Goal: Task Accomplishment & Management: Manage account settings

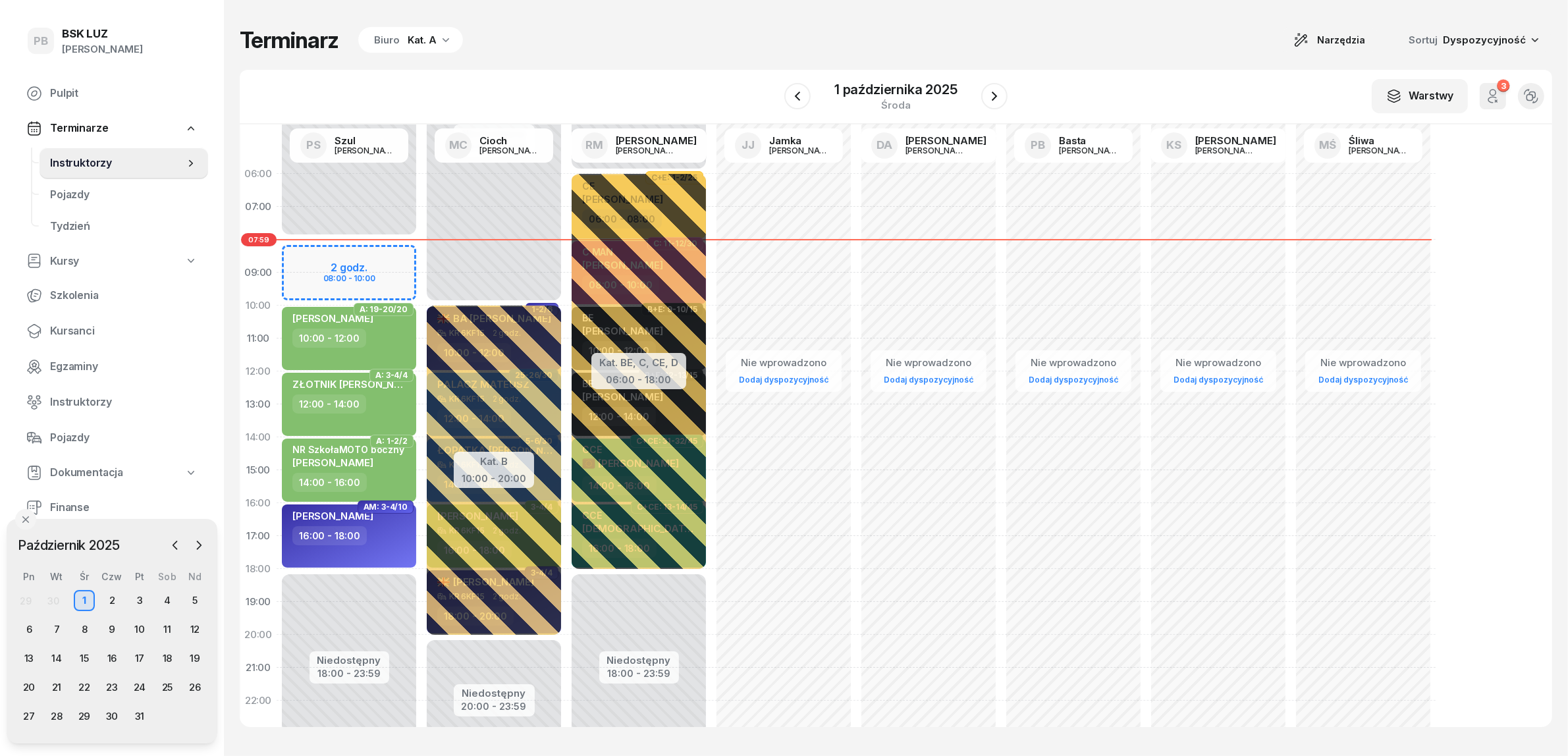
click at [439, 40] on icon "button" at bounding box center [445, 39] width 13 height 13
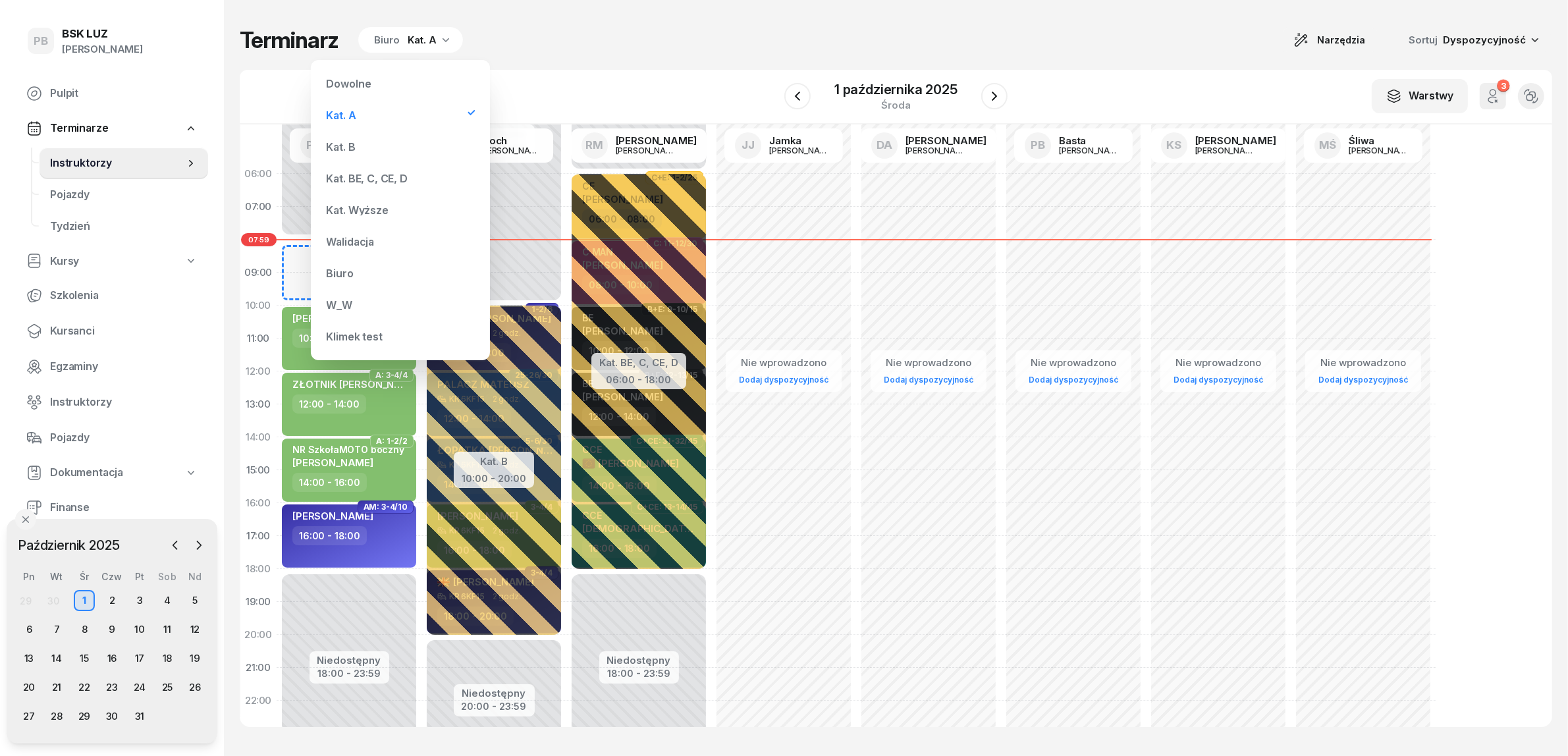
click at [356, 145] on div "Kat. B" at bounding box center [400, 147] width 158 height 26
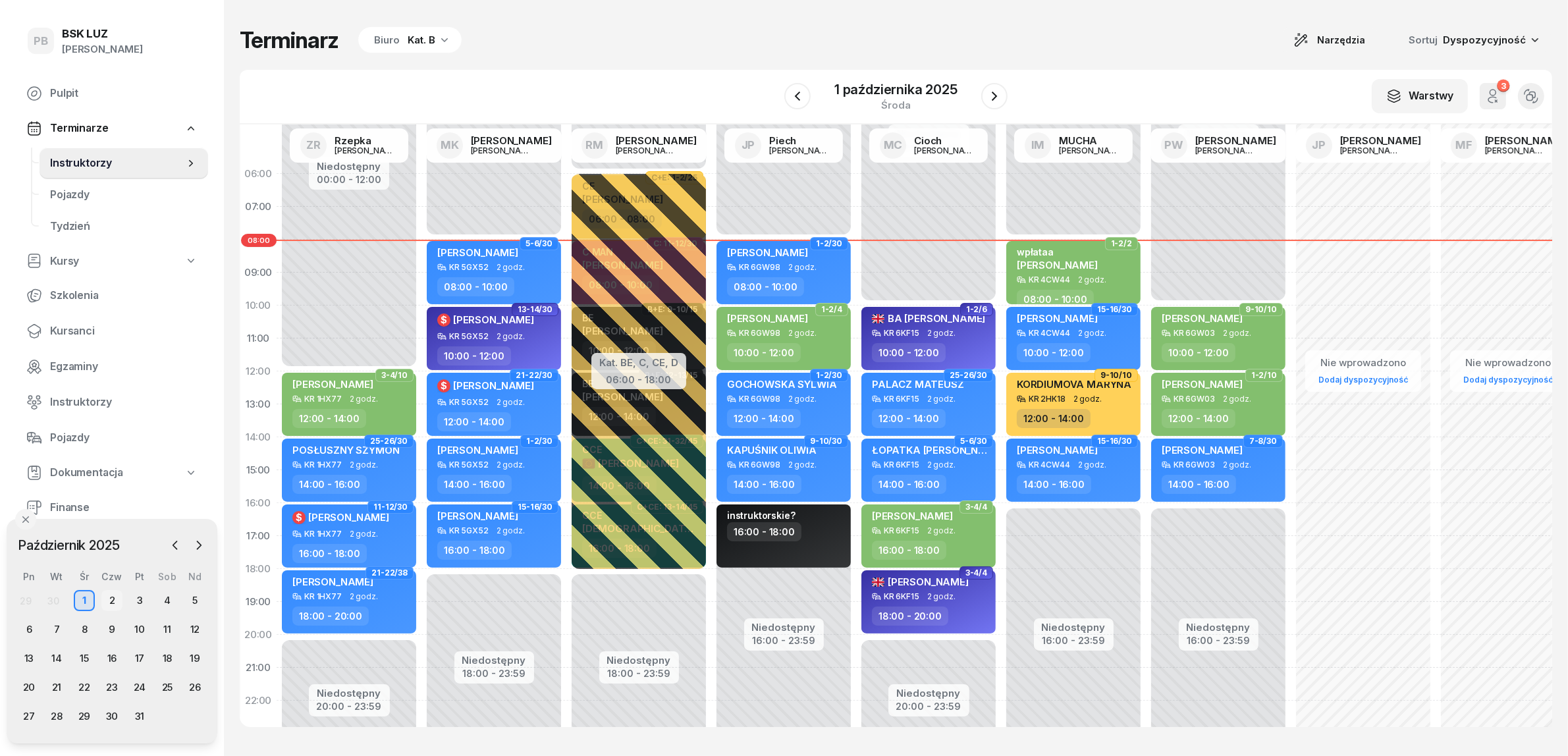
click at [112, 603] on div "2" at bounding box center [112, 600] width 21 height 21
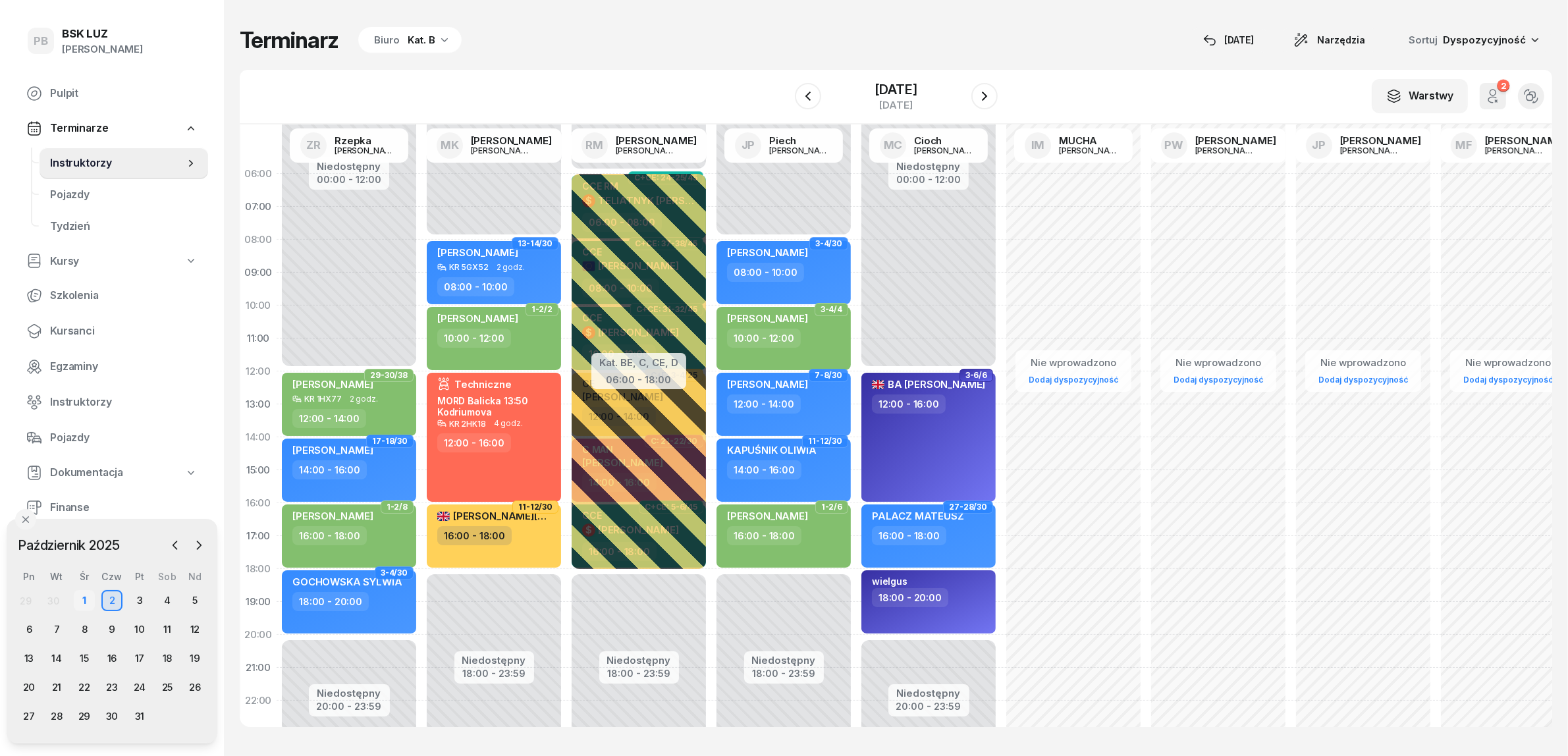
click at [86, 597] on div "1" at bounding box center [84, 600] width 21 height 21
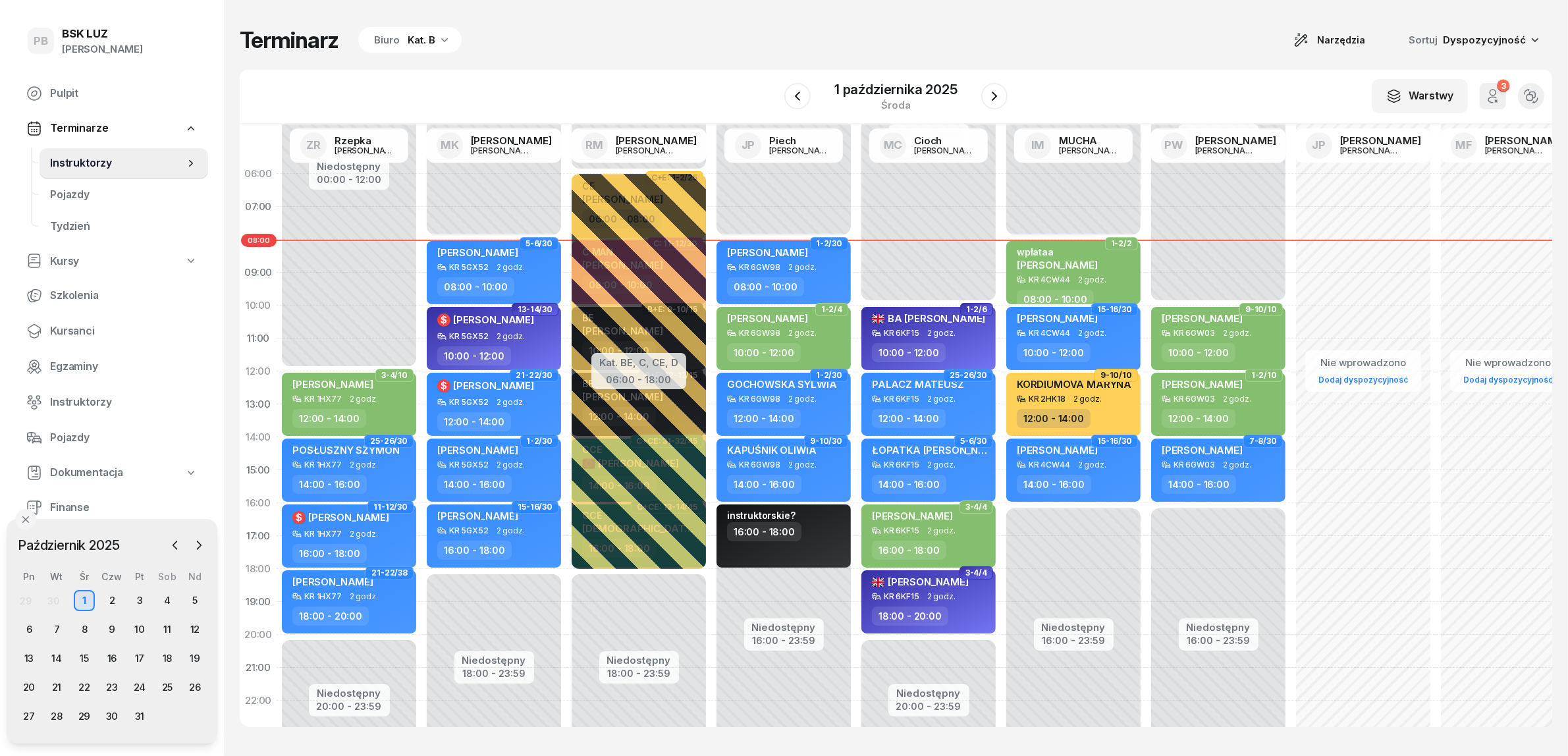
click at [389, 31] on div "Biuro Kat. B" at bounding box center [410, 40] width 103 height 26
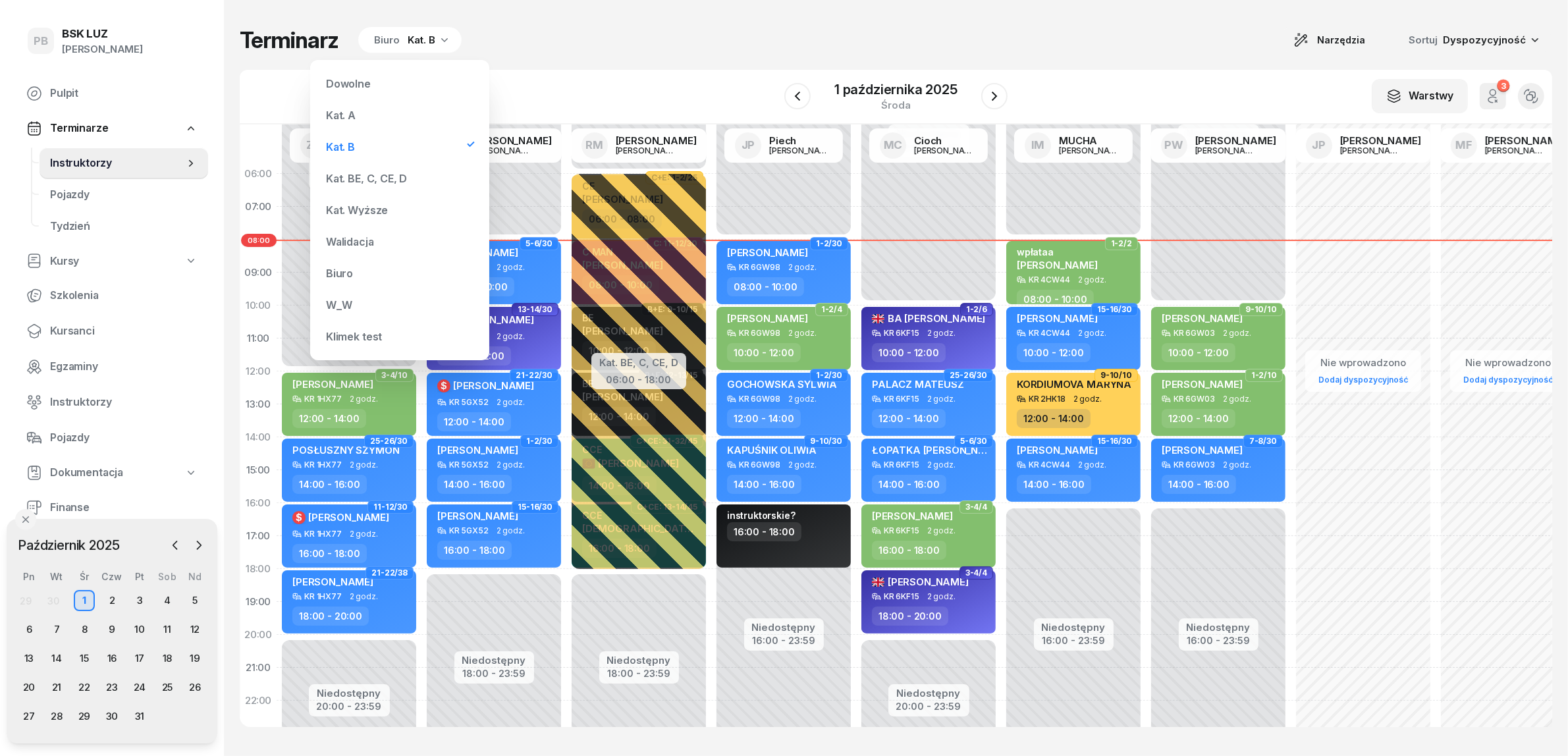
click at [390, 173] on div "Kat. BE, C, CE, D" at bounding box center [366, 179] width 81 height 11
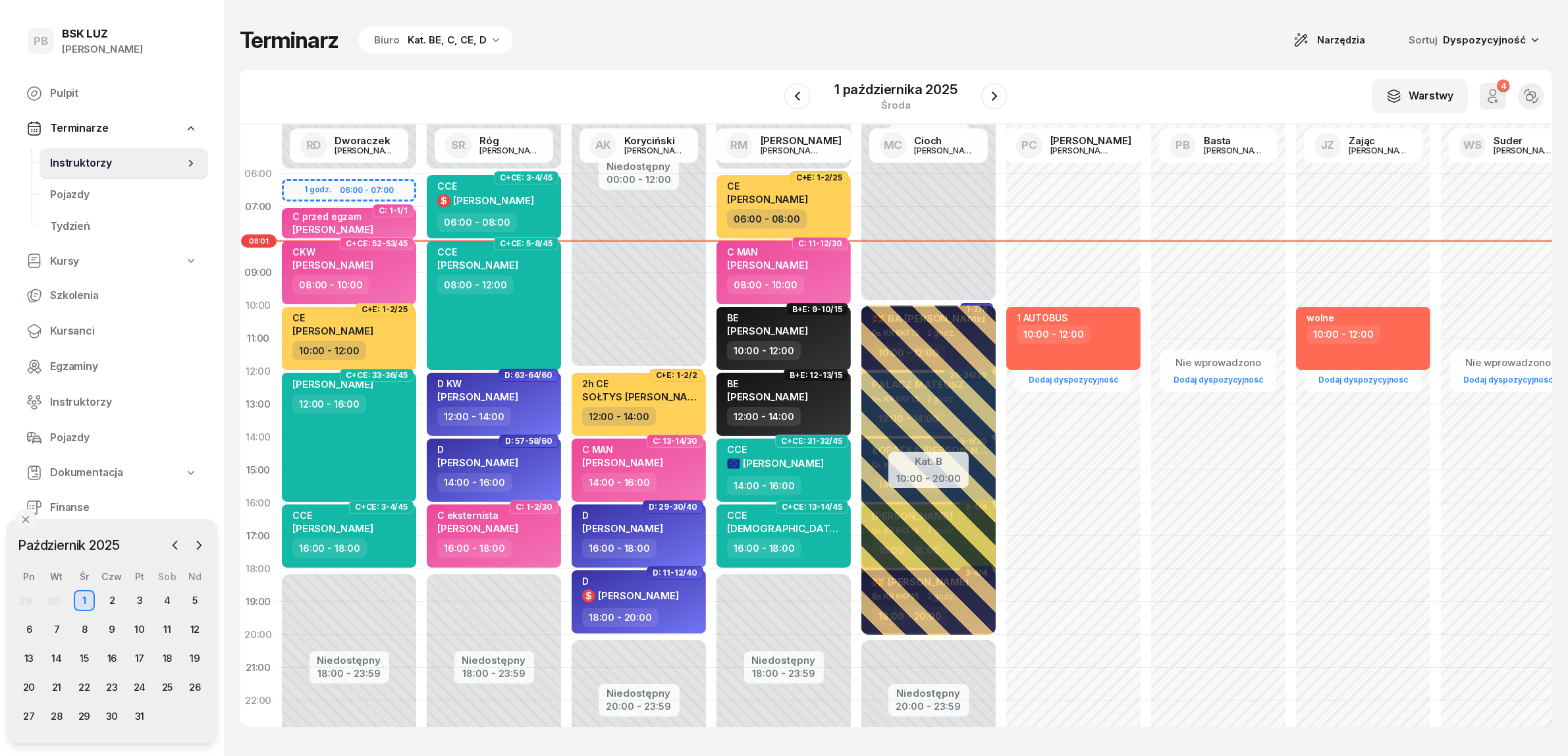
click at [417, 31] on div "Biuro Kat. BE, C, CE, D" at bounding box center [435, 40] width 154 height 26
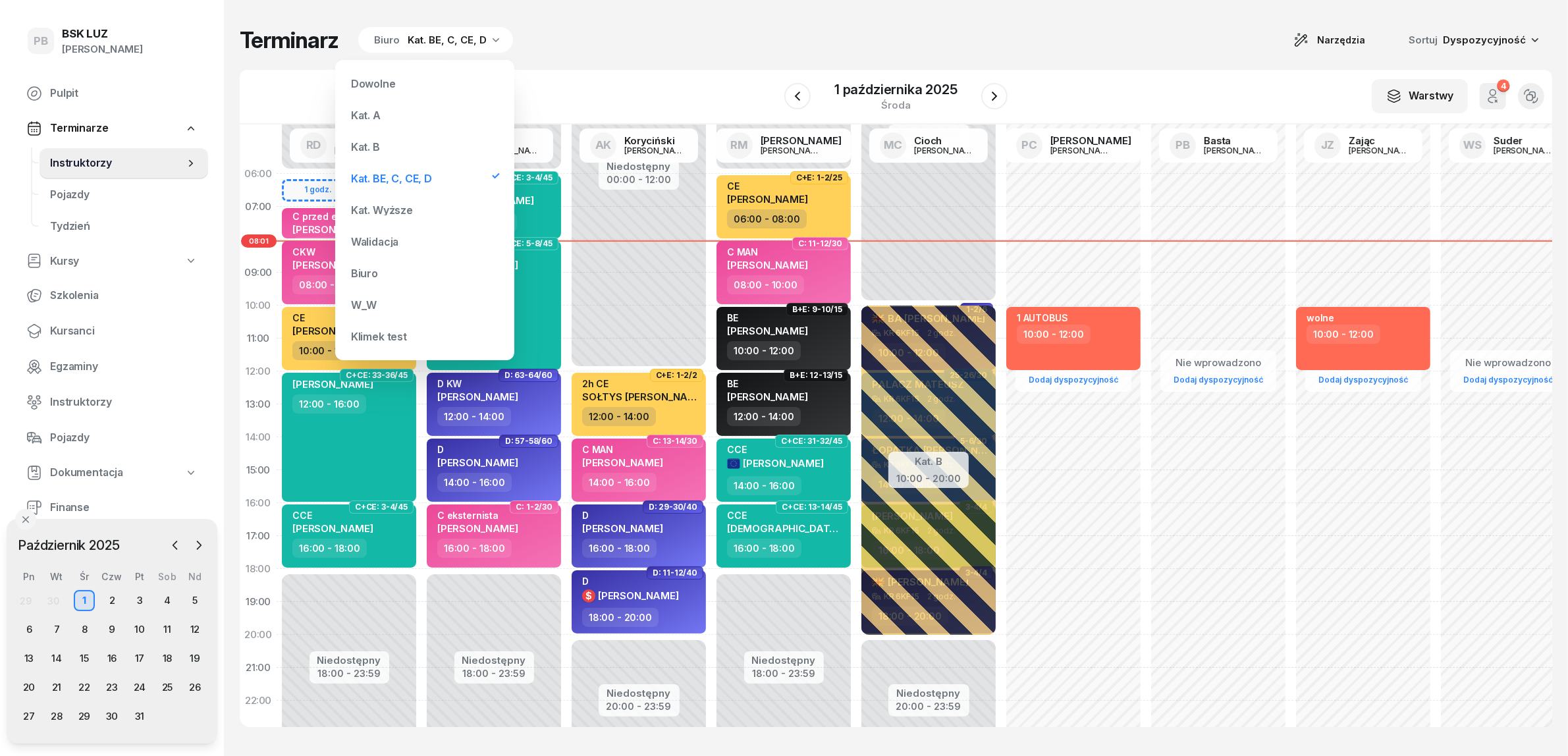
click at [381, 151] on div "Kat. B" at bounding box center [425, 147] width 158 height 26
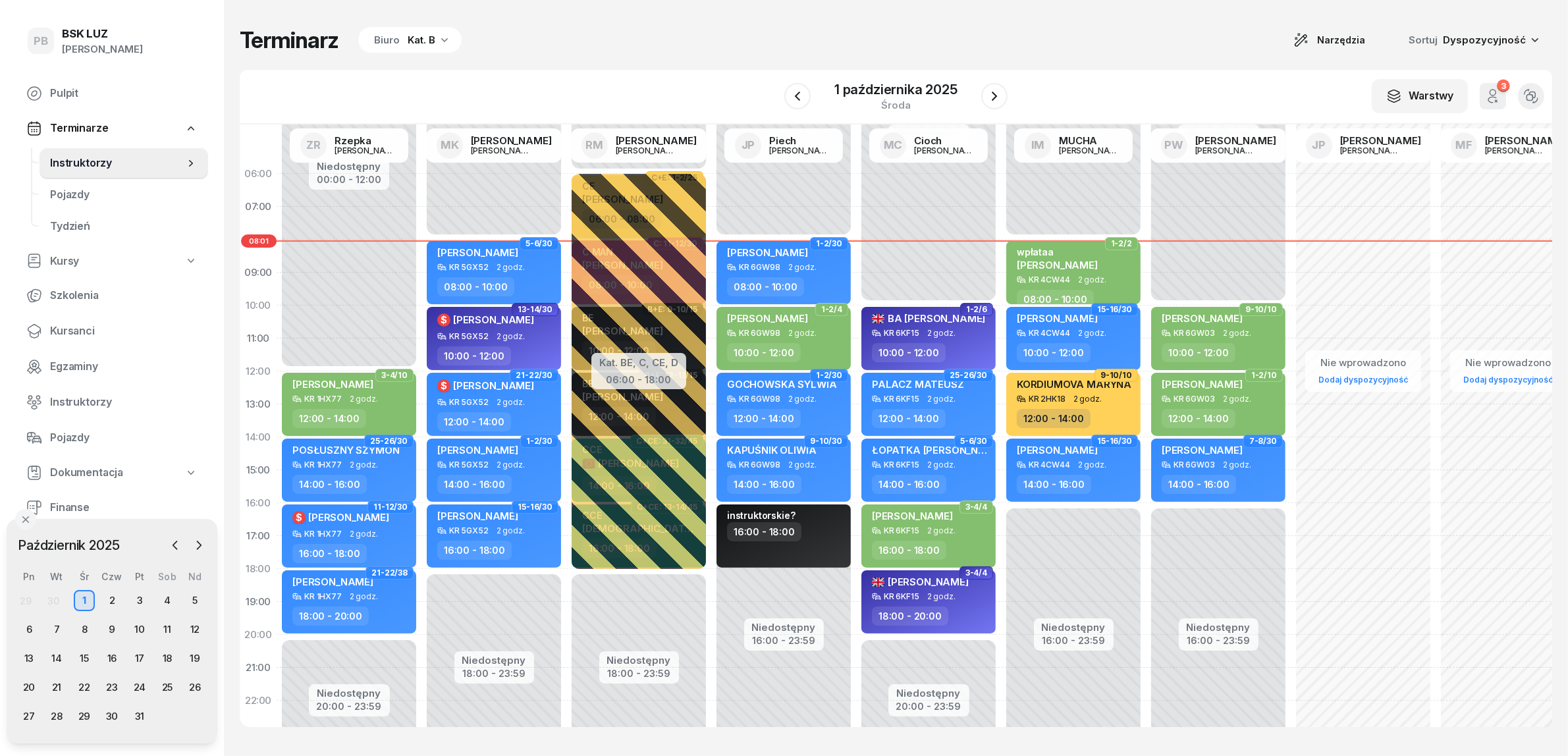
click at [721, 68] on div "Terminarz Biuro Kat. B Narzędzia Sortuj Dyspozycyjność W Wybierz AK [PERSON_NAM…" at bounding box center [895, 376] width 1312 height 754
click at [620, 68] on div "Terminarz Biuro Kat. B Narzędzia Sortuj Dyspozycyjność W Wybierz AK [PERSON_NAM…" at bounding box center [895, 376] width 1312 height 754
click at [860, 36] on div "Terminarz Biuro Kat. B Narzędzia Sortuj Dyspozycyjność" at bounding box center [895, 40] width 1312 height 28
click at [428, 40] on div "Kat. B" at bounding box center [421, 40] width 28 height 16
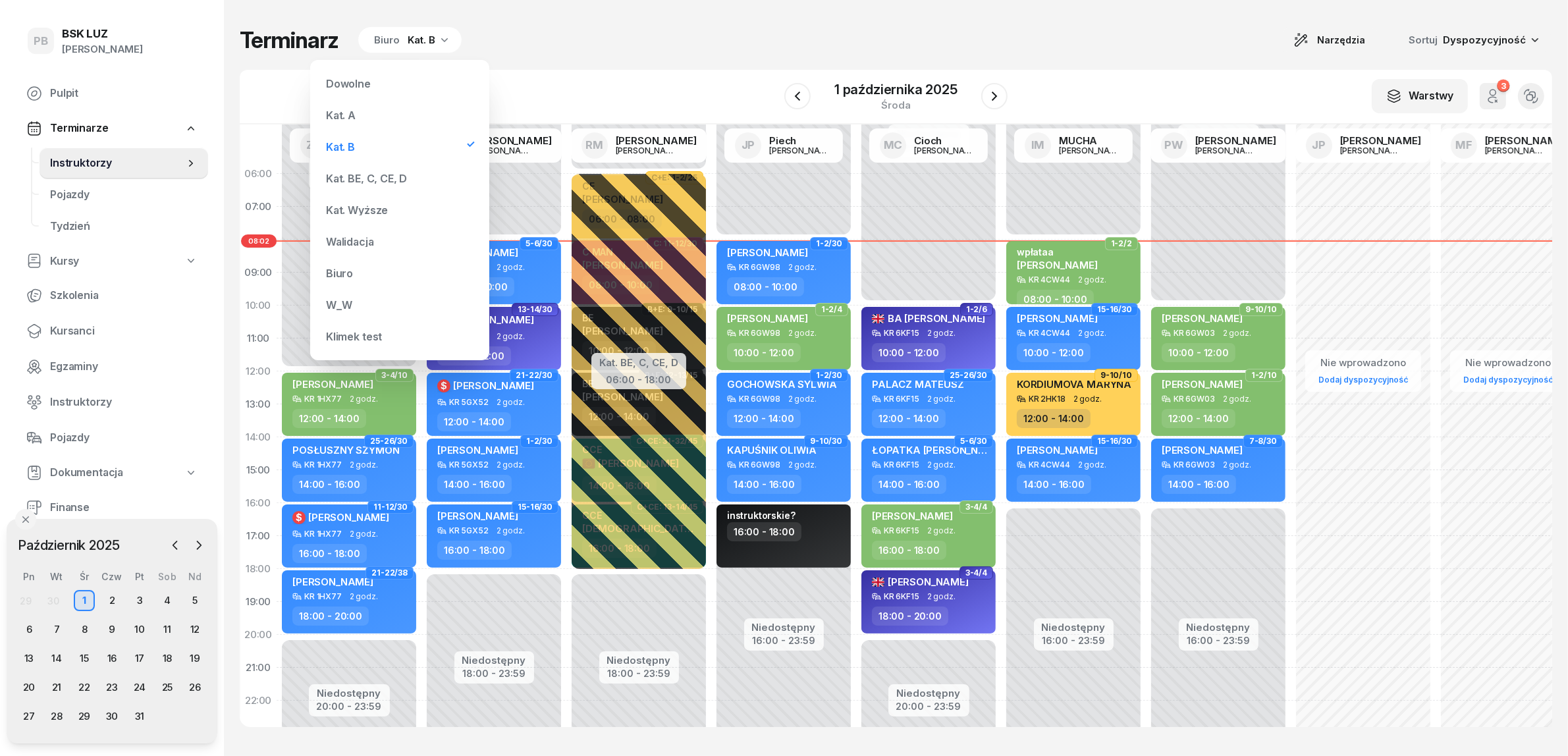
click at [410, 173] on div "Kat. BE, C, CE, D" at bounding box center [400, 179] width 158 height 26
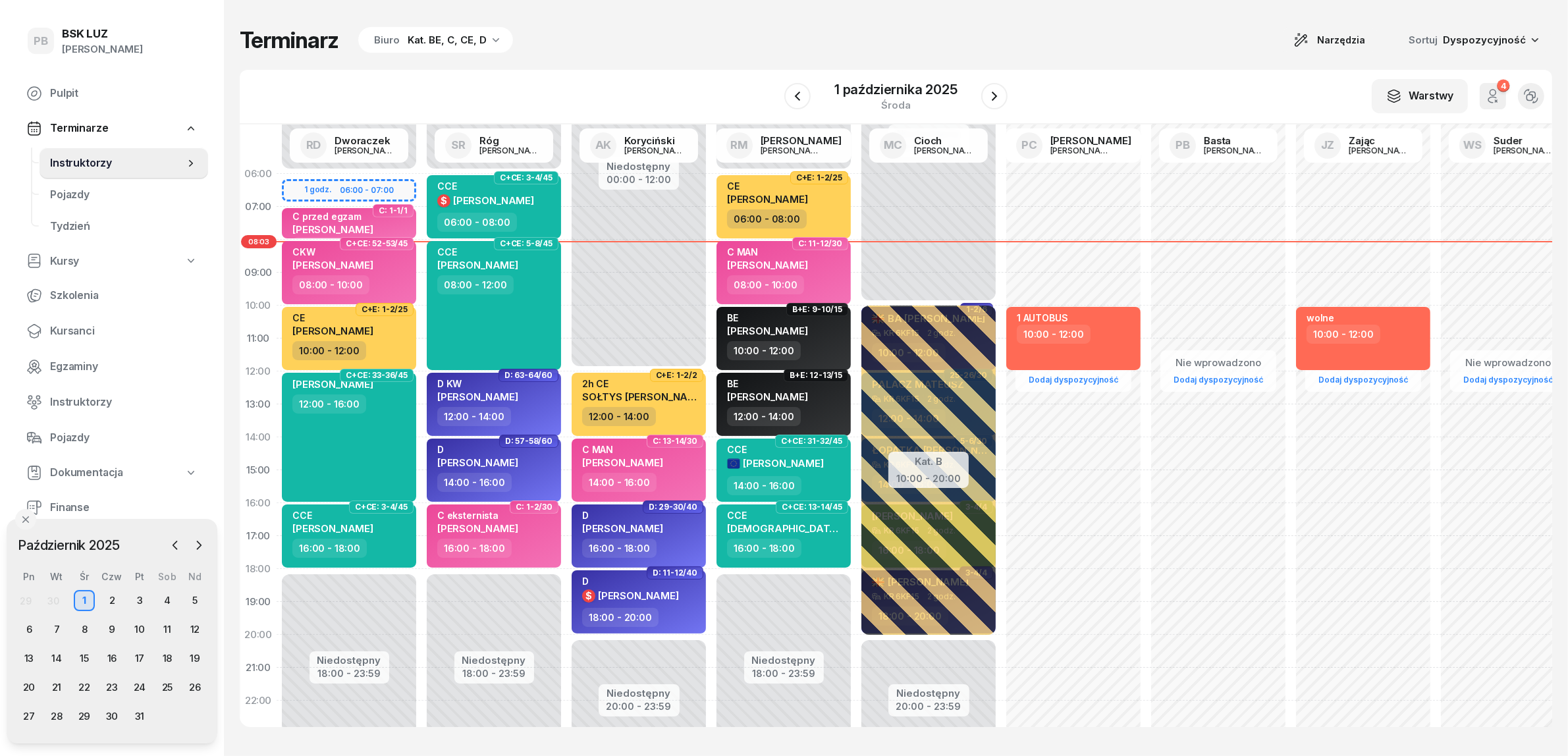
click at [477, 37] on div "Kat. BE, C, CE, D" at bounding box center [447, 40] width 79 height 16
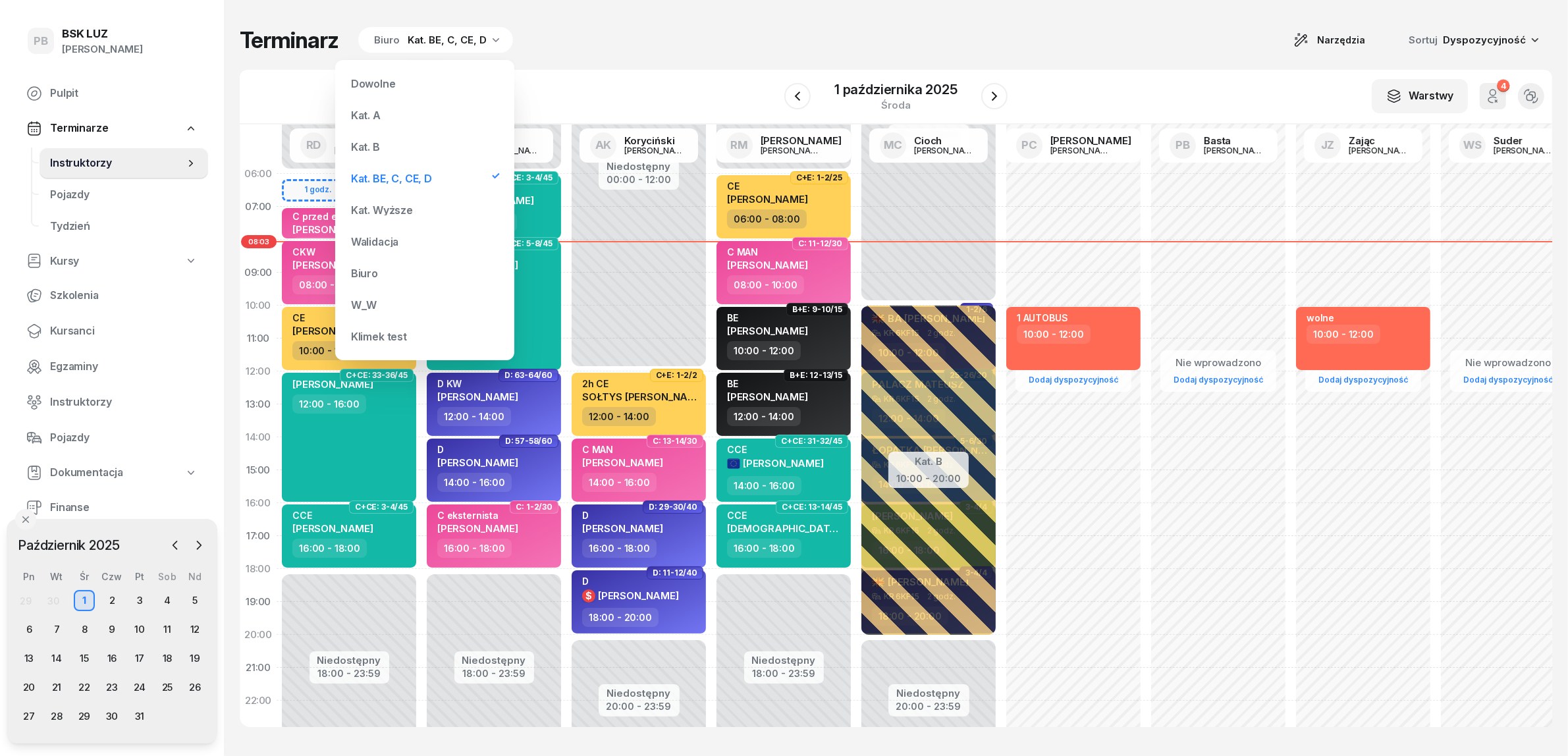
click at [422, 143] on div "Kat. B" at bounding box center [425, 147] width 158 height 26
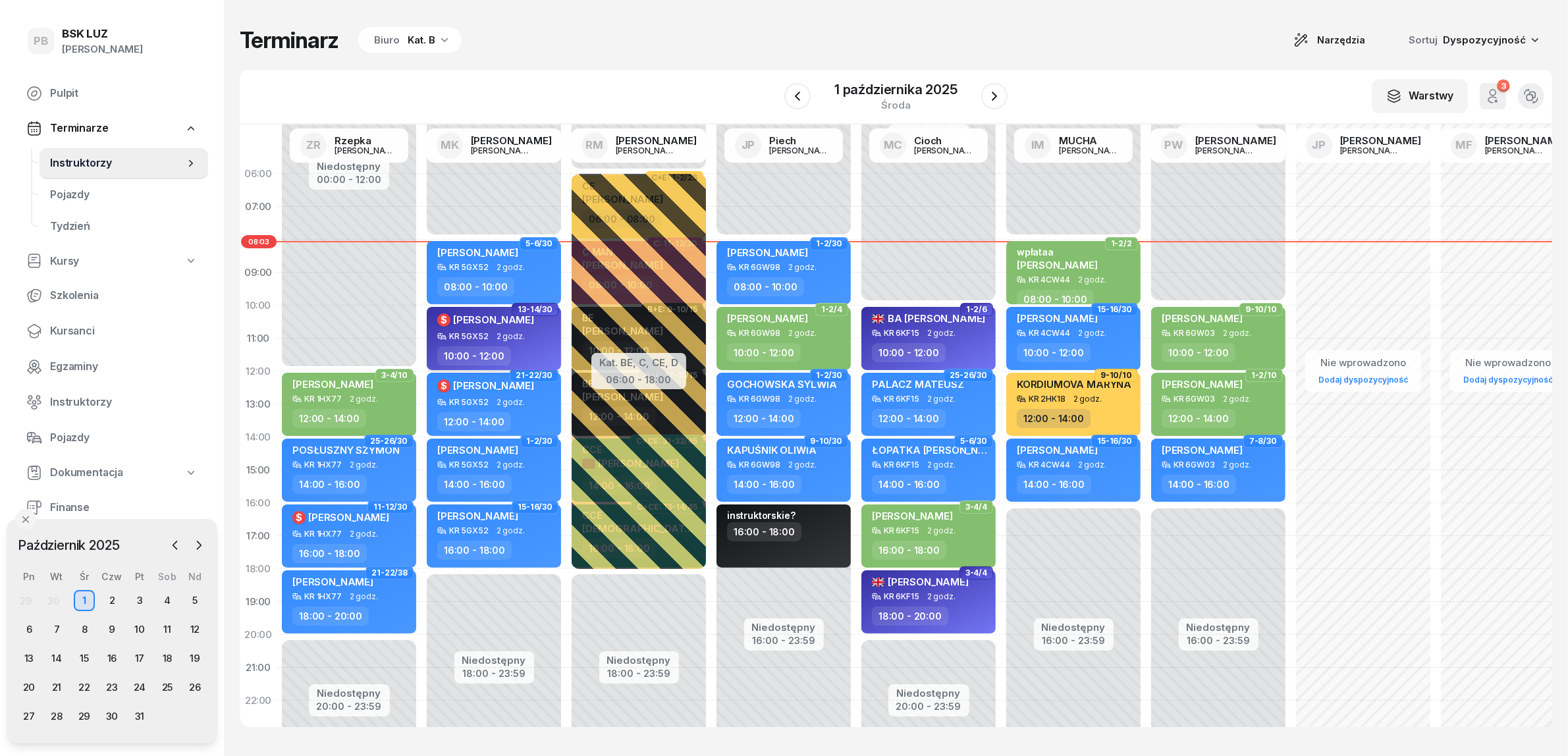
click at [545, 321] on div "$ [PERSON_NAME]" at bounding box center [495, 321] width 116 height 19
select select "10"
select select "12"
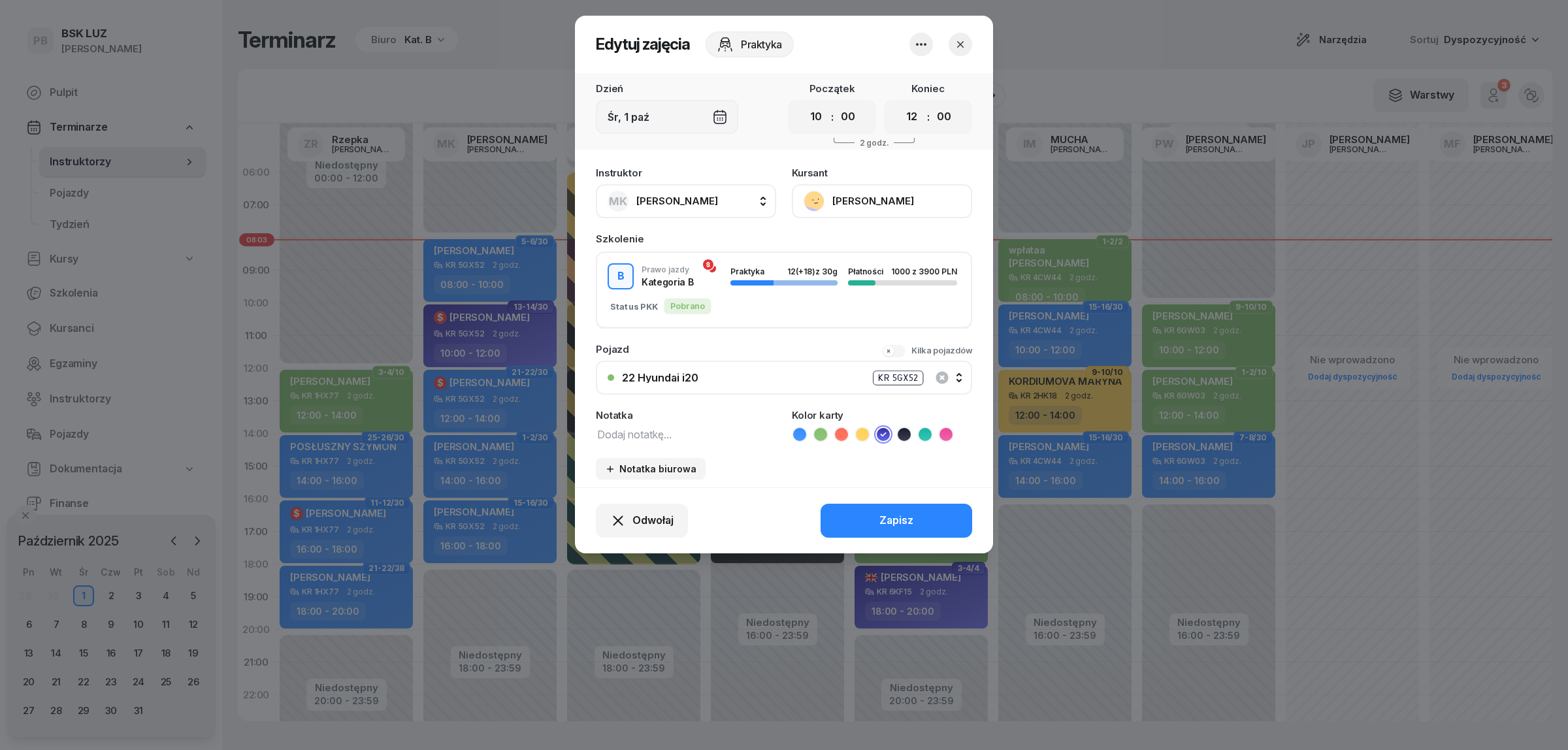
click at [514, 41] on div at bounding box center [784, 375] width 1568 height 750
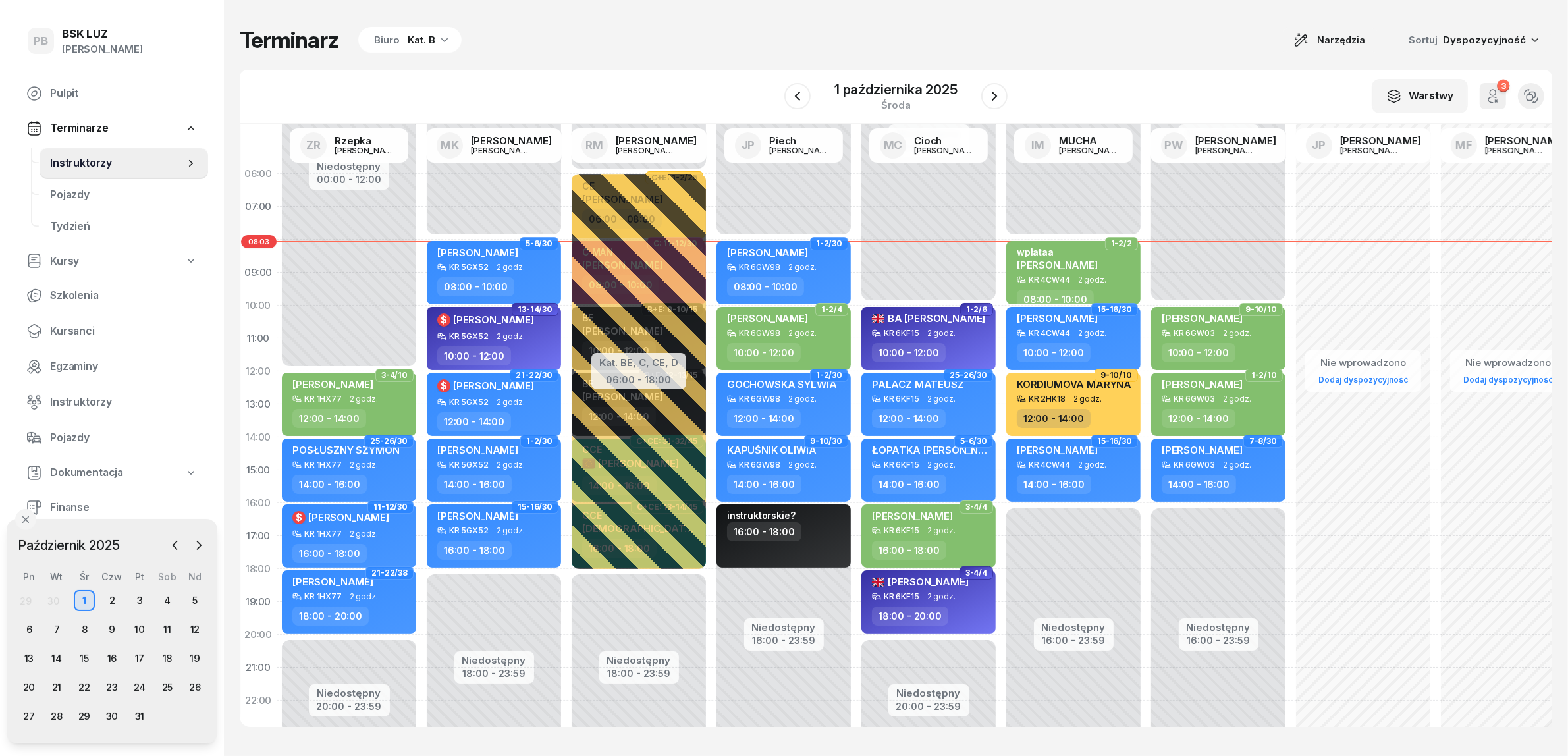
click at [518, 41] on div "Terminarz Biuro Kat. B Narzędzia Sortuj Dyspozycyjność" at bounding box center [895, 40] width 1312 height 28
click at [438, 37] on icon "button" at bounding box center [444, 39] width 13 height 13
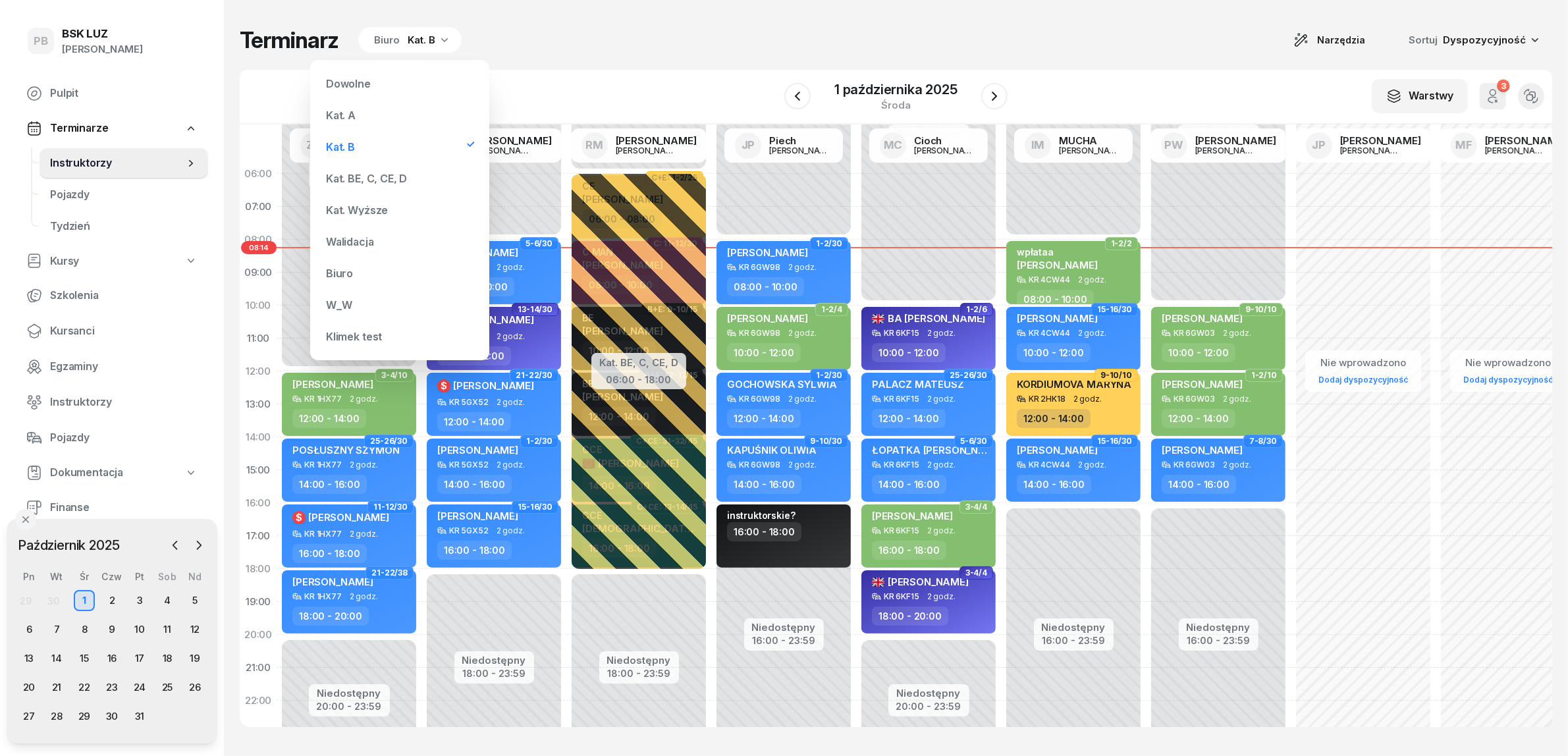
click at [376, 182] on div "Kat. BE, C, CE, D" at bounding box center [366, 179] width 81 height 11
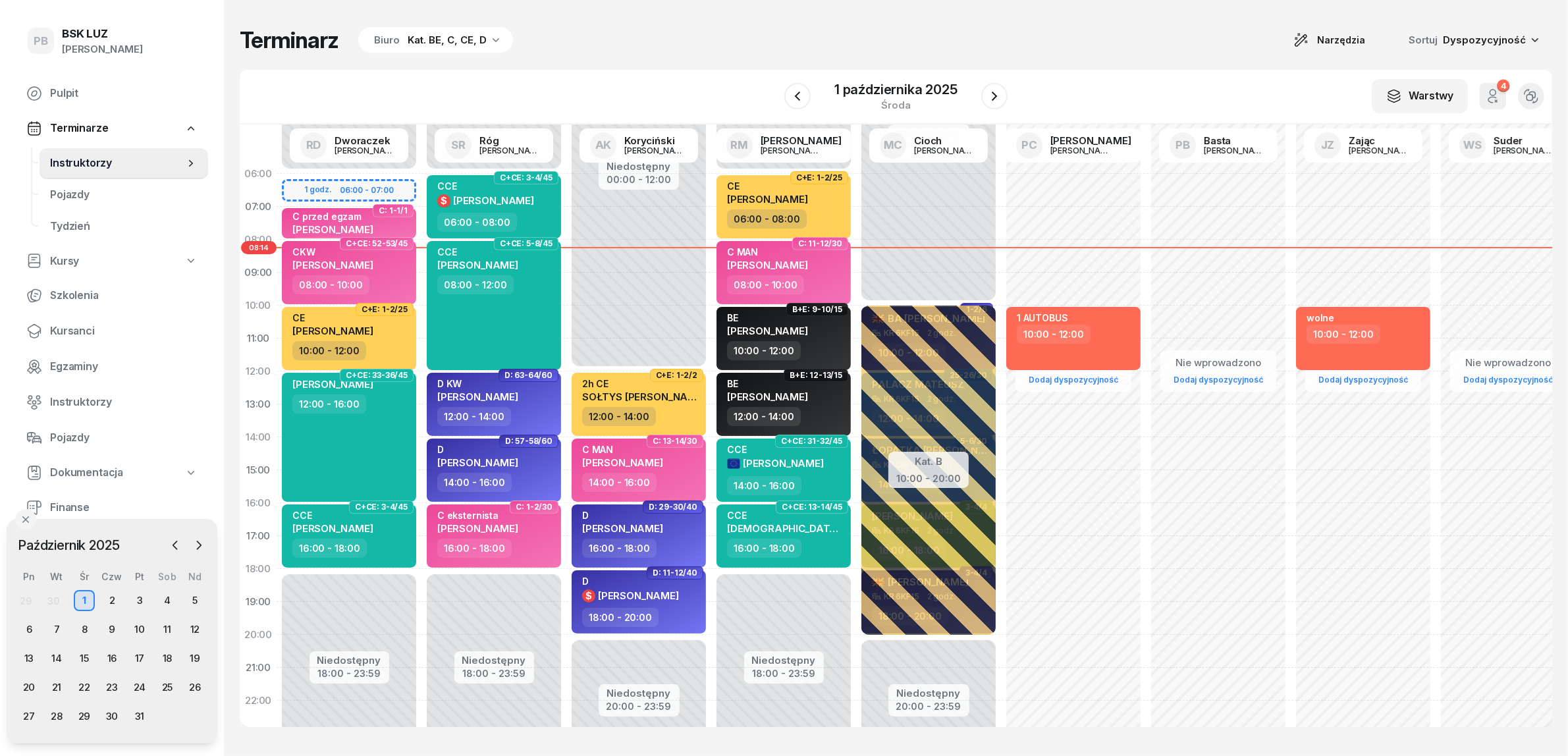
click at [607, 84] on div "W Wybierz AK [PERSON_NAME] BP [PERSON_NAME] DP [PERSON_NAME] GS [PERSON_NAME] I…" at bounding box center [895, 97] width 1312 height 54
click at [1002, 99] on icon "button" at bounding box center [994, 96] width 16 height 16
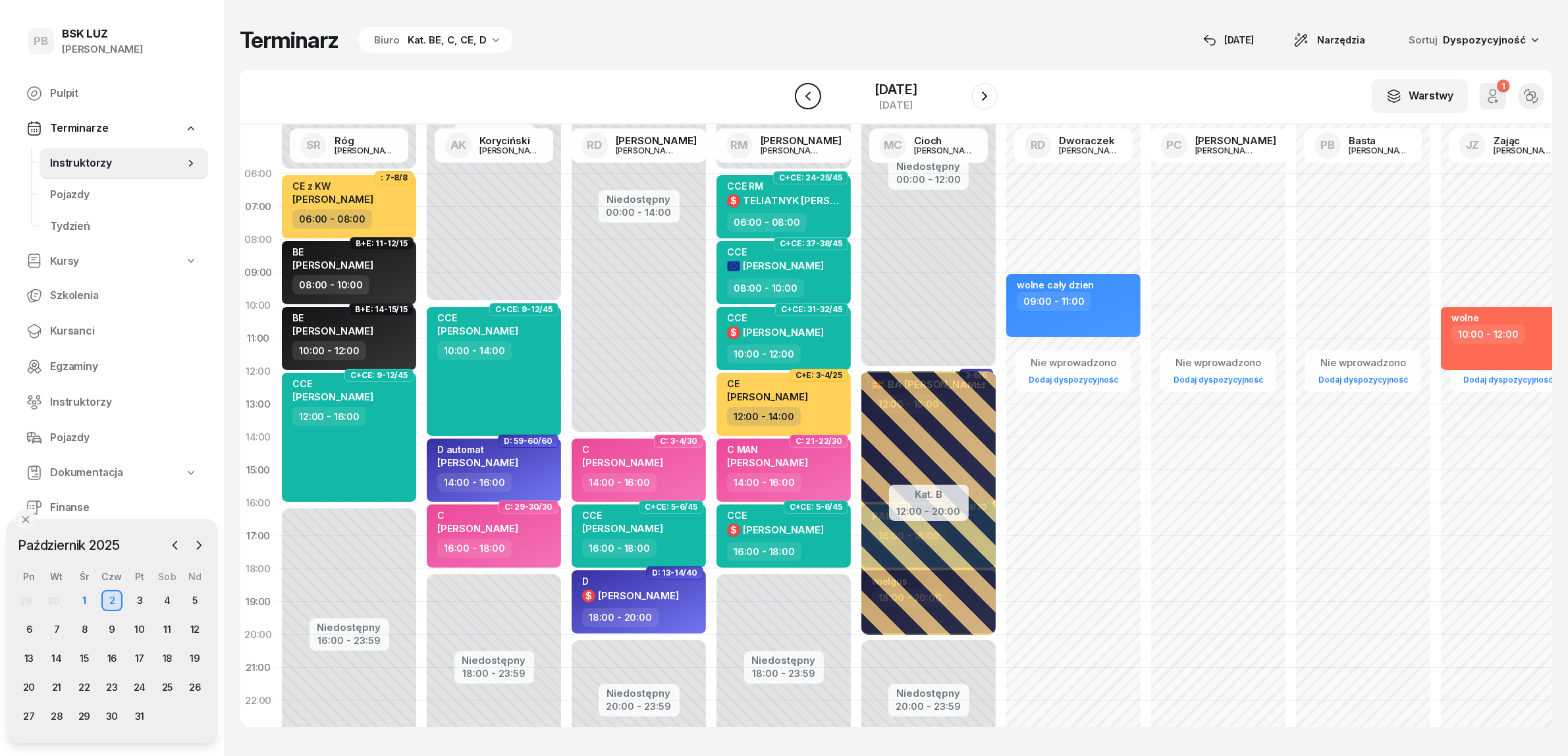
click at [800, 97] on icon "button" at bounding box center [808, 96] width 16 height 16
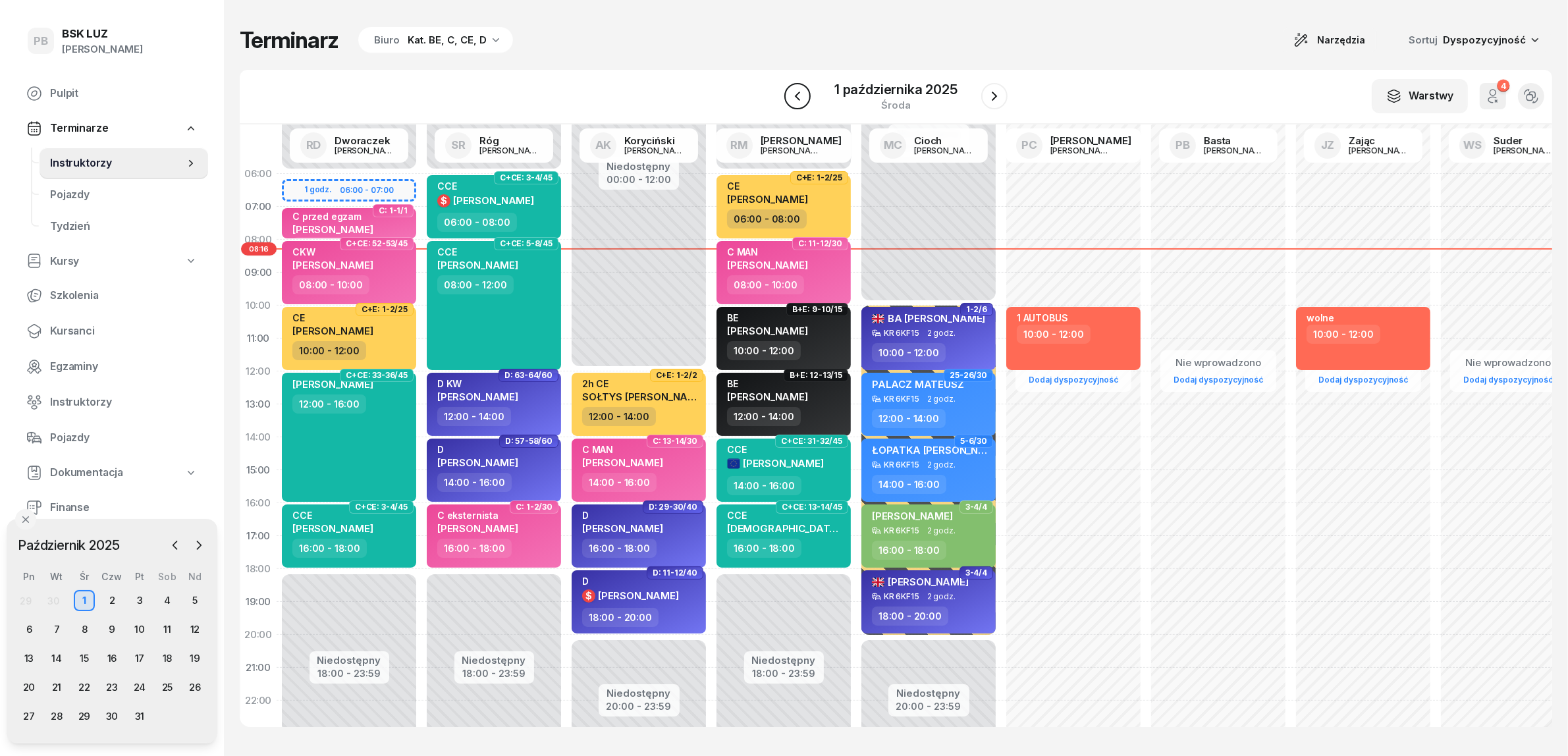
click at [798, 97] on icon "button" at bounding box center [798, 96] width 16 height 16
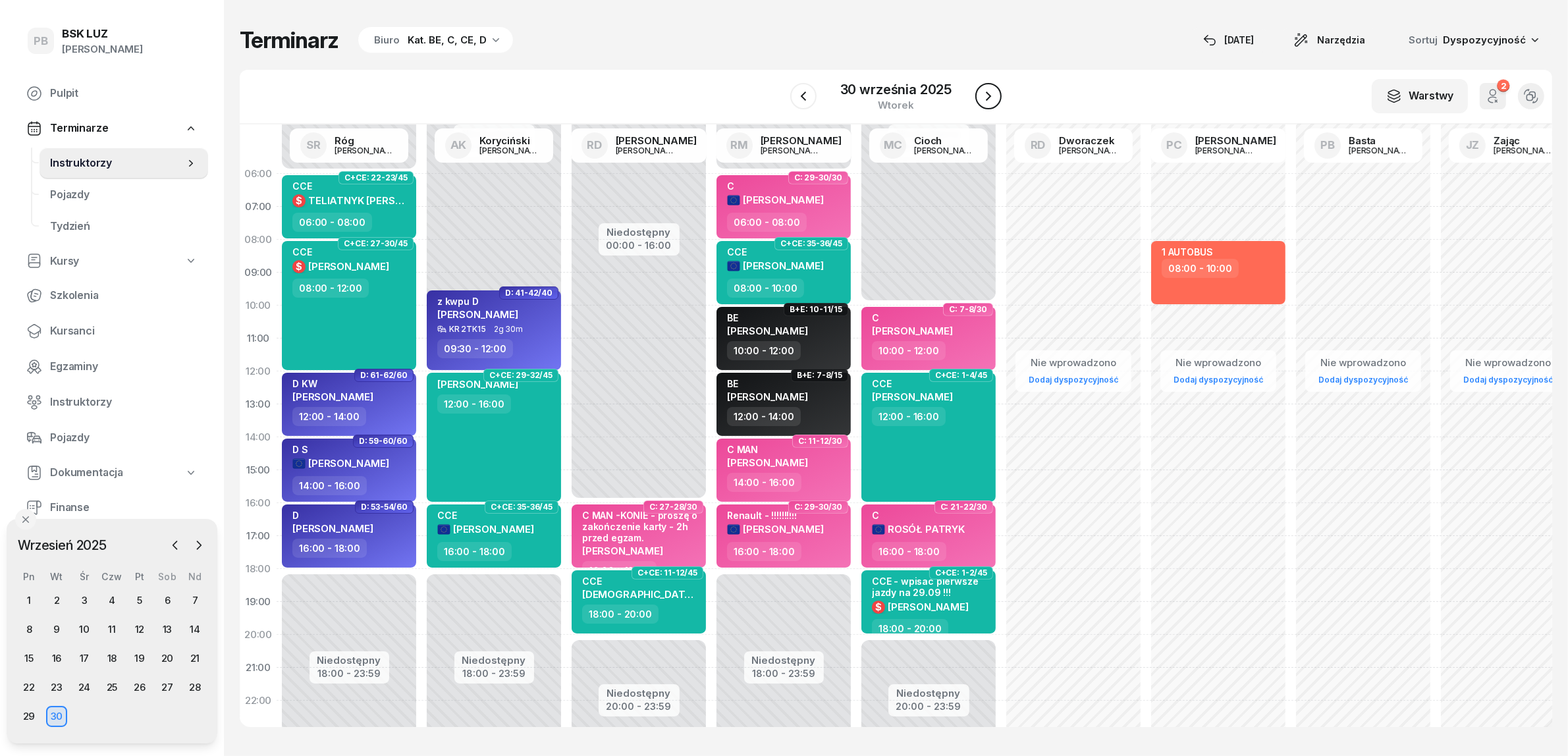
click at [986, 87] on button "button" at bounding box center [988, 96] width 26 height 26
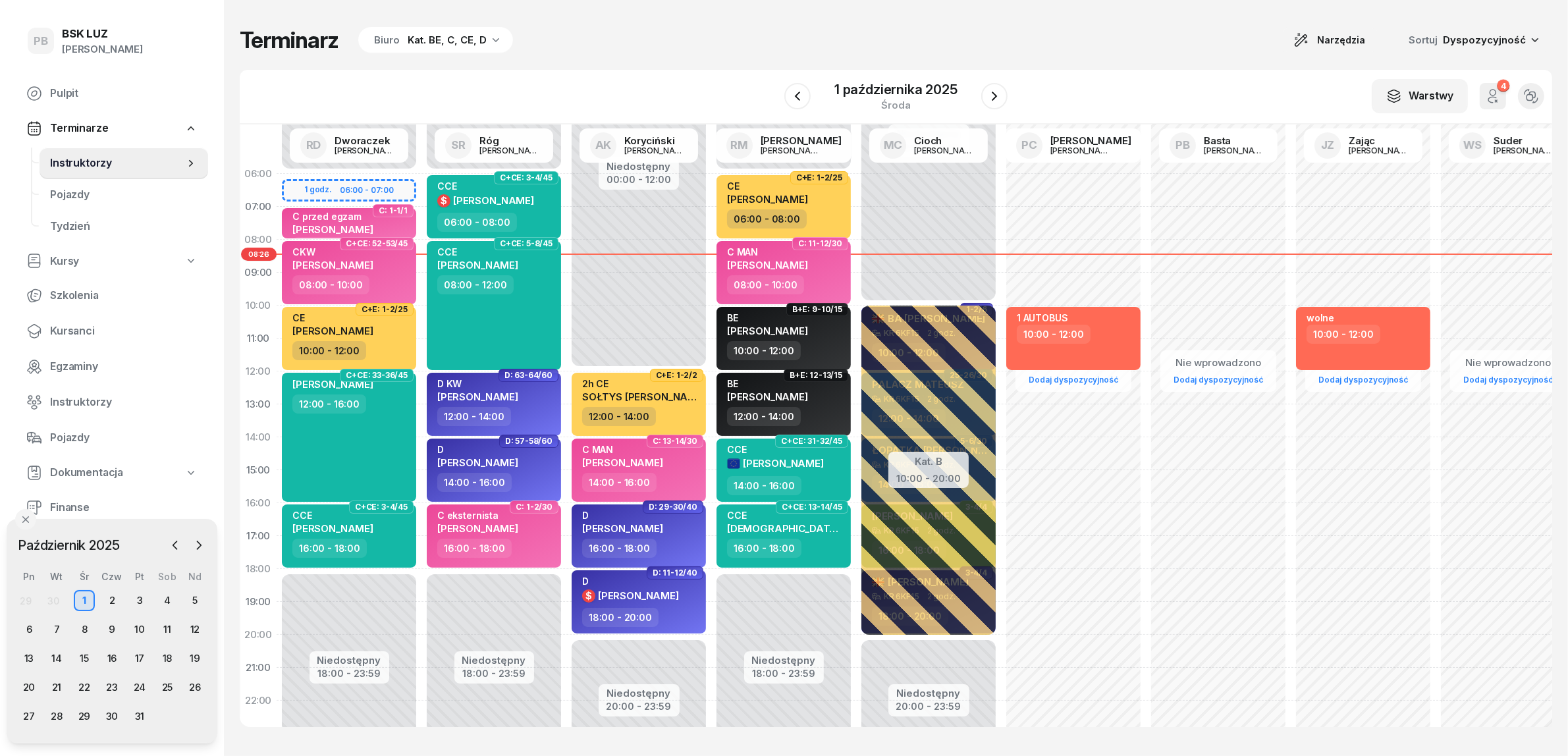
drag, startPoint x: 520, startPoint y: 92, endPoint x: 599, endPoint y: 63, distance: 84.2
click at [520, 92] on div "W Wybierz AK [PERSON_NAME] BP [PERSON_NAME] DP [PERSON_NAME] GS [PERSON_NAME] I…" at bounding box center [895, 97] width 1312 height 54
click at [986, 94] on icon "button" at bounding box center [994, 96] width 16 height 16
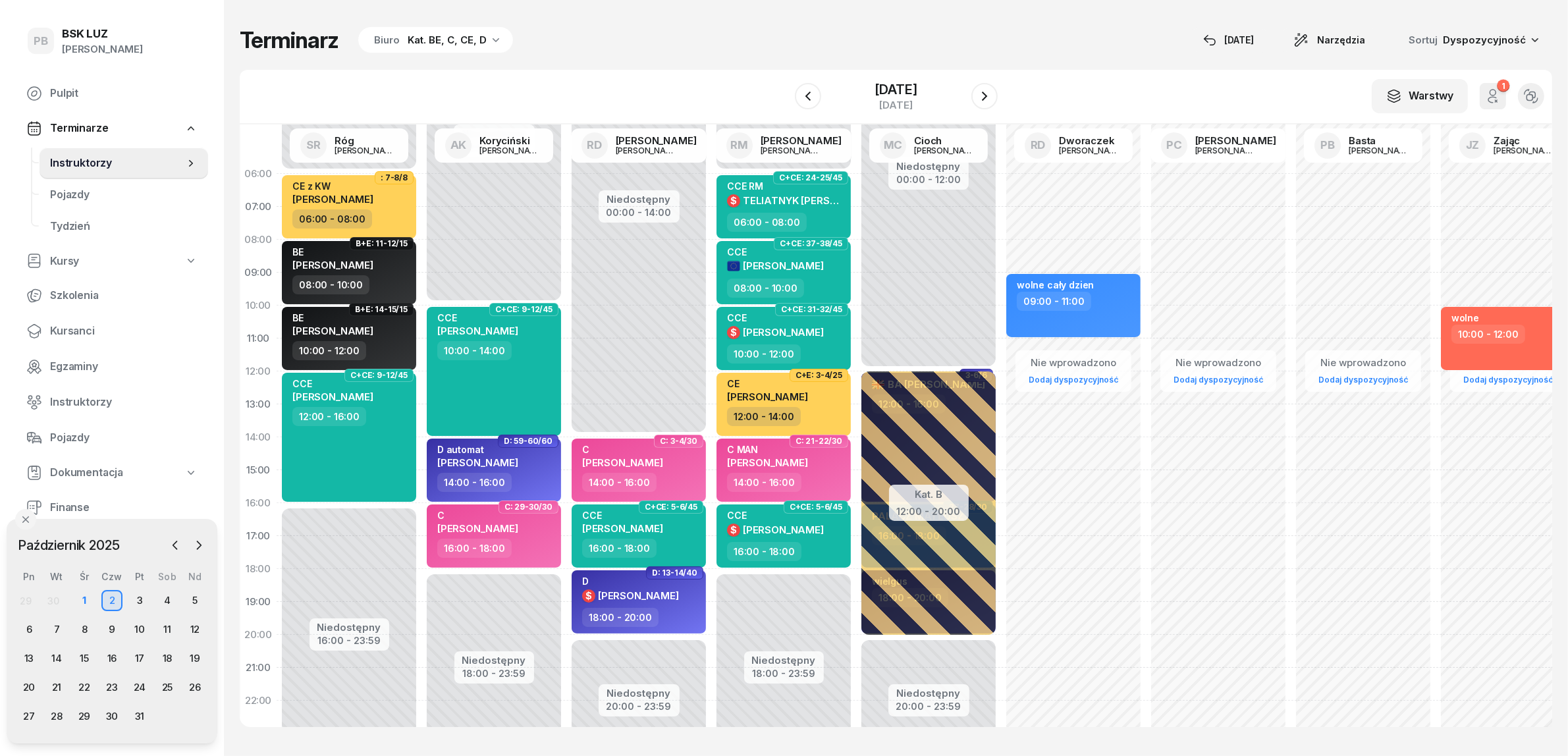
click at [458, 40] on div "Kat. BE, C, CE, D" at bounding box center [447, 40] width 79 height 16
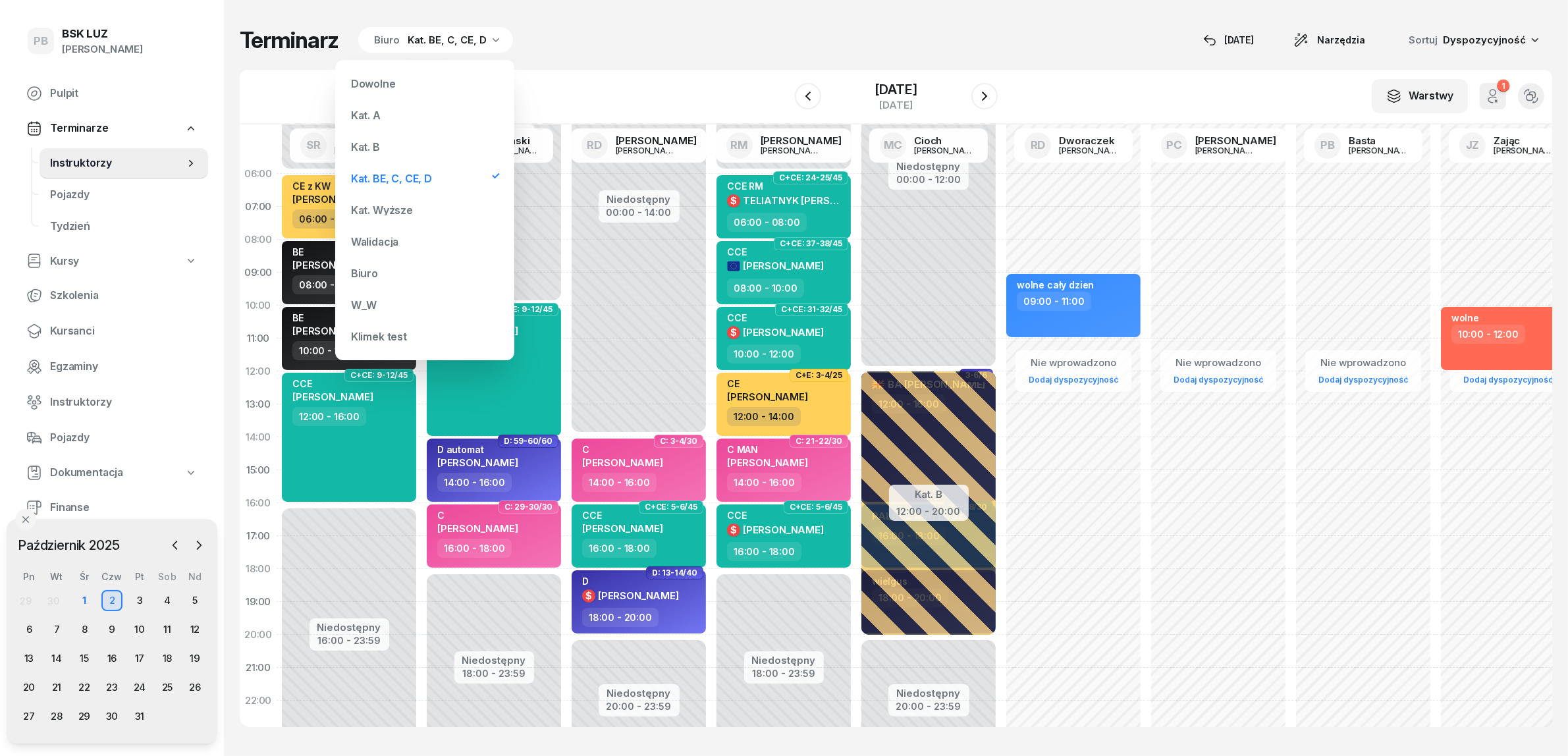
click at [376, 113] on div "Kat. A" at bounding box center [365, 116] width 29 height 11
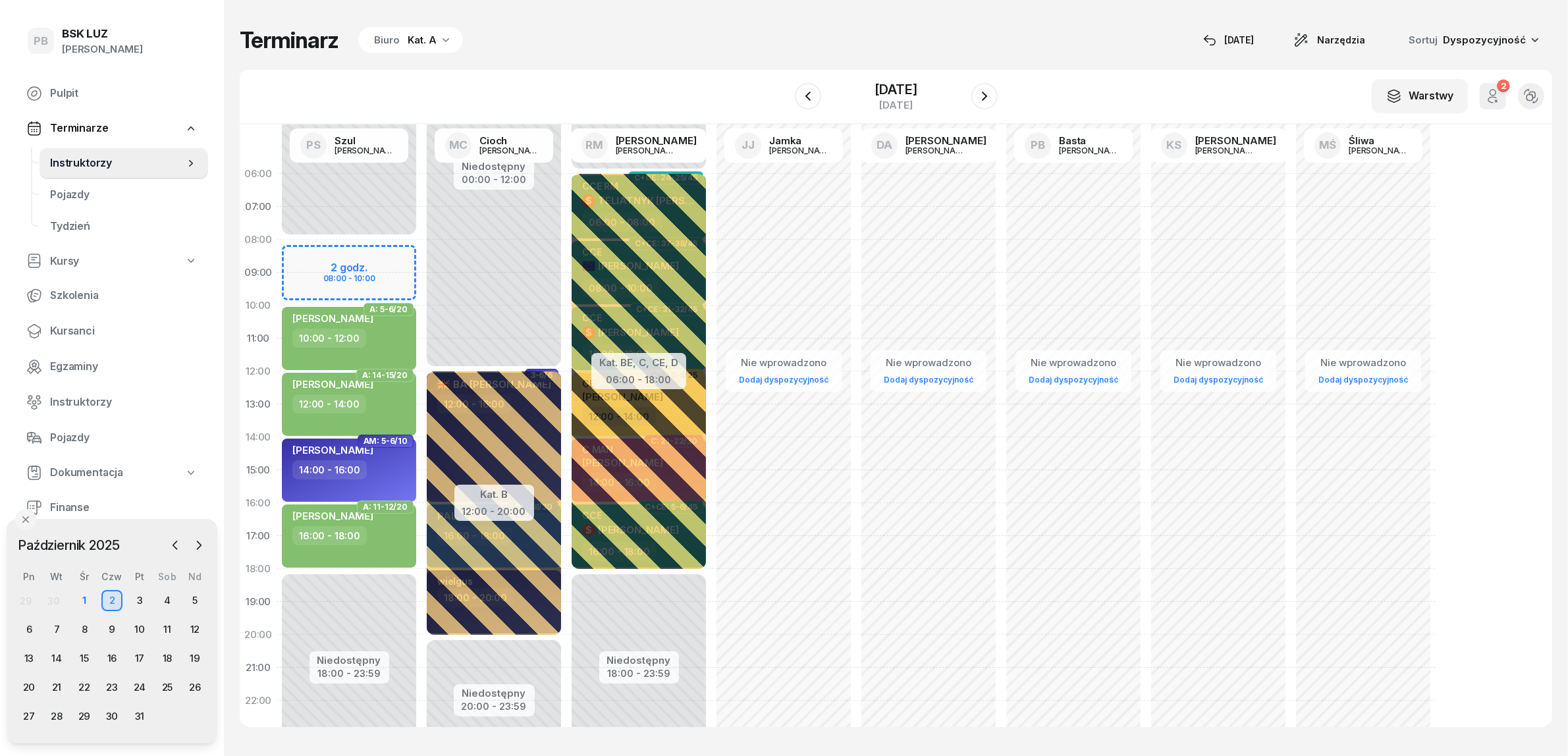
click at [1498, 97] on icon "button" at bounding box center [1493, 96] width 16 height 16
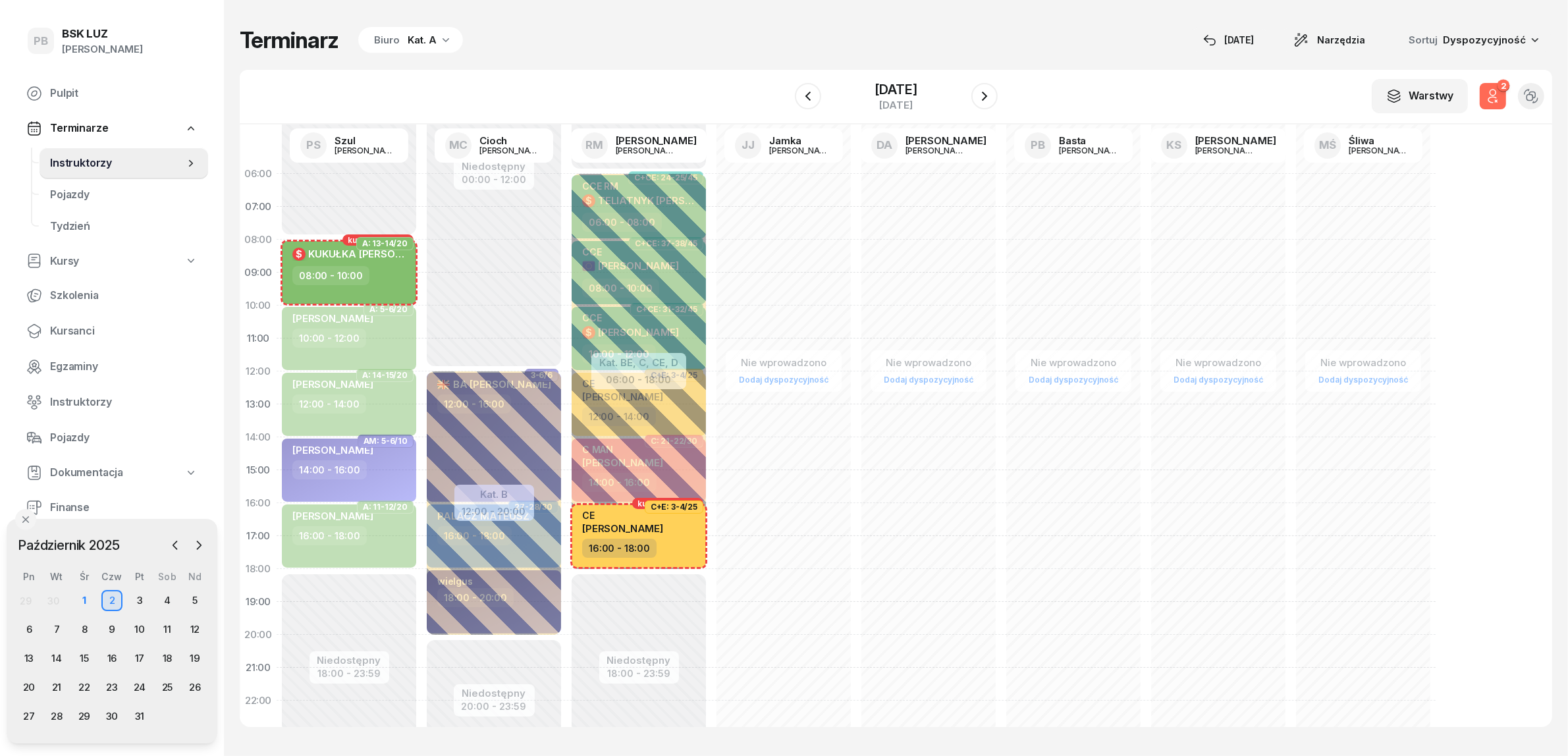
click at [1498, 97] on icon "button" at bounding box center [1493, 96] width 16 height 16
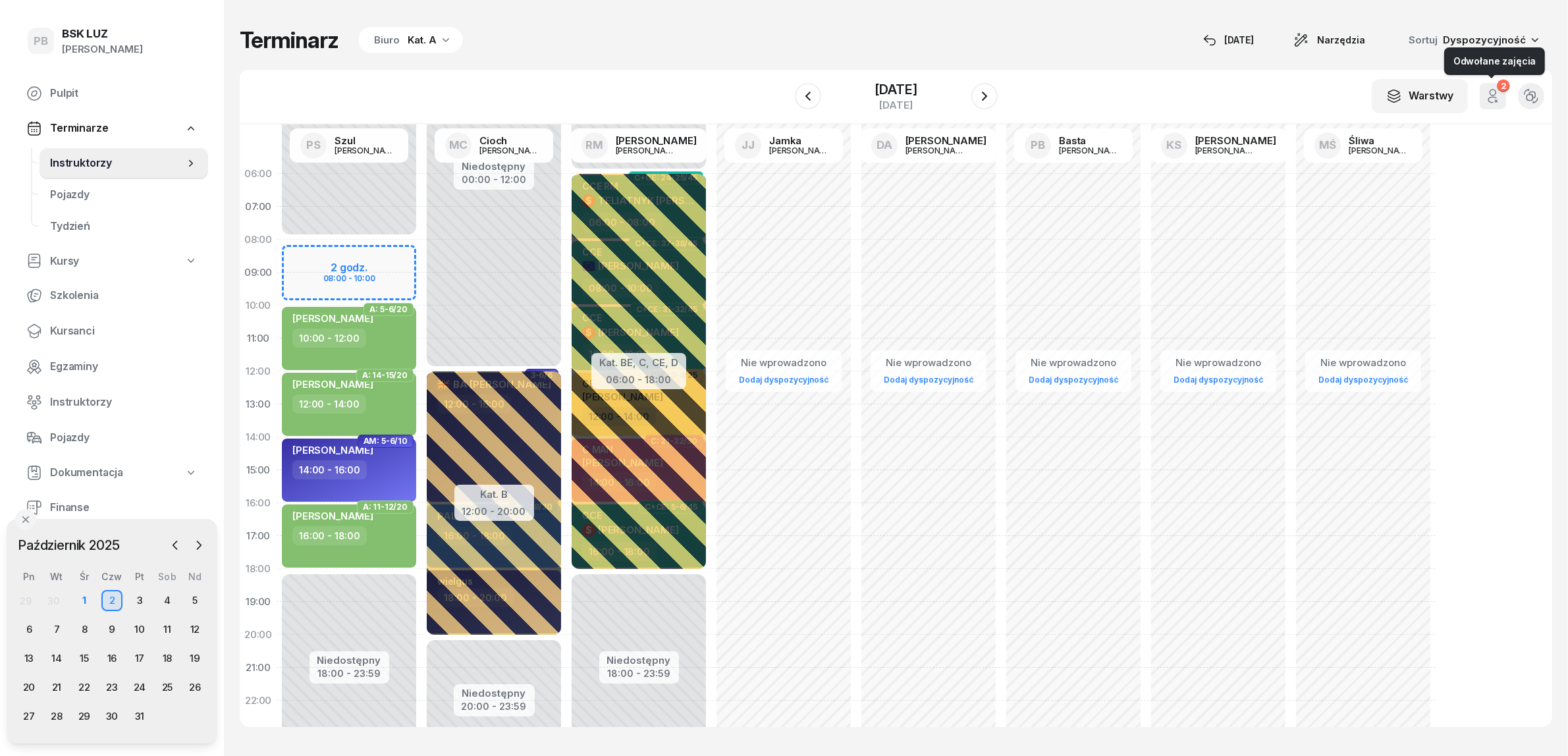
click at [1498, 97] on icon "button" at bounding box center [1493, 96] width 16 height 16
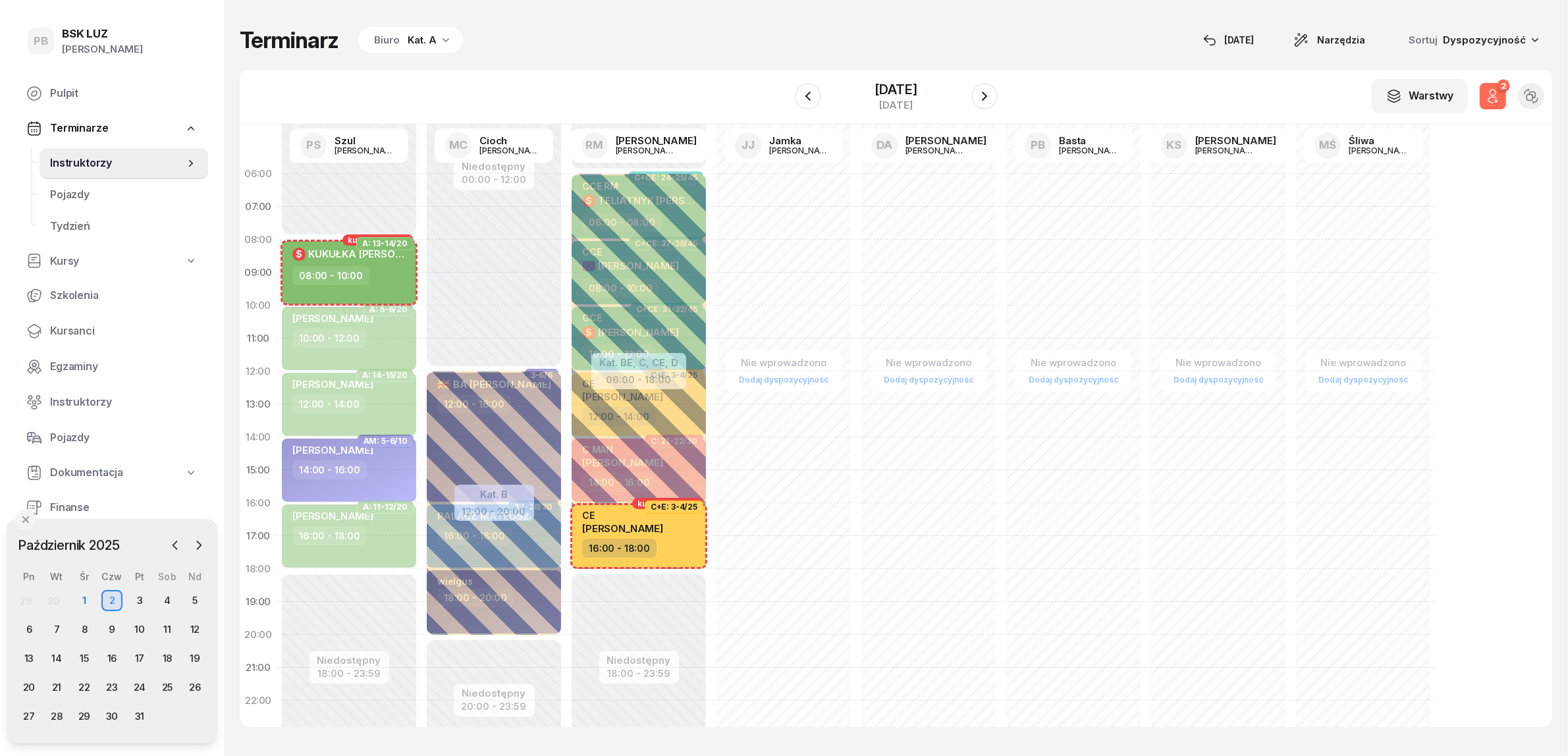
click at [385, 269] on div "08:00 - 10:00" at bounding box center [350, 276] width 116 height 19
select select "08"
select select "10"
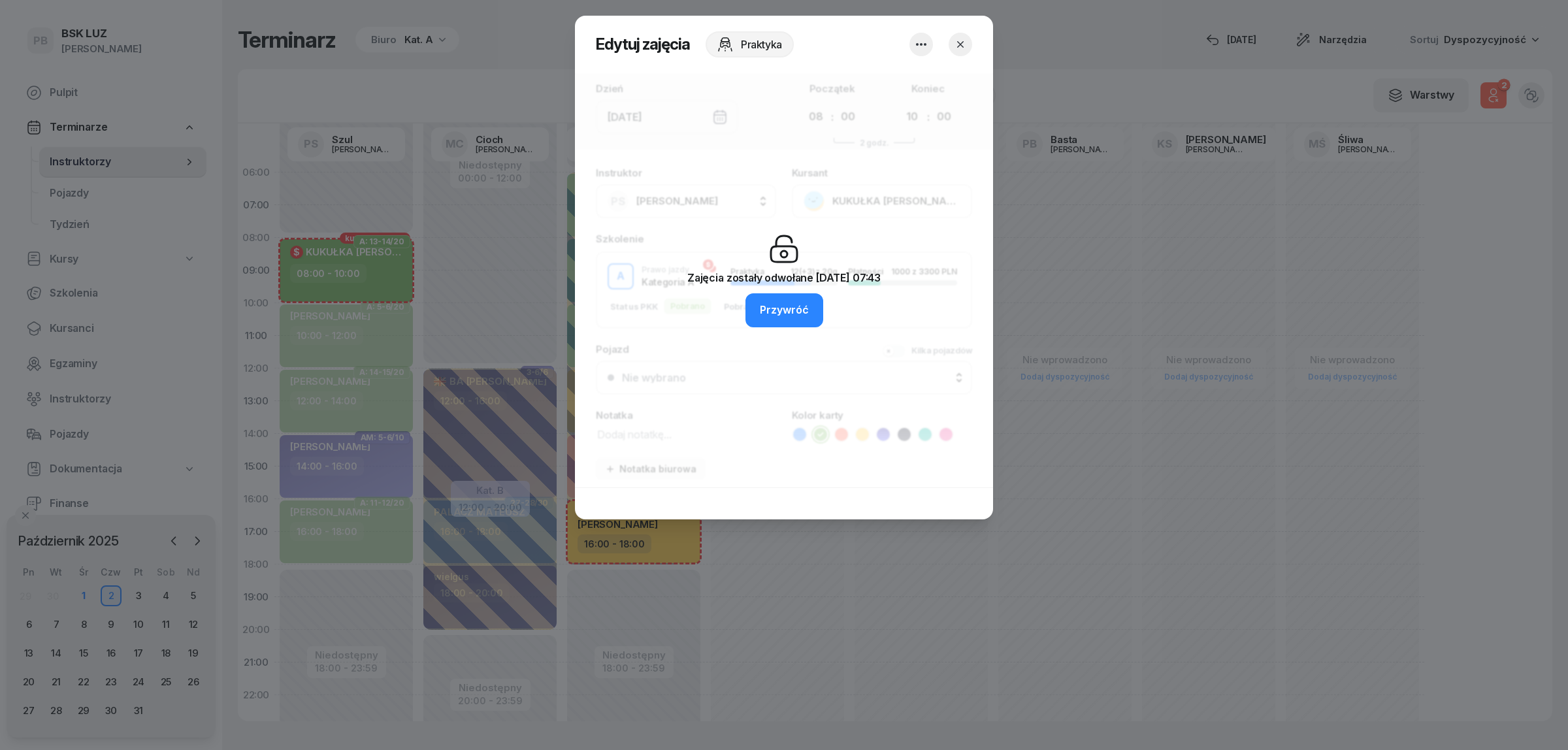
click at [961, 45] on icon "button" at bounding box center [960, 44] width 6 height 6
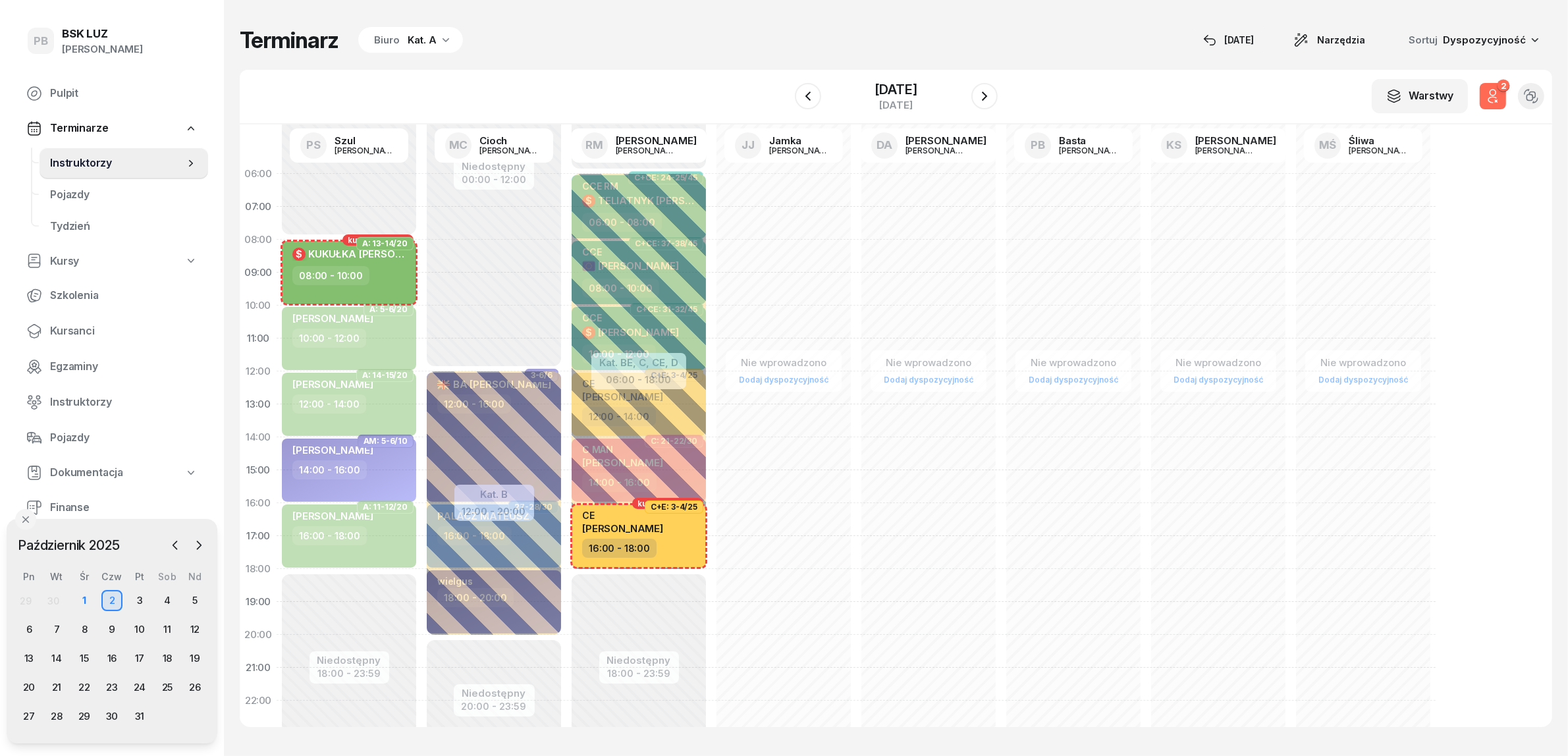
click at [1001, 37] on div "Terminarz Biuro Kat. A [DATE] Narzędzia Sortuj Dyspozycyjność" at bounding box center [895, 40] width 1312 height 28
click at [1492, 89] on icon "button" at bounding box center [1493, 96] width 16 height 16
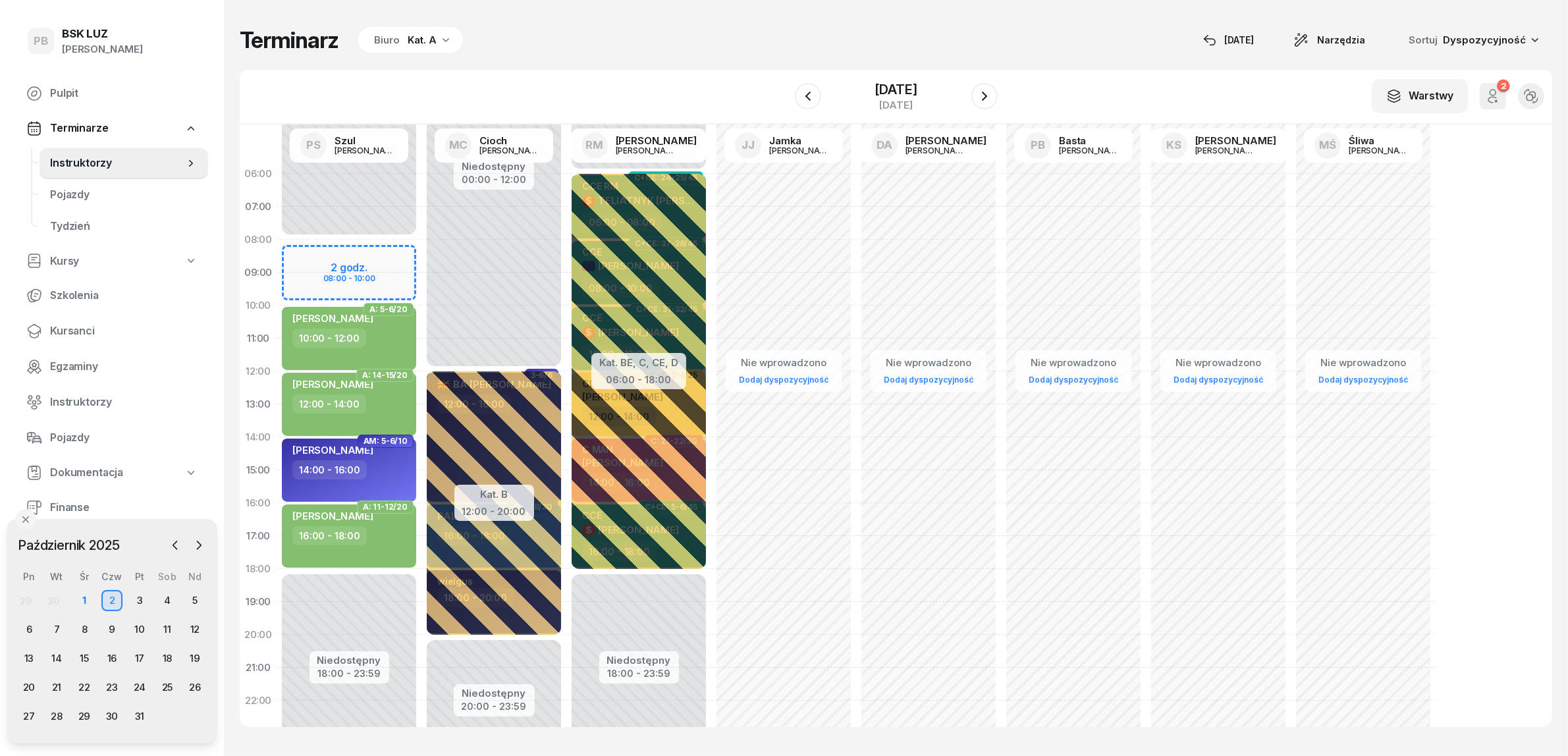
click at [395, 255] on div "Niedostępny 00:00 - 08:00 Niedostępny 18:00 - 23:59 2 godz. 08:00 - 10:00 A: 13…" at bounding box center [348, 470] width 145 height 626
select select "08"
select select "10"
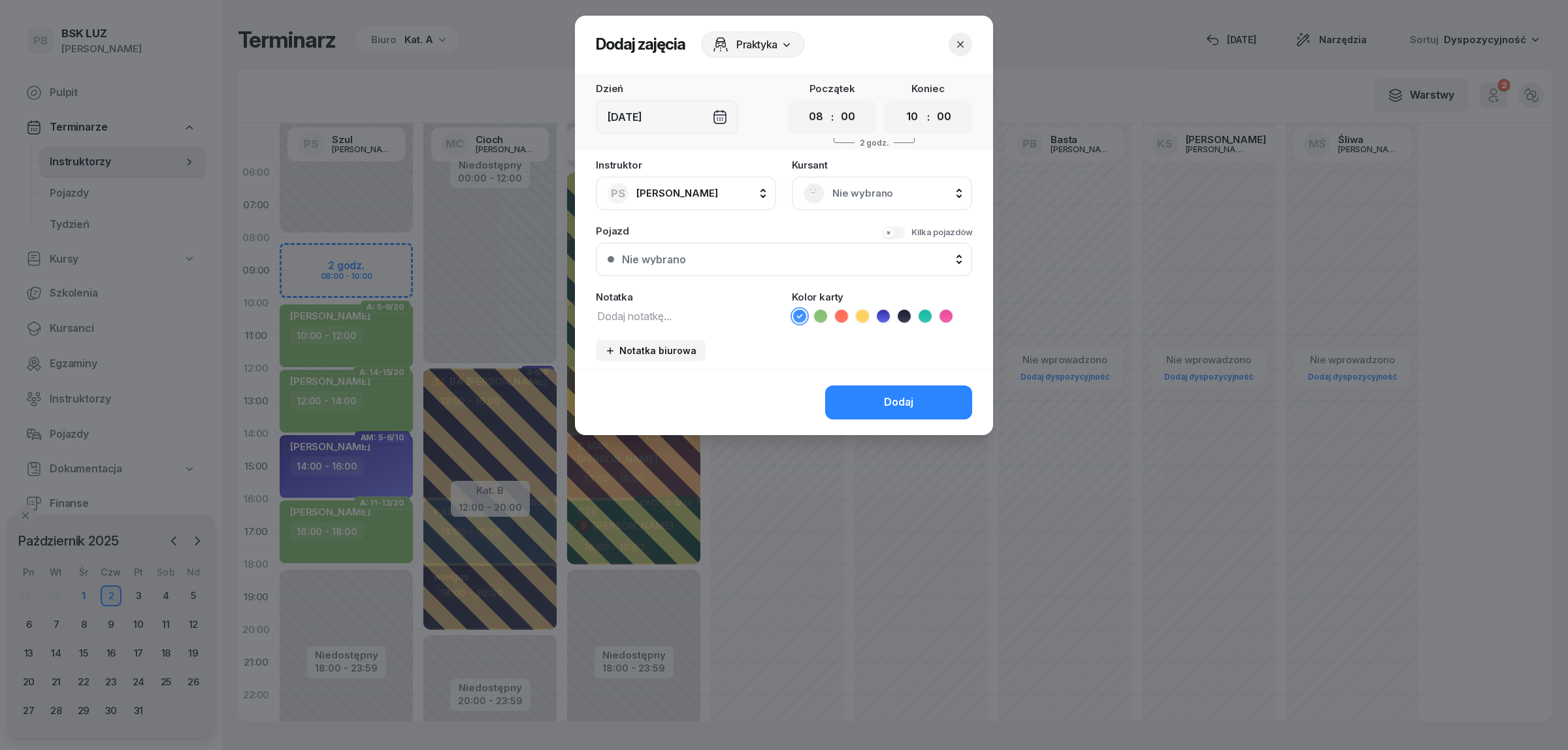
drag, startPoint x: 964, startPoint y: 42, endPoint x: 1307, endPoint y: 97, distance: 347.4
click at [965, 41] on icon "button" at bounding box center [960, 44] width 13 height 13
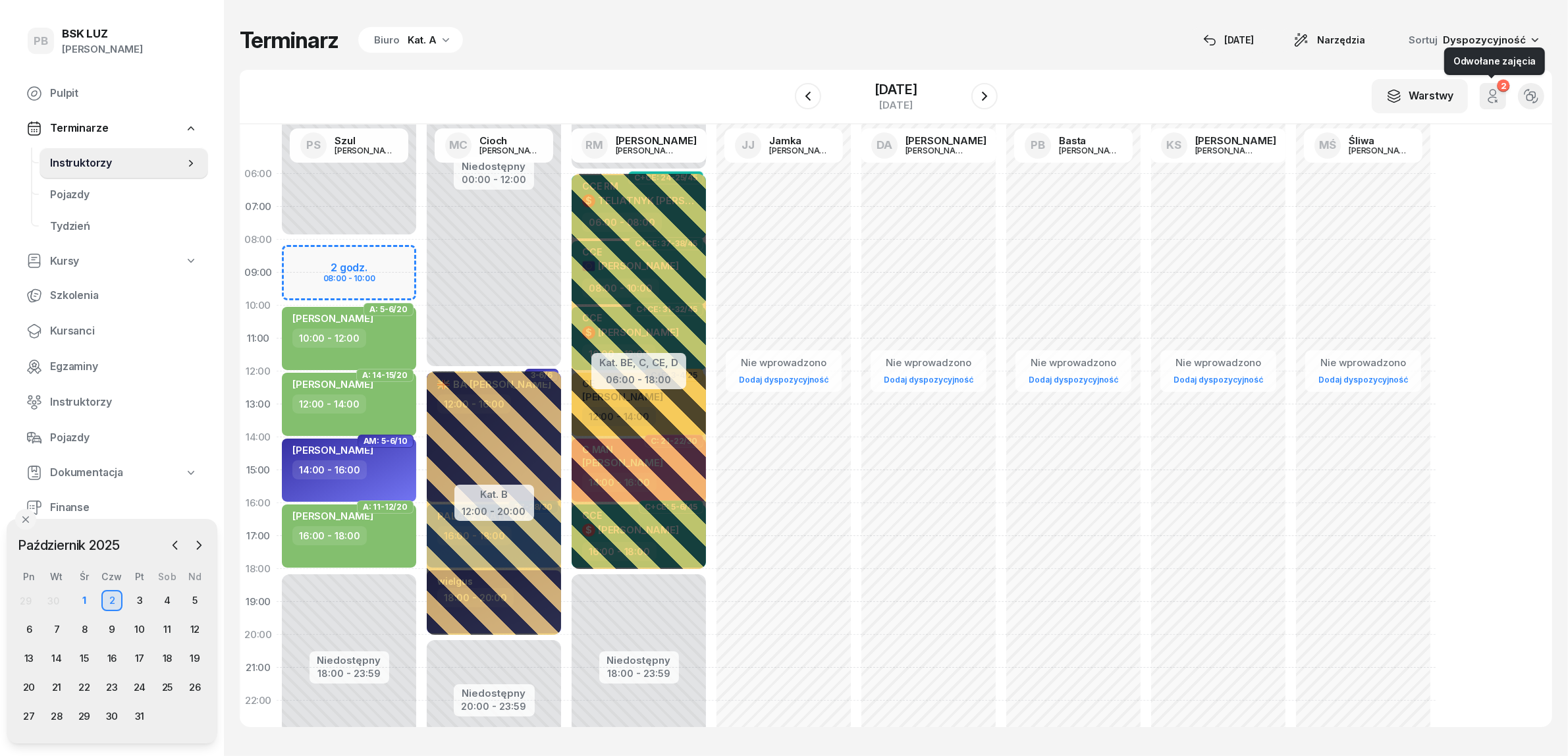
click at [1495, 99] on icon "button" at bounding box center [1493, 96] width 16 height 16
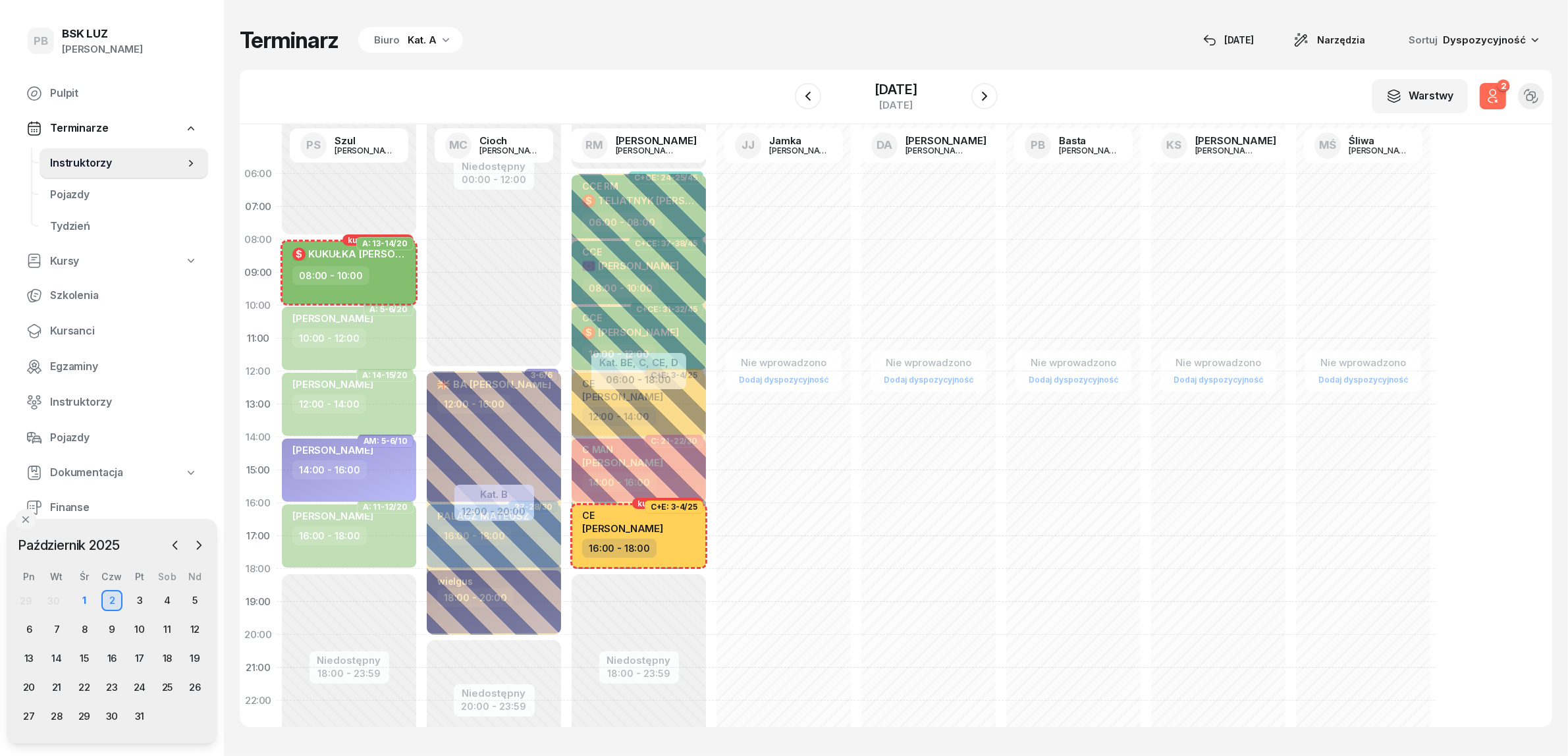
click at [384, 292] on div "$ KUKUŁKA [PERSON_NAME] 08:00 - 10:00" at bounding box center [348, 272] width 134 height 63
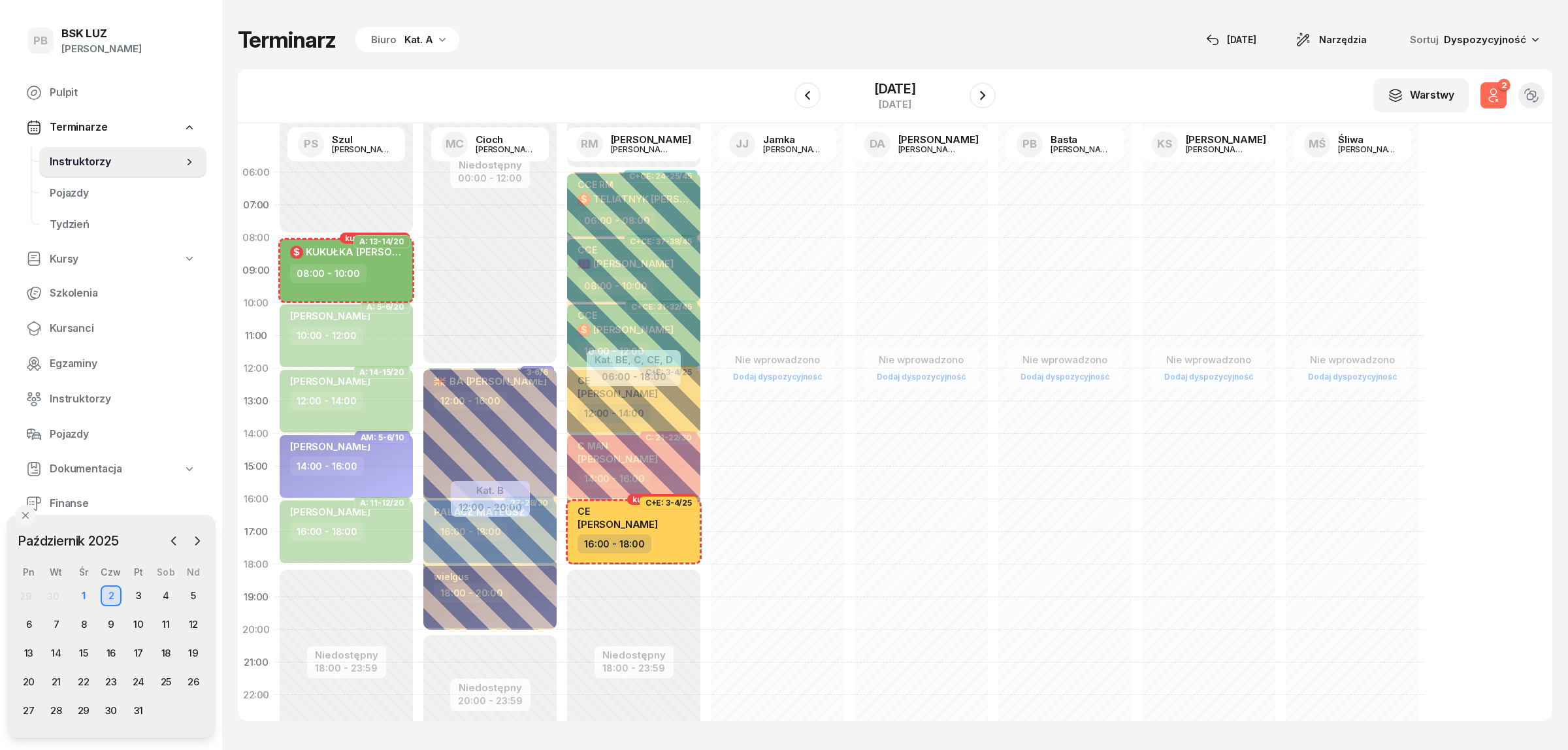
select select "08"
select select "10"
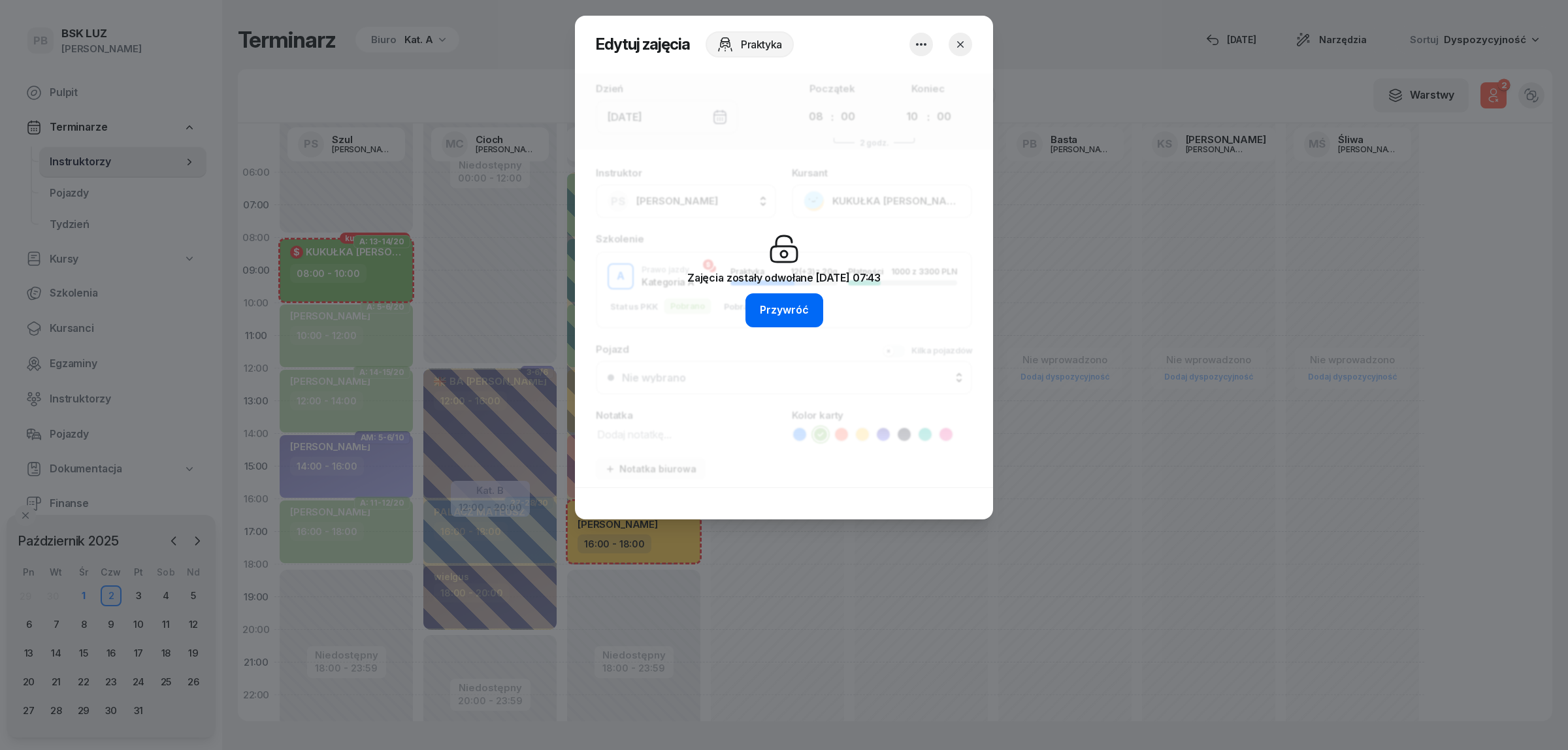
click at [792, 314] on div "Przywróć" at bounding box center [784, 310] width 49 height 17
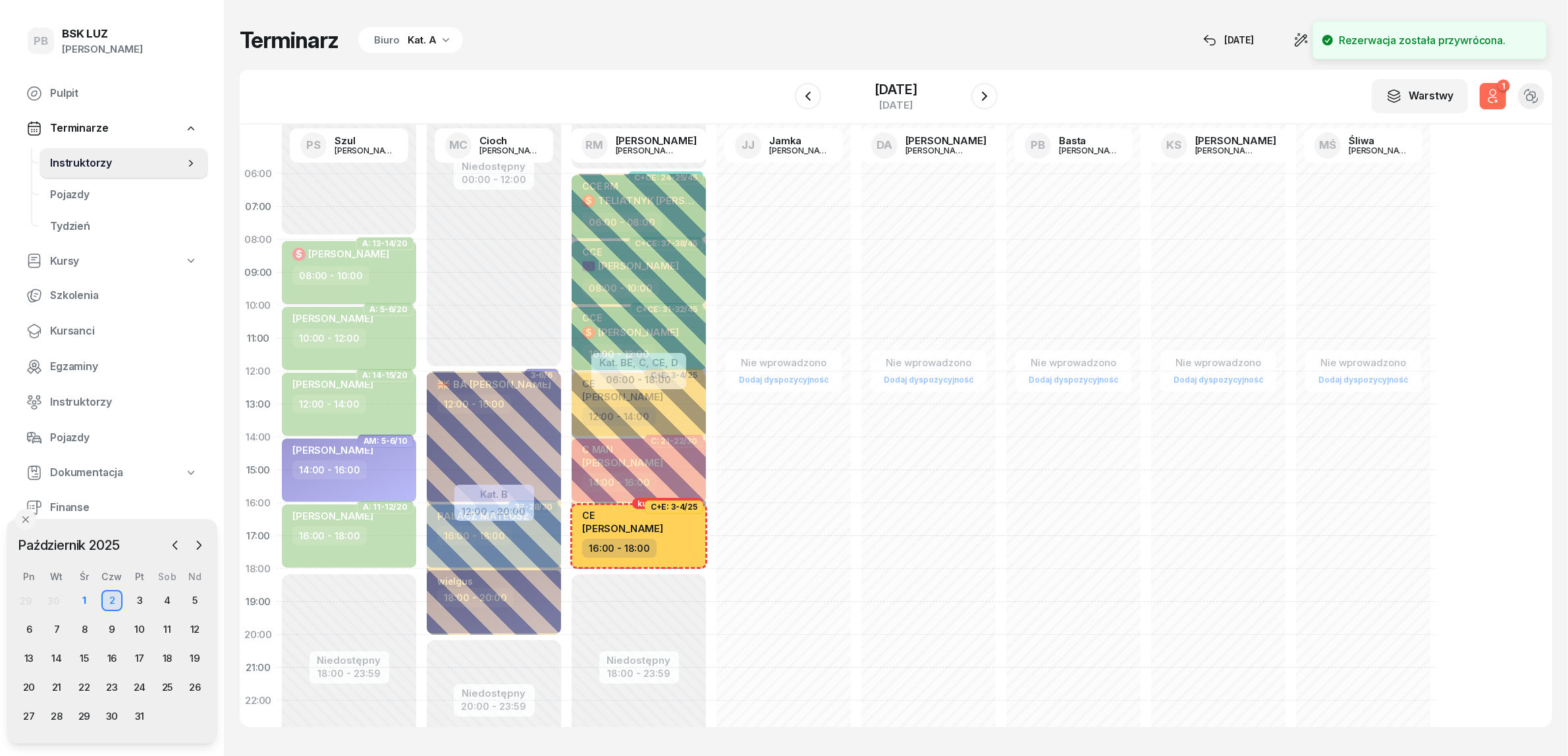
click at [992, 50] on div "Terminarz Biuro Kat. A [DATE] Narzędzia Sortuj Dyspozycyjność" at bounding box center [895, 40] width 1312 height 28
click at [1495, 89] on icon "button" at bounding box center [1494, 92] width 6 height 6
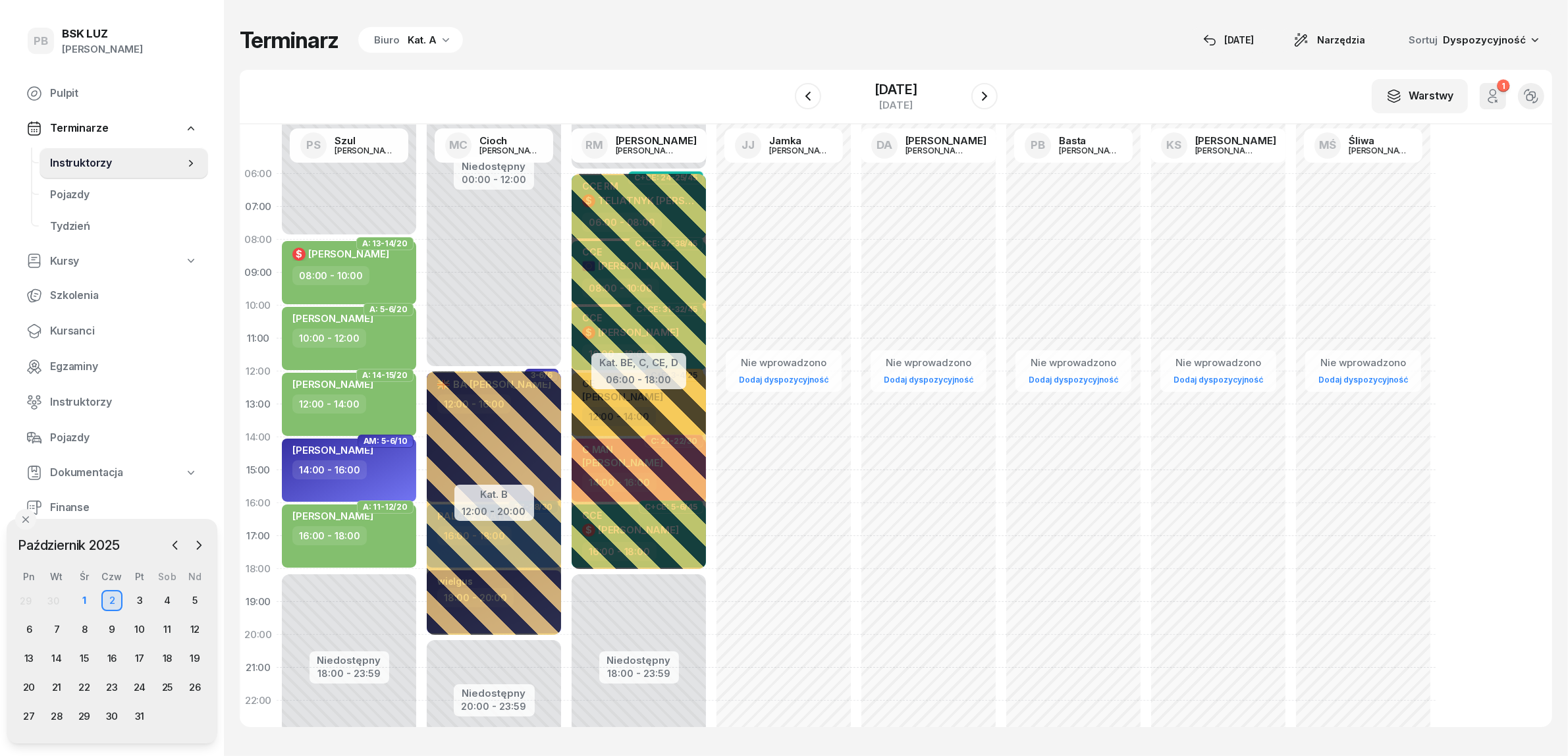
click at [985, 50] on div "Terminarz Biuro Kat. A [DATE] Narzędzia Sortuj Dyspozycyjność" at bounding box center [895, 40] width 1312 height 28
click at [800, 93] on icon "button" at bounding box center [808, 96] width 16 height 16
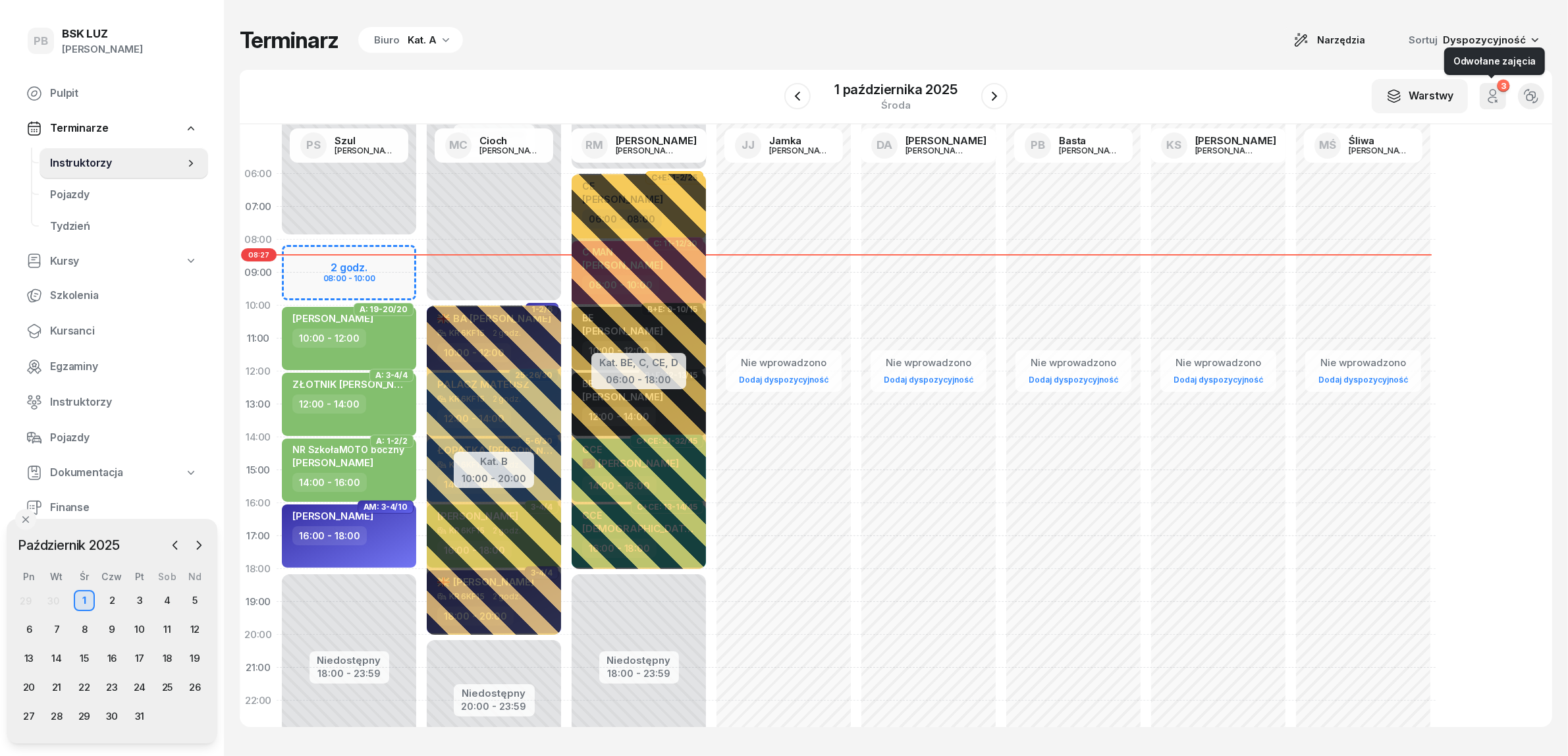
click at [1500, 92] on icon "button" at bounding box center [1493, 96] width 16 height 16
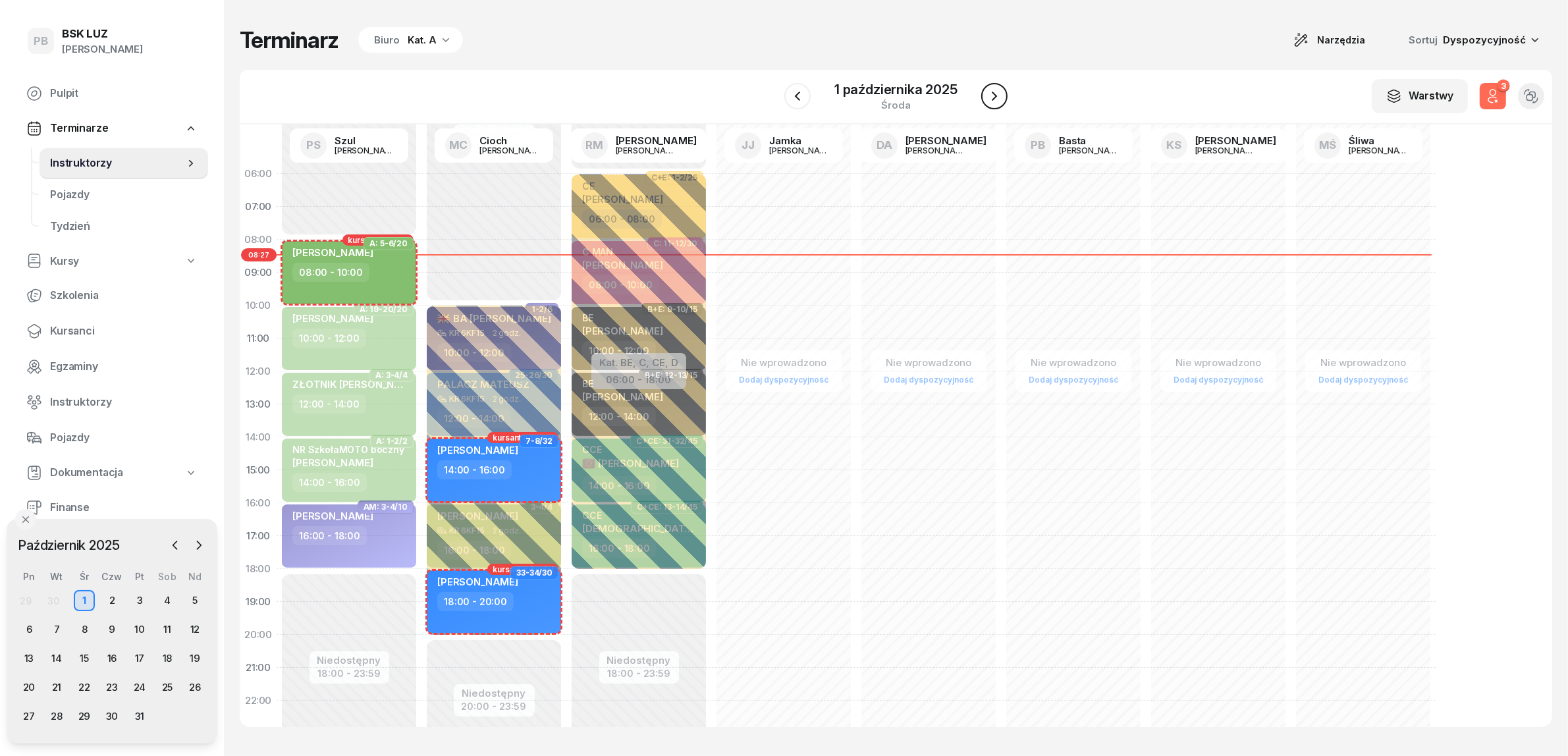
click at [1001, 92] on icon "button" at bounding box center [994, 96] width 16 height 16
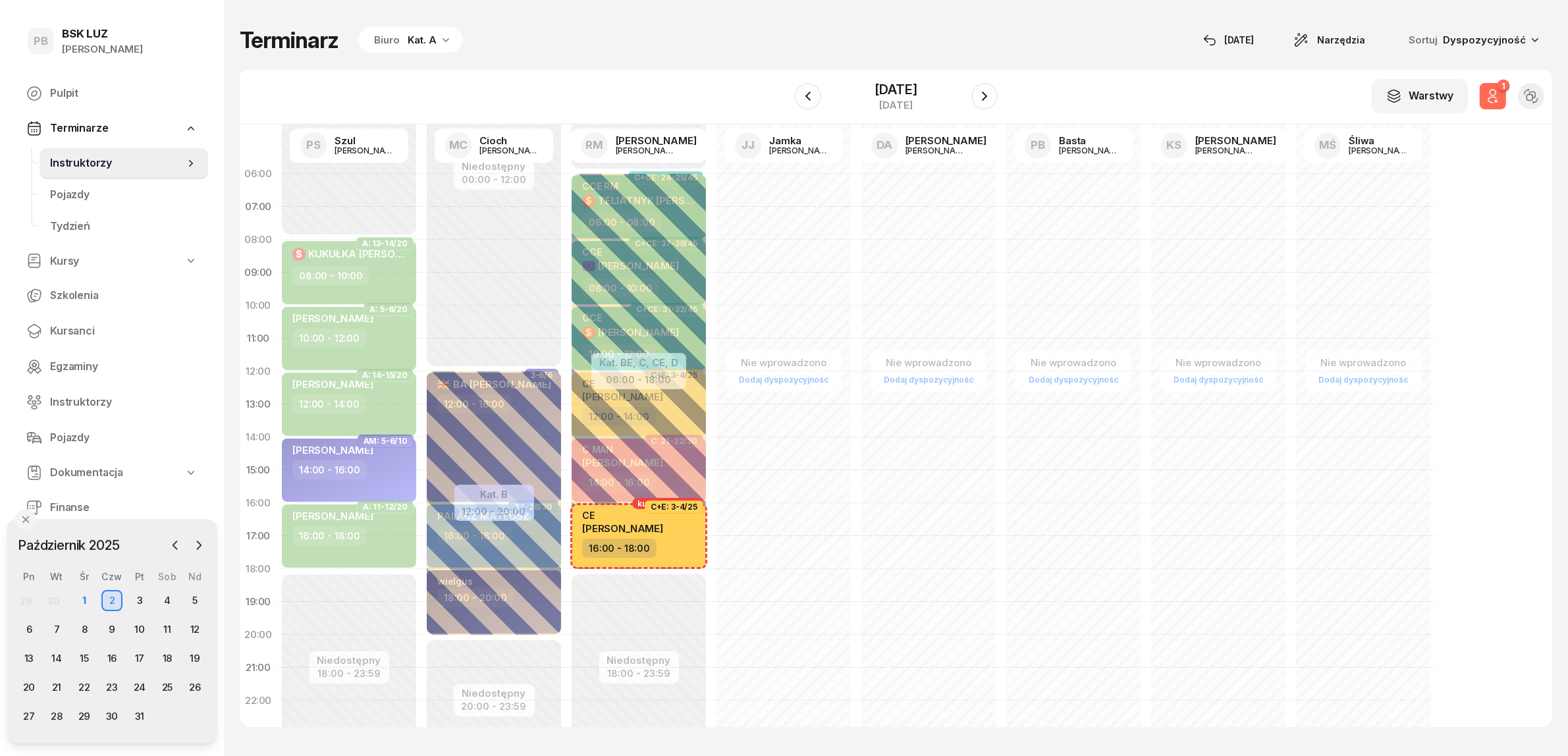
click at [731, 67] on div "Terminarz Biuro Kat. A [DATE] Narzędzia Sortuj Dyspozycyjność W Wybierz AK [PER…" at bounding box center [895, 376] width 1312 height 754
click at [1504, 97] on button "1" at bounding box center [1493, 96] width 26 height 26
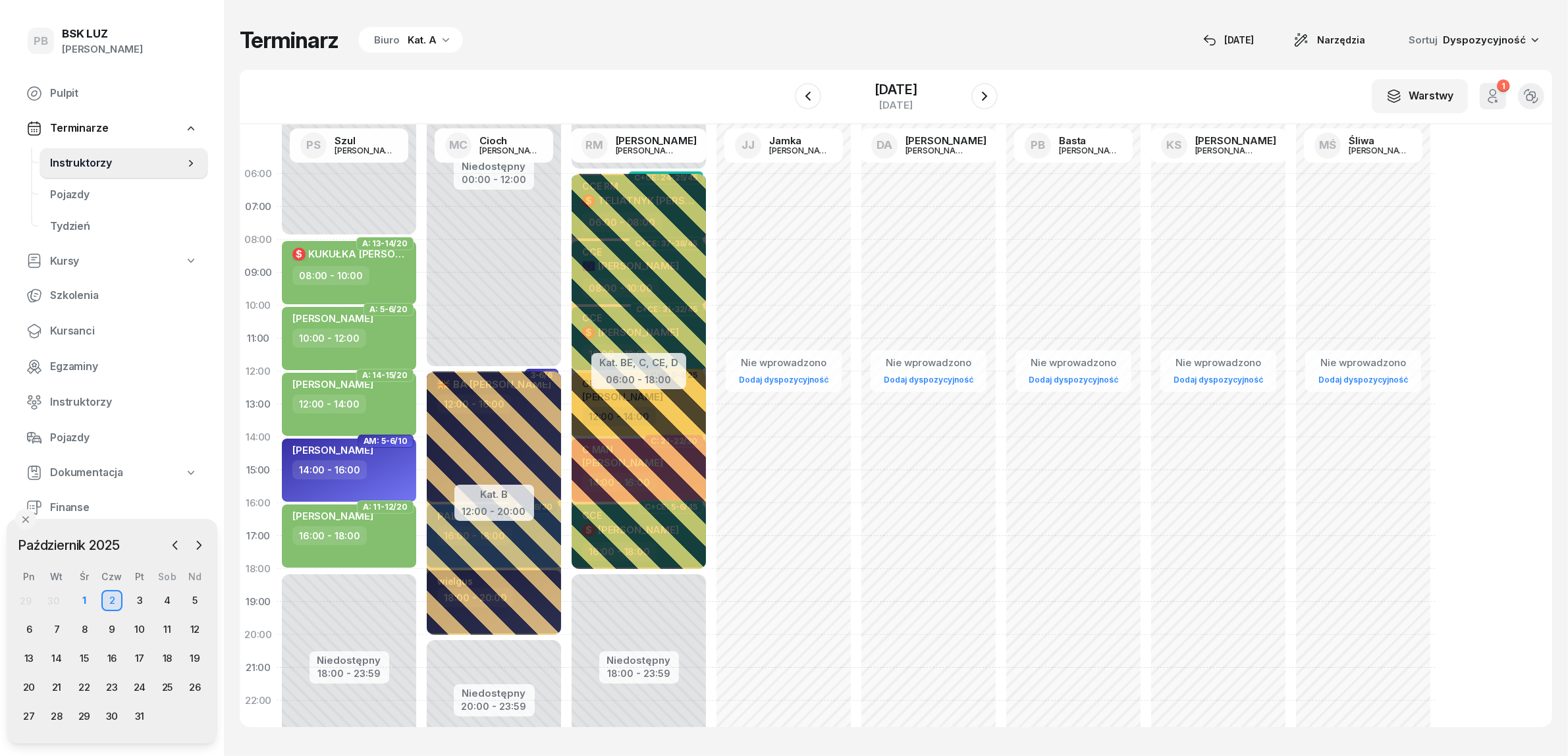
click at [718, 50] on div "Terminarz Biuro Kat. A [DATE] Narzędzia Sortuj Dyspozycyjność" at bounding box center [895, 40] width 1312 height 28
click at [520, 50] on div "Terminarz Biuro Kat. A [DATE] Narzędzia Sortuj Dyspozycyjność" at bounding box center [895, 40] width 1312 height 28
click at [446, 41] on icon "button" at bounding box center [445, 39] width 13 height 13
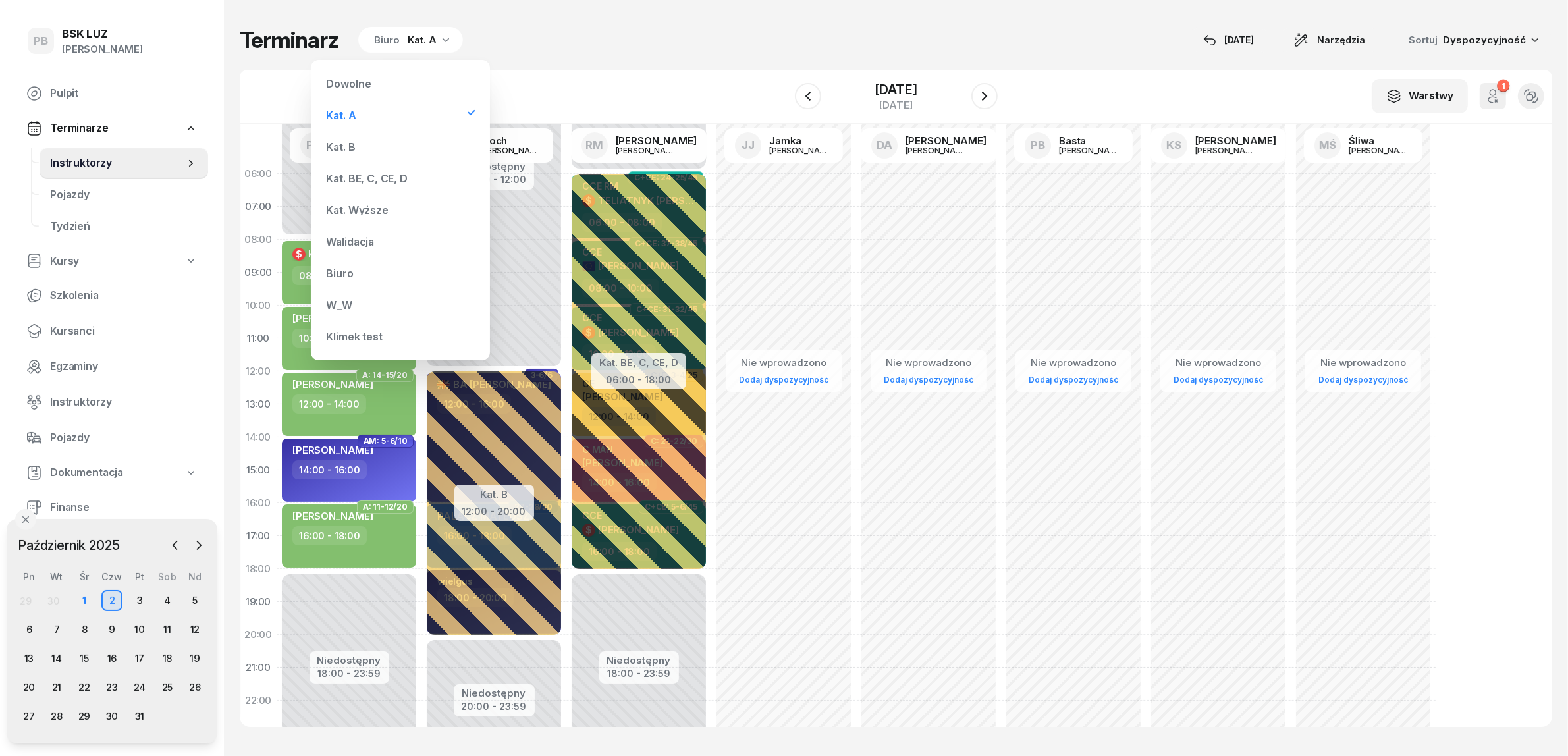
click at [376, 176] on div "Kat. BE, C, CE, D" at bounding box center [367, 179] width 81 height 11
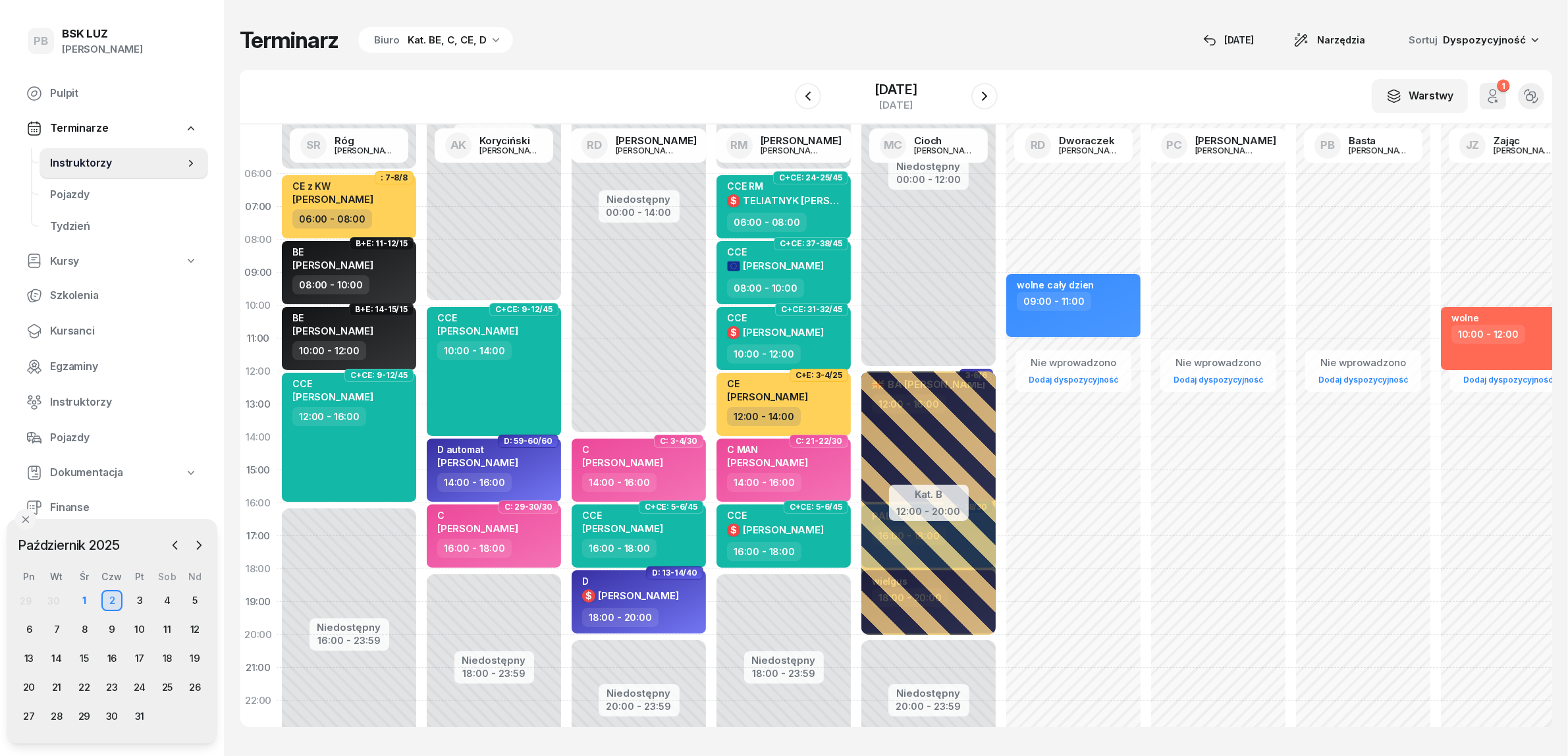
click at [1022, 30] on div "Terminarz Biuro Kat. BE, C, CE, D [DATE] Narzędzia Sortuj Dyspozycyjność" at bounding box center [895, 40] width 1312 height 28
click at [1073, 61] on div "Terminarz Biuro Kat. BE, C, CE, D [DATE] Narzędzia Sortuj Dyspozycyjność W Wybi…" at bounding box center [895, 376] width 1312 height 754
click at [692, 76] on div "W Wybierz AK [PERSON_NAME] BP [PERSON_NAME] DP [PERSON_NAME] GS [PERSON_NAME] I…" at bounding box center [895, 97] width 1312 height 54
click at [820, 538] on div "CCE $ [PERSON_NAME]" at bounding box center [775, 526] width 97 height 33
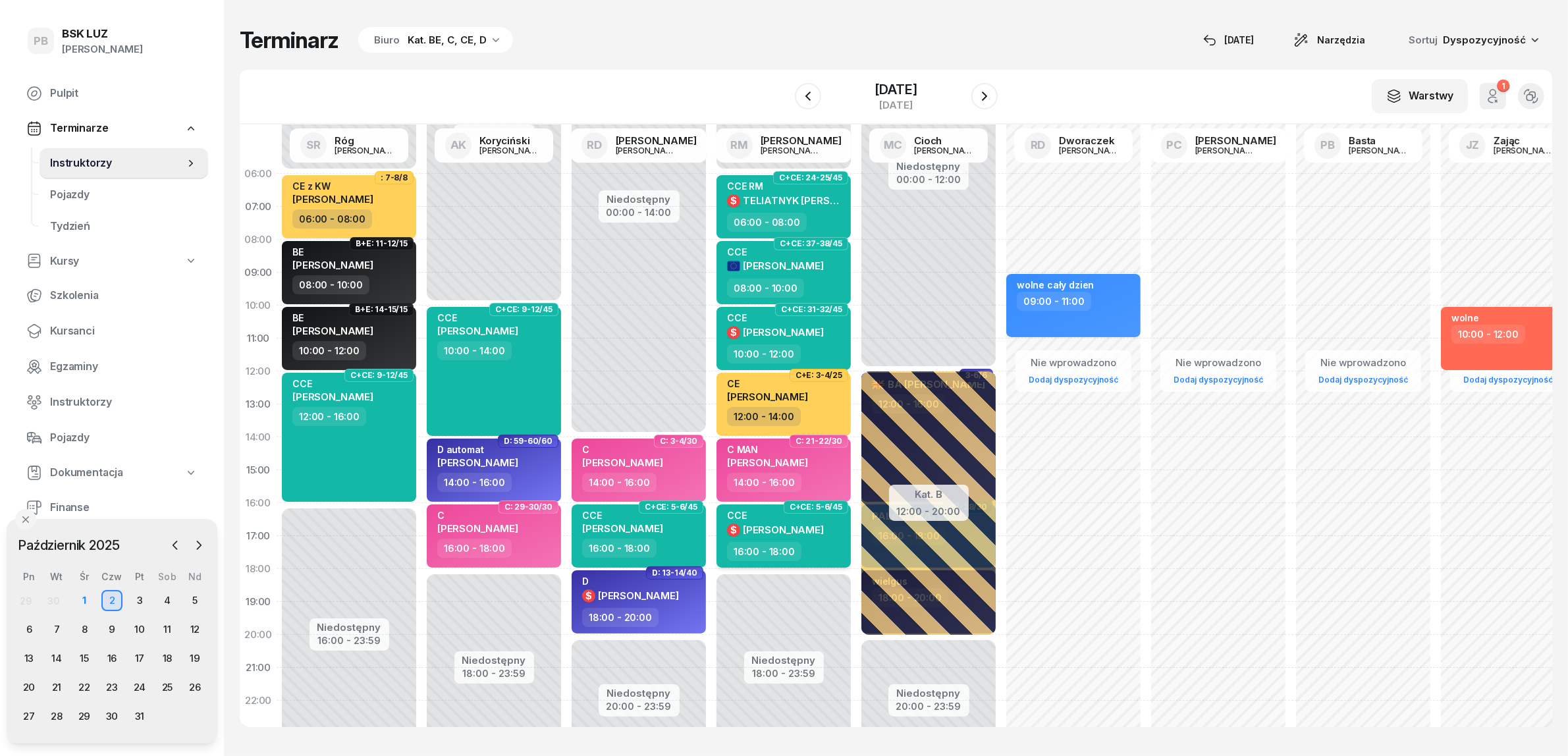
select select "16"
select select "18"
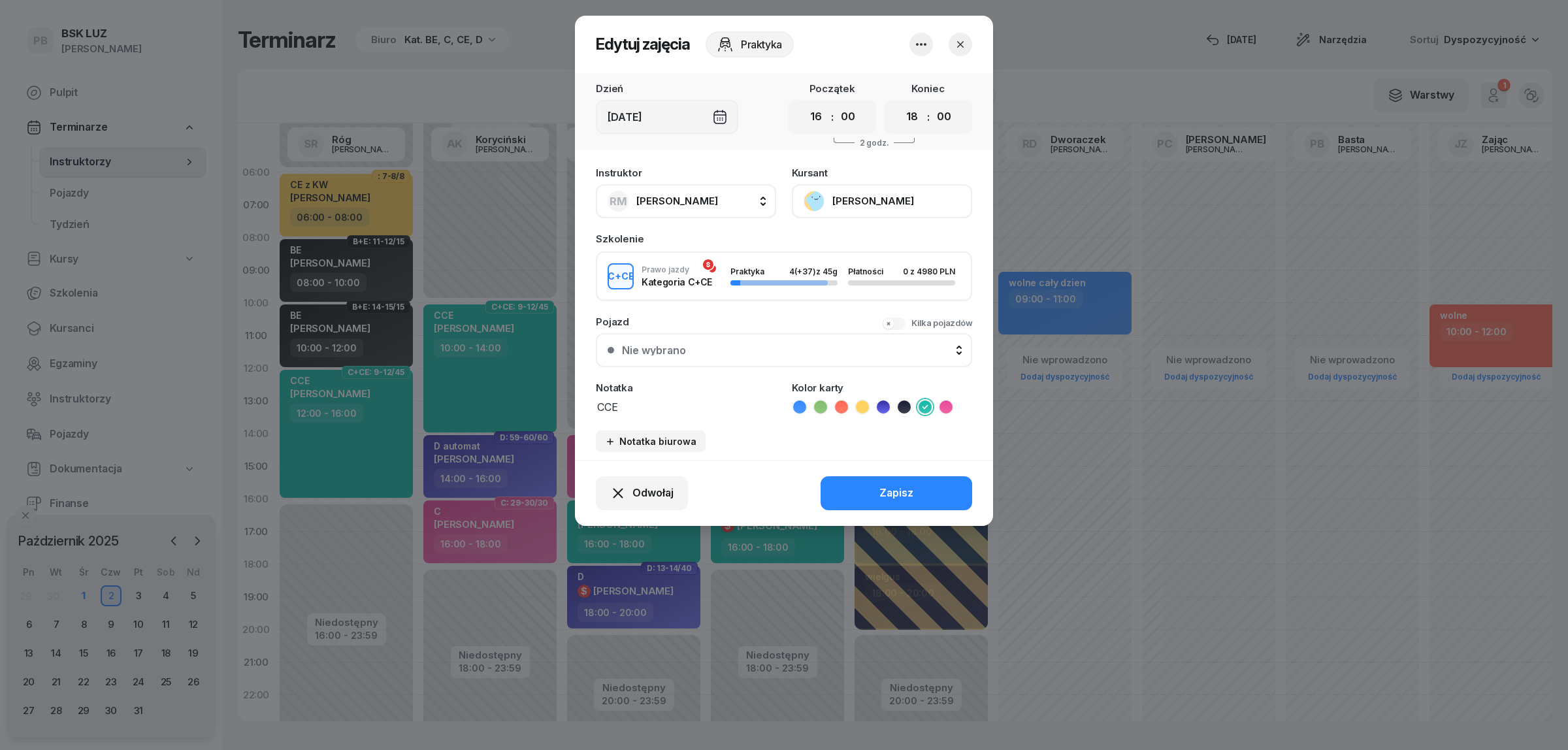
click at [868, 193] on button "[PERSON_NAME]" at bounding box center [882, 201] width 180 height 34
click at [874, 242] on link "Otwórz profil" at bounding box center [881, 245] width 172 height 32
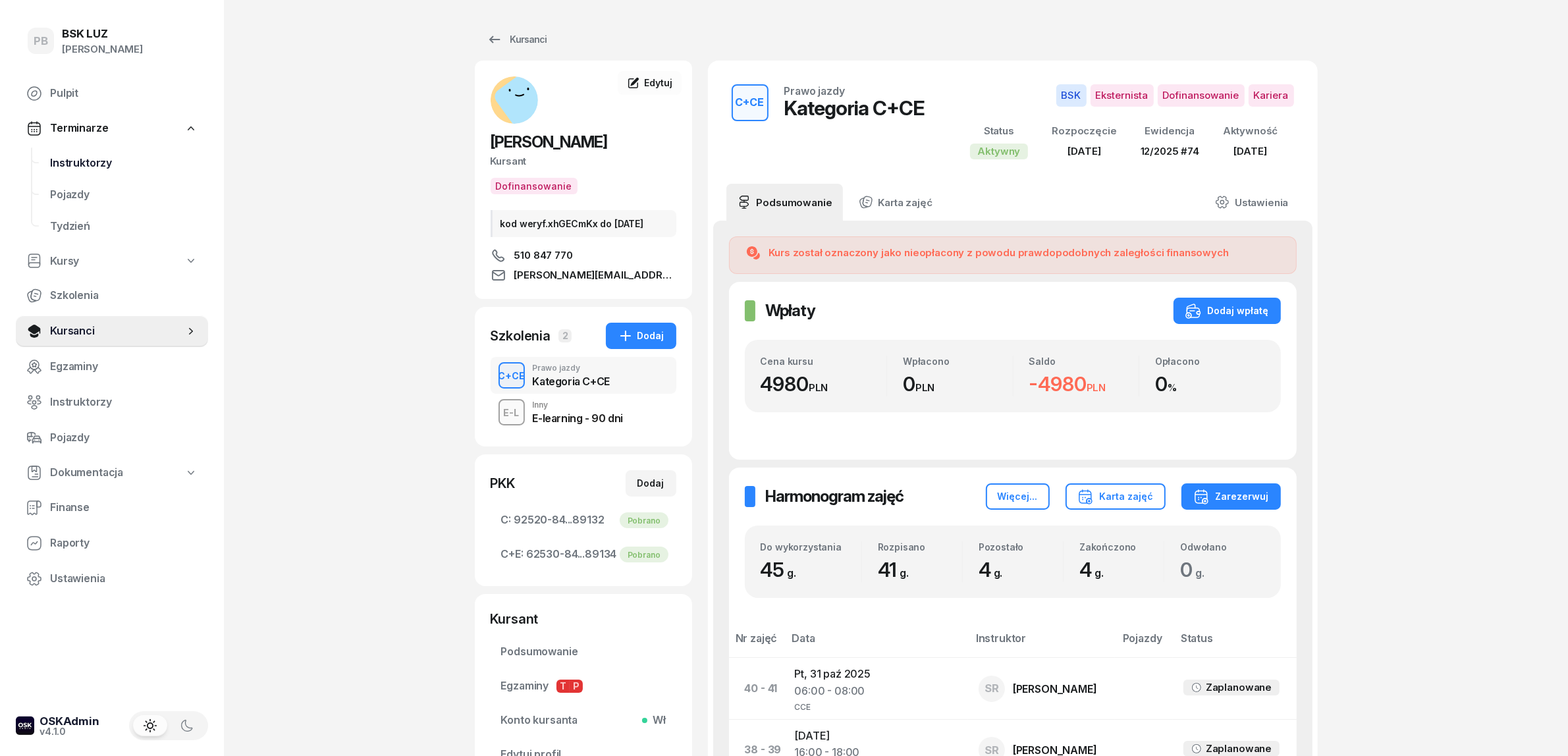
click at [67, 154] on span "Instruktorzy" at bounding box center [123, 163] width 147 height 17
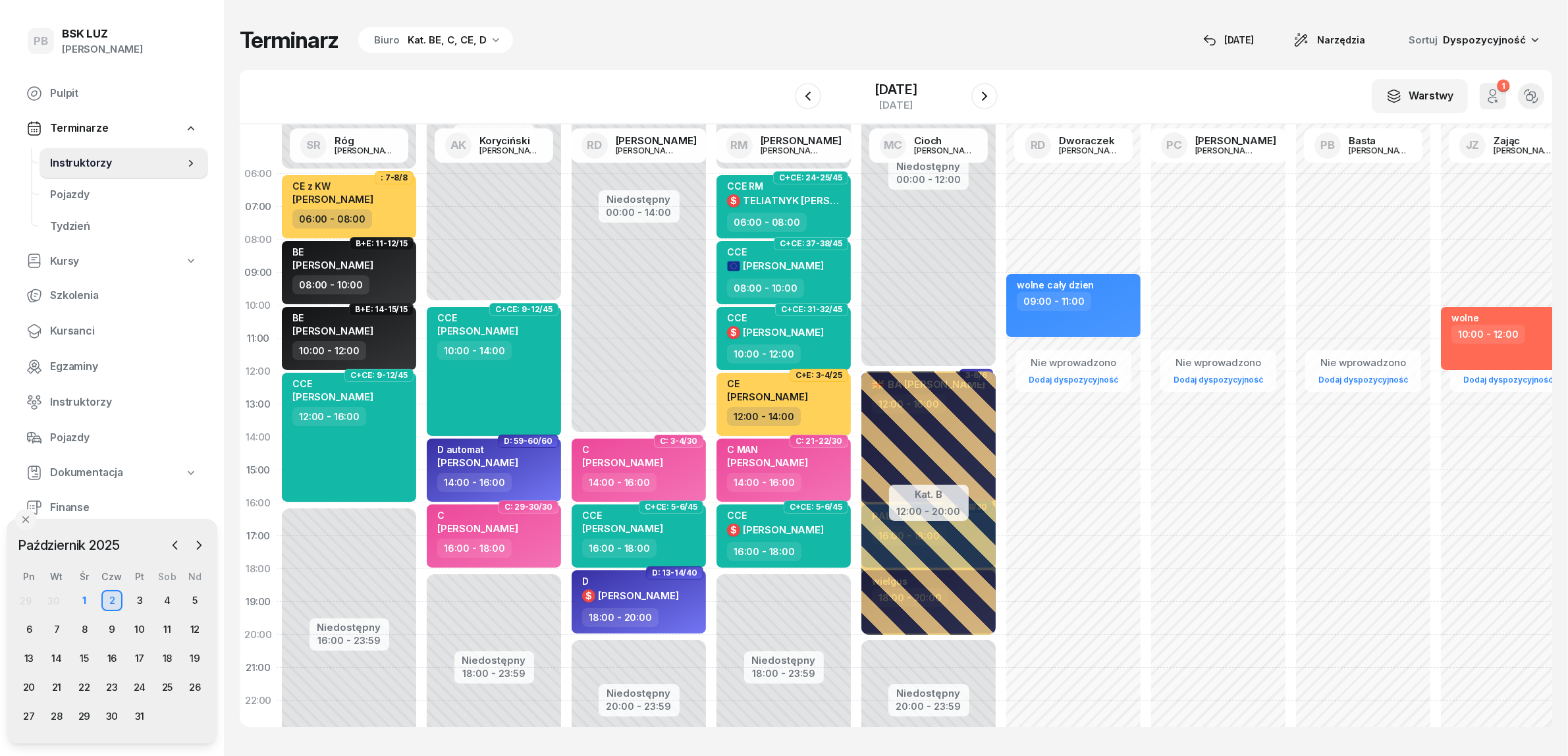
click at [685, 33] on div "Terminarz Biuro Kat. BE, C, CE, D [DATE] Narzędzia Sortuj Dyspozycyjność" at bounding box center [895, 40] width 1312 height 28
click at [872, 31] on div "Terminarz Biuro Kat. BE, C, CE, D [DATE] Narzędzia Sortuj Dyspozycyjność" at bounding box center [895, 40] width 1312 height 28
click at [798, 211] on div "CCE RM $ TELIATNYK [PERSON_NAME]" at bounding box center [784, 197] width 116 height 33
select select "06"
select select "08"
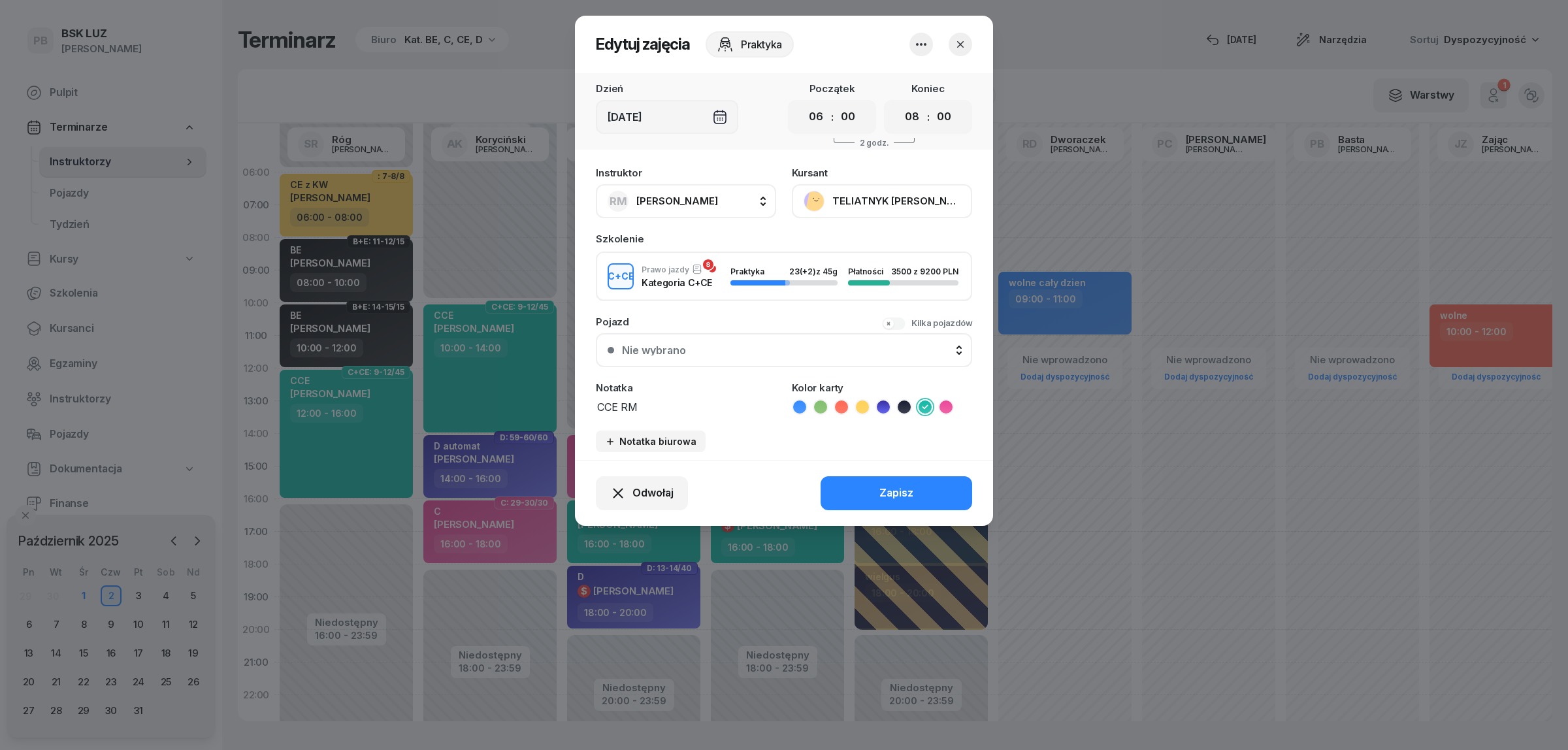
click at [964, 40] on icon "button" at bounding box center [960, 44] width 13 height 13
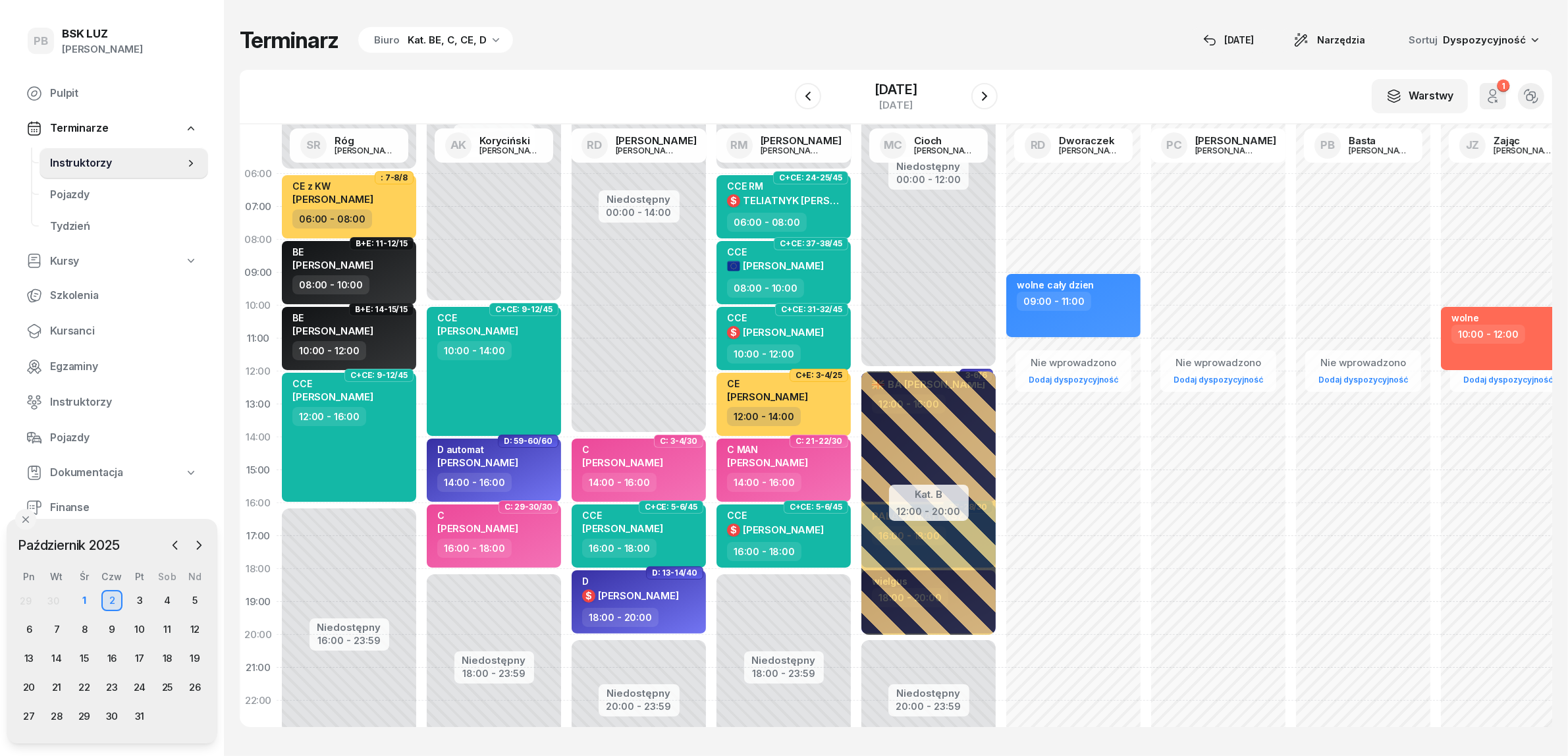
click at [977, 43] on div "Terminarz Biuro Kat. BE, C, CE, D [DATE] Narzędzia Sortuj Dyspozycyjność" at bounding box center [895, 40] width 1312 height 28
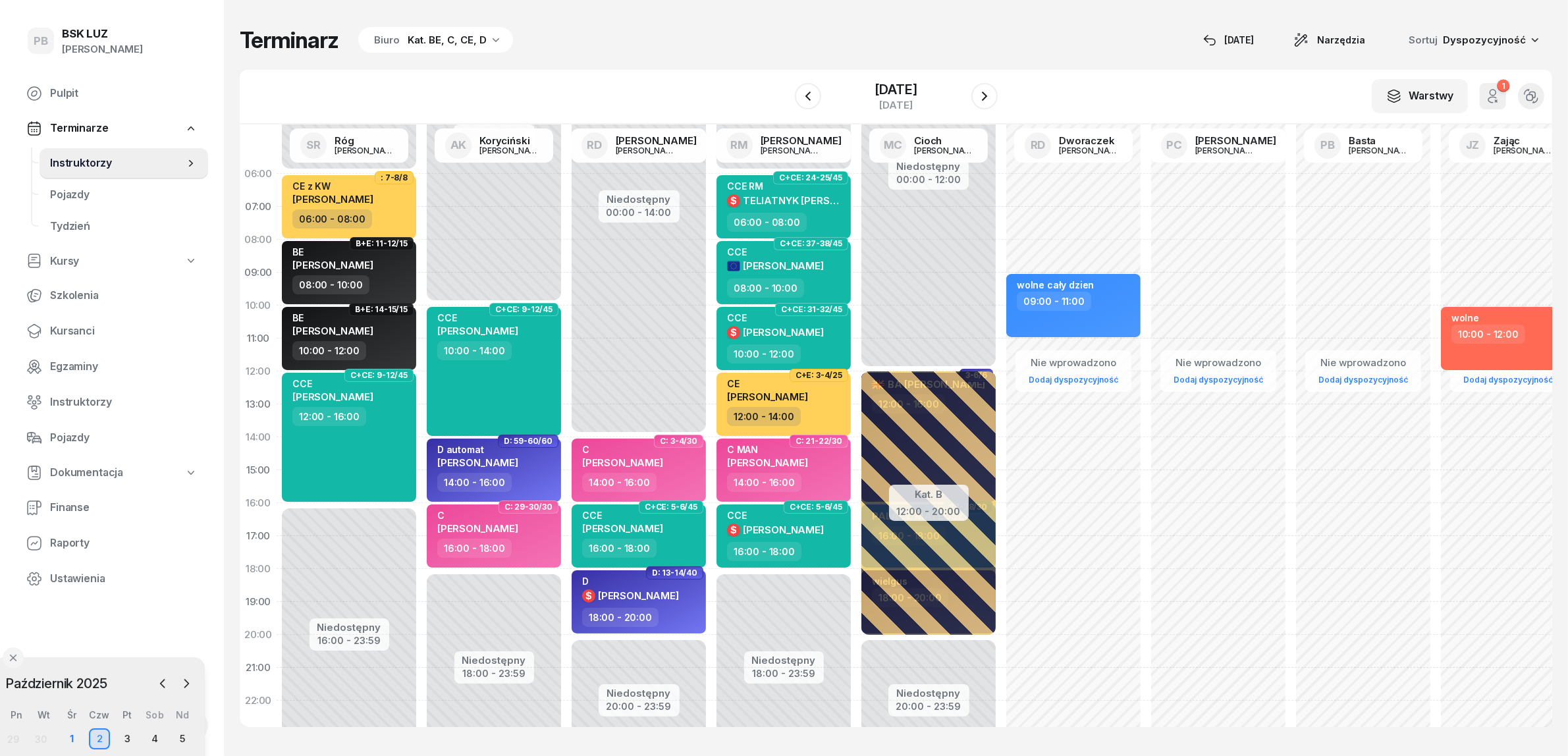
drag, startPoint x: 99, startPoint y: 527, endPoint x: 86, endPoint y: 666, distance: 139.6
click at [86, 666] on div "[DATE] [DATE] lut mar kwi maj cze lip sie wrz paź lis gru Pn Wt Śr Czw Pt Sob N…" at bounding box center [99, 769] width 211 height 224
click at [89, 577] on span "Ustawienia" at bounding box center [123, 579] width 147 height 17
select select "06:00"
select select "22:00"
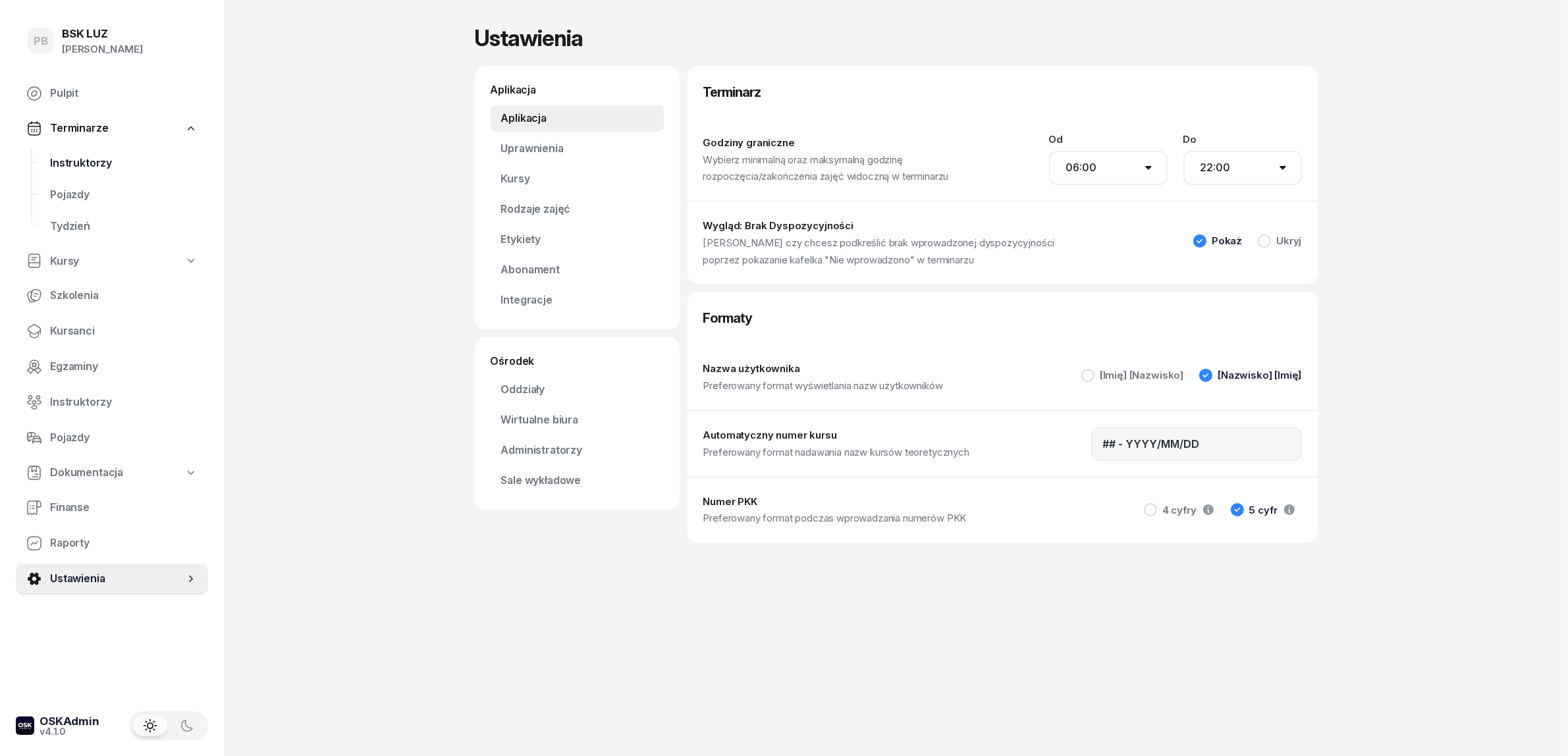
click at [116, 158] on span "Instruktorzy" at bounding box center [123, 163] width 147 height 17
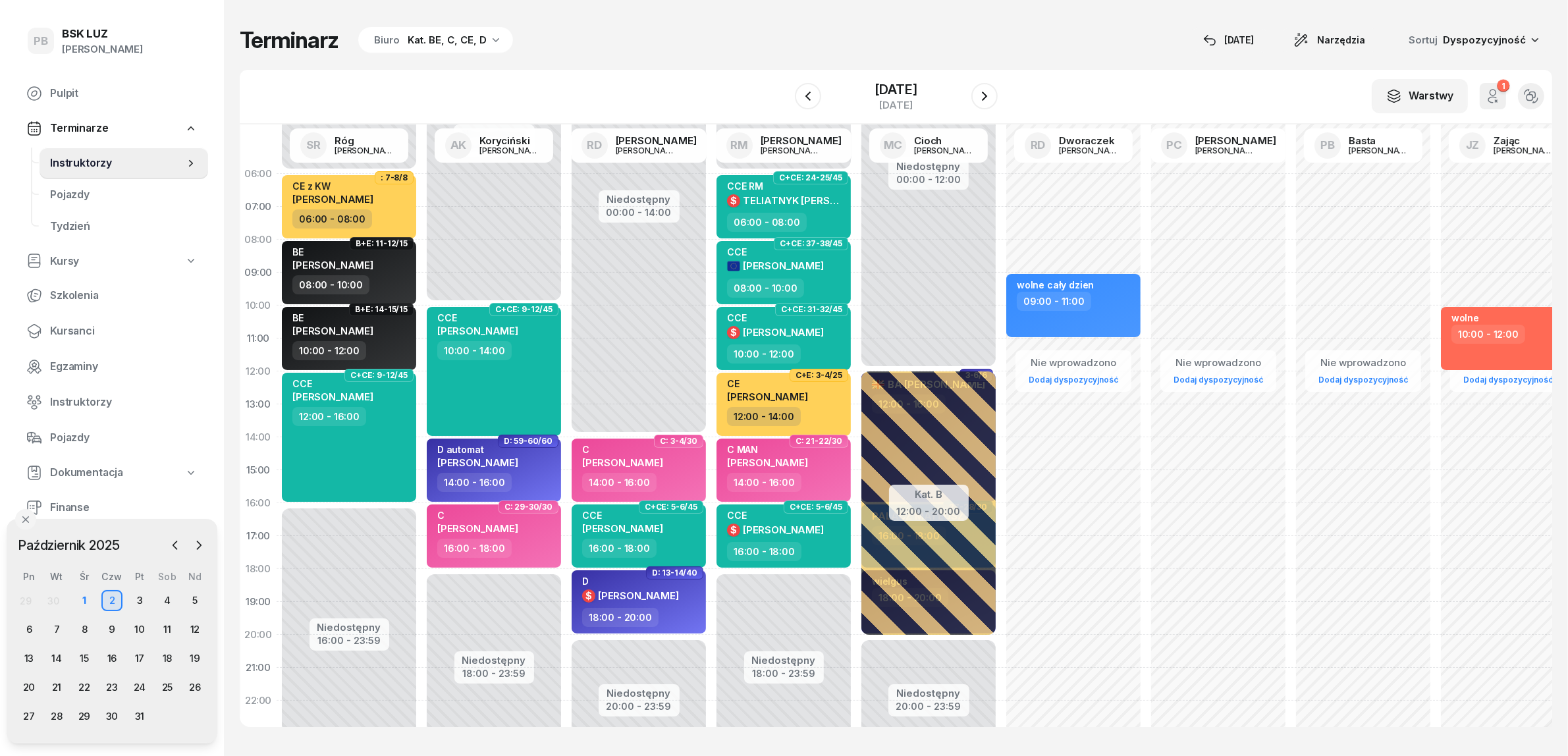
click at [610, 46] on div "Terminarz Biuro Kat. BE, C, CE, D [DATE] Narzędzia Sortuj Dyspozycyjność" at bounding box center [895, 40] width 1312 height 28
click at [686, 28] on div "Terminarz Biuro Kat. BE, C, CE, D [DATE] Narzędzia Sortuj Dyspozycyjność" at bounding box center [895, 40] width 1312 height 28
click at [63, 327] on span "Kursanci" at bounding box center [123, 331] width 147 height 17
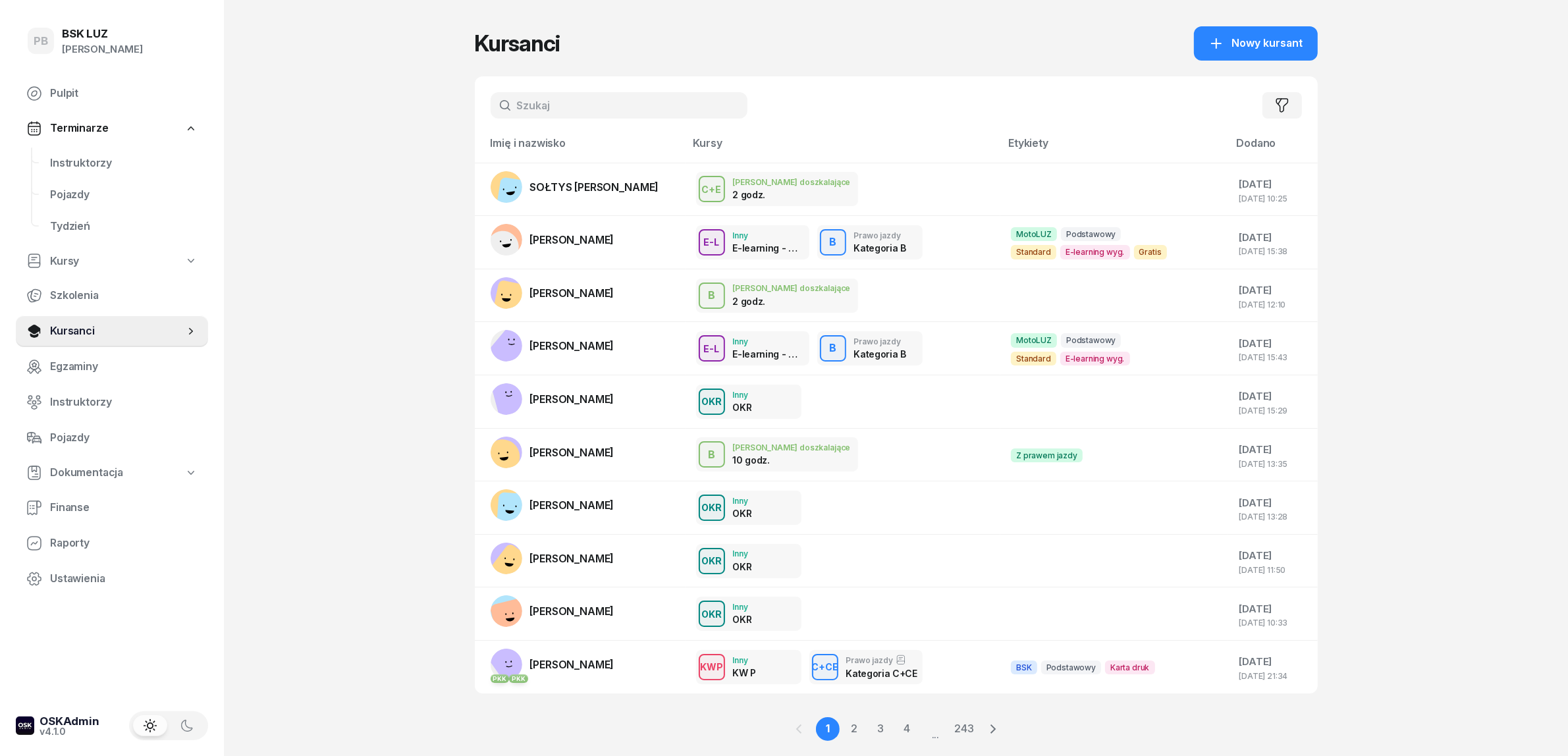
click at [616, 99] on input "text" at bounding box center [618, 106] width 257 height 26
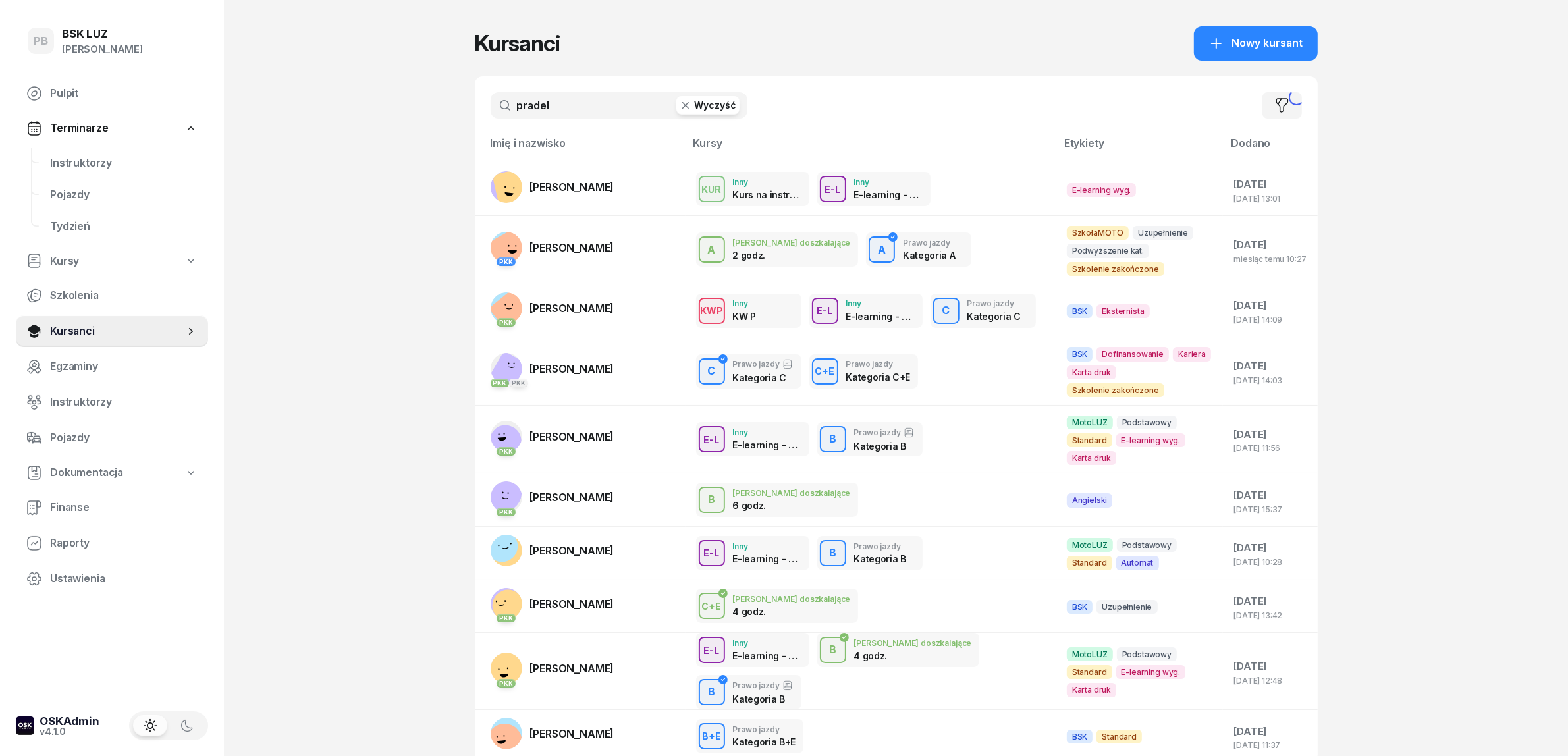
type input "pradel"
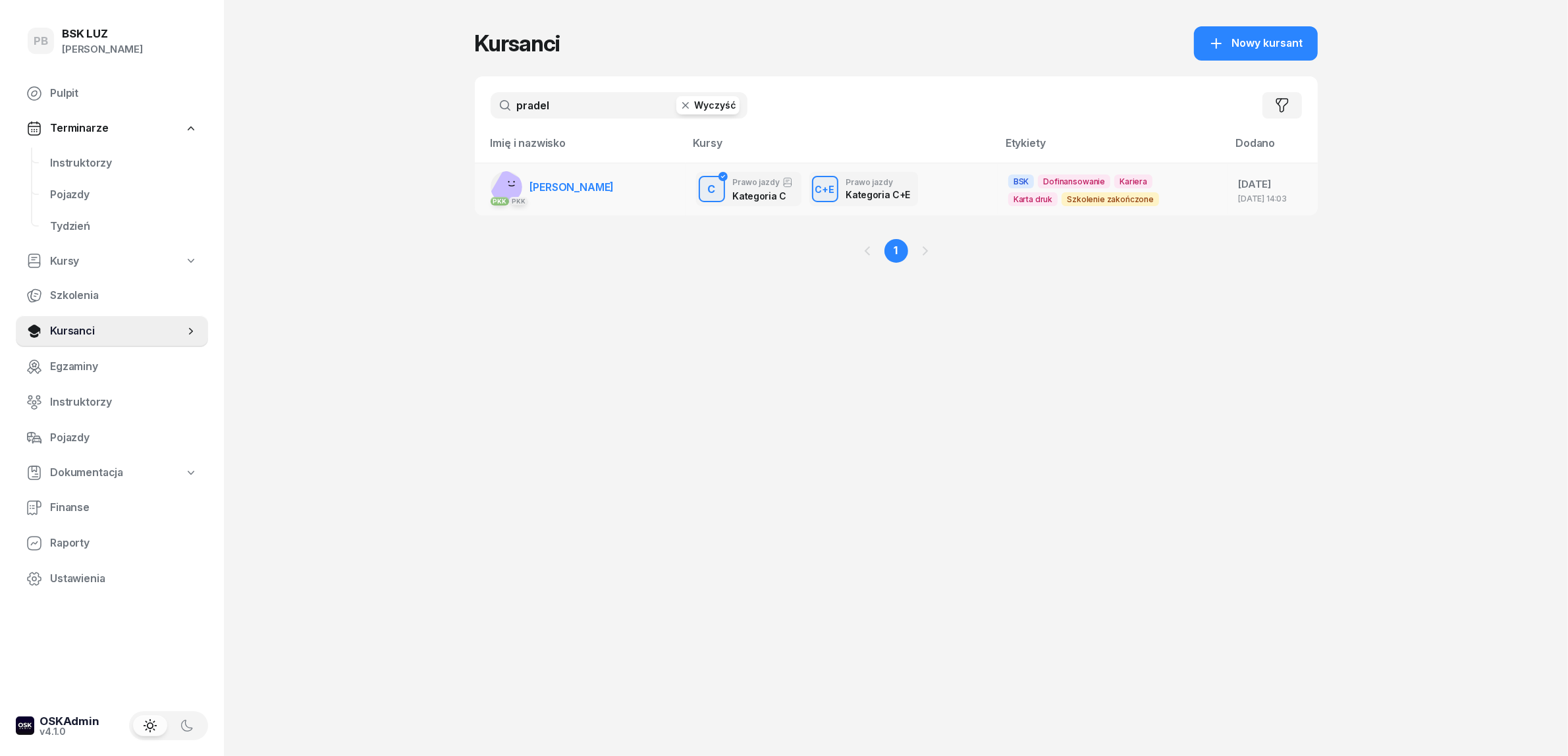
click at [607, 176] on link "PKK PKK [PERSON_NAME]" at bounding box center [552, 187] width 124 height 32
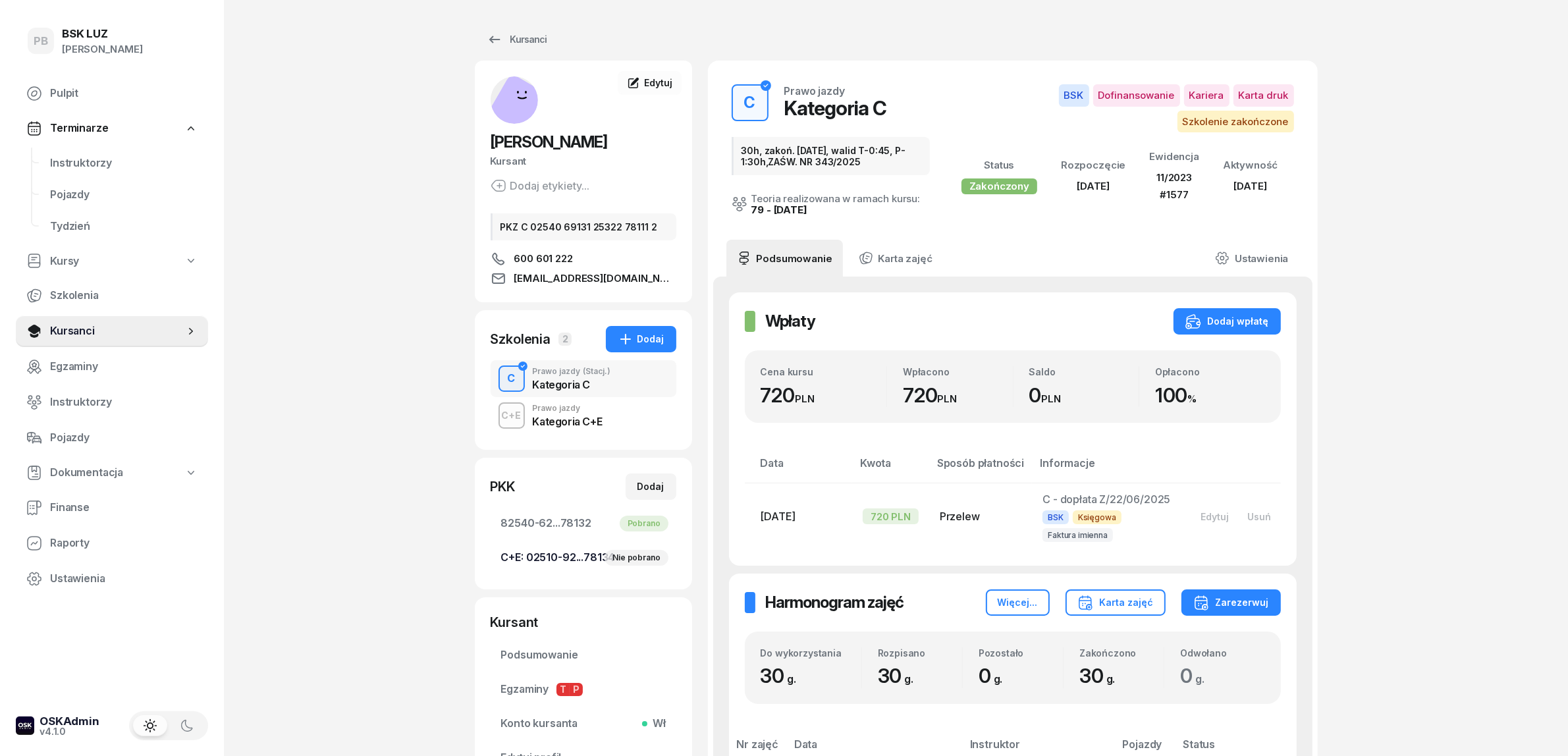
click at [630, 560] on div "Nie pobrano" at bounding box center [635, 558] width 63 height 16
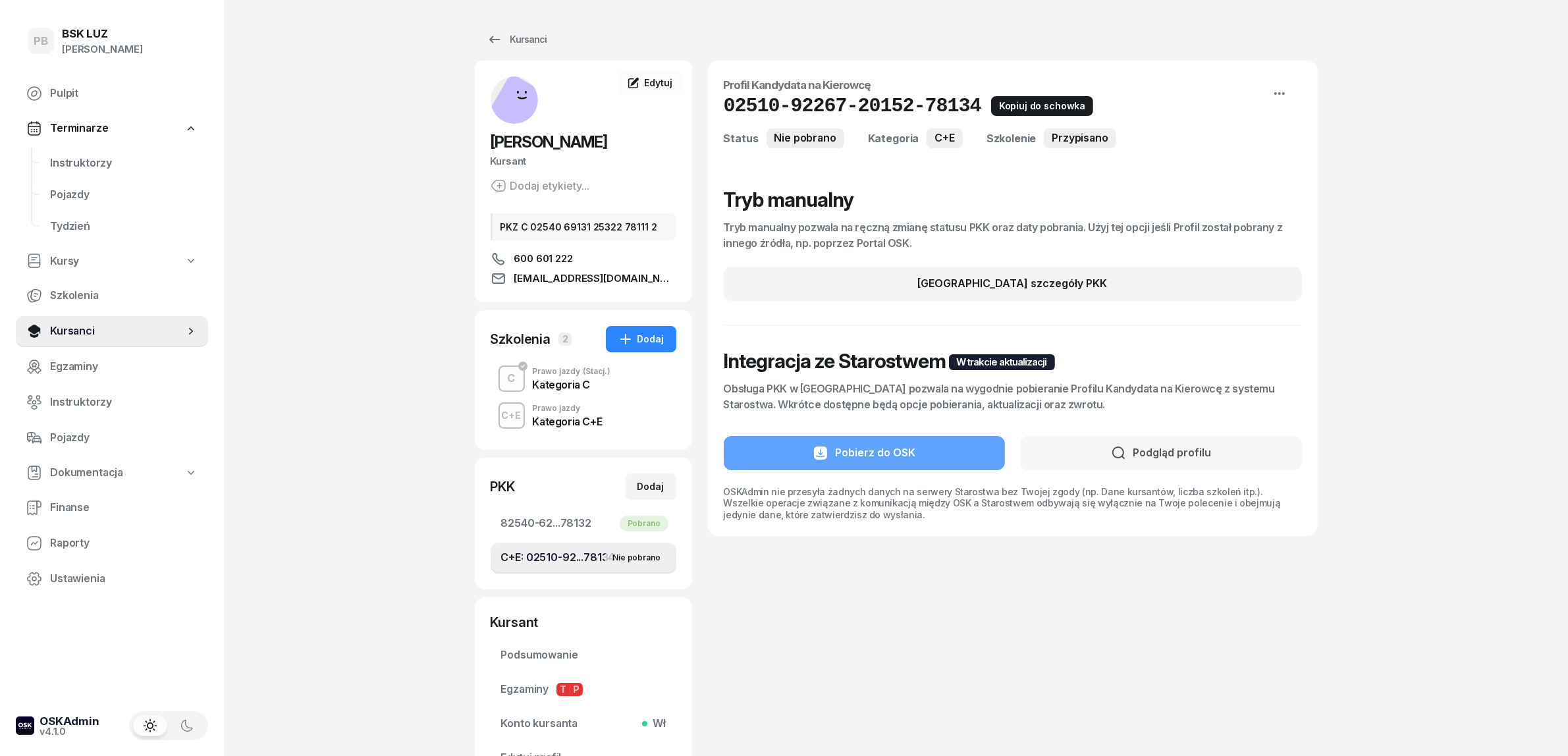
click at [992, 106] on icon "button" at bounding box center [999, 106] width 16 height 16
click at [90, 163] on span "Instruktorzy" at bounding box center [123, 163] width 147 height 17
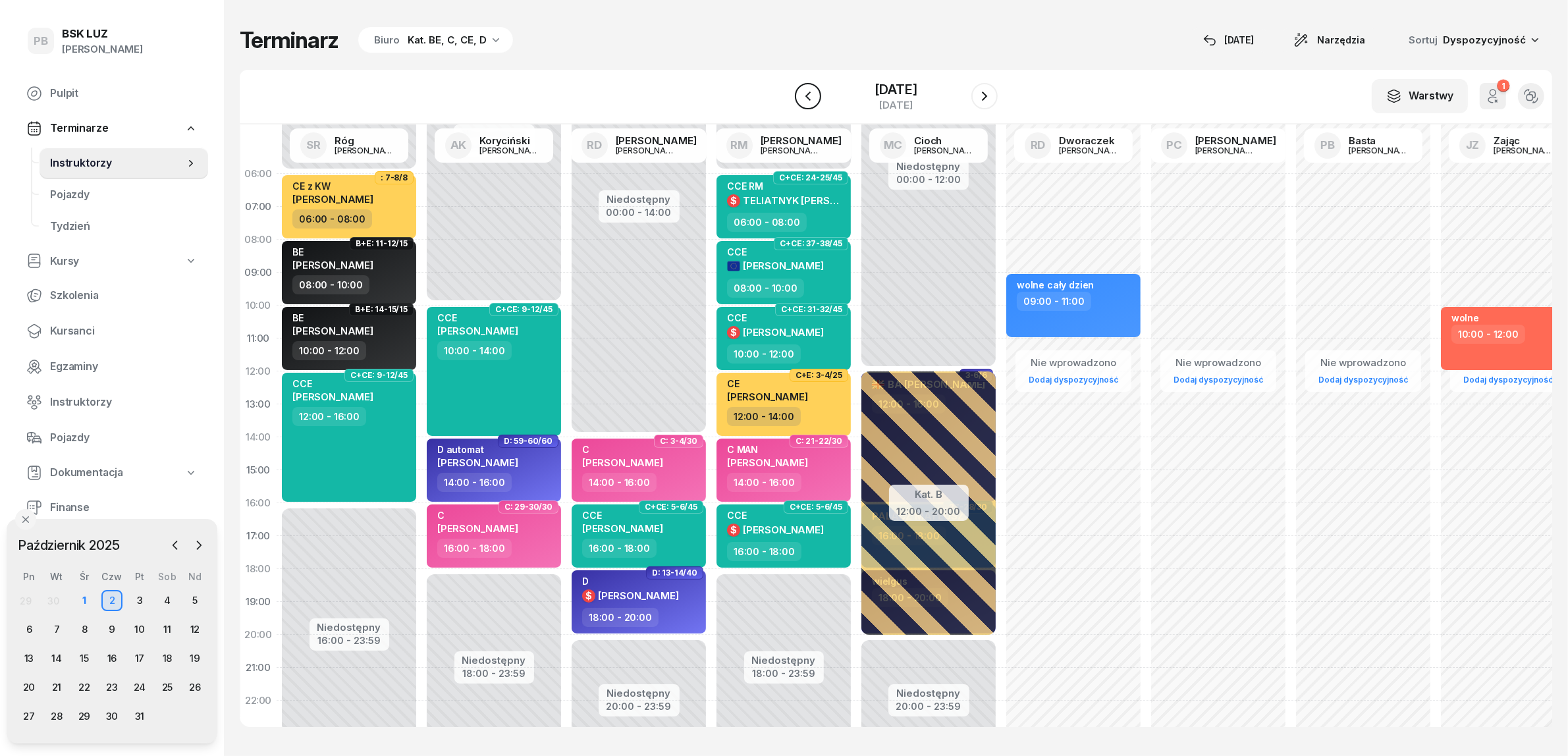
click at [800, 91] on icon "button" at bounding box center [808, 96] width 16 height 16
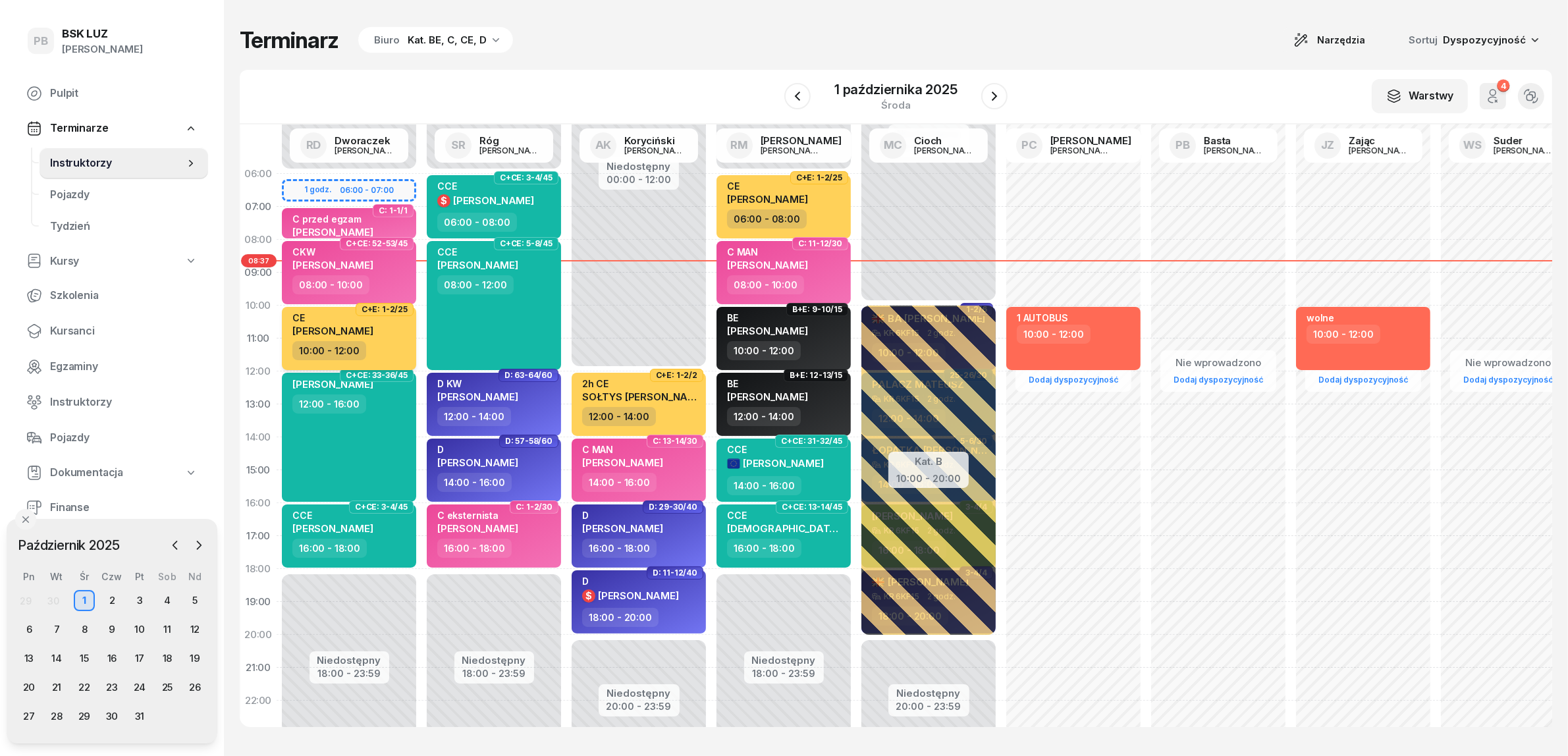
click at [333, 324] on span "[PERSON_NAME]" at bounding box center [333, 331] width 81 height 12
select select "10"
select select "12"
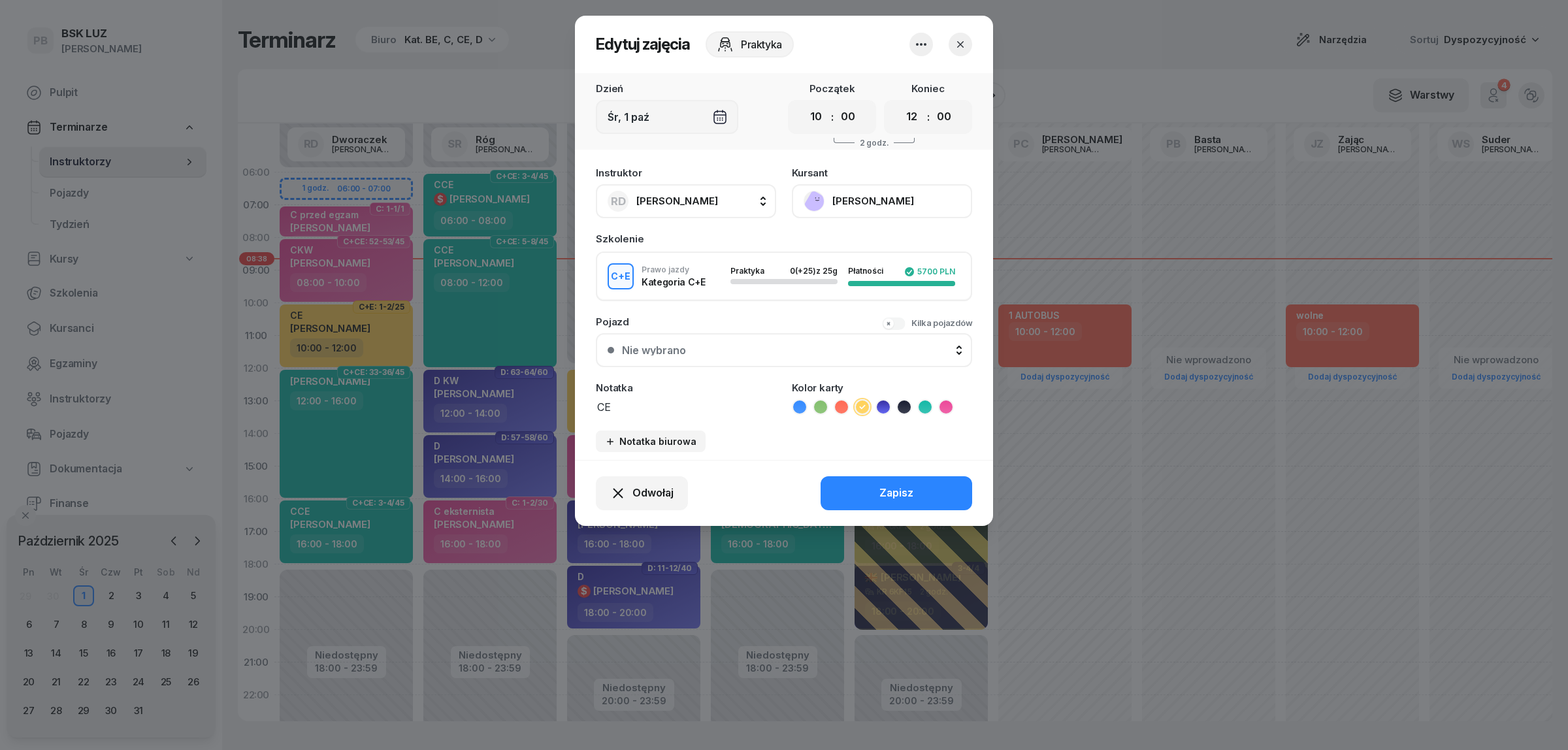
click at [913, 193] on button "[PERSON_NAME]" at bounding box center [882, 201] width 180 height 34
click at [837, 244] on div "Otwórz profil" at bounding box center [834, 245] width 63 height 17
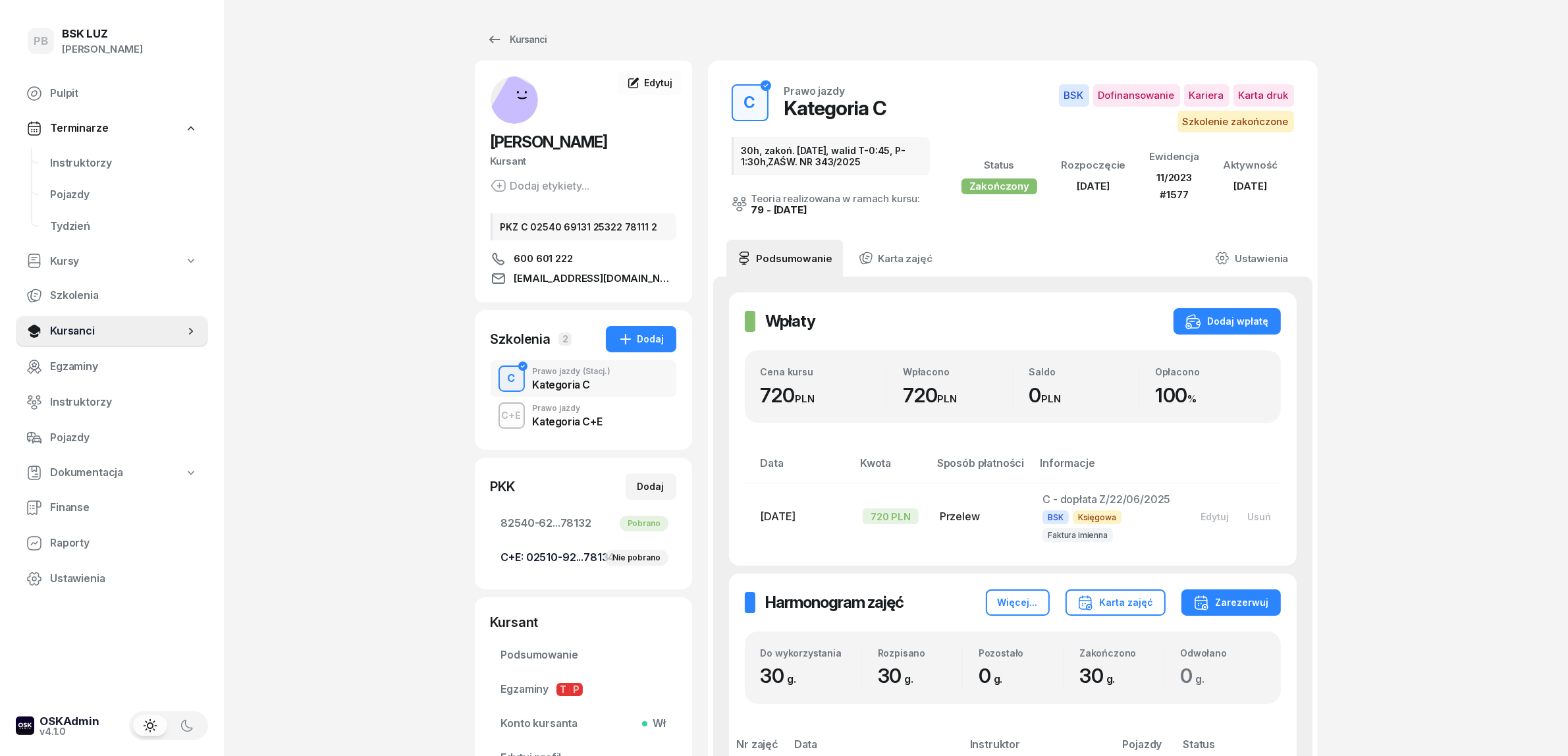
click at [578, 557] on span "C+E: 02510-92...78134 Nie pobrano" at bounding box center [583, 558] width 164 height 17
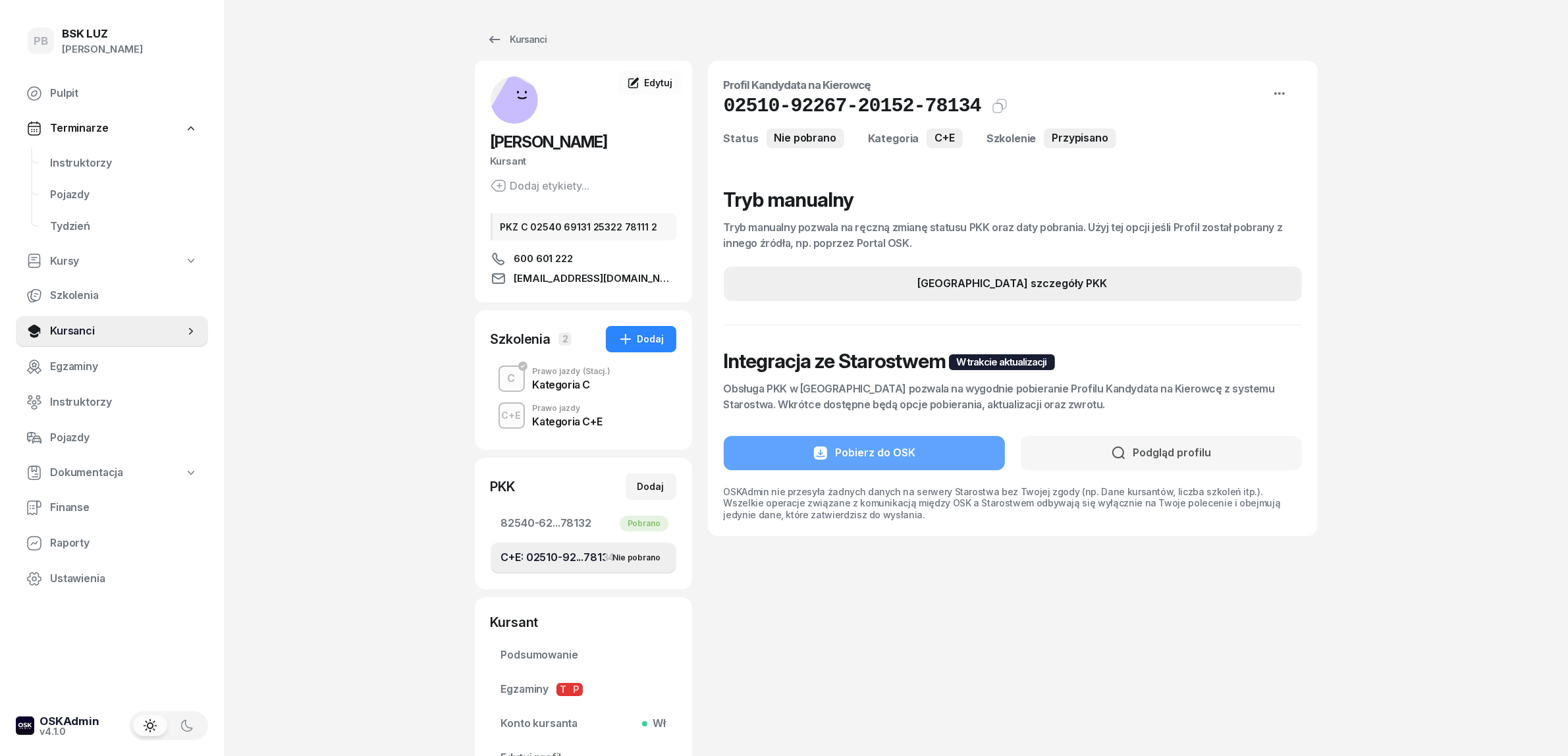
click at [960, 281] on div "[GEOGRAPHIC_DATA] szczegóły PKK" at bounding box center [1012, 284] width 189 height 17
select select "C+E"
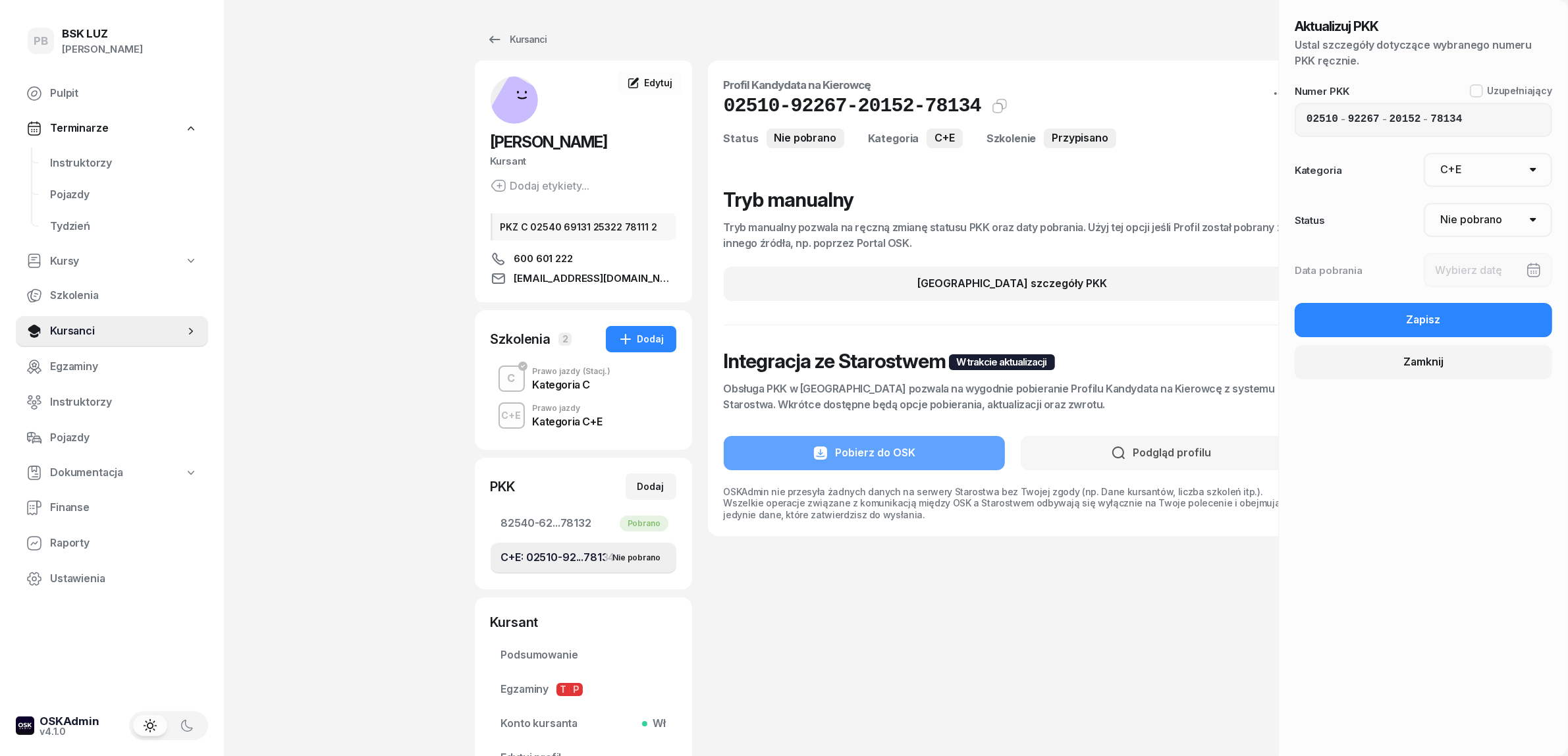
click at [1491, 216] on select "Nie pobrano Pobrano Zwrócono Zaktualizowano" at bounding box center [1488, 220] width 129 height 34
select select "Get"
click at [1424, 203] on select "Nie pobrano Pobrano Zwrócono Zaktualizowano" at bounding box center [1488, 220] width 129 height 34
click at [1463, 269] on div at bounding box center [1488, 270] width 129 height 34
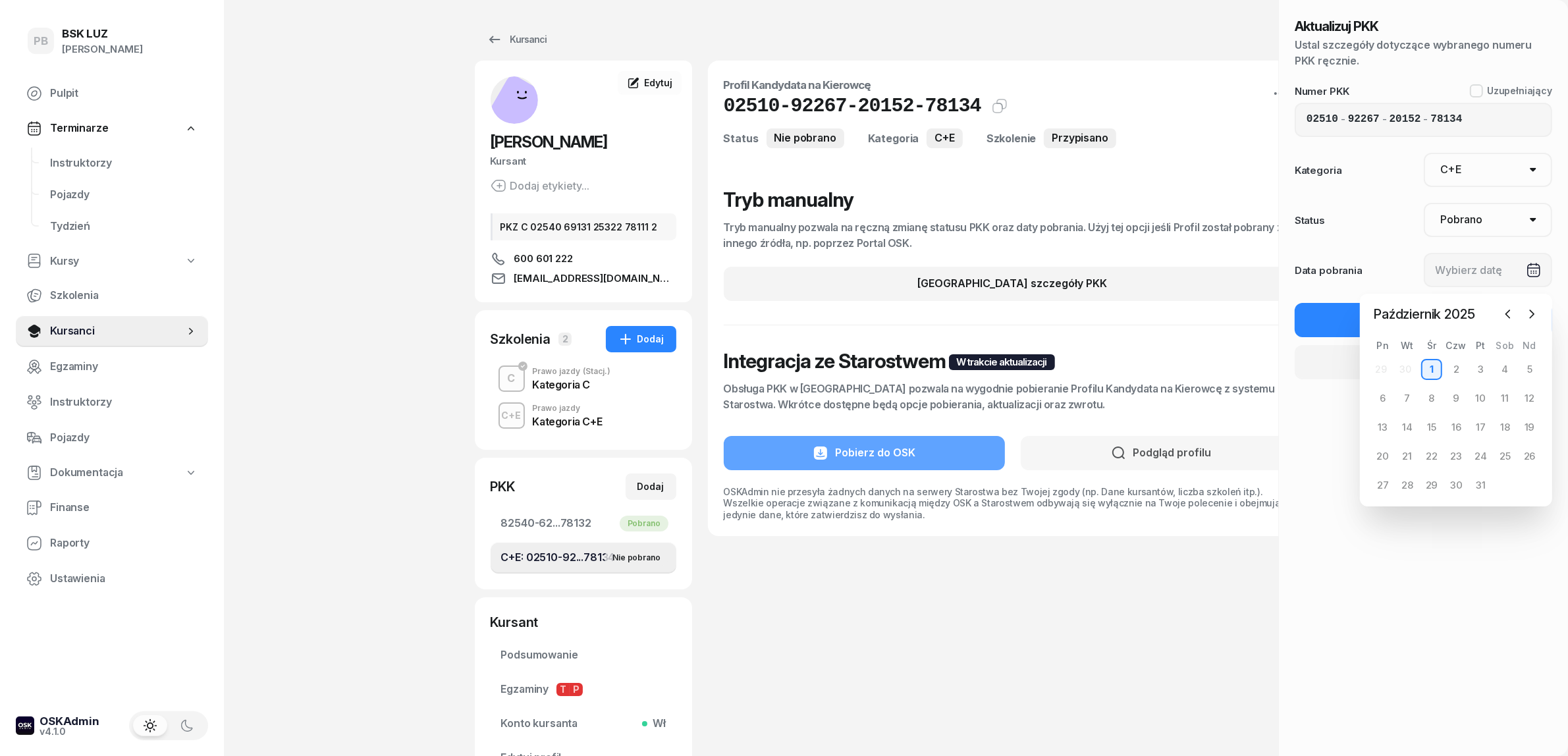
click at [1438, 368] on div "1" at bounding box center [1431, 369] width 21 height 21
type input "[DATE]"
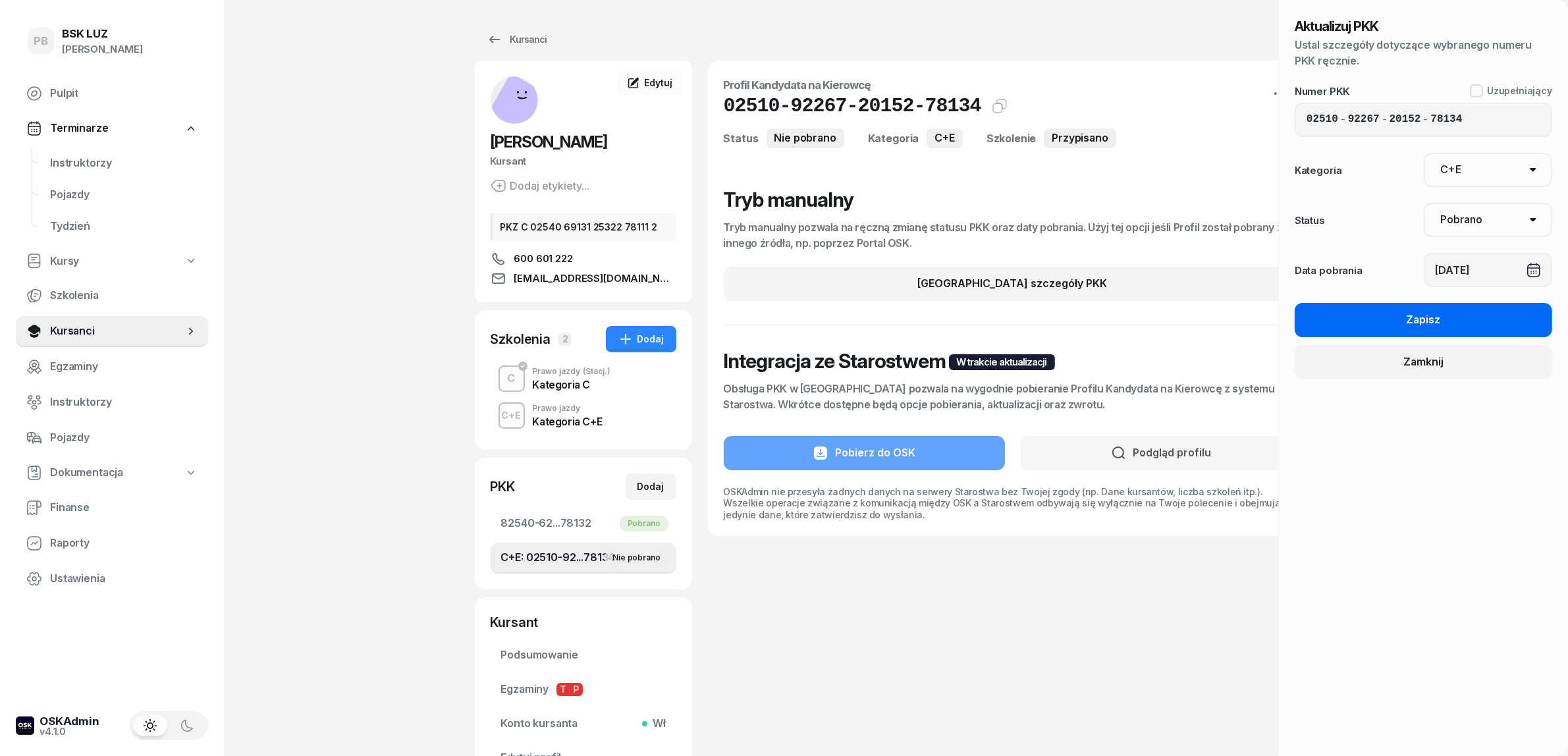
click at [1417, 317] on div "Zapisz" at bounding box center [1424, 320] width 34 height 17
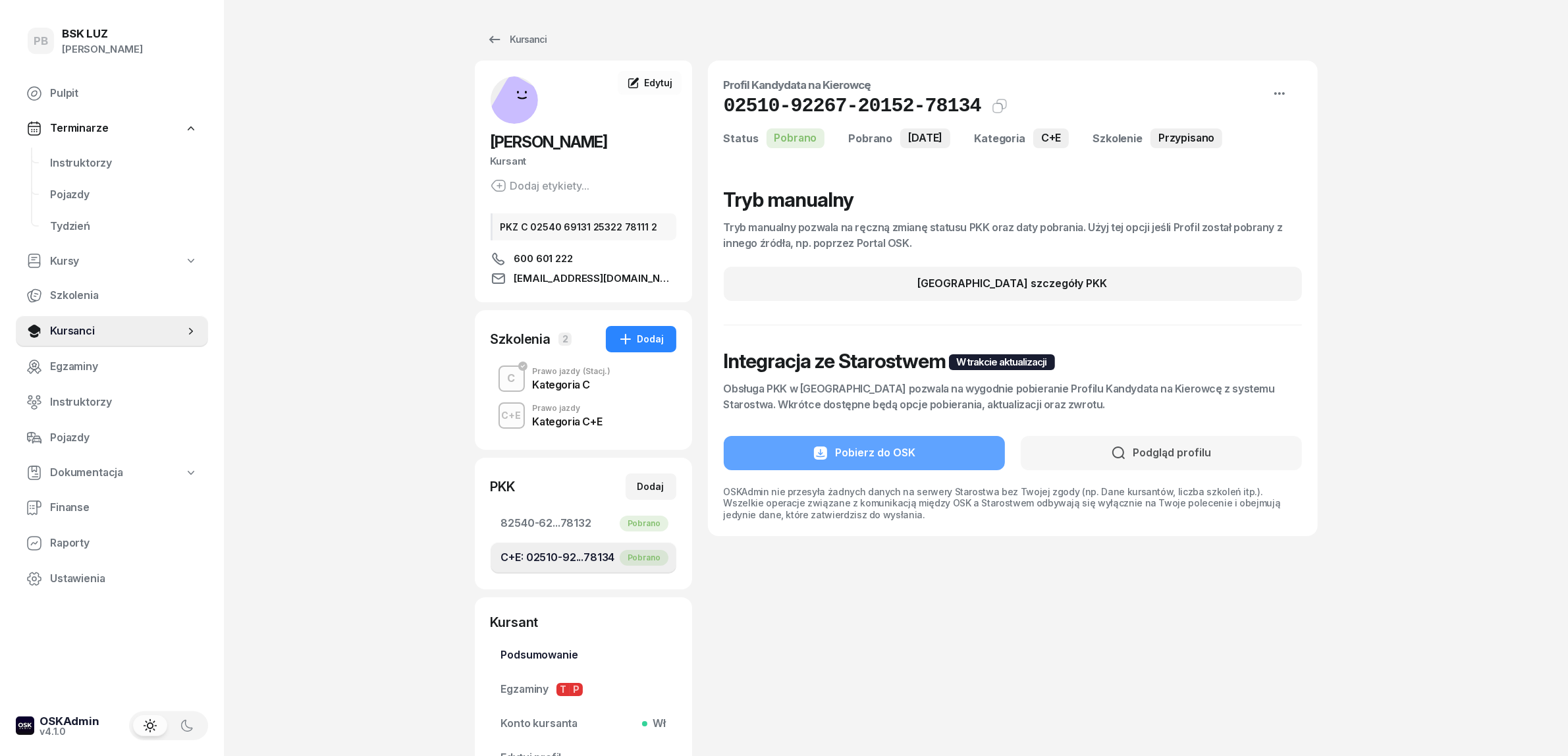
drag, startPoint x: 535, startPoint y: 258, endPoint x: 559, endPoint y: 652, distance: 394.7
click at [559, 652] on span "Podsumowanie" at bounding box center [583, 655] width 164 height 17
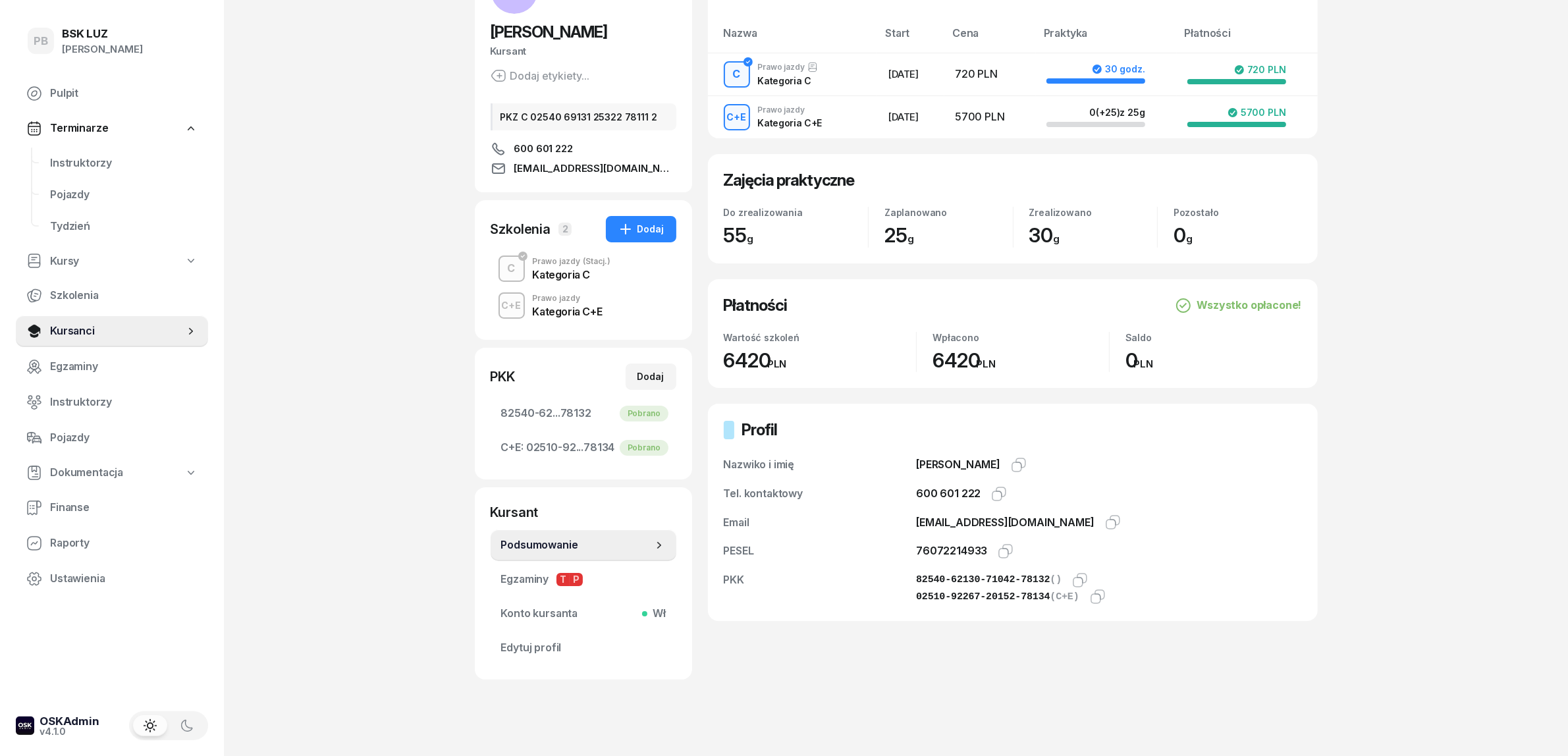
scroll to position [123, 0]
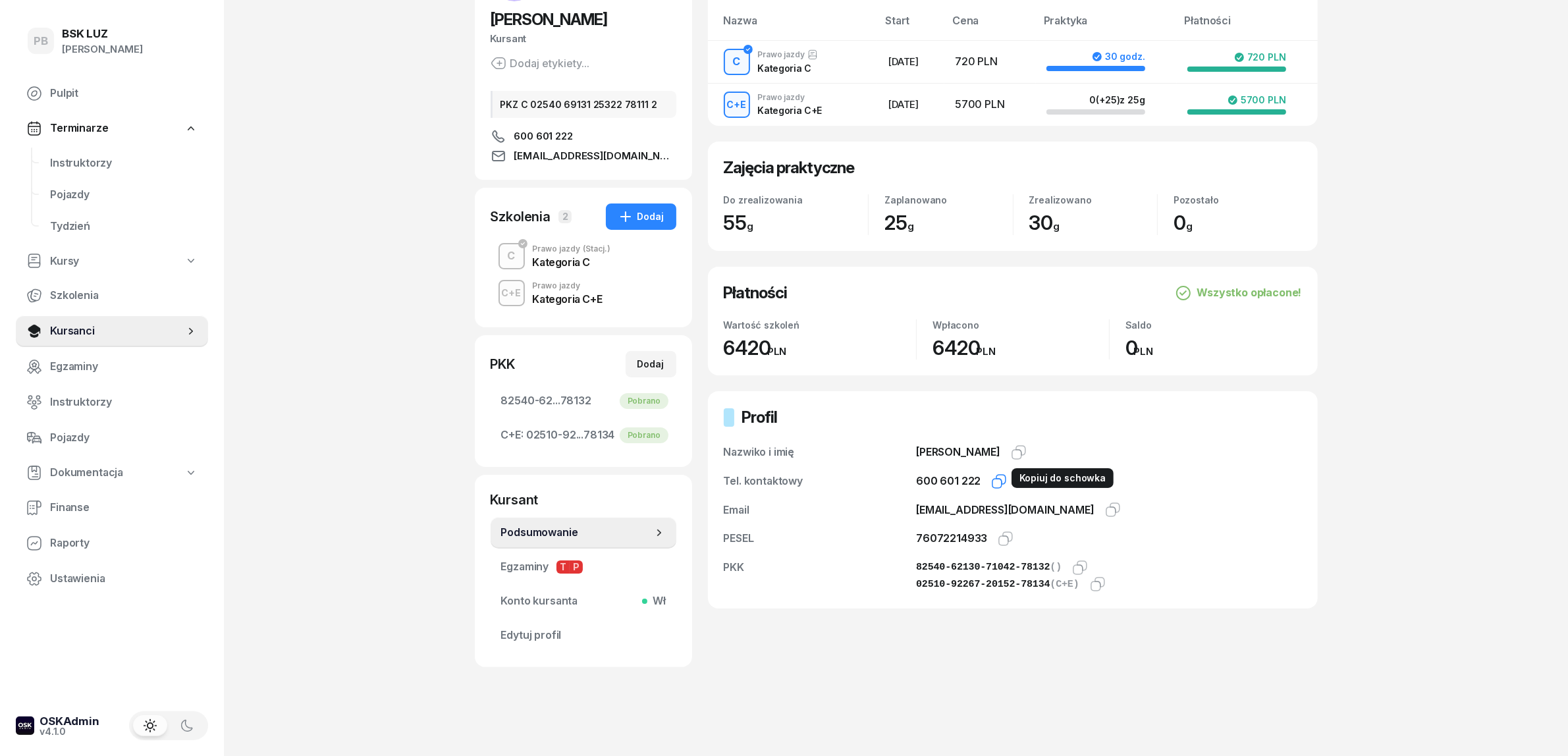
click at [999, 480] on icon "button" at bounding box center [999, 481] width 16 height 16
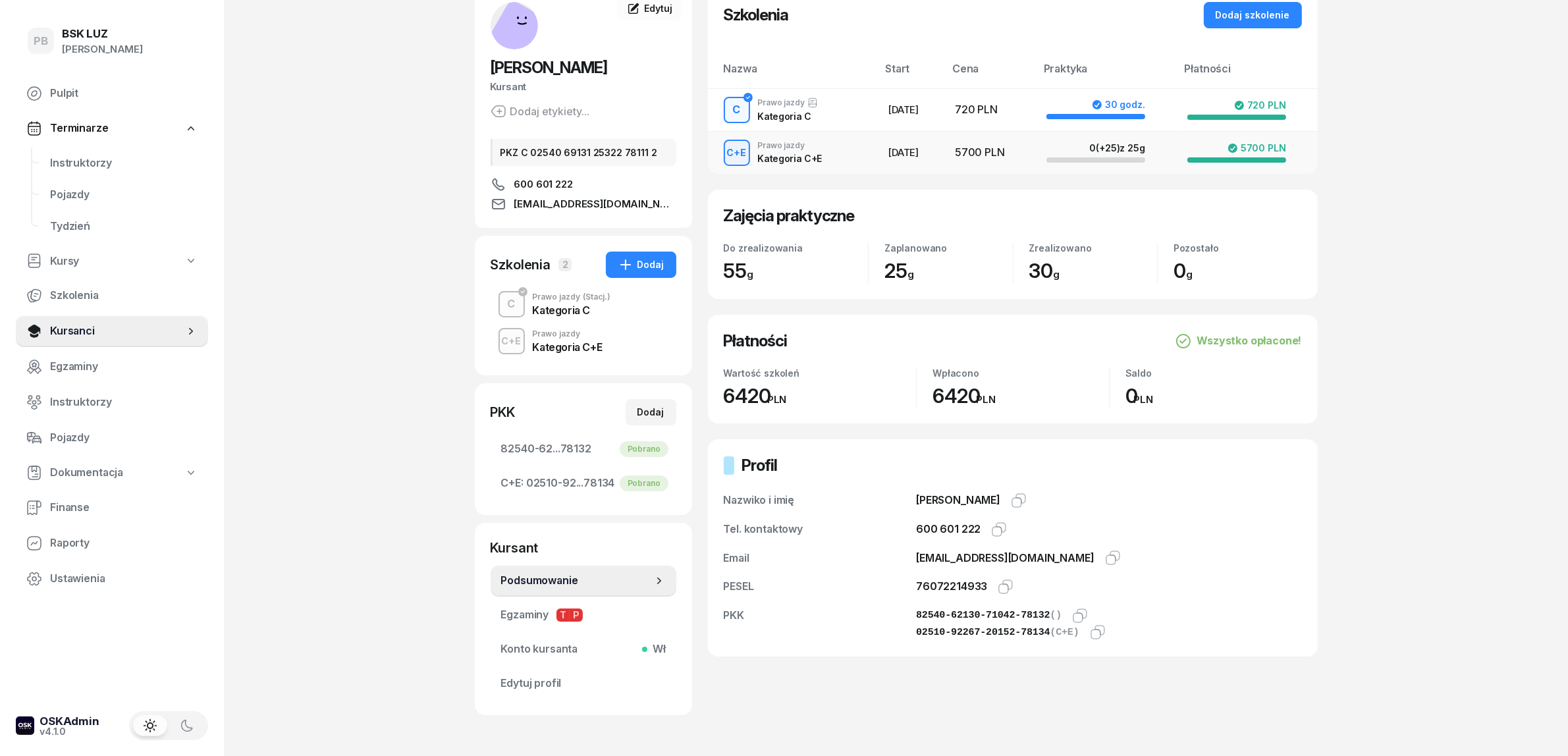
scroll to position [40, 0]
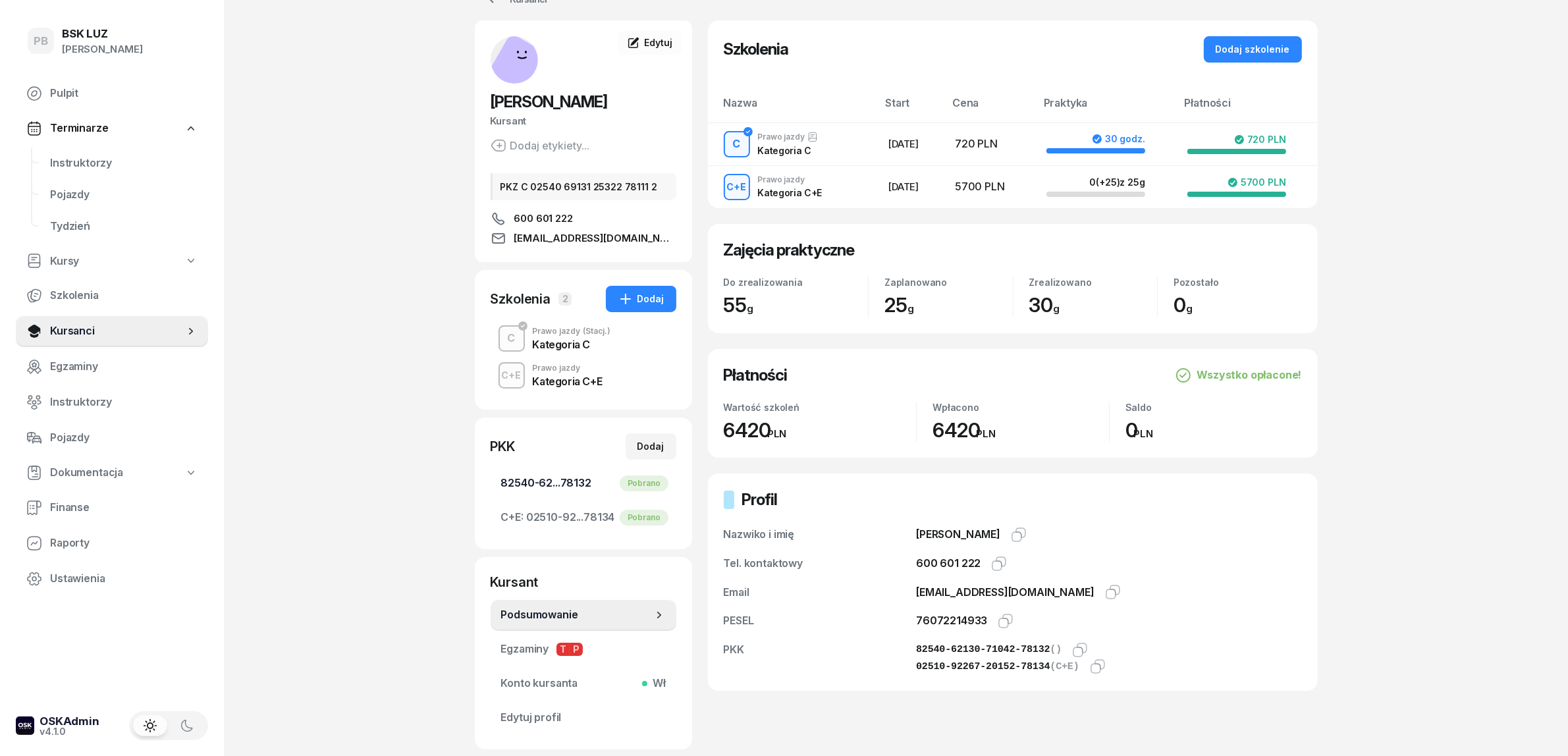
click at [587, 508] on link "C+E: 02510-92...78134 [GEOGRAPHIC_DATA]" at bounding box center [583, 518] width 185 height 32
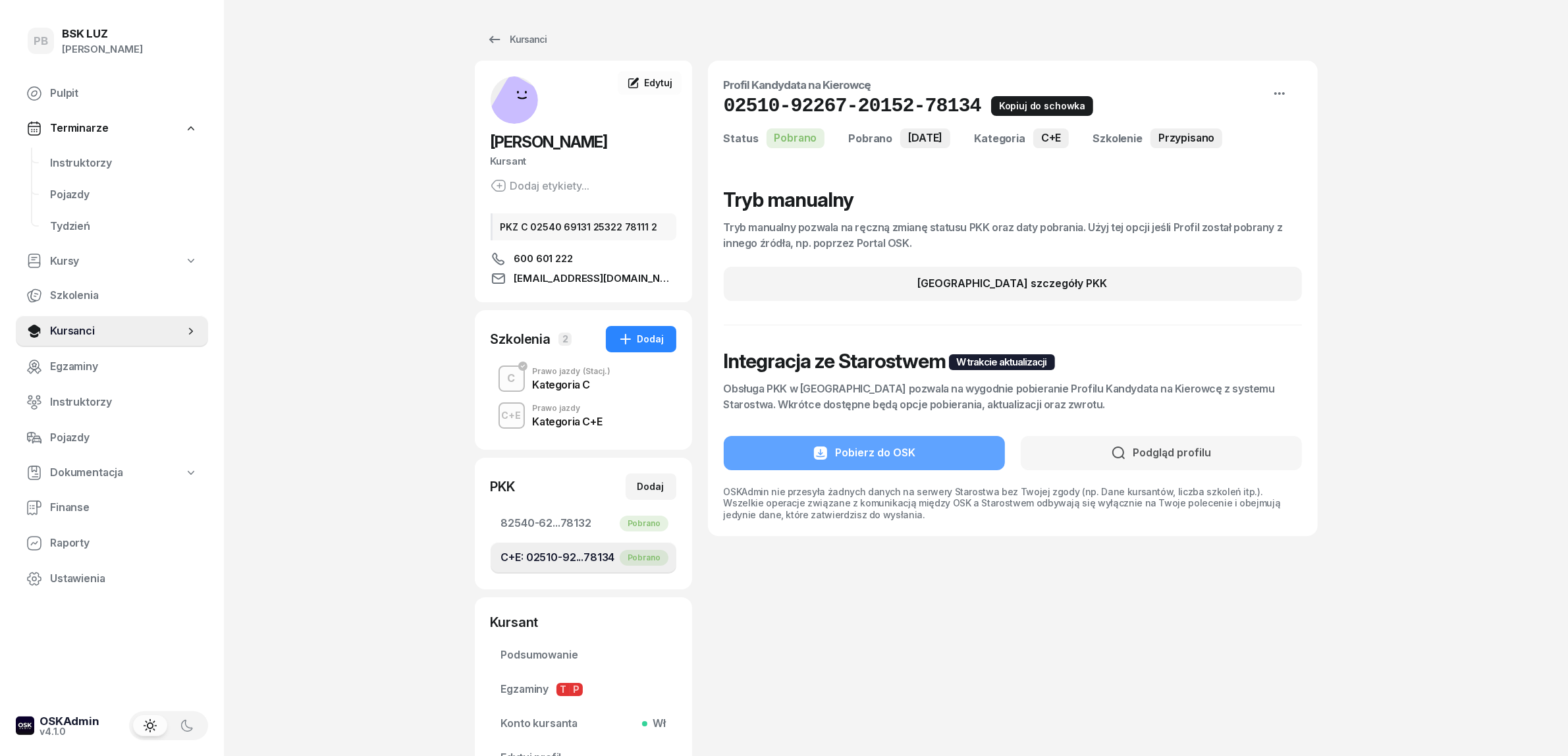
click at [992, 109] on icon "button" at bounding box center [999, 106] width 16 height 16
click at [514, 32] on div "Kursanci" at bounding box center [517, 40] width 61 height 16
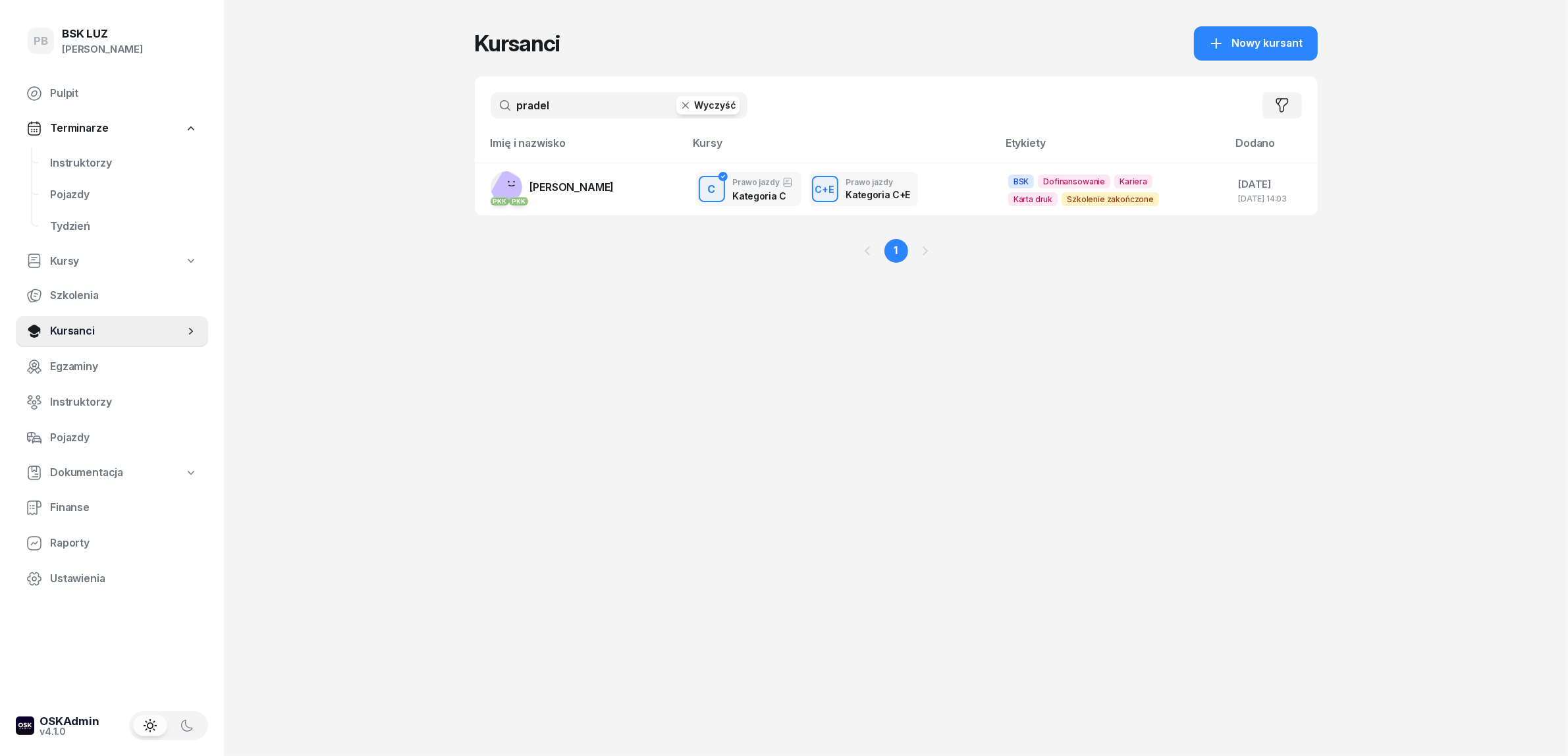
click at [546, 116] on input "pradel" at bounding box center [618, 106] width 257 height 26
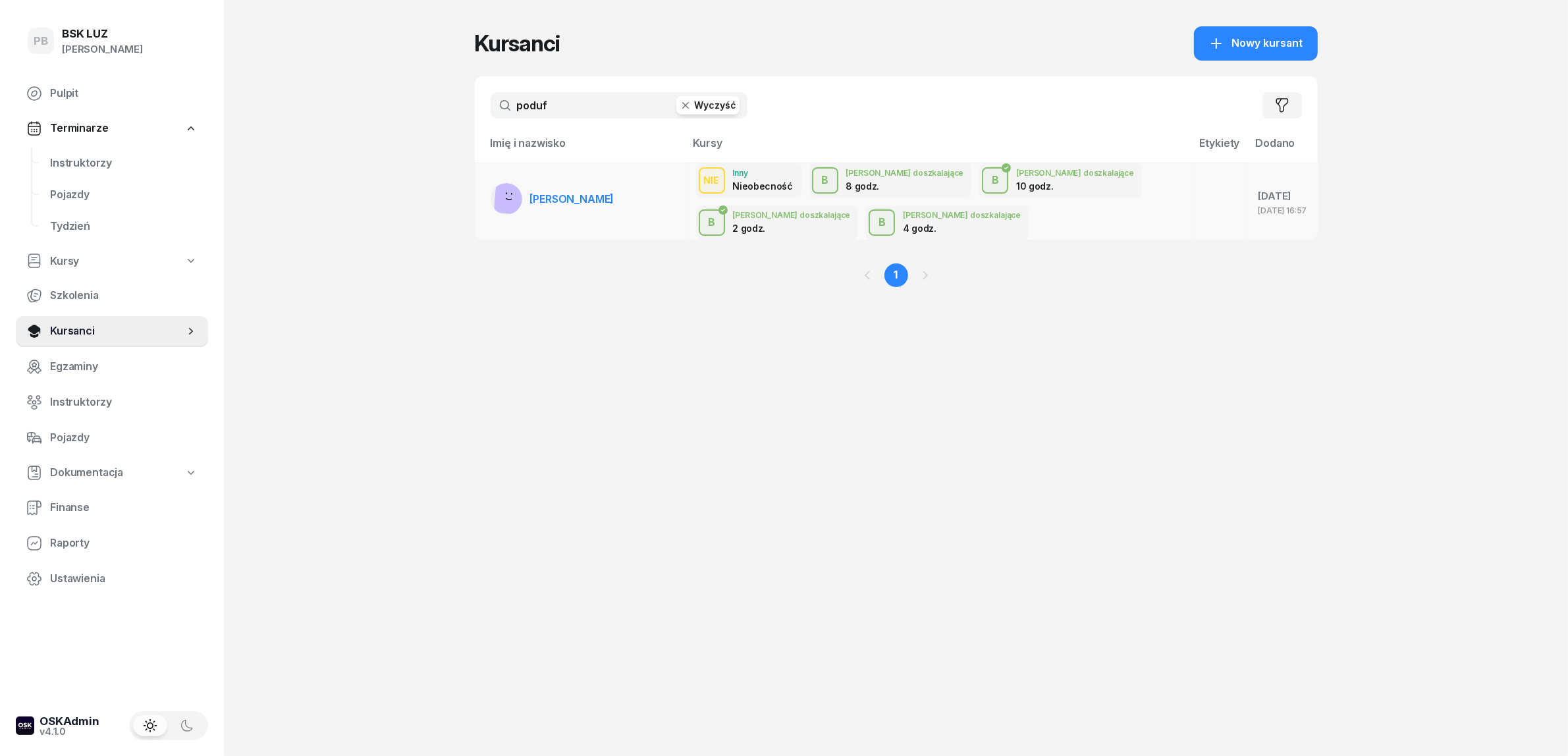
type input "poduf"
click at [557, 195] on span "[PERSON_NAME]" at bounding box center [572, 199] width 85 height 13
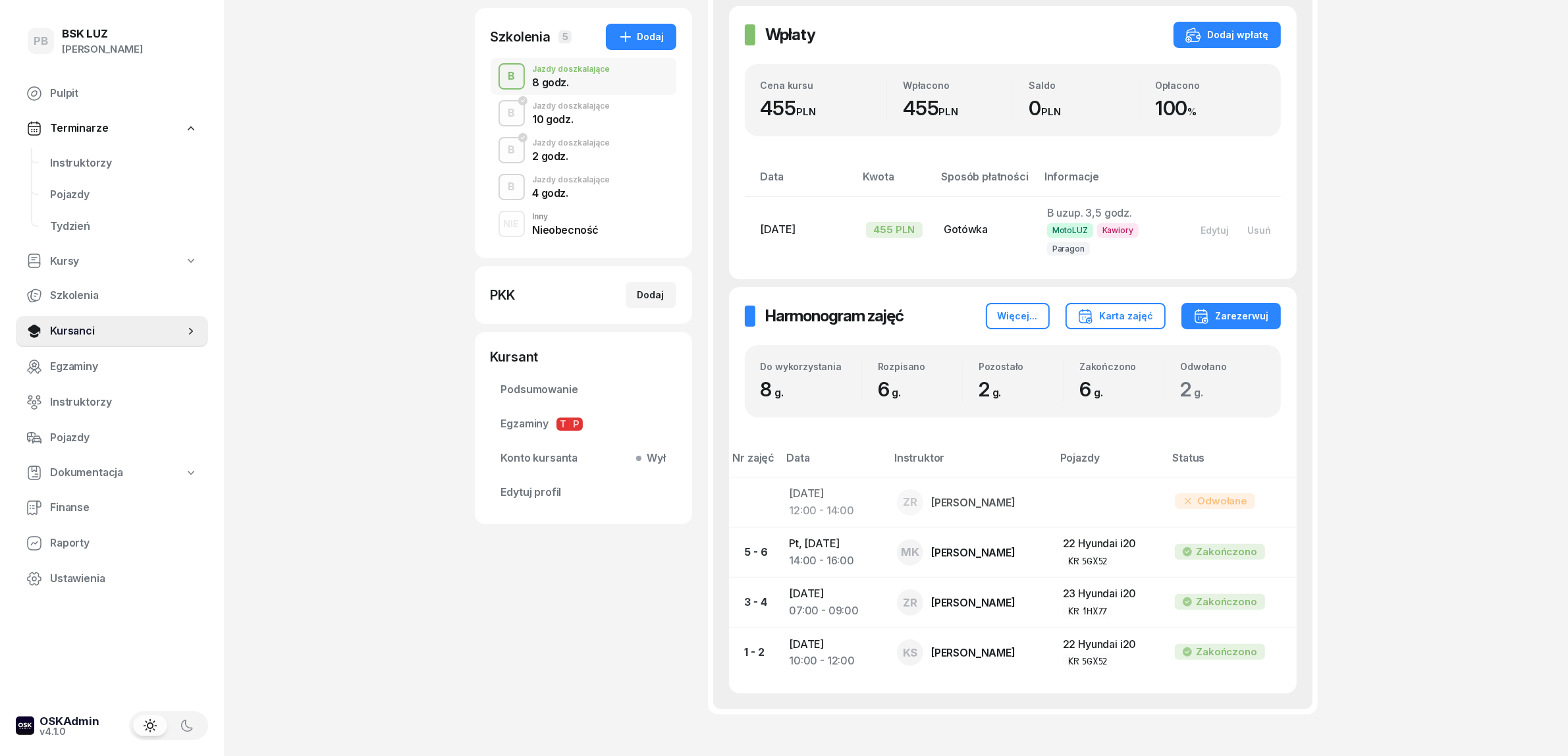
scroll to position [247, 0]
click at [573, 120] on div "10 godz." at bounding box center [572, 117] width 78 height 11
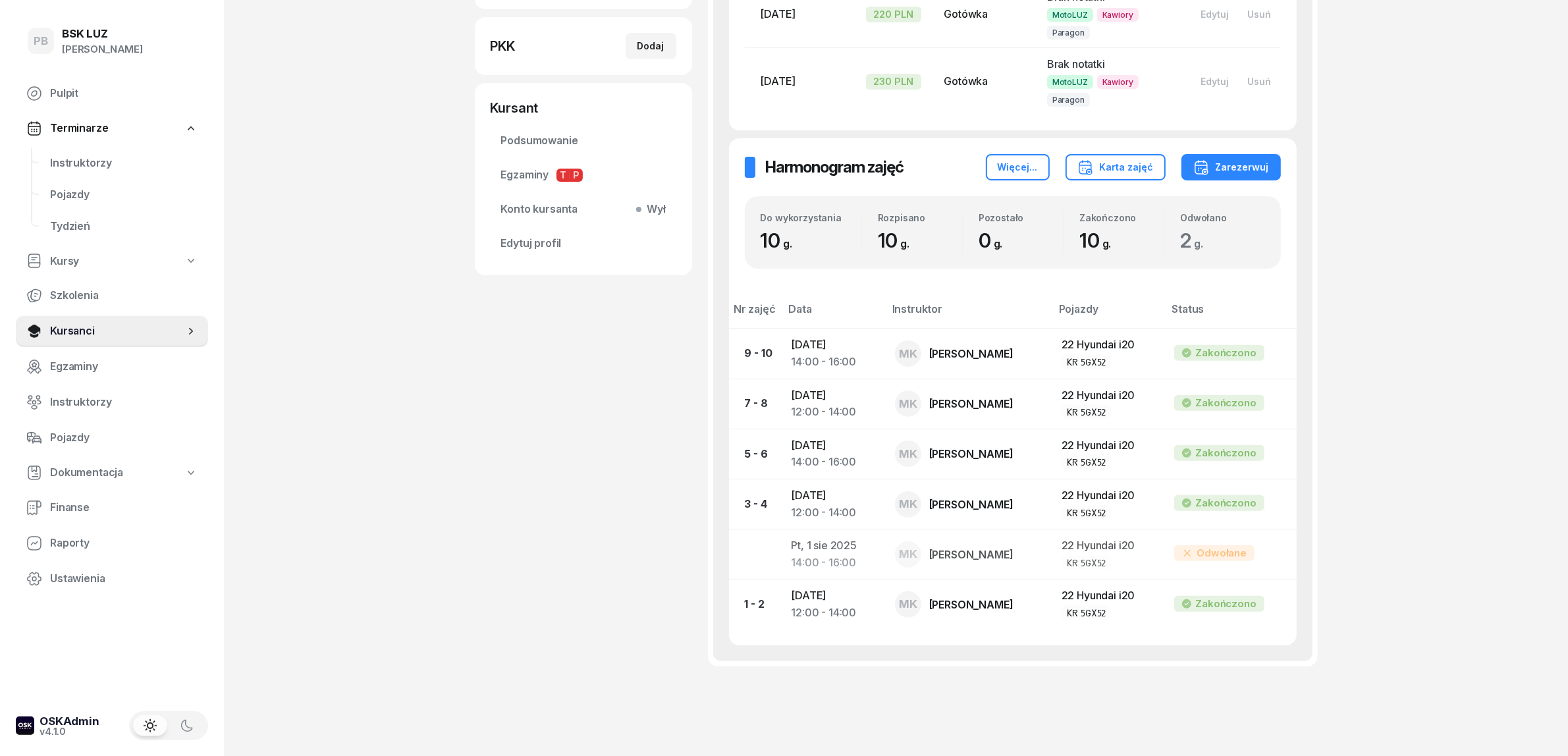
scroll to position [165, 0]
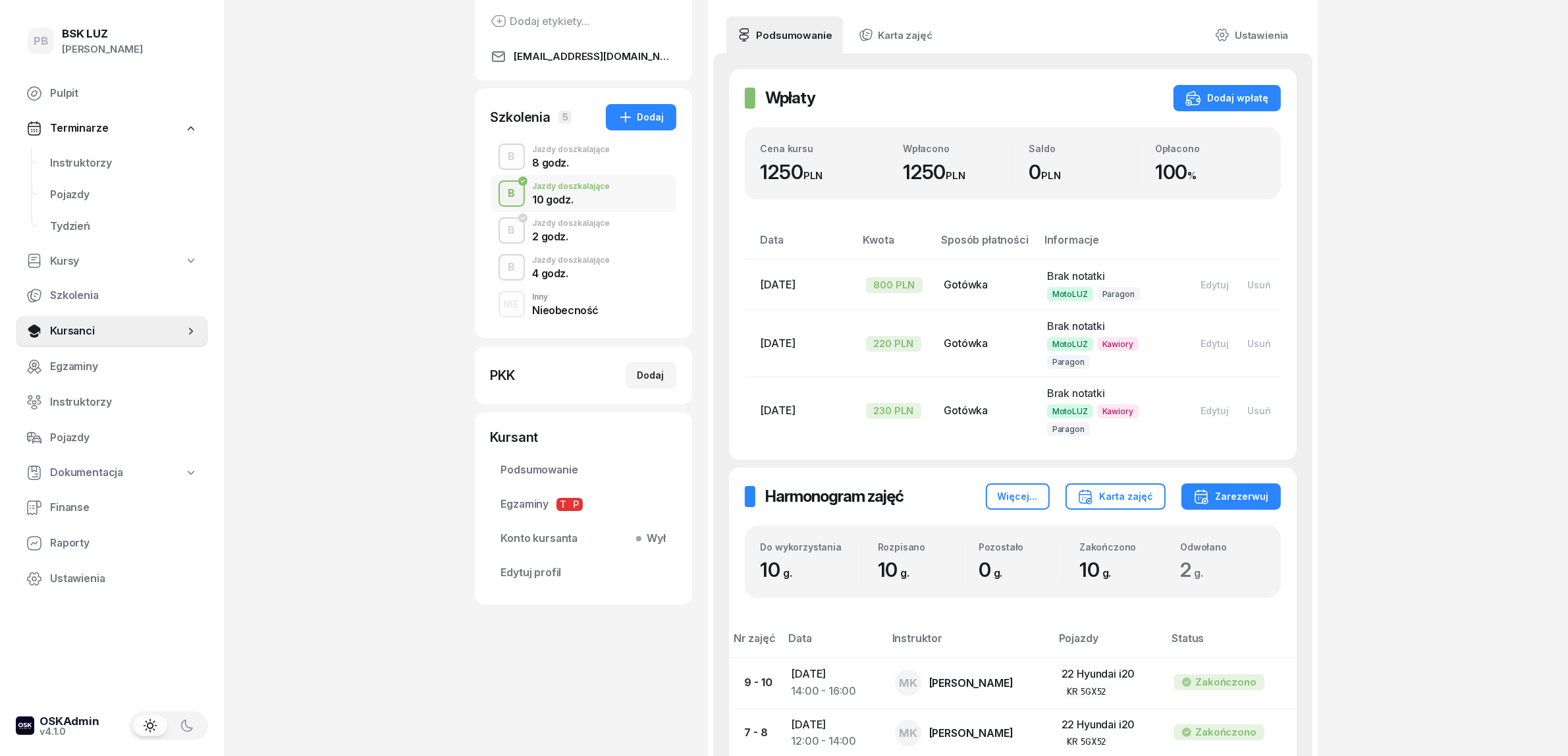
click at [573, 270] on div "4 godz." at bounding box center [572, 273] width 78 height 11
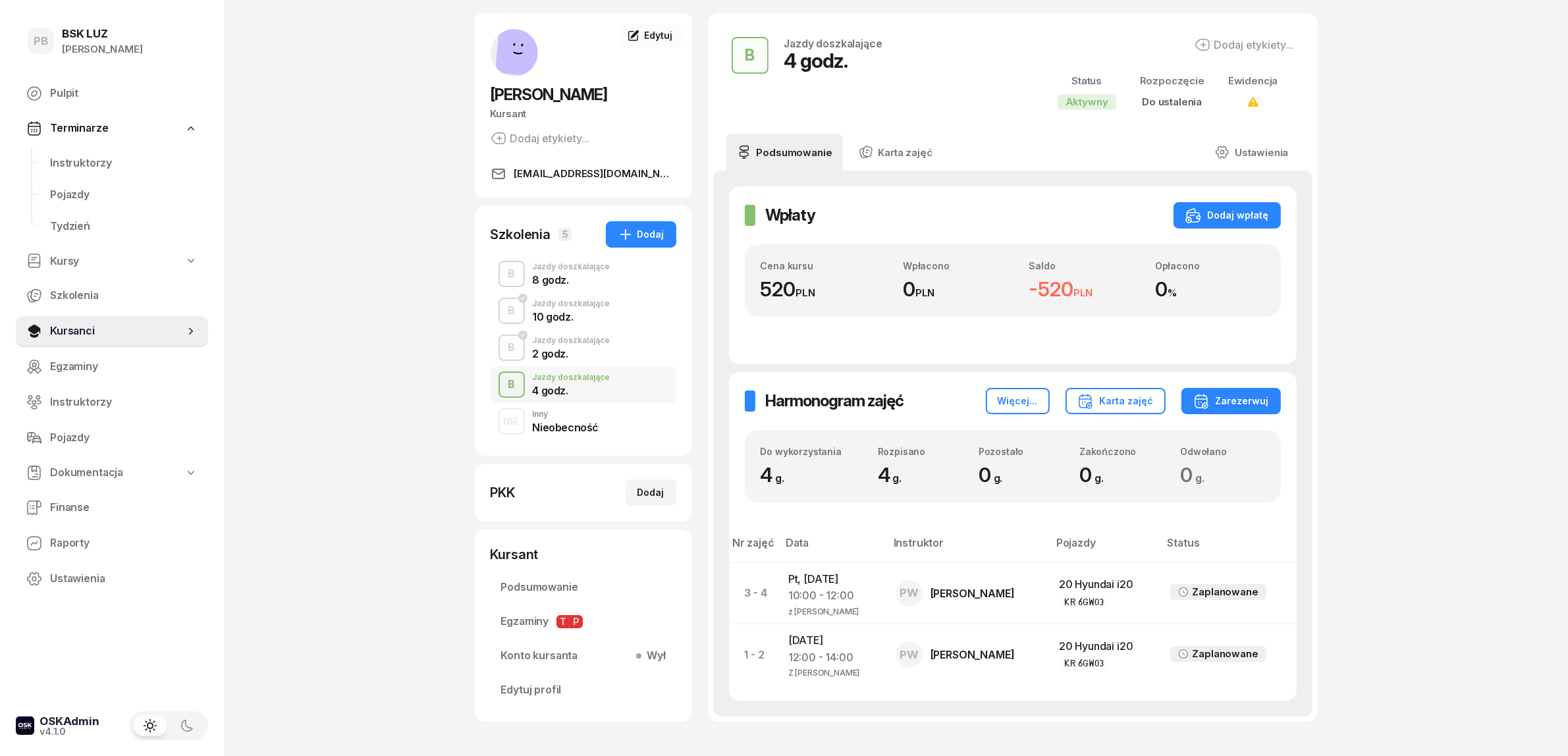
scroll to position [141, 0]
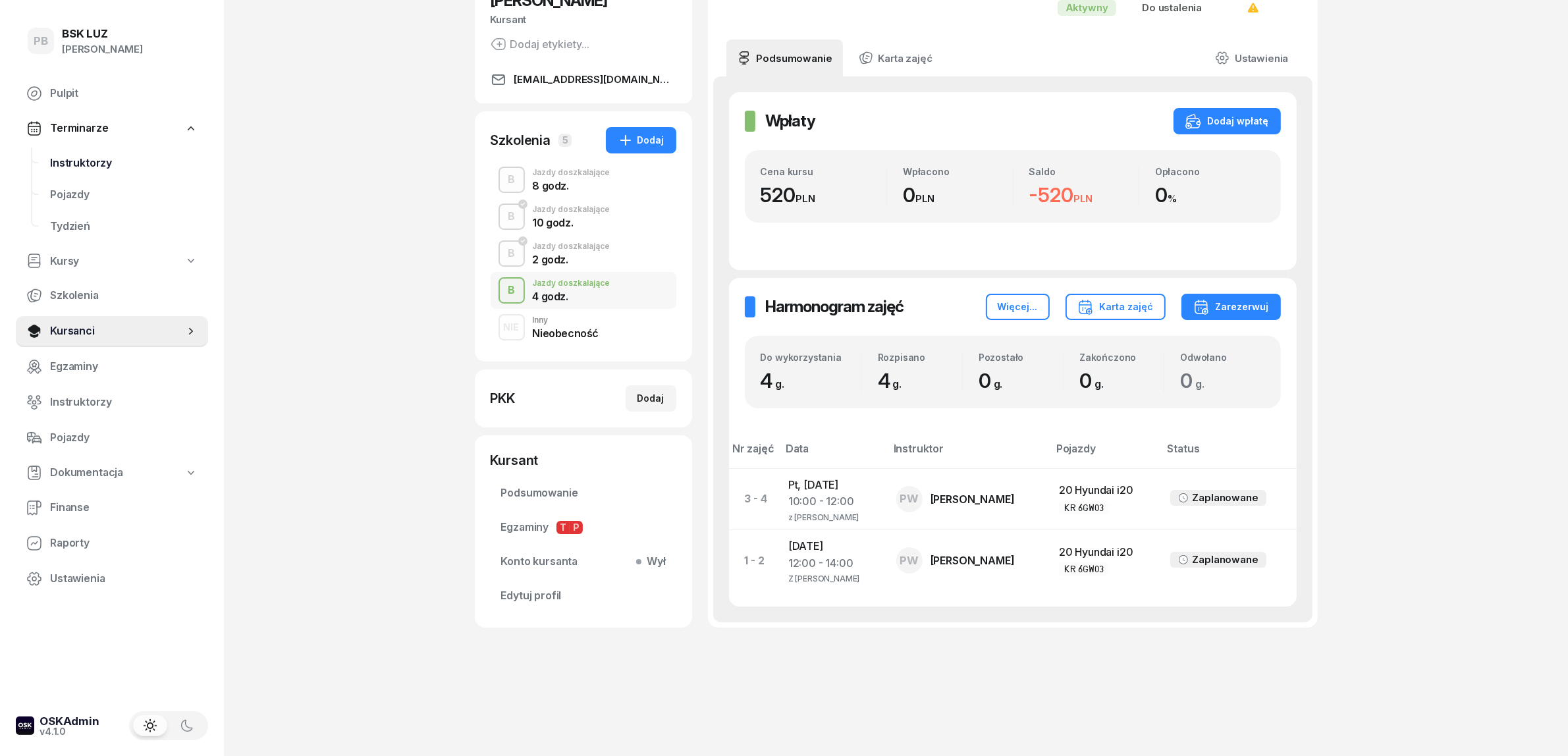
click at [87, 163] on span "Instruktorzy" at bounding box center [123, 163] width 147 height 17
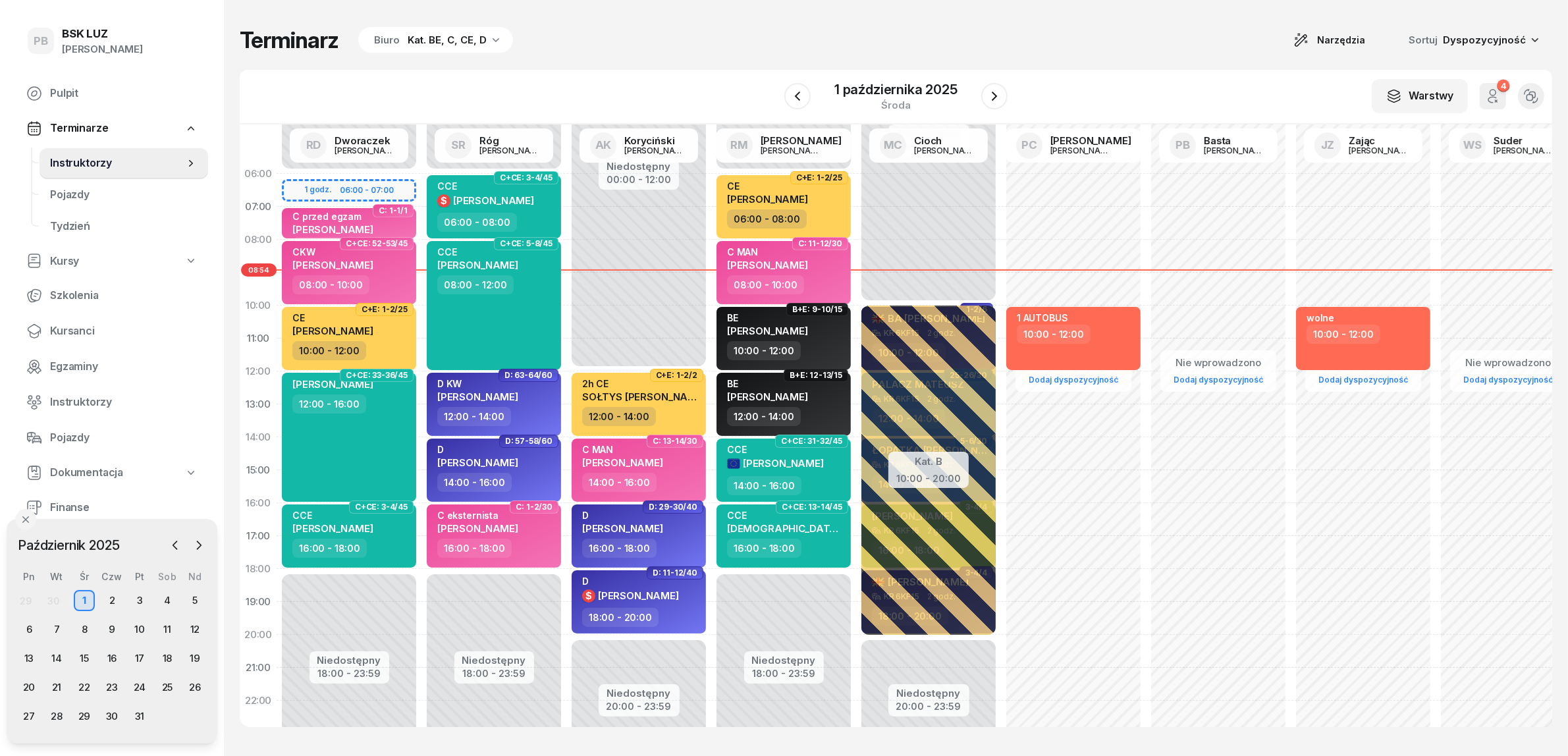
click at [450, 43] on div "Kat. BE, C, CE, D" at bounding box center [447, 40] width 79 height 16
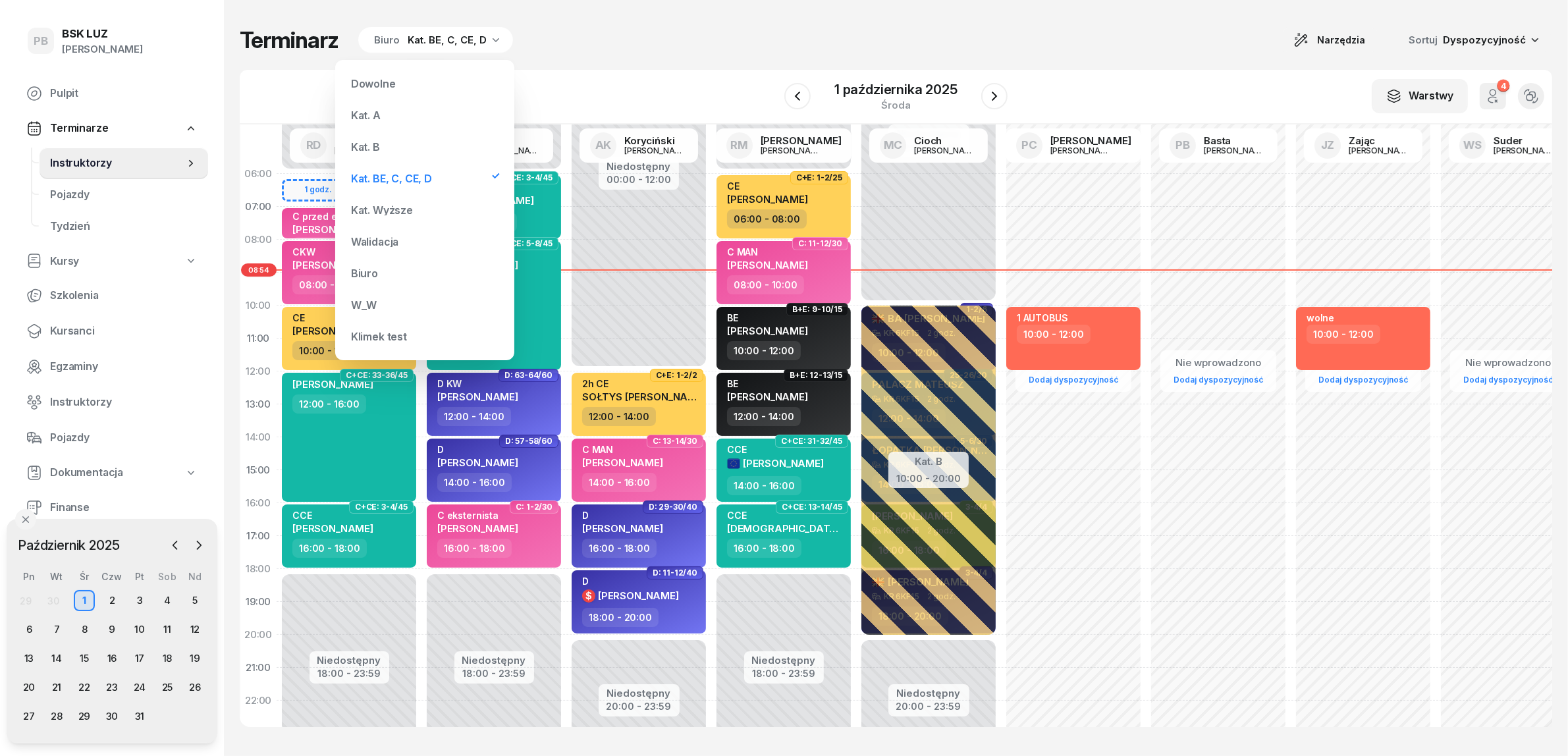
click at [384, 147] on div "Kat. B" at bounding box center [425, 147] width 158 height 26
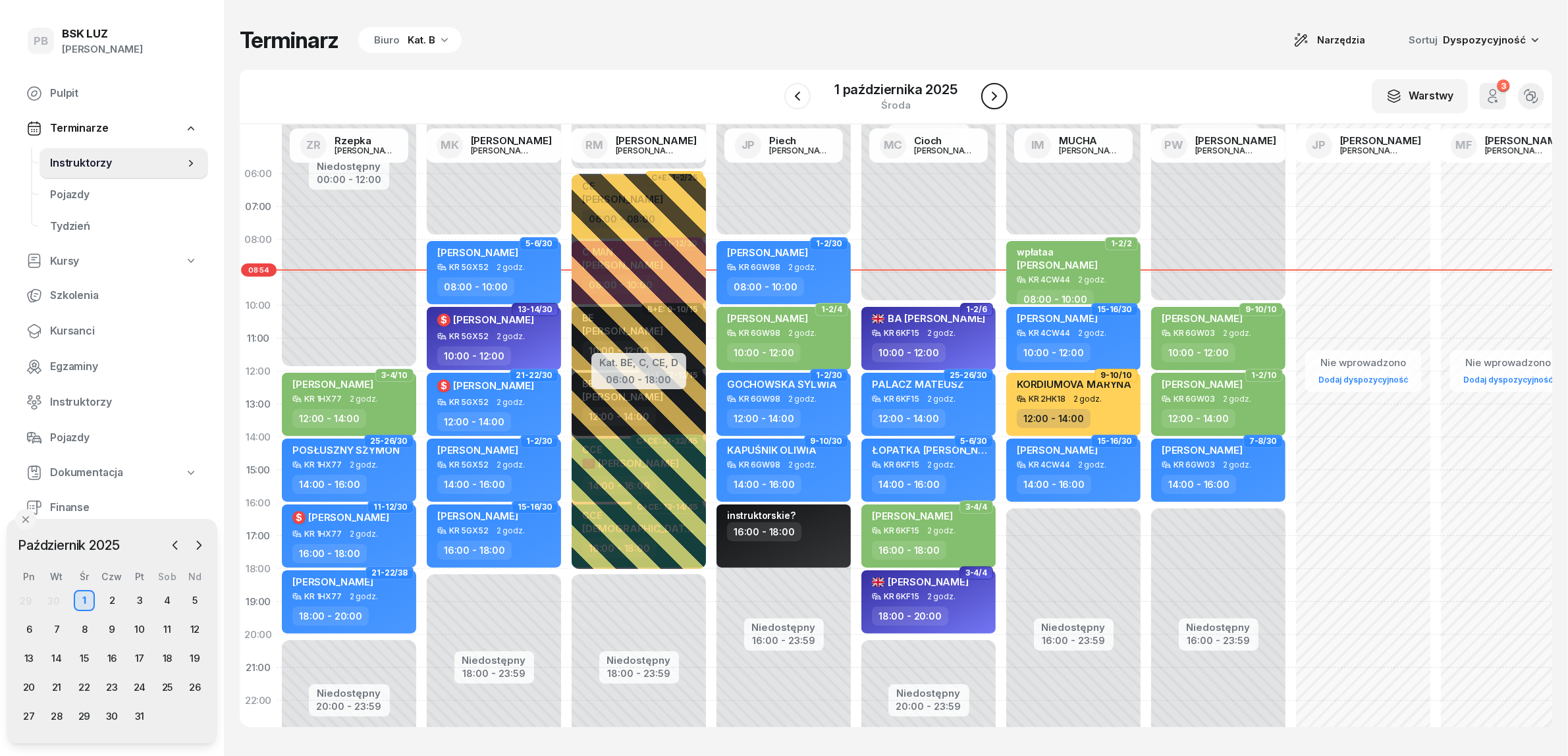
click at [995, 98] on icon "button" at bounding box center [994, 96] width 16 height 16
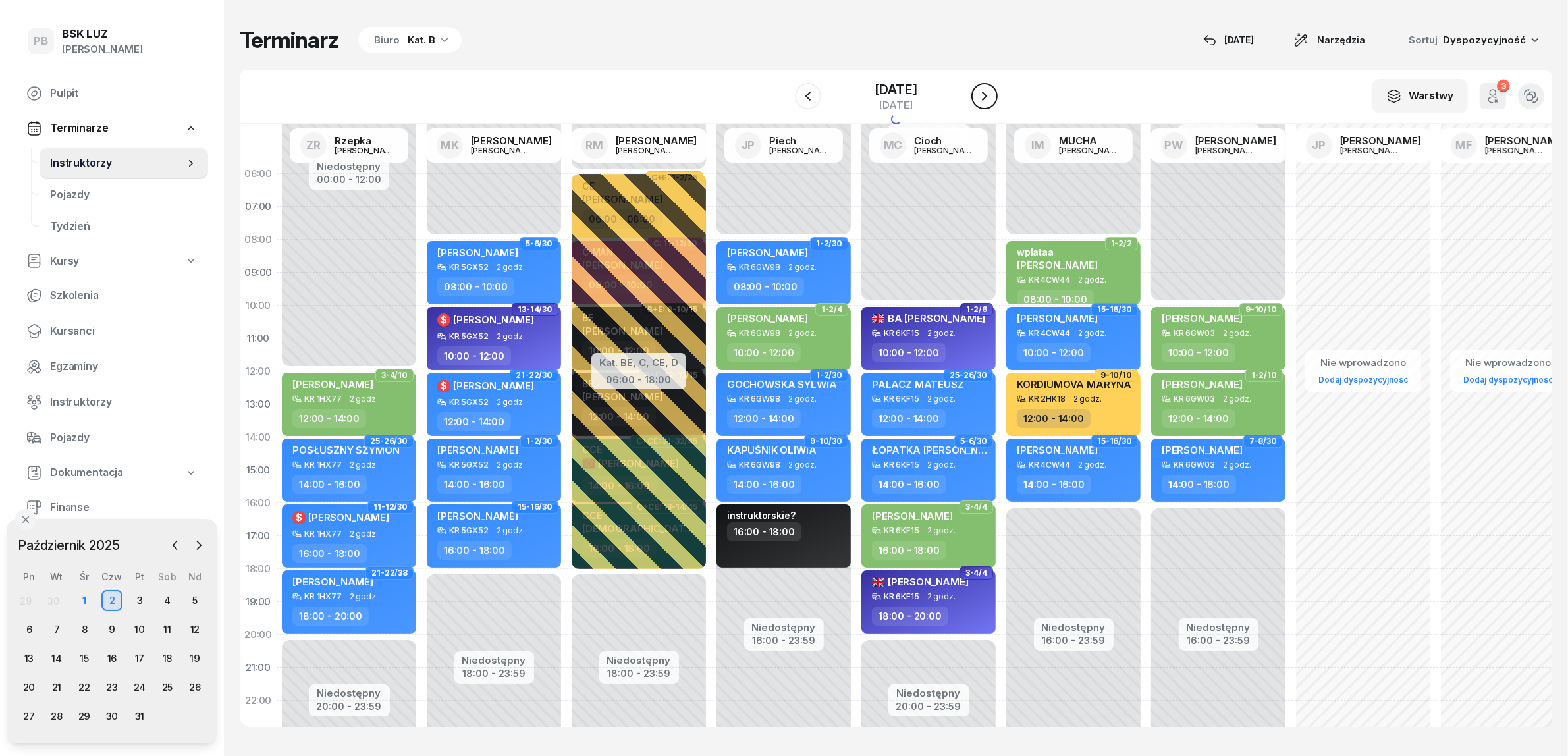
click at [987, 98] on icon "button" at bounding box center [984, 96] width 5 height 9
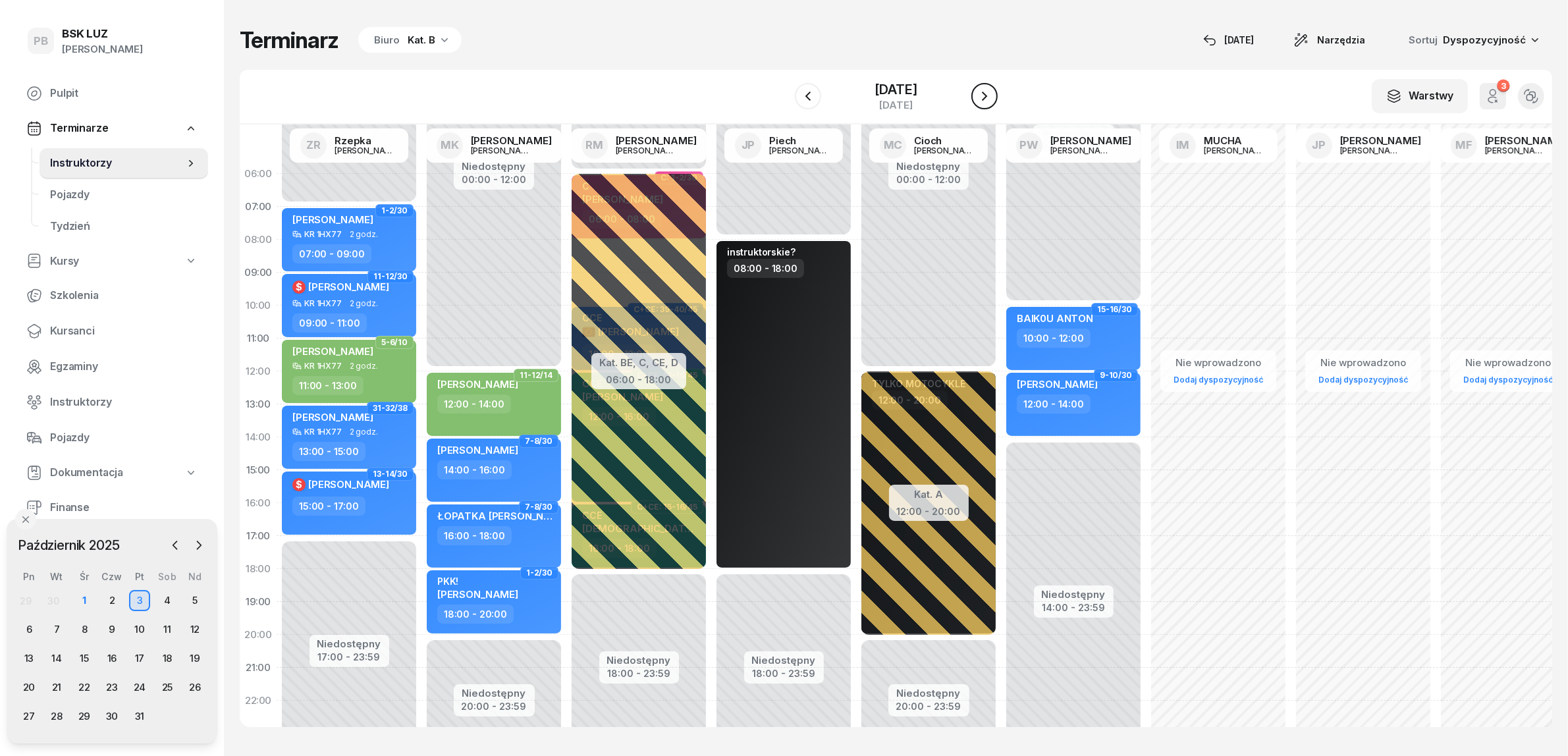
click at [987, 98] on icon "button" at bounding box center [984, 96] width 5 height 9
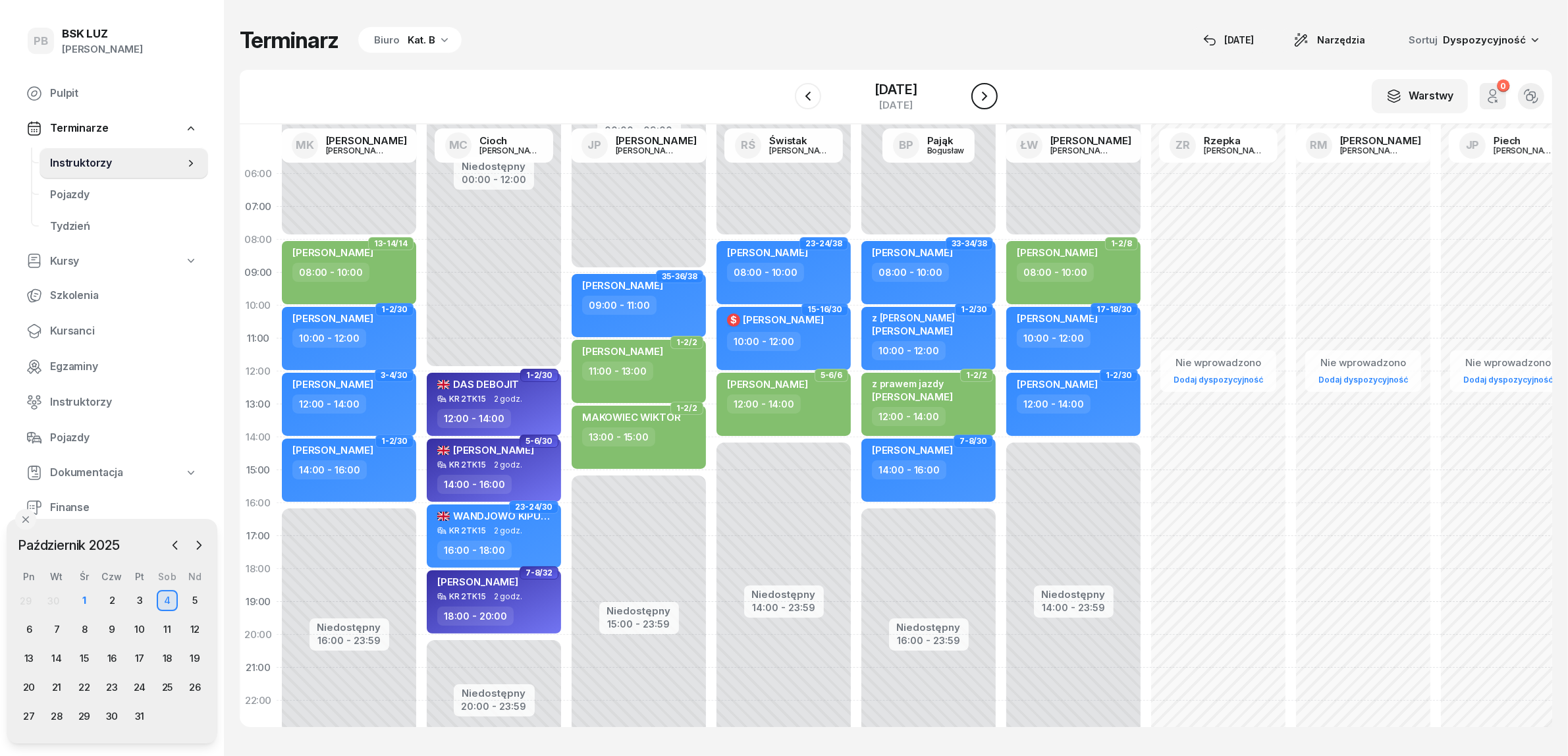
click at [987, 98] on icon "button" at bounding box center [984, 96] width 5 height 9
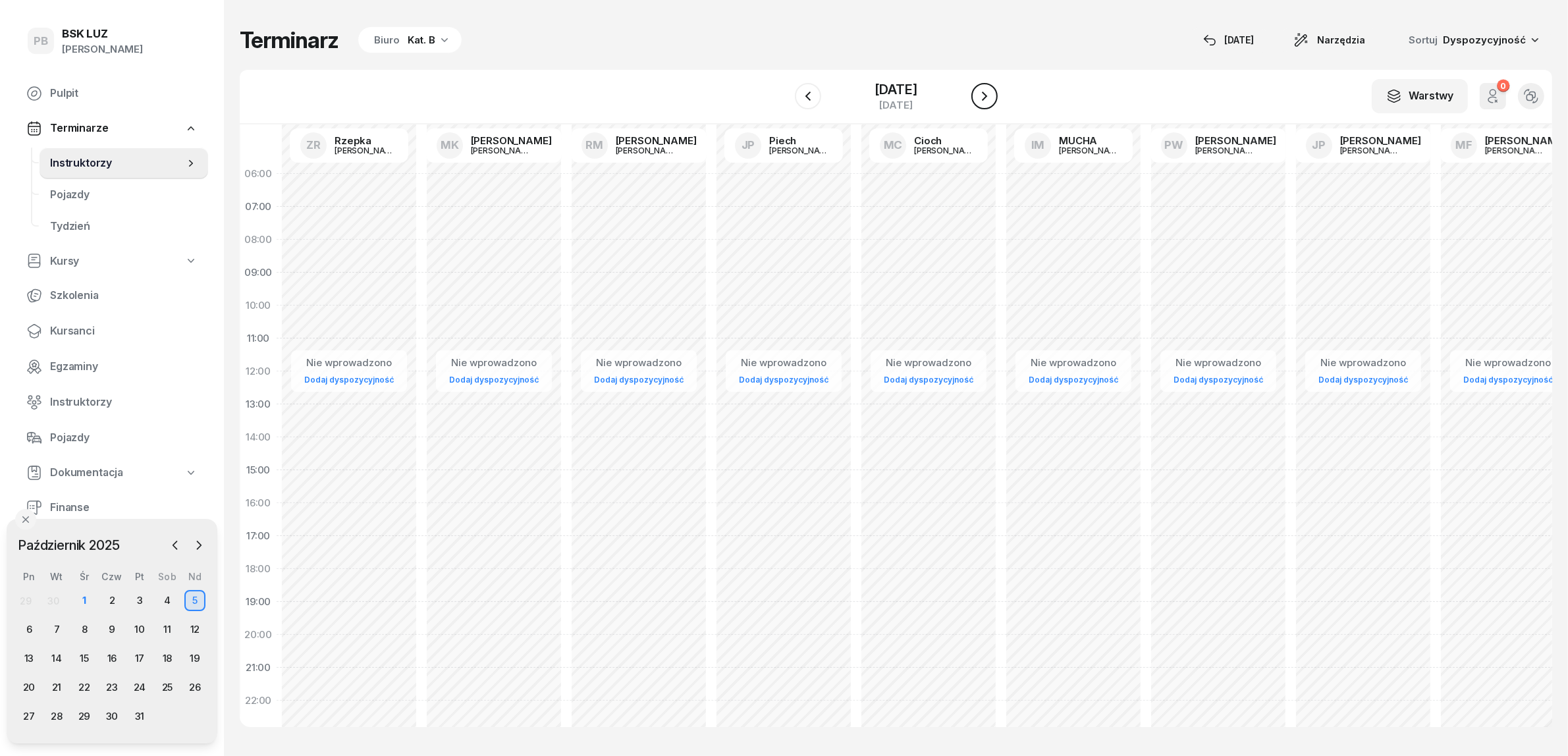
click at [987, 98] on icon "button" at bounding box center [984, 96] width 5 height 9
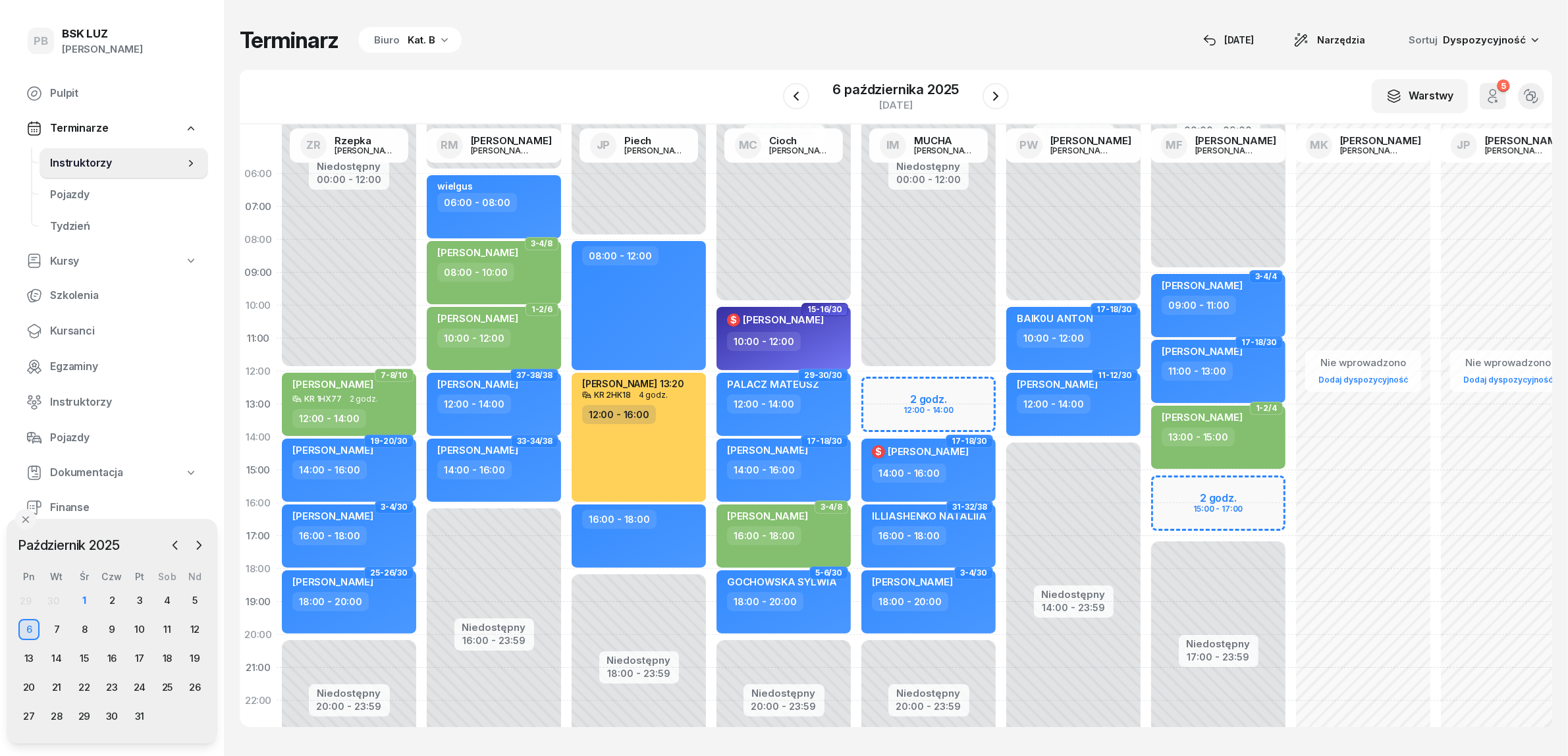
click at [678, 33] on div "Terminarz Biuro Kat. B [DATE] Narzędzia Sortuj Dyspozycyjność" at bounding box center [895, 40] width 1312 height 28
click at [81, 599] on div "1" at bounding box center [84, 600] width 21 height 21
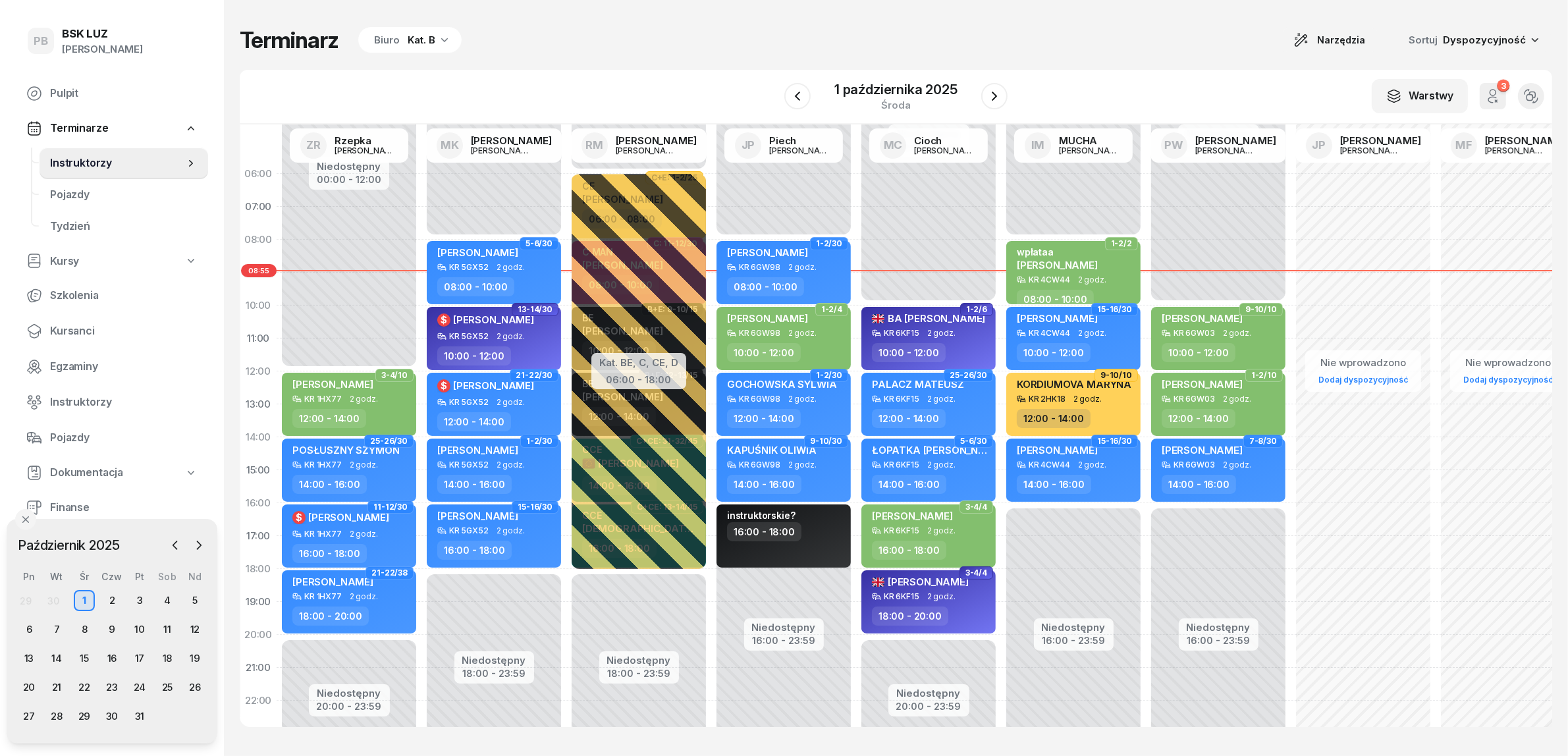
click at [420, 40] on div "Kat. B" at bounding box center [421, 40] width 28 height 16
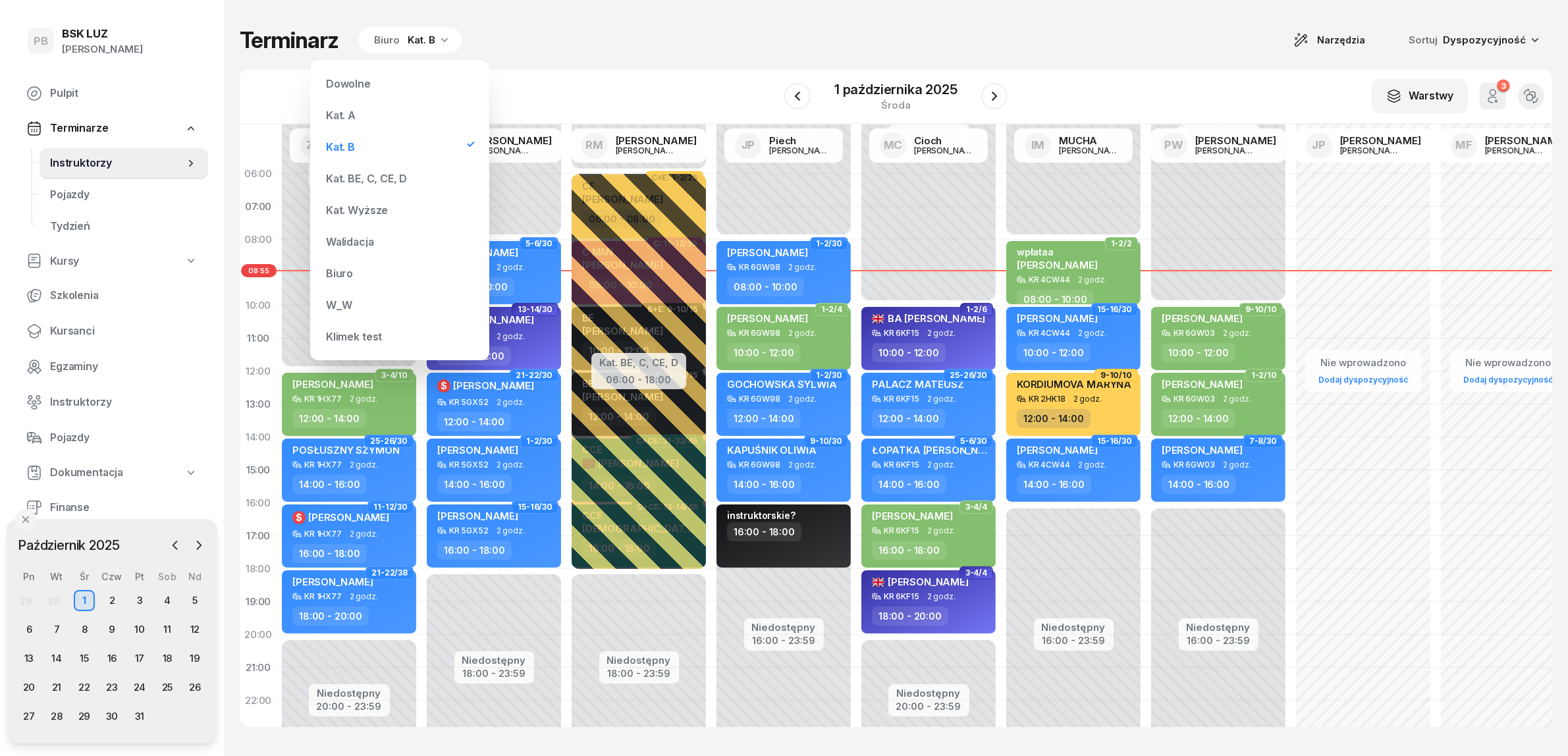
click at [393, 182] on div "Kat. BE, C, CE, D" at bounding box center [366, 179] width 81 height 11
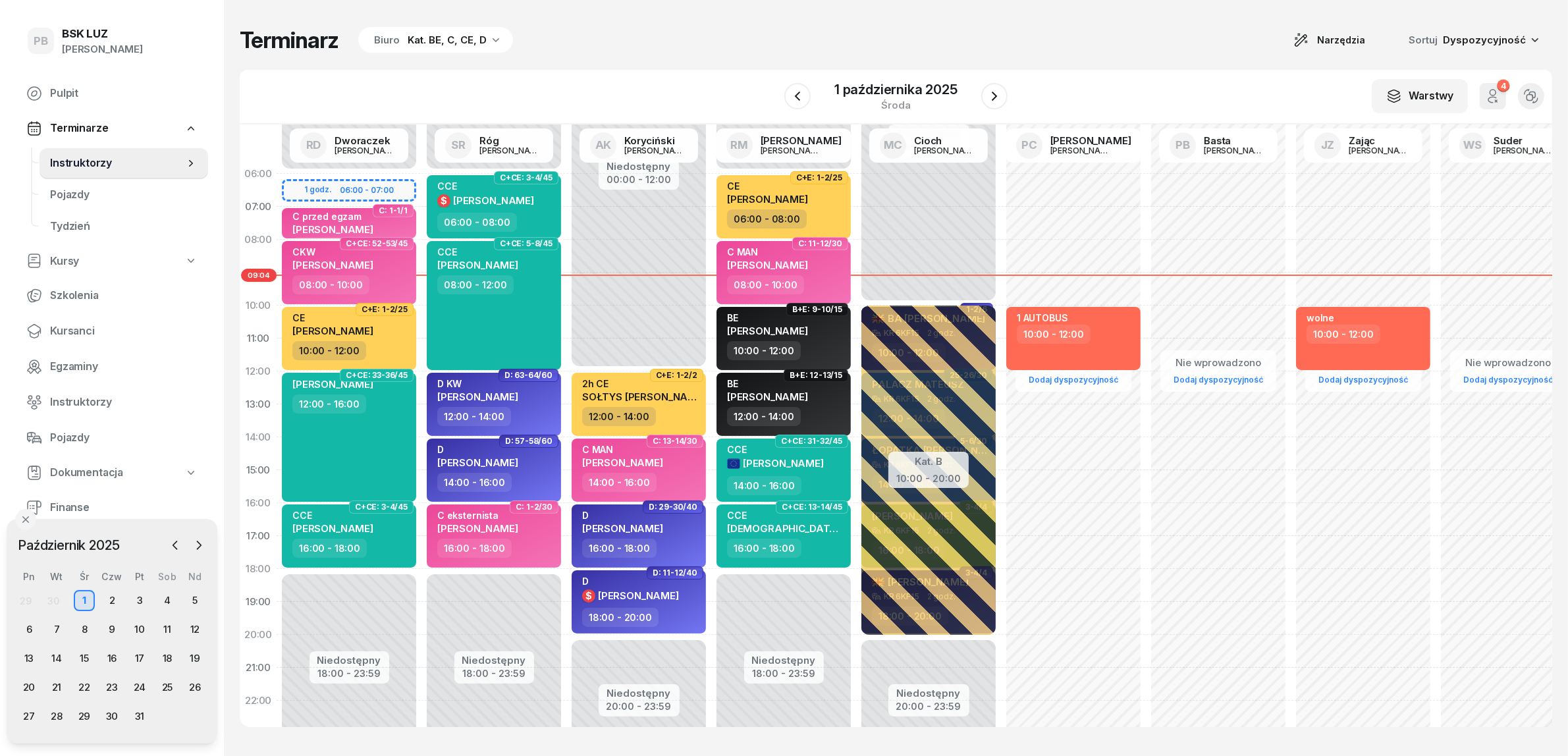
click at [597, 68] on div "Terminarz Biuro Kat. BE, C, CE, D Narzędzia Sortuj Dyspozycyjność W Wybierz AK …" at bounding box center [895, 376] width 1312 height 754
click at [83, 328] on span "Kursanci" at bounding box center [123, 331] width 147 height 17
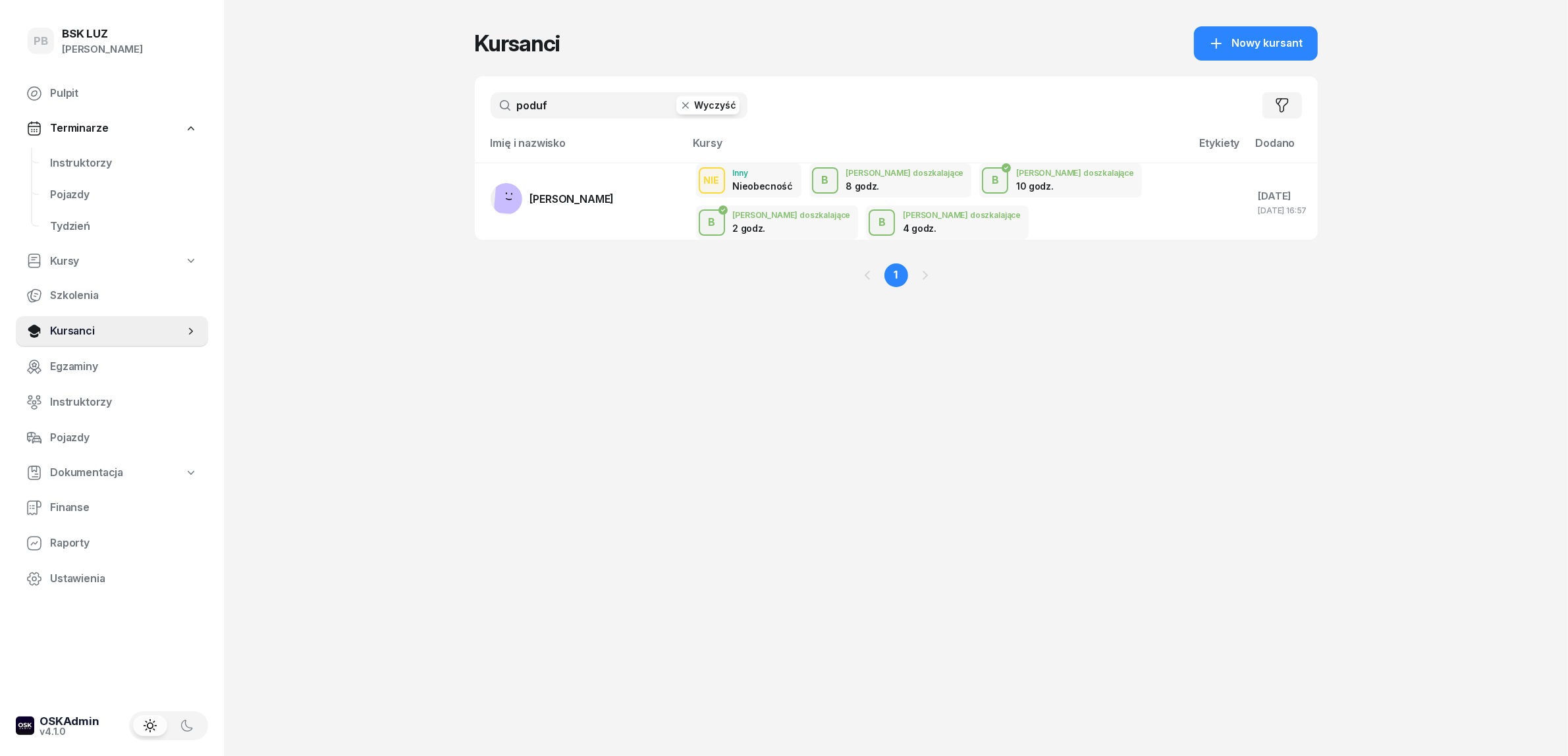
click at [553, 106] on input "poduf" at bounding box center [618, 106] width 257 height 26
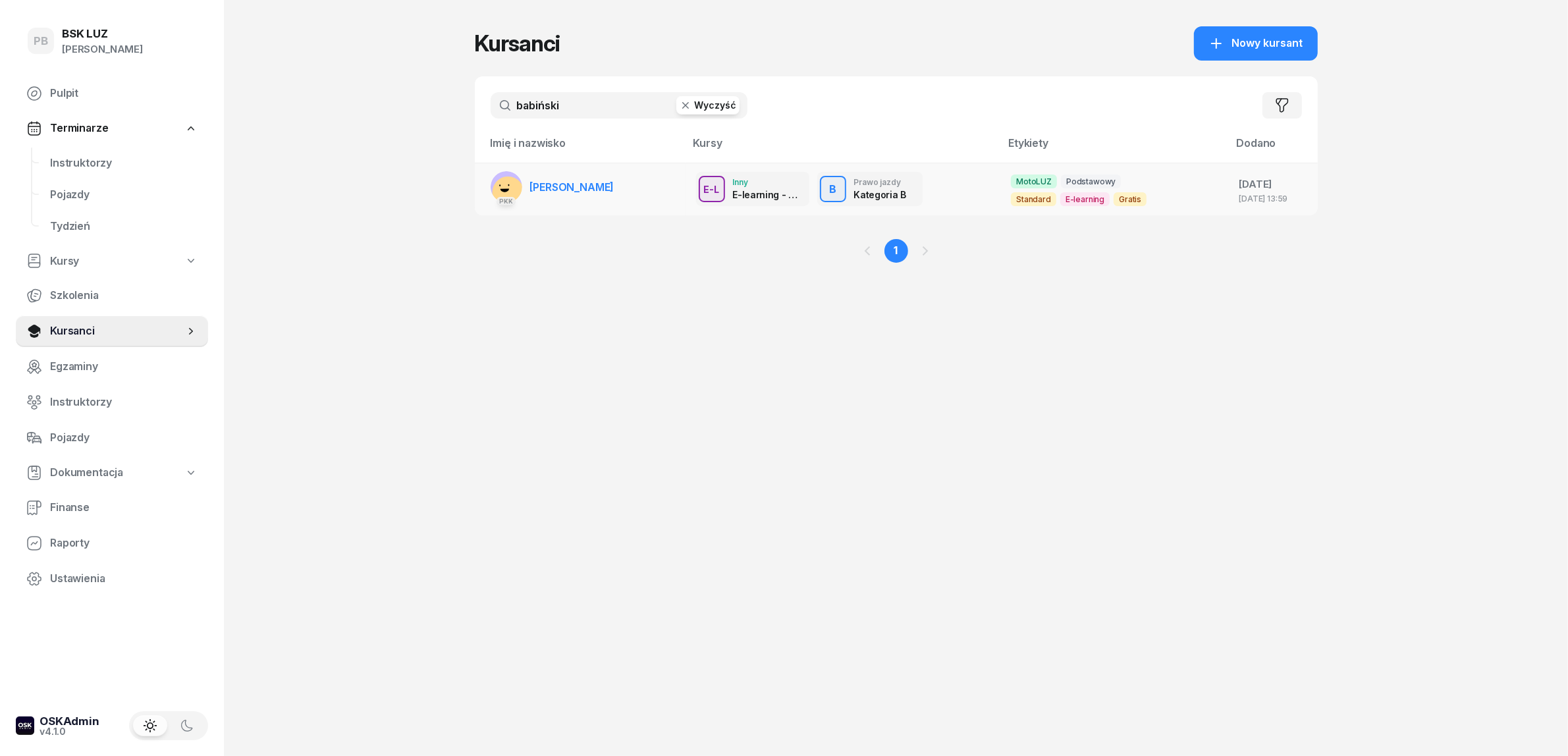
type input "babiński"
click at [554, 185] on span "[PERSON_NAME]" at bounding box center [572, 187] width 85 height 13
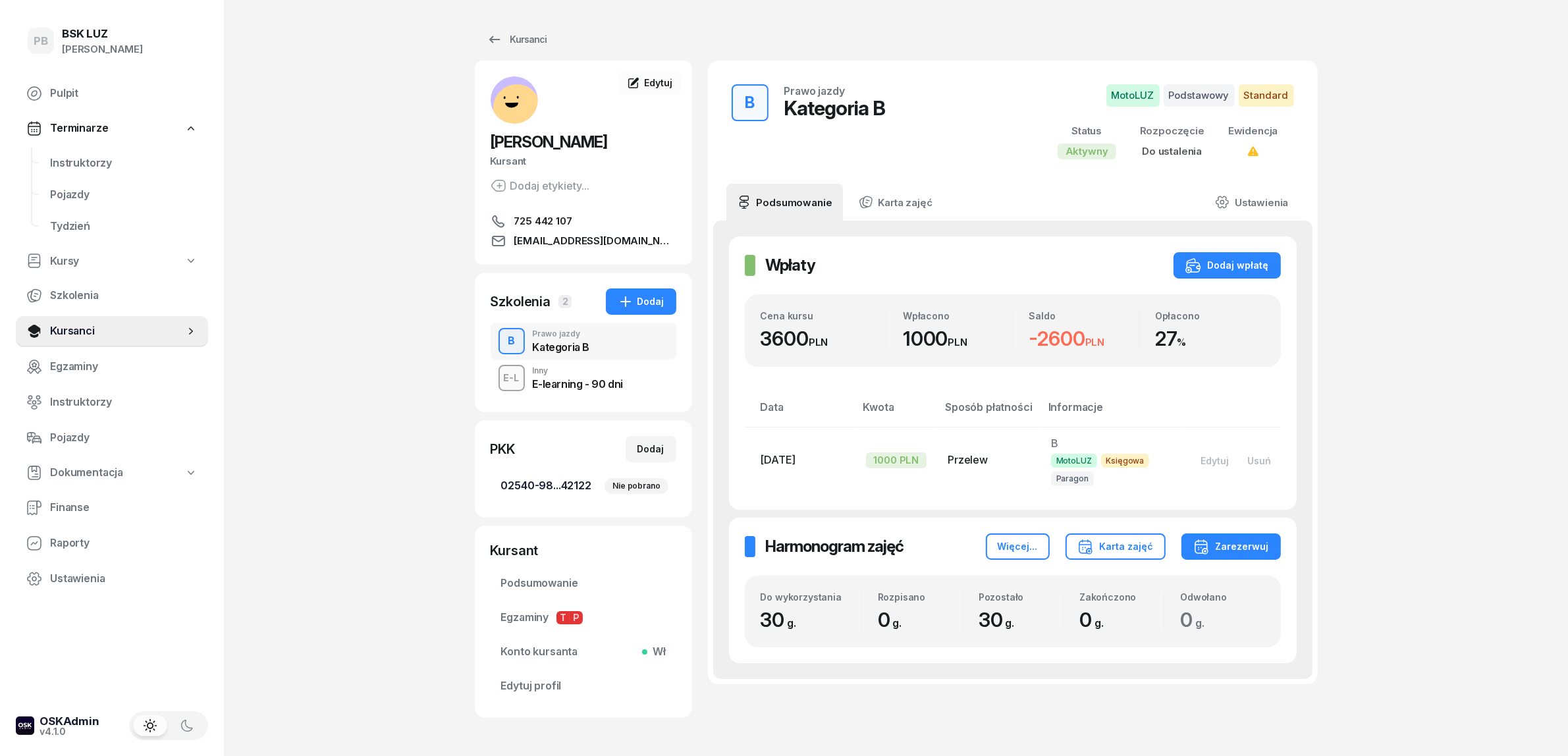
click at [637, 491] on div "Nie pobrano" at bounding box center [635, 486] width 63 height 16
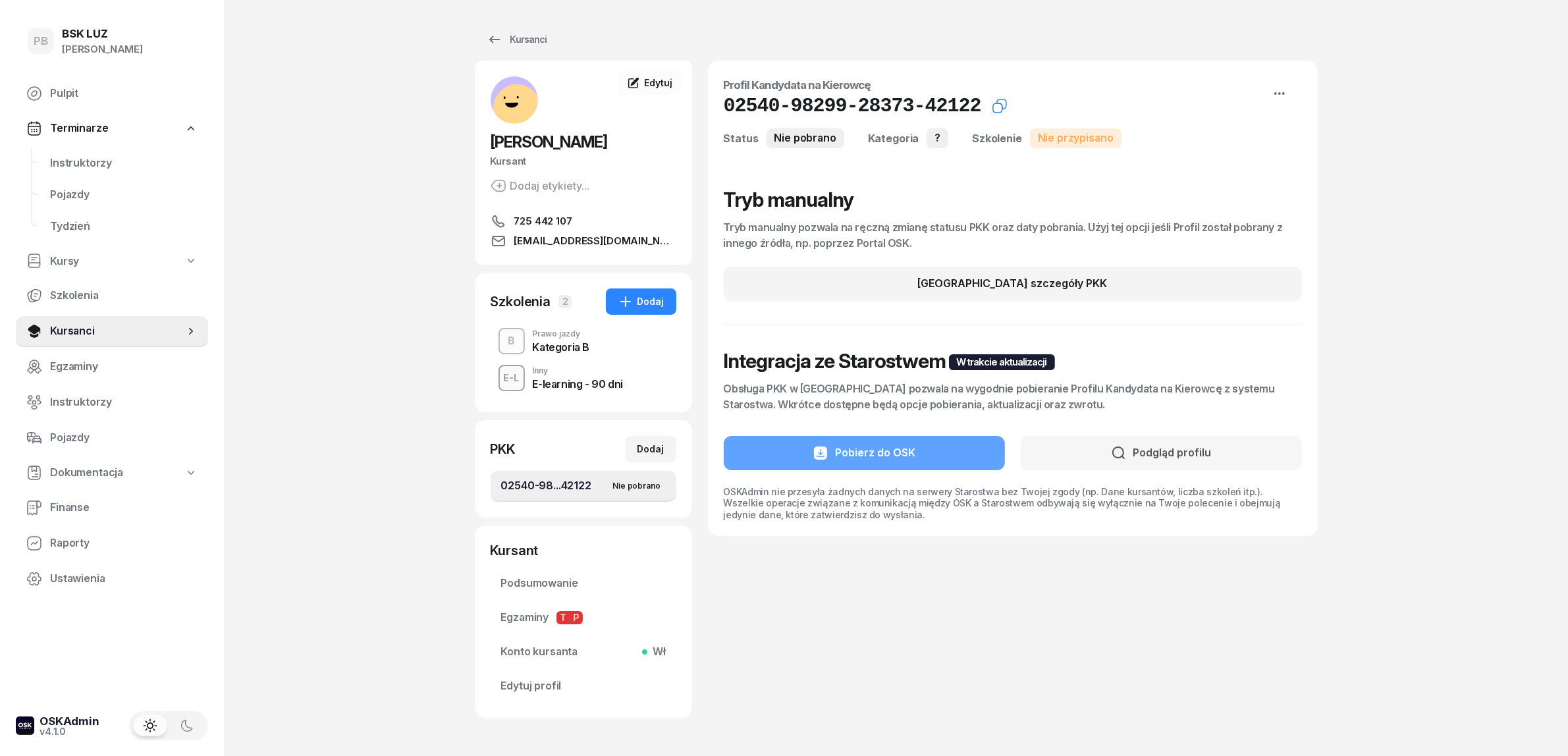
click at [992, 104] on icon "button" at bounding box center [999, 106] width 16 height 16
click at [656, 83] on span "Edytuj" at bounding box center [658, 82] width 28 height 11
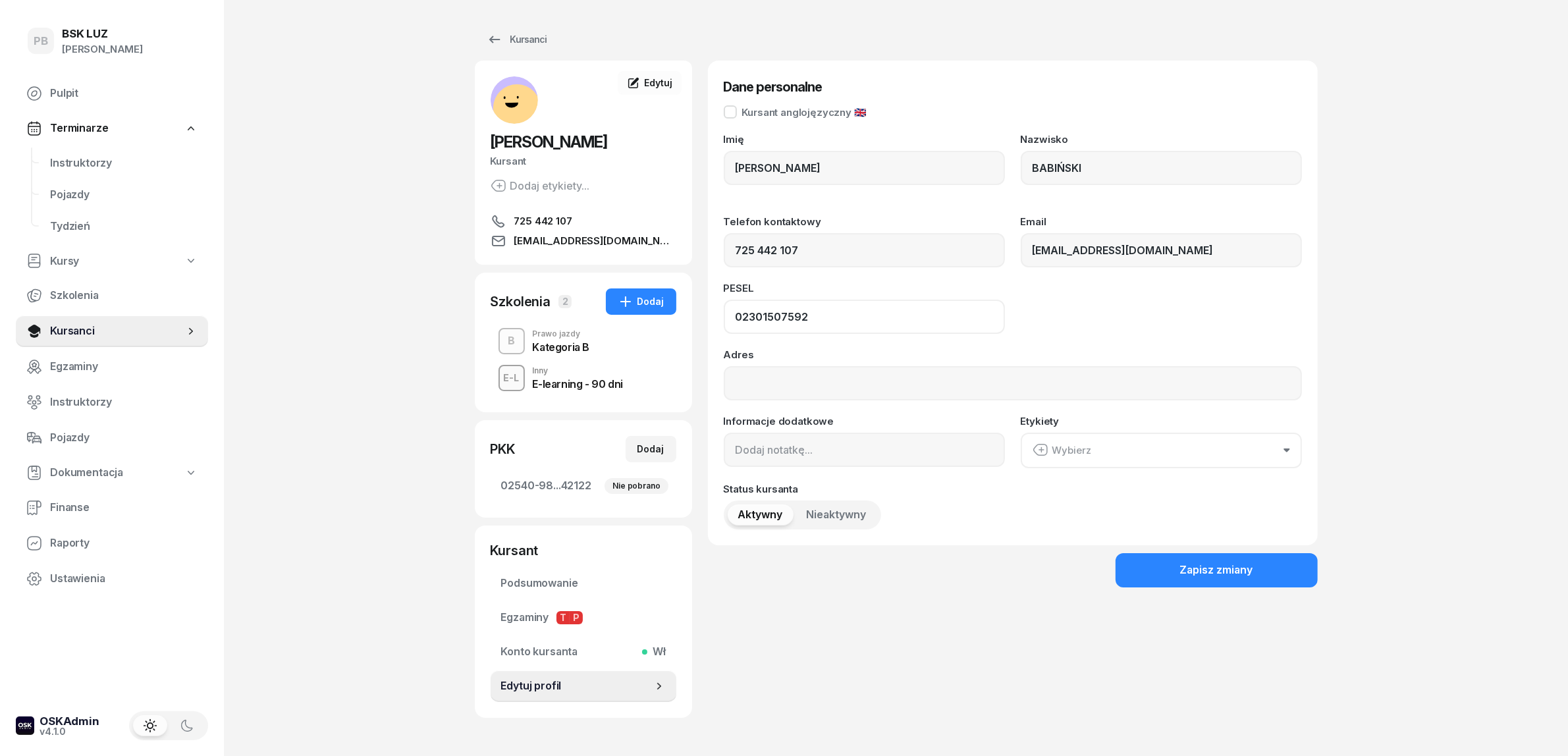
click at [772, 314] on input "02301507592" at bounding box center [864, 317] width 281 height 34
click at [634, 485] on div "Nie pobrano" at bounding box center [635, 486] width 63 height 16
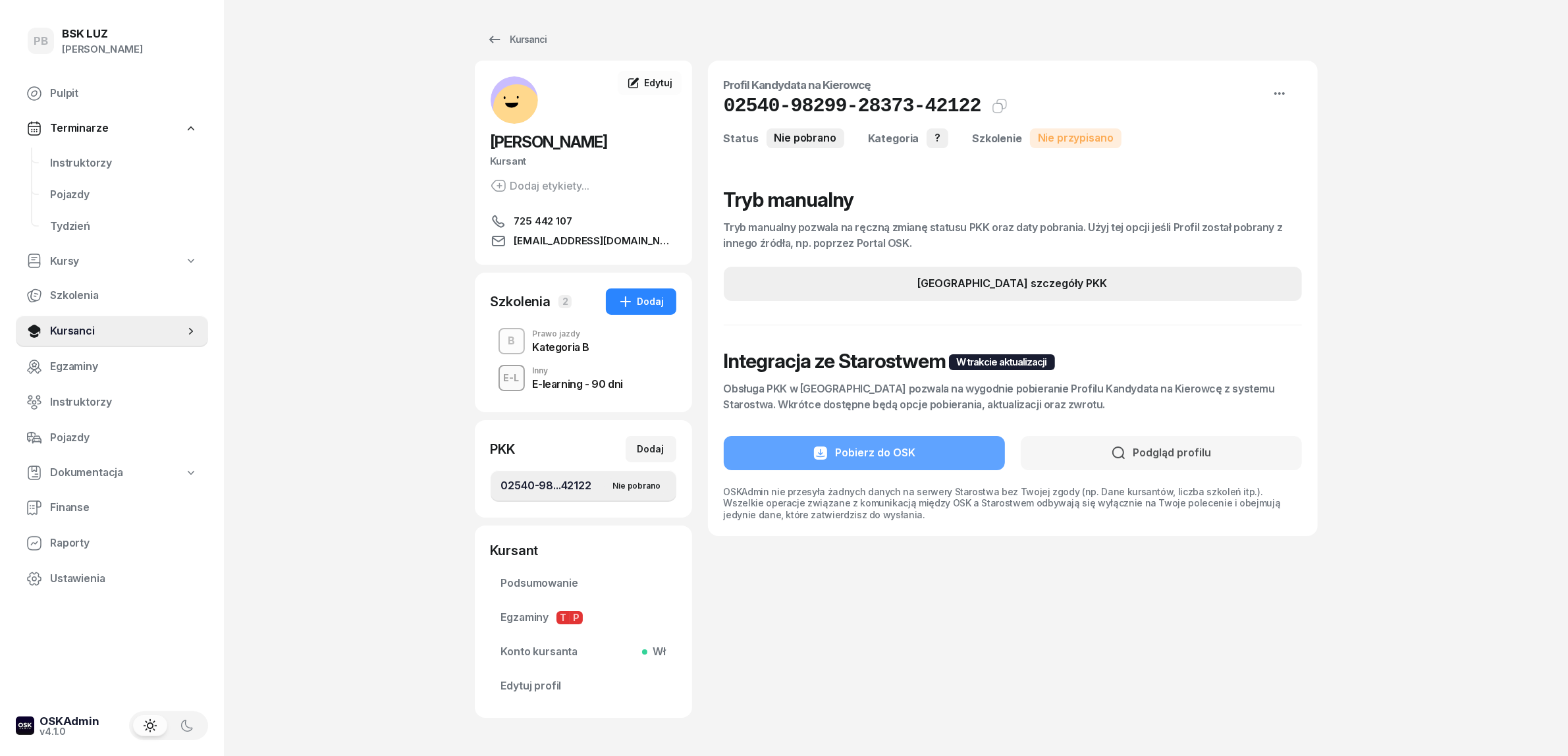
click at [990, 281] on div "[GEOGRAPHIC_DATA] szczegóły PKK" at bounding box center [1012, 284] width 189 height 17
select select
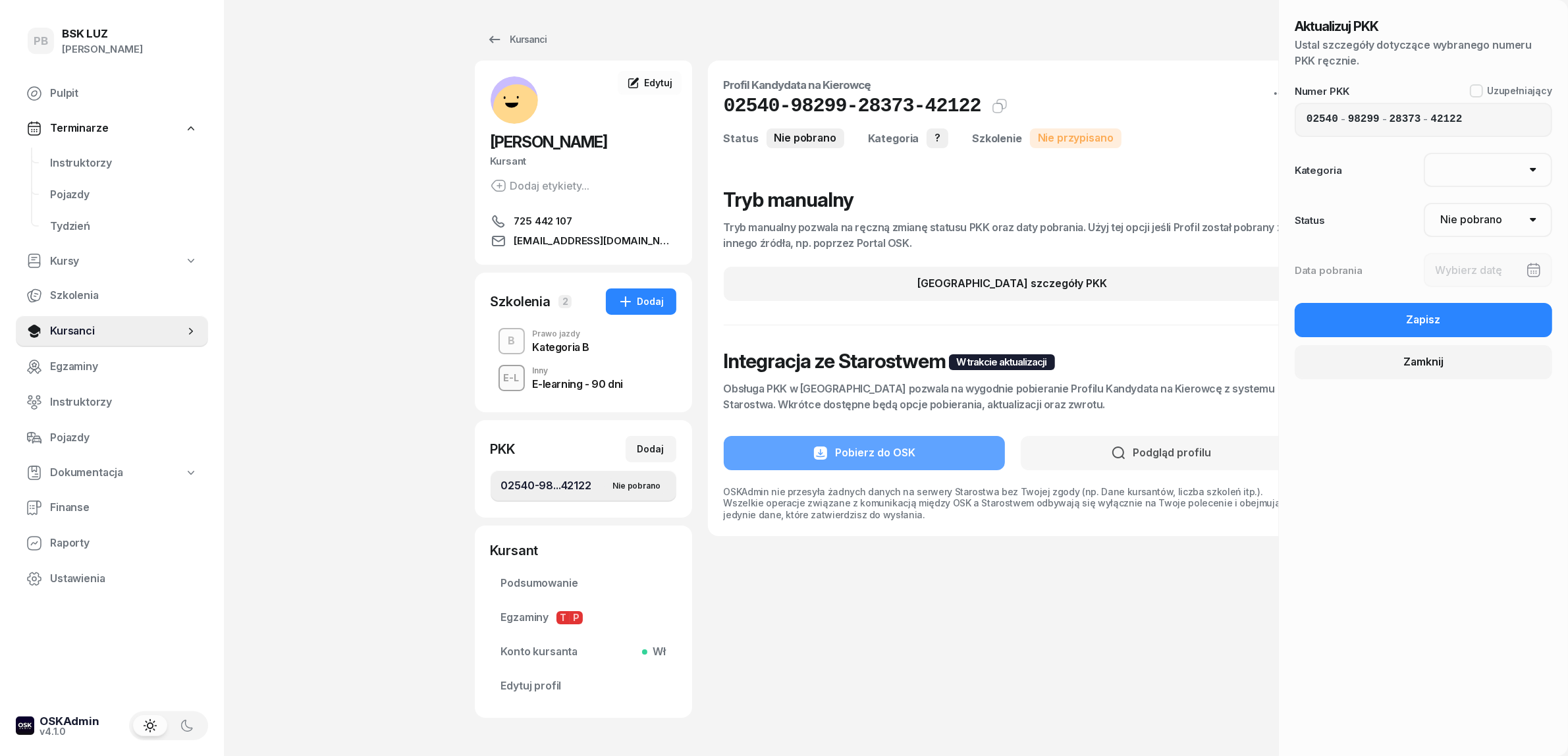
click at [1473, 222] on select "Nie pobrano Pobrano Zwrócono Zaktualizowano" at bounding box center [1488, 220] width 129 height 34
select select "Get"
click at [1424, 203] on select "Nie pobrano Pobrano Zwrócono Zaktualizowano" at bounding box center [1488, 220] width 129 height 34
click at [1462, 273] on div at bounding box center [1488, 270] width 129 height 34
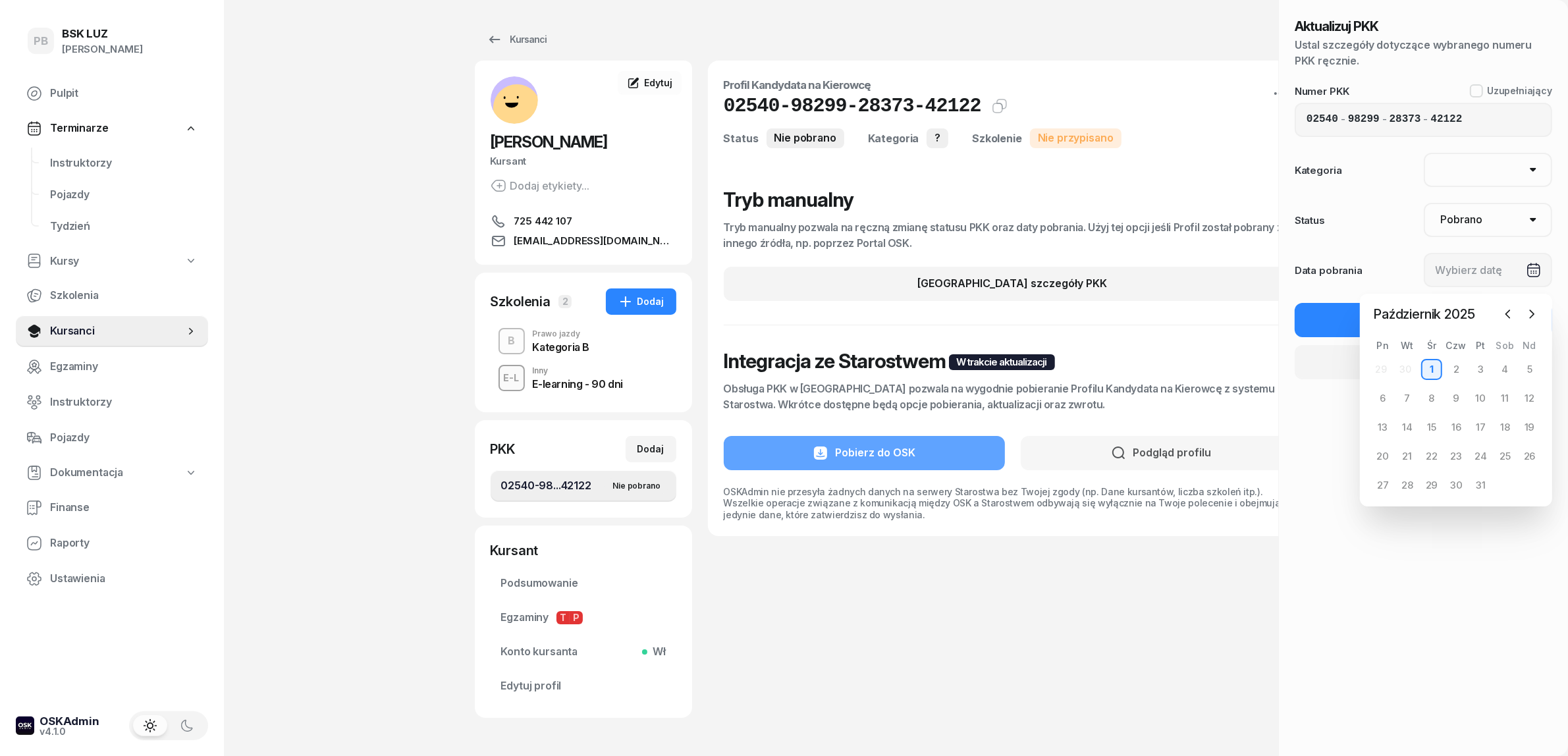
click at [1442, 373] on div "1" at bounding box center [1431, 369] width 21 height 21
type input "[DATE]"
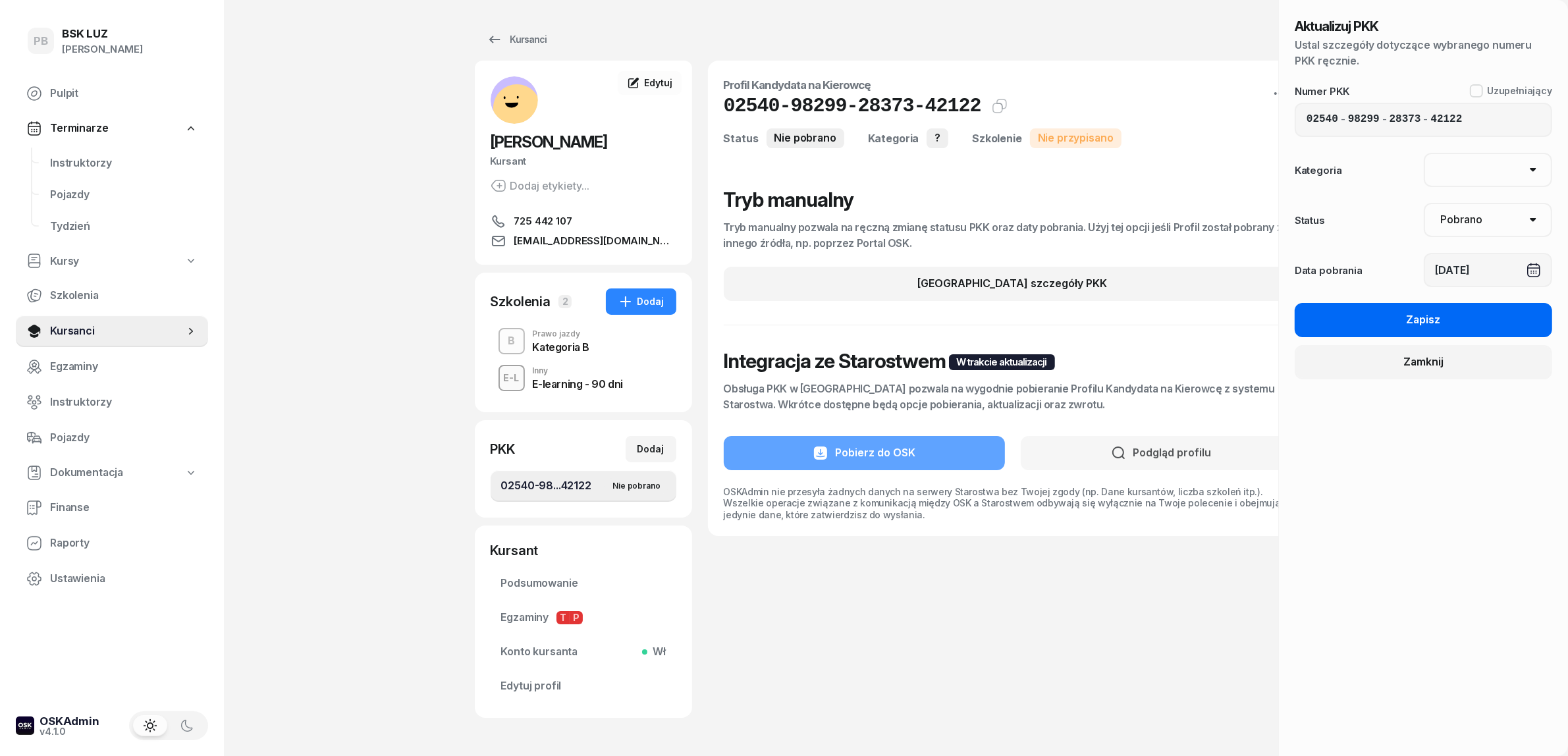
click at [1447, 321] on button "Zapisz" at bounding box center [1424, 320] width 258 height 34
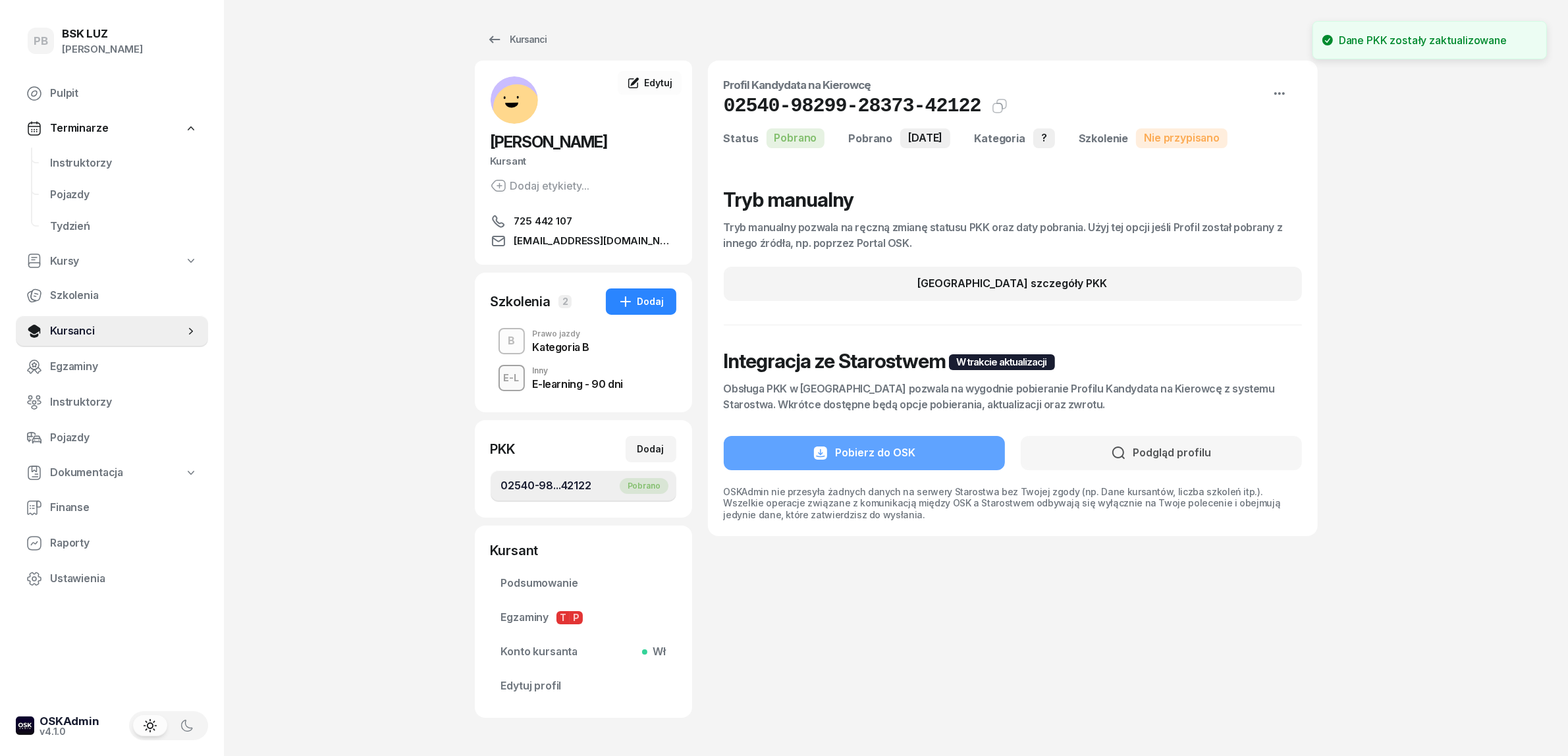
click at [1421, 416] on div "PB BSK [PERSON_NAME] Terminarze Instruktorzy Pojazdy Tydzień Kursy Szkolenia Ku…" at bounding box center [784, 404] width 1568 height 807
click at [81, 154] on span "Instruktorzy" at bounding box center [123, 163] width 147 height 17
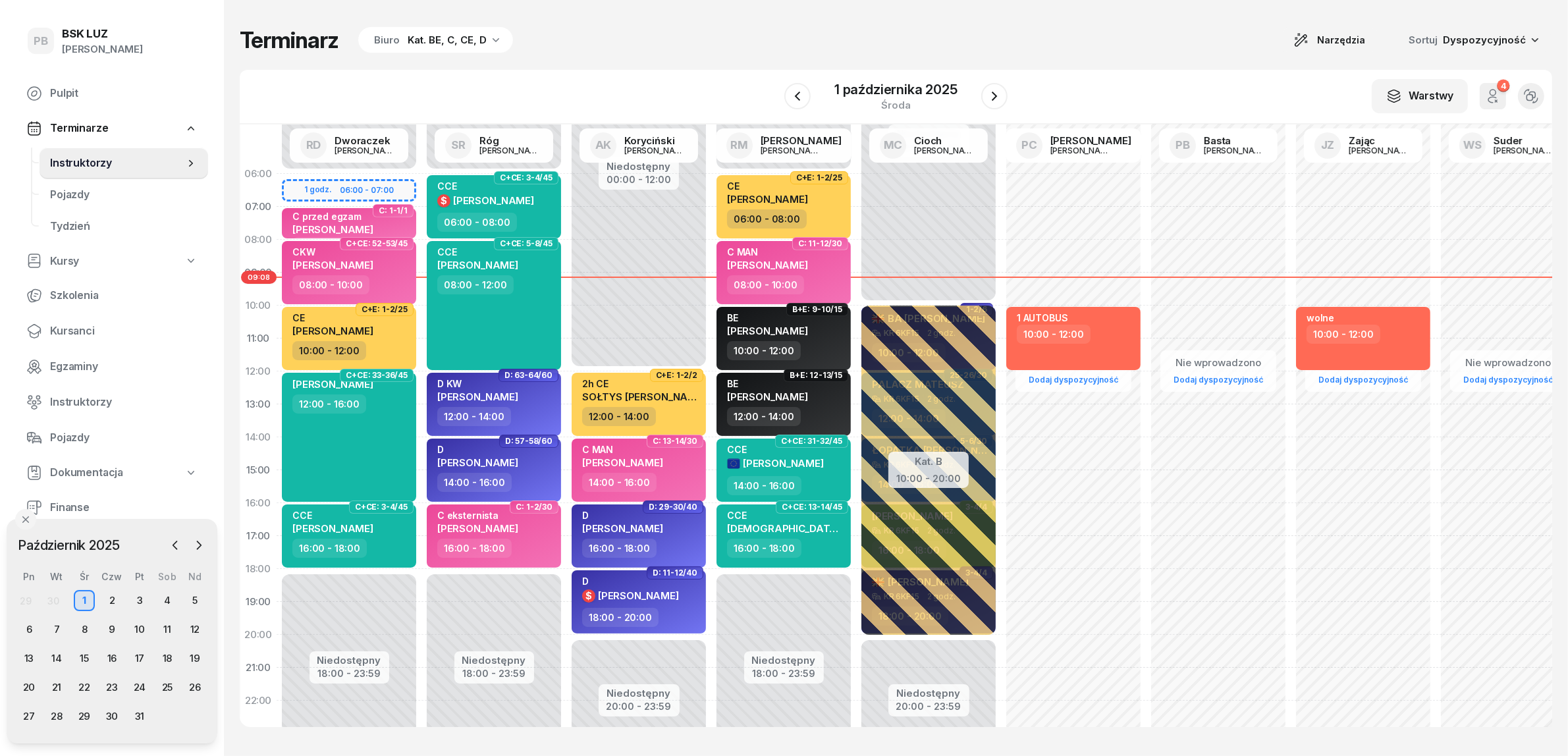
click at [538, 76] on div "W Wybierz AK [PERSON_NAME] BP [PERSON_NAME] DP [PERSON_NAME] GS [PERSON_NAME] I…" at bounding box center [895, 97] width 1312 height 54
click at [1045, 35] on div "Terminarz Biuro Kat. BE, C, CE, D Narzędzia Sortuj Dyspozycyjność" at bounding box center [895, 40] width 1312 height 28
click at [69, 333] on span "Kursanci" at bounding box center [123, 331] width 147 height 17
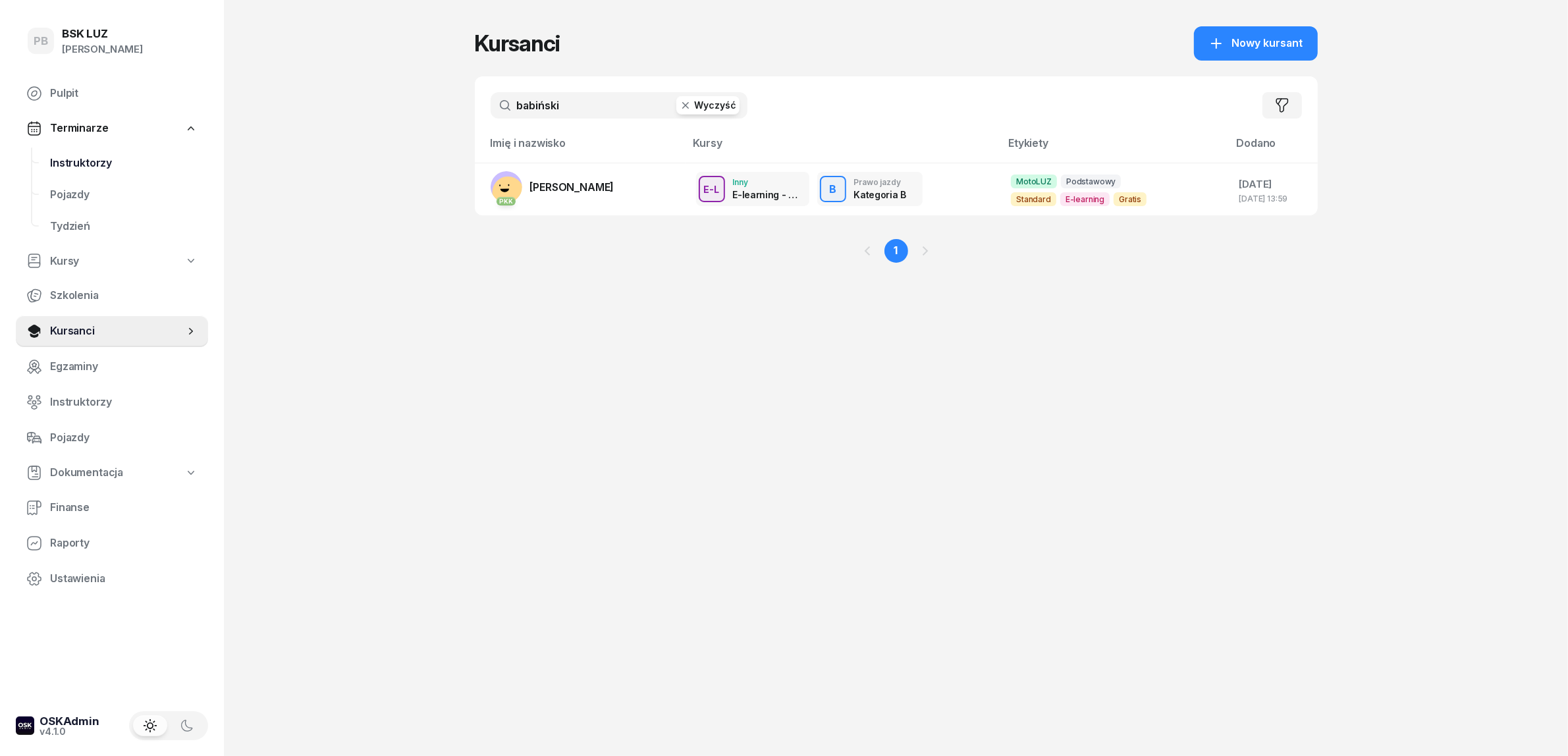
click at [89, 163] on span "Instruktorzy" at bounding box center [123, 163] width 147 height 17
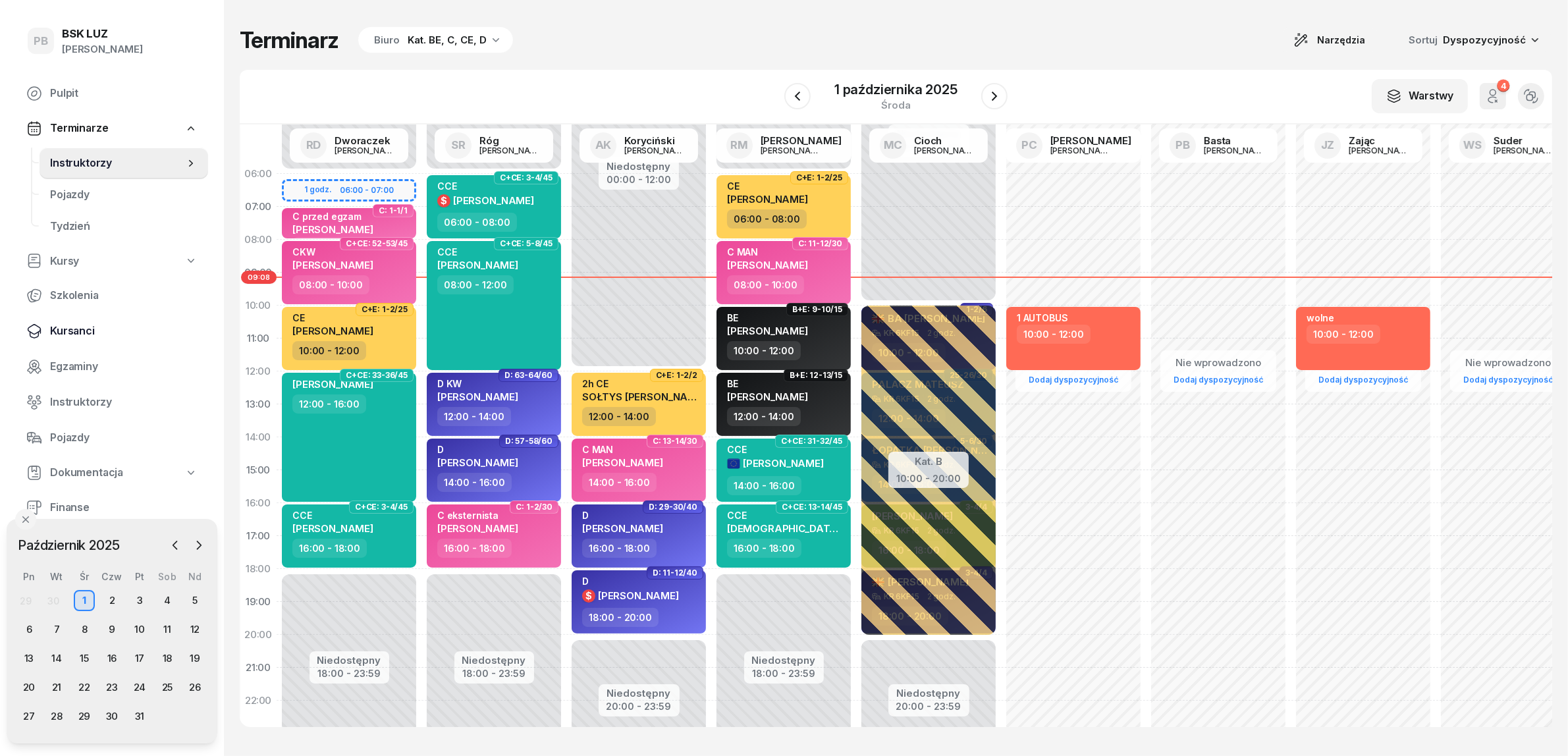
click at [67, 328] on span "Kursanci" at bounding box center [123, 331] width 147 height 17
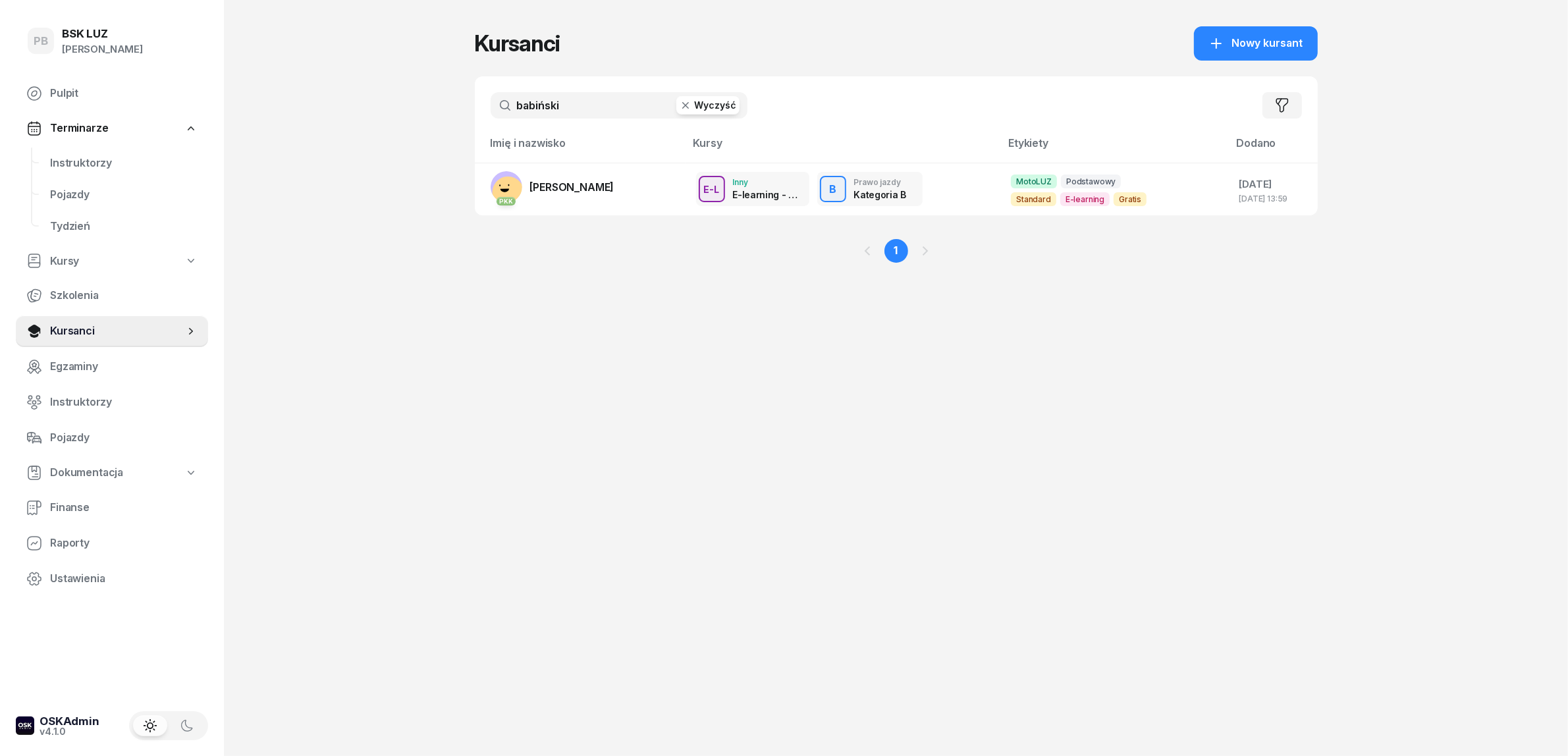
click at [541, 102] on input "babiński" at bounding box center [618, 106] width 257 height 26
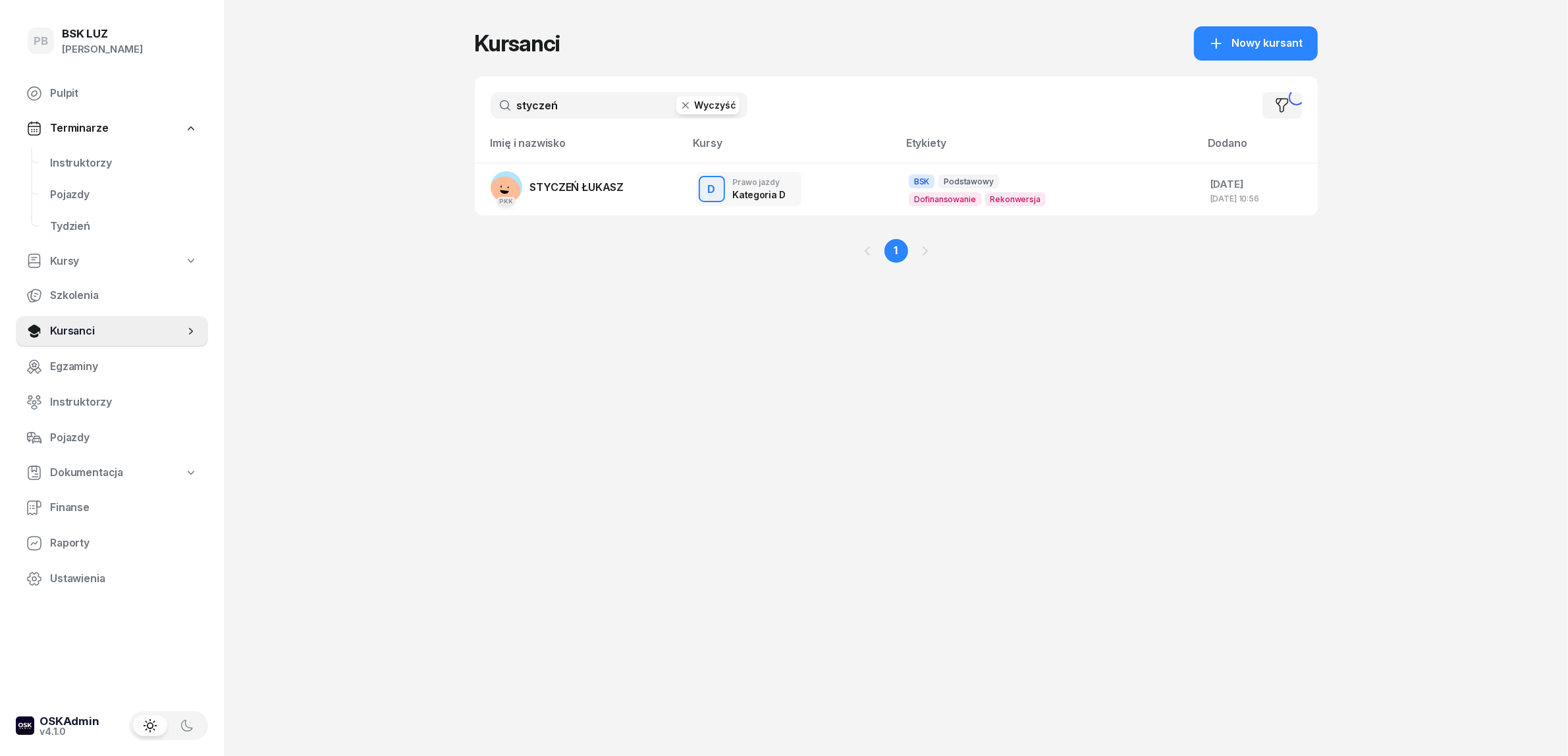
type input "styczeń"
click at [556, 182] on span "STYCZEŃ ŁUKASZ" at bounding box center [576, 187] width 94 height 13
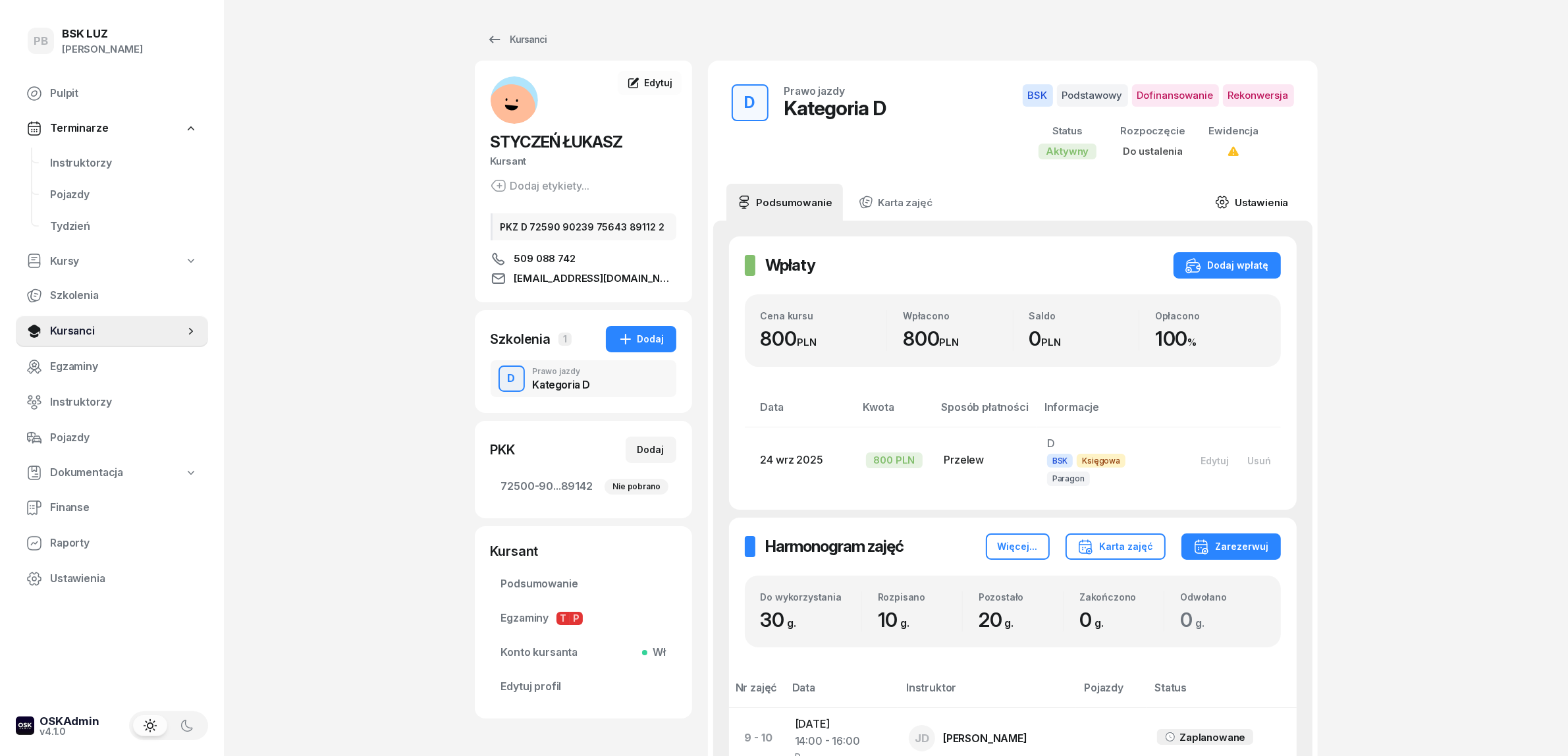
click at [1238, 202] on link "Ustawienia" at bounding box center [1251, 203] width 94 height 37
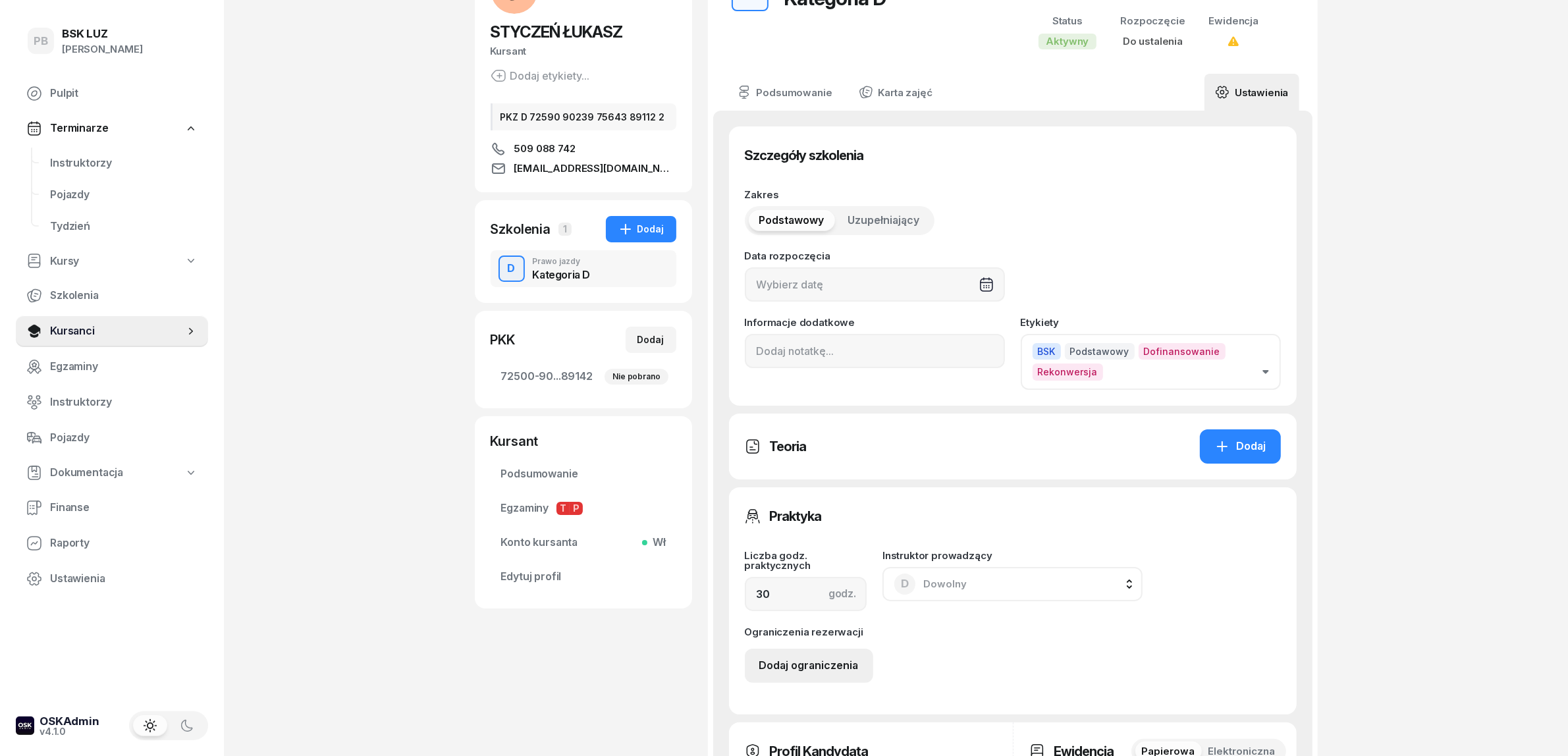
scroll to position [247, 0]
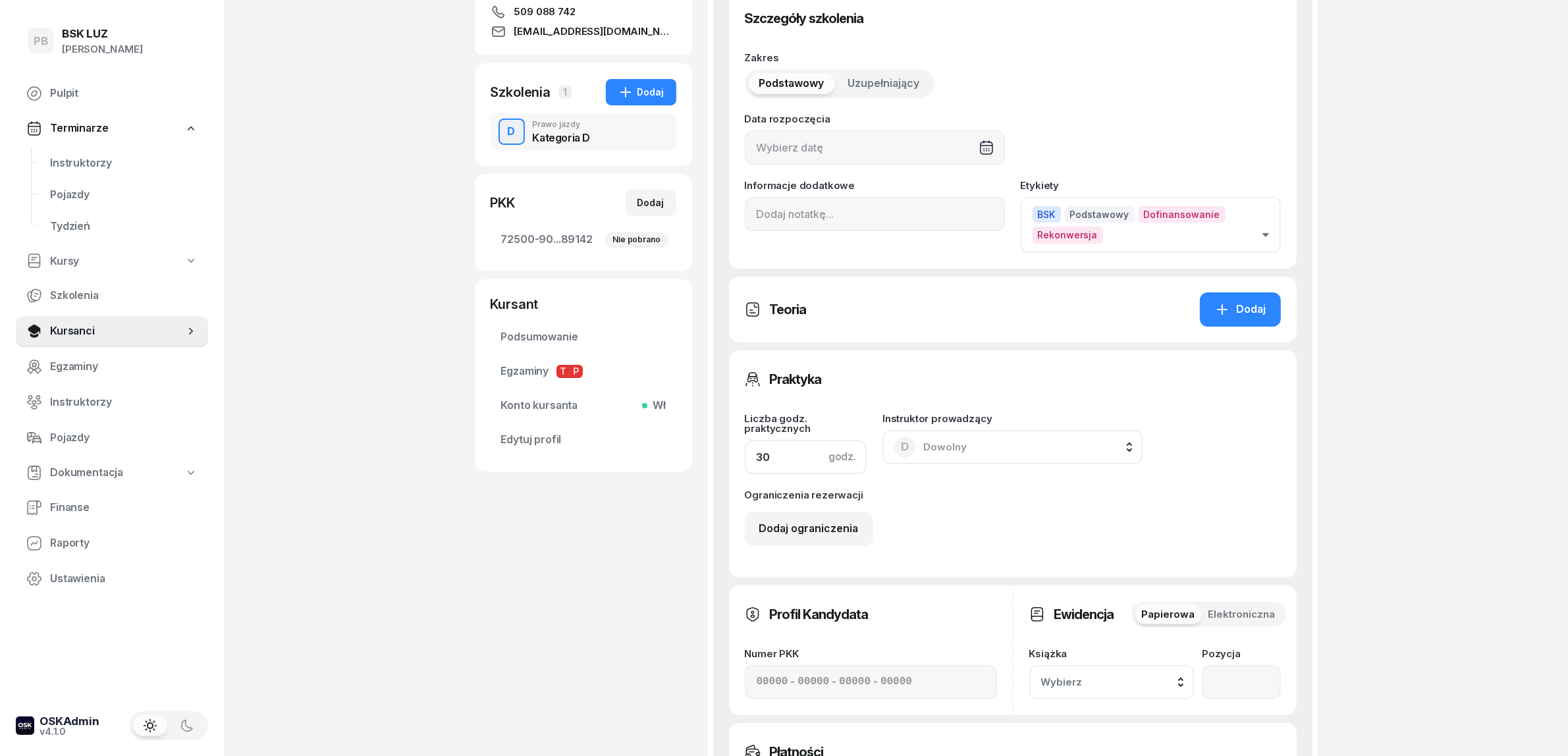
drag, startPoint x: 778, startPoint y: 459, endPoint x: 738, endPoint y: 459, distance: 40.0
click at [738, 459] on div "Praktyka Liczba godz. praktycznych godz. 30 Instruktor prowadzący D Dowolny D D…" at bounding box center [1012, 463] width 568 height 227
type input "40"
click at [695, 570] on div "STYCZEŃ ŁUKASZ Kursant Dodaj etykiety... PKZ D 72590 90239 75643 89112 2 509 08…" at bounding box center [896, 459] width 843 height 1292
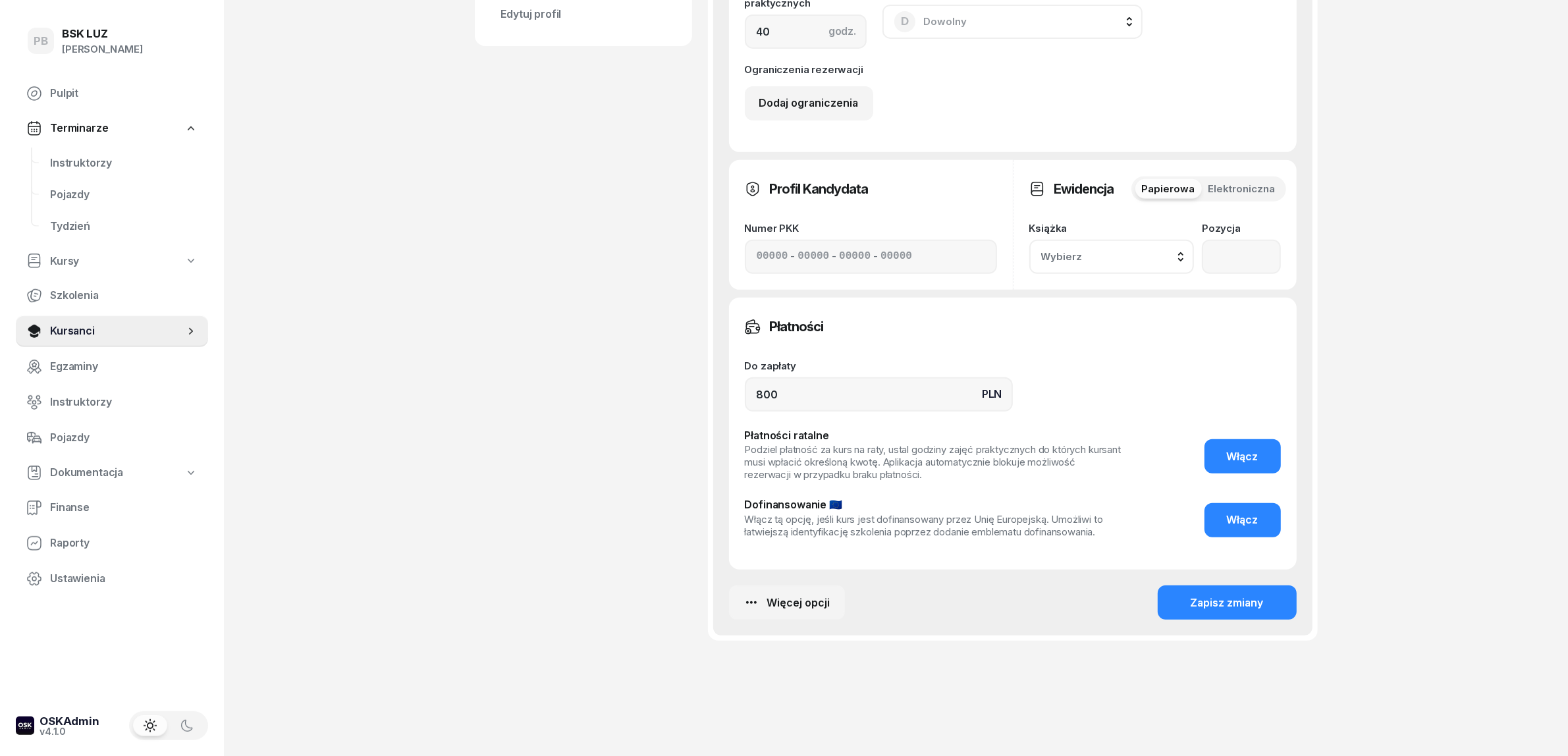
scroll to position [685, 0]
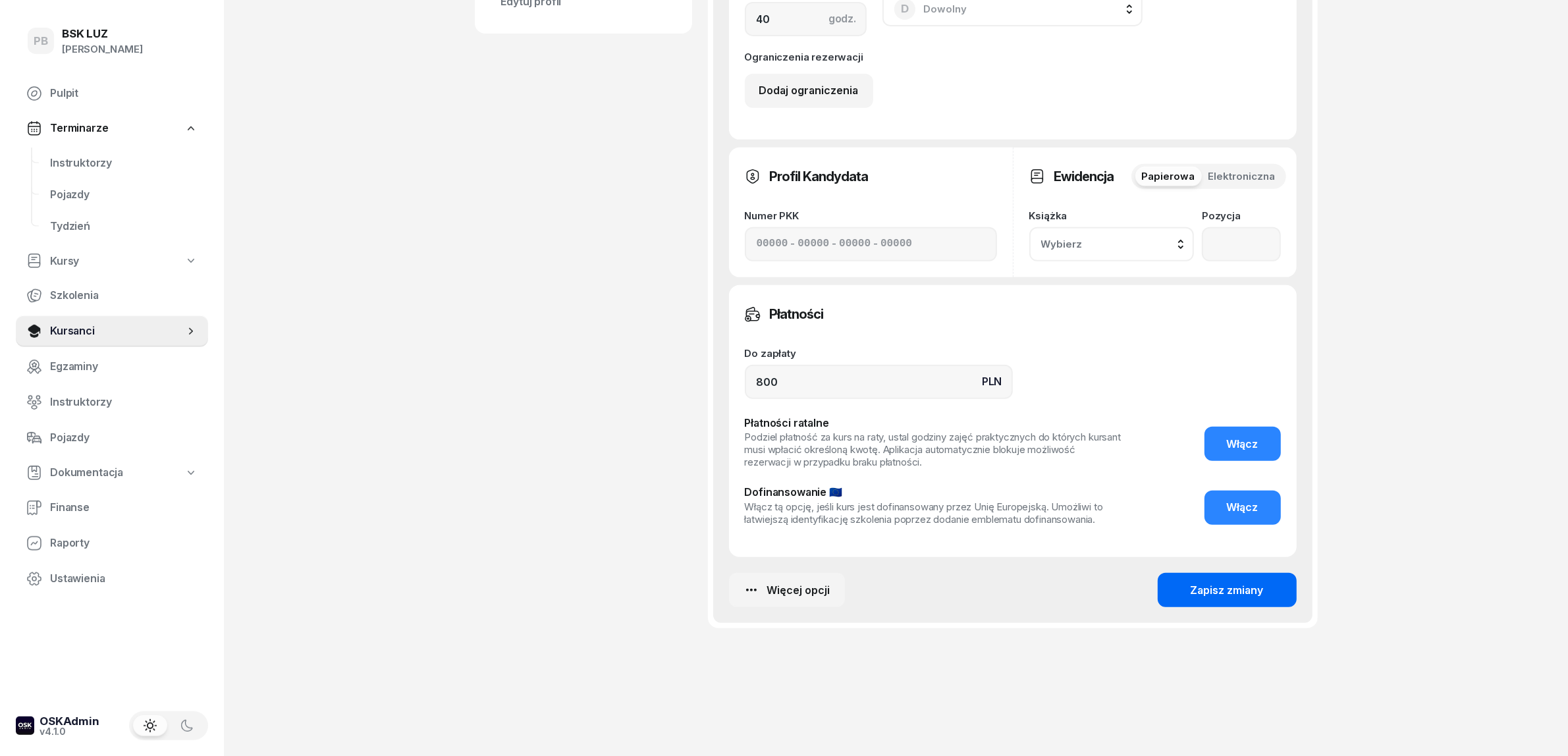
click at [1196, 594] on div "Zapisz zmiany" at bounding box center [1227, 591] width 73 height 17
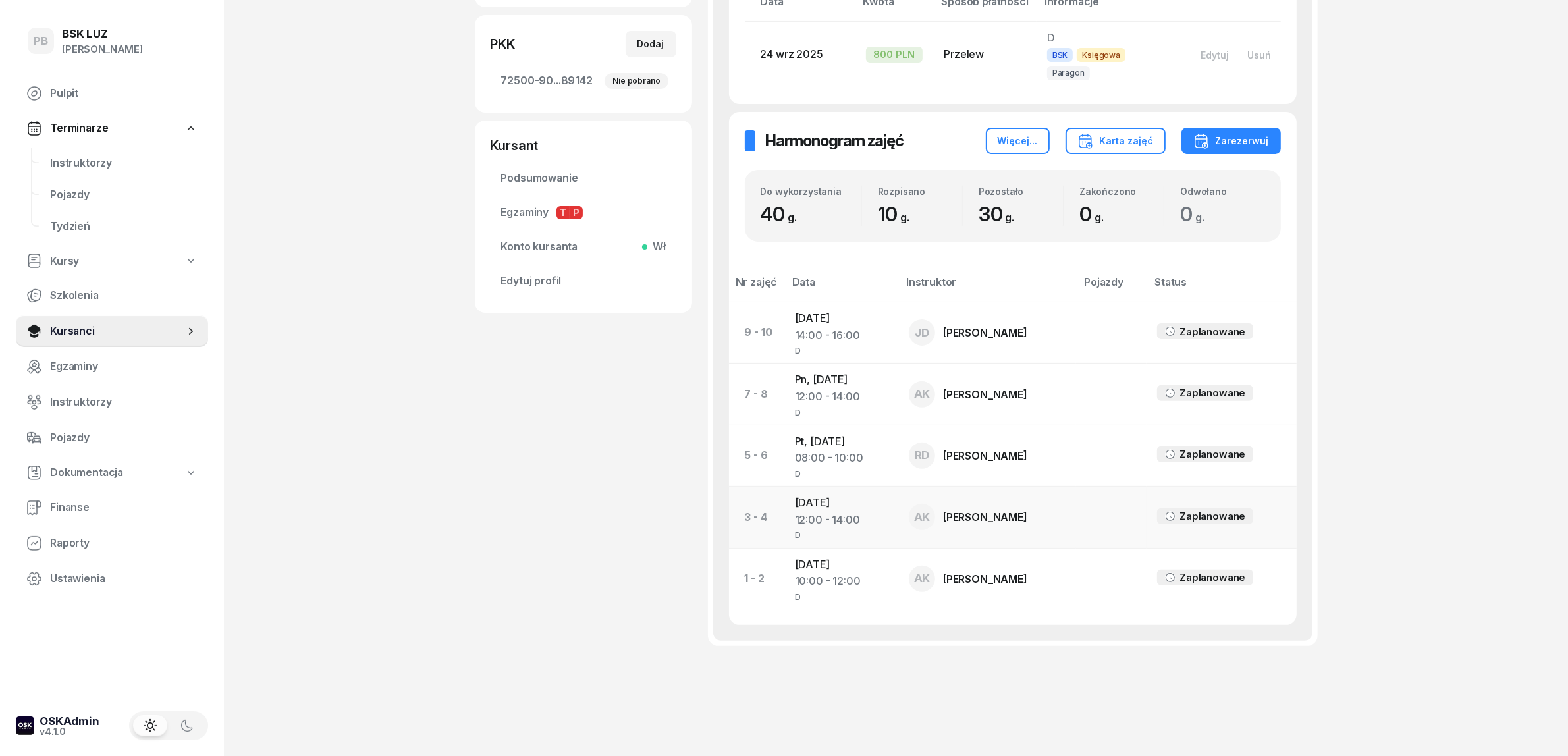
scroll to position [407, 0]
click at [820, 549] on td "[DATE] 10:00 - 12:00 D" at bounding box center [841, 577] width 114 height 61
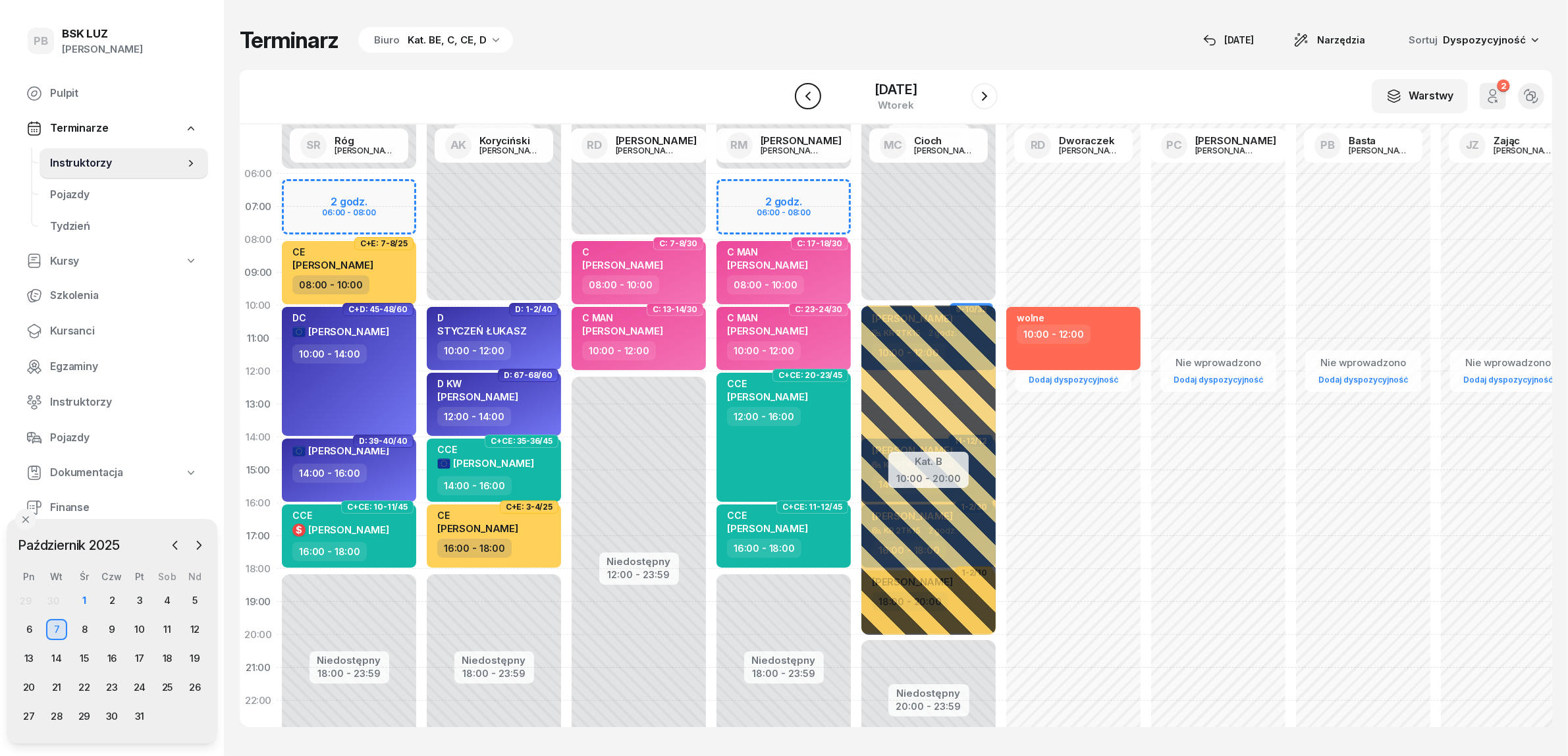
click at [805, 99] on button "button" at bounding box center [808, 96] width 26 height 26
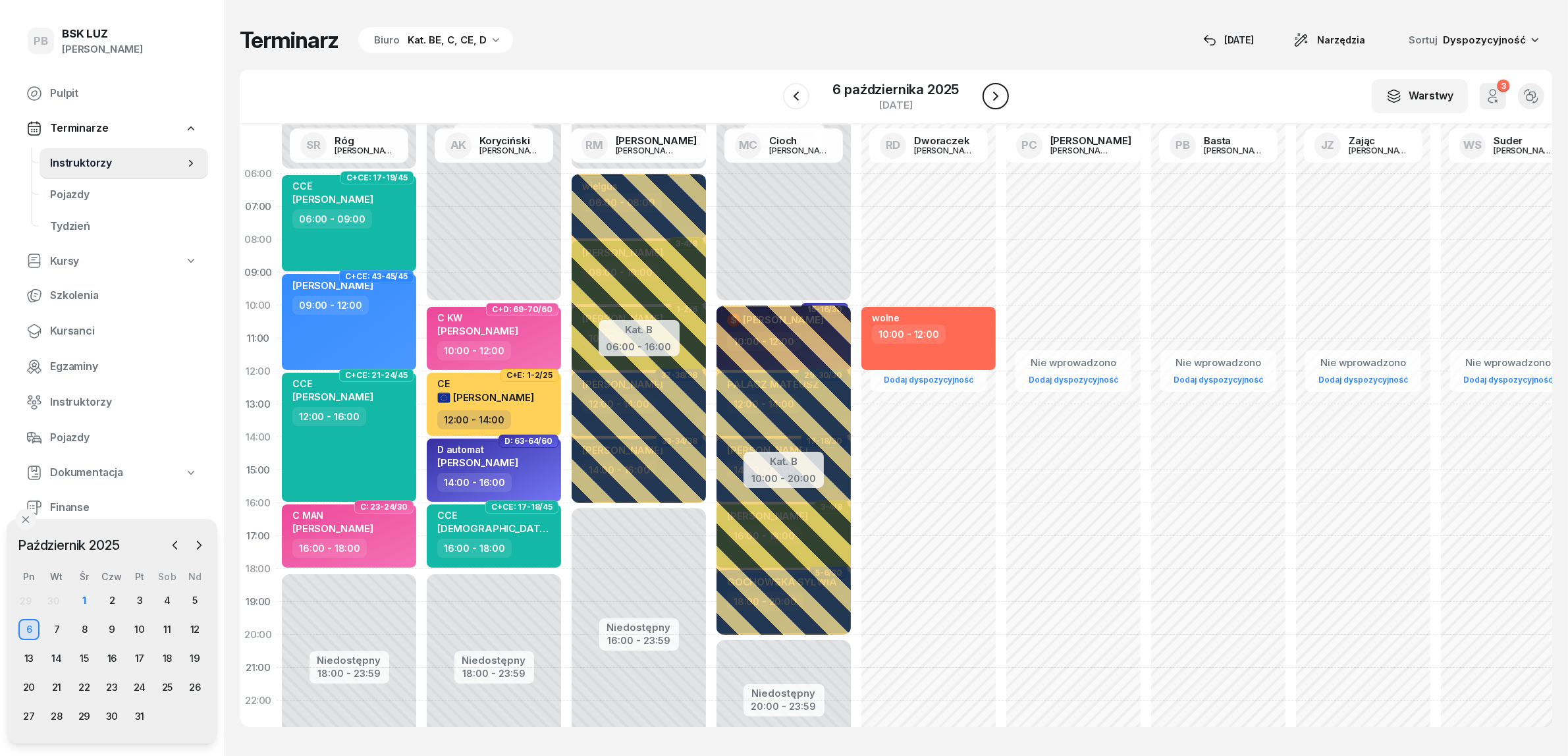
click at [999, 95] on icon "button" at bounding box center [995, 96] width 16 height 16
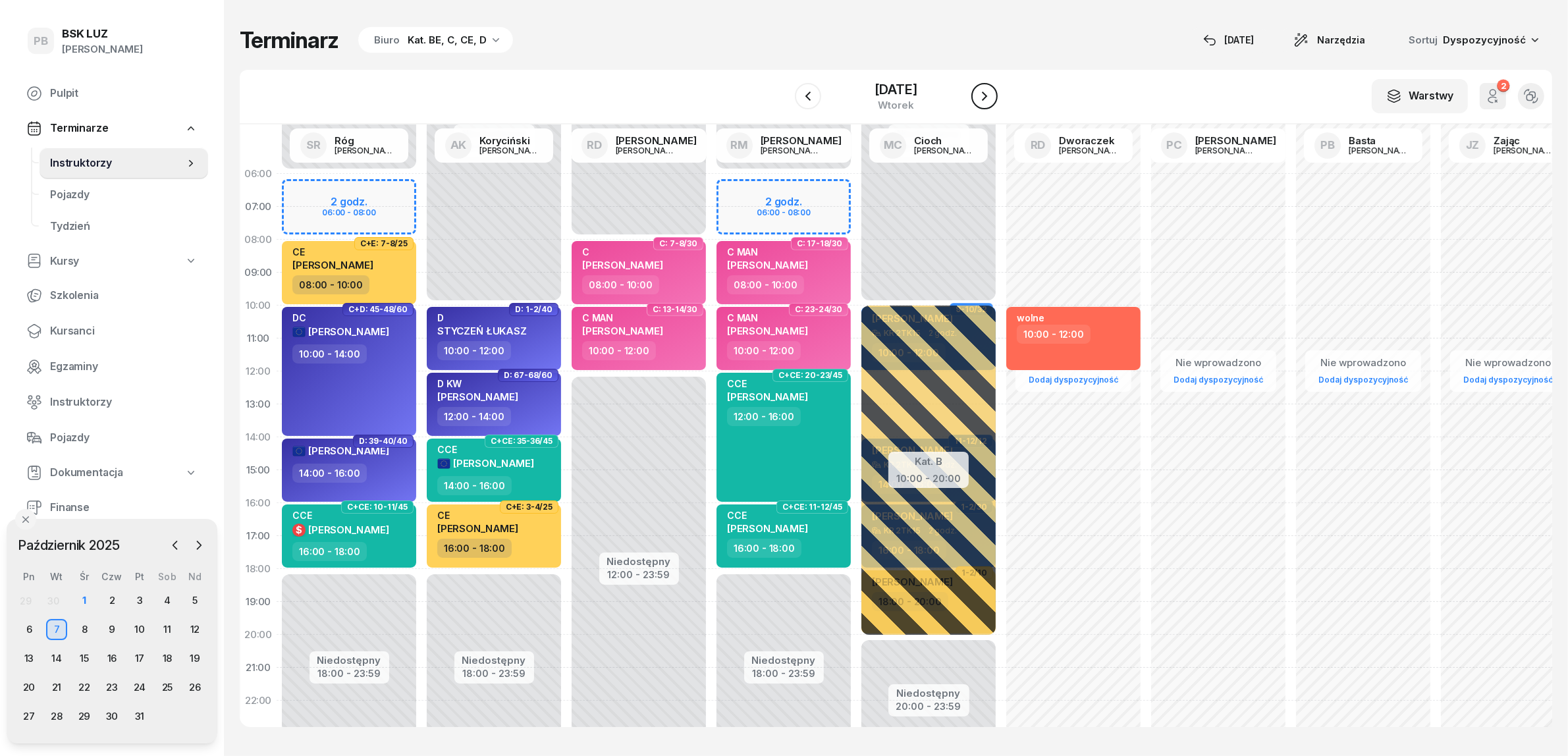
click at [992, 95] on icon "button" at bounding box center [985, 96] width 16 height 16
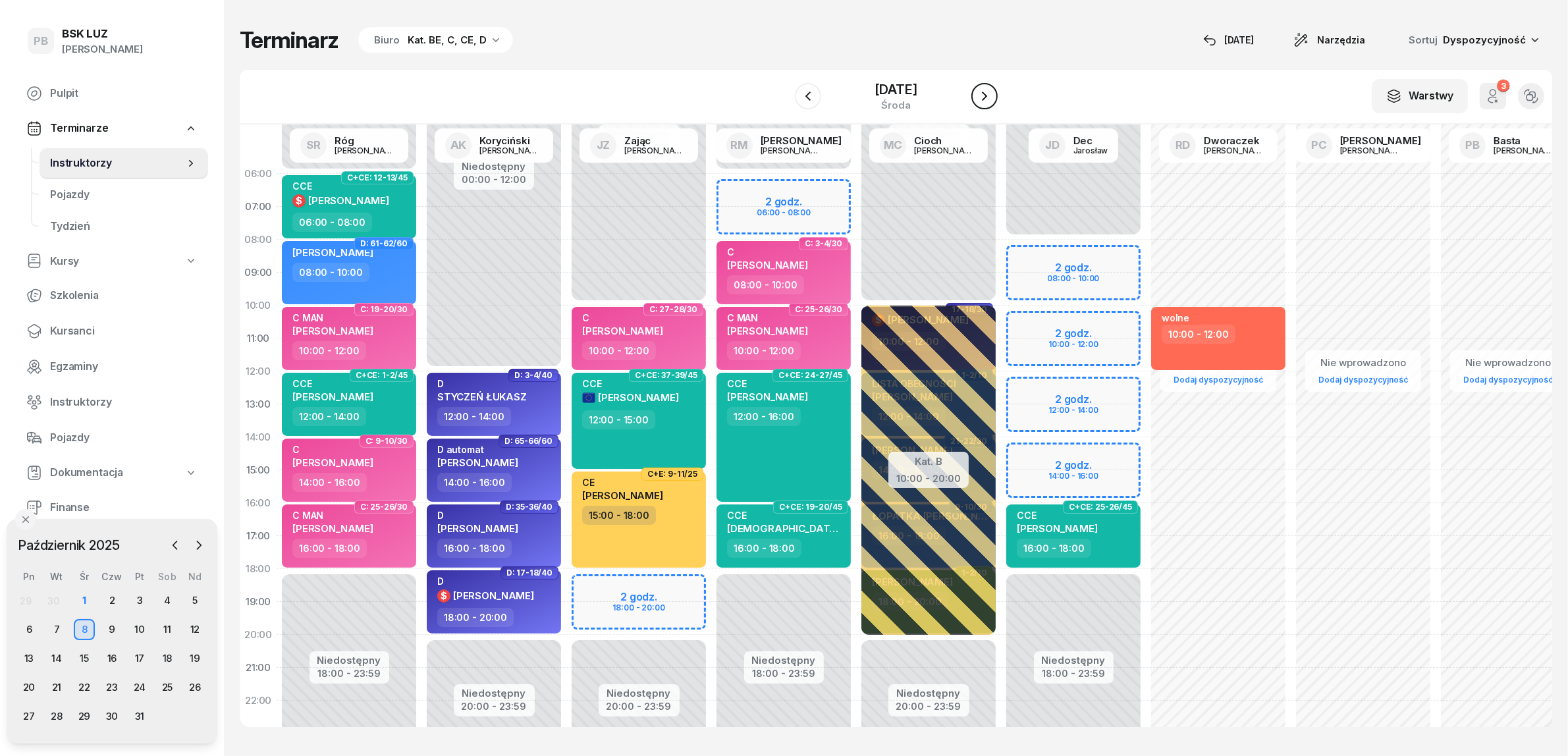
click at [992, 90] on icon "button" at bounding box center [985, 96] width 16 height 16
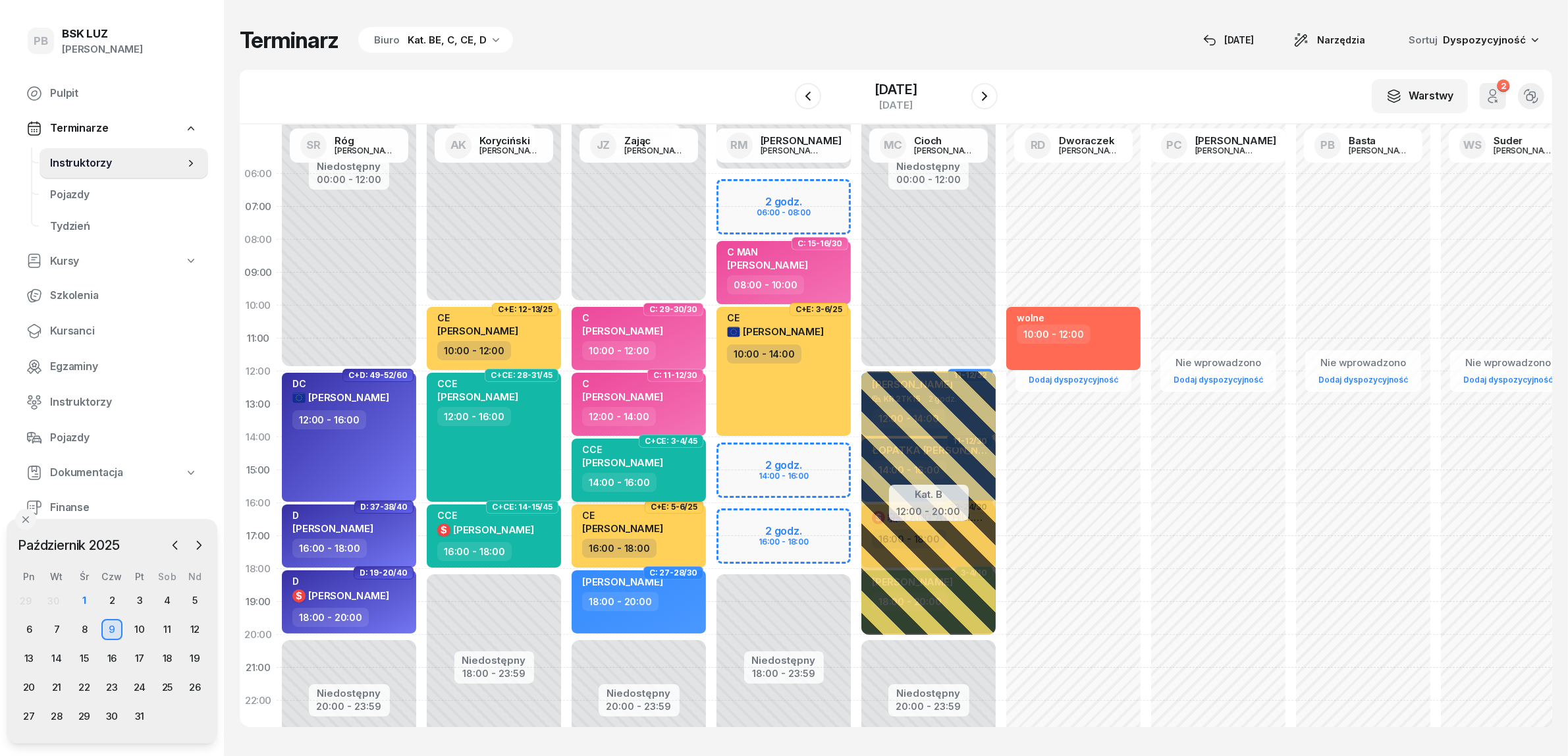
click at [689, 483] on div "14:00 - 16:00" at bounding box center [639, 482] width 116 height 19
select select "14"
select select "16"
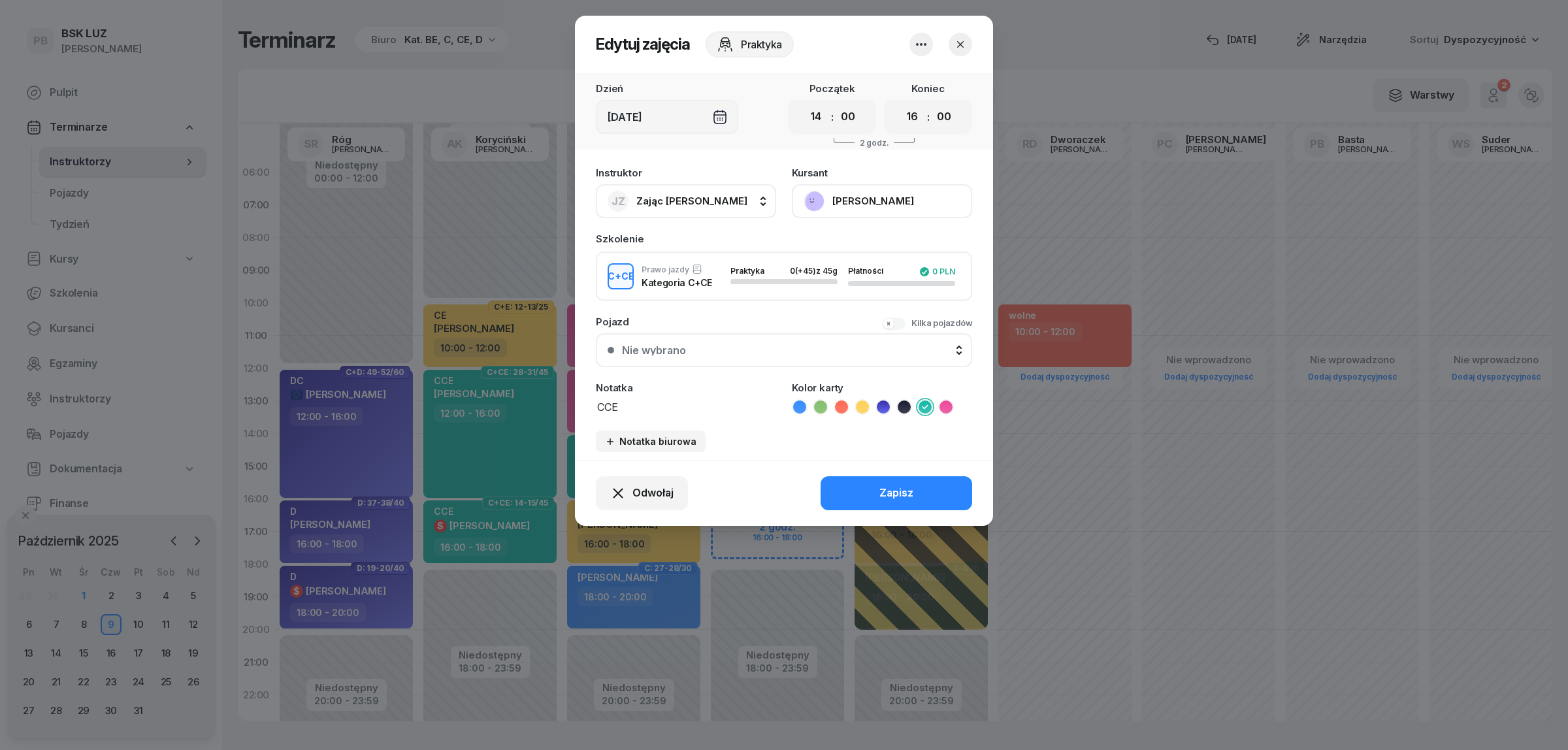
click at [961, 39] on icon "button" at bounding box center [960, 44] width 13 height 13
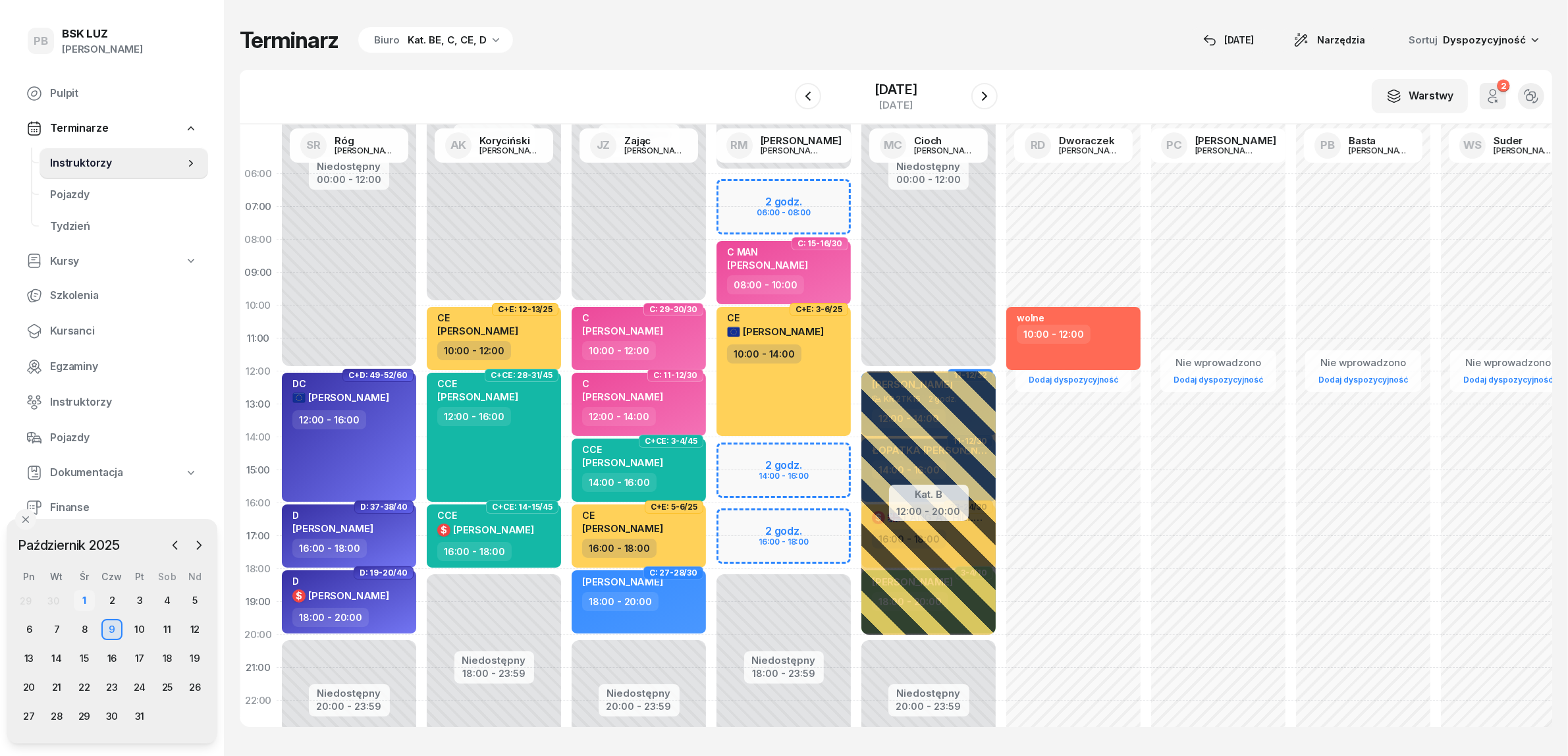
click at [82, 598] on div "1" at bounding box center [84, 600] width 21 height 21
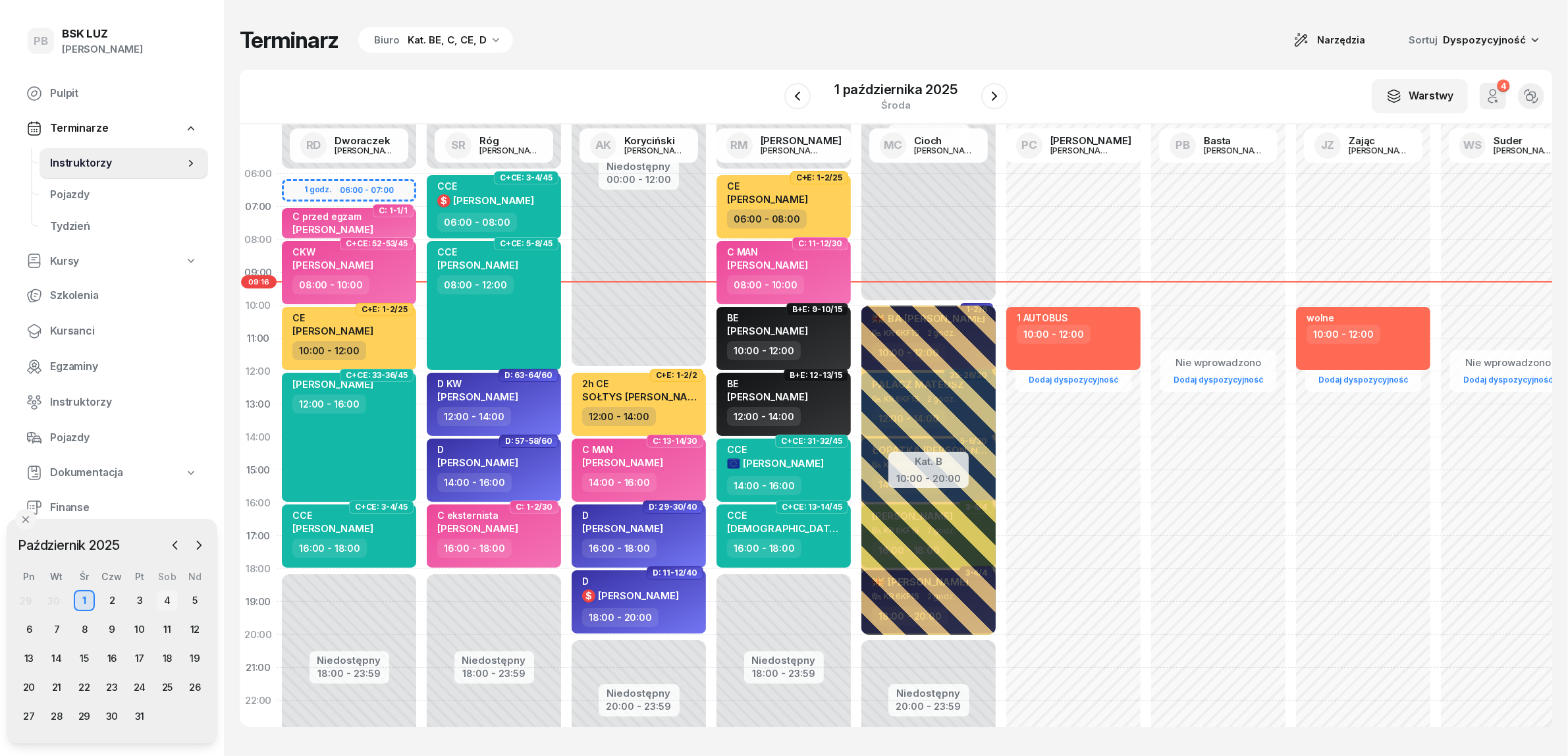
click at [162, 598] on div "4" at bounding box center [167, 600] width 21 height 21
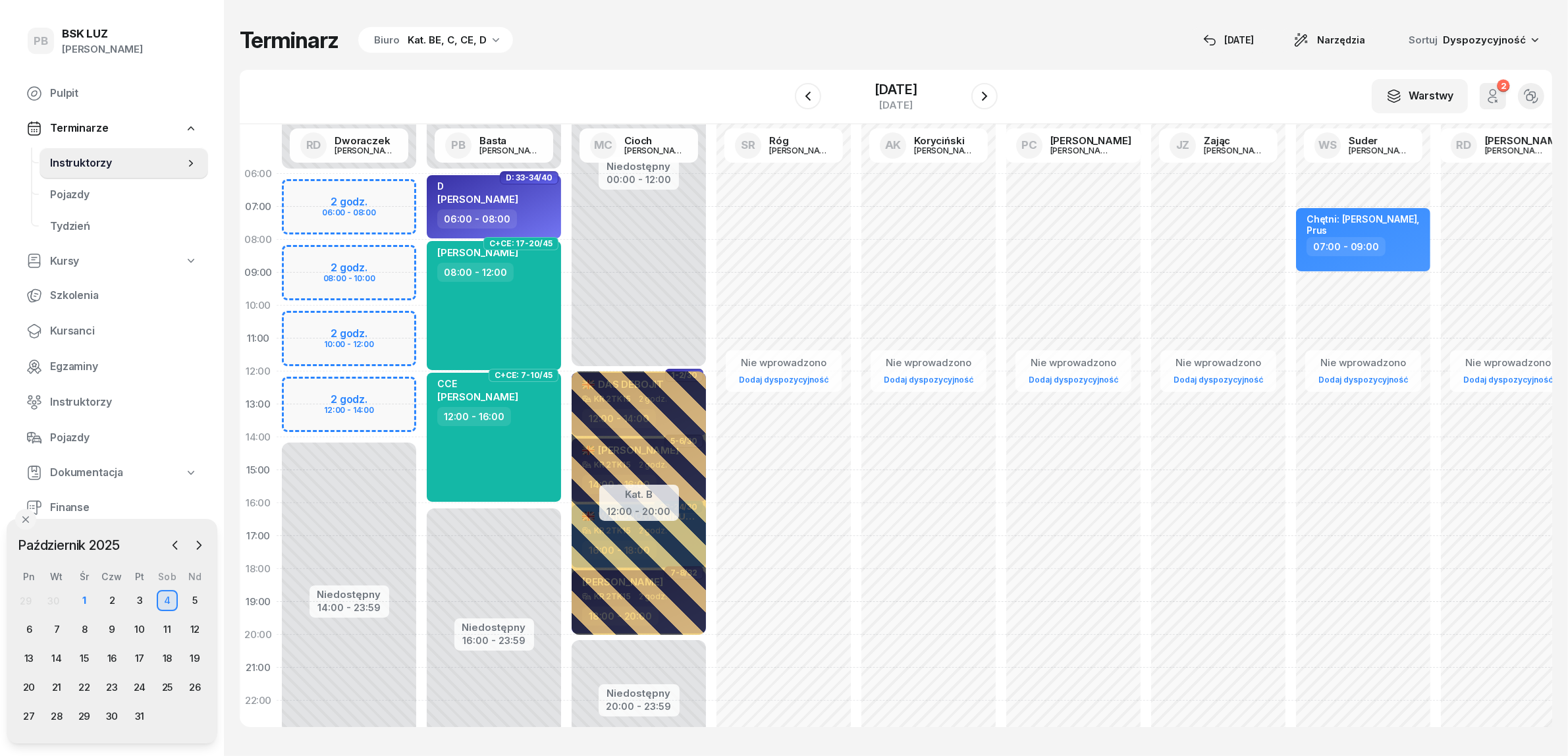
click at [440, 38] on div "Kat. BE, C, CE, D" at bounding box center [447, 40] width 79 height 16
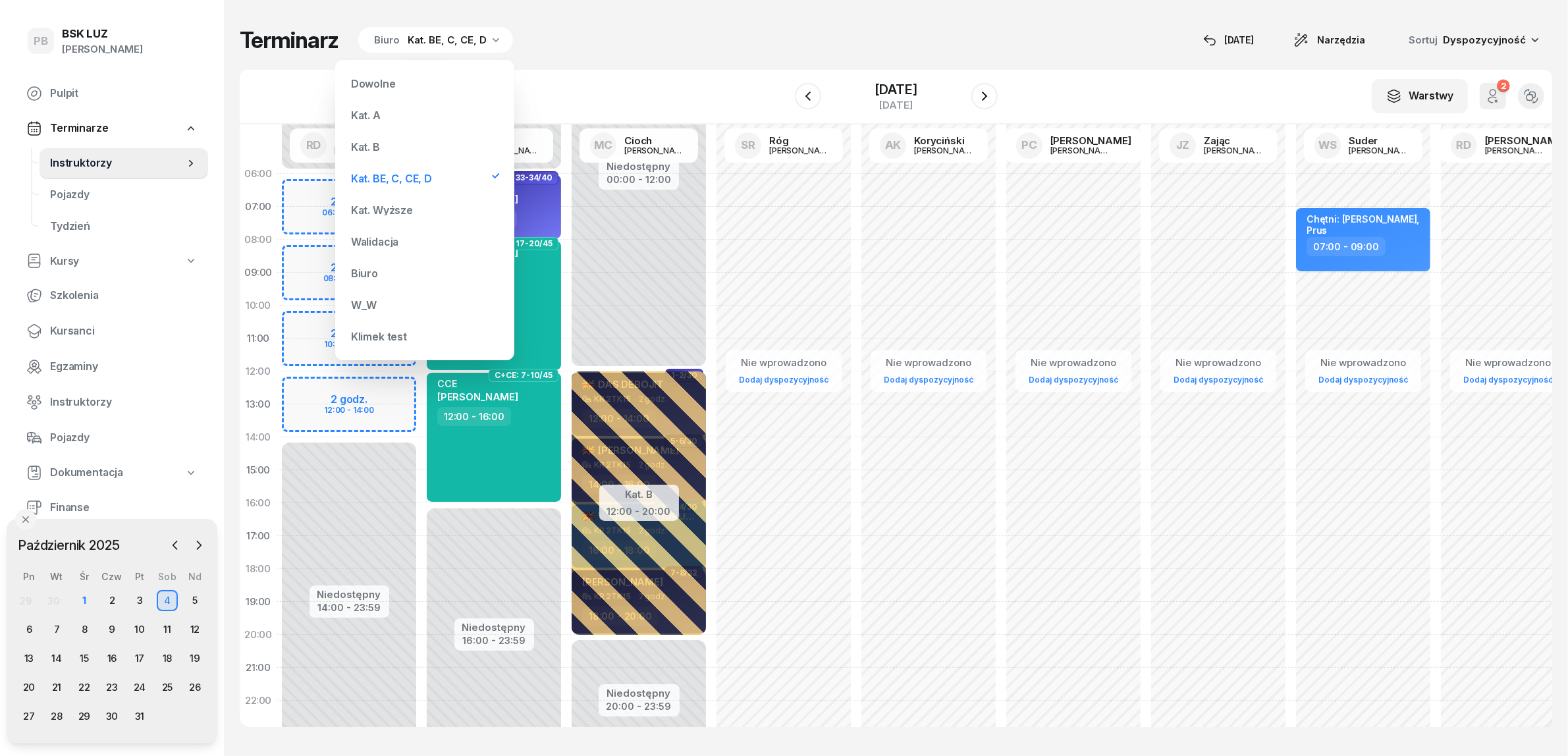
click at [395, 138] on div "Kat. B" at bounding box center [425, 147] width 158 height 26
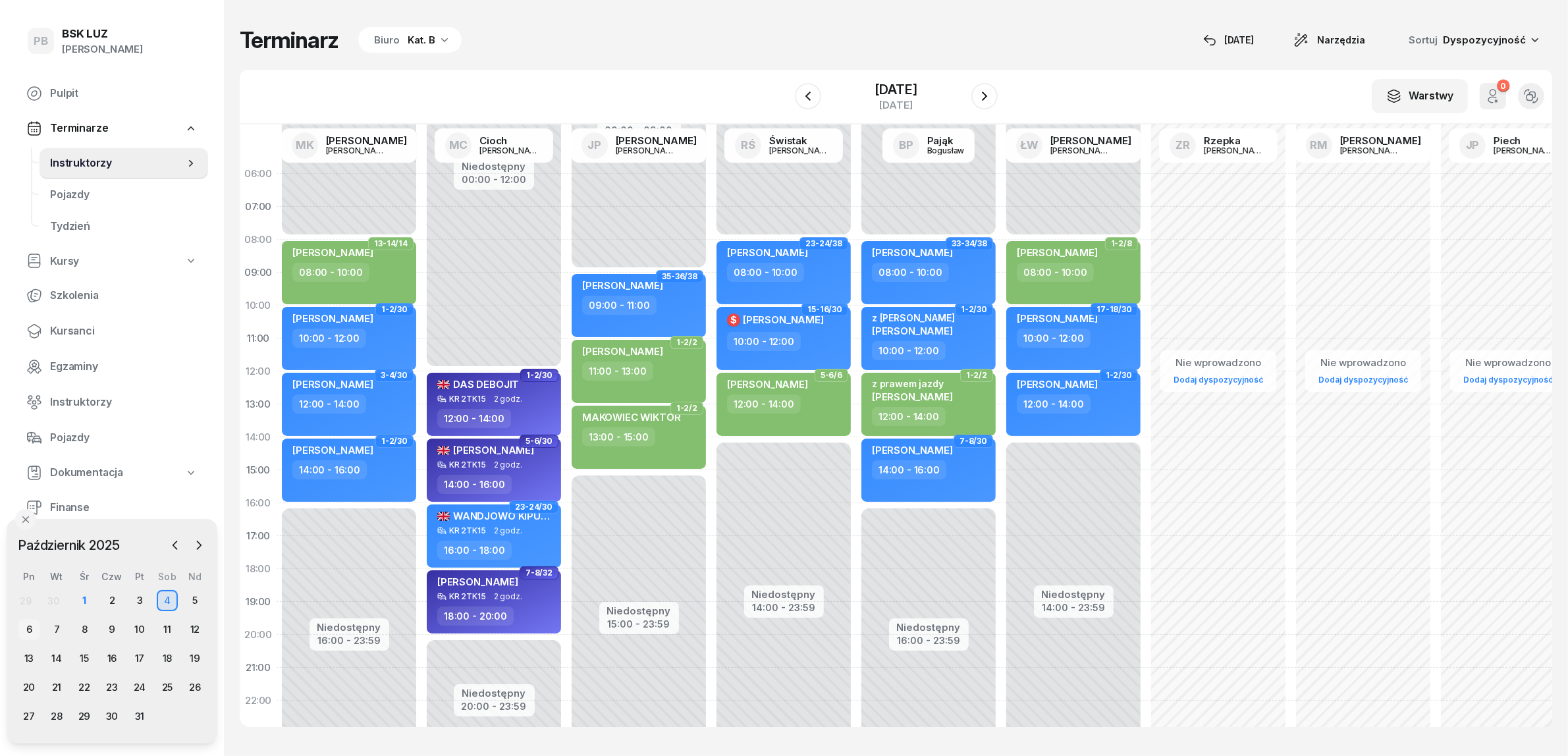
click at [24, 625] on div "6" at bounding box center [29, 629] width 21 height 21
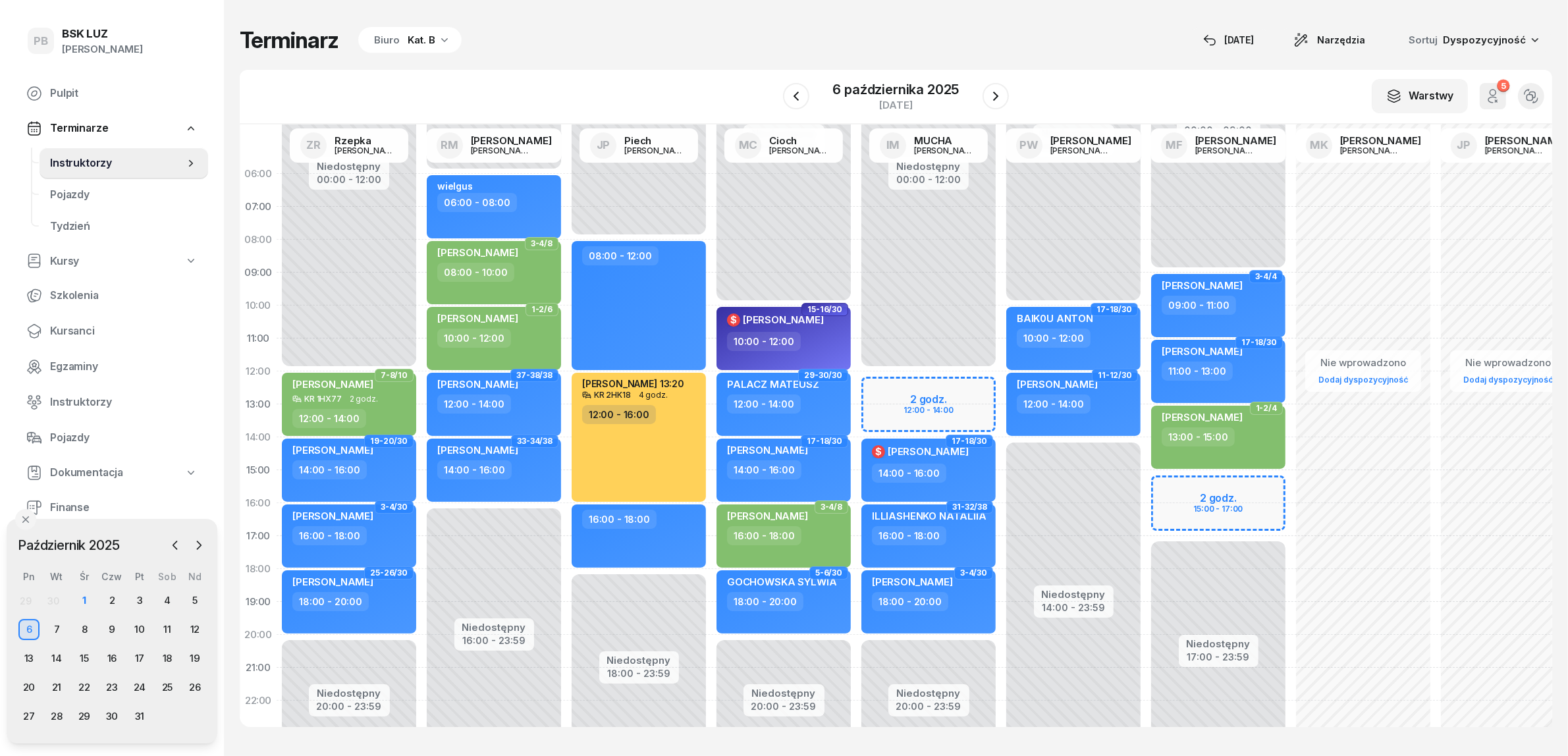
click at [1171, 482] on div "Niedostępny 00:00 - 09:00 Niedostępny 17:00 - 23:59 2 godz. 15:00 - 17:00 3-4/4…" at bounding box center [1218, 470] width 145 height 626
select select "15"
select select "17"
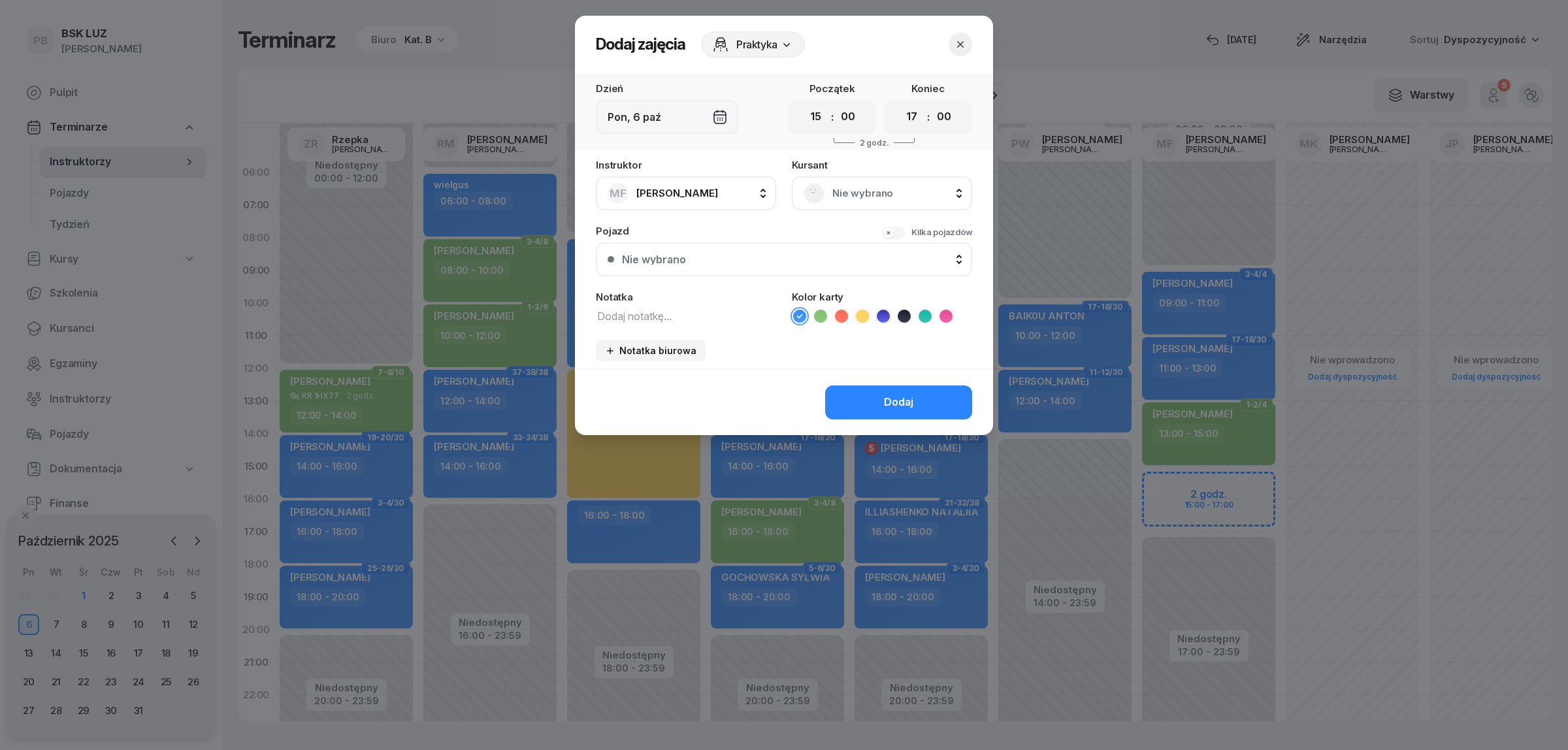
click at [851, 196] on span "Nie wybrano" at bounding box center [896, 193] width 128 height 17
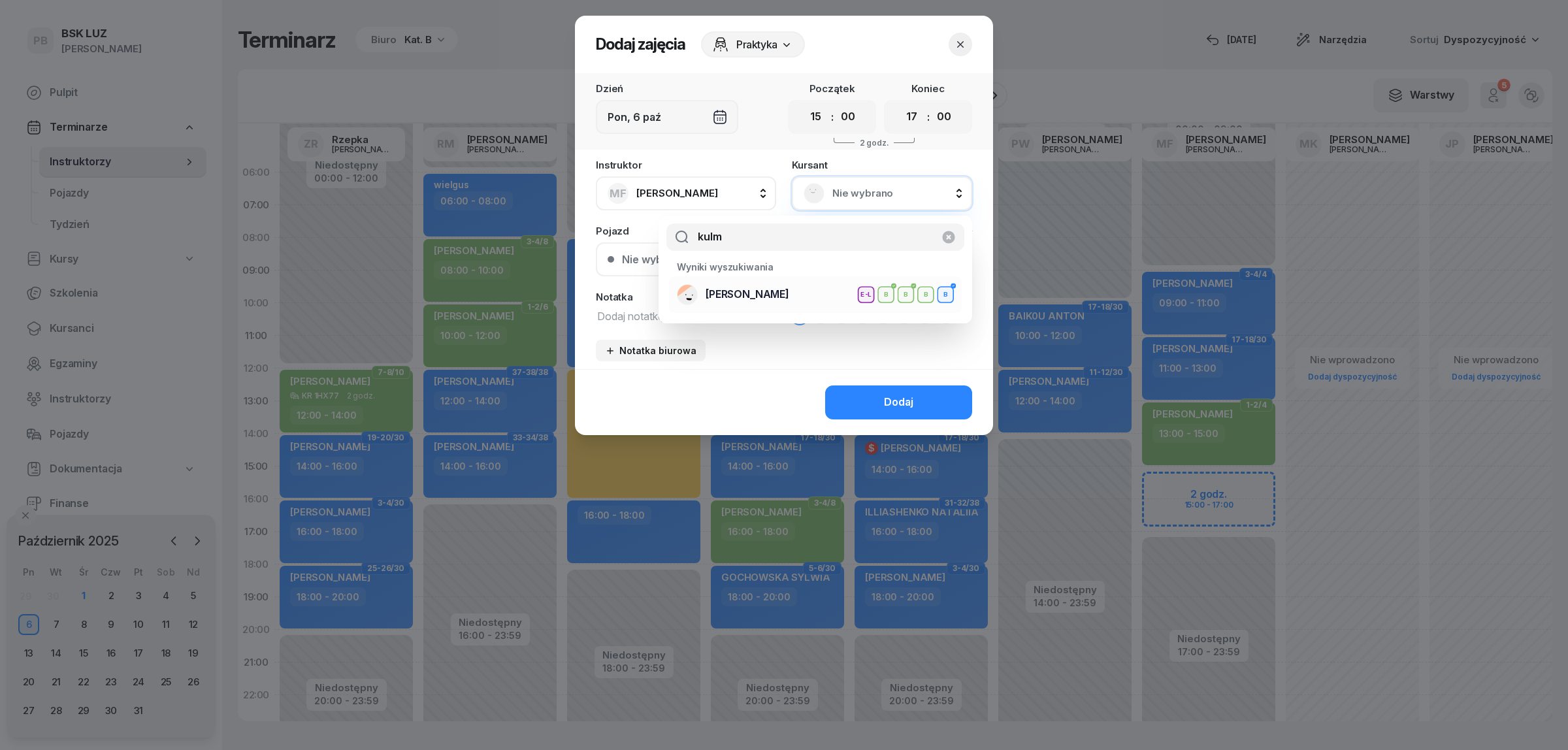
type input "kulm"
click at [784, 301] on span "[PERSON_NAME]" at bounding box center [747, 295] width 84 height 17
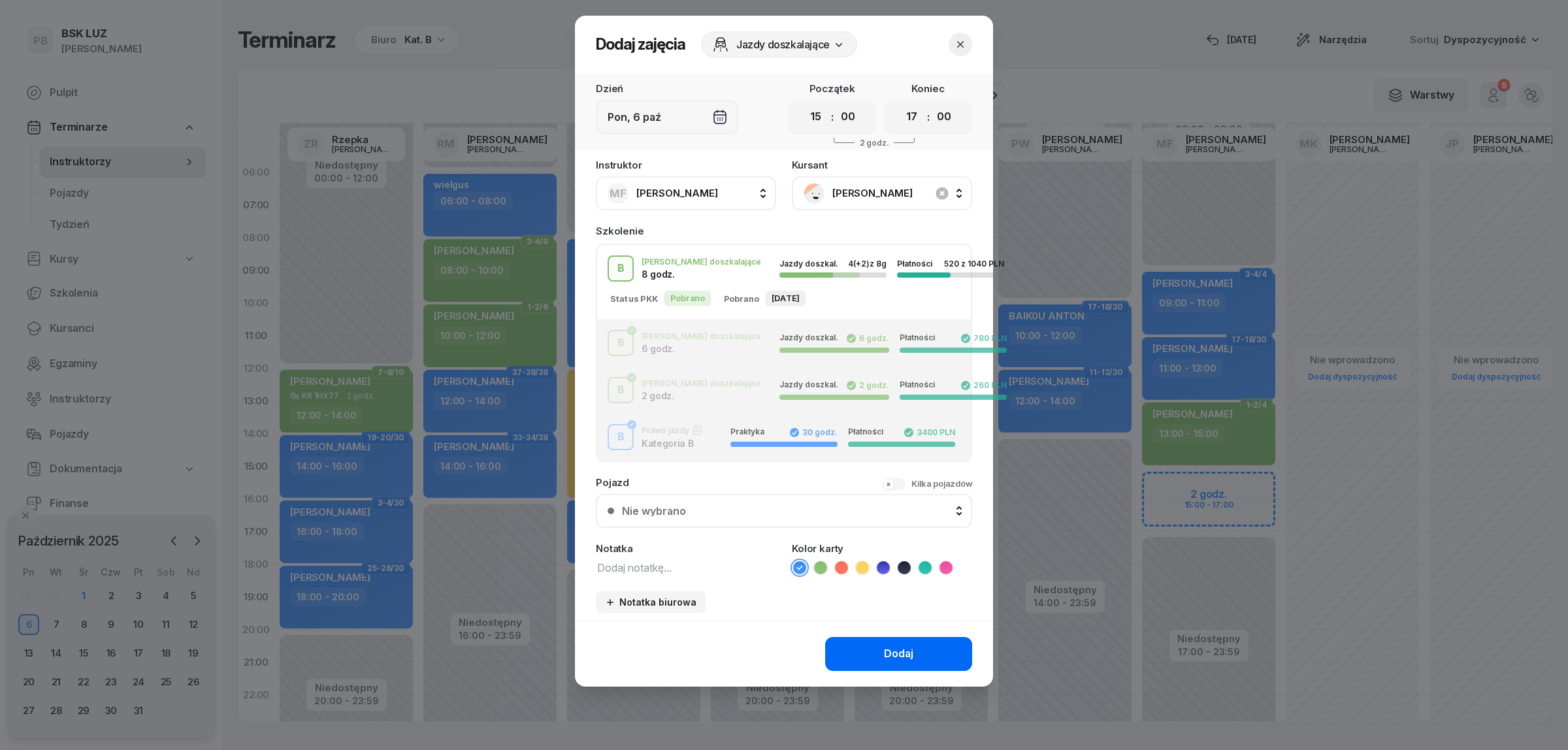
click at [862, 655] on button "Dodaj" at bounding box center [898, 654] width 147 height 34
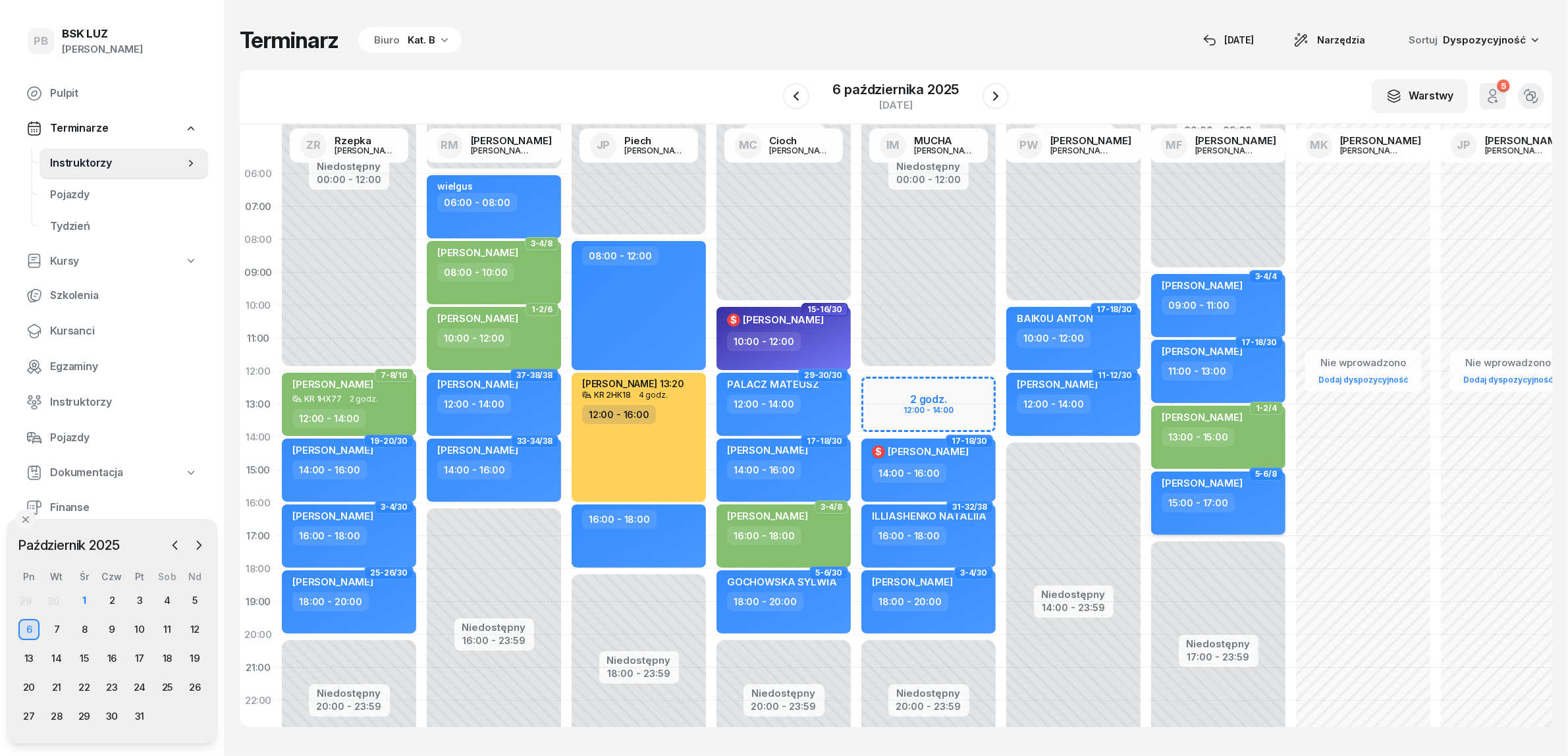
click at [1274, 520] on div "[PERSON_NAME] 15:00 - 17:00" at bounding box center [1217, 503] width 134 height 63
select select "15"
select select "17"
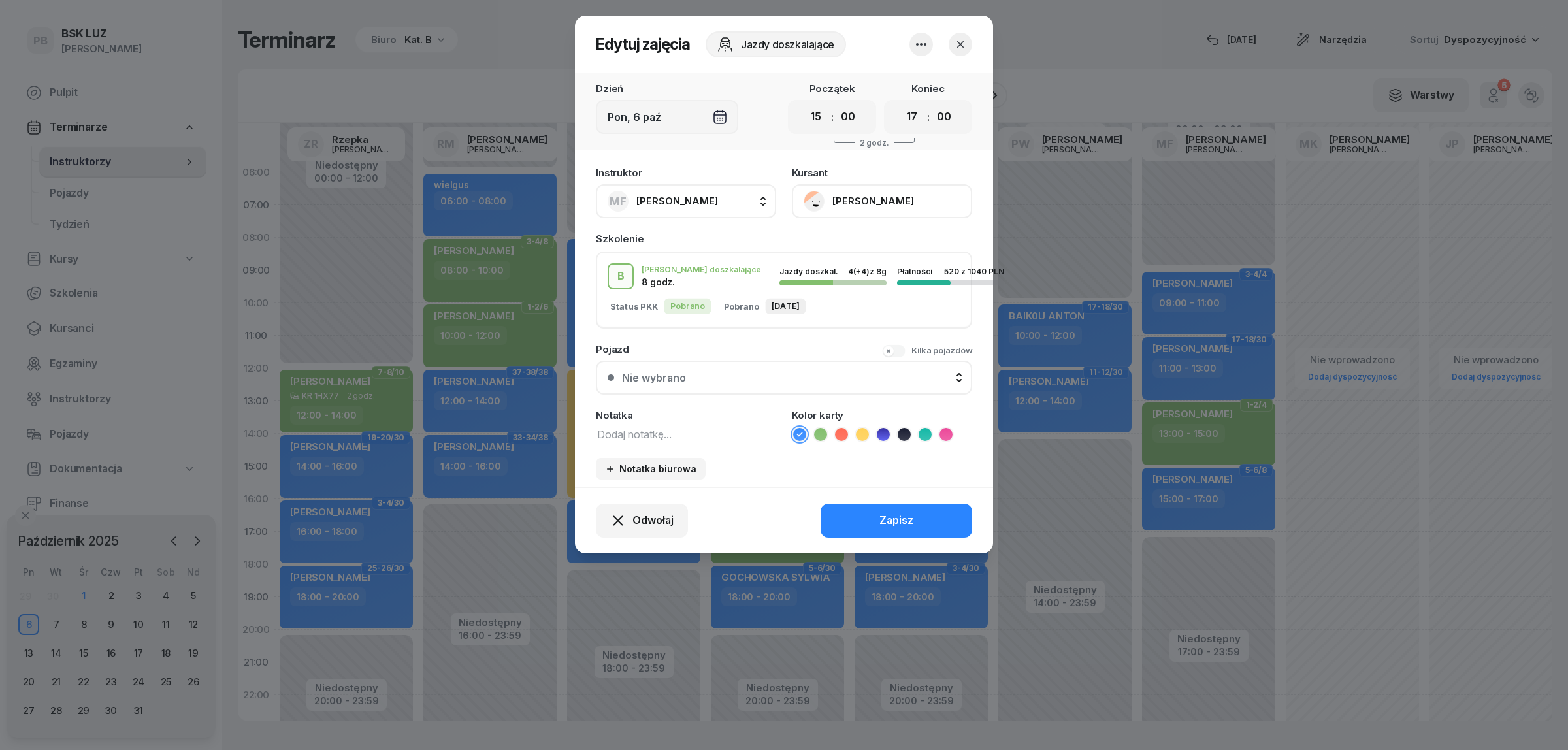
click at [823, 431] on icon at bounding box center [820, 434] width 13 height 13
click at [870, 514] on button "Zapisz" at bounding box center [896, 521] width 152 height 34
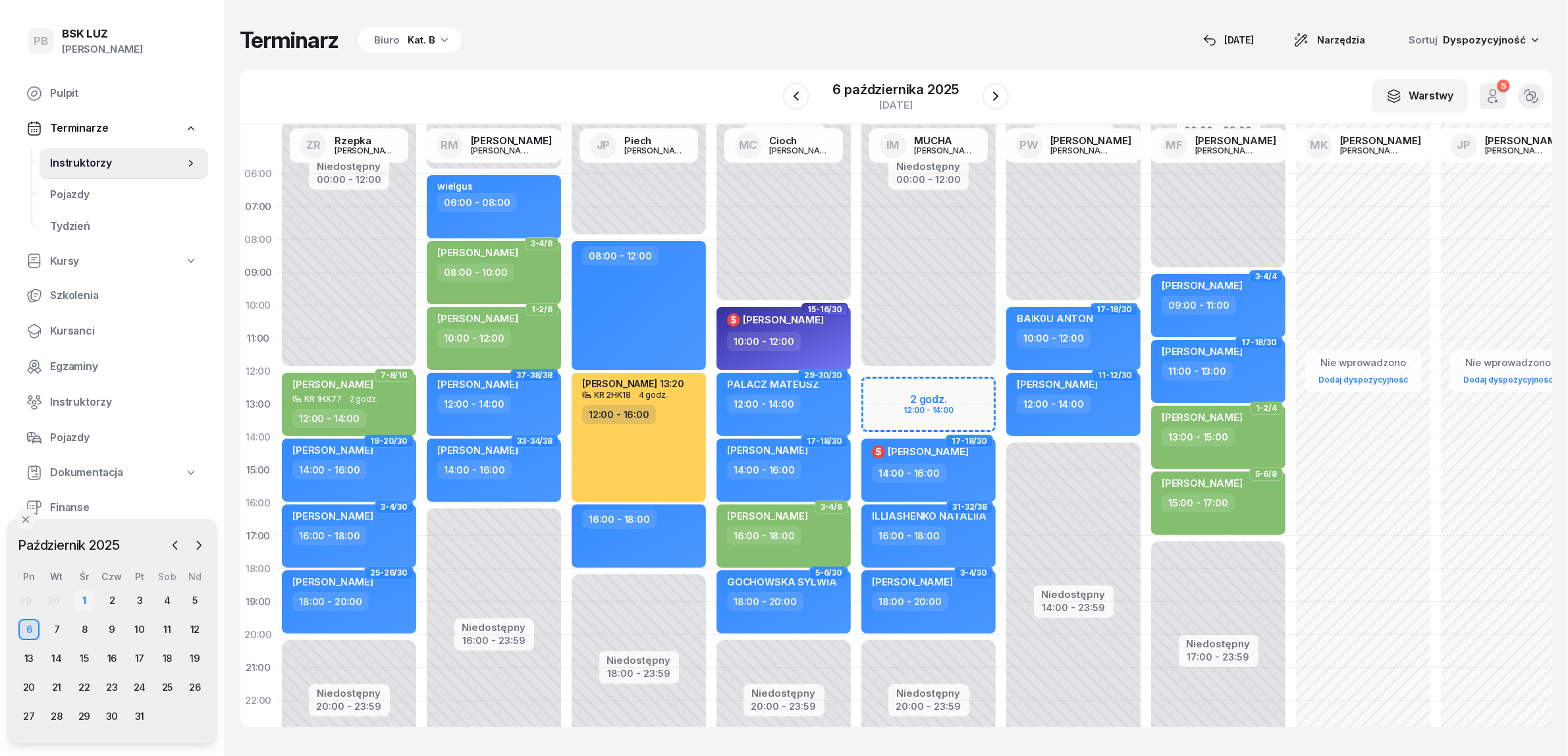
click at [89, 602] on div "1" at bounding box center [84, 600] width 21 height 21
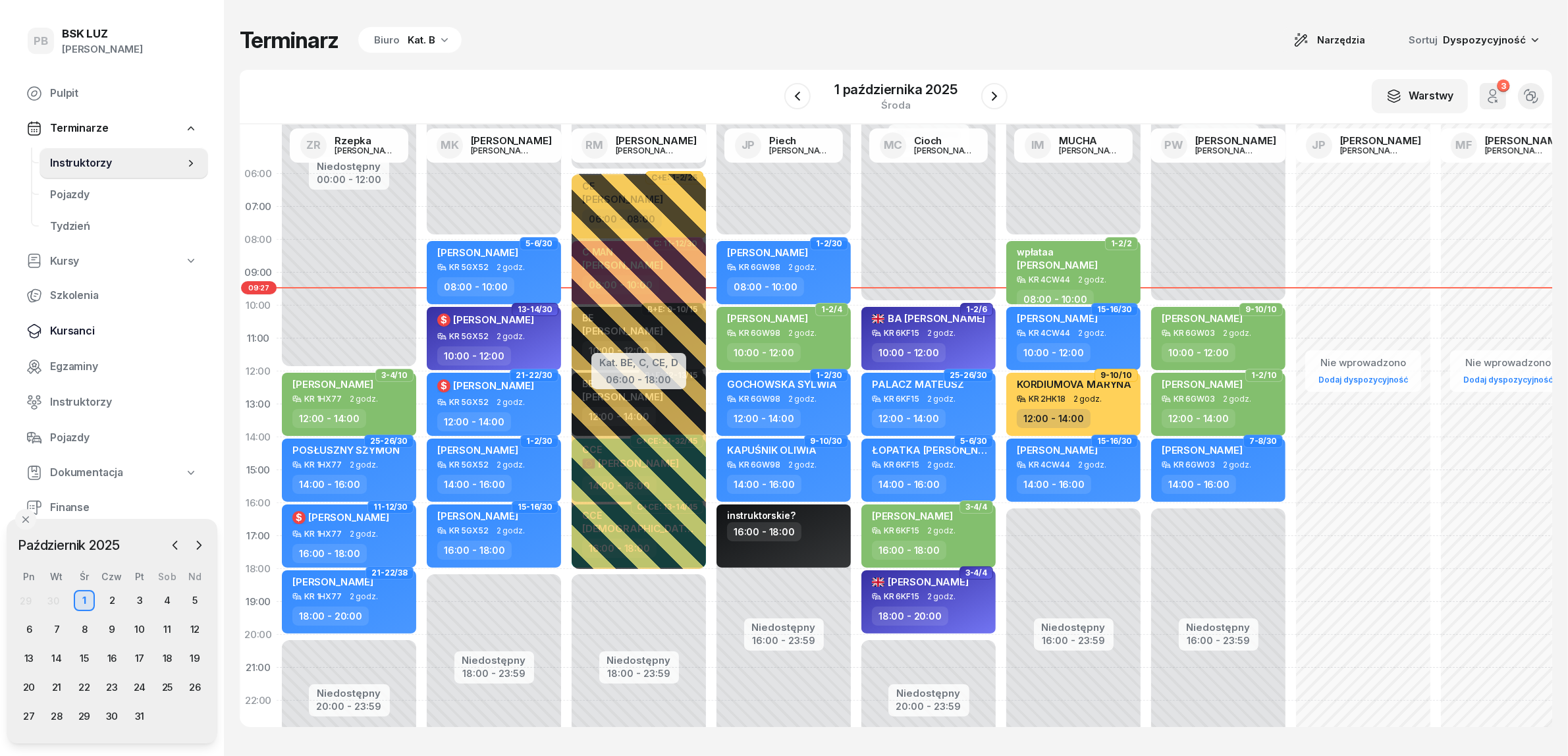
click at [74, 331] on span "Kursanci" at bounding box center [123, 331] width 147 height 17
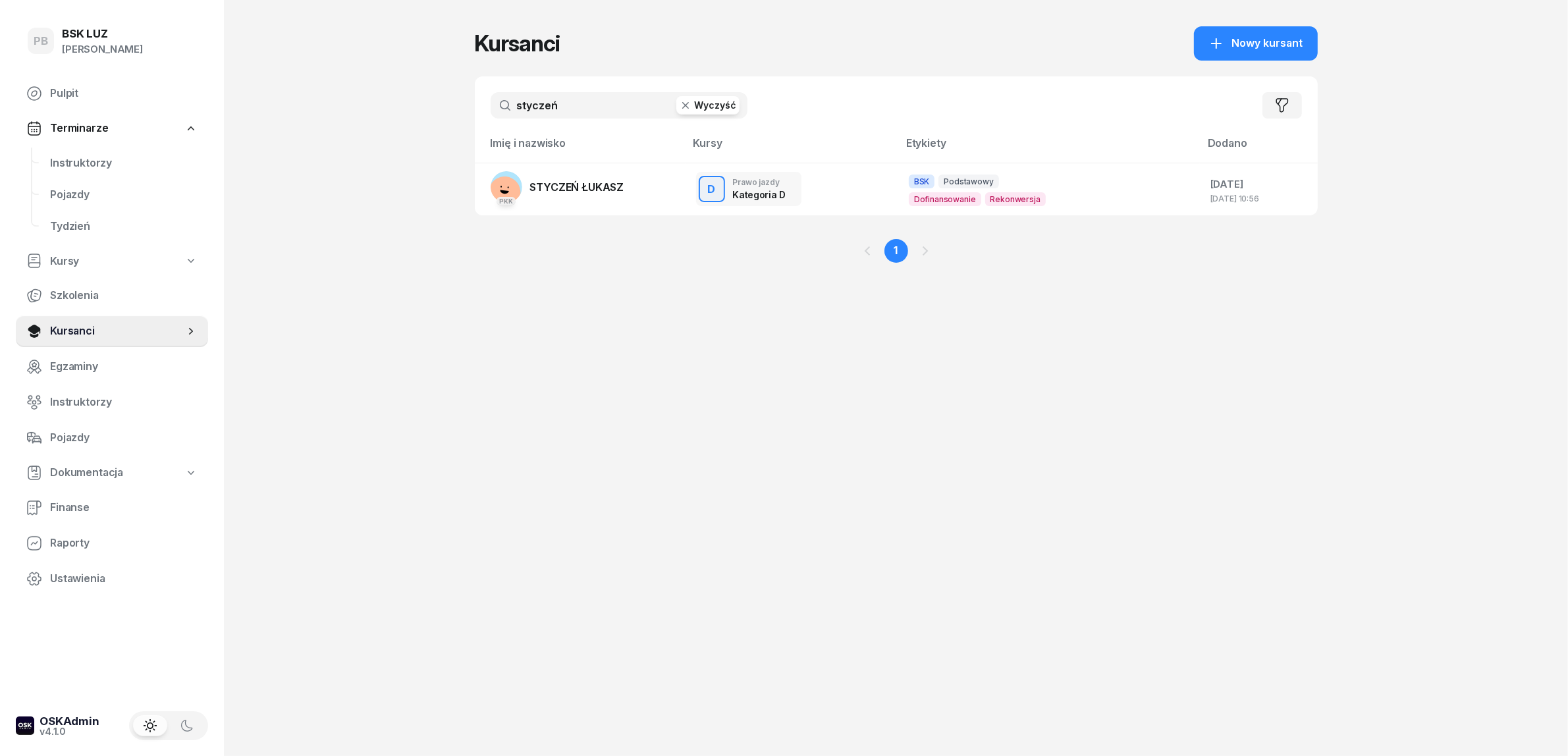
click at [574, 102] on input "styczeń" at bounding box center [618, 106] width 257 height 26
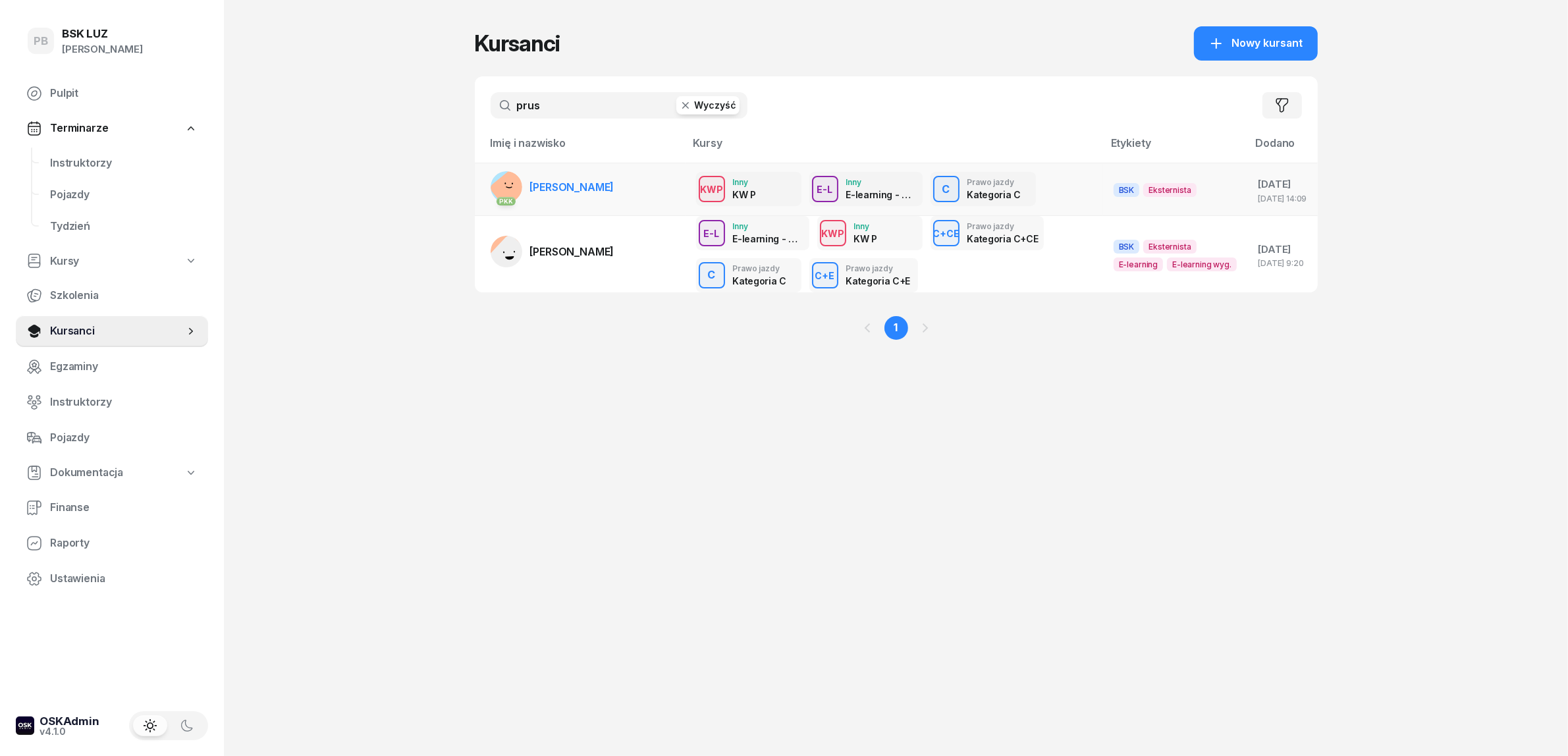
type input "prus"
click at [594, 168] on td "PKK [PERSON_NAME]" at bounding box center [580, 189] width 211 height 54
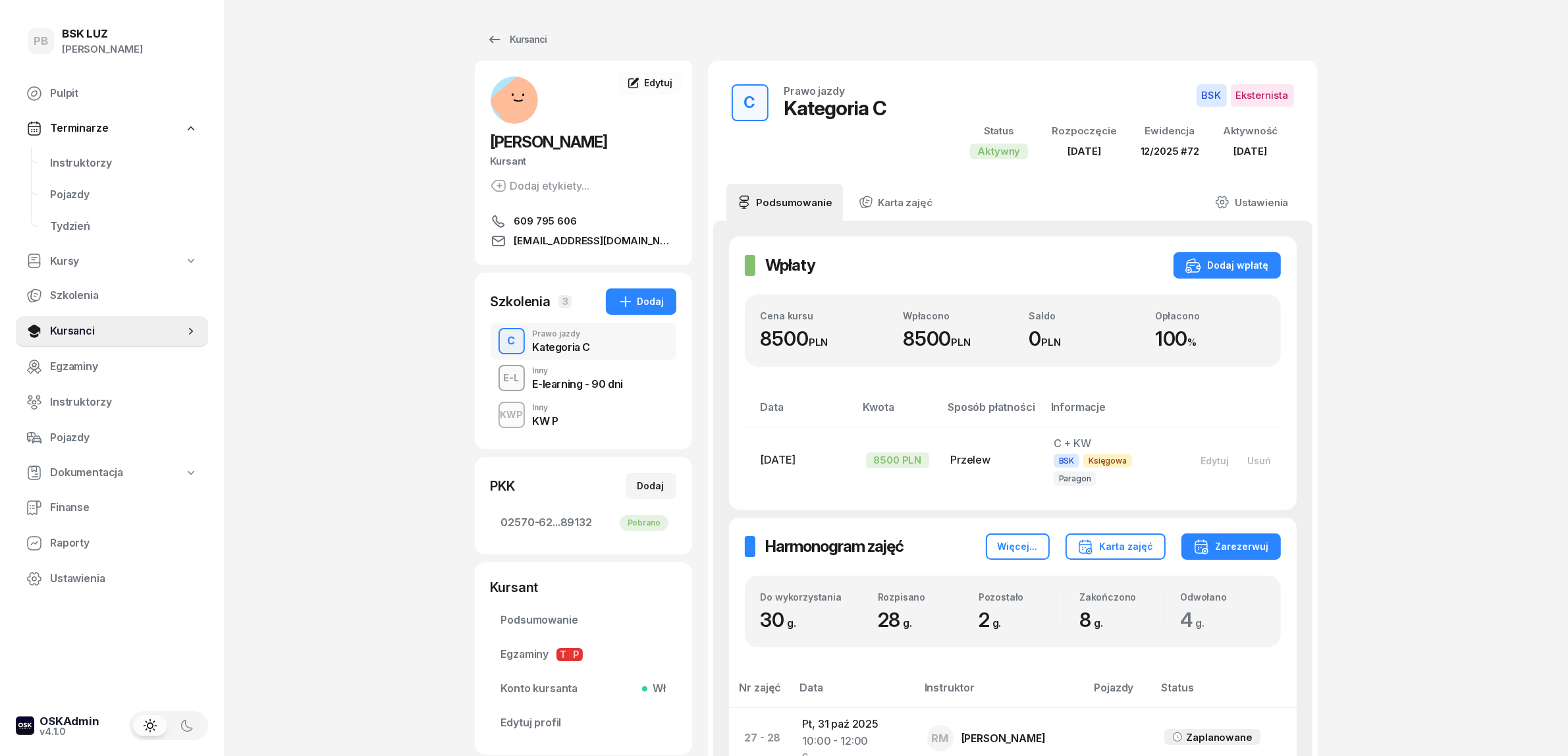
scroll to position [82, 0]
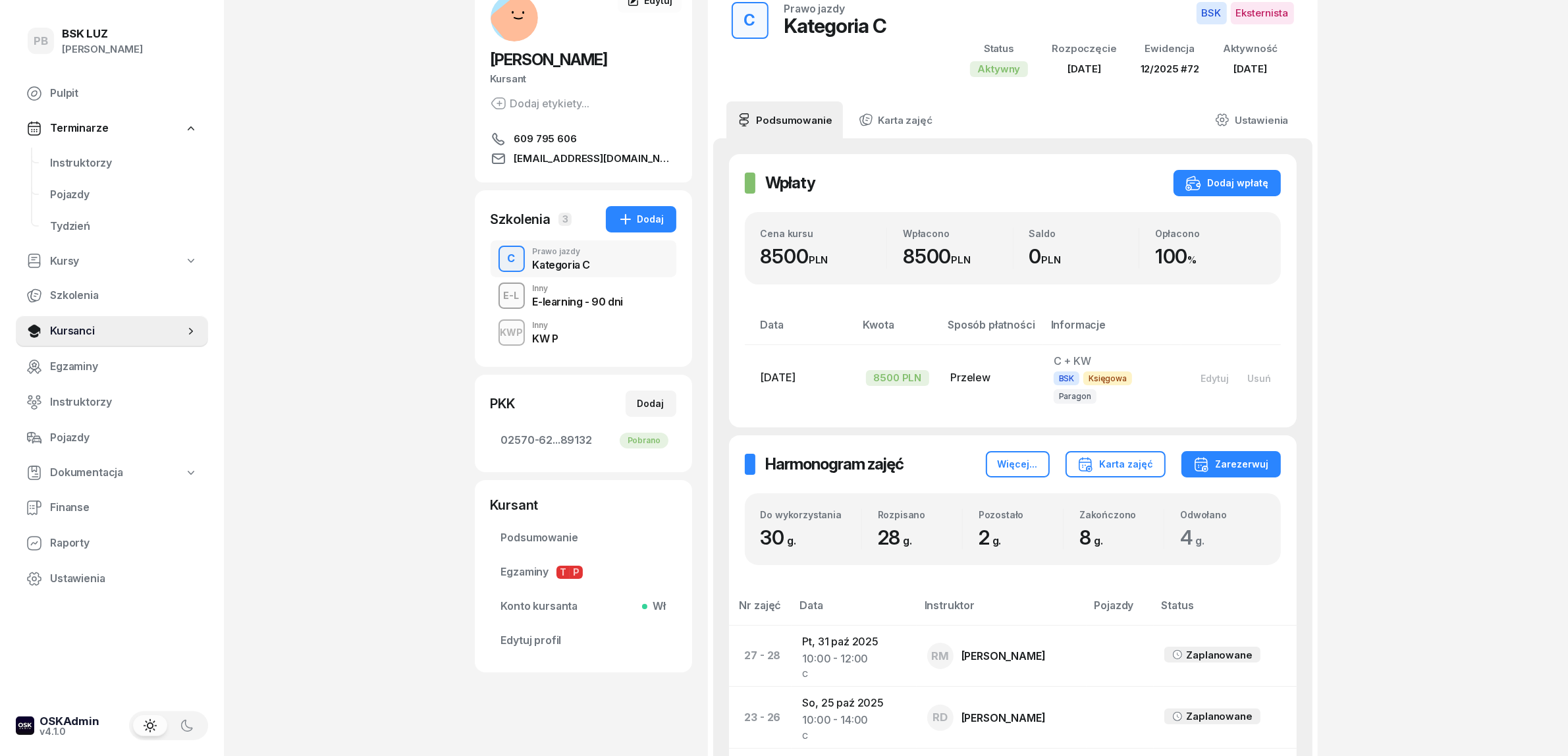
click at [433, 468] on div "PB BSK [PERSON_NAME] Terminarze Instruktorzy Pojazdy Tydzień Kursy Szkolenia Ku…" at bounding box center [784, 723] width 1568 height 1612
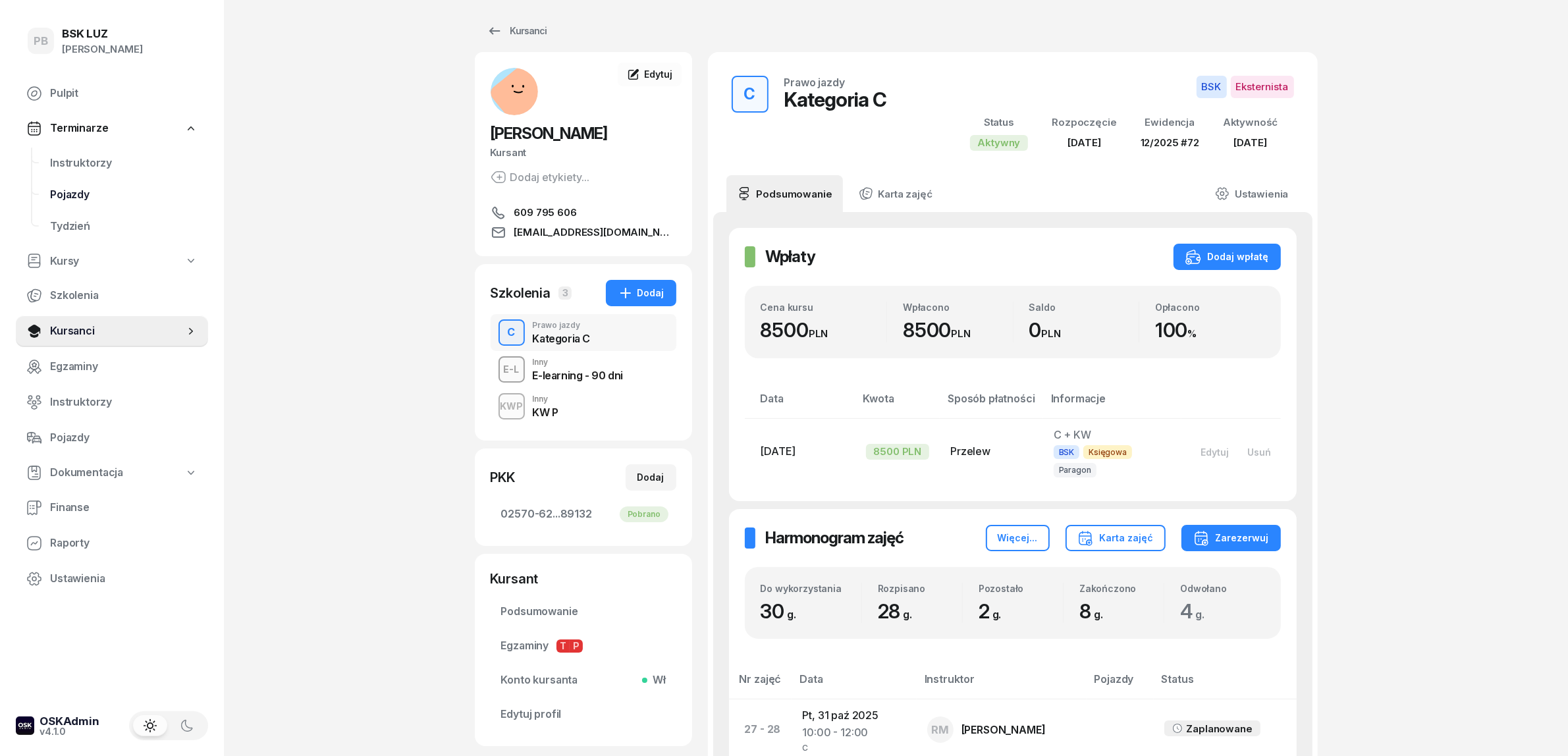
scroll to position [0, 0]
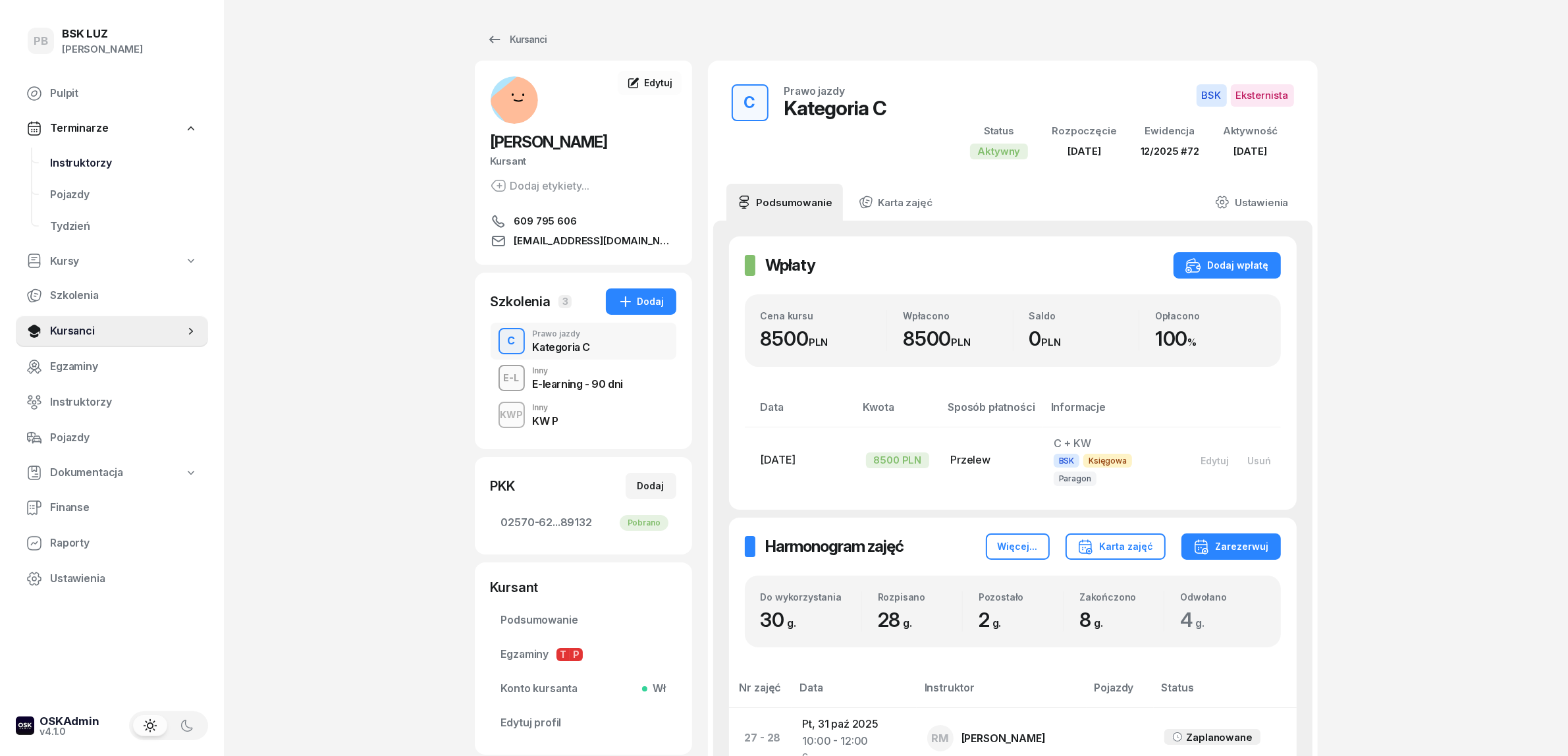
click at [93, 159] on span "Instruktorzy" at bounding box center [123, 163] width 147 height 17
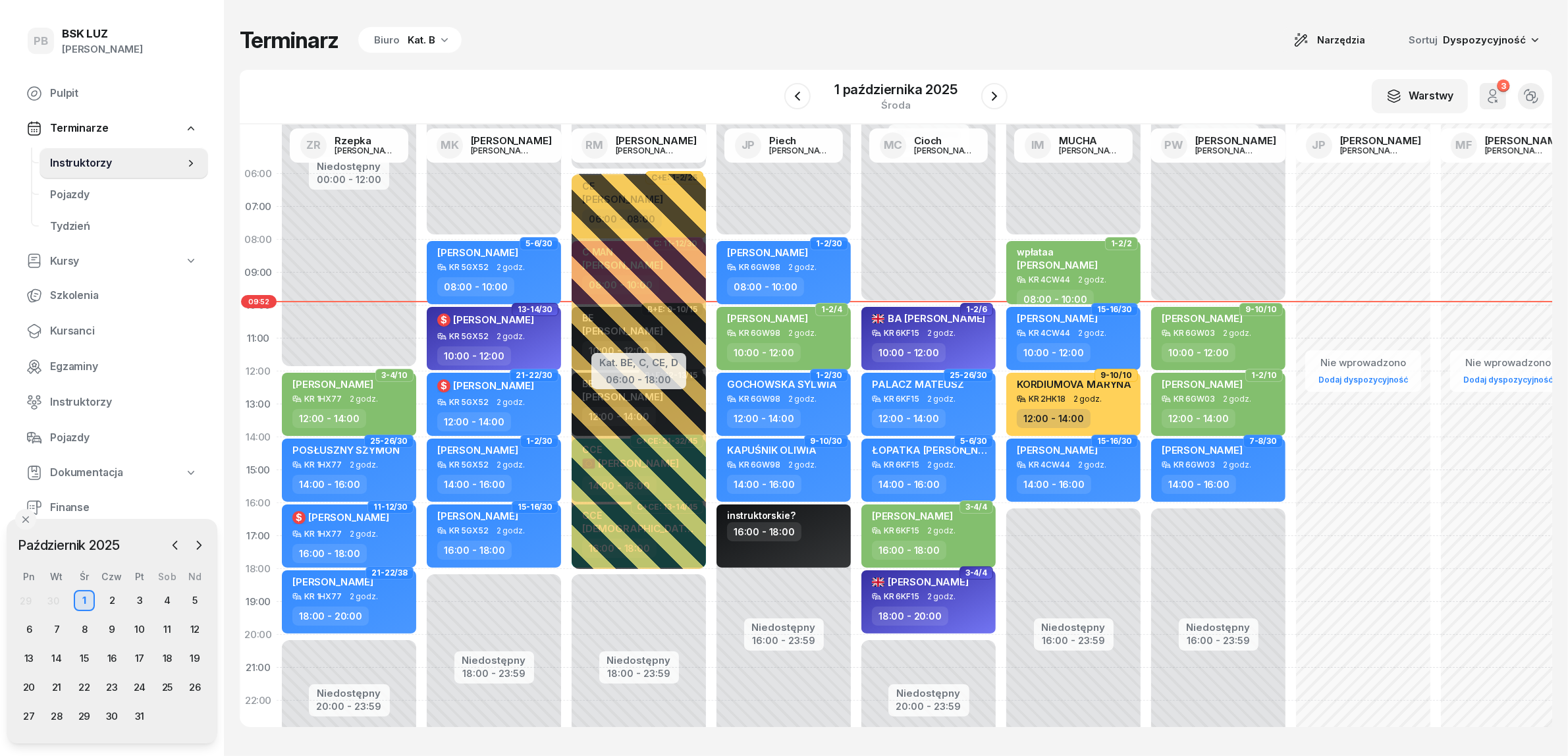
click at [769, 64] on div "Terminarz Biuro Kat. B Narzędzia Sortuj Dyspozycyjność W Wybierz AK [PERSON_NAM…" at bounding box center [895, 376] width 1312 height 754
click at [587, 71] on div "Terminarz Biuro Kat. B Narzędzia Sortuj Dyspozycyjność W Wybierz AK [PERSON_NAM…" at bounding box center [895, 376] width 1312 height 754
click at [1139, 20] on div "Terminarz Biuro Kat. B Narzędzia Sortuj Dyspozycyjność W Wybierz AK [PERSON_NAM…" at bounding box center [895, 376] width 1312 height 754
click at [1109, 28] on div "Terminarz Biuro Kat. B Narzędzia Sortuj Dyspozycyjność" at bounding box center [895, 40] width 1312 height 28
click at [794, 318] on span "[PERSON_NAME]" at bounding box center [767, 318] width 81 height 12
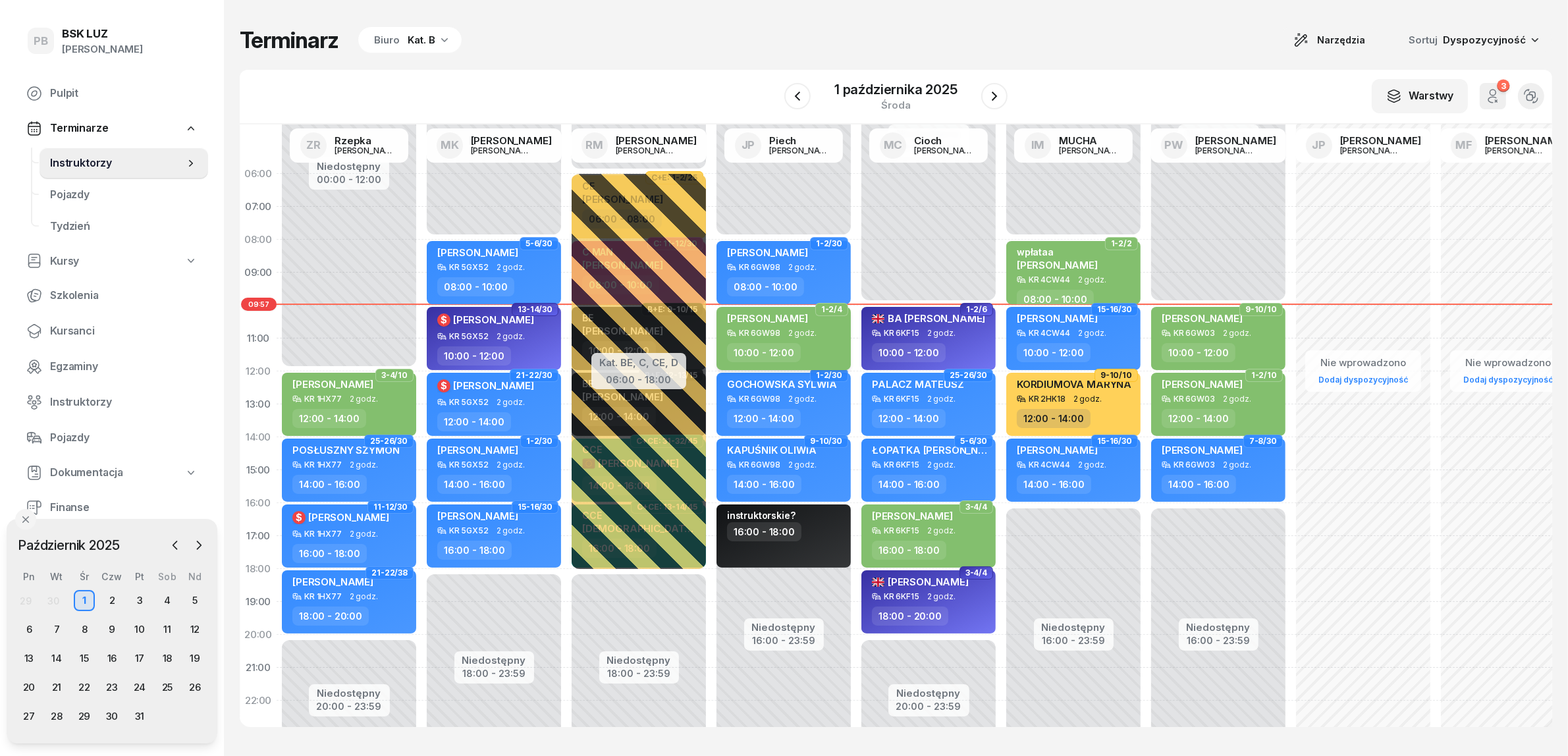
select select "10"
select select "12"
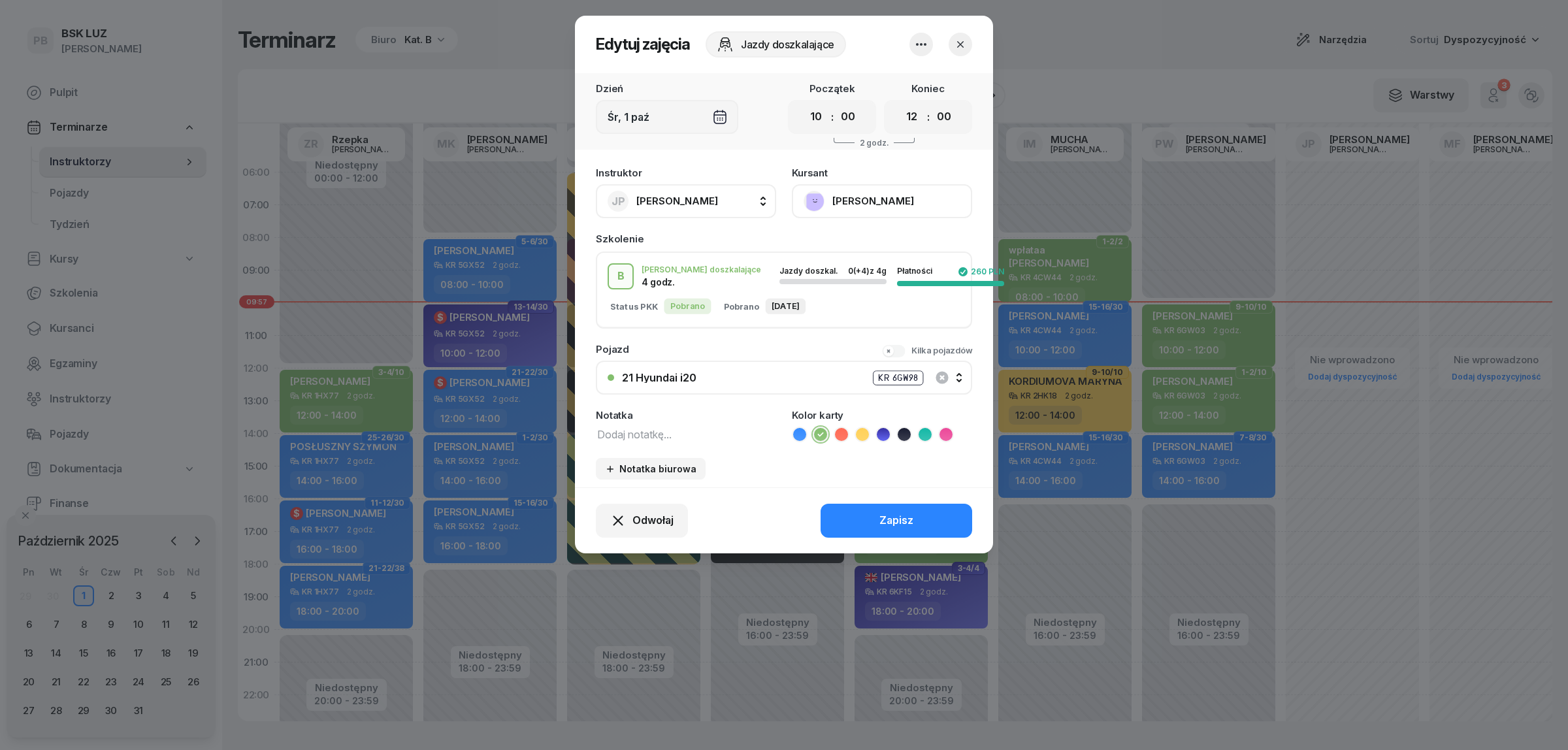
click at [872, 185] on button "[PERSON_NAME]" at bounding box center [882, 201] width 180 height 34
click at [886, 232] on link "Otwórz profil" at bounding box center [881, 245] width 172 height 32
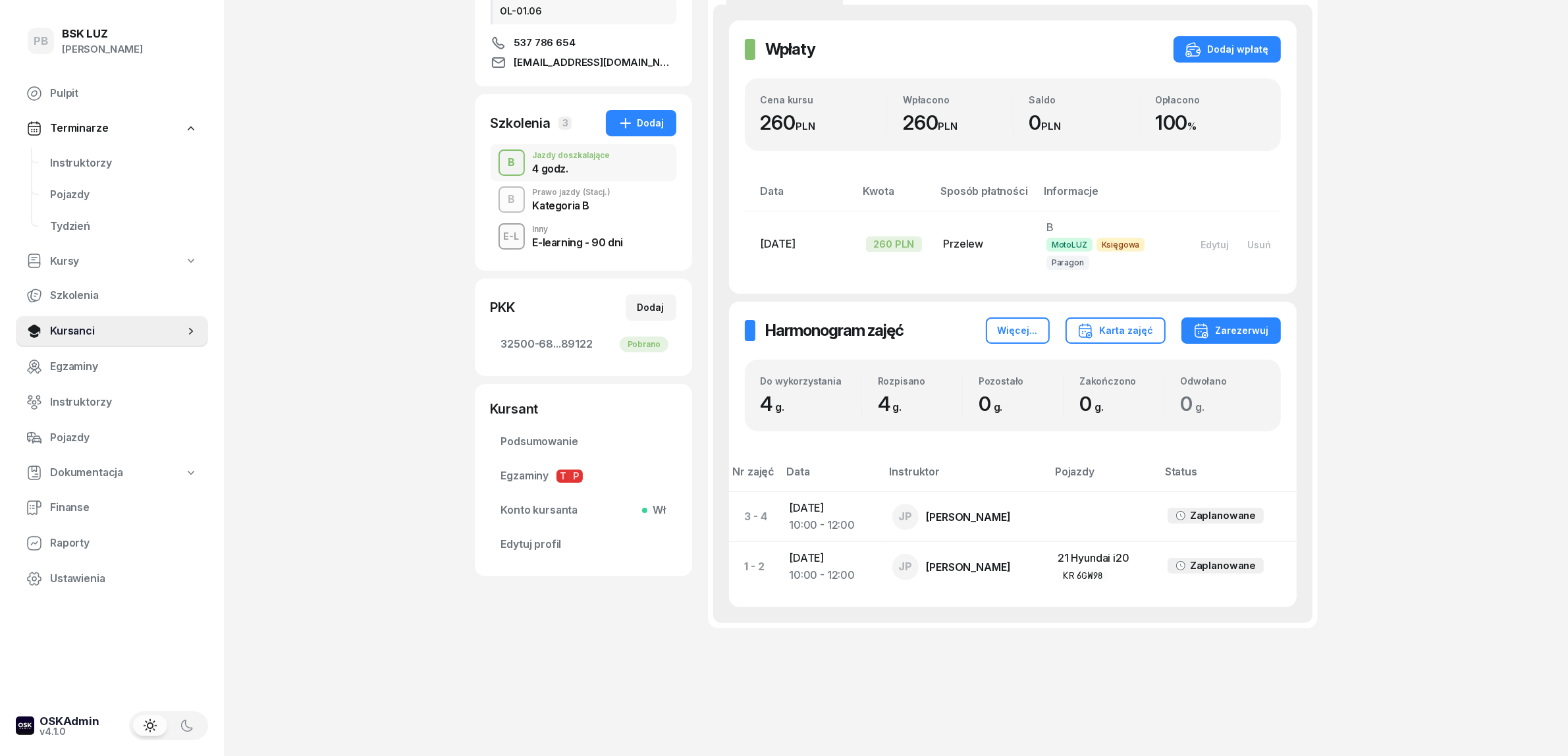
scroll to position [134, 0]
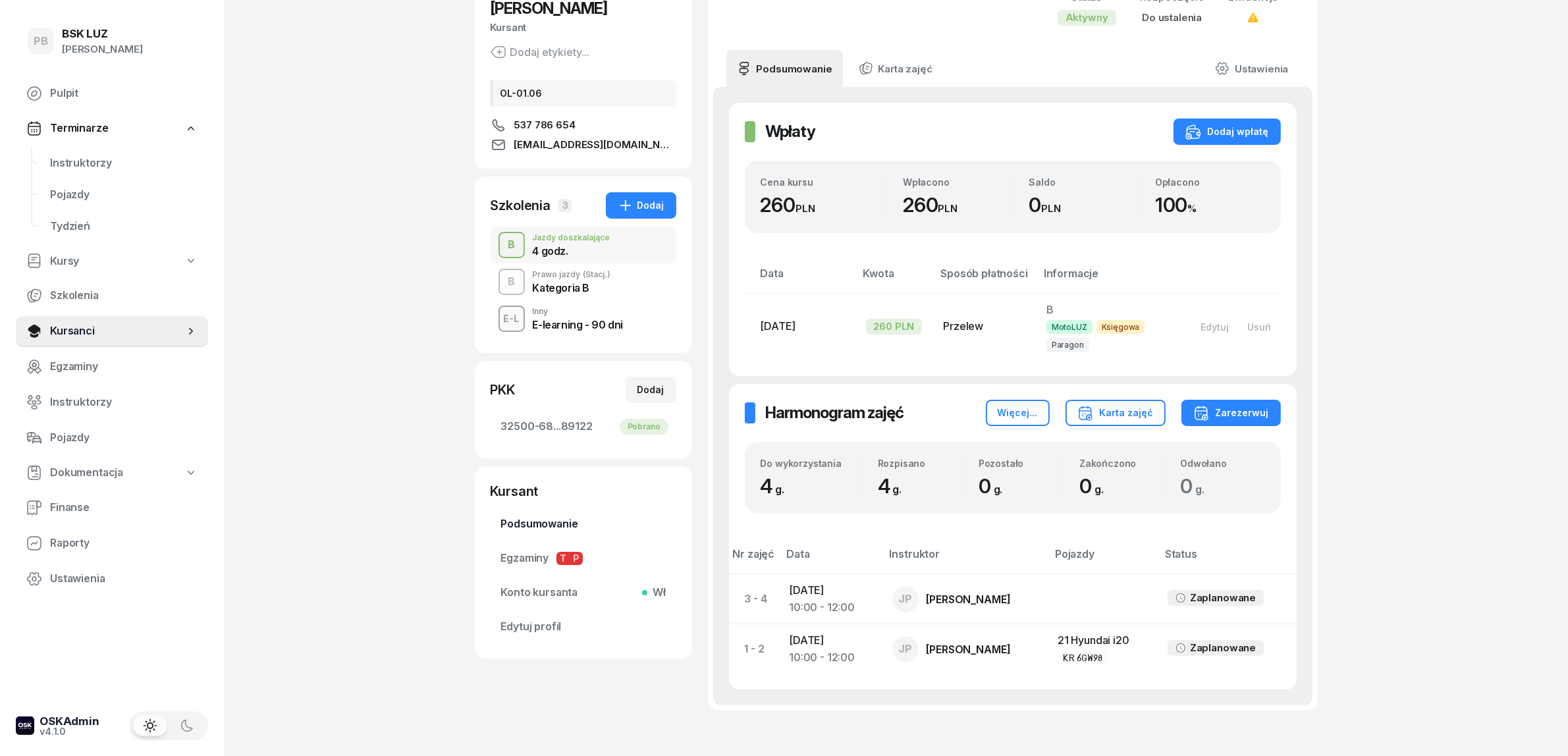
click at [546, 525] on span "Podsumowanie" at bounding box center [583, 525] width 164 height 17
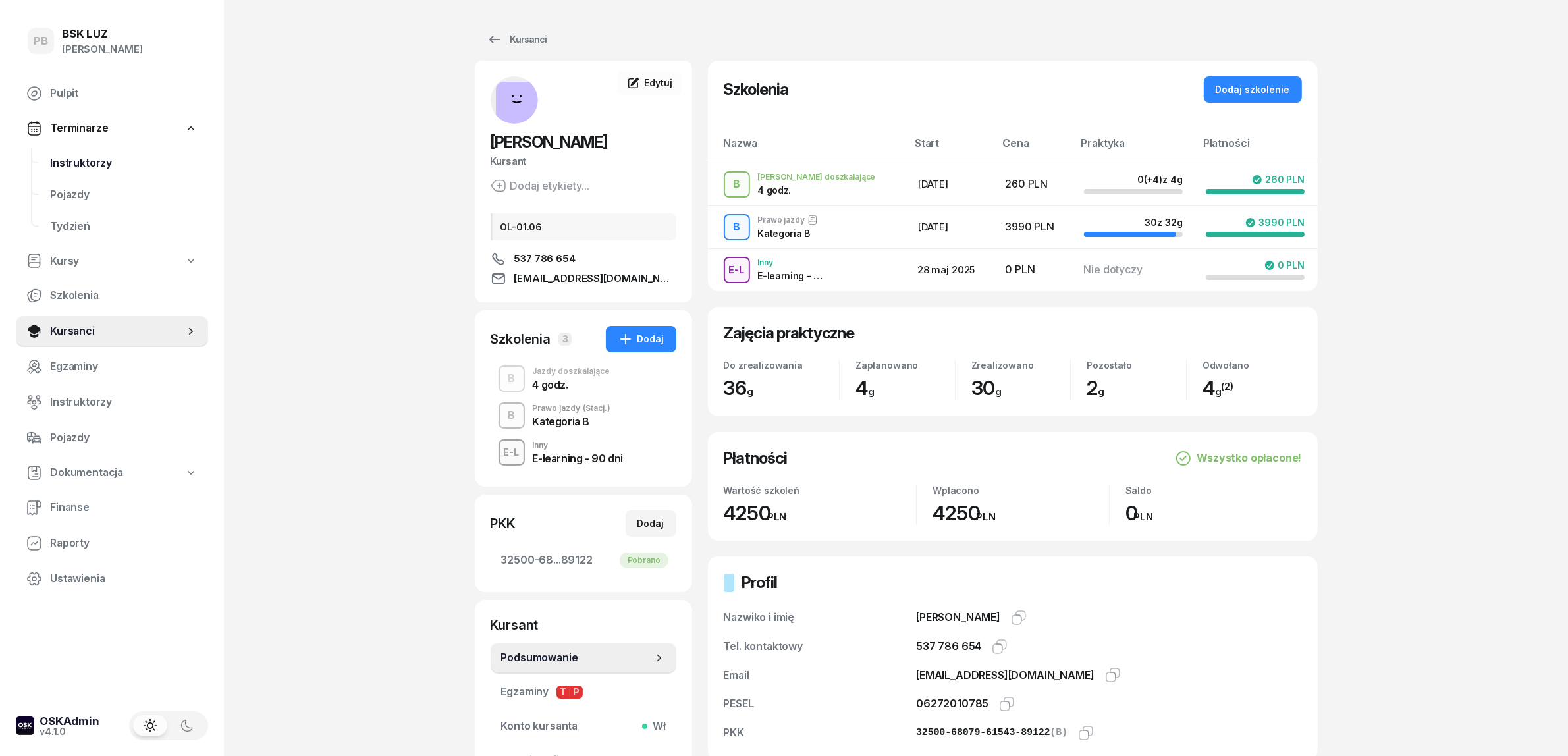
click at [45, 163] on link "Instruktorzy" at bounding box center [123, 163] width 168 height 32
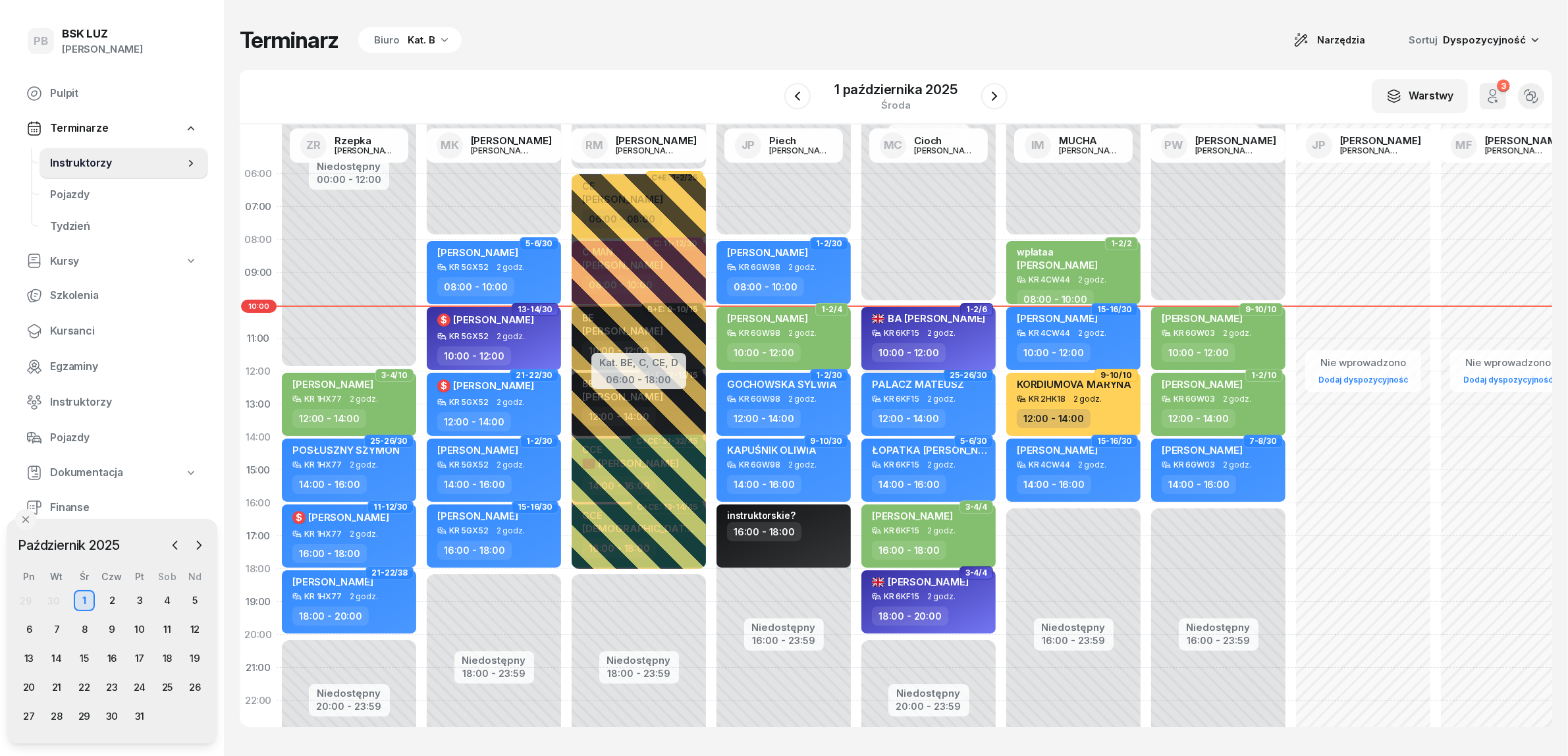
click at [956, 334] on div "KR 6KF15 2 godz." at bounding box center [929, 333] width 116 height 9
select select "10"
select select "12"
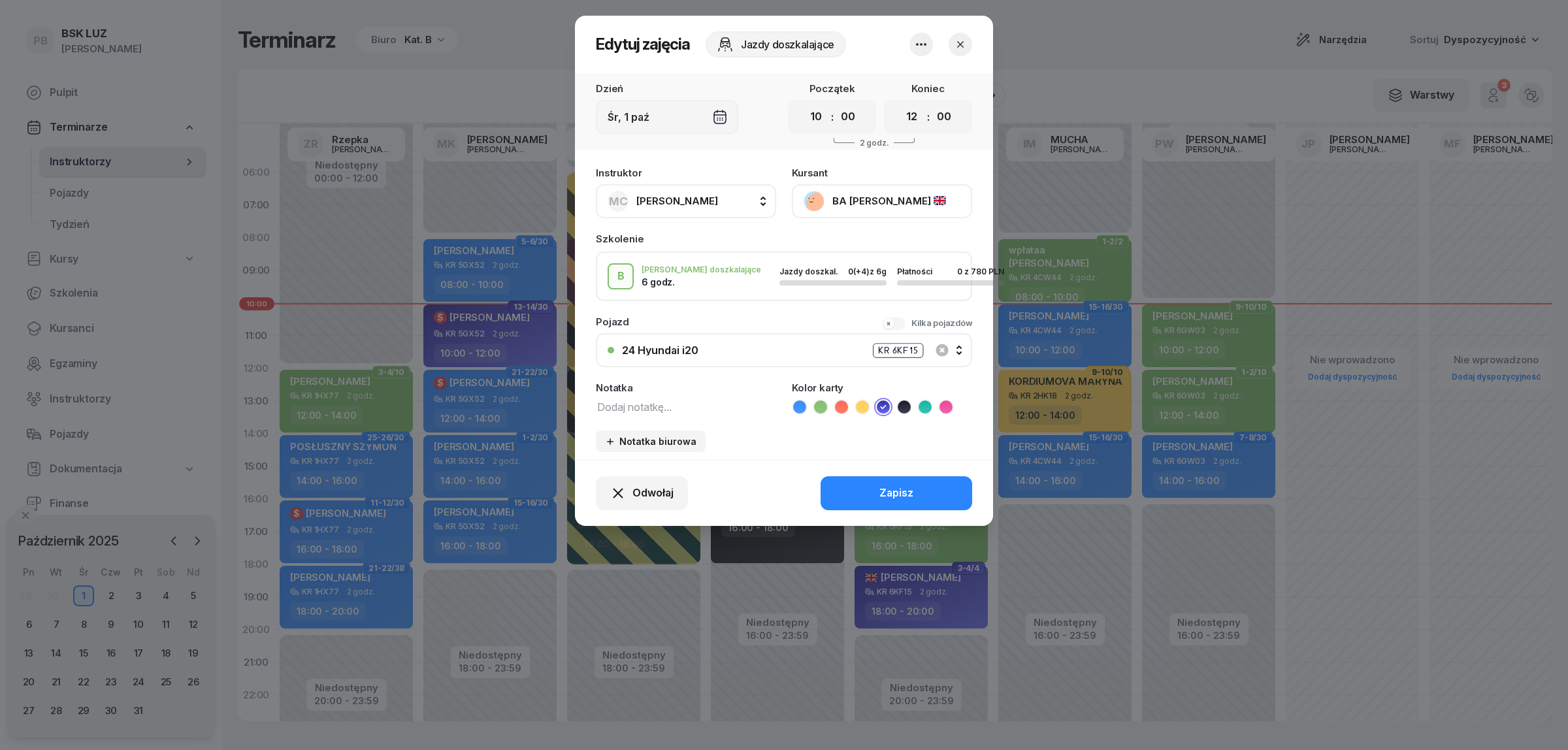
click at [822, 196] on button "BA [PERSON_NAME]" at bounding box center [882, 201] width 180 height 34
click at [846, 248] on div "Otwórz profil" at bounding box center [834, 245] width 63 height 17
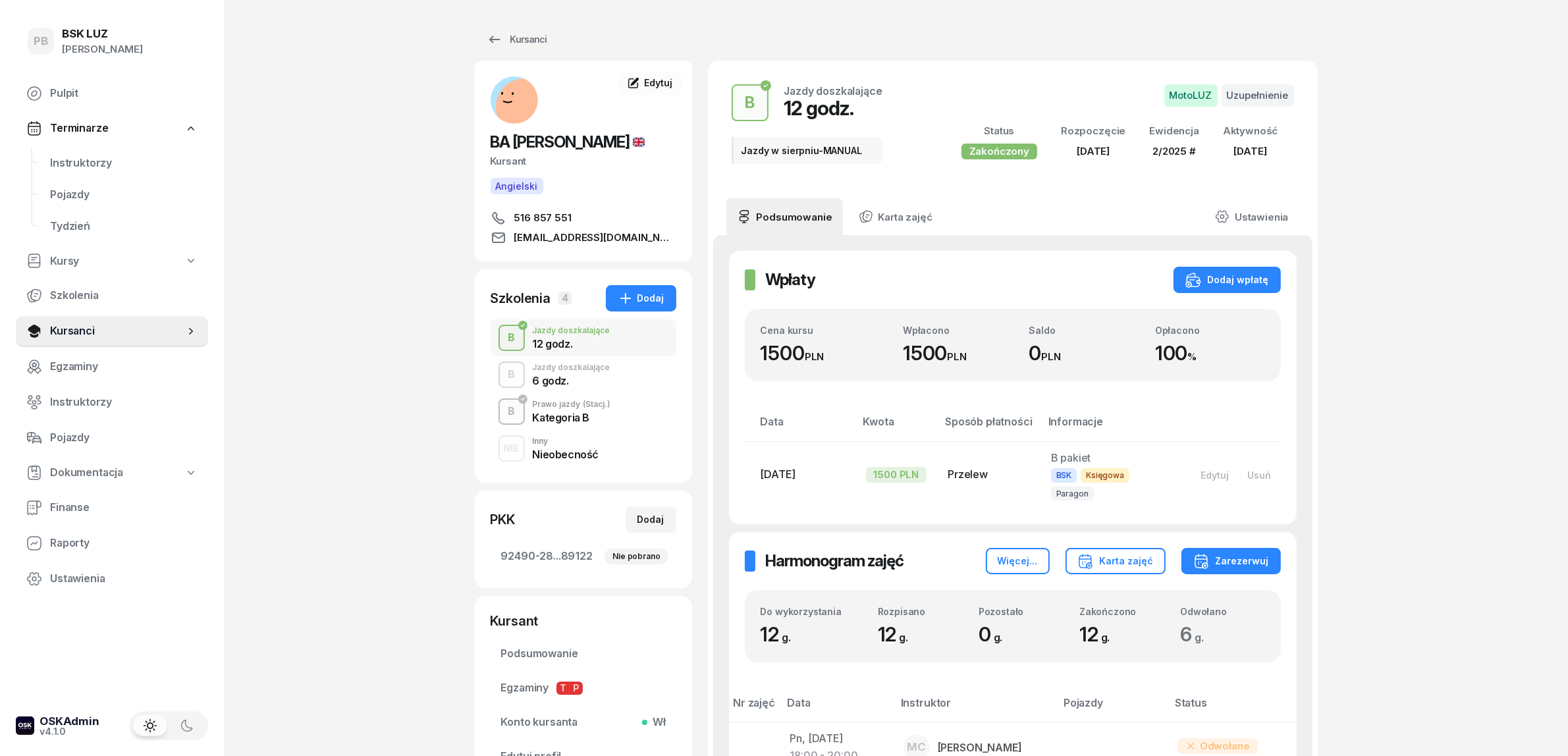
scroll to position [411, 0]
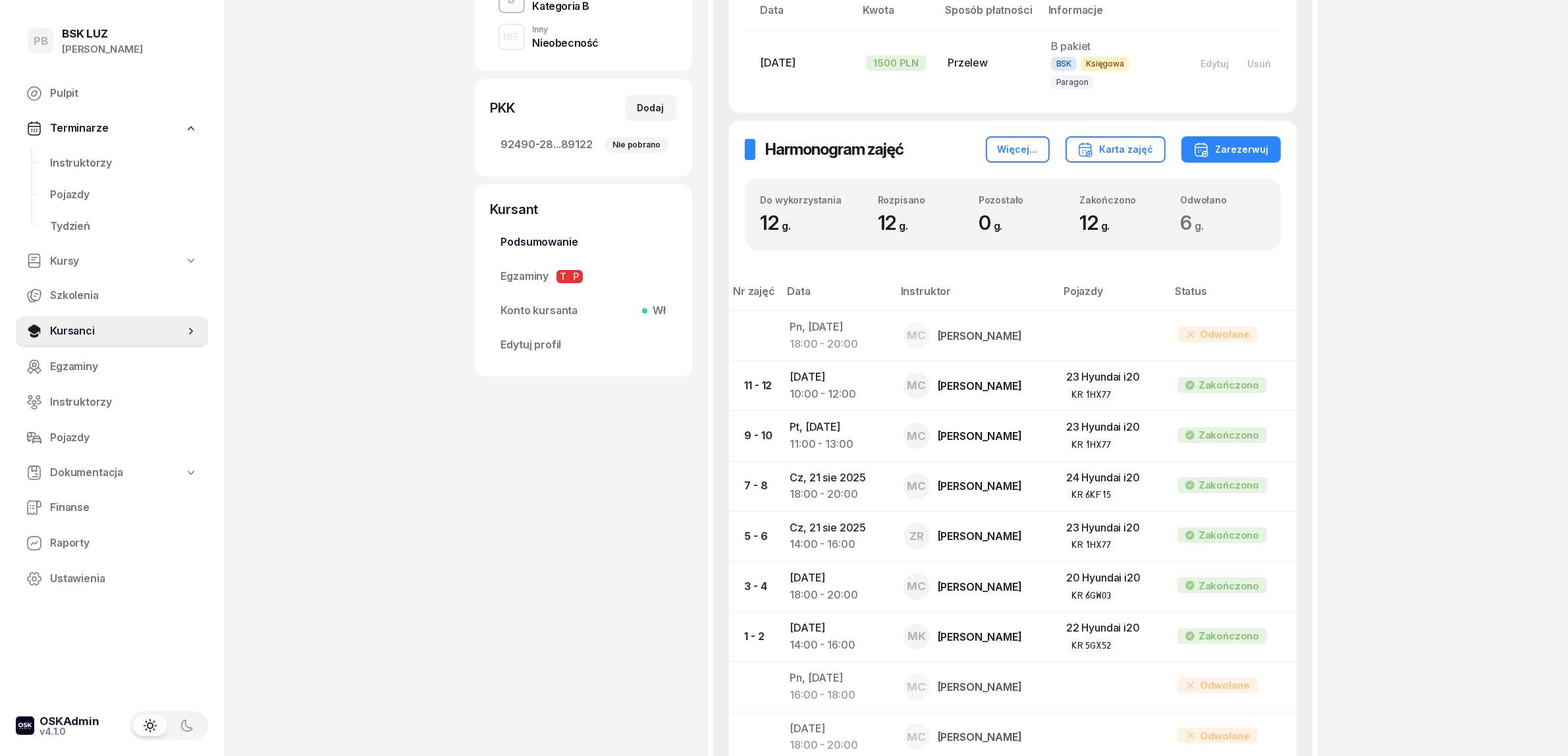
click at [546, 241] on span "Podsumowanie" at bounding box center [583, 242] width 164 height 17
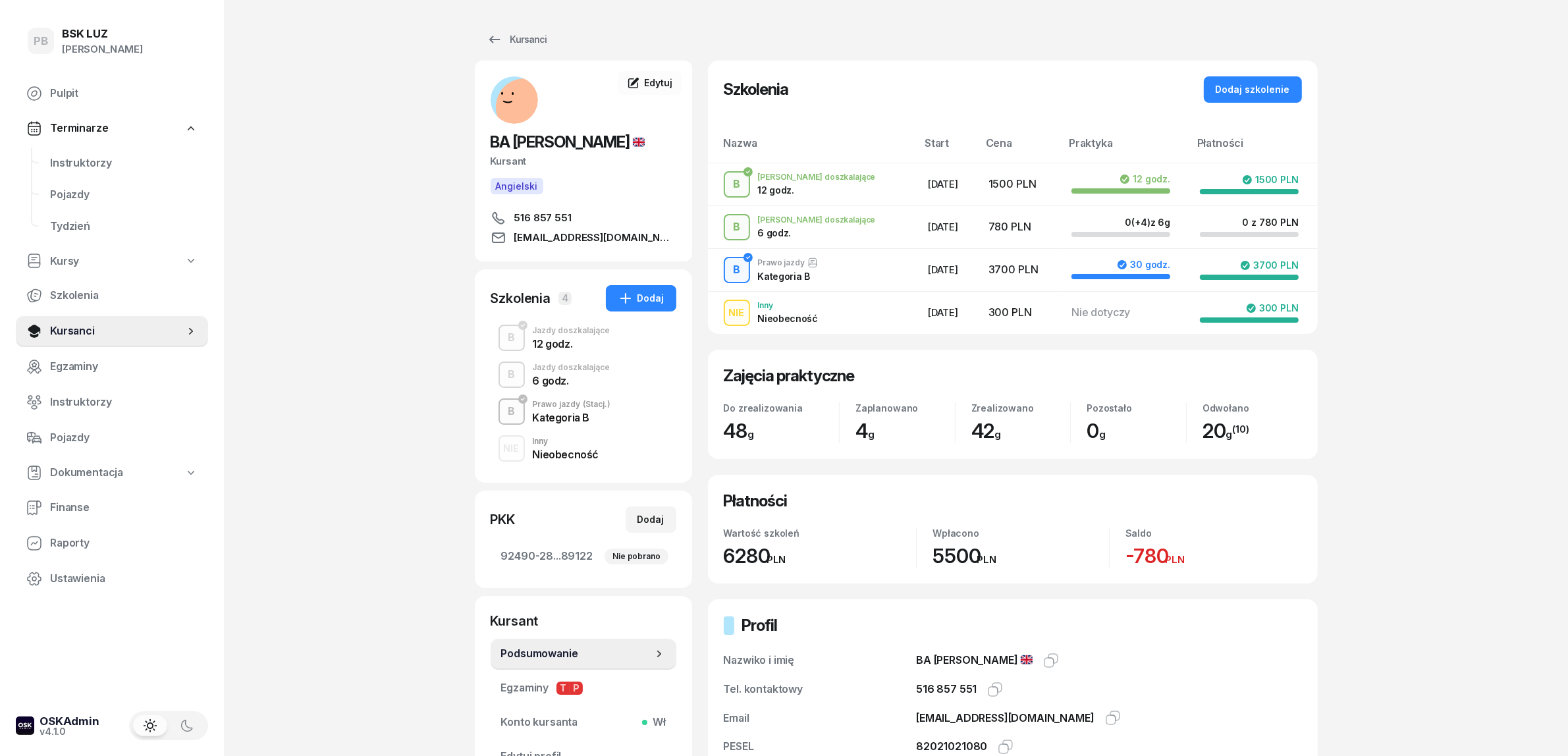
click at [1460, 321] on div "PB BSK [PERSON_NAME] Terminarze Instruktorzy Pojazdy Tydzień Kursy Szkolenia Ku…" at bounding box center [784, 463] width 1568 height 925
click at [1043, 654] on icon "button" at bounding box center [1051, 661] width 16 height 16
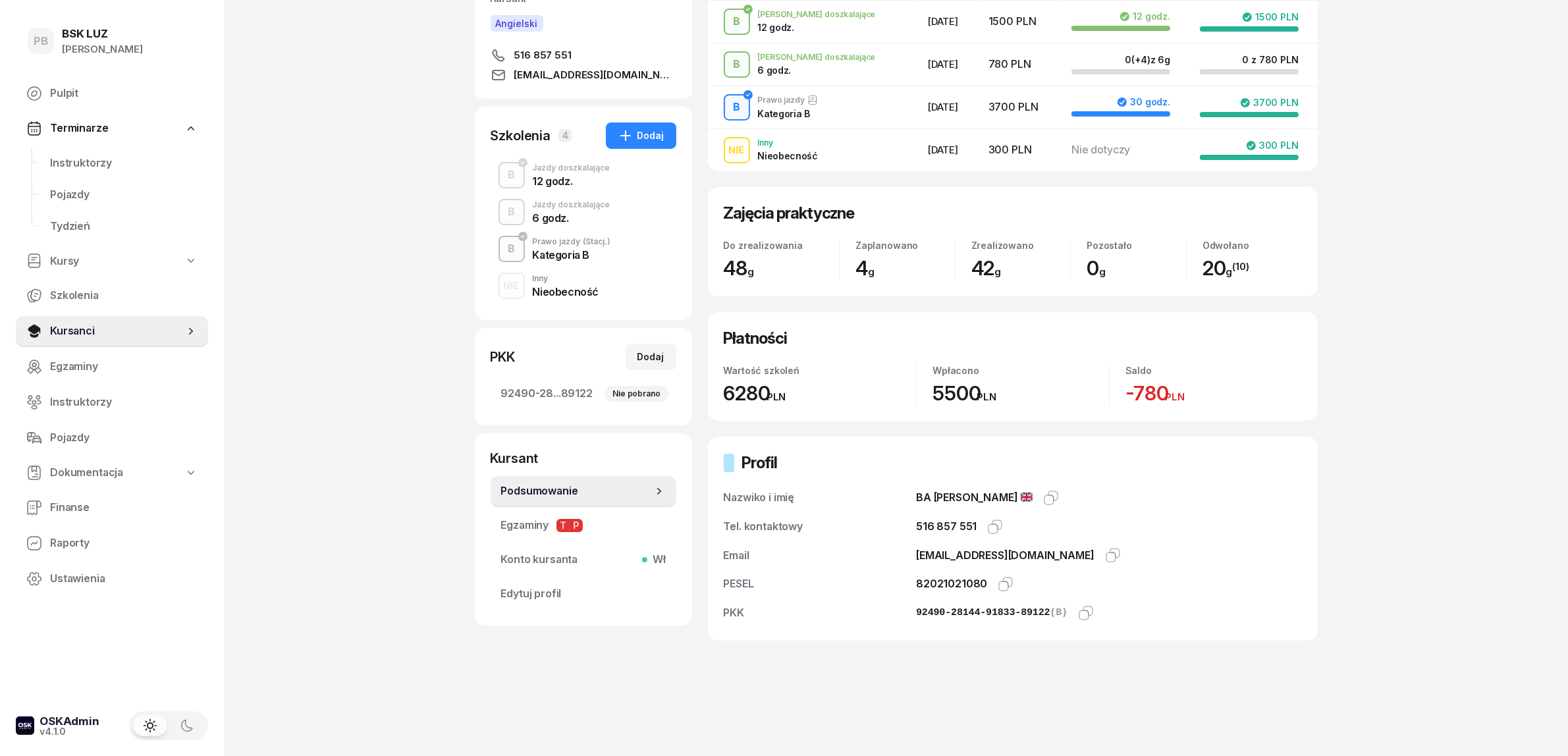
scroll to position [163, 0]
click at [1003, 576] on icon "button" at bounding box center [1006, 584] width 16 height 16
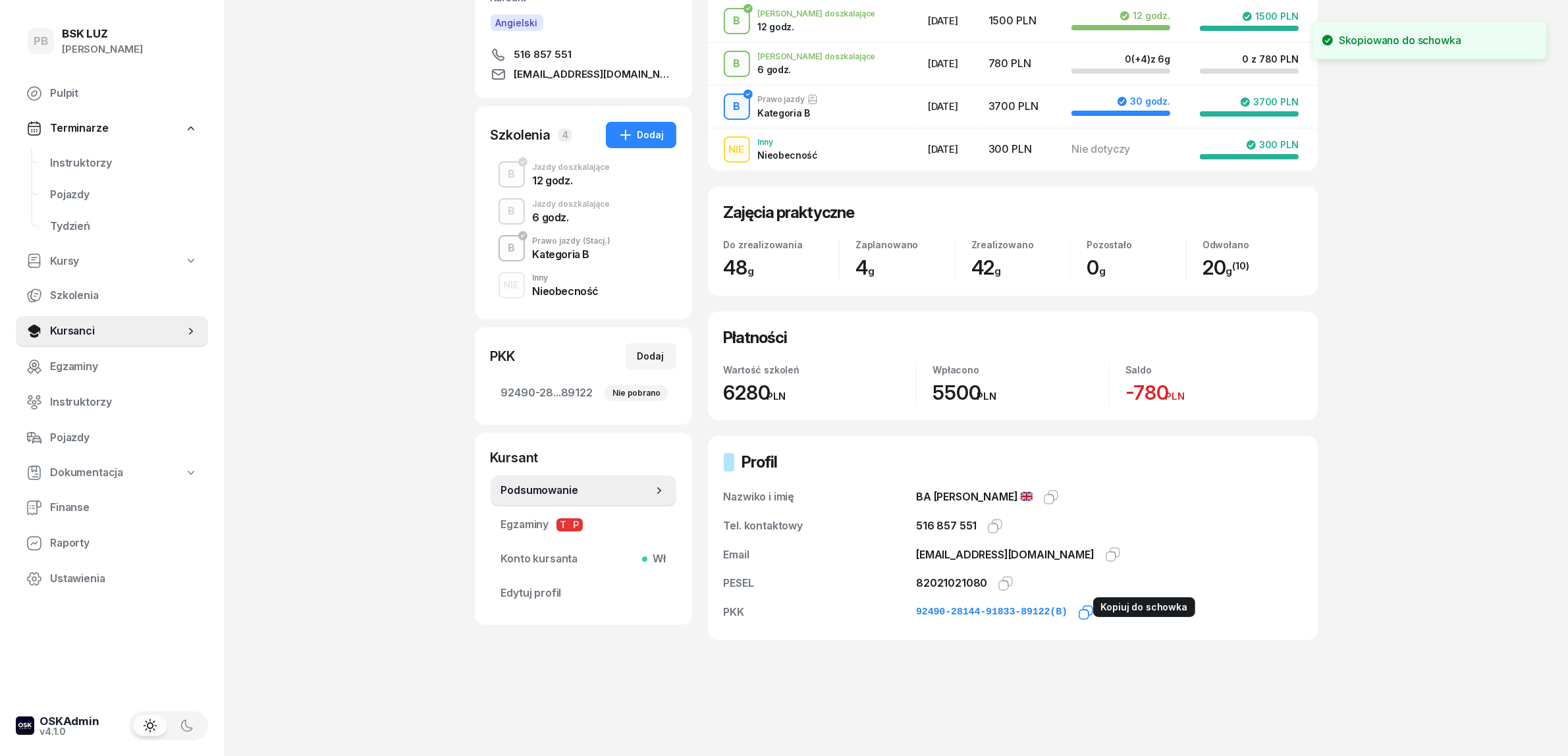
click at [1078, 605] on icon "button" at bounding box center [1085, 612] width 16 height 16
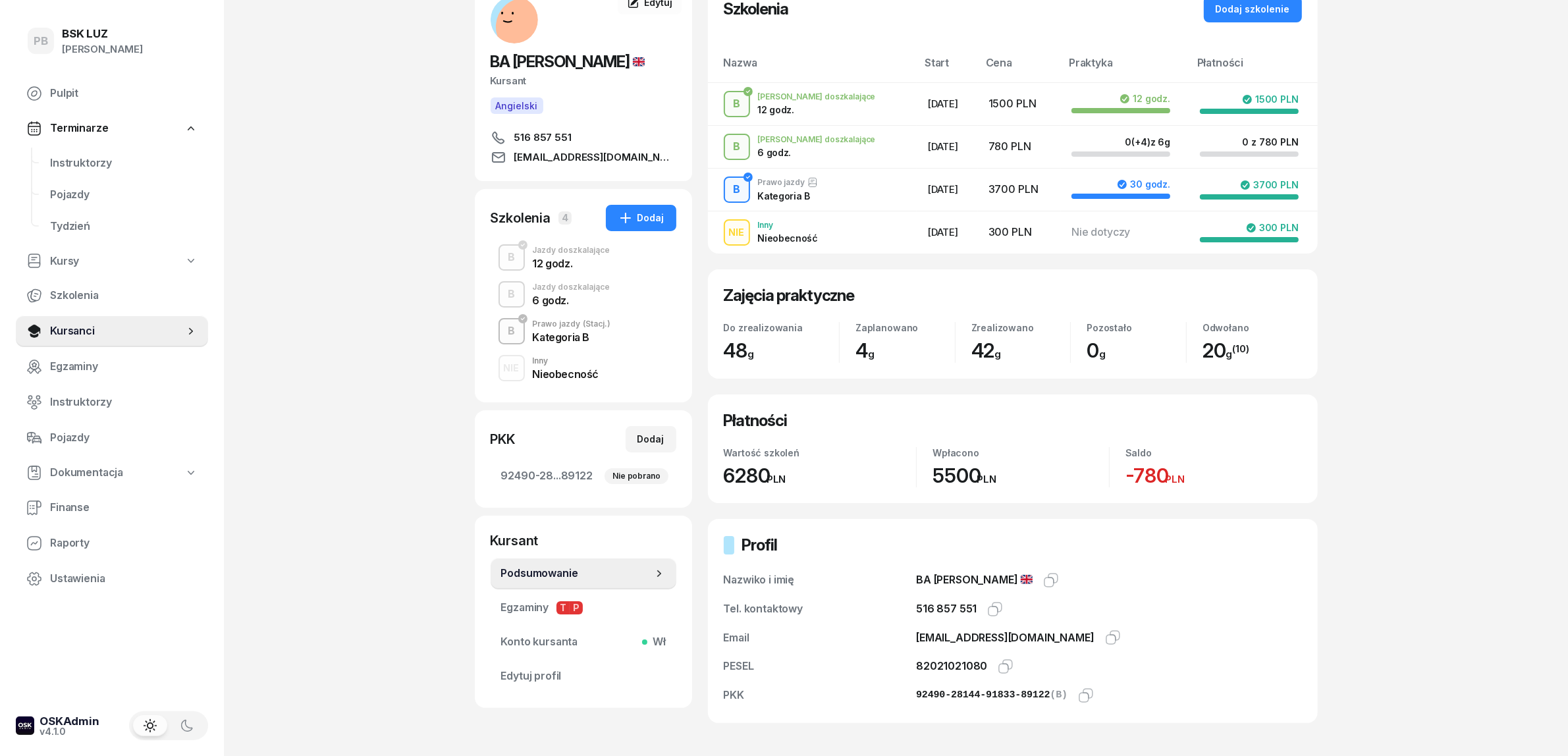
scroll to position [0, 0]
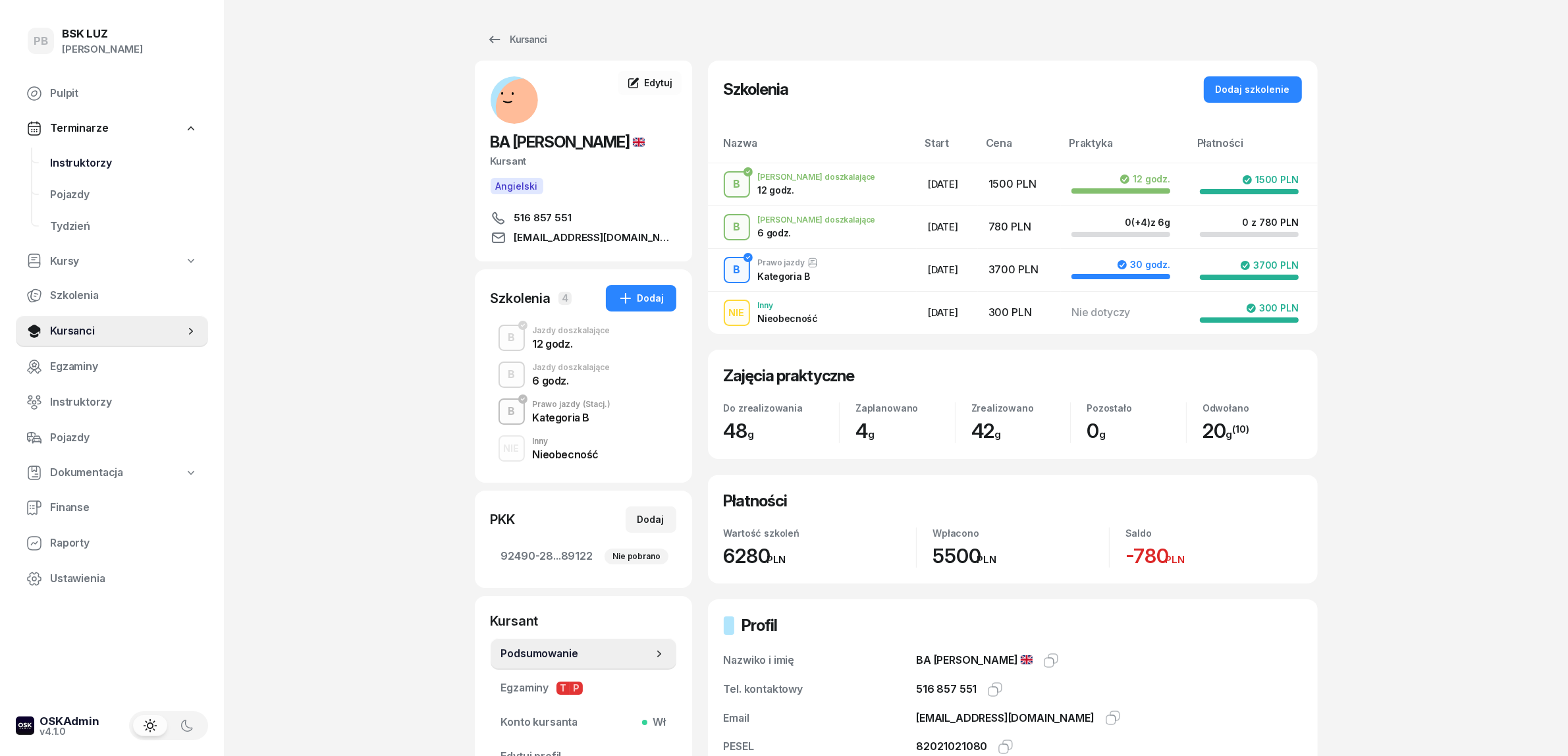
click at [104, 158] on span "Instruktorzy" at bounding box center [123, 163] width 147 height 17
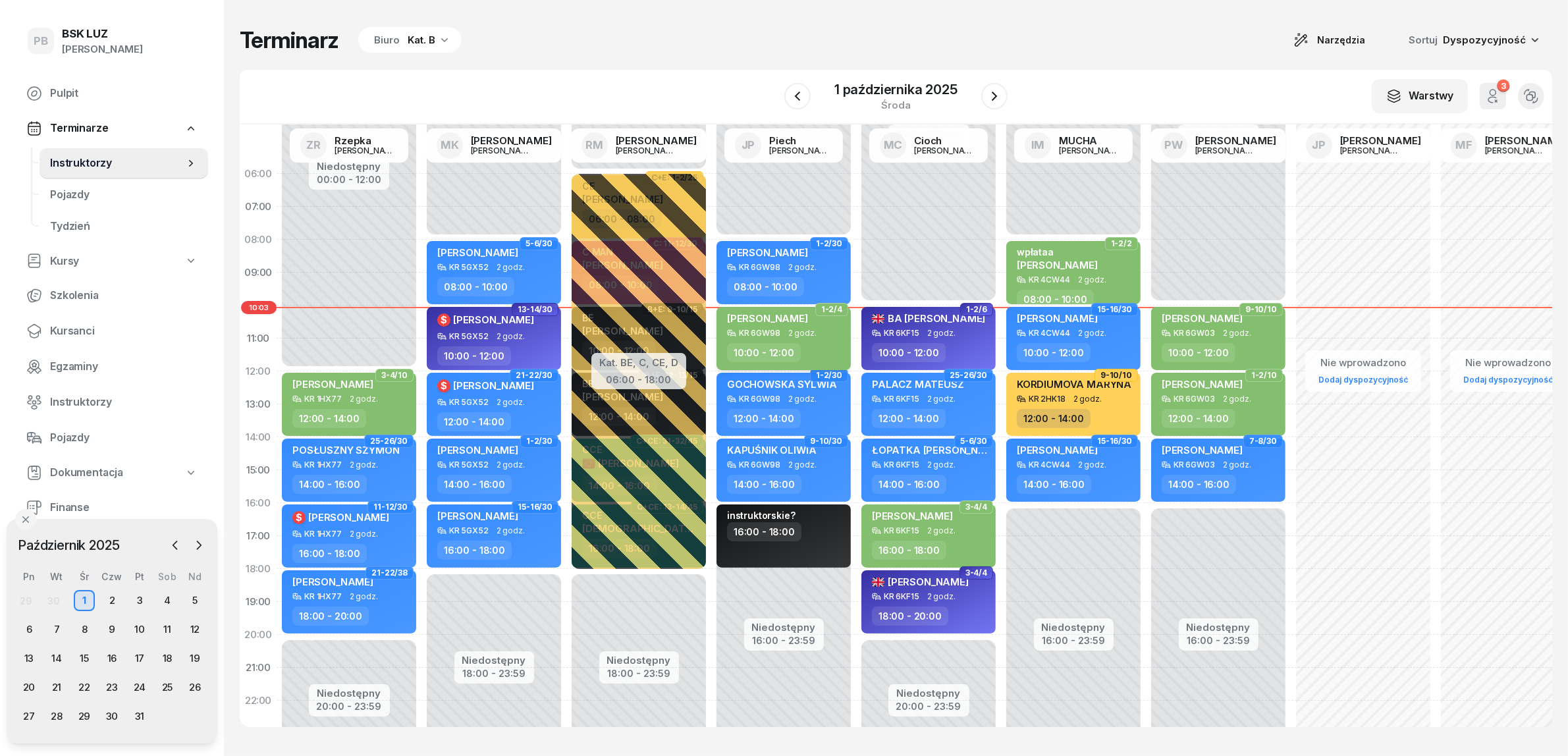
click at [791, 328] on span "2 godz." at bounding box center [802, 333] width 28 height 9
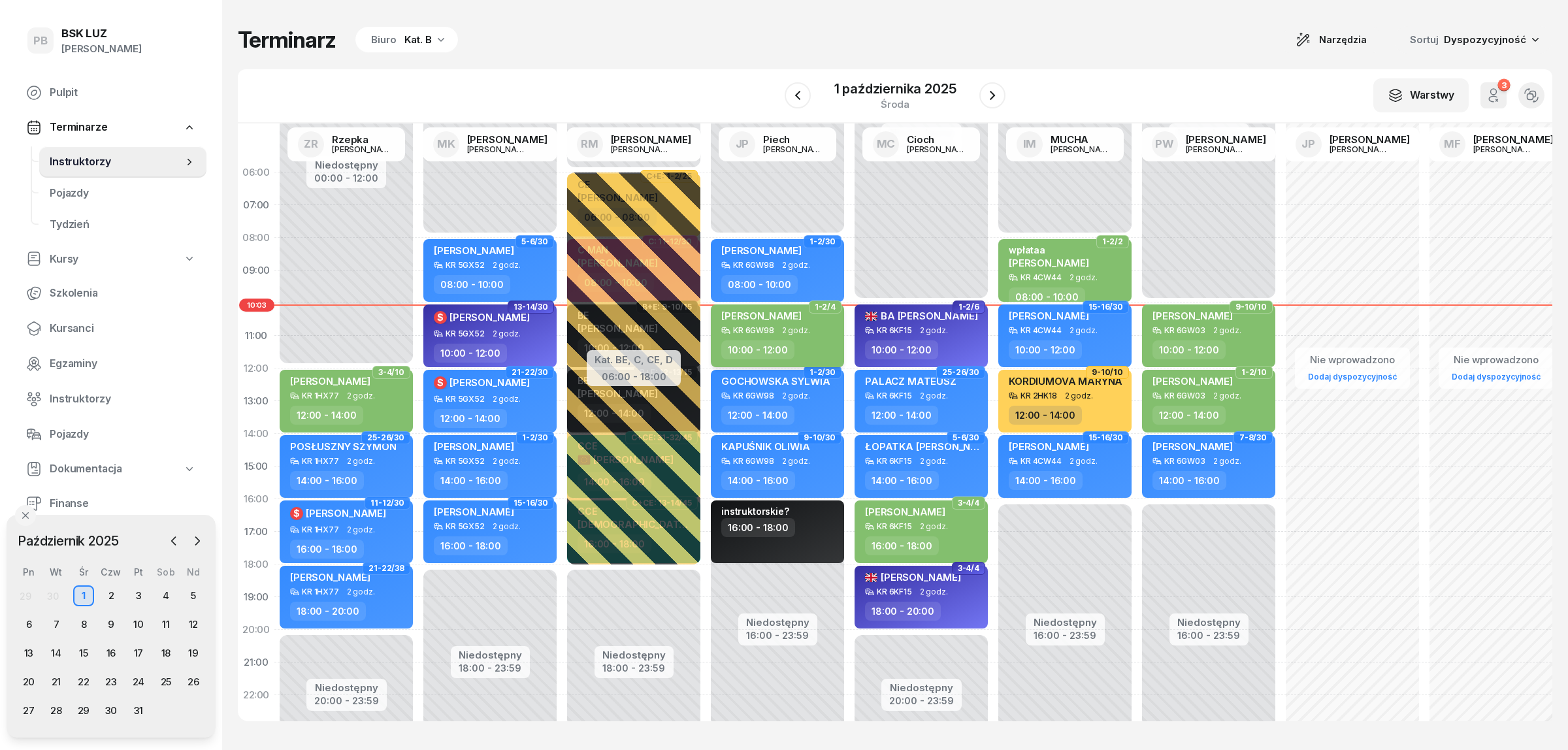
select select "10"
select select "12"
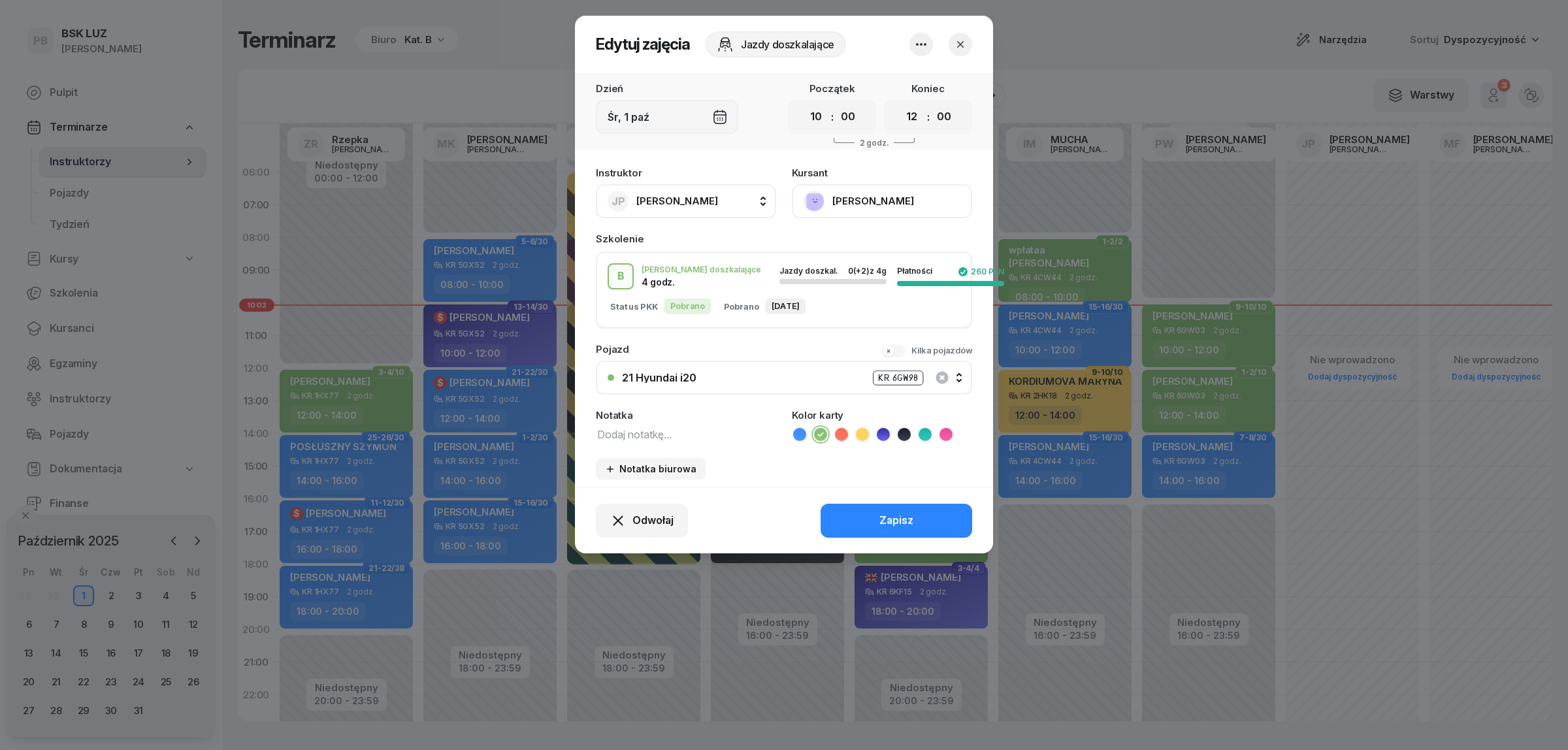
click at [886, 201] on button "[PERSON_NAME]" at bounding box center [882, 201] width 180 height 34
click at [891, 240] on link "Otwórz profil" at bounding box center [881, 245] width 172 height 32
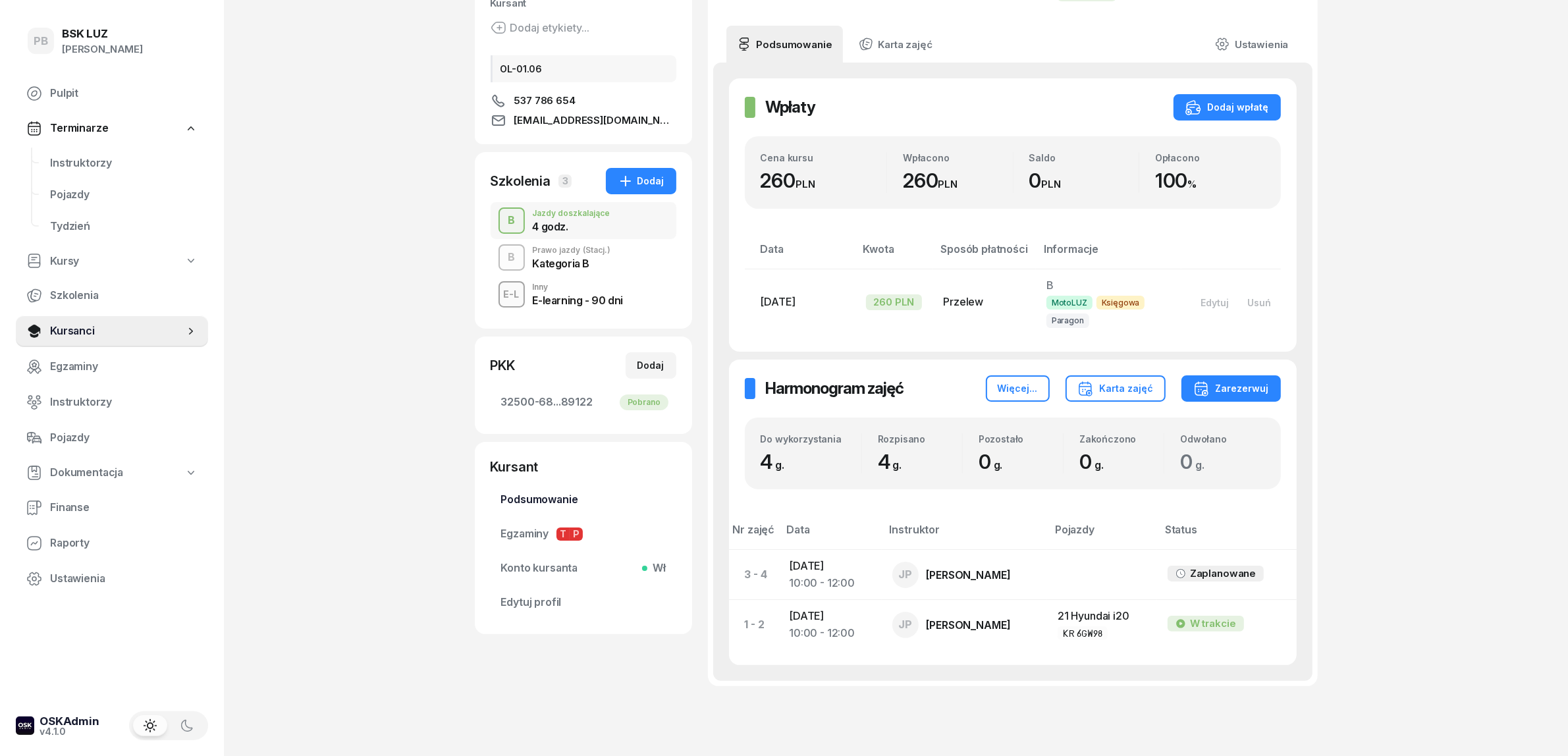
scroll to position [165, 0]
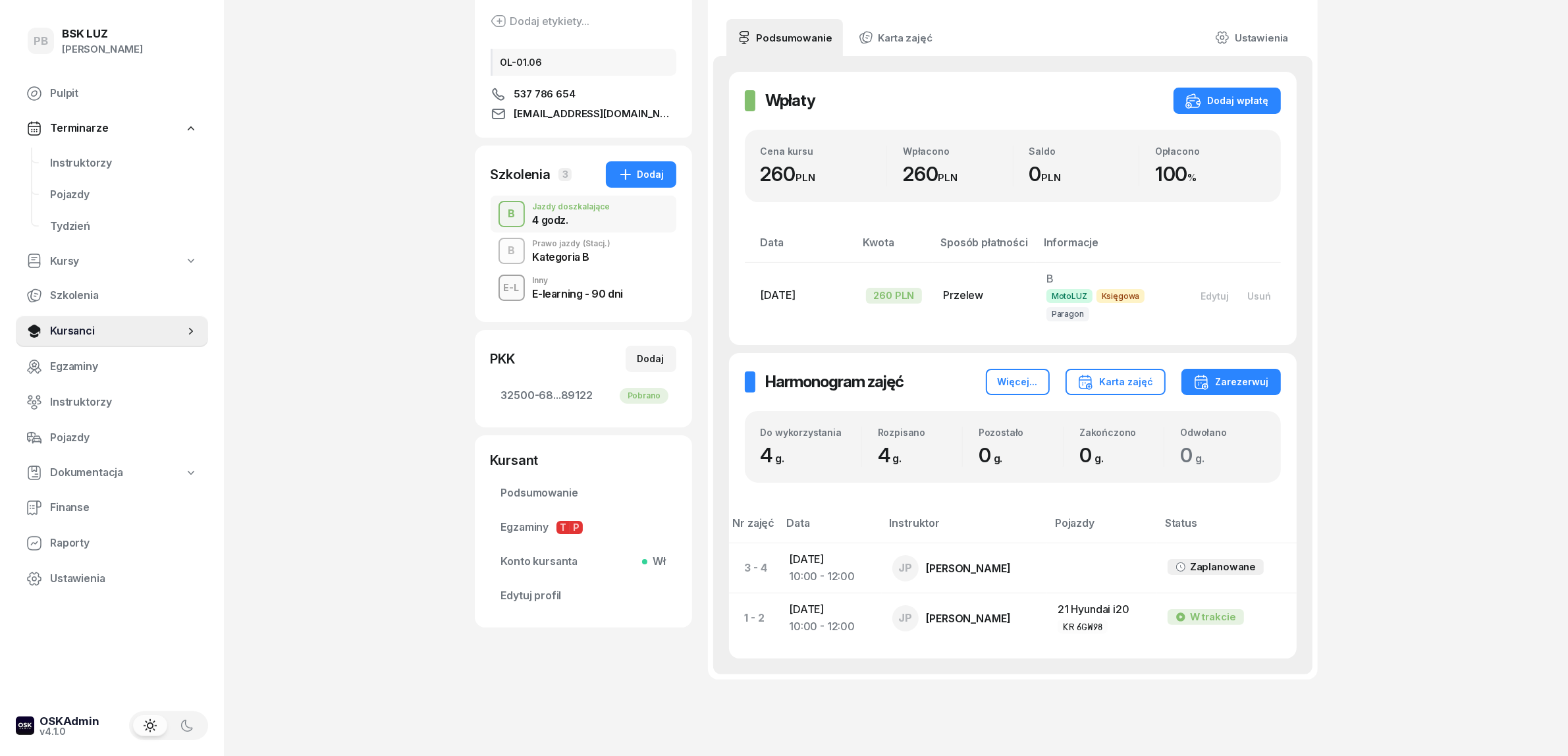
click at [405, 382] on div "PB BSK [PERSON_NAME] Terminarze Instruktorzy Pojazdy Tydzień Kursy Szkolenia Ku…" at bounding box center [784, 322] width 1568 height 973
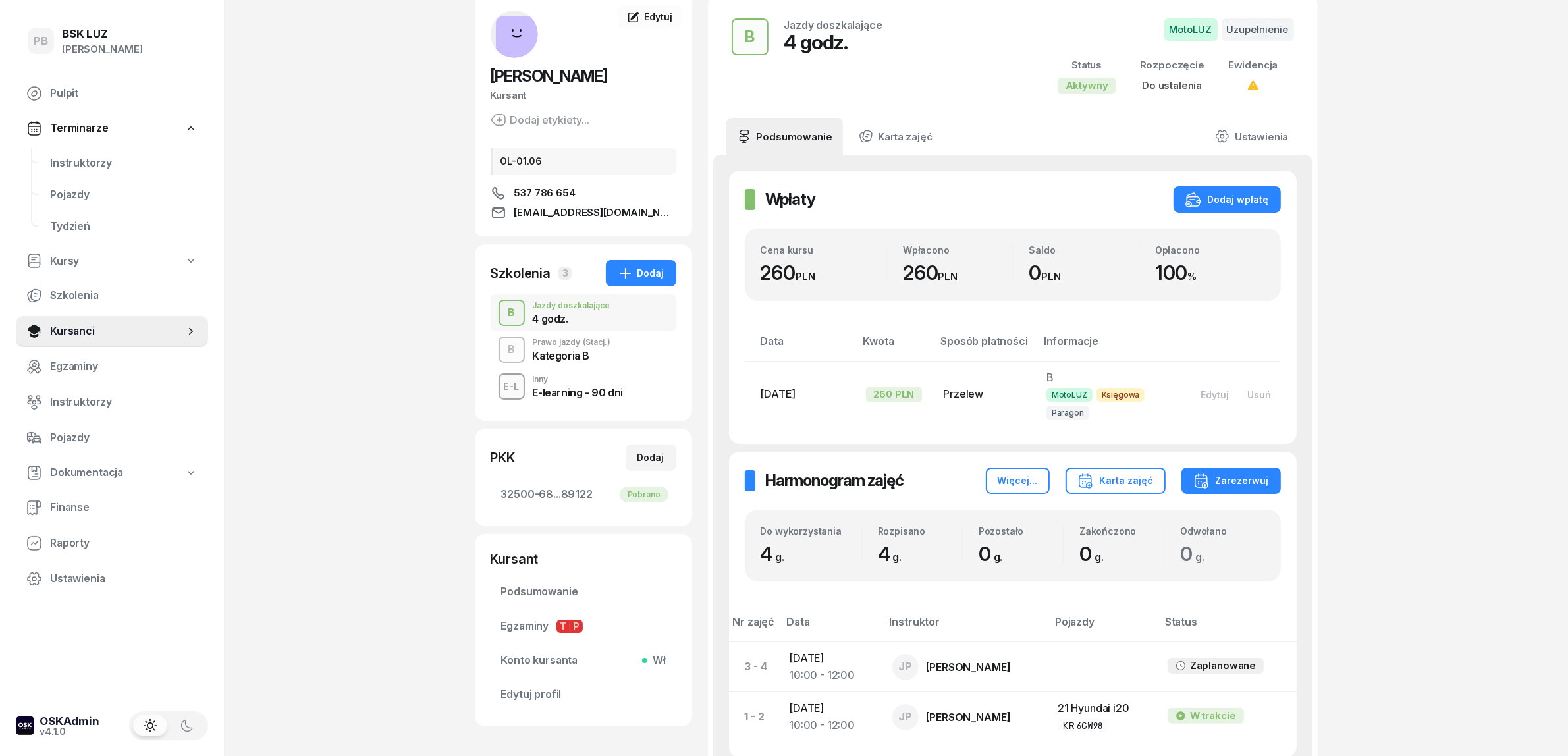
scroll to position [0, 0]
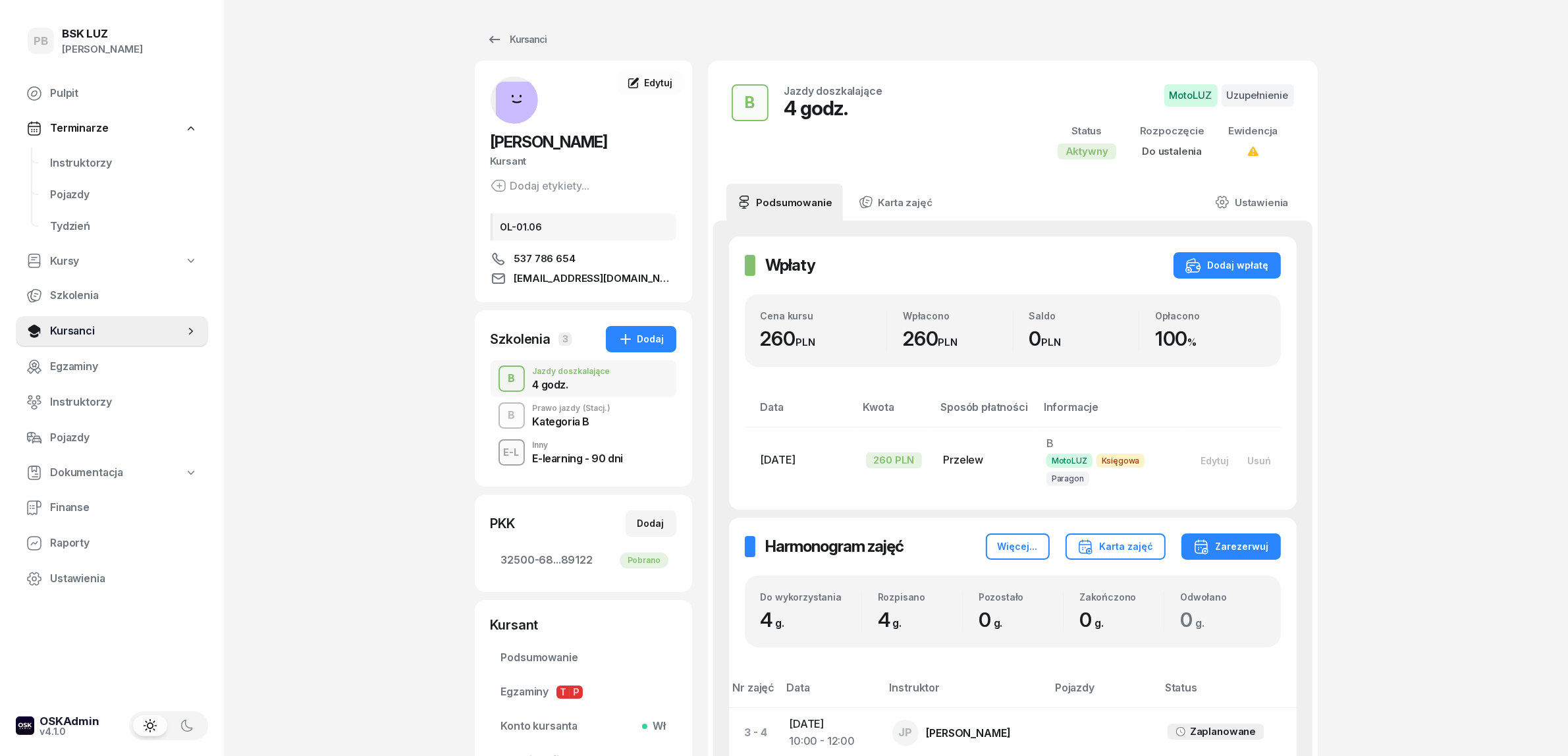
click at [1507, 380] on div "PB BSK [PERSON_NAME] Terminarze Instruktorzy Pojazdy Tydzień Kursy Szkolenia Ku…" at bounding box center [784, 487] width 1568 height 973
click at [1350, 321] on div "PB BSK [PERSON_NAME] Terminarze Instruktorzy Pojazdy Tydzień Kursy Szkolenia Ku…" at bounding box center [784, 487] width 1568 height 973
click at [289, 353] on div "PB BSK [PERSON_NAME] Terminarze Instruktorzy Pojazdy Tydzień Kursy Szkolenia Ku…" at bounding box center [784, 487] width 1568 height 973
click at [528, 661] on span "Podsumowanie" at bounding box center [583, 658] width 164 height 17
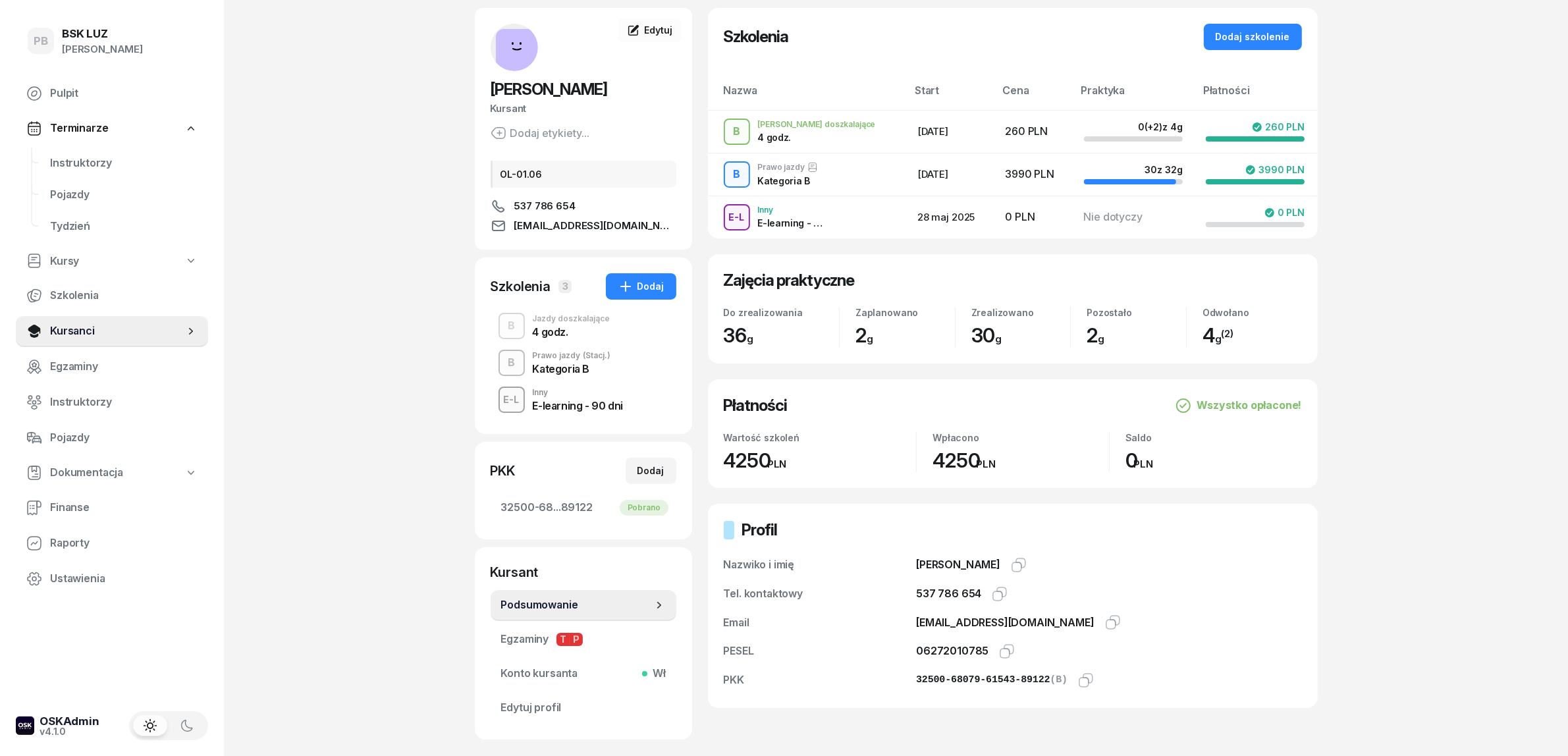
scroll to position [82, 0]
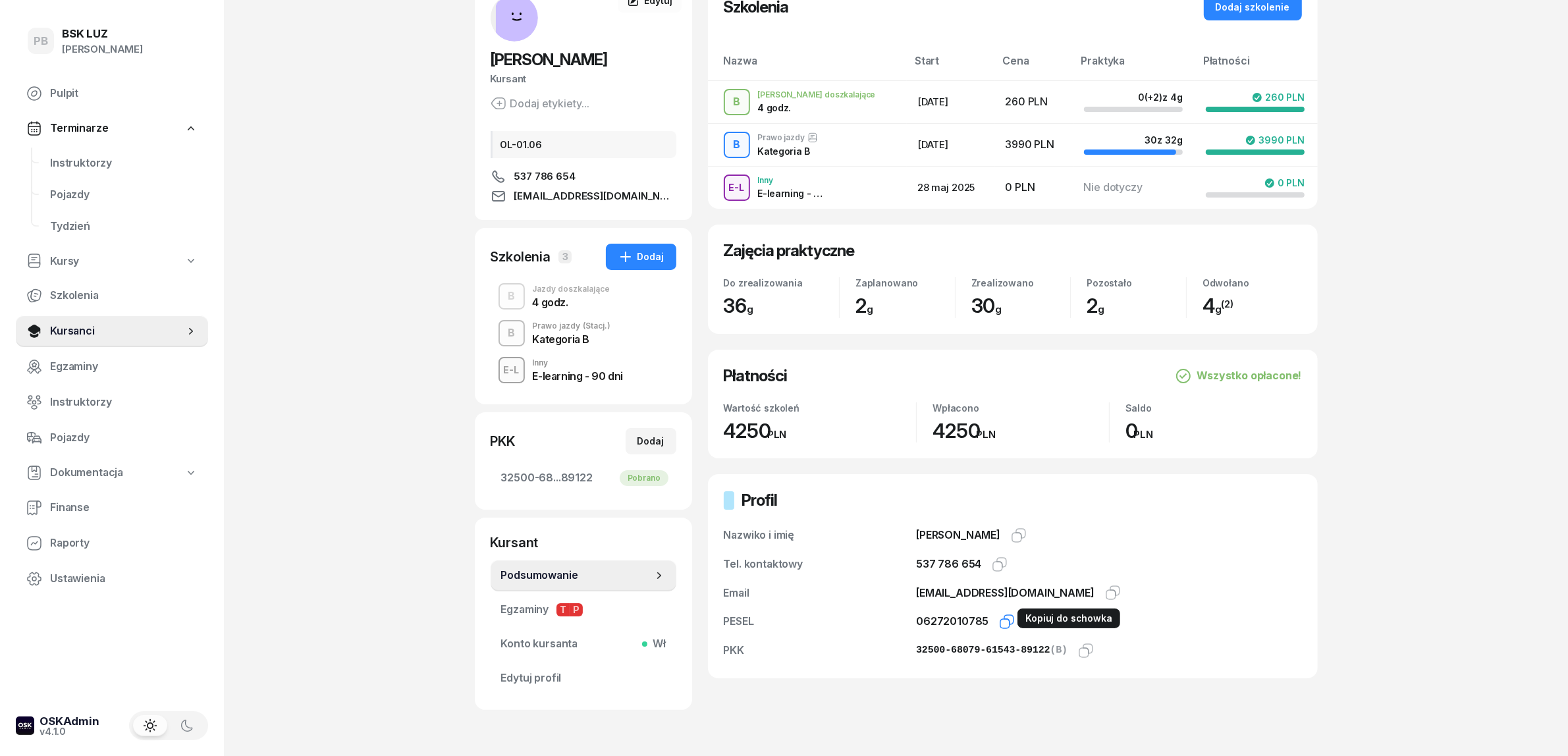
click at [1005, 616] on icon "button" at bounding box center [1009, 620] width 9 height 9
click at [1078, 647] on icon "button" at bounding box center [1085, 650] width 16 height 16
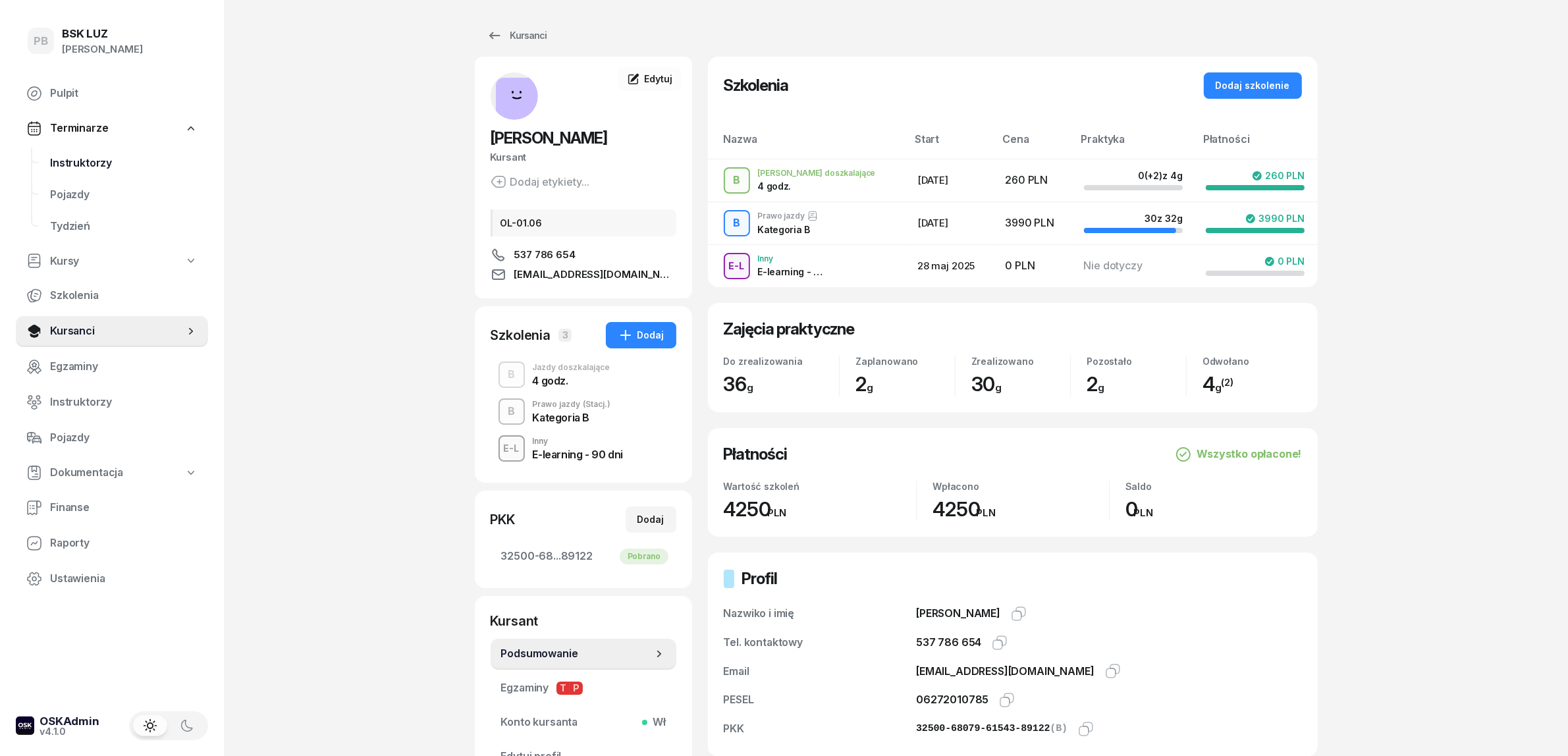
scroll to position [0, 0]
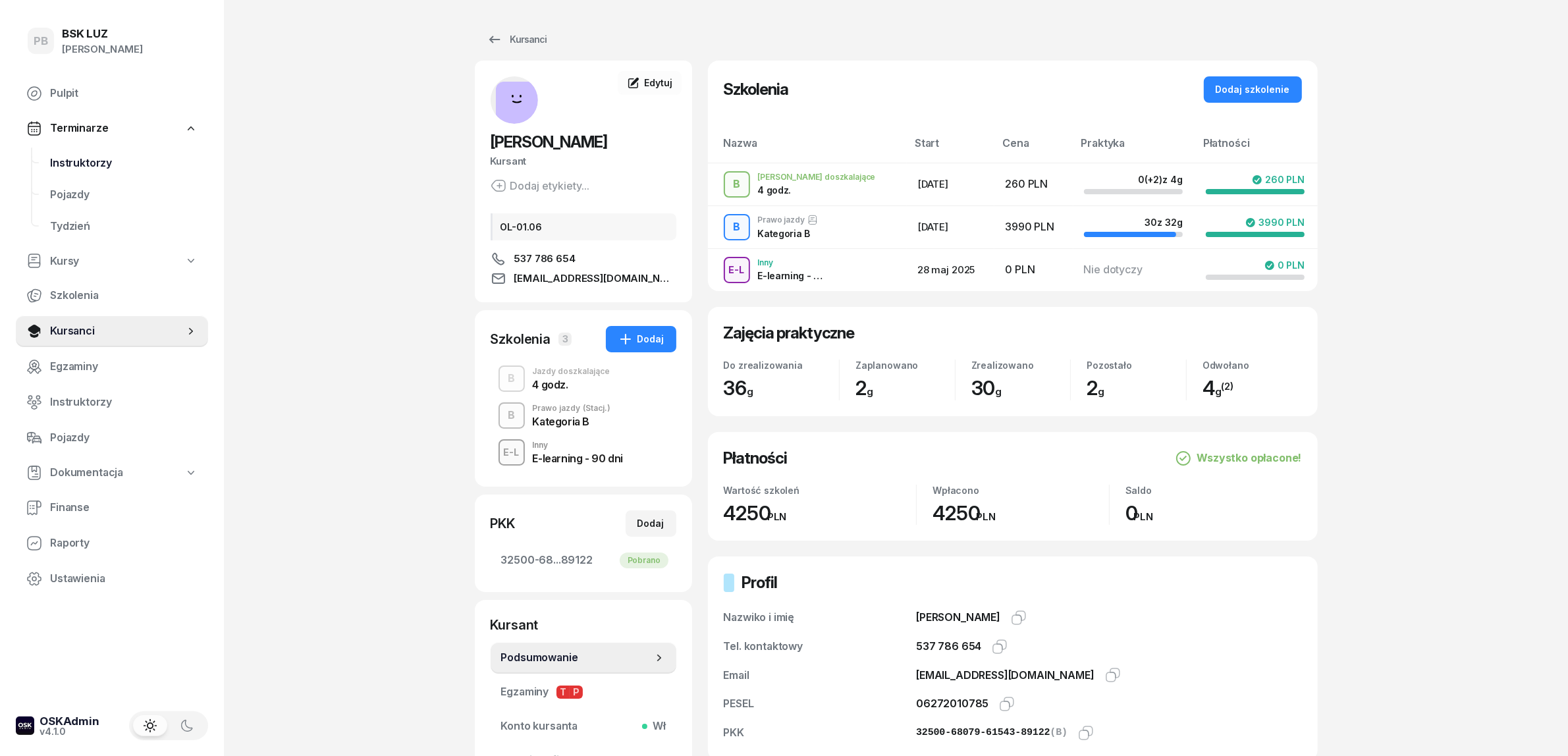
click at [96, 158] on span "Instruktorzy" at bounding box center [123, 163] width 147 height 17
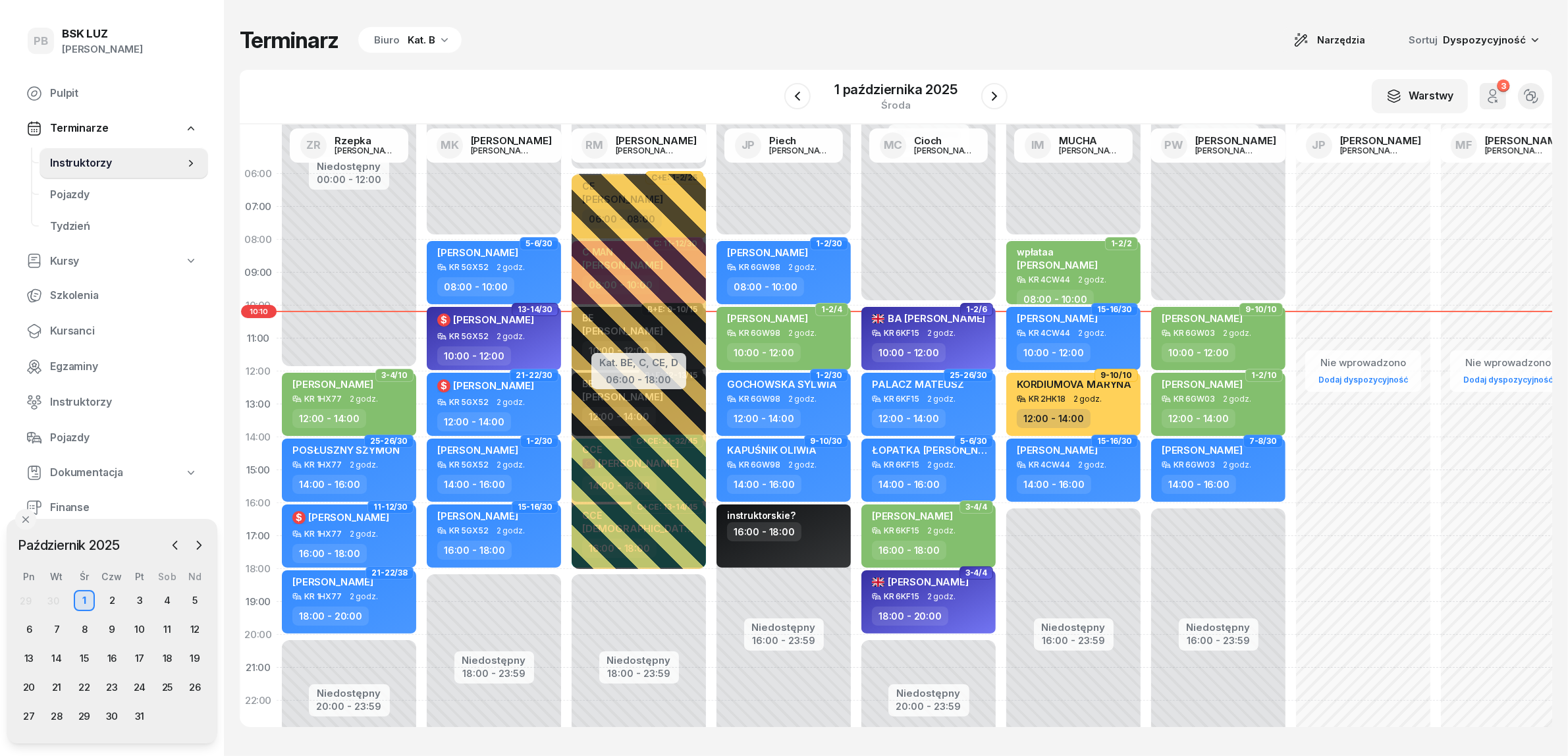
click at [547, 54] on div "Terminarz Biuro Kat. B Narzędzia Sortuj Dyspozycyjność" at bounding box center [895, 40] width 1312 height 28
click at [66, 330] on span "Kursanci" at bounding box center [123, 331] width 147 height 17
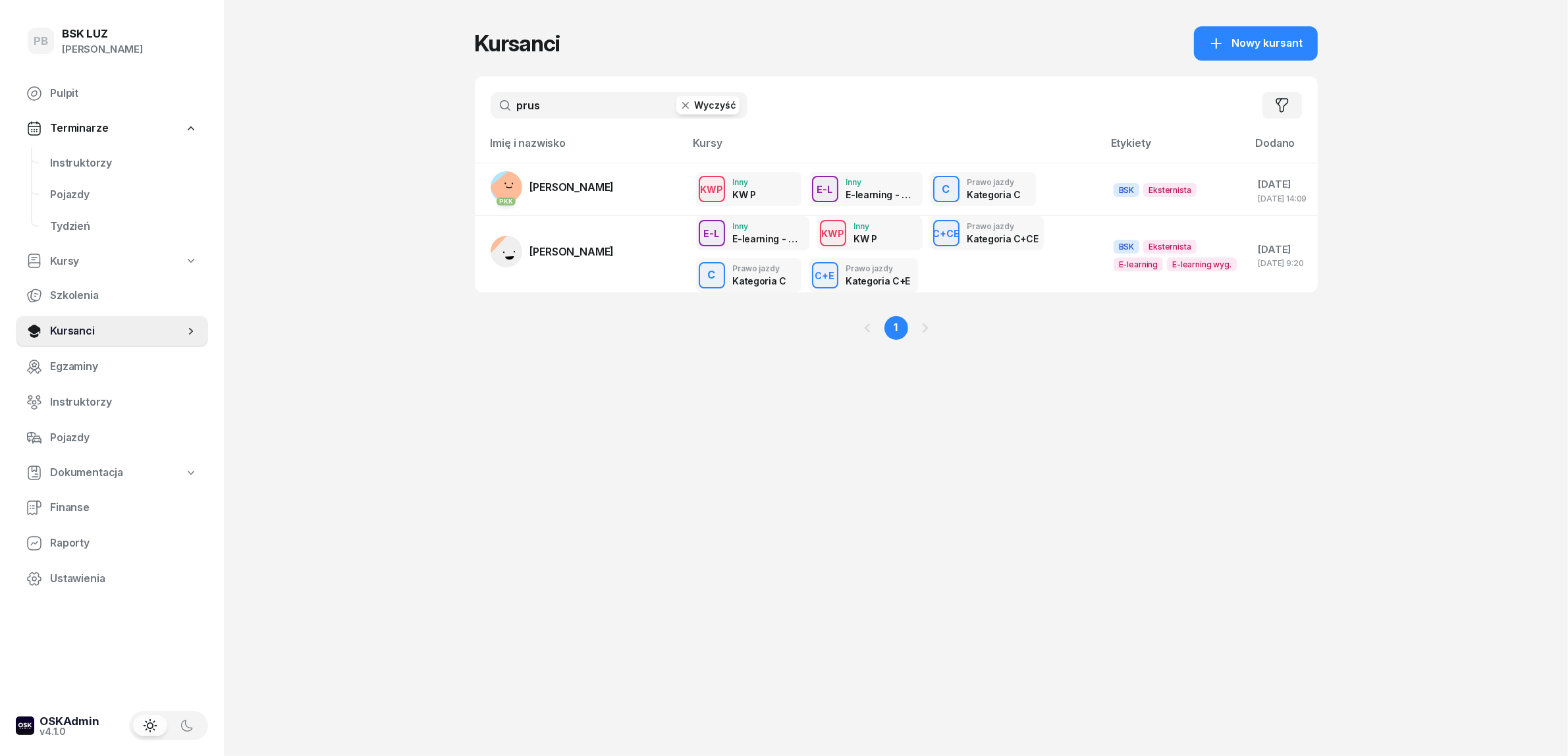
drag, startPoint x: 590, startPoint y: 116, endPoint x: 474, endPoint y: 111, distance: 116.1
click at [475, 111] on div "prus Wyczyść Filtruj" at bounding box center [896, 105] width 843 height 58
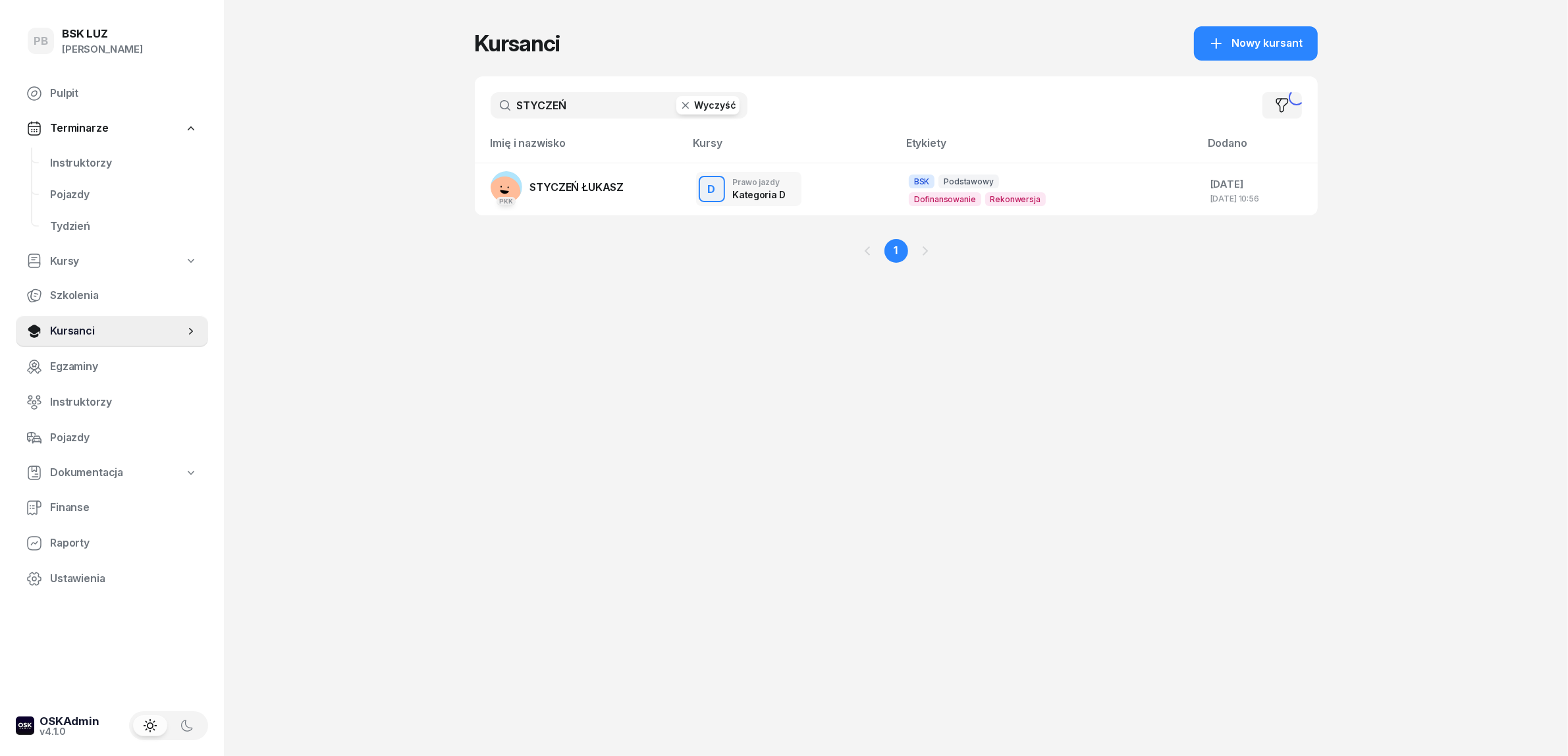
type input "STYCZEŃ"
click at [563, 189] on span "STYCZEŃ ŁUKASZ" at bounding box center [576, 187] width 94 height 13
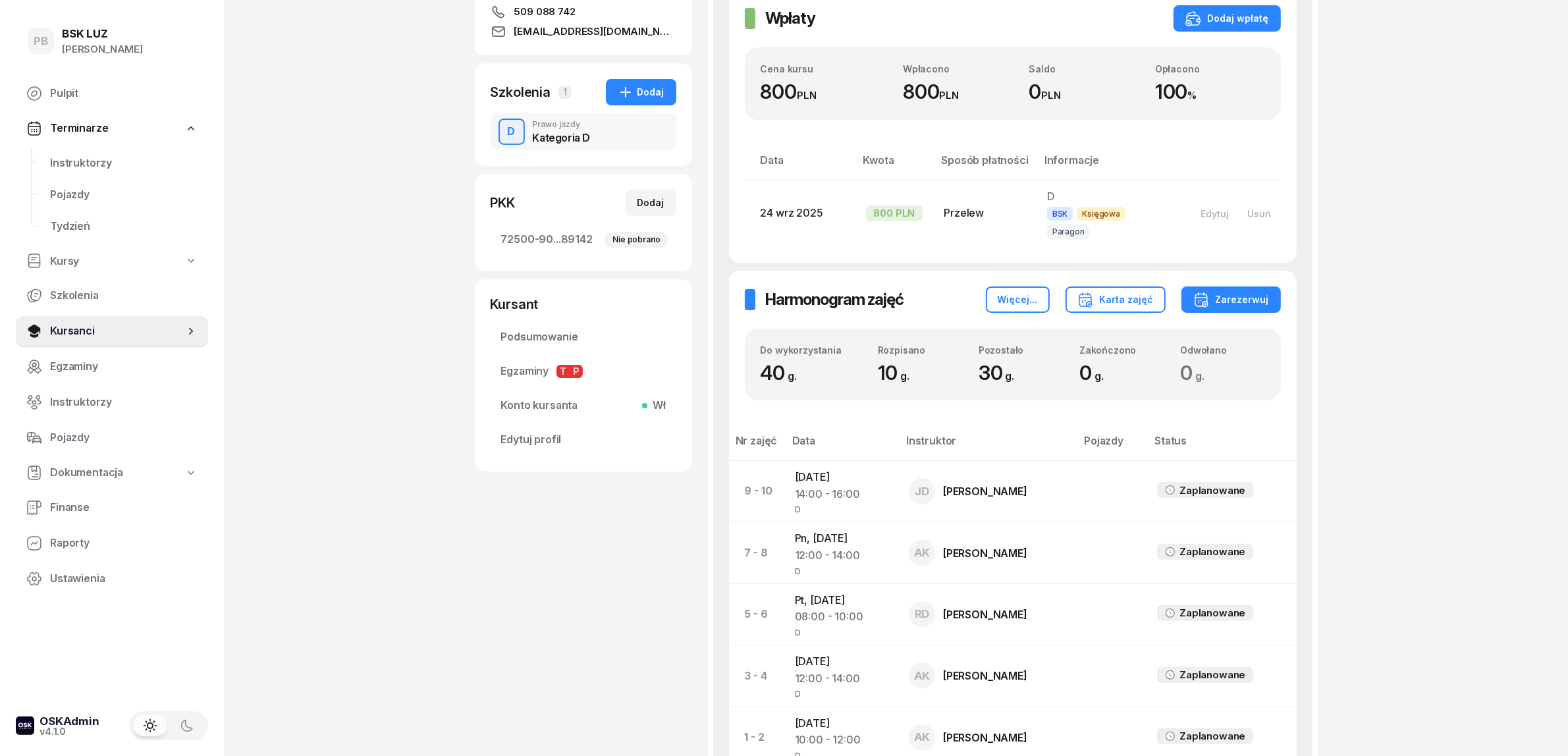
scroll to position [329, 0]
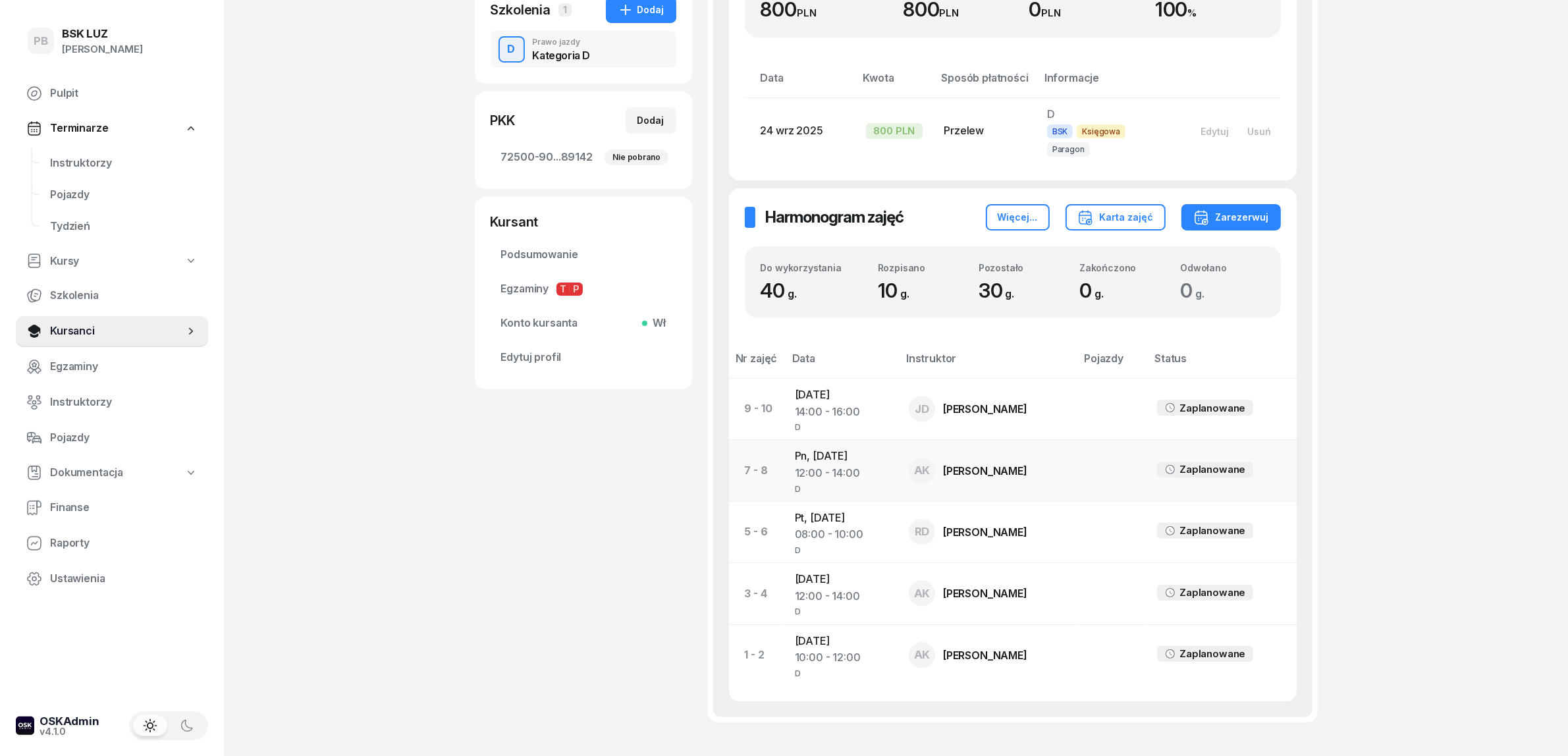
click at [822, 442] on td "Pn, [DATE] 12:00 - 14:00 D" at bounding box center [841, 470] width 114 height 61
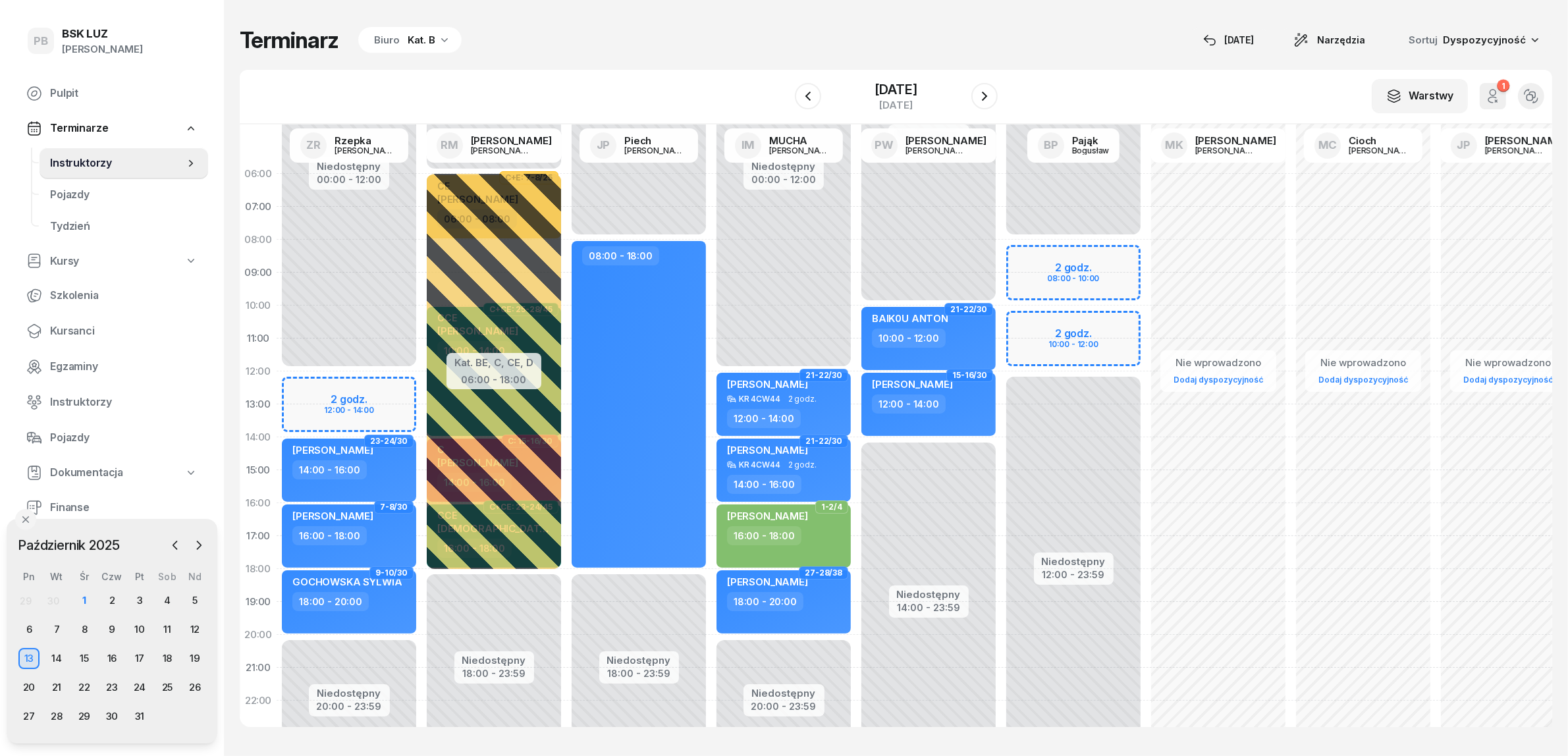
click at [420, 41] on div "Kat. B" at bounding box center [421, 40] width 28 height 16
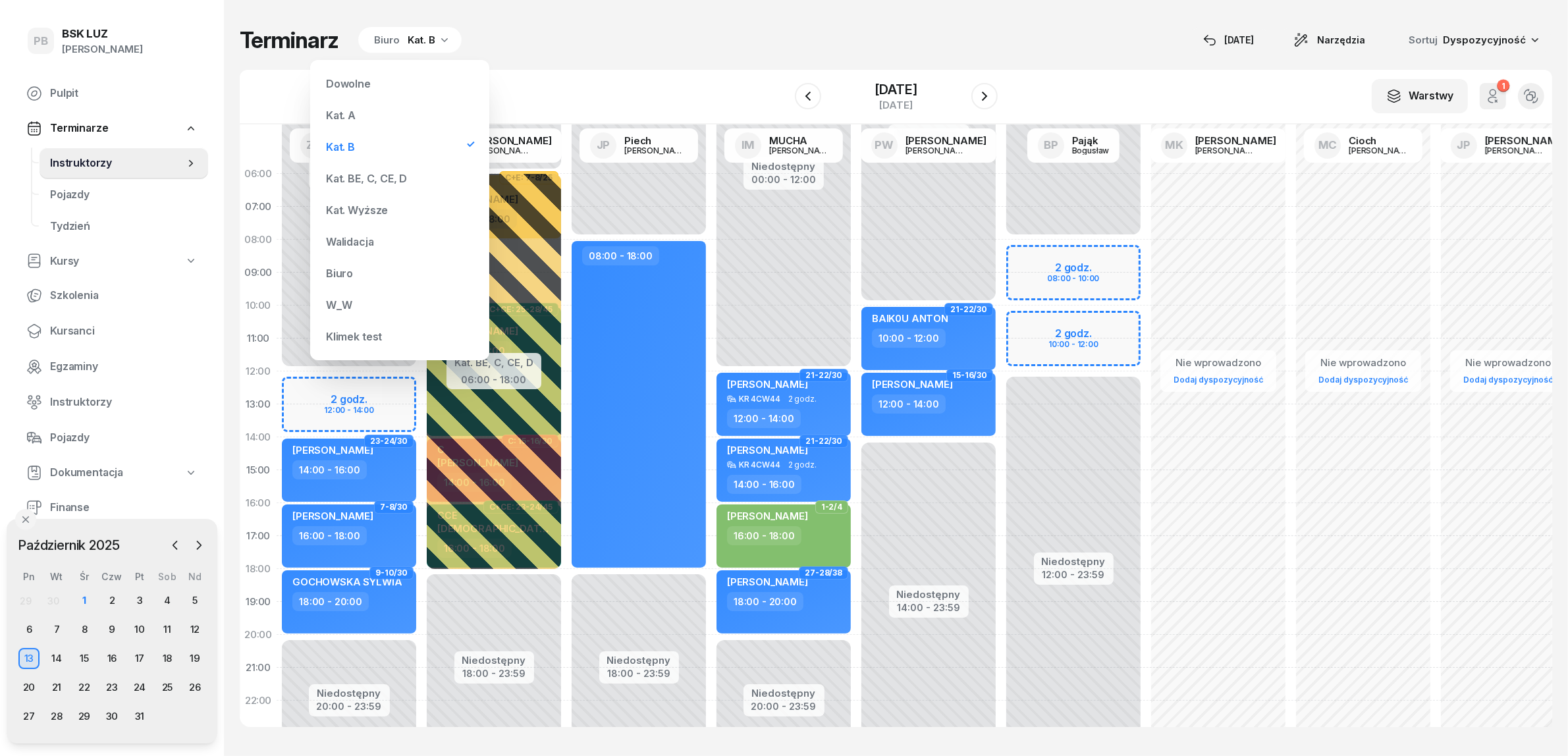
click at [379, 180] on div "Kat. BE, C, CE, D" at bounding box center [366, 179] width 81 height 11
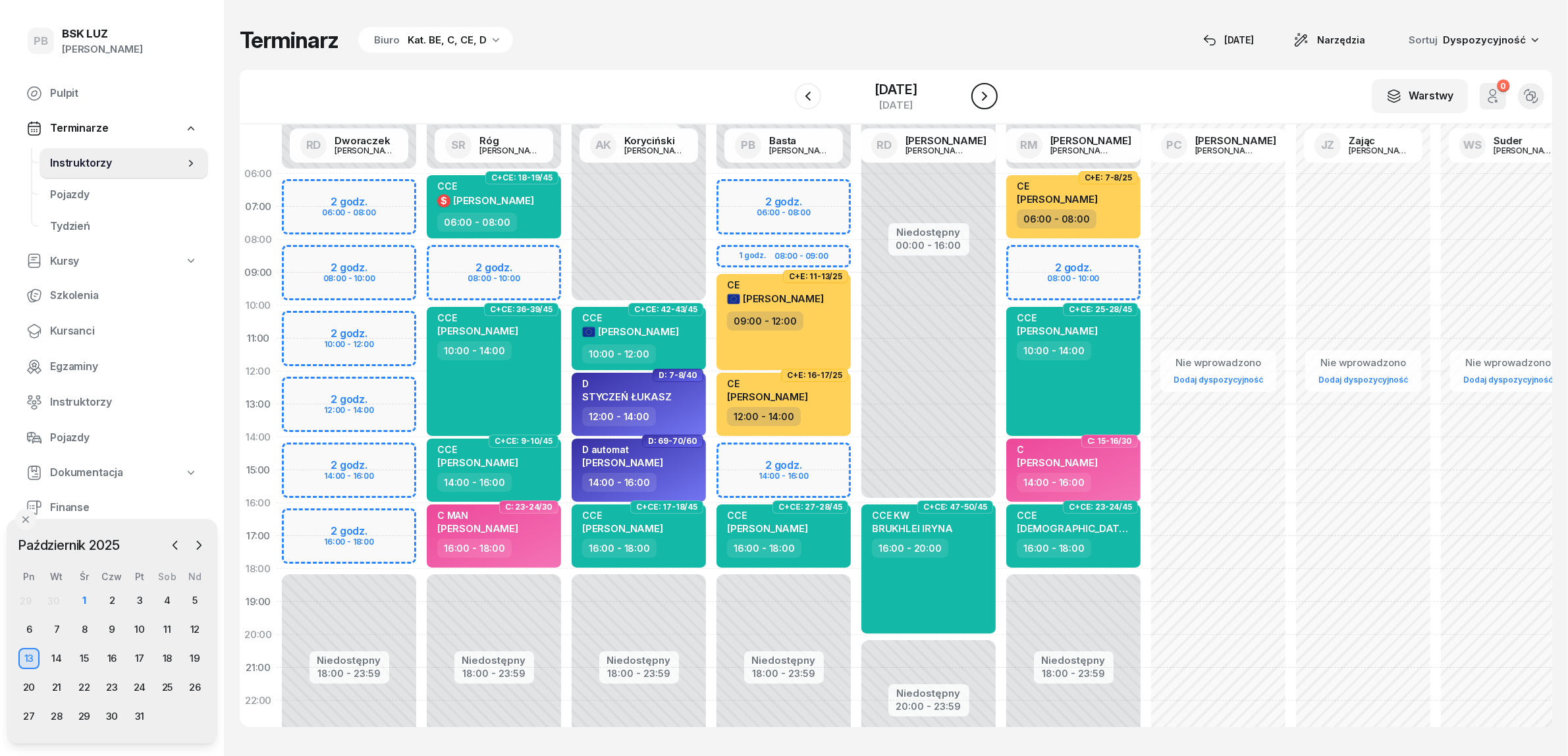
click at [992, 94] on icon "button" at bounding box center [985, 96] width 16 height 16
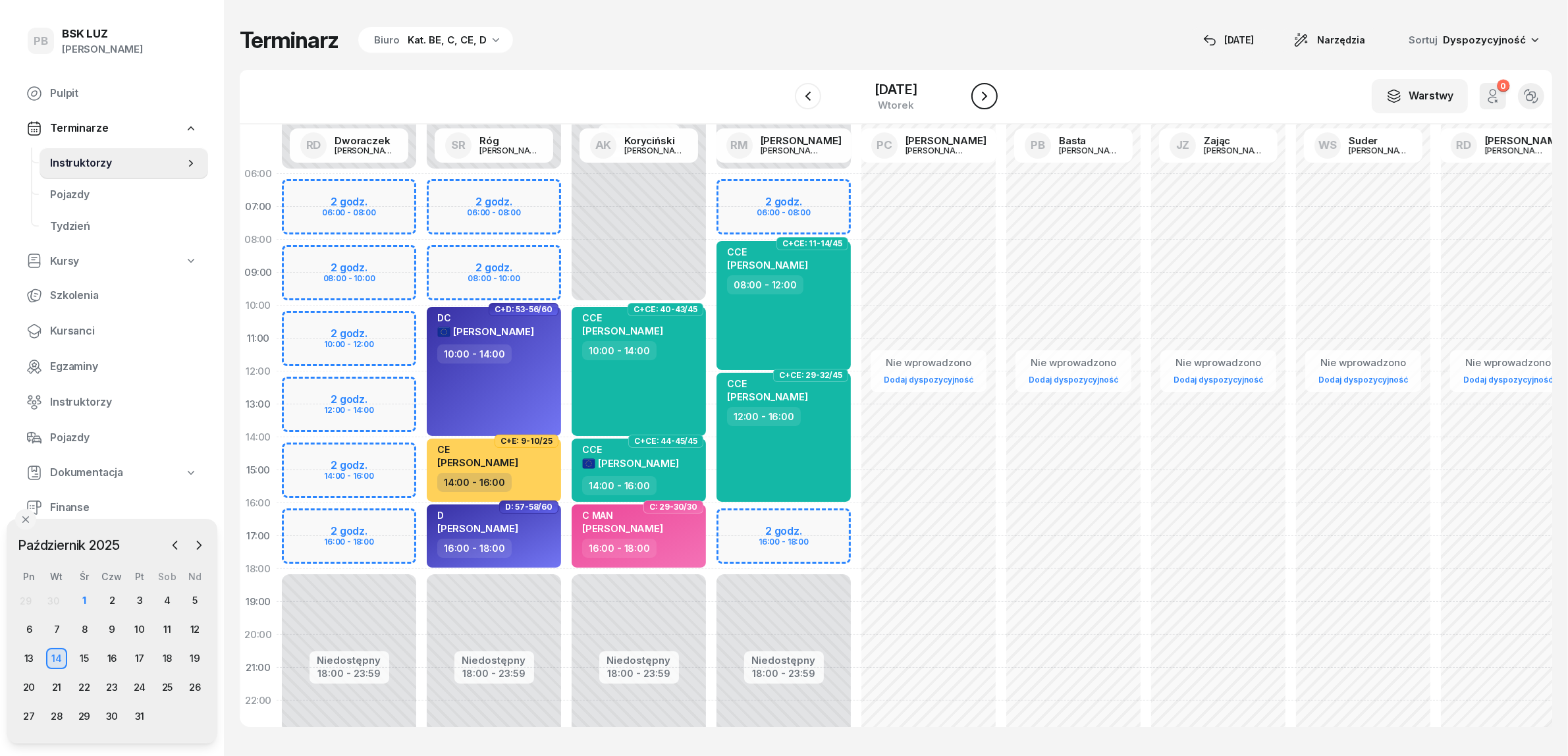
click at [992, 94] on icon "button" at bounding box center [985, 96] width 16 height 16
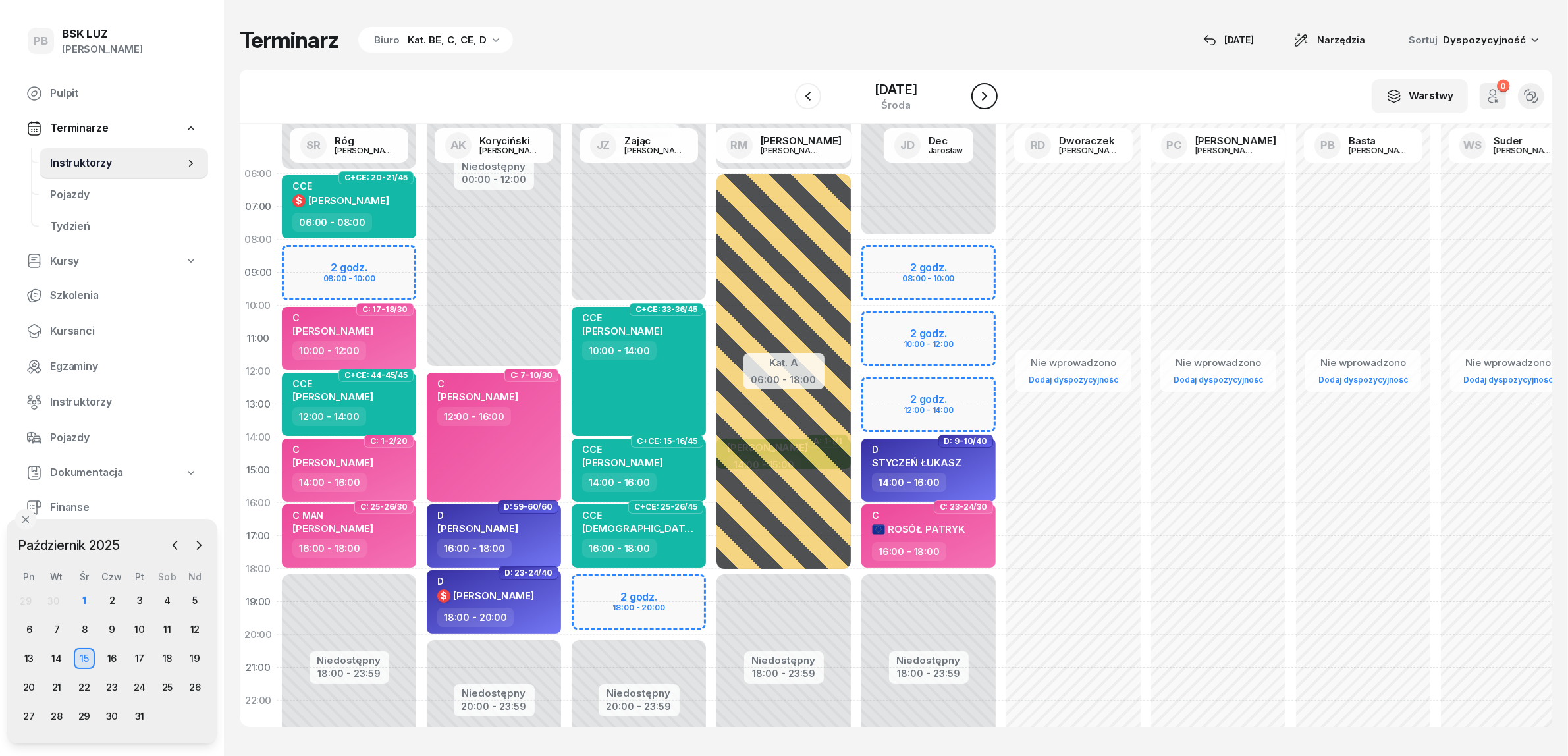
click at [992, 94] on icon "button" at bounding box center [985, 96] width 16 height 16
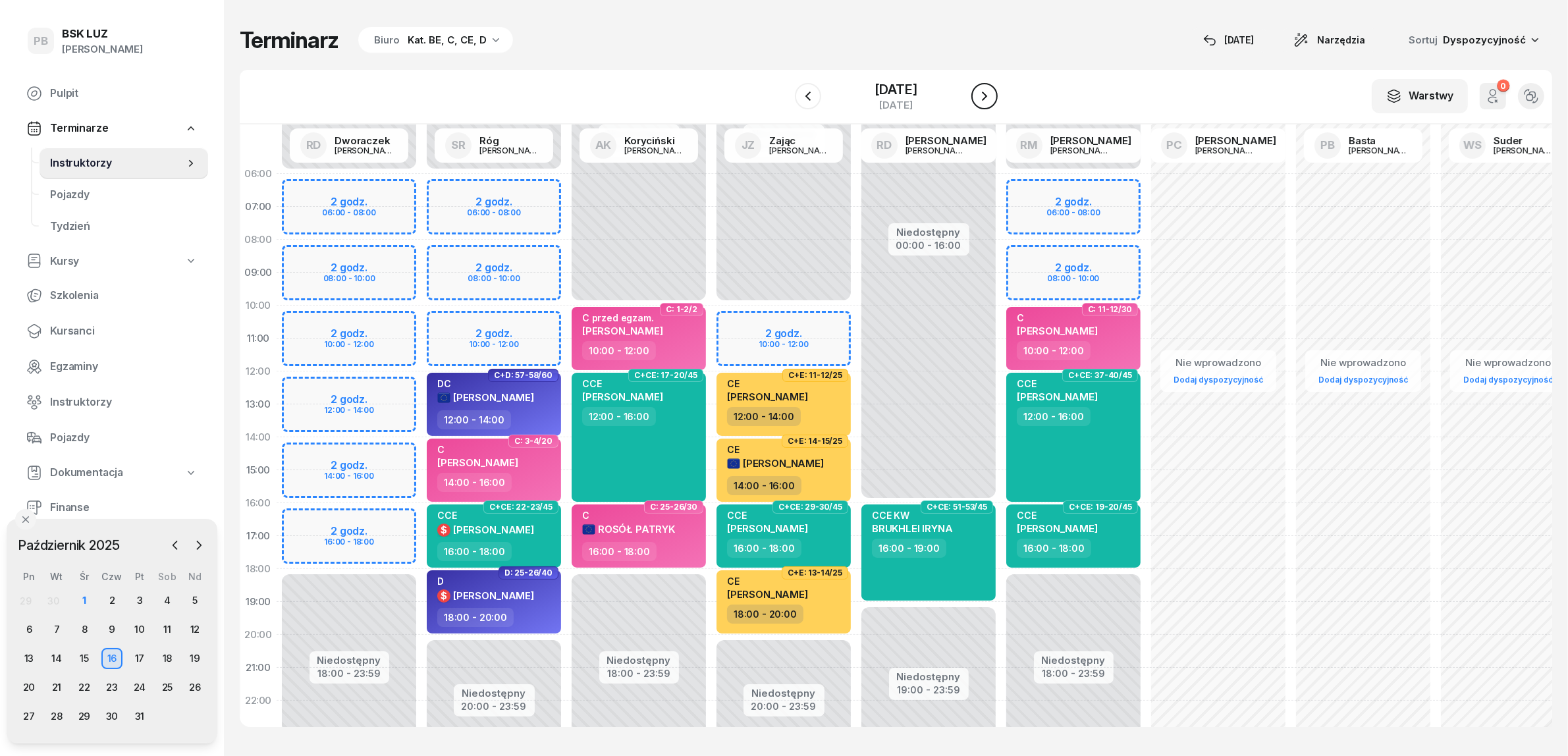
click at [991, 86] on button "button" at bounding box center [985, 96] width 26 height 26
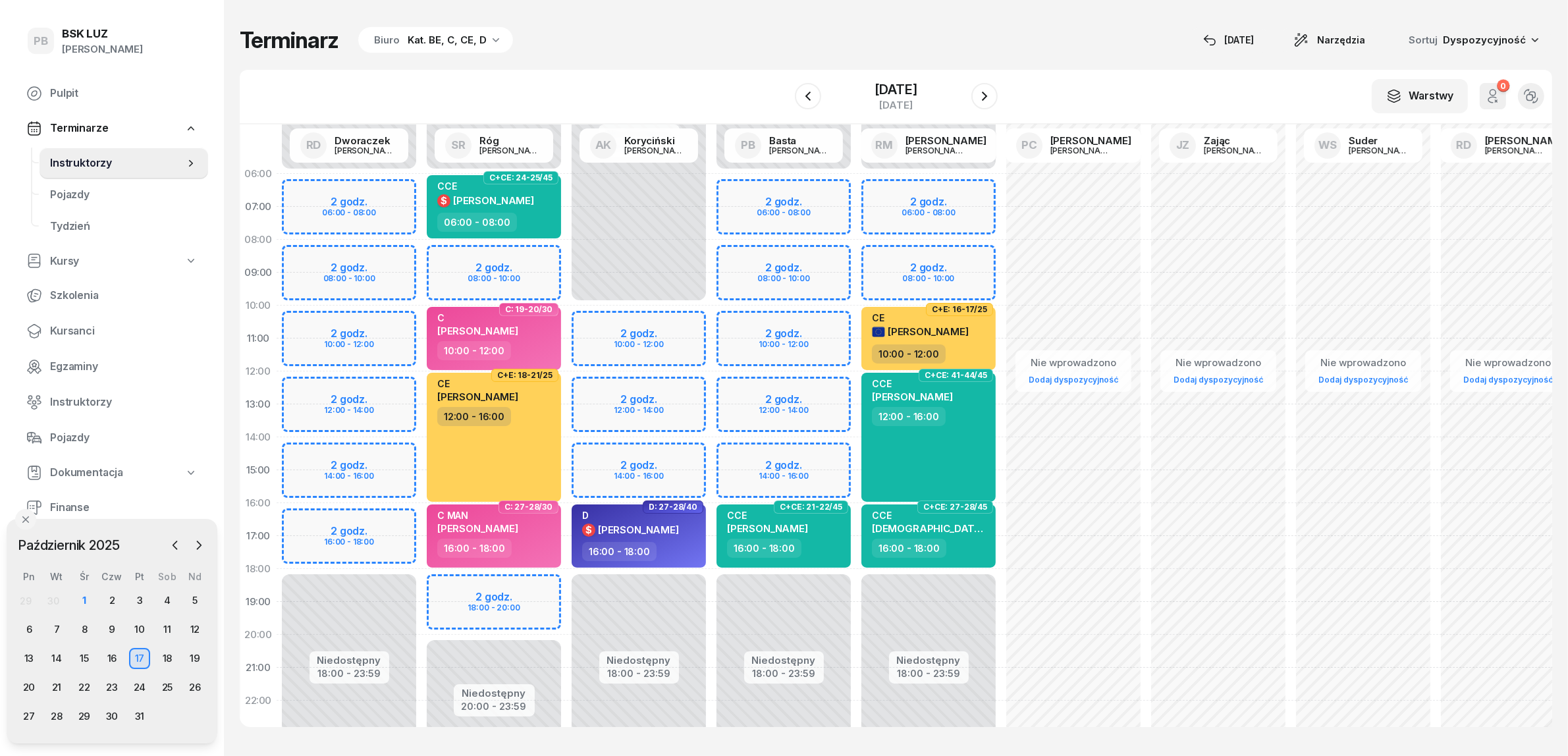
click at [677, 449] on div "Niedostępny 00:00 - 10:00 Niedostępny 18:00 - 23:59 2 godz. 10:00 - 12:00 2 god…" at bounding box center [639, 470] width 145 height 626
select select "14"
select select "16"
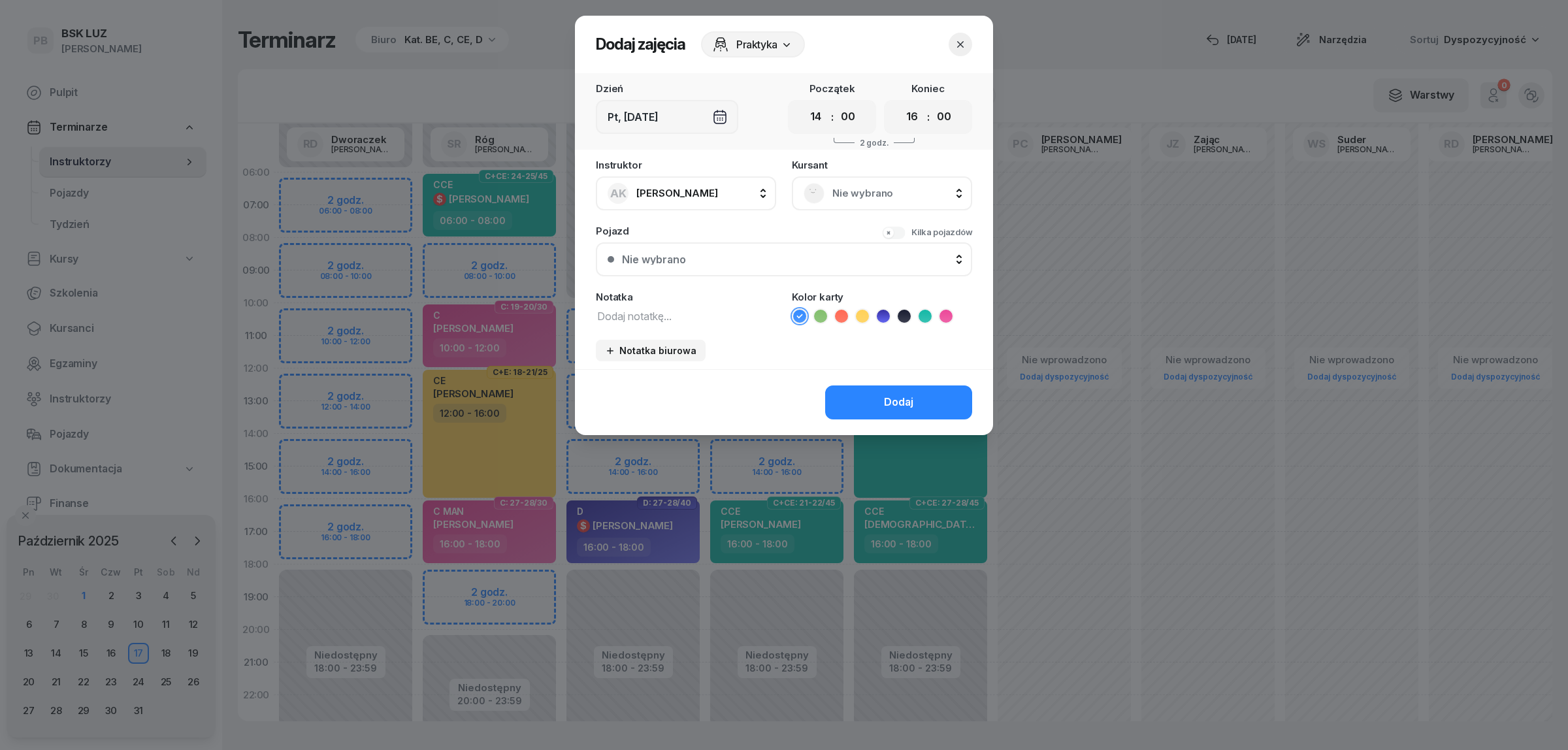
click at [847, 195] on span "Nie wybrano" at bounding box center [896, 193] width 128 height 17
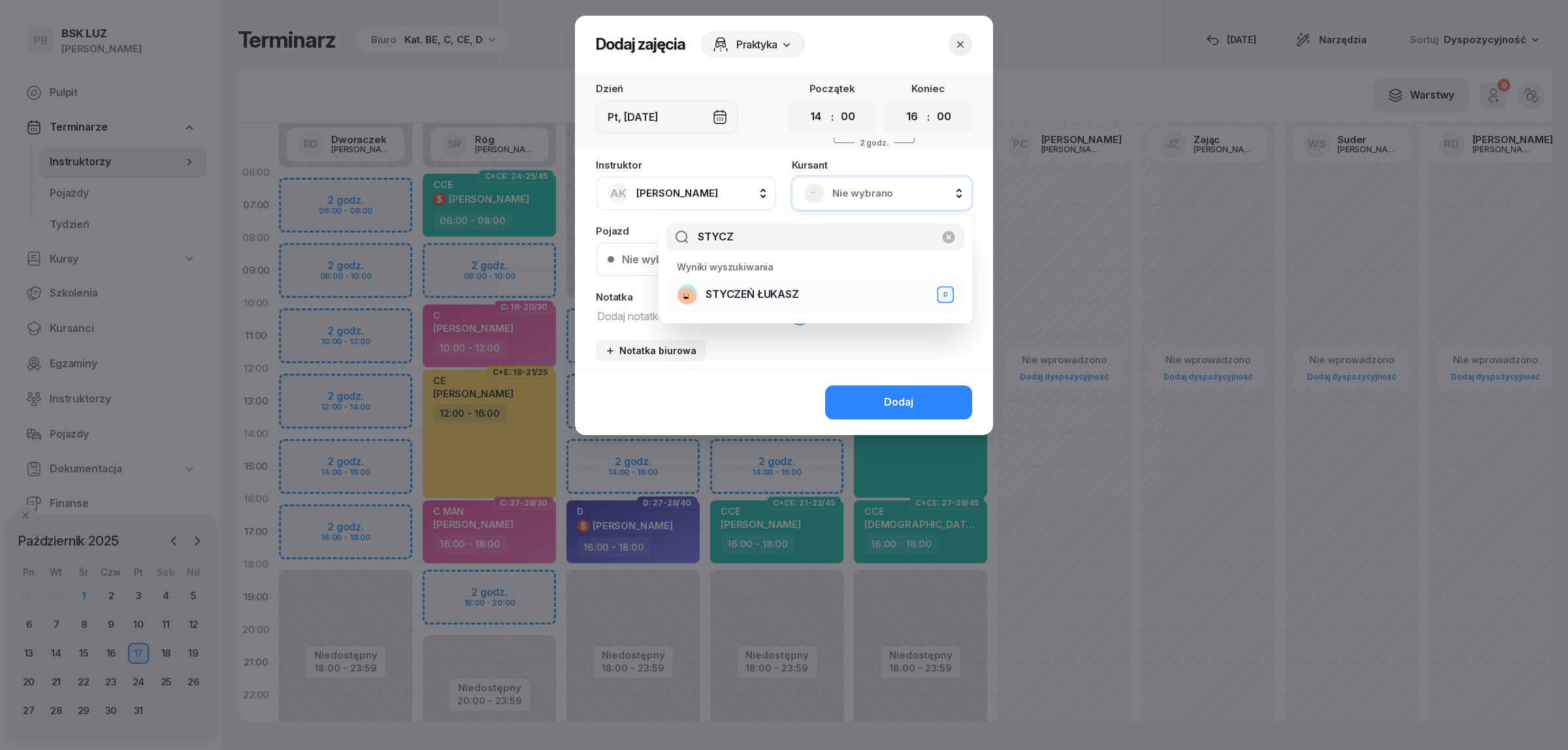
type input "STYCZ"
click at [739, 289] on span "STYCZEŃ ŁUKASZ" at bounding box center [752, 295] width 93 height 17
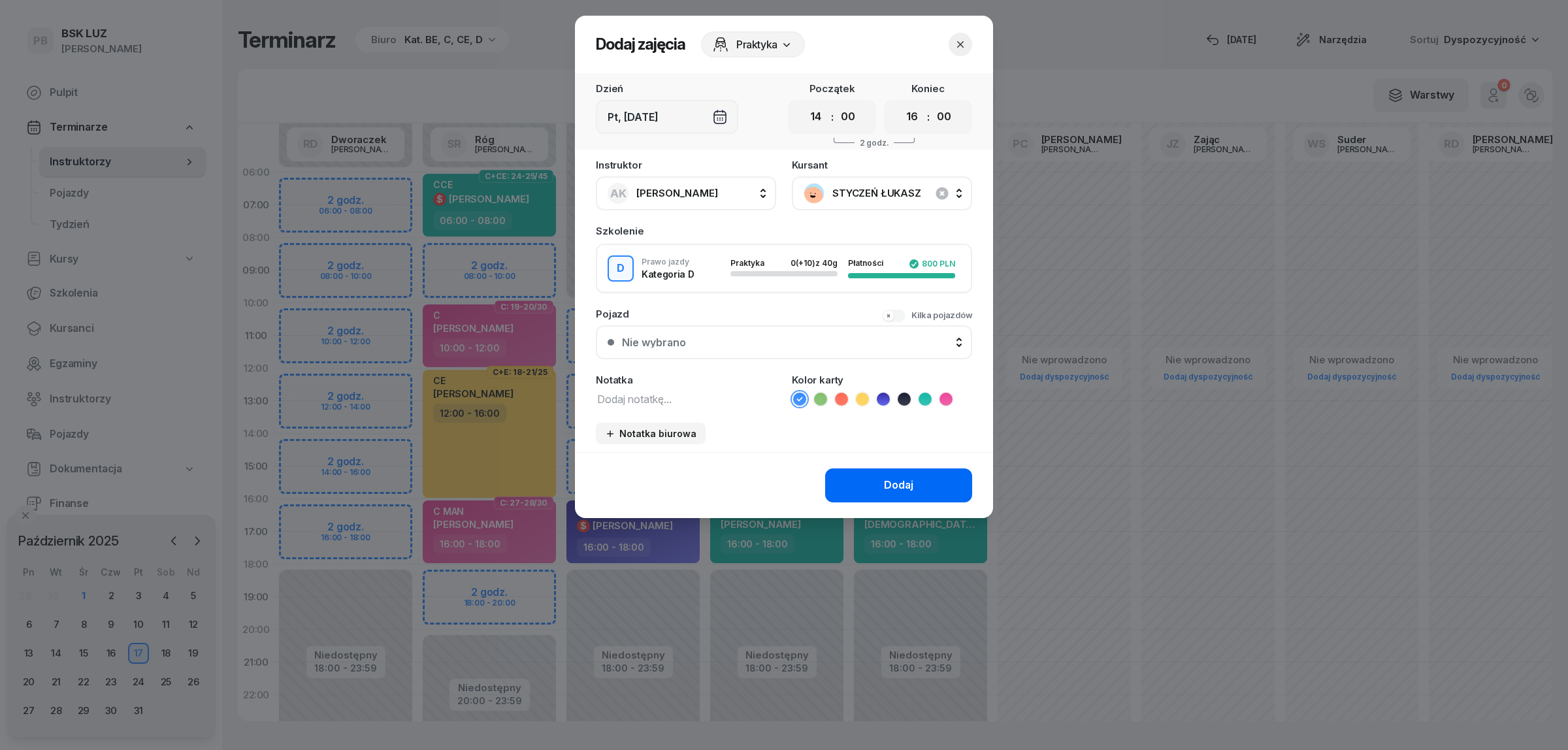
click at [891, 492] on button "Dodaj" at bounding box center [898, 486] width 147 height 34
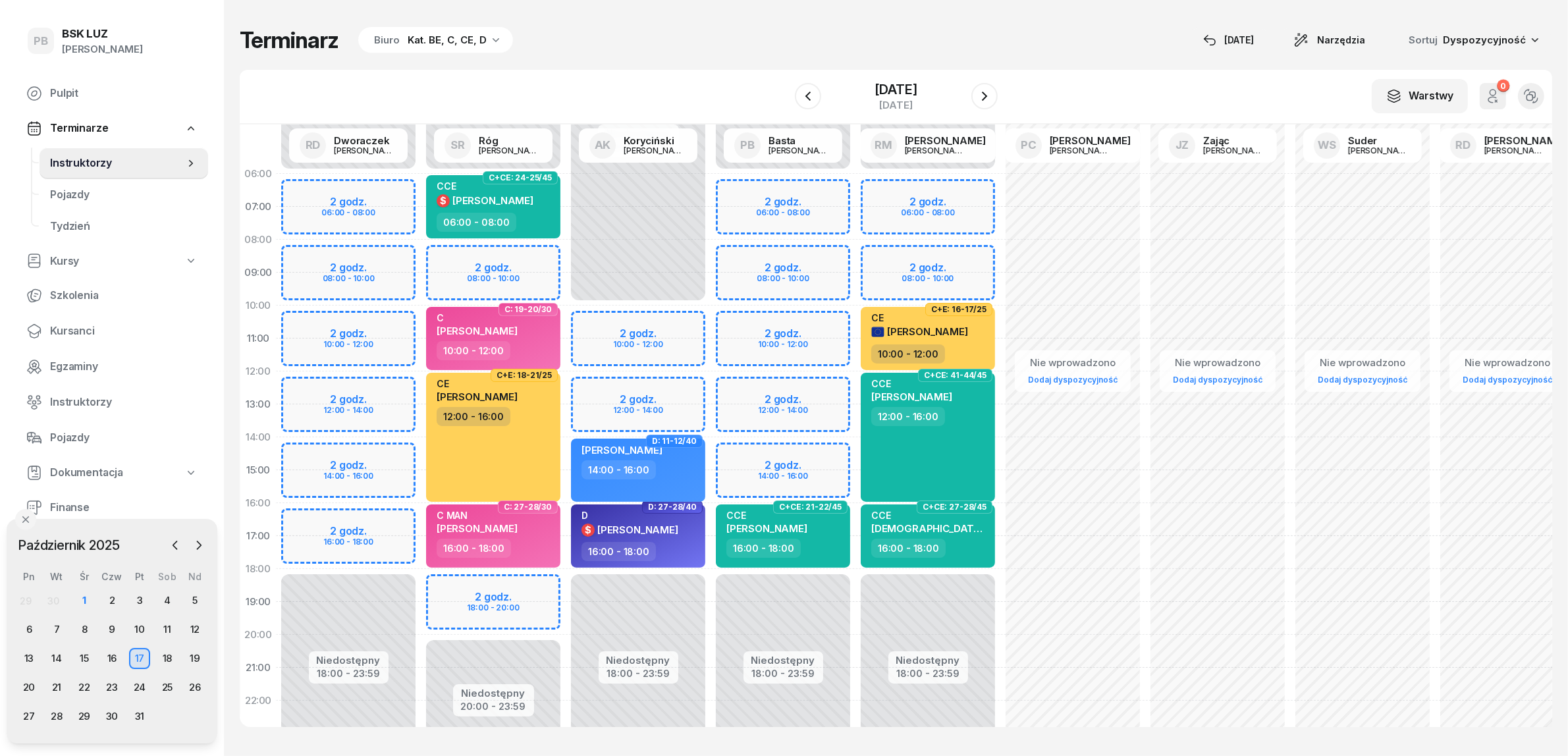
click at [1068, 46] on div "Terminarz Biuro Kat. BE, C, CE, D [DATE] Narzędzia Sortuj Dyspozycyjność" at bounding box center [895, 40] width 1312 height 28
click at [686, 473] on div "14:00 - 16:00" at bounding box center [639, 470] width 116 height 19
select select "14"
select select "16"
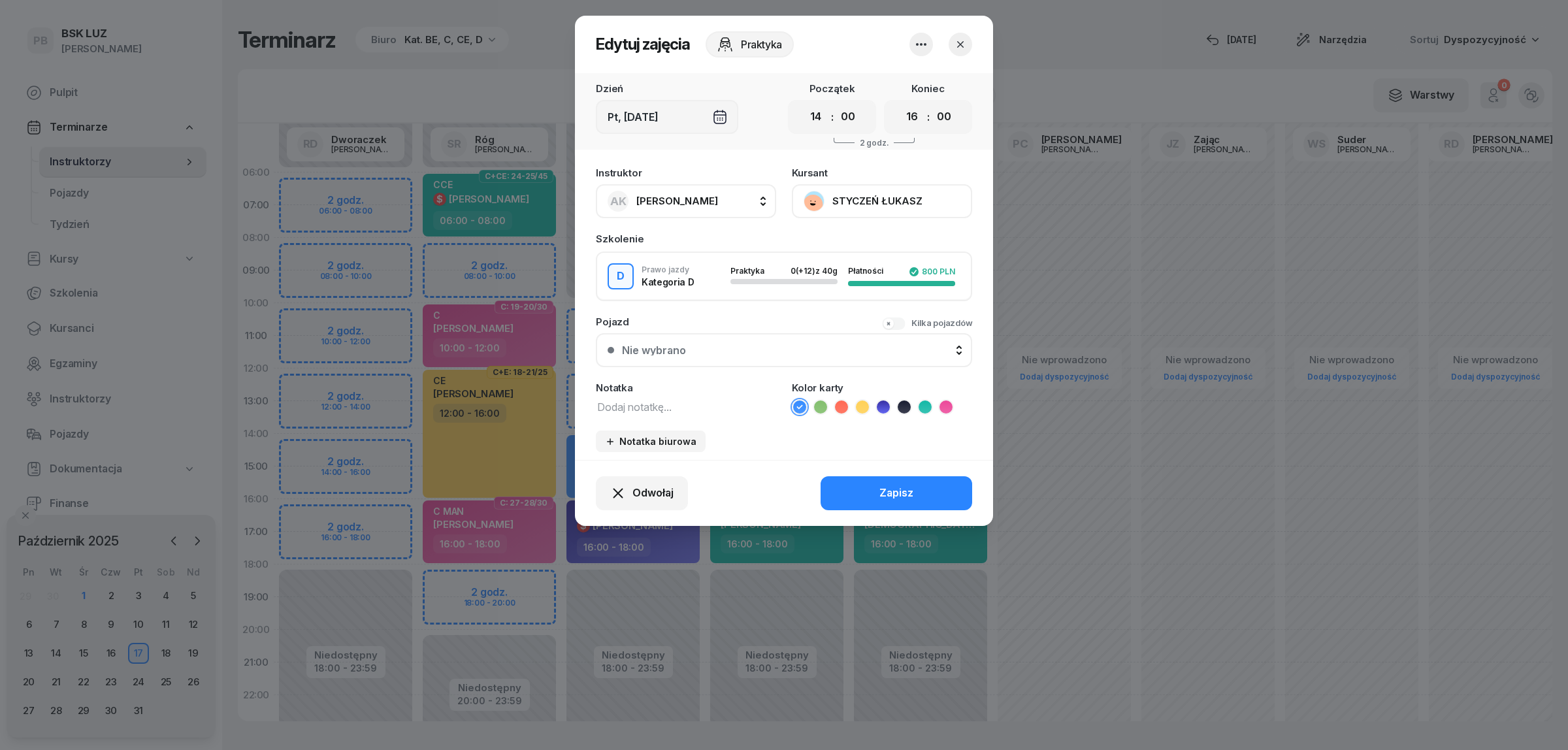
click at [640, 402] on textarea at bounding box center [686, 407] width 180 height 17
drag, startPoint x: 645, startPoint y: 400, endPoint x: 550, endPoint y: 396, distance: 95.1
click at [550, 396] on div "Edytuj zajęcia Praktyka Dzień Pt, [DATE] Początek 00 01 02 03 04 05 06 07 08 09…" at bounding box center [784, 375] width 1568 height 750
type textarea "D"
click at [882, 407] on icon at bounding box center [883, 407] width 13 height 13
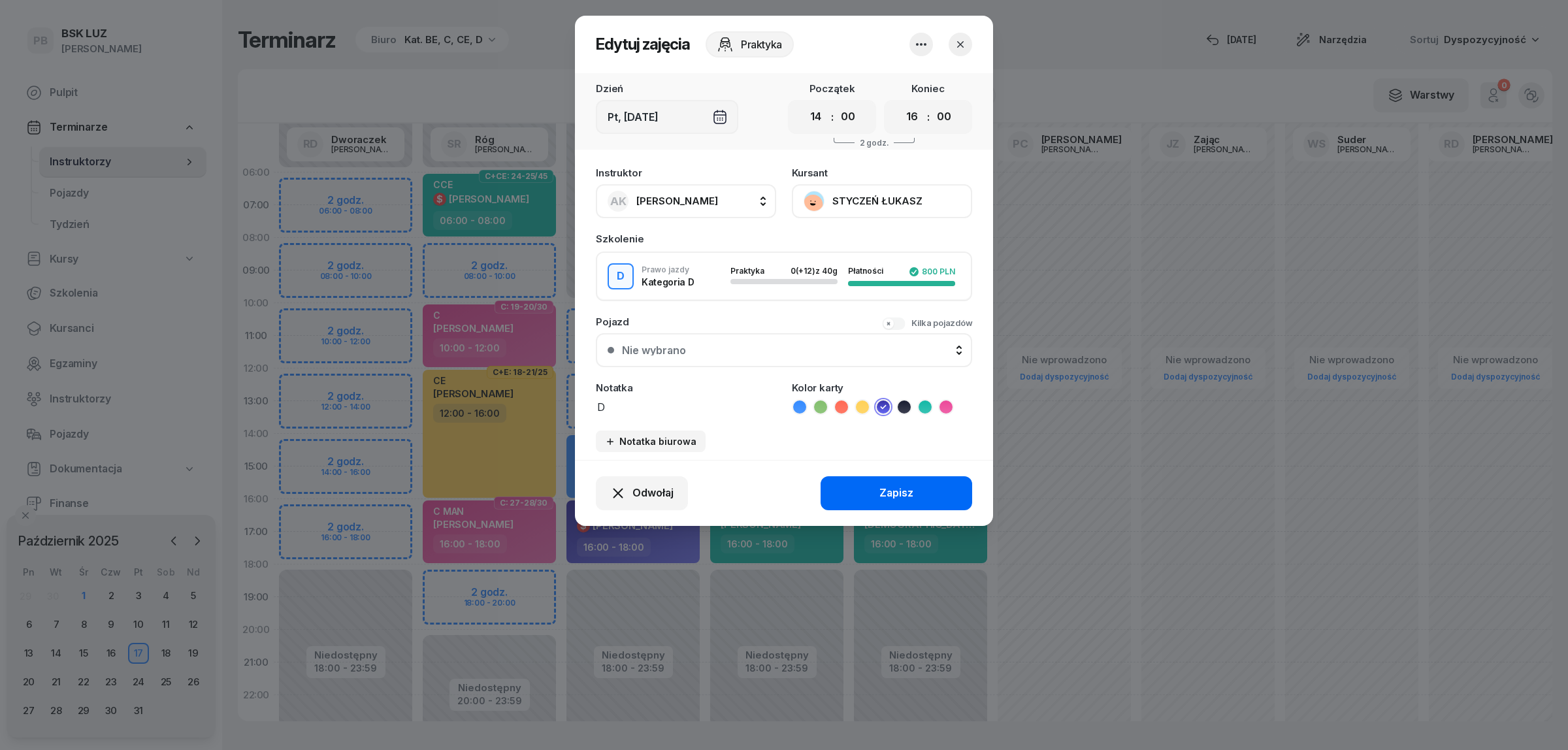
click at [880, 480] on button "Zapisz" at bounding box center [896, 494] width 152 height 34
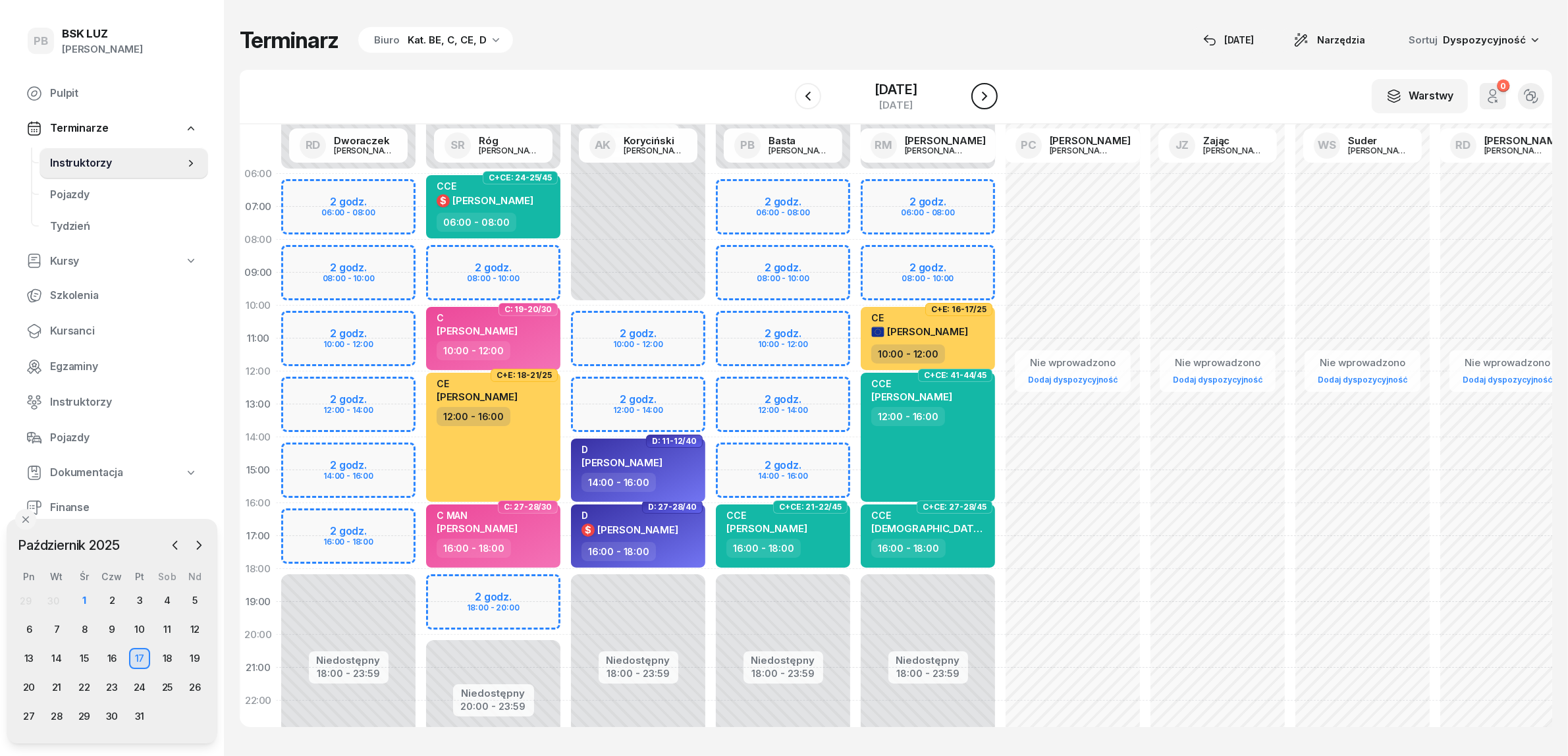
click at [992, 97] on icon "button" at bounding box center [985, 96] width 16 height 16
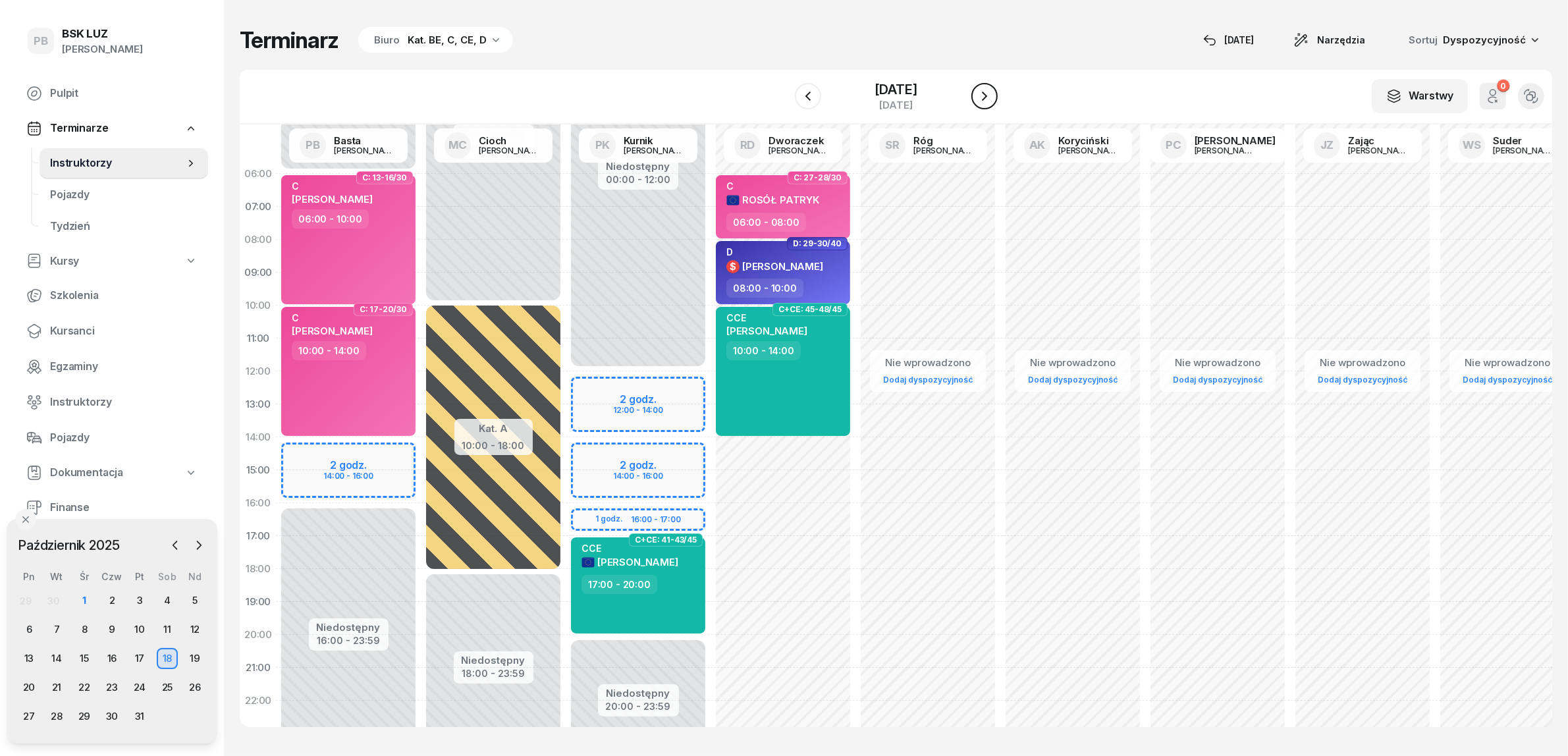
click at [992, 97] on icon "button" at bounding box center [985, 96] width 16 height 16
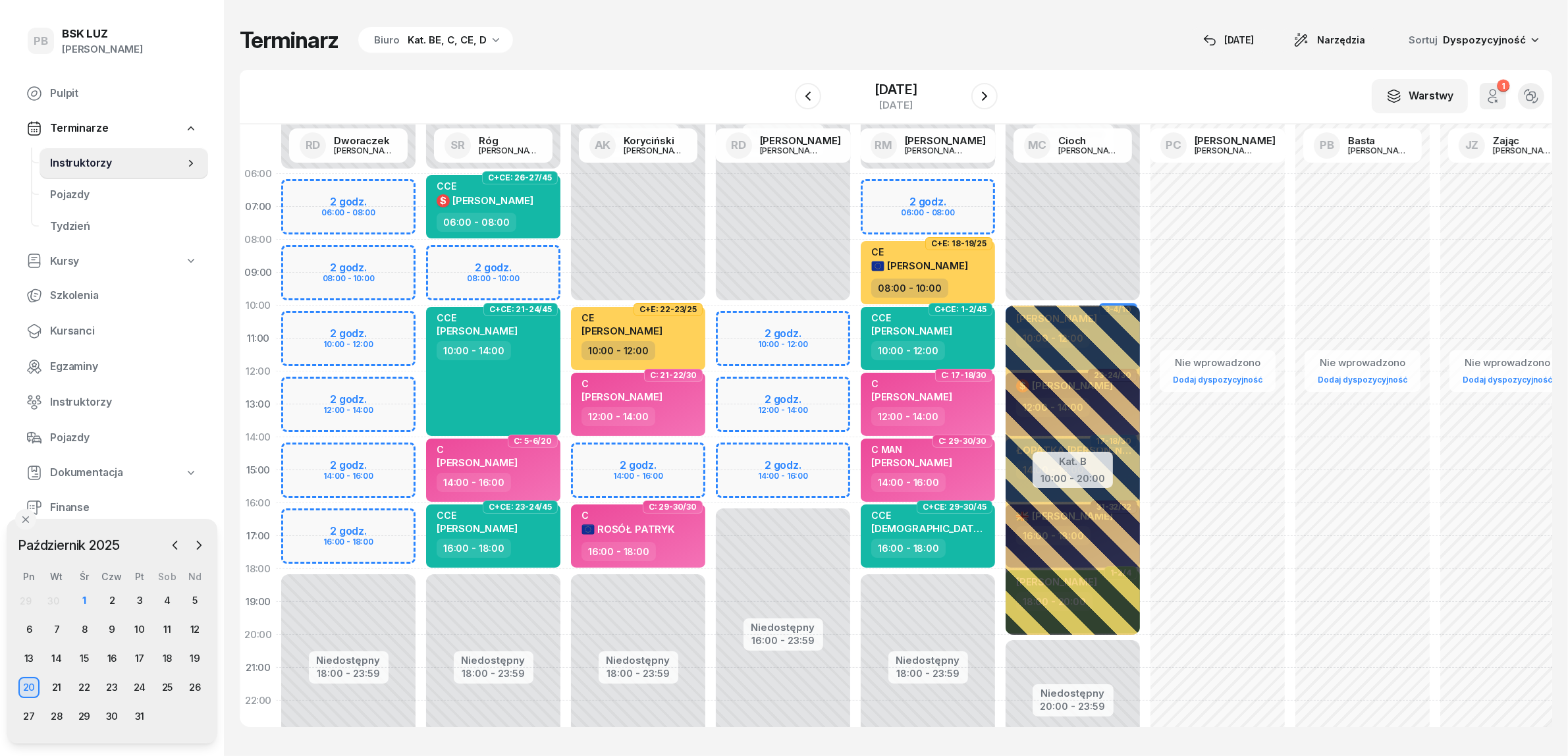
click at [677, 455] on div "Niedostępny 00:00 - 10:00 Niedostępny 18:00 - 23:59 2 godz. 14:00 - 16:00 C+E: …" at bounding box center [638, 470] width 145 height 626
select select "14"
select select "16"
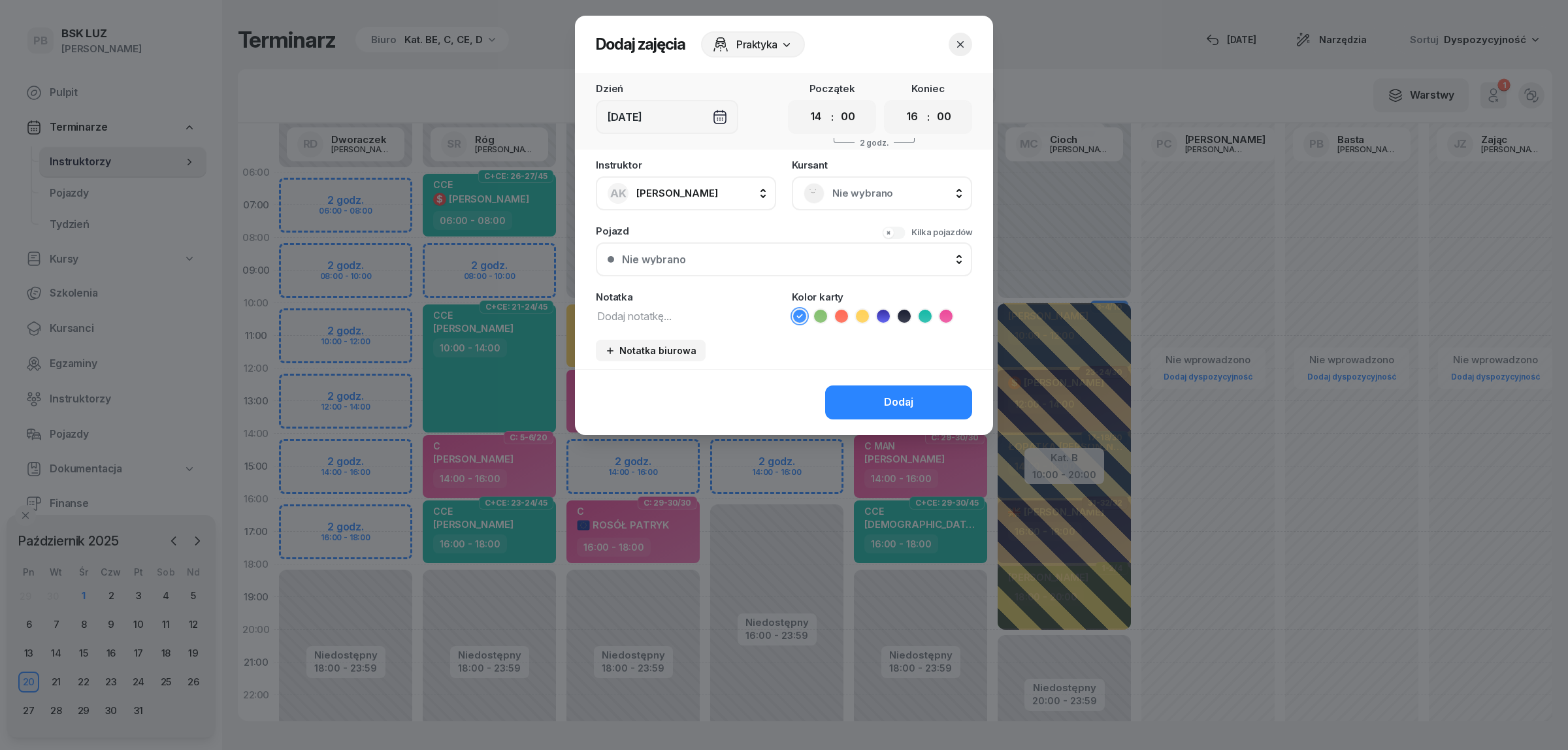
click at [952, 43] on button "button" at bounding box center [960, 44] width 24 height 24
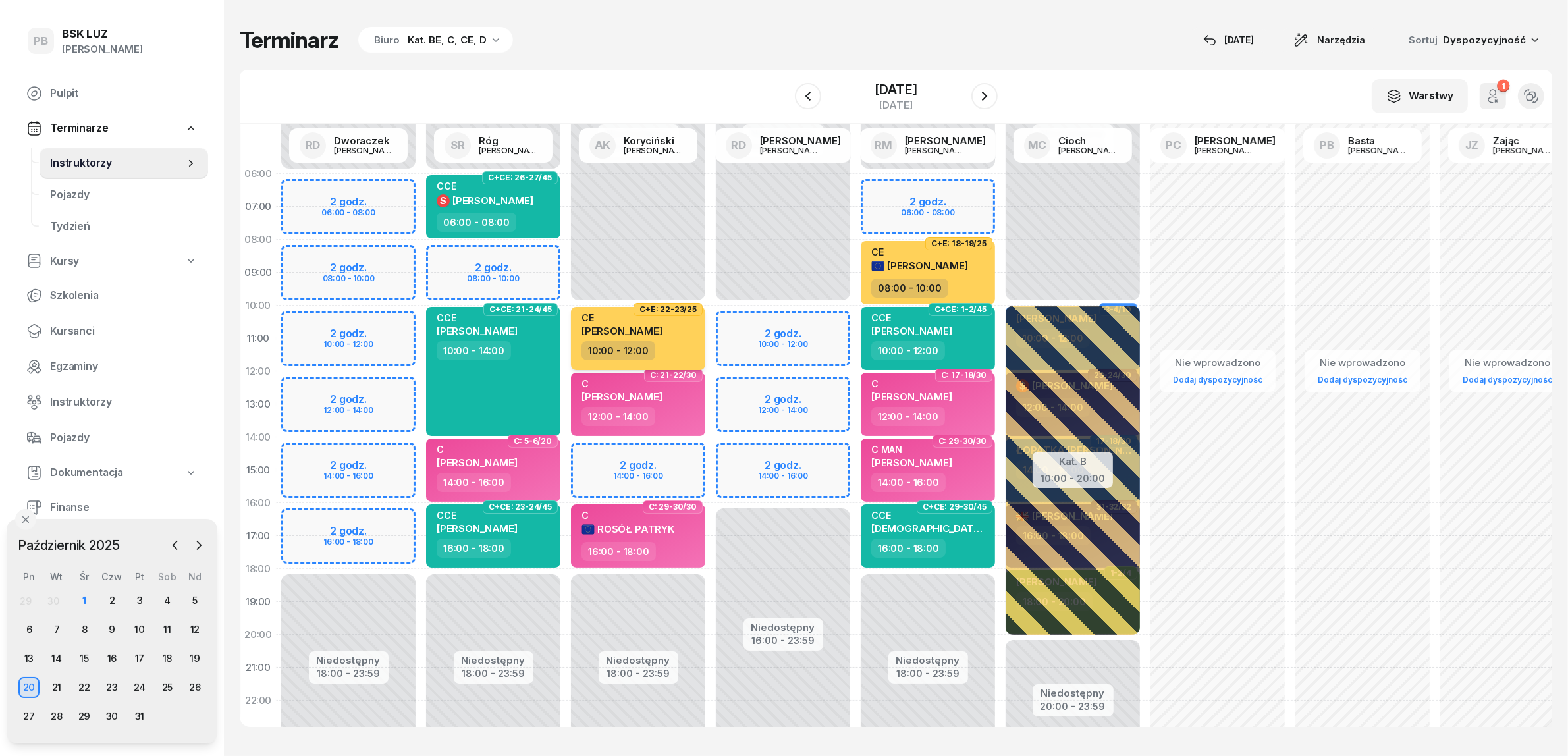
click at [693, 349] on div "10:00 - 12:00" at bounding box center [639, 351] width 116 height 19
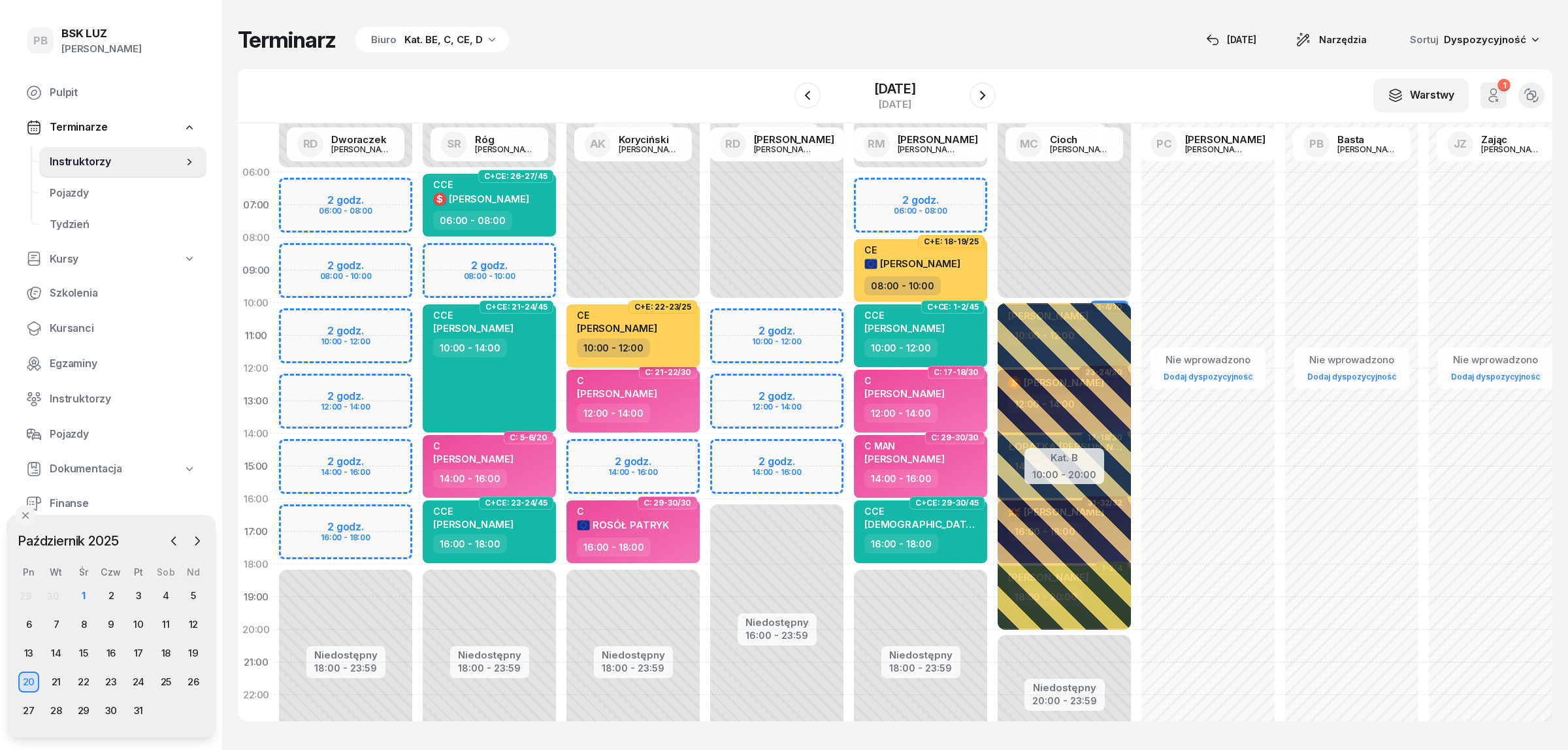
select select "10"
select select "12"
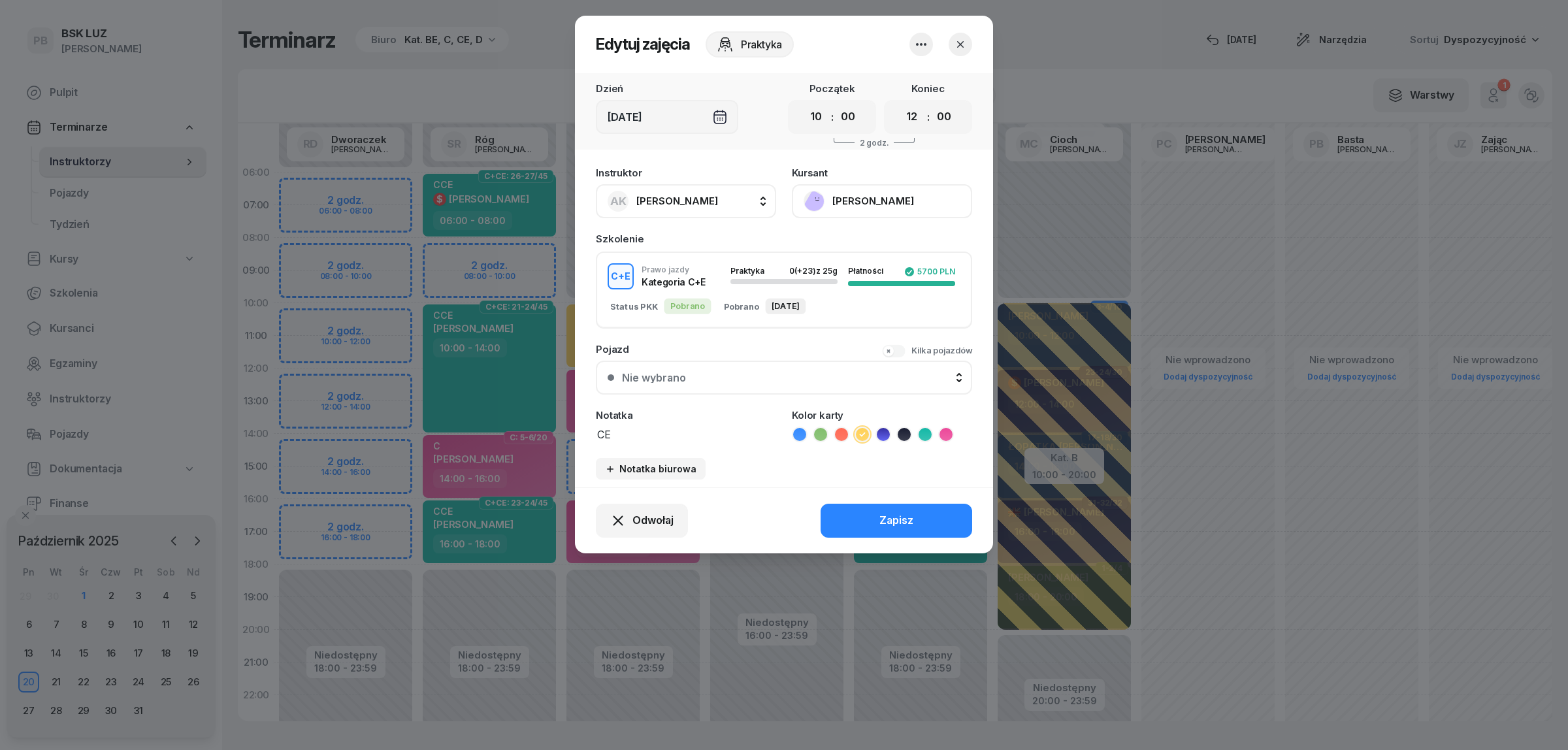
click at [717, 198] on button "AK [PERSON_NAME]" at bounding box center [686, 201] width 180 height 34
type input "darm"
click at [697, 294] on span "[PERSON_NAME]" at bounding box center [684, 288] width 80 height 17
click at [921, 526] on button "Zapisz" at bounding box center [896, 521] width 152 height 34
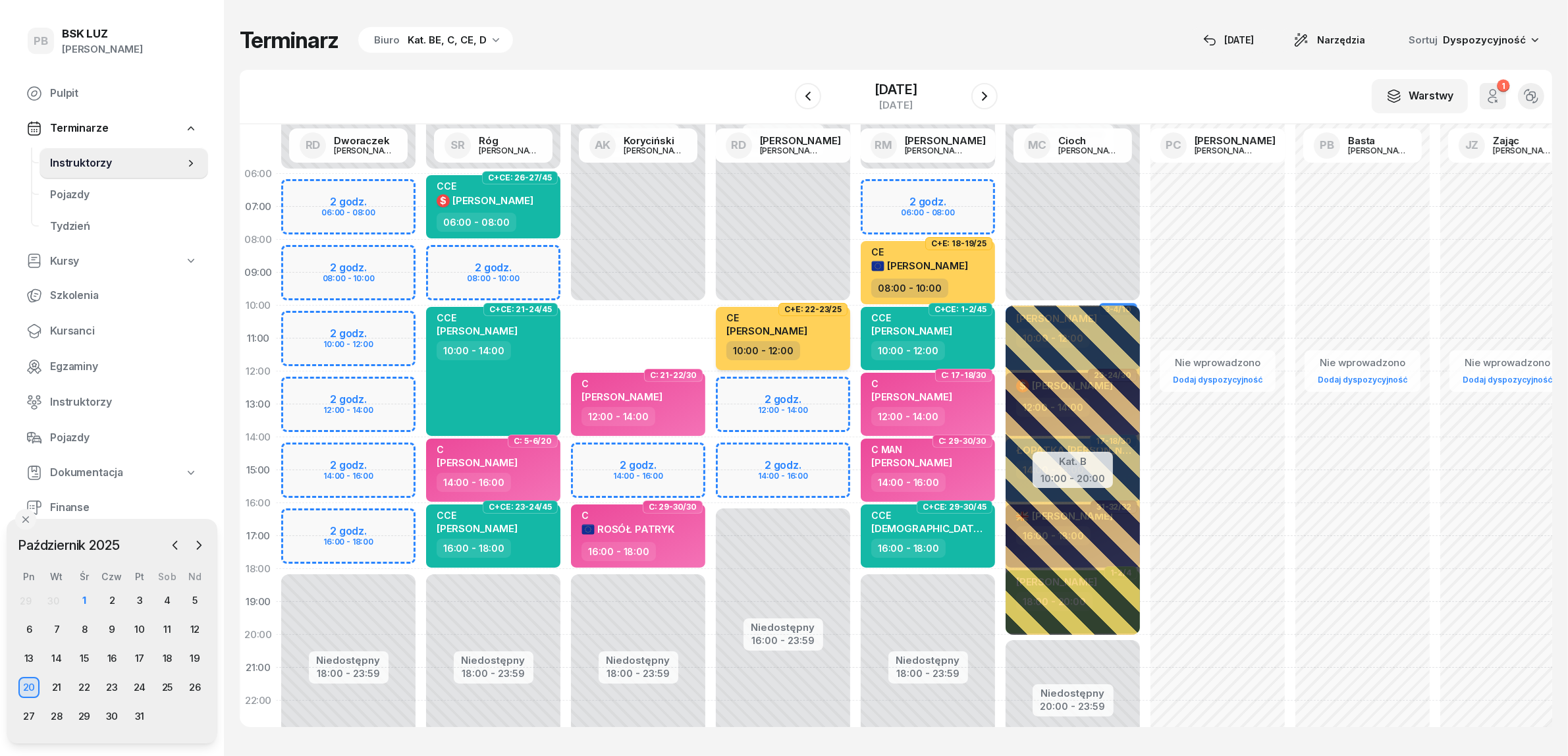
click at [822, 337] on div "CE [PERSON_NAME]" at bounding box center [784, 326] width 116 height 29
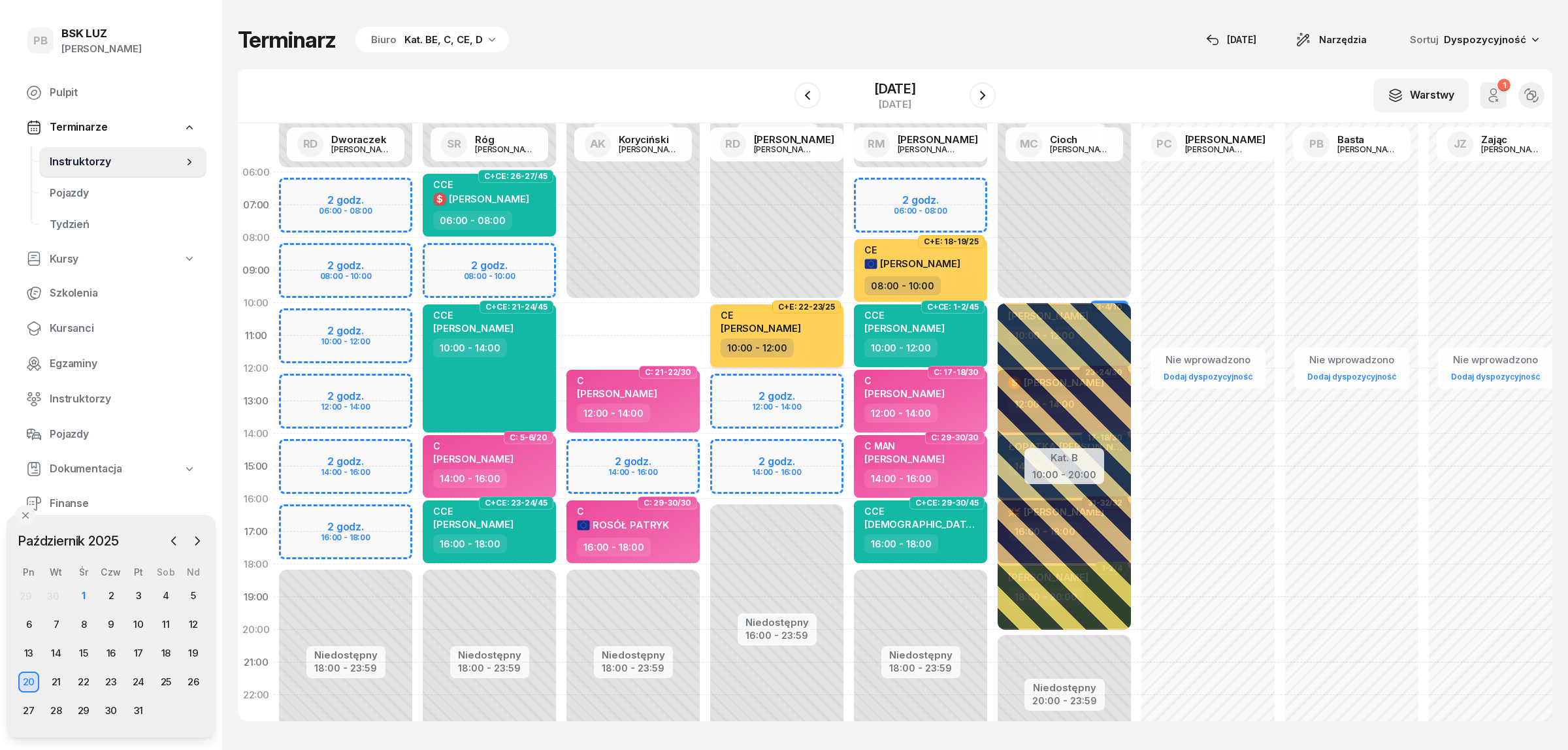
select select "10"
select select "12"
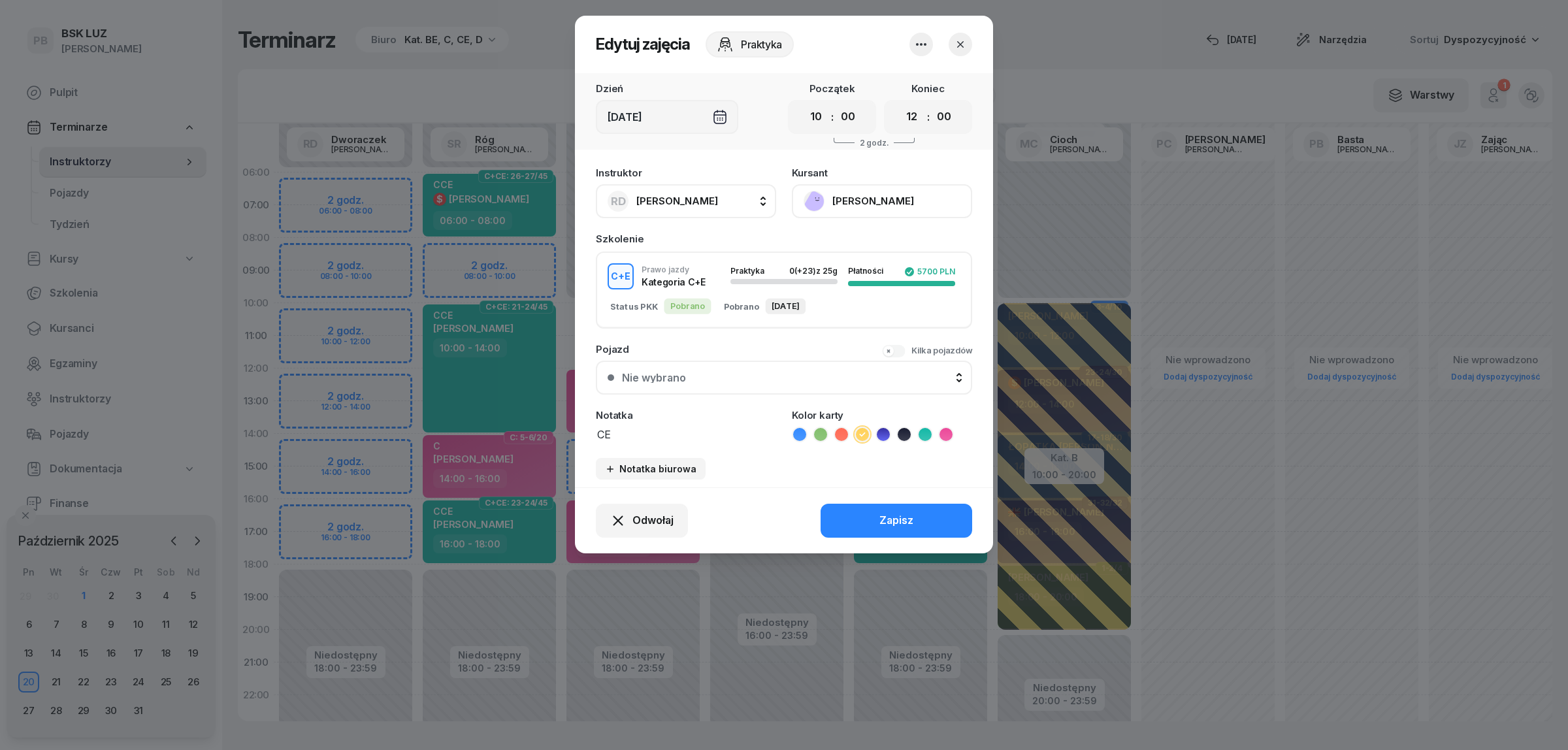
click at [726, 201] on button "RD [PERSON_NAME]" at bounding box center [686, 201] width 180 height 34
type input "kory"
click at [704, 281] on span "[PERSON_NAME]" at bounding box center [684, 288] width 80 height 17
click at [920, 514] on button "Zapisz" at bounding box center [896, 521] width 152 height 34
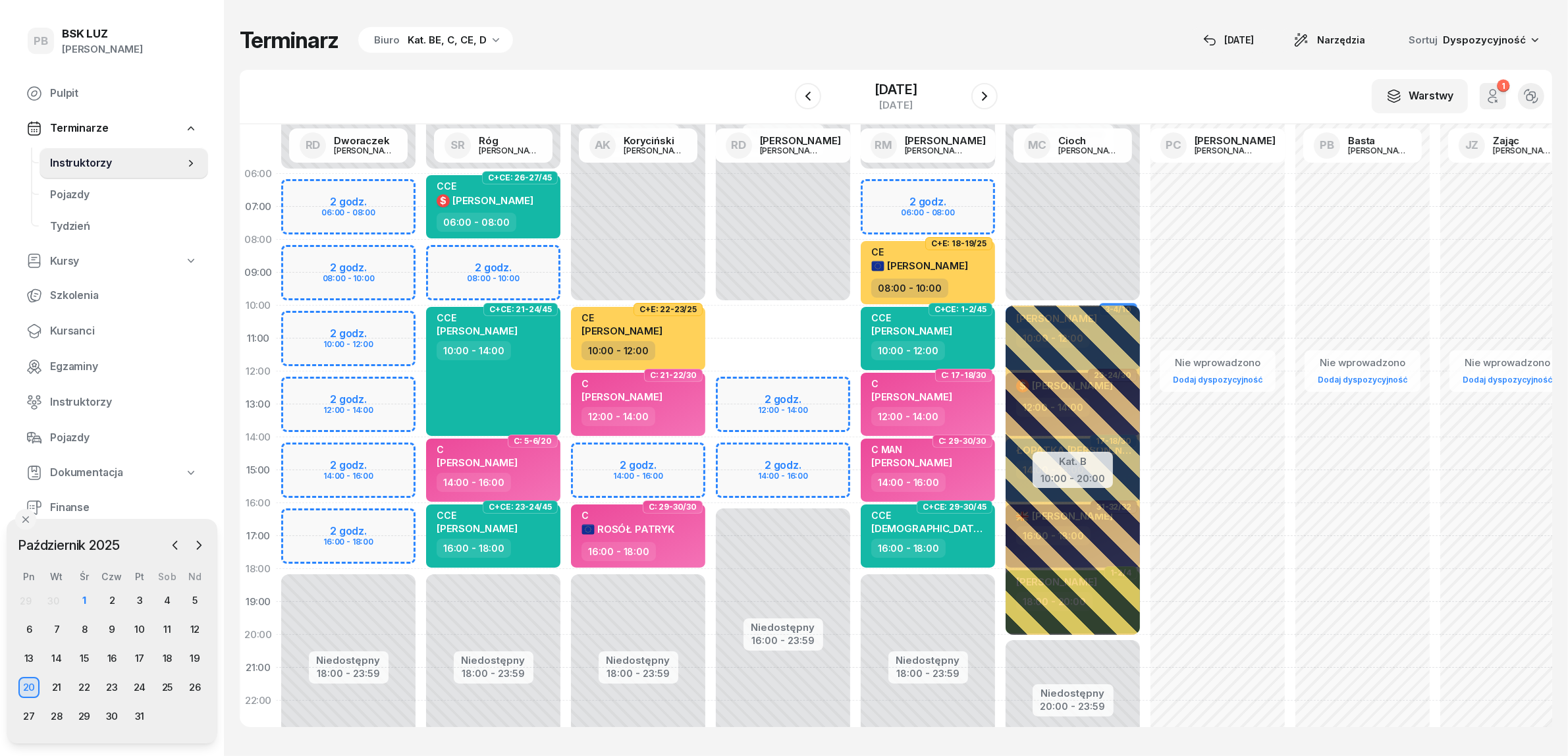
click at [833, 29] on div "Terminarz Biuro Kat. BE, C, CE, D [DATE] Narzędzia Sortuj Dyspozycyjność" at bounding box center [895, 40] width 1312 height 28
click at [140, 662] on div "17" at bounding box center [139, 658] width 21 height 21
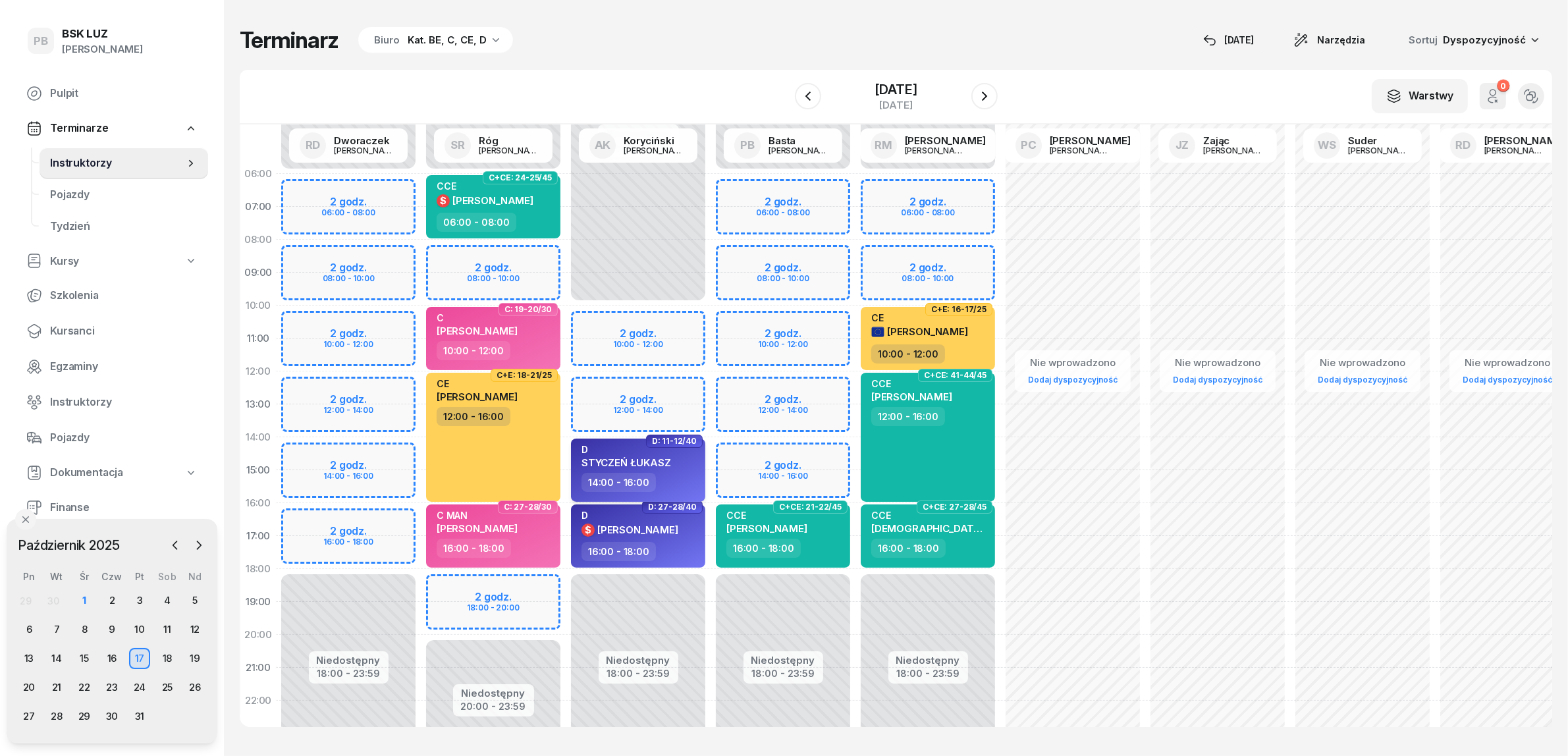
click at [691, 468] on div "D STYCZEŃ ŁUKASZ" at bounding box center [639, 458] width 116 height 29
select select "14"
select select "16"
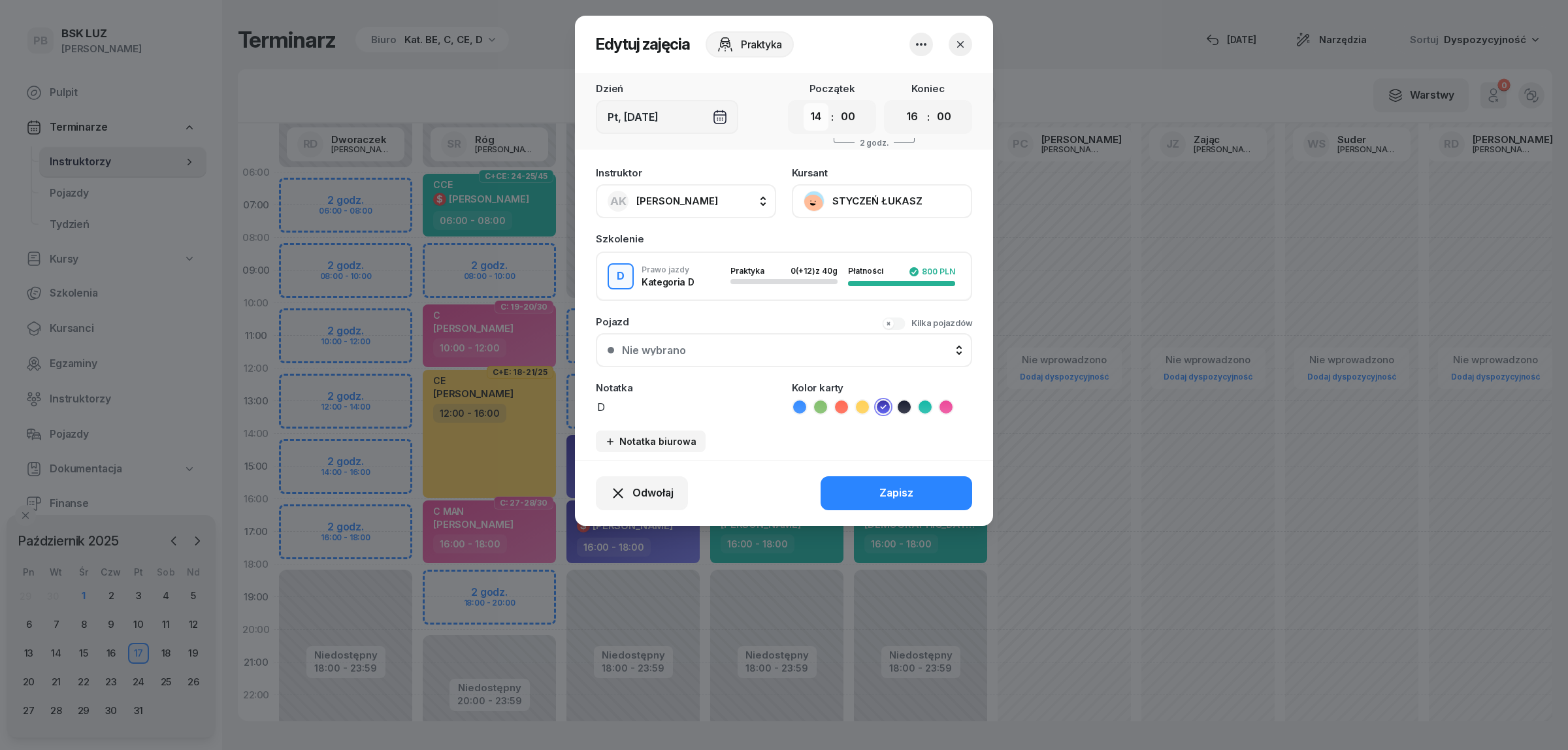
click at [822, 118] on select "00 01 02 03 04 05 06 07 08 09 10 11 12 13 14 15 16 17 18 19 20 21 22 23" at bounding box center [816, 117] width 25 height 28
select select "12"
click at [804, 103] on select "00 01 02 03 04 05 06 07 08 09 10 11 12 13 14 15 16 17 18 19 20 21 22 23" at bounding box center [816, 117] width 25 height 28
click at [860, 488] on button "Zapisz" at bounding box center [896, 494] width 152 height 34
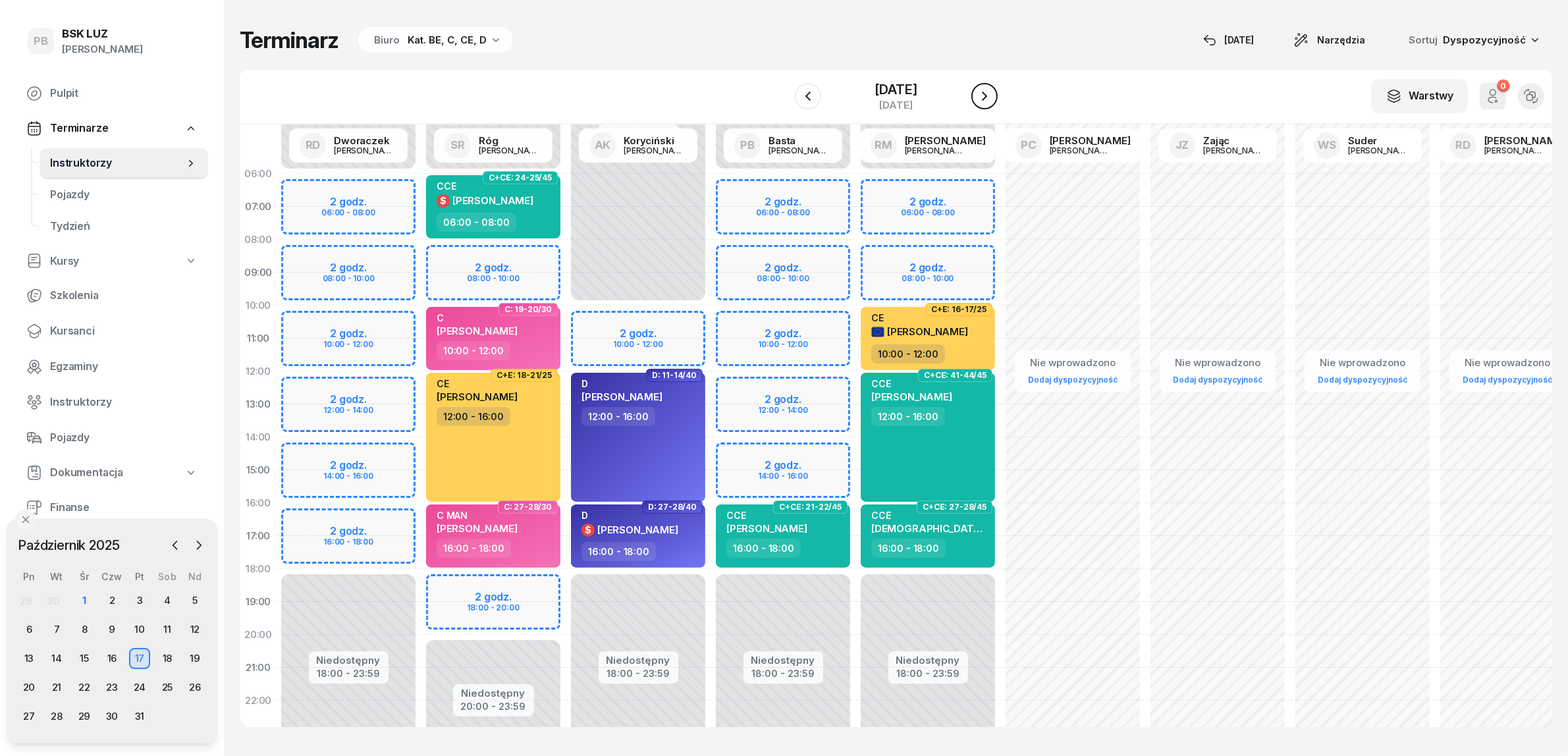
click at [992, 95] on icon "button" at bounding box center [985, 96] width 16 height 16
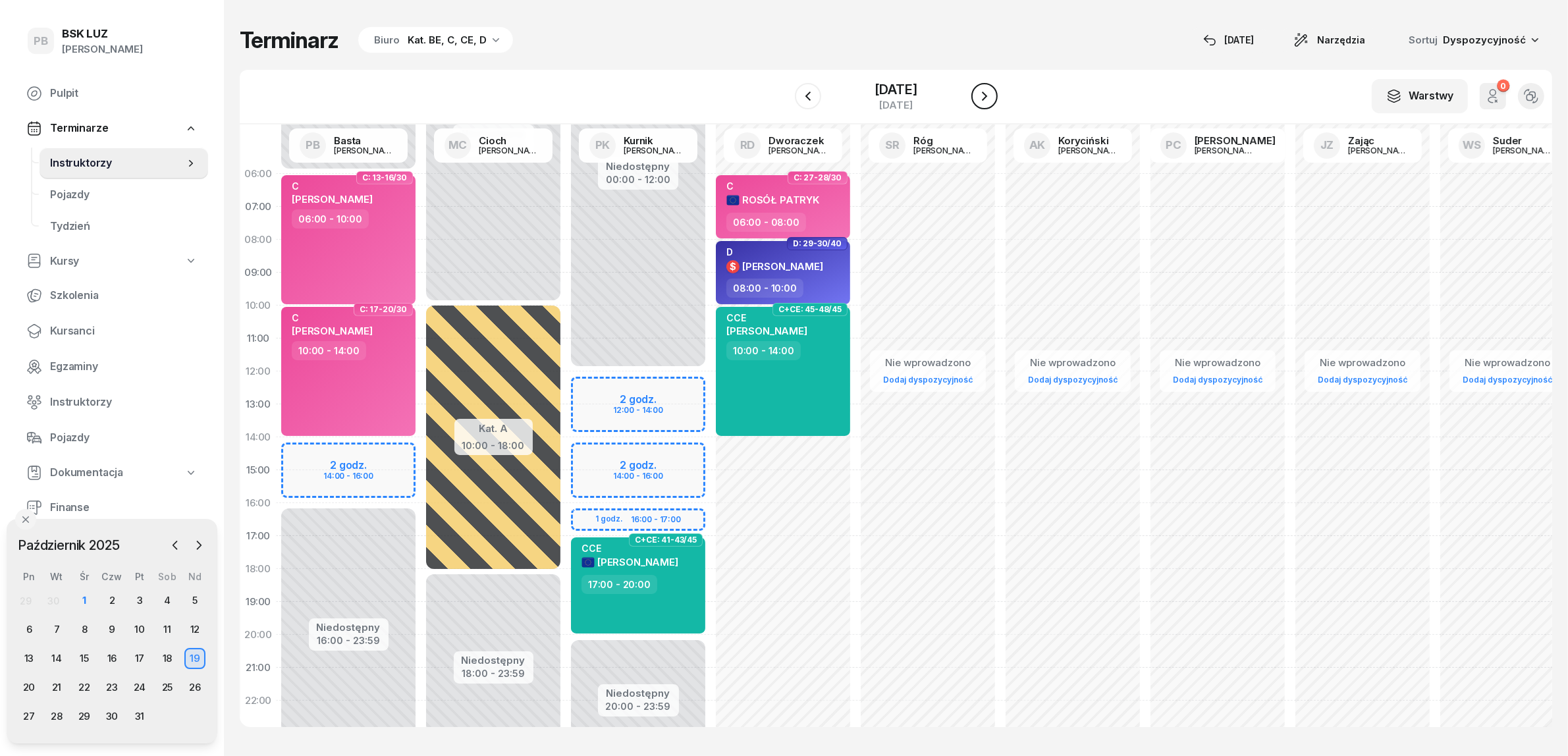
click at [992, 95] on icon "button" at bounding box center [985, 96] width 16 height 16
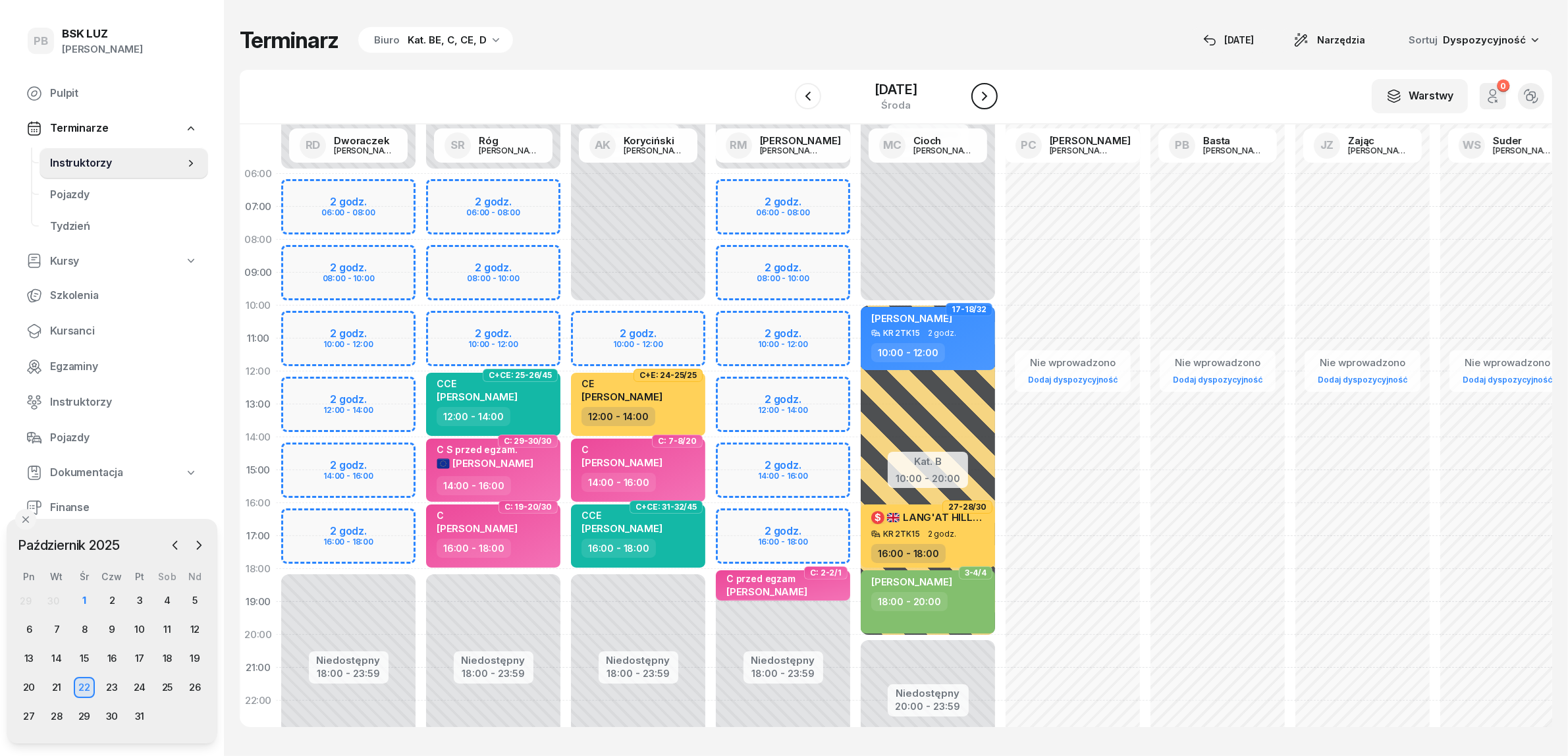
click at [992, 95] on icon "button" at bounding box center [985, 96] width 16 height 16
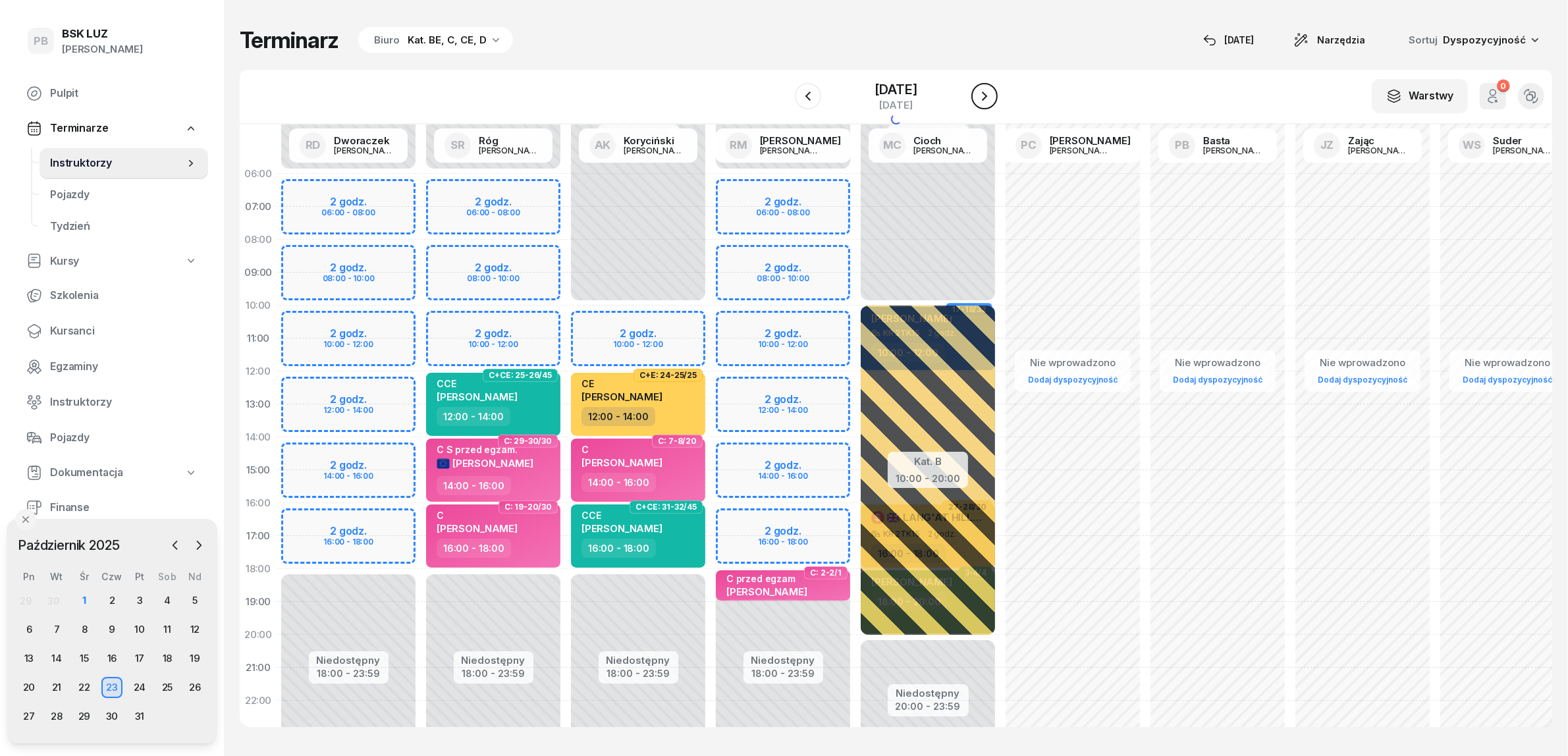
click at [992, 95] on icon "button" at bounding box center [985, 96] width 16 height 16
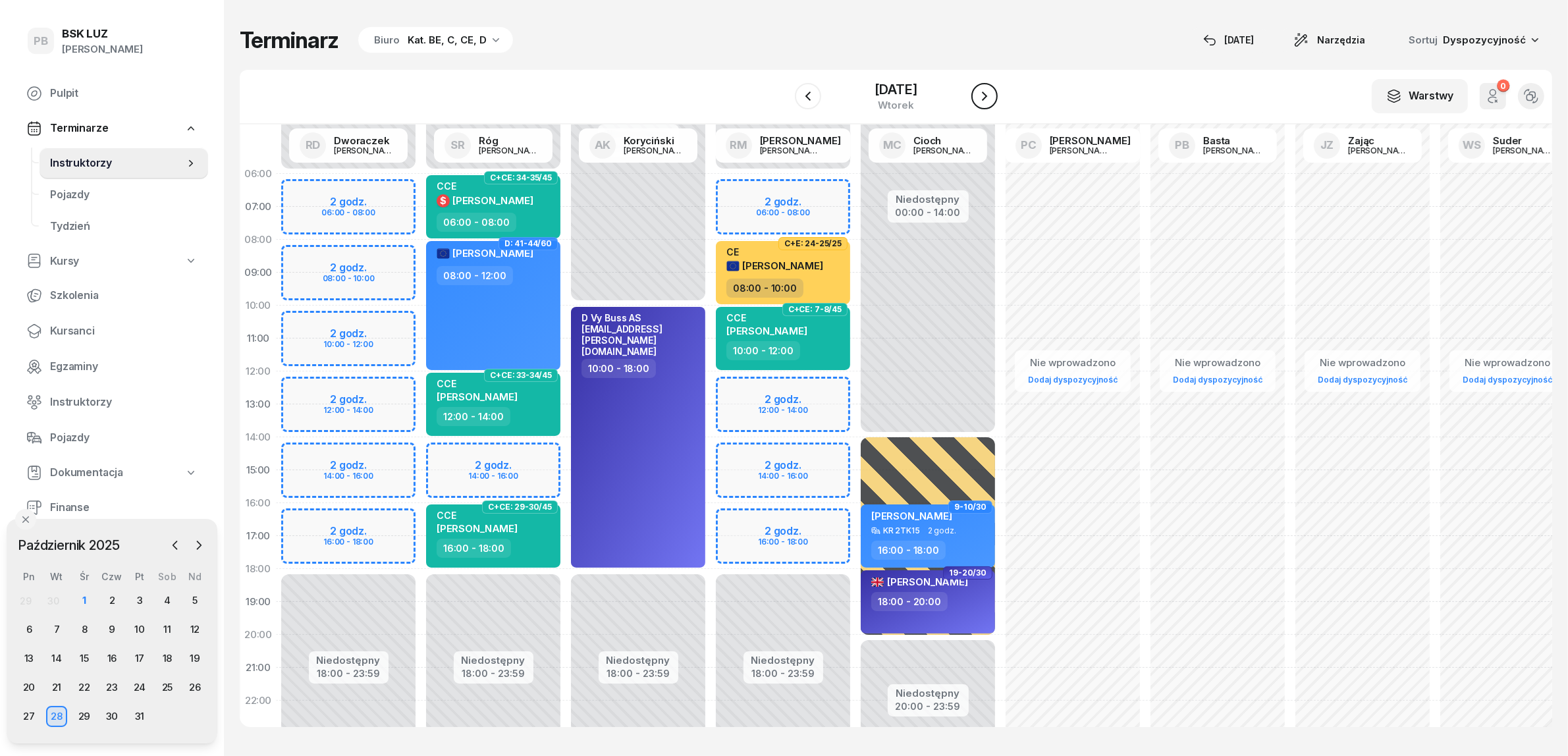
click at [992, 95] on icon "button" at bounding box center [985, 96] width 16 height 16
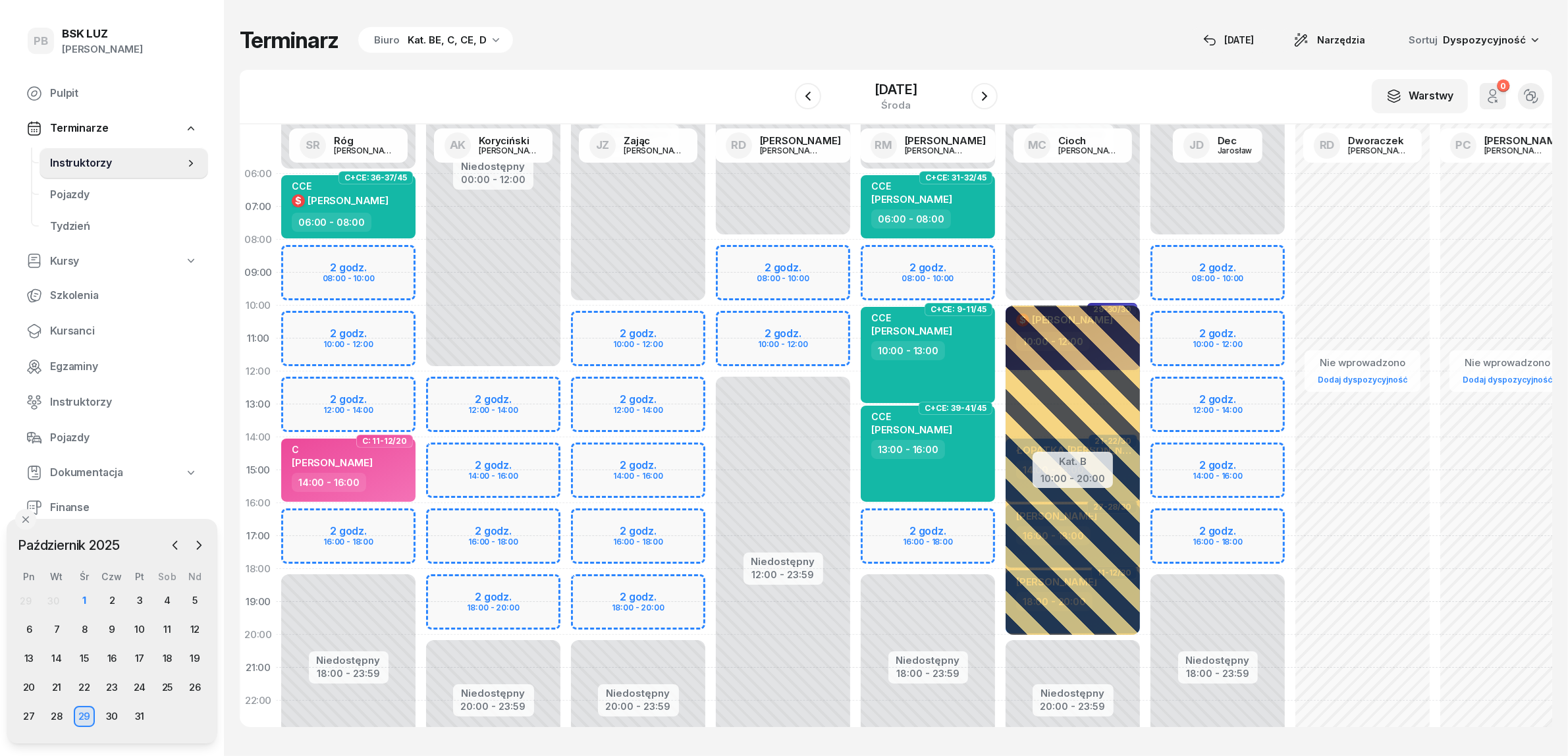
click at [550, 394] on div "Niedostępny 00:00 - 12:00 Niedostępny 20:00 - 23:59 2 godz. 12:00 - 14:00 2 god…" at bounding box center [493, 470] width 145 height 626
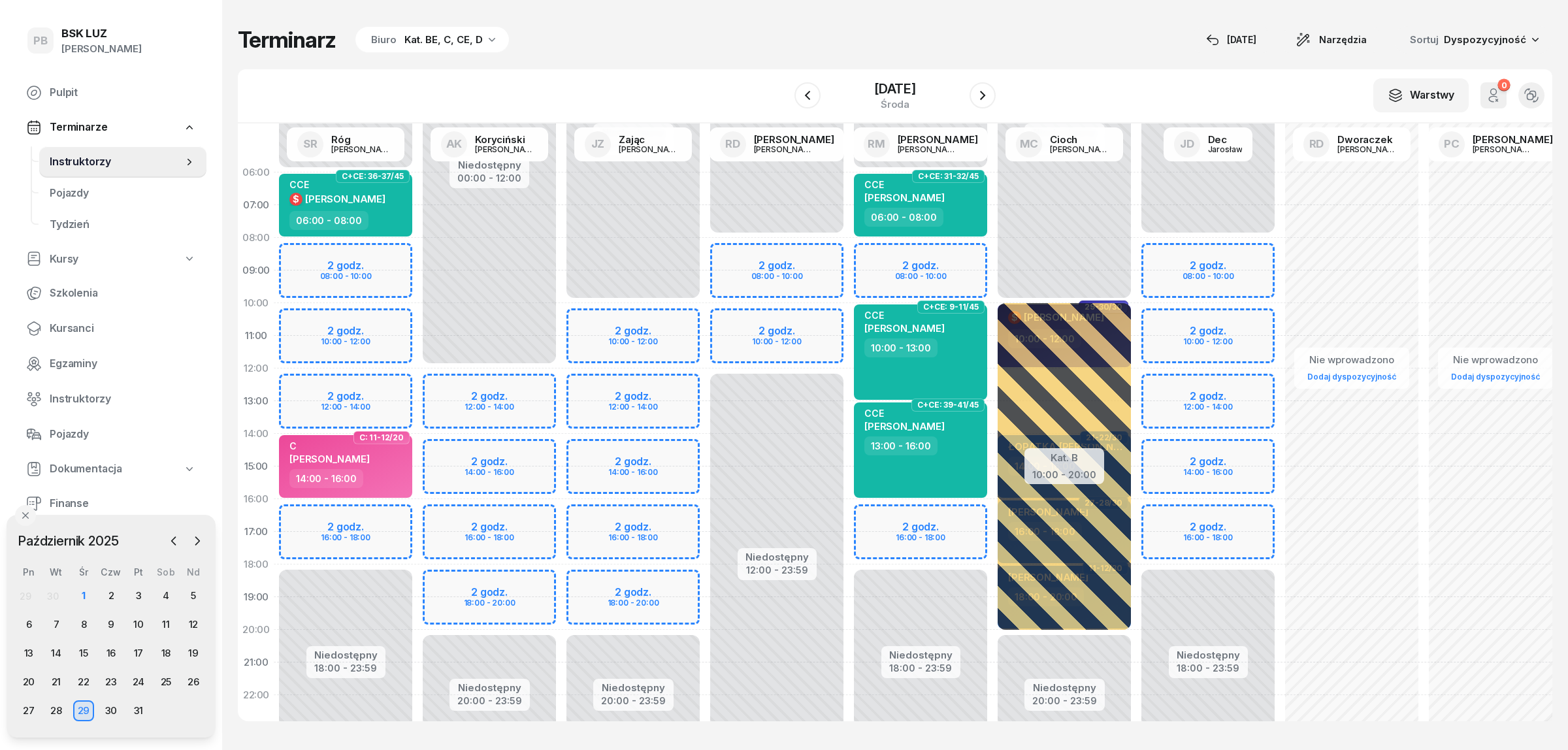
select select "12"
select select "14"
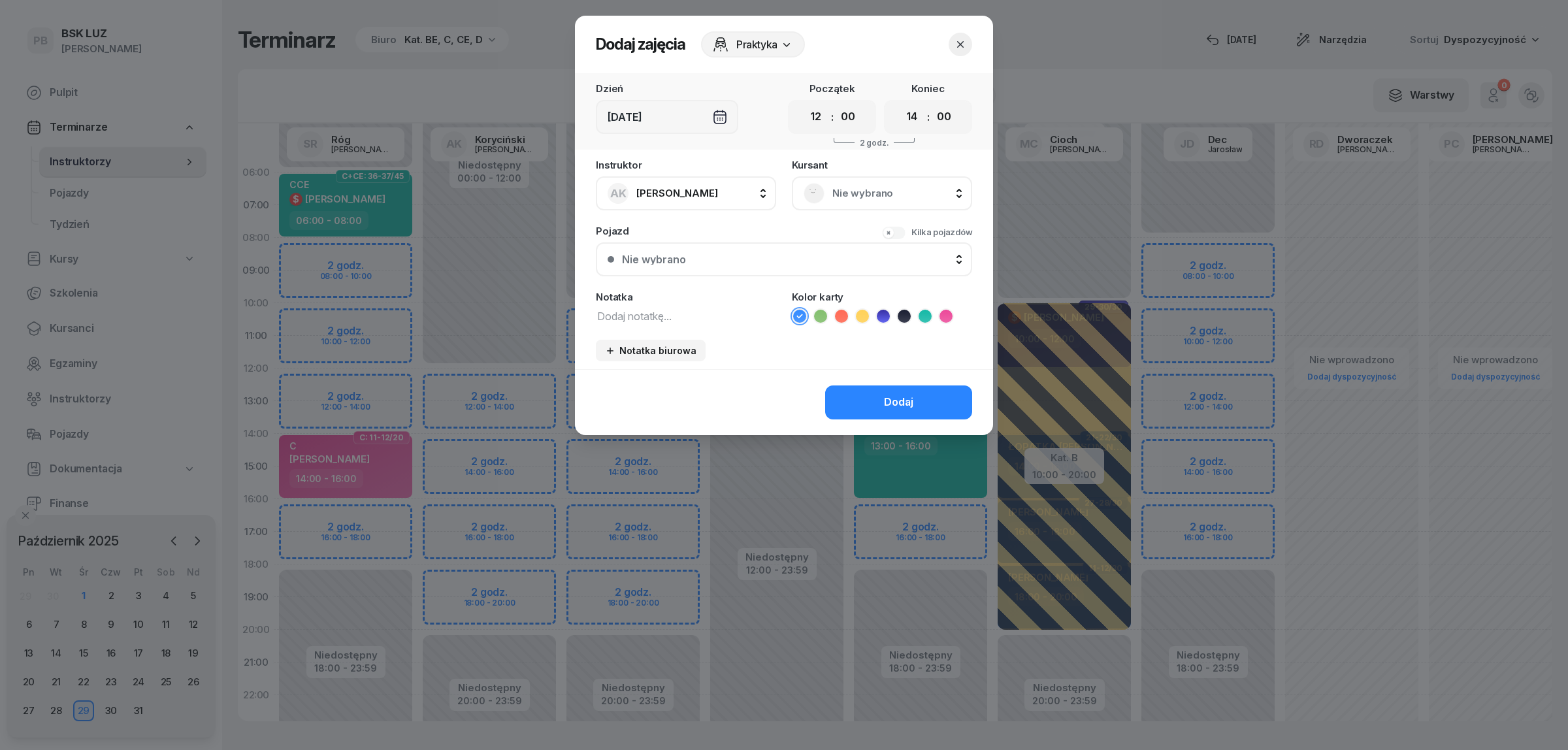
click at [901, 174] on div "[DEMOGRAPHIC_DATA] Nie wybrano" at bounding box center [882, 185] width 180 height 50
click at [901, 186] on span "Nie wybrano" at bounding box center [896, 193] width 128 height 17
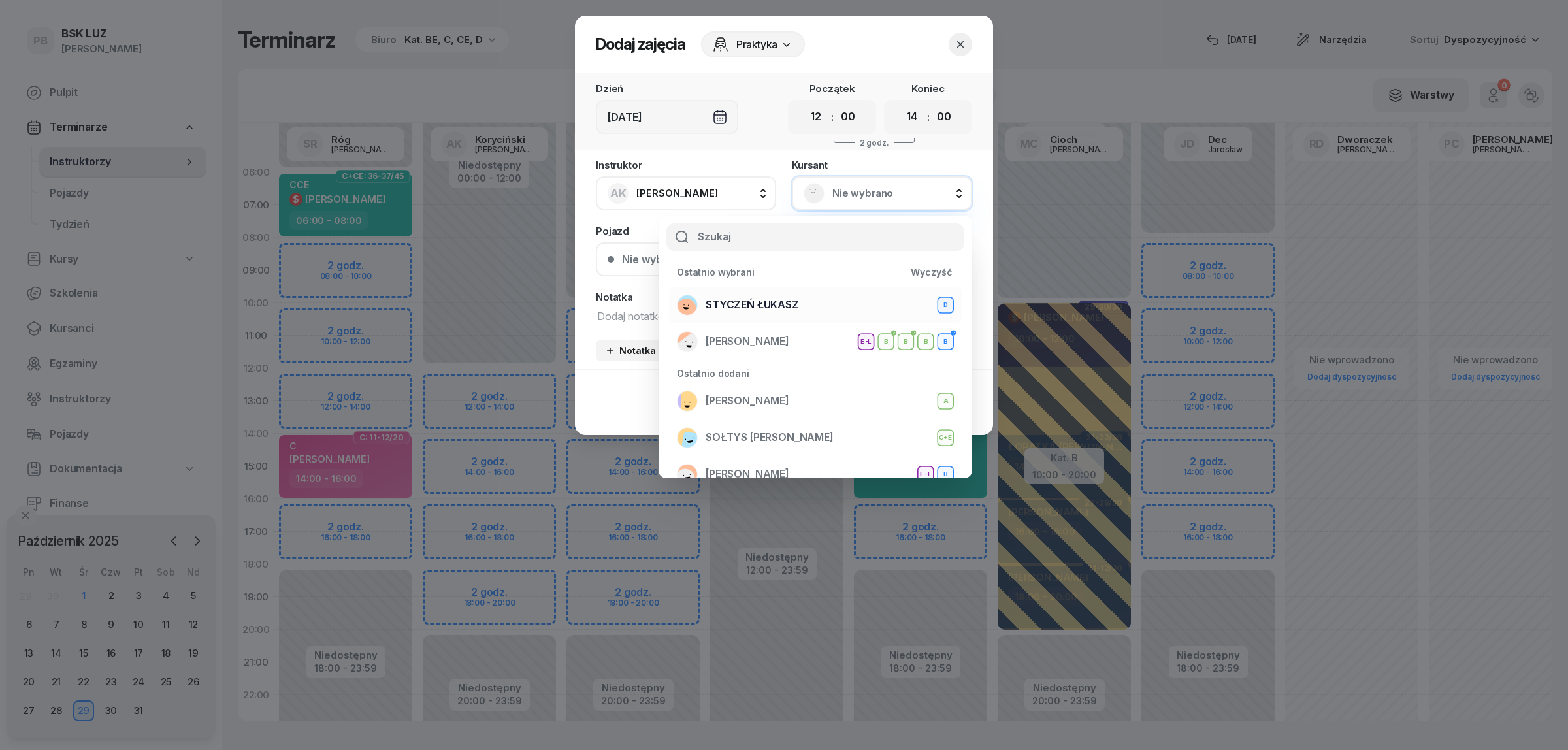
click at [834, 300] on div "STYCZEŃ ŁUKASZ D" at bounding box center [815, 305] width 277 height 21
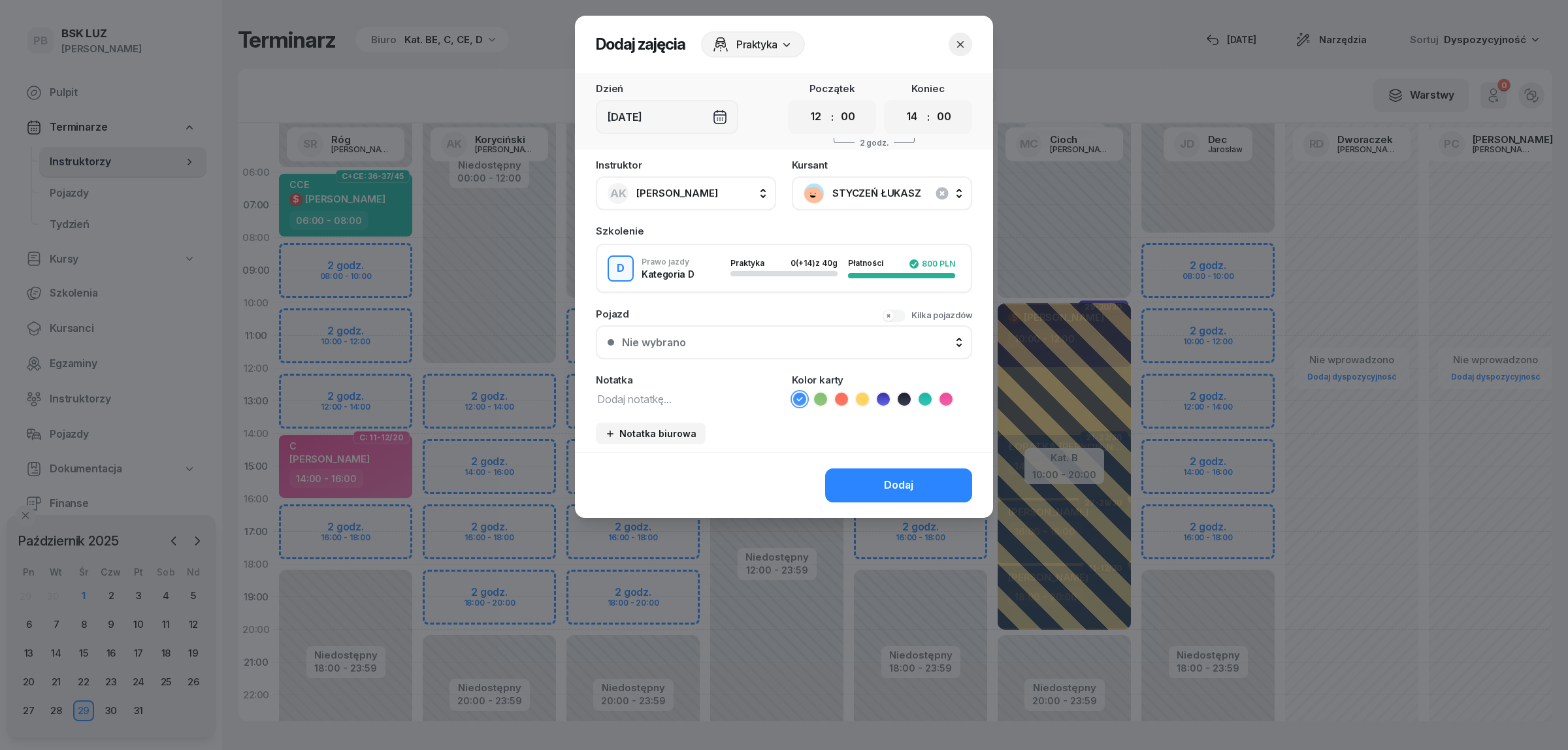
click at [691, 392] on textarea at bounding box center [686, 399] width 180 height 17
type textarea "D"
click at [880, 394] on icon at bounding box center [883, 399] width 13 height 13
click at [874, 478] on button "Dodaj" at bounding box center [898, 486] width 147 height 34
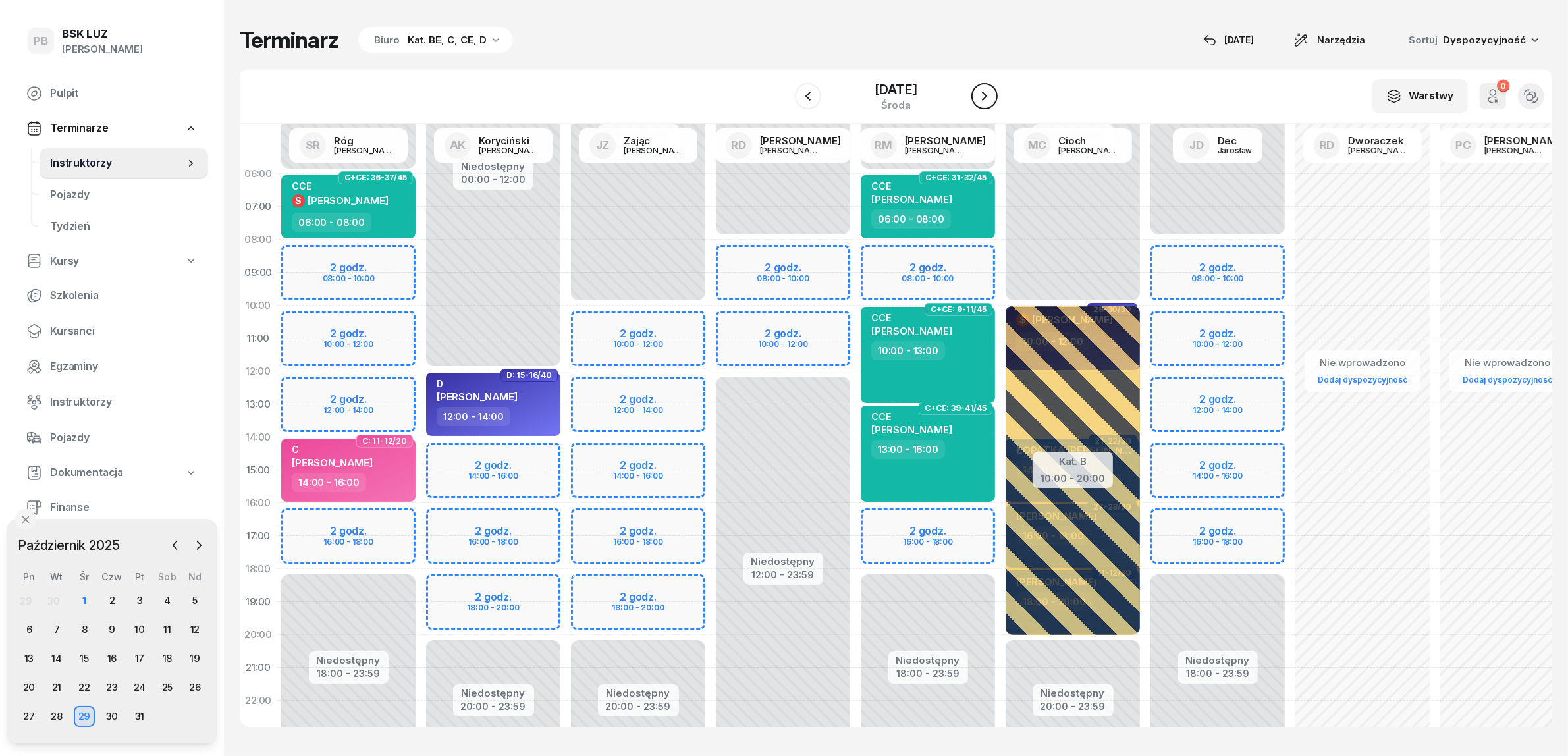
click at [992, 102] on icon "button" at bounding box center [985, 96] width 16 height 16
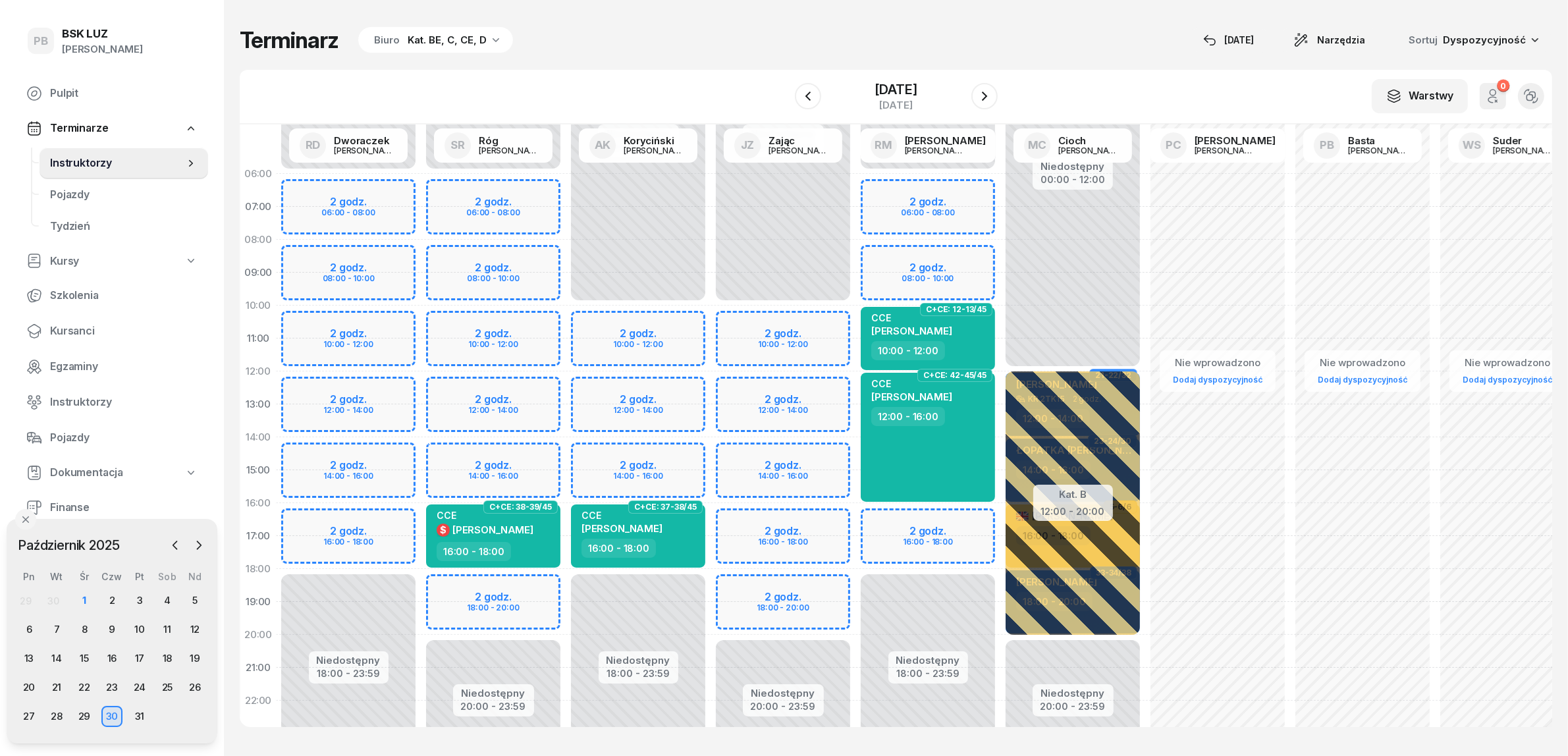
drag, startPoint x: 1006, startPoint y: 102, endPoint x: 695, endPoint y: 46, distance: 316.0
click at [696, 46] on div "Terminarz Biuro Kat. BE, C, CE, D [DATE] Narzędzia Sortuj Dyspozycyjność W Wybi…" at bounding box center [895, 376] width 1312 height 754
click at [689, 390] on div "Niedostępny 00:00 - 10:00 Niedostępny 18:00 - 23:59 2 godz. 10:00 - 12:00 2 god…" at bounding box center [638, 470] width 145 height 626
select select "12"
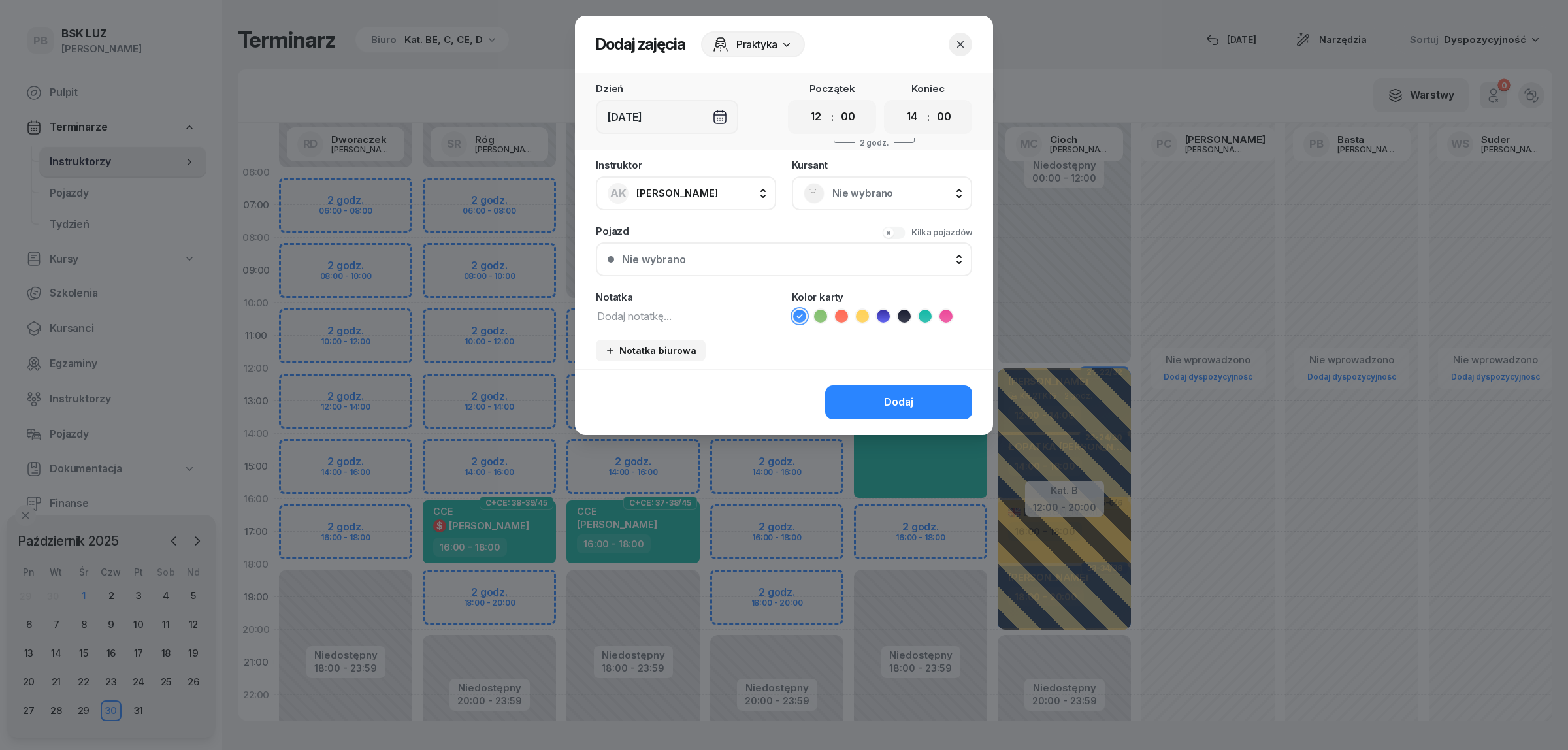
click at [874, 201] on div "Nie wybrano" at bounding box center [882, 193] width 157 height 21
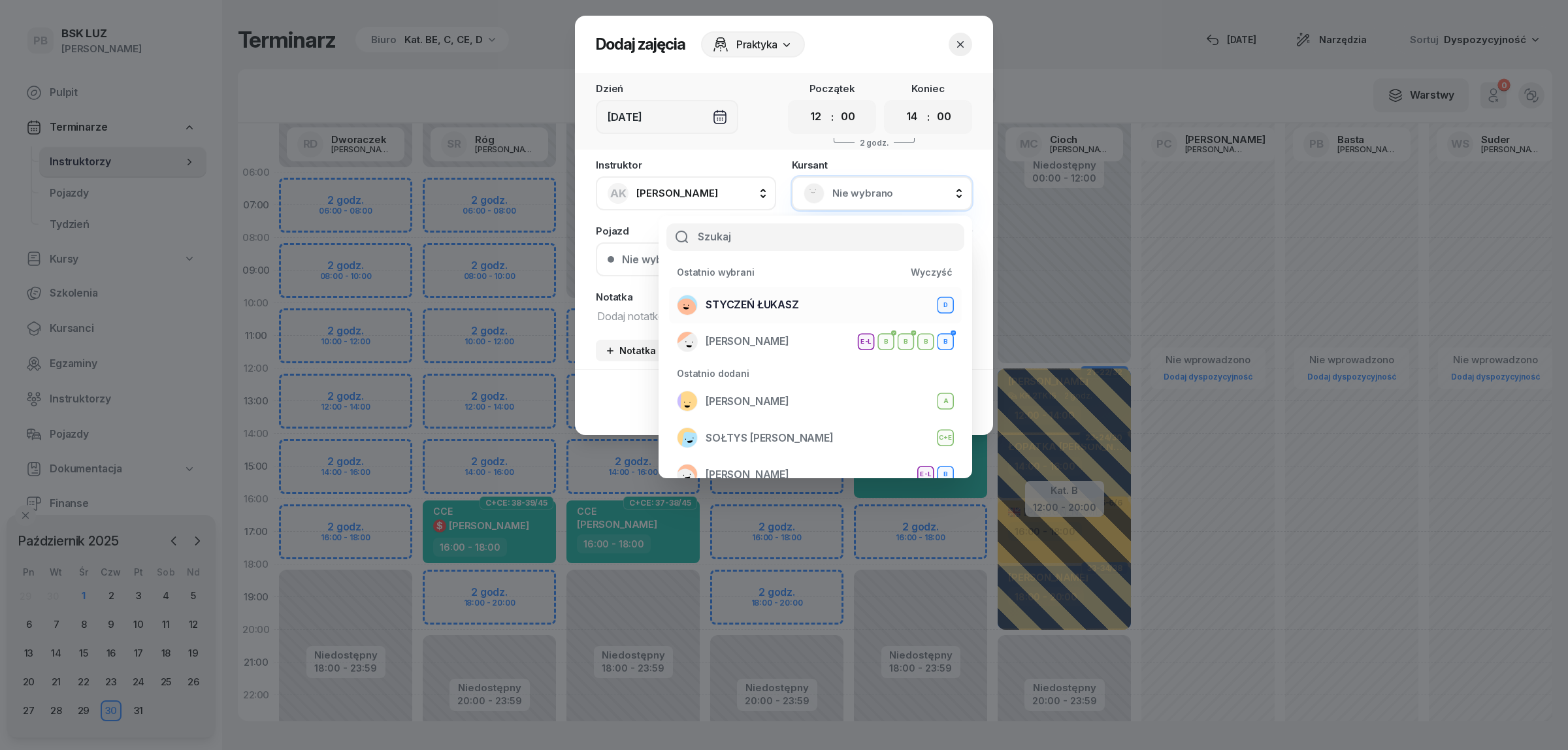
click at [825, 304] on div "STYCZEŃ ŁUKASZ D" at bounding box center [815, 305] width 277 height 21
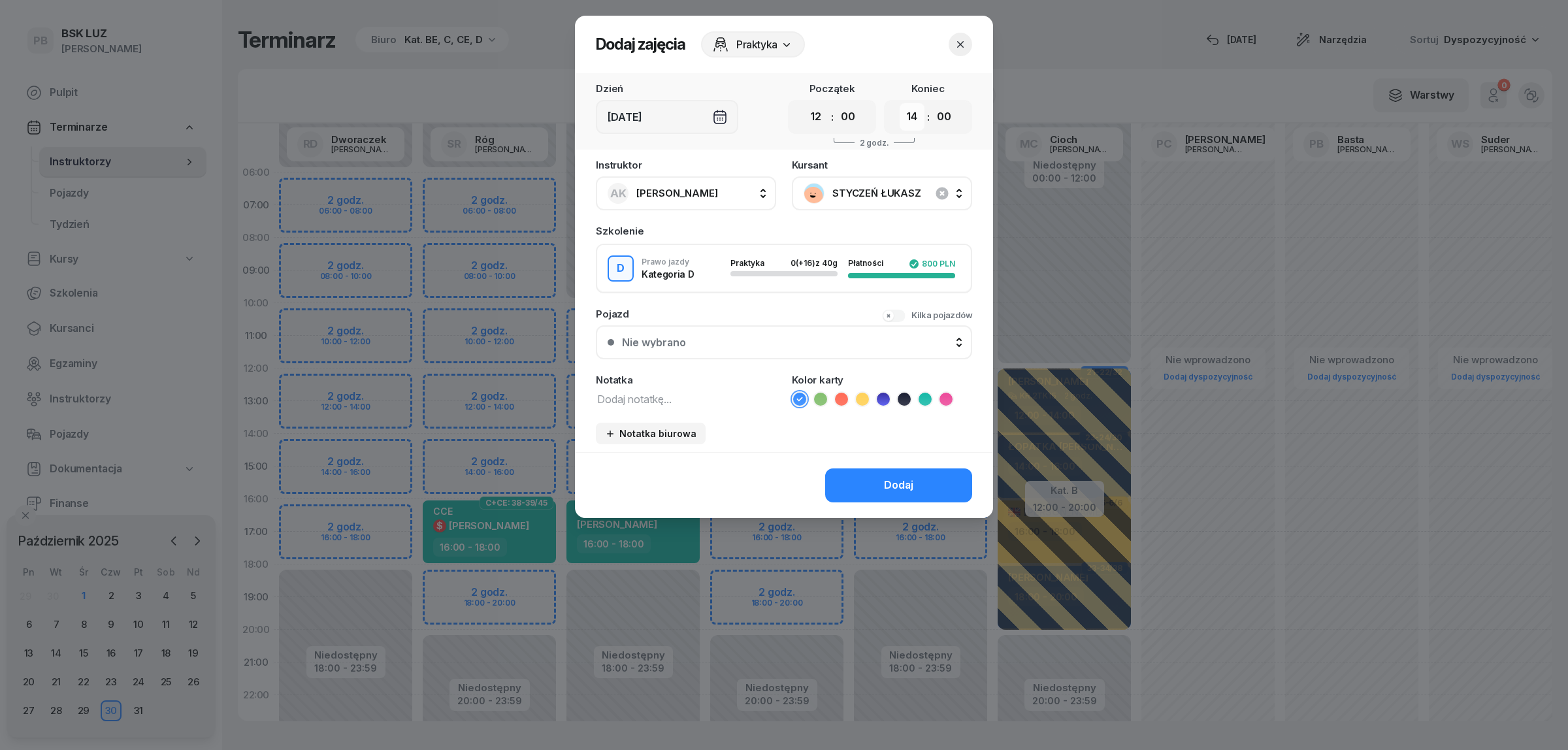
click at [904, 119] on select "00 01 02 03 04 05 06 07 08 09 10 11 12 13 14 15 16 17 18 19 20 21 22 23" at bounding box center [912, 117] width 25 height 28
select select "16"
click at [900, 103] on select "00 01 02 03 04 05 06 07 08 09 10 11 12 13 14 15 16 17 18 19 20 21 22 23" at bounding box center [912, 117] width 25 height 28
click at [883, 393] on icon at bounding box center [883, 399] width 13 height 13
click at [719, 396] on textarea at bounding box center [686, 399] width 180 height 17
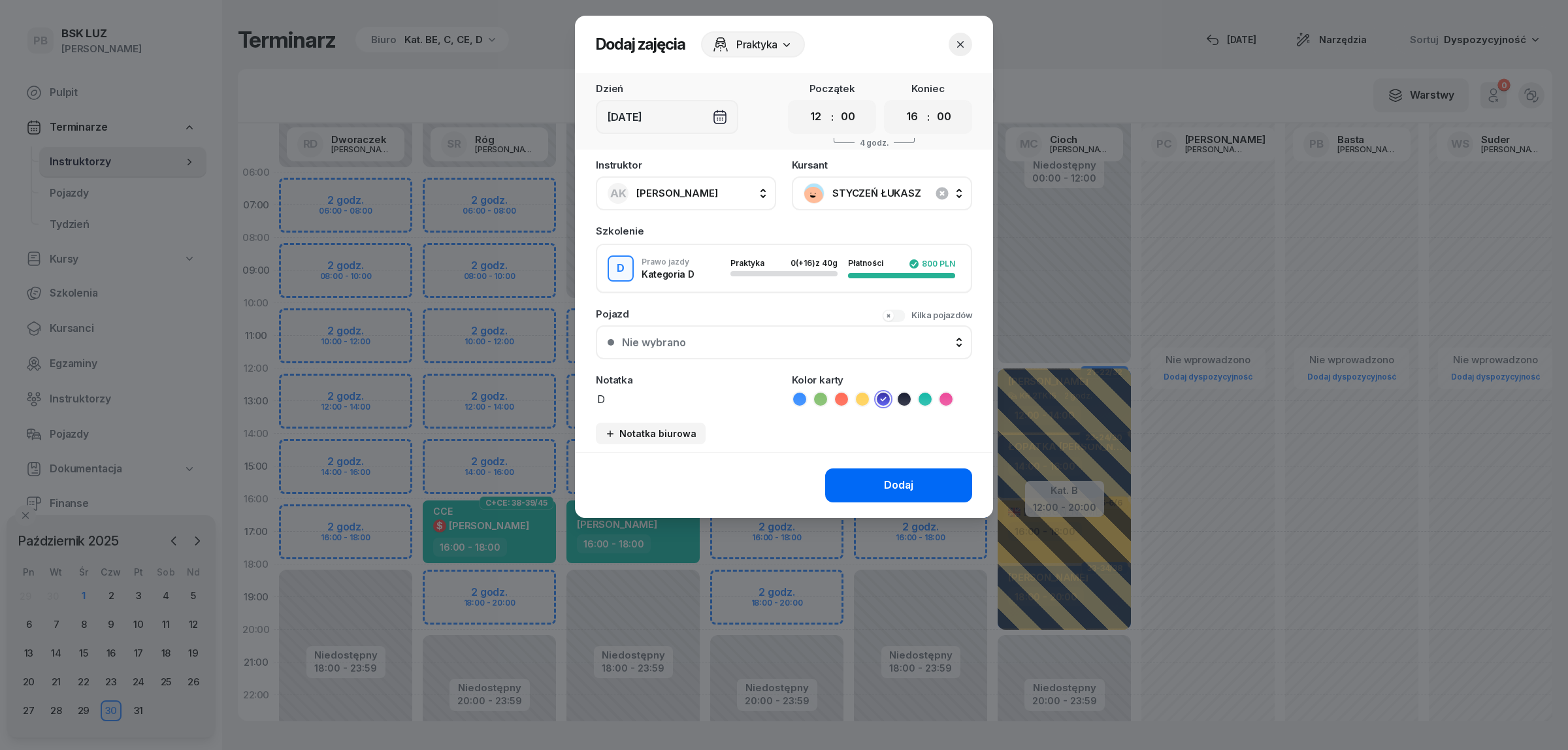
type textarea "D"
click at [850, 473] on button "Dodaj" at bounding box center [898, 486] width 147 height 34
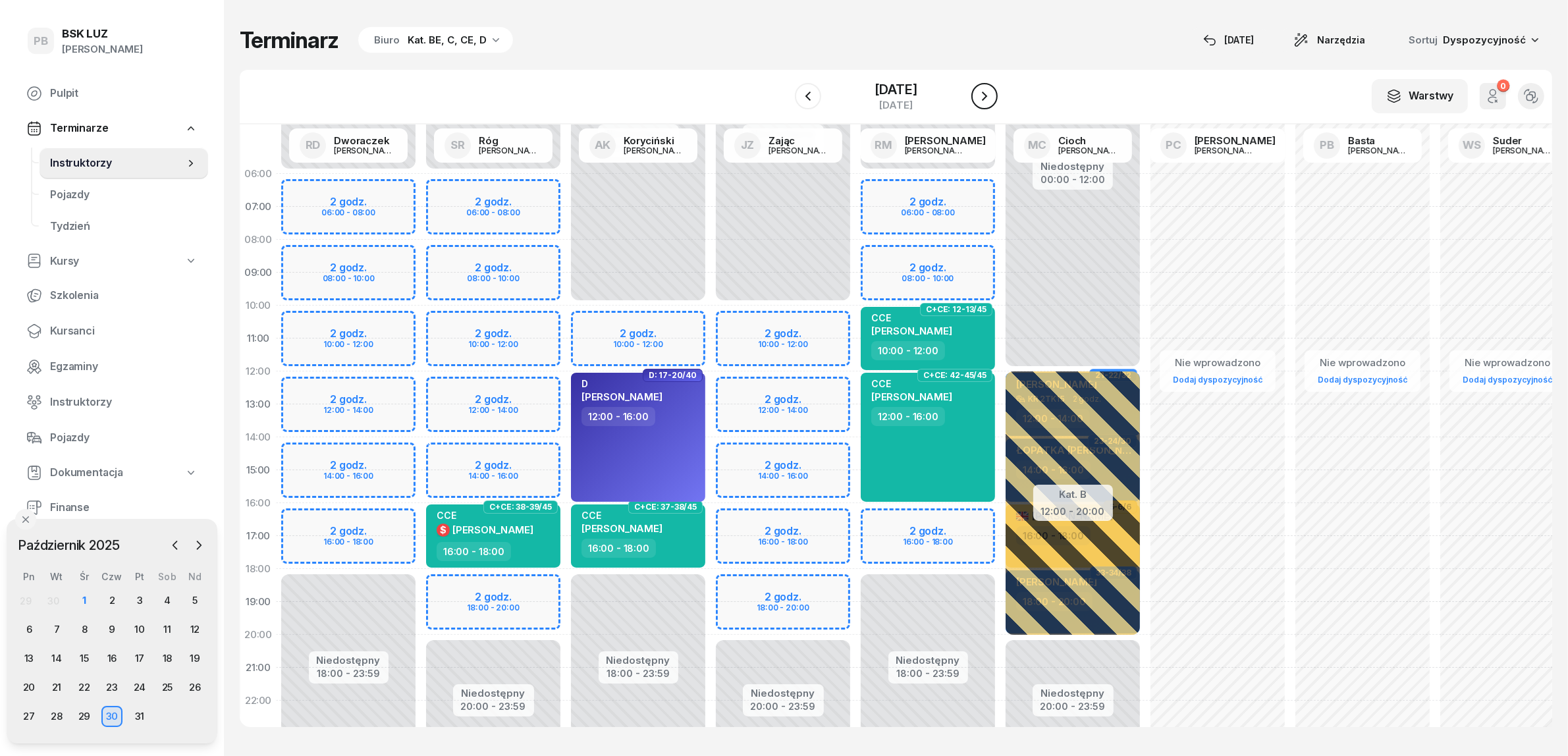
click at [992, 95] on icon "button" at bounding box center [985, 96] width 16 height 16
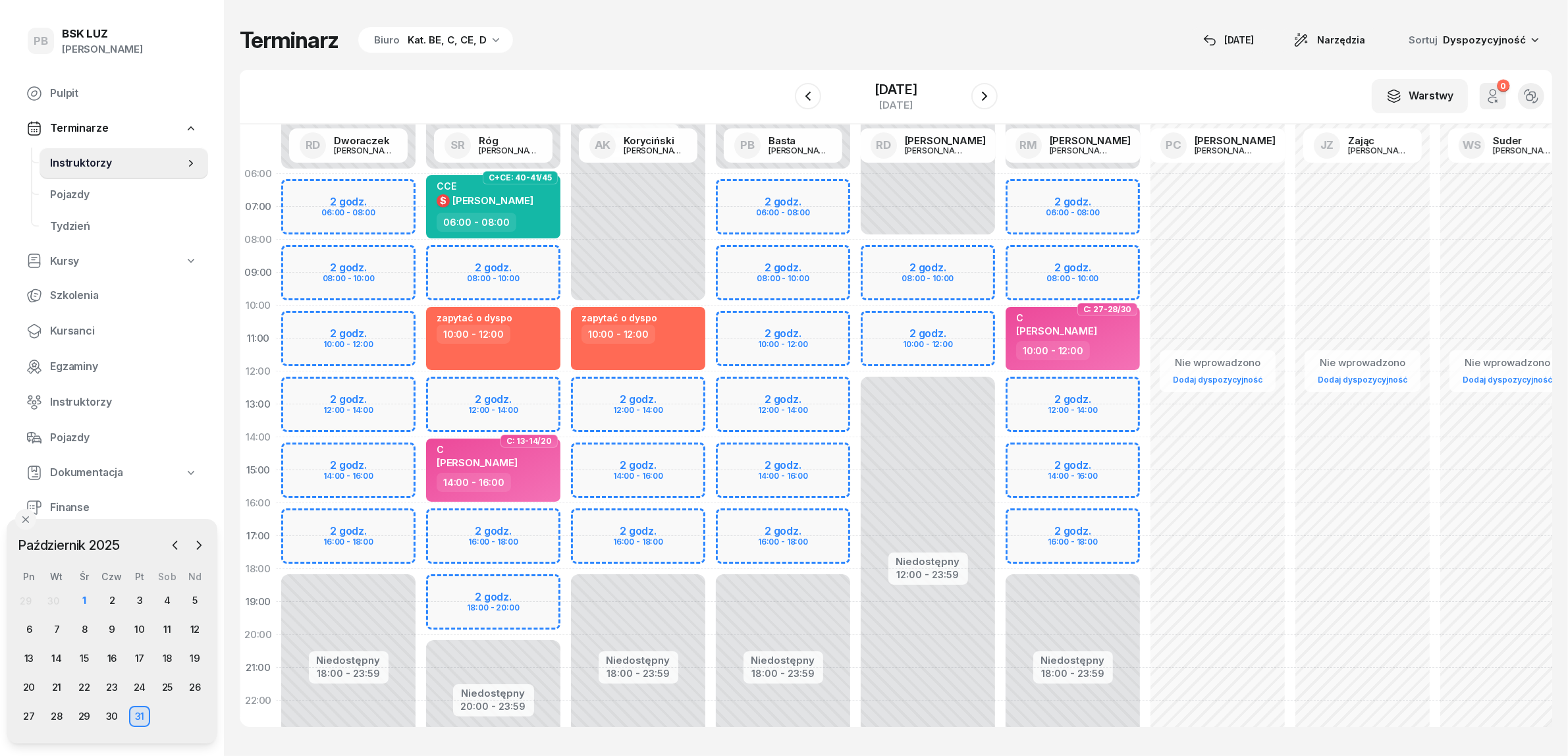
click at [646, 70] on div "W Wybierz AK [PERSON_NAME] BP [PERSON_NAME] DP [PERSON_NAME] GS [PERSON_NAME] I…" at bounding box center [895, 97] width 1312 height 54
click at [637, 35] on div "Terminarz Biuro Kat. BE, C, CE, D [DATE] Narzędzia Sortuj Dyspozycyjność" at bounding box center [895, 40] width 1312 height 28
click at [758, 47] on div "Terminarz Biuro Kat. BE, C, CE, D [DATE] Narzędzia Sortuj Dyspozycyjność" at bounding box center [895, 40] width 1312 height 28
click at [679, 70] on div "W Wybierz AK [PERSON_NAME] BP [PERSON_NAME] DP [PERSON_NAME] GS [PERSON_NAME] I…" at bounding box center [895, 97] width 1312 height 54
click at [650, 47] on div "Terminarz Biuro Kat. BE, C, CE, D [DATE] Narzędzia Sortuj Dyspozycyjność" at bounding box center [895, 40] width 1312 height 28
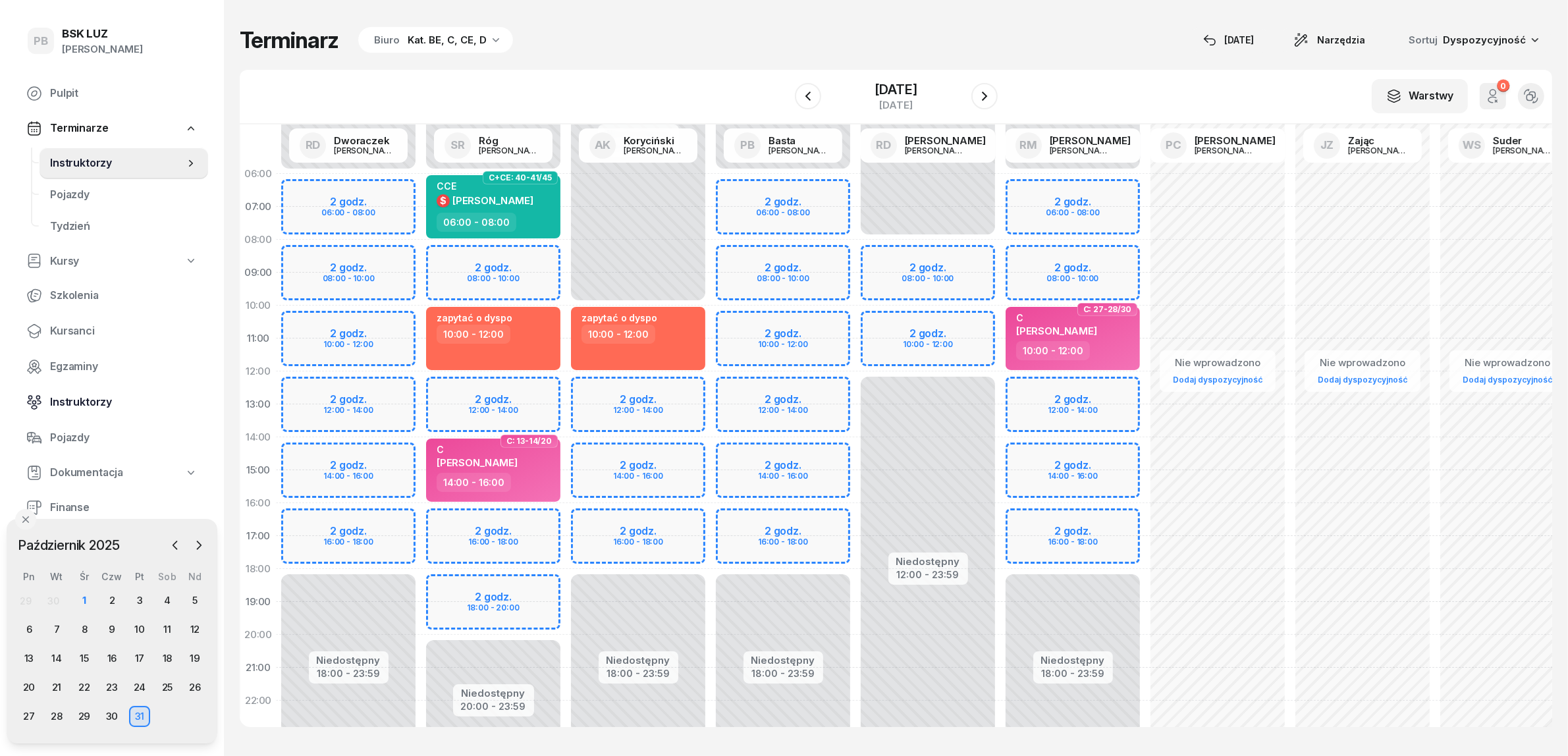
click at [81, 394] on span "Instruktorzy" at bounding box center [123, 403] width 147 height 17
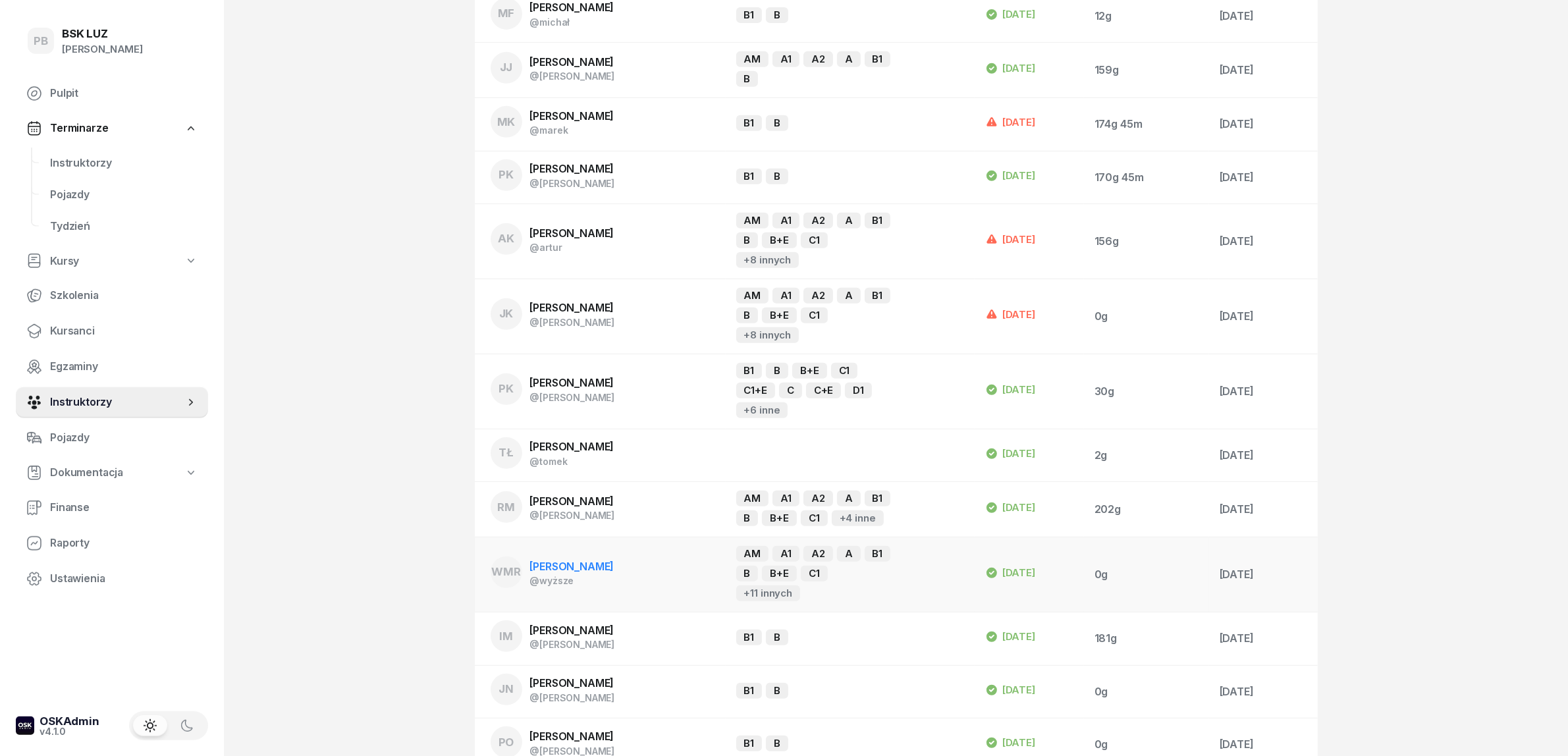
scroll to position [824, 0]
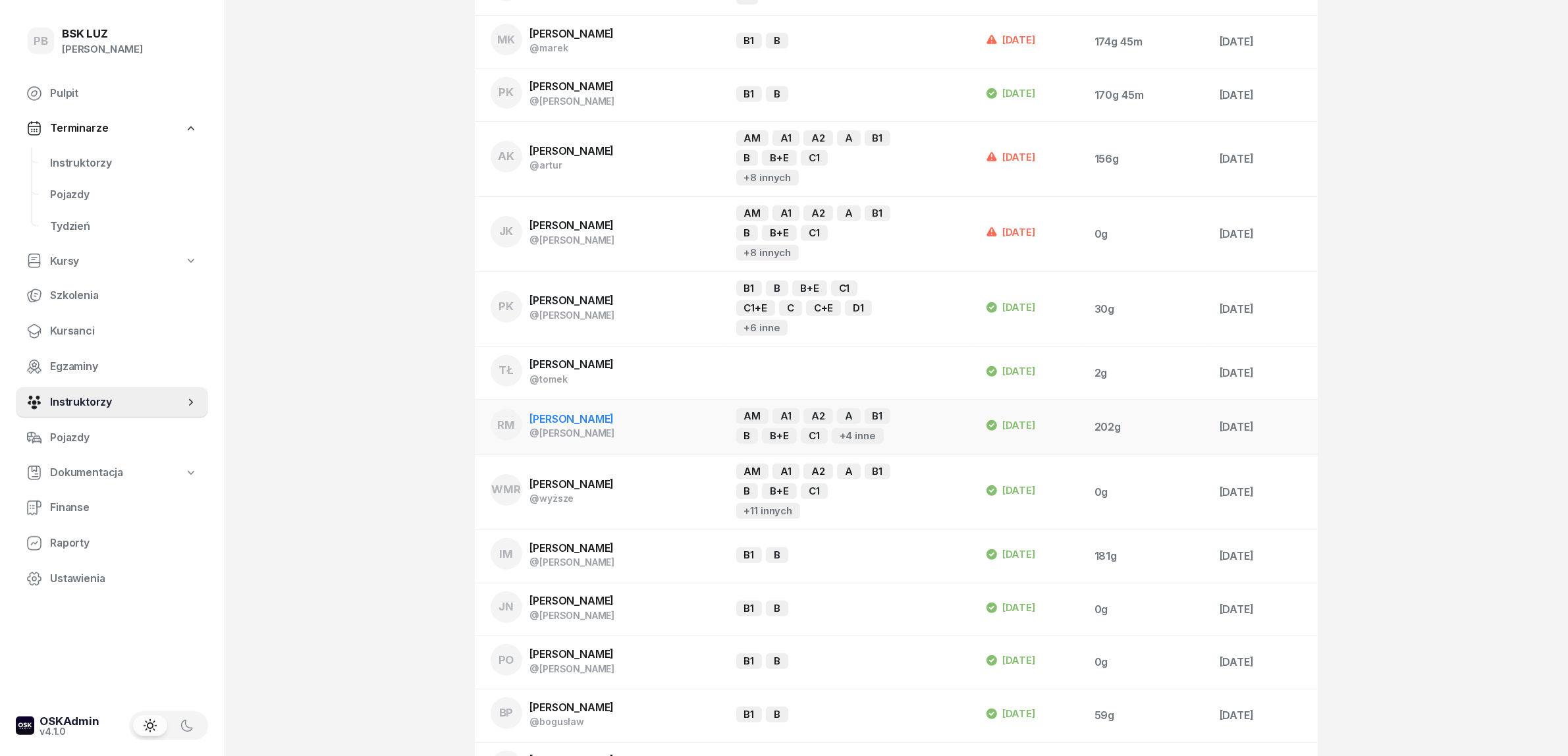
click at [587, 412] on span "[PERSON_NAME]" at bounding box center [572, 418] width 85 height 13
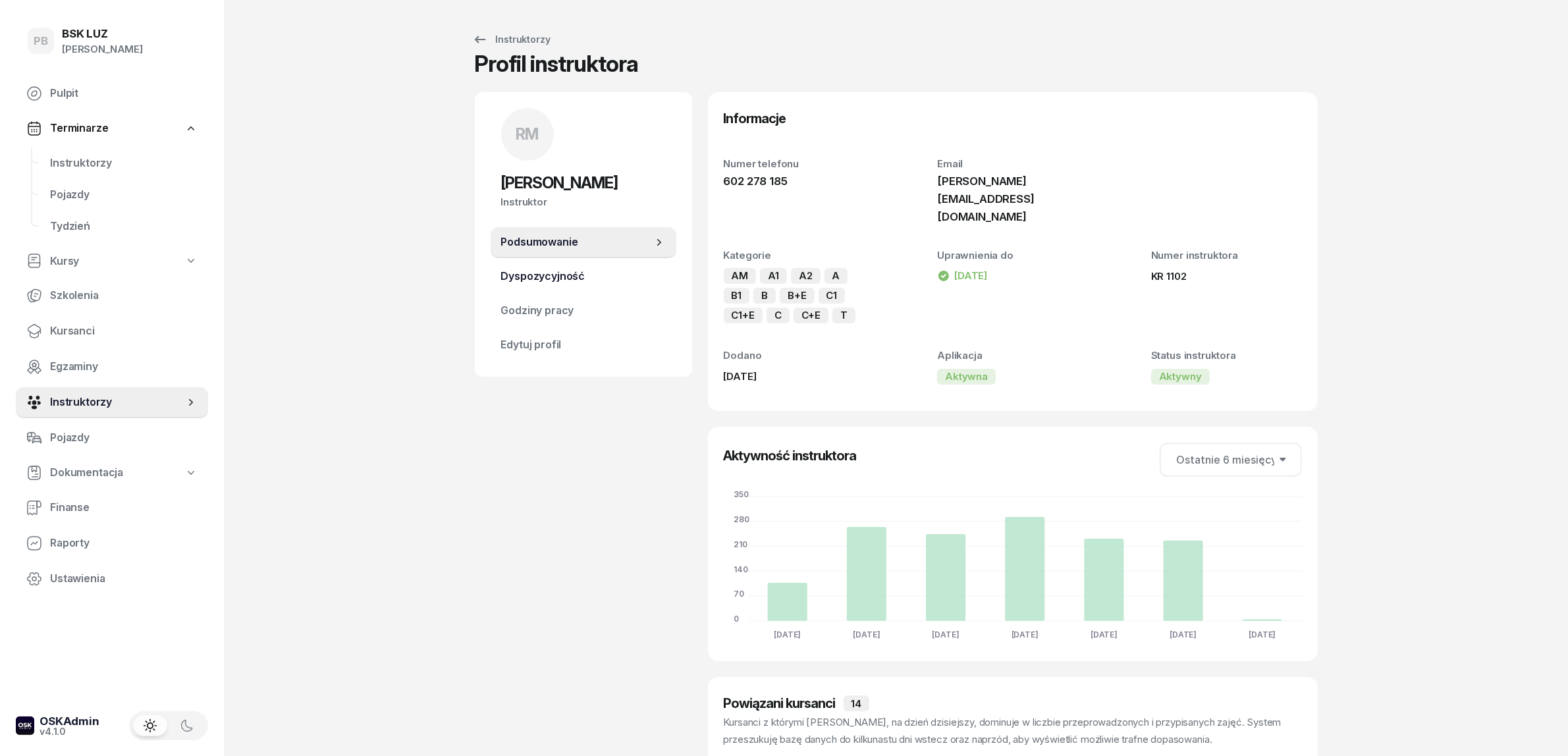
click at [612, 283] on span "Dyspozycyjność" at bounding box center [583, 276] width 164 height 17
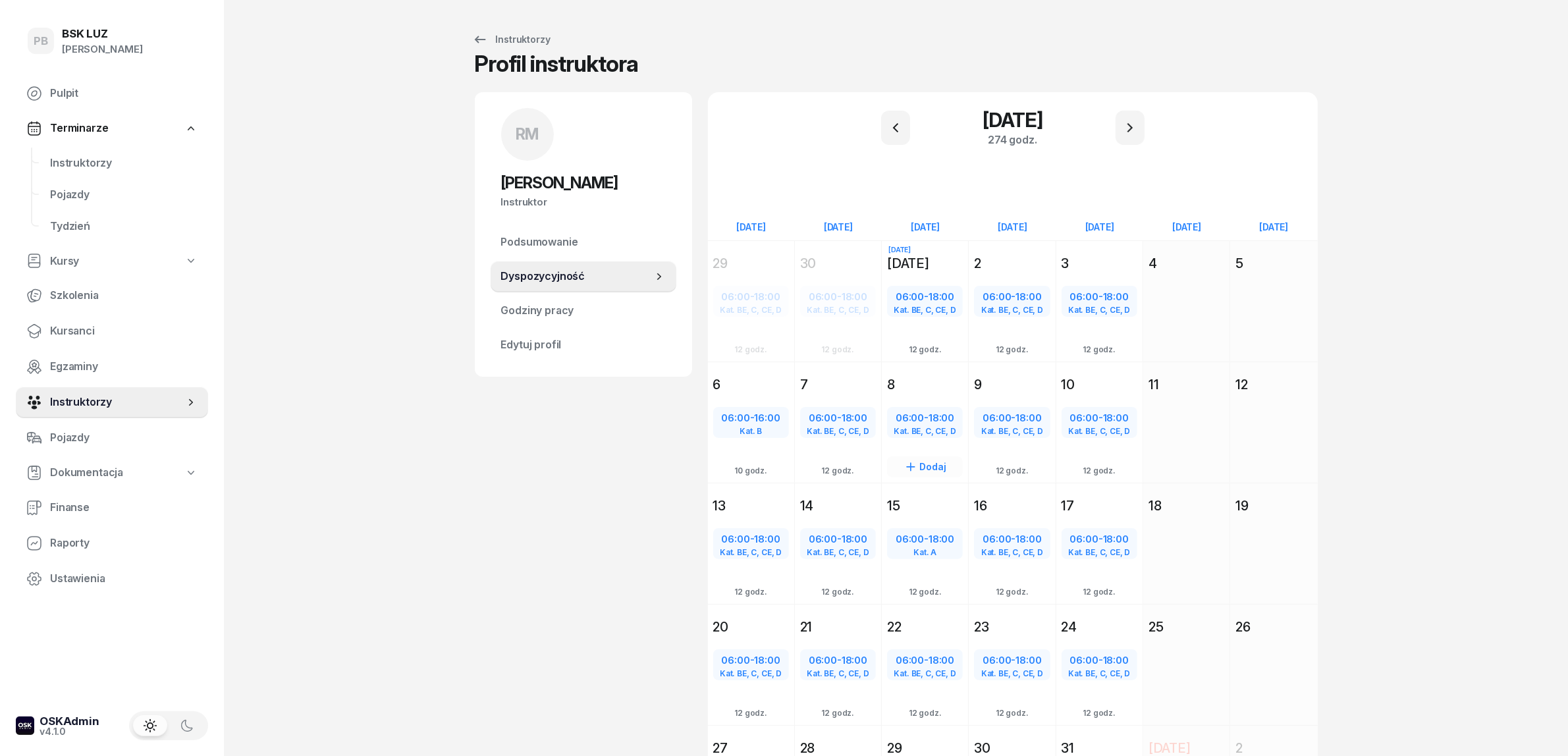
scroll to position [143, 0]
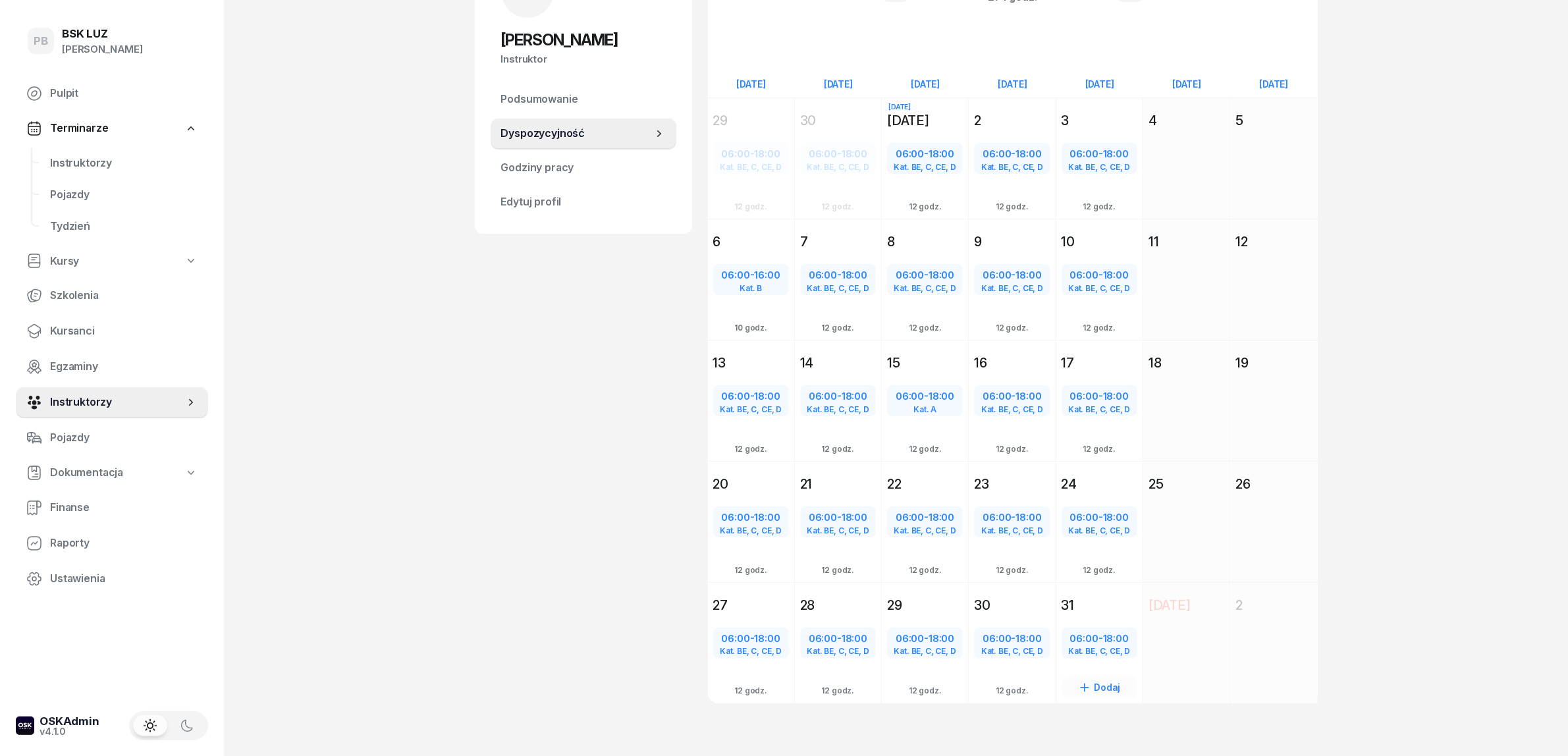
click at [1097, 641] on div "06:00 - 18:00" at bounding box center [1099, 639] width 73 height 17
select select "06"
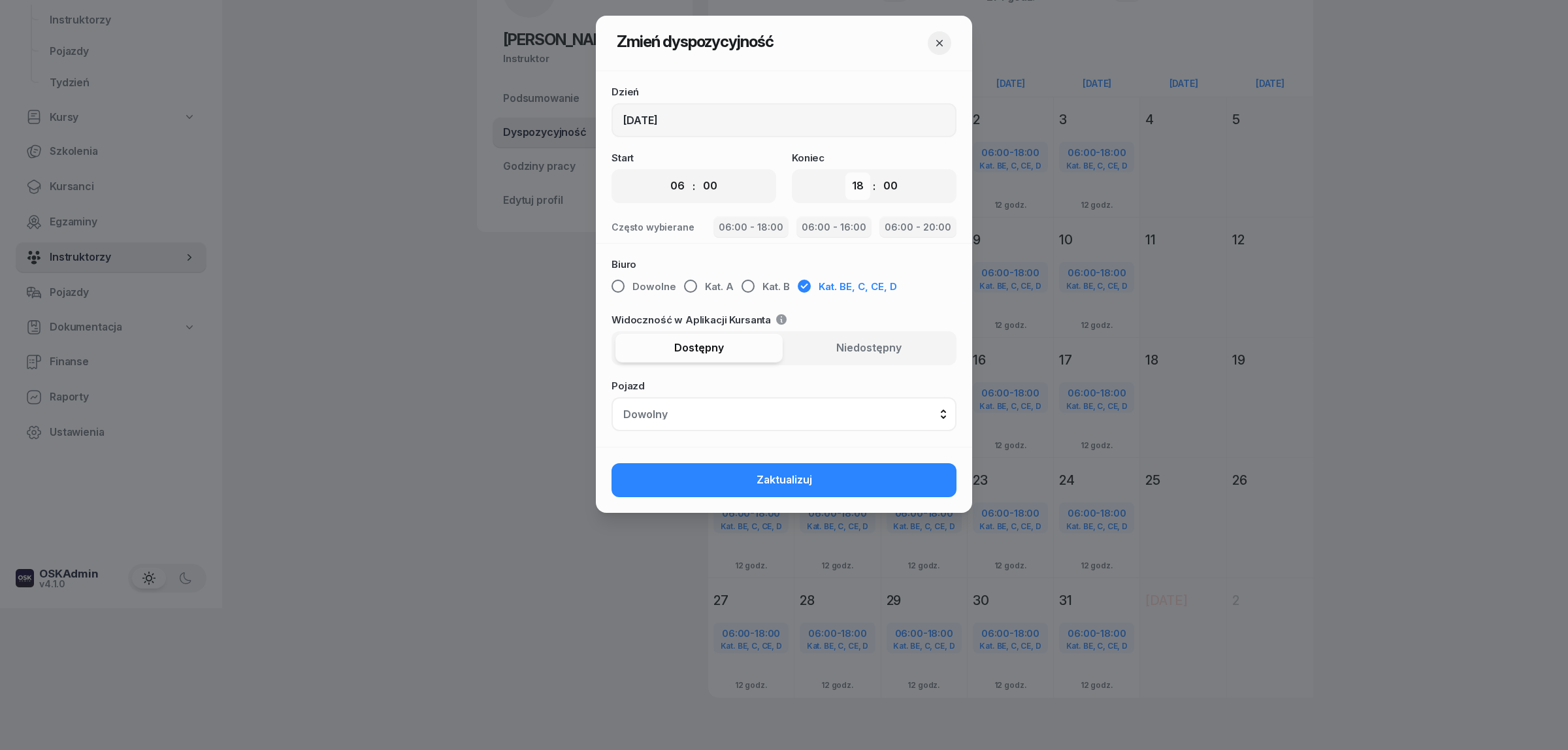
click at [857, 176] on select "00 01 02 03 04 05 06 07 08 09 10 11 12 13 14 15 16 17 18 19 20 21 22 23" at bounding box center [858, 186] width 25 height 28
select select "16"
click at [845, 172] on select "00 01 02 03 04 05 06 07 08 09 10 11 12 13 14 15 16 17 18 19 20 21 22 23" at bounding box center [858, 186] width 25 height 28
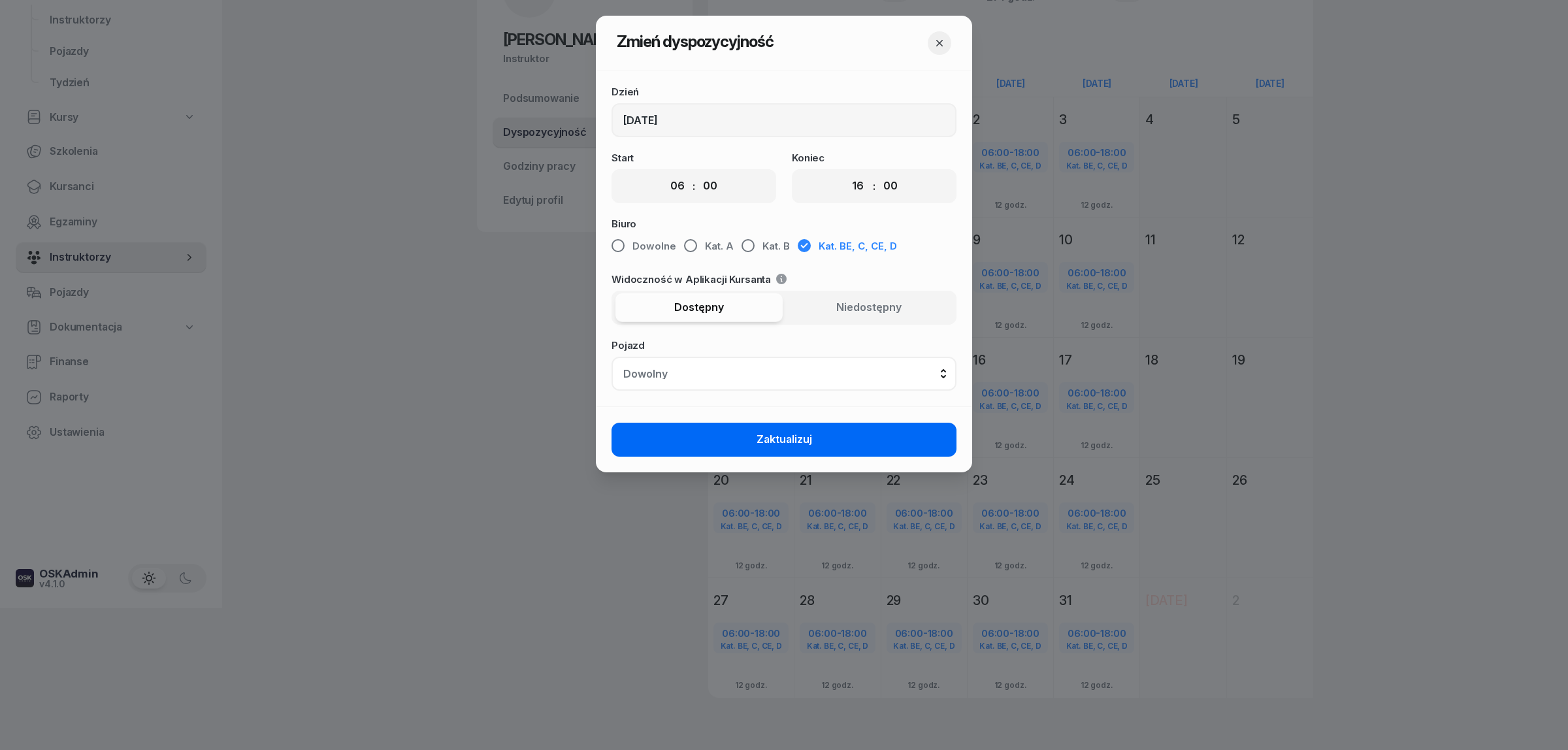
click at [865, 427] on button "Zaktualizuj" at bounding box center [784, 440] width 345 height 34
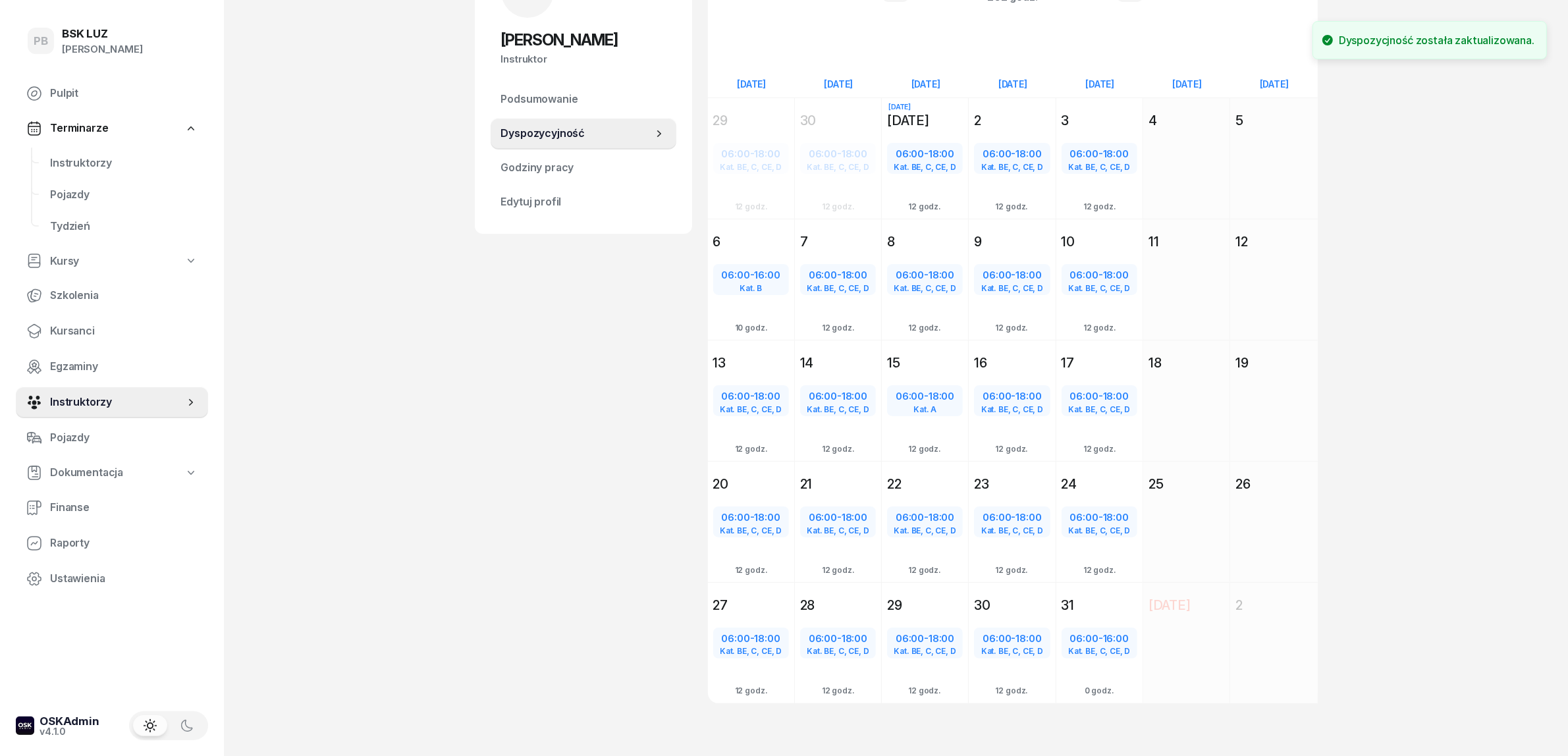
click at [469, 468] on div "PB BSK [PERSON_NAME] Terminarze Instruktorzy Pojazdy Tydzień Kursy Szkolenia Ku…" at bounding box center [784, 309] width 1568 height 904
click at [67, 167] on span "Instruktorzy" at bounding box center [123, 163] width 147 height 17
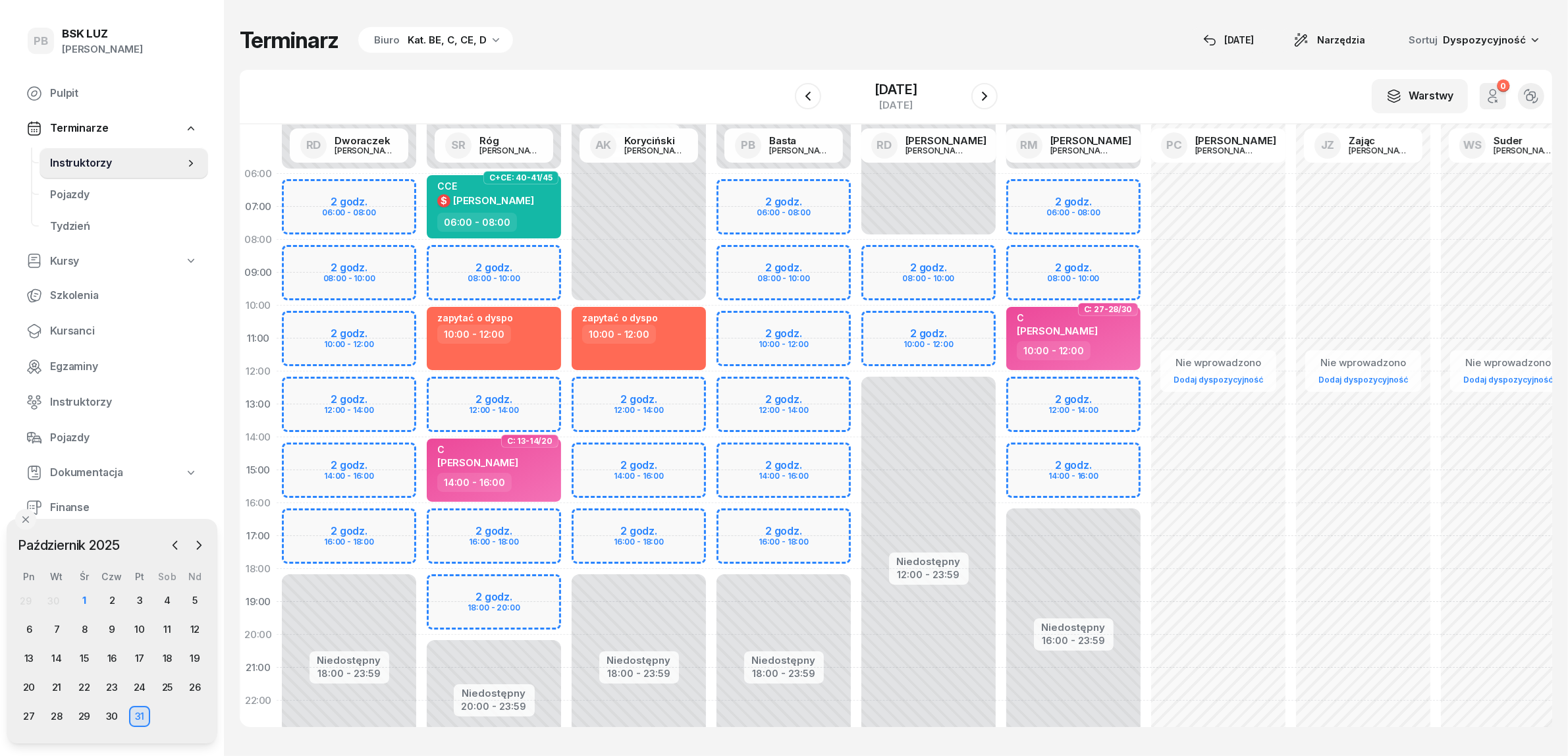
click at [738, 41] on div "Terminarz Biuro Kat. BE, C, CE, D [DATE] Narzędzia Sortuj Dyspozycyjność" at bounding box center [895, 40] width 1312 height 28
click at [1057, 28] on div "Terminarz Biuro Kat. BE, C, CE, D [DATE] Narzędzia Sortuj Dyspozycyjność" at bounding box center [895, 40] width 1312 height 28
click at [754, 387] on div "Niedostępny 00:00 - 06:00 Niedostępny 18:00 - 23:59 2 godz. 06:00 - 08:00 2 god…" at bounding box center [784, 470] width 145 height 626
select select "12"
select select "14"
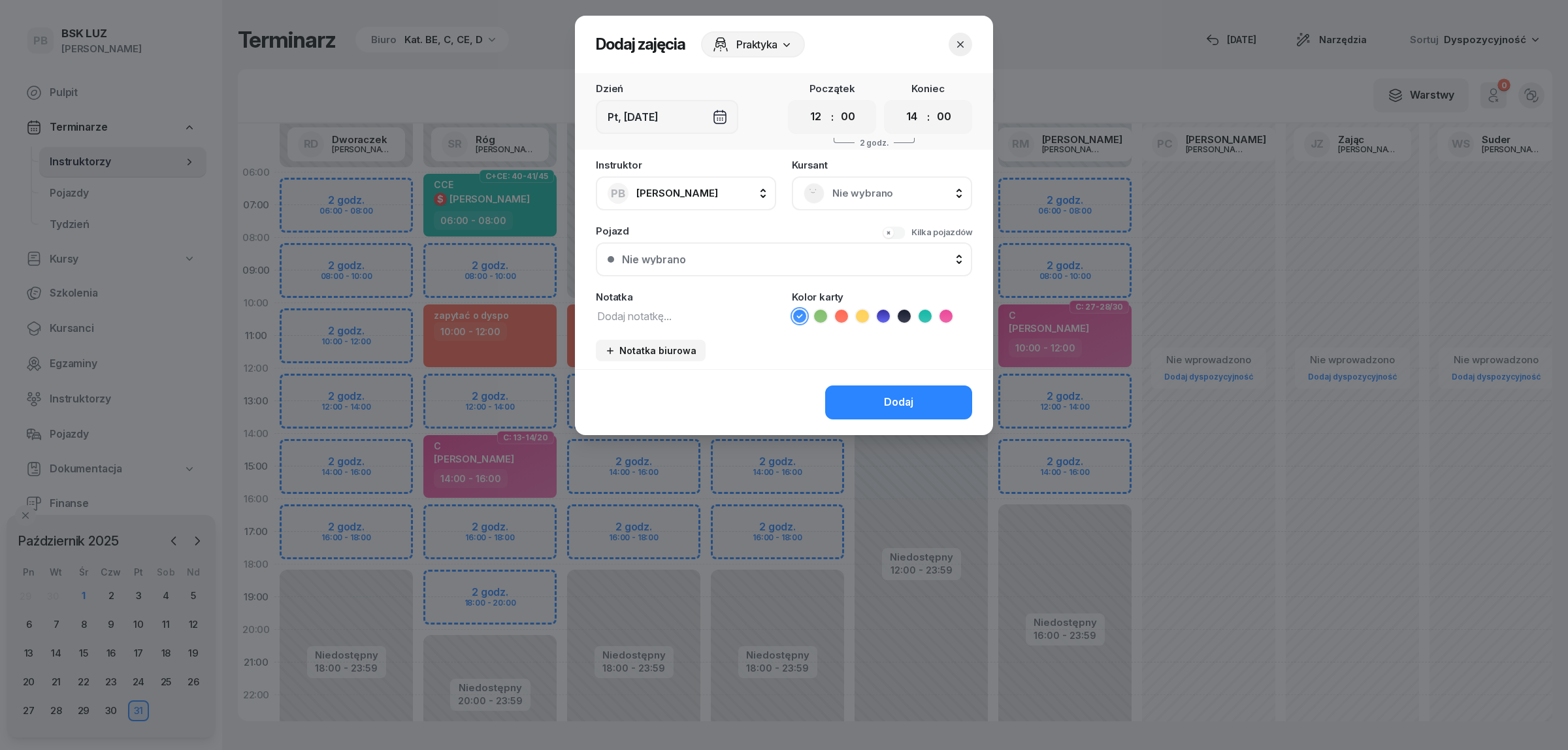
click at [857, 193] on span "Nie wybrano" at bounding box center [896, 193] width 128 height 17
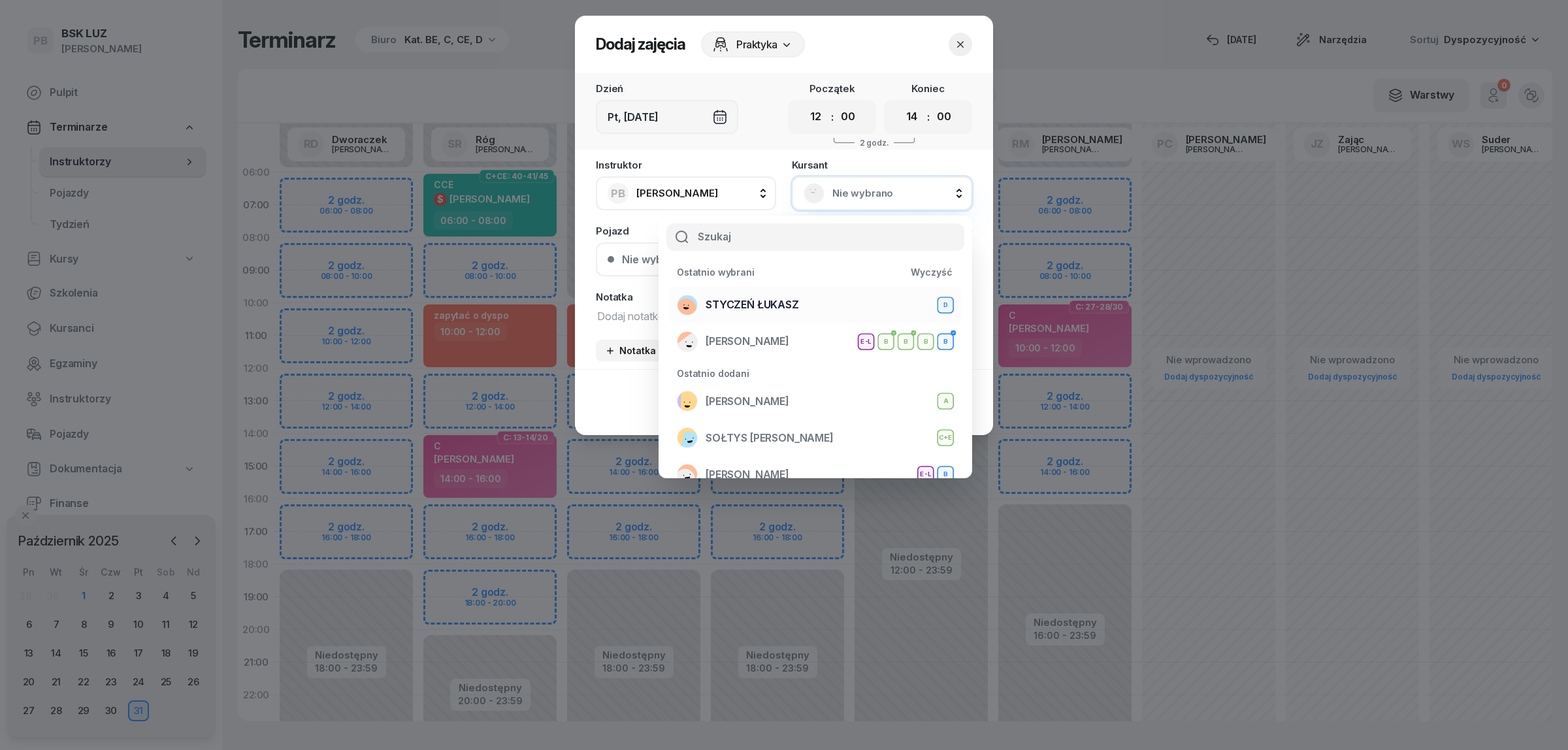
click at [835, 305] on div "STYCZEŃ ŁUKASZ D" at bounding box center [815, 305] width 277 height 21
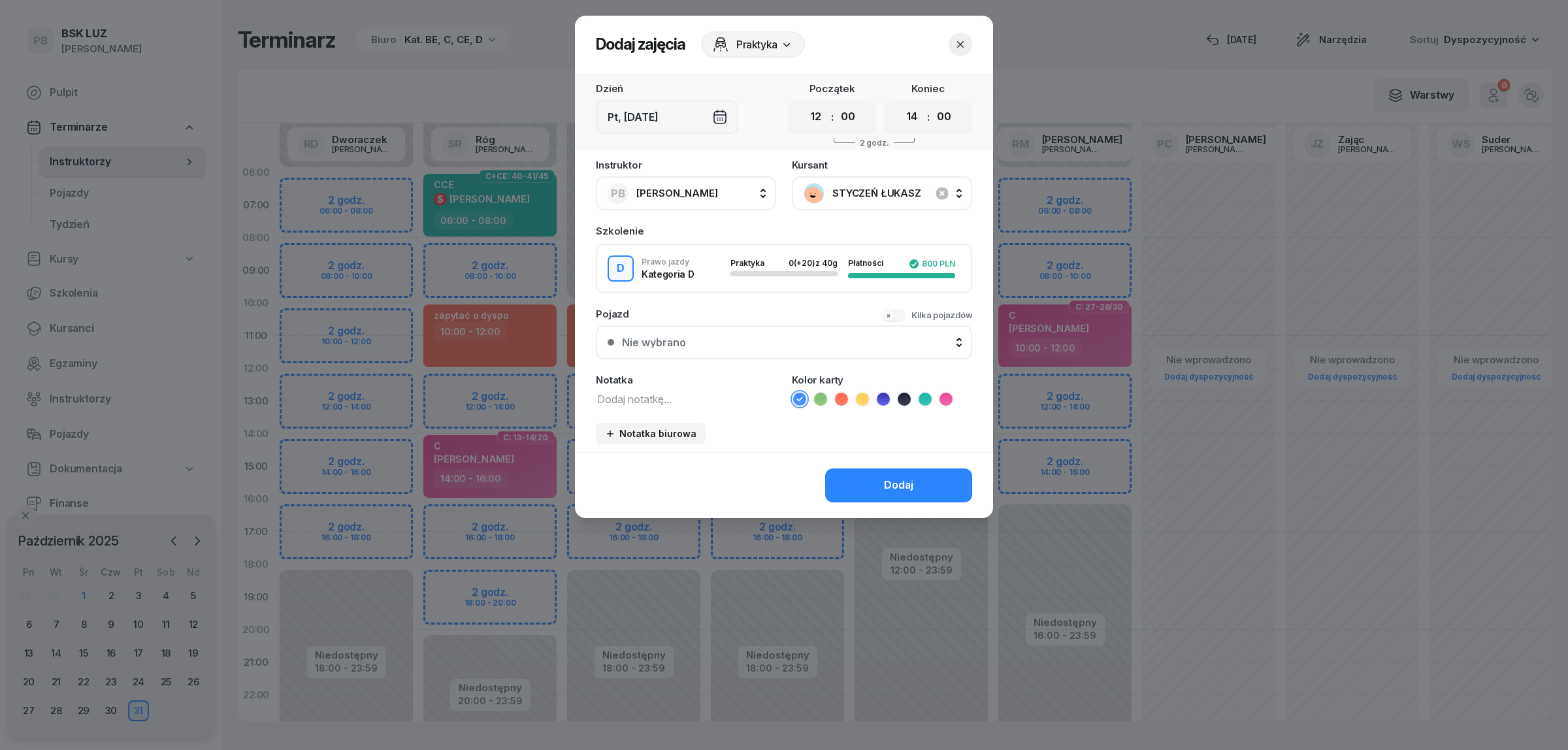
click at [668, 386] on div "Notatka" at bounding box center [686, 391] width 180 height 32
click at [668, 394] on textarea at bounding box center [686, 399] width 180 height 17
type textarea "D"
click at [888, 393] on icon at bounding box center [883, 399] width 13 height 13
click at [884, 477] on div "Dodaj" at bounding box center [898, 486] width 29 height 17
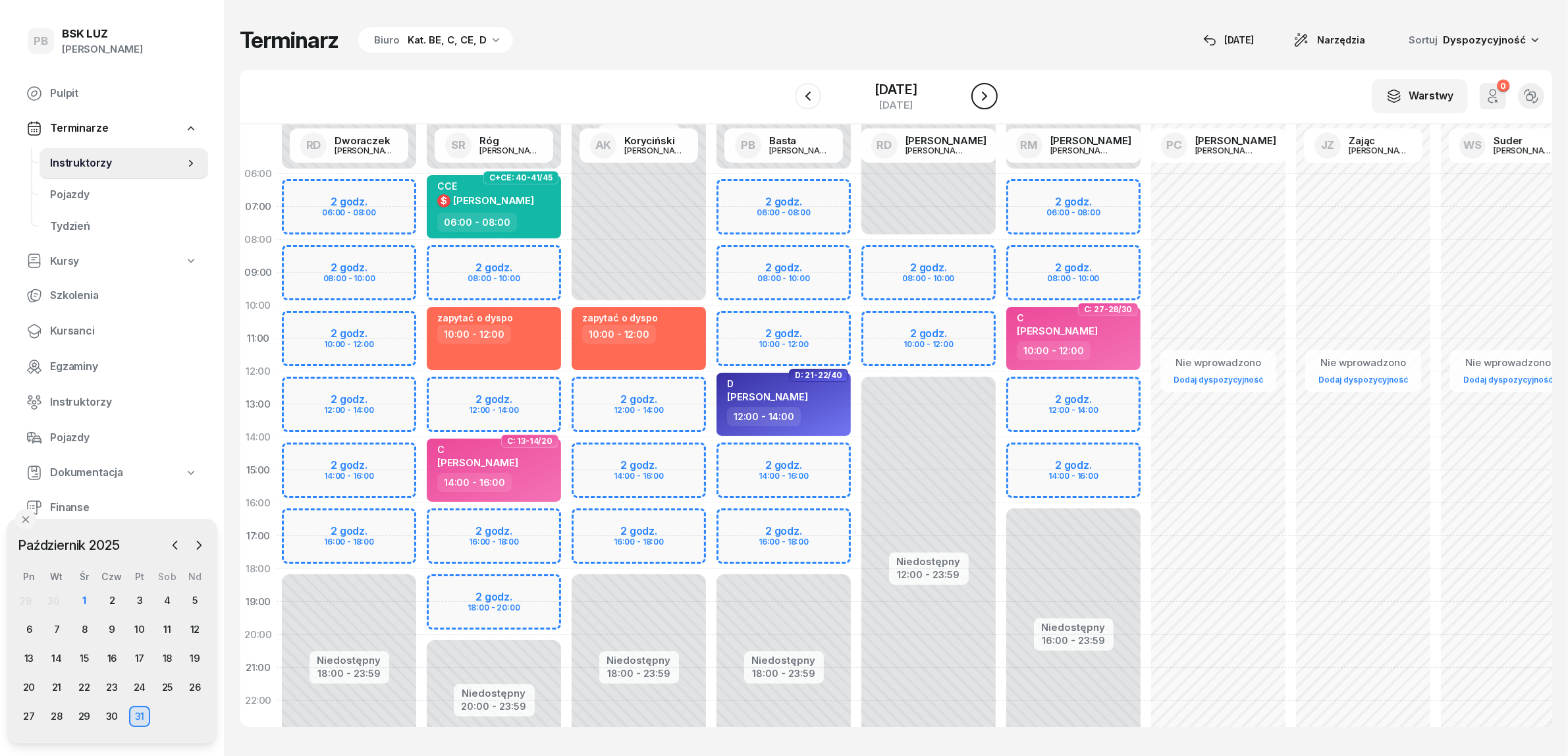
click at [992, 98] on icon "button" at bounding box center [985, 96] width 16 height 16
click at [996, 98] on button "button" at bounding box center [985, 96] width 26 height 26
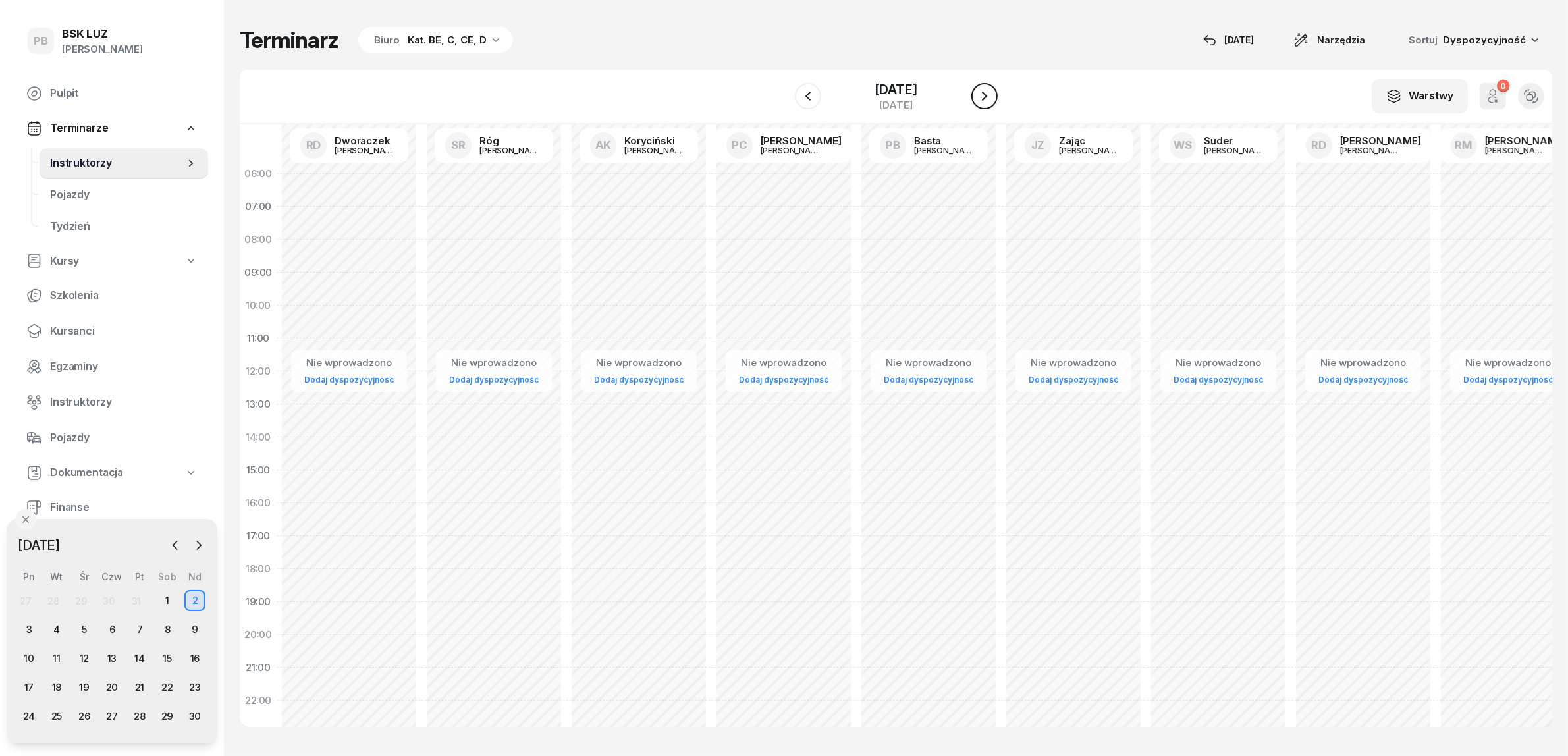
click at [996, 98] on button "button" at bounding box center [985, 96] width 26 height 26
click at [433, 397] on div "Nie wprowadzono Dodaj dyspozycyjność" at bounding box center [493, 470] width 145 height 626
select select "12"
select select "14"
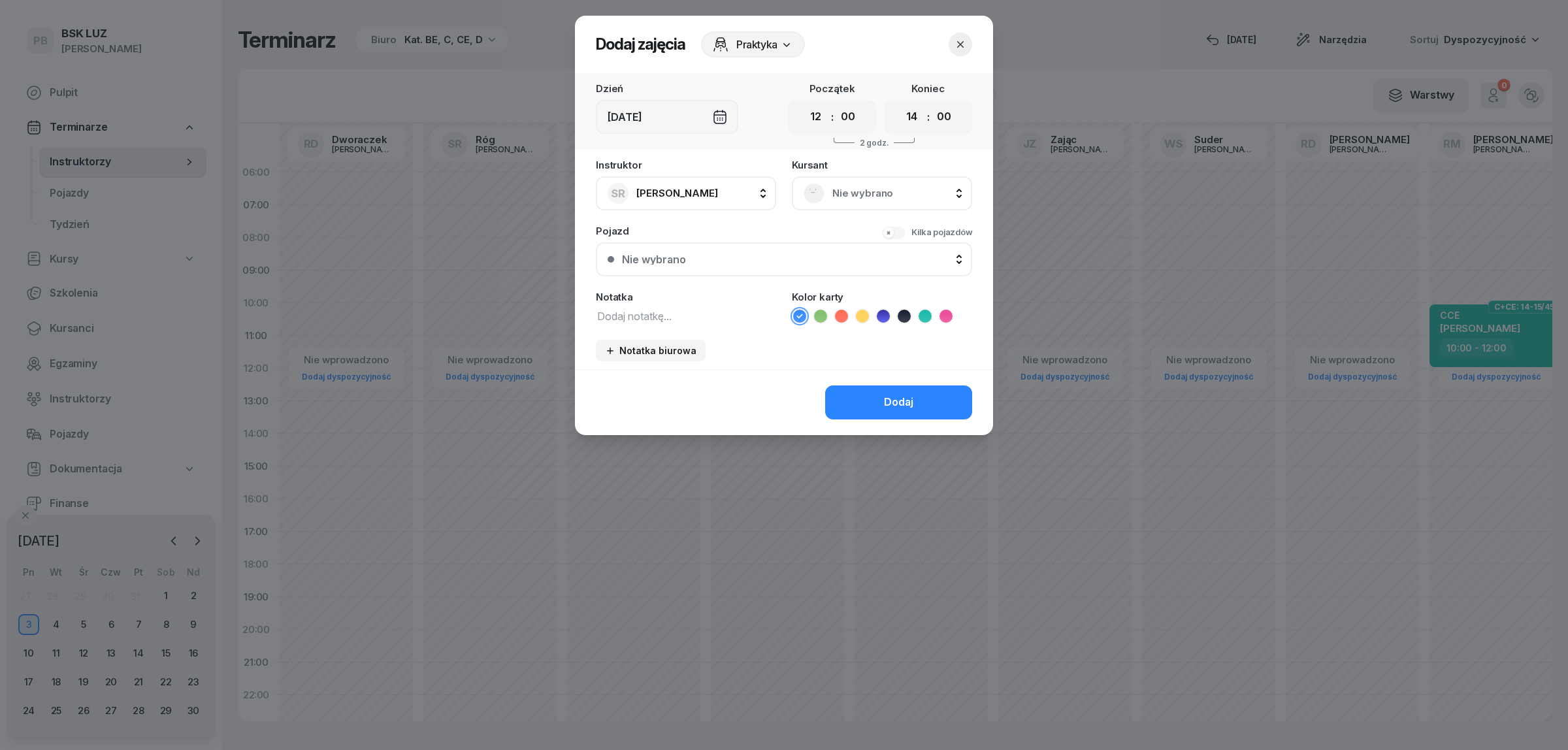
click at [840, 187] on span "Nie wybrano" at bounding box center [896, 193] width 128 height 17
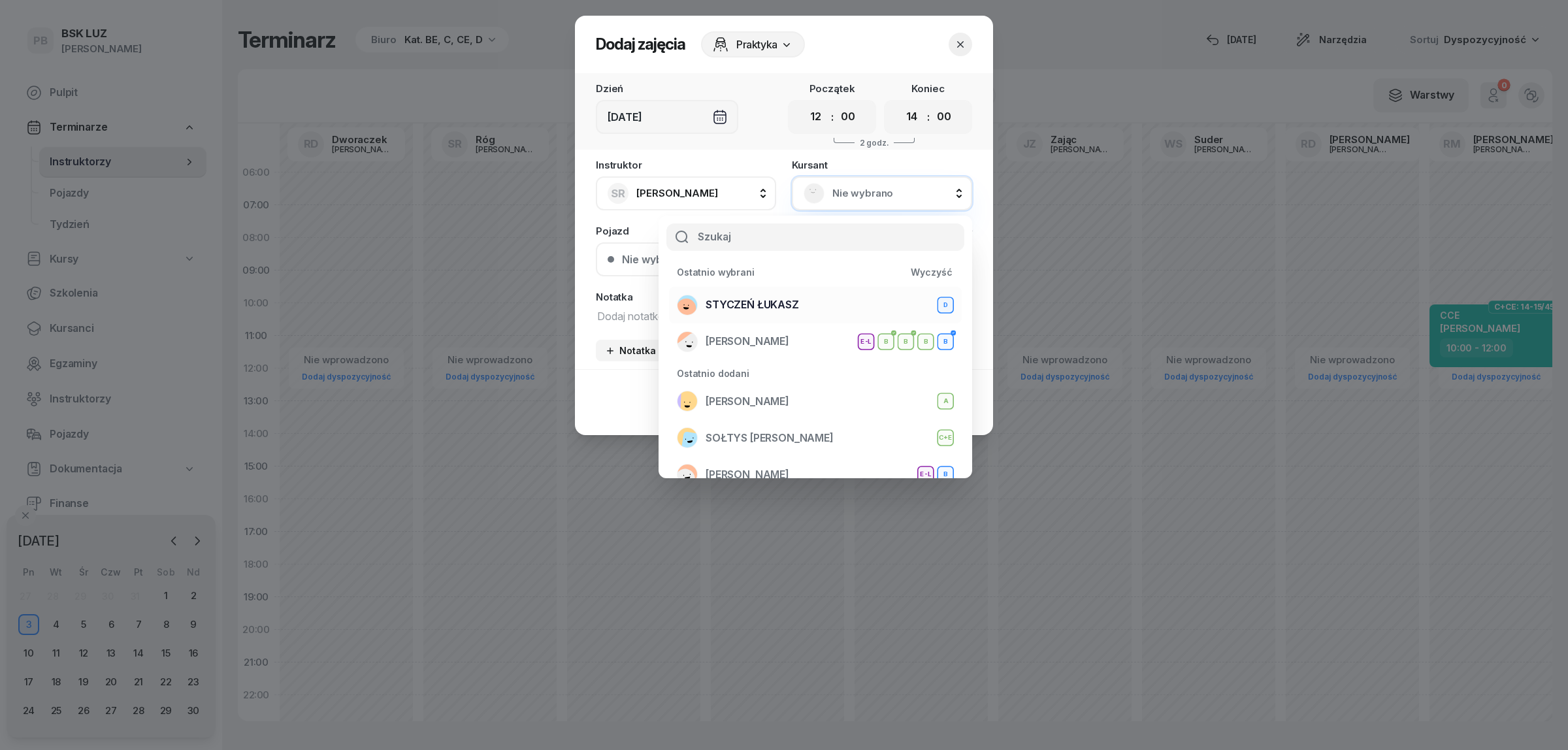
click at [812, 302] on div "STYCZEŃ ŁUKASZ D" at bounding box center [815, 305] width 277 height 21
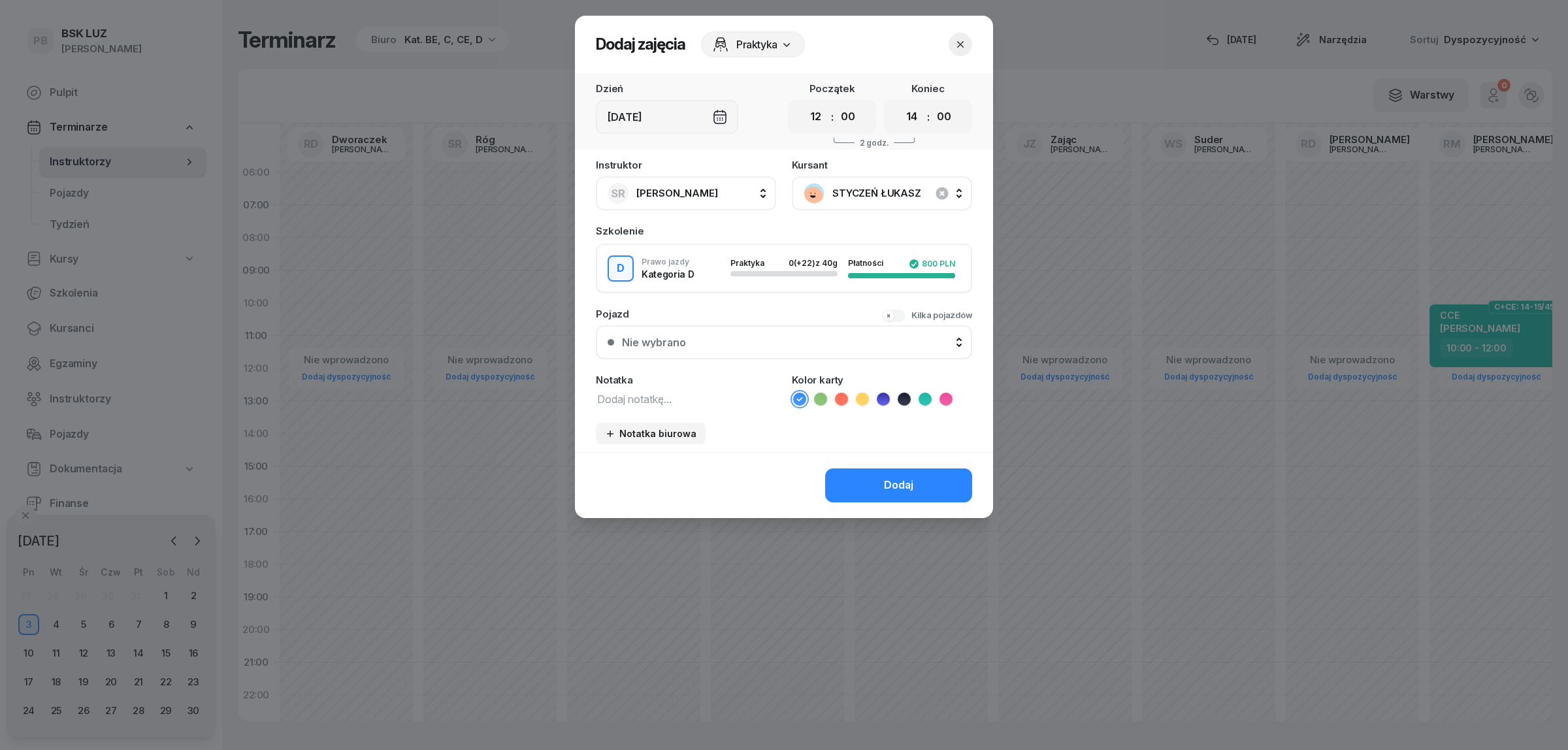
click at [719, 393] on textarea at bounding box center [686, 399] width 180 height 17
type textarea "D"
click at [885, 393] on icon at bounding box center [883, 399] width 13 height 13
click at [914, 116] on select "00 01 02 03 04 05 06 07 08 09 10 11 12 13 14 15 16 17 18 19 20 21 22 23" at bounding box center [912, 117] width 25 height 28
select select "16"
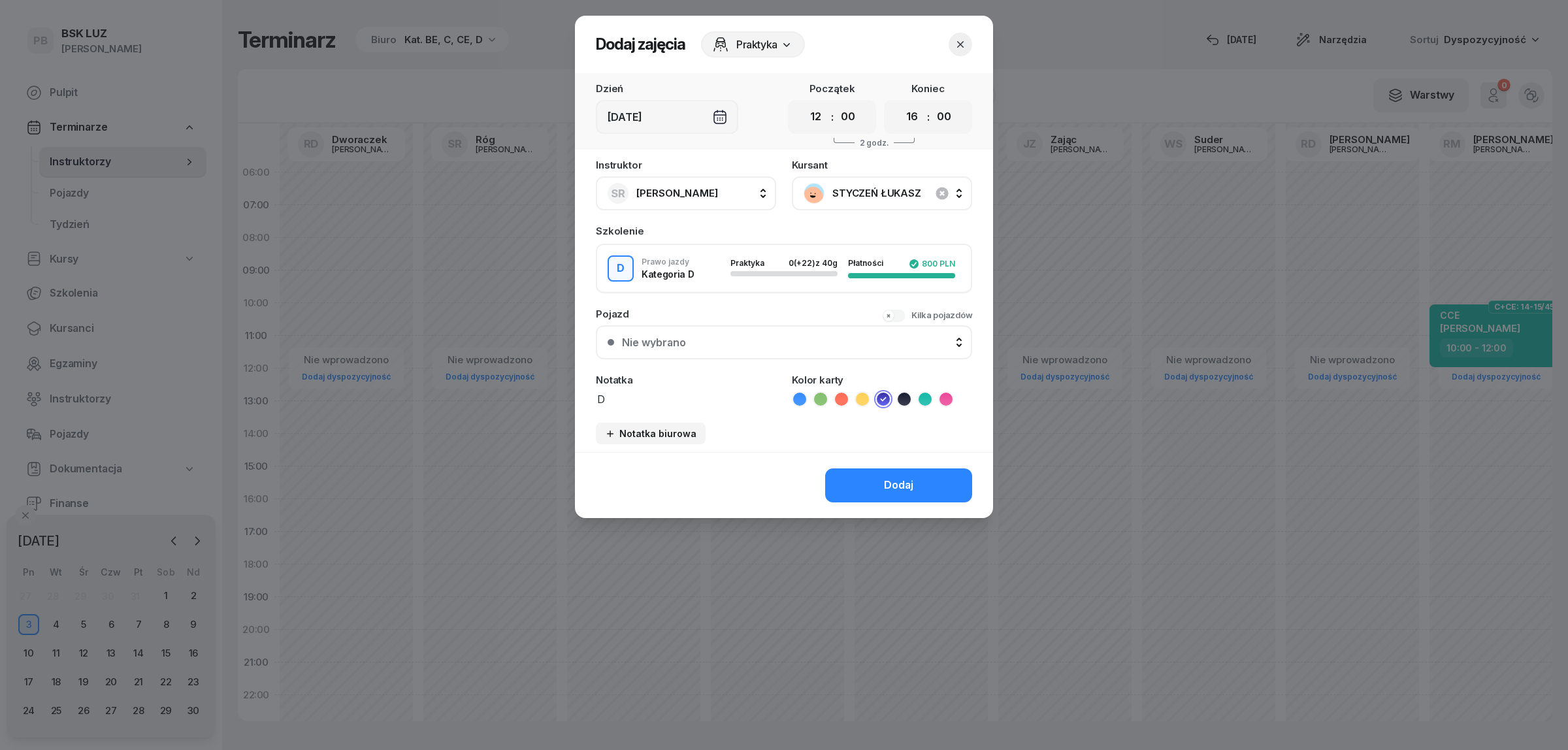
click at [900, 103] on select "00 01 02 03 04 05 06 07 08 09 10 11 12 13 14 15 16 17 18 19 20 21 22 23" at bounding box center [912, 117] width 25 height 28
click at [904, 481] on div "Dodaj" at bounding box center [898, 486] width 29 height 17
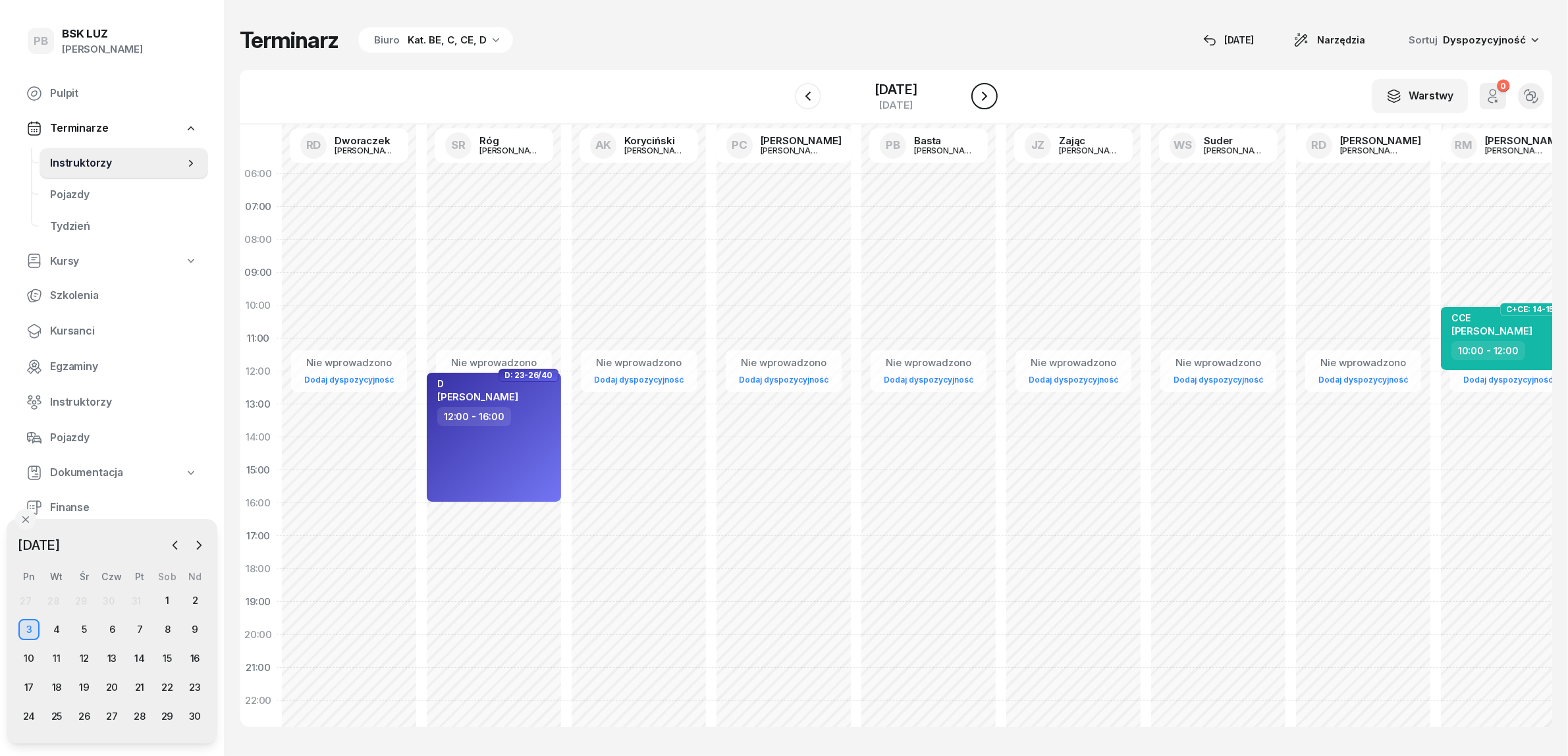
click at [985, 99] on icon "button" at bounding box center [985, 96] width 16 height 16
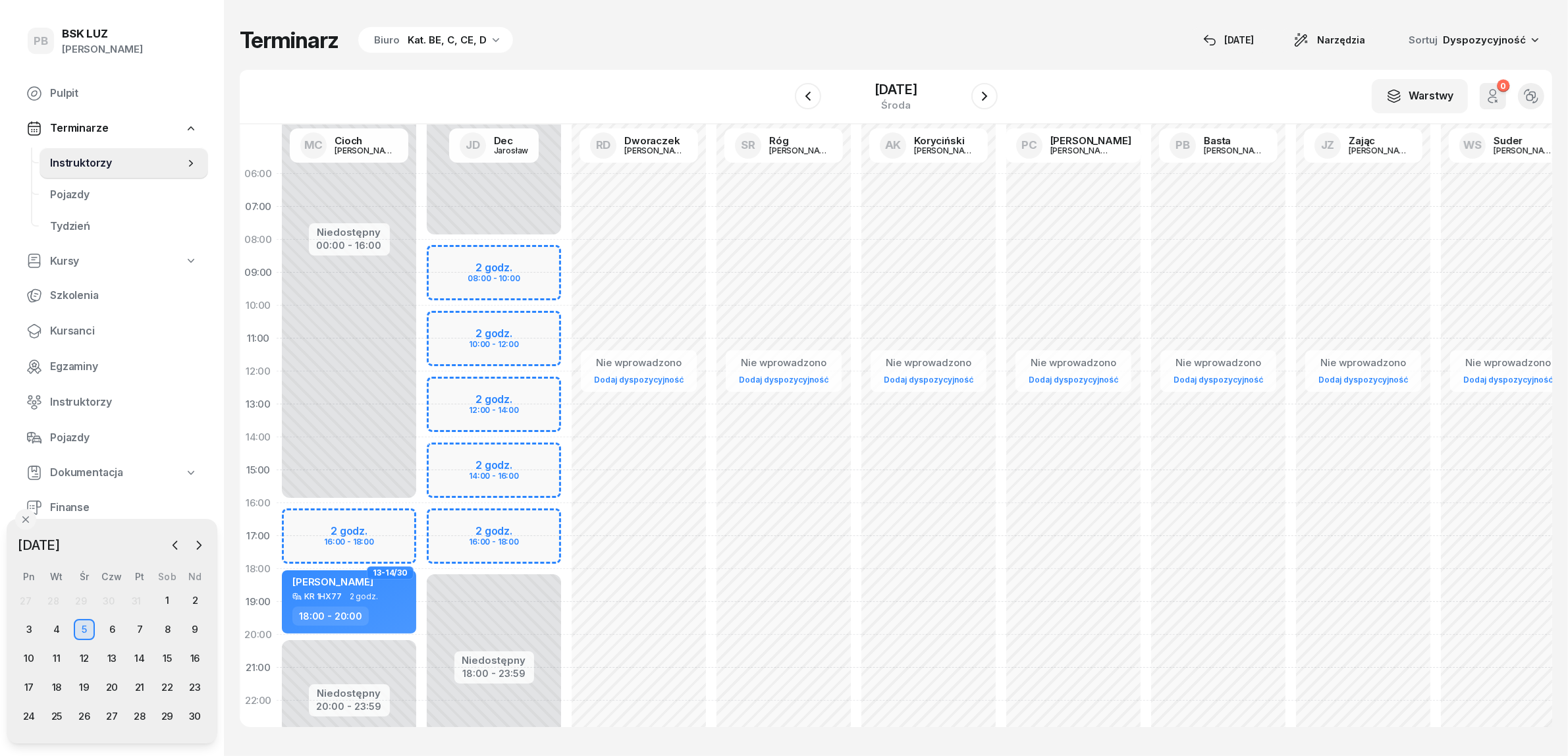
click at [722, 393] on div "Nie wprowadzono Dodaj dyspozycyjność" at bounding box center [784, 470] width 145 height 626
select select "12"
select select "14"
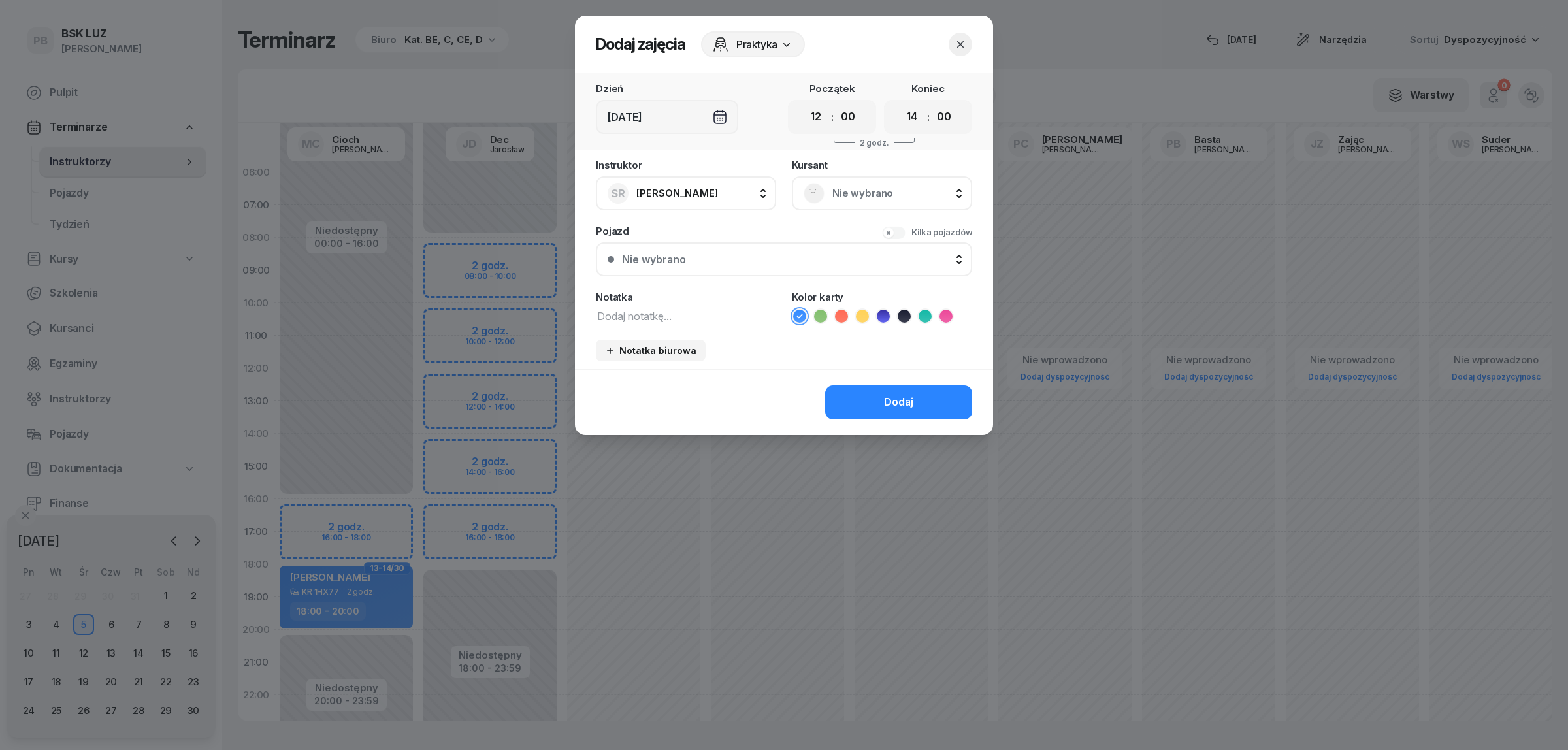
click at [844, 190] on span "Nie wybrano" at bounding box center [896, 193] width 128 height 17
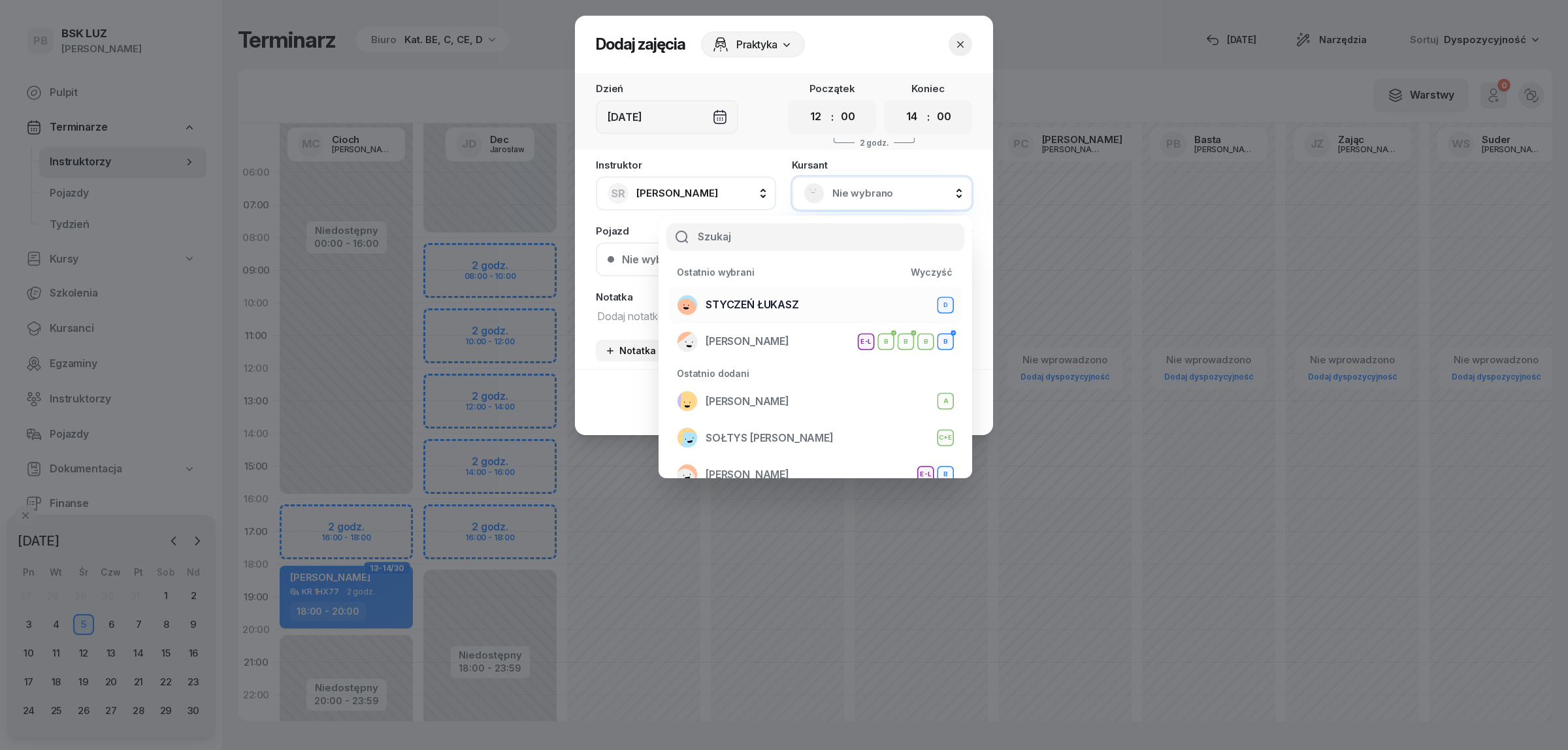
click at [784, 307] on span "STYCZEŃ ŁUKASZ" at bounding box center [752, 305] width 93 height 17
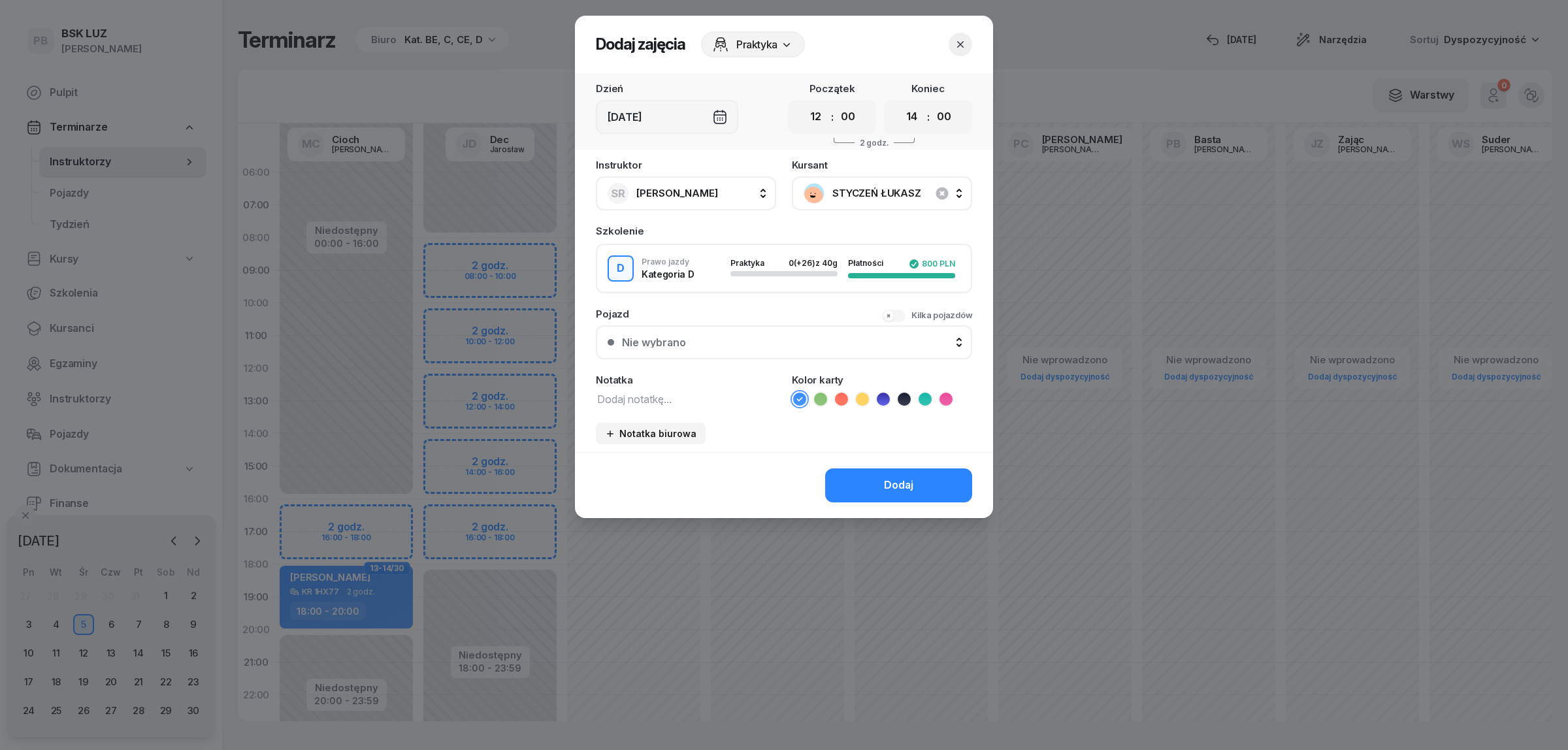
click at [676, 391] on textarea at bounding box center [686, 399] width 180 height 17
type textarea "D"
click at [887, 400] on icon at bounding box center [883, 399] width 13 height 13
click at [859, 473] on button "Dodaj" at bounding box center [898, 486] width 147 height 34
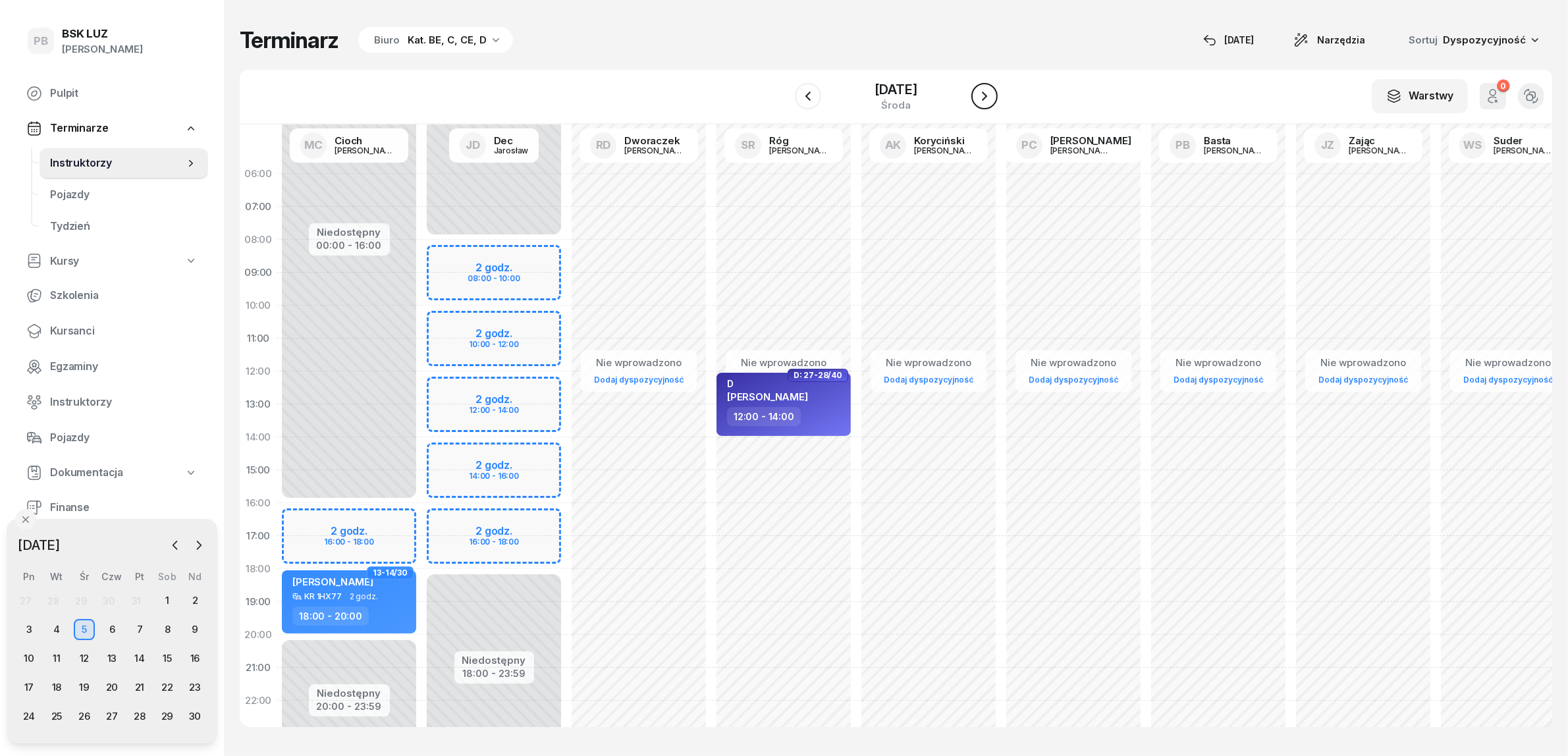
click at [979, 95] on icon "button" at bounding box center [985, 96] width 16 height 16
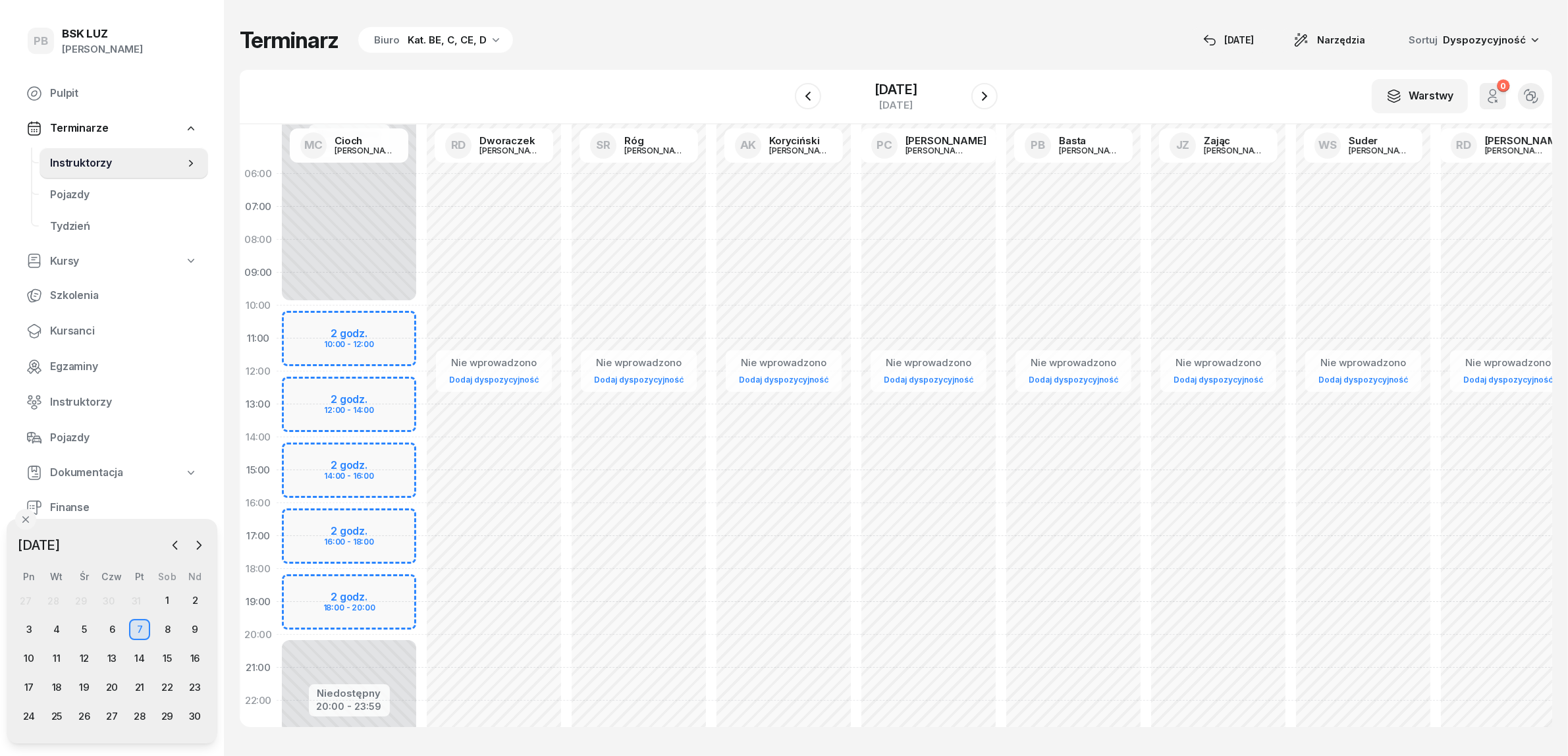
click at [583, 399] on div "Nie wprowadzono Dodaj dyspozycyjność" at bounding box center [639, 470] width 145 height 626
select select "12"
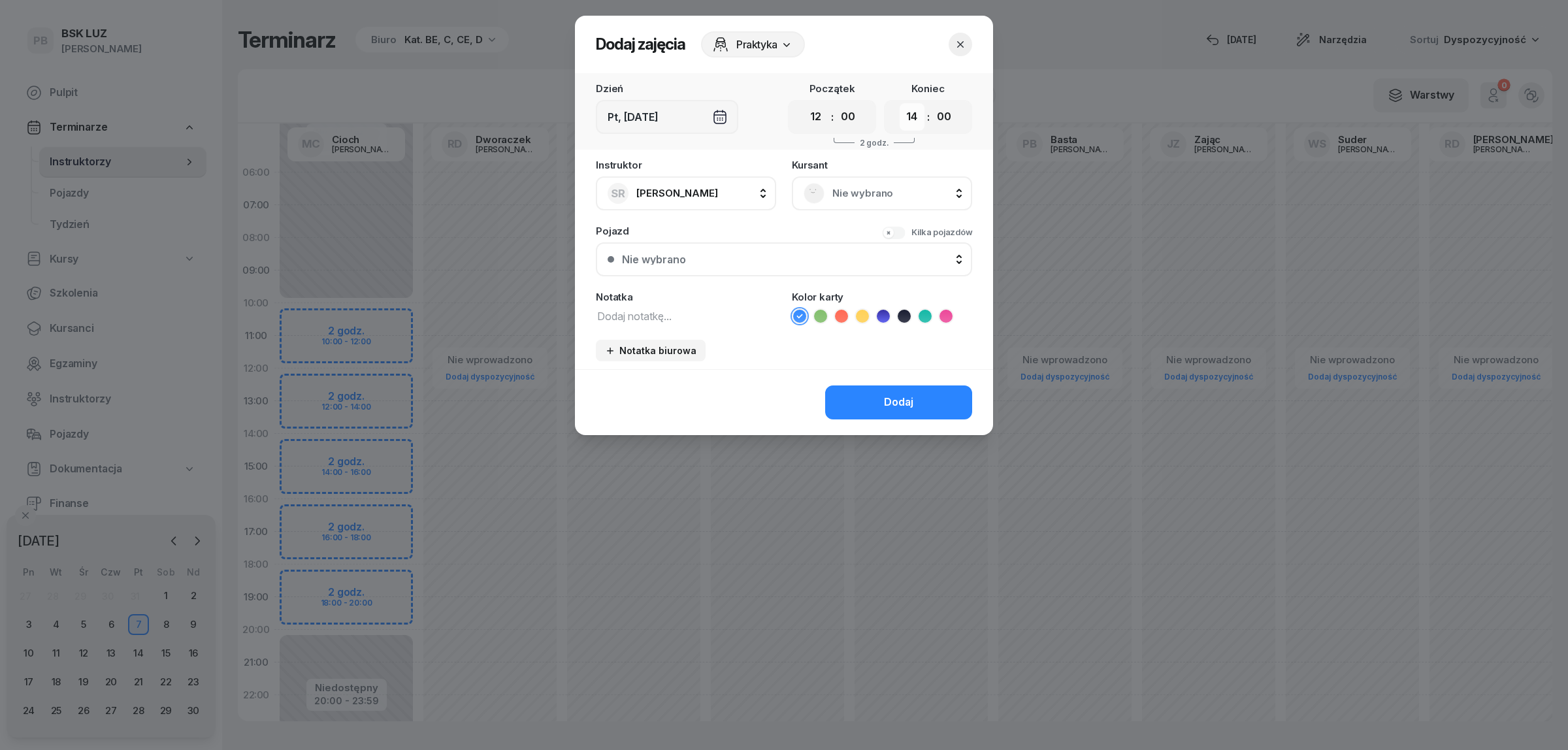
click at [907, 116] on select "00 01 02 03 04 05 06 07 08 09 10 11 12 13 14 15 16 17 18 19 20 21 22 23" at bounding box center [912, 117] width 25 height 28
select select "16"
click at [900, 103] on select "00 01 02 03 04 05 06 07 08 09 10 11 12 13 14 15 16 17 18 19 20 21 22 23" at bounding box center [912, 117] width 25 height 28
click at [684, 314] on textarea at bounding box center [686, 316] width 180 height 17
type textarea "D"
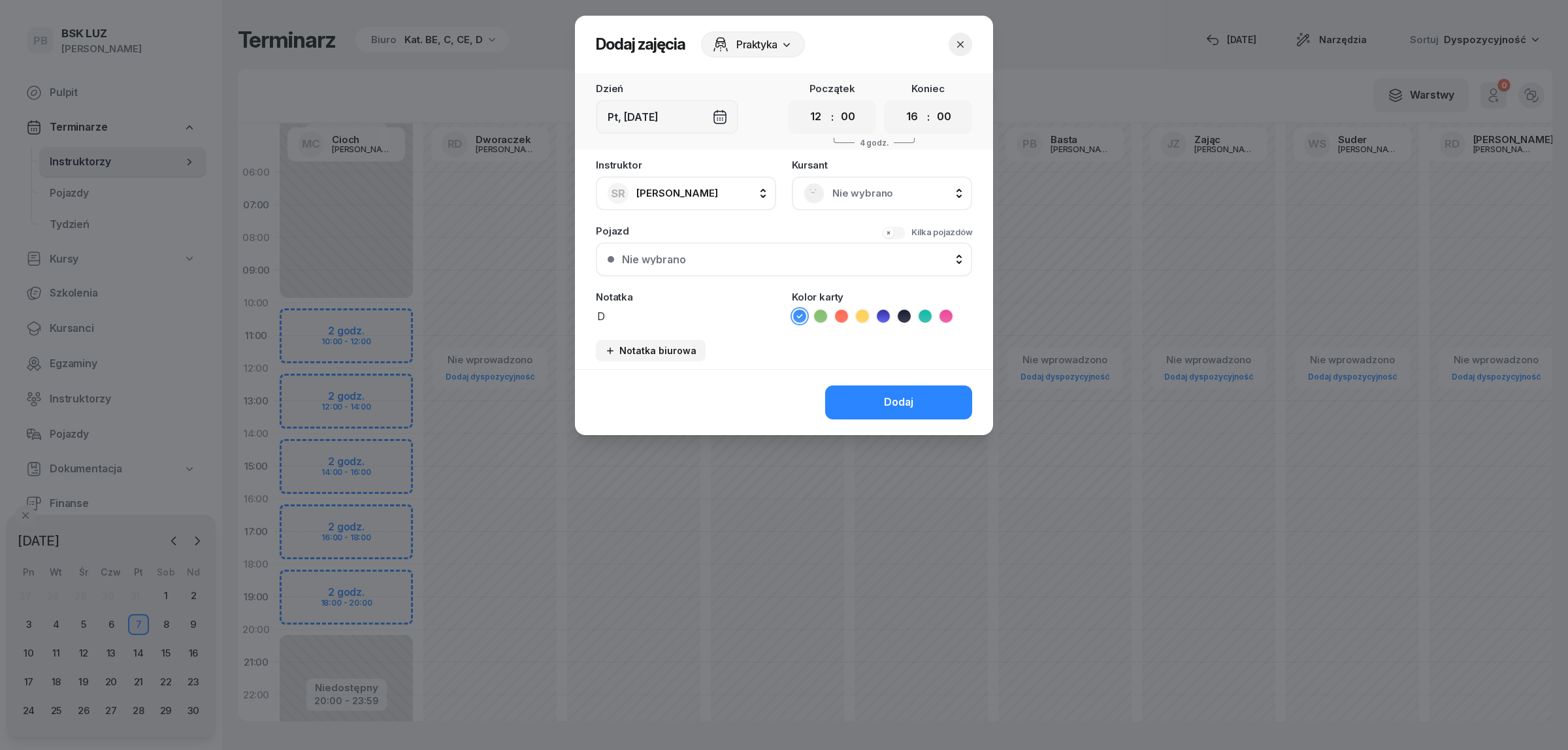
click at [885, 318] on icon at bounding box center [883, 316] width 13 height 13
click at [869, 393] on button "Dodaj" at bounding box center [898, 403] width 147 height 34
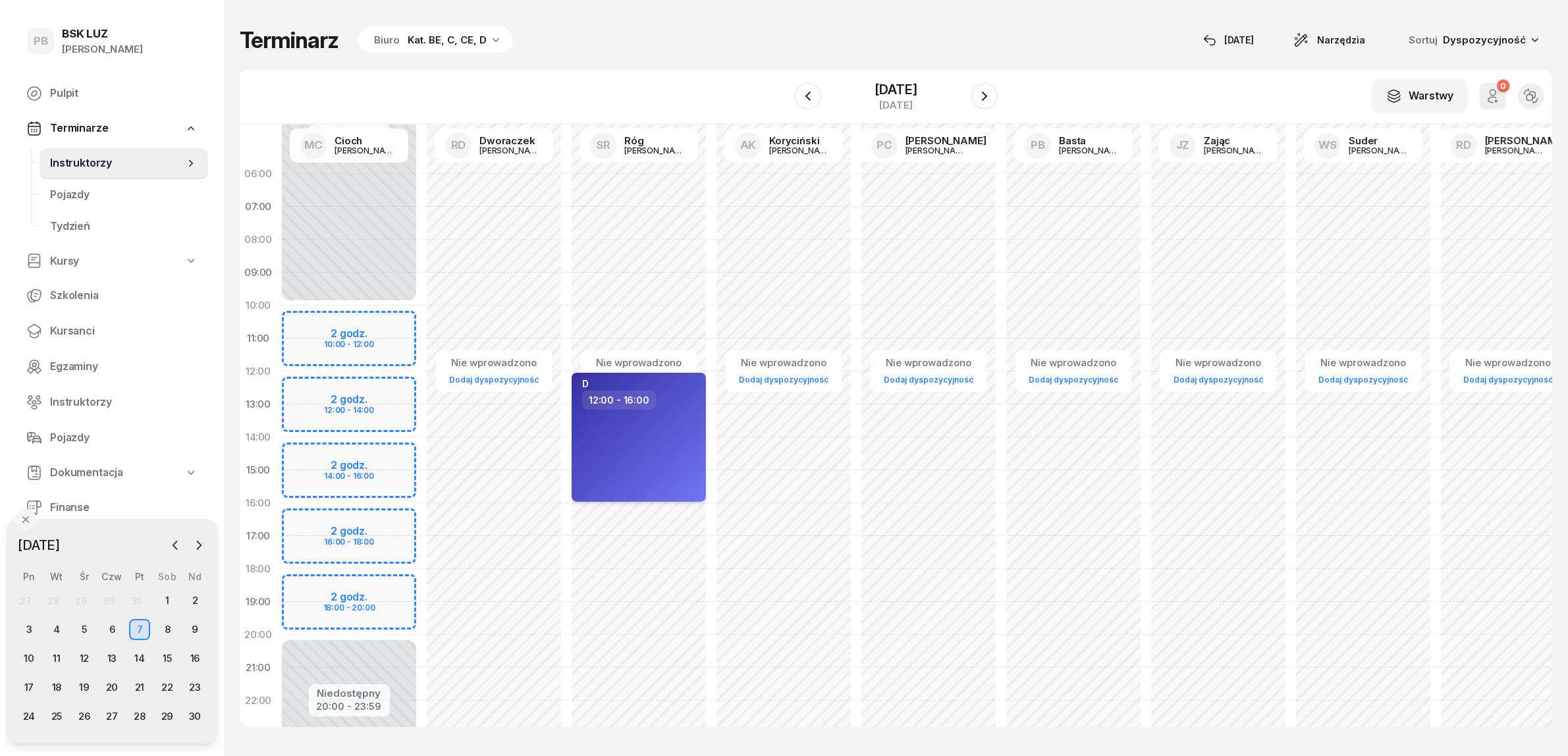
click at [685, 427] on div "D 12:00 - 16:00" at bounding box center [639, 437] width 134 height 129
select select "12"
select select "16"
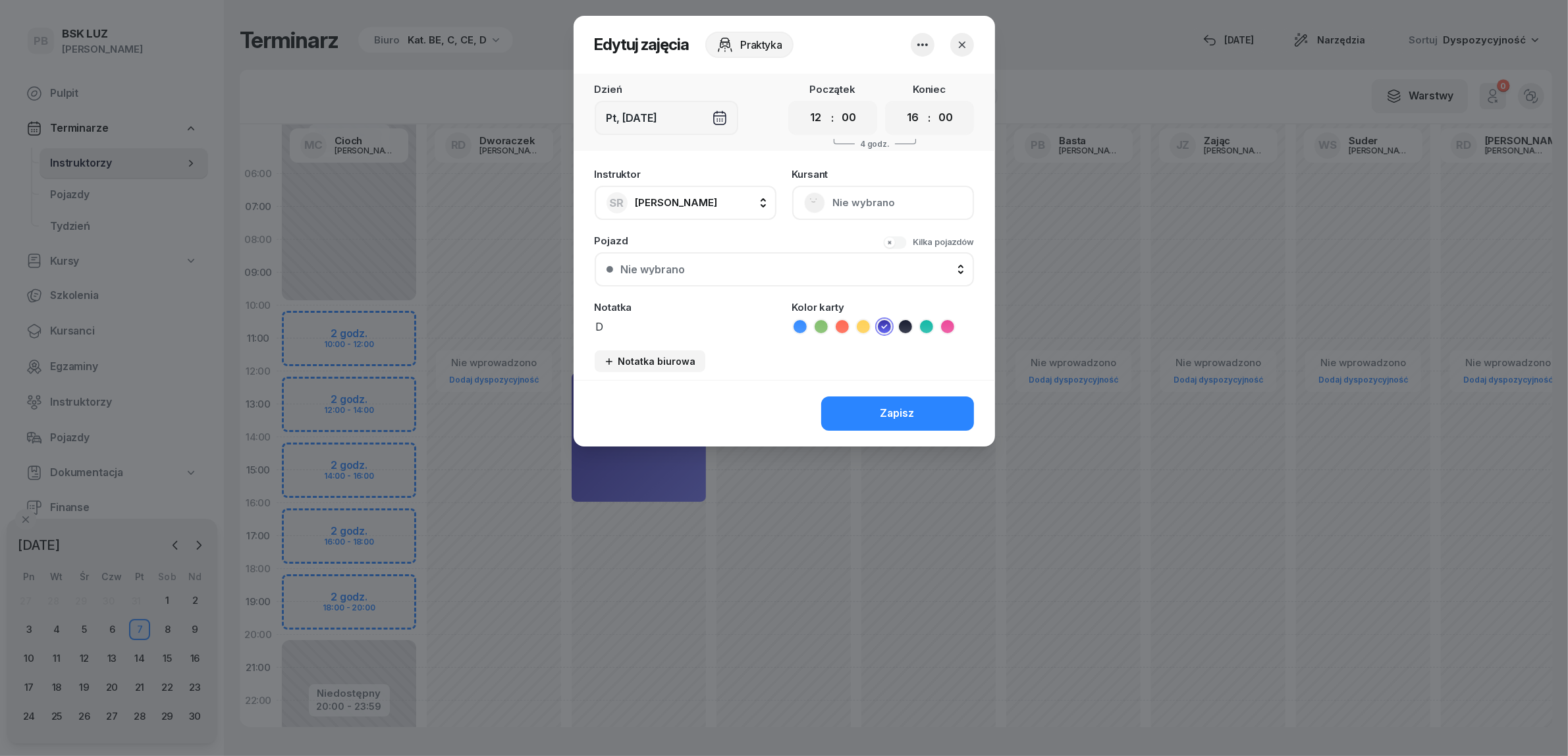
scroll to position [0, 1]
click at [919, 47] on button "button" at bounding box center [928, 44] width 24 height 24
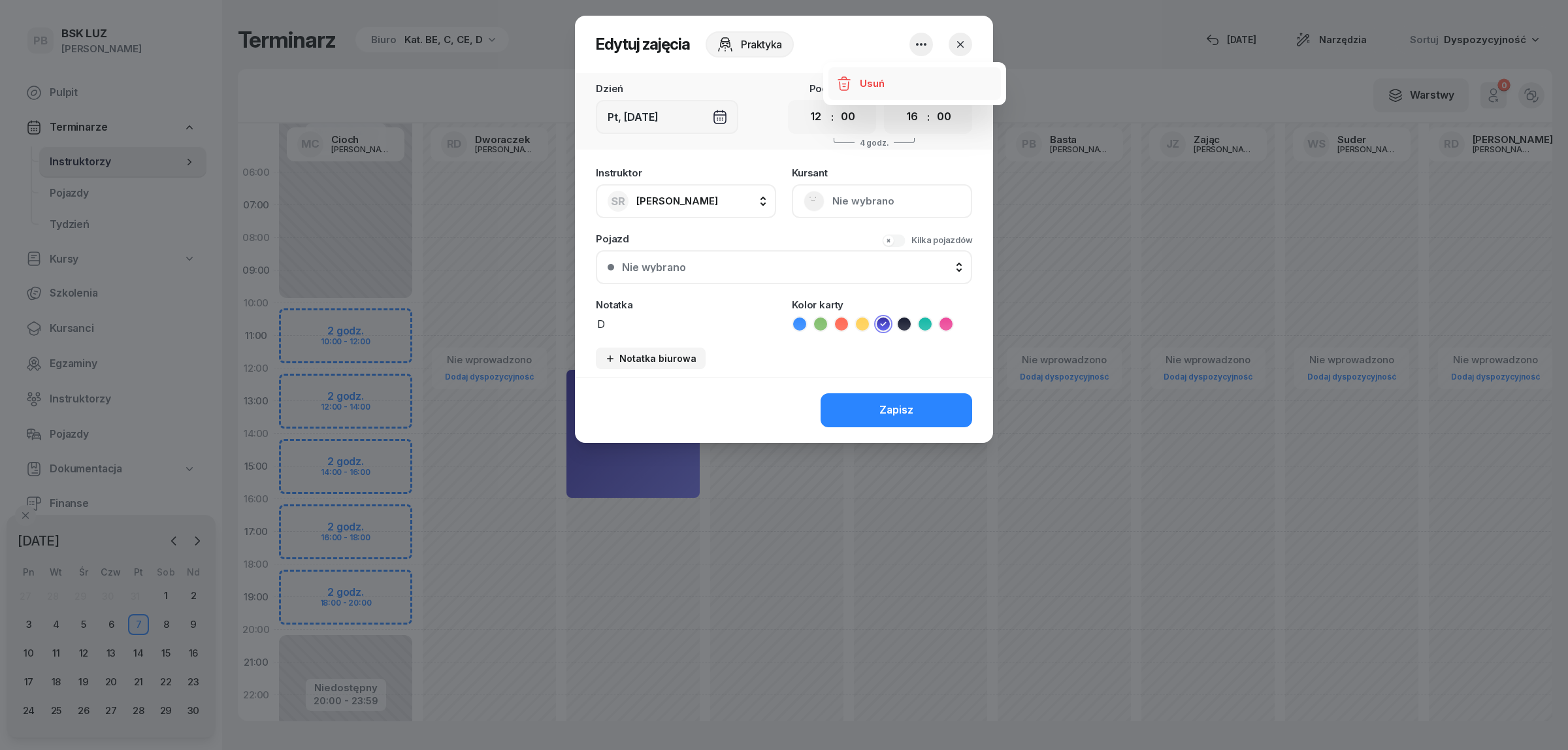
click at [874, 82] on div "Usuń" at bounding box center [871, 84] width 24 height 17
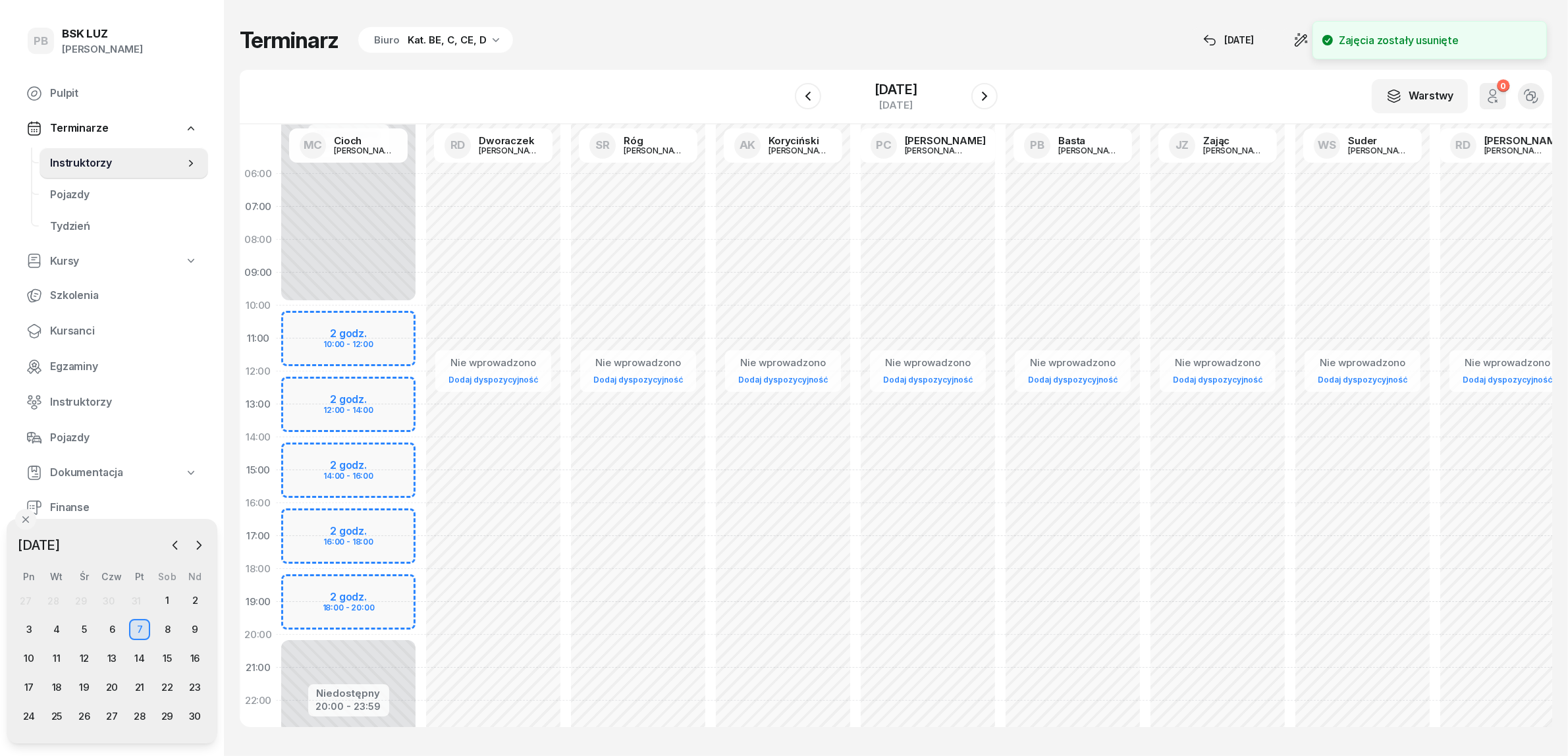
click at [577, 397] on div "Nie wprowadzono Dodaj dyspozycyjność" at bounding box center [638, 470] width 145 height 626
select select "12"
select select "14"
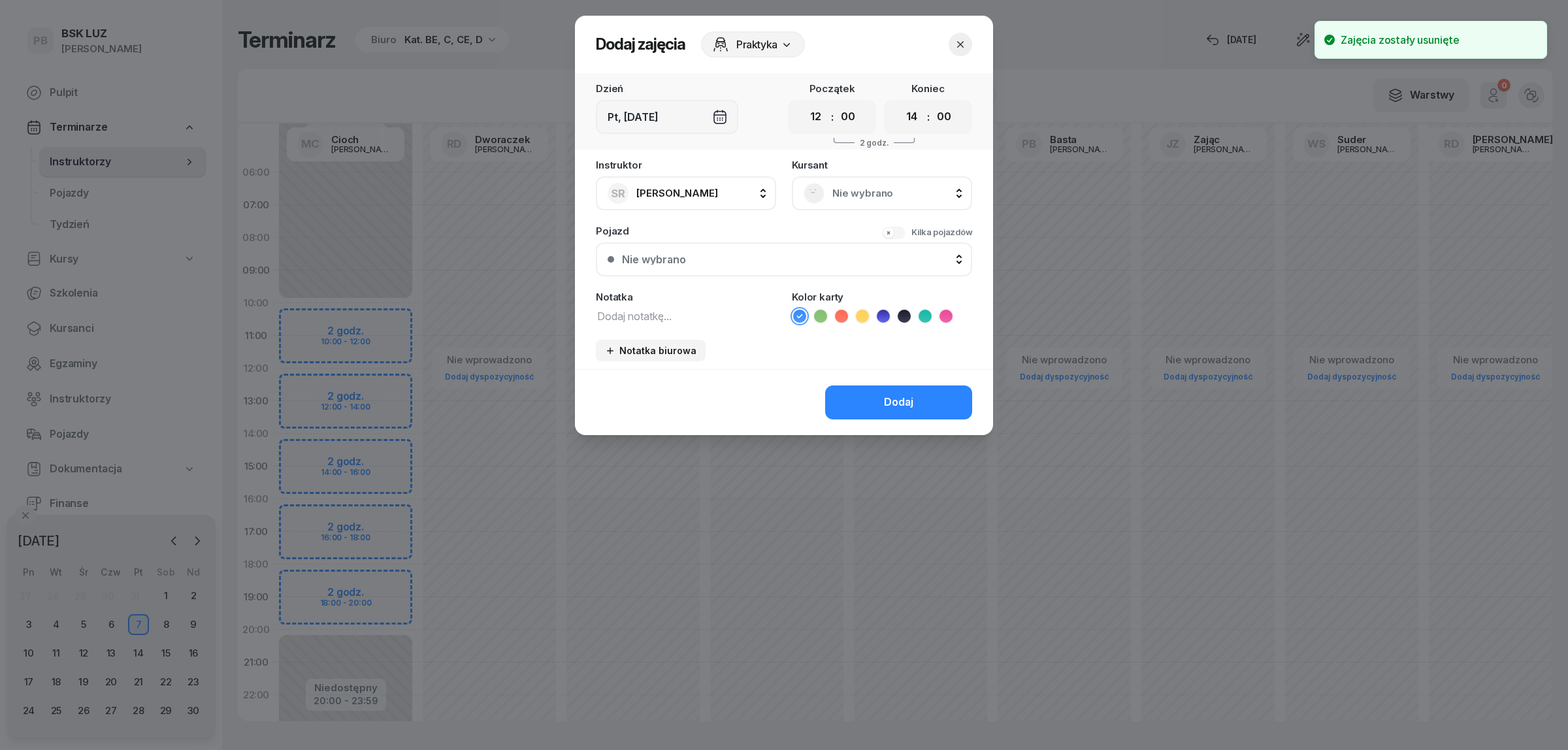
click at [877, 193] on span "Nie wybrano" at bounding box center [896, 193] width 128 height 17
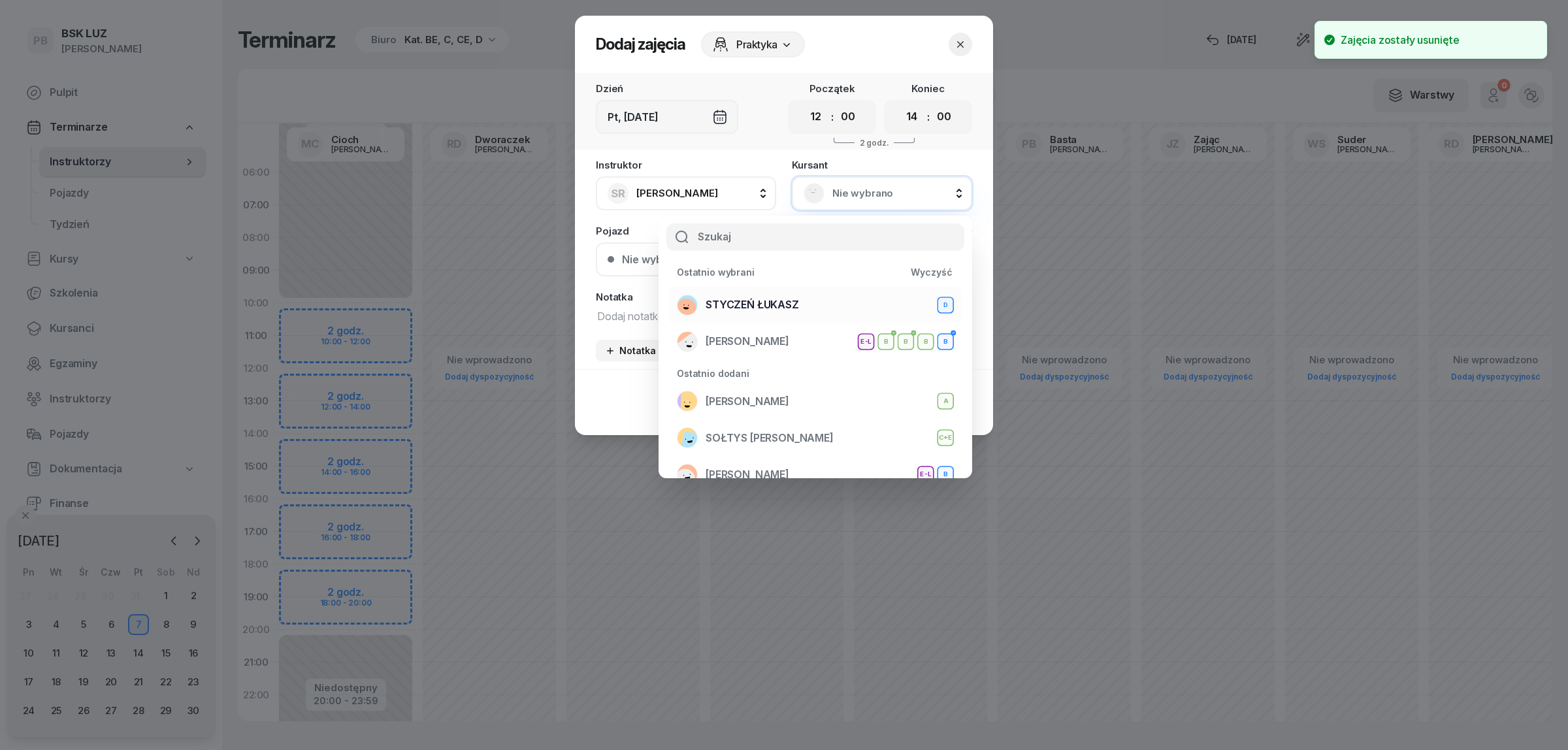
click at [719, 304] on span "STYCZEŃ ŁUKASZ" at bounding box center [752, 305] width 93 height 17
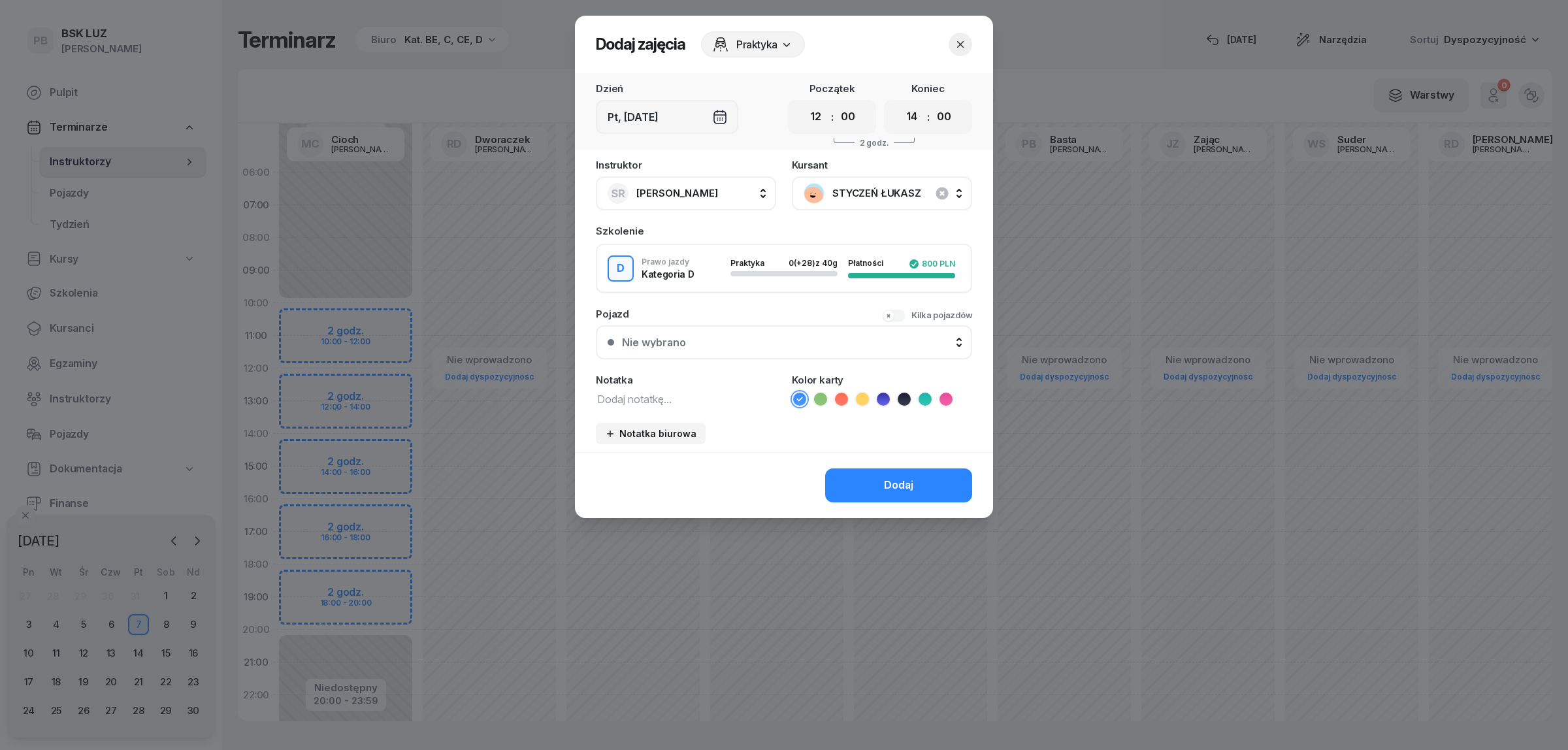
click at [674, 395] on textarea at bounding box center [686, 399] width 180 height 17
type textarea "D"
drag, startPoint x: 917, startPoint y: 116, endPoint x: 917, endPoint y: 126, distance: 10.0
click at [917, 116] on select "00 01 02 03 04 05 06 07 08 09 10 11 12 13 14 15 16 17 18 19 20 21 22 23" at bounding box center [912, 117] width 25 height 28
select select "16"
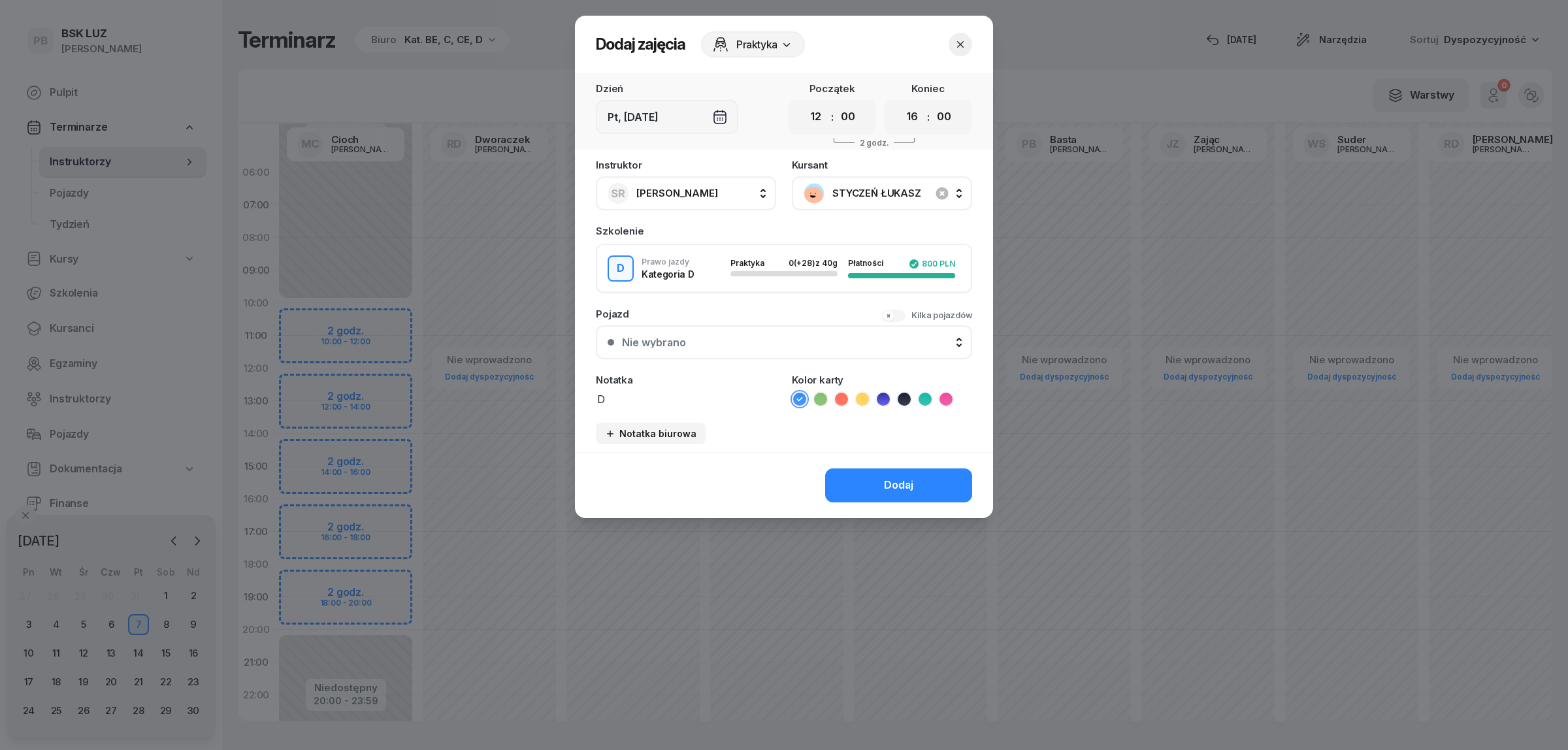
click at [900, 103] on select "00 01 02 03 04 05 06 07 08 09 10 11 12 13 14 15 16 17 18 19 20 21 22 23" at bounding box center [912, 117] width 25 height 28
click at [887, 397] on icon at bounding box center [883, 399] width 13 height 13
click at [870, 476] on button "Dodaj" at bounding box center [898, 486] width 147 height 34
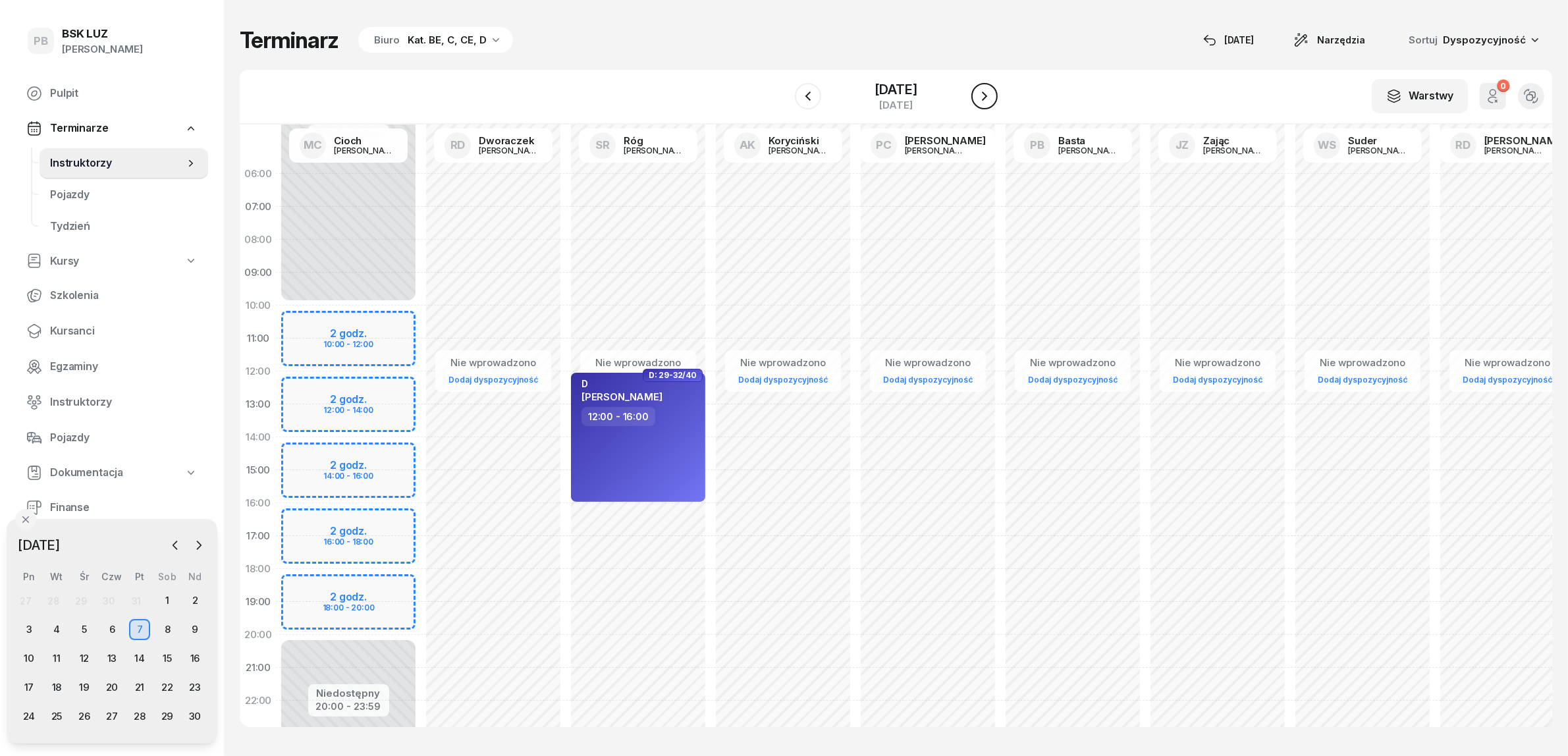
click at [977, 91] on icon "button" at bounding box center [985, 96] width 16 height 16
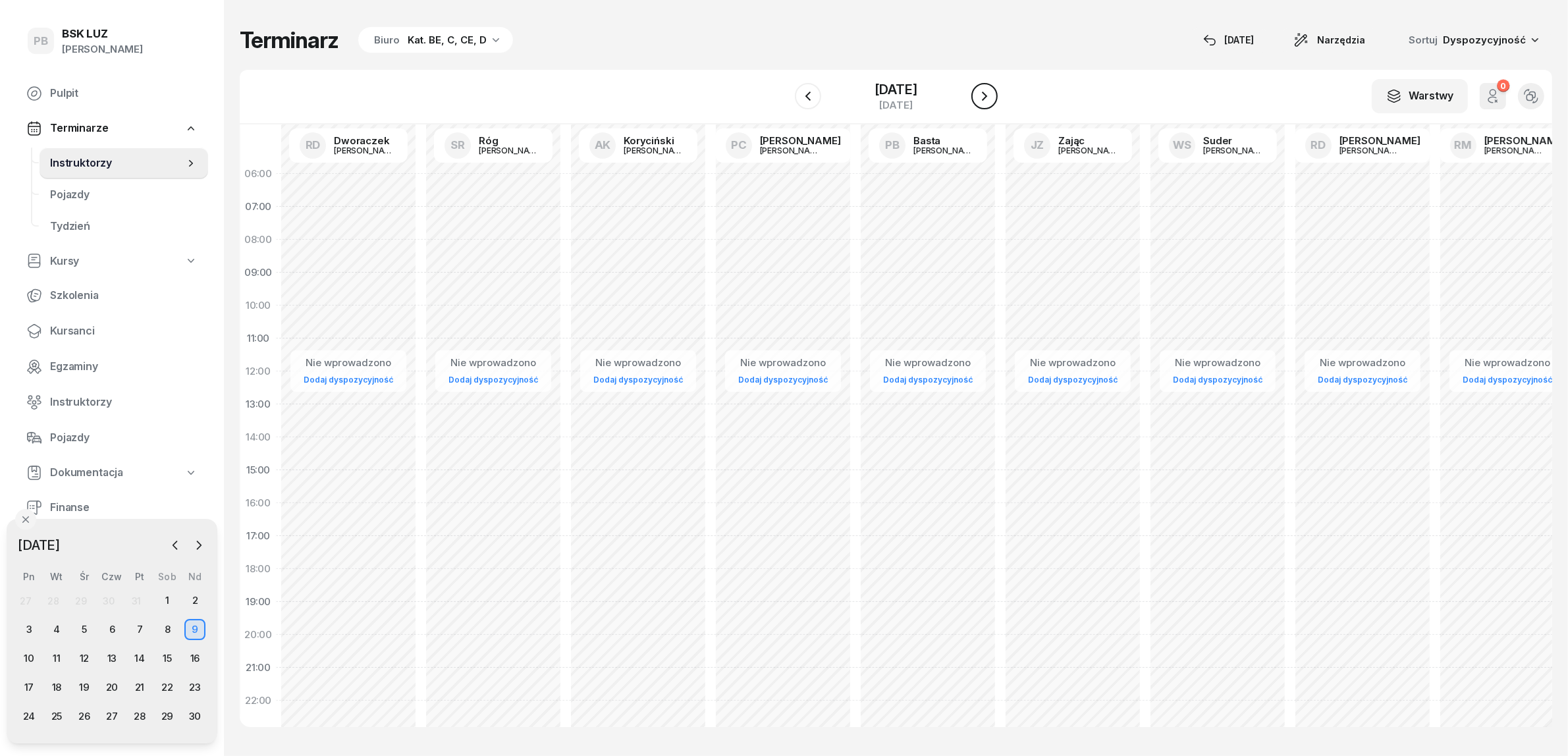
click at [977, 91] on icon "button" at bounding box center [985, 96] width 16 height 16
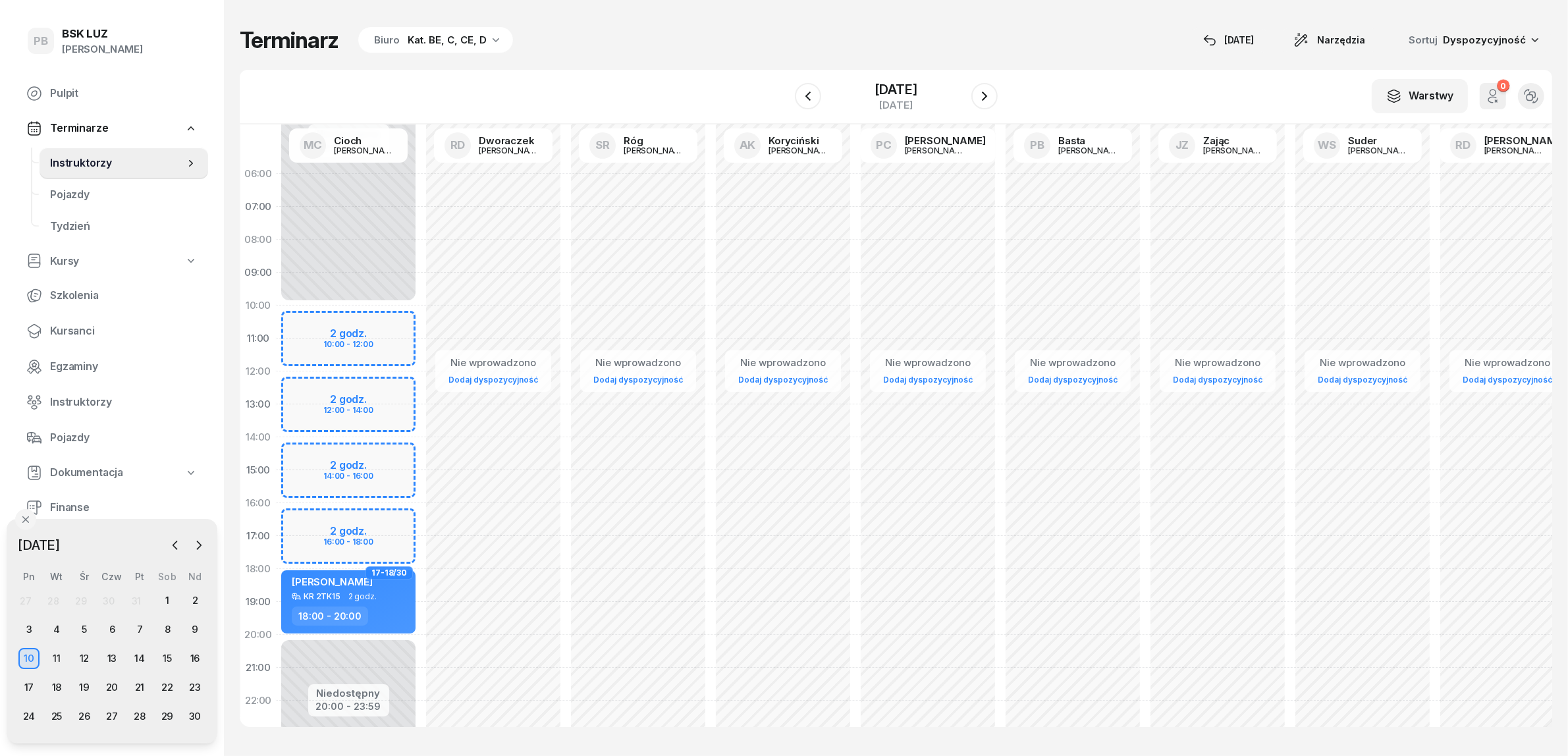
click at [574, 397] on div "Nie wprowadzono Dodaj dyspozycyjność" at bounding box center [638, 470] width 145 height 626
select select "12"
select select "14"
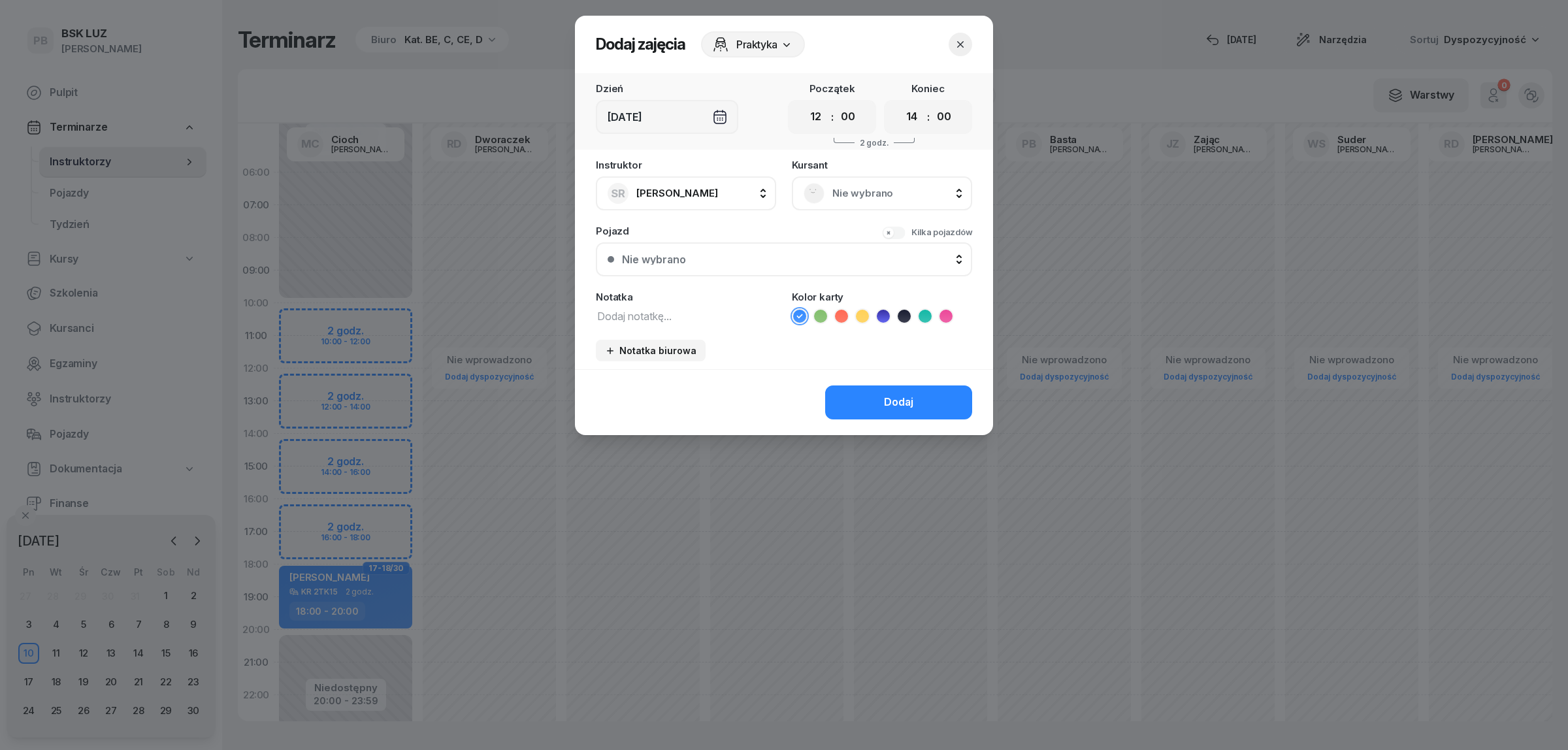
click at [888, 187] on span "Nie wybrano" at bounding box center [896, 193] width 128 height 17
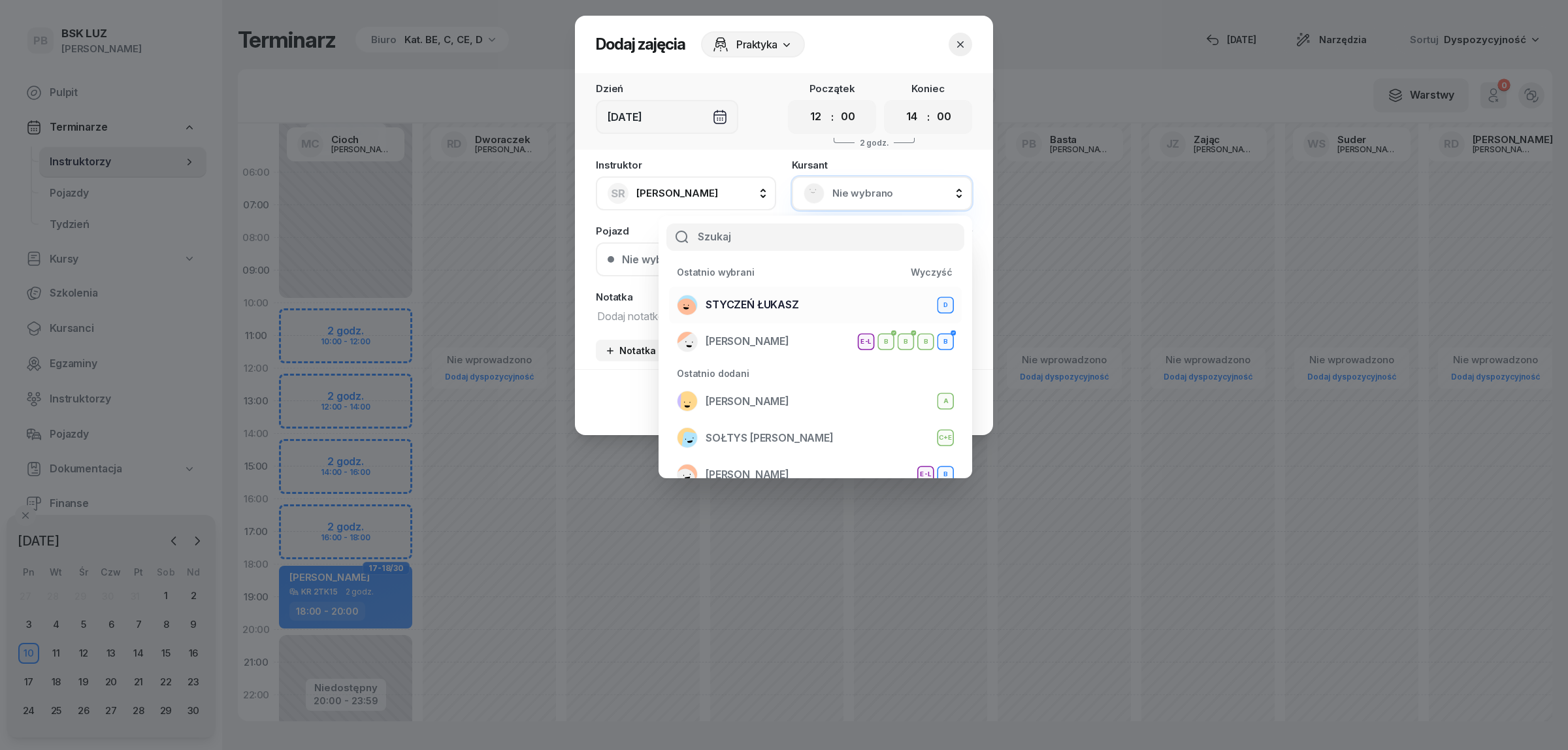
click at [766, 302] on span "STYCZEŃ ŁUKASZ" at bounding box center [752, 305] width 93 height 17
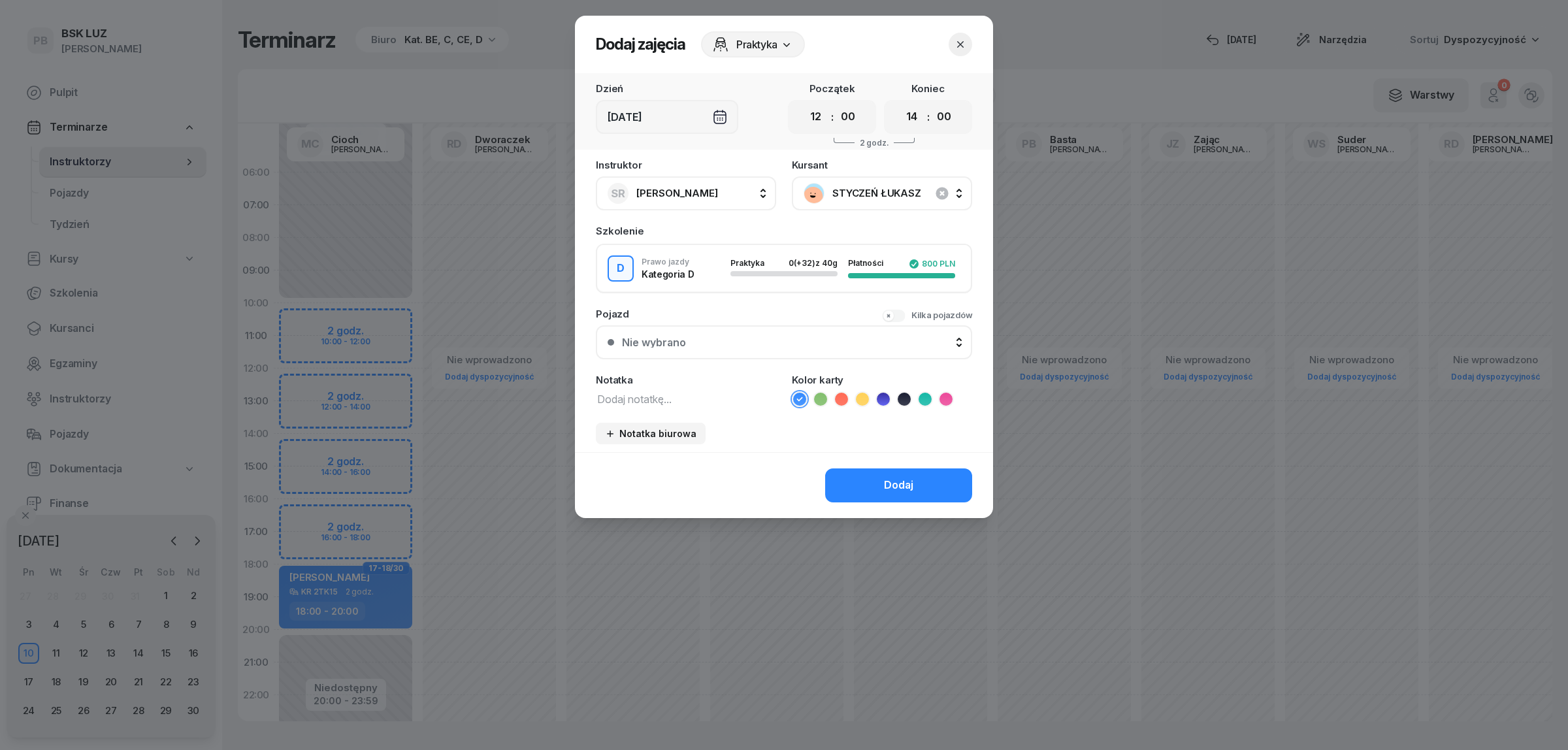
click at [726, 392] on textarea at bounding box center [686, 399] width 180 height 17
type textarea "D"
drag, startPoint x: 914, startPoint y: 116, endPoint x: 911, endPoint y: 124, distance: 8.5
click at [914, 116] on select "00 01 02 03 04 05 06 07 08 09 10 11 12 13 14 15 16 17 18 19 20 21 22 23" at bounding box center [912, 117] width 25 height 28
select select "16"
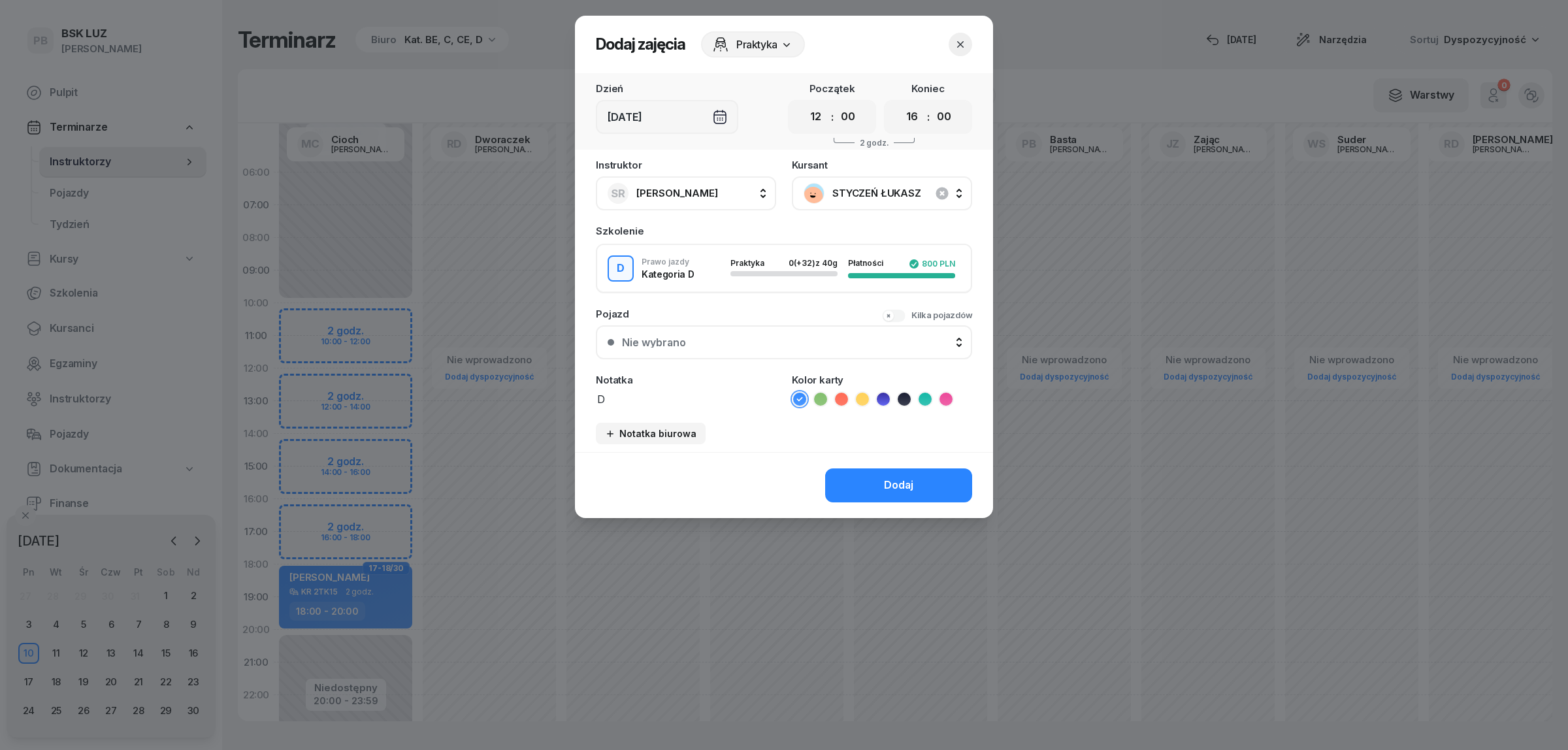
click at [900, 103] on select "00 01 02 03 04 05 06 07 08 09 10 11 12 13 14 15 16 17 18 19 20 21 22 23" at bounding box center [912, 117] width 25 height 28
click at [883, 394] on icon at bounding box center [883, 399] width 13 height 13
click at [885, 472] on button "Dodaj" at bounding box center [898, 486] width 147 height 34
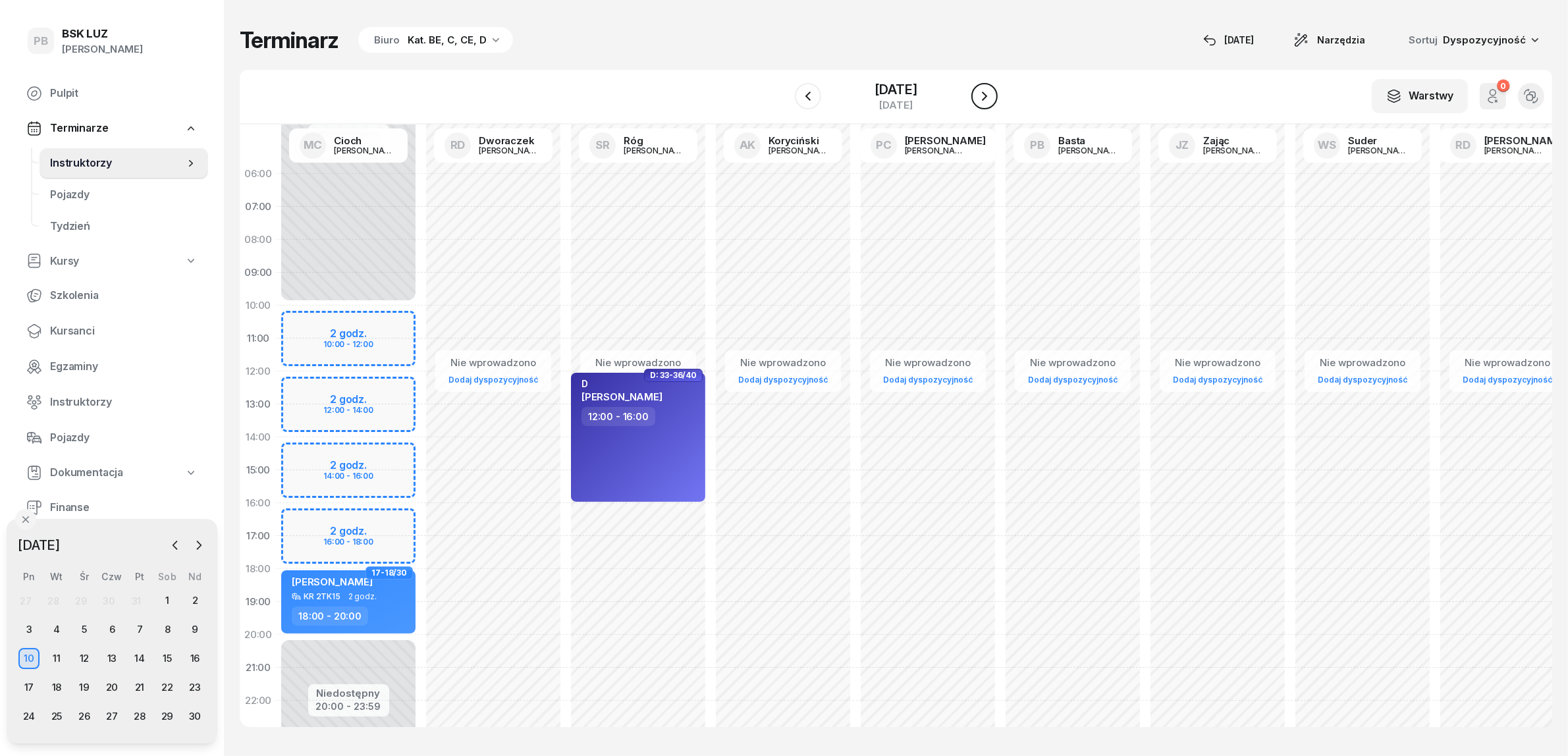
click at [985, 101] on icon "button" at bounding box center [985, 96] width 16 height 16
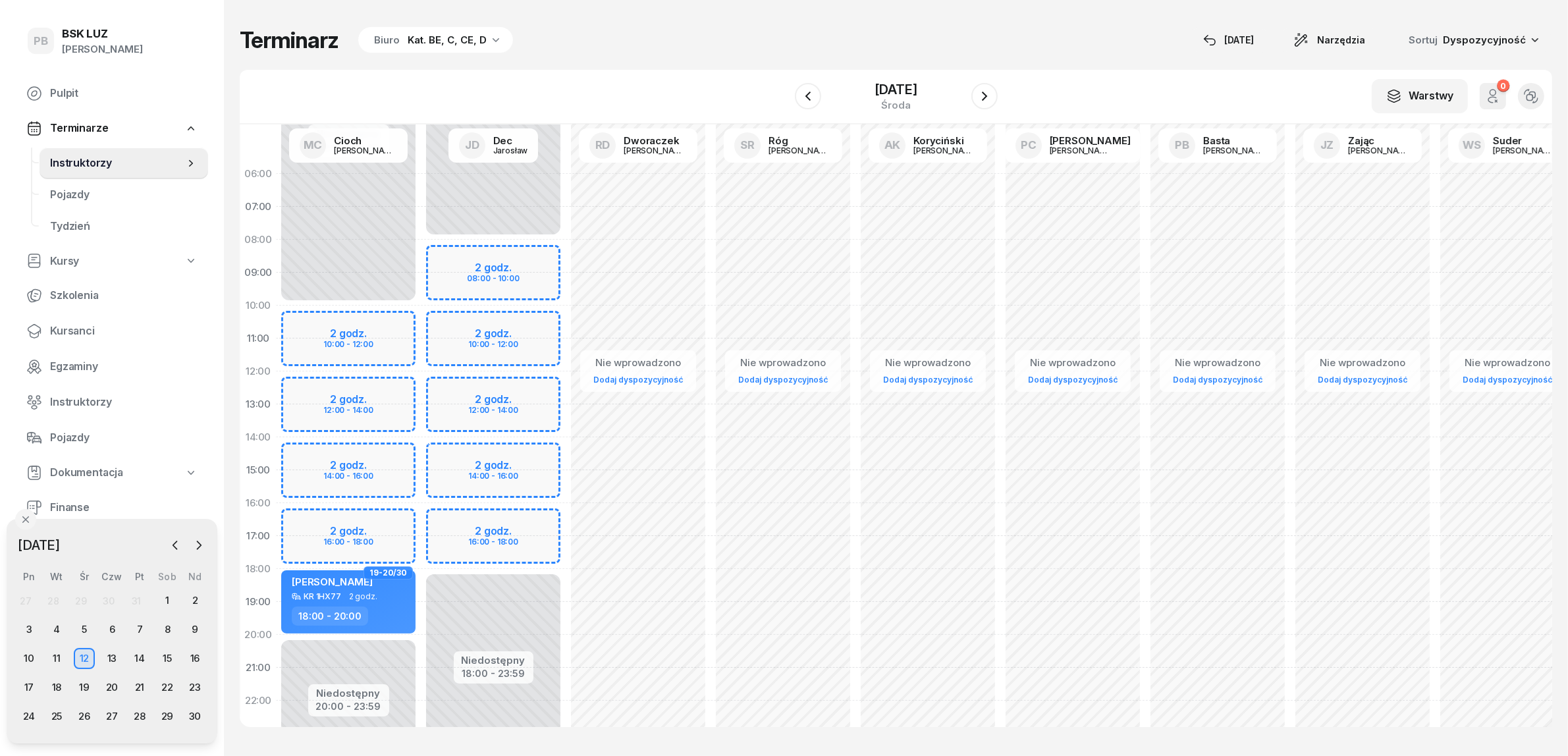
click at [719, 394] on div "Nie wprowadzono Dodaj dyspozycyjność" at bounding box center [783, 470] width 145 height 626
select select "12"
select select "14"
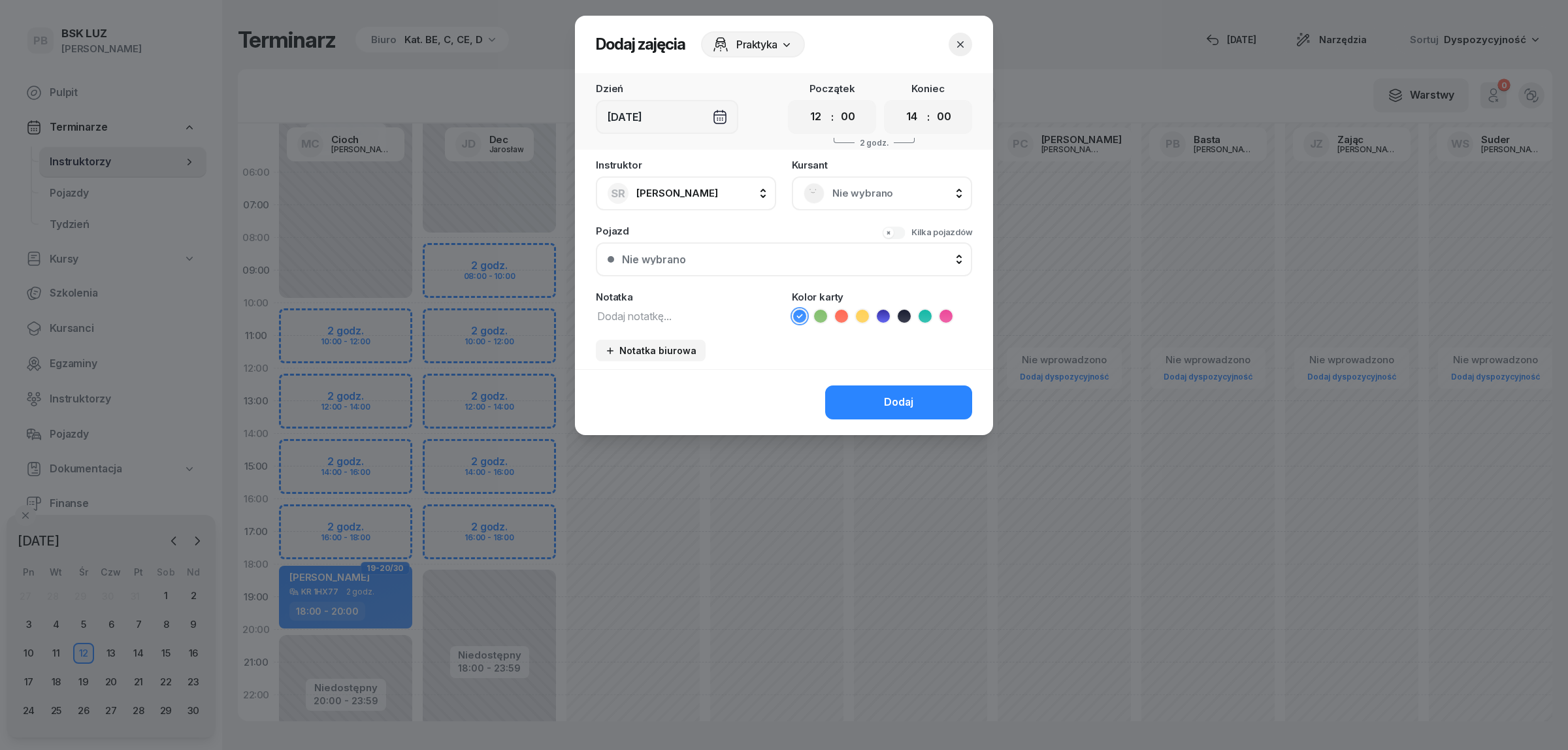
click at [877, 194] on span "Nie wybrano" at bounding box center [896, 193] width 128 height 17
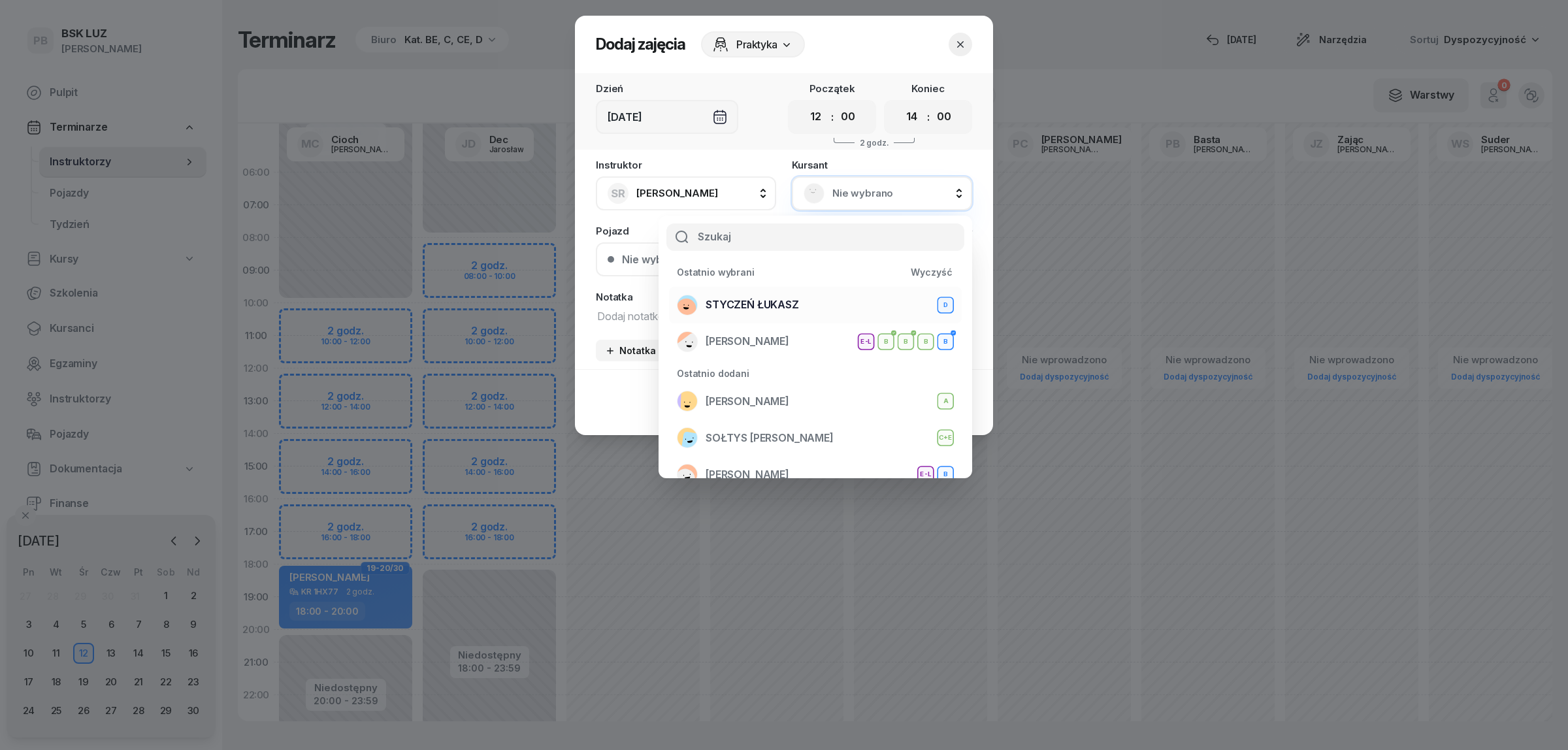
click at [824, 302] on div "STYCZEŃ ŁUKASZ D" at bounding box center [815, 305] width 277 height 21
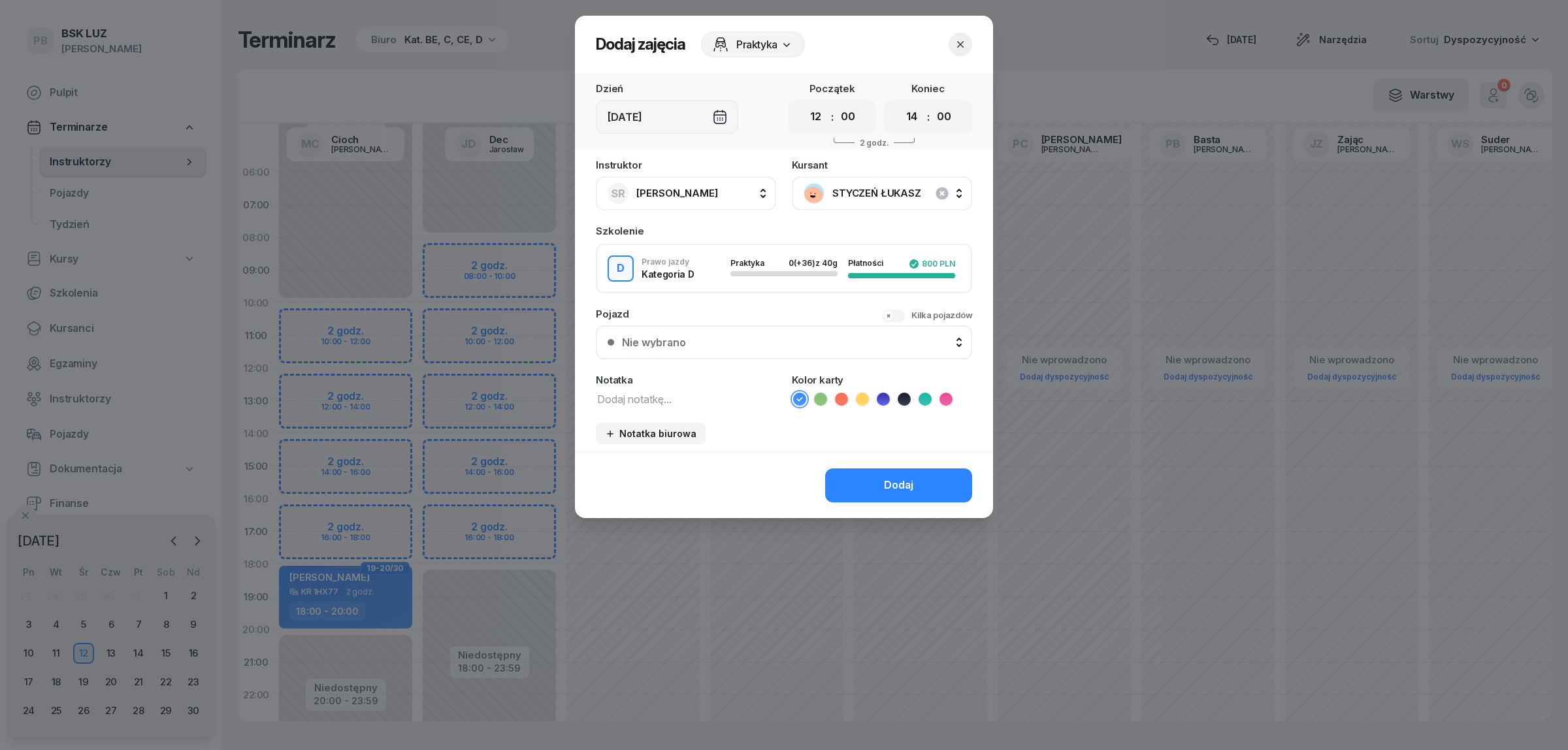
click at [690, 400] on textarea at bounding box center [686, 399] width 180 height 17
type textarea "D"
click at [882, 400] on icon at bounding box center [883, 399] width 13 height 13
click at [861, 477] on button "Dodaj" at bounding box center [898, 486] width 147 height 34
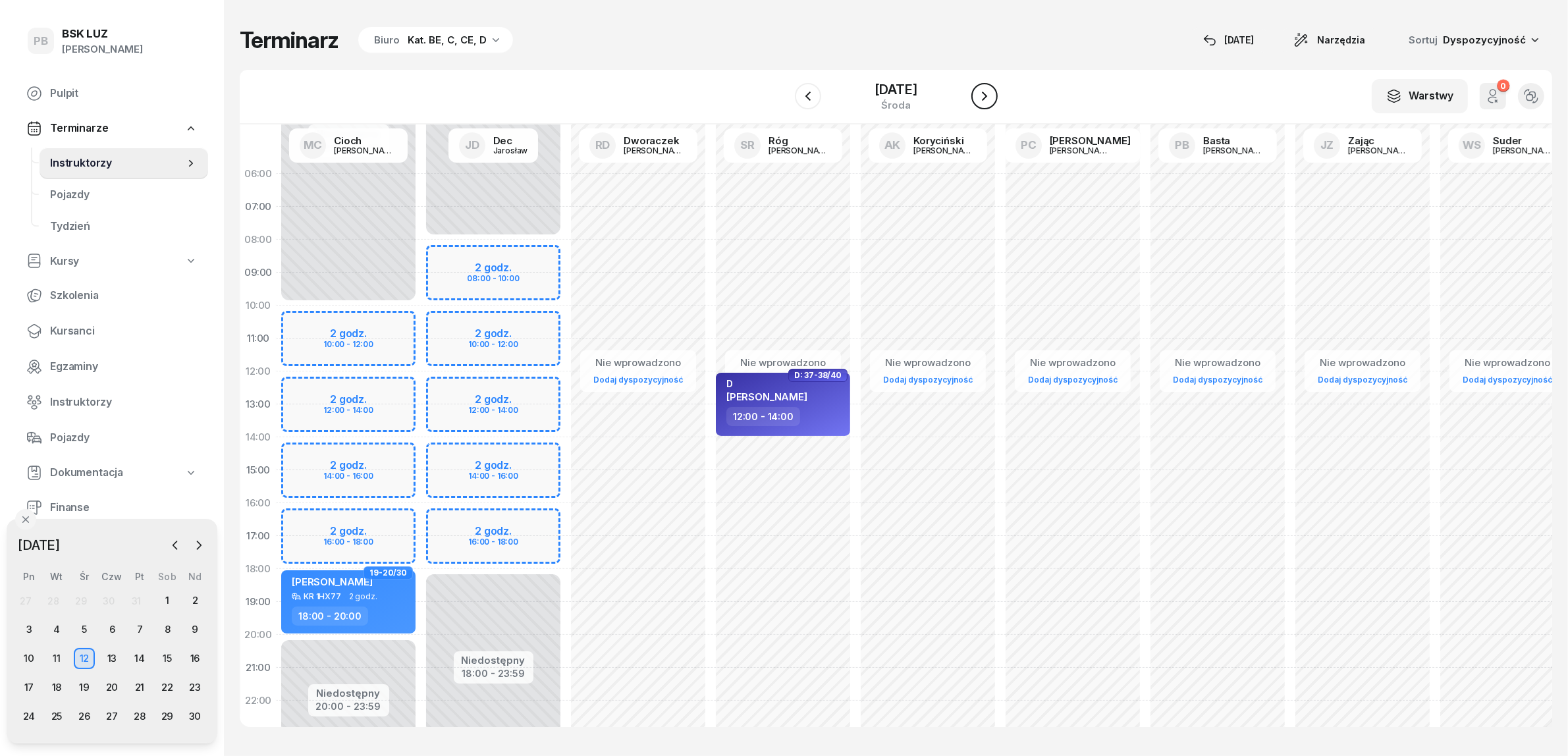
click at [988, 99] on icon "button" at bounding box center [985, 96] width 16 height 16
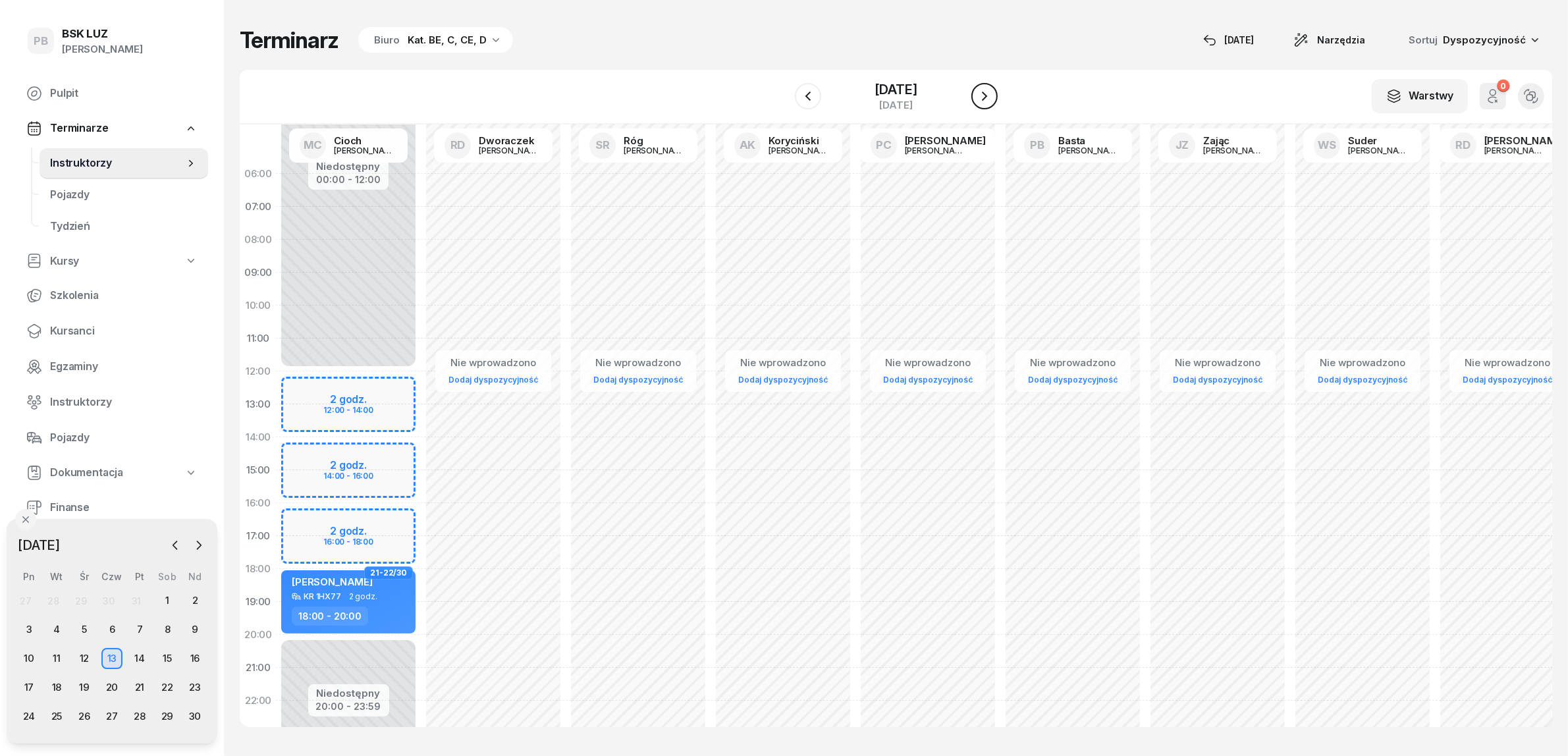
click at [988, 99] on icon "button" at bounding box center [985, 96] width 16 height 16
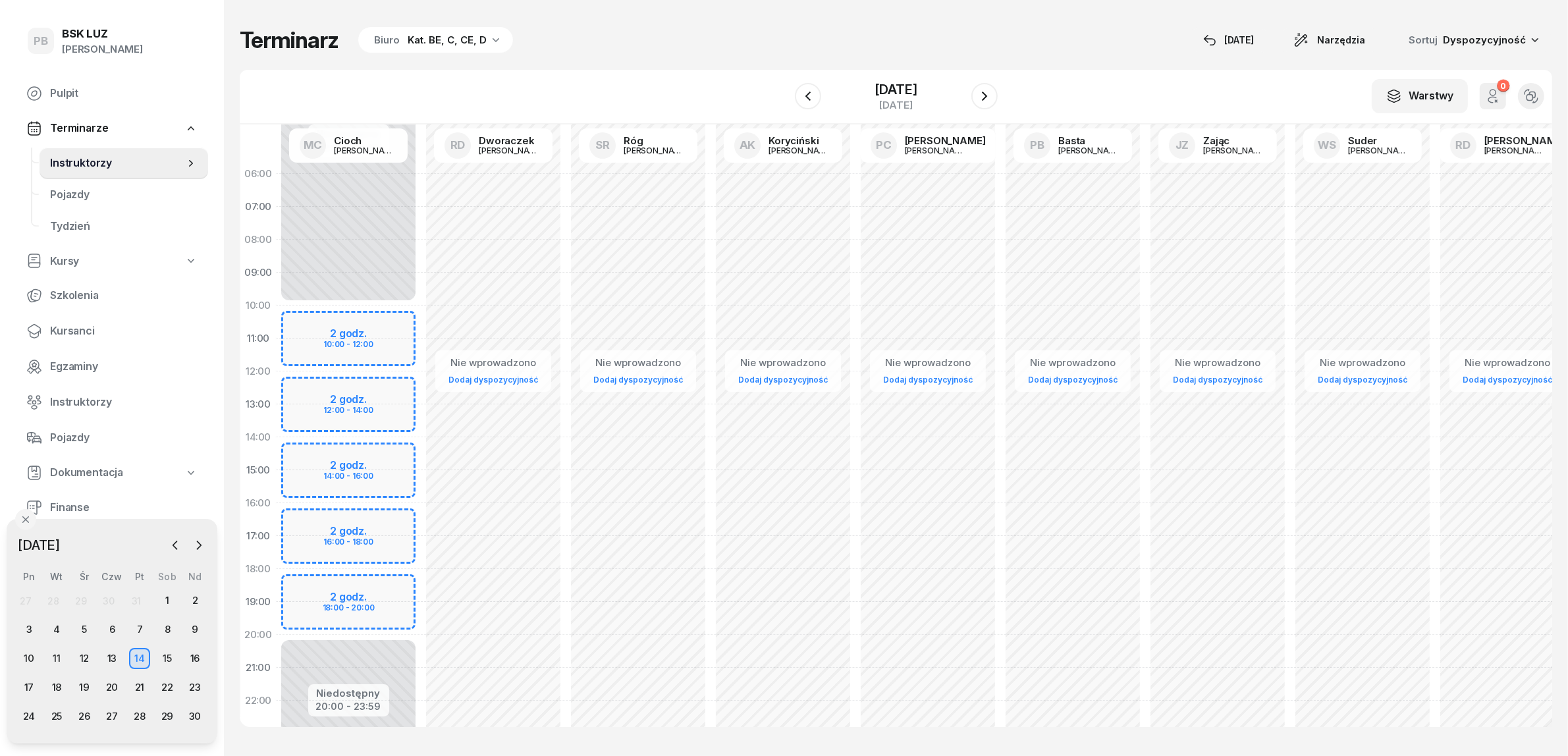
click at [581, 397] on div "Nie wprowadzono Dodaj dyspozycyjność" at bounding box center [638, 470] width 145 height 626
select select "12"
select select "14"
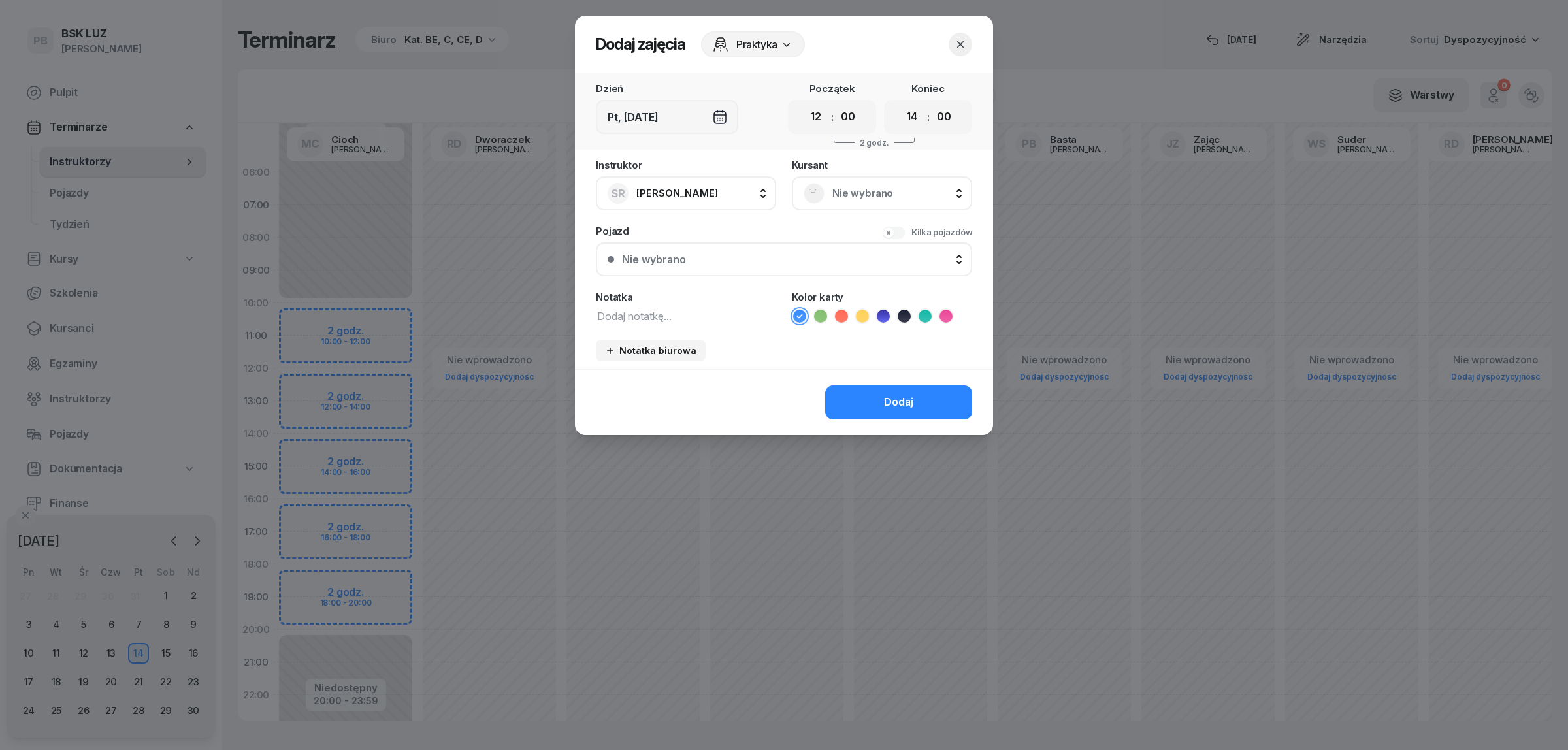
click at [864, 190] on span "Nie wybrano" at bounding box center [896, 193] width 128 height 17
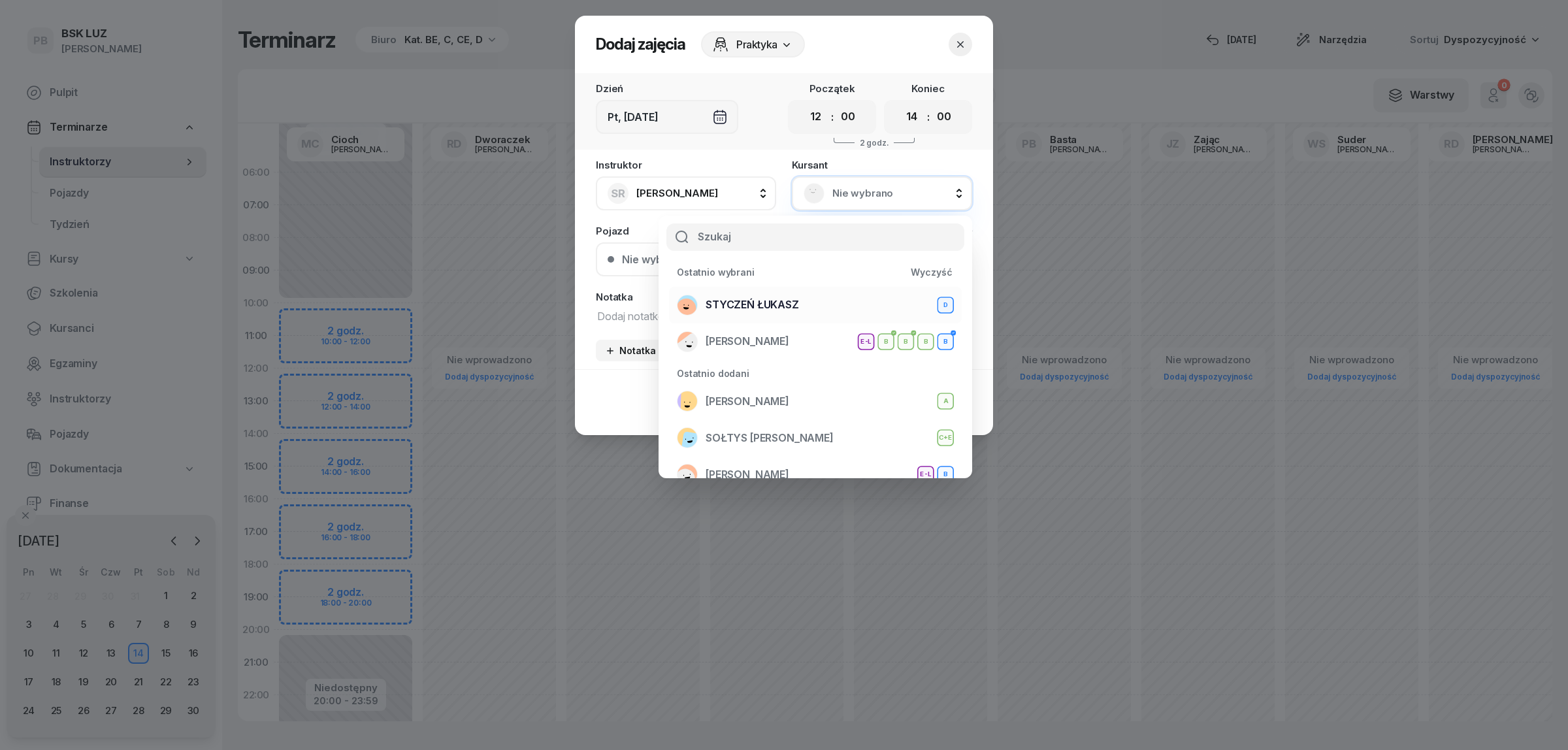
click at [775, 301] on span "STYCZEŃ ŁUKASZ" at bounding box center [752, 305] width 93 height 17
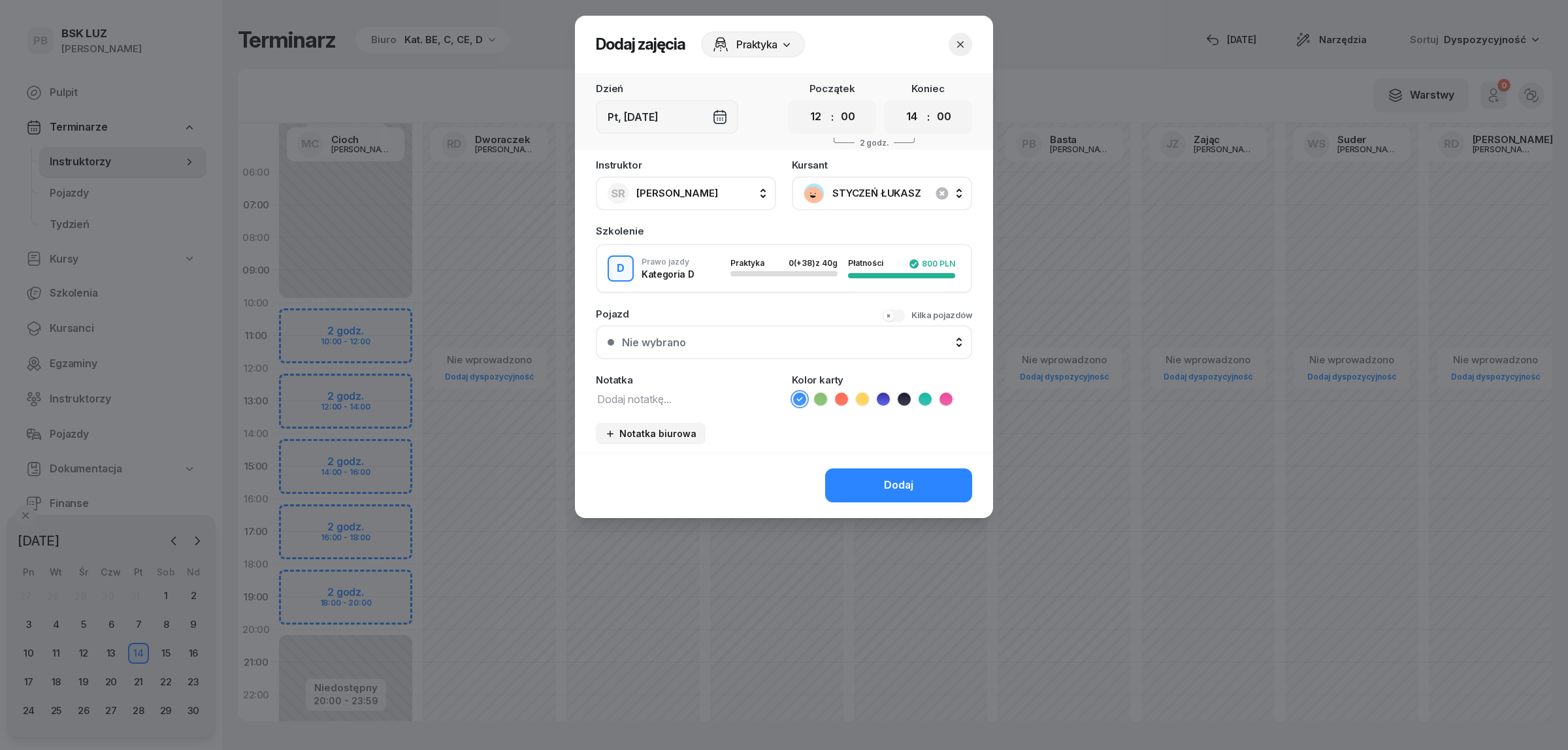
click at [689, 403] on div "Instruktor SR Róg [PERSON_NAME] AK [PERSON_NAME] BP [PERSON_NAME] DP [PERSON_NA…" at bounding box center [784, 306] width 418 height 292
click at [687, 394] on textarea at bounding box center [686, 399] width 180 height 17
type textarea "D"
click at [880, 393] on icon at bounding box center [883, 399] width 13 height 13
click at [859, 481] on button "Dodaj" at bounding box center [898, 486] width 147 height 34
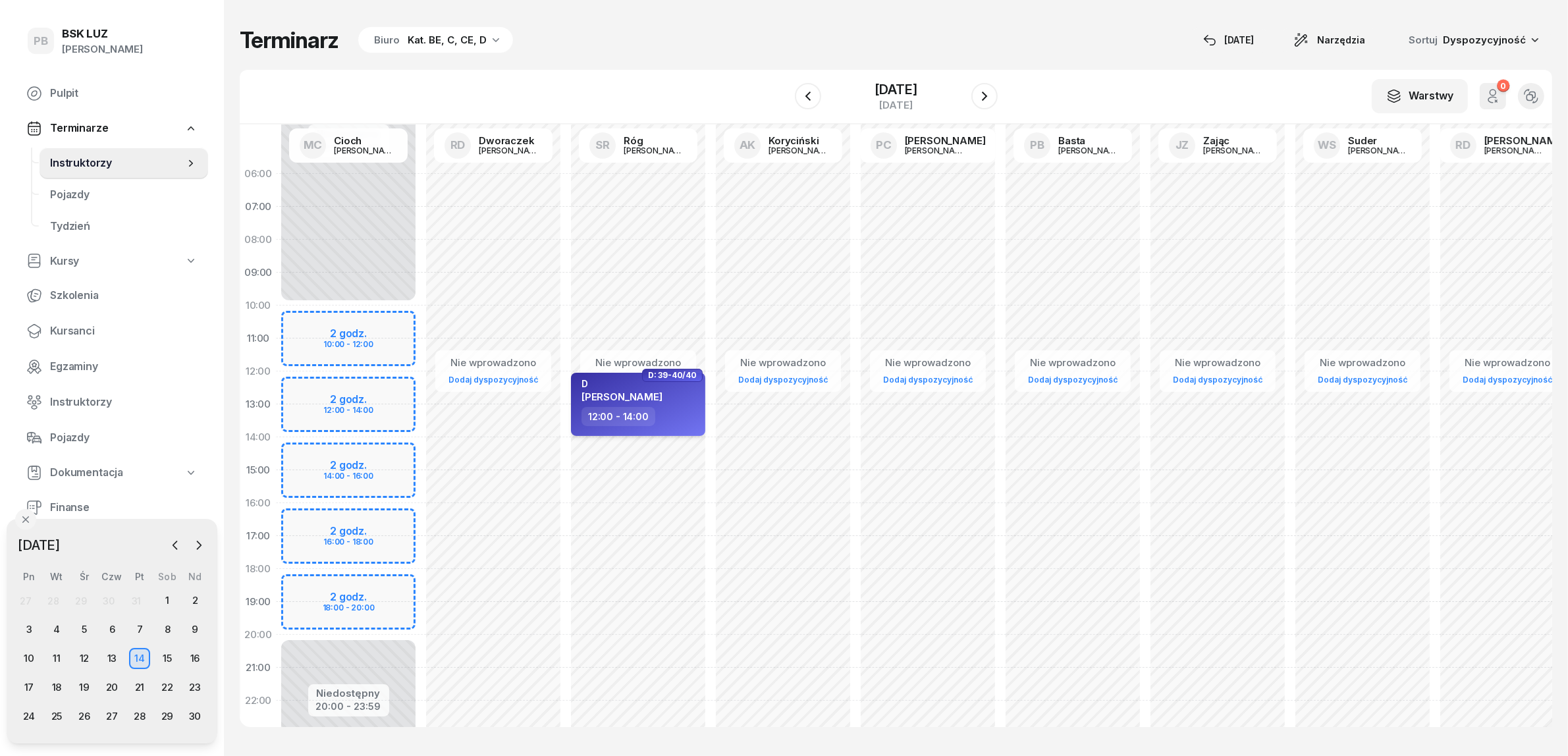
click at [670, 403] on div "D [PERSON_NAME]" at bounding box center [639, 392] width 116 height 29
select select "12"
select select "14"
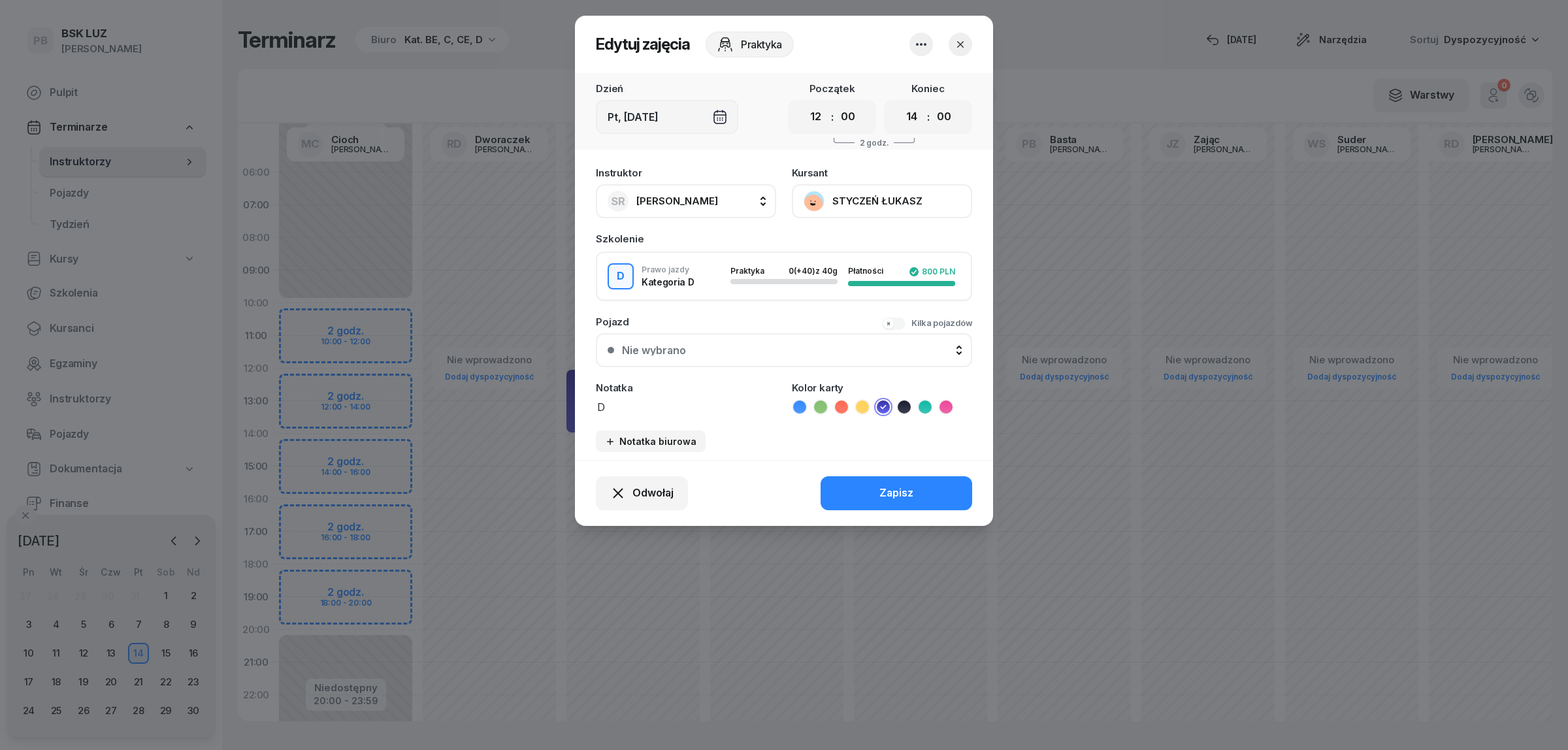
click at [899, 206] on button "STYCZEŃ ŁUKASZ" at bounding box center [882, 201] width 180 height 34
click at [888, 242] on link "Otwórz profil" at bounding box center [881, 245] width 172 height 32
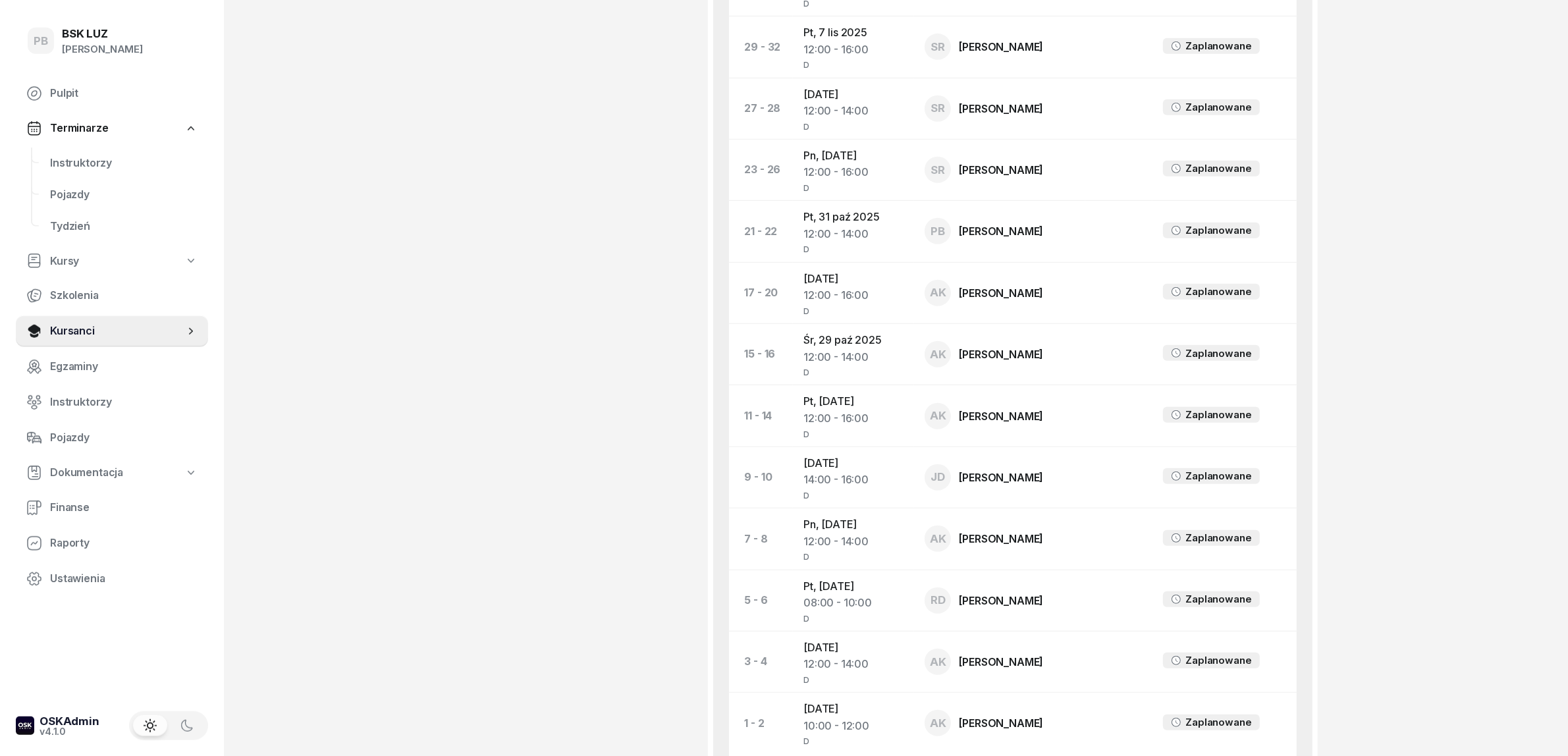
scroll to position [906, 0]
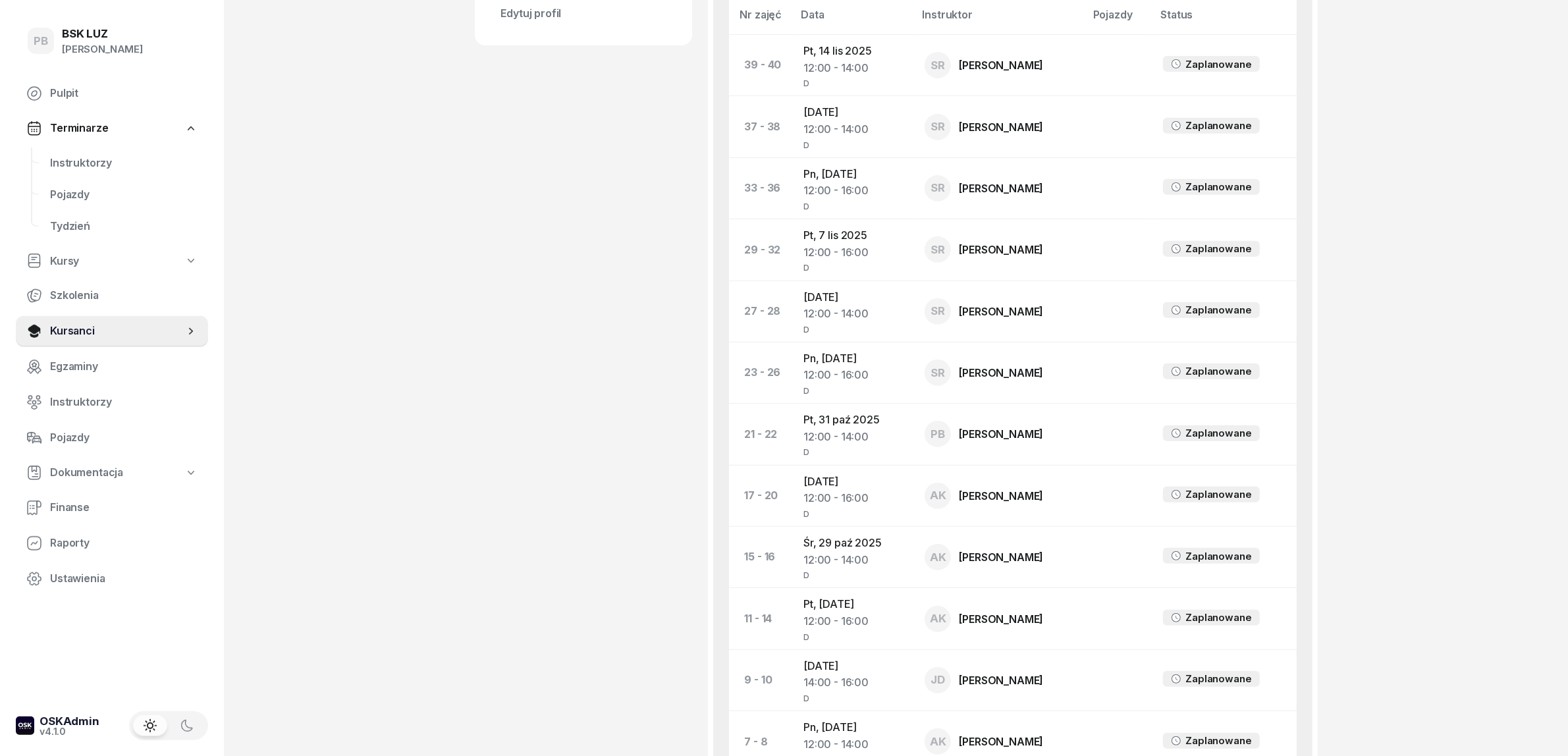
scroll to position [659, 0]
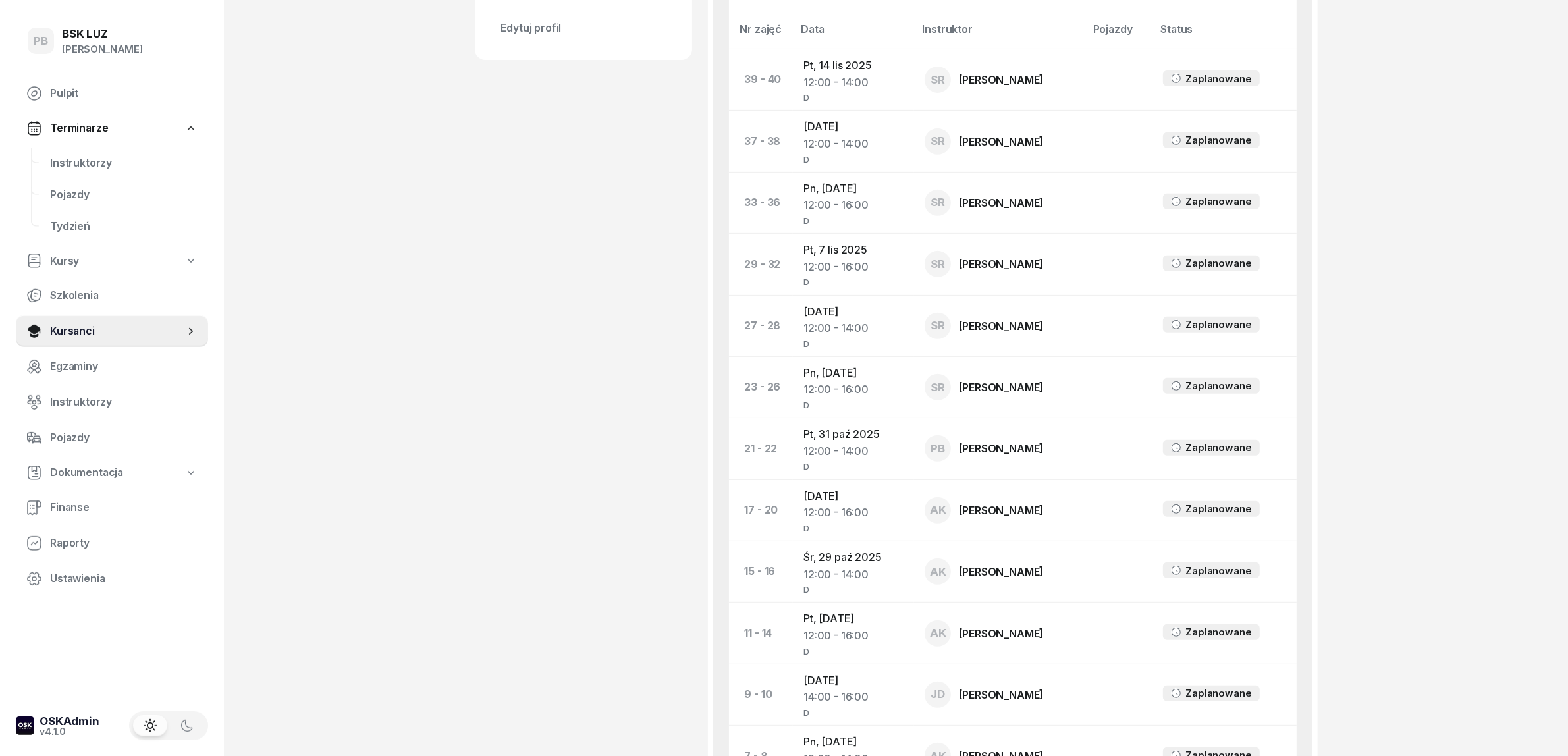
click at [427, 292] on div "PB BSK [PERSON_NAME] Terminarze Instruktorzy Pojazdy Tydzień Kursy Szkolenia Ku…" at bounding box center [784, 239] width 1568 height 1796
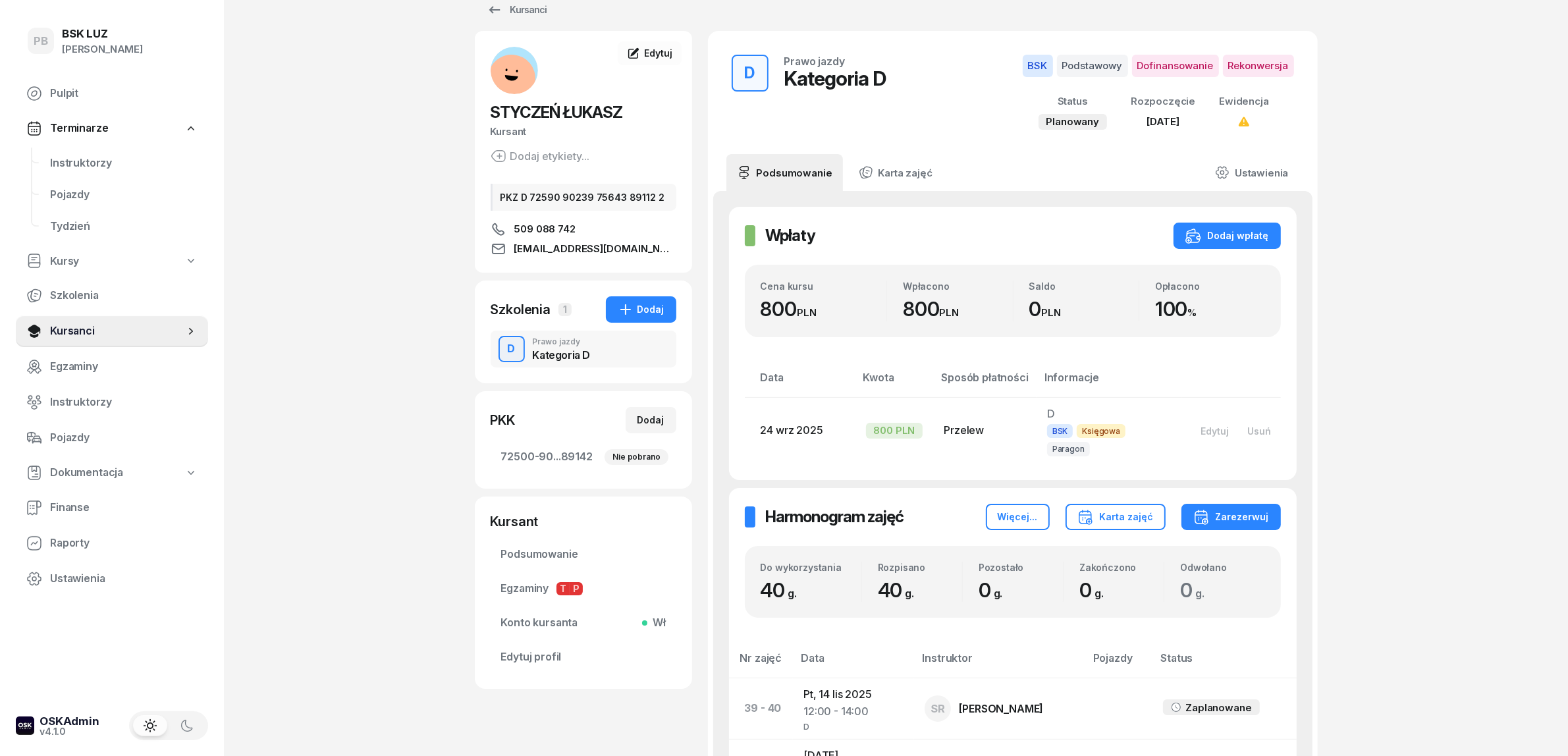
scroll to position [0, 0]
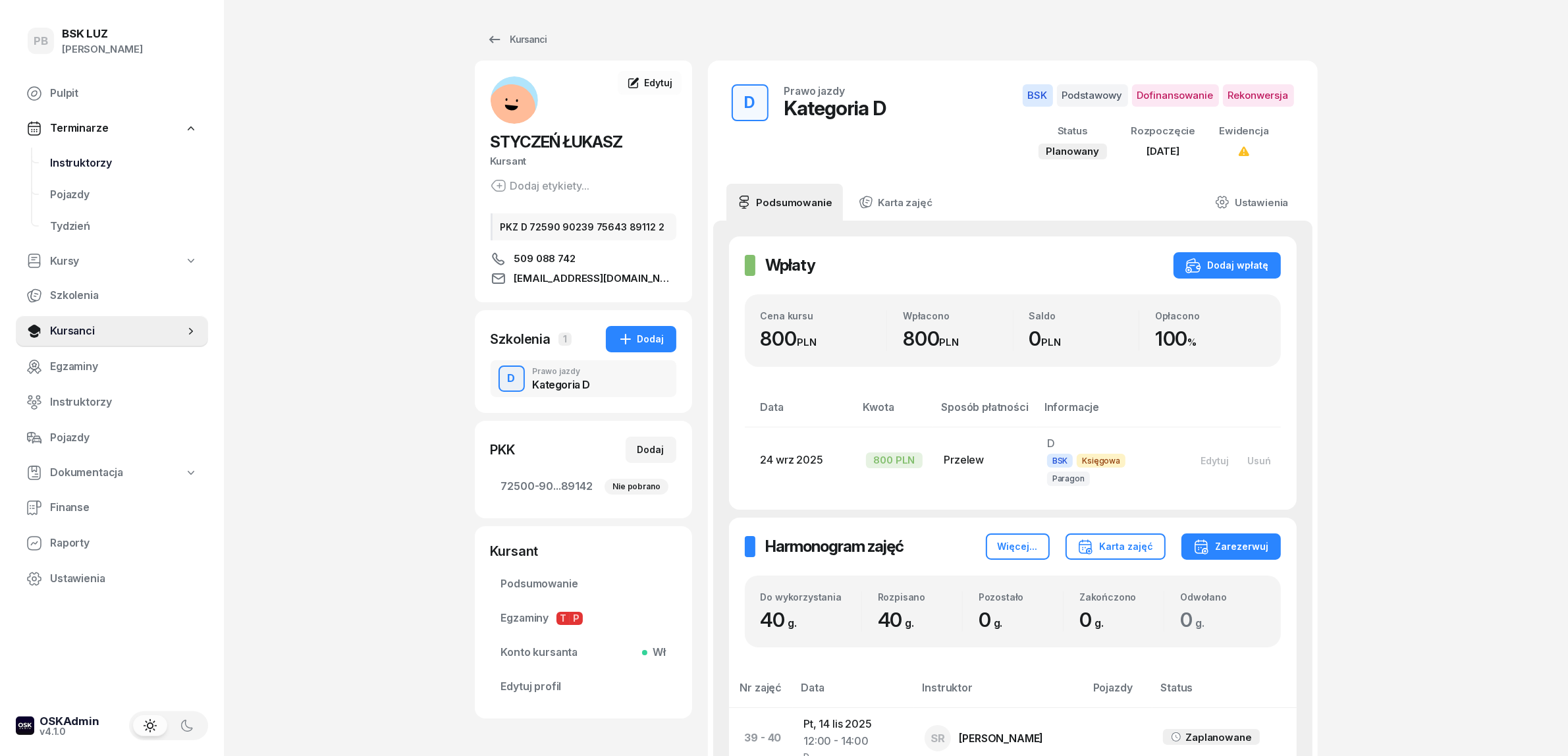
click at [88, 159] on span "Instruktorzy" at bounding box center [123, 163] width 147 height 17
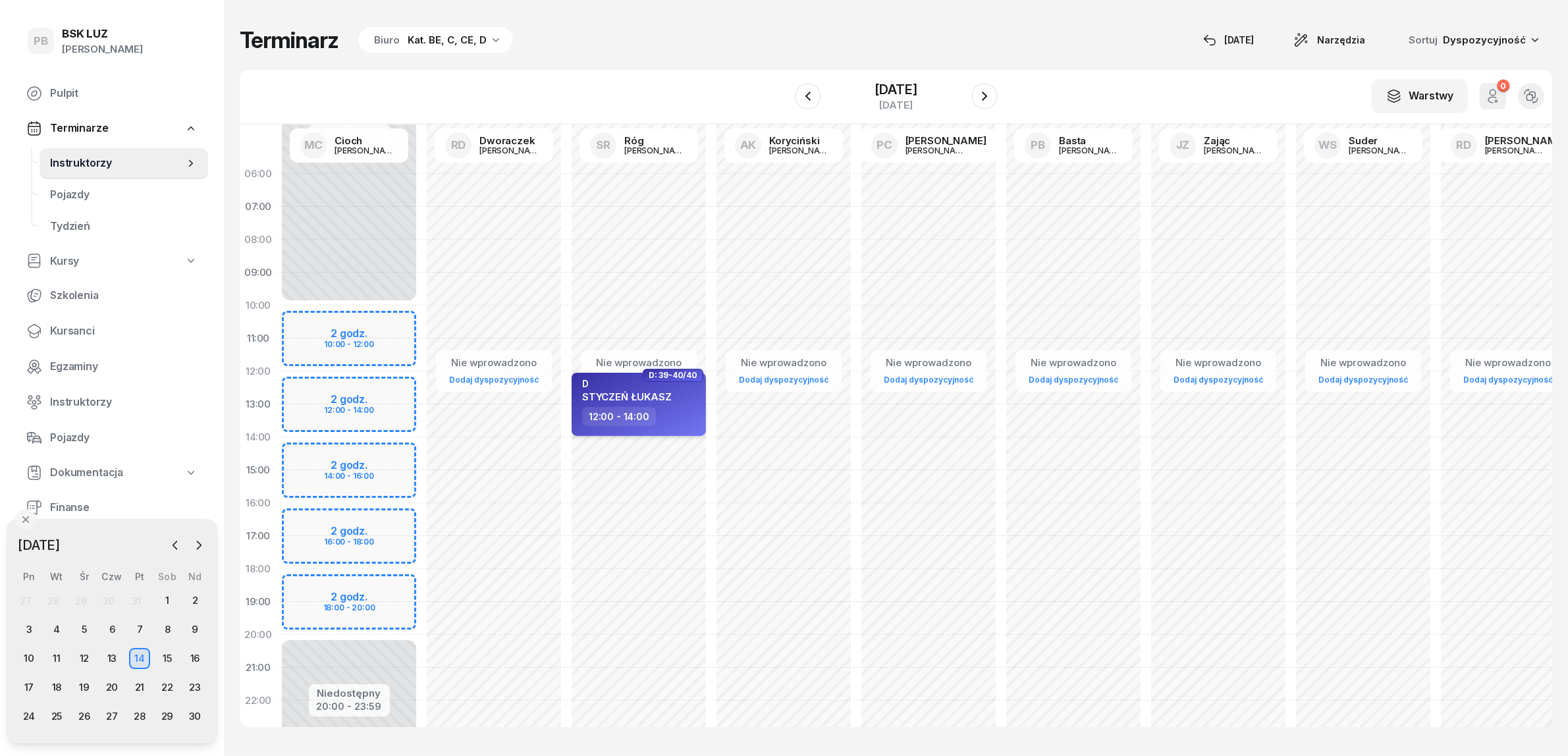
click at [625, 396] on span "STYCZEŃ ŁUKASZ" at bounding box center [626, 397] width 89 height 12
select select "12"
select select "14"
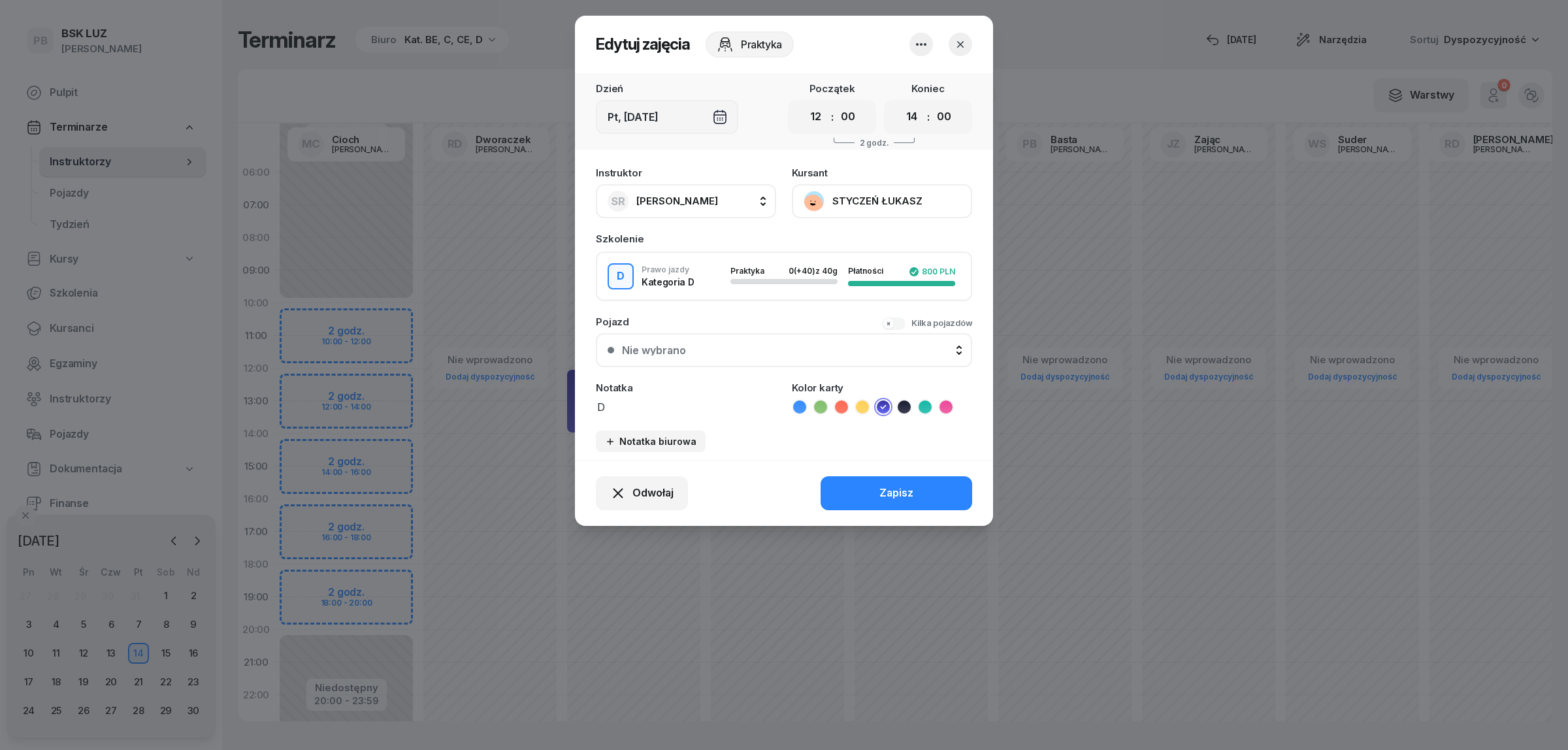
click at [834, 193] on button "STYCZEŃ ŁUKASZ" at bounding box center [882, 201] width 180 height 34
click at [837, 253] on link "Otwórz profil" at bounding box center [881, 245] width 172 height 32
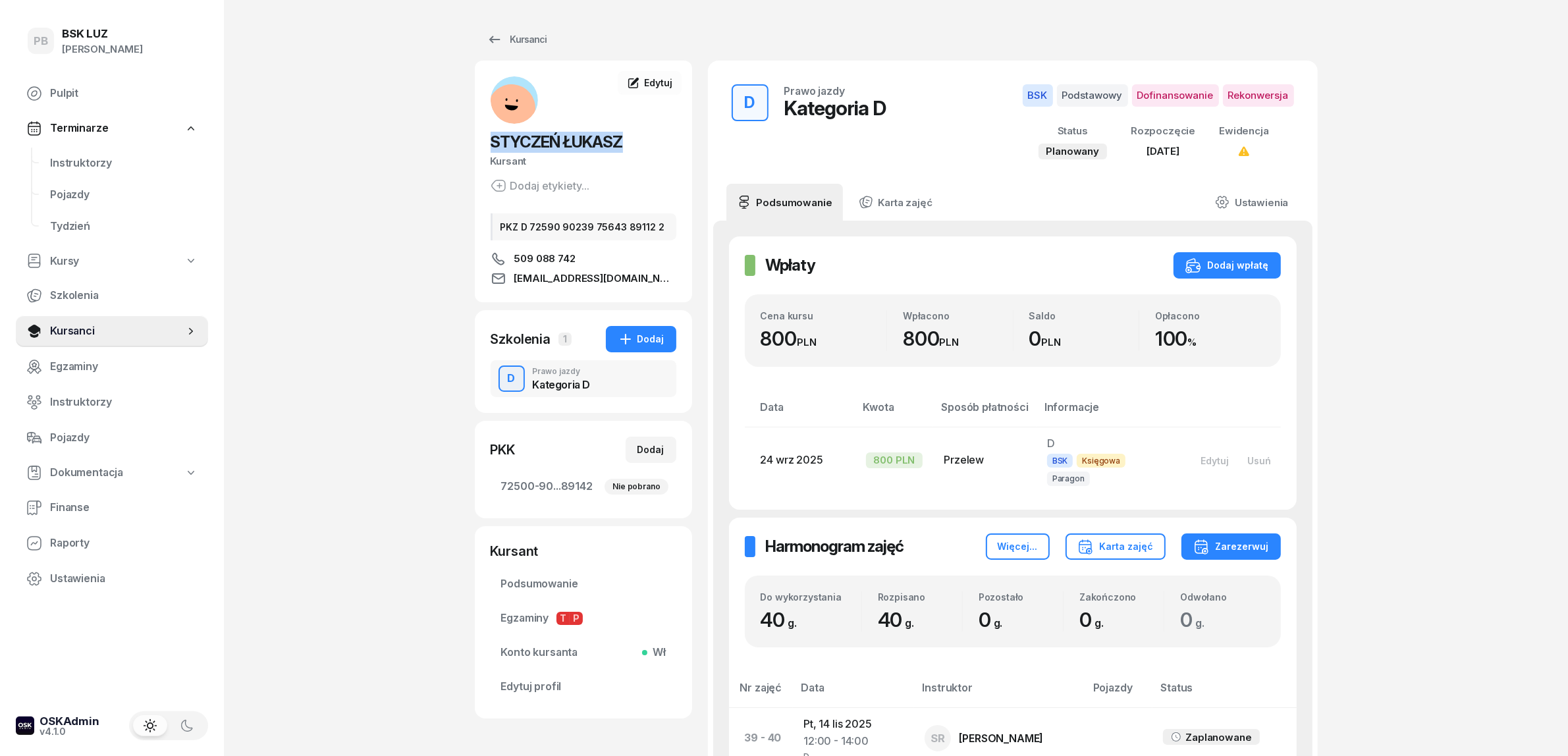
drag, startPoint x: 629, startPoint y: 137, endPoint x: 490, endPoint y: 140, distance: 139.0
click at [490, 140] on h2 "STYCZEŃ ŁUKASZ" at bounding box center [583, 142] width 185 height 21
copy span "STYCZEŃ ŁUKASZ"
click at [561, 581] on span "Podsumowanie" at bounding box center [583, 584] width 164 height 17
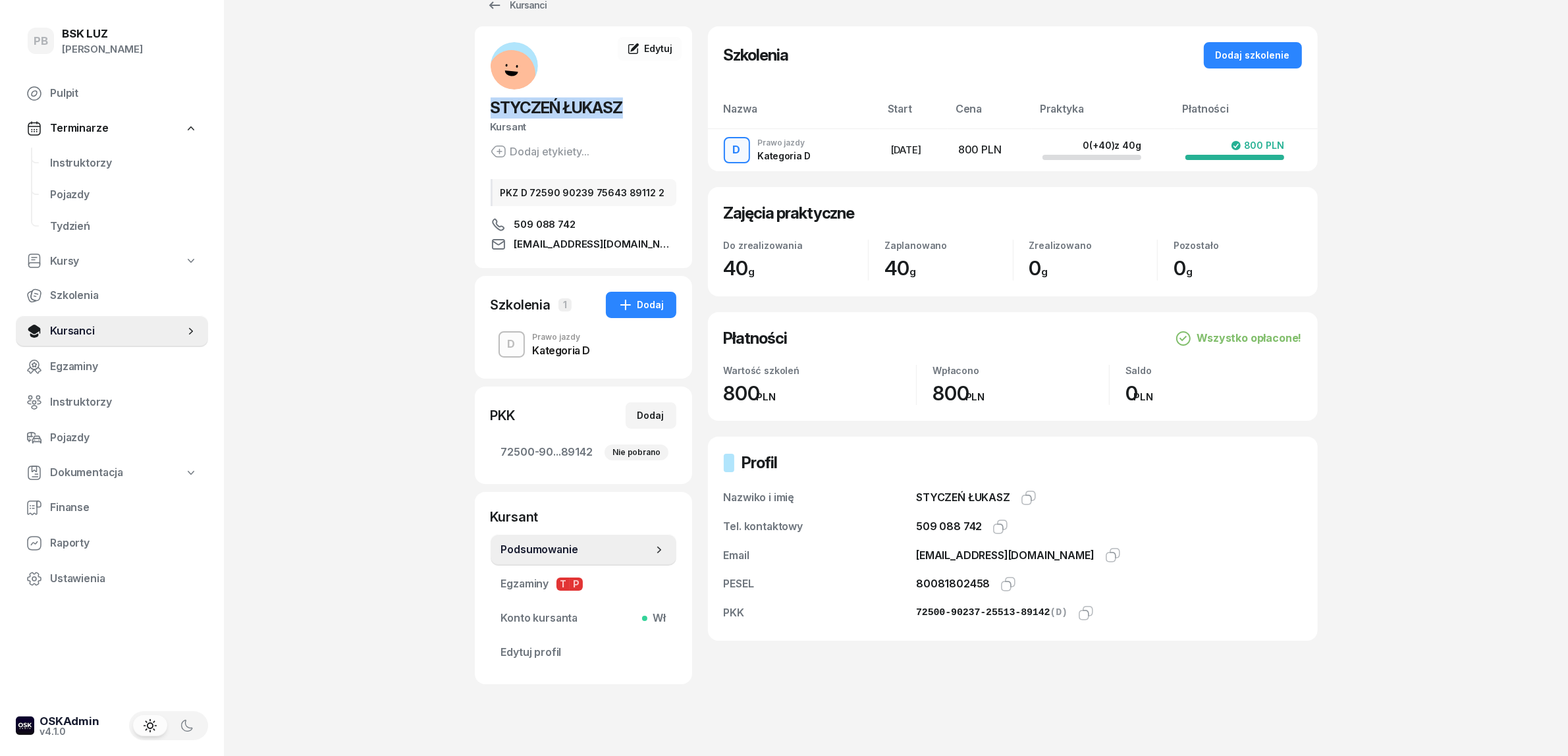
scroll to position [51, 0]
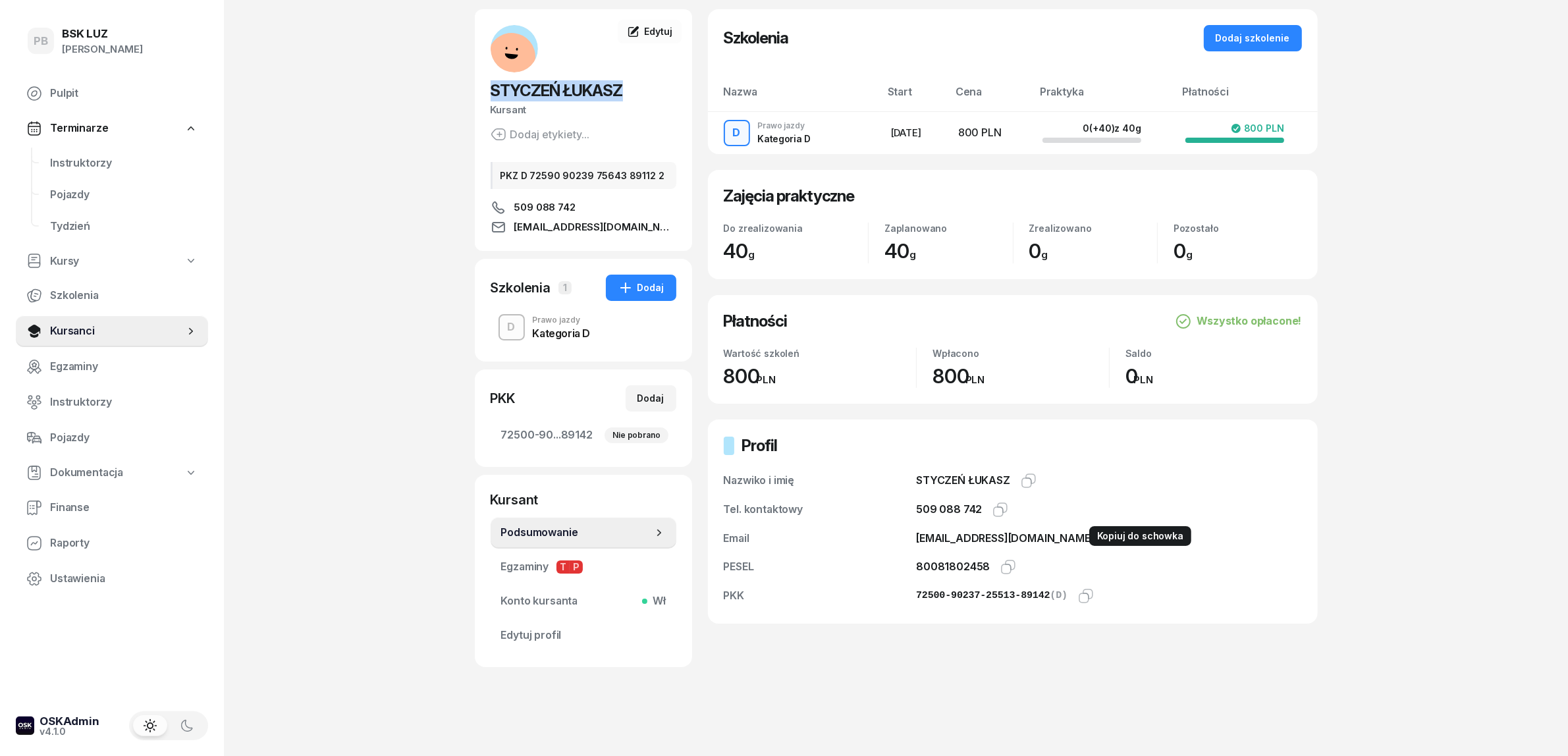
click at [1105, 532] on icon "button" at bounding box center [1113, 538] width 16 height 16
click at [436, 677] on div "PB BSK [PERSON_NAME] Terminarze Instruktorzy Pojazdy Tydzień Kursy Szkolenia Ku…" at bounding box center [784, 352] width 1568 height 808
click at [359, 581] on div "PB BSK [PERSON_NAME] Terminarze Instruktorzy Pojazdy Tydzień Kursy Szkolenia Ku…" at bounding box center [784, 352] width 1568 height 808
click at [73, 129] on span "Terminarze" at bounding box center [78, 128] width 58 height 17
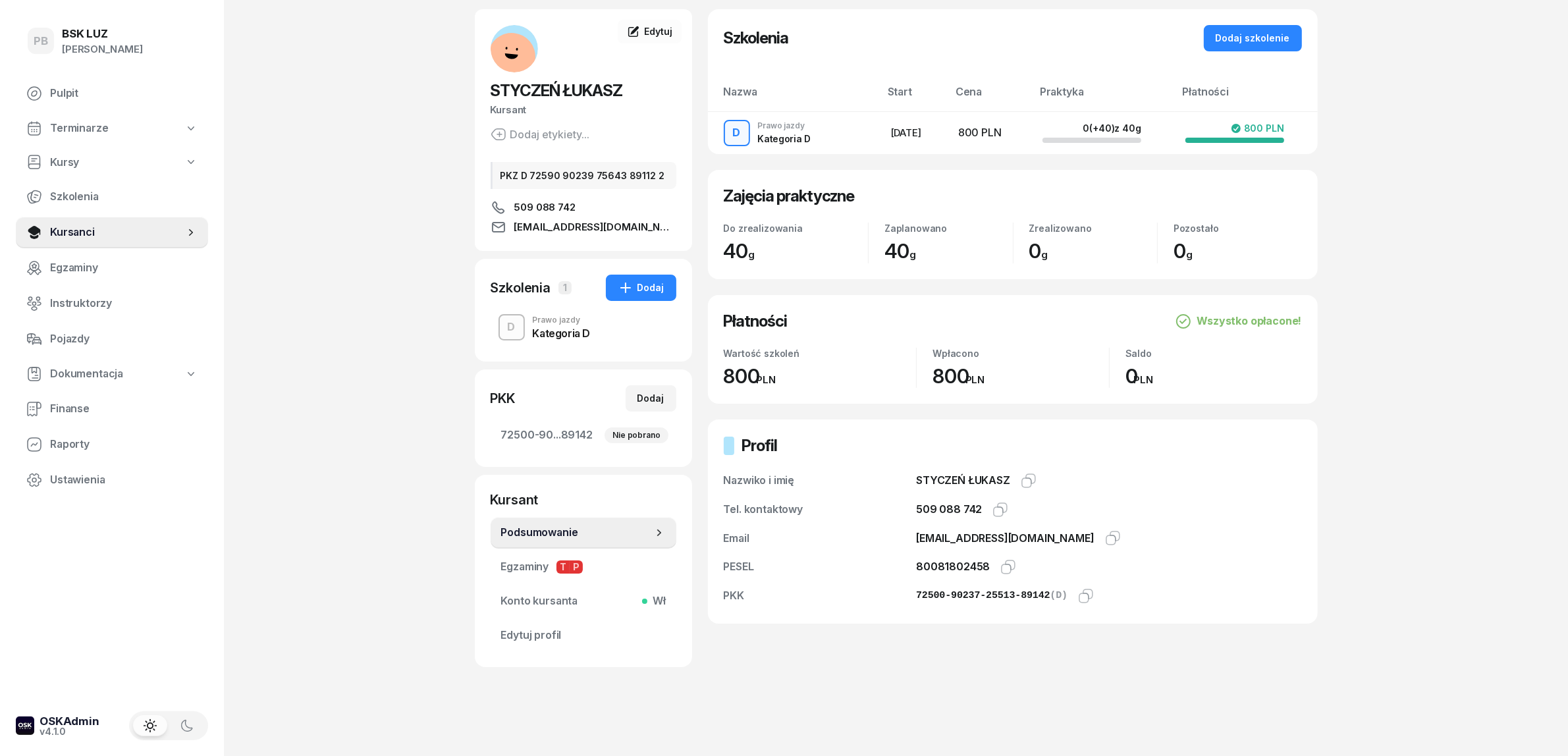
click at [76, 163] on span "Kursy" at bounding box center [64, 163] width 29 height 17
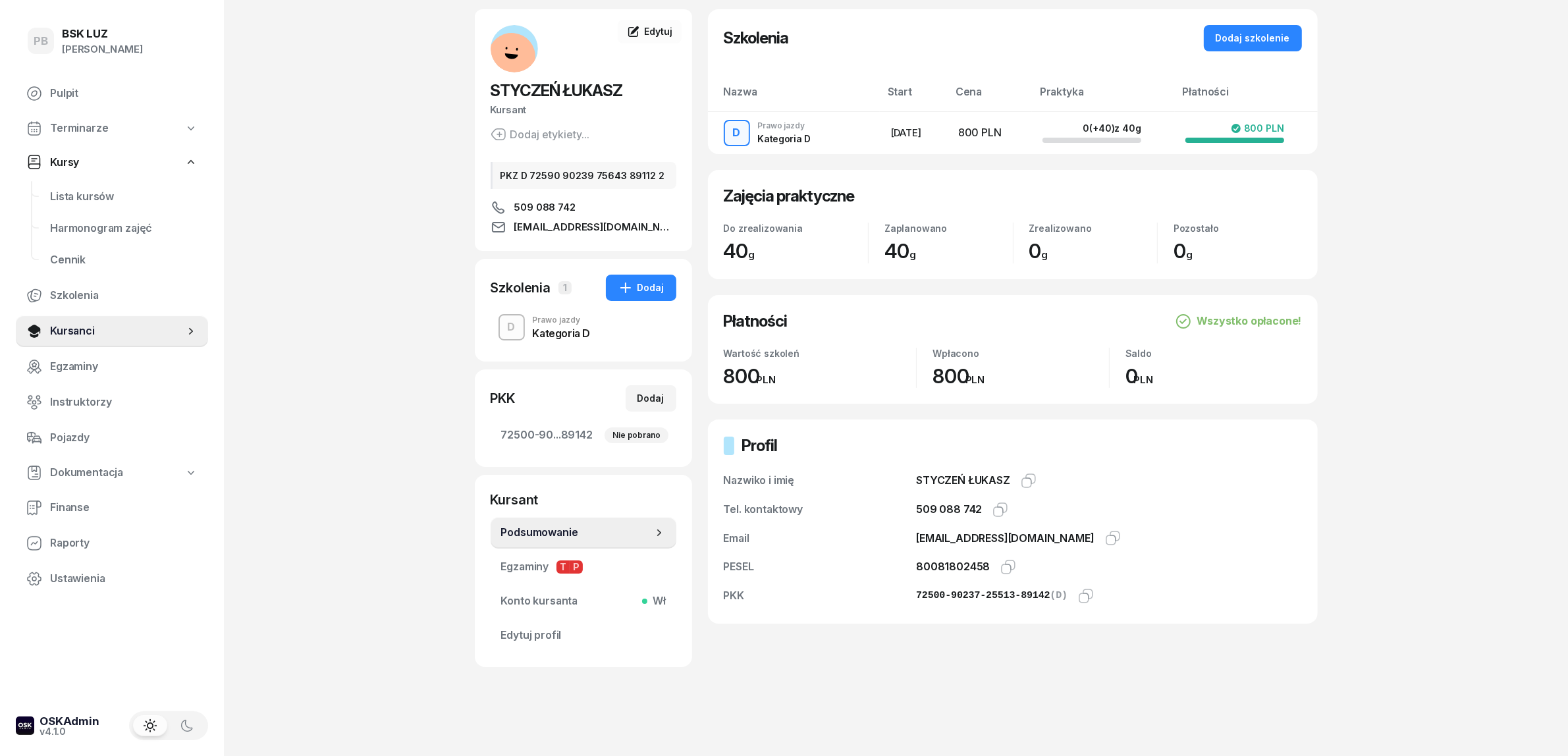
select select
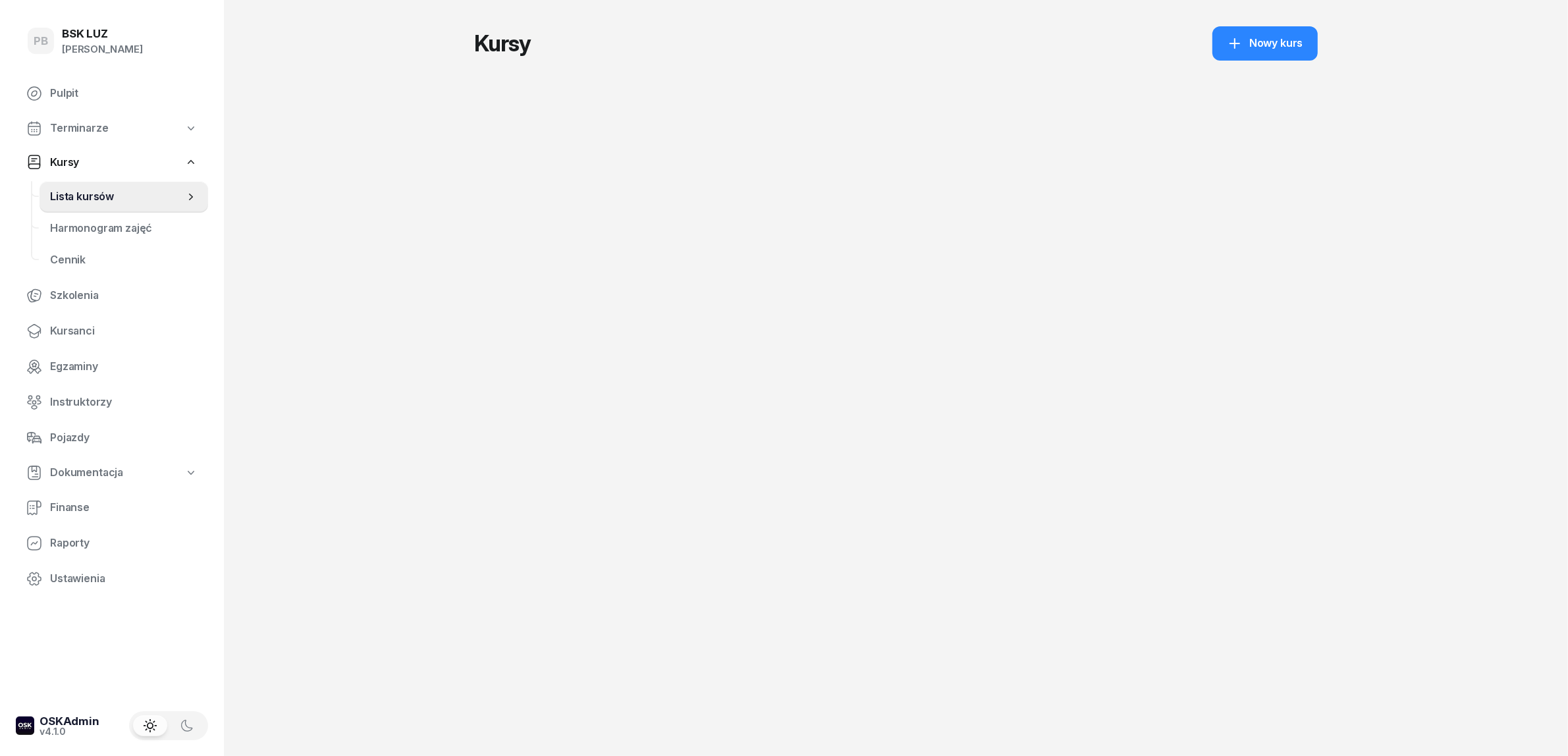
click at [94, 128] on span "Terminarze" at bounding box center [78, 128] width 58 height 17
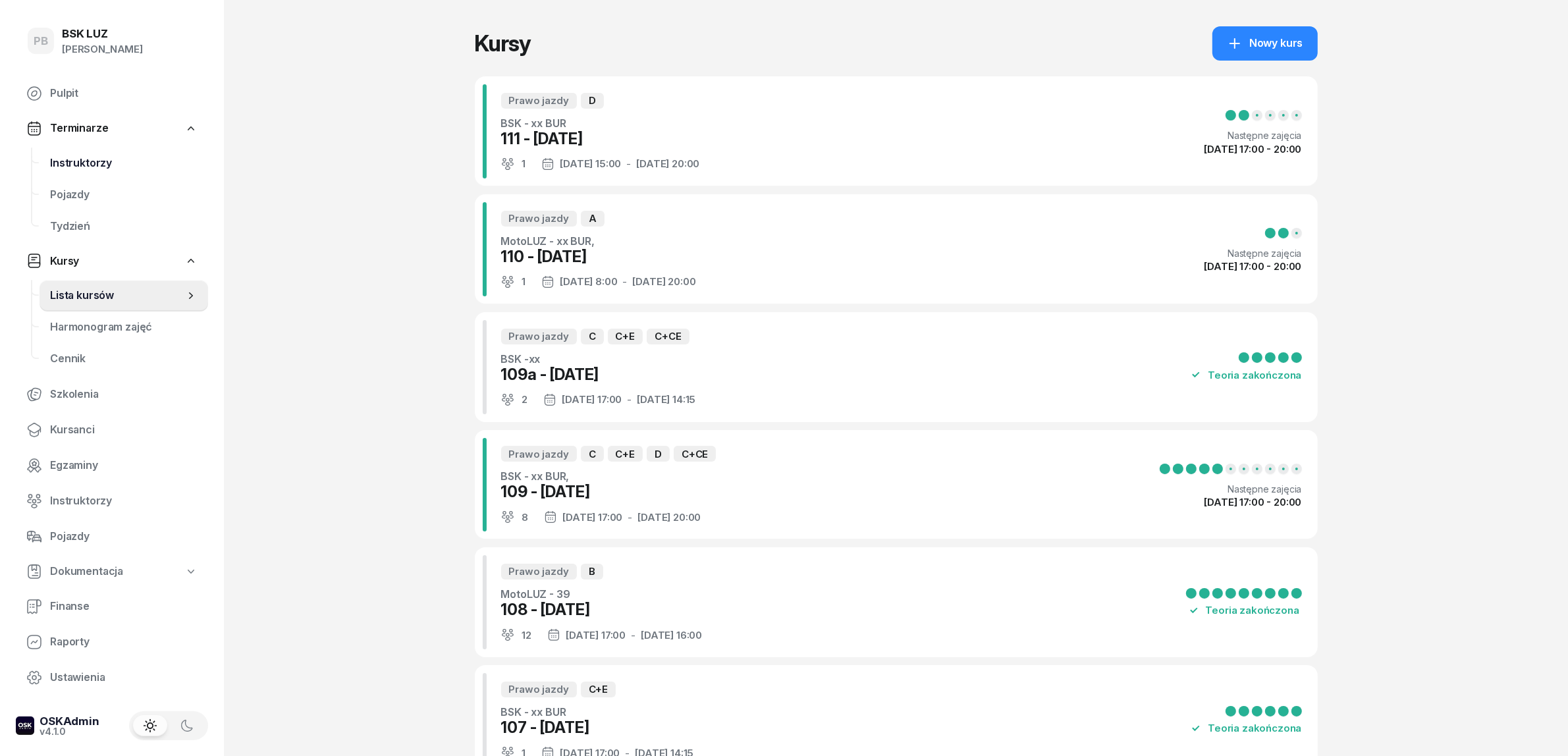
click at [83, 158] on span "Instruktorzy" at bounding box center [123, 163] width 147 height 17
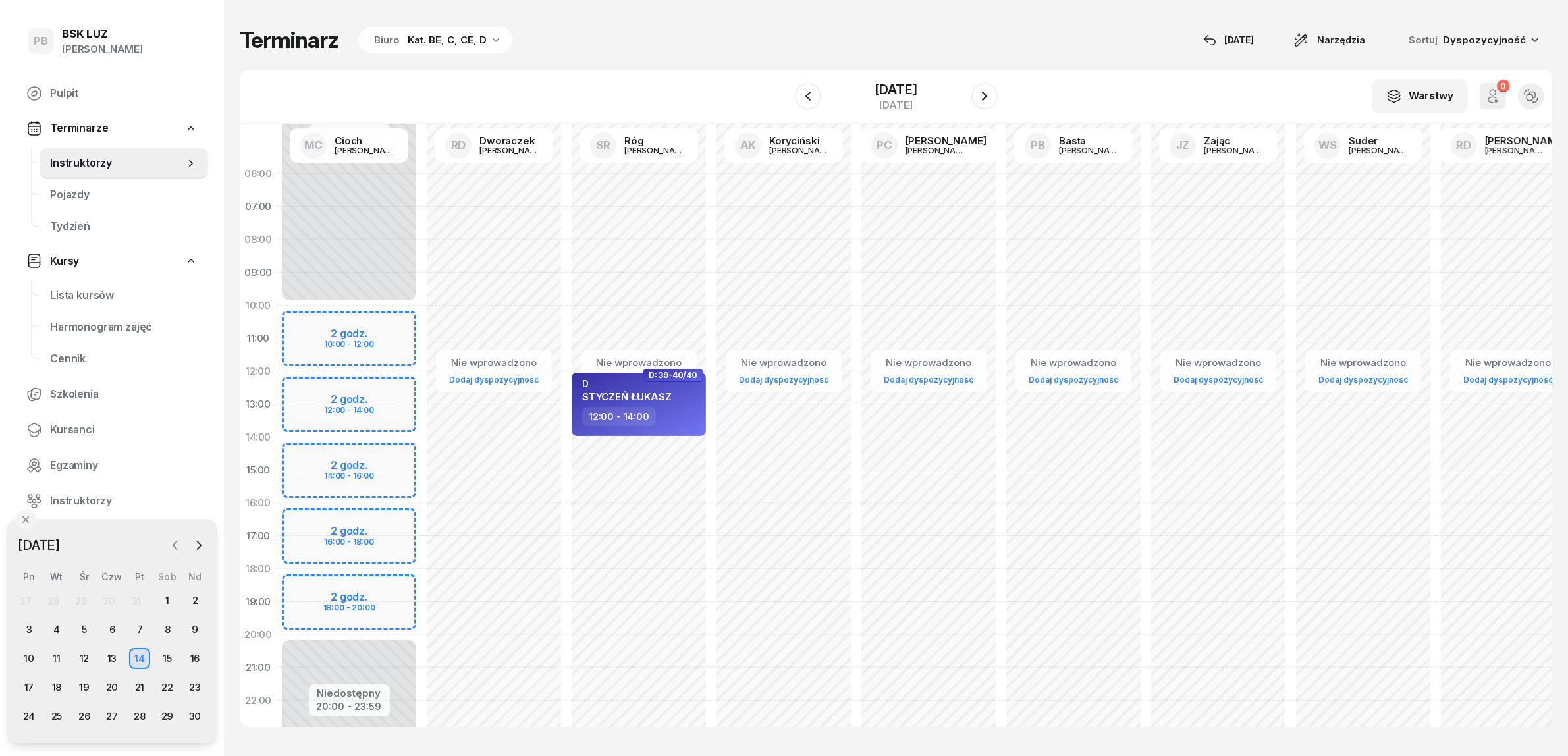
click at [172, 541] on icon "button" at bounding box center [175, 545] width 13 height 13
click at [88, 599] on div "1" at bounding box center [84, 600] width 21 height 21
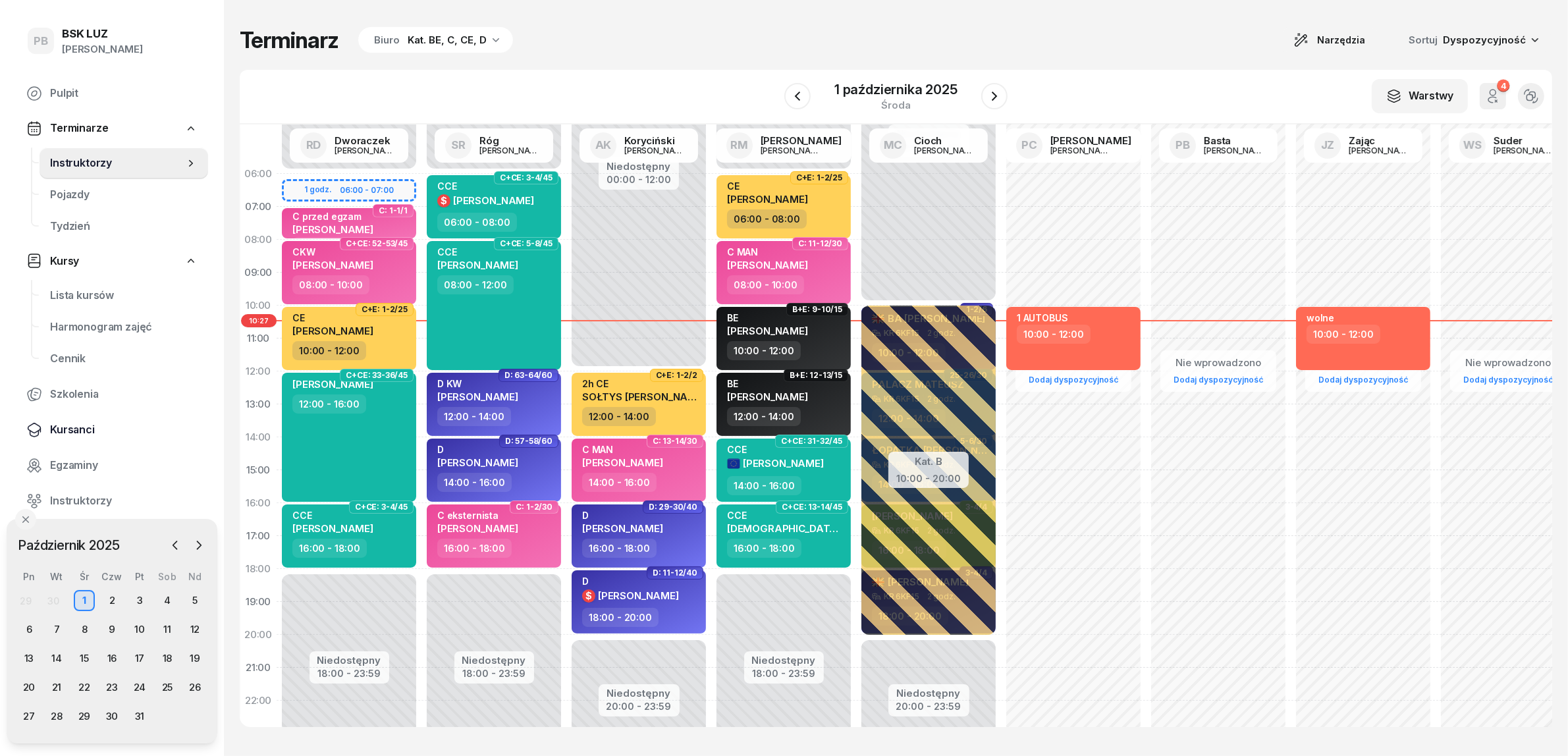
drag, startPoint x: 76, startPoint y: 428, endPoint x: 112, endPoint y: 417, distance: 37.6
click at [76, 429] on span "Kursanci" at bounding box center [123, 430] width 147 height 17
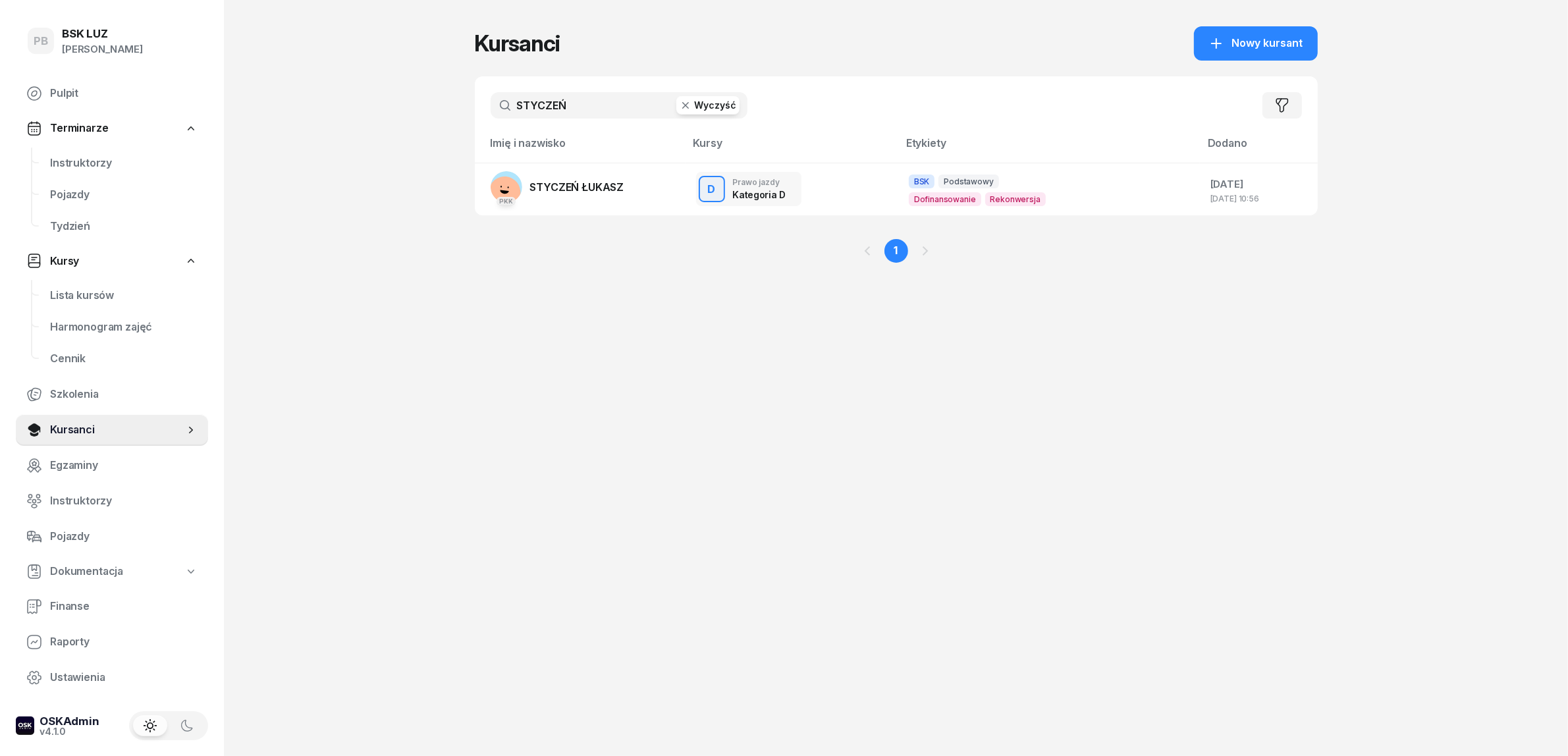
click at [576, 100] on input "STYCZEŃ" at bounding box center [618, 106] width 257 height 26
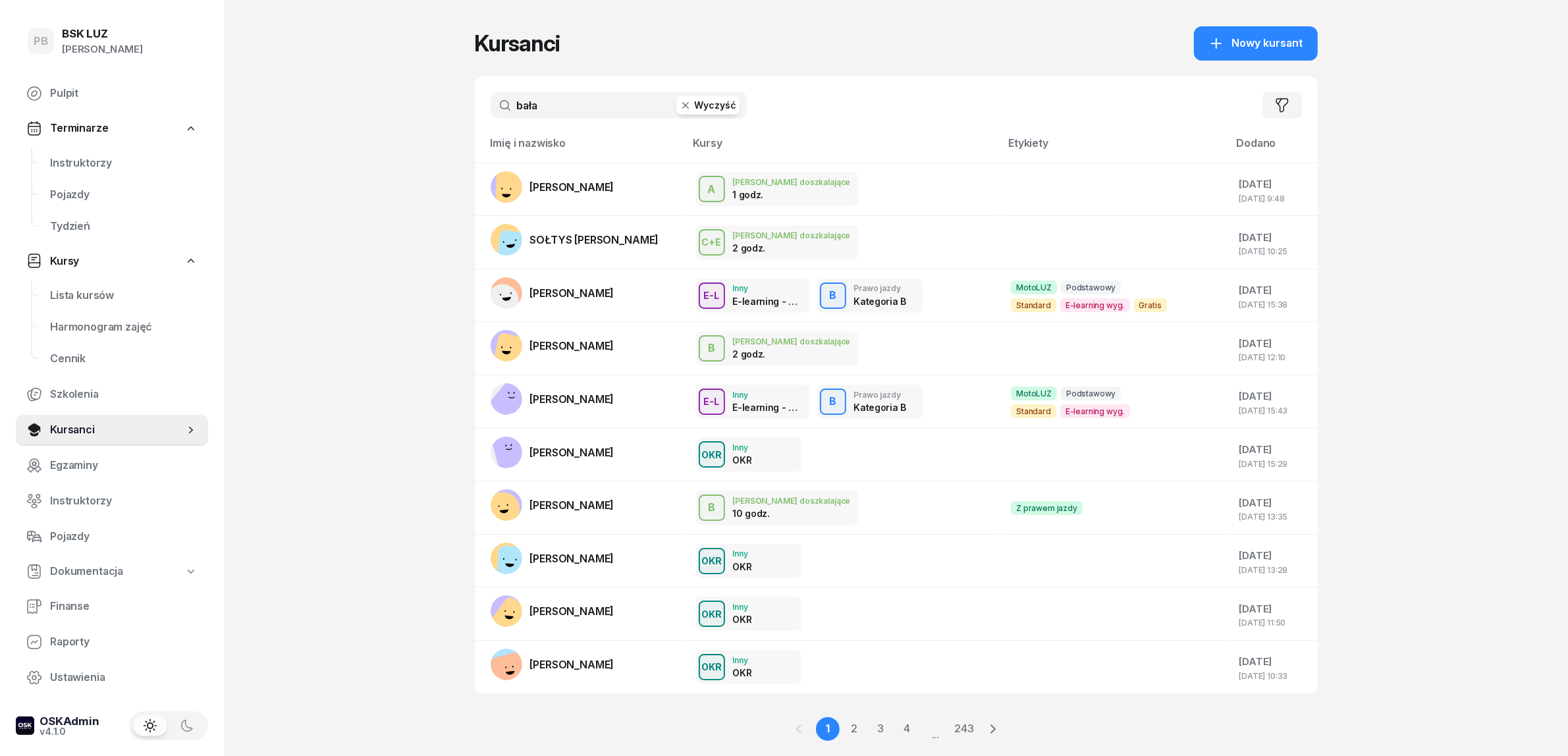
drag, startPoint x: 559, startPoint y: 101, endPoint x: 456, endPoint y: 99, distance: 103.0
click at [456, 99] on div "PB BSK [PERSON_NAME] Pulpit Terminarze Instruktorzy Pojazdy Tydzień Kursy Lista…" at bounding box center [784, 396] width 1568 height 792
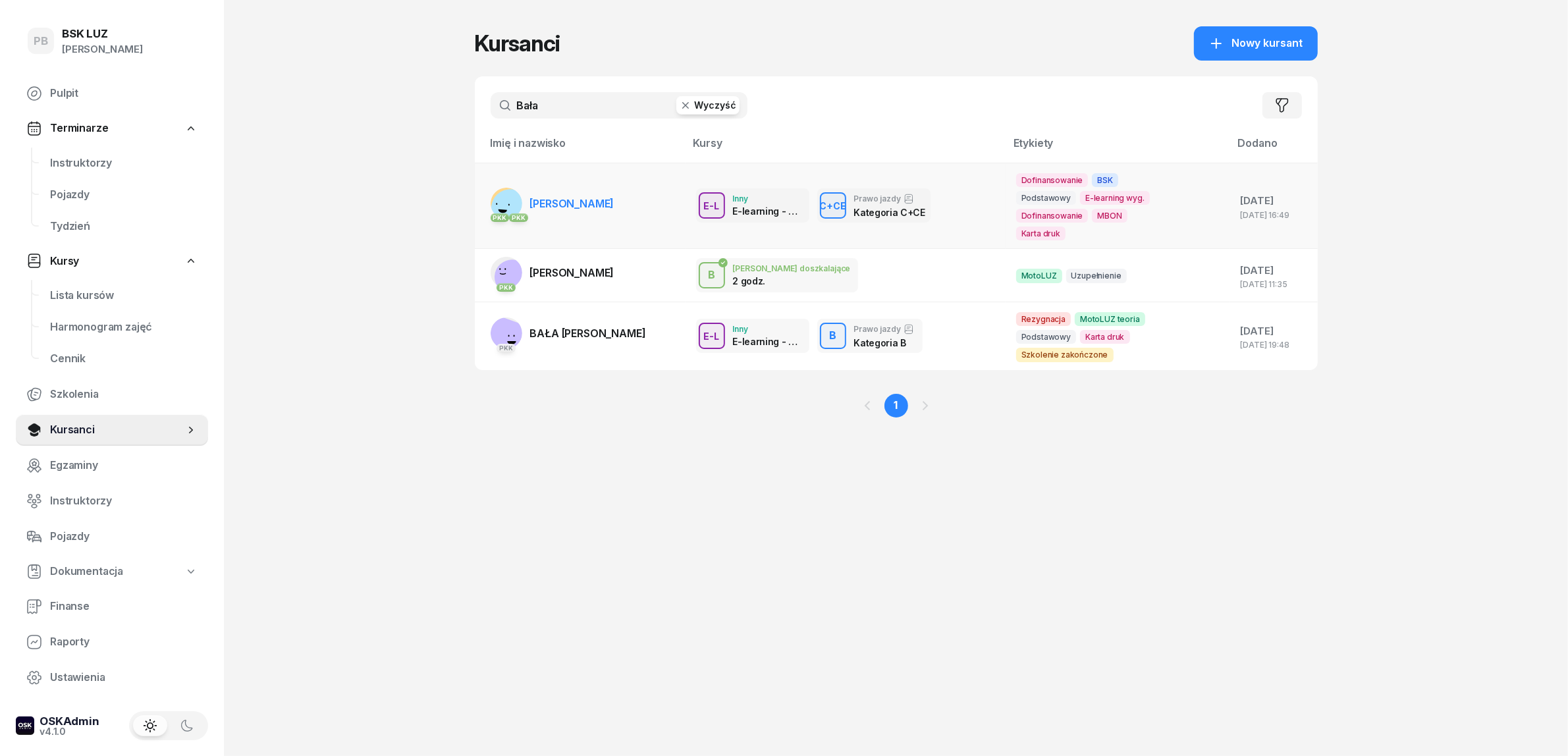
type input "Bała"
click at [597, 207] on span "[PERSON_NAME]" at bounding box center [572, 203] width 85 height 13
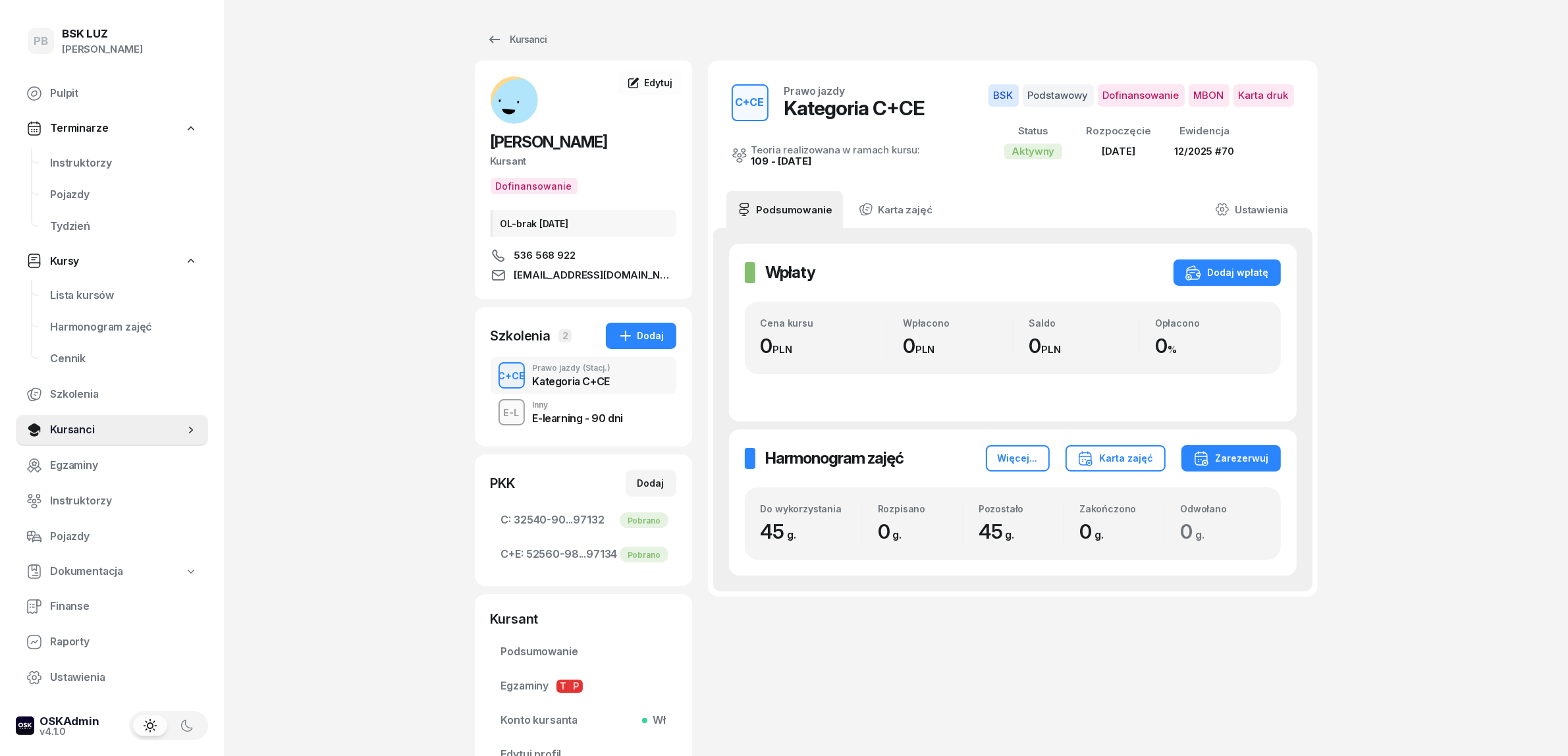
click at [525, 35] on div "Kursanci" at bounding box center [517, 40] width 61 height 16
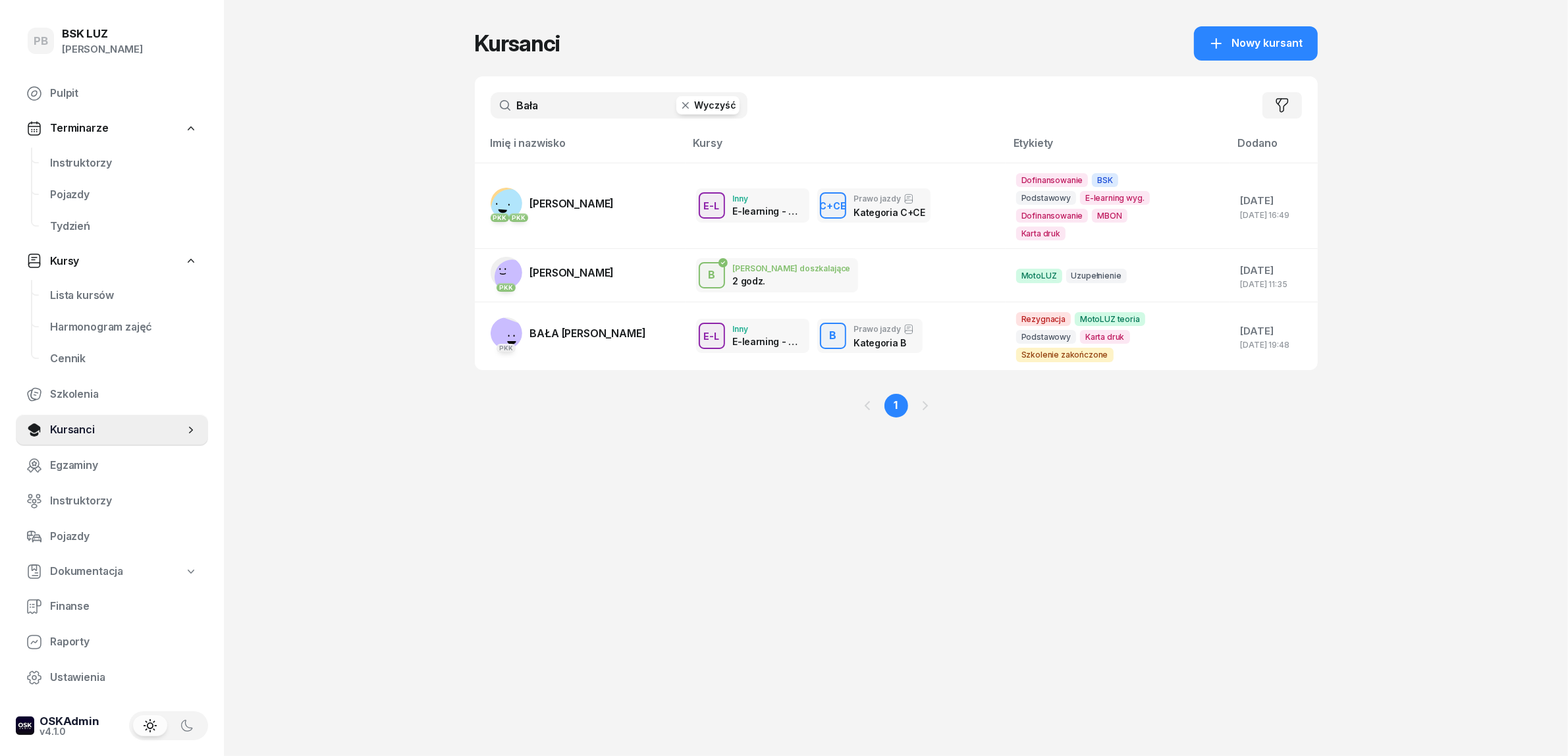
drag, startPoint x: 563, startPoint y: 104, endPoint x: 476, endPoint y: 96, distance: 87.4
click at [476, 96] on div "Bała Wyczyść Filtruj" at bounding box center [896, 105] width 843 height 58
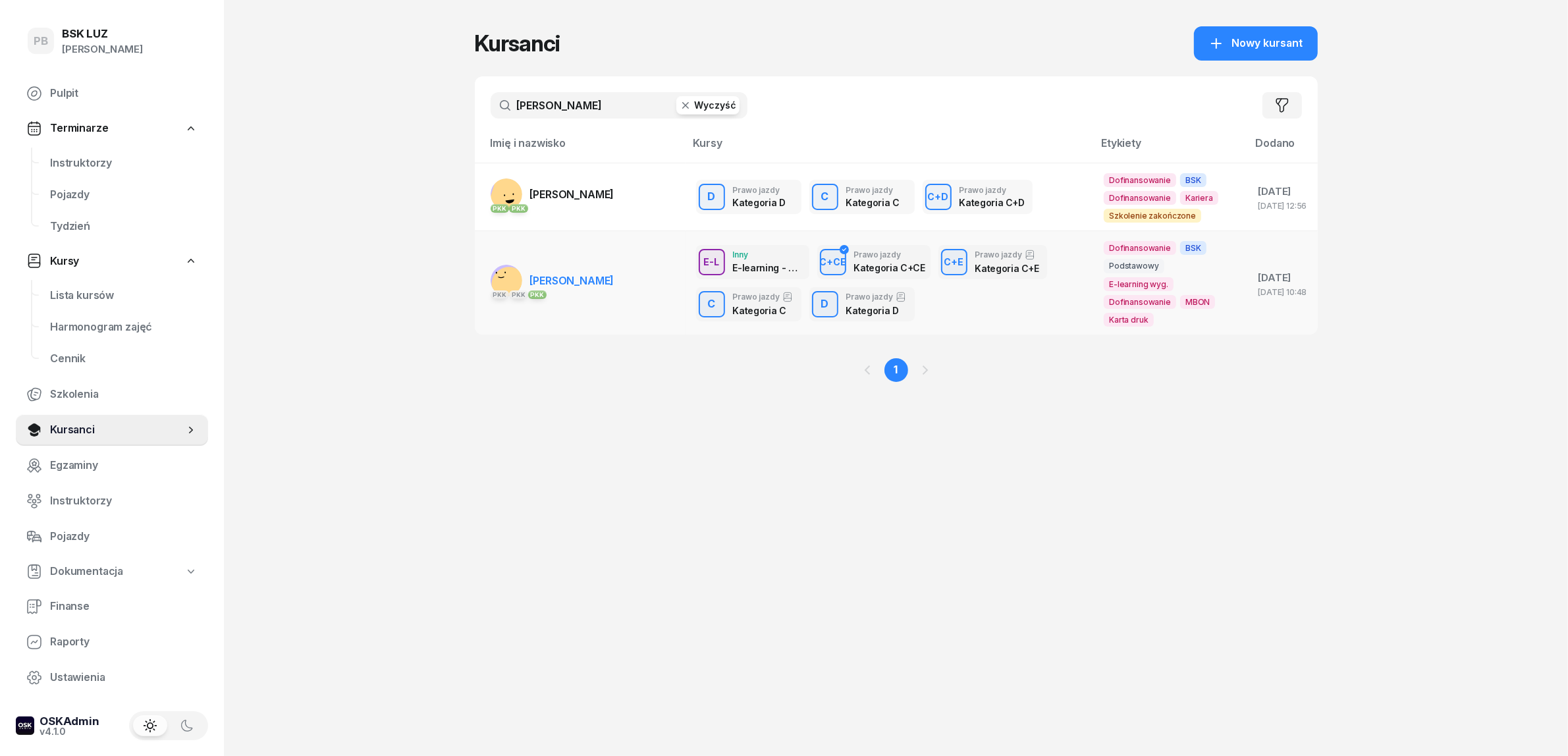
type input "[PERSON_NAME]"
click at [594, 274] on span "[PERSON_NAME]" at bounding box center [572, 280] width 85 height 13
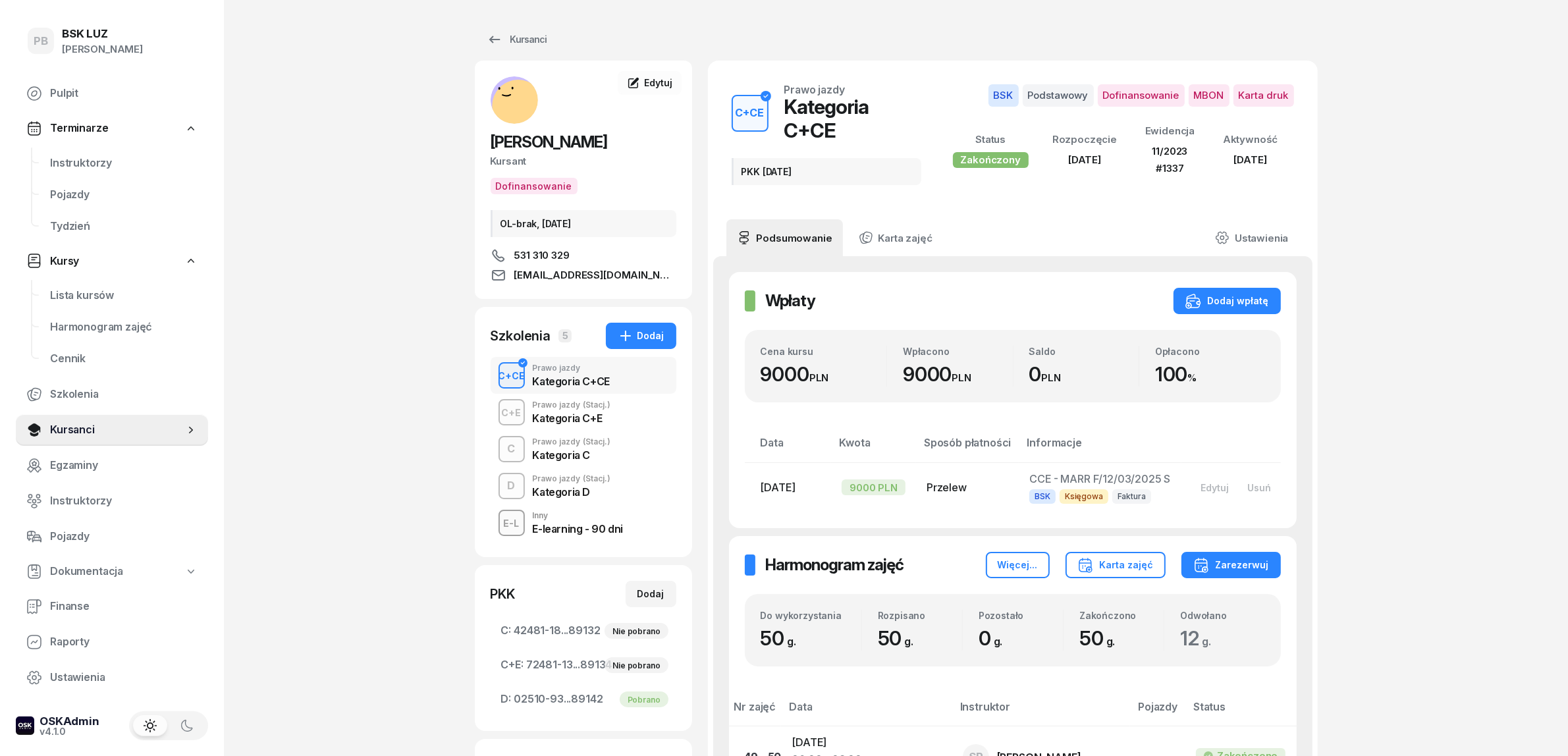
click at [96, 167] on span "Instruktorzy" at bounding box center [123, 163] width 147 height 17
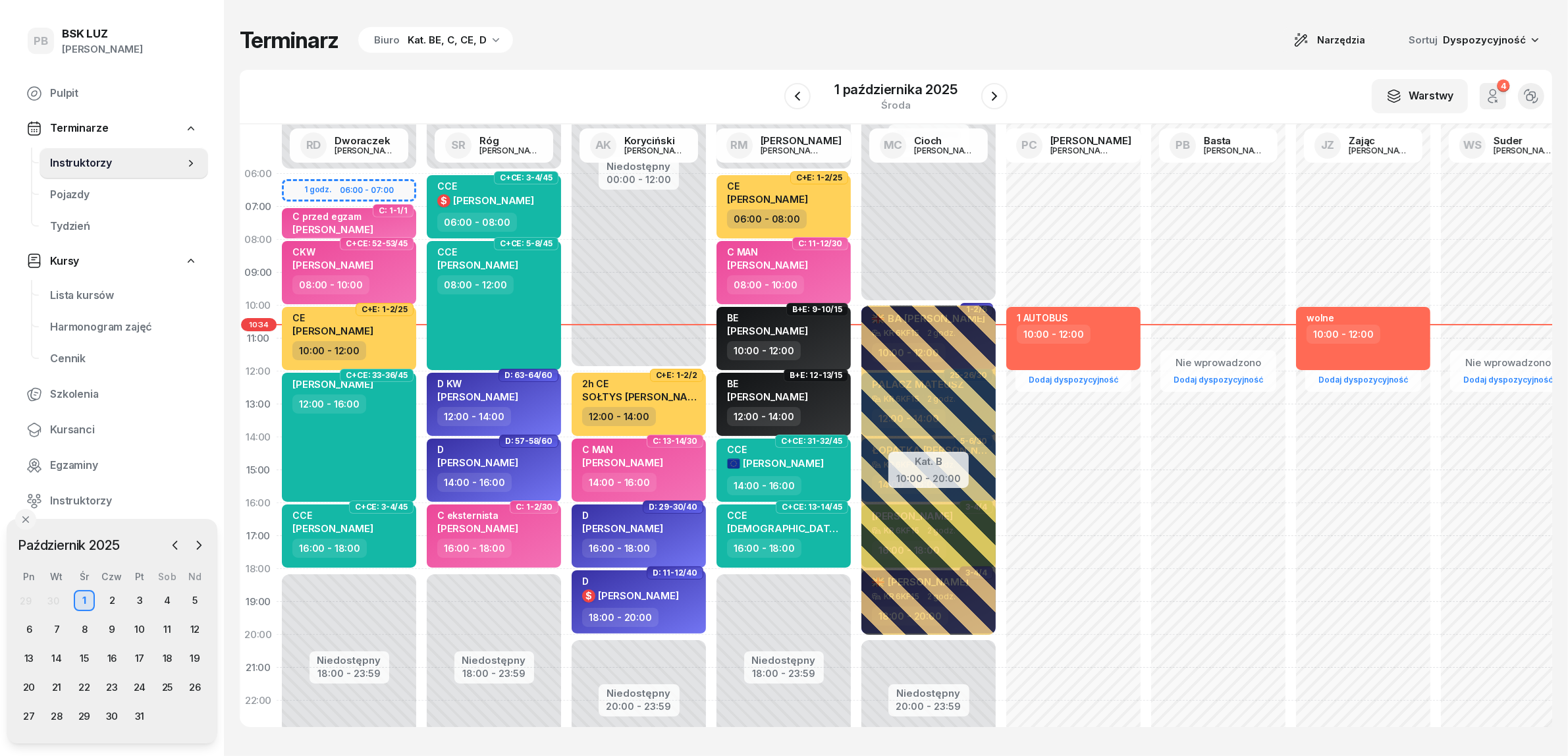
click at [578, 85] on div "W Wybierz AK [PERSON_NAME] BP [PERSON_NAME] DP [PERSON_NAME] GS [PERSON_NAME] I…" at bounding box center [895, 97] width 1312 height 54
click at [63, 430] on span "Kursanci" at bounding box center [123, 430] width 147 height 17
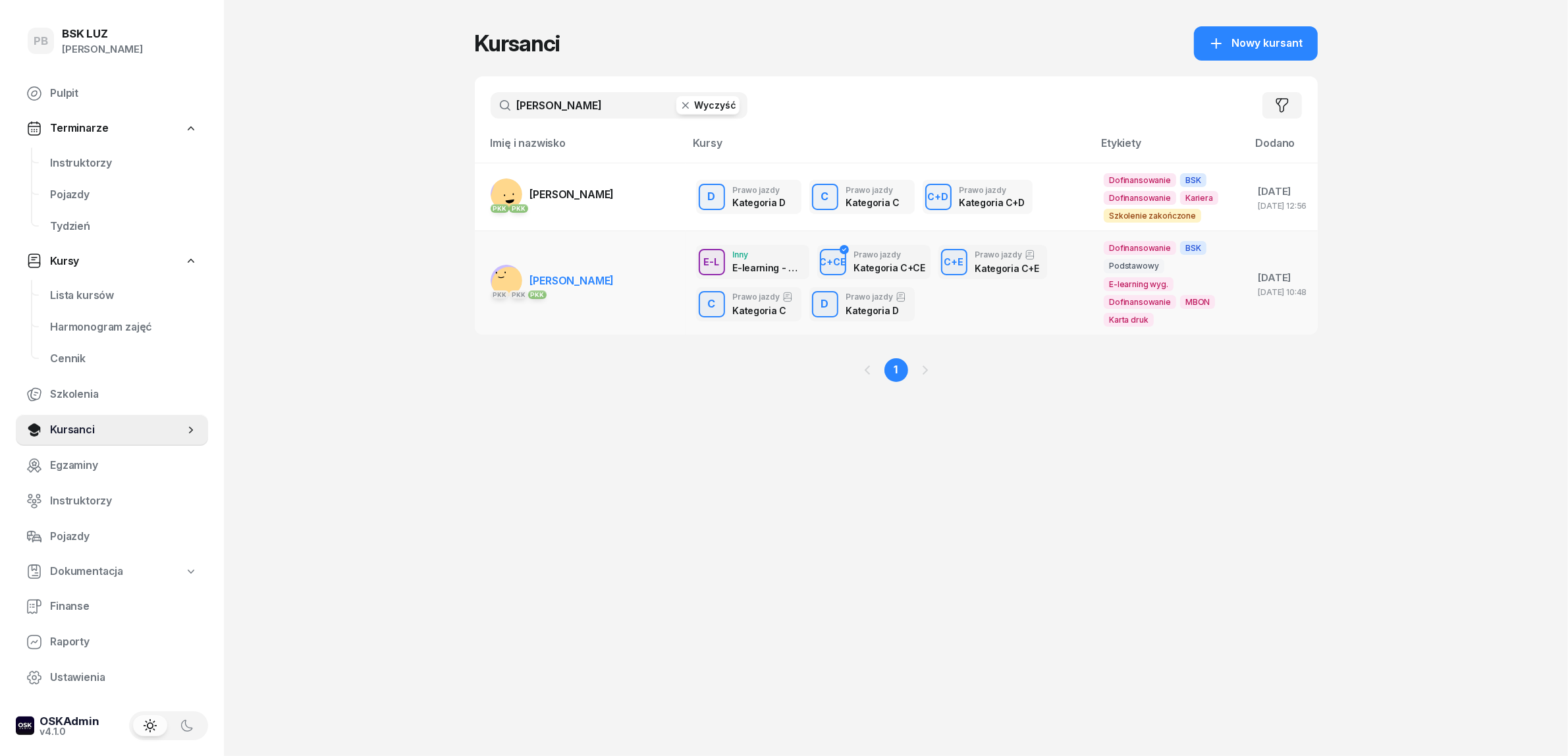
click at [588, 285] on span "[PERSON_NAME]" at bounding box center [572, 280] width 85 height 13
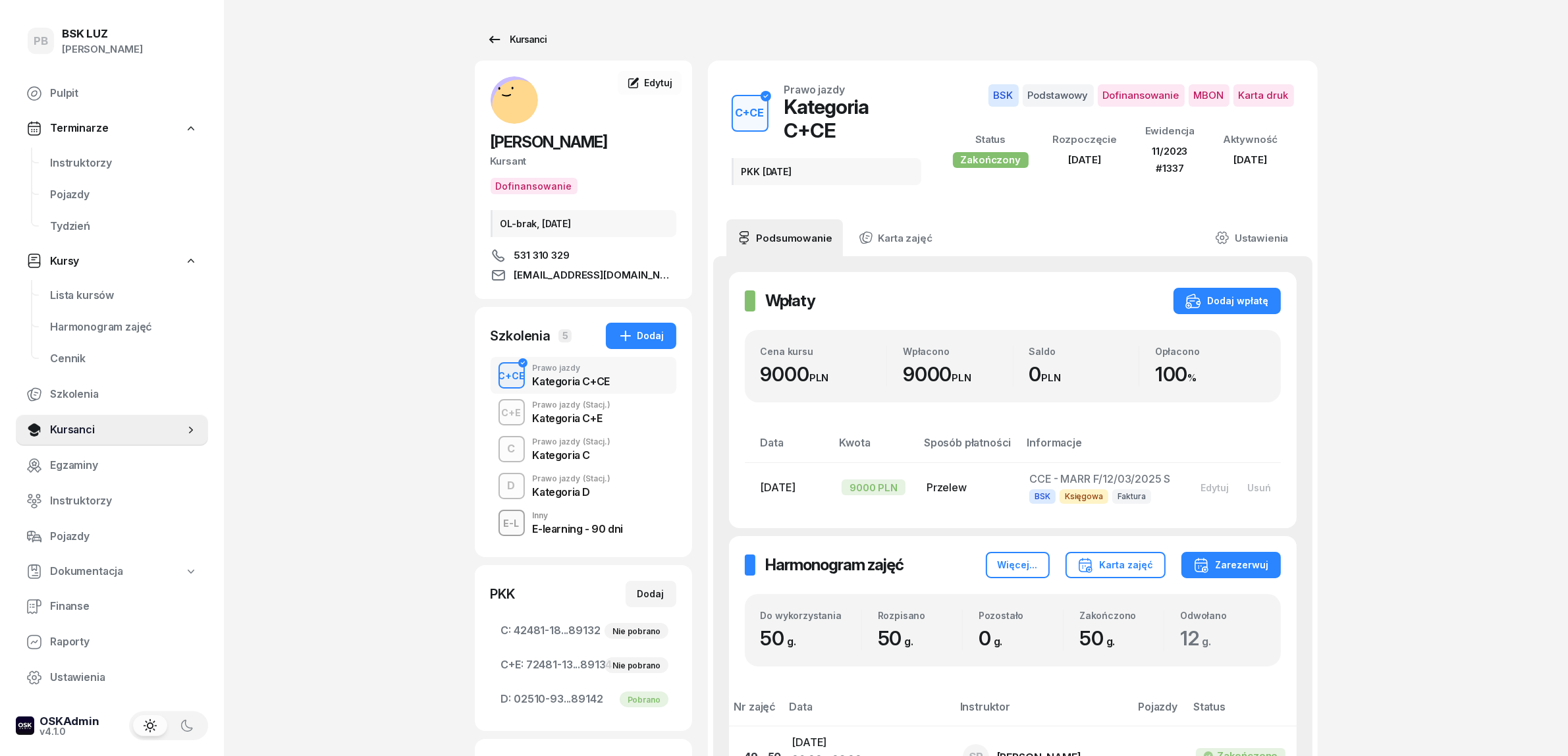
click at [511, 35] on div "Kursanci" at bounding box center [517, 40] width 61 height 16
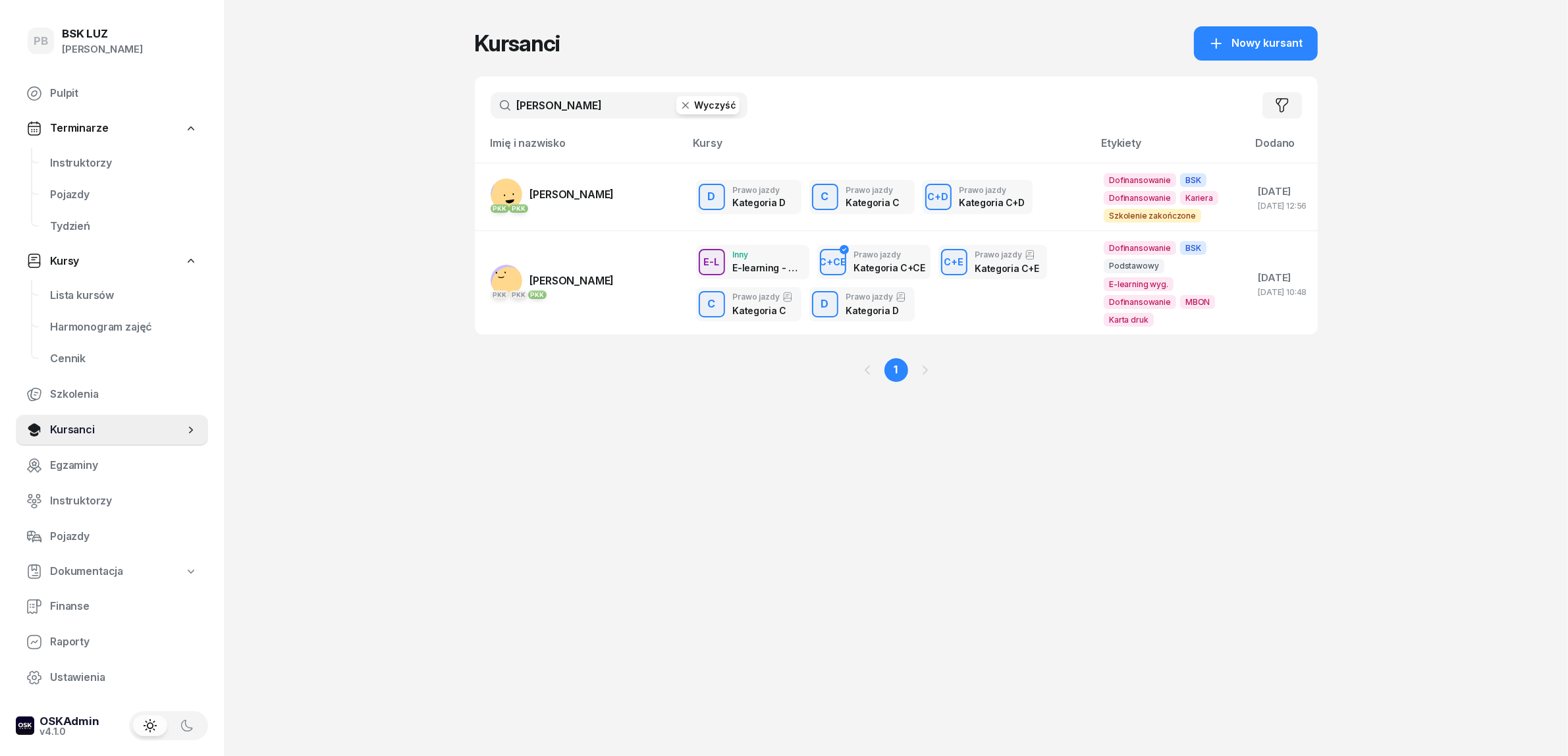
click at [616, 97] on input "[PERSON_NAME]" at bounding box center [618, 106] width 257 height 26
type input "kapusta"
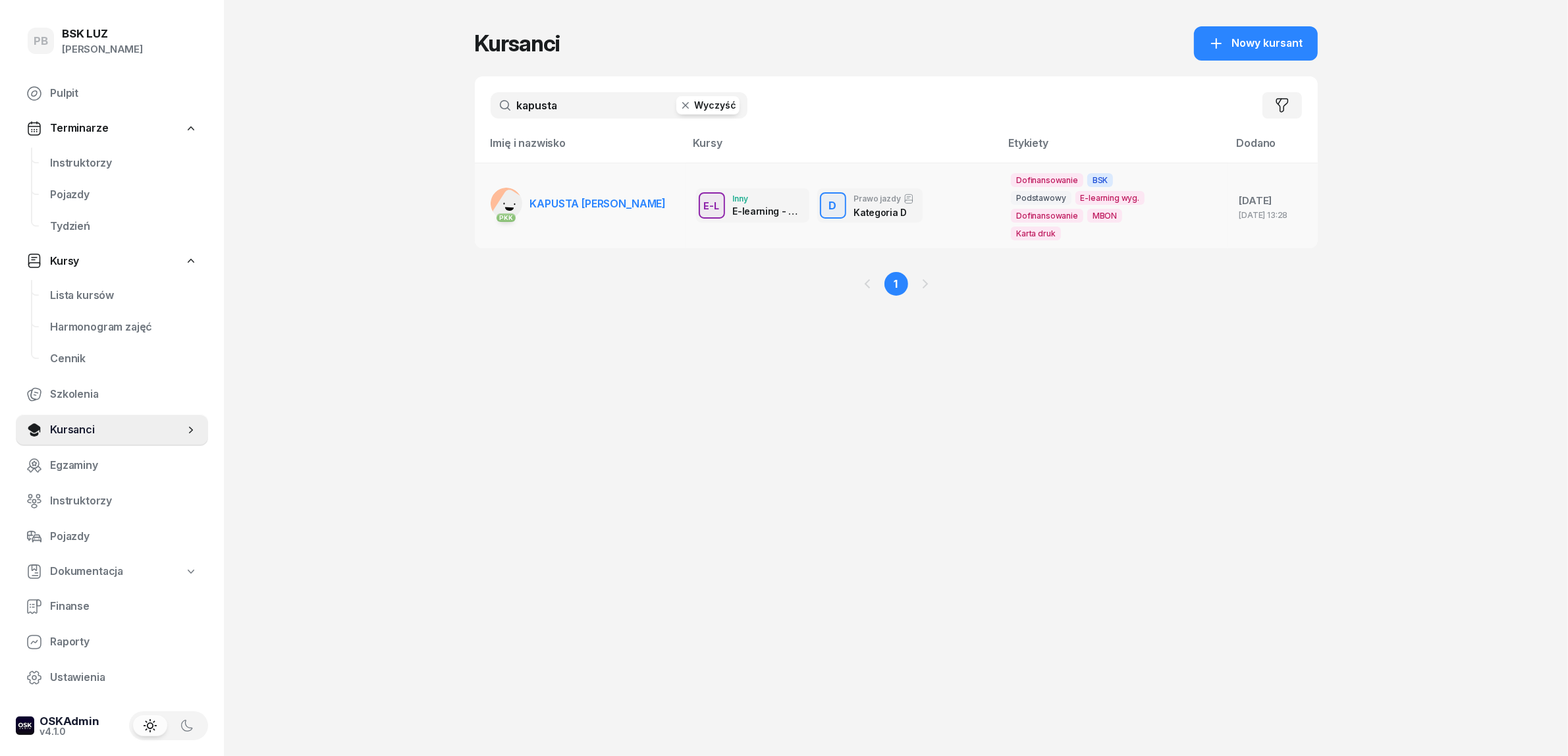
click at [586, 206] on span "KAPUSTA [PERSON_NAME]" at bounding box center [598, 203] width 137 height 13
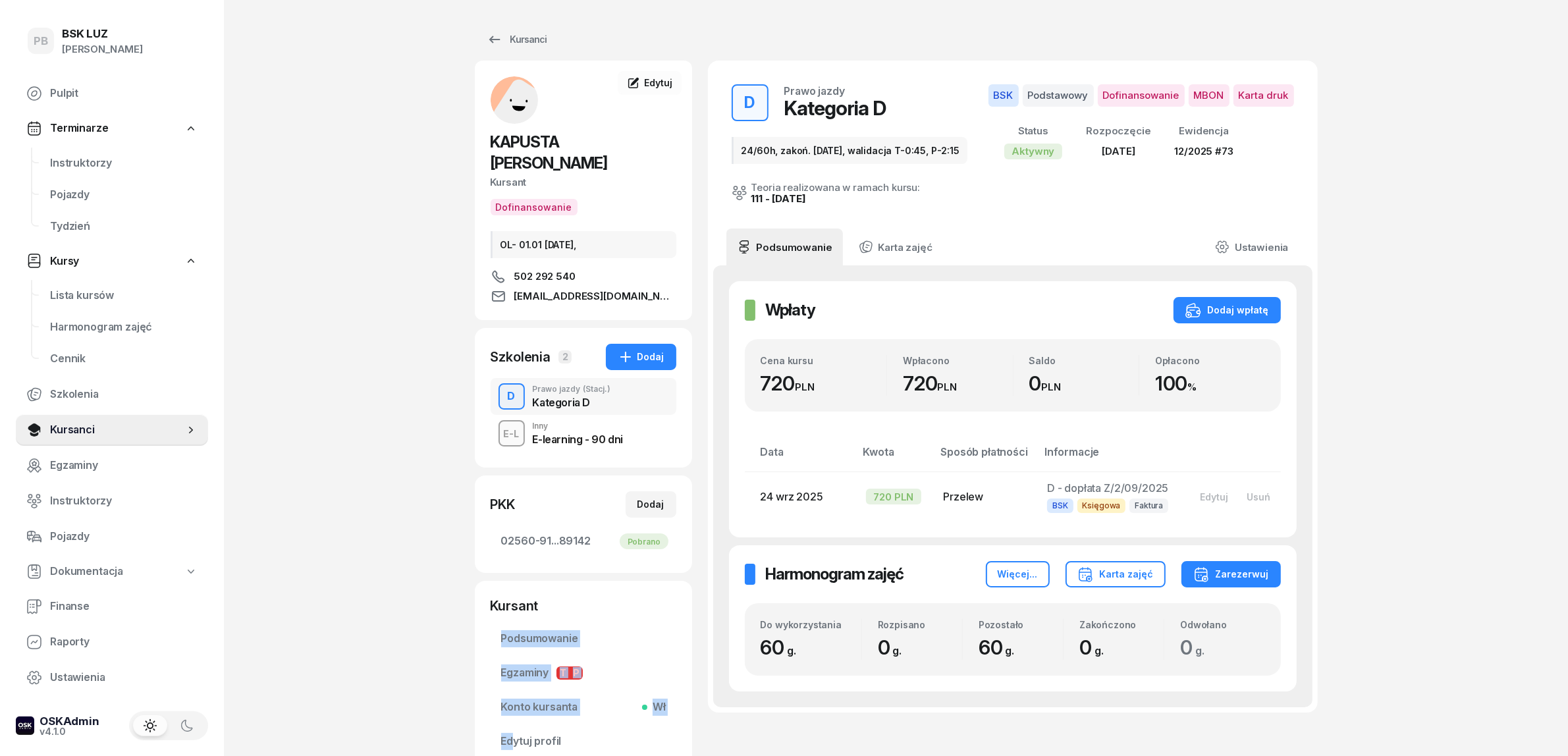
drag, startPoint x: 393, startPoint y: 622, endPoint x: 545, endPoint y: 789, distance: 225.8
click at [545, 755] on html "PB Patrycja PB BSK [PERSON_NAME] Pulpit Terminarze Instruktorzy Pojazdy Tydzień…" at bounding box center [784, 432] width 1568 height 863
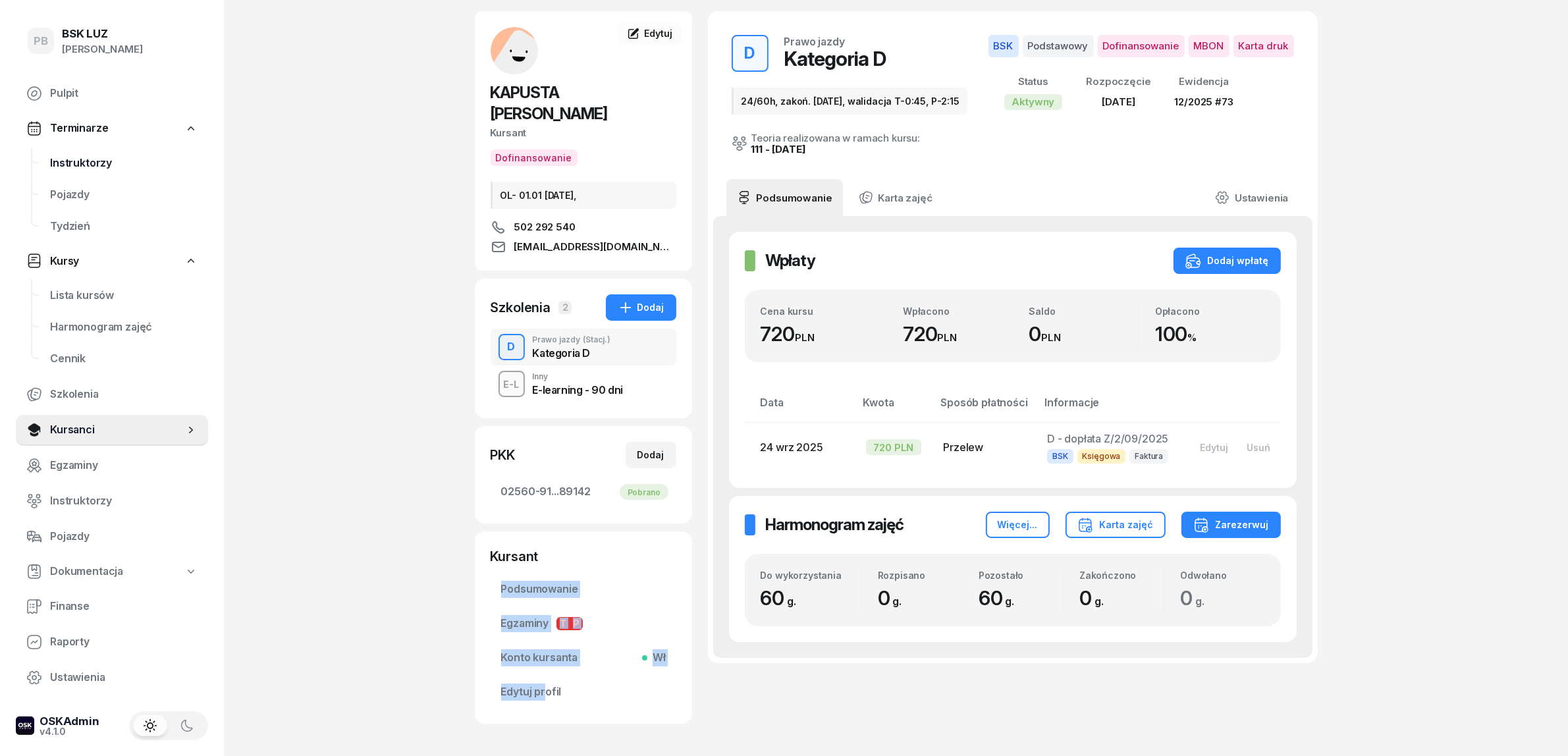
click at [106, 168] on span "Instruktorzy" at bounding box center [123, 163] width 147 height 17
click at [103, 163] on span "Instruktorzy" at bounding box center [123, 163] width 147 height 17
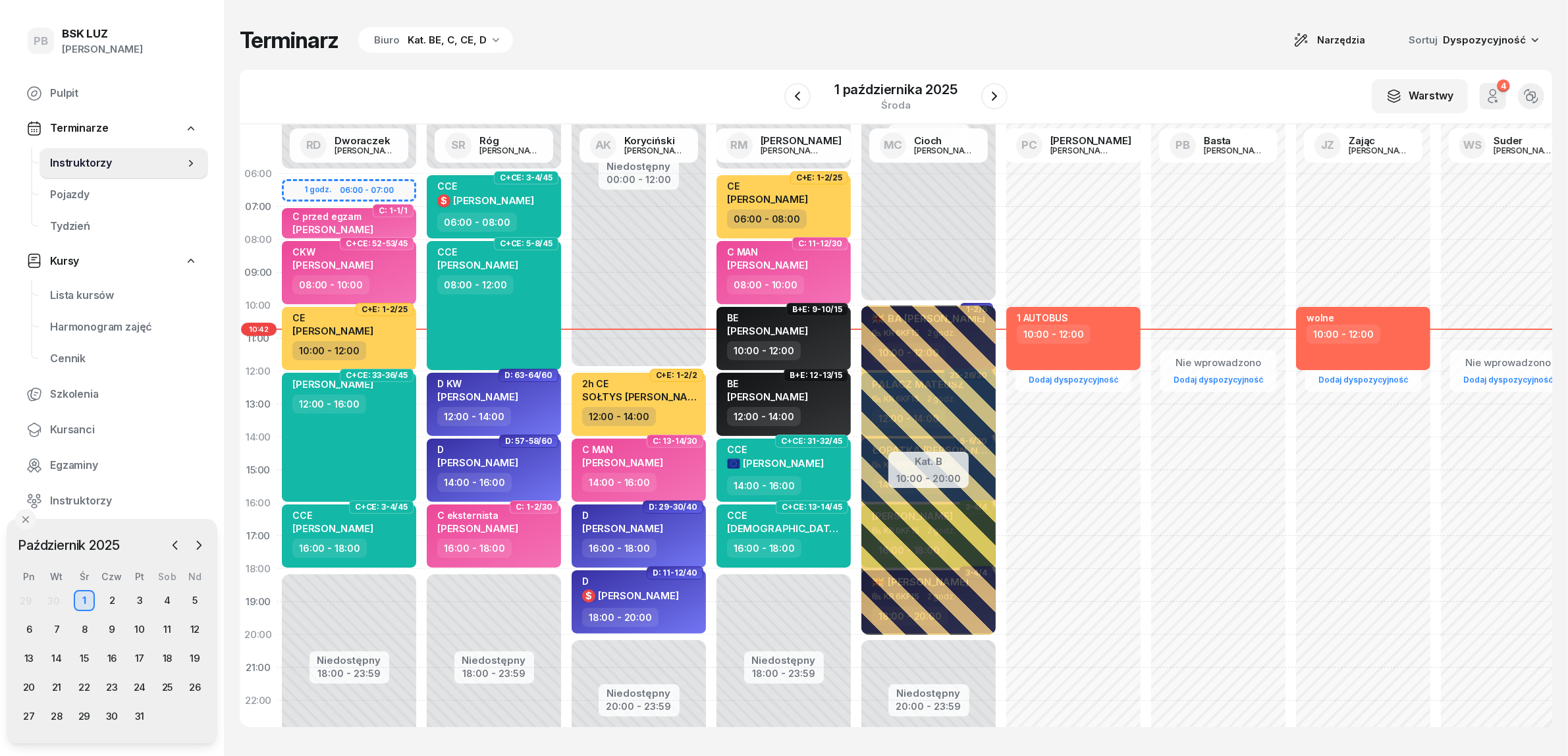
click at [1518, 640] on div "Nie wprowadzono Dodaj dyspozycyjność" at bounding box center [1507, 470] width 145 height 626
select select "20"
select select "22"
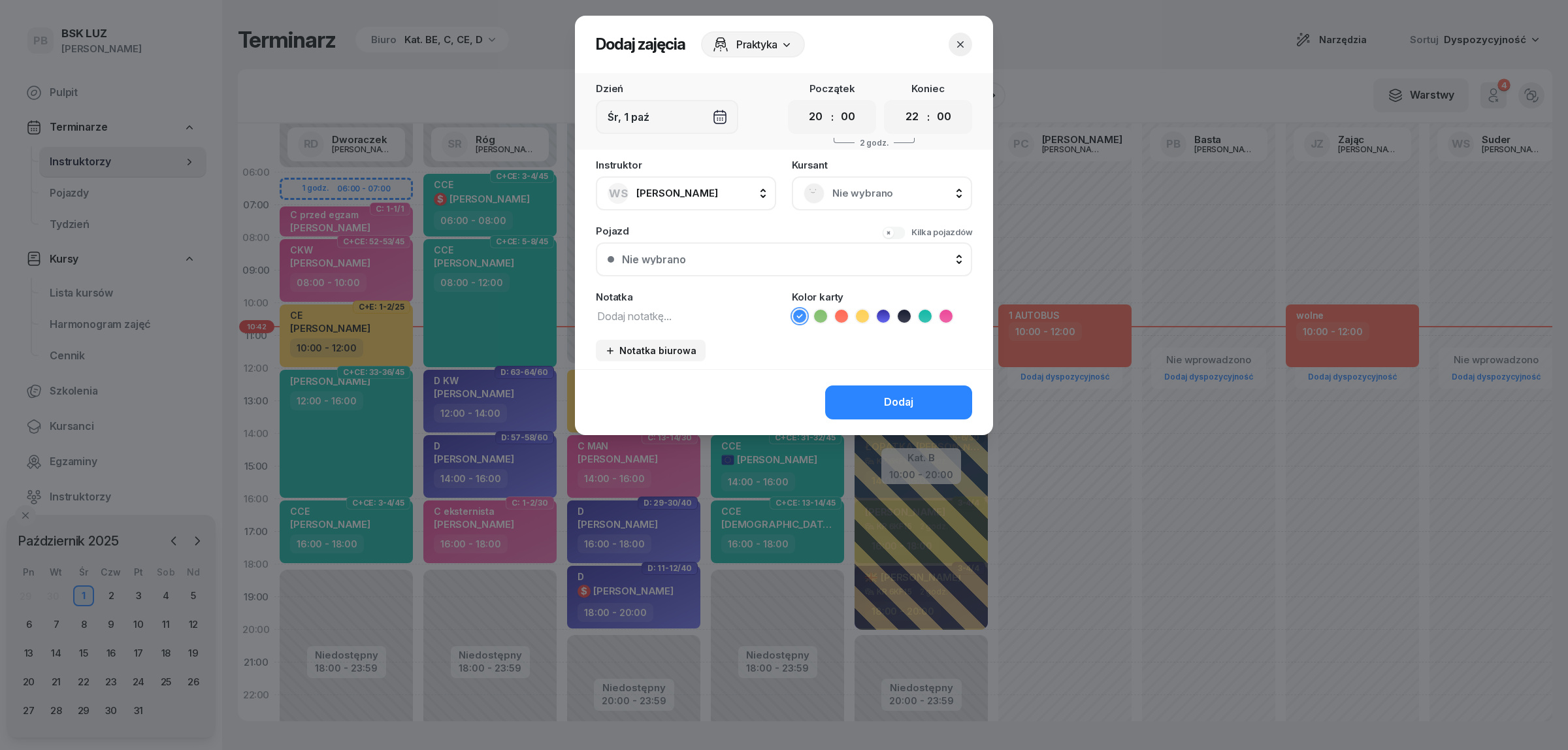
click at [955, 38] on icon "button" at bounding box center [960, 44] width 13 height 13
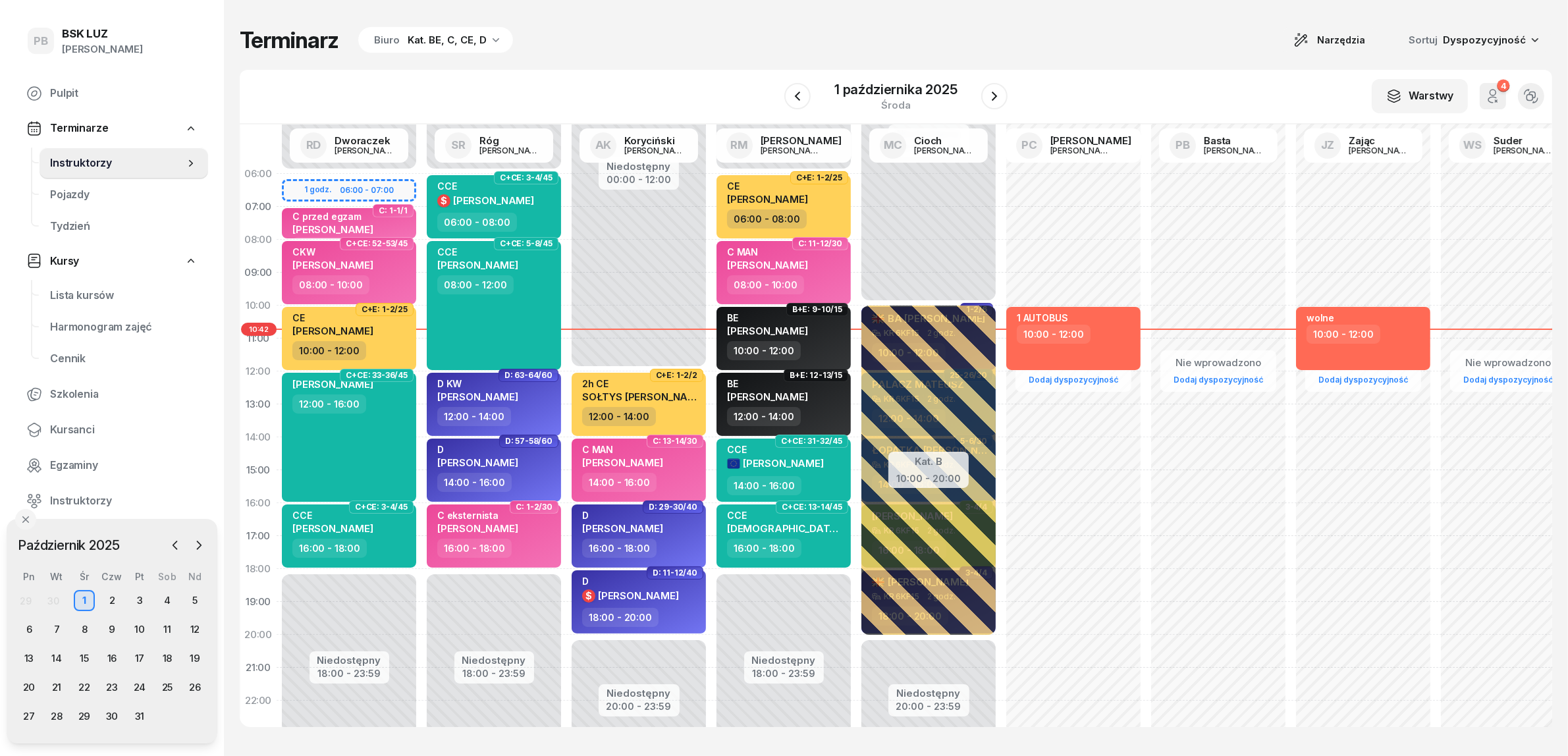
click at [992, 47] on div "Terminarz Biuro Kat. BE, C, CE, D Narzędzia Sortuj Dyspozycyjność" at bounding box center [895, 40] width 1312 height 28
click at [1077, 70] on div "W Wybierz AK [PERSON_NAME] BP [PERSON_NAME] DP [PERSON_NAME] GS [PERSON_NAME] I…" at bounding box center [895, 97] width 1312 height 54
click at [681, 54] on div "Terminarz Biuro Kat. BE, C, CE, D Narzędzia Sortuj Dyspozycyjność W Wybierz AK …" at bounding box center [895, 376] width 1312 height 754
click at [986, 94] on icon "button" at bounding box center [994, 96] width 16 height 16
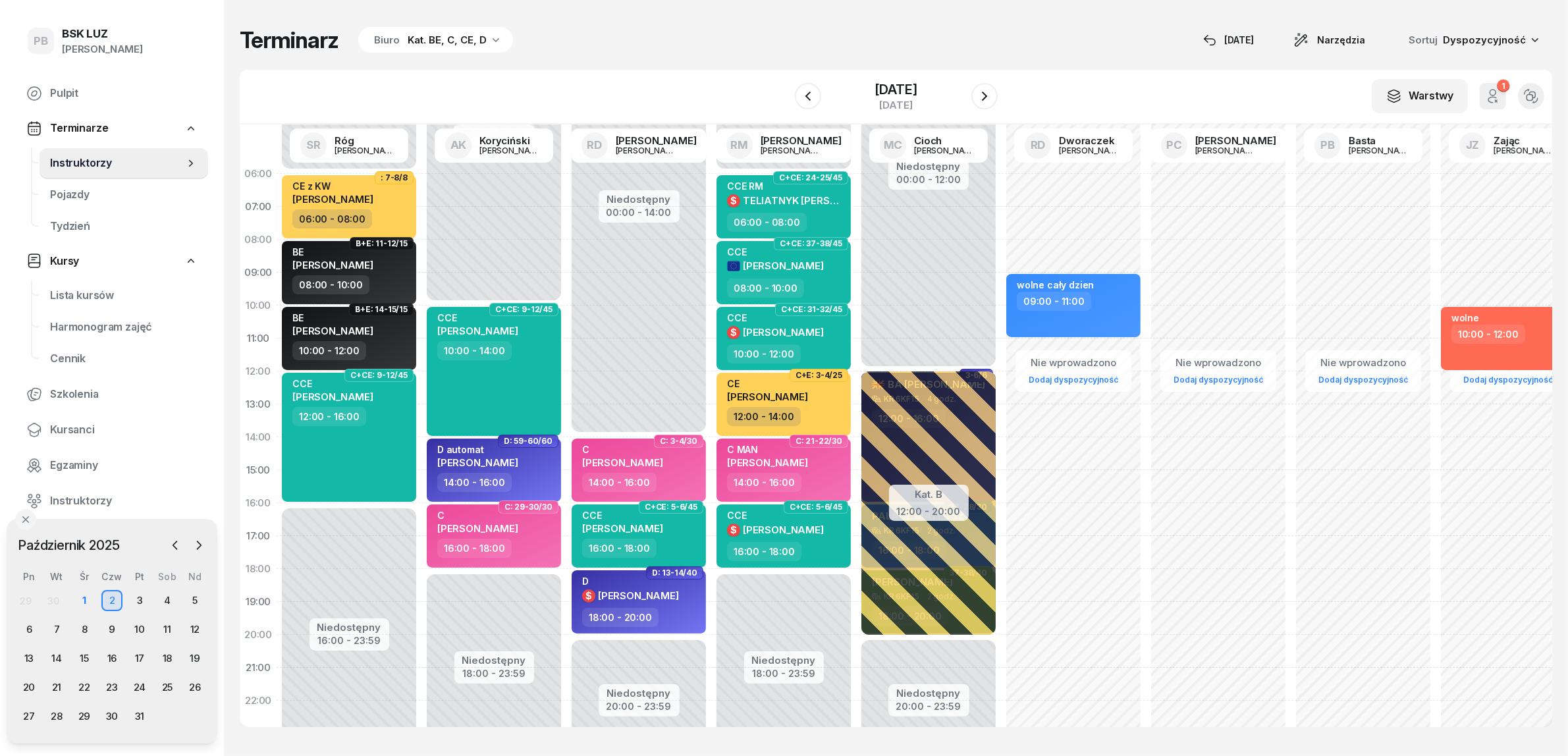
click at [53, 598] on div "30" at bounding box center [53, 601] width 12 height 11
click at [84, 597] on div "1" at bounding box center [84, 600] width 21 height 21
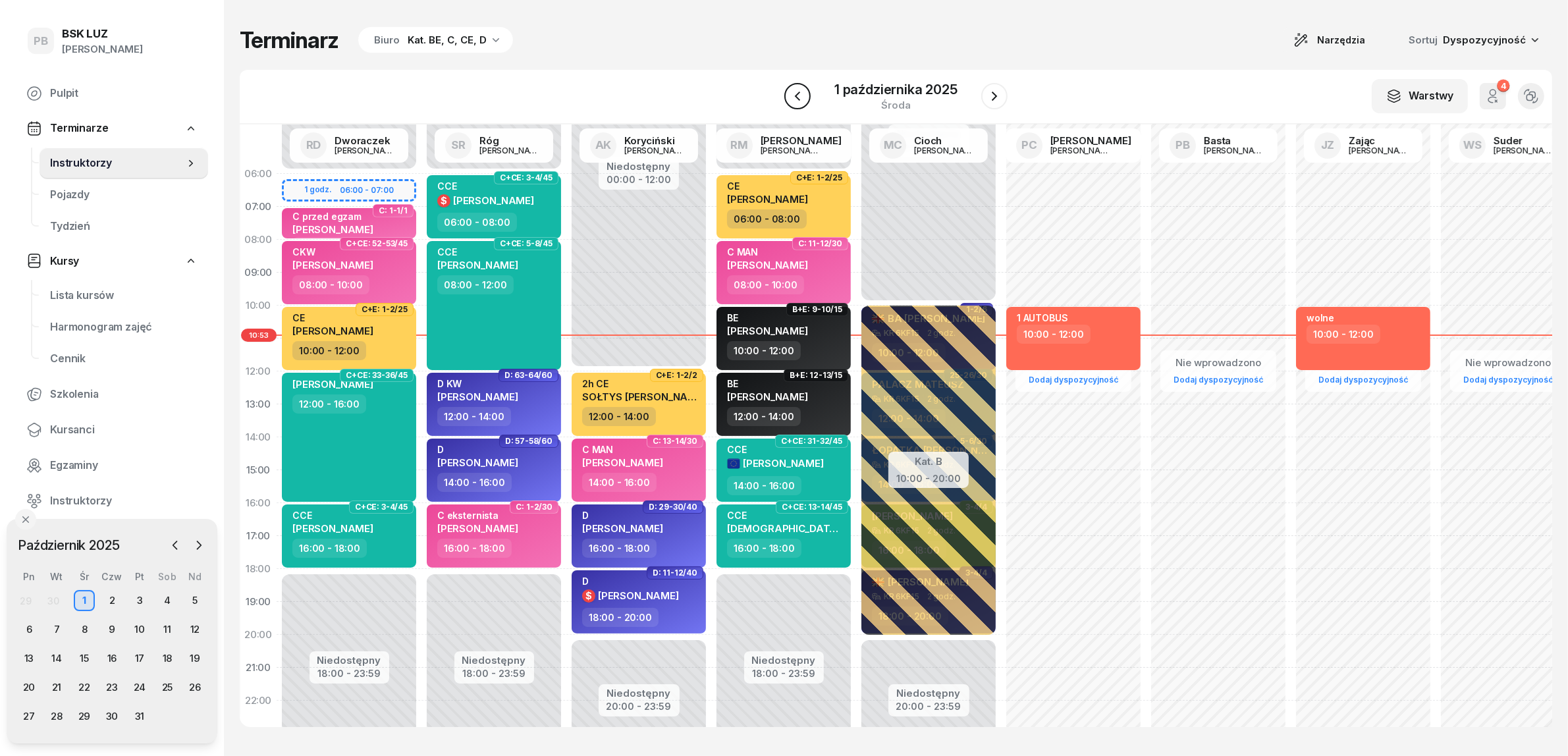
click at [797, 94] on icon "button" at bounding box center [798, 96] width 16 height 16
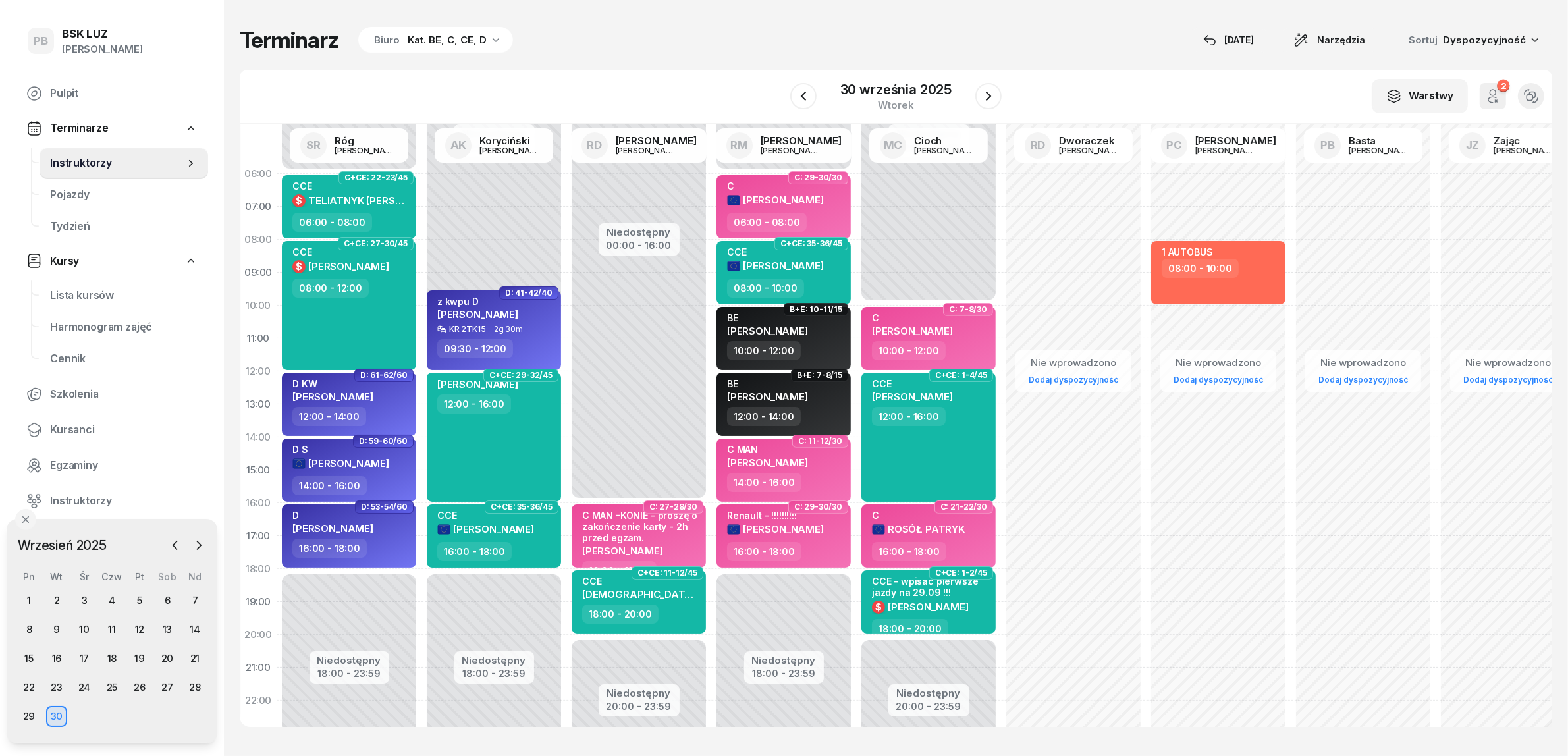
click at [452, 38] on div "Kat. BE, C, CE, D" at bounding box center [447, 40] width 79 height 16
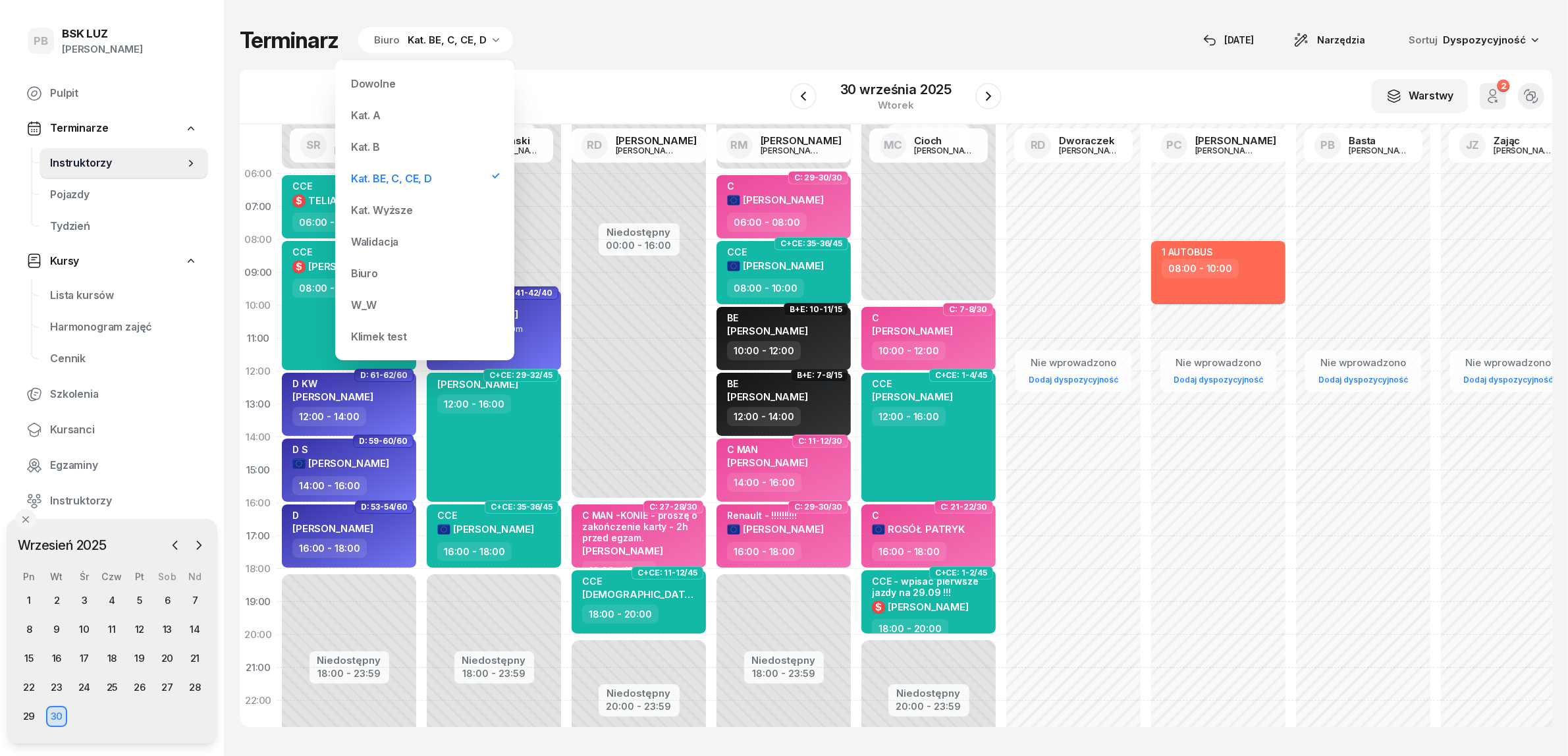
click at [400, 144] on div "Kat. B" at bounding box center [425, 147] width 158 height 26
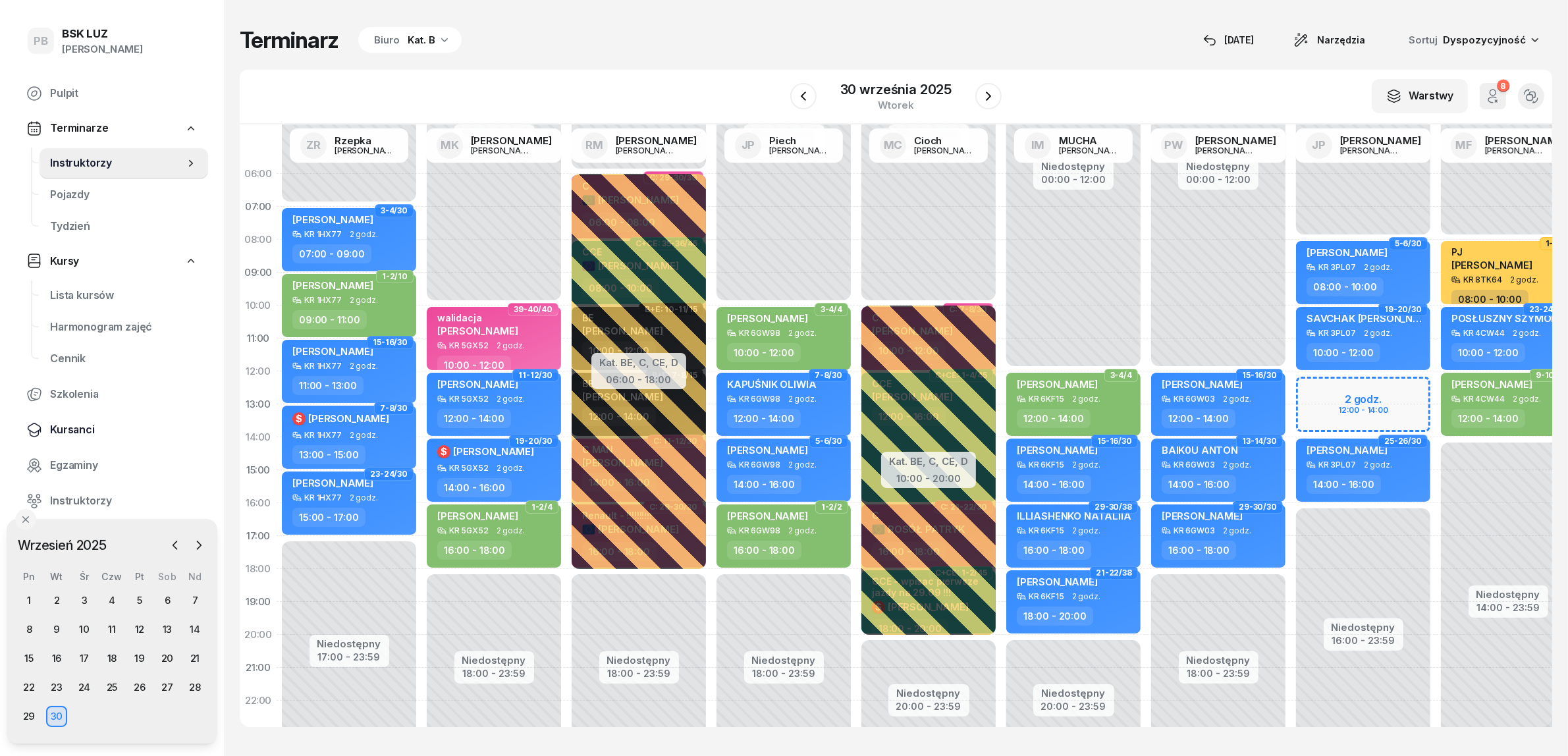
click at [66, 428] on span "Kursanci" at bounding box center [123, 430] width 147 height 17
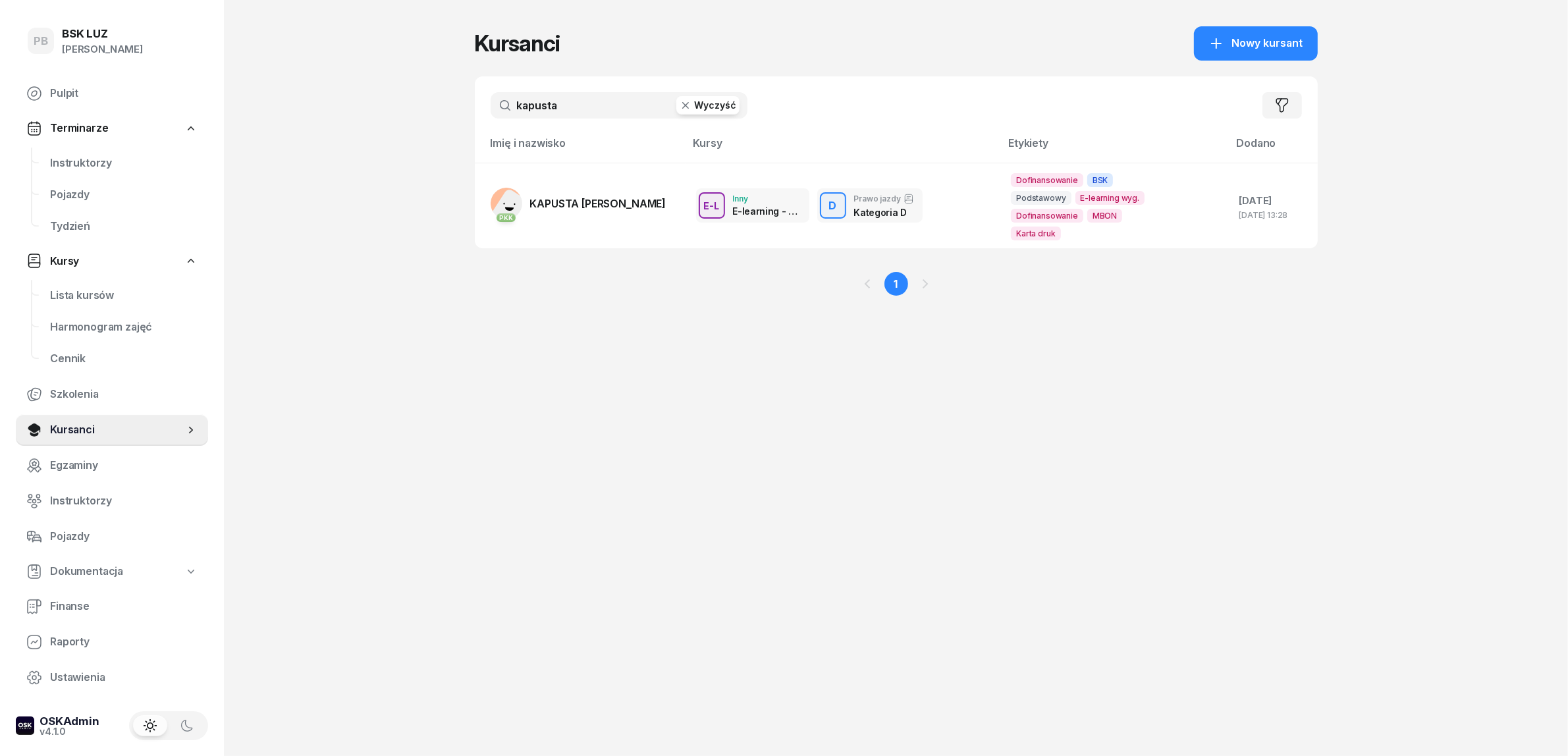
click at [570, 103] on input "kapusta" at bounding box center [618, 106] width 257 height 26
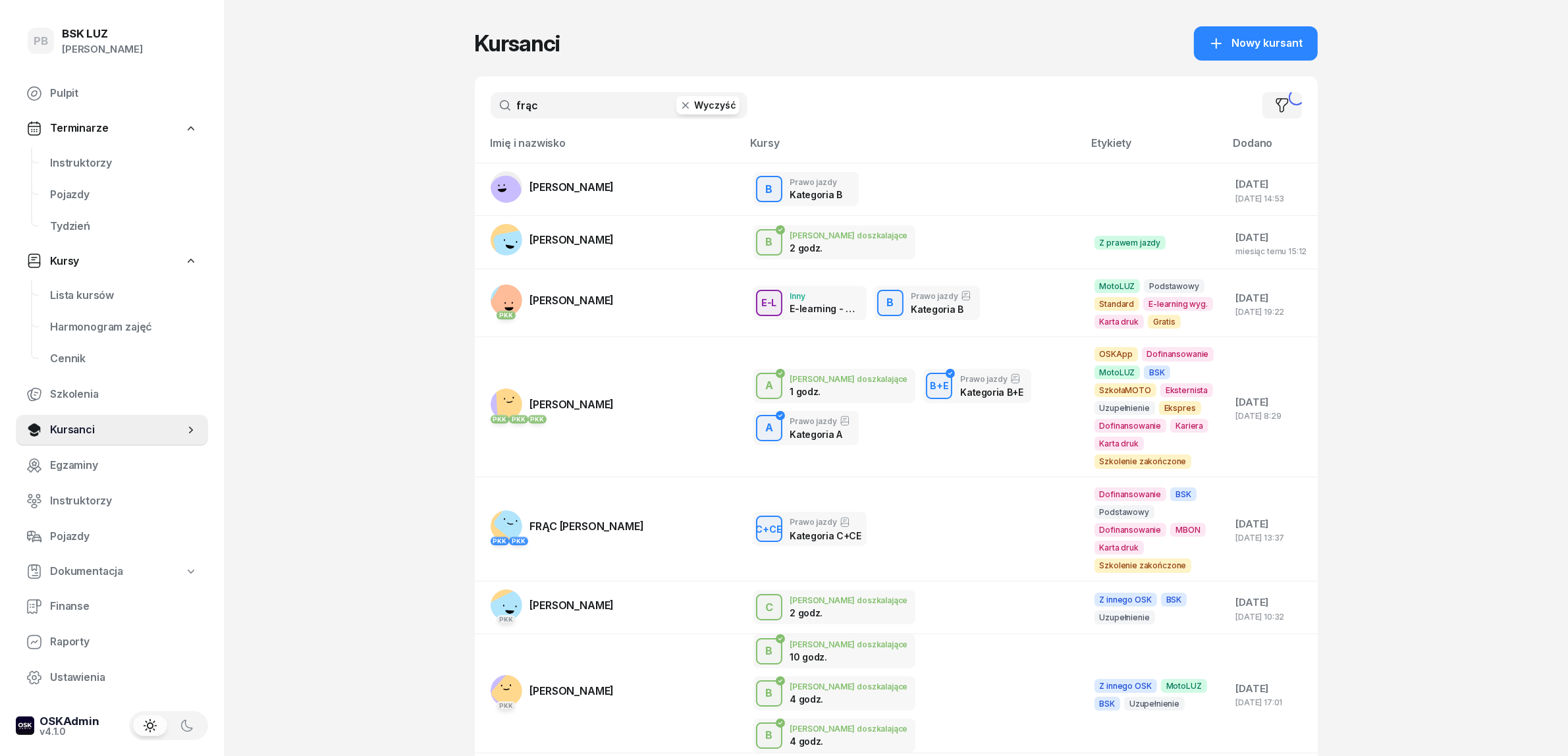
type input "frąc"
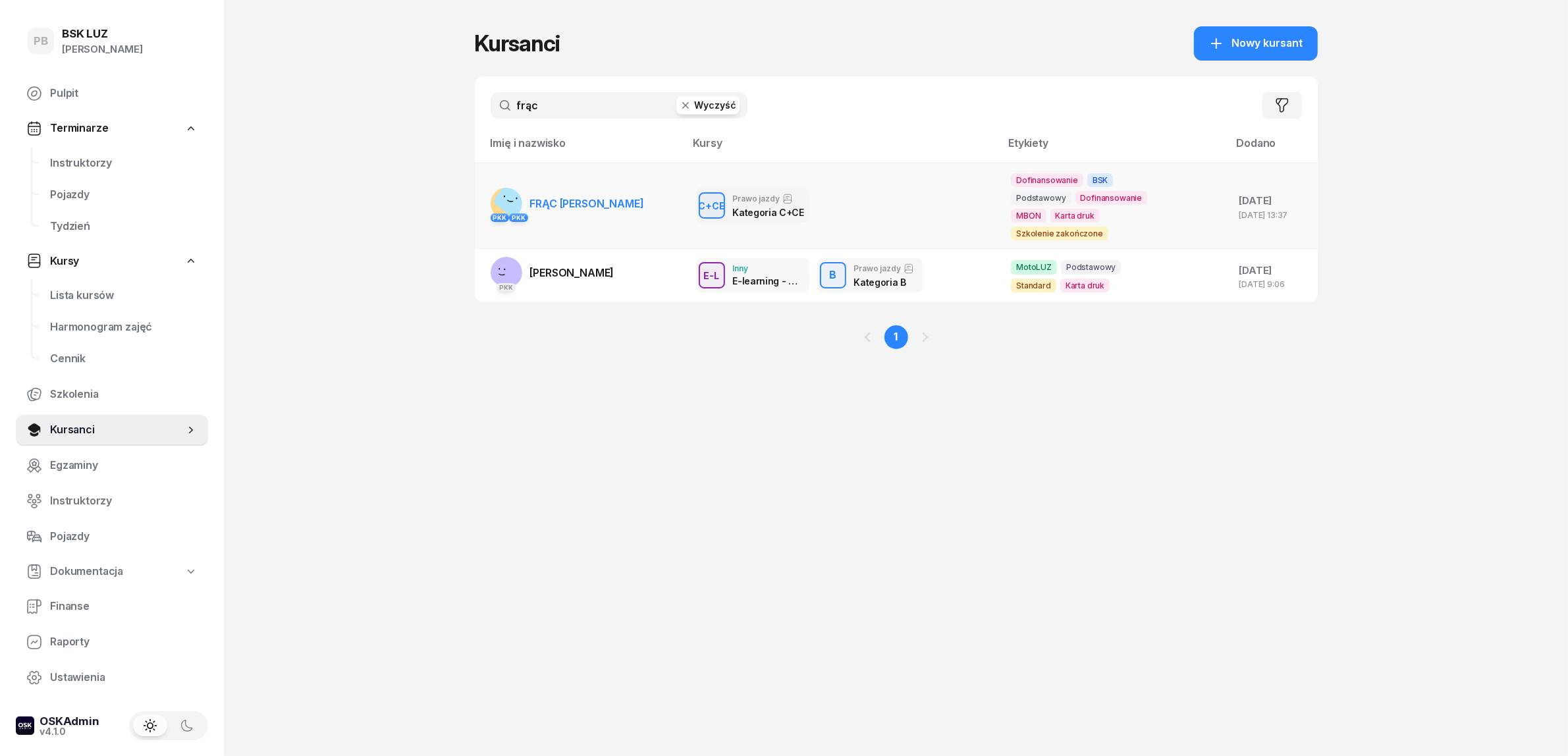
click at [580, 210] on link "PKK PKK FRĄC DAMIAN" at bounding box center [567, 203] width 154 height 32
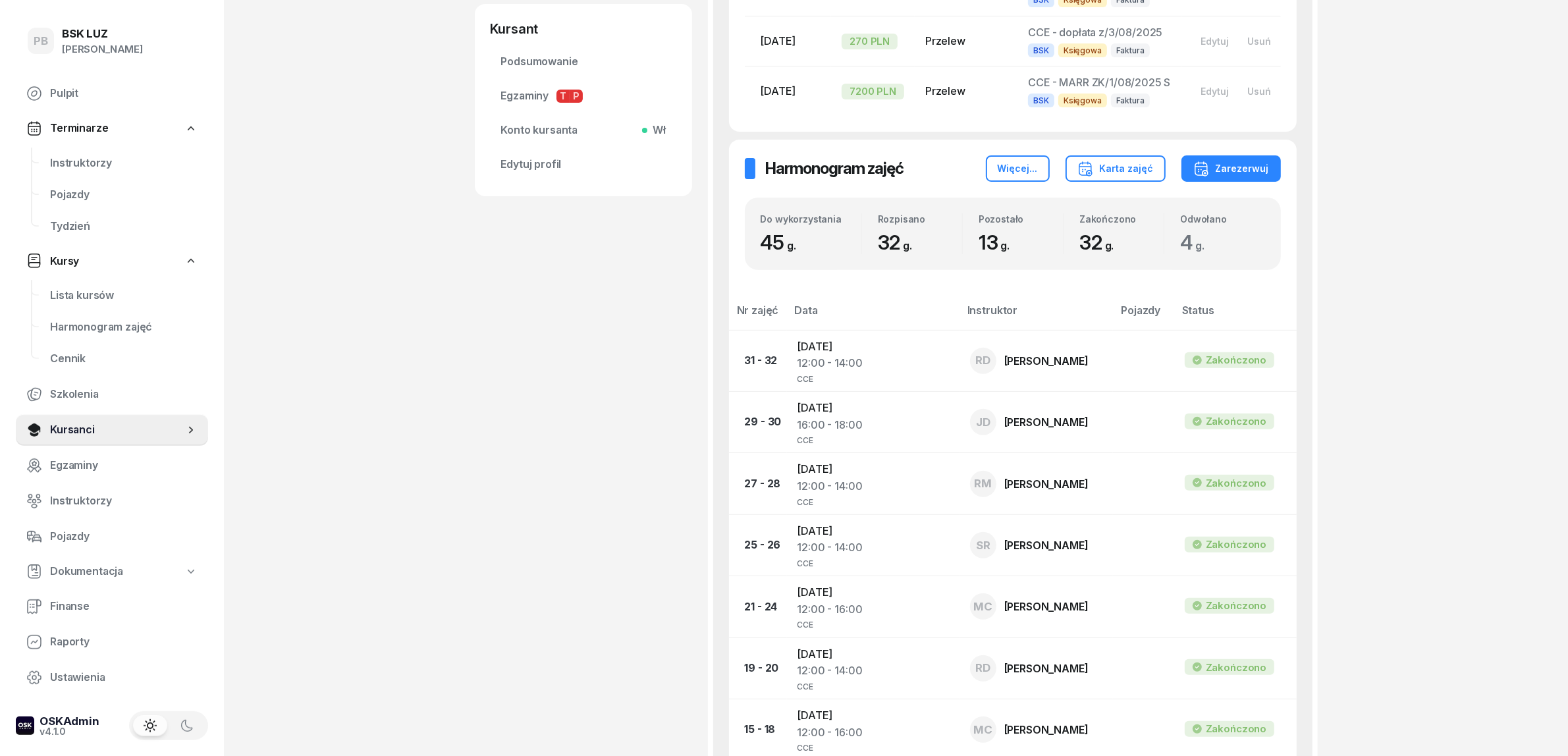
scroll to position [659, 0]
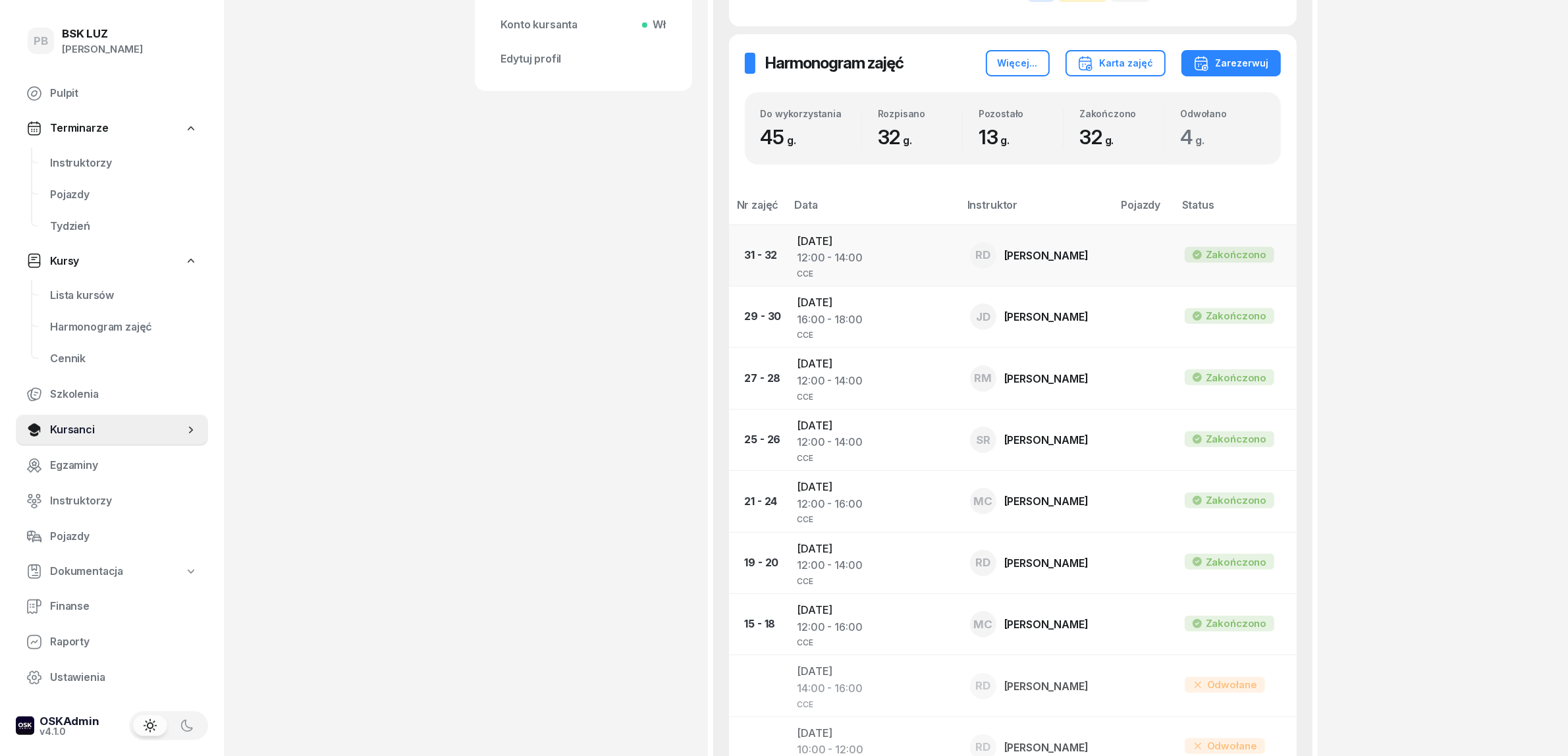
click at [857, 234] on td "[DATE] 12:00 - 14:00 CCE" at bounding box center [873, 255] width 172 height 61
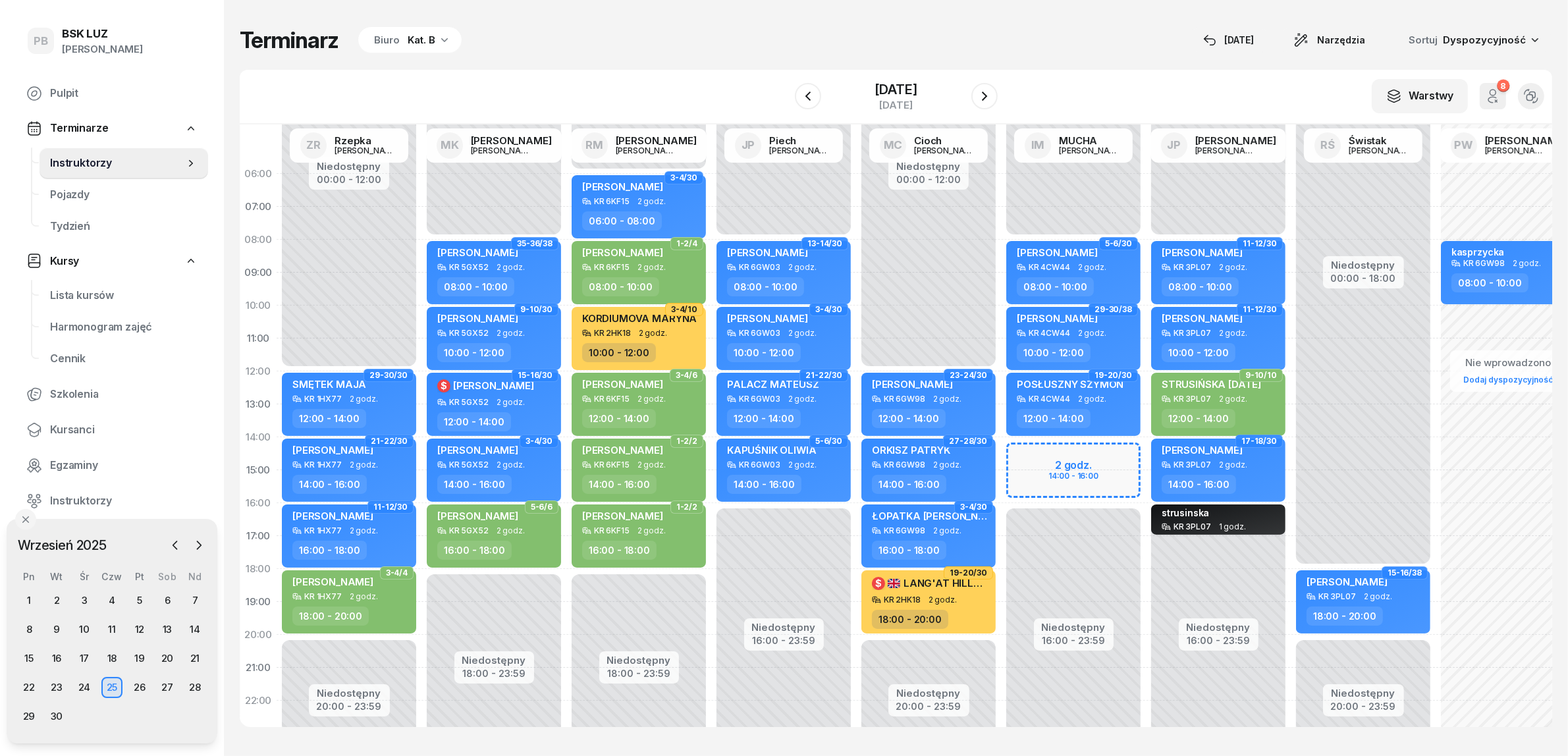
click at [407, 31] on div "Biuro Kat. B" at bounding box center [410, 40] width 103 height 26
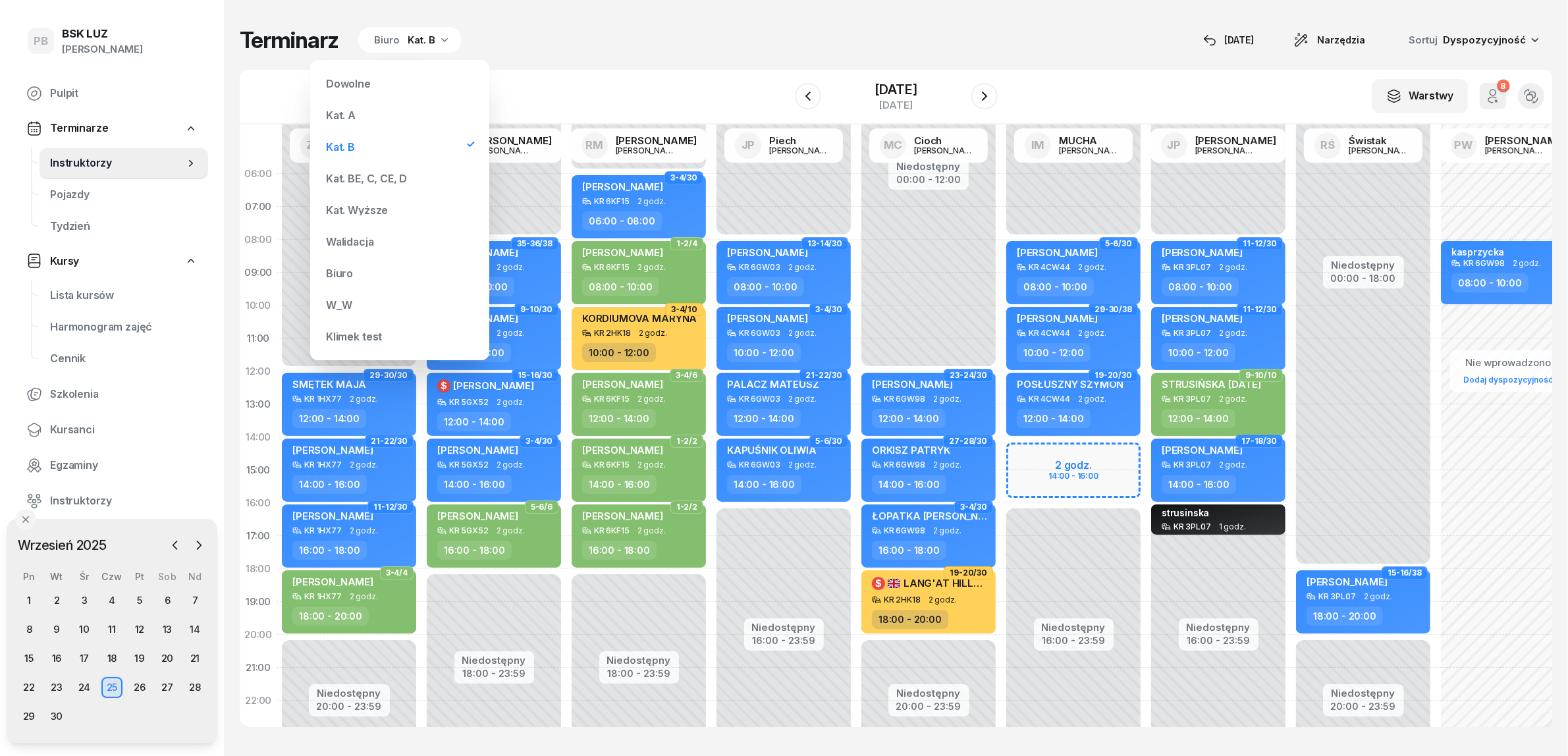
click at [366, 173] on div "Kat. BE, C, CE, D" at bounding box center [366, 179] width 81 height 11
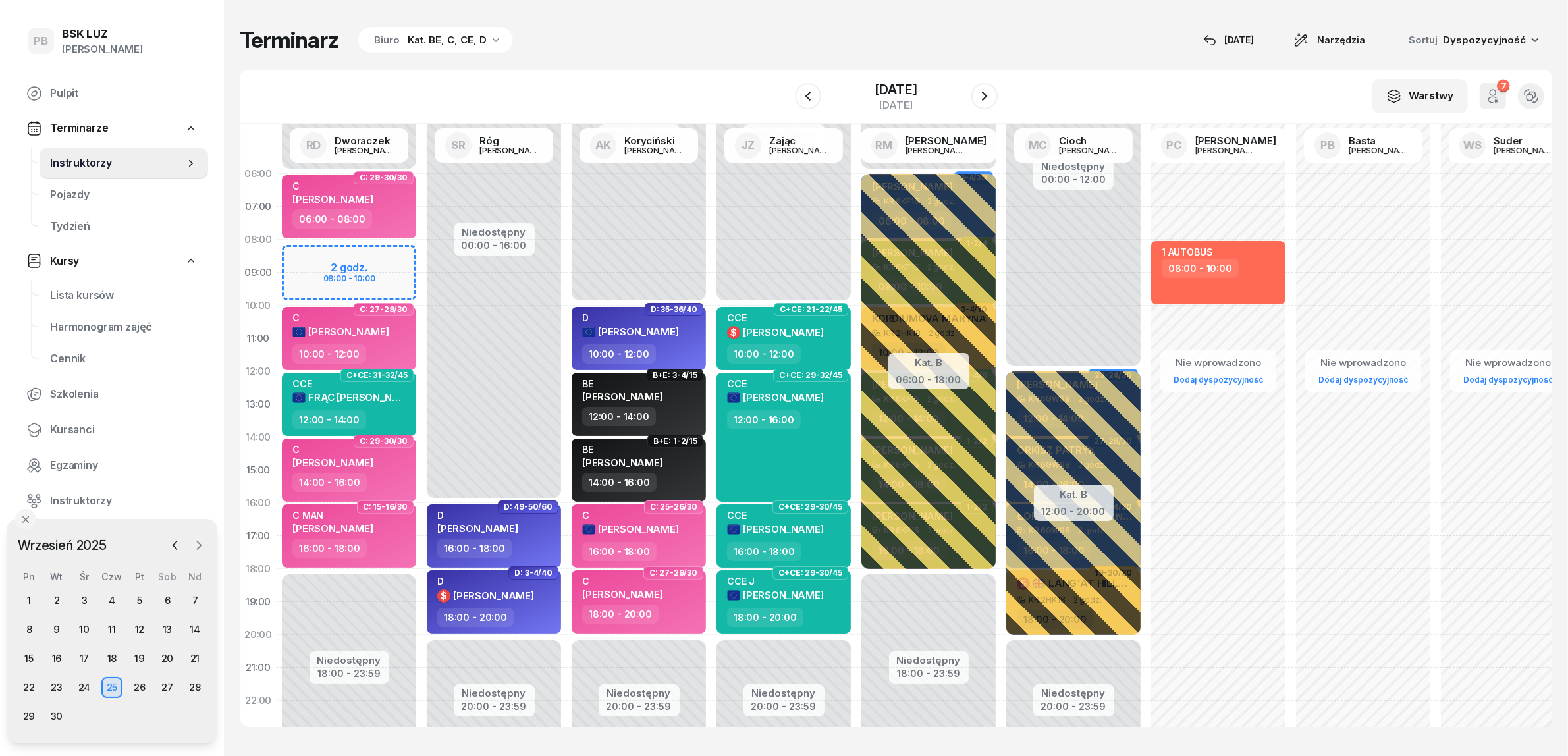
click at [199, 548] on icon "button" at bounding box center [199, 545] width 13 height 13
click at [74, 426] on span "Kursanci" at bounding box center [123, 430] width 147 height 17
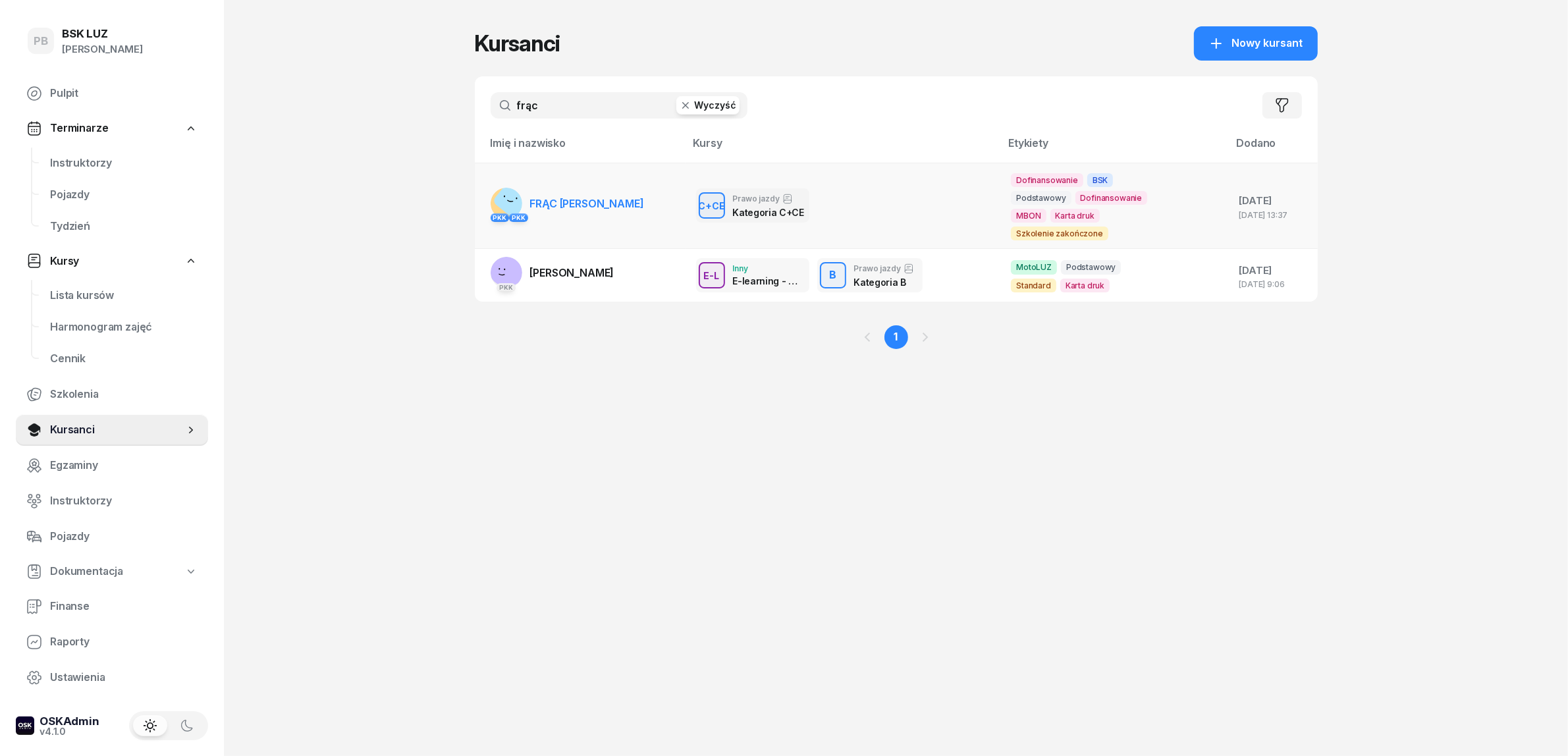
click at [551, 189] on link "PKK PKK FRĄC DAMIAN" at bounding box center [567, 203] width 154 height 32
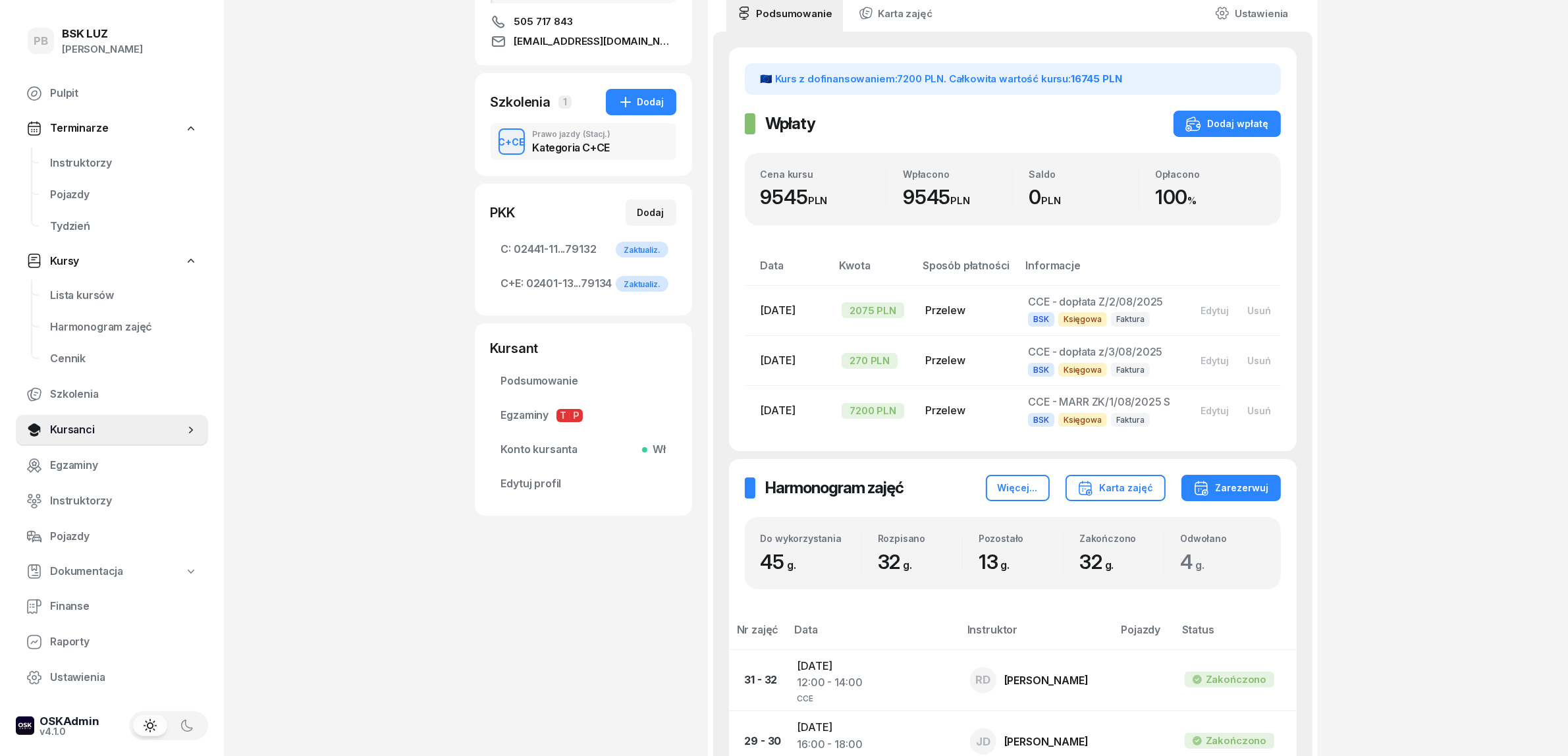
scroll to position [82, 0]
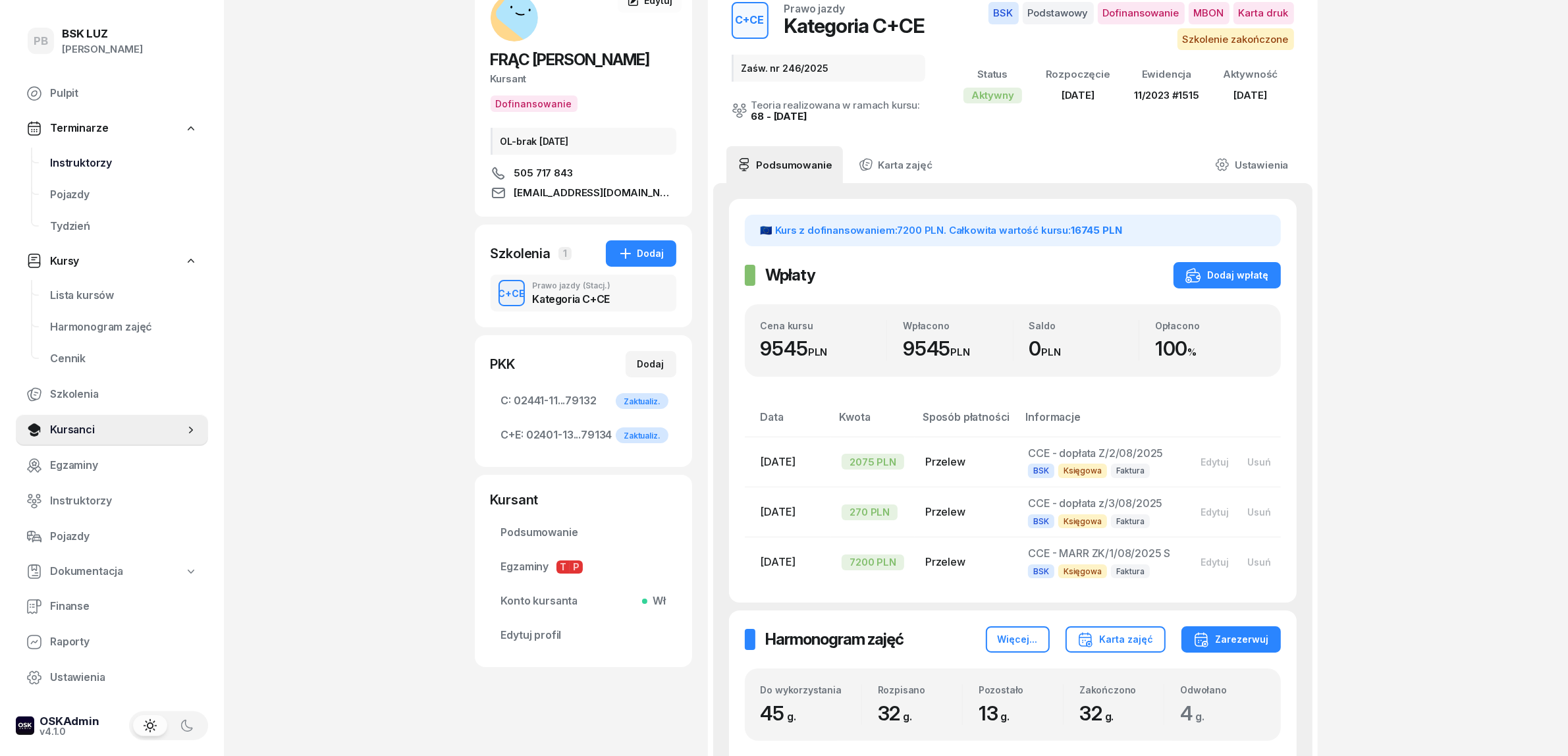
click at [87, 154] on span "Instruktorzy" at bounding box center [123, 163] width 147 height 17
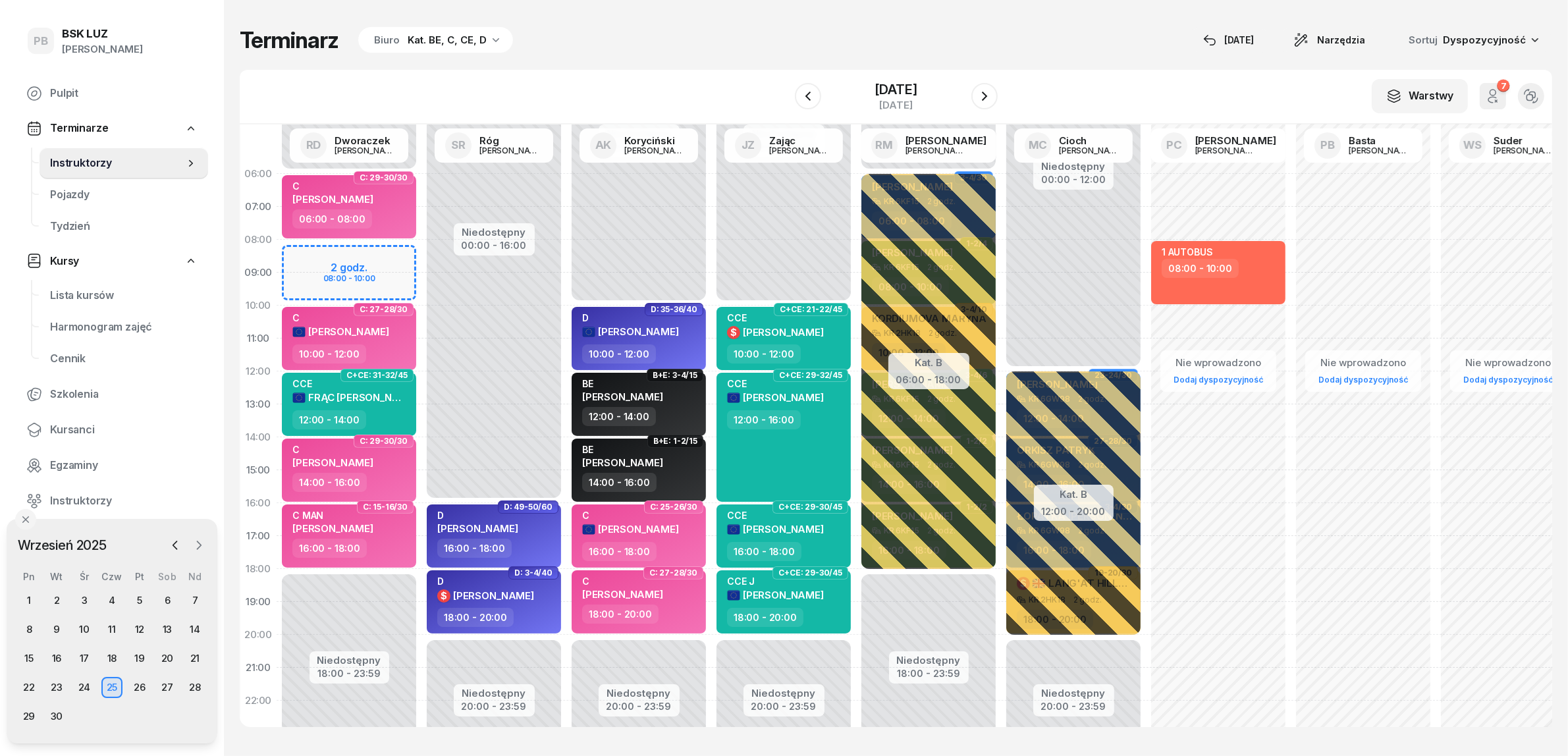
click at [202, 542] on icon "button" at bounding box center [199, 545] width 13 height 13
click at [88, 597] on div "1" at bounding box center [85, 600] width 21 height 21
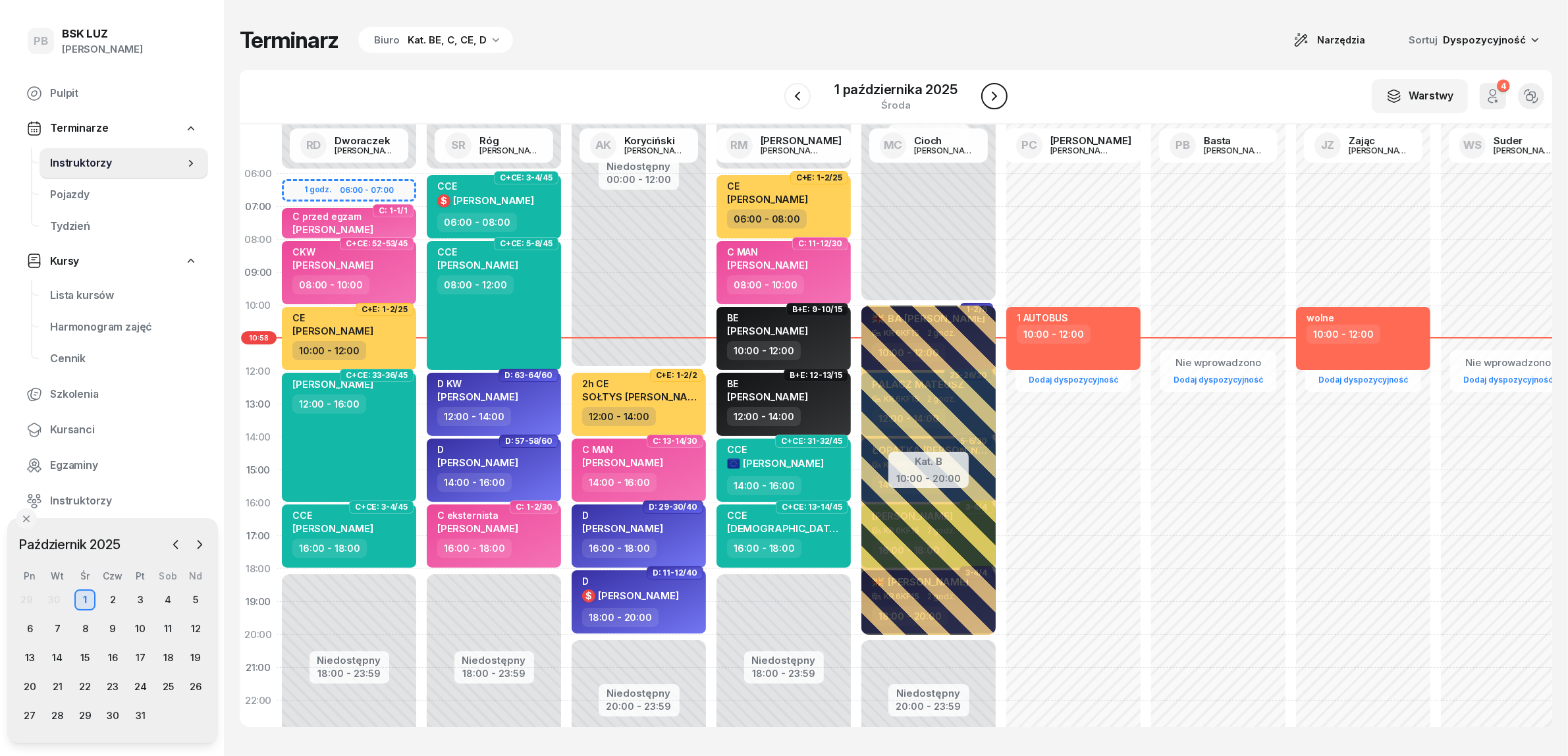
click at [989, 89] on icon "button" at bounding box center [994, 96] width 16 height 16
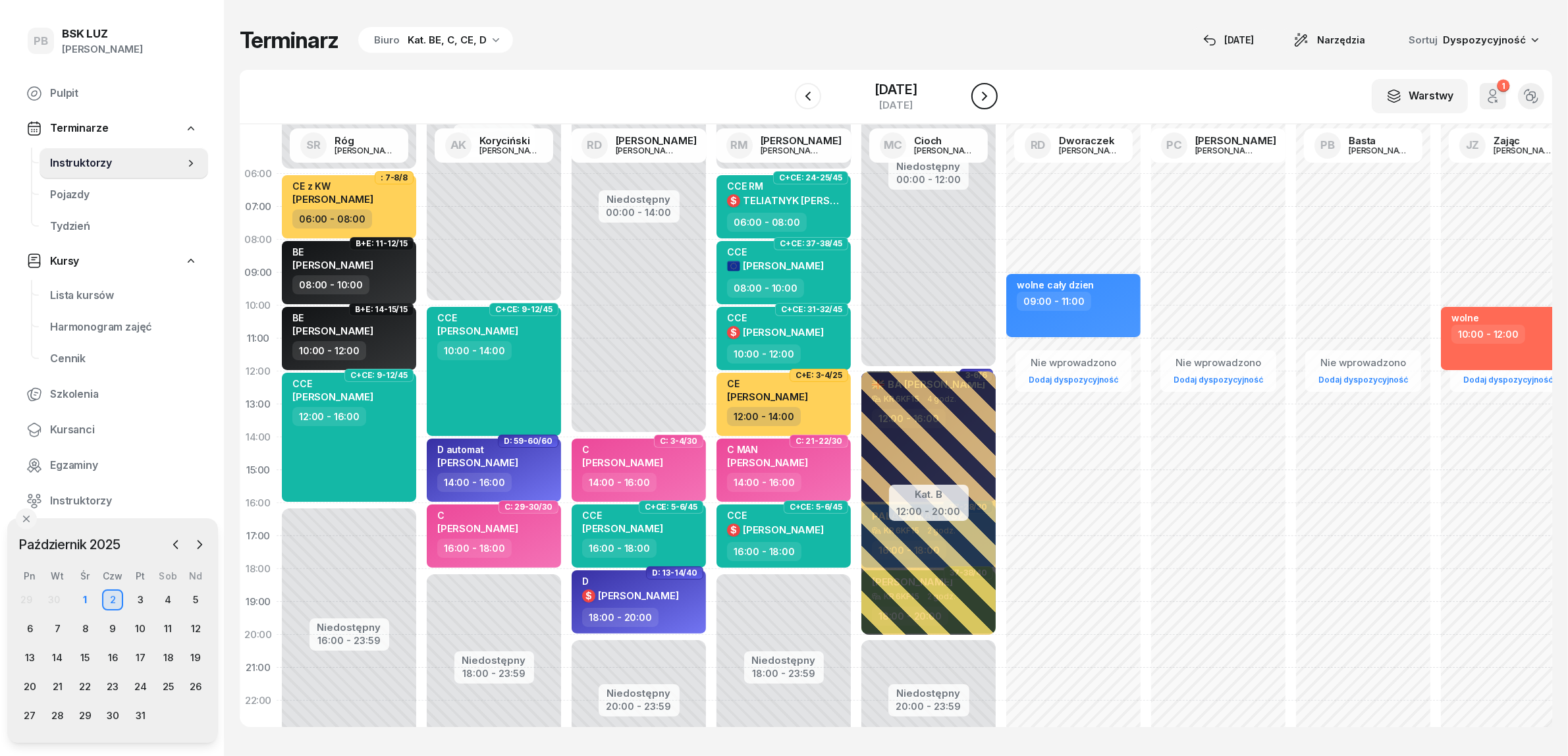
click at [989, 89] on icon "button" at bounding box center [985, 96] width 16 height 16
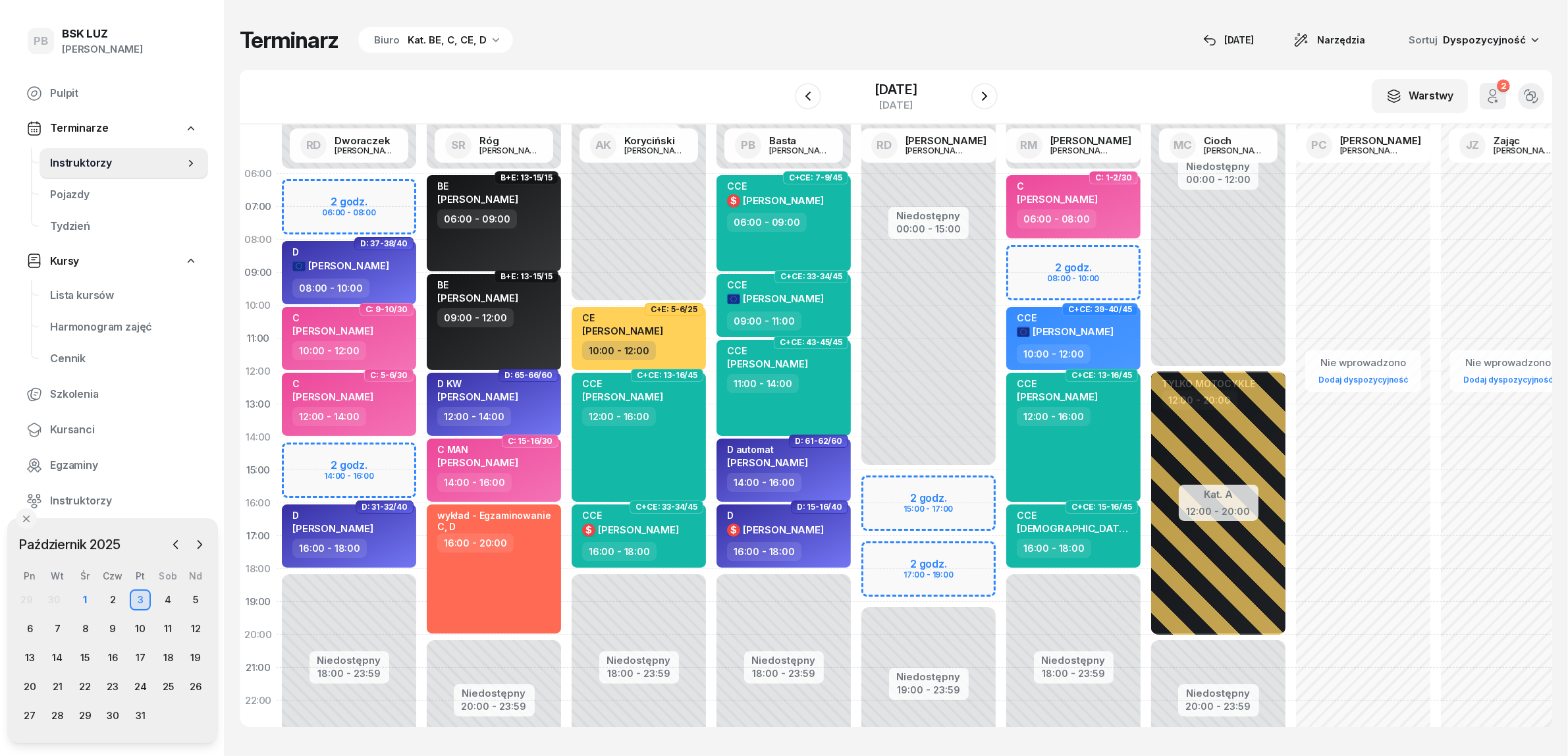
click at [1026, 254] on div "Niedostępny 00:00 - 06:00 Niedostępny 18:00 - 23:59 2 godz. 08:00 - 10:00 C: 1-…" at bounding box center [1073, 470] width 145 height 626
select select "08"
select select "10"
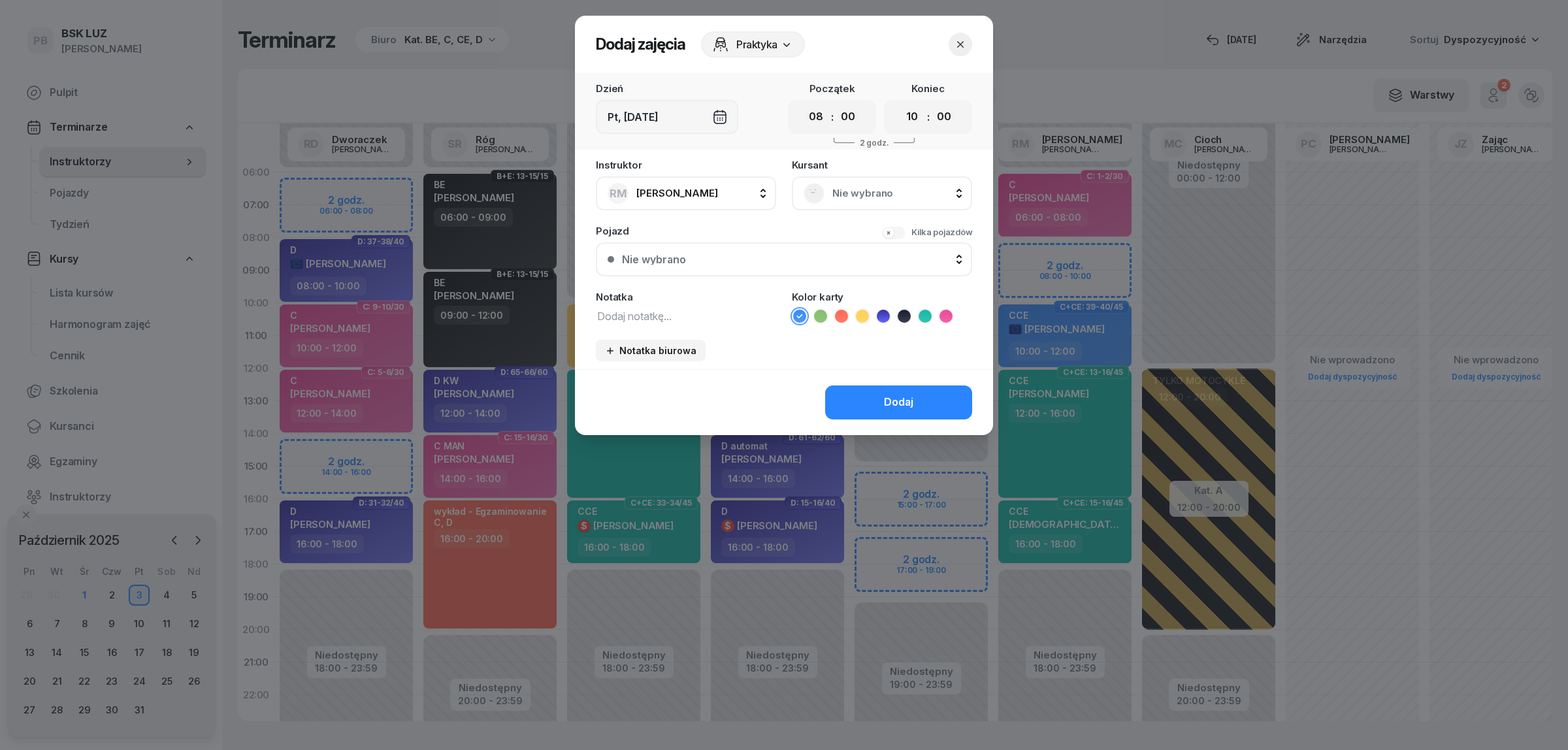
click at [872, 192] on span "Nie wybrano" at bounding box center [896, 193] width 128 height 17
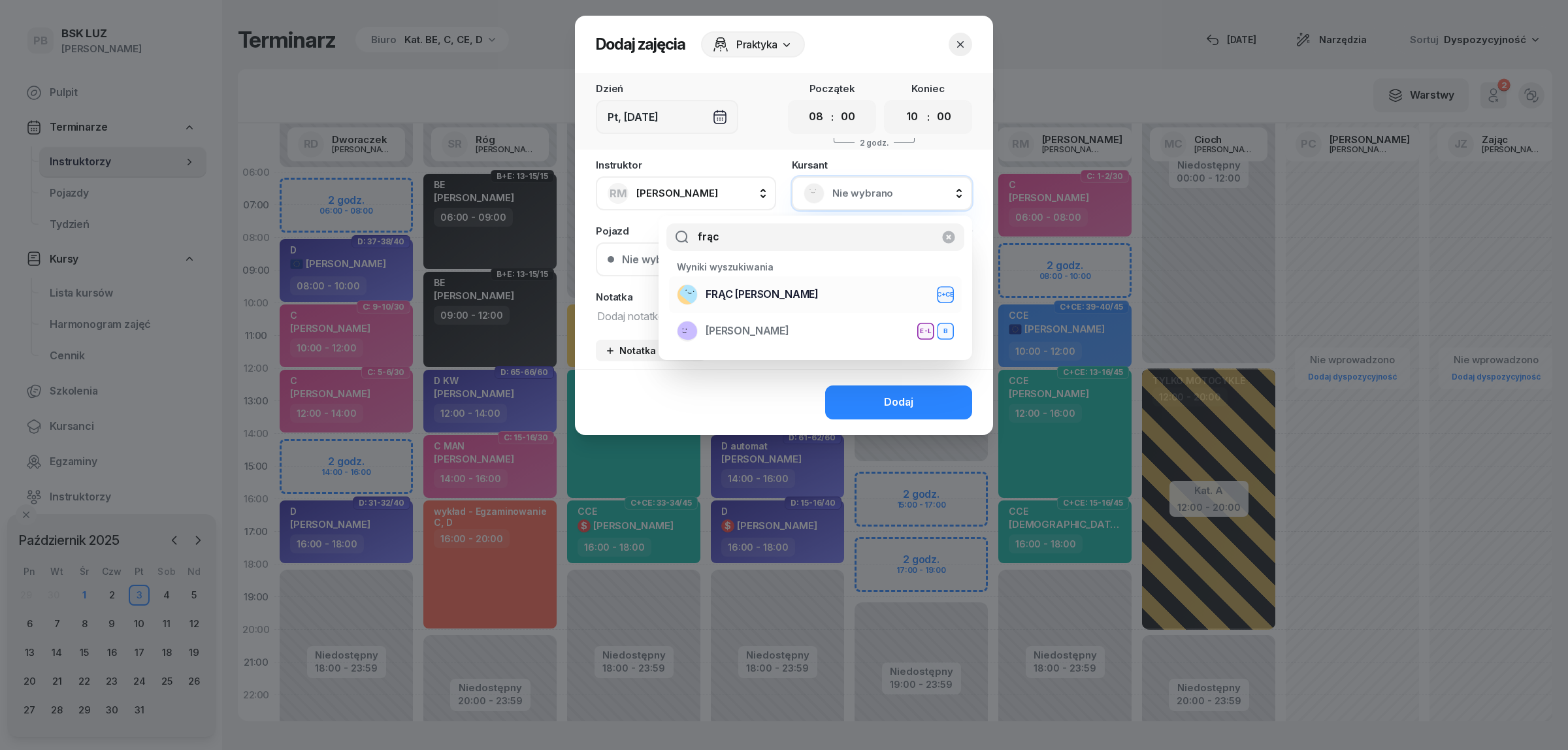
type input "frąc"
click at [838, 288] on div "FRĄC DAMIAN C+CE" at bounding box center [815, 294] width 277 height 21
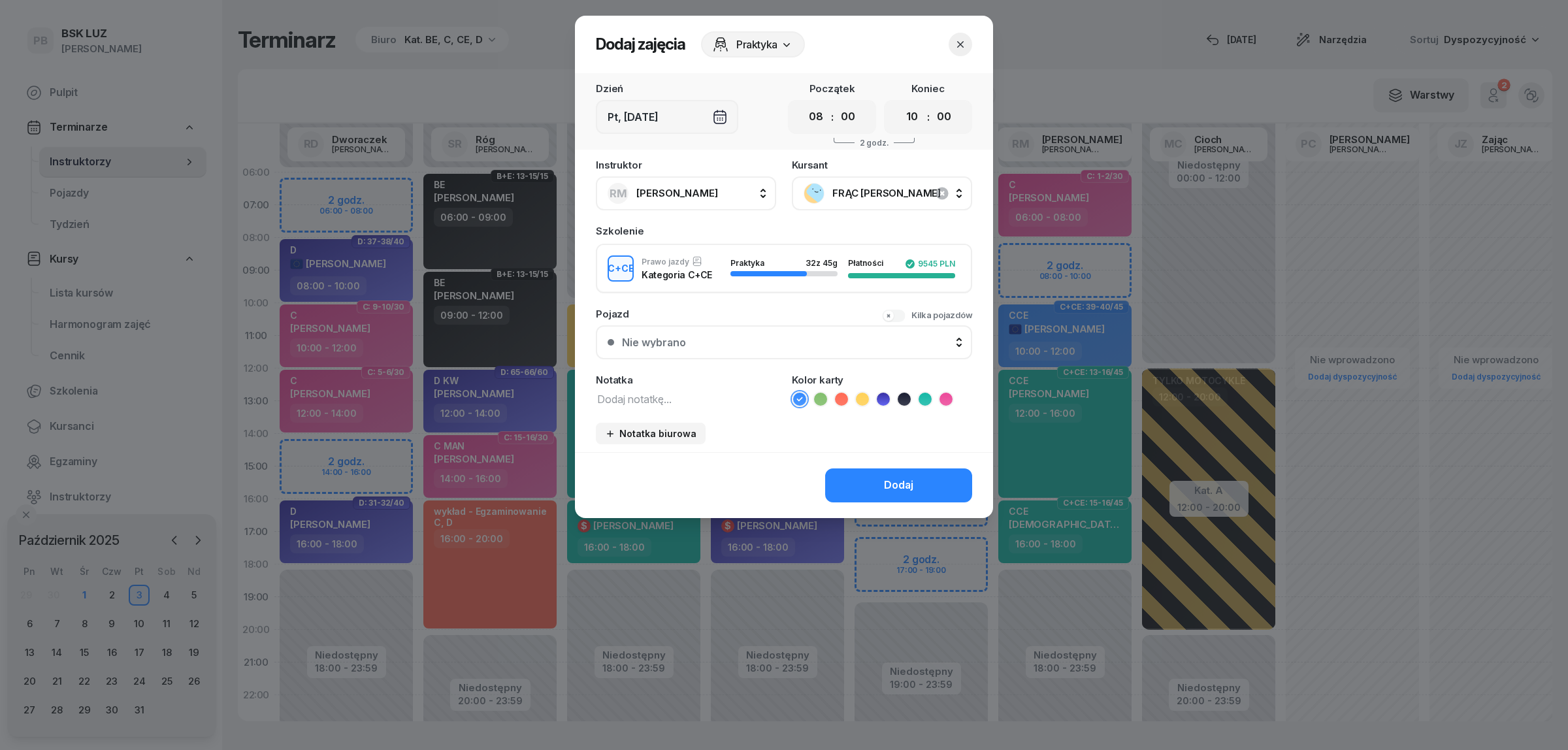
click at [660, 390] on textarea at bounding box center [686, 399] width 180 height 17
type textarea "CCE"
click at [920, 396] on icon at bounding box center [924, 399] width 13 height 13
click at [921, 473] on button "Dodaj" at bounding box center [898, 486] width 147 height 34
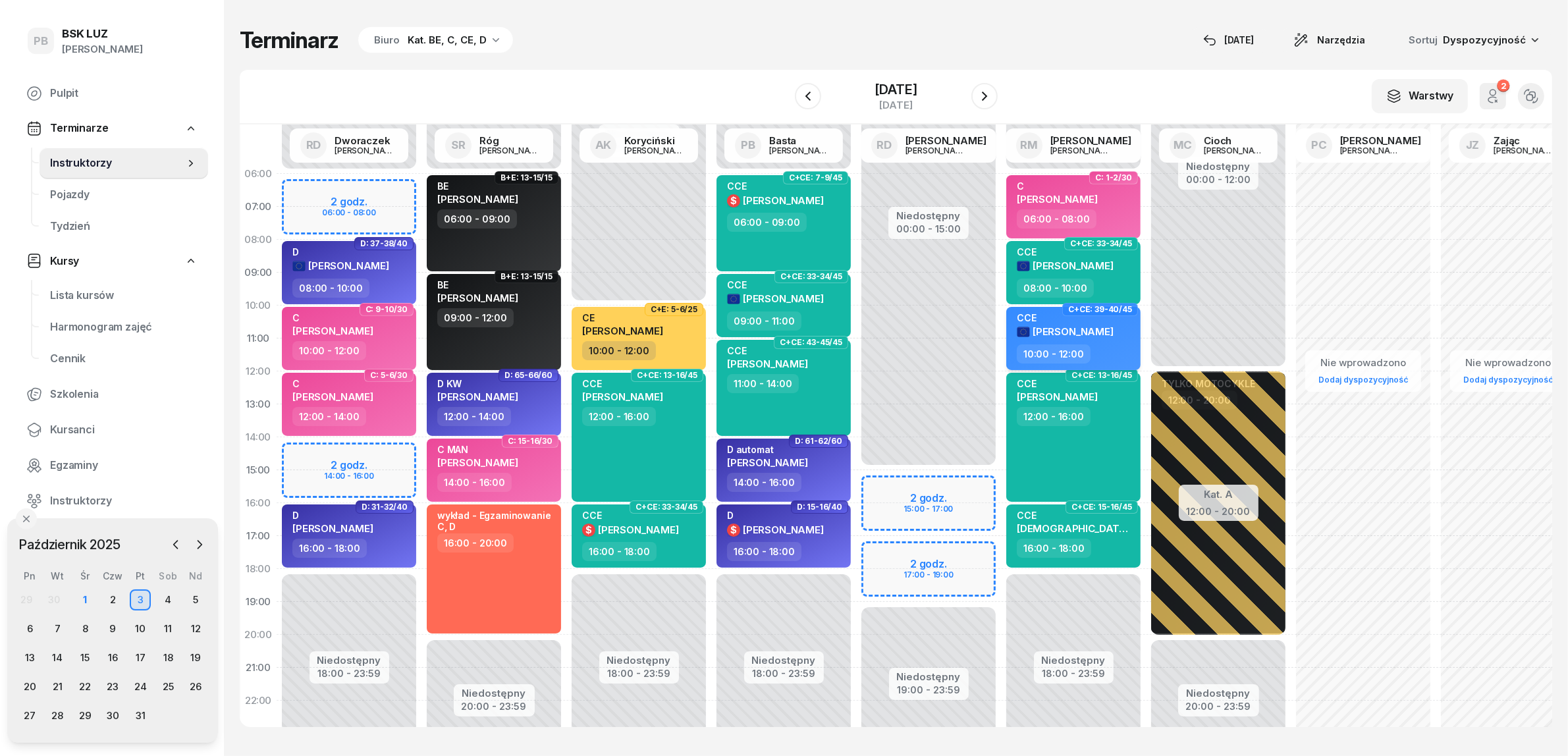
click at [1102, 338] on div "[PERSON_NAME]" at bounding box center [1064, 331] width 97 height 15
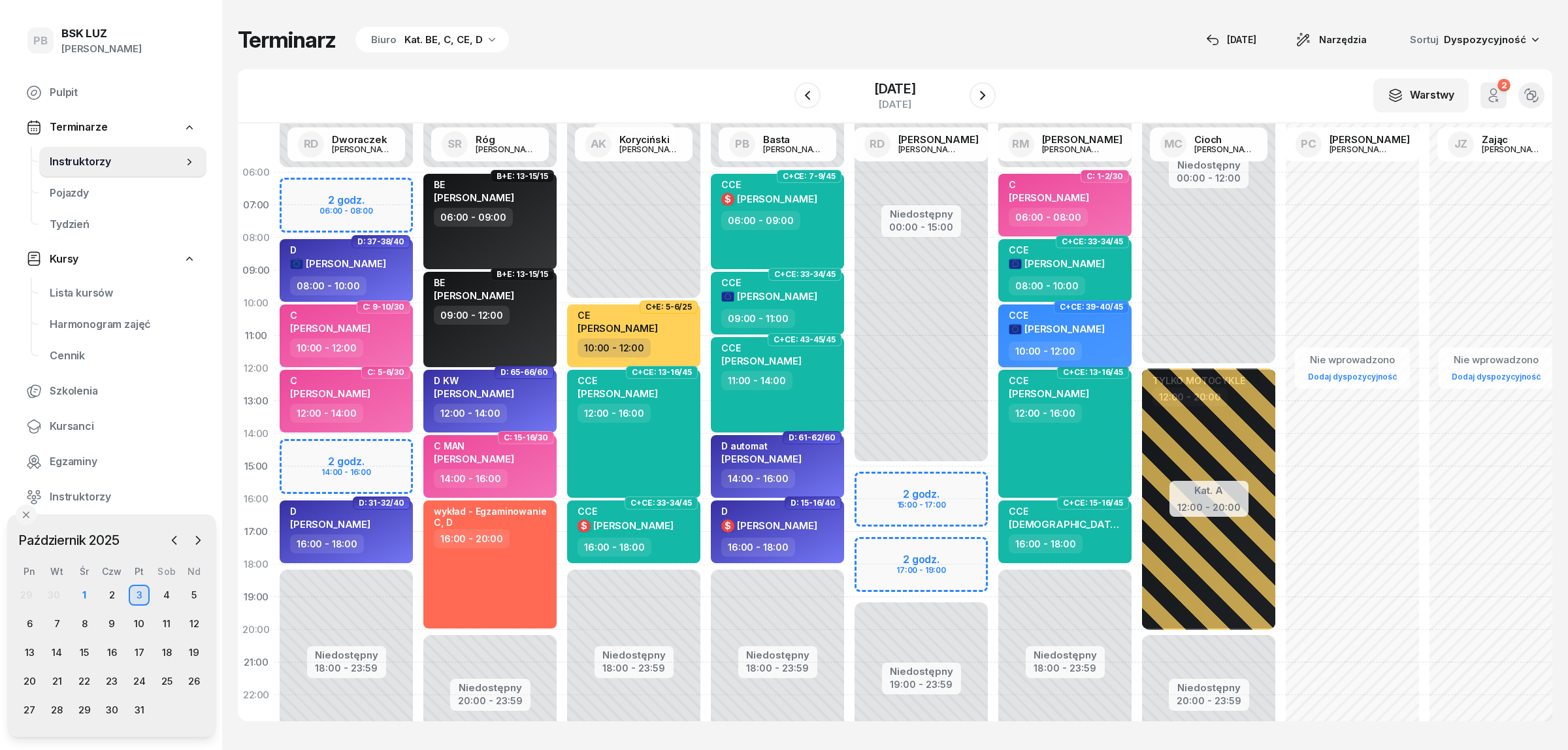
select select "10"
select select "12"
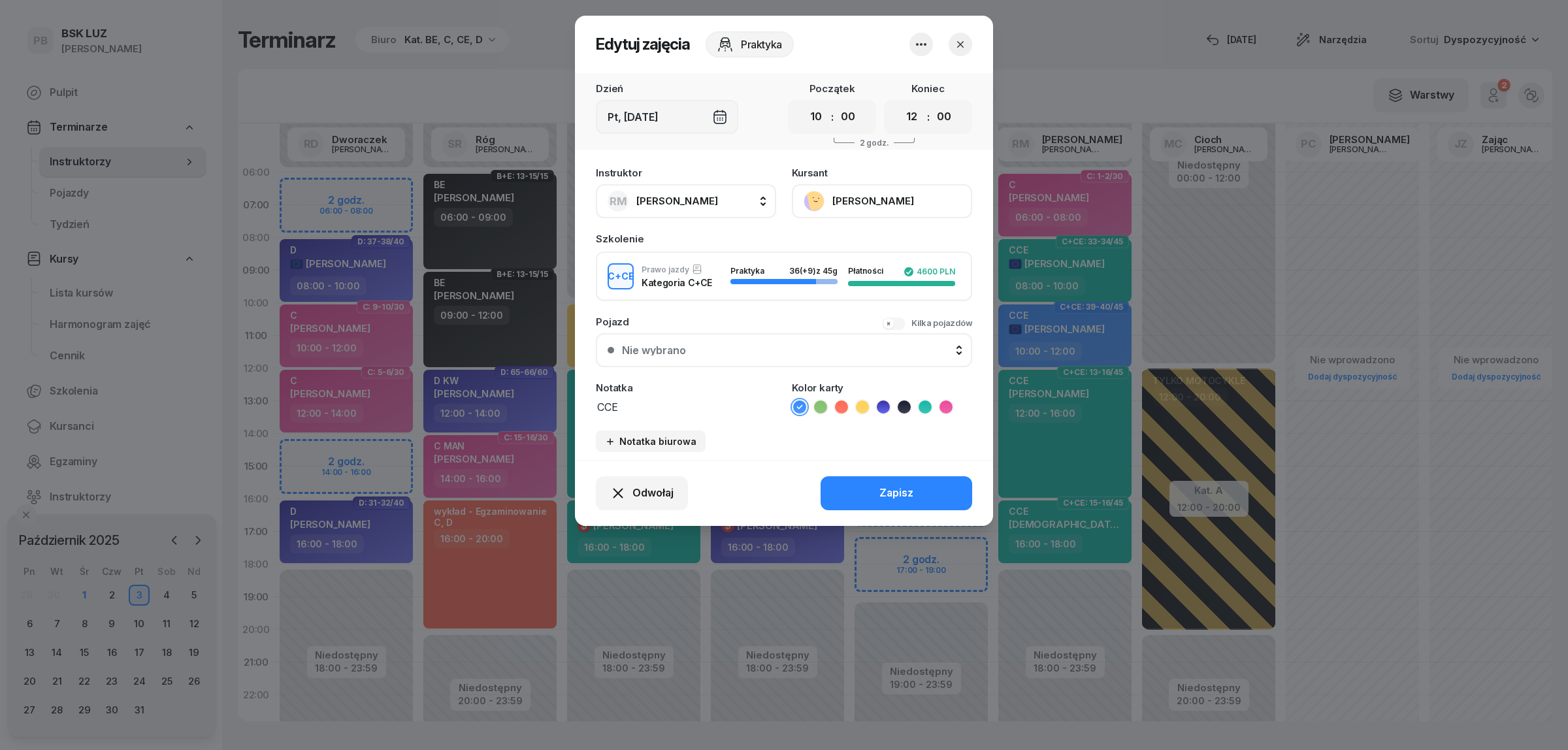
click at [926, 400] on icon at bounding box center [924, 407] width 13 height 13
click at [912, 487] on div "Zapisz" at bounding box center [896, 494] width 34 height 17
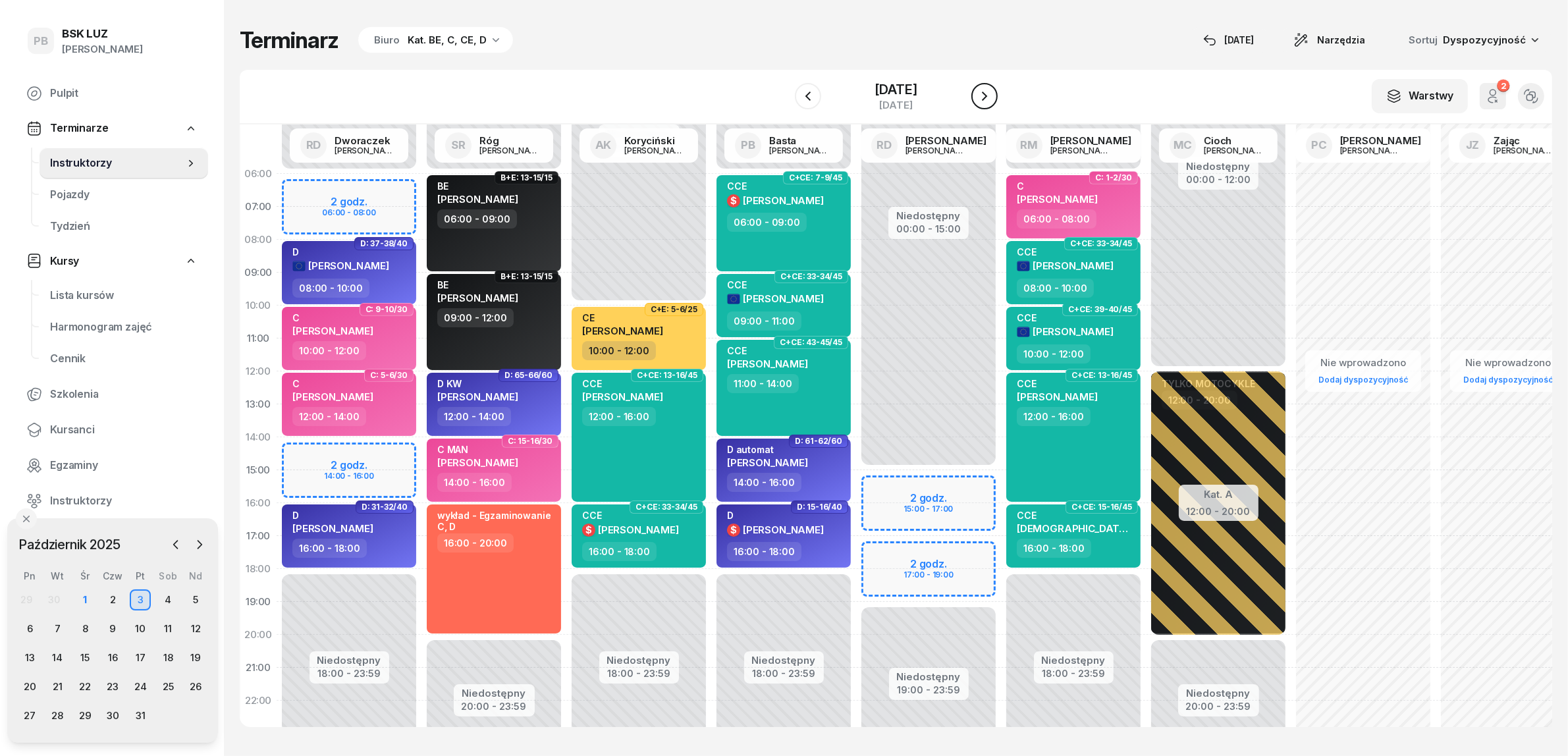
click at [987, 94] on icon "button" at bounding box center [984, 96] width 5 height 9
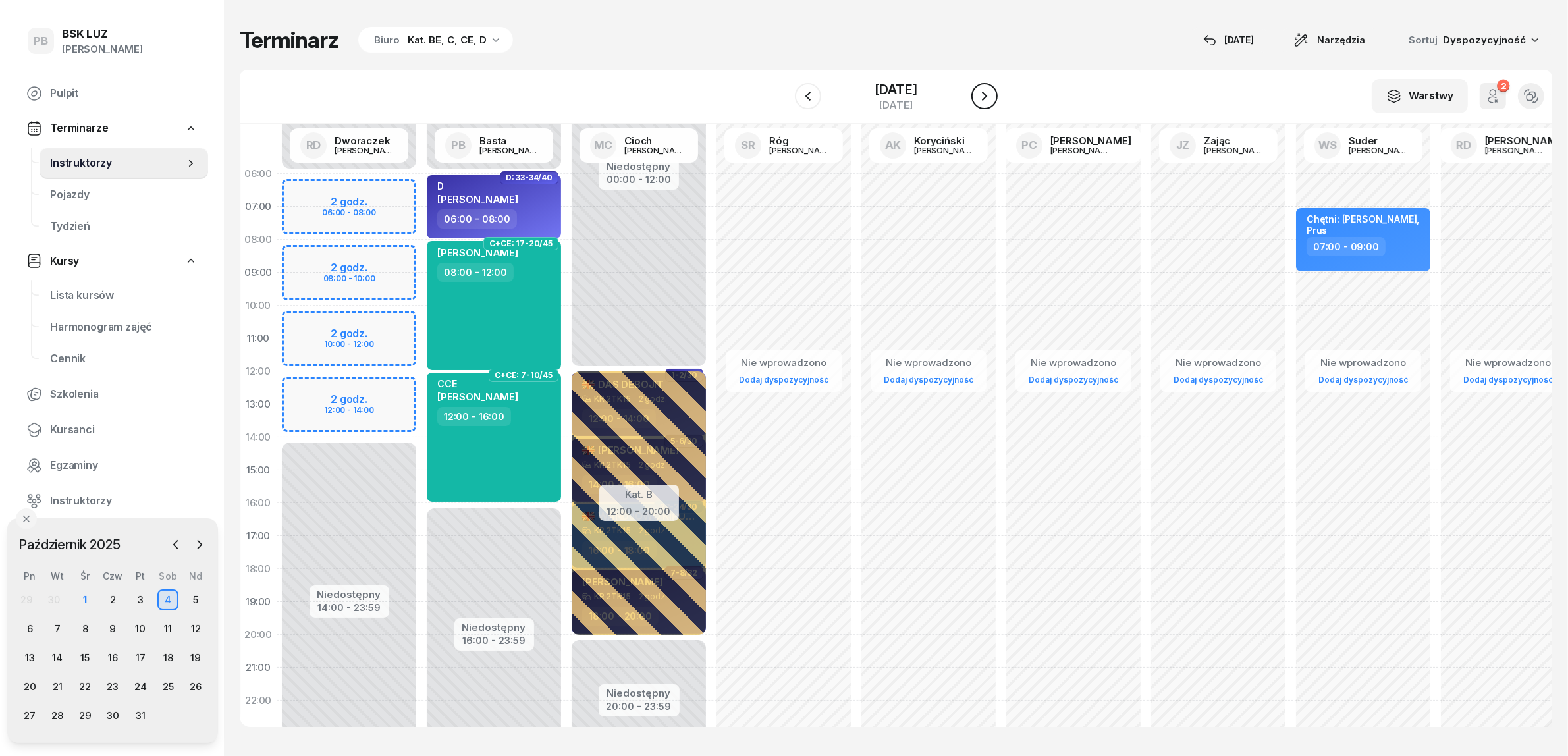
click at [987, 94] on icon "button" at bounding box center [984, 96] width 5 height 9
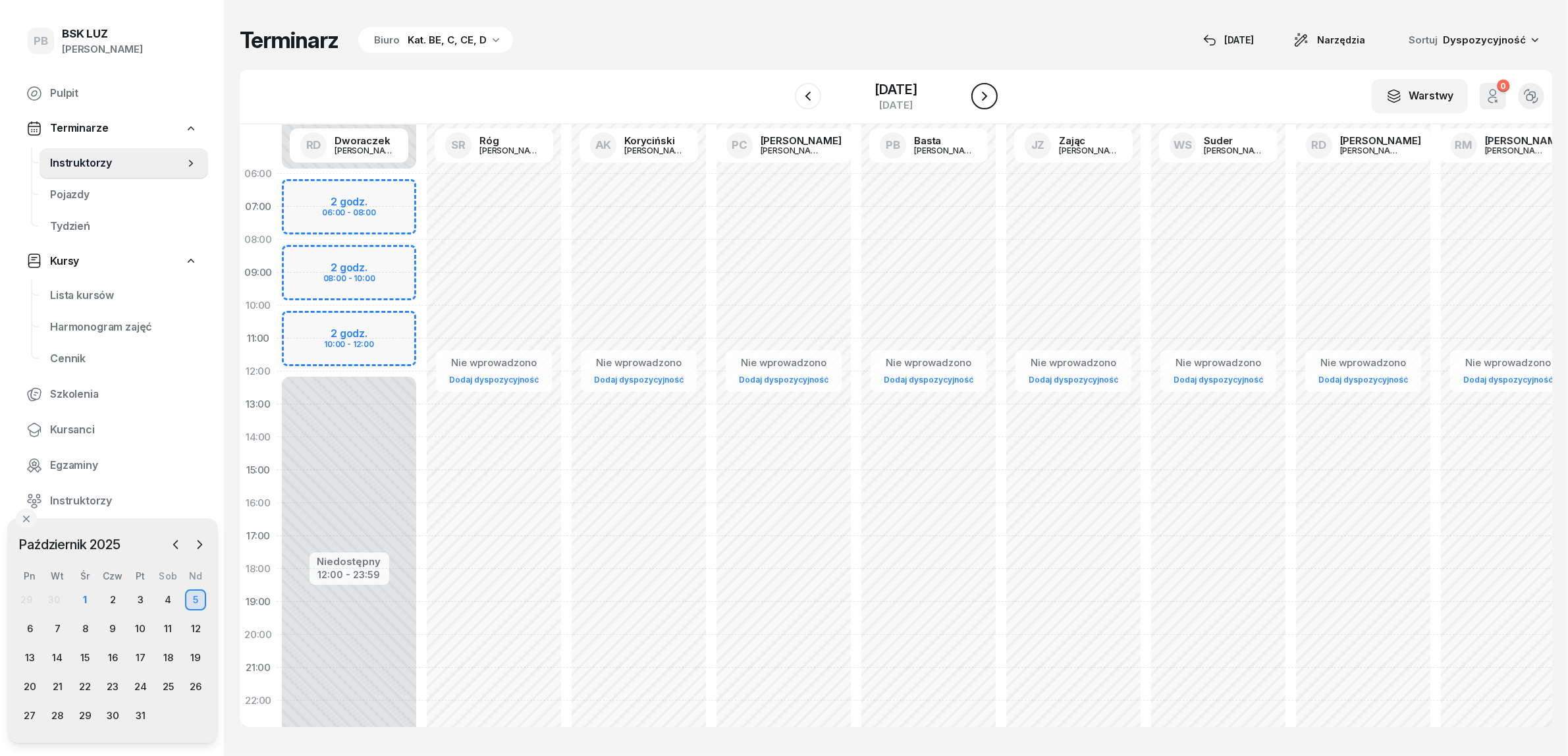
click at [987, 94] on icon "button" at bounding box center [984, 96] width 5 height 9
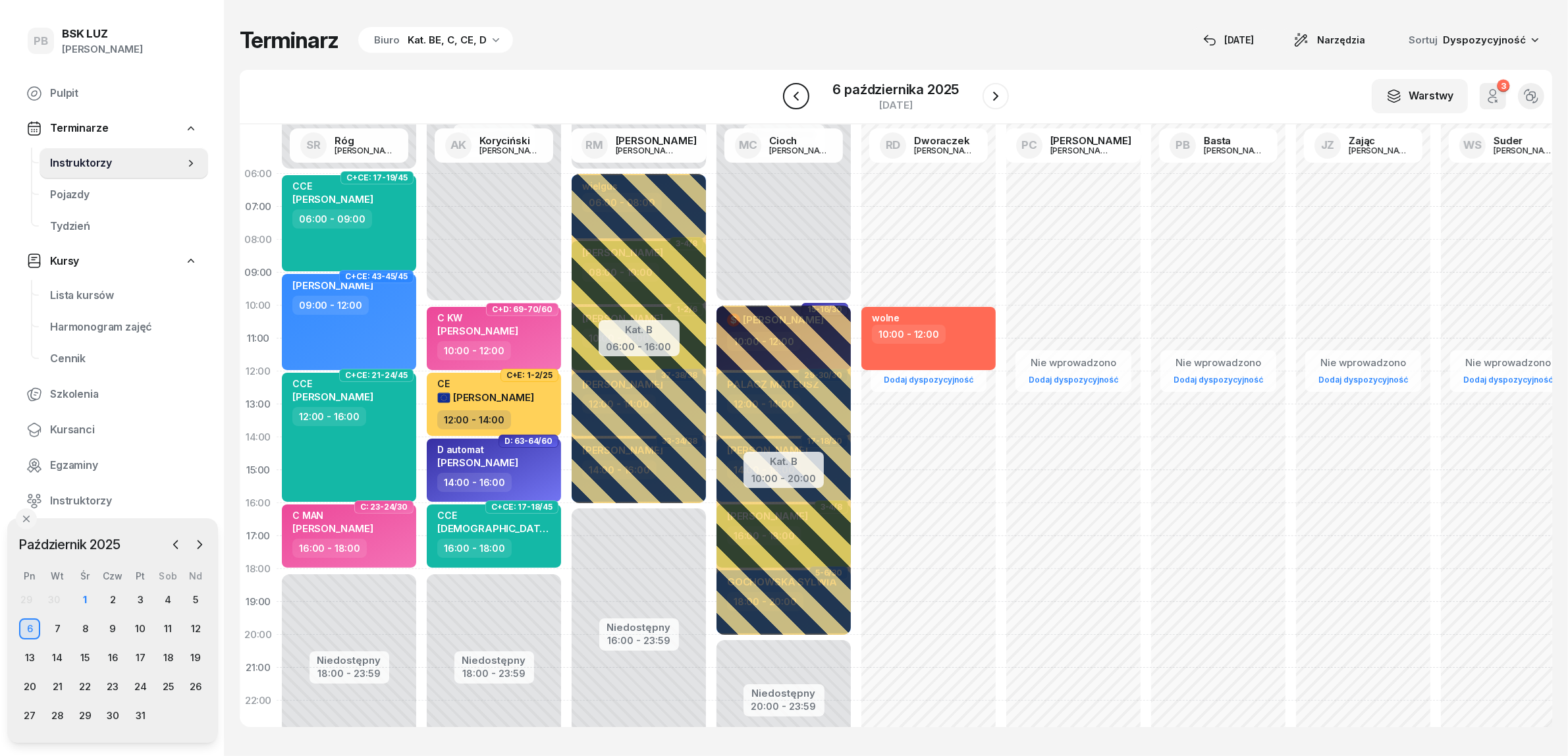
click at [805, 87] on button "button" at bounding box center [796, 96] width 26 height 26
click at [805, 87] on button "button" at bounding box center [808, 96] width 26 height 26
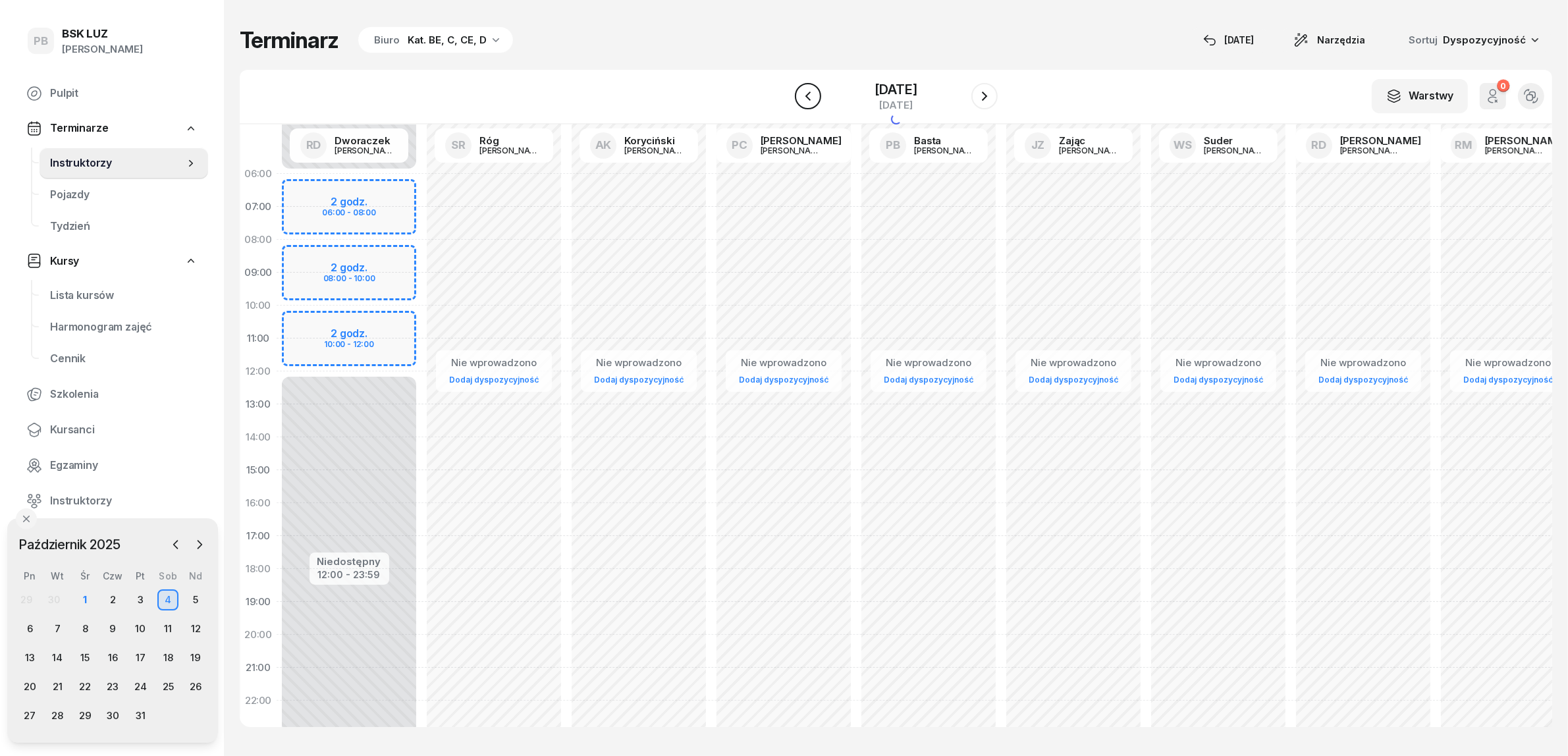
click at [805, 87] on button "button" at bounding box center [808, 96] width 26 height 26
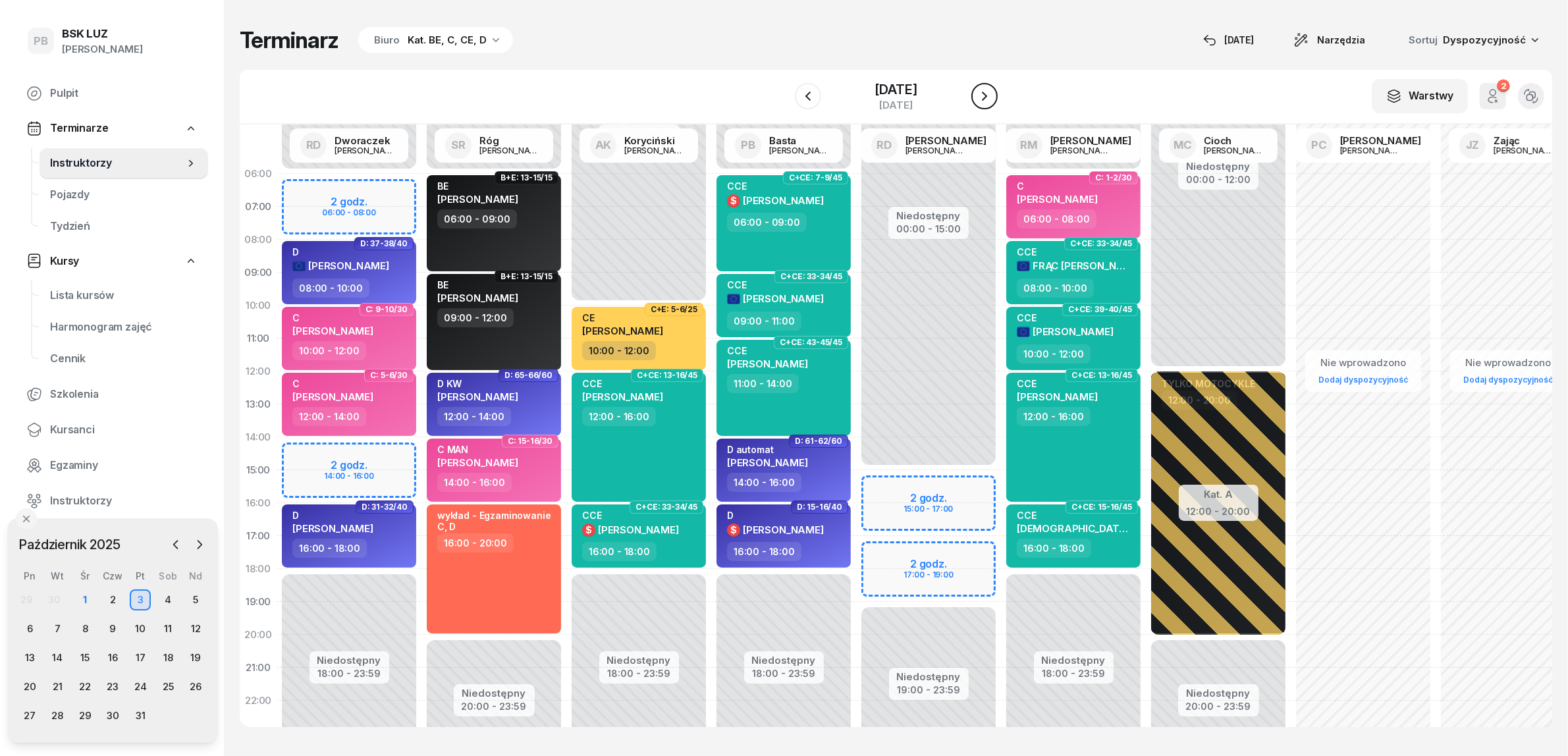
click at [992, 90] on icon "button" at bounding box center [985, 96] width 16 height 16
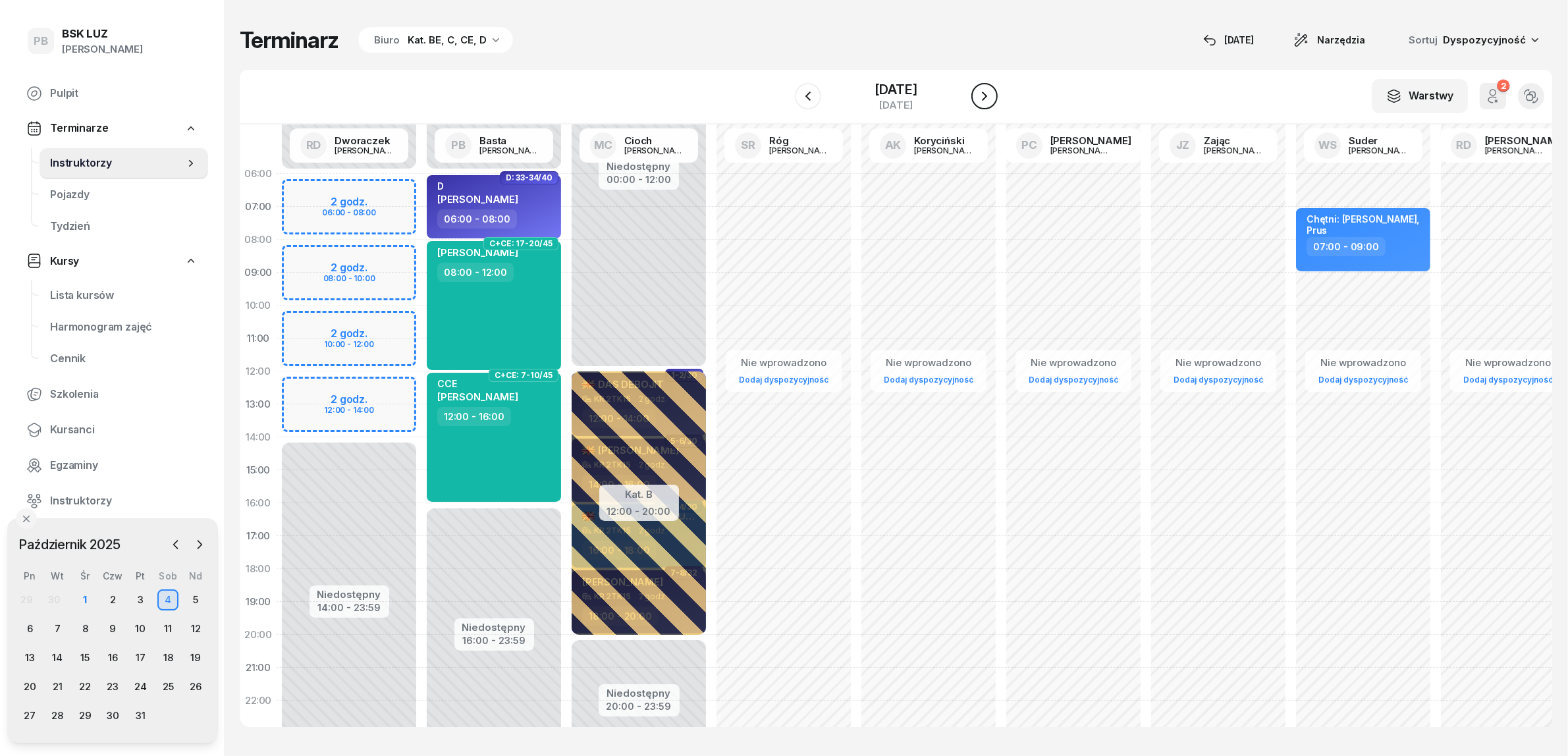
click at [992, 90] on icon "button" at bounding box center [985, 96] width 16 height 16
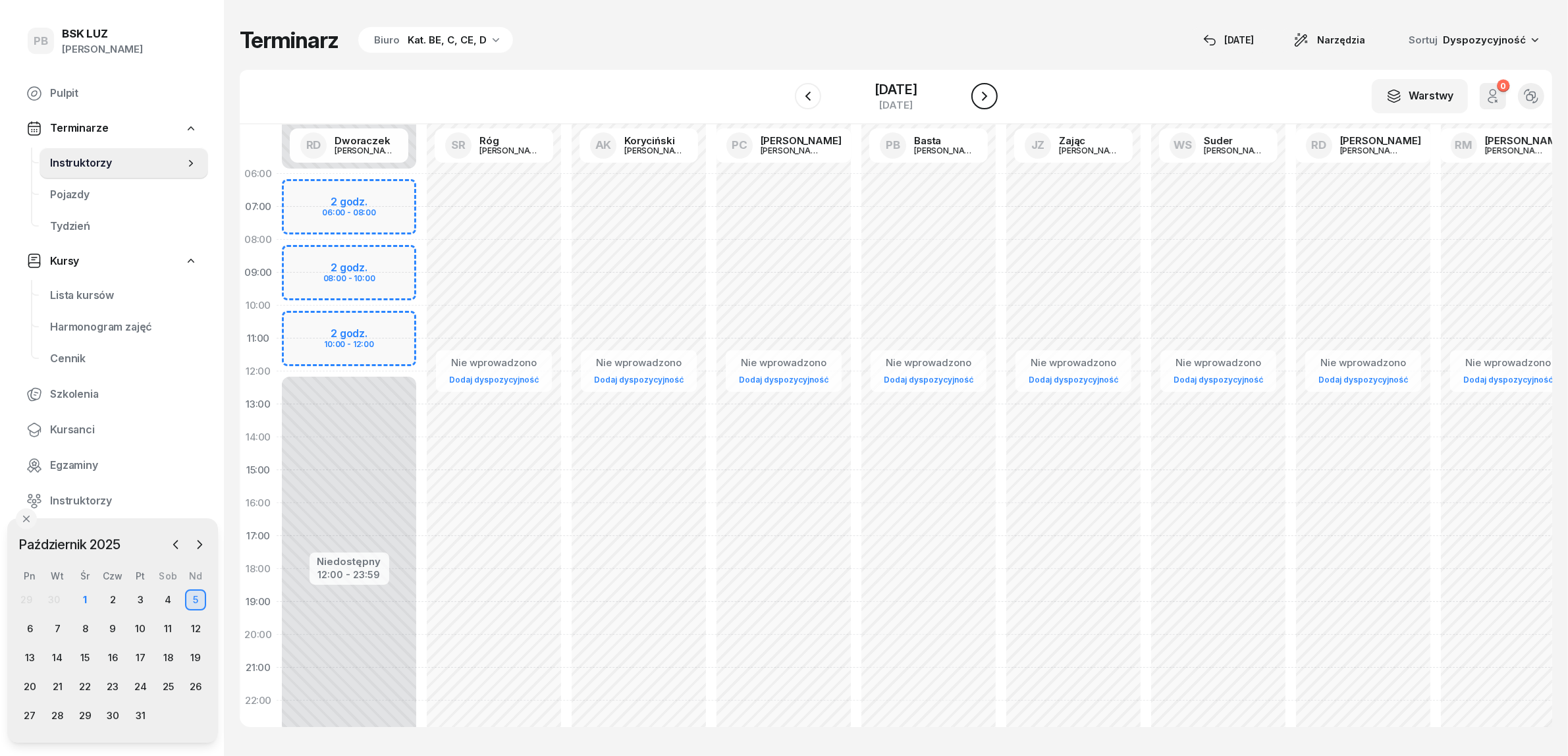
click at [992, 90] on icon "button" at bounding box center [985, 96] width 16 height 16
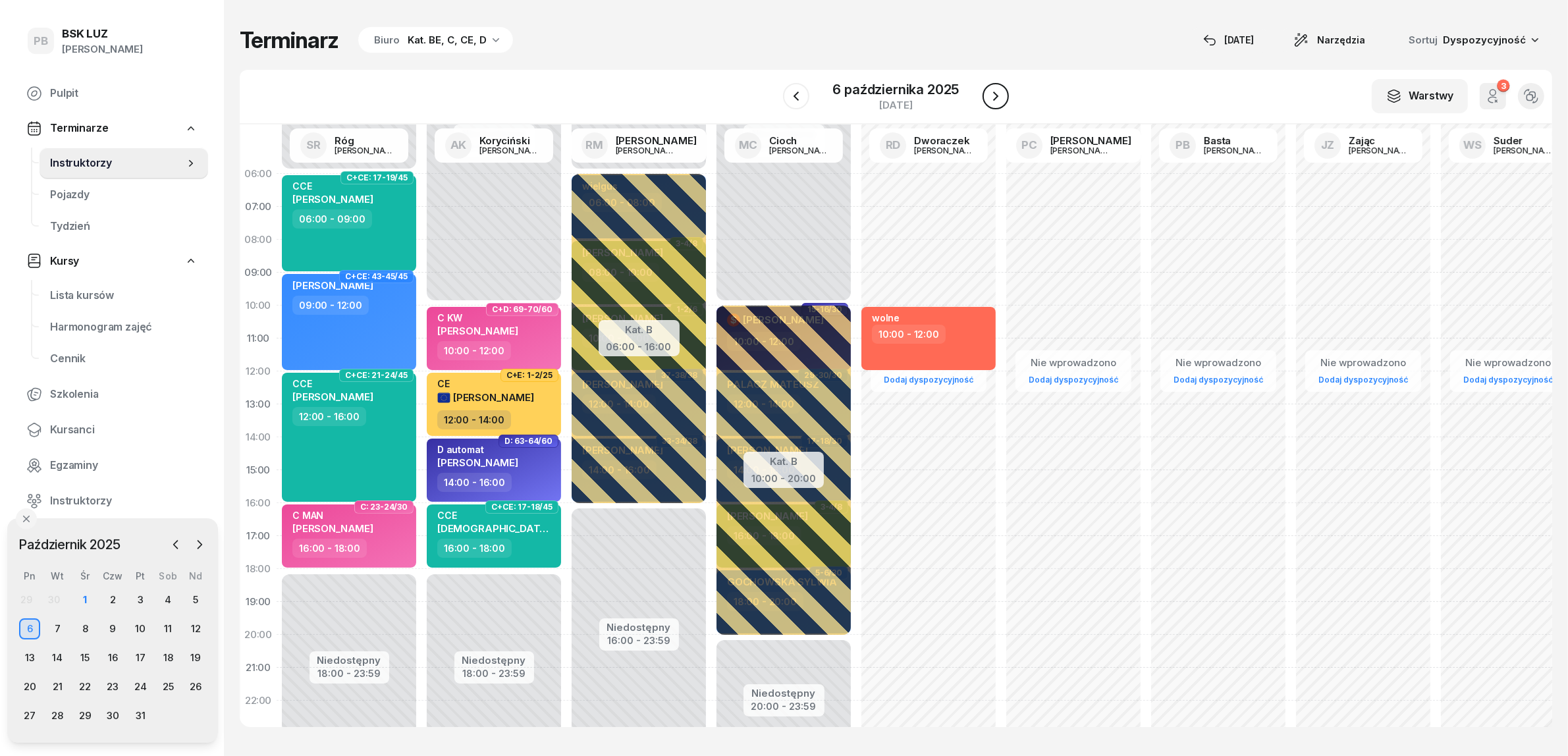
click at [999, 90] on icon "button" at bounding box center [995, 96] width 16 height 16
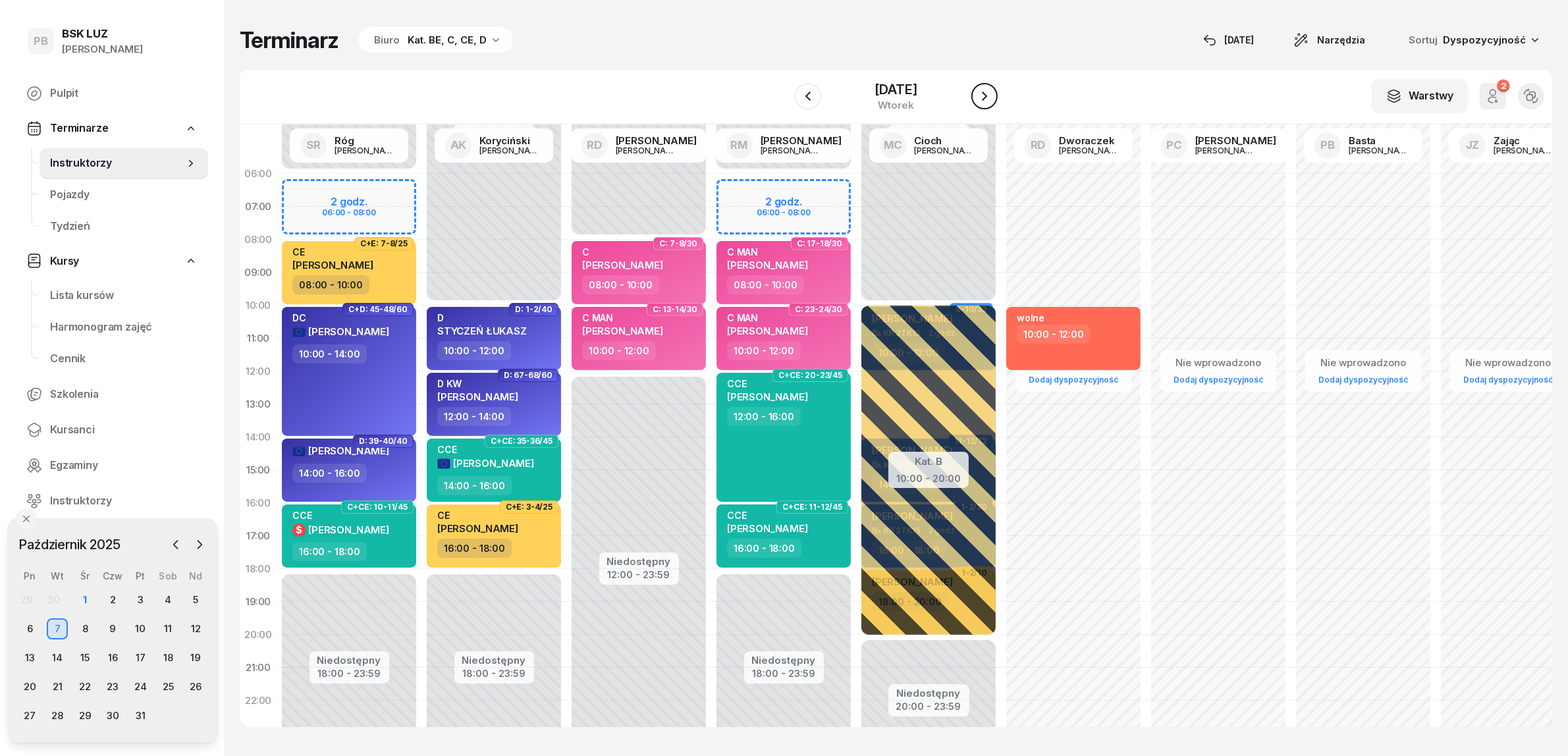
click at [992, 90] on icon "button" at bounding box center [985, 96] width 16 height 16
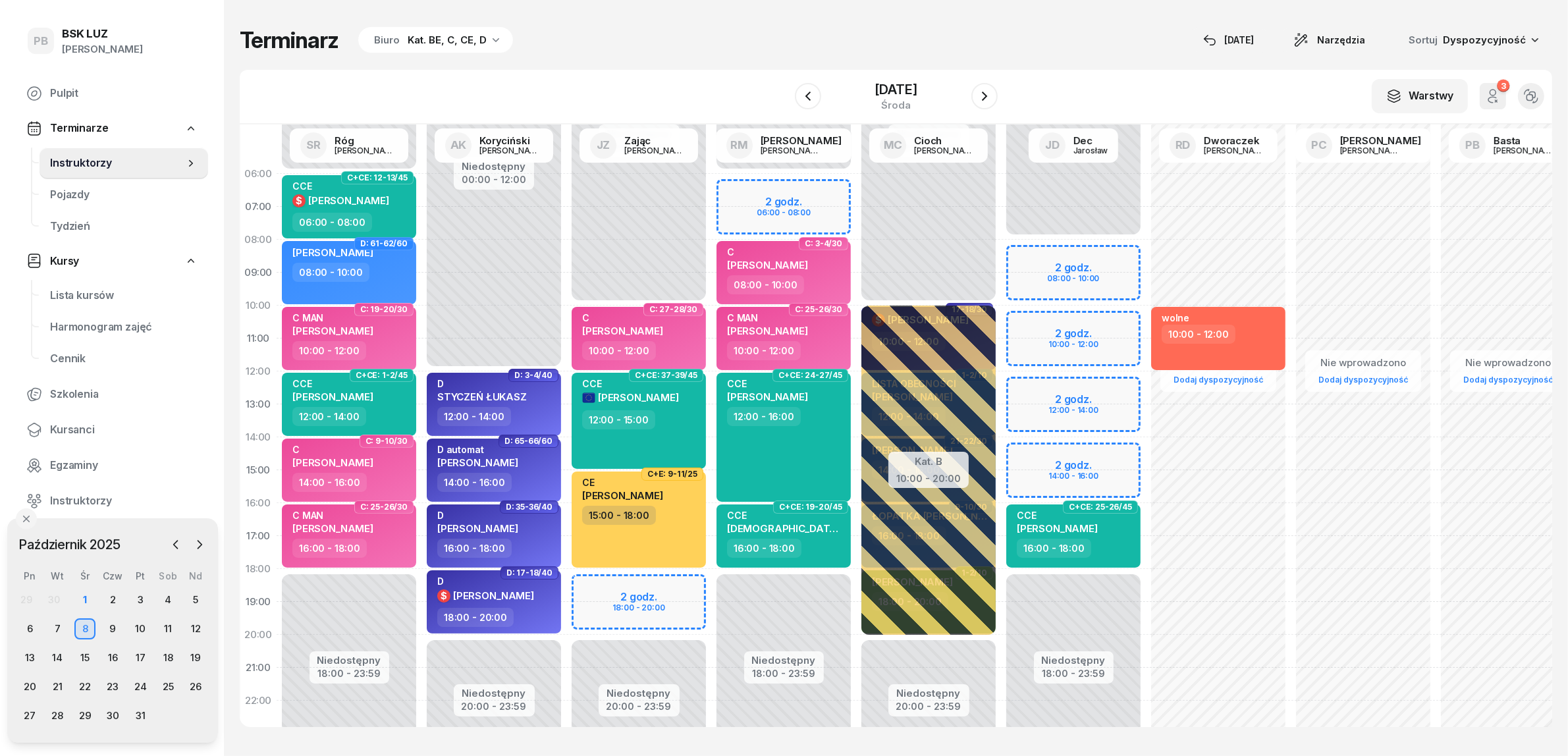
click at [1020, 320] on div "Niedostępny 00:00 - 08:00 Niedostępny 18:00 - 23:59 2 godz. 08:00 - 10:00 2 god…" at bounding box center [1073, 470] width 145 height 626
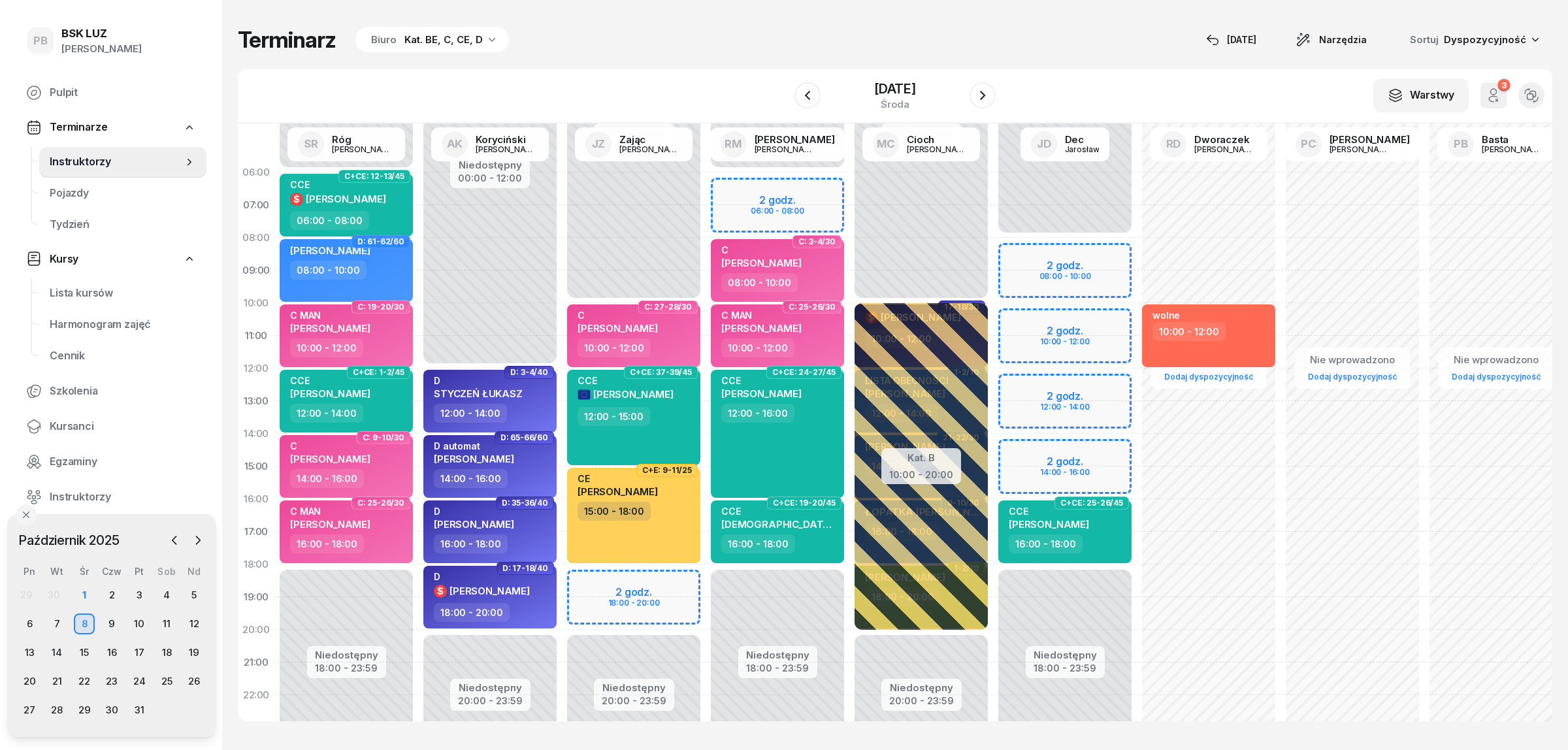
select select "10"
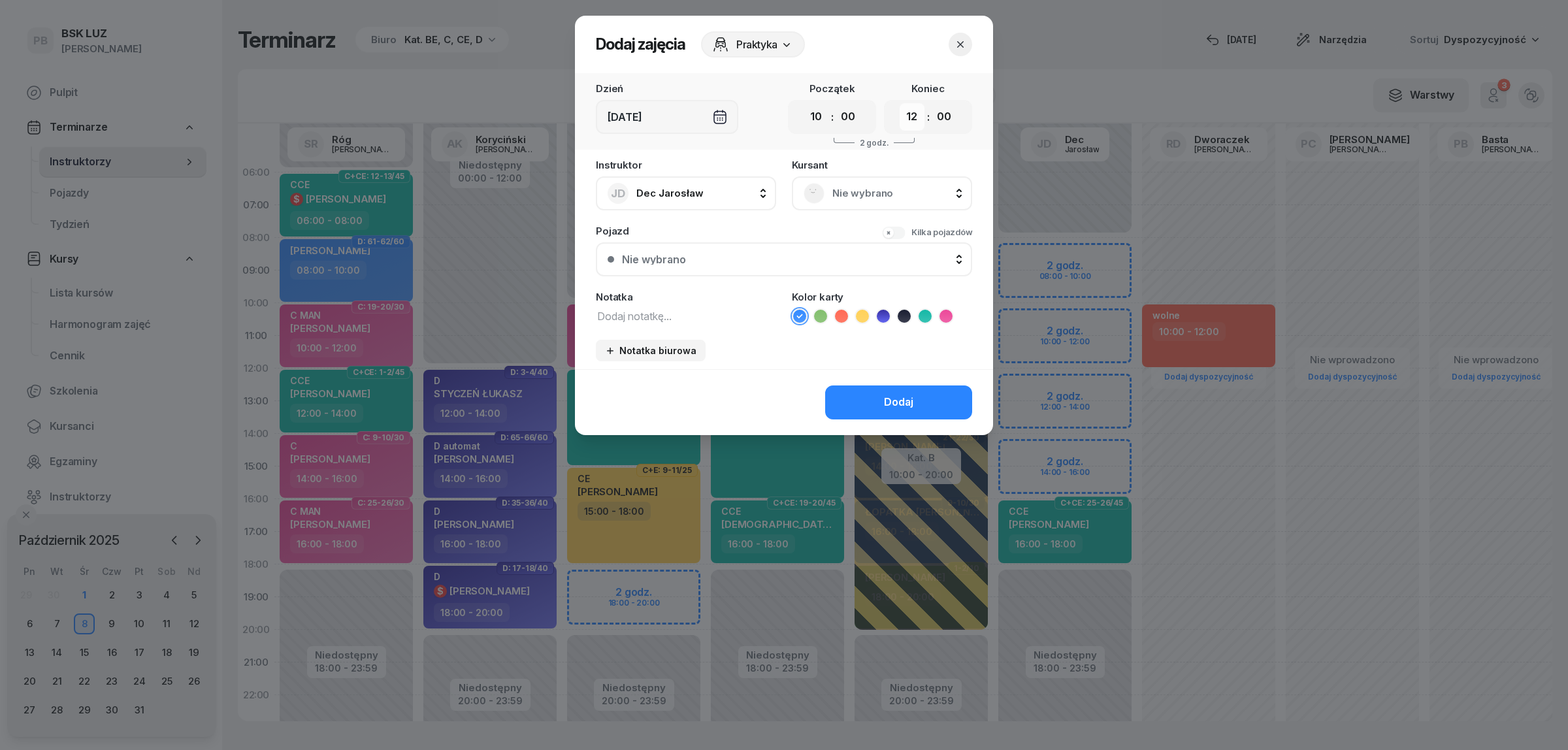
click at [918, 116] on select "00 01 02 03 04 05 06 07 08 09 10 11 12 13 14 15 16 17 18 19 20 21 22 23" at bounding box center [912, 117] width 25 height 28
select select "14"
click at [900, 103] on select "00 01 02 03 04 05 06 07 08 09 10 11 12 13 14 15 16 17 18 19 20 21 22 23" at bounding box center [912, 117] width 25 height 28
click at [864, 185] on span "Nie wybrano" at bounding box center [896, 193] width 128 height 17
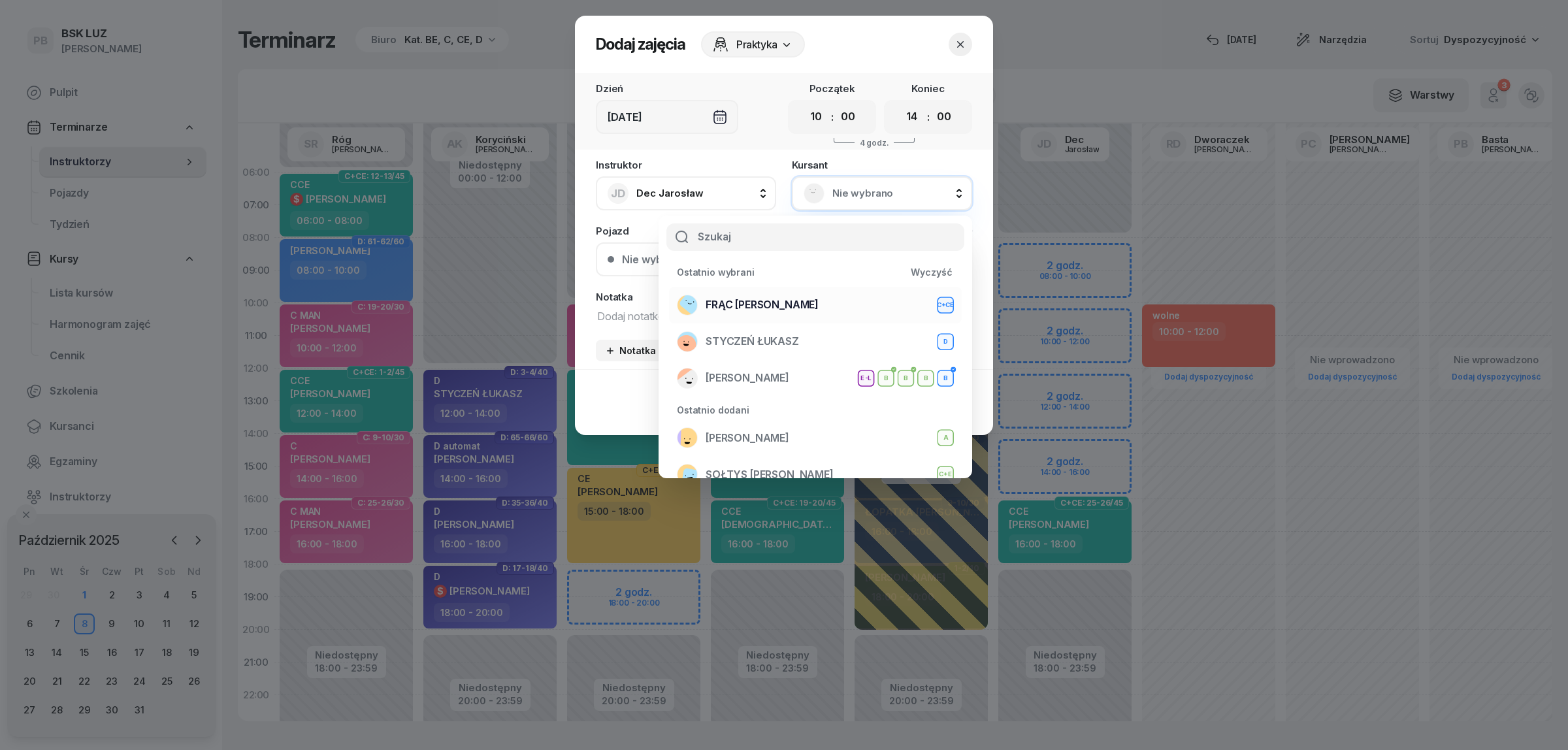
click at [769, 304] on span "FRĄC [PERSON_NAME]" at bounding box center [762, 305] width 113 height 17
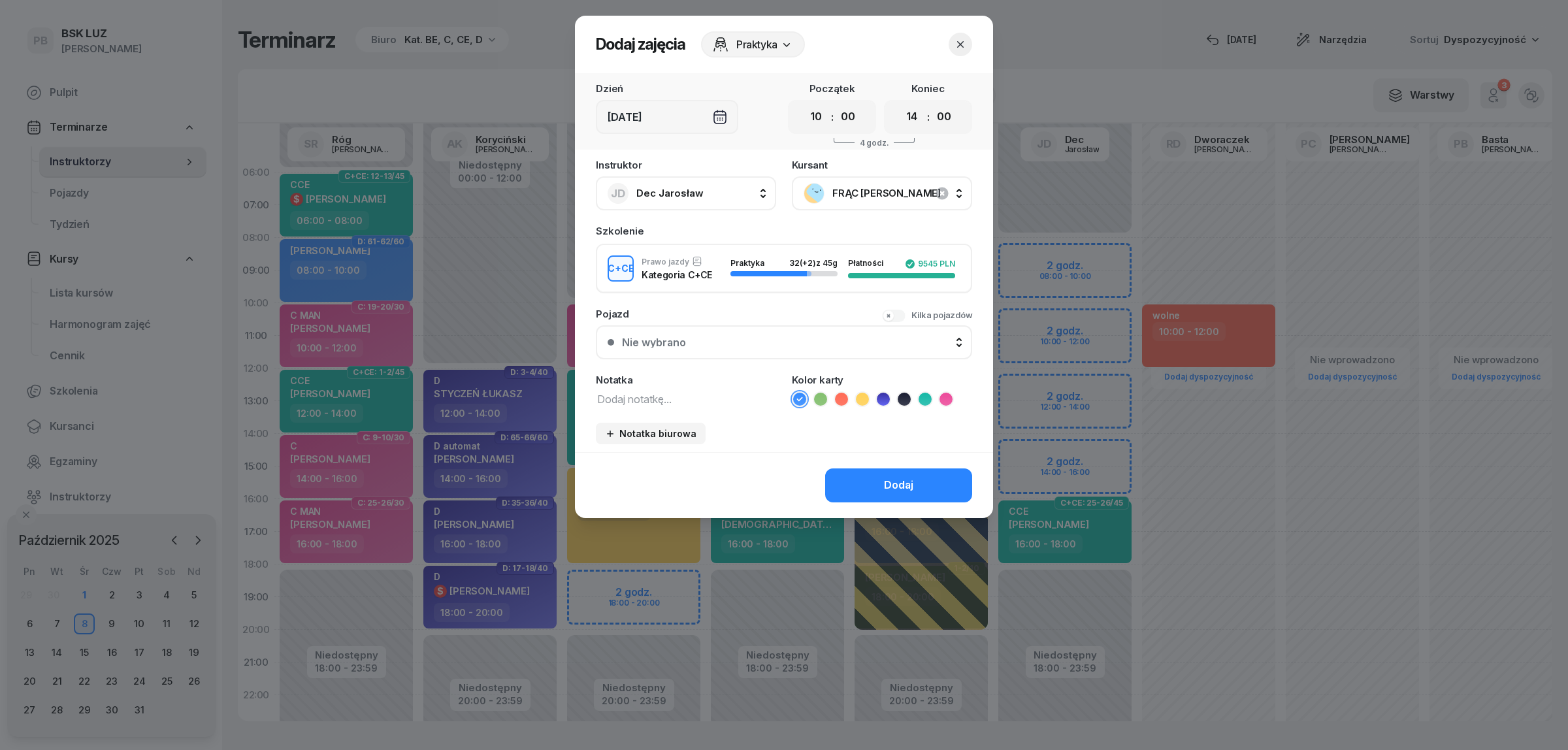
click at [654, 396] on textarea at bounding box center [686, 399] width 180 height 17
type textarea "CCE"
click at [923, 395] on icon at bounding box center [924, 399] width 13 height 13
click at [896, 480] on div "Dodaj" at bounding box center [898, 486] width 29 height 17
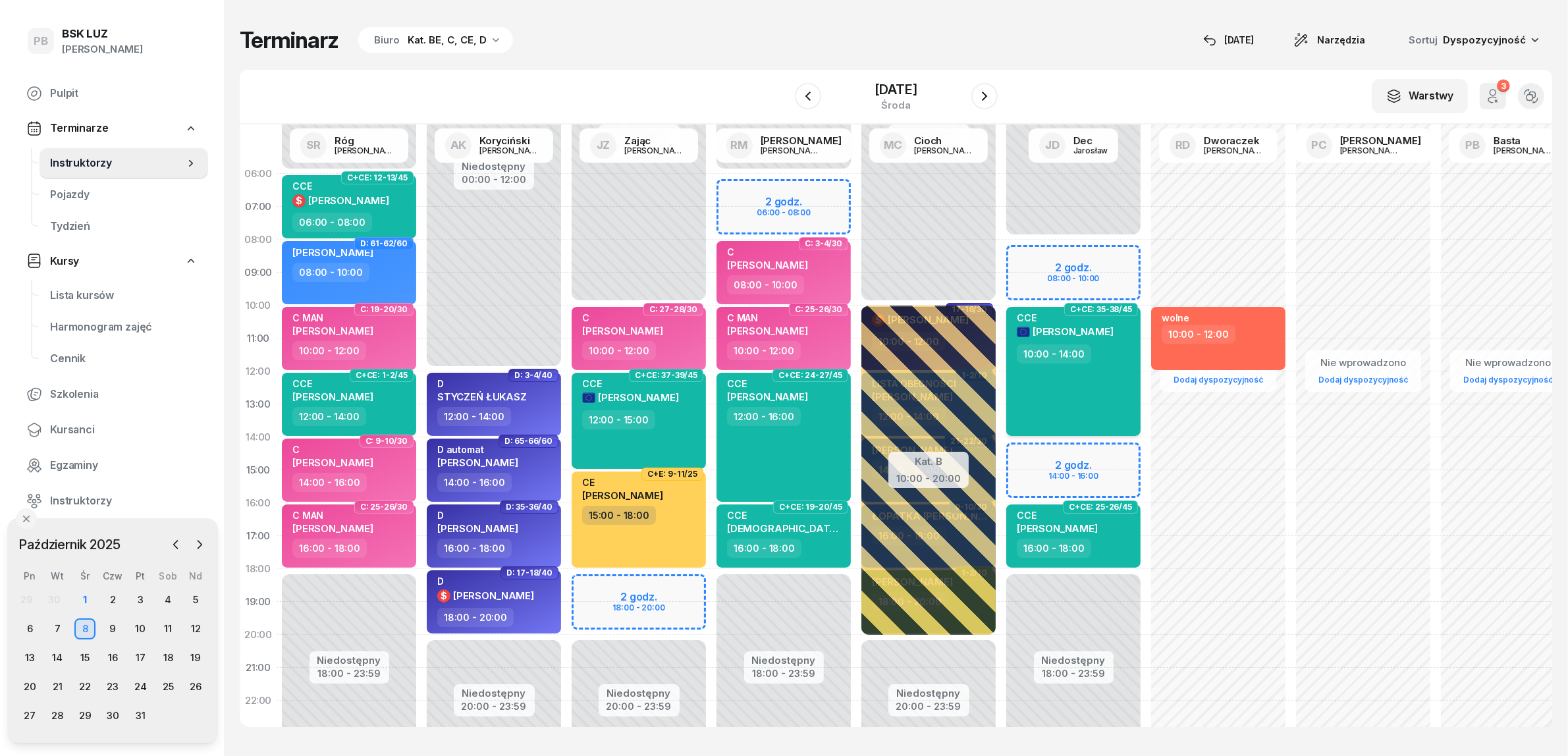
click at [1100, 394] on div "CCE [PERSON_NAME] 10:00 - 14:00" at bounding box center [1073, 371] width 134 height 129
select select "10"
select select "14"
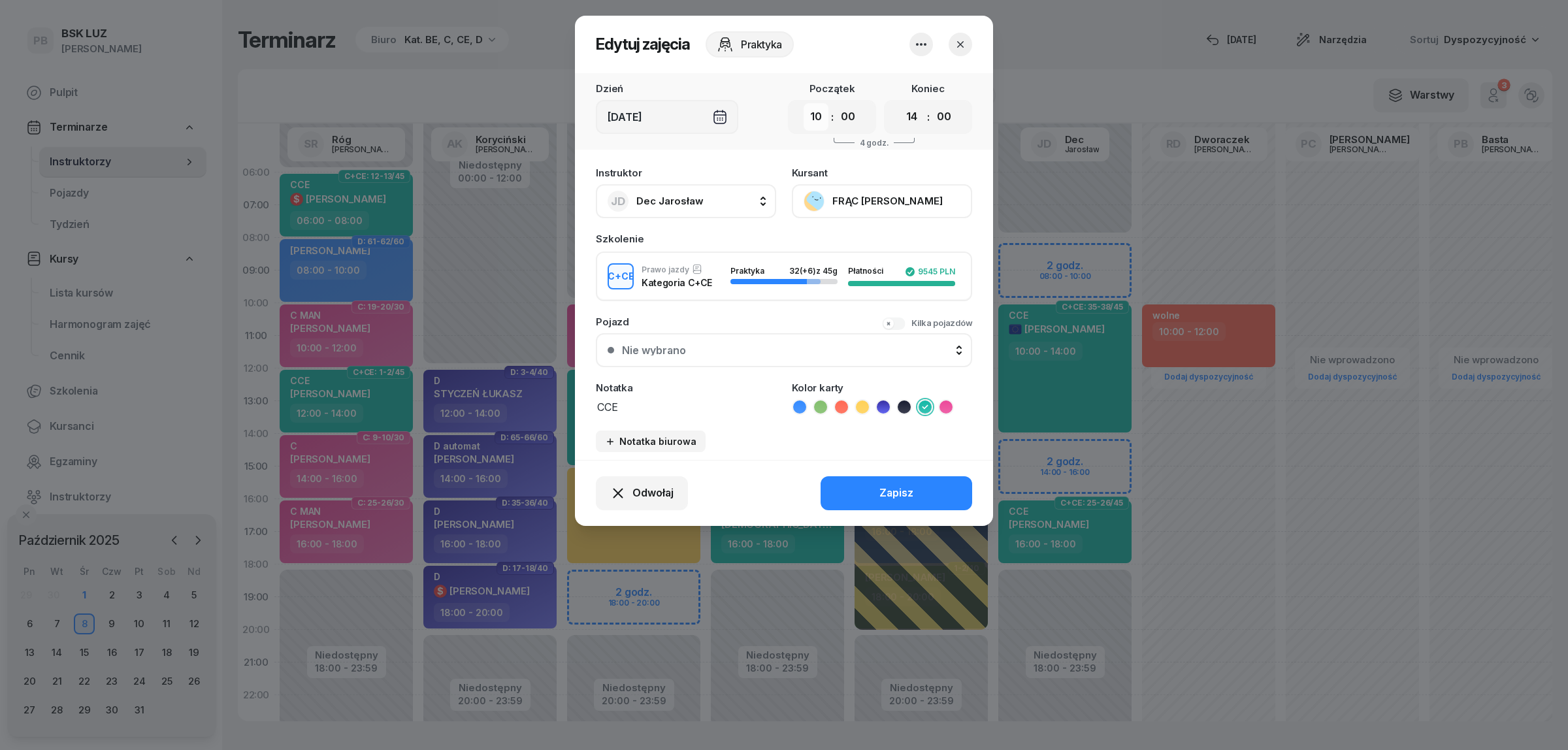
click at [827, 119] on select "00 01 02 03 04 05 06 07 08 09 10 11 12 13 14 15 16 17 18 19 20 21 22 23" at bounding box center [816, 117] width 25 height 28
select select "11"
click at [804, 103] on select "00 01 02 03 04 05 06 07 08 09 10 11 12 13 14 15 16 17 18 19 20 21 22 23" at bounding box center [816, 117] width 25 height 28
click at [871, 481] on button "Zapisz" at bounding box center [896, 494] width 152 height 34
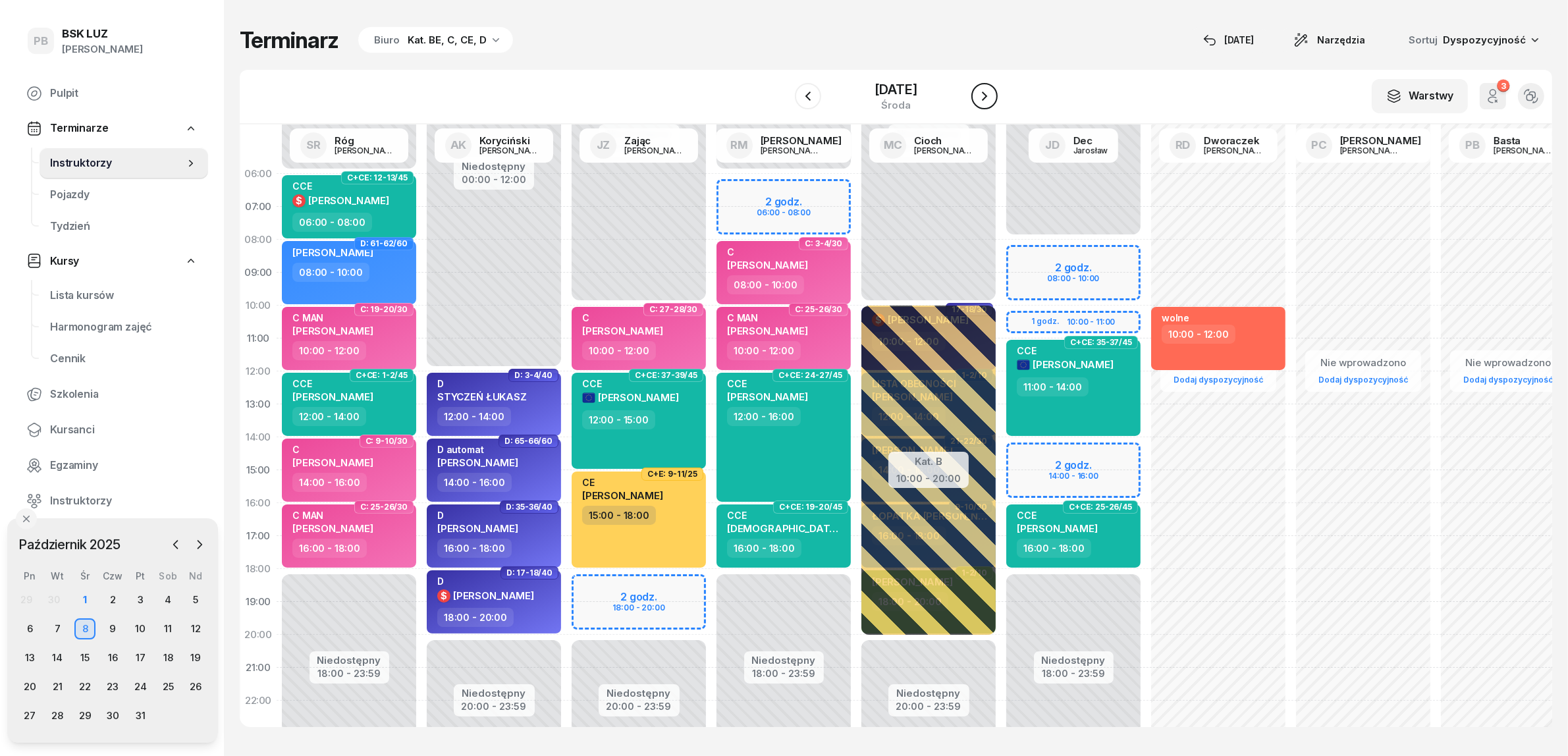
click at [992, 97] on icon "button" at bounding box center [985, 96] width 16 height 16
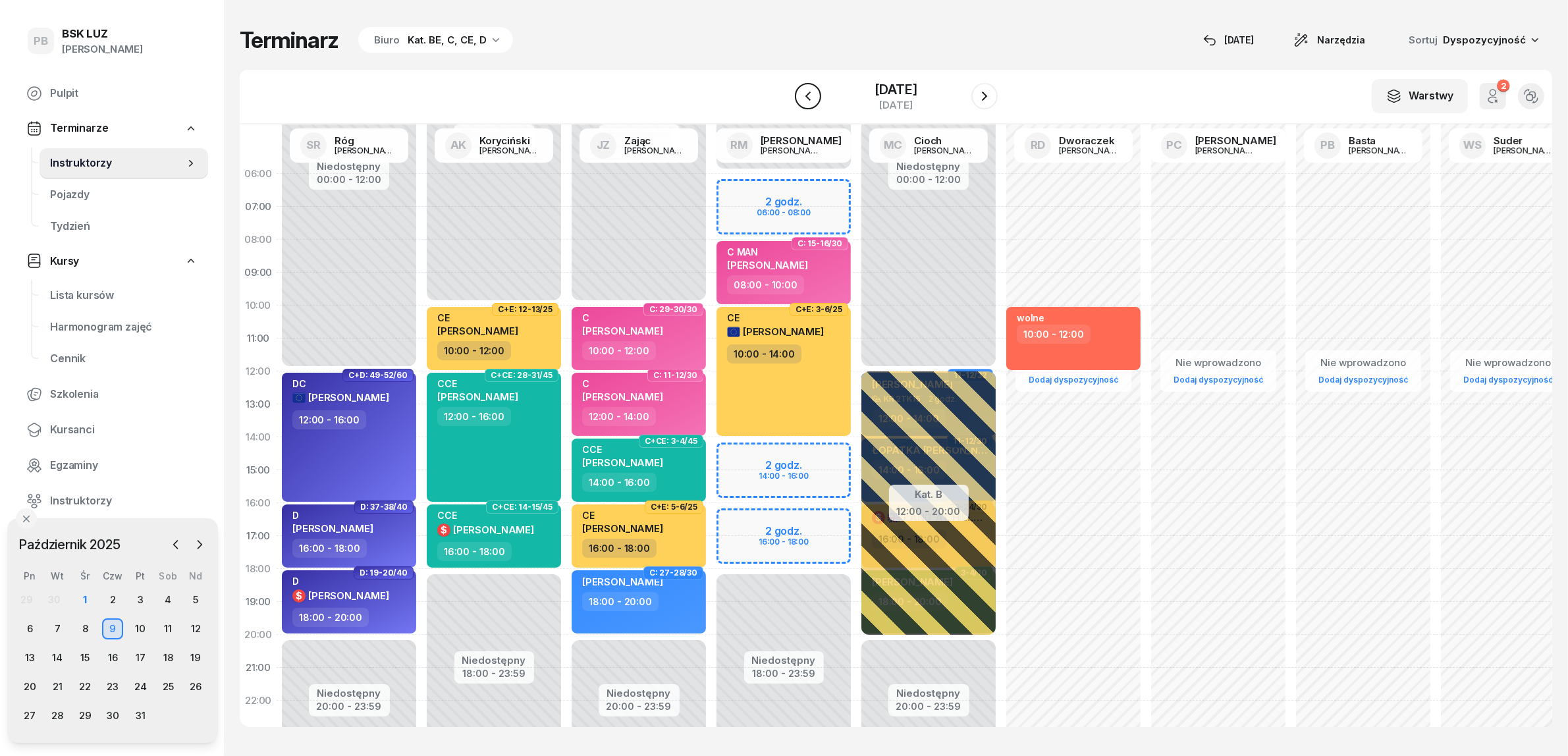
click at [801, 91] on icon "button" at bounding box center [808, 96] width 16 height 16
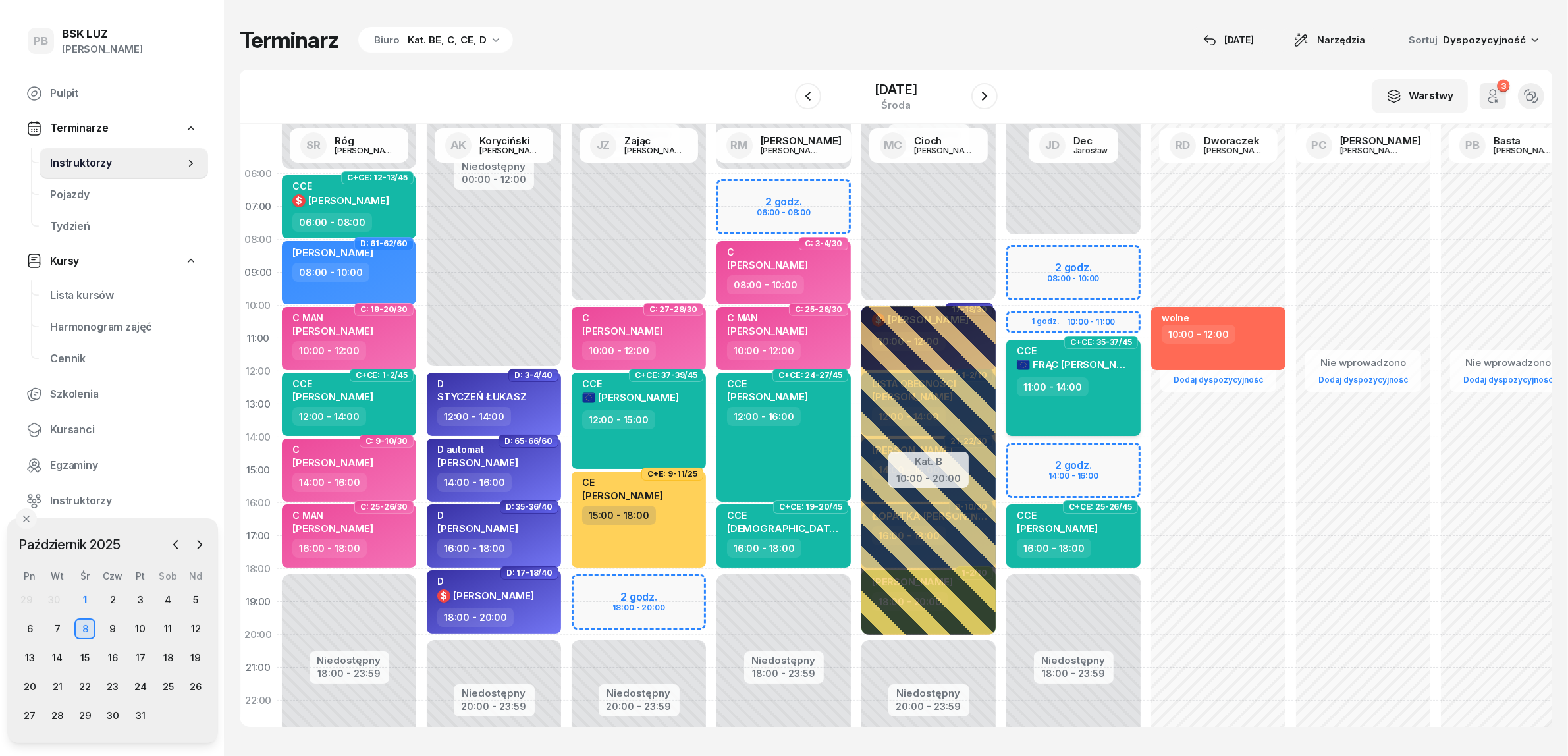
click at [1120, 393] on div "11:00 - 14:00" at bounding box center [1074, 387] width 116 height 19
select select "11"
select select "14"
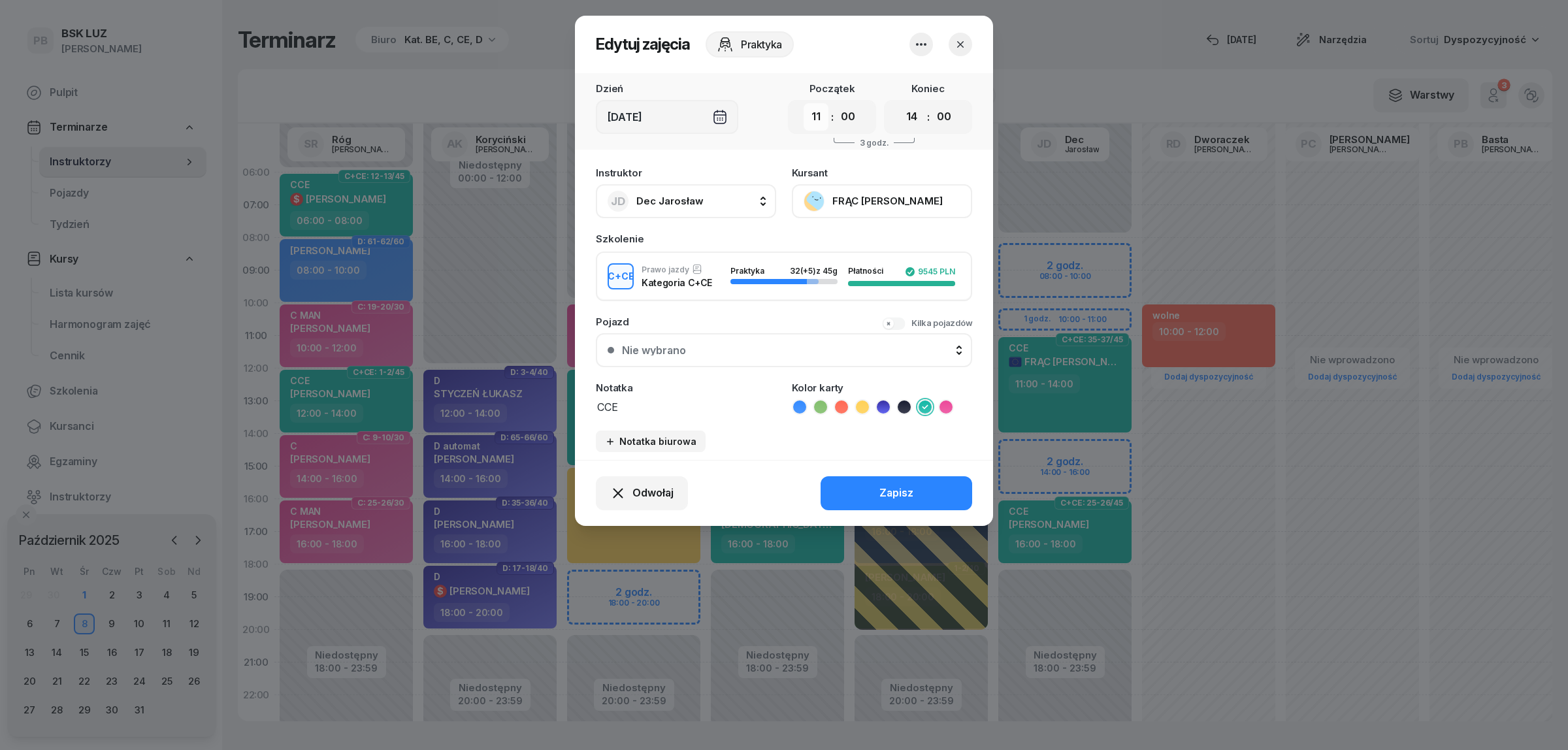
click at [814, 116] on select "00 01 02 03 04 05 06 07 08 09 10 11 12 13 14 15 16 17 18 19 20 21 22 23" at bounding box center [816, 117] width 25 height 28
select select "10"
click at [804, 103] on select "00 01 02 03 04 05 06 07 08 09 10 11 12 13 14 15 16 17 18 19 20 21 22 23" at bounding box center [816, 117] width 25 height 28
click at [870, 491] on button "Zapisz" at bounding box center [896, 494] width 152 height 34
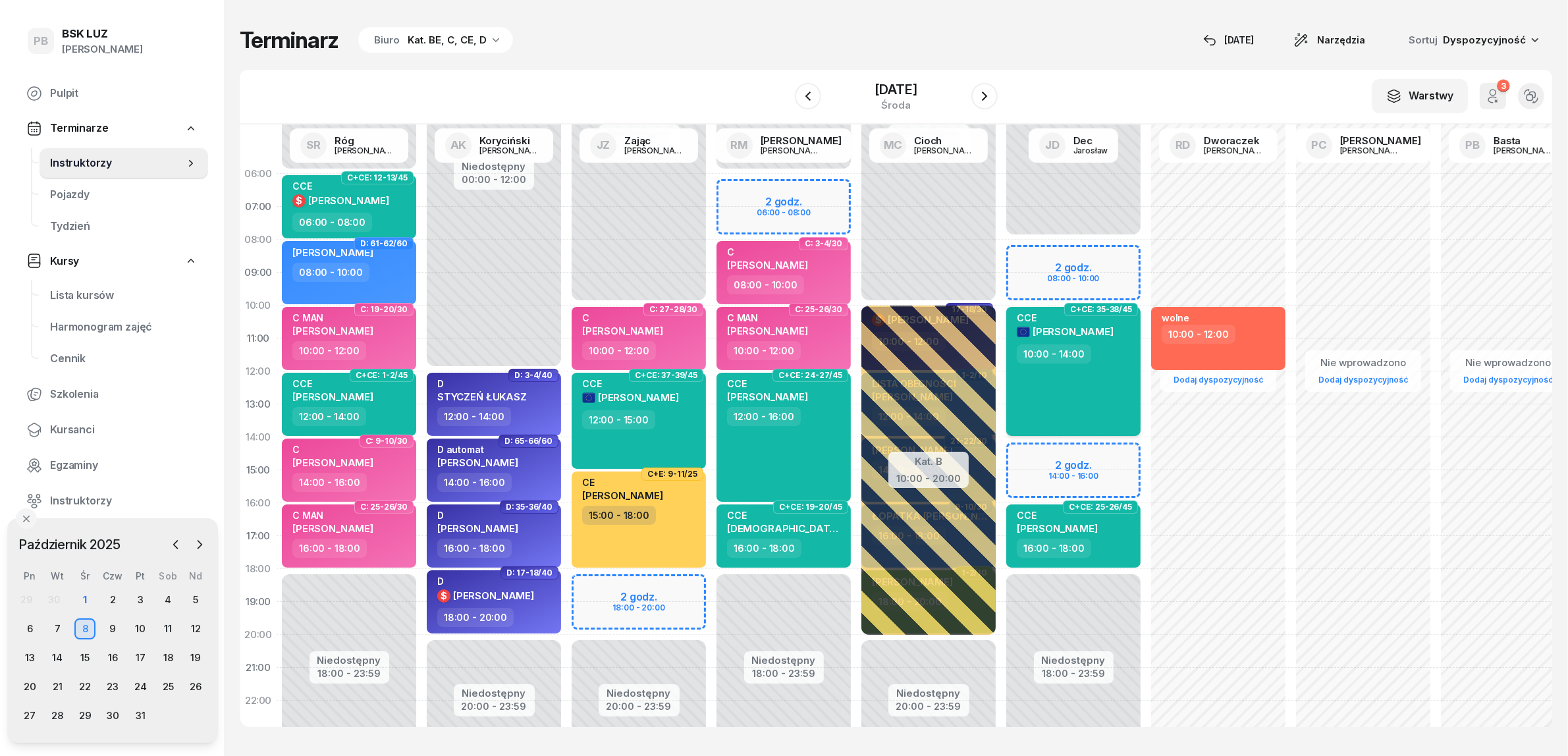
click at [1068, 328] on span "[PERSON_NAME]" at bounding box center [1073, 331] width 81 height 12
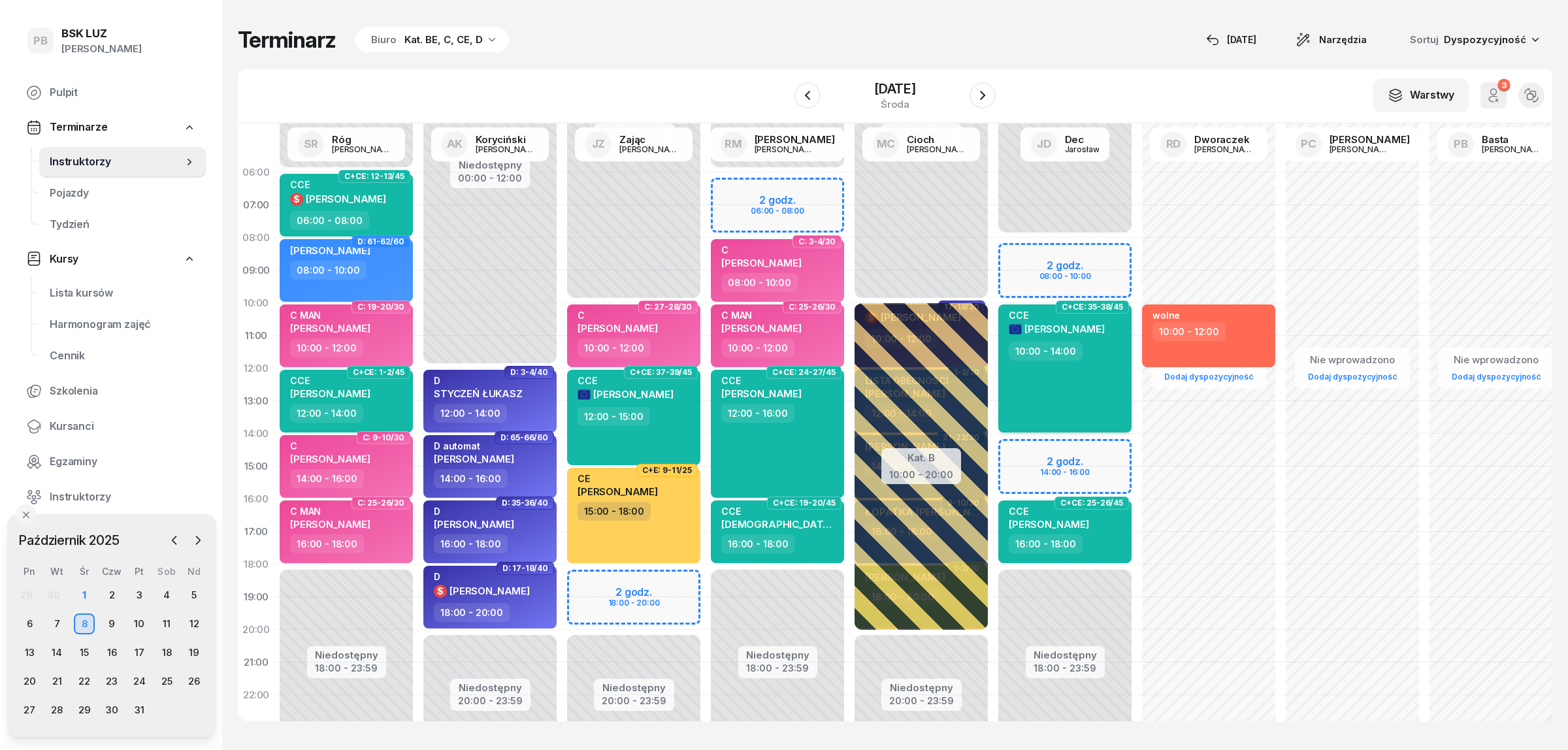
select select "10"
select select "14"
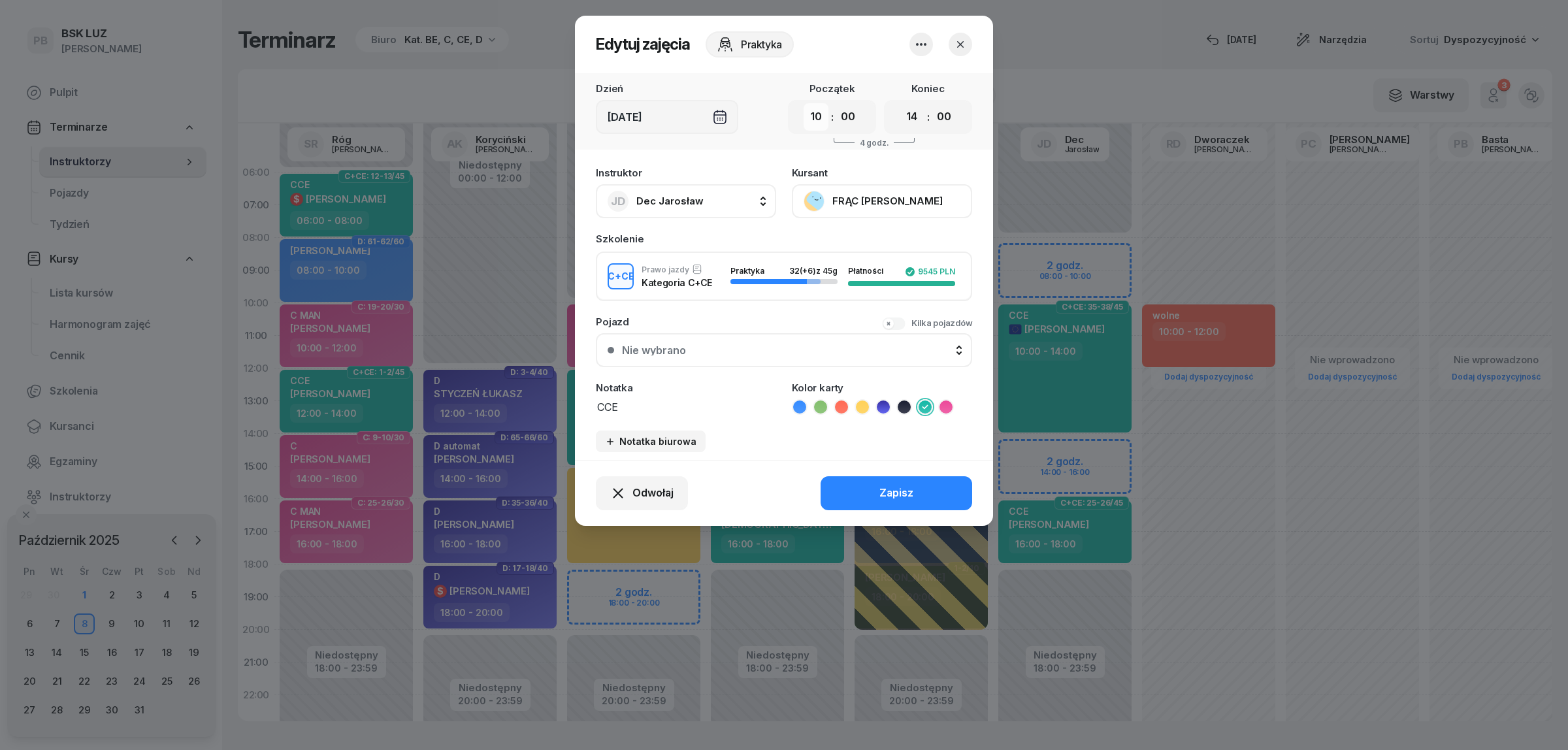
drag, startPoint x: 821, startPoint y: 121, endPoint x: 821, endPoint y: 128, distance: 7.0
click at [821, 121] on select "00 01 02 03 04 05 06 07 08 09 10 11 12 13 14 15 16 17 18 19 20 21 22 23" at bounding box center [816, 117] width 25 height 28
select select "11"
click at [804, 103] on select "00 01 02 03 04 05 06 07 08 09 10 11 12 13 14 15 16 17 18 19 20 21 22 23" at bounding box center [816, 117] width 25 height 28
click at [848, 477] on button "Zapisz" at bounding box center [896, 494] width 152 height 34
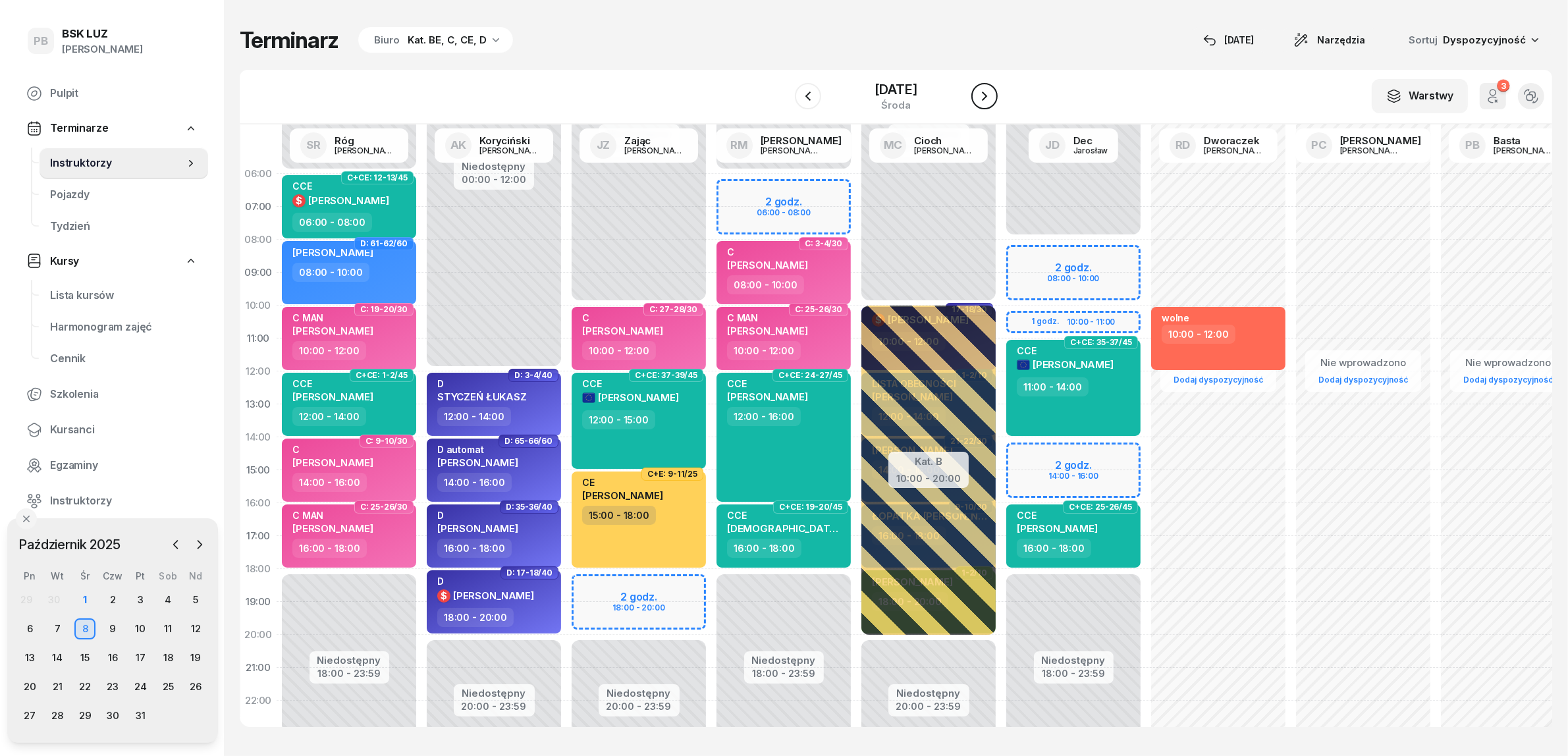
click at [992, 89] on icon "button" at bounding box center [985, 96] width 16 height 16
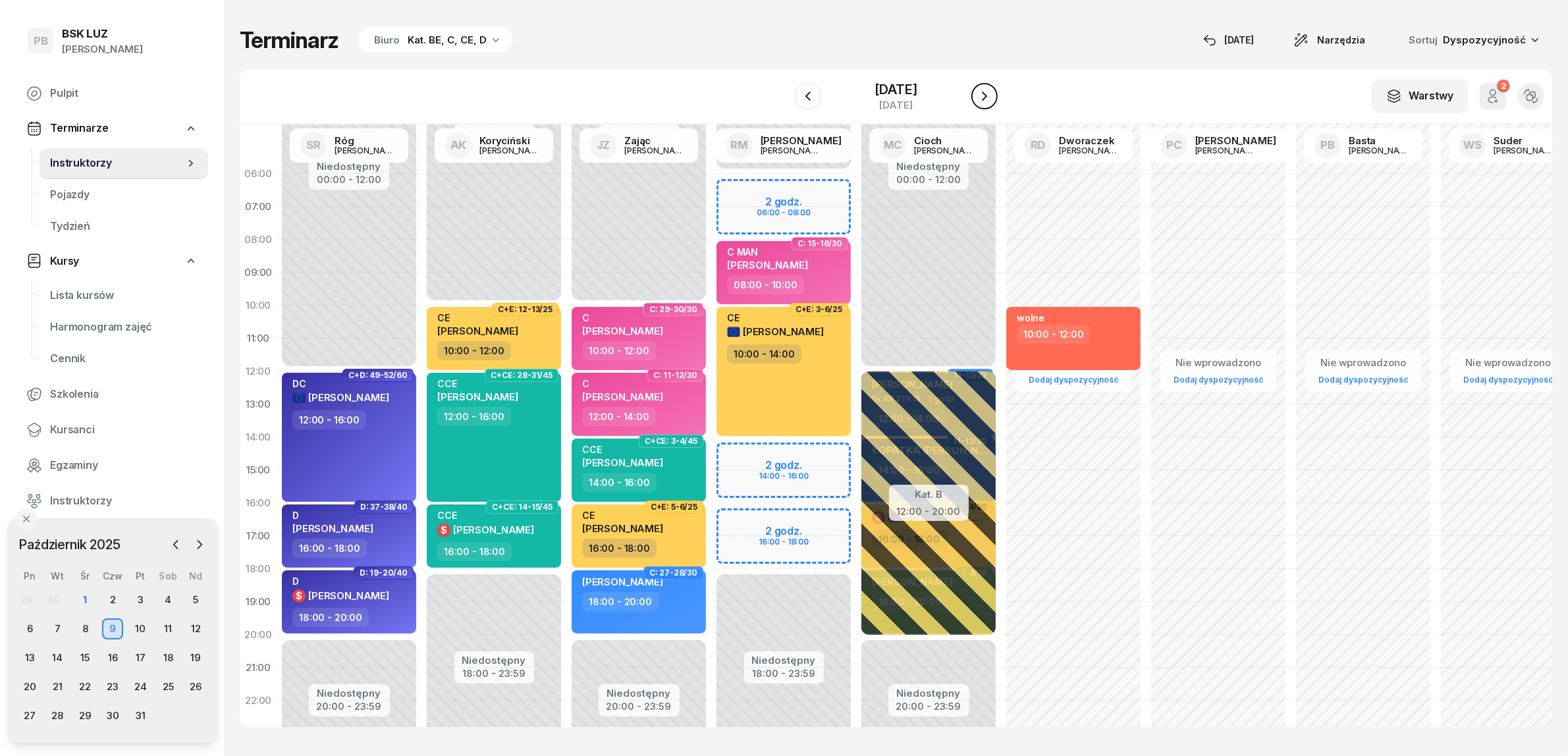
click at [992, 89] on icon "button" at bounding box center [985, 96] width 16 height 16
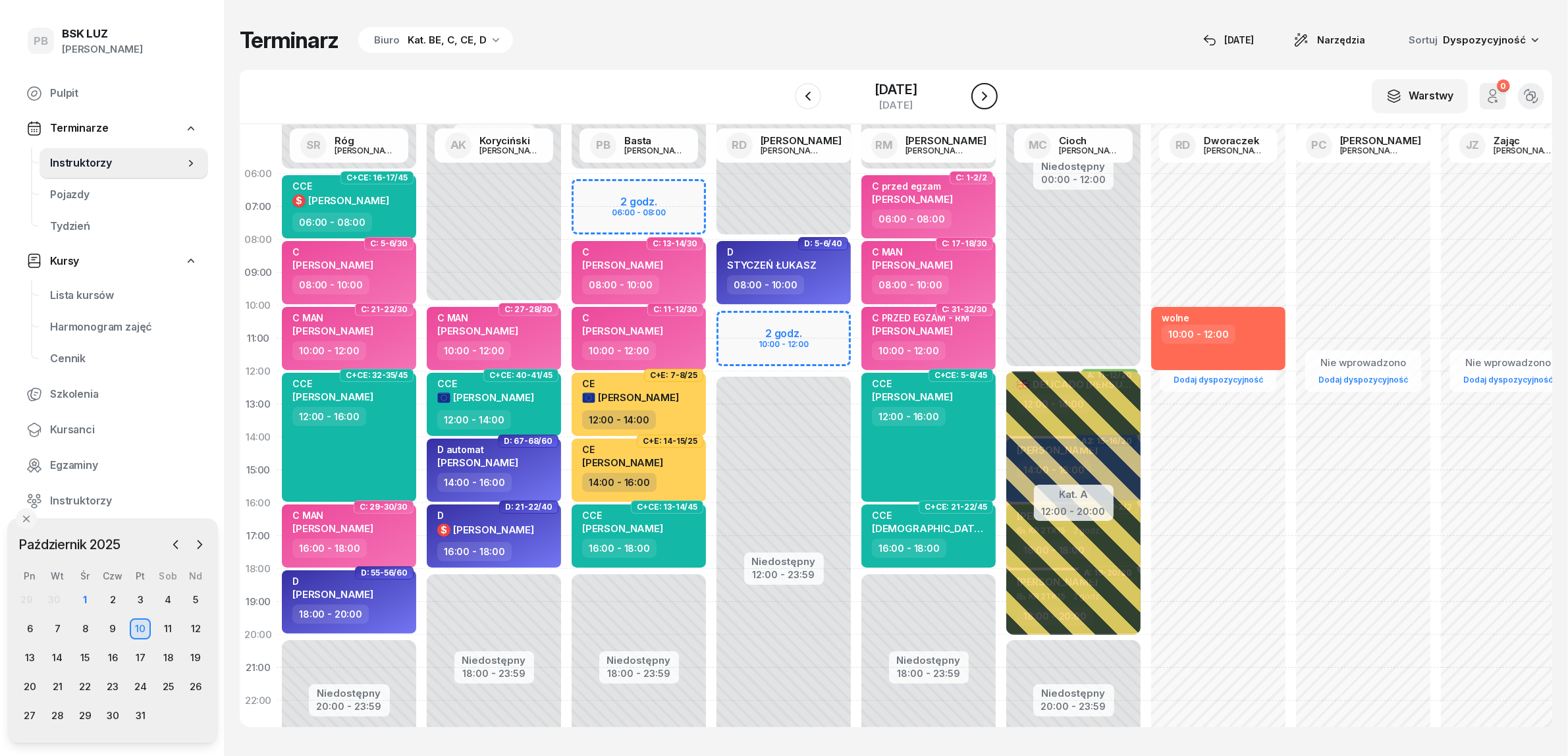
click at [992, 92] on icon "button" at bounding box center [985, 96] width 16 height 16
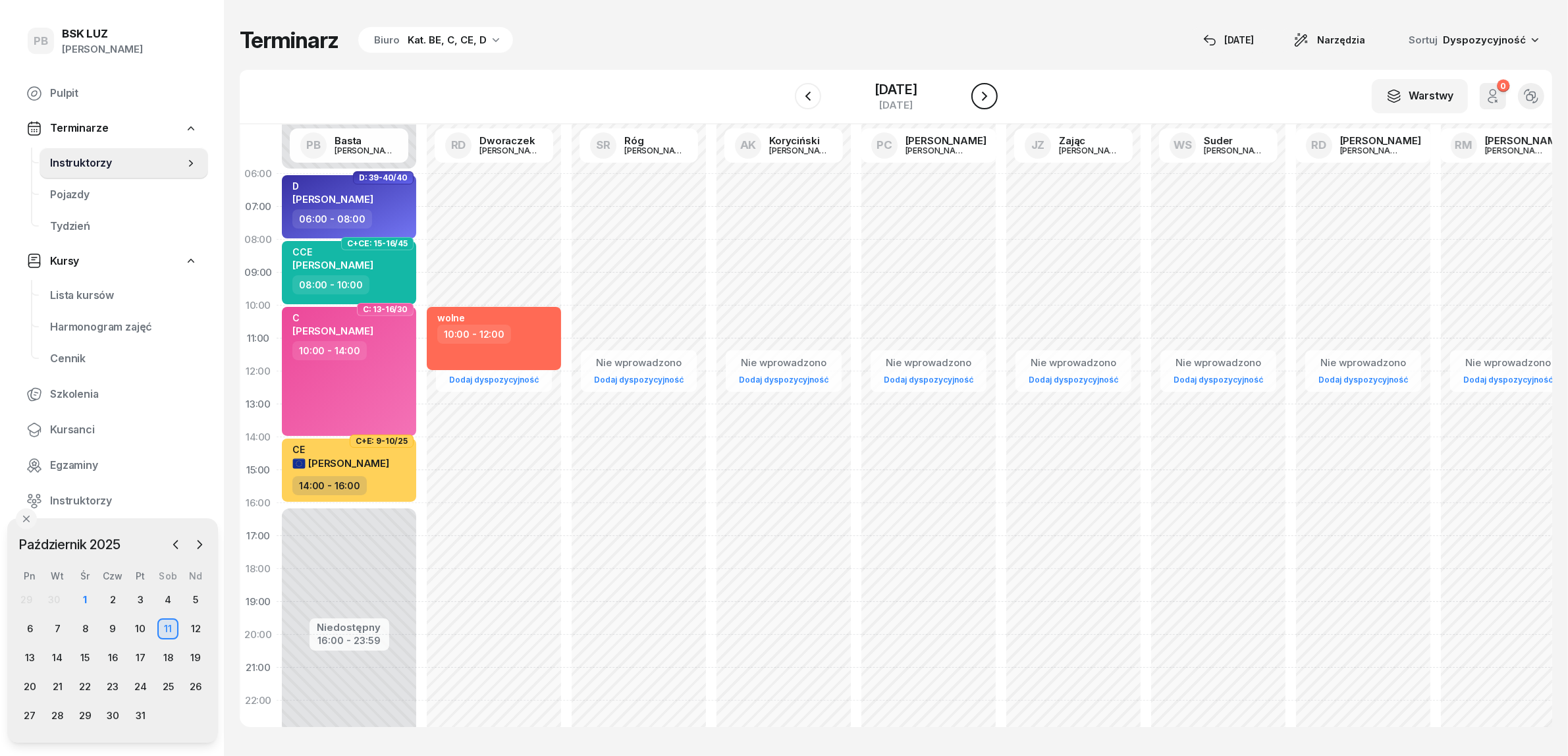
click at [992, 92] on icon "button" at bounding box center [985, 96] width 16 height 16
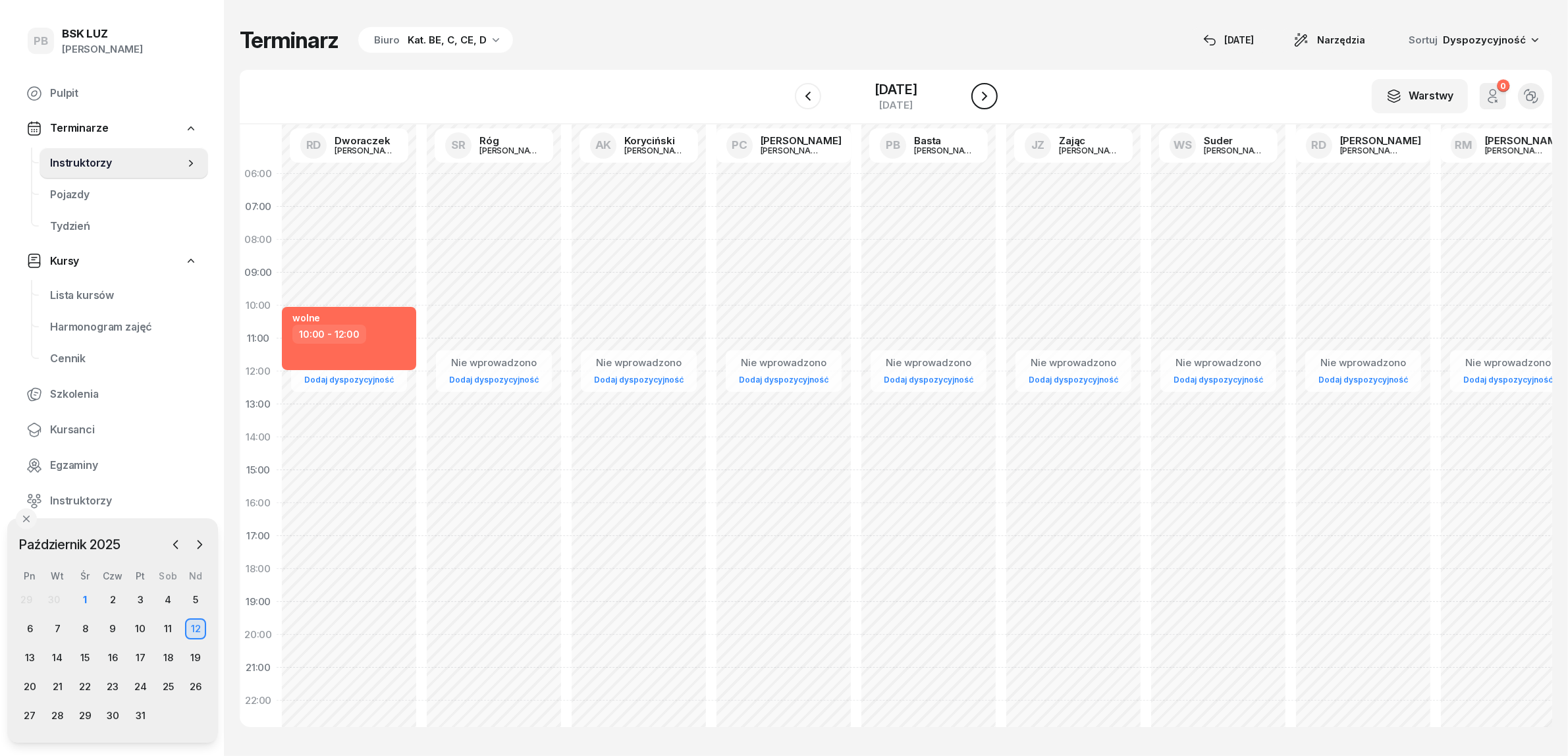
click at [992, 92] on icon "button" at bounding box center [985, 96] width 16 height 16
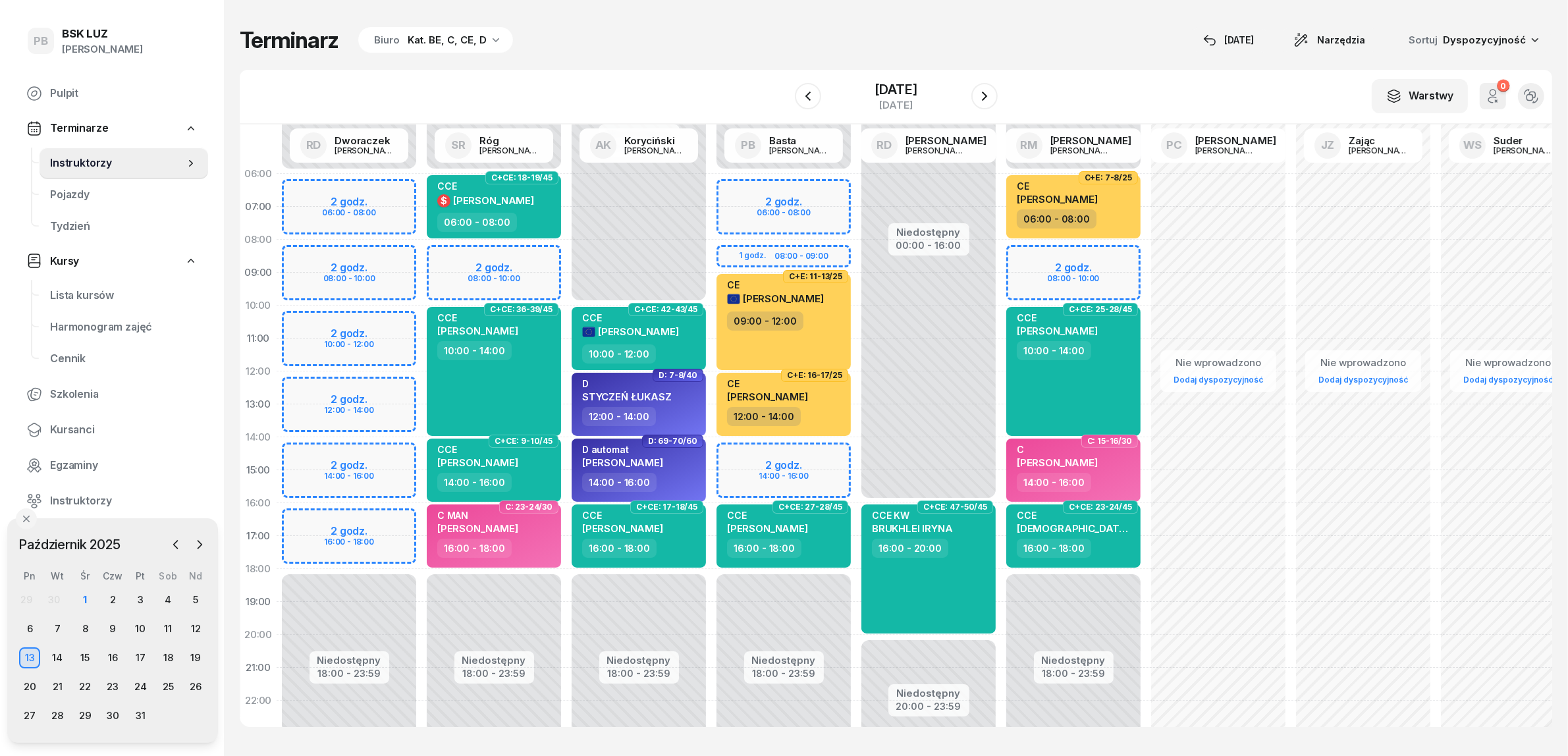
click at [1031, 250] on div "Niedostępny 00:00 - 06:00 Niedostępny 18:00 - 23:59 2 godz. 08:00 - 10:00 C+E: …" at bounding box center [1073, 470] width 145 height 626
select select "08"
select select "10"
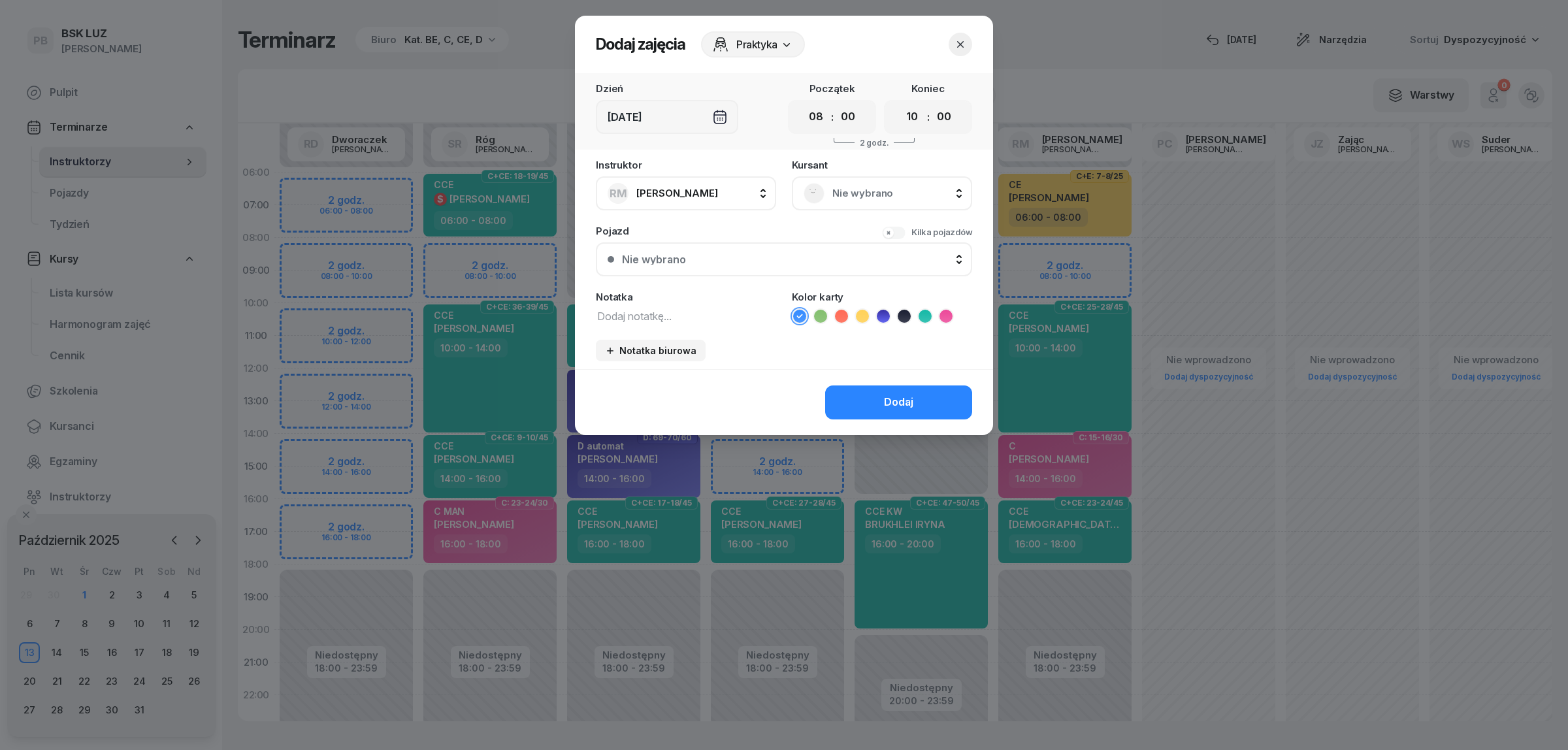
click at [914, 191] on span "Nie wybrano" at bounding box center [896, 193] width 128 height 17
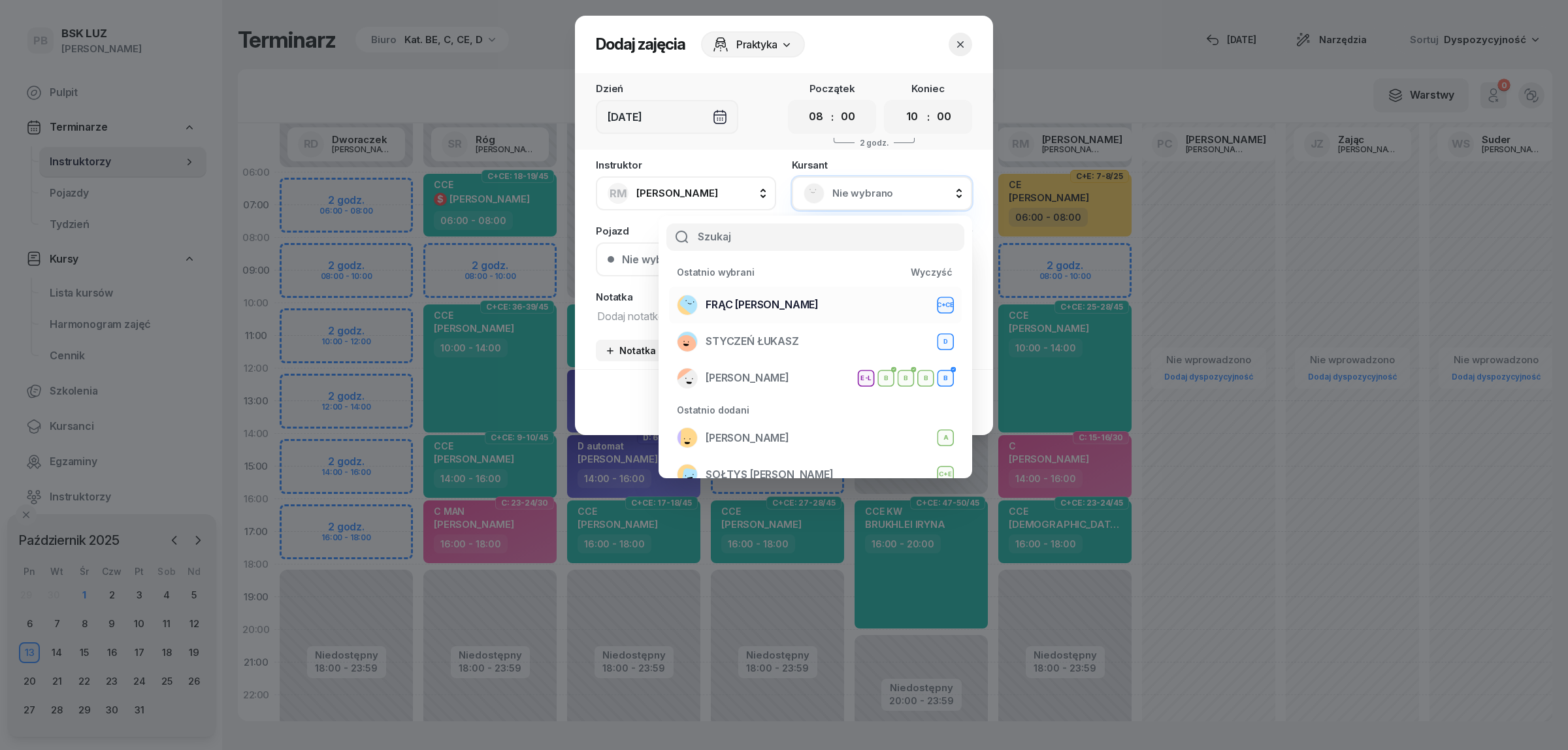
click at [772, 299] on span "FRĄC [PERSON_NAME]" at bounding box center [762, 305] width 113 height 17
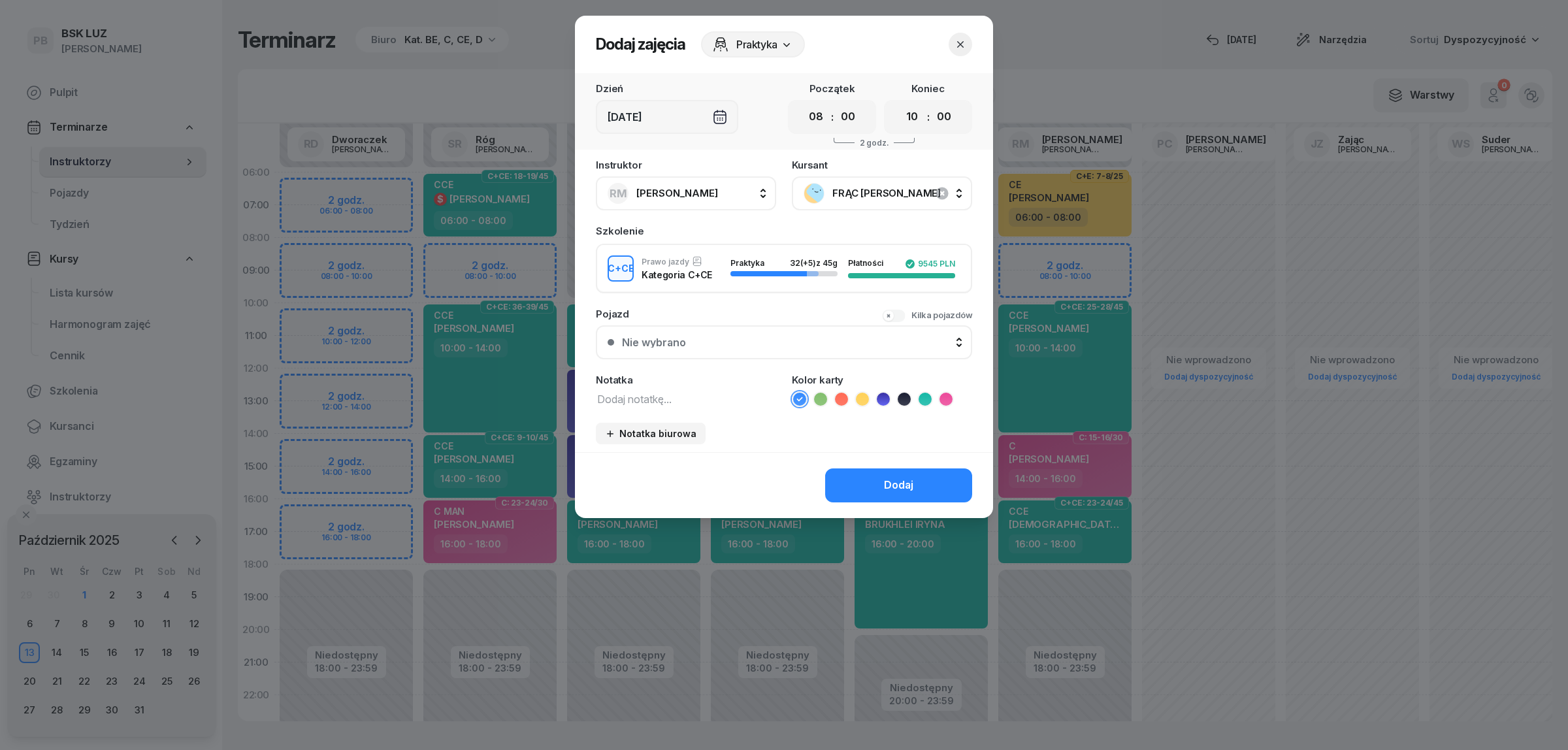
click at [661, 394] on textarea at bounding box center [686, 399] width 180 height 17
type textarea "CCE"
click at [926, 397] on icon at bounding box center [924, 399] width 13 height 13
click at [899, 486] on div "Dodaj" at bounding box center [898, 486] width 29 height 17
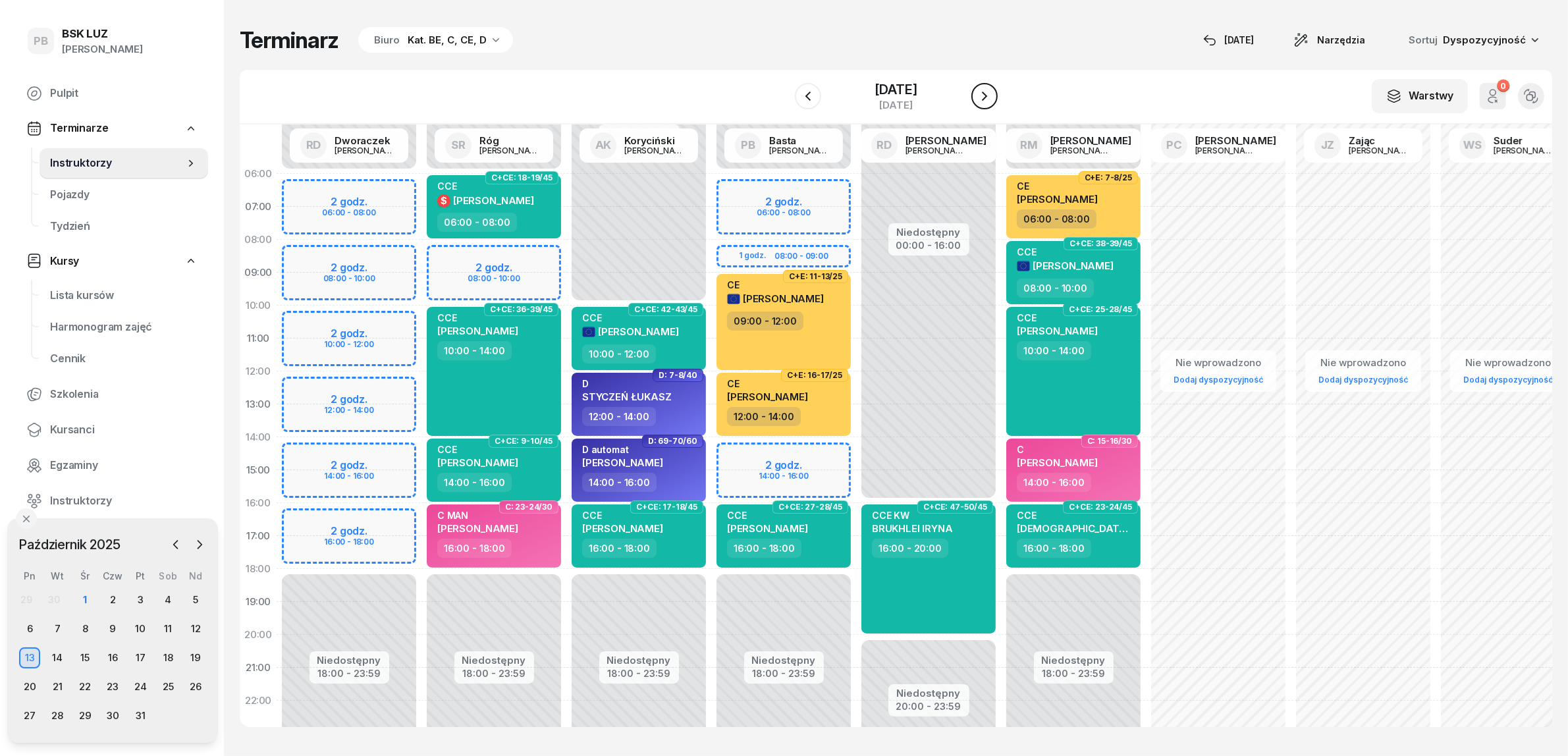
click at [992, 94] on icon "button" at bounding box center [985, 96] width 16 height 16
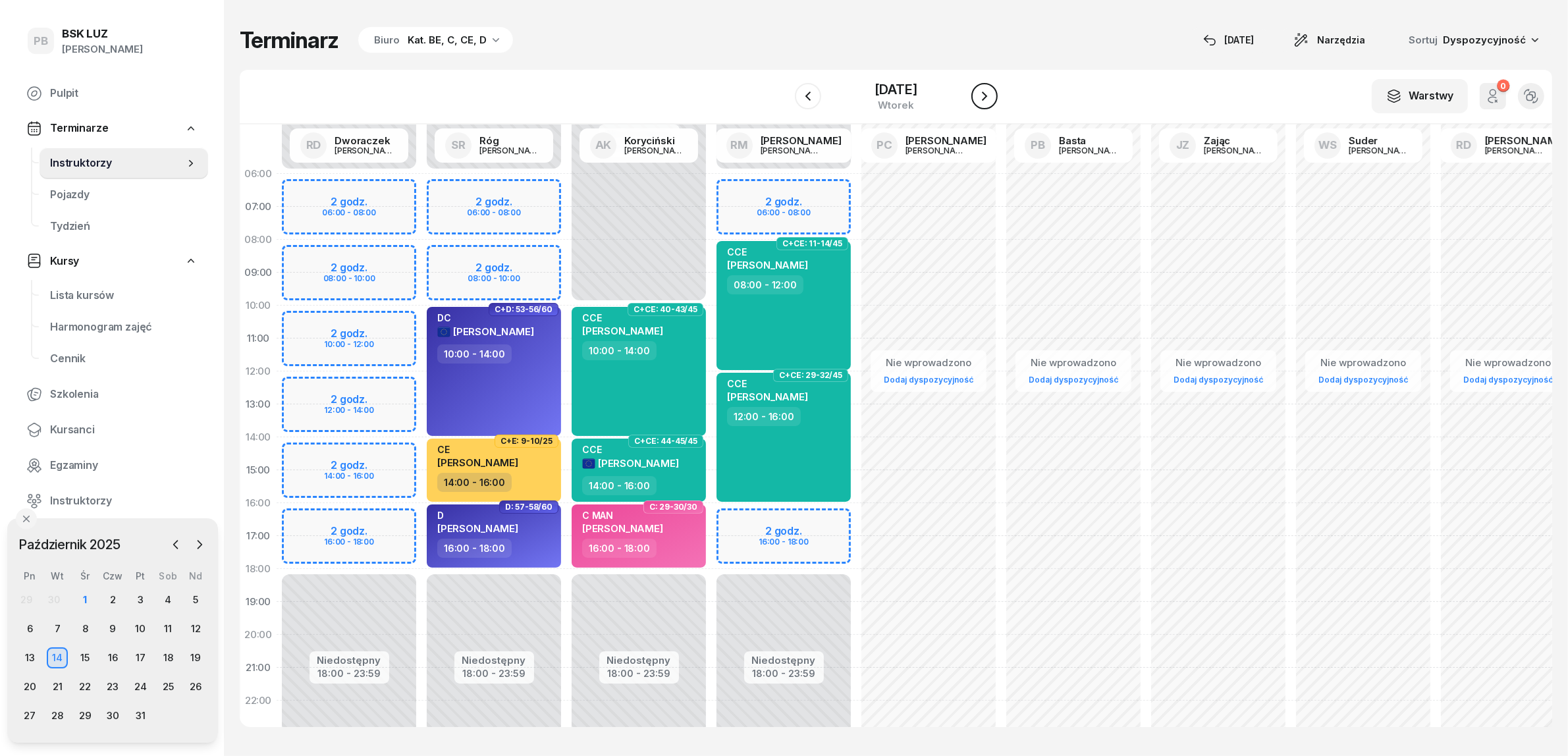
click at [992, 94] on icon "button" at bounding box center [985, 96] width 16 height 16
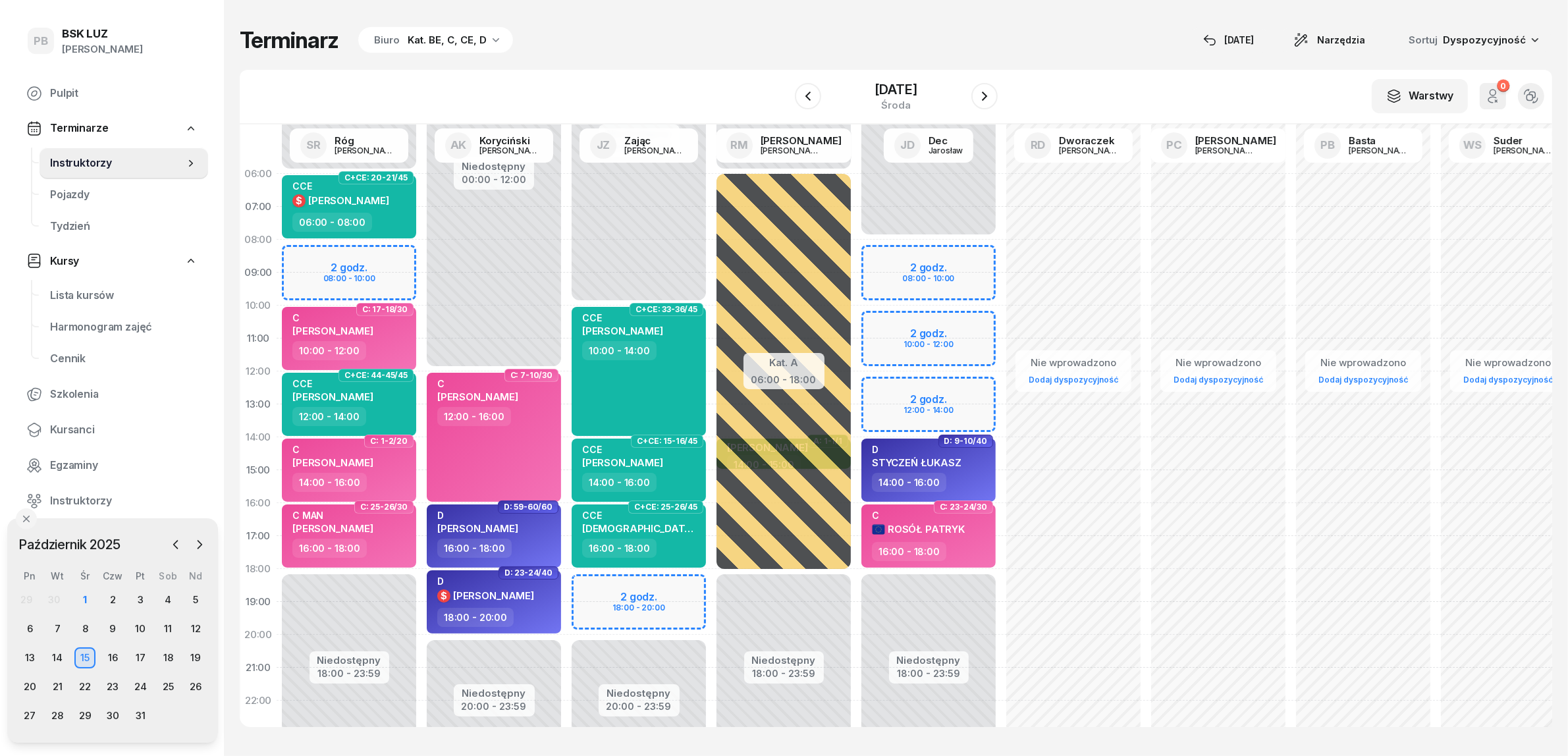
click at [881, 324] on div "Niedostępny 00:00 - 08:00 Niedostępny 18:00 - 23:59 2 godz. 08:00 - 10:00 2 god…" at bounding box center [928, 470] width 145 height 626
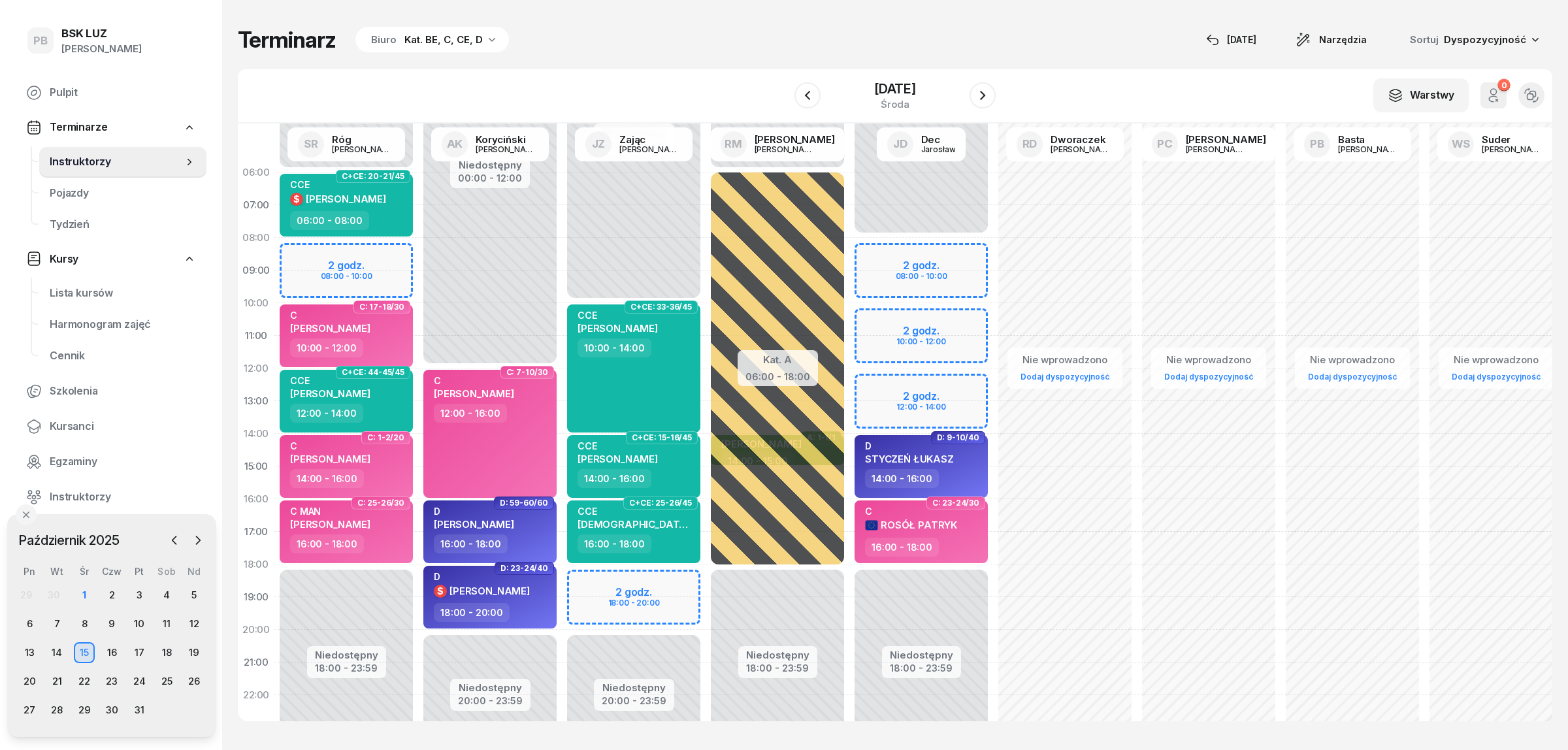
select select "10"
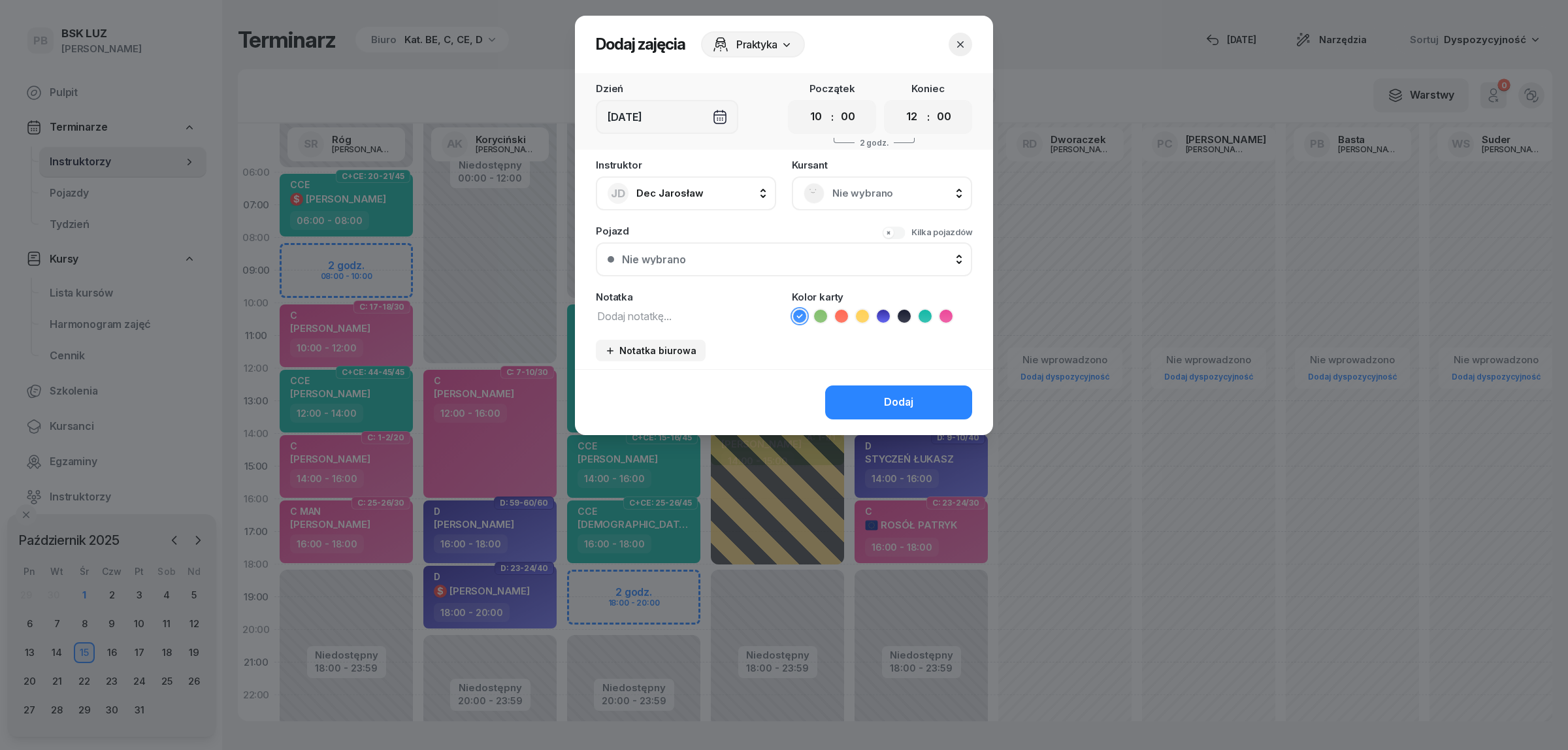
click at [833, 176] on div "Nie wybrano" at bounding box center [882, 193] width 180 height 34
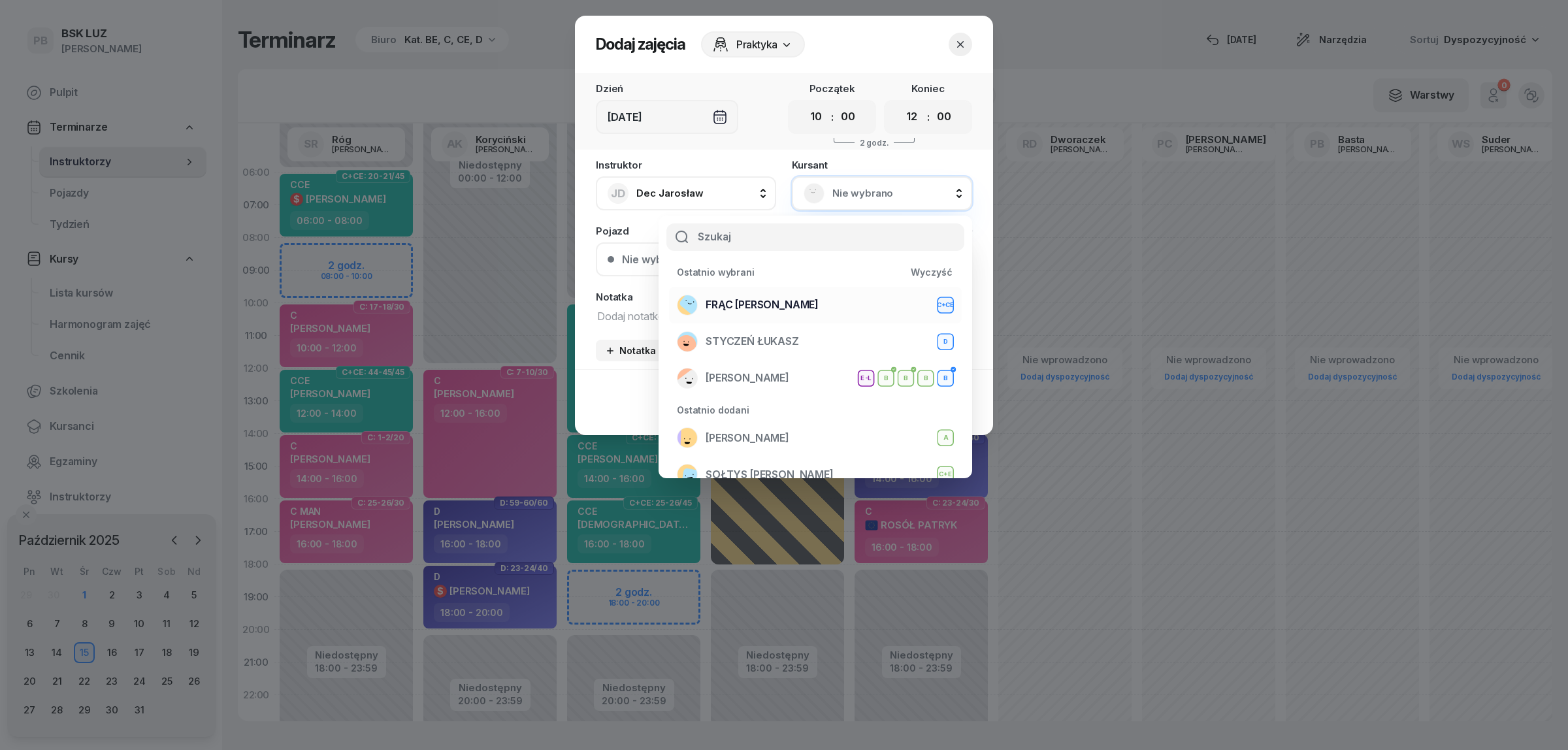
click at [792, 309] on div "FRĄC DAMIAN C+CE" at bounding box center [815, 305] width 277 height 21
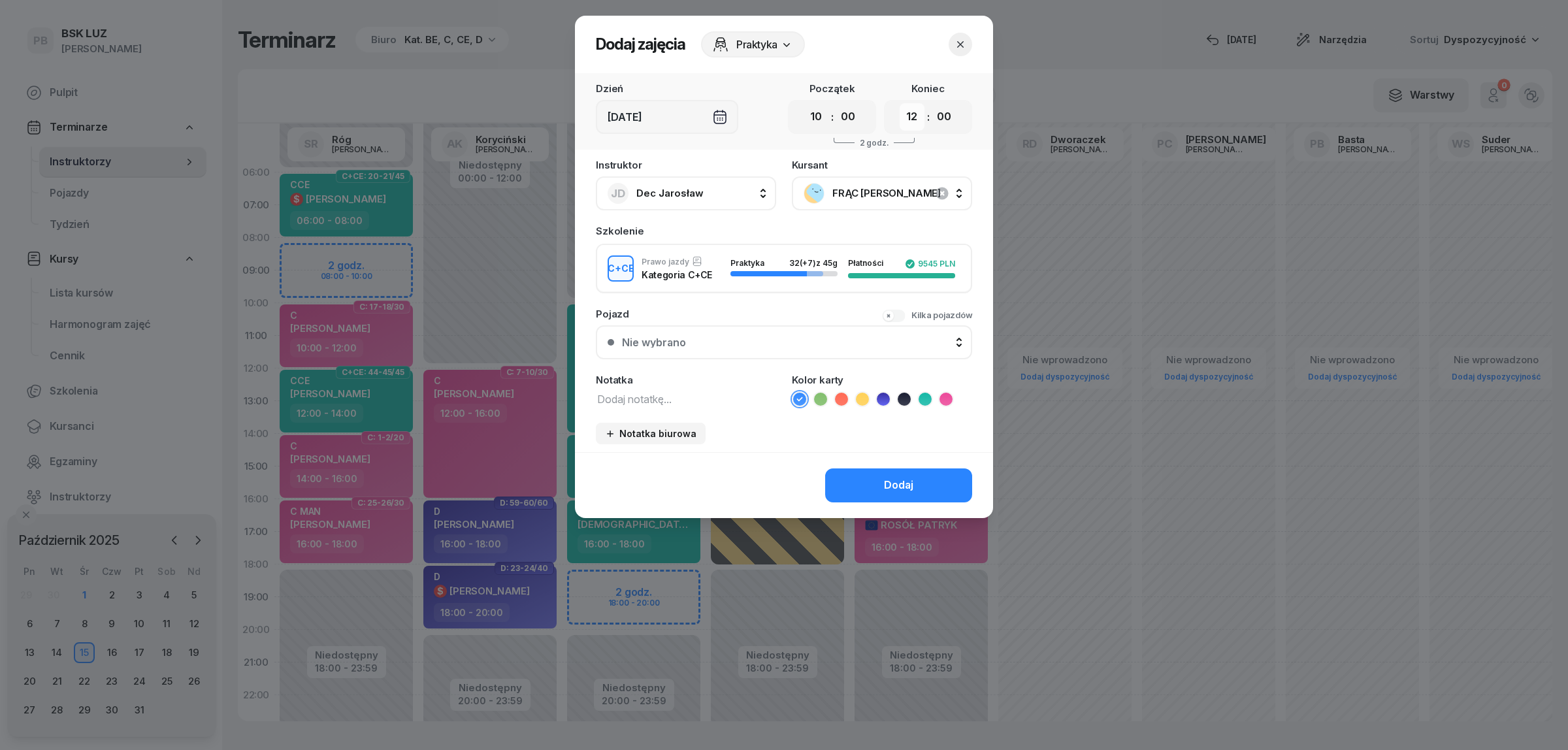
click at [909, 116] on select "00 01 02 03 04 05 06 07 08 09 10 11 12 13 14 15 16 17 18 19 20 21 22 23" at bounding box center [912, 117] width 25 height 28
select select "14"
click at [900, 103] on select "00 01 02 03 04 05 06 07 08 09 10 11 12 13 14 15 16 17 18 19 20 21 22 23" at bounding box center [912, 117] width 25 height 28
click at [717, 400] on textarea at bounding box center [686, 399] width 180 height 17
type textarea "CCE"
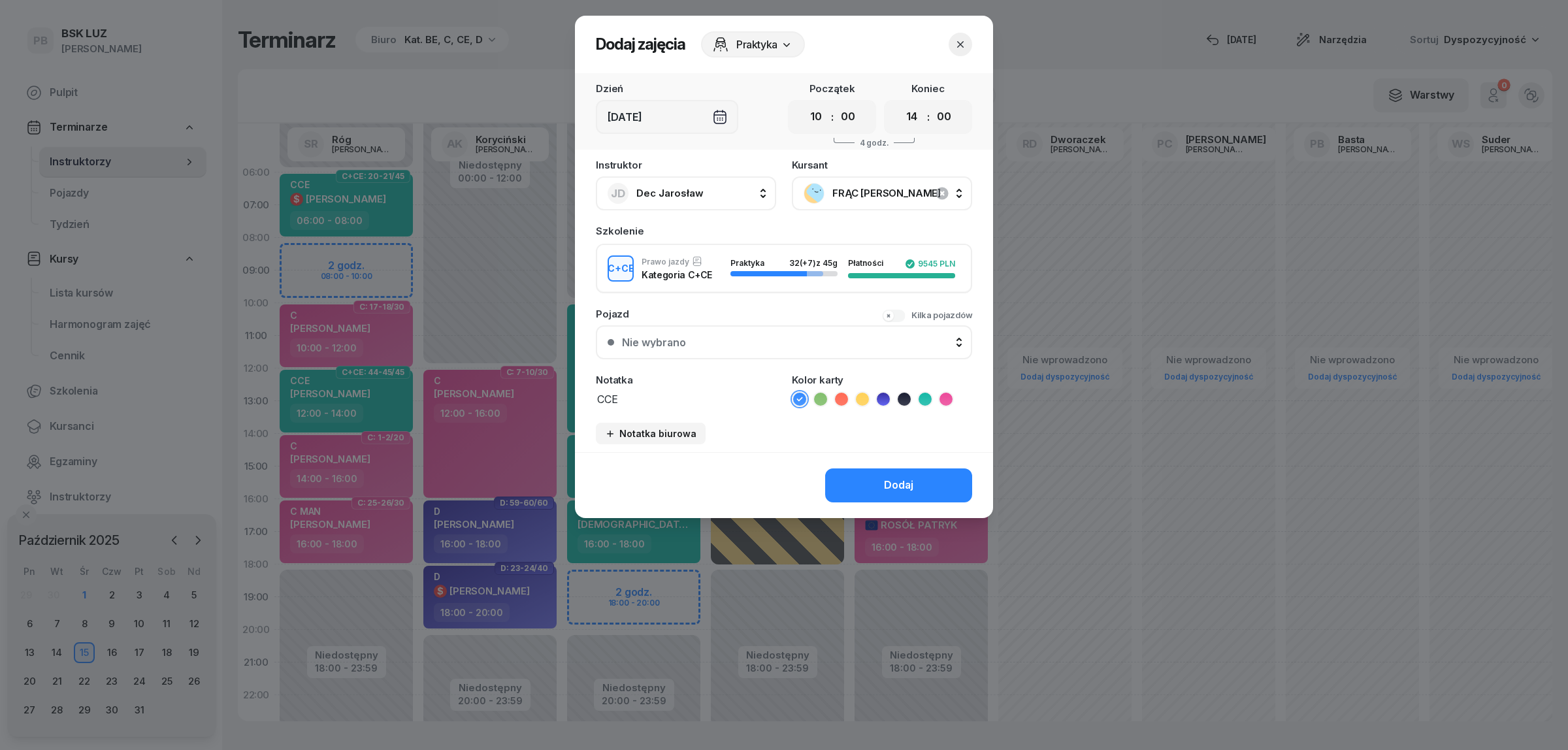
click at [917, 394] on ul at bounding box center [882, 399] width 180 height 15
click at [919, 393] on icon at bounding box center [924, 399] width 13 height 13
click at [904, 477] on div "Dodaj" at bounding box center [898, 486] width 29 height 17
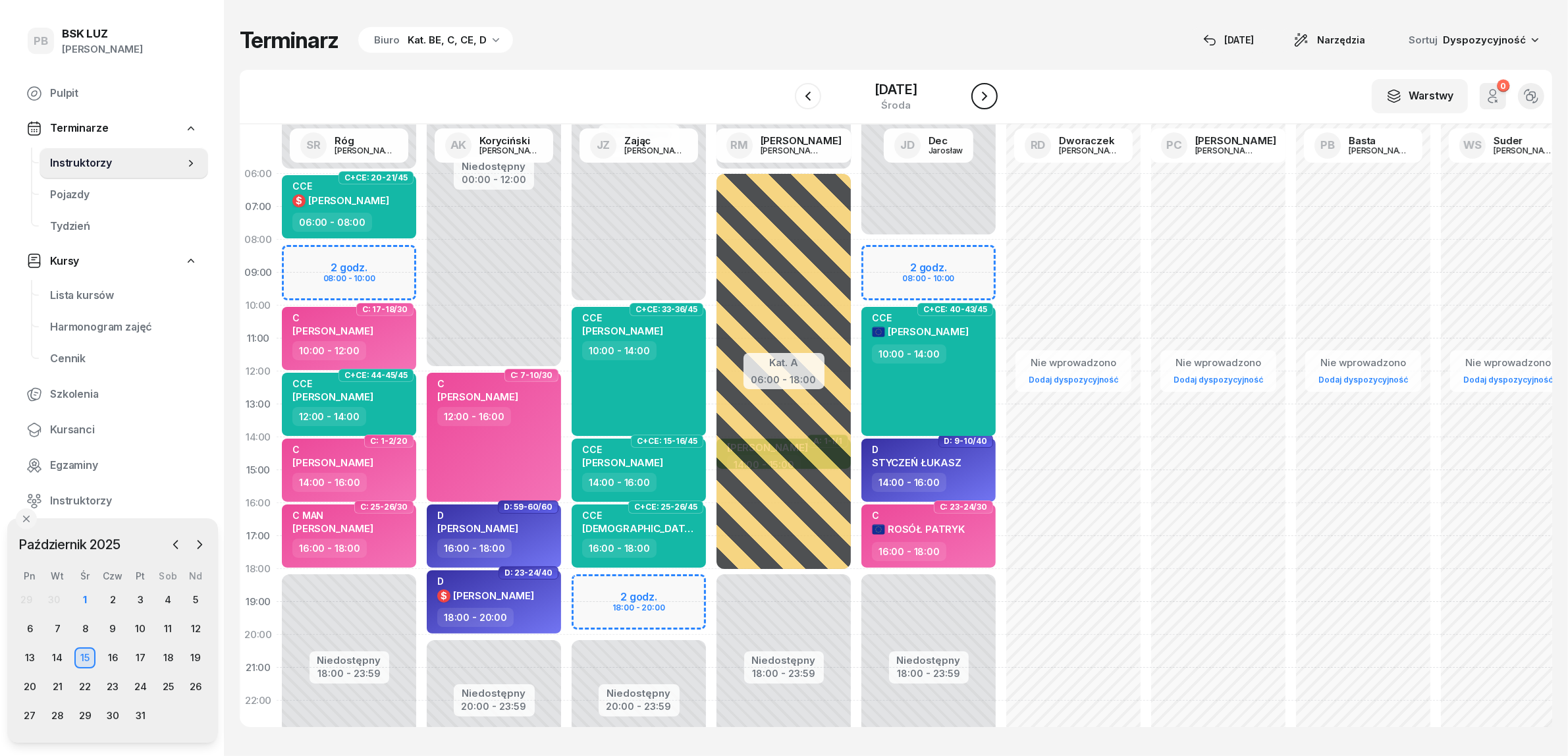
click at [992, 94] on icon "button" at bounding box center [985, 96] width 16 height 16
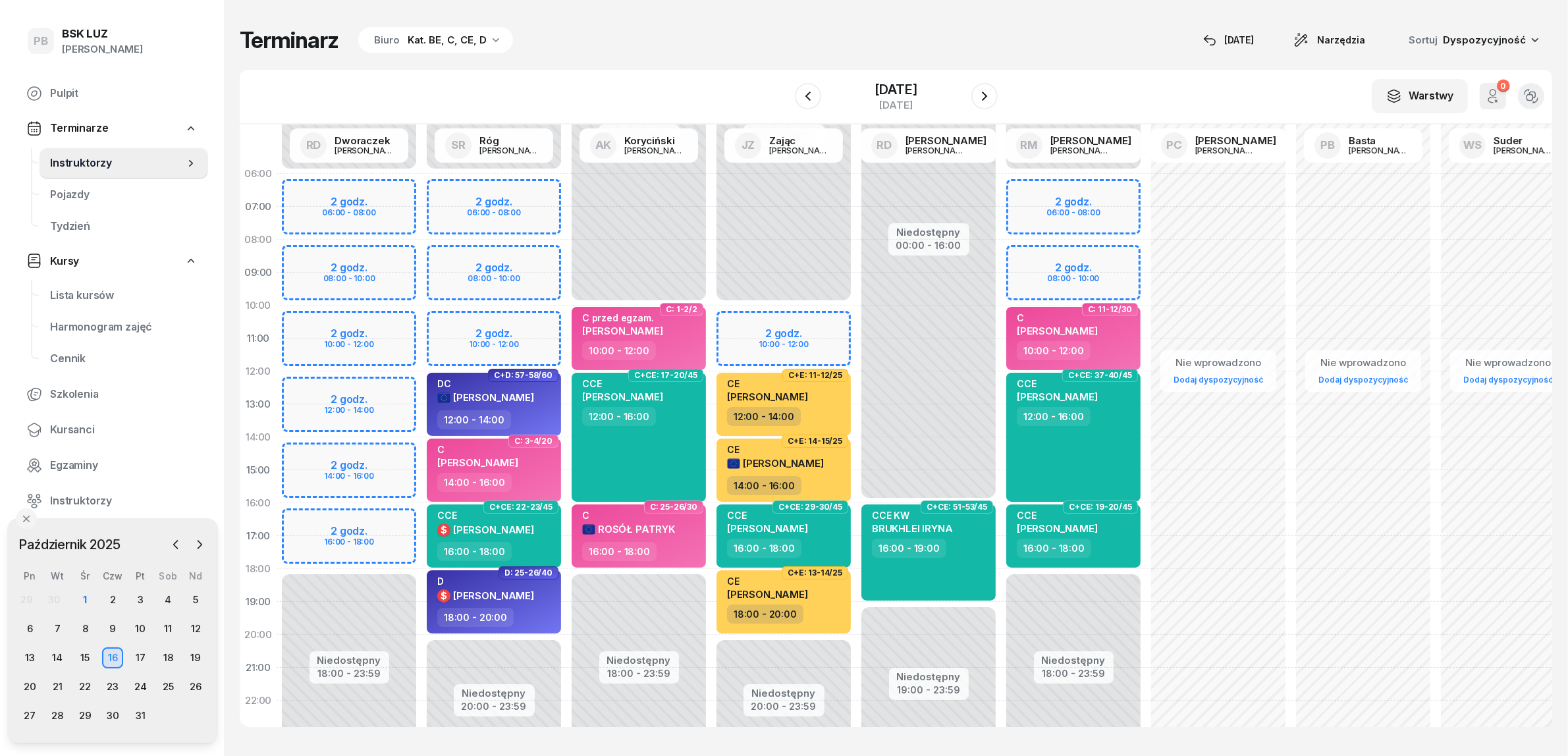
click at [739, 318] on div "Niedostępny 00:00 - 10:00 Niedostępny 20:00 - 23:59 2 godz. 10:00 - 12:00 C+E: …" at bounding box center [784, 470] width 145 height 626
select select "10"
select select "12"
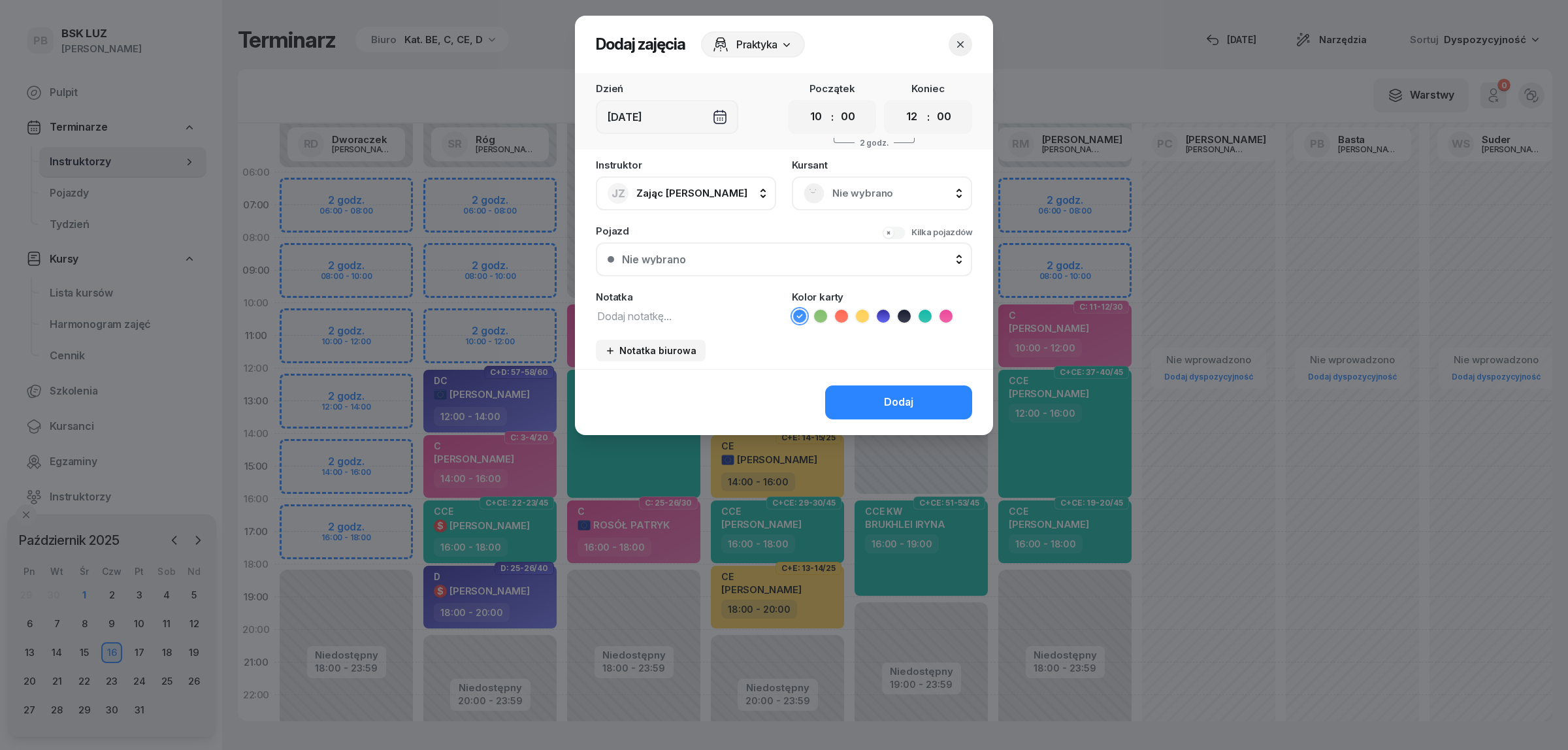
click at [861, 194] on span "Nie wybrano" at bounding box center [896, 193] width 128 height 17
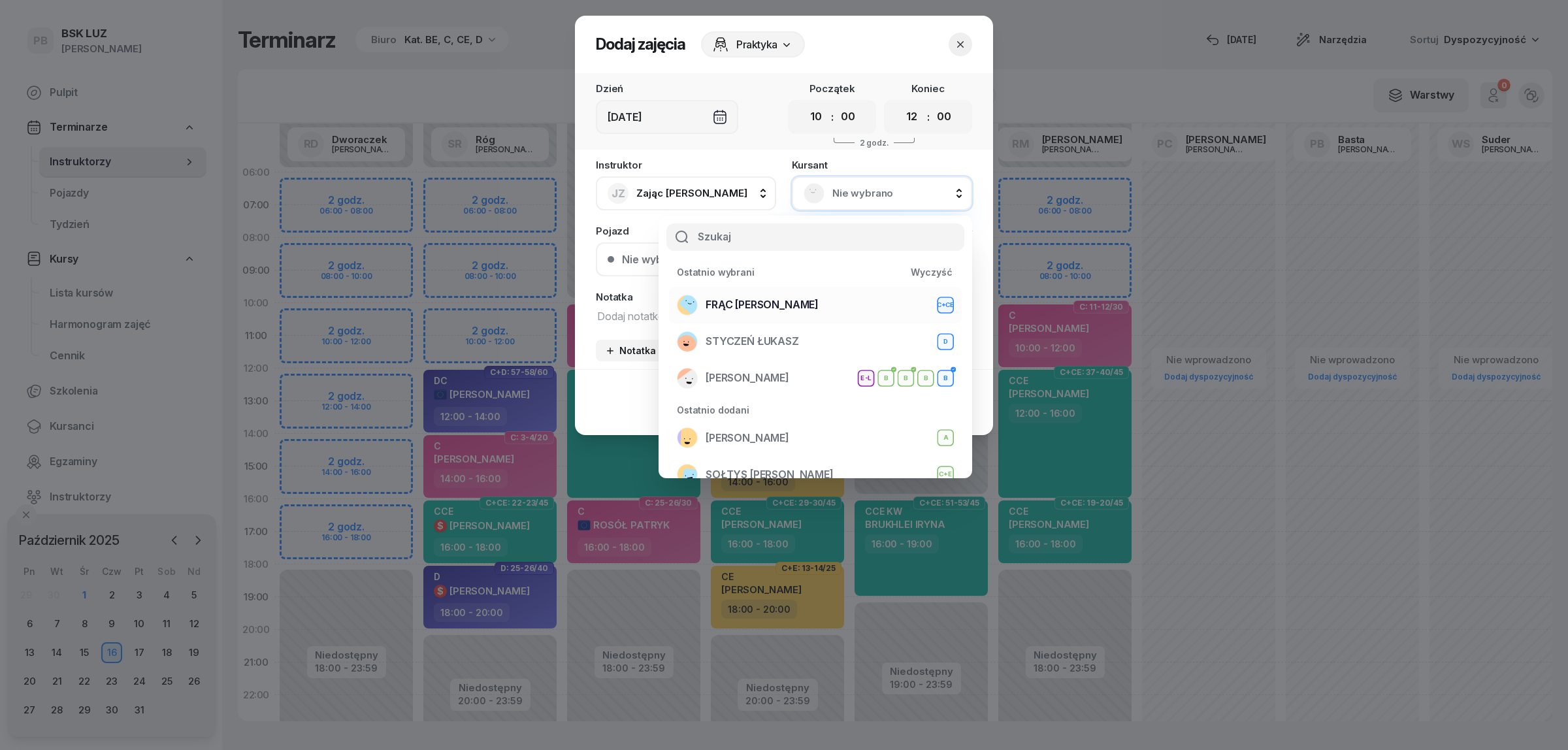
click at [779, 310] on div "FRĄC DAMIAN C+CE" at bounding box center [815, 305] width 277 height 21
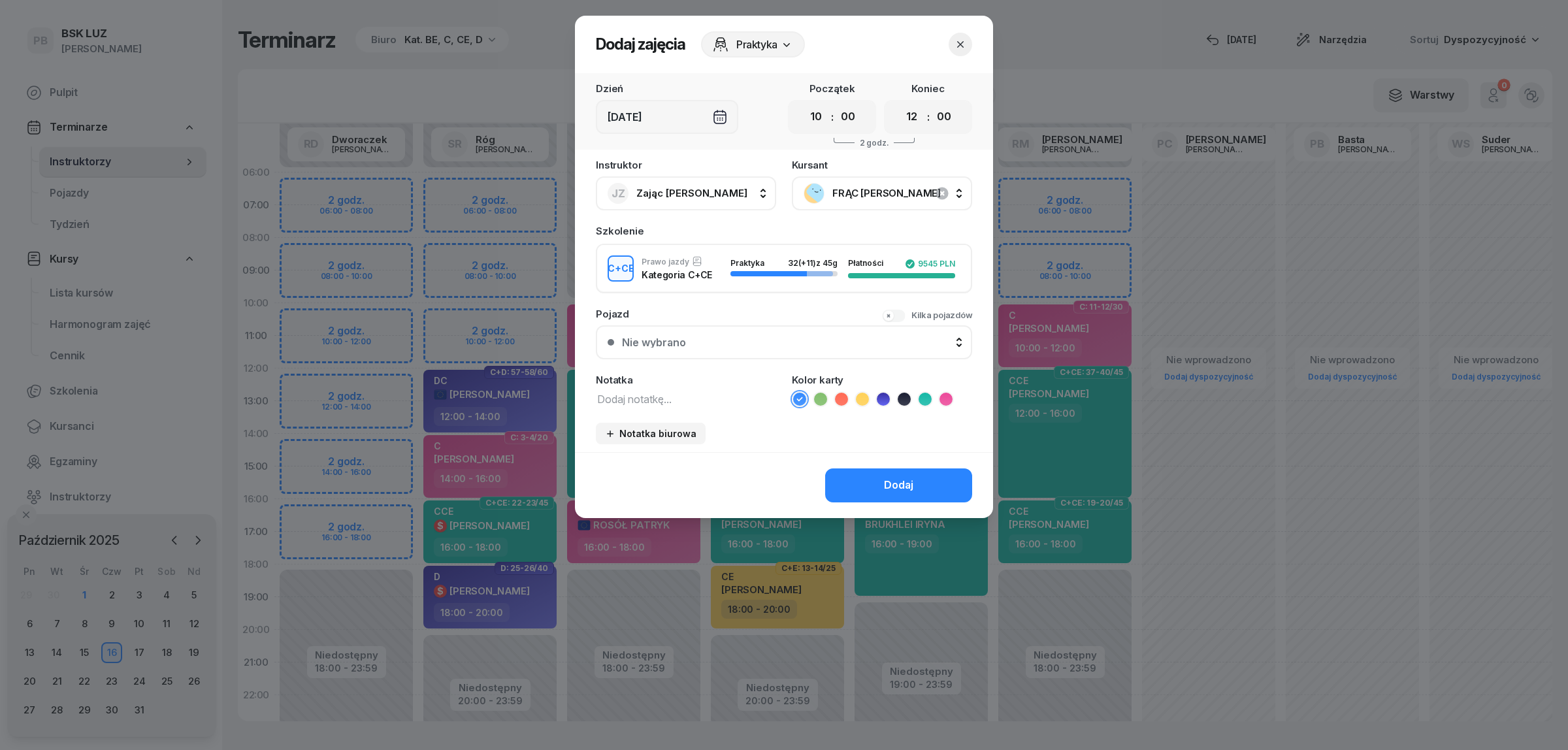
click at [727, 395] on textarea at bounding box center [686, 399] width 180 height 17
type textarea "CCE"
click at [928, 400] on icon at bounding box center [924, 399] width 13 height 13
click at [891, 477] on div "Dodaj" at bounding box center [898, 486] width 29 height 17
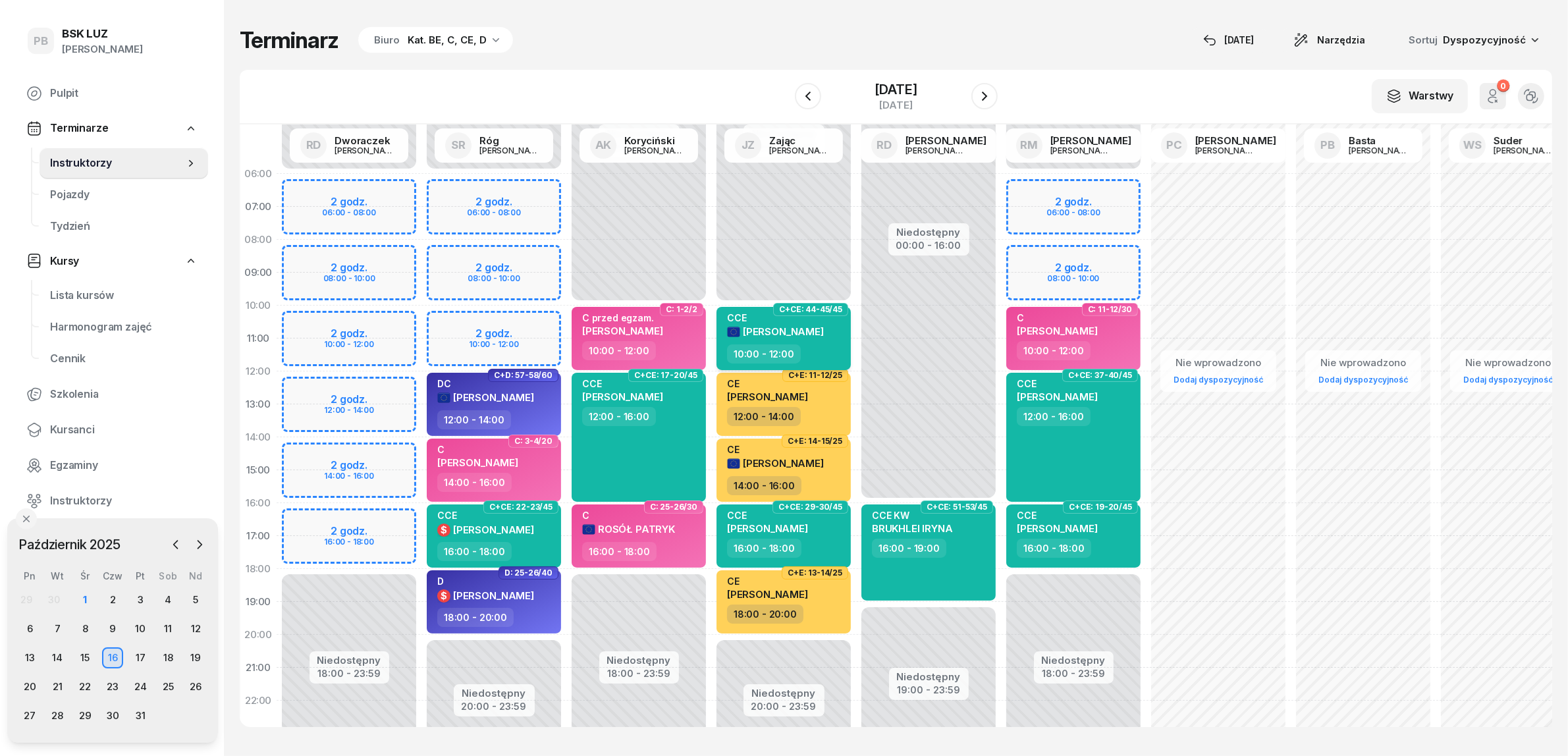
click at [794, 330] on span "[PERSON_NAME]" at bounding box center [783, 331] width 81 height 12
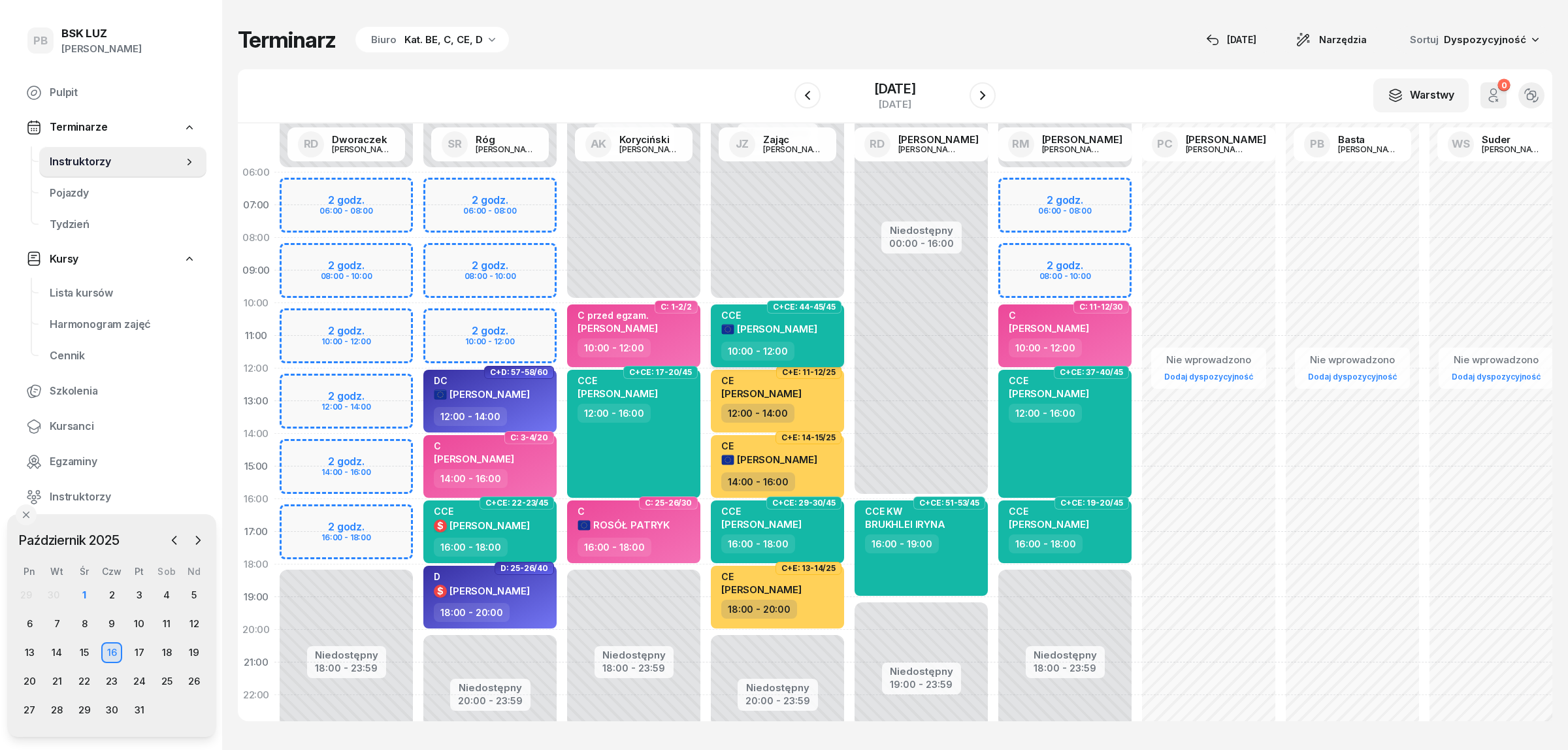
select select "10"
select select "12"
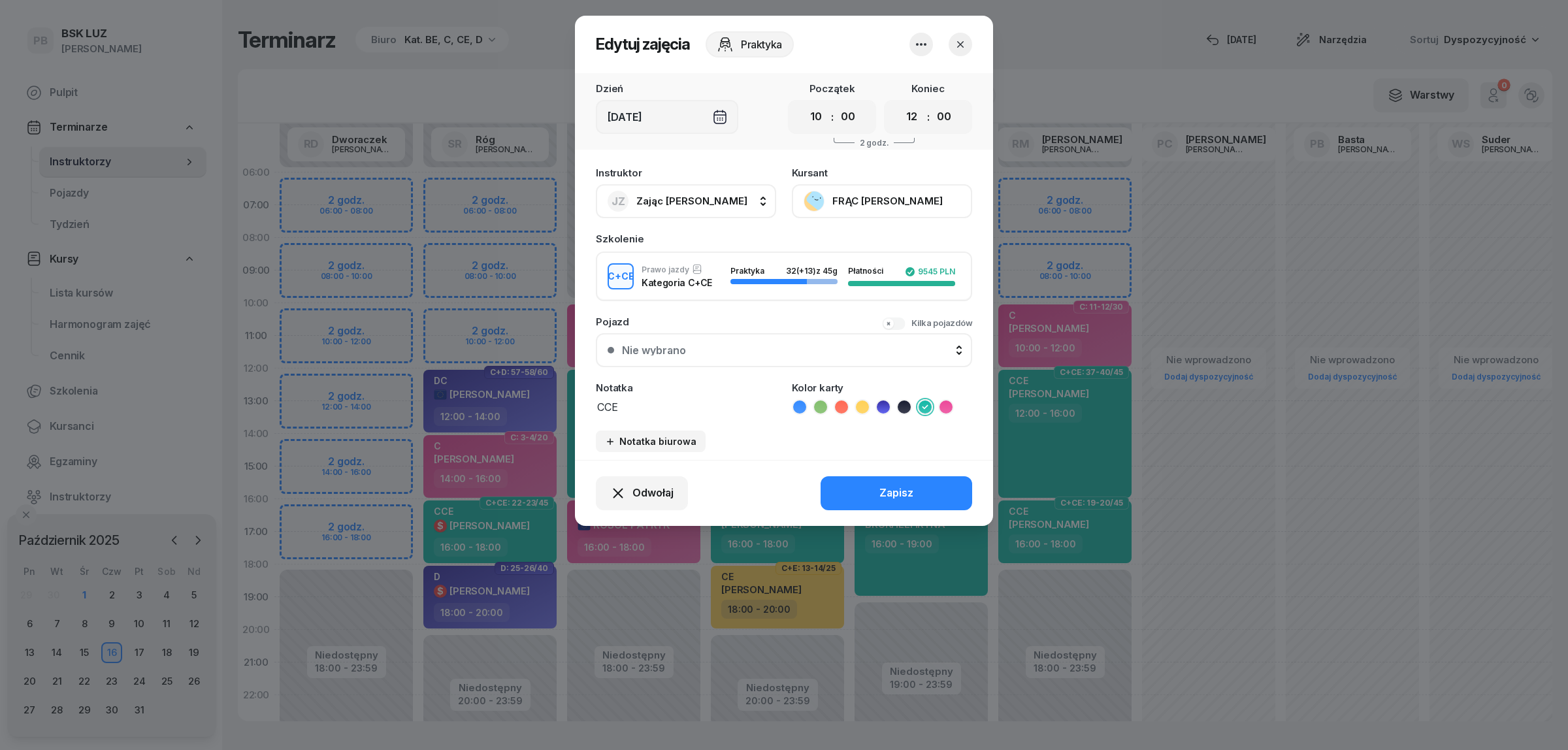
click at [870, 201] on button "FRĄC [PERSON_NAME]" at bounding box center [882, 201] width 180 height 34
click at [843, 246] on div "Otwórz profil" at bounding box center [834, 245] width 63 height 17
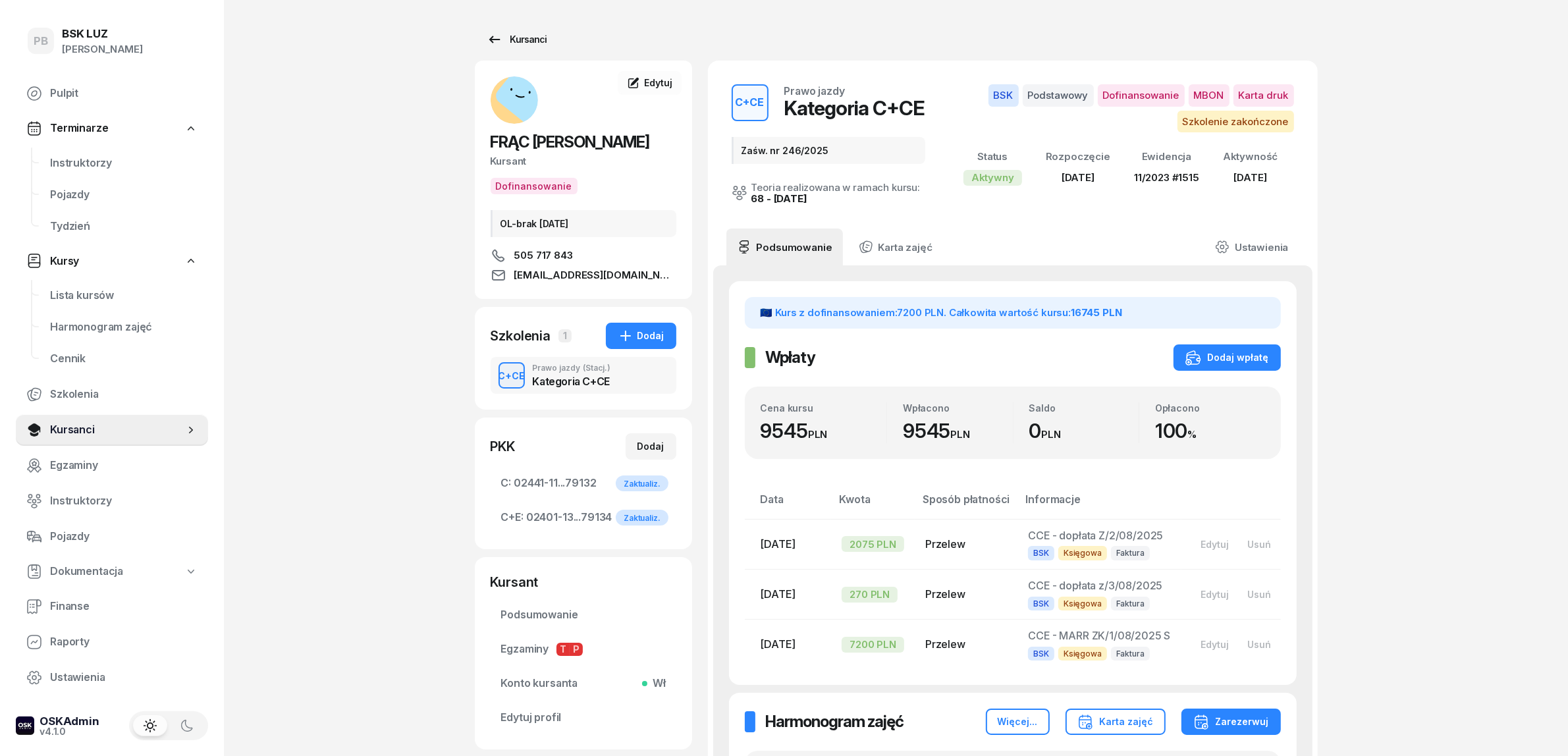
click at [519, 40] on div "Kursanci" at bounding box center [517, 40] width 61 height 16
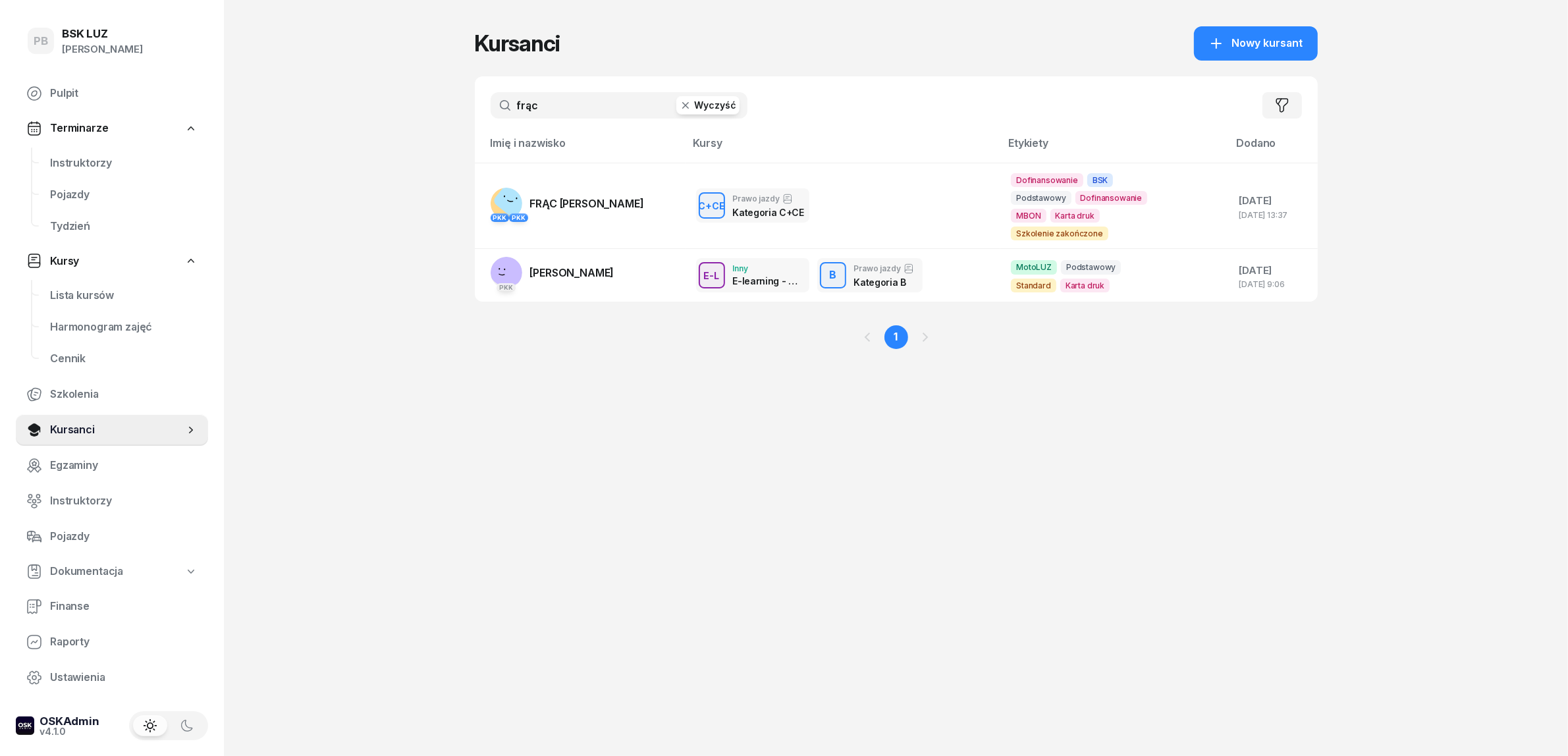
click at [559, 113] on input "frąc" at bounding box center [618, 106] width 257 height 26
click at [559, 113] on input "frąc" at bounding box center [618, 106] width 257 height 26
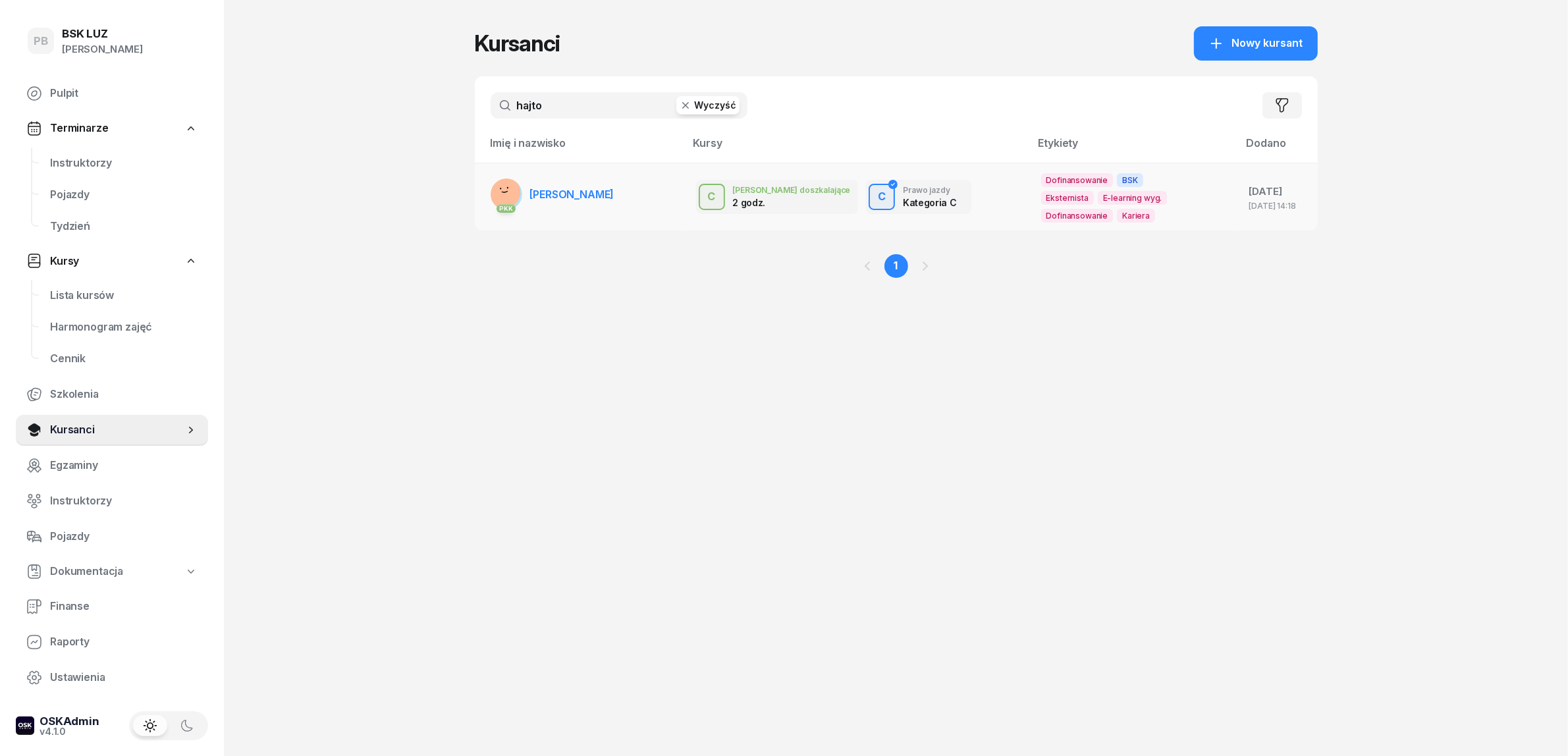
type input "hajto"
click at [564, 189] on span "[PERSON_NAME]" at bounding box center [572, 194] width 85 height 13
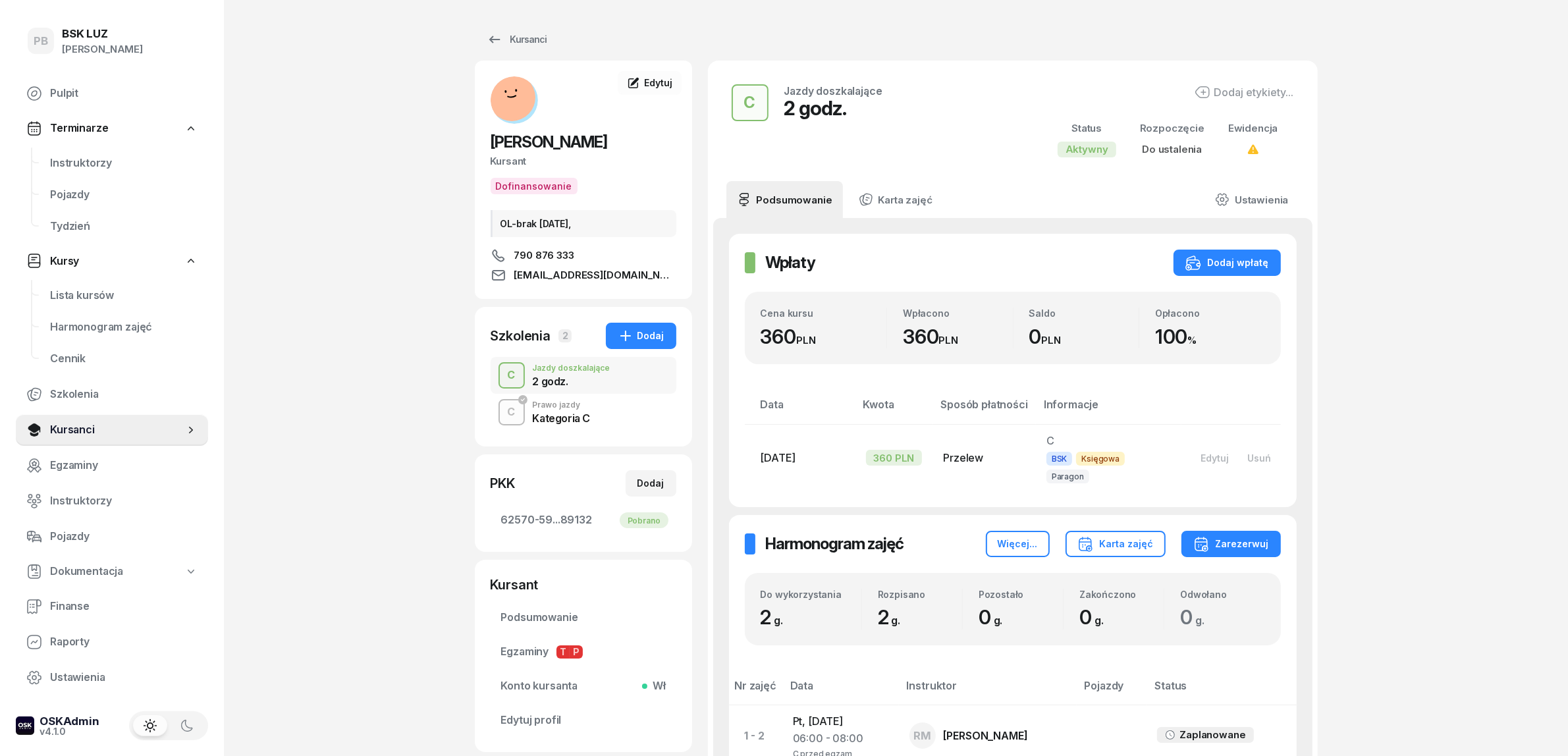
click at [1453, 450] on div "PB BSK [PERSON_NAME] Pulpit Terminarze Instruktorzy Pojazdy Tydzień Kursy Lista…" at bounding box center [784, 466] width 1568 height 933
click at [355, 298] on div "PB BSK [PERSON_NAME] Pulpit Terminarze Instruktorzy Pojazdy Tydzień Kursy Lista…" at bounding box center [784, 466] width 1568 height 933
click at [67, 161] on span "Instruktorzy" at bounding box center [123, 163] width 147 height 17
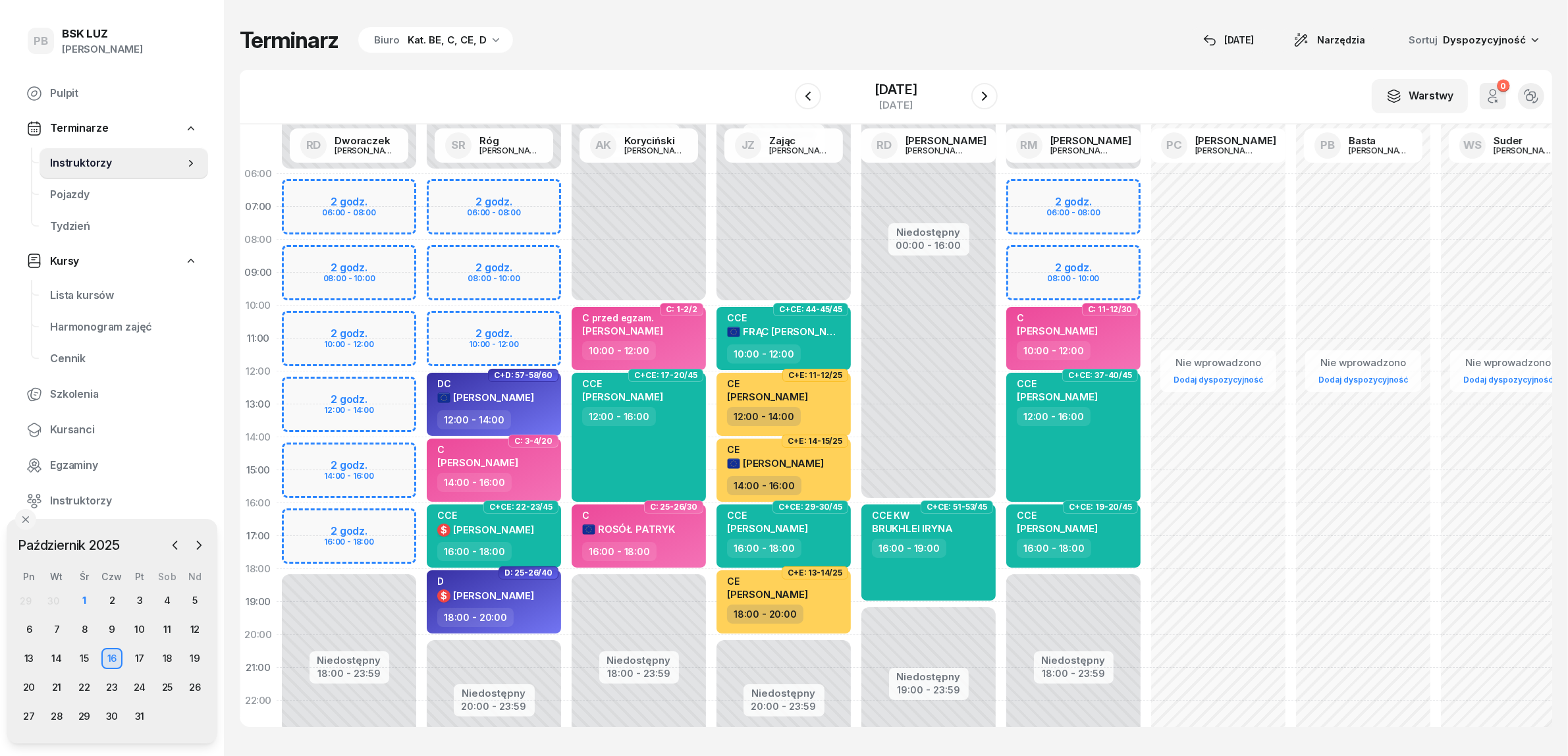
click at [736, 54] on div "Terminarz Biuro Kat. BE, C, CE, D [DATE] Narzędzia Sortuj Dyspozycyjność" at bounding box center [895, 40] width 1312 height 28
click at [682, 40] on div "Terminarz Biuro Kat. BE, C, CE, D [DATE] Narzędzia Sortuj Dyspozycyjność" at bounding box center [895, 40] width 1312 height 28
click at [168, 598] on div "4" at bounding box center [167, 600] width 21 height 21
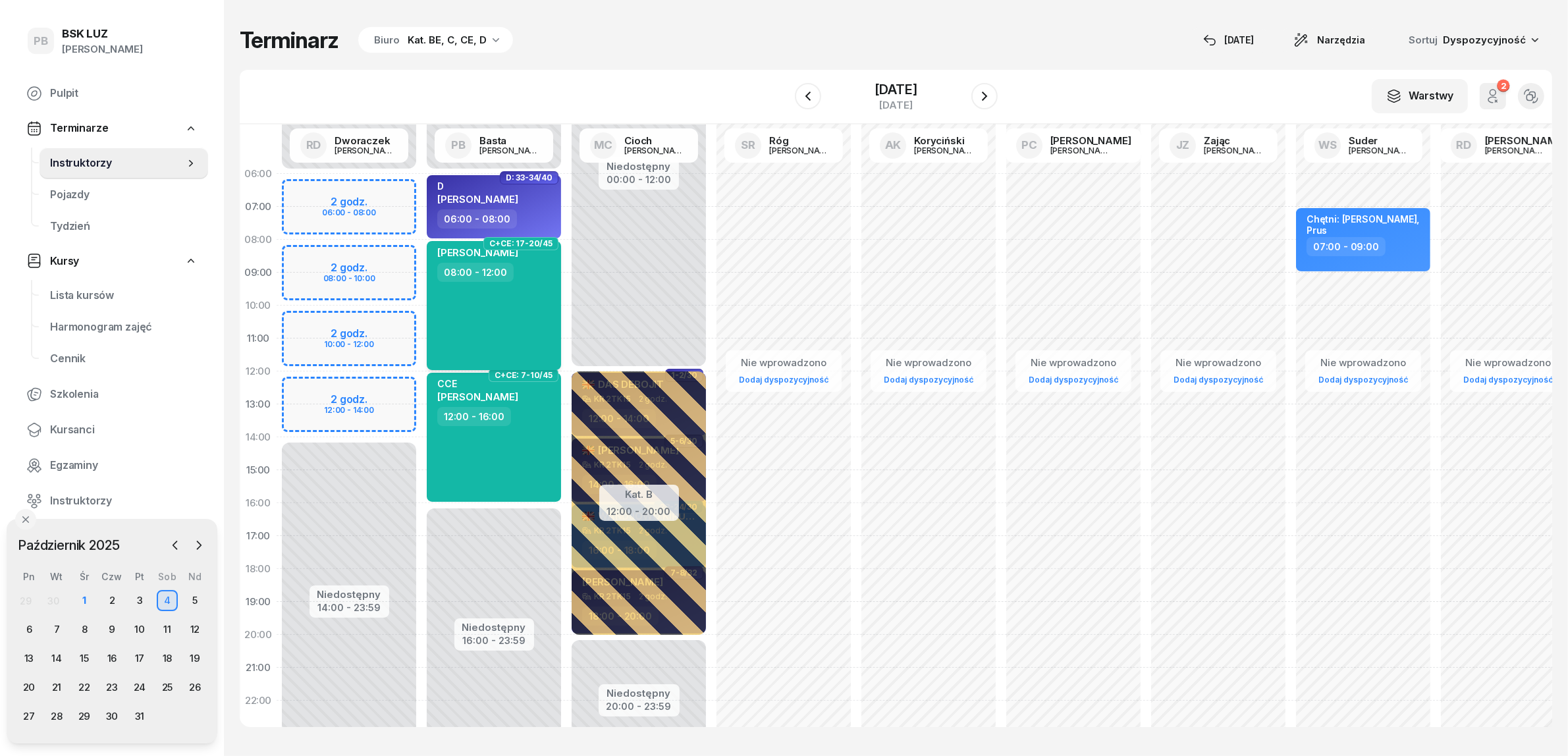
click at [528, 333] on div "[PERSON_NAME] 08:00 - 12:00" at bounding box center [493, 306] width 134 height 129
select select "08"
select select "12"
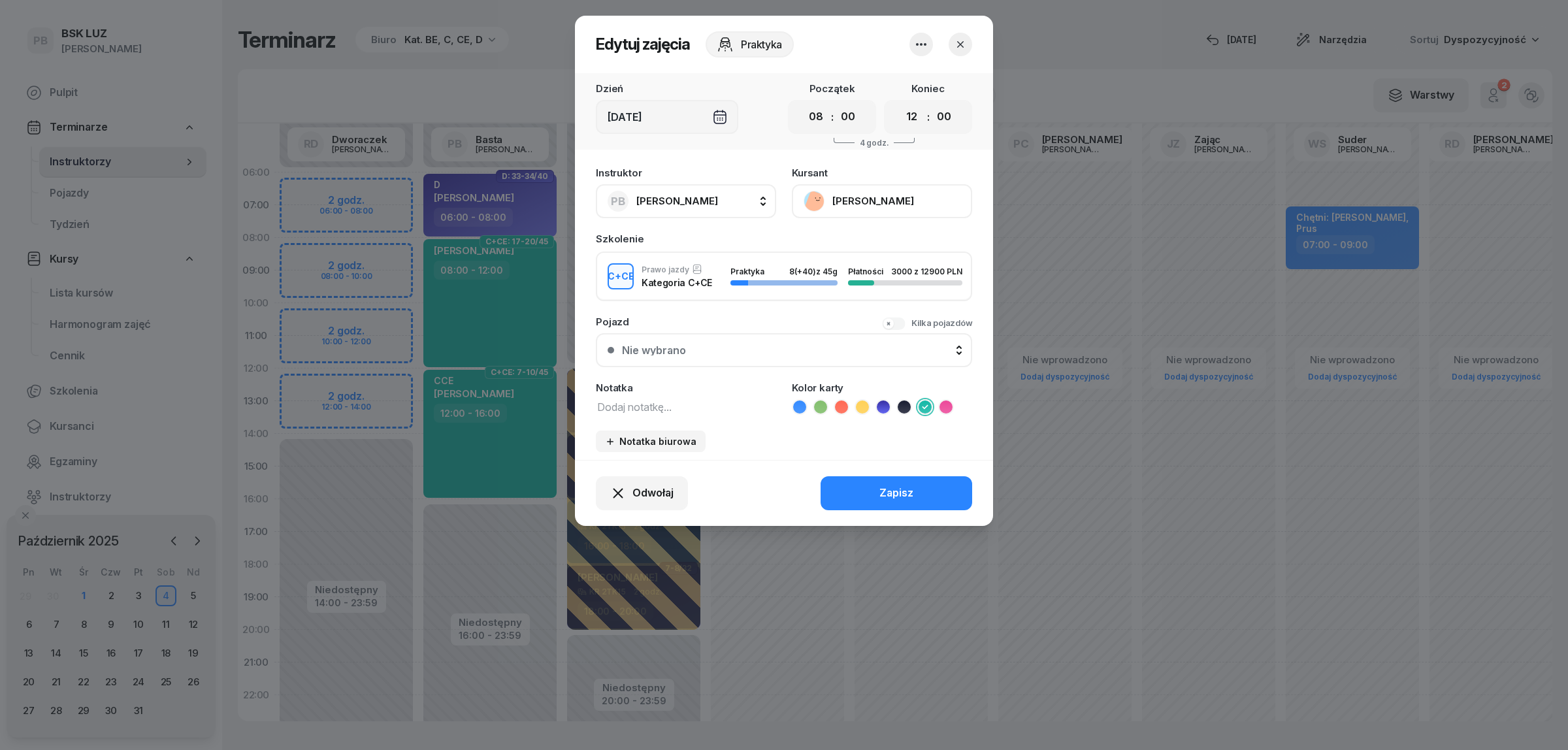
click at [675, 201] on span "[PERSON_NAME]" at bounding box center [677, 201] width 82 height 12
type input "dw"
click at [694, 286] on span "[PERSON_NAME]" at bounding box center [684, 288] width 80 height 17
click at [897, 477] on button "Zapisz" at bounding box center [896, 494] width 152 height 34
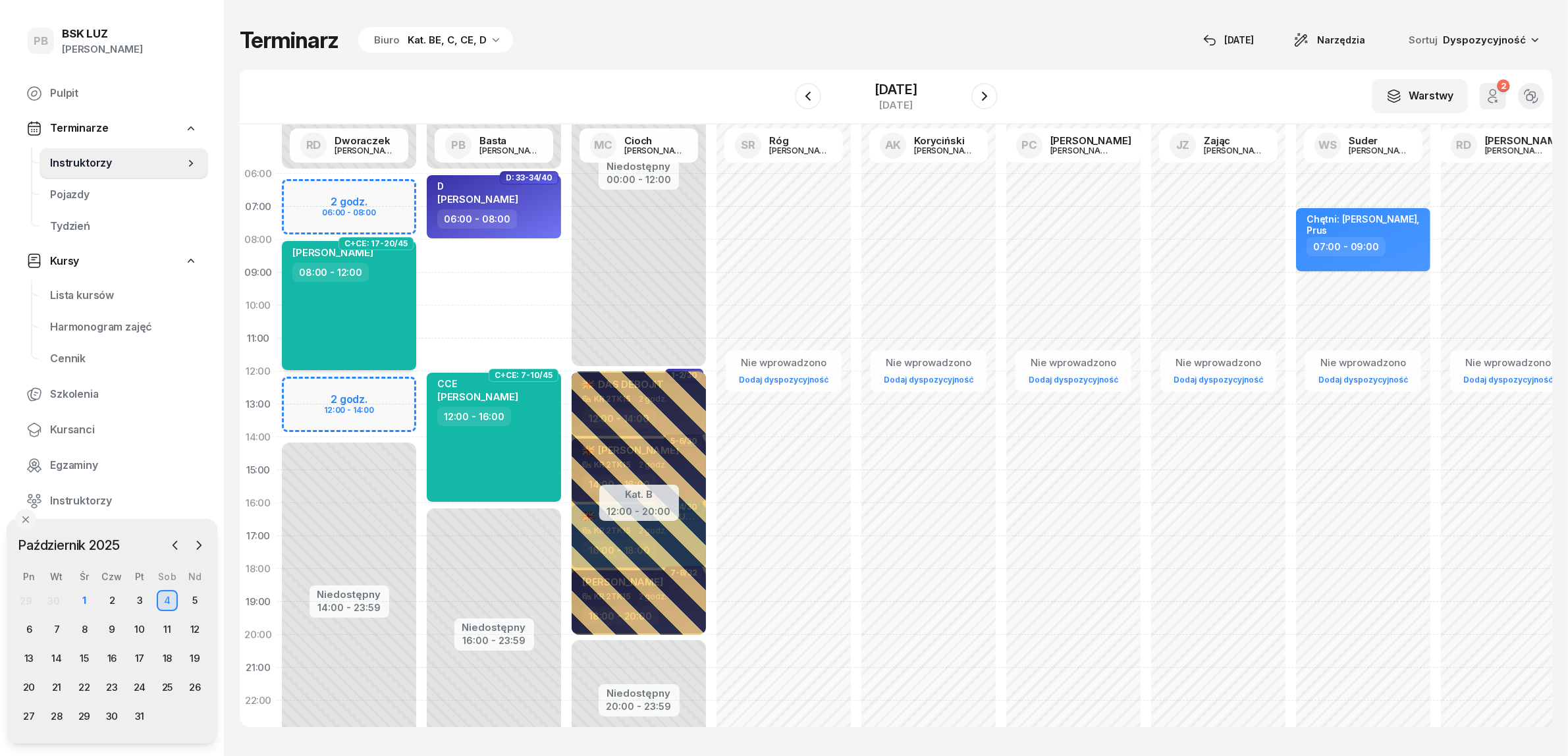
click at [392, 310] on div "[PERSON_NAME] 08:00 - 12:00" at bounding box center [348, 306] width 134 height 129
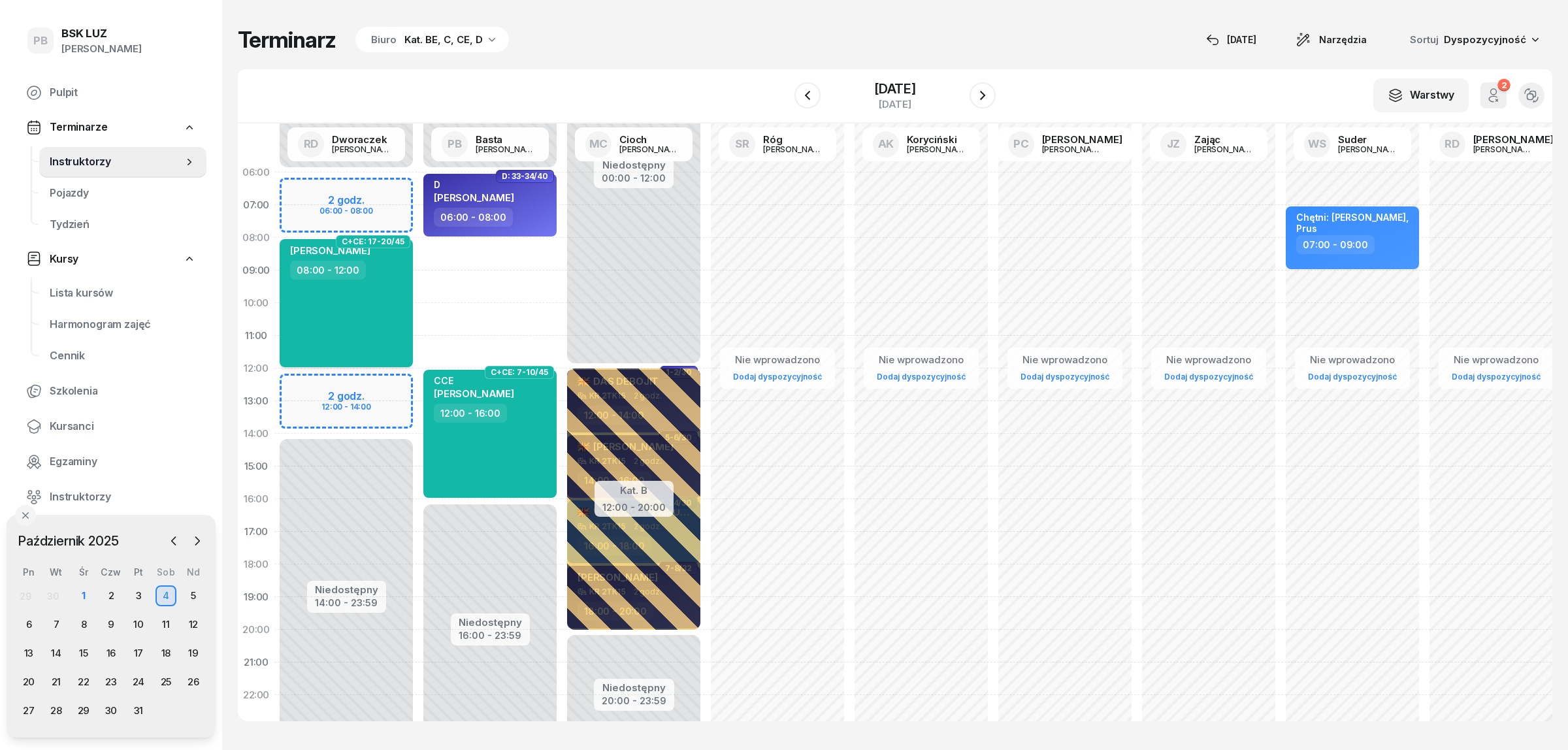
select select "08"
select select "12"
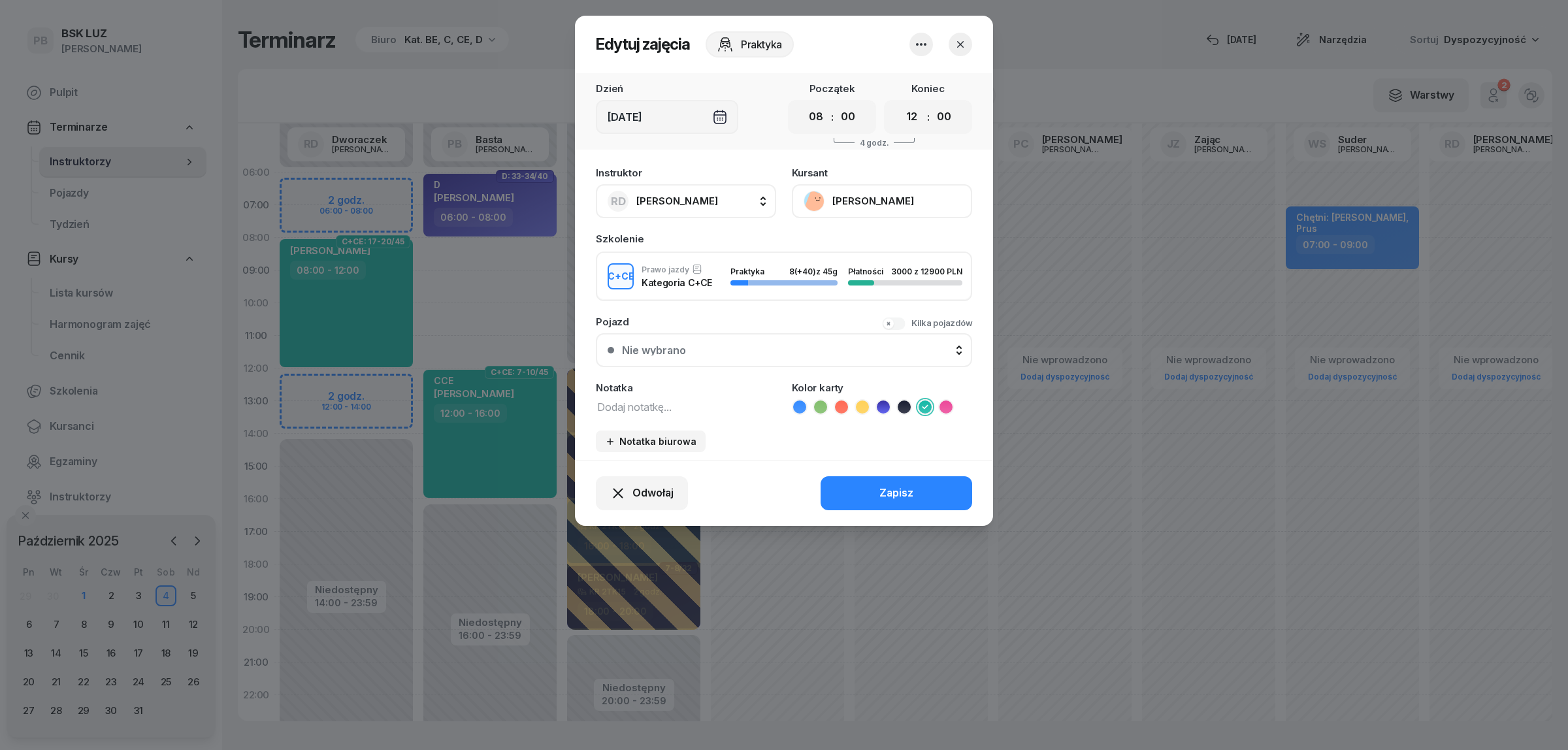
click at [520, 221] on div at bounding box center [784, 375] width 1568 height 750
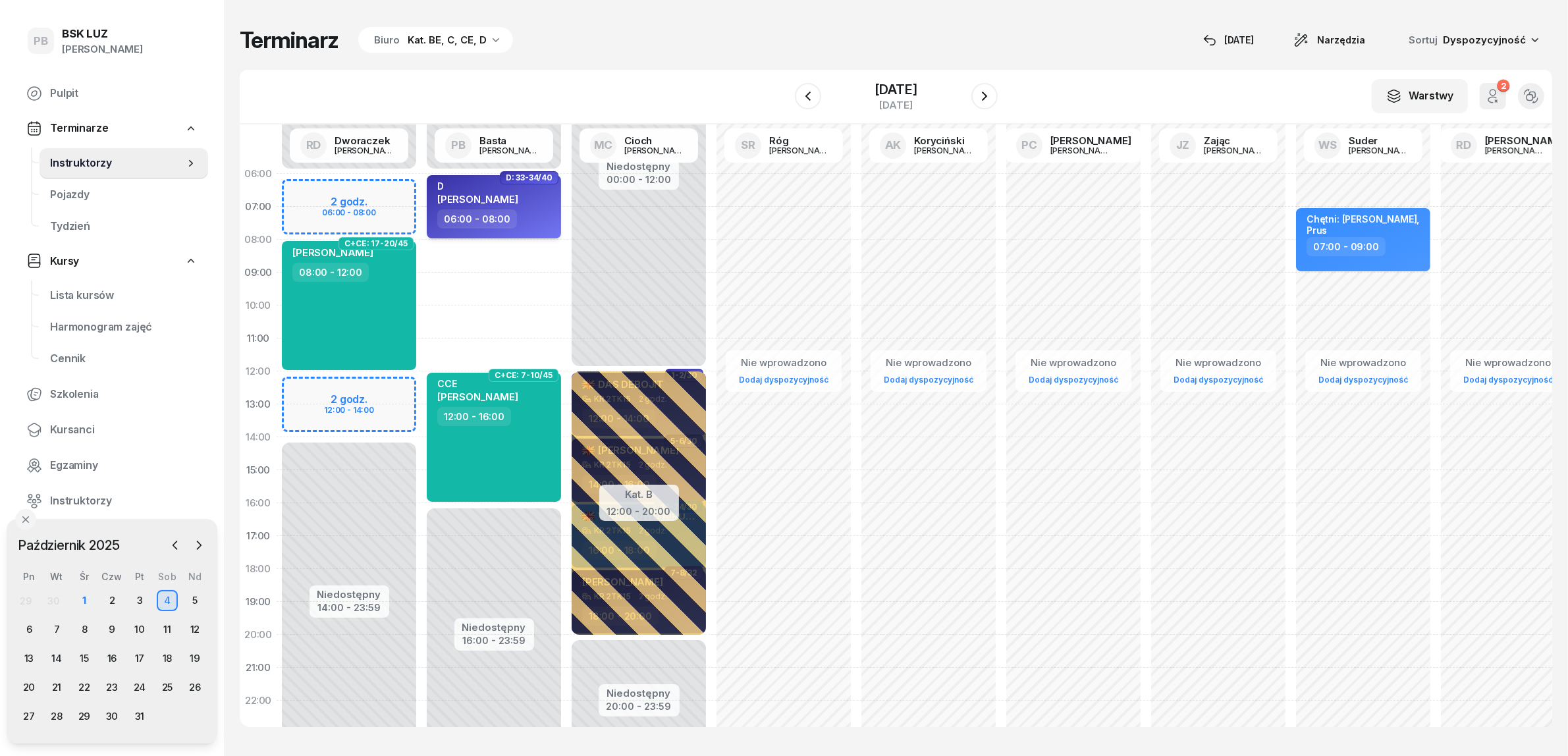
click at [537, 213] on div "06:00 - 08:00" at bounding box center [495, 219] width 116 height 19
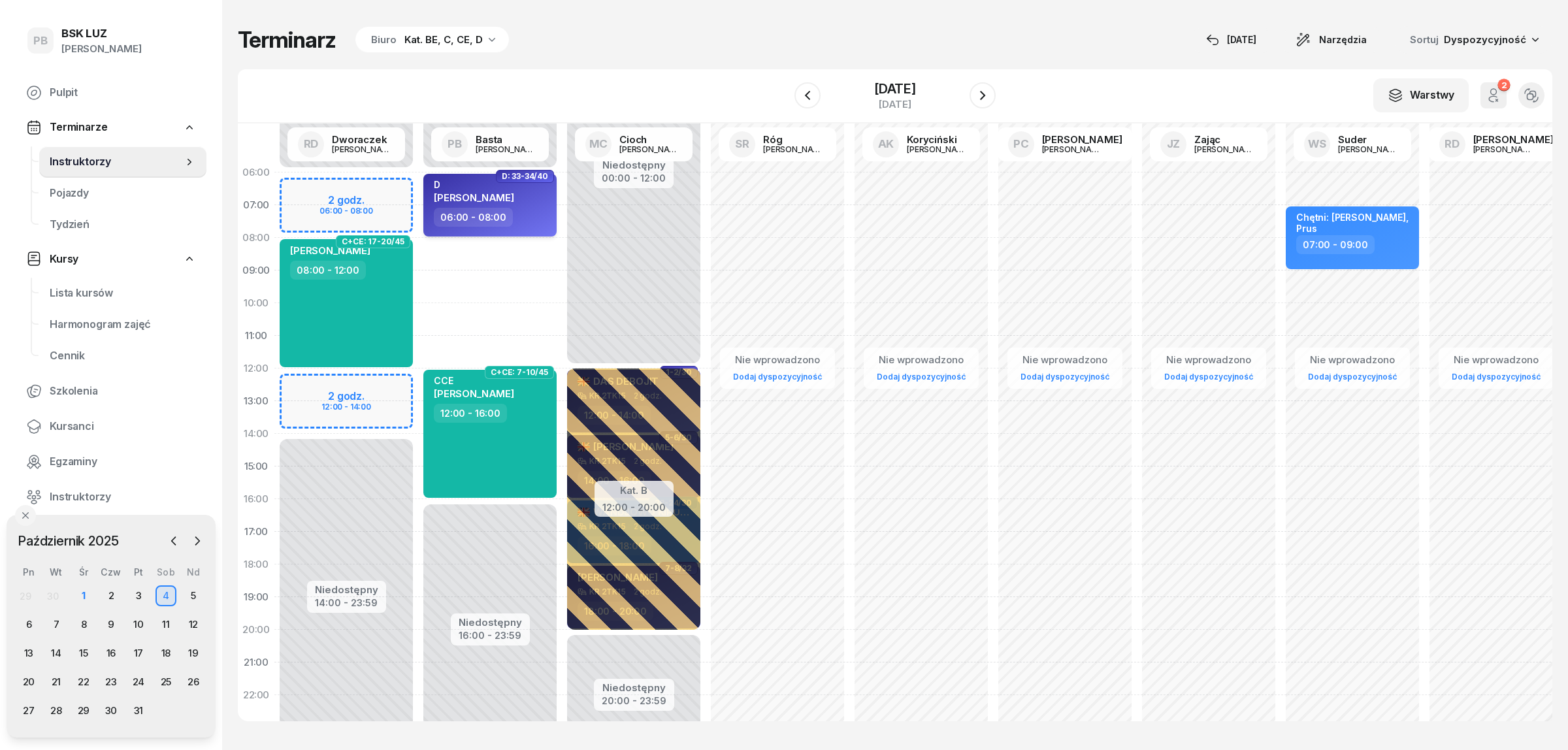
select select "06"
select select "08"
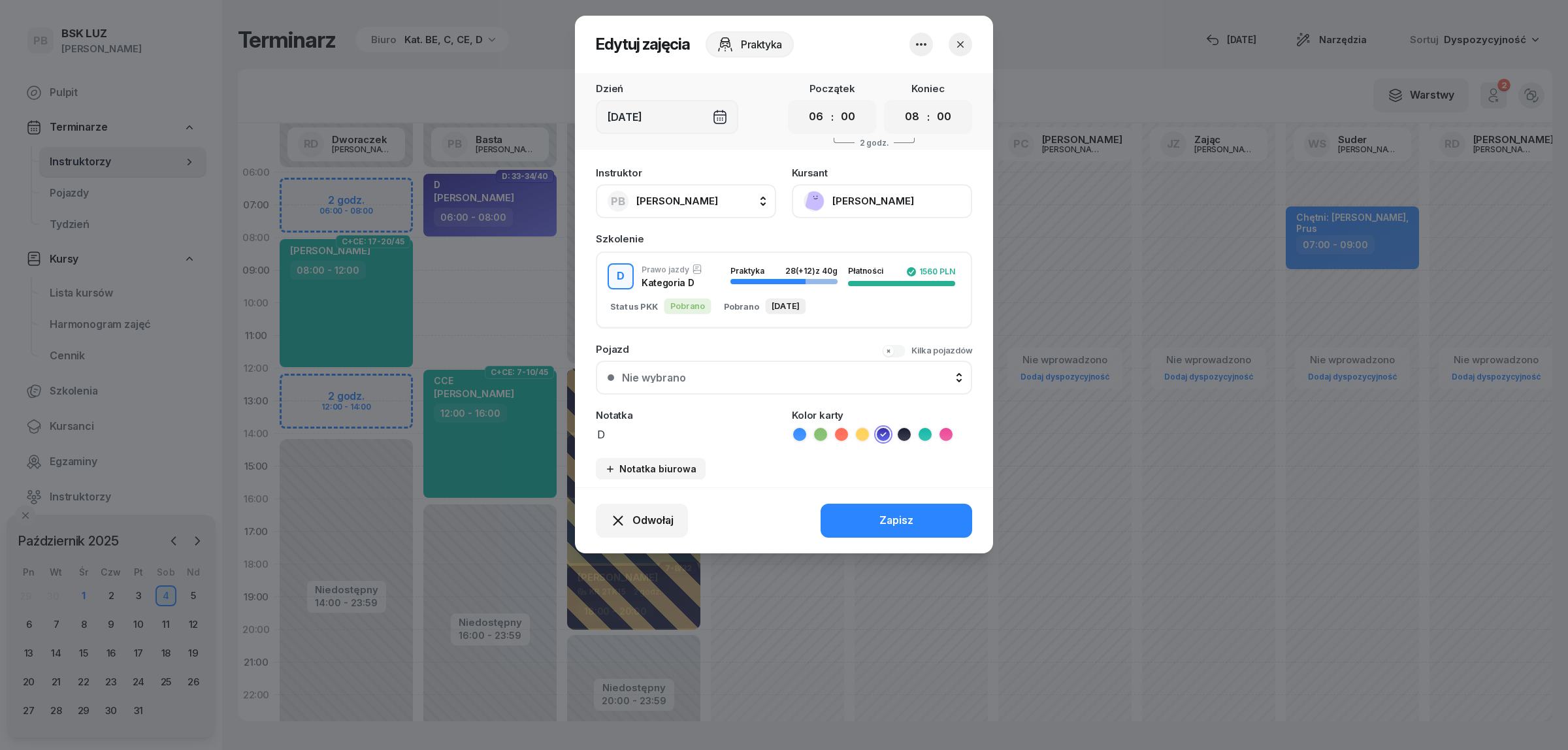
click at [647, 425] on textarea "D" at bounding box center [686, 434] width 180 height 17
type textarea "D PB"
click at [844, 514] on button "Zapisz" at bounding box center [896, 521] width 152 height 34
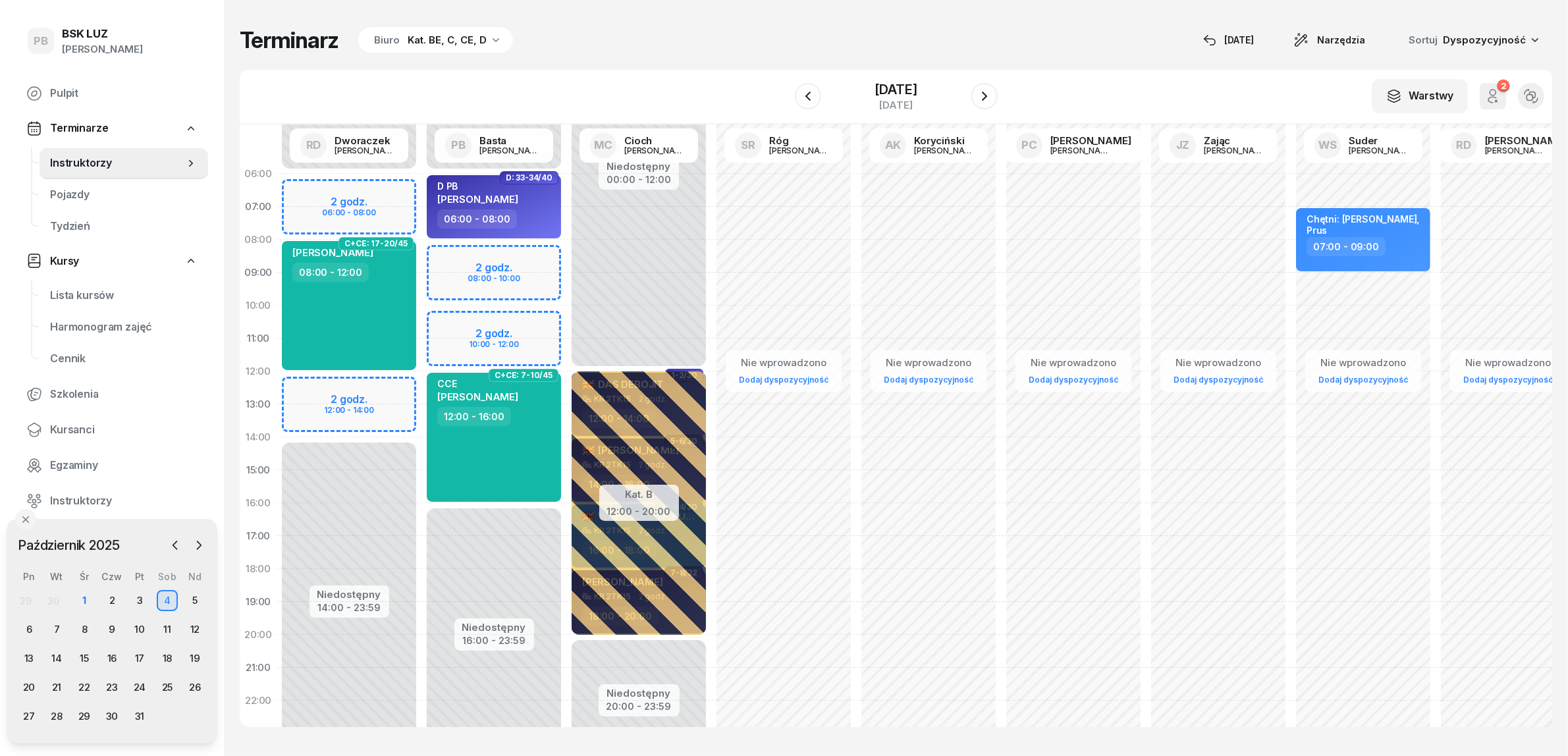
drag, startPoint x: 751, startPoint y: 58, endPoint x: 729, endPoint y: 116, distance: 62.0
click at [751, 58] on div "Terminarz Biuro Kat. BE, C, CE, D [DATE] Narzędzia Sortuj Dyspozycyjność W Wybi…" at bounding box center [895, 376] width 1312 height 754
click at [992, 92] on icon "button" at bounding box center [985, 96] width 16 height 16
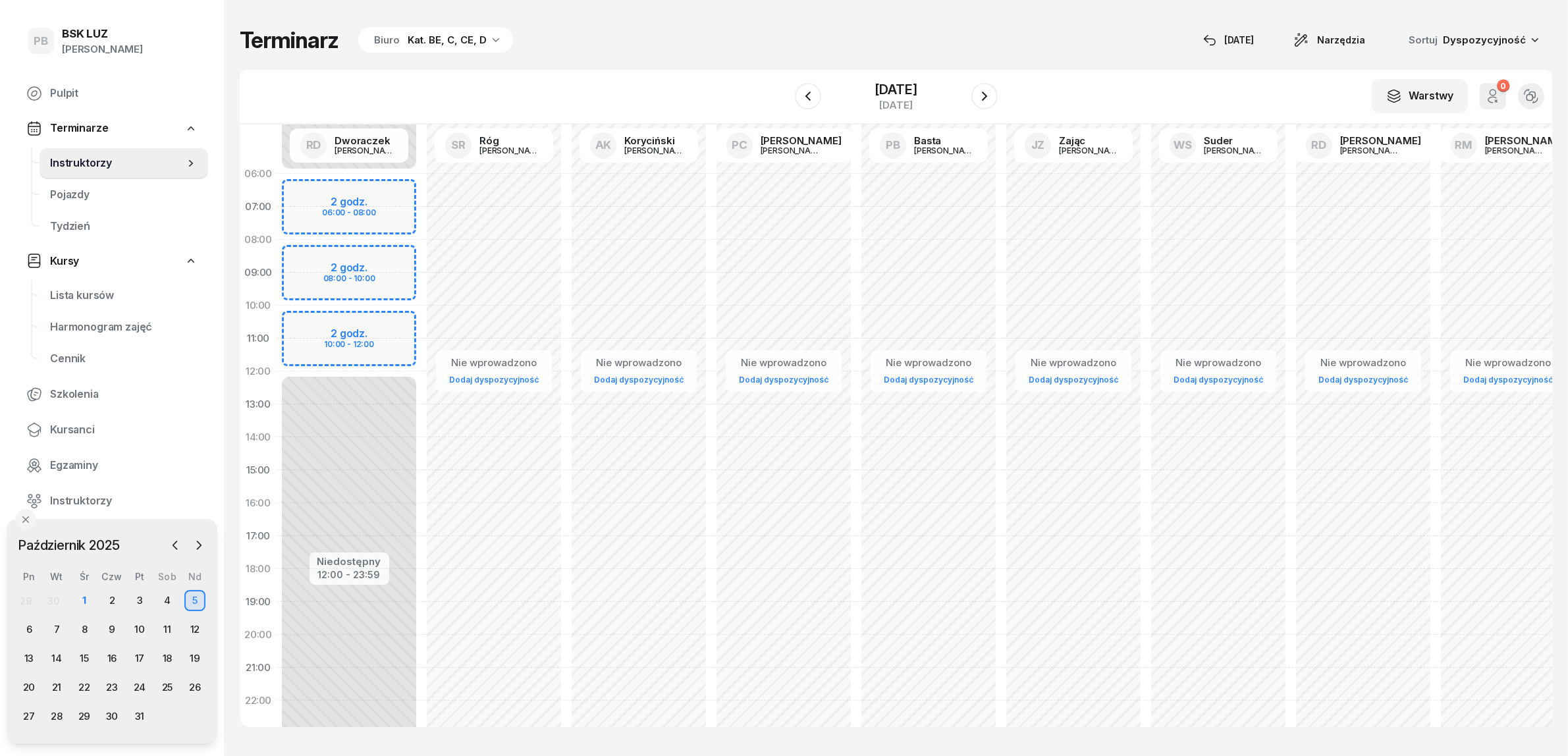
click at [293, 180] on div "Niedostępny 00:00 - 06:00 Niedostępny 12:00 - 23:59 2 godz. 06:00 - 08:00 2 god…" at bounding box center [348, 470] width 145 height 626
click at [298, 193] on div "Niedostępny 00:00 - 06:00 Niedostępny 12:00 - 23:59 2 godz. 06:00 - 08:00 2 god…" at bounding box center [348, 470] width 145 height 626
select select "06"
select select "08"
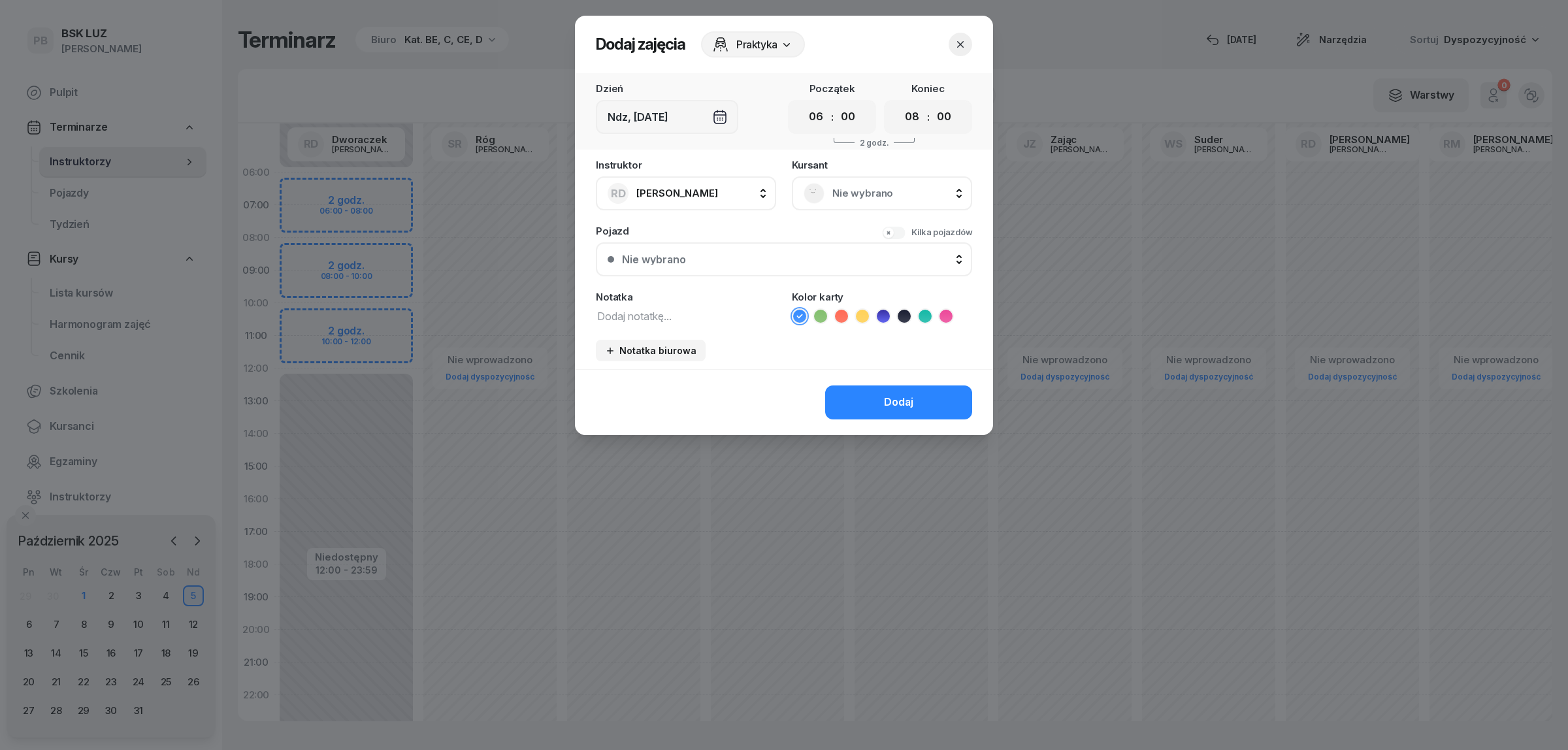
click at [361, 348] on div at bounding box center [784, 375] width 1568 height 750
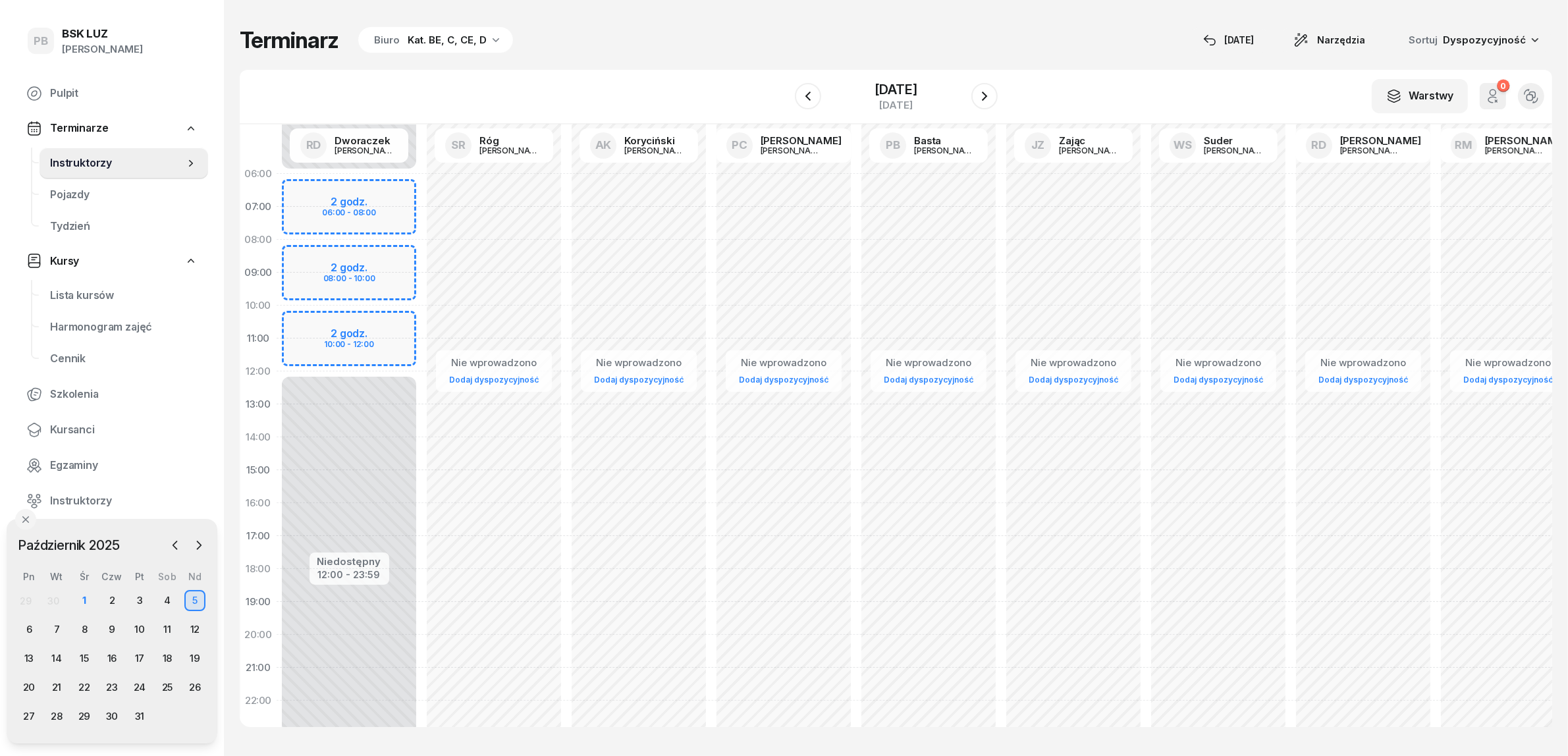
click at [313, 192] on div "Niedostępny 00:00 - 06:00 Niedostępny 12:00 - 23:59 2 godz. 06:00 - 08:00 2 god…" at bounding box center [348, 470] width 145 height 626
select select "06"
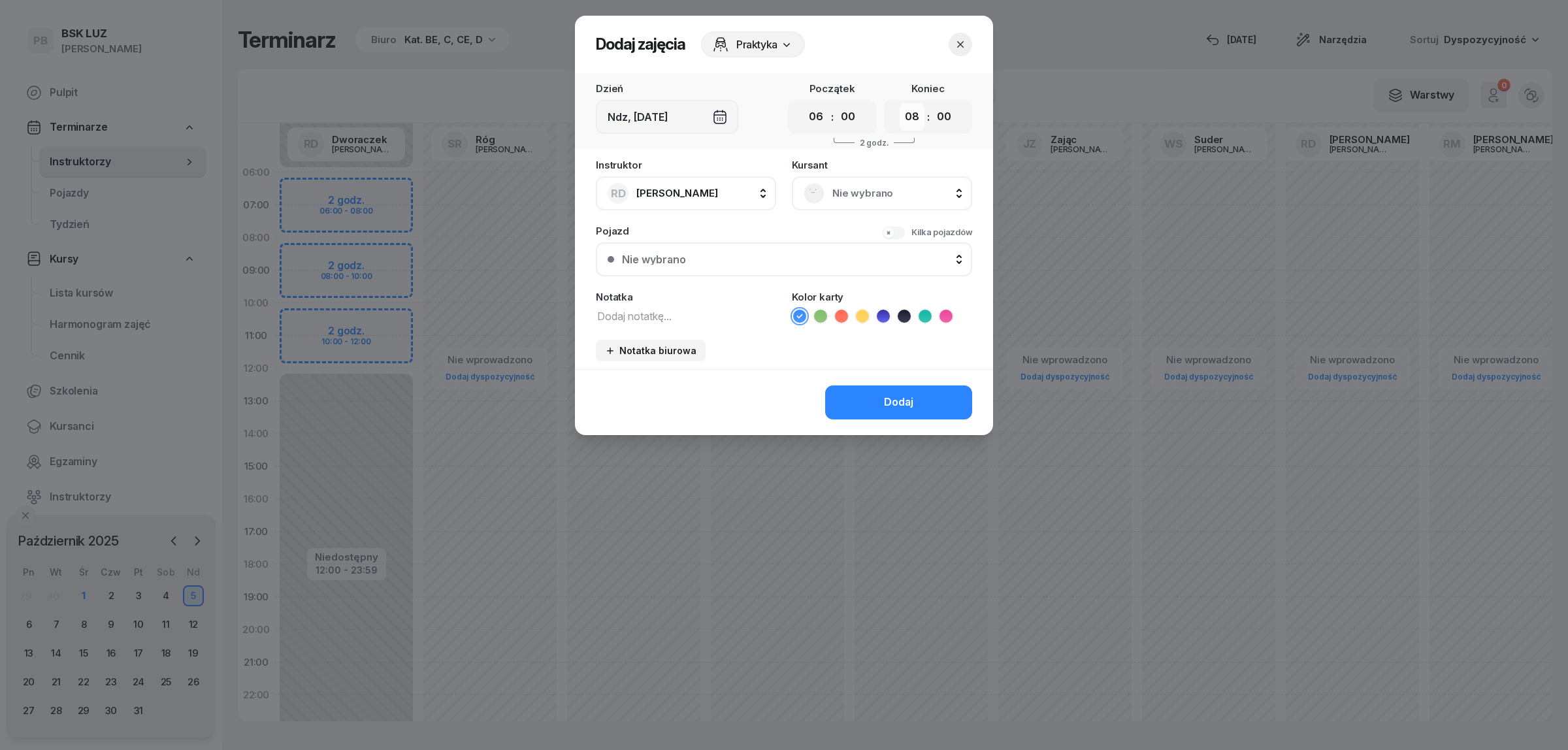
click at [909, 119] on select "00 01 02 03 04 05 06 07 08 09 10 11 12 13 14 15 16 17 18 19 20 21 22 23" at bounding box center [912, 117] width 25 height 28
select select "10"
click at [900, 103] on select "00 01 02 03 04 05 06 07 08 09 10 11 12 13 14 15 16 17 18 19 20 21 22 23" at bounding box center [912, 117] width 25 height 28
click at [706, 312] on textarea at bounding box center [686, 316] width 180 height 17
type textarea "Prus ????????????"
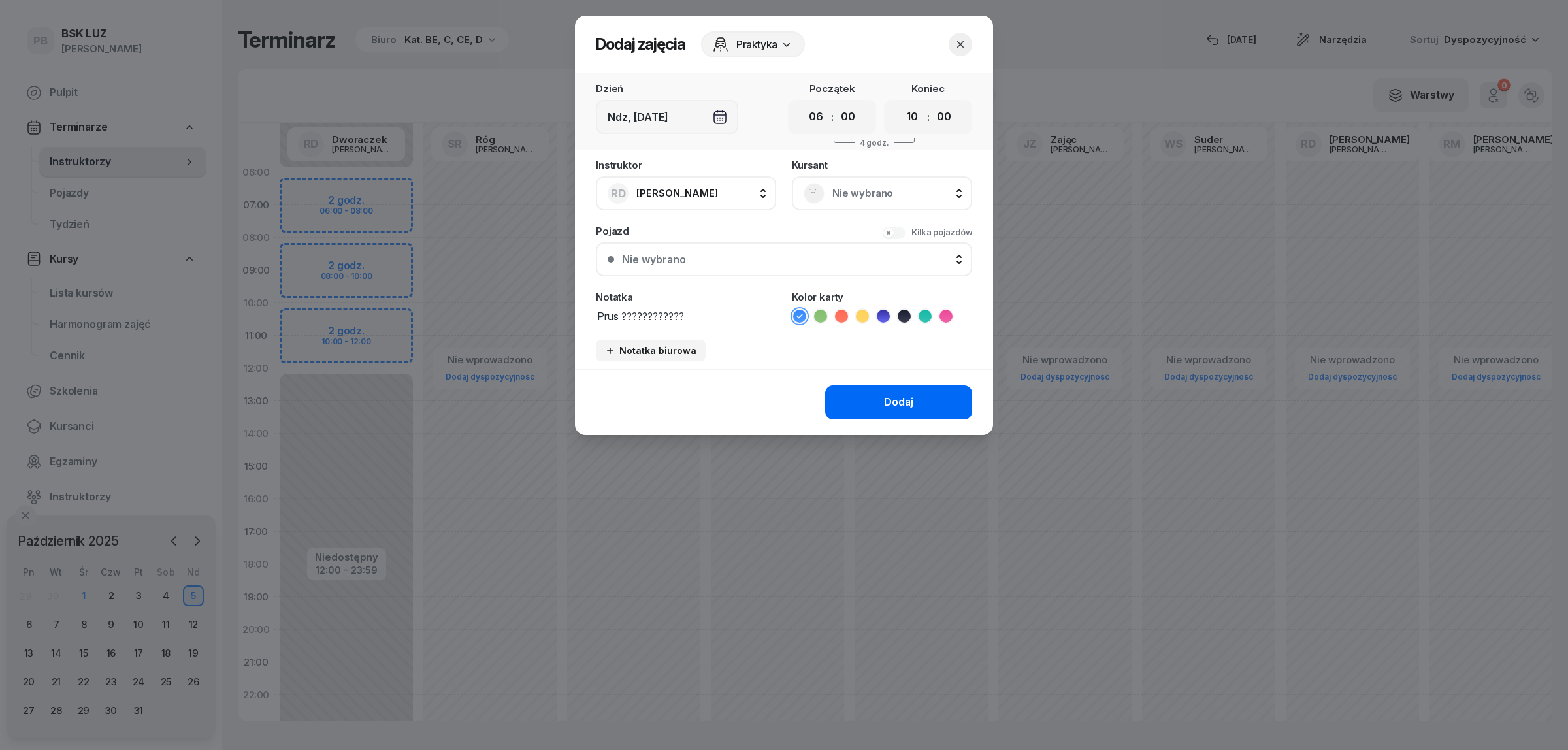
click at [885, 403] on div "Dodaj" at bounding box center [898, 403] width 29 height 17
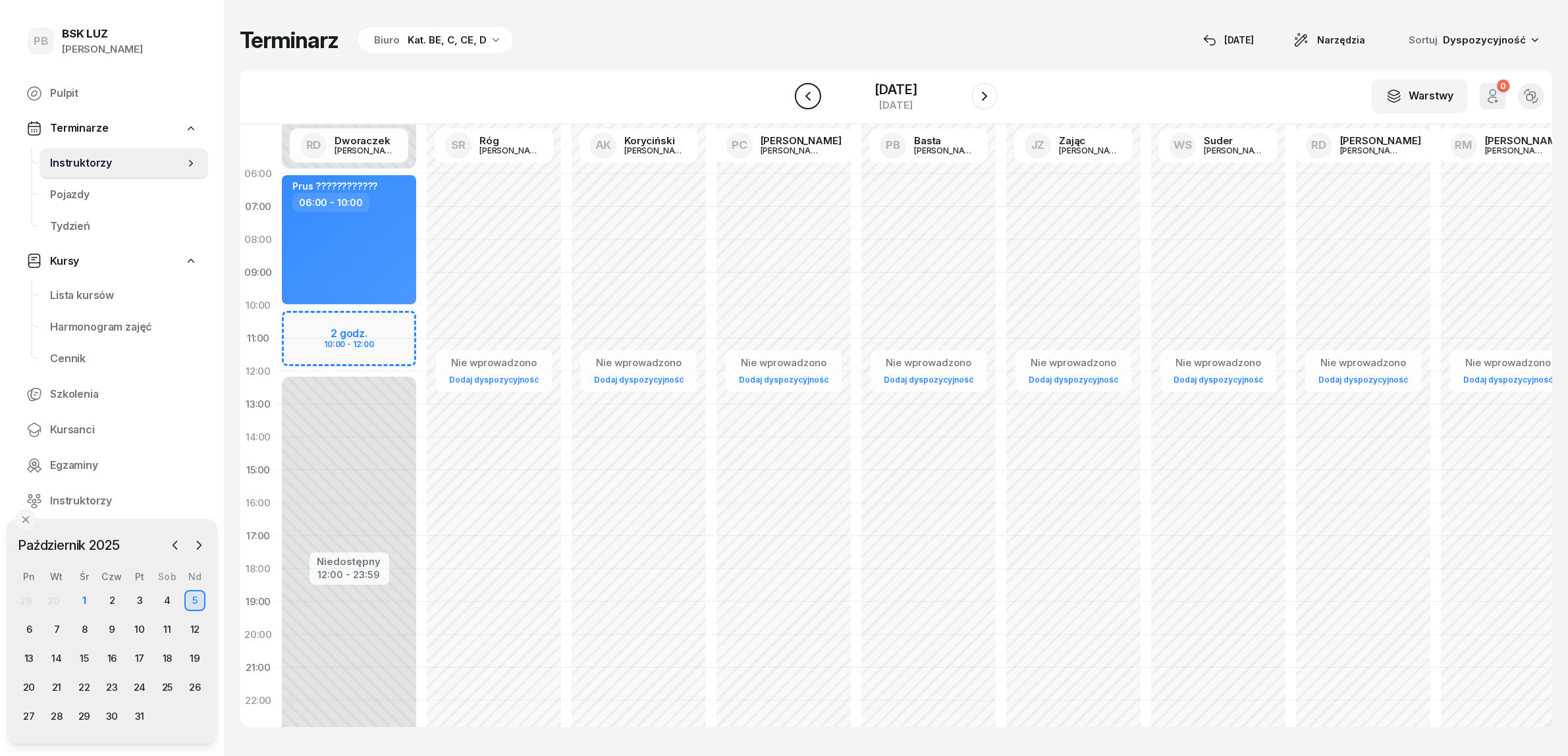
click at [800, 91] on icon "button" at bounding box center [808, 96] width 16 height 16
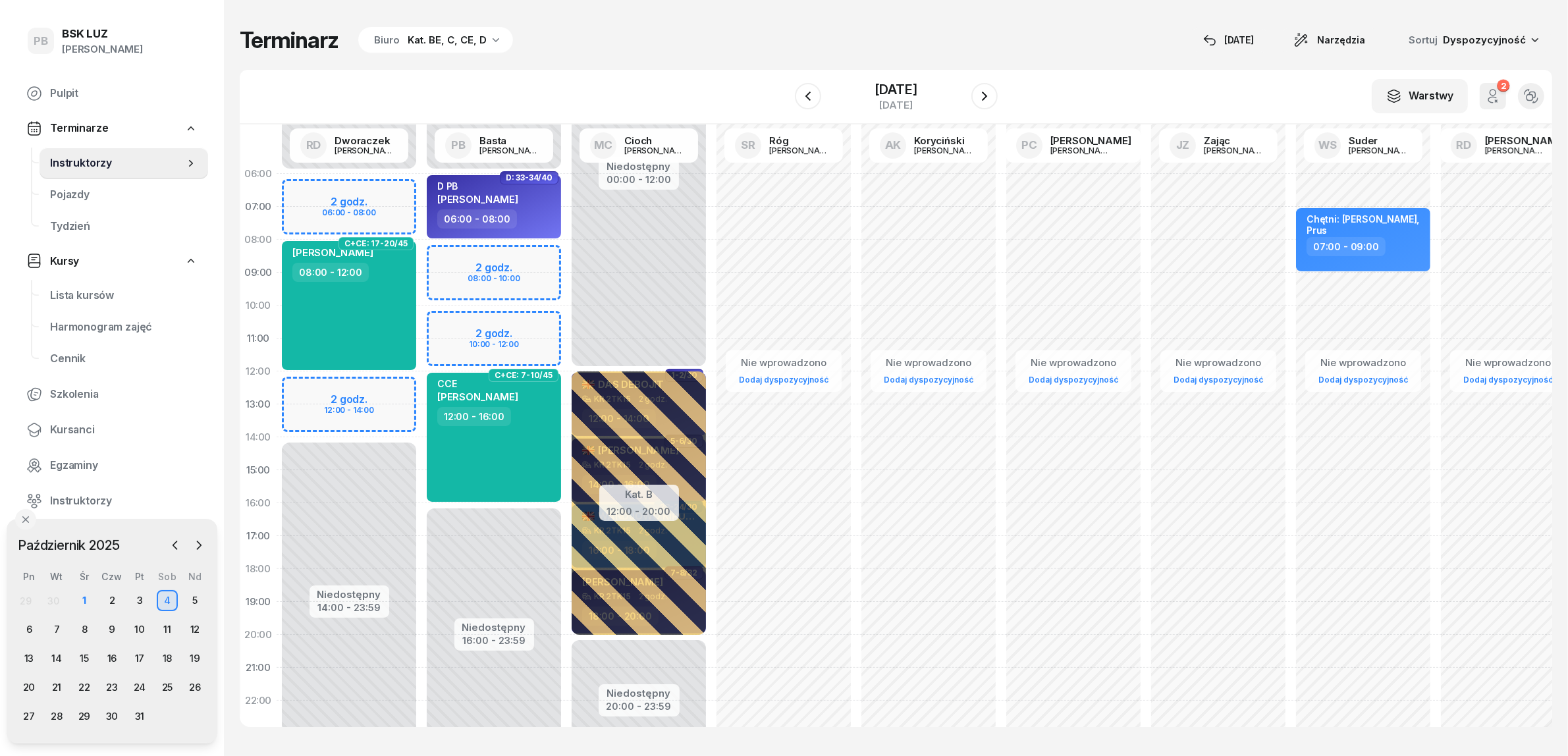
click at [442, 318] on div "Niedostępny 00:00 - 06:00 Niedostępny 16:00 - 23:59 2 godz. 08:00 - 10:00 2 god…" at bounding box center [493, 470] width 145 height 626
select select "10"
select select "12"
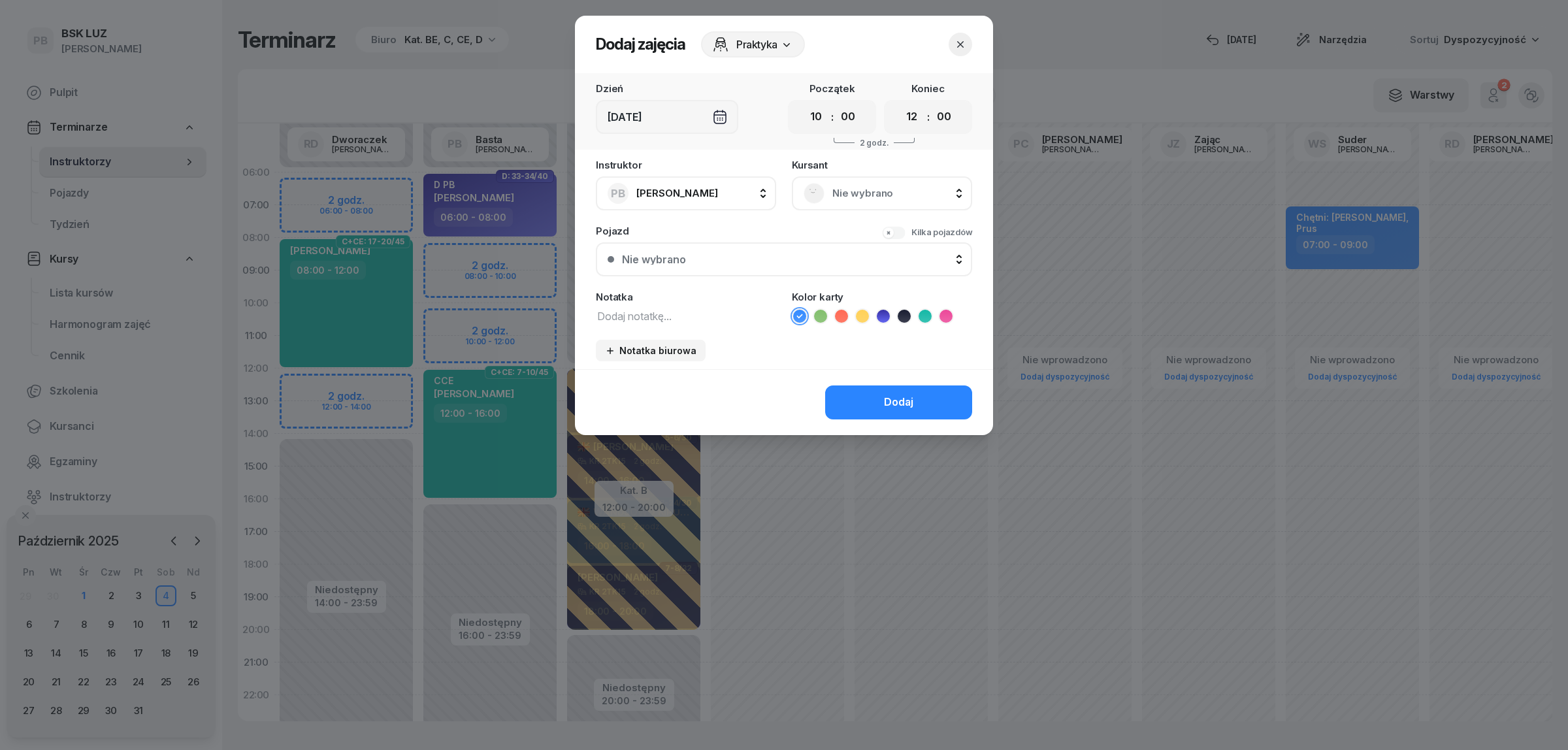
click at [647, 325] on div "Instruktor PB Basta [PERSON_NAME] AK [PERSON_NAME] BP [PERSON_NAME] DP [PERSON_…" at bounding box center [784, 265] width 418 height 209
click at [647, 317] on textarea at bounding box center [686, 316] width 180 height 17
click at [311, 193] on div at bounding box center [784, 375] width 1568 height 750
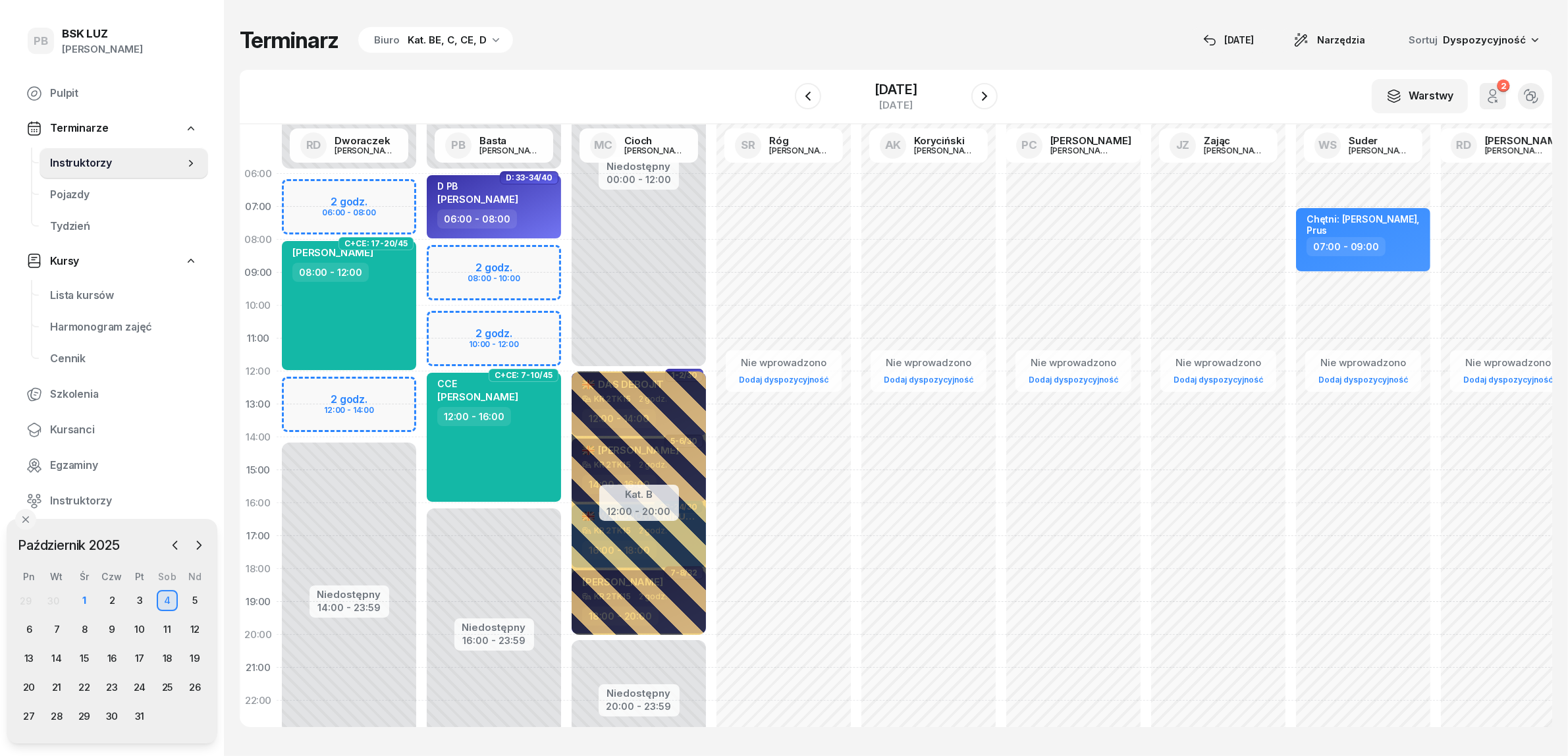
click at [313, 189] on div "Niedostępny 00:00 - 06:00 Niedostępny 14:00 - 23:59 2 godz. 06:00 - 08:00 2 god…" at bounding box center [348, 470] width 145 height 626
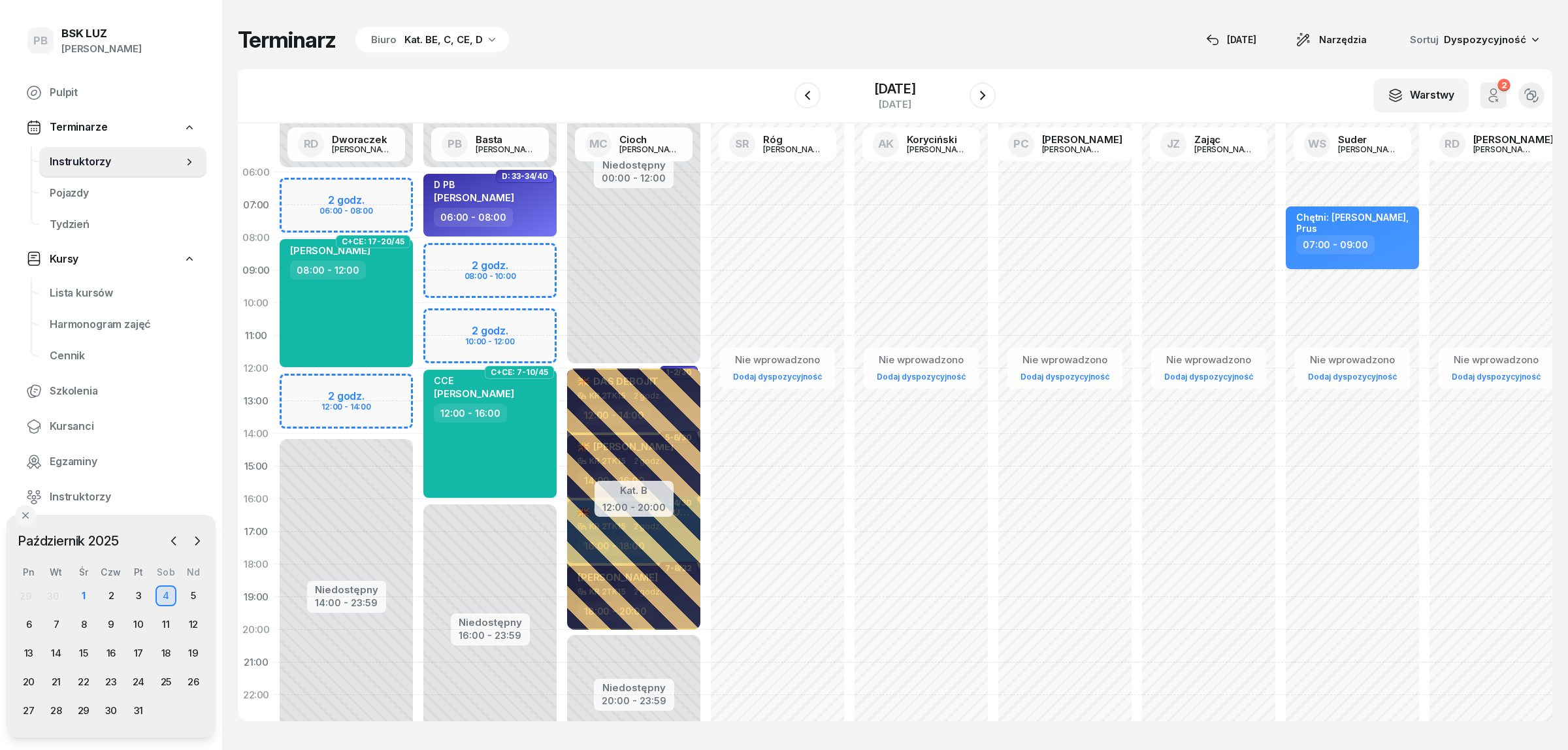
select select "06"
select select "08"
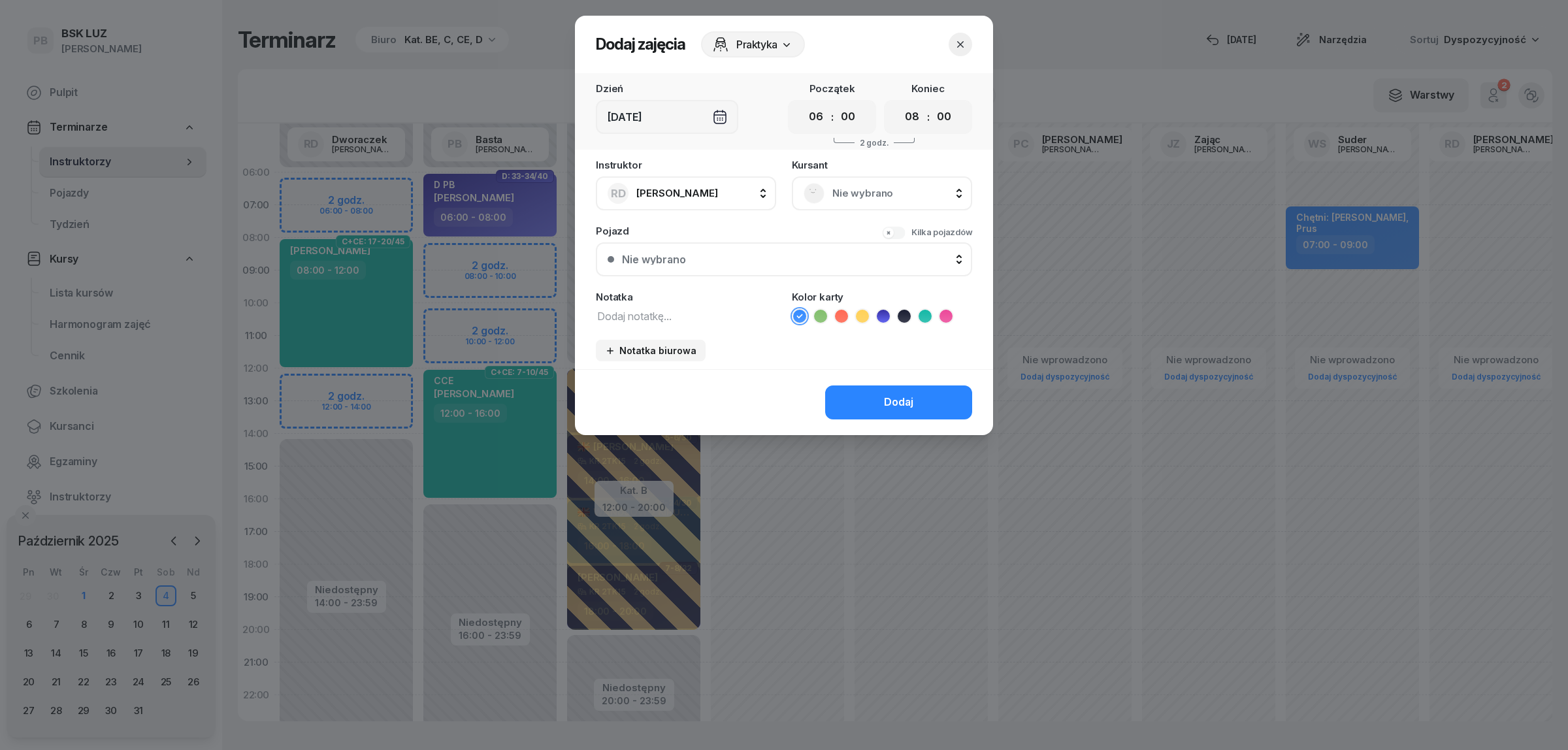
click at [856, 185] on span "Nie wybrano" at bounding box center [896, 193] width 128 height 17
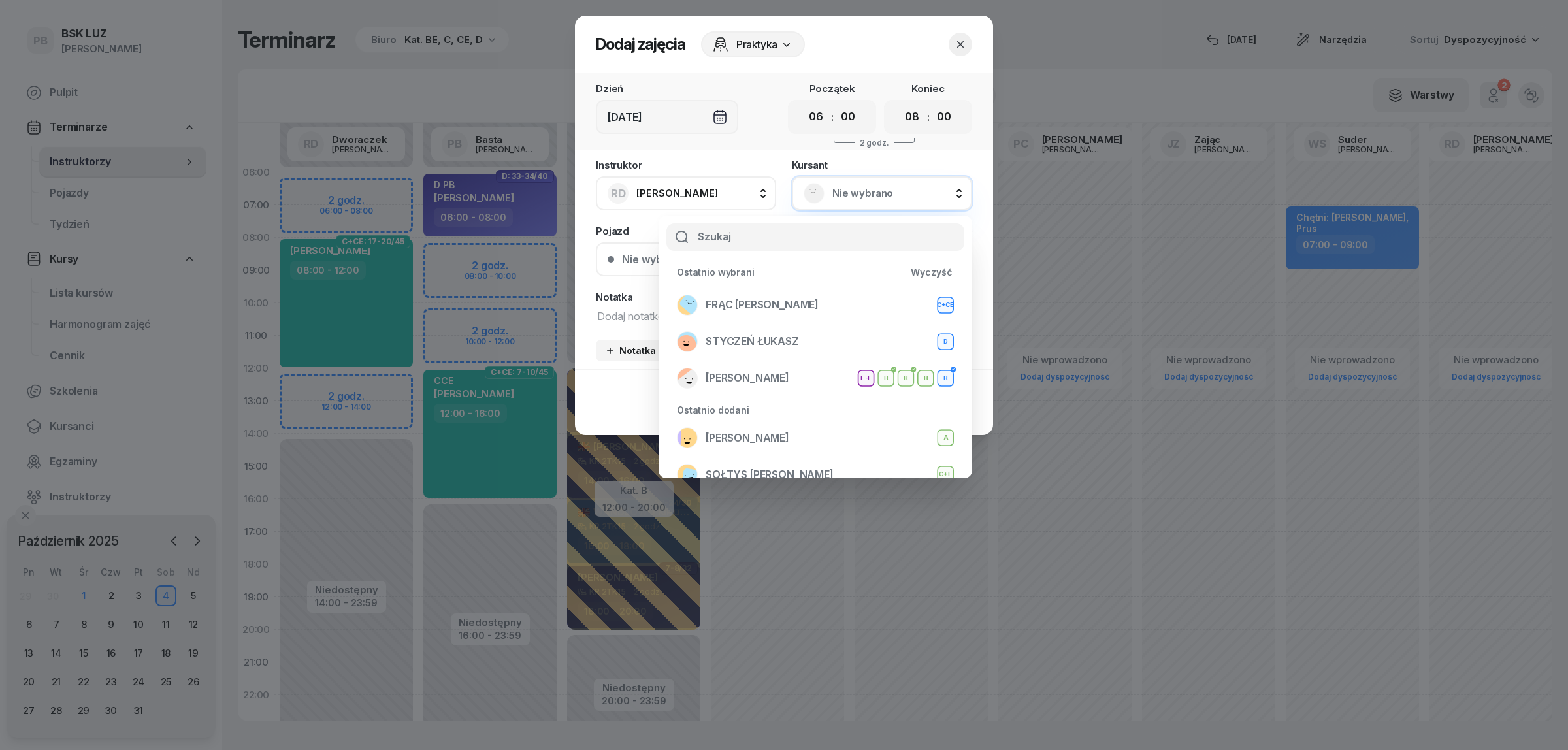
click at [605, 317] on textarea at bounding box center [686, 316] width 180 height 17
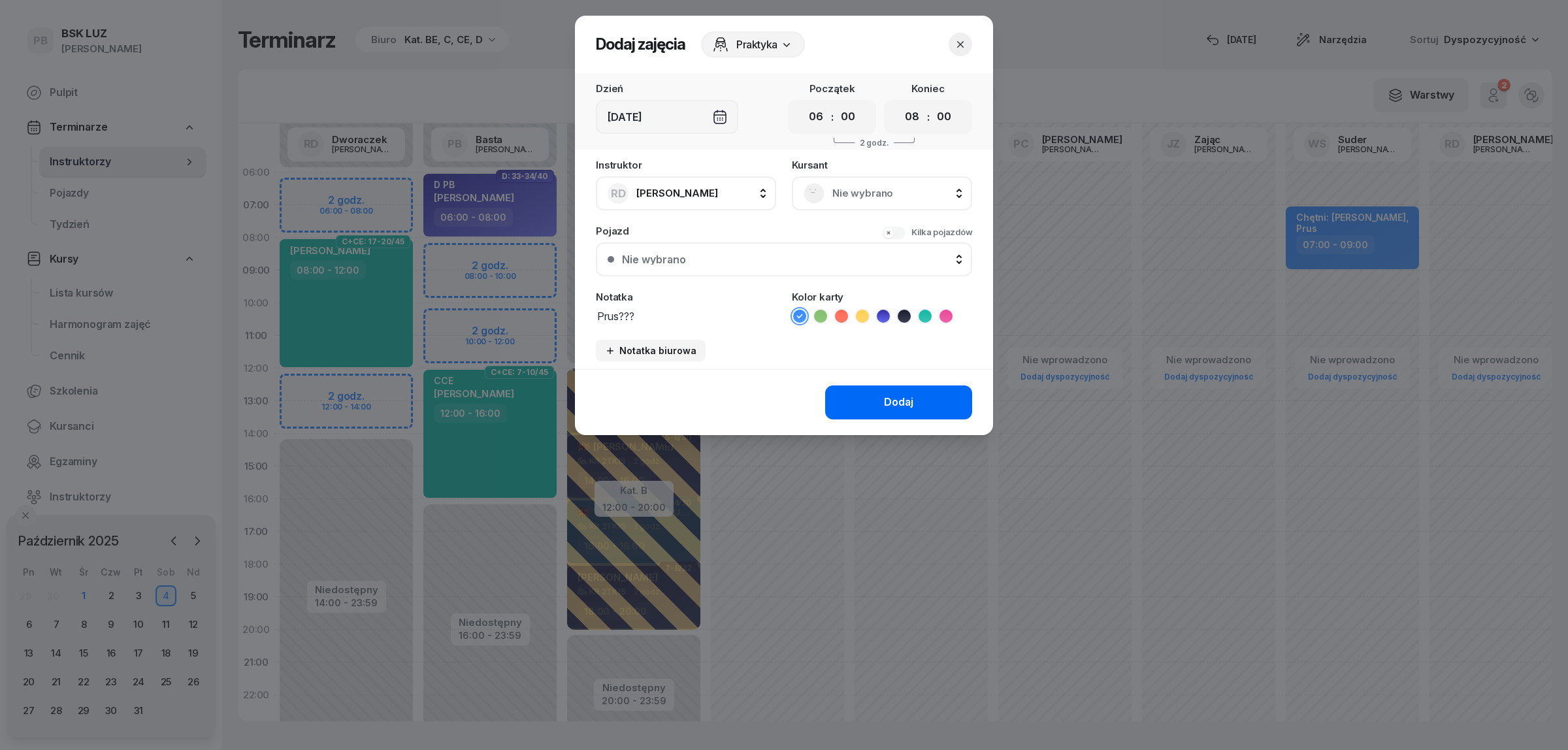
type textarea "Prus???"
click at [874, 393] on button "Dodaj" at bounding box center [898, 403] width 147 height 34
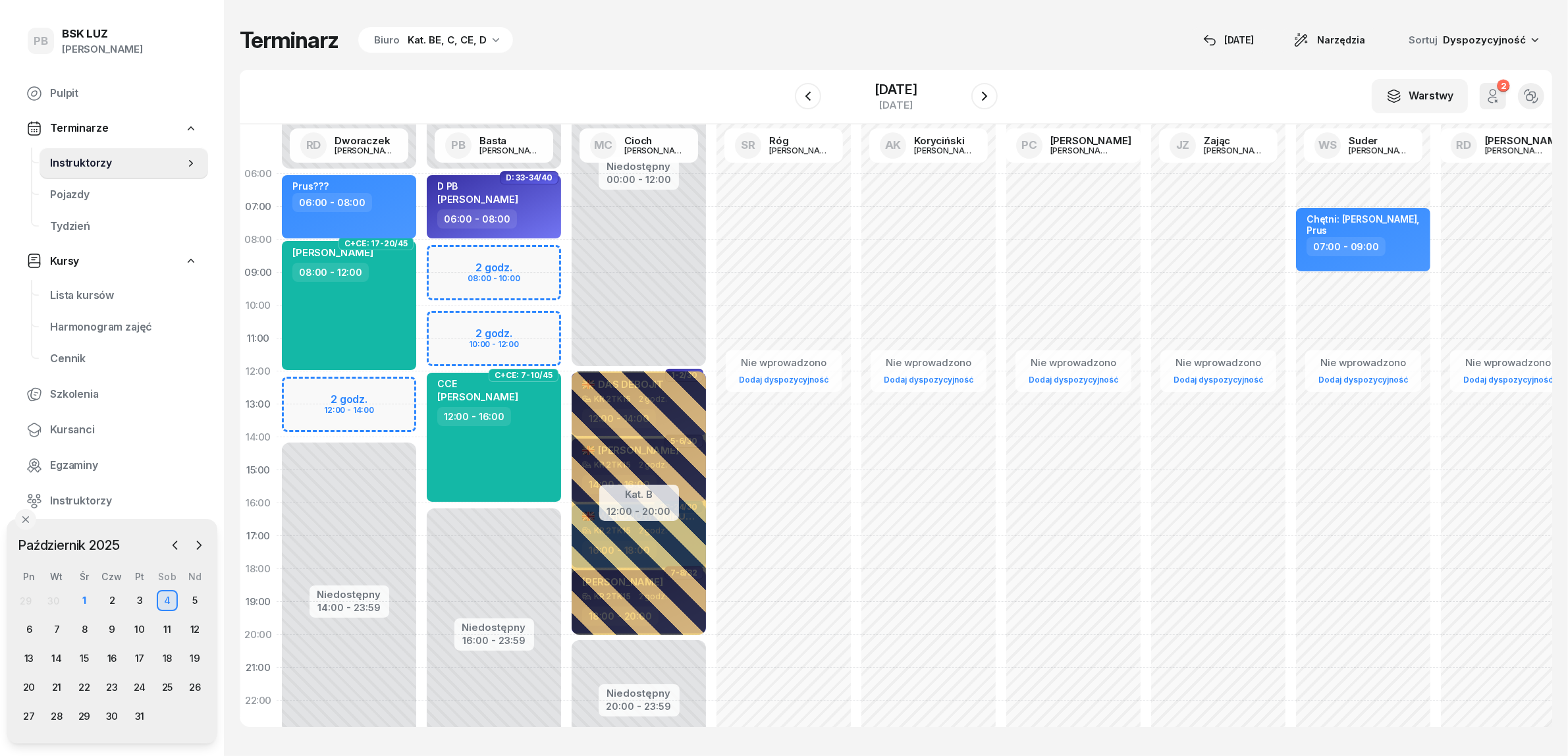
click at [551, 258] on div "Niedostępny 00:00 - 06:00 Niedostępny 16:00 - 23:59 2 godz. 08:00 - 10:00 2 god…" at bounding box center [493, 470] width 145 height 626
select select "08"
select select "10"
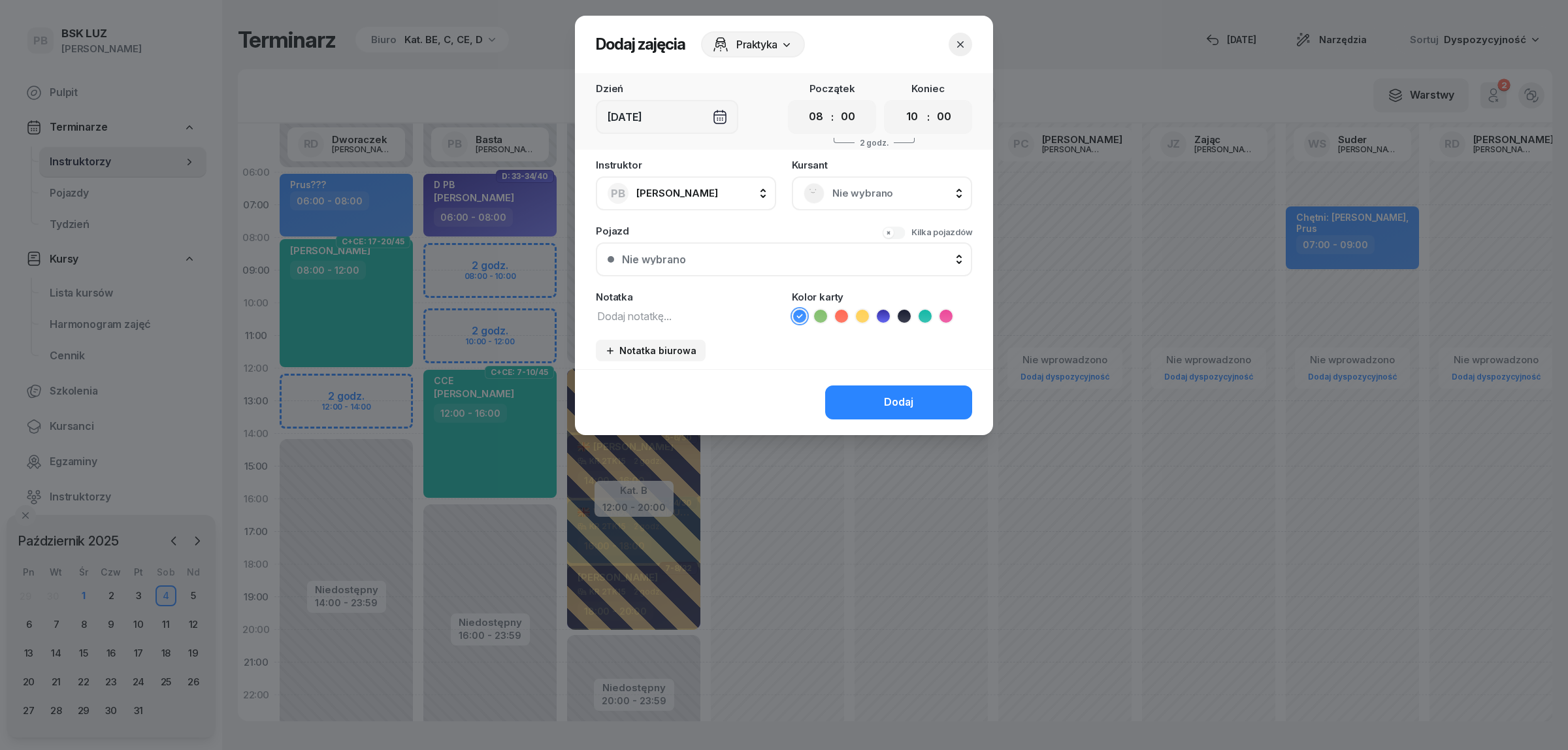
click at [645, 314] on textarea at bounding box center [686, 316] width 180 height 17
type textarea "Prus???"
click at [918, 387] on button "Dodaj" at bounding box center [898, 403] width 147 height 34
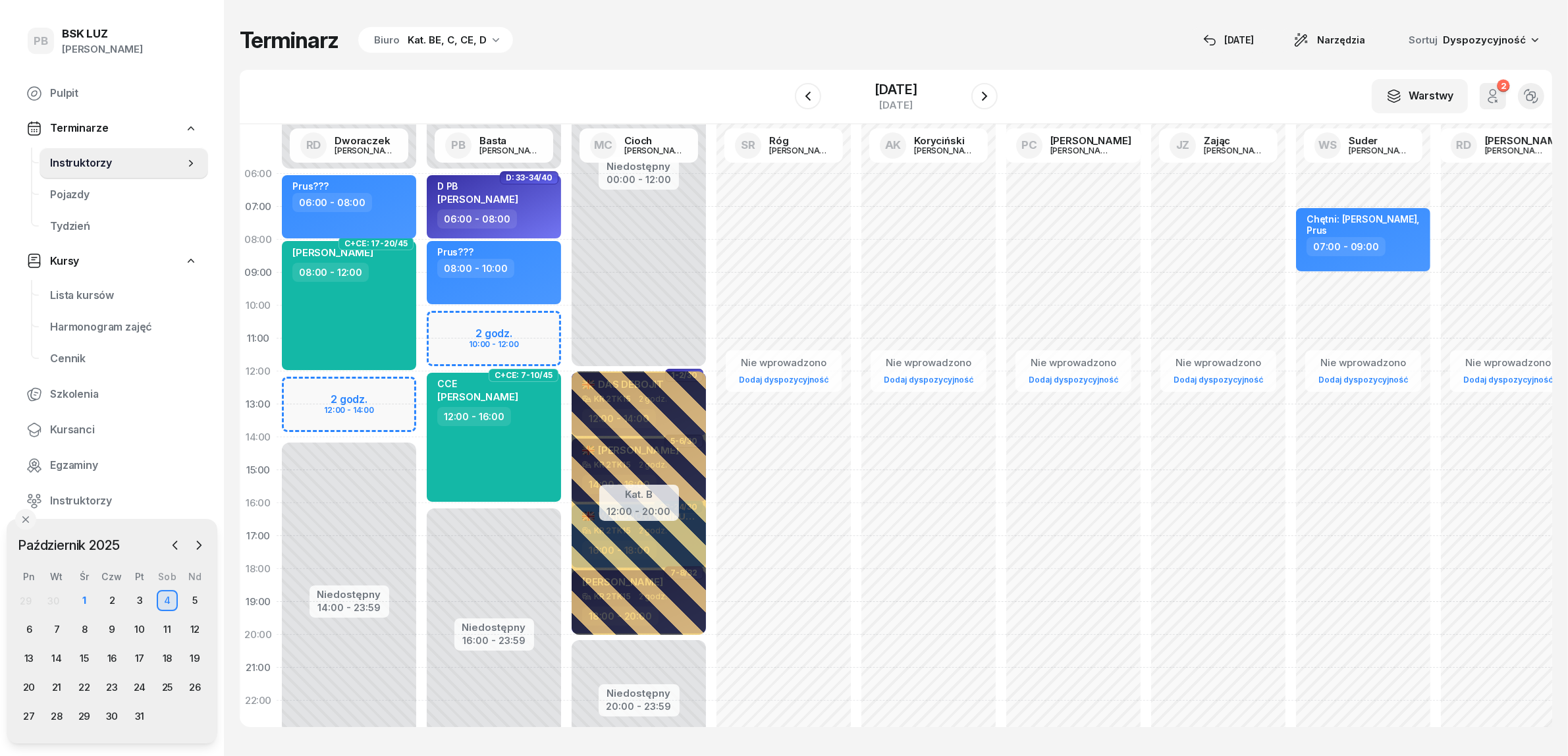
click at [538, 320] on div "Niedostępny 00:00 - 06:00 Niedostępny 16:00 - 23:59 D: 33-34/40 D PB [PERSON_NA…" at bounding box center [493, 470] width 145 height 626
select select "10"
select select "12"
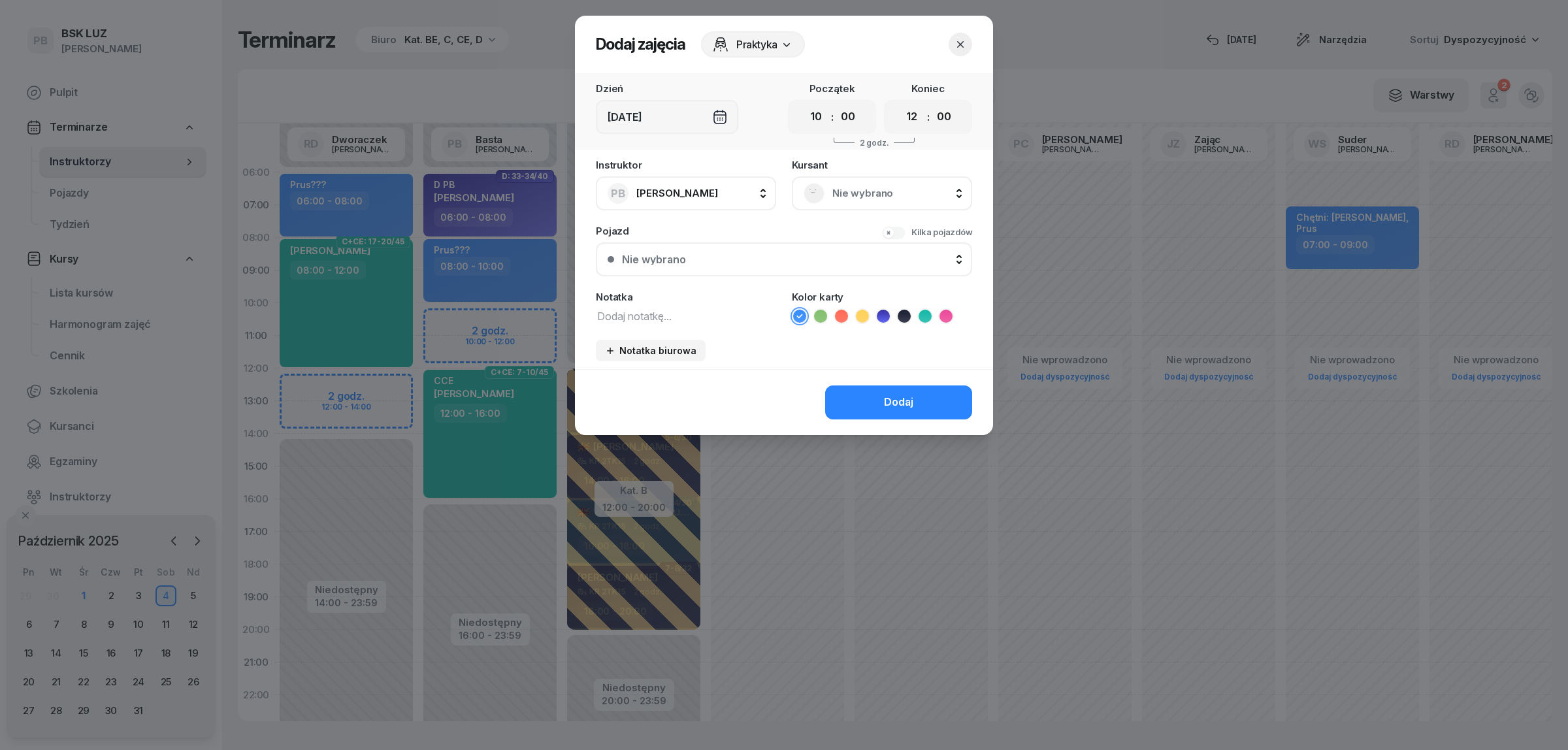
click at [657, 313] on textarea at bounding box center [686, 316] width 180 height 17
select select "10"
select select "12"
type textarea "Augustynowicz ?"
click at [913, 389] on button "Dodaj" at bounding box center [898, 403] width 147 height 34
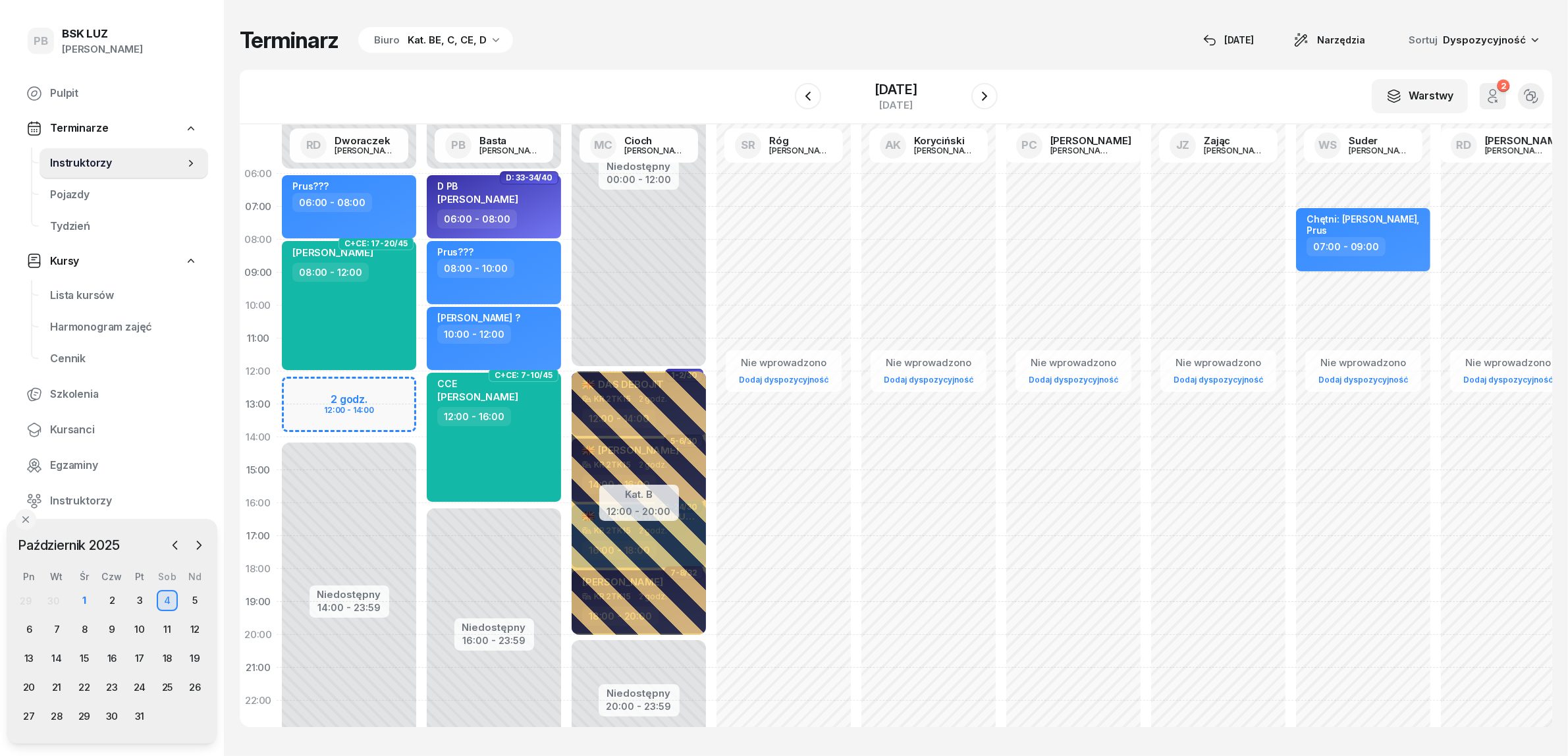
click at [770, 28] on div "Terminarz Biuro Kat. BE, C, CE, D [DATE] Narzędzia Sortuj Dyspozycyjność" at bounding box center [895, 40] width 1312 height 28
drag, startPoint x: 819, startPoint y: 6, endPoint x: 906, endPoint y: 47, distance: 96.2
click at [819, 6] on div "Terminarz Biuro Kat. BE, C, CE, D [DATE] Narzędzia Sortuj Dyspozycyjność W Wybi…" at bounding box center [895, 376] width 1312 height 754
click at [987, 96] on icon "button" at bounding box center [984, 96] width 5 height 9
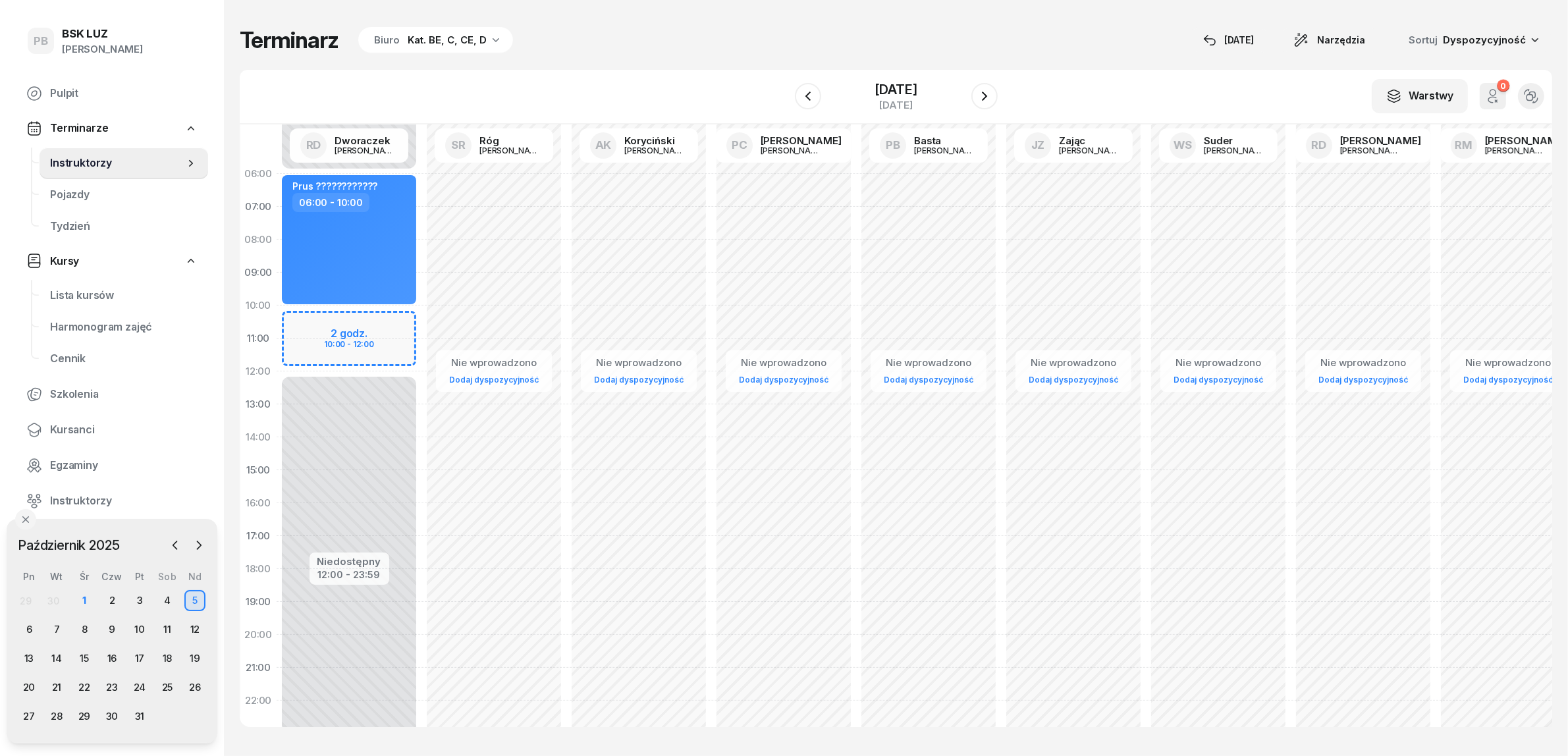
click at [306, 317] on div "Niedostępny 00:00 - 06:00 Niedostępny 12:00 - 23:59 2 godz. 10:00 - 12:00 Prus …" at bounding box center [348, 470] width 145 height 626
select select "10"
select select "12"
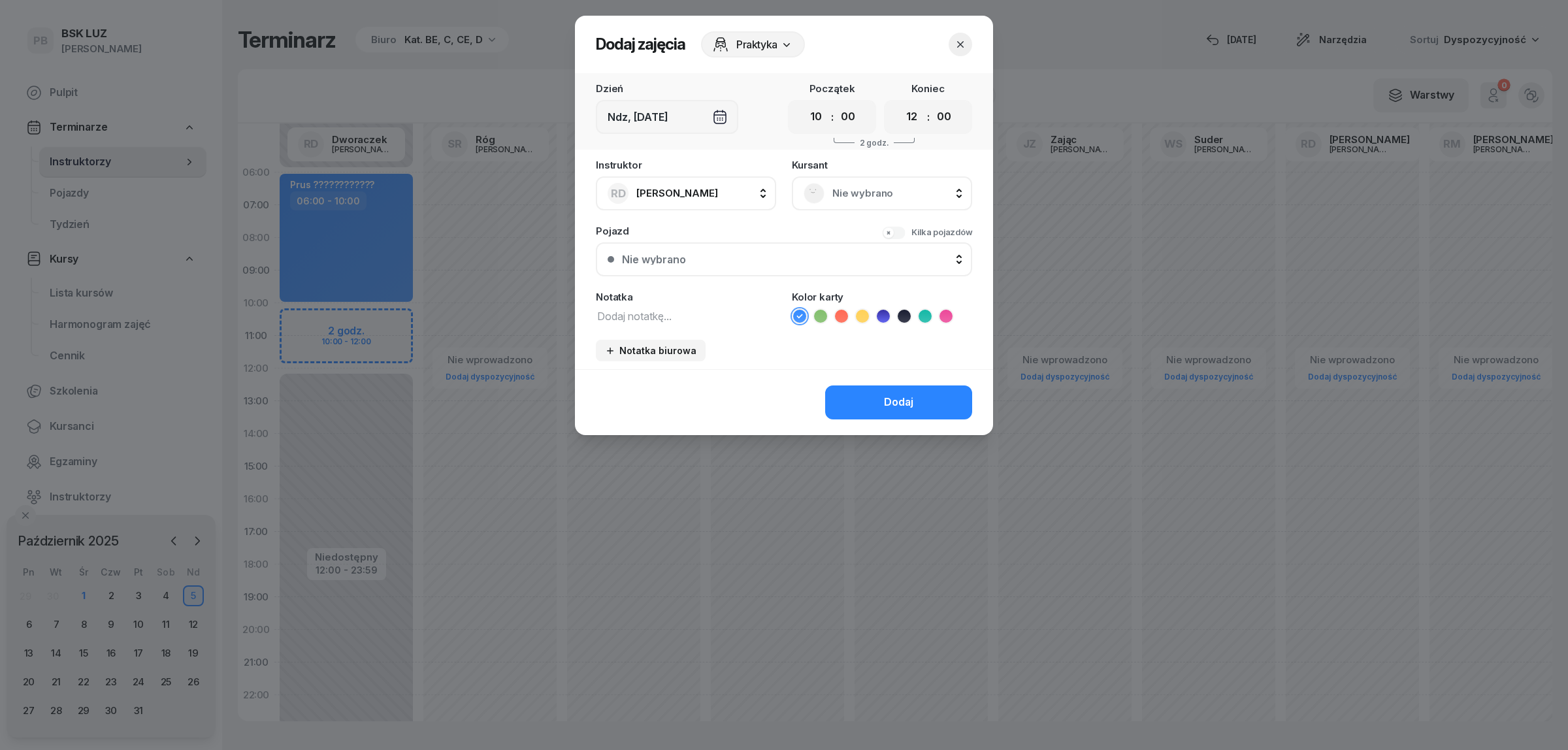
click at [667, 313] on textarea at bounding box center [686, 316] width 180 height 17
type textarea "Augustynowicz ?"
click at [873, 390] on button "Dodaj" at bounding box center [898, 403] width 147 height 34
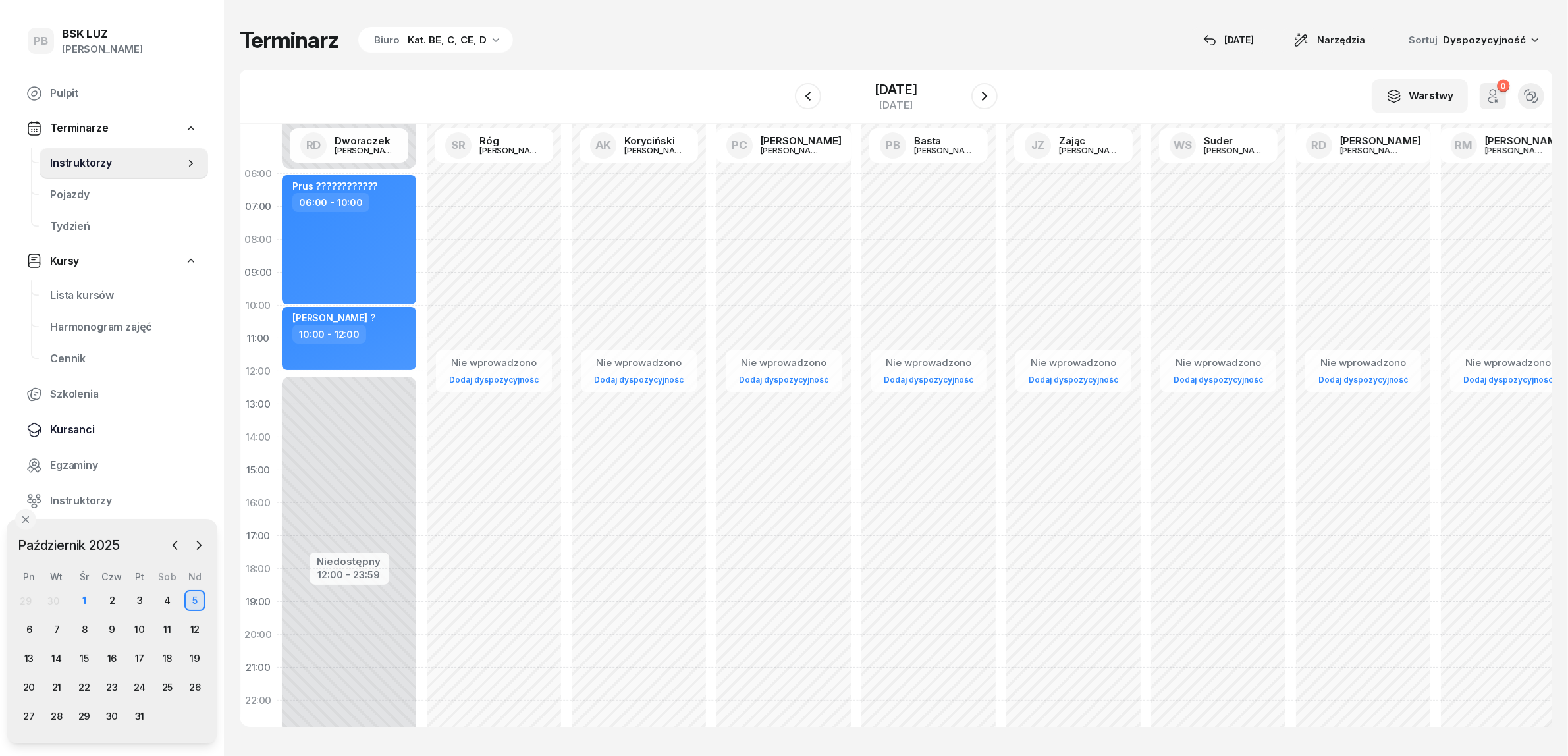
click at [76, 424] on span "Kursanci" at bounding box center [123, 430] width 147 height 17
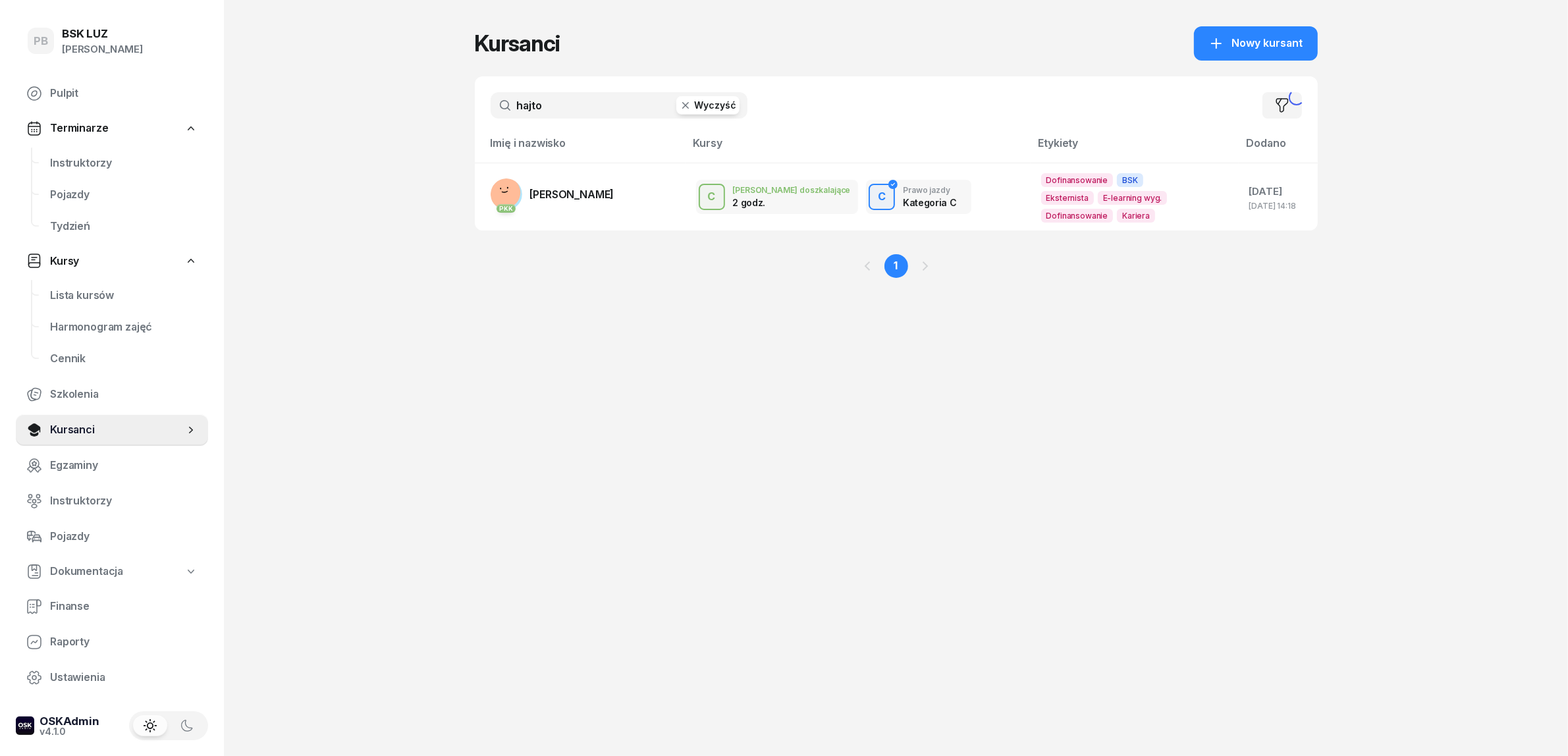
click at [540, 102] on input "hajto" at bounding box center [618, 106] width 257 height 26
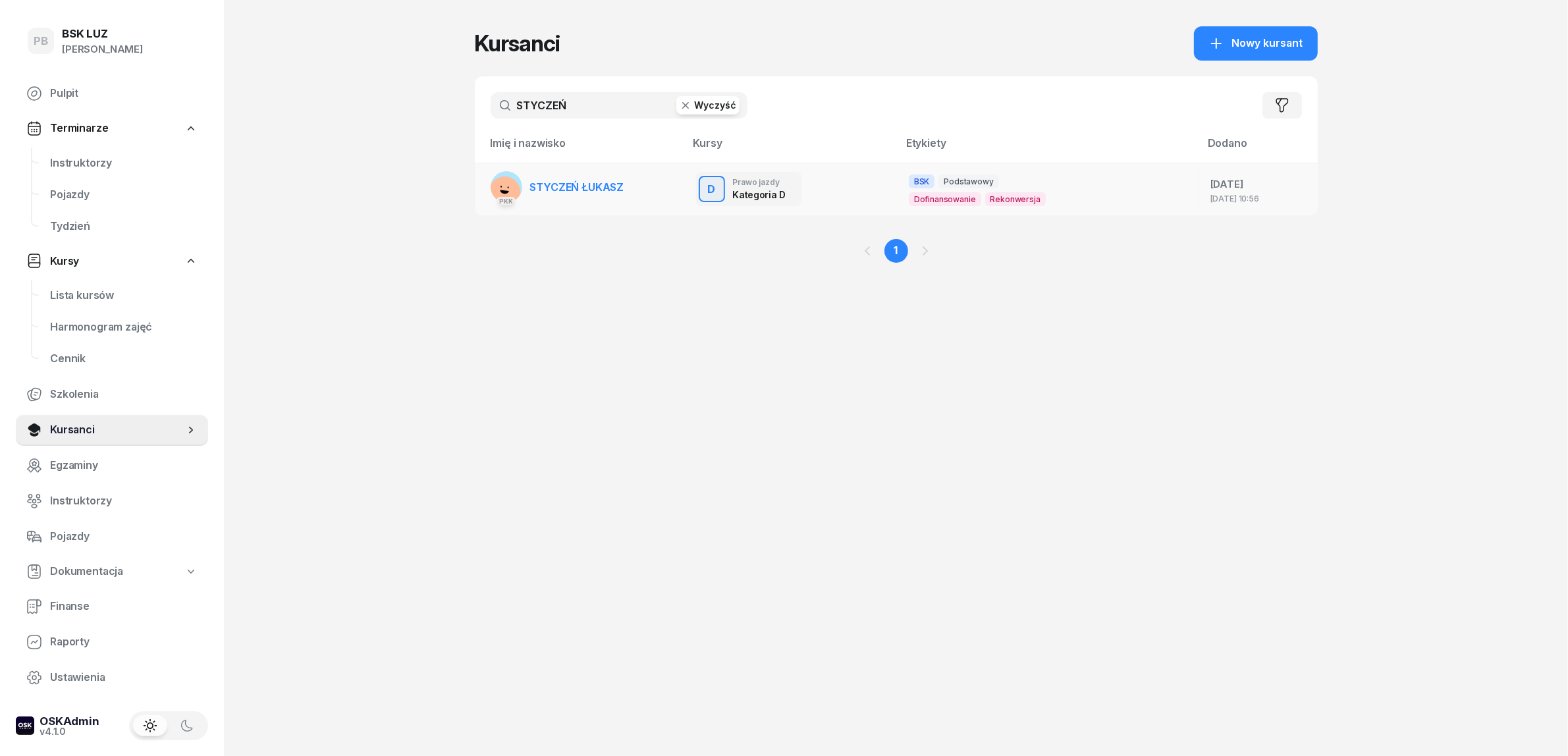
type input "STYCZEŃ"
click at [534, 181] on span "STYCZEŃ ŁUKASZ" at bounding box center [576, 187] width 94 height 13
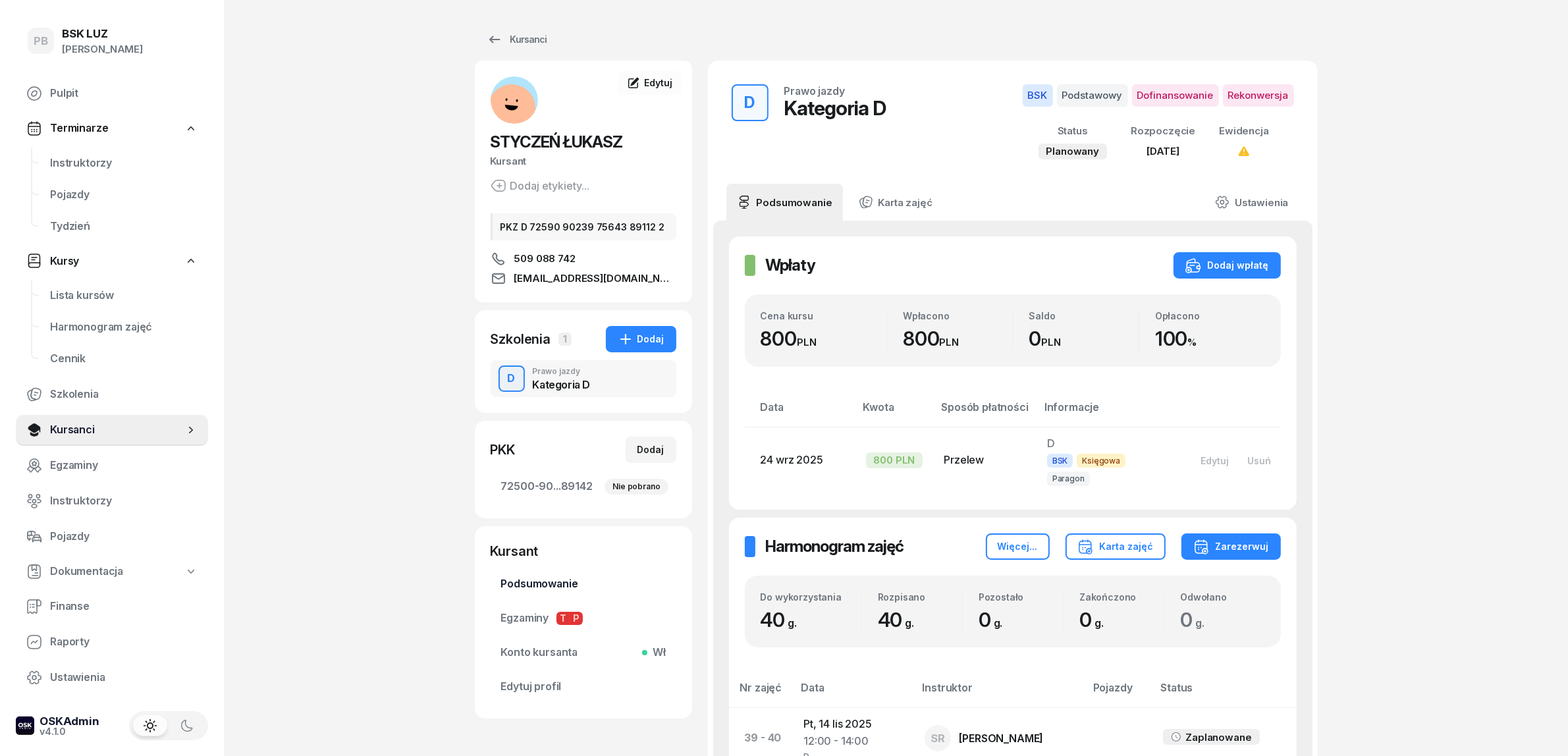
click at [573, 577] on span "Podsumowanie" at bounding box center [583, 584] width 164 height 17
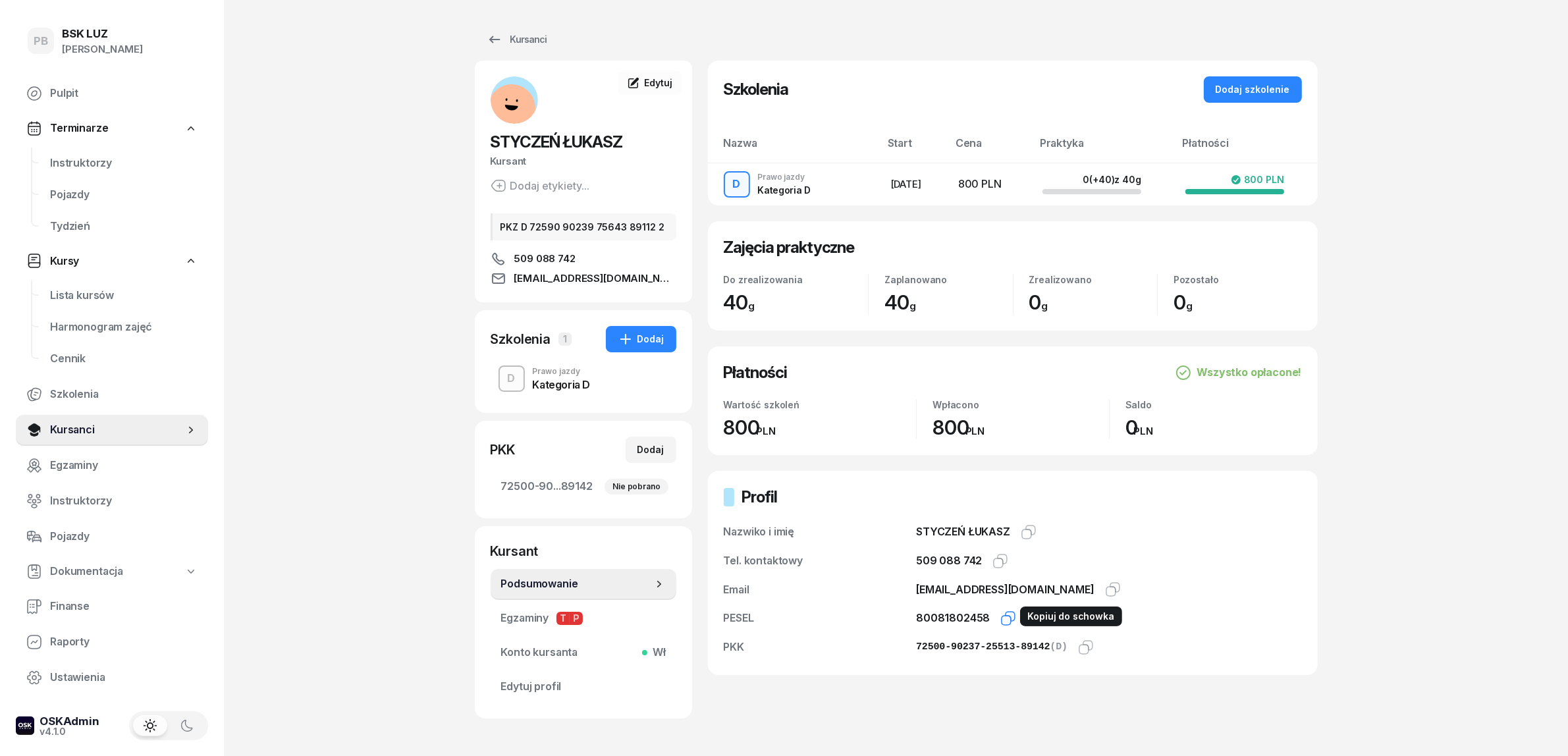
click at [1006, 618] on icon "button" at bounding box center [1008, 619] width 16 height 16
click at [531, 44] on div "Kursanci" at bounding box center [517, 40] width 61 height 16
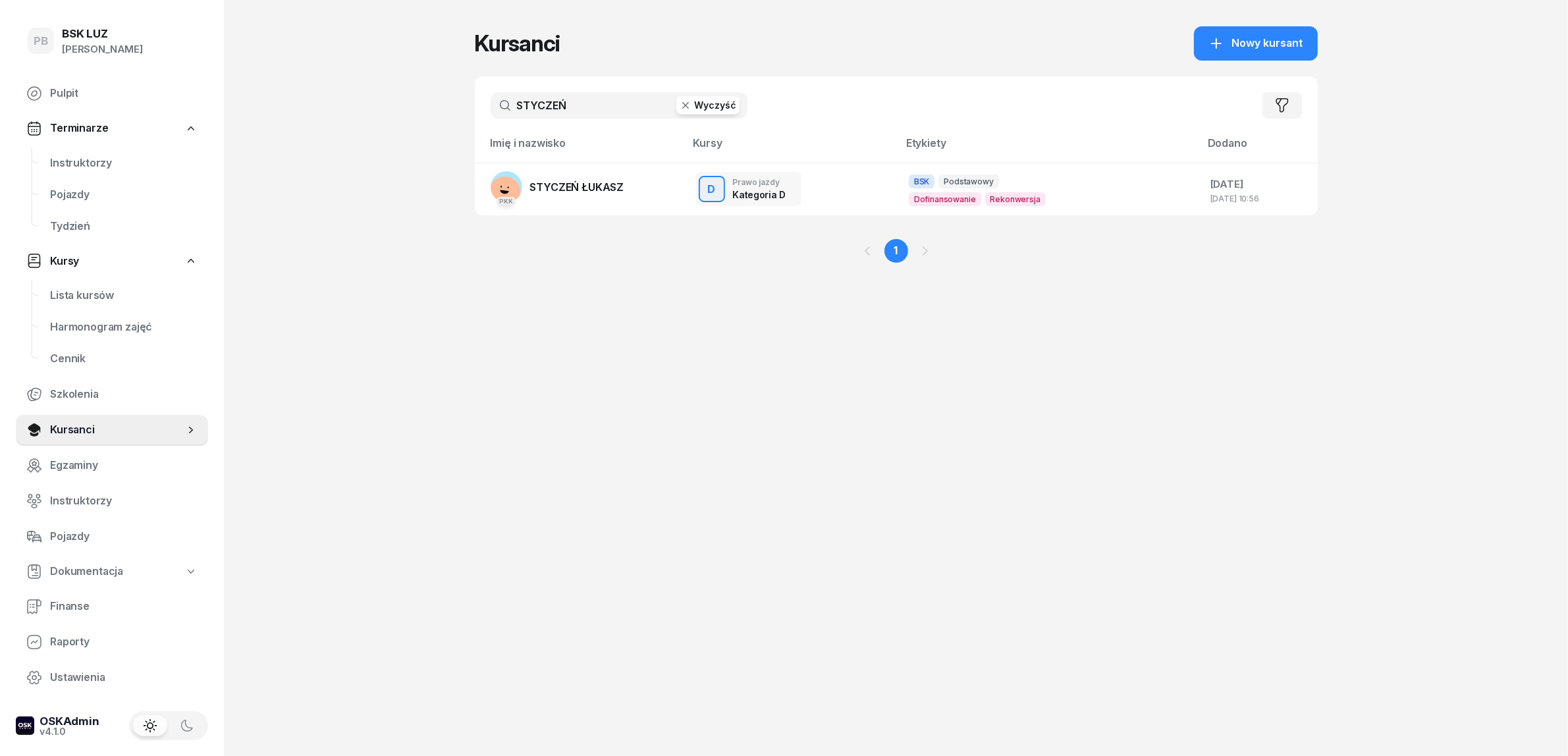
click at [535, 100] on input "STYCZEŃ" at bounding box center [618, 106] width 257 height 26
click at [537, 99] on input "STYCZEŃ" at bounding box center [618, 106] width 257 height 26
click at [538, 99] on input "STYCZEŃ" at bounding box center [618, 106] width 257 height 26
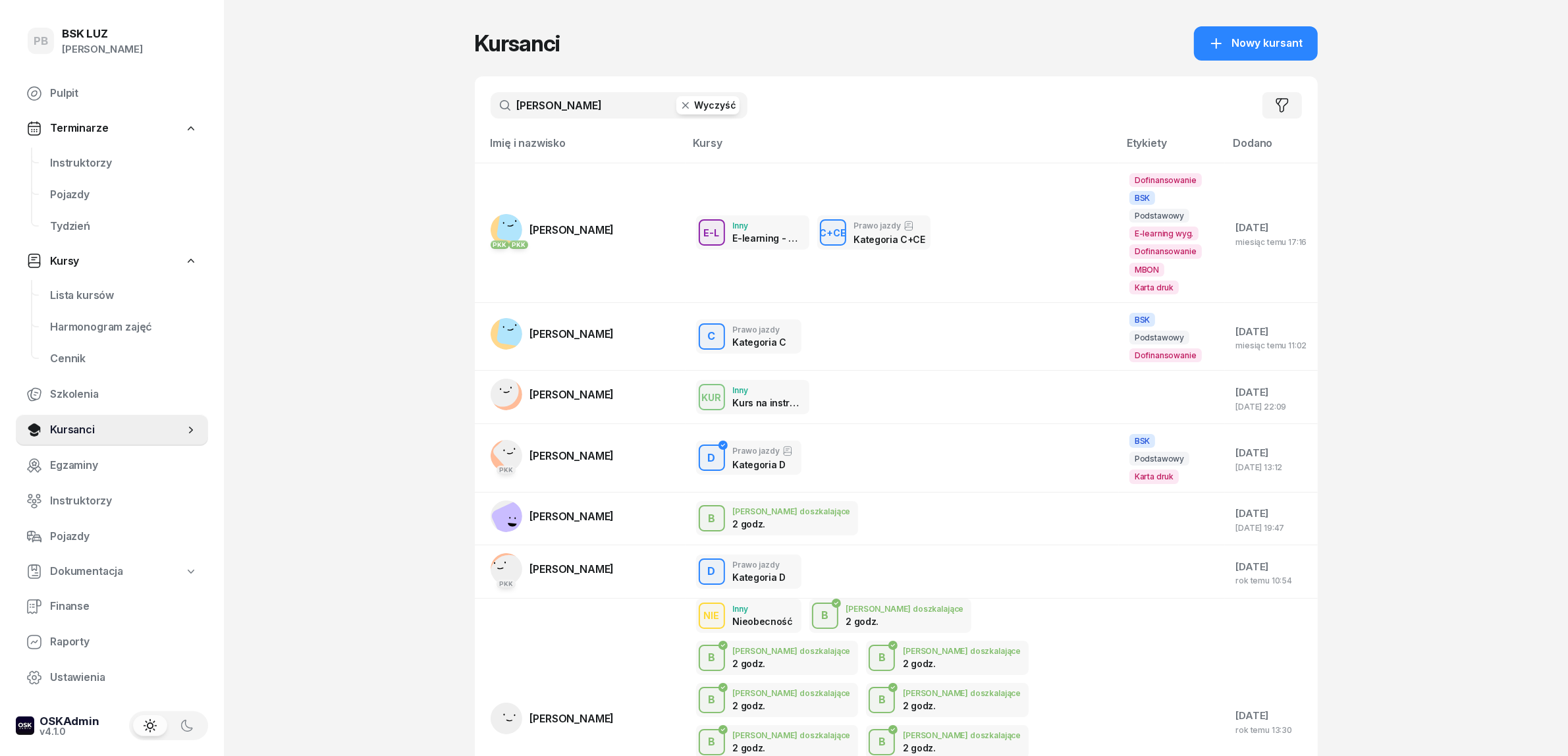
type input "woźniak"
click at [413, 227] on div "PB BSK LUZ Patrycja Bogdanowicz Pulpit Terminarze Instruktorzy Pojazdy Tydzień …" at bounding box center [784, 497] width 1568 height 994
click at [570, 224] on span "WOŹNIAK RAFAŁ" at bounding box center [572, 230] width 85 height 13
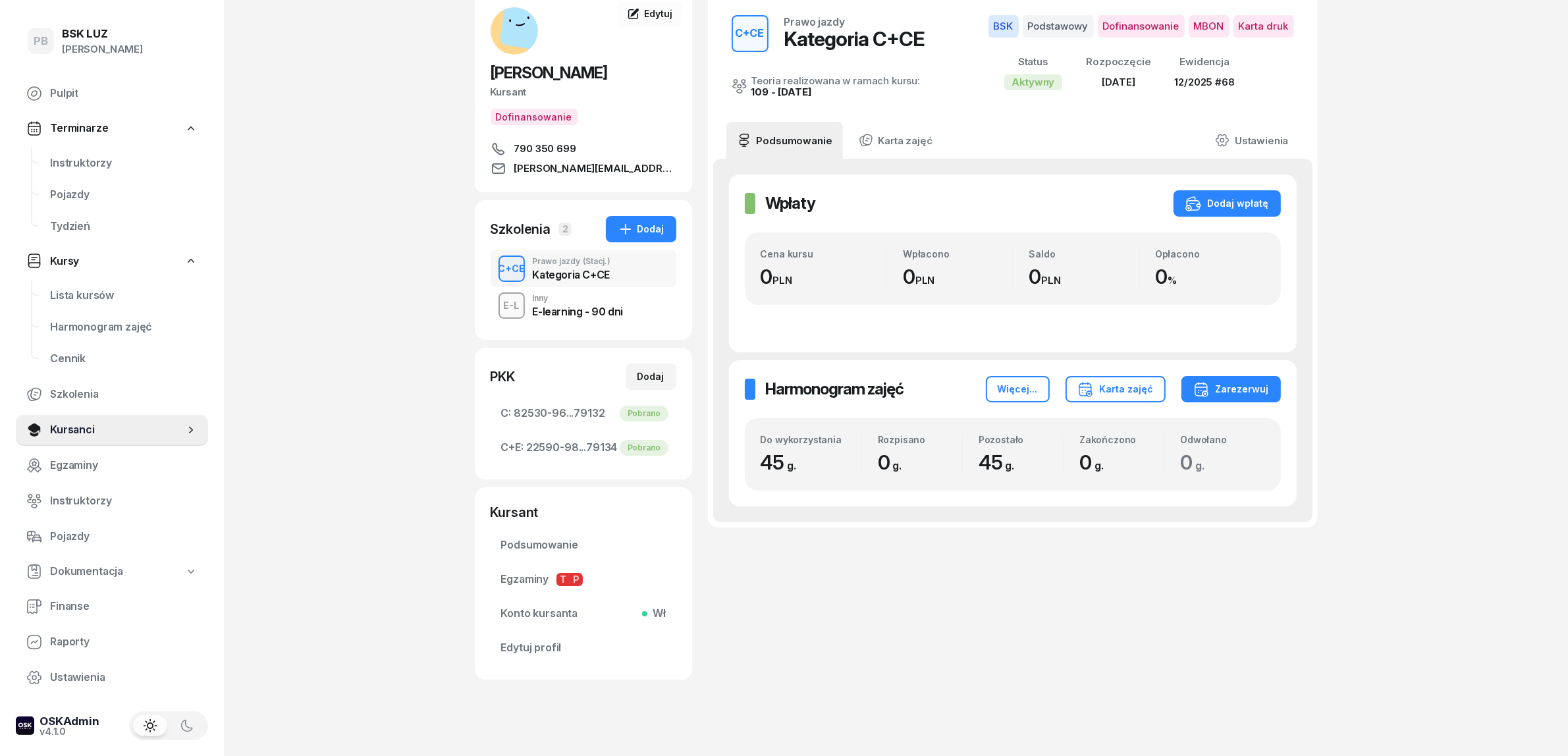
scroll to position [82, 0]
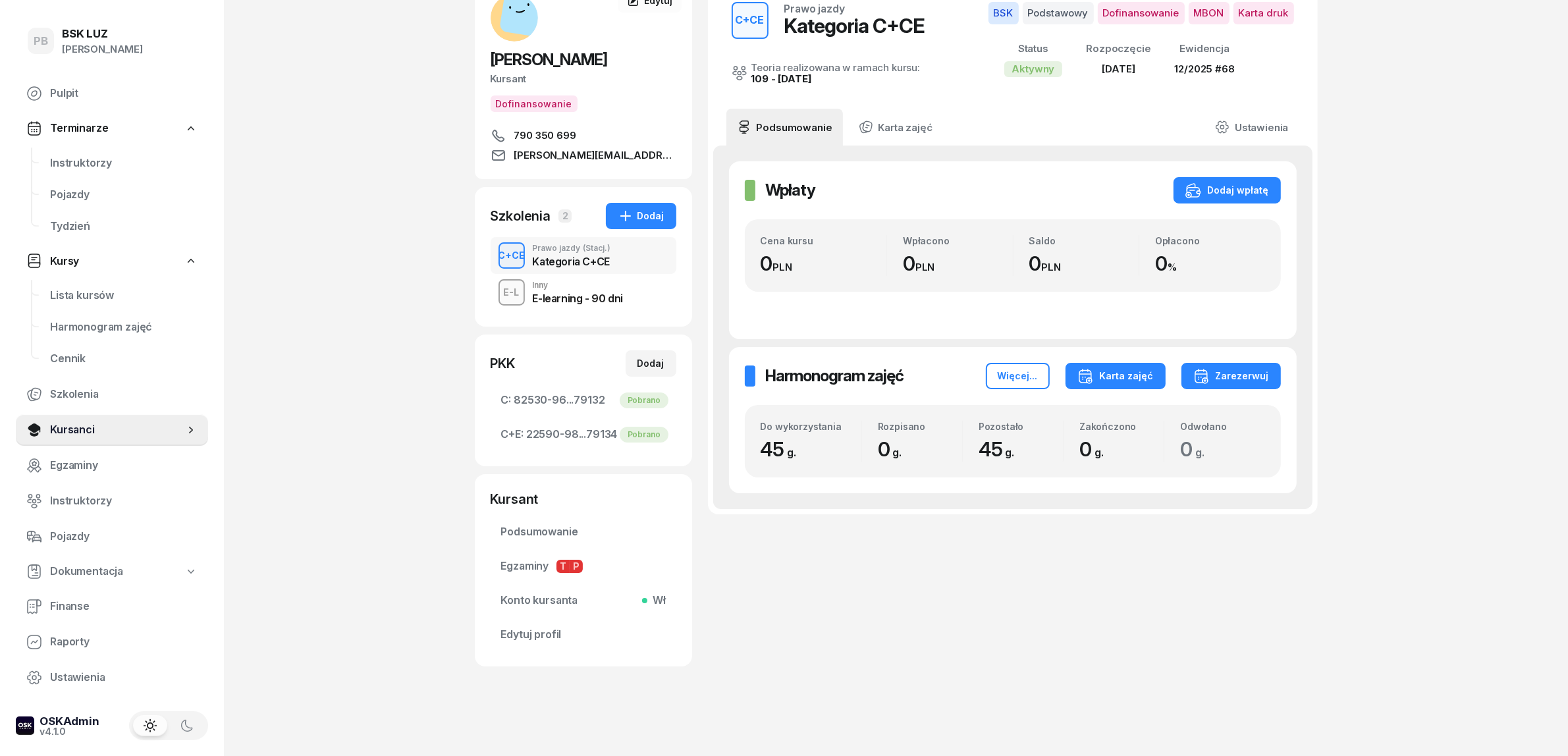
click at [1137, 364] on button "Karta zajęć" at bounding box center [1115, 376] width 100 height 26
click at [1090, 417] on div "Kategoria C" at bounding box center [1065, 417] width 58 height 17
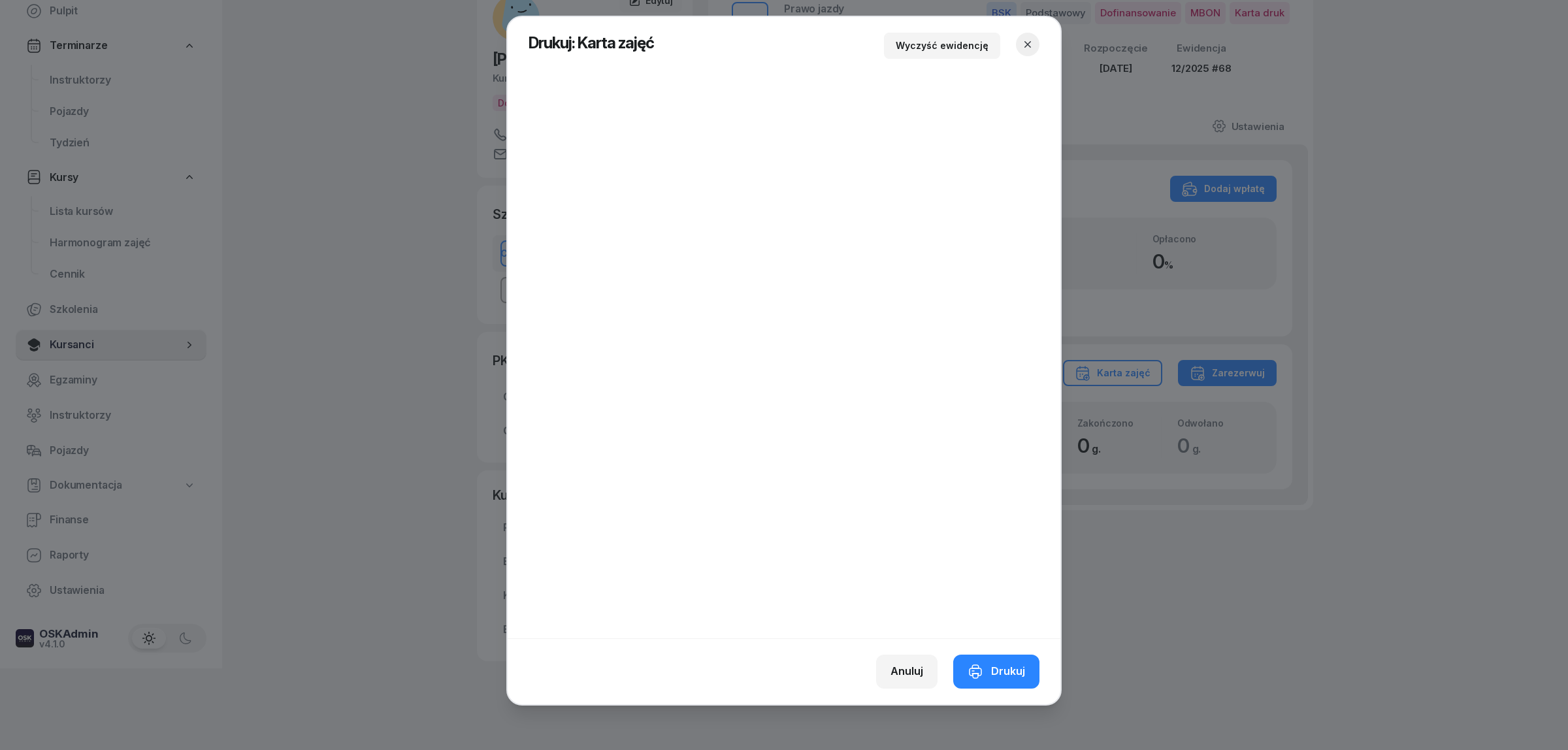
click at [1022, 41] on icon "button" at bounding box center [1027, 44] width 13 height 13
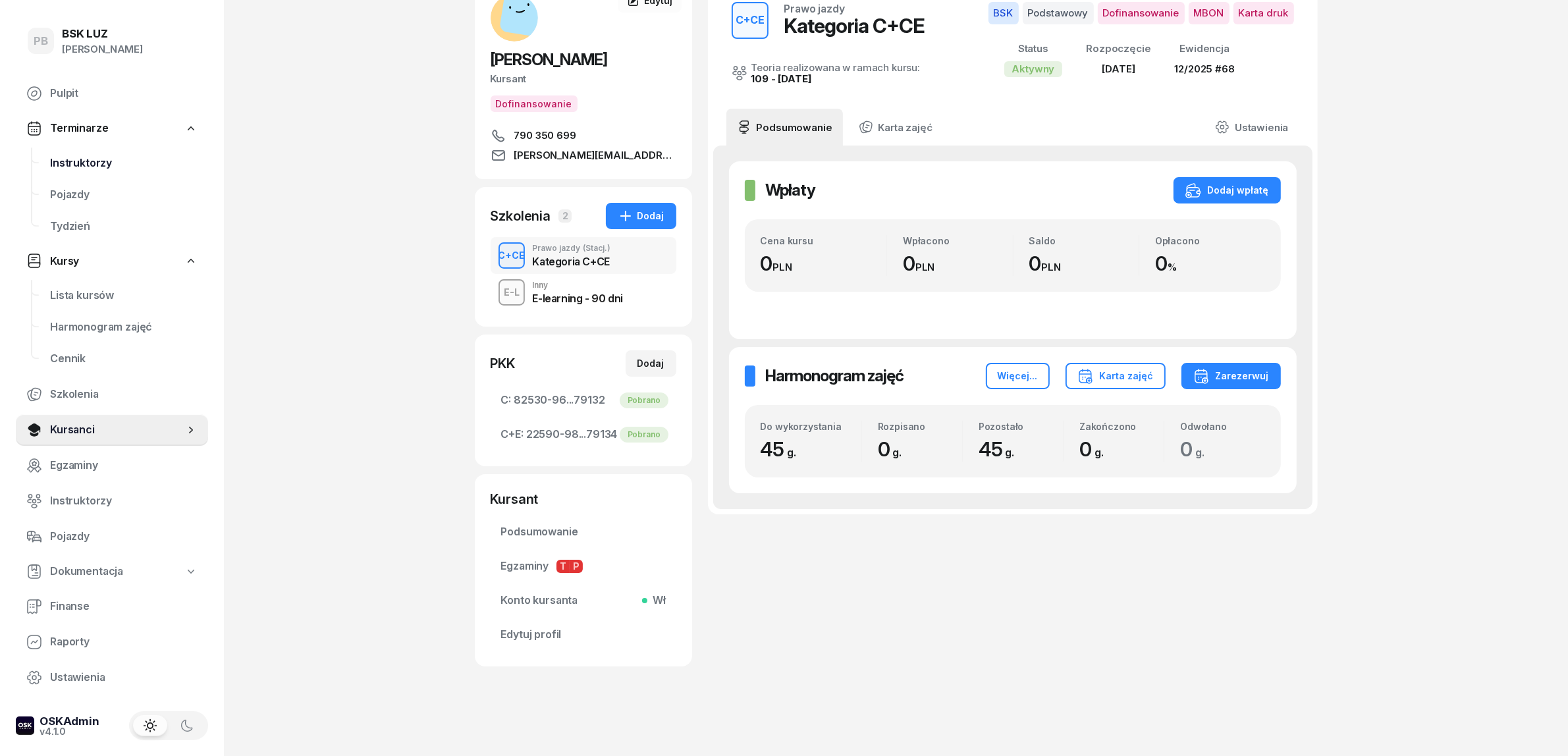
click at [89, 161] on span "Instruktorzy" at bounding box center [123, 163] width 147 height 17
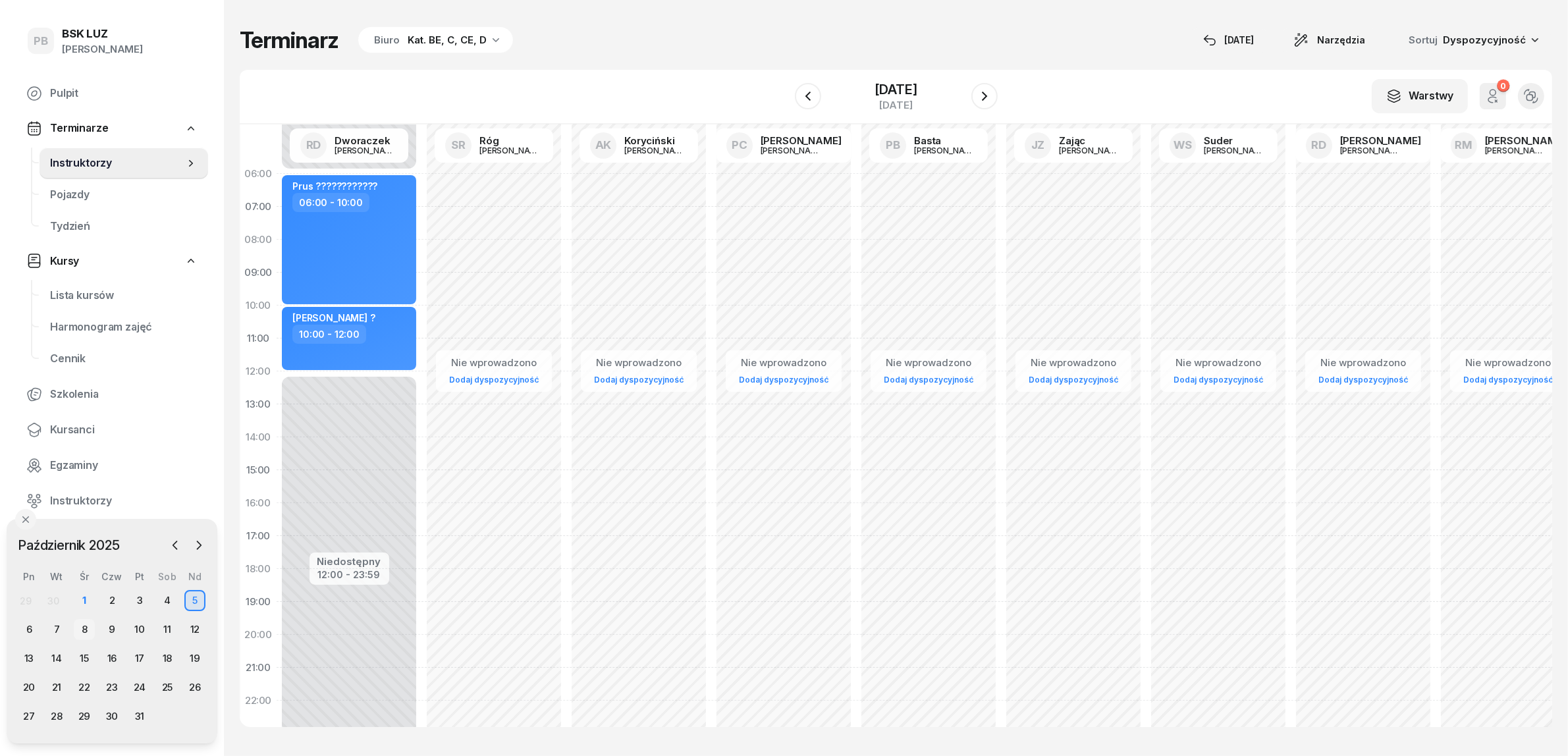
click at [82, 626] on div "8" at bounding box center [84, 629] width 21 height 21
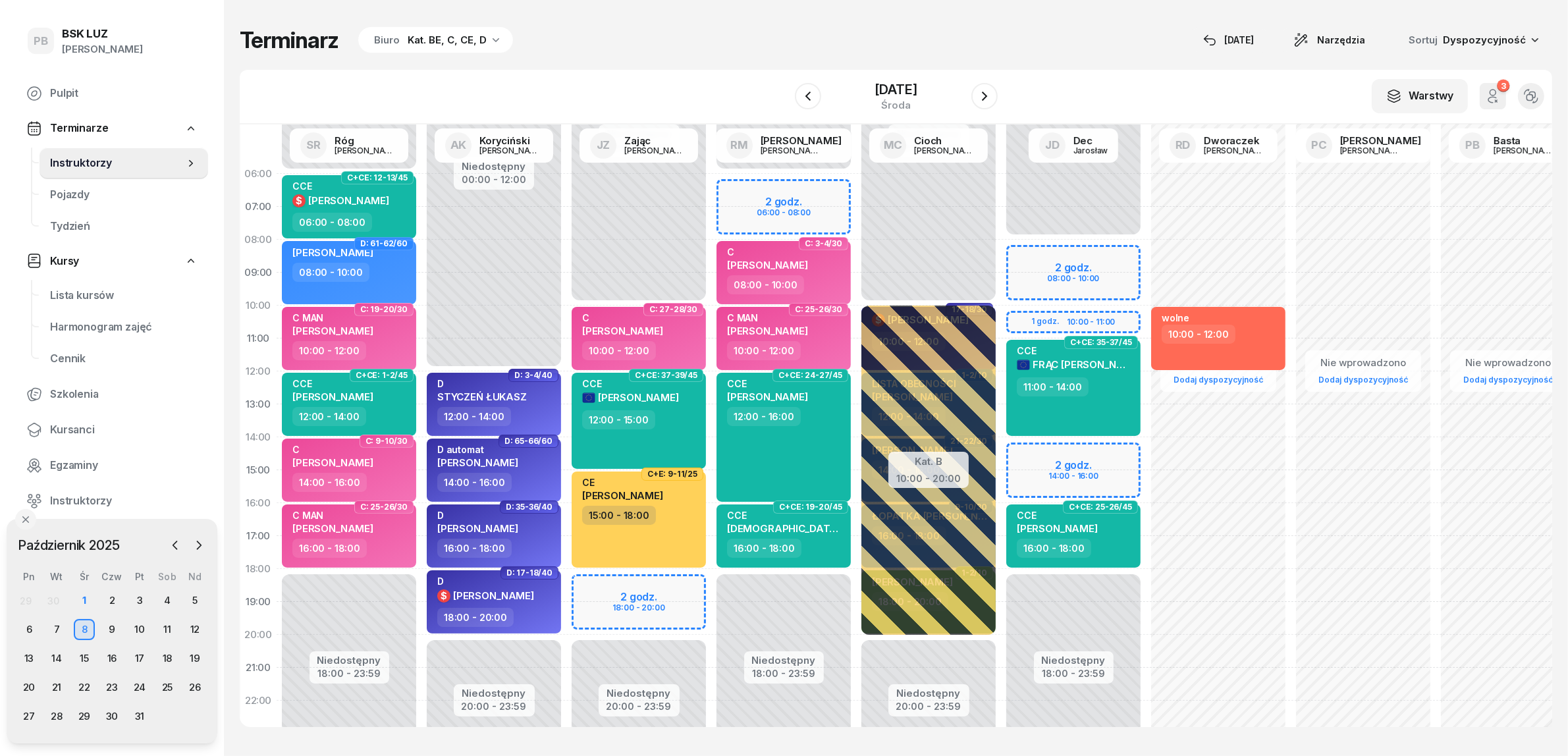
click at [594, 585] on div "Niedostępny 00:00 - 10:00 Niedostępny 20:00 - 23:59 2 godz. 18:00 - 20:00 C: 27…" at bounding box center [639, 470] width 145 height 626
select select "18"
select select "20"
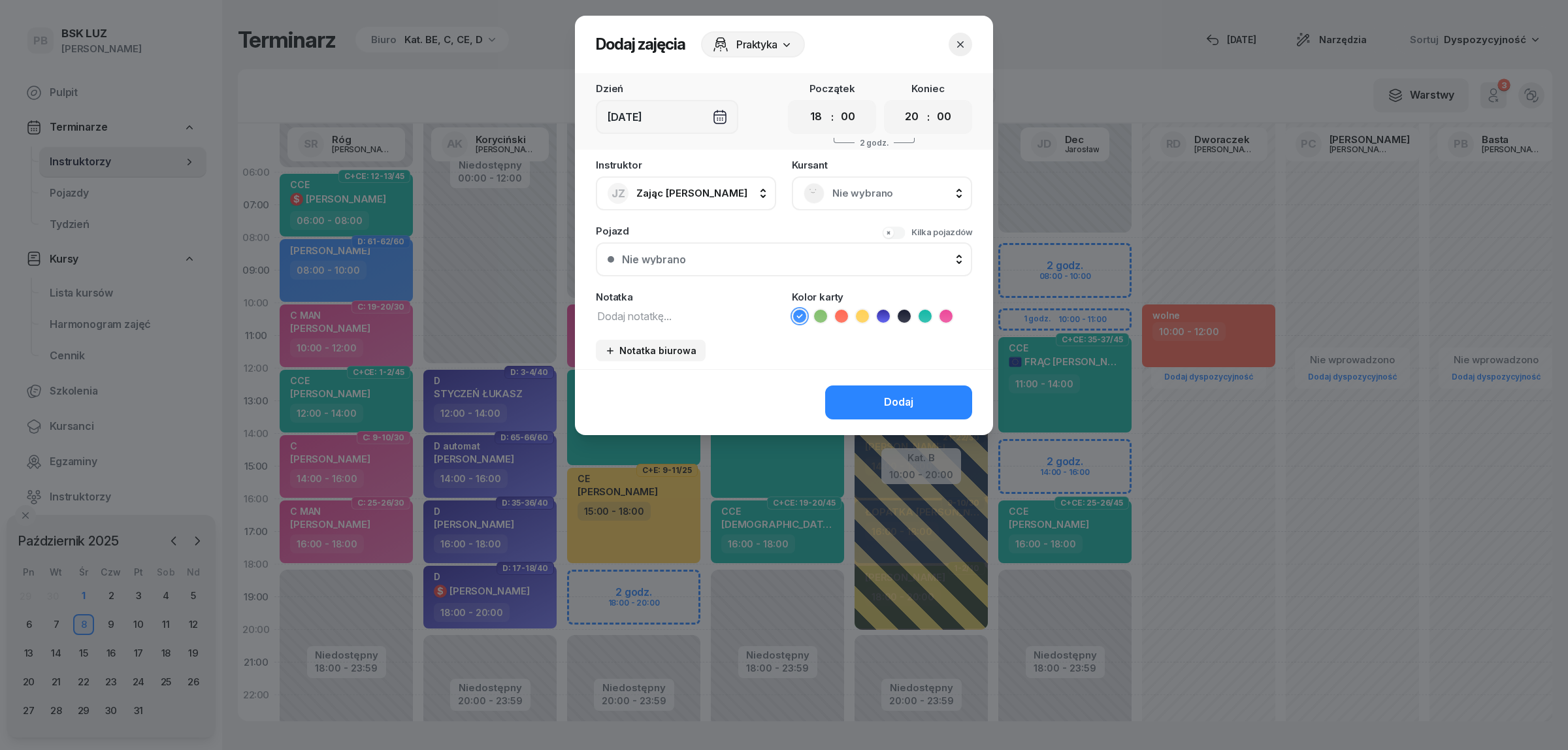
click at [837, 191] on span "Nie wybrano" at bounding box center [896, 193] width 128 height 17
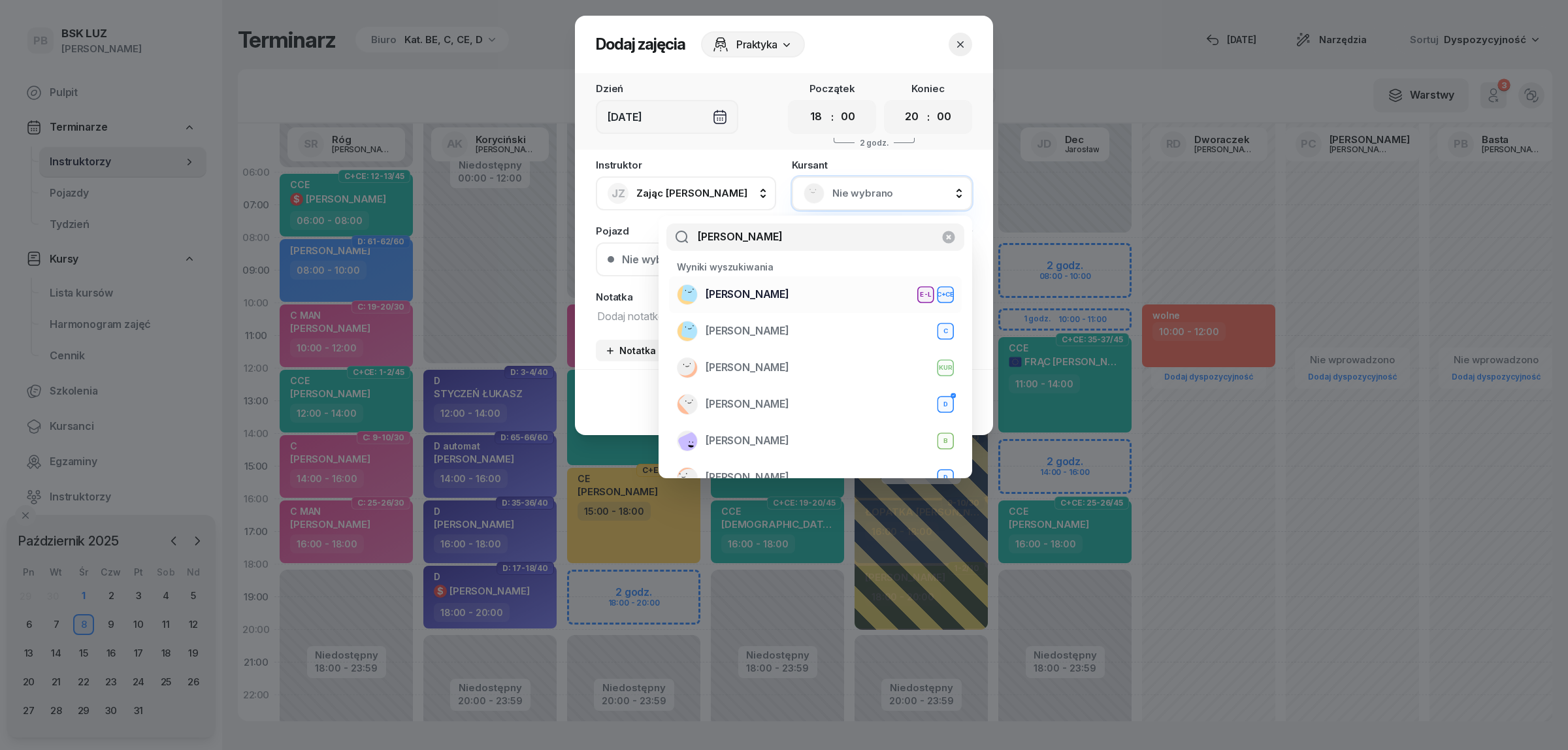
type input "woźniak"
click at [804, 305] on li "WOŹNIAK RAFAŁ E-L C+CE" at bounding box center [815, 295] width 293 height 37
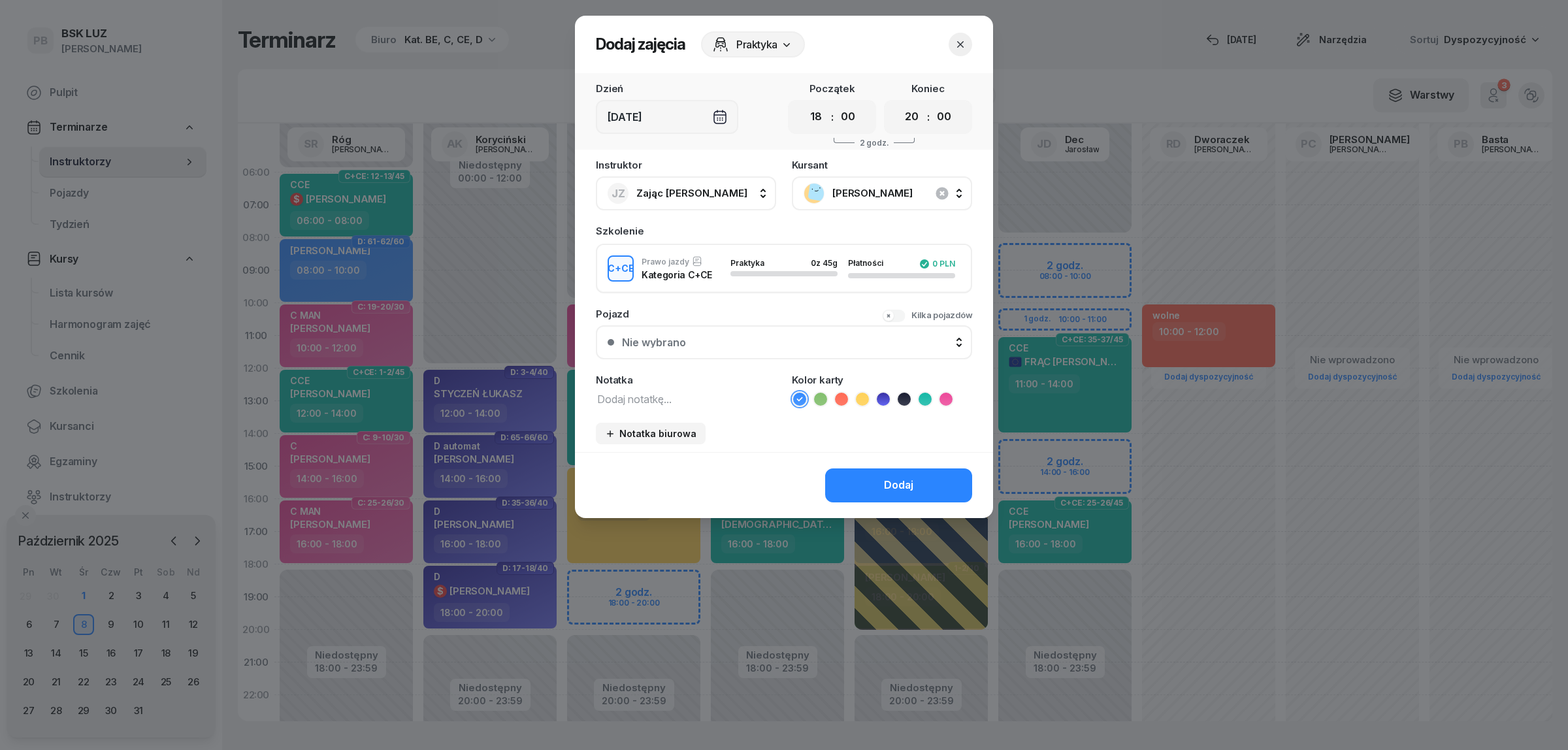
click at [729, 393] on textarea at bounding box center [686, 399] width 180 height 17
type textarea "CCE"
click at [926, 399] on icon at bounding box center [924, 399] width 13 height 13
click at [900, 487] on div "Dodaj" at bounding box center [898, 486] width 29 height 17
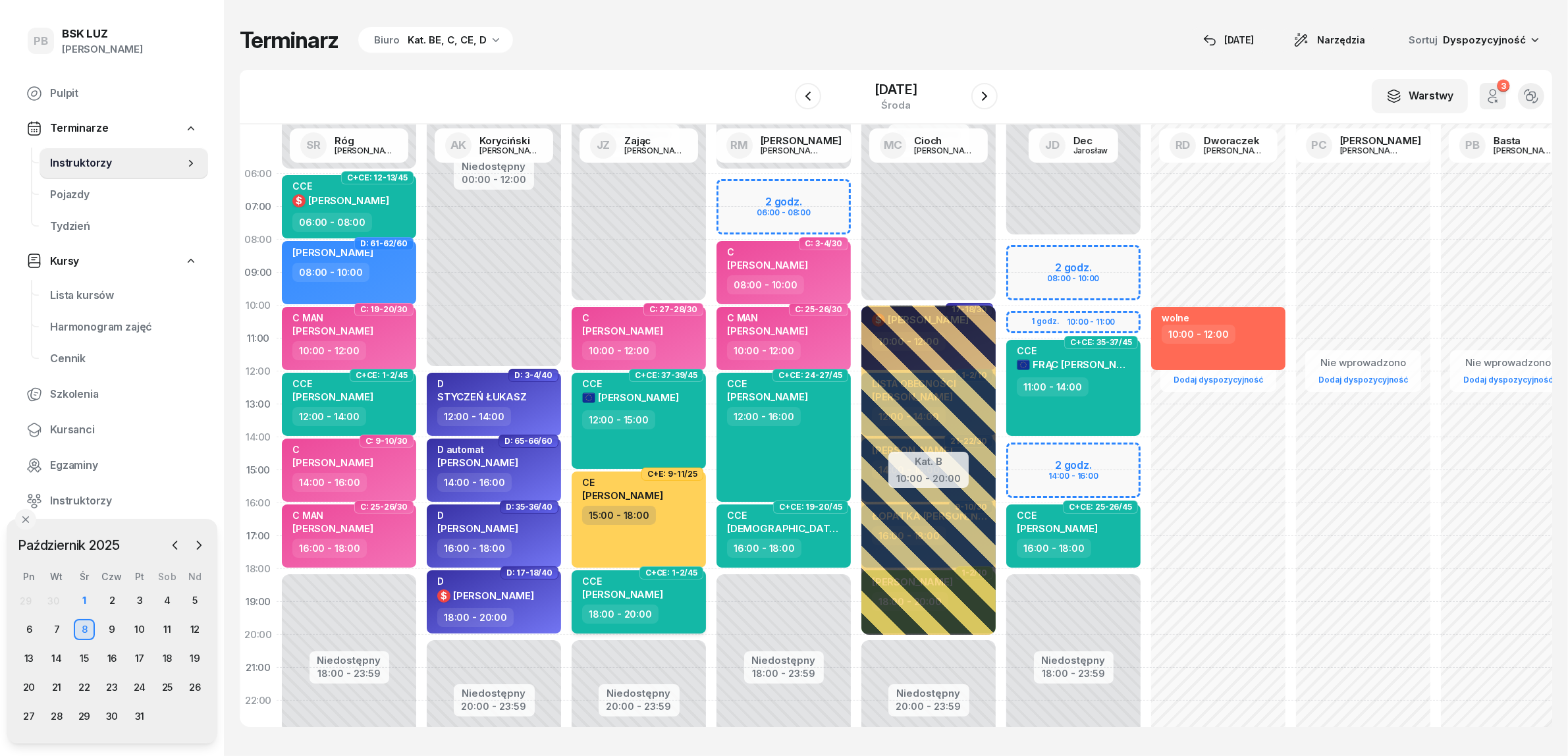
click at [649, 591] on span "RAFAŁ WOŹNIAK" at bounding box center [622, 595] width 81 height 12
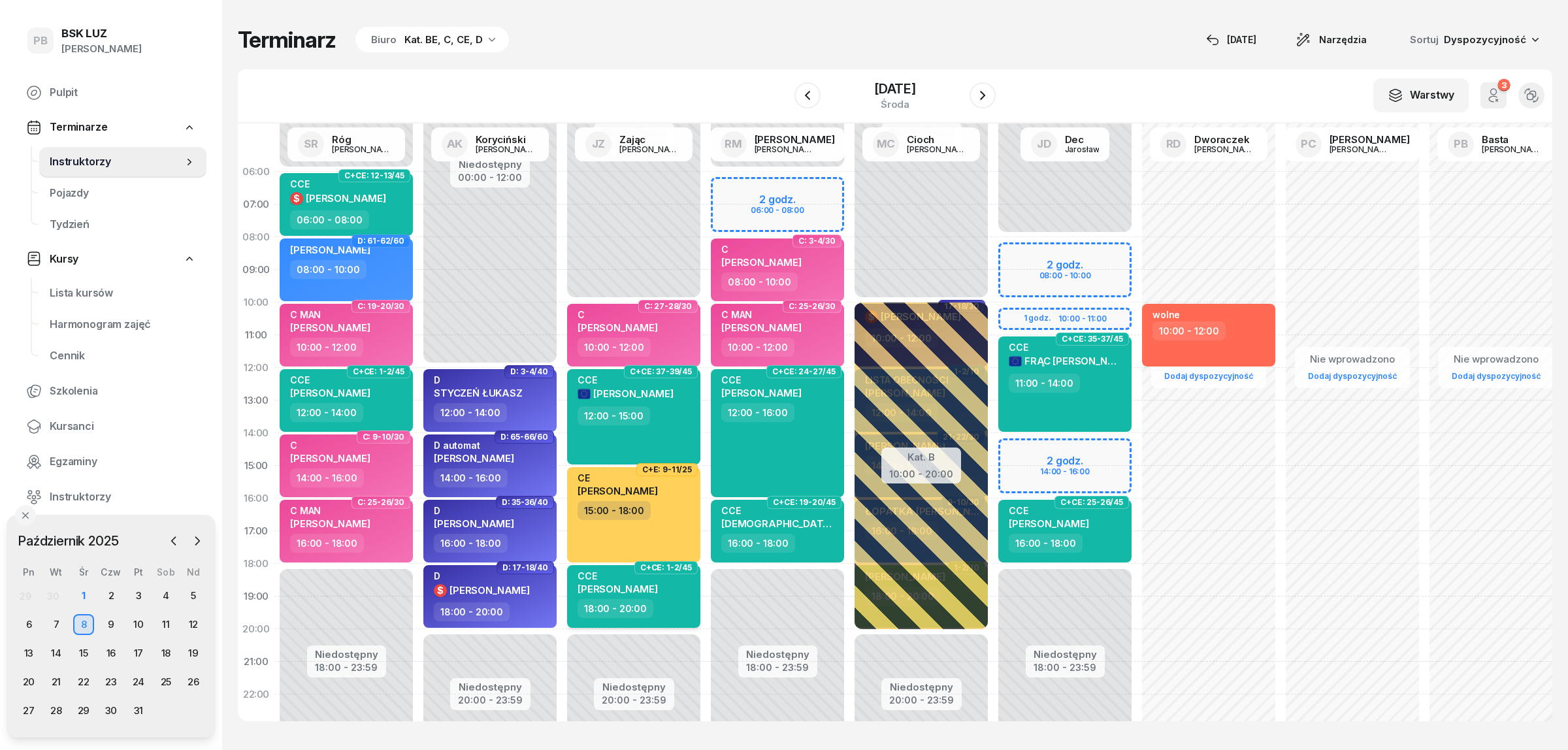
select select "18"
select select "20"
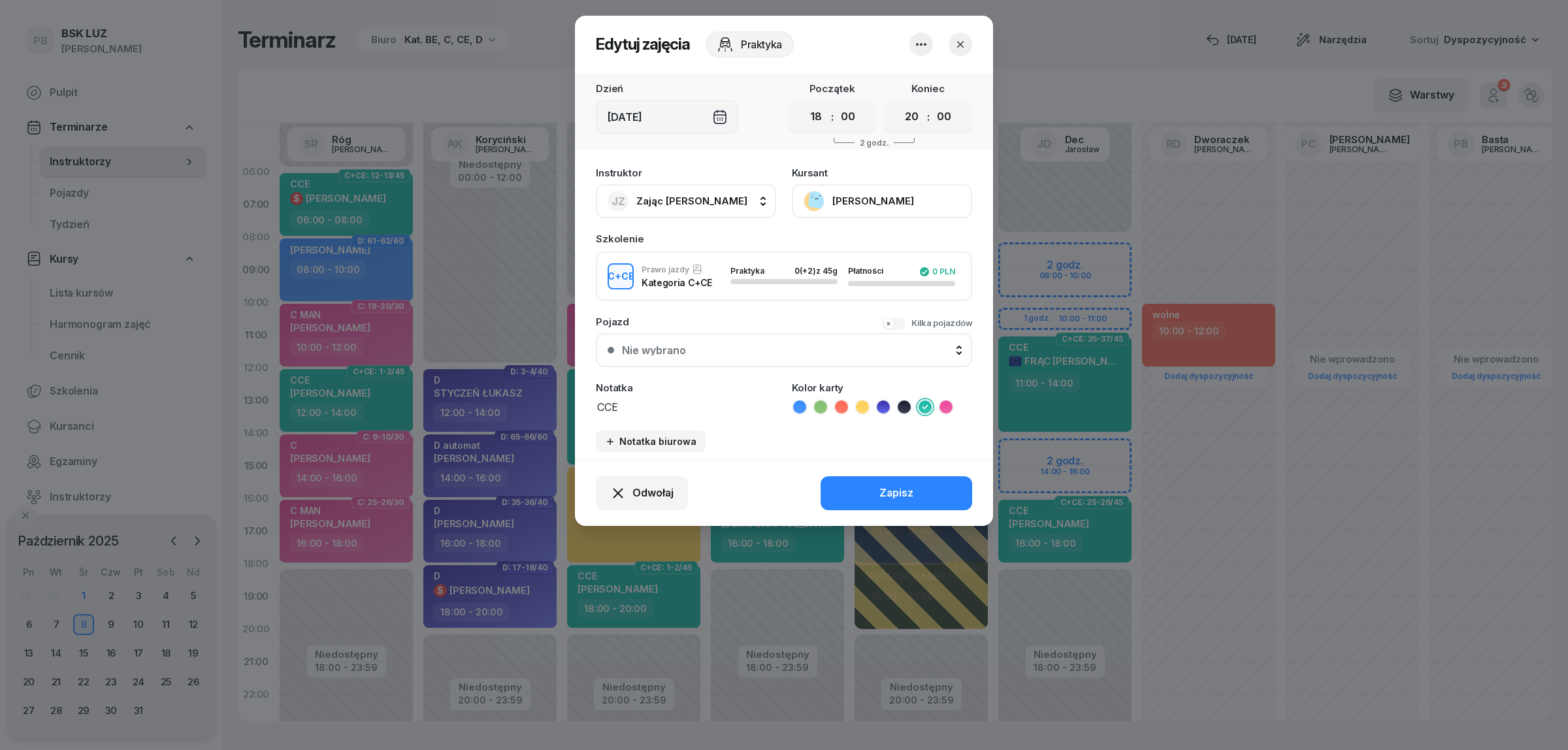
click at [861, 200] on button "WOŹNIAK RAFAŁ" at bounding box center [882, 201] width 180 height 34
click at [961, 43] on icon "button" at bounding box center [960, 44] width 13 height 13
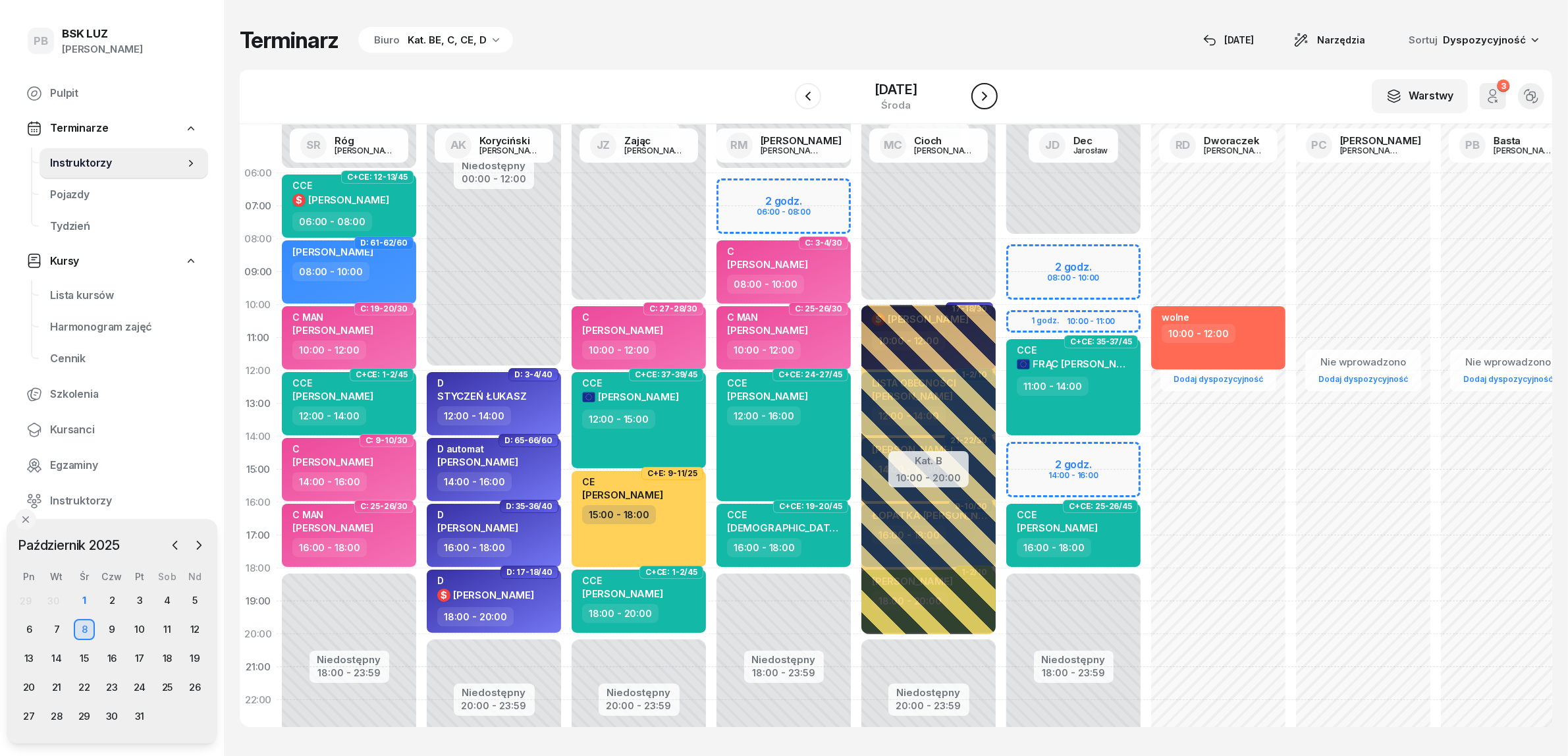
click at [992, 102] on icon "button" at bounding box center [985, 96] width 16 height 16
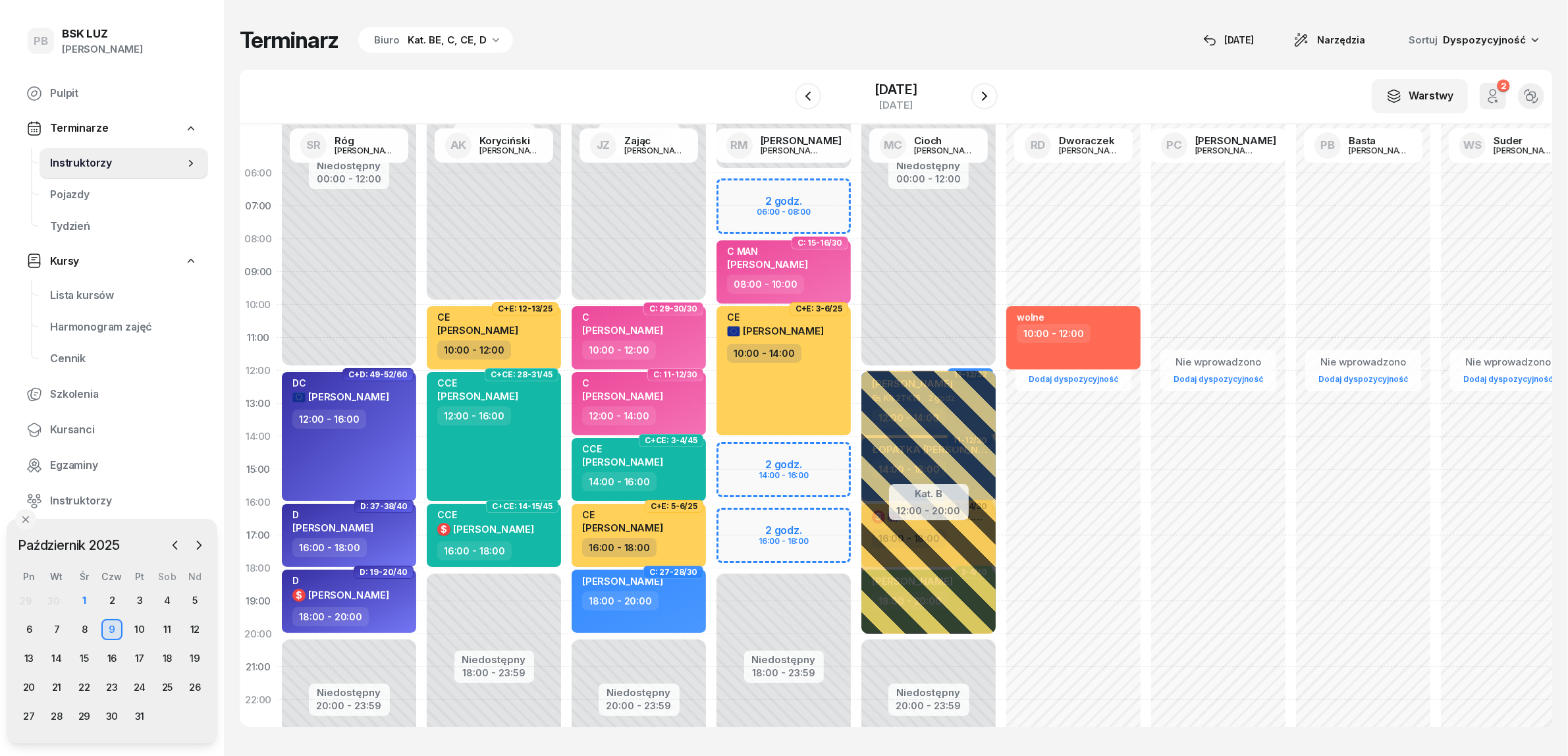
click at [736, 522] on div "Niedostępny 00:00 - 06:00 Niedostępny 18:00 - 23:59 2 godz. 06:00 - 08:00 2 god…" at bounding box center [784, 470] width 145 height 626
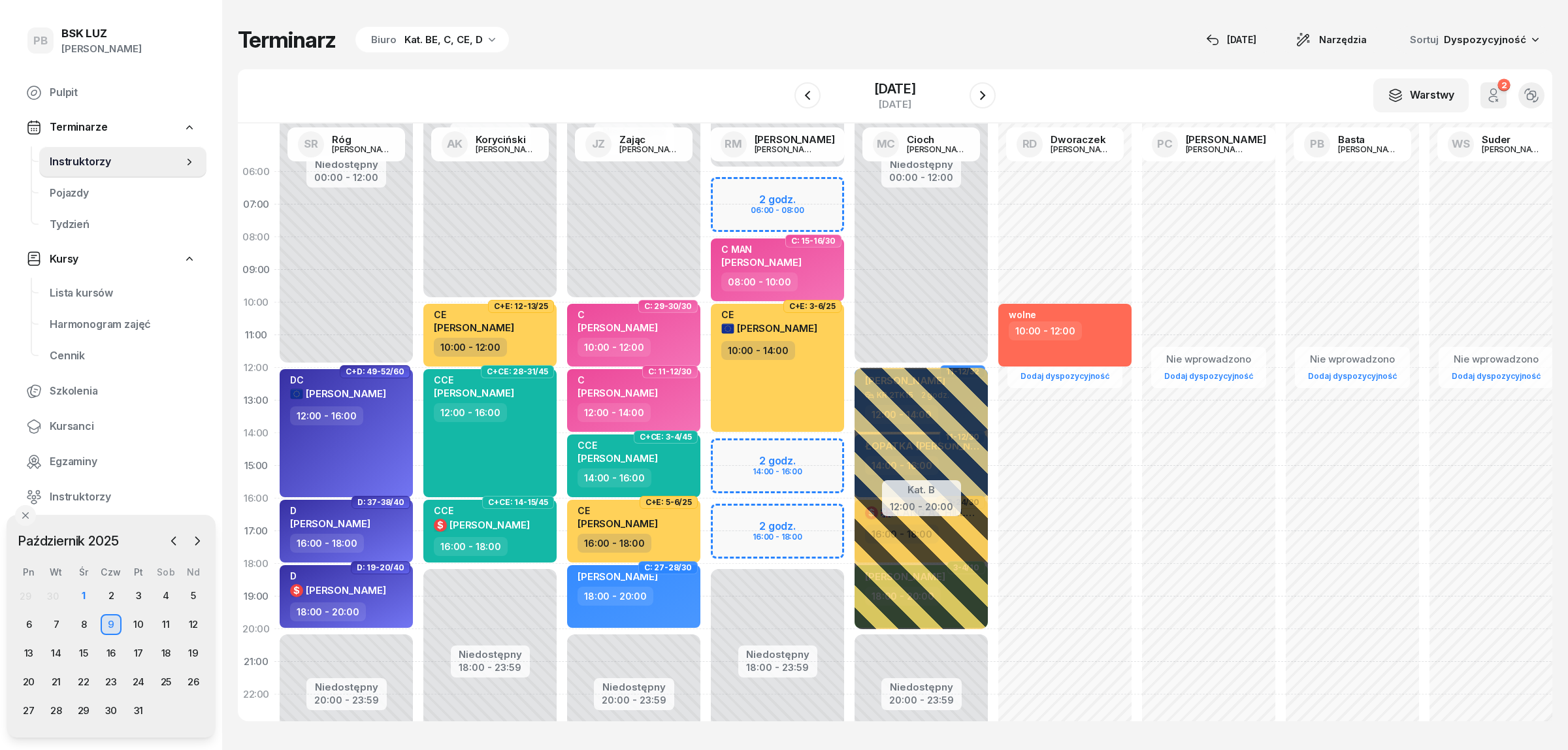
select select "16"
select select "18"
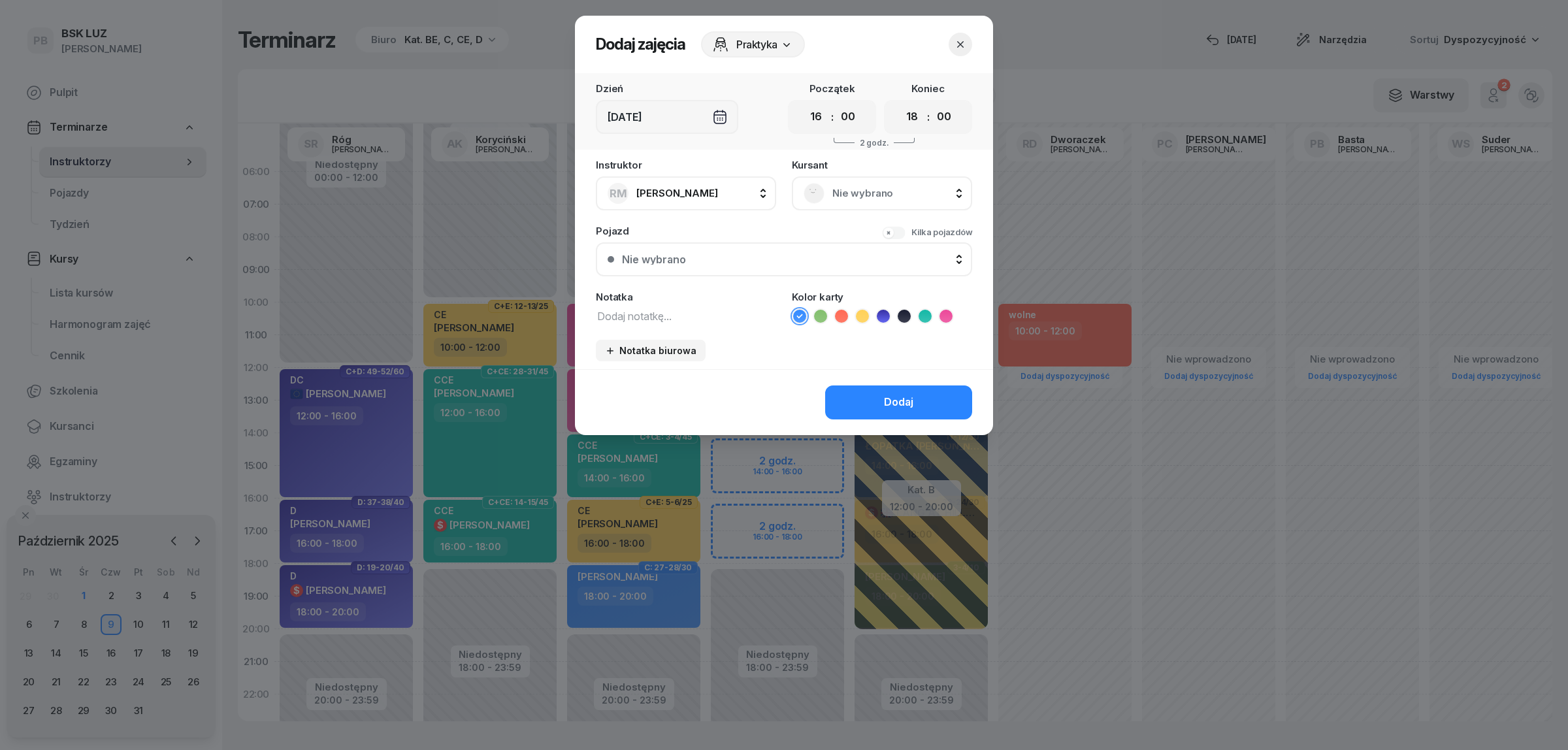
click at [851, 183] on div "Nie wybrano" at bounding box center [882, 193] width 157 height 21
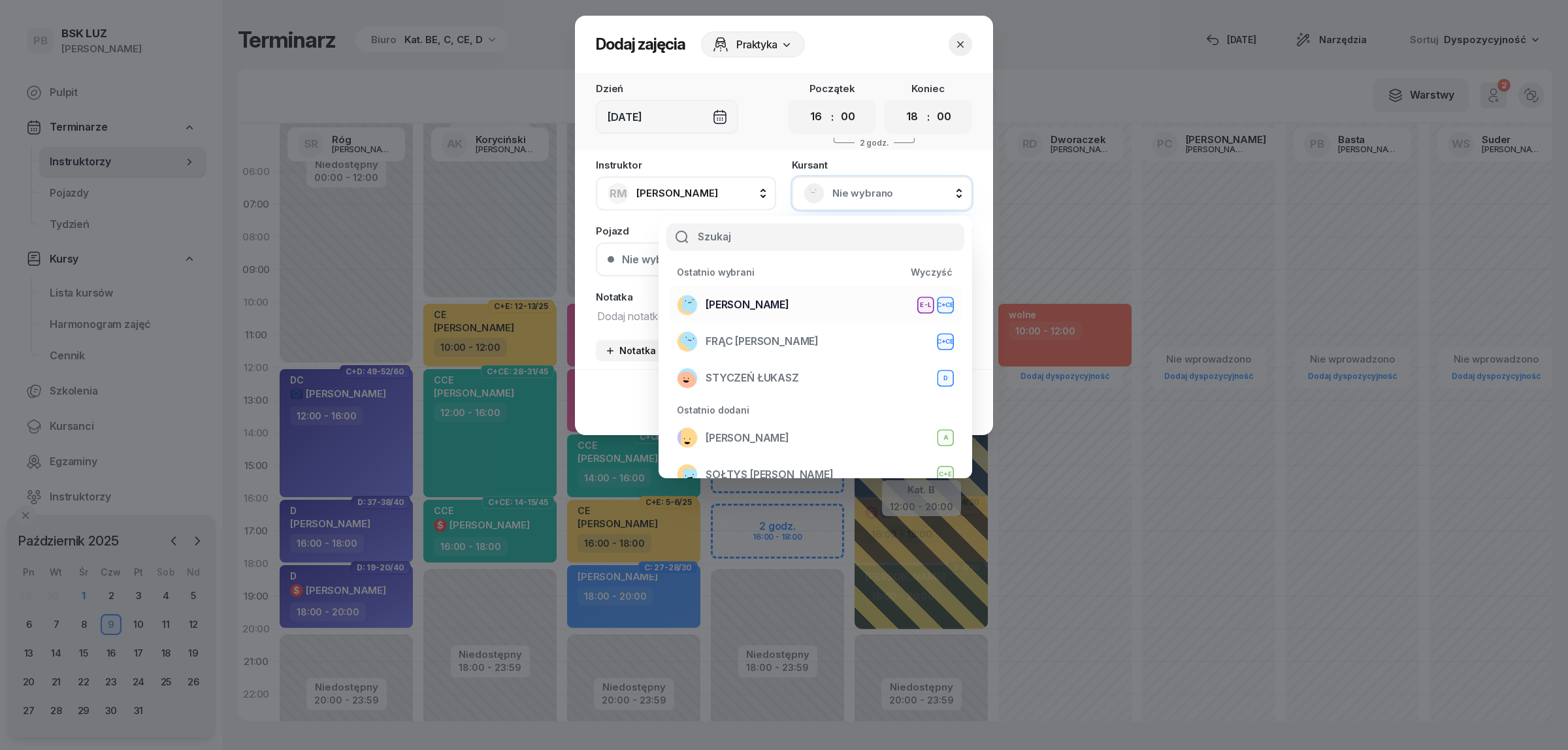
click at [792, 301] on div "WOŹNIAK RAFAŁ E-L C+CE" at bounding box center [815, 305] width 277 height 21
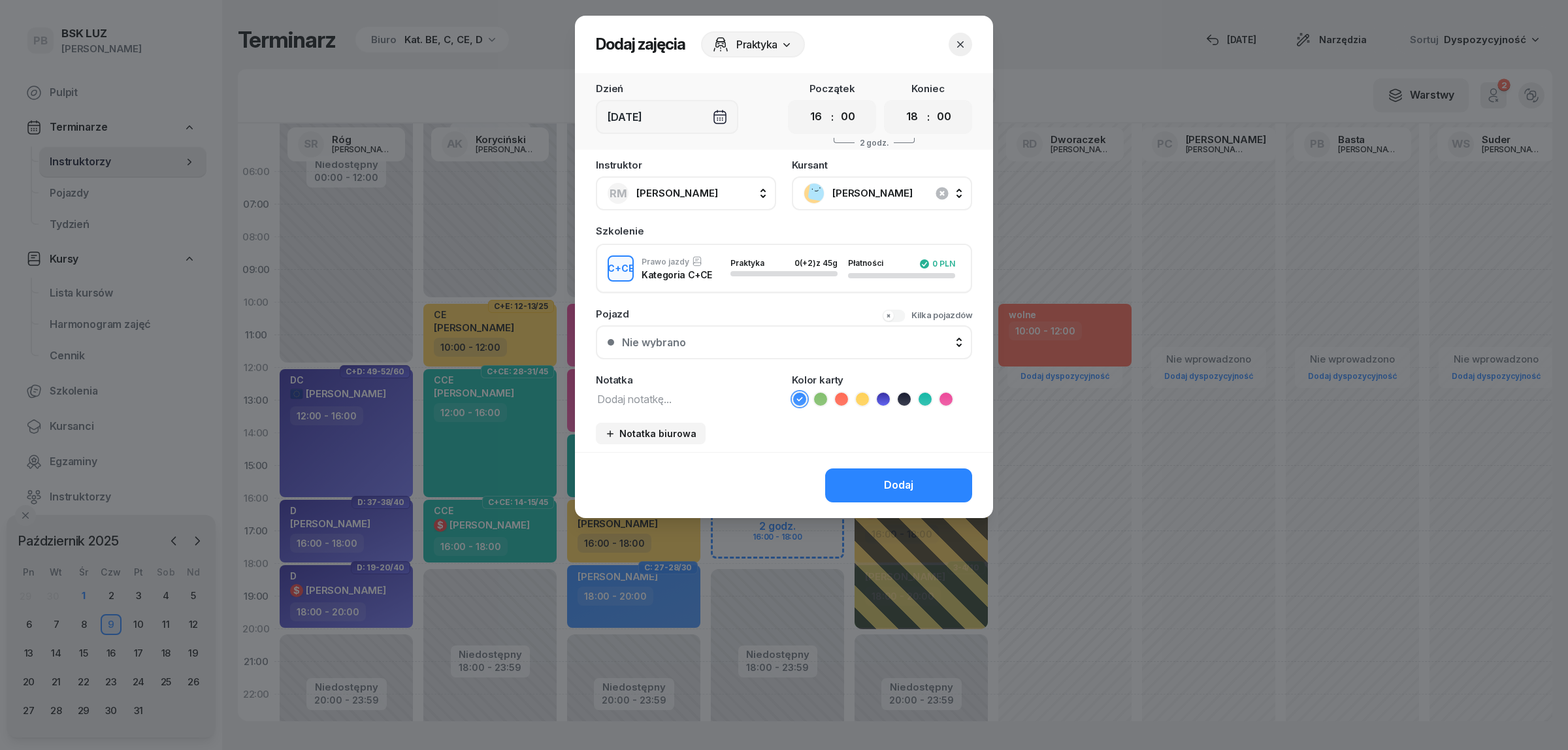
click at [719, 399] on textarea at bounding box center [686, 399] width 180 height 17
type textarea "CCE"
click at [919, 396] on icon at bounding box center [924, 399] width 13 height 13
click at [909, 486] on div "Dodaj" at bounding box center [898, 486] width 29 height 17
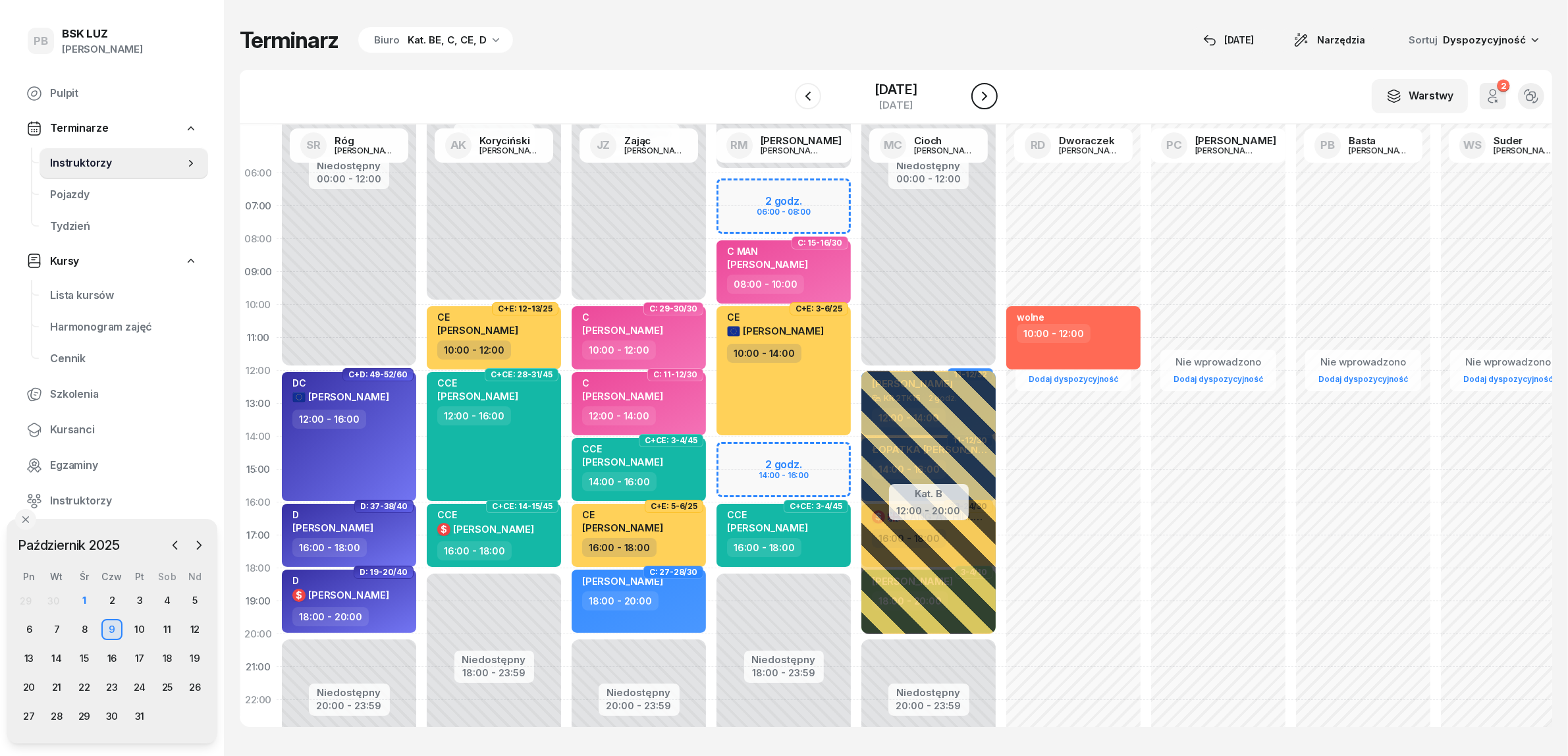
click at [992, 101] on icon "button" at bounding box center [985, 96] width 16 height 16
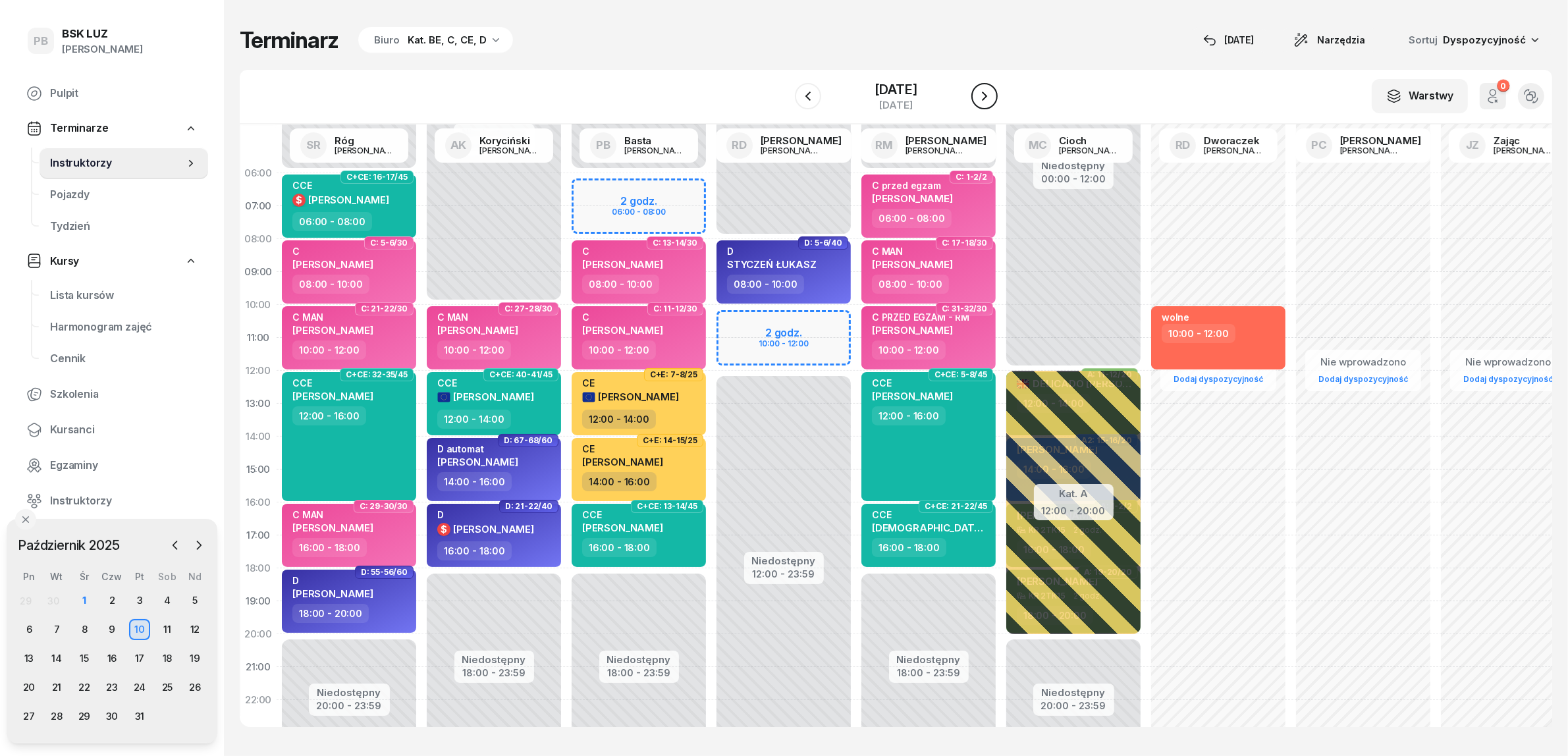
click at [992, 101] on icon "button" at bounding box center [985, 96] width 16 height 16
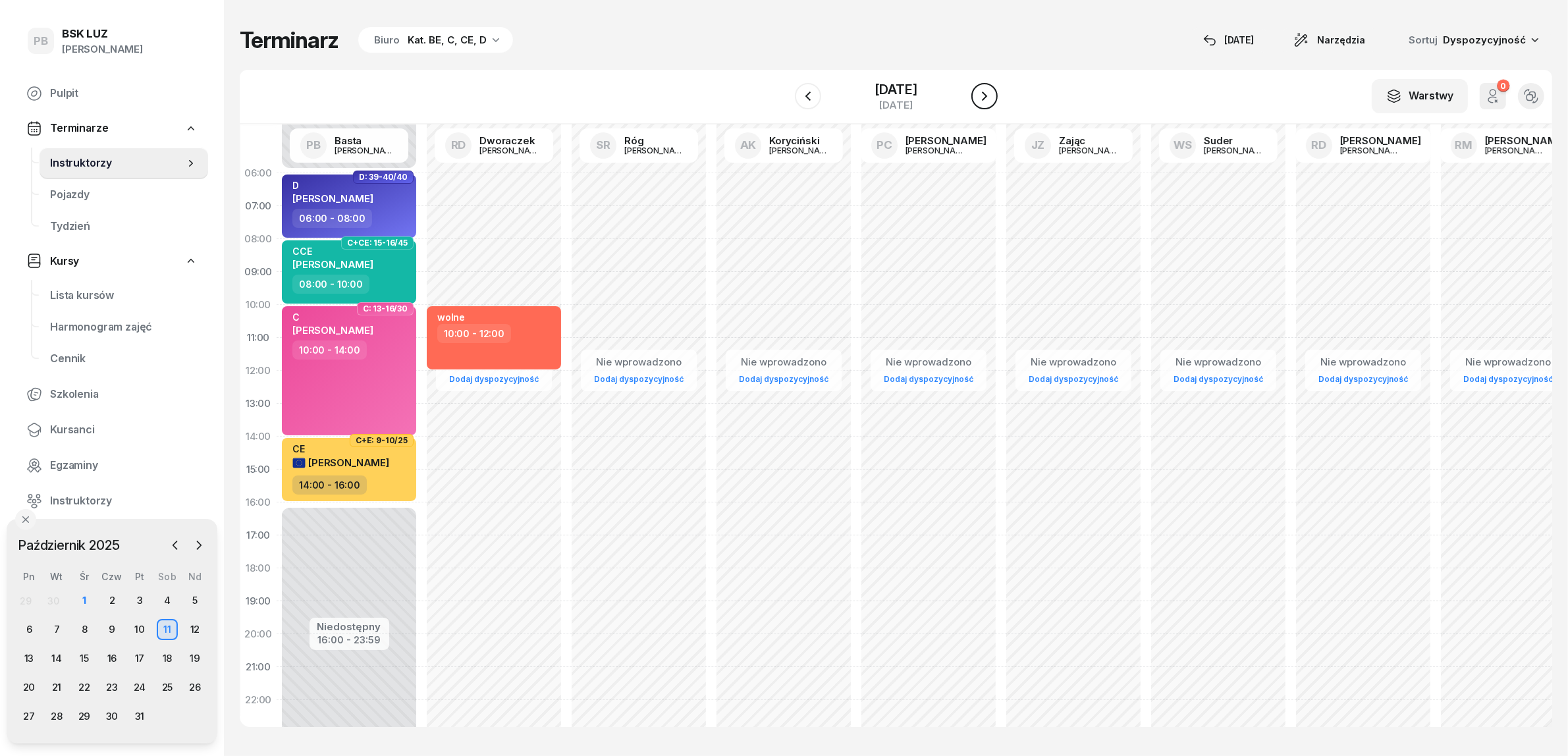
click at [992, 101] on icon "button" at bounding box center [985, 96] width 16 height 16
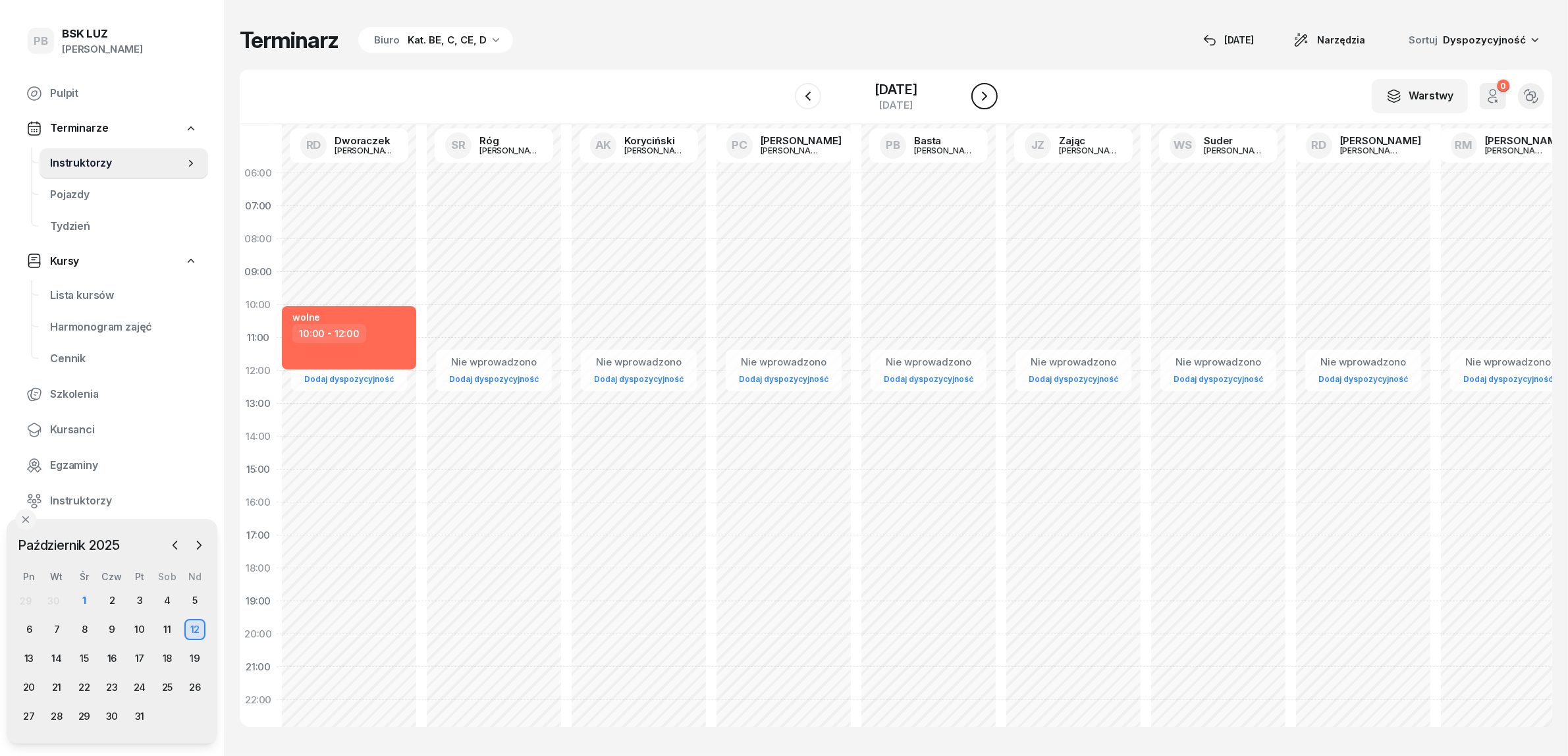
click at [992, 101] on icon "button" at bounding box center [985, 96] width 16 height 16
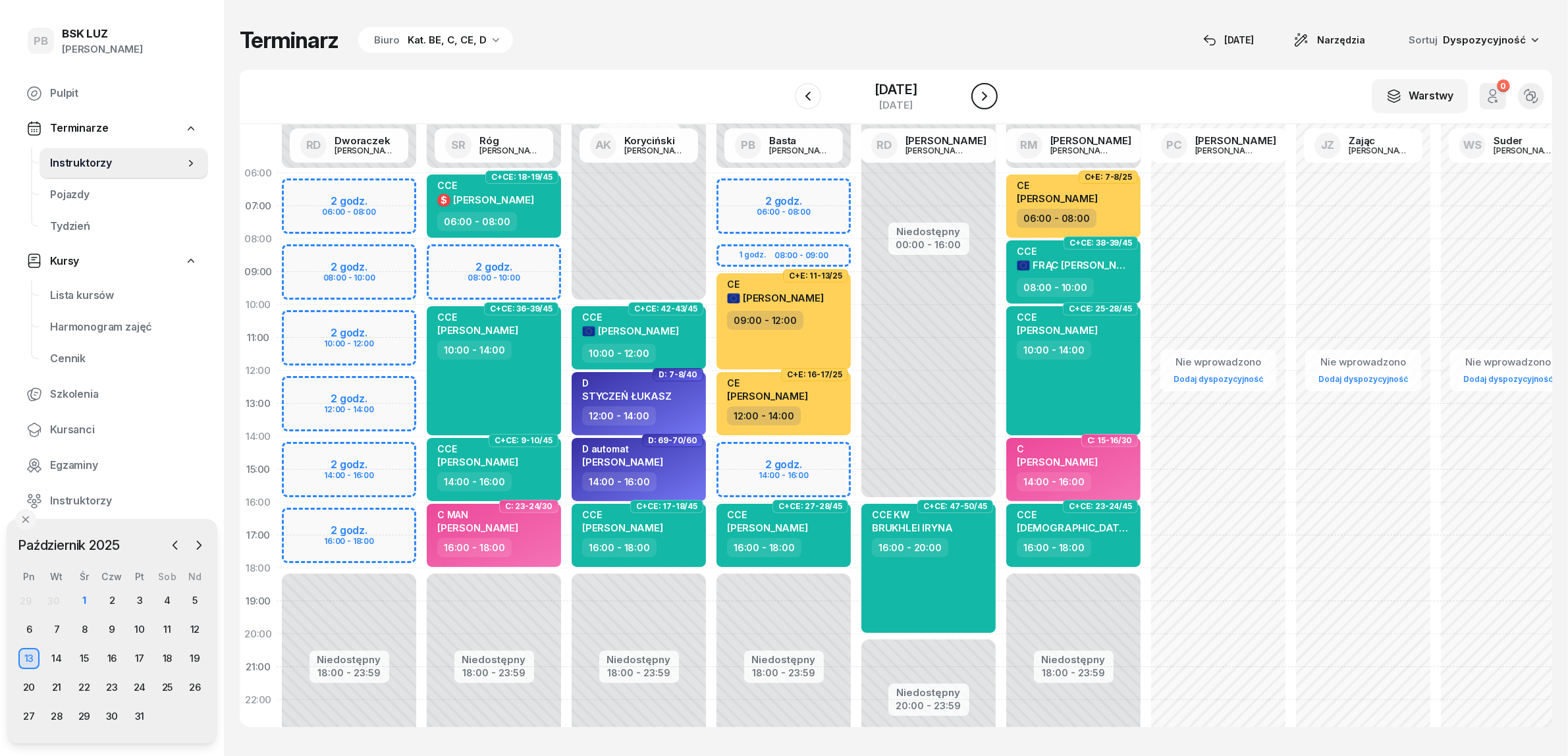
click at [992, 101] on icon "button" at bounding box center [985, 96] width 16 height 16
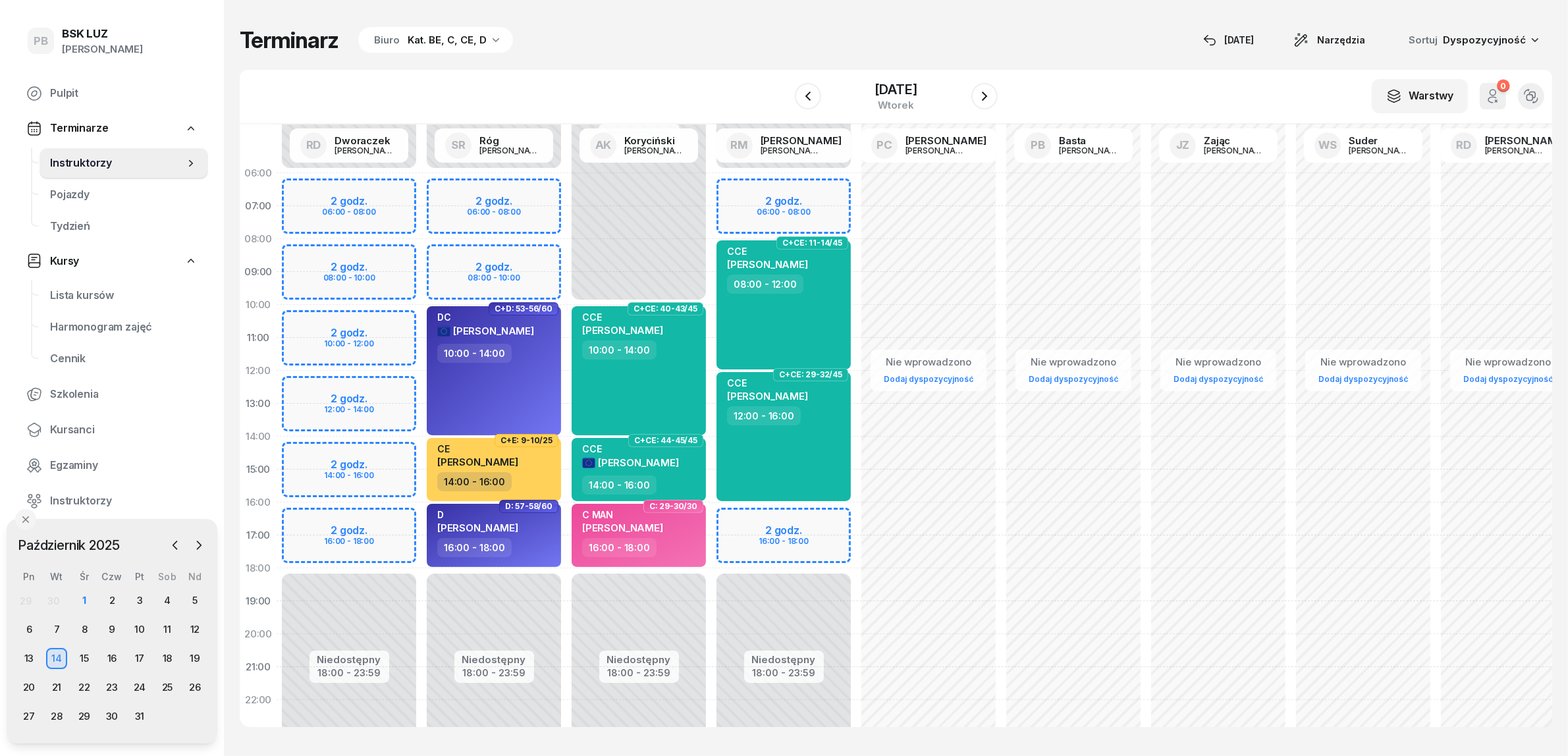
click at [808, 515] on div "Niedostępny 00:00 - 06:00 Niedostępny 18:00 - 23:59 2 godz. 06:00 - 08:00 2 god…" at bounding box center [784, 470] width 145 height 626
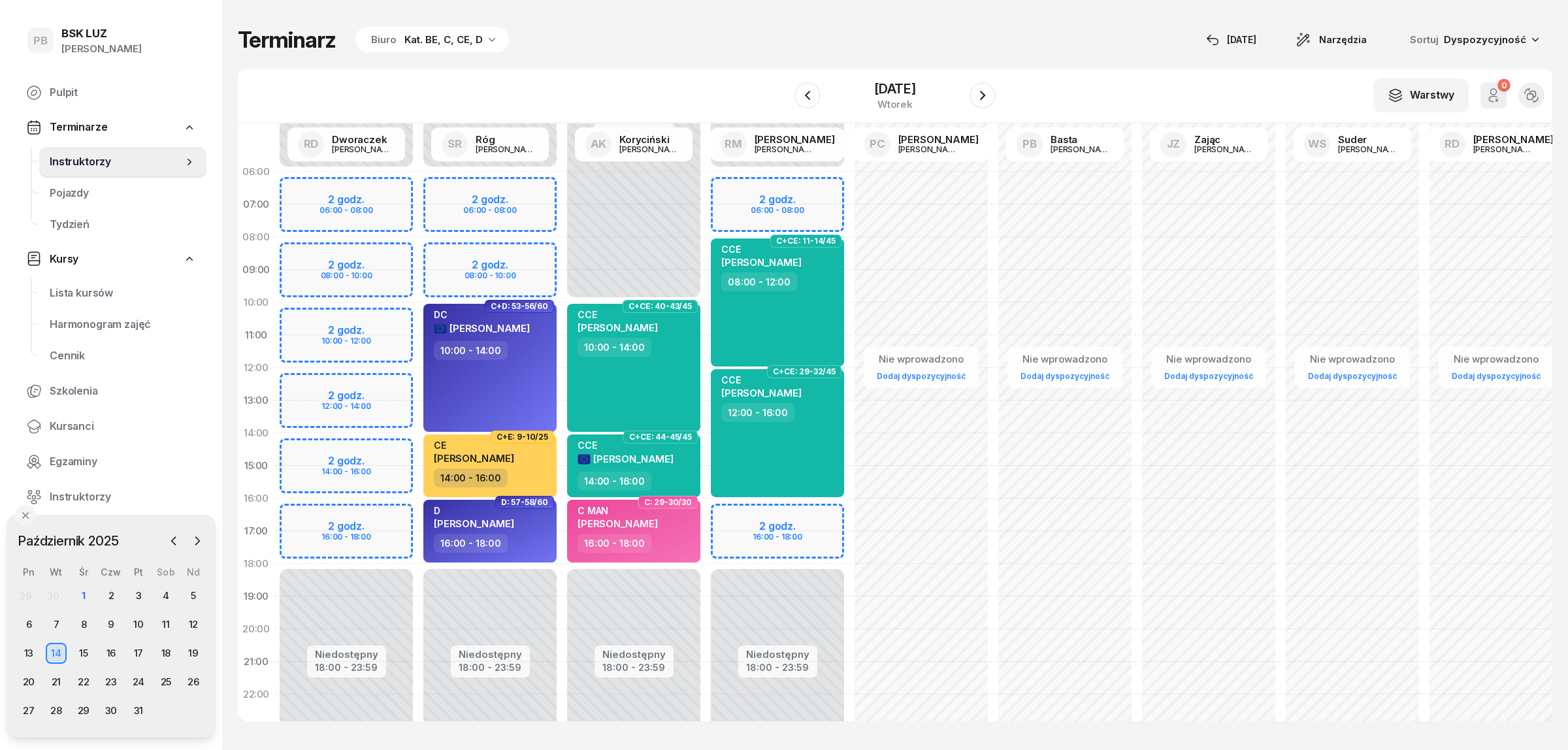
select select "16"
select select "18"
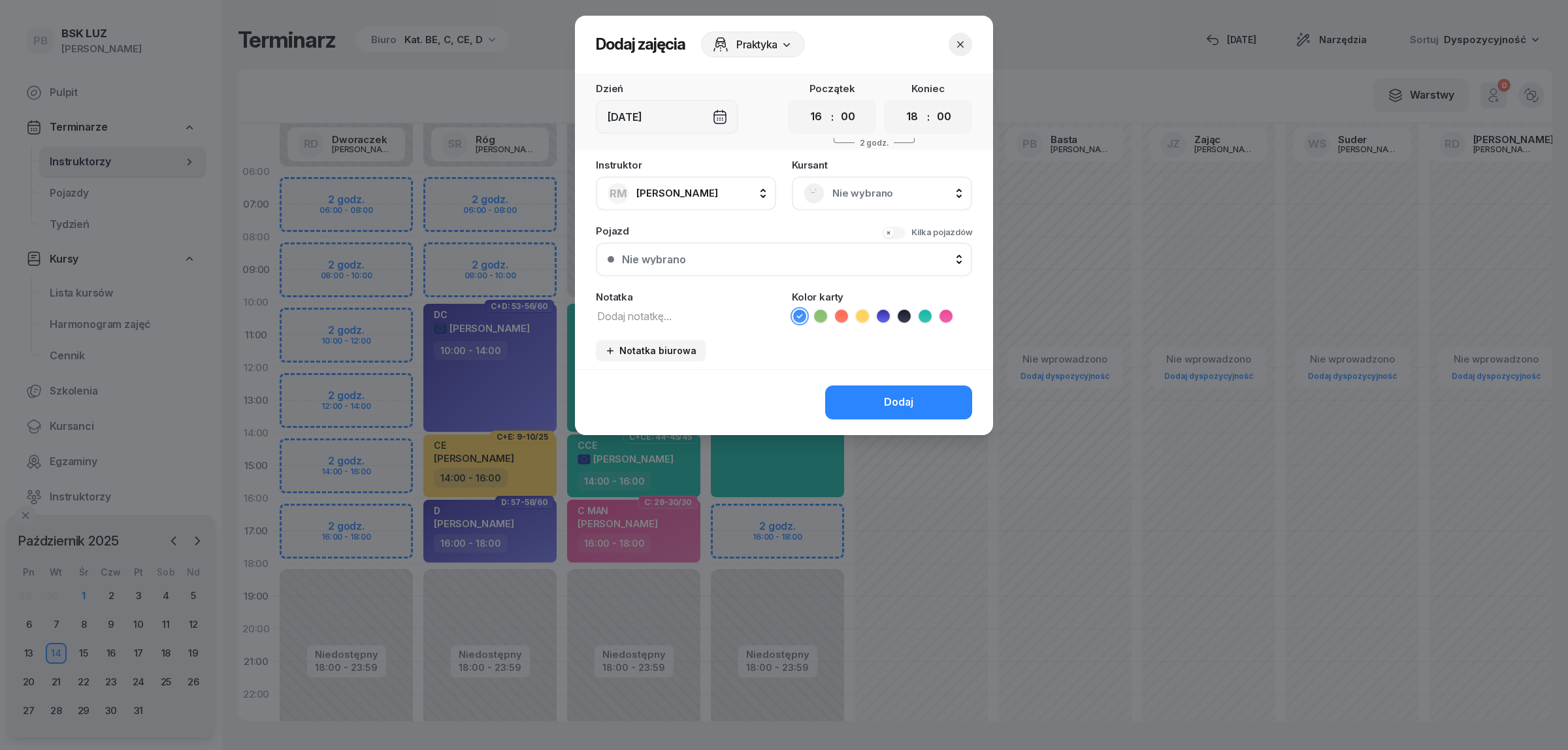
click at [904, 183] on div "Nie wybrano" at bounding box center [882, 193] width 157 height 21
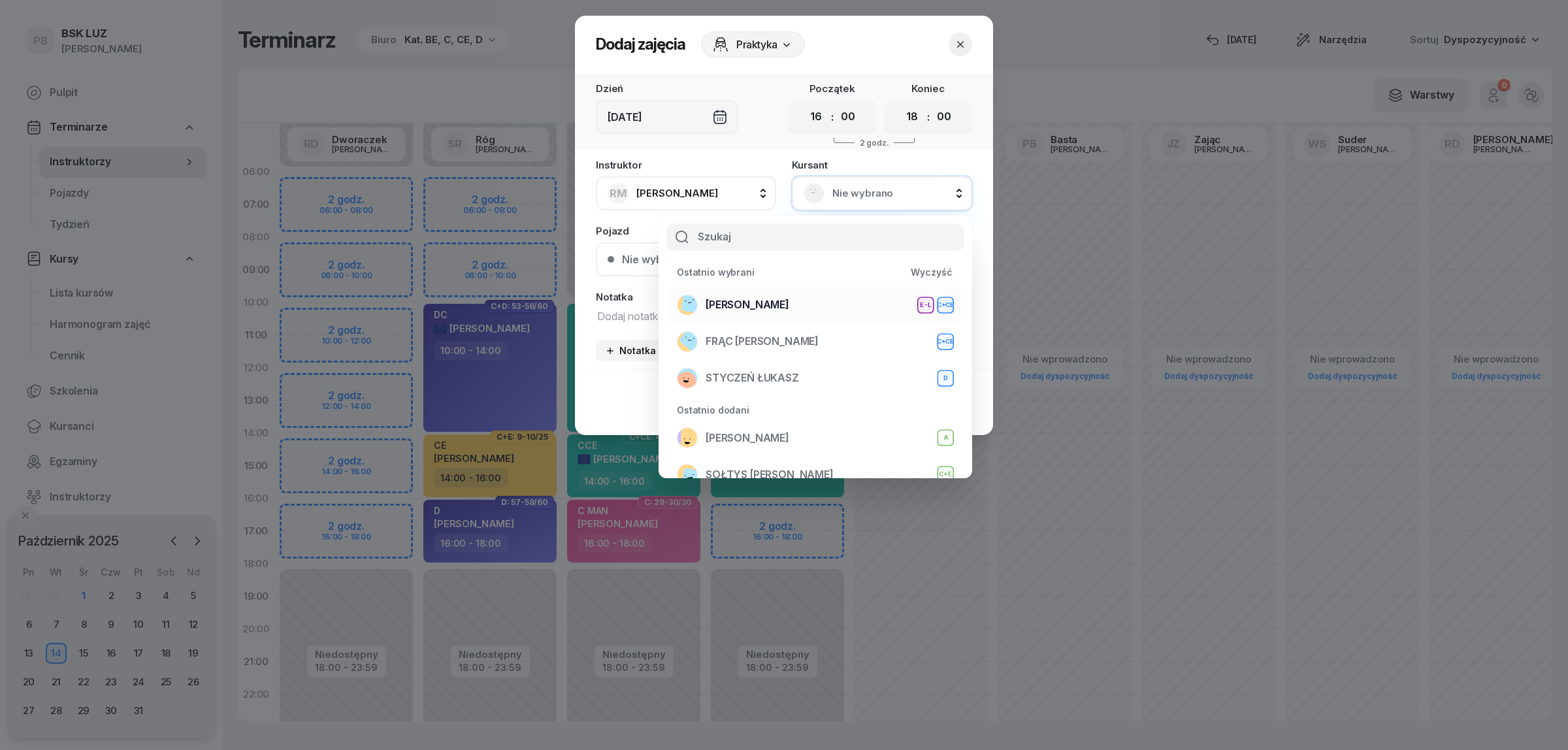
click at [848, 295] on div "WOŹNIAK RAFAŁ E-L C+CE" at bounding box center [815, 305] width 277 height 21
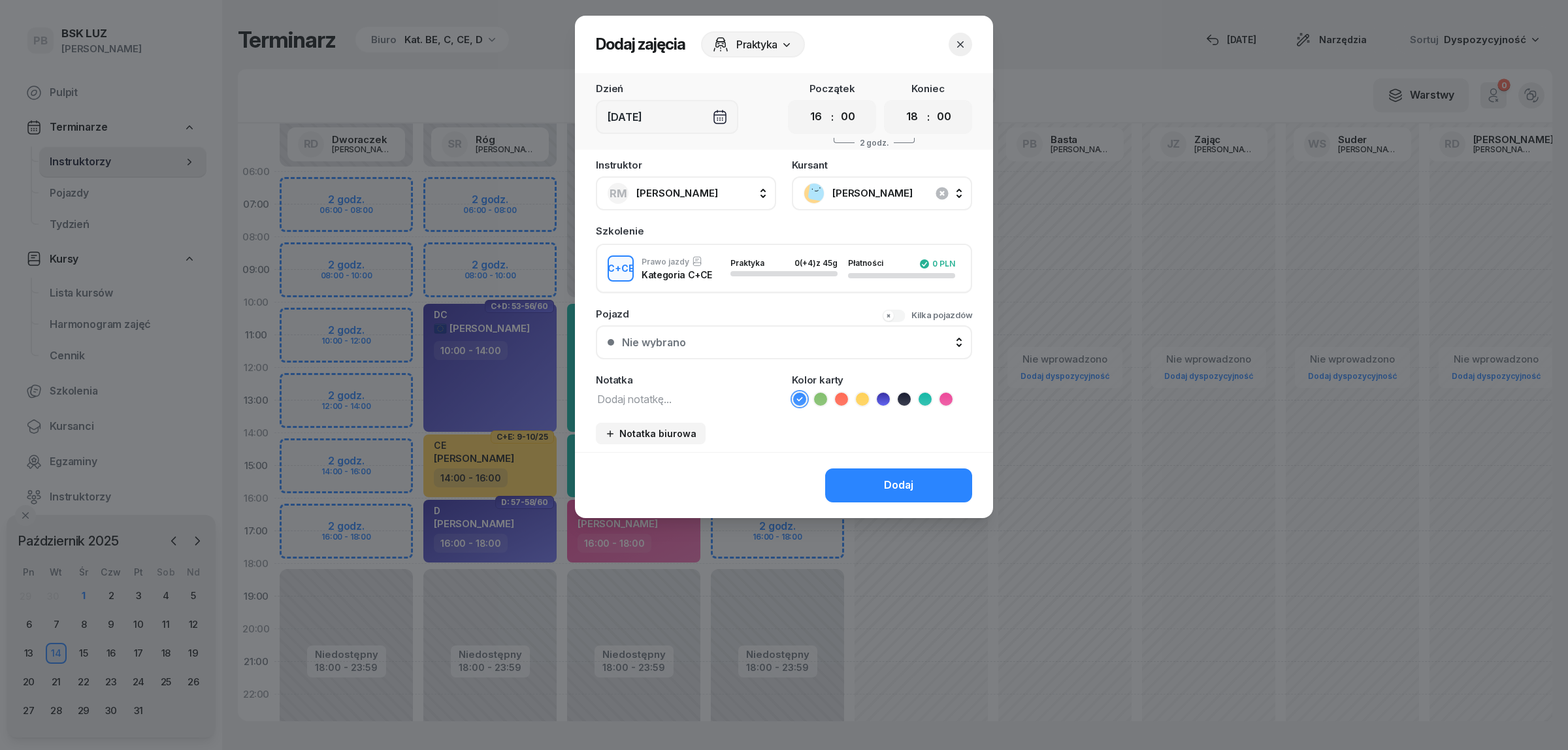
click at [717, 391] on textarea at bounding box center [686, 399] width 180 height 17
type textarea "CCE"
click at [920, 397] on icon at bounding box center [924, 399] width 13 height 13
click at [904, 477] on div "Dodaj" at bounding box center [898, 486] width 29 height 17
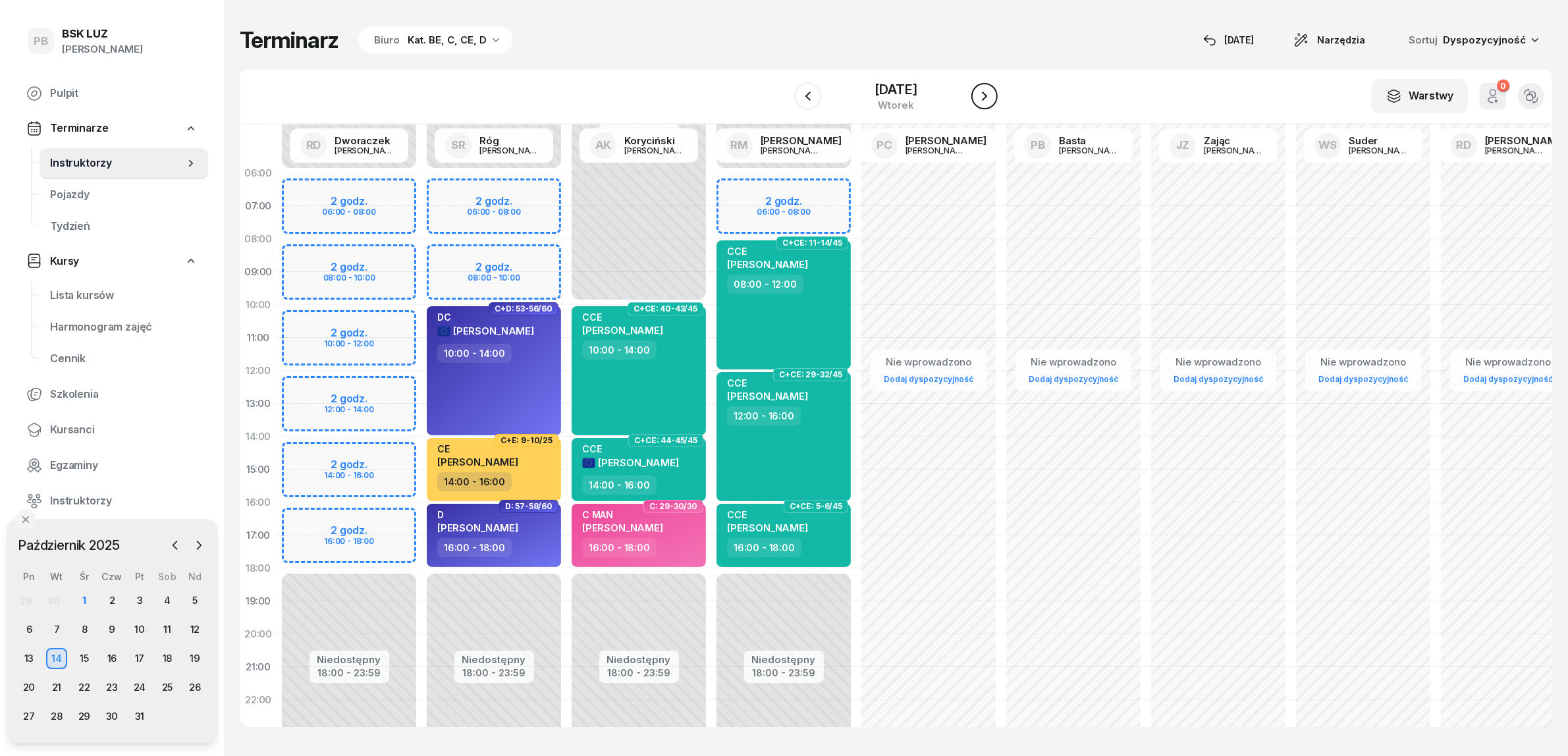
click at [992, 98] on icon "button" at bounding box center [985, 96] width 16 height 16
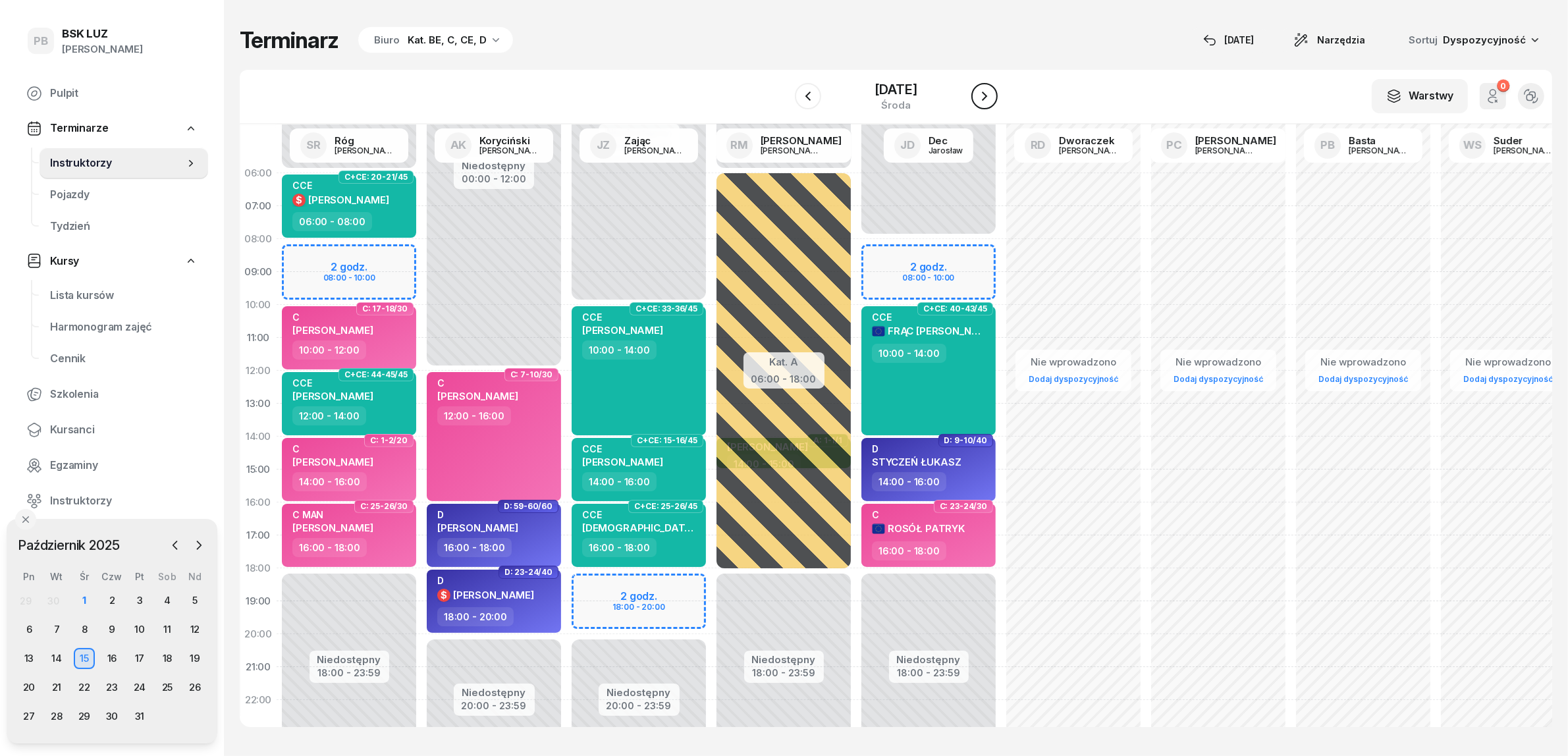
click at [992, 98] on icon "button" at bounding box center [985, 96] width 16 height 16
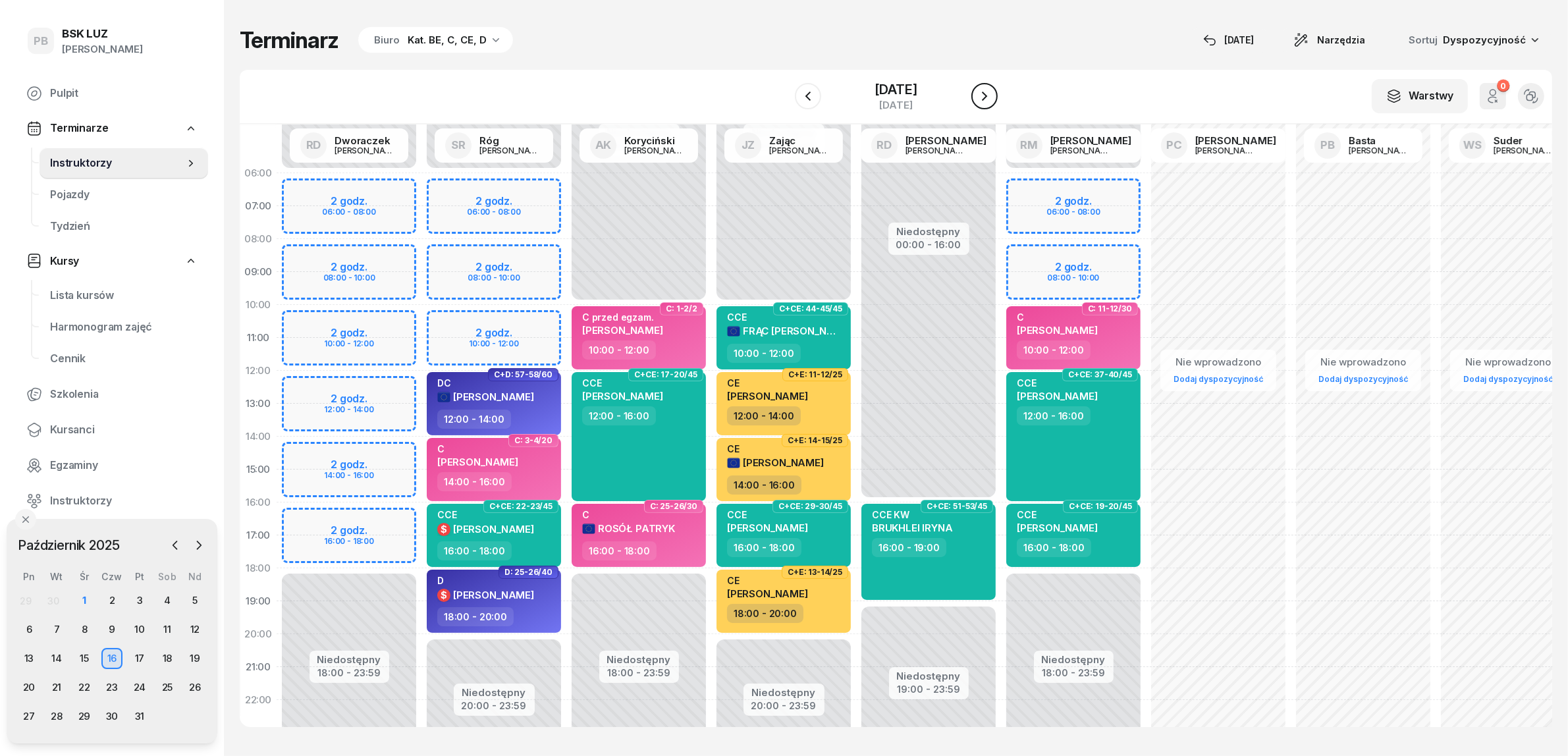
click at [992, 98] on icon "button" at bounding box center [985, 96] width 16 height 16
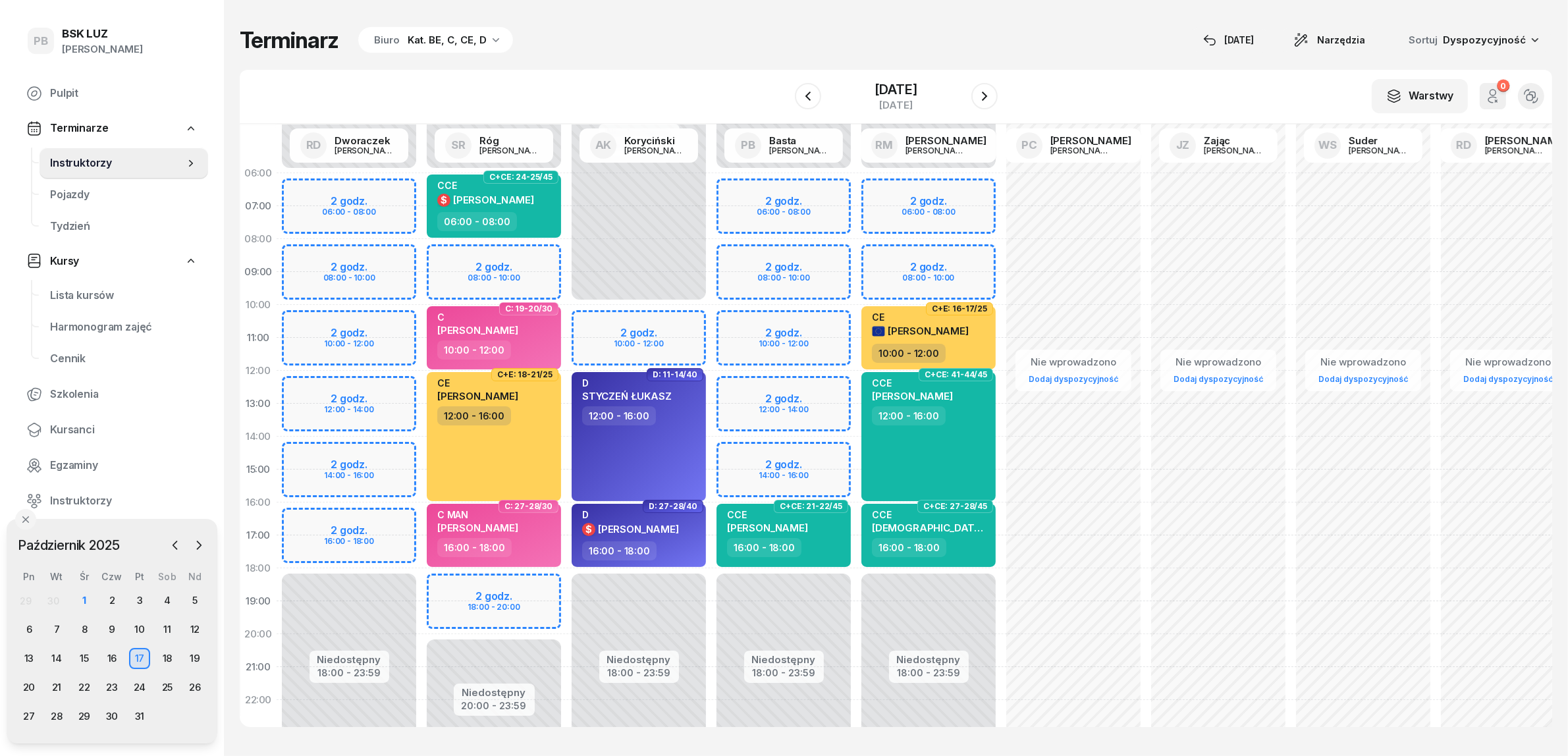
click at [376, 520] on div "Niedostępny 00:00 - 06:00 Niedostępny 18:00 - 23:59 2 godz. 06:00 - 08:00 2 god…" at bounding box center [348, 470] width 145 height 626
select select "16"
select select "18"
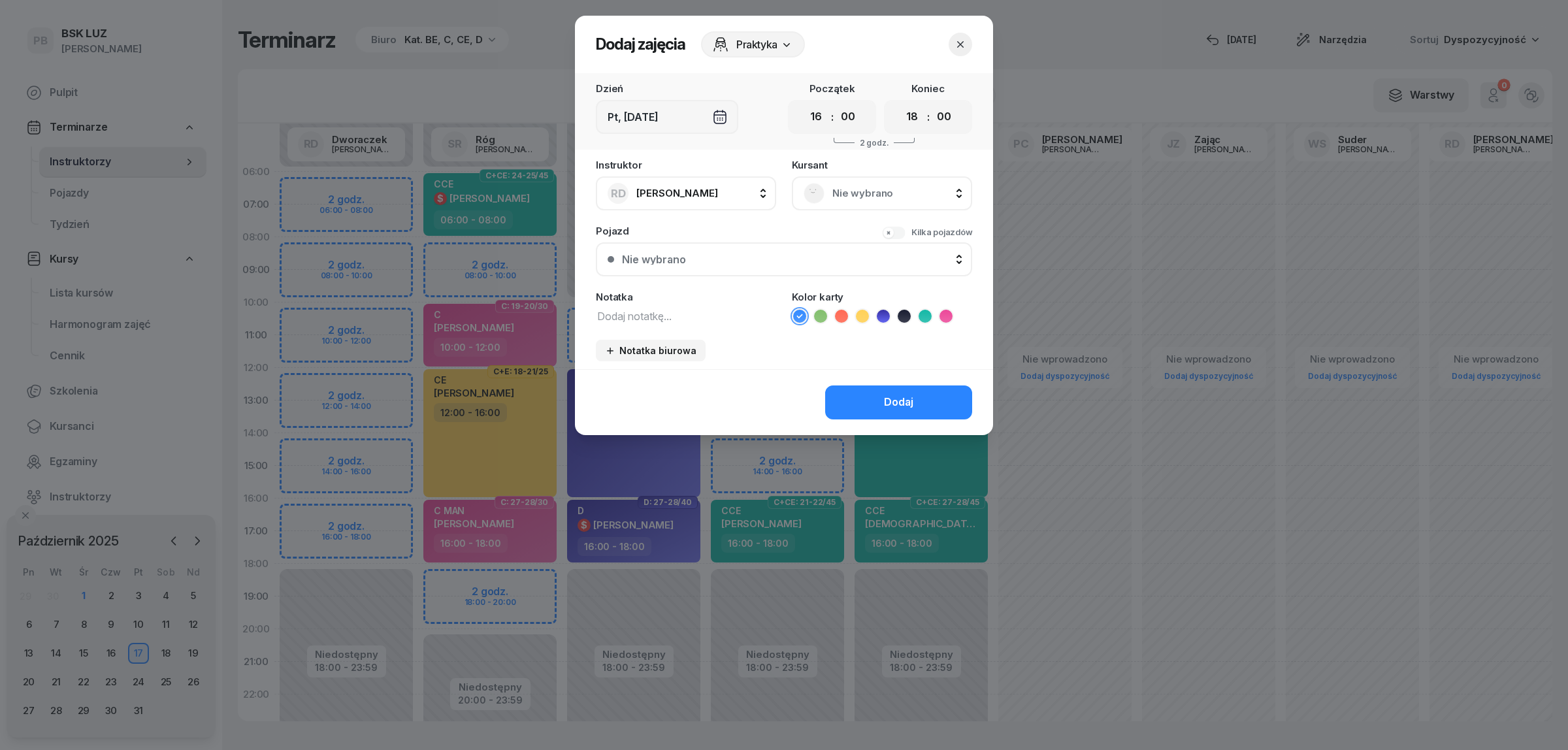
click at [864, 183] on div "Nie wybrano" at bounding box center [882, 193] width 157 height 21
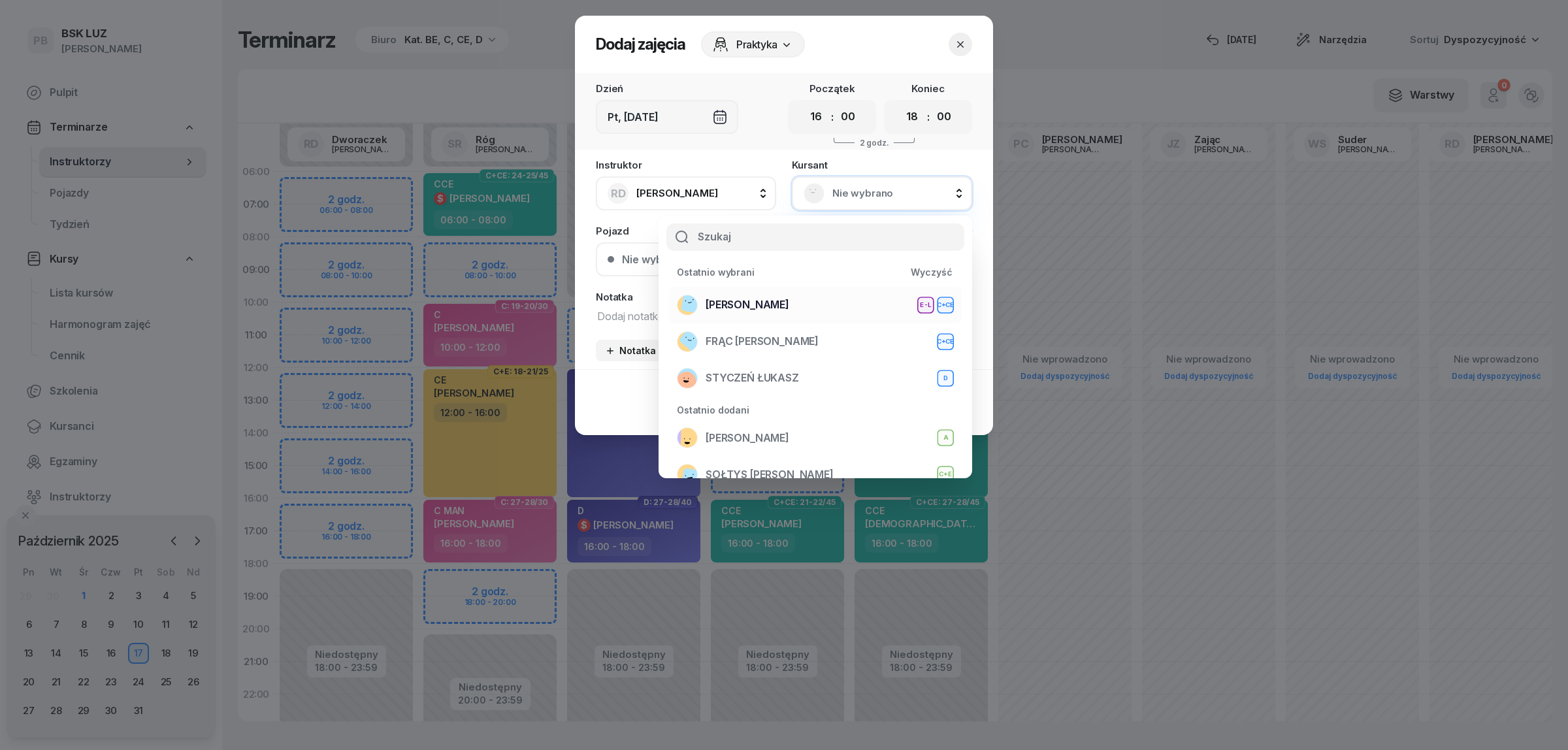
click at [796, 300] on div "WOŹNIAK RAFAŁ E-L C+CE" at bounding box center [815, 305] width 277 height 21
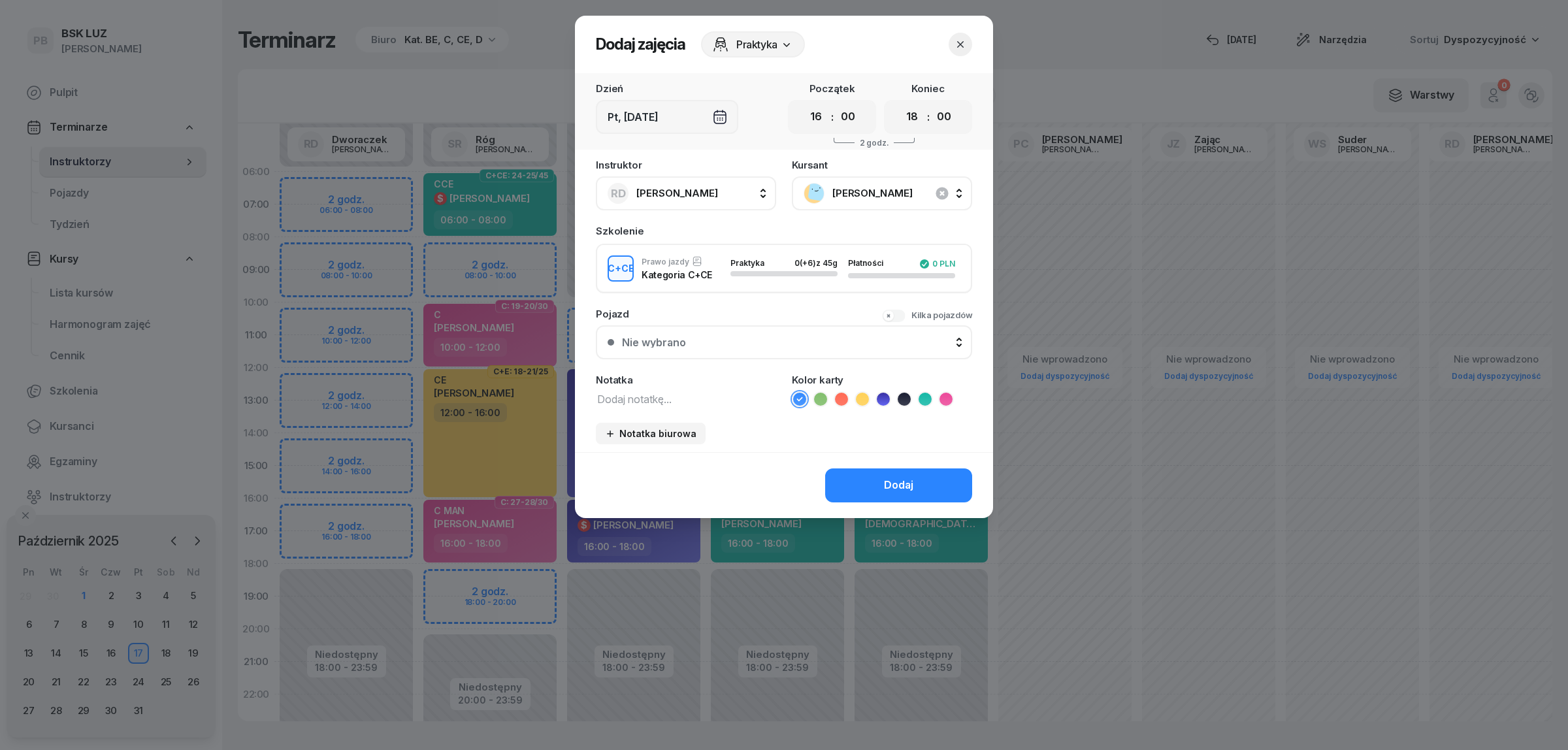
click at [658, 396] on textarea at bounding box center [686, 399] width 180 height 17
type textarea "CCE"
click at [928, 394] on icon at bounding box center [924, 399] width 13 height 13
click at [916, 476] on button "Dodaj" at bounding box center [898, 486] width 147 height 34
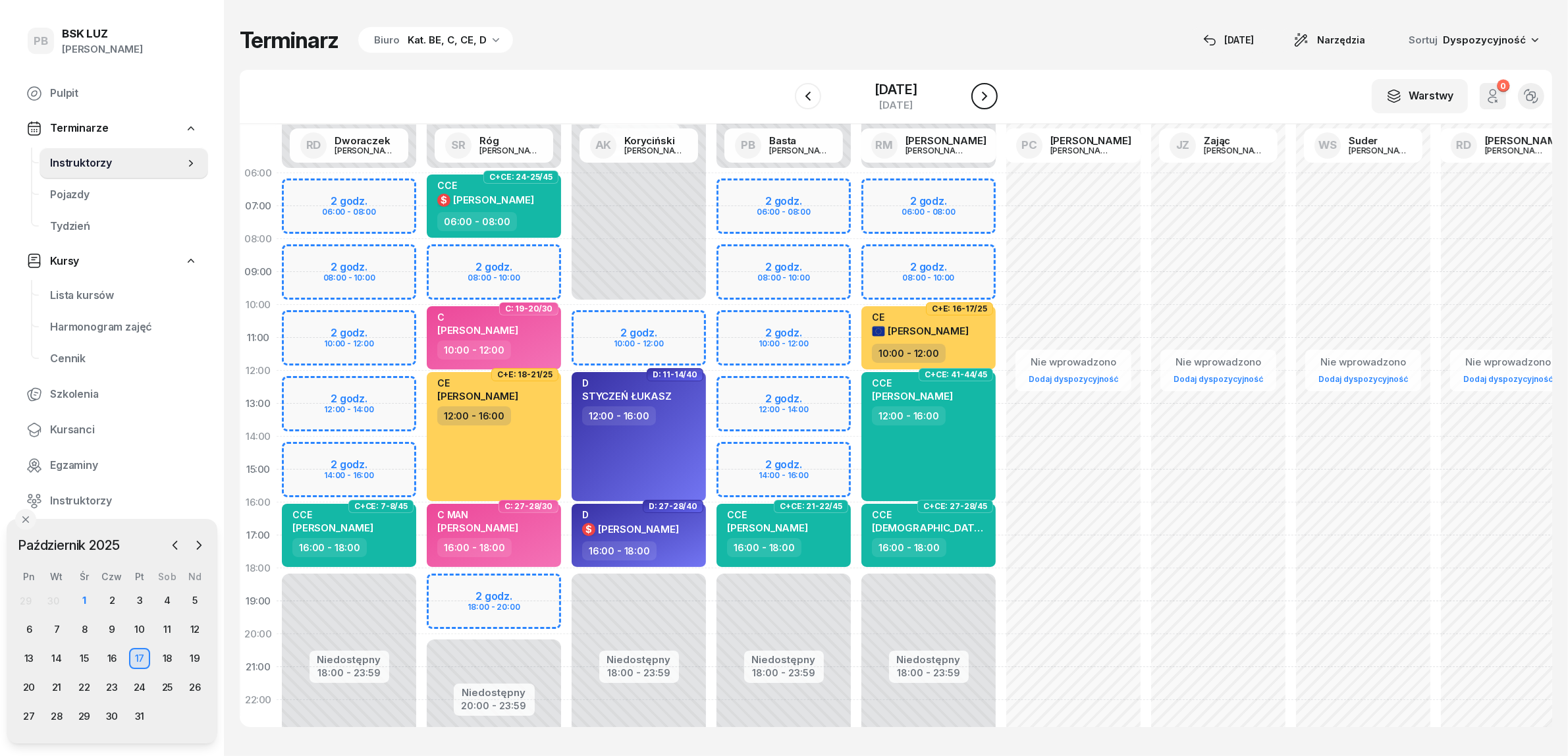
click at [987, 97] on icon "button" at bounding box center [984, 96] width 5 height 9
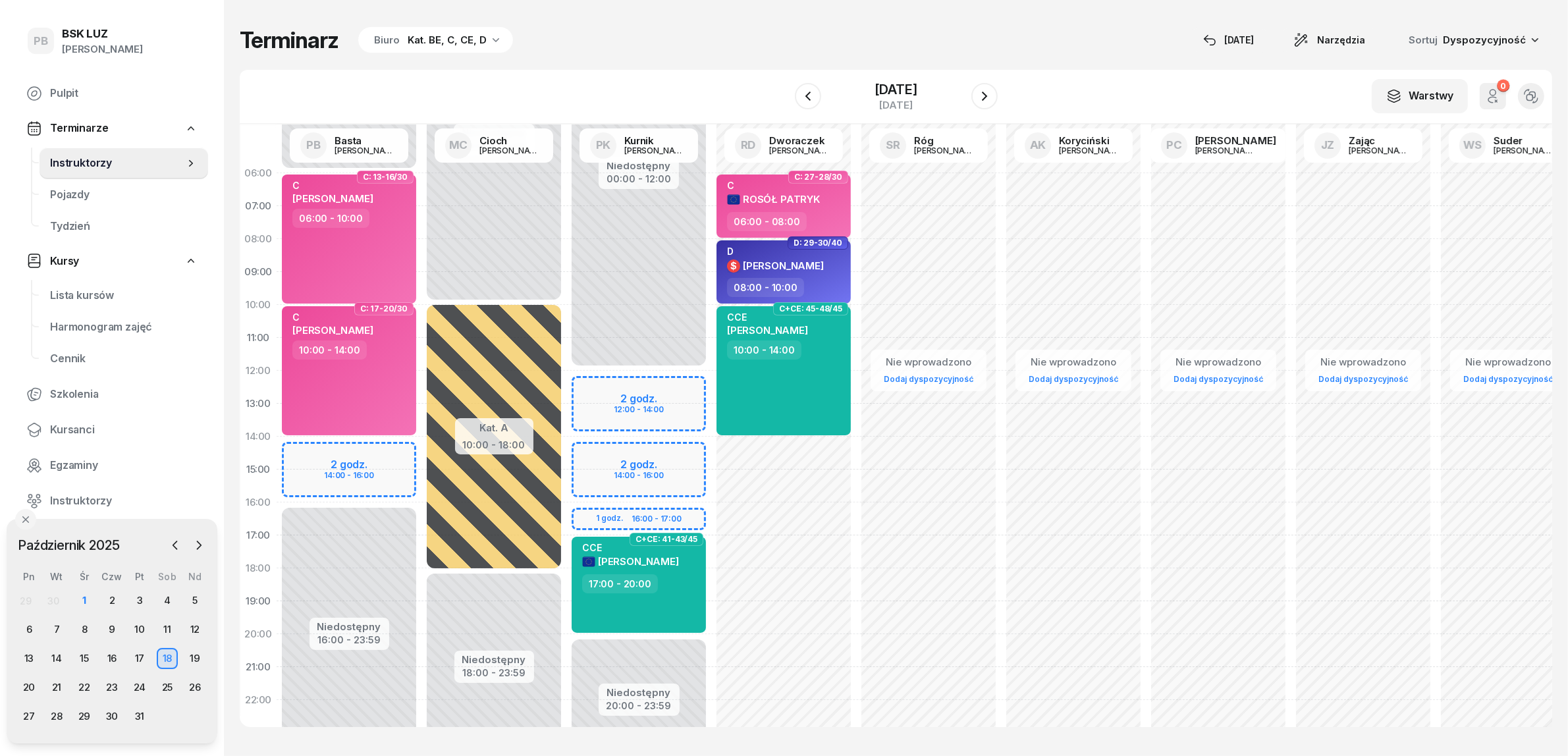
click at [577, 449] on div "Niedostępny 00:00 - 12:00 Niedostępny 20:00 - 23:59 2 godz. 12:00 - 14:00 2 god…" at bounding box center [639, 470] width 145 height 626
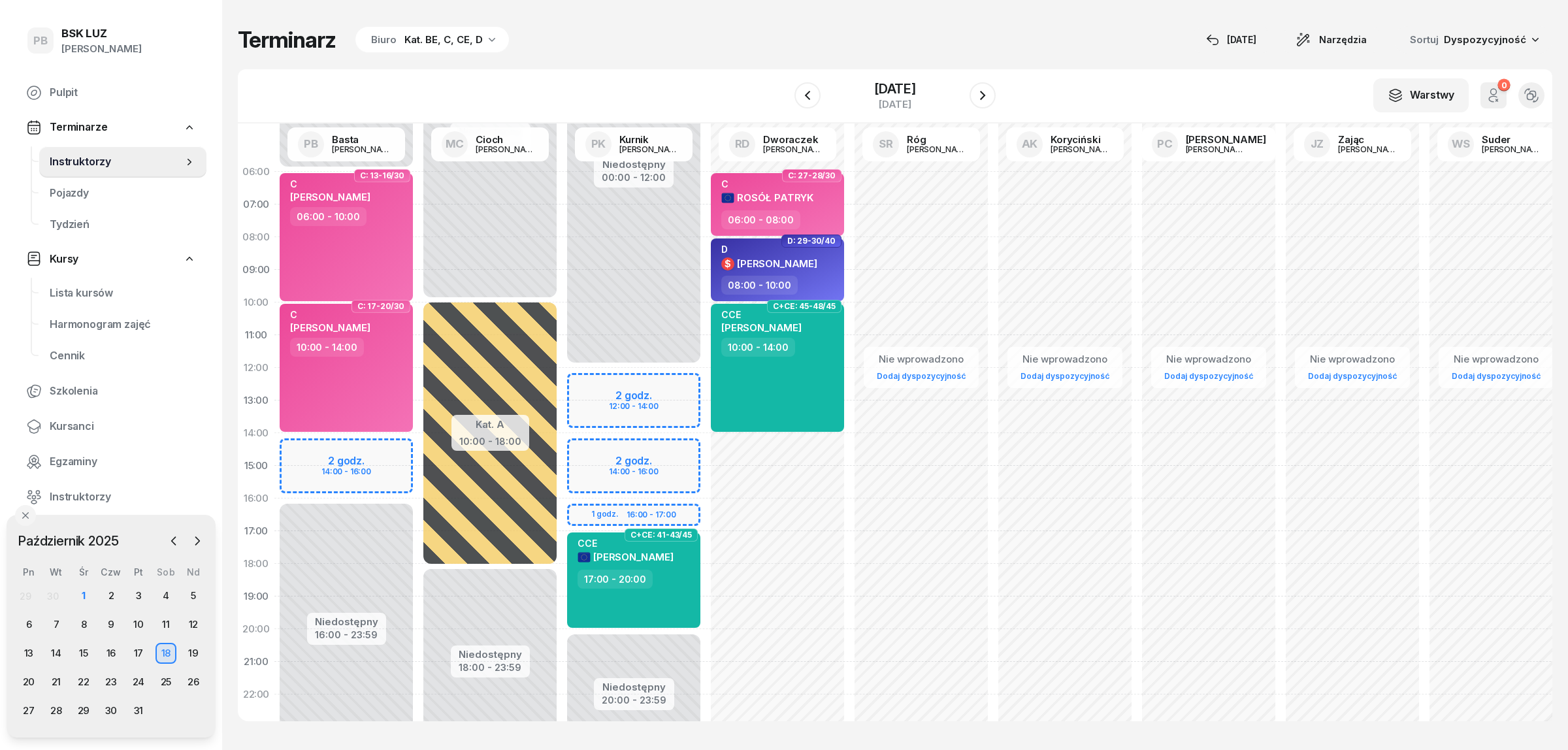
select select "14"
select select "16"
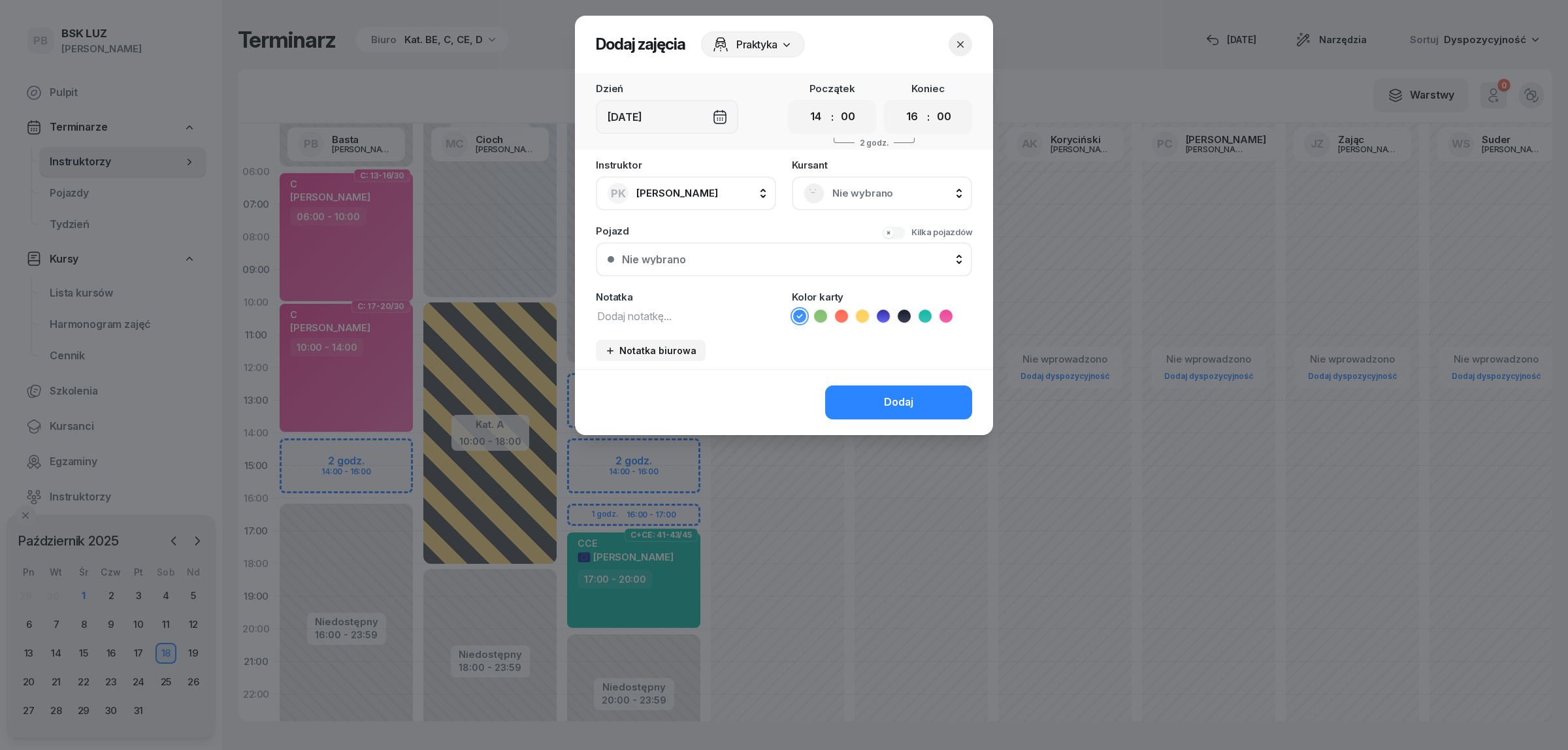
click at [871, 193] on span "Nie wybrano" at bounding box center [896, 193] width 128 height 17
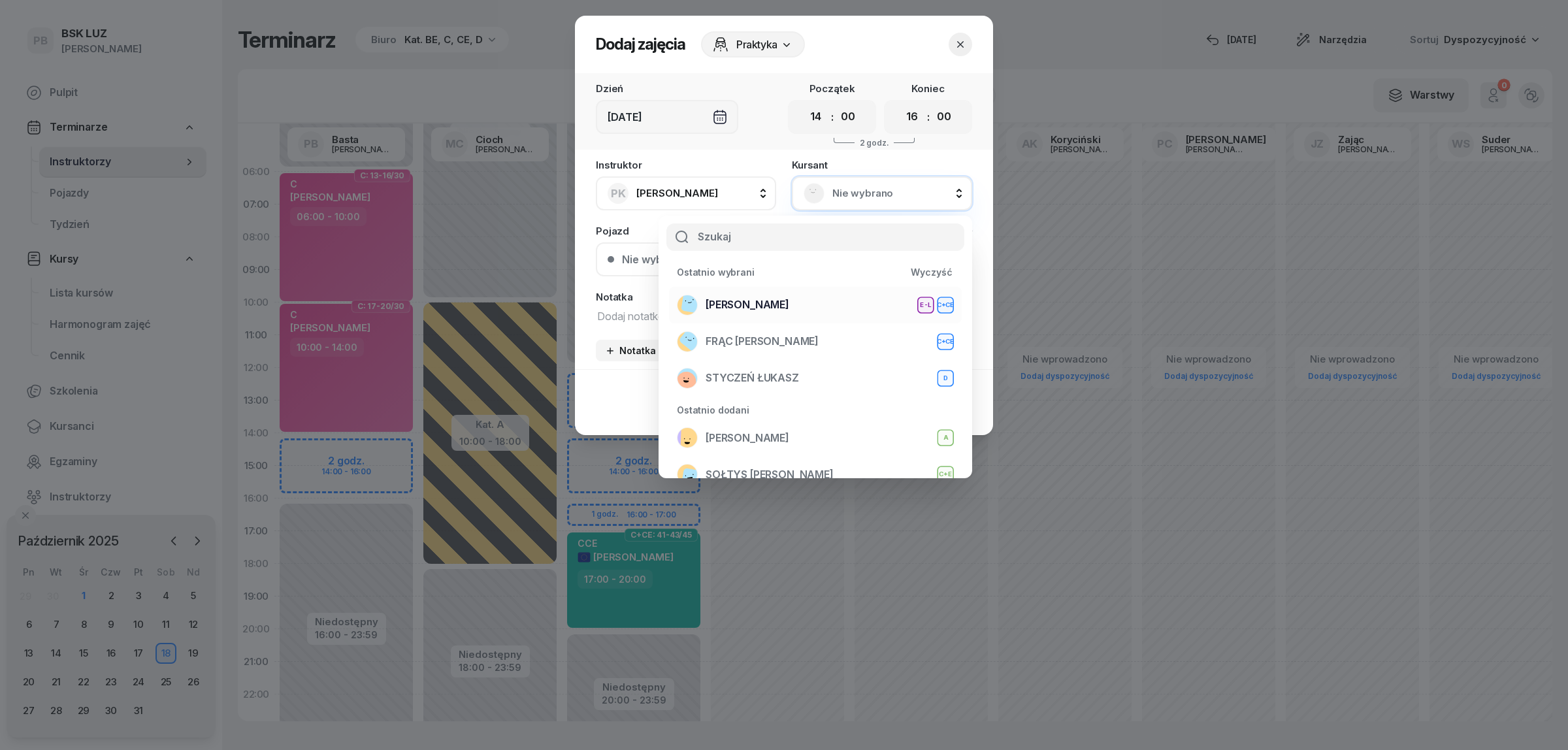
click at [805, 307] on div "WOŹNIAK RAFAŁ E-L C+CE" at bounding box center [815, 305] width 277 height 21
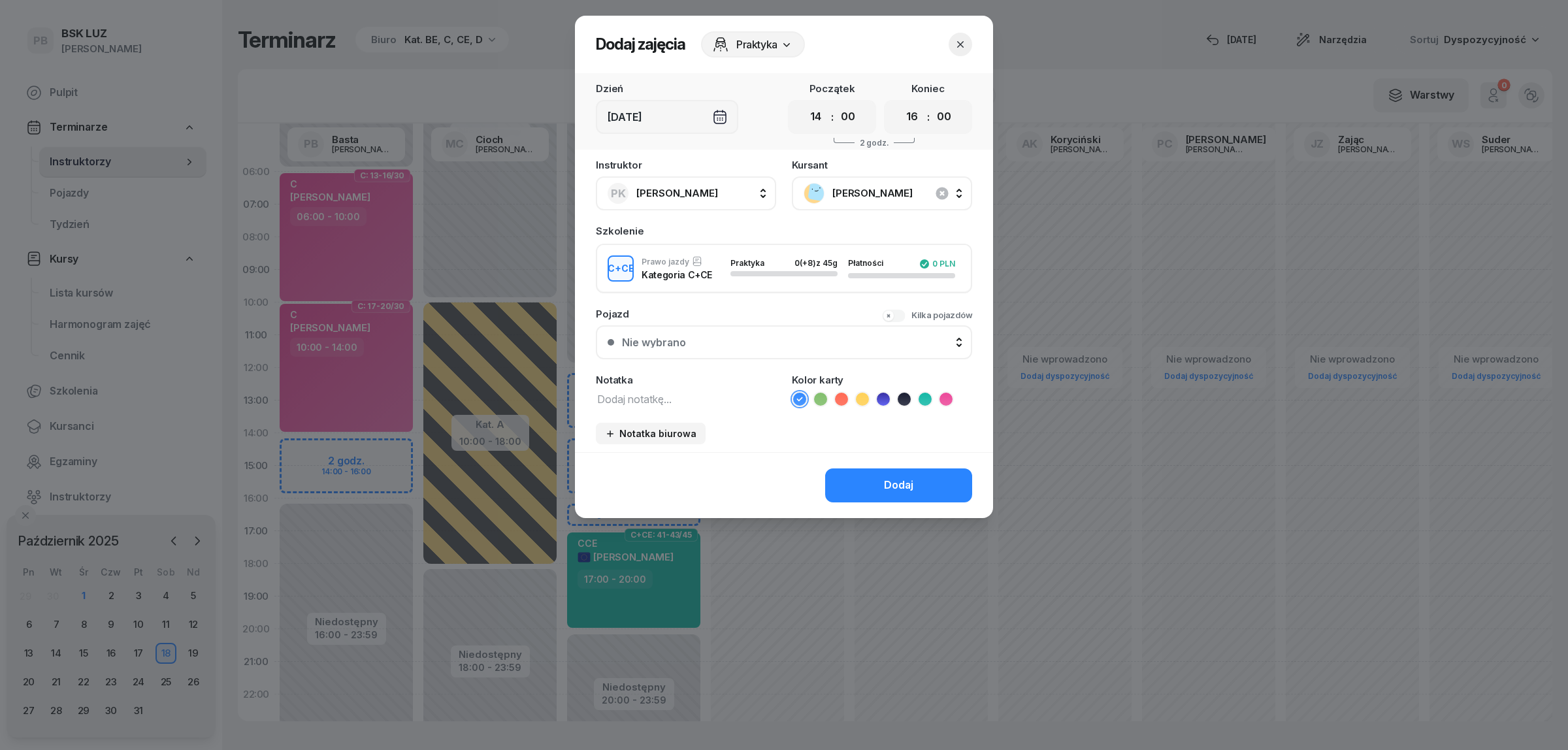
click at [701, 400] on textarea at bounding box center [686, 399] width 180 height 17
type textarea "CCE"
click at [910, 122] on select "00 01 02 03 04 05 06 07 08 09 10 11 12 13 14 15 16 17 18 19 20 21 22 23" at bounding box center [912, 117] width 25 height 28
click at [900, 103] on select "00 01 02 03 04 05 06 07 08 09 10 11 12 13 14 15 16 17 18 19 20 21 22 23" at bounding box center [912, 117] width 25 height 28
drag, startPoint x: 913, startPoint y: 119, endPoint x: 914, endPoint y: 126, distance: 7.1
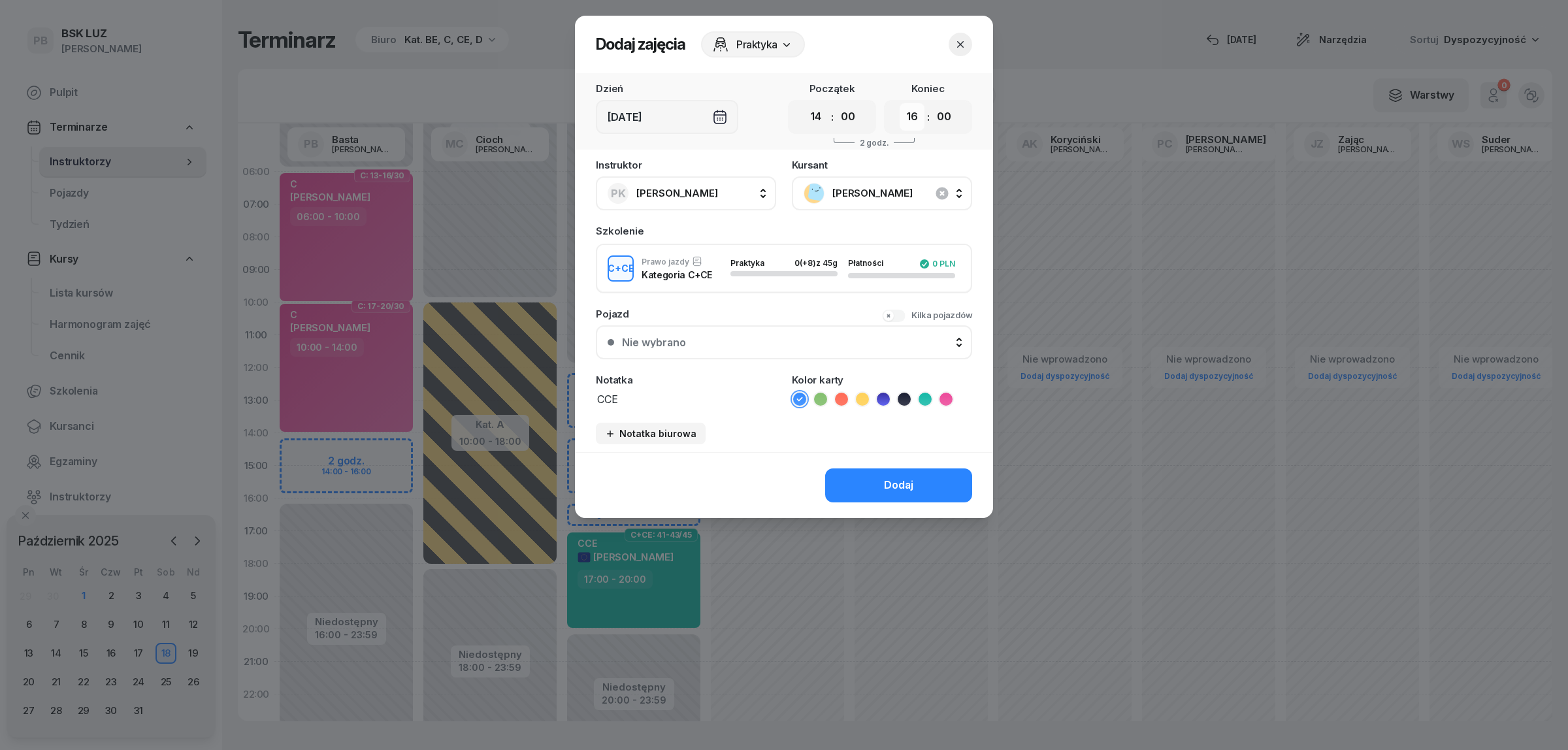
click at [913, 119] on select "00 01 02 03 04 05 06 07 08 09 10 11 12 13 14 15 16 17 18 19 20 21 22 23" at bounding box center [912, 117] width 25 height 28
select select "17"
click at [900, 103] on select "00 01 02 03 04 05 06 07 08 09 10 11 12 13 14 15 16 17 18 19 20 21 22 23" at bounding box center [912, 117] width 25 height 28
click at [923, 393] on icon at bounding box center [924, 399] width 13 height 13
click at [904, 480] on div "Dodaj" at bounding box center [898, 486] width 29 height 17
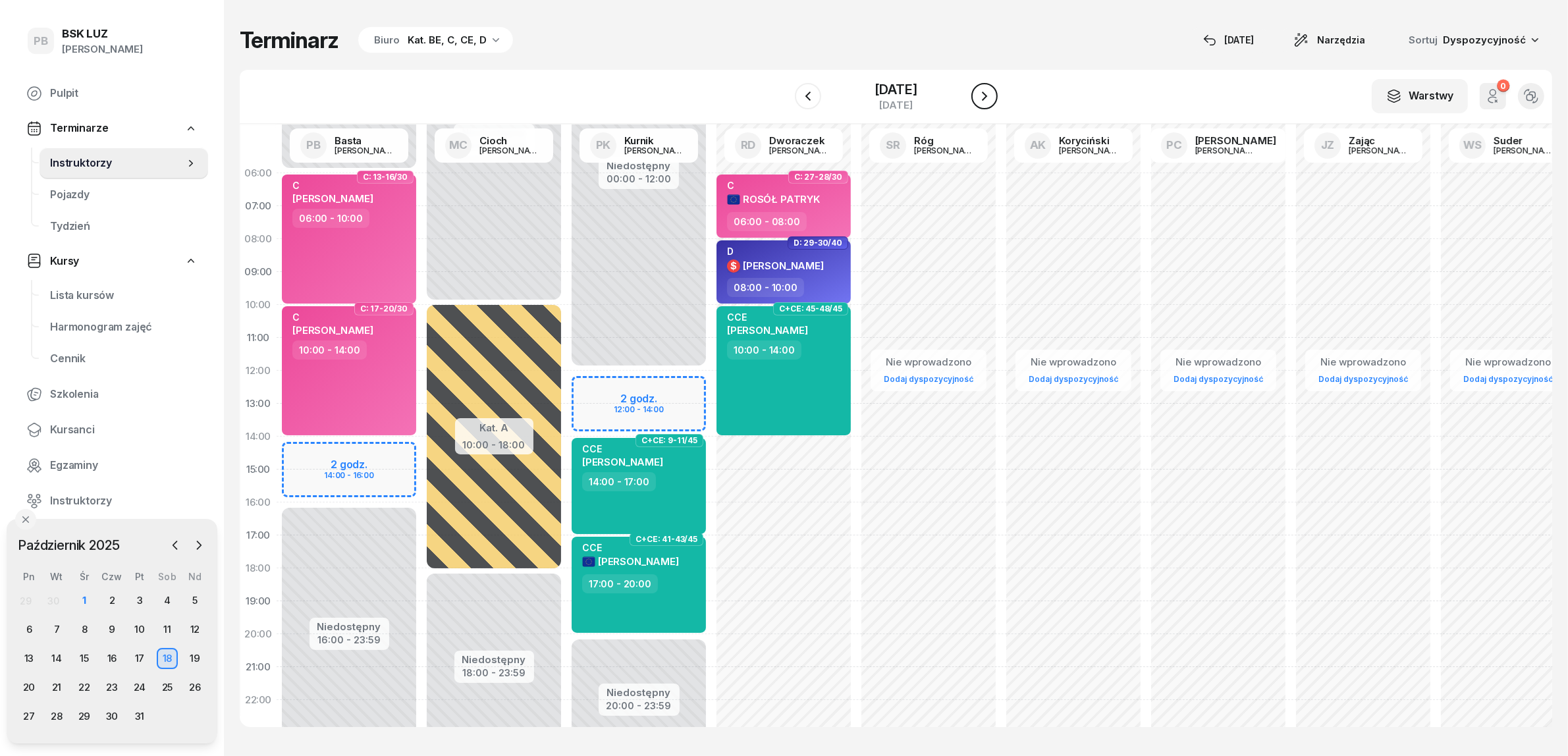
click at [987, 94] on icon "button" at bounding box center [984, 96] width 5 height 9
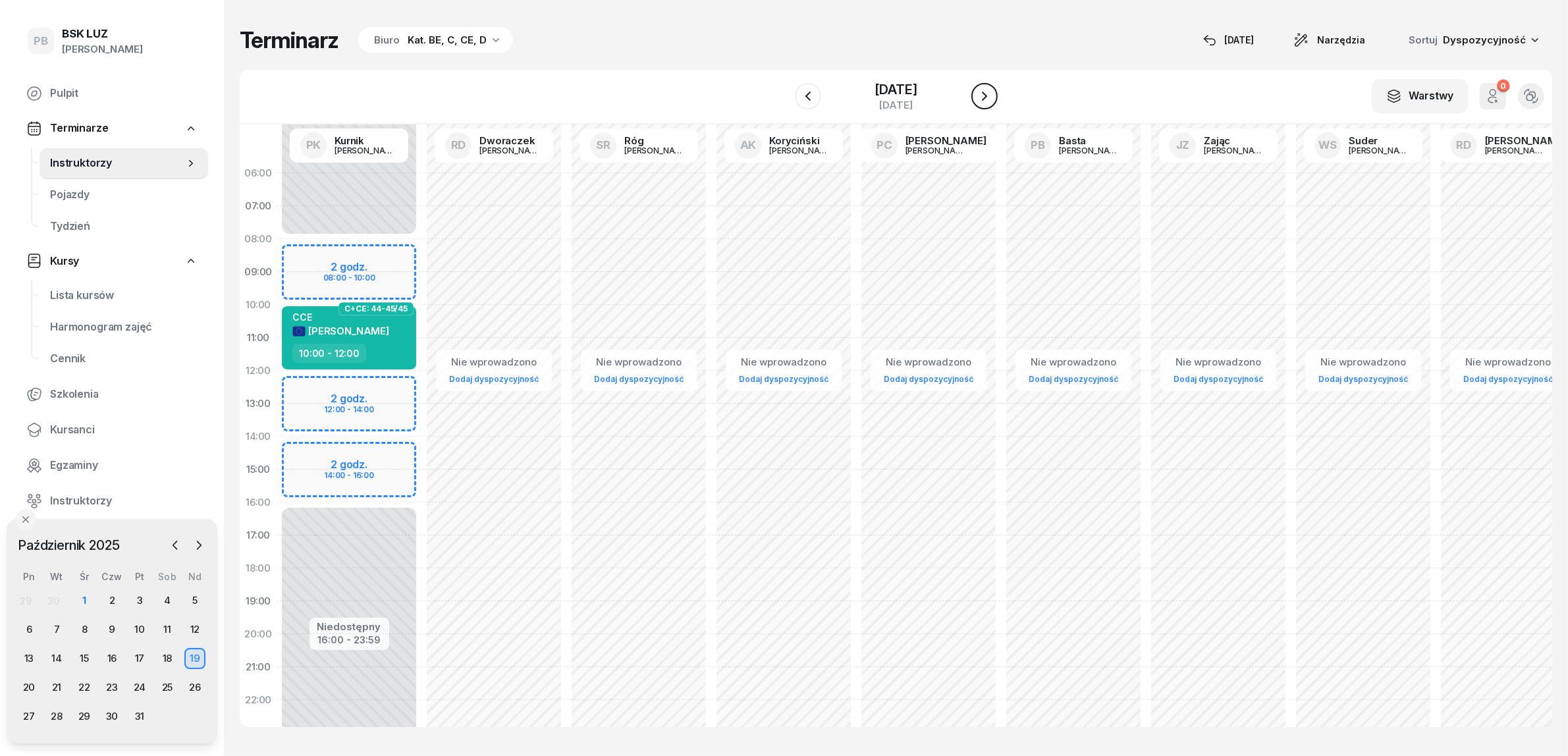
click at [987, 94] on icon "button" at bounding box center [984, 96] width 5 height 9
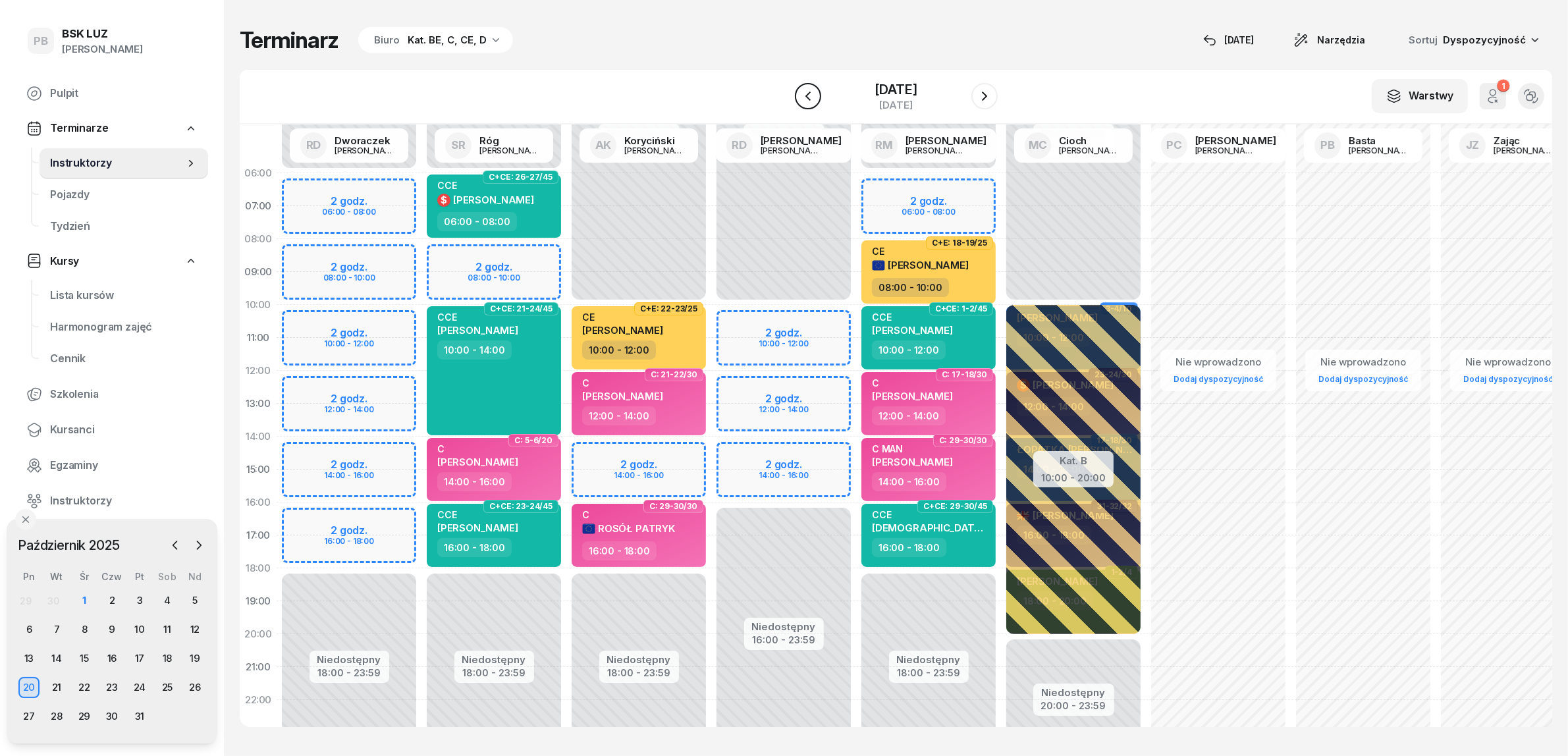
click at [794, 87] on button "button" at bounding box center [808, 96] width 26 height 26
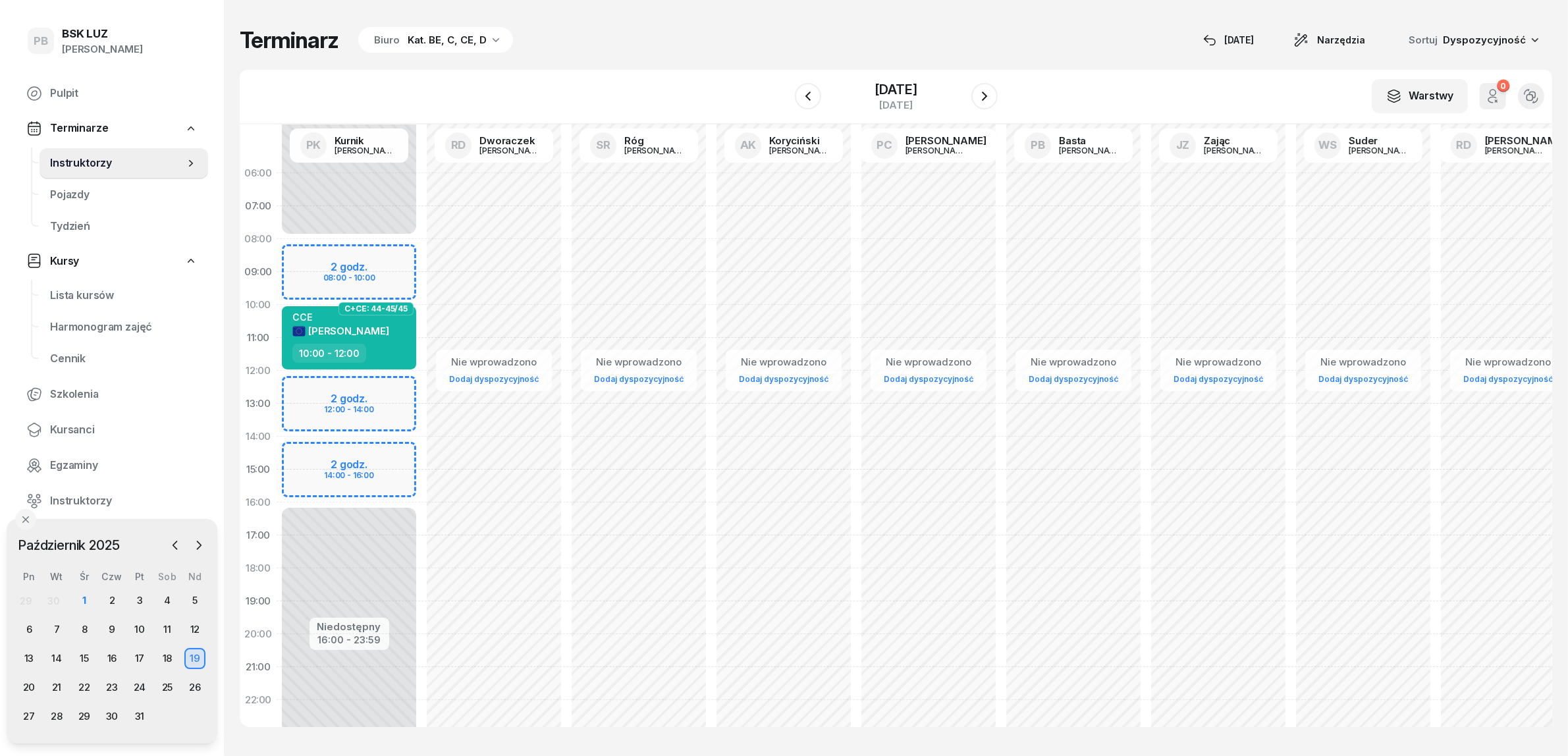
click at [403, 383] on div "Niedostępny 00:00 - 08:00 Niedostępny 16:00 - 23:59 2 godz. 08:00 - 10:00 2 god…" at bounding box center [348, 470] width 145 height 626
select select "12"
select select "14"
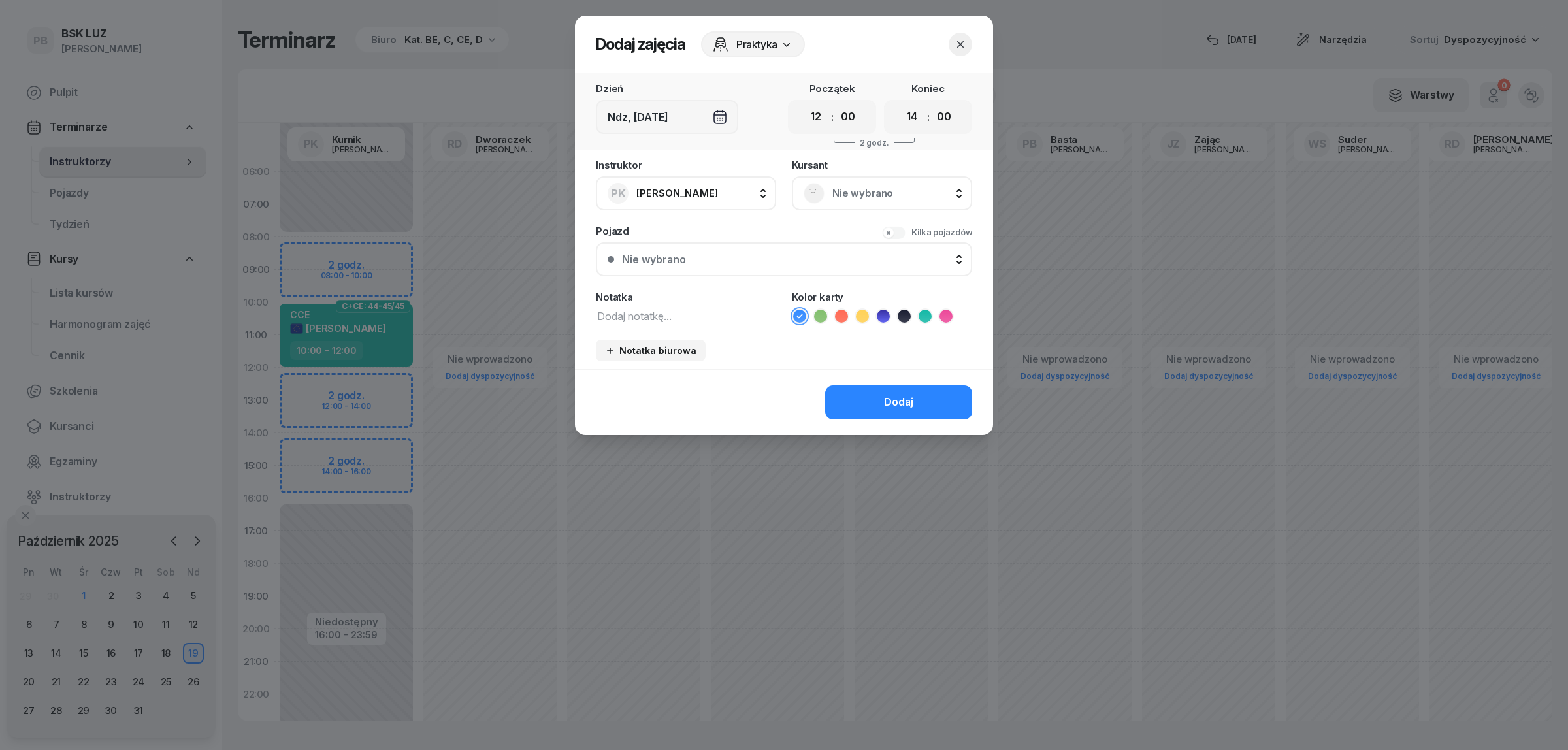
click at [874, 189] on span "Nie wybrano" at bounding box center [896, 193] width 128 height 17
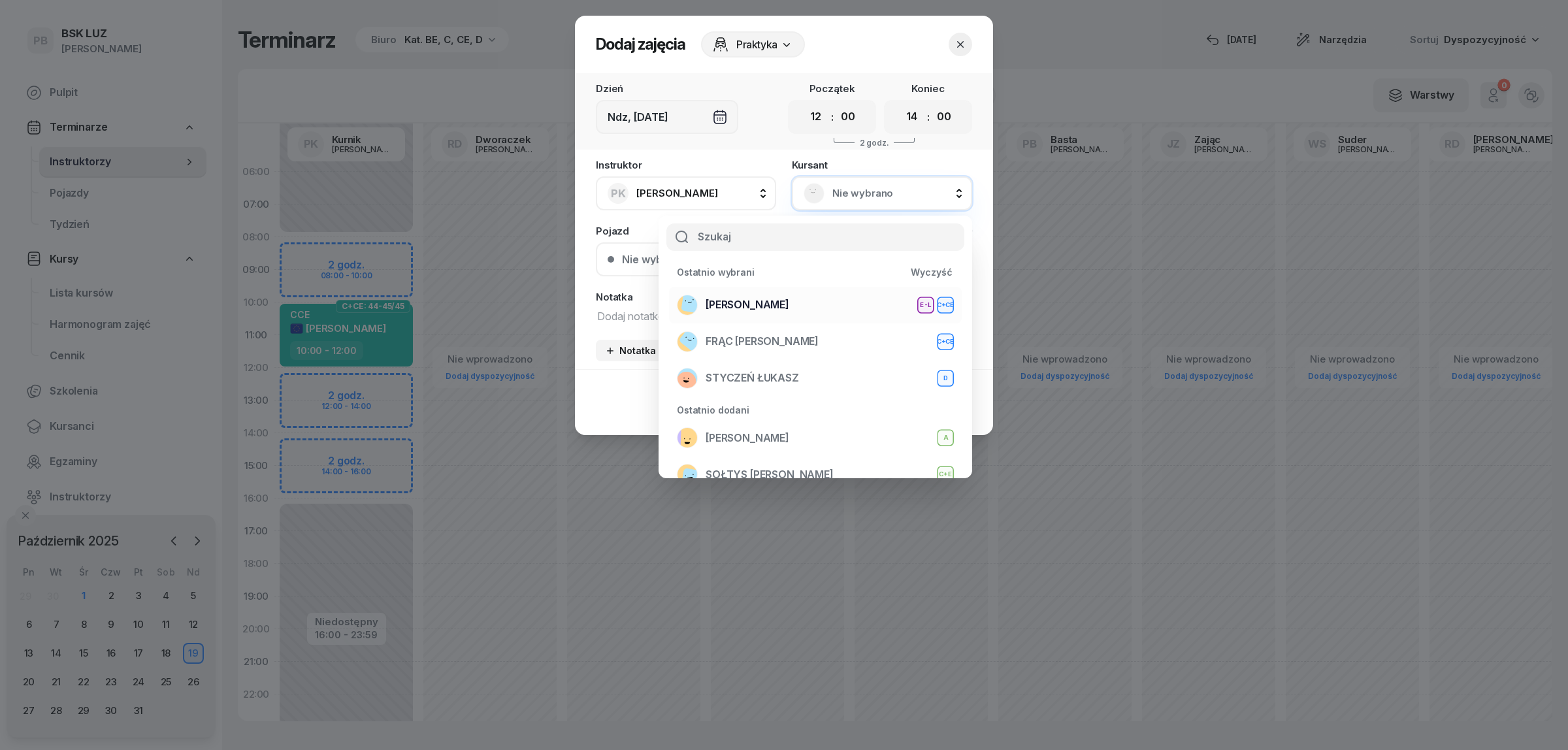
click at [794, 296] on div "WOŹNIAK RAFAŁ E-L C+CE" at bounding box center [815, 305] width 277 height 21
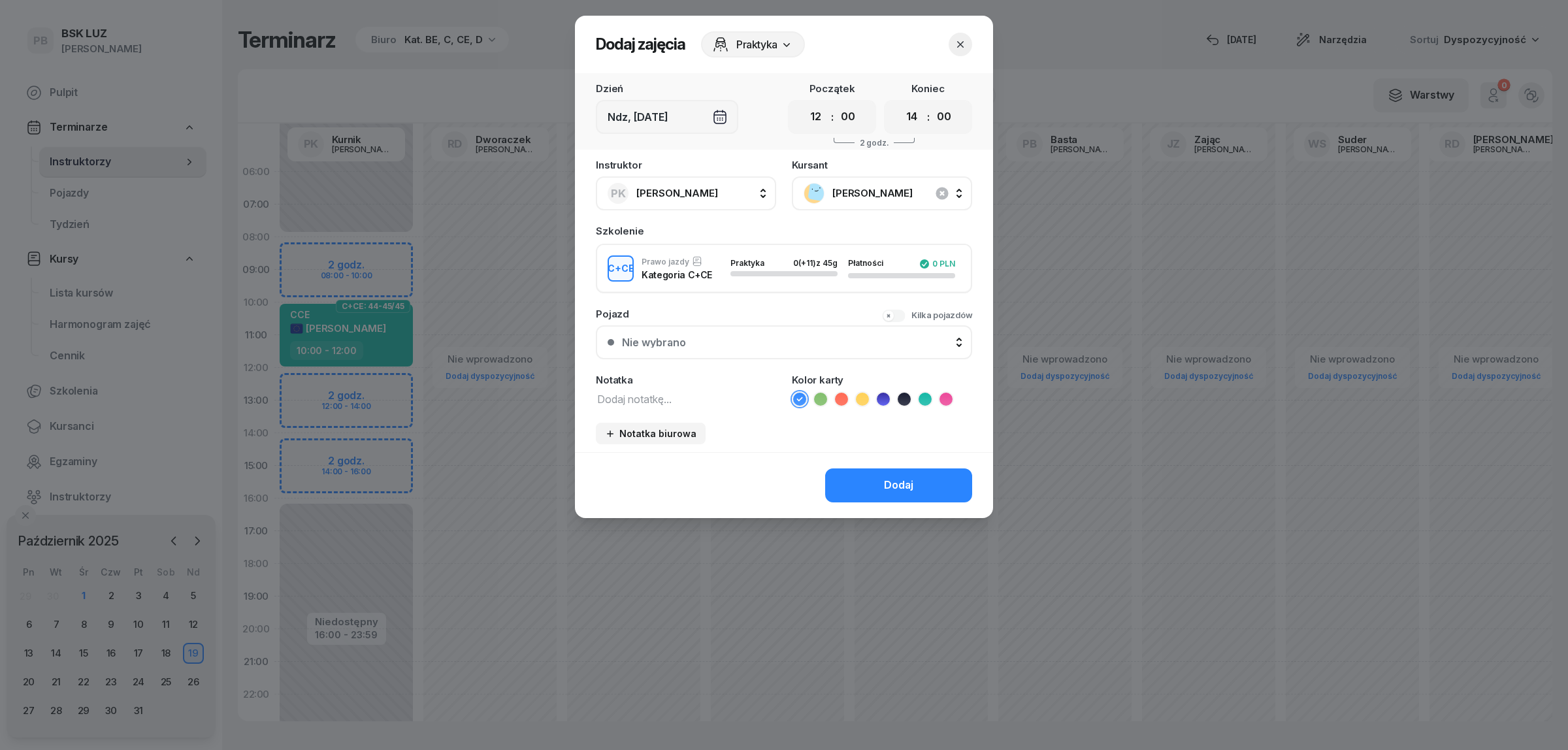
click at [676, 397] on textarea at bounding box center [686, 399] width 180 height 17
type textarea "CCE"
click at [928, 399] on icon at bounding box center [924, 399] width 13 height 13
drag, startPoint x: 900, startPoint y: 474, endPoint x: 900, endPoint y: 461, distance: 13.0
click at [900, 477] on div "Dodaj" at bounding box center [898, 486] width 29 height 17
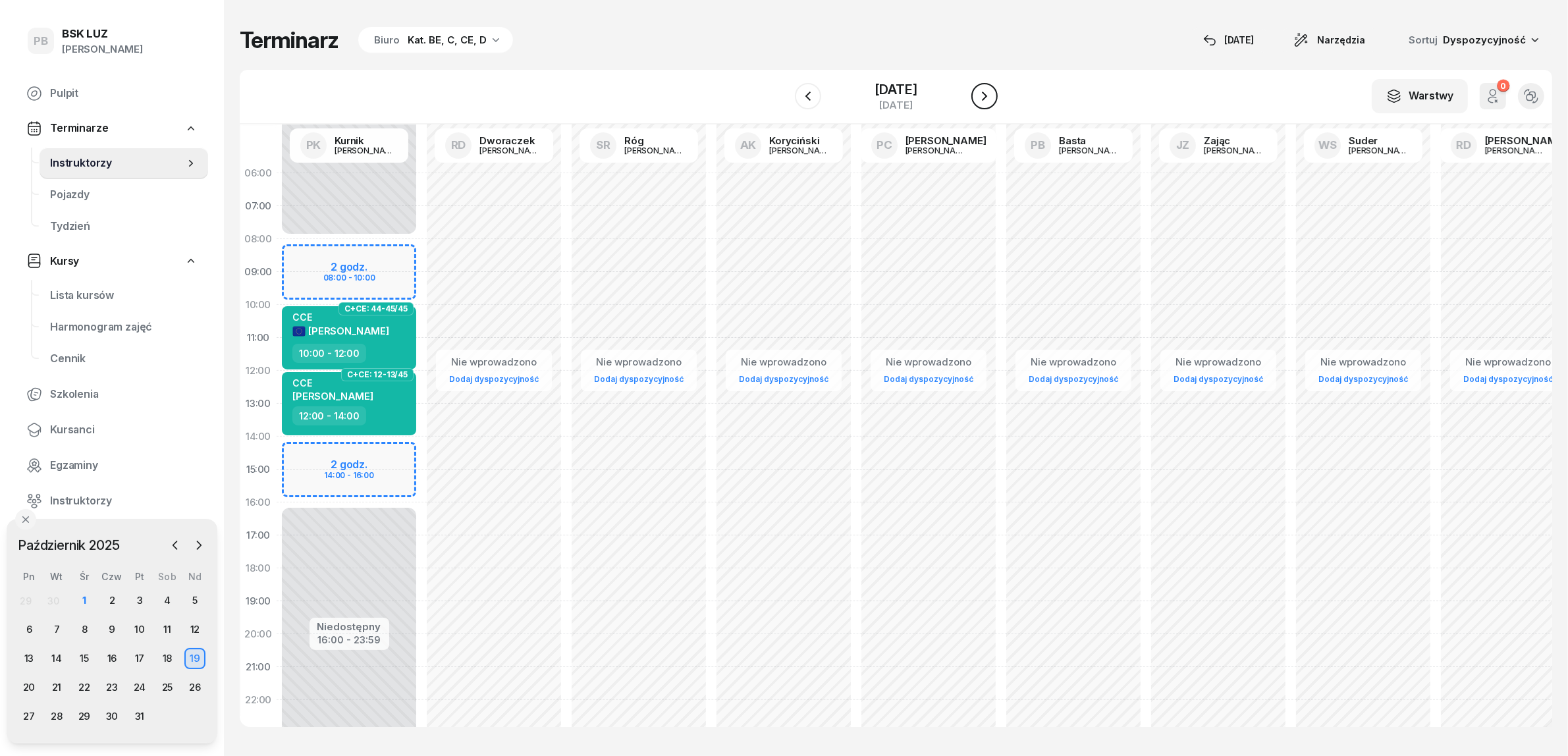
click at [987, 93] on icon "button" at bounding box center [984, 96] width 5 height 9
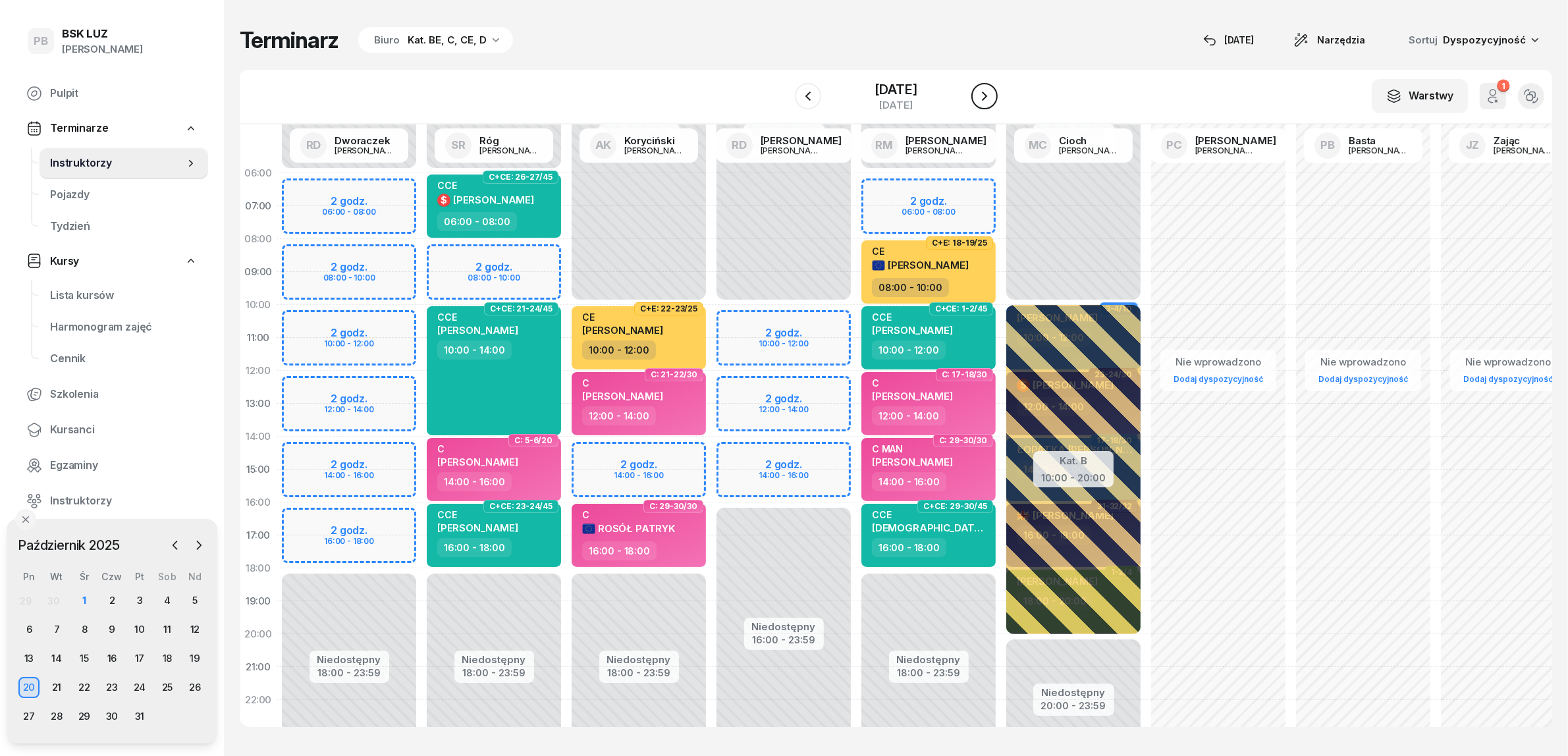
click at [992, 93] on icon "button" at bounding box center [985, 96] width 16 height 16
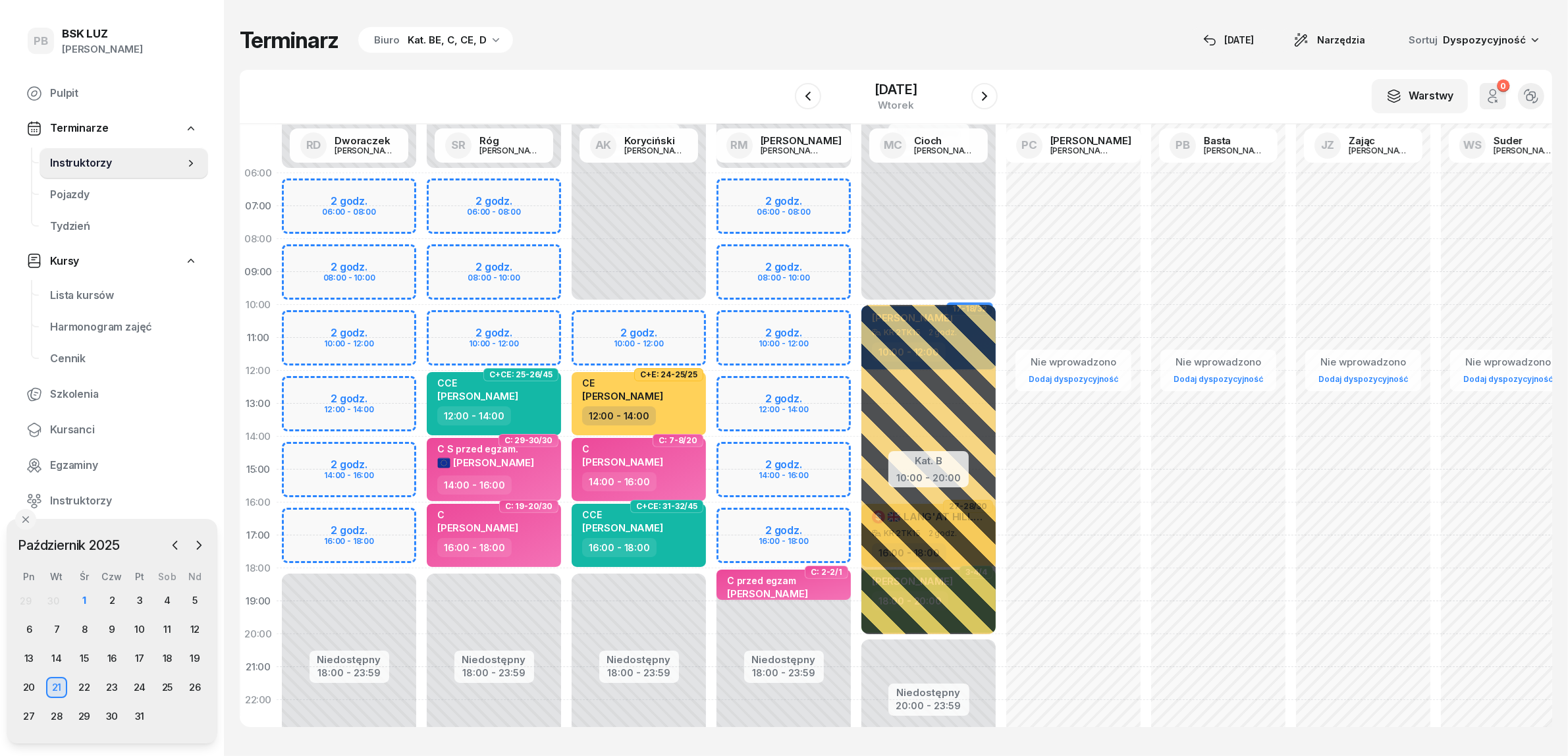
click at [736, 514] on div "Niedostępny 00:00 - 06:00 Niedostępny 18:00 - 23:59 2 godz. 06:00 - 08:00 2 god…" at bounding box center [784, 470] width 145 height 626
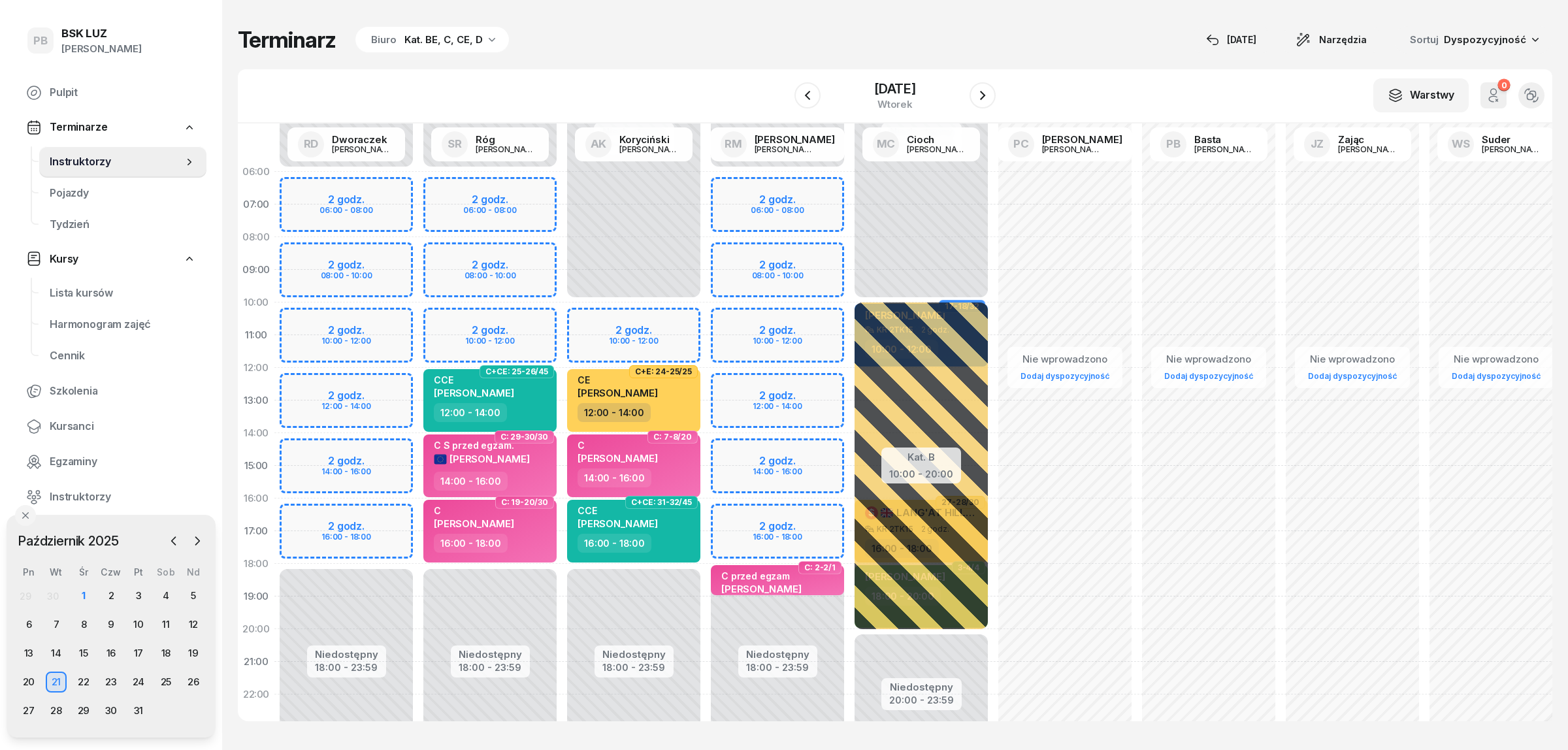
select select "16"
select select "18"
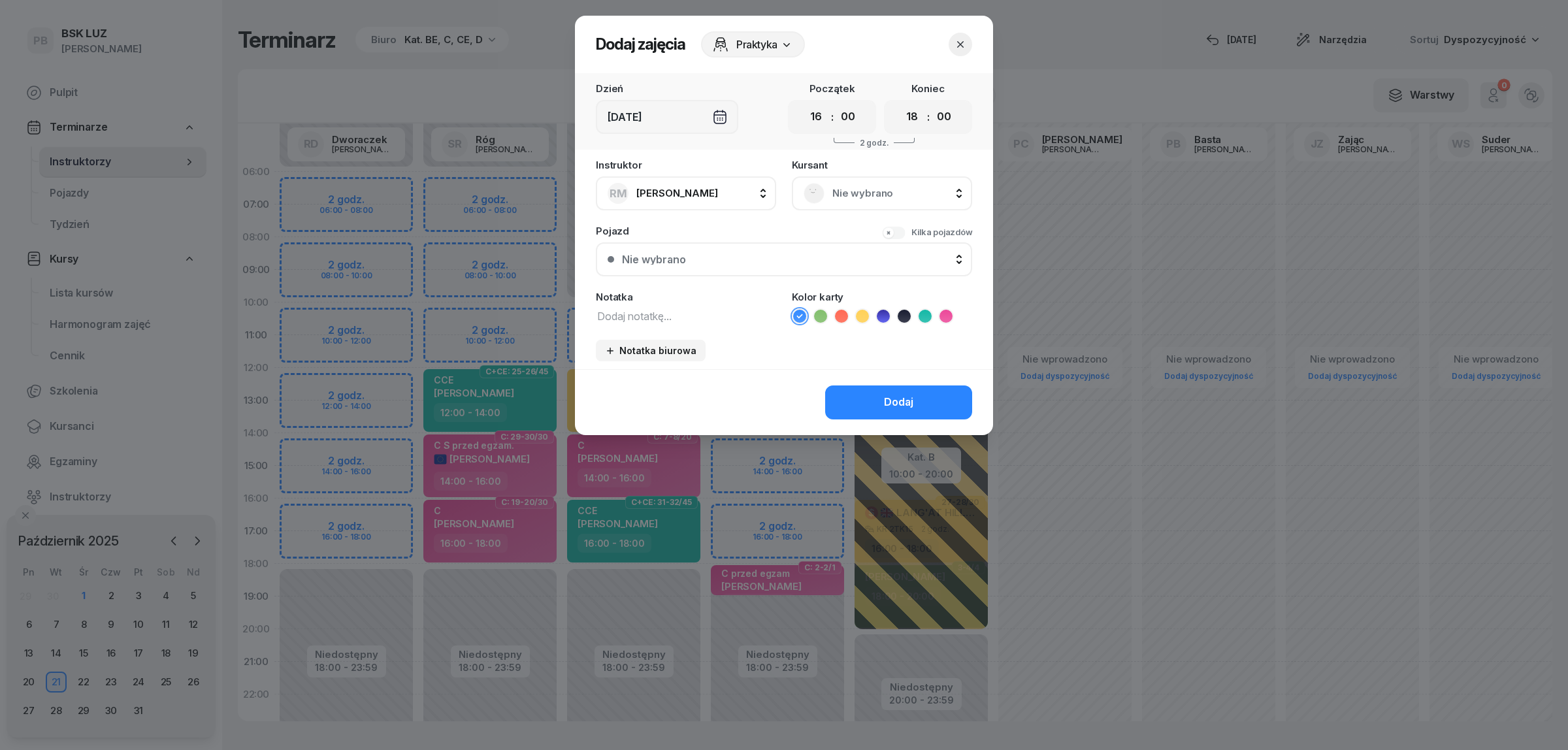
click at [908, 185] on span "Nie wybrano" at bounding box center [896, 193] width 128 height 17
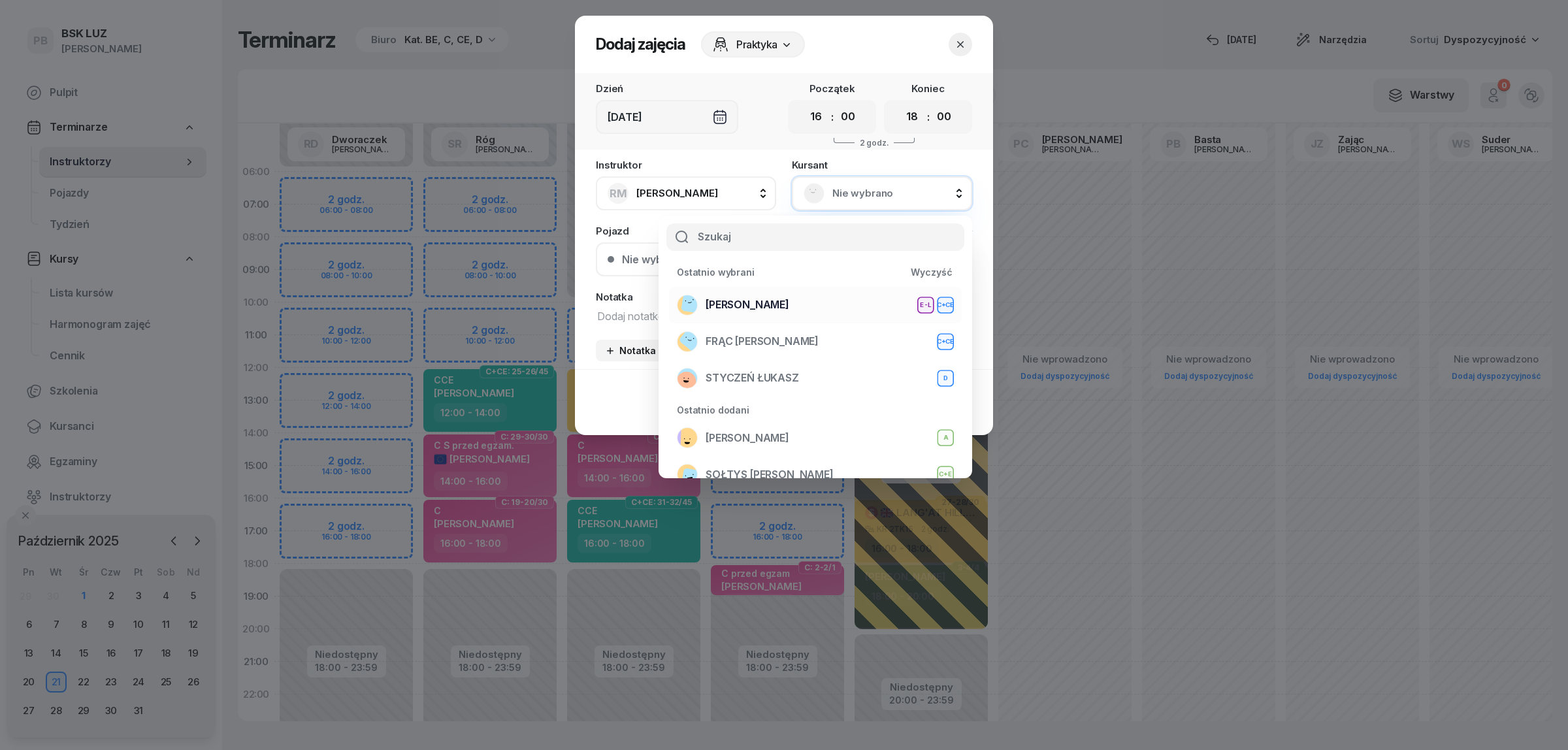
click at [849, 304] on div "WOŹNIAK RAFAŁ E-L C+CE" at bounding box center [815, 305] width 277 height 21
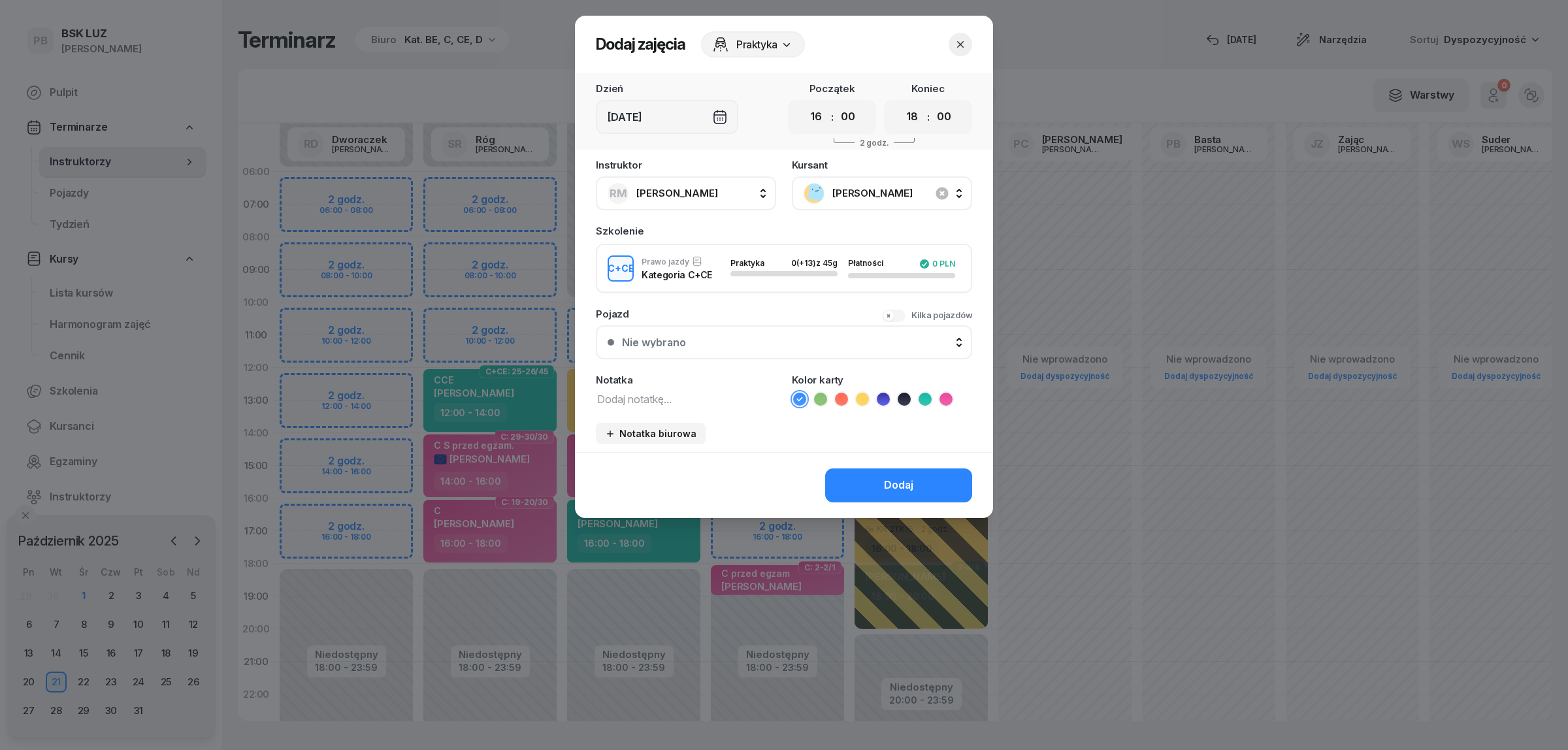
click at [680, 396] on textarea at bounding box center [686, 399] width 180 height 17
type textarea "CCE"
click at [918, 396] on icon at bounding box center [924, 399] width 13 height 13
click at [900, 477] on div "Dodaj" at bounding box center [898, 486] width 29 height 17
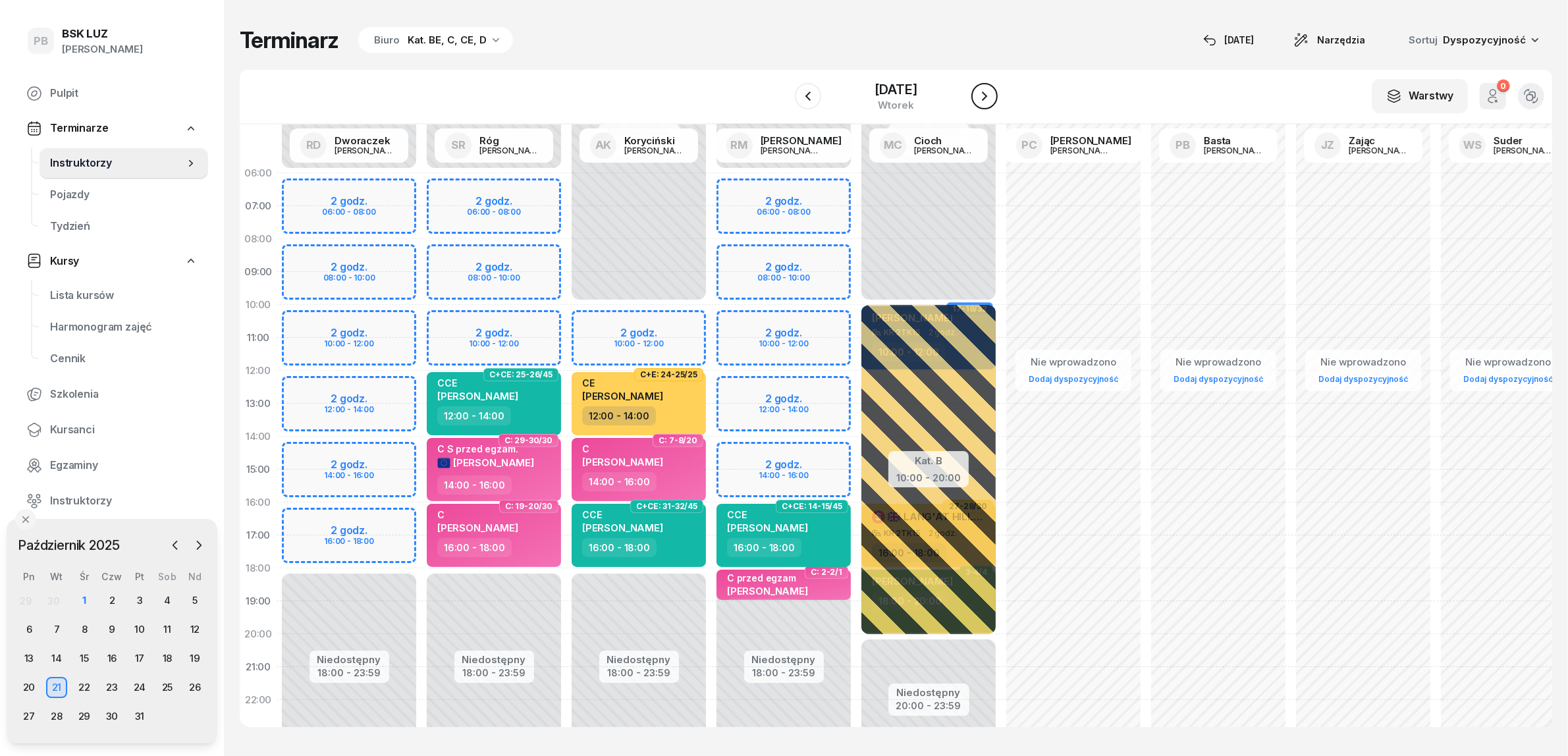
click at [992, 94] on icon "button" at bounding box center [985, 96] width 16 height 16
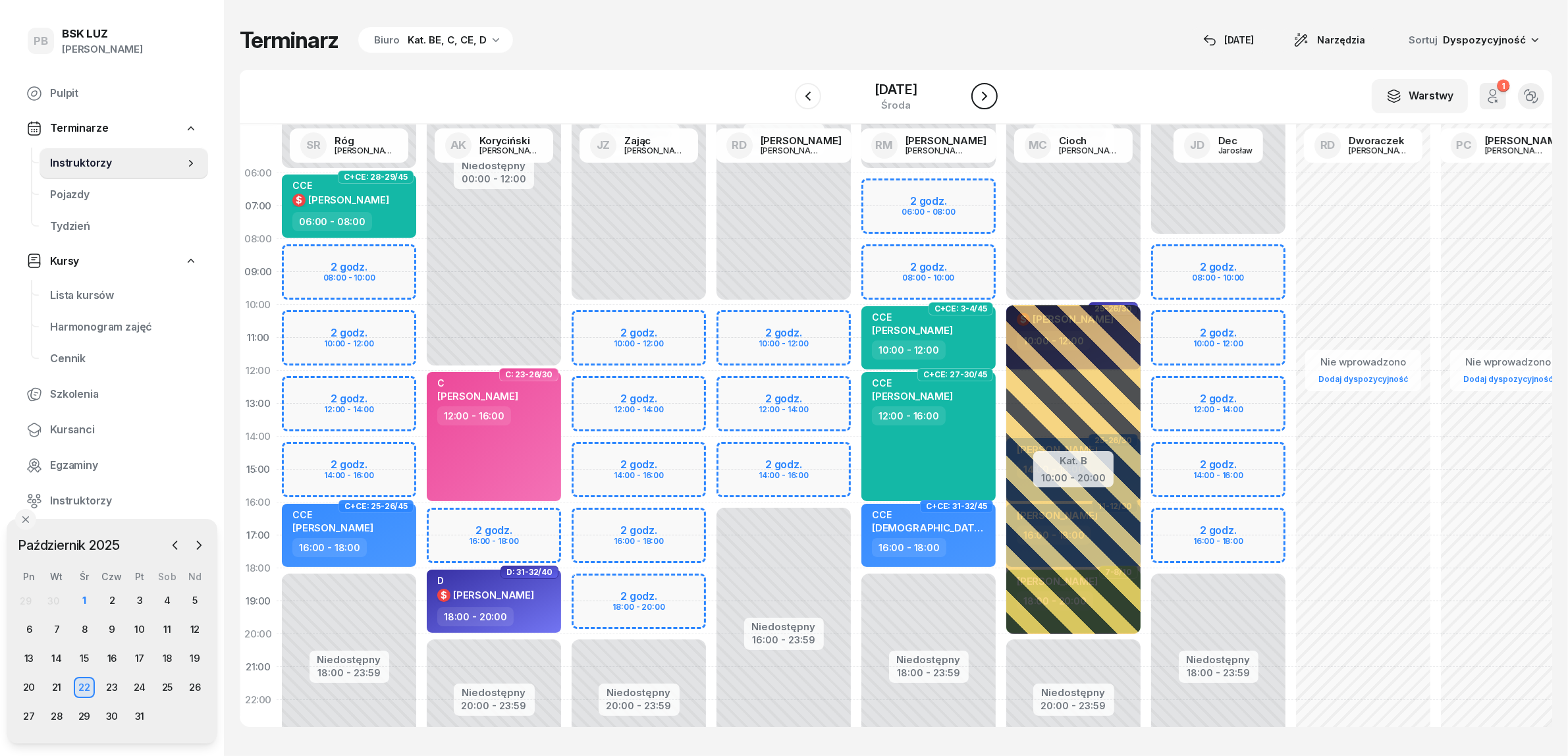
click at [992, 94] on icon "button" at bounding box center [985, 96] width 16 height 16
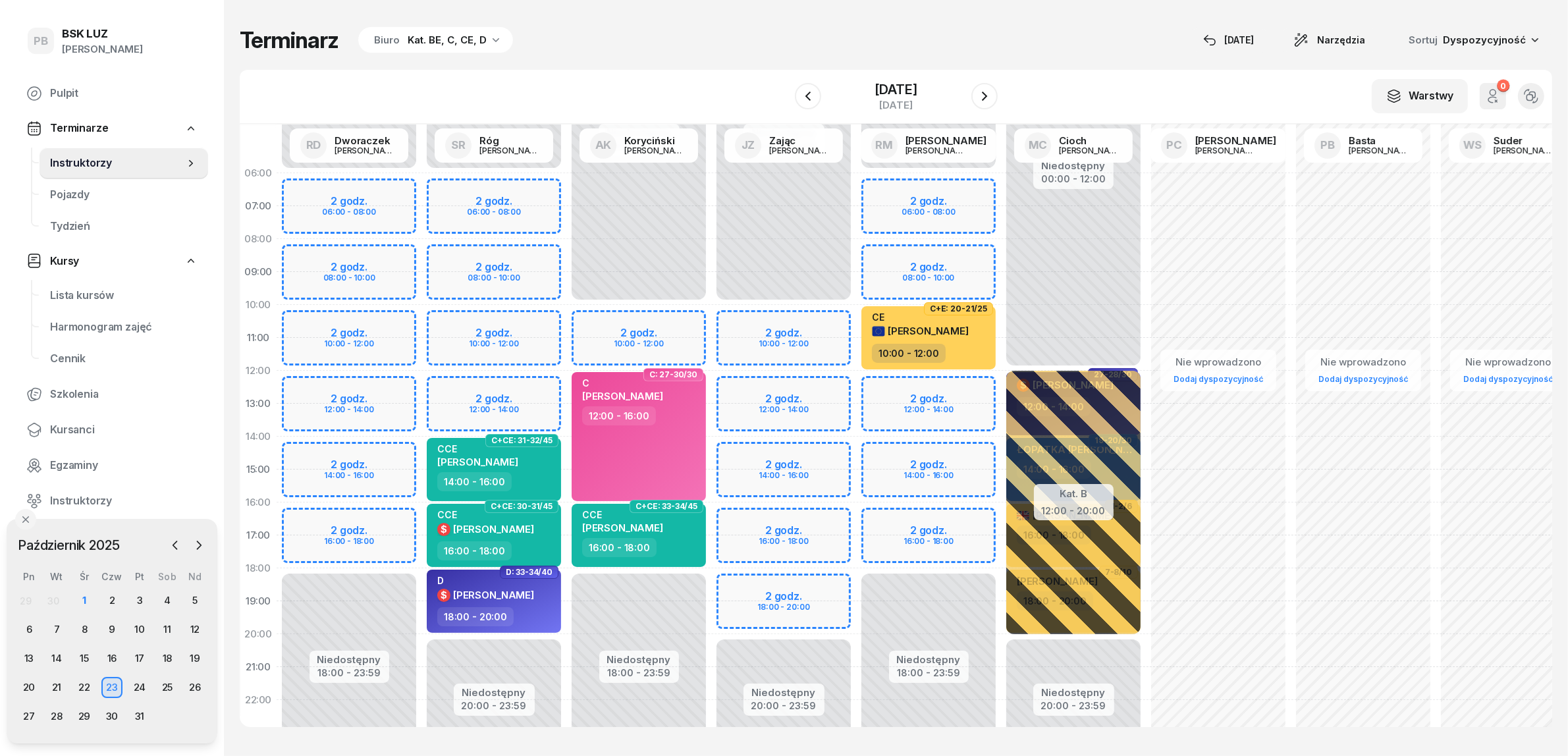
click at [898, 518] on div "Niedostępny 00:00 - 06:00 Niedostępny 18:00 - 23:59 2 godz. 06:00 - 08:00 2 god…" at bounding box center [928, 470] width 145 height 626
select select "16"
select select "18"
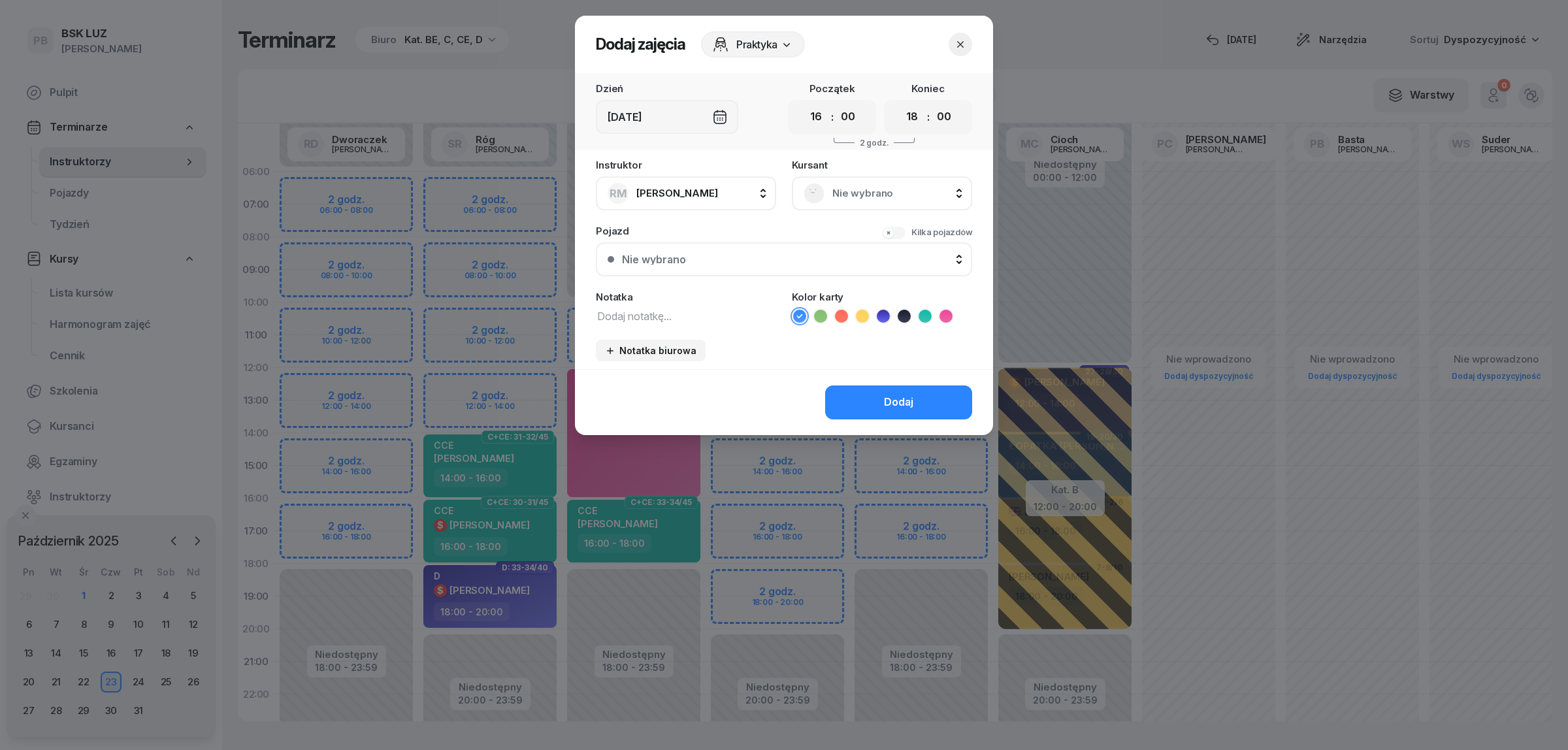
click at [921, 194] on span "Nie wybrano" at bounding box center [896, 193] width 128 height 17
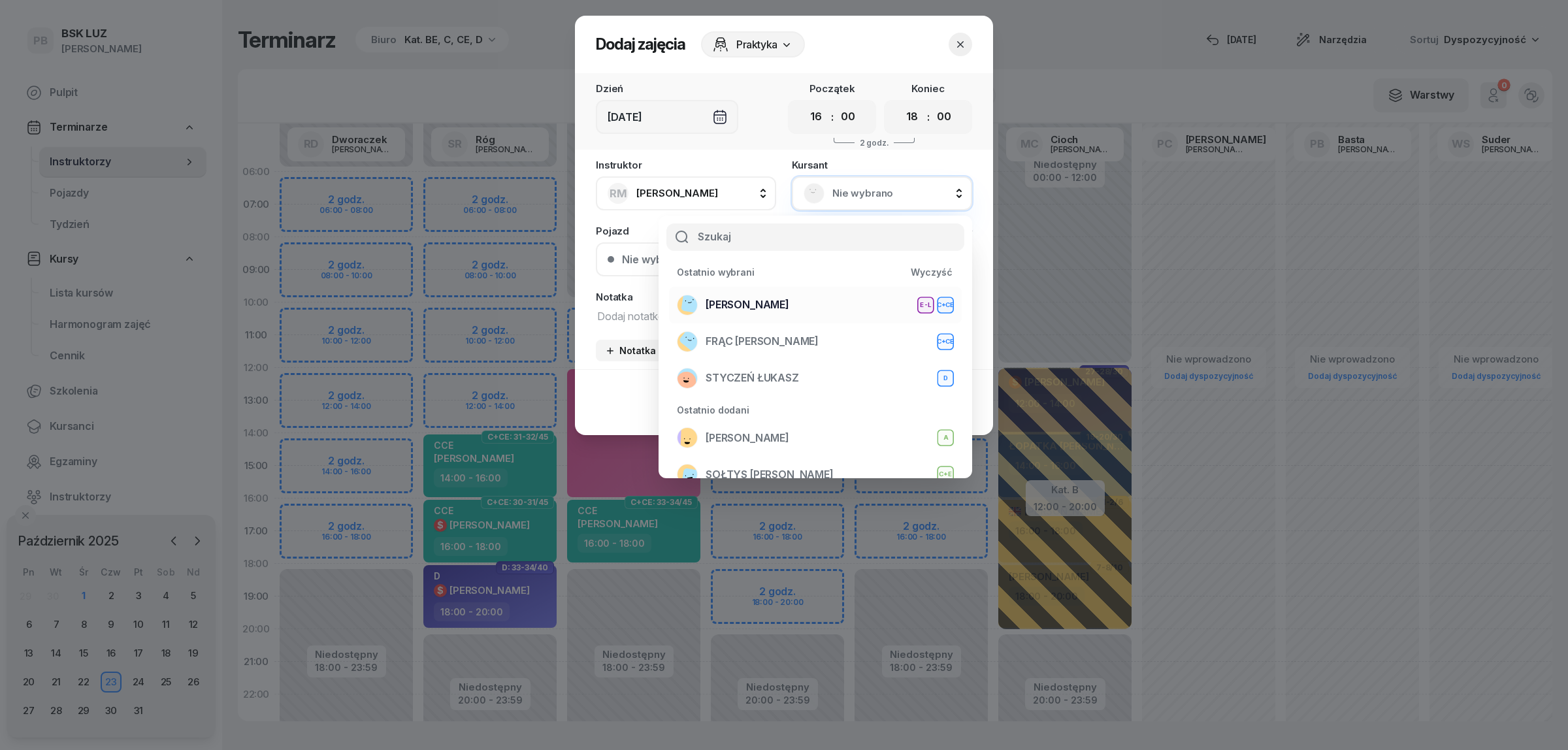
click at [830, 290] on li "WOŹNIAK RAFAŁ E-L C+CE" at bounding box center [815, 306] width 293 height 37
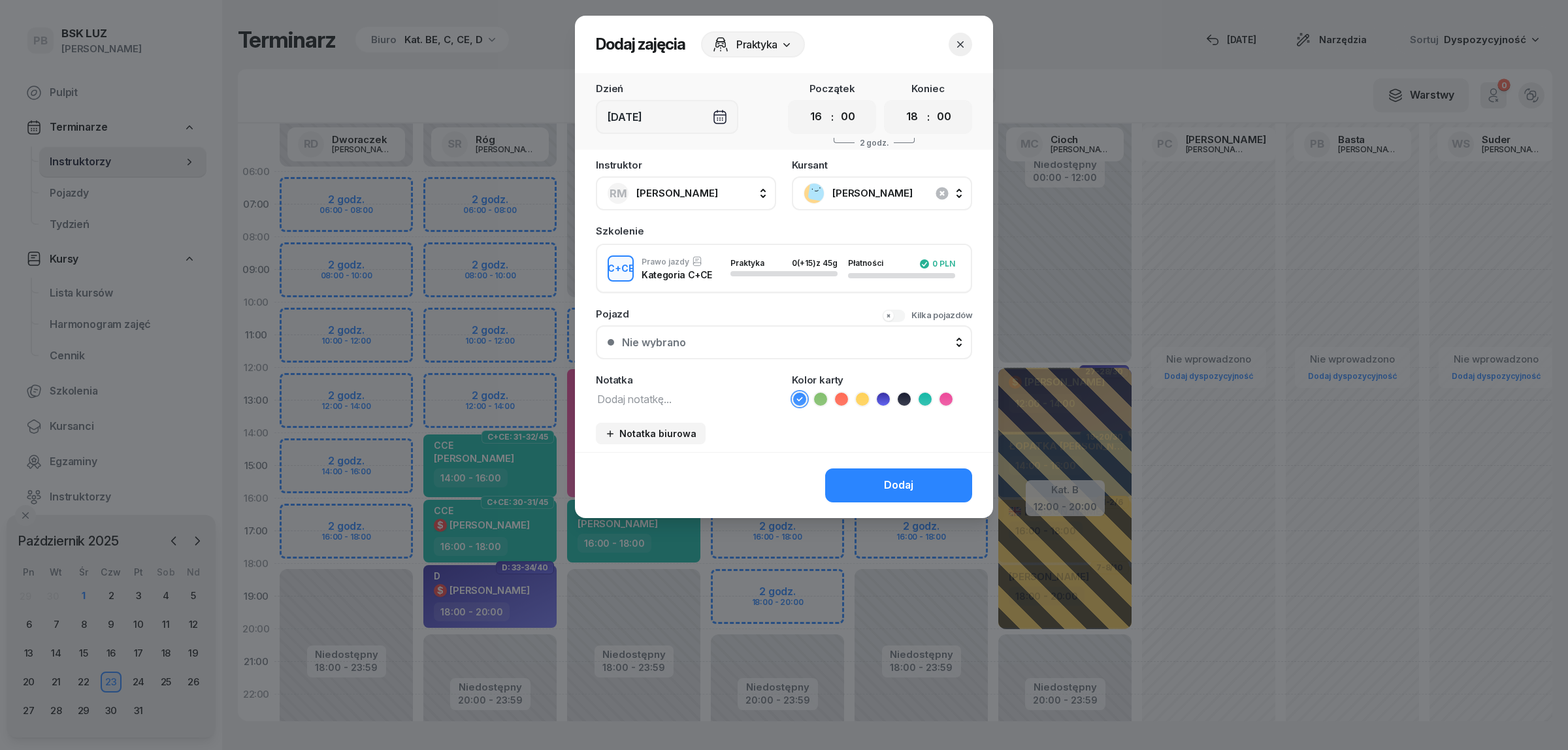
click at [689, 397] on textarea at bounding box center [686, 399] width 180 height 17
type textarea "CCE"
click at [930, 397] on icon at bounding box center [924, 399] width 13 height 13
click at [913, 498] on button "Dodaj" at bounding box center [898, 486] width 147 height 34
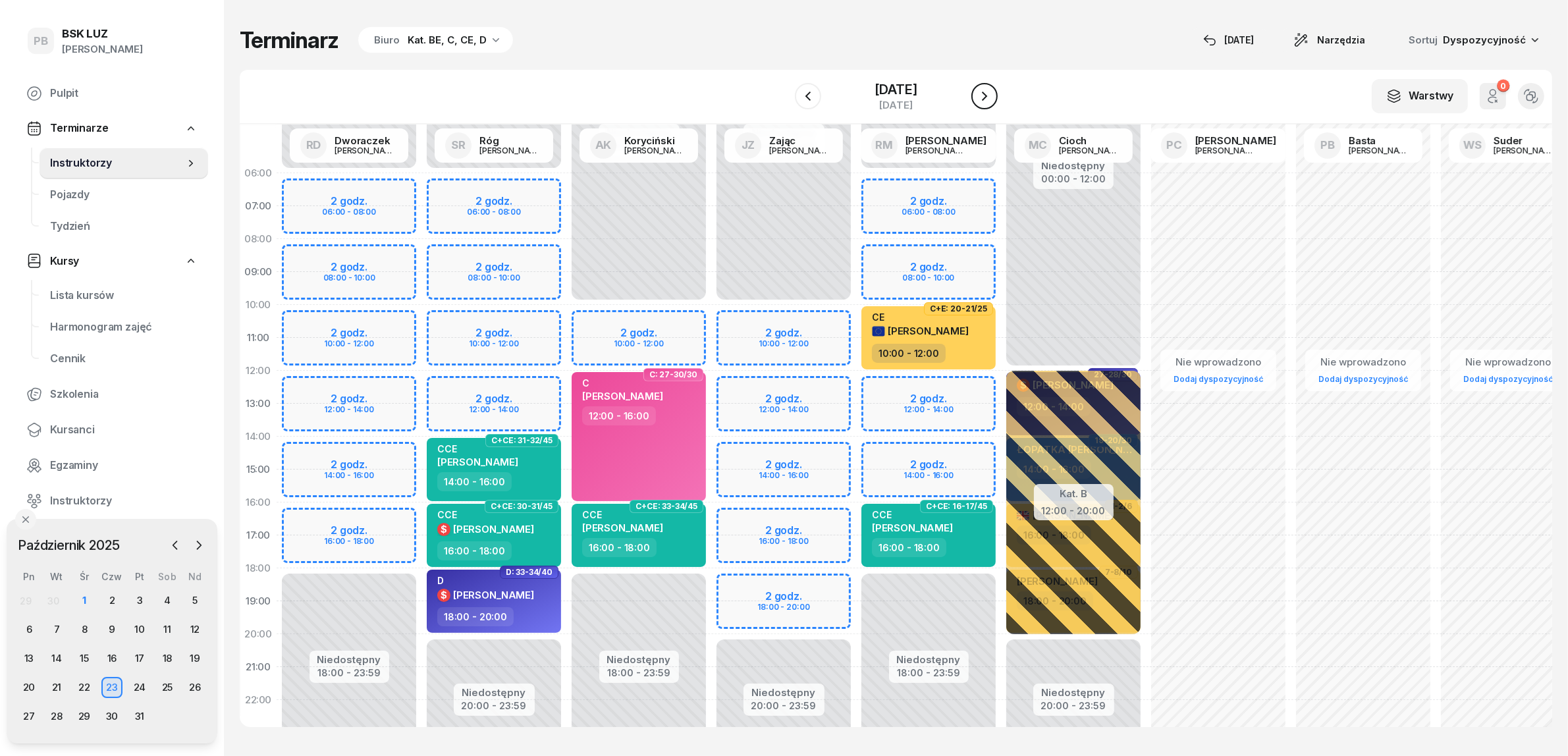
click at [992, 96] on icon "button" at bounding box center [985, 96] width 16 height 16
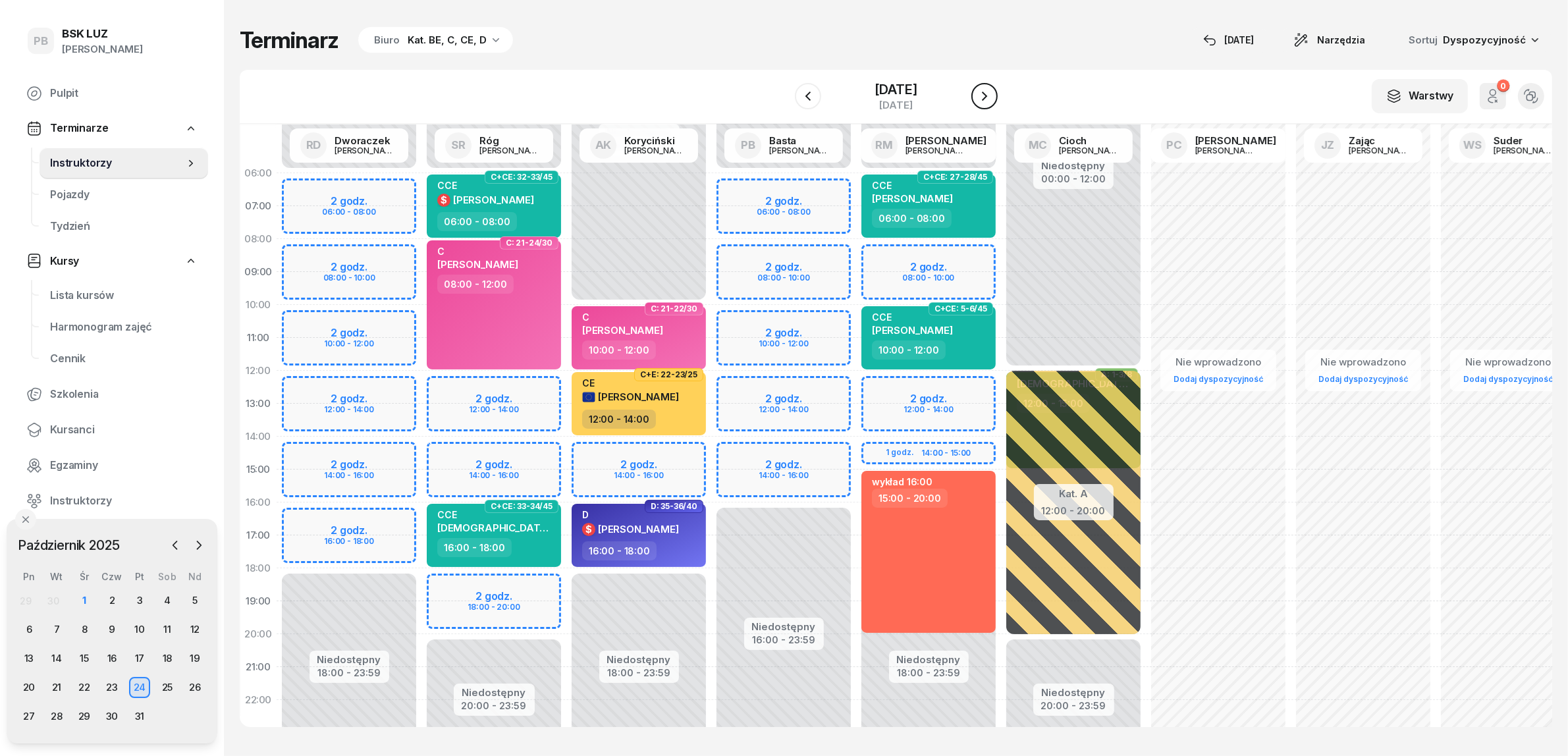
click at [992, 96] on icon "button" at bounding box center [985, 96] width 16 height 16
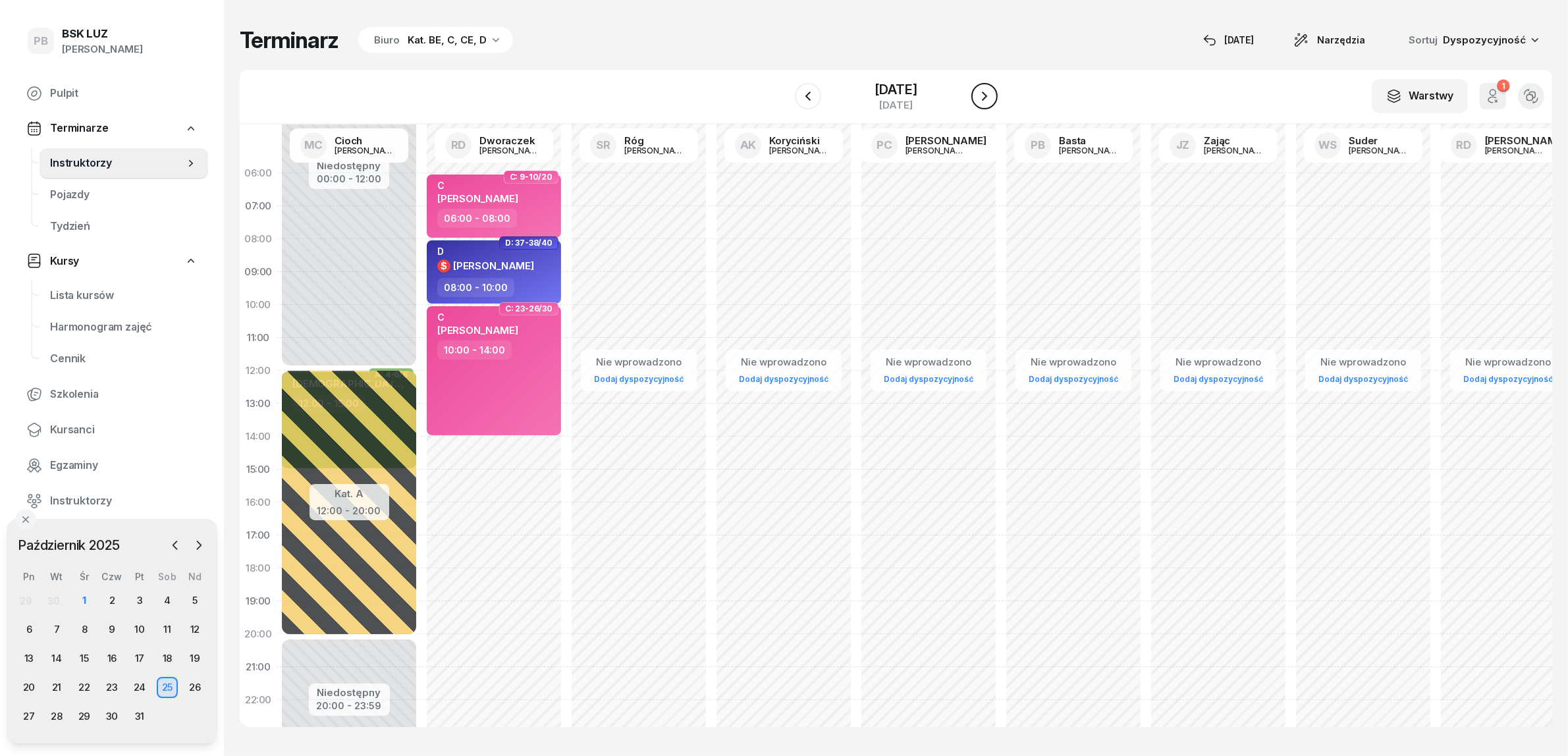
click at [992, 96] on icon "button" at bounding box center [985, 96] width 16 height 16
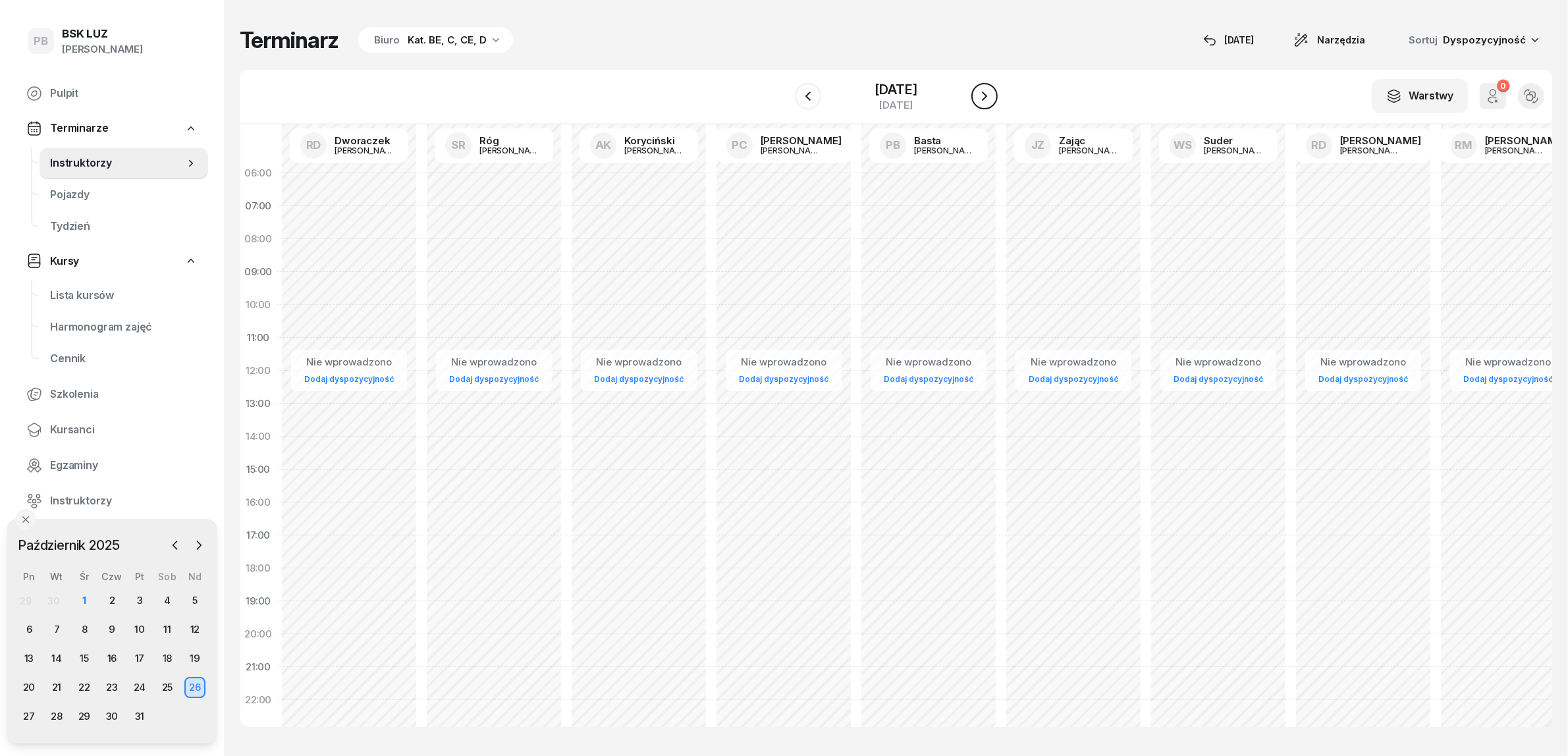
click at [992, 96] on icon "button" at bounding box center [985, 96] width 16 height 16
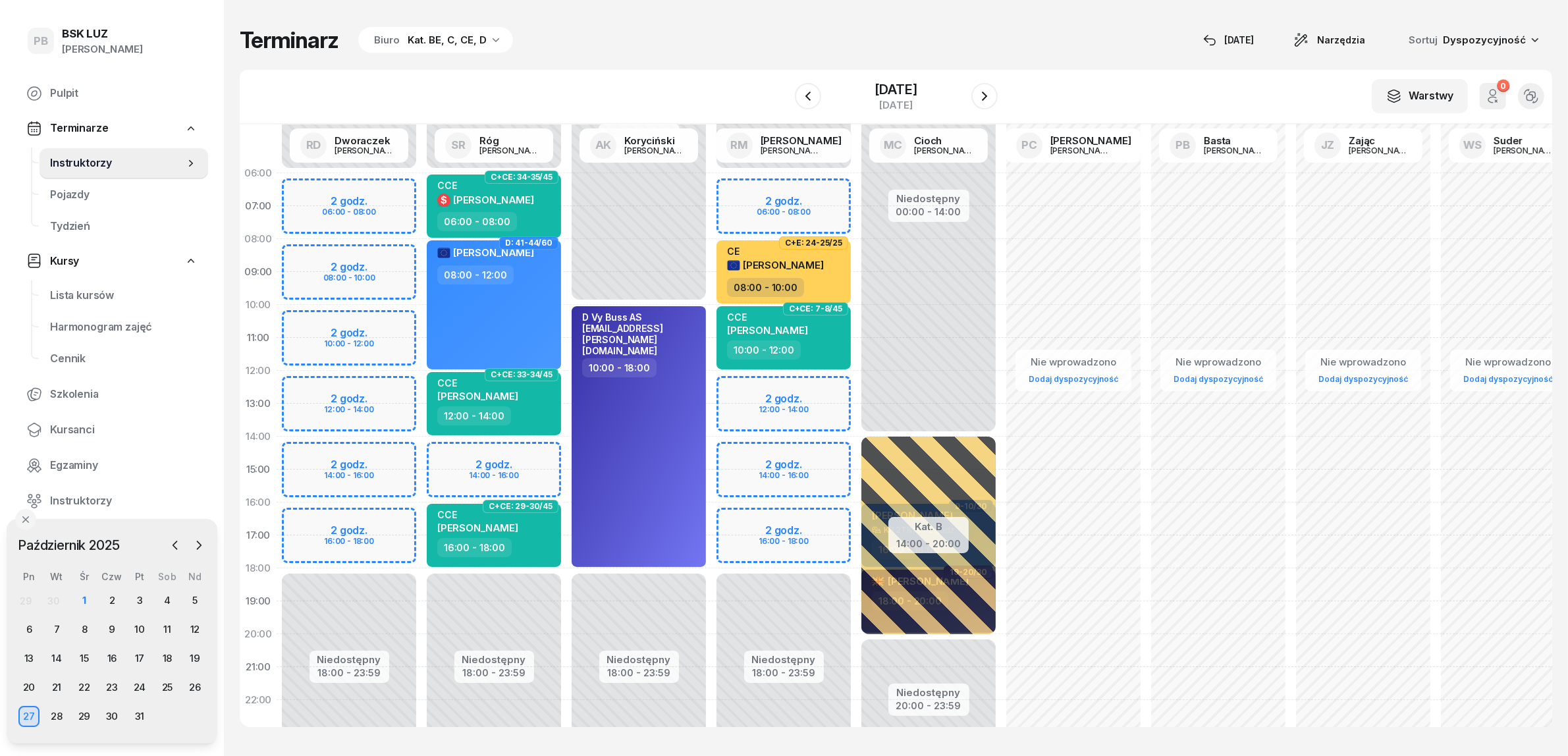
click at [747, 522] on div "Niedostępny 00:00 - 06:00 Niedostępny 18:00 - 23:59 2 godz. 06:00 - 08:00 2 god…" at bounding box center [784, 470] width 145 height 626
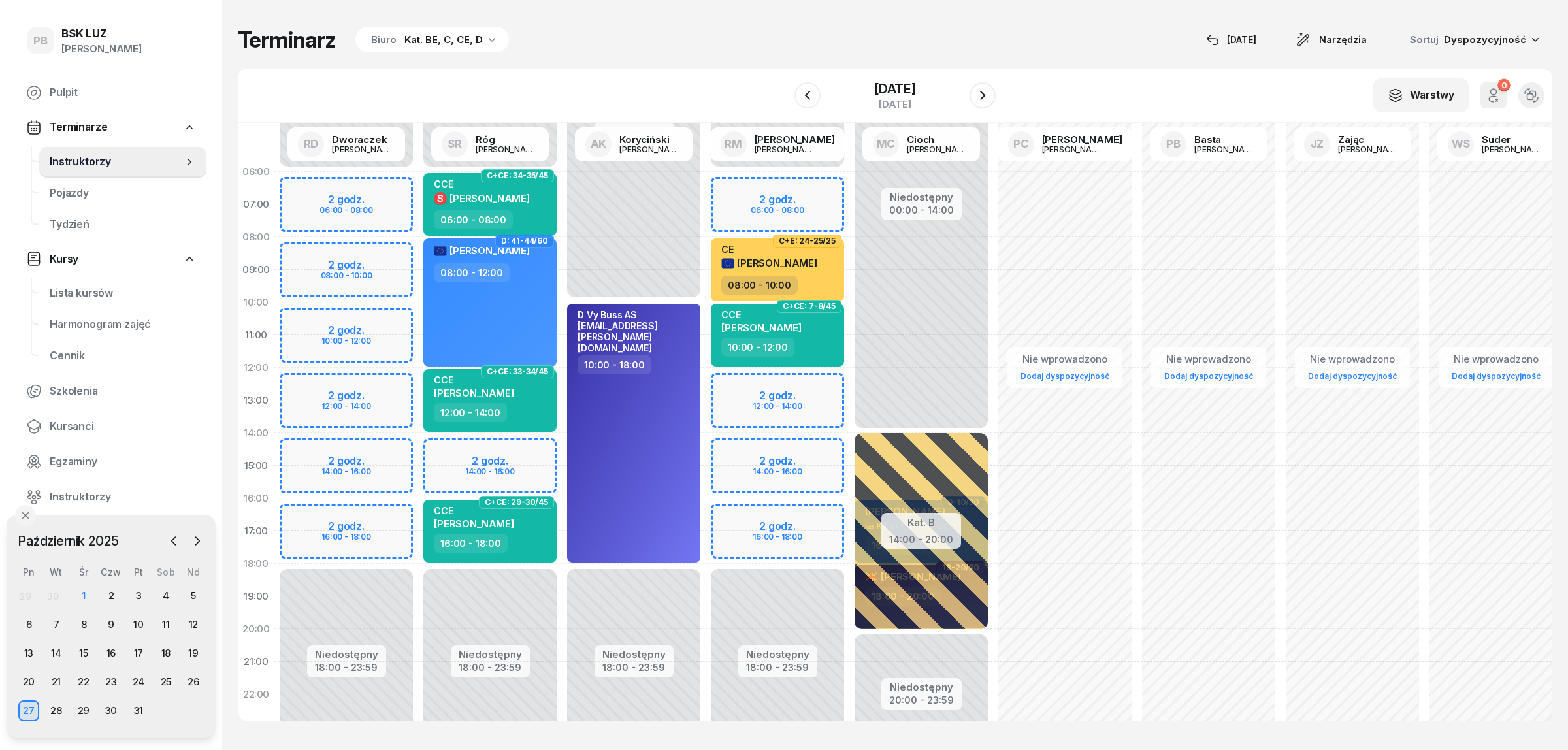
select select "16"
select select "18"
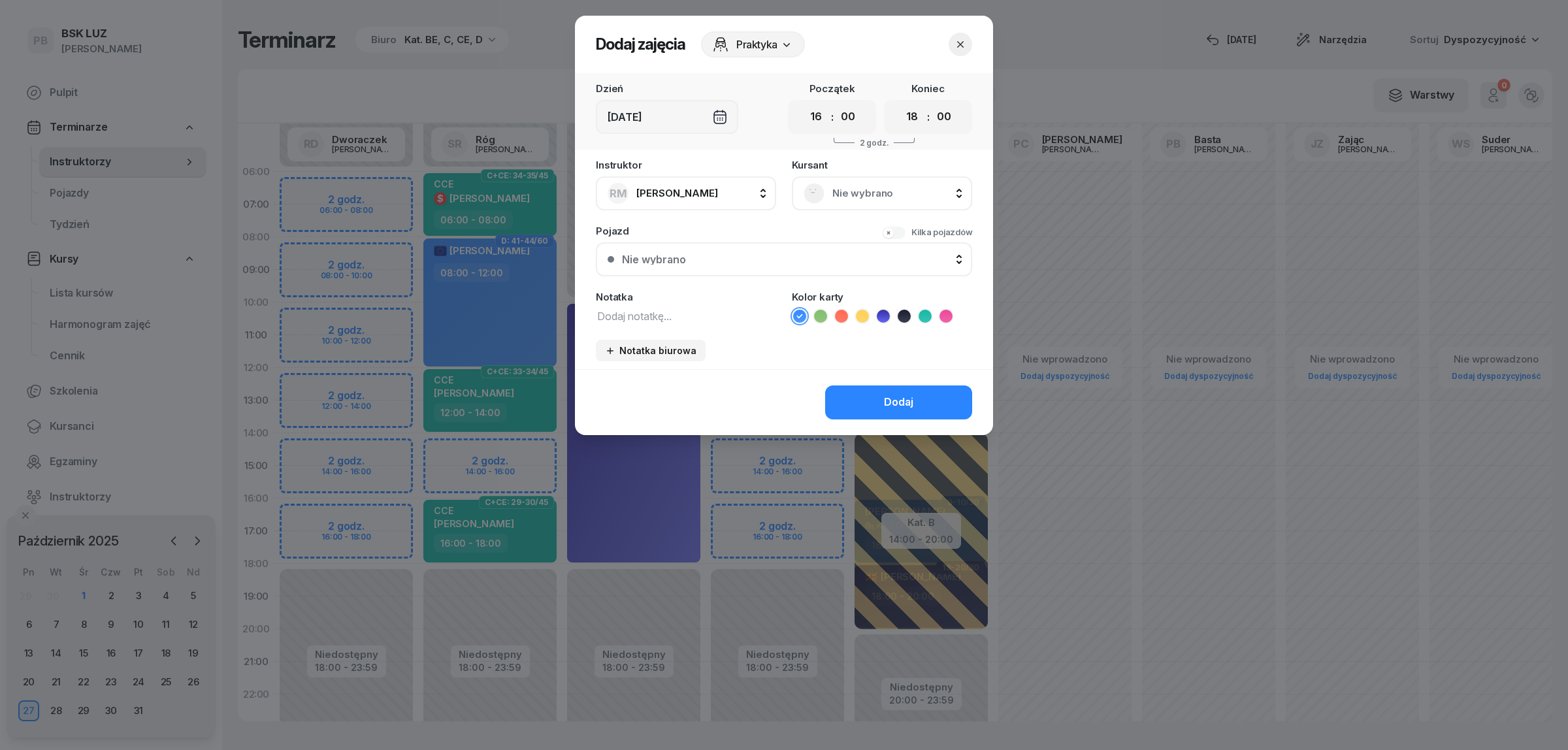
click at [874, 203] on div "Nie wybrano" at bounding box center [882, 193] width 157 height 21
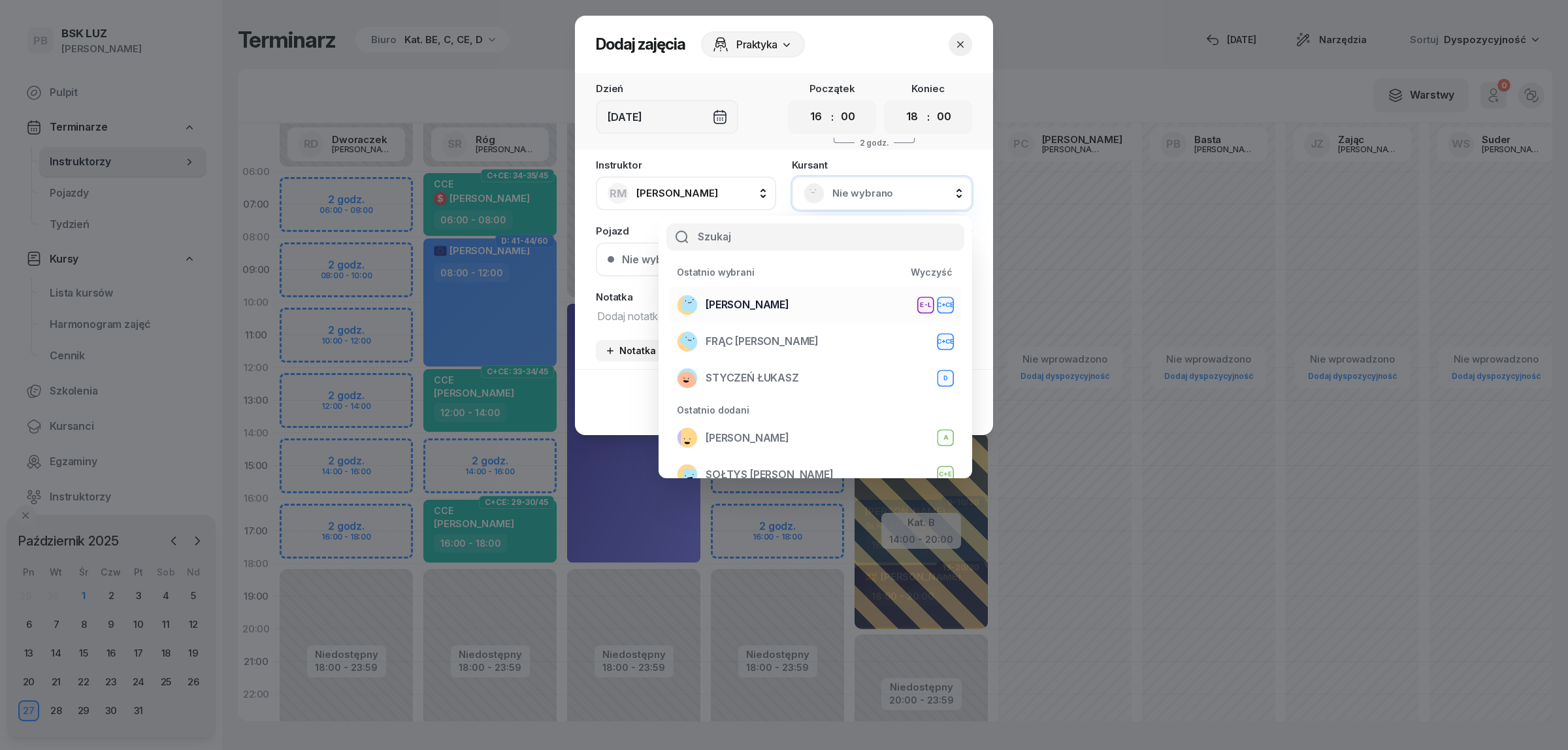
click at [770, 304] on span "WOŹNIAK RAFAŁ" at bounding box center [747, 305] width 84 height 17
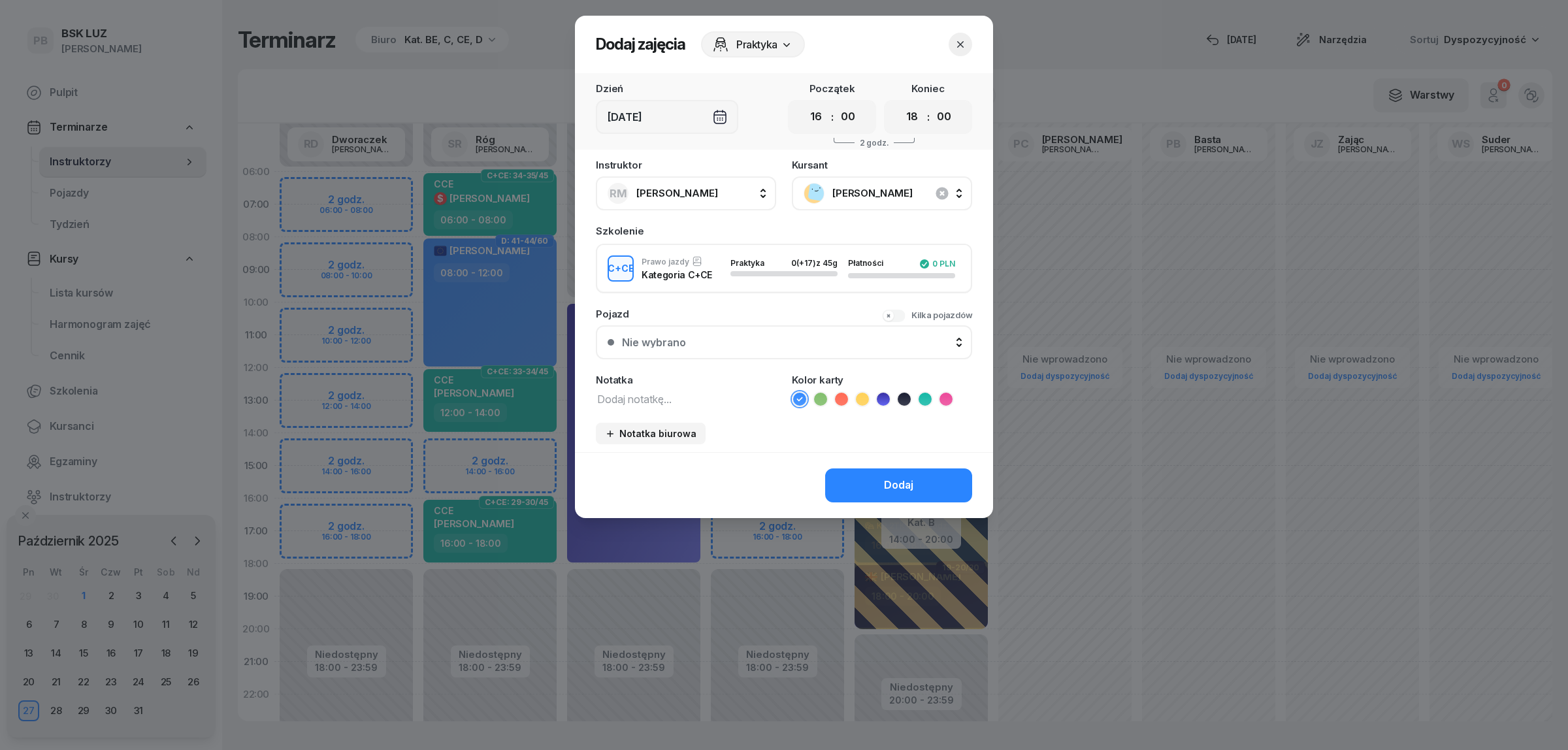
click at [700, 396] on textarea at bounding box center [686, 399] width 180 height 17
type textarea "CCE"
click at [916, 392] on ul at bounding box center [882, 399] width 180 height 15
click at [930, 400] on icon at bounding box center [924, 399] width 13 height 13
click at [899, 479] on div "Dodaj" at bounding box center [898, 486] width 29 height 17
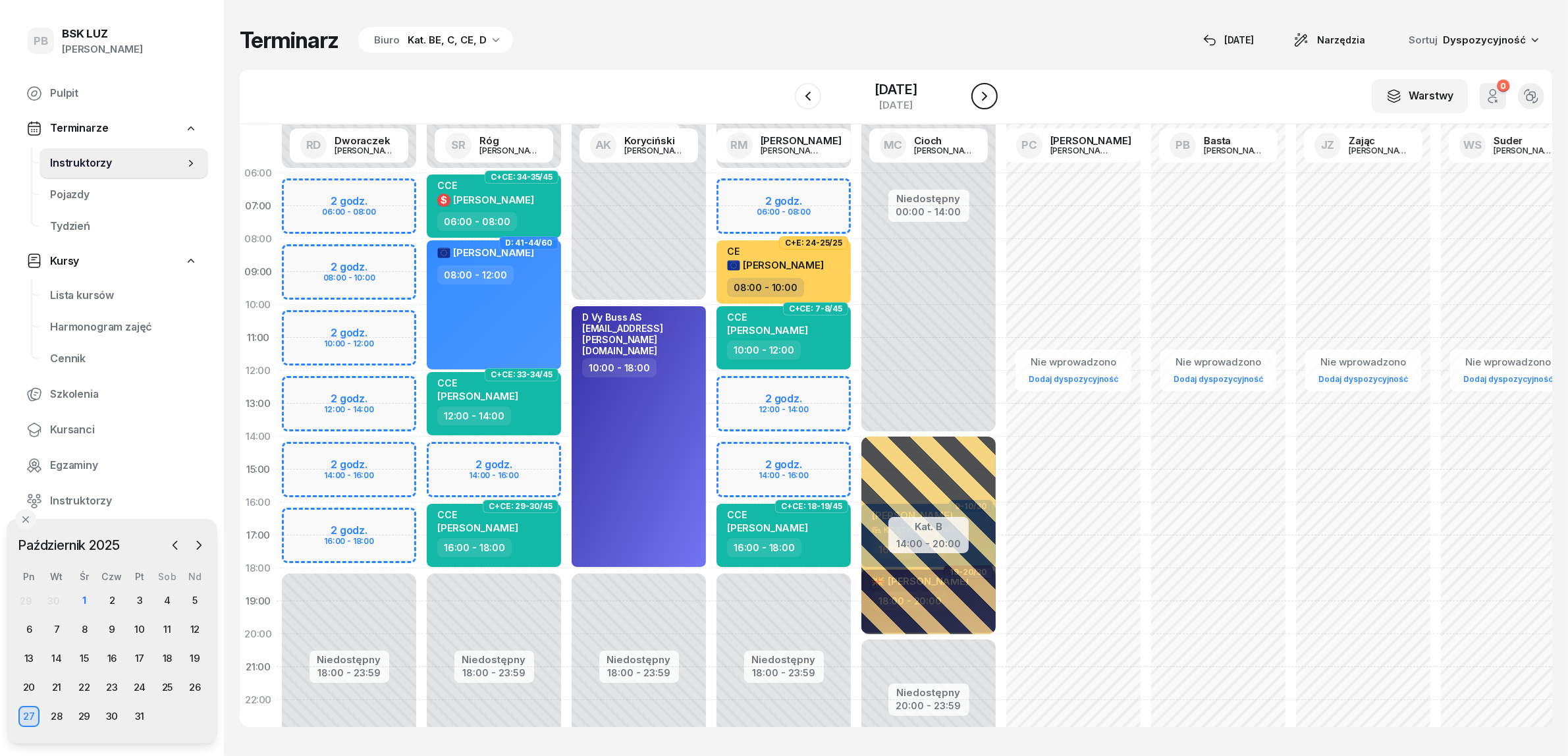
click at [992, 94] on icon "button" at bounding box center [985, 96] width 16 height 16
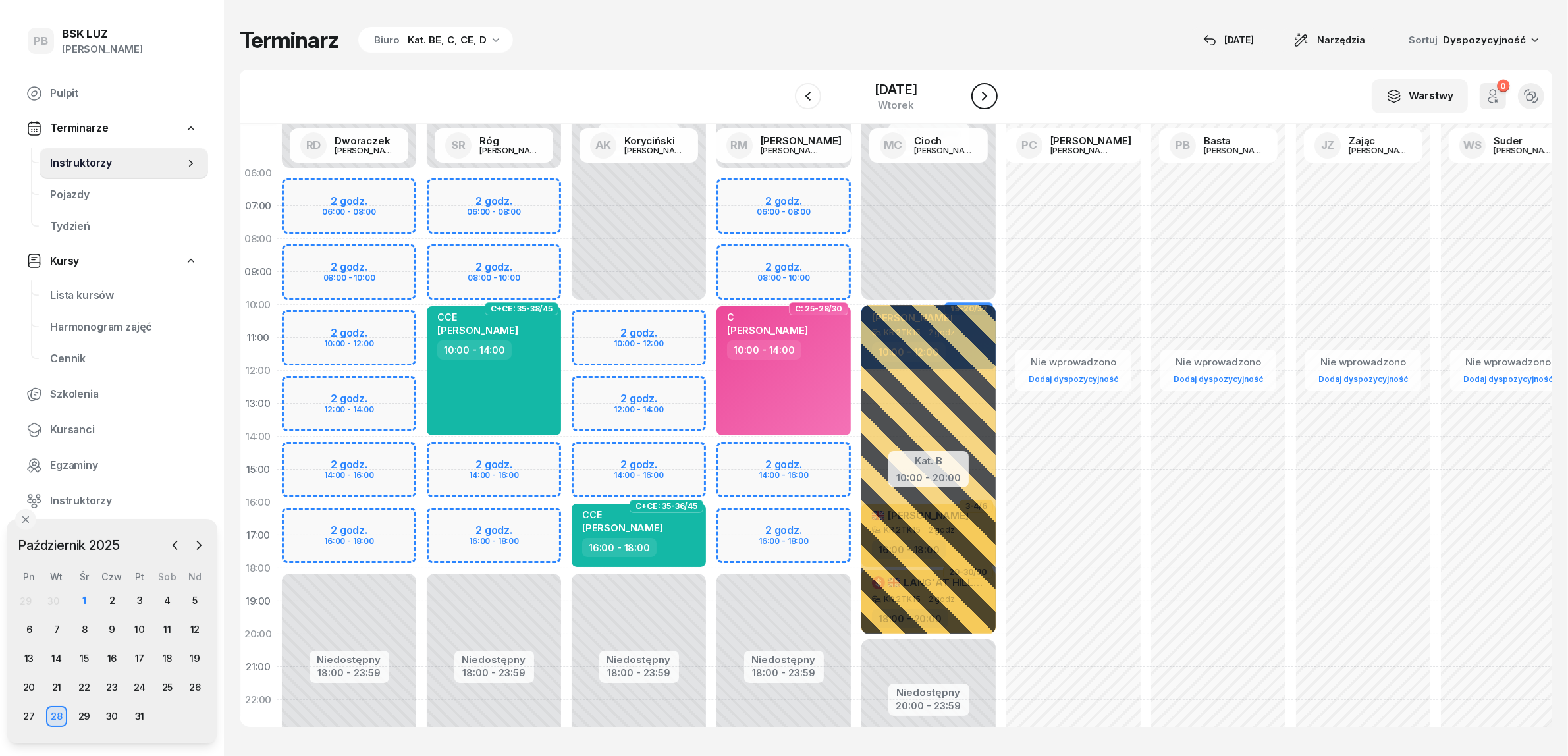
click at [992, 94] on icon "button" at bounding box center [985, 96] width 16 height 16
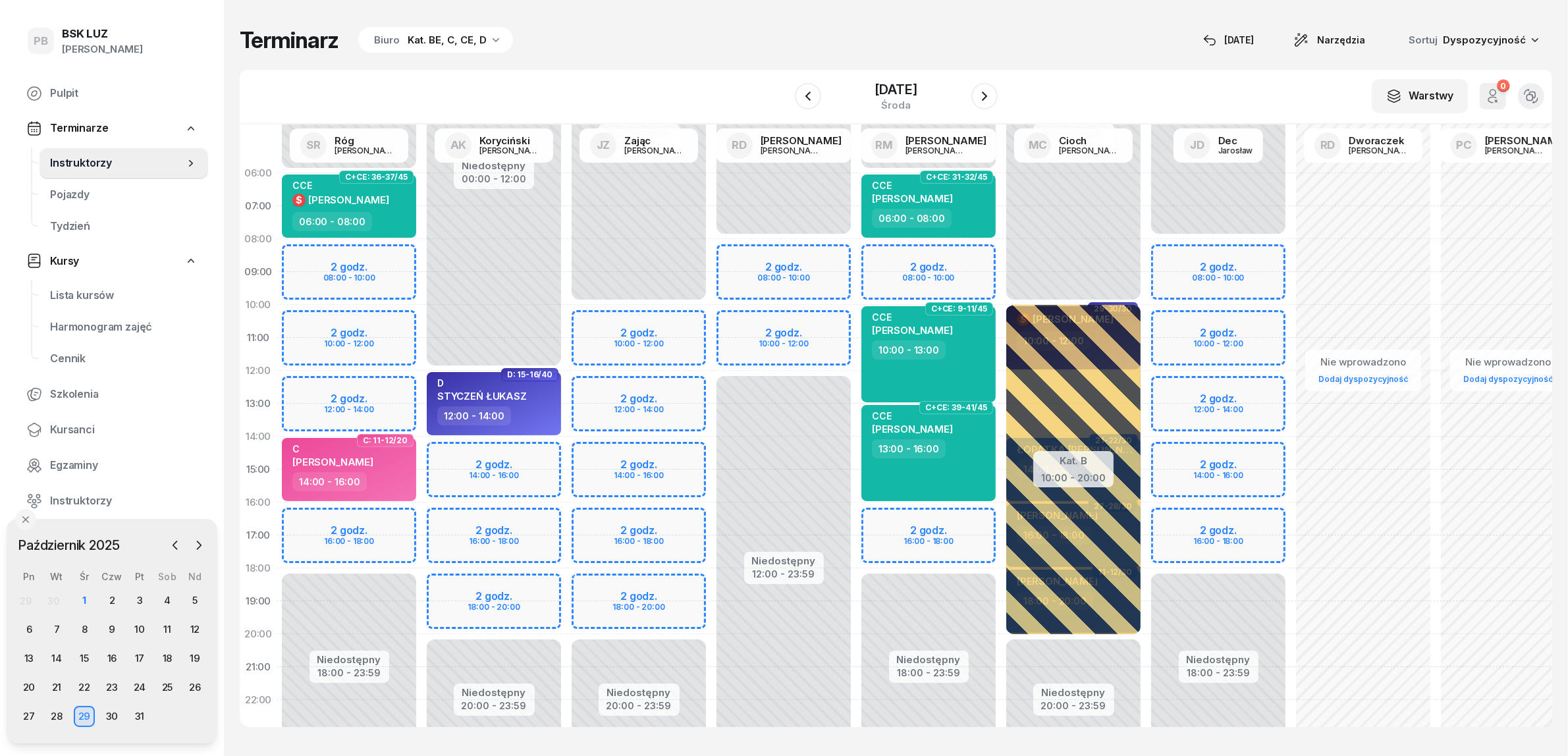
click at [869, 516] on div "Niedostępny 00:00 - 06:00 Niedostępny 18:00 - 23:59 2 godz. 08:00 - 10:00 2 god…" at bounding box center [928, 470] width 145 height 626
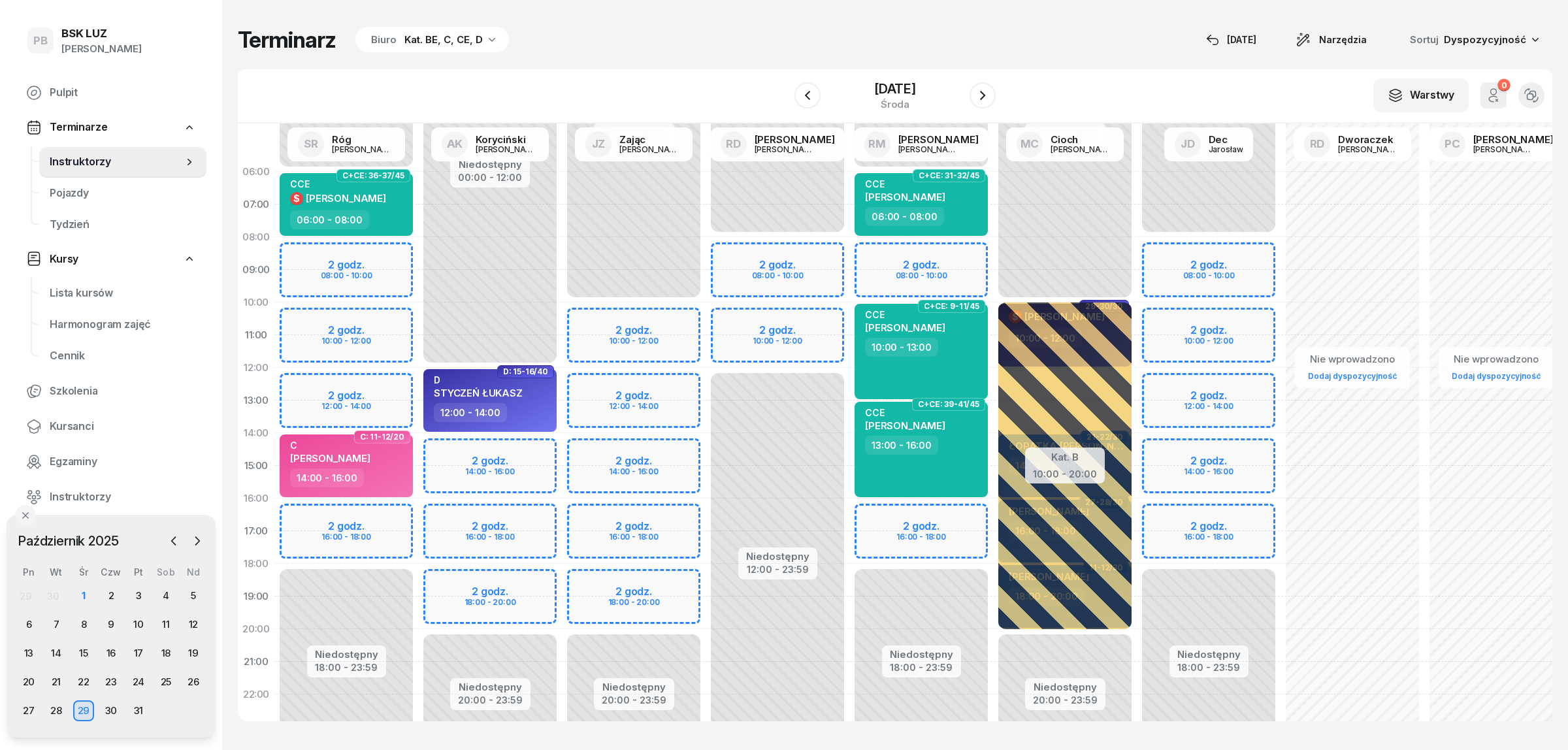
select select "16"
select select "18"
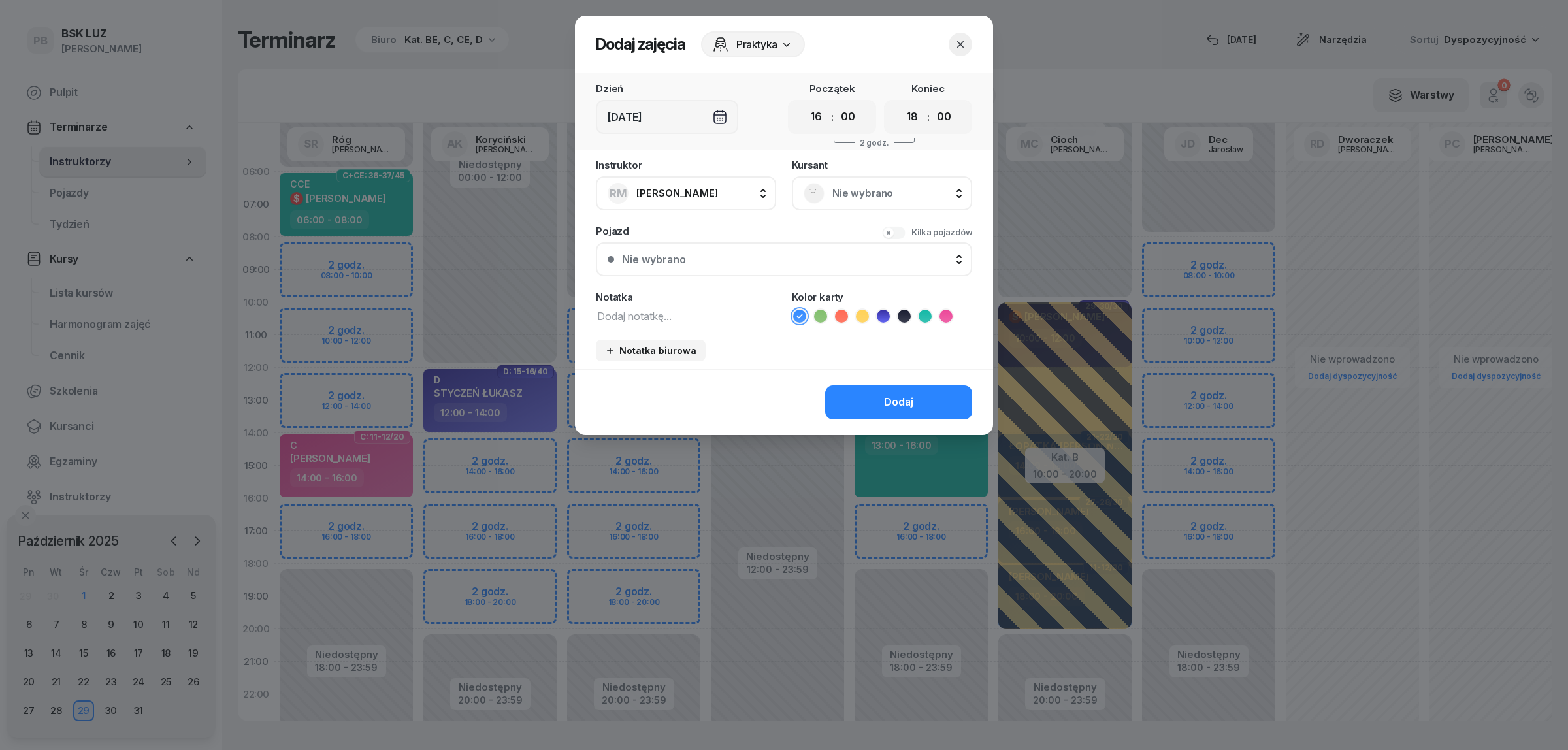
click at [837, 196] on span "Nie wybrano" at bounding box center [896, 193] width 128 height 17
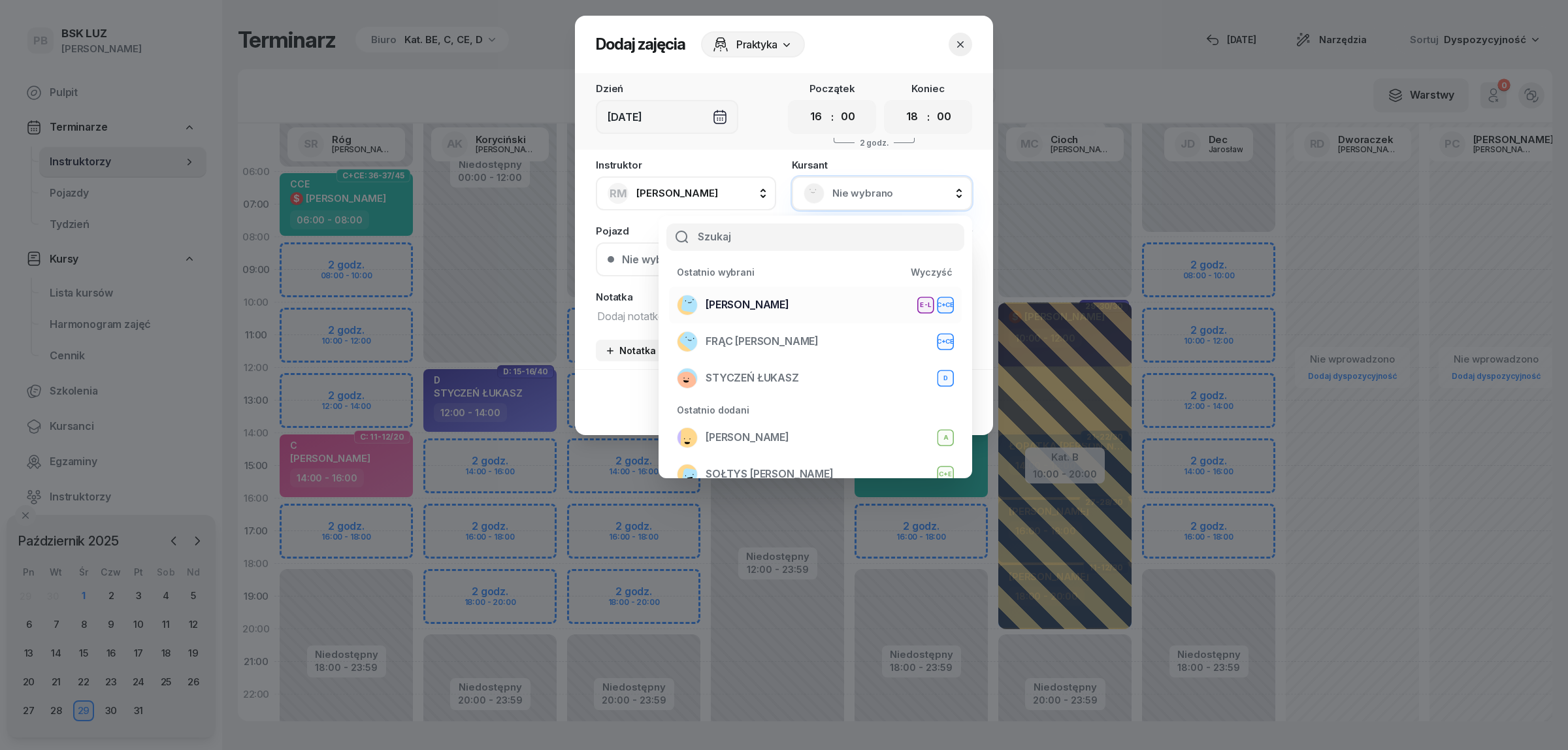
click at [719, 295] on div "WOŹNIAK RAFAŁ E-L C+CE" at bounding box center [815, 305] width 277 height 21
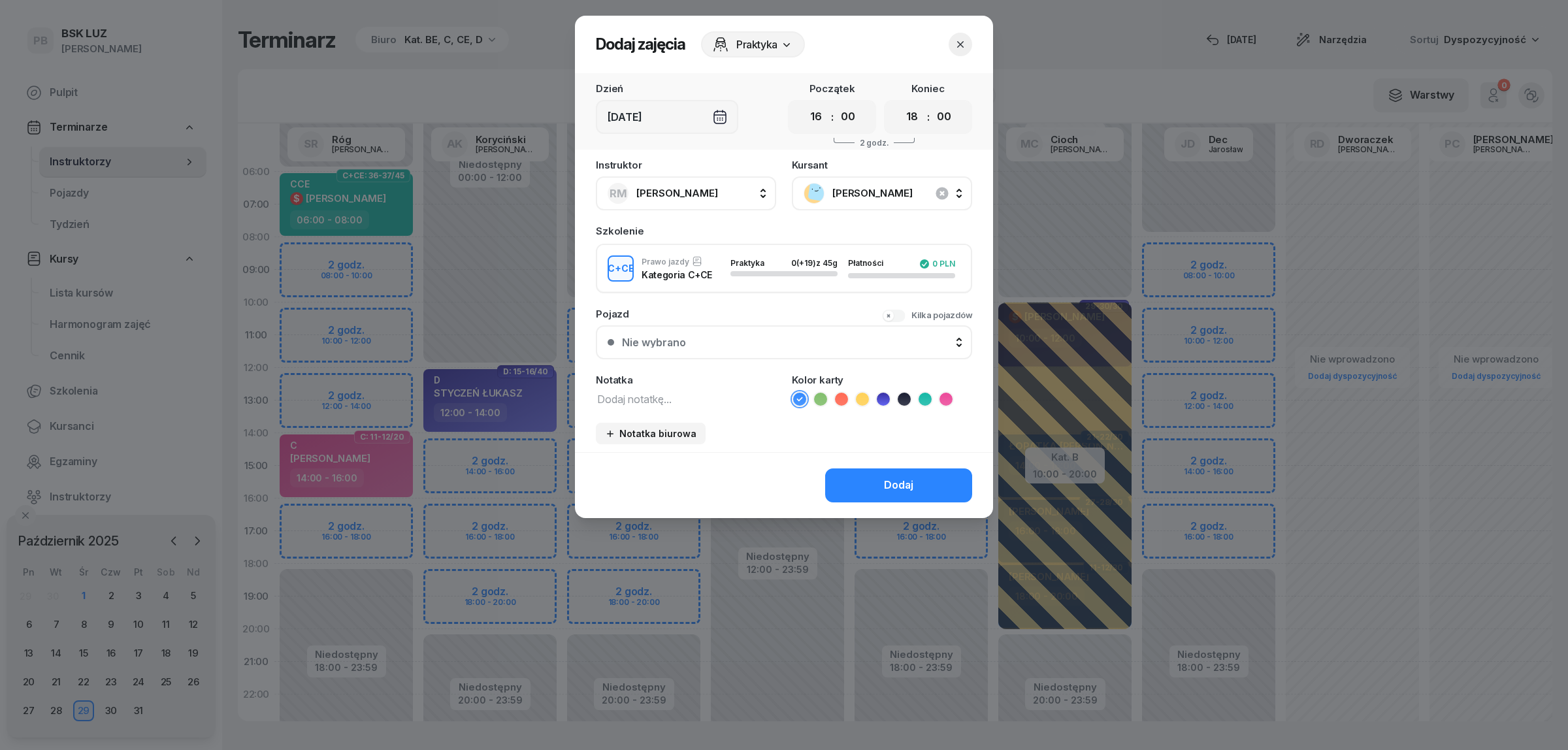
click at [670, 397] on textarea at bounding box center [686, 399] width 180 height 17
type textarea "CCE"
click at [922, 394] on icon at bounding box center [924, 399] width 13 height 13
click at [909, 484] on div "Dodaj" at bounding box center [898, 486] width 29 height 17
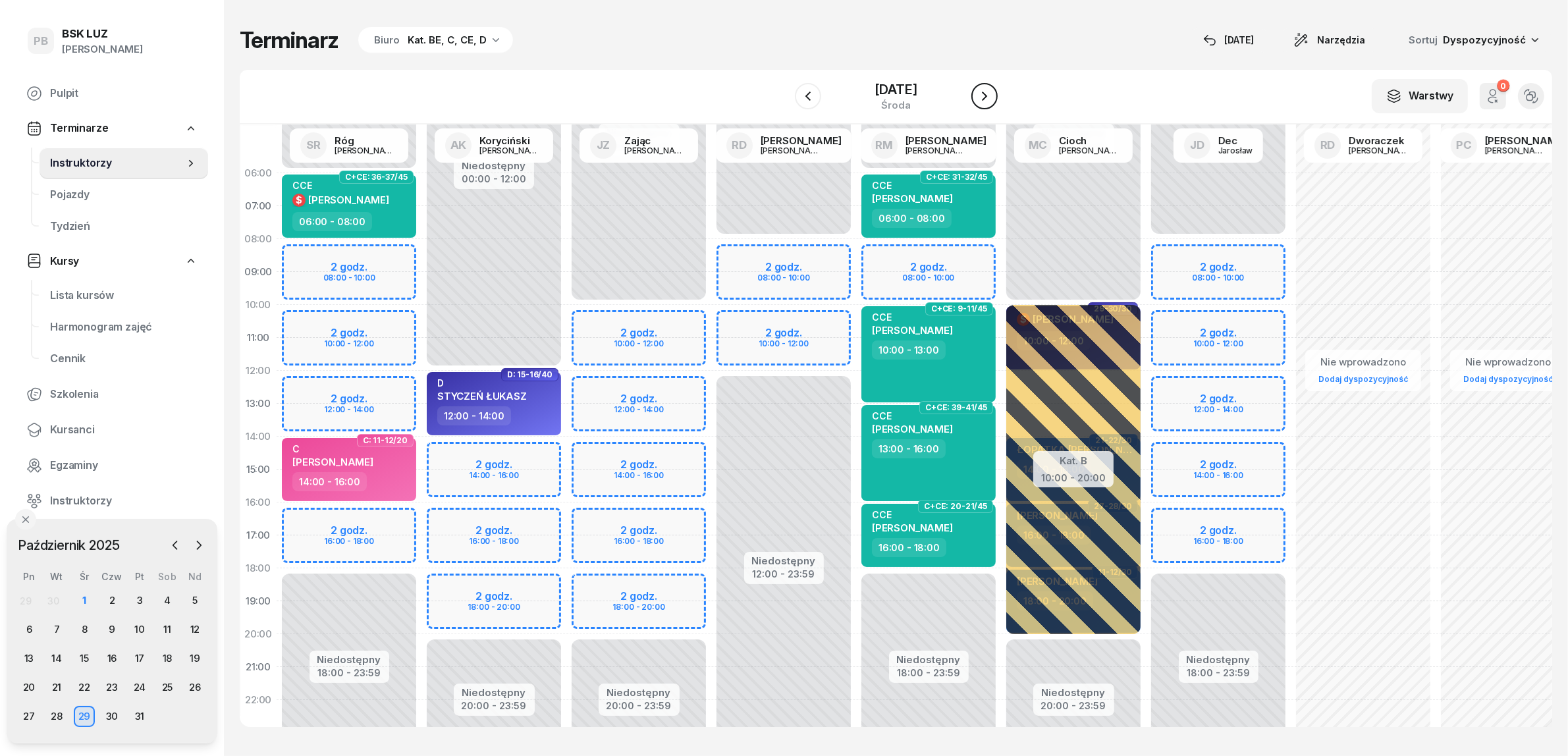
click at [998, 99] on button "button" at bounding box center [985, 96] width 26 height 26
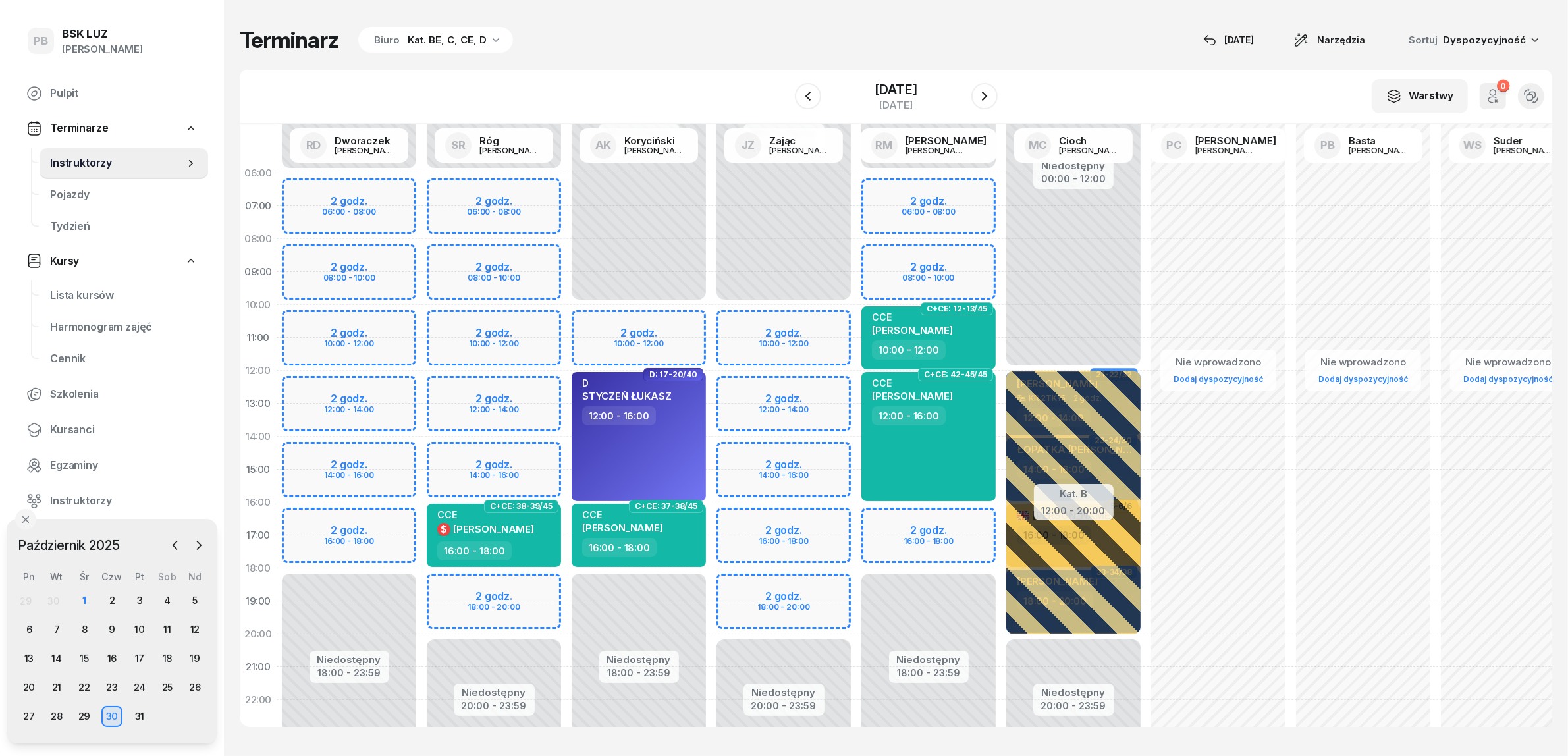
click at [867, 517] on div "Niedostępny 00:00 - 06:00 Niedostępny 18:00 - 23:59 2 godz. 06:00 - 08:00 2 god…" at bounding box center [928, 470] width 145 height 626
select select "16"
select select "18"
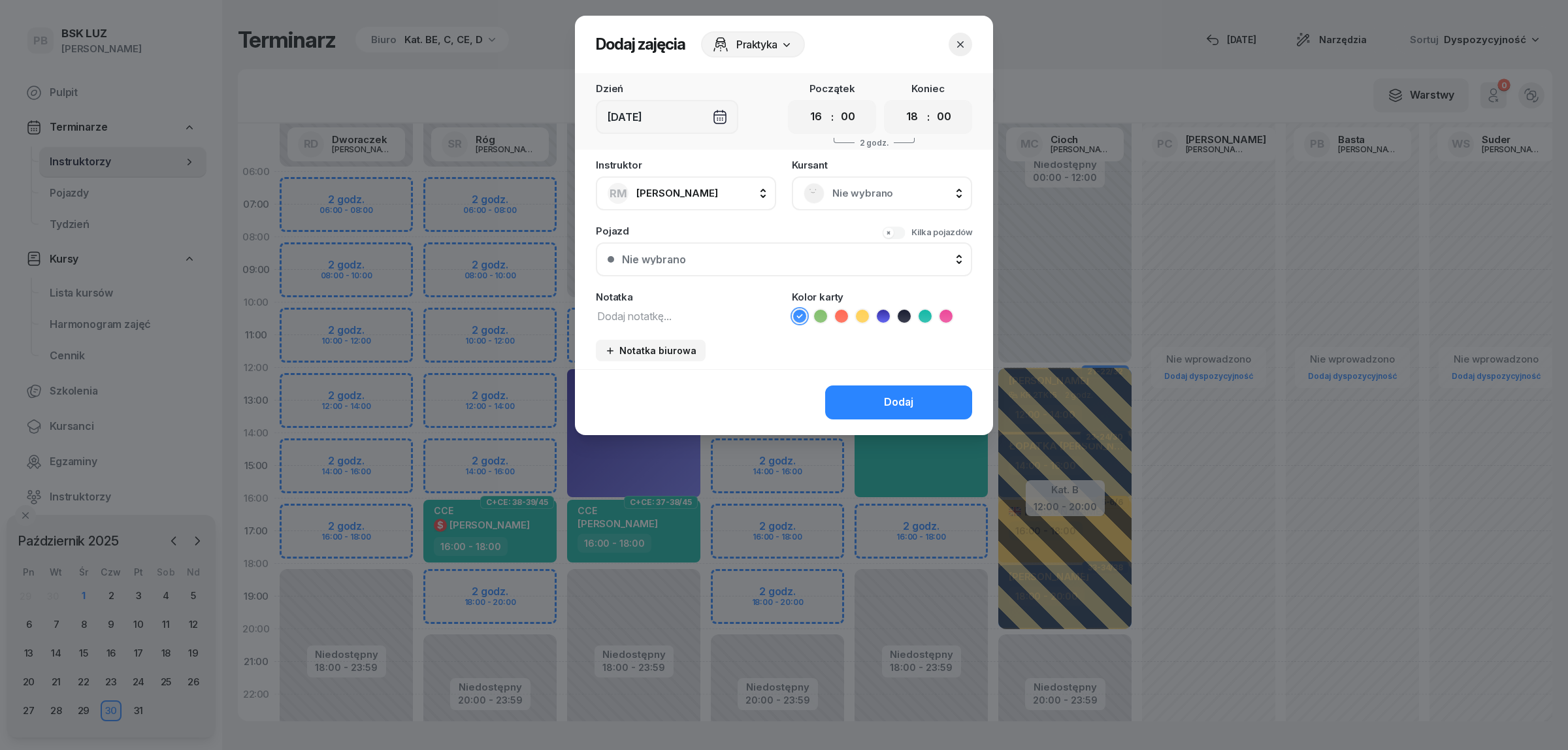
click at [854, 193] on span "Nie wybrano" at bounding box center [896, 193] width 128 height 17
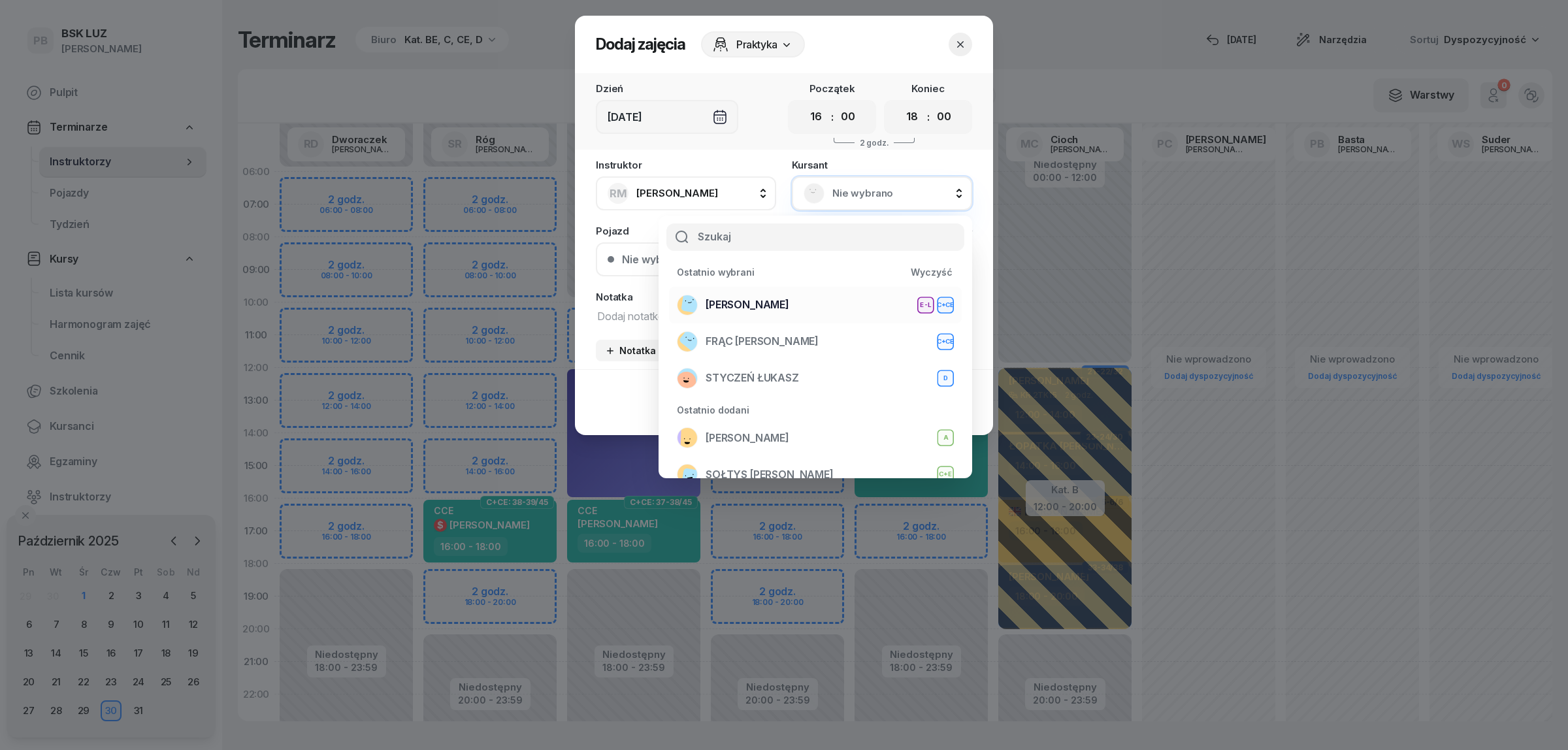
click at [744, 295] on div "WOŹNIAK RAFAŁ E-L C+CE" at bounding box center [815, 305] width 277 height 21
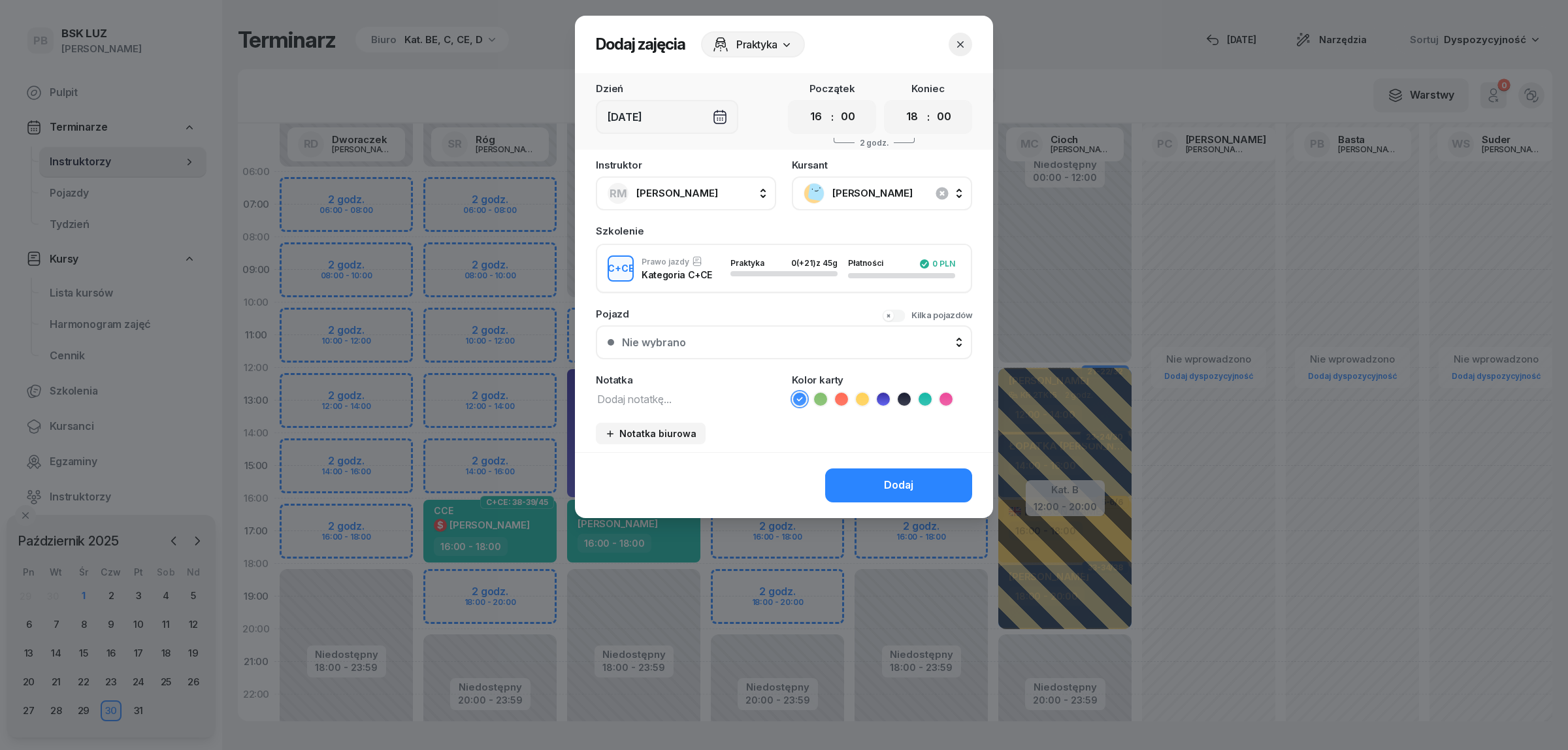
click at [677, 396] on textarea at bounding box center [686, 399] width 180 height 17
type textarea "CCE"
click at [922, 393] on icon at bounding box center [924, 399] width 13 height 13
click at [907, 485] on div "Dodaj" at bounding box center [898, 486] width 29 height 17
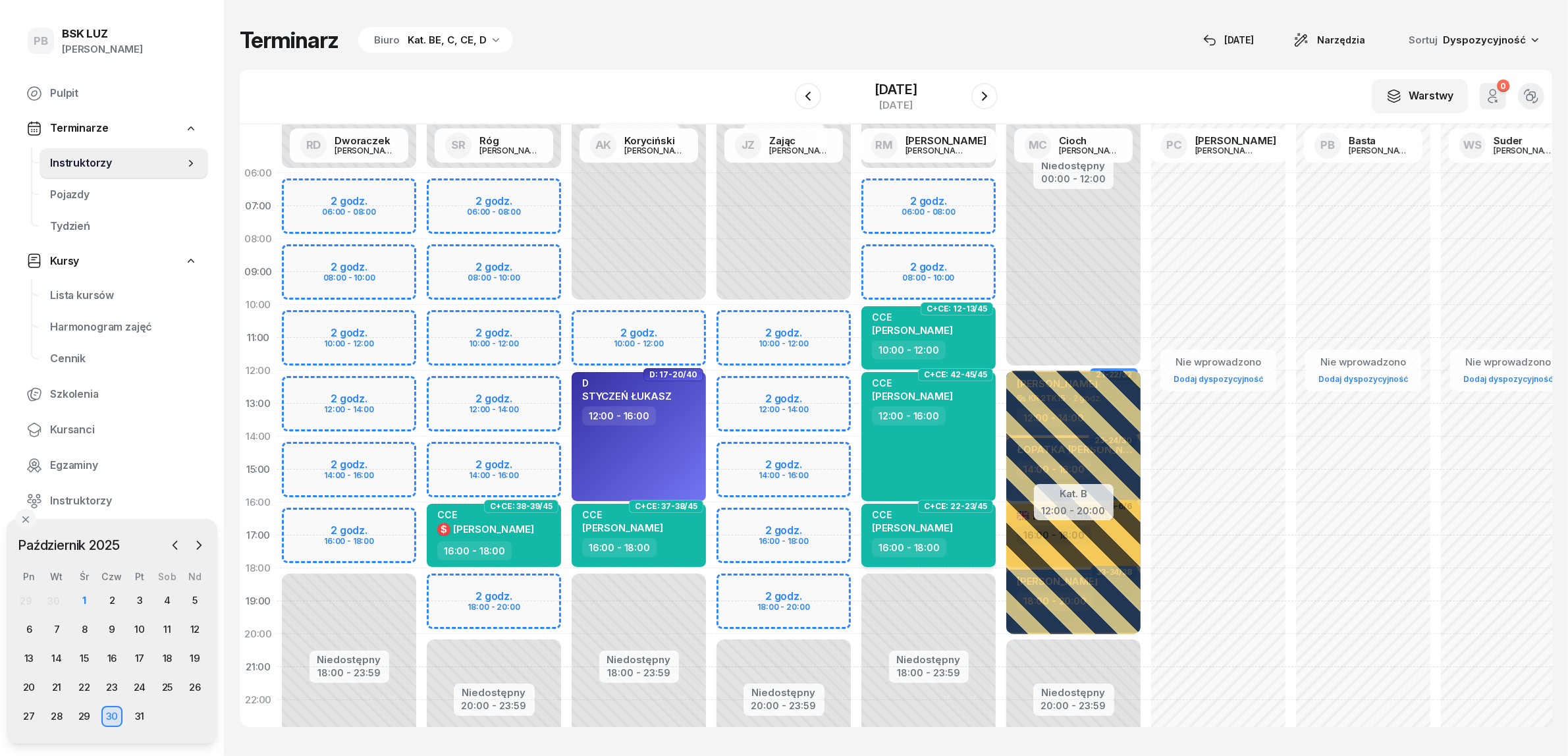
click at [929, 517] on div "CCE" at bounding box center [912, 515] width 81 height 11
select select "16"
select select "18"
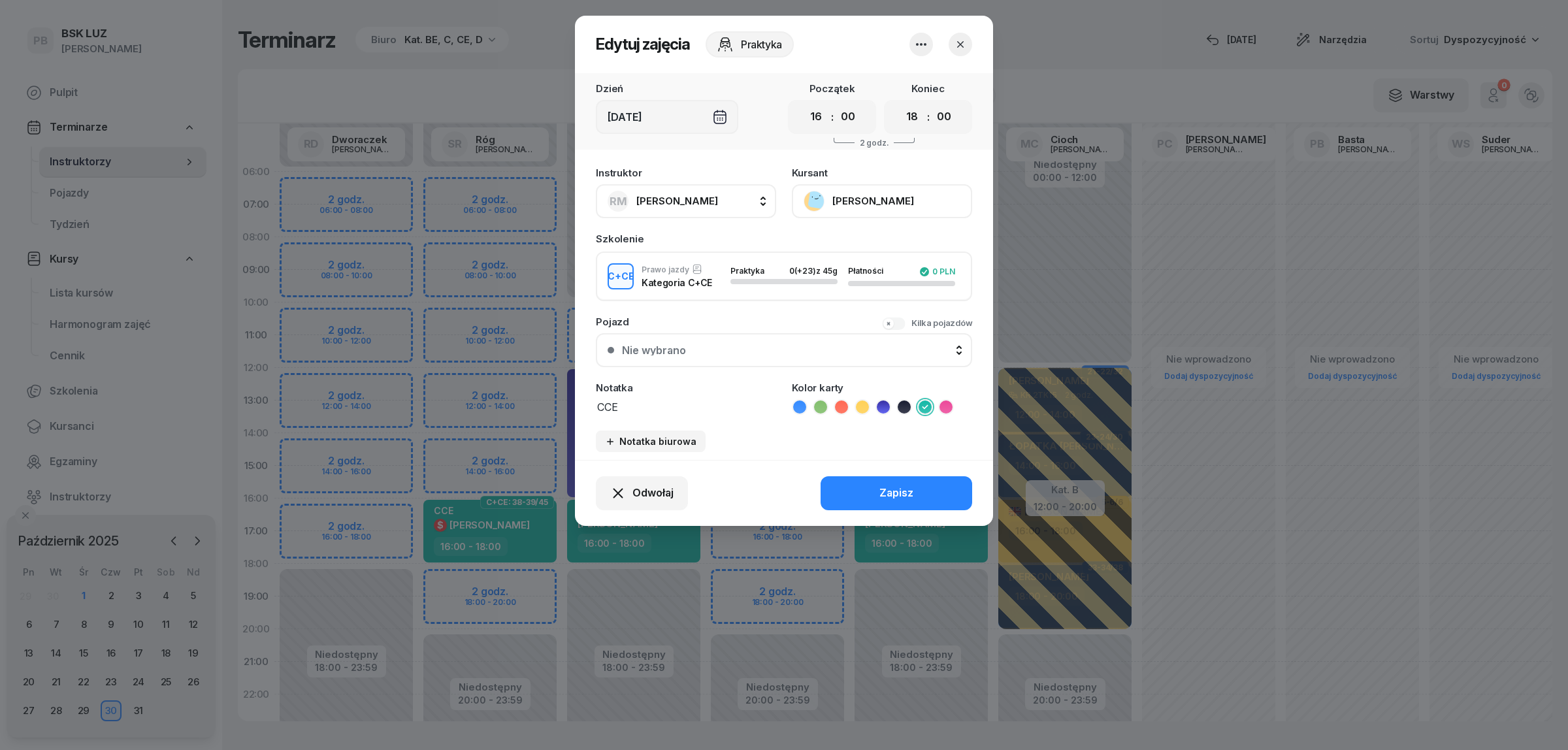
click at [881, 191] on button "WOŹNIAK RAFAŁ" at bounding box center [882, 201] width 180 height 34
click at [853, 237] on div "Otwórz profil" at bounding box center [834, 245] width 63 height 17
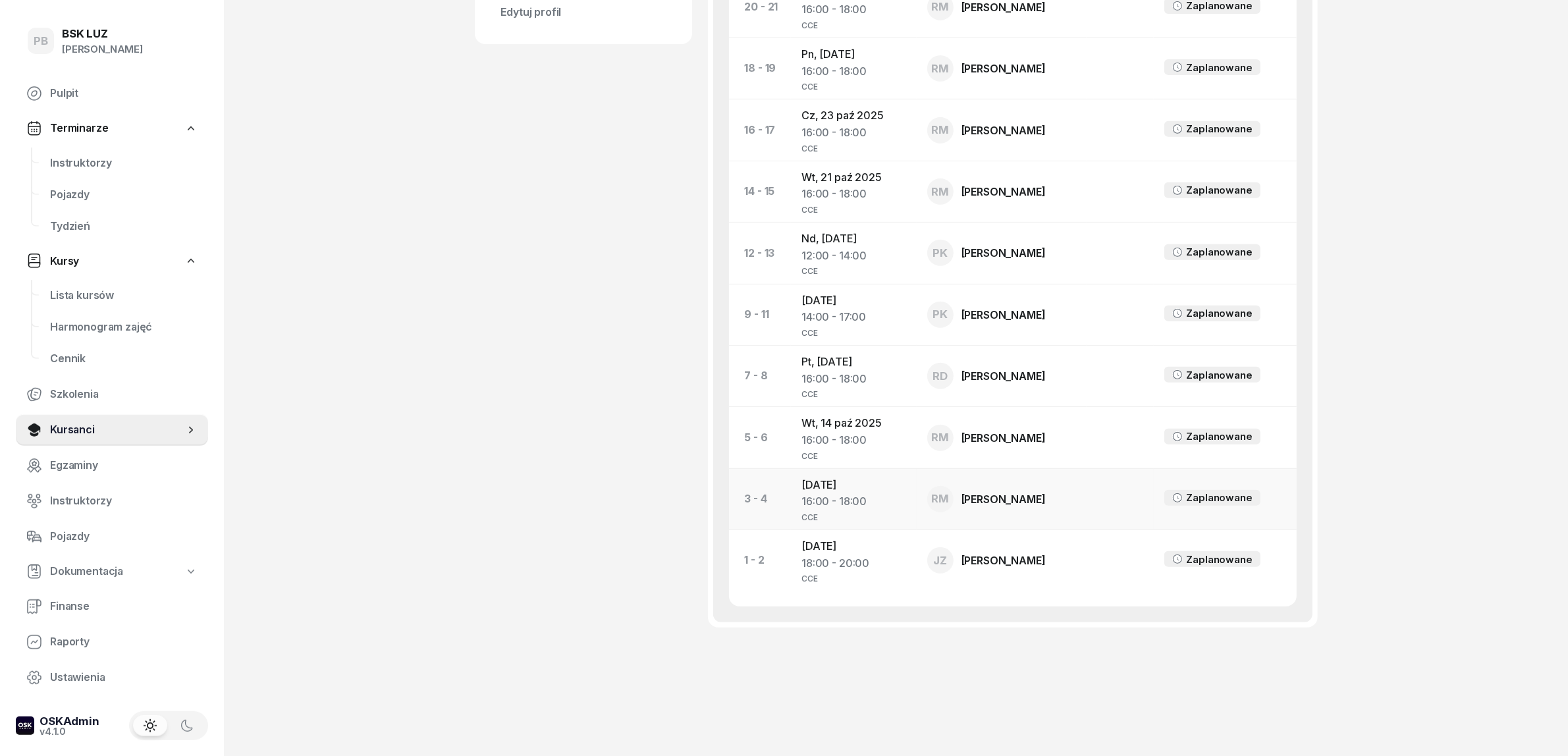
scroll to position [706, 0]
click at [844, 423] on td "Wt, 14 paź 2025 16:00 - 18:00 CCE" at bounding box center [853, 437] width 126 height 61
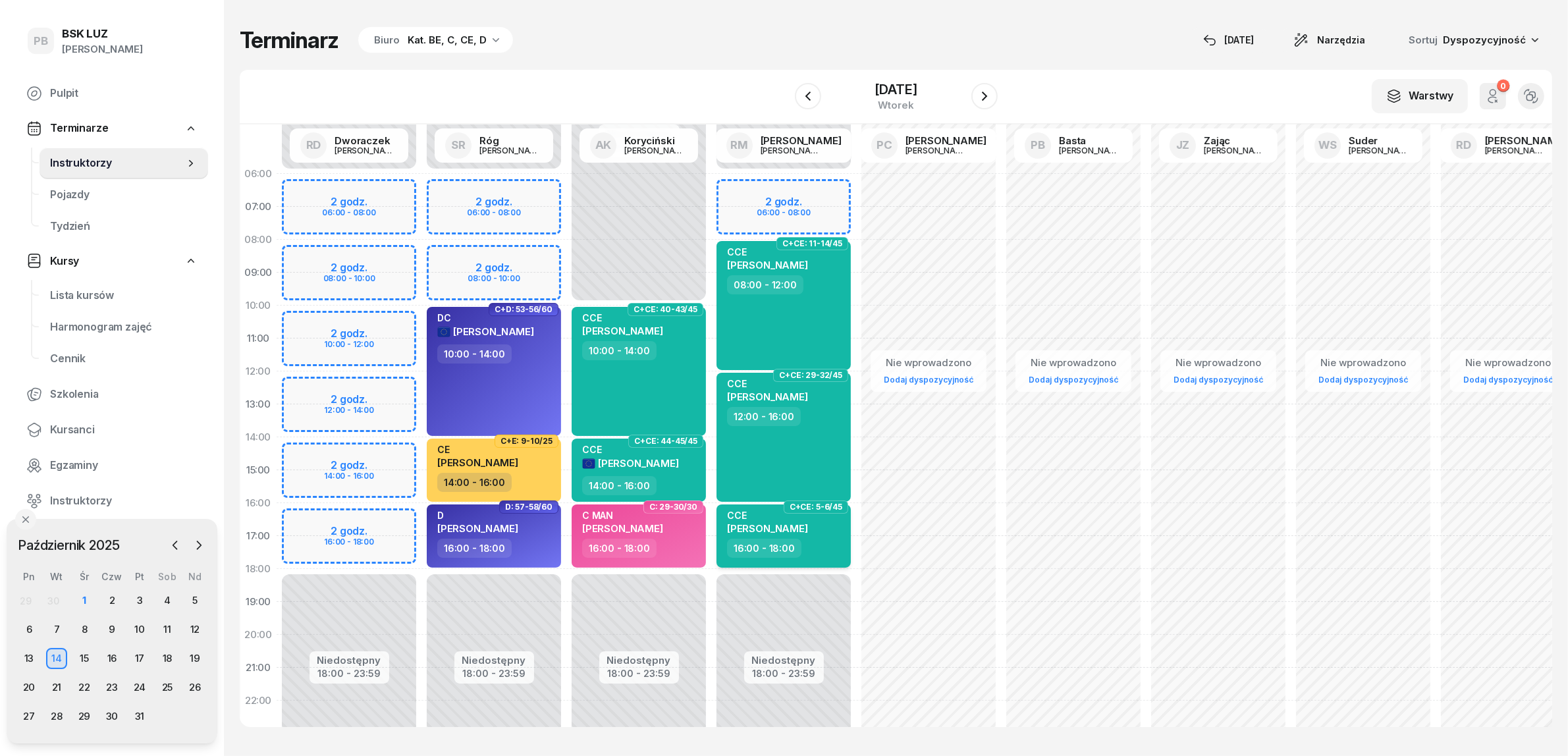
click at [807, 536] on div "CCE WOŹNIAK RAFAŁ" at bounding box center [767, 524] width 81 height 29
select select "16"
select select "18"
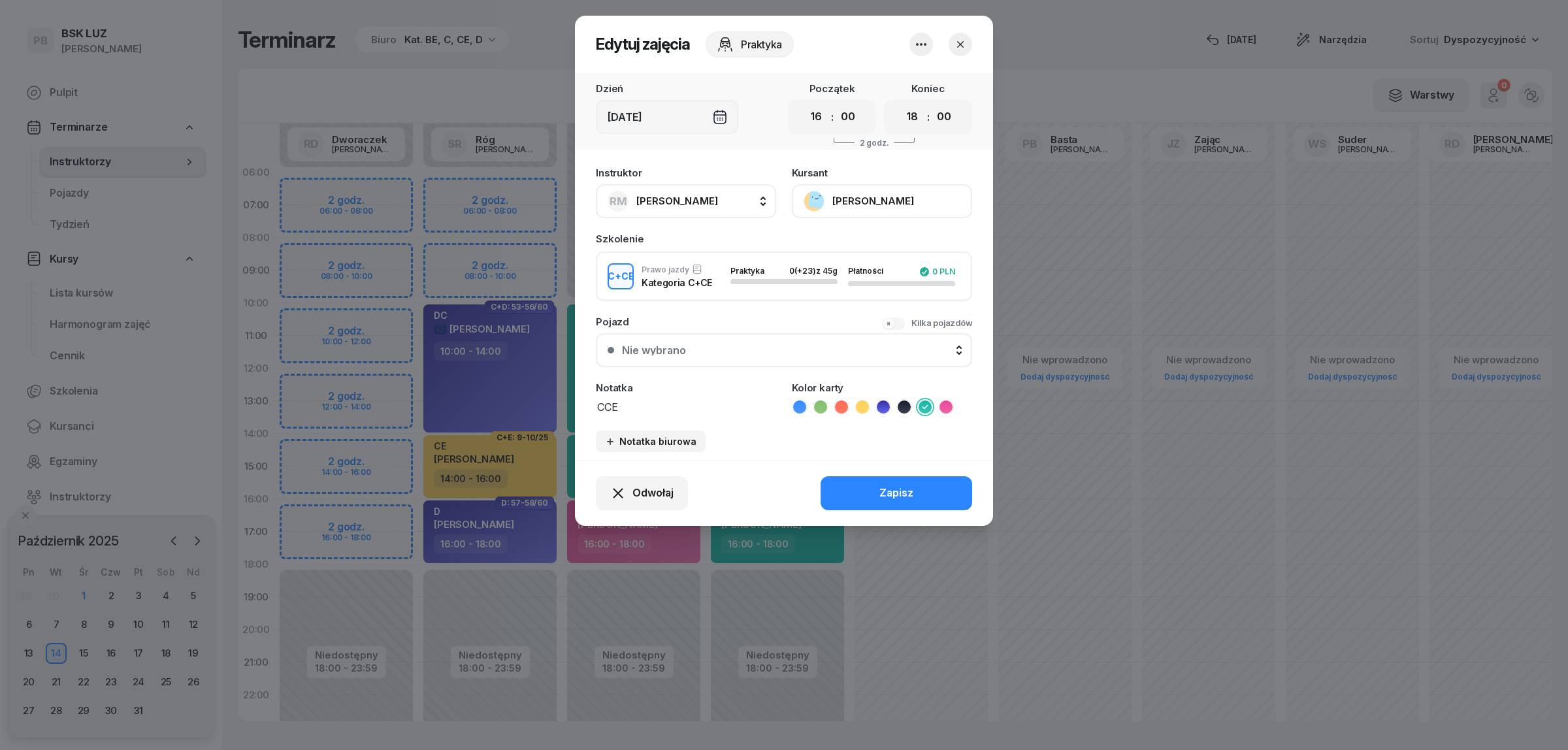
click at [923, 45] on icon "button" at bounding box center [921, 45] width 15 height 15
click at [909, 84] on link "Usuń" at bounding box center [914, 83] width 172 height 32
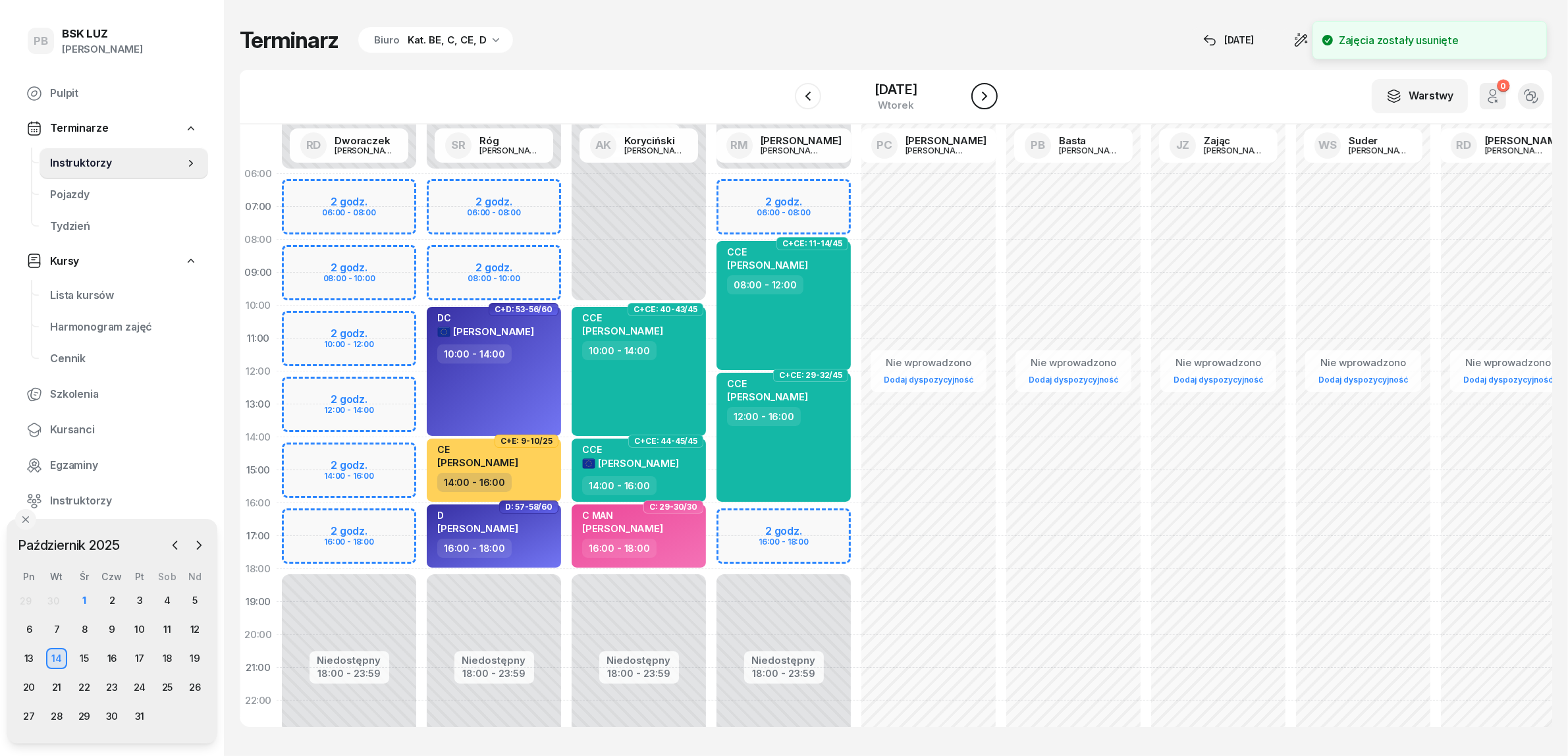
click at [992, 92] on icon "button" at bounding box center [985, 96] width 16 height 16
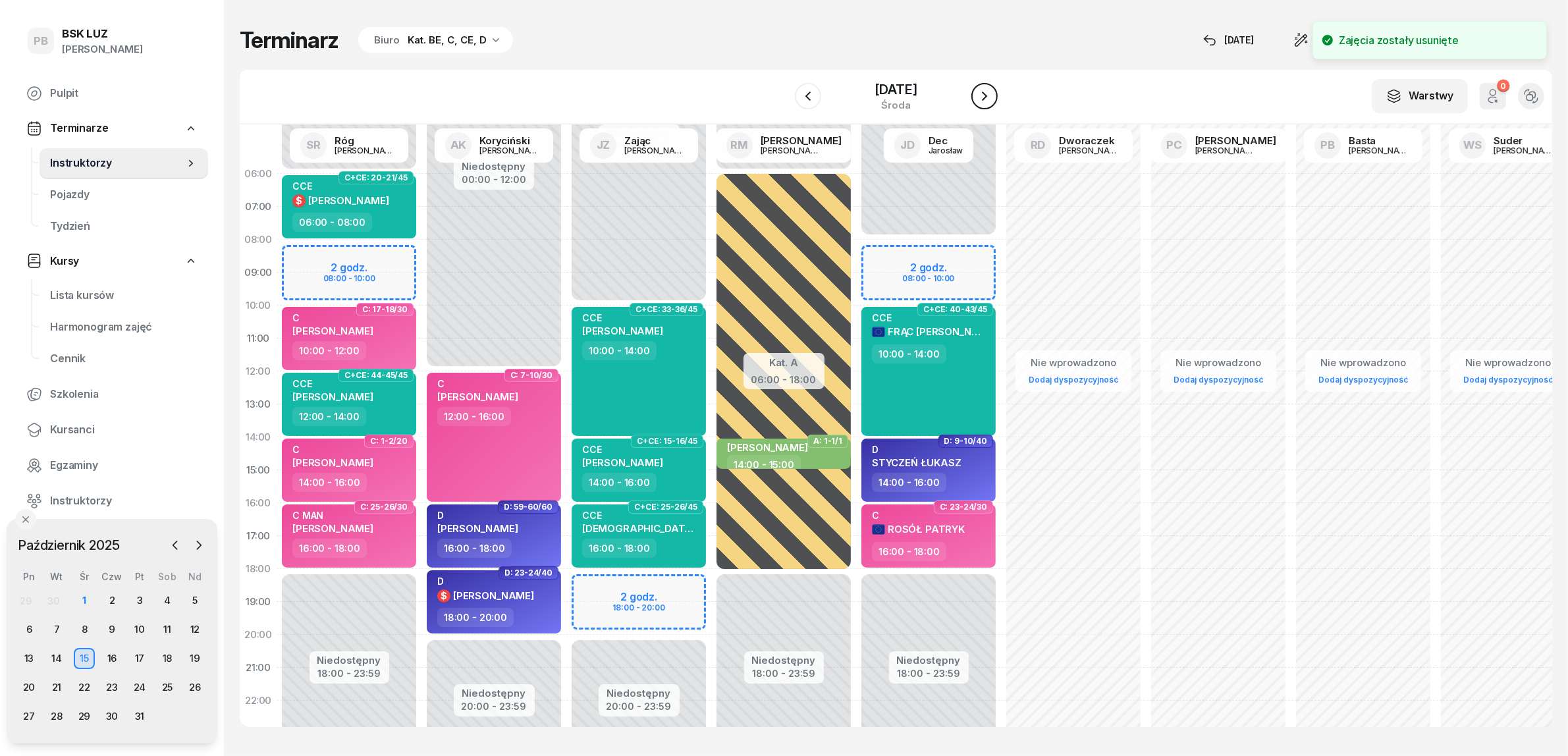
click at [987, 92] on icon "button" at bounding box center [984, 96] width 5 height 9
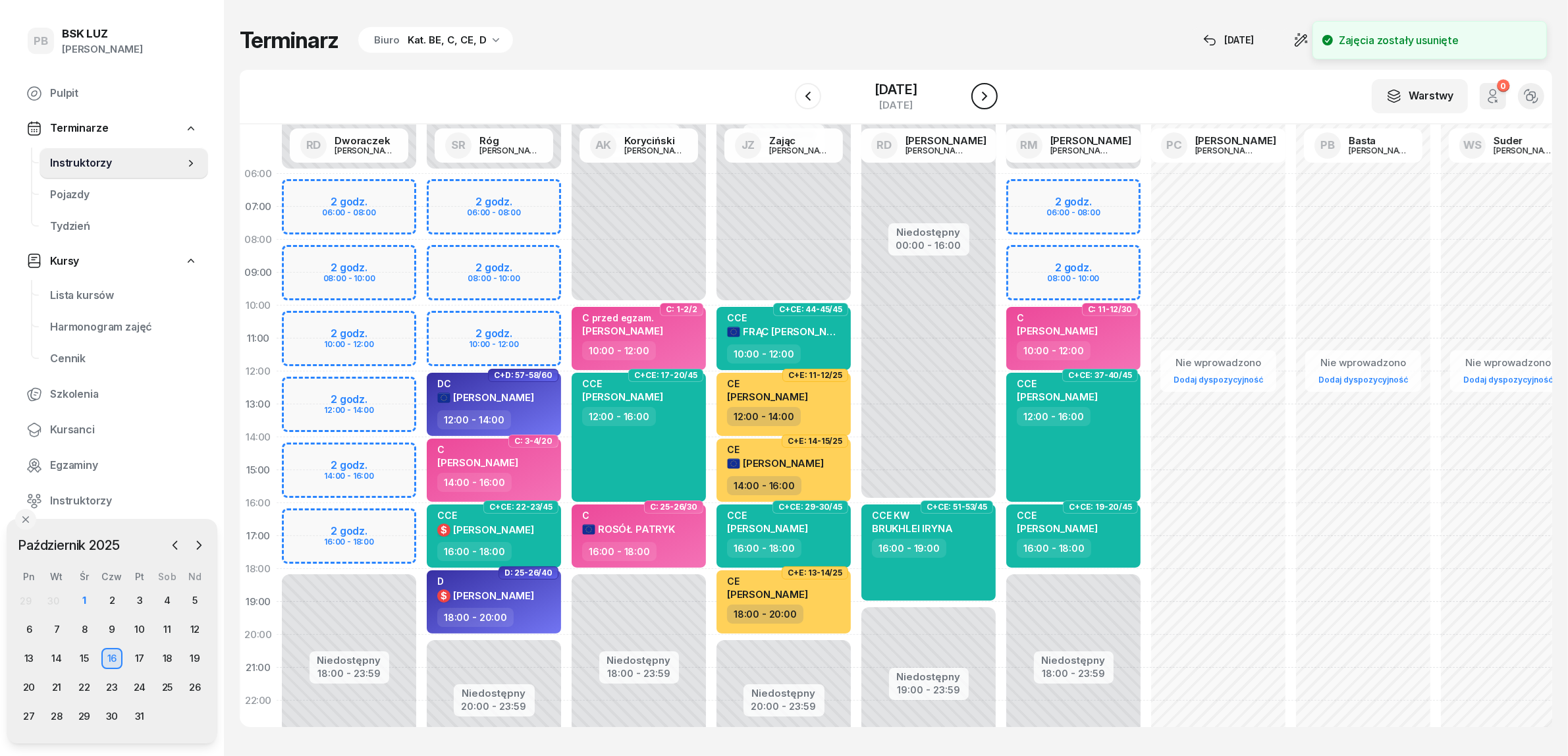
click at [987, 92] on icon "button" at bounding box center [984, 96] width 5 height 9
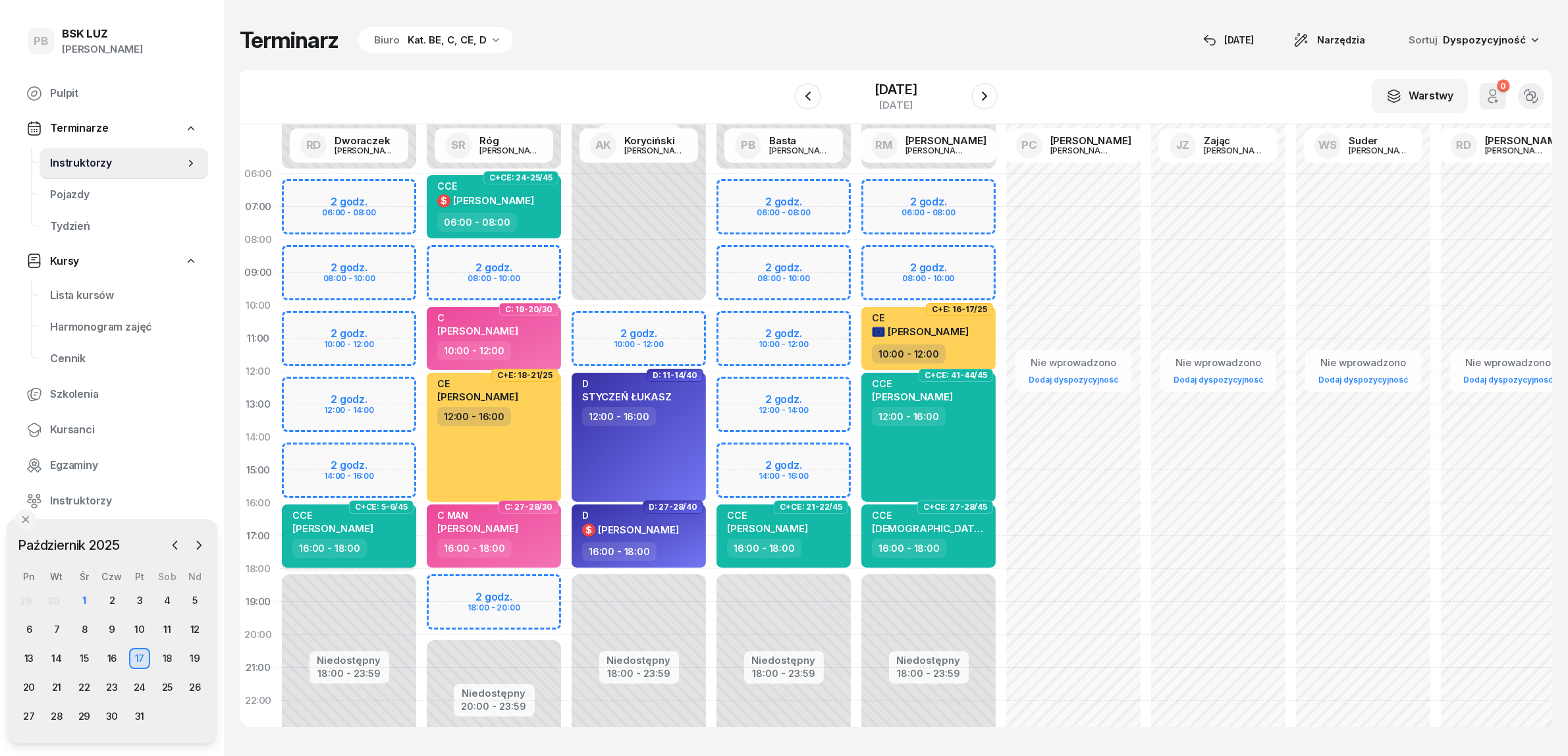
click at [400, 555] on div "16:00 - 18:00" at bounding box center [350, 548] width 116 height 19
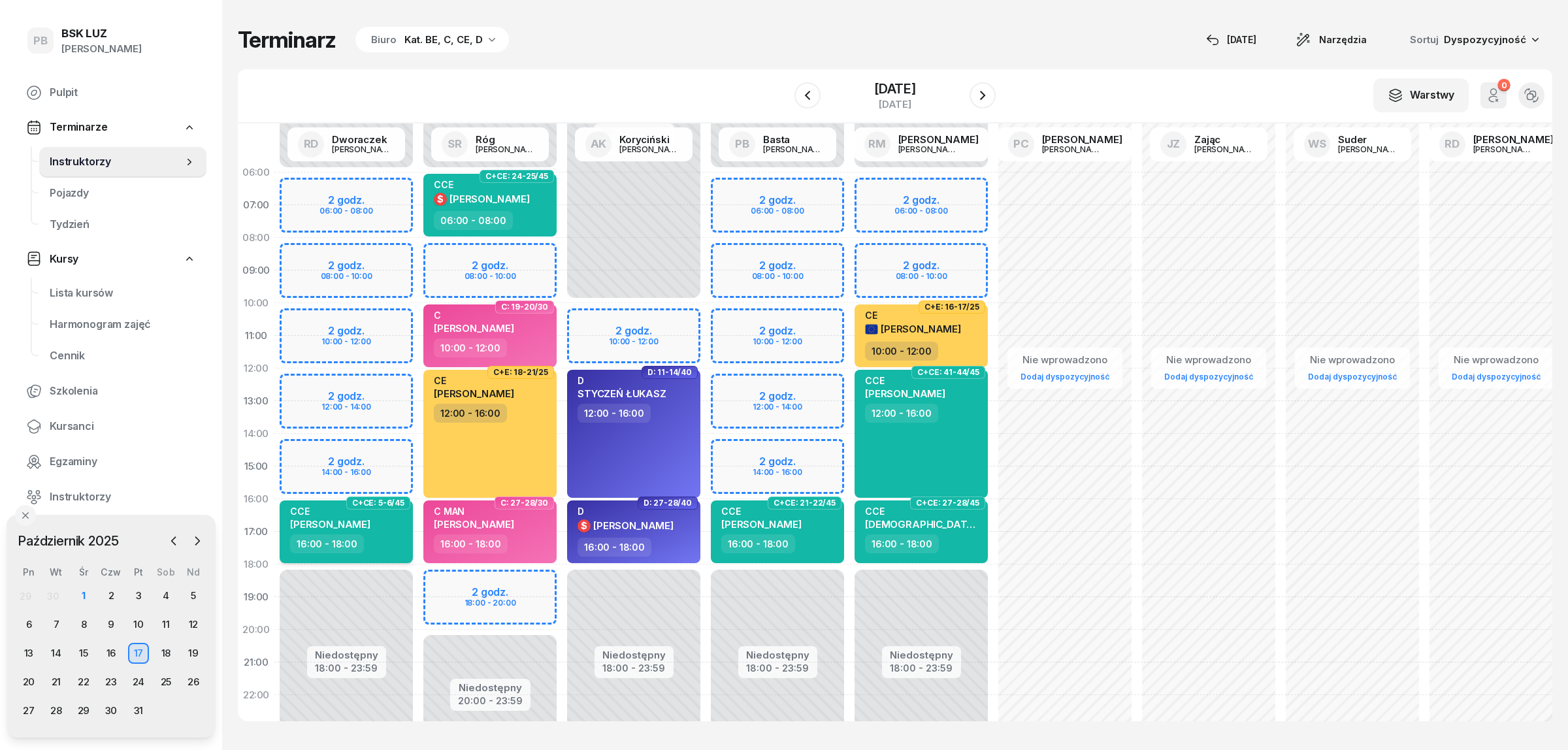
select select "16"
select select "18"
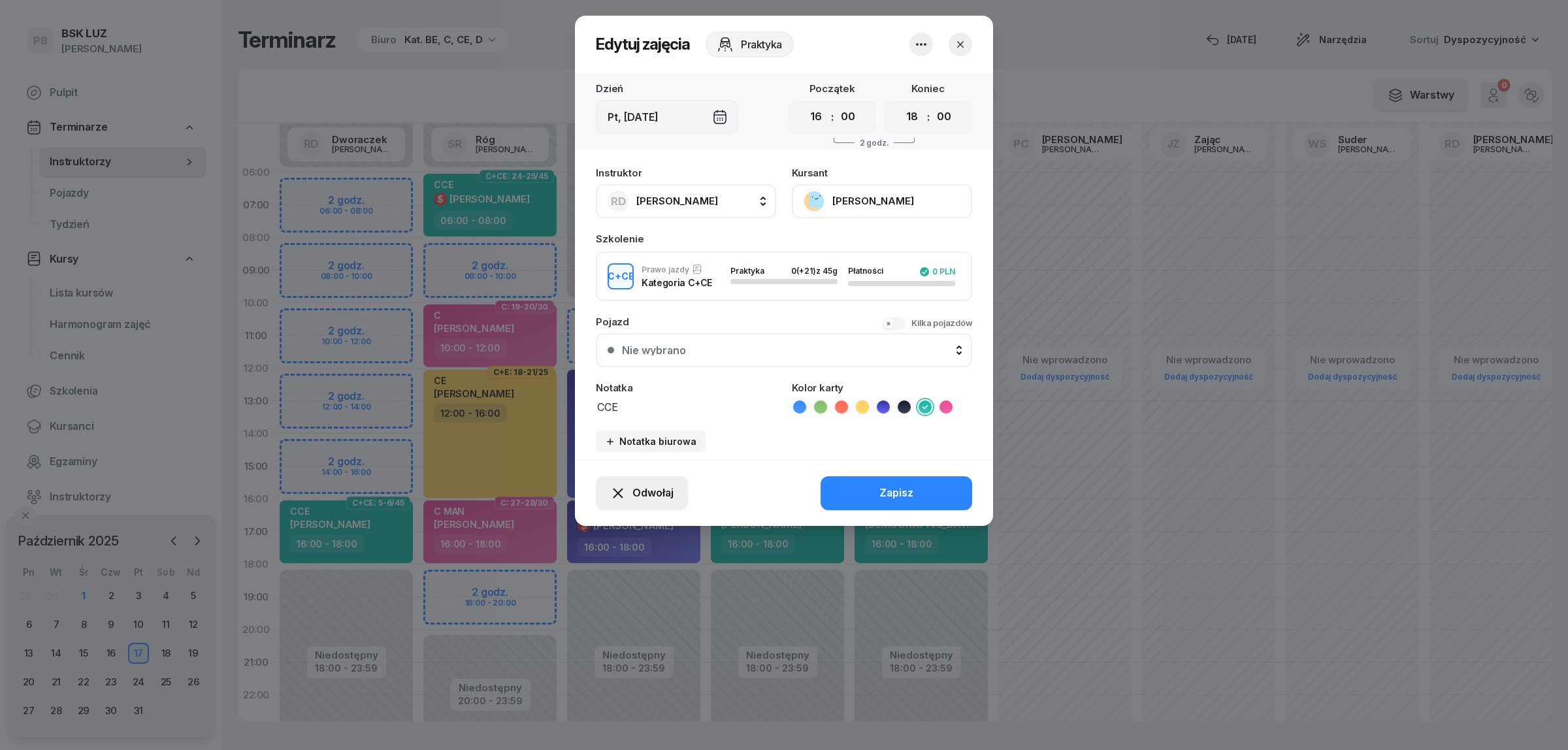
click at [671, 491] on span "Odwołaj" at bounding box center [653, 494] width 41 height 17
click at [931, 44] on button "button" at bounding box center [921, 44] width 24 height 24
click at [902, 82] on link "Usuń" at bounding box center [914, 83] width 172 height 32
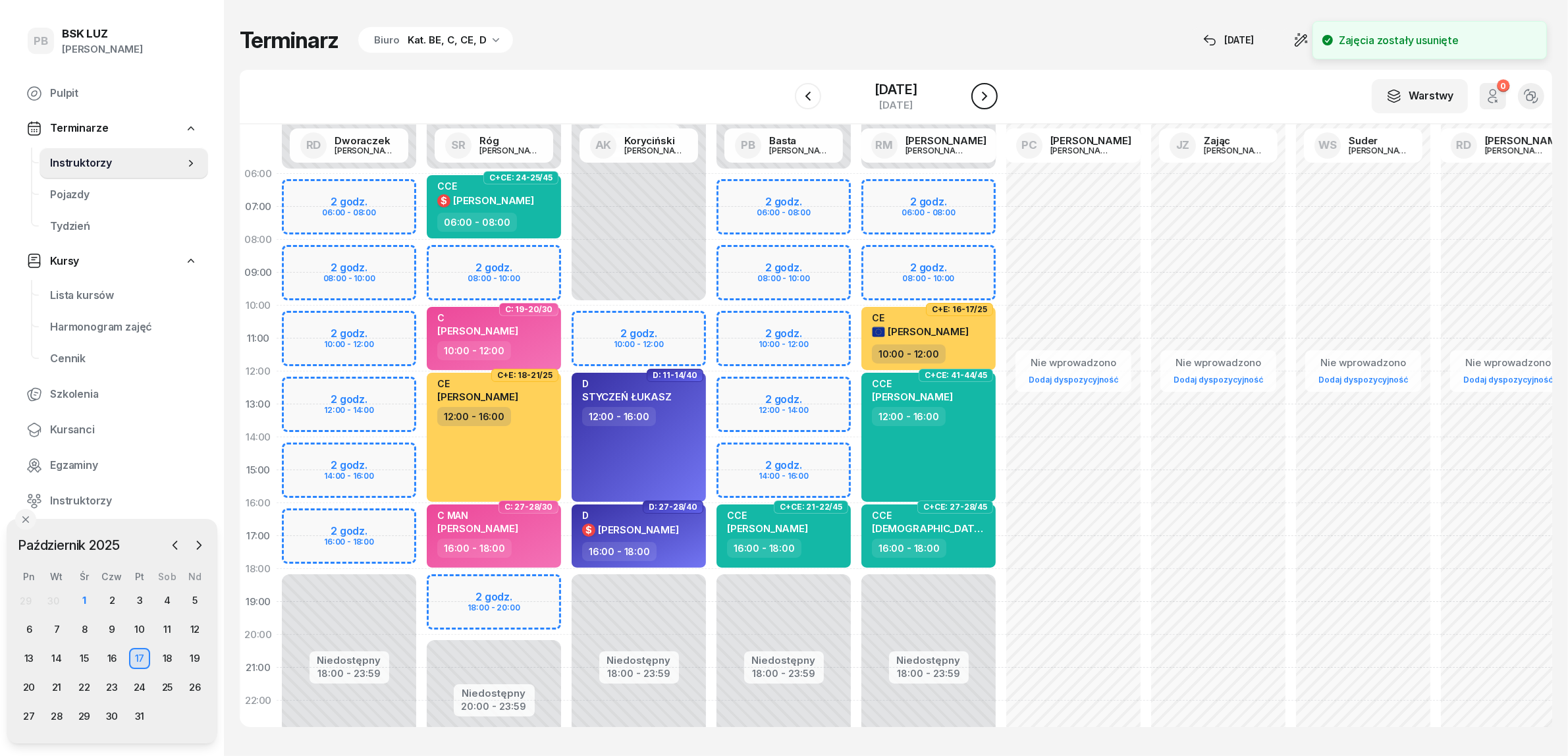
click at [986, 89] on button "button" at bounding box center [985, 96] width 26 height 26
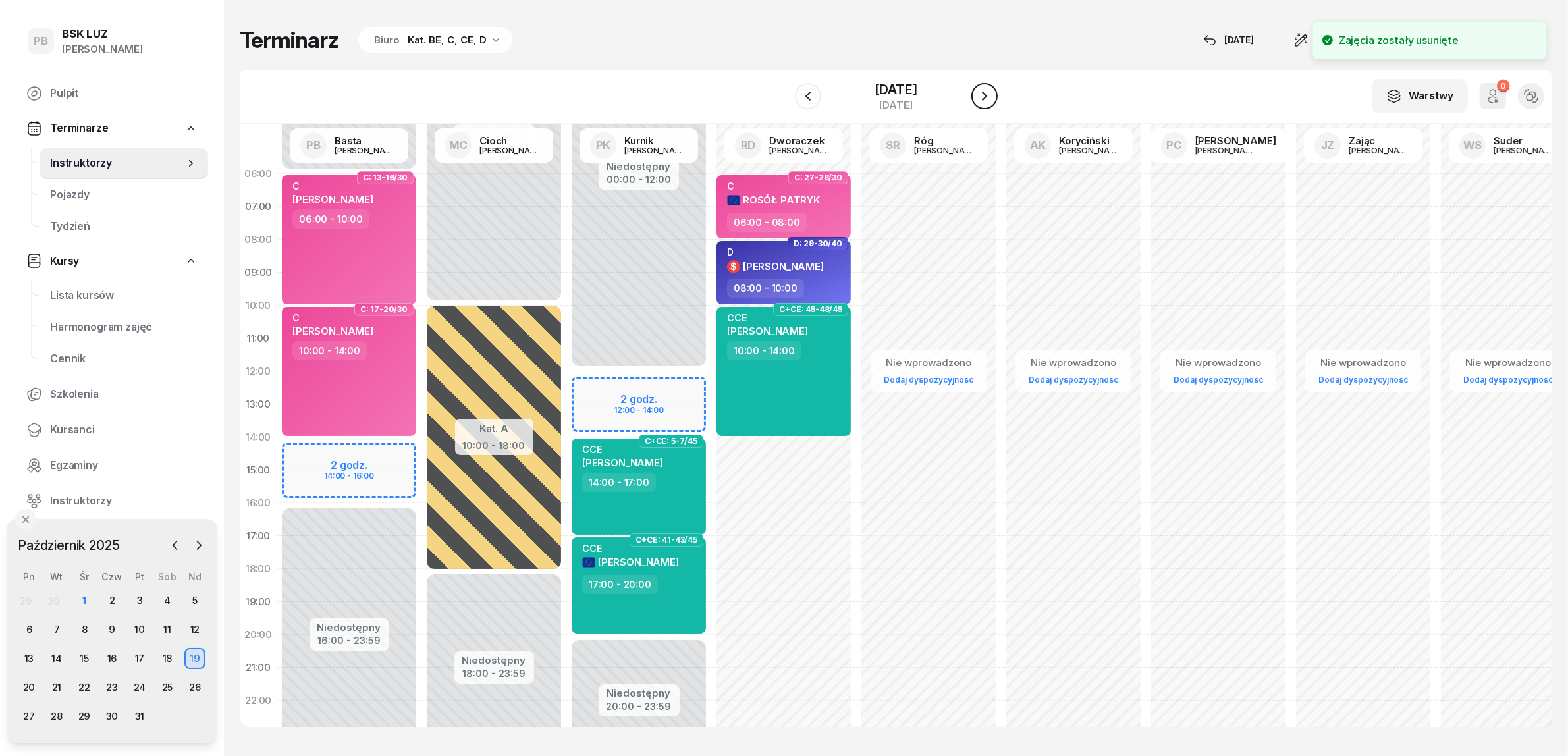
click at [986, 89] on button "button" at bounding box center [985, 96] width 26 height 26
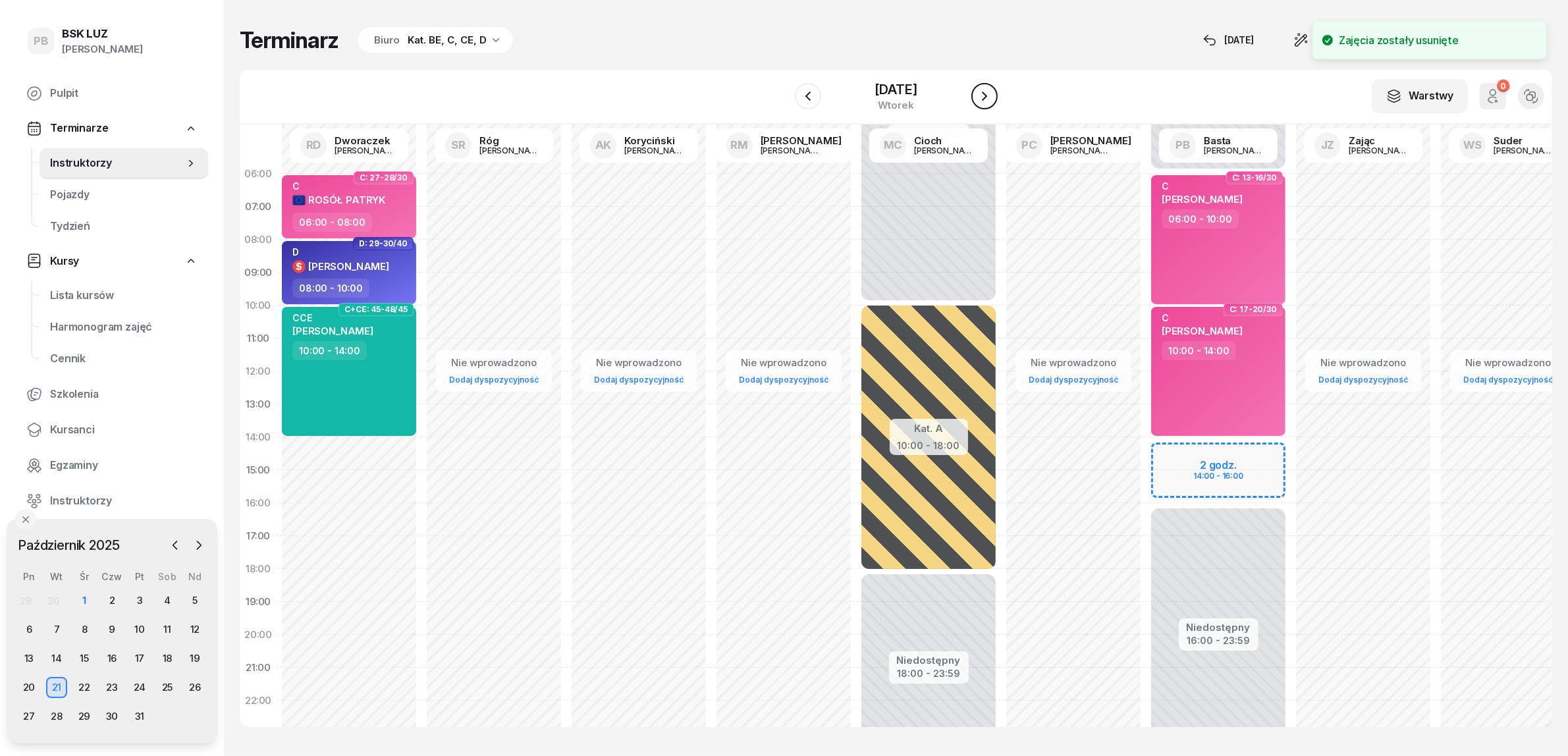
click at [986, 89] on button "button" at bounding box center [985, 96] width 26 height 26
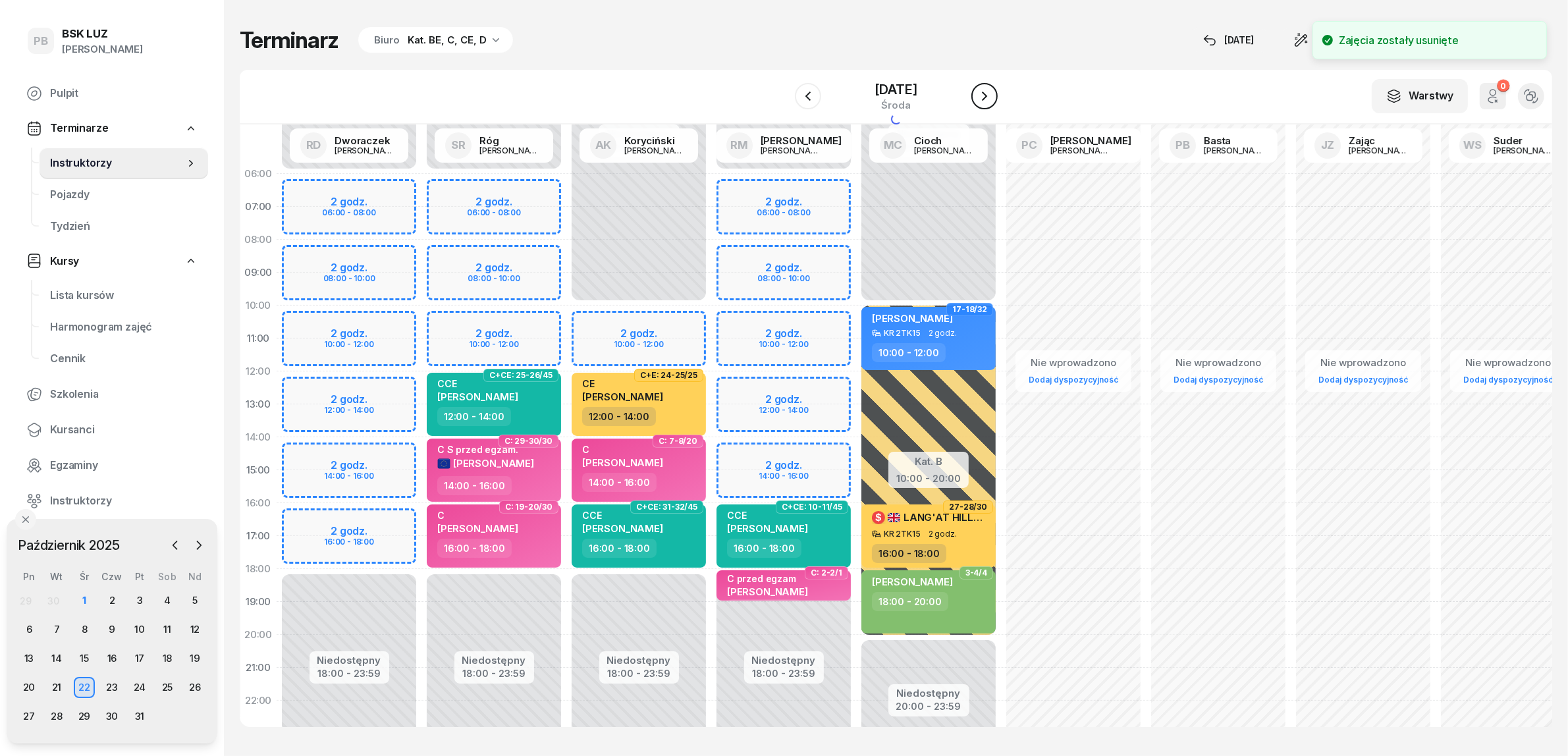
click at [986, 89] on button "button" at bounding box center [985, 96] width 26 height 26
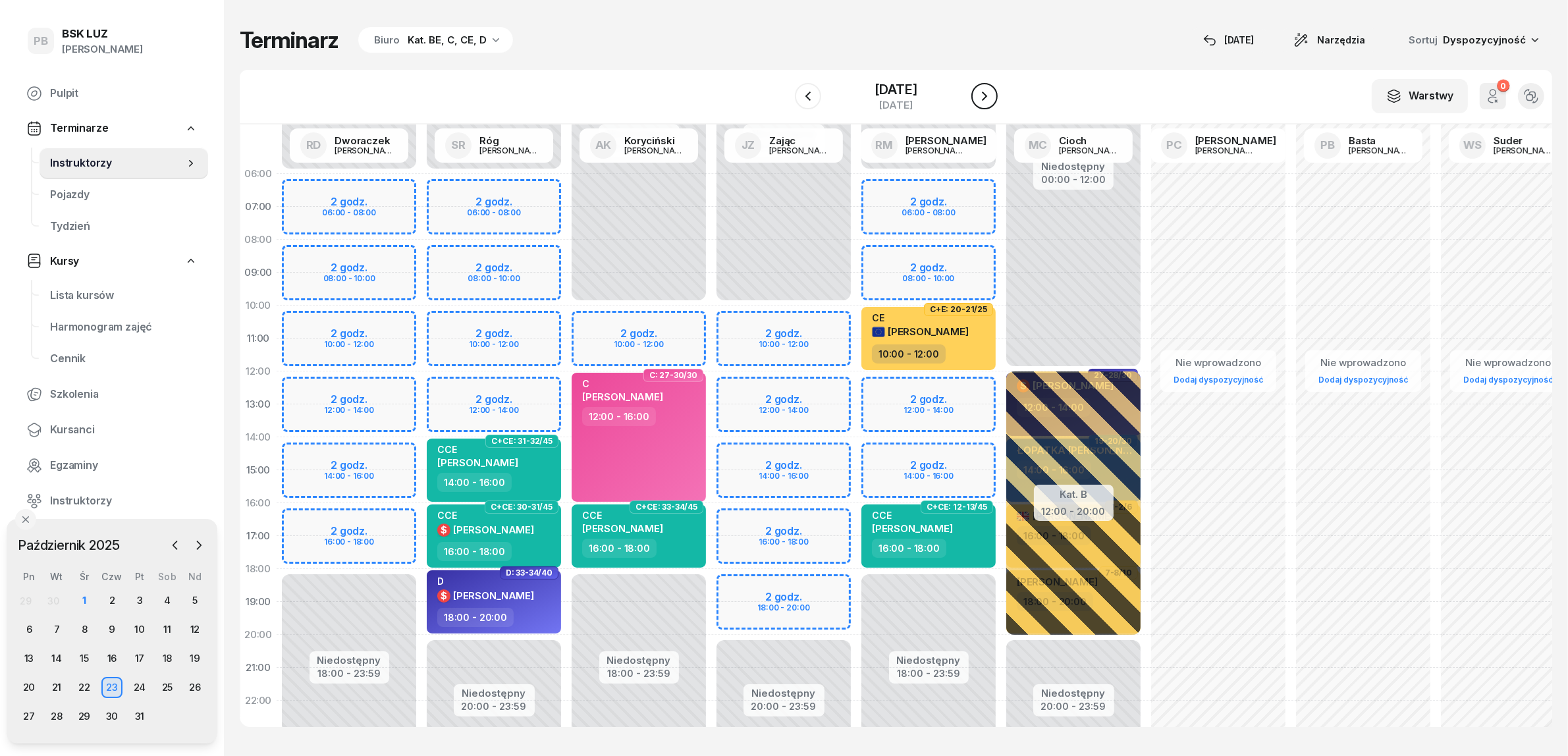
click at [986, 89] on button "button" at bounding box center [985, 96] width 26 height 26
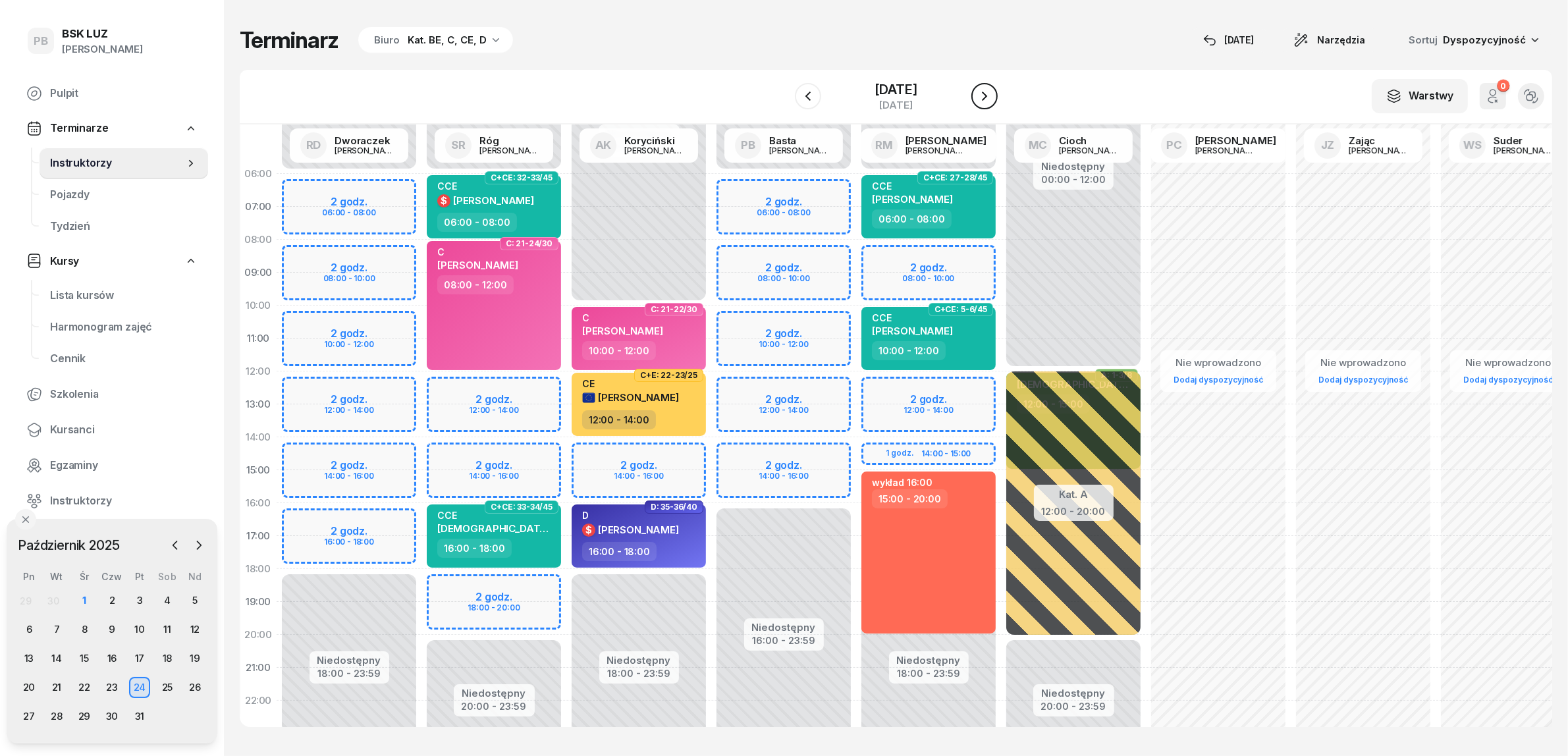
click at [986, 89] on button "button" at bounding box center [985, 96] width 26 height 26
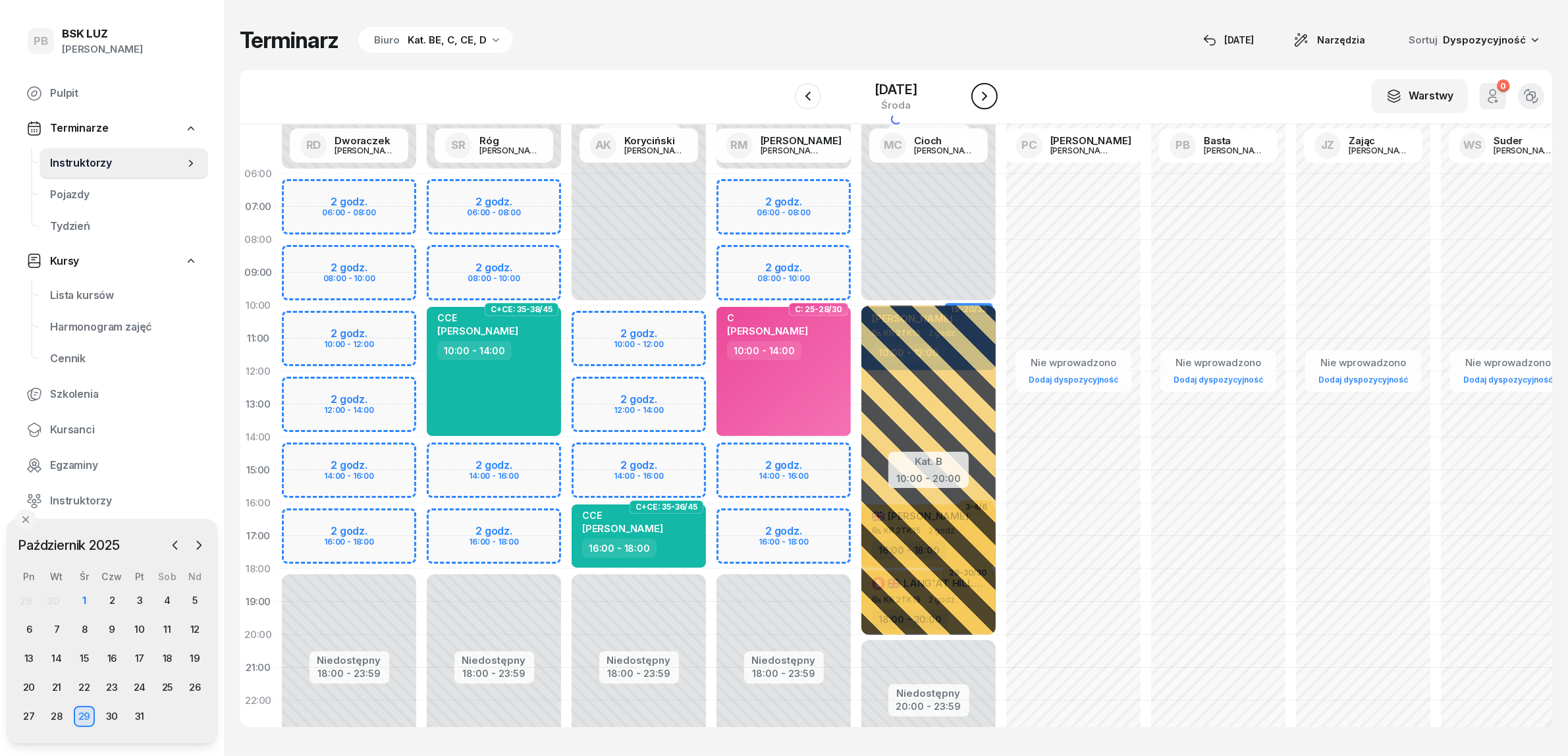
click at [986, 89] on button "button" at bounding box center [985, 96] width 26 height 26
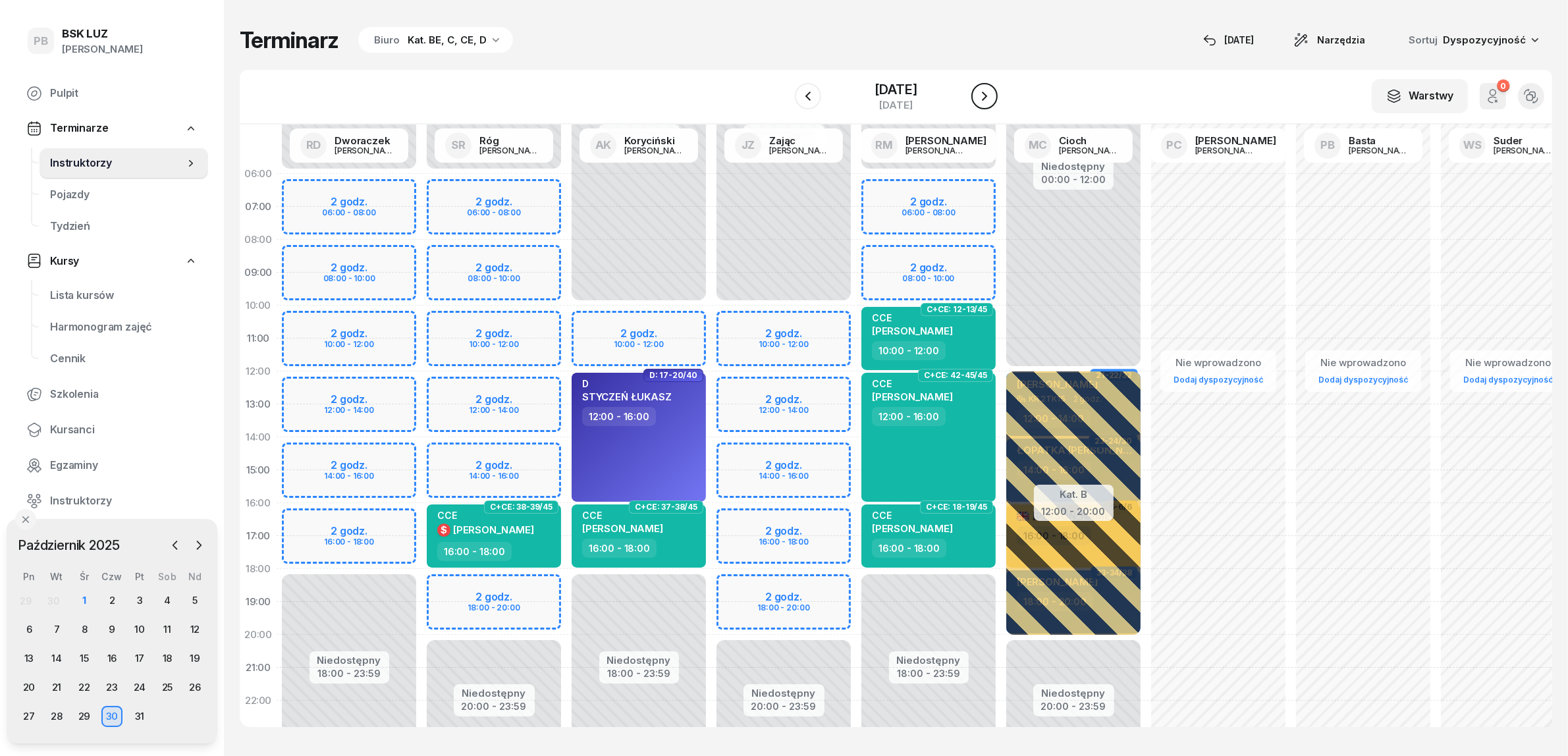
click at [992, 100] on icon "button" at bounding box center [985, 96] width 16 height 16
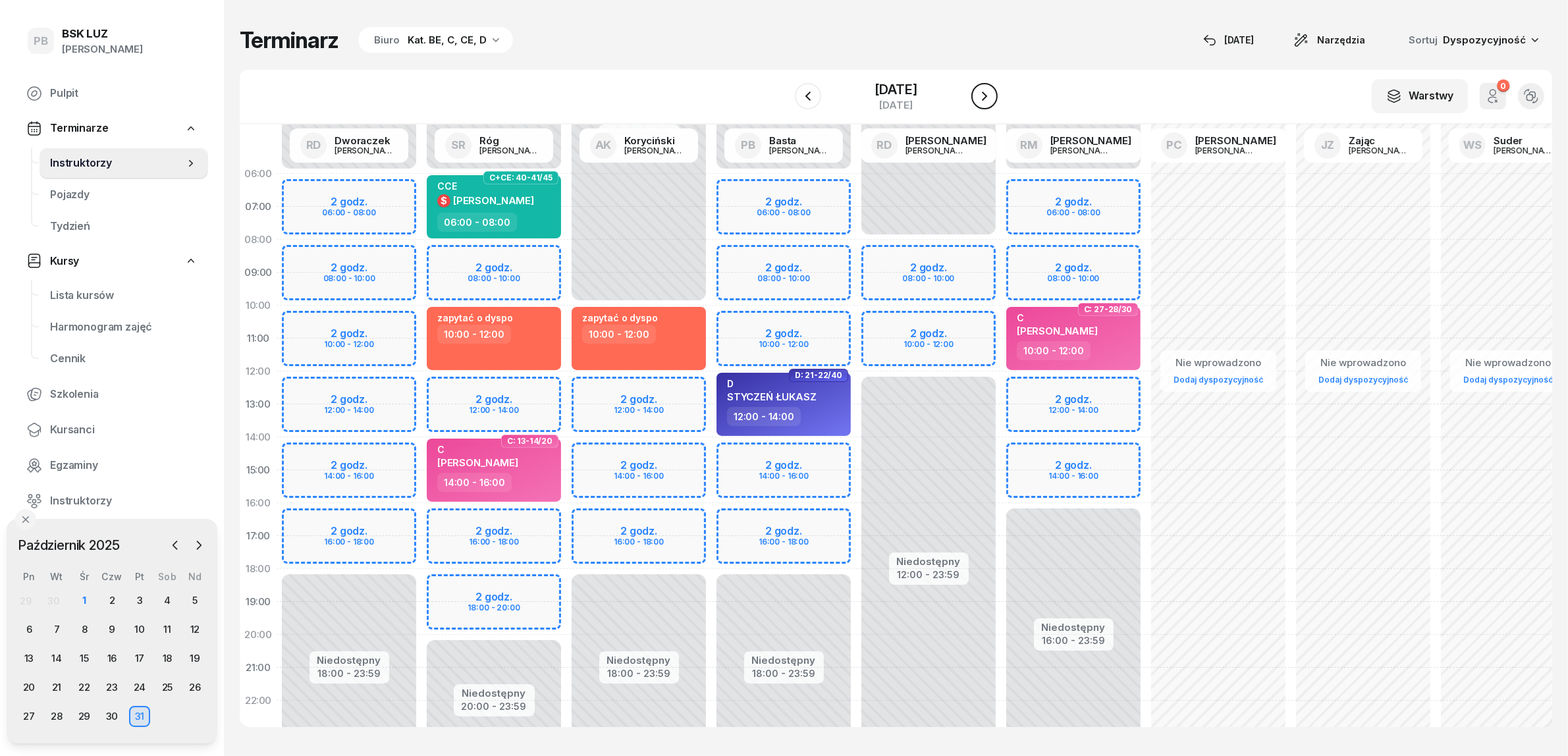
click at [992, 100] on icon "button" at bounding box center [985, 96] width 16 height 16
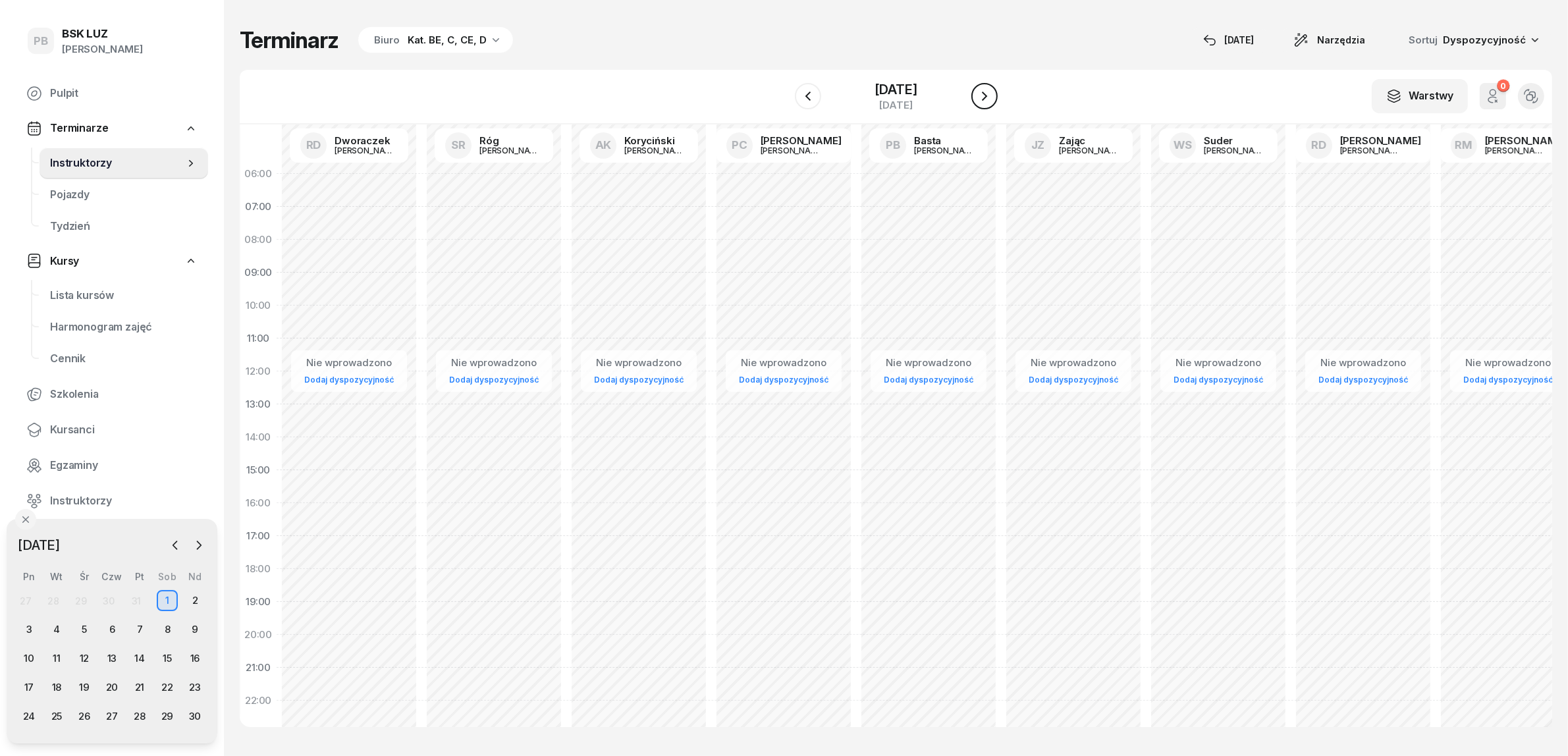
click at [992, 100] on button "button" at bounding box center [985, 96] width 26 height 26
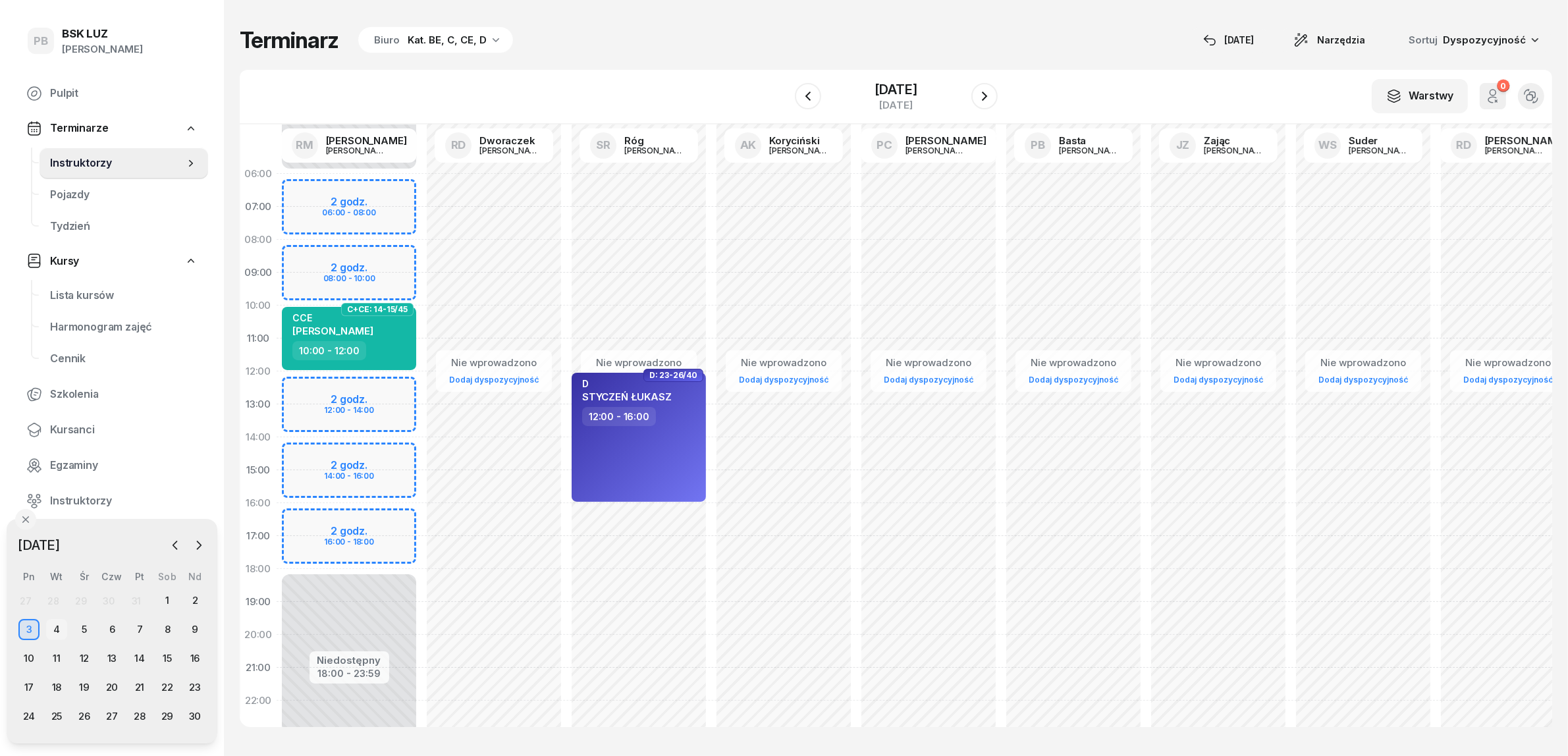
click at [54, 630] on div "4" at bounding box center [56, 629] width 21 height 21
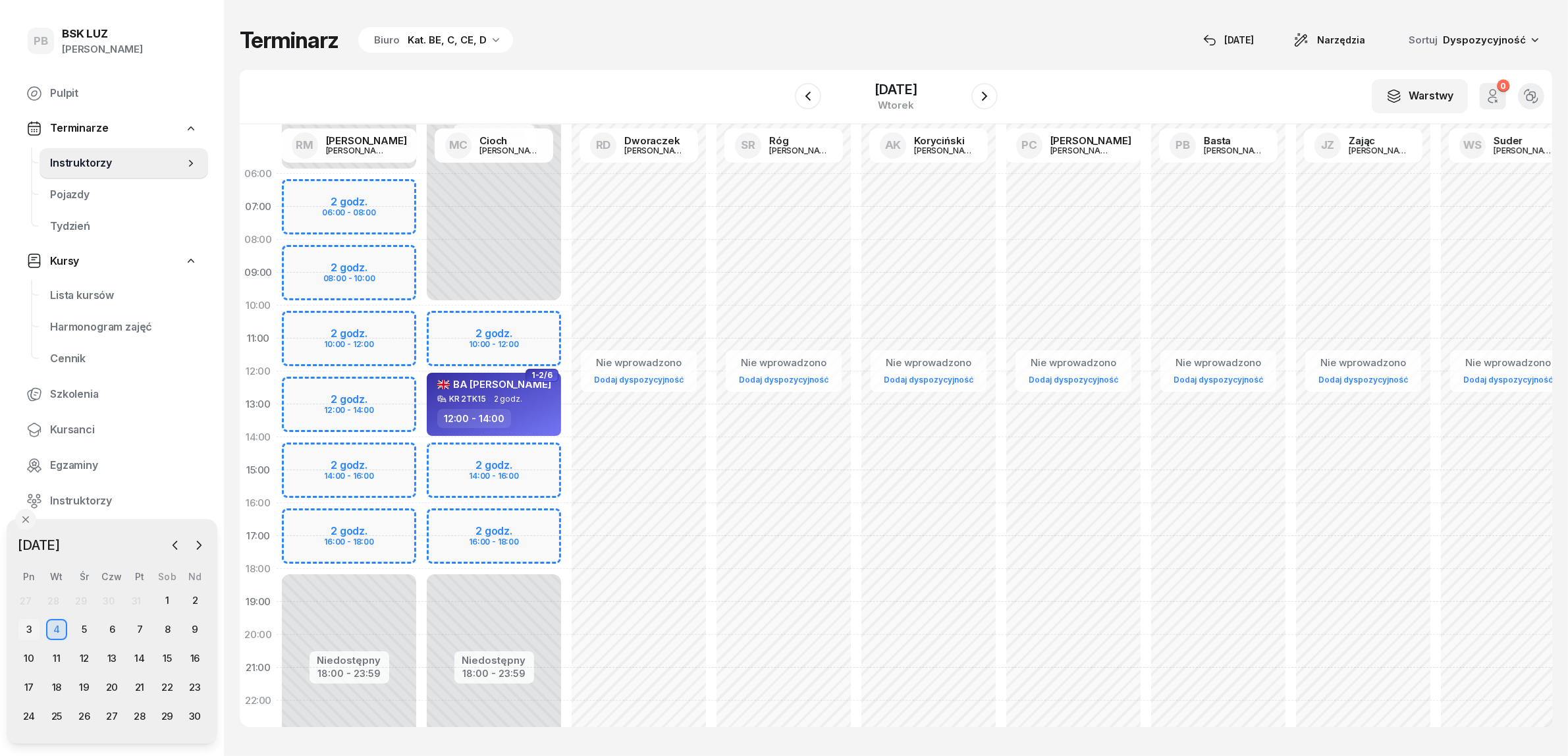
click at [27, 631] on div "3" at bounding box center [29, 629] width 21 height 21
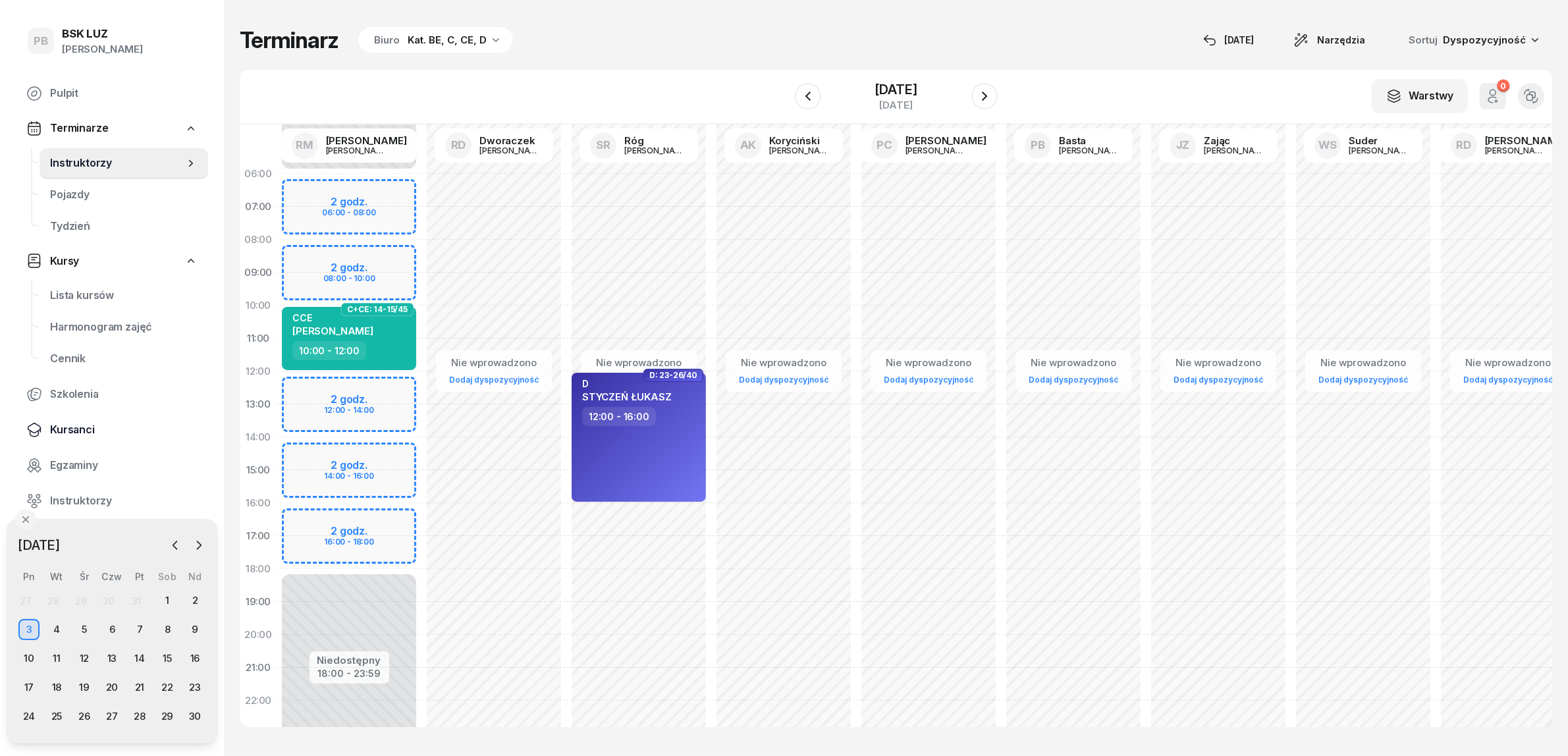
click at [76, 428] on span "Kursanci" at bounding box center [123, 430] width 147 height 17
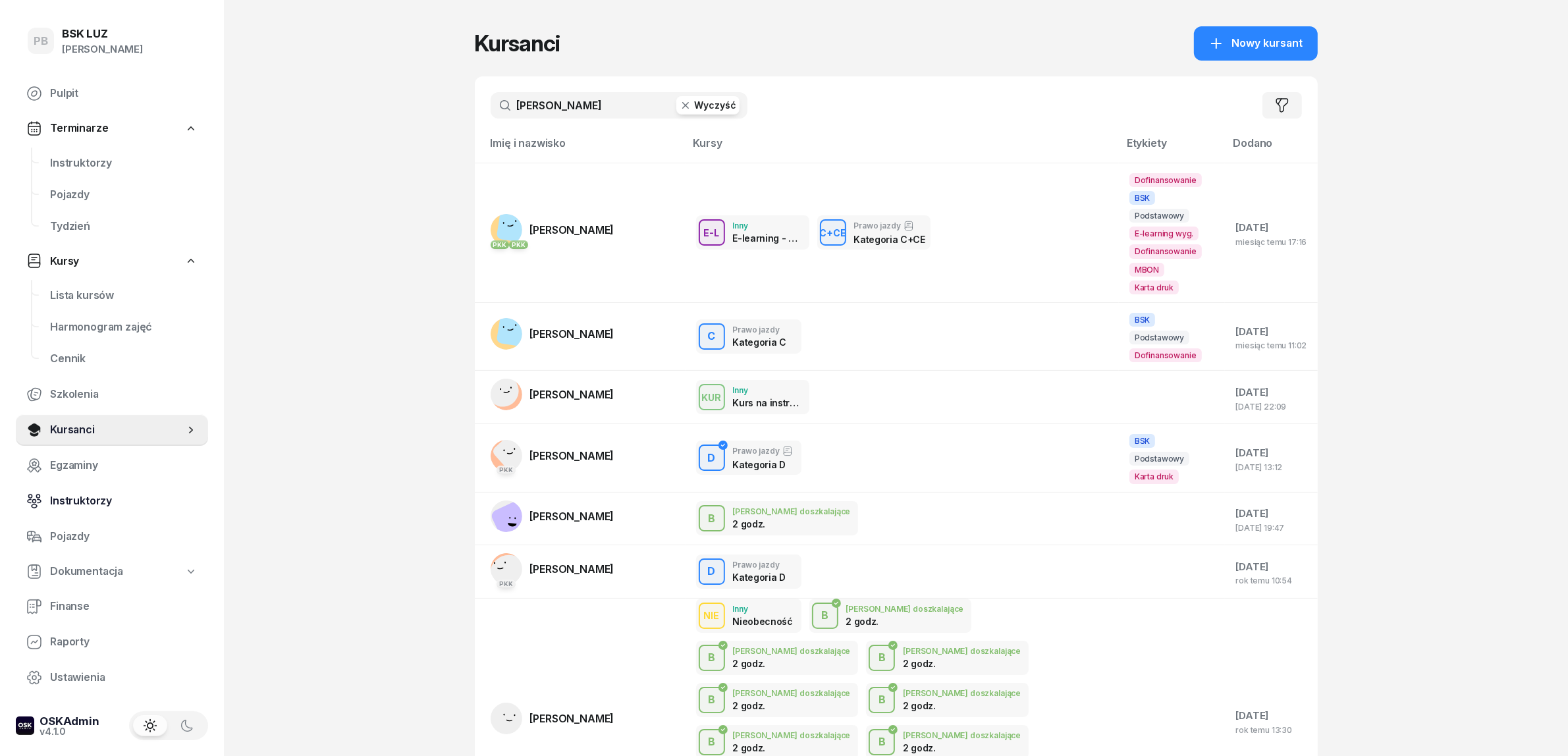
click at [77, 499] on span "Instruktorzy" at bounding box center [123, 501] width 147 height 17
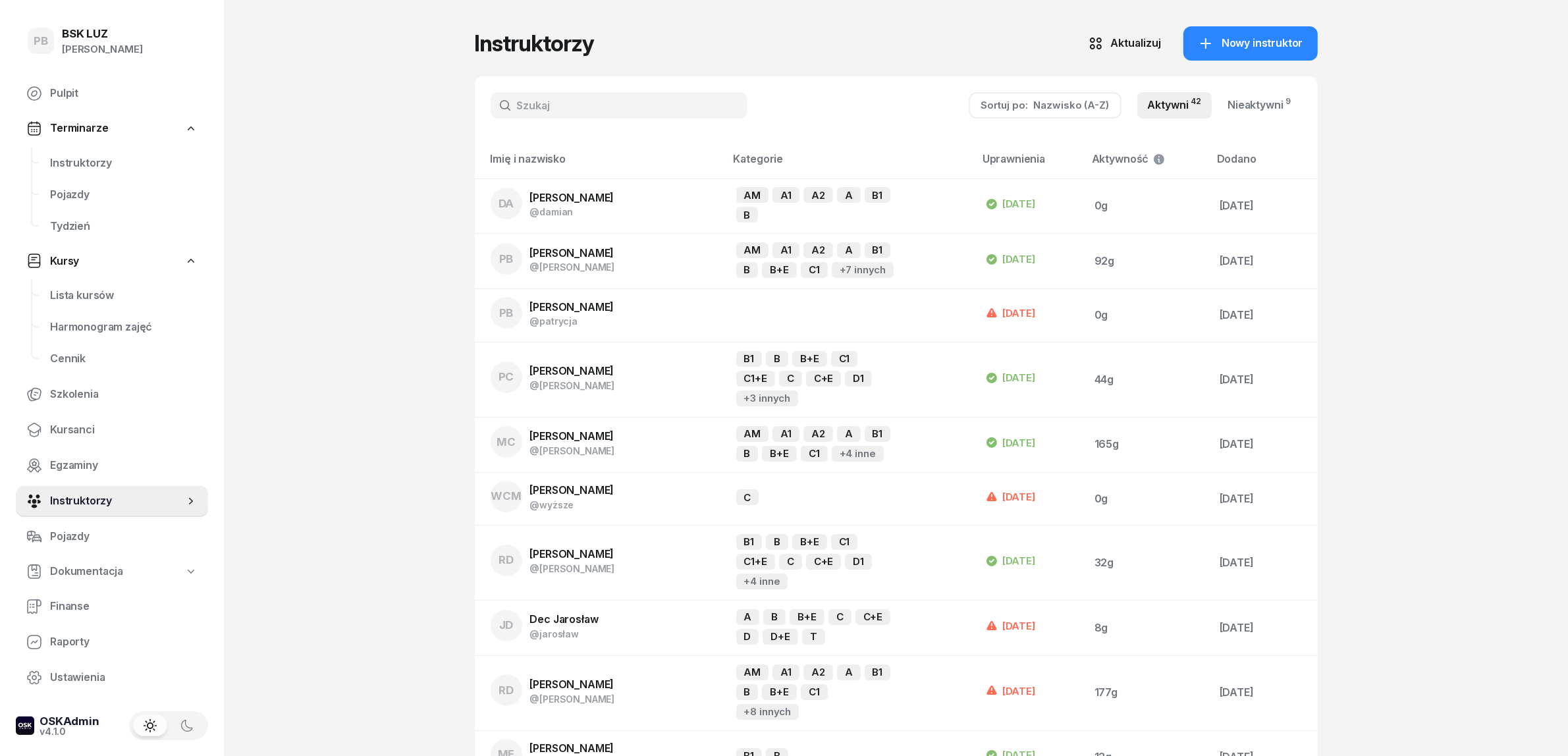
click at [620, 116] on input "text" at bounding box center [618, 106] width 257 height 26
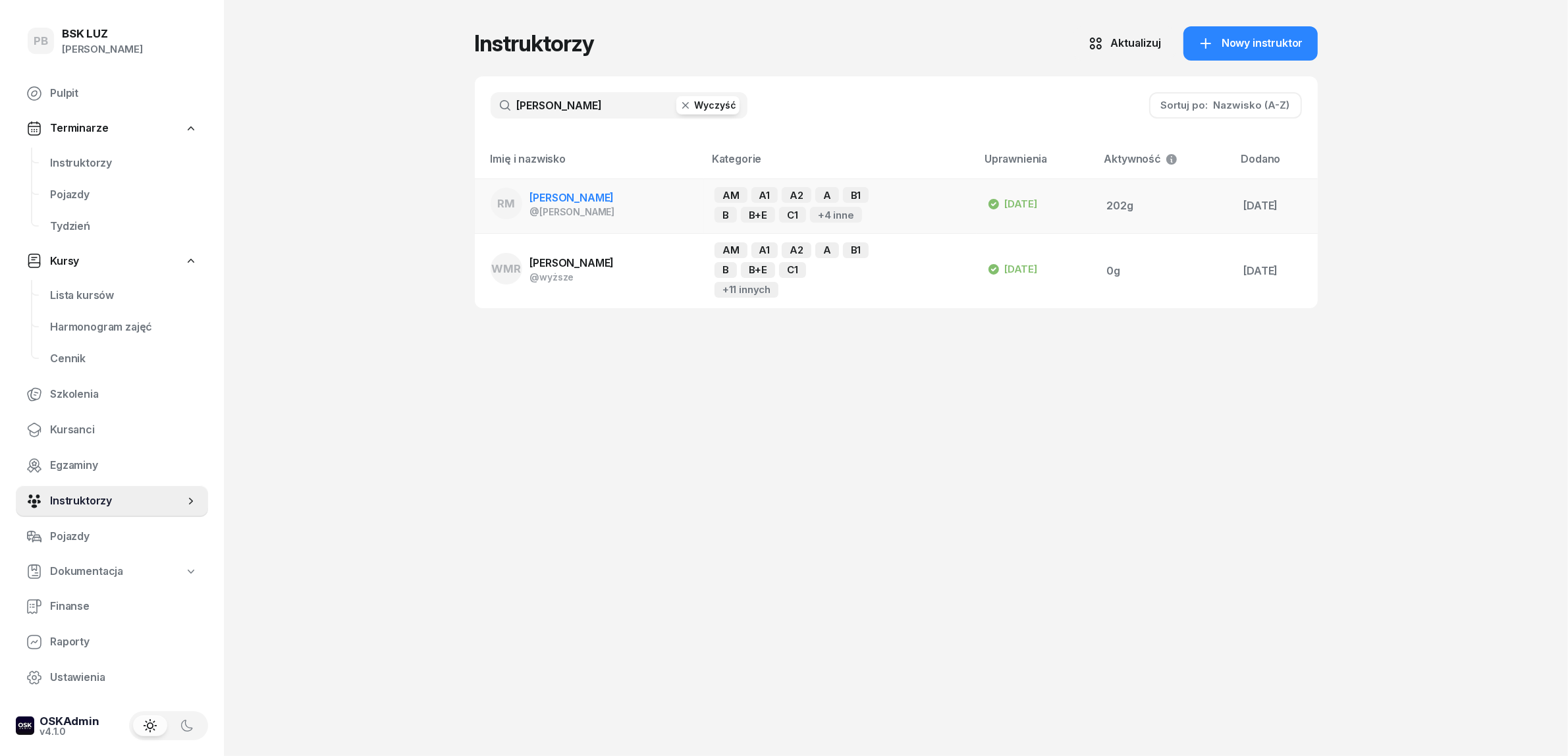
type input "markowicz"
click at [630, 189] on td "RM Markowicz Robert @robert" at bounding box center [589, 206] width 229 height 55
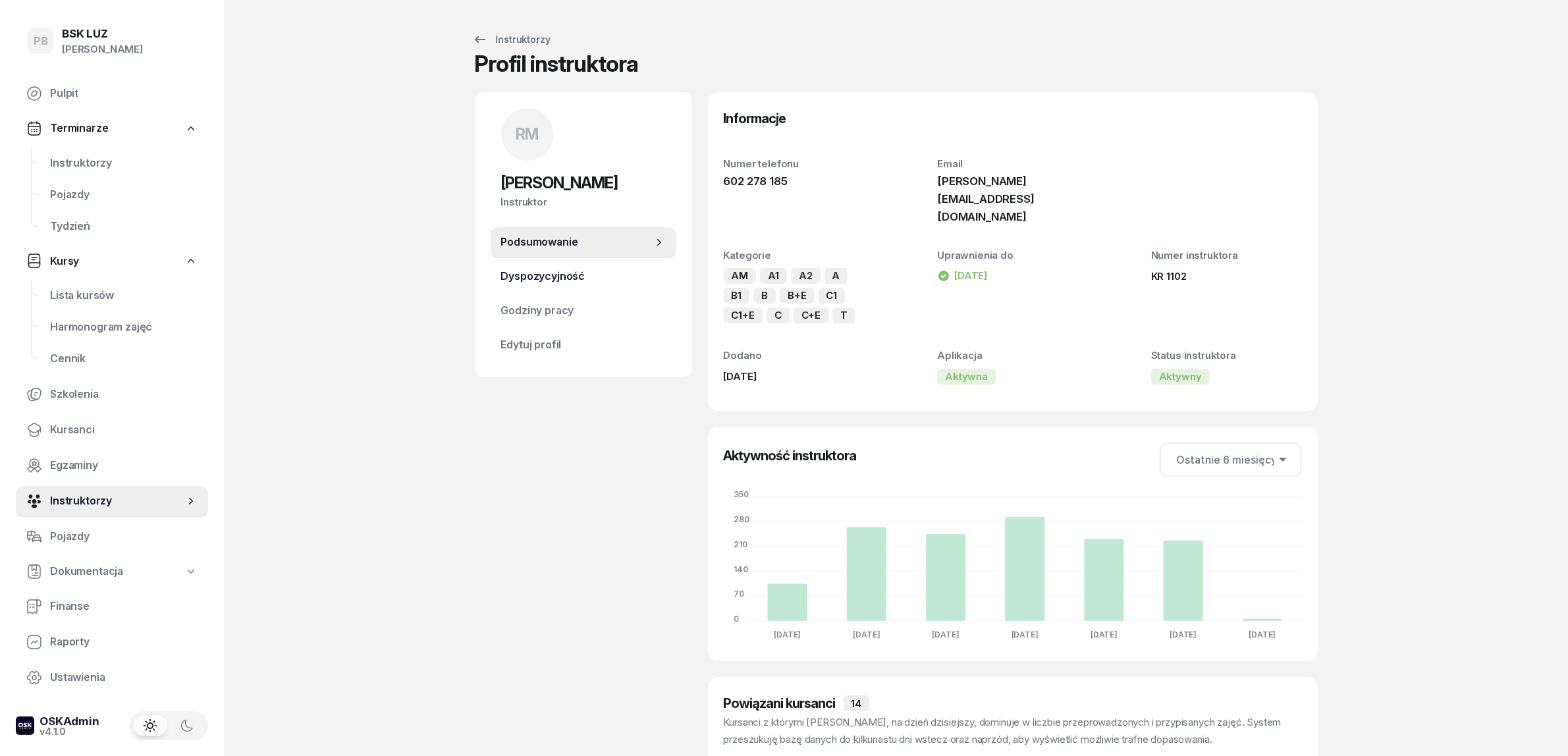
click at [607, 278] on span "Dyspozycyjność" at bounding box center [583, 276] width 164 height 17
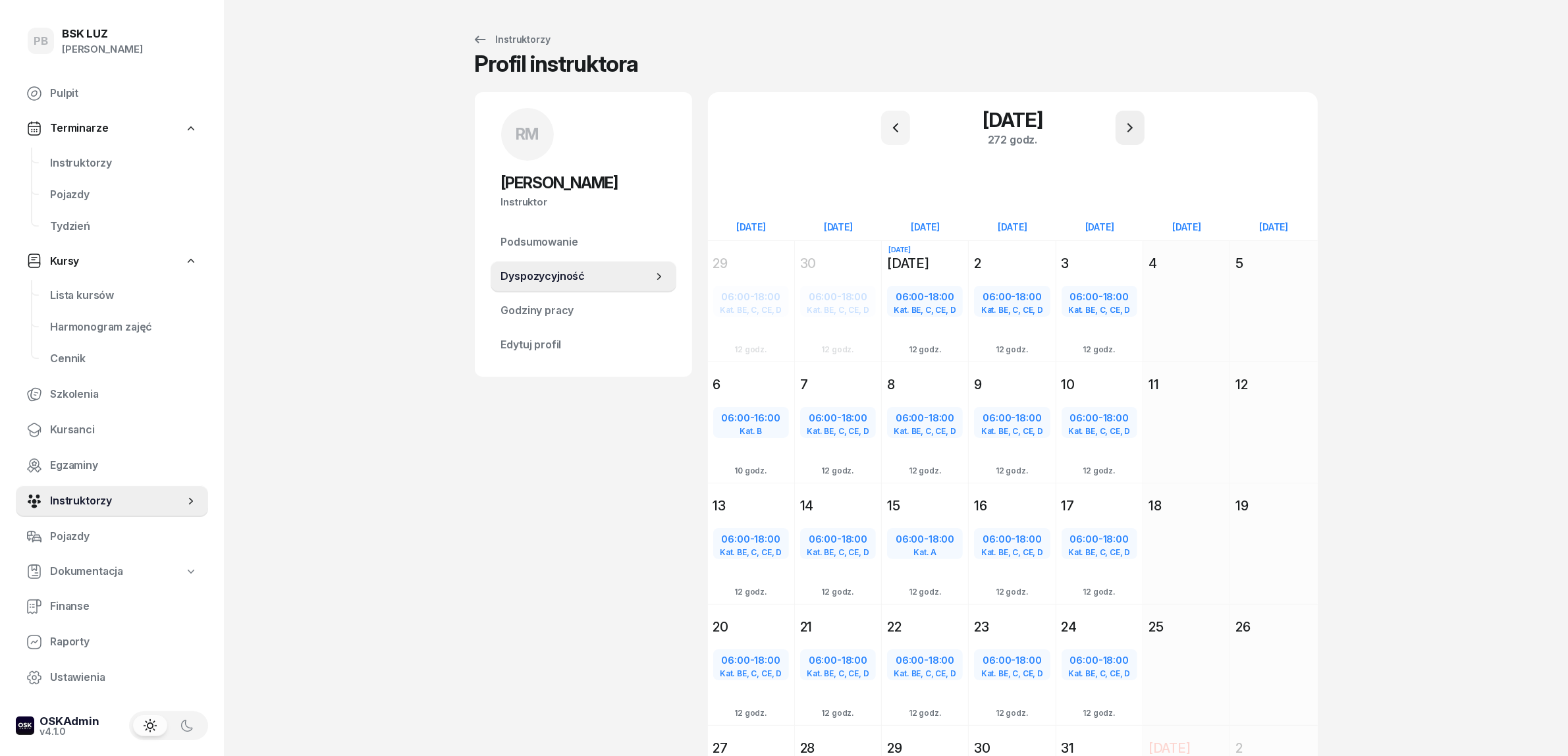
click at [1133, 119] on button "button" at bounding box center [1130, 128] width 29 height 34
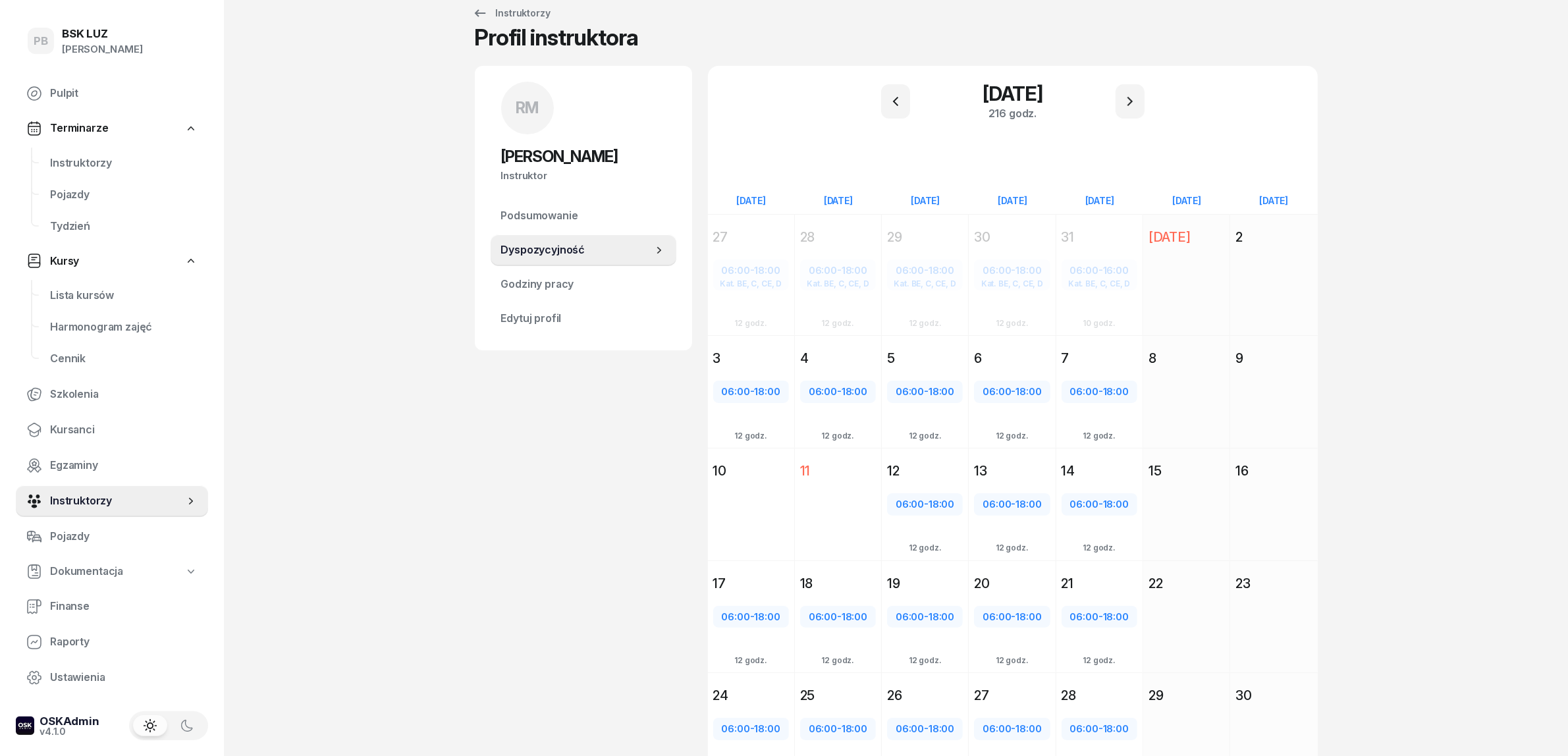
scroll to position [109, 0]
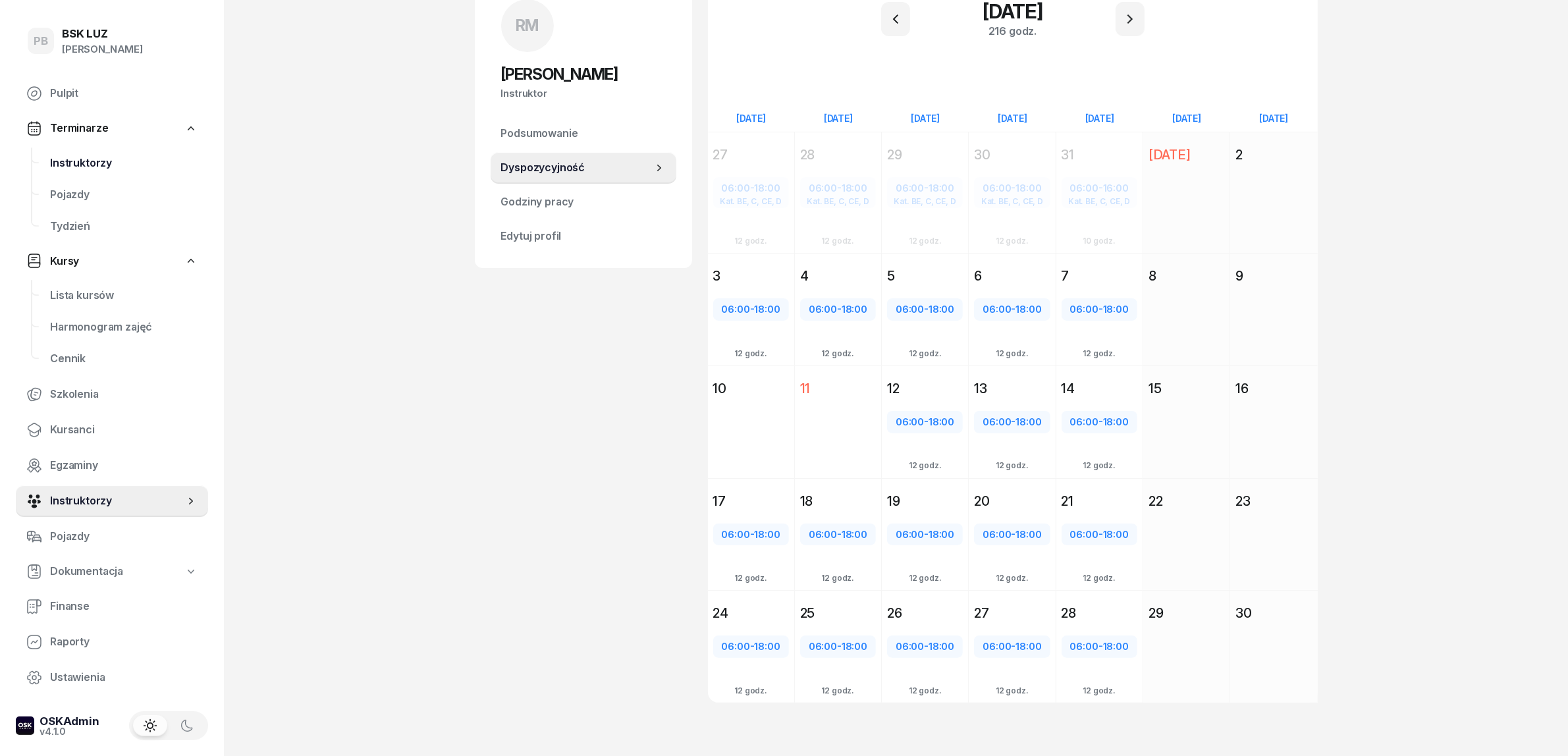
click at [98, 162] on span "Instruktorzy" at bounding box center [123, 163] width 147 height 17
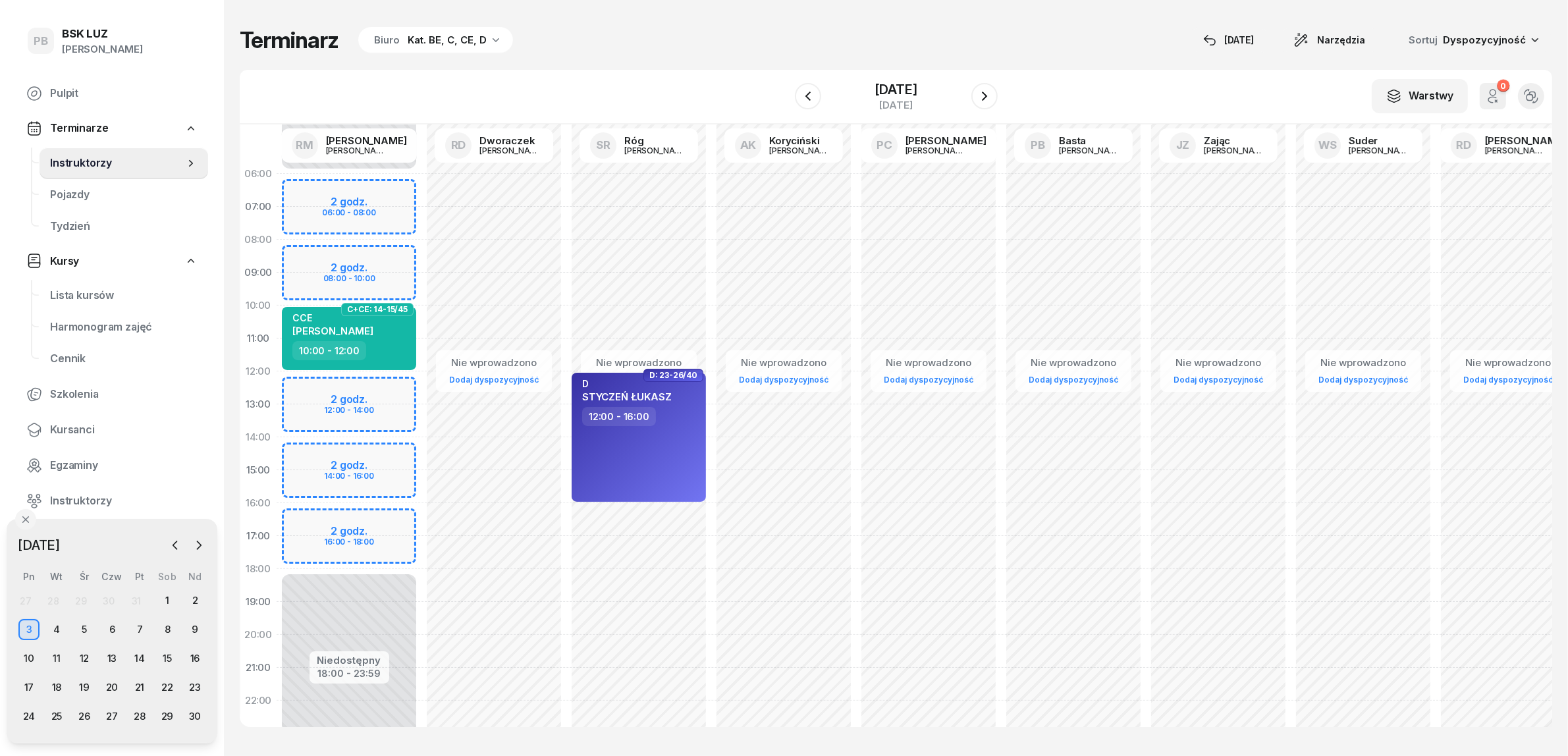
click at [390, 519] on div "Niedostępny 00:00 - 06:00 Niedostępny 18:00 - 23:59 2 godz. 06:00 - 08:00 2 god…" at bounding box center [348, 470] width 145 height 626
select select "16"
select select "18"
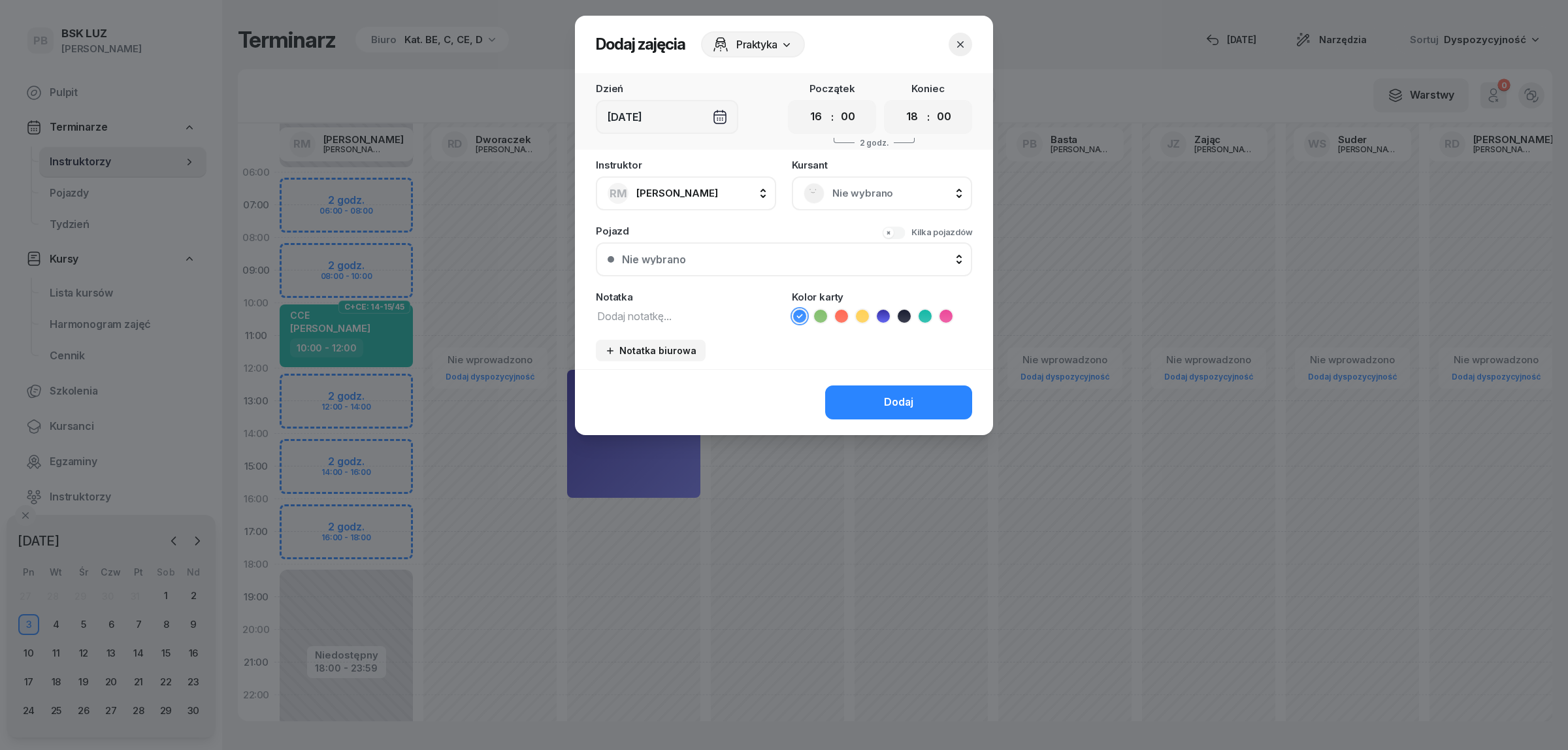
click at [872, 192] on span "Nie wybrano" at bounding box center [896, 193] width 128 height 17
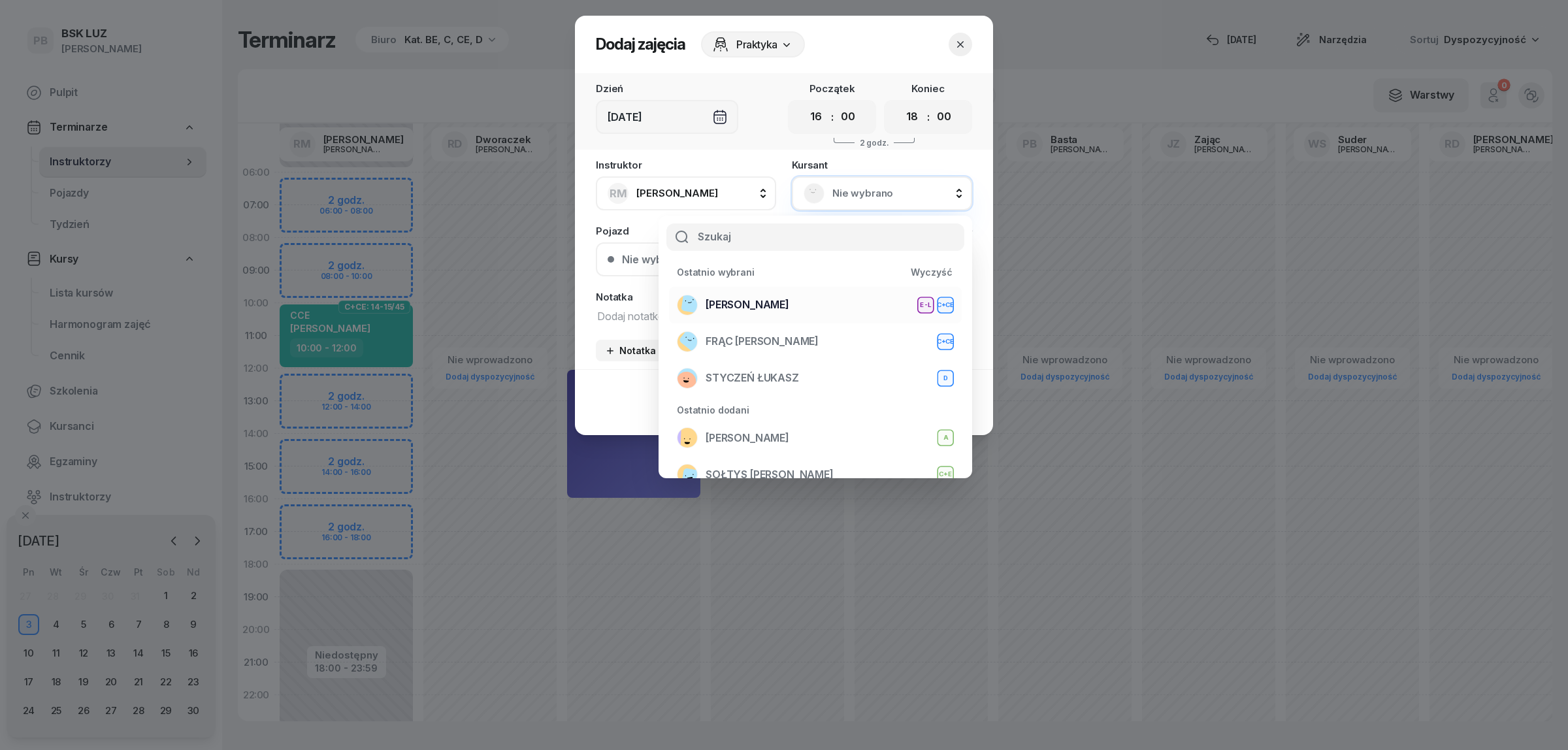
click at [801, 301] on div "WOŹNIAK RAFAŁ E-L C+CE" at bounding box center [815, 305] width 277 height 21
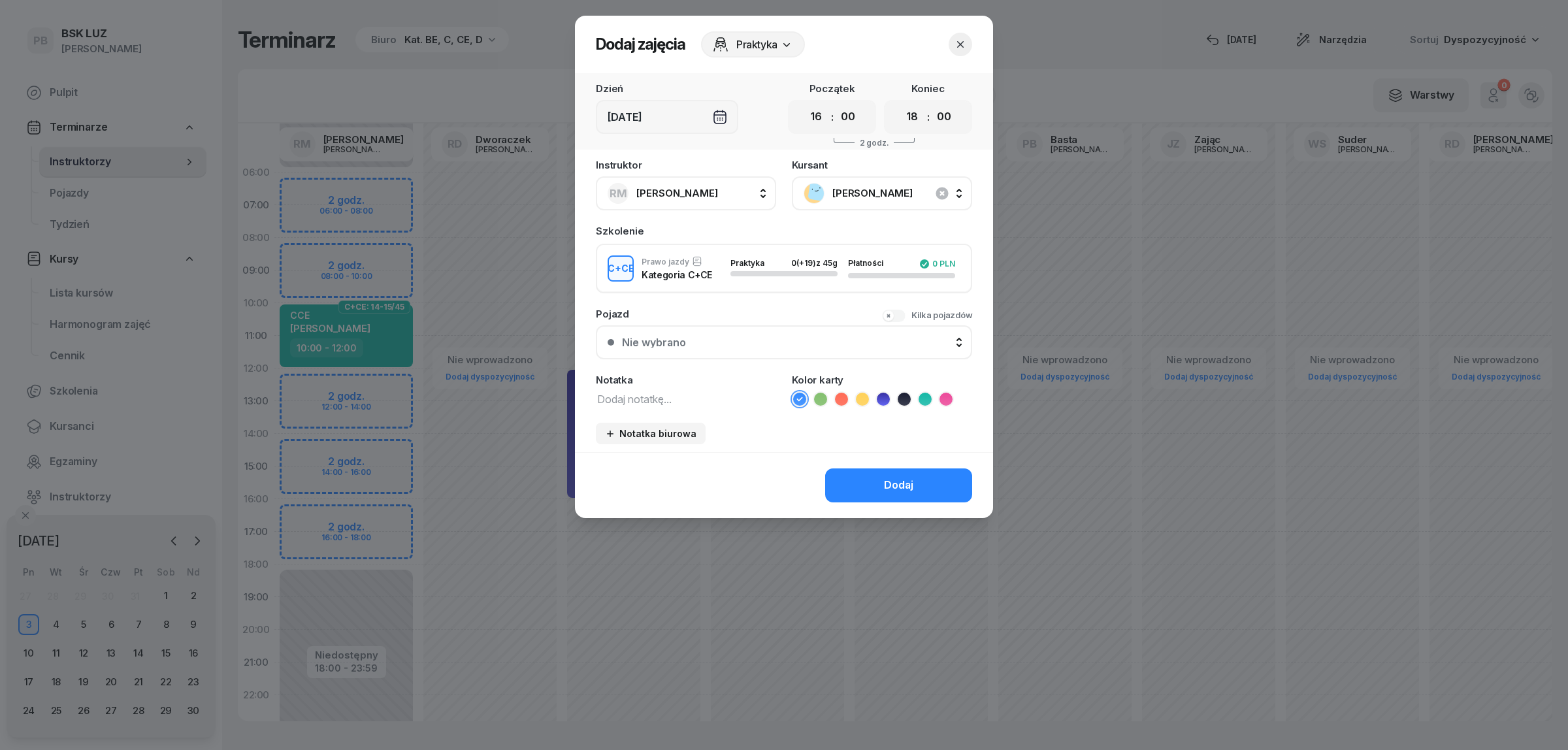
click at [930, 399] on icon at bounding box center [924, 399] width 13 height 13
click at [749, 390] on textarea at bounding box center [686, 399] width 180 height 17
type textarea "CCE"
click at [880, 471] on button "Dodaj" at bounding box center [898, 486] width 147 height 34
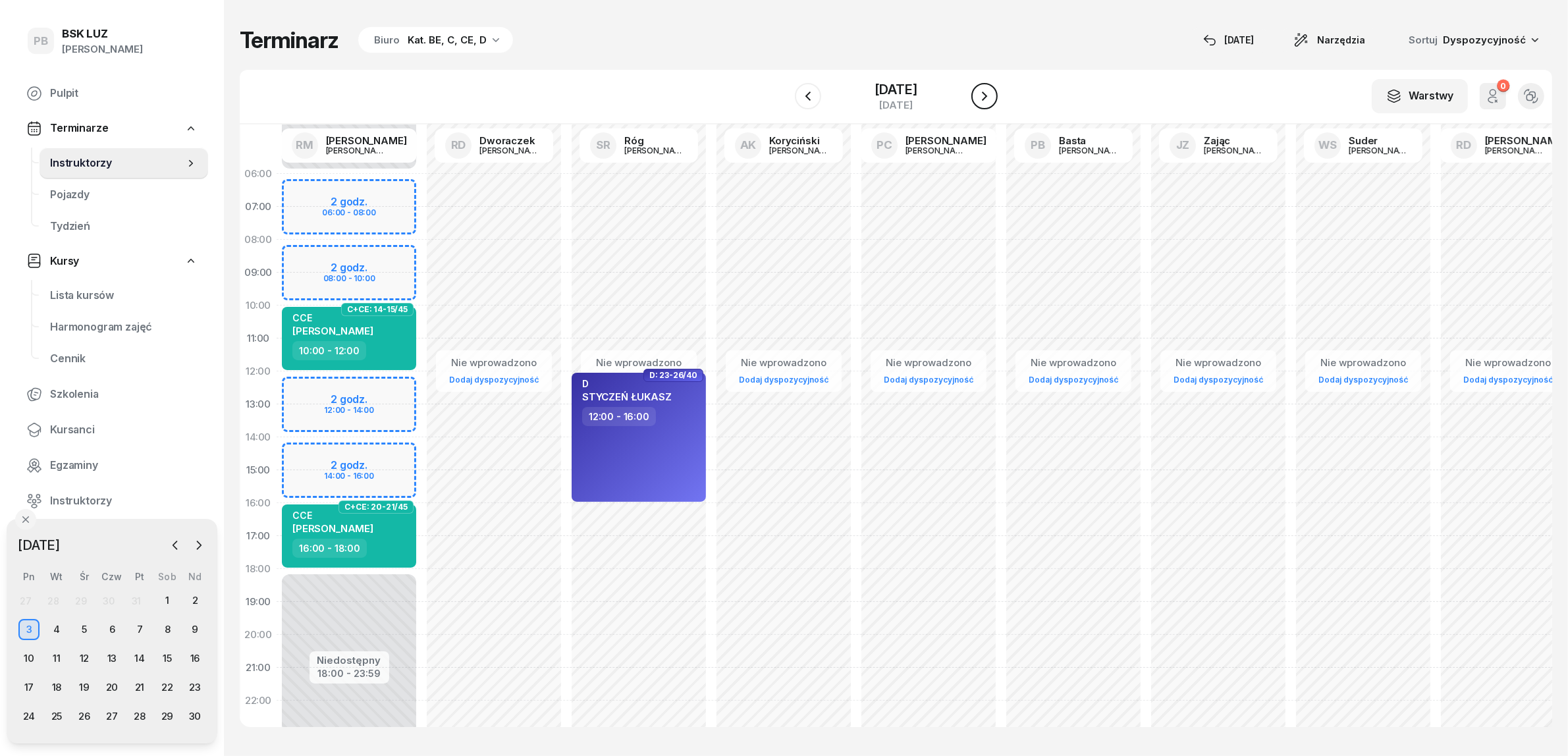
click at [983, 106] on button "button" at bounding box center [985, 96] width 26 height 26
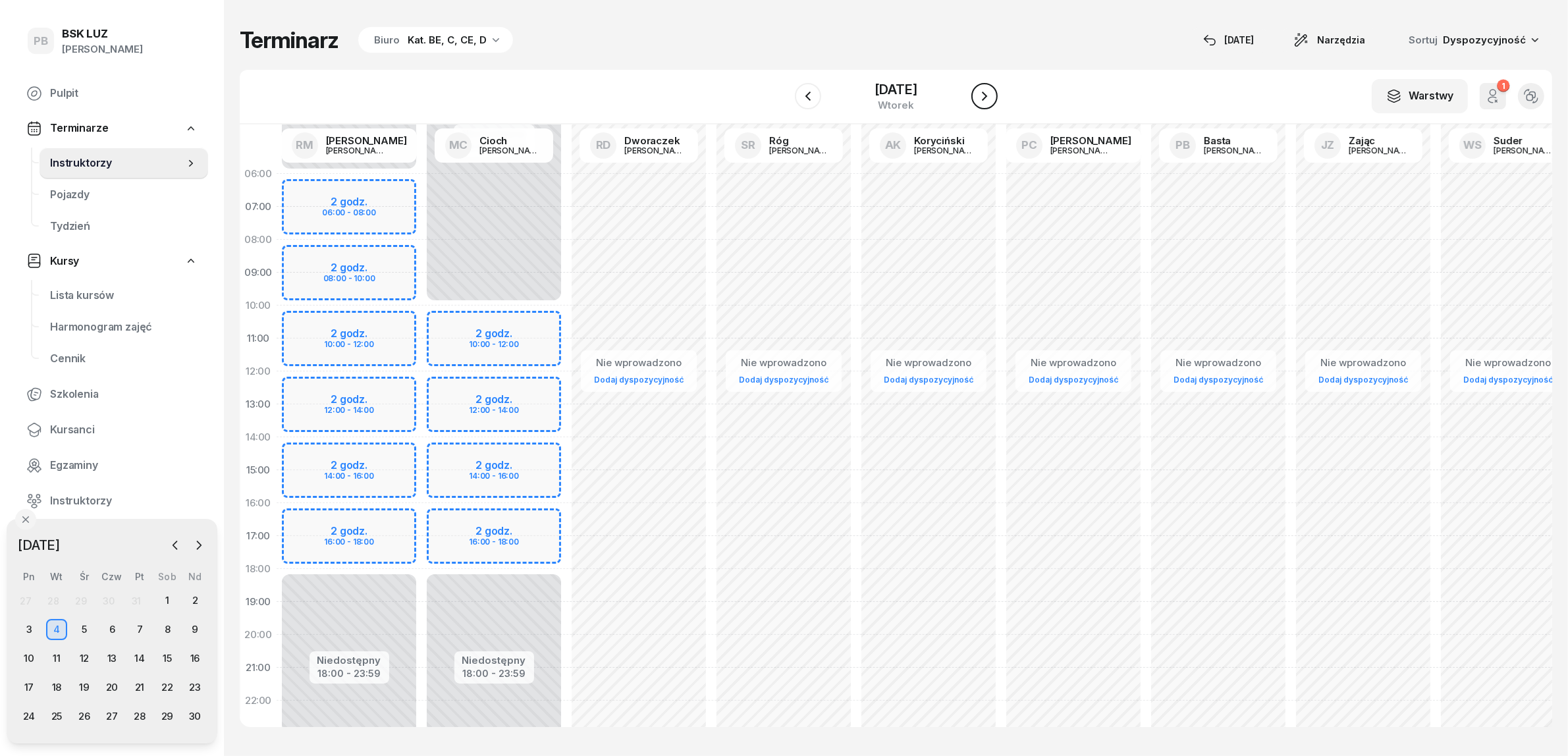
click at [983, 106] on button "button" at bounding box center [985, 96] width 26 height 26
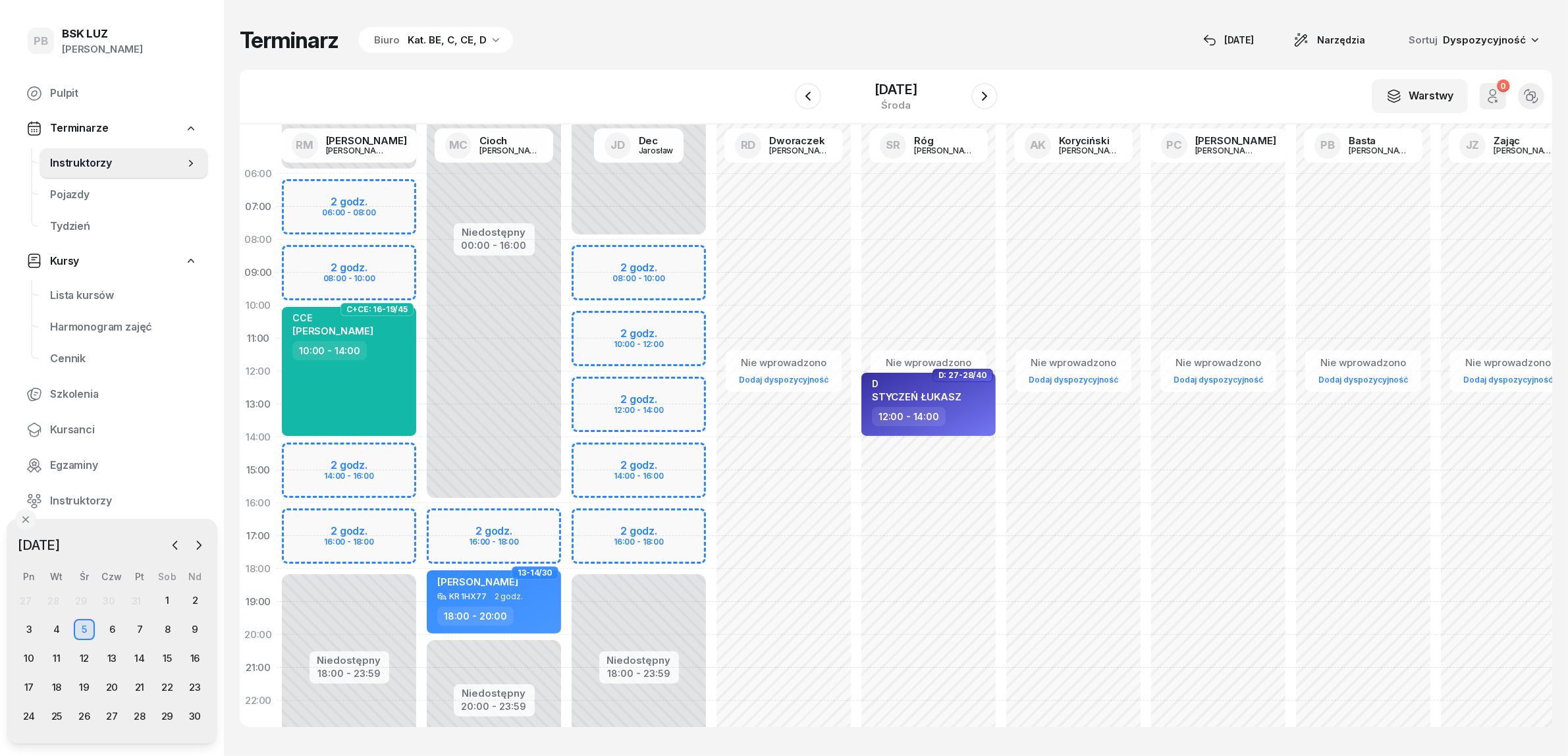
click at [394, 518] on div "Niedostępny 00:00 - 06:00 Niedostępny 18:00 - 23:59 2 godz. 06:00 - 08:00 2 god…" at bounding box center [348, 470] width 145 height 626
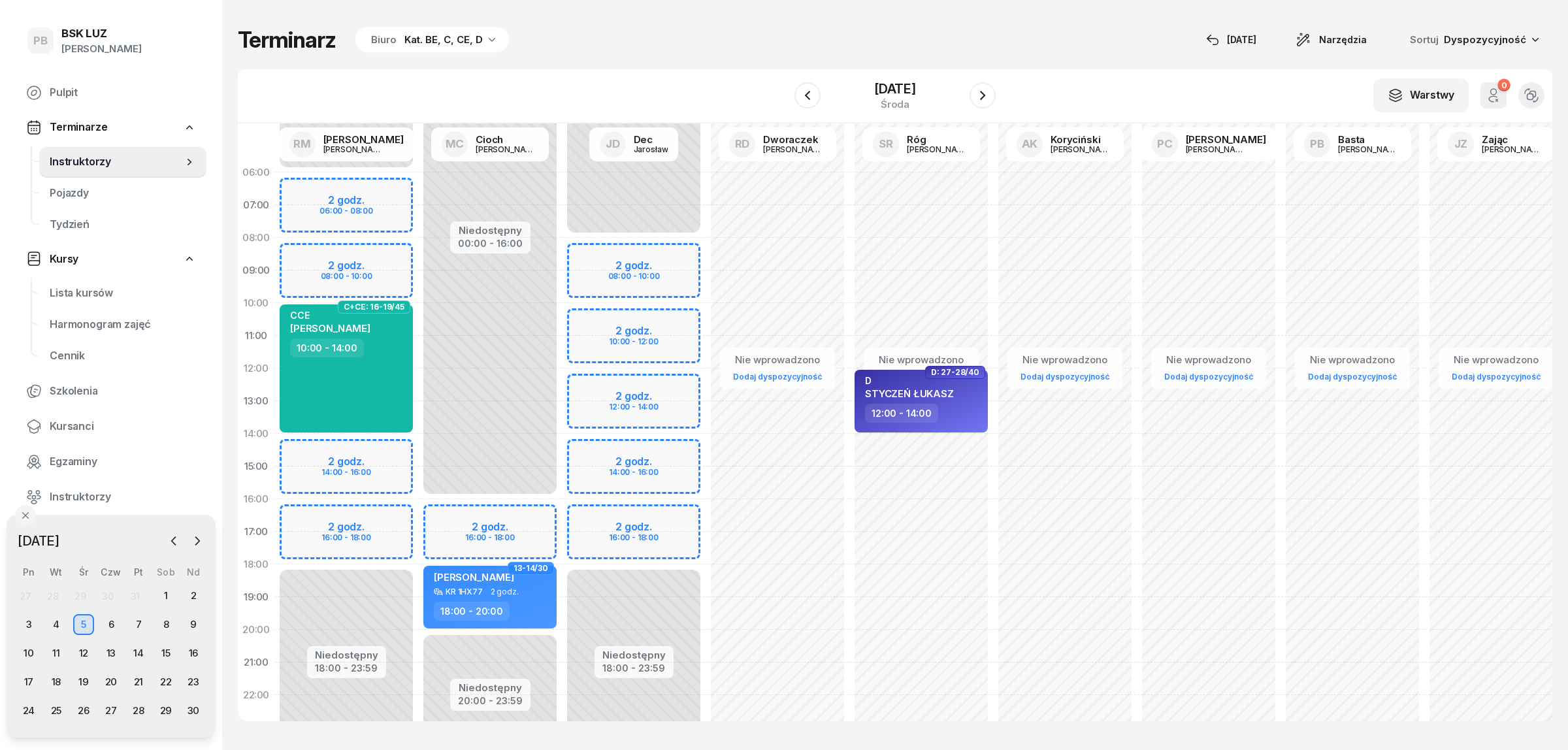
select select "16"
select select "18"
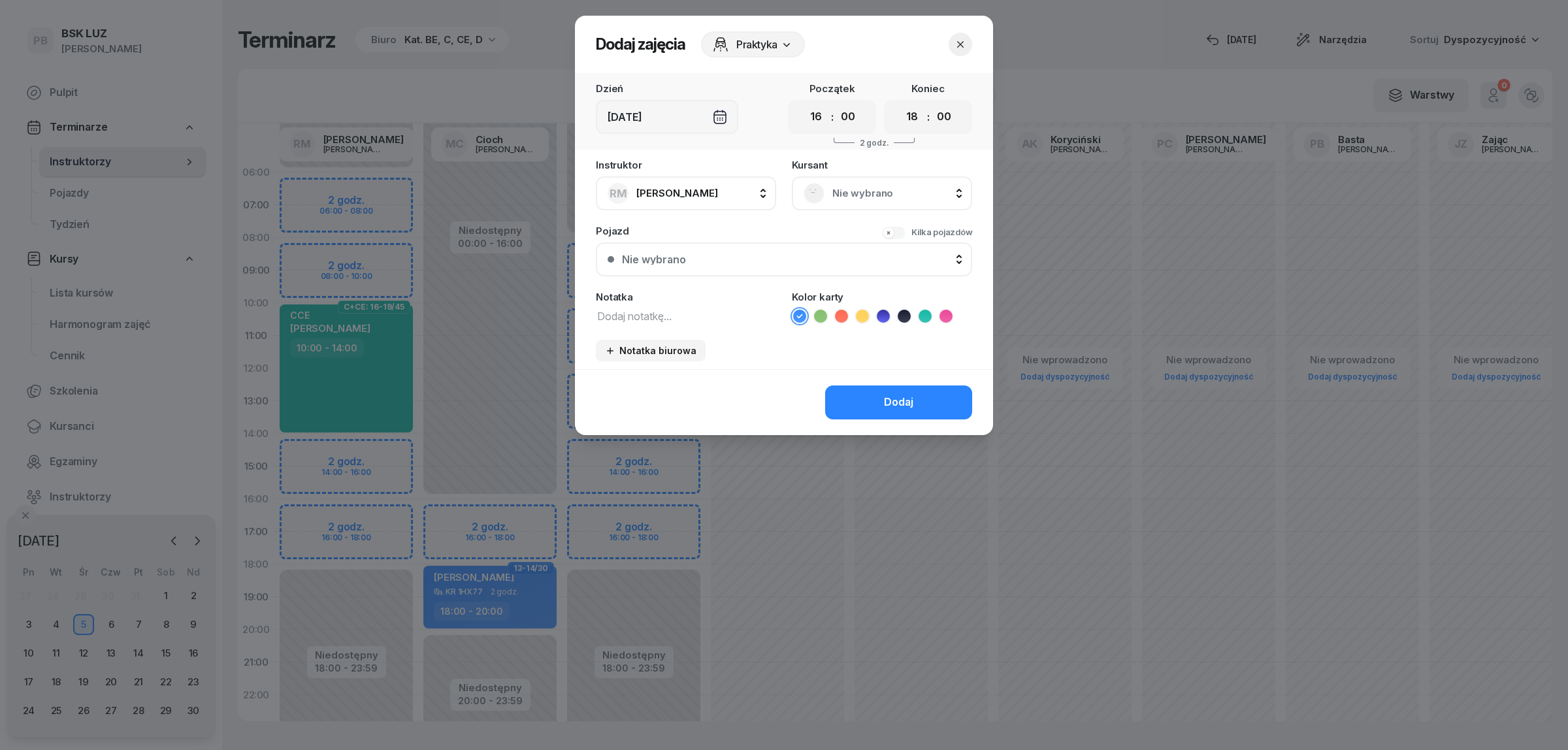
click at [872, 191] on span "Nie wybrano" at bounding box center [896, 193] width 128 height 17
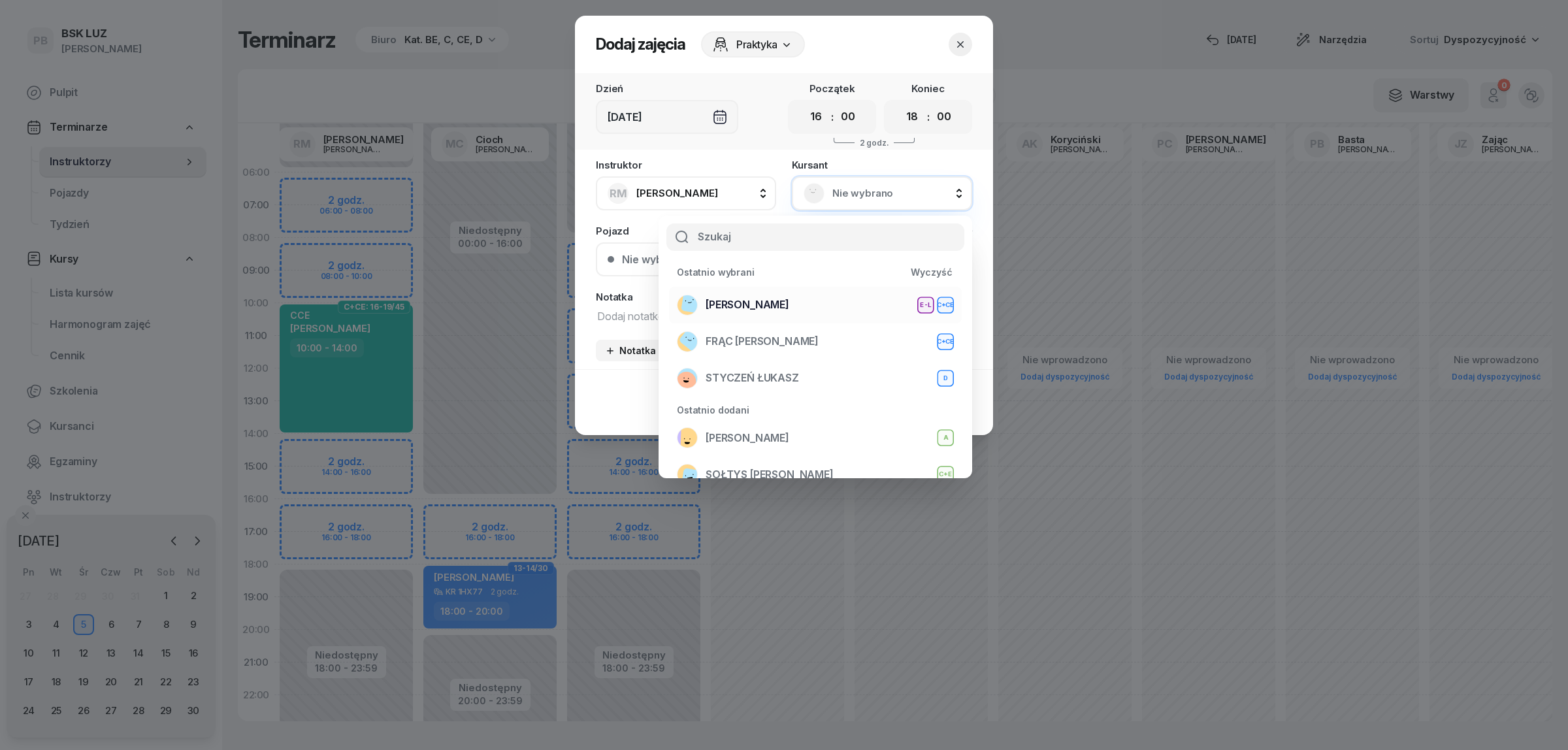
click at [754, 296] on span "WOŹNIAK RAFAŁ" at bounding box center [747, 305] width 84 height 17
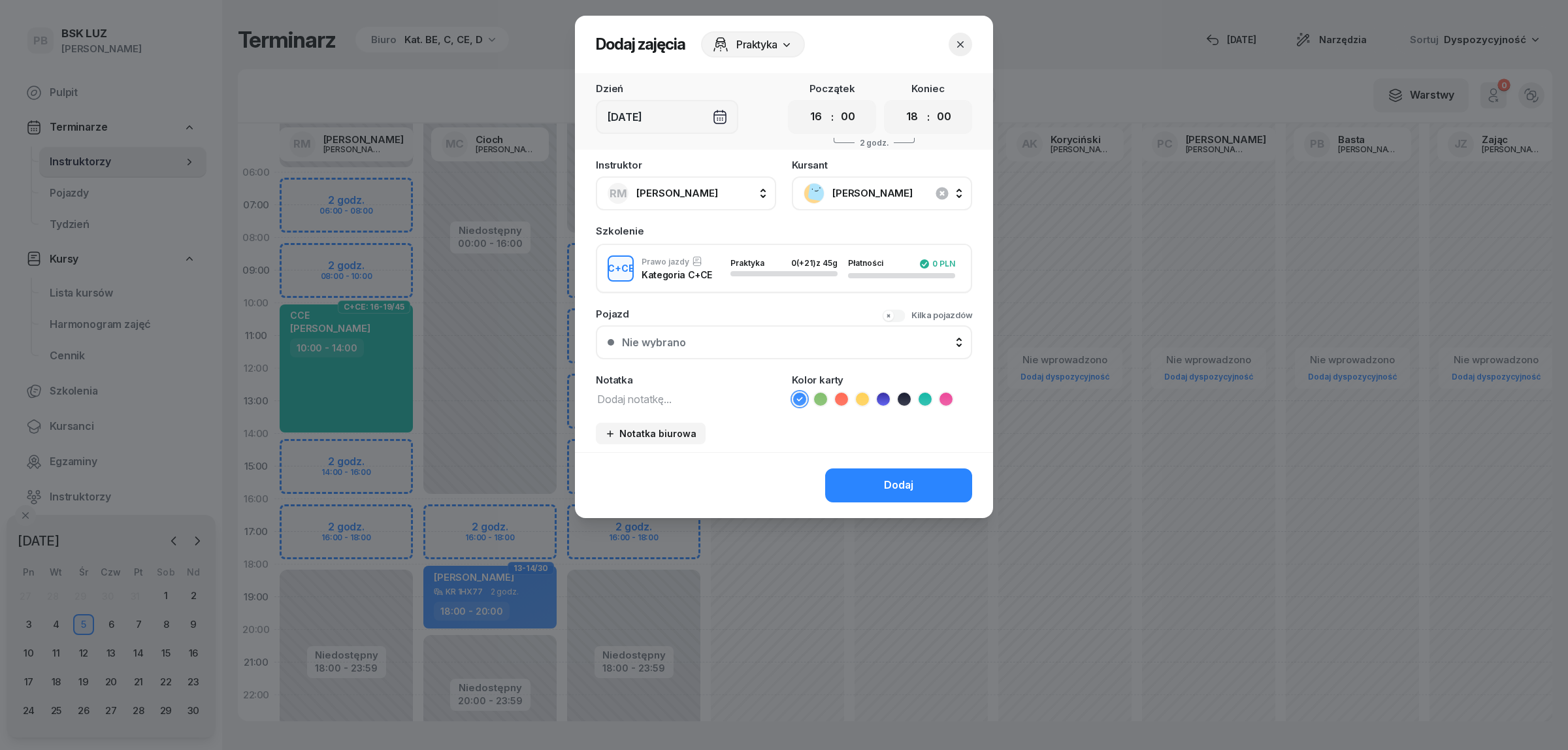
click at [636, 399] on textarea at bounding box center [686, 399] width 180 height 17
type textarea "CCE"
click at [921, 396] on icon at bounding box center [924, 399] width 13 height 13
click at [892, 481] on div "Dodaj" at bounding box center [898, 486] width 29 height 17
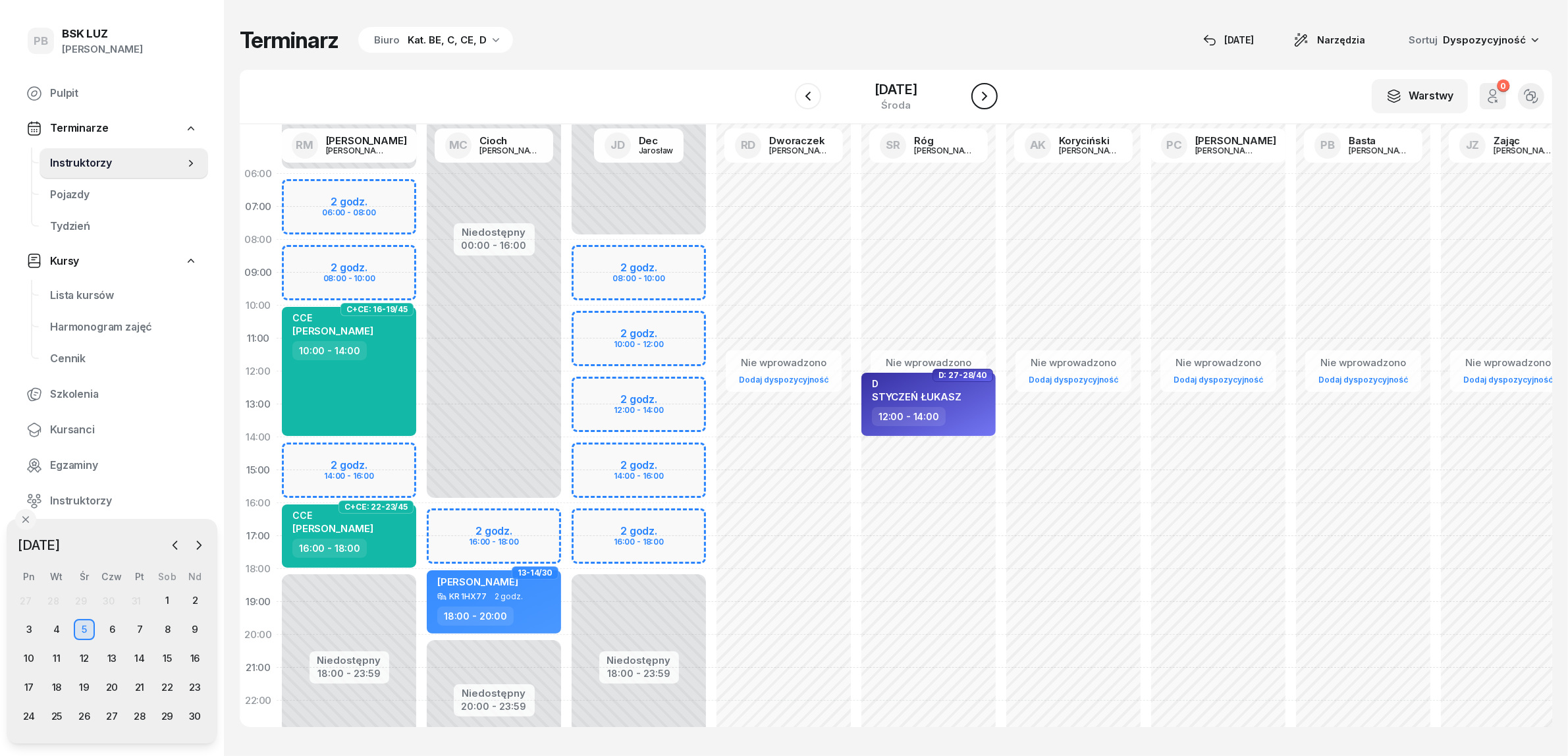
click at [989, 94] on icon "button" at bounding box center [985, 96] width 16 height 16
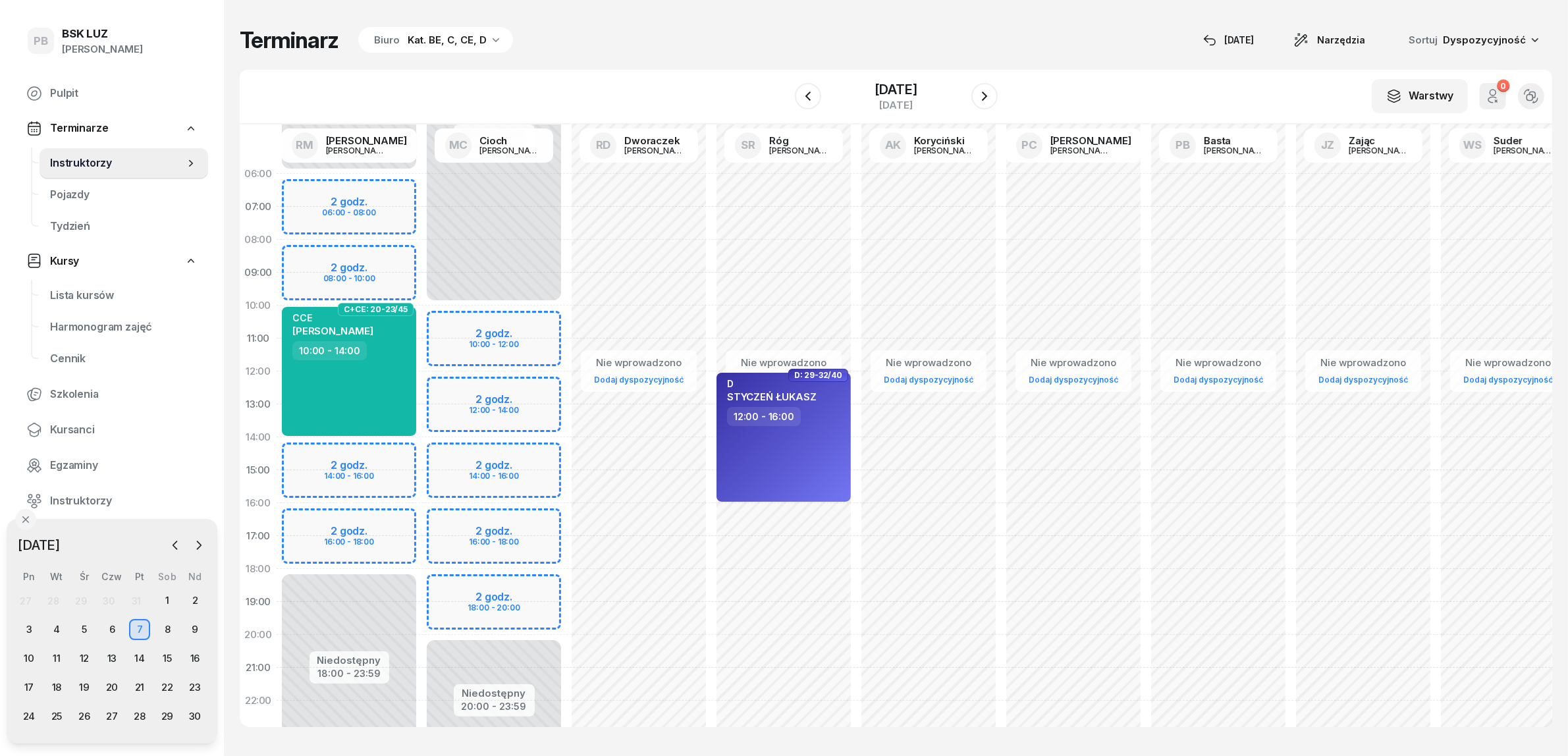
click at [396, 517] on div "Niedostępny 00:00 - 06:00 Niedostępny 18:00 - 23:59 2 godz. 06:00 - 08:00 2 god…" at bounding box center [348, 470] width 145 height 626
select select "16"
select select "18"
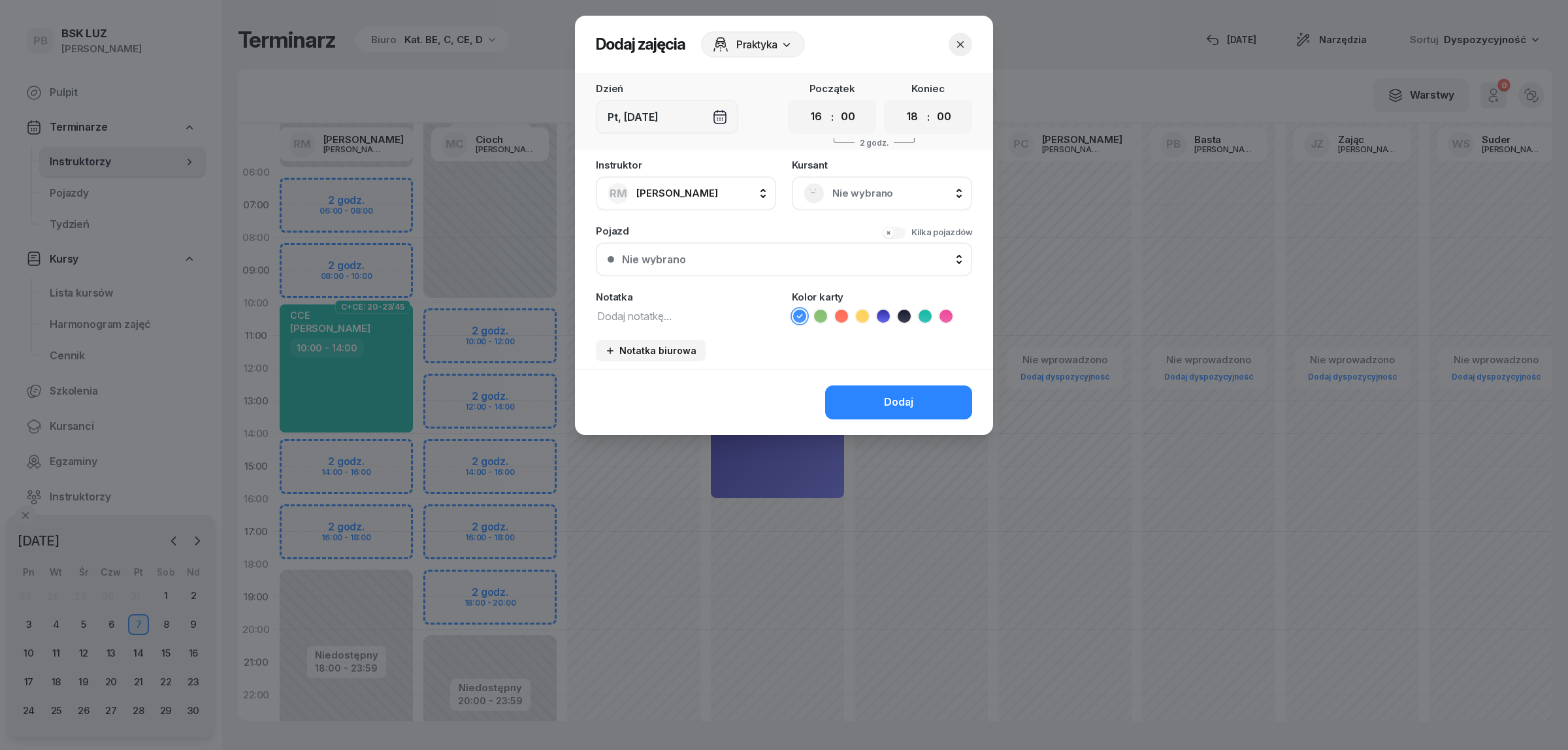
click at [841, 186] on span "Nie wybrano" at bounding box center [896, 193] width 128 height 17
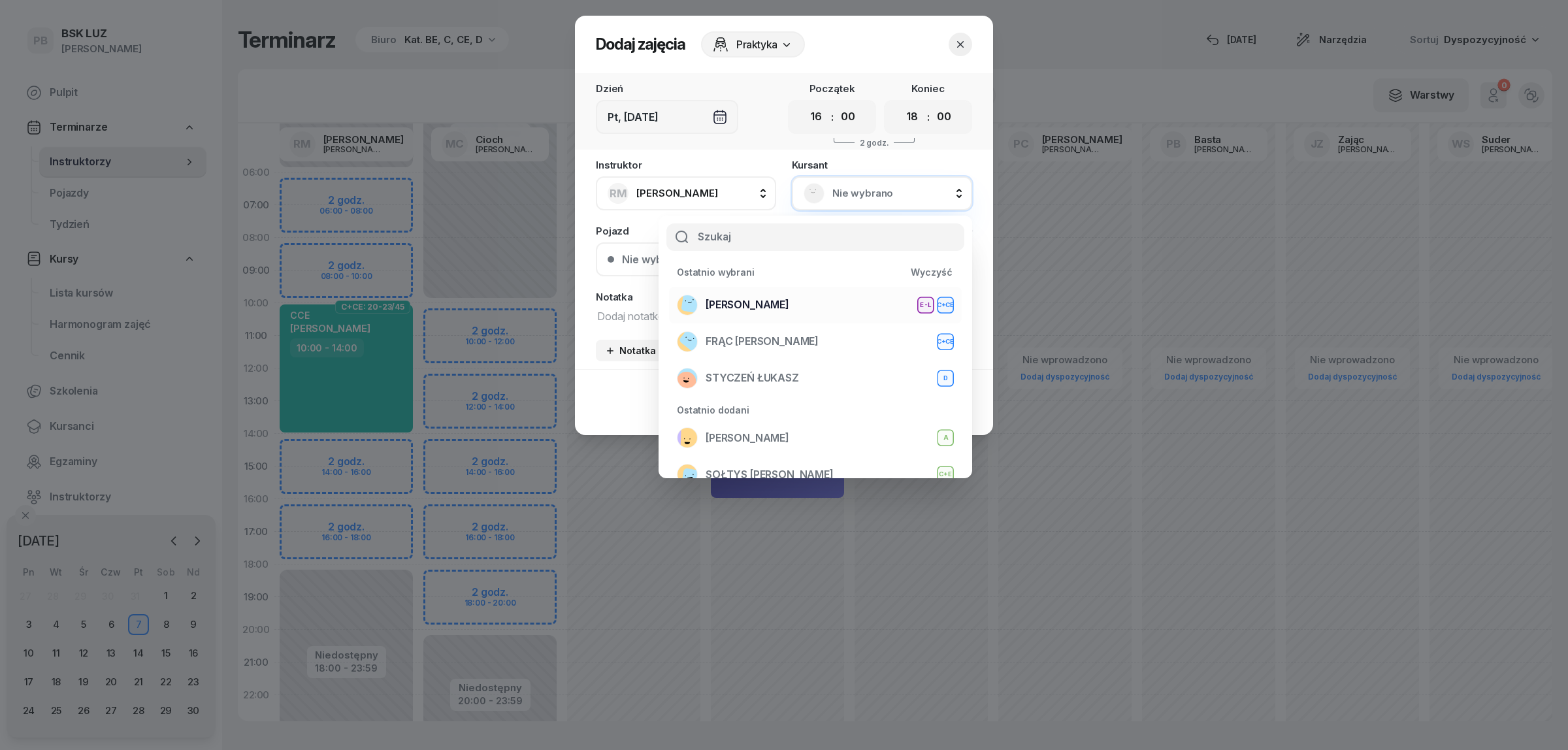
click at [807, 298] on div "WOŹNIAK RAFAŁ E-L C+CE" at bounding box center [815, 305] width 277 height 21
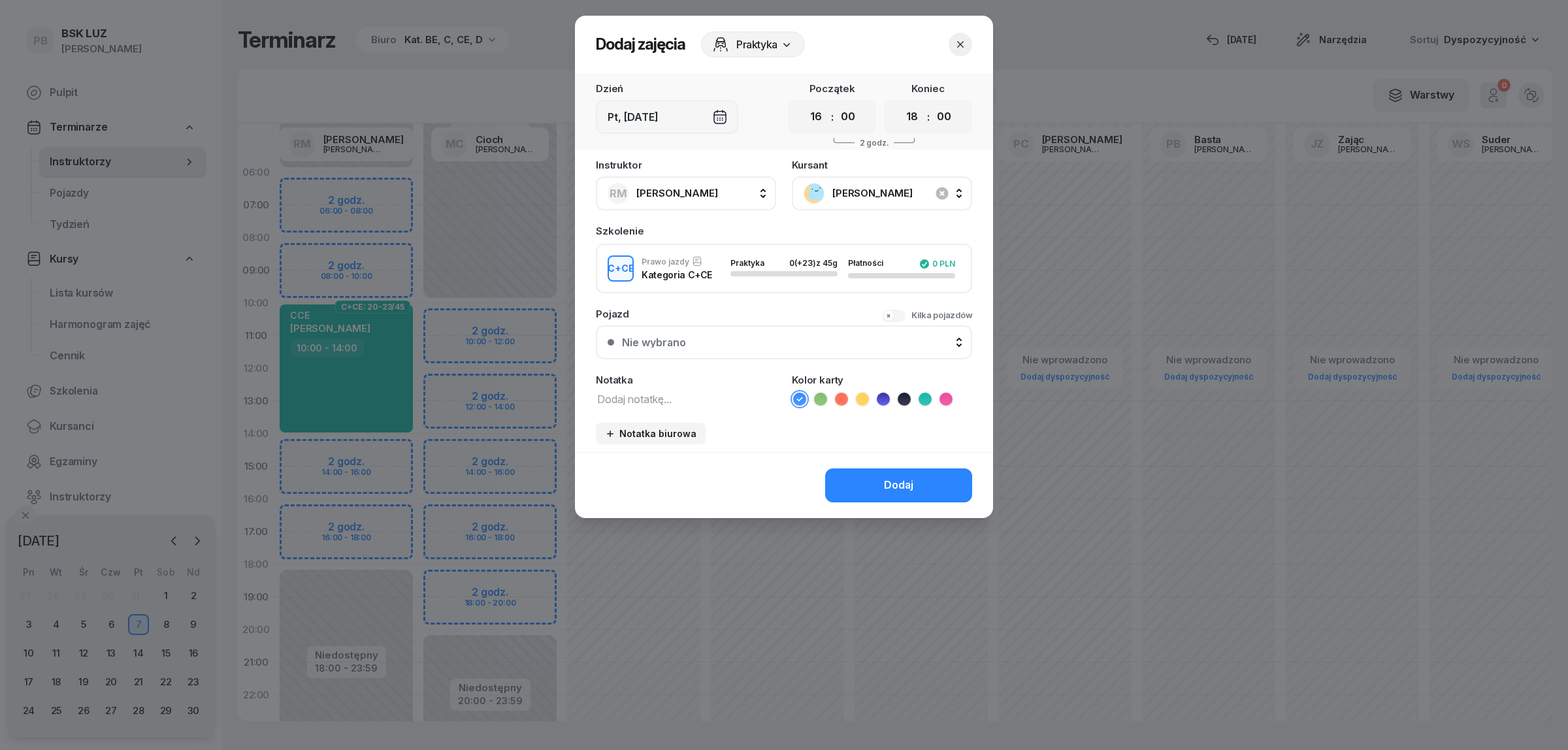
click at [713, 400] on textarea at bounding box center [686, 399] width 180 height 17
type textarea "CCE"
click at [923, 393] on icon at bounding box center [924, 399] width 13 height 13
click at [914, 482] on button "Dodaj" at bounding box center [898, 486] width 147 height 34
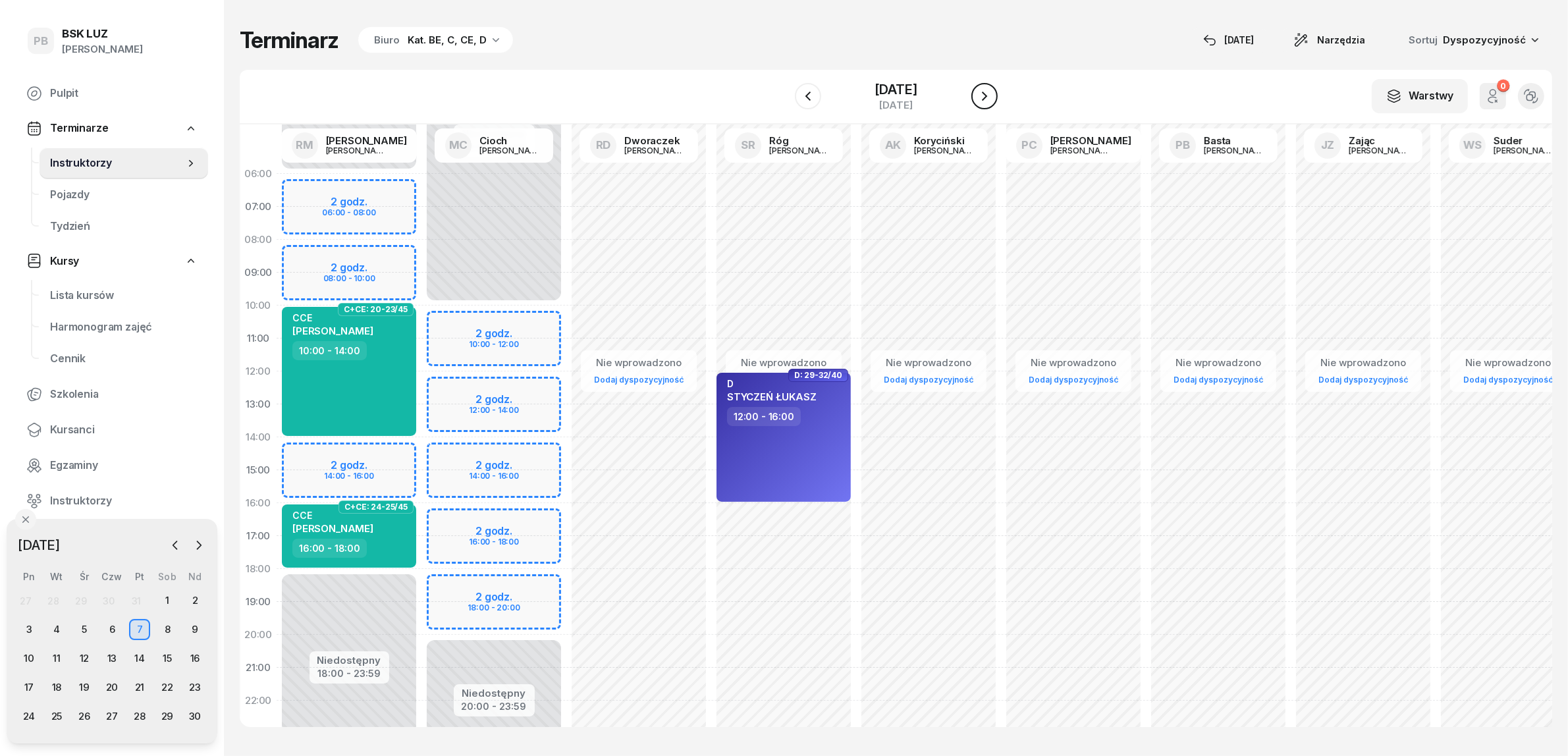
click at [977, 97] on icon "button" at bounding box center [985, 96] width 16 height 16
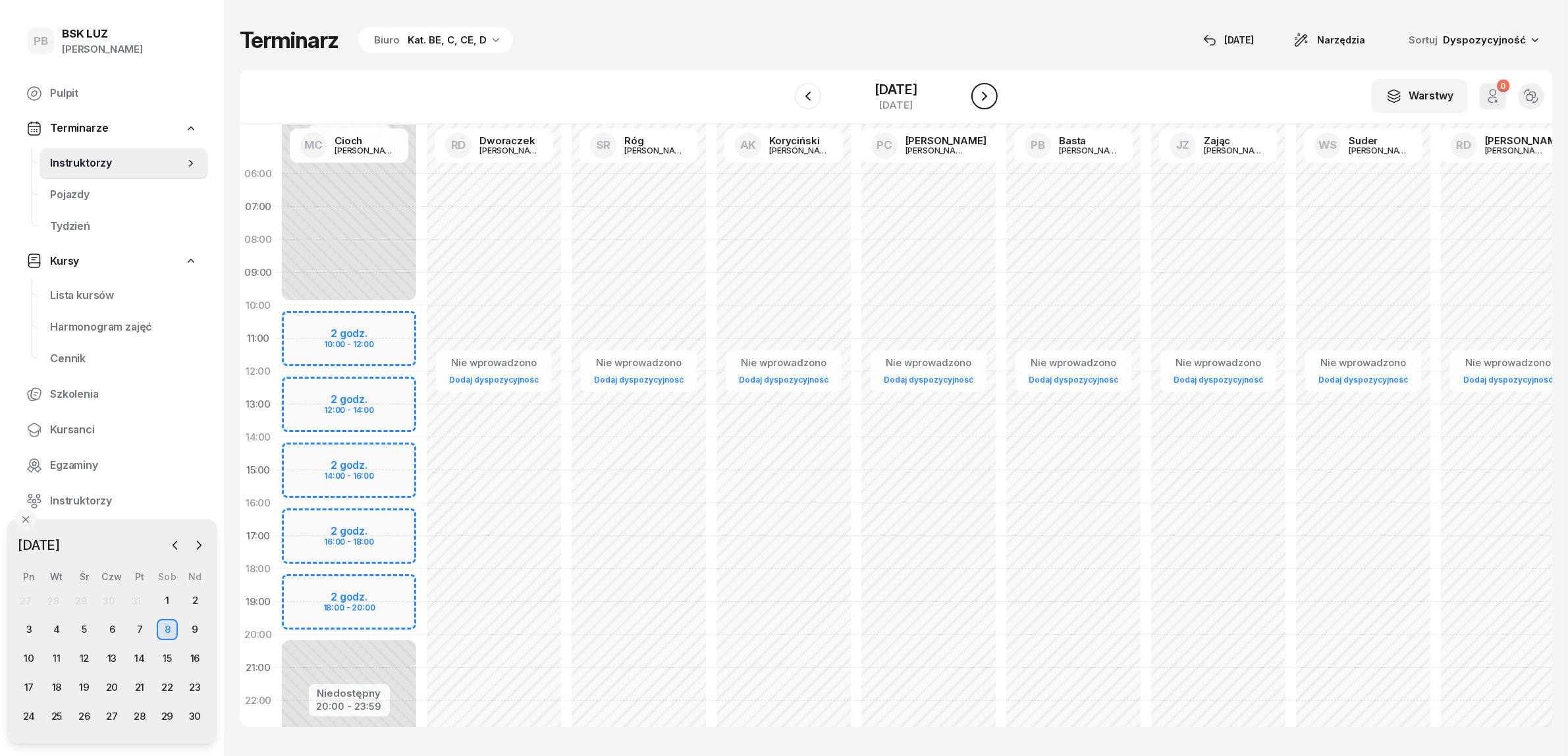
click at [977, 97] on icon "button" at bounding box center [985, 96] width 16 height 16
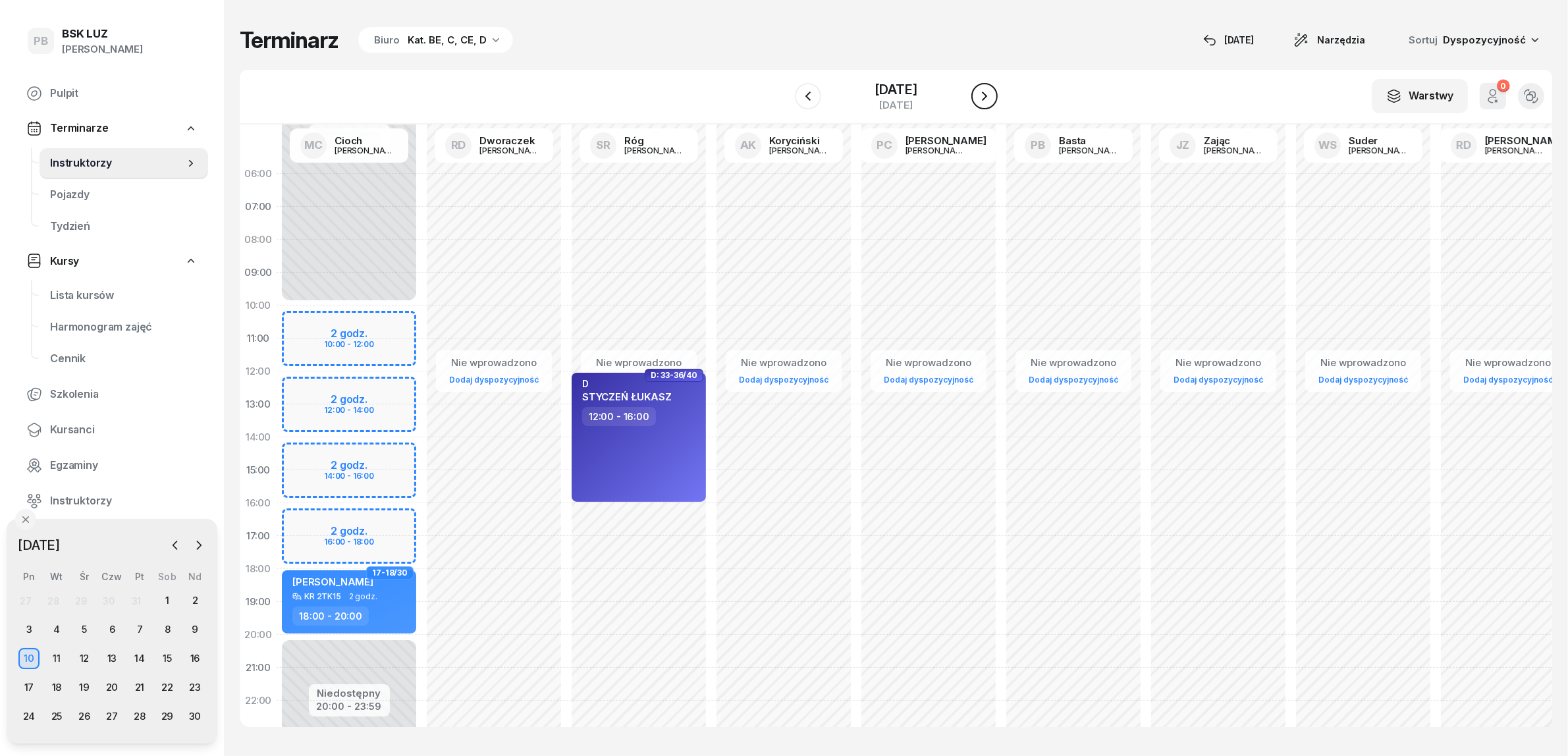
click at [987, 98] on icon "button" at bounding box center [984, 96] width 5 height 9
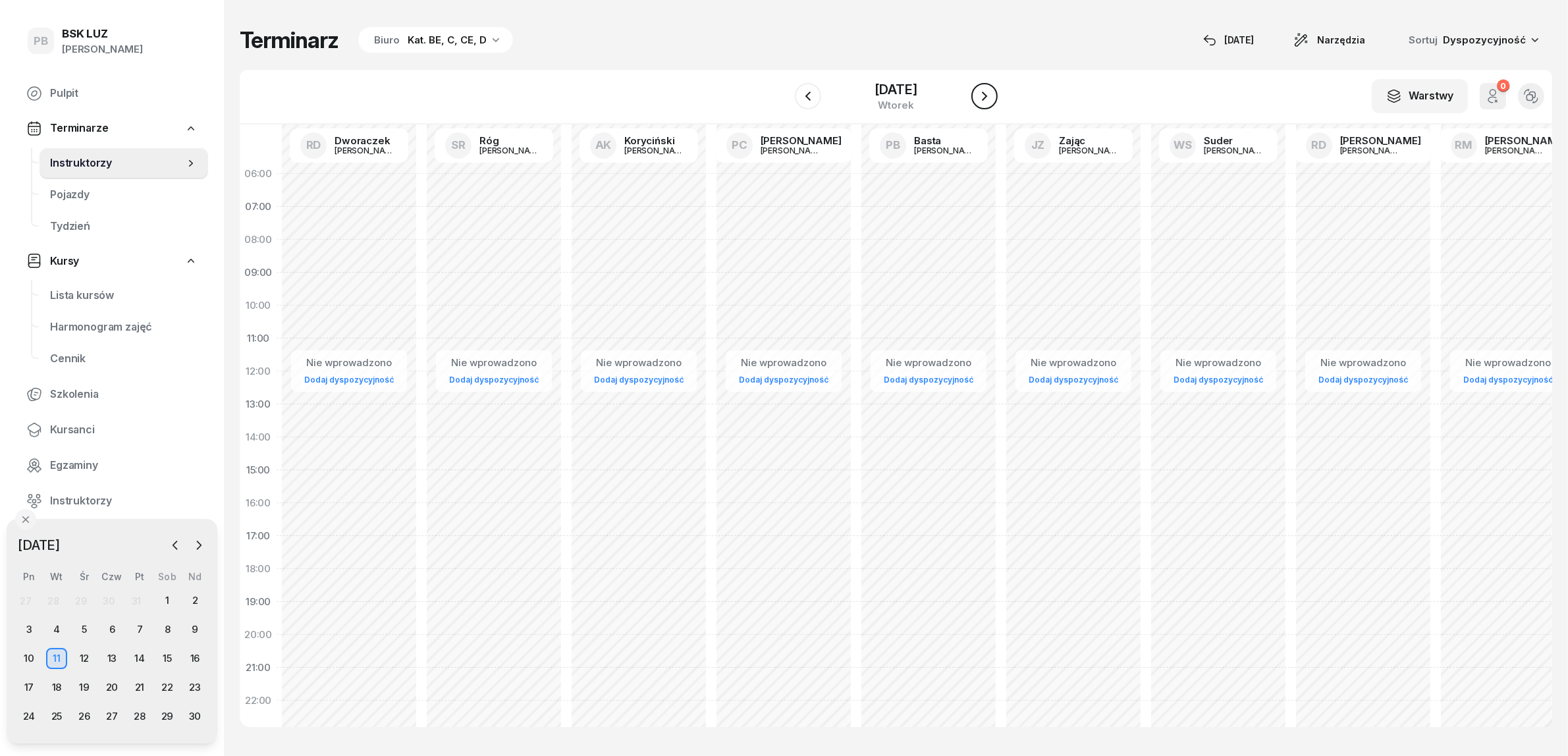
click at [988, 98] on icon "button" at bounding box center [985, 96] width 16 height 16
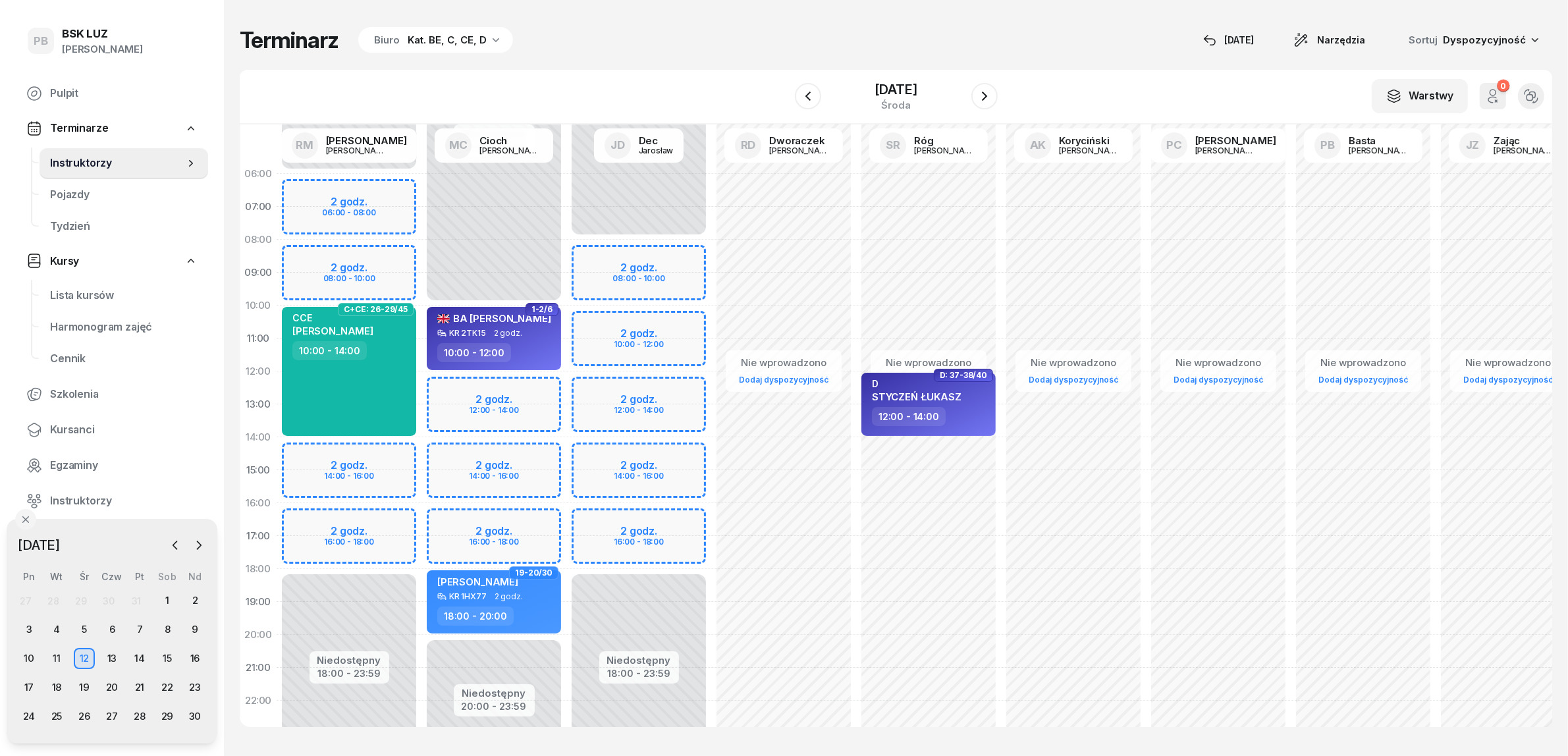
click at [400, 524] on div "Niedostępny 00:00 - 06:00 Niedostępny 18:00 - 23:59 2 godz. 06:00 - 08:00 2 god…" at bounding box center [348, 470] width 145 height 626
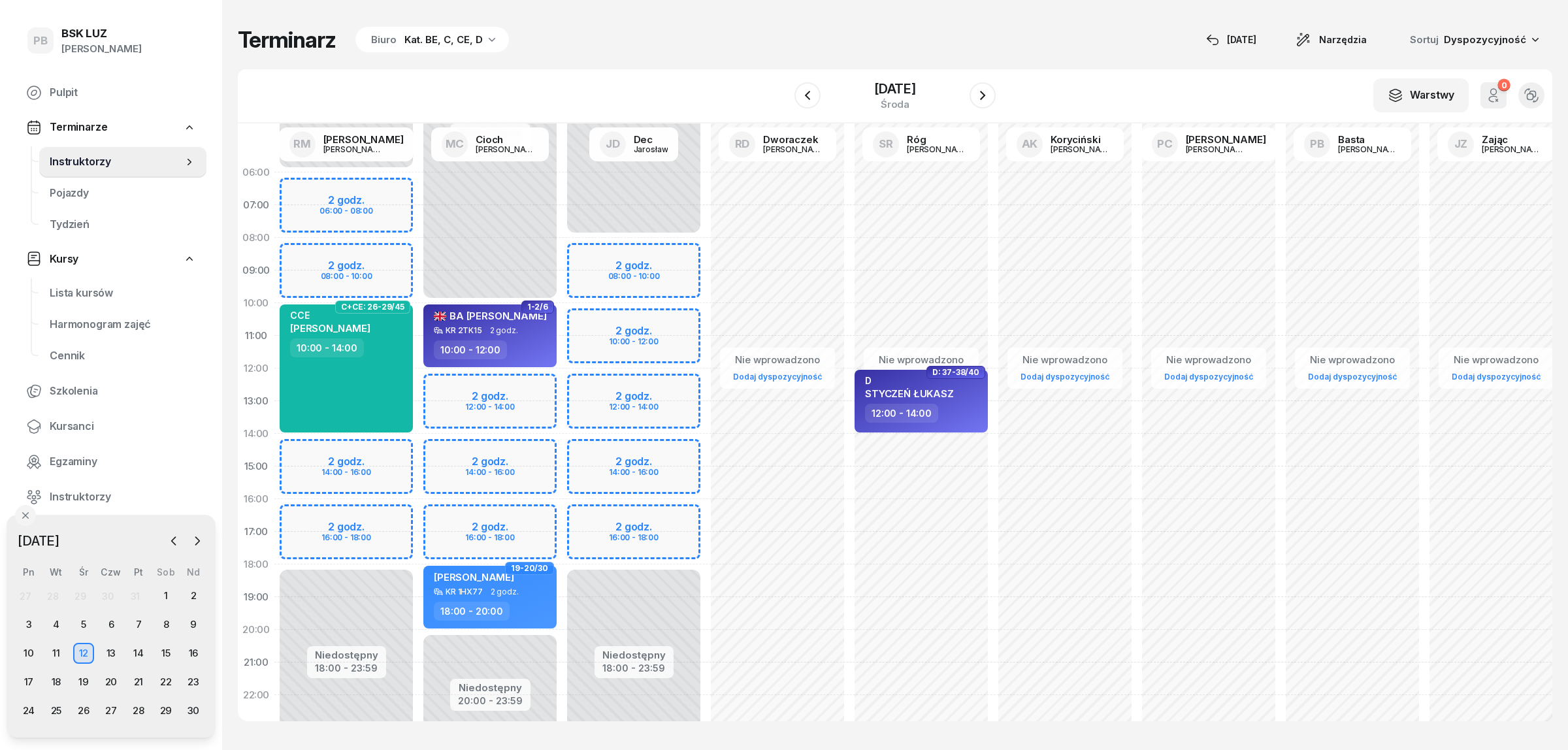
select select "16"
select select "18"
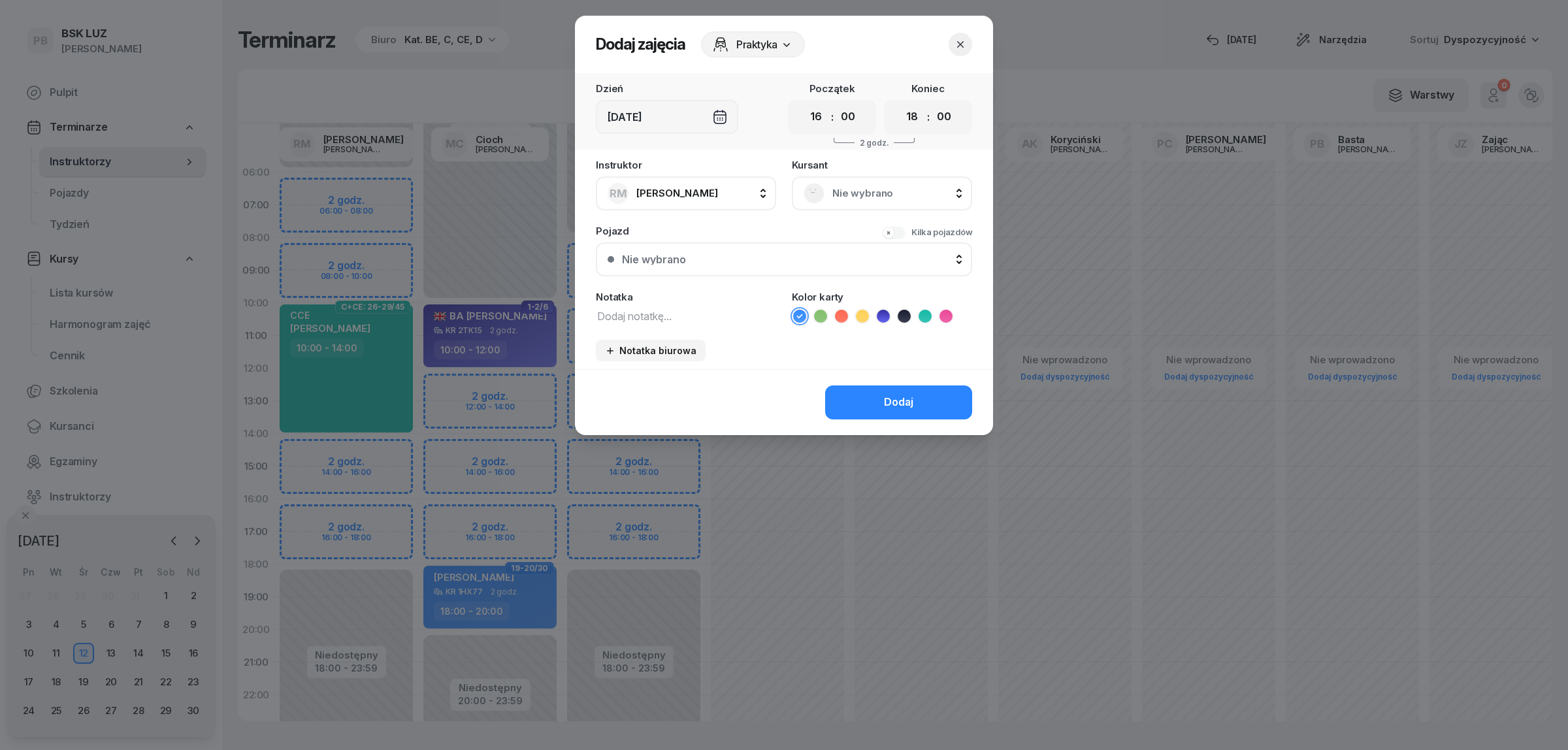
click at [641, 315] on textarea at bounding box center [686, 316] width 180 height 17
type textarea "CCE"
click at [920, 315] on icon at bounding box center [924, 316] width 13 height 13
click at [896, 400] on div "Dodaj" at bounding box center [898, 403] width 29 height 17
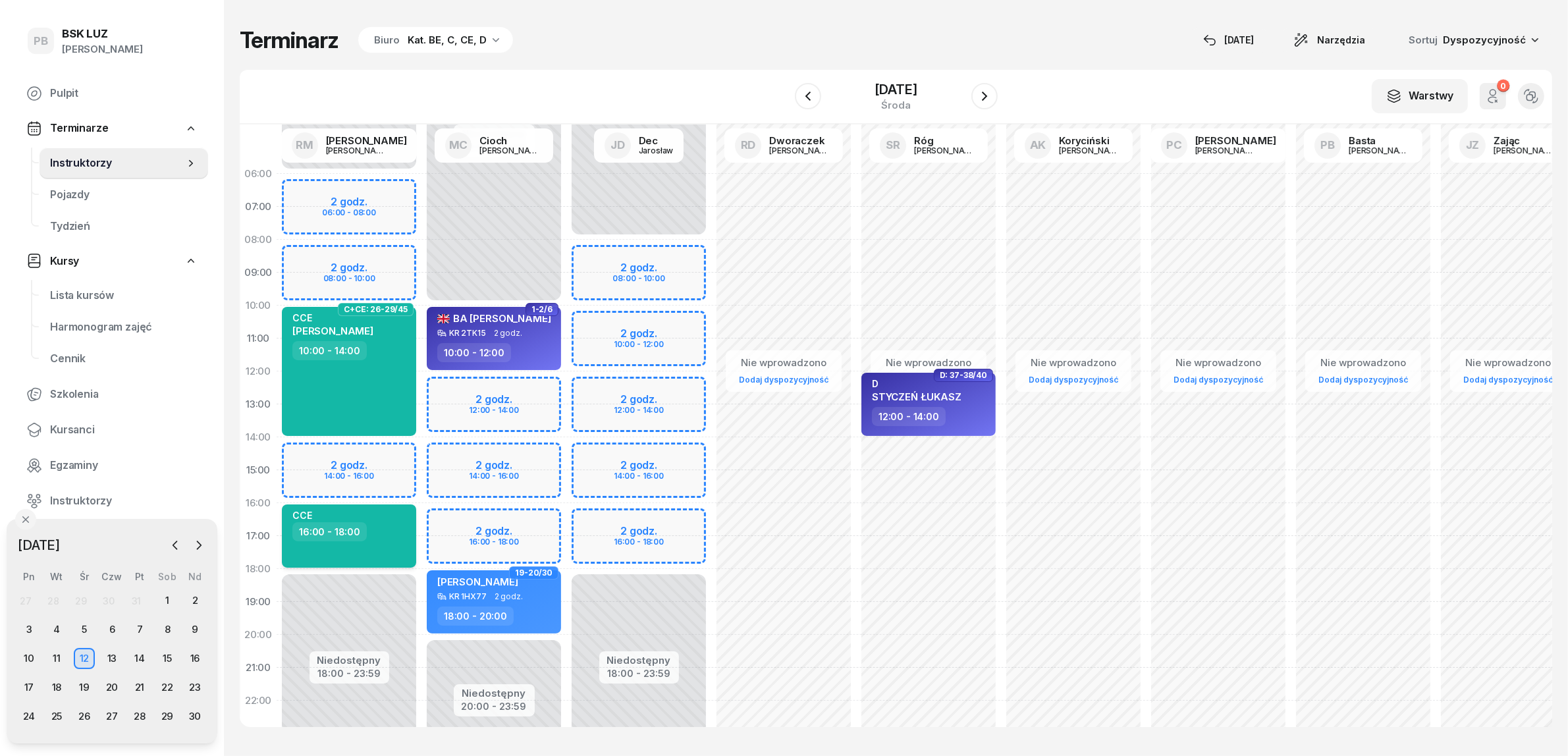
click at [387, 532] on div "16:00 - 18:00" at bounding box center [350, 532] width 116 height 19
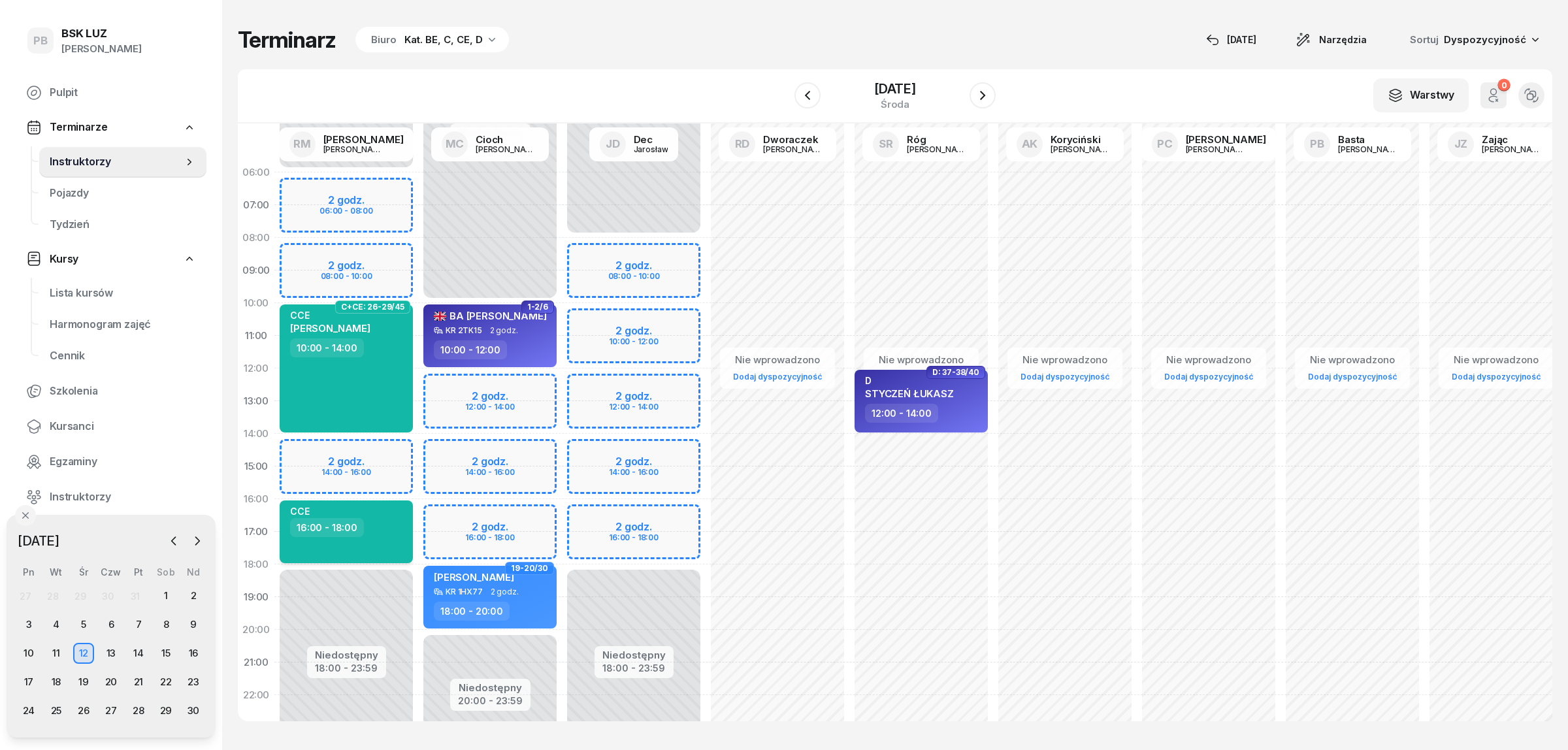
select select "16"
select select "18"
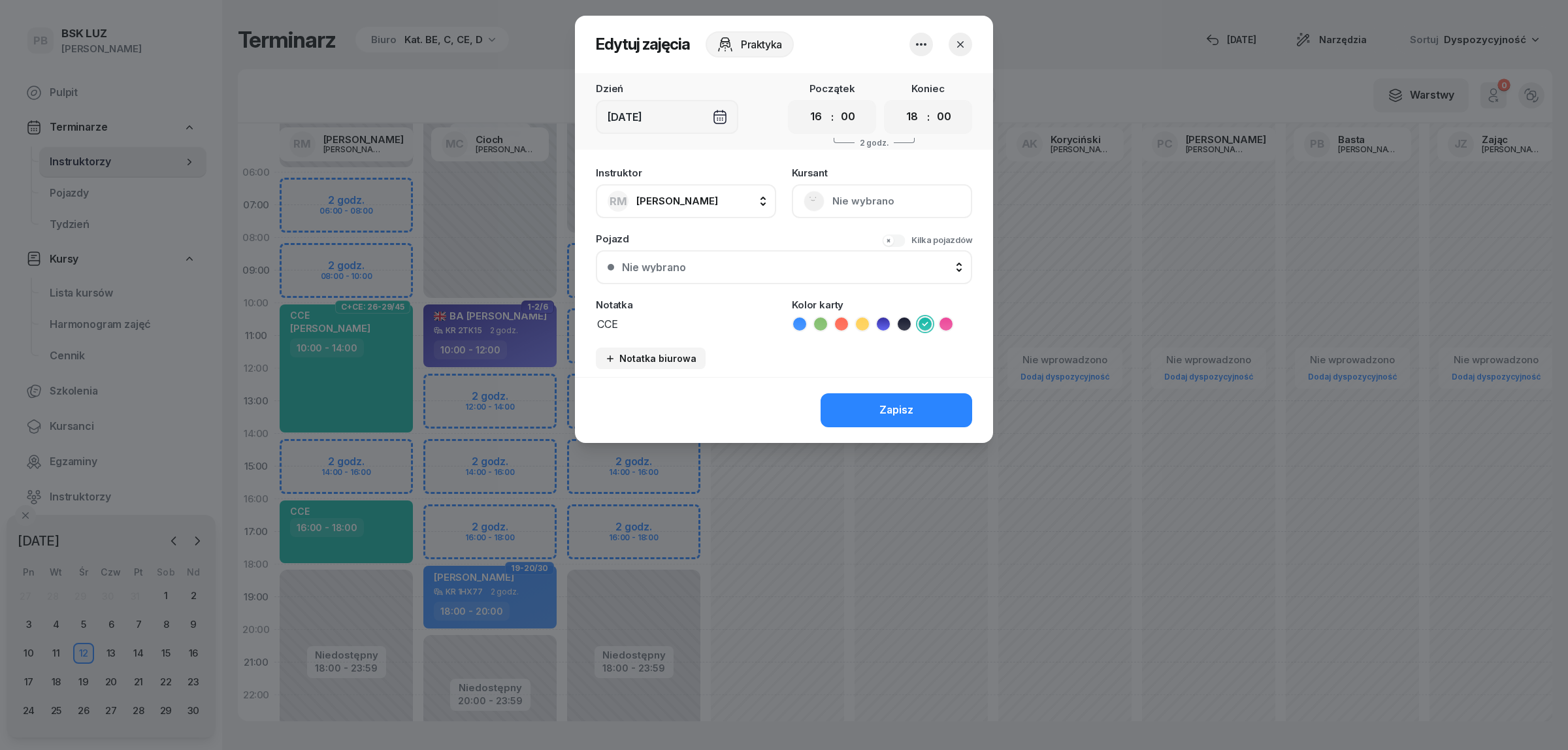
click at [921, 40] on icon "button" at bounding box center [921, 45] width 15 height 15
click at [909, 82] on link "Usuń" at bounding box center [914, 83] width 172 height 32
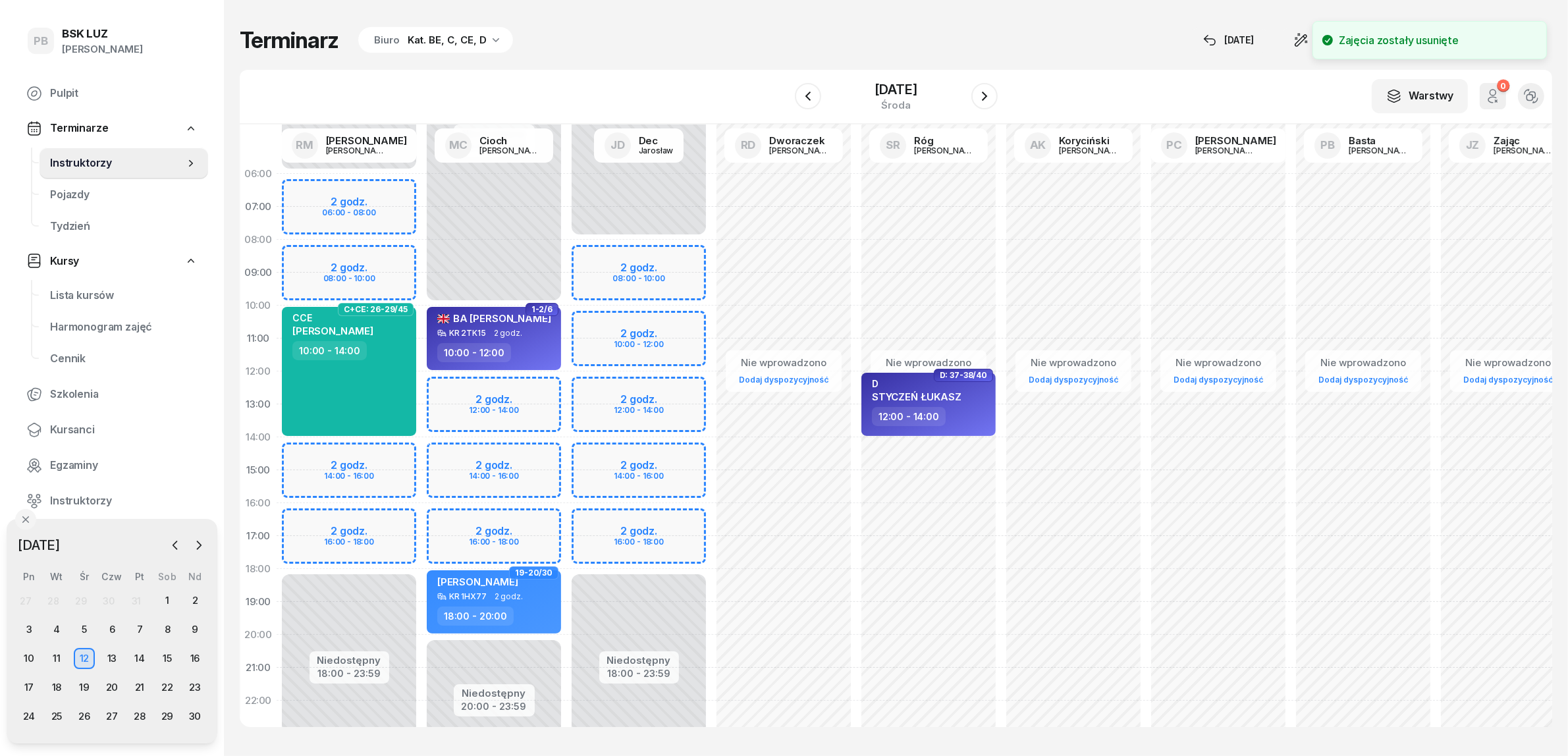
click at [395, 519] on div "Niedostępny 00:00 - 06:00 Niedostępny 18:00 - 23:59 C+CE: 26-29/45 CCE PASTERNA…" at bounding box center [348, 470] width 145 height 626
select select "16"
select select "18"
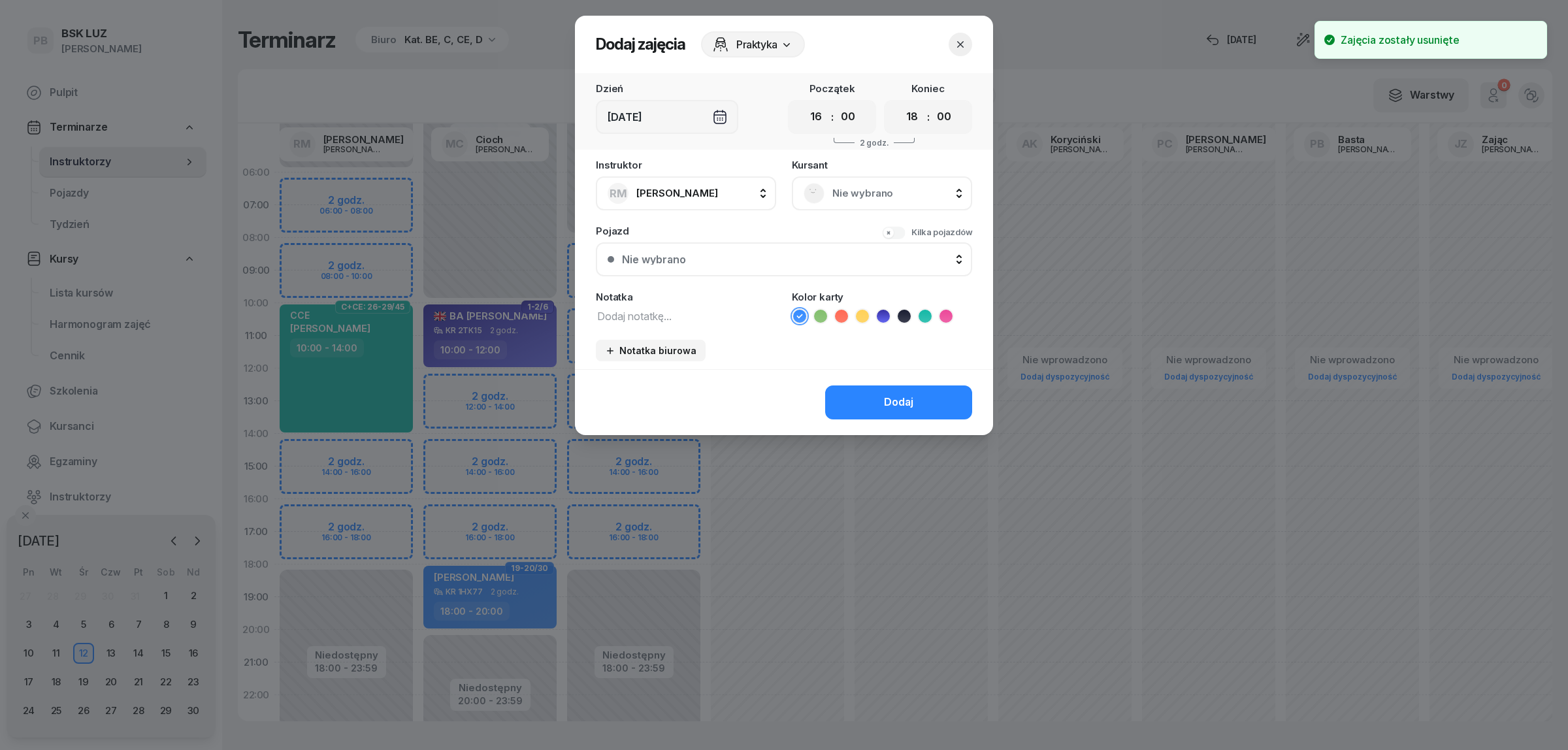
click at [854, 190] on span "Nie wybrano" at bounding box center [896, 193] width 128 height 17
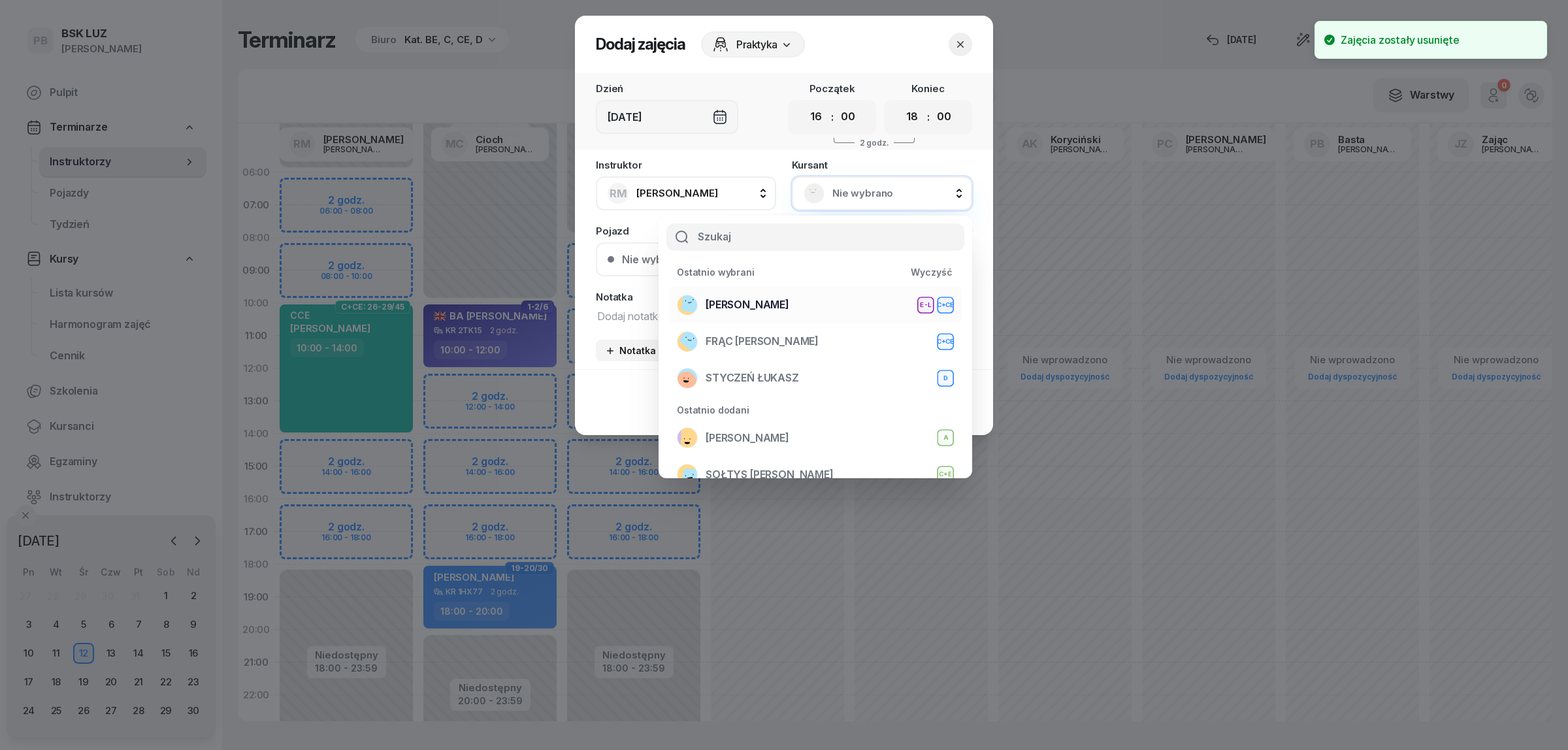
click at [836, 296] on div "WOŹNIAK RAFAŁ E-L C+CE" at bounding box center [815, 305] width 277 height 21
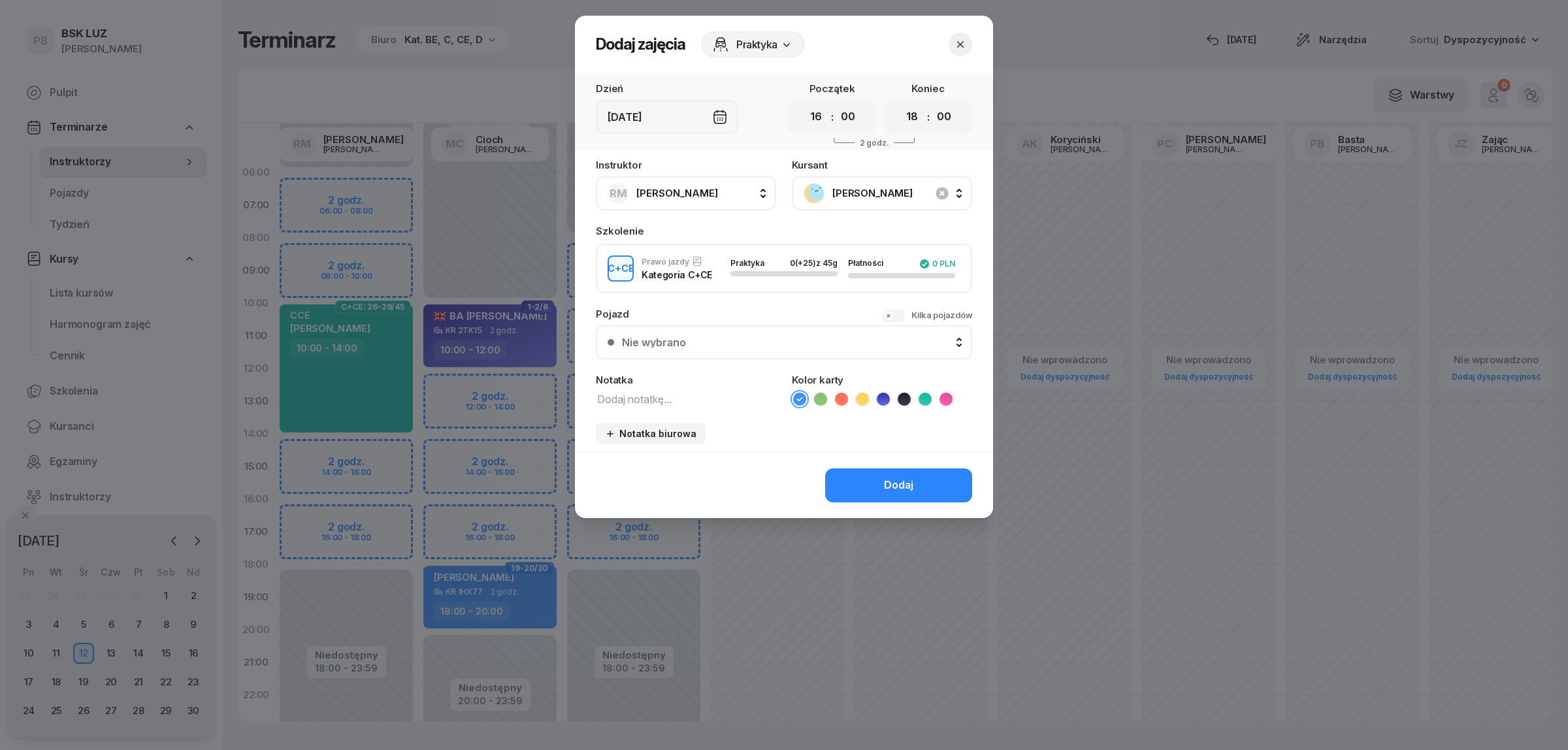
click at [739, 395] on textarea at bounding box center [686, 399] width 180 height 17
type textarea "CCE"
click at [930, 402] on icon at bounding box center [924, 399] width 13 height 13
click at [896, 479] on div "Dodaj" at bounding box center [898, 486] width 29 height 17
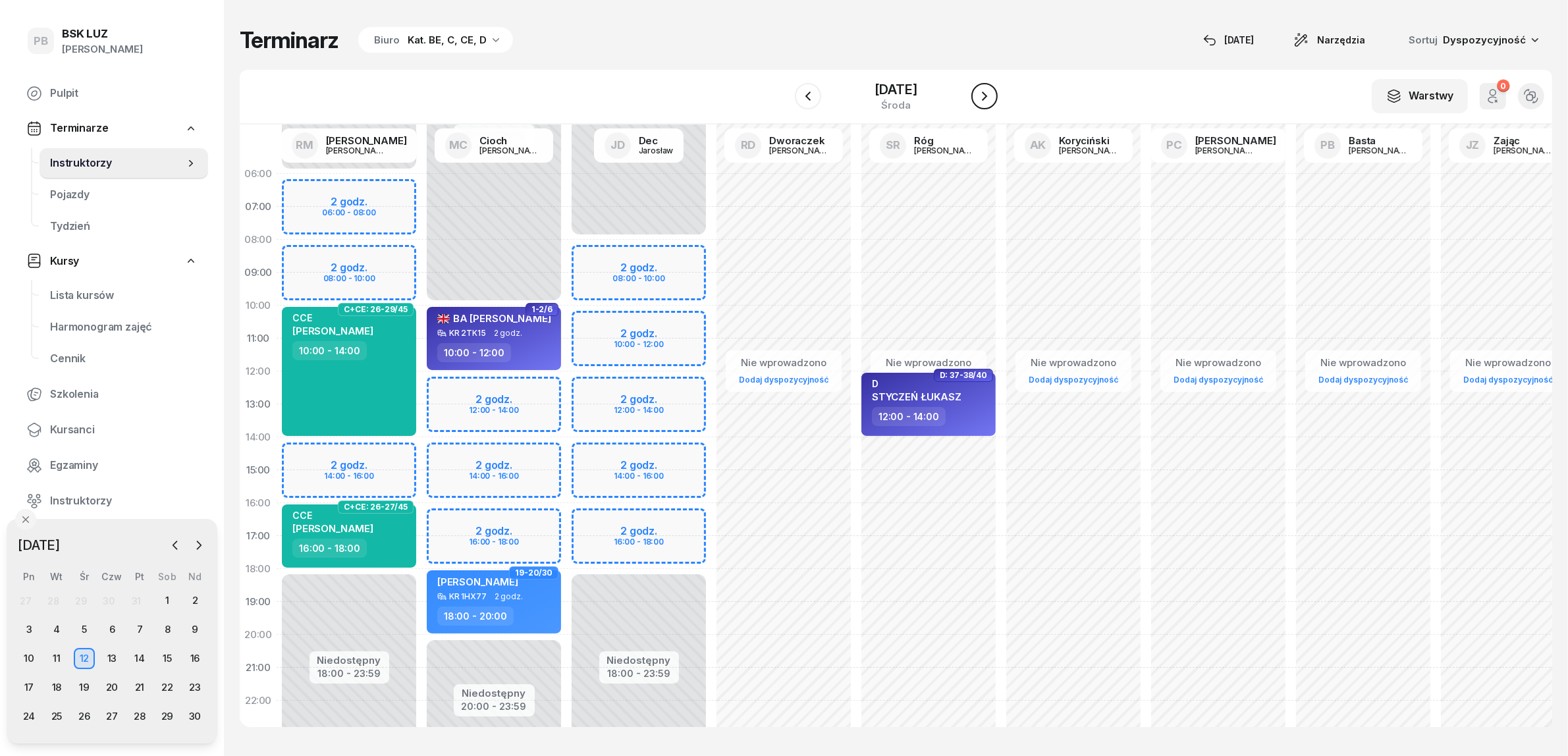
click at [977, 89] on button "button" at bounding box center [985, 96] width 26 height 26
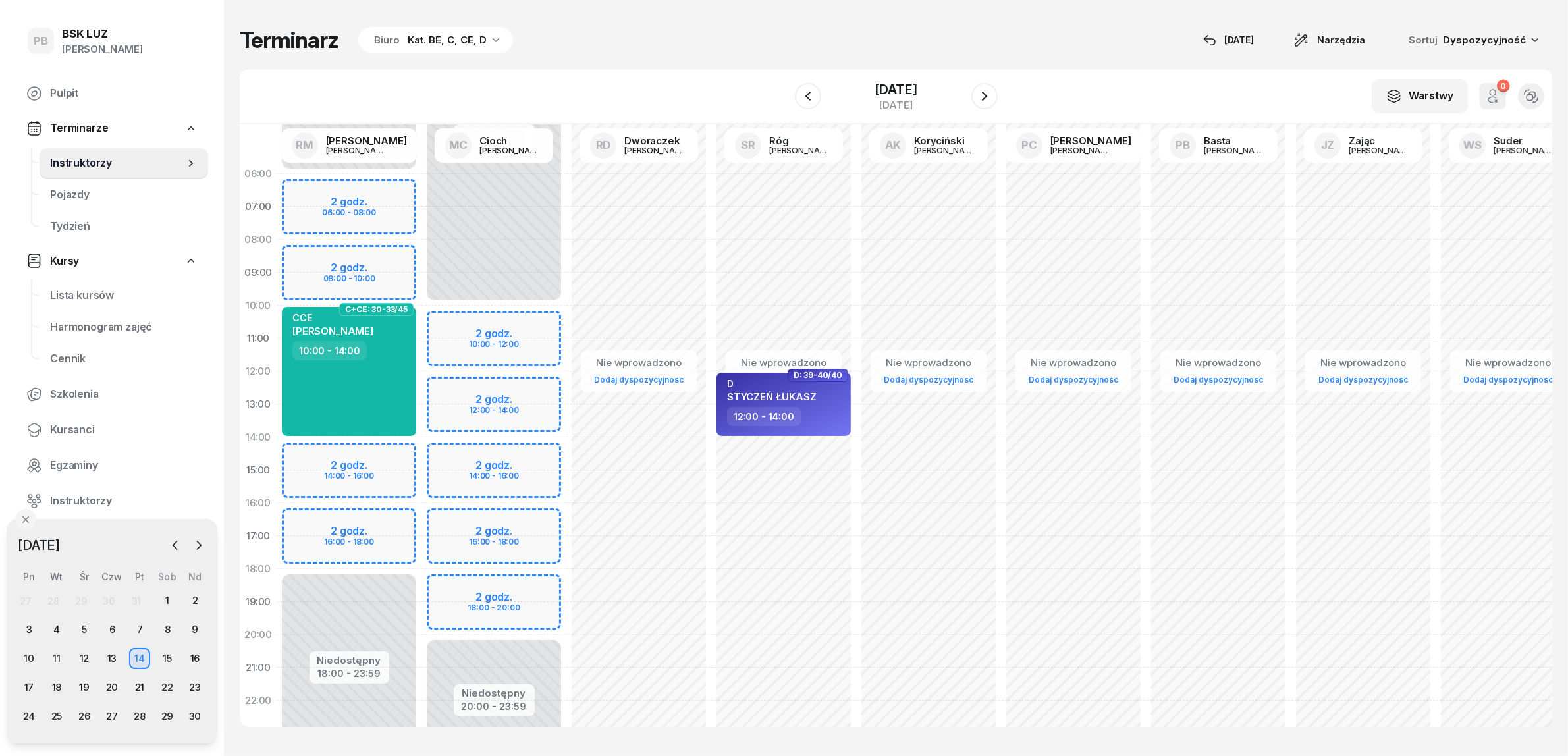
click at [400, 521] on div "Niedostępny 00:00 - 06:00 Niedostępny 18:00 - 23:59 2 godz. 06:00 - 08:00 2 god…" at bounding box center [348, 470] width 145 height 626
select select "16"
select select "18"
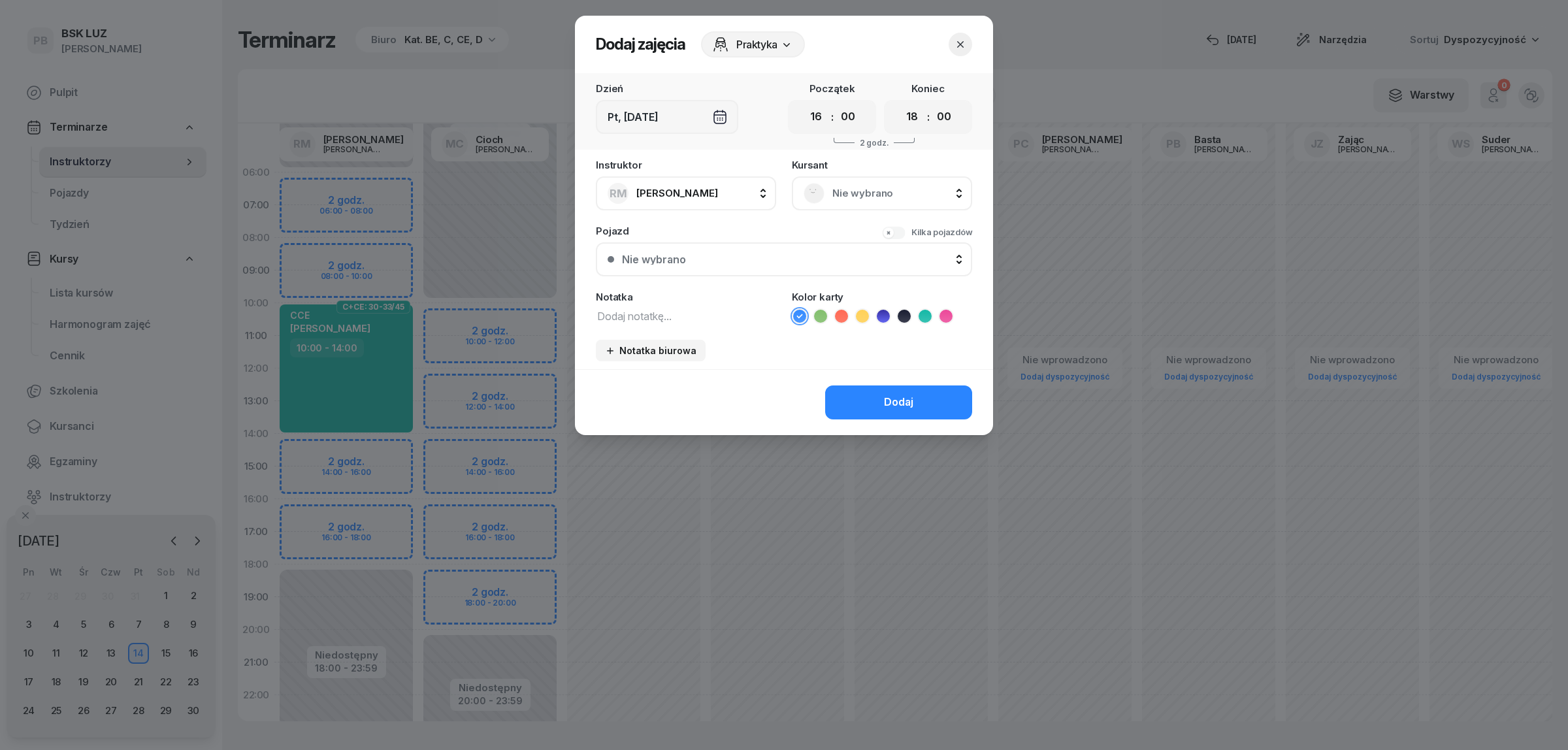
click at [628, 315] on textarea at bounding box center [686, 316] width 180 height 17
type textarea "CCE"
drag, startPoint x: 923, startPoint y: 317, endPoint x: 913, endPoint y: 344, distance: 28.8
click at [924, 317] on icon at bounding box center [924, 316] width 13 height 13
click at [903, 394] on div "Dodaj" at bounding box center [898, 403] width 29 height 17
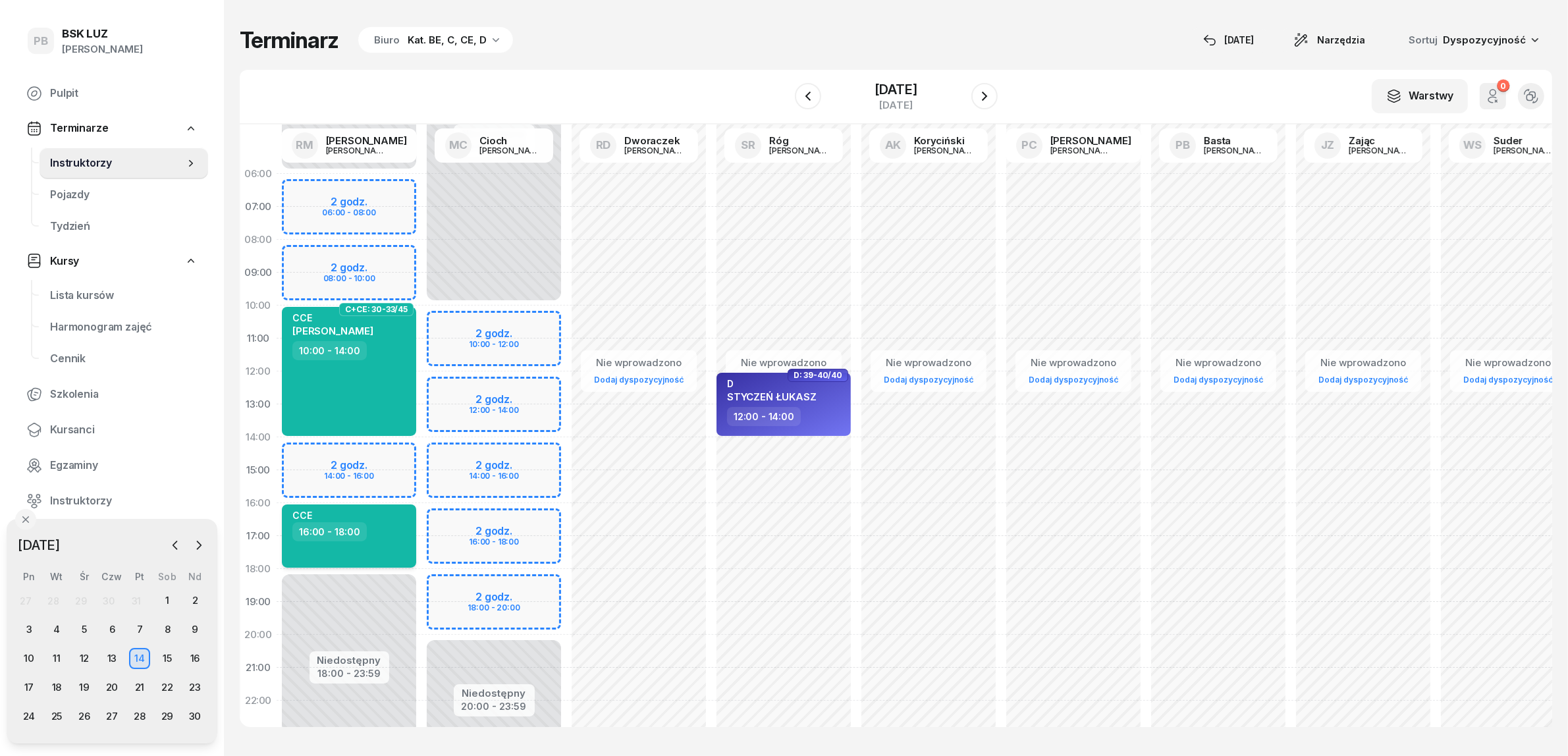
click at [394, 543] on div "CCE 16:00 - 18:00" at bounding box center [348, 536] width 134 height 63
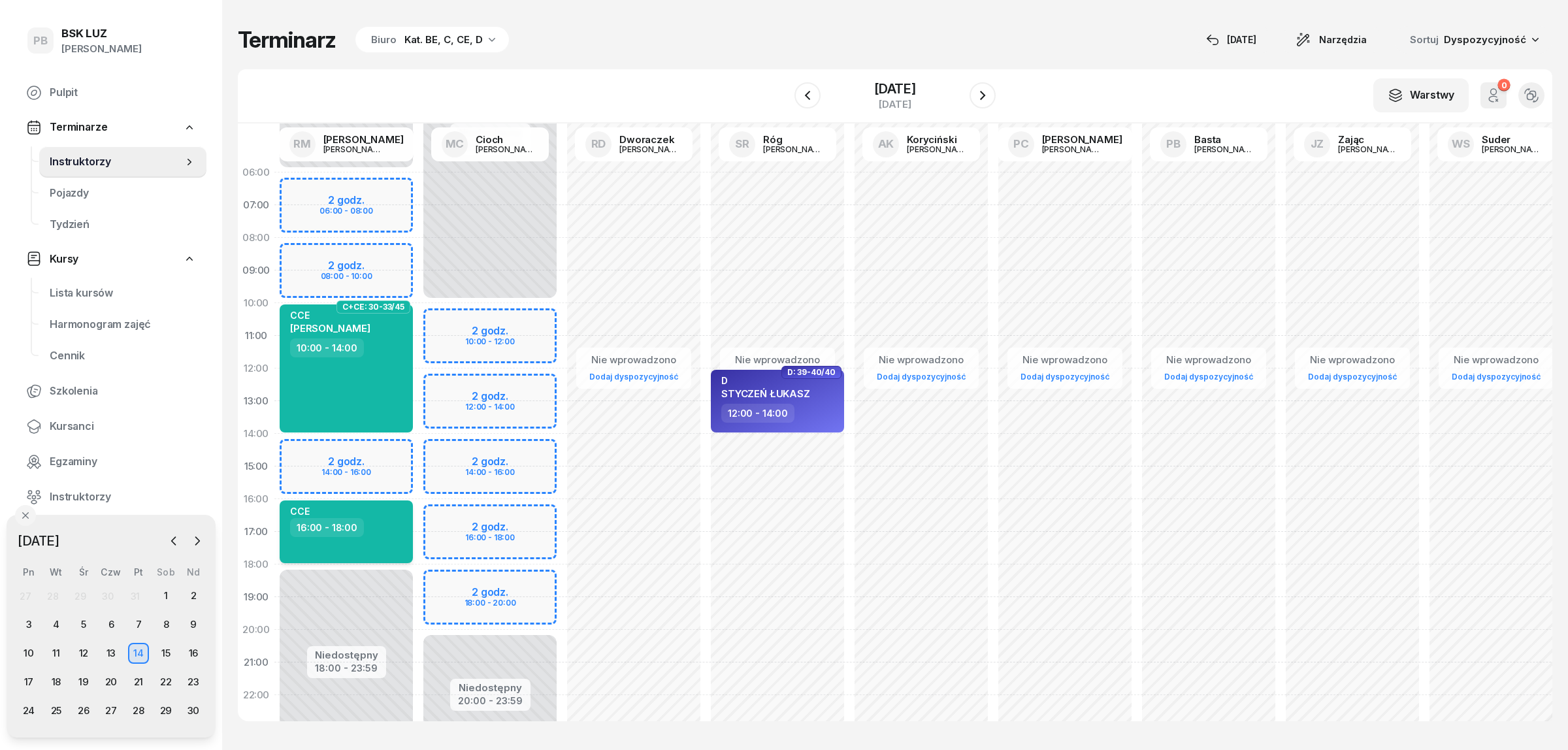
select select "16"
select select "18"
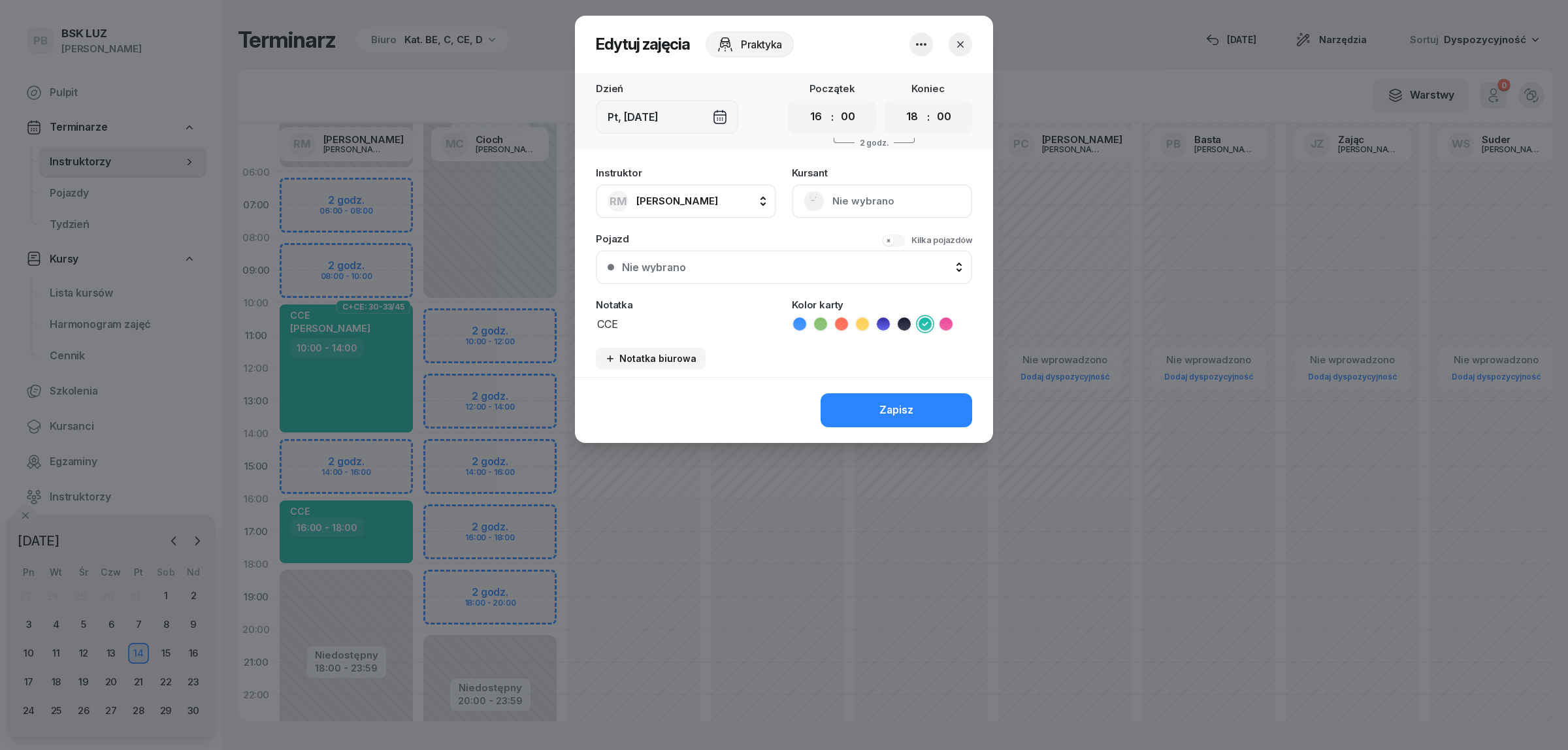
click at [925, 49] on icon "button" at bounding box center [921, 45] width 15 height 15
click at [918, 85] on link "Usuń" at bounding box center [914, 83] width 172 height 32
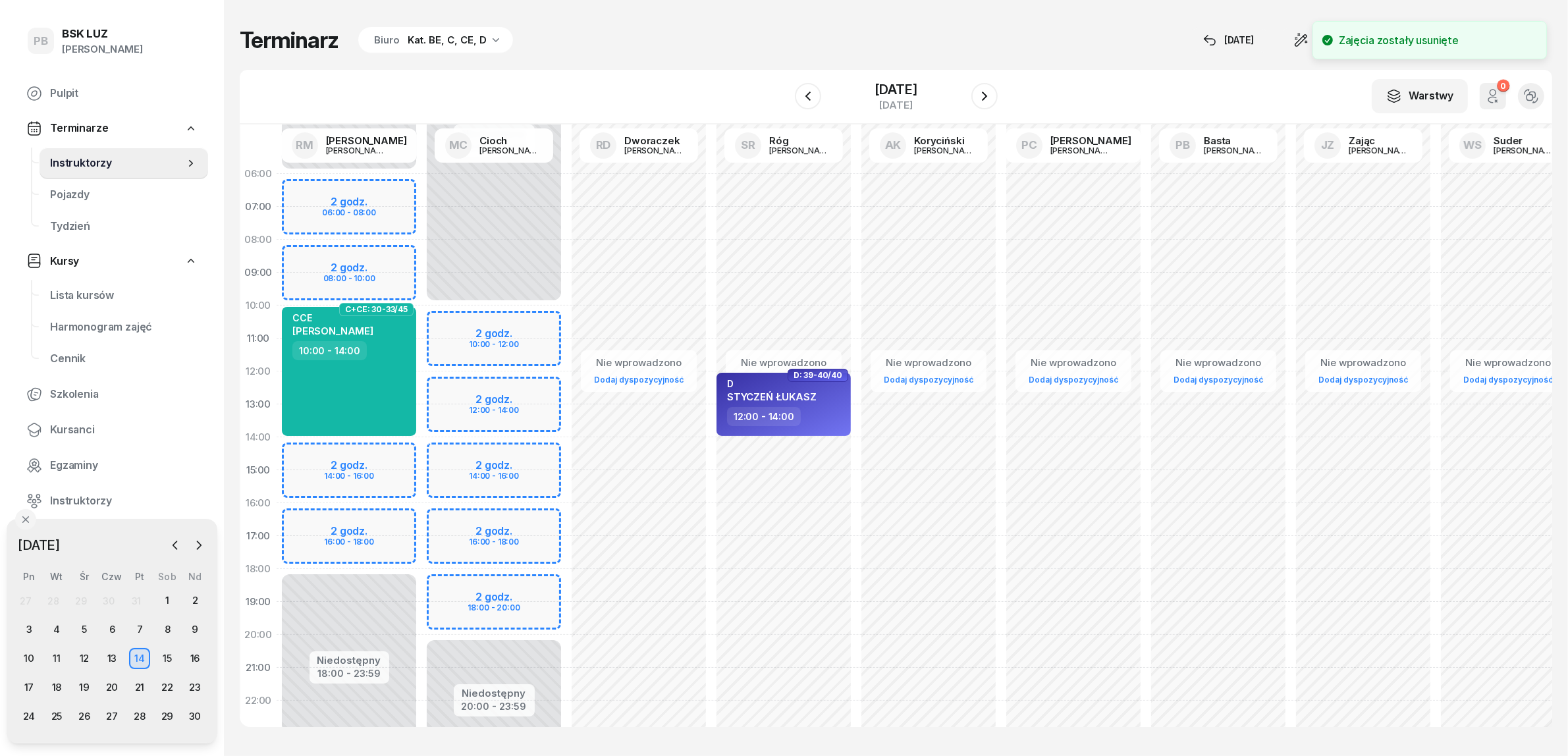
click at [379, 519] on div "Niedostępny 00:00 - 06:00 Niedostępny 18:00 - 23:59 C+CE: 30-33/45 CCE PASTERNA…" at bounding box center [348, 470] width 145 height 626
select select "16"
select select "18"
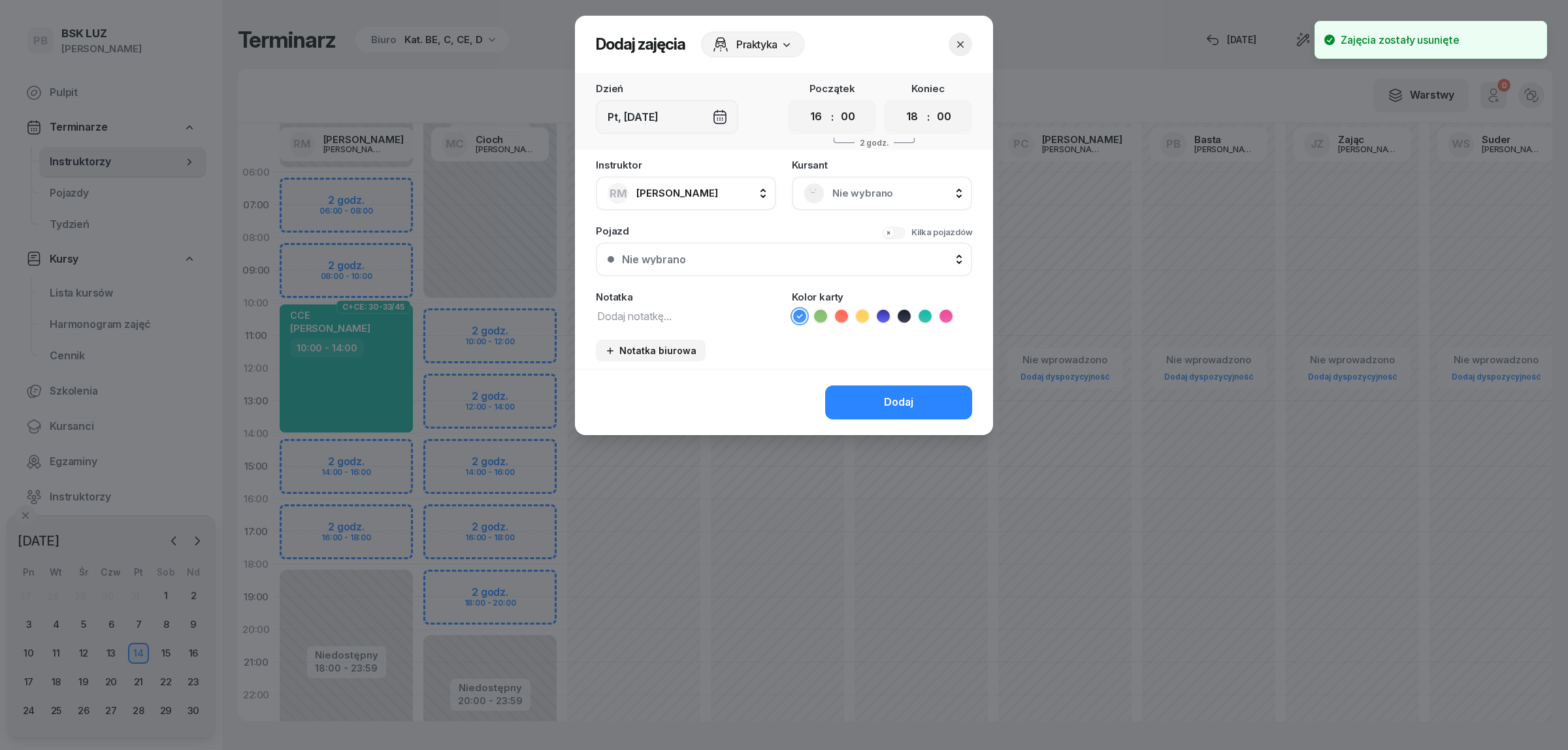
click at [840, 190] on span "Nie wybrano" at bounding box center [896, 193] width 128 height 17
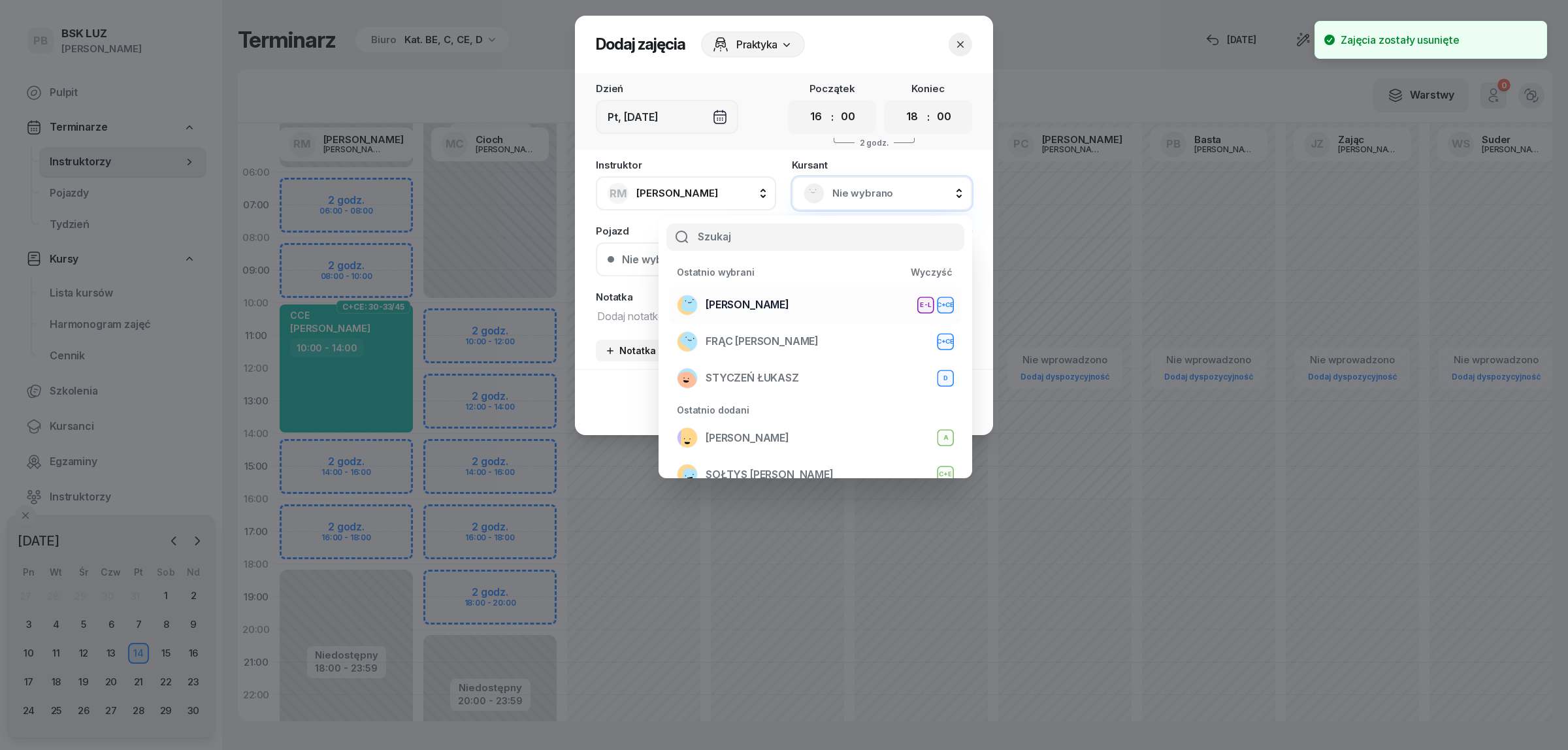
click at [807, 300] on div "WOŹNIAK RAFAŁ E-L C+CE" at bounding box center [815, 305] width 277 height 21
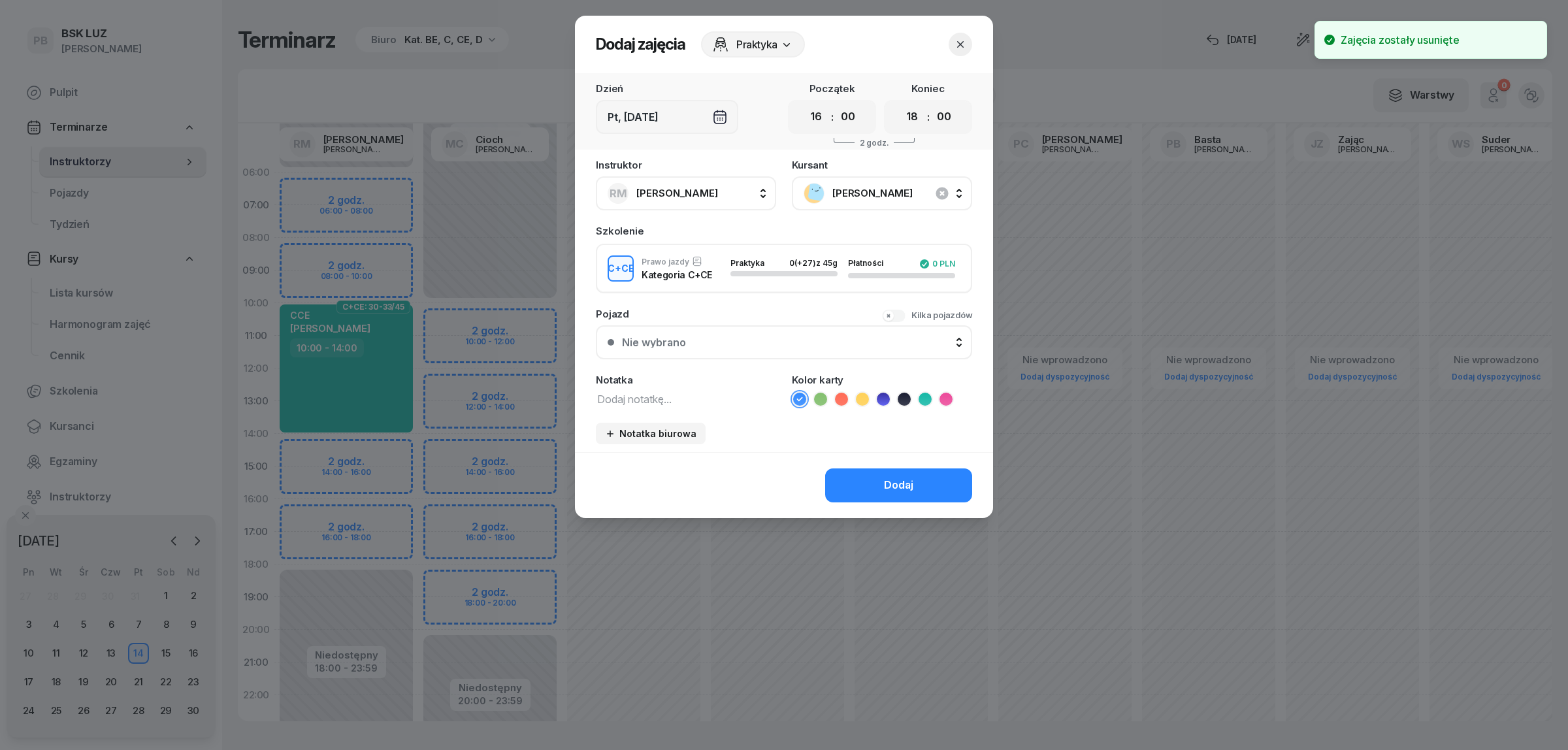
click at [684, 396] on textarea at bounding box center [686, 399] width 180 height 17
type textarea "CCE"
click at [926, 400] on icon at bounding box center [924, 399] width 13 height 13
click at [905, 480] on div "Dodaj" at bounding box center [898, 486] width 29 height 17
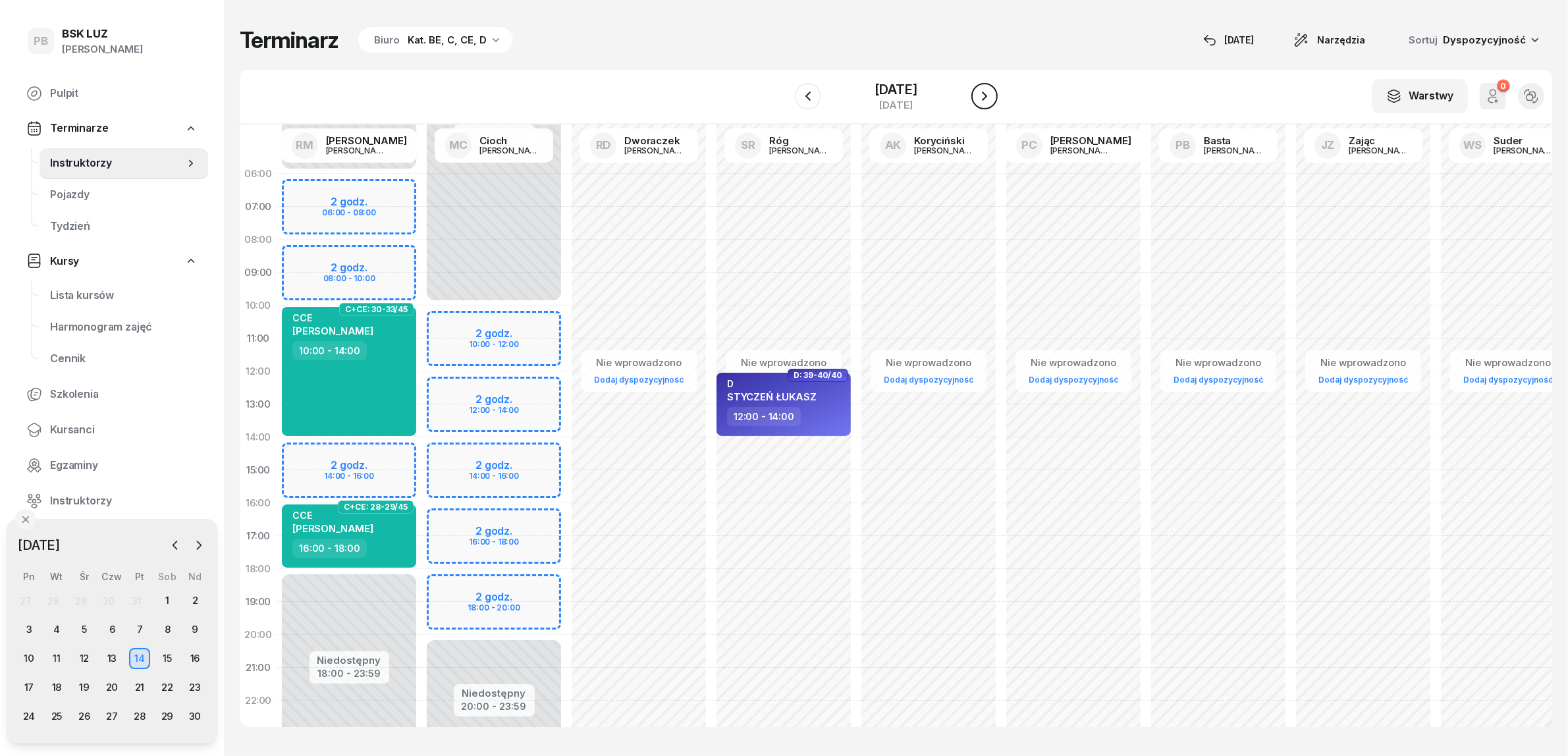
click at [990, 97] on icon "button" at bounding box center [985, 96] width 16 height 16
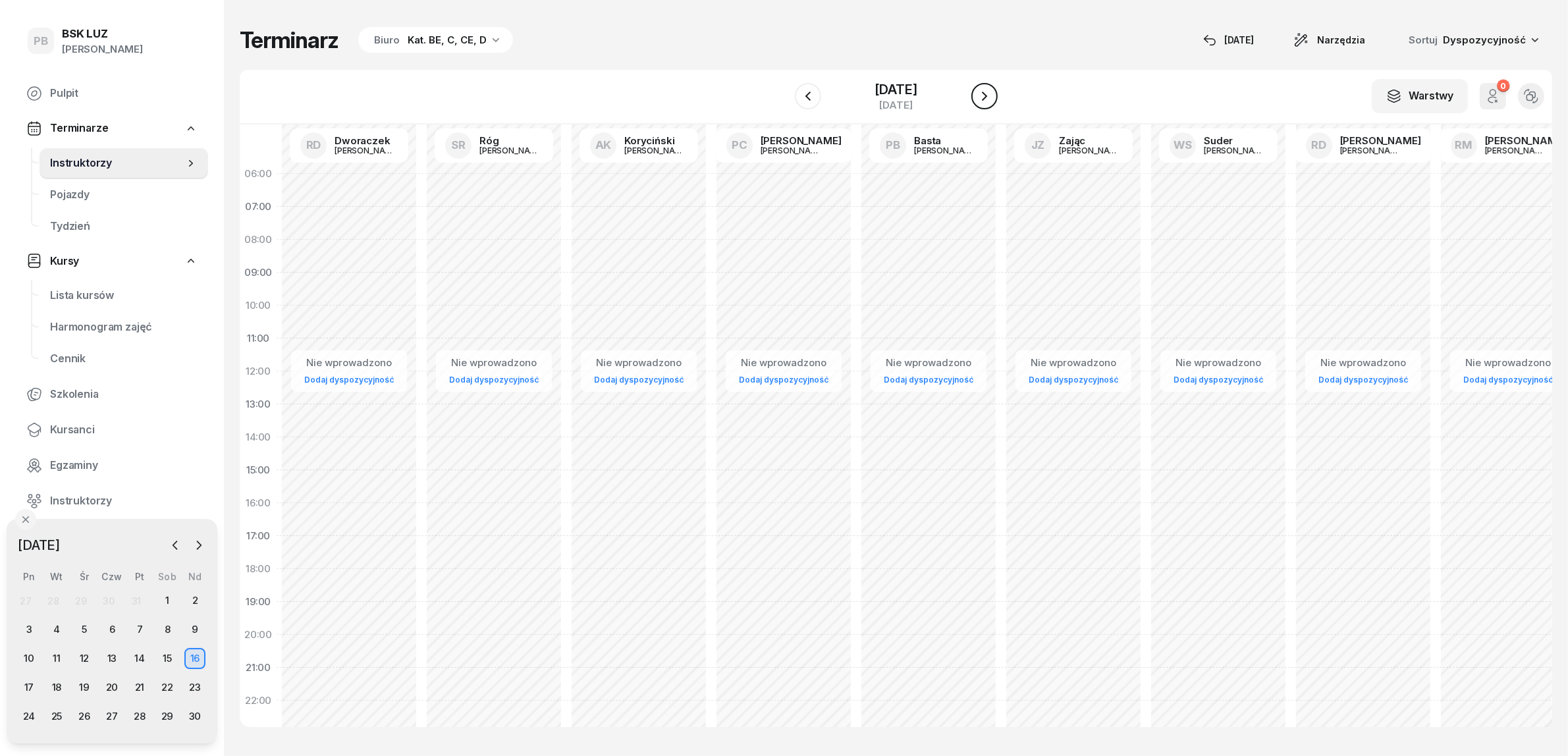
click at [990, 97] on icon "button" at bounding box center [985, 96] width 16 height 16
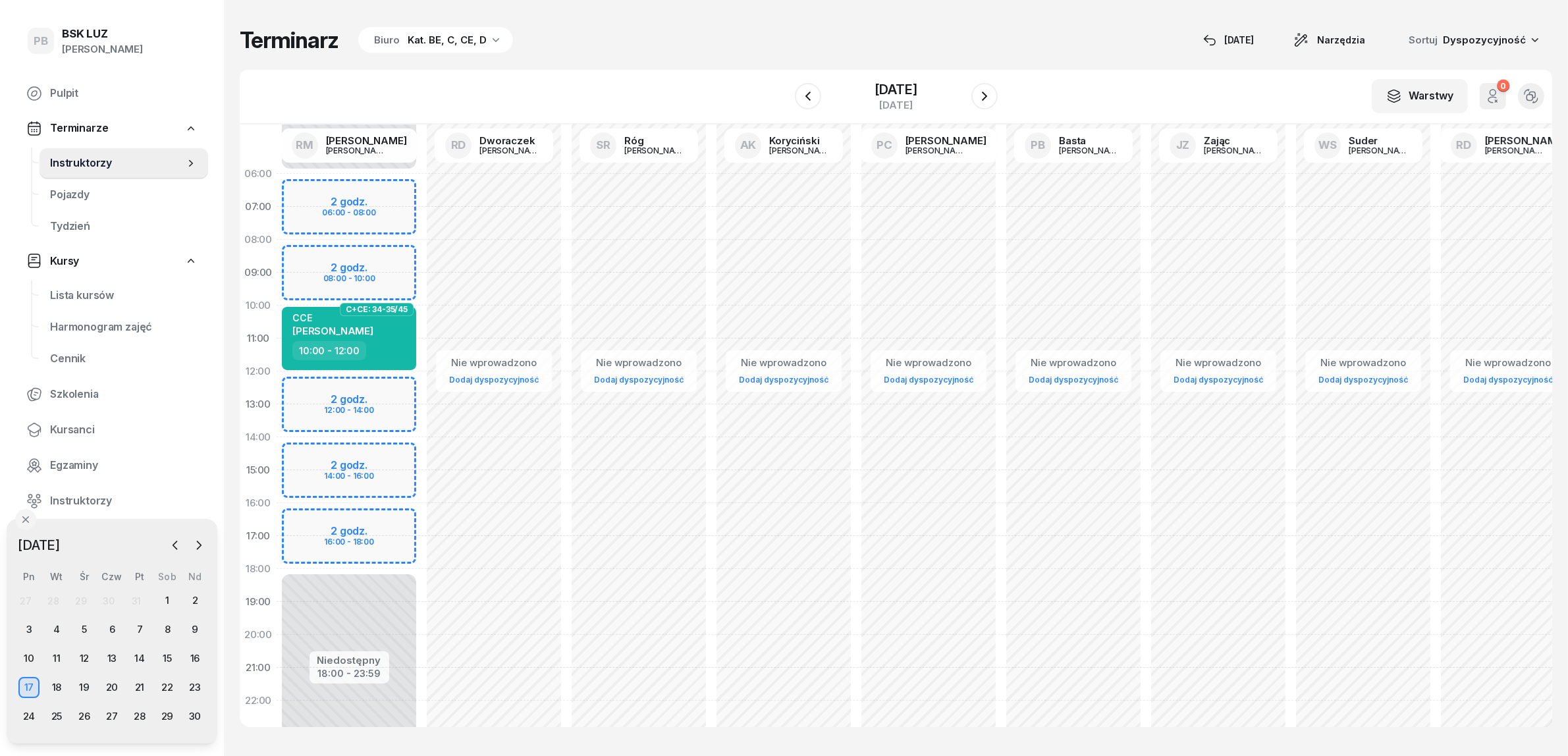
click at [396, 518] on div "Niedostępny 00:00 - 06:00 Niedostępny 18:00 - 23:59 2 godz. 06:00 - 08:00 2 god…" at bounding box center [348, 470] width 145 height 626
select select "16"
select select "18"
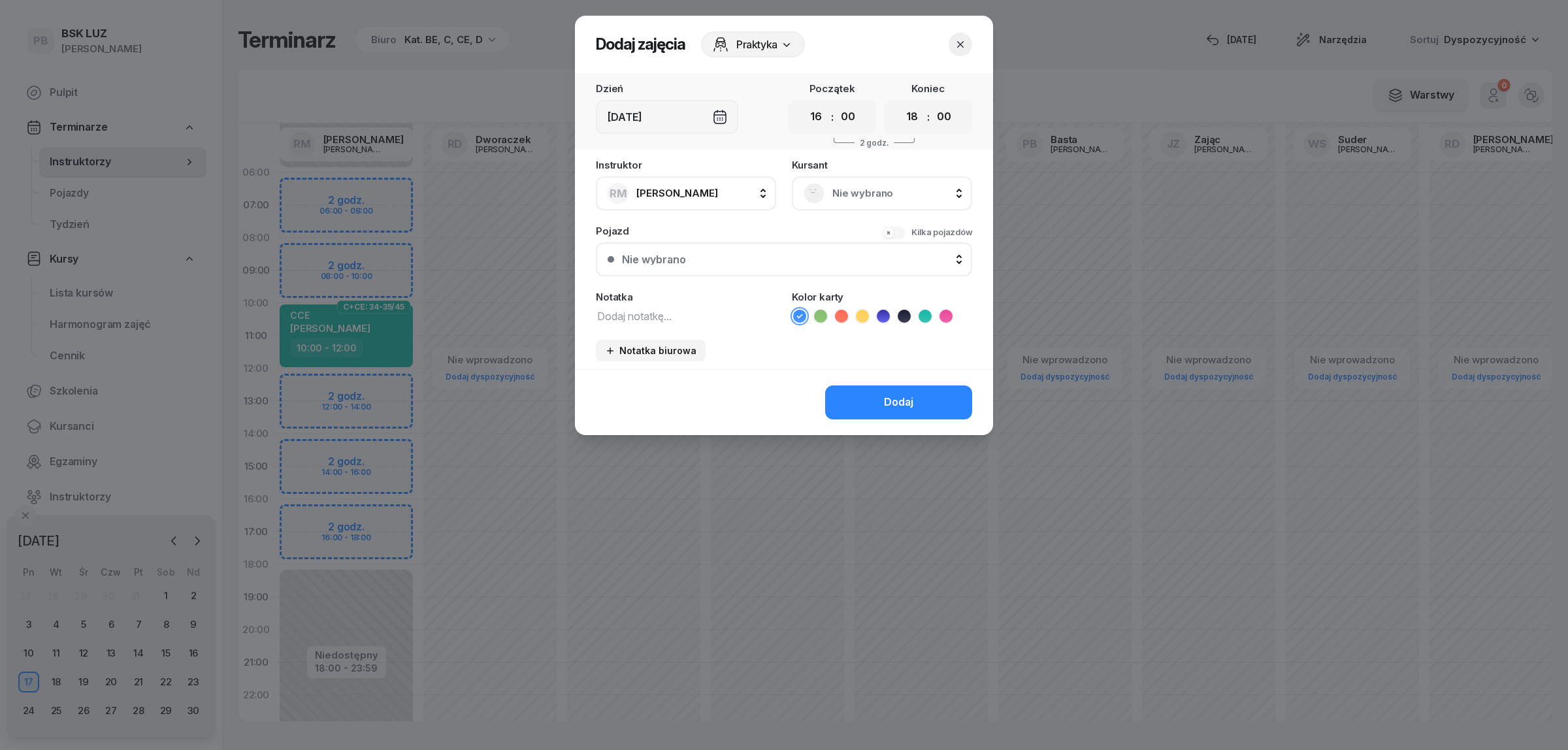
click at [658, 317] on textarea at bounding box center [686, 316] width 180 height 17
type textarea "CCE"
click at [931, 313] on icon at bounding box center [924, 316] width 13 height 13
click at [917, 389] on button "Dodaj" at bounding box center [898, 403] width 147 height 34
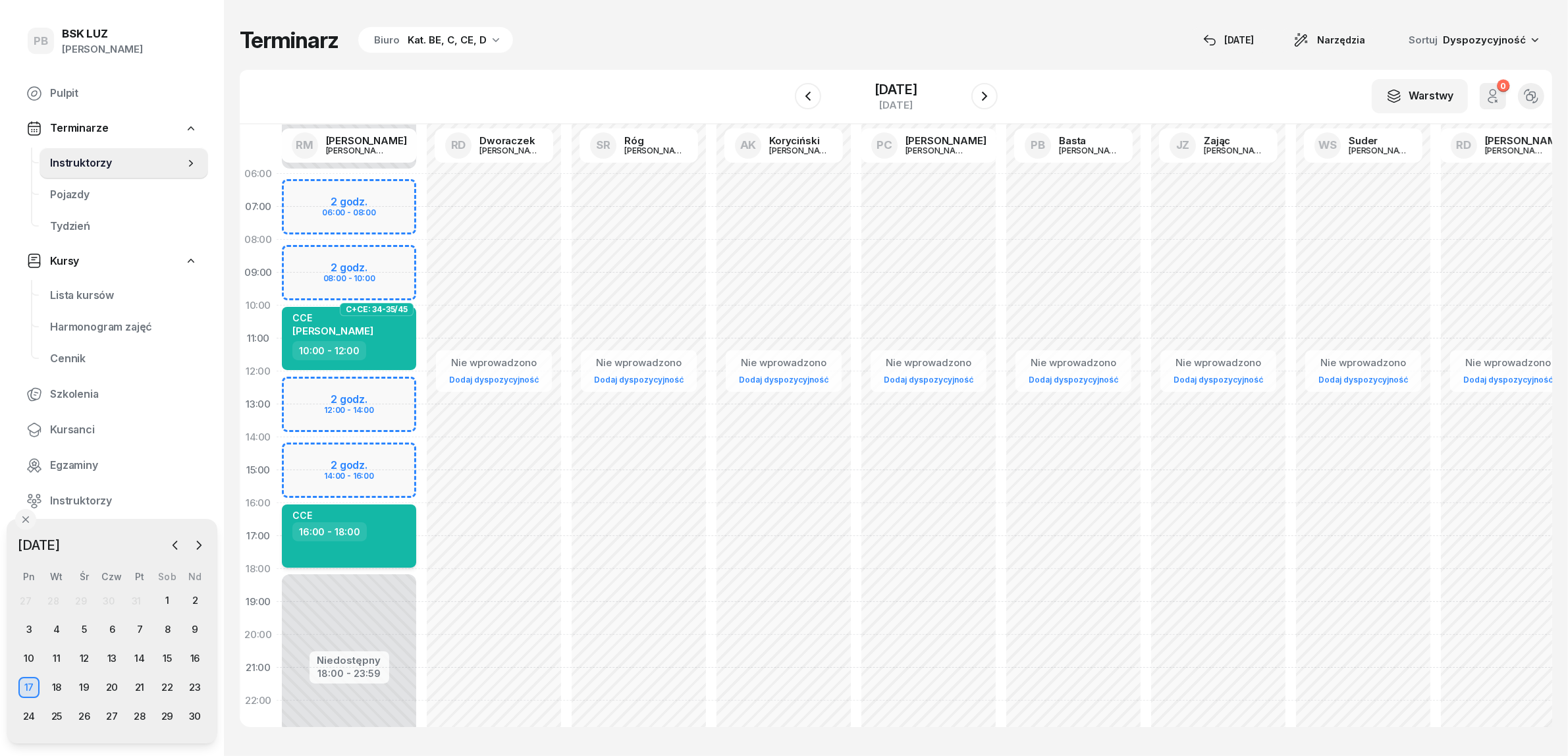
click at [394, 522] on div "16:00 - 18:00" at bounding box center [350, 532] width 116 height 19
select select "16"
select select "18"
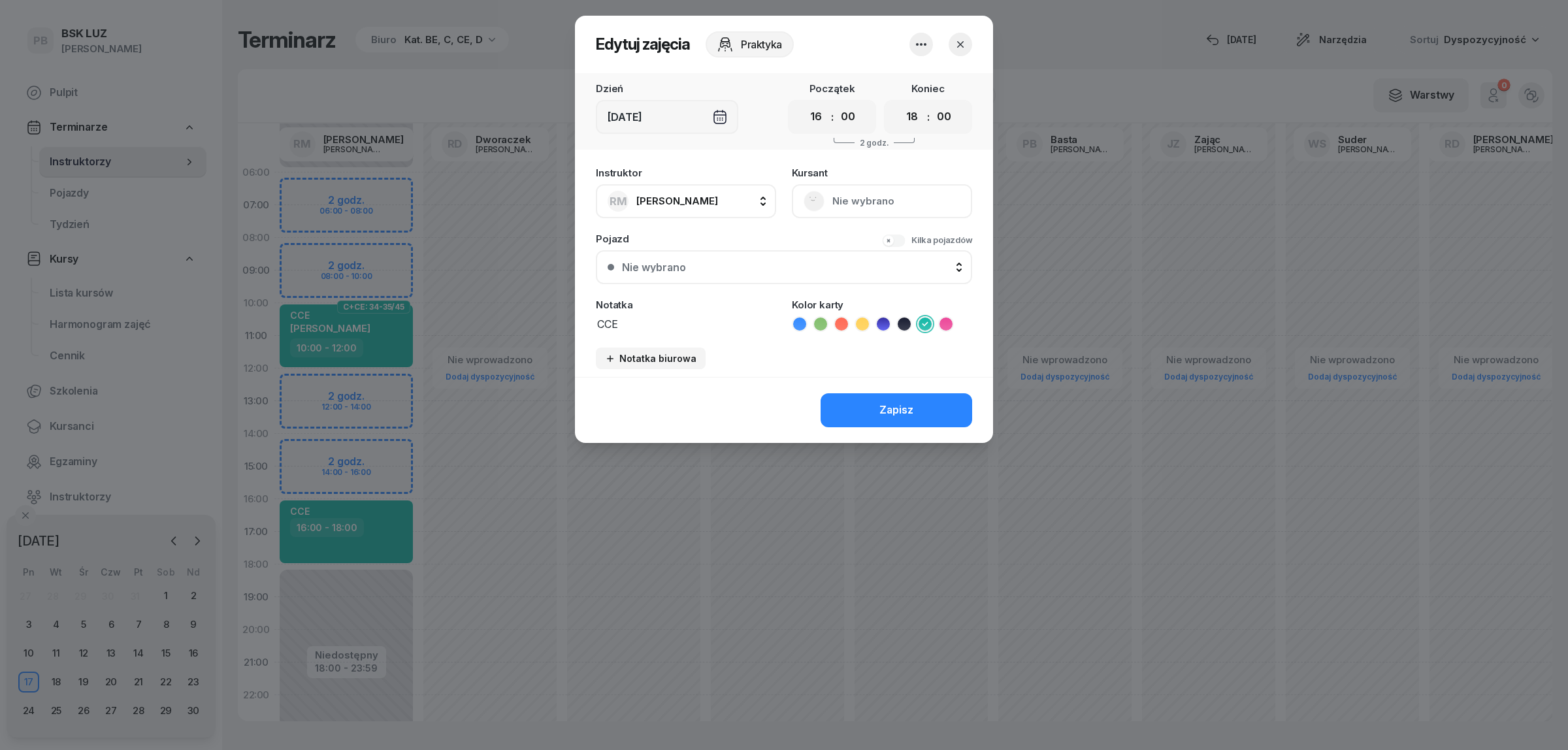
click at [923, 40] on icon "button" at bounding box center [921, 45] width 15 height 15
click at [900, 84] on link "Usuń" at bounding box center [914, 83] width 172 height 32
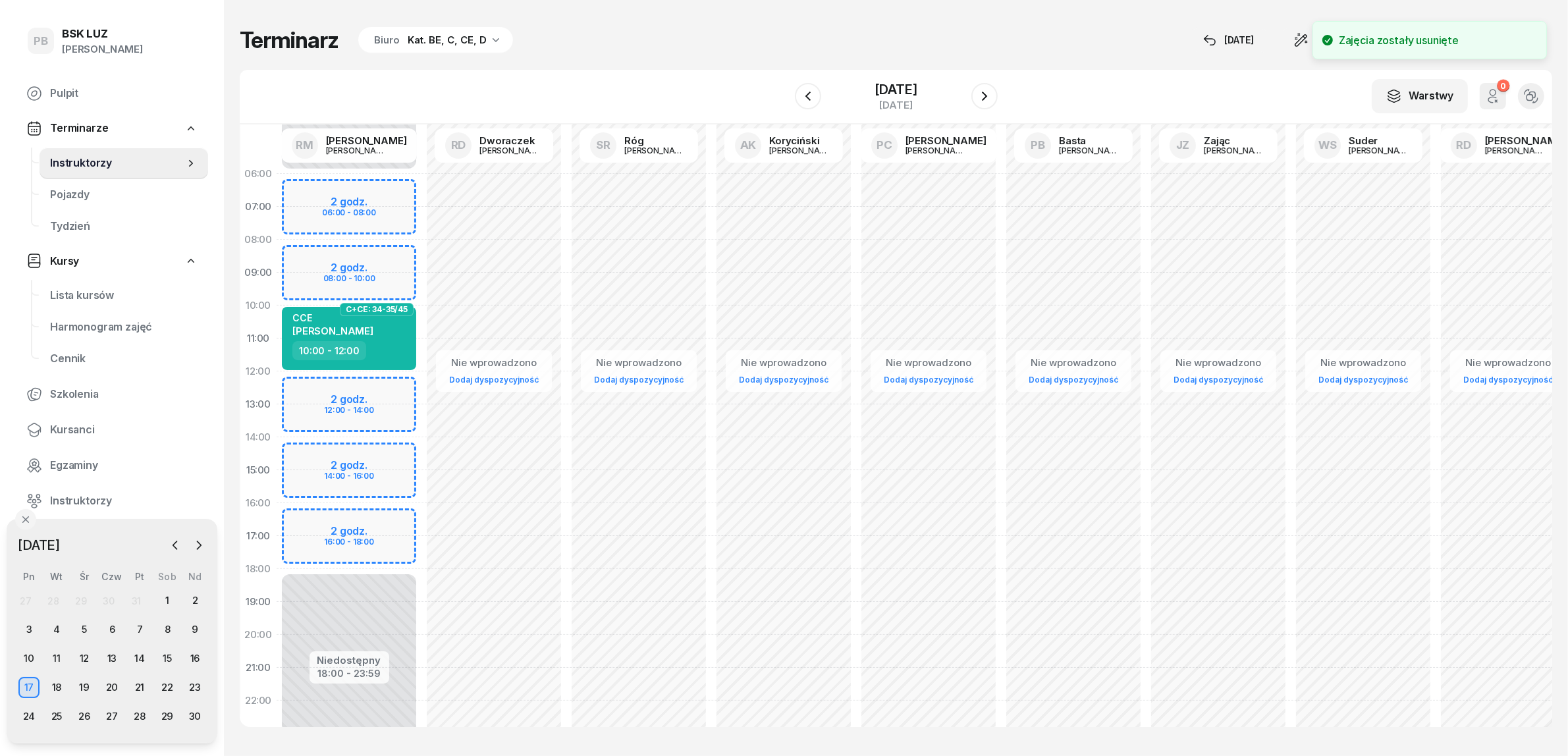
click at [389, 512] on div "Niedostępny 00:00 - 06:00 Niedostępny 18:00 - 23:59 C+CE: 34-35/45 CCE PASTERNA…" at bounding box center [348, 470] width 145 height 626
select select "16"
select select "18"
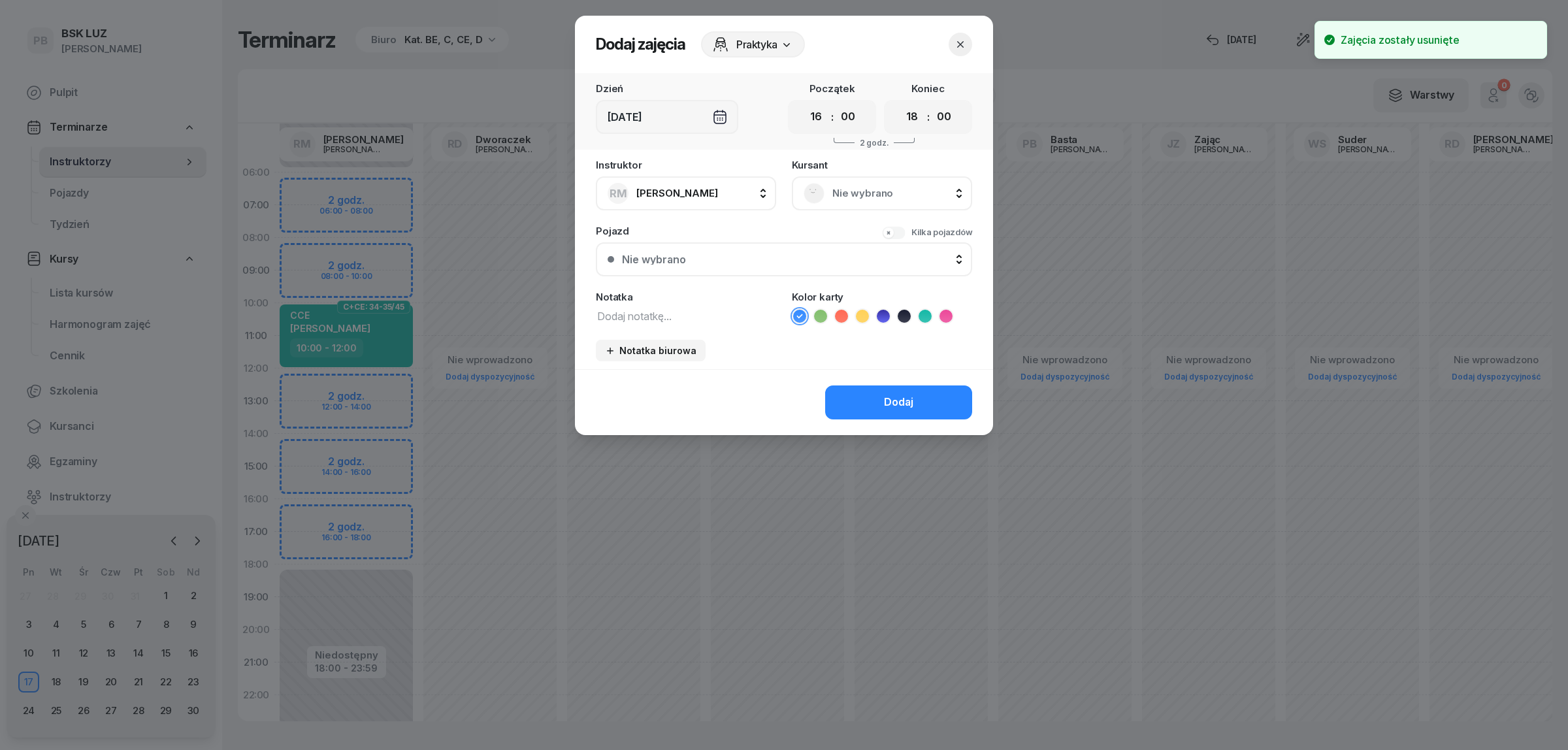
click at [872, 194] on span "Nie wybrano" at bounding box center [896, 193] width 128 height 17
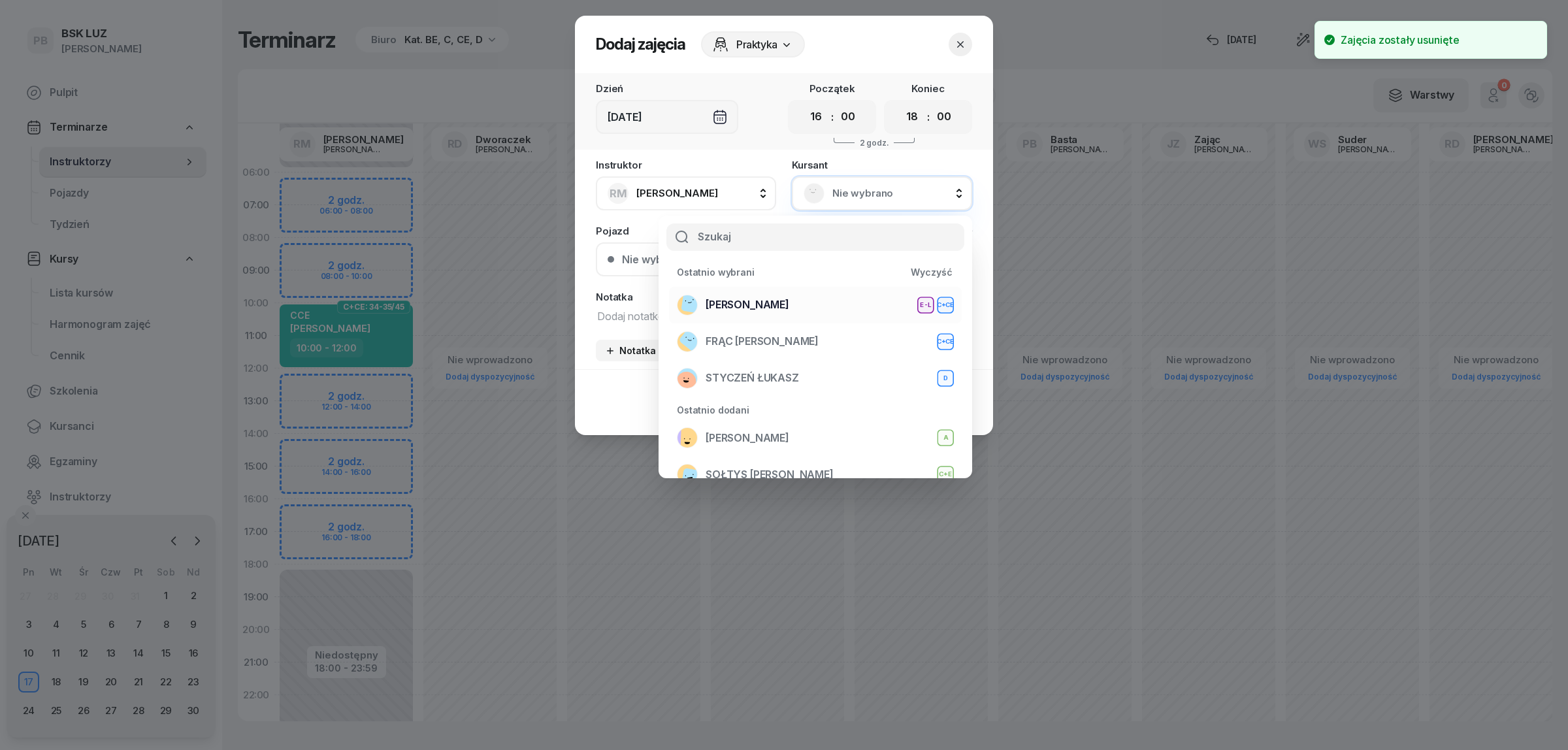
drag, startPoint x: 823, startPoint y: 293, endPoint x: 815, endPoint y: 302, distance: 12.0
click at [823, 296] on div "WOŹNIAK RAFAŁ E-L C+CE" at bounding box center [815, 305] width 277 height 21
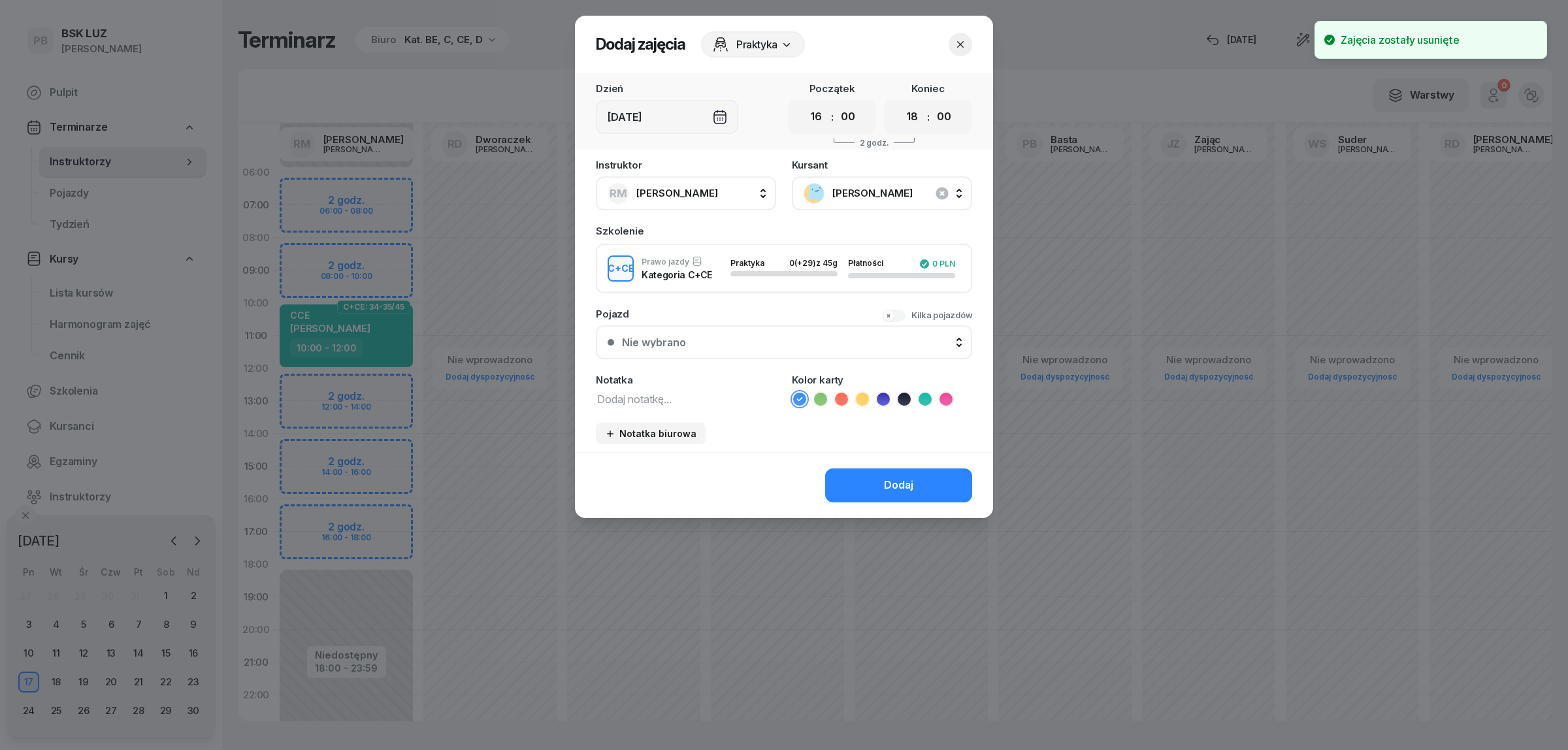
click at [701, 399] on textarea at bounding box center [686, 399] width 180 height 17
type textarea "CCE"
click at [931, 394] on li at bounding box center [925, 399] width 15 height 15
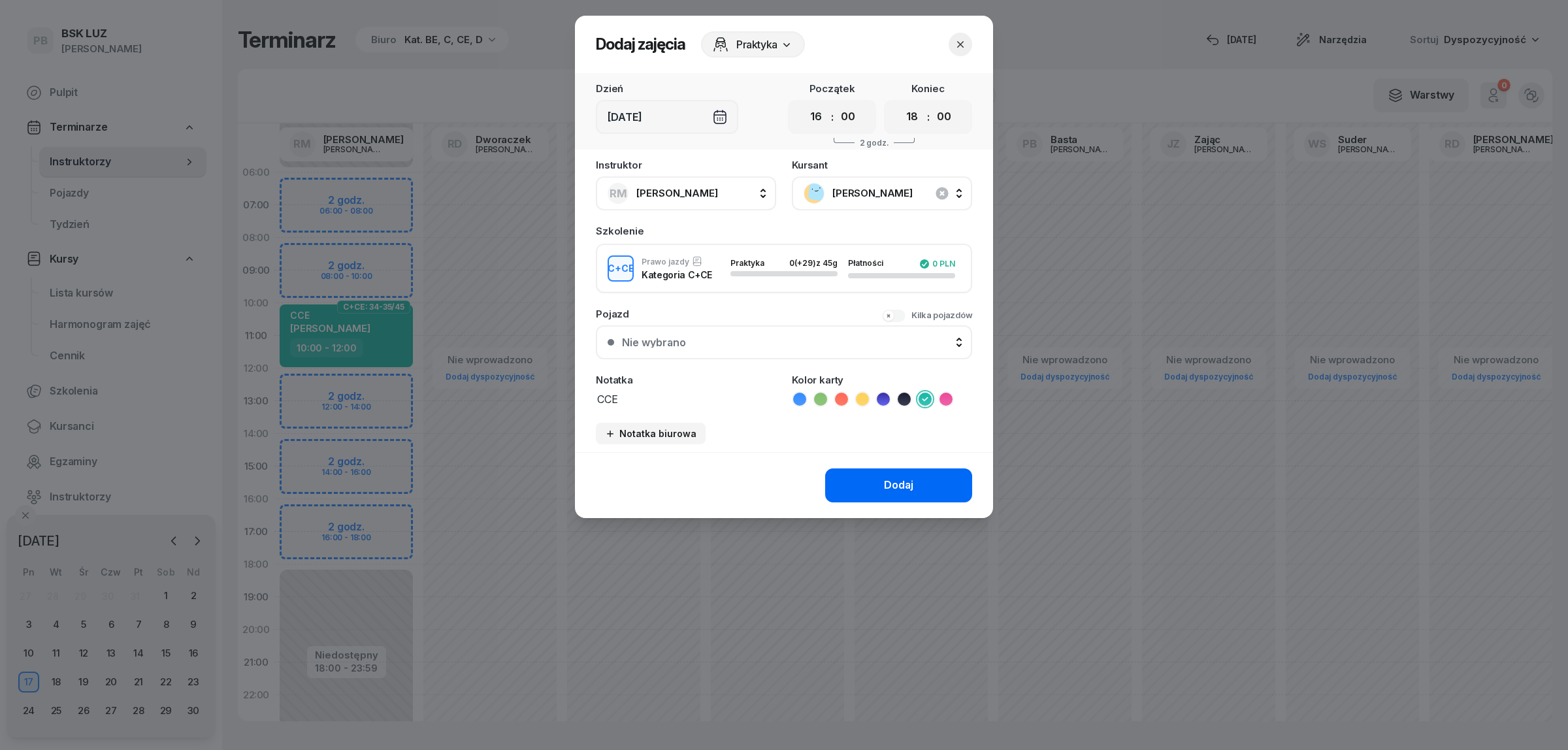
click at [914, 479] on button "Dodaj" at bounding box center [898, 486] width 147 height 34
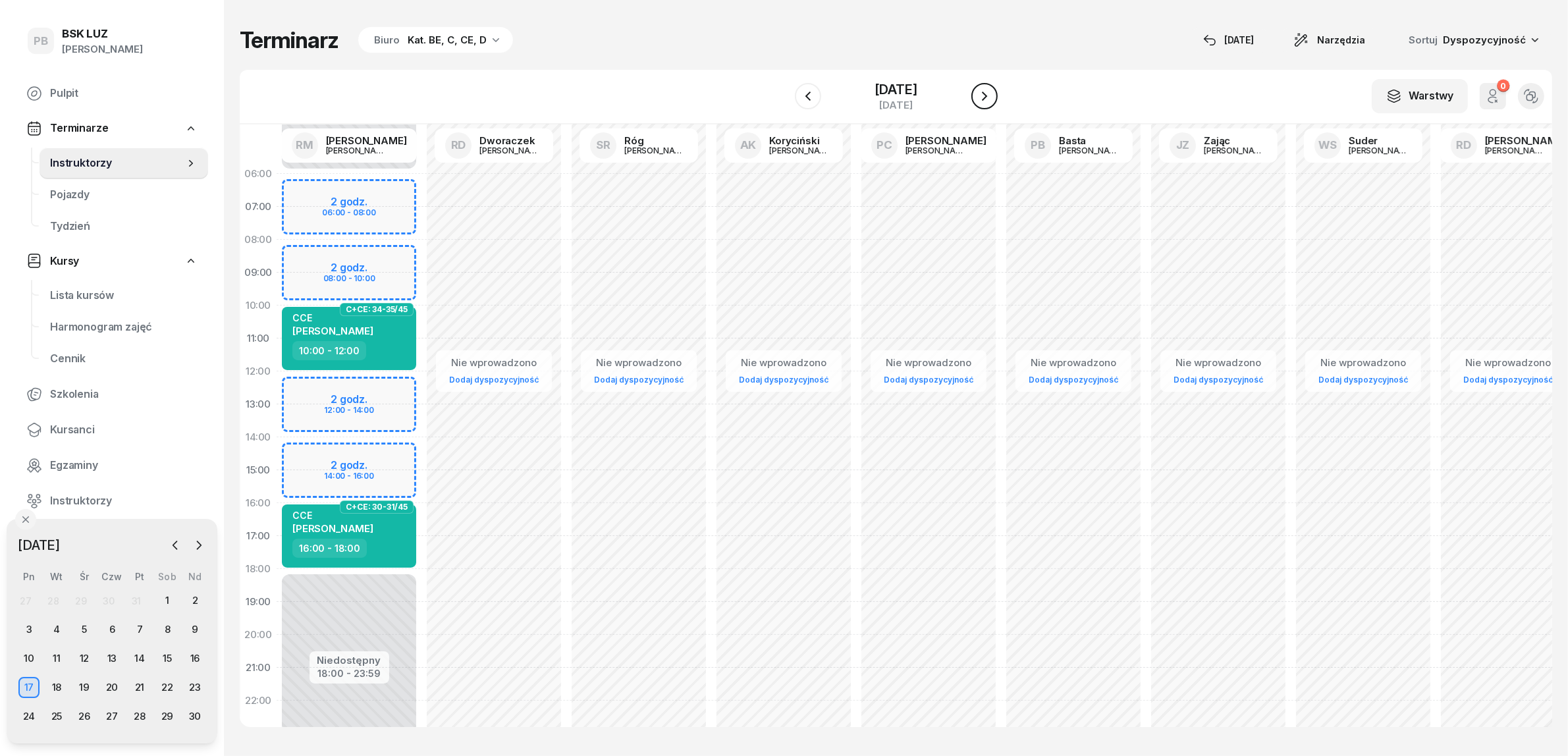
click at [995, 96] on button "button" at bounding box center [985, 96] width 26 height 26
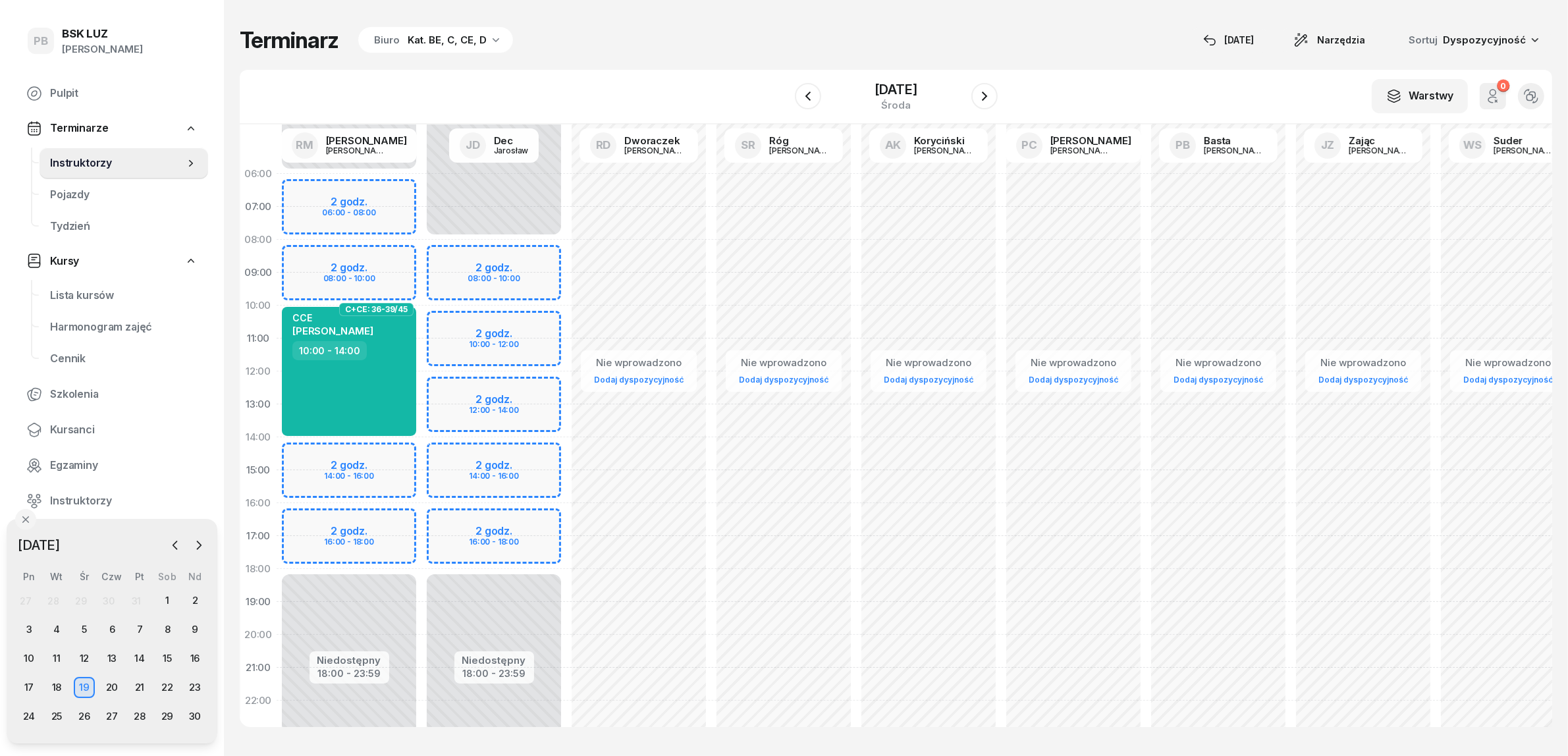
click at [402, 521] on div "Niedostępny 00:00 - 06:00 Niedostępny 18:00 - 23:59 2 godz. 06:00 - 08:00 2 god…" at bounding box center [348, 470] width 145 height 626
select select "16"
select select "18"
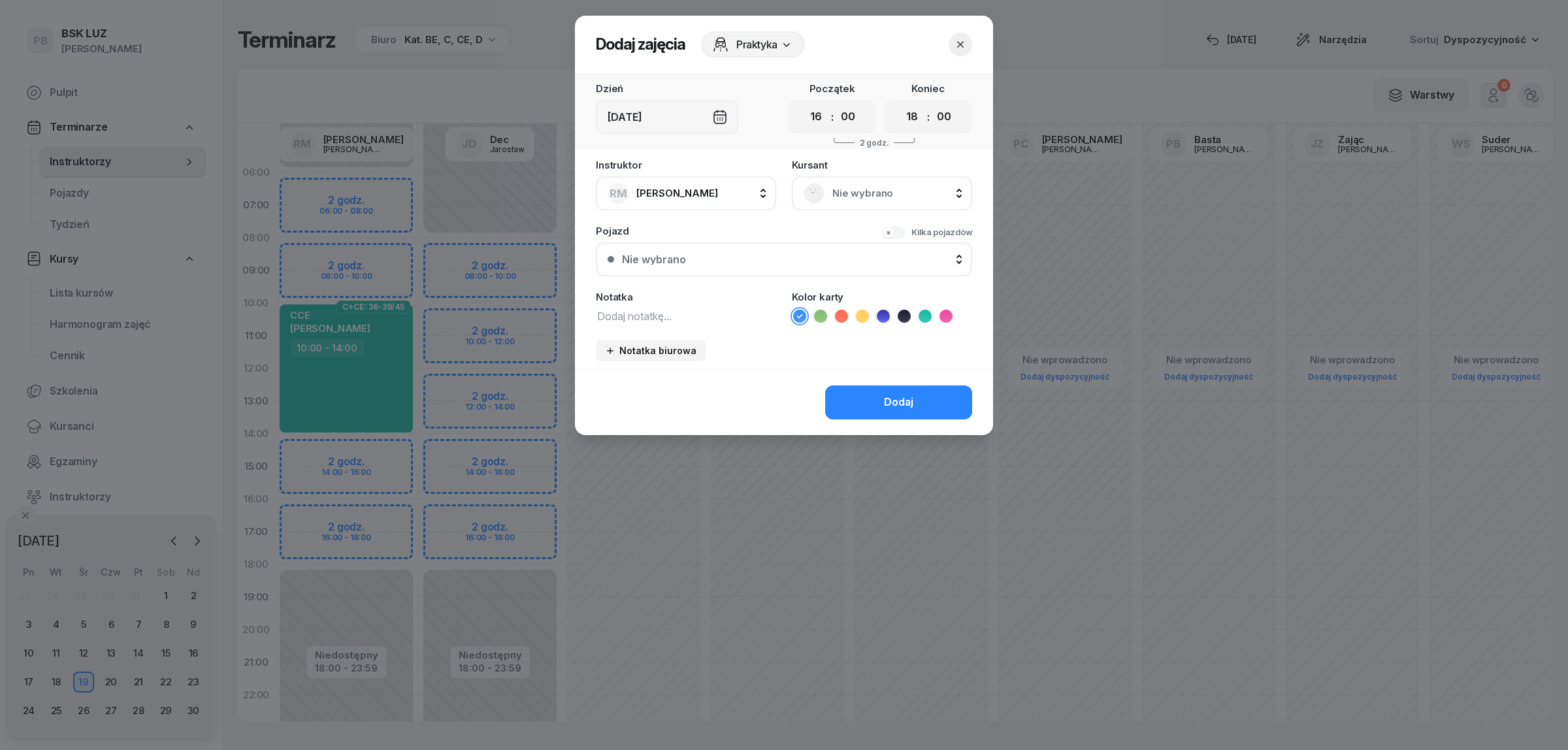
click at [857, 193] on span "Nie wybrano" at bounding box center [896, 193] width 128 height 17
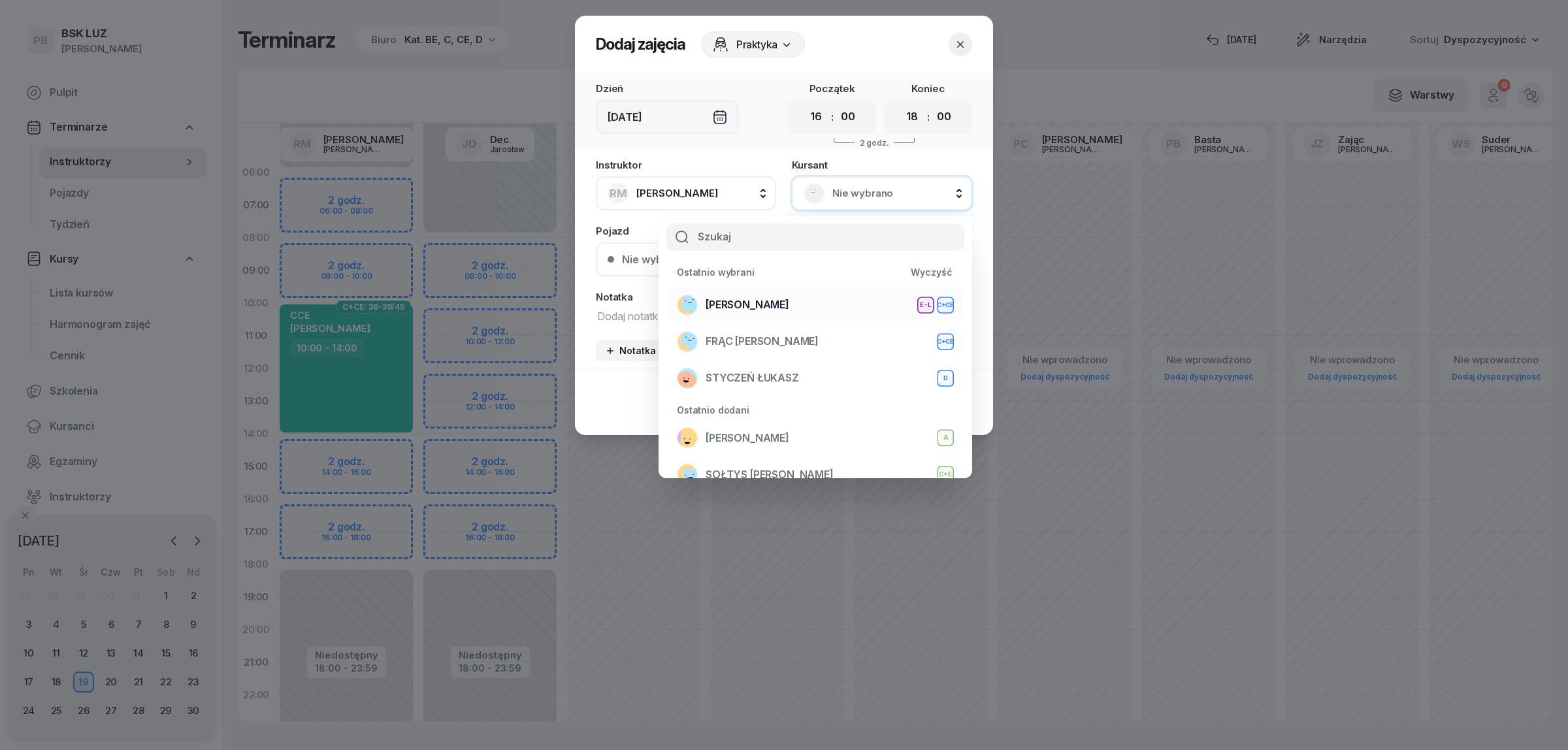
click at [812, 300] on div "WOŹNIAK RAFAŁ E-L C+CE" at bounding box center [815, 305] width 277 height 21
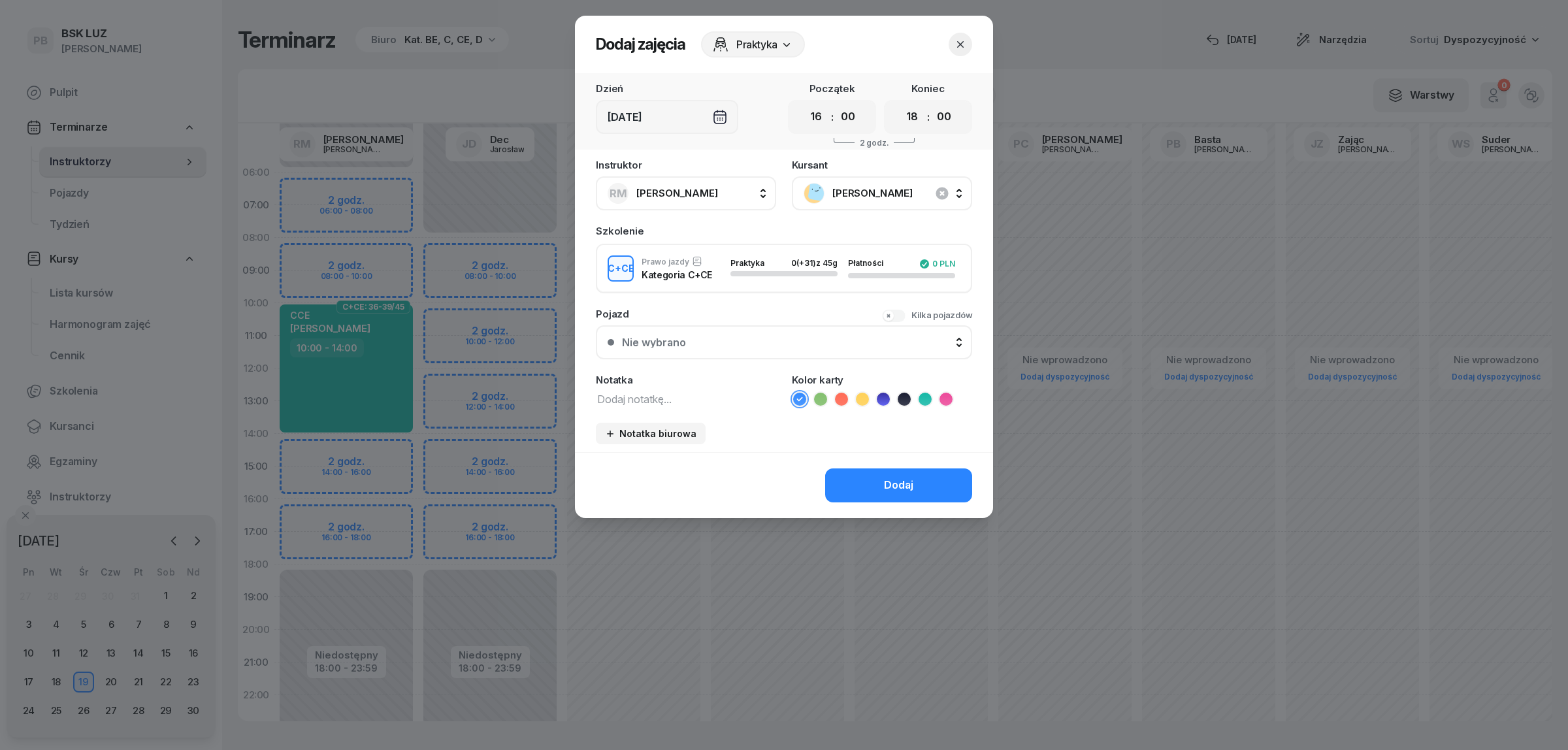
click at [655, 395] on textarea at bounding box center [686, 399] width 180 height 17
type textarea "CCE"
click at [922, 397] on icon at bounding box center [924, 399] width 13 height 13
click at [917, 469] on button "Dodaj" at bounding box center [898, 486] width 147 height 34
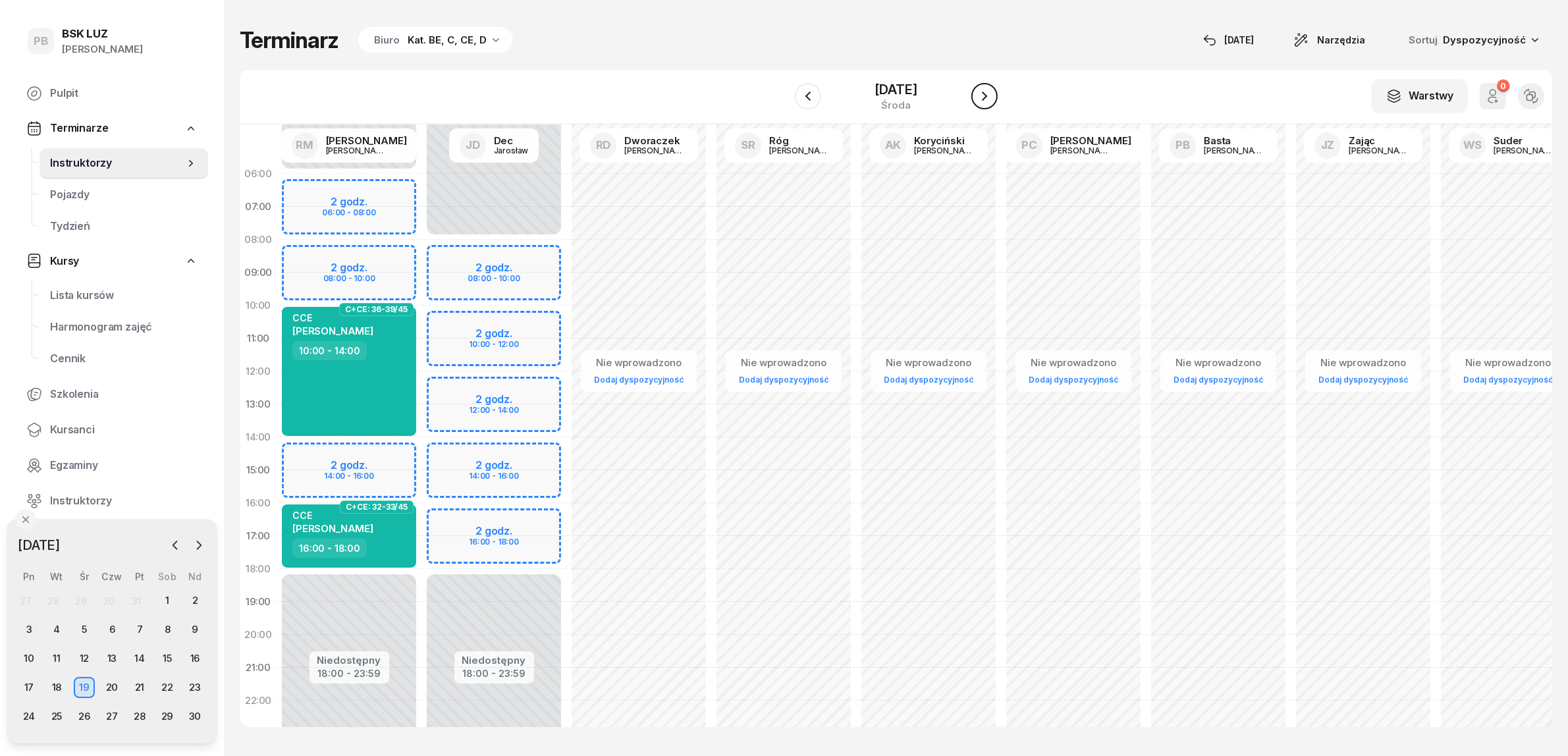
click at [989, 95] on icon "button" at bounding box center [985, 96] width 16 height 16
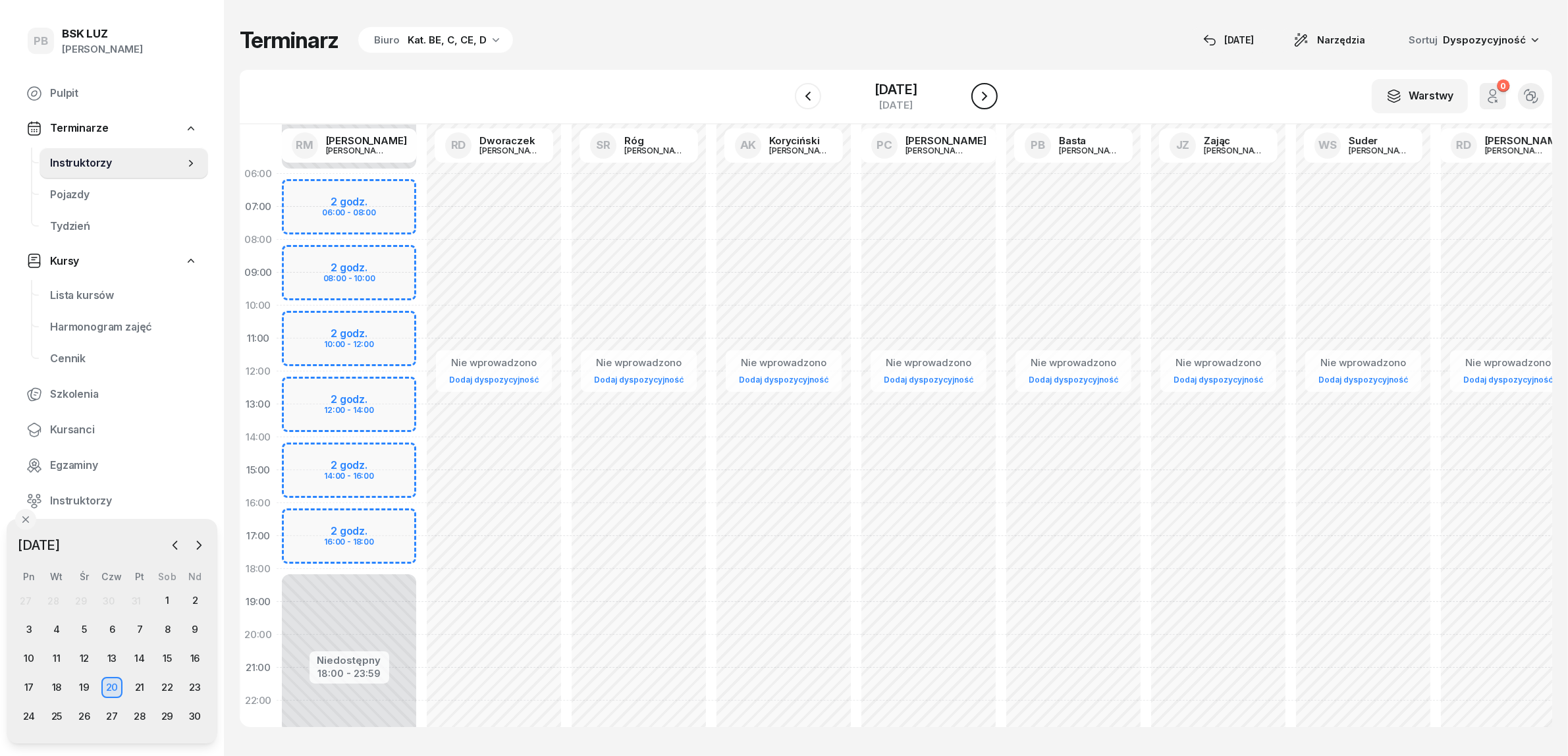
click at [987, 95] on icon "button" at bounding box center [984, 96] width 5 height 9
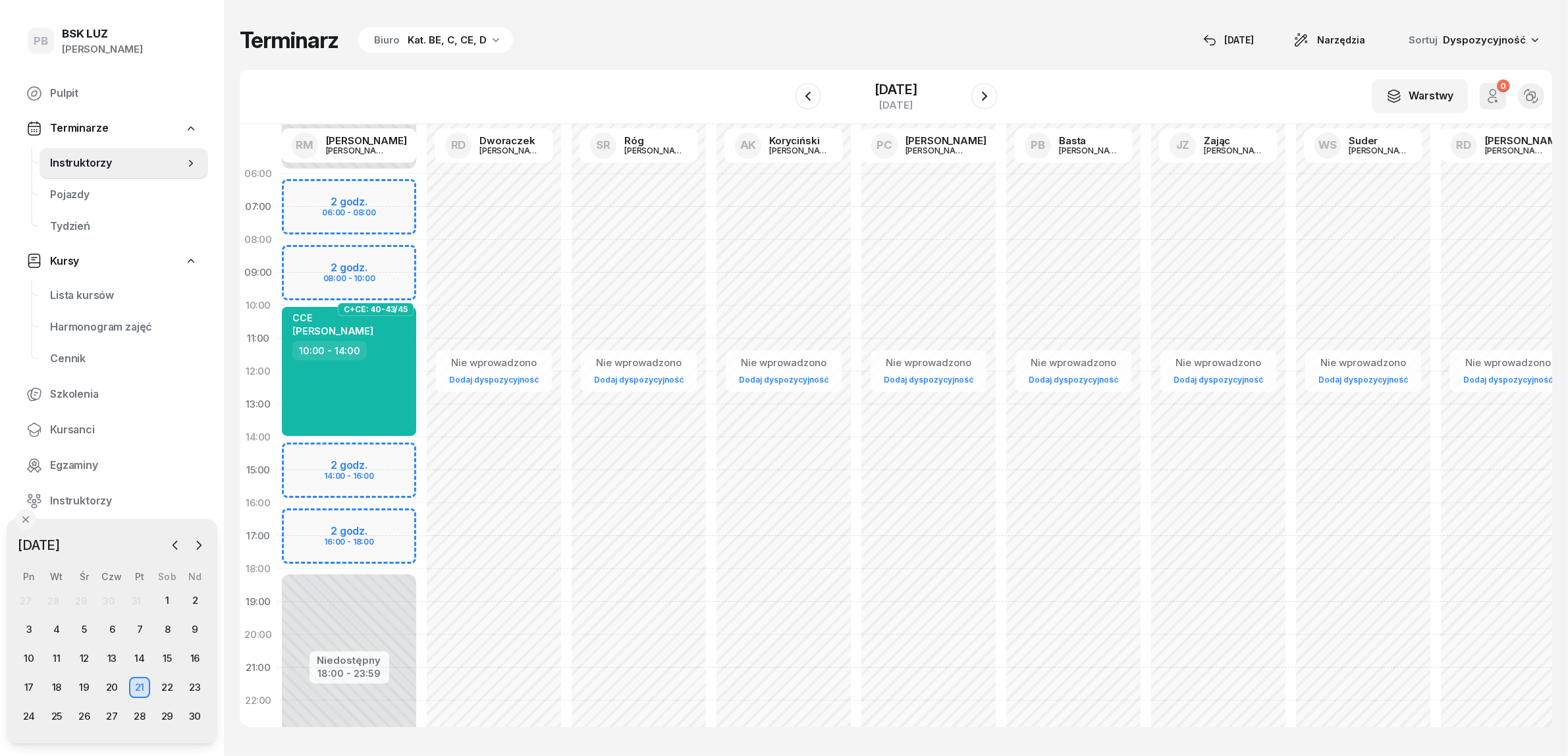
click at [400, 515] on div "Niedostępny 00:00 - 06:00 Niedostępny 18:00 - 23:59 2 godz. 06:00 - 08:00 2 god…" at bounding box center [348, 470] width 145 height 626
select select "16"
select select "18"
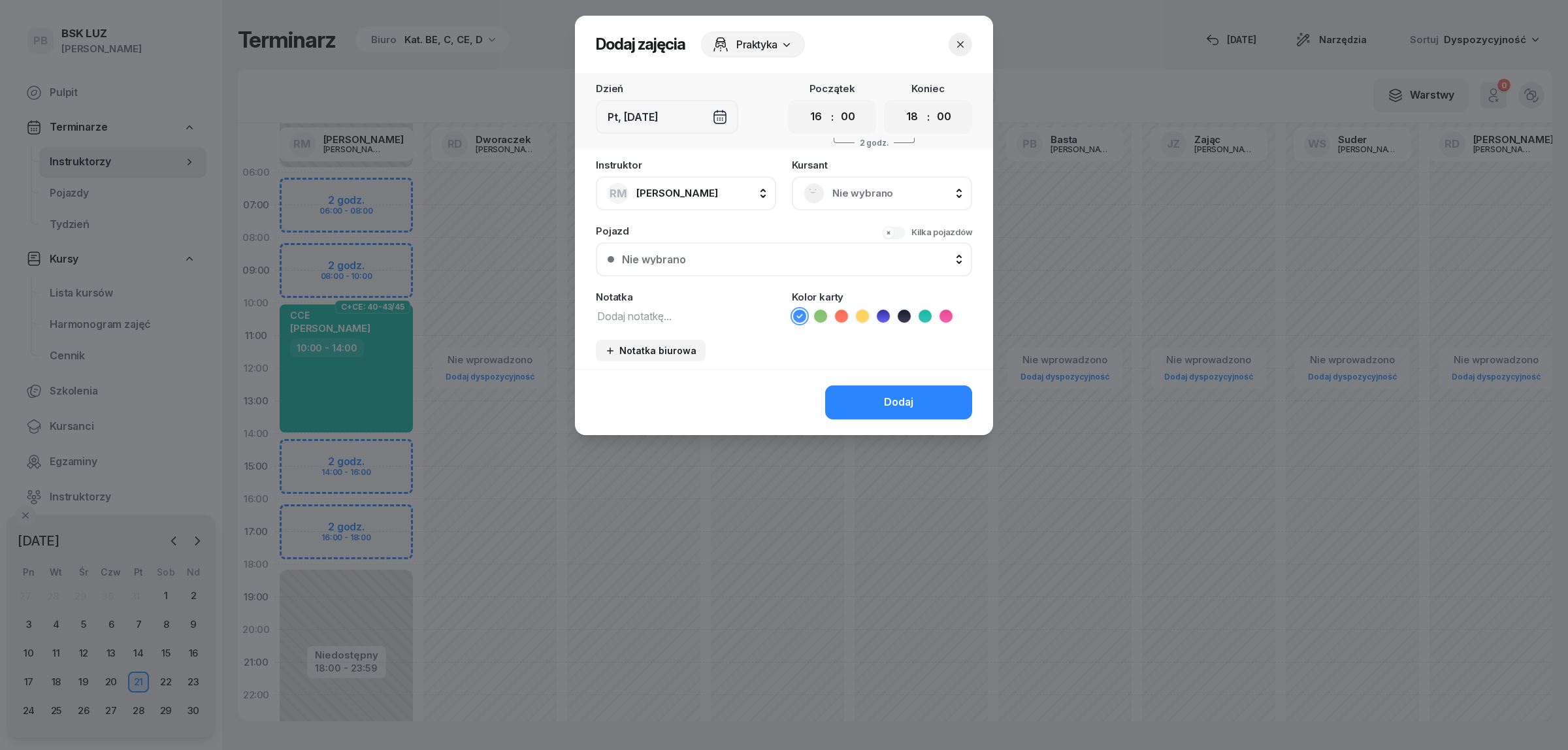
click at [840, 196] on span "Nie wybrano" at bounding box center [896, 193] width 128 height 17
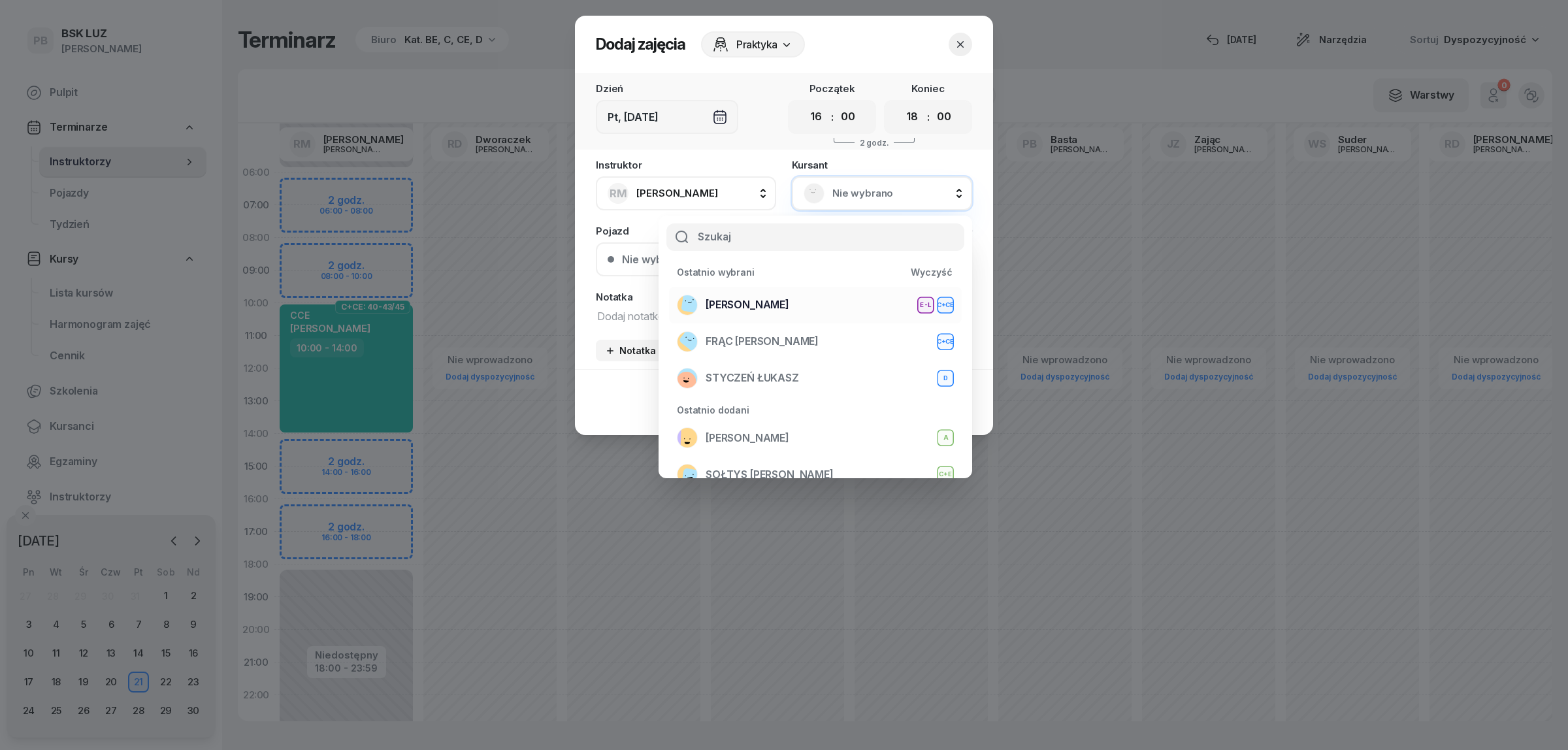
click at [807, 292] on li "WOŹNIAK RAFAŁ E-L C+CE" at bounding box center [815, 306] width 293 height 37
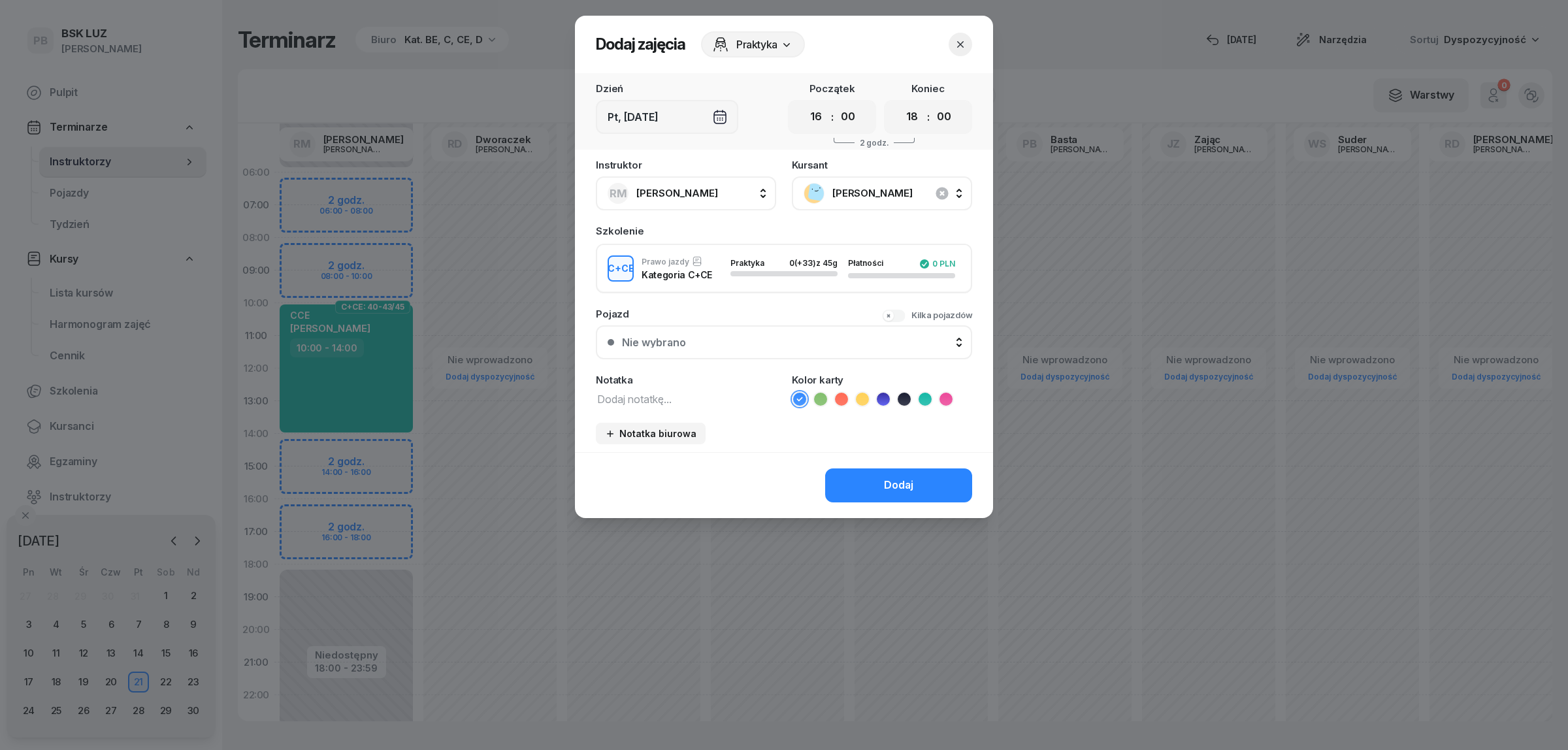
click at [668, 394] on textarea at bounding box center [686, 399] width 180 height 17
type textarea "CCE"
click at [923, 396] on icon at bounding box center [924, 399] width 13 height 13
click at [928, 480] on button "Dodaj" at bounding box center [898, 486] width 147 height 34
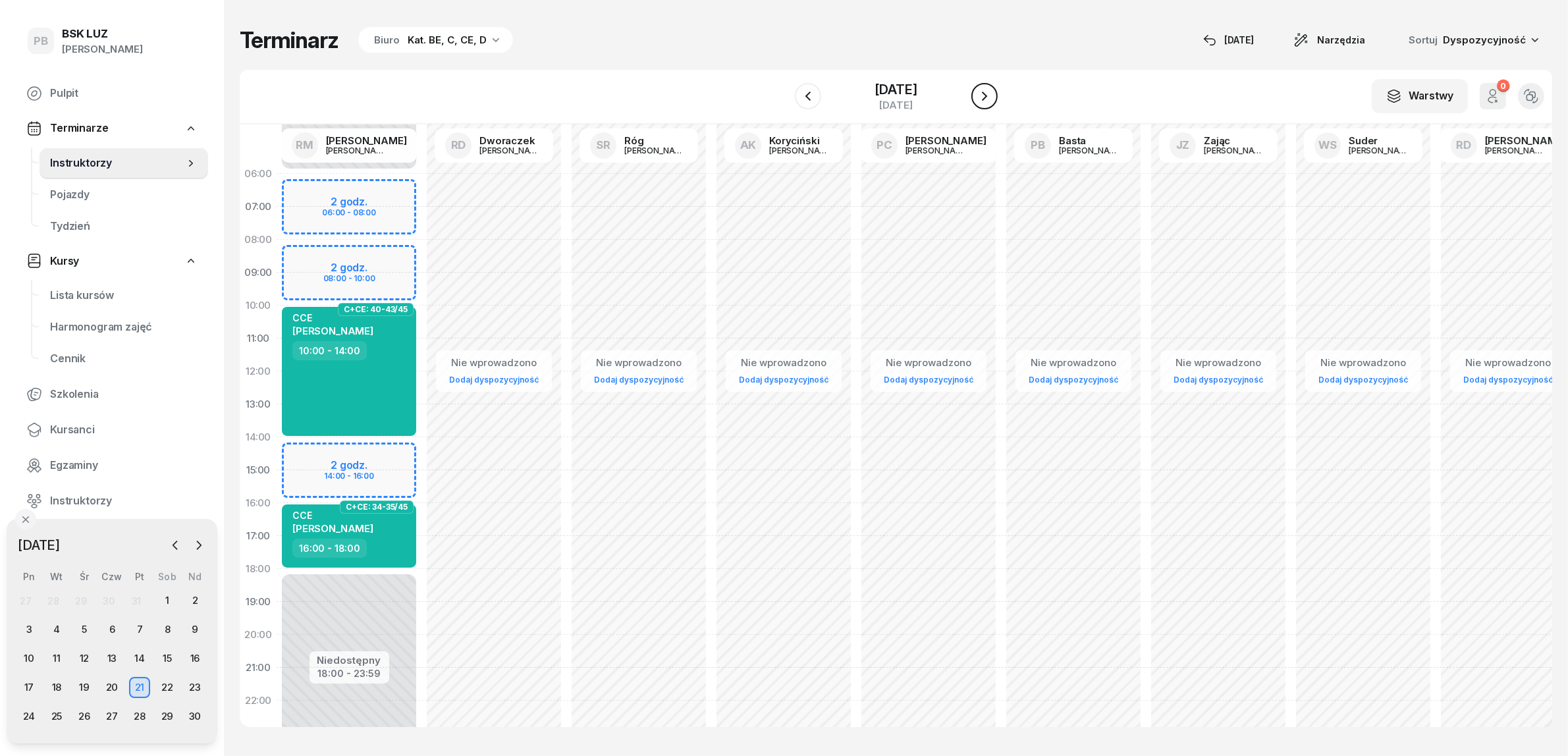
click at [988, 99] on icon "button" at bounding box center [985, 96] width 16 height 16
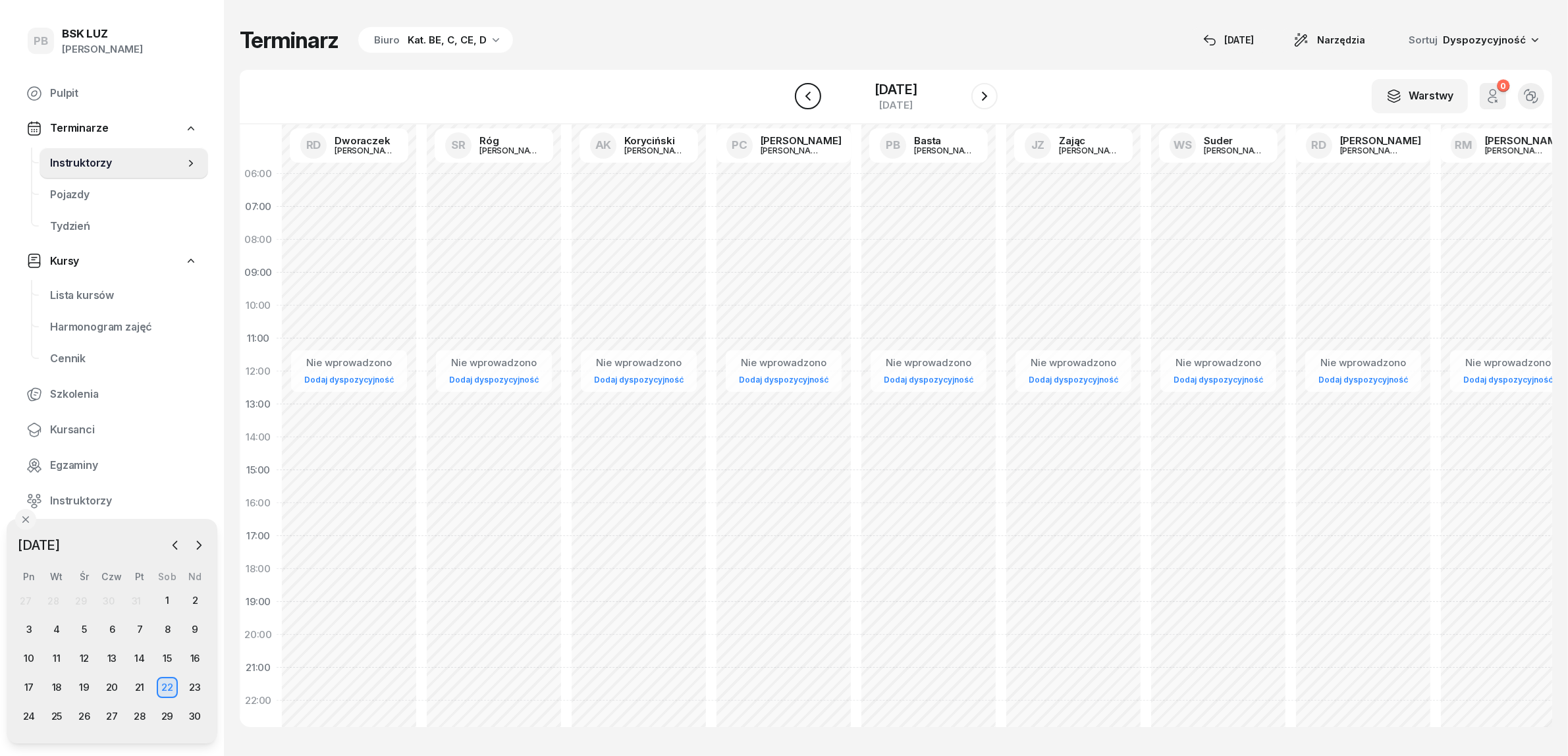
click at [800, 90] on icon "button" at bounding box center [808, 96] width 16 height 16
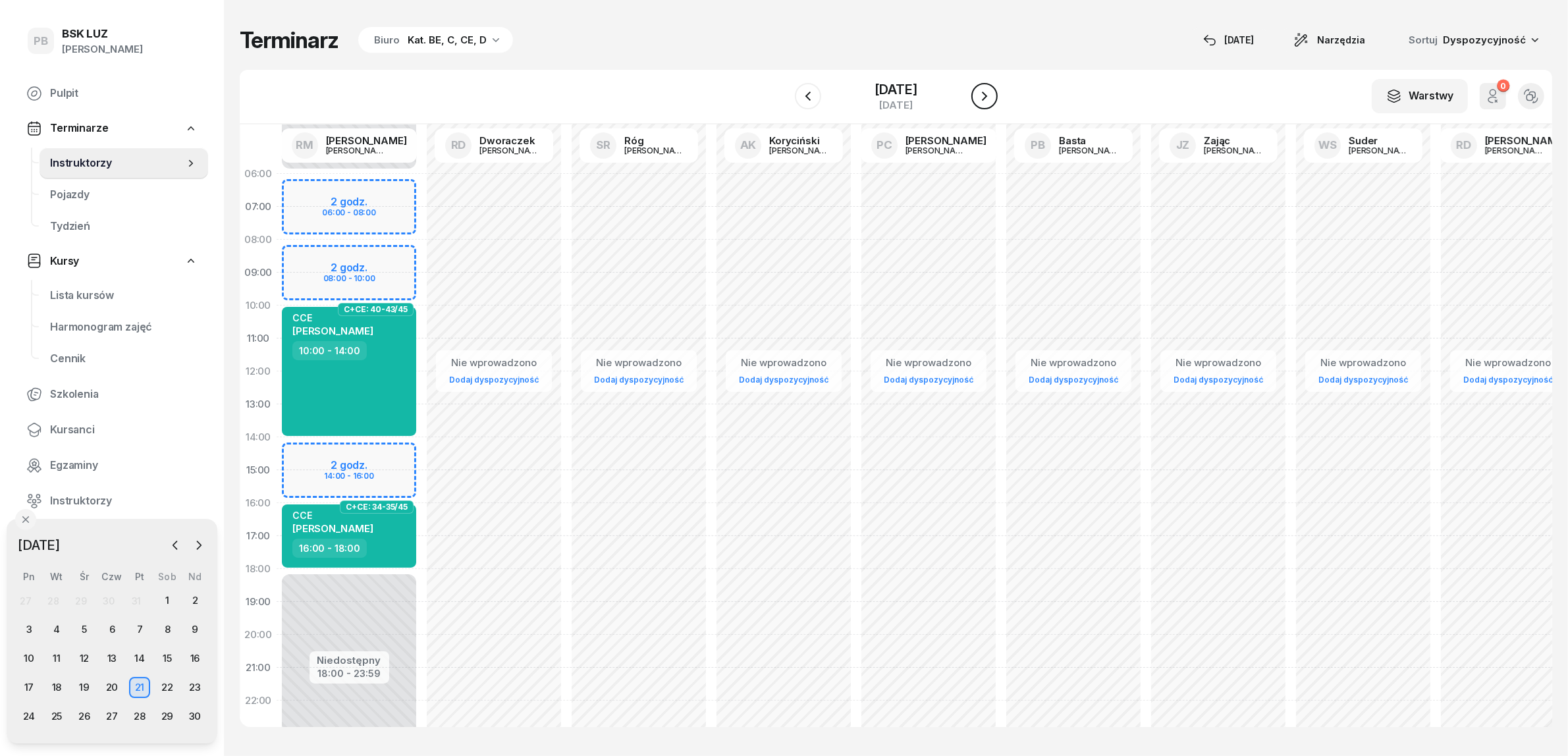
click at [985, 93] on icon "button" at bounding box center [984, 96] width 5 height 9
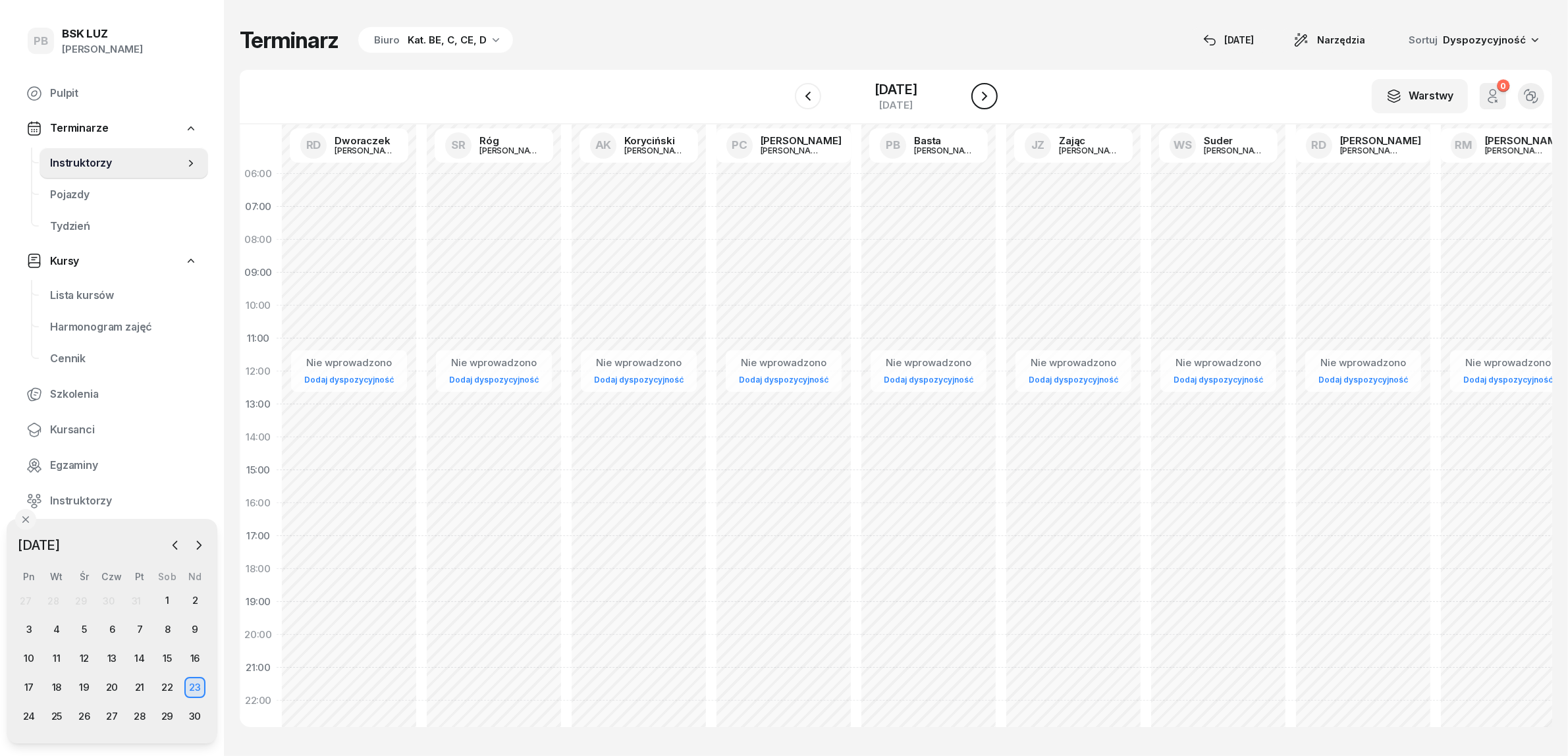
click at [985, 93] on icon "button" at bounding box center [984, 96] width 5 height 9
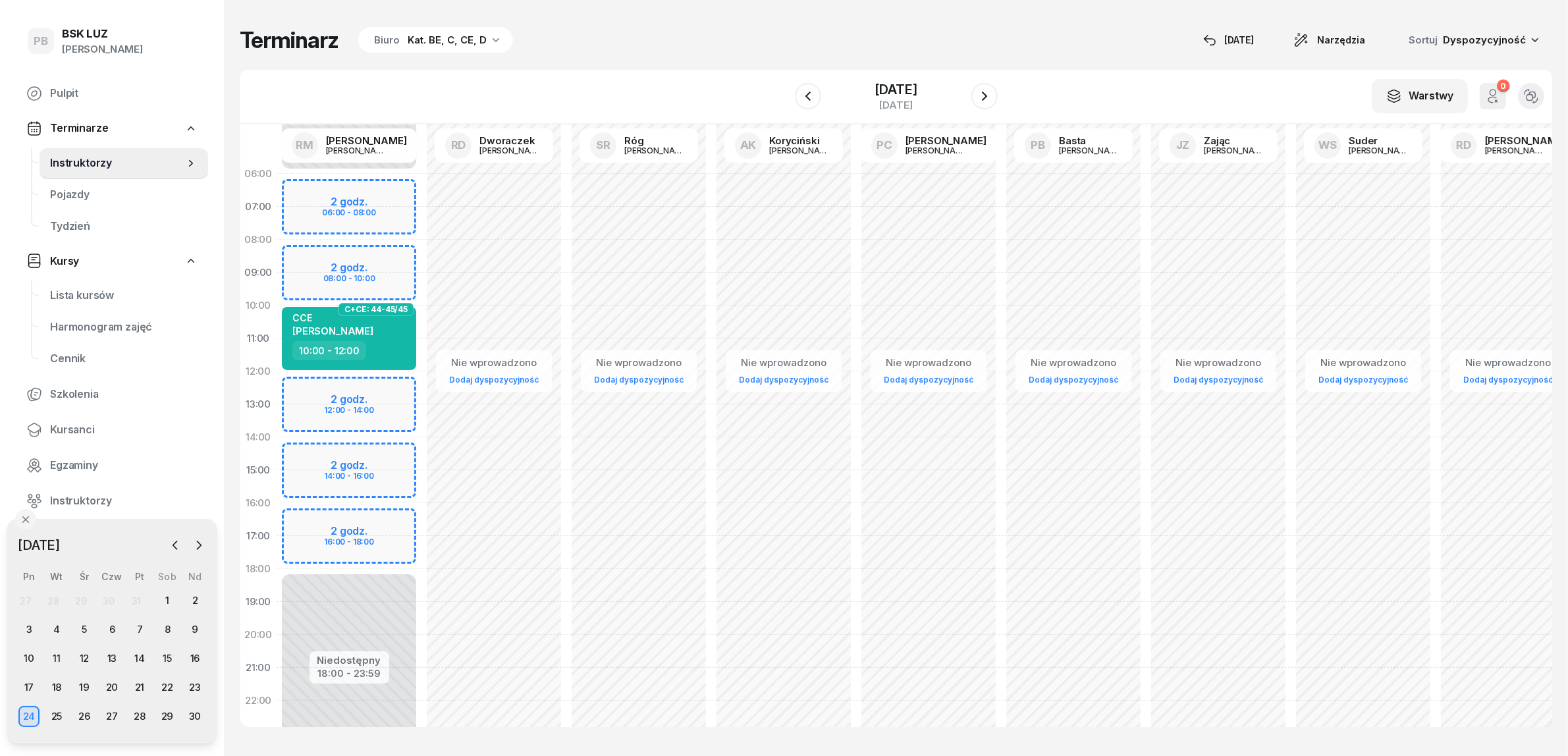
click at [382, 517] on div "Niedostępny 00:00 - 06:00 Niedostępny 18:00 - 23:59 2 godz. 06:00 - 08:00 2 god…" at bounding box center [348, 470] width 145 height 626
select select "16"
select select "18"
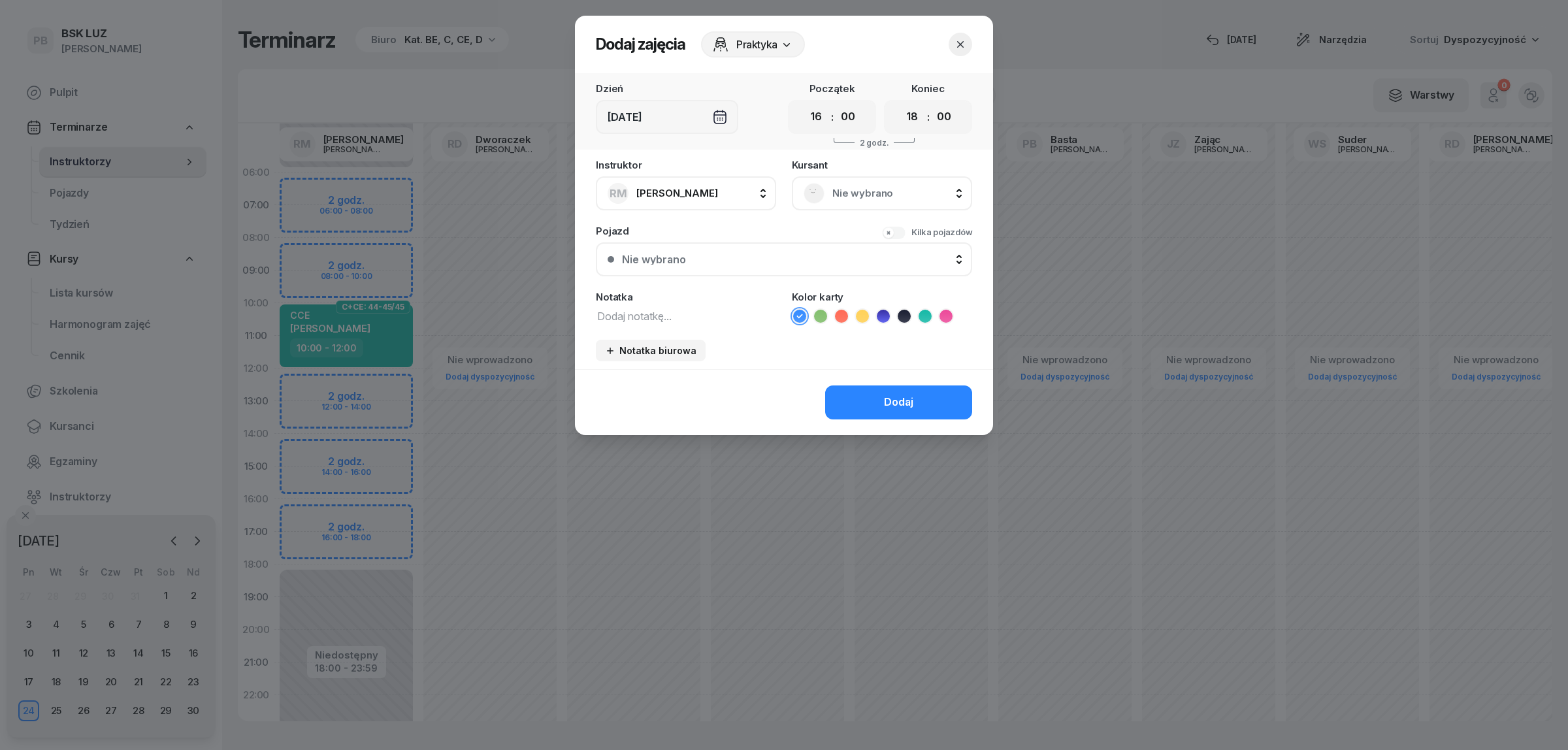
click at [866, 187] on span "Nie wybrano" at bounding box center [896, 193] width 128 height 17
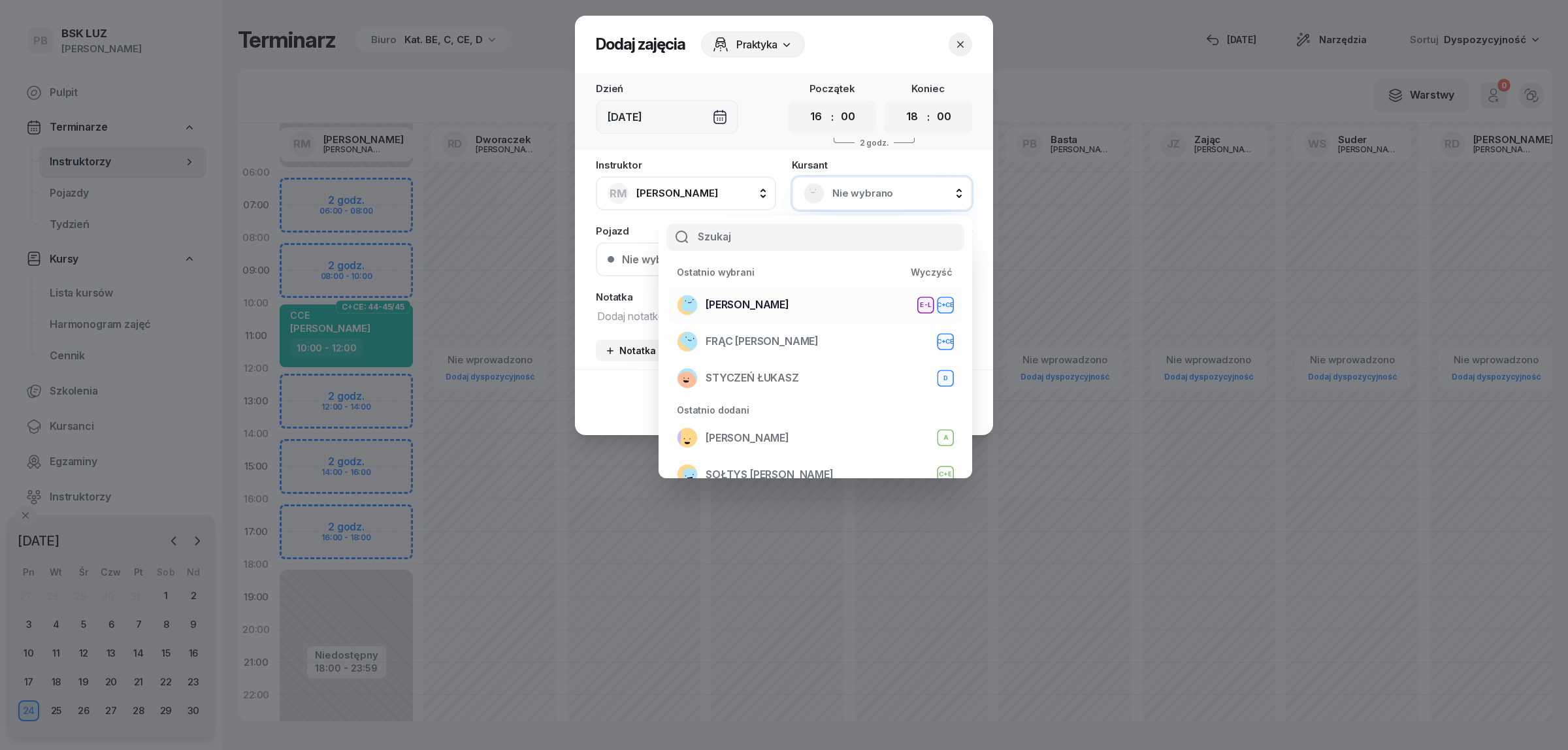
click at [712, 299] on span "WOŹNIAK RAFAŁ" at bounding box center [747, 305] width 84 height 17
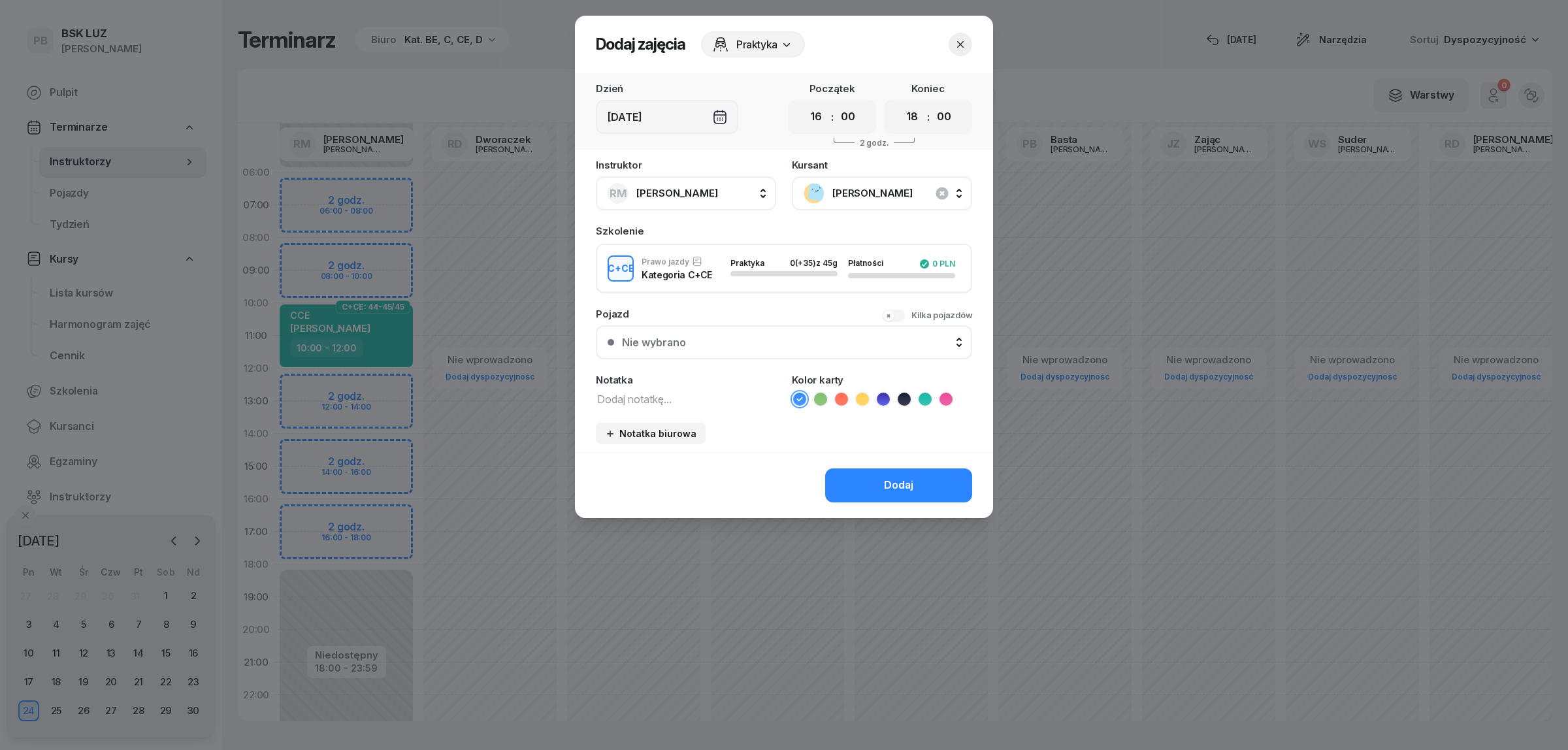
click at [670, 390] on textarea at bounding box center [686, 399] width 180 height 17
type textarea "CCE"
click at [925, 393] on icon at bounding box center [924, 399] width 13 height 13
click at [909, 477] on div "Dodaj" at bounding box center [898, 486] width 29 height 17
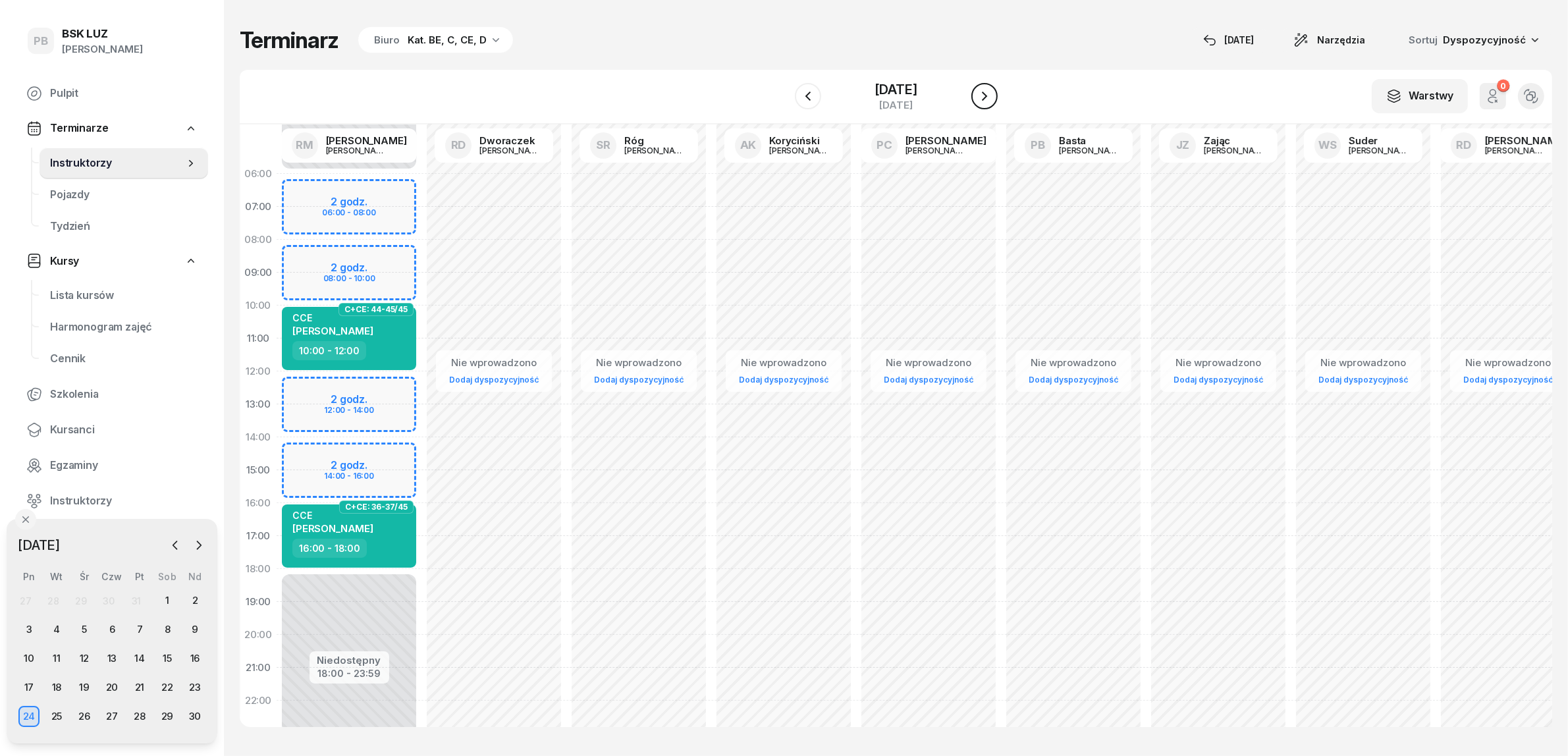
click at [989, 91] on icon "button" at bounding box center [985, 96] width 16 height 16
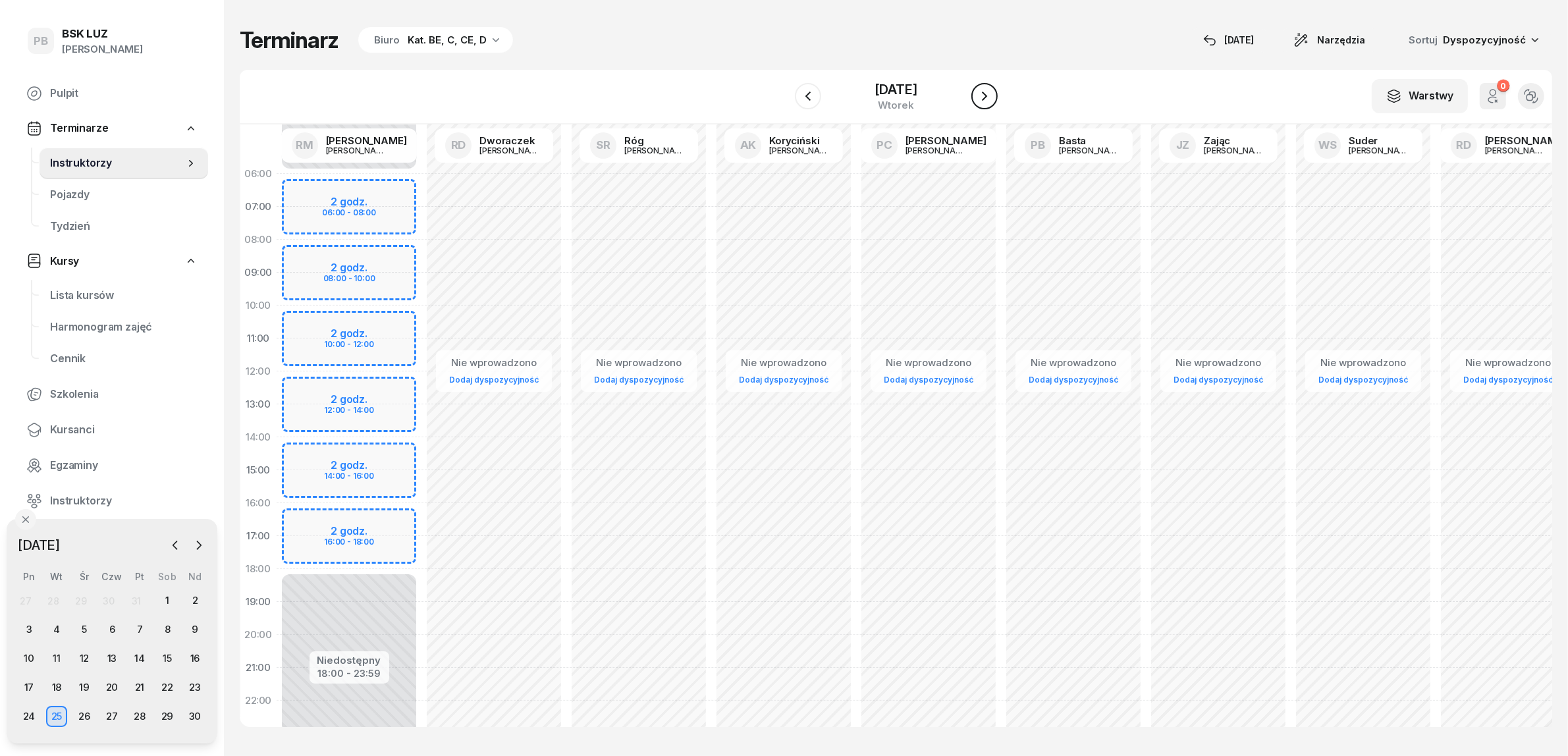
click at [989, 91] on icon "button" at bounding box center [985, 96] width 16 height 16
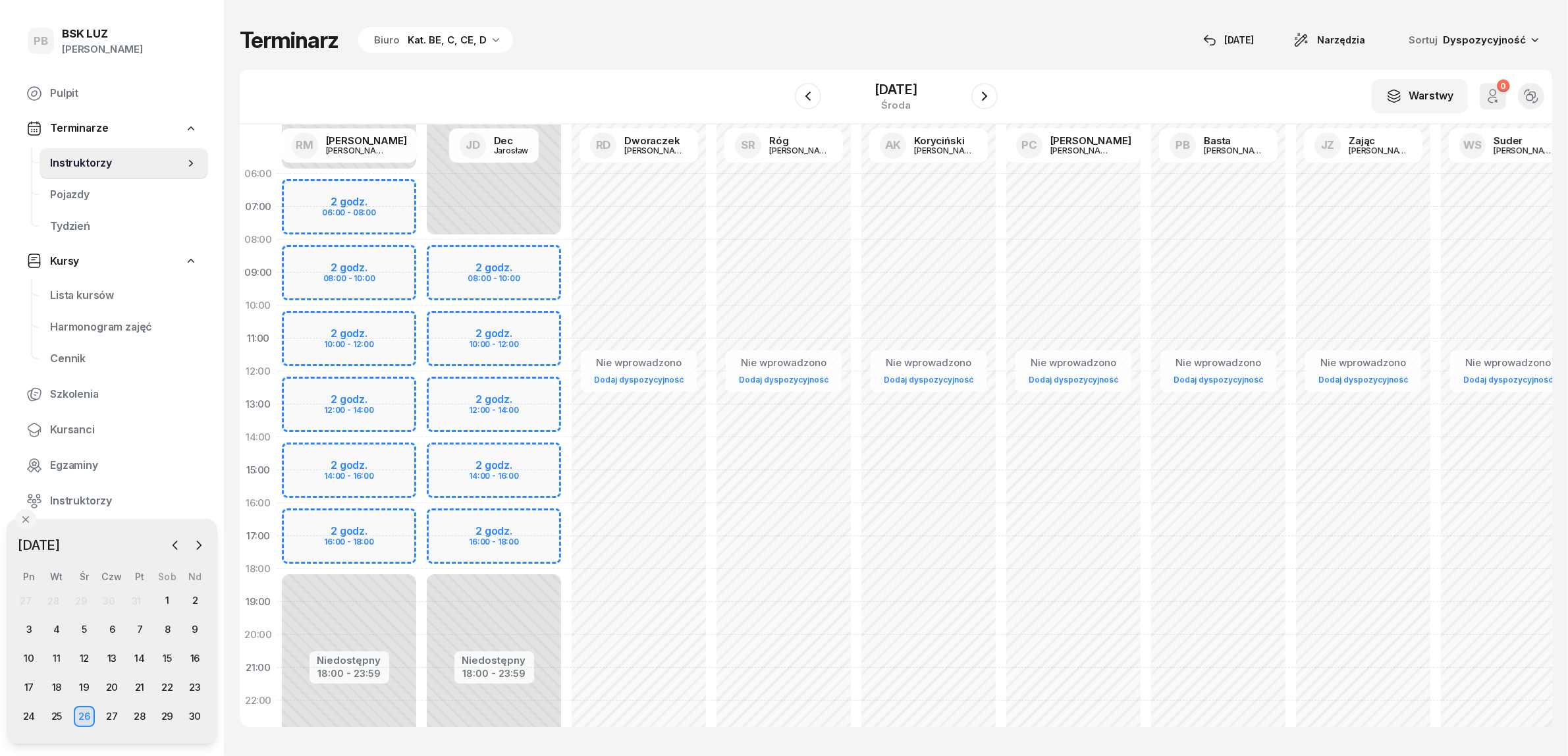
click at [393, 521] on div "Niedostępny 00:00 - 06:00 Niedostępny 18:00 - 23:59 2 godz. 06:00 - 08:00 2 god…" at bounding box center [348, 470] width 145 height 626
select select "16"
select select "18"
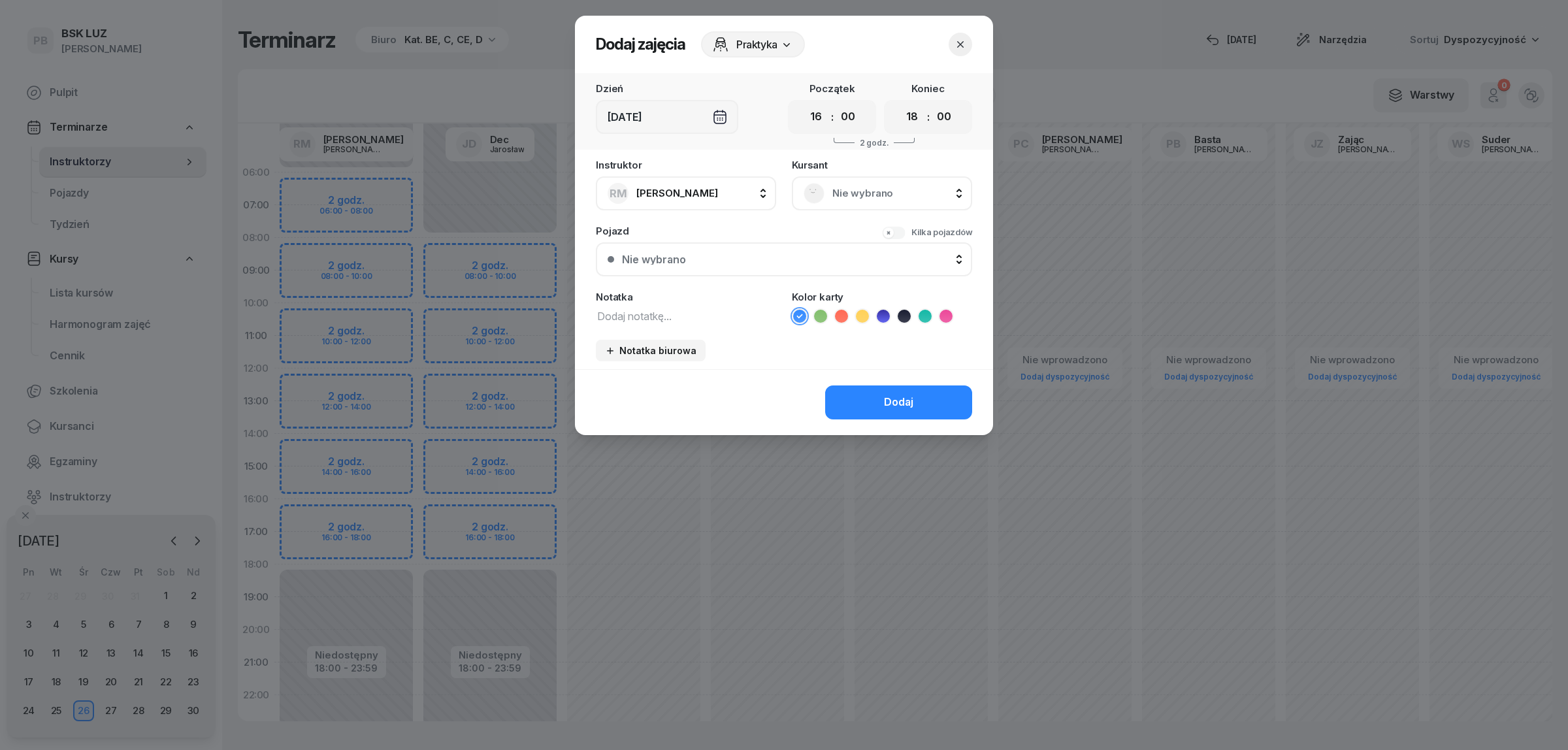
click at [684, 307] on textarea at bounding box center [686, 316] width 180 height 17
type textarea "CCE"
click at [922, 317] on icon at bounding box center [924, 316] width 13 height 13
click at [908, 402] on div "Dodaj" at bounding box center [898, 403] width 29 height 17
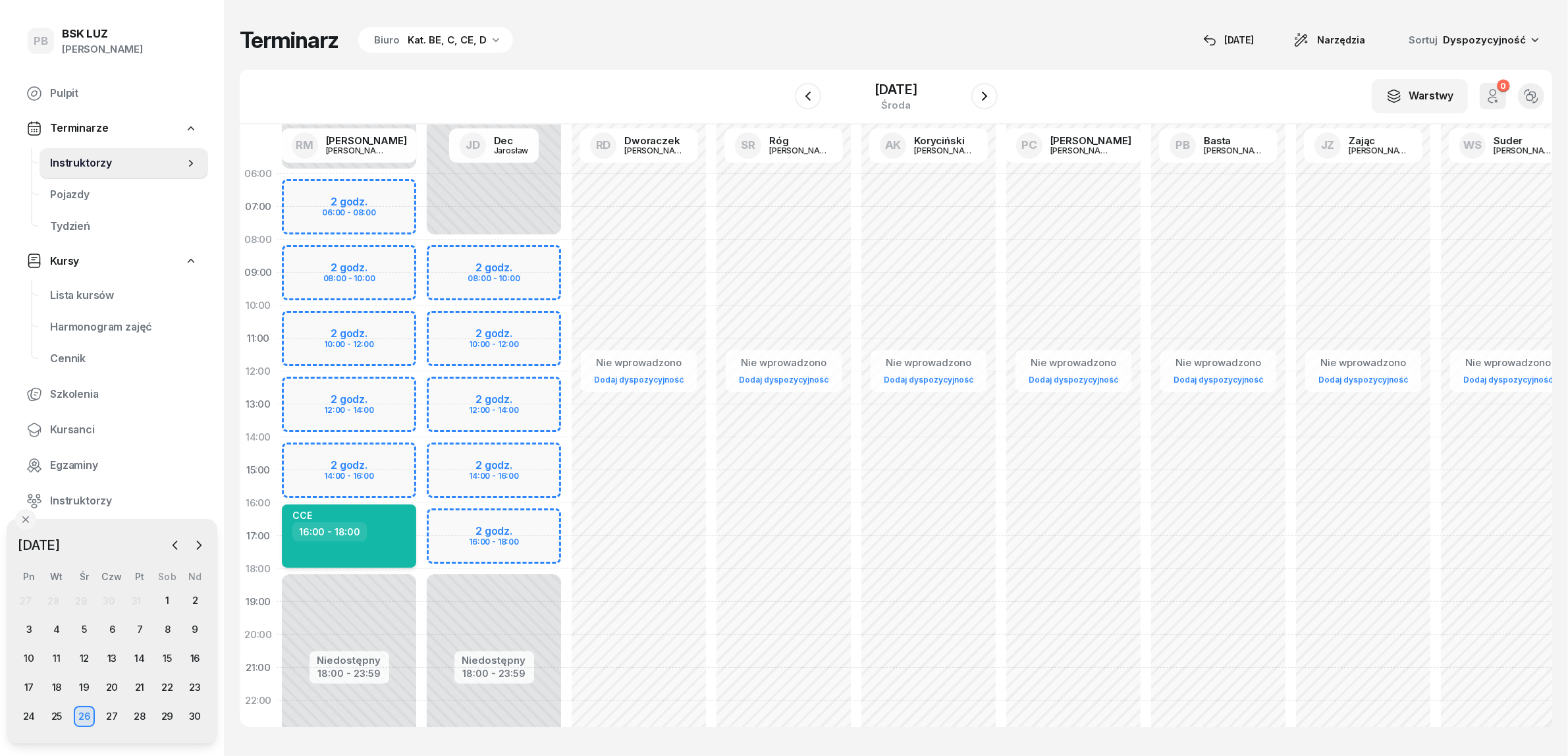
click at [367, 532] on div "16:00 - 18:00" at bounding box center [350, 532] width 116 height 19
select select "16"
select select "18"
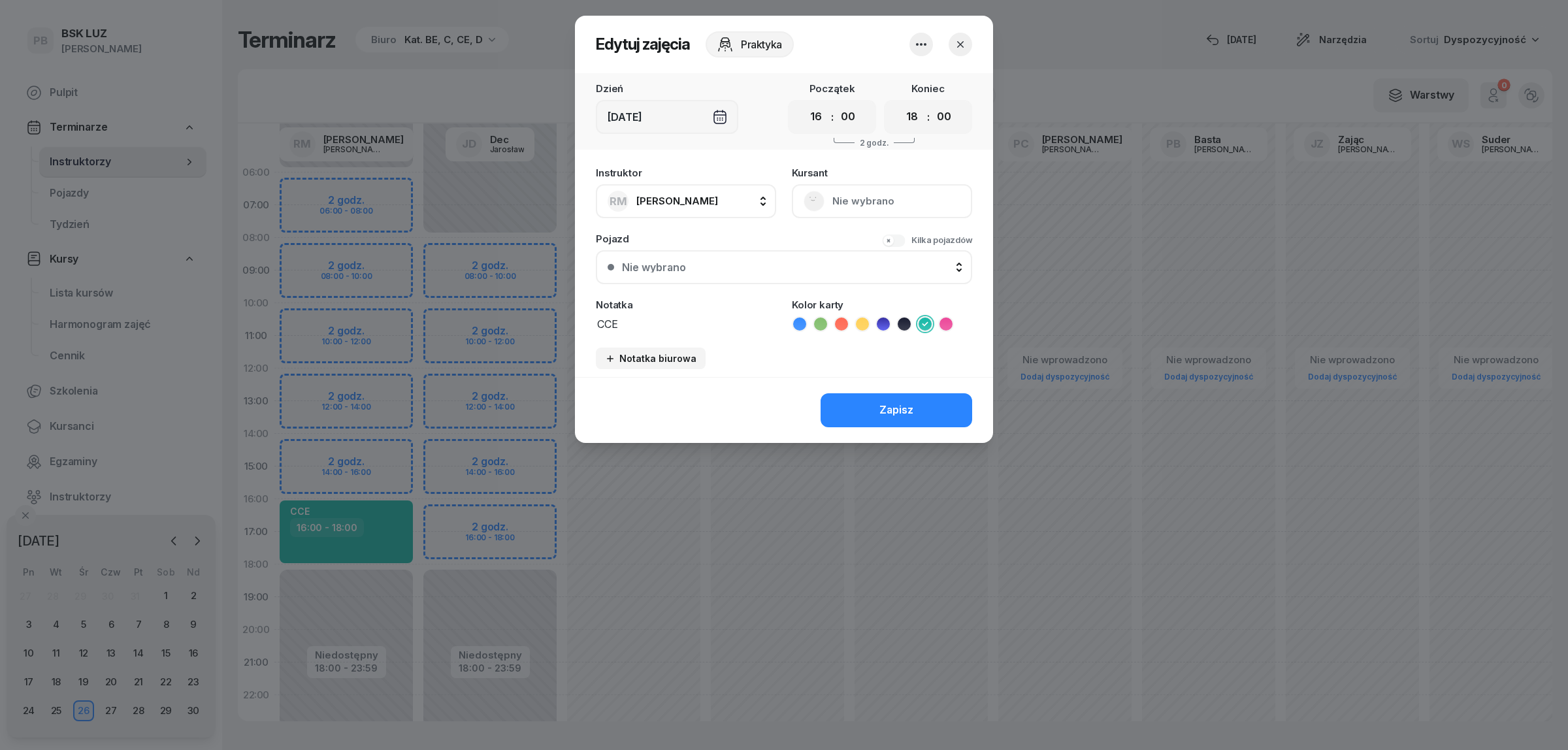
click at [926, 44] on icon "button" at bounding box center [921, 45] width 15 height 15
click at [907, 73] on link "Usuń" at bounding box center [914, 83] width 172 height 32
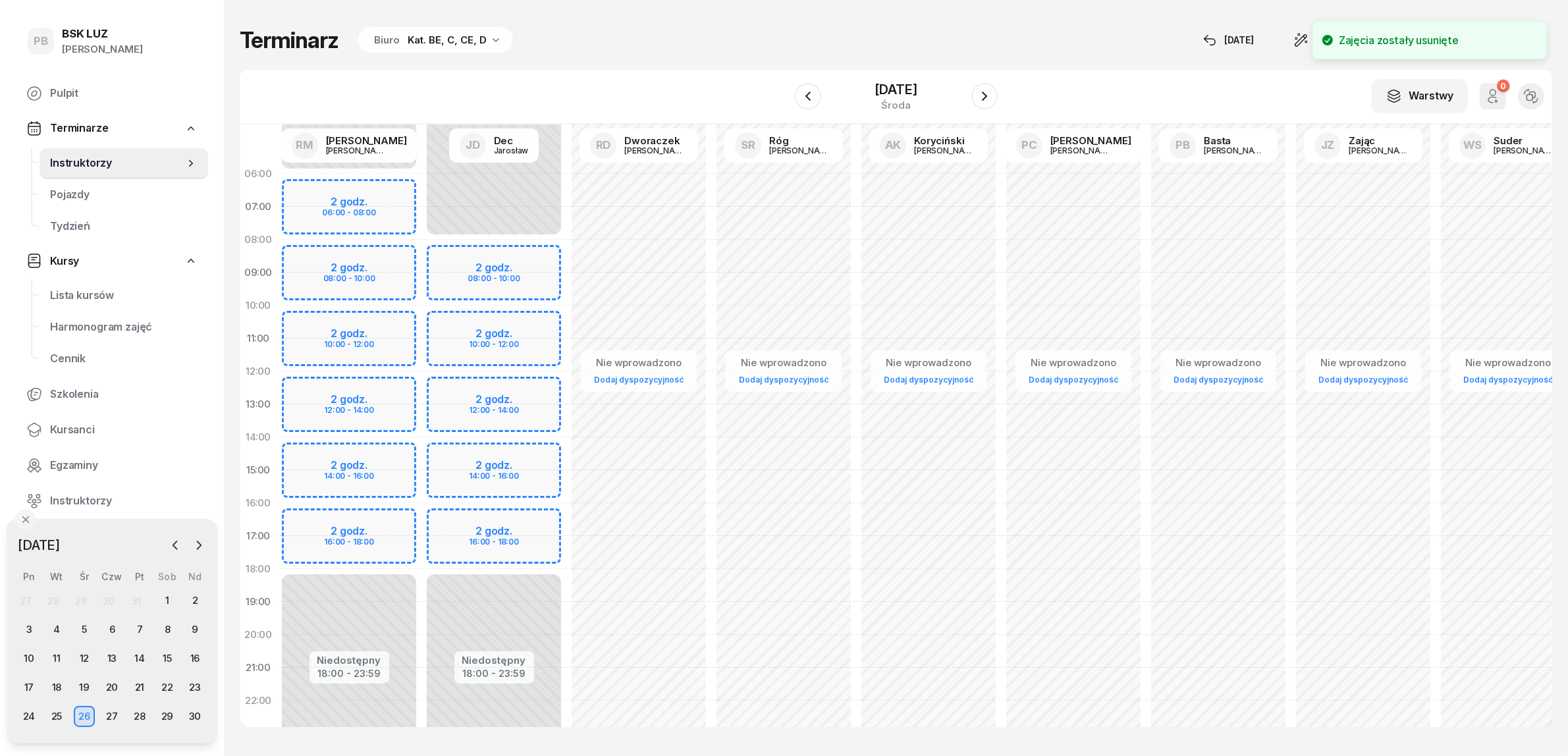
click at [350, 525] on div "Niedostępny 00:00 - 06:00 Niedostępny 18:00 - 23:59 2 godz. 06:00 - 08:00 2 god…" at bounding box center [348, 470] width 145 height 626
select select "16"
select select "18"
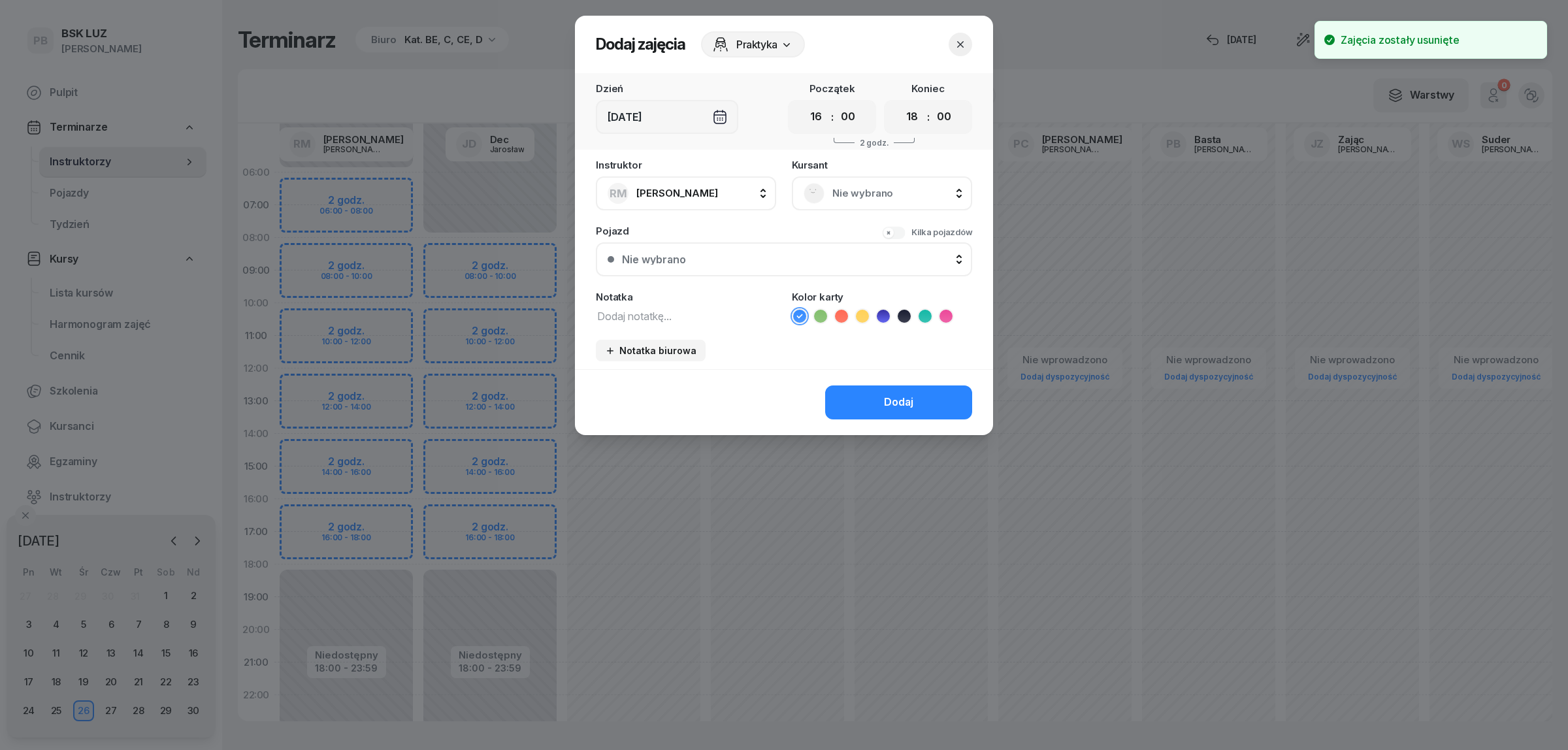
click at [660, 317] on textarea at bounding box center [686, 316] width 180 height 17
type textarea "CCE"
click at [904, 188] on span "Nie wybrano" at bounding box center [896, 193] width 128 height 17
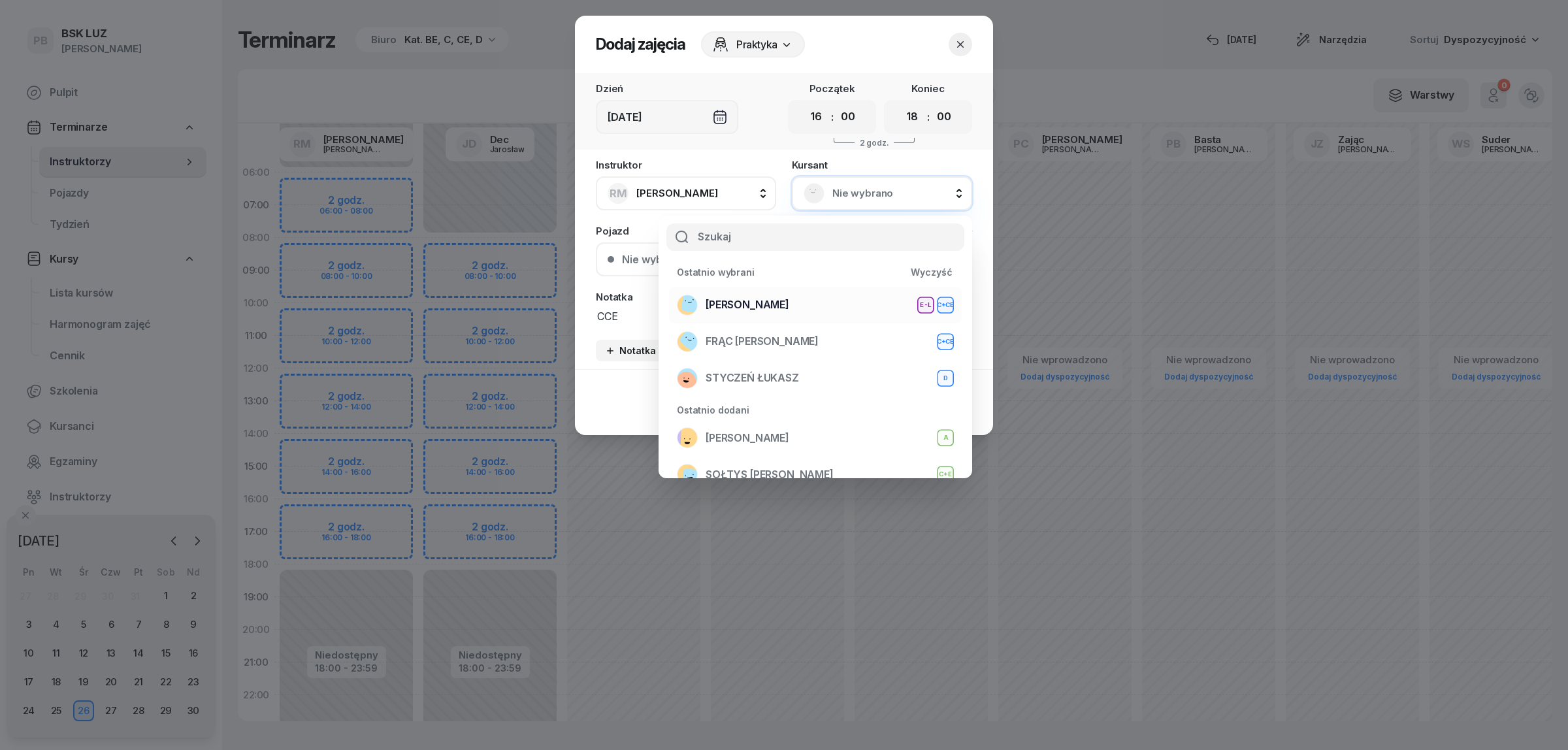
click at [861, 295] on div "WOŹNIAK RAFAŁ E-L C+CE" at bounding box center [815, 305] width 277 height 21
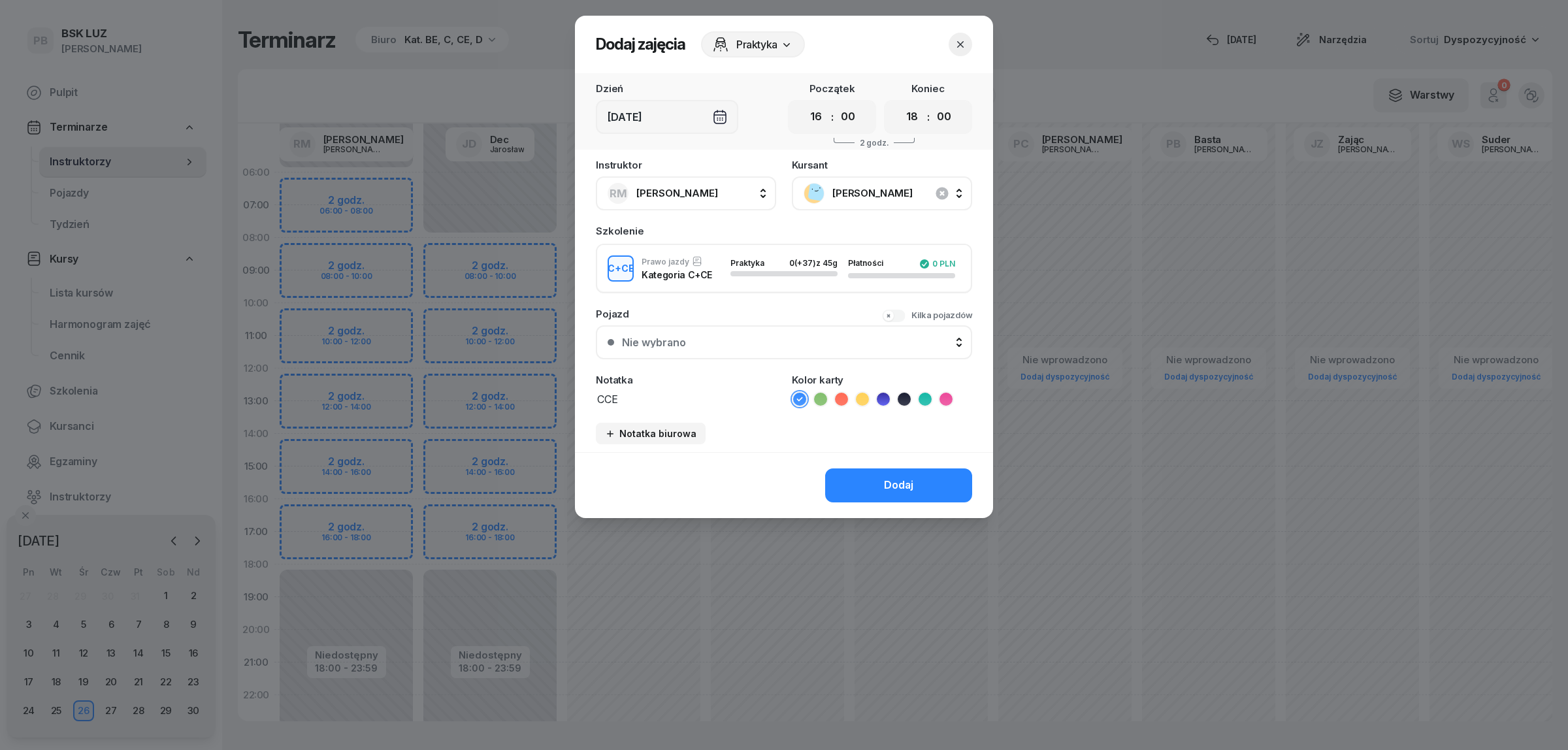
drag, startPoint x: 928, startPoint y: 391, endPoint x: 925, endPoint y: 413, distance: 22.2
click at [928, 393] on icon at bounding box center [924, 399] width 13 height 13
click at [914, 482] on button "Dodaj" at bounding box center [898, 486] width 147 height 34
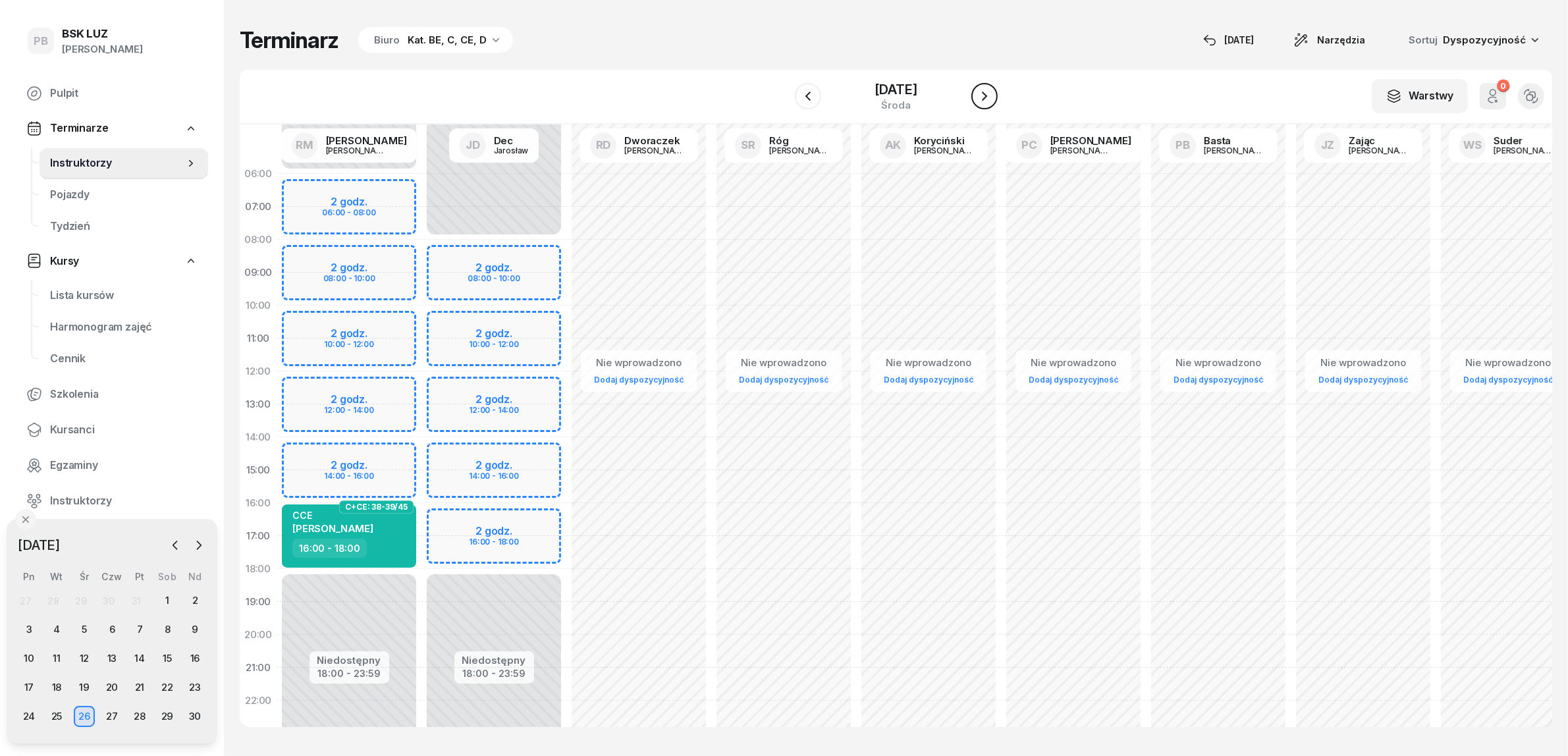
click at [982, 93] on icon "button" at bounding box center [985, 96] width 16 height 16
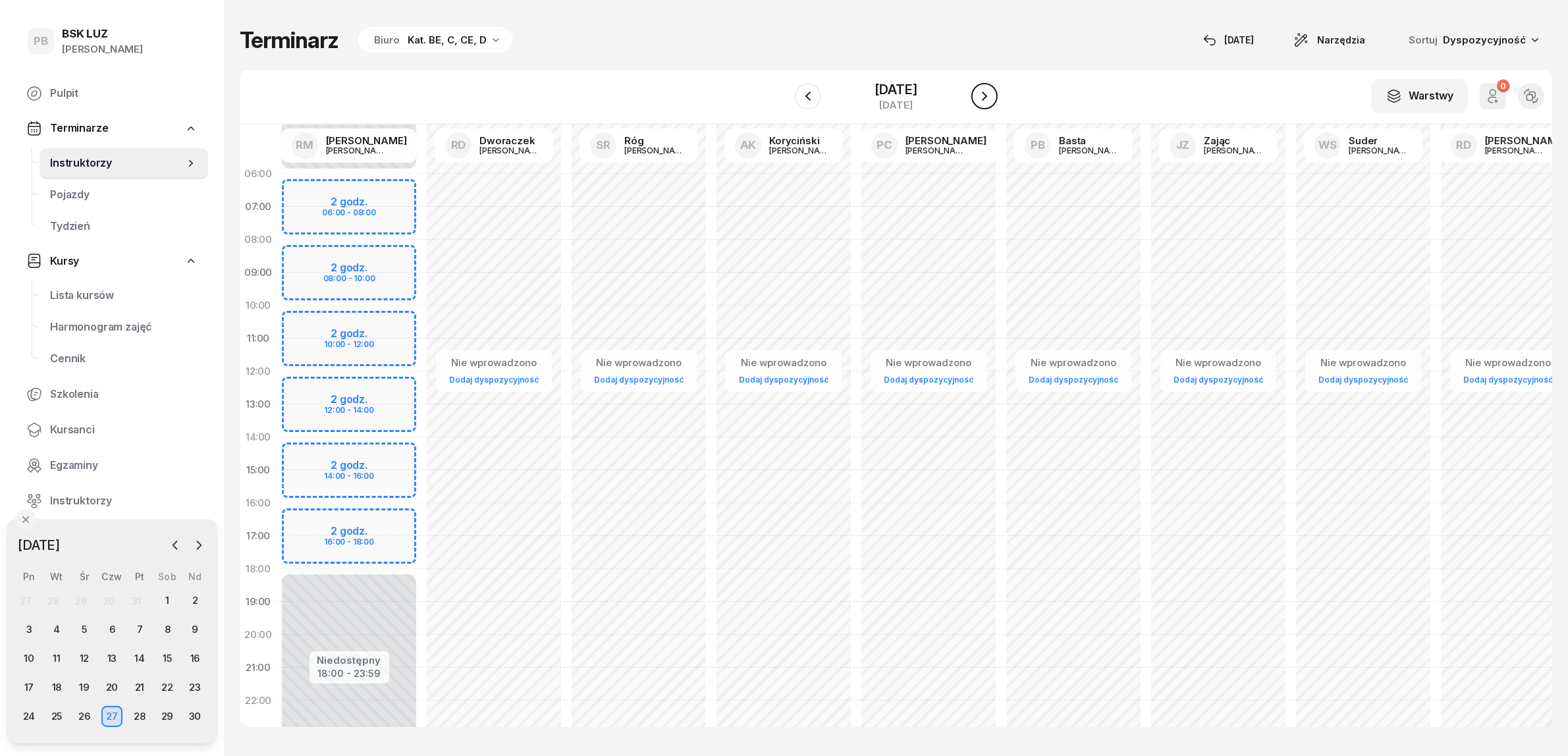
click at [982, 93] on icon "button" at bounding box center [985, 96] width 16 height 16
click at [380, 521] on div "Niedostępny 00:00 - 06:00 Niedostępny 18:00 - 23:59 2 godz. 06:00 - 08:00 2 god…" at bounding box center [348, 470] width 145 height 626
select select "16"
select select "18"
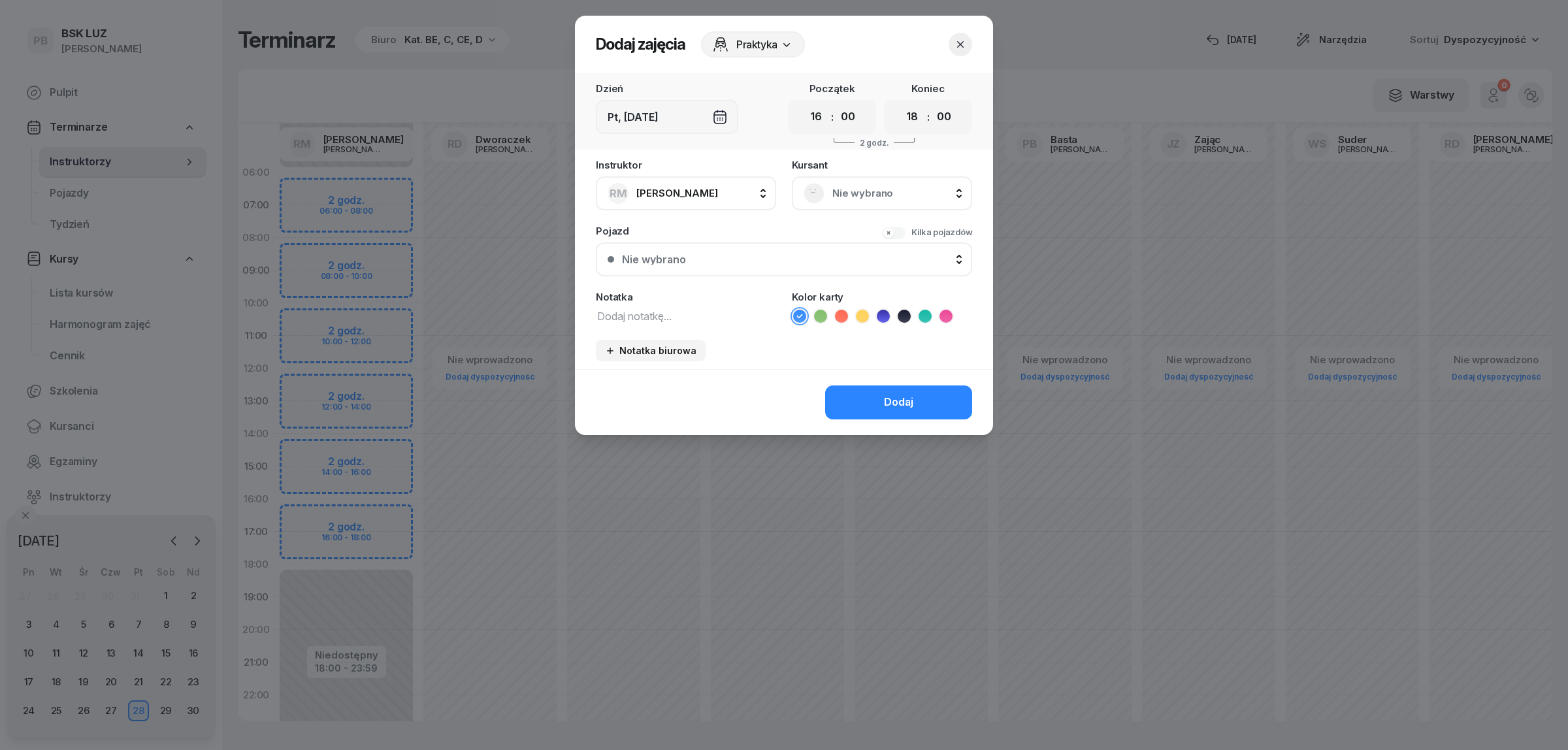
click at [675, 312] on textarea at bounding box center [686, 316] width 180 height 17
type textarea "CCE"
click at [884, 193] on span "Nie wybrano" at bounding box center [896, 193] width 128 height 17
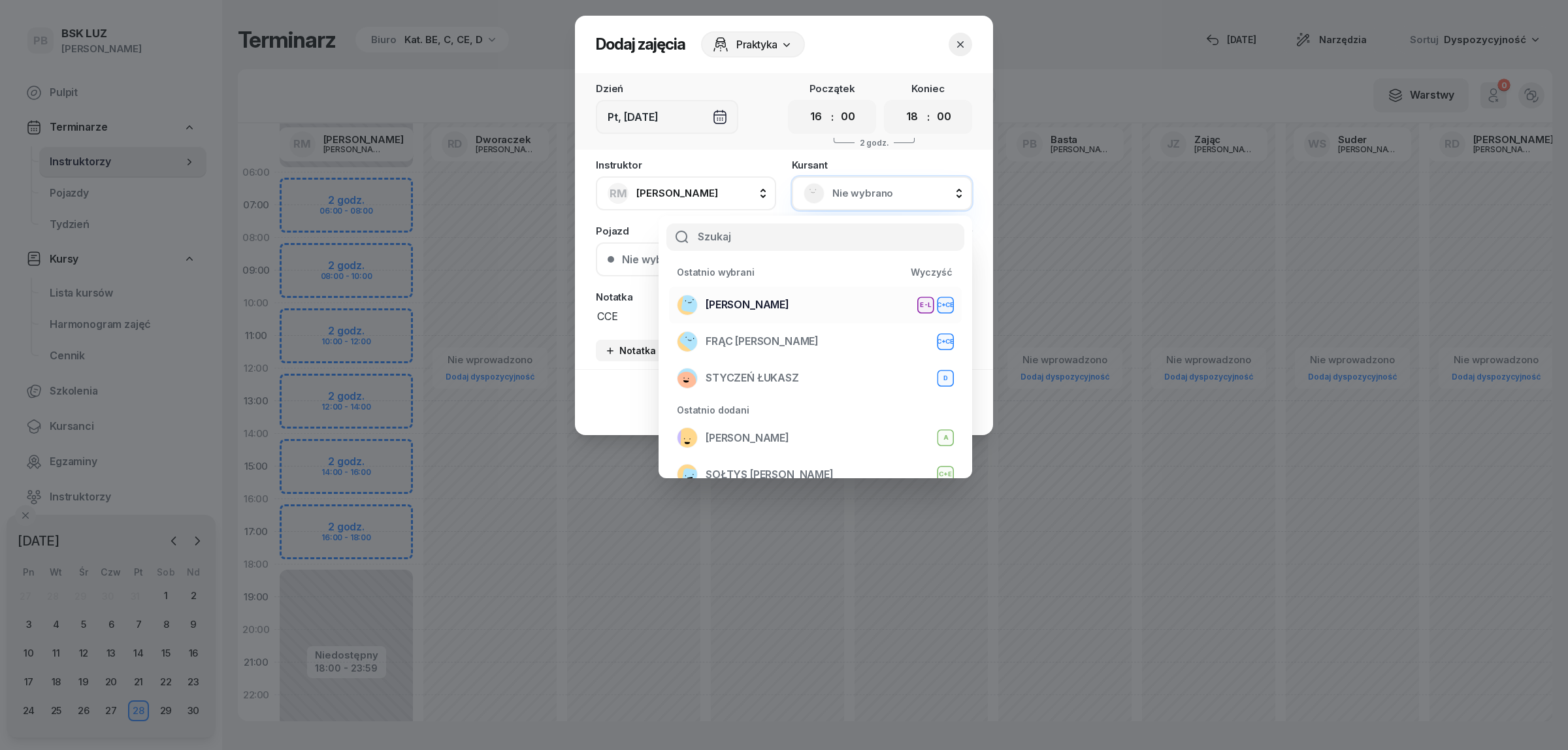
click at [857, 297] on div "WOŹNIAK RAFAŁ E-L C+CE" at bounding box center [815, 305] width 277 height 21
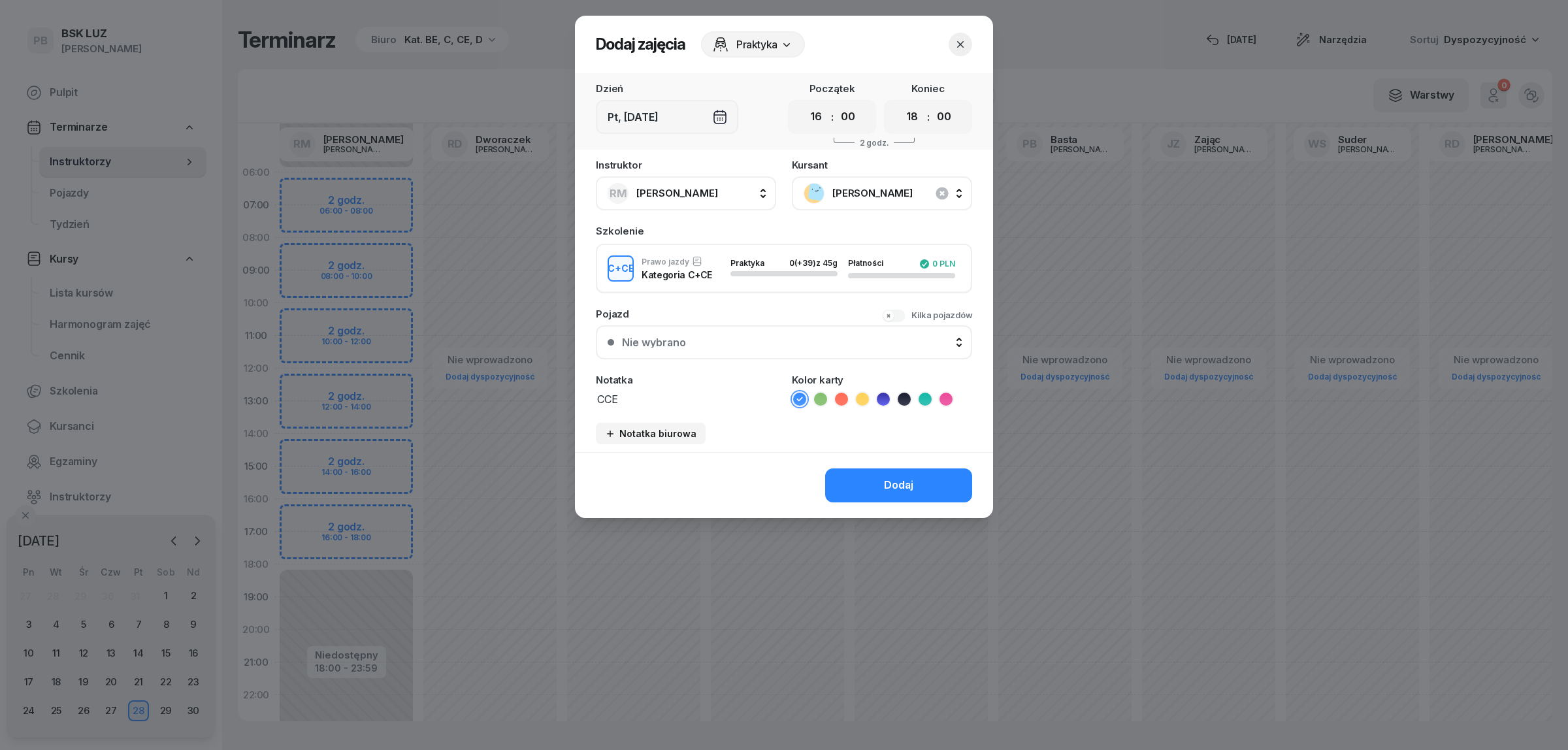
drag, startPoint x: 928, startPoint y: 394, endPoint x: 920, endPoint y: 428, distance: 34.9
click at [928, 396] on icon at bounding box center [924, 399] width 13 height 13
click at [907, 484] on div "Dodaj" at bounding box center [898, 486] width 29 height 17
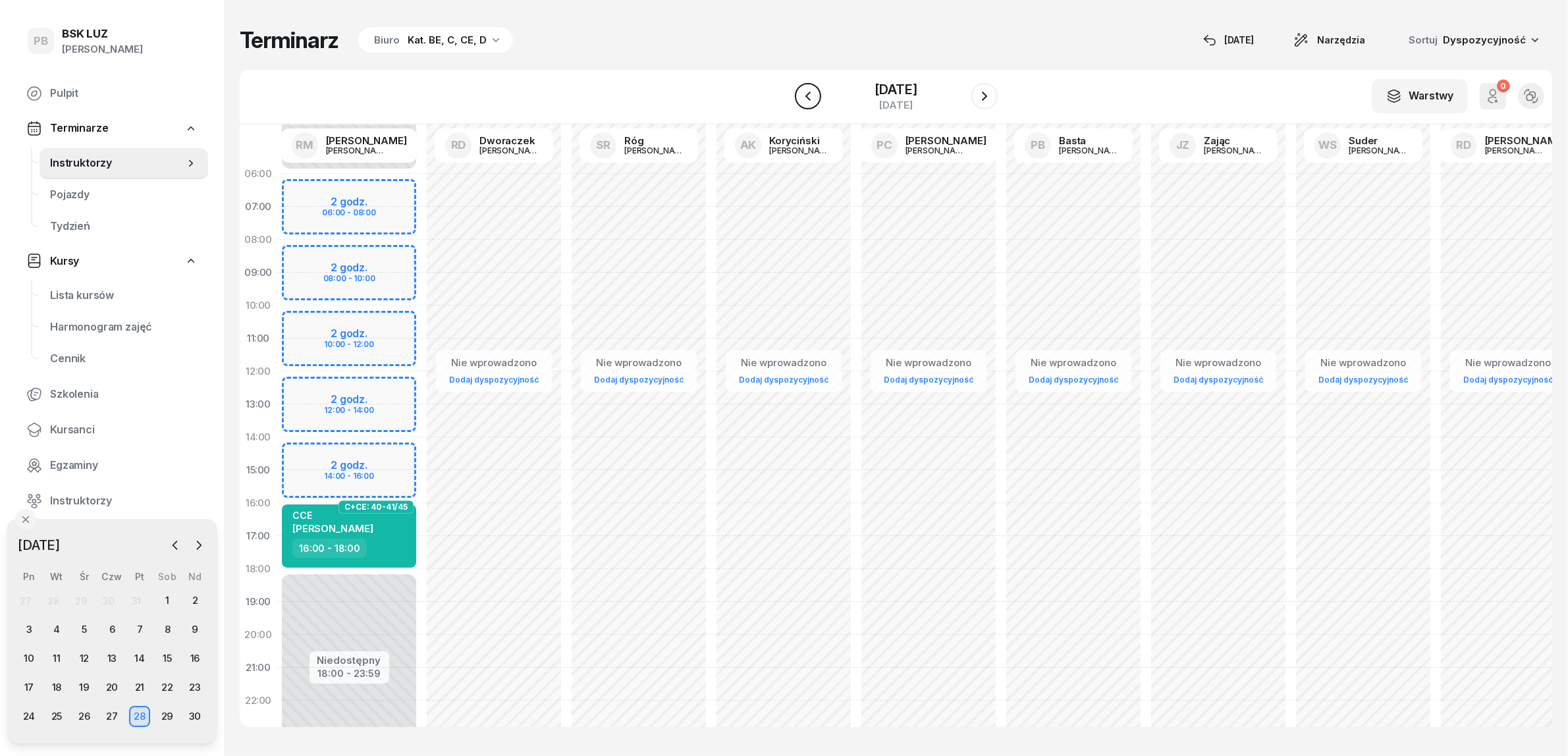
click at [801, 94] on icon "button" at bounding box center [808, 96] width 16 height 16
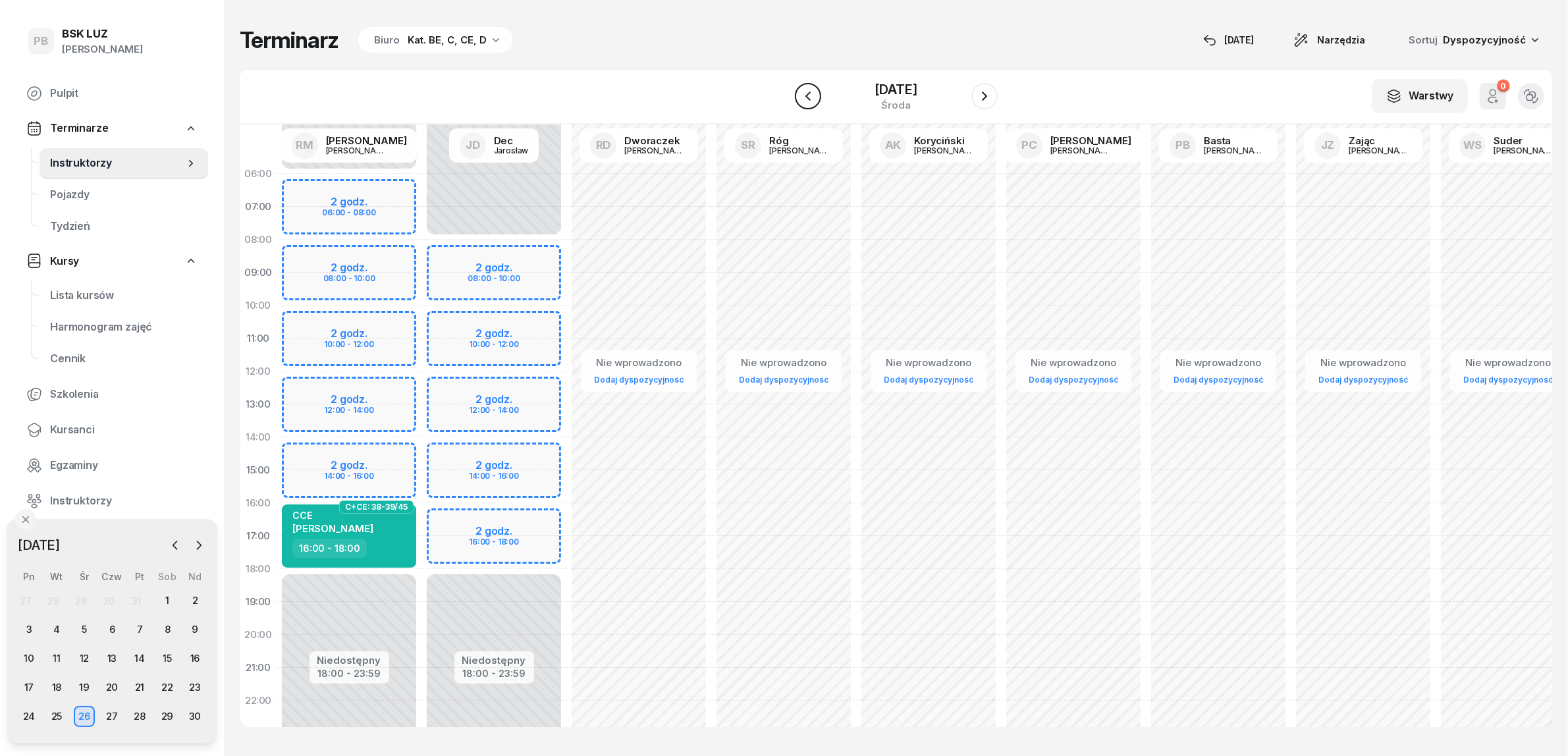
click at [801, 94] on icon "button" at bounding box center [808, 96] width 16 height 16
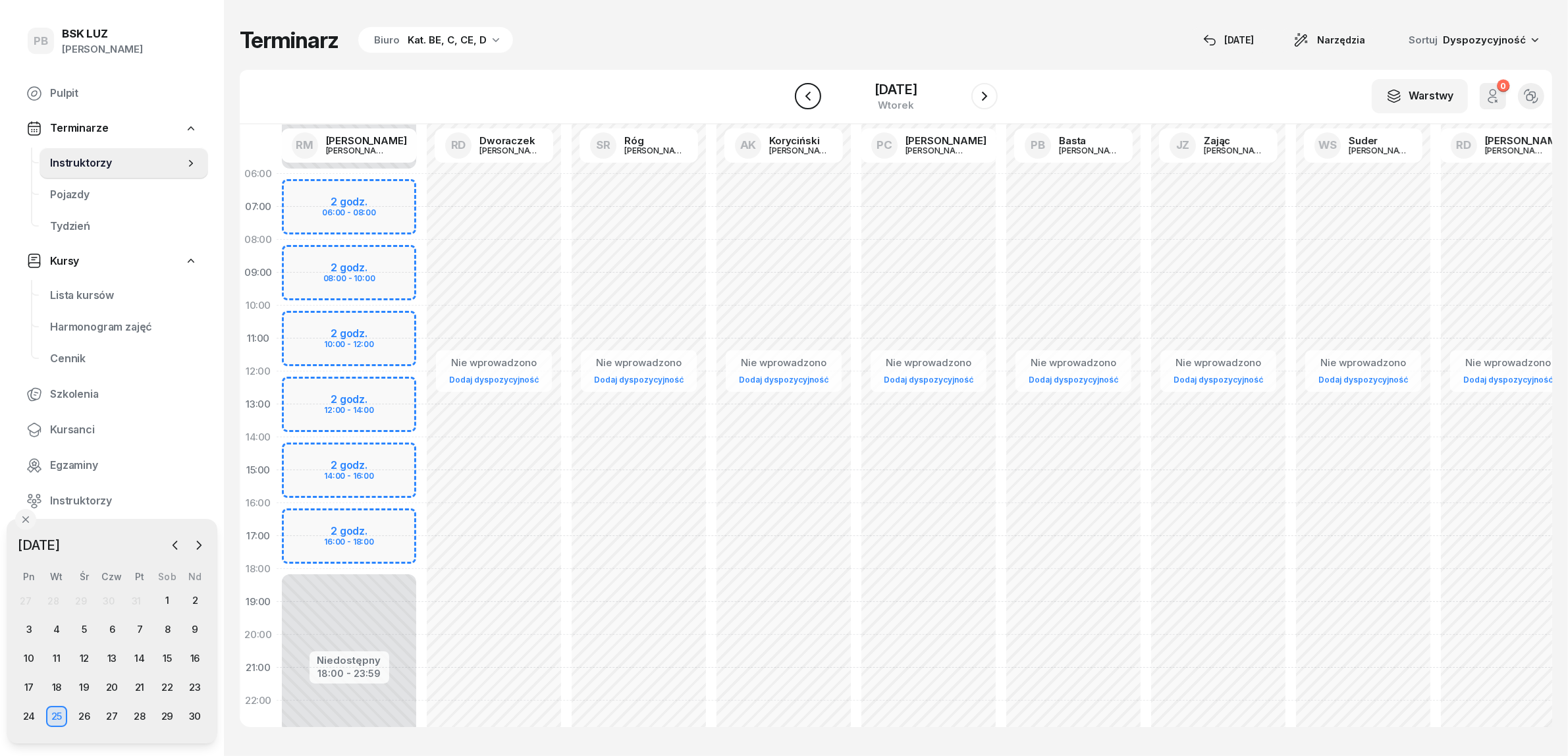
click at [801, 94] on icon "button" at bounding box center [808, 96] width 16 height 16
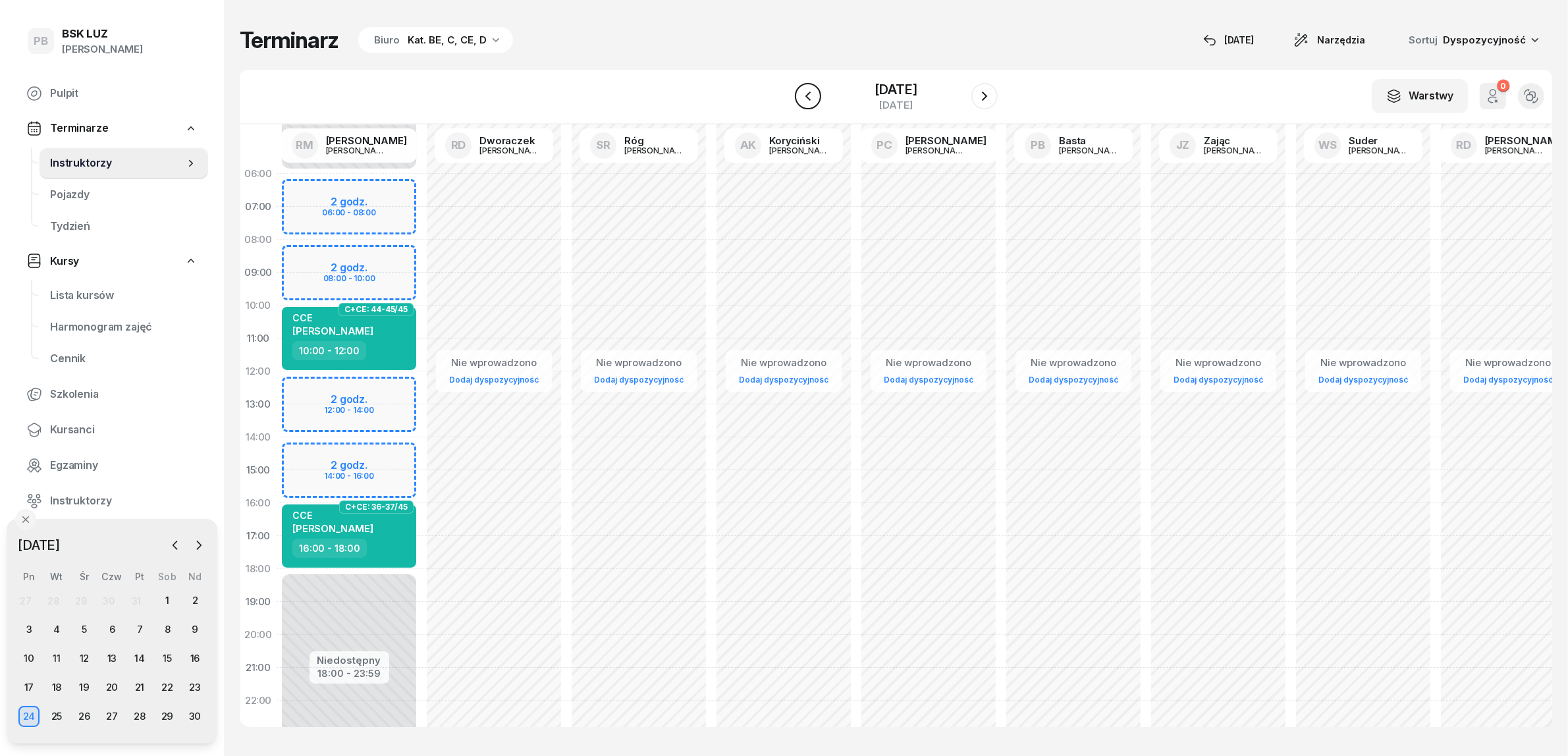
click at [801, 94] on icon "button" at bounding box center [808, 96] width 16 height 16
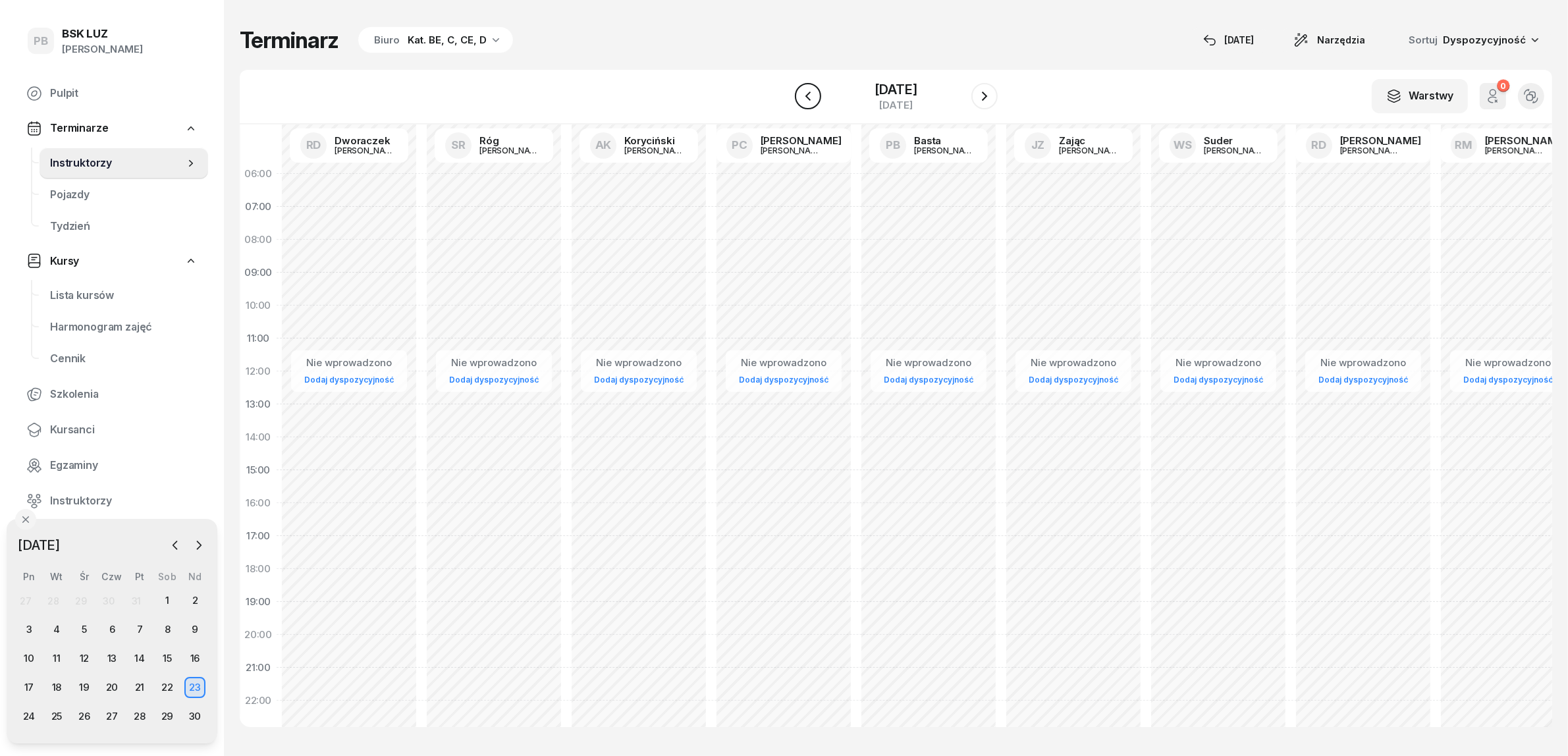
click at [801, 94] on icon "button" at bounding box center [808, 96] width 16 height 16
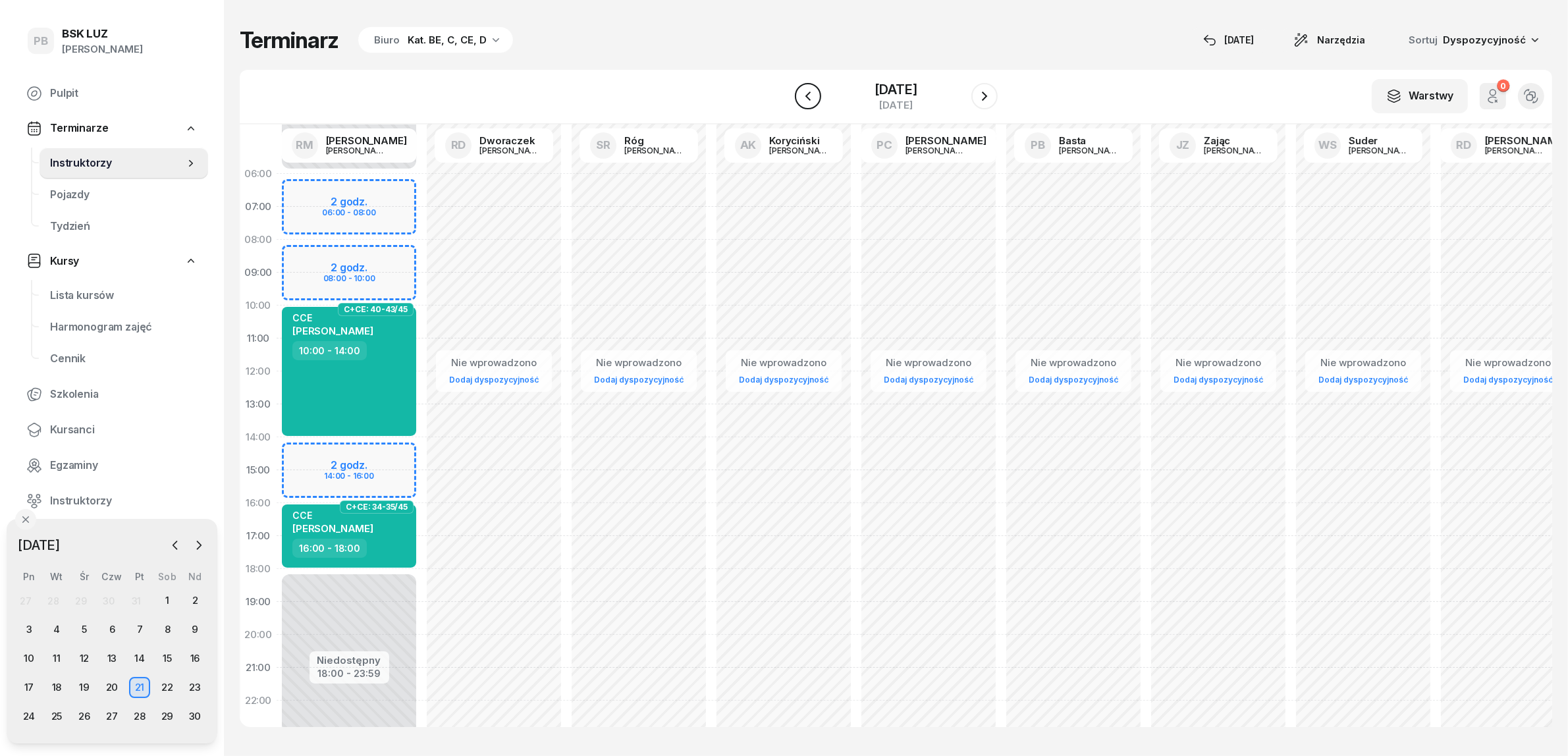
click at [801, 94] on icon "button" at bounding box center [808, 96] width 16 height 16
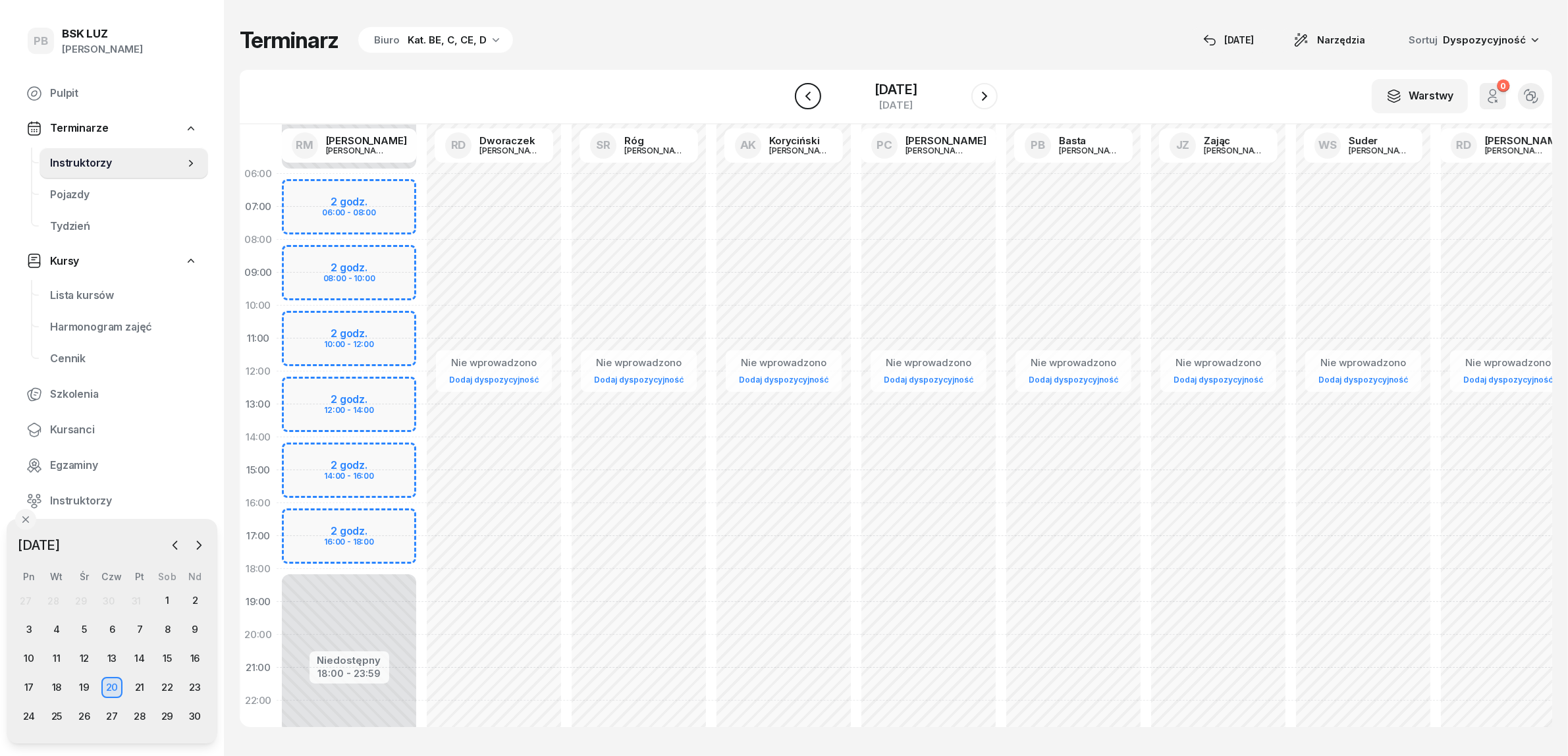
click at [801, 94] on icon "button" at bounding box center [808, 96] width 16 height 16
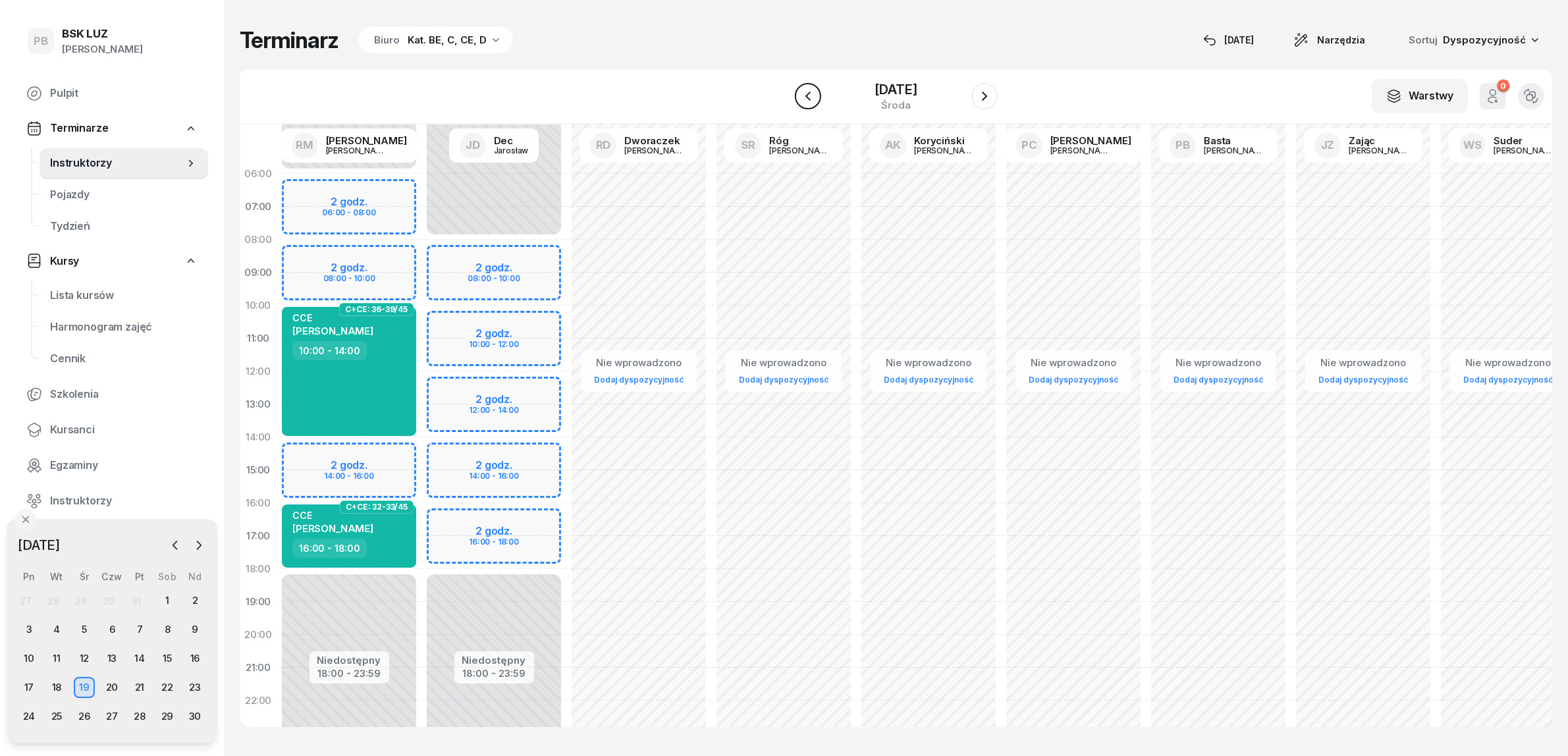
click at [801, 94] on icon "button" at bounding box center [808, 96] width 16 height 16
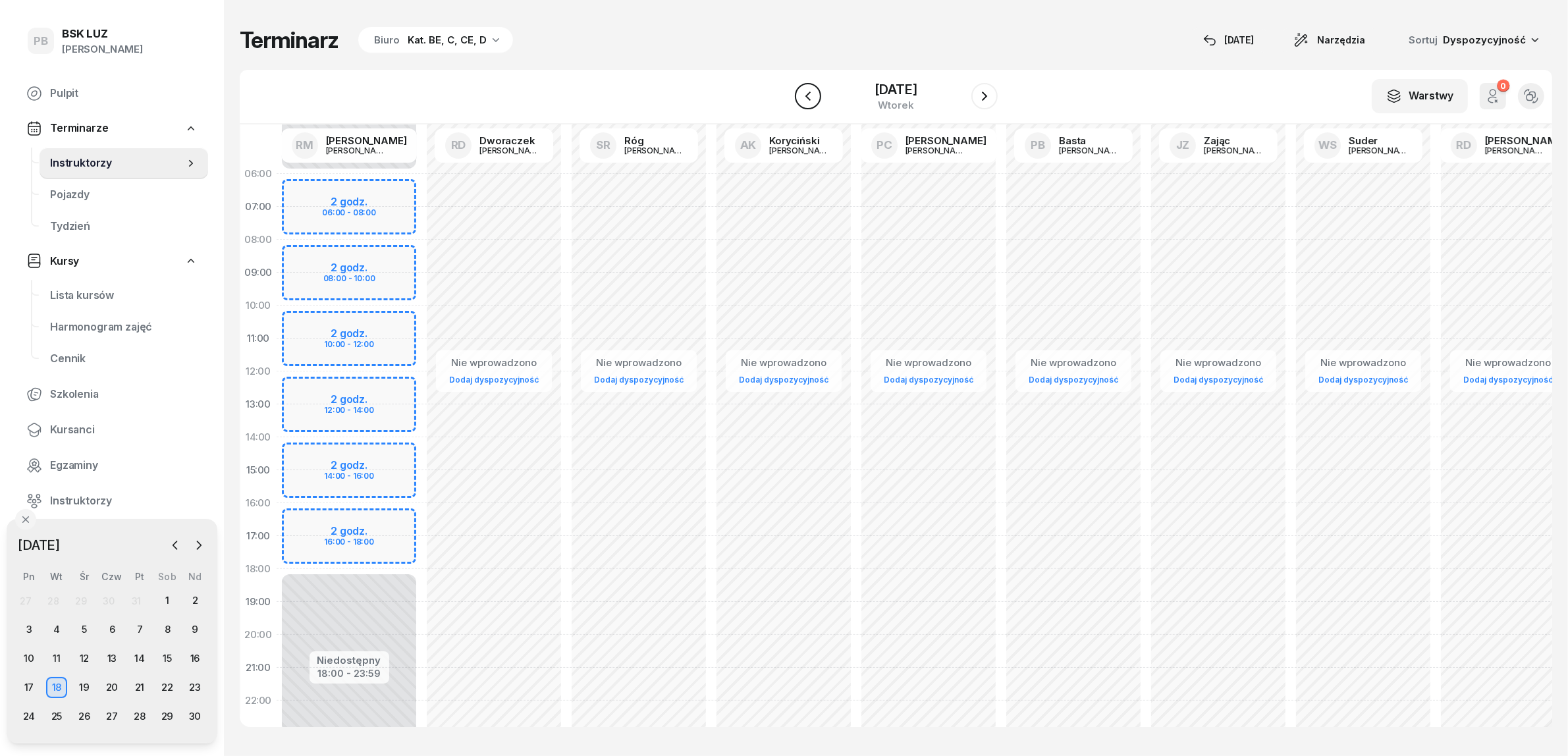
click at [801, 94] on icon "button" at bounding box center [808, 96] width 16 height 16
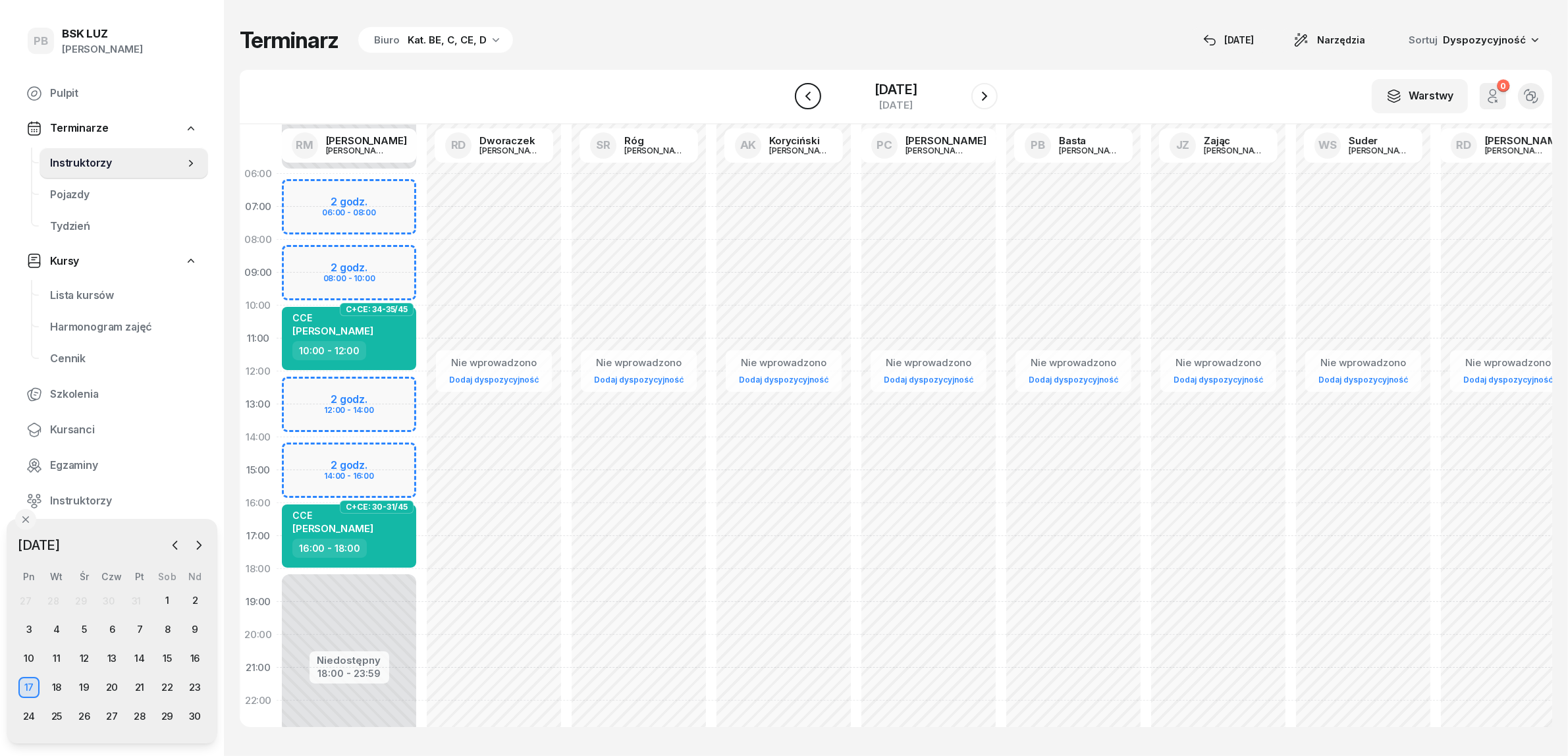
click at [801, 94] on icon "button" at bounding box center [808, 96] width 16 height 16
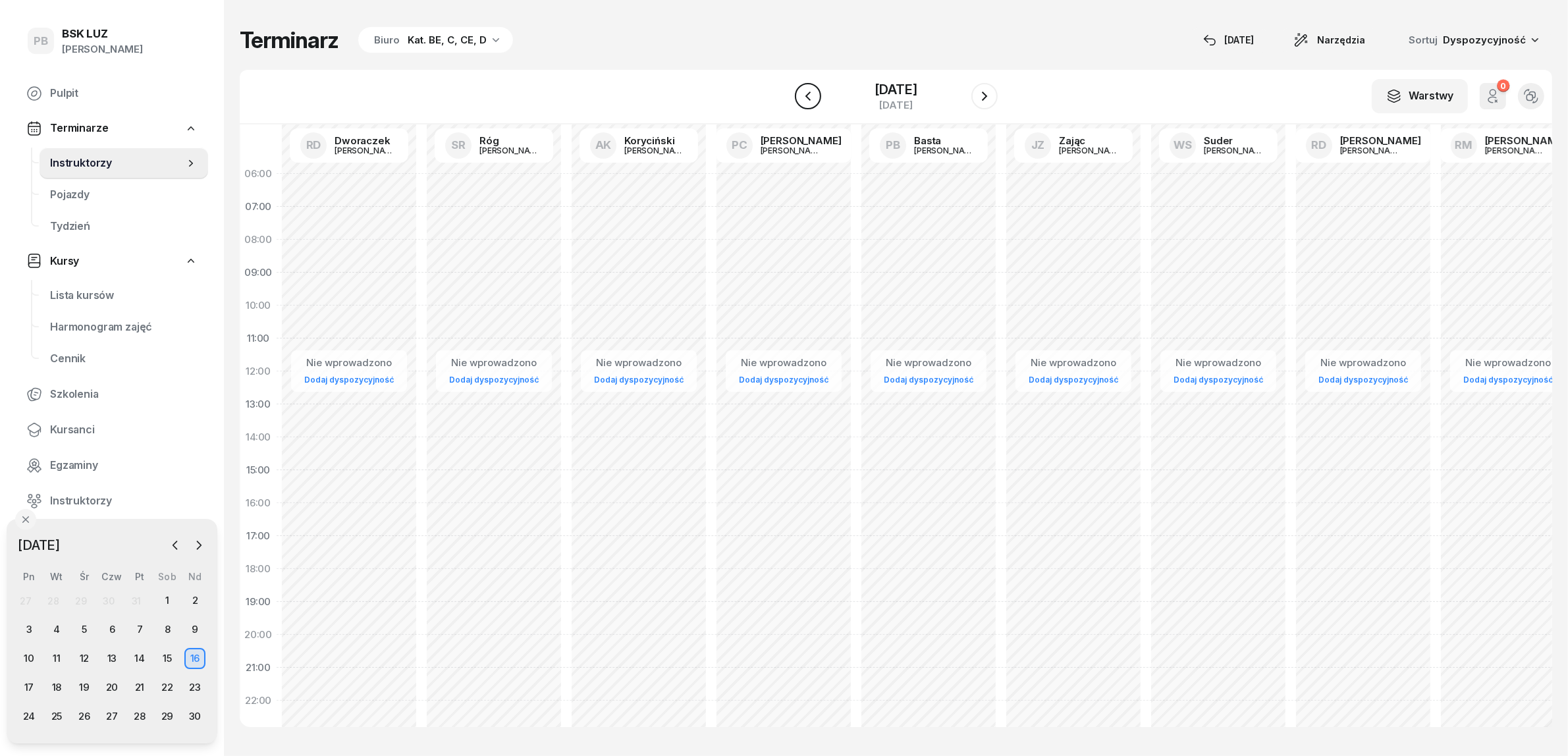
click at [801, 94] on icon "button" at bounding box center [808, 96] width 16 height 16
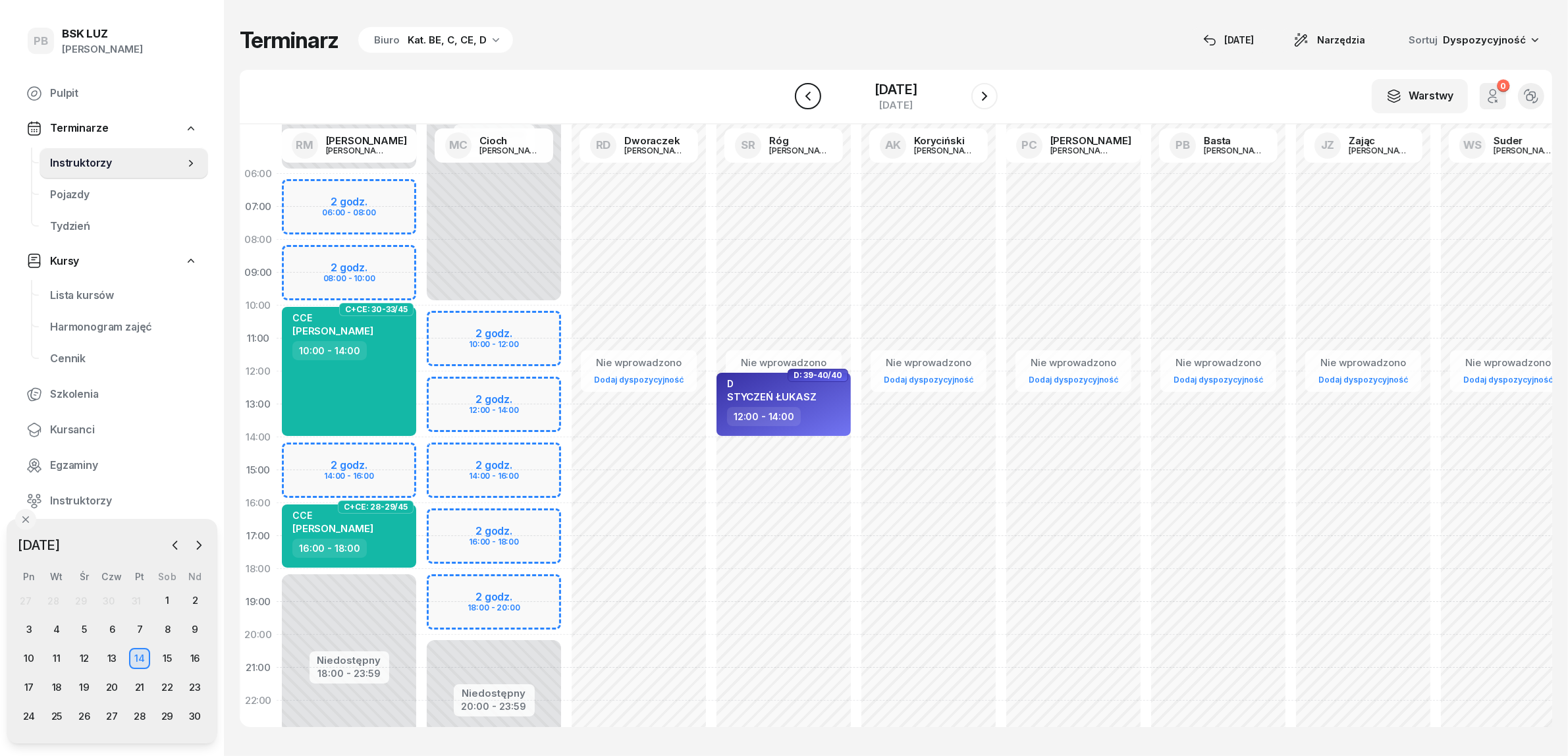
click at [801, 94] on icon "button" at bounding box center [808, 96] width 16 height 16
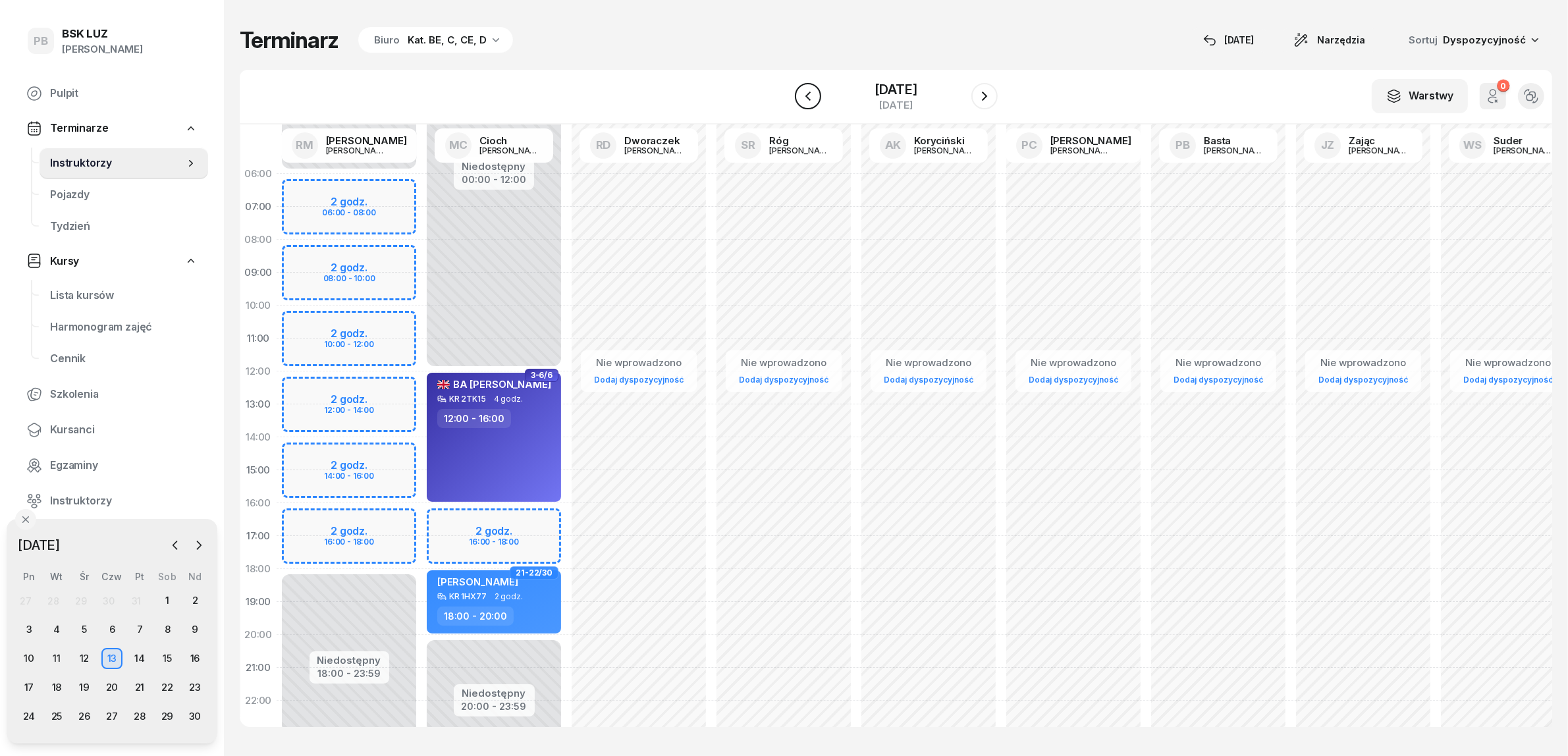
click at [801, 94] on icon "button" at bounding box center [808, 96] width 16 height 16
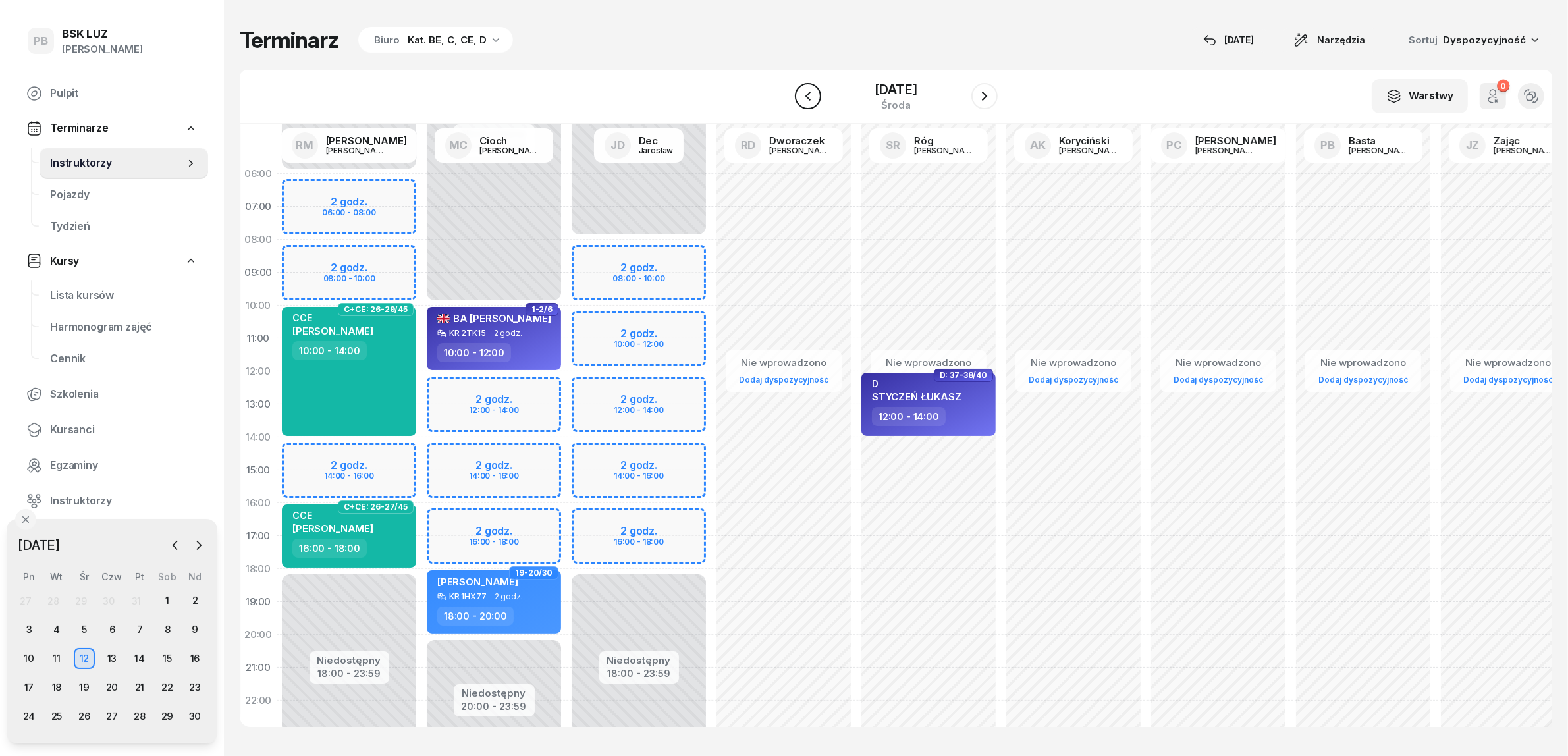
click at [801, 94] on icon "button" at bounding box center [808, 96] width 16 height 16
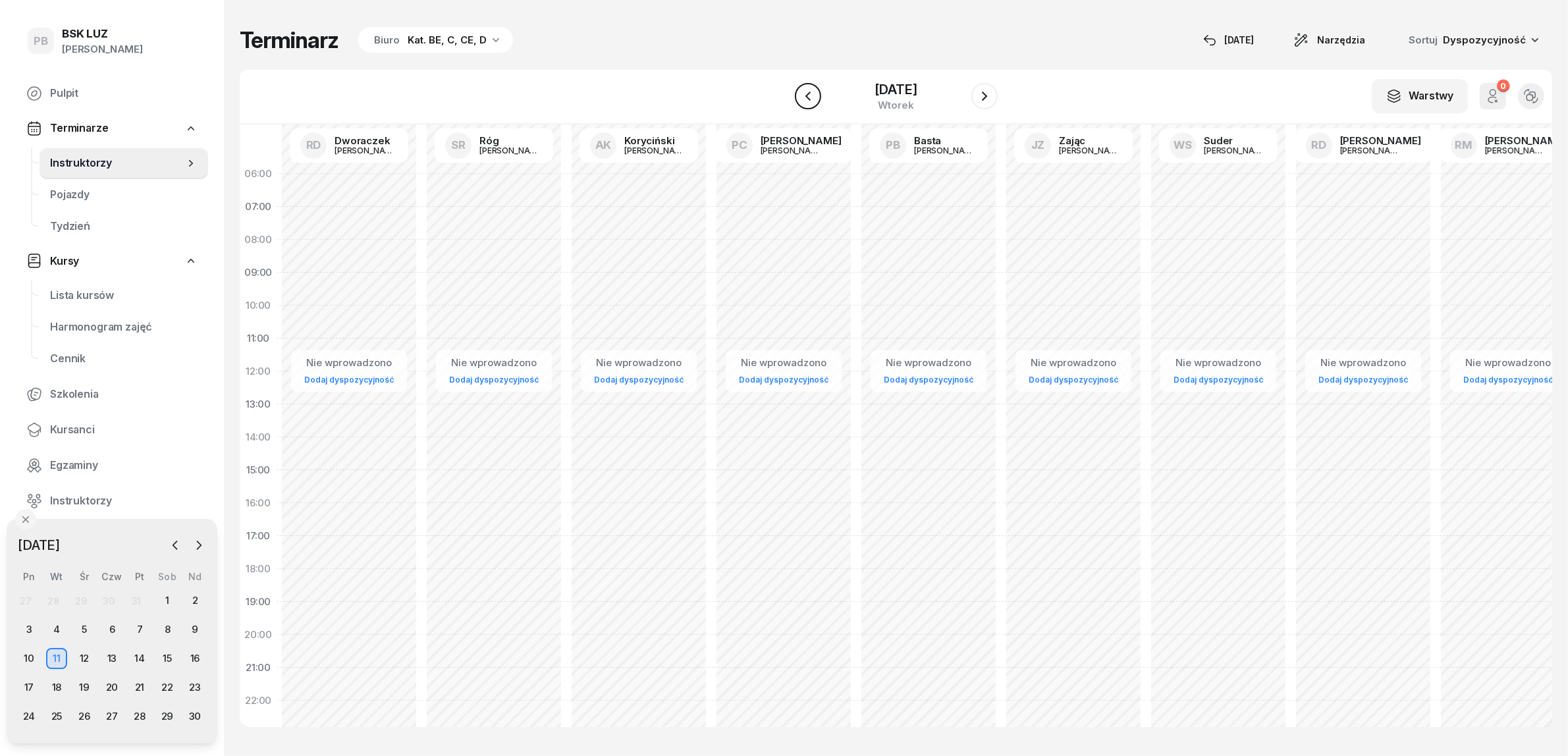
click at [801, 94] on icon "button" at bounding box center [808, 96] width 16 height 16
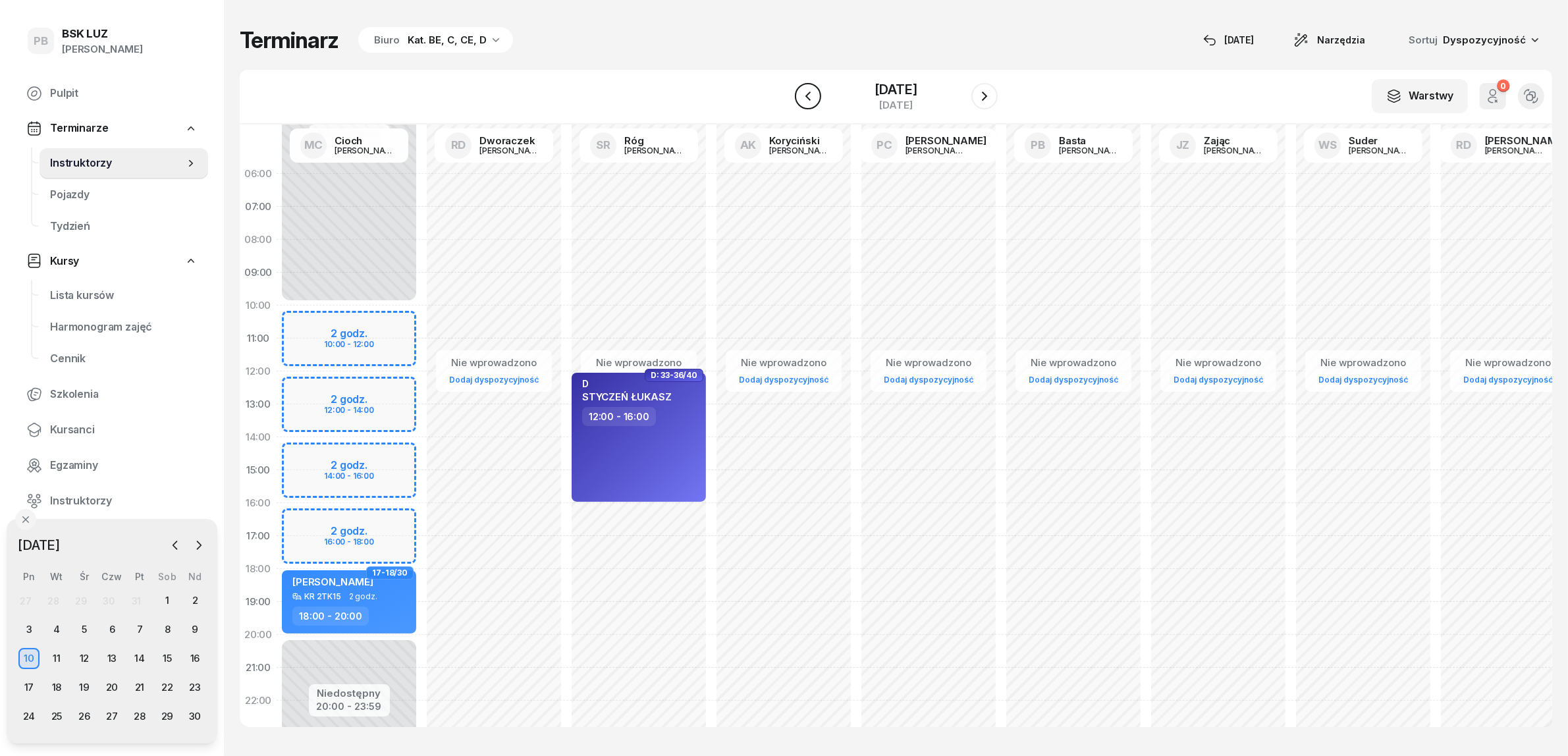
click at [801, 94] on icon "button" at bounding box center [808, 96] width 16 height 16
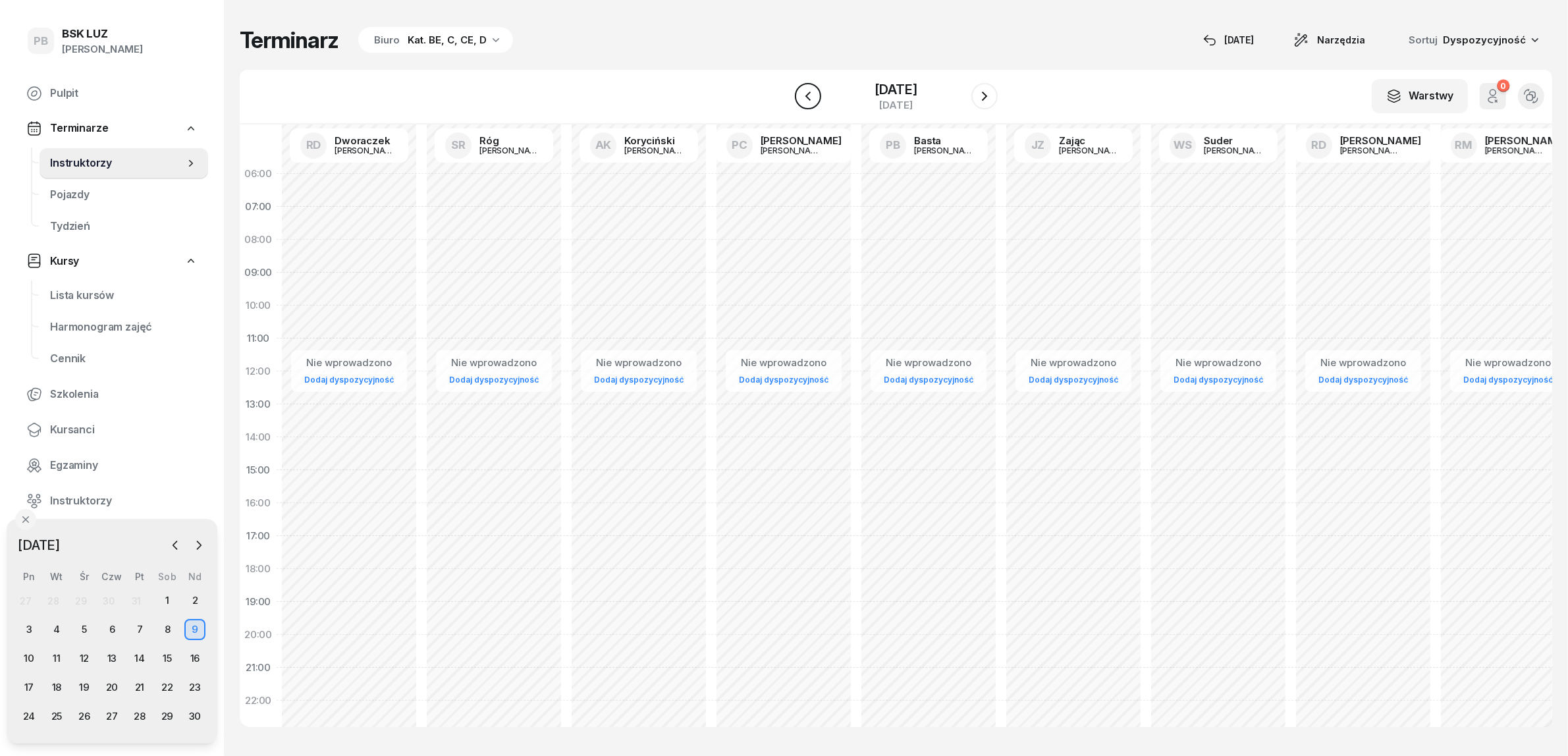
click at [801, 94] on icon "button" at bounding box center [808, 96] width 16 height 16
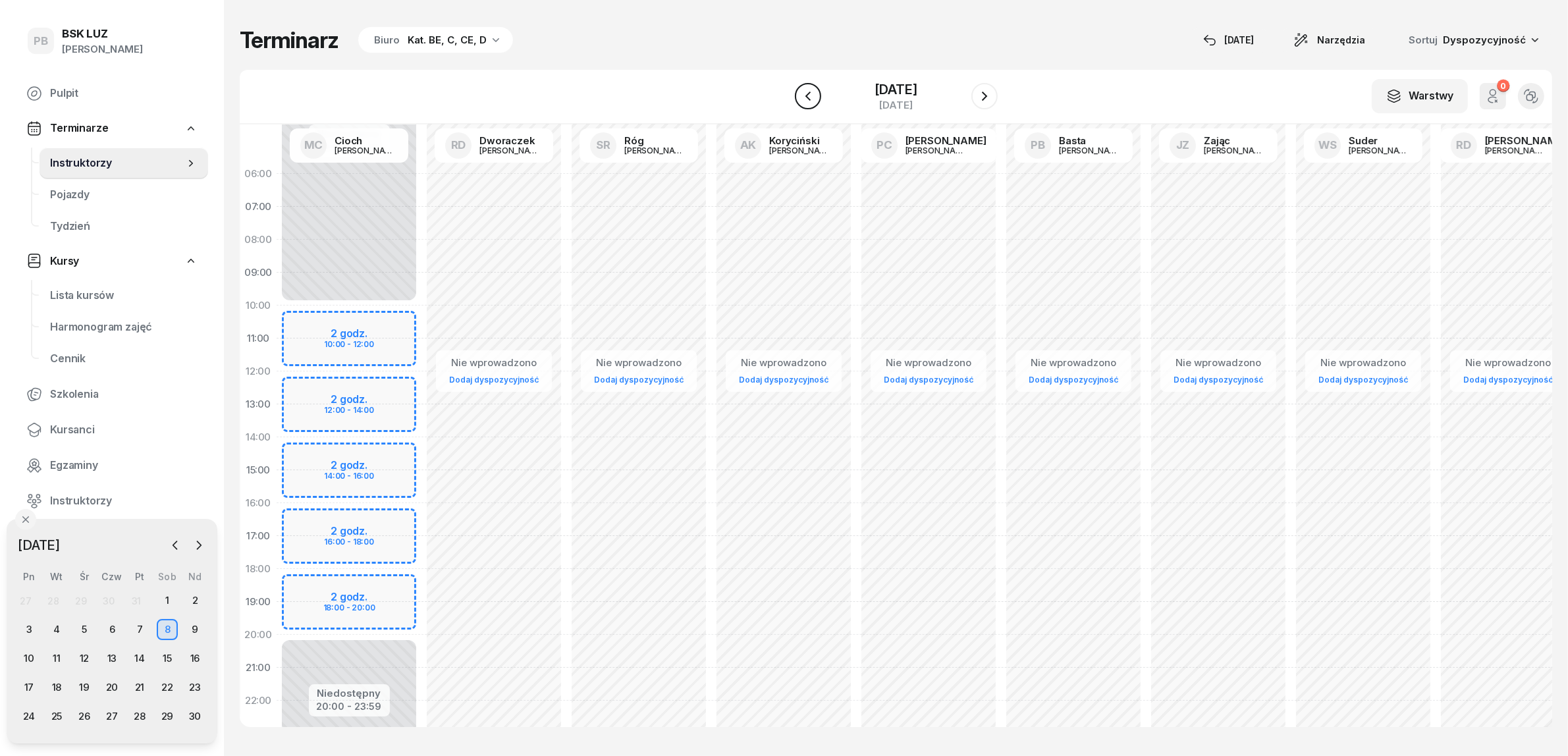
click at [801, 94] on icon "button" at bounding box center [808, 96] width 16 height 16
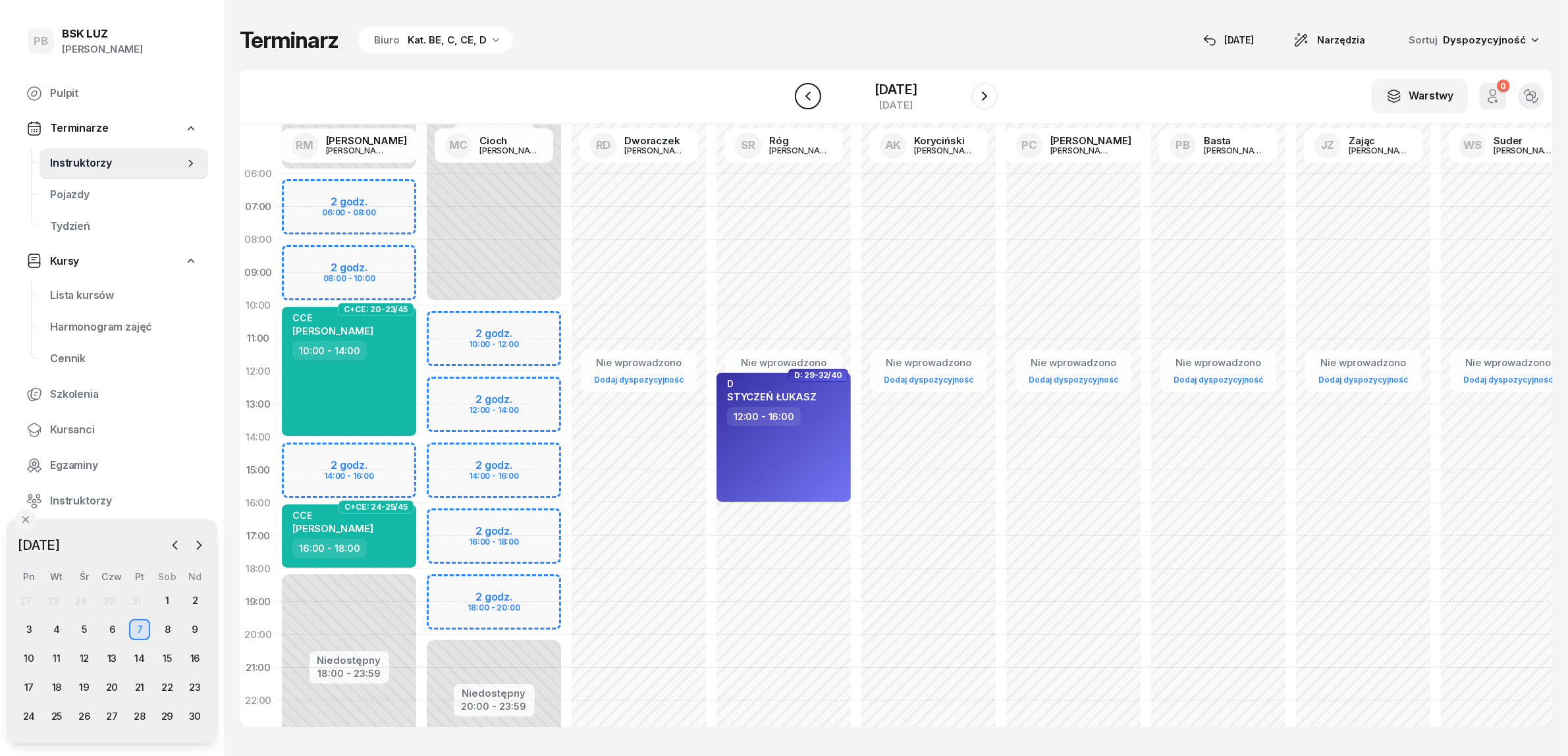
click at [801, 94] on icon "button" at bounding box center [808, 96] width 16 height 16
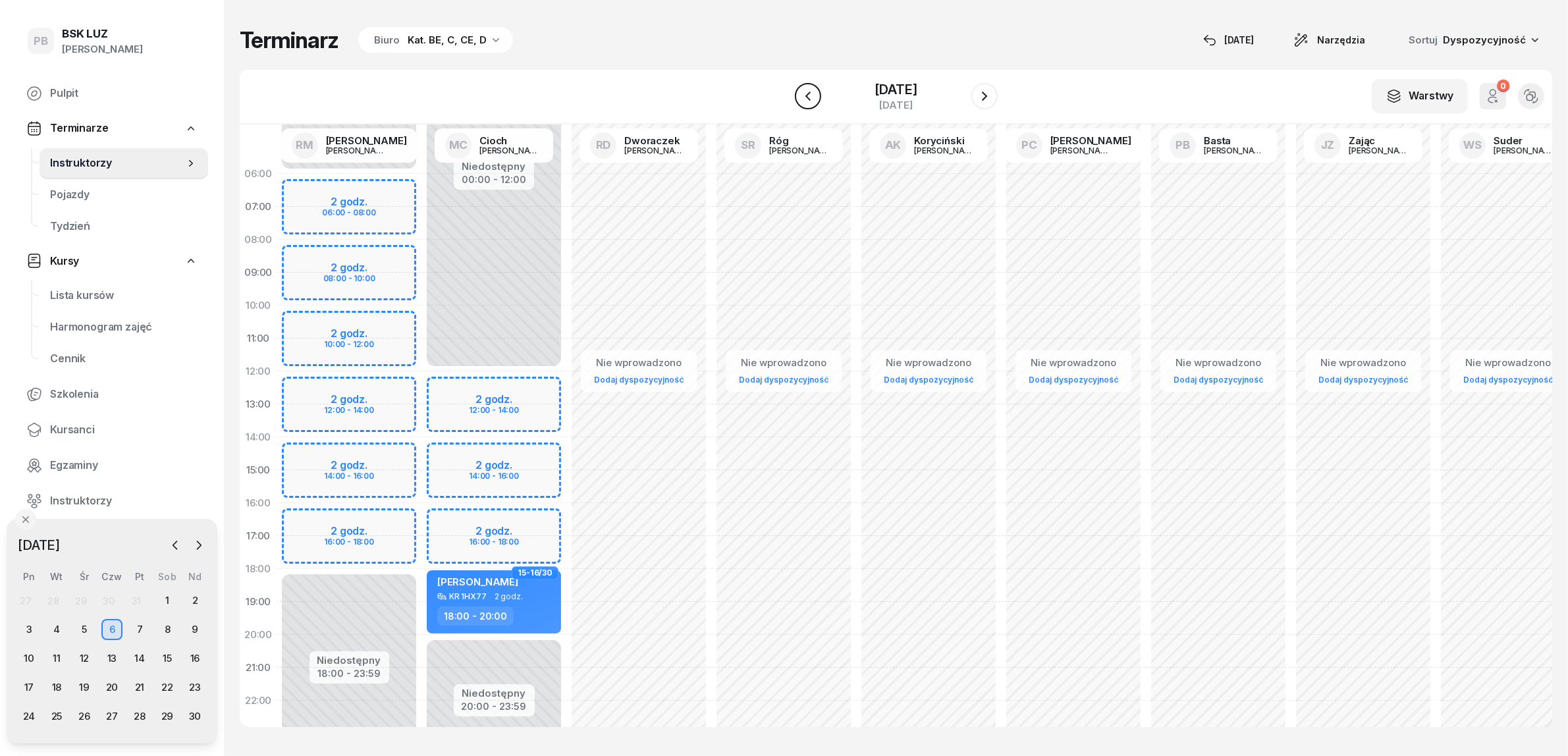
click at [801, 94] on icon "button" at bounding box center [808, 96] width 16 height 16
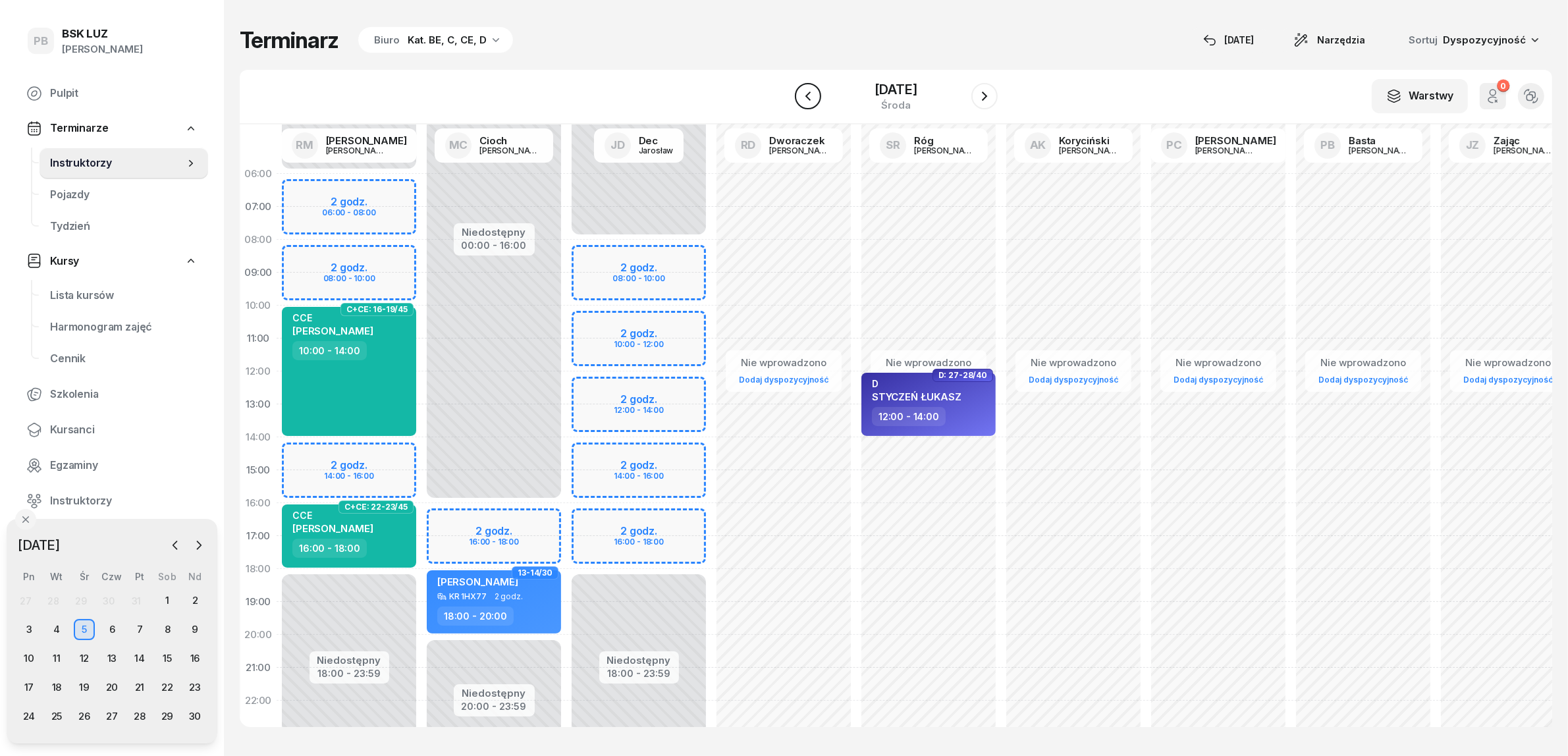
click at [801, 94] on icon "button" at bounding box center [808, 96] width 16 height 16
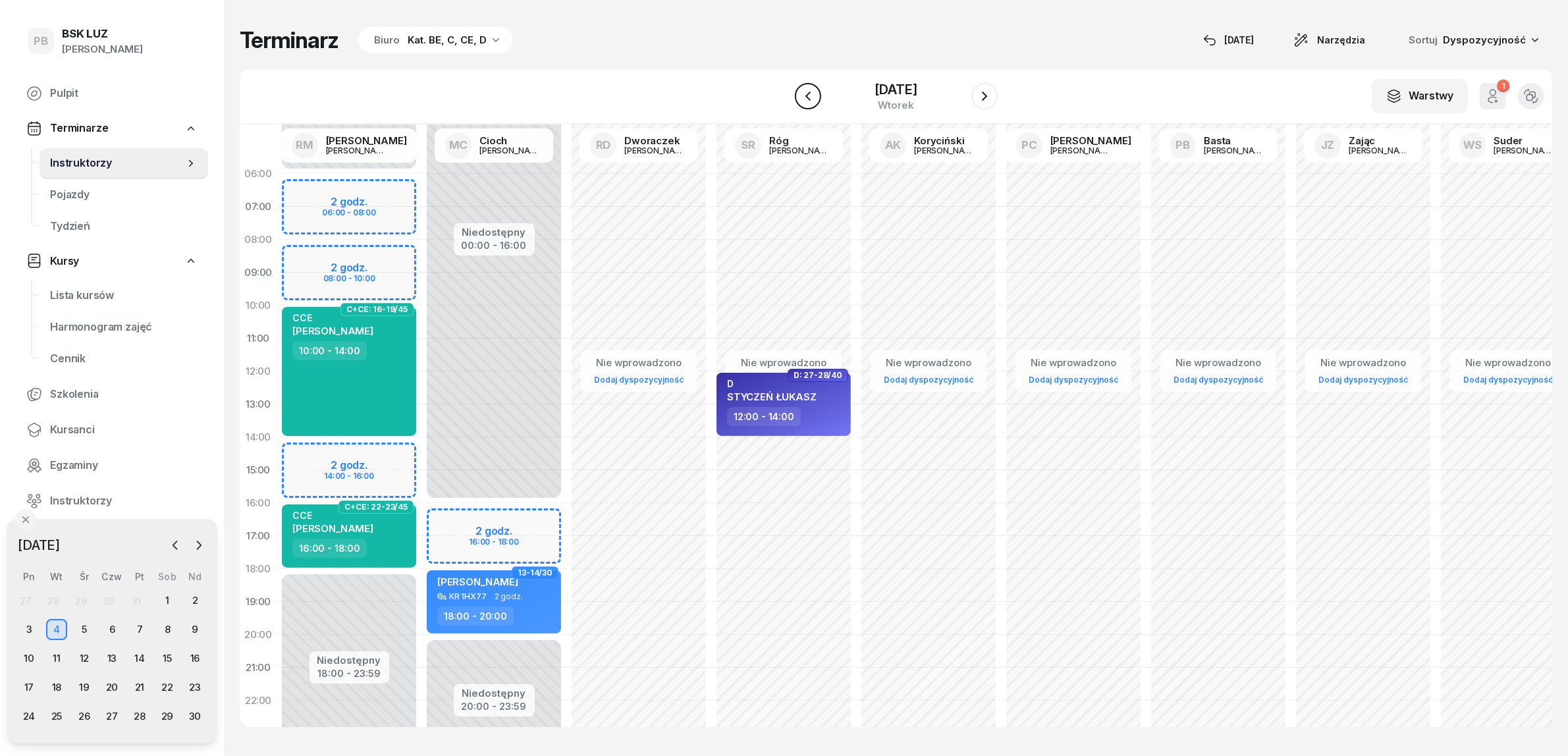
click at [801, 94] on icon "button" at bounding box center [808, 96] width 16 height 16
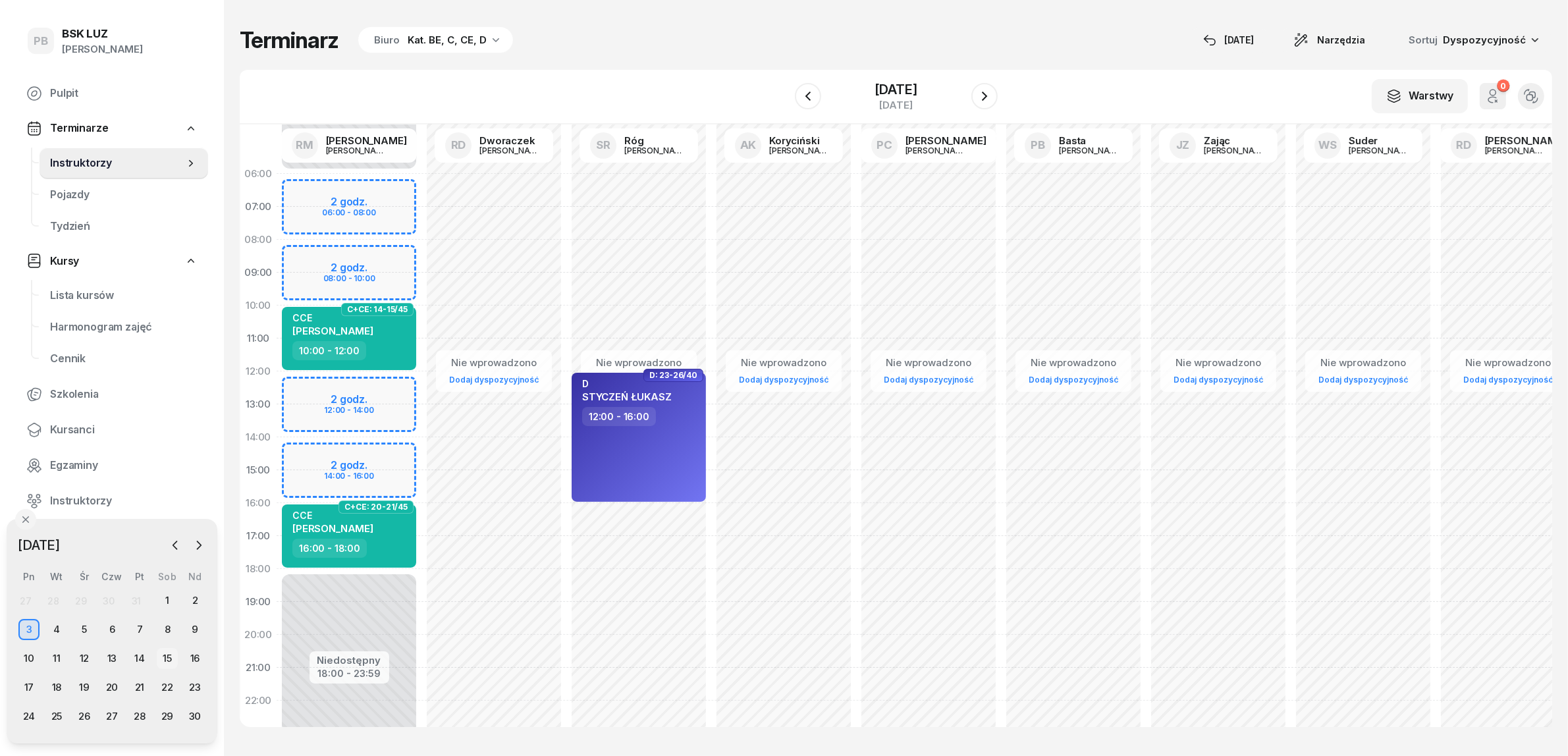
click at [165, 657] on div "15" at bounding box center [167, 658] width 21 height 21
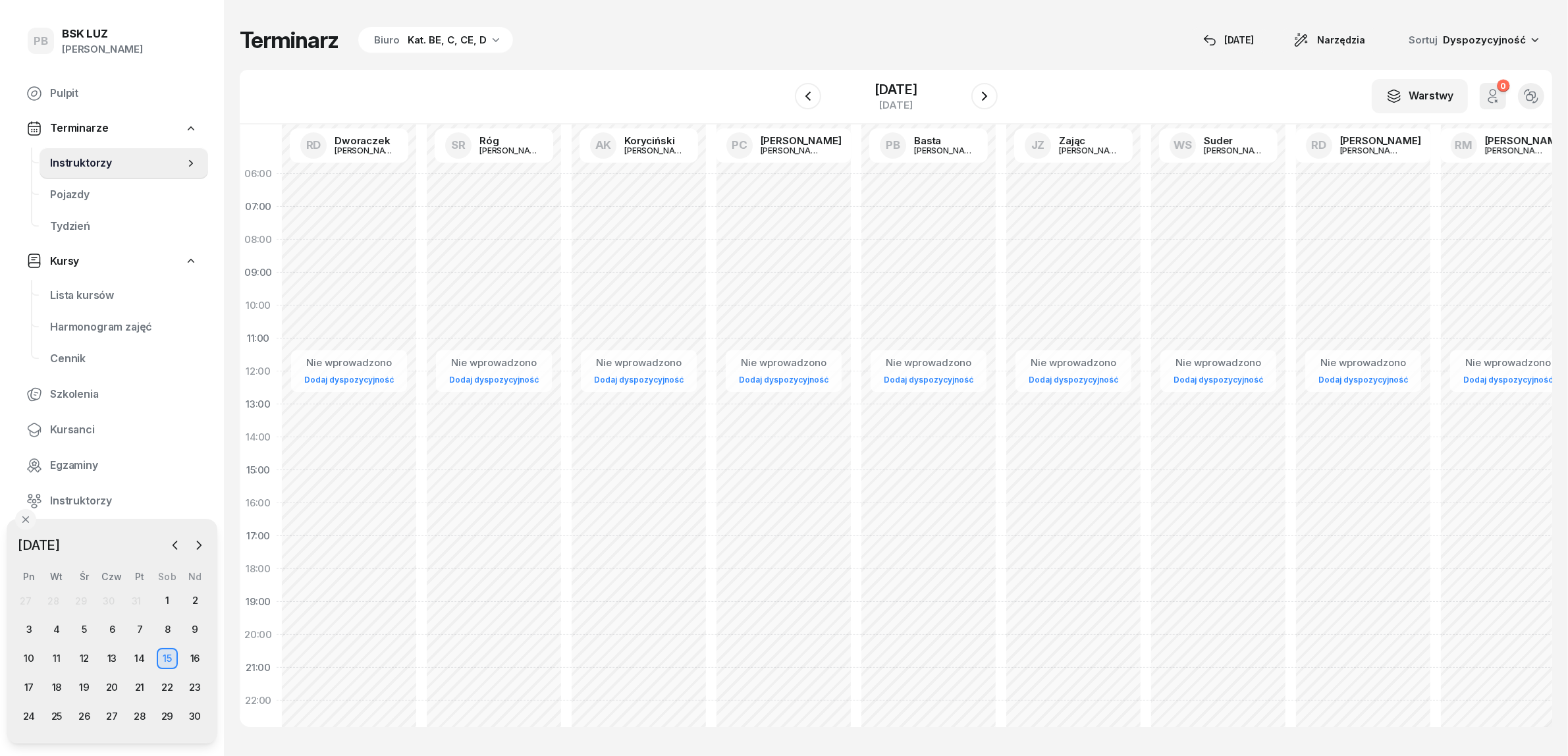
click at [288, 175] on div "Nie wprowadzono Dodaj dyspozycyjność" at bounding box center [348, 470] width 145 height 626
select select "06"
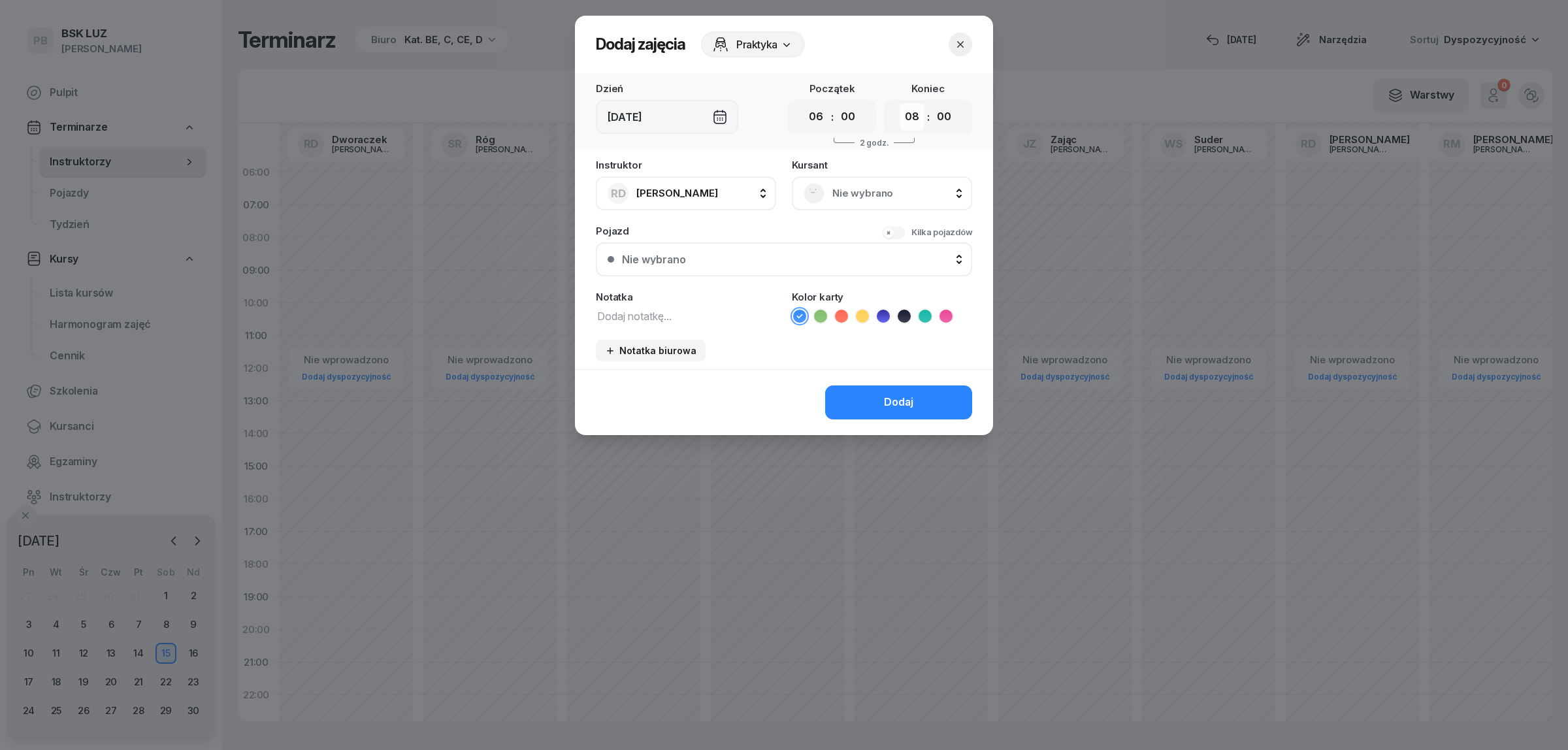
click at [910, 119] on select "00 01 02 03 04 05 06 07 08 09 10 11 12 13 14 15 16 17 18 19 20 21 22 23" at bounding box center [912, 117] width 25 height 28
select select "09"
click at [900, 103] on select "00 01 02 03 04 05 06 07 08 09 10 11 12 13 14 15 16 17 18 19 20 21 22 23" at bounding box center [912, 117] width 25 height 28
click at [717, 317] on textarea at bounding box center [686, 316] width 180 height 17
type textarea "CCE"
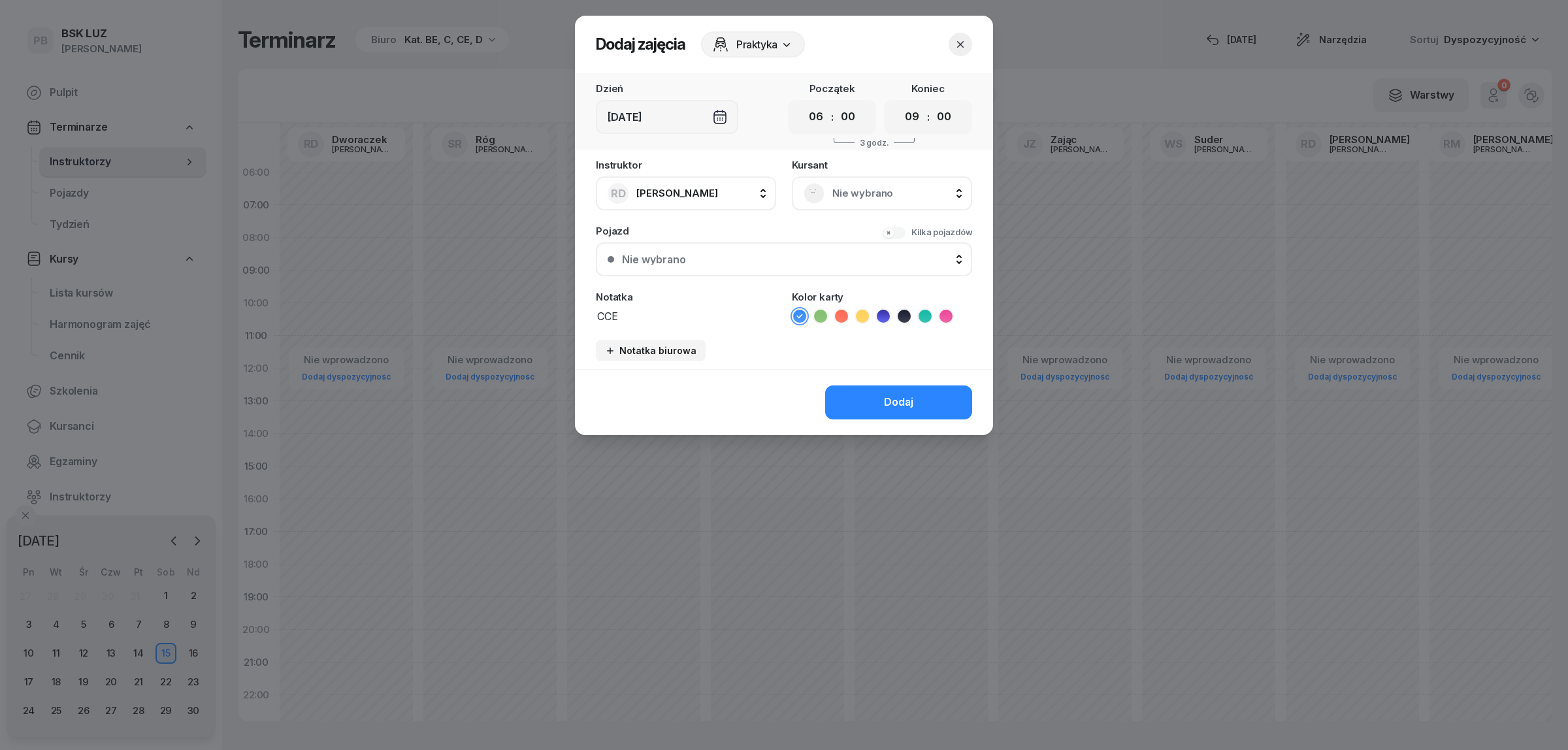
click at [917, 178] on div "Nie wybrano" at bounding box center [882, 193] width 180 height 34
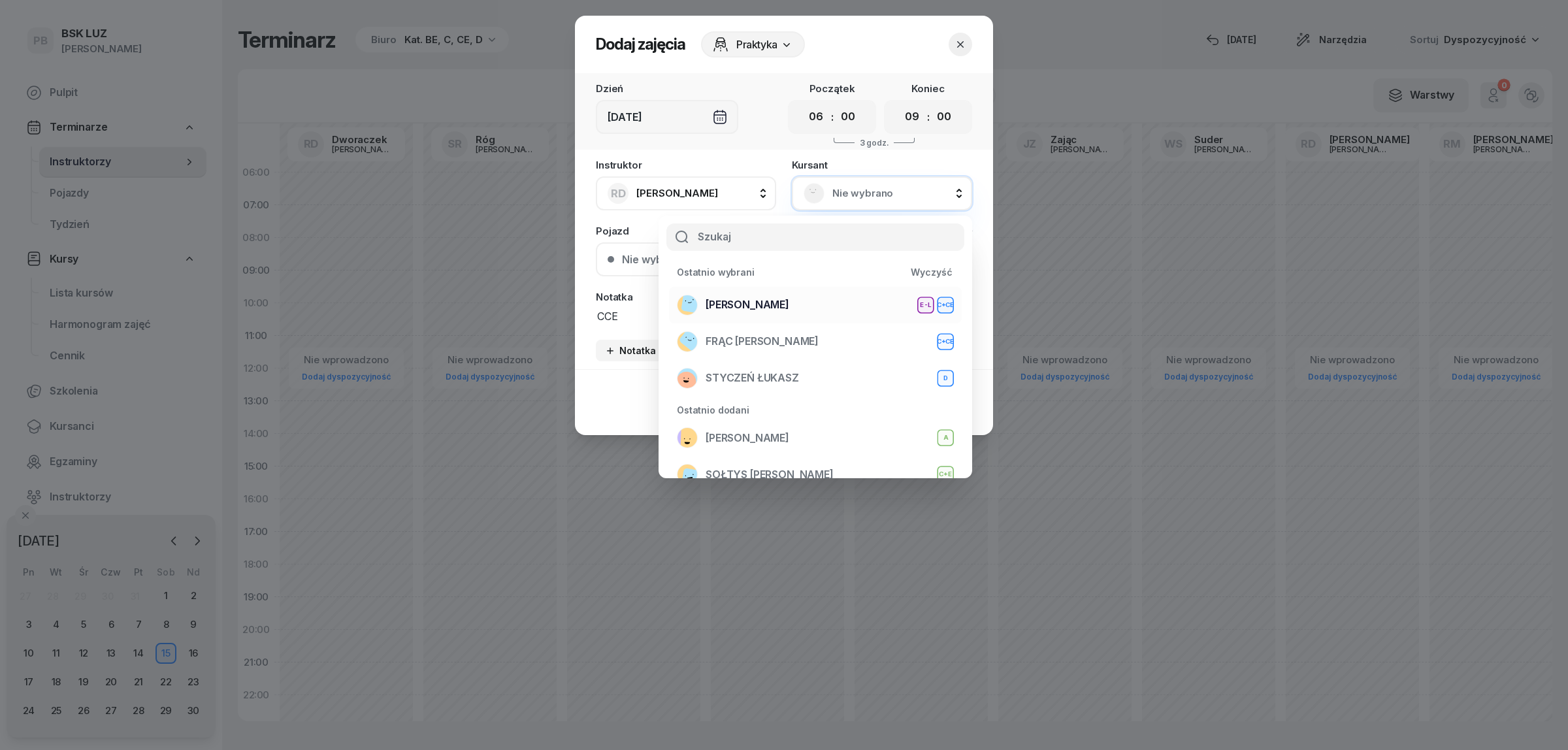
click at [851, 298] on div "WOŹNIAK RAFAŁ E-L C+CE" at bounding box center [815, 305] width 277 height 21
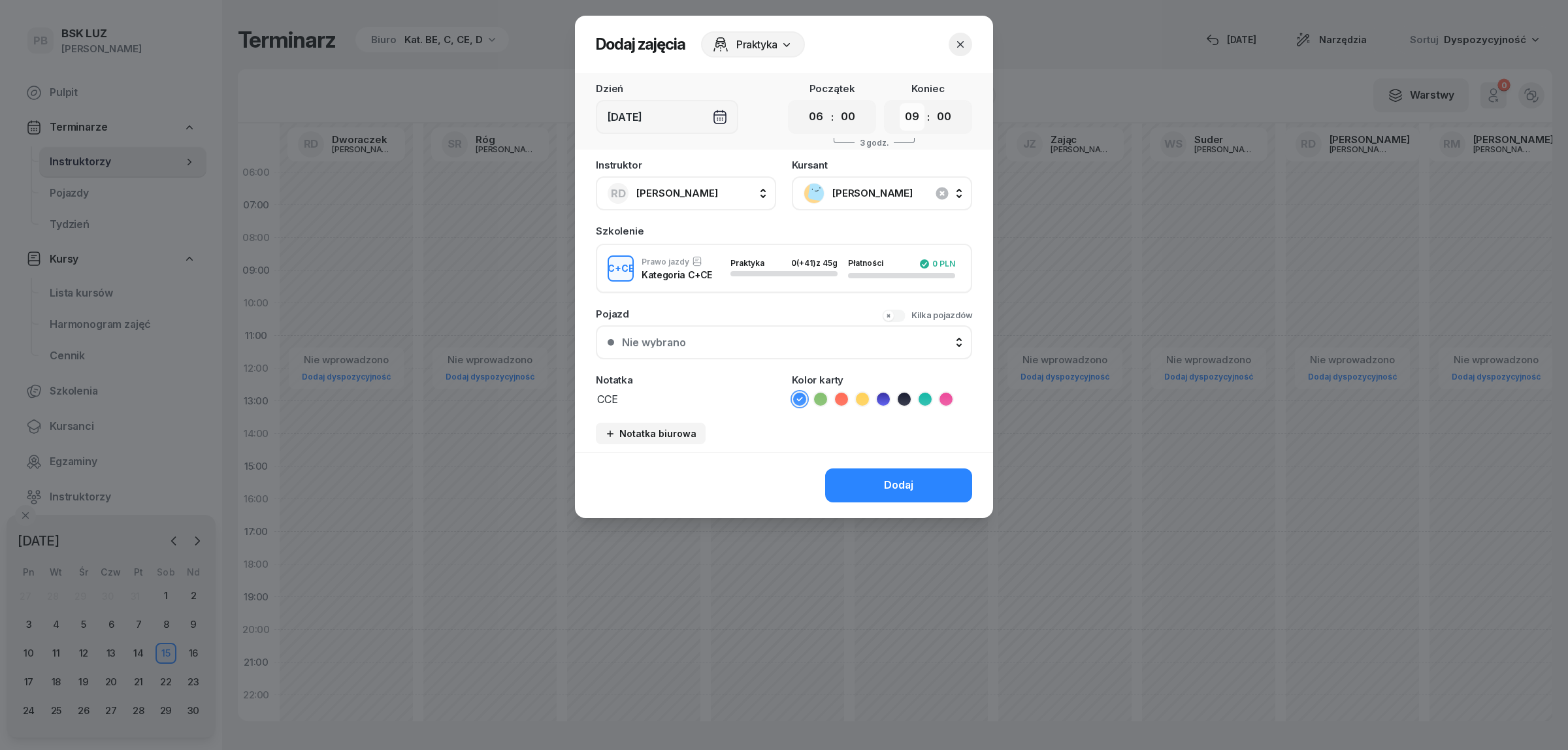
click at [909, 116] on select "00 01 02 03 04 05 06 07 08 09 10 11 12 13 14 15 16 17 18 19 20 21 22 23" at bounding box center [912, 117] width 25 height 28
click at [965, 41] on icon "button" at bounding box center [960, 44] width 13 height 13
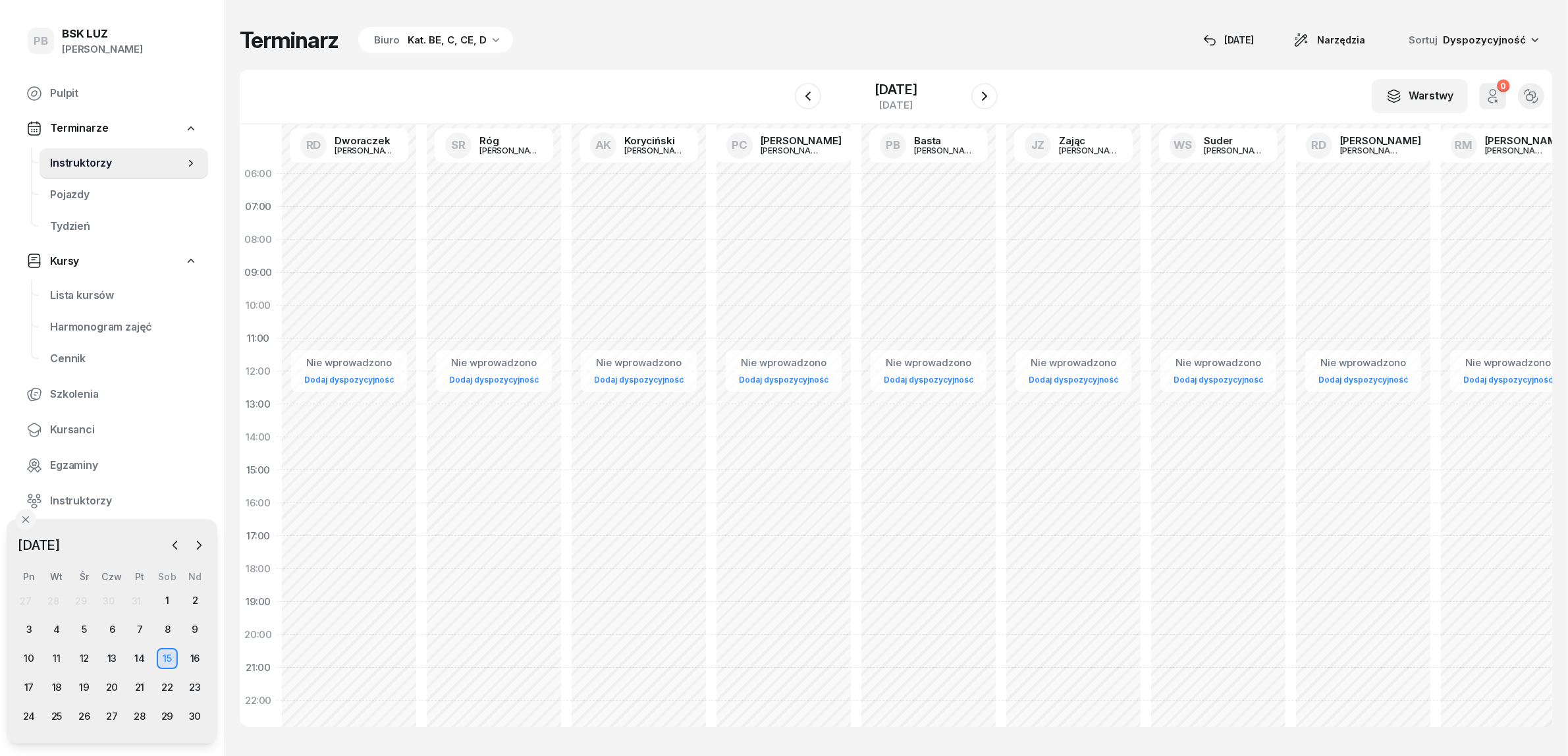
click at [294, 242] on div "Nie wprowadzono Dodaj dyspozycyjność" at bounding box center [348, 470] width 145 height 626
select select "08"
select select "10"
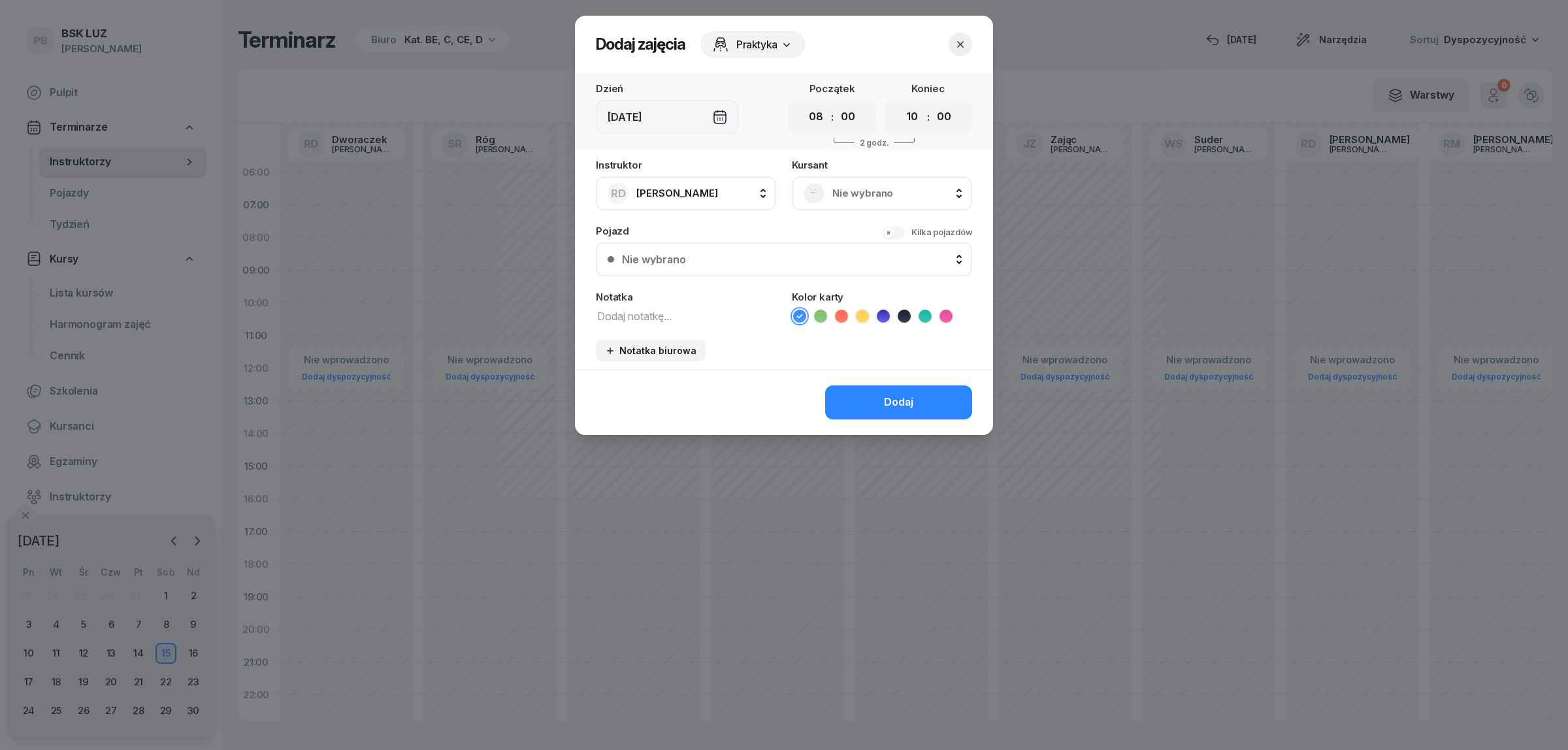
click at [853, 188] on span "Nie wybrano" at bounding box center [896, 193] width 128 height 17
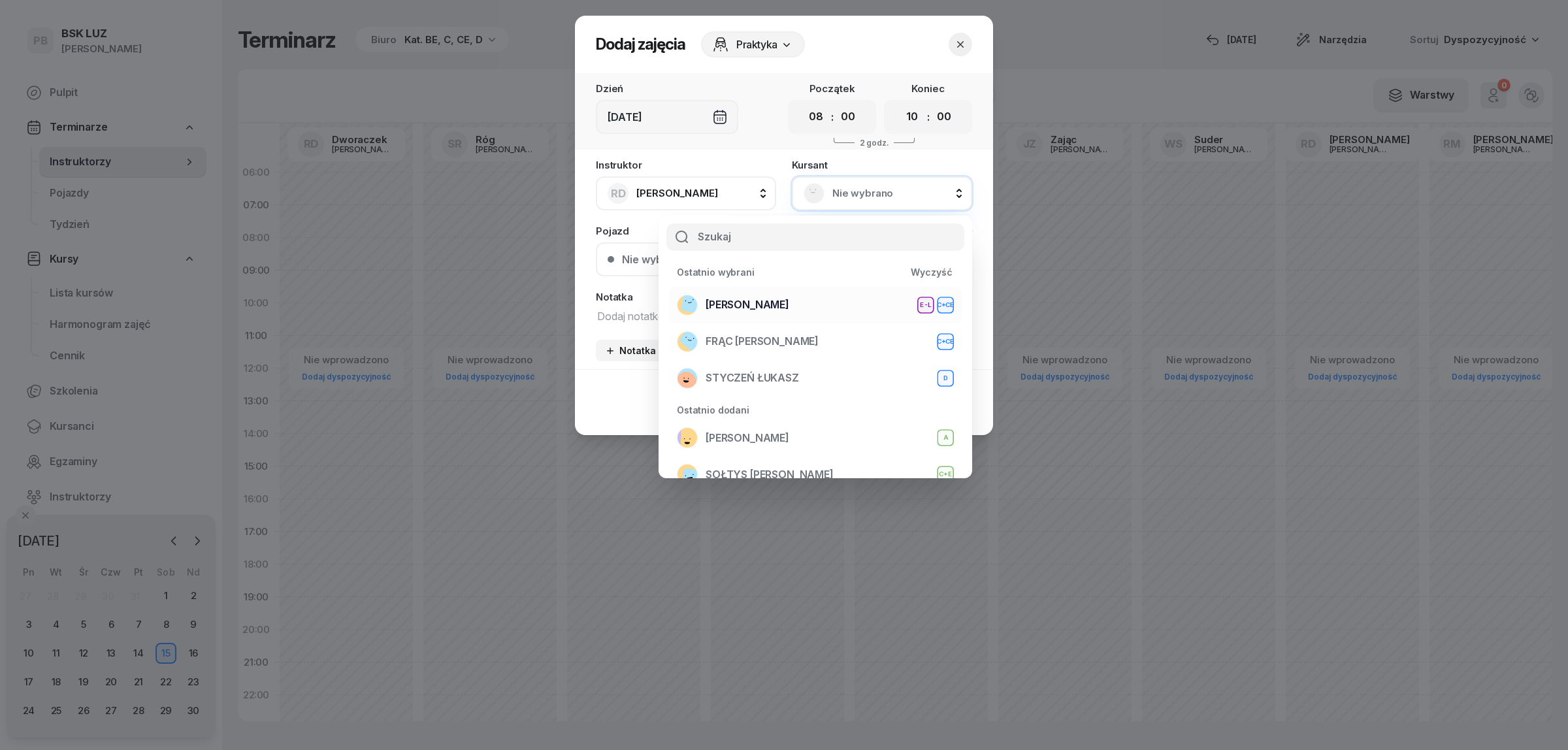
click at [814, 296] on div "WOŹNIAK RAFAŁ E-L C+CE" at bounding box center [815, 305] width 277 height 21
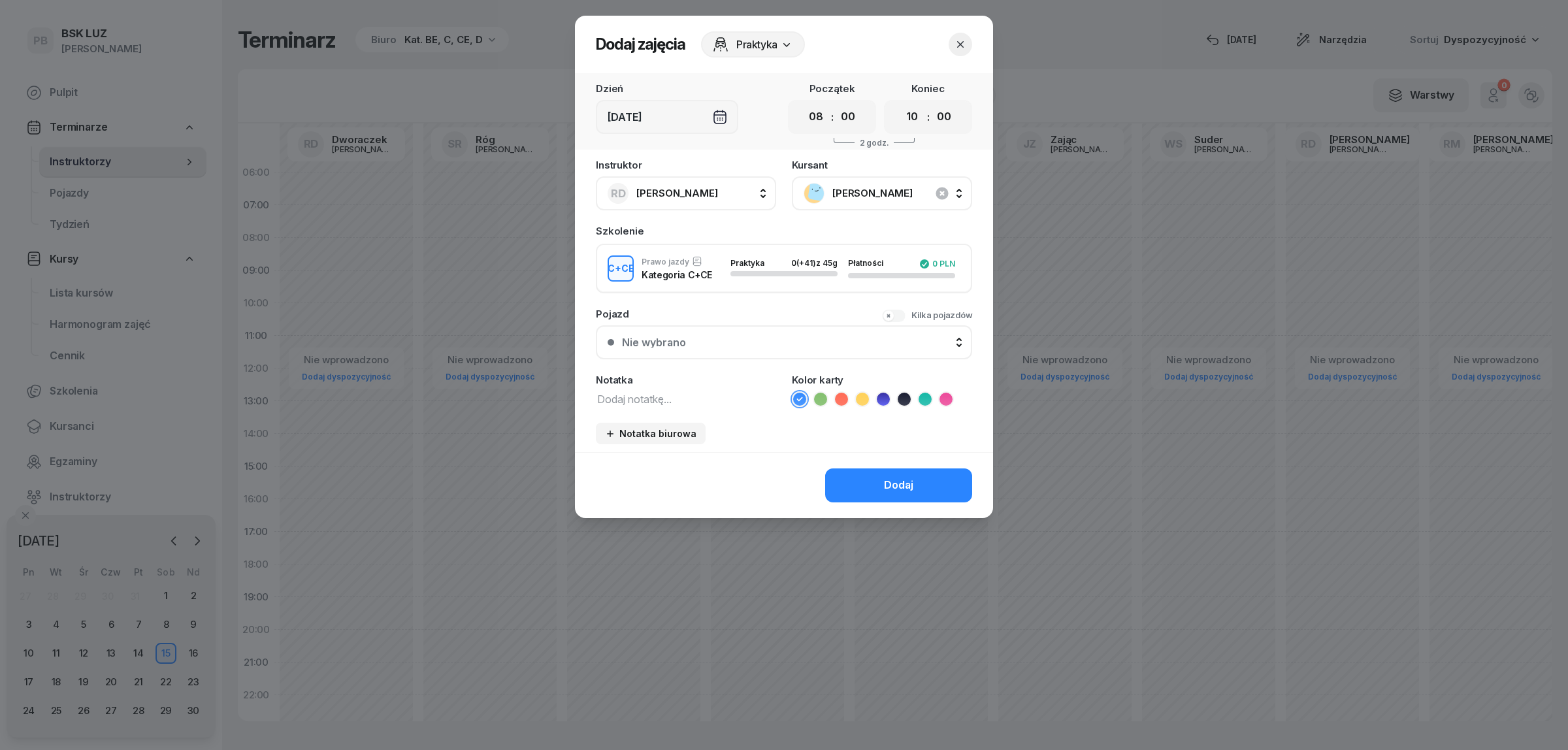
click at [700, 390] on textarea at bounding box center [686, 399] width 180 height 17
type textarea "CCE"
click at [926, 393] on icon at bounding box center [924, 399] width 13 height 13
click at [918, 474] on button "Dodaj" at bounding box center [898, 486] width 147 height 34
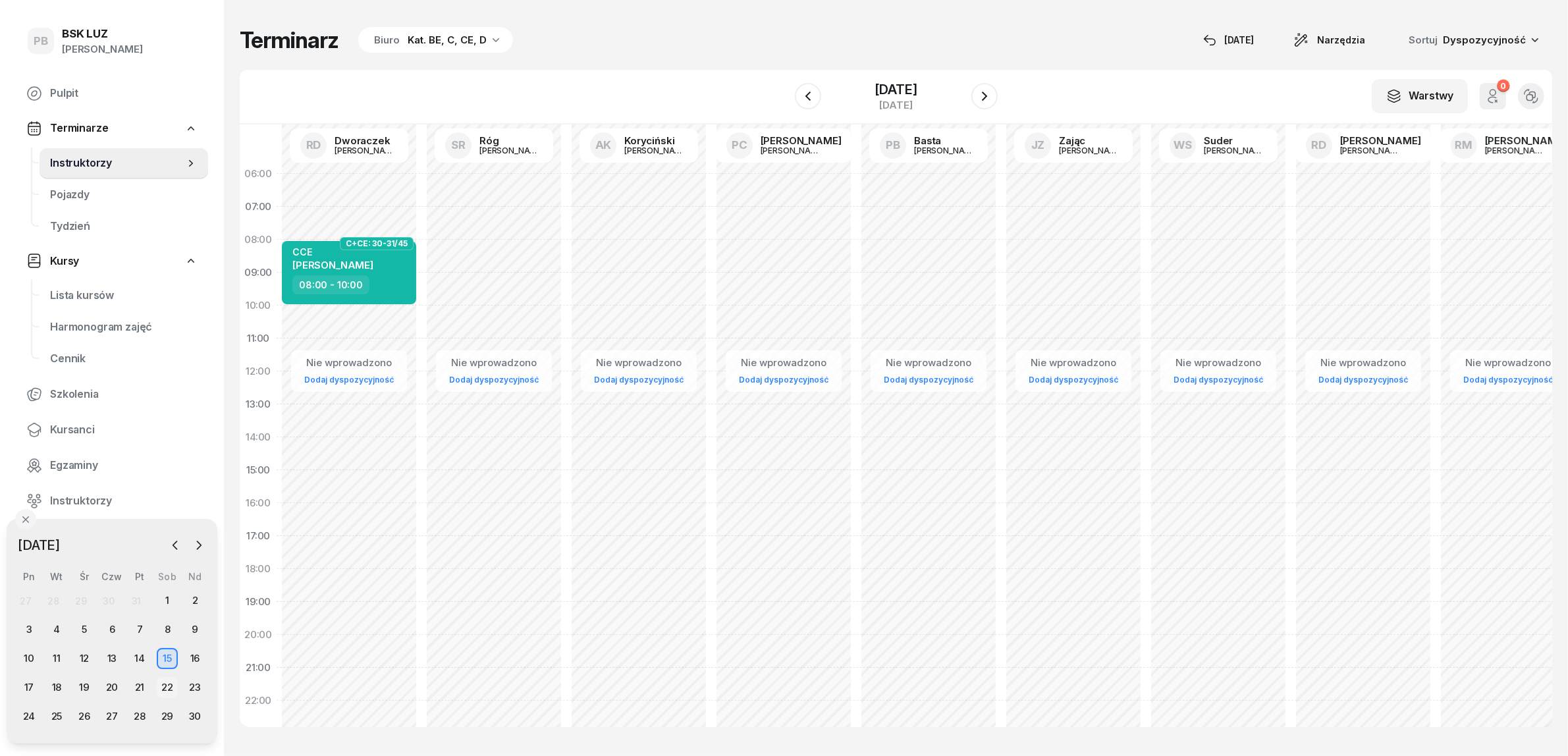
click at [166, 686] on div "22" at bounding box center [167, 687] width 21 height 21
click at [317, 241] on div "Nie wprowadzono Dodaj dyspozycyjność" at bounding box center [348, 470] width 145 height 626
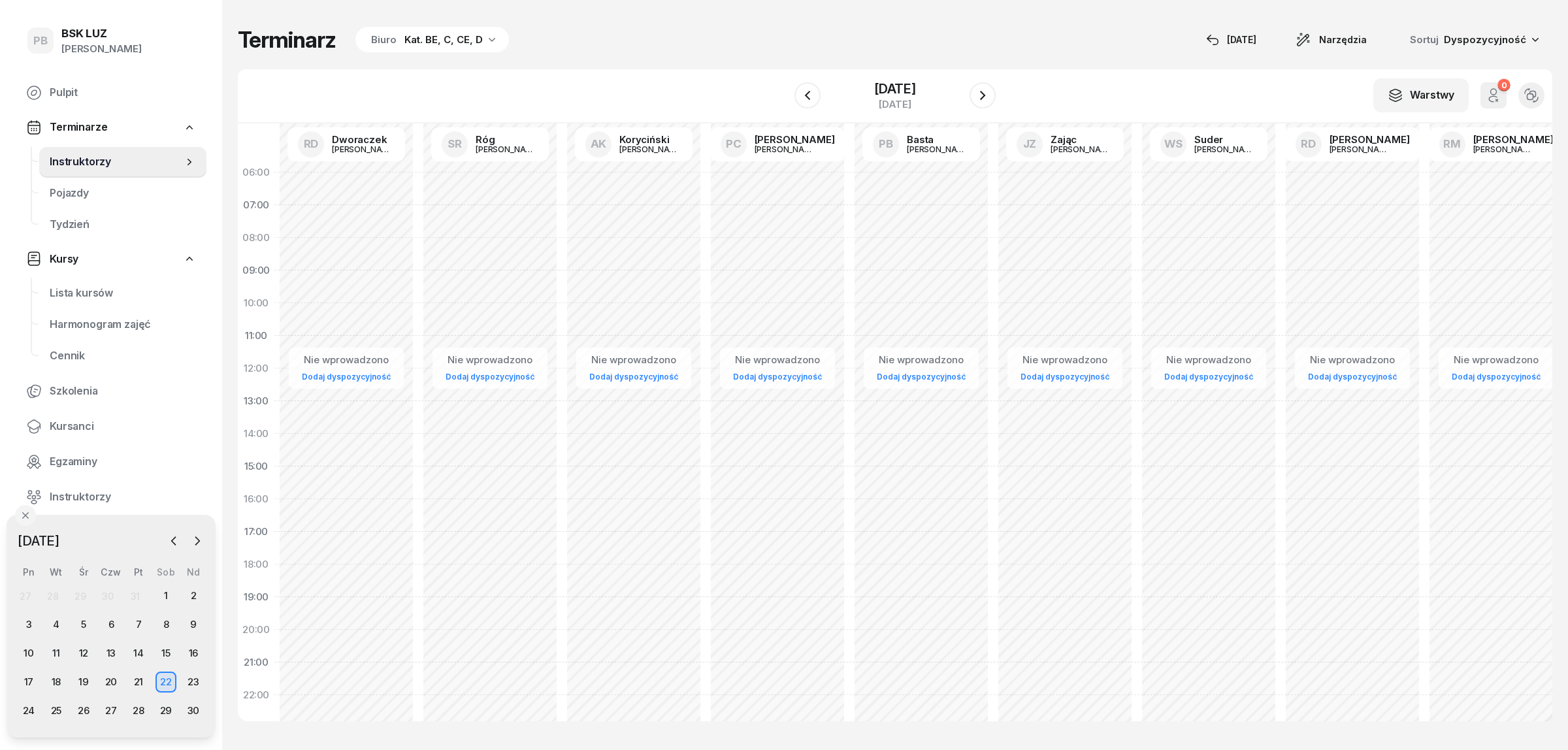
select select "08"
select select "10"
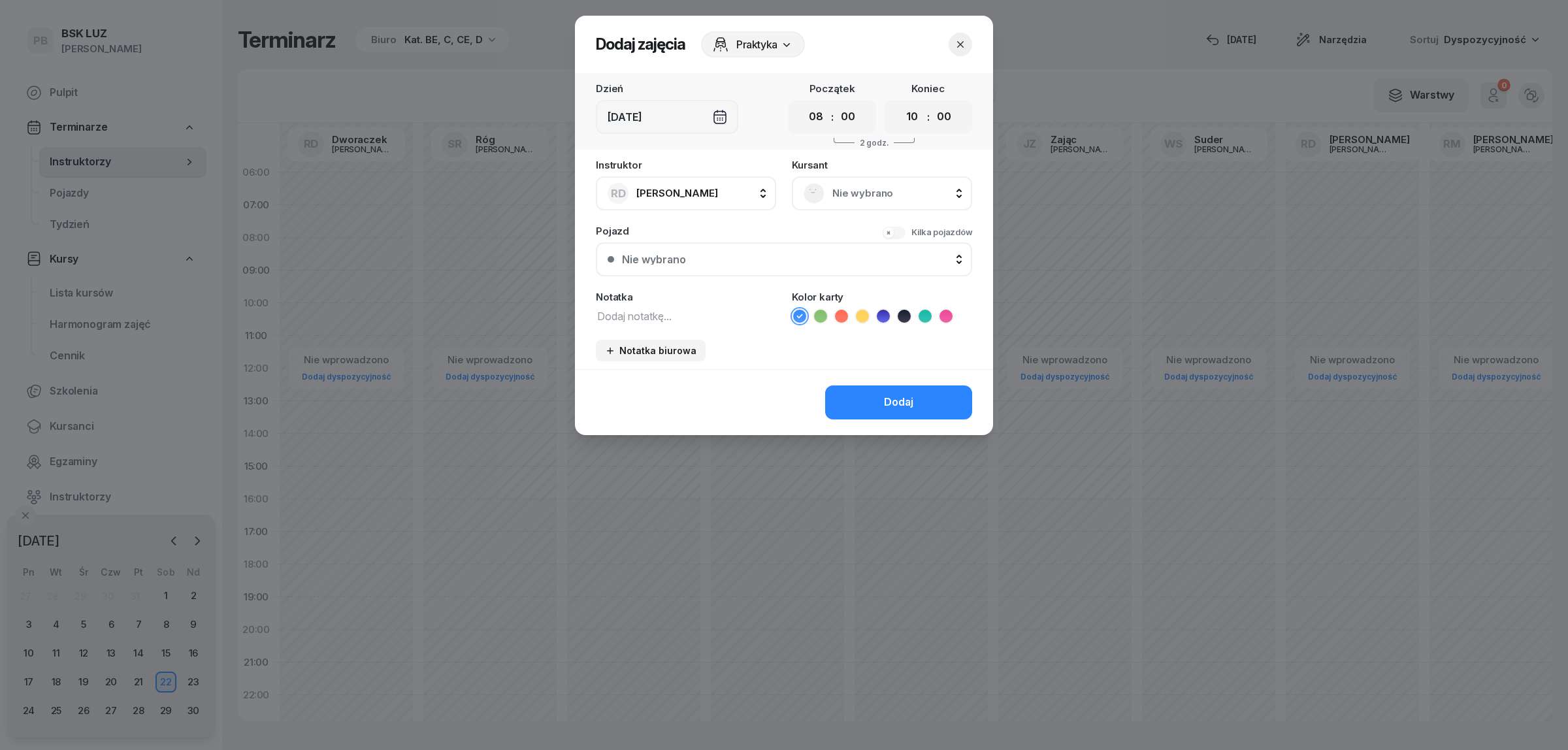
click at [872, 185] on span "Nie wybrano" at bounding box center [896, 193] width 128 height 17
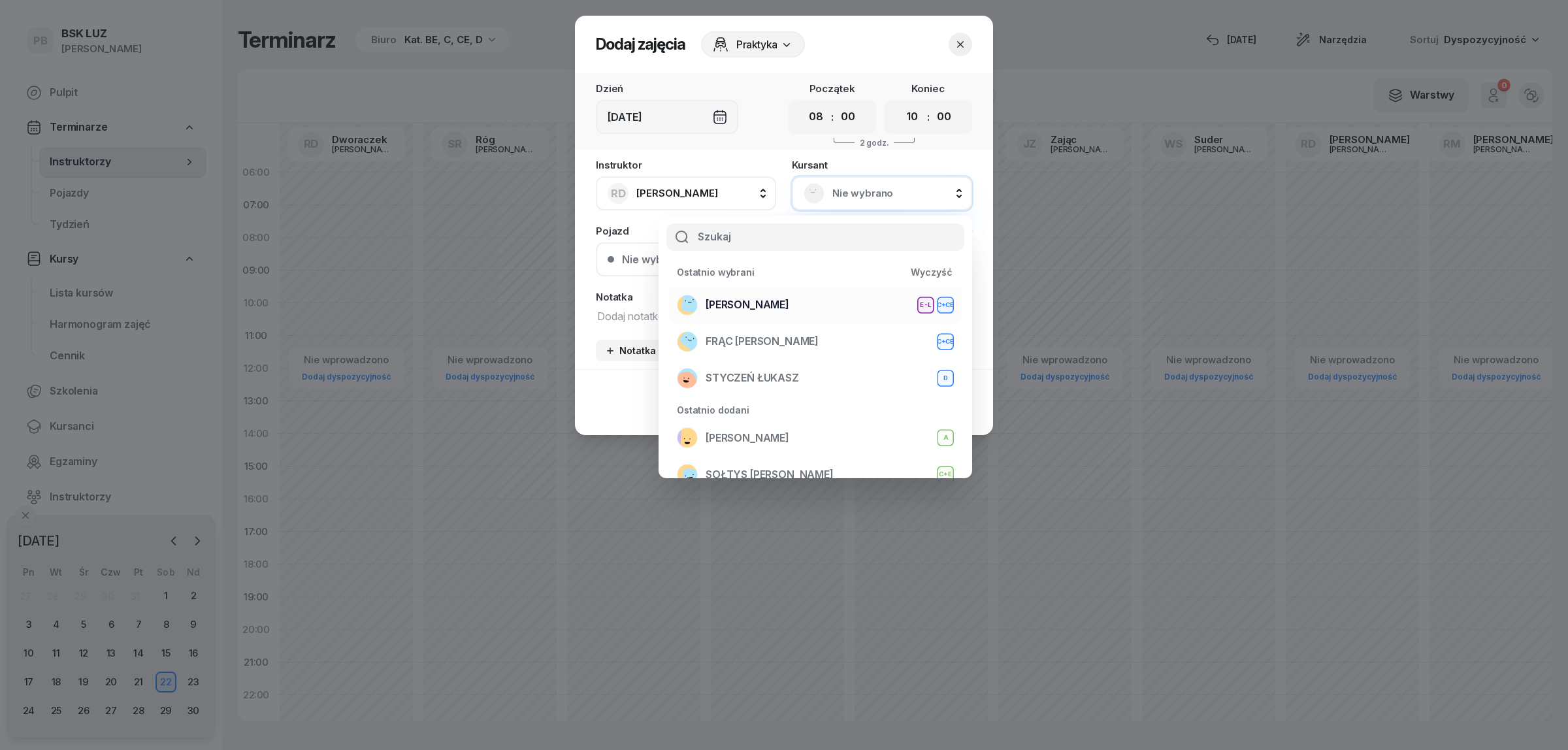
click at [723, 301] on span "WOŹNIAK RAFAŁ" at bounding box center [747, 305] width 84 height 17
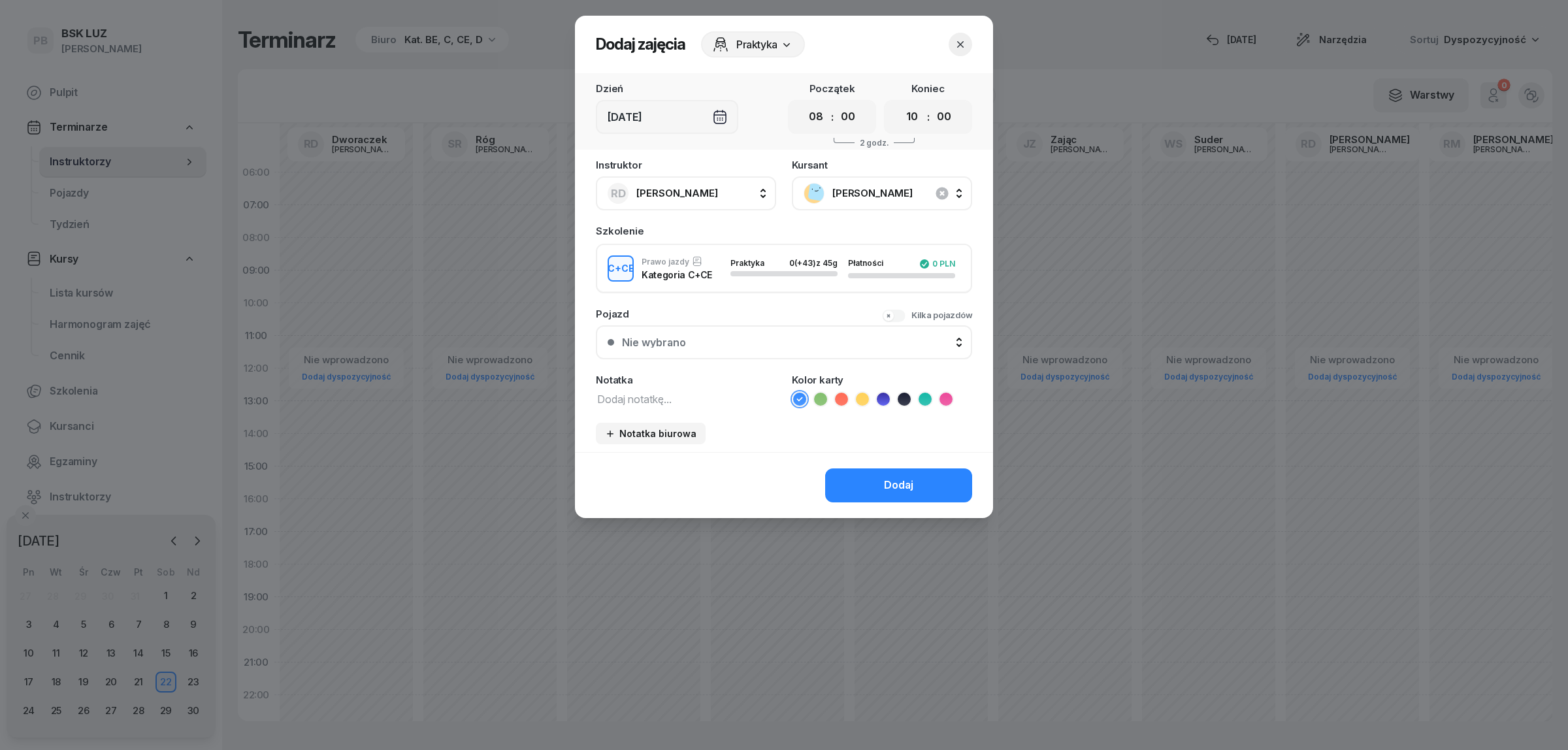
click at [663, 390] on textarea at bounding box center [686, 399] width 180 height 17
type textarea "CCE"
click at [922, 393] on icon at bounding box center [924, 399] width 13 height 13
click at [904, 487] on div "Dodaj" at bounding box center [898, 486] width 29 height 17
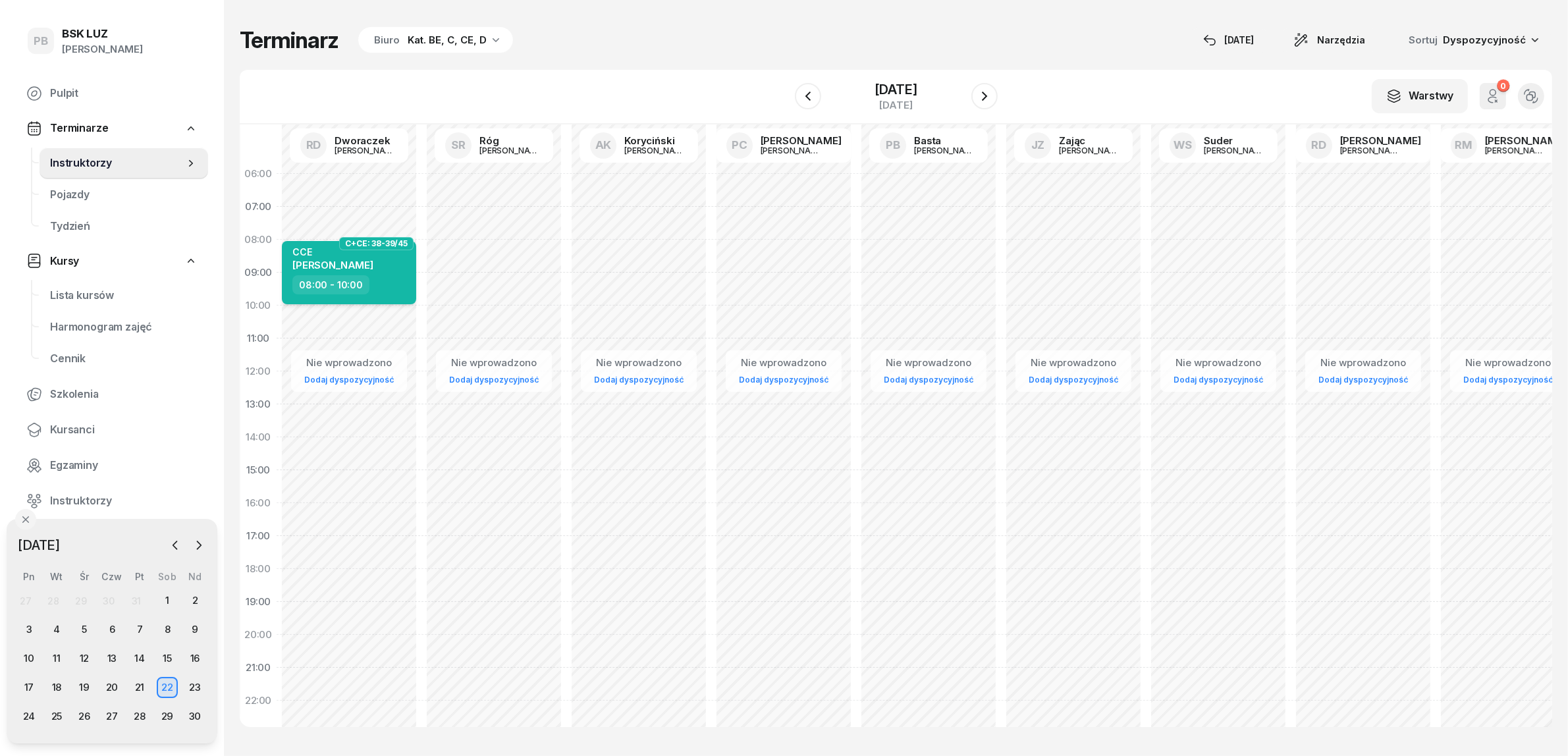
click at [359, 261] on span "RAFAŁ WOŹNIAK" at bounding box center [333, 265] width 81 height 12
select select "08"
select select "10"
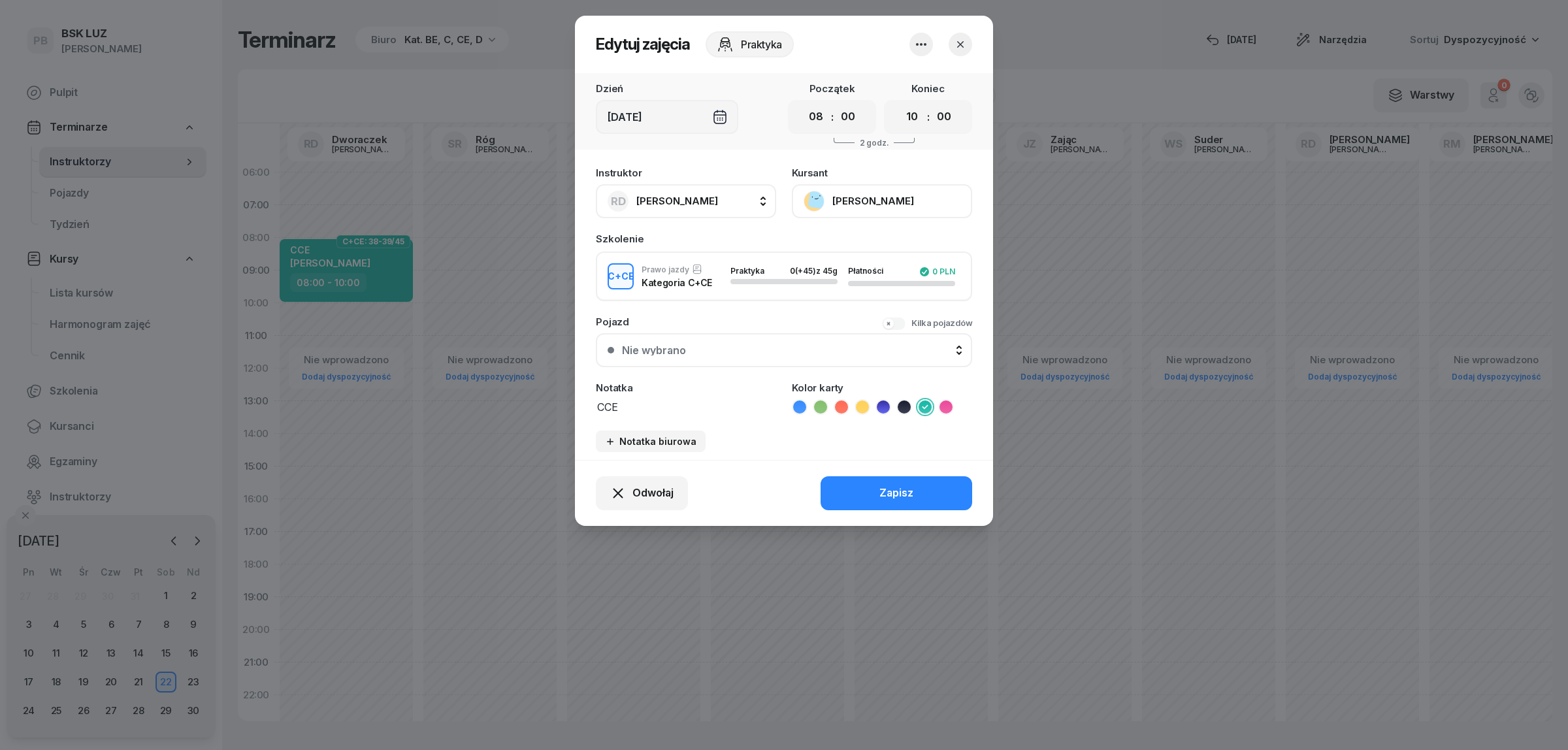
click at [827, 193] on button "WOŹNIAK RAFAŁ" at bounding box center [882, 201] width 180 height 34
click at [828, 239] on div "Otwórz profil" at bounding box center [834, 245] width 63 height 17
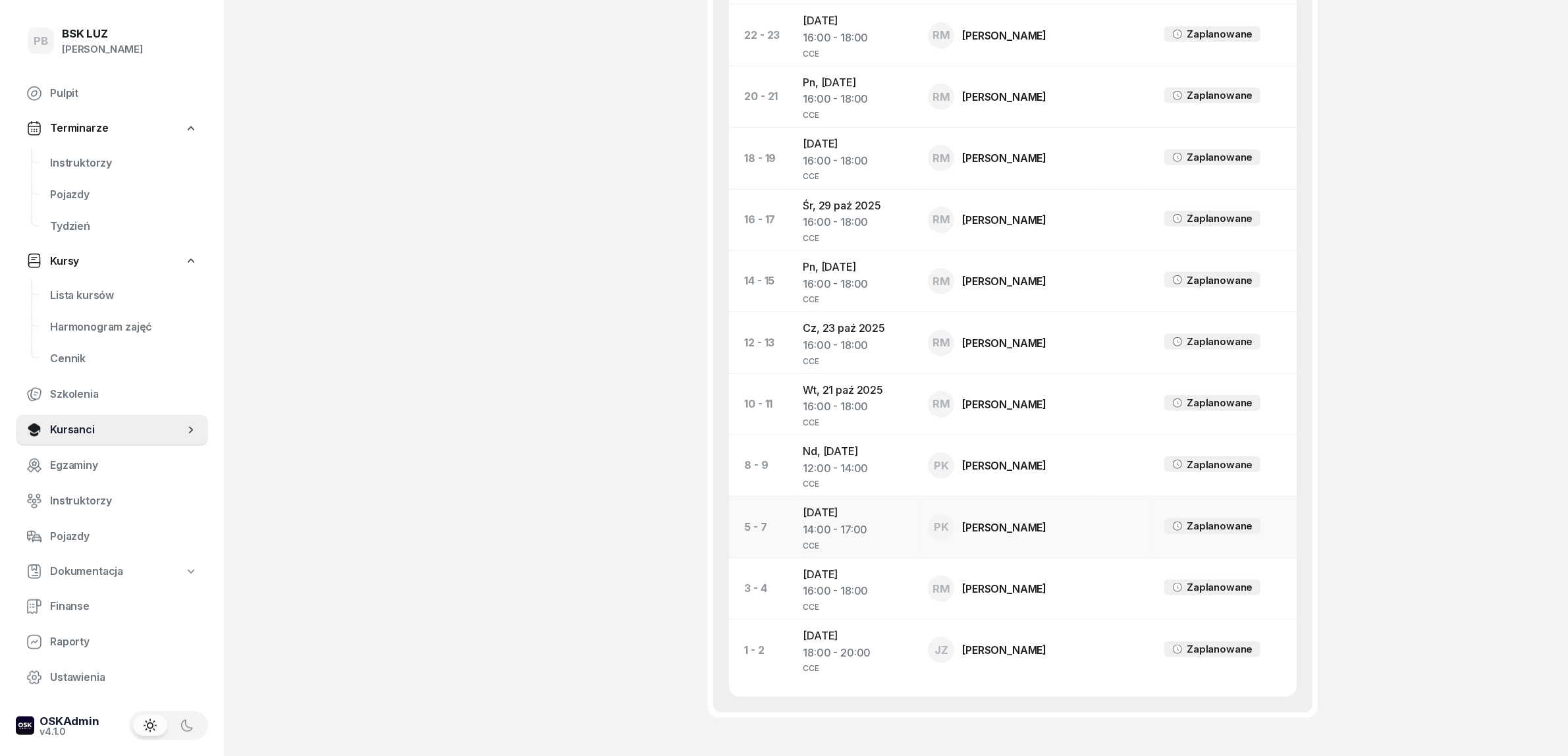
scroll to position [1317, 0]
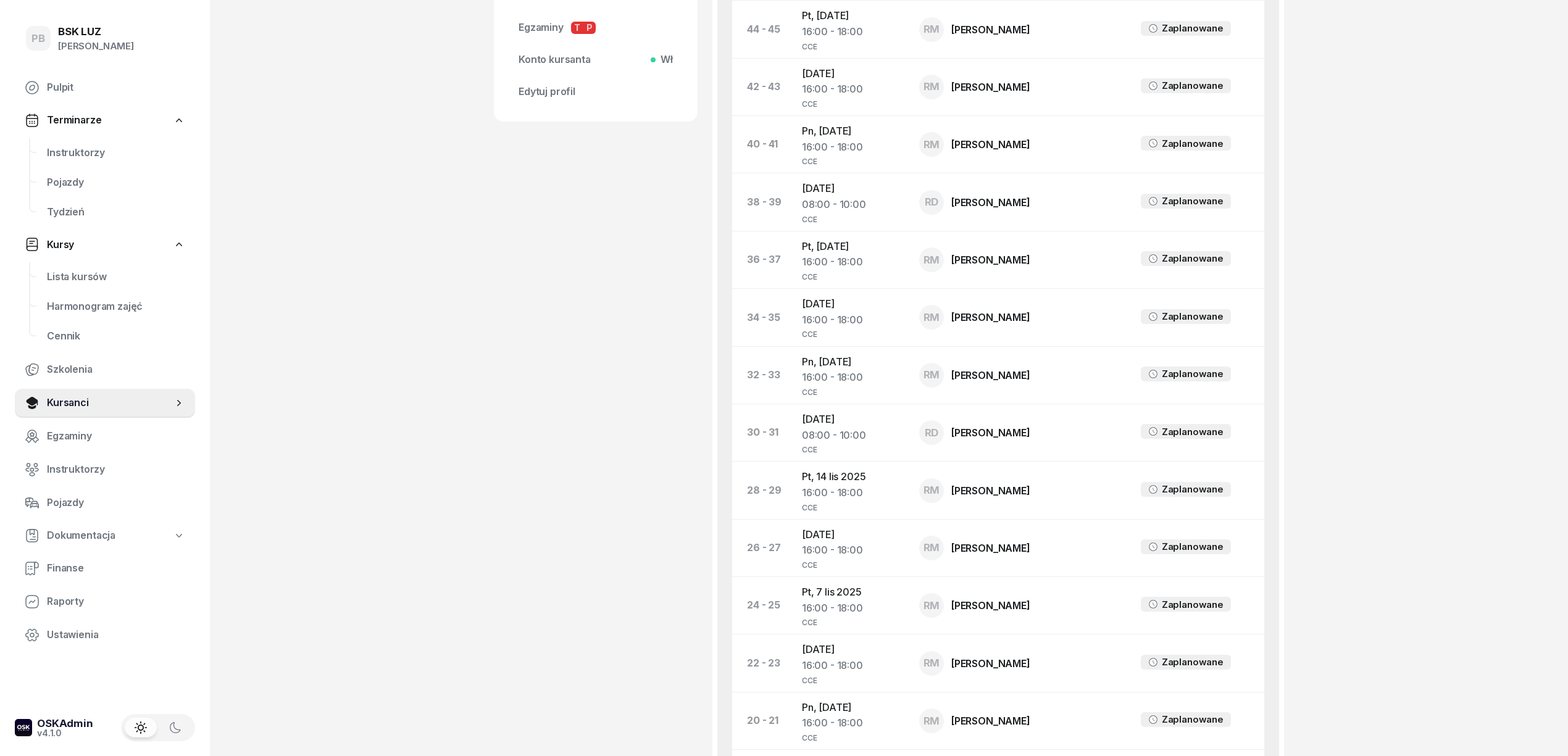
scroll to position [578, 0]
click at [79, 159] on span "Instruktorzy" at bounding box center [116, 153] width 138 height 16
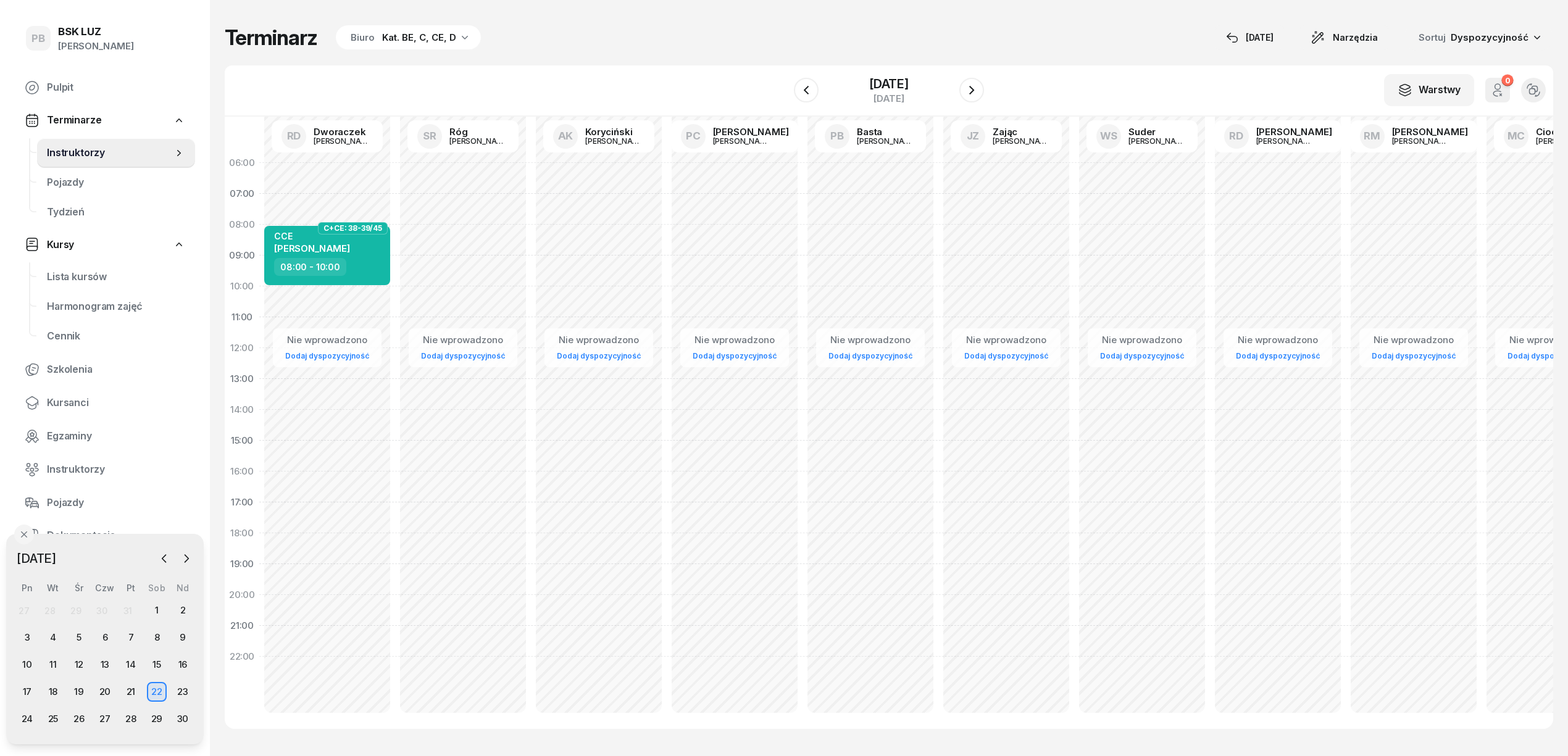
click at [433, 35] on div "Kat. BE, C, CE, D" at bounding box center [419, 38] width 74 height 15
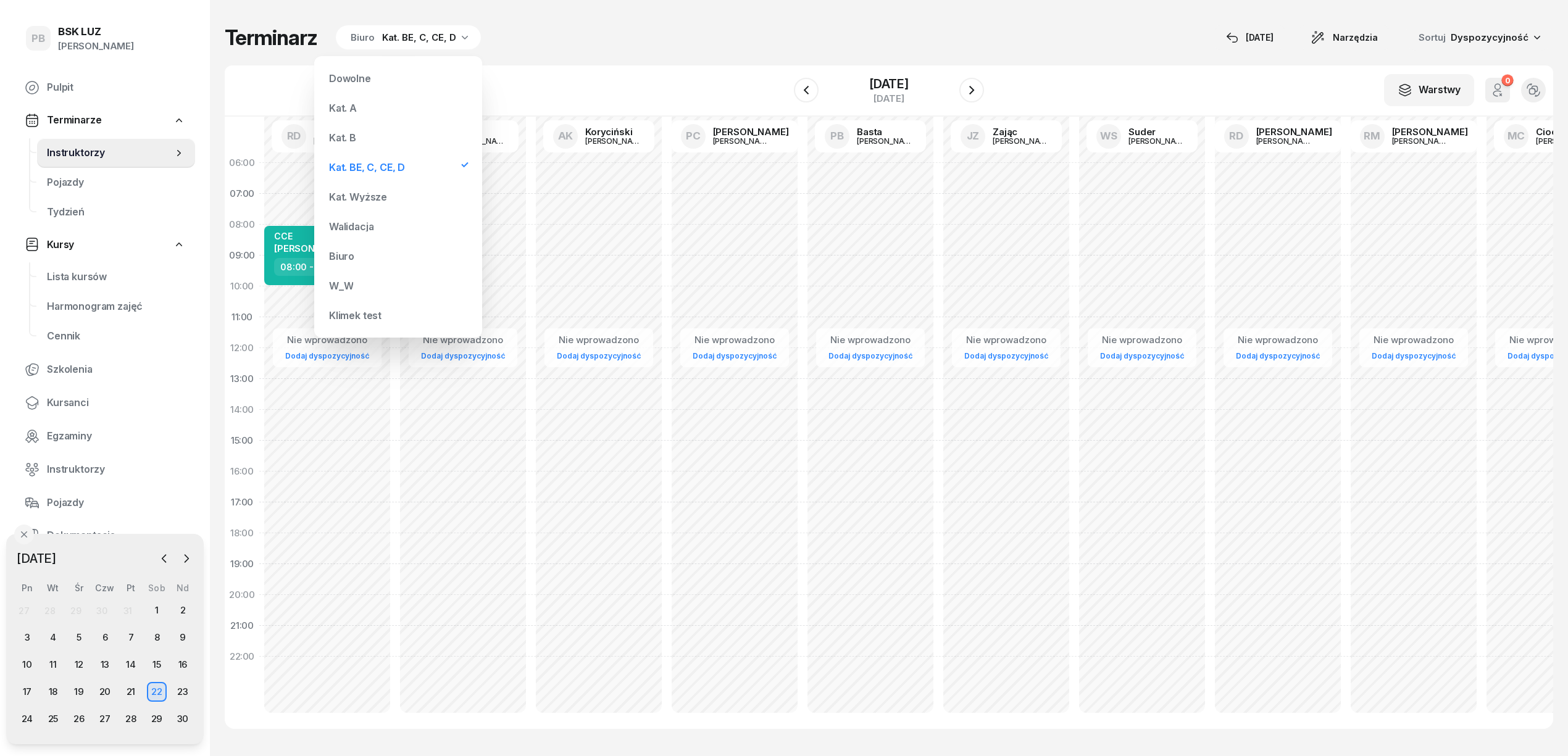
click at [369, 138] on div "Kat. B" at bounding box center [399, 137] width 148 height 25
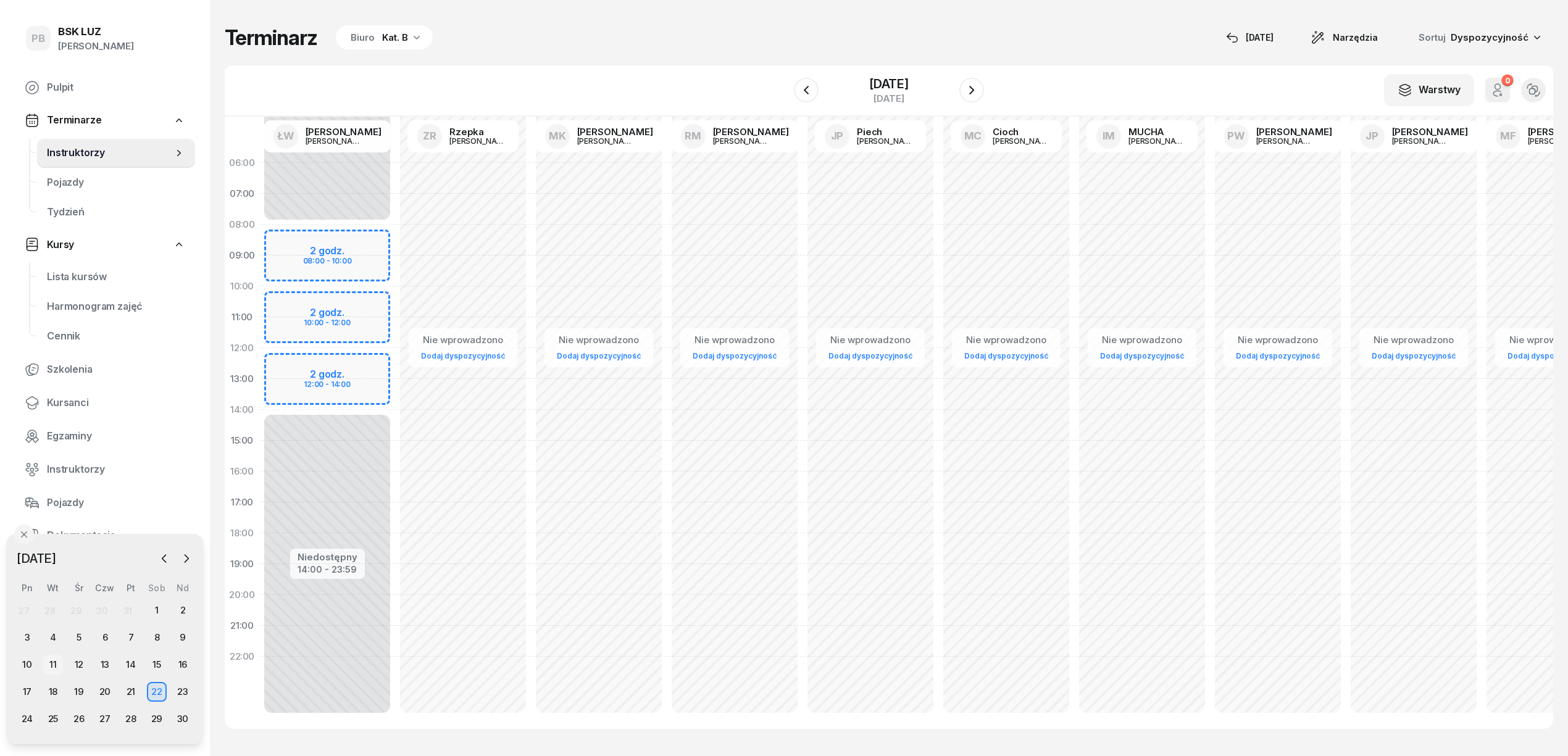
click at [55, 662] on div "11" at bounding box center [52, 664] width 20 height 20
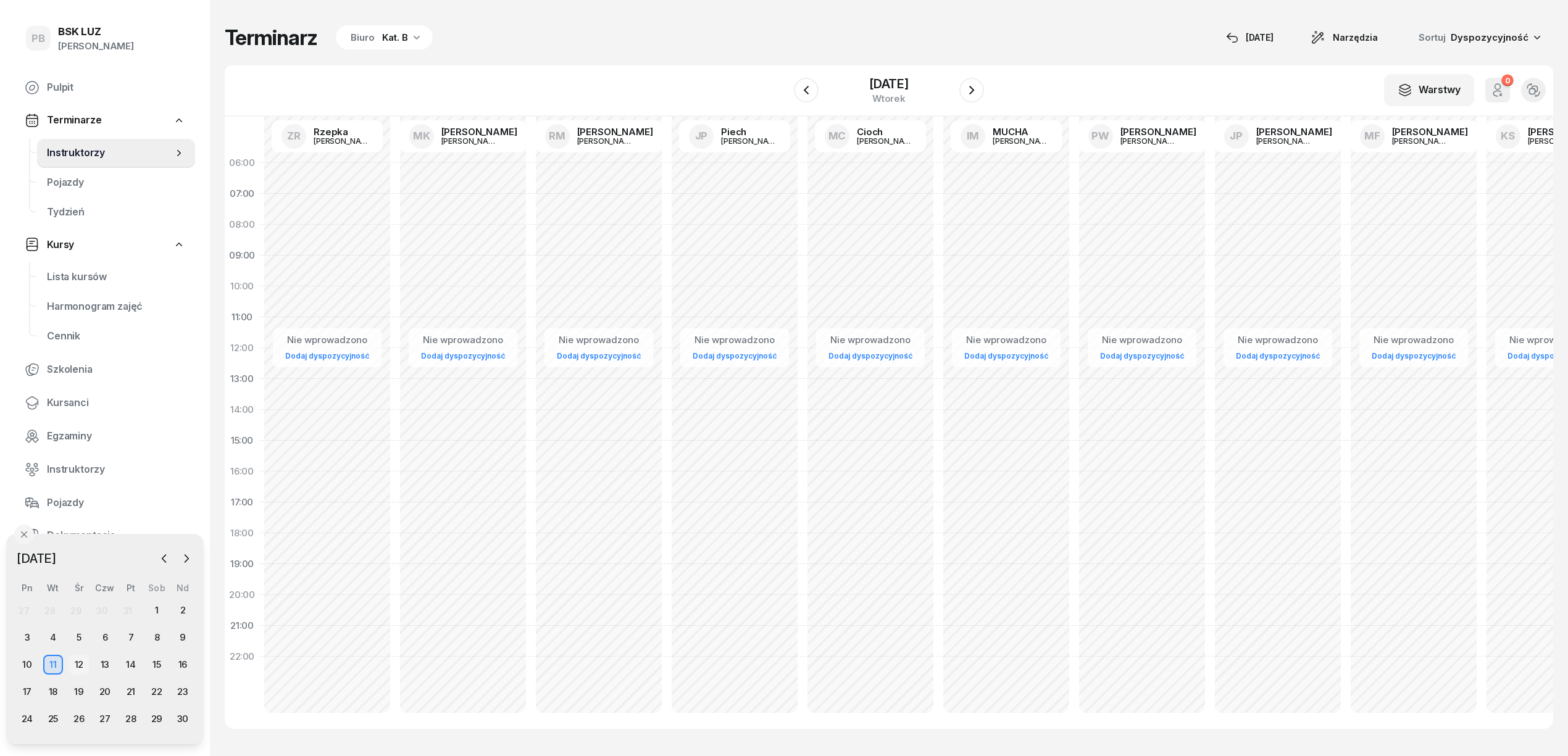
click at [82, 662] on div "12" at bounding box center [79, 664] width 20 height 20
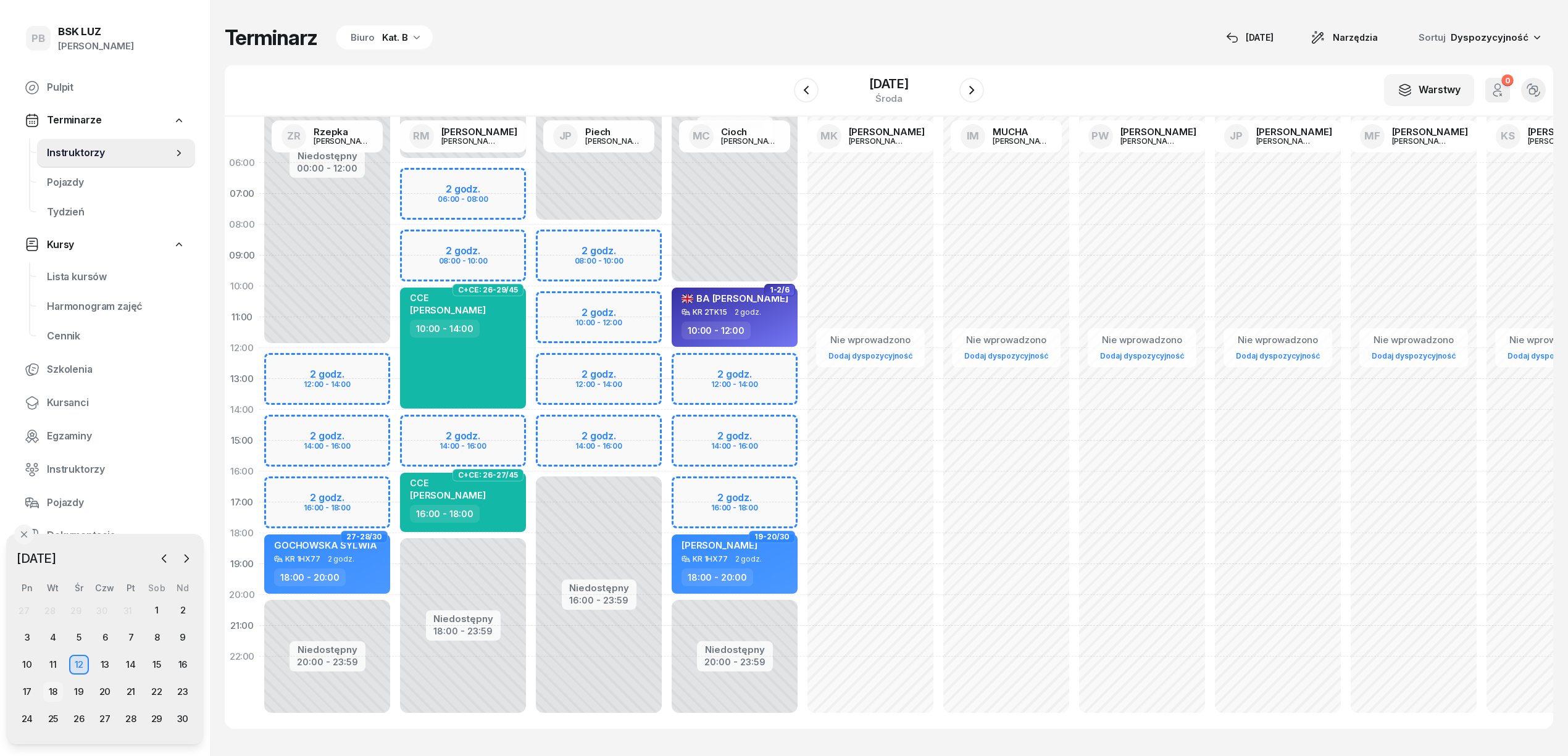
click at [55, 689] on div "18" at bounding box center [52, 691] width 20 height 20
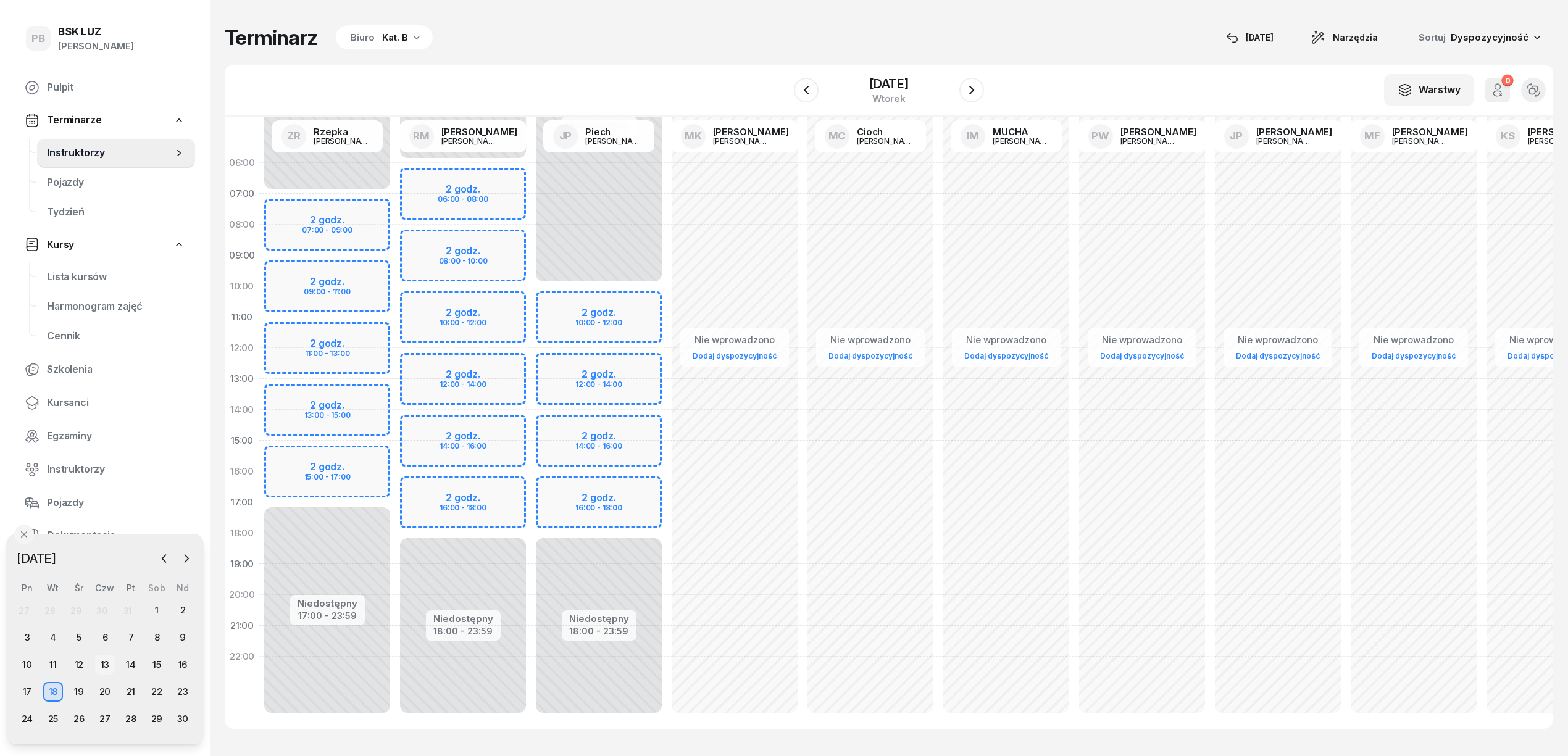
click at [99, 659] on div "13" at bounding box center [105, 664] width 20 height 20
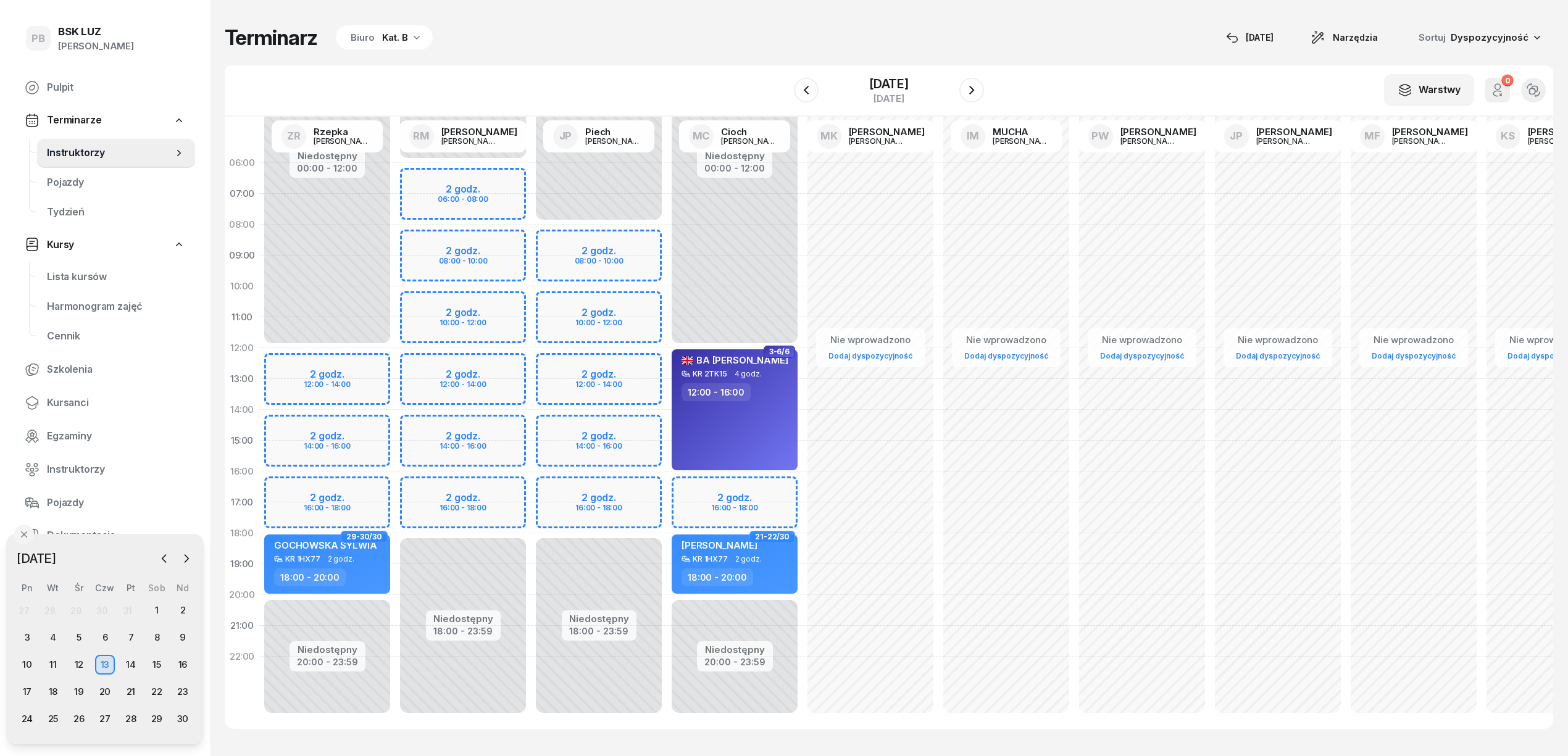
click at [552, 361] on div "Niedostępny 00:00 - 08:00 Niedostępny 18:00 - 23:59 2 godz. 08:00 - 10:00 2 god…" at bounding box center [599, 441] width 136 height 586
select select "12"
select select "14"
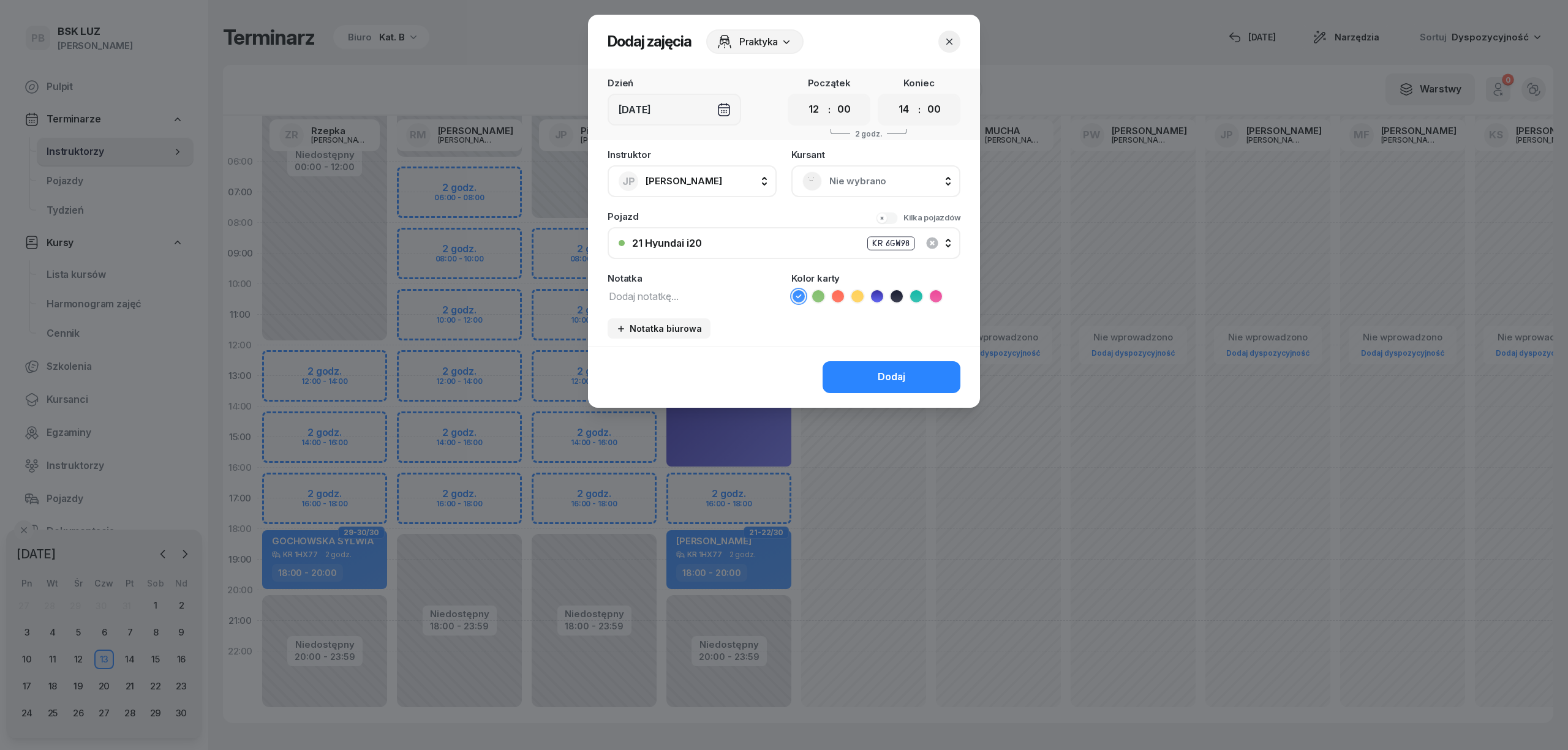
click at [848, 175] on span "Nie wybrano" at bounding box center [889, 181] width 120 height 16
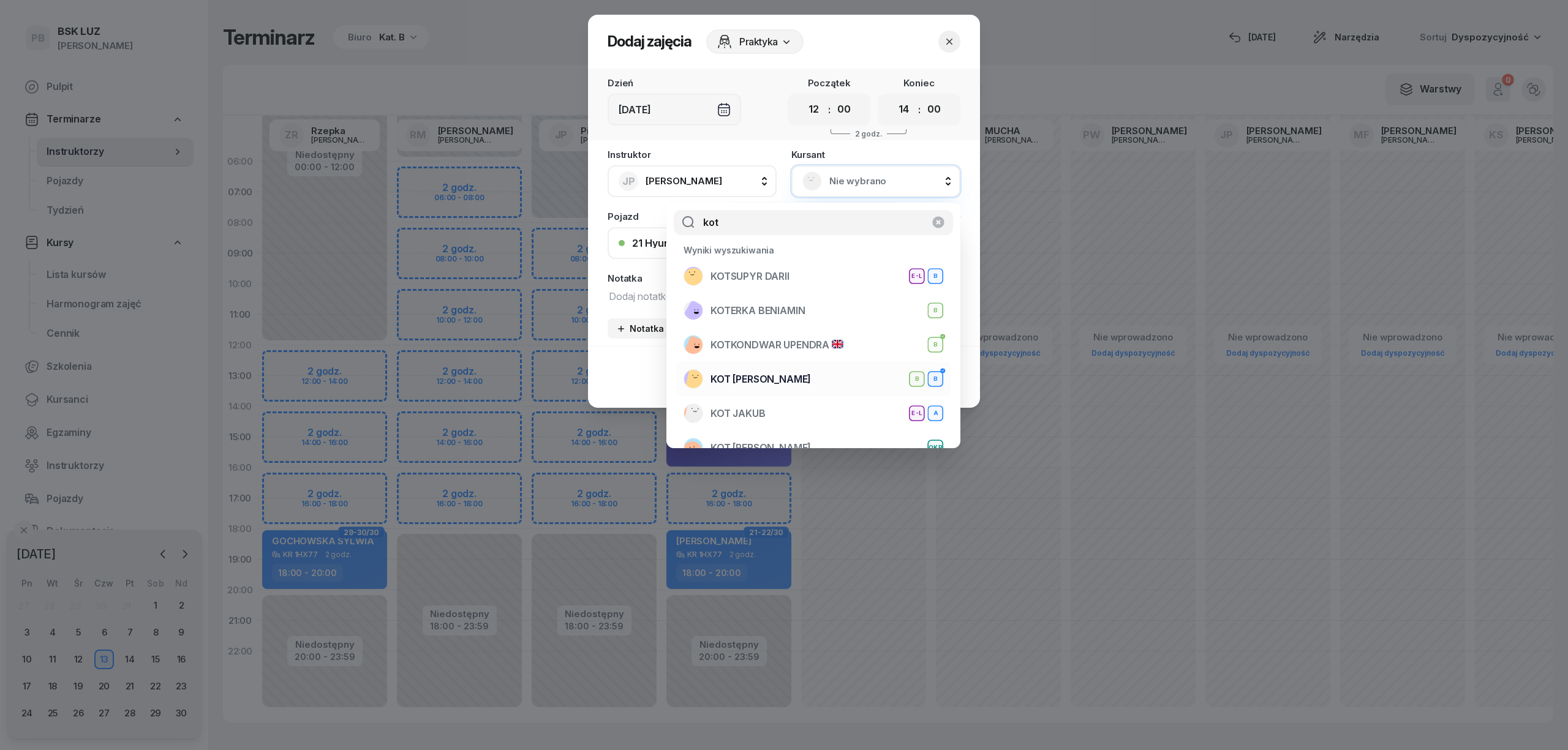
type input "kot"
click at [781, 377] on div "KOT IWONA B B" at bounding box center [813, 379] width 260 height 19
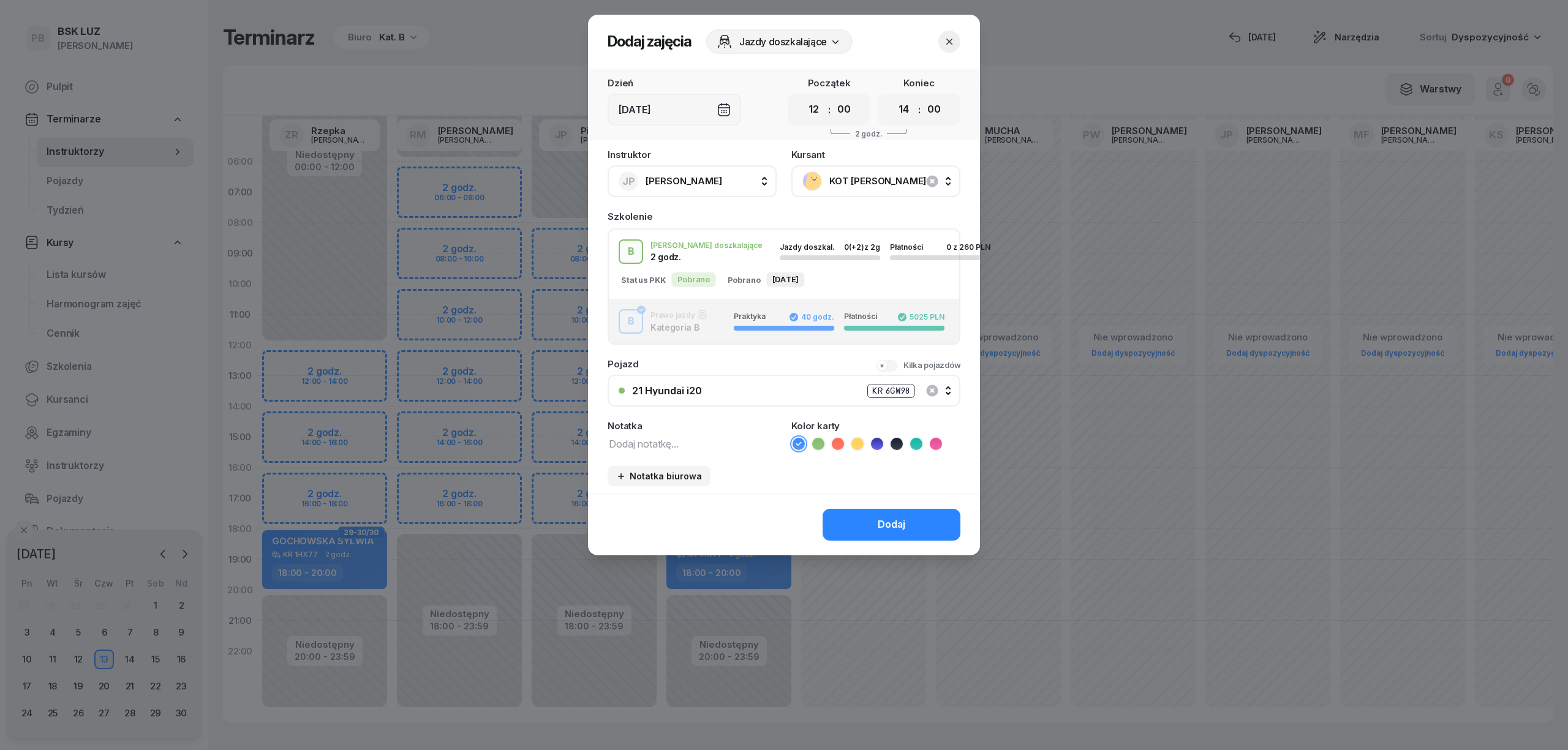
click at [914, 444] on icon at bounding box center [916, 444] width 12 height 12
click at [903, 510] on button "Dodaj" at bounding box center [891, 524] width 138 height 32
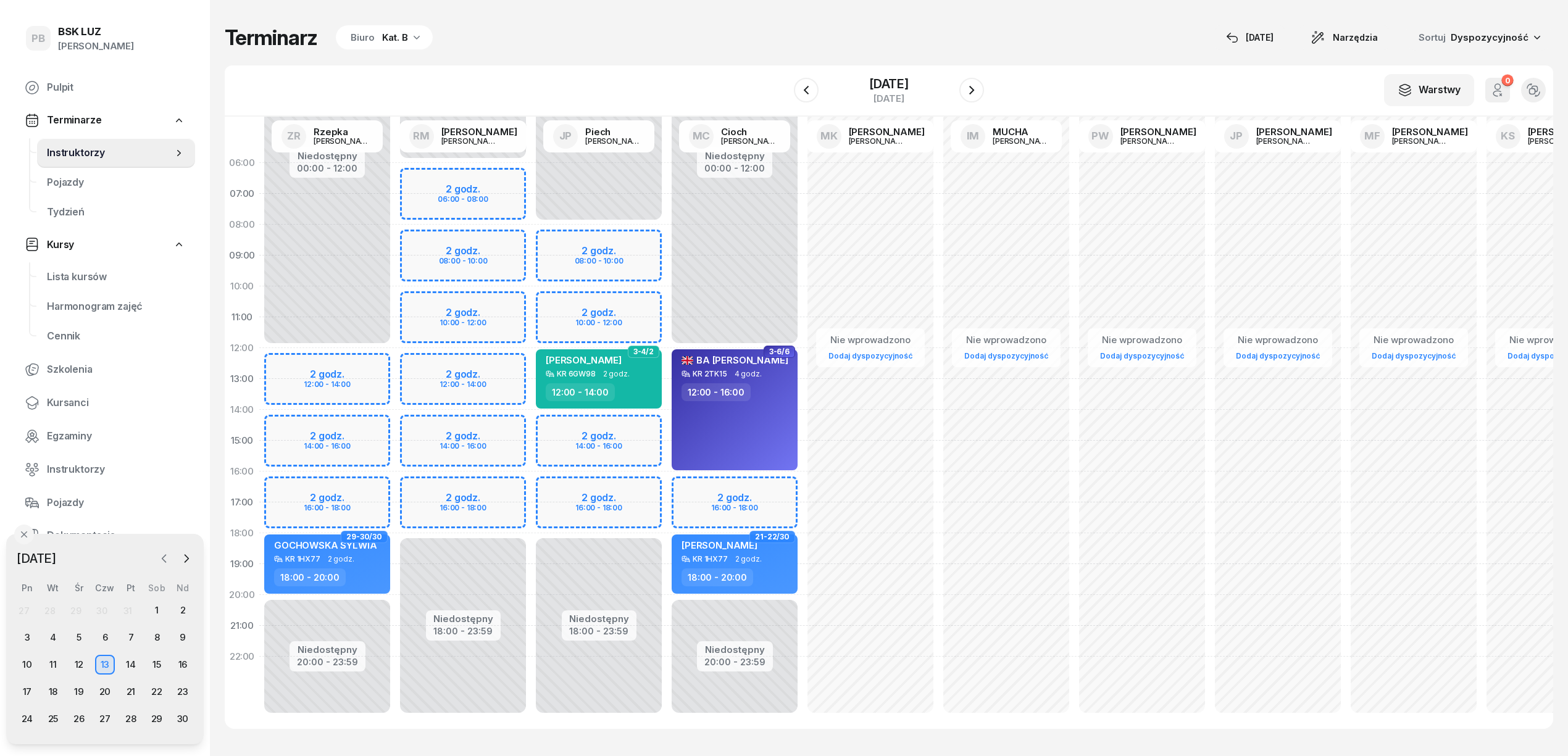
click at [167, 560] on icon "button" at bounding box center [164, 558] width 12 height 12
click at [25, 707] on div "27" at bounding box center [27, 718] width 20 height 20
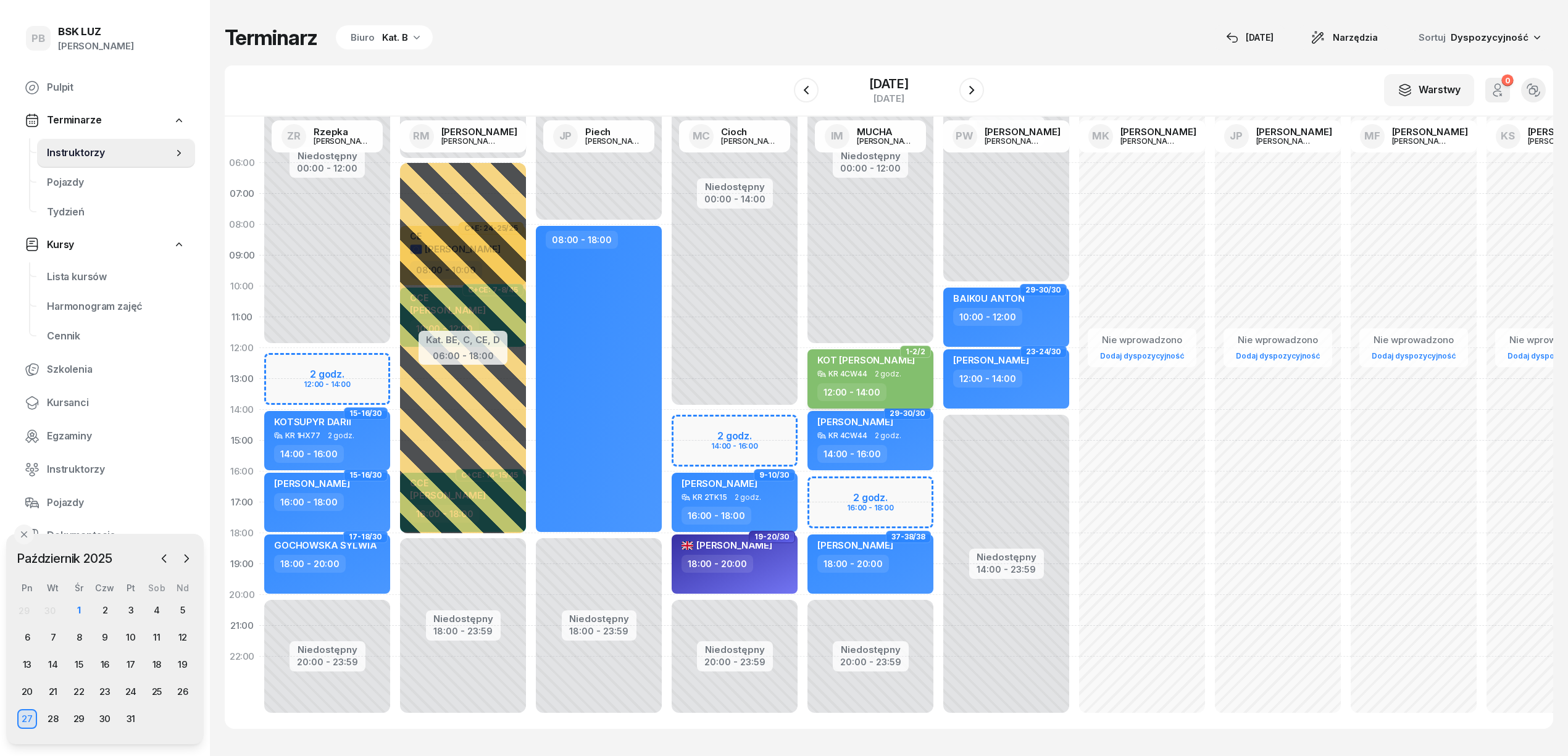
click at [911, 380] on div "KOT IWONA KR 4CW44 2 godz. 12:00 - 14:00" at bounding box center [870, 378] width 126 height 59
select select "12"
select select "14"
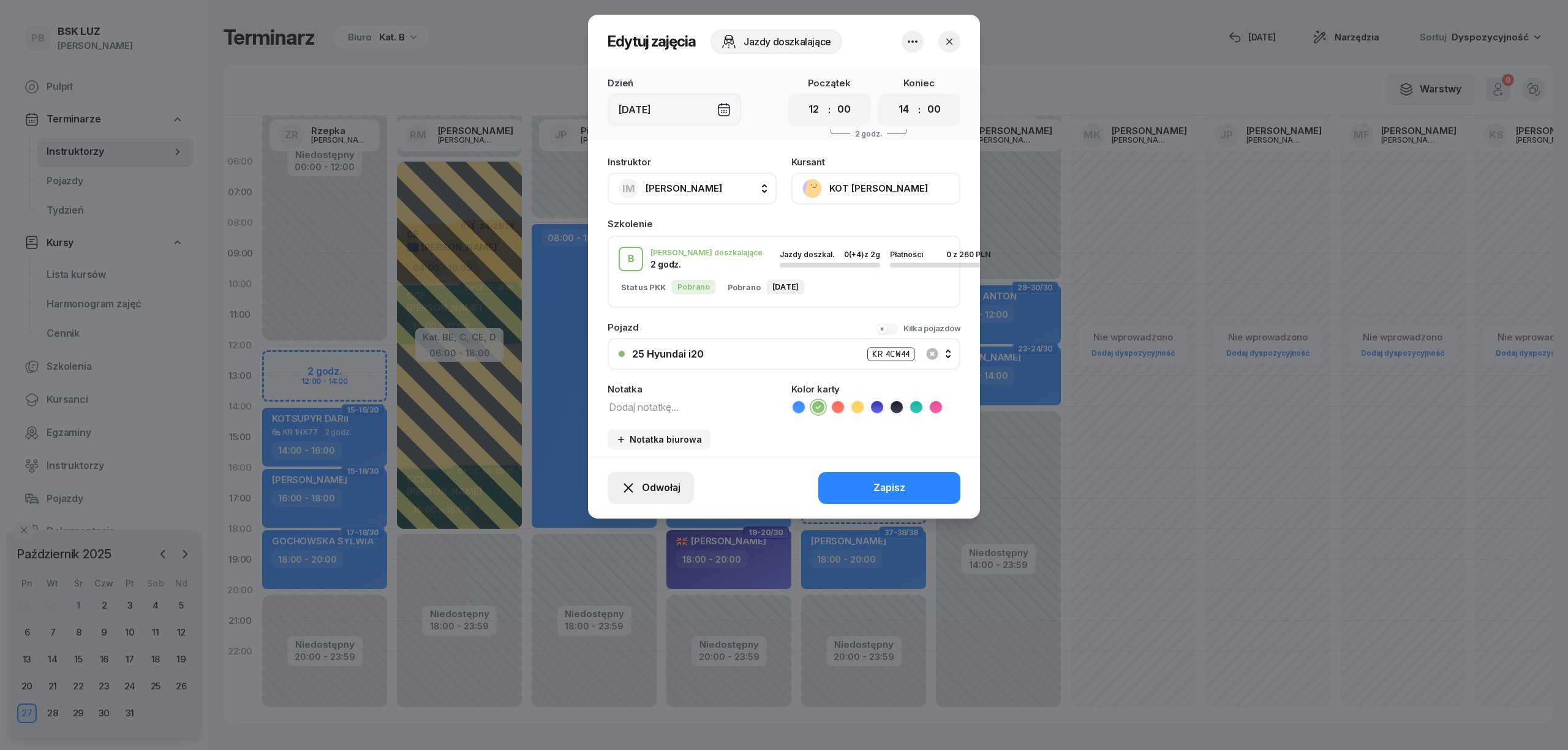
click at [662, 492] on span "Odwołaj" at bounding box center [660, 488] width 38 height 16
click at [634, 411] on div "Kursant odwołał" at bounding box center [629, 413] width 72 height 16
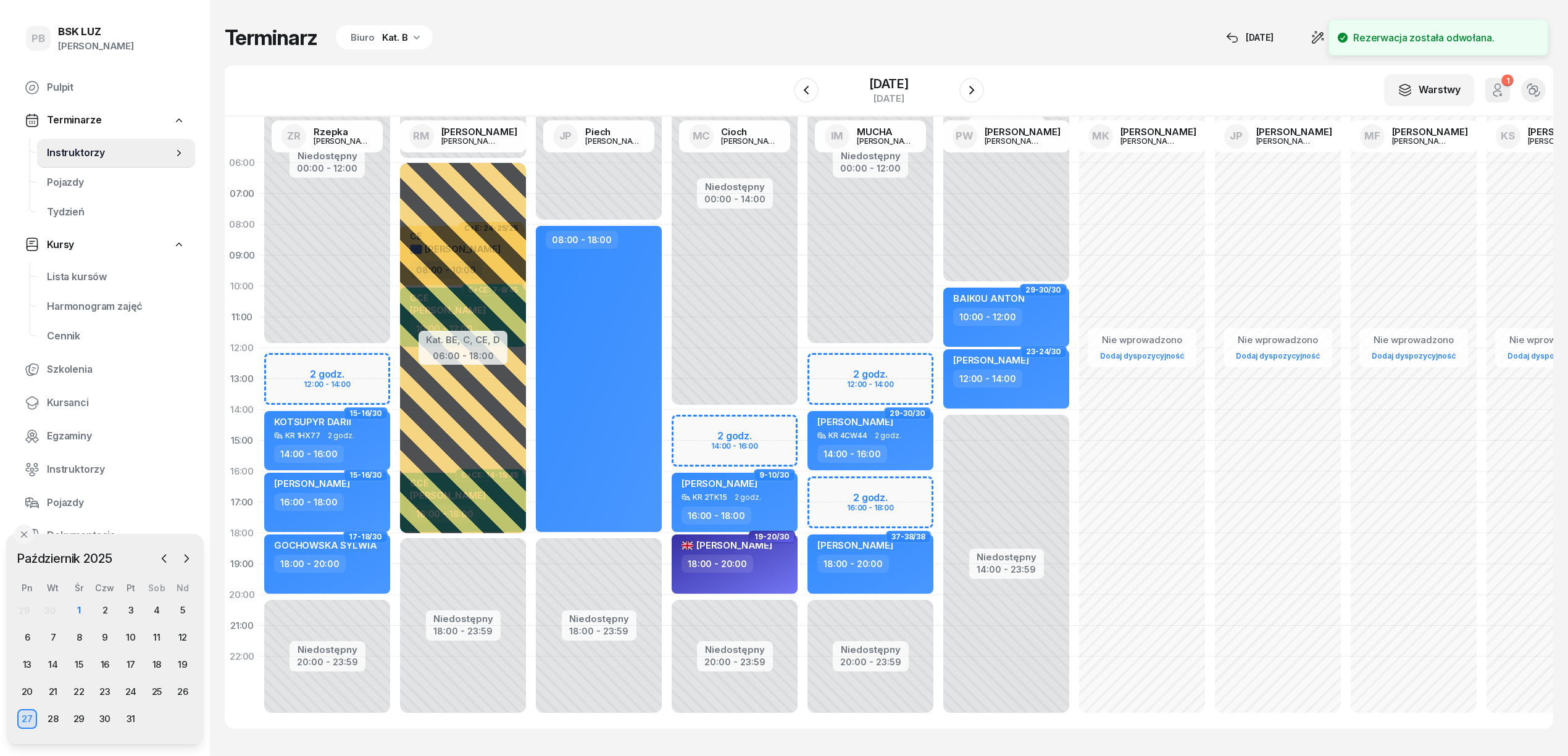
click at [635, 64] on div "Terminarz Biuro Kat. B 1 paź Narzędzia Sortuj Dyspozycyjność W Wybierz AK Koryc…" at bounding box center [889, 377] width 1328 height 753
click at [184, 554] on icon "button" at bounding box center [186, 558] width 12 height 12
click at [102, 662] on div "13" at bounding box center [105, 664] width 20 height 20
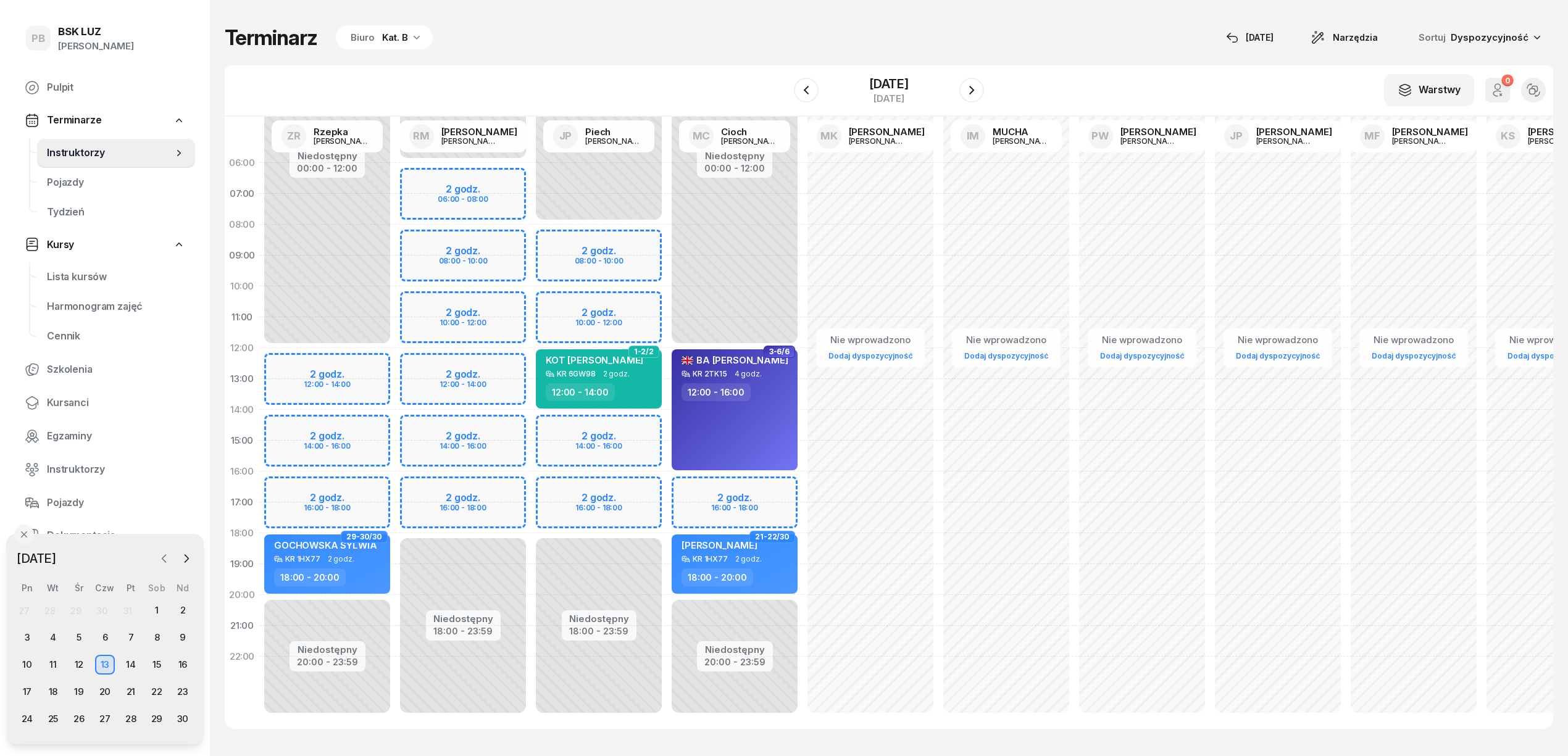
click at [166, 555] on icon "button" at bounding box center [164, 558] width 12 height 12
click at [84, 609] on div "1" at bounding box center [79, 610] width 20 height 20
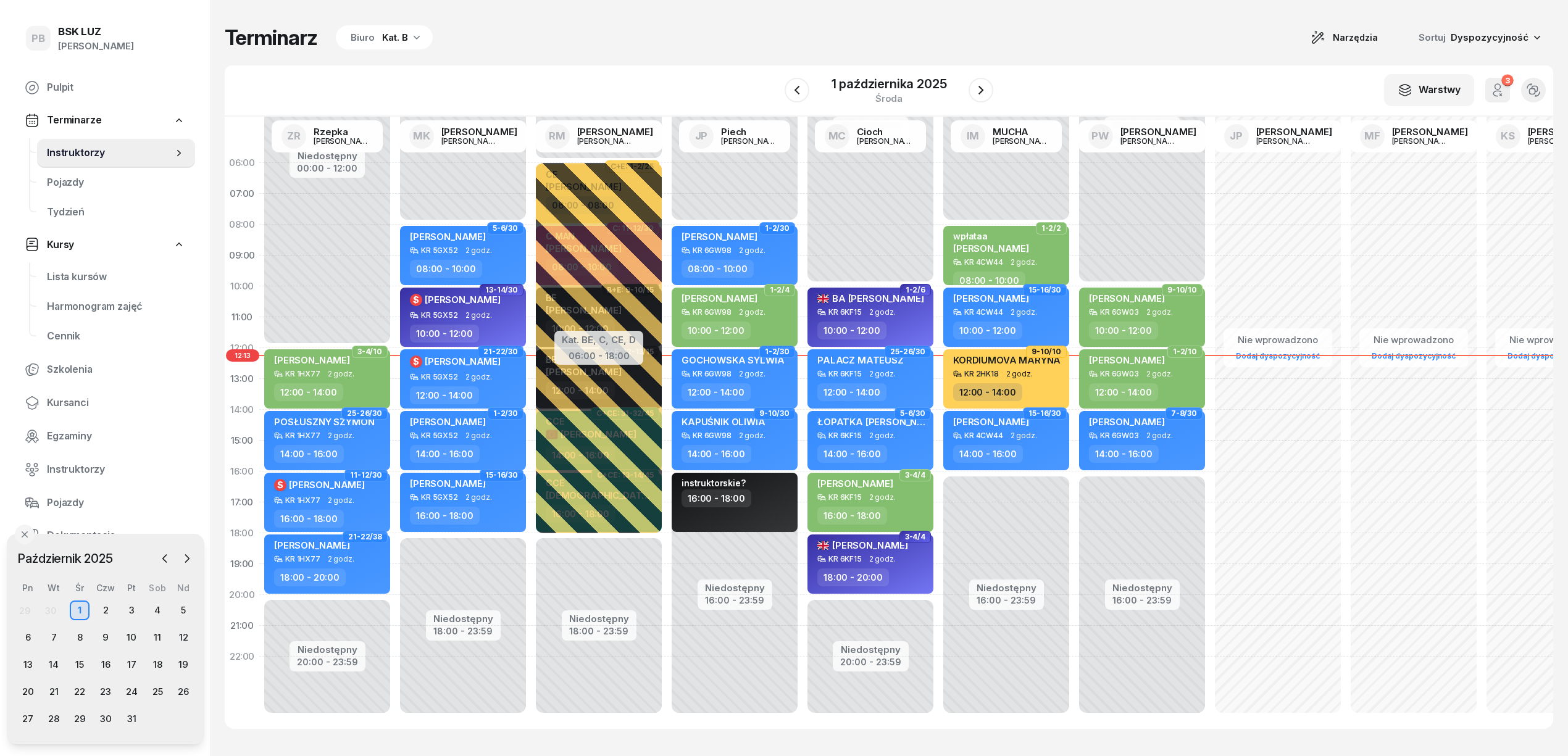
click at [383, 31] on div "Kat. B" at bounding box center [395, 38] width 26 height 15
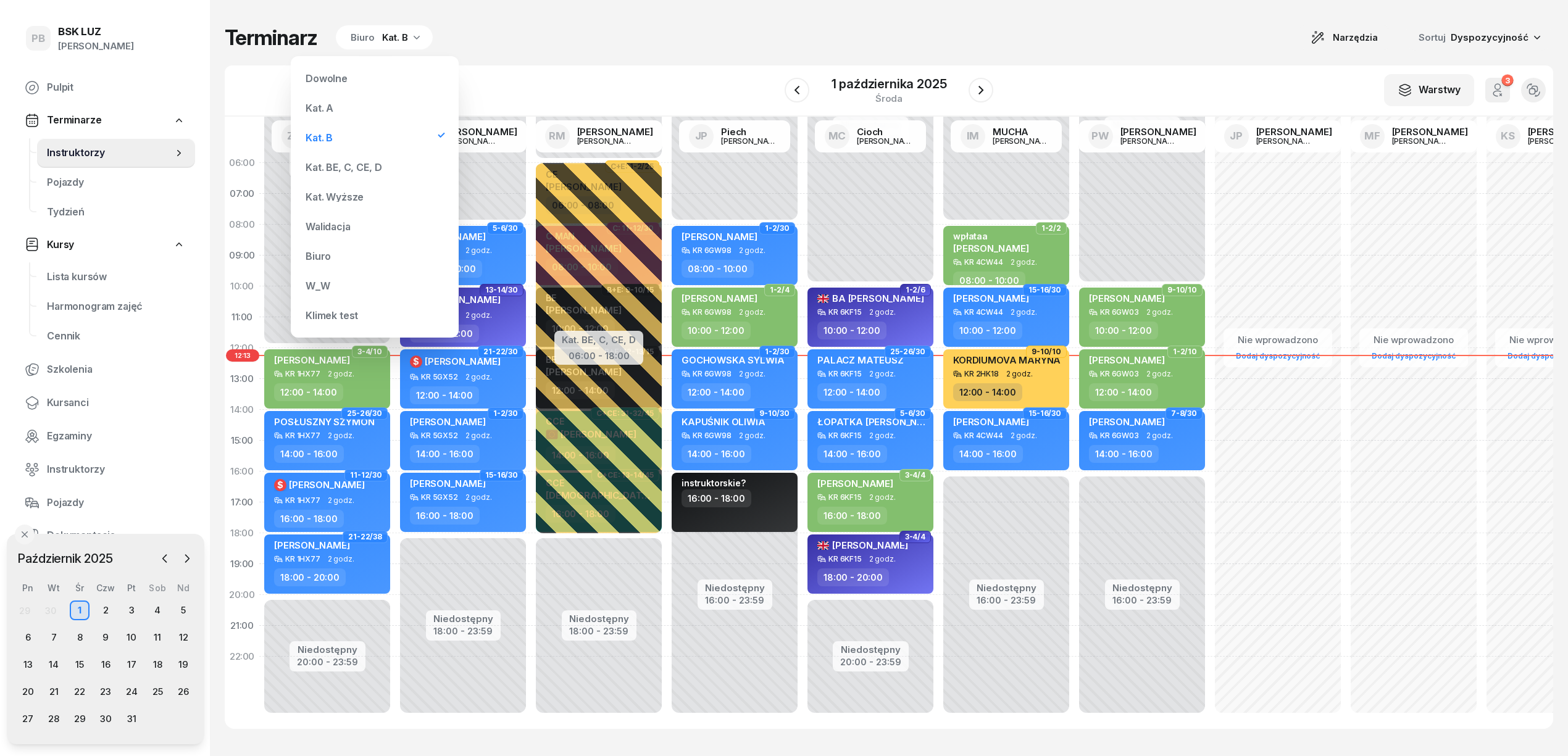
click at [375, 158] on div "Kat. BE, C, CE, D" at bounding box center [375, 167] width 148 height 25
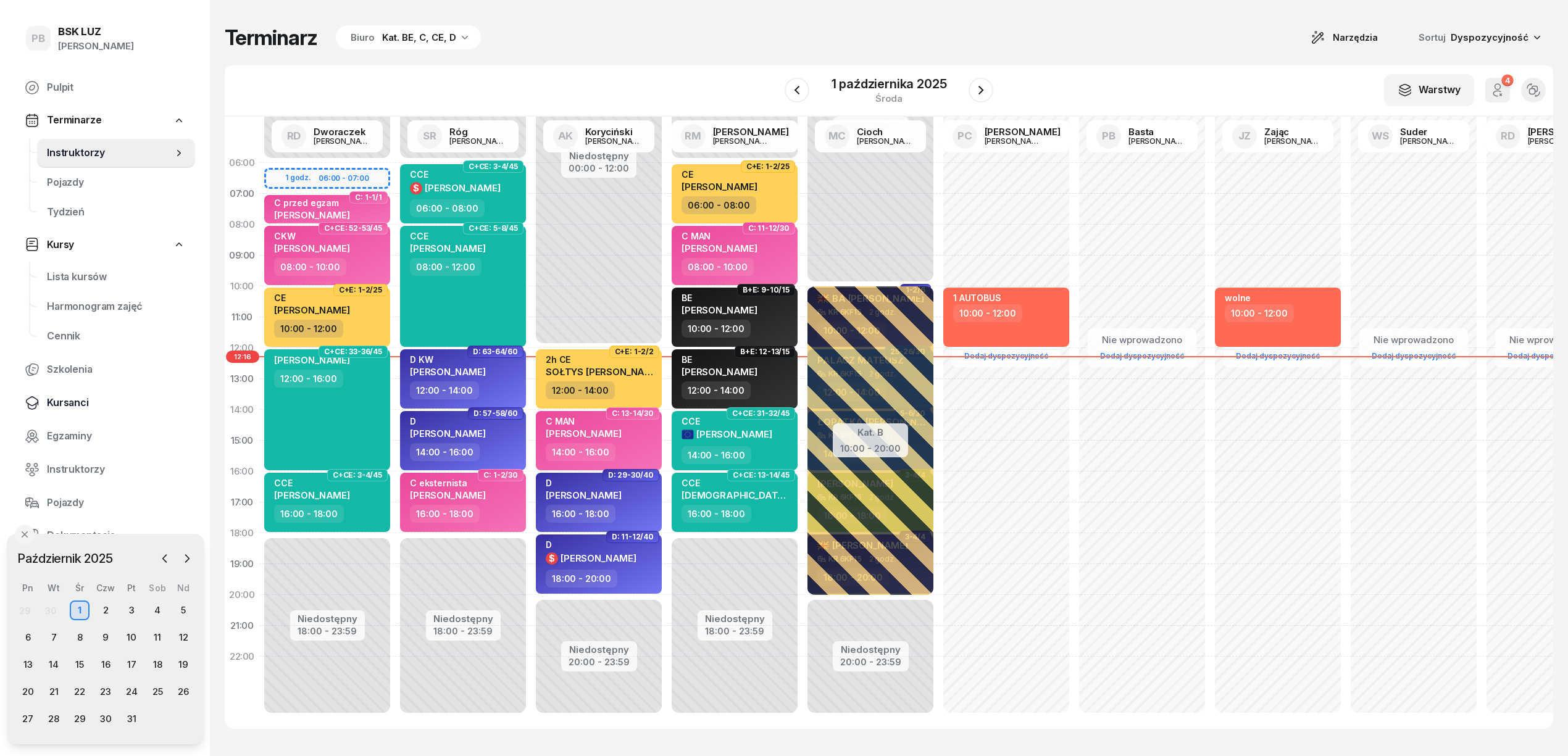
click at [77, 400] on span "Kursanci" at bounding box center [116, 403] width 138 height 16
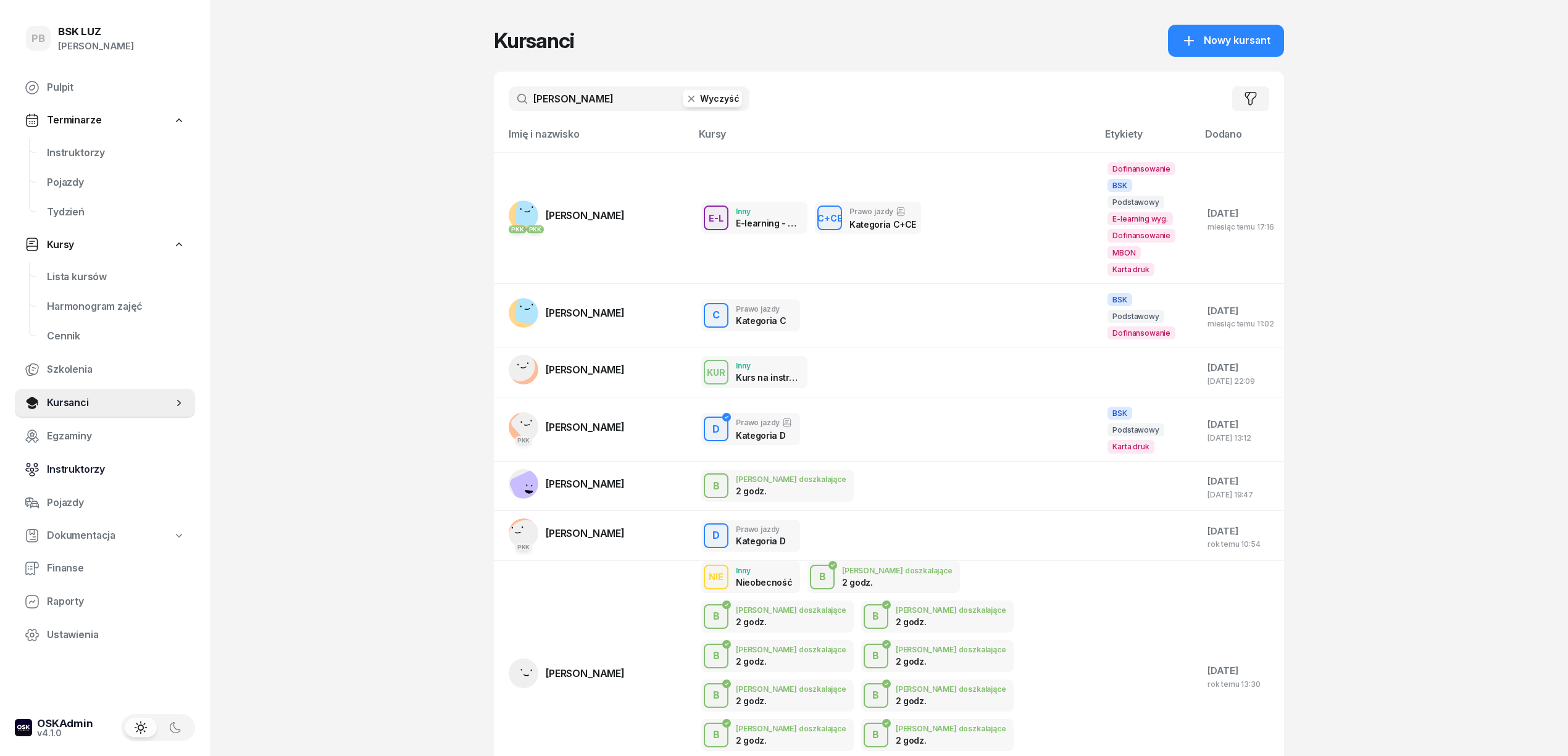
click at [92, 467] on span "Instruktorzy" at bounding box center [116, 470] width 138 height 16
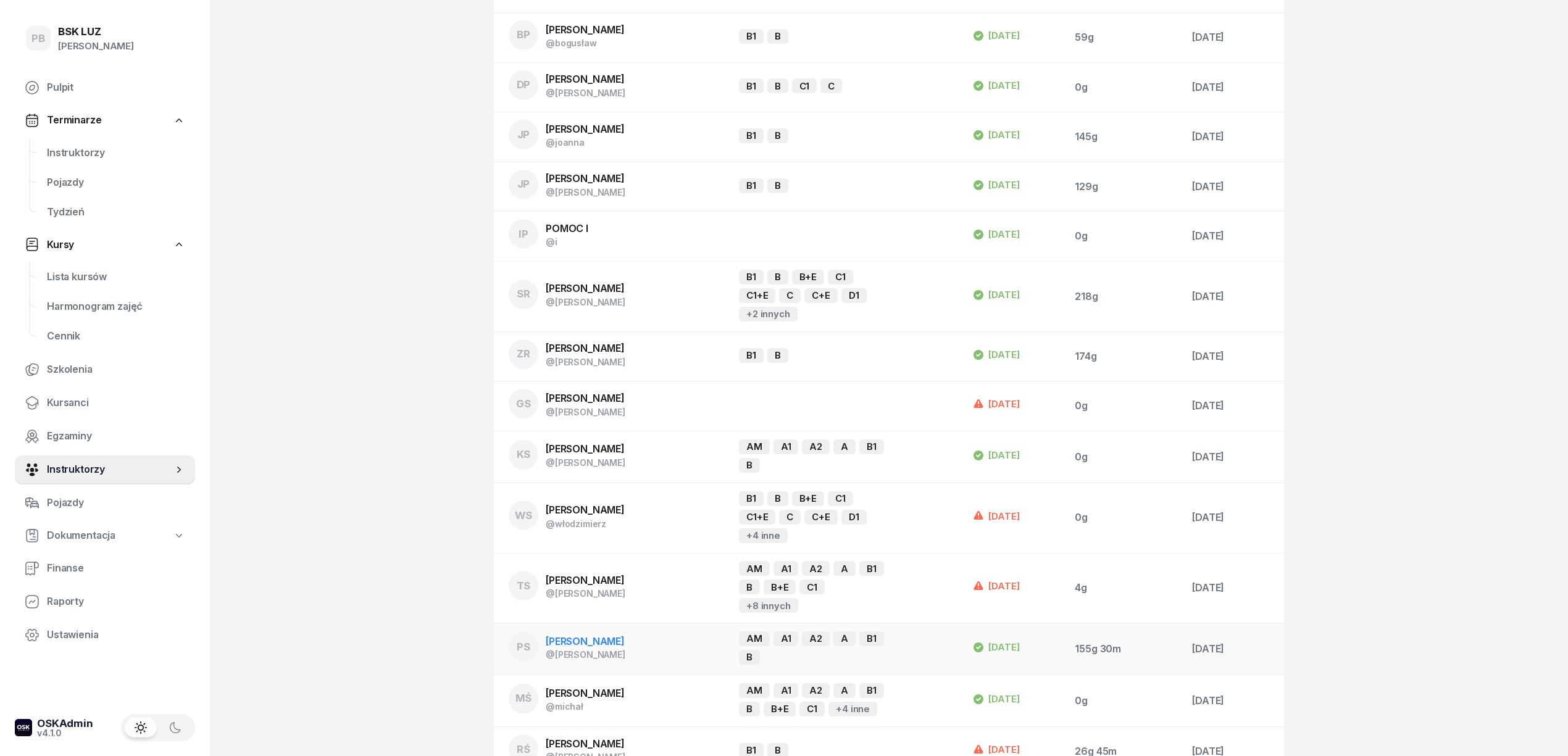
scroll to position [1362, 0]
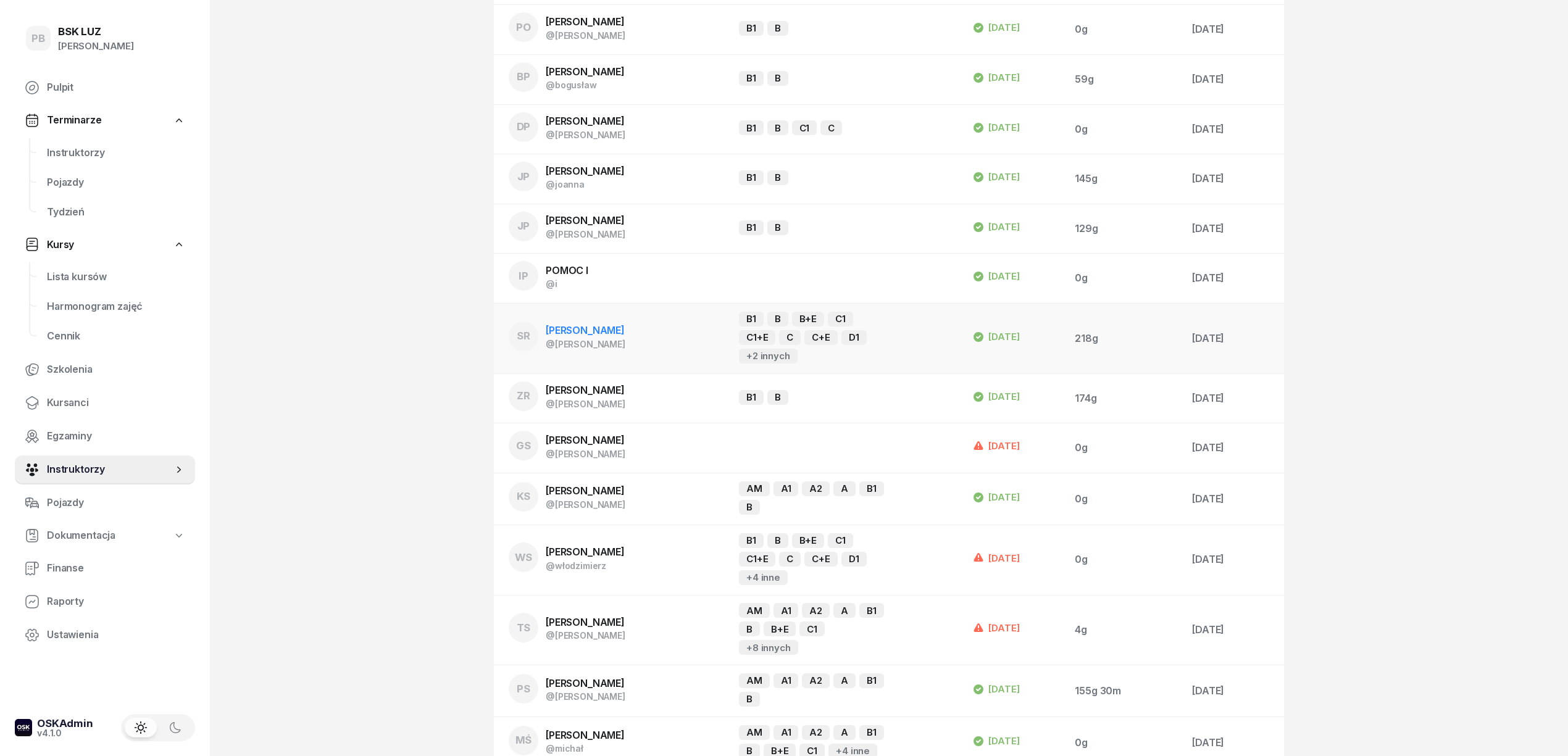
click at [577, 324] on span "[PERSON_NAME]" at bounding box center [585, 330] width 79 height 12
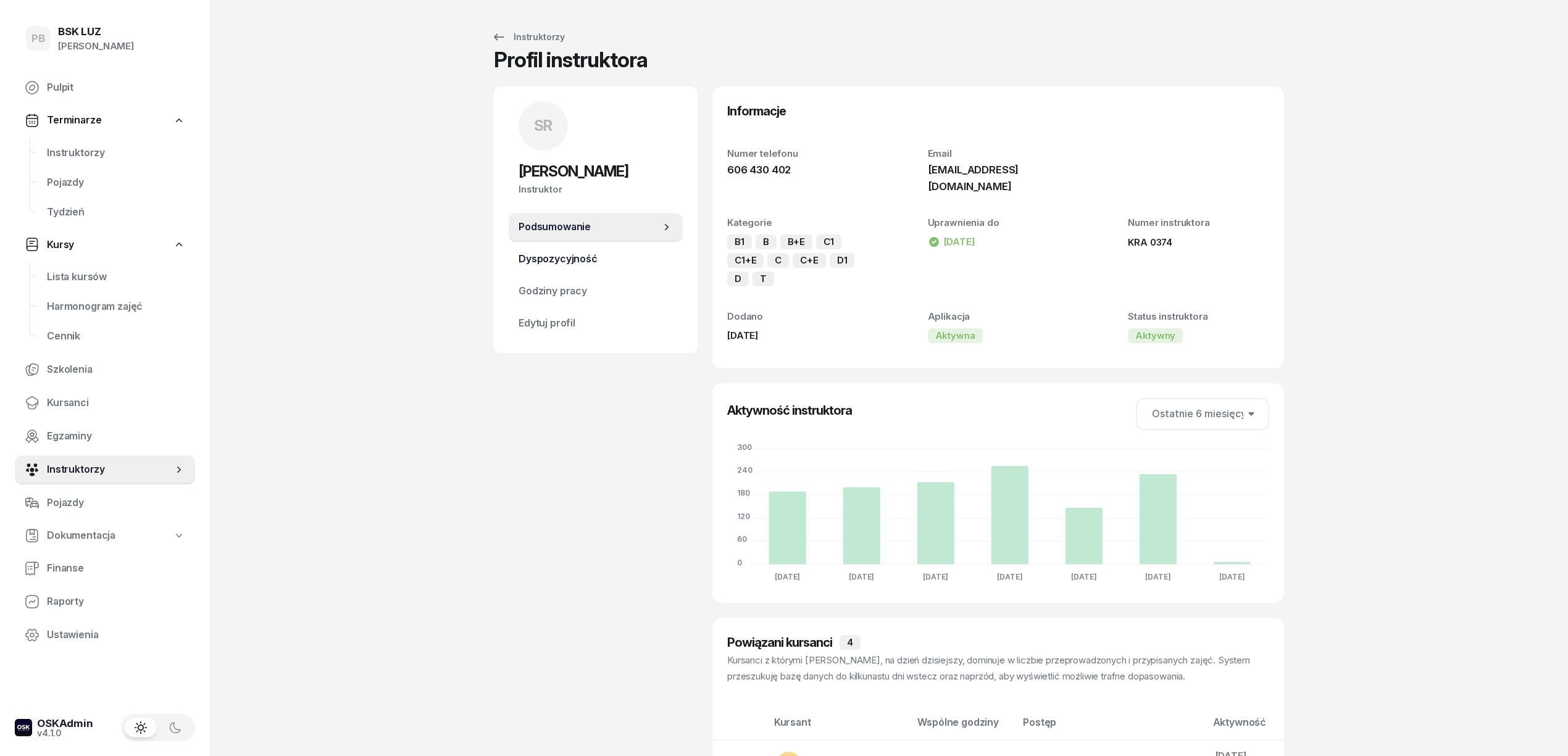
click at [601, 262] on span "Dyspozycyjność" at bounding box center [596, 259] width 154 height 16
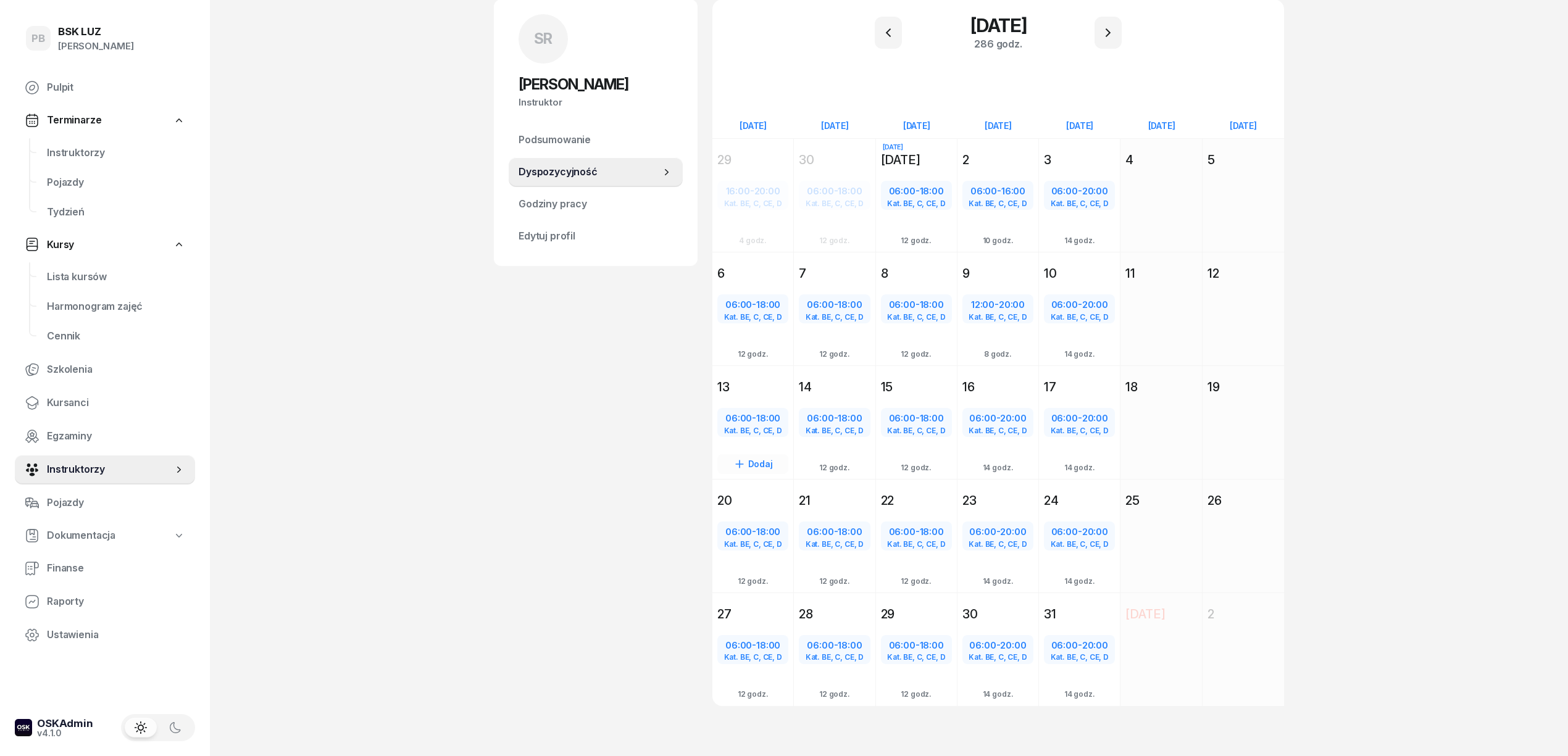
scroll to position [88, 0]
click at [1084, 652] on div "Kat. BE, C, CE, D" at bounding box center [1079, 656] width 68 height 8
select select "06"
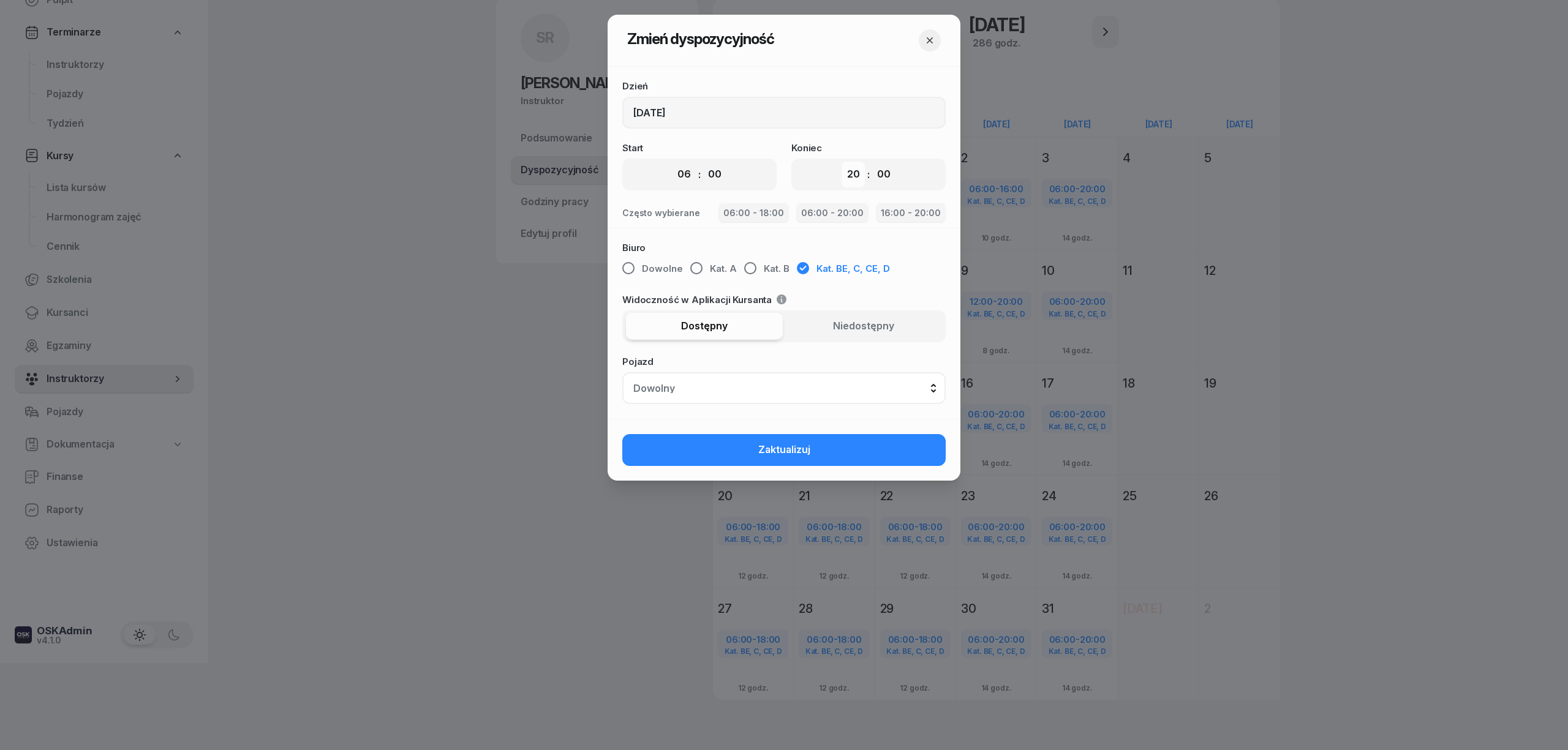
click at [849, 170] on select "00 01 02 03 04 05 06 07 08 09 10 11 12 13 14 15 16 17 18 19 20 21 22 23" at bounding box center [853, 175] width 23 height 26
select select "14"
click at [841, 162] on select "00 01 02 03 04 05 06 07 08 09 10 11 12 13 14 15 16 17 18 19 20 21 22 23" at bounding box center [853, 175] width 23 height 26
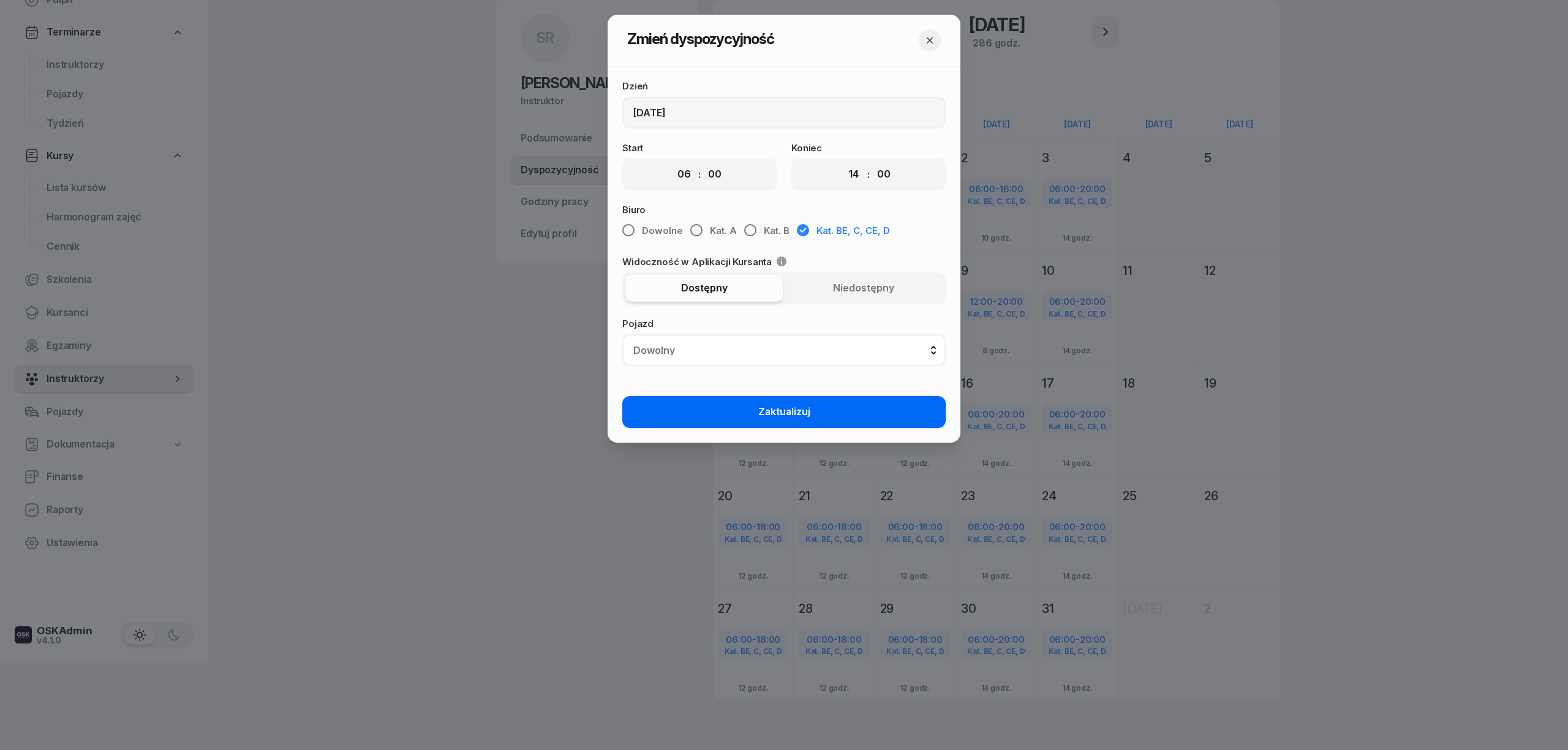
click at [853, 405] on button "Zaktualizuj" at bounding box center [784, 412] width 323 height 32
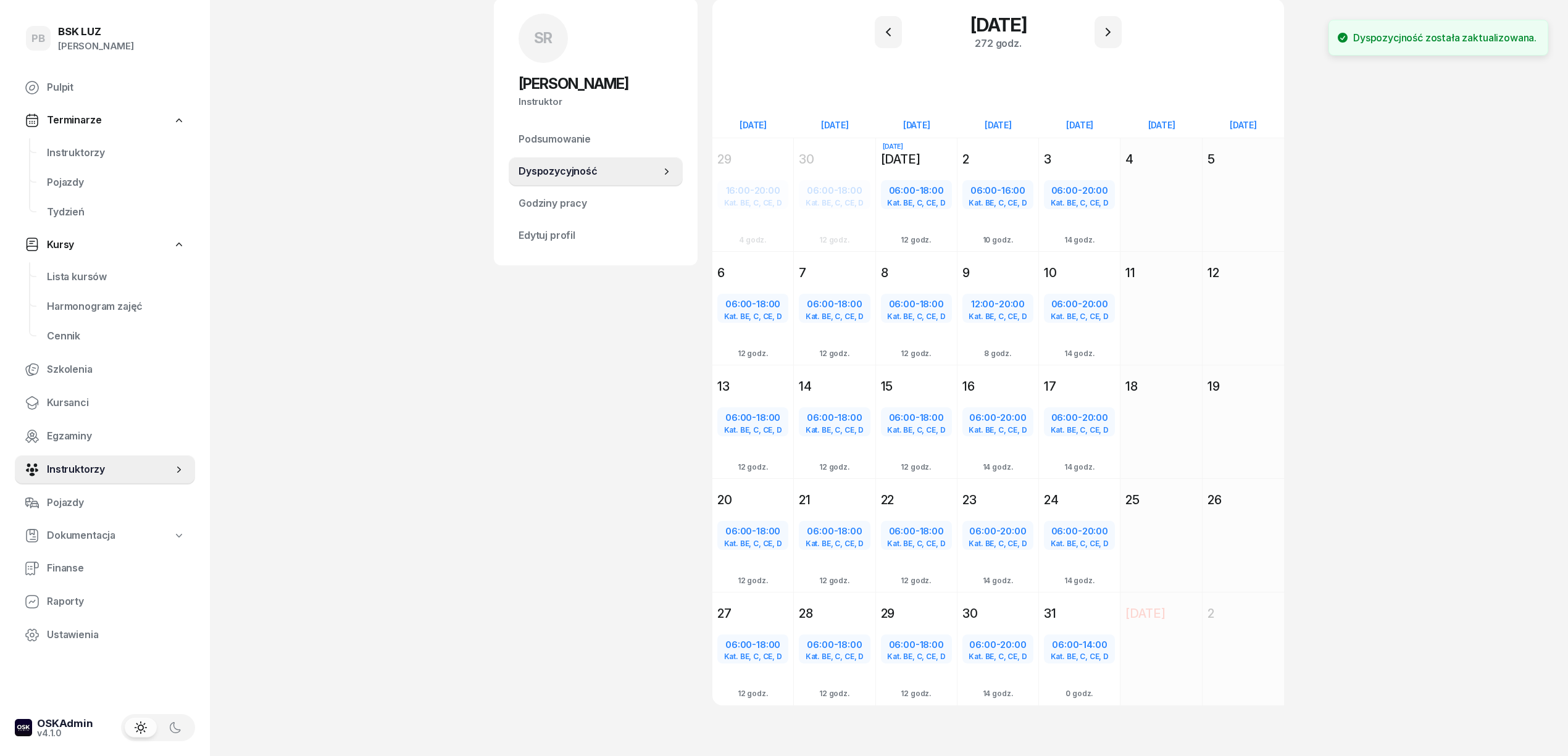
click at [566, 440] on div "SR Sebastian Róg Instruktor SR Sebastian Róg @sebastian Wyślij wiadomość SR Seb…" at bounding box center [596, 366] width 204 height 736
click at [316, 297] on div "PB BSK LUZ Patrycja Bogdanowicz Pulpit Terminarze Instruktorzy Pojazdy Tydzień …" at bounding box center [784, 335] width 1568 height 847
click at [1109, 33] on icon "button" at bounding box center [1108, 32] width 15 height 15
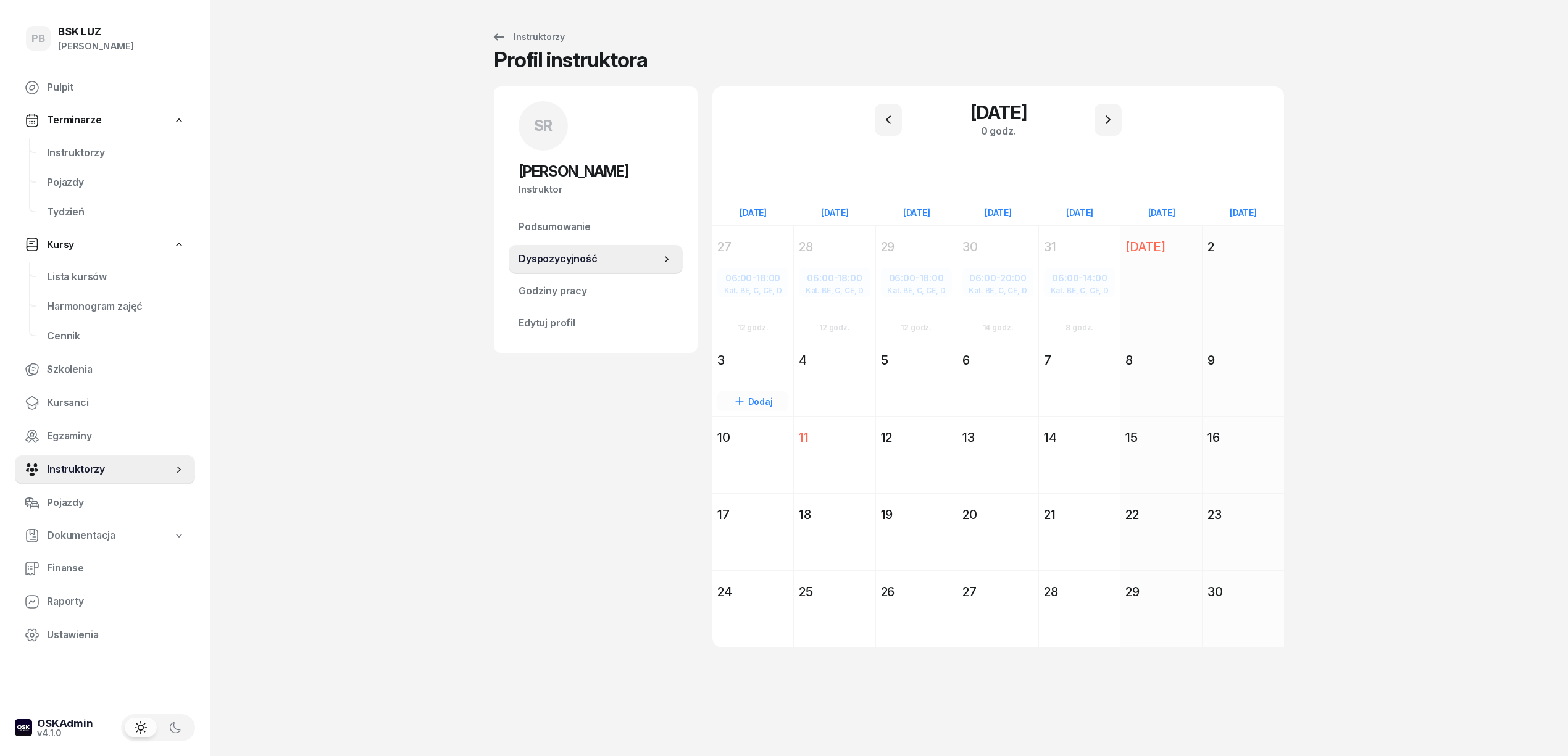
click at [777, 349] on div "3" at bounding box center [752, 360] width 81 height 23
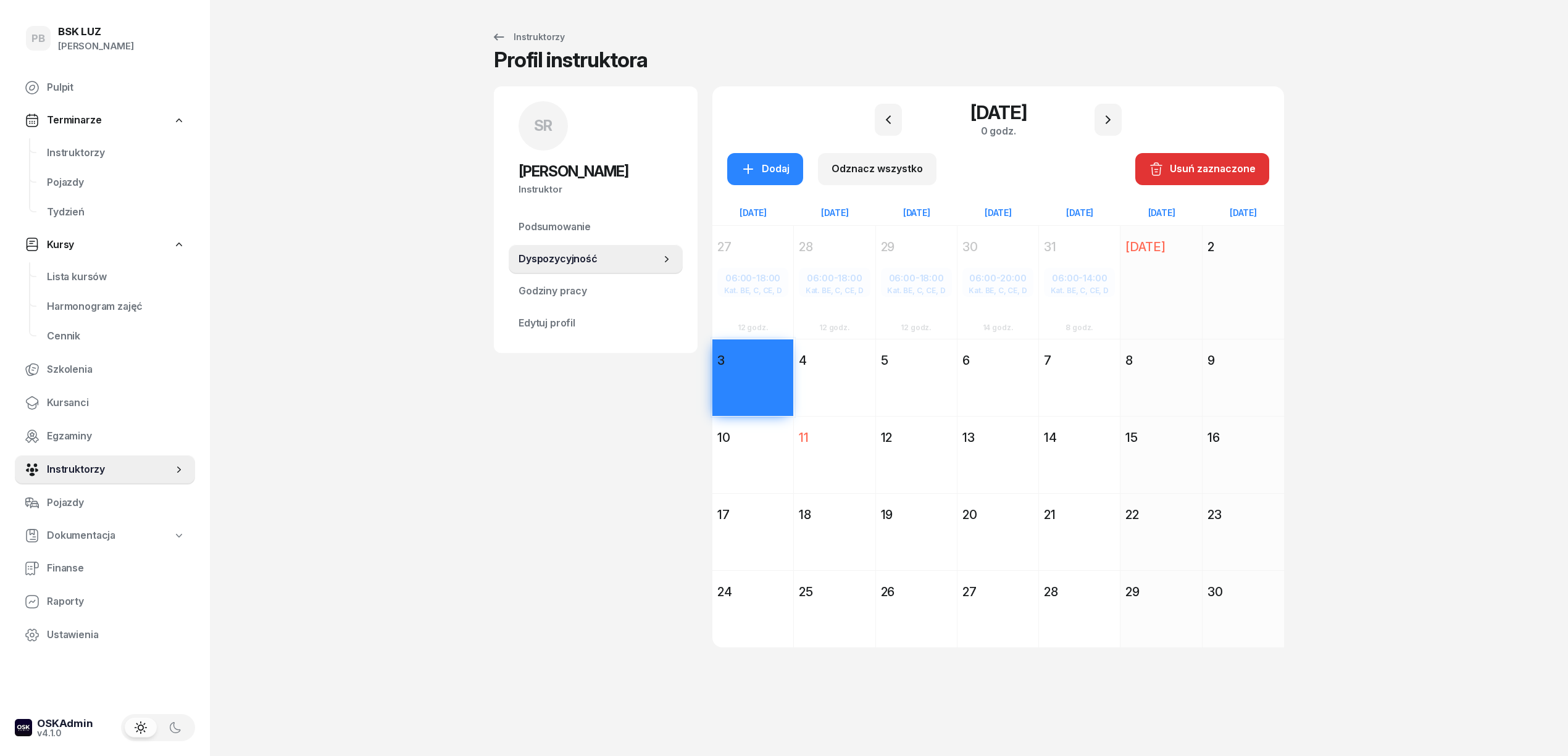
click at [859, 349] on div "4" at bounding box center [833, 360] width 81 height 23
click at [932, 345] on div "5 listopada 2025 Śr środa 5 Dodaj" at bounding box center [916, 377] width 81 height 77
click at [1006, 342] on div "6 listopada 2025 Cz czwartek 6 Dodaj" at bounding box center [998, 377] width 81 height 77
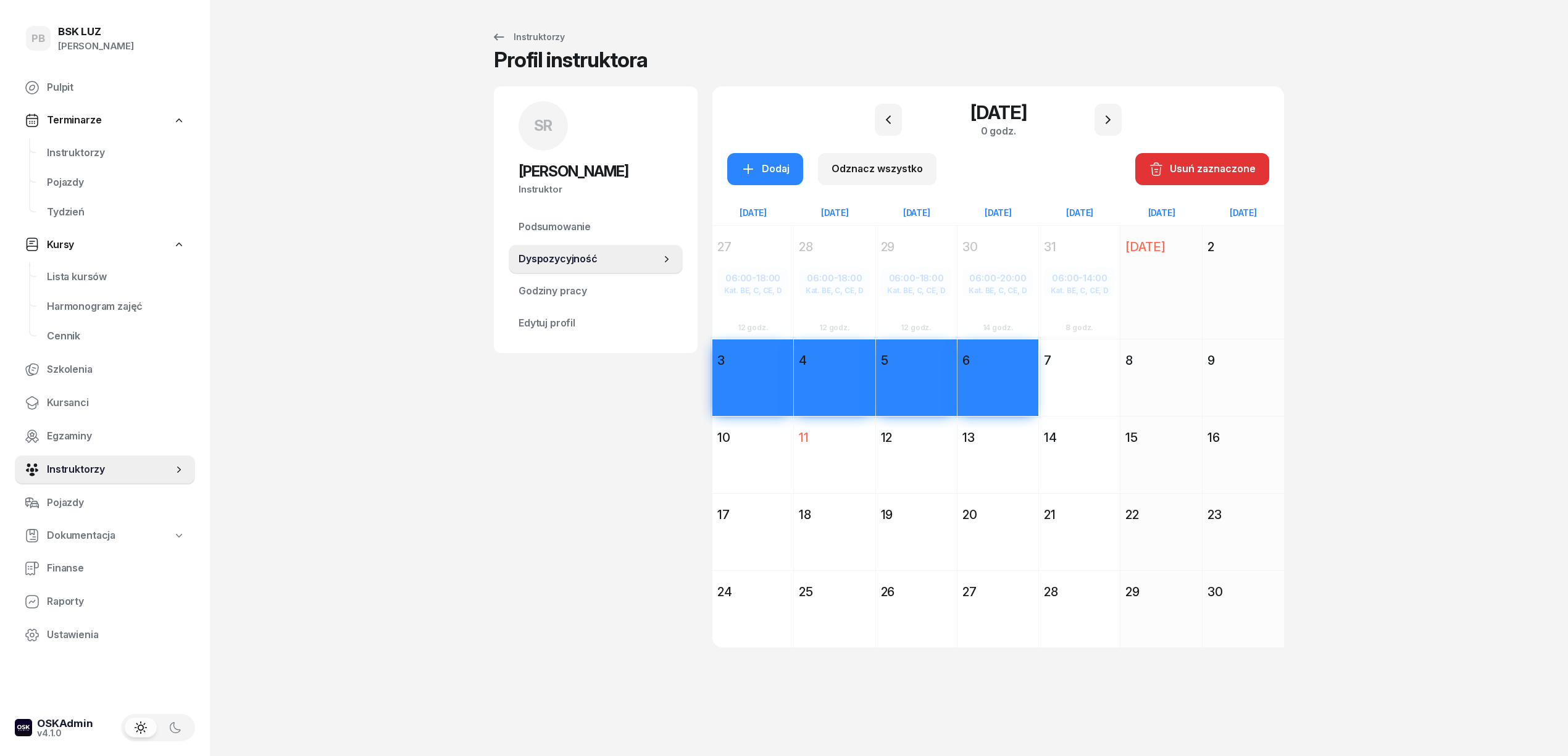
click at [1095, 344] on div "7 listopada 2025 Pt piątek 7 Dodaj" at bounding box center [1079, 377] width 81 height 77
click at [1014, 349] on div "6" at bounding box center [997, 360] width 81 height 23
click at [1106, 336] on div "27 października 2025 Pn poniedziałek 27 06:00 - 18:00 Kat. BE, C, CE, D Dodaj 1…" at bounding box center [998, 436] width 572 height 422
click at [942, 430] on div "12" at bounding box center [916, 438] width 71 height 17
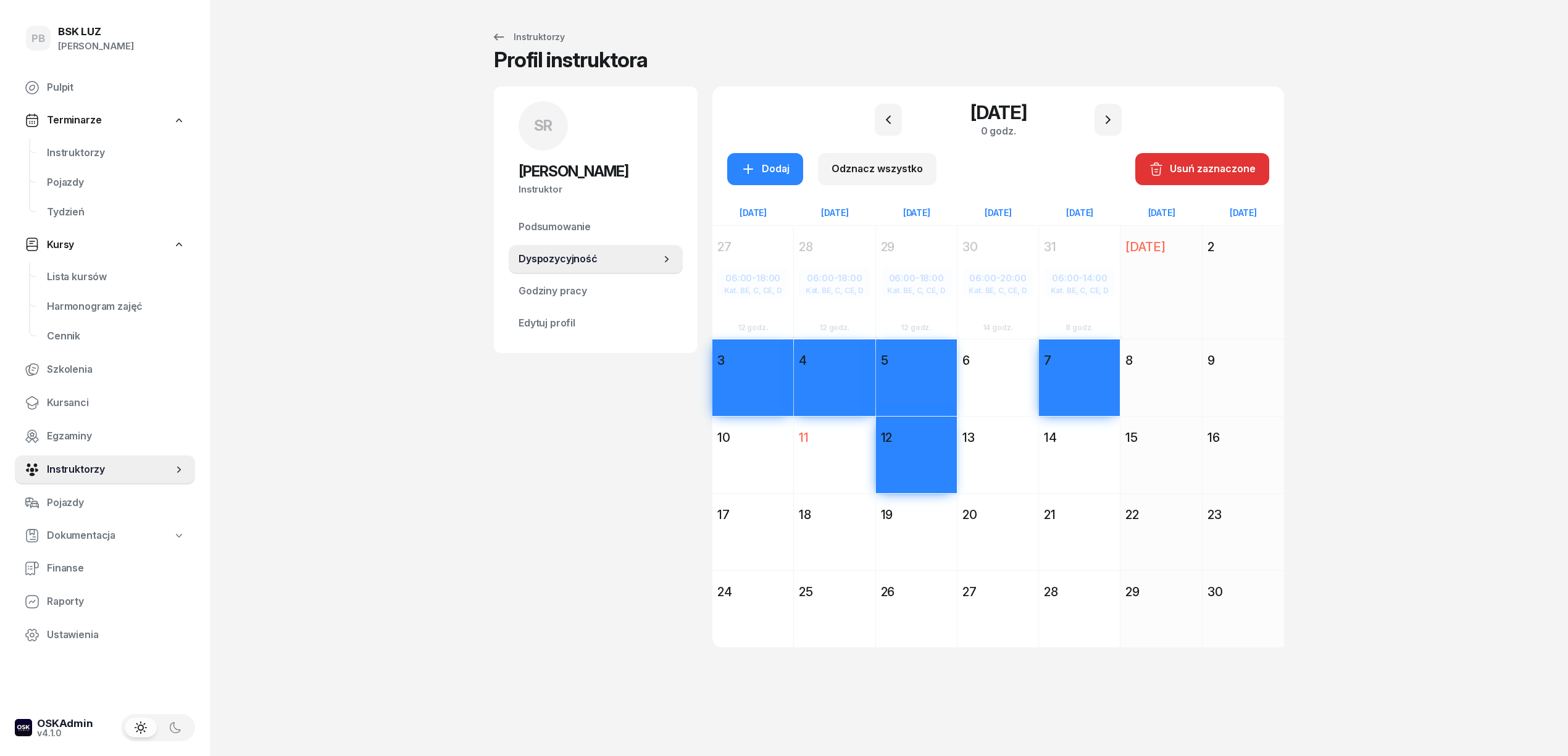
click at [1084, 349] on div "7" at bounding box center [1079, 360] width 81 height 23
drag, startPoint x: 936, startPoint y: 507, endPoint x: 924, endPoint y: 507, distance: 12.0
click at [933, 507] on div "19" at bounding box center [916, 515] width 71 height 17
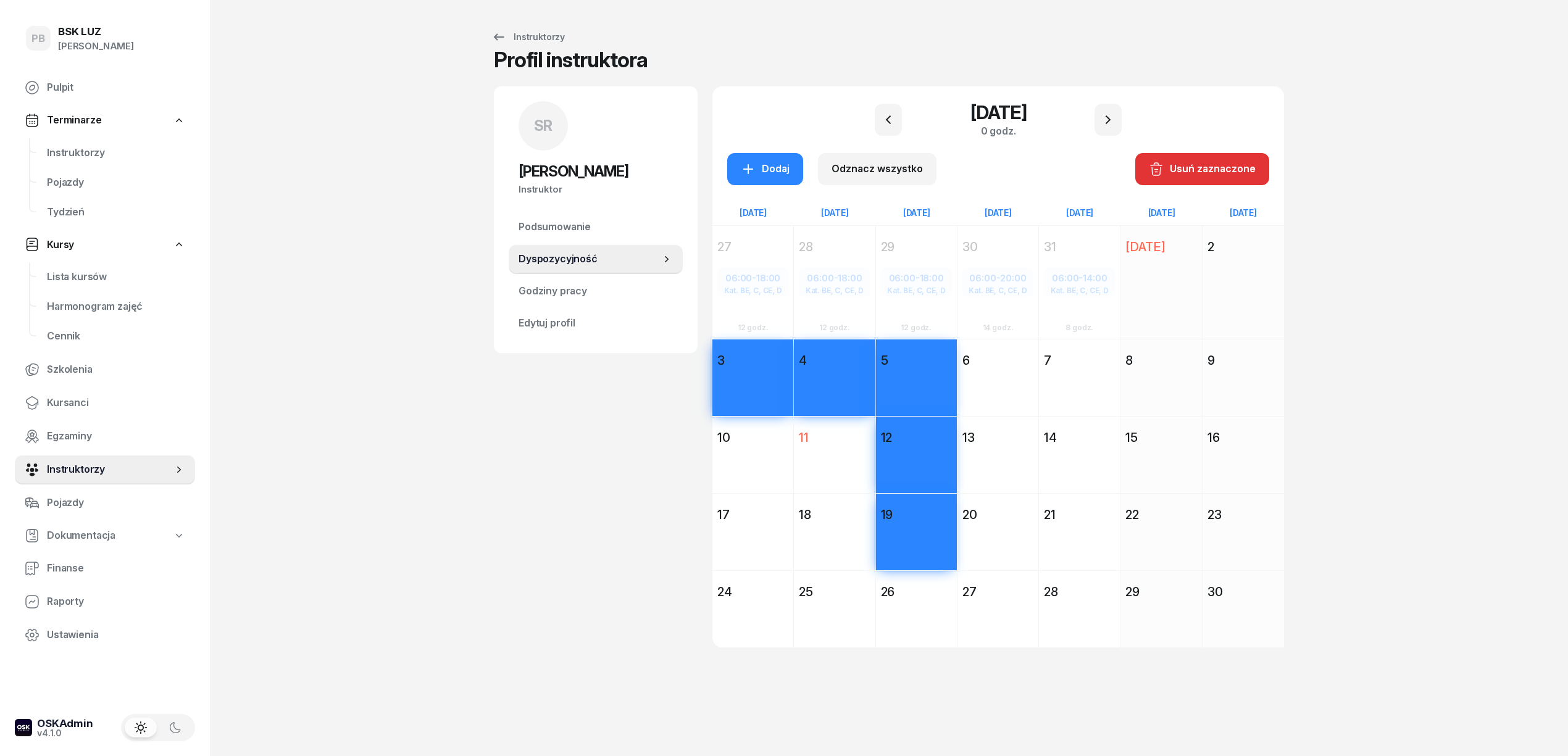
click at [751, 510] on div "17" at bounding box center [753, 515] width 71 height 17
click at [857, 499] on div "18 listopada 2025 Wt wtorek 18 Dodaj" at bounding box center [834, 531] width 81 height 77
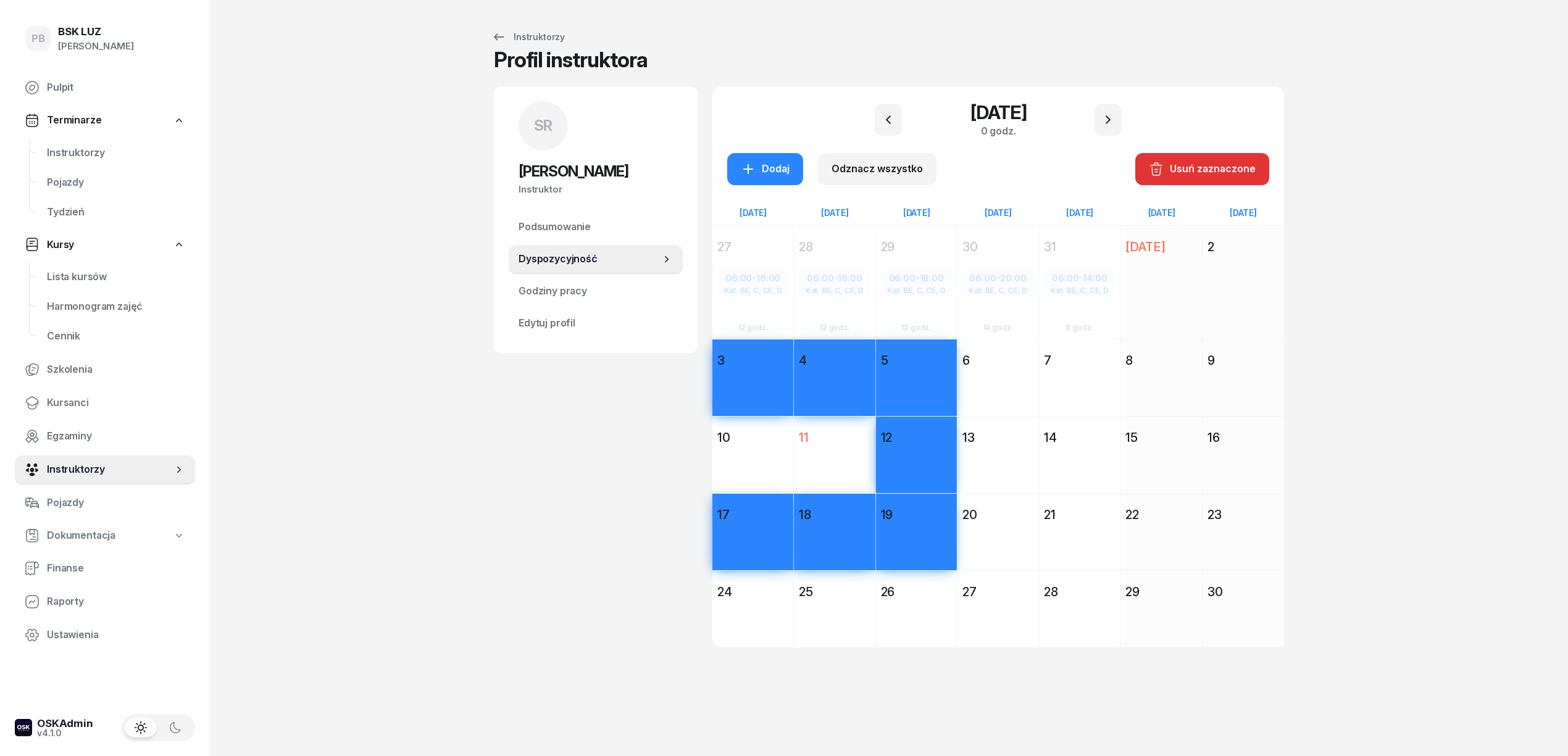
click at [770, 587] on div "24" at bounding box center [753, 592] width 71 height 17
click at [847, 581] on div "25" at bounding box center [833, 592] width 81 height 23
click at [916, 577] on div "26 listopada 2025 Śr środa 26 Dodaj" at bounding box center [916, 608] width 81 height 77
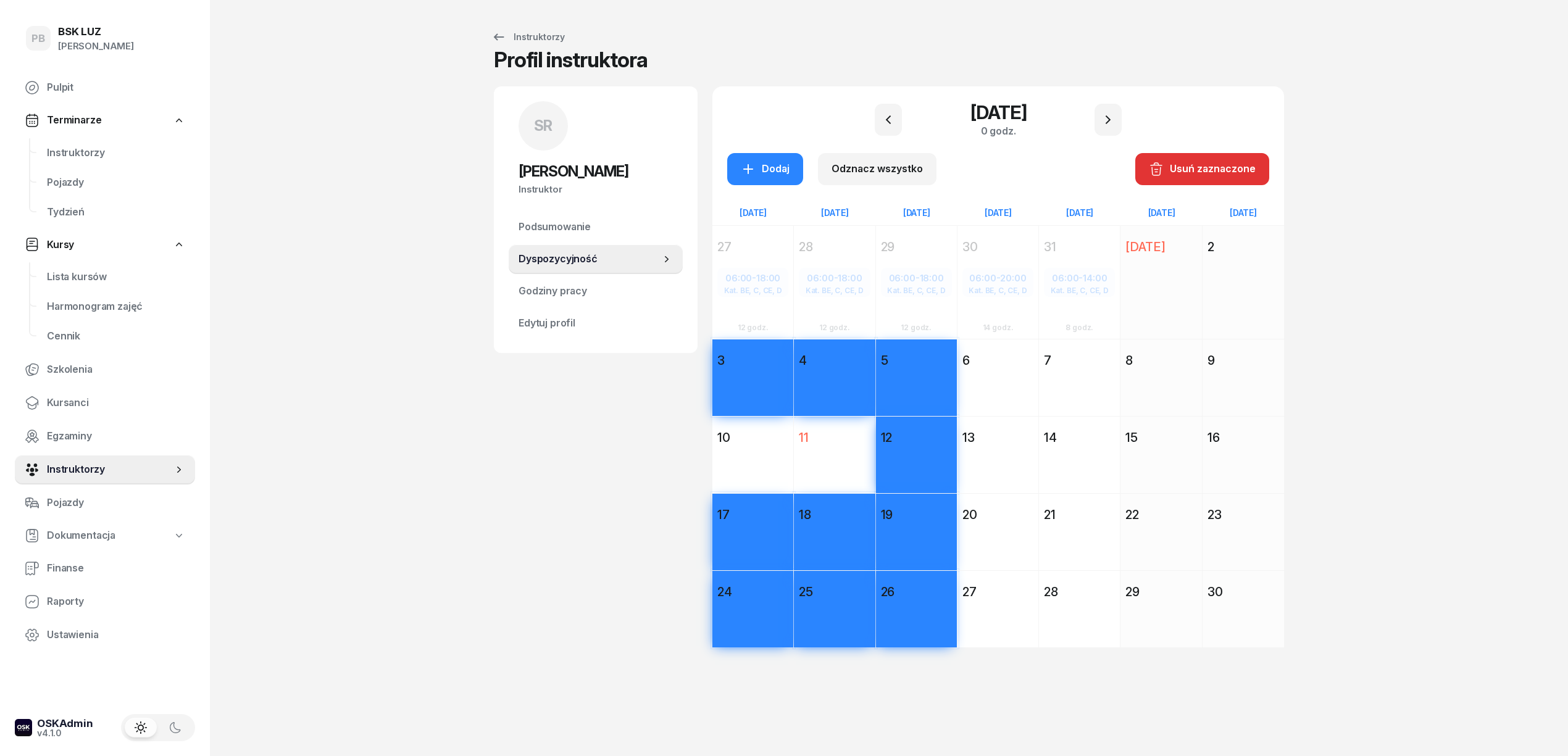
click at [770, 590] on div "24" at bounding box center [753, 592] width 71 height 17
click at [777, 173] on div "Dodaj" at bounding box center [764, 169] width 49 height 16
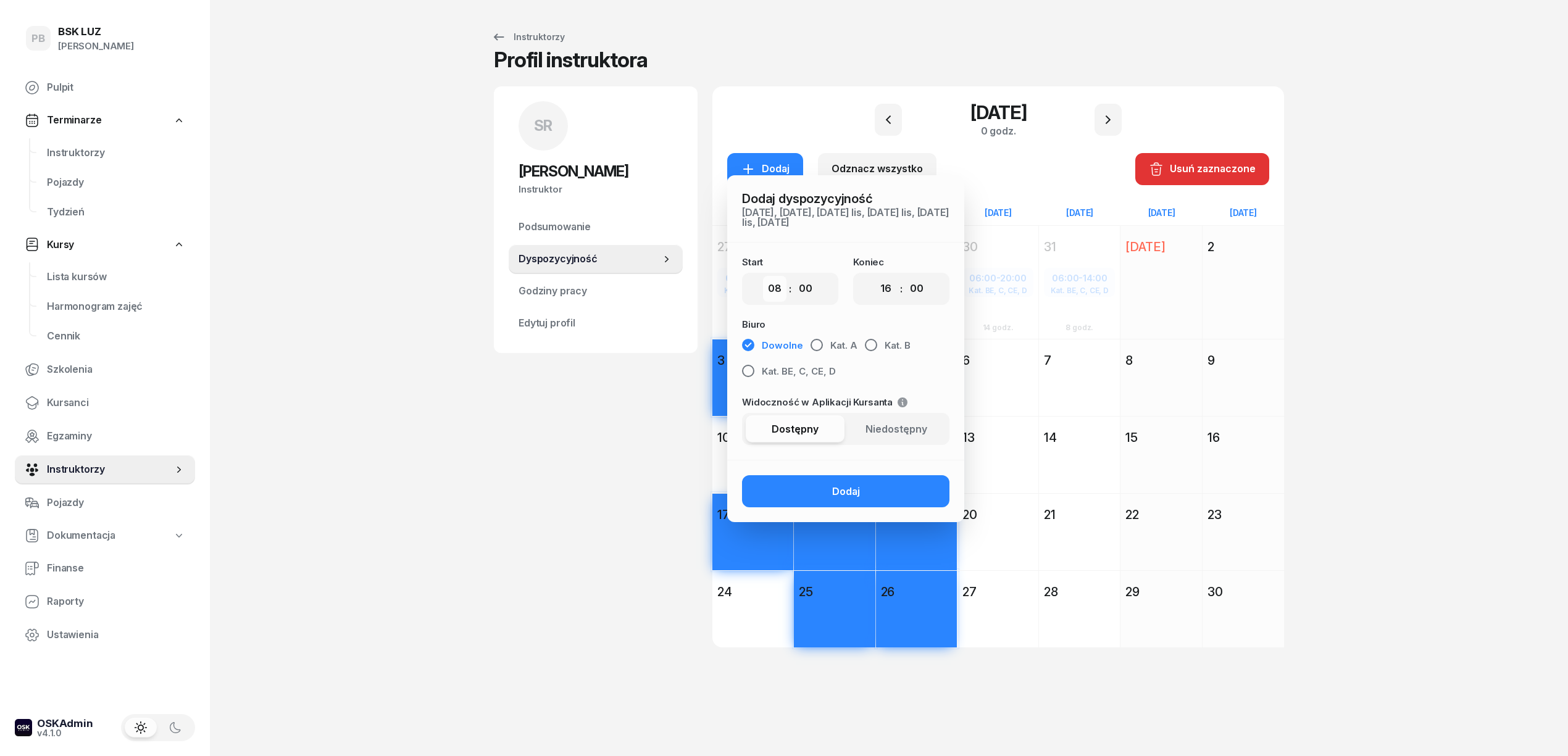
click at [776, 287] on select "00 01 02 03 04 05 06 07 08 09 10 11 12 13 14 15 16 17 18 19 20 21 22 23" at bounding box center [775, 289] width 23 height 26
select select "06"
click at [763, 276] on select "00 01 02 03 04 05 06 07 08 09 10 11 12 13 14 15 16 17 18 19 20 21 22 23" at bounding box center [775, 289] width 23 height 26
click at [887, 286] on select "00 01 02 03 04 05 06 07 08 09 10 11 12 13 14 15 16 17 18 19 20 21 22 23" at bounding box center [886, 289] width 23 height 26
click at [874, 276] on select "00 01 02 03 04 05 06 07 08 09 10 11 12 13 14 15 16 17 18 19 20 21 22 23" at bounding box center [886, 289] width 23 height 26
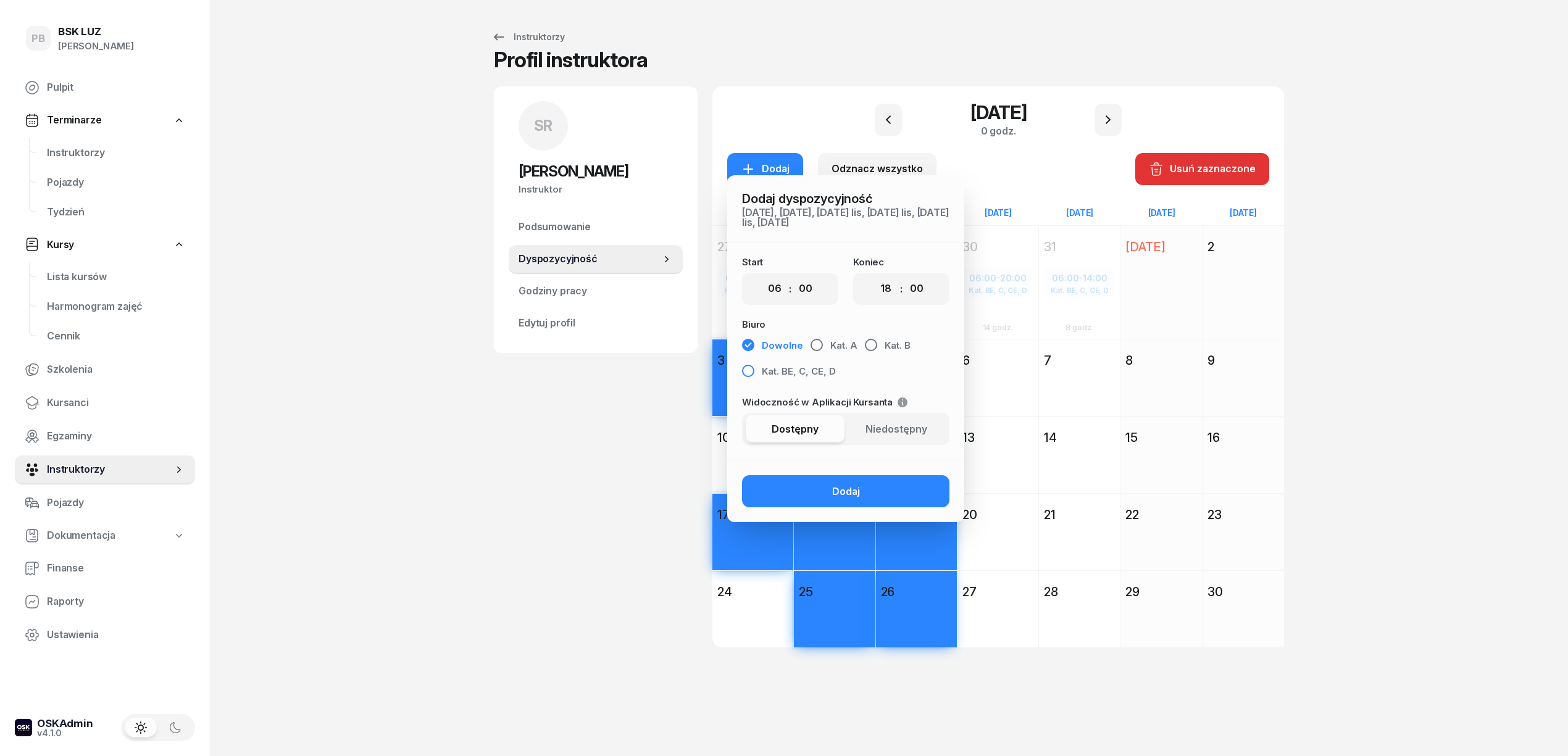
click at [818, 371] on span "Kat. BE, C, CE, D" at bounding box center [799, 371] width 74 height 16
click at [812, 486] on button "Dodaj" at bounding box center [845, 491] width 207 height 32
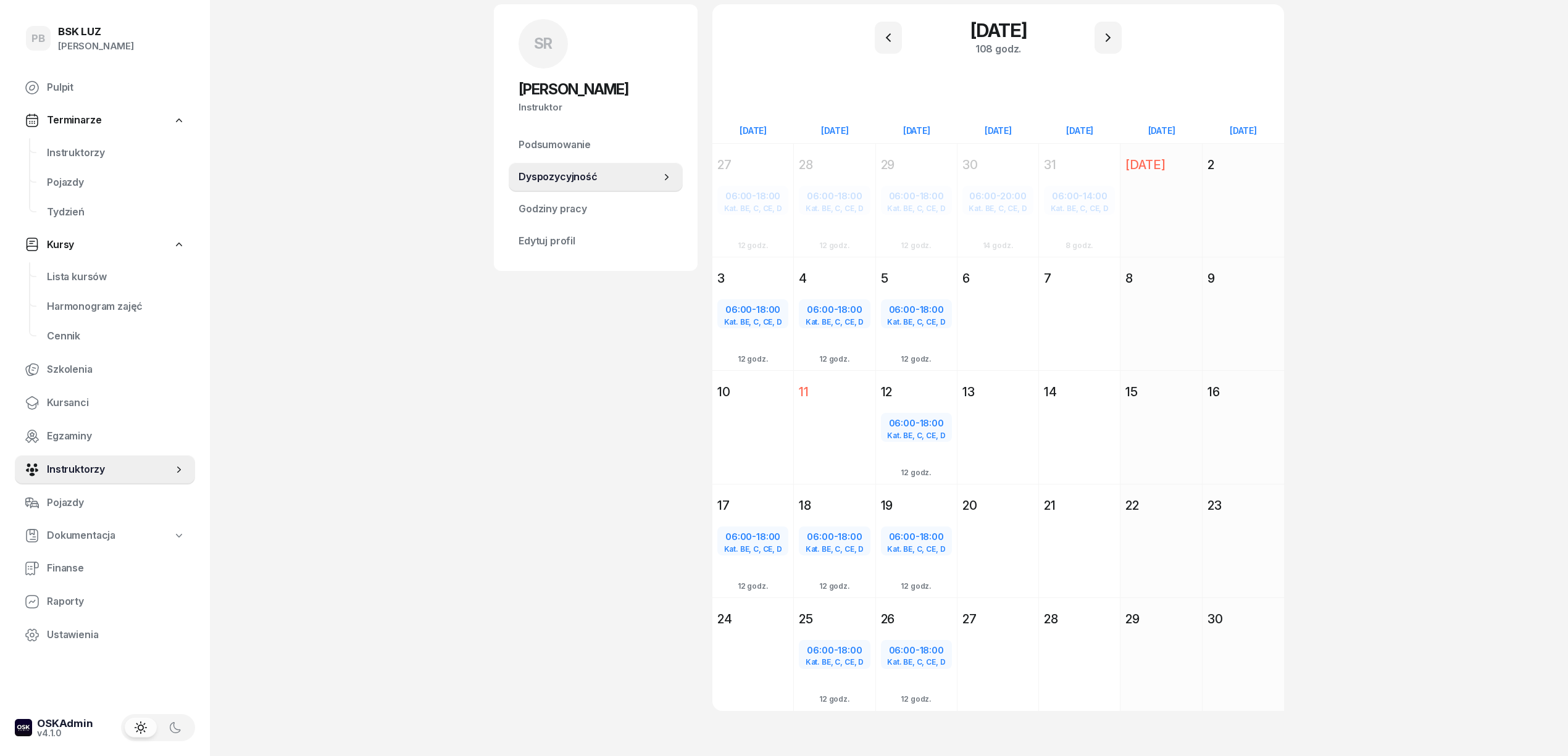
scroll to position [88, 0]
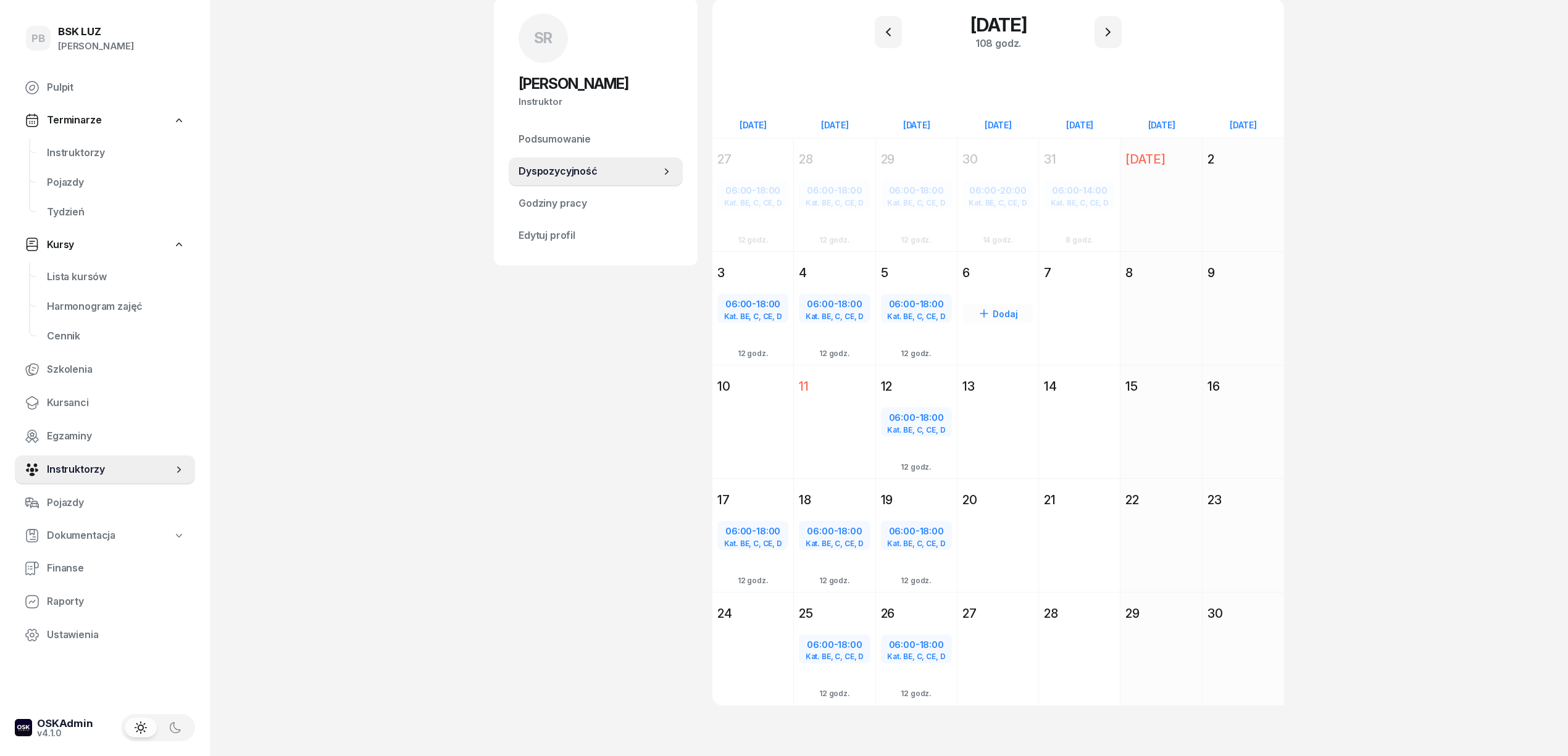
click at [1023, 276] on div "6" at bounding box center [998, 273] width 71 height 17
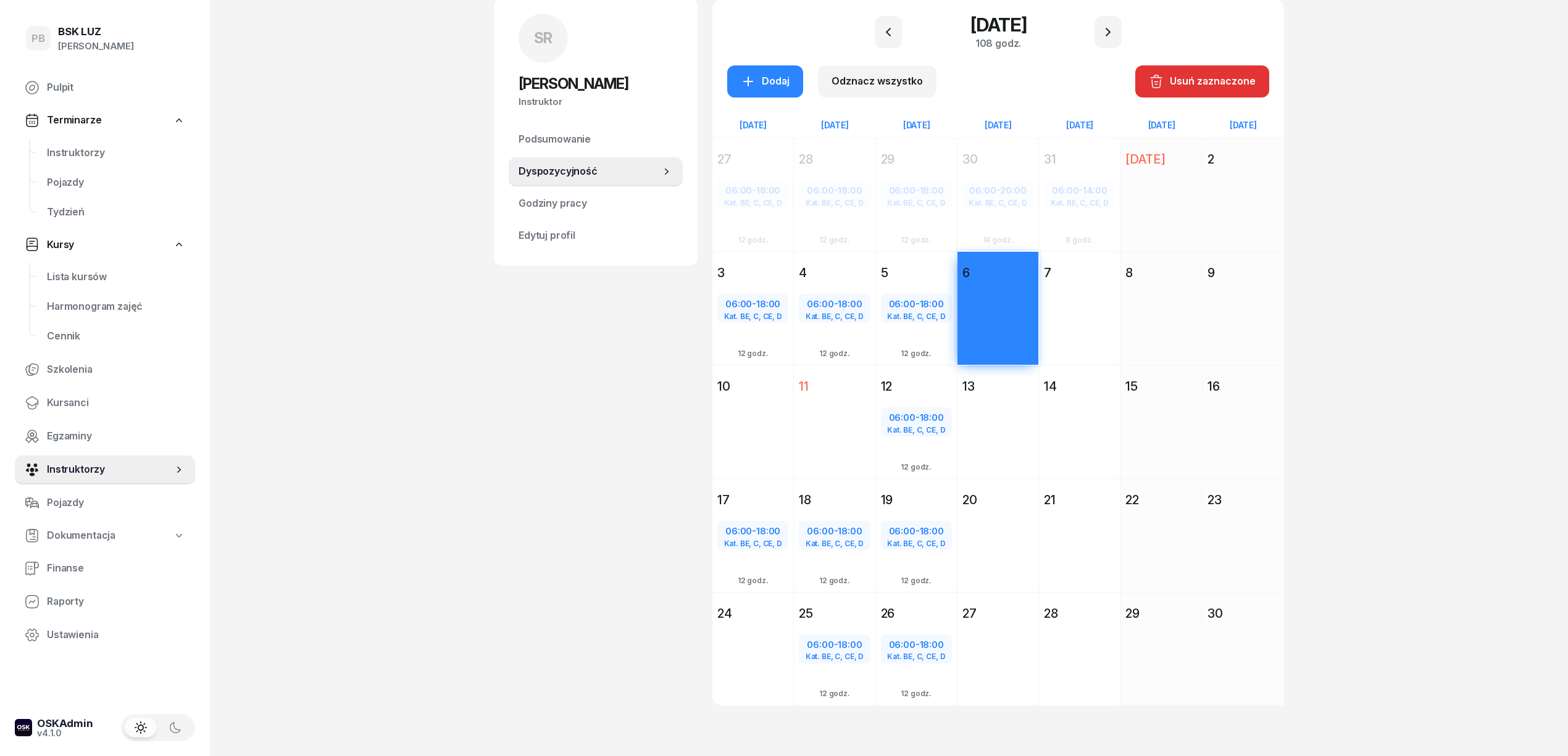
click at [1092, 276] on div "7" at bounding box center [1079, 273] width 71 height 17
click at [1017, 383] on div "13" at bounding box center [998, 386] width 71 height 17
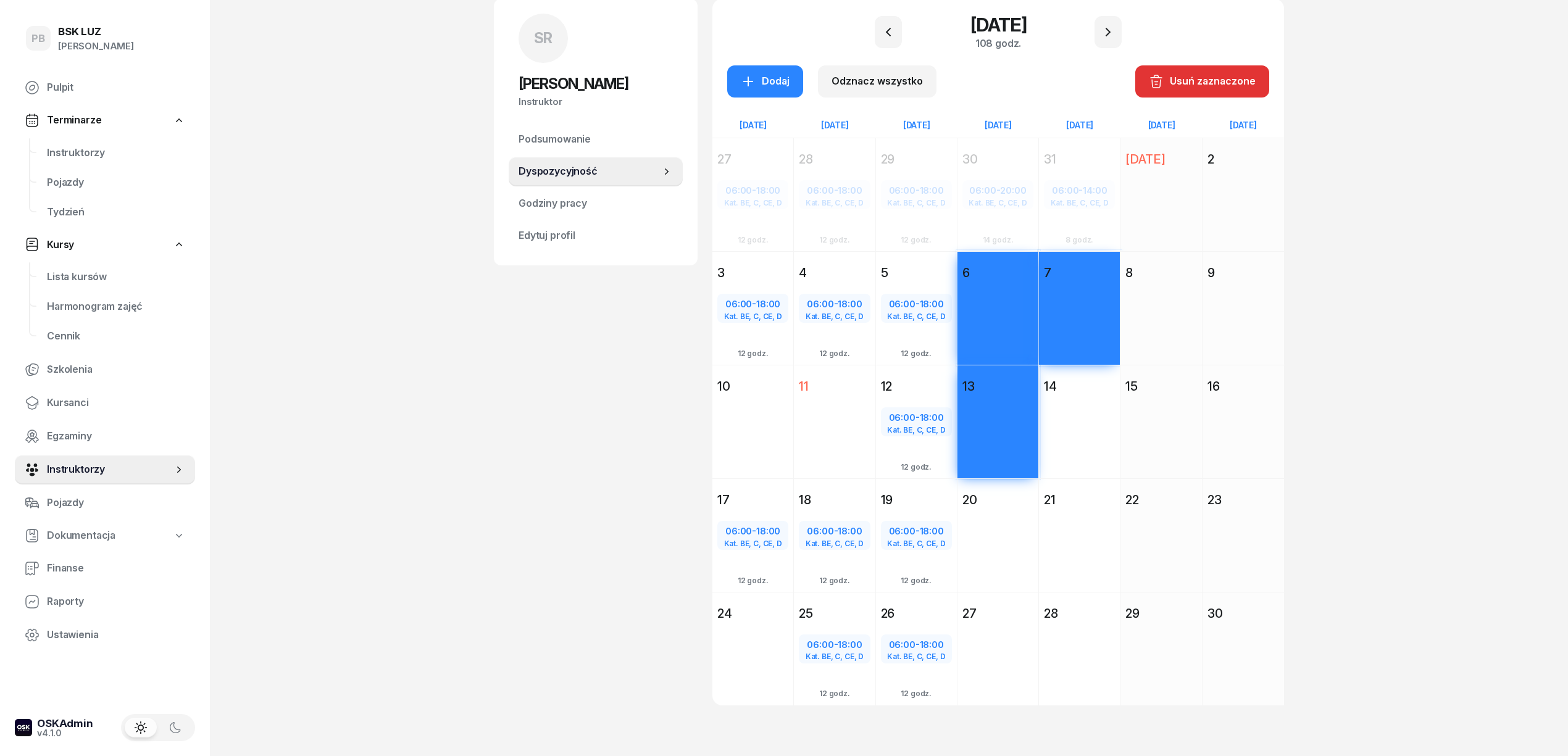
click at [1099, 390] on div "14" at bounding box center [1079, 386] width 71 height 17
click at [1018, 482] on div "20 listopada 2025 Cz czwartek 20 Dodaj" at bounding box center [998, 535] width 81 height 113
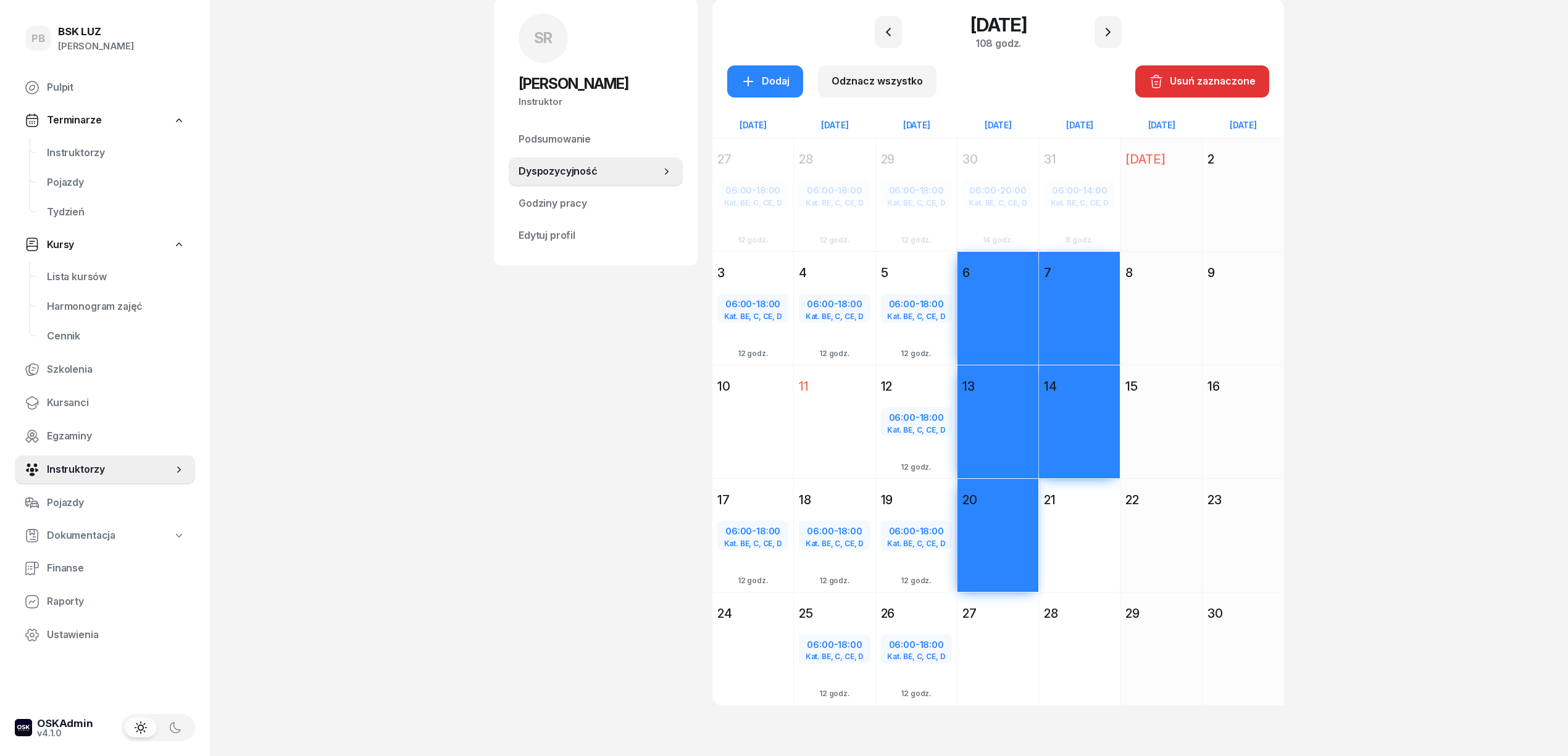
click at [1009, 608] on div "27" at bounding box center [998, 614] width 71 height 17
click at [1089, 606] on div "28" at bounding box center [1079, 614] width 71 height 17
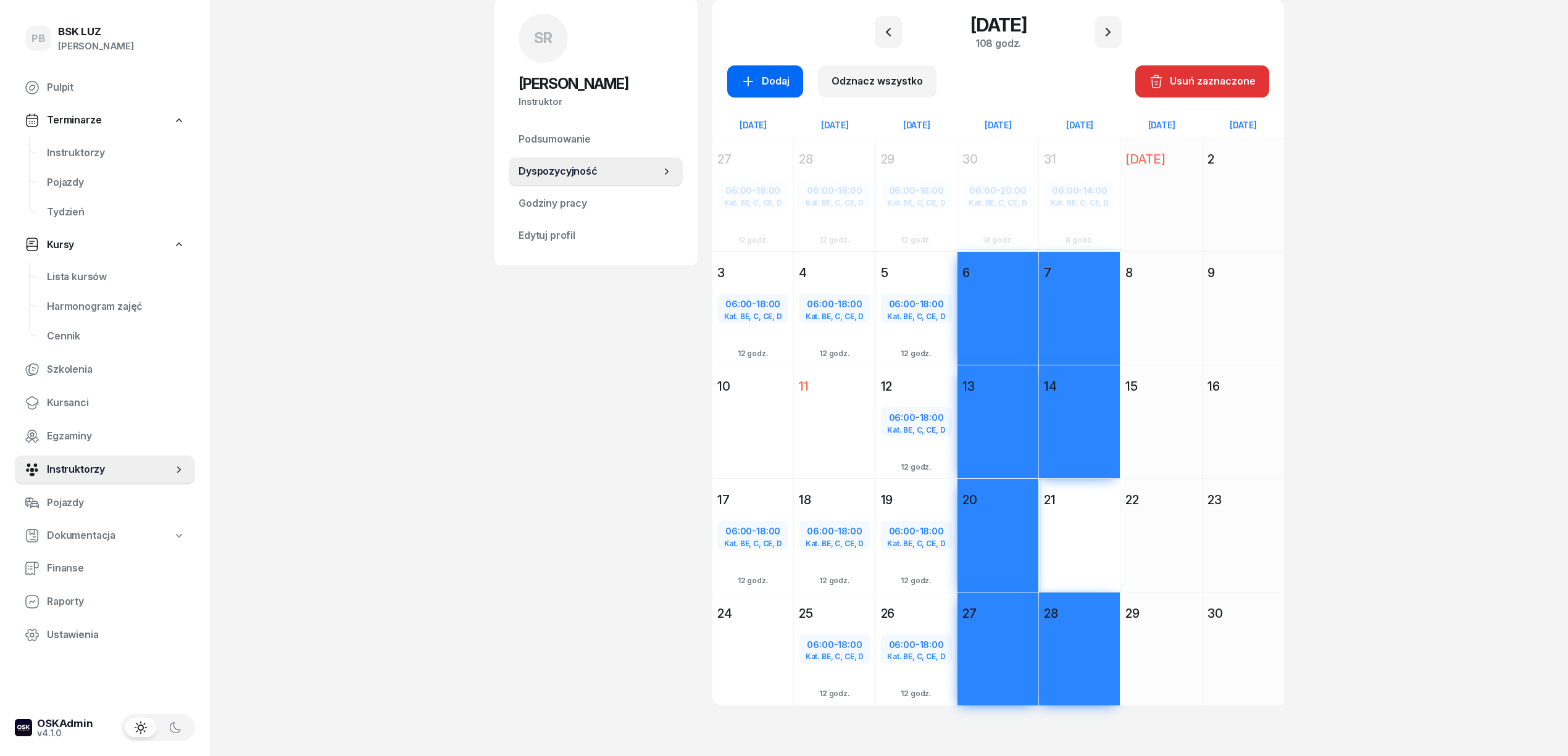
click at [786, 80] on div "Dodaj" at bounding box center [764, 81] width 49 height 16
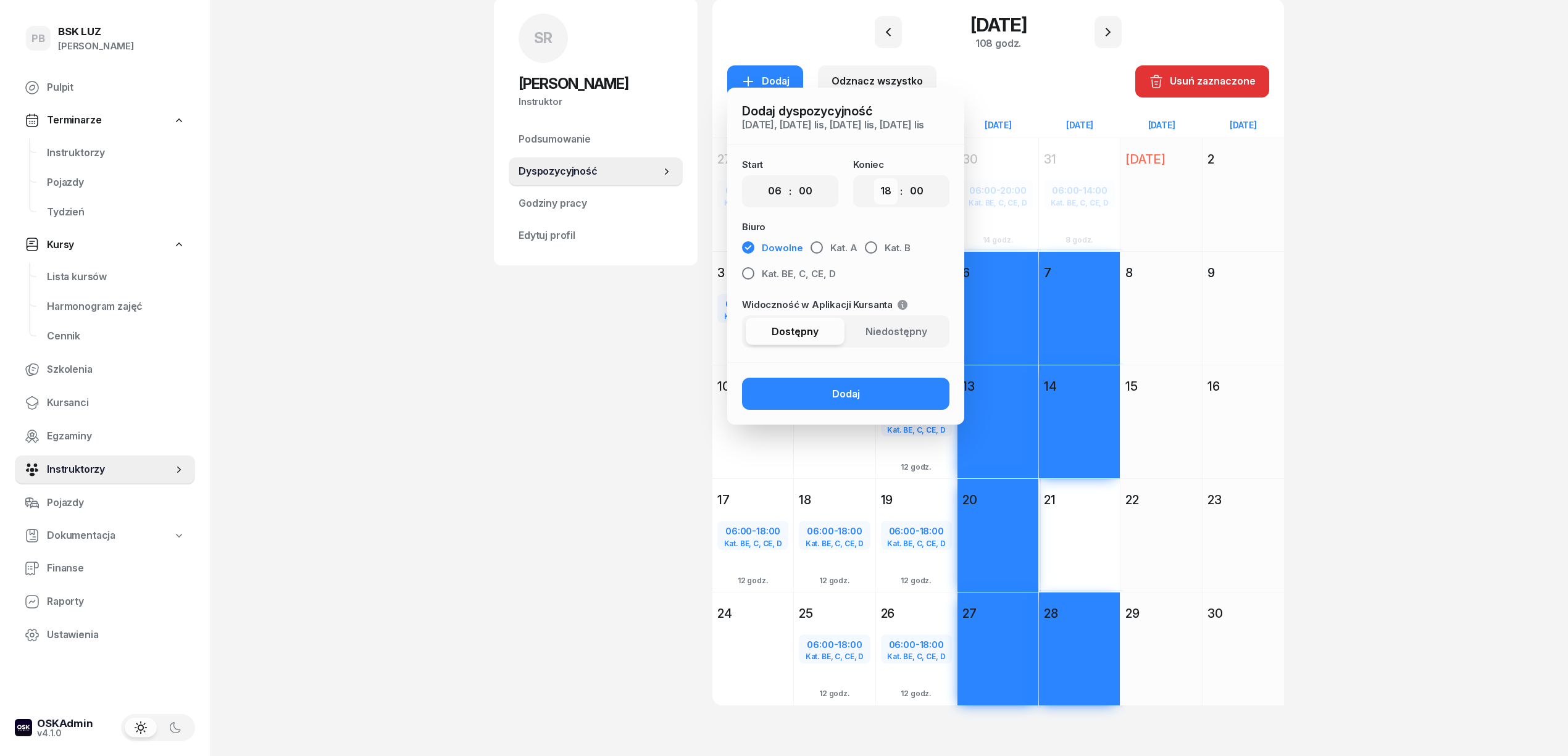
drag, startPoint x: 881, startPoint y: 193, endPoint x: 879, endPoint y: 202, distance: 9.2
click at [881, 193] on select "00 01 02 03 04 05 06 07 08 09 10 11 12 13 14 15 16 17 18 19 20 21 22 23" at bounding box center [886, 191] width 23 height 26
select select "20"
click at [874, 178] on select "00 01 02 03 04 05 06 07 08 09 10 11 12 13 14 15 16 17 18 19 20 21 22 23" at bounding box center [886, 191] width 23 height 26
click at [811, 269] on span "Kat. BE, C, CE, D" at bounding box center [799, 274] width 74 height 16
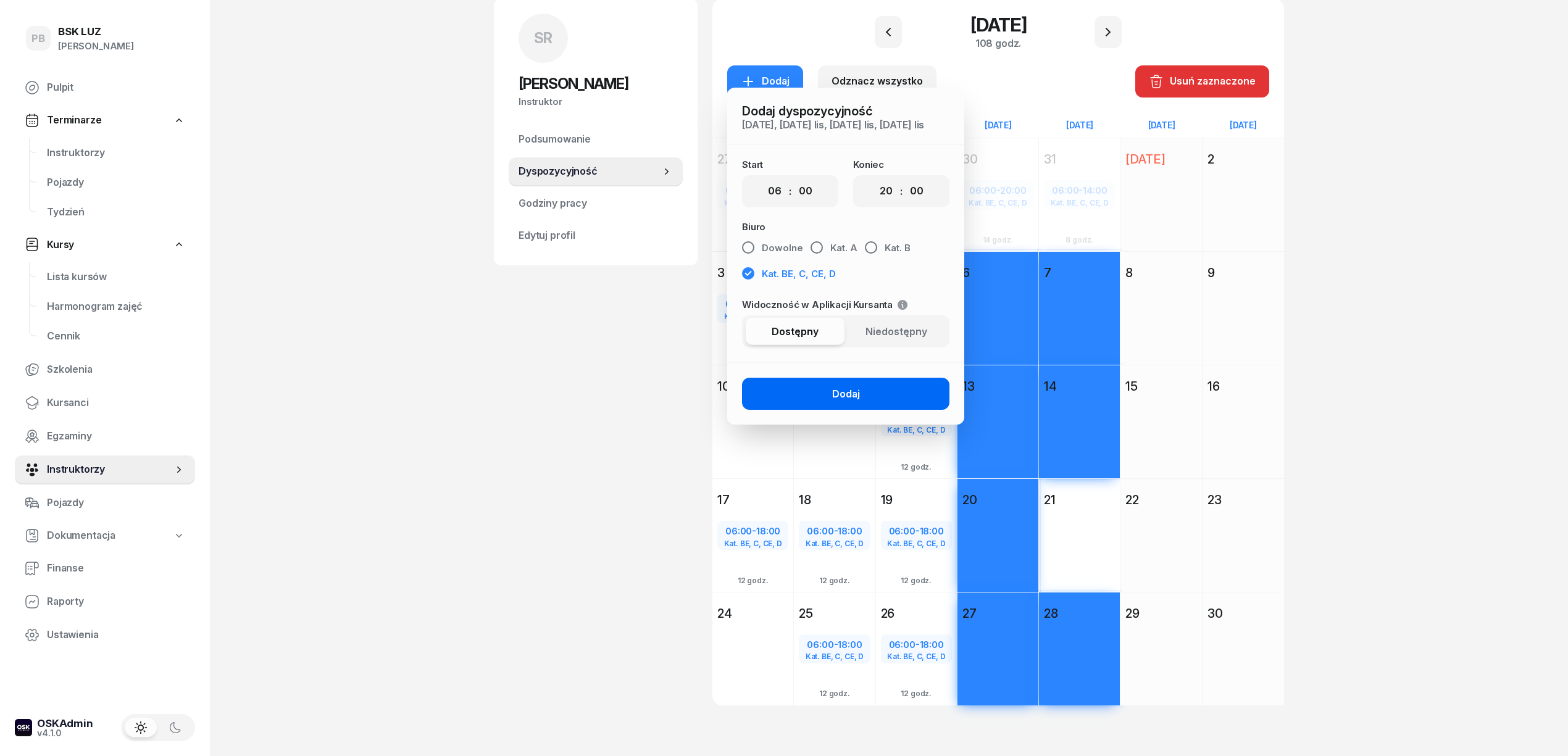
click at [801, 393] on button "Dodaj" at bounding box center [845, 393] width 207 height 32
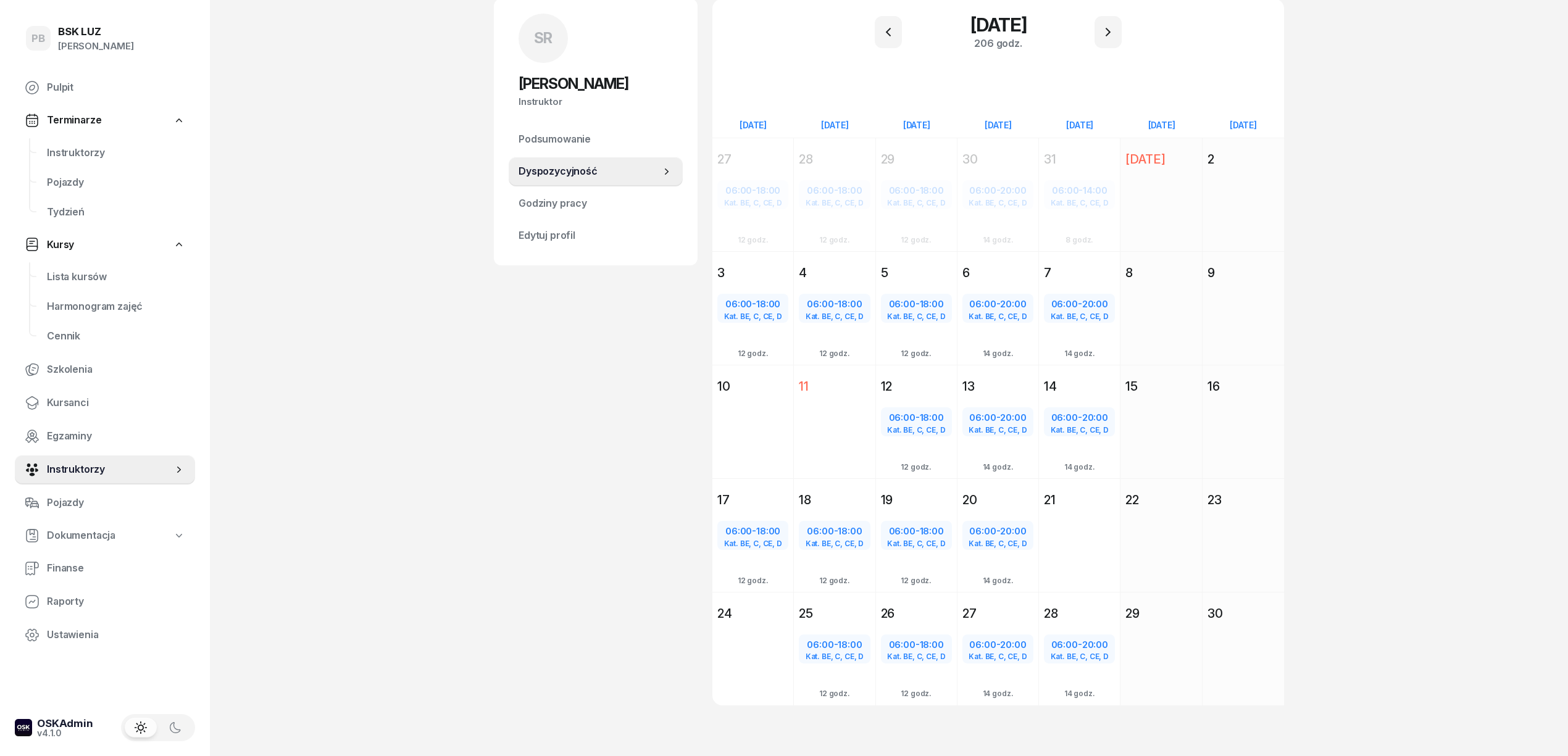
click at [596, 507] on div "SR Sebastian Róg Instruktor SR Sebastian Róg @sebastian Wyślij wiadomość SR Seb…" at bounding box center [596, 366] width 204 height 736
click at [596, 494] on div "SR Sebastian Róg Instruktor SR Sebastian Róg @sebastian Wyślij wiadomość SR Seb…" at bounding box center [596, 366] width 204 height 736
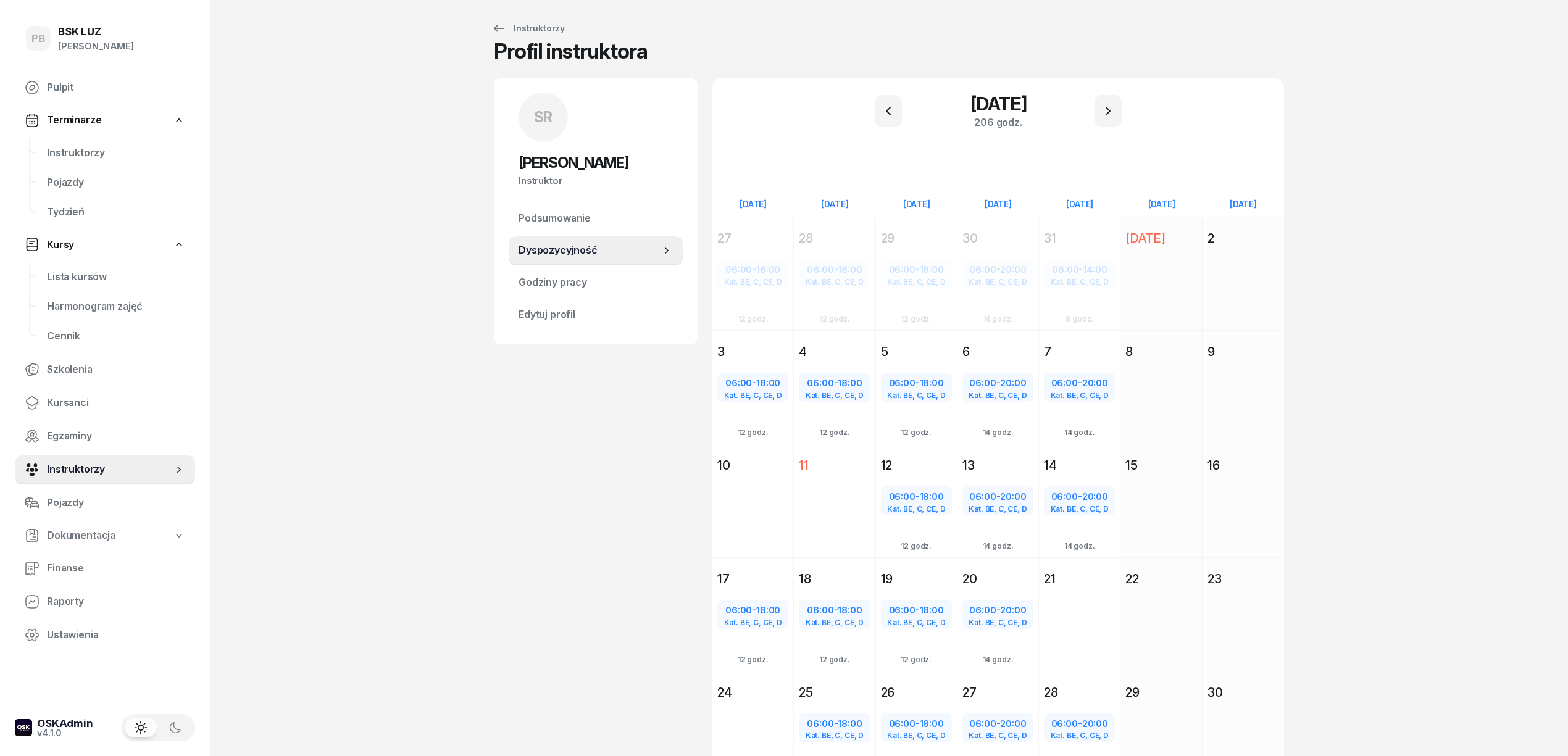
scroll to position [0, 0]
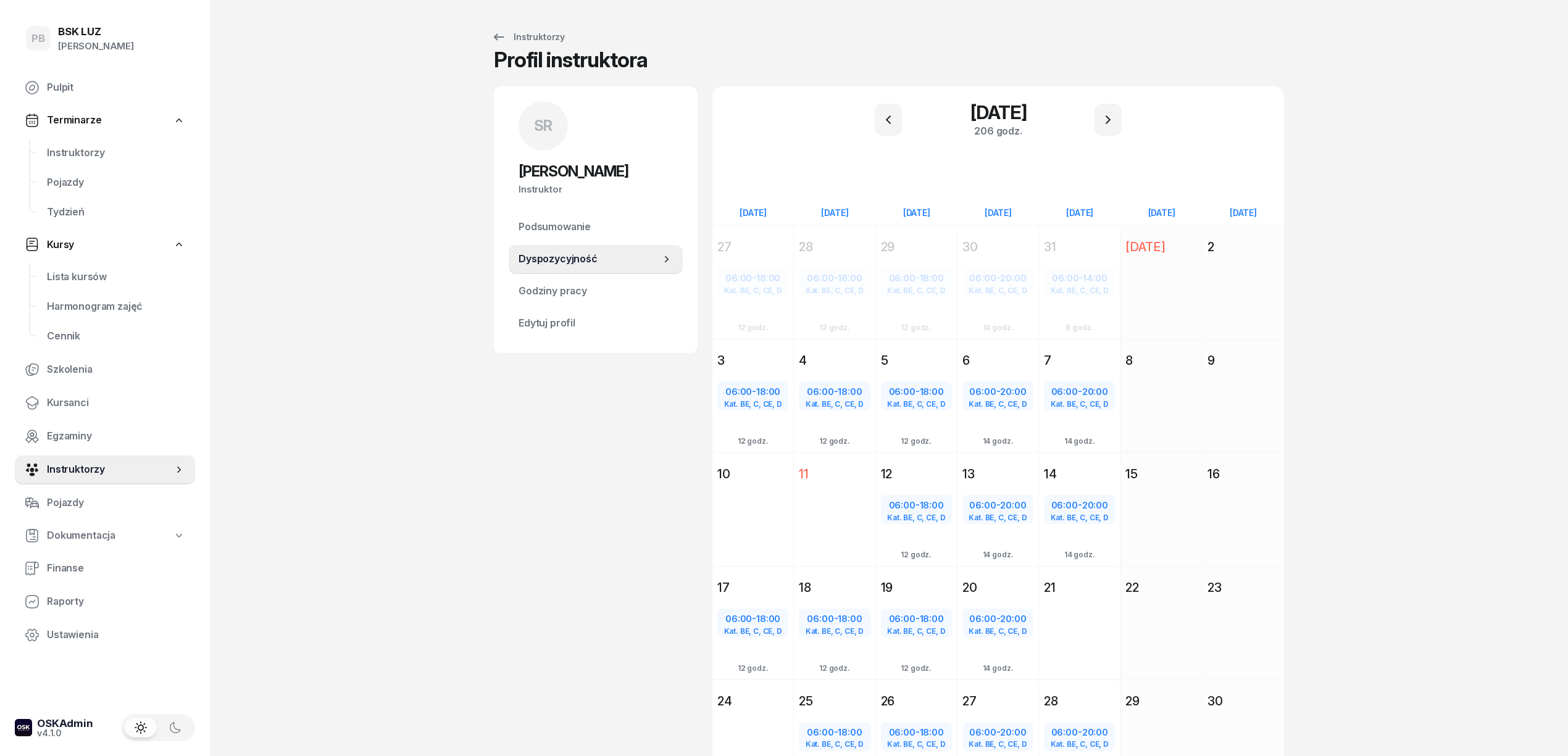
click at [398, 129] on div "PB BSK LUZ Patrycja Bogdanowicz Pulpit Terminarze Instruktorzy Pojazdy Tydzień …" at bounding box center [784, 423] width 1568 height 847
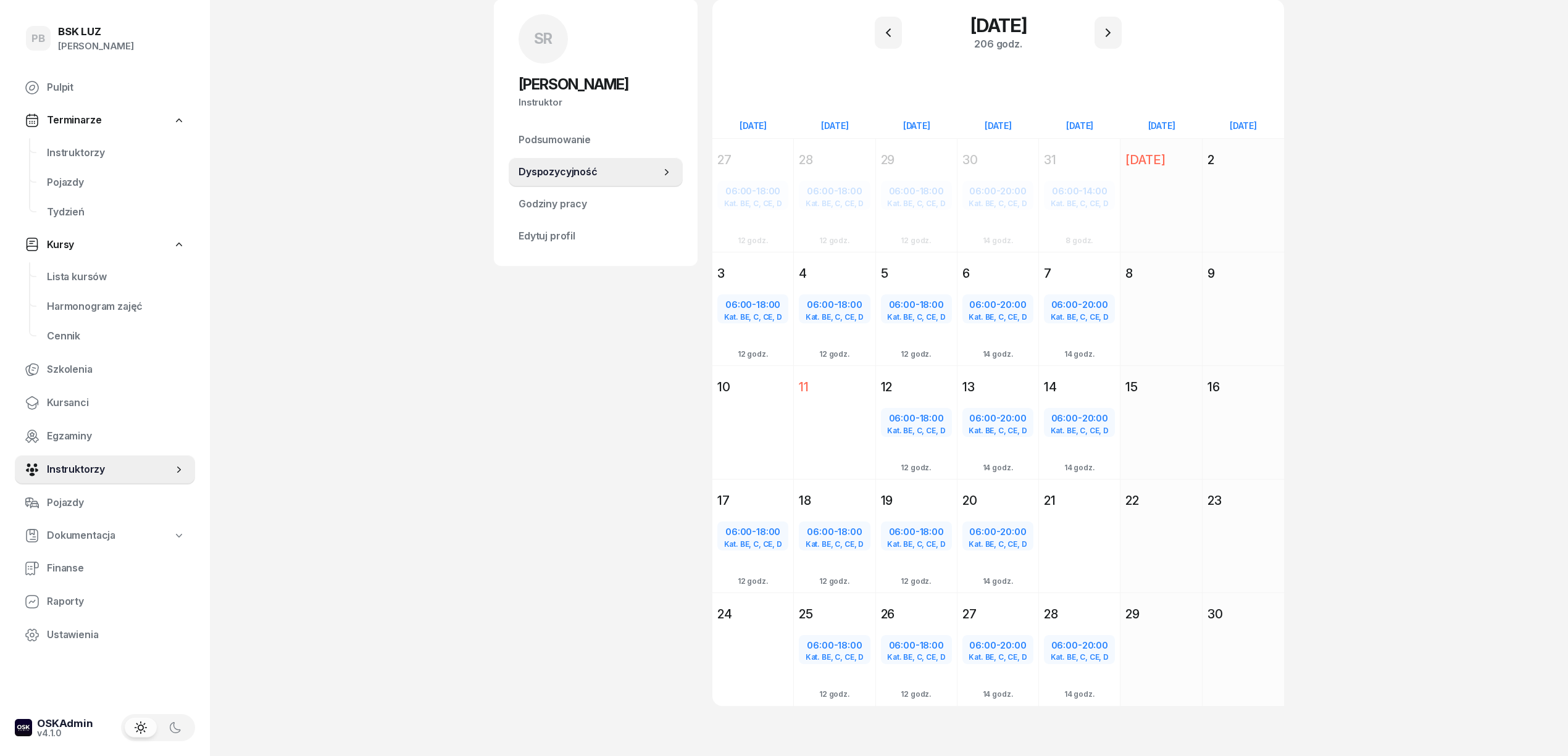
scroll to position [88, 0]
click at [88, 149] on span "Instruktorzy" at bounding box center [116, 153] width 138 height 16
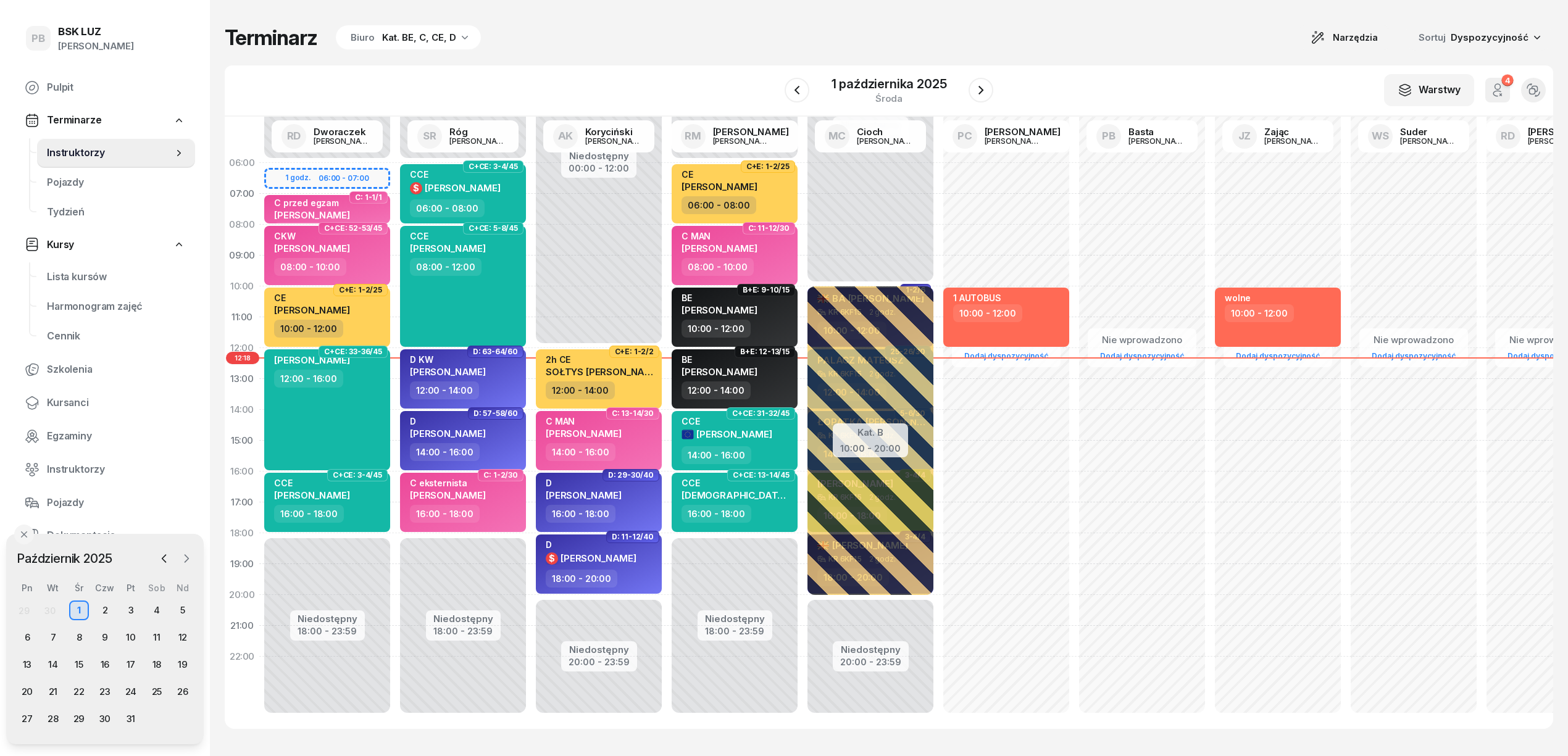
click at [185, 558] on icon "button" at bounding box center [186, 558] width 12 height 12
click at [158, 558] on icon "button" at bounding box center [164, 558] width 12 height 12
click at [129, 707] on div "31" at bounding box center [130, 718] width 20 height 20
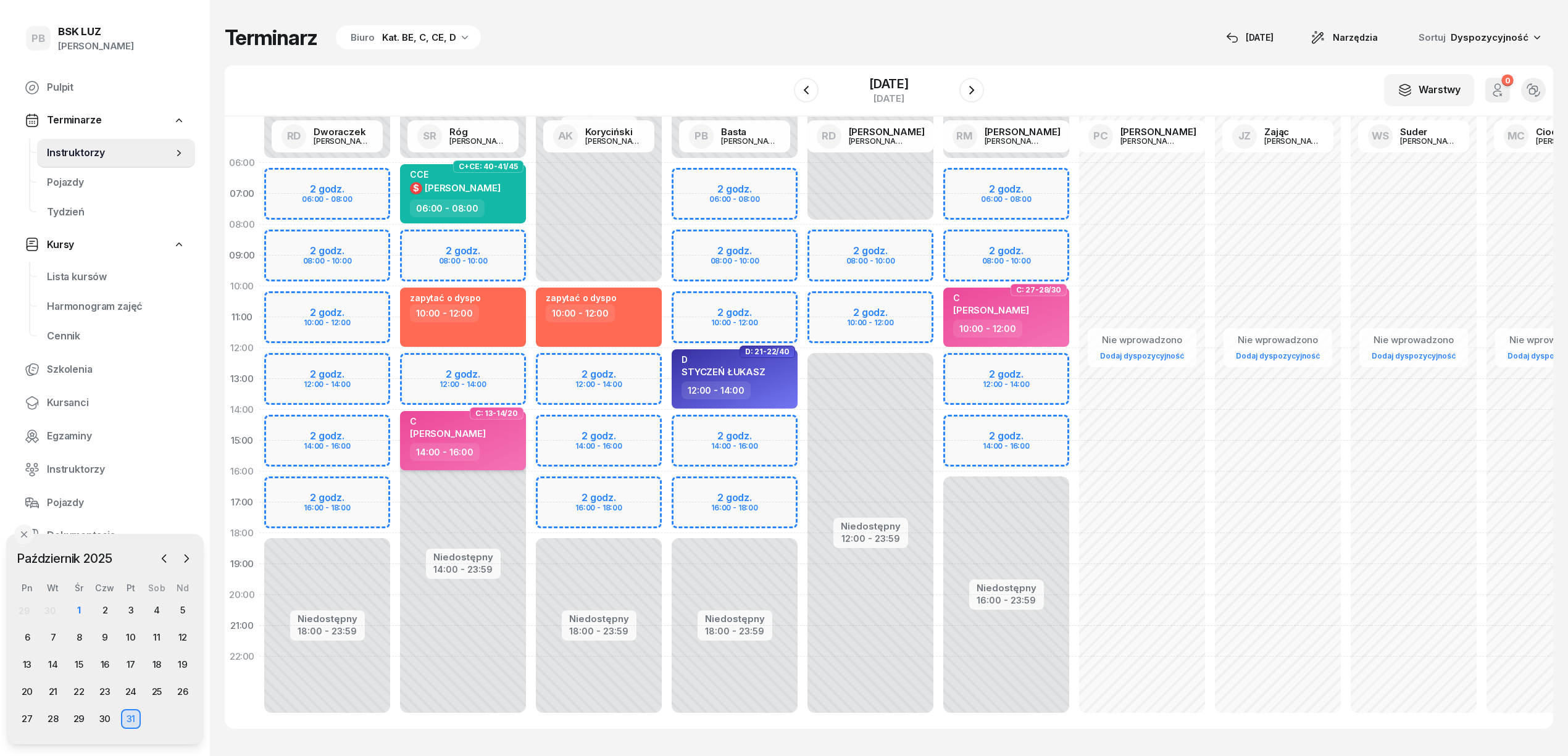
click at [514, 438] on div "C PAJDAK ANNA" at bounding box center [464, 429] width 108 height 27
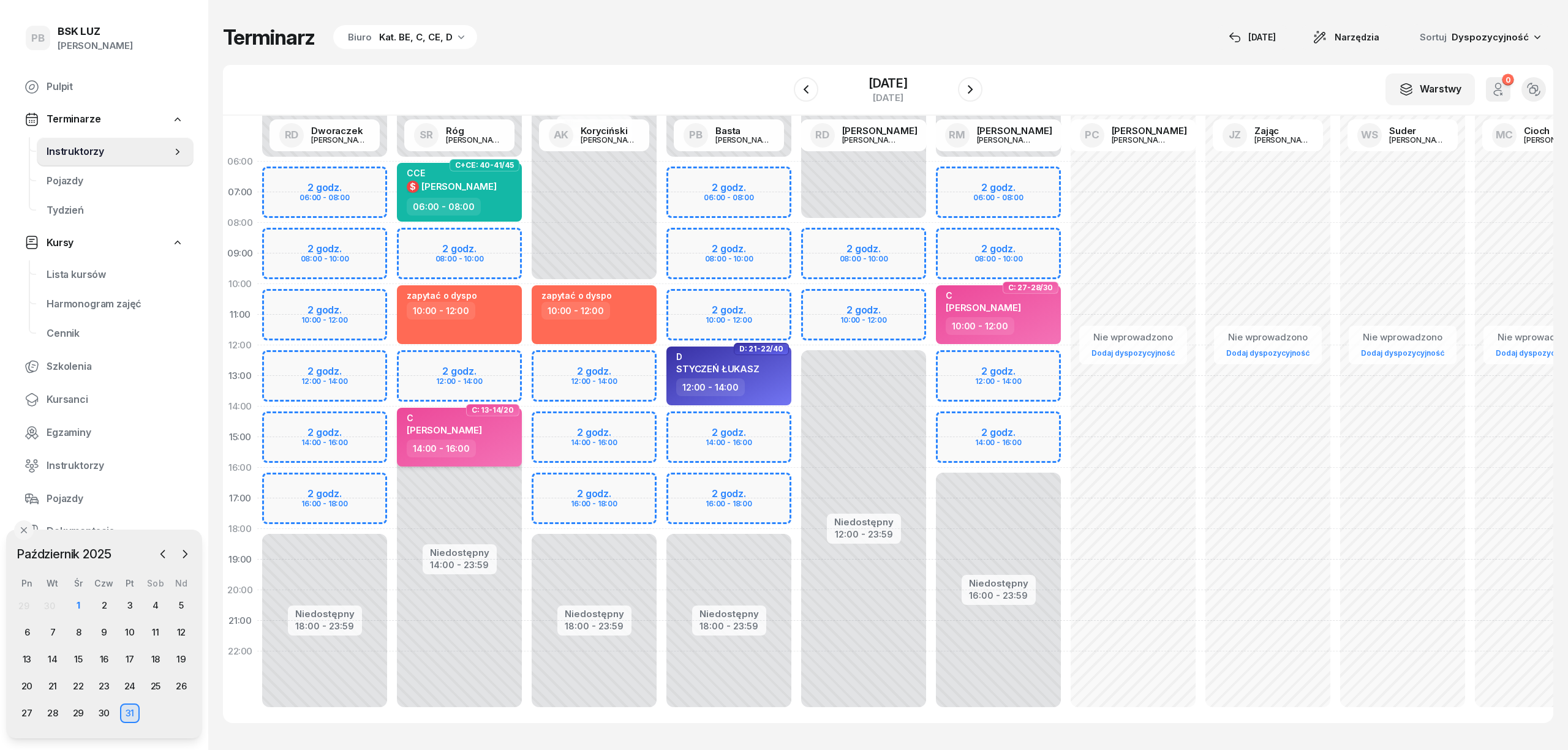
select select "14"
select select "16"
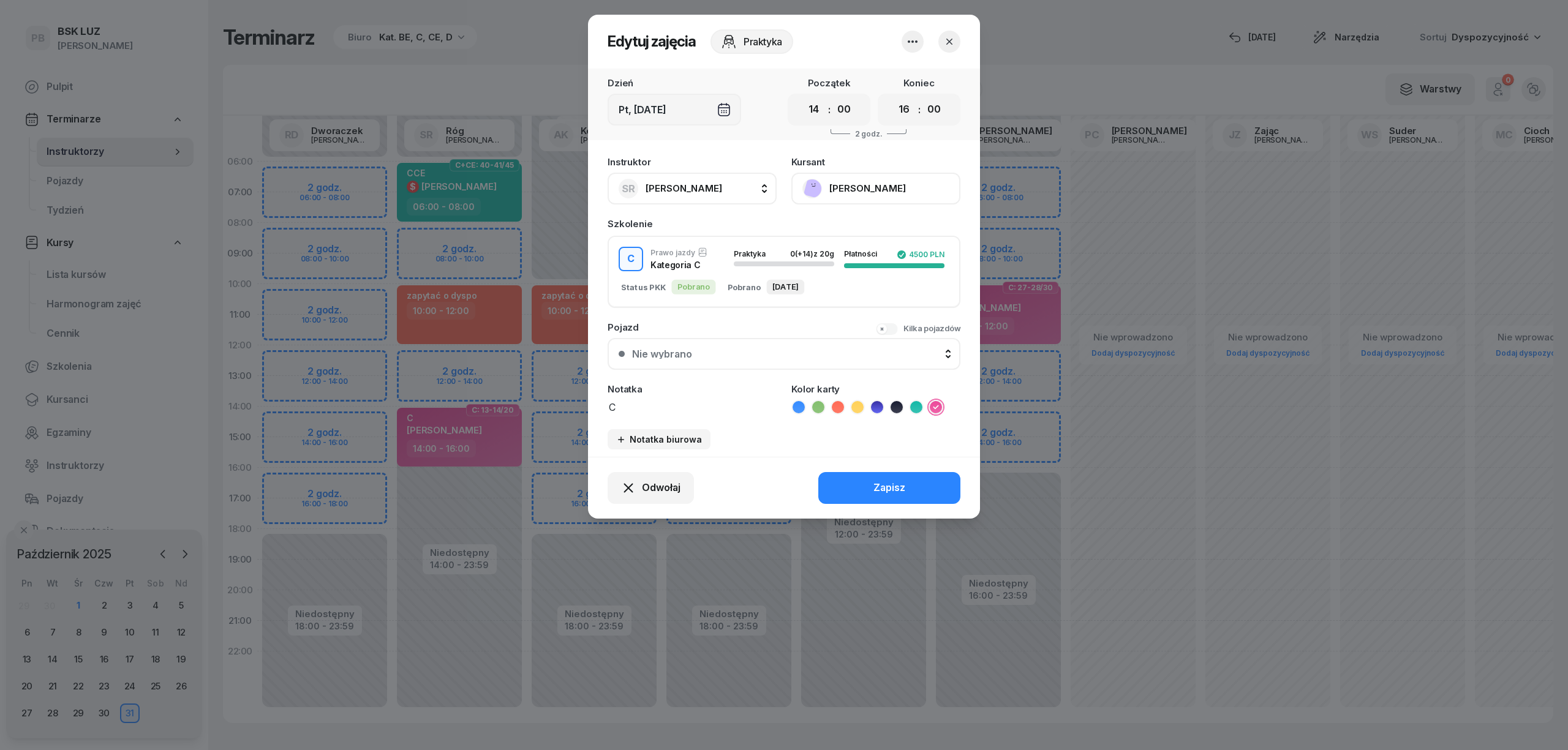
click at [714, 184] on button "SR Róg Sebastian" at bounding box center [692, 188] width 169 height 32
type input "ast"
click at [735, 270] on div "PB [PERSON_NAME]" at bounding box center [698, 270] width 146 height 19
click at [867, 486] on button "Zapisz" at bounding box center [889, 488] width 142 height 32
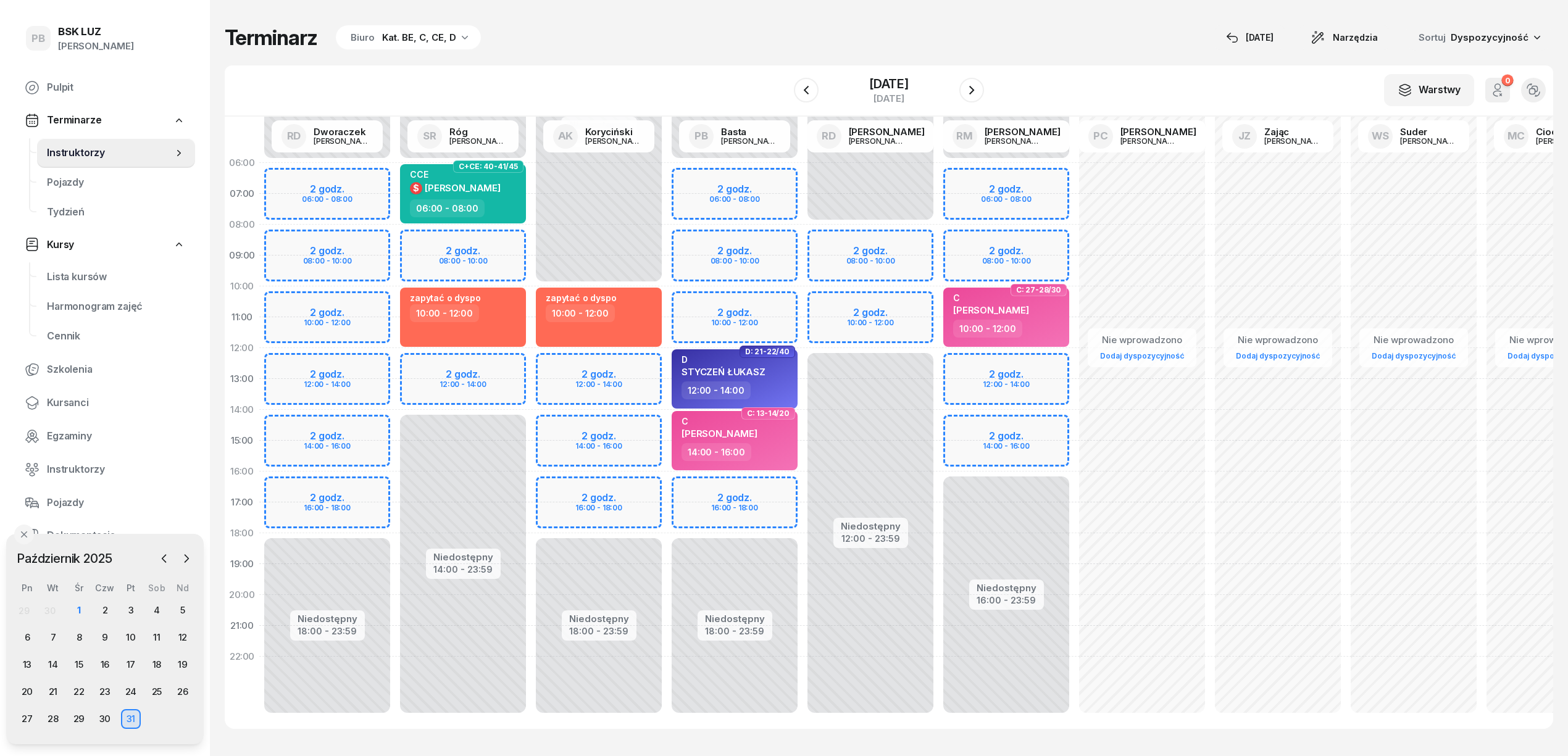
click at [731, 28] on div "Terminarz Biuro Kat. BE, C, CE, D [DATE] Narzędzia Sortuj Dyspozycyjność" at bounding box center [889, 38] width 1328 height 26
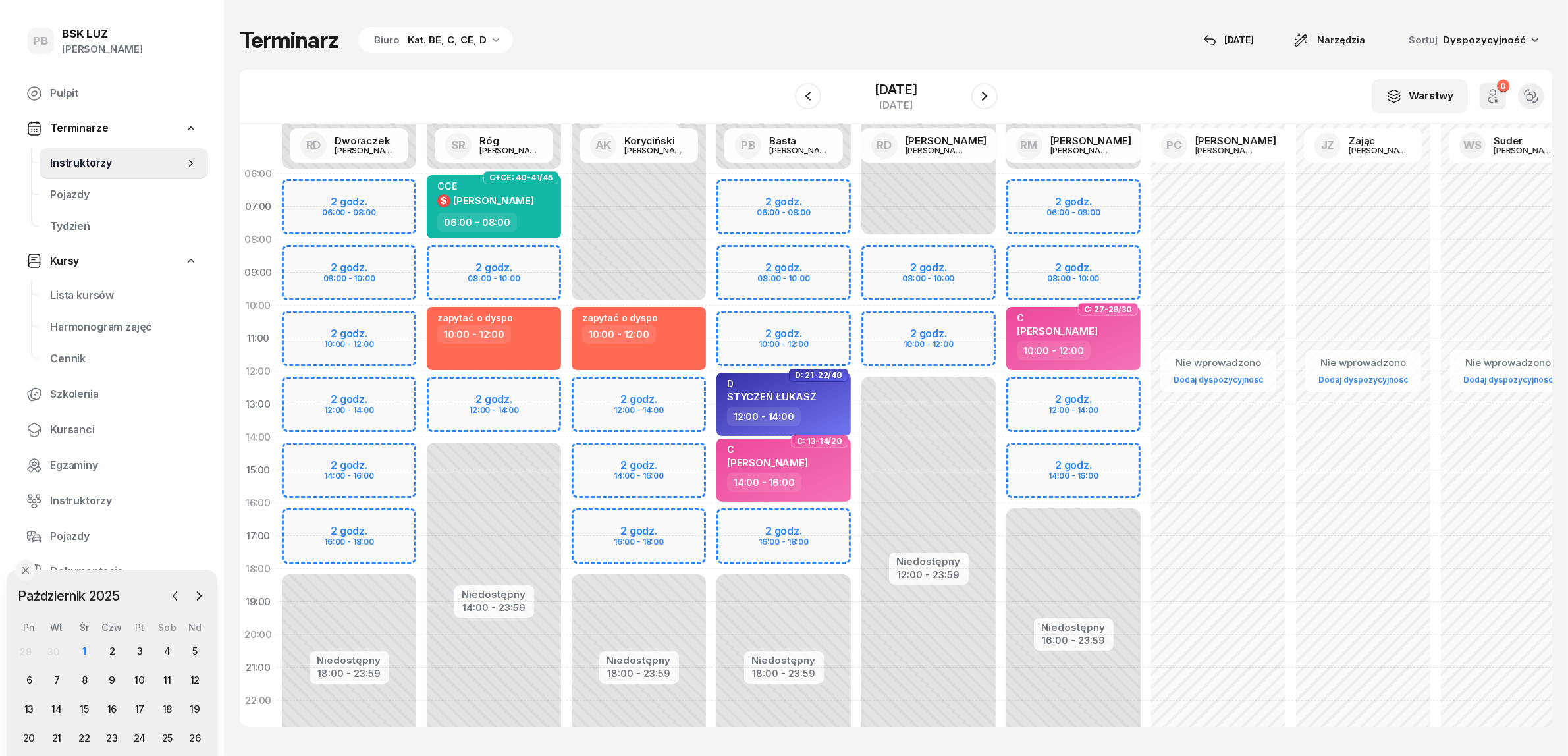
click at [744, 57] on div "Terminarz Biuro Kat. BE, C, CE, D 1 paź Narzędzia Sortuj Dyspozycyjność W Wybie…" at bounding box center [895, 376] width 1312 height 754
click at [82, 647] on div "1" at bounding box center [84, 651] width 21 height 21
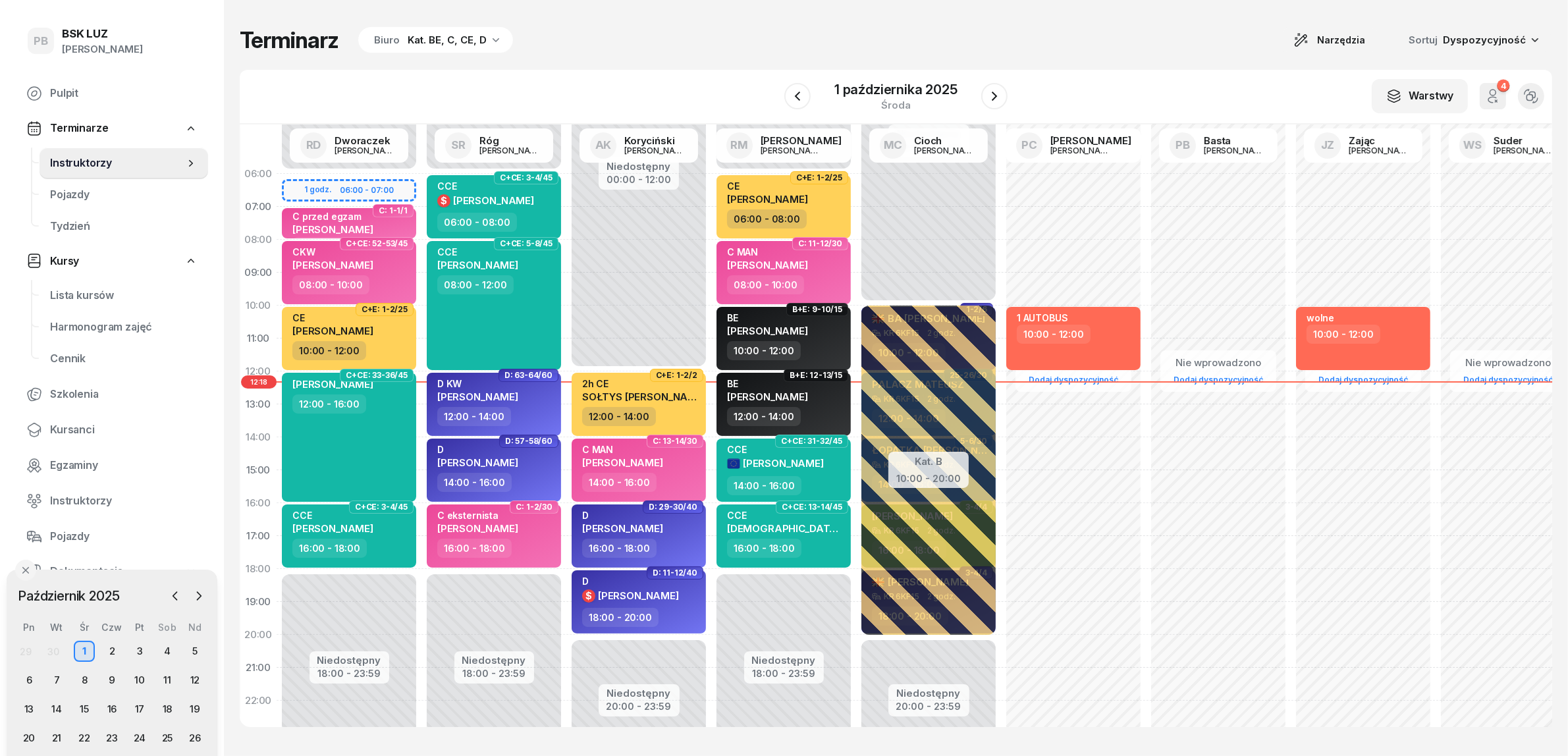
click at [672, 38] on div "Terminarz Biuro Kat. BE, C, CE, D Narzędzia Sortuj Dyspozycyjność" at bounding box center [895, 40] width 1312 height 28
drag, startPoint x: 140, startPoint y: 581, endPoint x: 146, endPoint y: 564, distance: 18.0
click at [146, 564] on div "[DATE] [DATE] lut mar kwi maj cze lip sie wrz paź lis gru Pn Wt Śr Czw Pt Sob N…" at bounding box center [117, 664] width 211 height 224
click at [681, 35] on div "Terminarz Biuro Kat. BE, C, CE, D Narzędzia Sortuj Dyspozycyjność" at bounding box center [895, 40] width 1312 height 28
click at [449, 43] on div "Kat. BE, C, CE, D" at bounding box center [447, 40] width 79 height 16
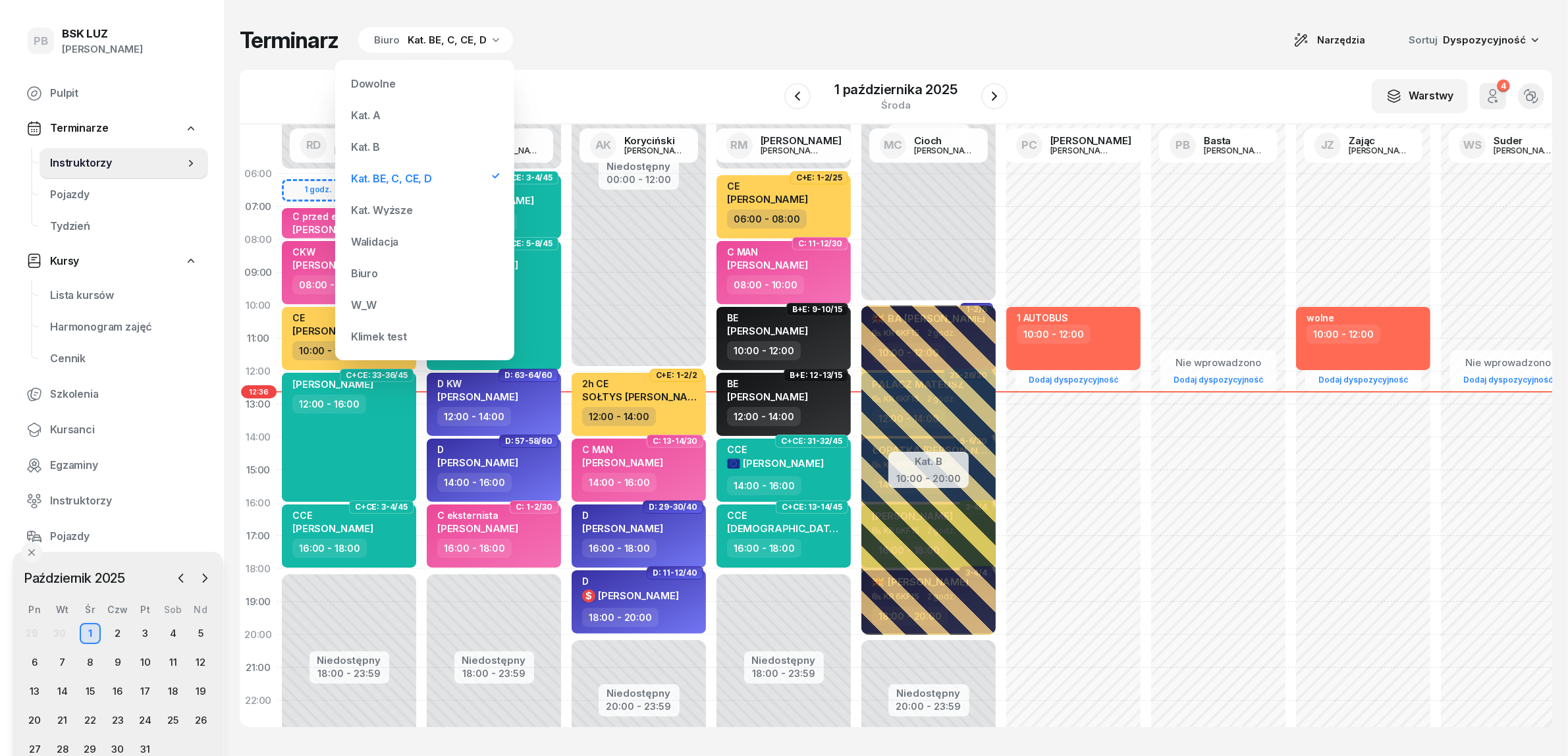
click at [374, 144] on div "Kat. B" at bounding box center [365, 147] width 29 height 11
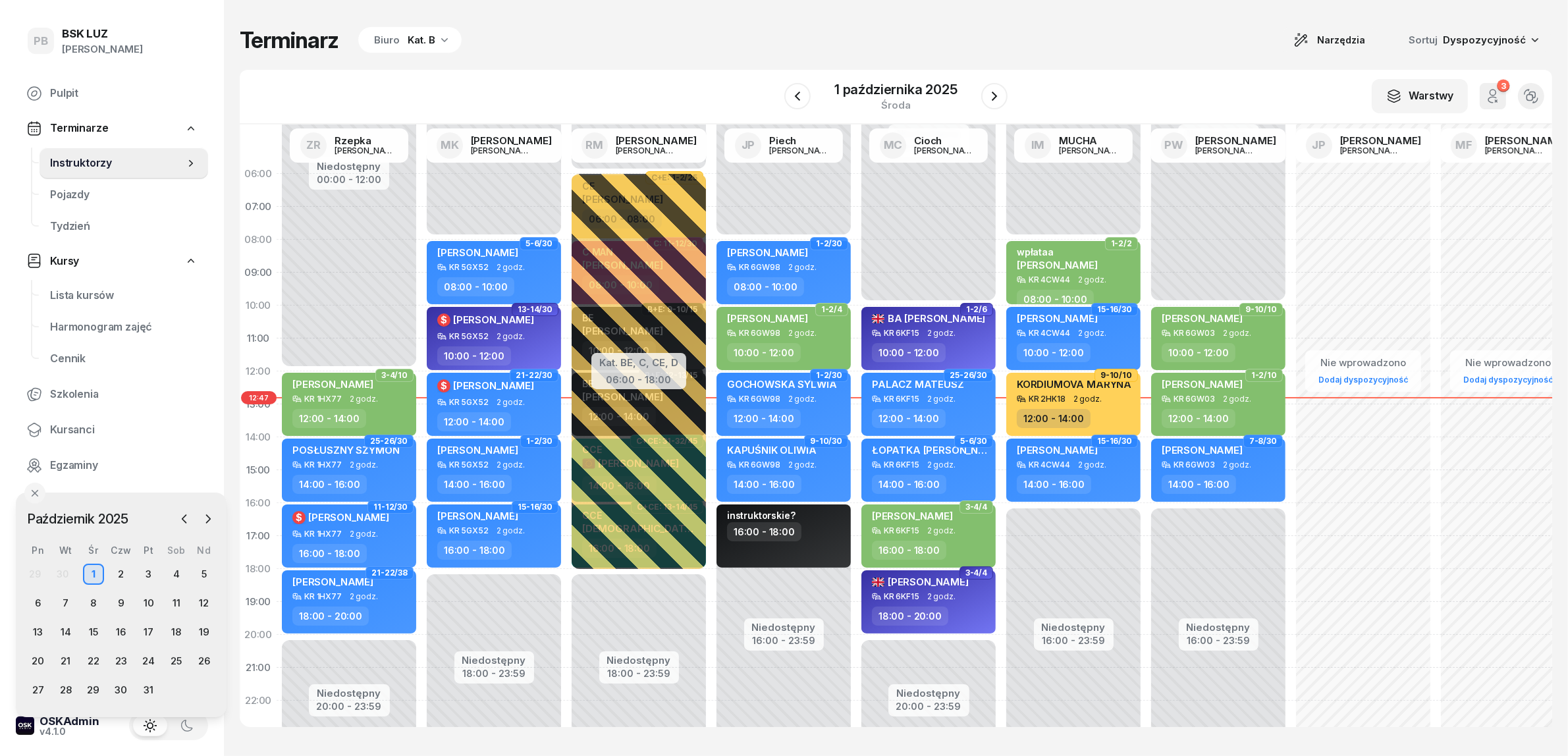
drag, startPoint x: 129, startPoint y: 558, endPoint x: 133, endPoint y: 498, distance: 60.1
click at [133, 498] on div "[DATE] [DATE] lut mar kwi maj cze lip sie wrz paź lis gru Pn Wt Śr Czw Pt Sob N…" at bounding box center [121, 605] width 211 height 224
click at [180, 522] on icon "button" at bounding box center [184, 518] width 13 height 13
click at [209, 515] on icon "button" at bounding box center [208, 518] width 13 height 13
click at [151, 687] on div "31" at bounding box center [148, 690] width 21 height 21
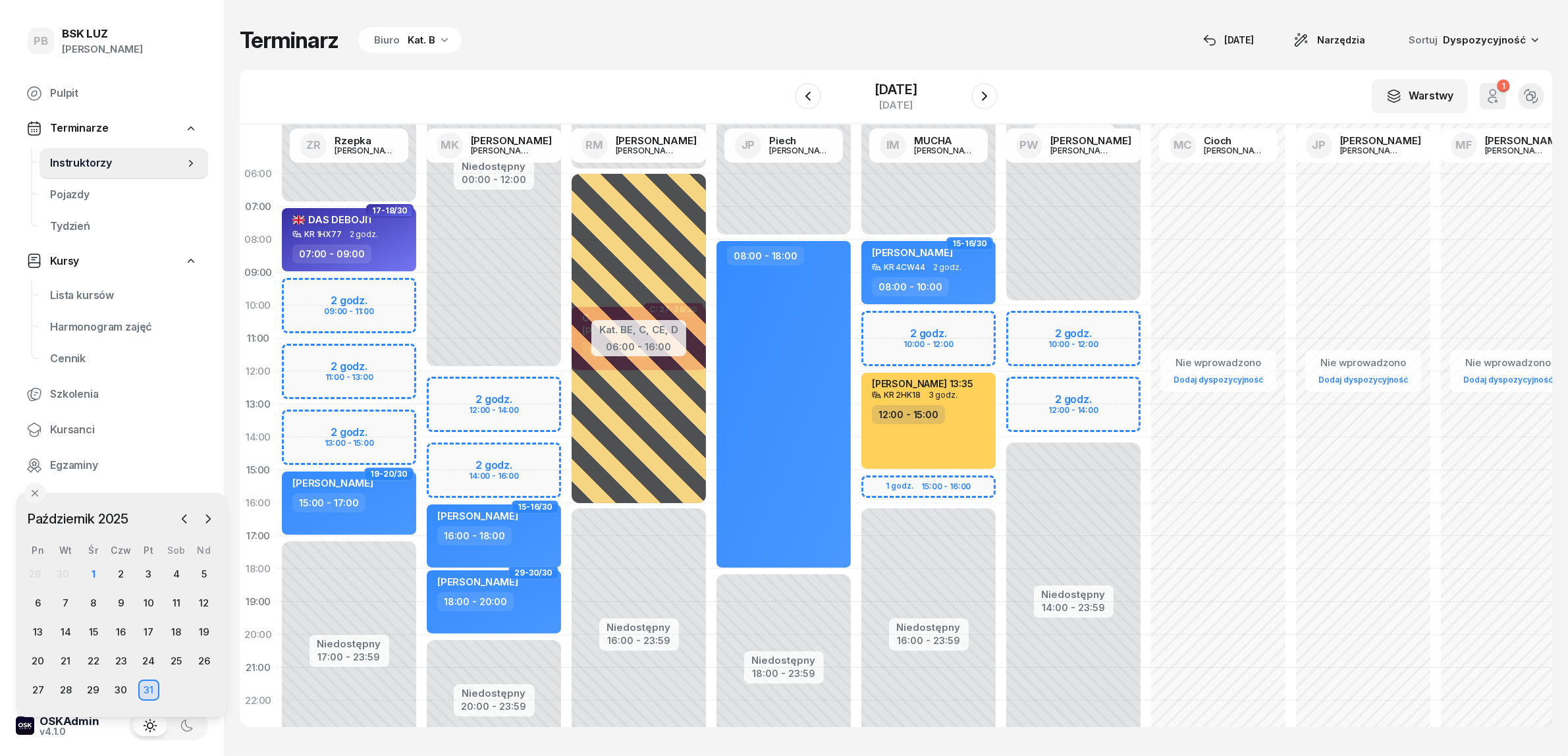
click at [403, 35] on div "Biuro Kat. B" at bounding box center [410, 40] width 103 height 26
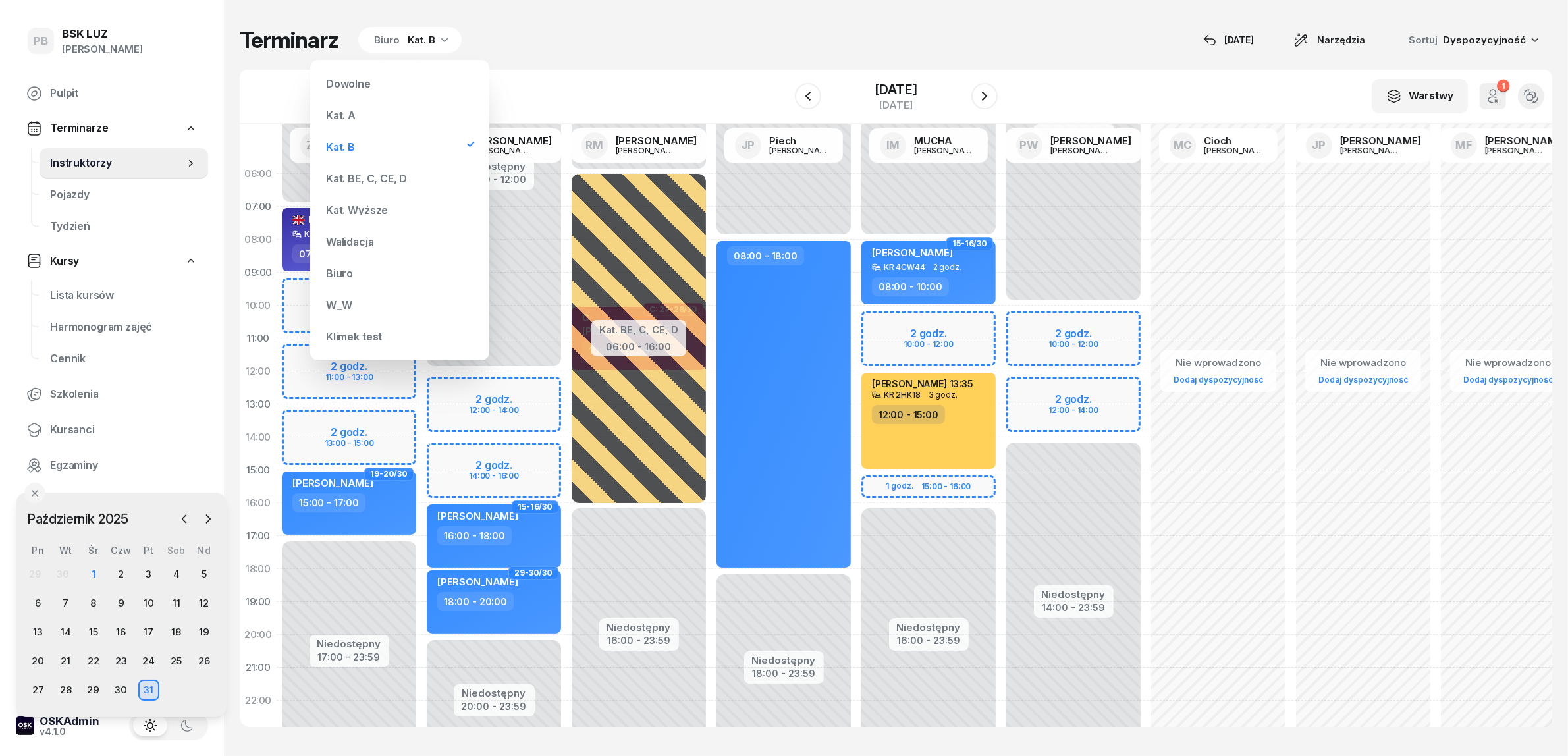
click at [362, 180] on div "Kat. BE, C, CE, D" at bounding box center [366, 179] width 81 height 11
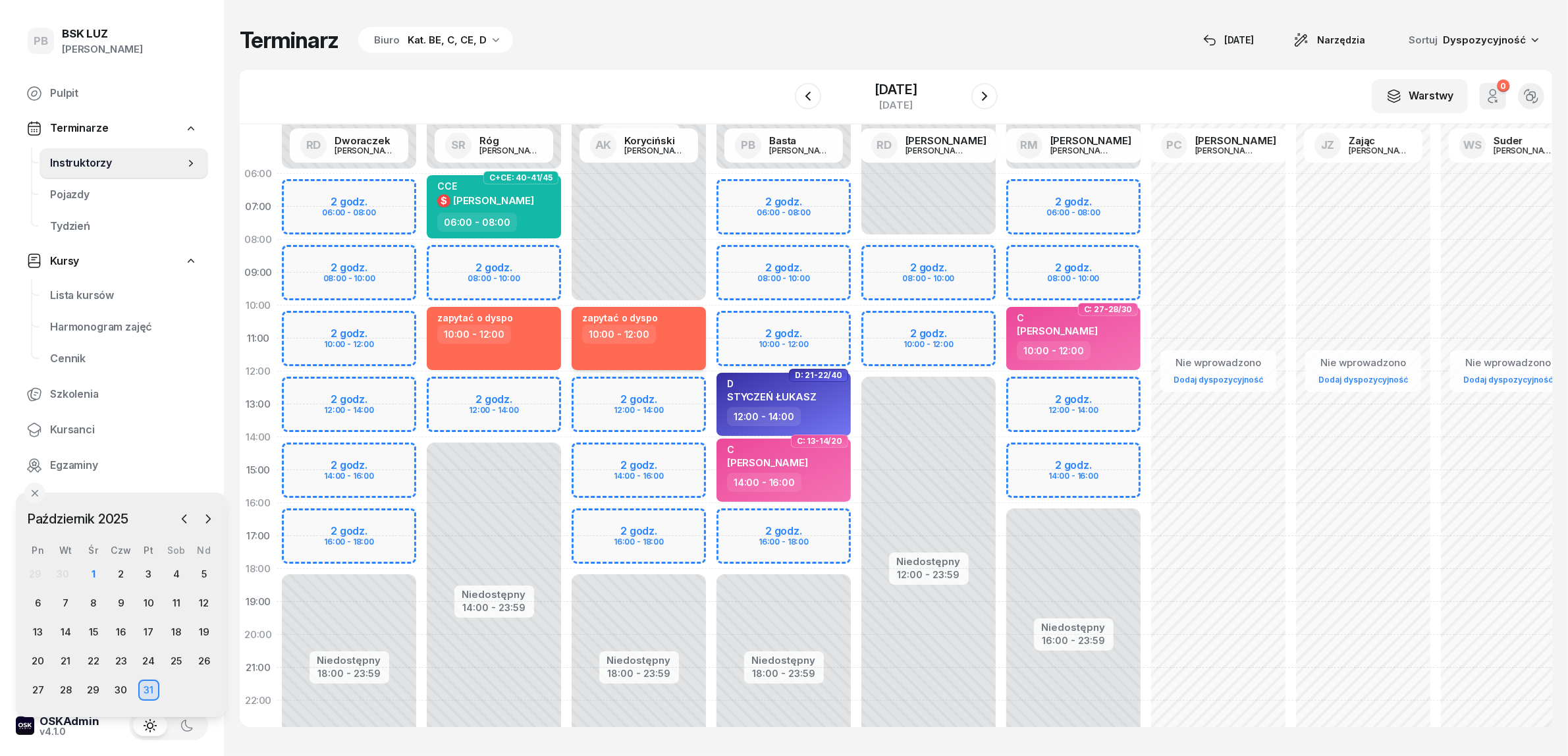
click at [659, 351] on div "zapytać o dyspo 10:00 - 12:00" at bounding box center [639, 338] width 134 height 63
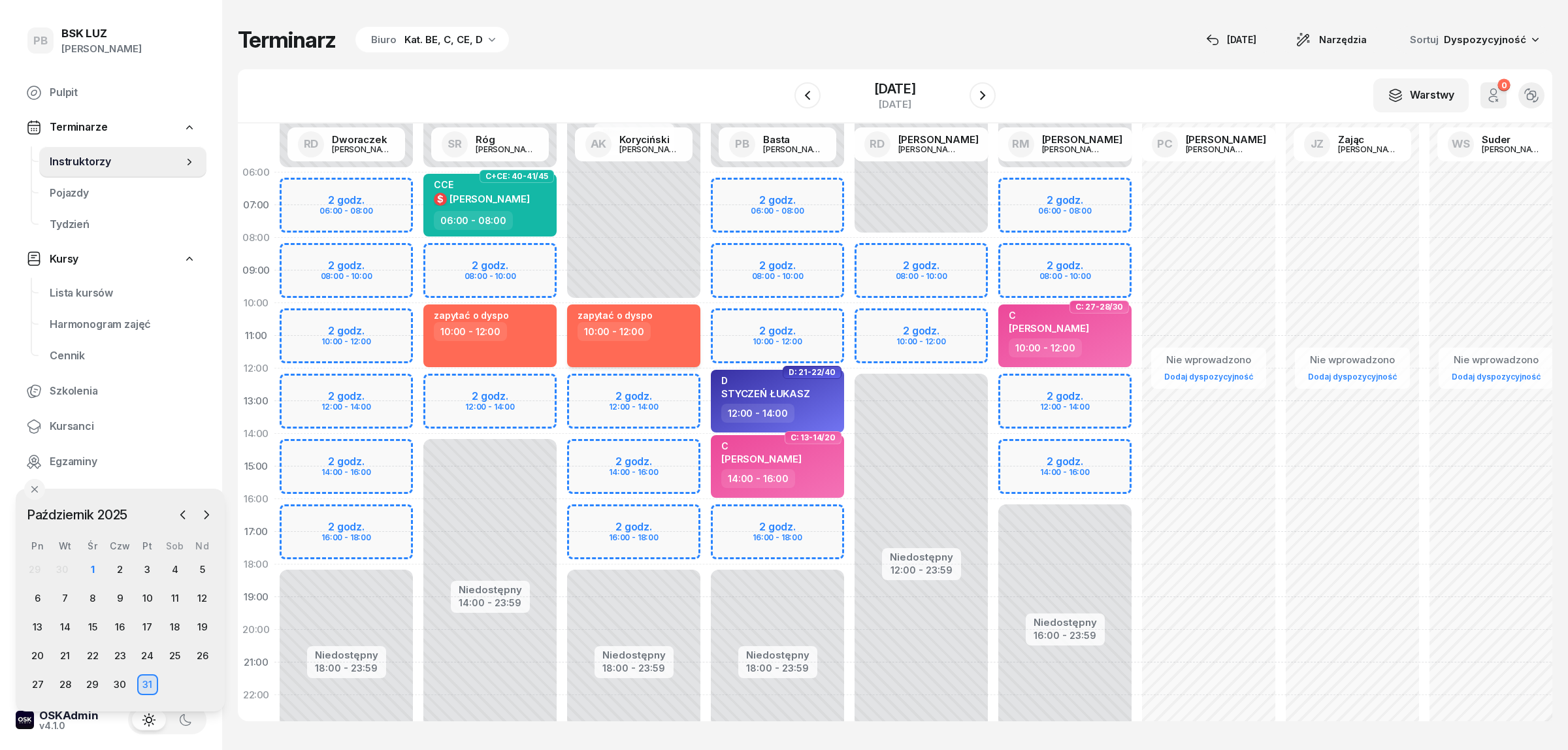
select select "10"
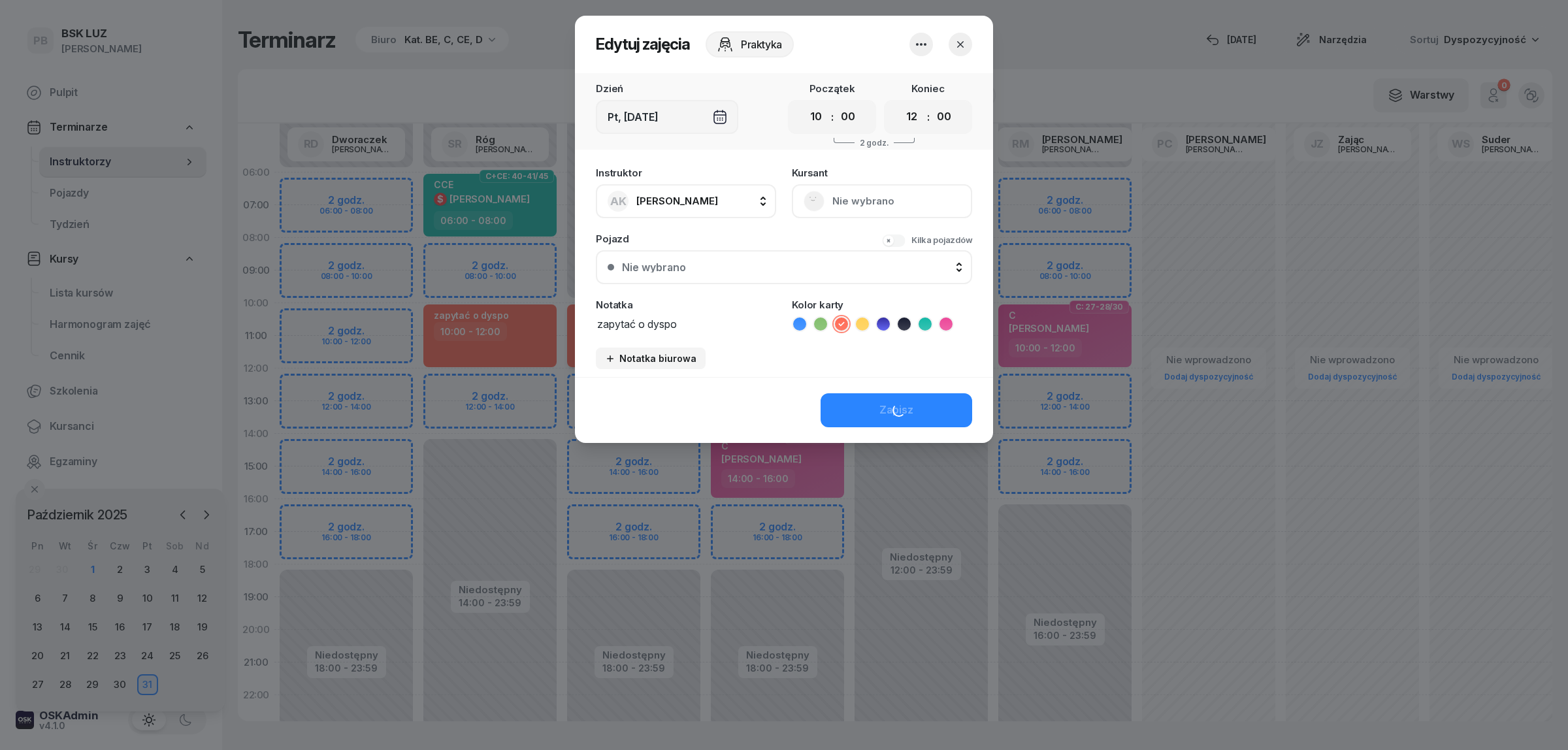
scroll to position [2, 0]
click at [919, 116] on select "00 01 02 03 04 05 06 07 08 09 10 11 12 13 14 15 16 17 18 19 20 21 22 23" at bounding box center [912, 117] width 25 height 28
select select "18"
click at [900, 103] on select "00 01 02 03 04 05 06 07 08 09 10 11 12 13 14 15 16 17 18 19 20 21 22 23" at bounding box center [912, 117] width 25 height 28
click at [943, 407] on button "Zapisz" at bounding box center [896, 410] width 152 height 34
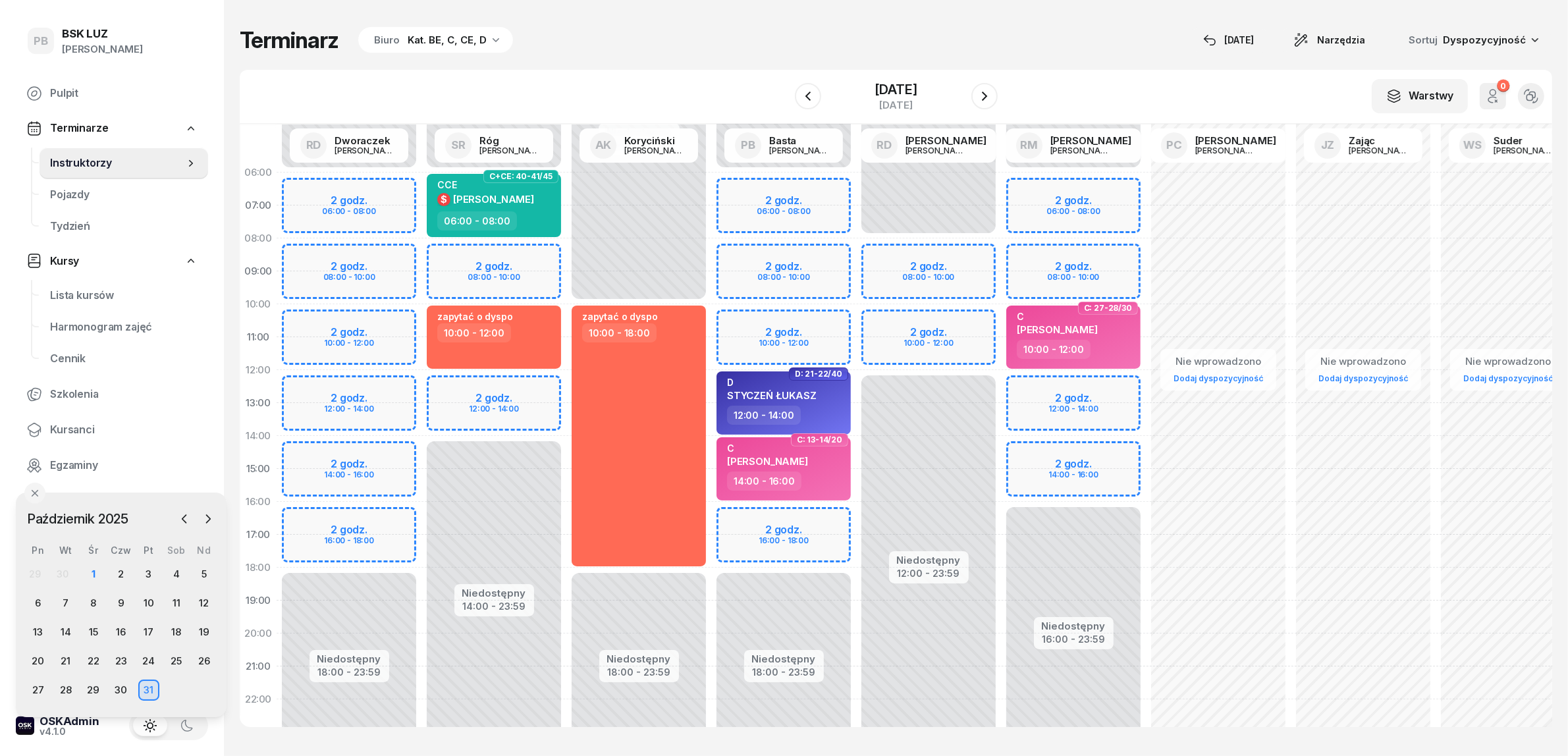
click at [650, 57] on div "Terminarz Biuro Kat. BE, C, CE, D 1 paź Narzędzia Sortuj Dyspozycyjność W Wybie…" at bounding box center [895, 376] width 1312 height 754
click at [718, 16] on div "Terminarz Biuro Kat. BE, C, CE, D 1 paź Narzędzia Sortuj Dyspozycyjność W Wybie…" at bounding box center [895, 376] width 1312 height 754
click at [67, 598] on div "7" at bounding box center [65, 603] width 21 height 21
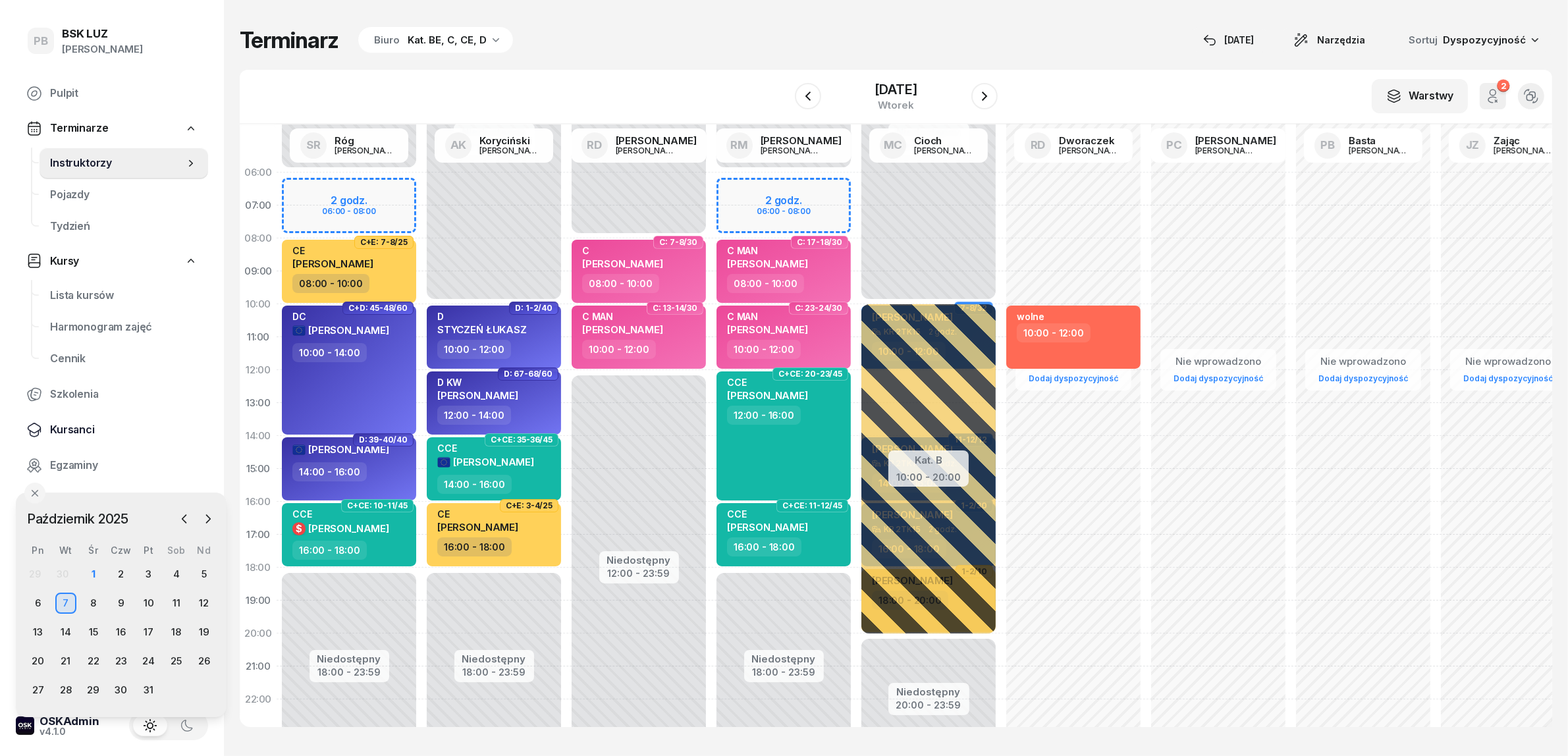
click at [71, 430] on span "Kursanci" at bounding box center [123, 430] width 147 height 17
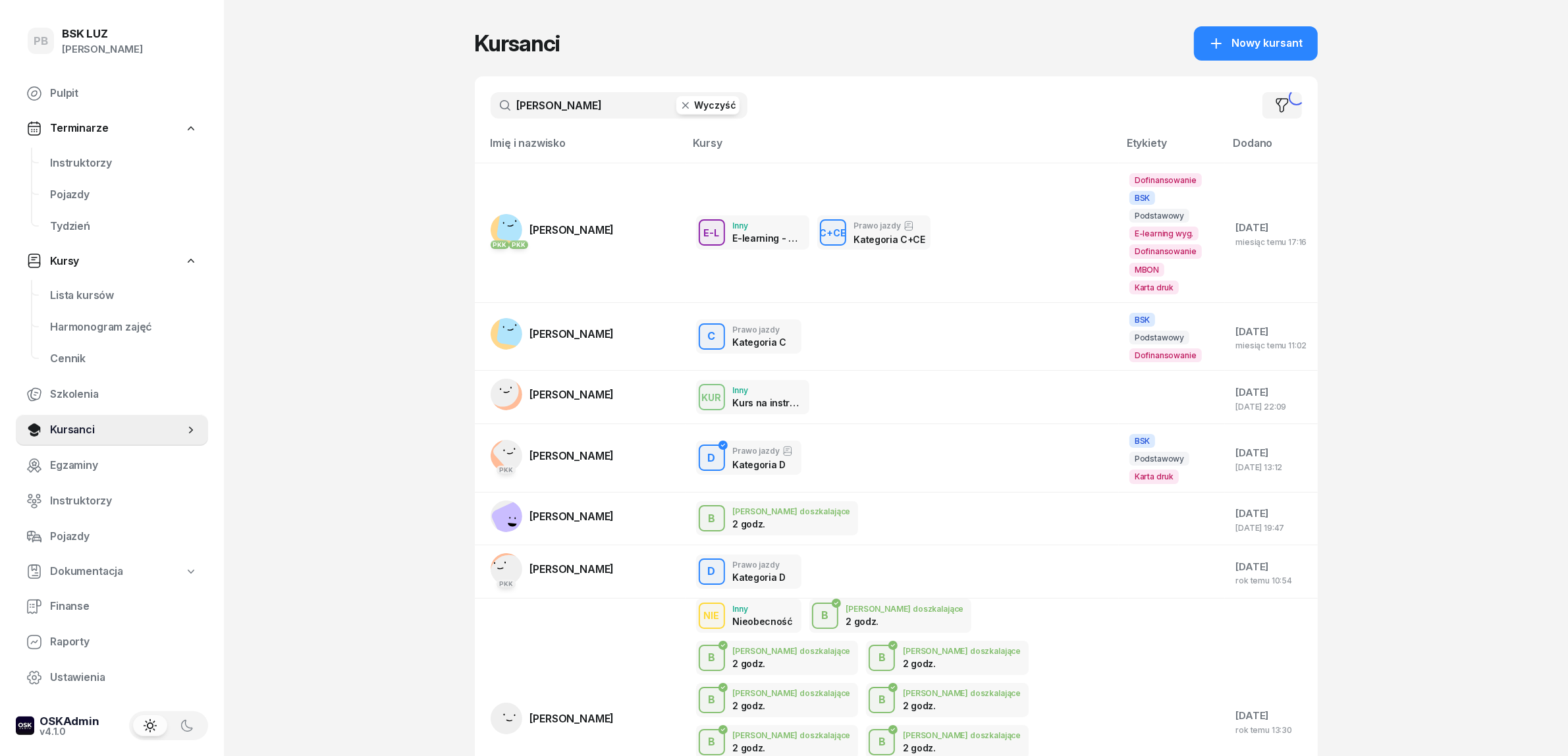
click at [708, 102] on button "Wyczyść" at bounding box center [708, 106] width 63 height 19
click at [598, 109] on input "text" at bounding box center [618, 106] width 257 height 26
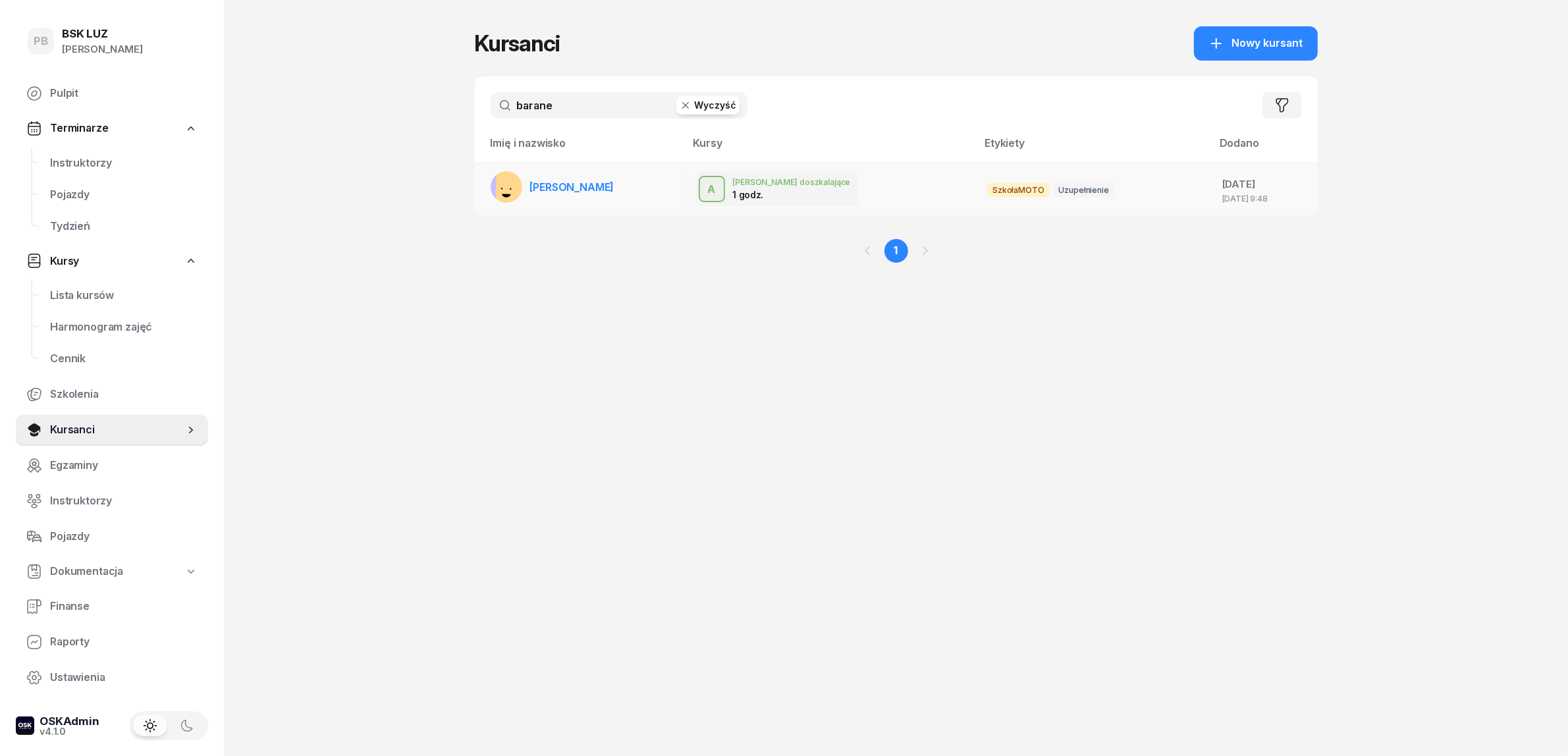
type input "barane"
click at [587, 189] on span "[PERSON_NAME]" at bounding box center [572, 187] width 85 height 13
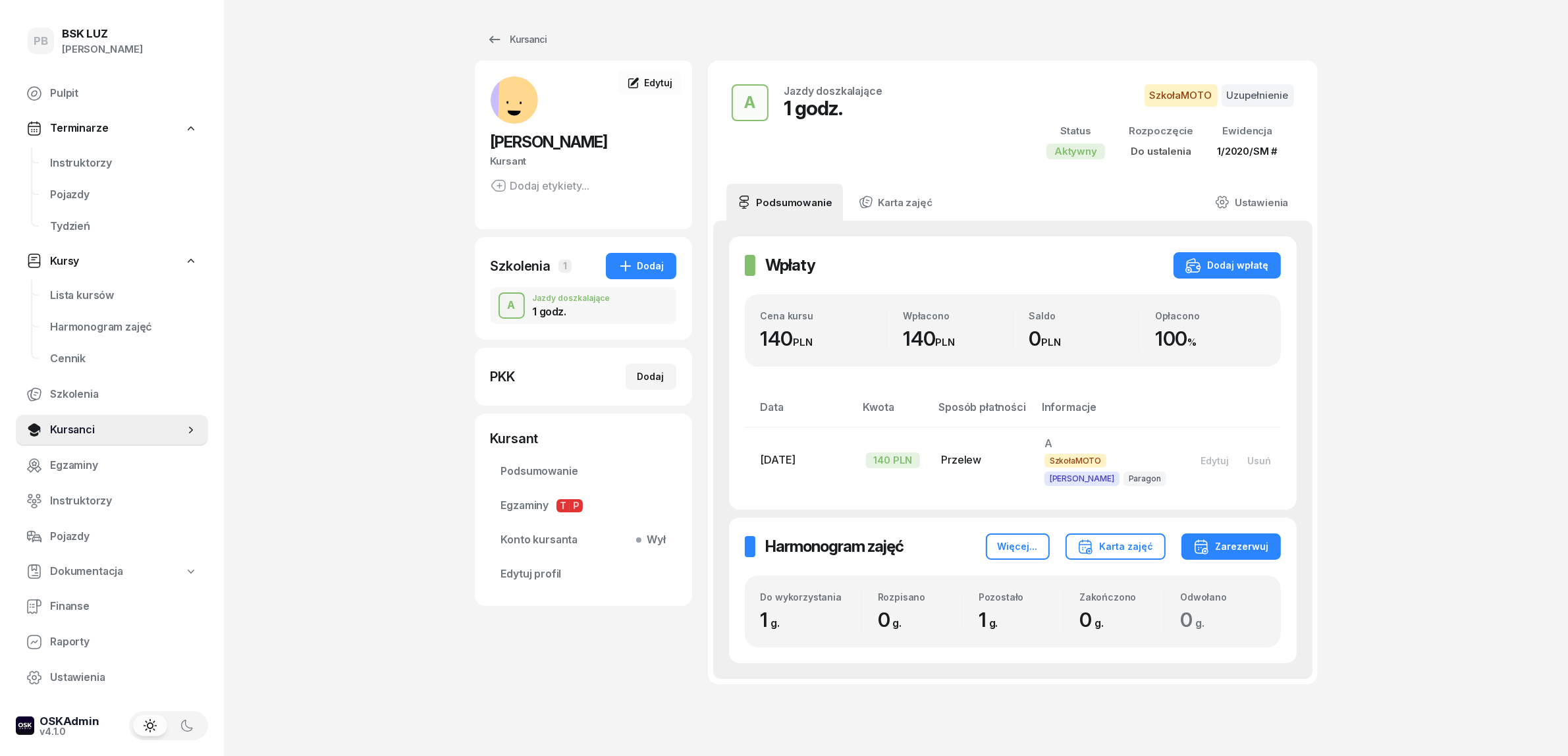
click at [395, 333] on div "PB BSK LUZ Patrycja Bogdanowicz Pulpit Terminarze Instruktorzy Pojazdy Tydzień …" at bounding box center [784, 407] width 1568 height 813
click at [659, 265] on div "Dodaj" at bounding box center [641, 266] width 47 height 16
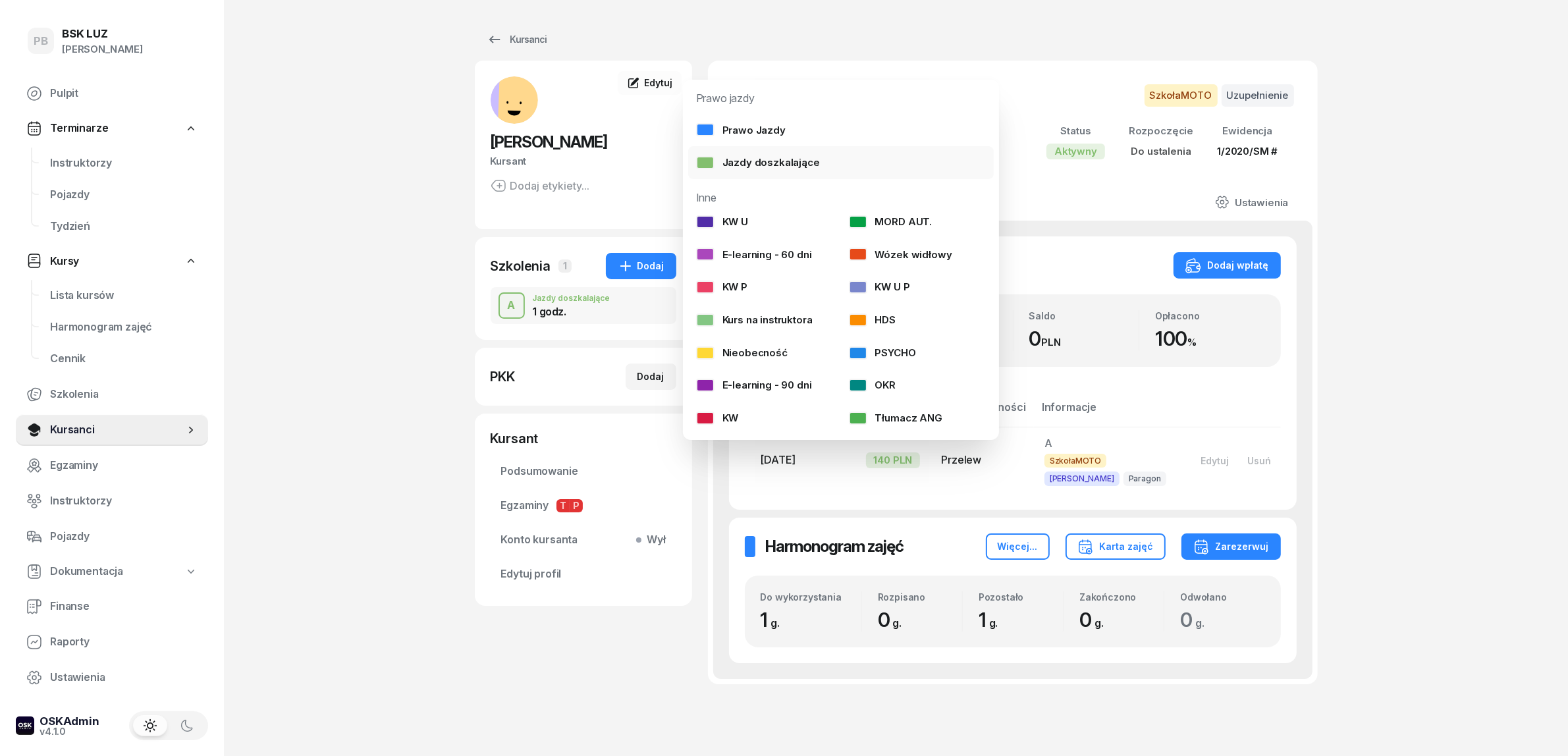
click at [771, 163] on div "Jazdy doszkalające" at bounding box center [758, 163] width 124 height 17
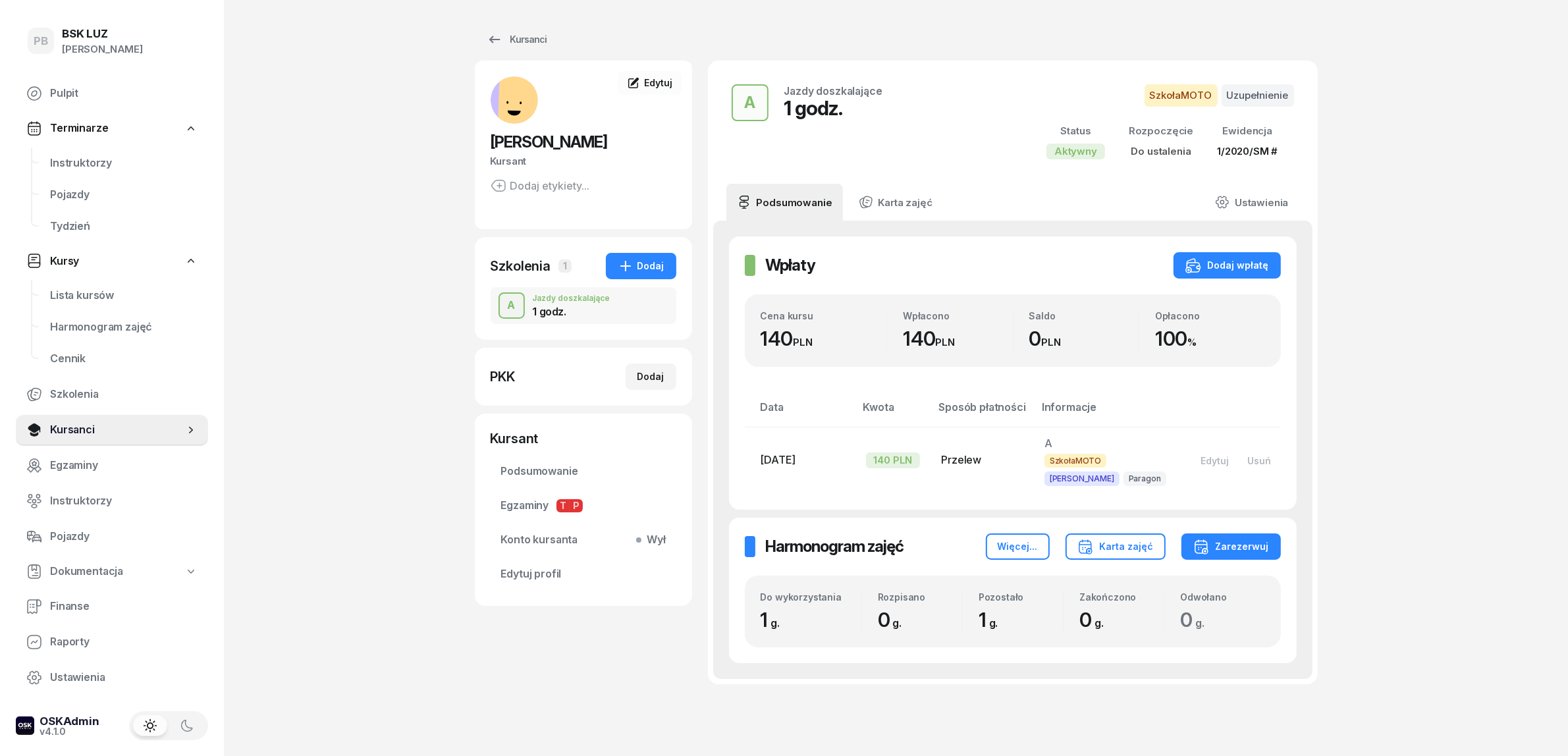
select select "B"
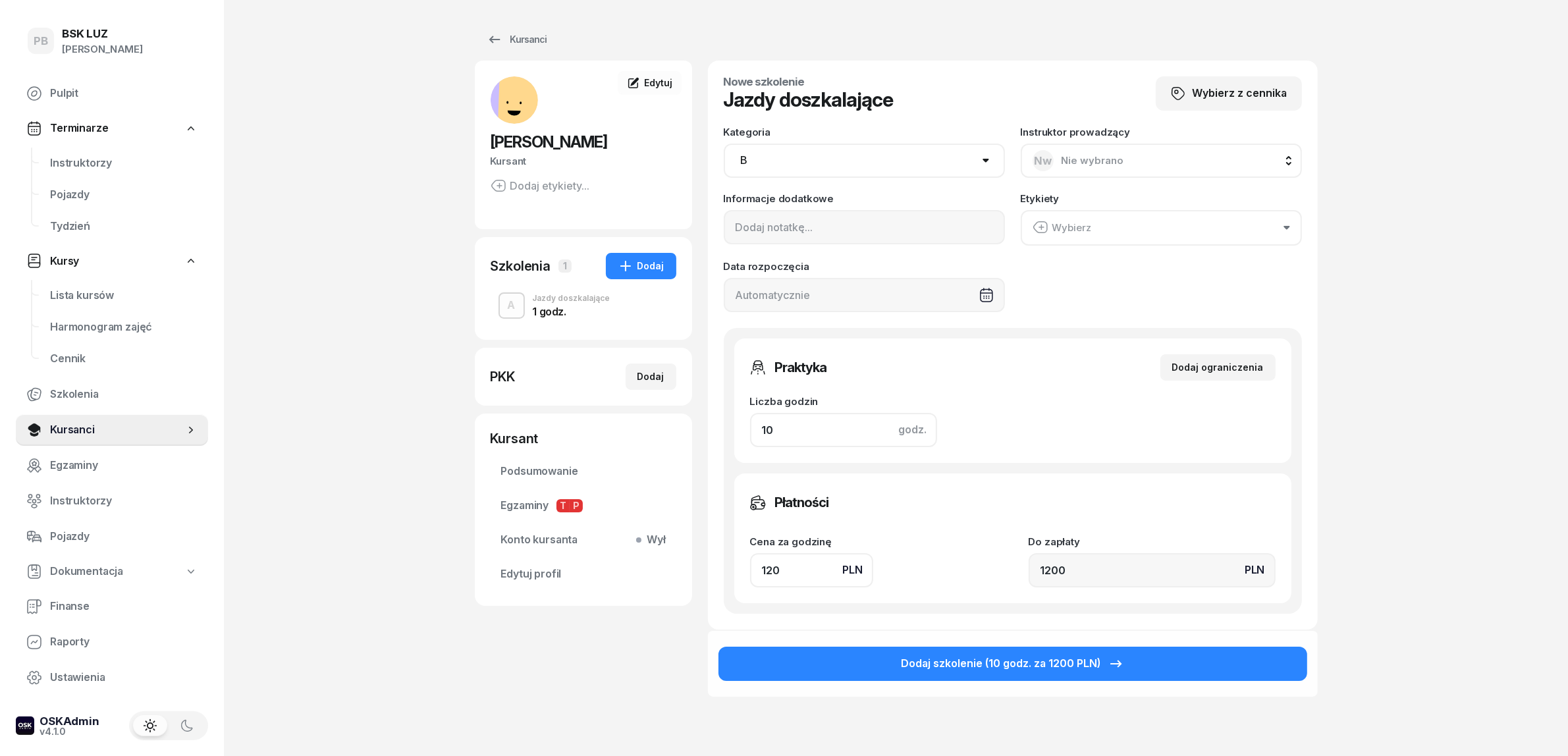
drag, startPoint x: 804, startPoint y: 429, endPoint x: 690, endPoint y: 415, distance: 114.9
click at [690, 415] on div "BARANEK ROBERT Kursant Dodaj etykiety... RB ROBERT BARANEK Kursant Edytuj Szkol…" at bounding box center [896, 414] width 843 height 707
type input "2"
type input "240"
type input "2"
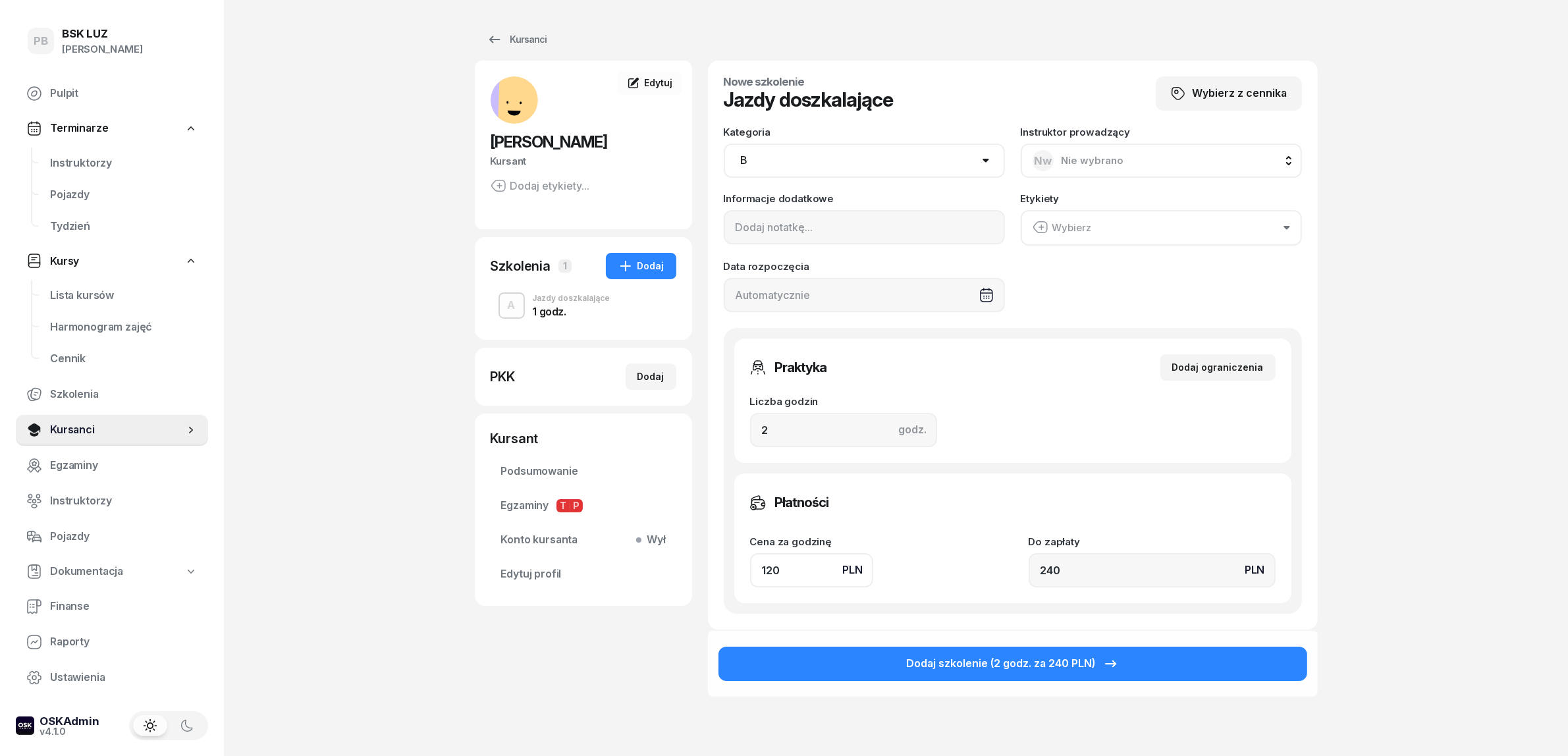
drag, startPoint x: 787, startPoint y: 562, endPoint x: 685, endPoint y: 571, distance: 102.4
click at [688, 571] on div "BARANEK ROBERT Kursant Dodaj etykiety... RB ROBERT BARANEK Kursant Edytuj Szkol…" at bounding box center [896, 414] width 843 height 707
type input "2"
type input "4"
type input "26"
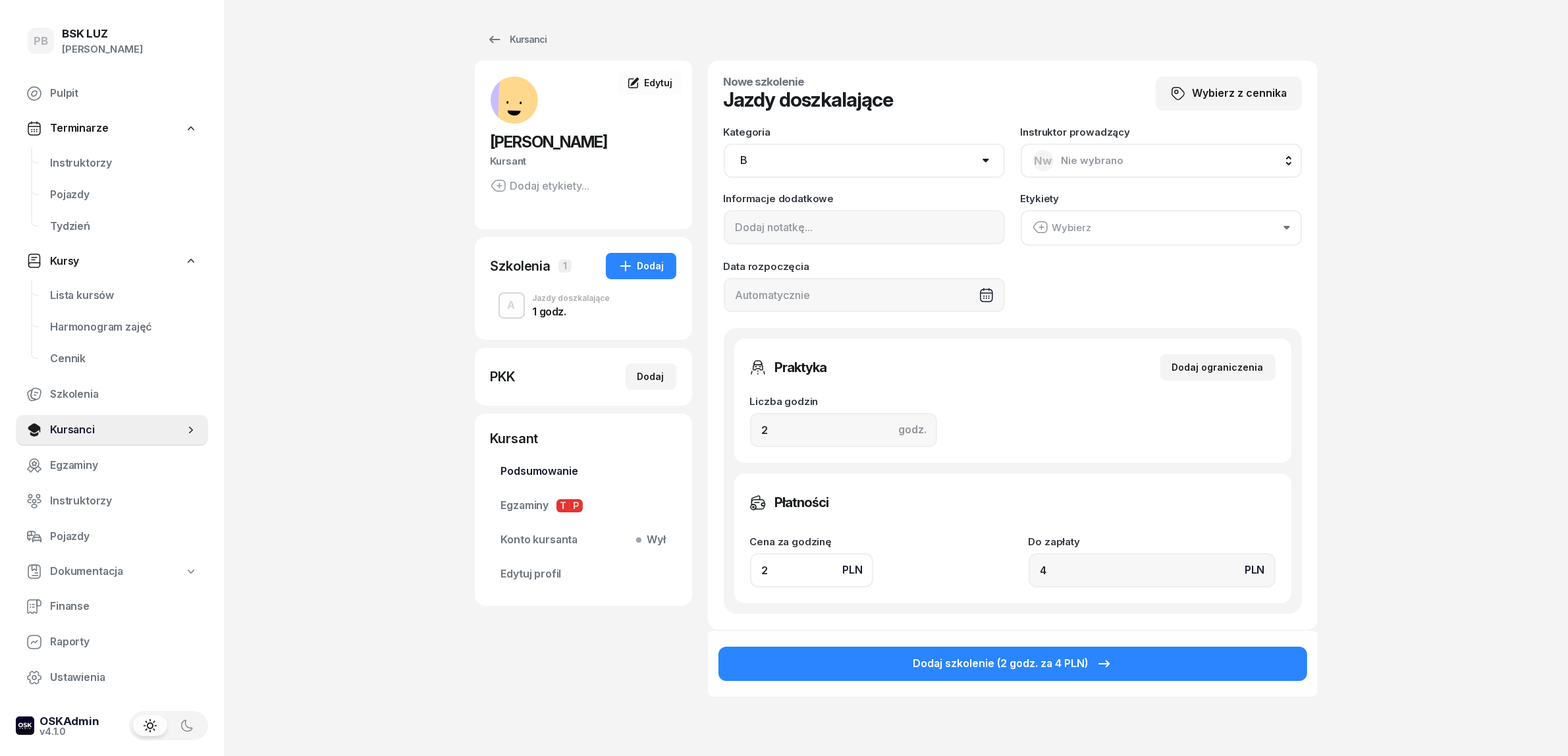
type input "52"
type input "260"
type input "520"
drag, startPoint x: 798, startPoint y: 565, endPoint x: 647, endPoint y: 559, distance: 151.1
click at [673, 567] on div "BARANEK ROBERT Kursant Dodaj etykiety... RB ROBERT BARANEK Kursant Edytuj Szkol…" at bounding box center [896, 414] width 843 height 707
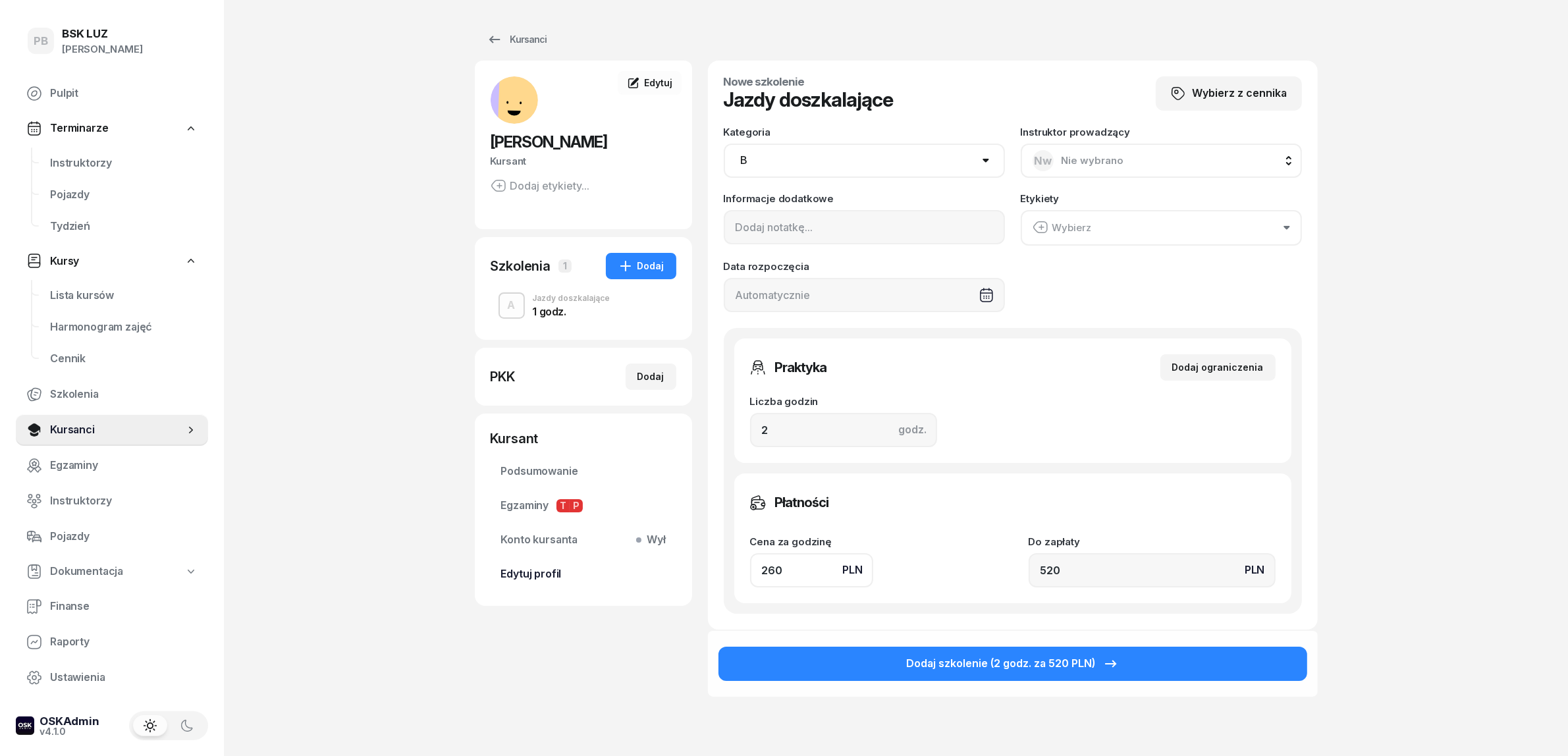
type input "1"
type input "2"
type input "13"
type input "26"
type input "130"
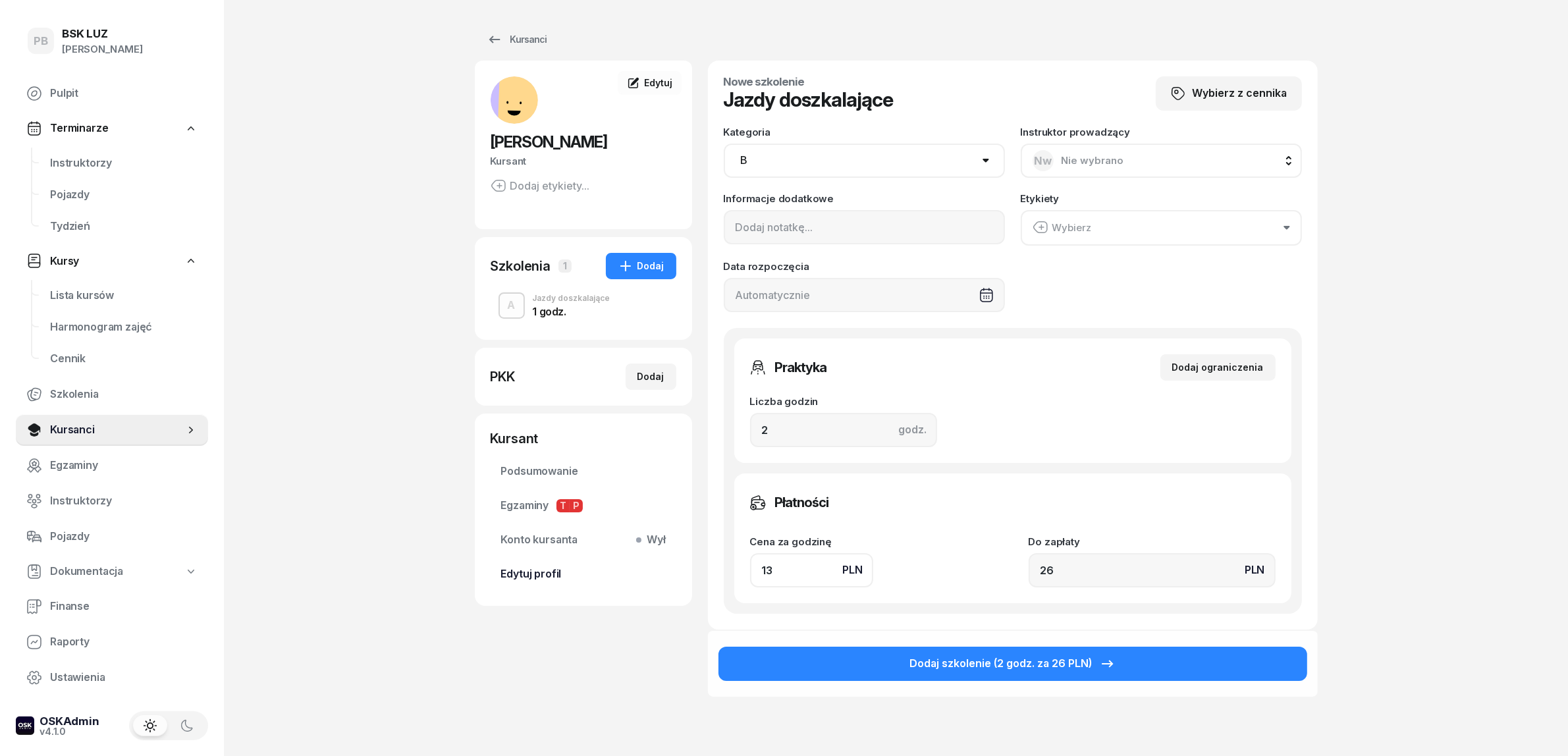
type input "260"
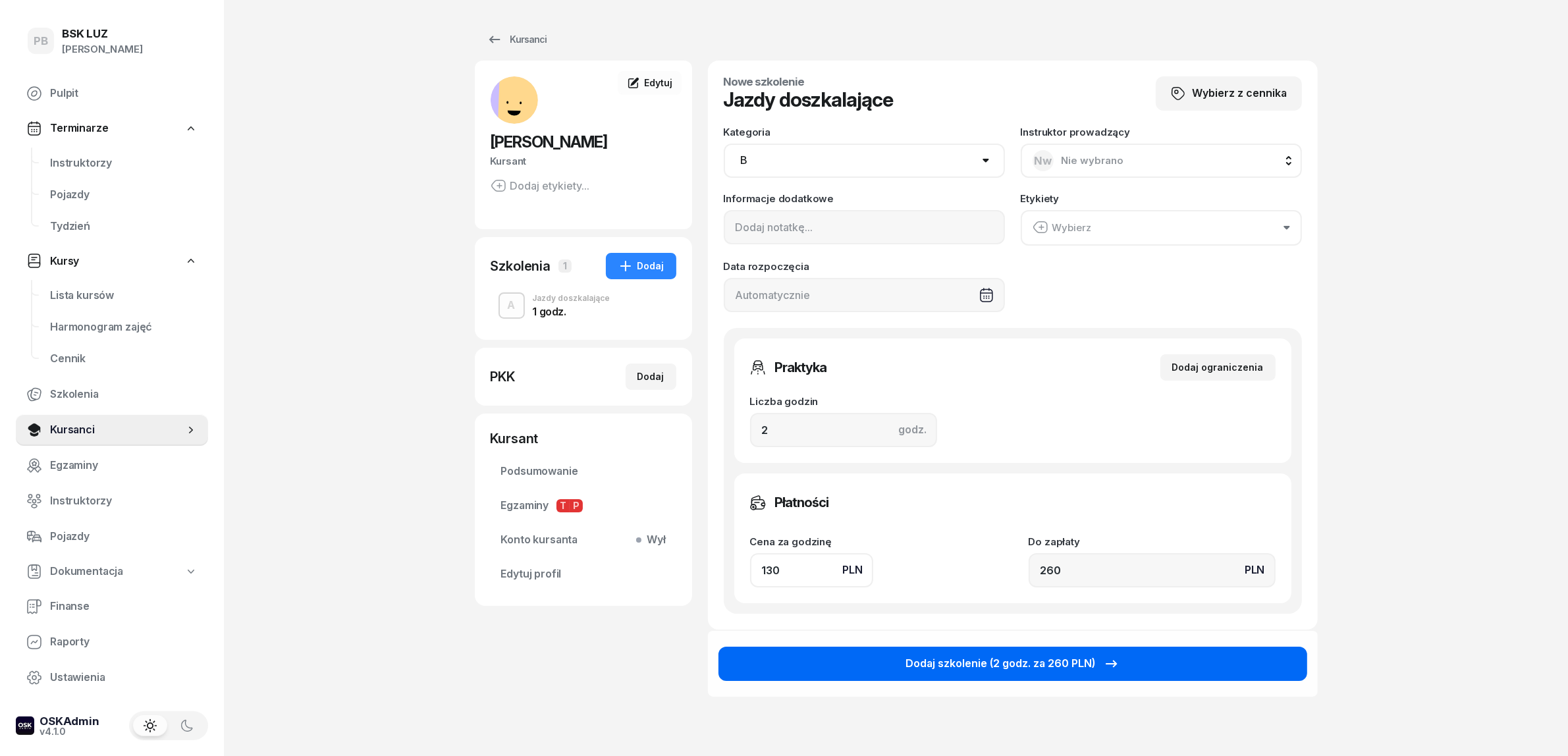
type input "130"
click at [1006, 668] on div "Dodaj szkolenie (2 godz. za 260 PLN)" at bounding box center [1012, 664] width 213 height 17
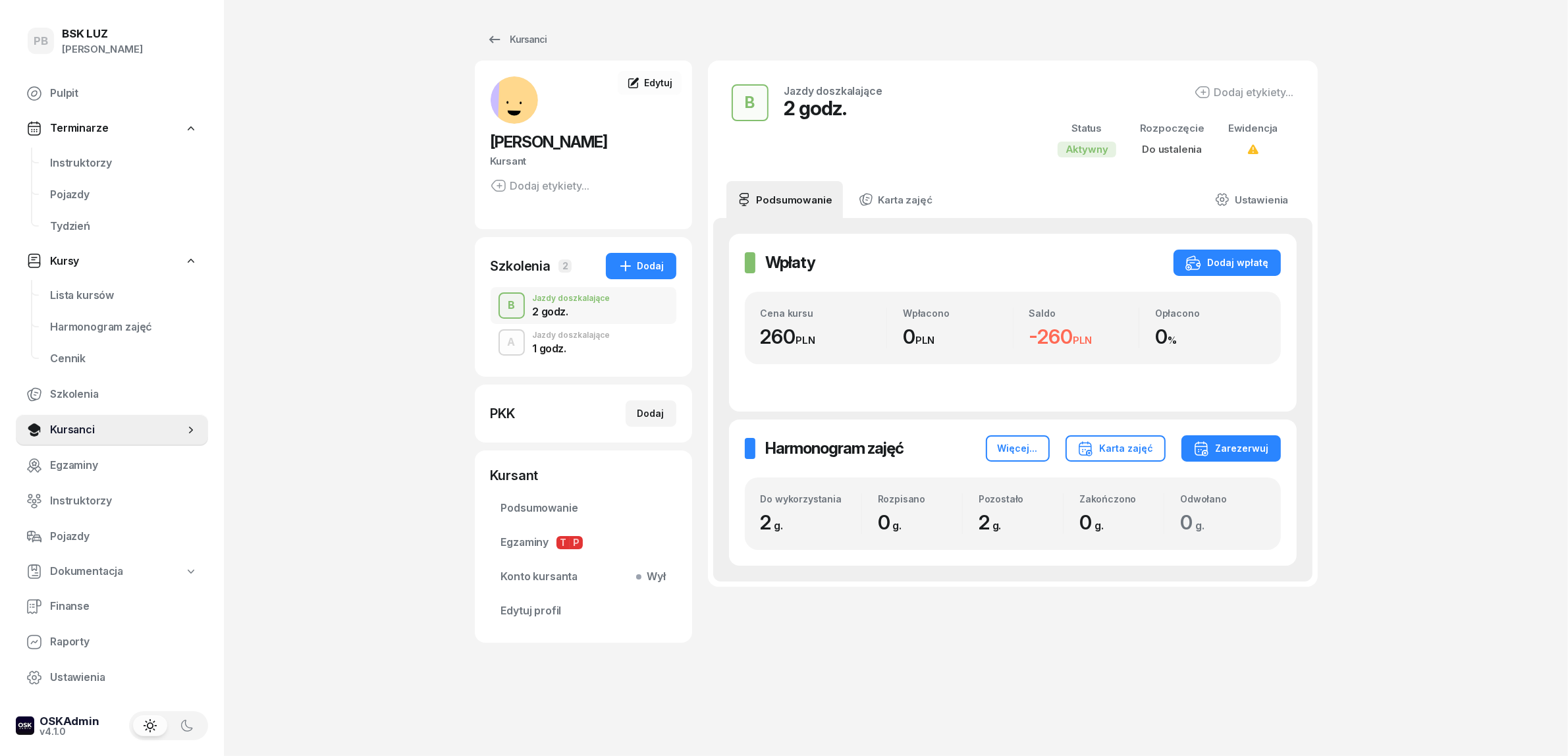
click at [330, 508] on div "PB BSK LUZ Patrycja Bogdanowicz Pulpit Terminarze Instruktorzy Pojazdy Tydzień …" at bounding box center [784, 378] width 1568 height 756
click at [1038, 690] on div "Kursanci BARANEK ROBERT Kursant Dodaj etykiety... RB ROBERT BARANEK Kursant Edy…" at bounding box center [896, 378] width 843 height 756
click at [384, 498] on div "PB BSK LUZ Patrycja Bogdanowicz Pulpit Terminarze Instruktorzy Pojazdy Tydzień …" at bounding box center [784, 378] width 1568 height 756
click at [675, 77] on link "Edytuj" at bounding box center [649, 83] width 63 height 24
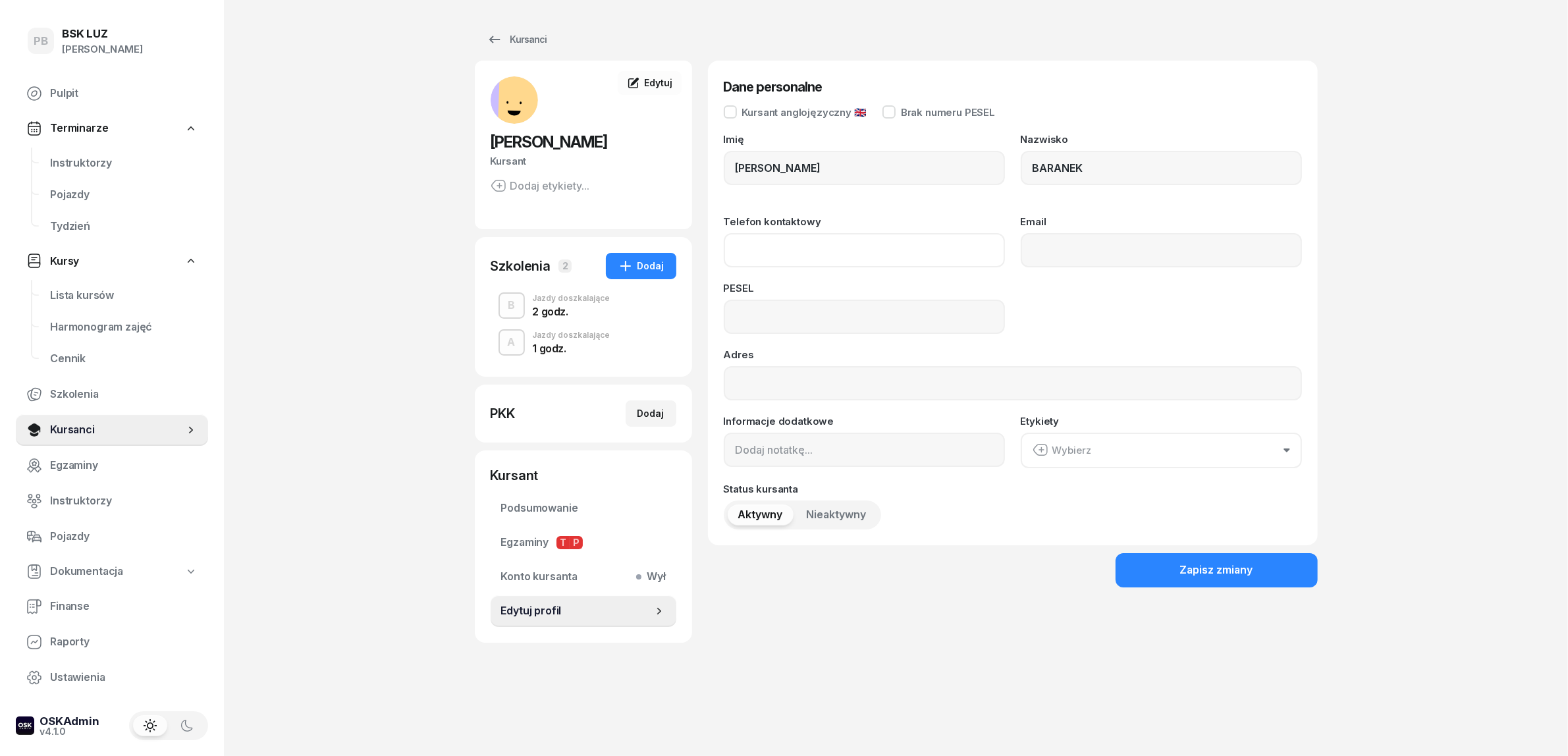
click at [763, 248] on input "Telefon kontaktowy" at bounding box center [864, 250] width 281 height 34
click at [791, 317] on input at bounding box center [864, 317] width 281 height 34
paste input "73082806033"
type input "73082806033"
click at [1251, 567] on div "Zapisz zmiany" at bounding box center [1217, 570] width 73 height 17
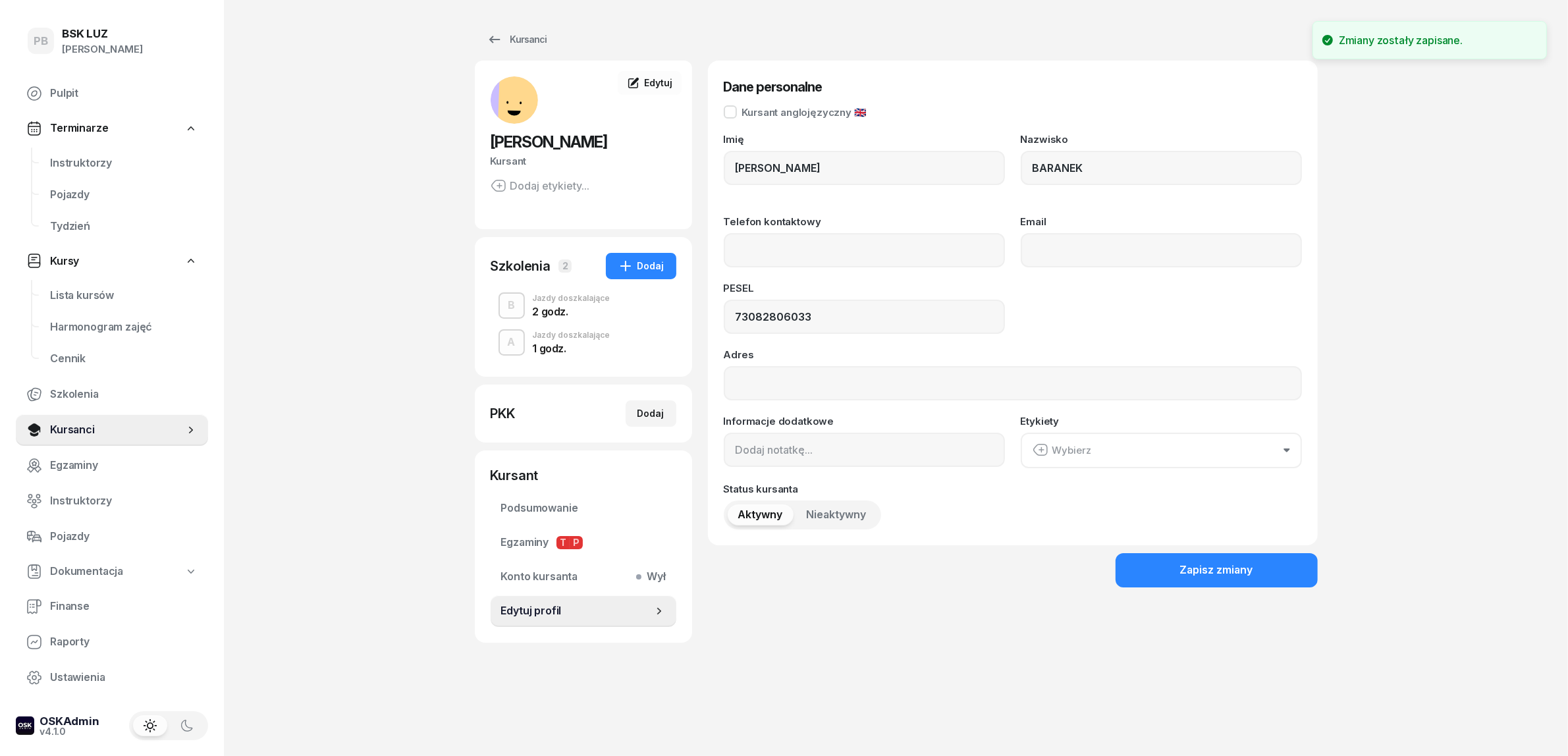
click at [334, 289] on div "PB BSK LUZ Patrycja Bogdanowicz Pulpit Terminarze Instruktorzy Pojazdy Tydzień …" at bounding box center [784, 378] width 1568 height 756
click at [339, 329] on div "PB BSK LUZ Patrycja Bogdanowicz Pulpit Terminarze Instruktorzy Pojazdy Tydzień …" at bounding box center [784, 378] width 1568 height 756
click at [649, 413] on div "Dodaj" at bounding box center [651, 414] width 27 height 16
select select
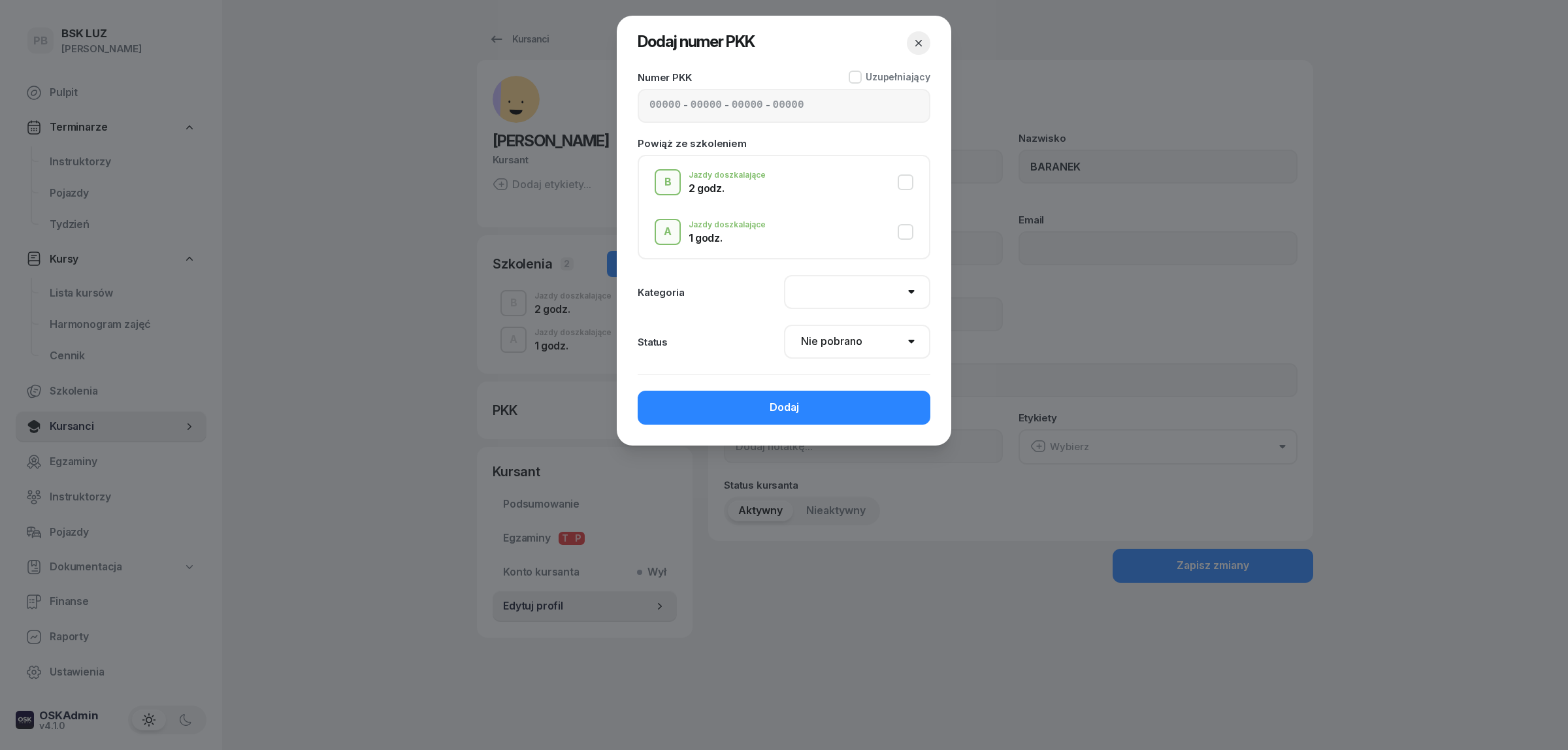
click at [817, 100] on div "- - -" at bounding box center [784, 105] width 293 height 34
click at [697, 102] on input at bounding box center [706, 105] width 32 height 17
click at [652, 108] on input at bounding box center [665, 105] width 32 height 17
click at [729, 111] on div "- - -" at bounding box center [784, 105] width 293 height 34
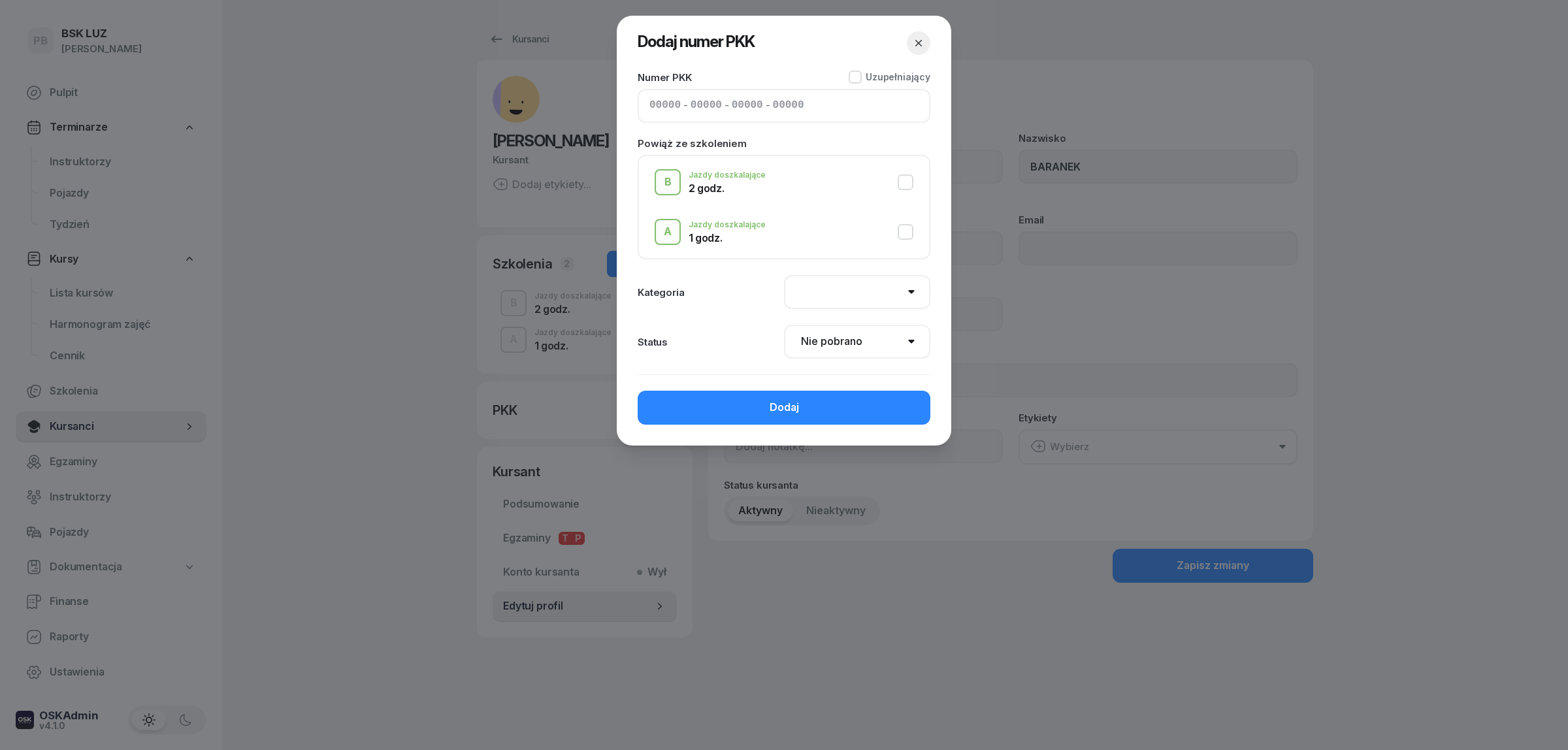
click at [650, 105] on input at bounding box center [665, 105] width 32 height 17
paste input "42570"
type input "42570"
type input "94051"
type input "84883"
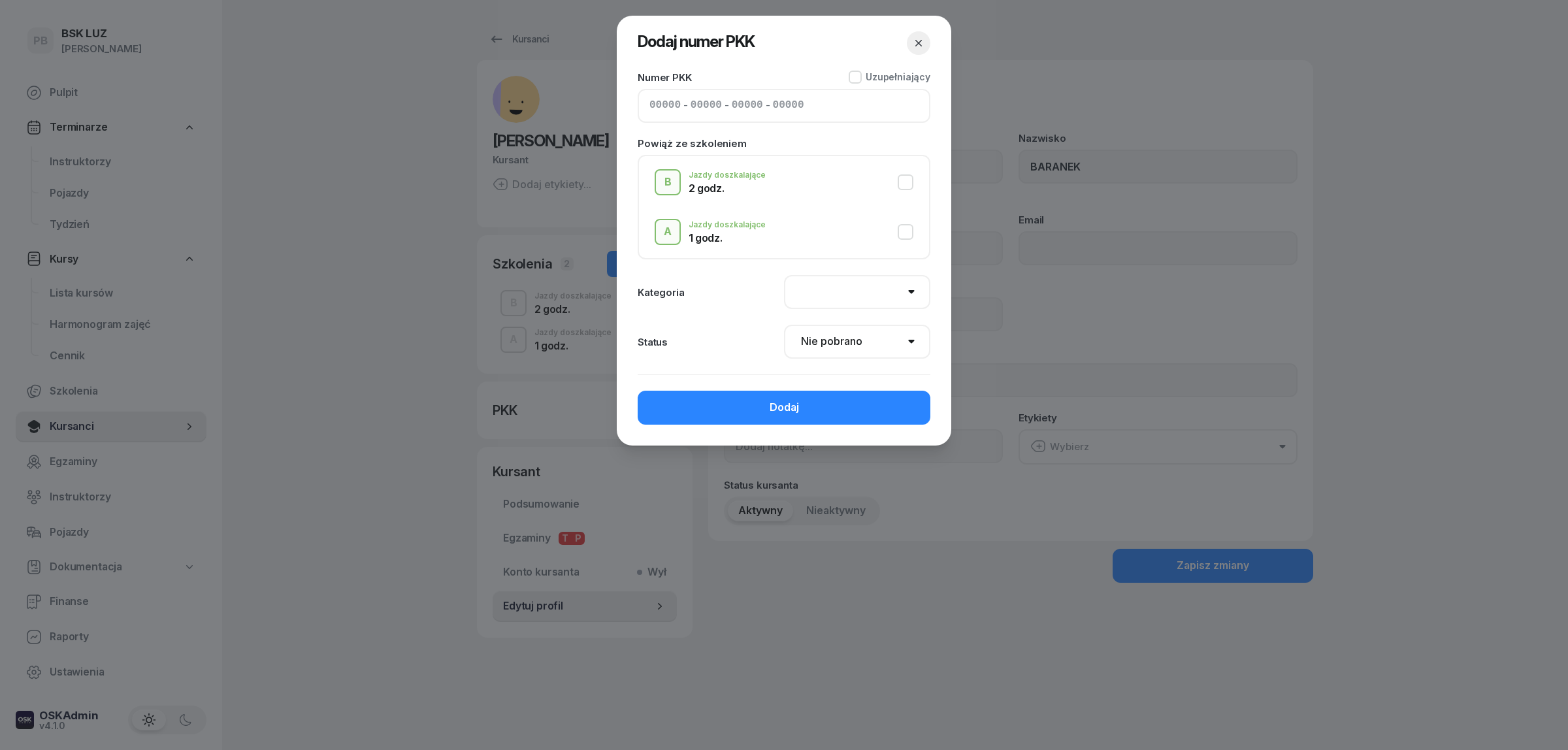
type input "41322"
click at [909, 184] on button "B Jazdy doszkalające 2 godz." at bounding box center [784, 182] width 259 height 26
select select "B"
click at [899, 344] on select "Nie pobrano Pobrano Zwrócono Zaktualizowano" at bounding box center [857, 342] width 146 height 34
select select "Get"
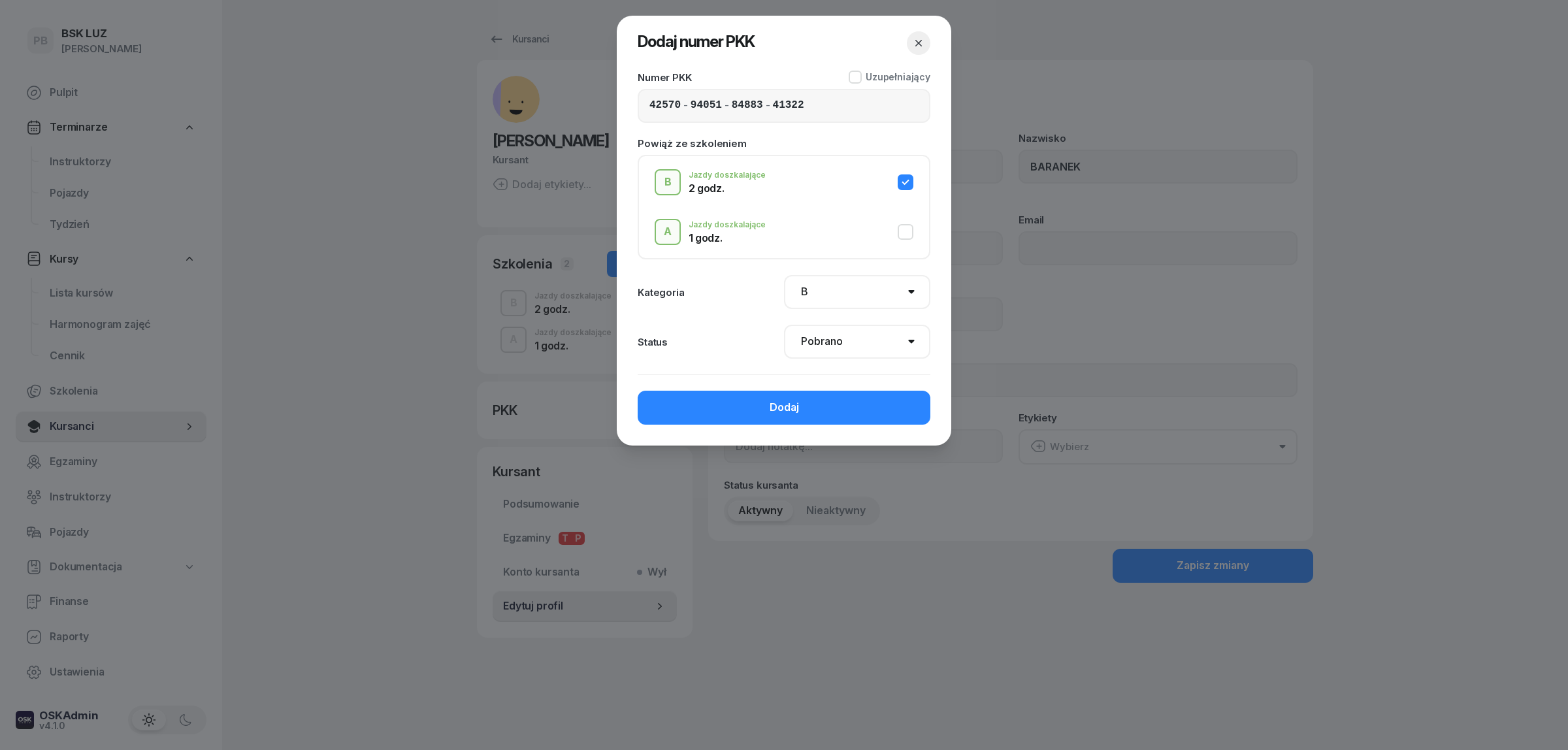
click at [784, 325] on select "Nie pobrano Pobrano Zwrócono Zaktualizowano" at bounding box center [857, 342] width 146 height 34
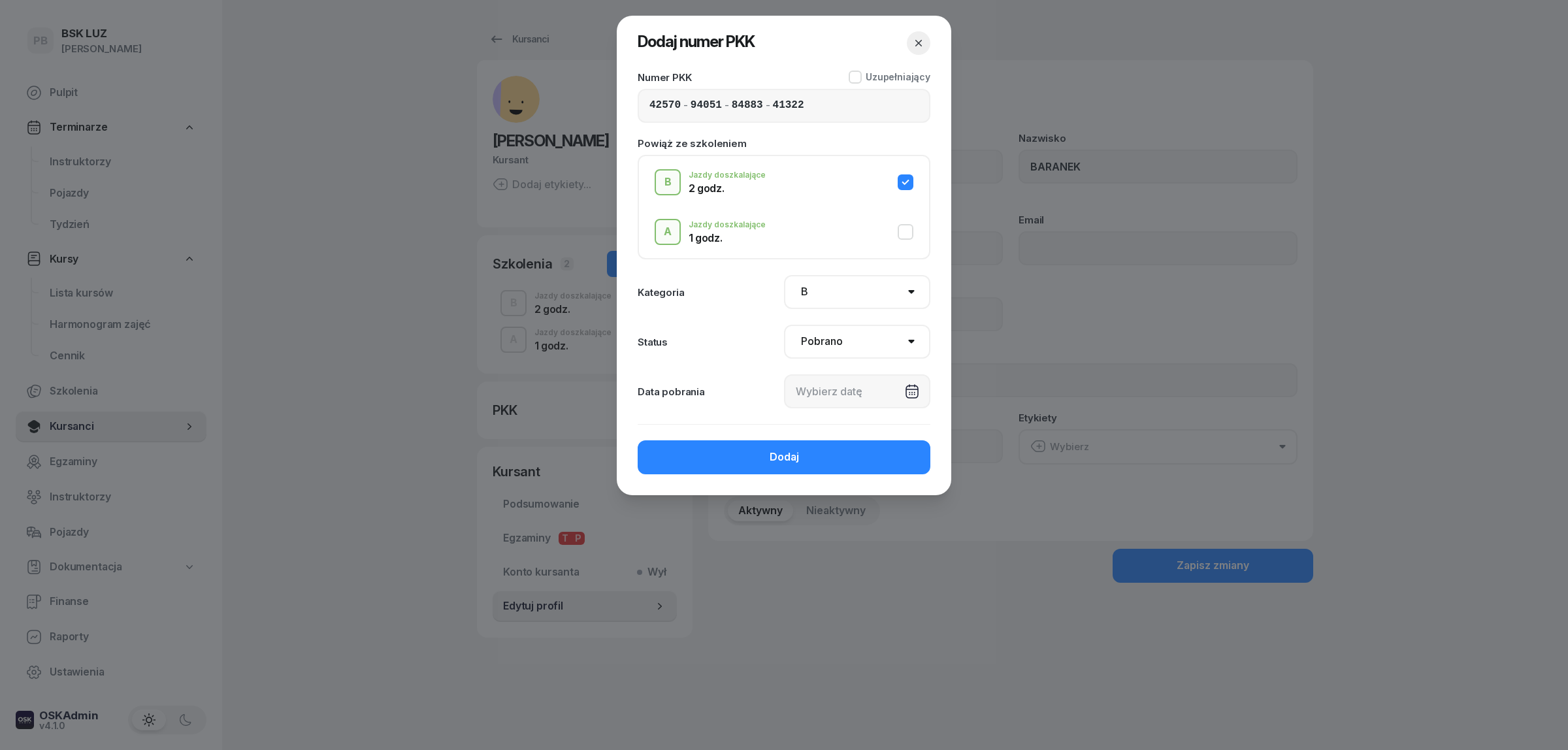
click at [867, 403] on div at bounding box center [857, 391] width 146 height 34
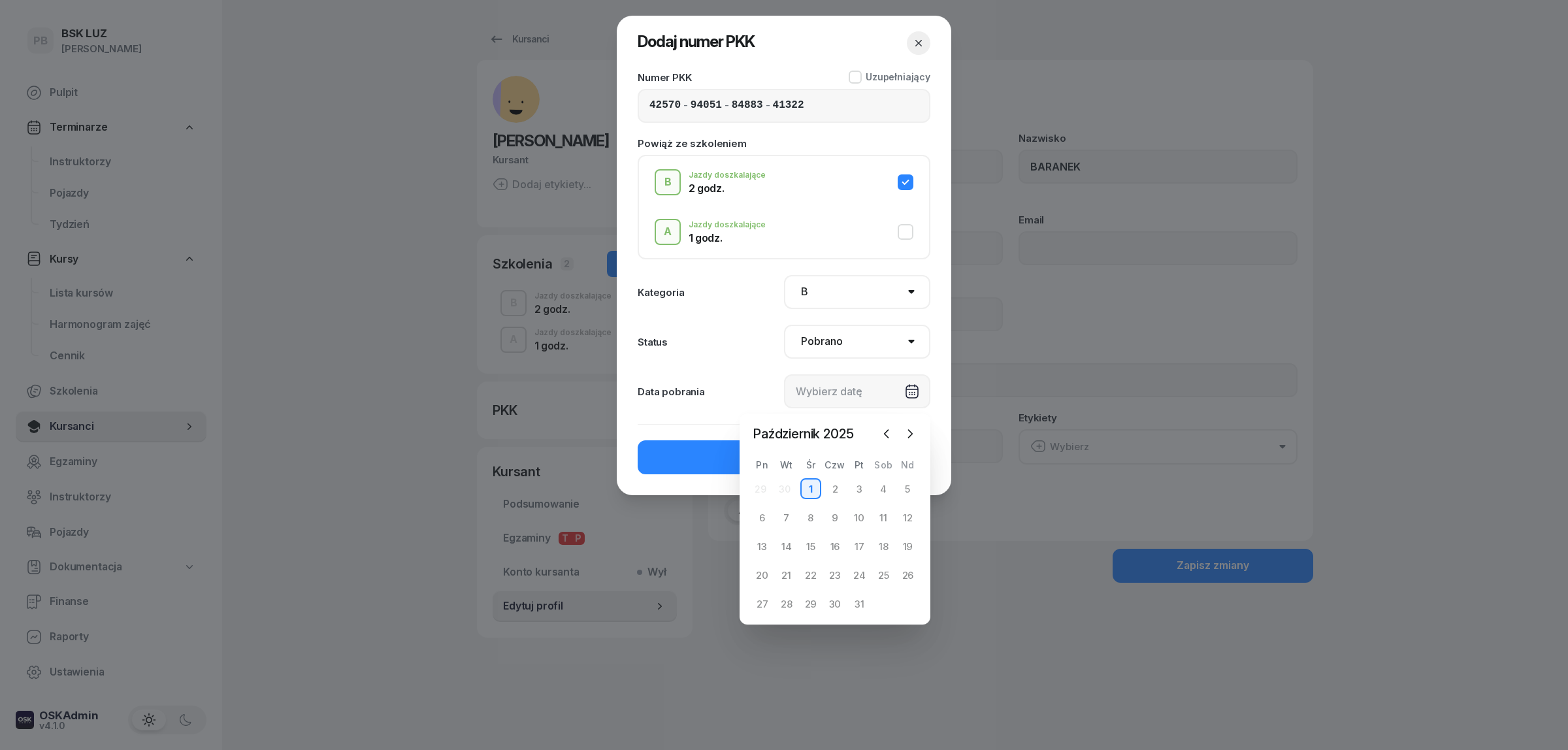
click at [812, 485] on div "1" at bounding box center [811, 488] width 21 height 21
type input "[DATE]"
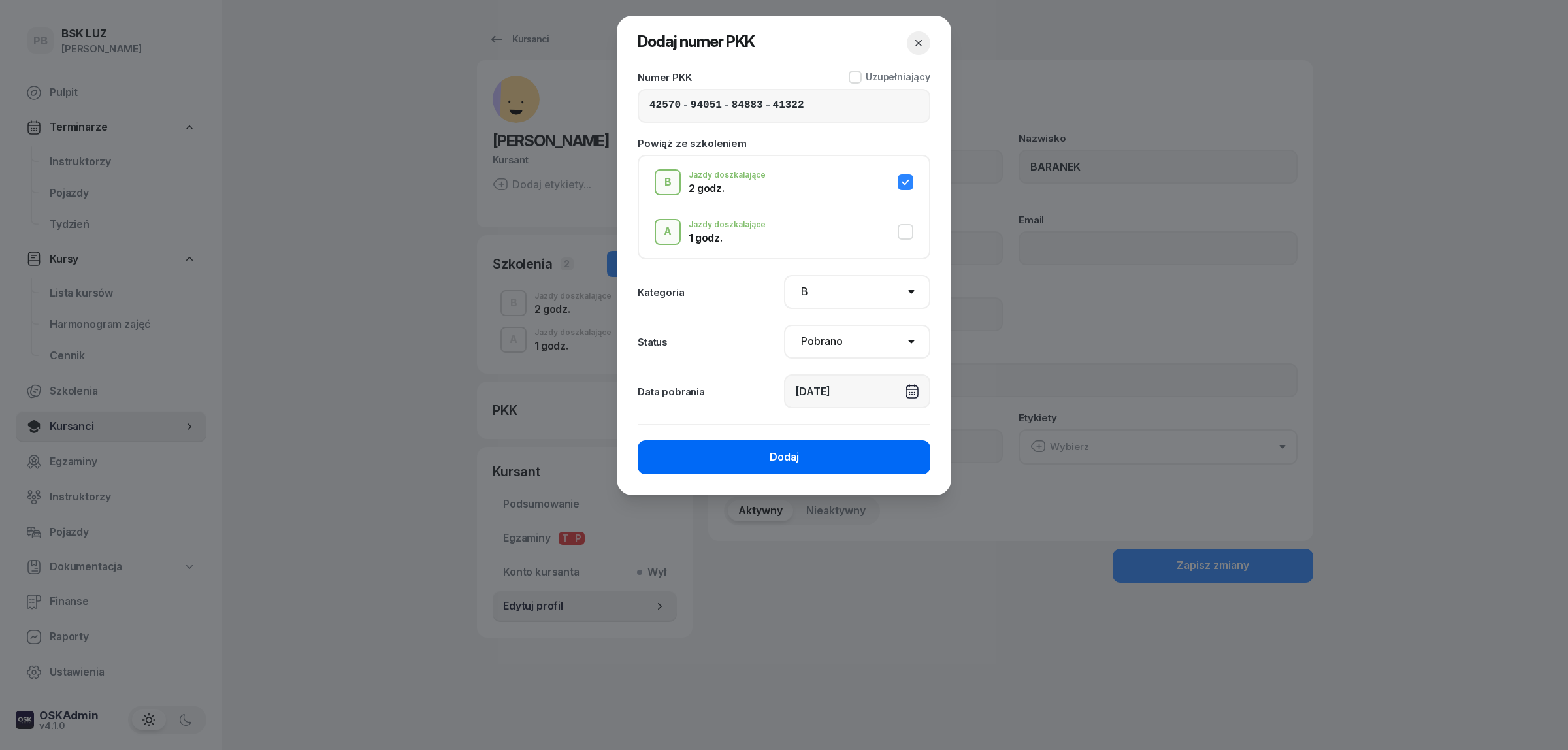
click at [779, 456] on div "Dodaj" at bounding box center [784, 457] width 29 height 17
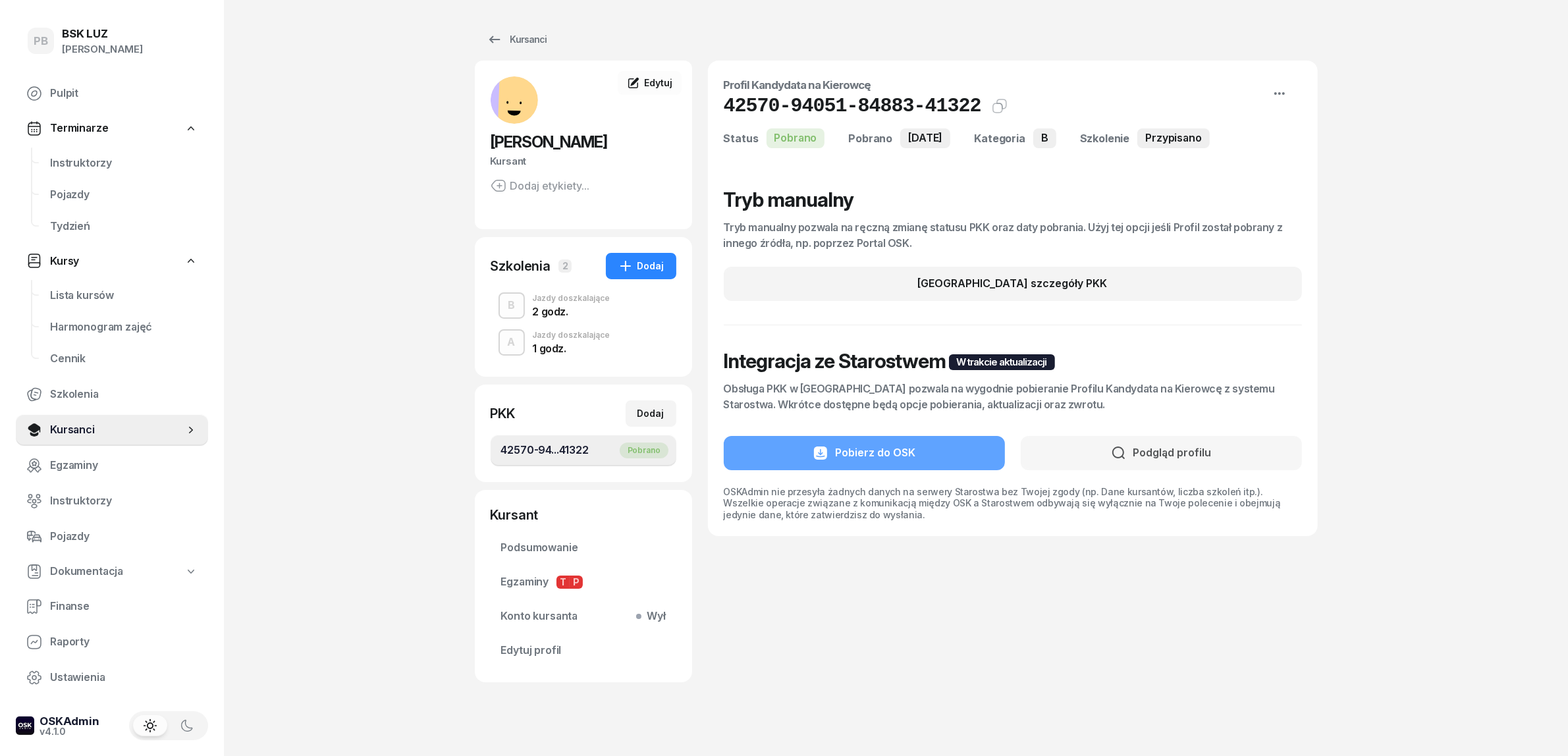
drag, startPoint x: 1248, startPoint y: 683, endPoint x: 1114, endPoint y: 633, distance: 143.0
click at [1247, 684] on div "Kursanci BARANEK ROBERT Kursant Dodaj etykiety... RB ROBERT BARANEK Kursant Edy…" at bounding box center [896, 354] width 843 height 709
click at [317, 284] on div "PB BSK LUZ Patrycja Bogdanowicz Pulpit Terminarze Instruktorzy Pojazdy Tydzień …" at bounding box center [784, 386] width 1568 height 772
click at [74, 165] on span "Instruktorzy" at bounding box center [123, 163] width 147 height 17
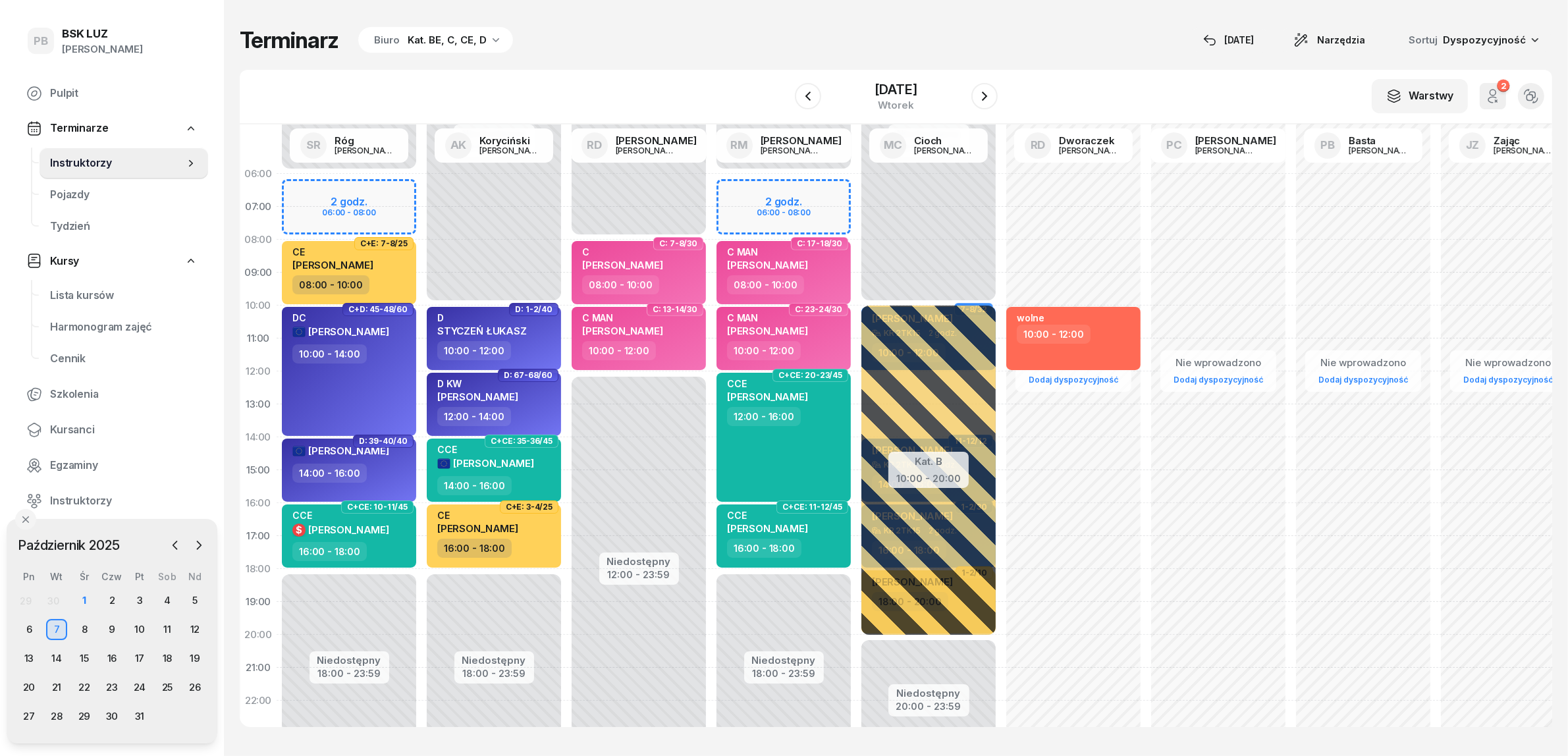
click at [458, 35] on div "Kat. BE, C, CE, D" at bounding box center [447, 40] width 79 height 16
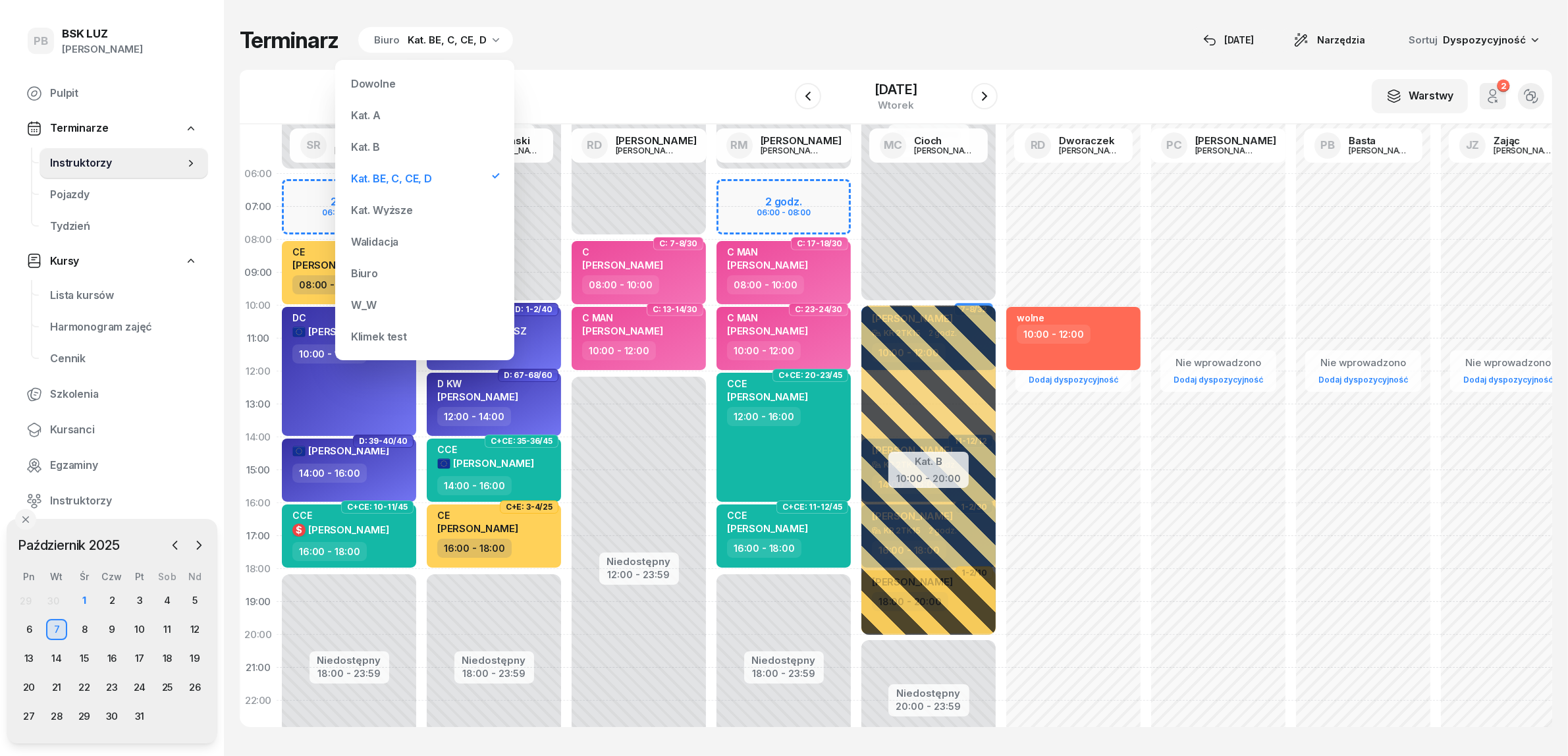
click at [410, 143] on div "Kat. B" at bounding box center [425, 147] width 158 height 26
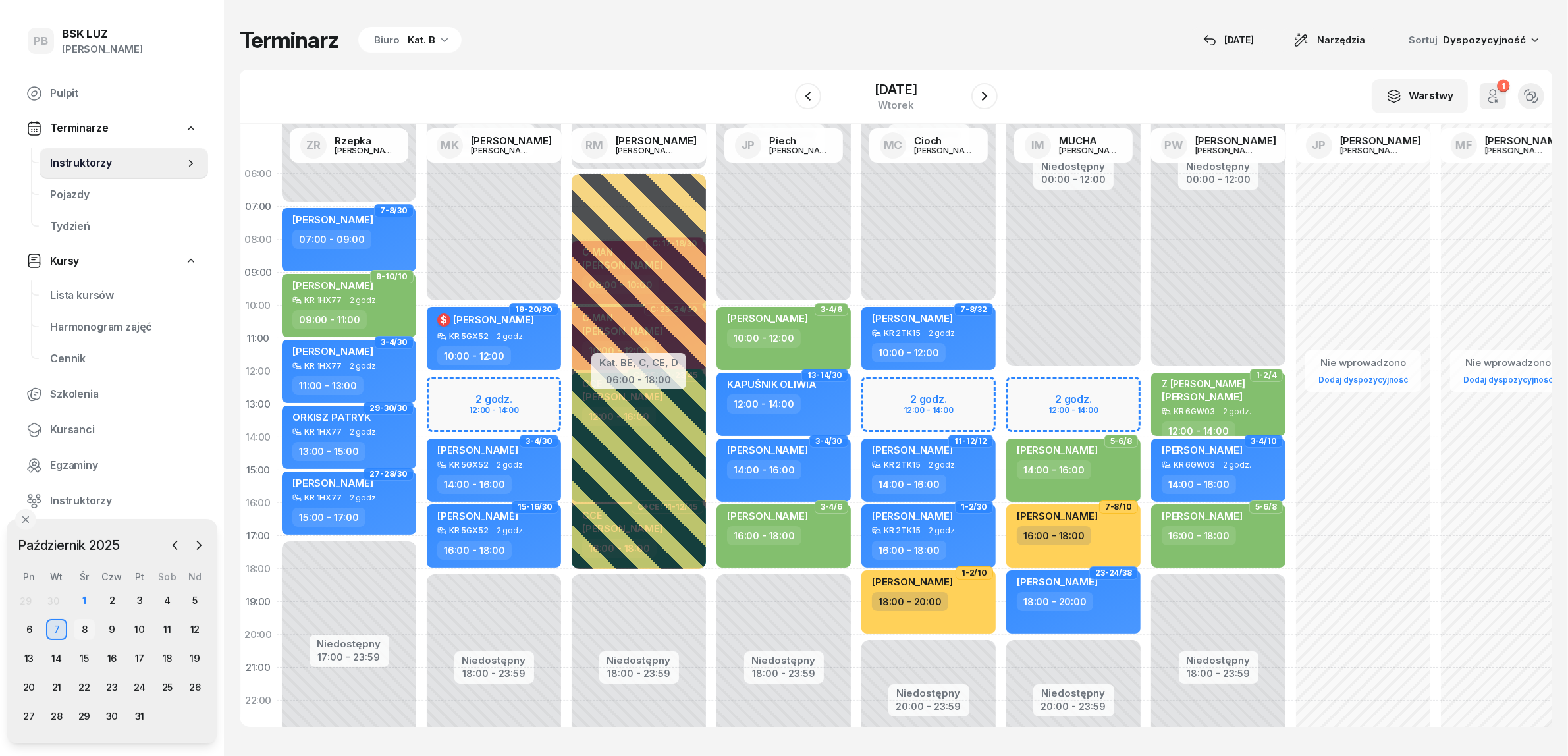
click at [89, 627] on div "8" at bounding box center [84, 629] width 21 height 21
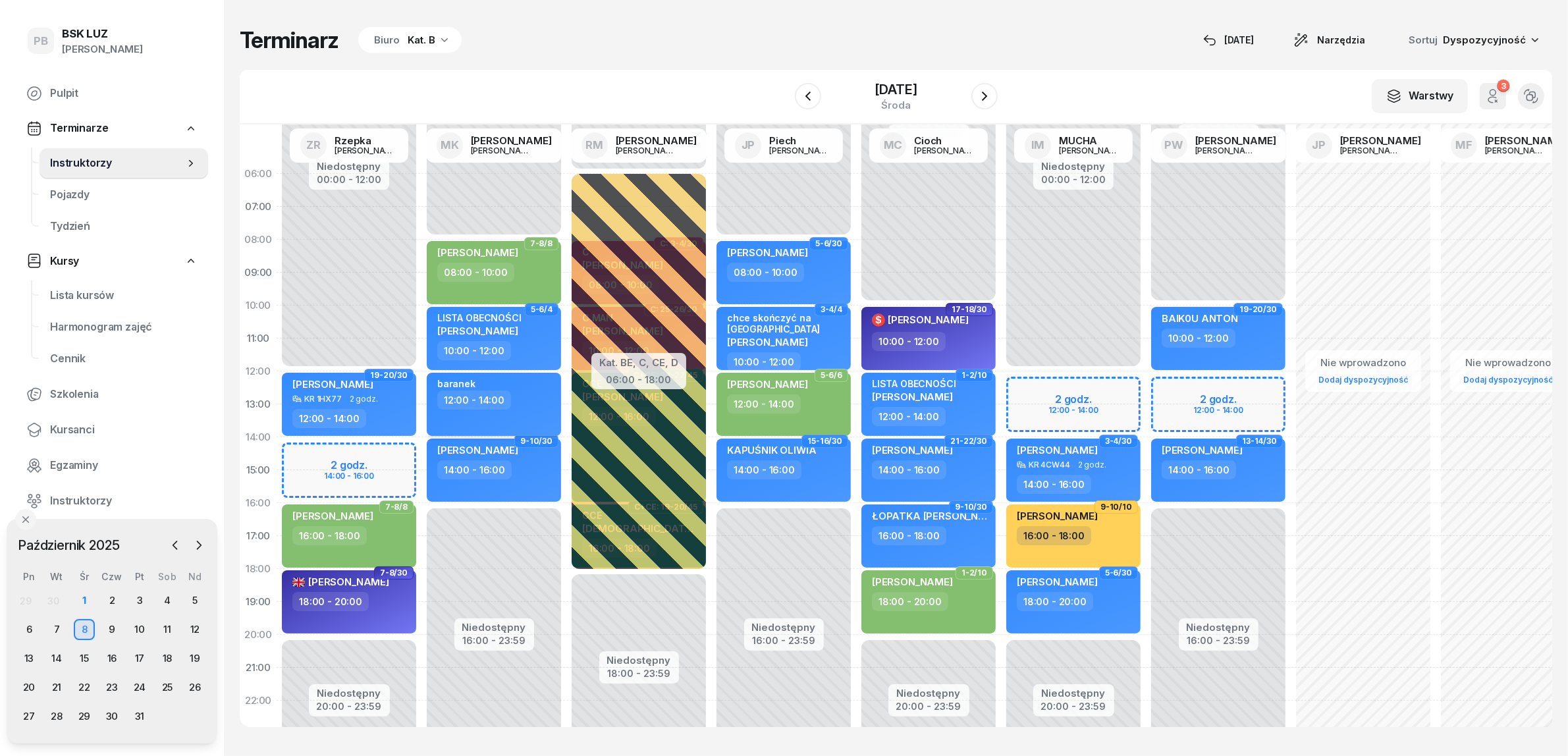
click at [531, 395] on div "12:00 - 14:00" at bounding box center [495, 400] width 116 height 19
select select "12"
select select "14"
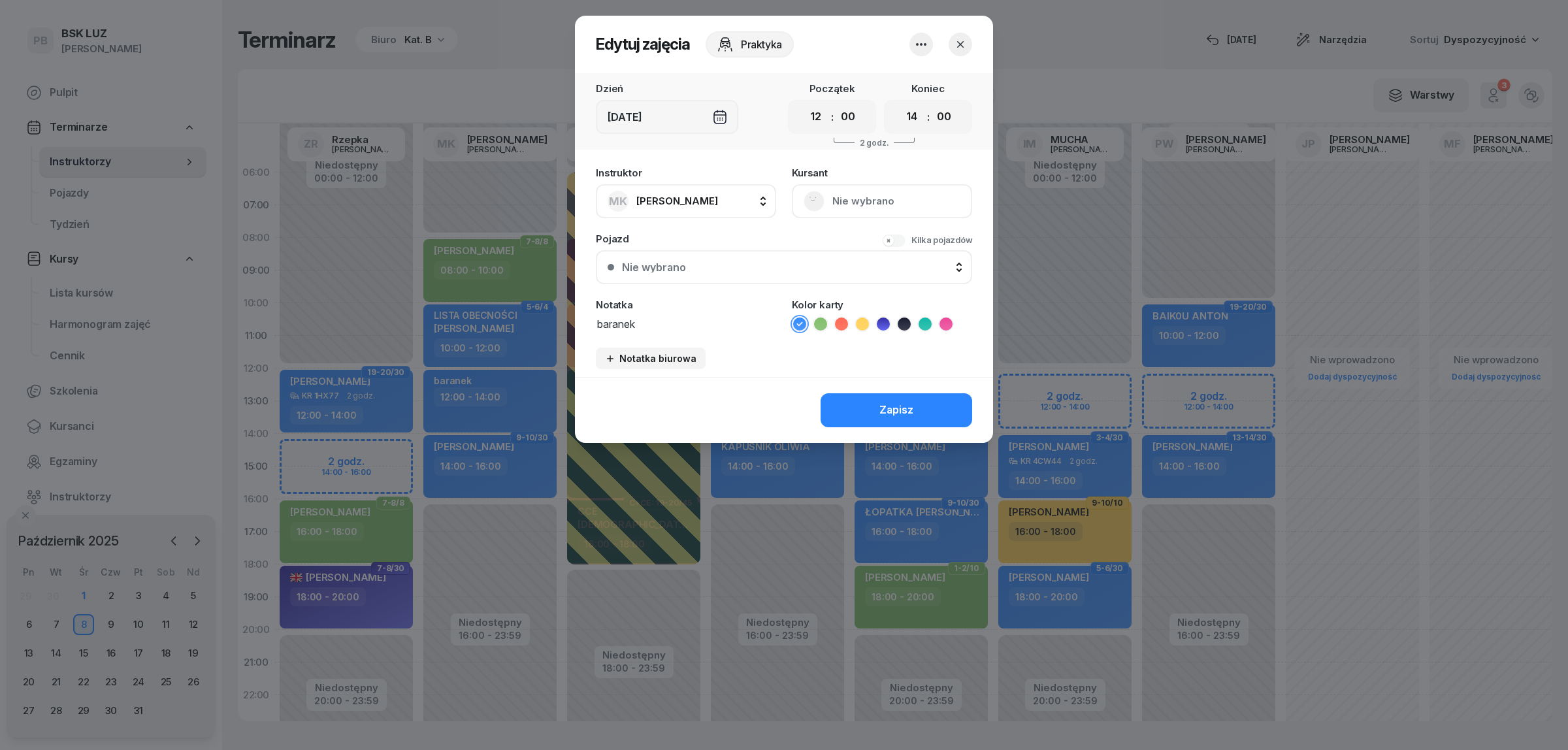
click at [922, 41] on icon "button" at bounding box center [921, 45] width 15 height 15
click at [915, 82] on link "Usuń" at bounding box center [914, 83] width 172 height 32
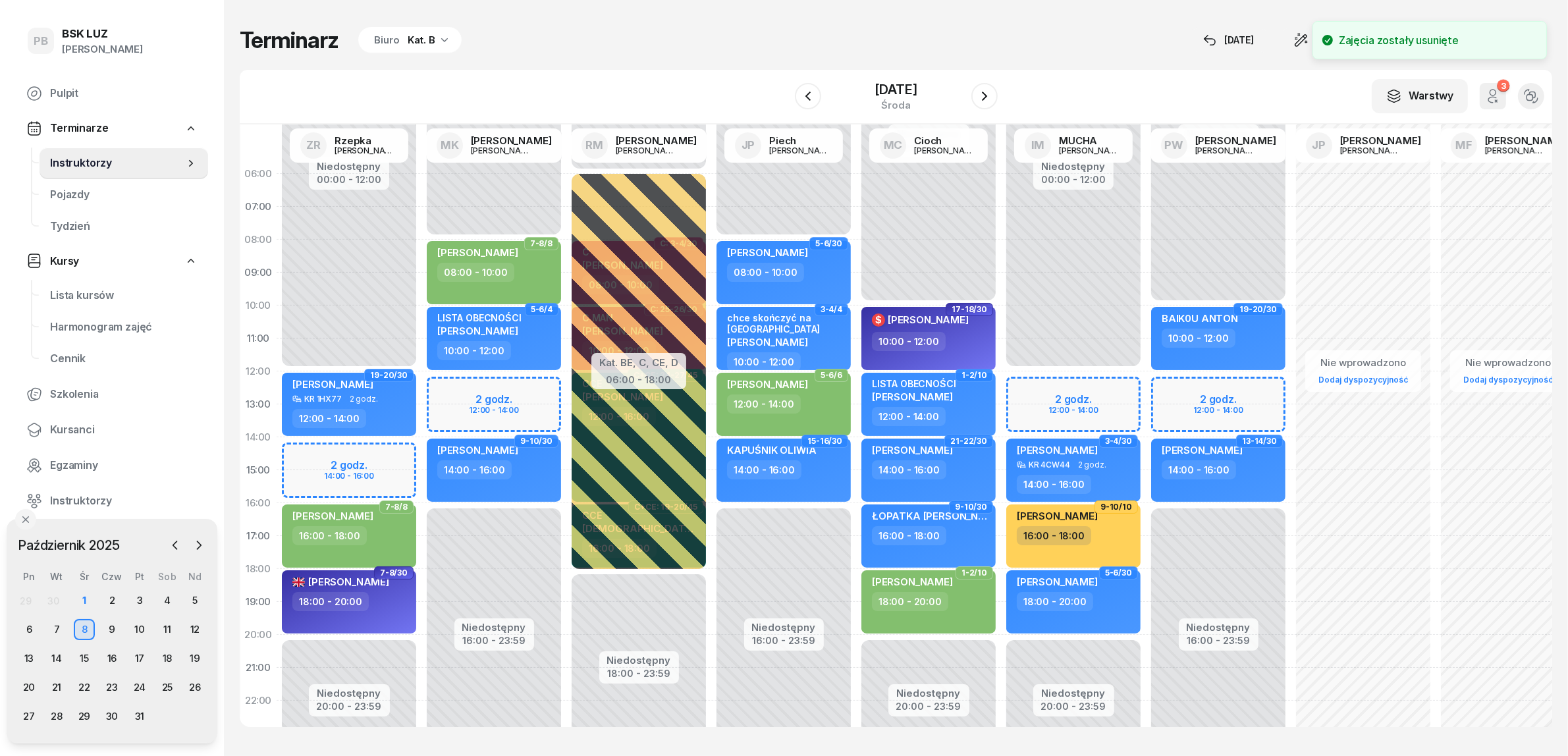
click at [476, 387] on div "Niedostępny 00:00 - 08:00 Niedostępny 16:00 - 23:59 7-8/8 SERZHANTOV ALEKSANDR …" at bounding box center [493, 470] width 145 height 626
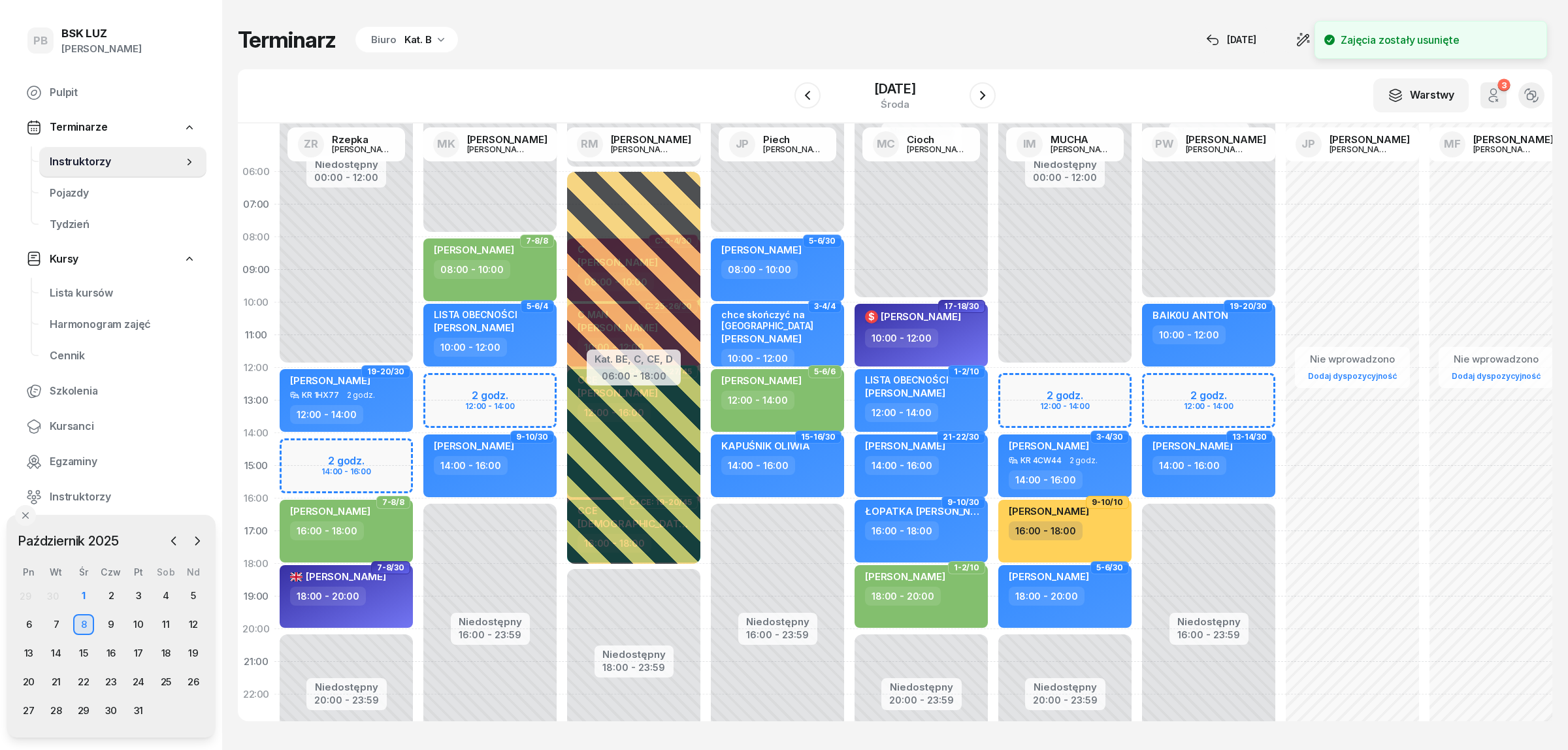
select select "12"
select select "14"
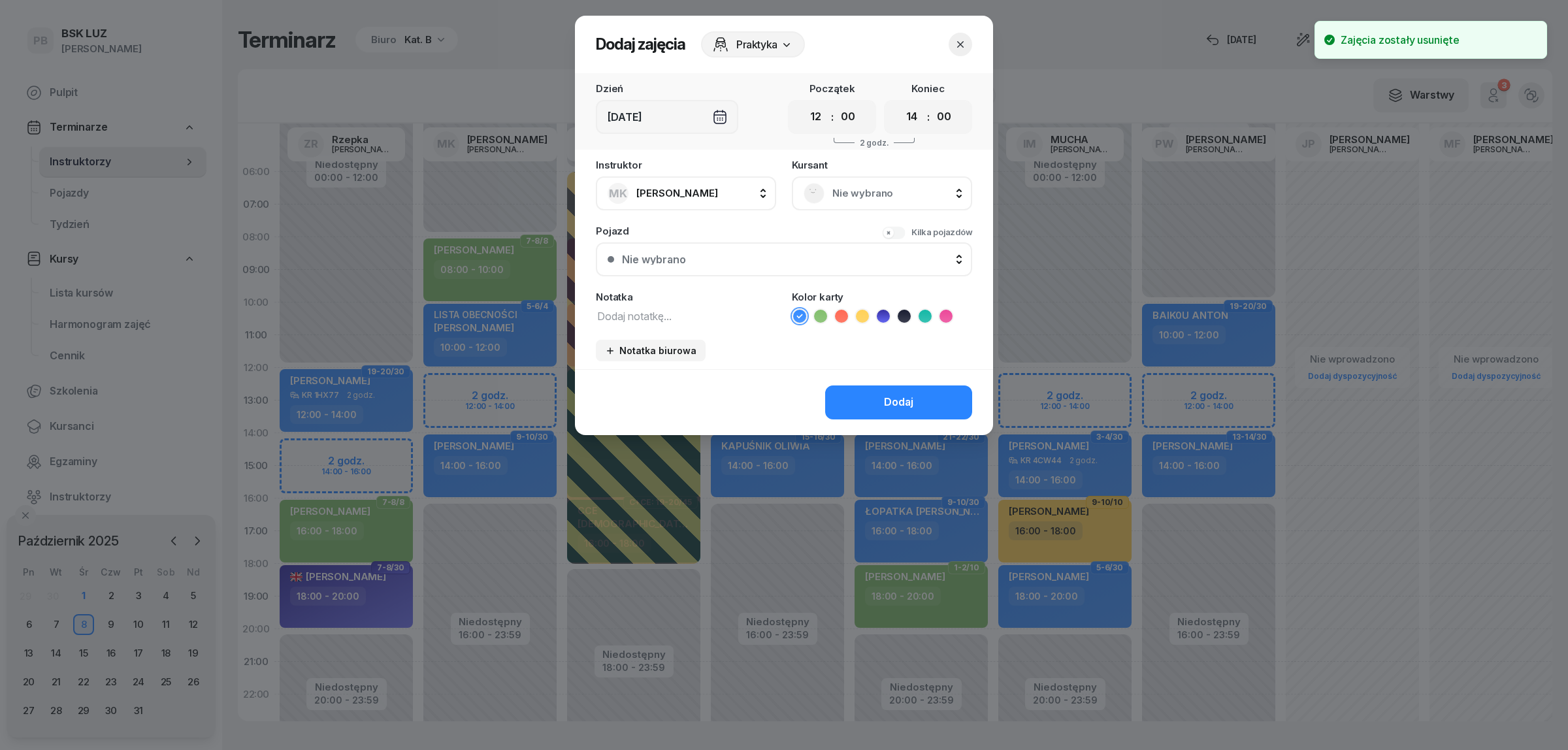
click at [861, 198] on span "Nie wybrano" at bounding box center [896, 193] width 128 height 17
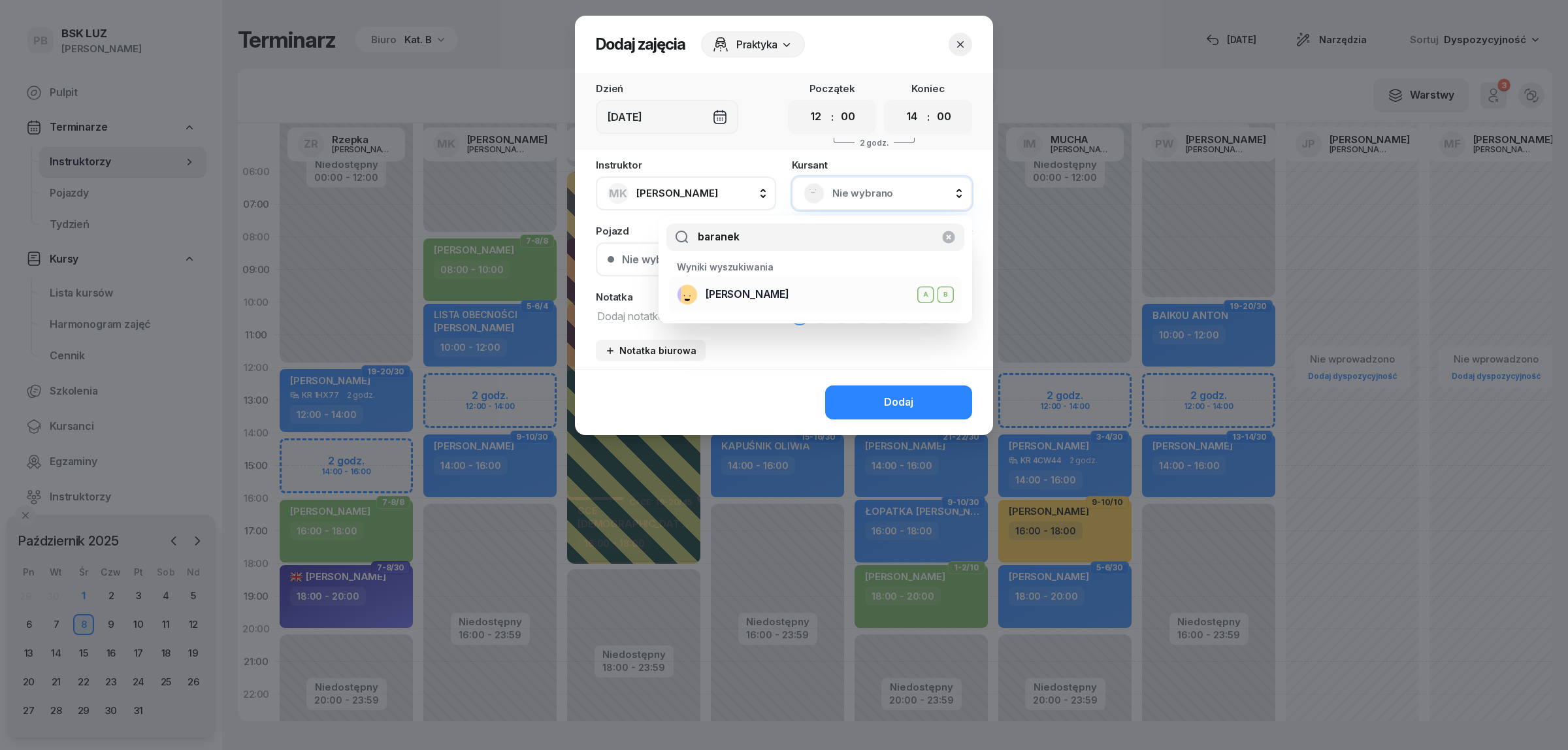
type input "baranek"
click at [835, 296] on div "BARANEK ROBERT A B" at bounding box center [815, 294] width 277 height 21
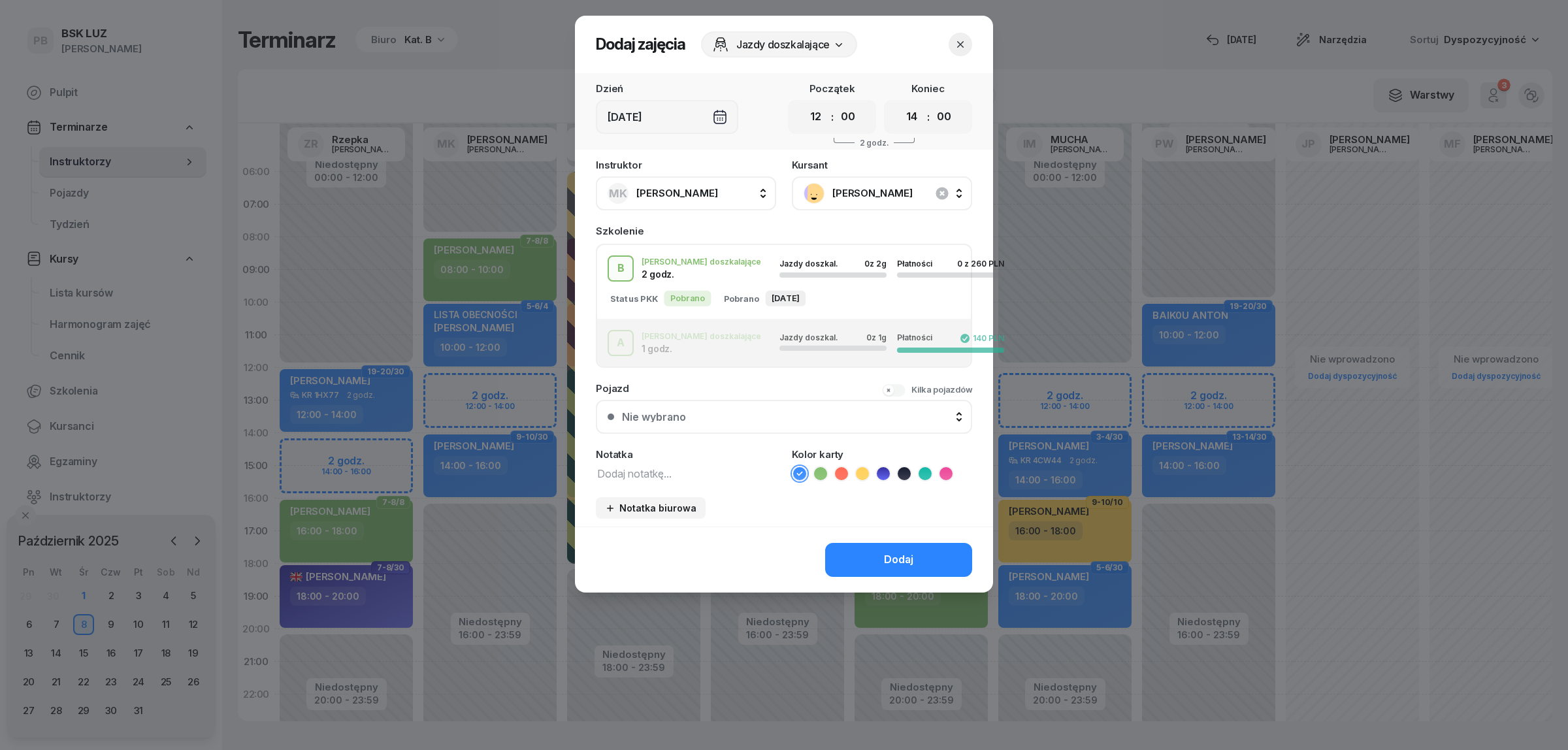
click at [825, 467] on icon at bounding box center [820, 474] width 13 height 13
click at [719, 474] on textarea at bounding box center [686, 473] width 180 height 17
type textarea "po cofnięciu"
click at [907, 551] on div "Dodaj" at bounding box center [898, 560] width 29 height 17
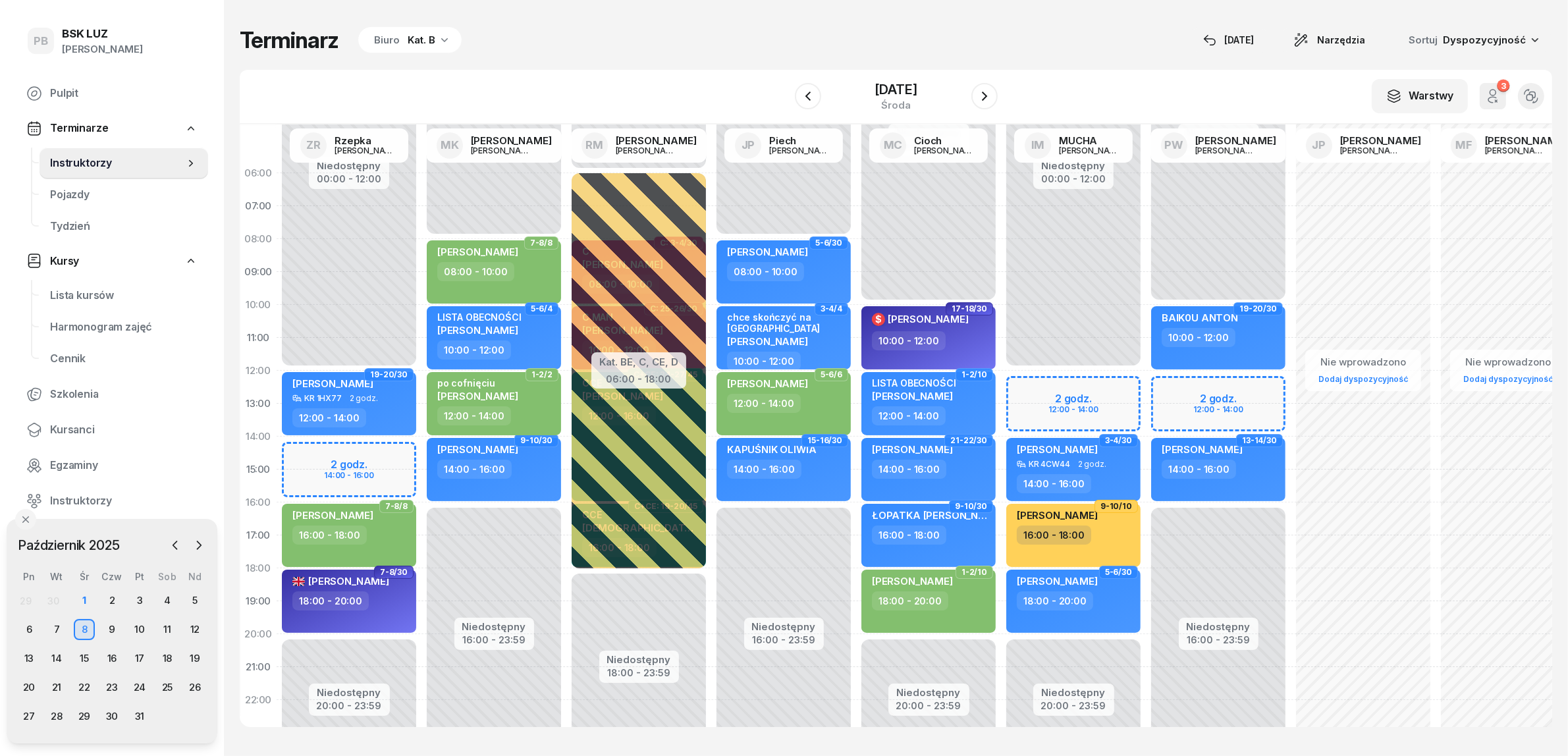
click at [472, 87] on div "W Wybierz AK Koryciński Artur BP Pająk Bogusław DA Arendarczyk Damian DP Pawłow…" at bounding box center [895, 97] width 1312 height 54
click at [428, 37] on div "Kat. B" at bounding box center [421, 40] width 28 height 16
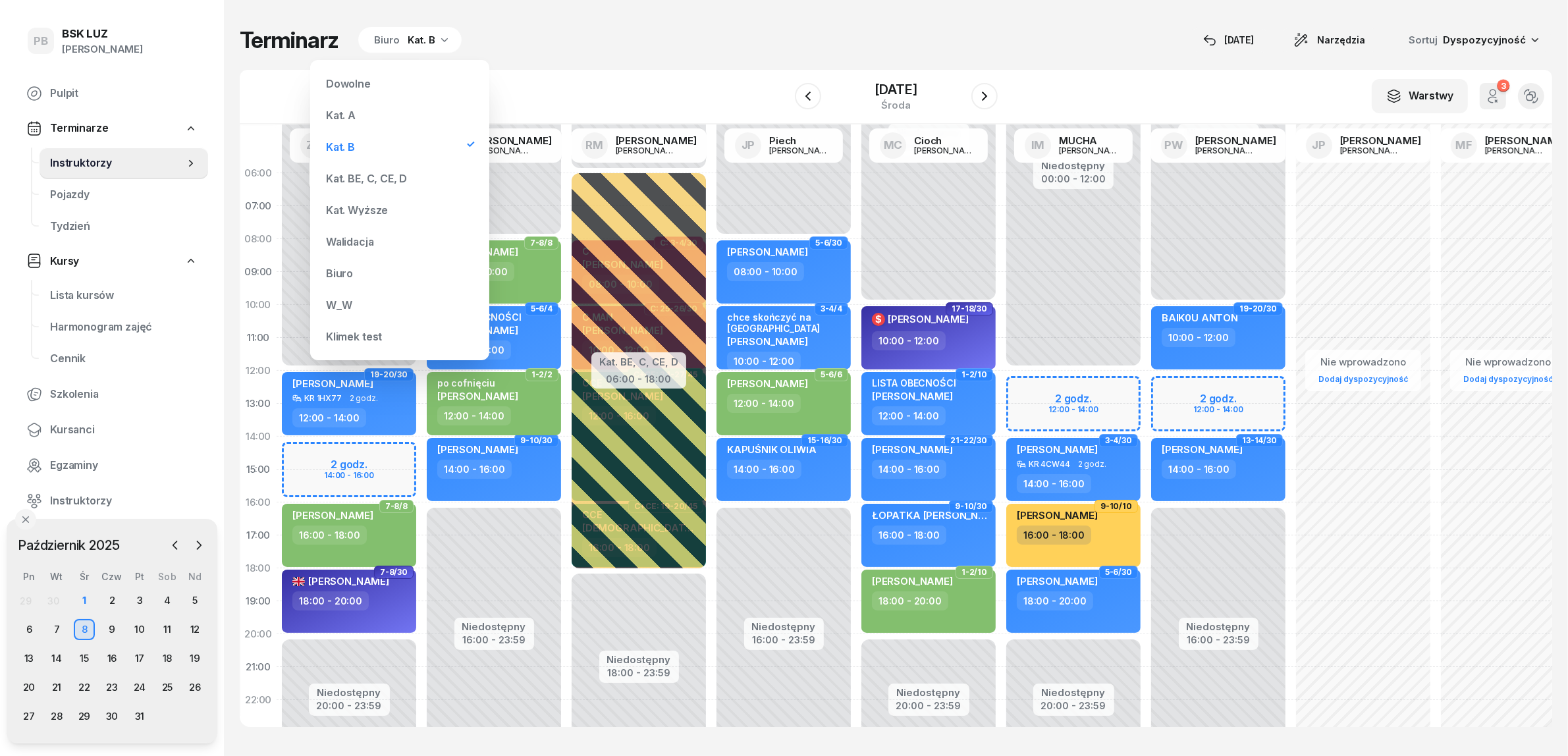
click at [367, 120] on div "Kat. A" at bounding box center [400, 116] width 158 height 26
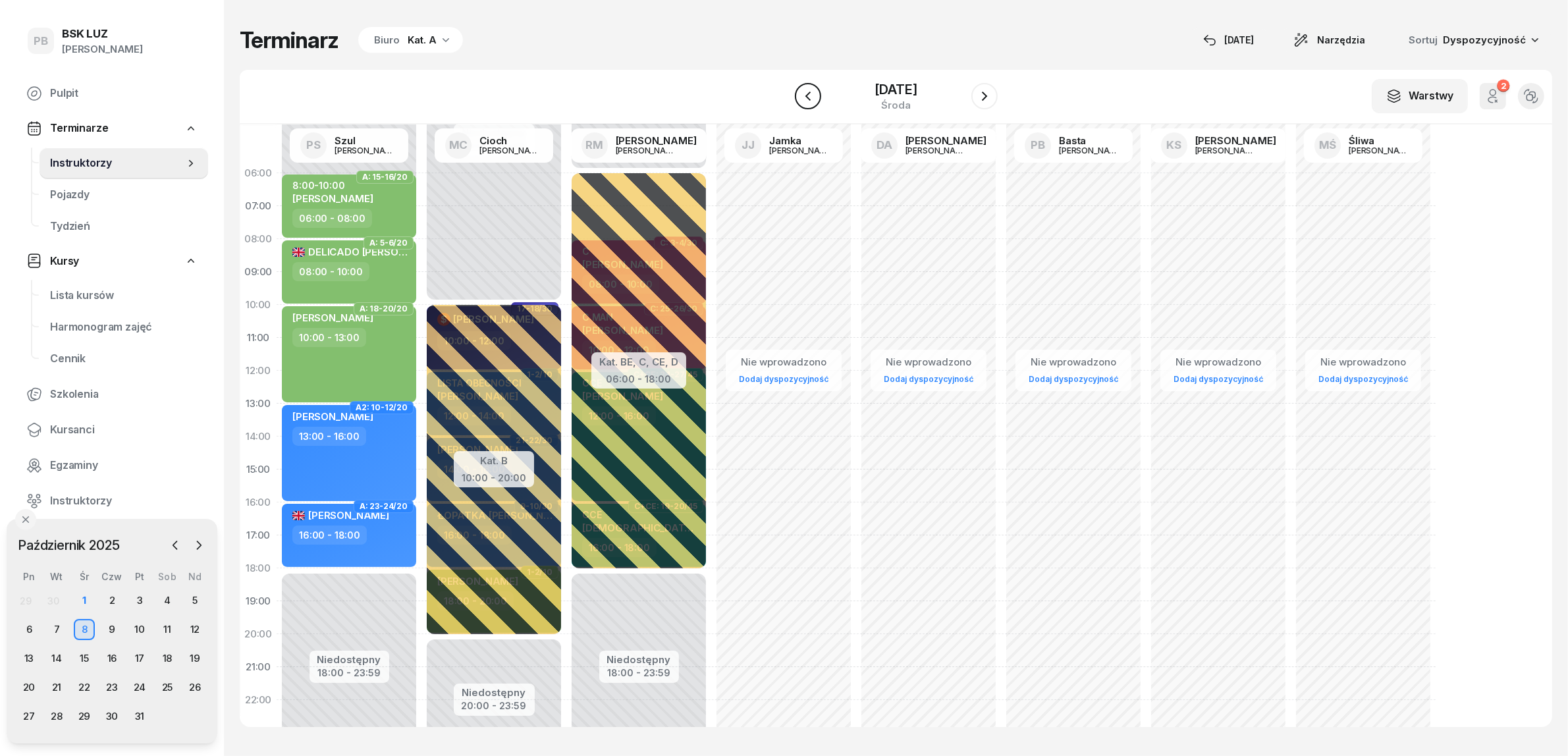
click at [804, 94] on icon "button" at bounding box center [808, 96] width 16 height 16
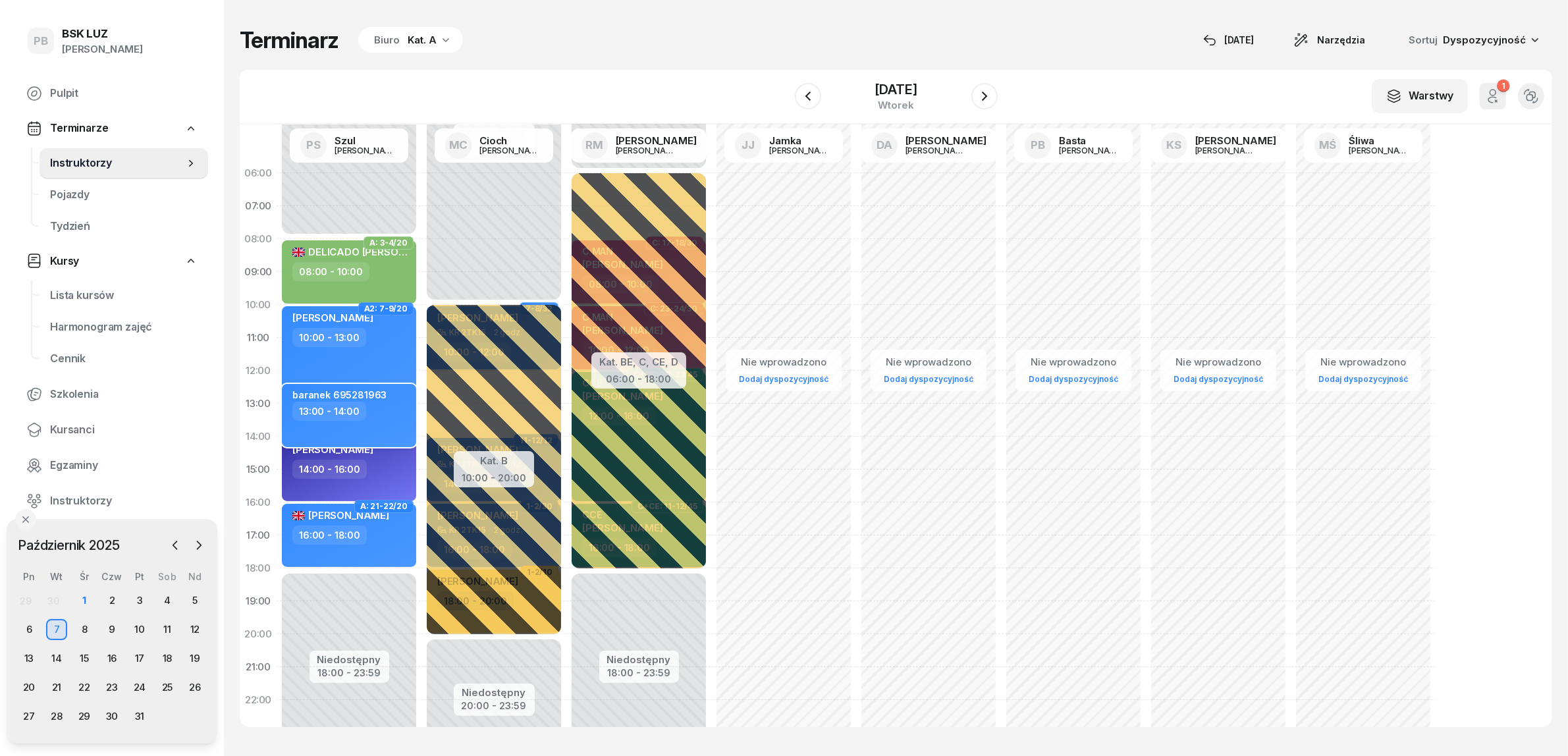
click at [383, 411] on div "13:00 - 14:00" at bounding box center [350, 411] width 116 height 19
select select "13"
select select "14"
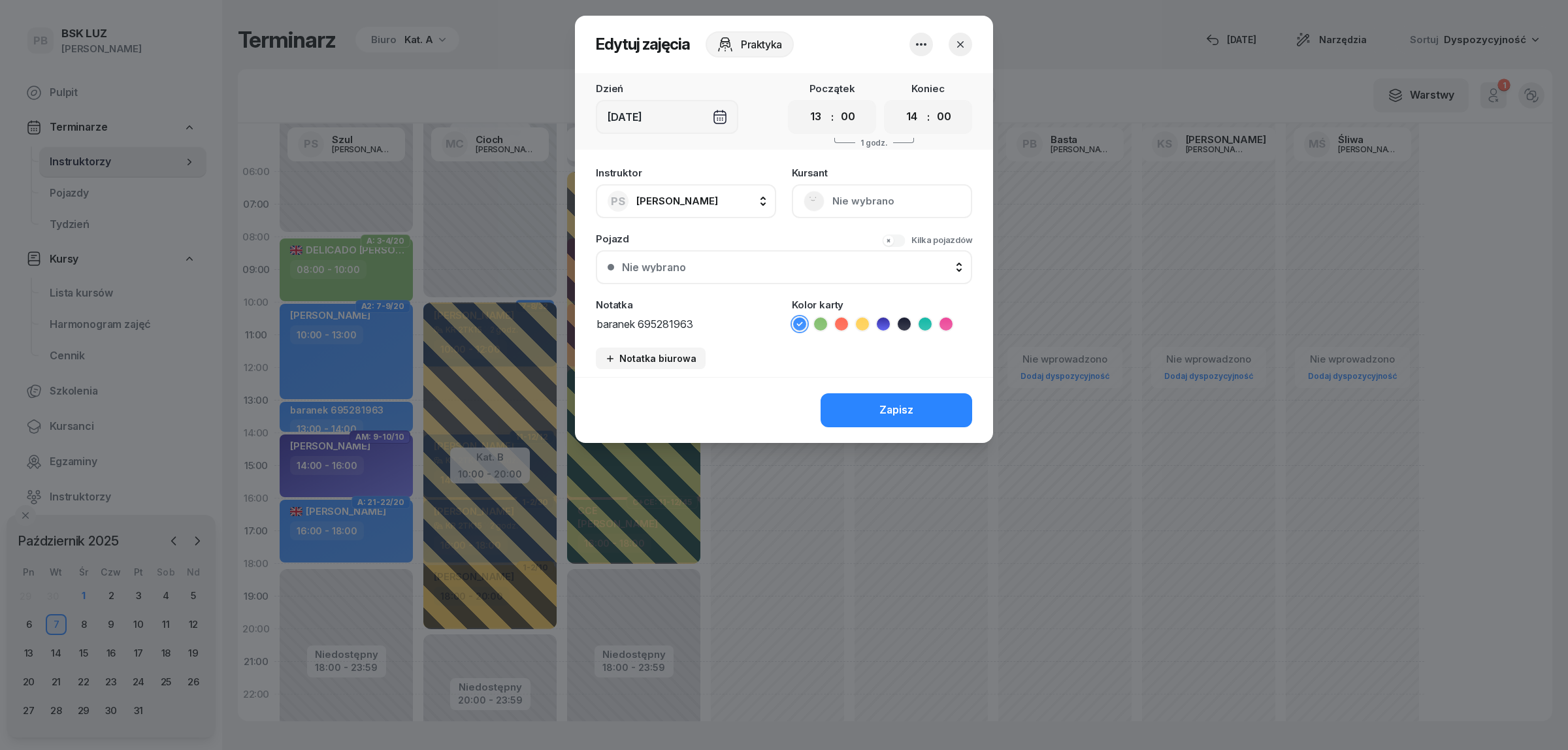
drag, startPoint x: 701, startPoint y: 323, endPoint x: 639, endPoint y: 326, distance: 62.1
click at [639, 326] on textarea "baranek 695281963" at bounding box center [686, 323] width 180 height 17
click at [959, 39] on icon "button" at bounding box center [960, 44] width 13 height 13
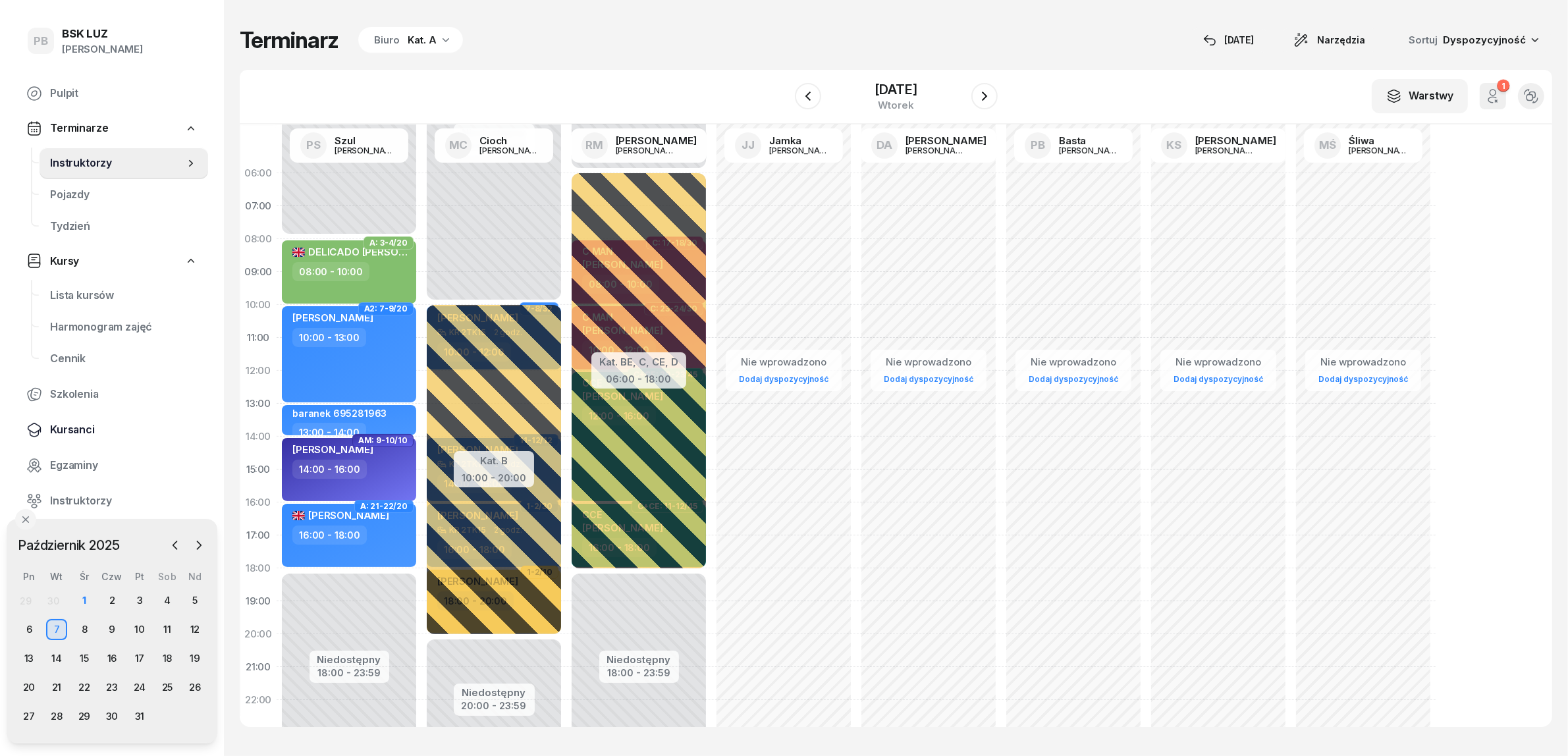
click at [71, 424] on span "Kursanci" at bounding box center [123, 430] width 147 height 17
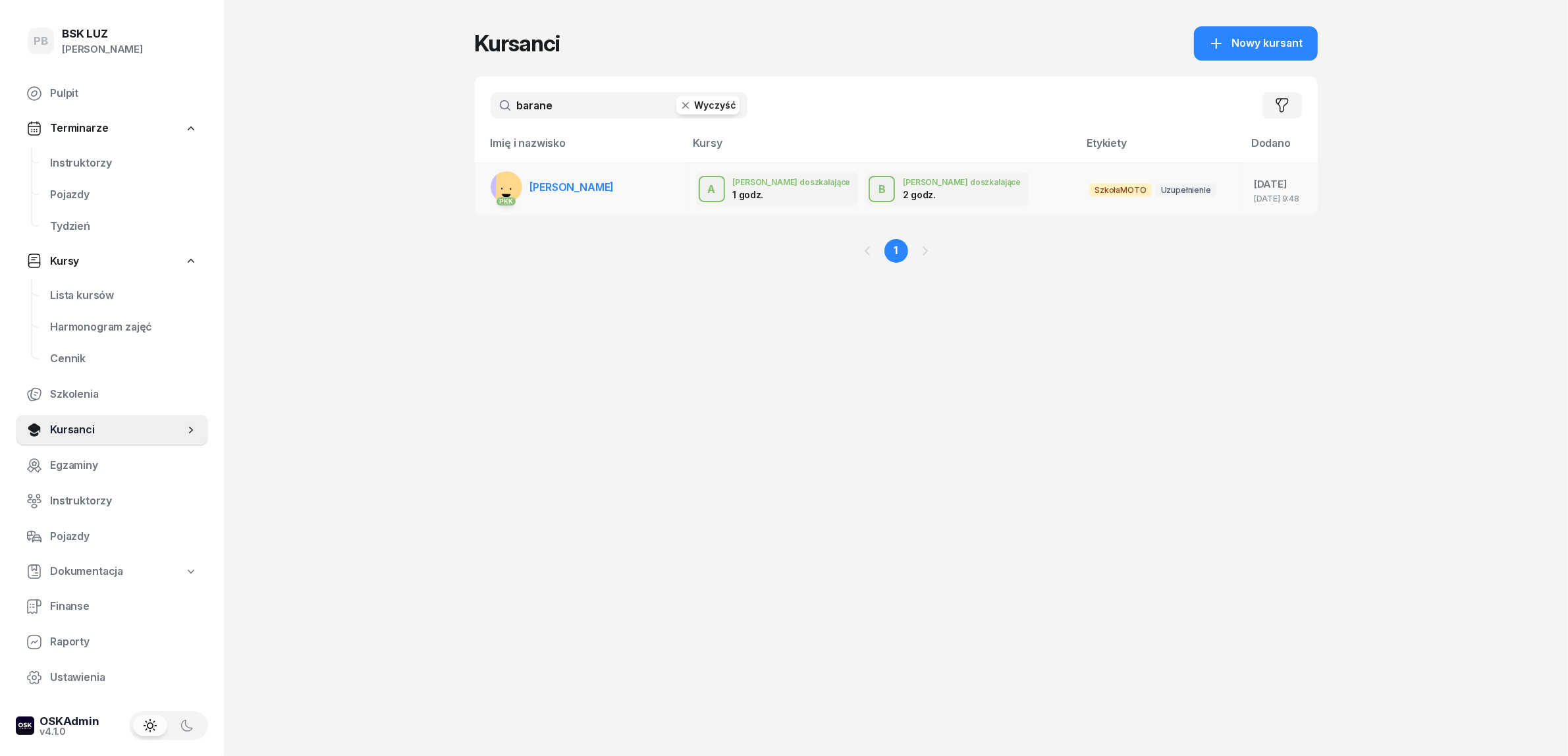
click at [600, 181] on span "[PERSON_NAME]" at bounding box center [572, 187] width 85 height 13
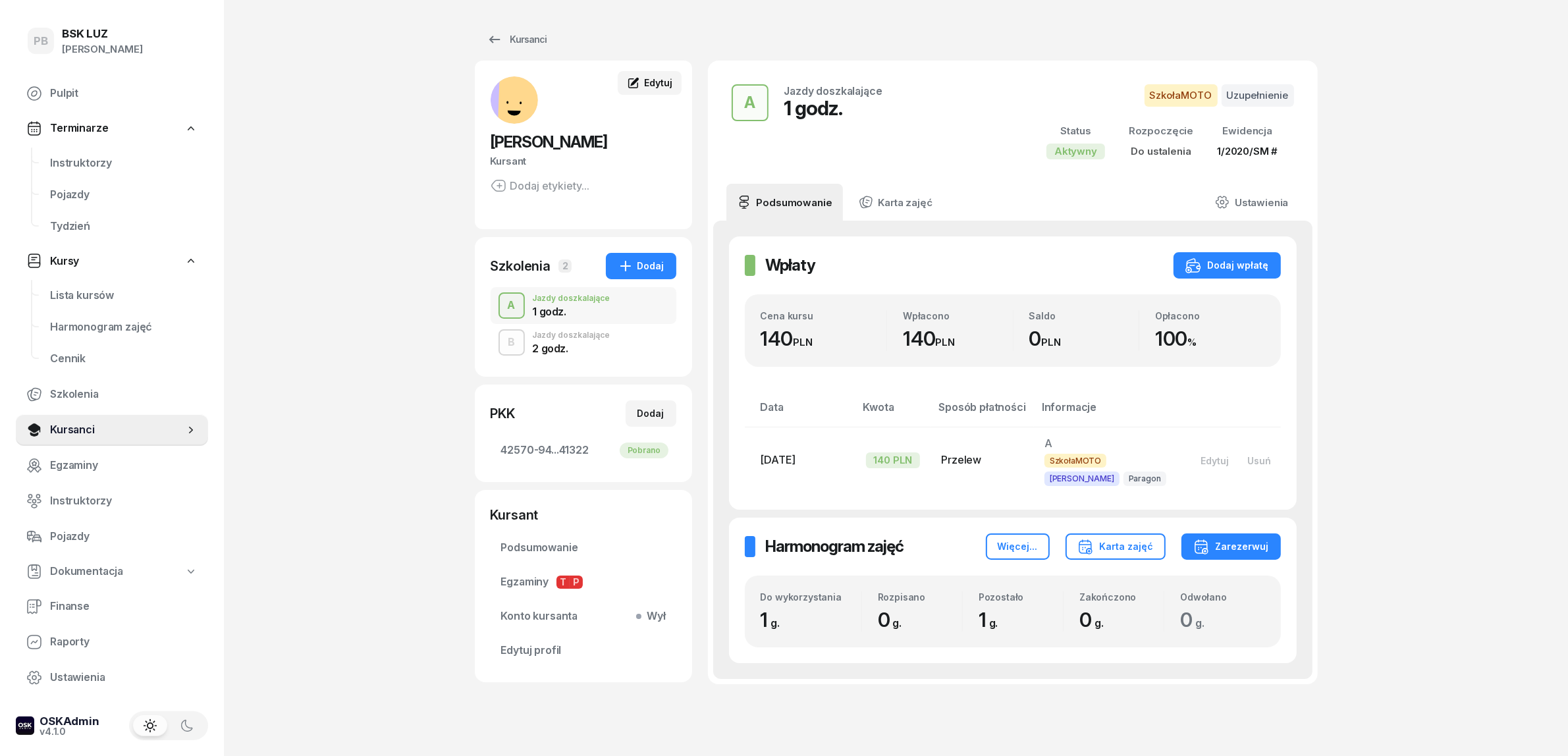
click at [652, 82] on span "Edytuj" at bounding box center [658, 82] width 28 height 11
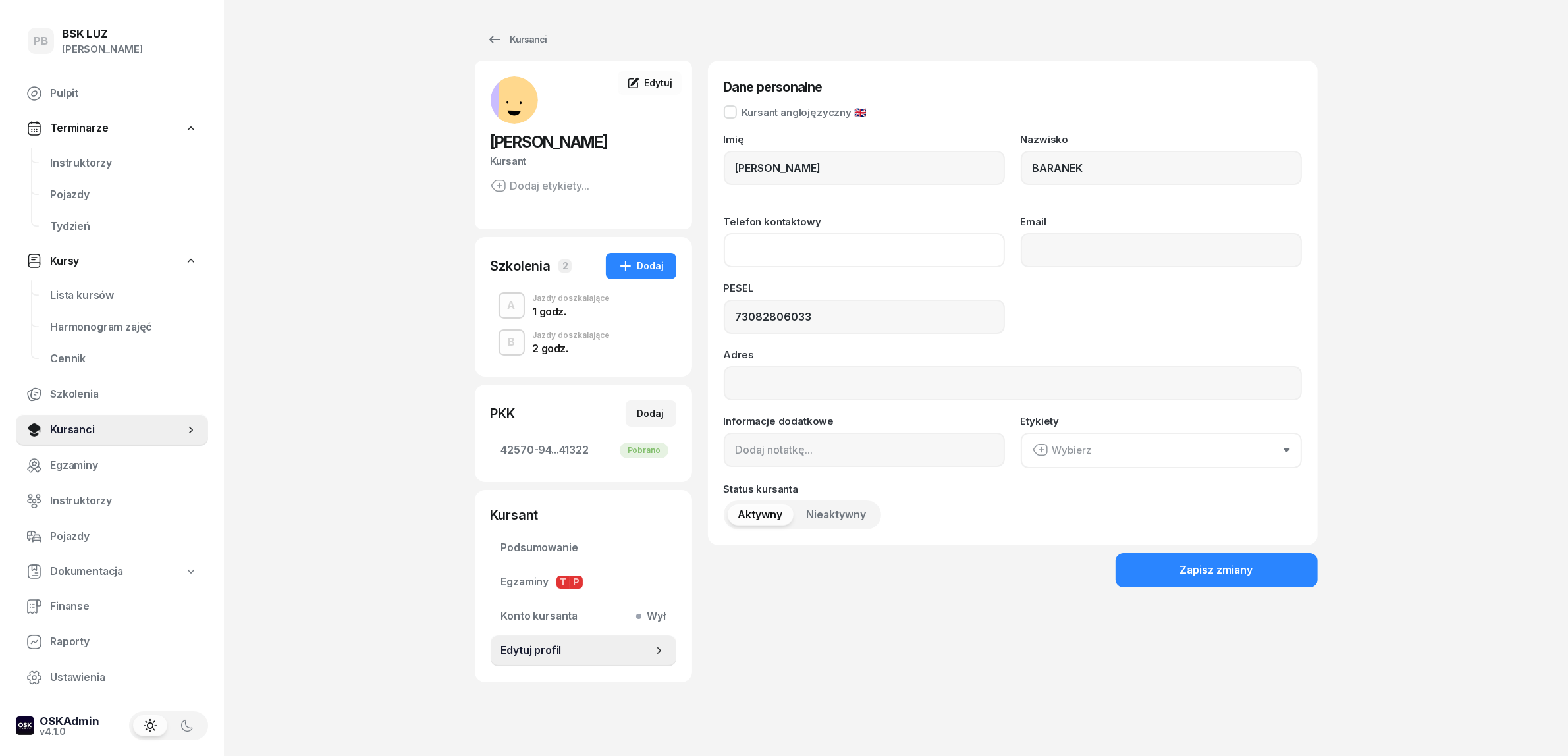
click at [837, 251] on input "Telefon kontaktowy" at bounding box center [864, 250] width 281 height 34
paste input "695281963"
type input "695 281 963"
click at [1176, 567] on button "Zapisz zmiany" at bounding box center [1217, 570] width 202 height 34
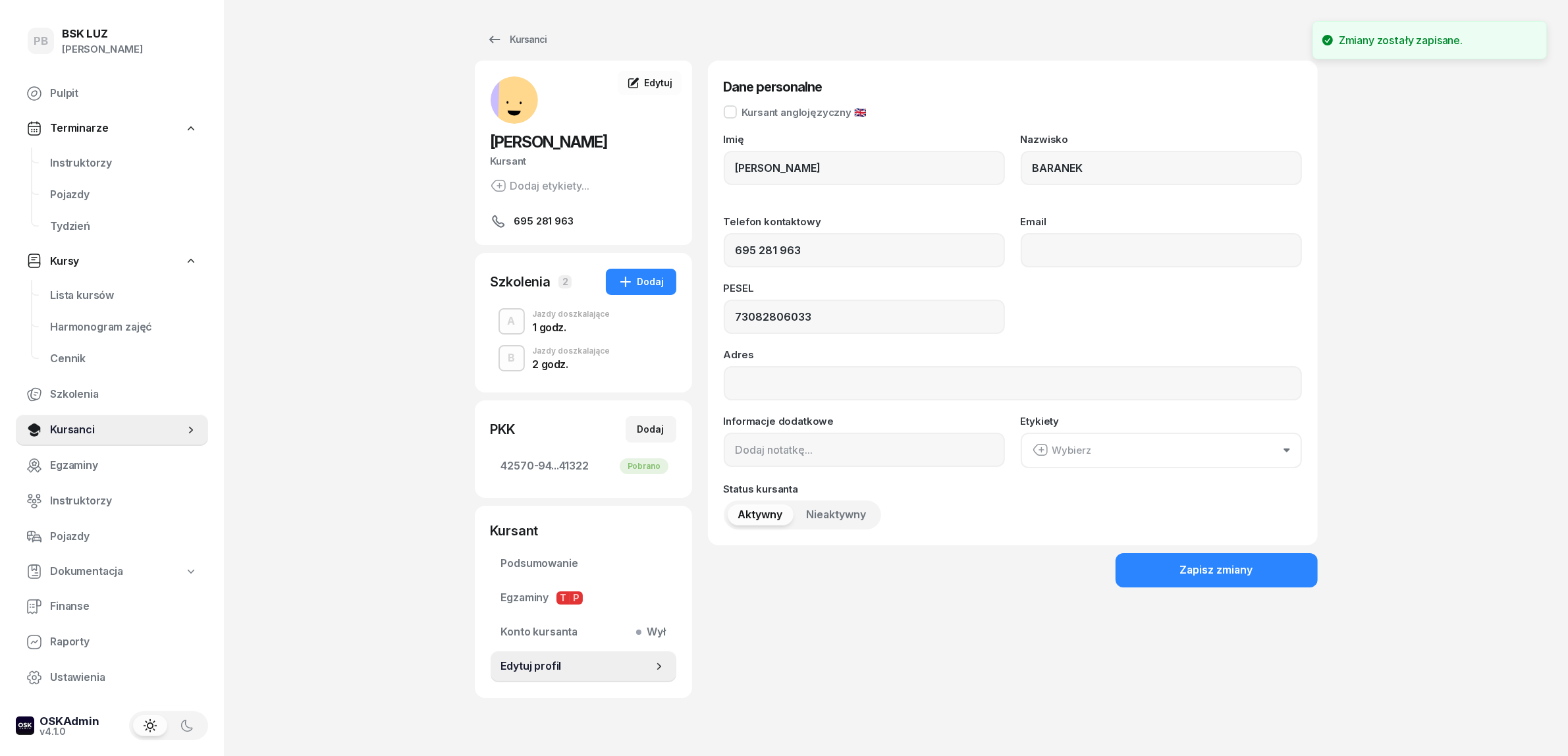
click at [390, 413] on div "PB BSK LUZ Patrycja Bogdanowicz Pulpit Terminarze Instruktorzy Pojazdy Tydzień …" at bounding box center [784, 394] width 1568 height 788
click at [87, 163] on span "Instruktorzy" at bounding box center [123, 163] width 147 height 17
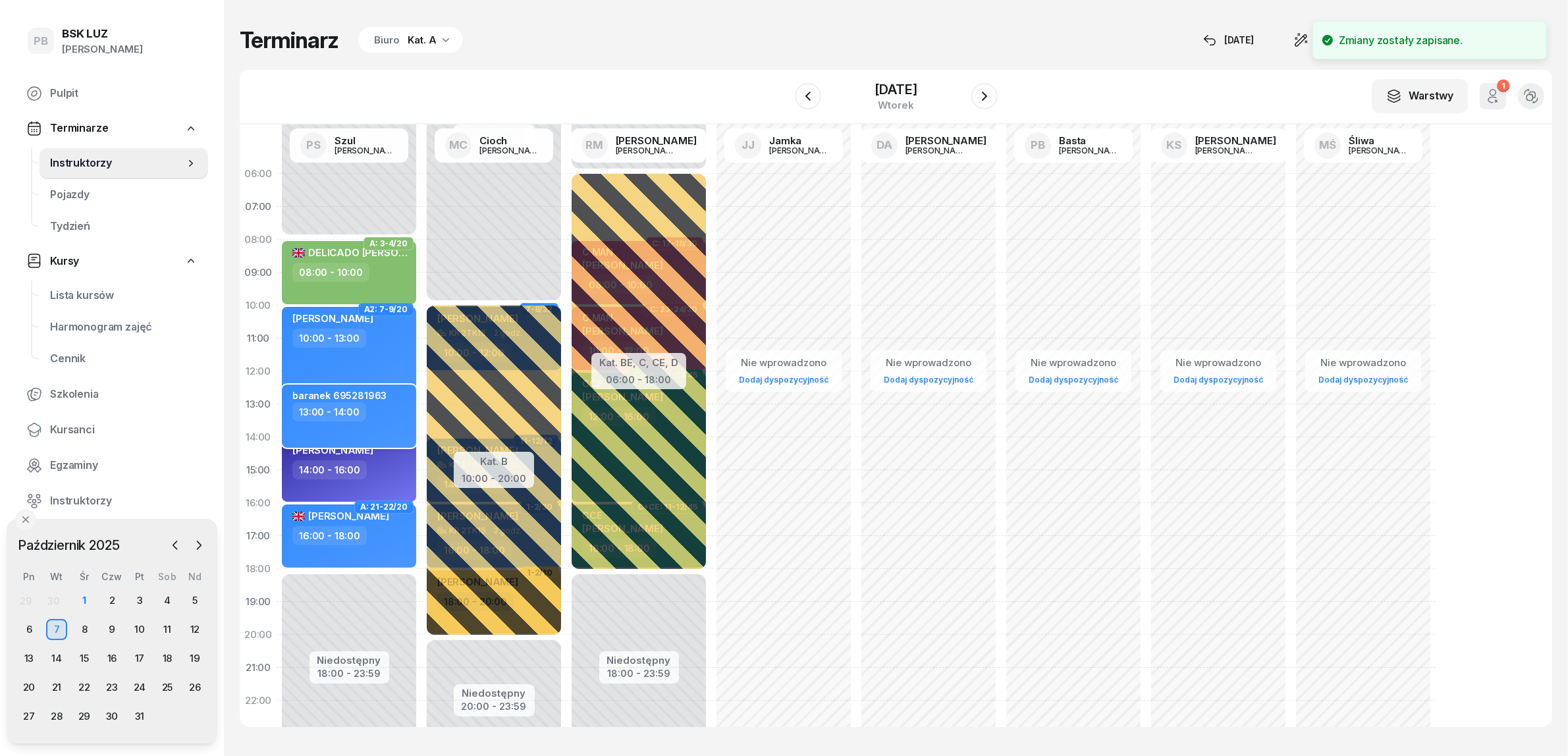
click at [382, 420] on div "13:00 - 14:00" at bounding box center [350, 412] width 116 height 19
select select "13"
select select "14"
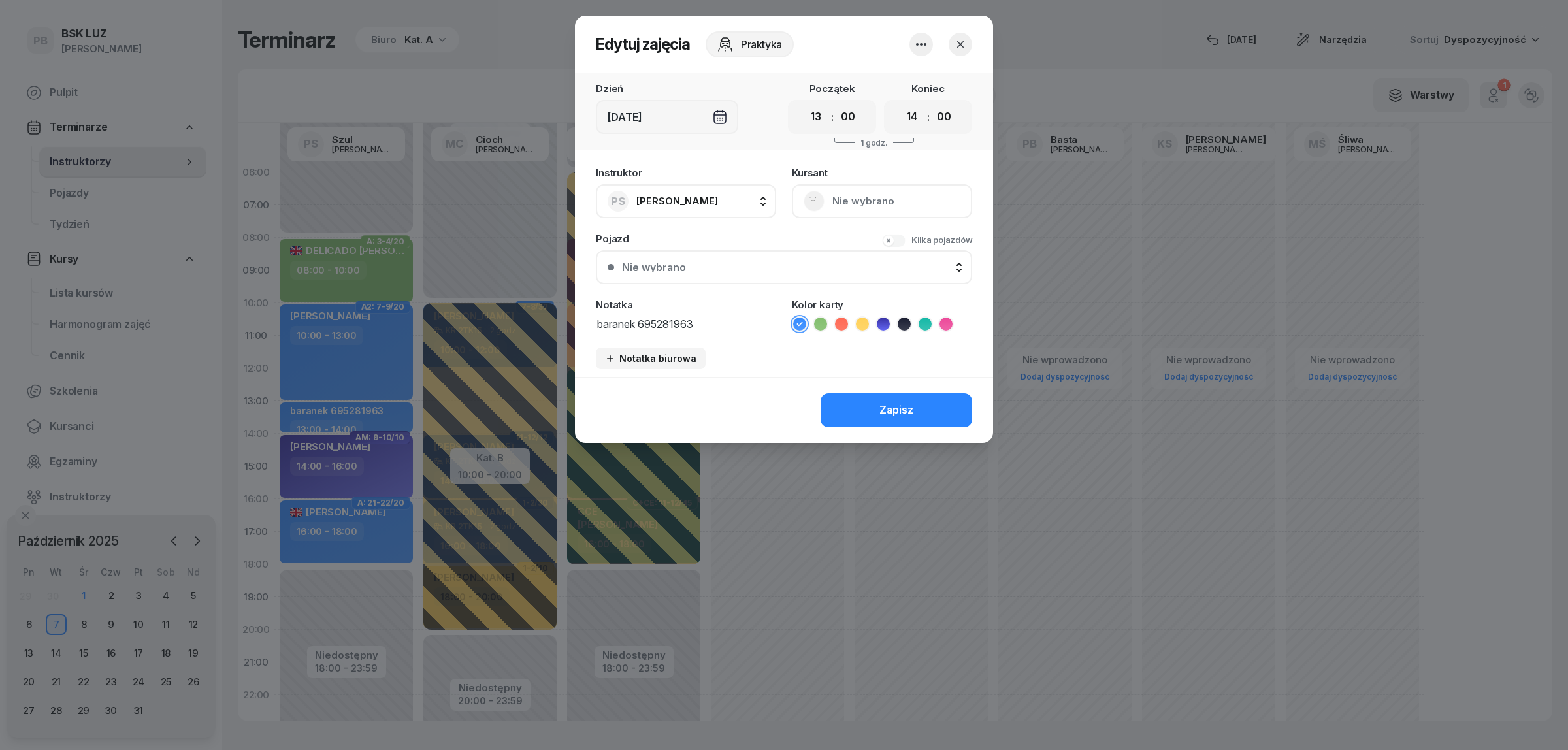
click at [926, 40] on icon "button" at bounding box center [921, 45] width 15 height 15
click at [928, 83] on link "Usuń" at bounding box center [914, 83] width 172 height 32
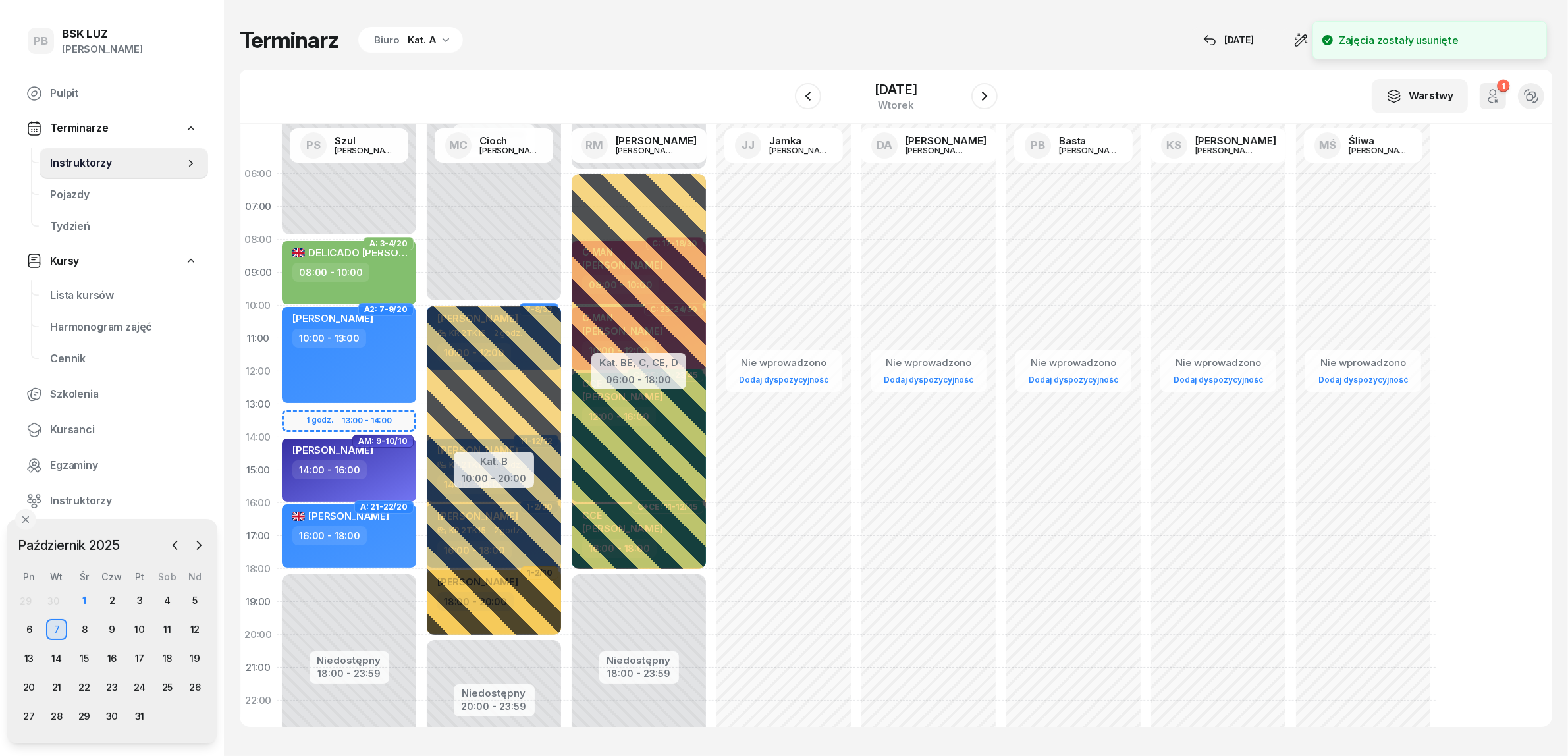
click at [349, 416] on div "Niedostępny 00:00 - 08:00 Niedostępny 18:00 - 23:59 A: 3-4/20 DELICADO PINHO AN…" at bounding box center [348, 470] width 145 height 626
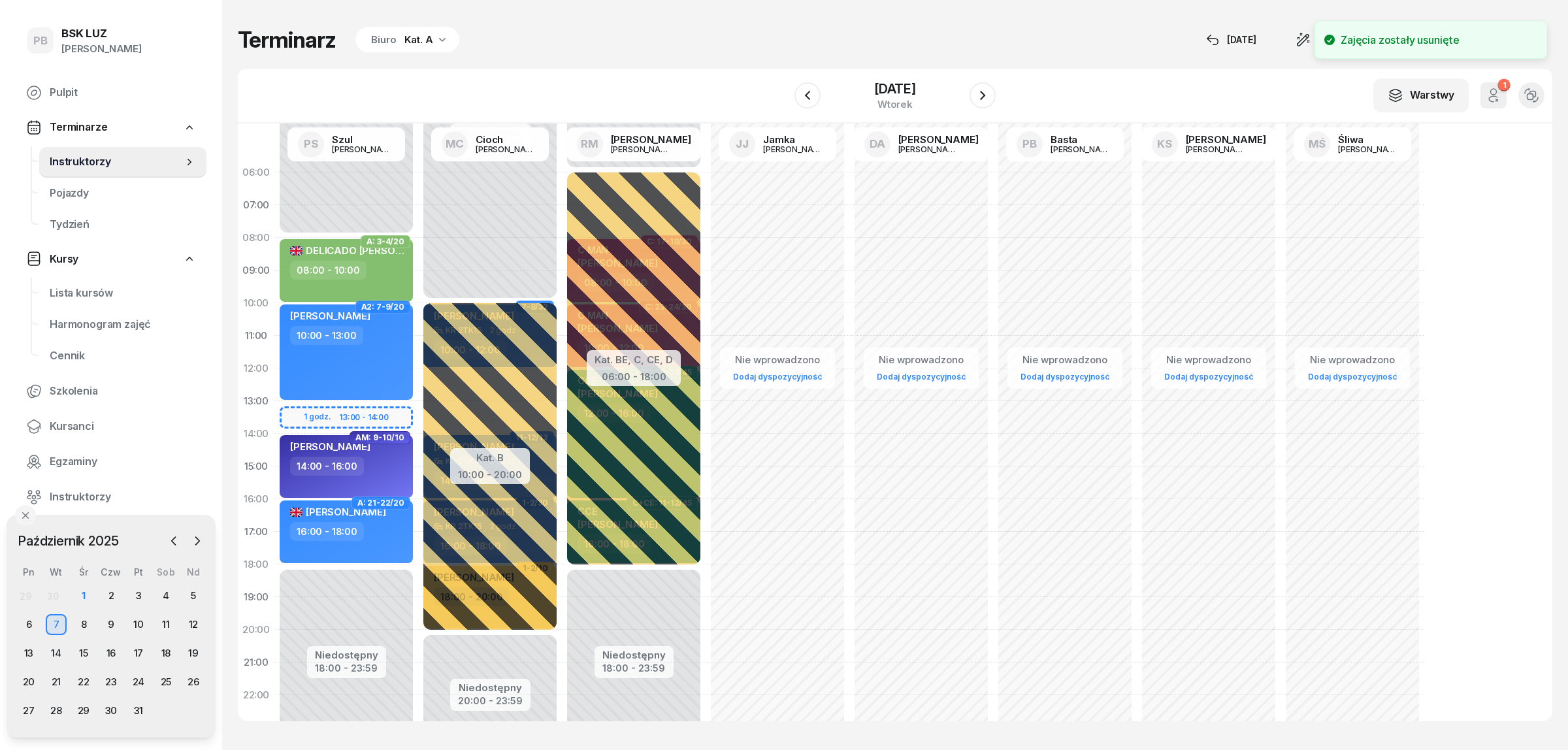
select select "13"
select select "14"
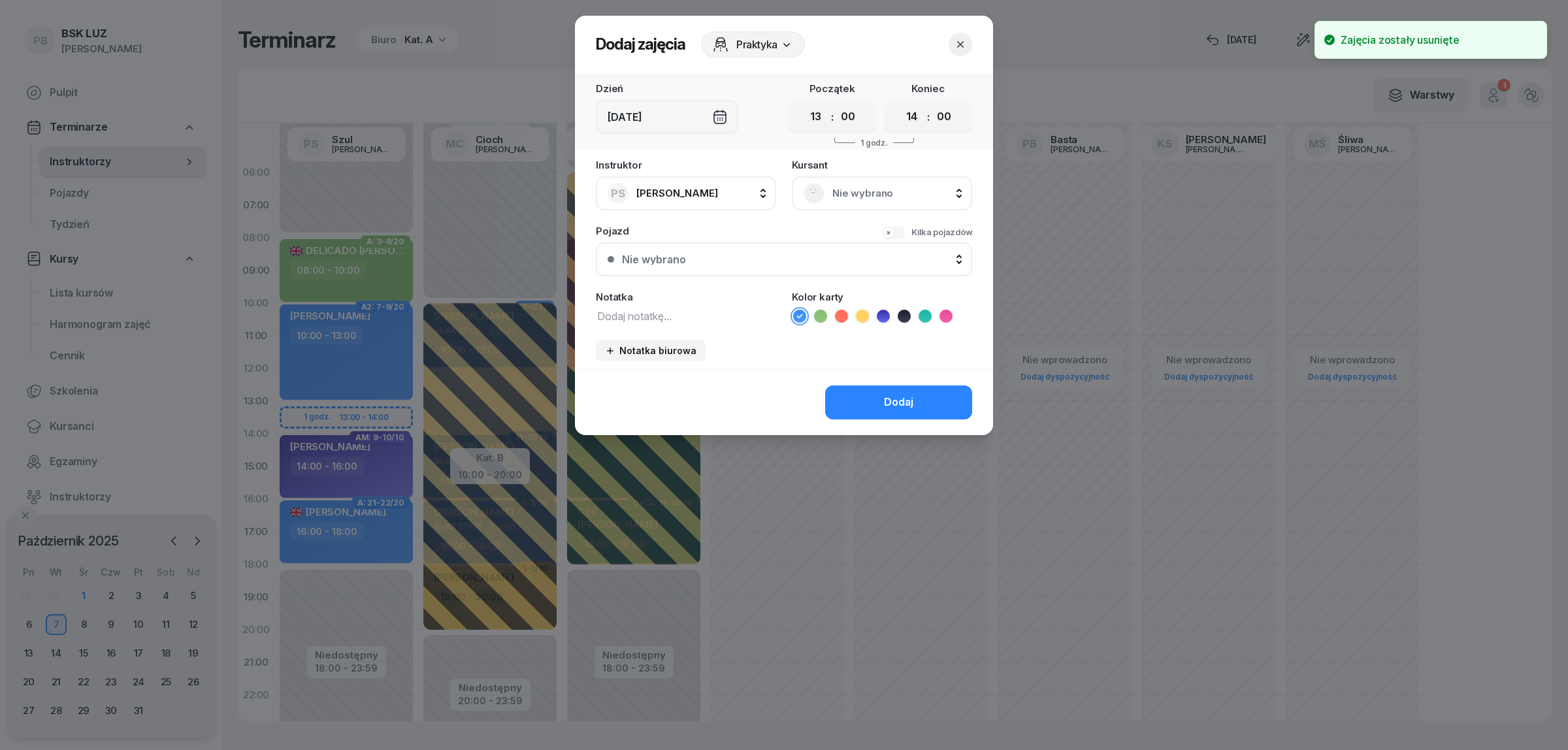
click at [857, 185] on span "Nie wybrano" at bounding box center [896, 193] width 128 height 17
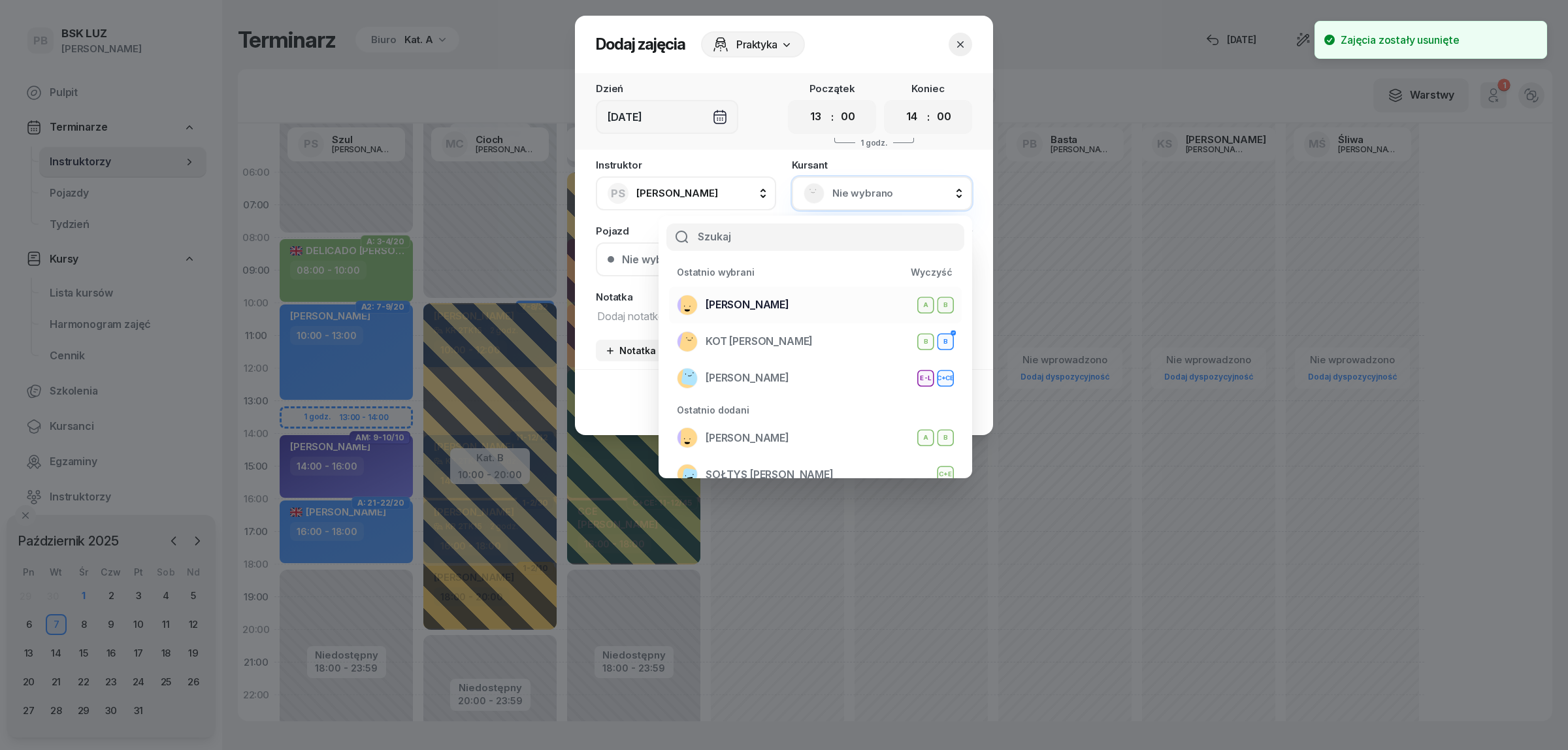
click at [808, 305] on div "BARANEK ROBERT A B" at bounding box center [815, 305] width 277 height 21
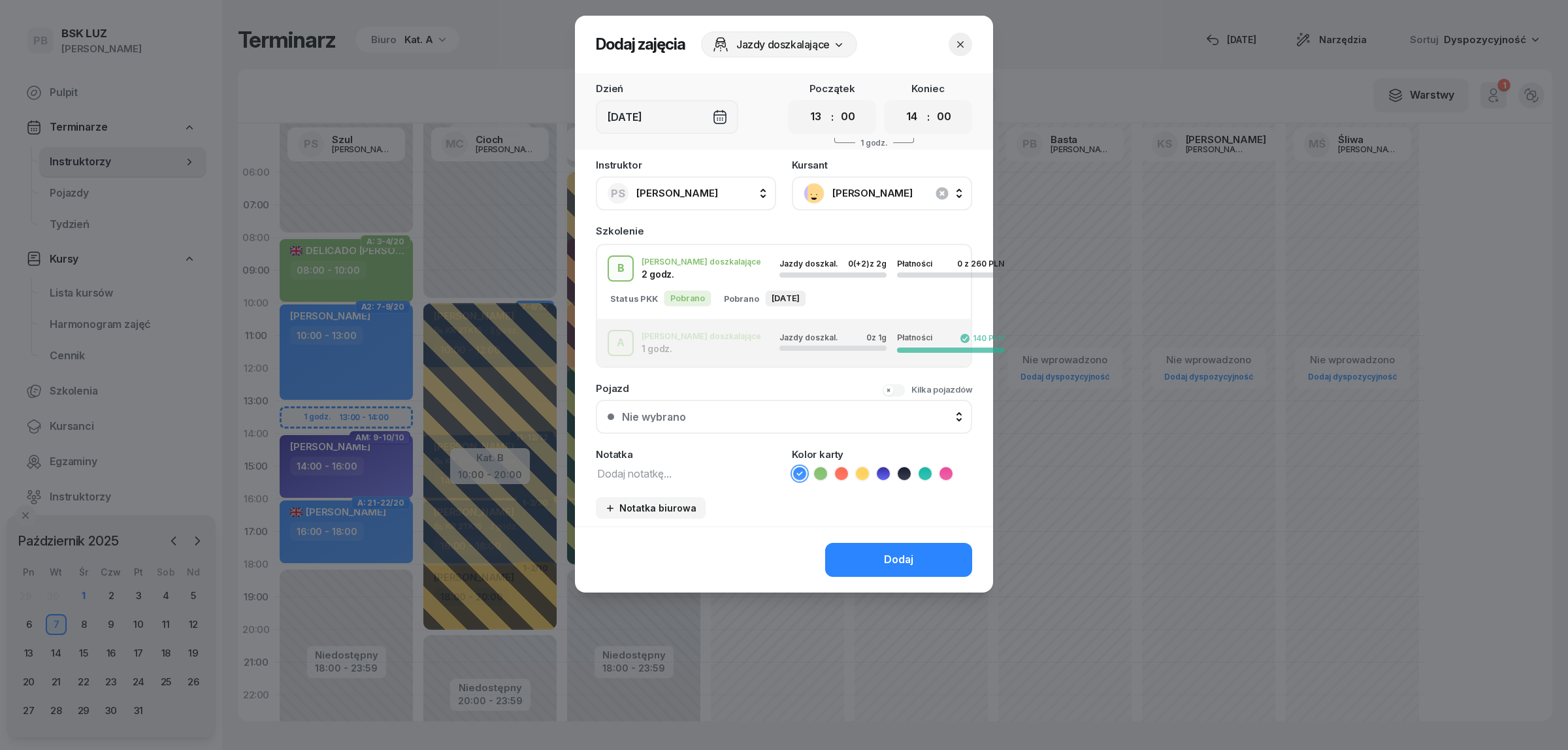
click at [660, 341] on div "A J. doszkalające 1 godz. Jazdy doszkal. 0 z 1g Płatności 140 PLN" at bounding box center [784, 343] width 373 height 26
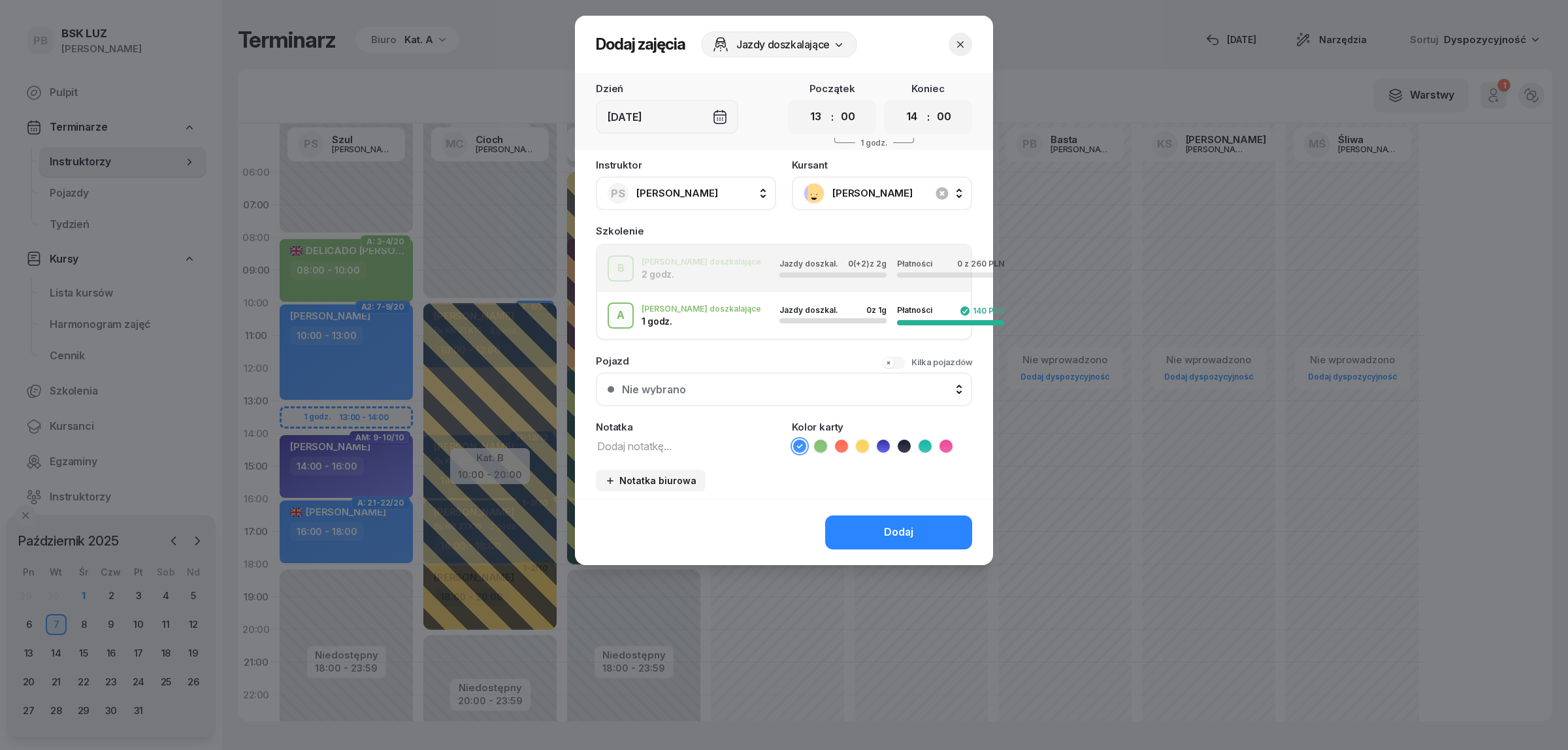
click at [631, 440] on textarea at bounding box center [686, 446] width 180 height 17
type textarea "po cofnięciu"
click at [823, 445] on icon at bounding box center [820, 446] width 13 height 13
click at [870, 527] on button "Dodaj" at bounding box center [898, 533] width 147 height 34
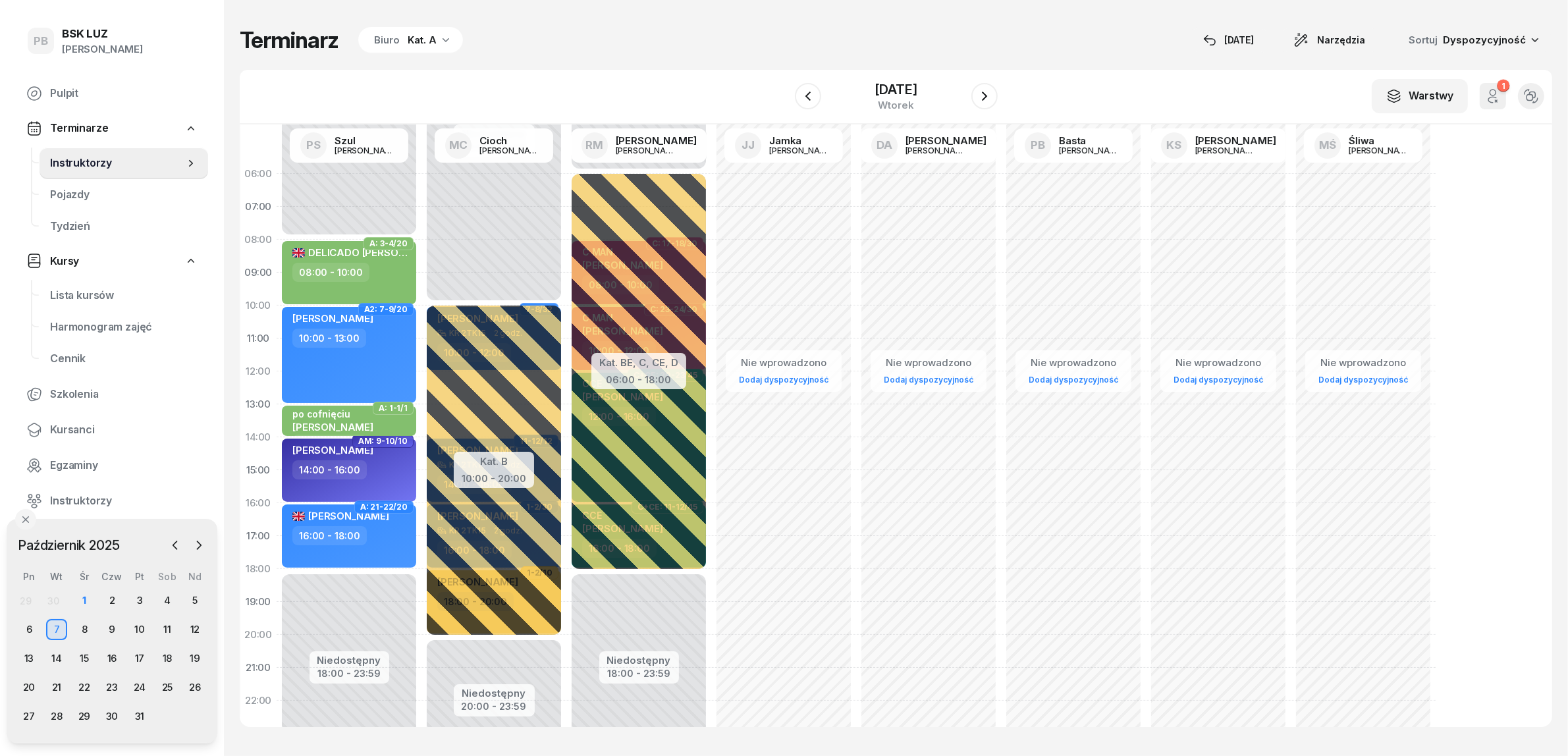
click at [646, 37] on div "Terminarz Biuro Kat. A [DATE] Narzędzia Sortuj Dyspozycyjność" at bounding box center [895, 40] width 1312 height 28
click at [396, 418] on div "po cofnięciu ROBERT BARANEK" at bounding box center [350, 404] width 116 height 29
select select "13"
select select "14"
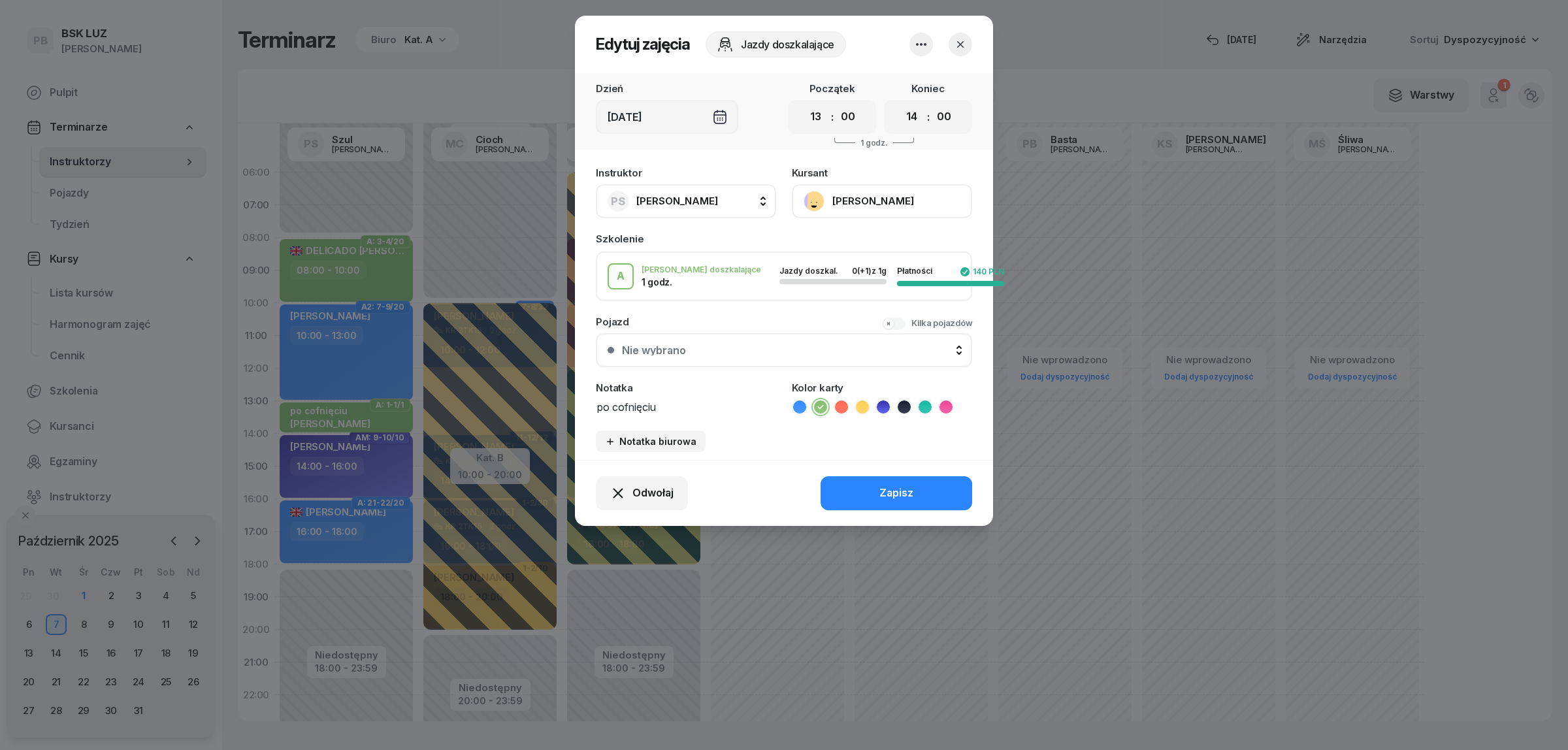
click at [526, 41] on div at bounding box center [784, 375] width 1568 height 750
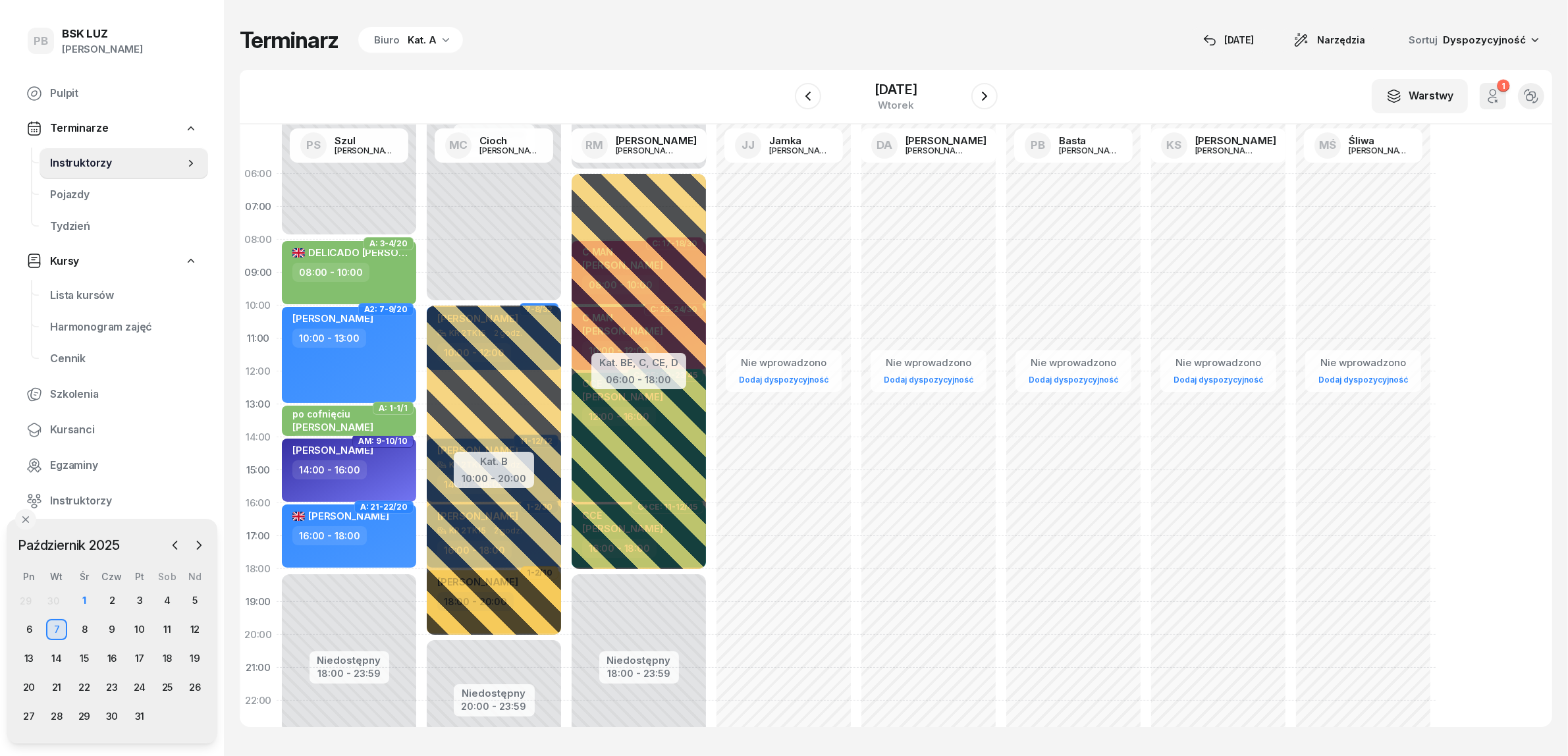
click at [736, 37] on div "Terminarz Biuro Kat. A [DATE] Narzędzia Sortuj Dyspozycyjność" at bounding box center [895, 40] width 1312 height 28
click at [939, 24] on div "Terminarz Biuro Kat. A 1 paź Narzędzia Sortuj Dyspozycyjność W Wybierz AK Koryc…" at bounding box center [895, 376] width 1312 height 754
click at [682, 61] on div "Terminarz Biuro Kat. A 1 paź Narzędzia Sortuj Dyspozycyjność W Wybierz AK Koryc…" at bounding box center [895, 376] width 1312 height 754
click at [82, 602] on div "1" at bounding box center [84, 600] width 21 height 21
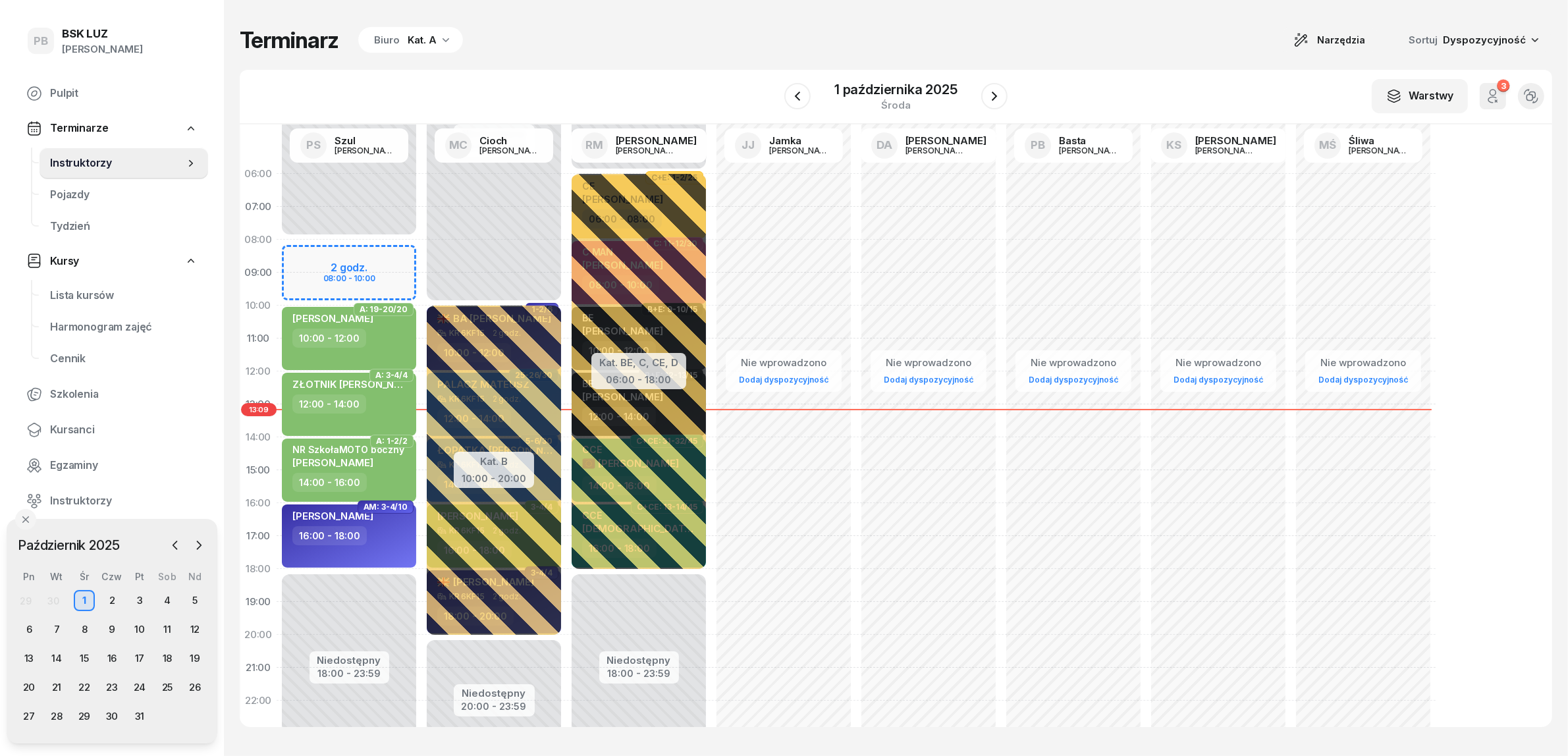
click at [412, 36] on div "Kat. A" at bounding box center [421, 40] width 29 height 16
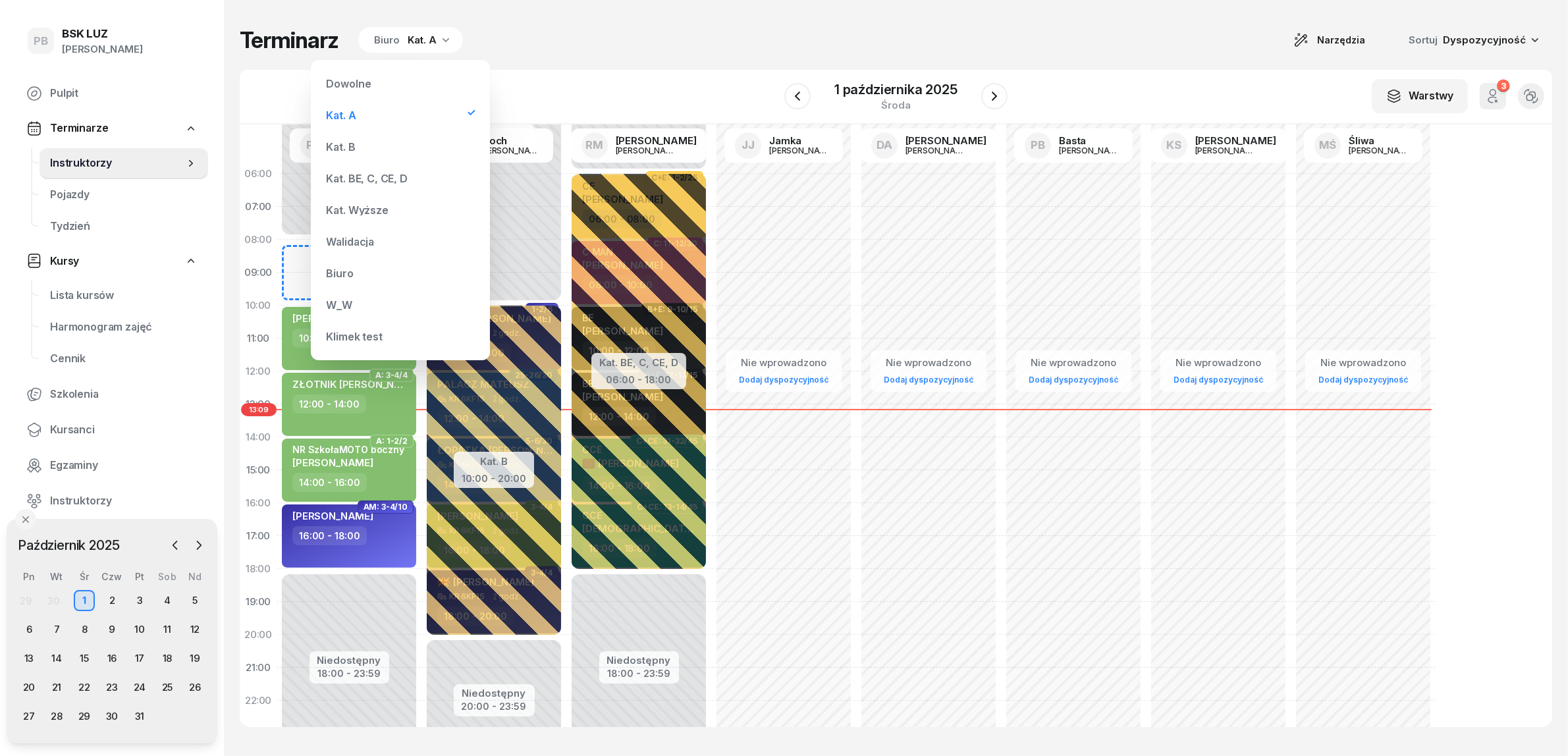
click at [581, 46] on div "Terminarz Biuro Kat. A Narzędzia Sortuj Dyspozycyjność" at bounding box center [895, 40] width 1312 height 28
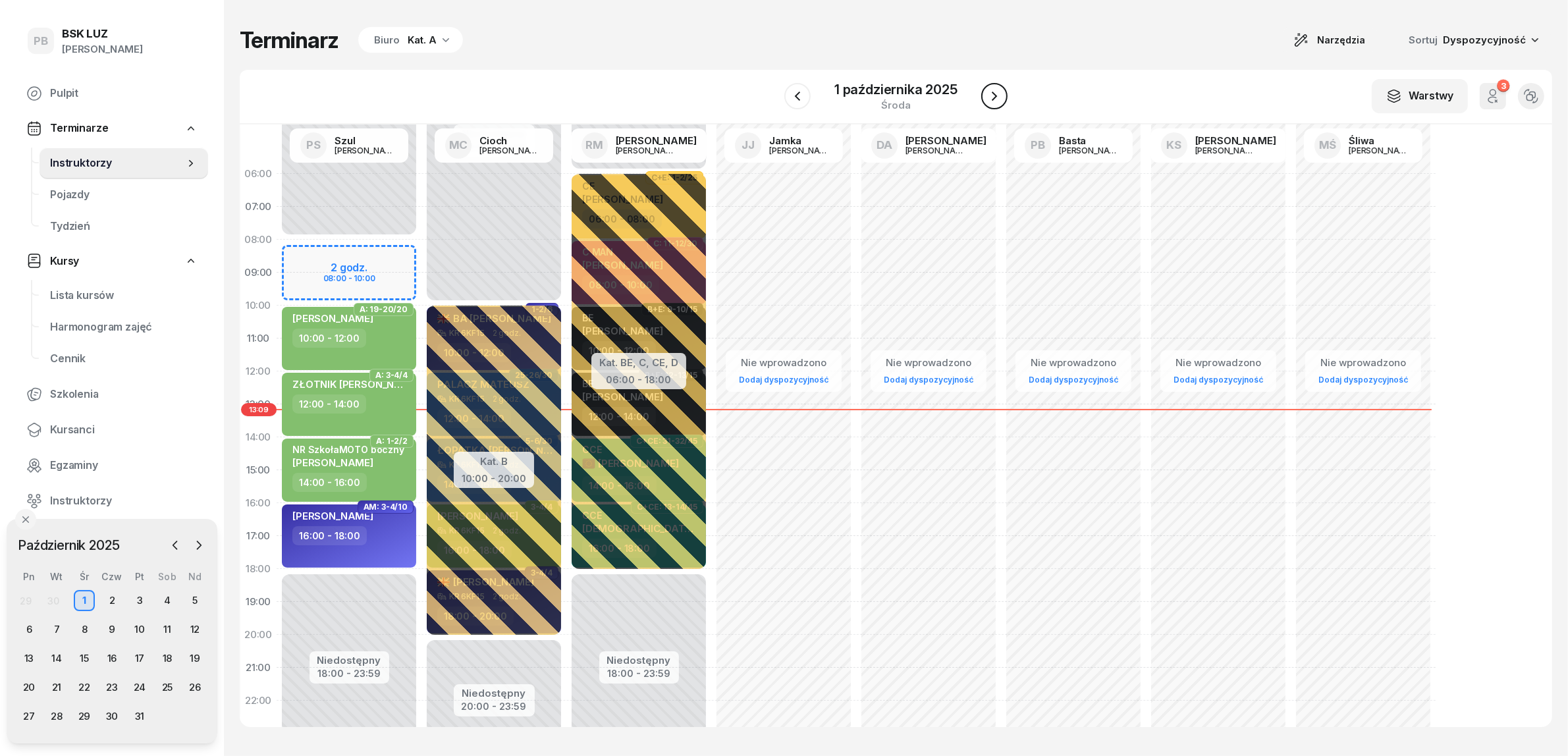
click at [1002, 97] on button "button" at bounding box center [995, 96] width 26 height 26
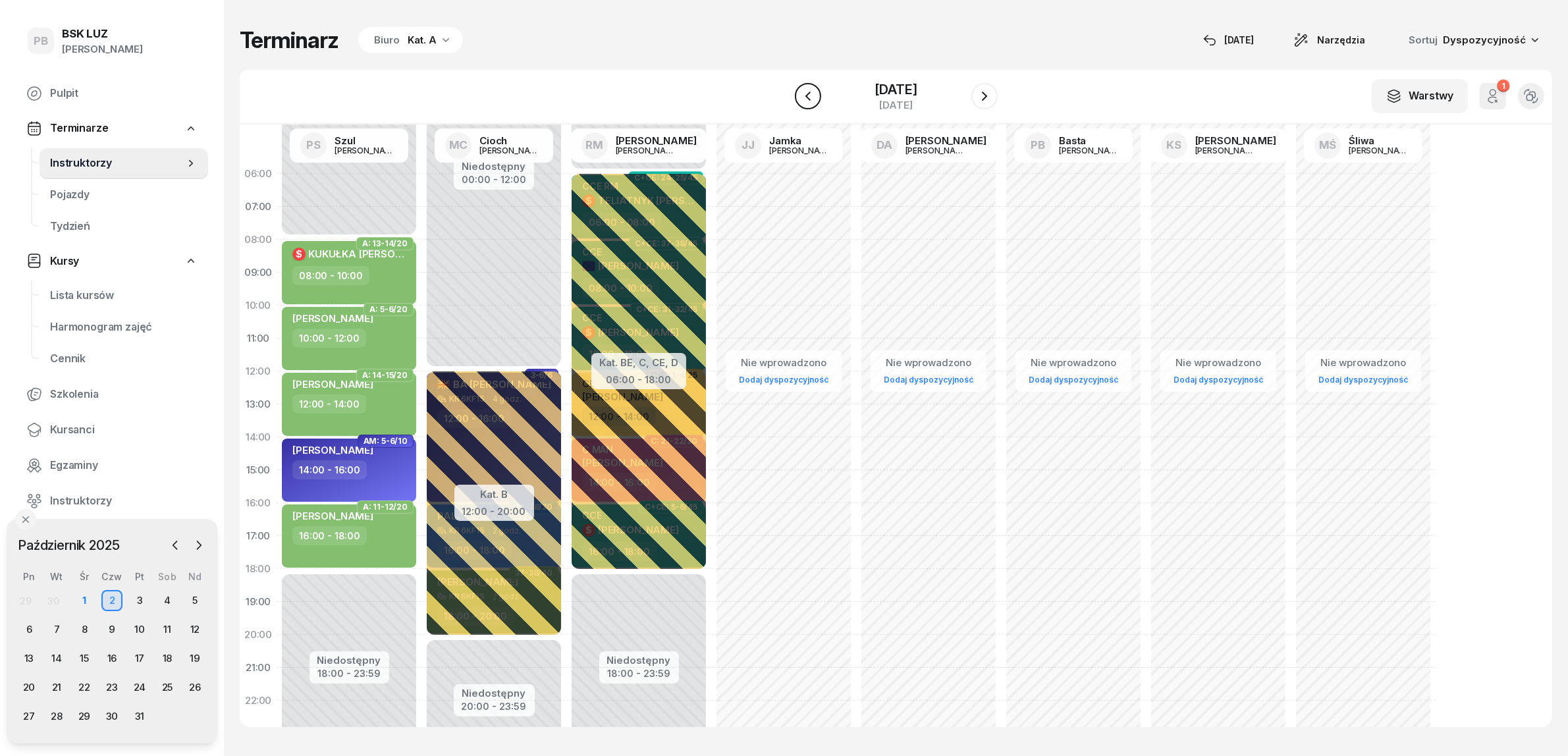
click at [800, 92] on icon "button" at bounding box center [808, 96] width 16 height 16
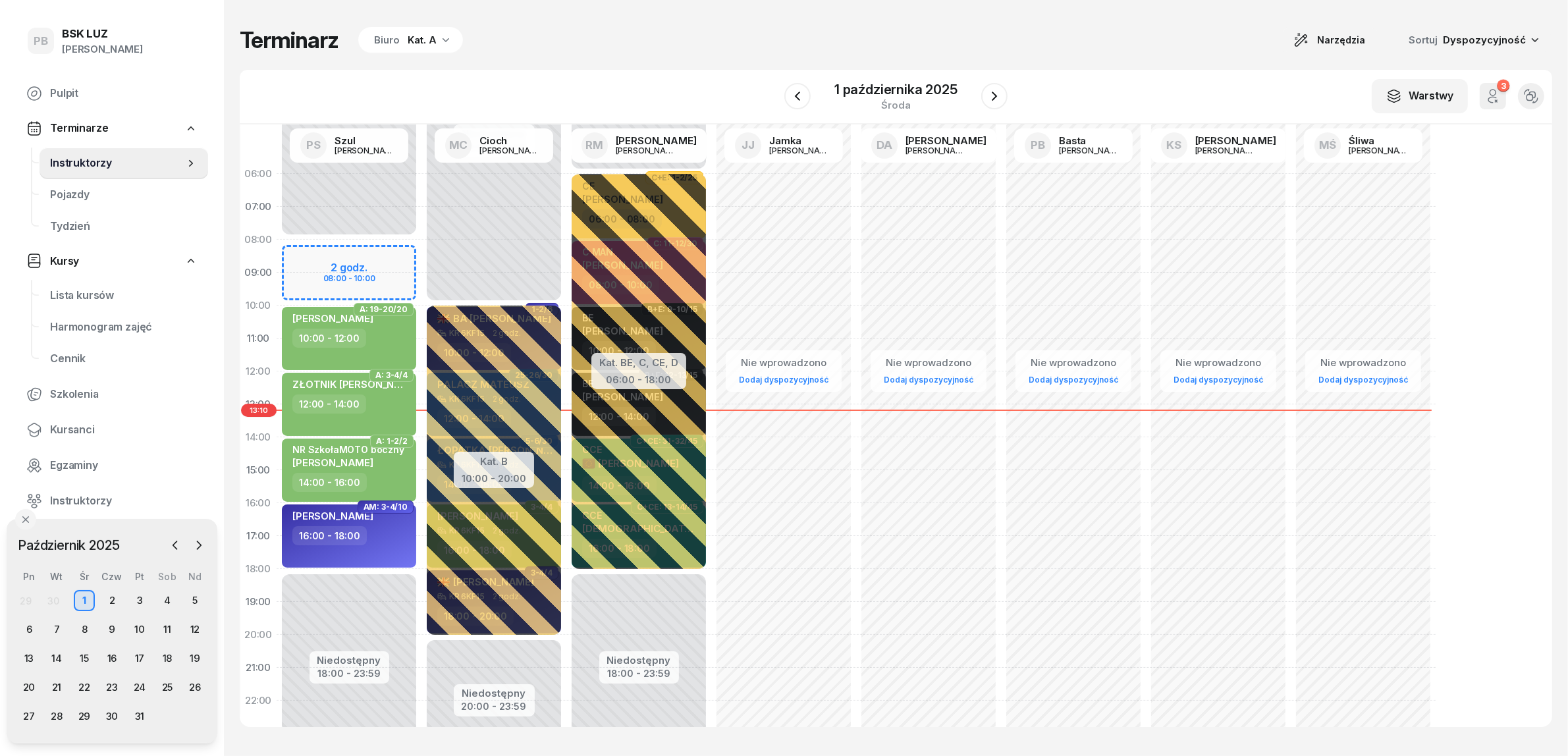
click at [439, 43] on icon "button" at bounding box center [445, 39] width 13 height 13
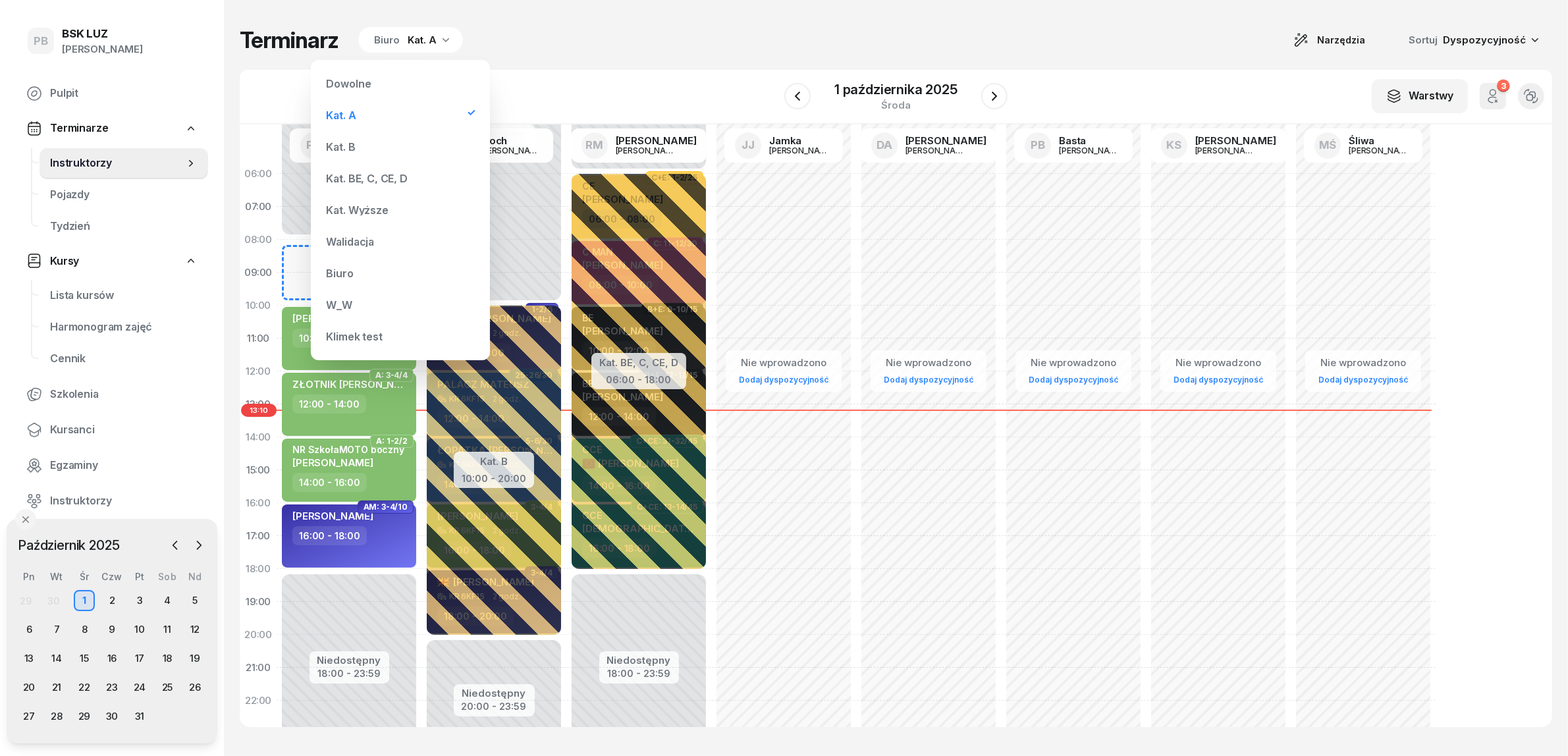
click at [372, 172] on div "Kat. BE, C, CE, D" at bounding box center [400, 179] width 158 height 26
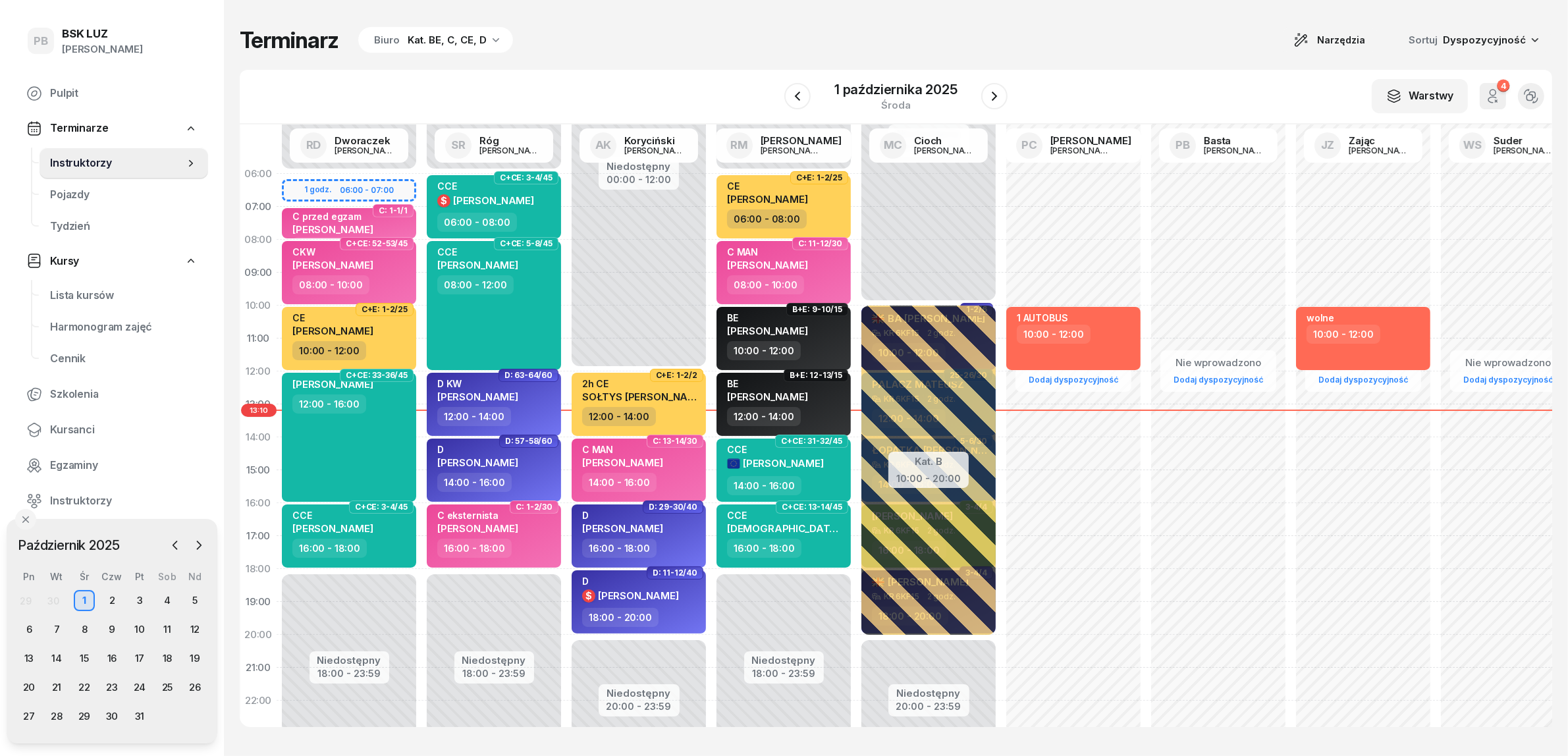
click at [616, 76] on div "W Wybierz AK [PERSON_NAME] BP [PERSON_NAME] DP [PERSON_NAME] GS [PERSON_NAME] I…" at bounding box center [895, 97] width 1312 height 54
click at [633, 71] on div "W Wybierz AK [PERSON_NAME] BP [PERSON_NAME] DP [PERSON_NAME] GS [PERSON_NAME] I…" at bounding box center [895, 97] width 1312 height 54
click at [620, 590] on span "[PERSON_NAME]" at bounding box center [639, 596] width 81 height 12
select select "18"
select select "20"
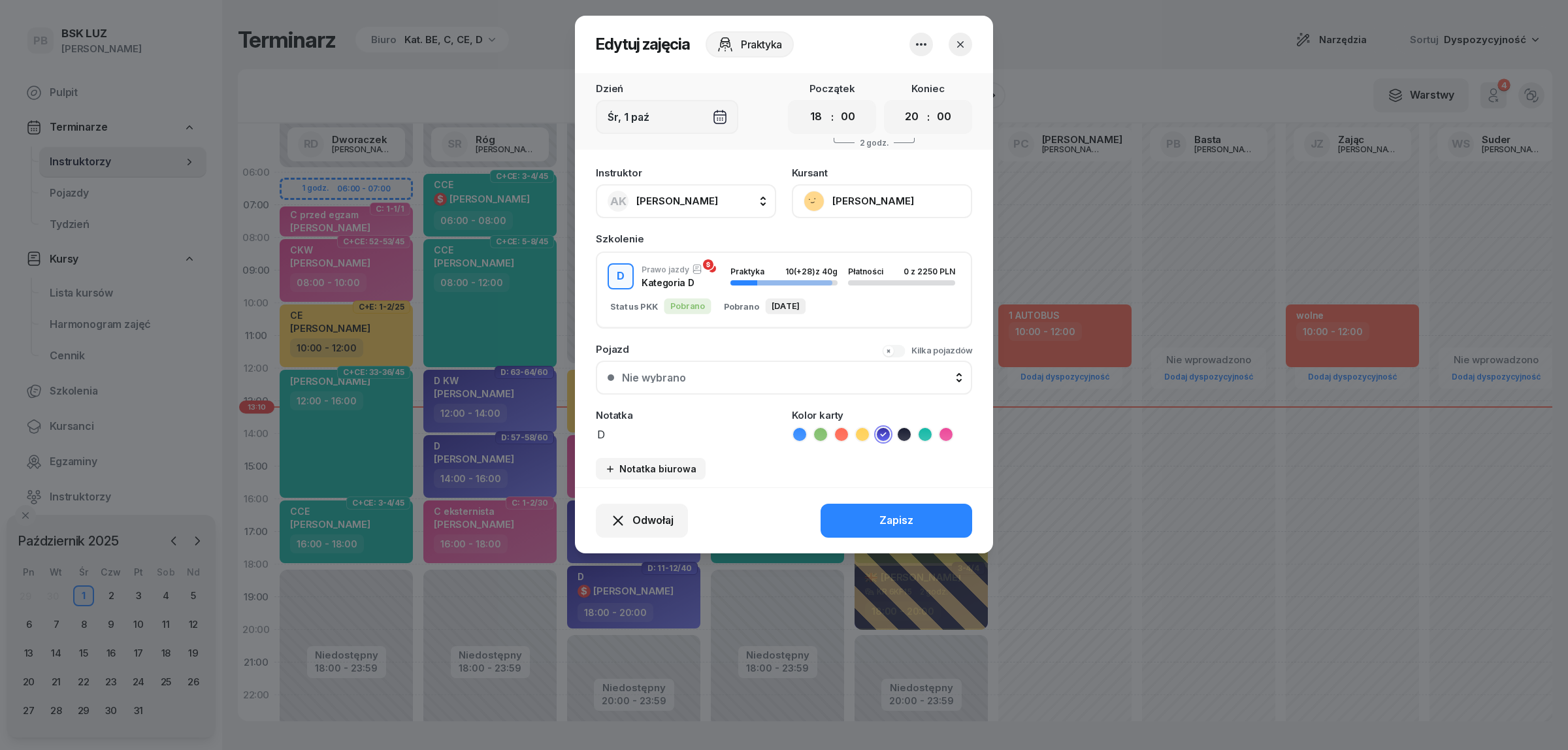
click at [885, 196] on button "[PERSON_NAME]" at bounding box center [882, 201] width 180 height 34
click at [869, 242] on link "Otwórz profil" at bounding box center [881, 245] width 172 height 32
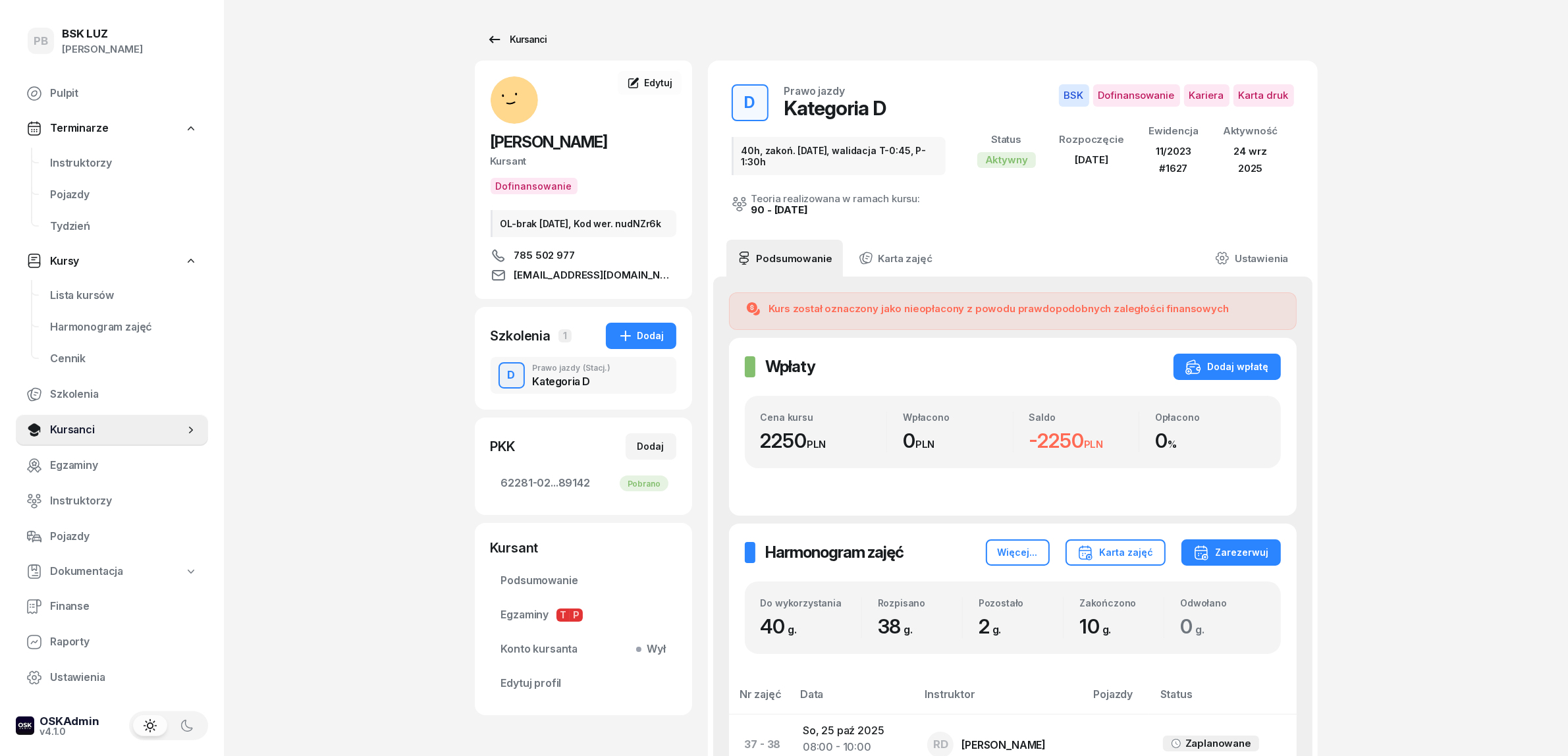
click at [531, 37] on div "Kursanci" at bounding box center [517, 40] width 61 height 16
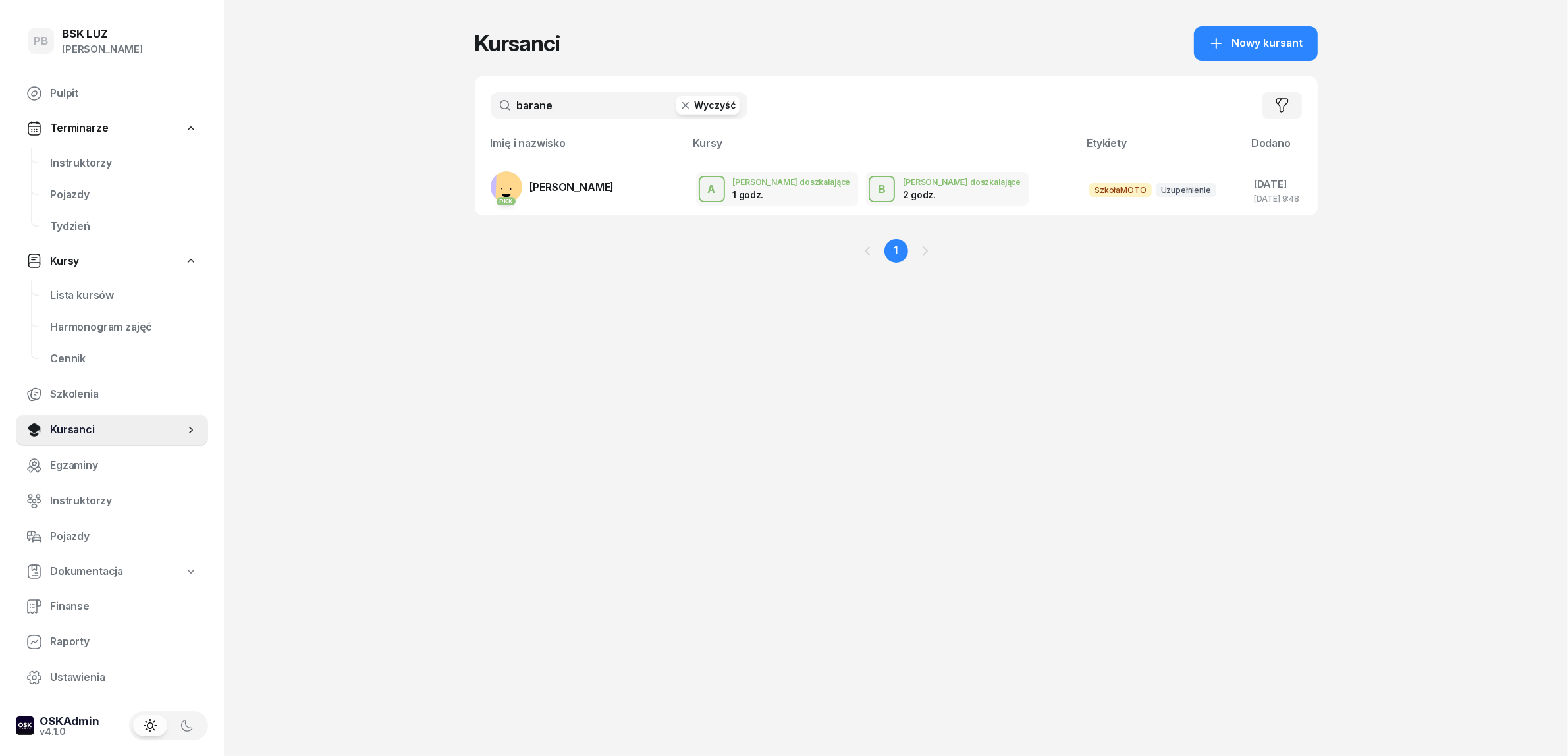
click at [609, 116] on input "barane" at bounding box center [618, 106] width 257 height 26
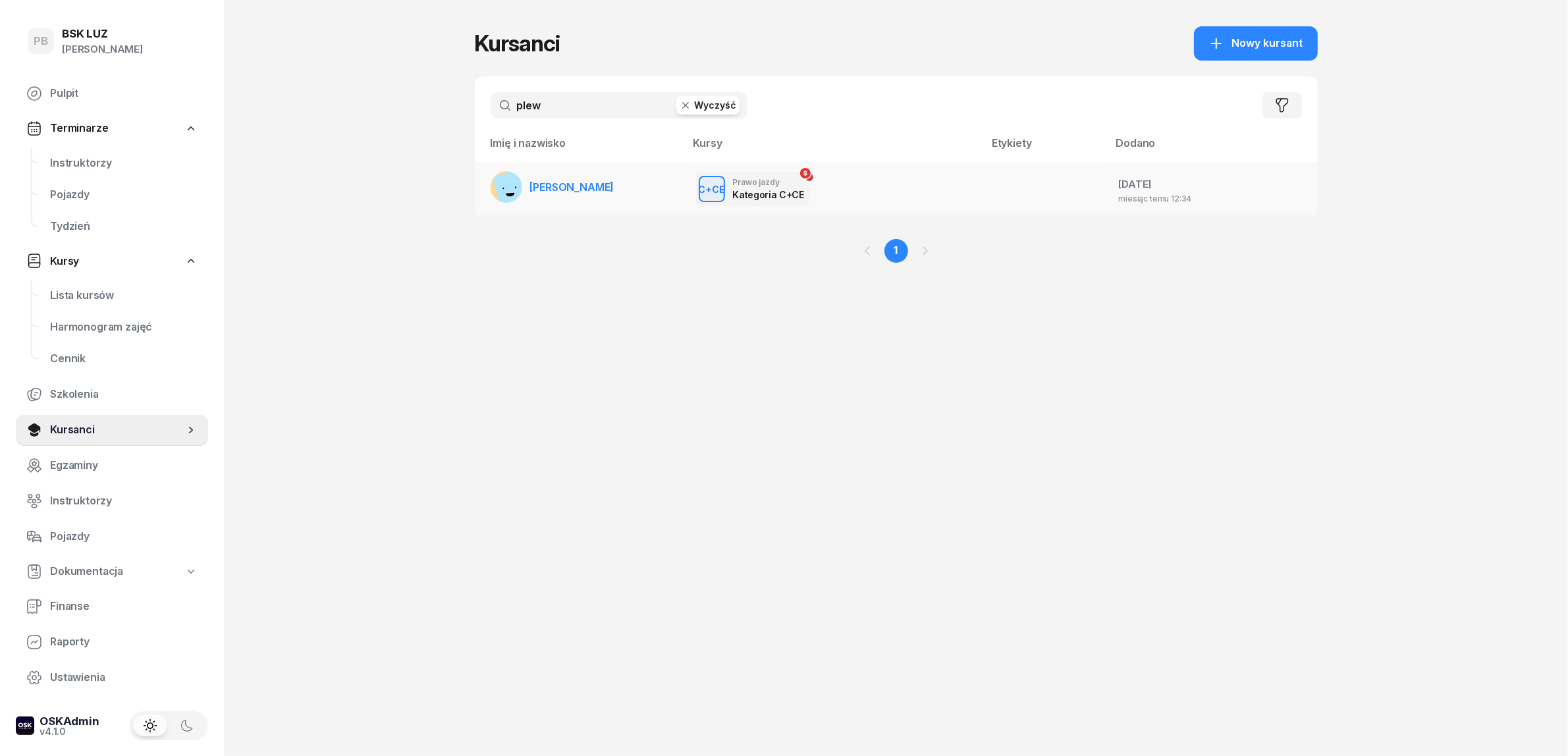
type input "plew"
click at [590, 192] on span "[PERSON_NAME]" at bounding box center [572, 187] width 85 height 13
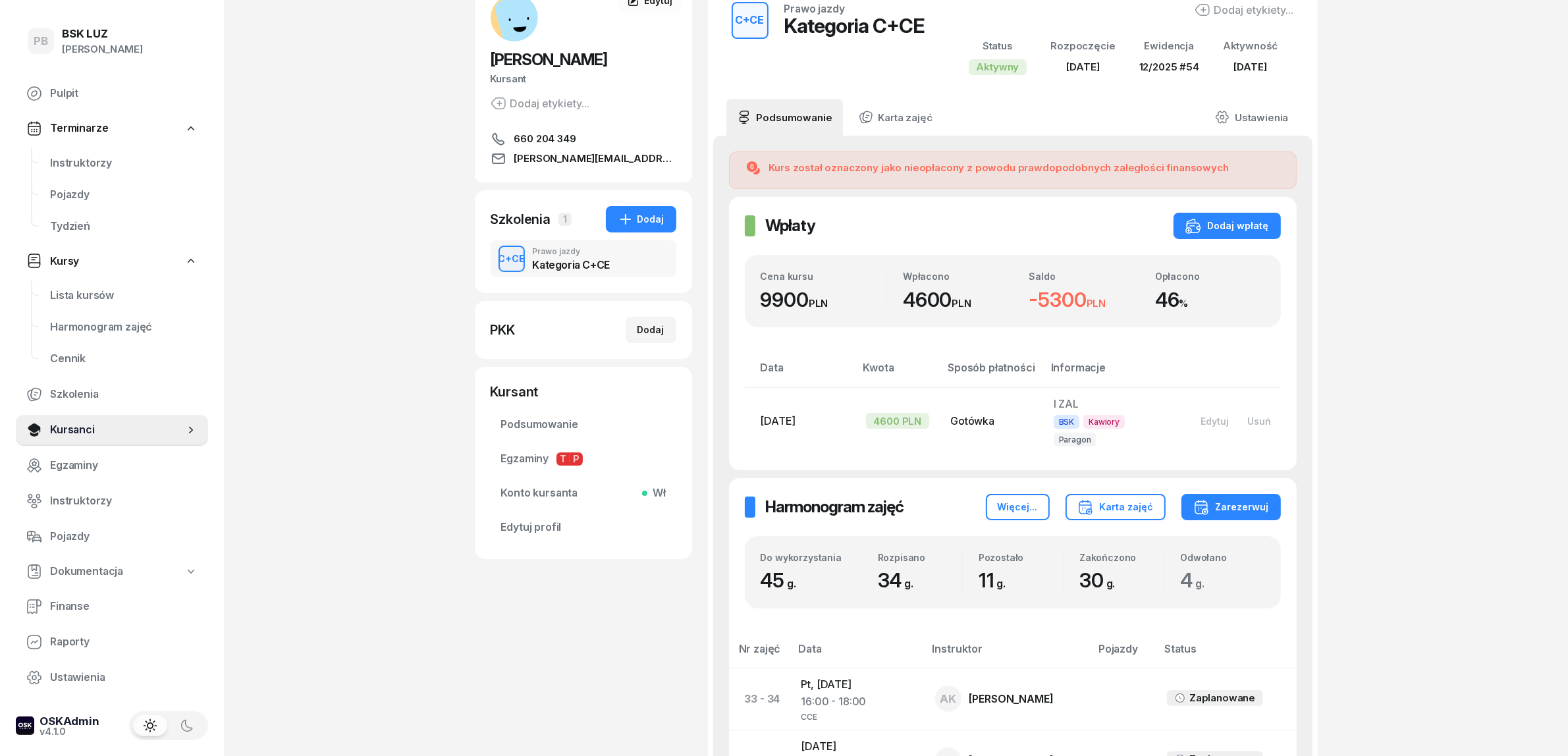
scroll to position [165, 0]
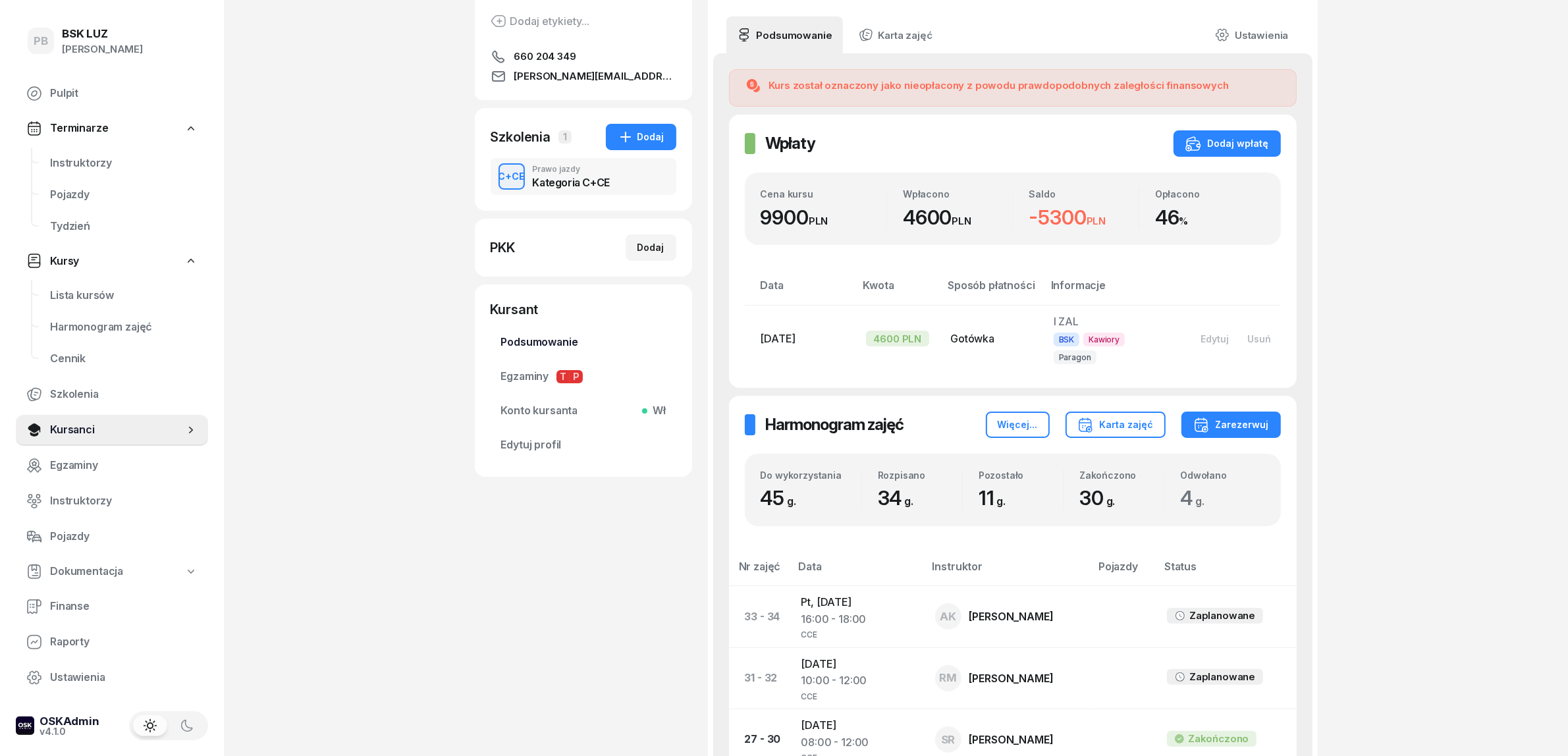
click at [528, 345] on span "Podsumowanie" at bounding box center [583, 342] width 164 height 17
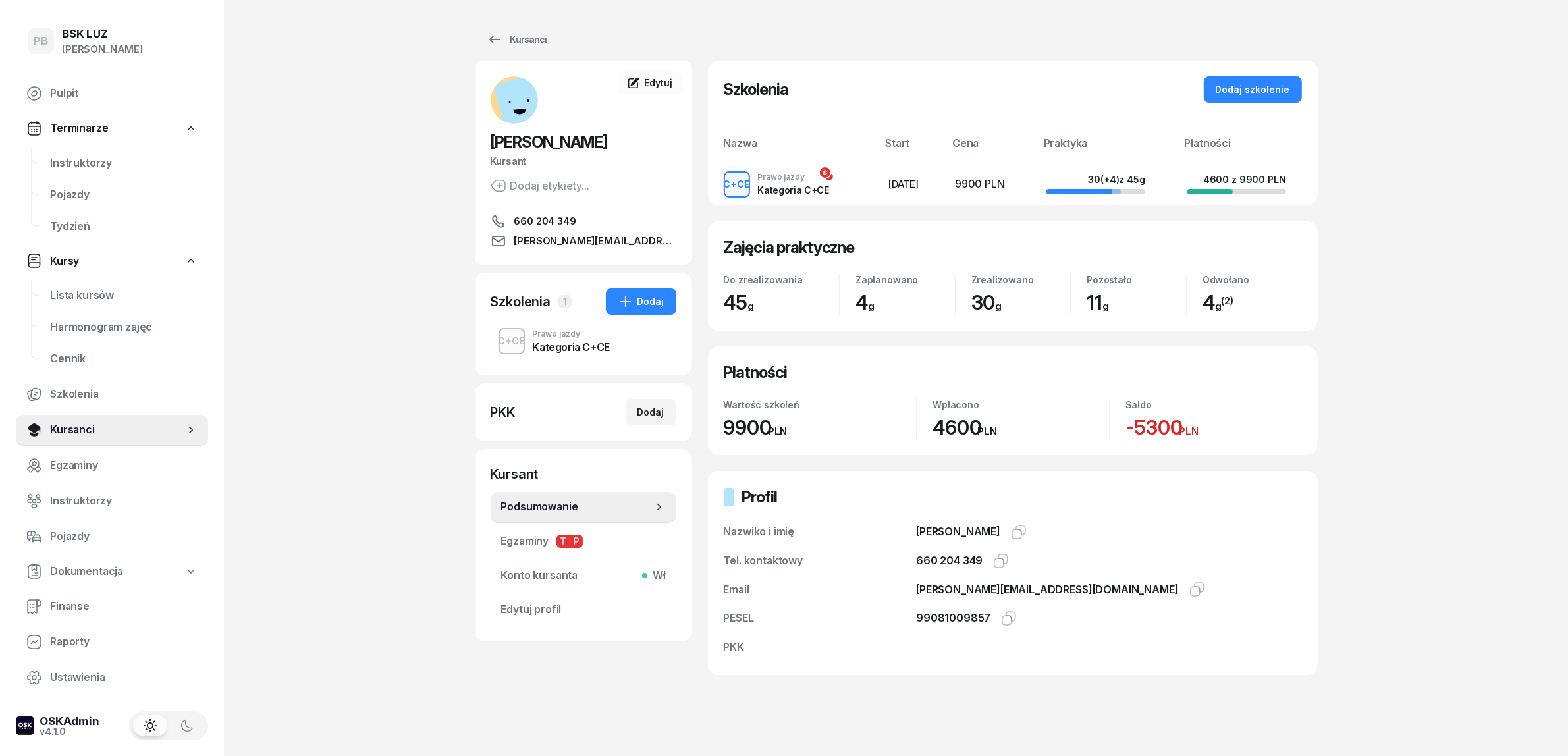
click at [560, 338] on div "Prawo jazdy" at bounding box center [571, 334] width 77 height 8
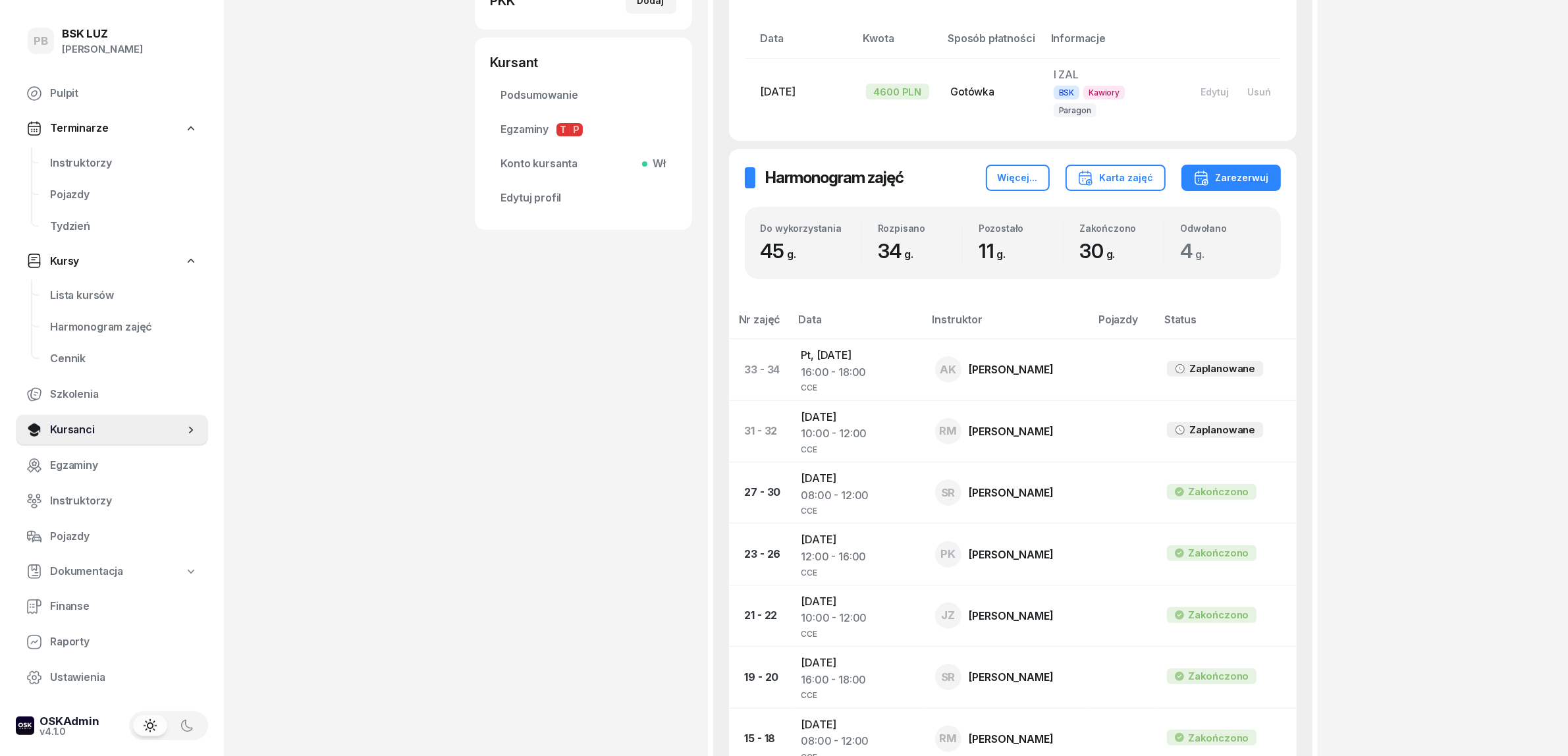
scroll to position [329, 0]
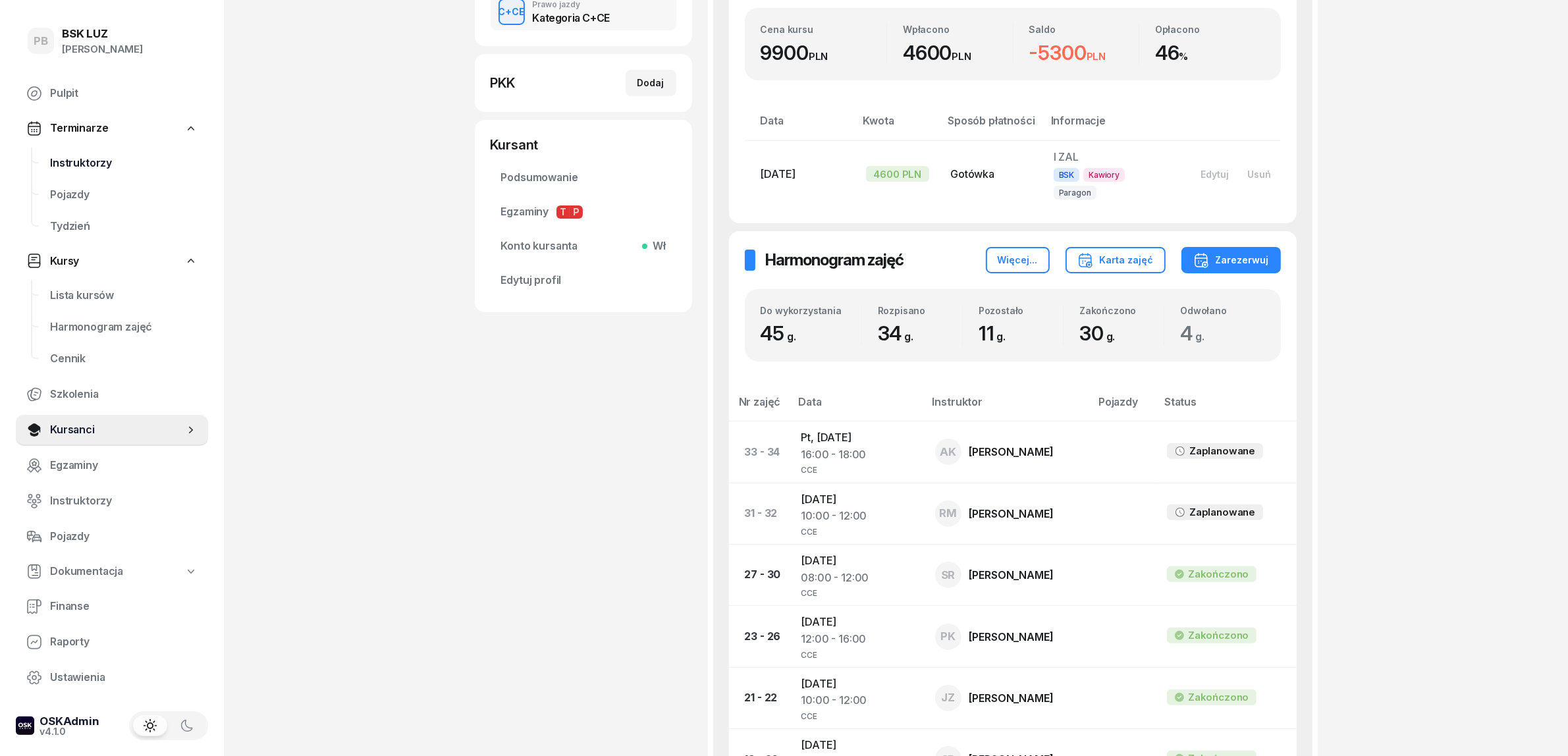
click at [77, 159] on span "Instruktorzy" at bounding box center [123, 163] width 147 height 17
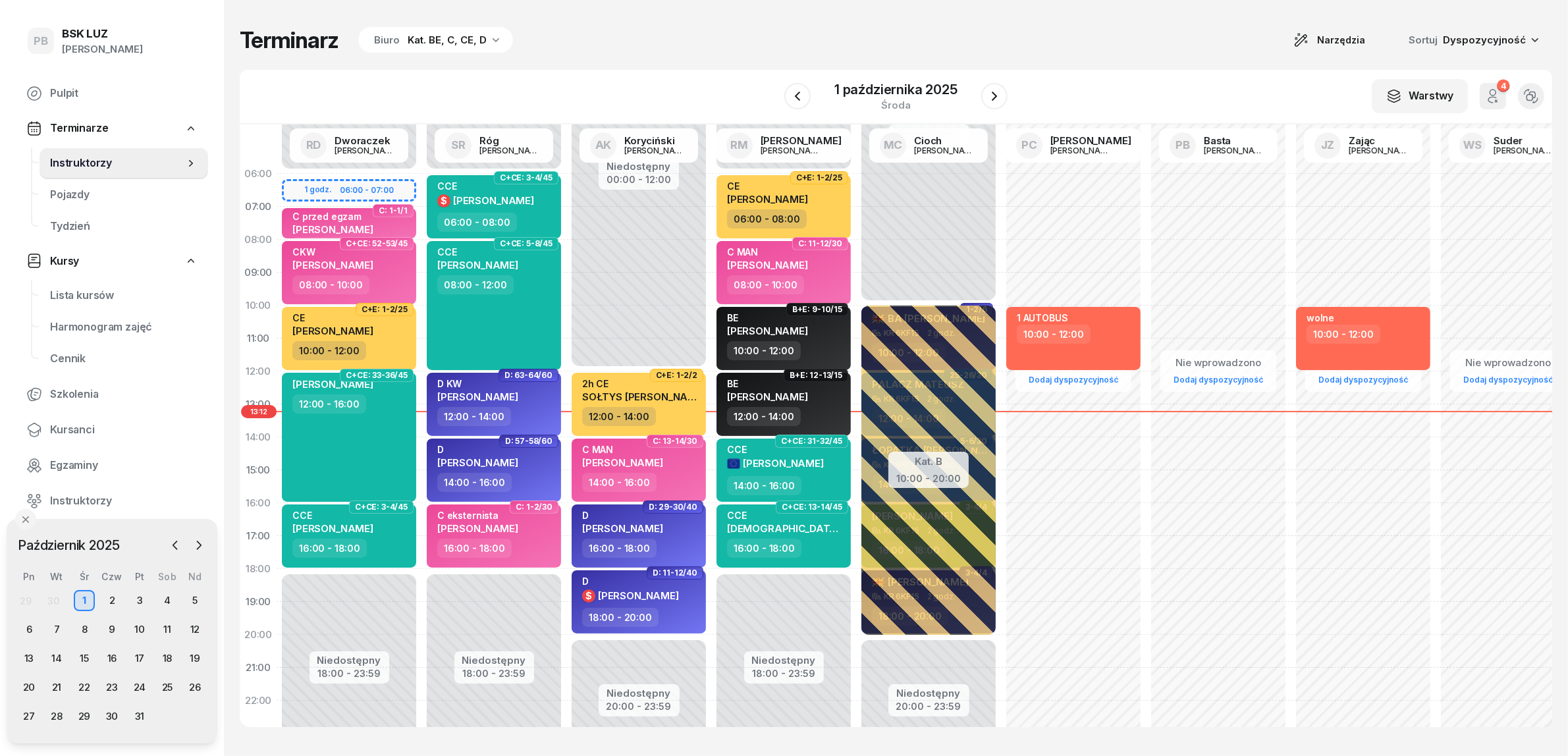
click at [573, 86] on div "W Wybierz AK [PERSON_NAME] BP [PERSON_NAME] DP [PERSON_NAME] GS [PERSON_NAME] I…" at bounding box center [895, 97] width 1312 height 54
click at [163, 599] on div "4" at bounding box center [167, 600] width 21 height 21
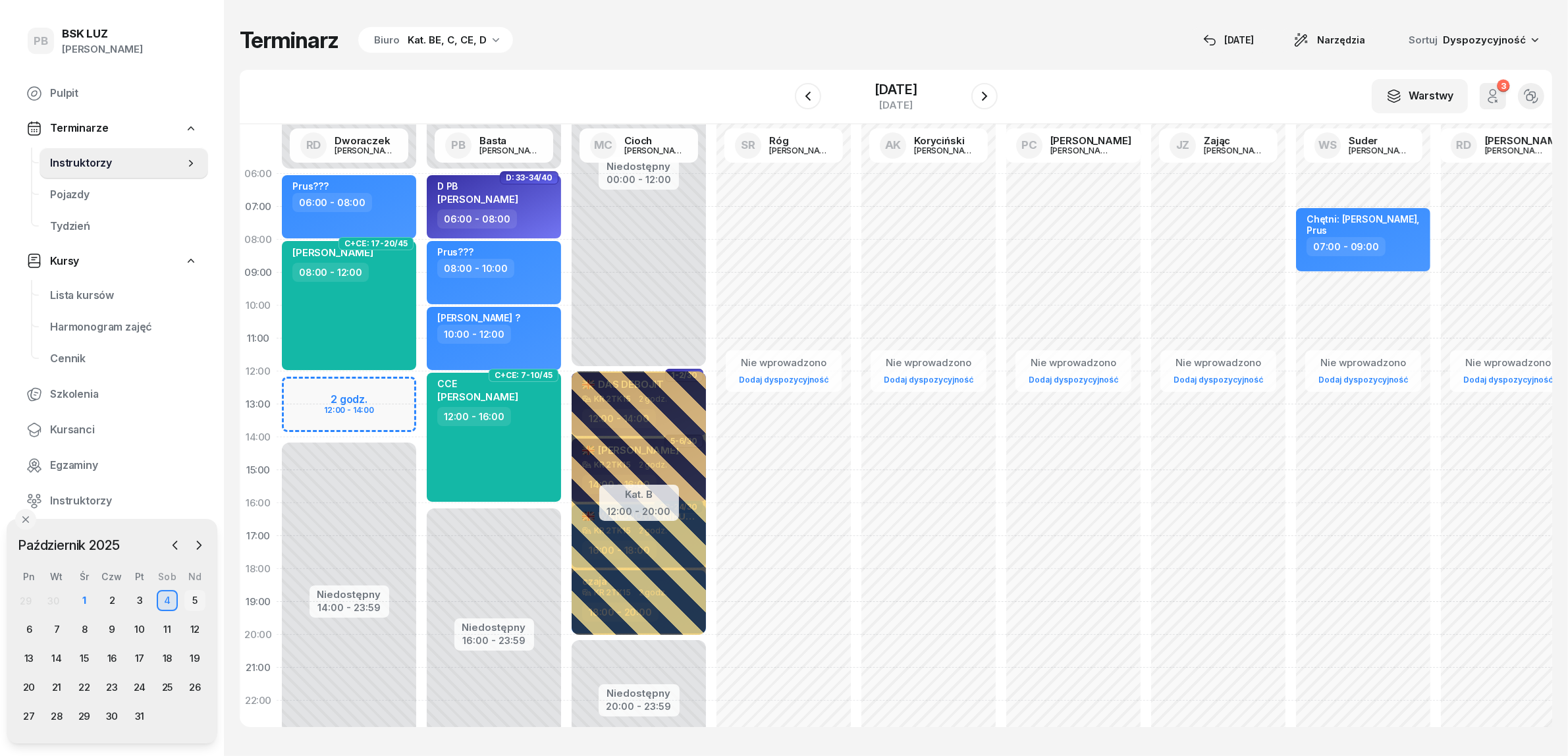
click at [191, 599] on div "5" at bounding box center [195, 600] width 21 height 21
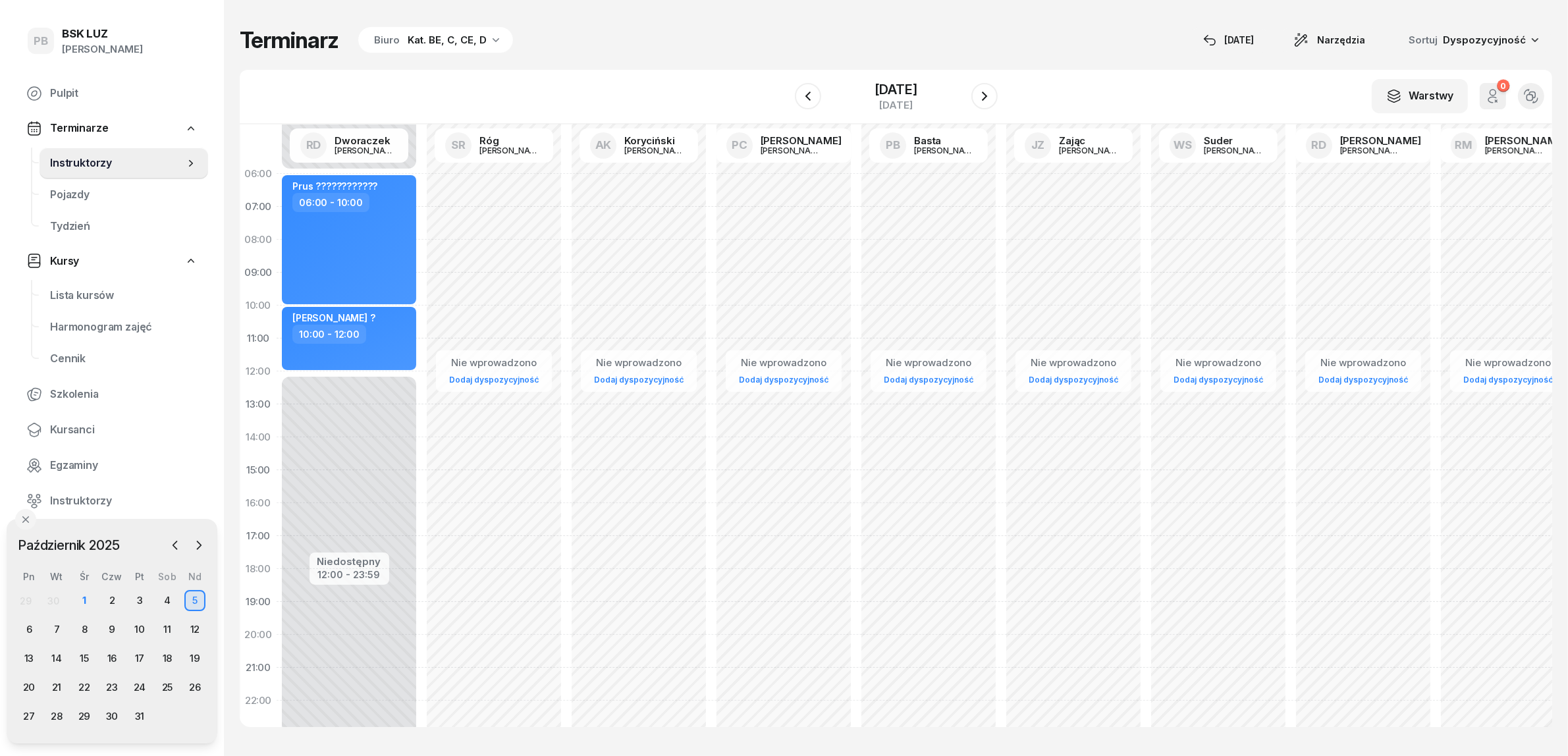
click at [618, 99] on div "W Wybierz AK Koryciński Artur BP Pająk Bogusław DA Arendarczyk Damian DP Pawłow…" at bounding box center [895, 97] width 1312 height 54
click at [70, 428] on span "Kursanci" at bounding box center [123, 430] width 147 height 17
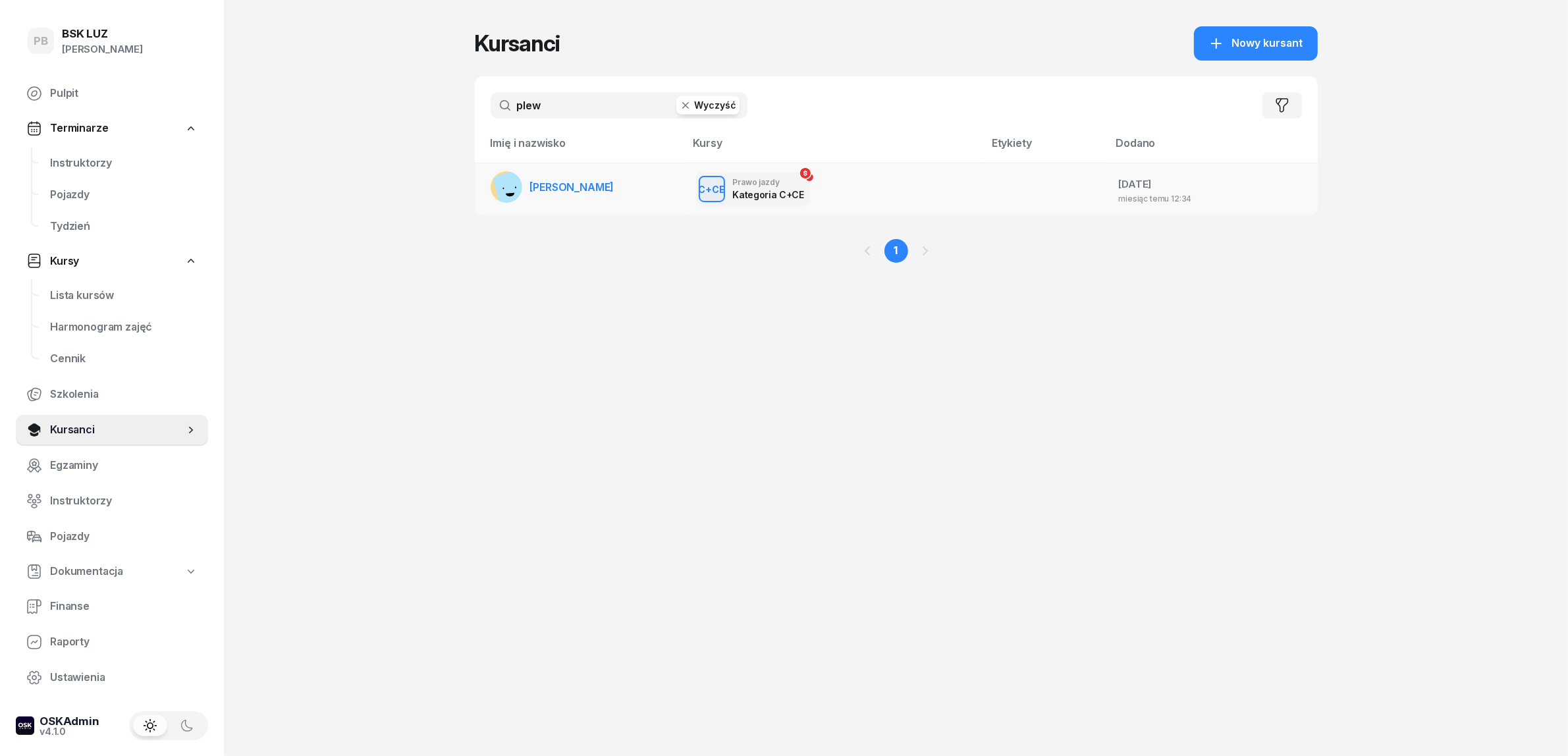
click at [580, 186] on span "[PERSON_NAME]" at bounding box center [572, 187] width 85 height 13
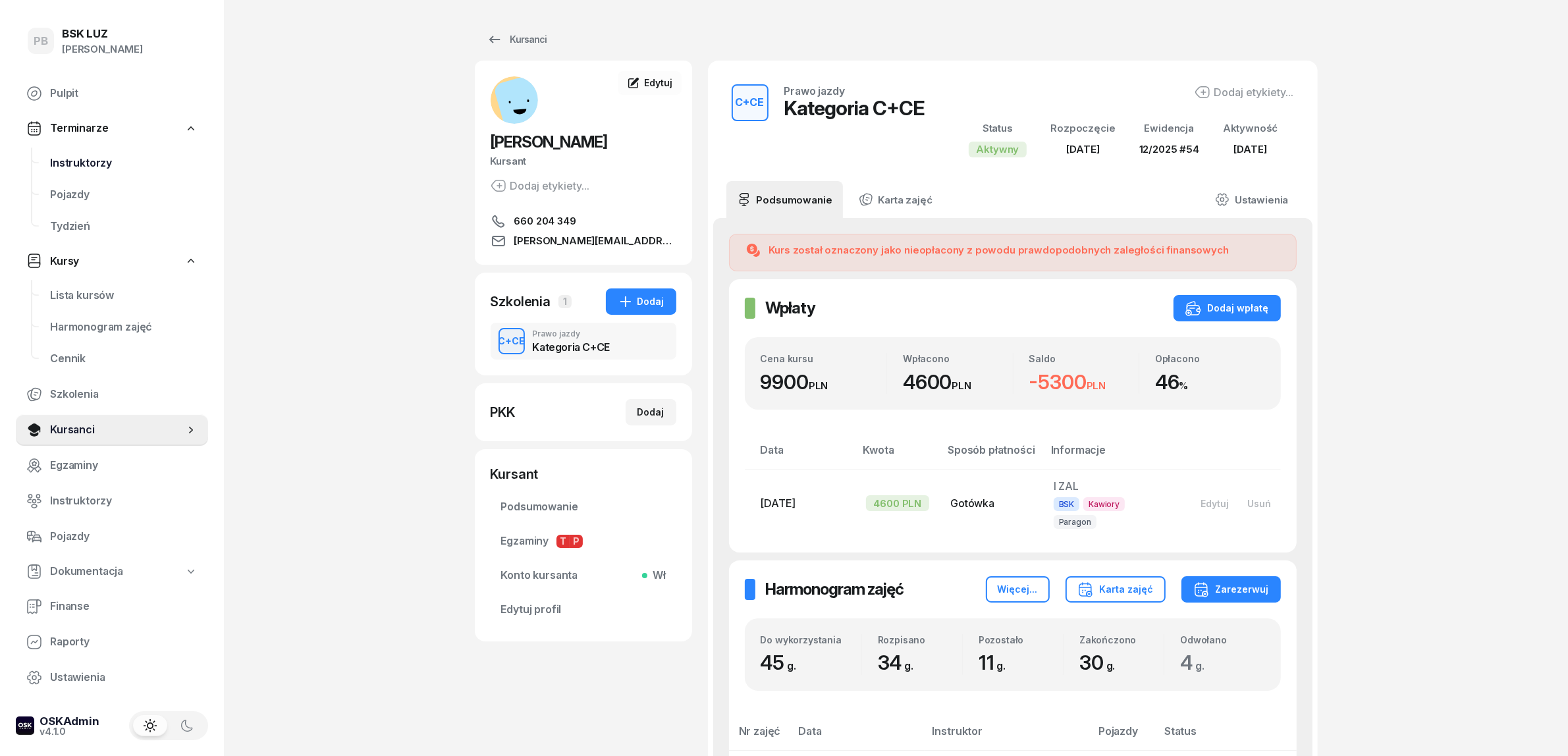
click at [102, 163] on span "Instruktorzy" at bounding box center [123, 163] width 147 height 17
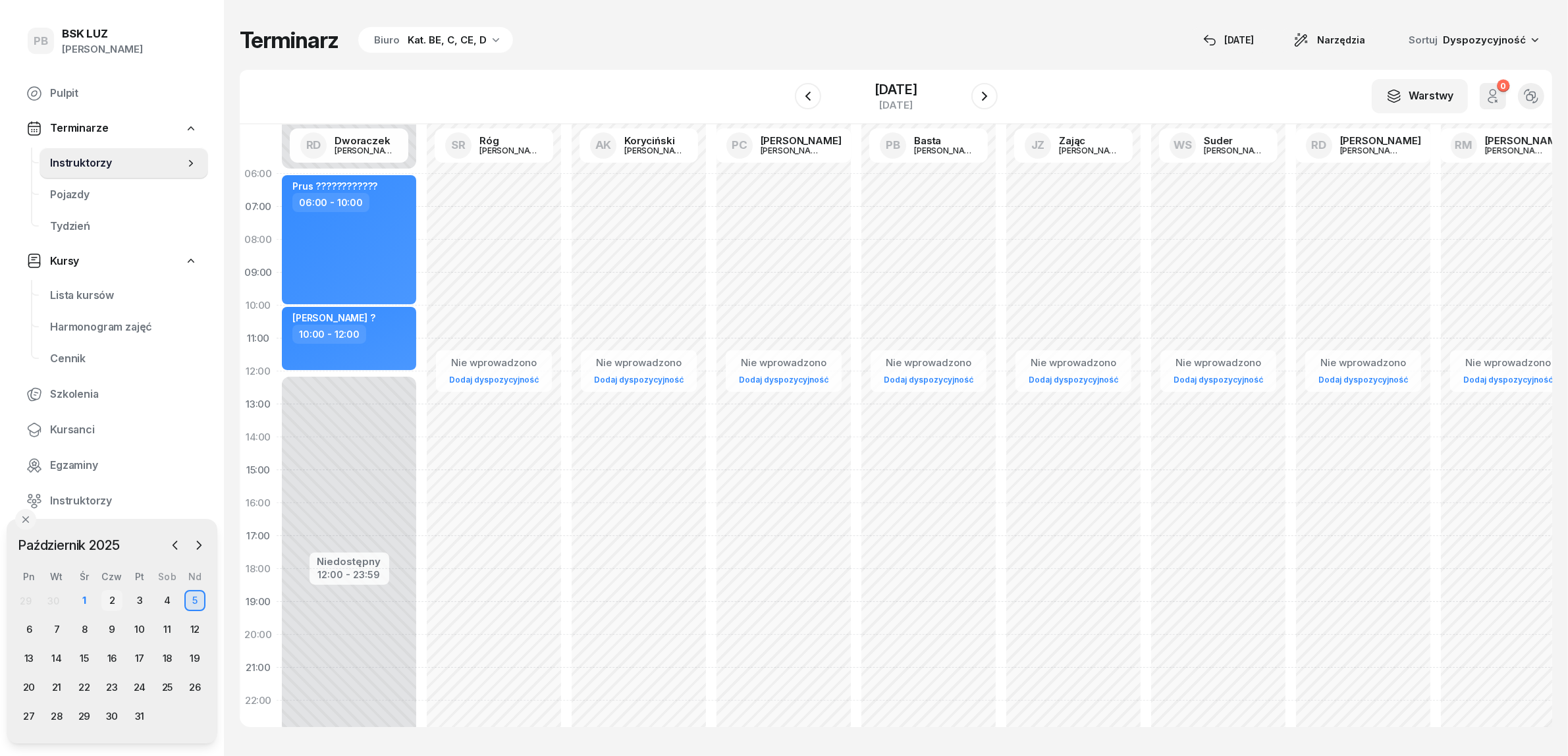
click at [109, 601] on div "2" at bounding box center [112, 600] width 21 height 21
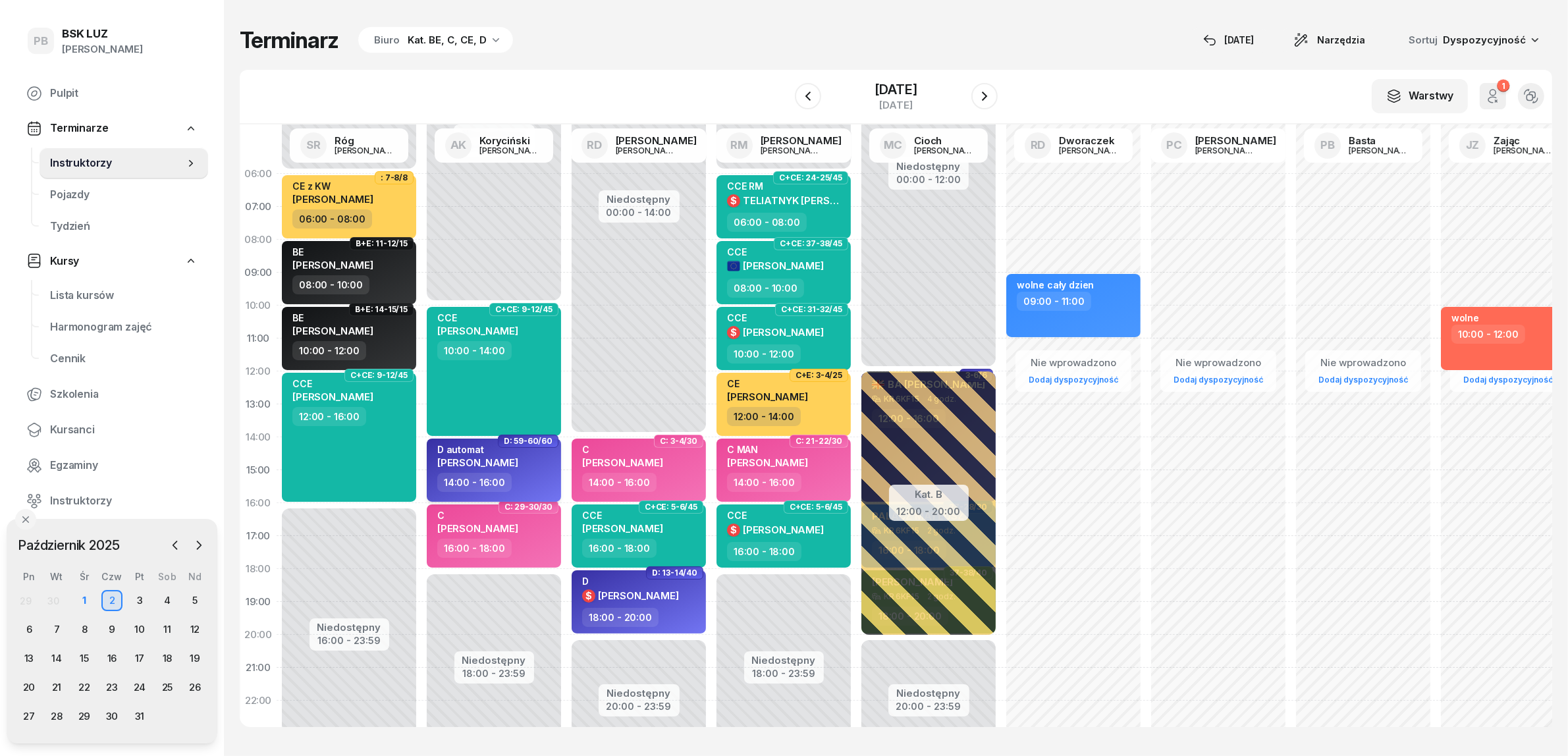
click at [518, 472] on div "D automat BRODOWSKI WOJCIECH" at bounding box center [478, 458] width 81 height 29
select select "14"
select select "16"
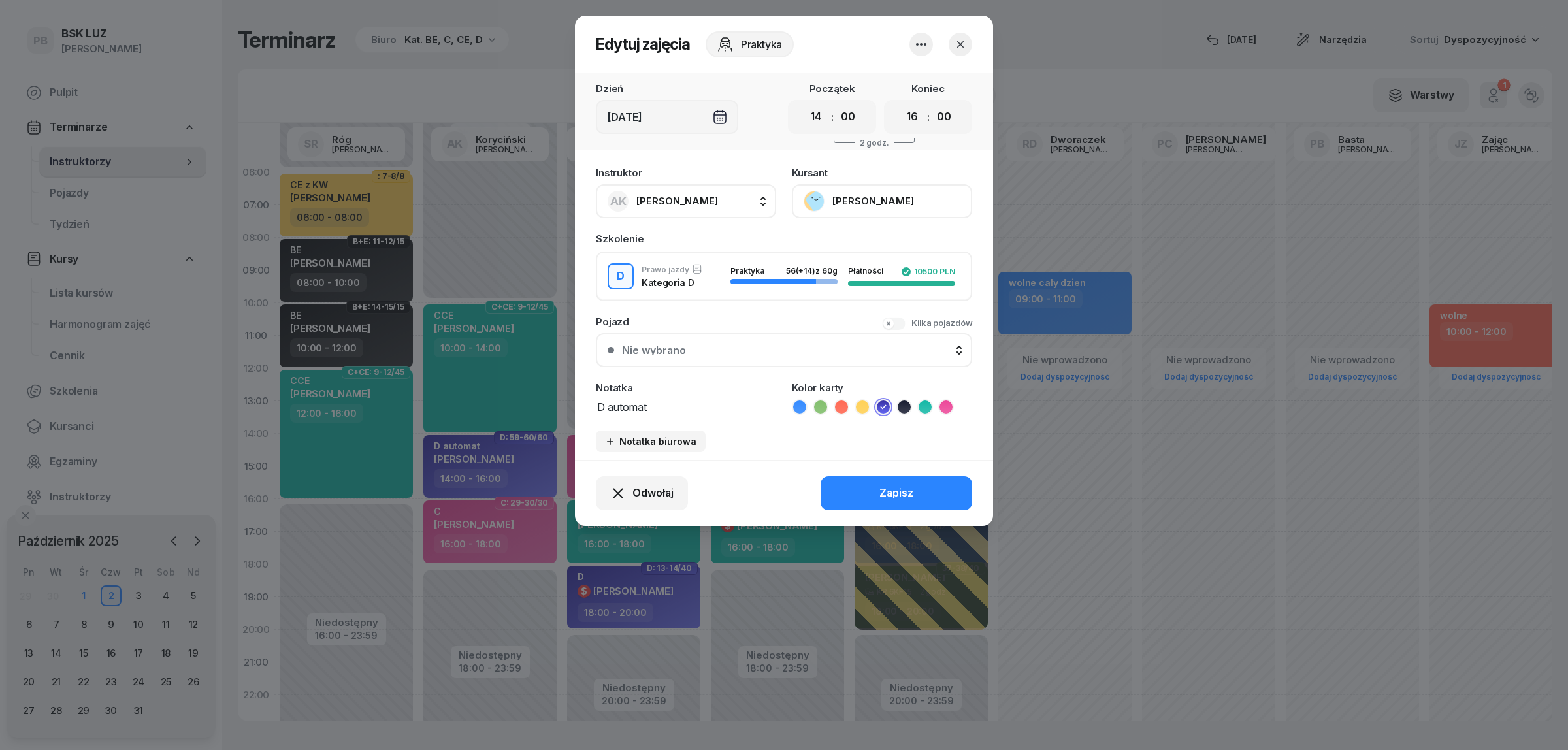
click at [706, 201] on span "[PERSON_NAME]" at bounding box center [677, 201] width 82 height 12
type input "dw"
click at [712, 287] on span "[PERSON_NAME]" at bounding box center [684, 288] width 80 height 17
click at [874, 481] on button "Zapisz" at bounding box center [896, 494] width 152 height 34
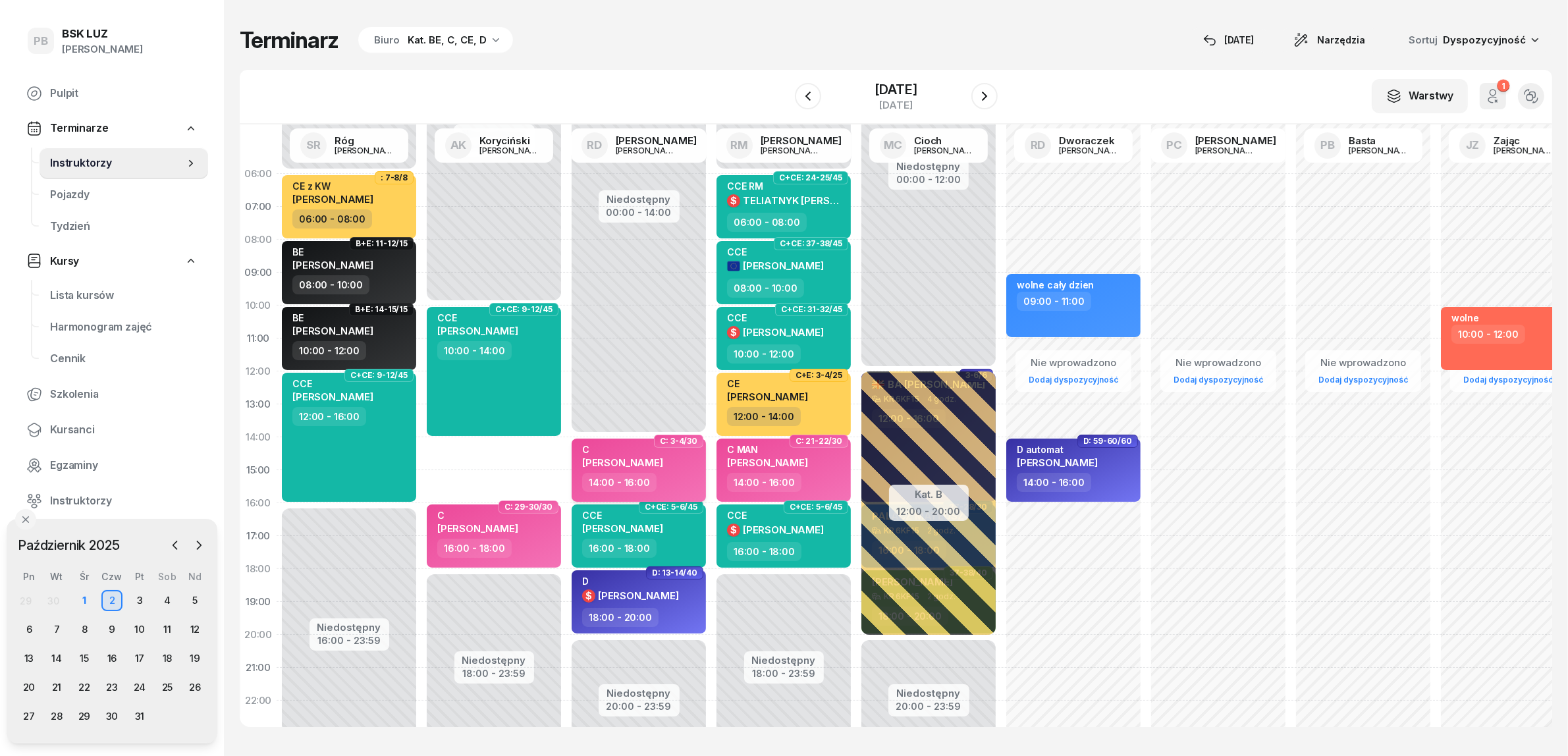
click at [673, 468] on div "C STANEK JACEK" at bounding box center [639, 458] width 116 height 29
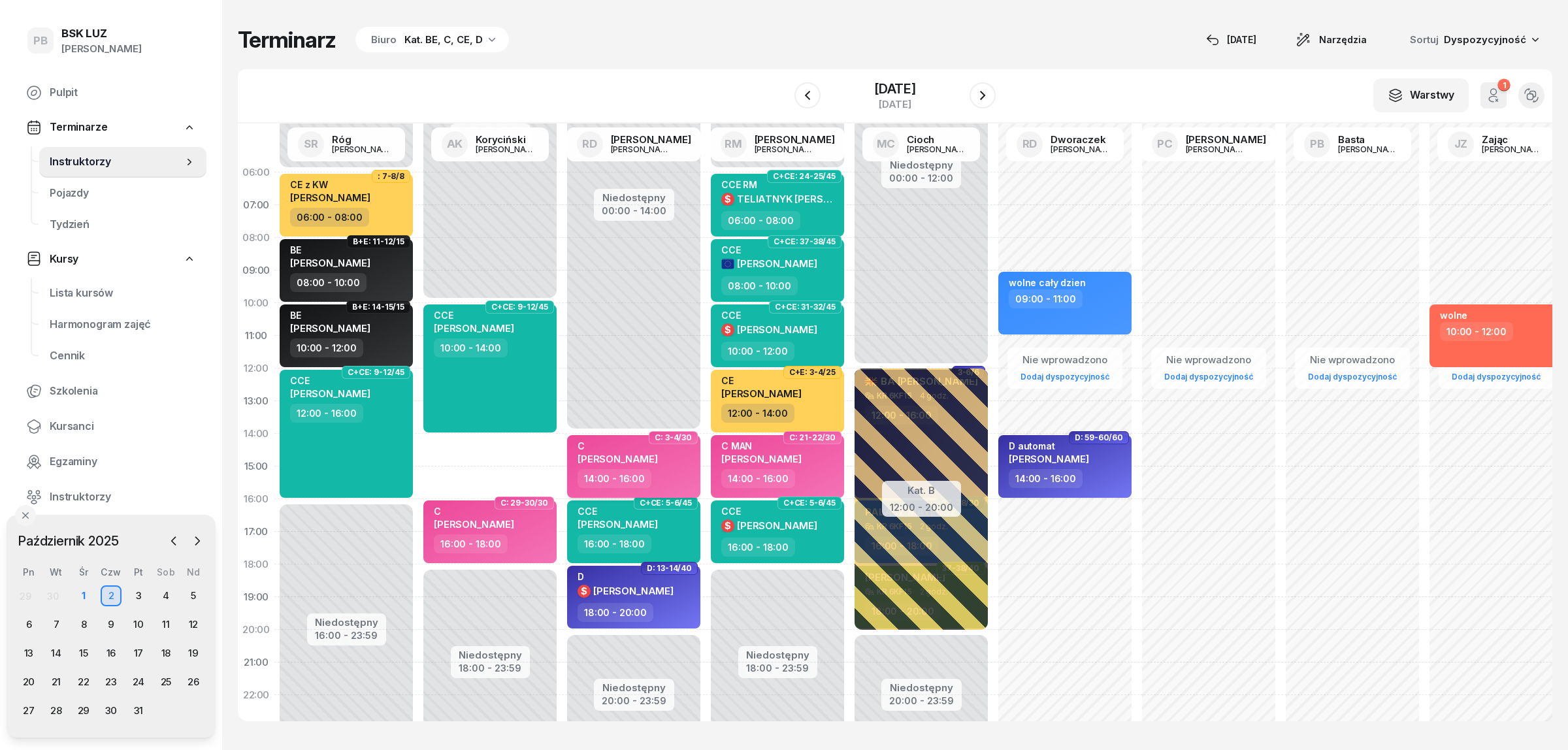
select select "14"
select select "16"
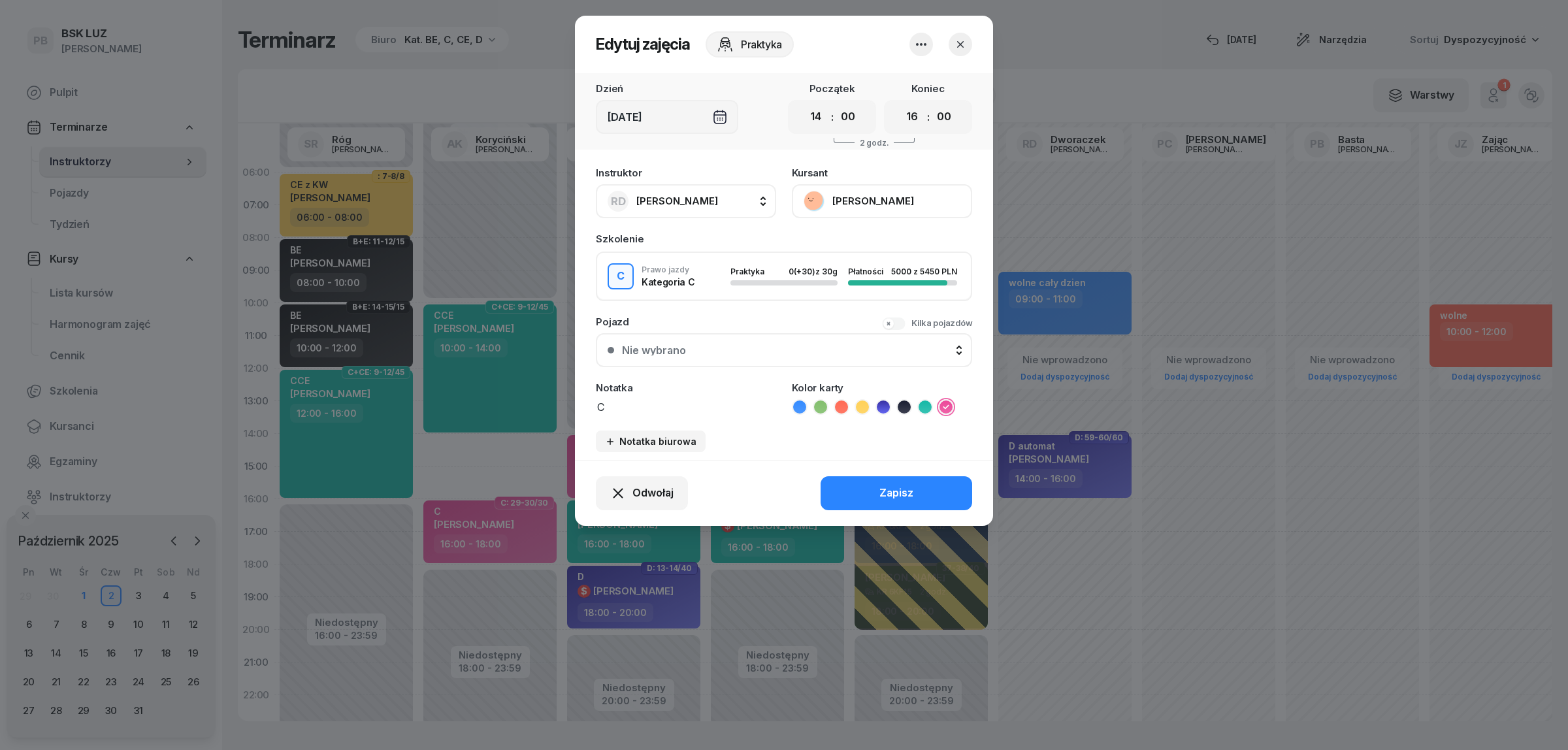
click at [697, 195] on span "[PERSON_NAME]" at bounding box center [677, 201] width 82 height 12
type input "kory"
click at [704, 281] on span "[PERSON_NAME]" at bounding box center [684, 288] width 80 height 17
click at [877, 494] on button "Zapisz" at bounding box center [896, 494] width 152 height 34
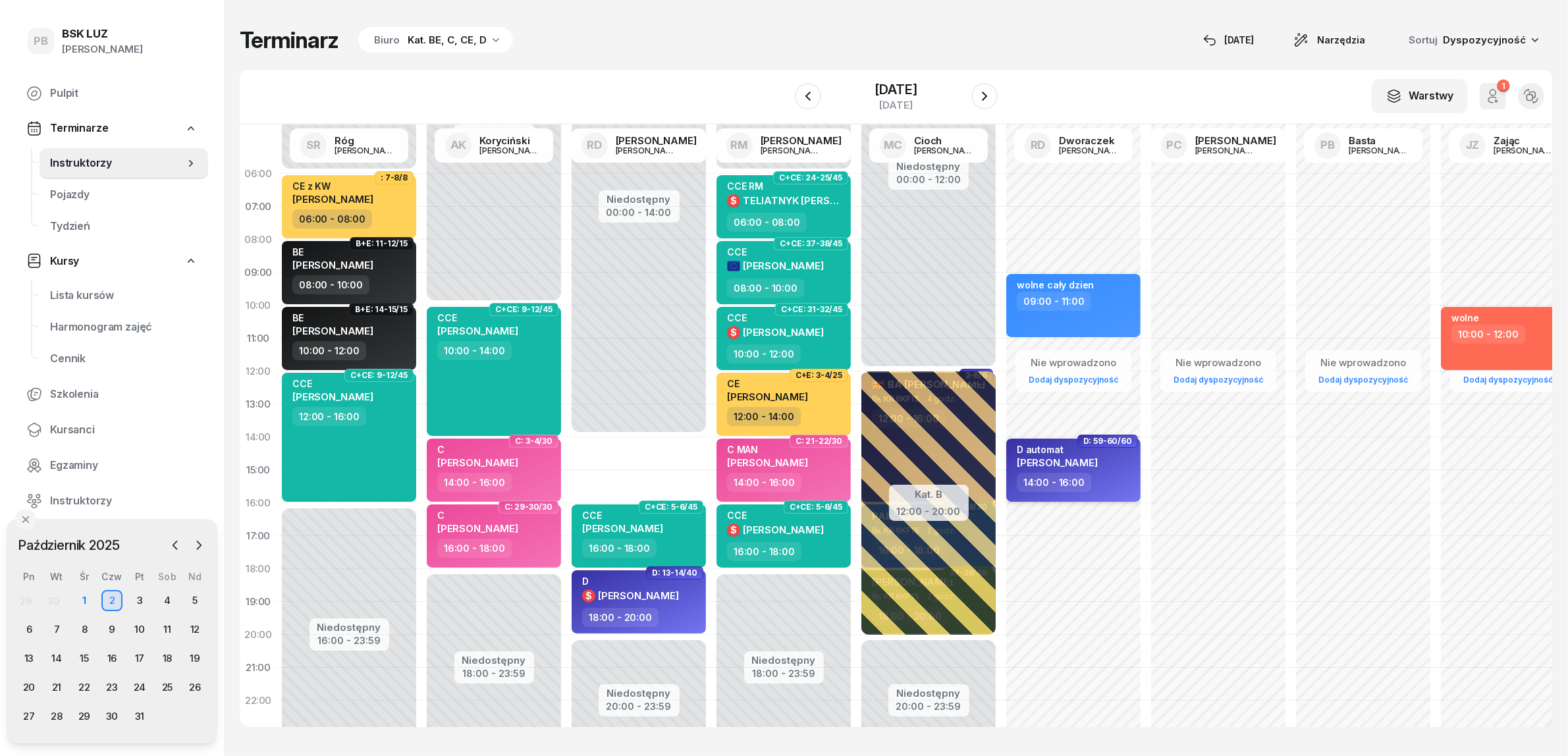
click at [1098, 466] on span "WOJCIECH BRODOWSKI" at bounding box center [1057, 463] width 81 height 12
select select "14"
select select "16"
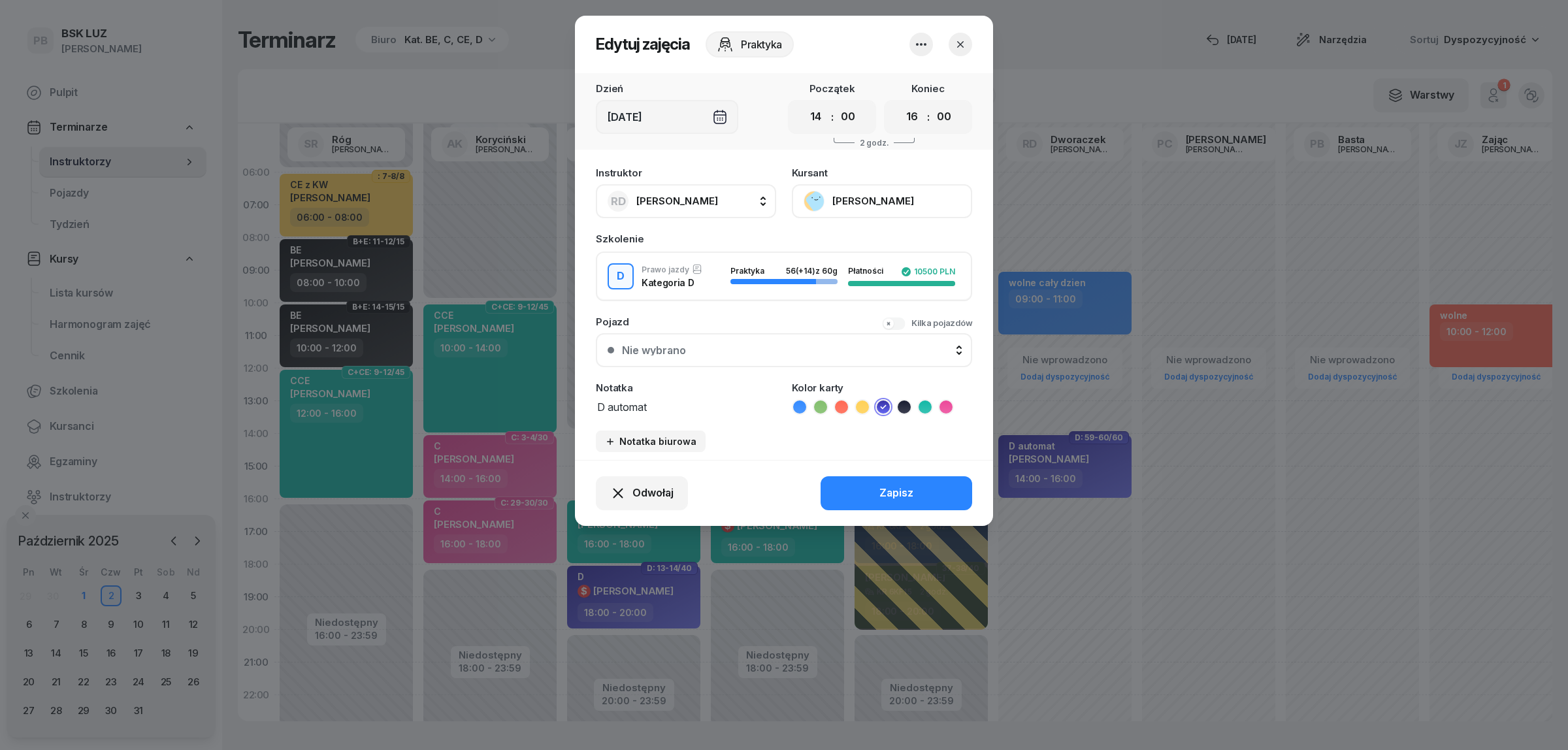
click at [689, 195] on span "[PERSON_NAME]" at bounding box center [677, 201] width 82 height 12
type input "darm"
click at [701, 281] on span "[PERSON_NAME]" at bounding box center [684, 288] width 80 height 17
click at [856, 481] on button "Zapisz" at bounding box center [896, 494] width 152 height 34
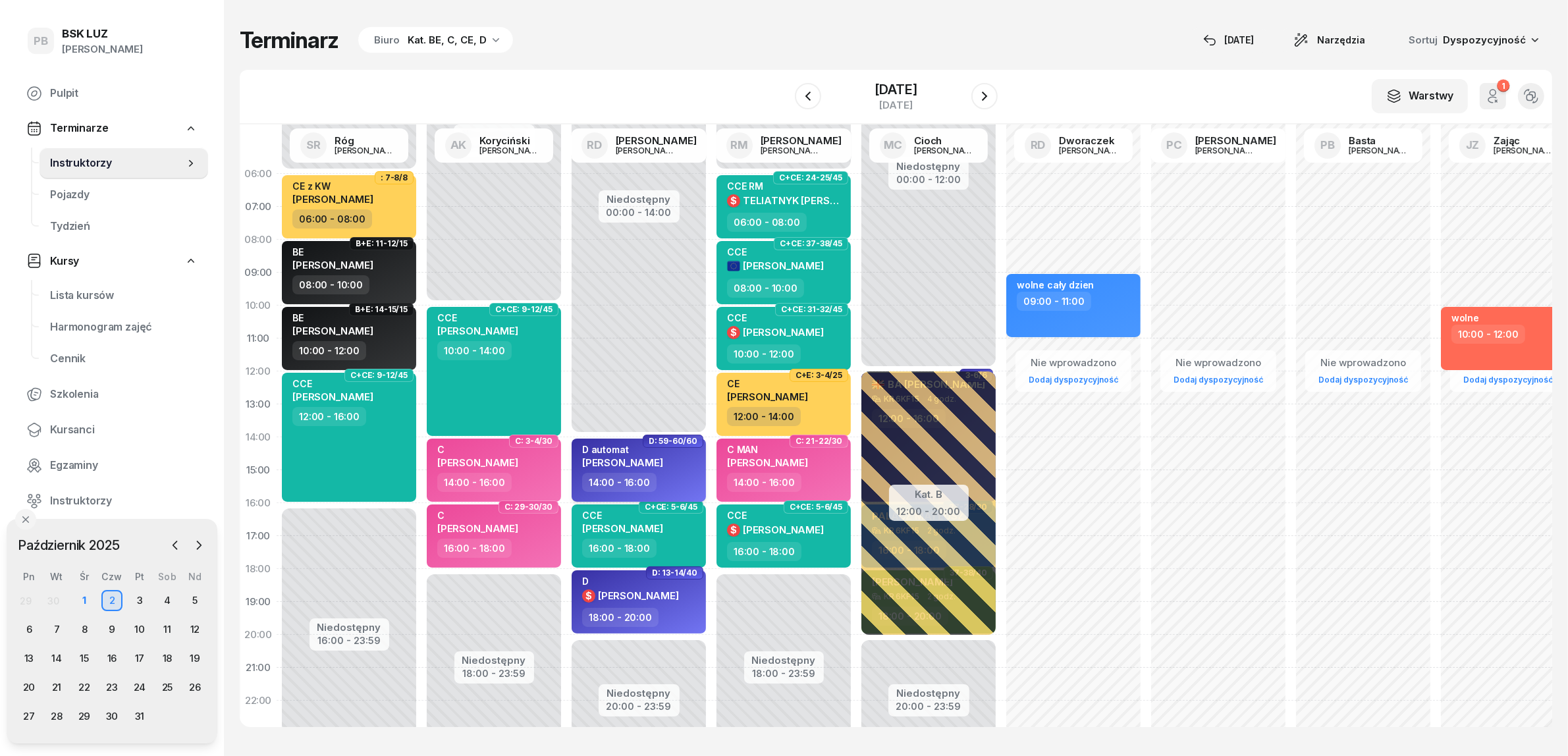
click at [663, 469] on div "D automat WOJCIECH BRODOWSKI" at bounding box center [622, 458] width 81 height 29
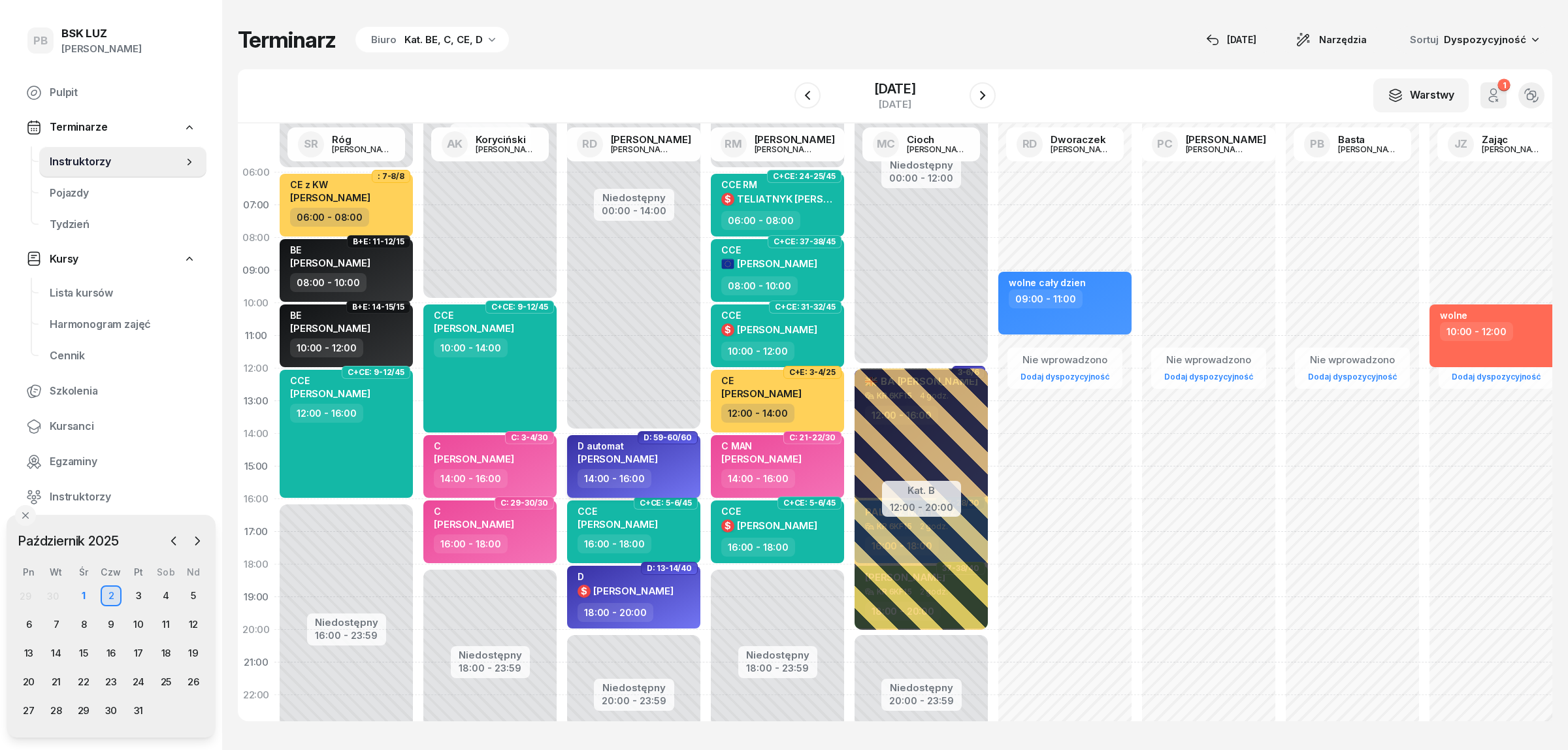
select select "14"
select select "16"
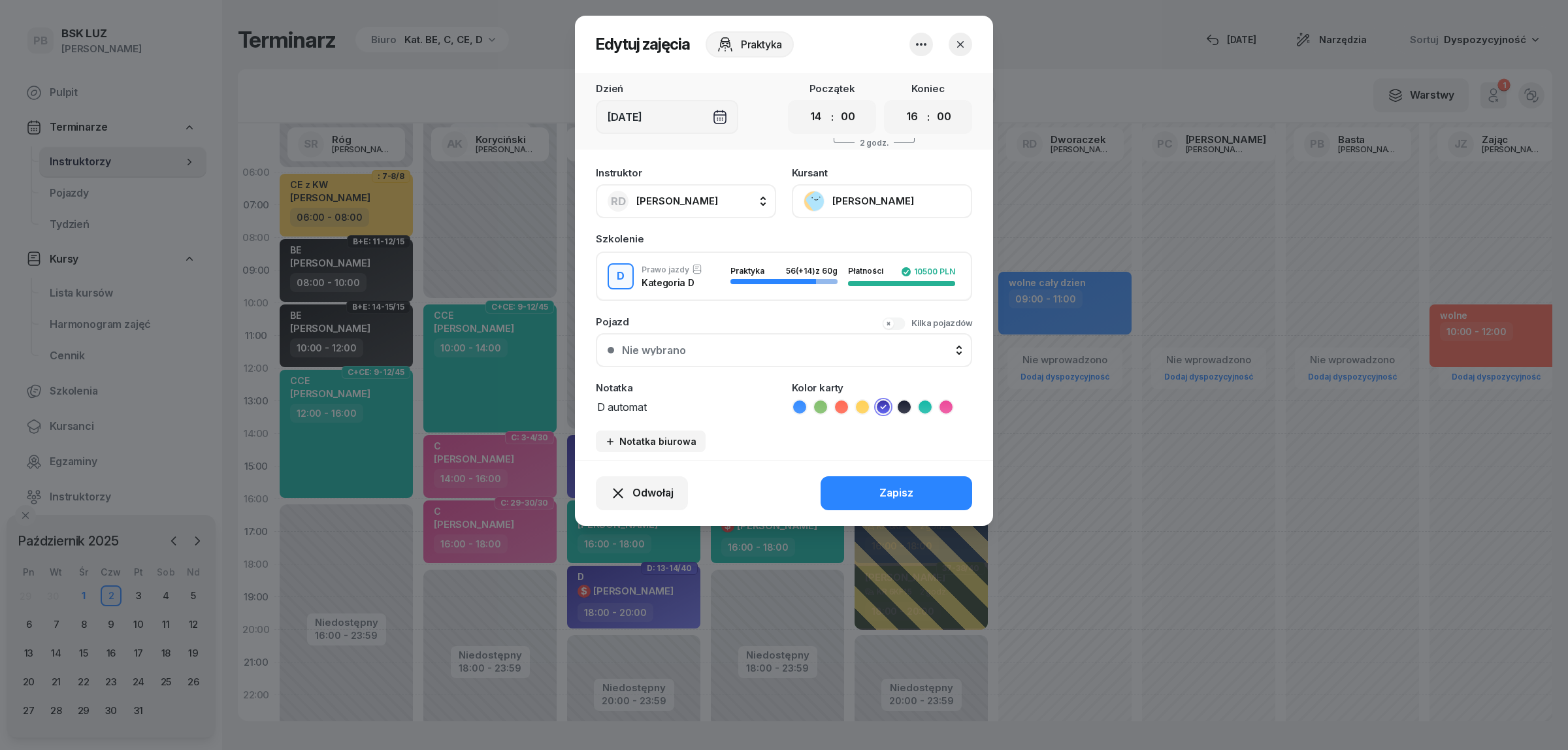
drag, startPoint x: 671, startPoint y: 405, endPoint x: 610, endPoint y: 403, distance: 61.0
click at [610, 403] on textarea "D automat" at bounding box center [686, 407] width 180 height 17
type textarea "D"
click at [851, 486] on button "Zapisz" at bounding box center [896, 494] width 152 height 34
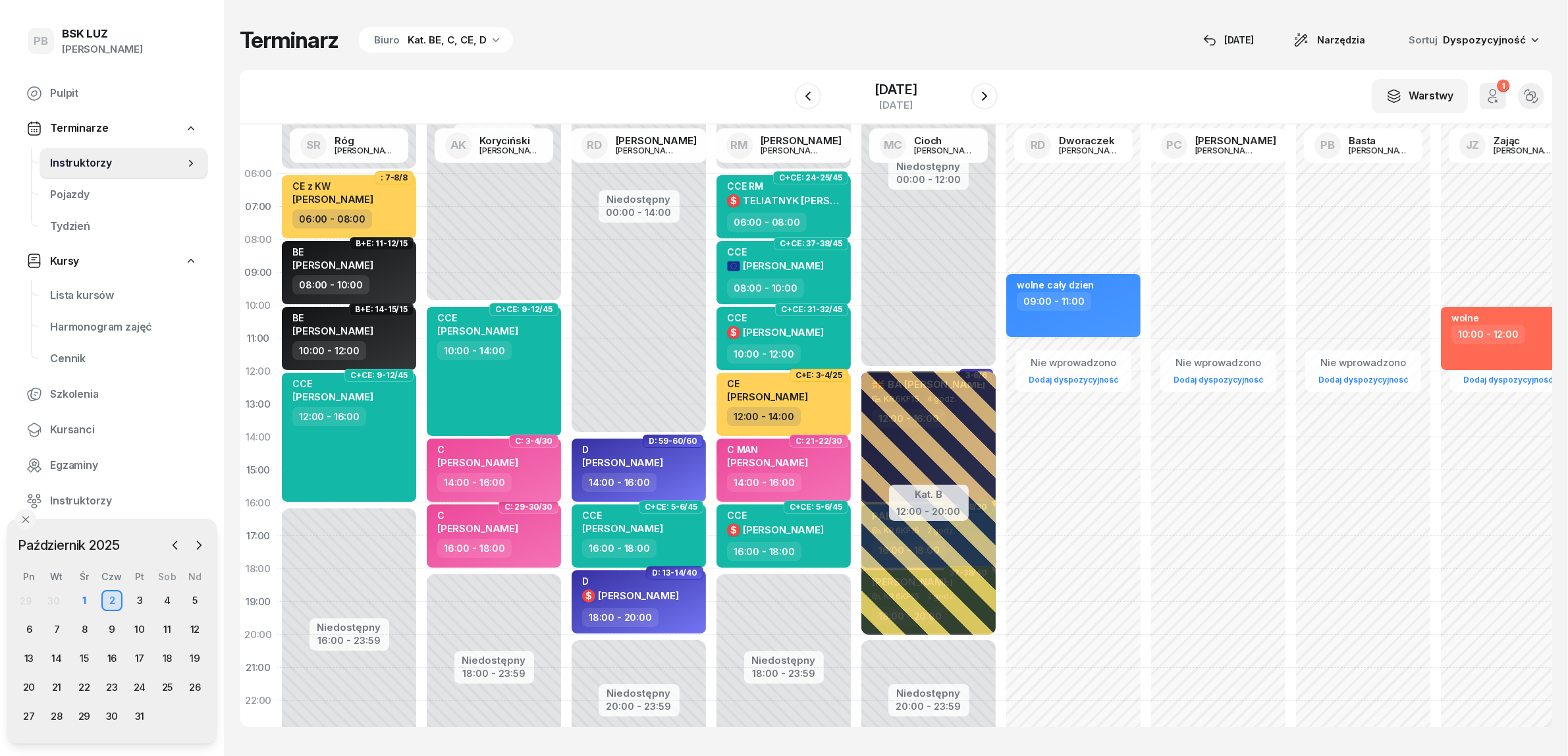
click at [545, 459] on div "C JACEK STANEK" at bounding box center [495, 458] width 116 height 29
select select "14"
select select "16"
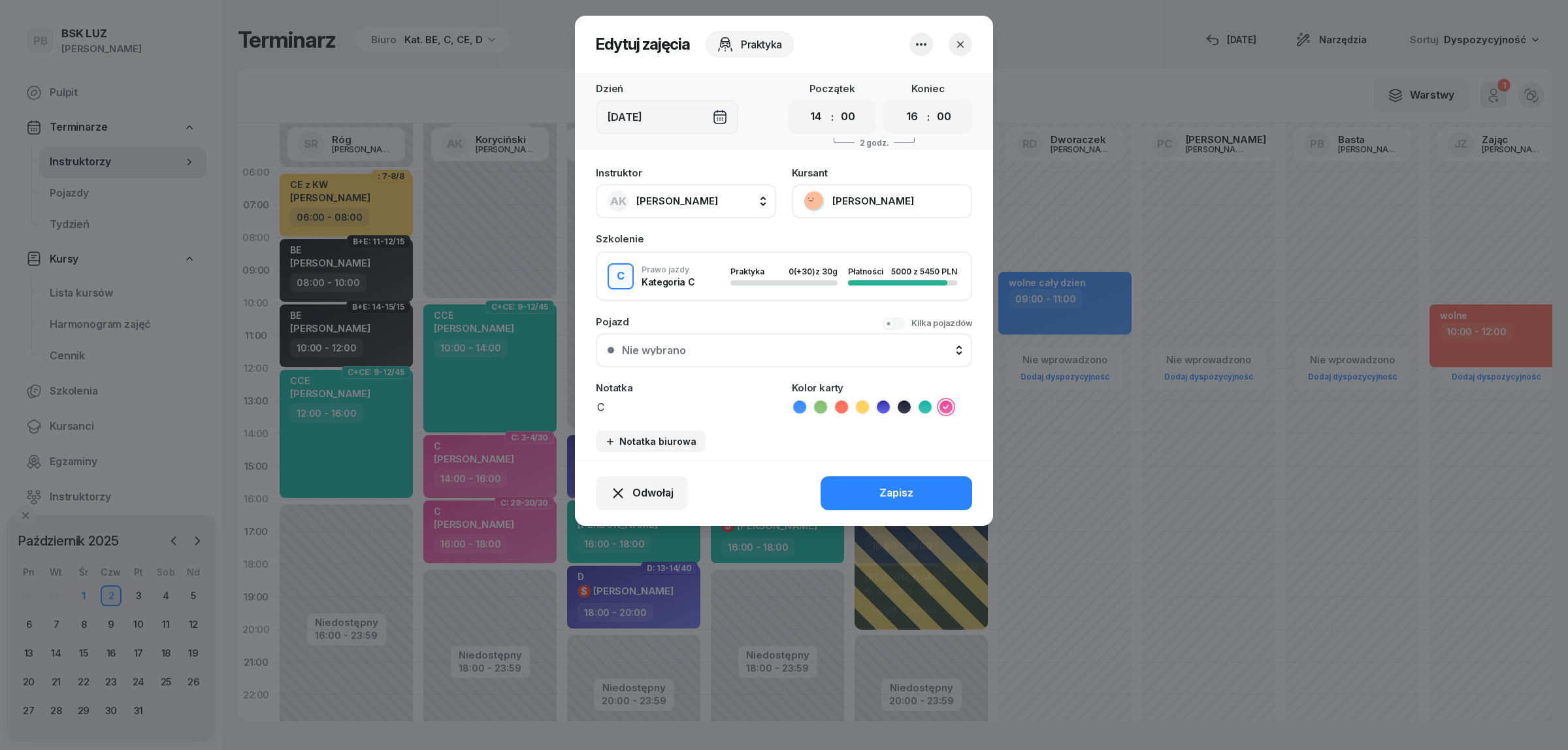
click at [861, 193] on button "[PERSON_NAME]" at bounding box center [882, 201] width 180 height 34
click at [955, 45] on icon "button" at bounding box center [960, 44] width 13 height 13
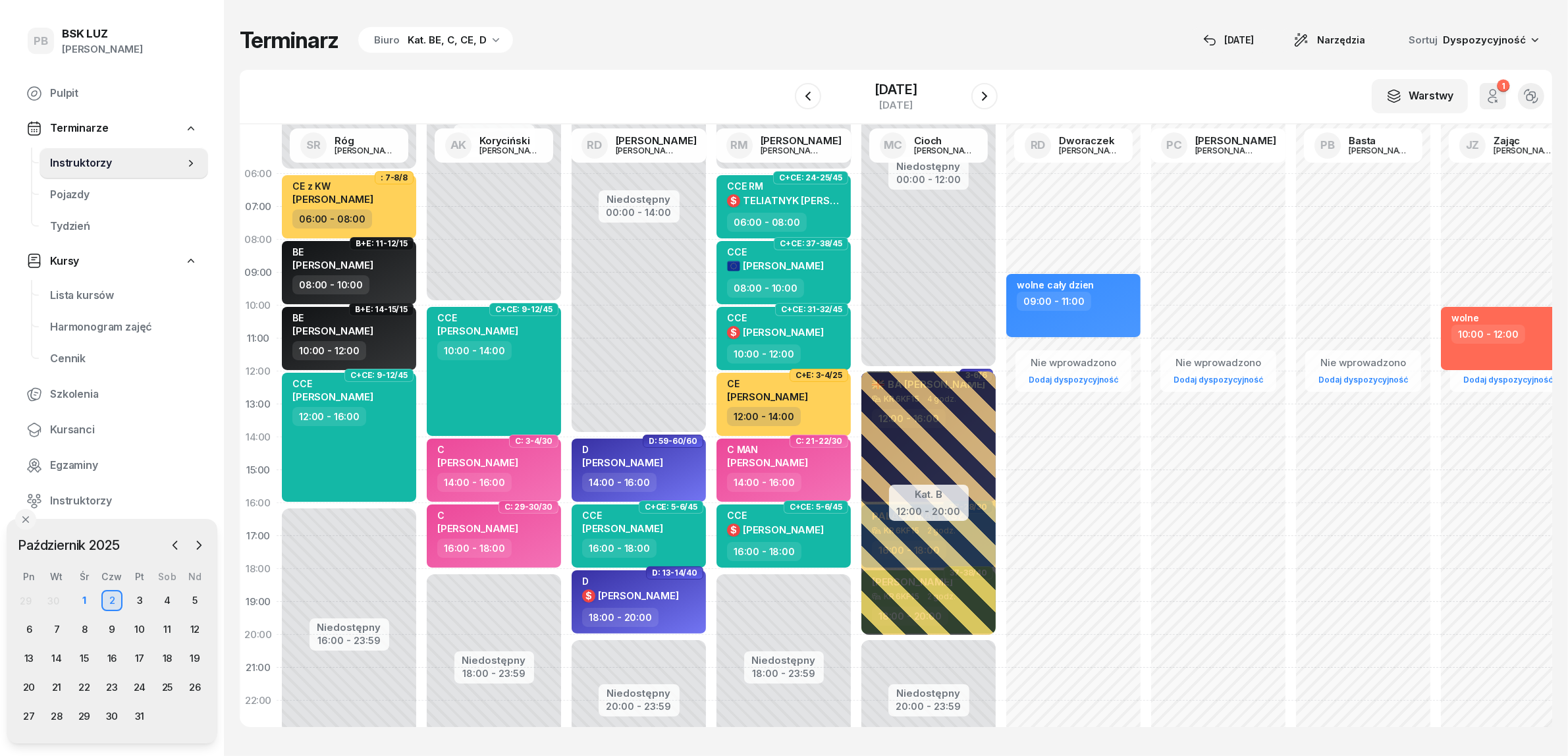
click at [718, 45] on div "Terminarz Biuro Kat. BE, C, CE, D [DATE] Narzędzia Sortuj Dyspozycyjność" at bounding box center [895, 40] width 1312 height 28
click at [992, 96] on icon "button" at bounding box center [985, 96] width 16 height 16
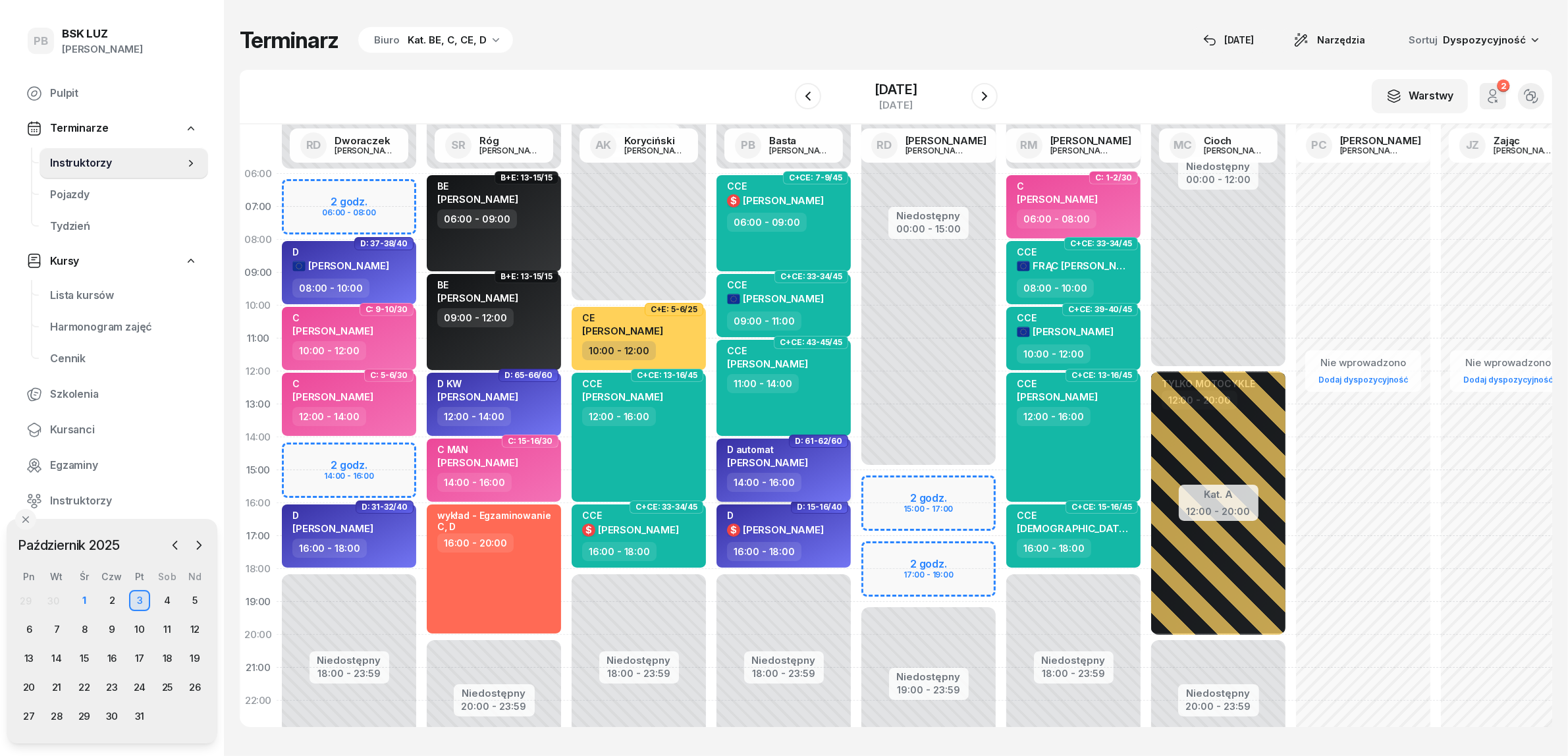
click at [774, 456] on span "[PERSON_NAME]" at bounding box center [767, 463] width 81 height 12
select select "14"
select select "16"
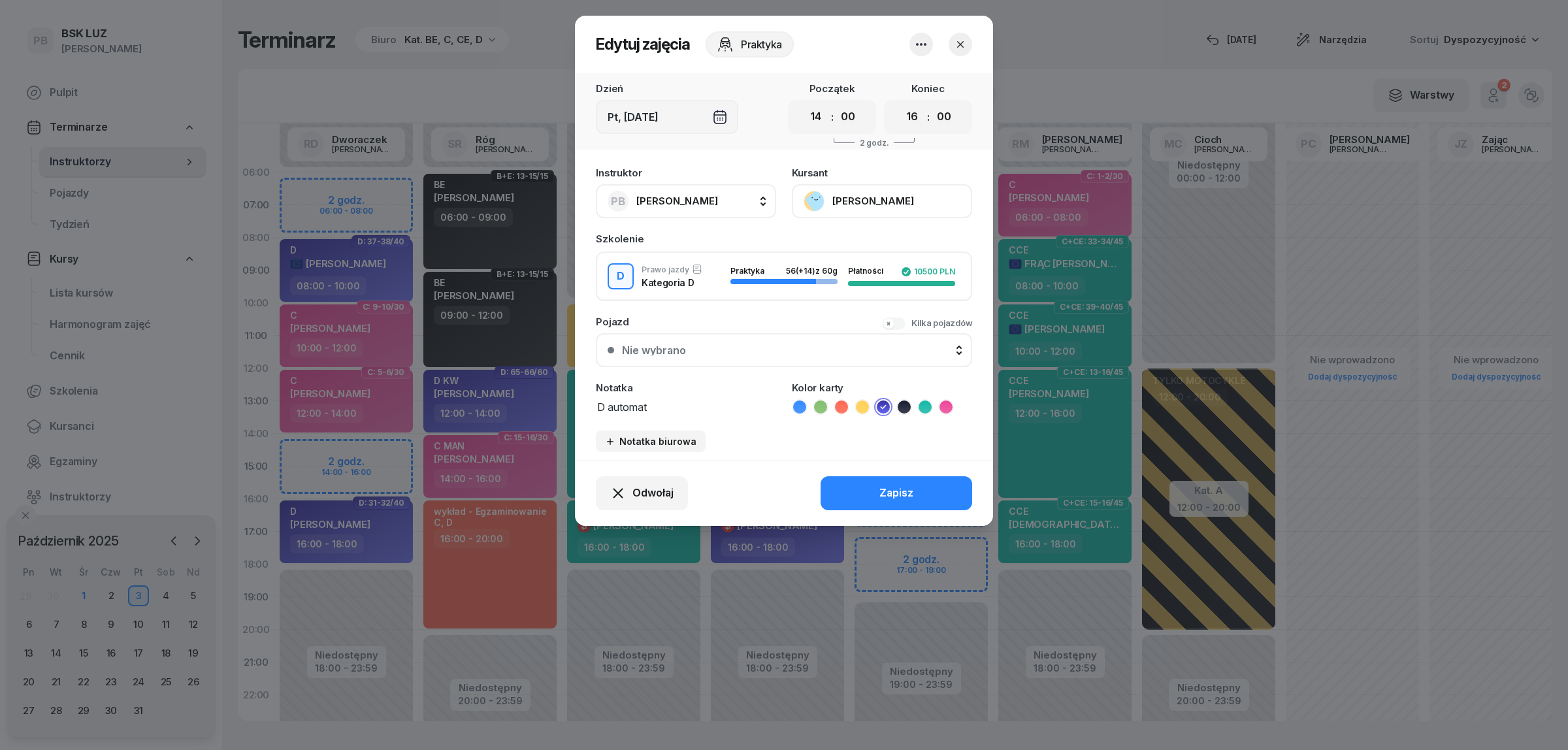
click at [904, 193] on button "[PERSON_NAME]" at bounding box center [882, 201] width 180 height 34
click at [891, 243] on link "Otwórz profil" at bounding box center [881, 245] width 172 height 32
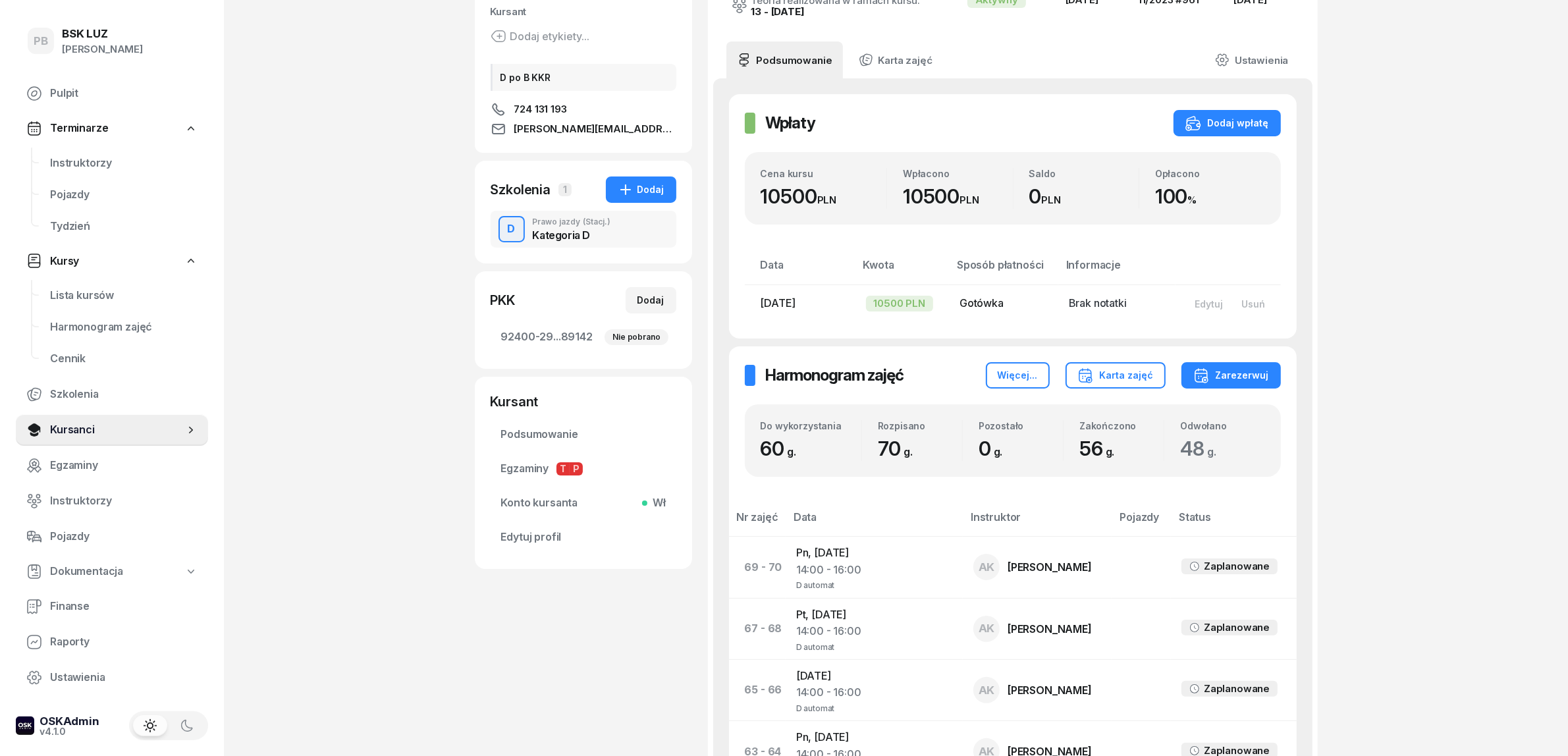
scroll to position [165, 0]
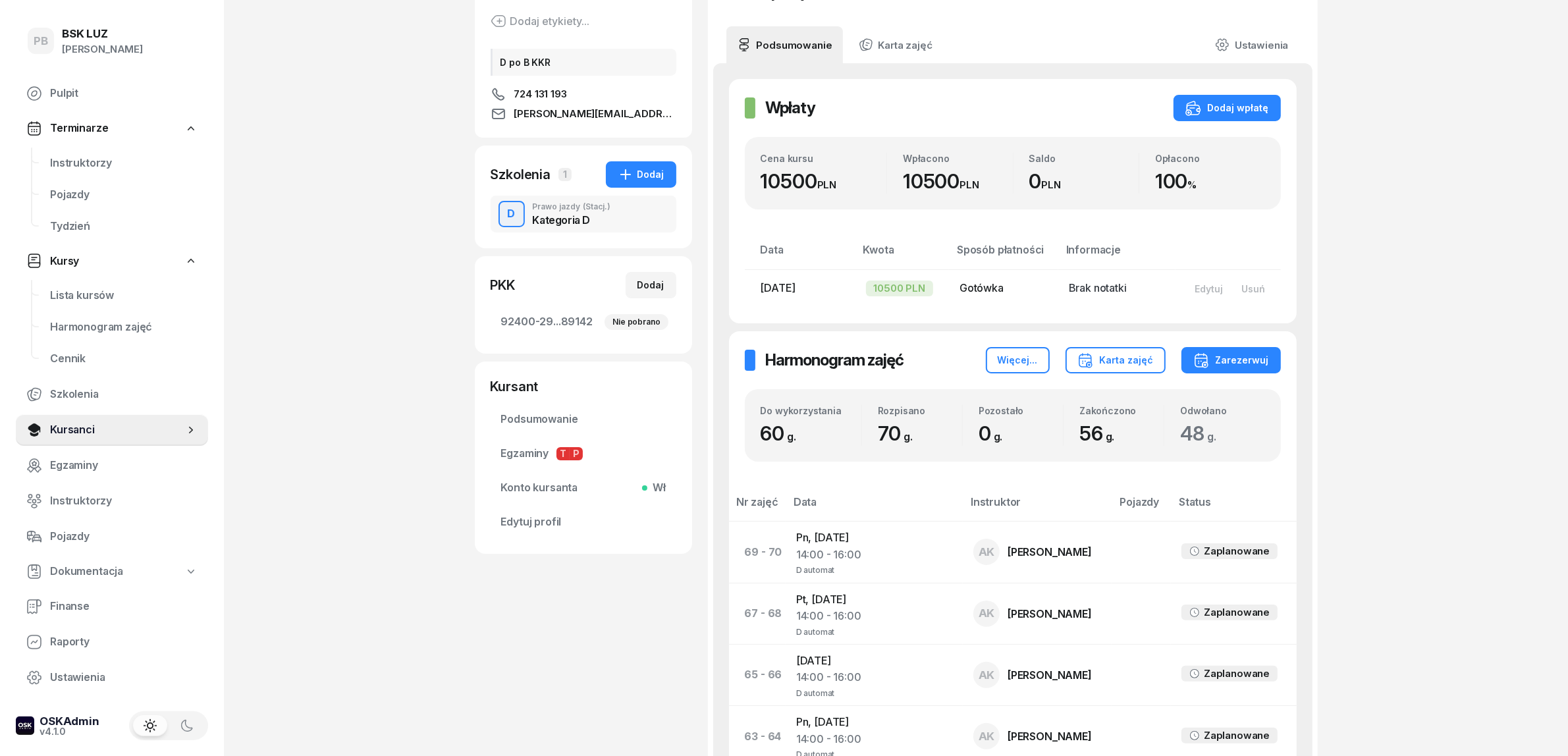
click at [846, 539] on td "Pn, 13 paź 2025 14:00 - 16:00 D automat" at bounding box center [874, 552] width 177 height 61
select select "17"
select select "19"
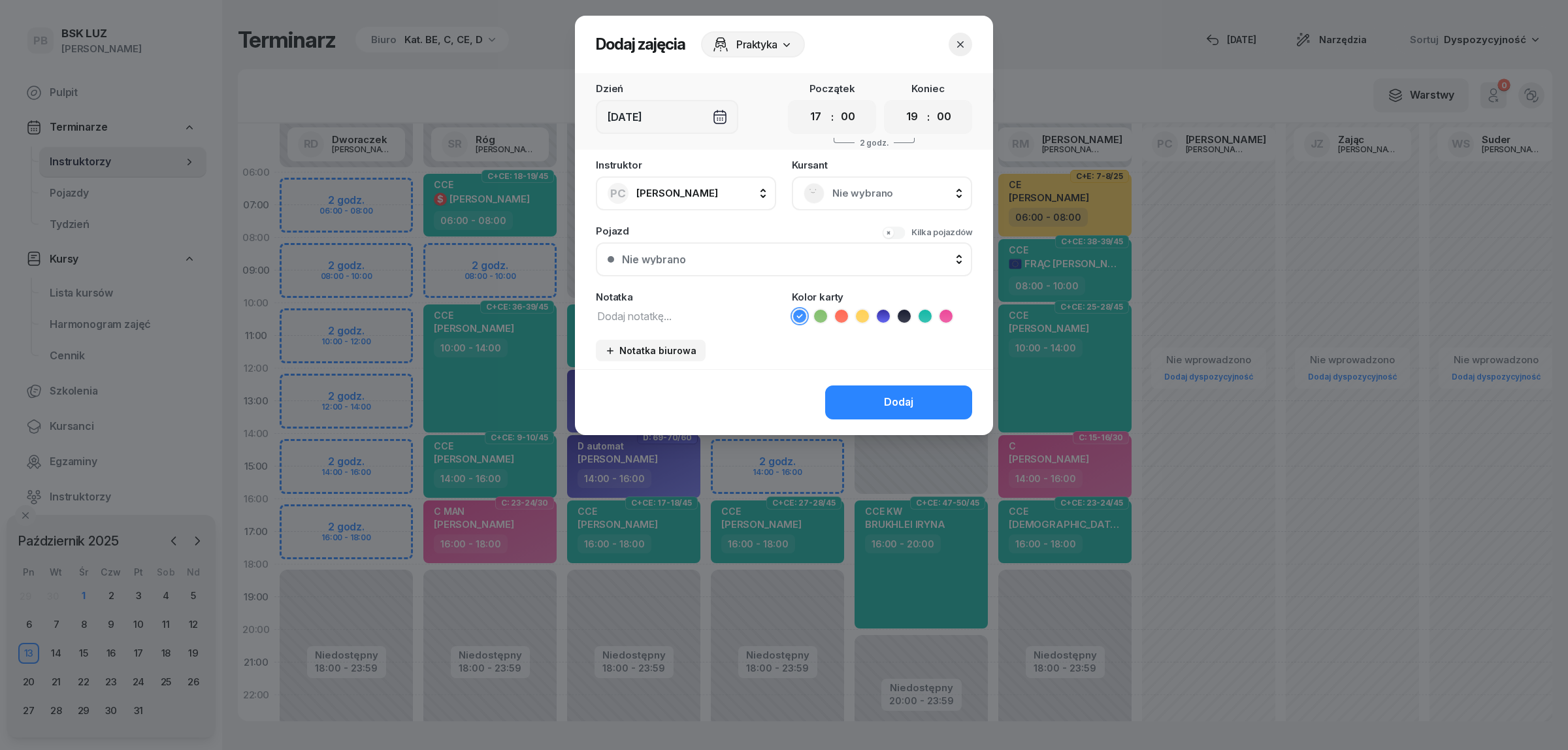
click at [968, 39] on button "button" at bounding box center [960, 44] width 24 height 24
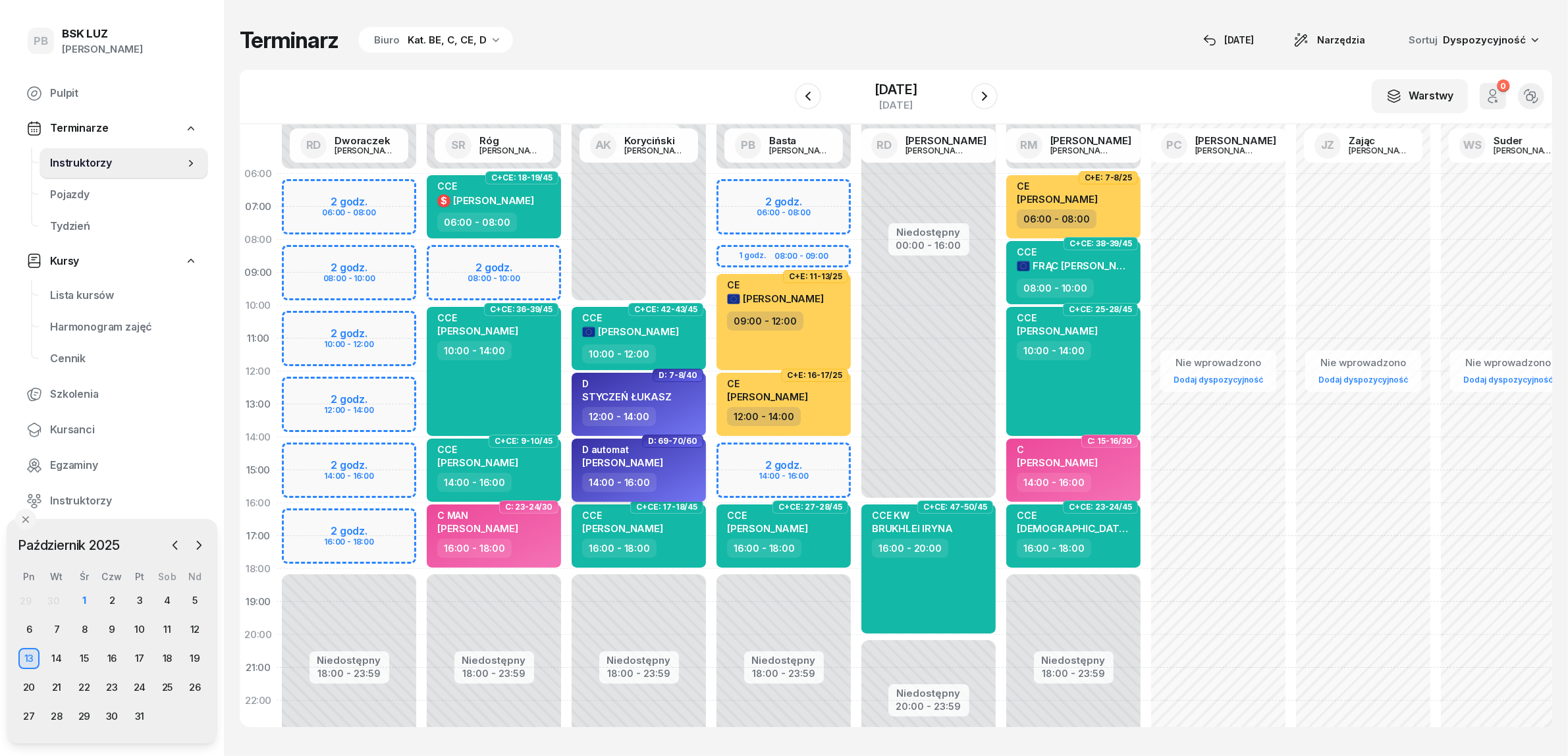
click at [692, 473] on div "14:00 - 16:00" at bounding box center [639, 482] width 116 height 19
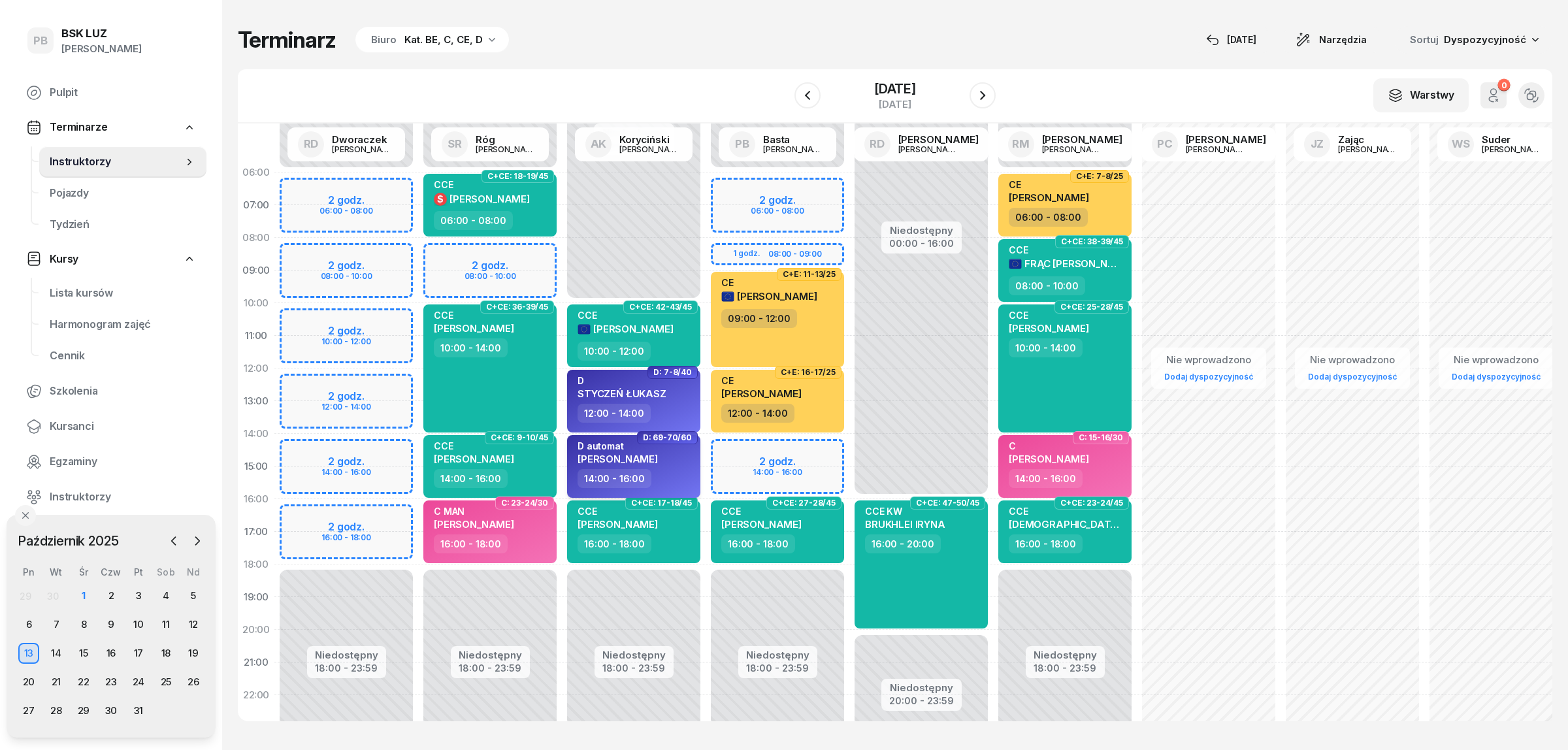
select select "14"
select select "16"
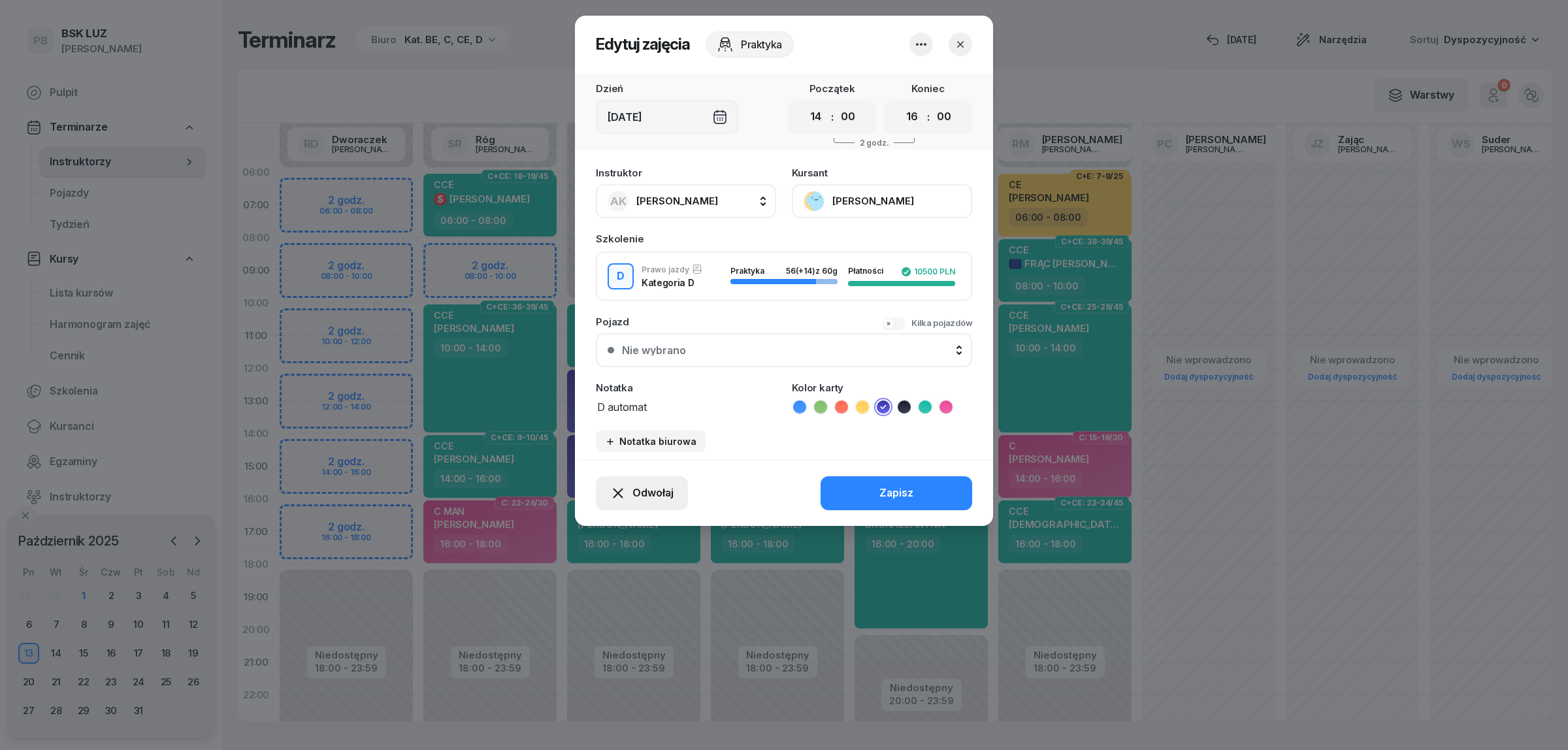
click at [660, 491] on span "Odwołaj" at bounding box center [653, 494] width 41 height 17
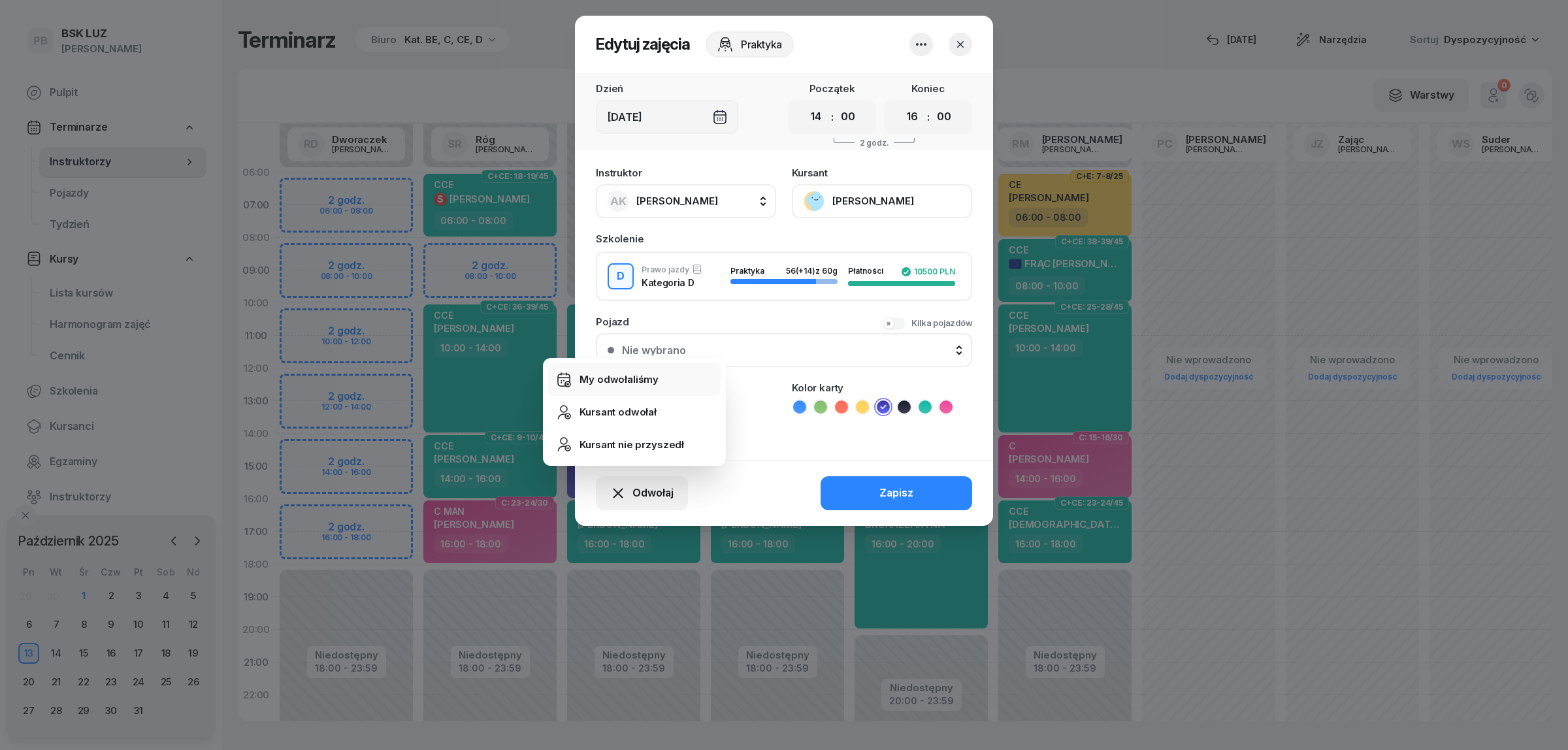
click at [630, 371] on div "My odwołaliśmy" at bounding box center [619, 380] width 79 height 17
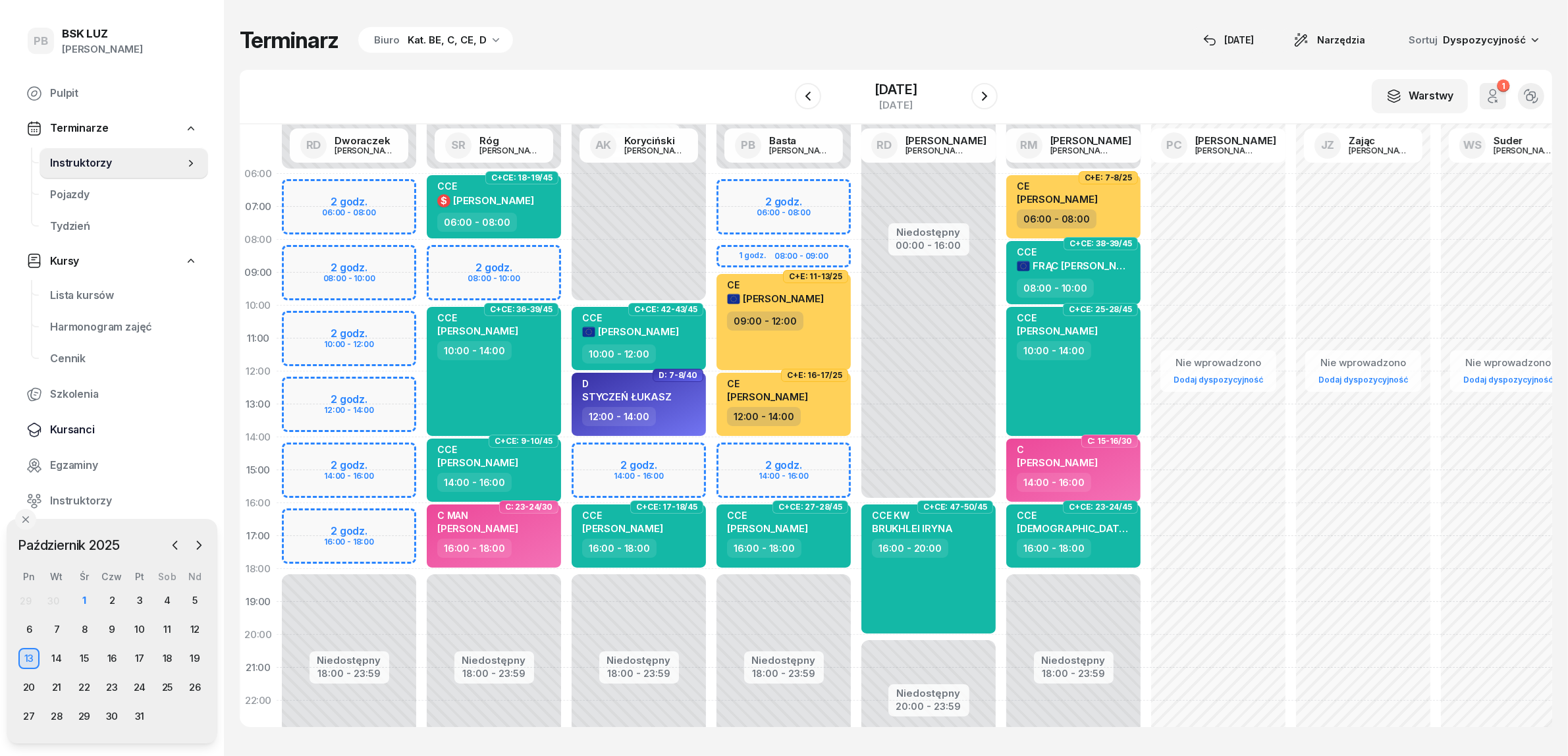
click at [64, 426] on span "Kursanci" at bounding box center [123, 430] width 147 height 17
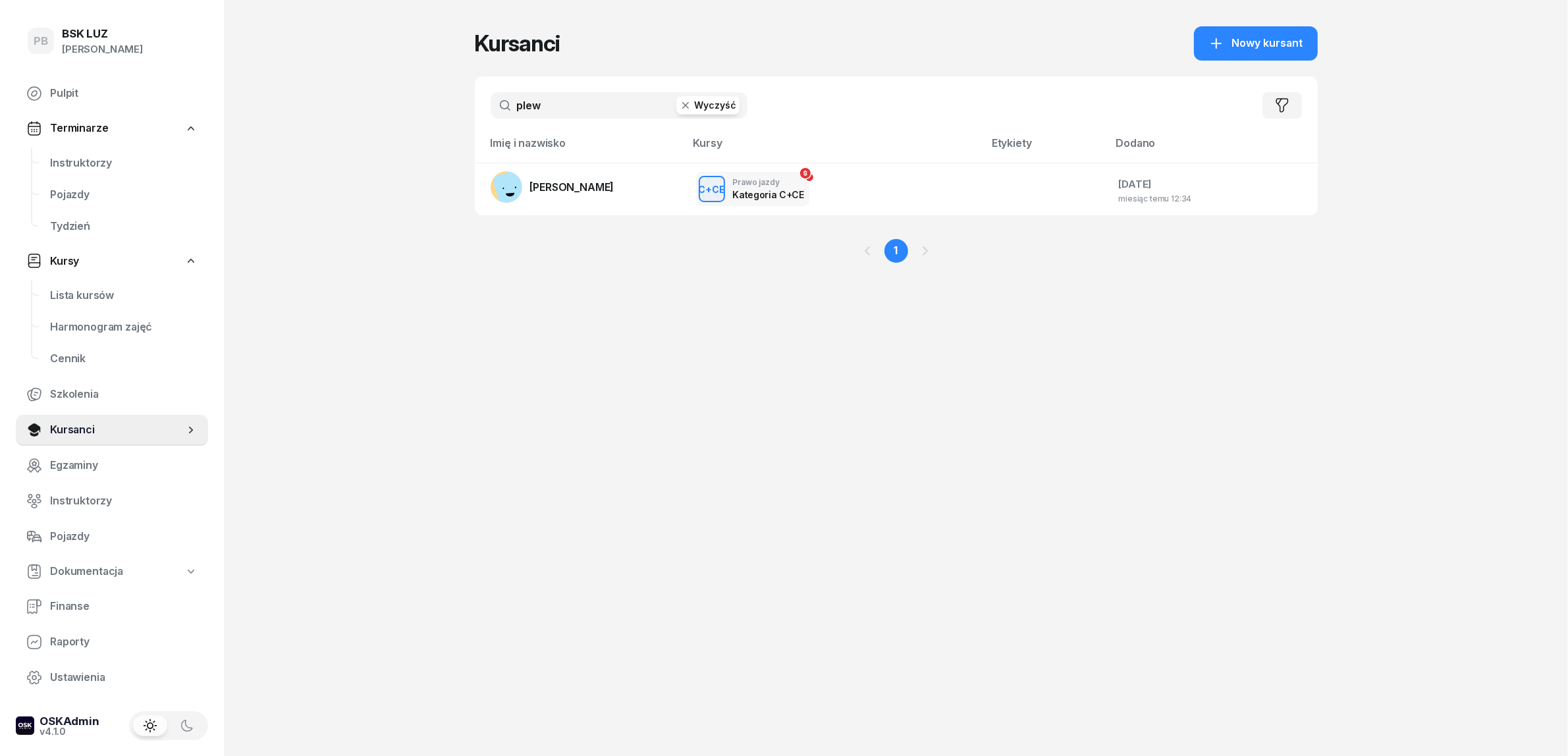
click at [576, 109] on input "plew" at bounding box center [618, 106] width 257 height 26
click at [572, 175] on span "[PERSON_NAME]" at bounding box center [572, 181] width 85 height 13
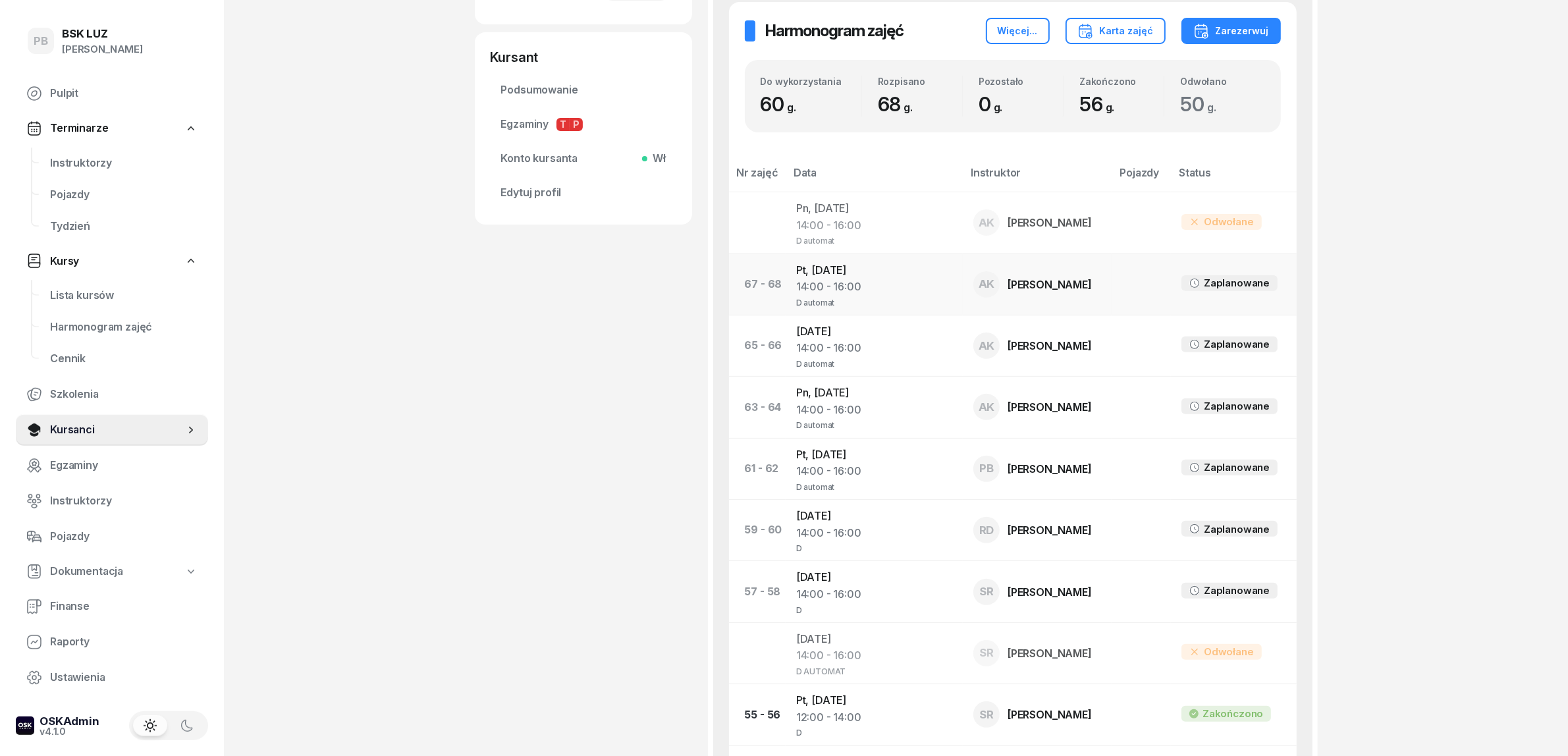
scroll to position [411, 0]
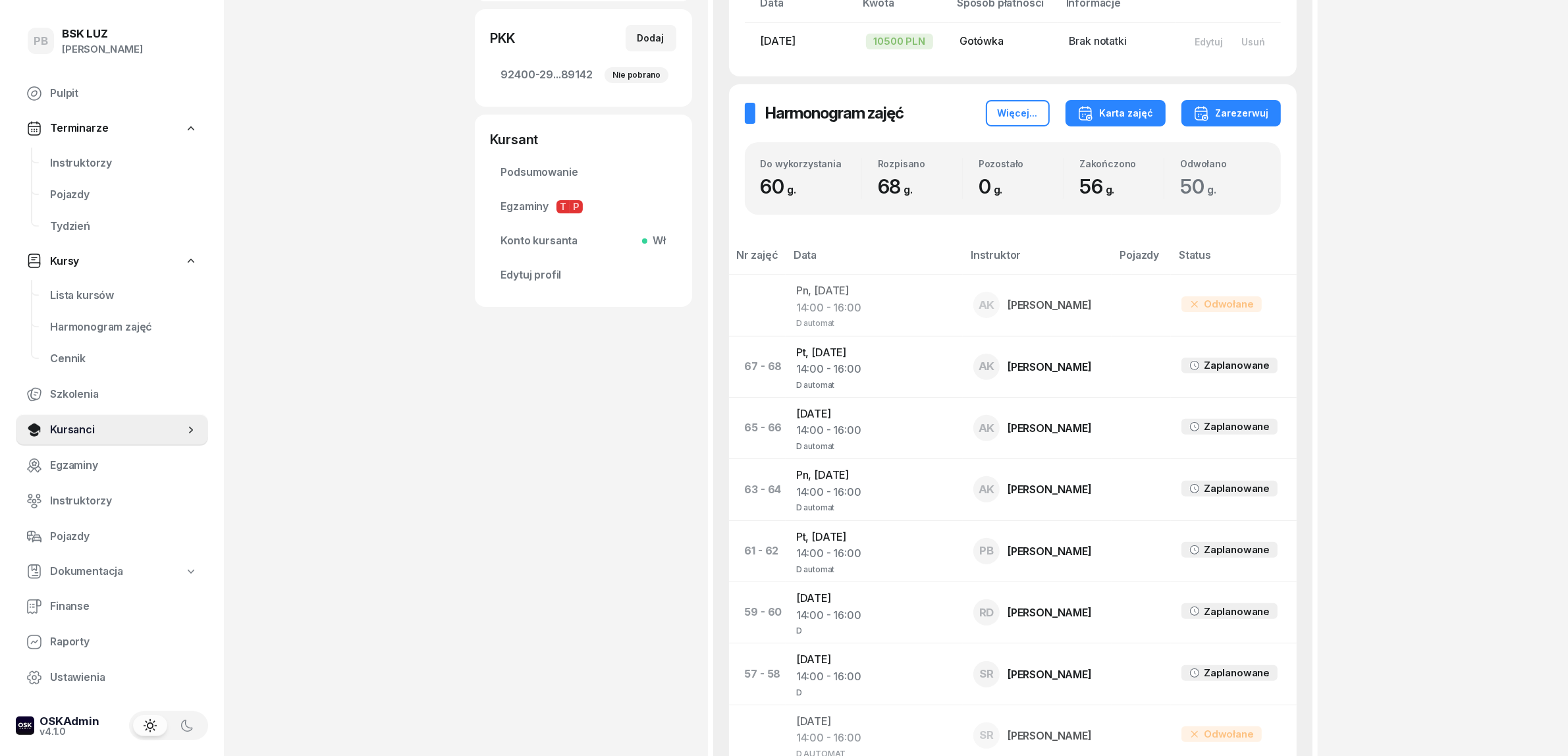
click at [1113, 111] on div "Karta zajęć" at bounding box center [1115, 113] width 76 height 16
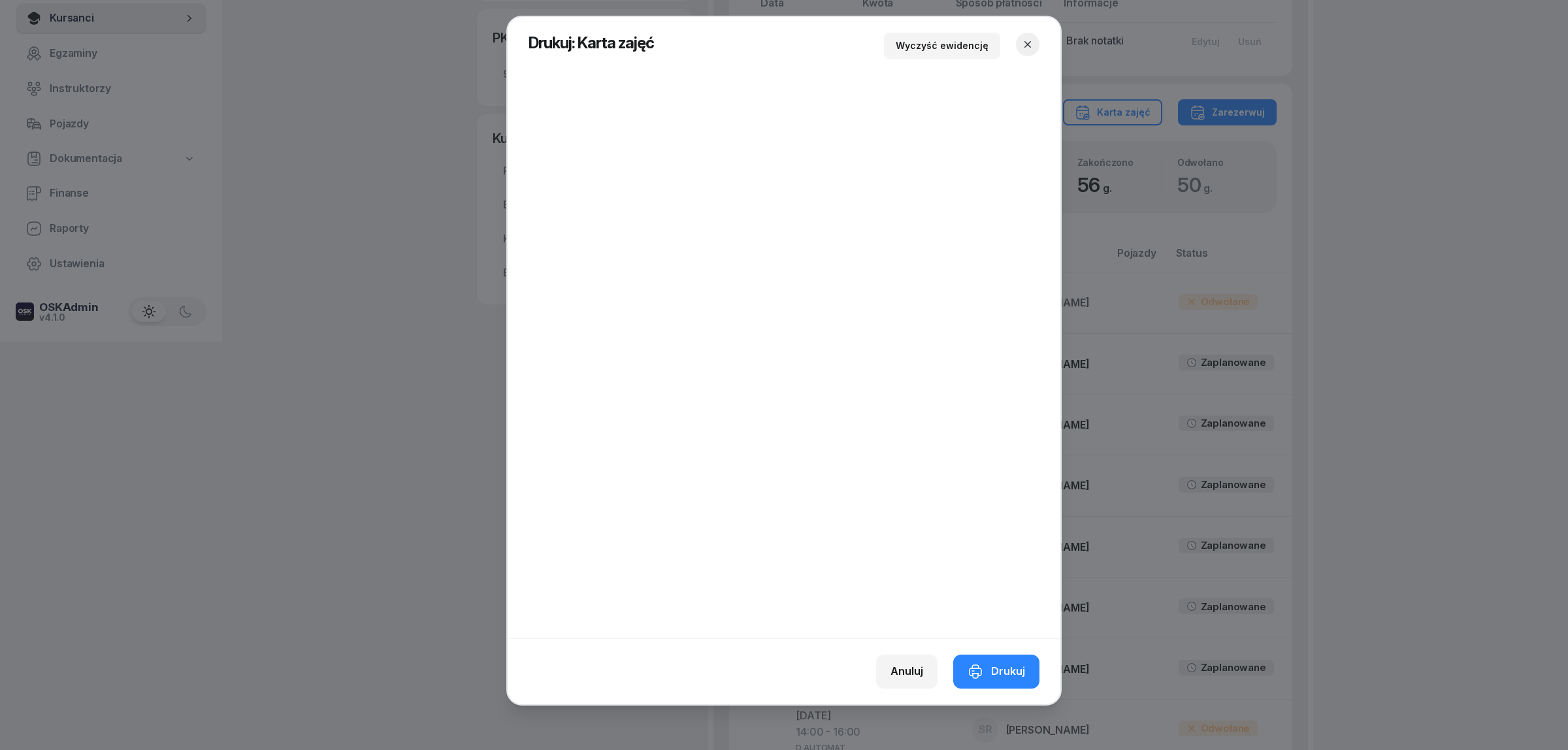
click at [1027, 38] on icon "button" at bounding box center [1027, 44] width 13 height 13
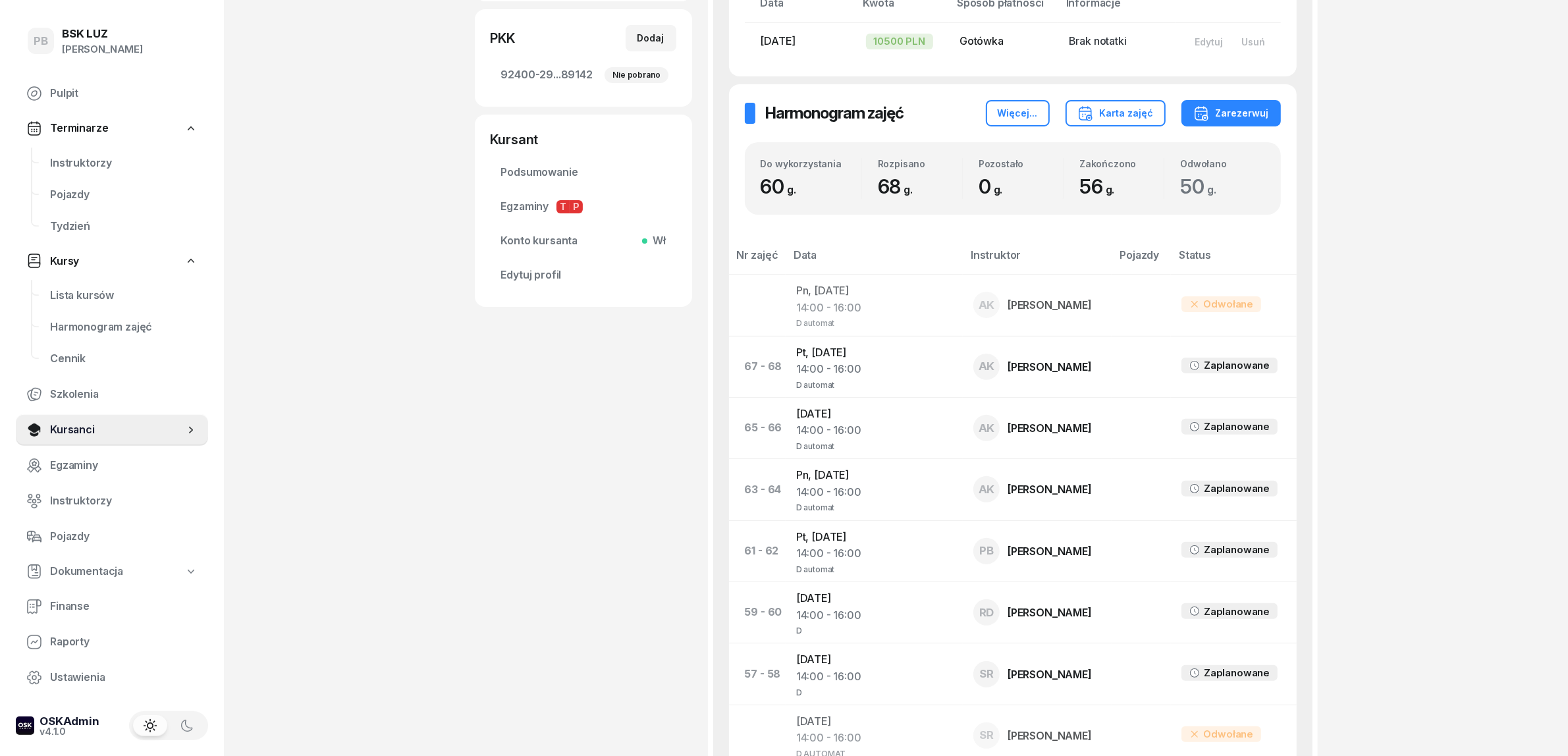
click at [823, 603] on td "Cz, 2 paź 2025 14:00 - 16:00 D" at bounding box center [874, 612] width 177 height 61
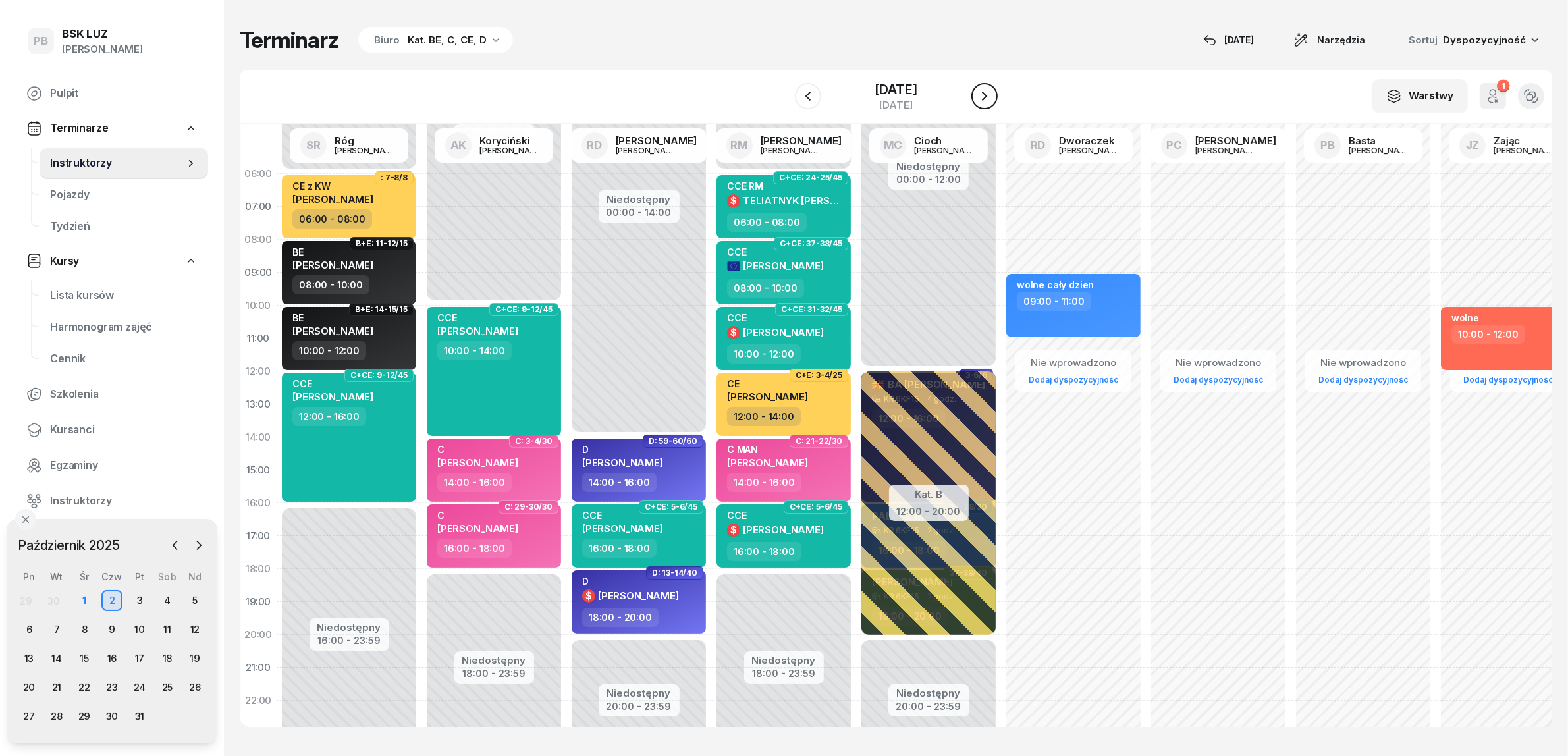
click at [987, 98] on icon "button" at bounding box center [984, 96] width 5 height 9
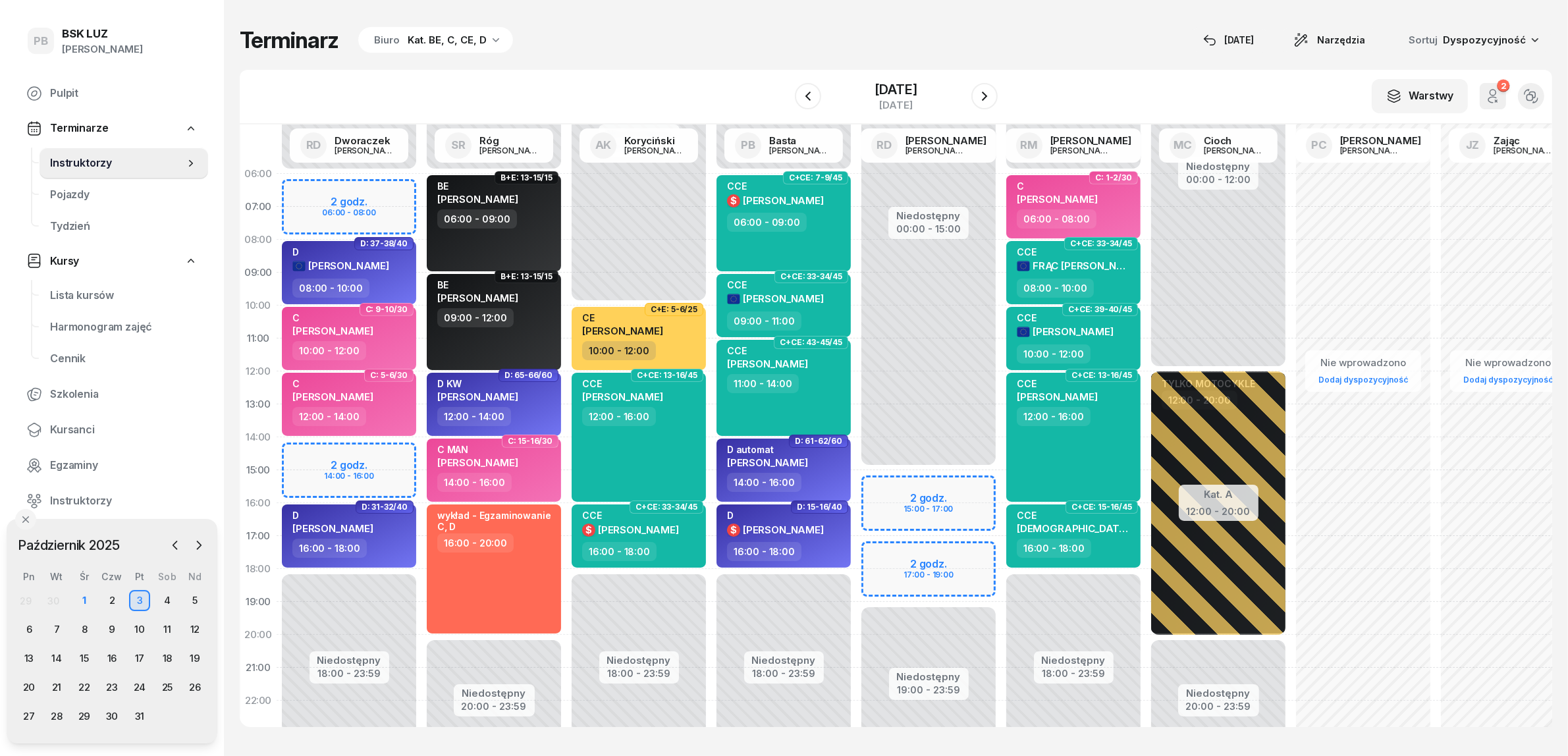
click at [677, 63] on div "Terminarz Biuro Kat. BE, C, CE, D 1 paź Narzędzia Sortuj Dyspozycyjność W Wybie…" at bounding box center [895, 376] width 1312 height 754
click at [139, 716] on div "31" at bounding box center [139, 716] width 21 height 21
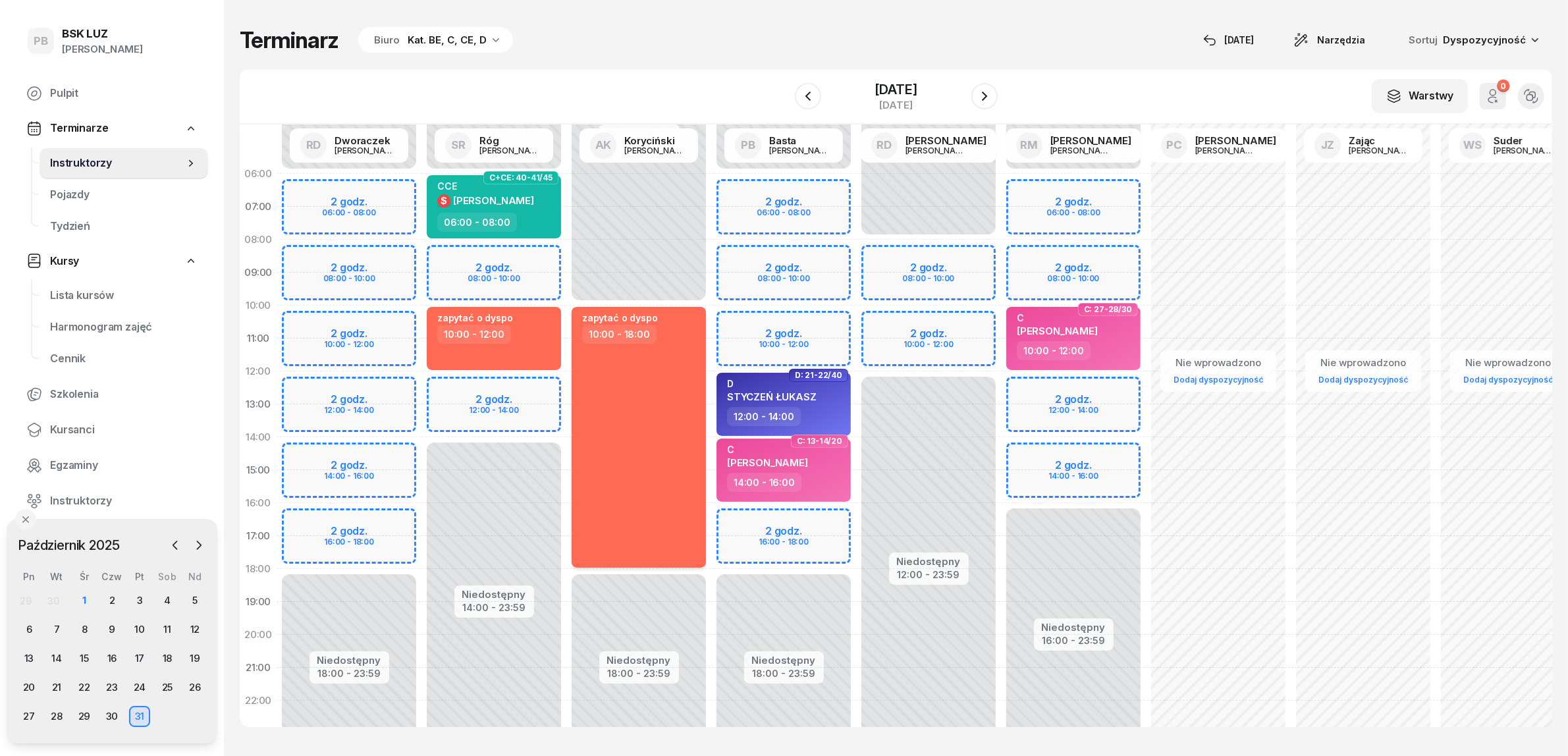
click at [675, 456] on div "zapytać o dyspo 10:00 - 18:00" at bounding box center [639, 437] width 134 height 261
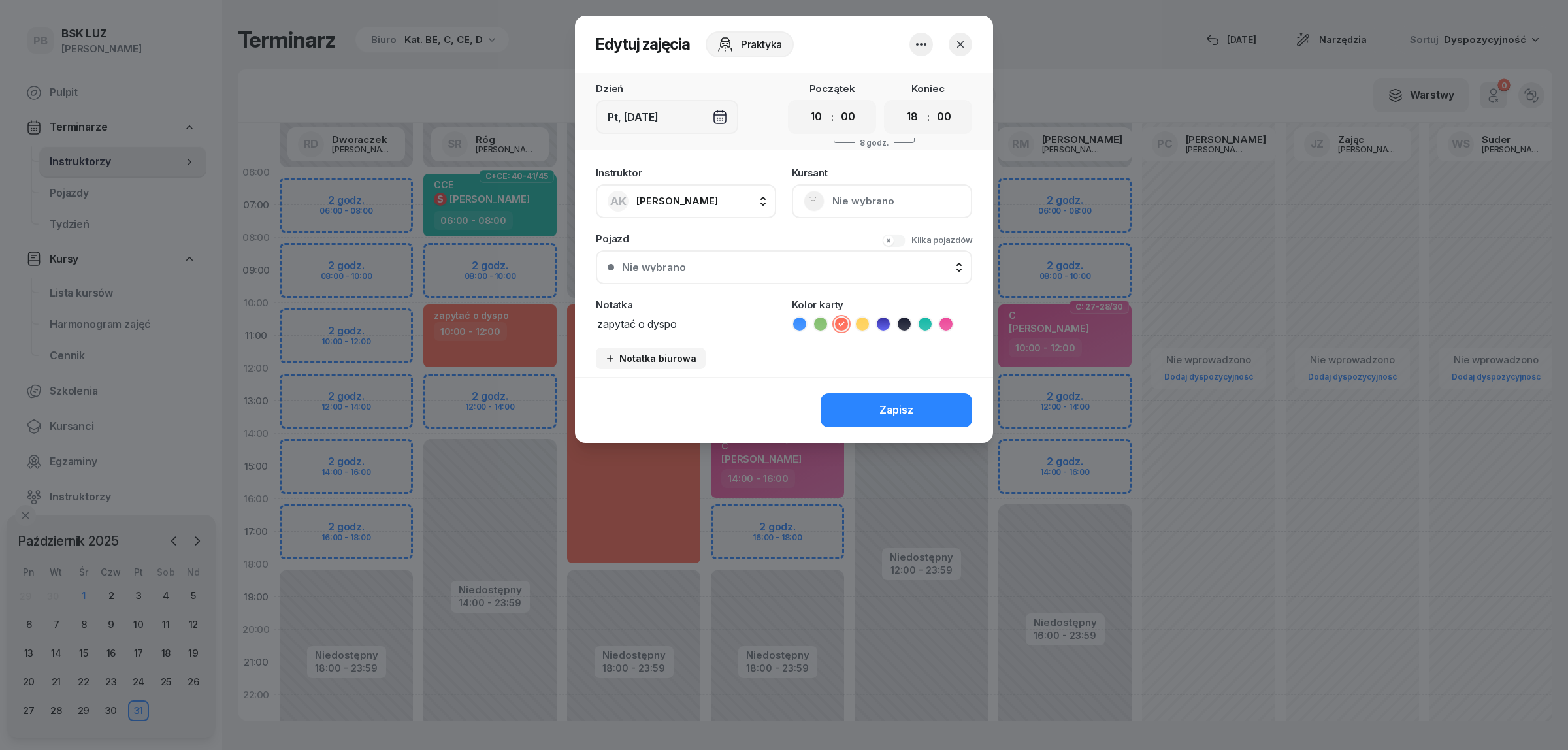
click at [919, 41] on icon "button" at bounding box center [921, 45] width 15 height 15
click at [901, 85] on link "Usuń" at bounding box center [914, 83] width 172 height 32
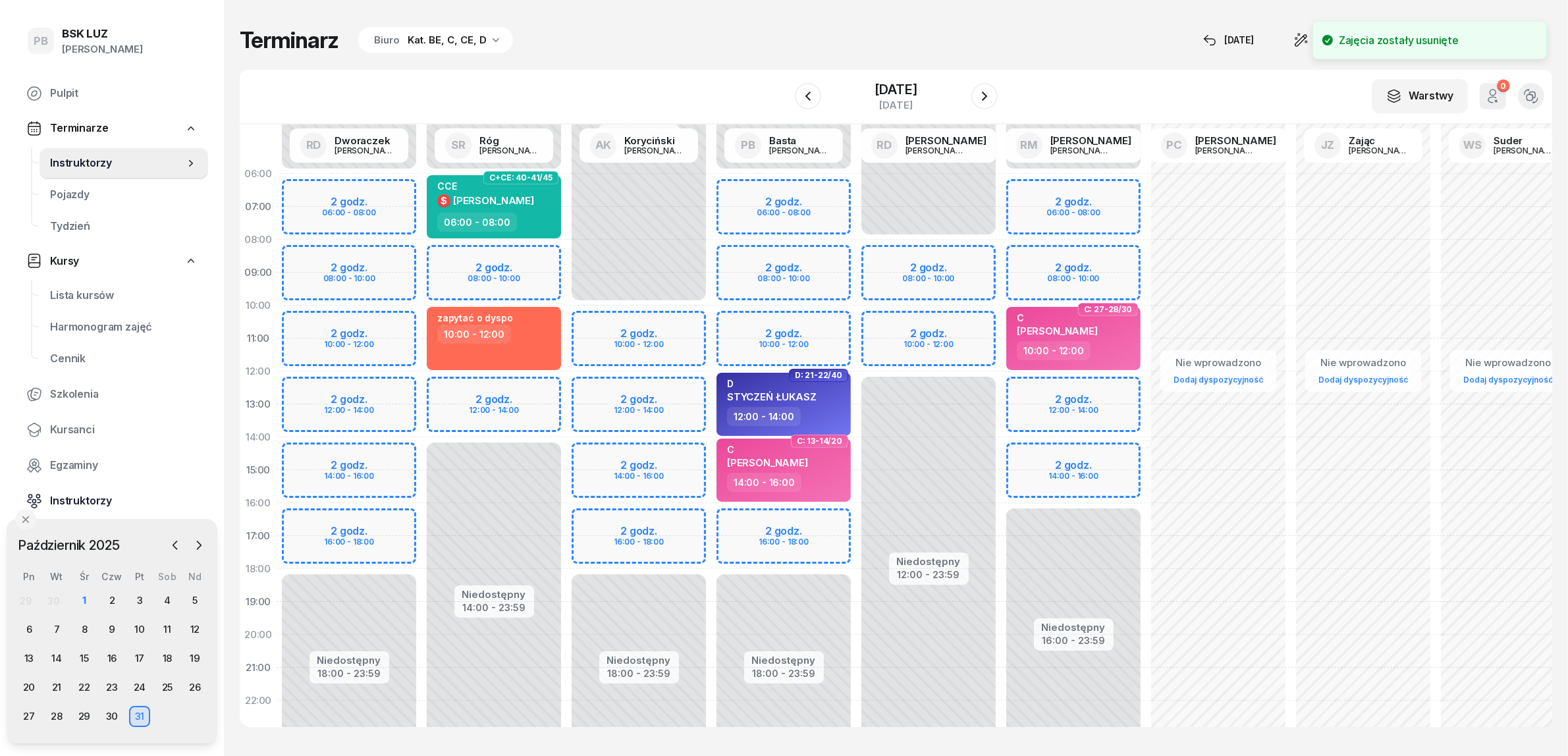
click at [71, 499] on span "Instruktorzy" at bounding box center [123, 501] width 147 height 17
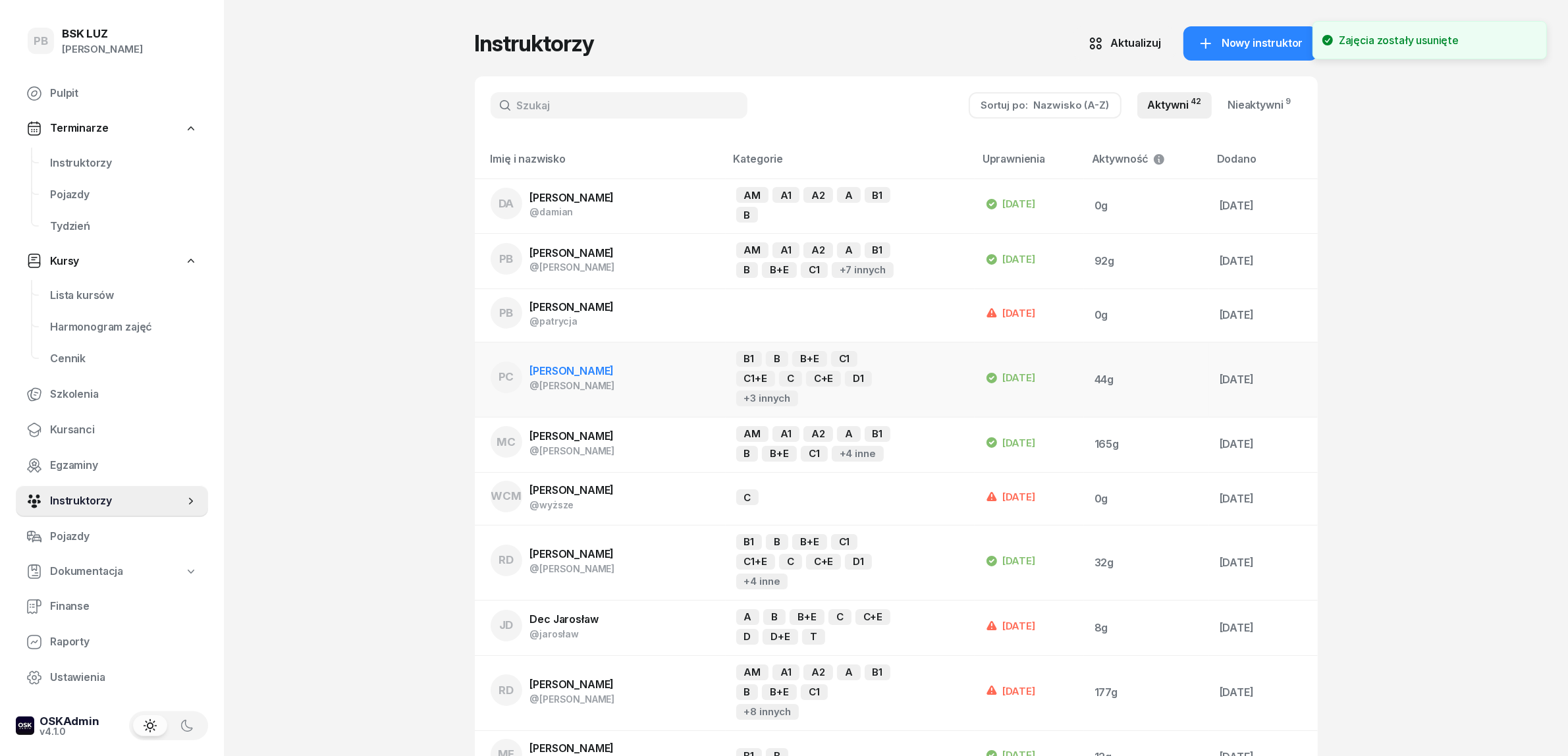
scroll to position [494, 0]
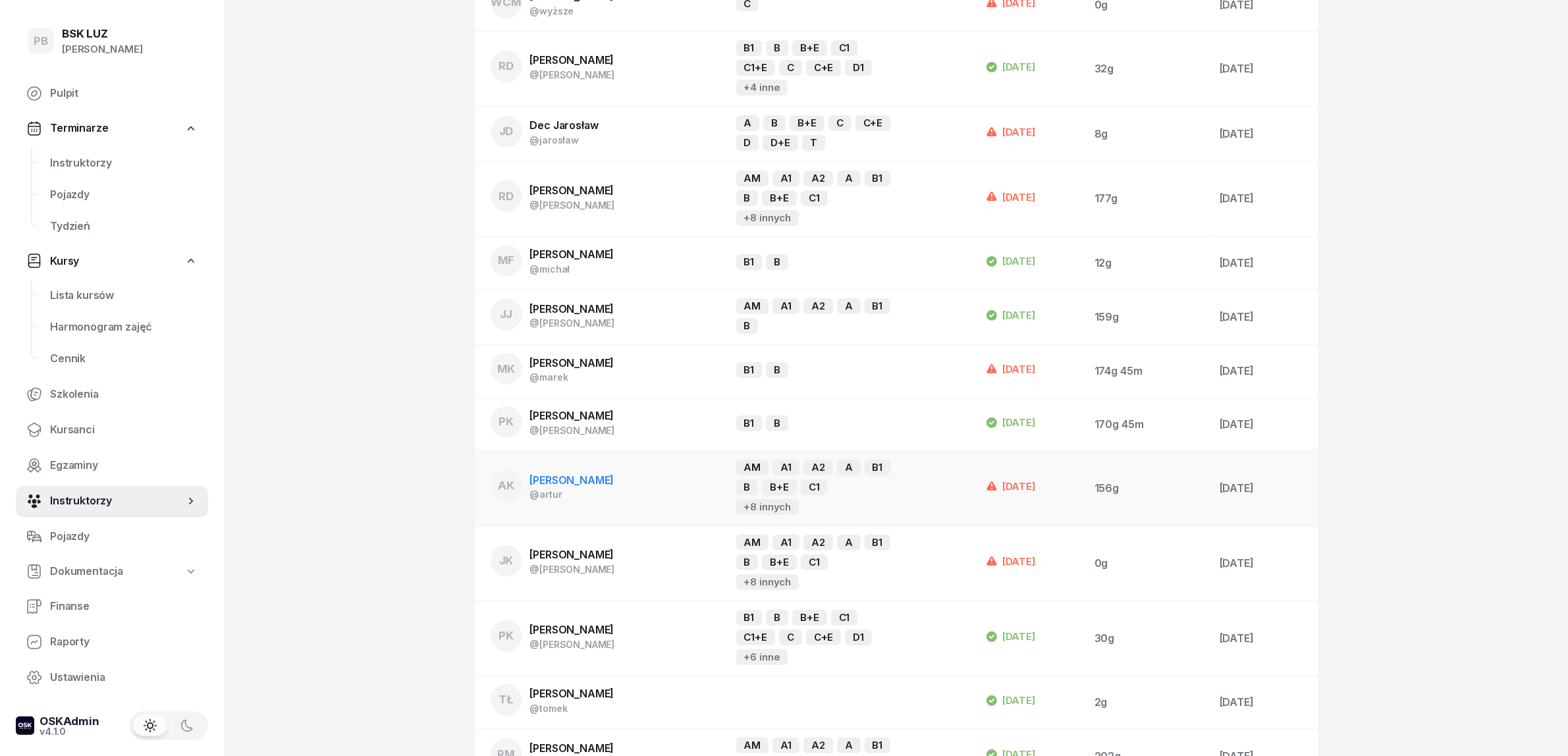
click at [559, 473] on span "[PERSON_NAME]" at bounding box center [572, 480] width 85 height 13
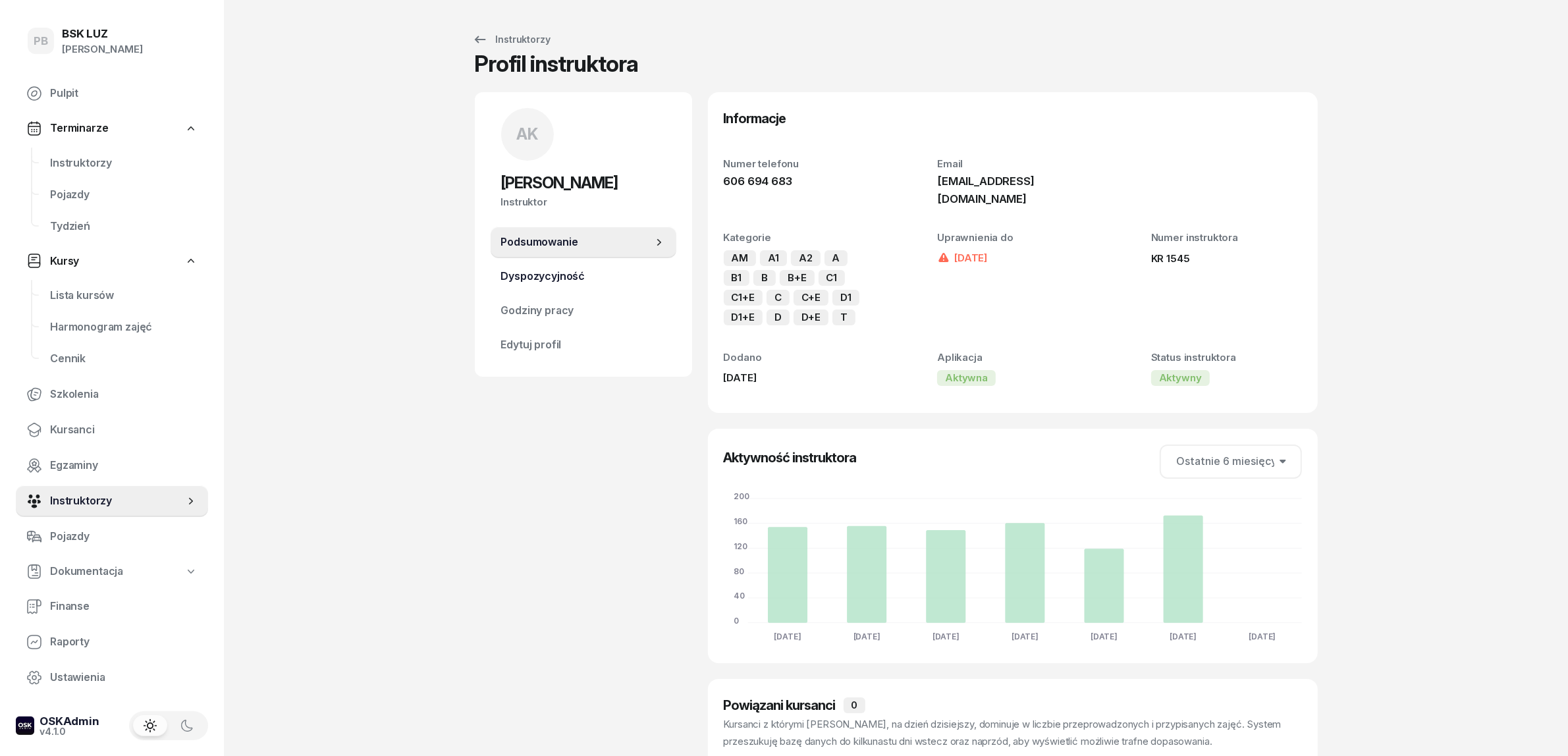
click at [499, 273] on link "Dyspozycyjność" at bounding box center [583, 276] width 185 height 32
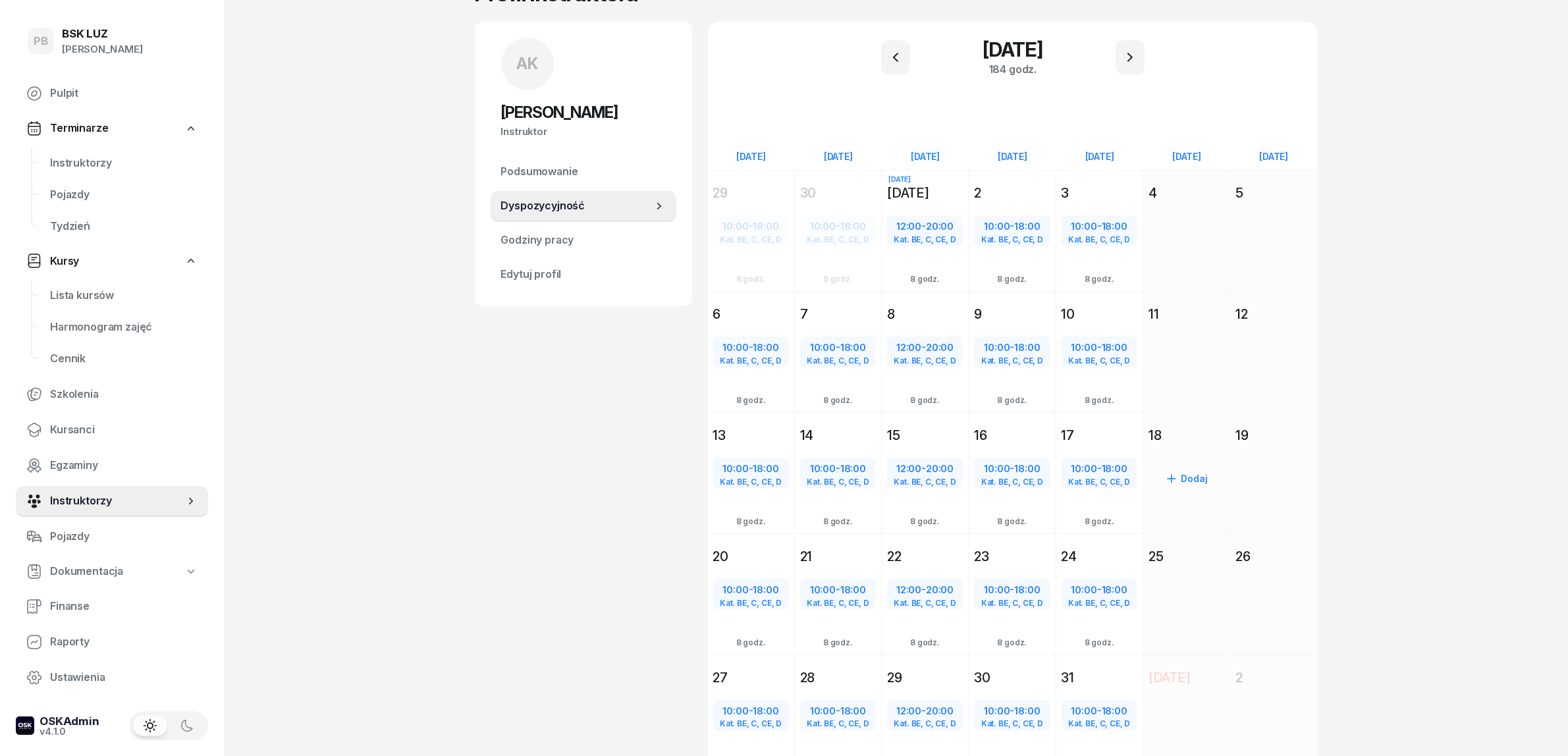
scroll to position [143, 0]
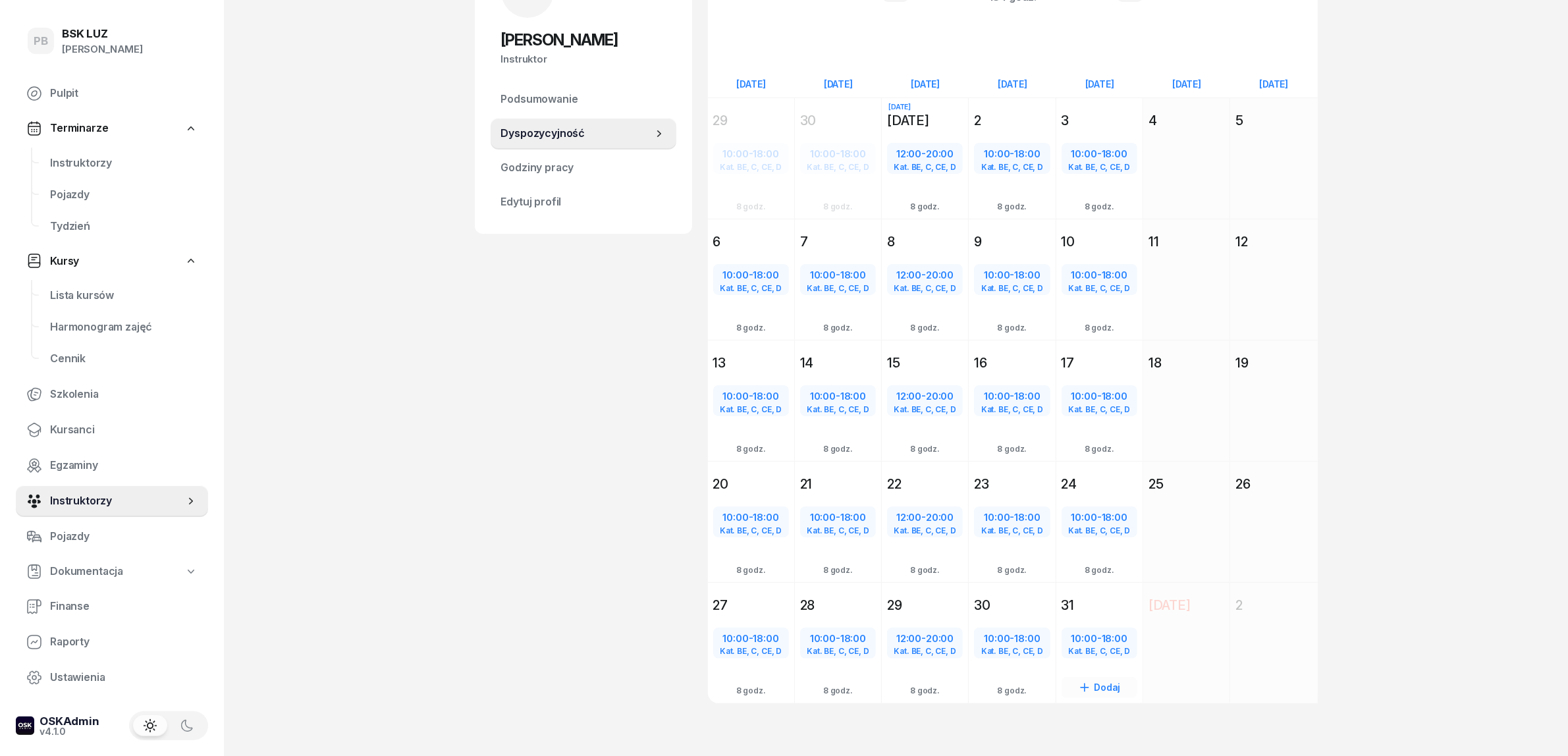
click at [1109, 636] on span "18:00" at bounding box center [1114, 639] width 26 height 12
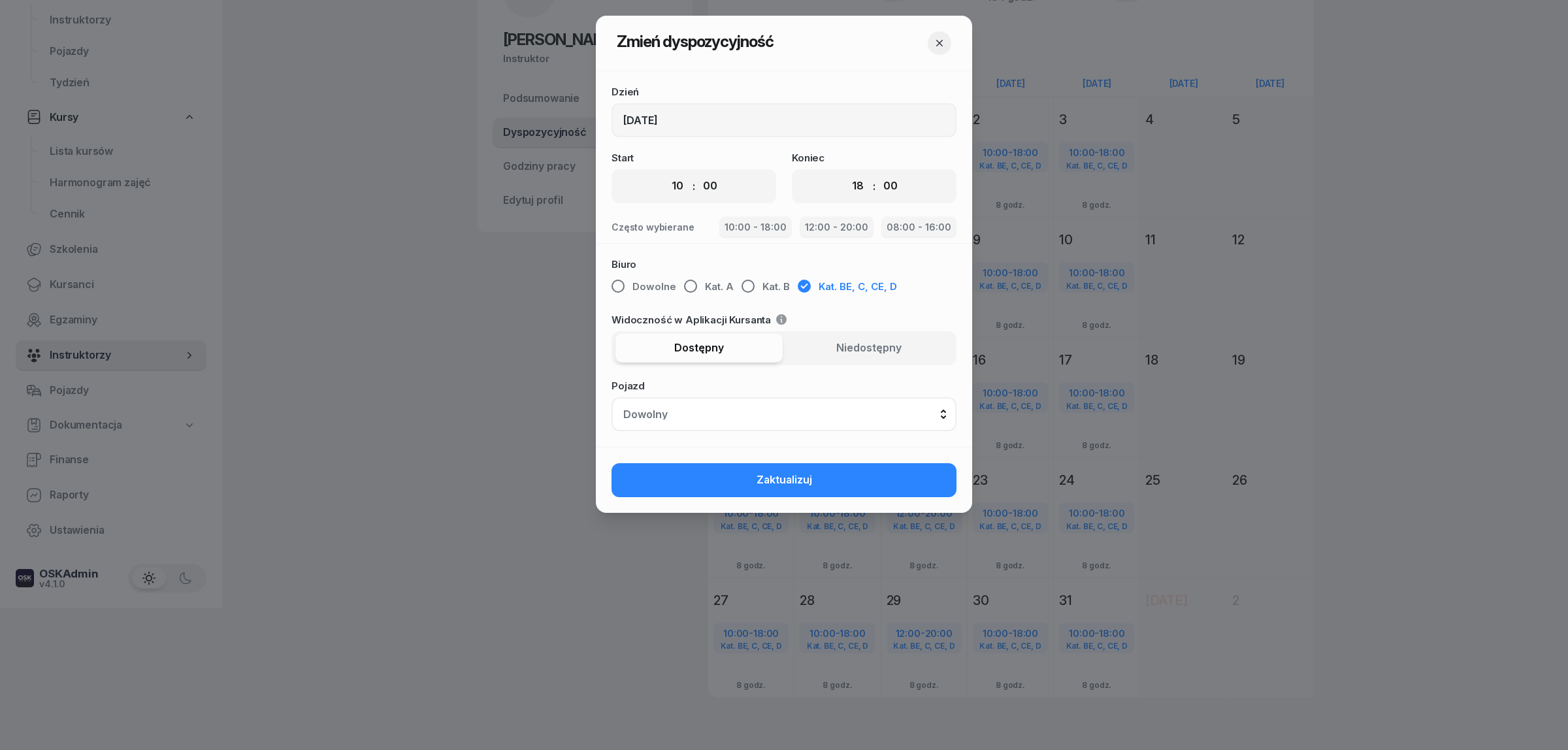
click at [944, 38] on icon "button" at bounding box center [939, 43] width 13 height 13
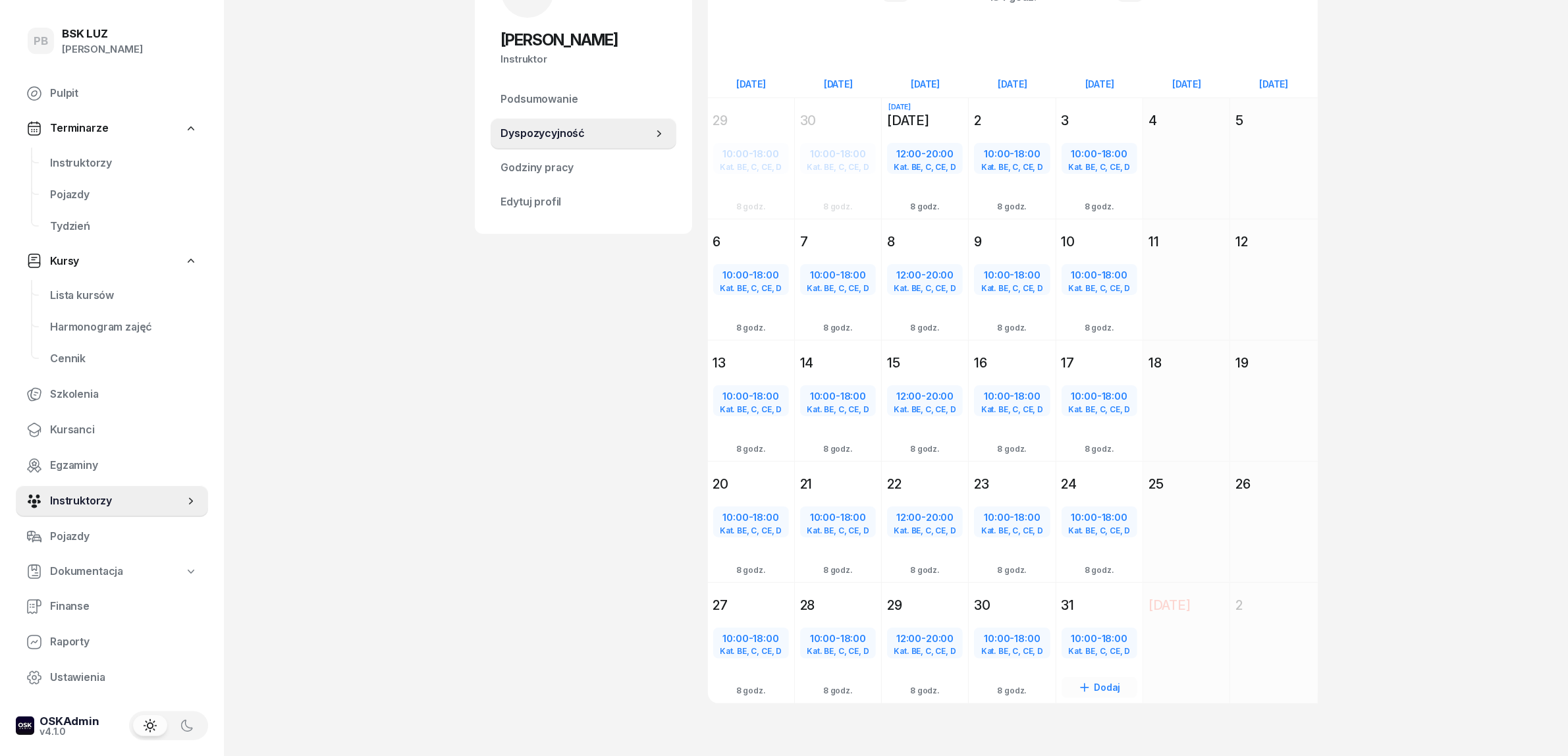
click at [1128, 594] on div "31" at bounding box center [1099, 605] width 86 height 24
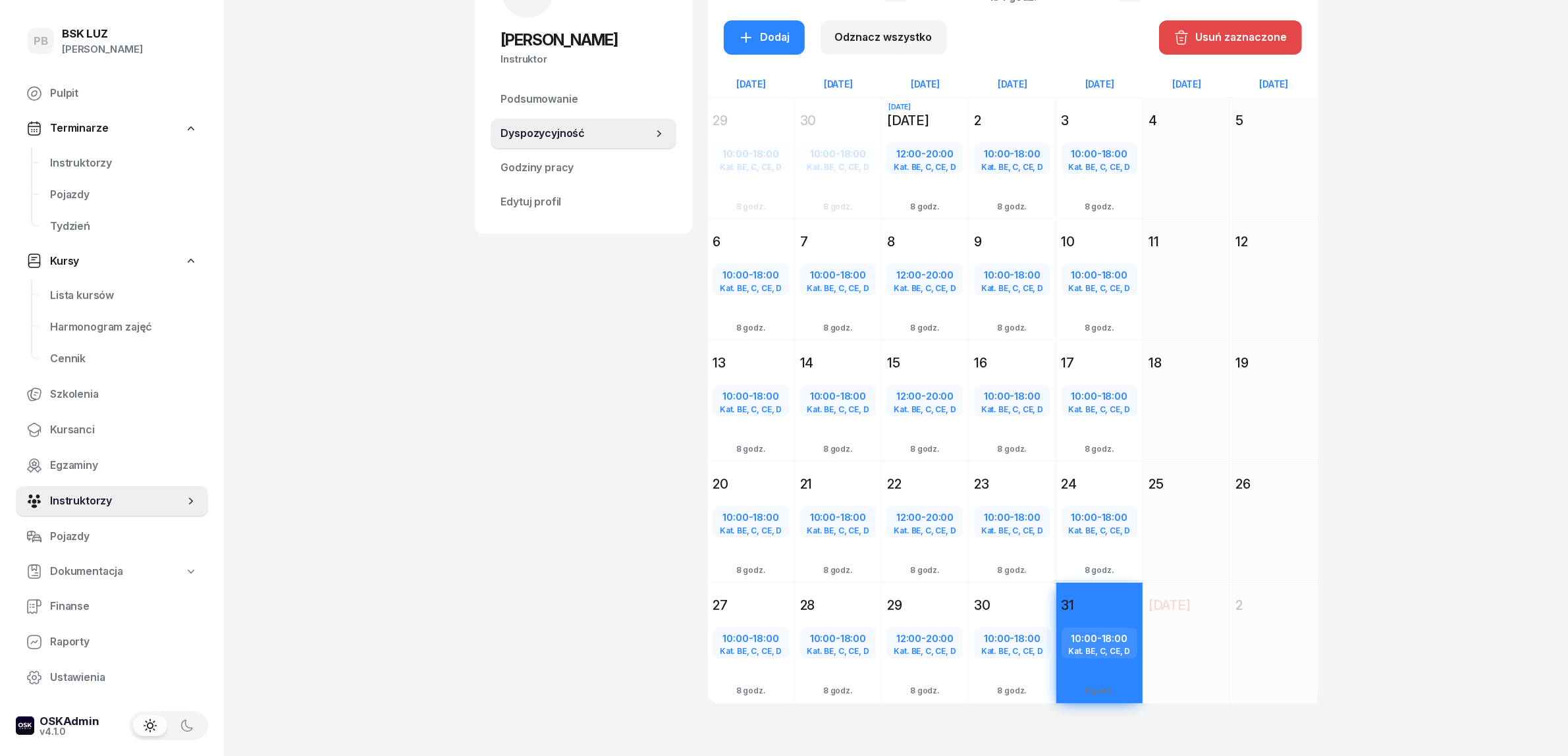
click at [1231, 38] on div "Usuń zaznaczone" at bounding box center [1230, 37] width 114 height 17
click at [1398, 338] on div "PB BSK LUZ Patrycja Bogdanowicz Pulpit Terminarze Instruktorzy Pojazdy Tydzień …" at bounding box center [784, 309] width 1568 height 904
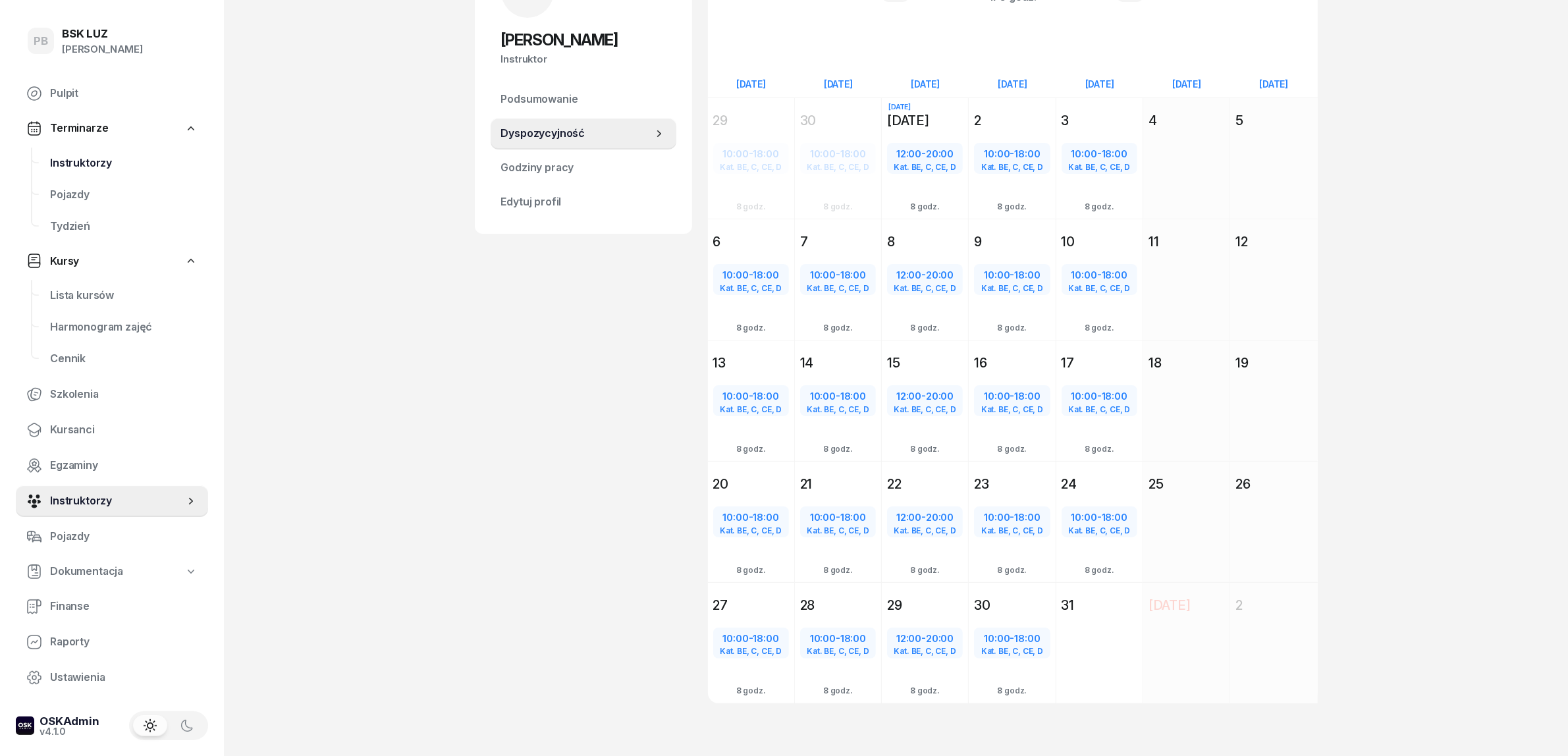
click at [87, 165] on span "Instruktorzy" at bounding box center [123, 163] width 147 height 17
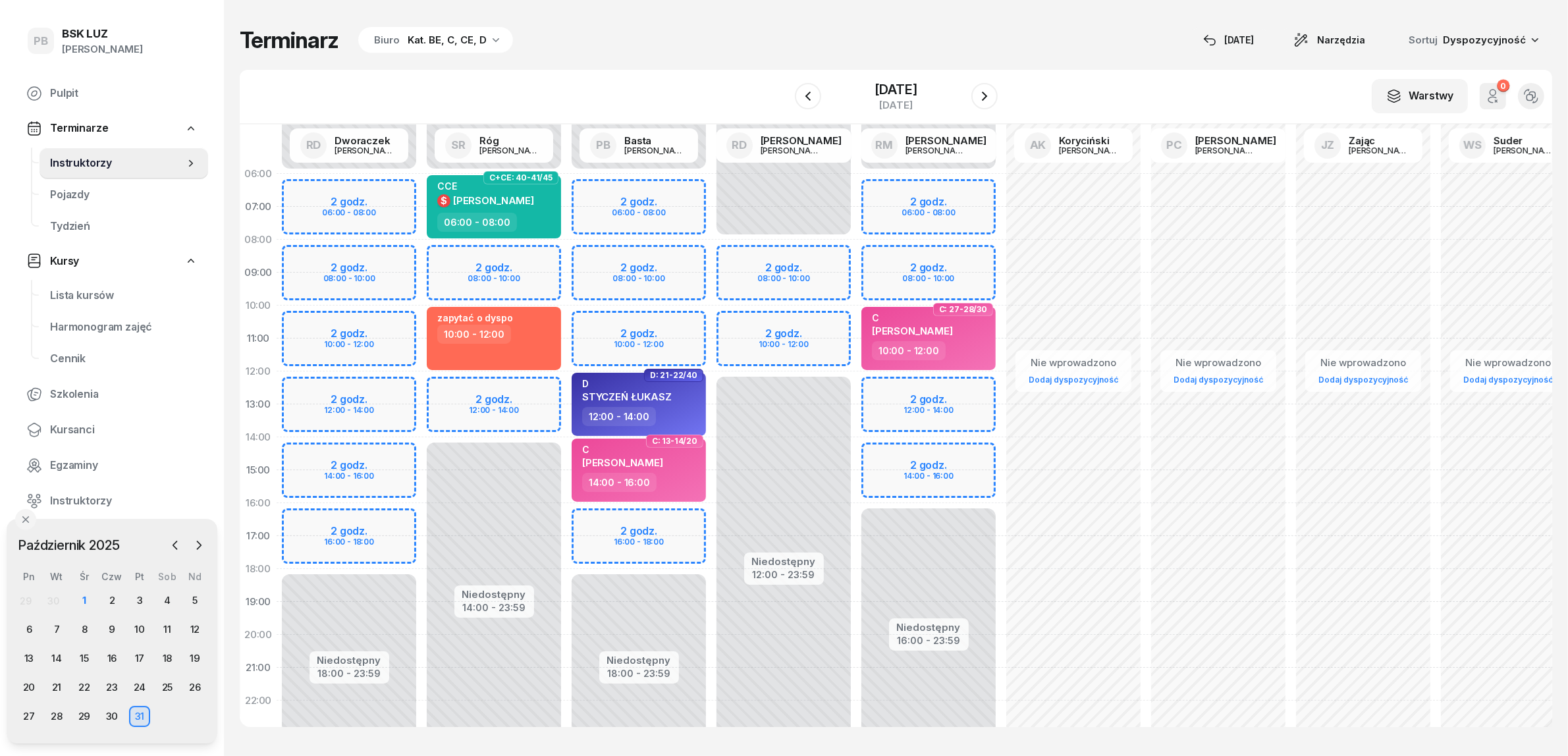
click at [1041, 277] on div "Nie wprowadzono Dodaj dyspozycyjność" at bounding box center [1073, 470] width 145 height 626
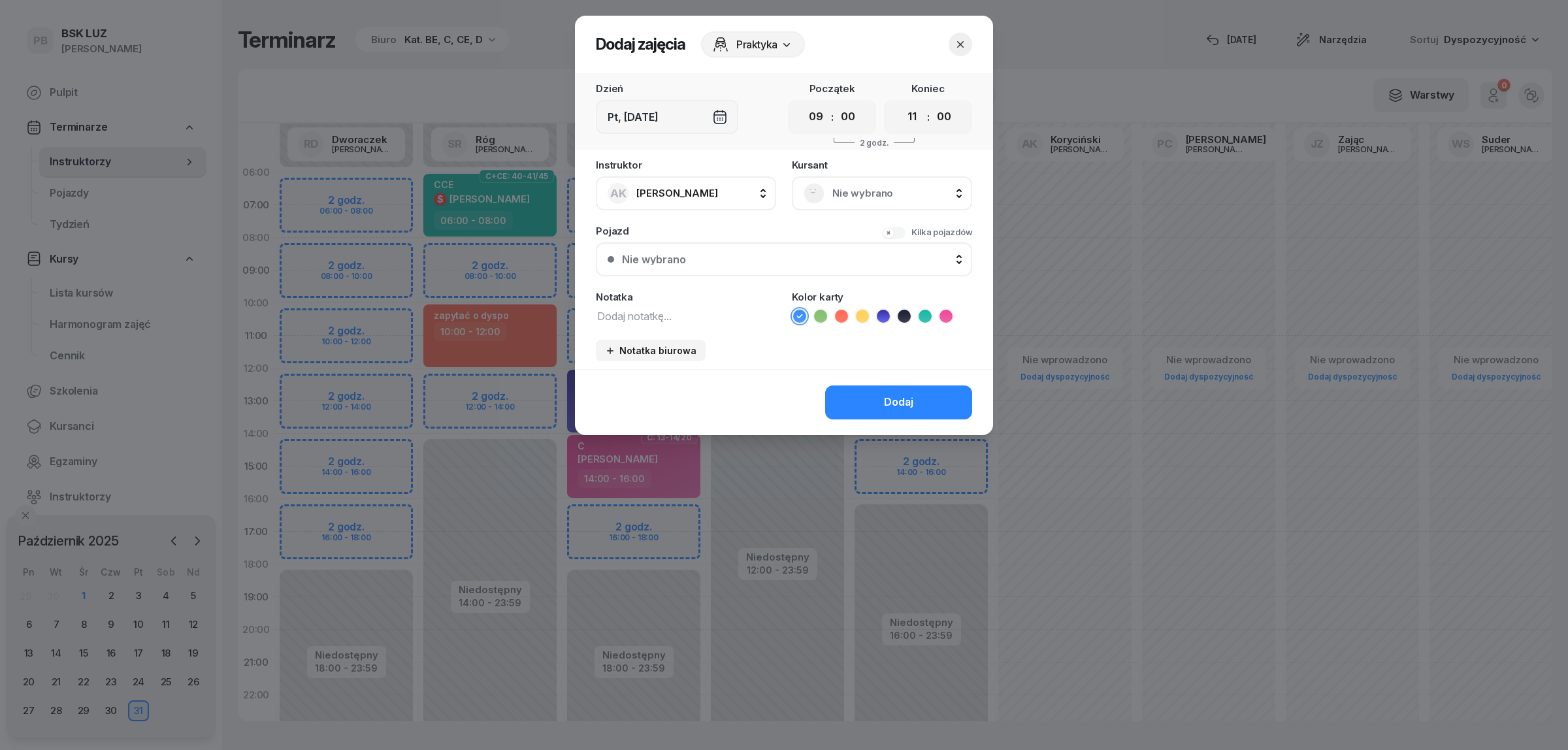
click at [658, 309] on textarea at bounding box center [686, 316] width 180 height 17
click at [843, 316] on icon at bounding box center [841, 316] width 13 height 13
click at [868, 407] on button "Dodaj" at bounding box center [898, 403] width 147 height 34
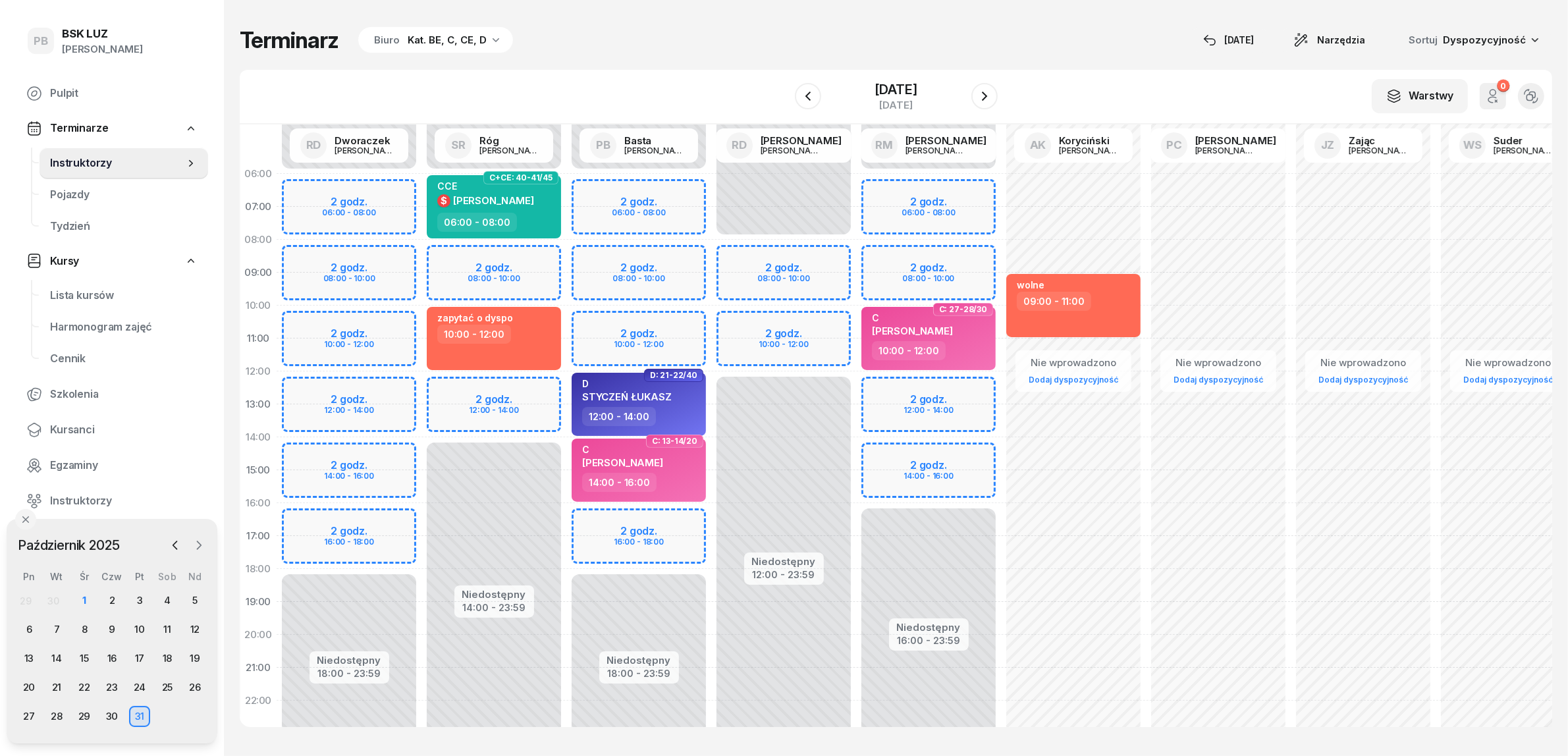
click at [201, 542] on icon "button" at bounding box center [199, 545] width 13 height 13
click at [146, 685] on div "21" at bounding box center [139, 688] width 21 height 21
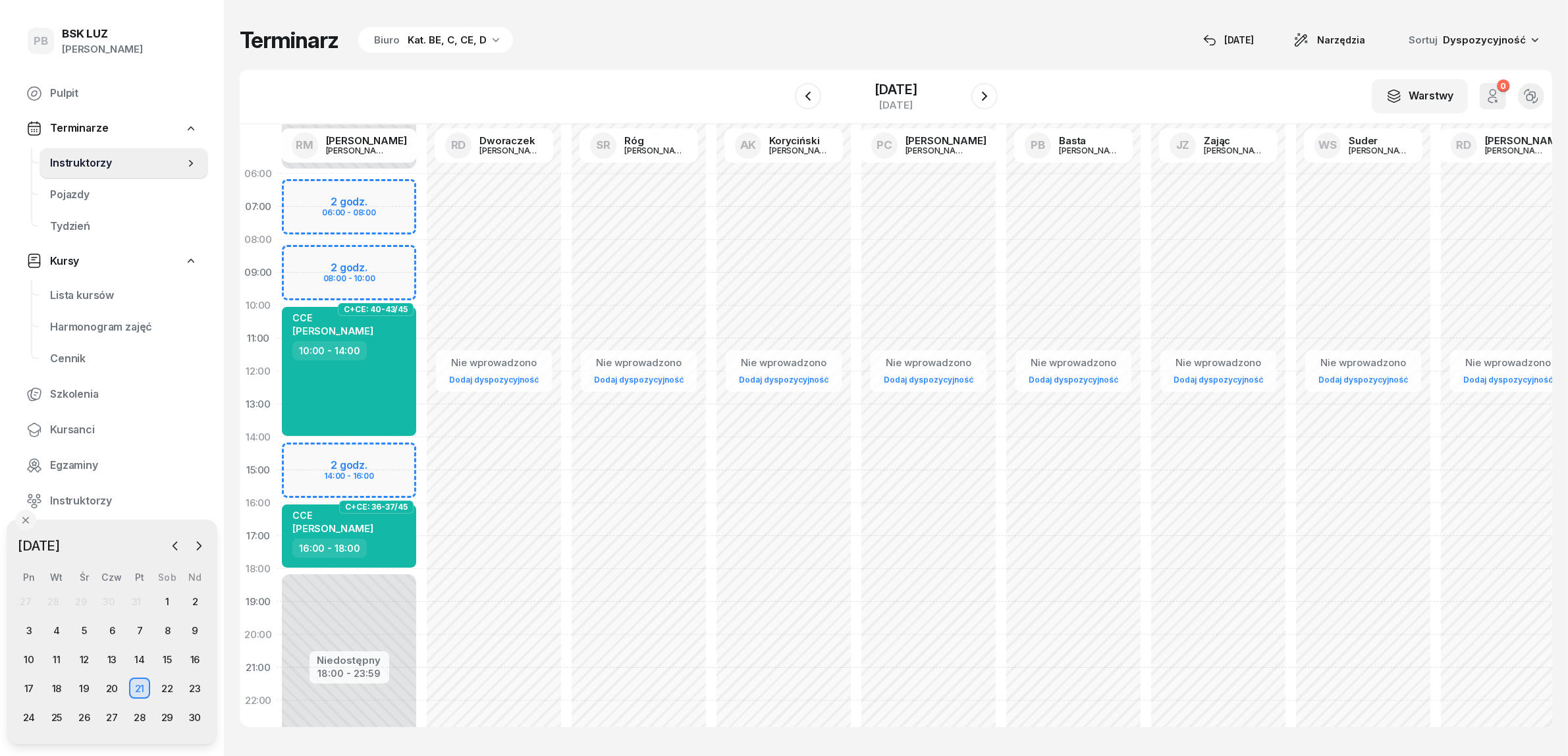
click at [584, 281] on div "Nie wprowadzono Dodaj dyspozycyjność" at bounding box center [639, 470] width 145 height 626
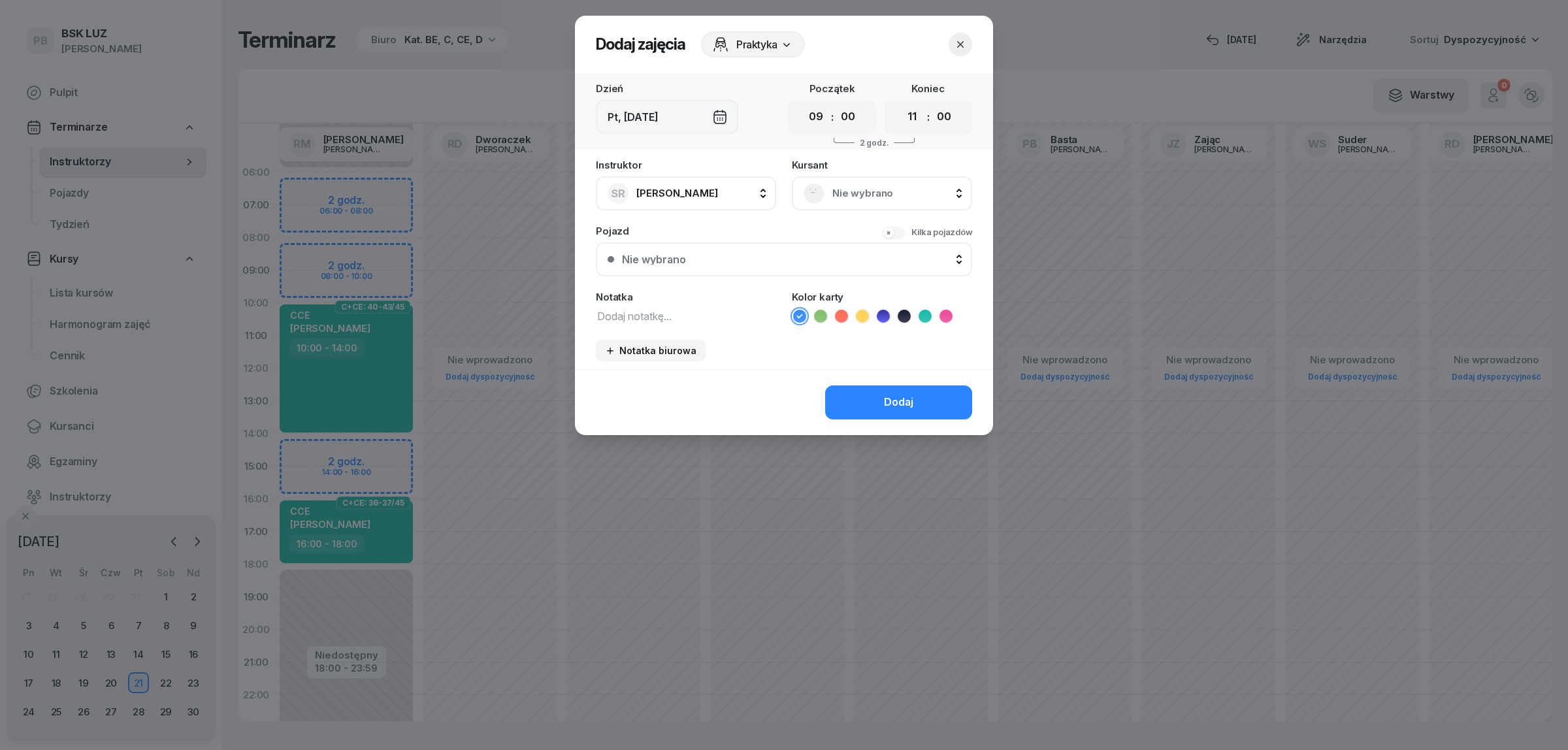
click at [654, 321] on textarea at bounding box center [686, 316] width 180 height 17
click at [840, 310] on icon at bounding box center [841, 316] width 13 height 13
click at [843, 400] on button "Dodaj" at bounding box center [898, 403] width 147 height 34
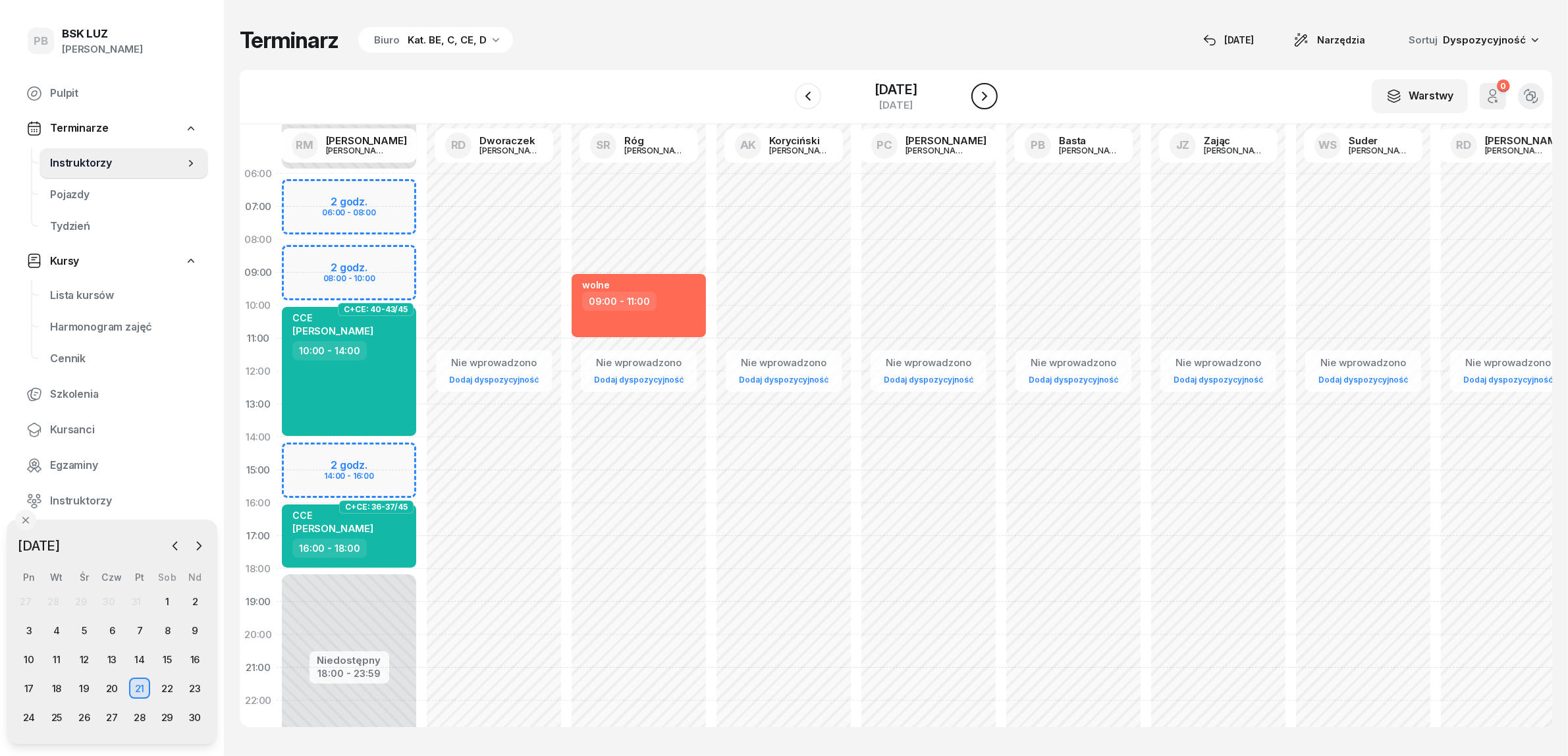
click at [981, 88] on icon "button" at bounding box center [985, 96] width 16 height 16
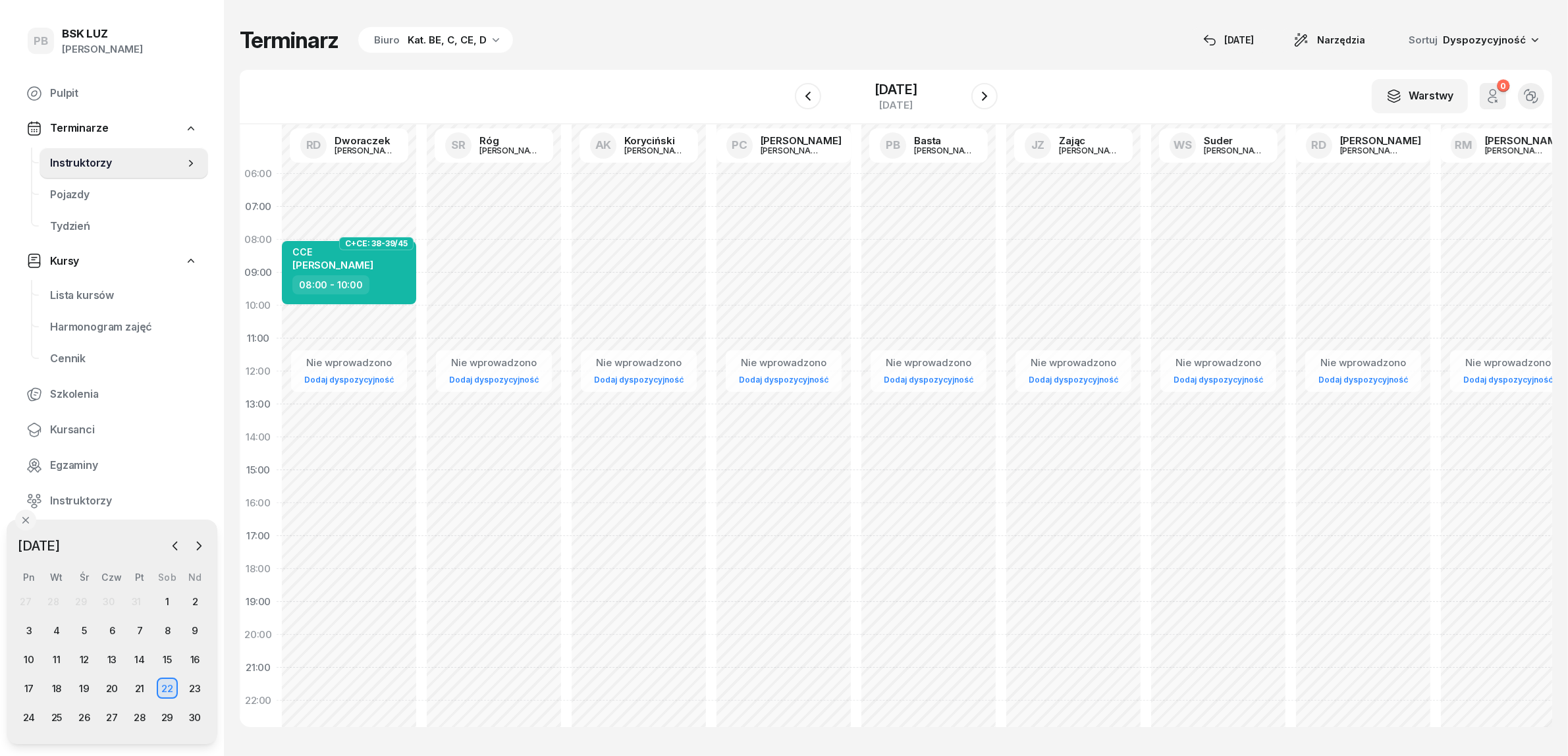
click at [451, 278] on div "Nie wprowadzono Dodaj dyspozycyjność" at bounding box center [493, 470] width 145 height 626
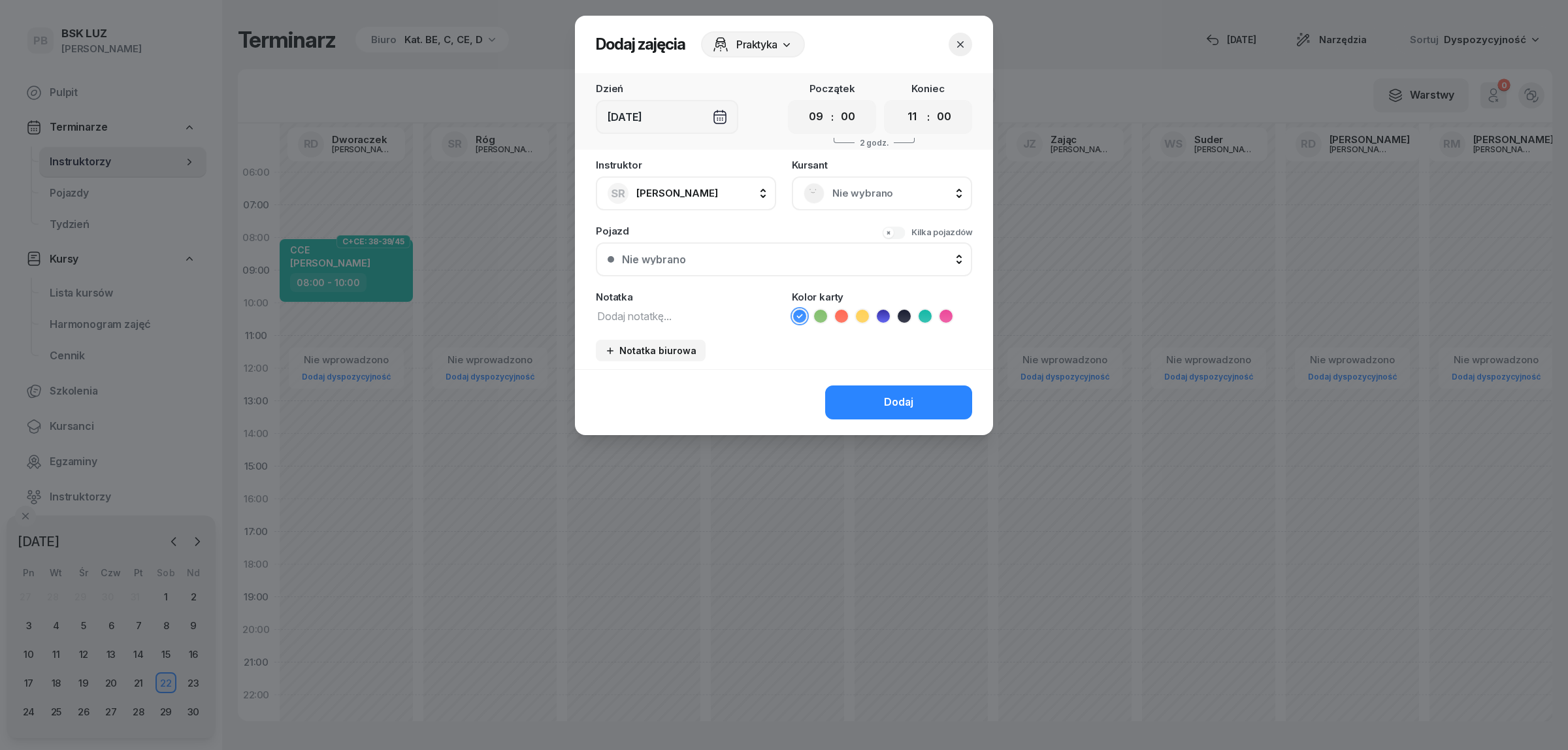
click at [965, 47] on icon "button" at bounding box center [960, 44] width 13 height 13
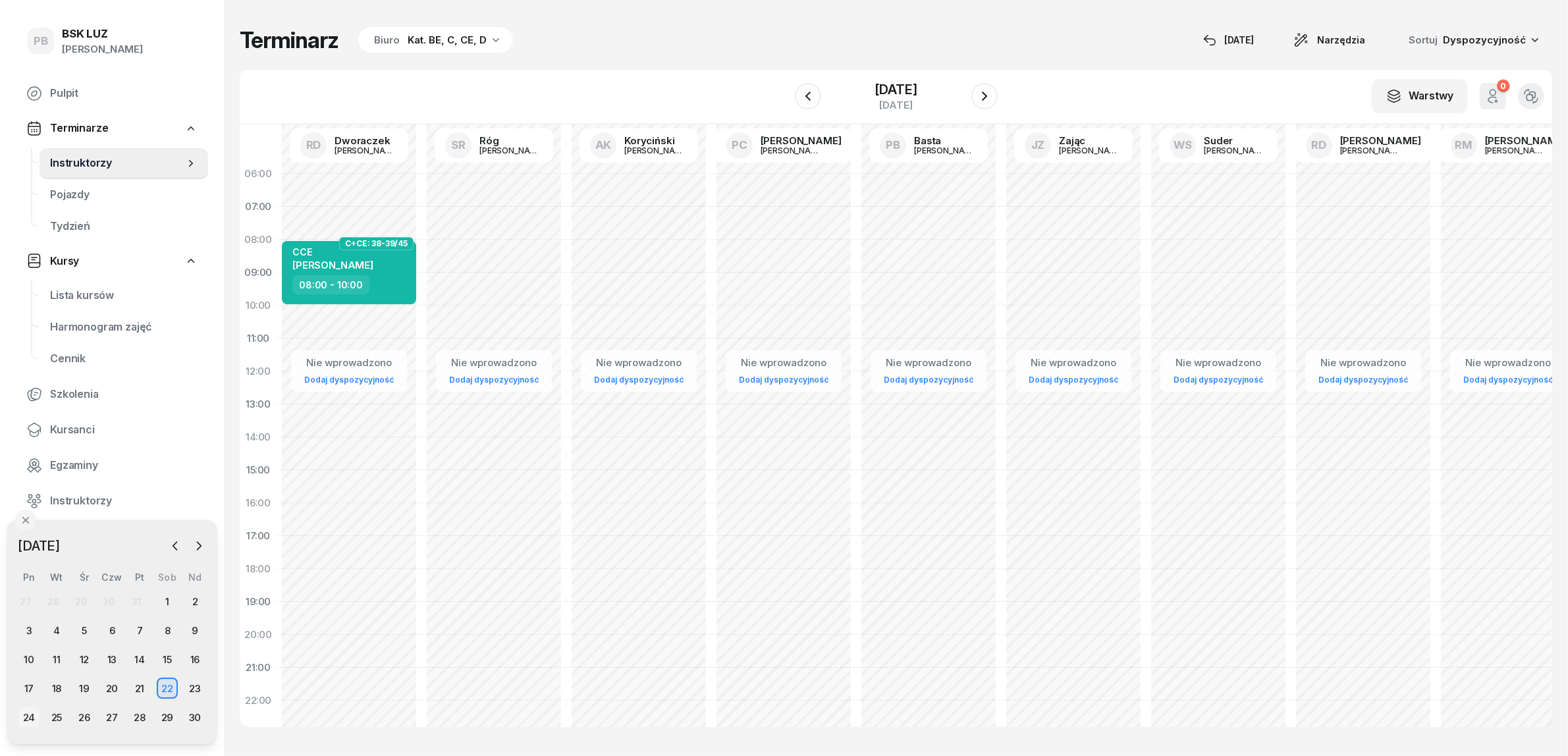
click at [28, 716] on div "24" at bounding box center [29, 717] width 21 height 21
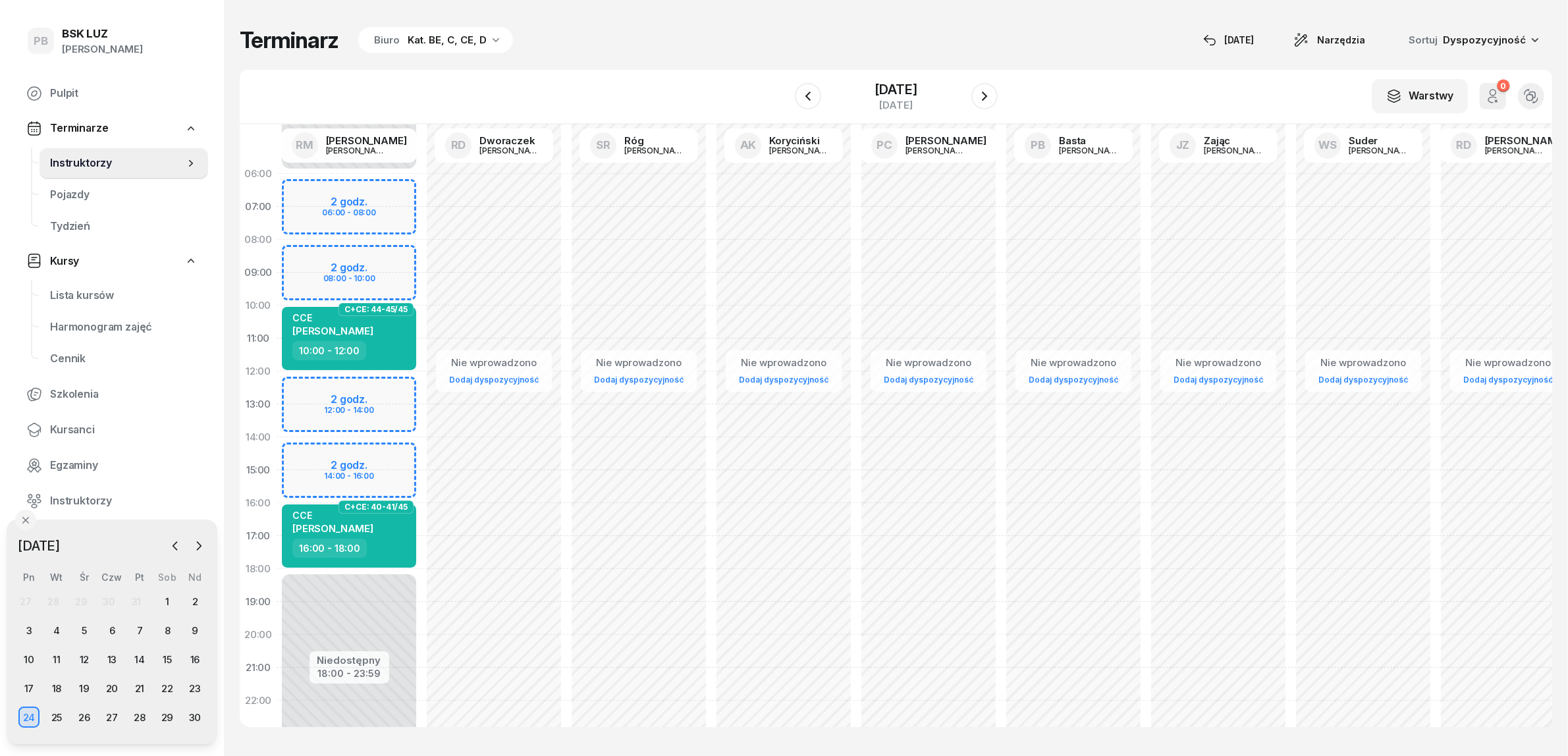
click at [477, 278] on div "Nie wprowadzono Dodaj dyspozycyjność" at bounding box center [493, 470] width 145 height 626
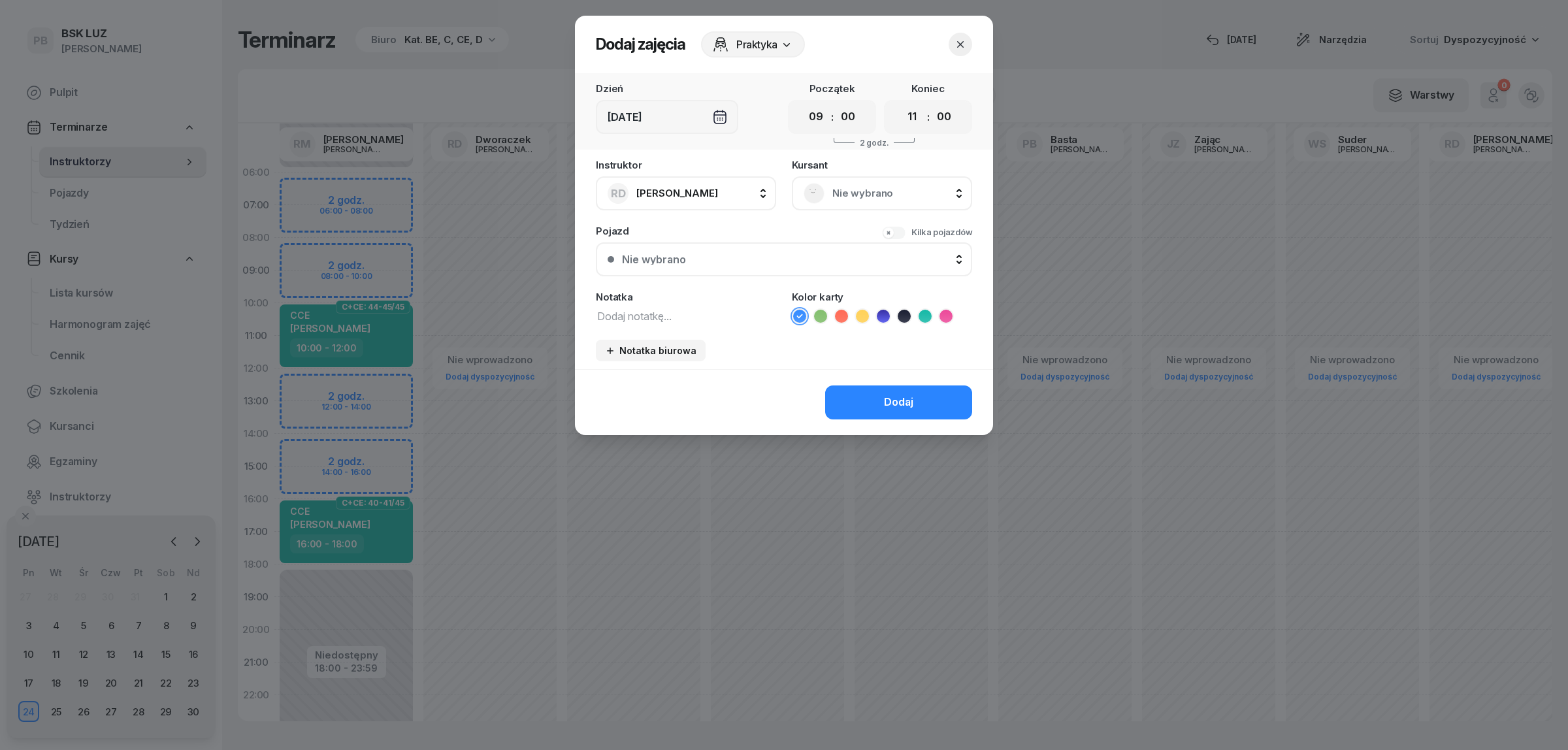
click at [707, 317] on textarea at bounding box center [686, 316] width 180 height 17
click at [844, 317] on icon at bounding box center [841, 316] width 13 height 13
click at [865, 410] on button "Dodaj" at bounding box center [898, 403] width 147 height 34
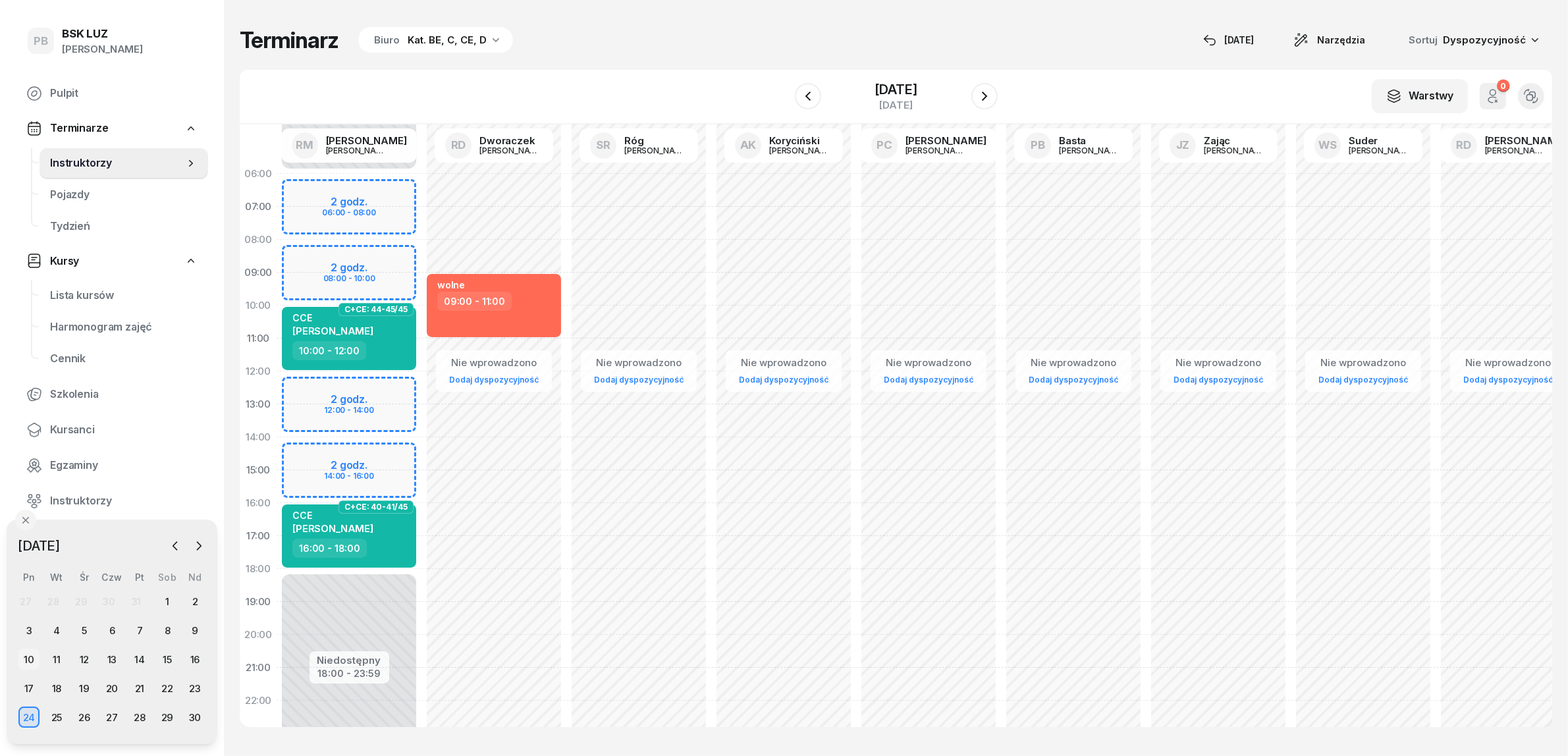
click at [34, 656] on div "10" at bounding box center [29, 659] width 21 height 21
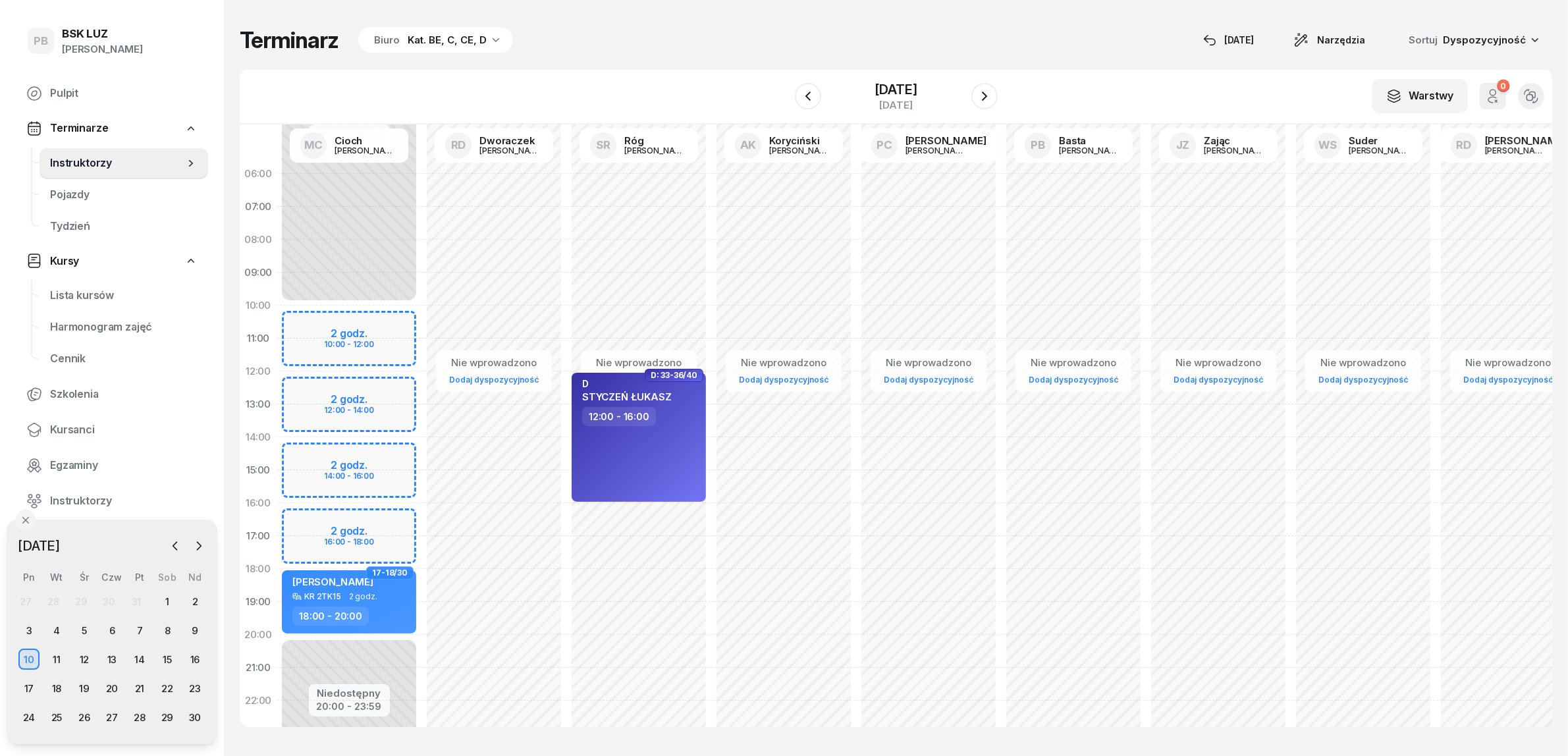
click at [583, 275] on div "Nie wprowadzono Dodaj dyspozycyjność D: 33-36/40 D STYCZEŃ ŁUKASZ 12:00 - 16:00" at bounding box center [639, 470] width 145 height 626
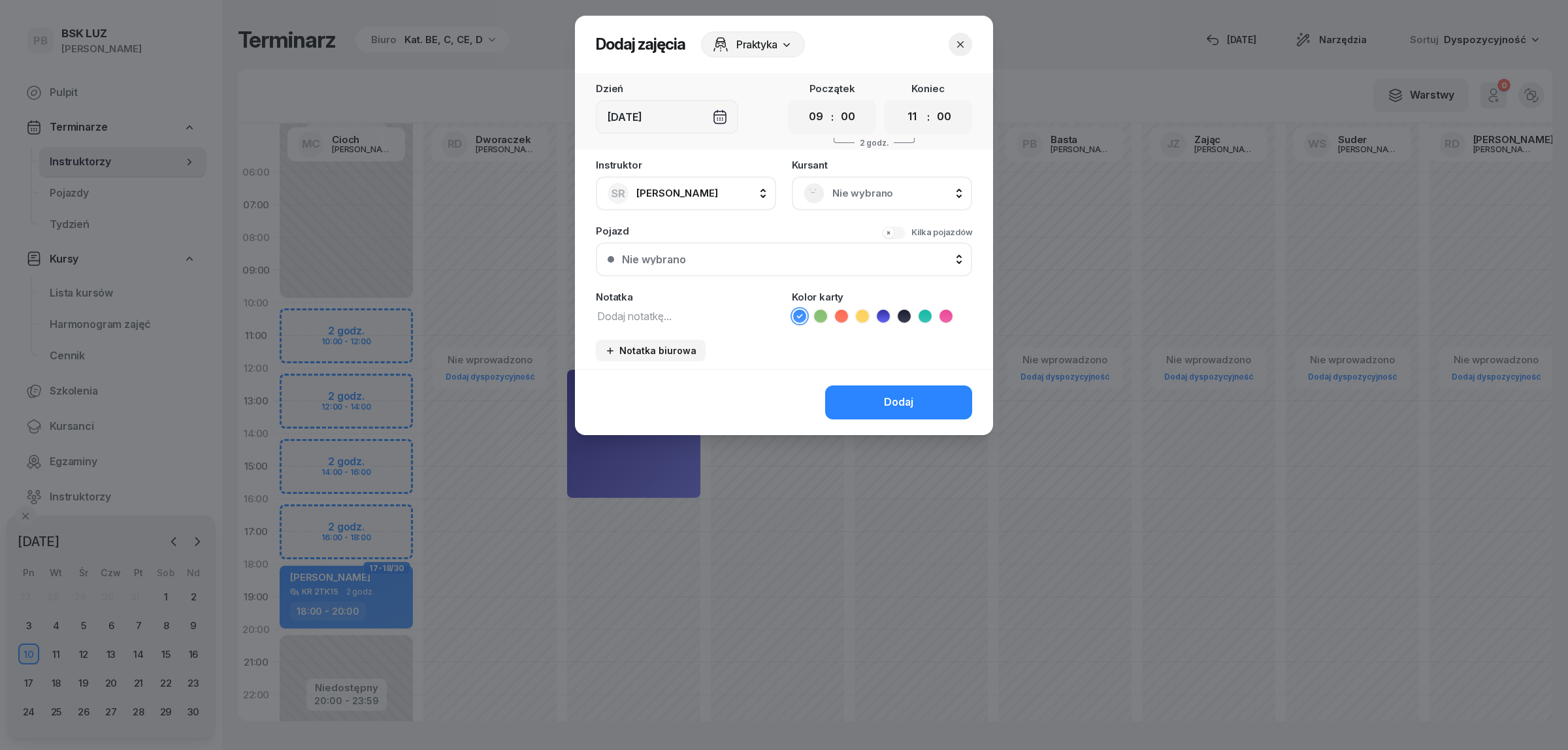
click at [710, 313] on textarea at bounding box center [686, 316] width 180 height 17
click at [846, 393] on button "Dodaj" at bounding box center [898, 403] width 147 height 34
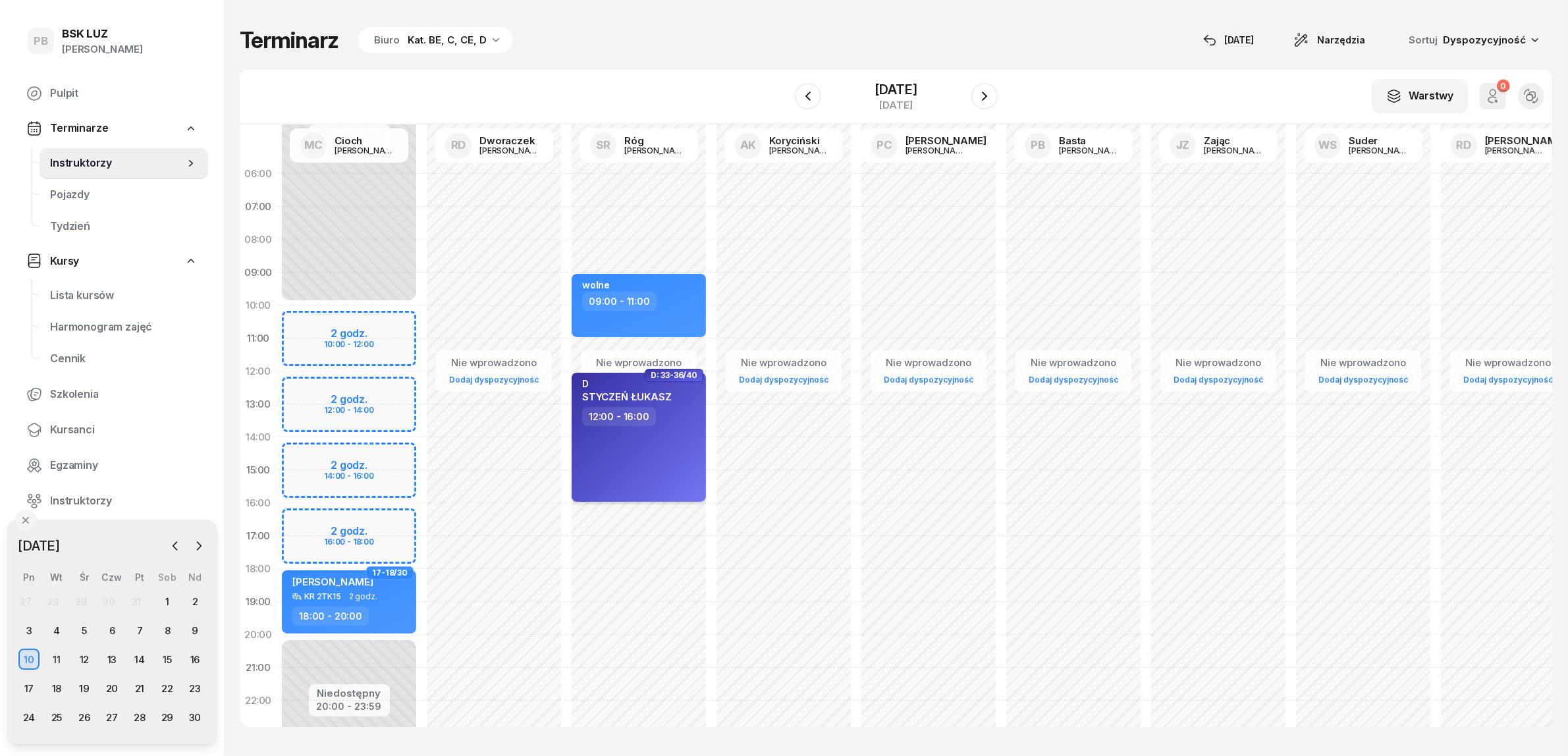
click at [675, 456] on div "D STYCZEŃ ŁUKASZ 12:00 - 16:00" at bounding box center [639, 437] width 134 height 129
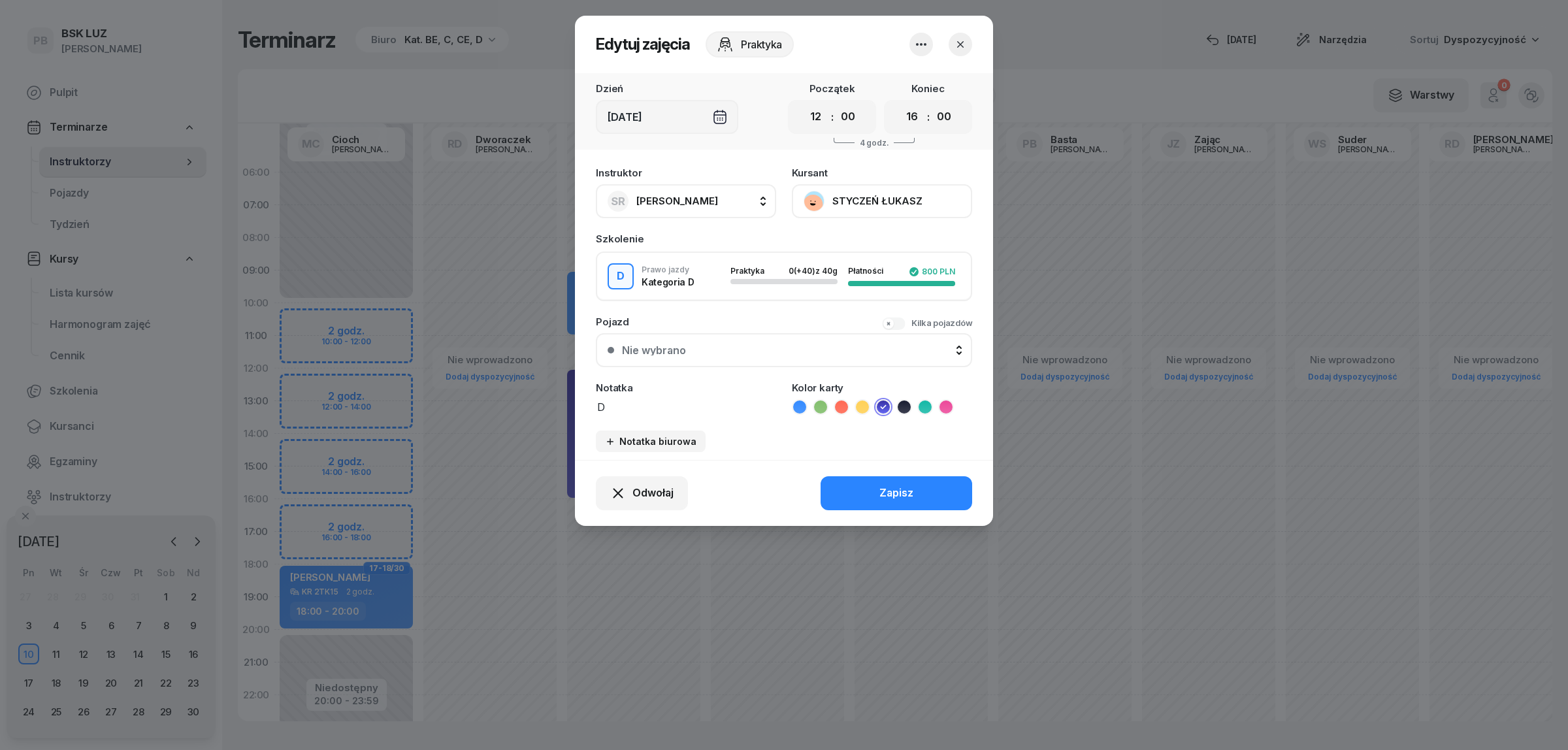
click at [671, 193] on span "[PERSON_NAME]" at bounding box center [677, 201] width 82 height 17
click at [687, 293] on span "[PERSON_NAME]" at bounding box center [684, 288] width 80 height 17
click at [931, 498] on button "Zapisz" at bounding box center [896, 494] width 152 height 34
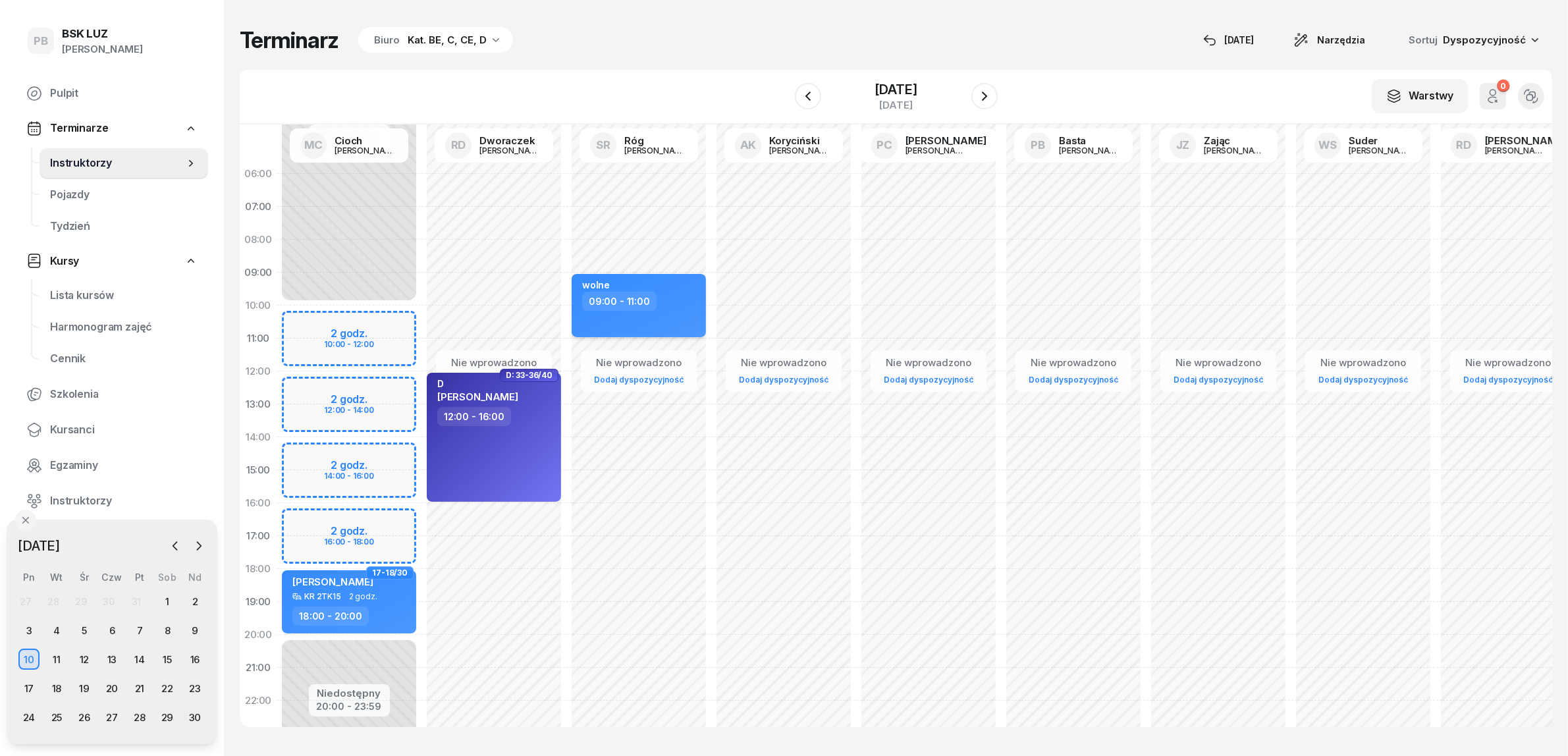
click at [695, 326] on div "wolne 09:00 - 11:00" at bounding box center [639, 305] width 134 height 63
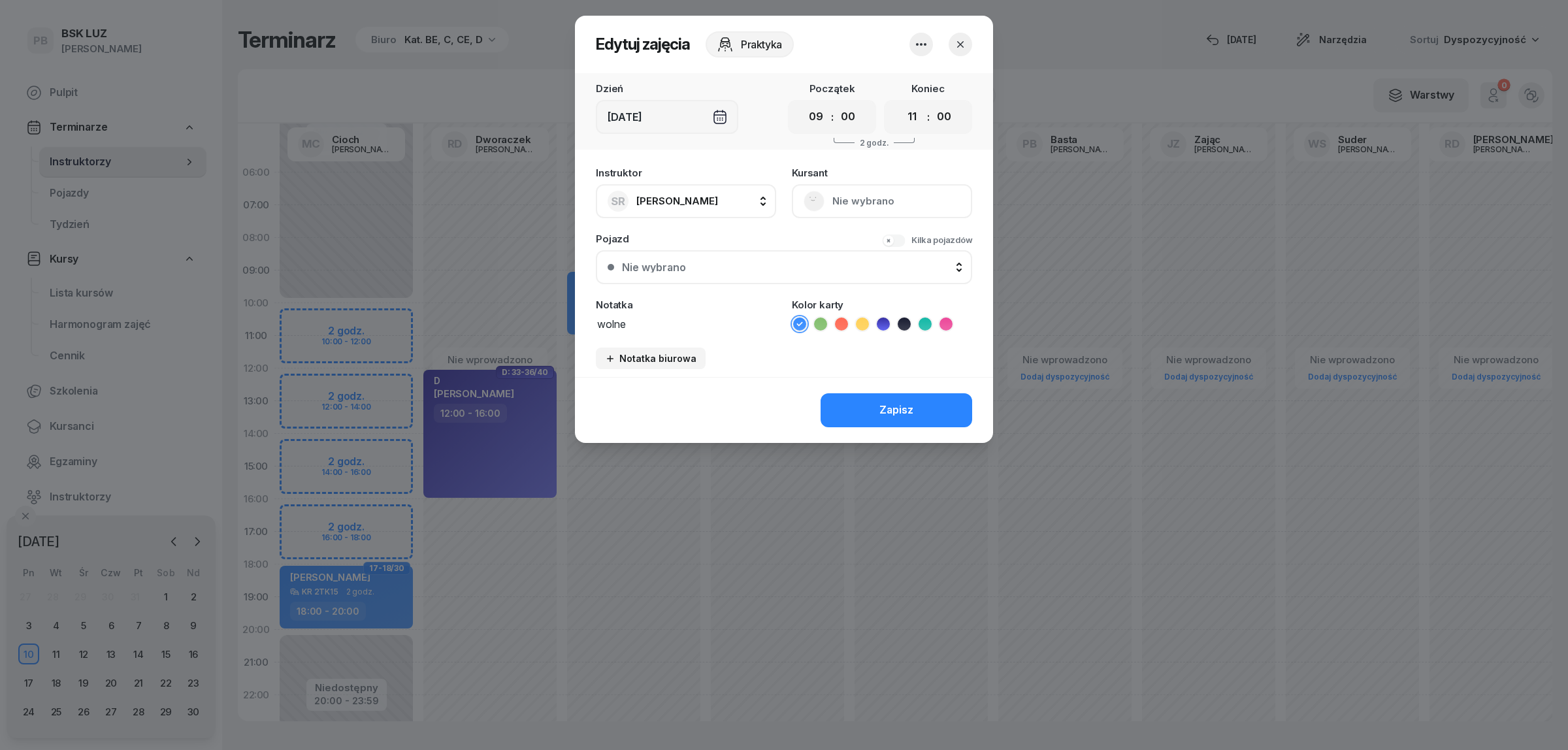
drag, startPoint x: 841, startPoint y: 321, endPoint x: 856, endPoint y: 345, distance: 28.3
click at [843, 322] on icon at bounding box center [841, 323] width 13 height 13
click at [889, 413] on div "Zapisz" at bounding box center [896, 410] width 34 height 17
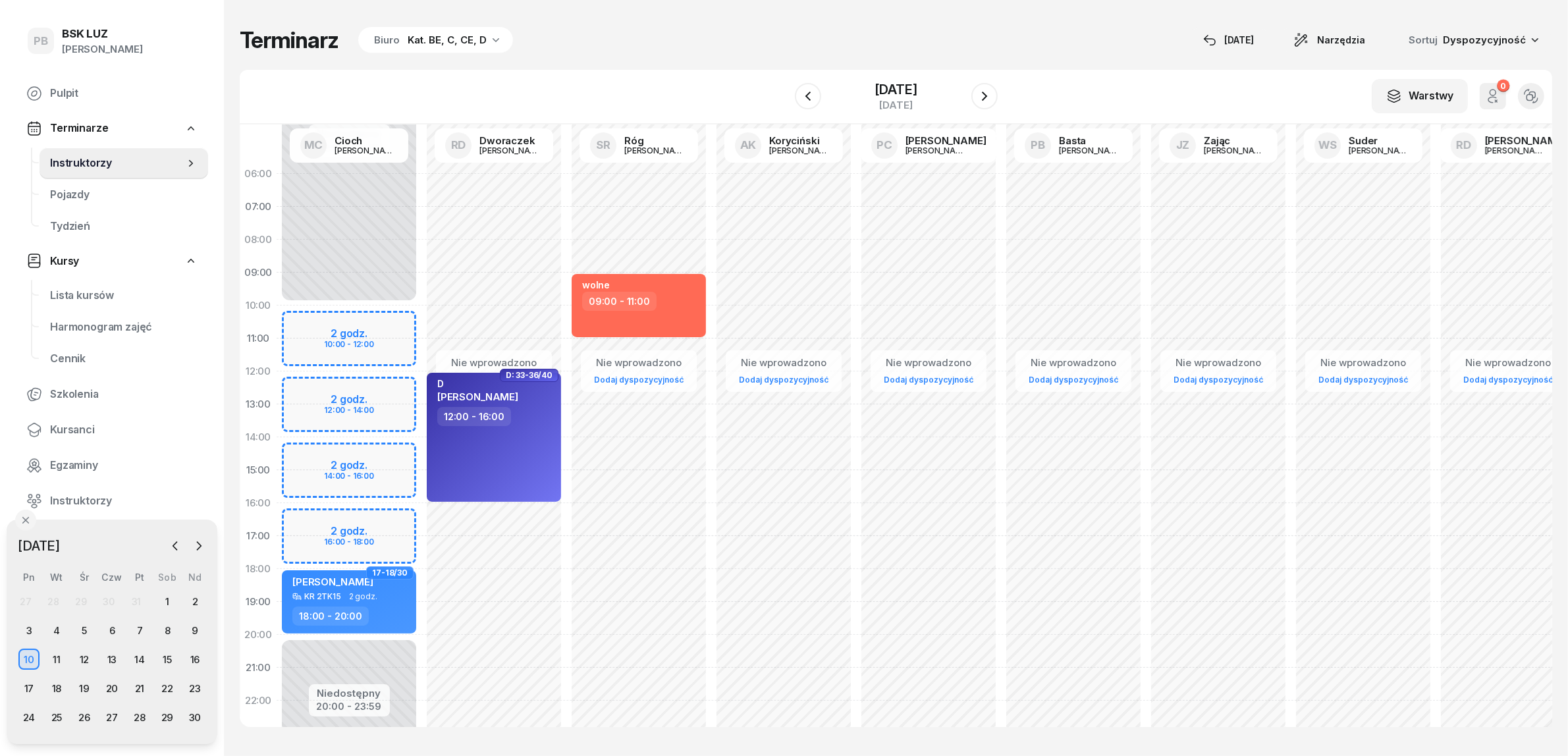
click at [637, 35] on div "Terminarz Biuro Kat. BE, C, CE, D [DATE] Narzędzia Sortuj Dyspozycyjność" at bounding box center [895, 40] width 1312 height 28
click at [67, 425] on span "Kursanci" at bounding box center [123, 430] width 147 height 17
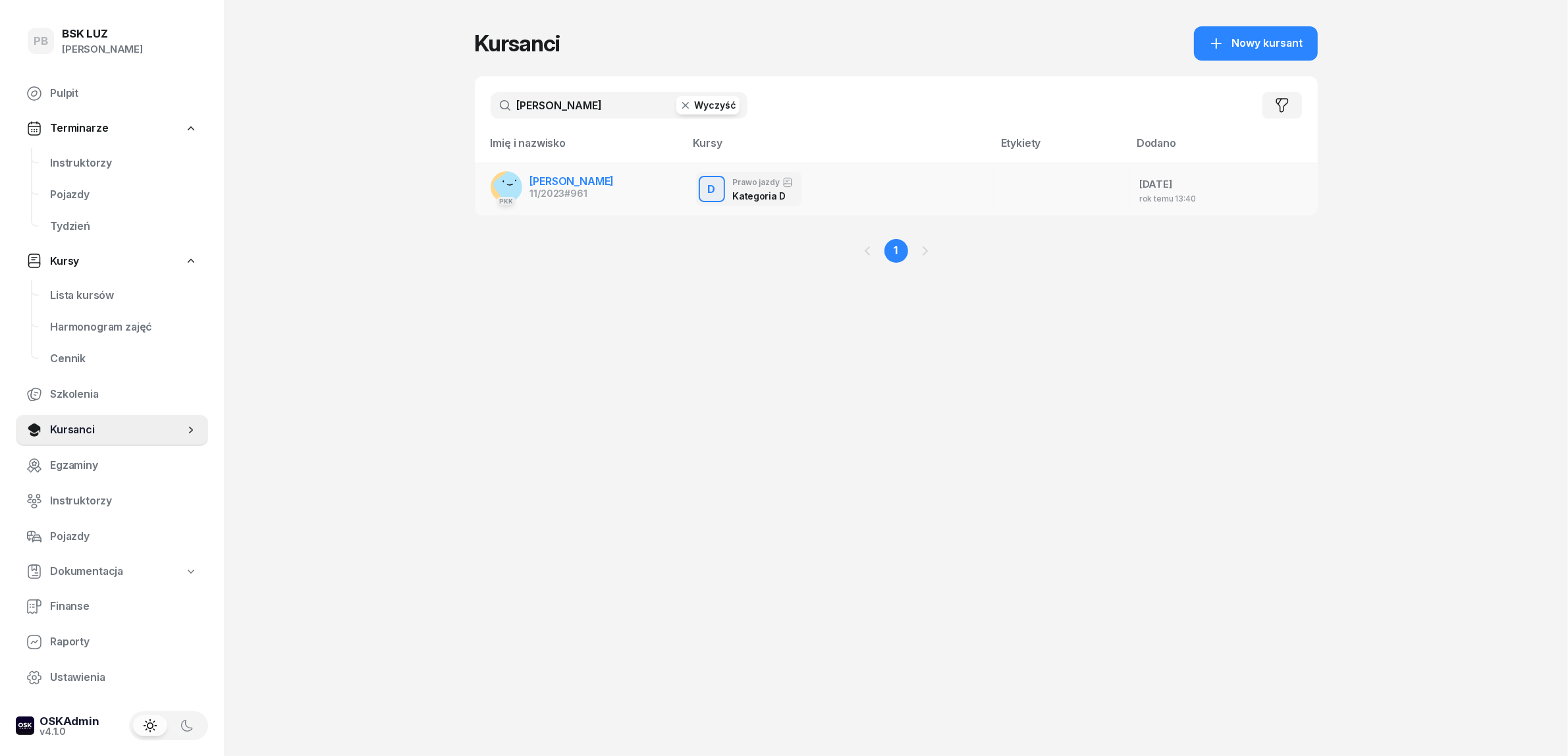
click at [573, 178] on span "[PERSON_NAME]" at bounding box center [572, 181] width 85 height 13
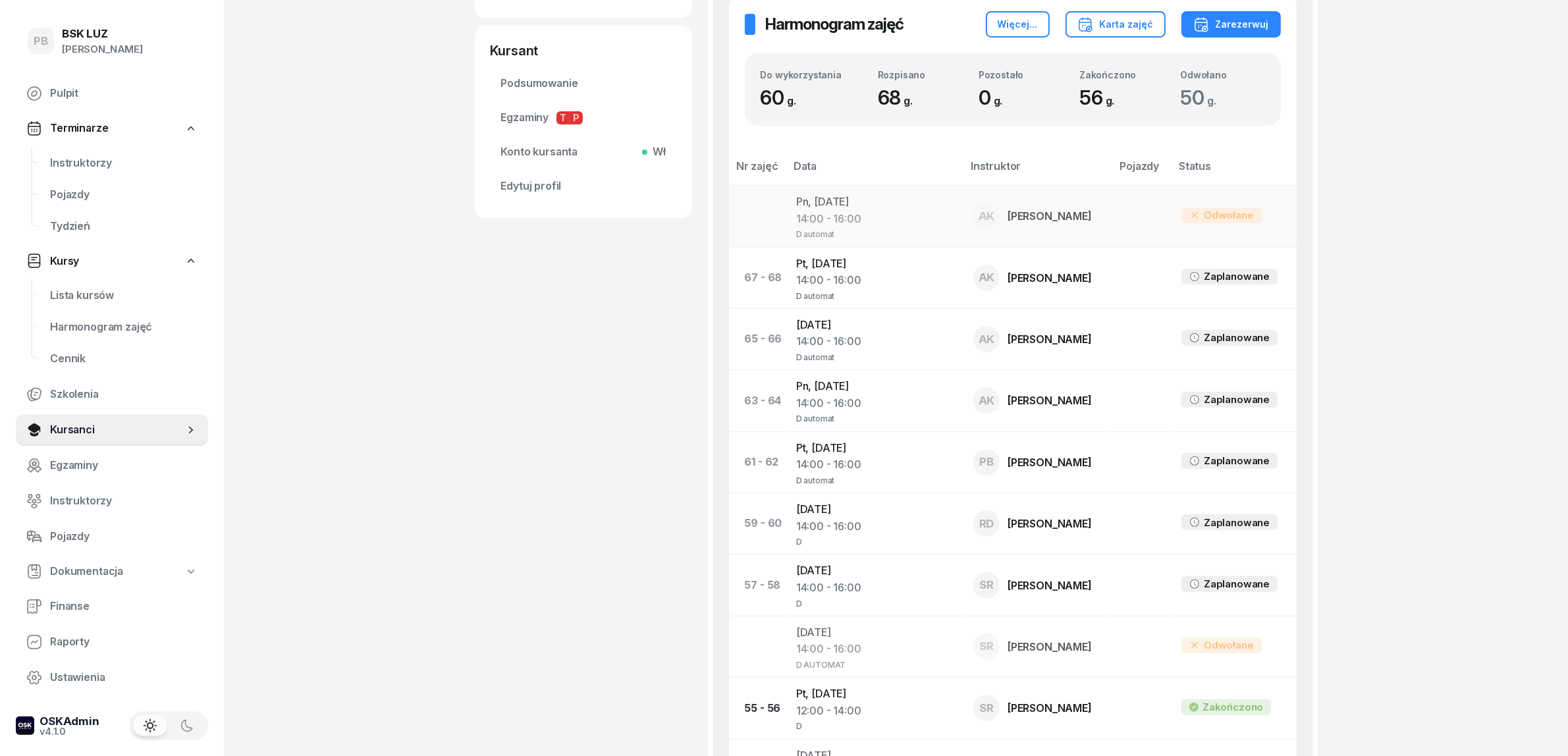
scroll to position [494, 0]
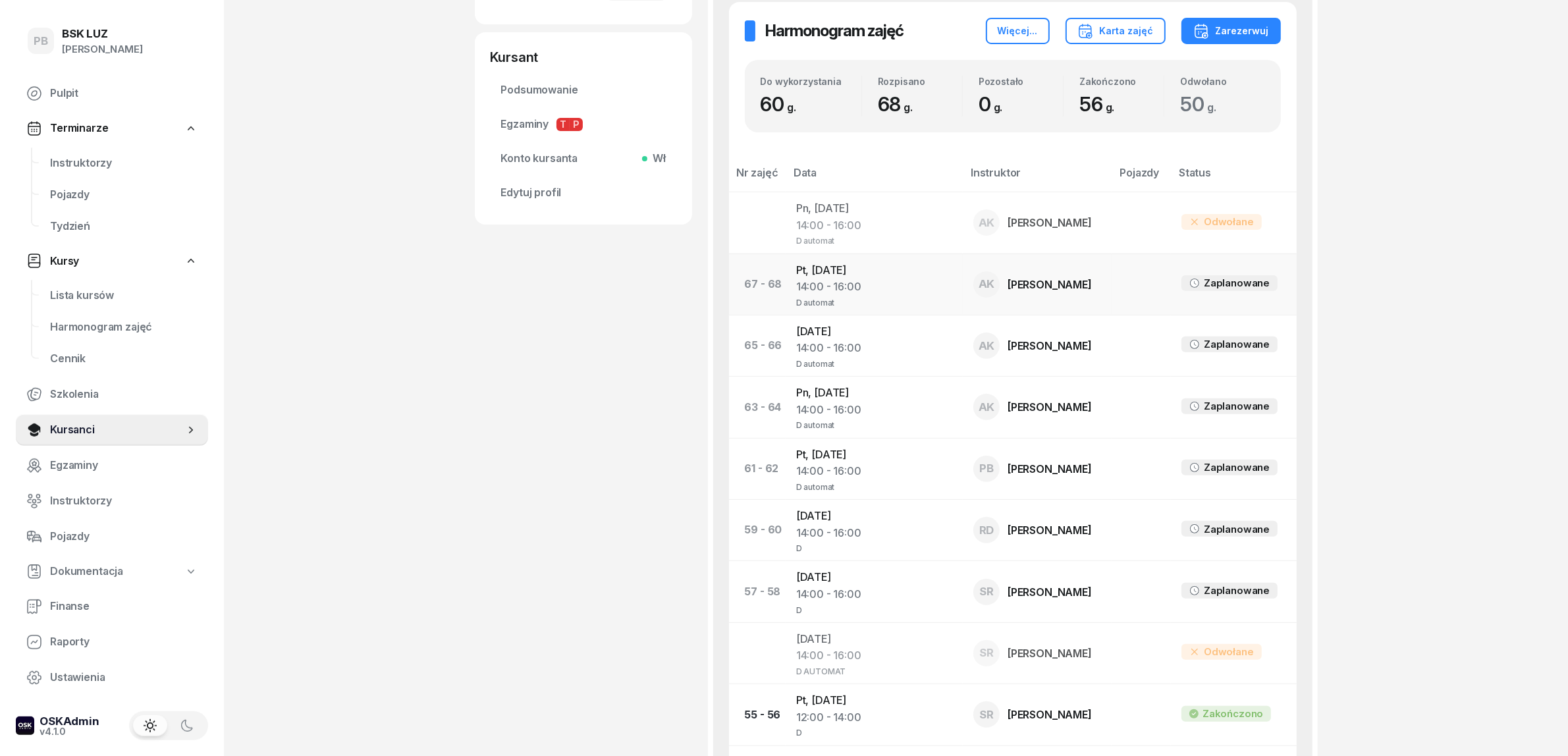
click at [824, 257] on td "Pt, 10 paź 2025 14:00 - 16:00 D automat" at bounding box center [874, 284] width 177 height 61
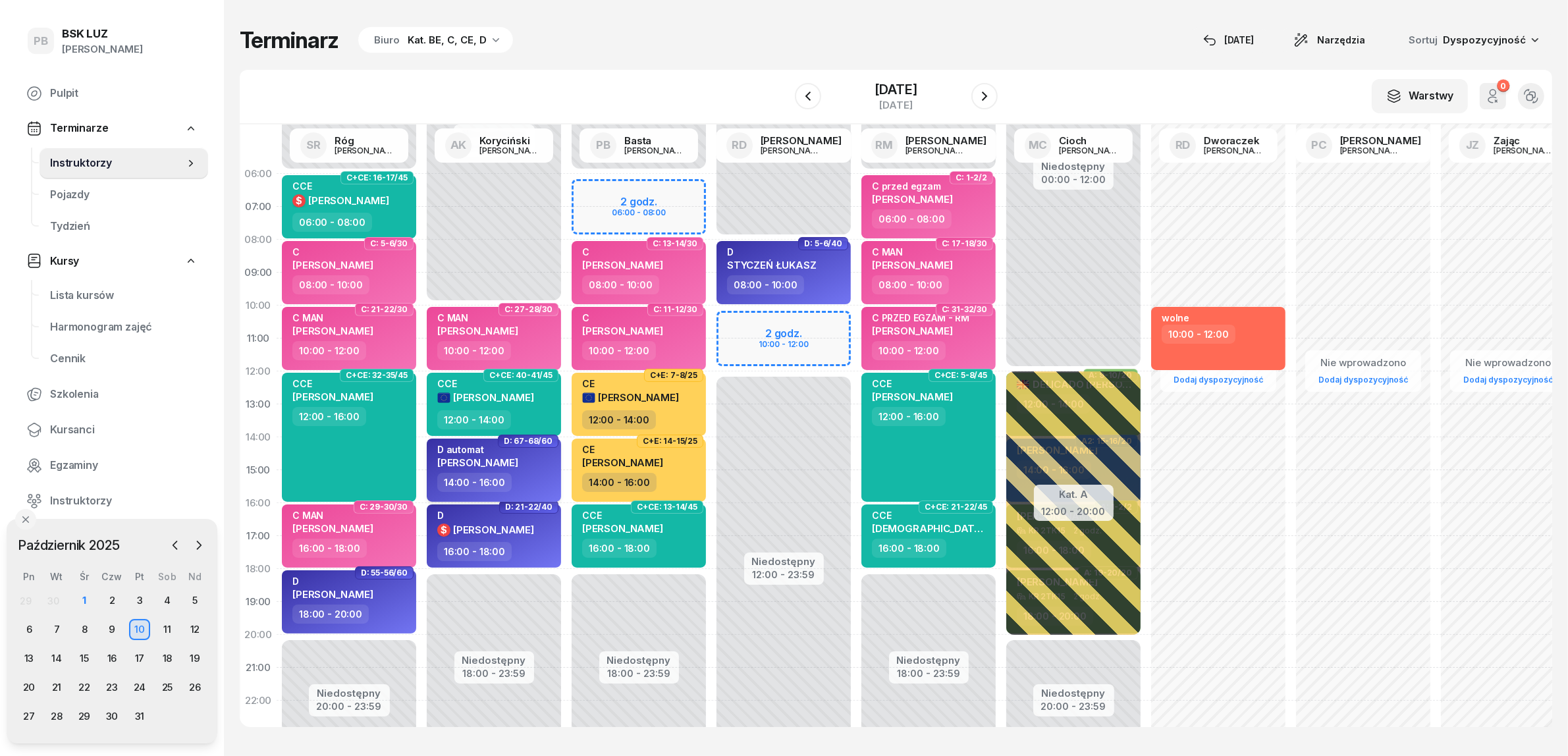
click at [545, 479] on div "14:00 - 16:00" at bounding box center [495, 482] width 116 height 19
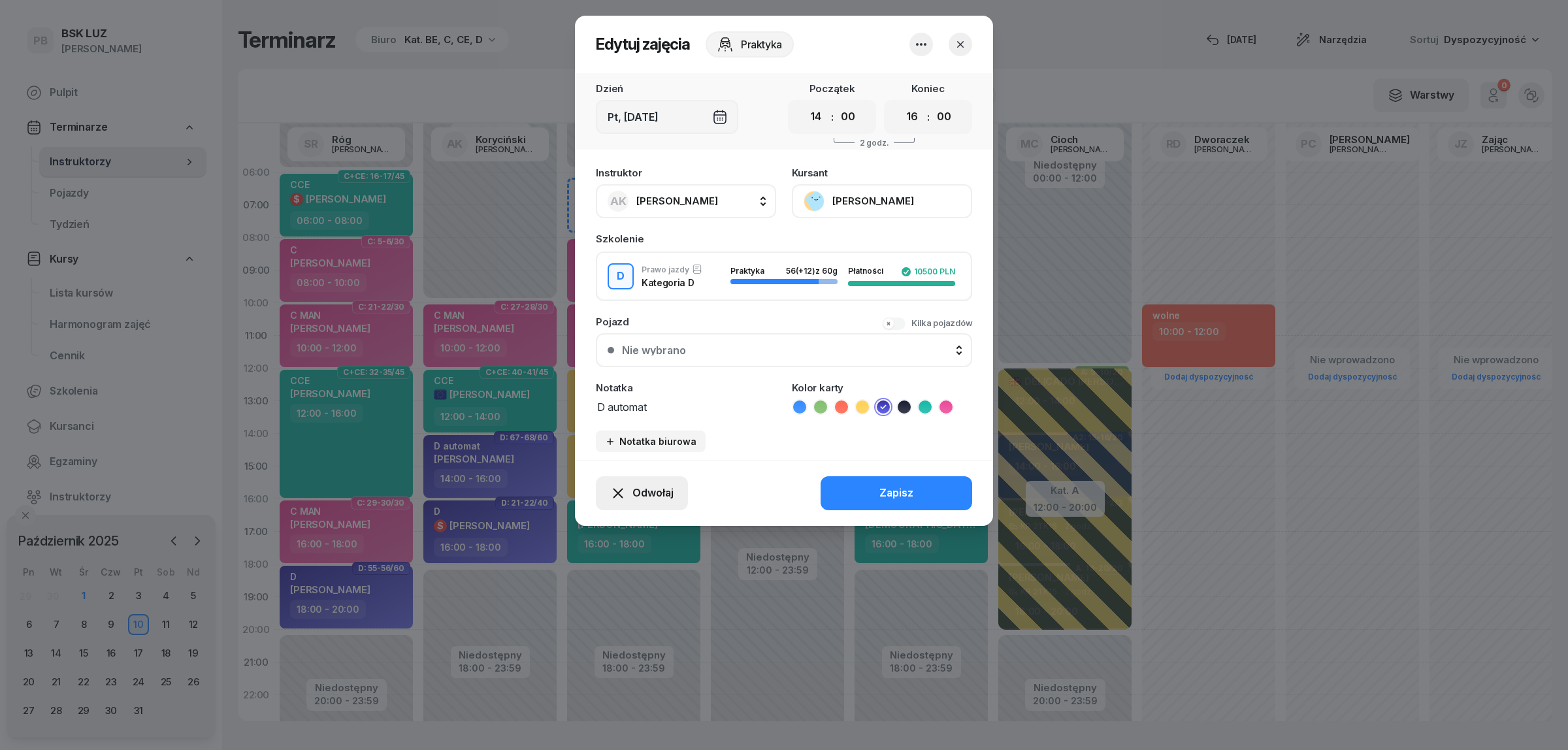
click at [627, 488] on div "Odwołaj" at bounding box center [642, 494] width 63 height 17
click at [641, 413] on div "Kursant odwołał" at bounding box center [618, 412] width 77 height 17
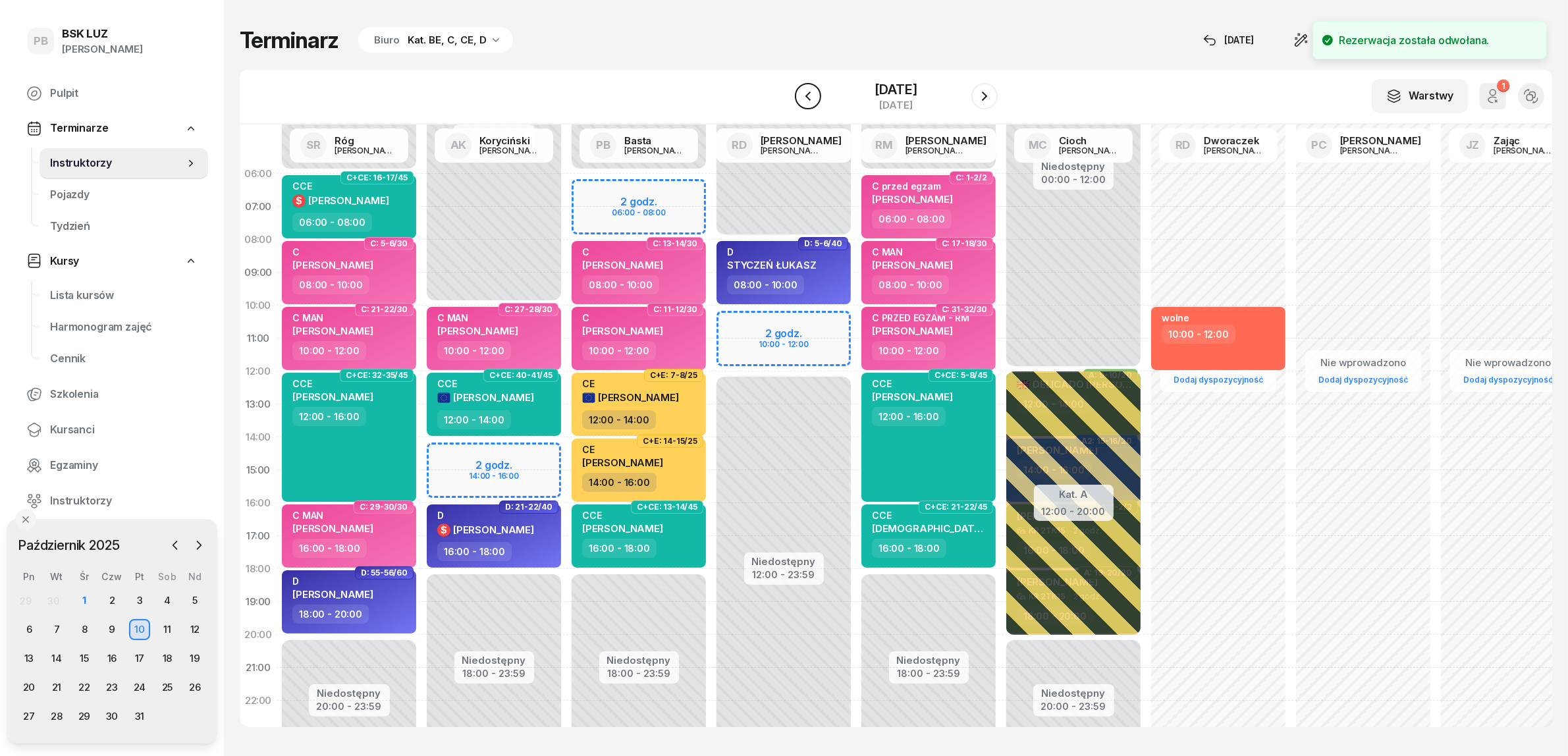
click at [800, 91] on icon "button" at bounding box center [808, 96] width 16 height 16
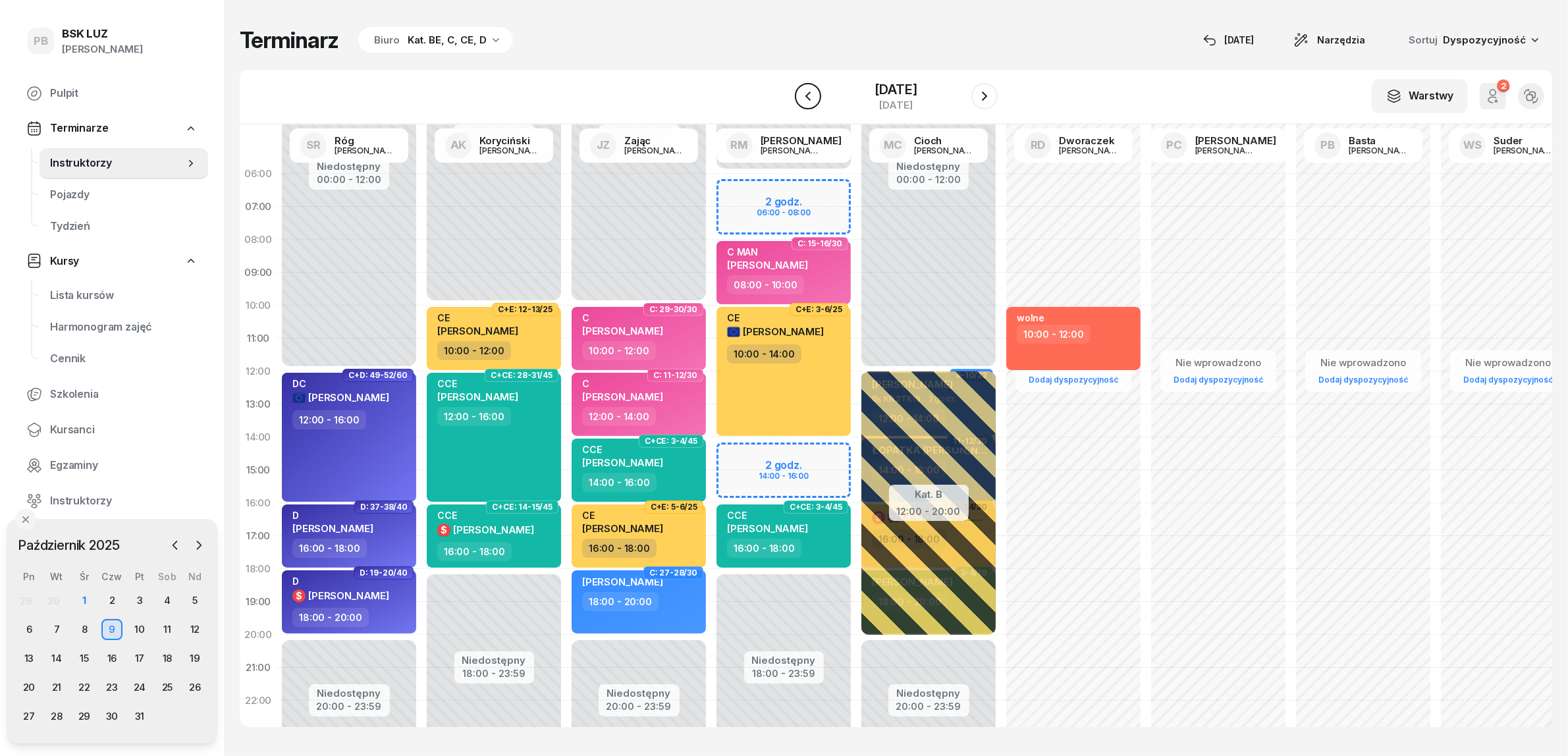
click at [800, 91] on icon "button" at bounding box center [808, 96] width 16 height 16
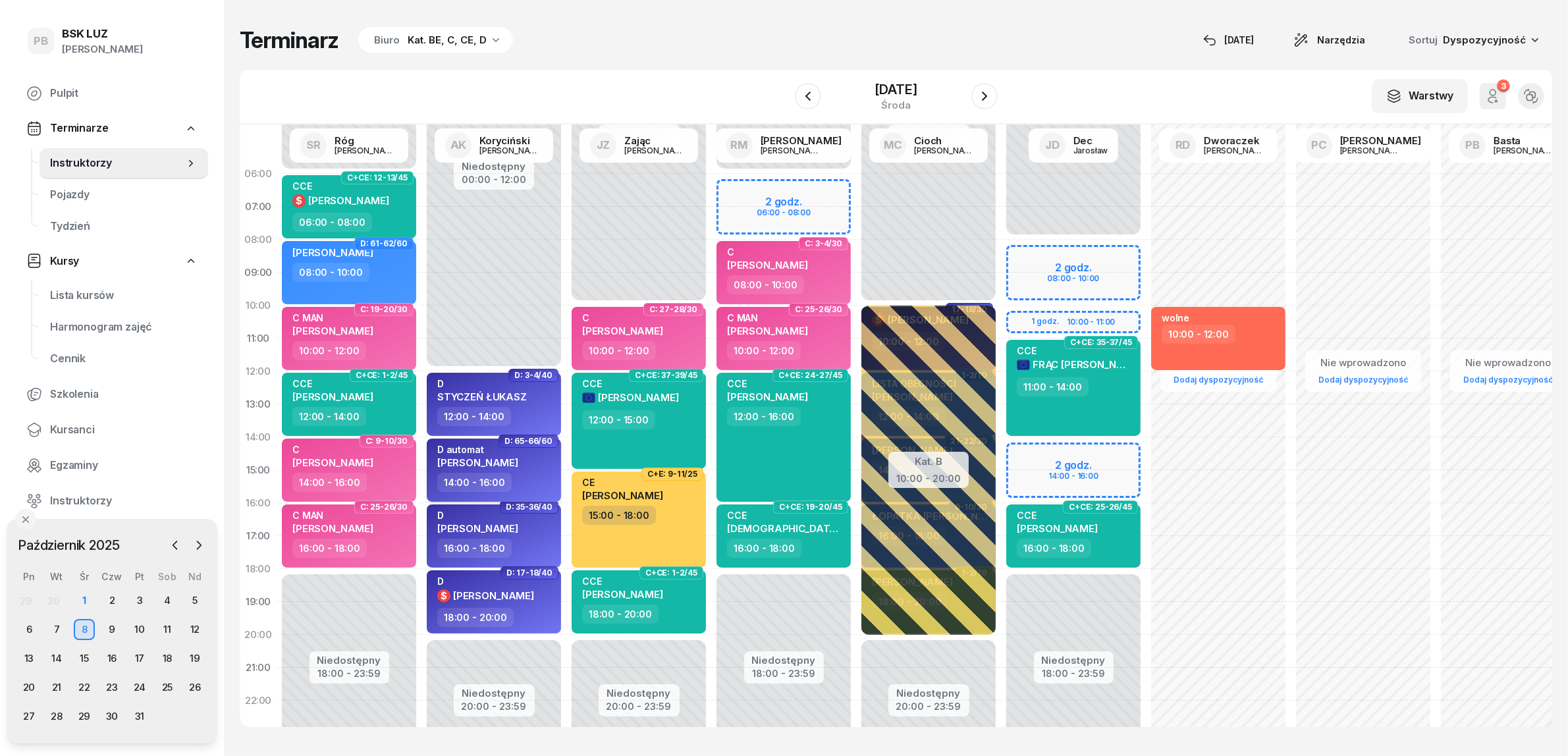
click at [518, 466] on span "[PERSON_NAME]" at bounding box center [478, 463] width 81 height 12
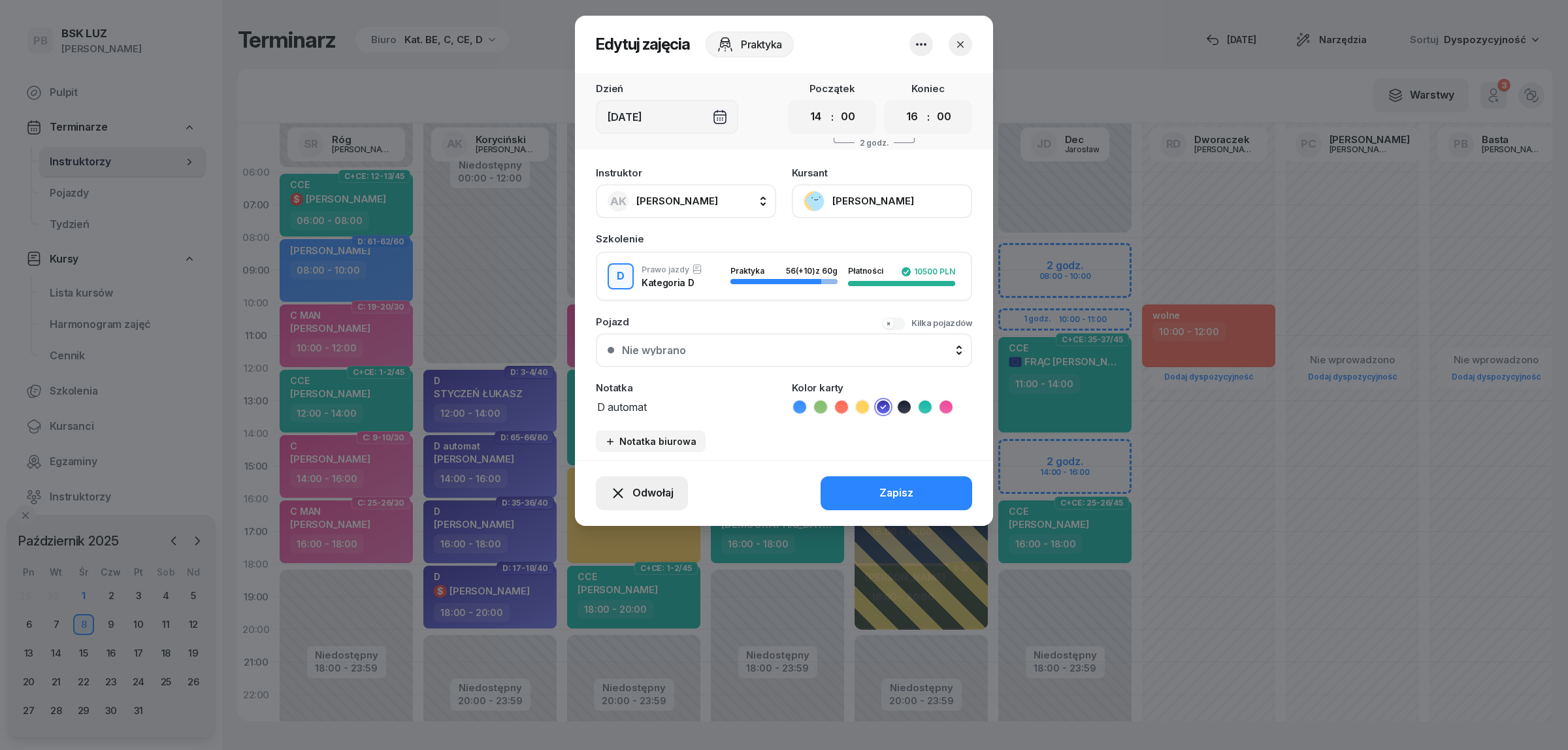
click at [645, 489] on span "Odwołaj" at bounding box center [653, 494] width 41 height 17
click at [654, 413] on link "Kursant odwołał" at bounding box center [634, 412] width 172 height 32
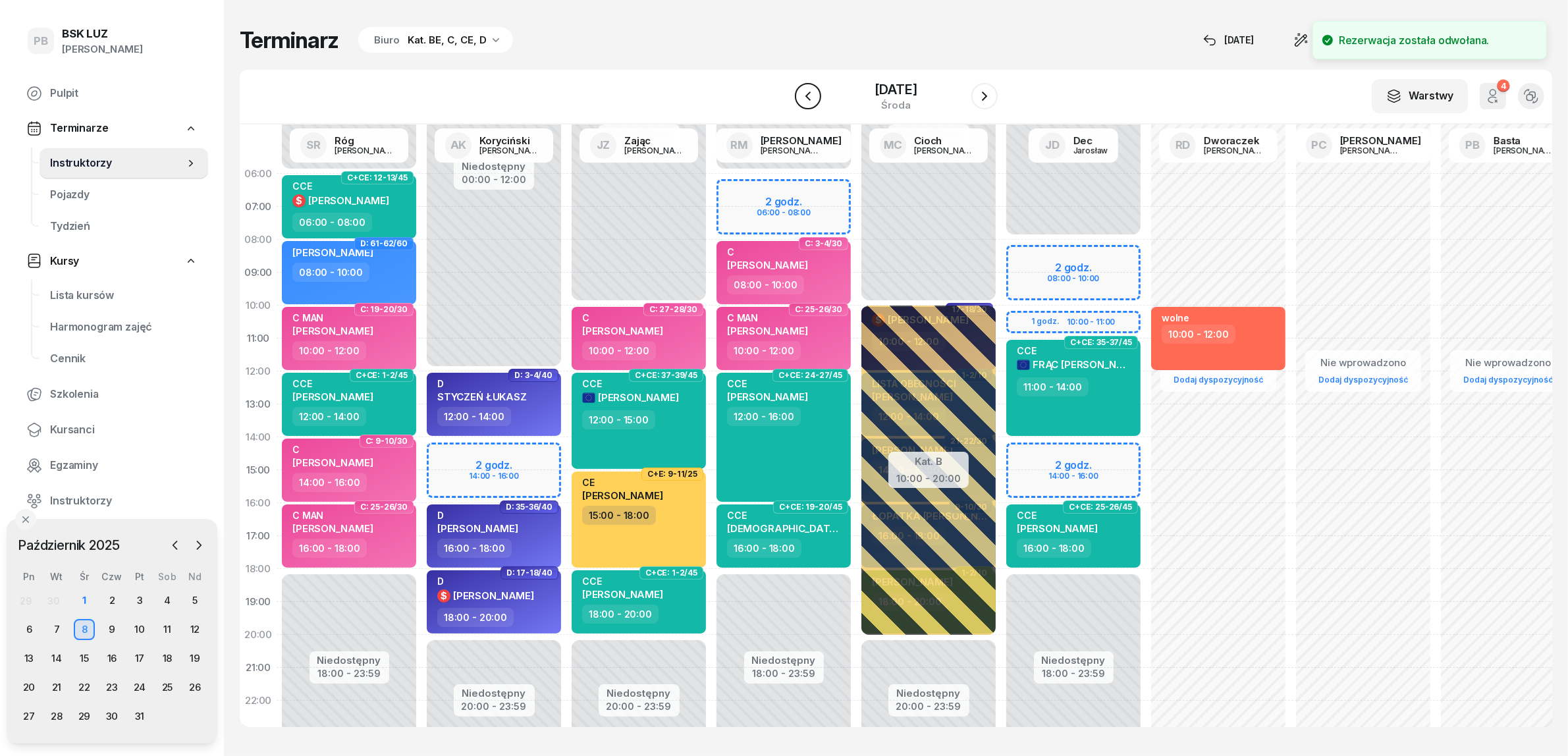
click at [800, 97] on icon "button" at bounding box center [808, 96] width 16 height 16
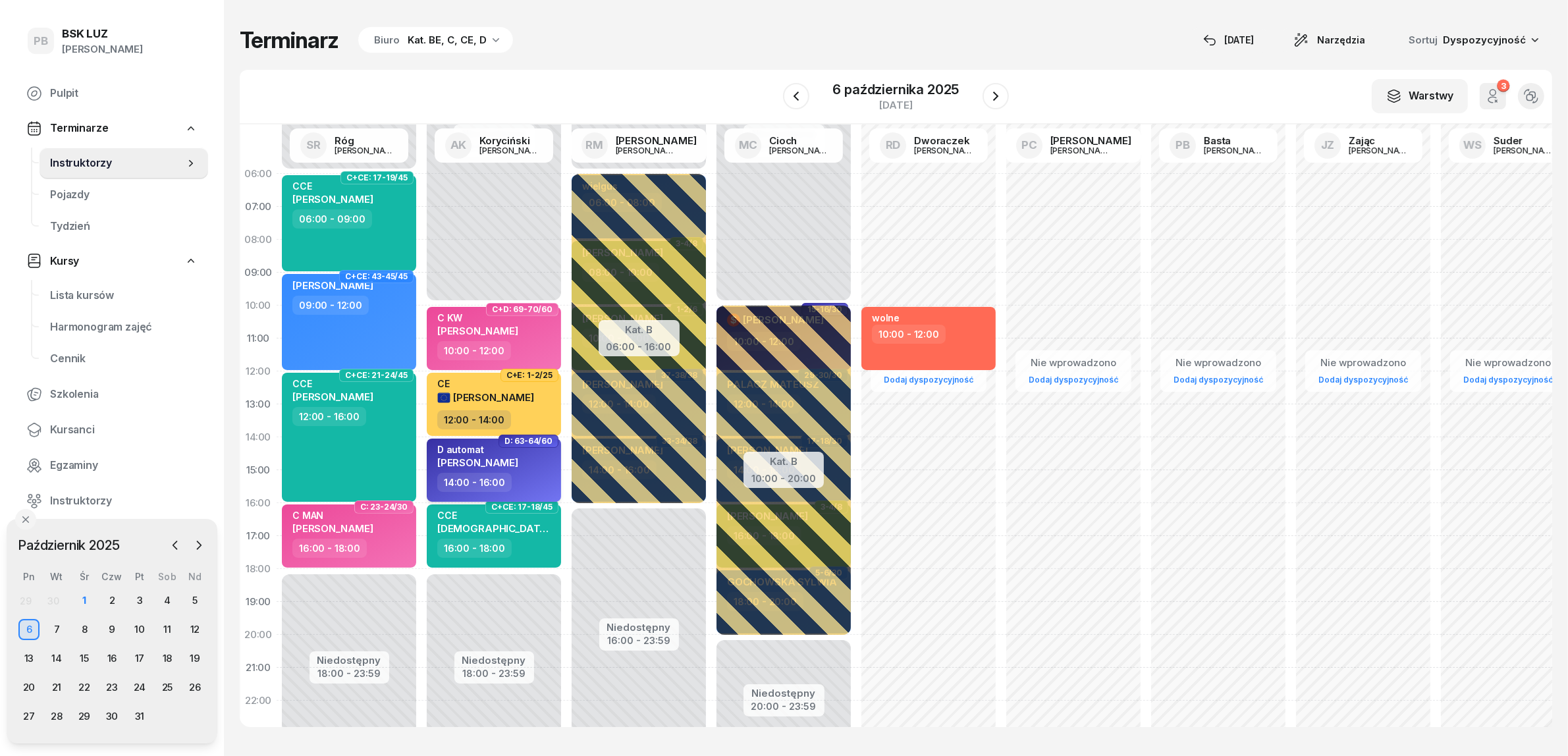
click at [518, 463] on span "[PERSON_NAME]" at bounding box center [478, 463] width 81 height 12
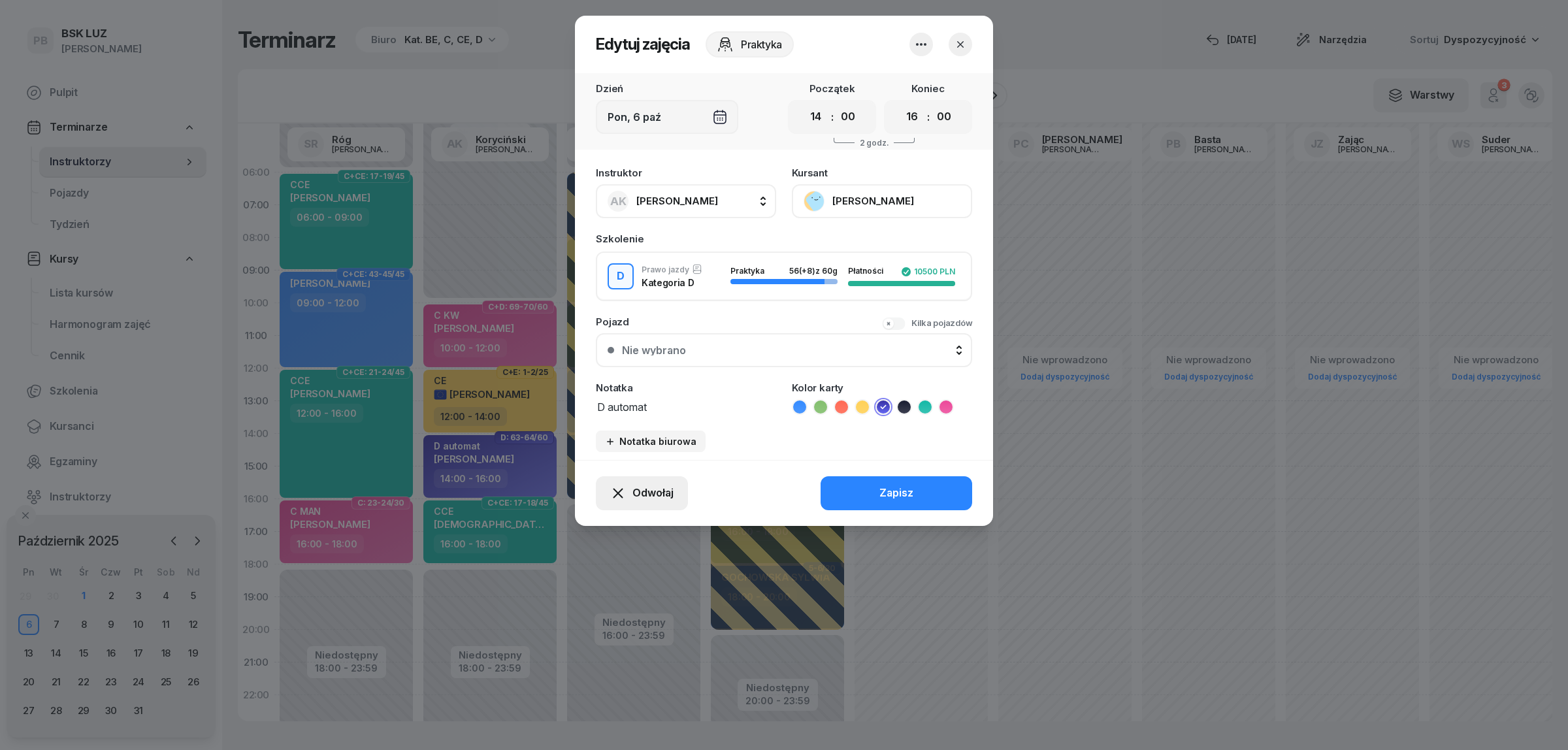
click at [619, 486] on icon "button" at bounding box center [618, 494] width 15 height 15
click at [645, 408] on div "Kursant odwołał" at bounding box center [618, 412] width 77 height 17
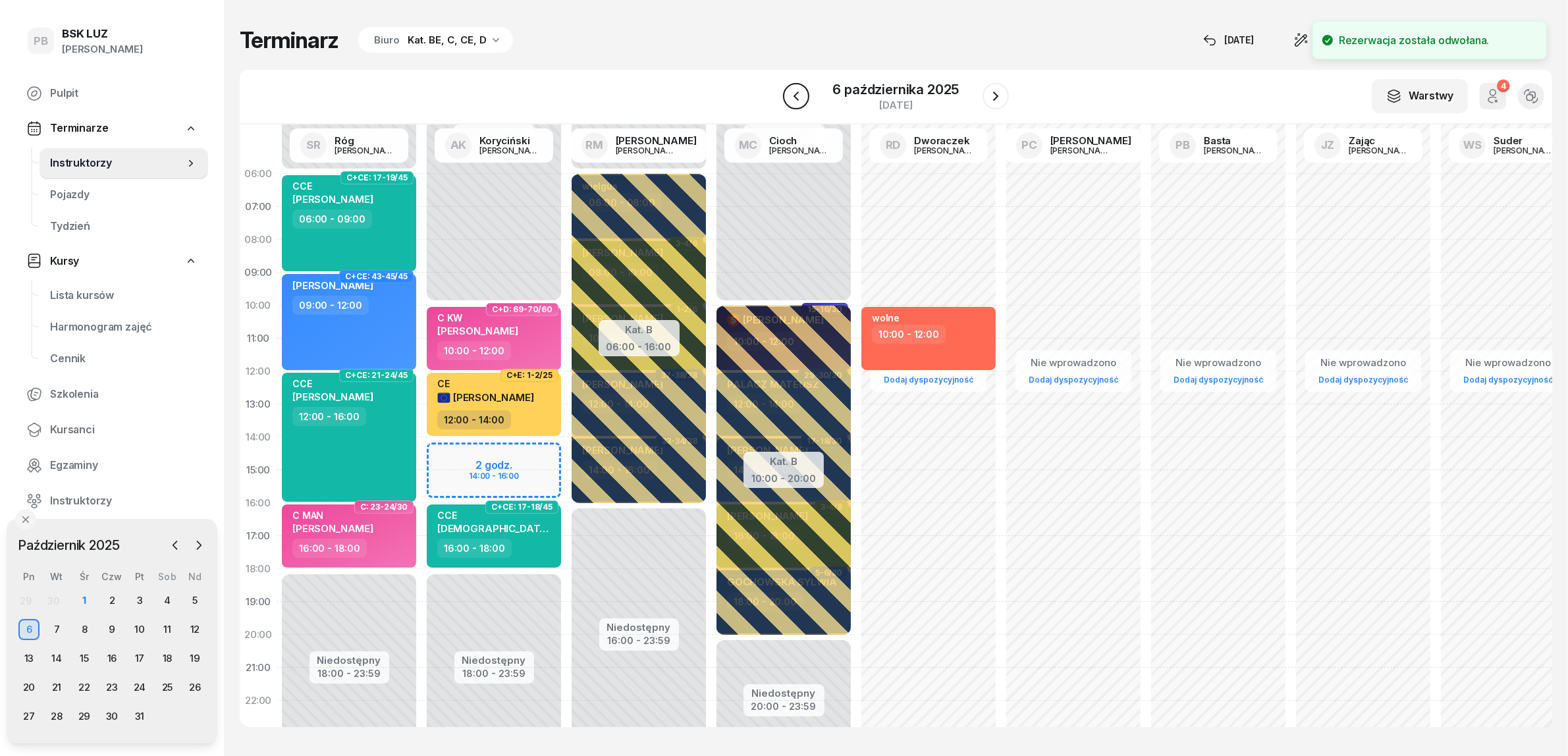
click at [794, 94] on icon "button" at bounding box center [796, 96] width 16 height 16
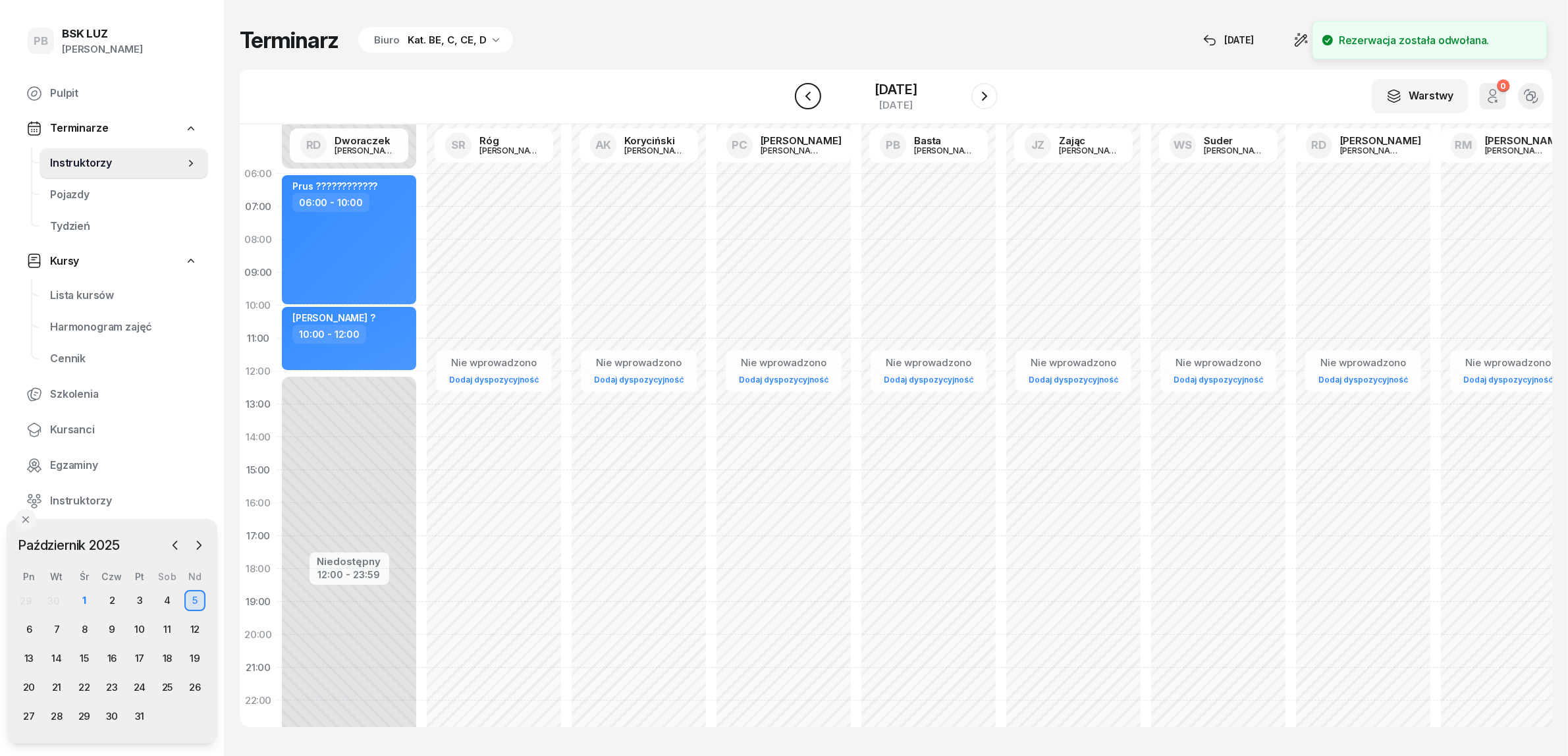
click at [800, 94] on icon "button" at bounding box center [808, 96] width 16 height 16
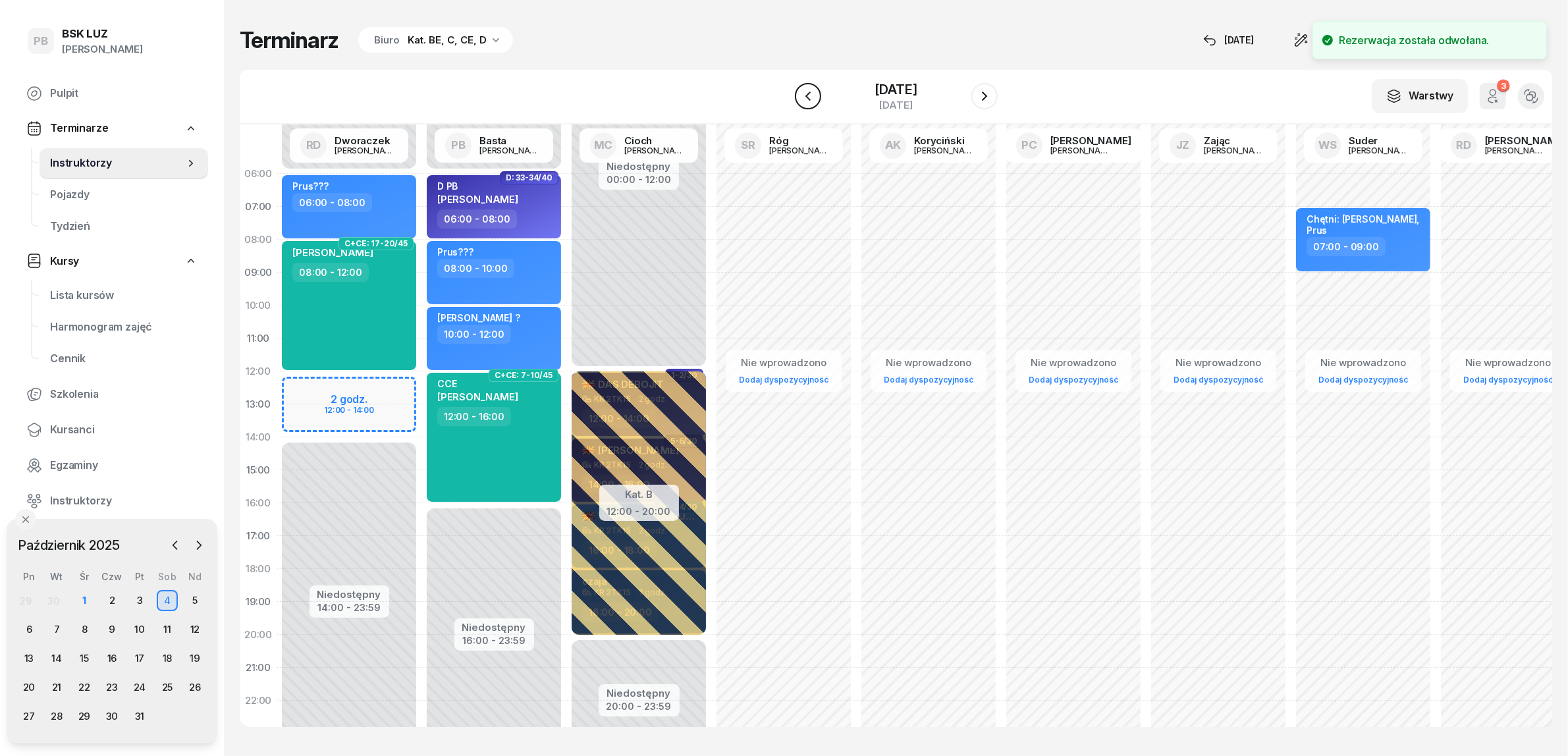
click at [800, 94] on icon "button" at bounding box center [808, 96] width 16 height 16
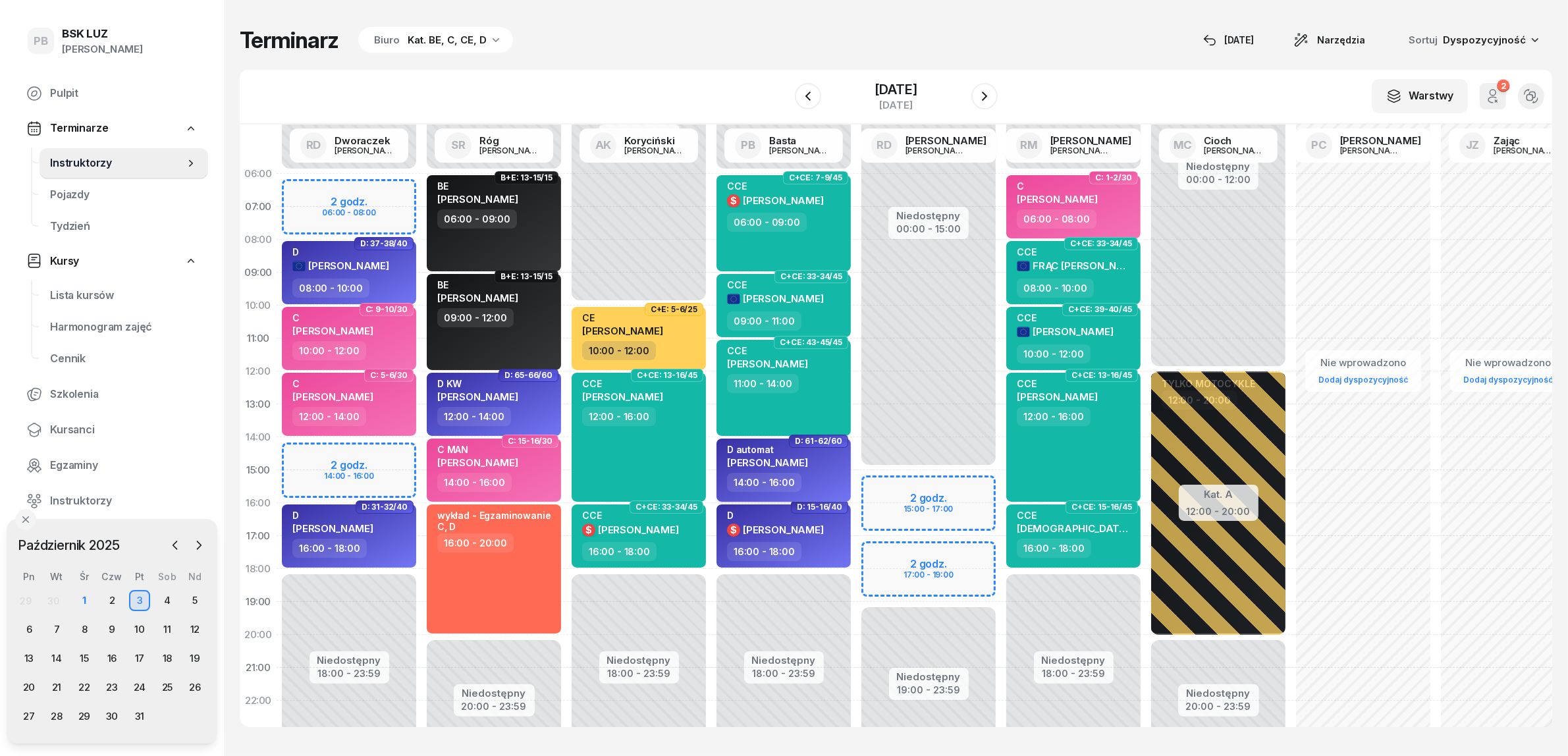
click at [808, 464] on span "[PERSON_NAME]" at bounding box center [767, 463] width 81 height 12
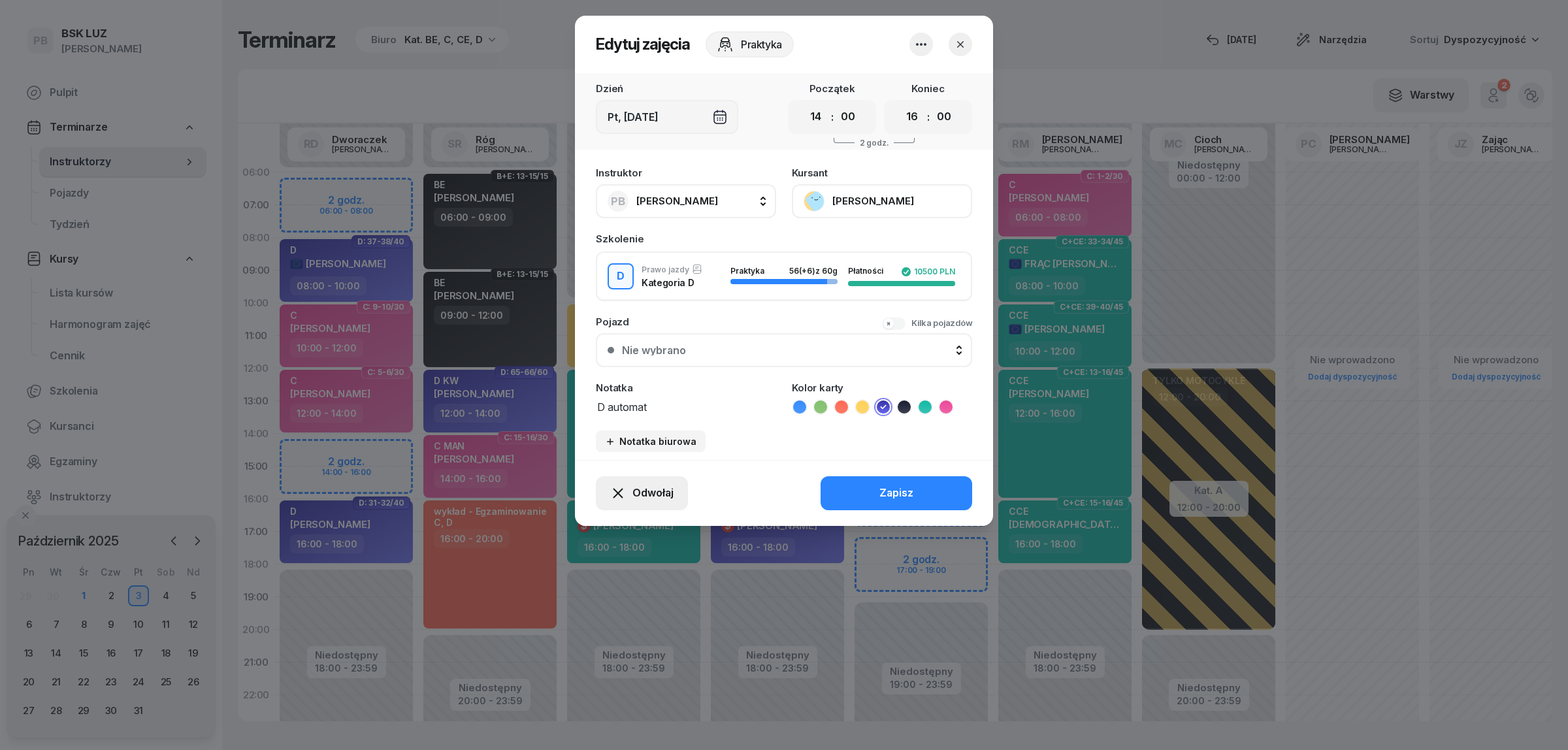
click at [654, 485] on span "Odwołaj" at bounding box center [653, 494] width 41 height 17
click at [639, 402] on link "Kursant odwołał" at bounding box center [634, 412] width 172 height 32
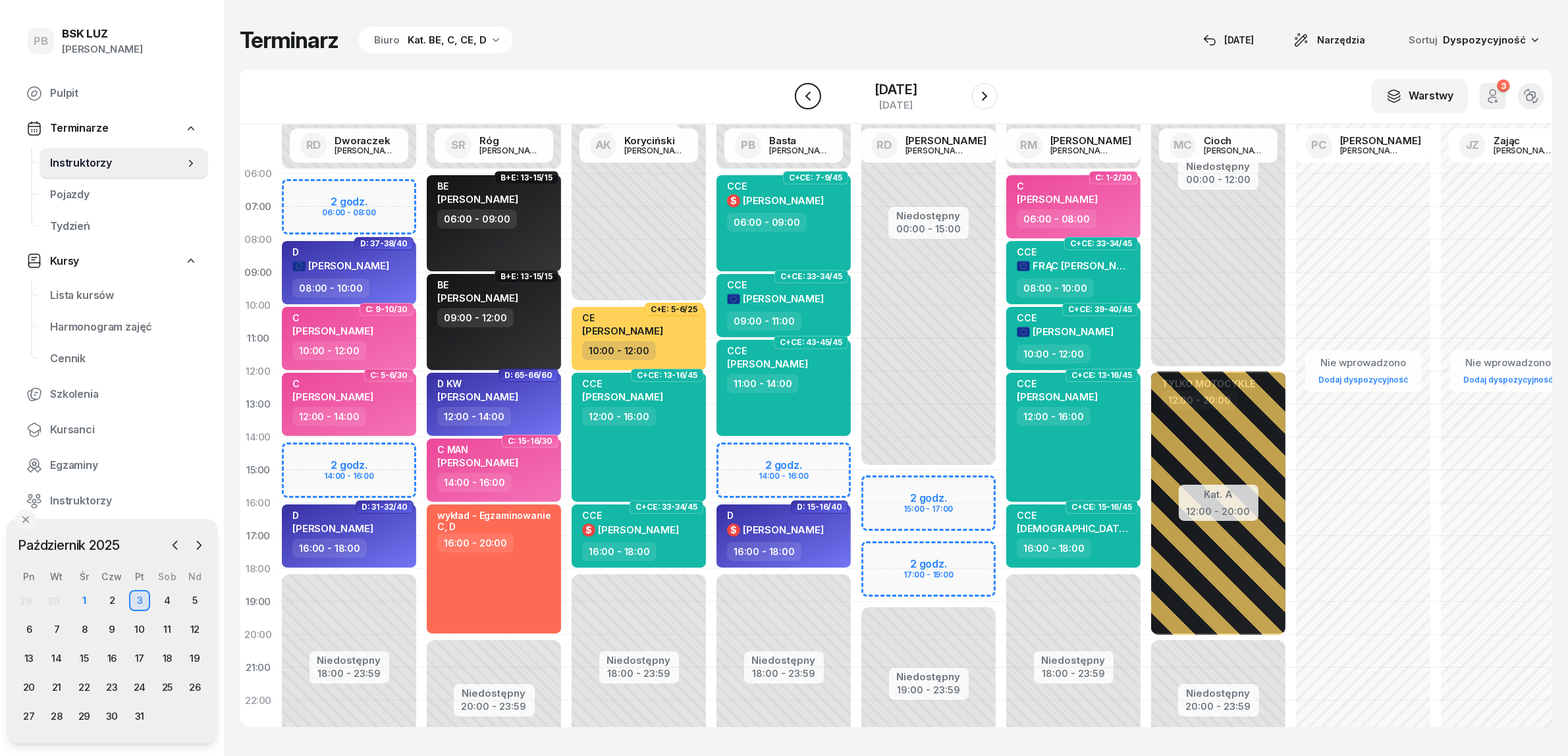
click at [800, 99] on icon "button" at bounding box center [808, 96] width 16 height 16
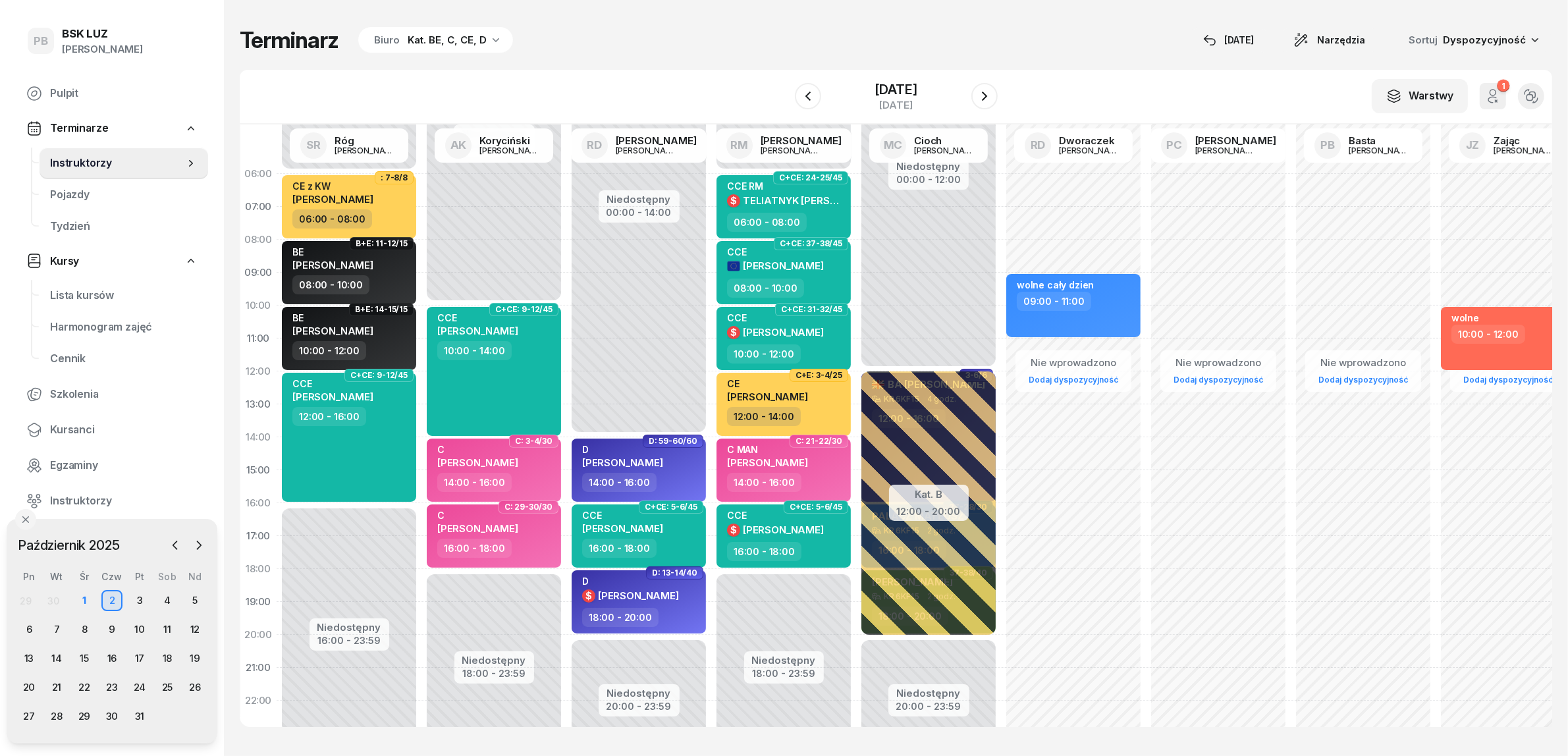
click at [765, 93] on div "W Wybierz AK [PERSON_NAME] BP [PERSON_NAME] DP [PERSON_NAME] GS [PERSON_NAME] I…" at bounding box center [895, 97] width 1312 height 54
click at [663, 453] on div "D" at bounding box center [622, 449] width 81 height 11
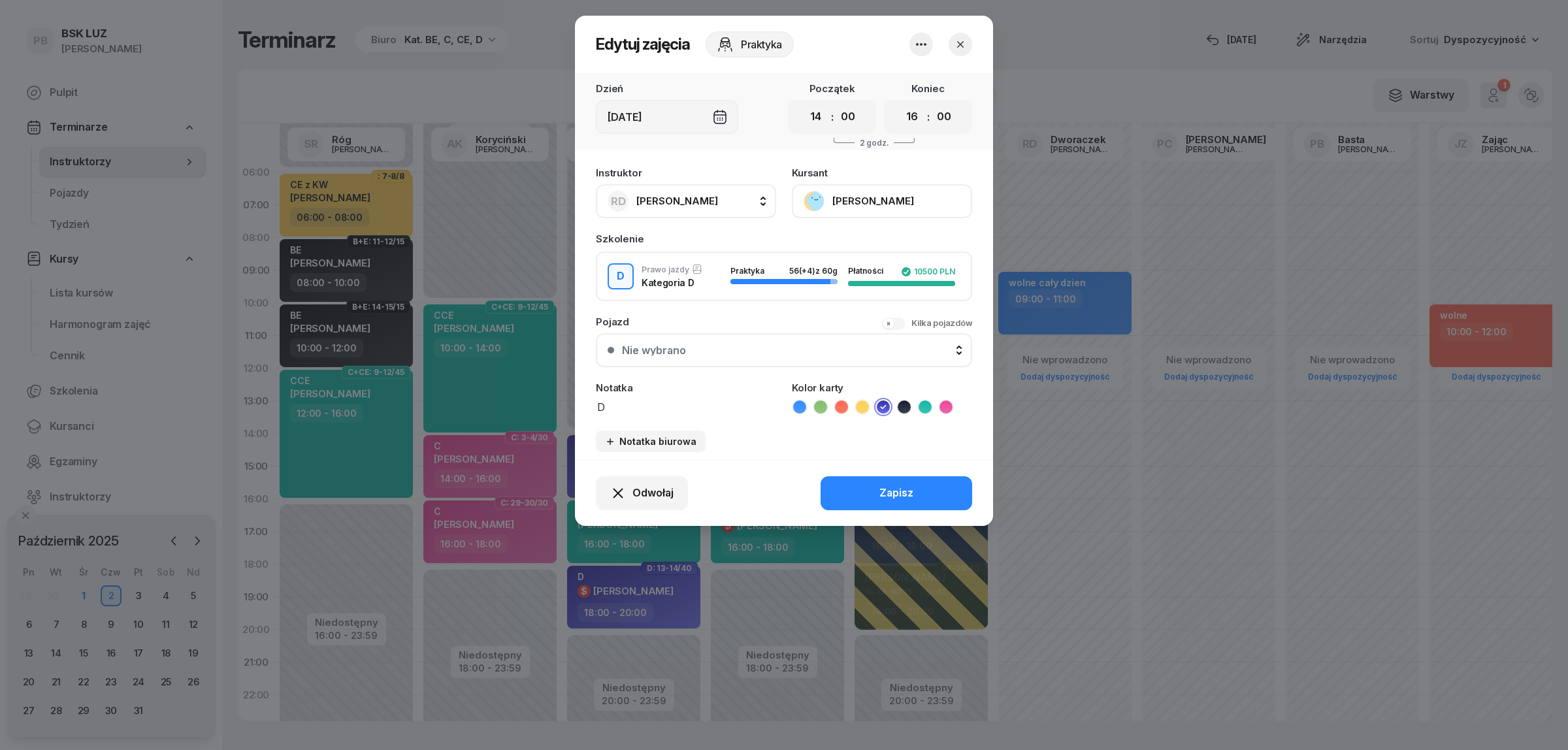
click at [871, 184] on button "[PERSON_NAME]" at bounding box center [882, 201] width 180 height 34
click at [861, 246] on div "Otwórz profil" at bounding box center [834, 245] width 63 height 17
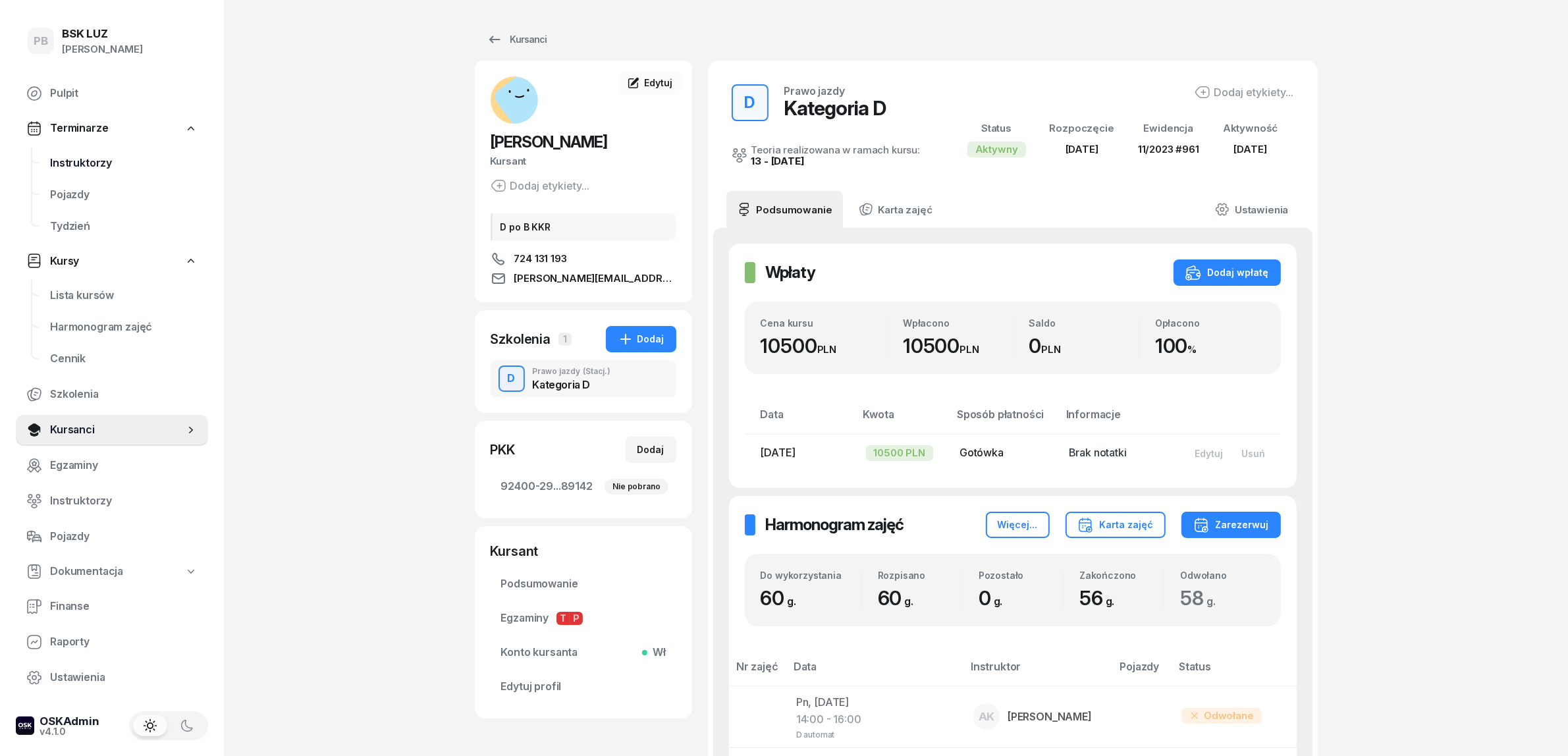
click at [61, 158] on span "Instruktorzy" at bounding box center [123, 163] width 147 height 17
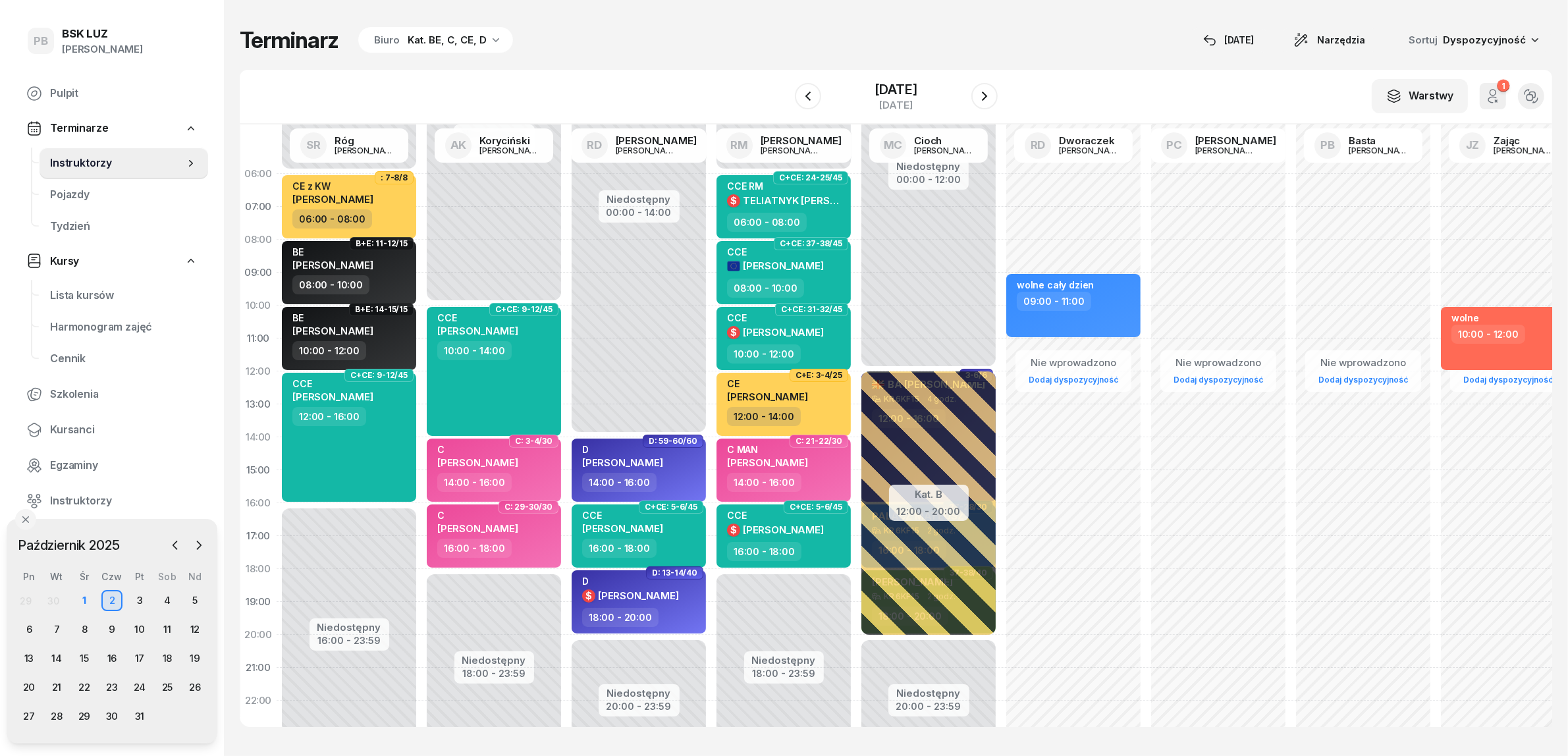
click at [626, 68] on div "Terminarz Biuro Kat. BE, C, CE, D [DATE] Narzędzia Sortuj Dyspozycyjność W Wybi…" at bounding box center [895, 376] width 1312 height 754
drag, startPoint x: 84, startPoint y: 598, endPoint x: 95, endPoint y: 643, distance: 46.3
click at [84, 598] on div "1" at bounding box center [84, 600] width 21 height 21
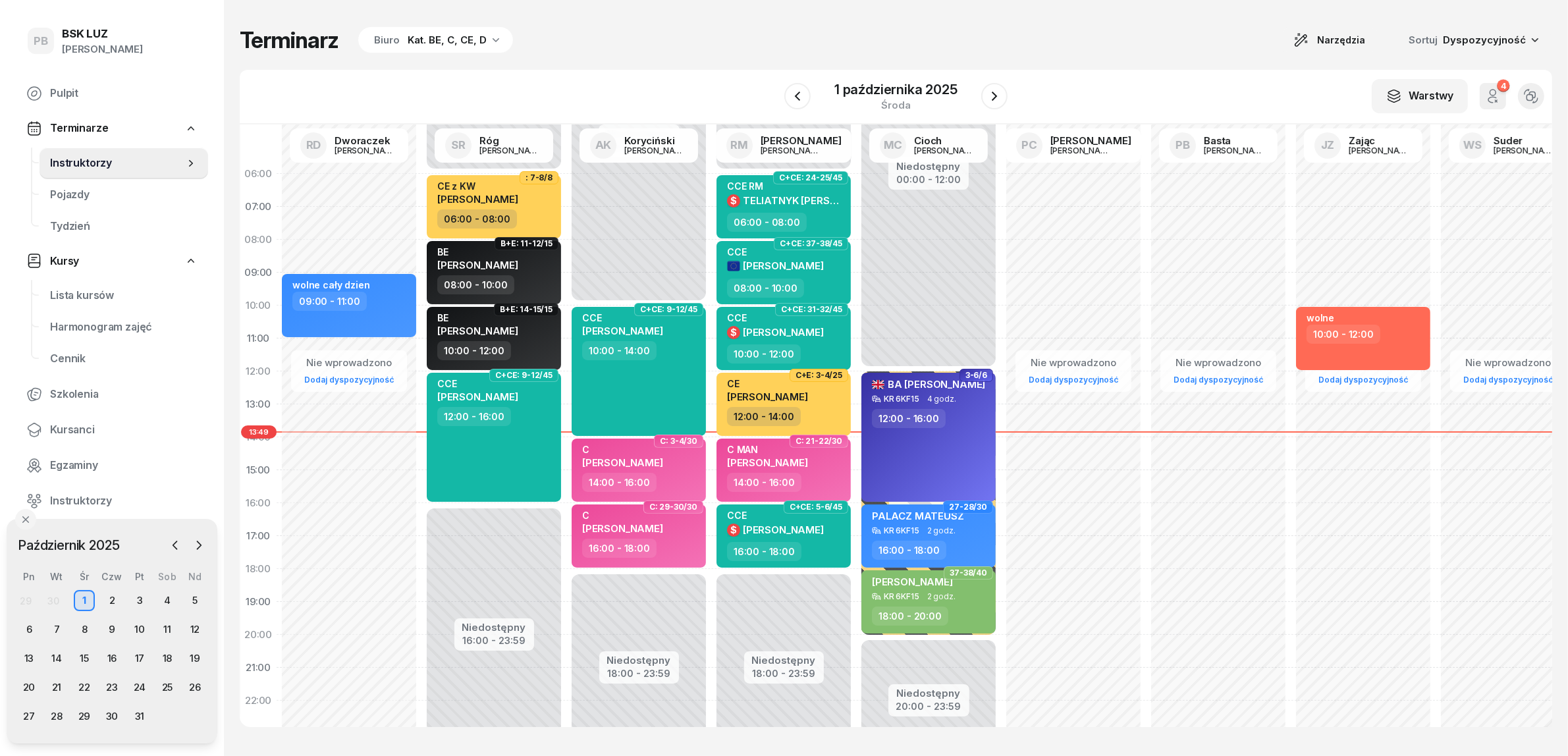
click at [419, 36] on div "Kat. BE, C, CE, D" at bounding box center [447, 40] width 79 height 16
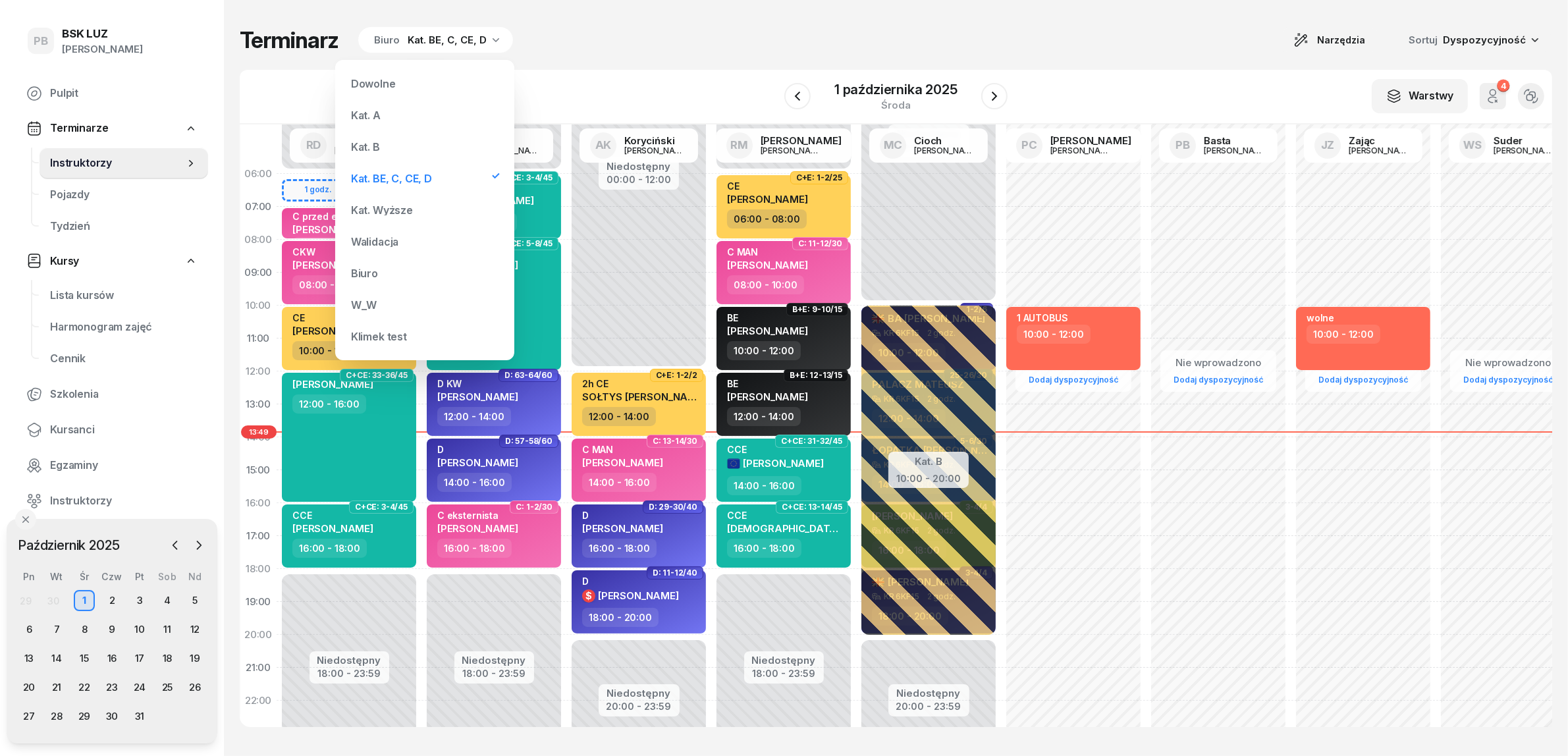
click at [396, 144] on div "Kat. B" at bounding box center [425, 147] width 158 height 26
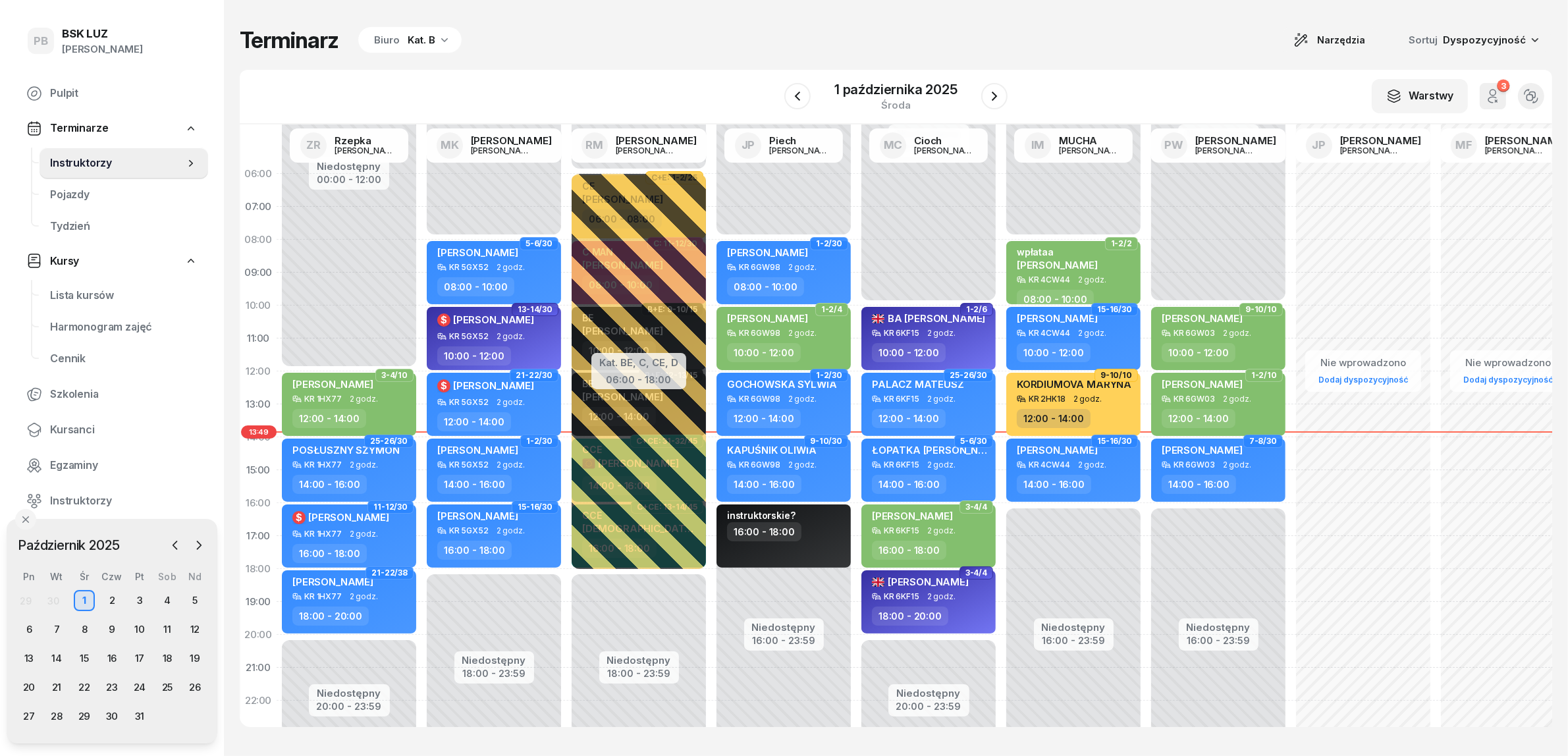
click at [685, 47] on div "Terminarz Biuro Kat. B Narzędzia Sortuj Dyspozycyjność" at bounding box center [895, 40] width 1312 height 28
click at [916, 29] on div "Terminarz Biuro Kat. B Narzędzia Sortuj Dyspozycyjność" at bounding box center [895, 40] width 1312 height 28
click at [71, 427] on span "Kursanci" at bounding box center [123, 430] width 147 height 17
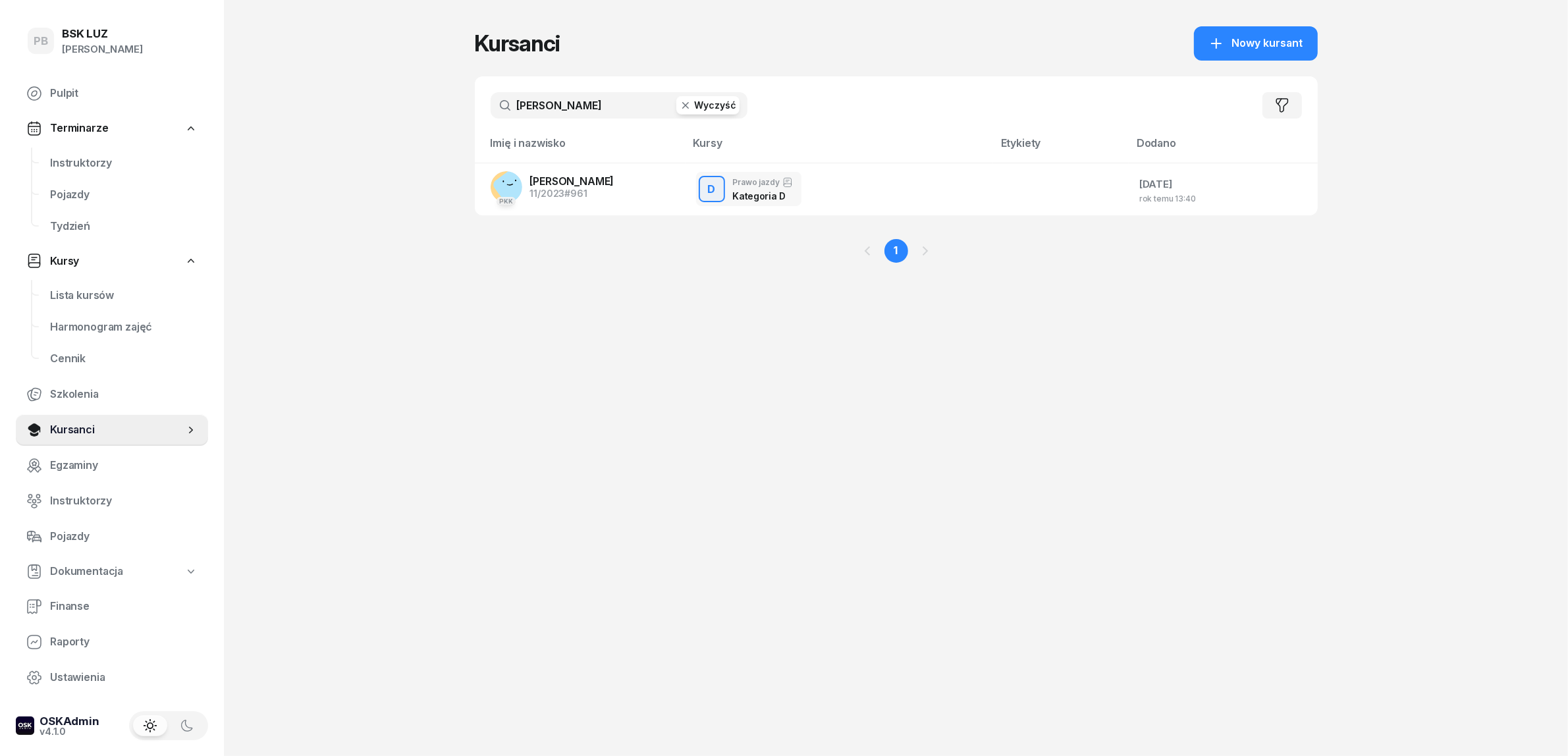
click at [557, 107] on input "brodowski" at bounding box center [618, 106] width 257 height 26
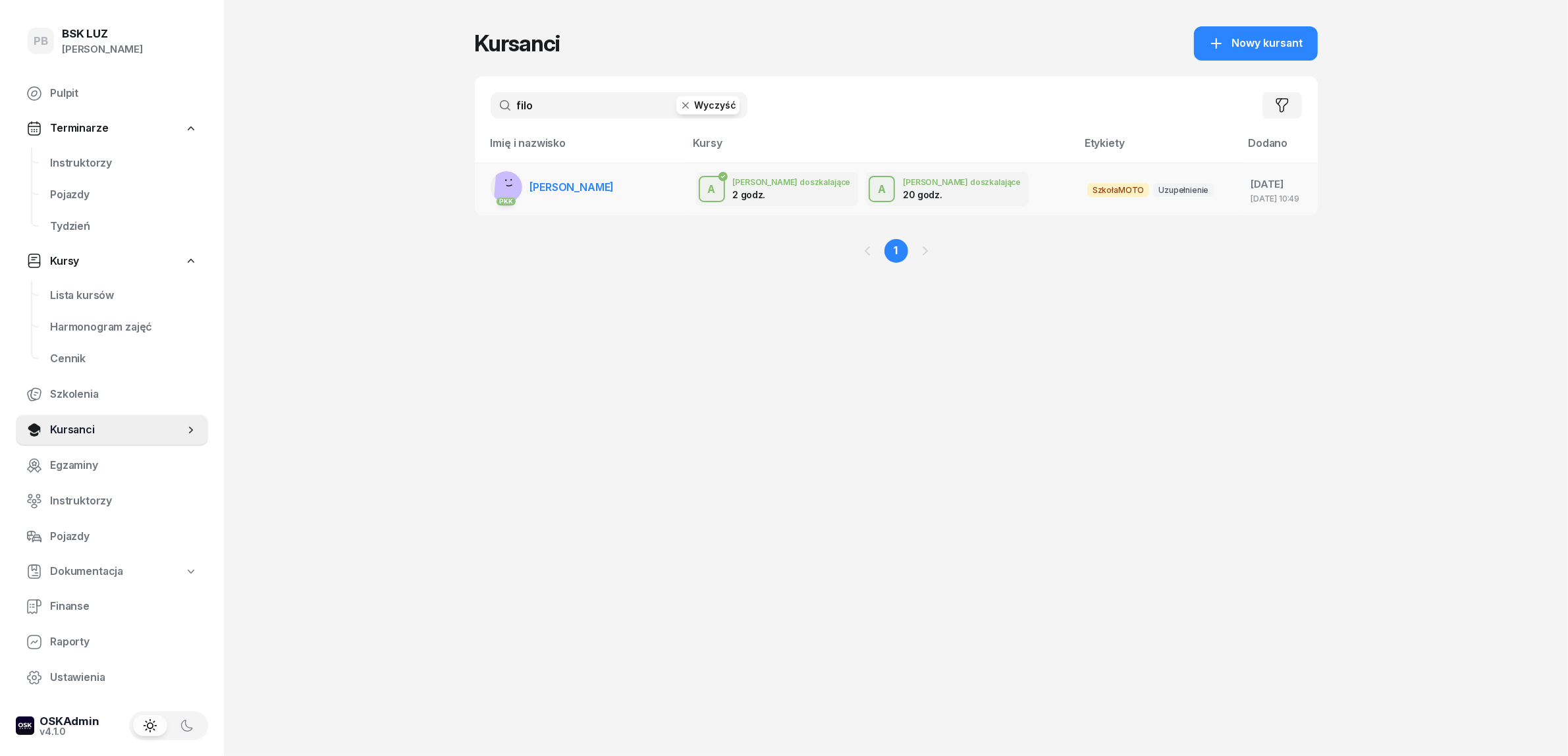
click at [607, 183] on span "[PERSON_NAME]" at bounding box center [572, 187] width 85 height 13
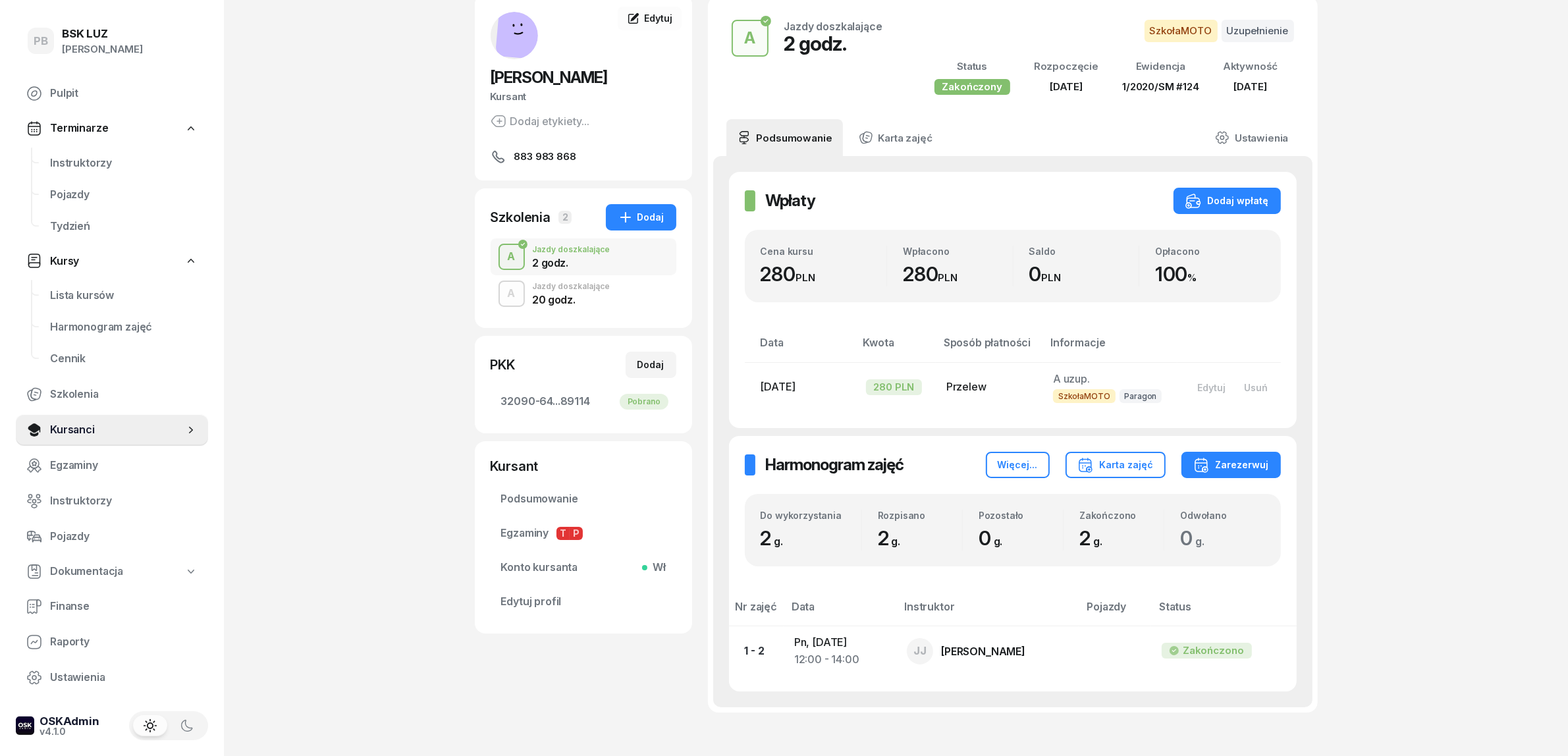
scroll to position [67, 0]
click at [604, 282] on div "Jazdy doszkalające" at bounding box center [572, 285] width 78 height 8
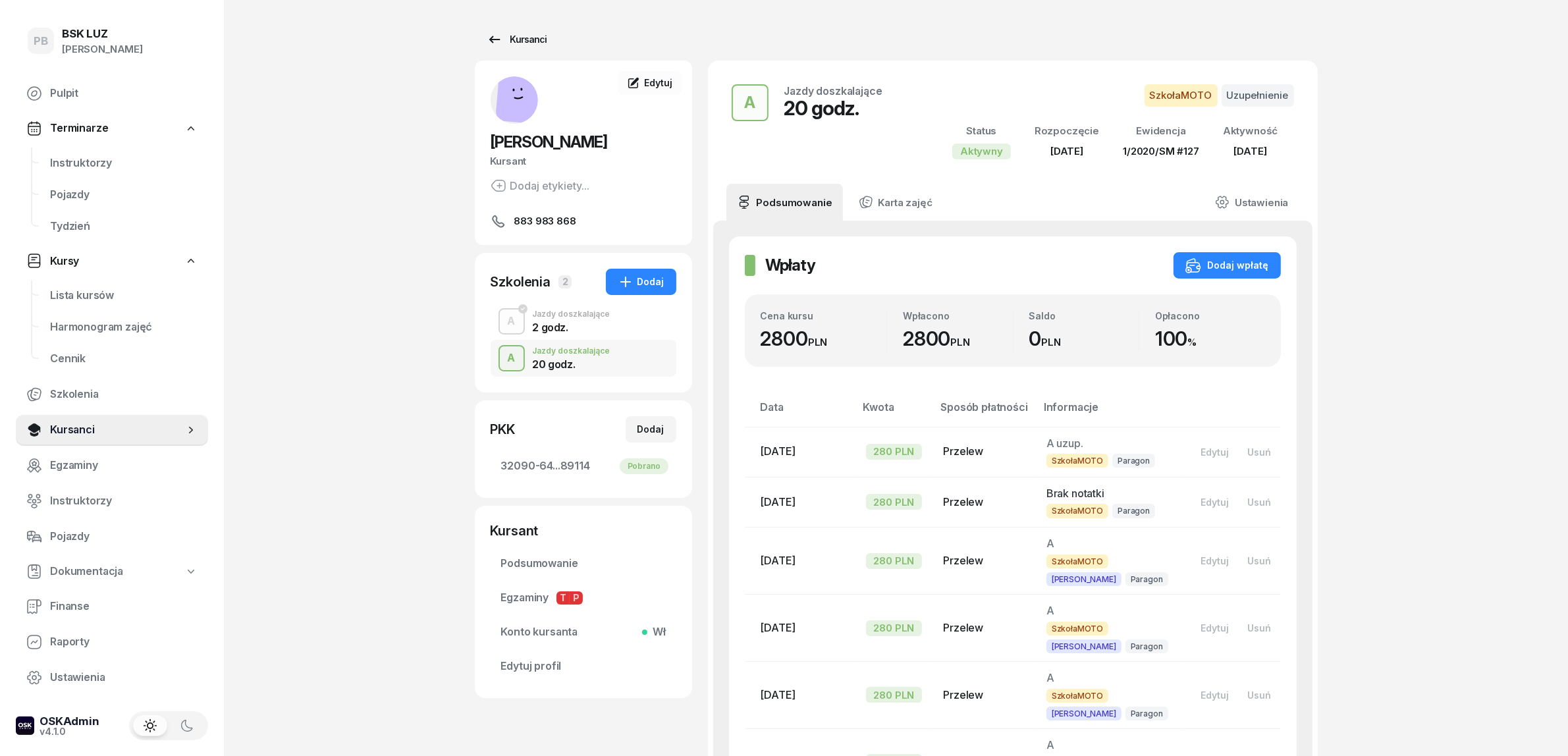
click at [516, 36] on div "Kursanci" at bounding box center [517, 40] width 61 height 16
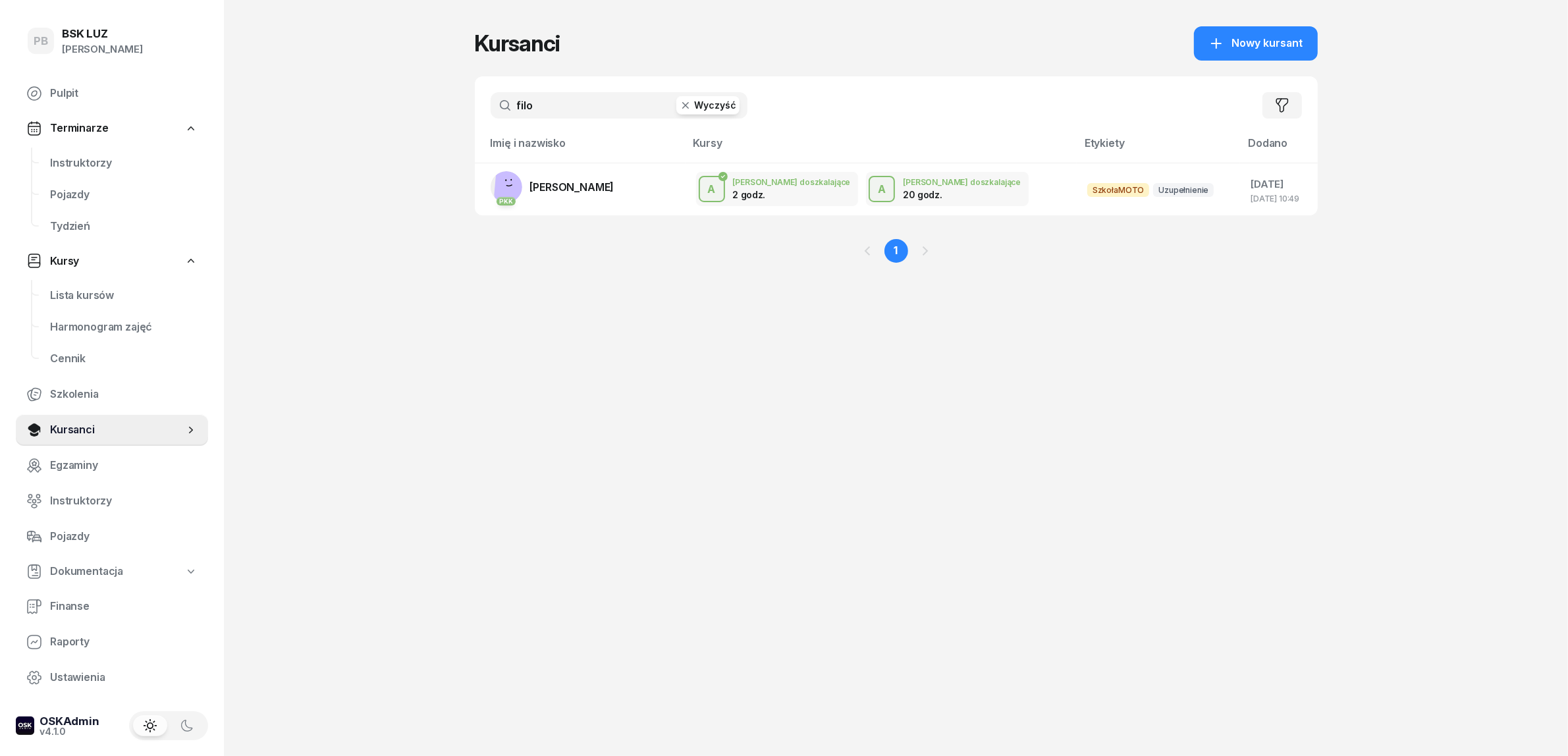
click at [580, 102] on input "filo" at bounding box center [618, 106] width 257 height 26
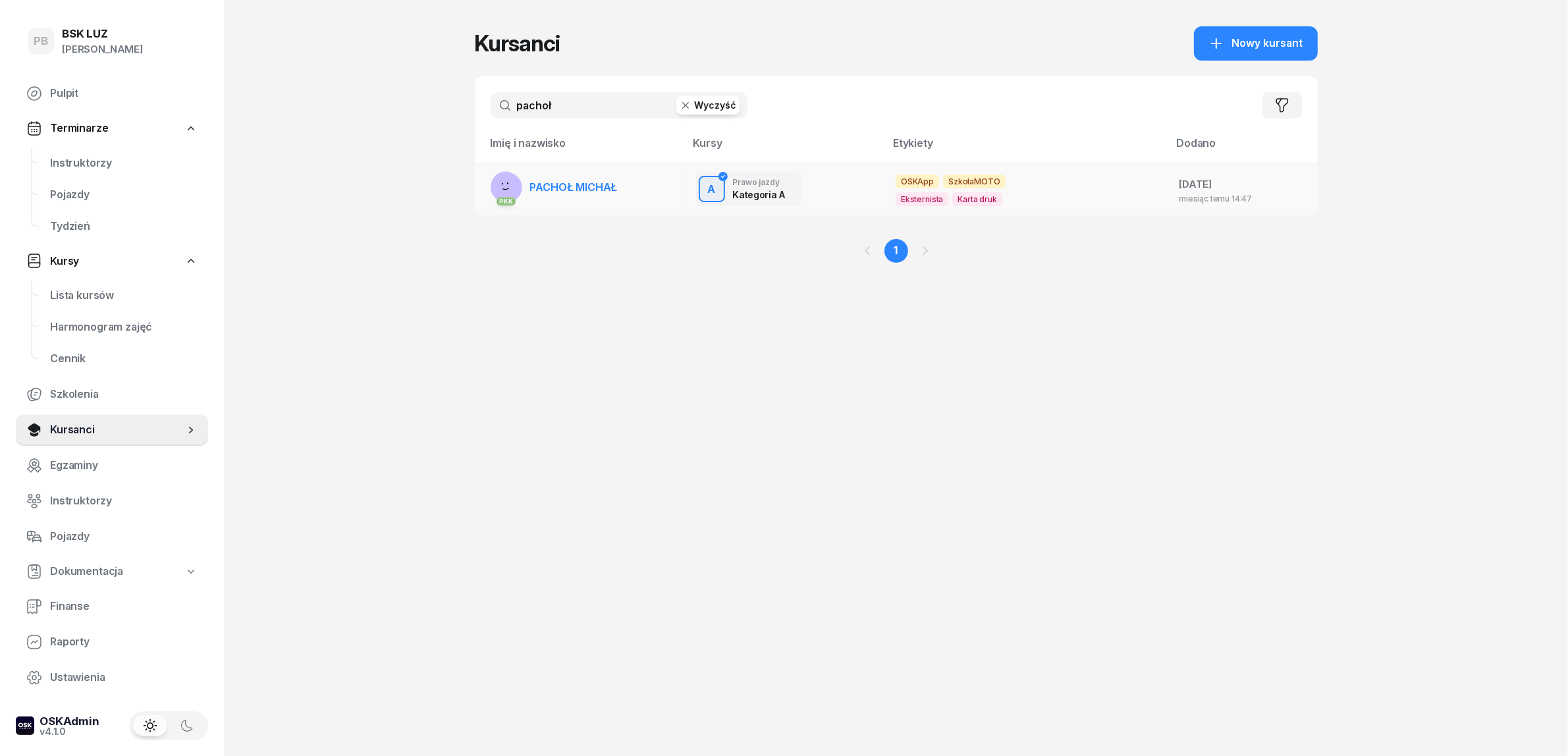
click at [566, 186] on span "PACHOŁ MICHAŁ" at bounding box center [573, 187] width 88 height 13
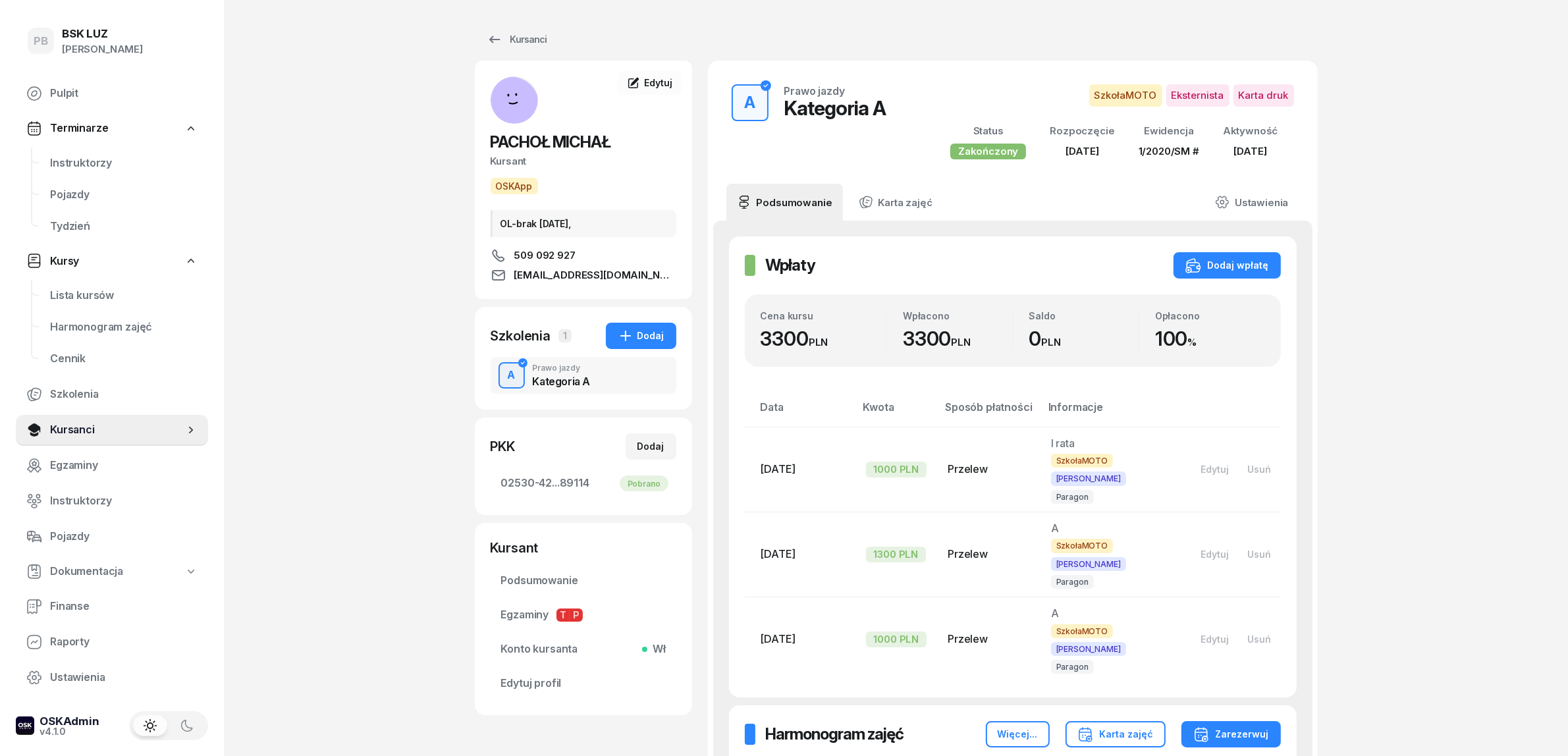
click at [87, 157] on span "Instruktorzy" at bounding box center [123, 163] width 147 height 17
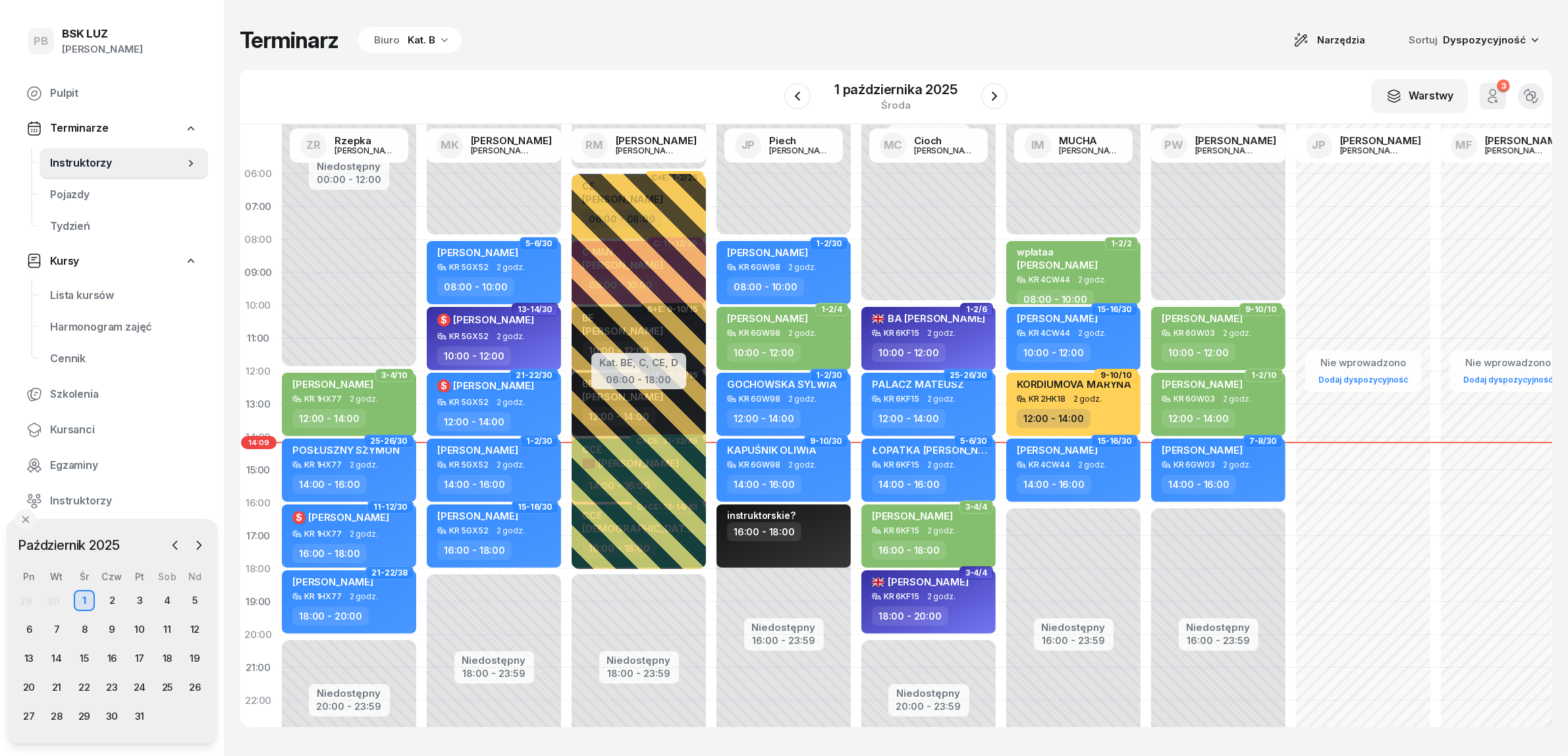
click at [656, 51] on div "Terminarz Biuro Kat. B Narzędzia Sortuj Dyspozycyjność" at bounding box center [895, 40] width 1312 height 28
click at [790, 41] on div "Terminarz Biuro Kat. B Narzędzia Sortuj Dyspozycyjność" at bounding box center [895, 40] width 1312 height 28
click at [1047, 37] on div "Terminarz Biuro Kat. B Narzędzia Sortuj Dyspozycyjność" at bounding box center [895, 40] width 1312 height 28
click at [622, 93] on div "W Wybierz AK Koryciński Artur BP Pająk Bogusław DA Arendarczyk Damian DP Pawłow…" at bounding box center [895, 97] width 1312 height 54
click at [732, 46] on div "Terminarz Biuro Kat. B Narzędzia Sortuj Dyspozycyjność" at bounding box center [895, 40] width 1312 height 28
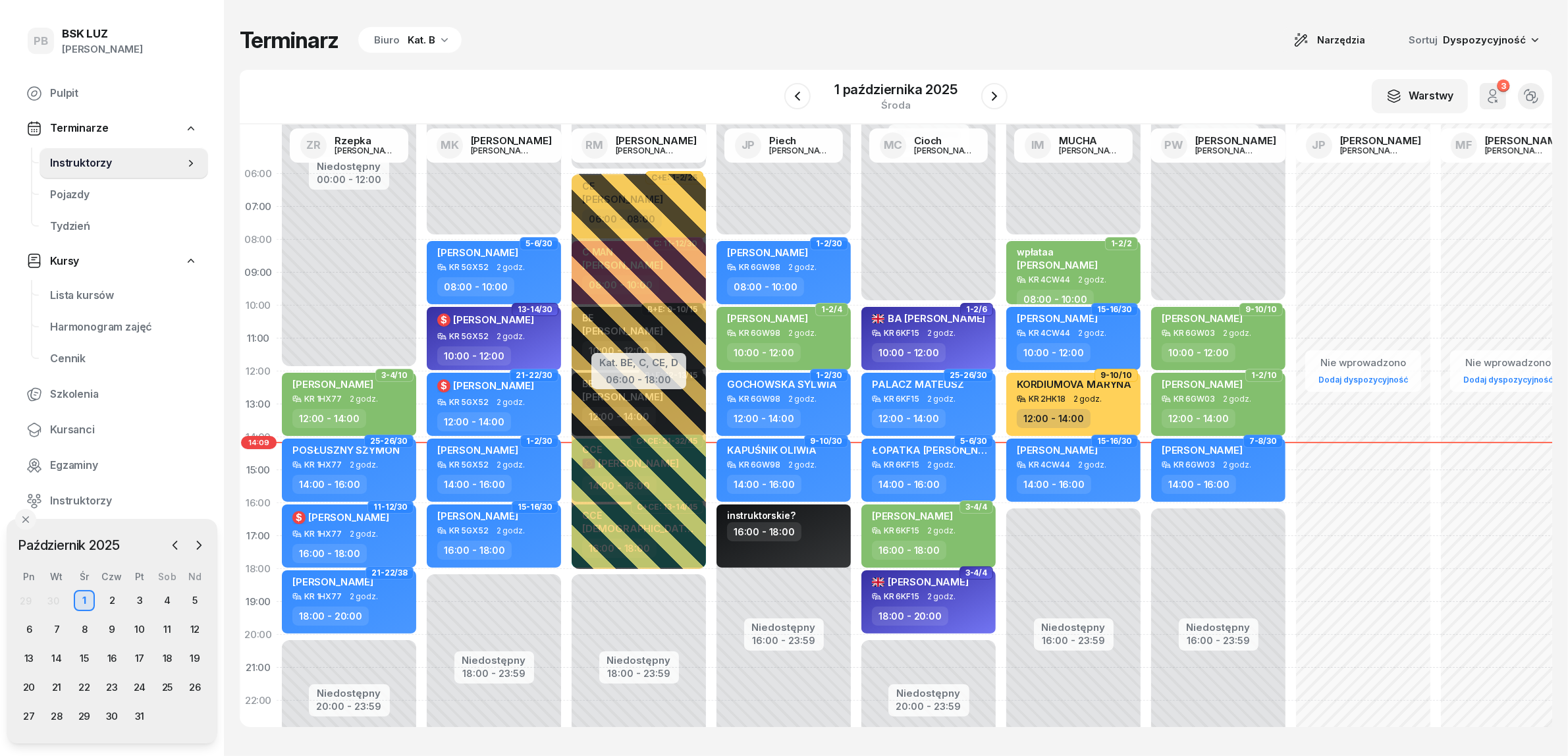
click at [708, 2] on div "Terminarz Biuro Kat. B Narzędzia Sortuj Dyspozycyjność W Wybierz AK [PERSON_NAM…" at bounding box center [895, 376] width 1312 height 754
drag, startPoint x: 954, startPoint y: 45, endPoint x: 978, endPoint y: 73, distance: 36.9
click at [956, 45] on div "Terminarz Biuro Kat. B Narzędzia Sortuj Dyspozycyjność" at bounding box center [895, 40] width 1312 height 28
drag, startPoint x: 69, startPoint y: 424, endPoint x: 432, endPoint y: 231, distance: 411.1
click at [69, 425] on span "Kursanci" at bounding box center [123, 430] width 147 height 17
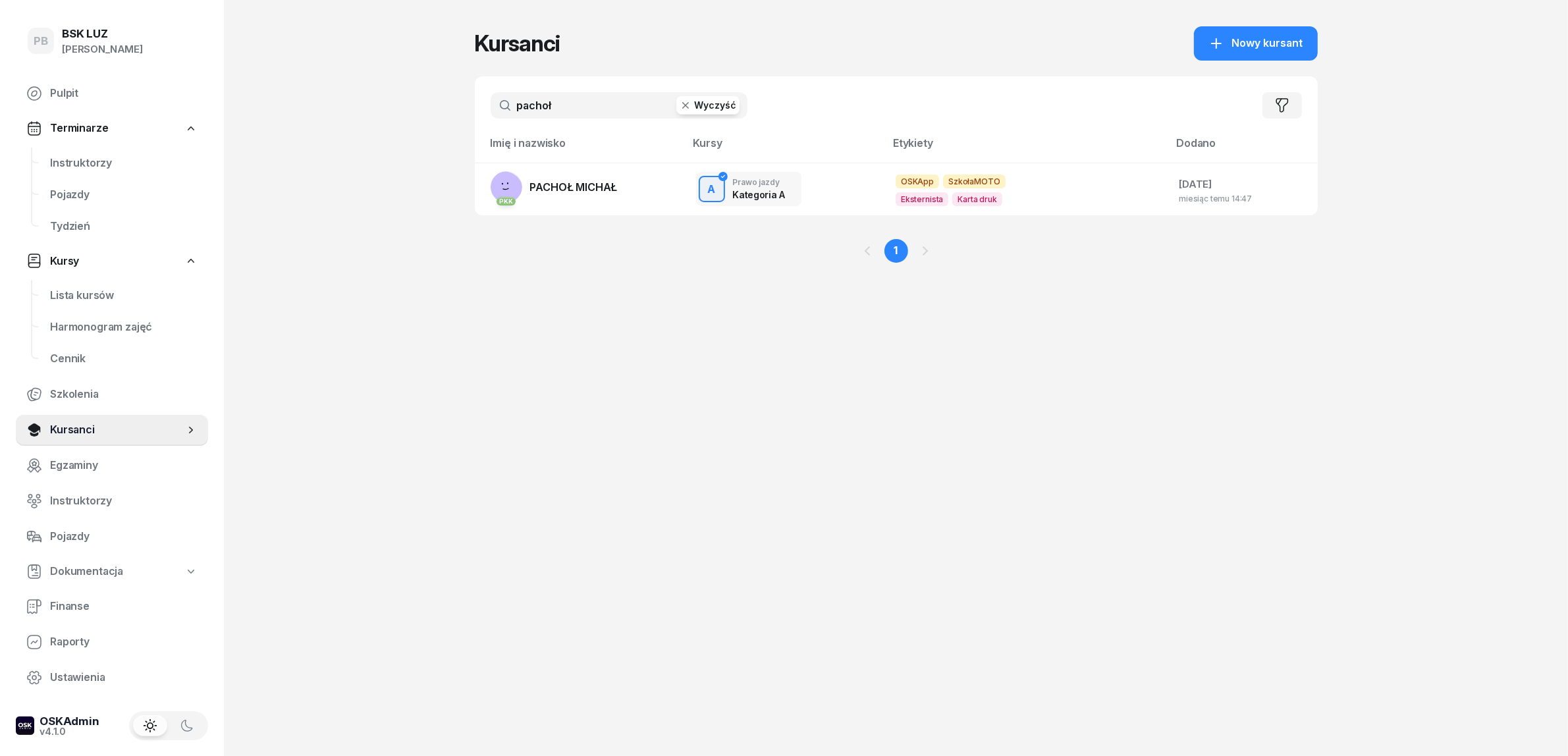
click at [611, 100] on input "pachoł" at bounding box center [618, 106] width 257 height 26
click at [604, 189] on span "PACHOŁ MICHAŁ" at bounding box center [573, 187] width 88 height 13
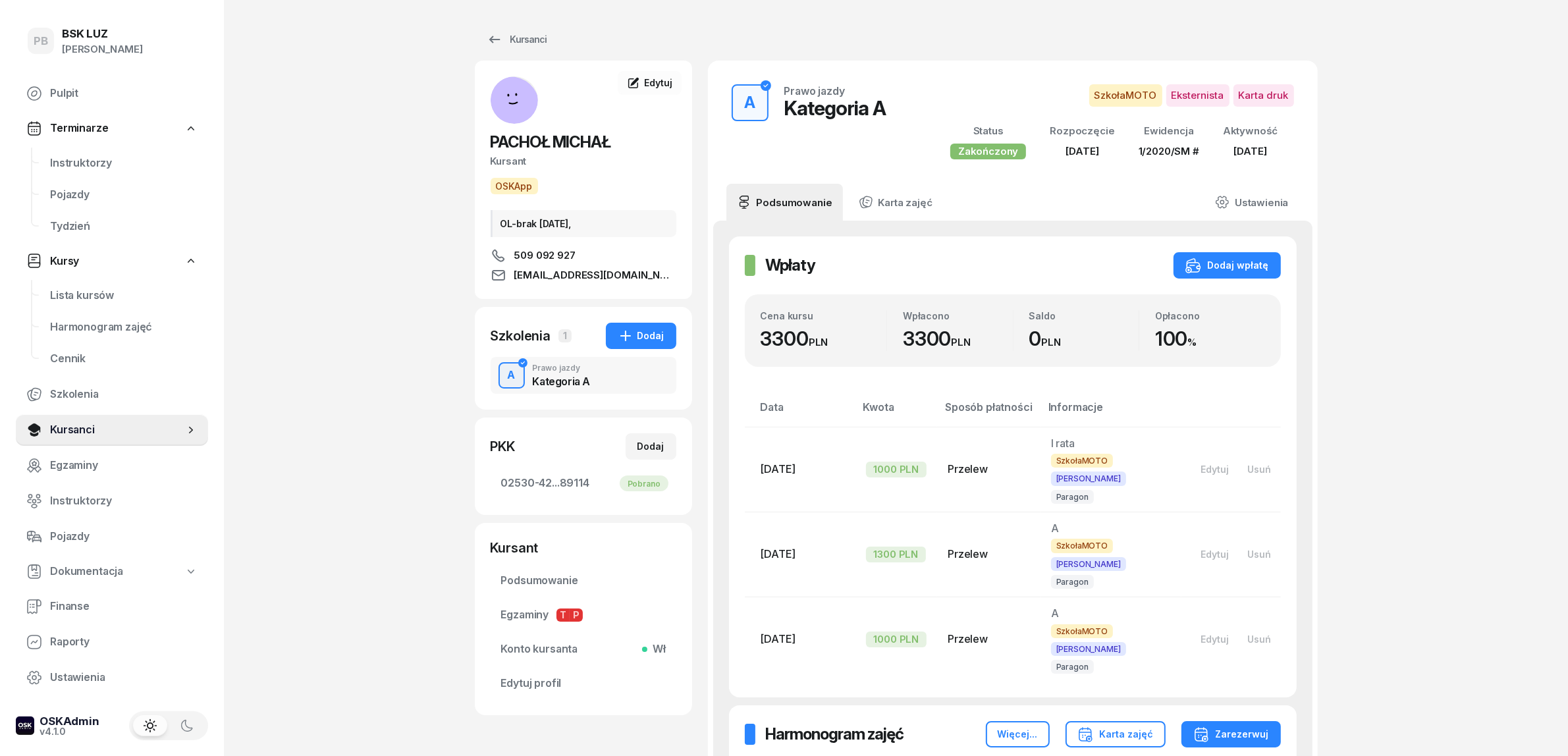
click at [521, 33] on div "Kursanci" at bounding box center [517, 40] width 61 height 16
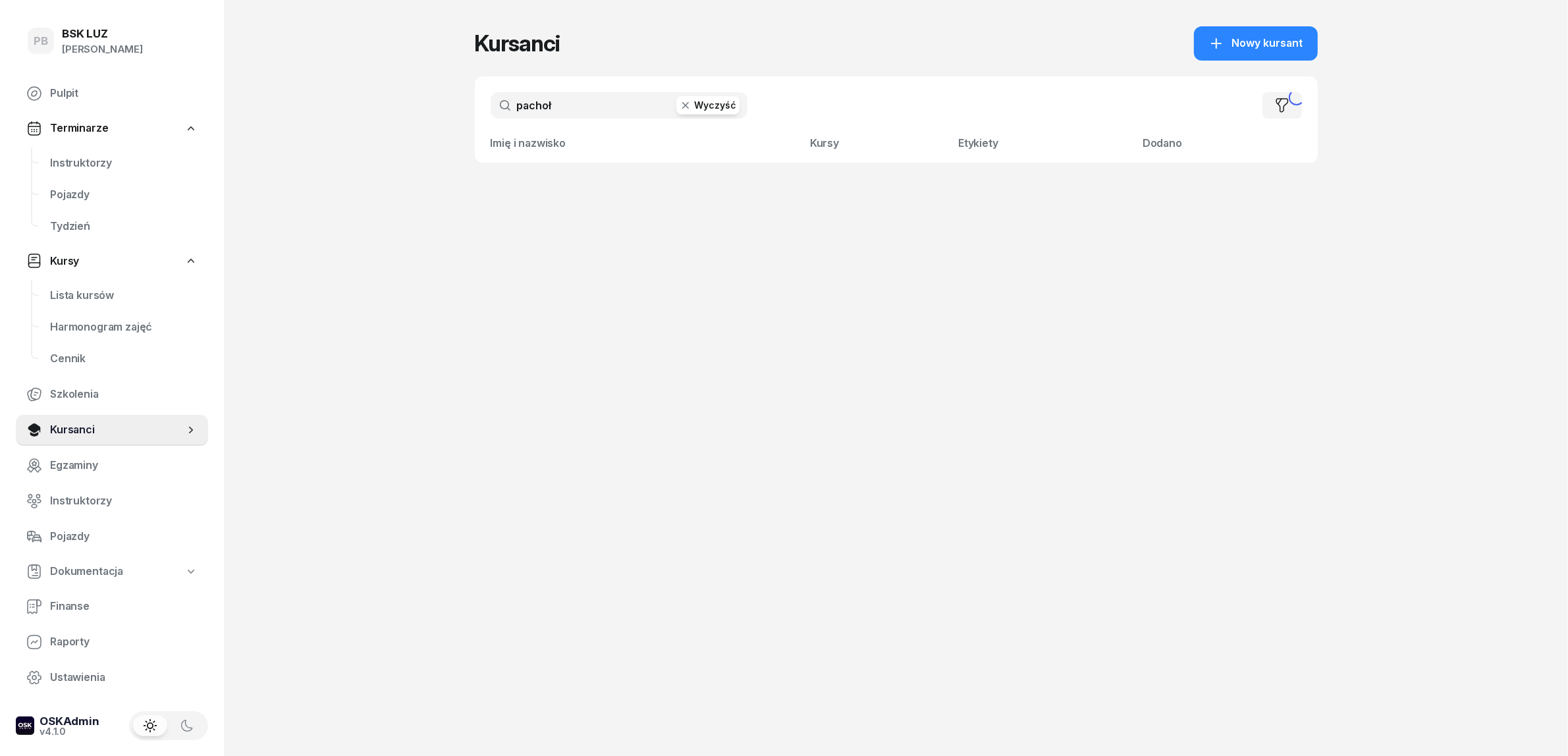
click at [544, 113] on input "pachoł" at bounding box center [618, 106] width 257 height 26
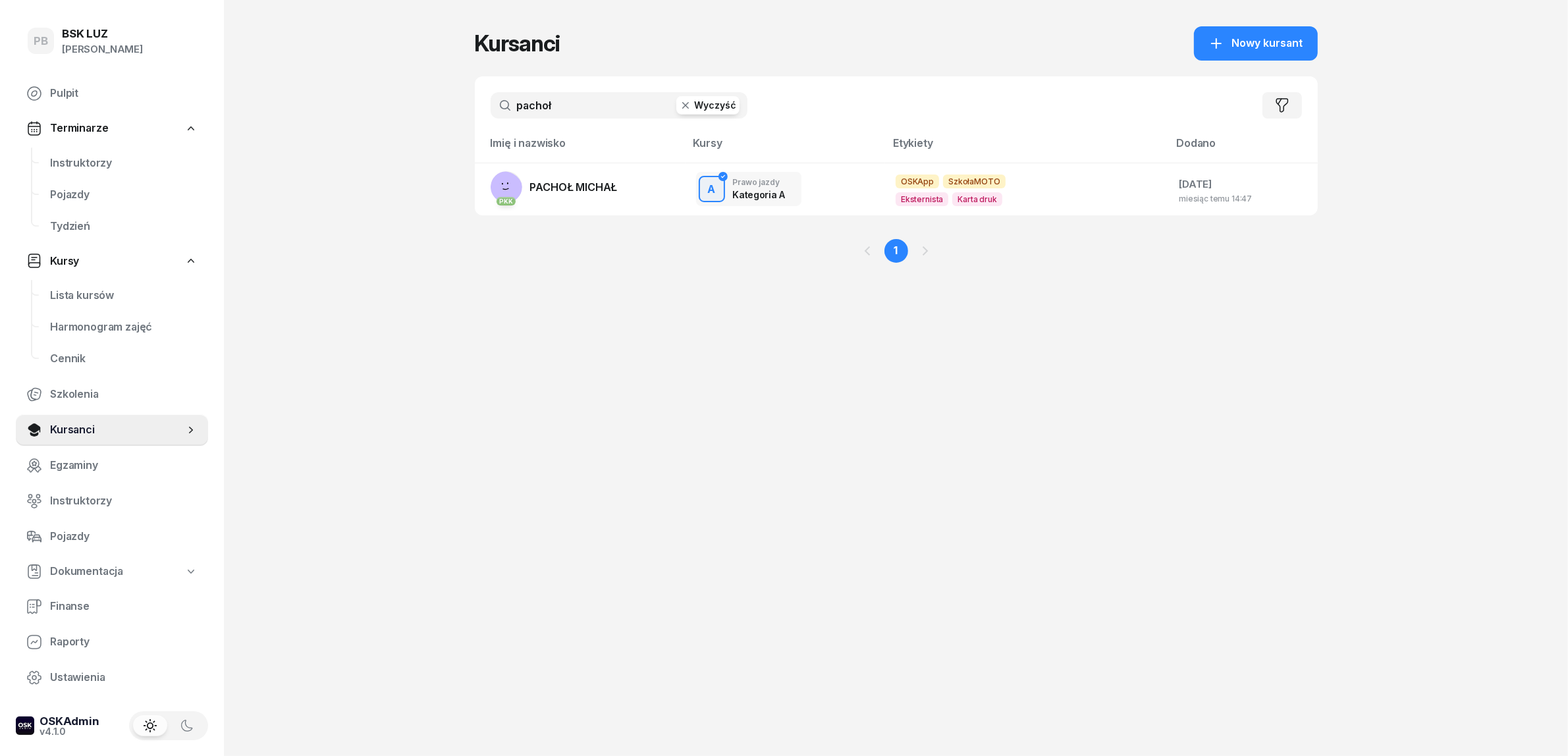
click at [545, 113] on input "pachoł" at bounding box center [618, 106] width 257 height 26
click at [76, 165] on span "Instruktorzy" at bounding box center [123, 163] width 147 height 17
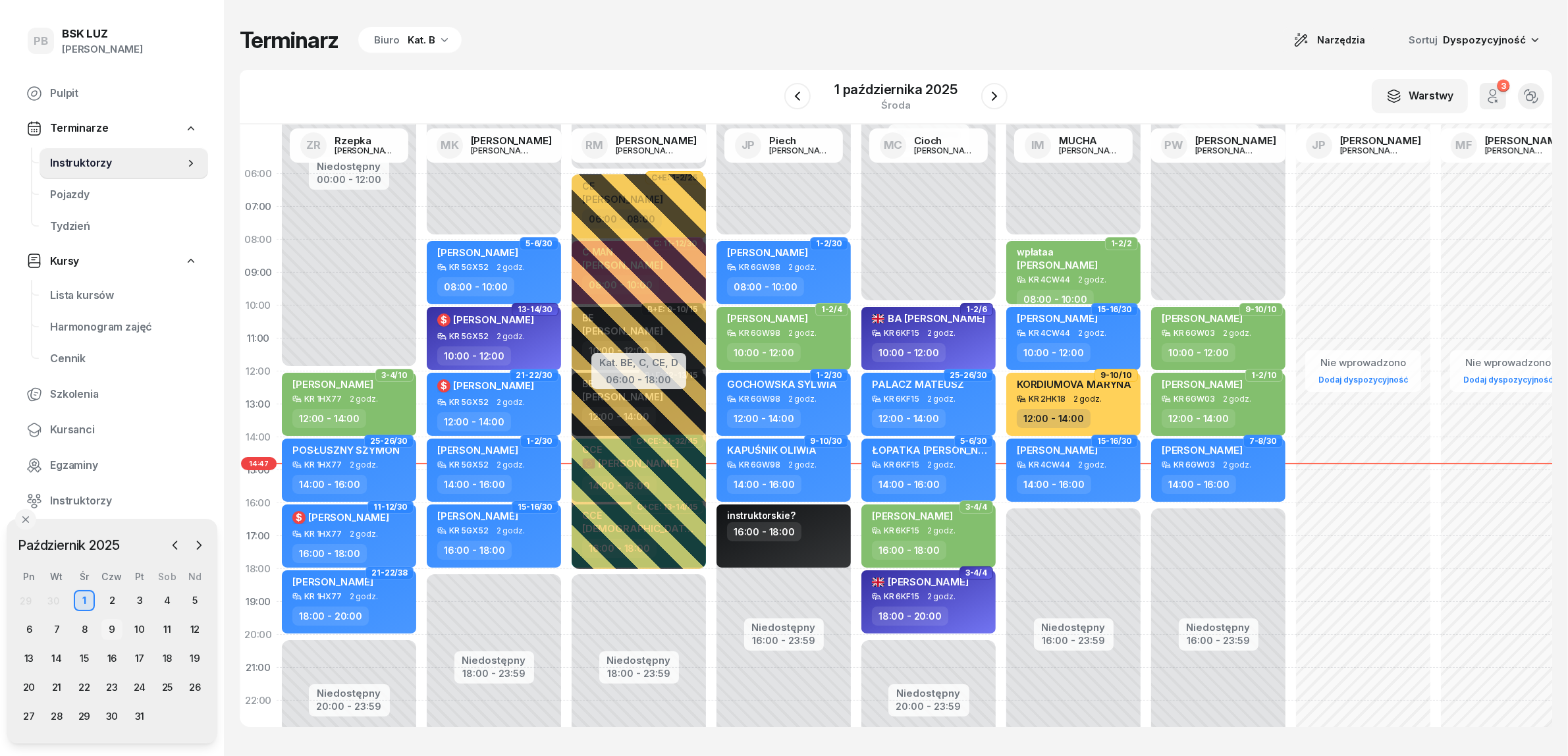
click at [116, 633] on div "9" at bounding box center [112, 629] width 21 height 21
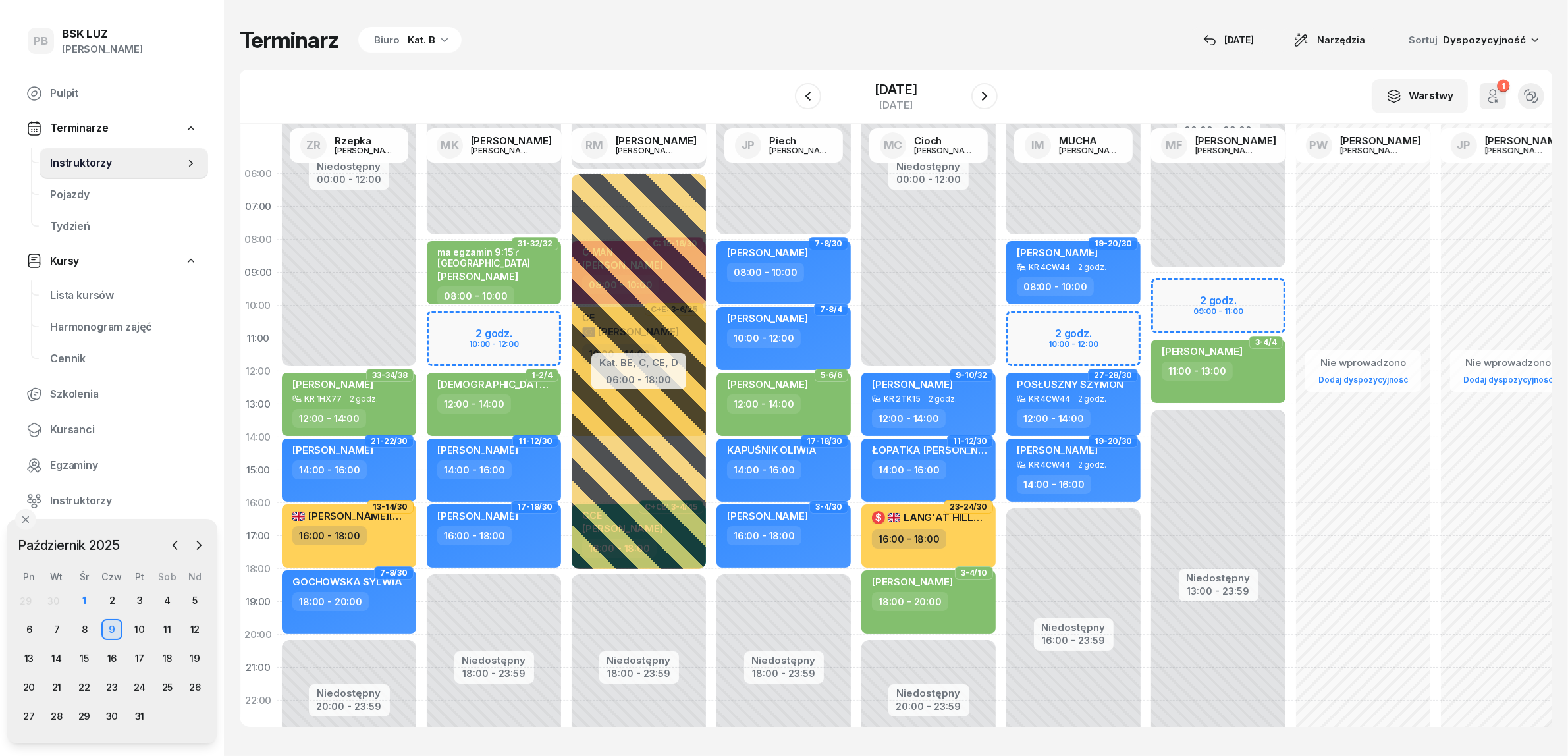
drag, startPoint x: 415, startPoint y: 43, endPoint x: 408, endPoint y: 50, distance: 9.9
click at [415, 43] on div "Kat. B" at bounding box center [421, 40] width 28 height 16
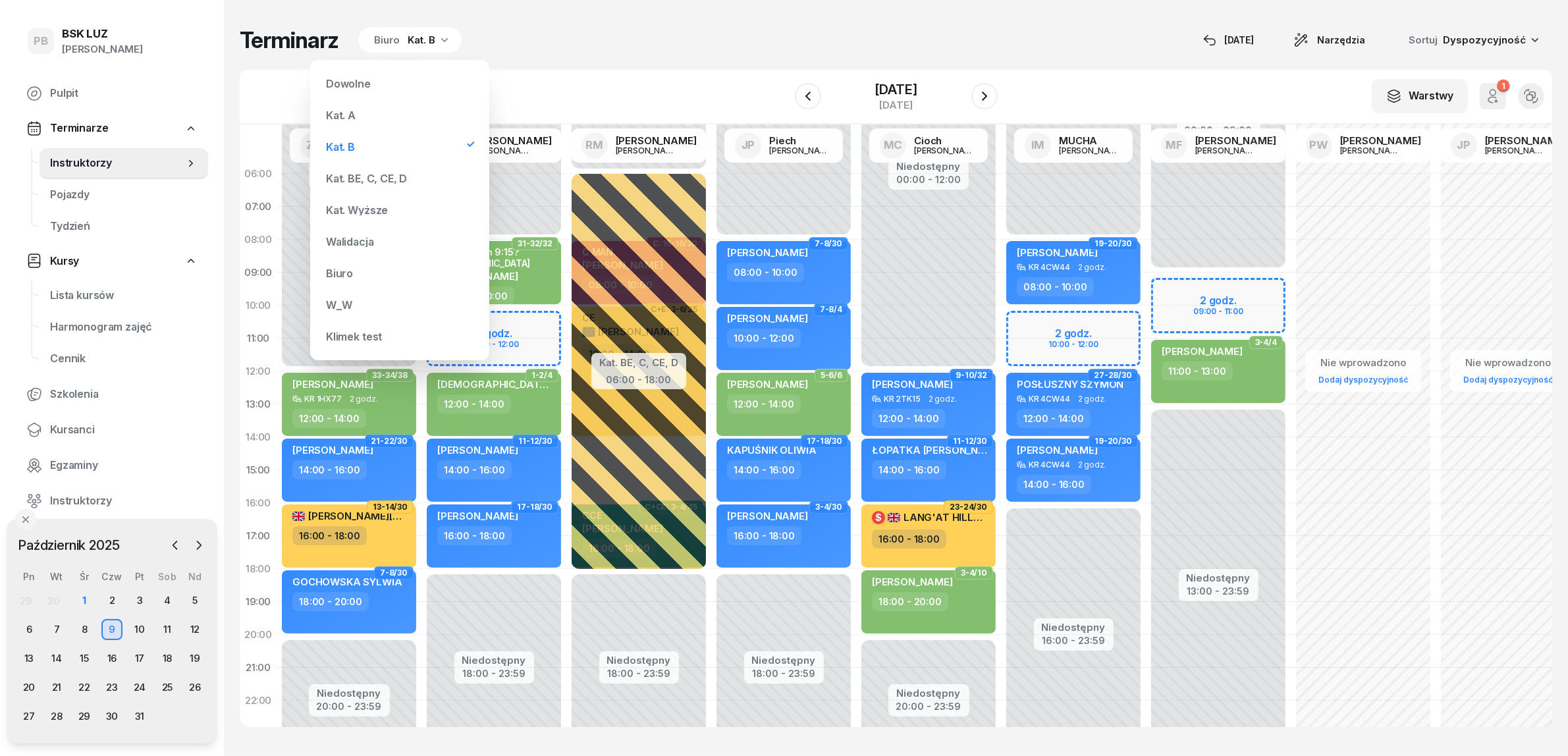
click at [369, 176] on div "Kat. BE, C, CE, D" at bounding box center [366, 179] width 81 height 11
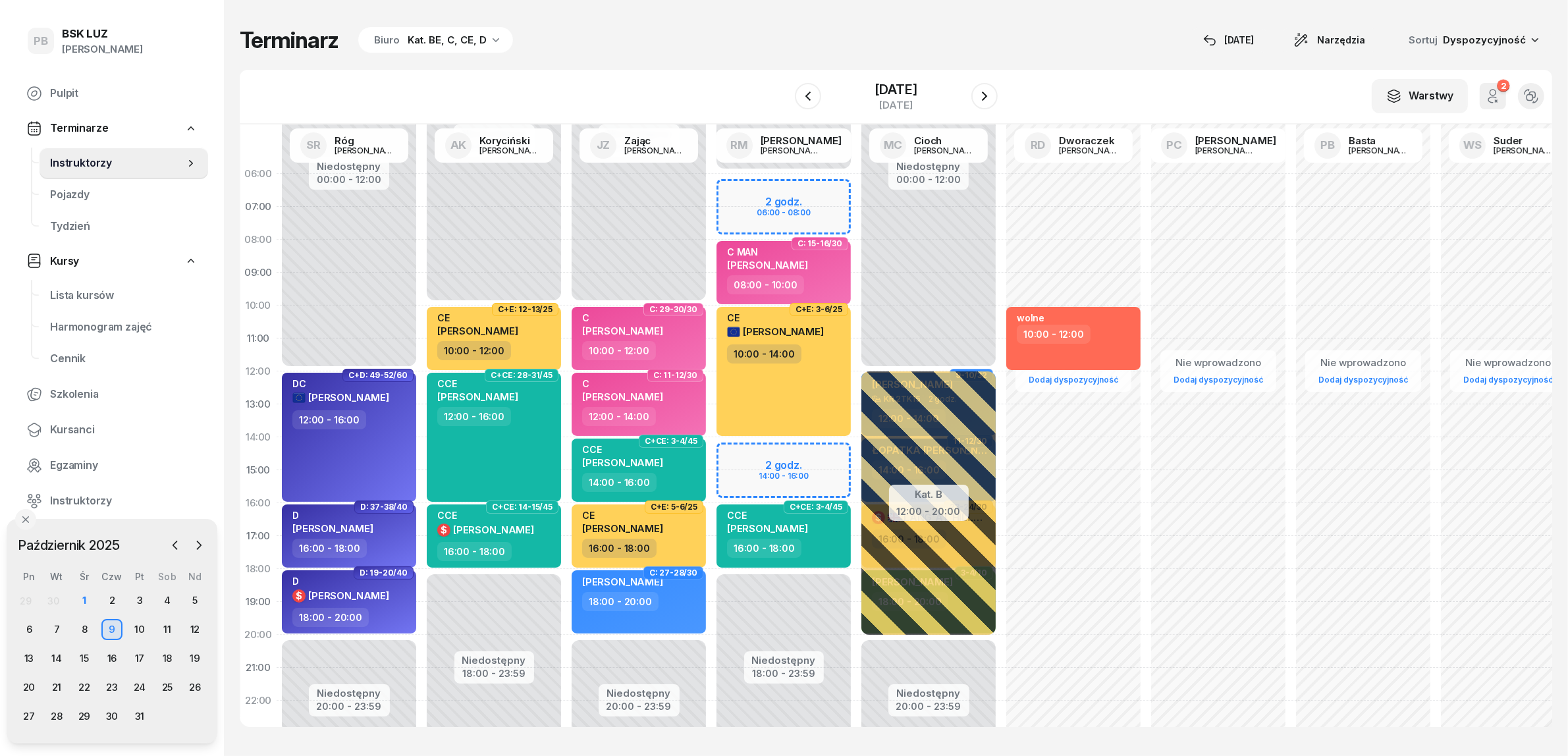
click at [603, 75] on div "W Wybierz AK Koryciński Artur BP Pająk Bogusław DA Arendarczyk Damian DP Pawłow…" at bounding box center [895, 97] width 1312 height 54
click at [586, 280] on div "Niedostępny 00:00 - 10:00 Niedostępny 20:00 - 23:59 C: 29-30/30 C ŚLĘCZKA MATEU…" at bounding box center [639, 470] width 145 height 626
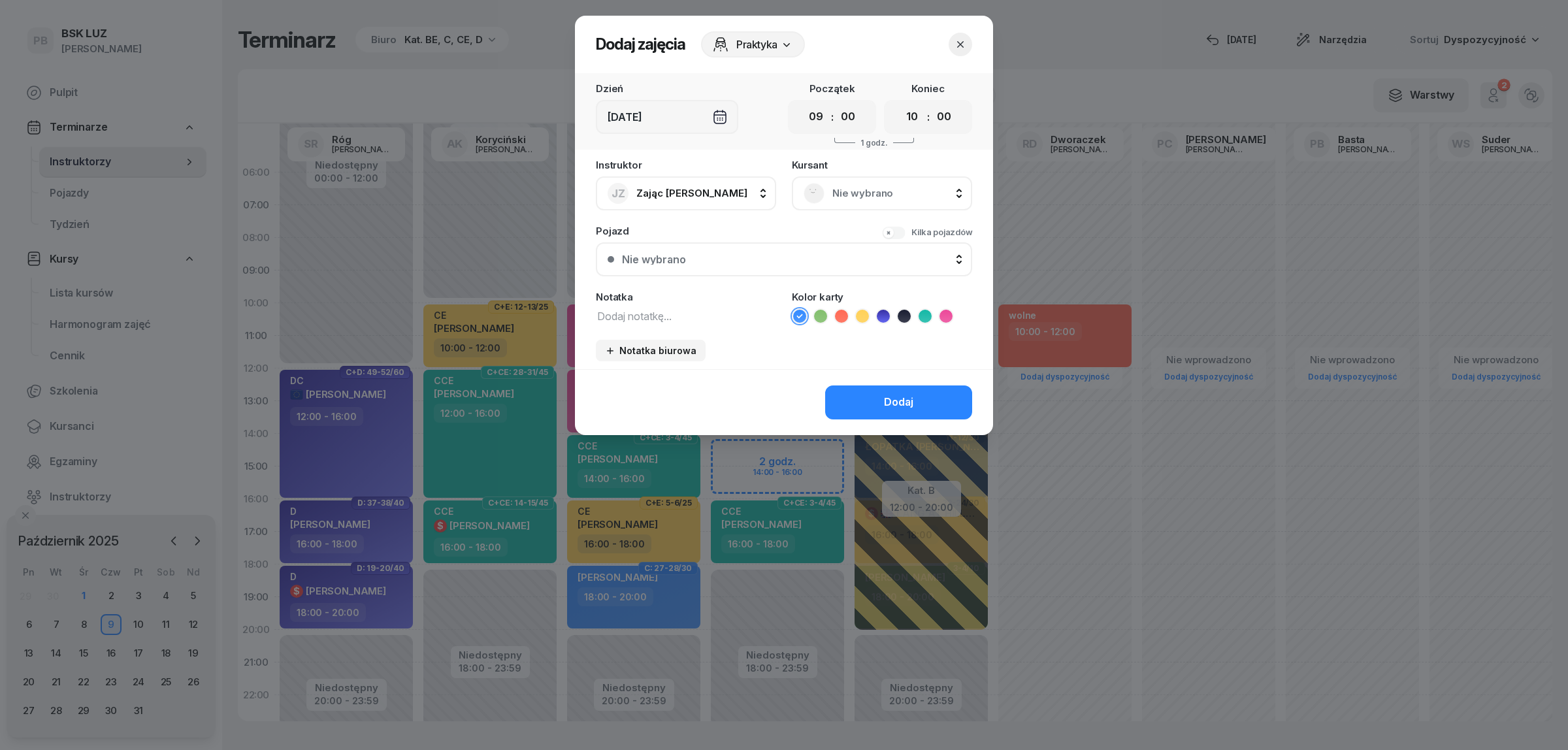
click at [864, 201] on div "Nie wybrano" at bounding box center [882, 193] width 157 height 21
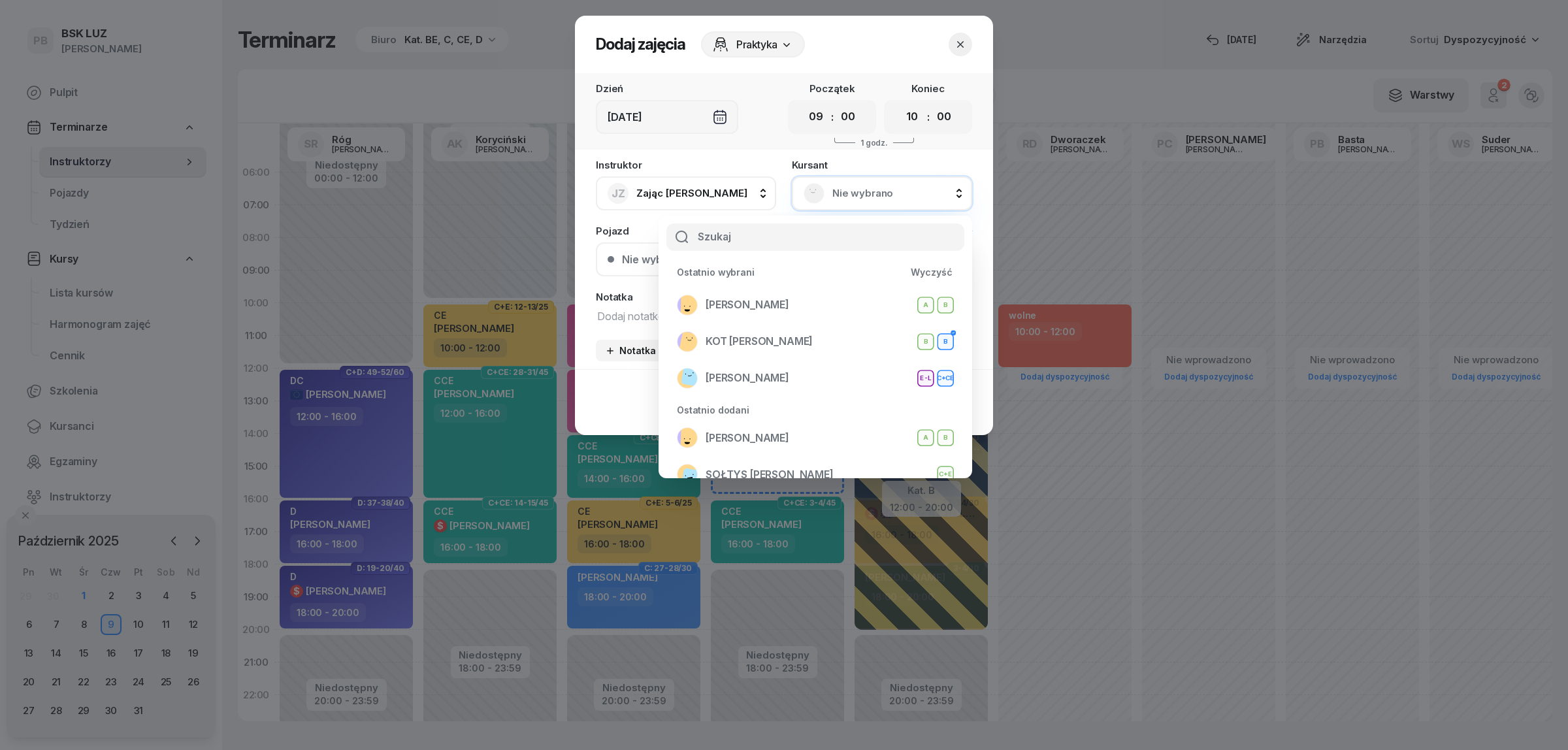
click at [820, 245] on input "text" at bounding box center [815, 237] width 298 height 28
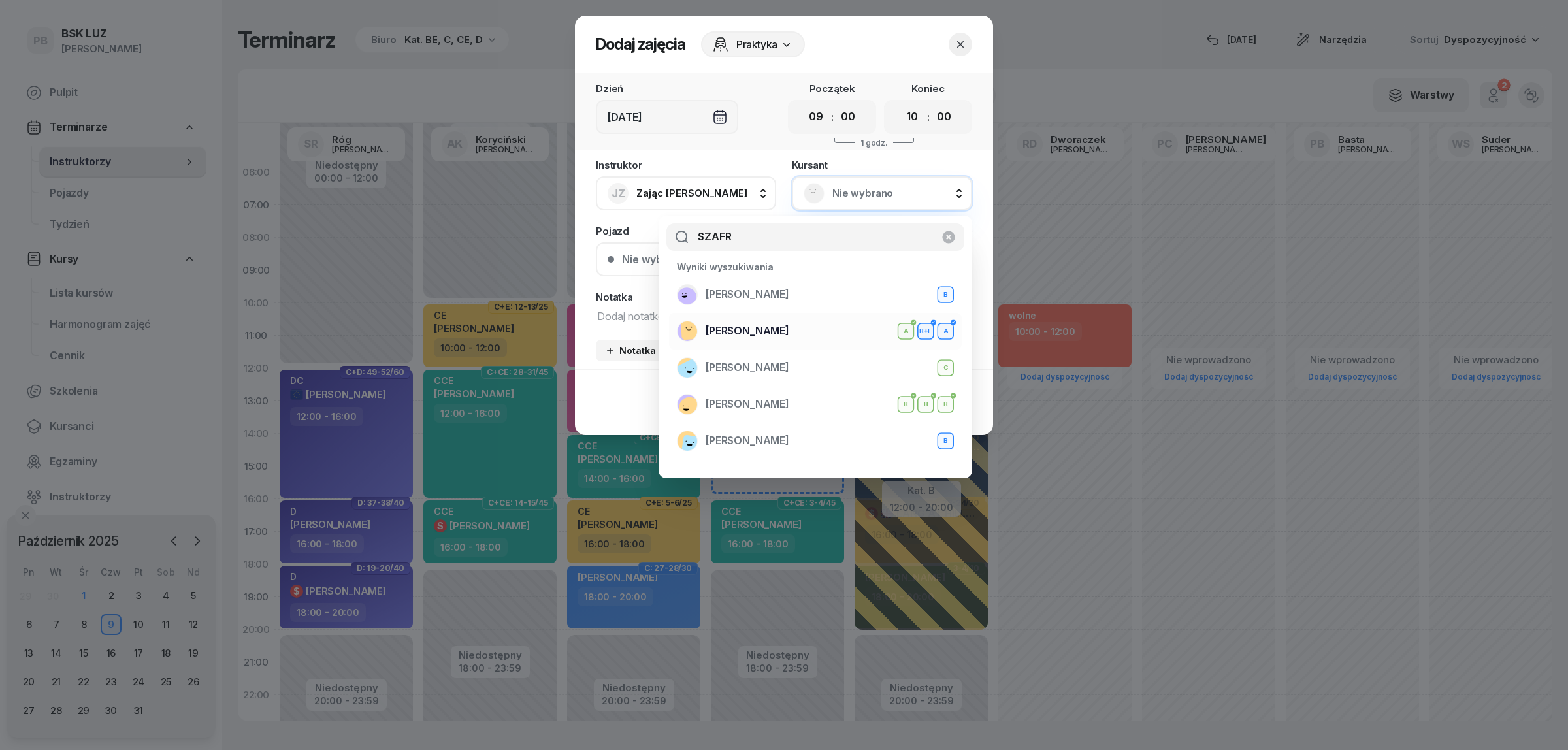
click at [771, 337] on span "[PERSON_NAME]" at bounding box center [747, 331] width 84 height 17
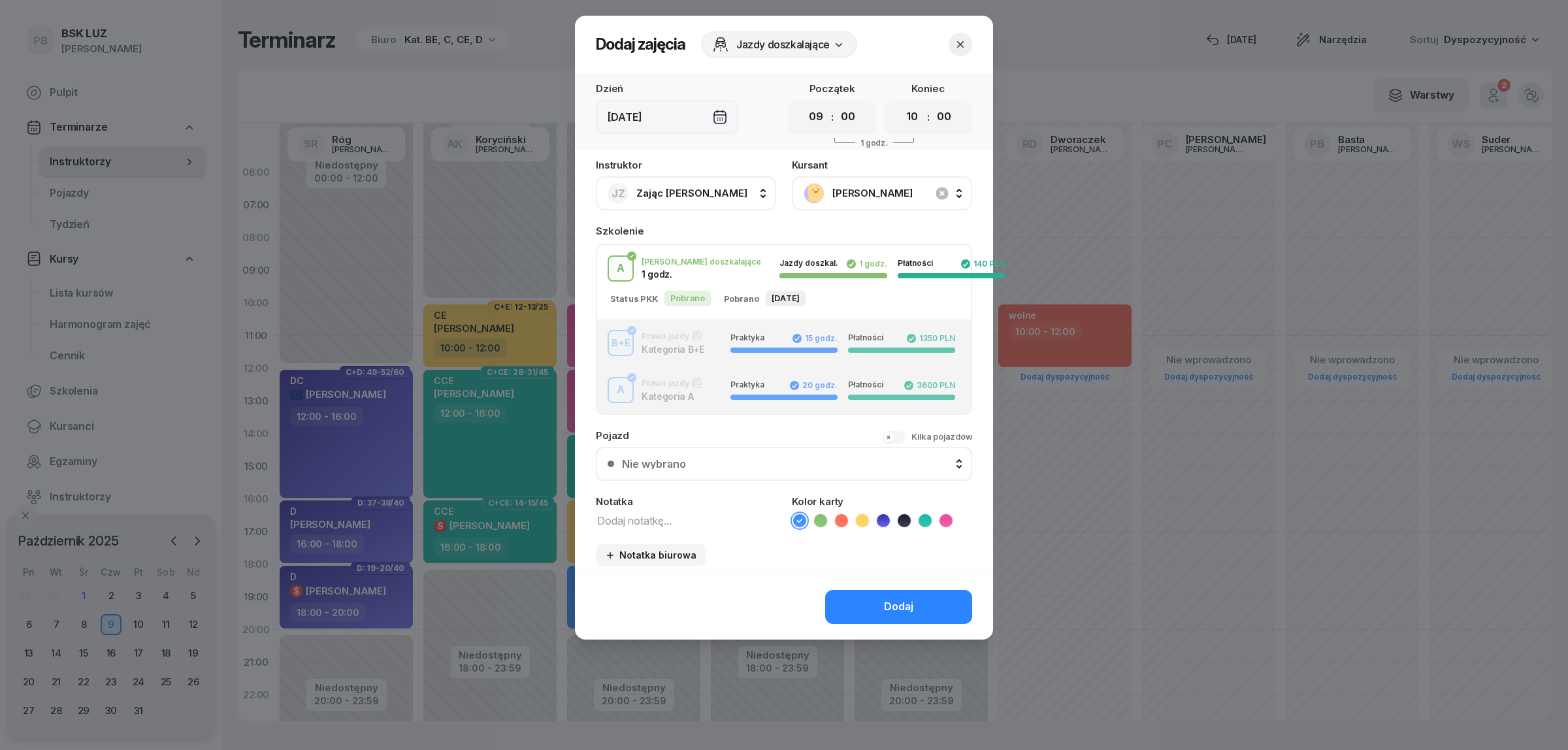
click at [654, 340] on div "B+E Prawo jazdy Kategoria B+E Praktyka 15 godz. Płatności 1350 PLN" at bounding box center [784, 343] width 373 height 26
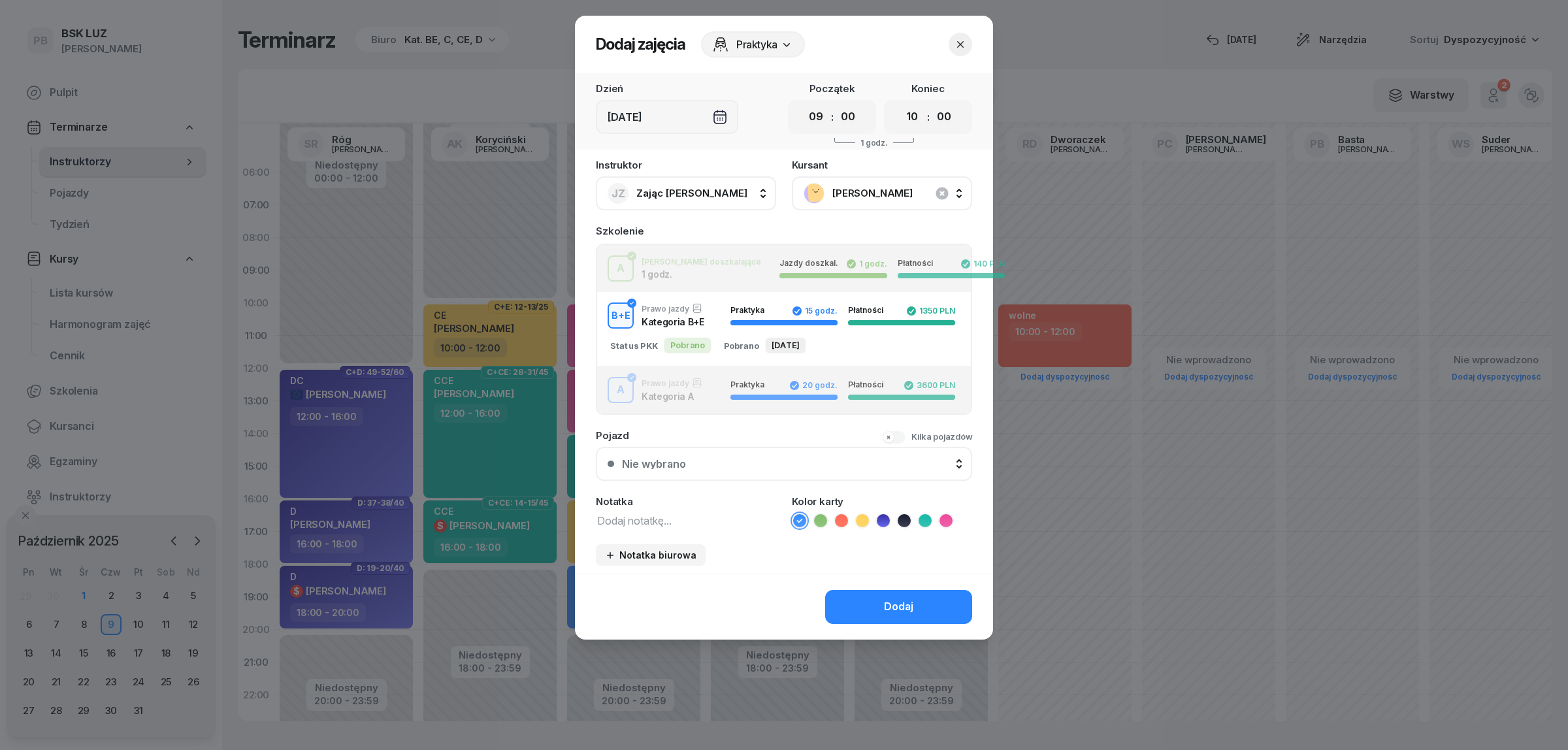
click at [909, 515] on icon at bounding box center [904, 521] width 13 height 13
click at [886, 590] on button "Dodaj" at bounding box center [898, 607] width 147 height 34
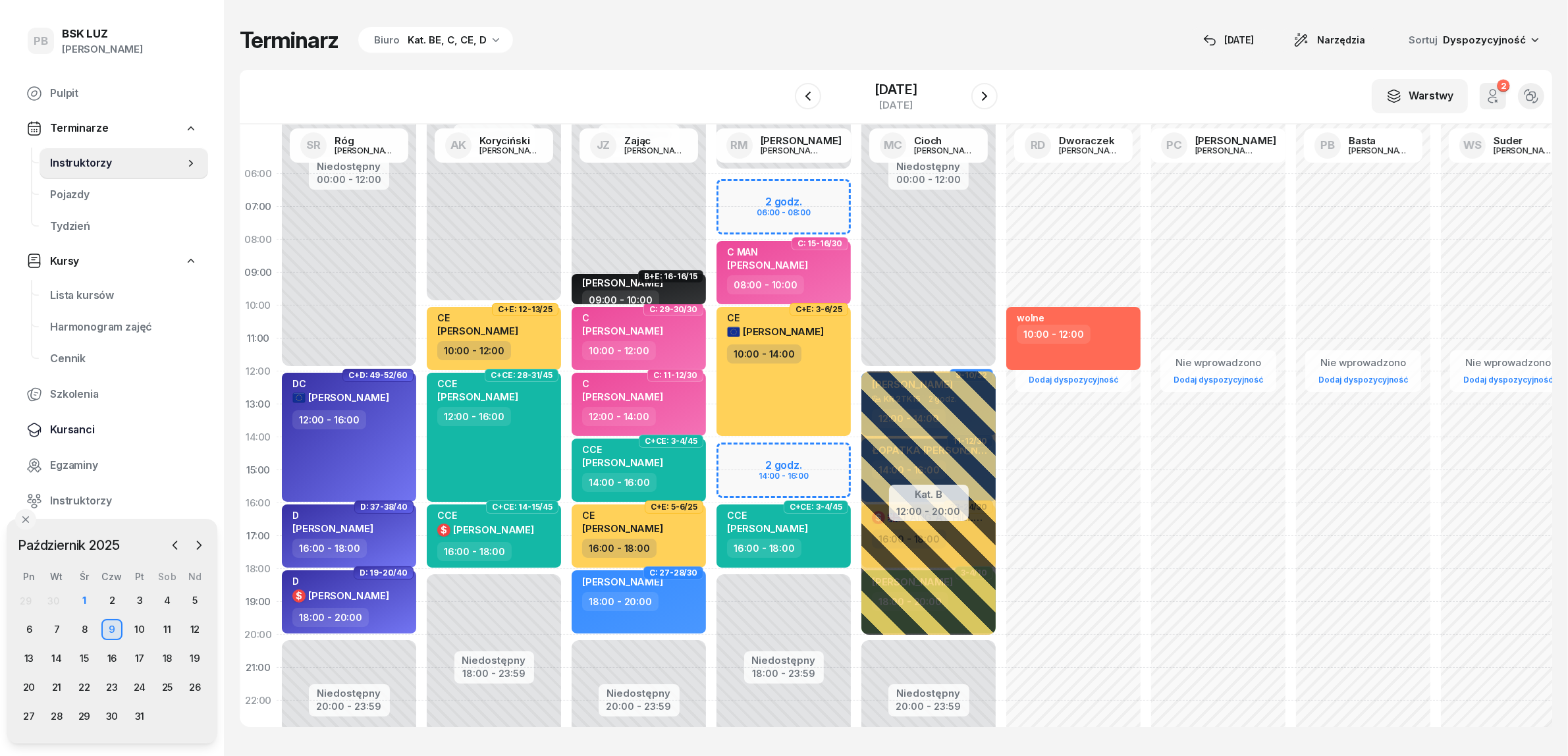
click at [63, 421] on span "Kursanci" at bounding box center [123, 430] width 147 height 17
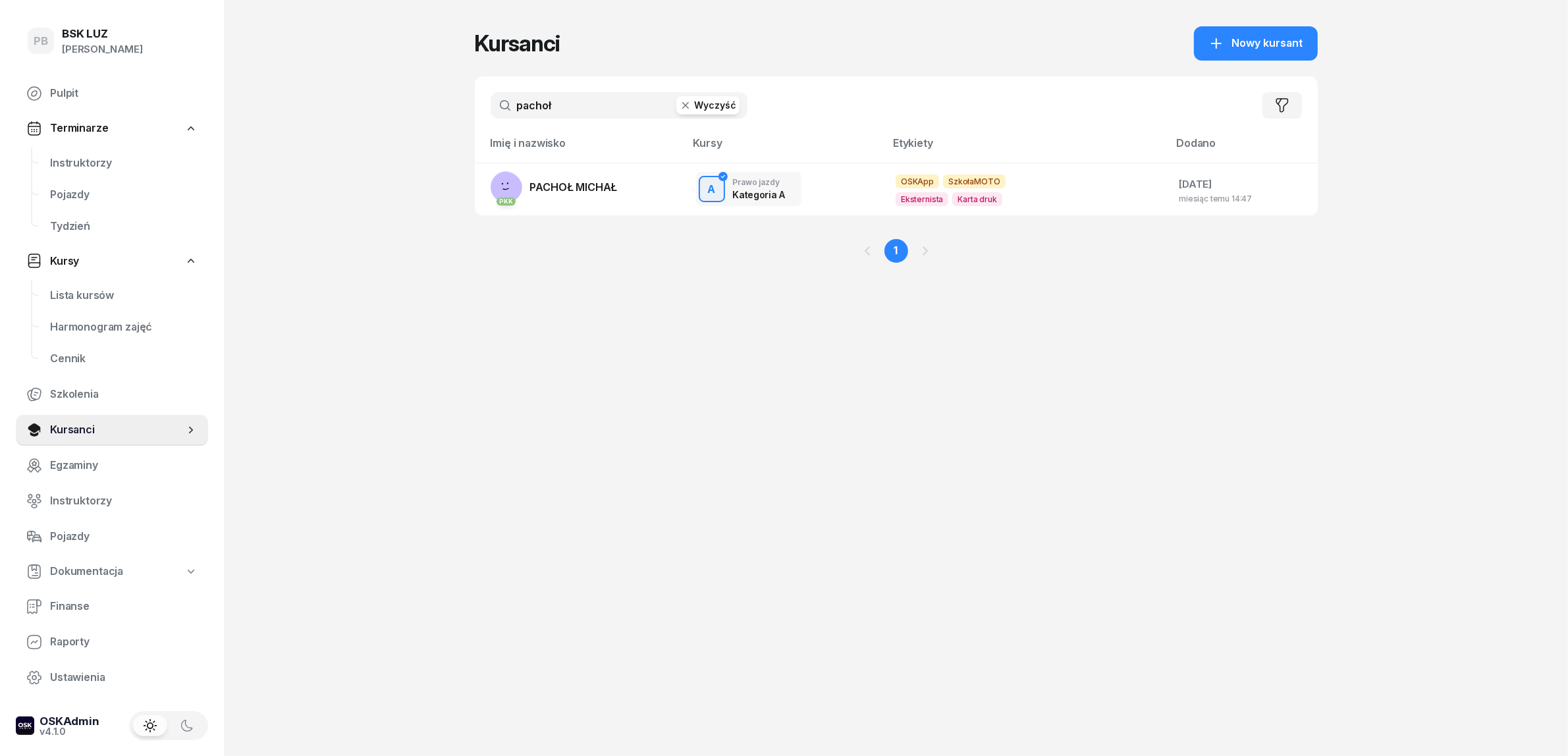
click at [574, 103] on input "pachoł" at bounding box center [618, 106] width 257 height 26
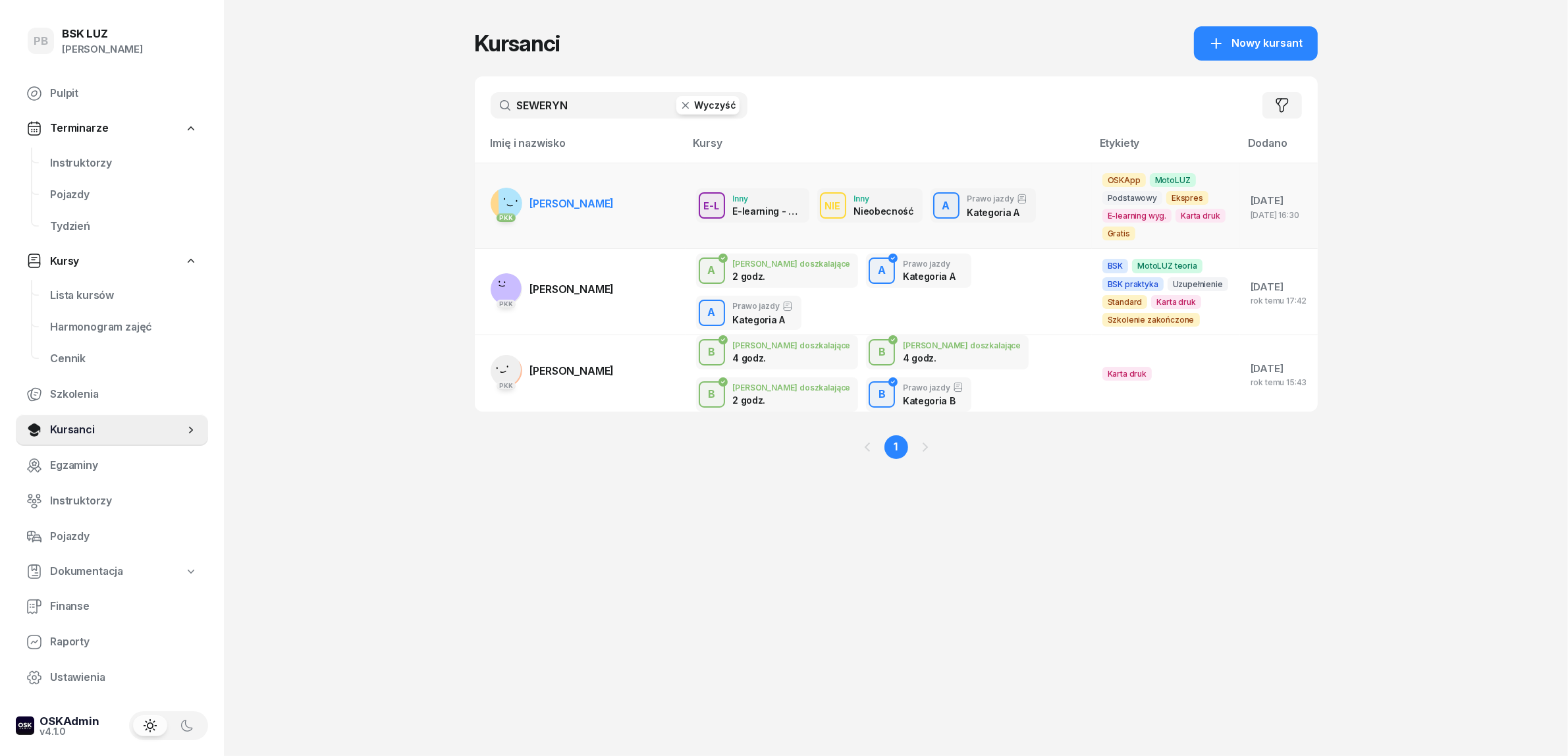
click at [569, 204] on span "[PERSON_NAME]" at bounding box center [572, 203] width 85 height 13
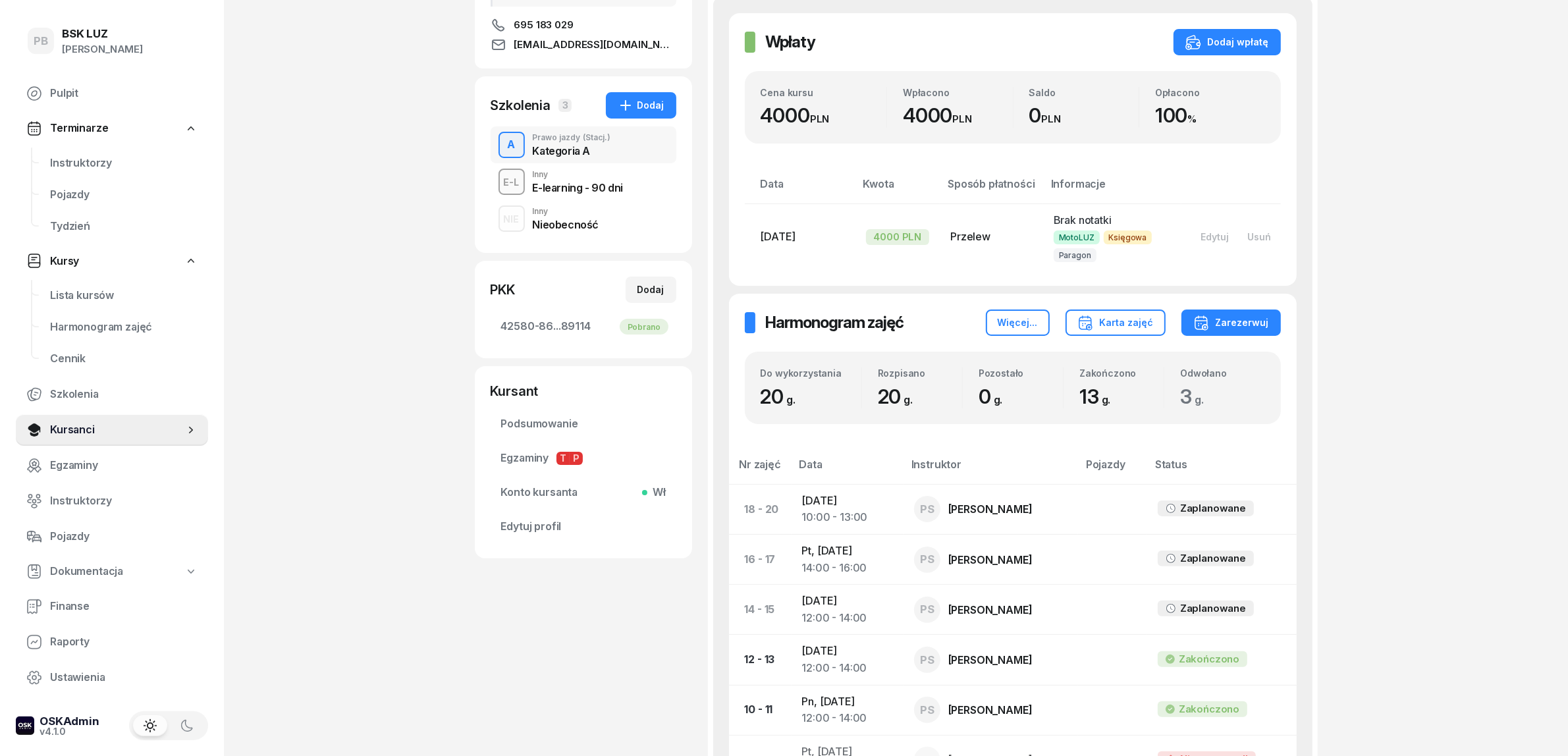
scroll to position [247, 0]
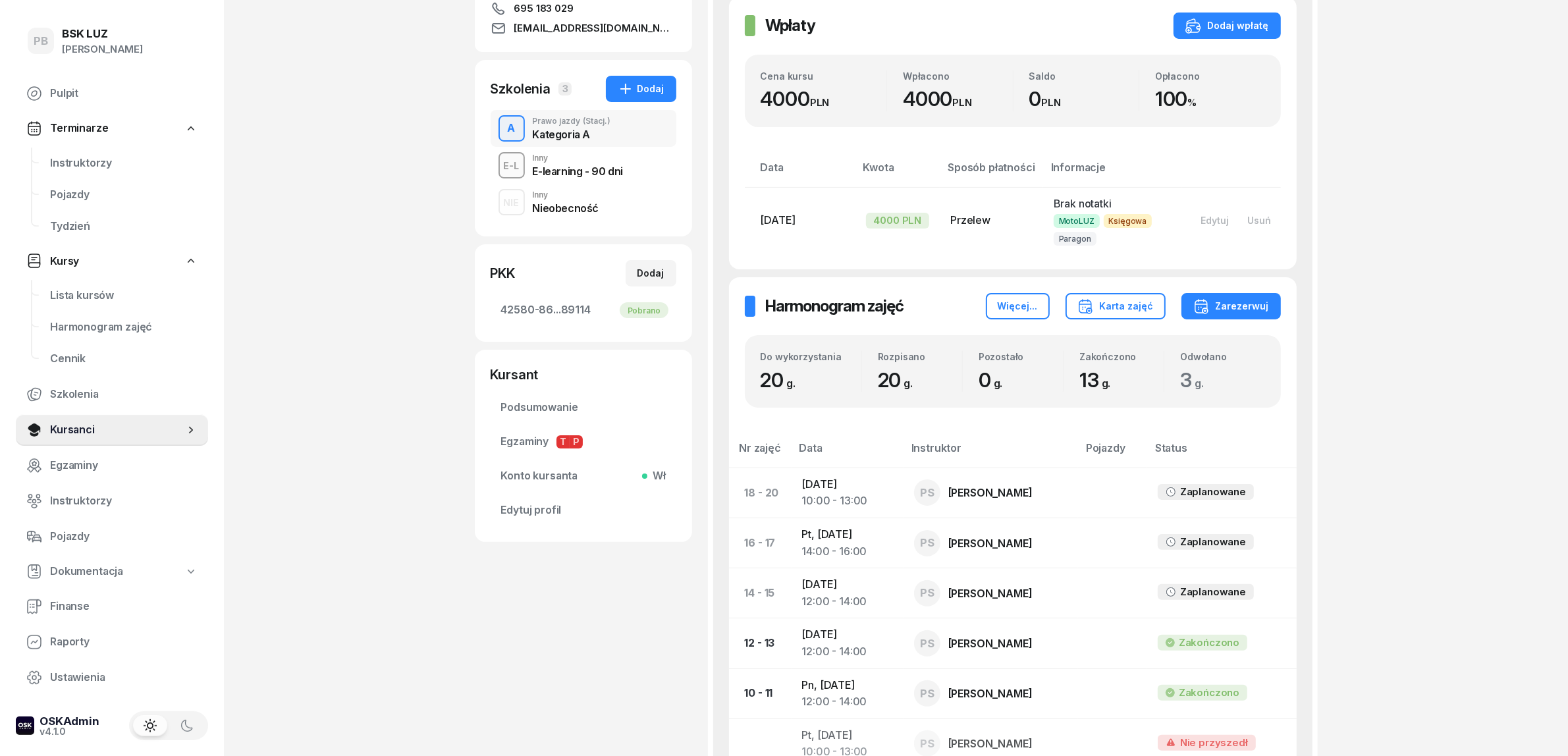
click at [581, 172] on div "E-learning - 90 dni" at bounding box center [578, 172] width 90 height 11
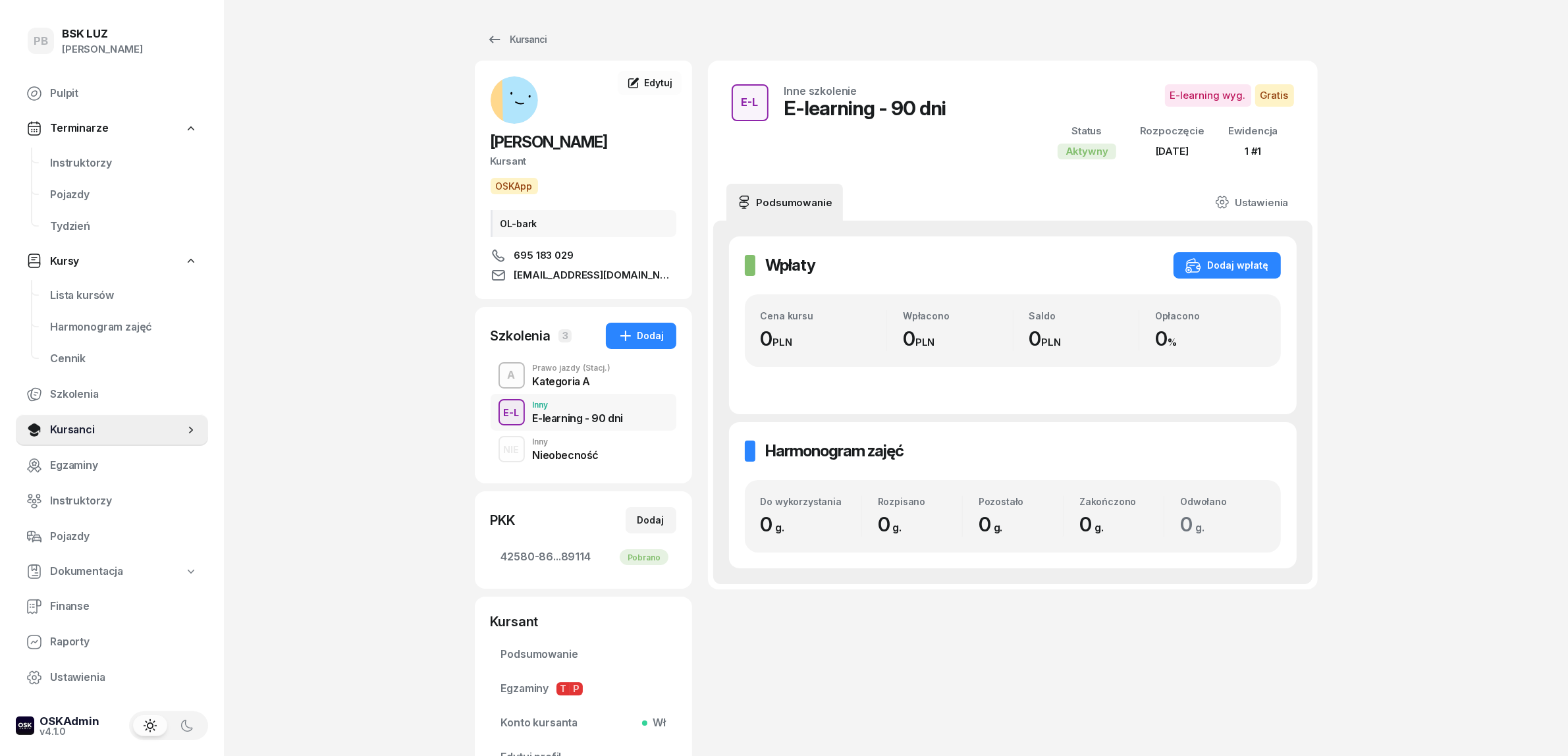
click at [572, 443] on div "Inny" at bounding box center [566, 442] width 67 height 8
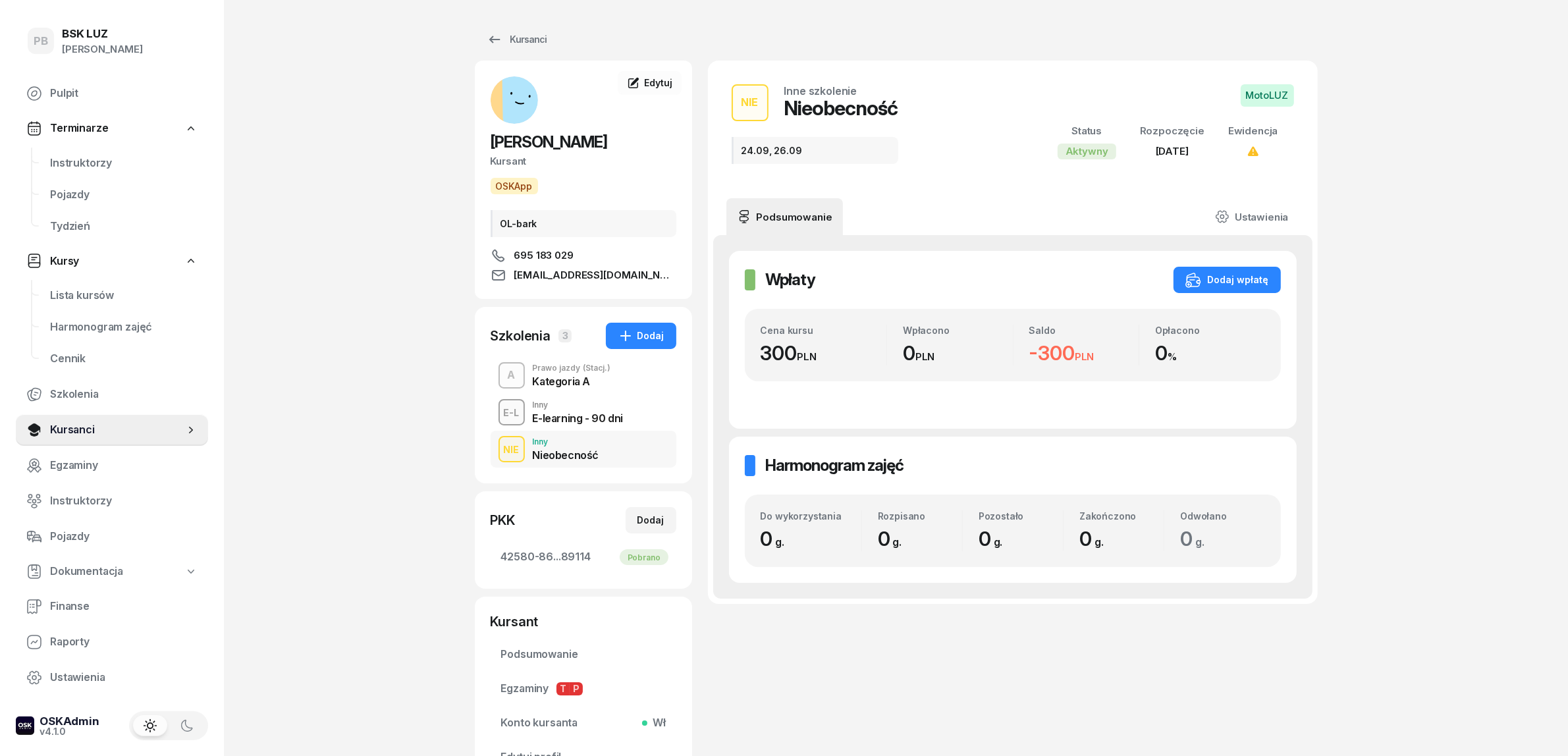
click at [560, 373] on div "Kategoria A" at bounding box center [572, 380] width 78 height 15
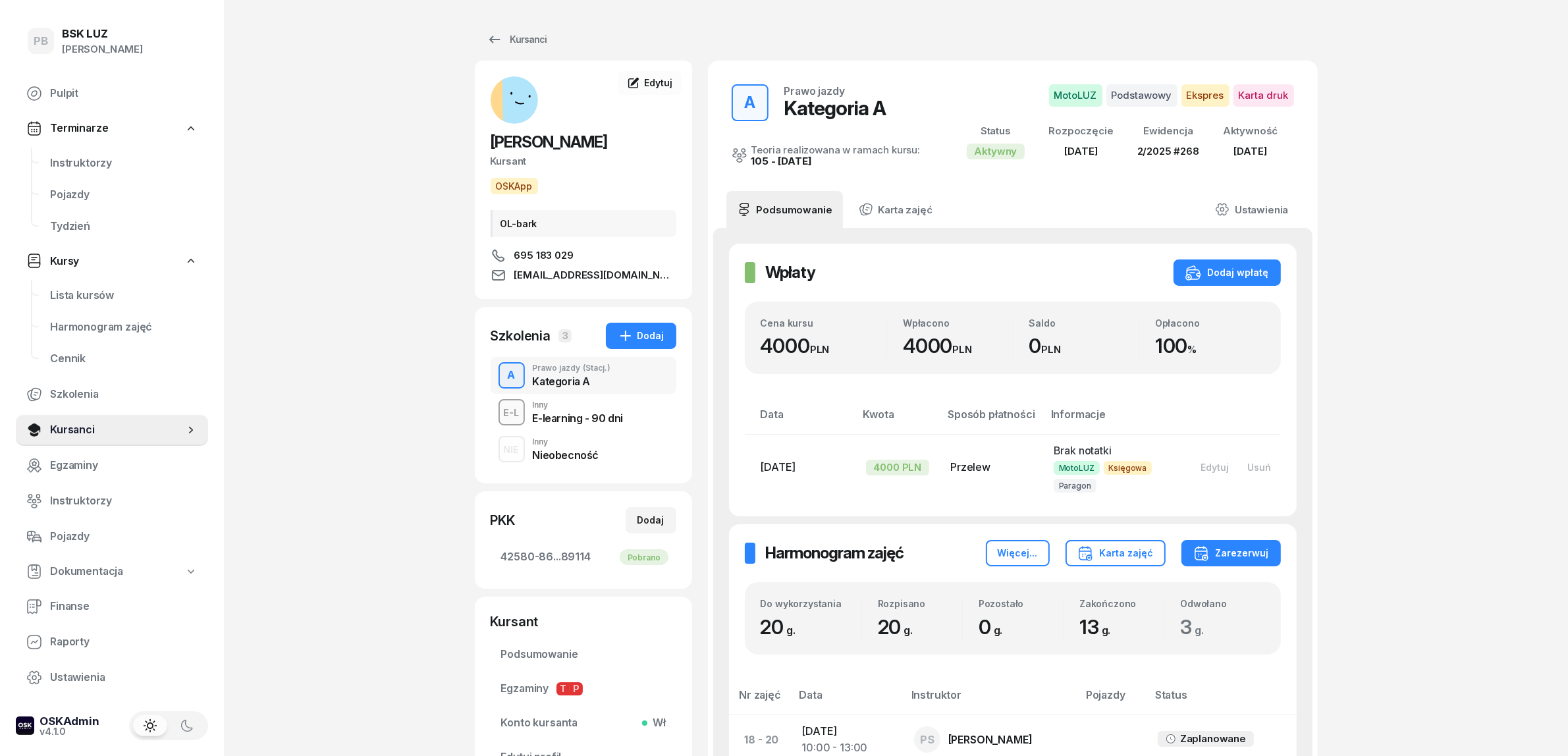
click at [573, 443] on div "Inny" at bounding box center [566, 442] width 67 height 8
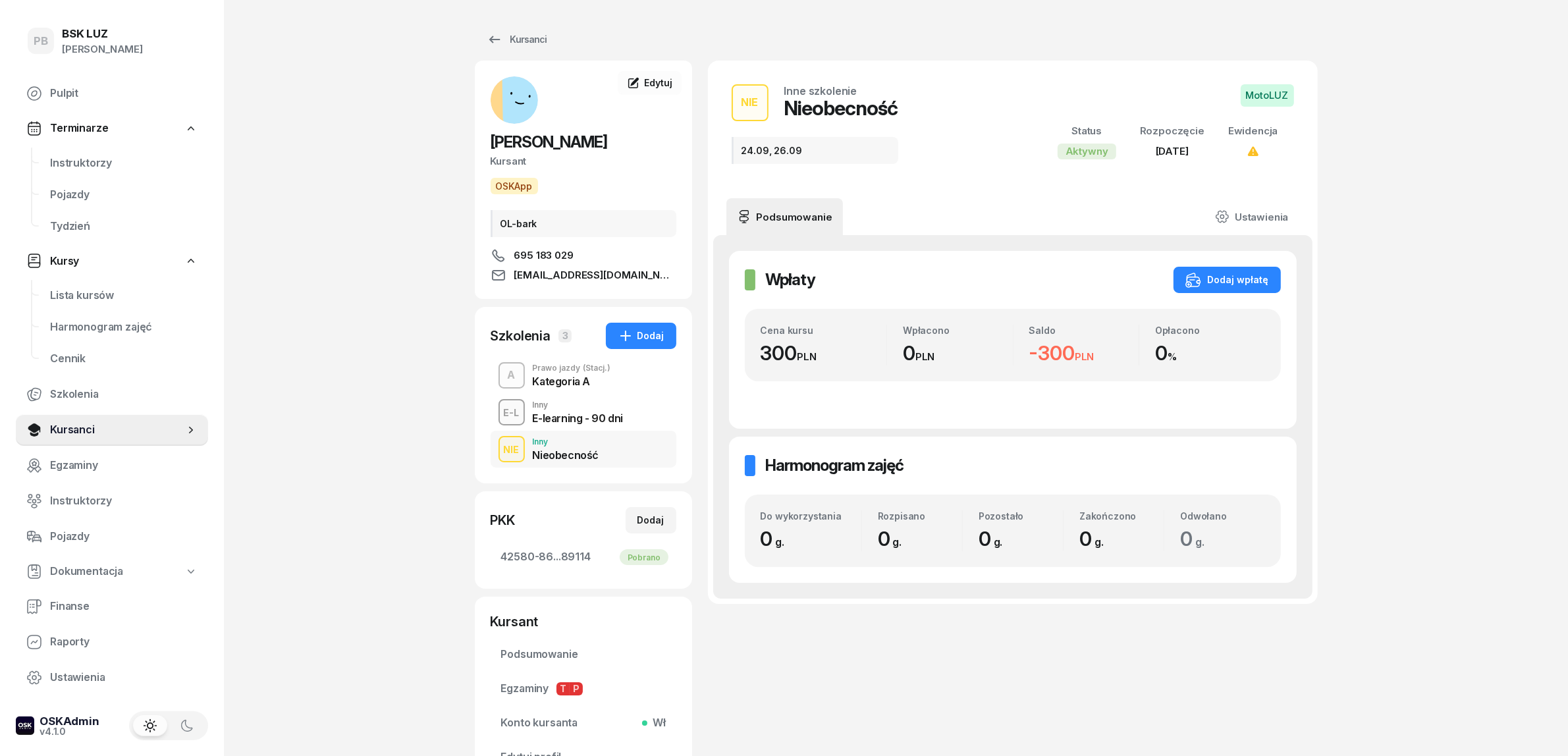
click at [355, 183] on div "PB BSK LUZ Patrycja Bogdanowicz Pulpit Terminarze Instruktorzy Pojazdy Tydzień …" at bounding box center [784, 439] width 1568 height 879
click at [94, 154] on span "Instruktorzy" at bounding box center [123, 163] width 147 height 17
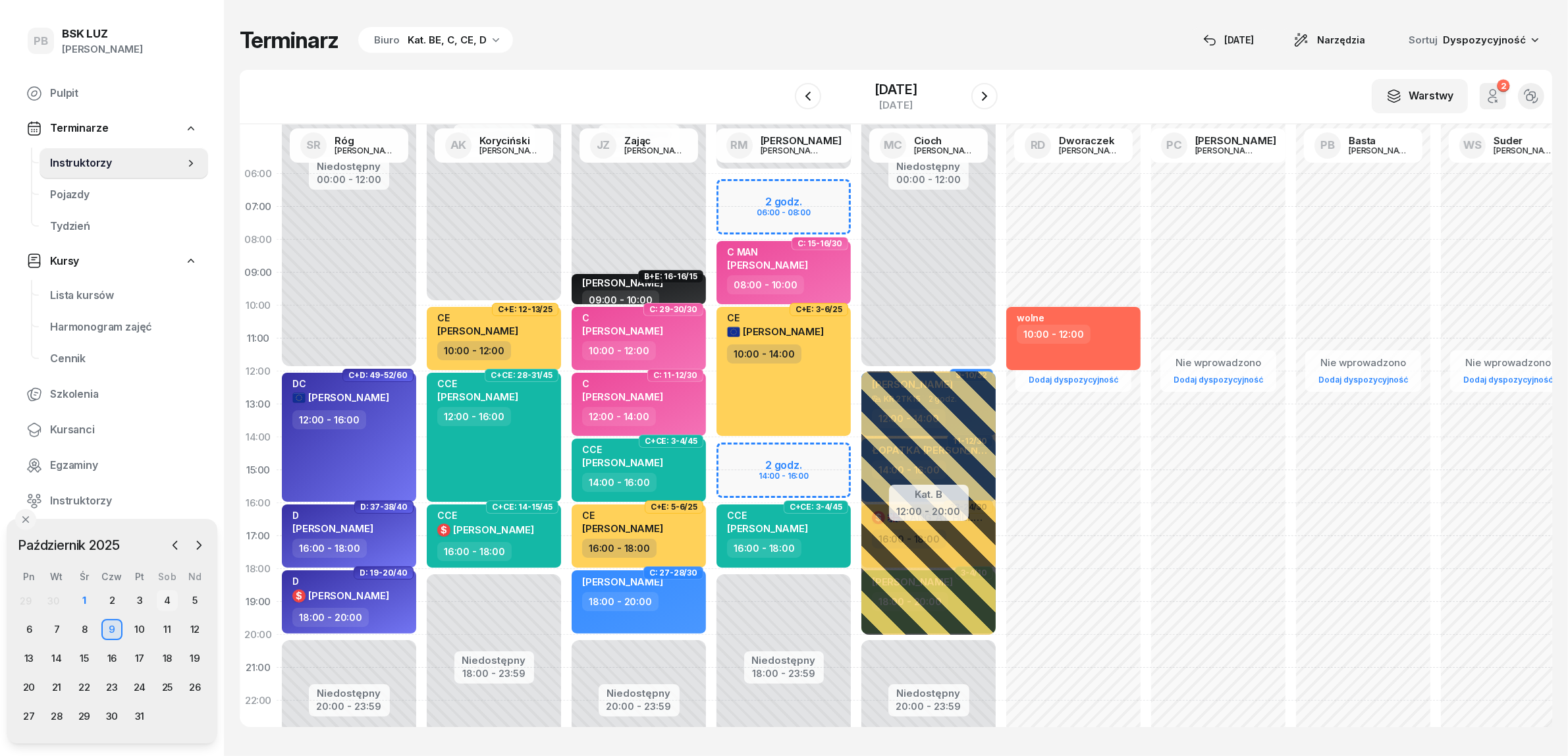
click at [170, 599] on div "4" at bounding box center [167, 600] width 21 height 21
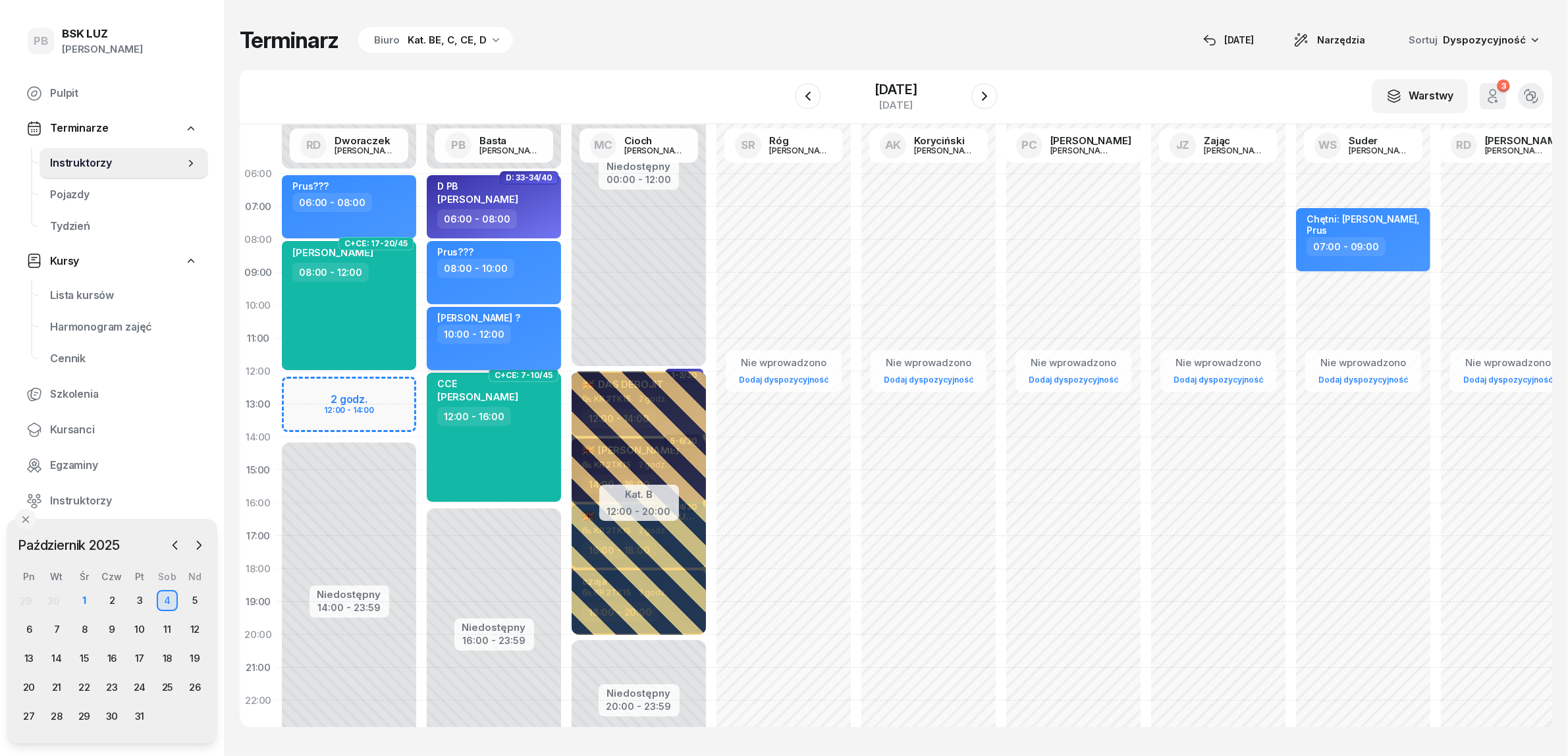
click at [515, 346] on div "Augustynowicz ? 10:00 - 12:00" at bounding box center [493, 338] width 134 height 63
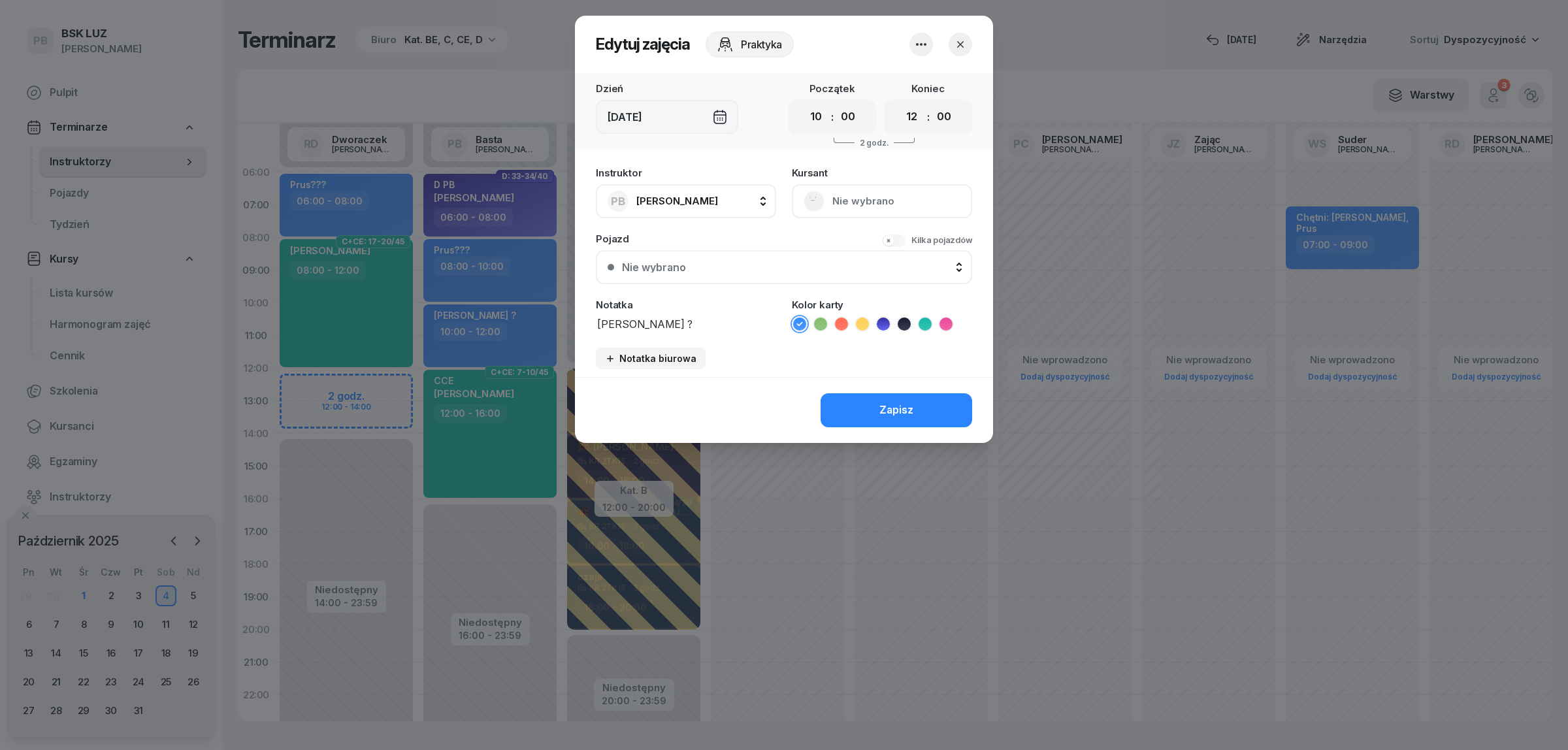
click at [921, 44] on icon "button" at bounding box center [921, 44] width 11 height 2
click at [891, 79] on link "Usuń" at bounding box center [914, 83] width 172 height 32
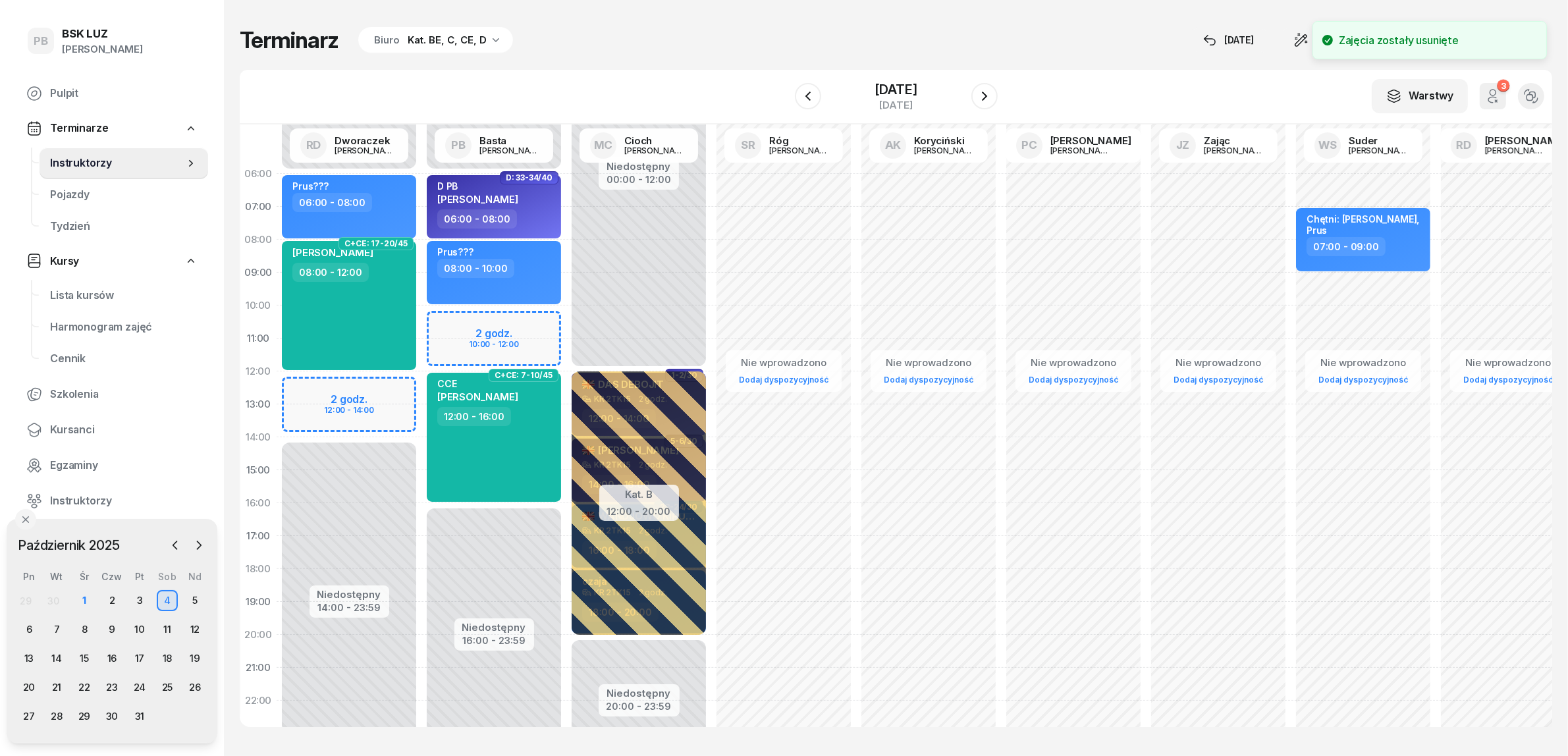
click at [439, 326] on div "Niedostępny 00:00 - 06:00 Niedostępny 16:00 - 23:59 D: 33-34/40 D PB PAJDAK ANN…" at bounding box center [493, 470] width 145 height 626
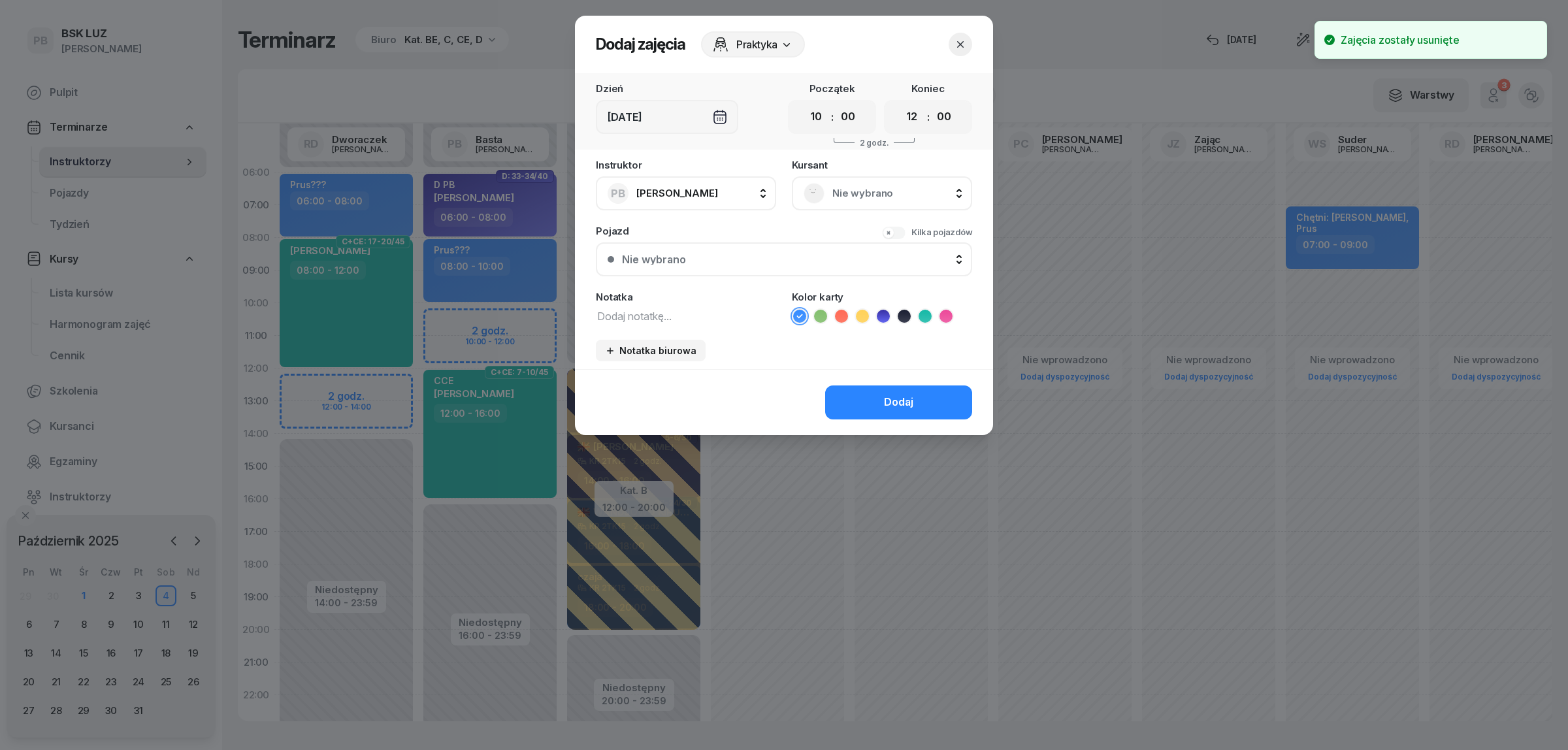
click at [854, 191] on span "Nie wybrano" at bounding box center [896, 193] width 128 height 17
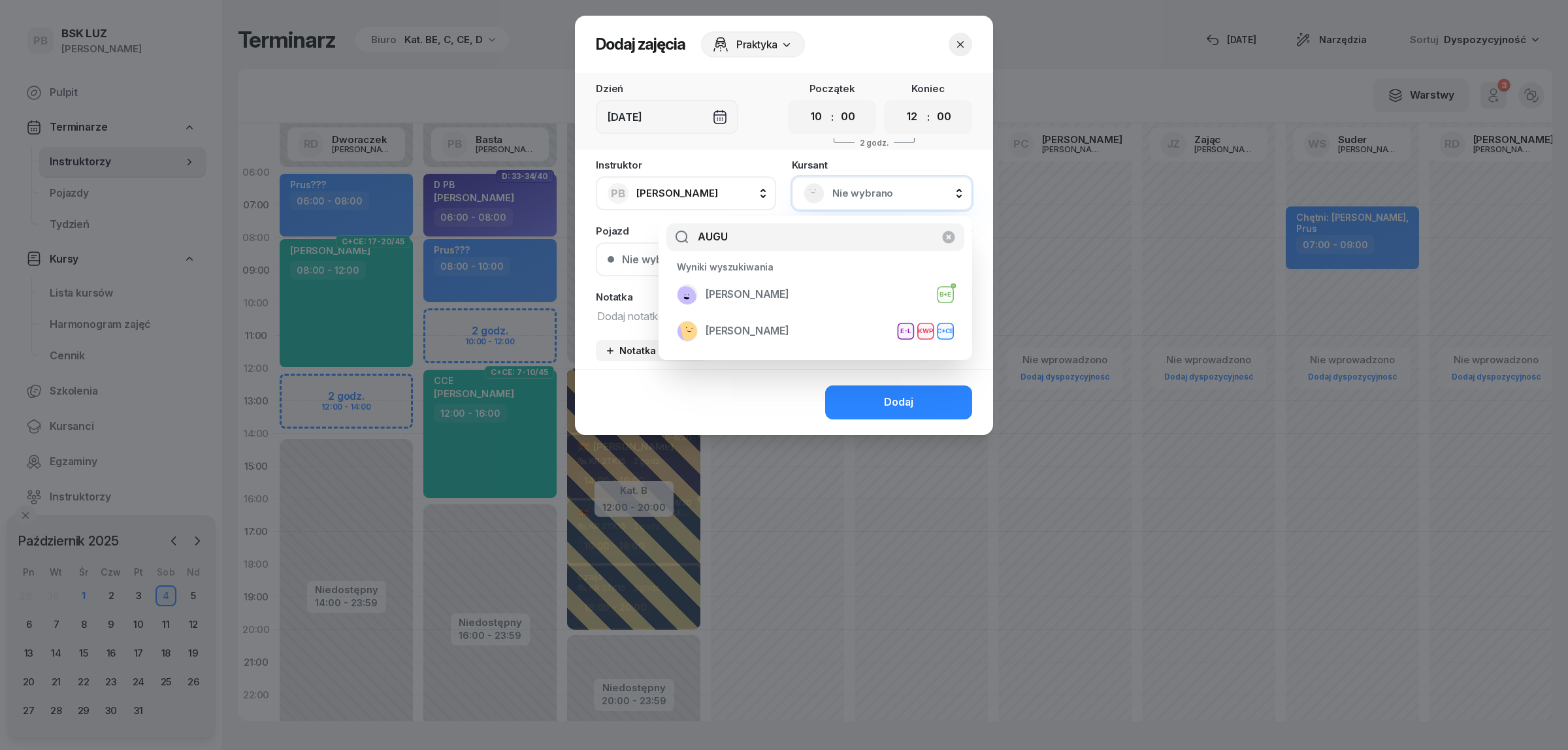
click at [789, 323] on span "[PERSON_NAME]" at bounding box center [747, 331] width 84 height 17
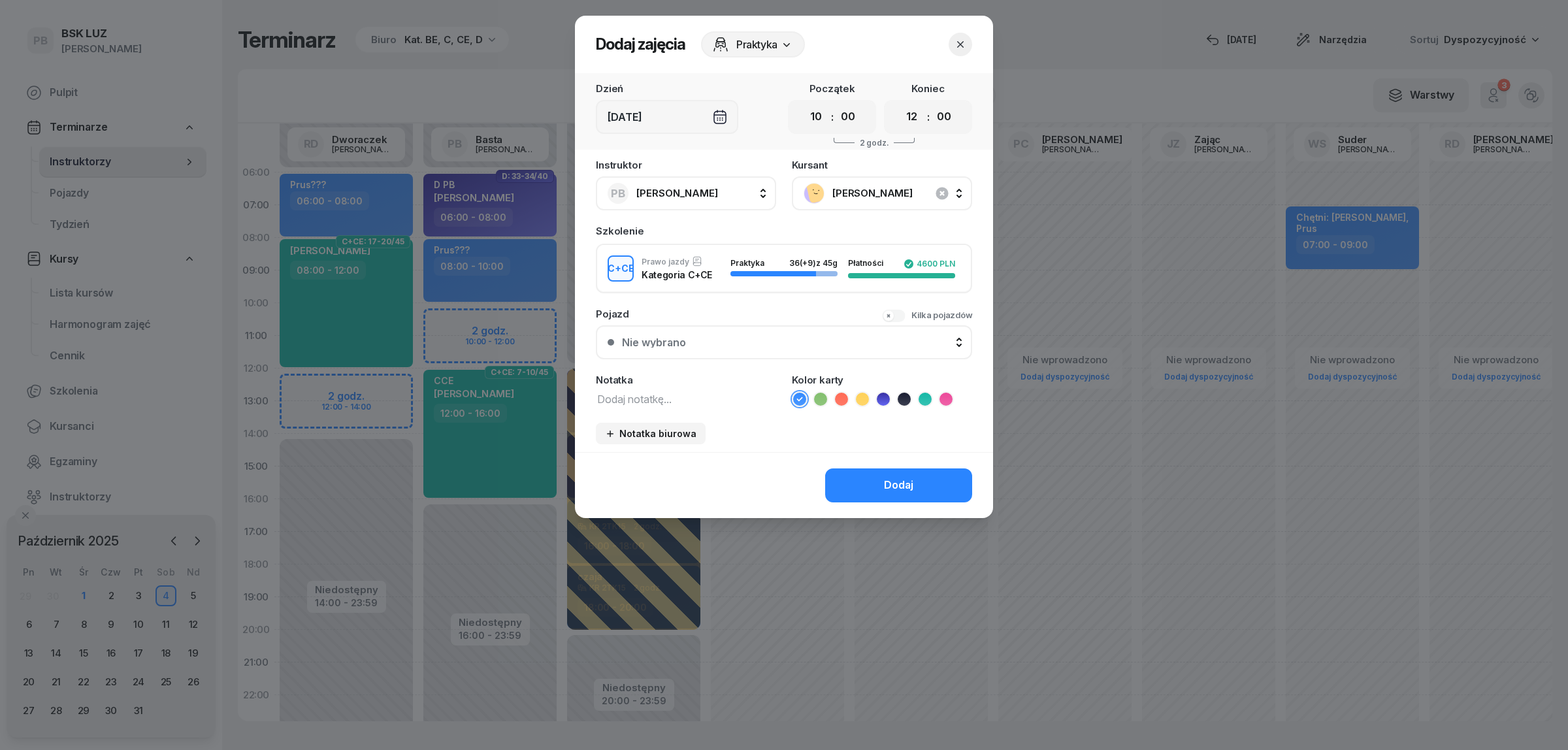
click at [673, 392] on textarea at bounding box center [686, 399] width 180 height 17
drag, startPoint x: 588, startPoint y: 393, endPoint x: 515, endPoint y: 382, distance: 73.8
click at [515, 382] on div "Dodaj zajęcia Praktyka Dzień Sob, 4 paź Początek 00 01 02 03 04 05 06 07 08 09 …" at bounding box center [784, 375] width 1568 height 750
click at [923, 400] on icon at bounding box center [924, 399] width 13 height 13
click at [883, 480] on button "Dodaj" at bounding box center [898, 486] width 147 height 34
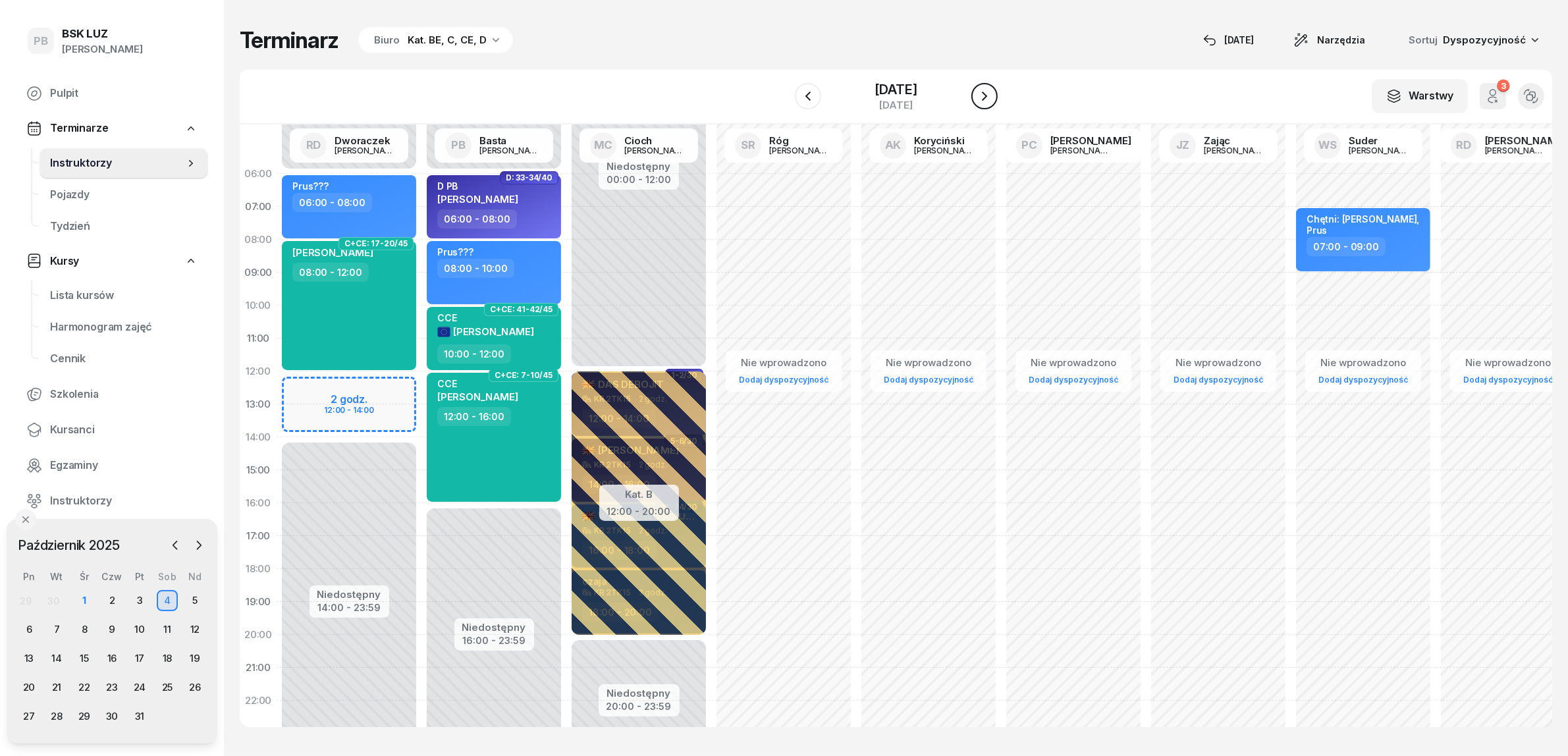
click at [992, 99] on icon "button" at bounding box center [985, 96] width 16 height 16
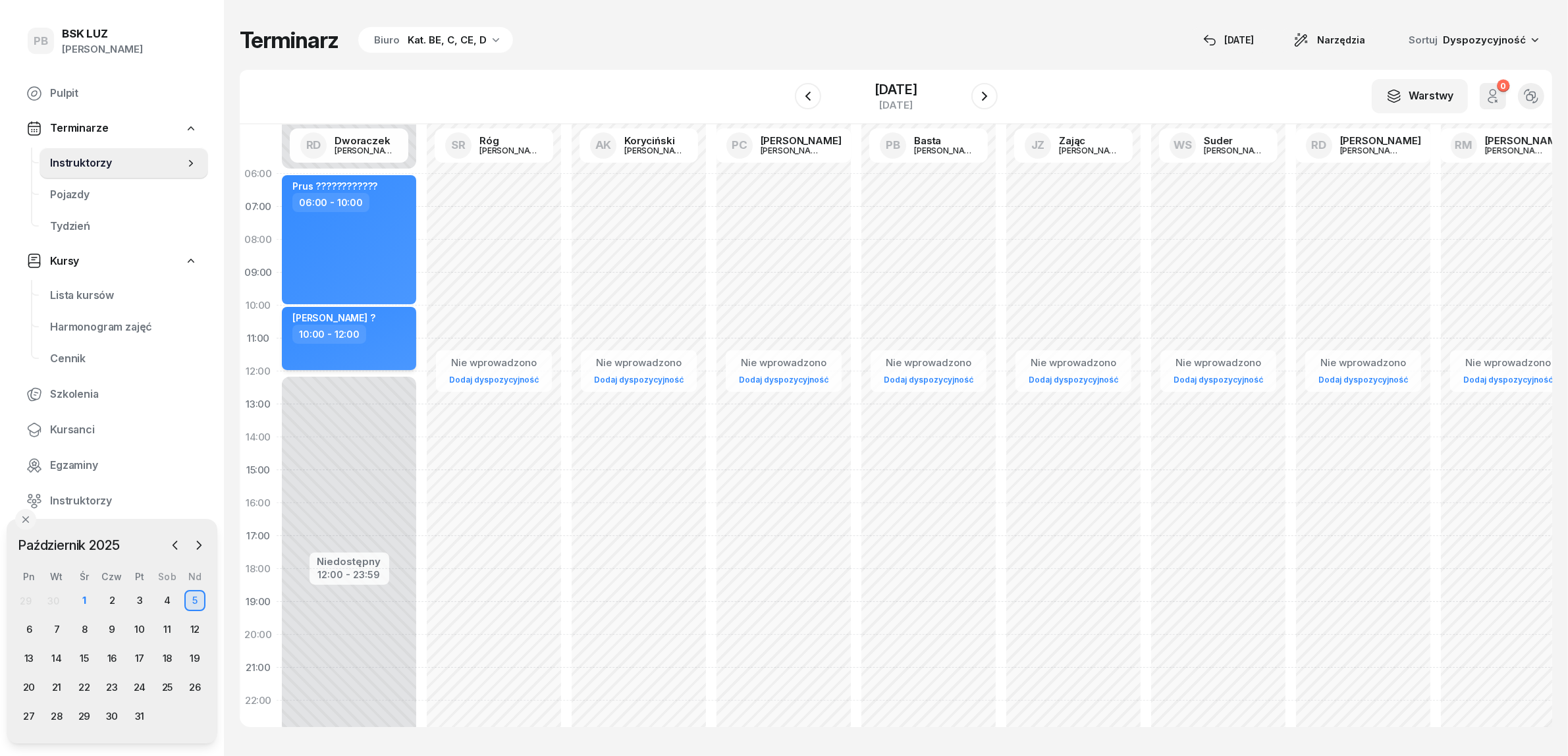
click at [384, 342] on div "10:00 - 12:00" at bounding box center [350, 334] width 116 height 19
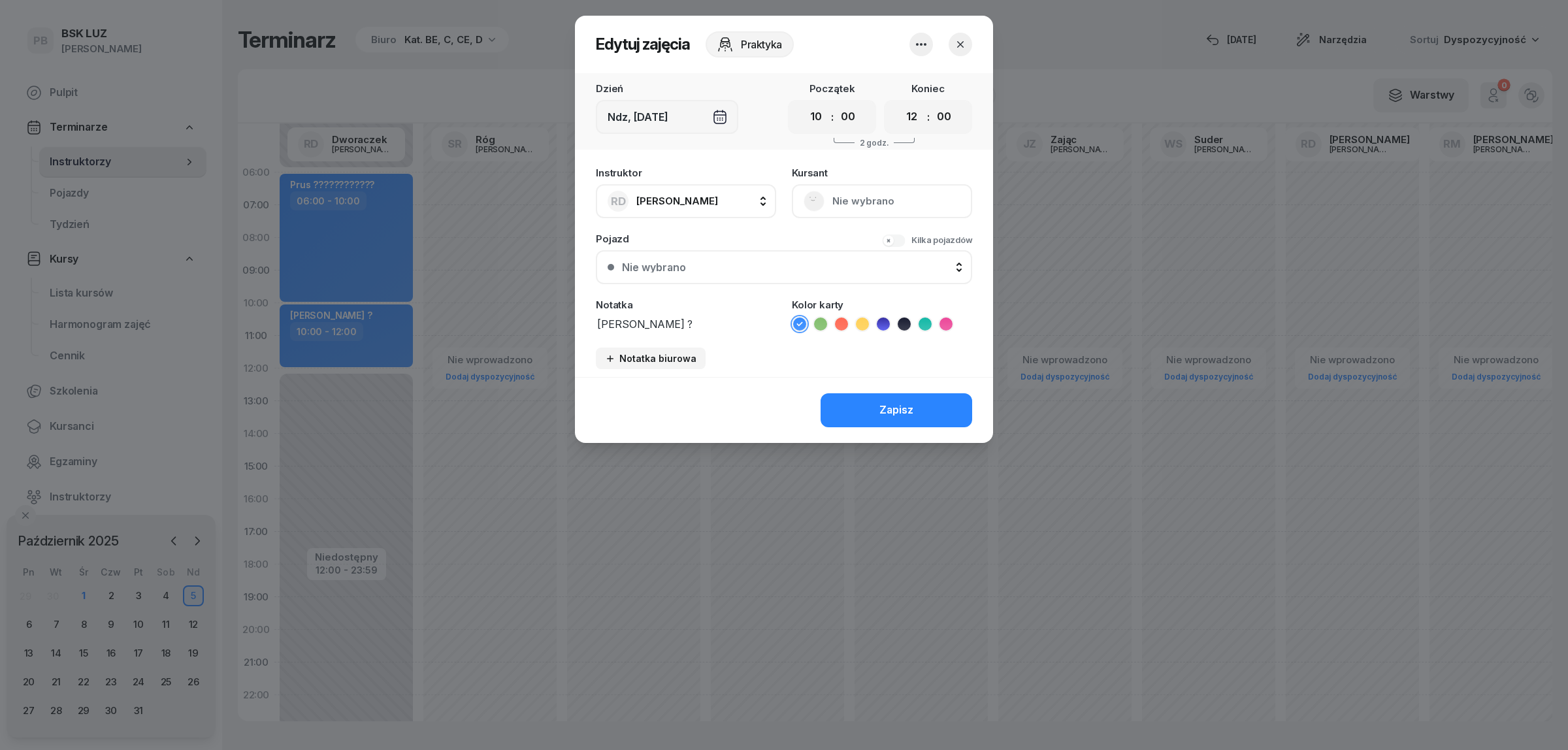
click at [925, 41] on icon "button" at bounding box center [921, 45] width 15 height 15
click at [905, 75] on link "Usuń" at bounding box center [914, 83] width 172 height 32
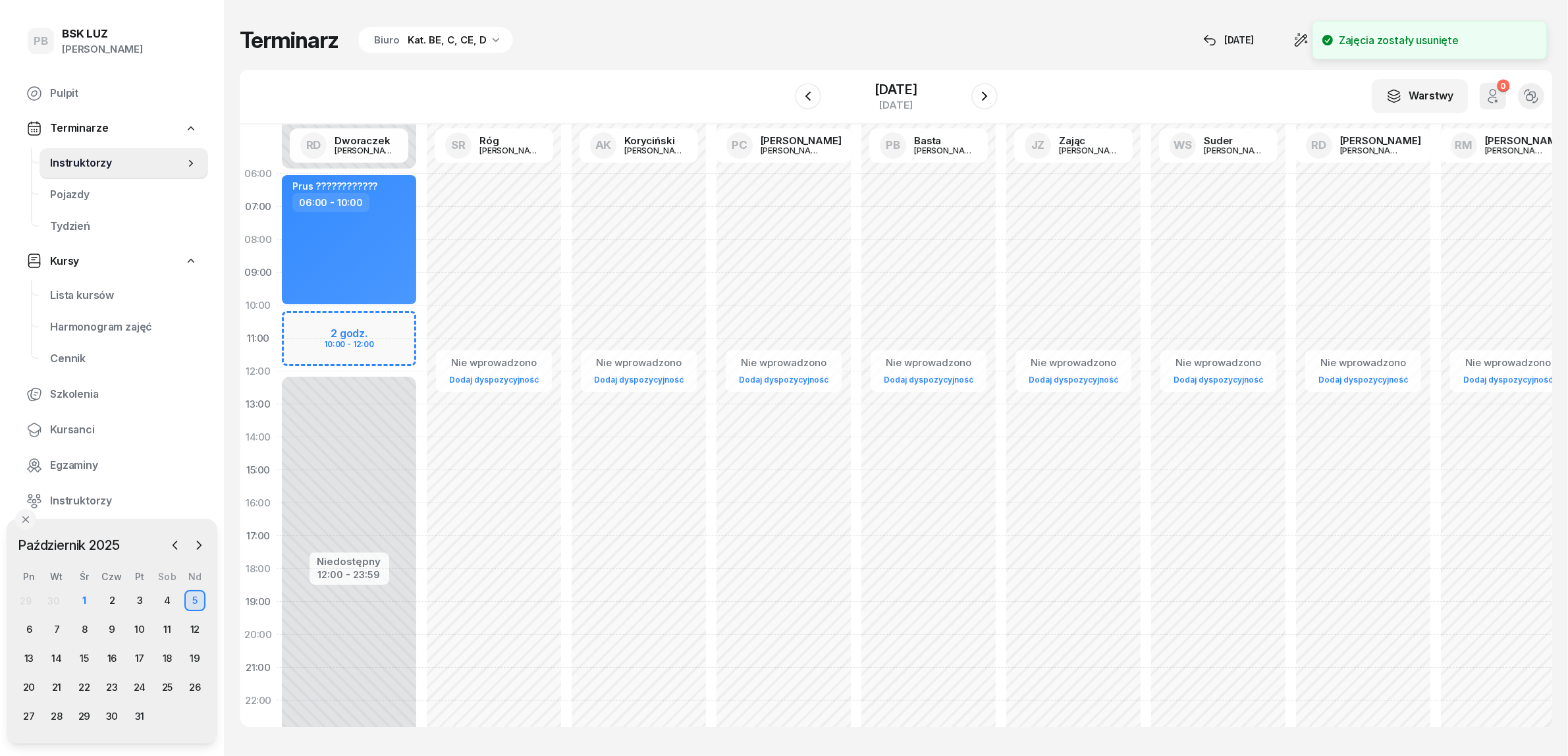
click at [317, 320] on div "Niedostępny 00:00 - 06:00 Niedostępny 12:00 - 23:59 Prus ???????????? 06:00 - 1…" at bounding box center [348, 470] width 145 height 626
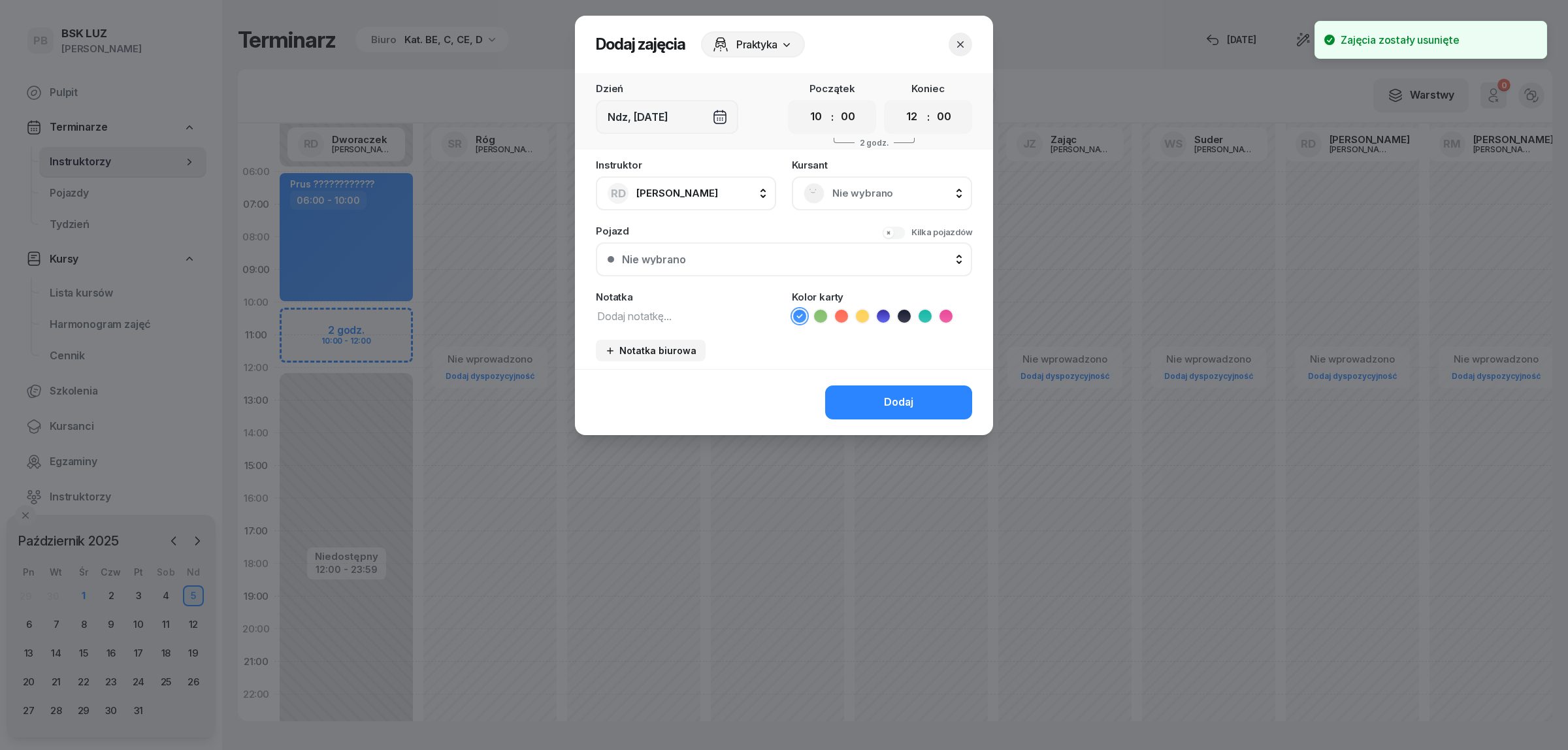
click at [861, 190] on span "Nie wybrano" at bounding box center [896, 193] width 128 height 17
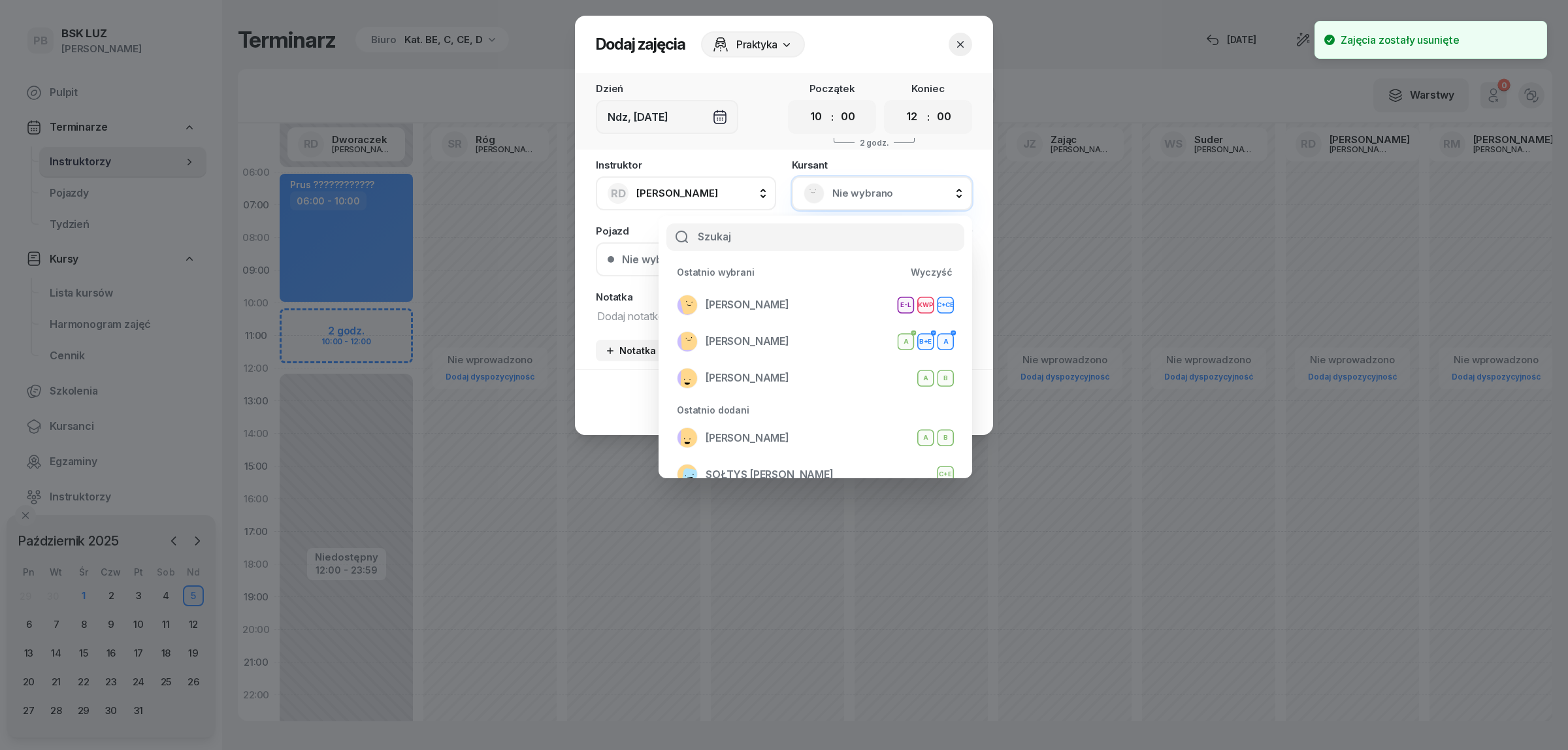
select select "10"
select select "12"
drag, startPoint x: 0, startPoint y: 0, endPoint x: 741, endPoint y: 326, distance: 809.5
click at [789, 300] on span "[PERSON_NAME]" at bounding box center [747, 305] width 84 height 17
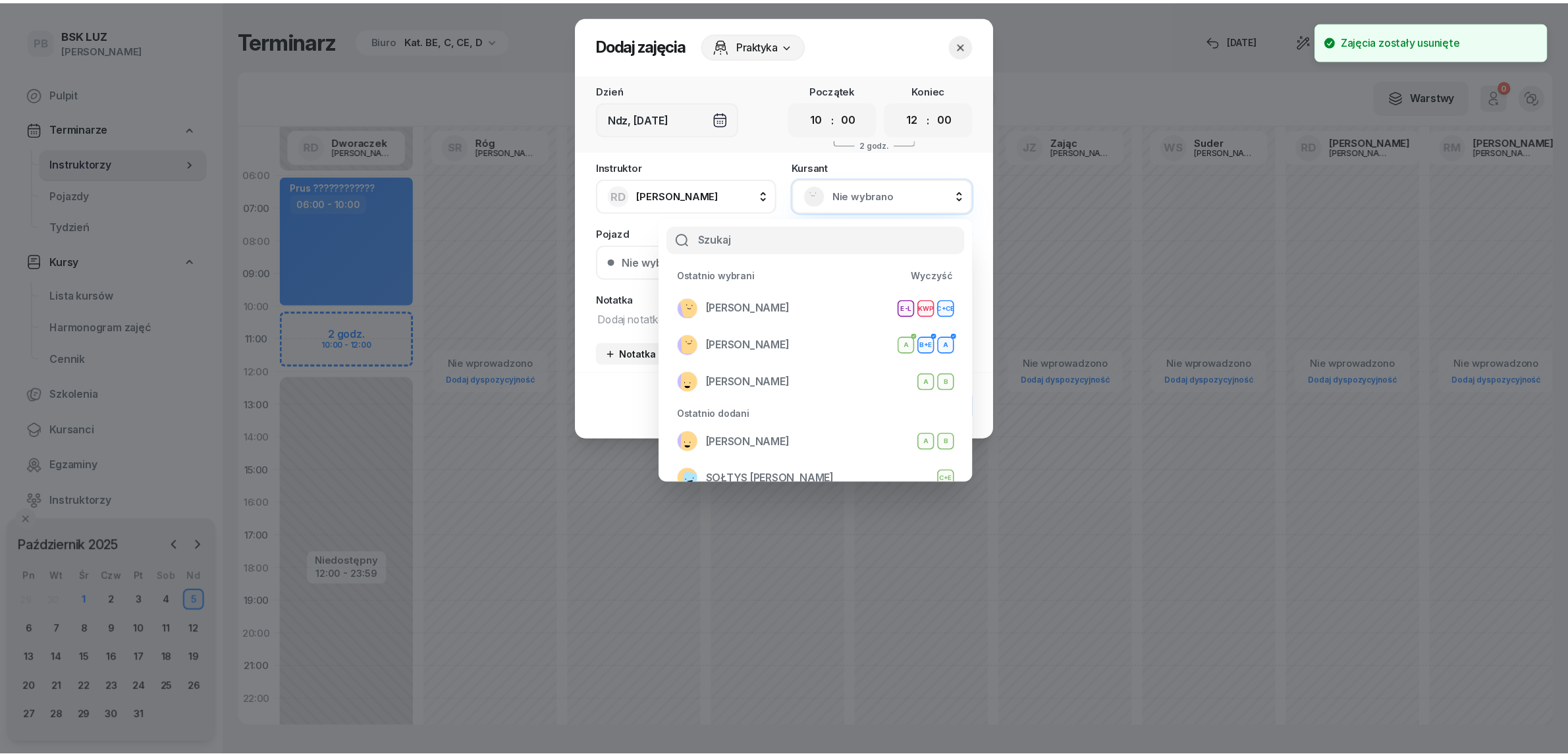
scroll to position [1, 0]
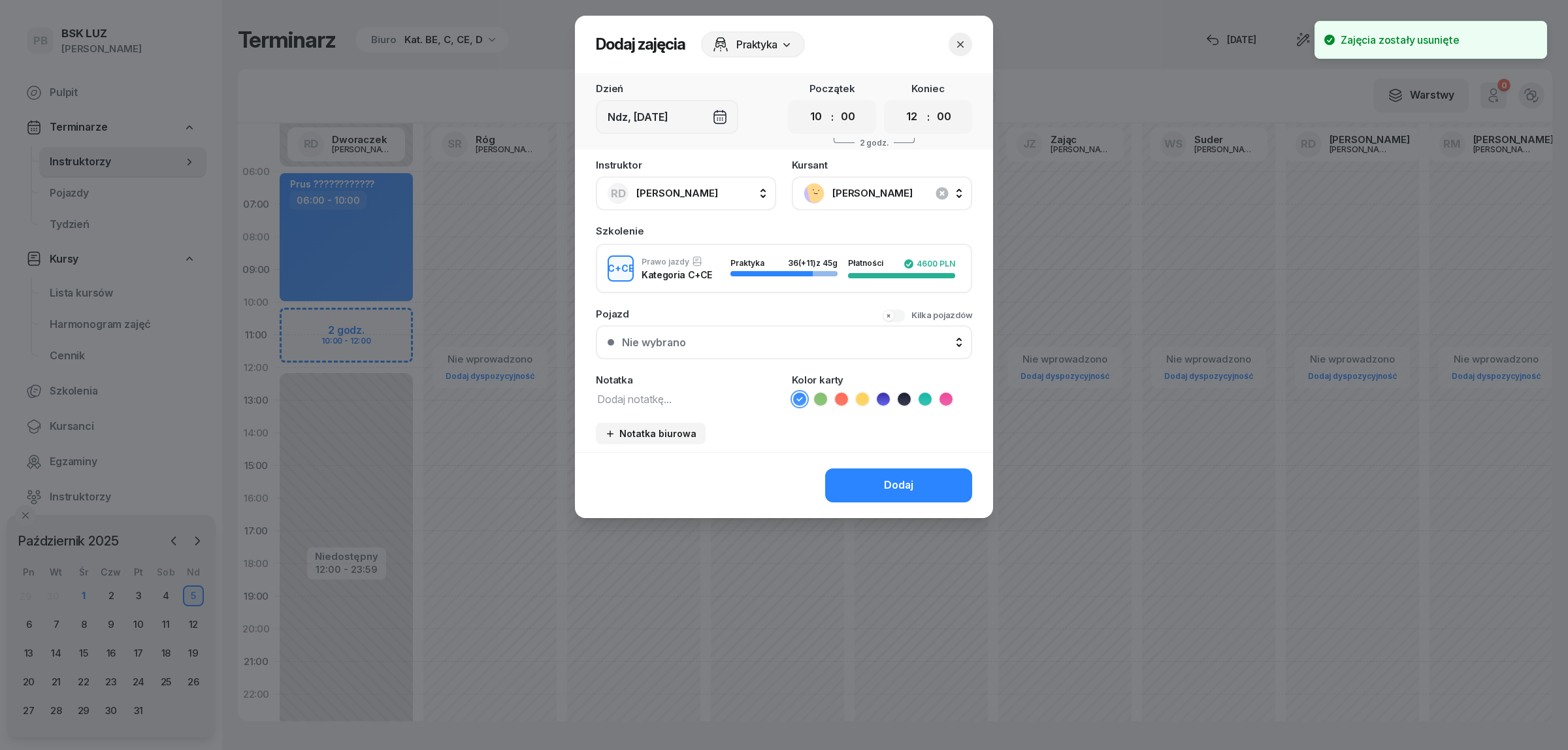
click at [641, 392] on textarea at bounding box center [686, 399] width 180 height 17
type textarea "CCE"
click at [924, 393] on icon at bounding box center [924, 399] width 13 height 13
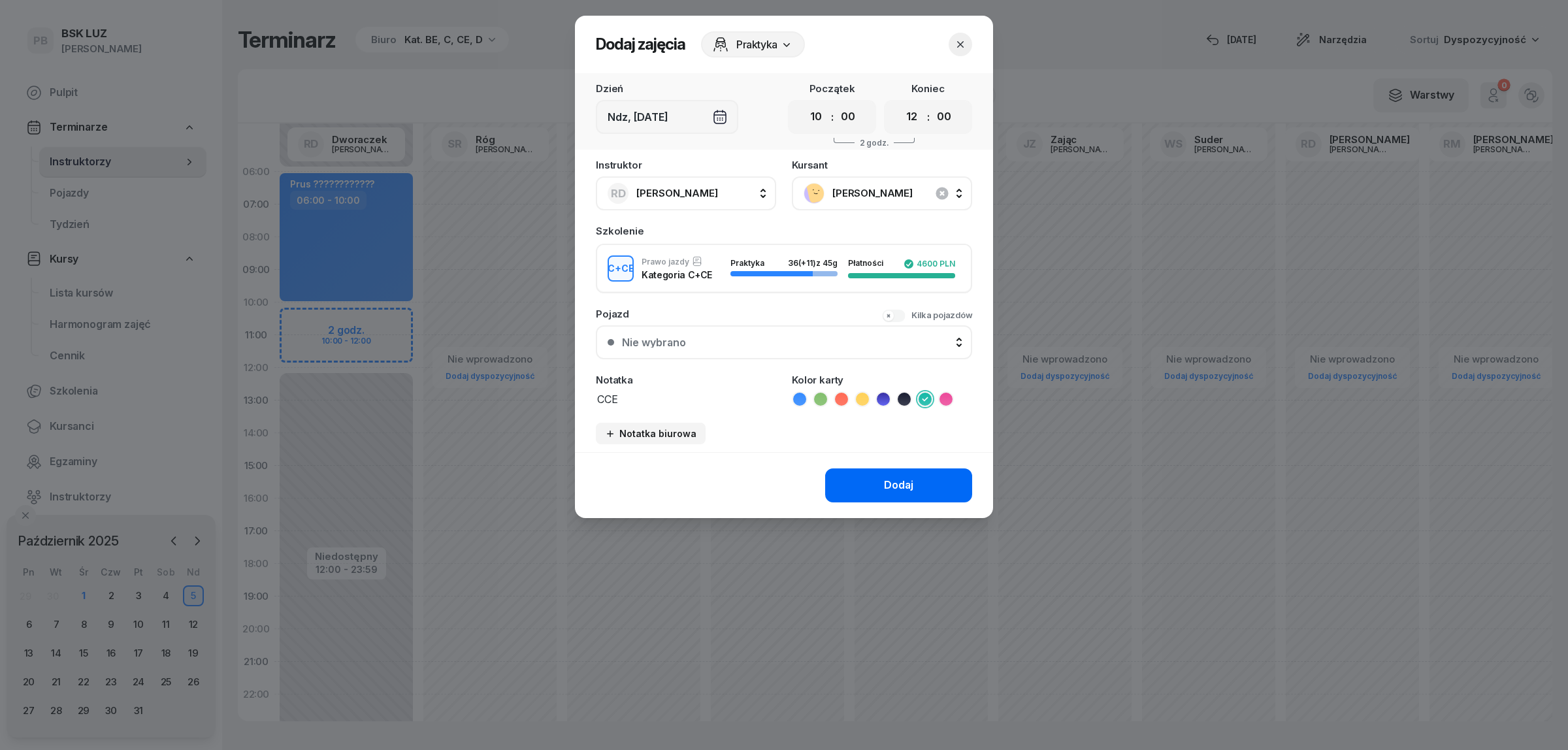
click at [891, 486] on div "Dodaj" at bounding box center [898, 486] width 29 height 17
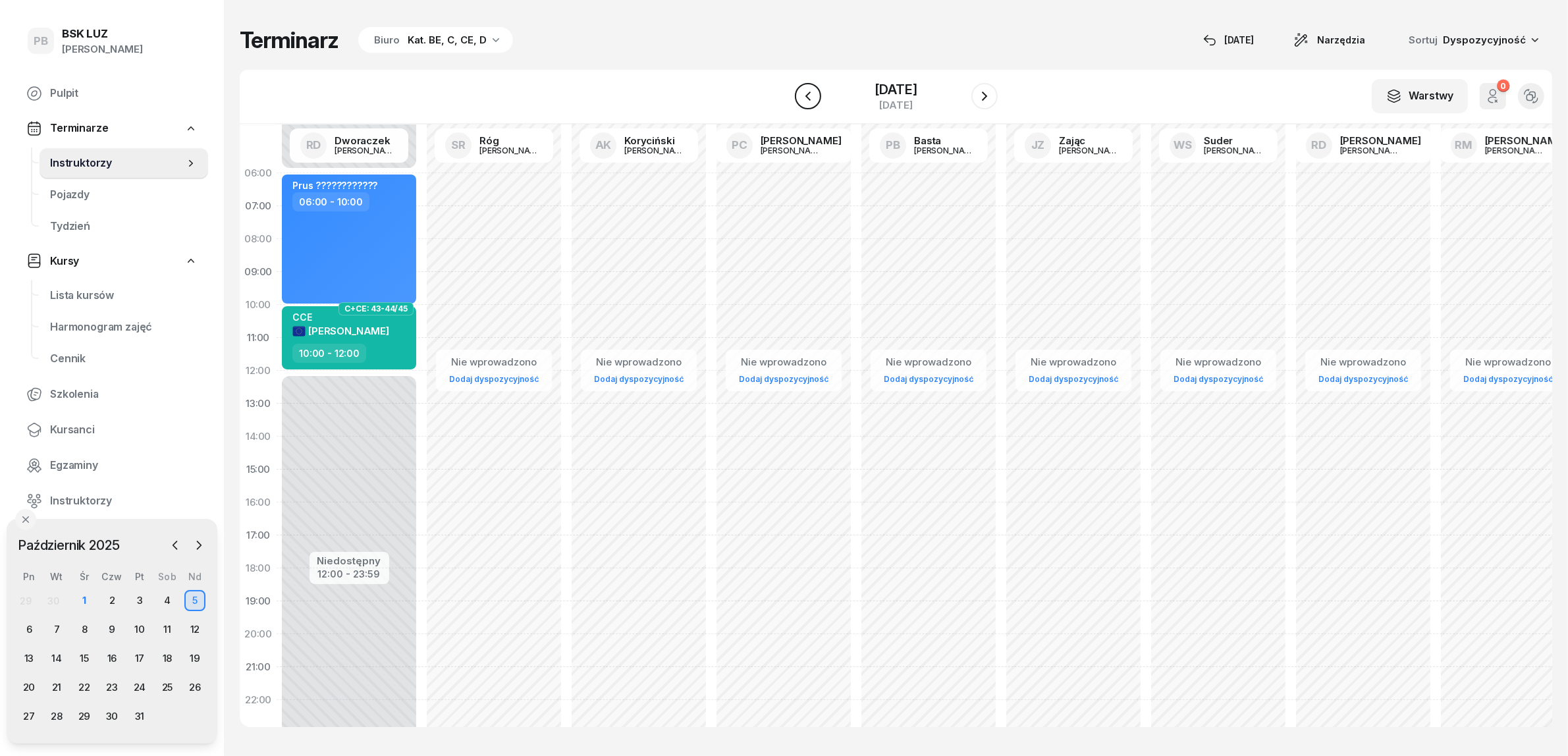
click at [807, 92] on button "button" at bounding box center [808, 96] width 26 height 26
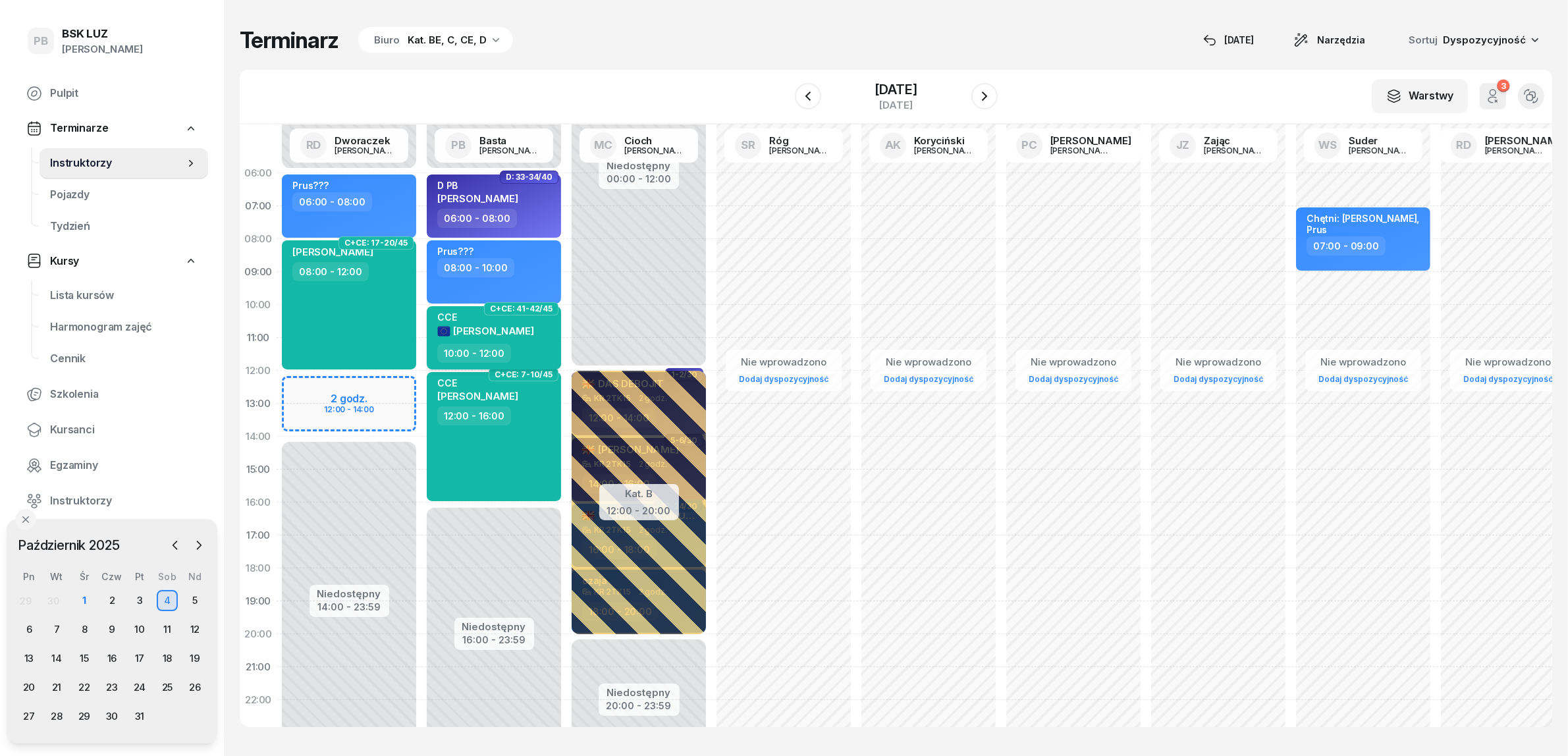
click at [519, 331] on span "[PERSON_NAME]" at bounding box center [493, 331] width 81 height 12
select select "10"
select select "12"
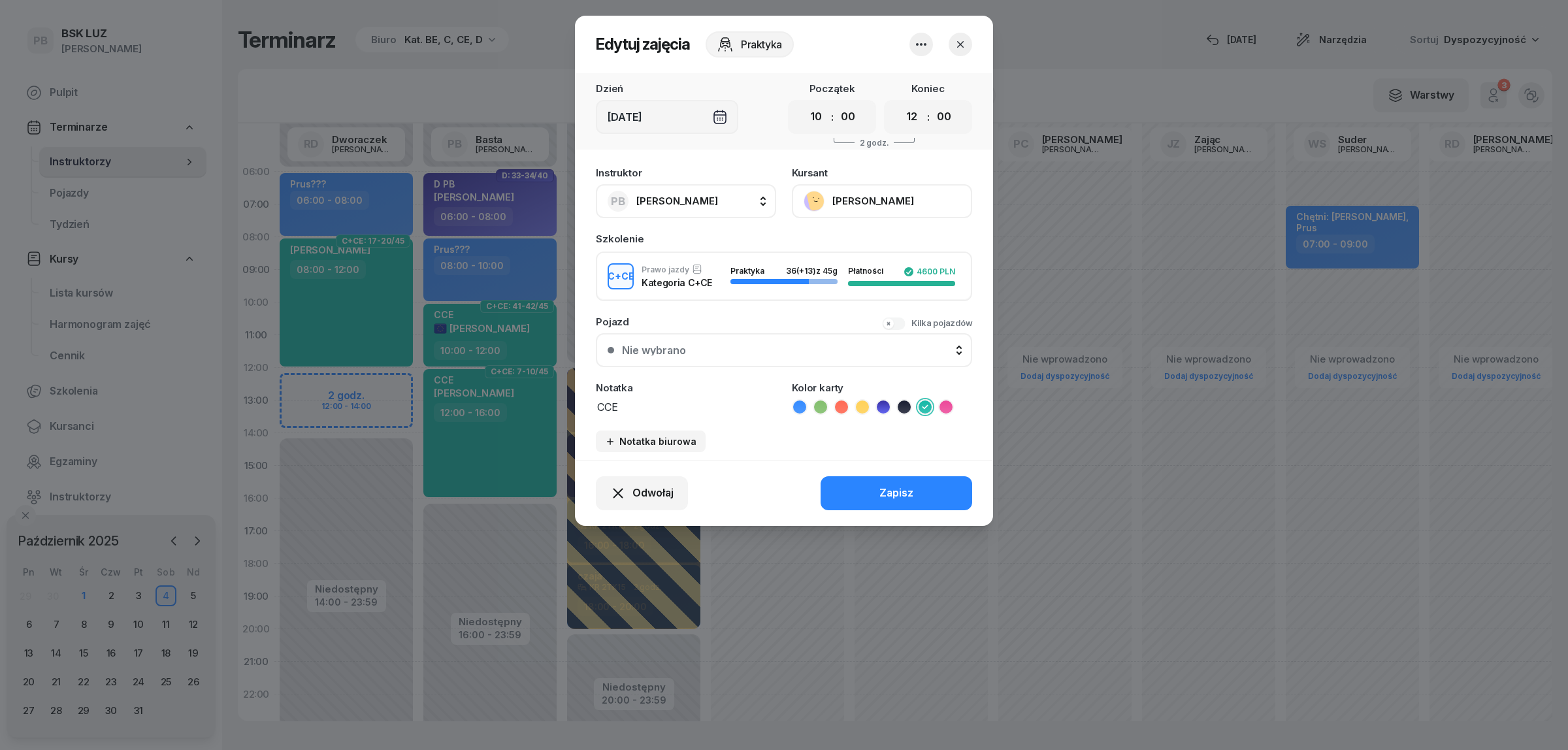
click at [896, 200] on button "[PERSON_NAME]" at bounding box center [882, 201] width 180 height 34
click at [883, 249] on link "Otwórz profil" at bounding box center [881, 245] width 172 height 32
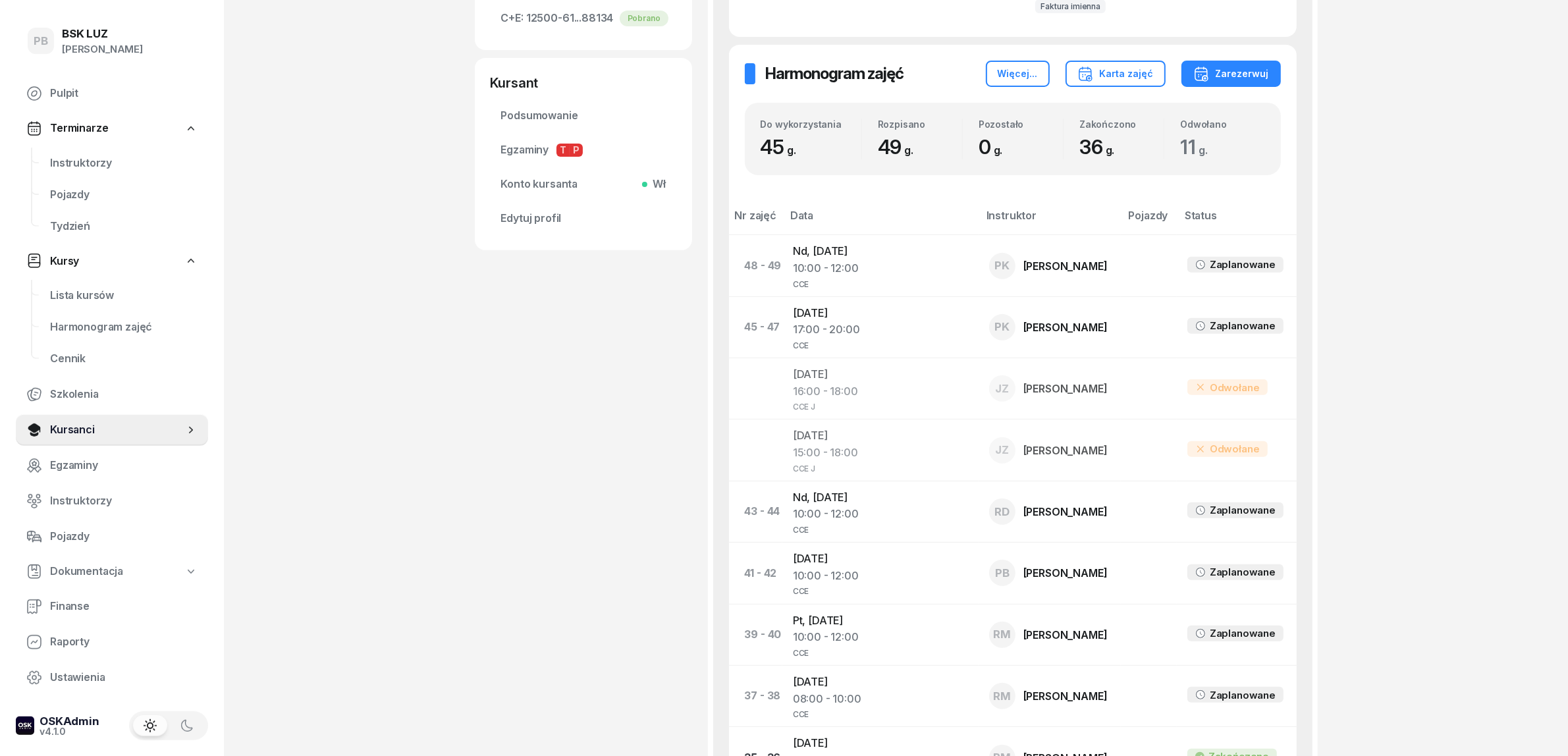
scroll to position [659, 0]
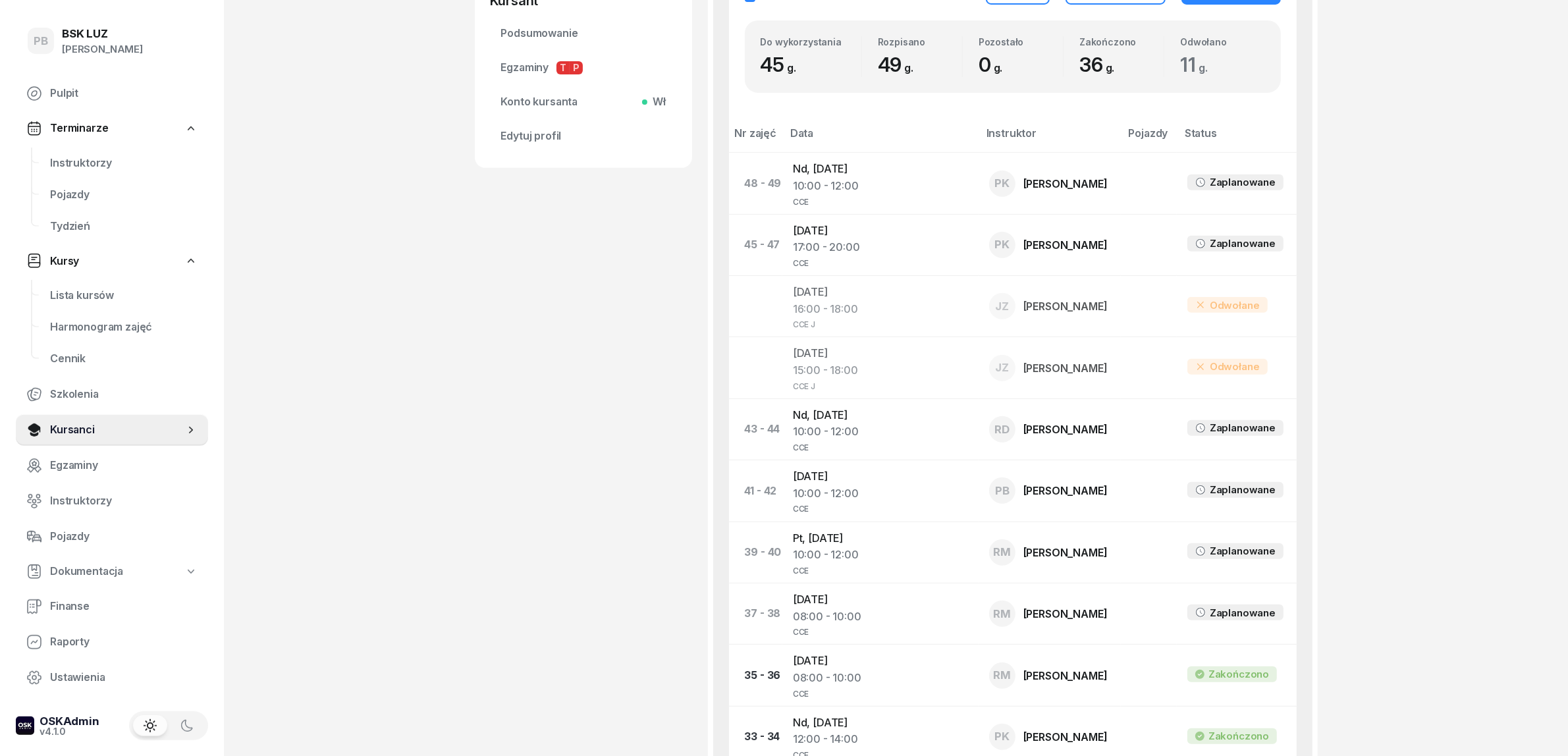
click at [416, 652] on div "PB BSK LUZ Patrycja Bogdanowicz Pulpit Terminarze Instruktorzy Pojazdy Tydzień …" at bounding box center [784, 716] width 1568 height 2749
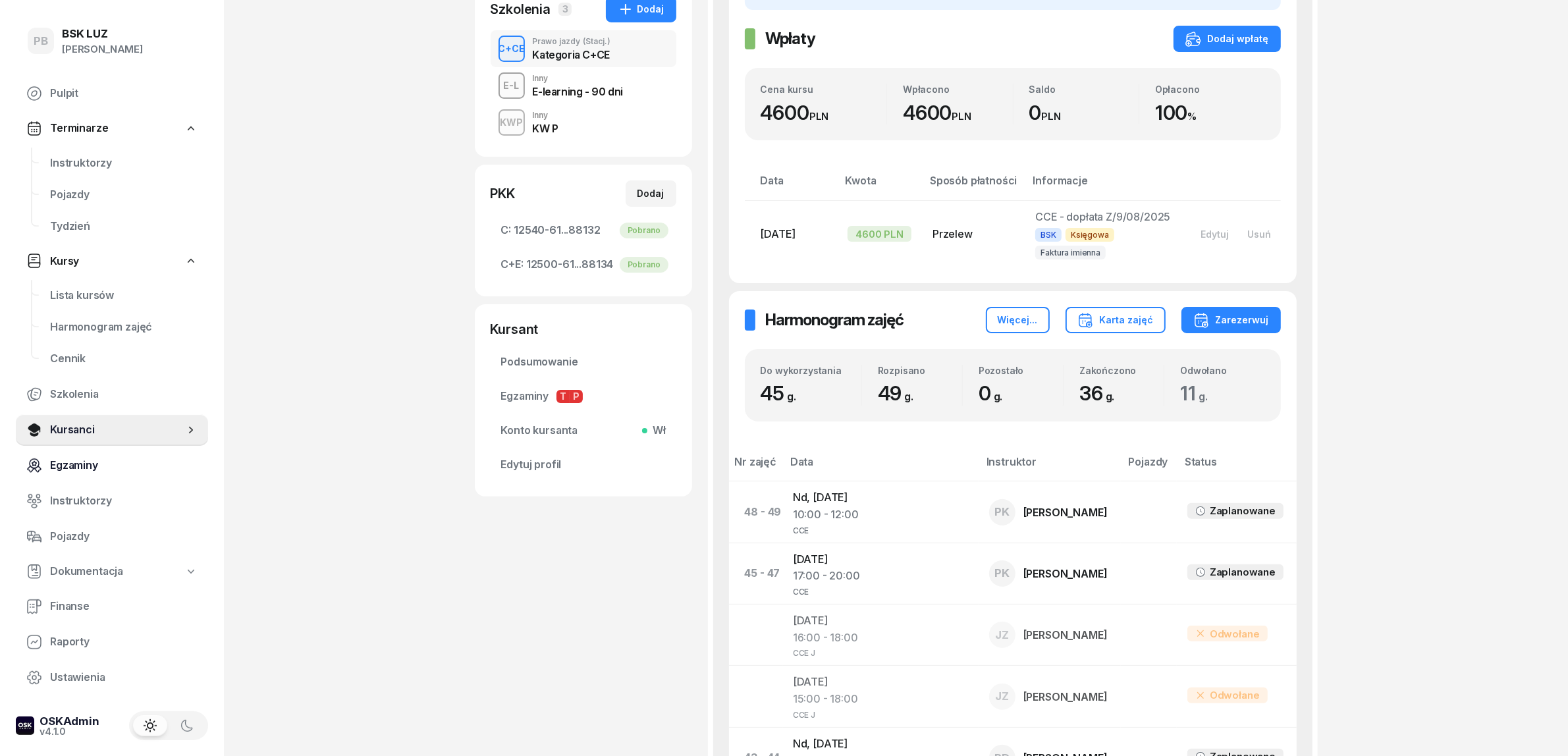
scroll to position [329, 0]
click at [88, 159] on span "Instruktorzy" at bounding box center [123, 163] width 147 height 17
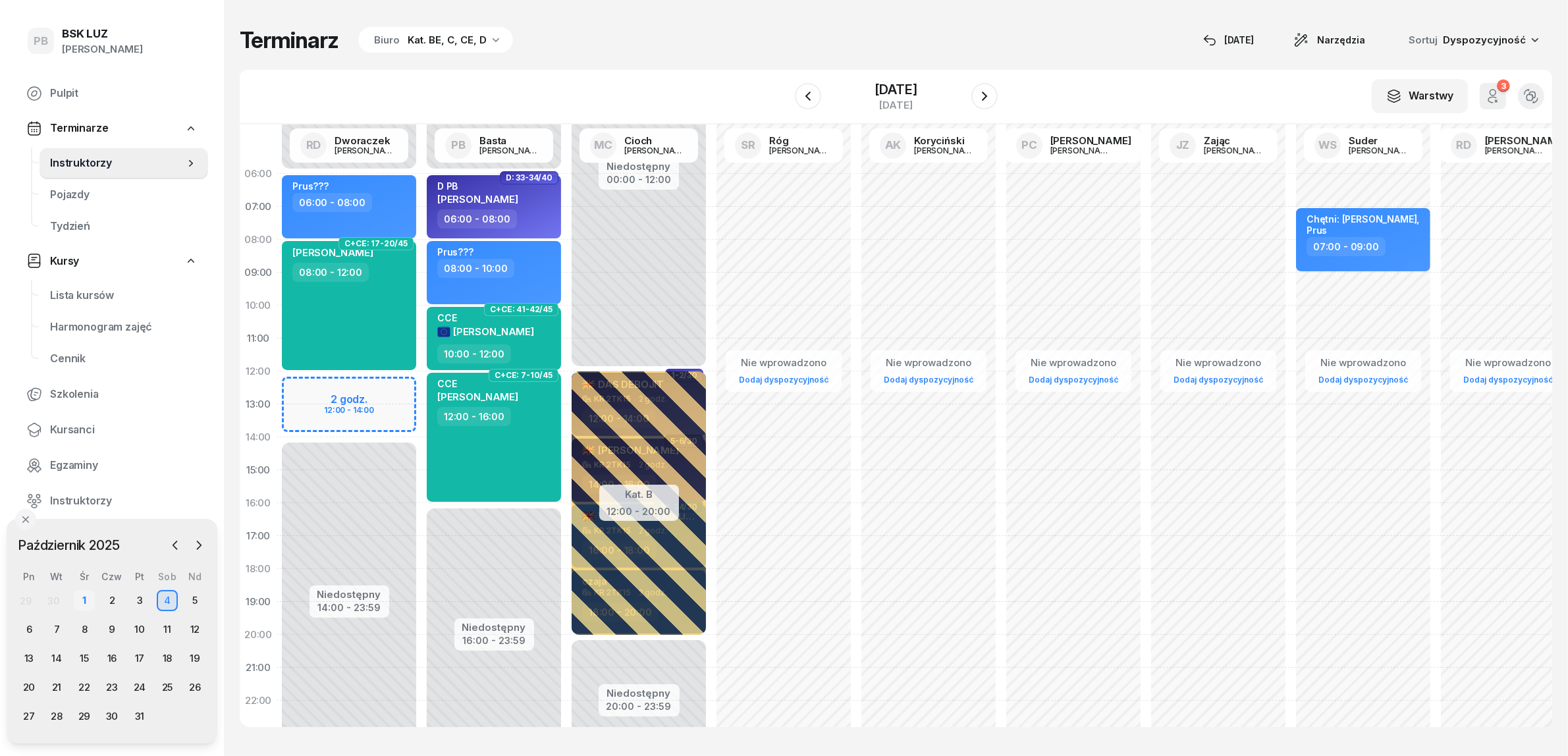
click at [86, 599] on div "1" at bounding box center [84, 600] width 21 height 21
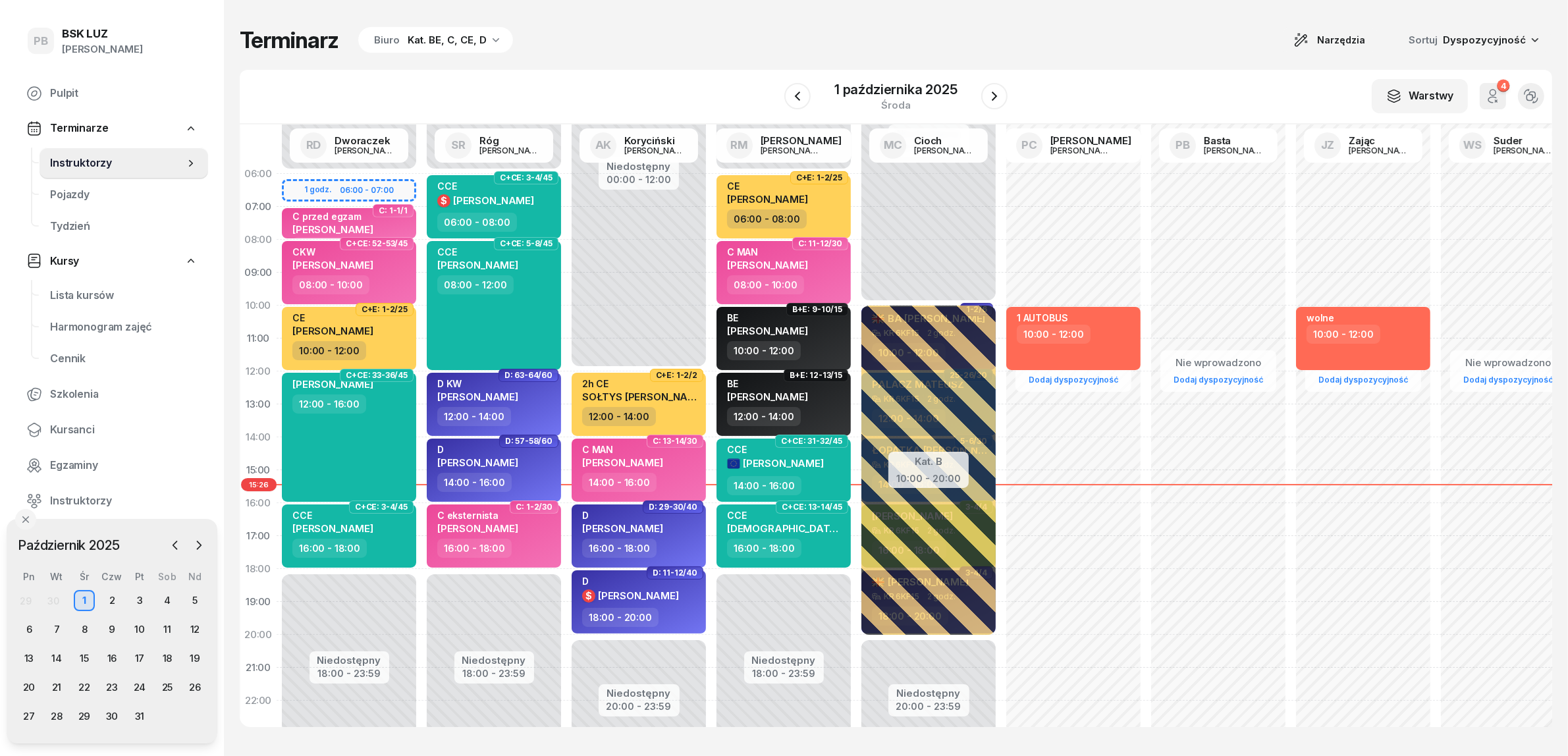
click at [1206, 43] on div "Terminarz Biuro Kat. BE, C, CE, D Narzędzia Sortuj Dyspozycyjność" at bounding box center [895, 40] width 1312 height 28
click at [991, 100] on icon "button" at bounding box center [994, 96] width 16 height 16
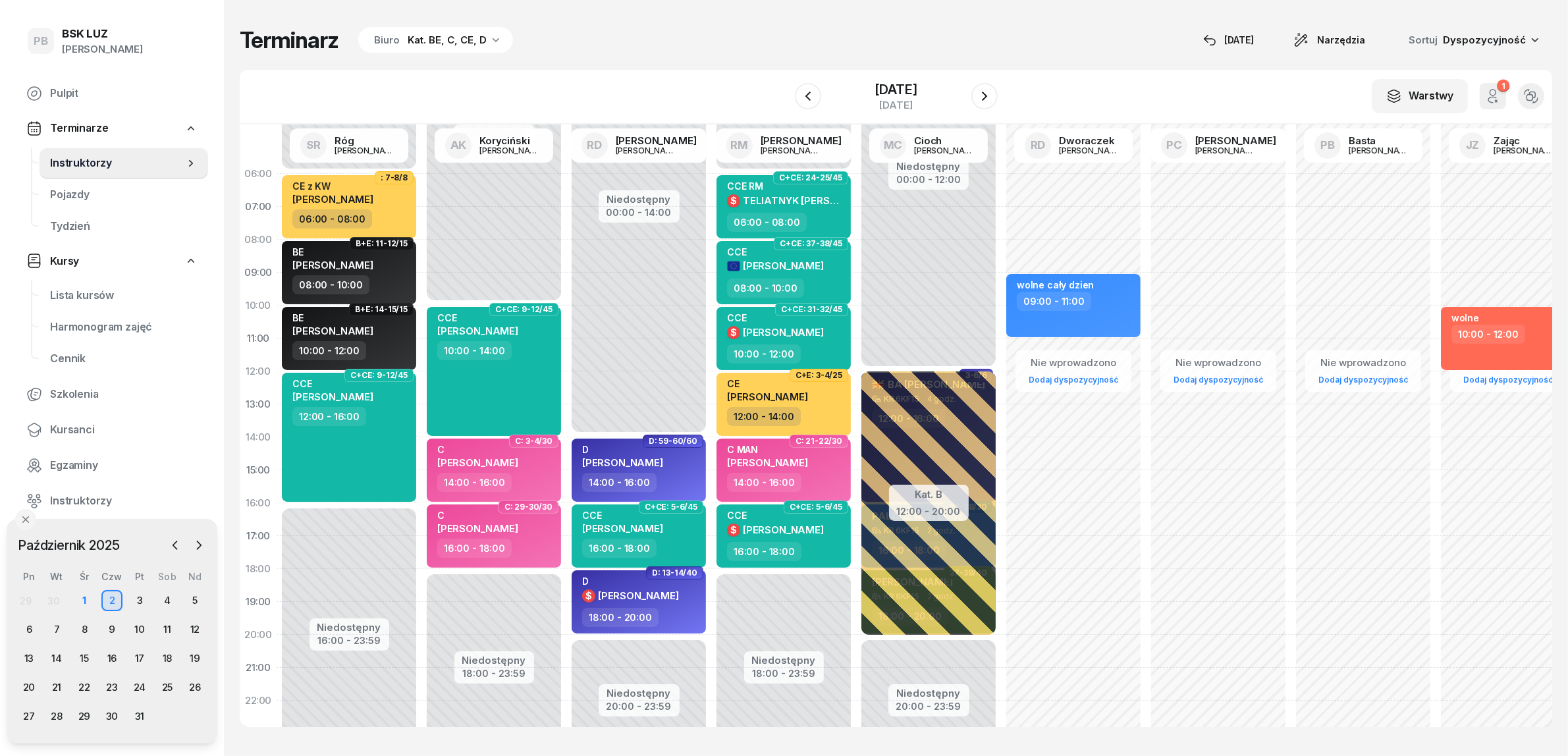
click at [722, 43] on div "Terminarz Biuro Kat. BE, C, CE, D [DATE] Narzędzia Sortuj Dyspozycyjność" at bounding box center [895, 40] width 1312 height 28
click at [784, 524] on span "[PERSON_NAME]" at bounding box center [783, 530] width 81 height 12
select select "16"
select select "18"
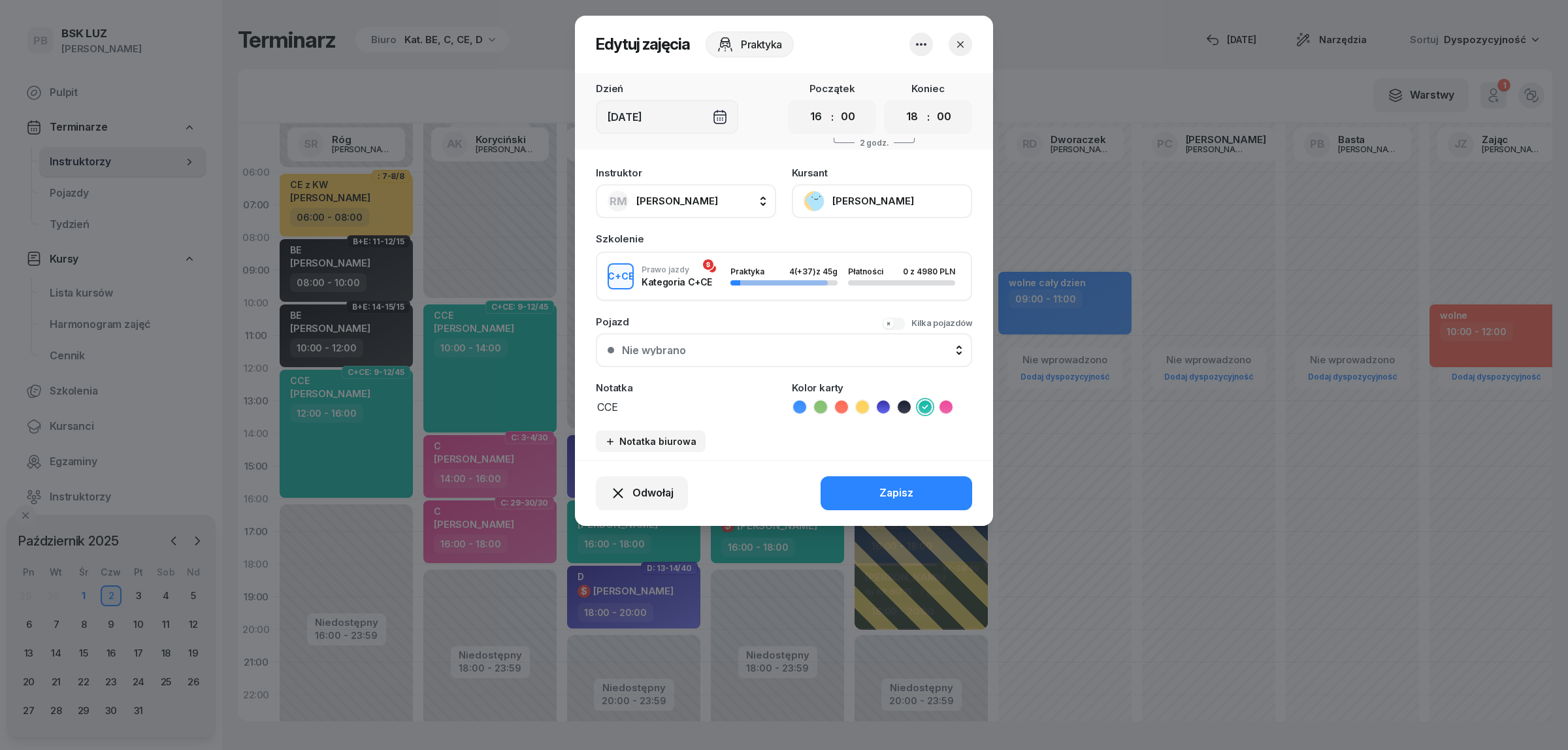
click at [881, 199] on button "[PERSON_NAME]" at bounding box center [882, 201] width 180 height 34
click at [867, 239] on link "Otwórz profil" at bounding box center [881, 245] width 172 height 32
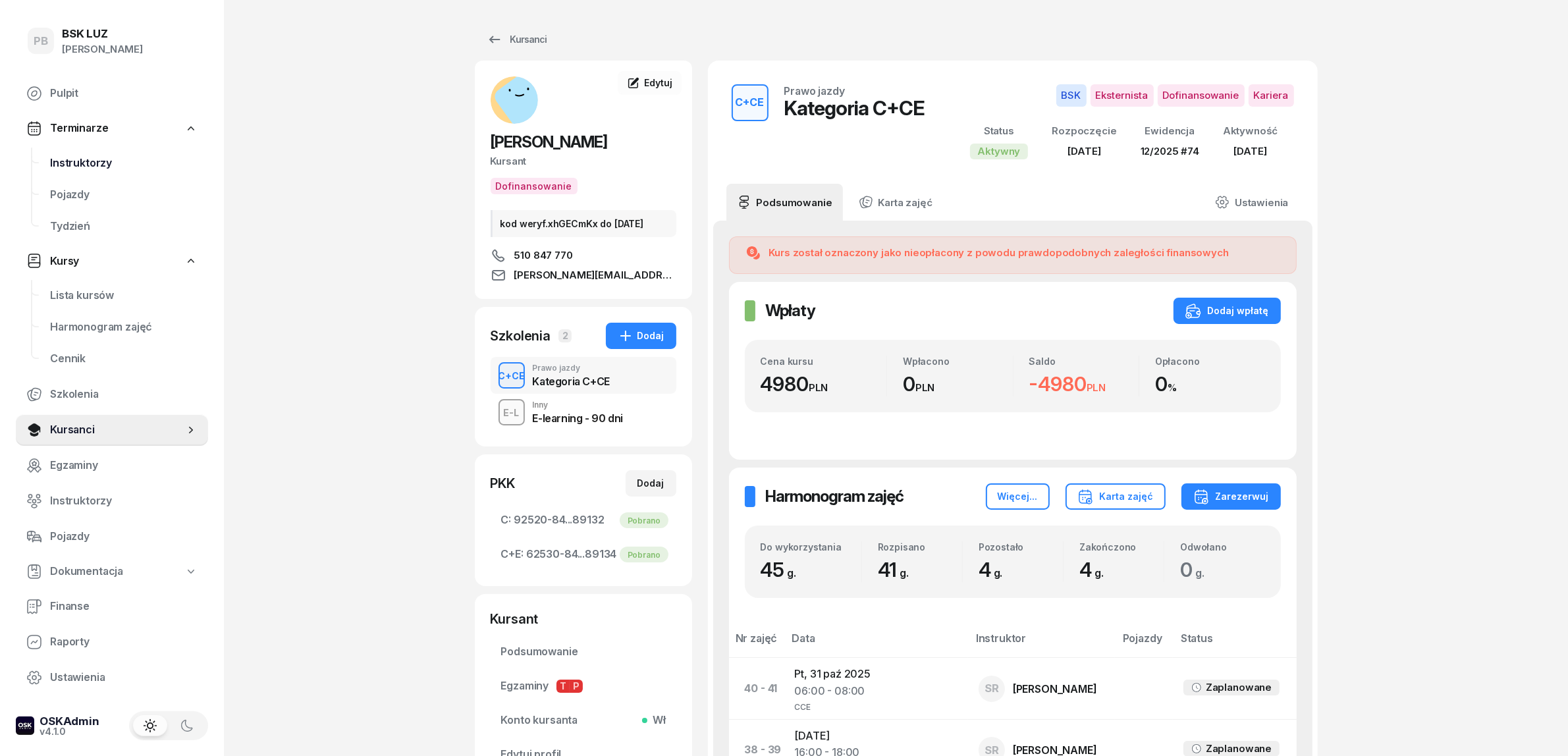
click at [94, 160] on span "Instruktorzy" at bounding box center [123, 163] width 147 height 17
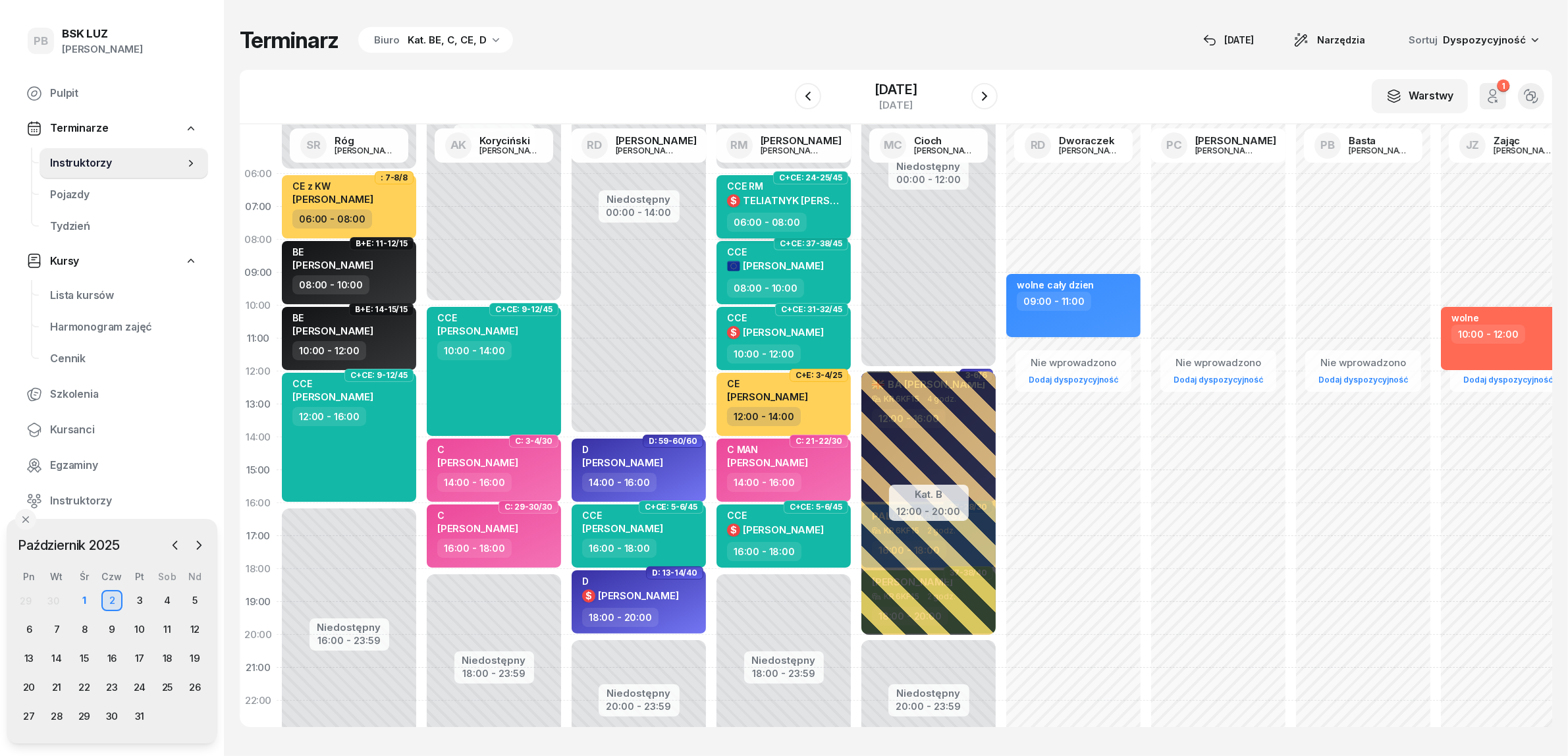
click at [785, 203] on span "TELIATNYK [PERSON_NAME]" at bounding box center [812, 200] width 139 height 12
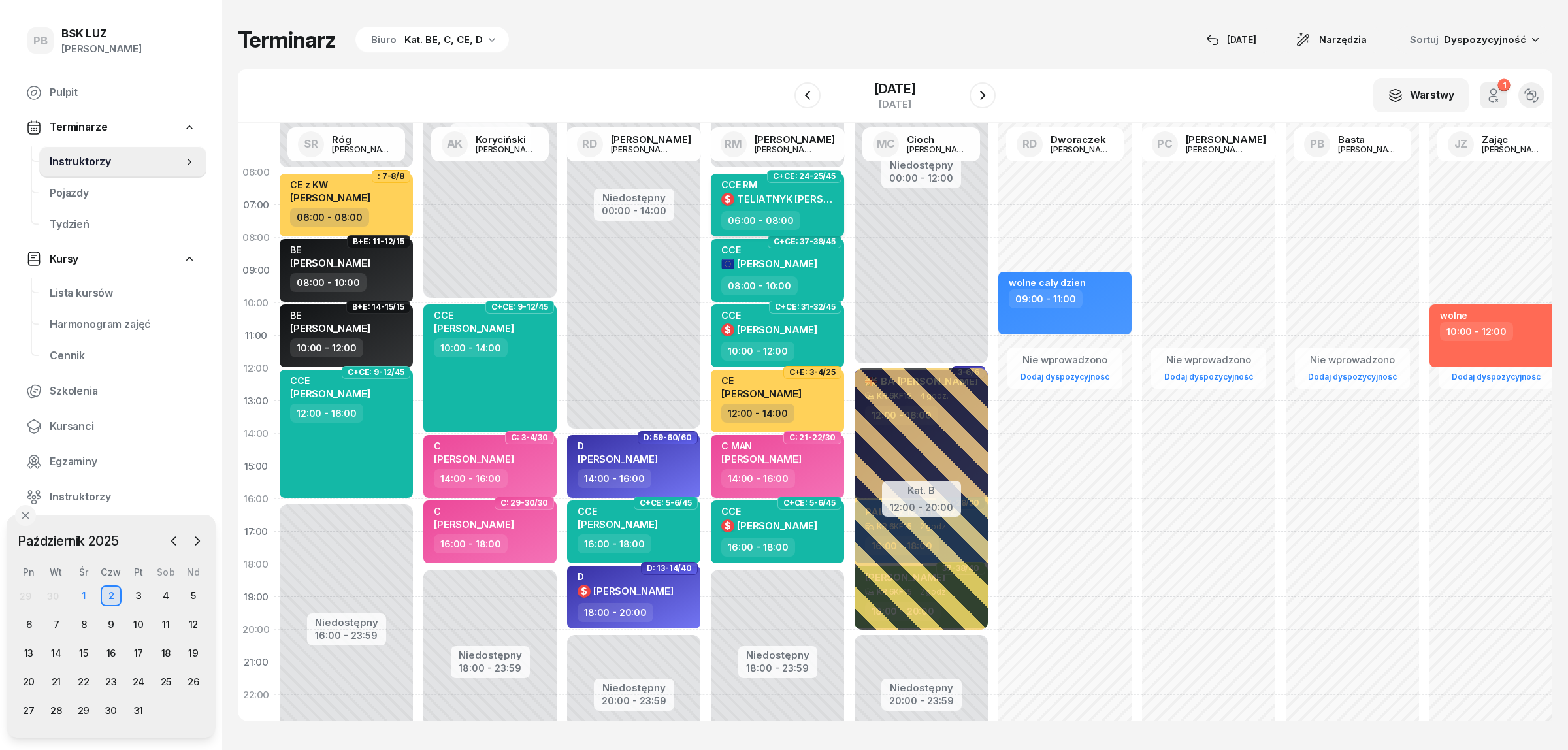
select select "06"
select select "08"
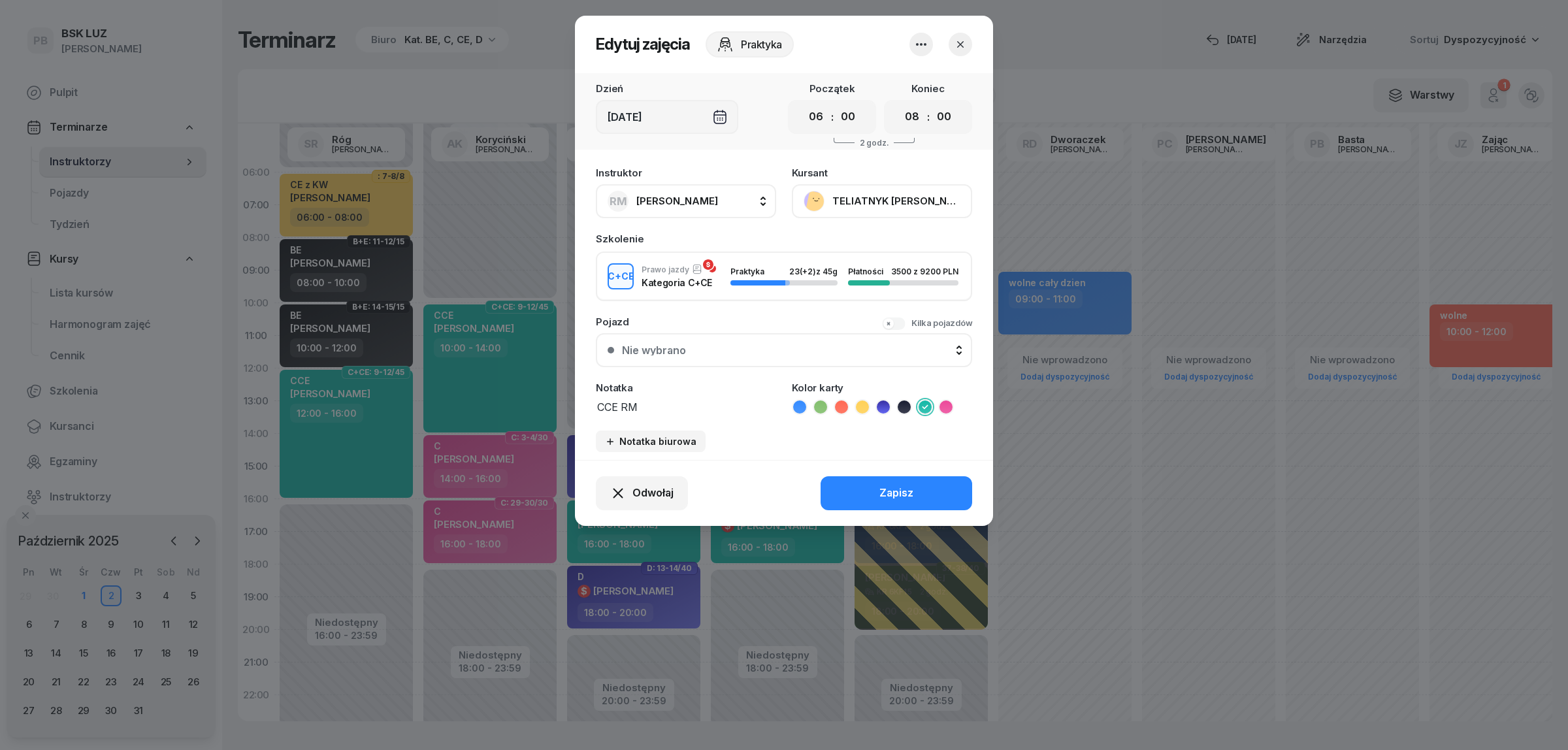
click at [890, 203] on button "TELIATNYK [PERSON_NAME]" at bounding box center [882, 201] width 180 height 34
click at [875, 245] on link "Otwórz profil" at bounding box center [881, 245] width 172 height 32
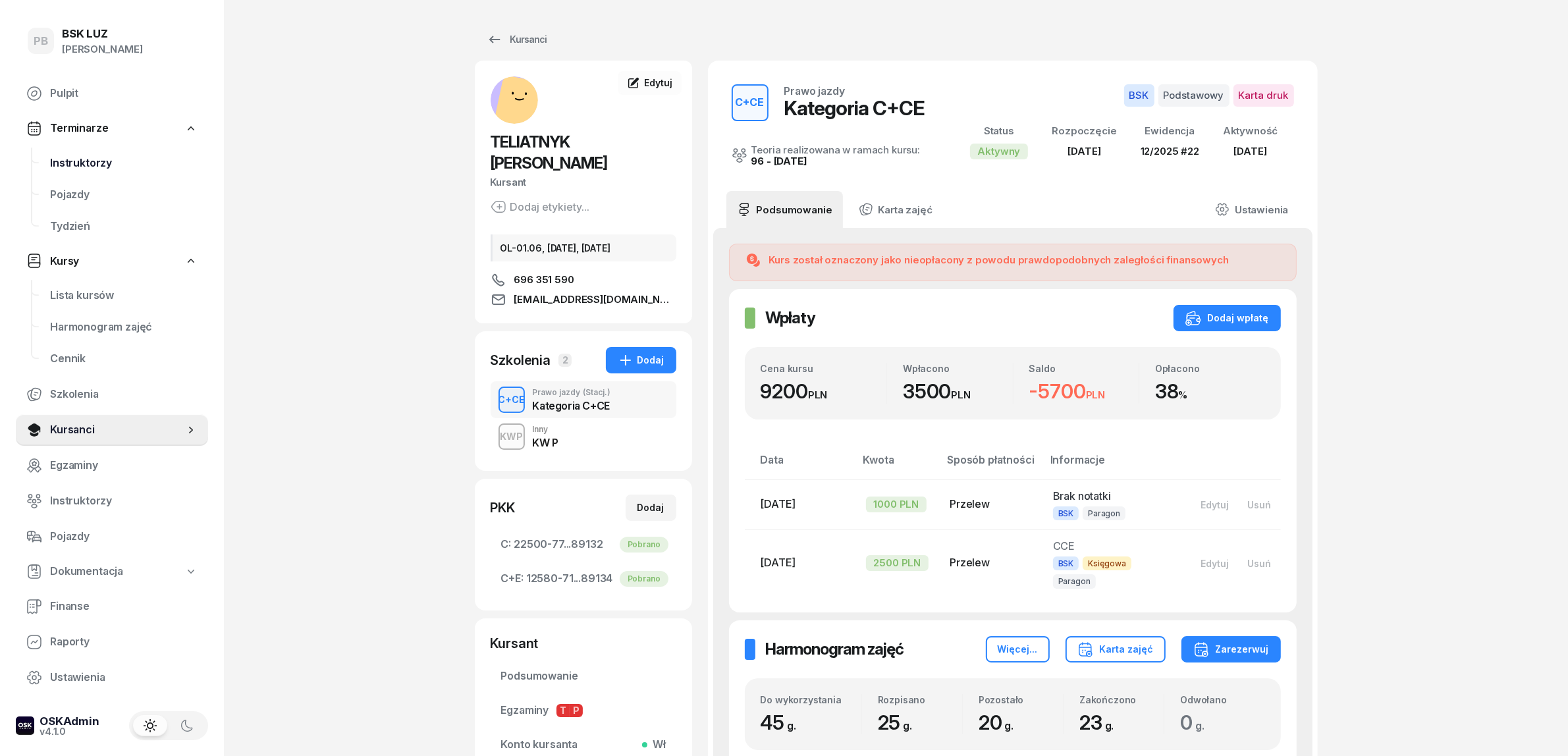
click at [70, 163] on span "Instruktorzy" at bounding box center [123, 163] width 147 height 17
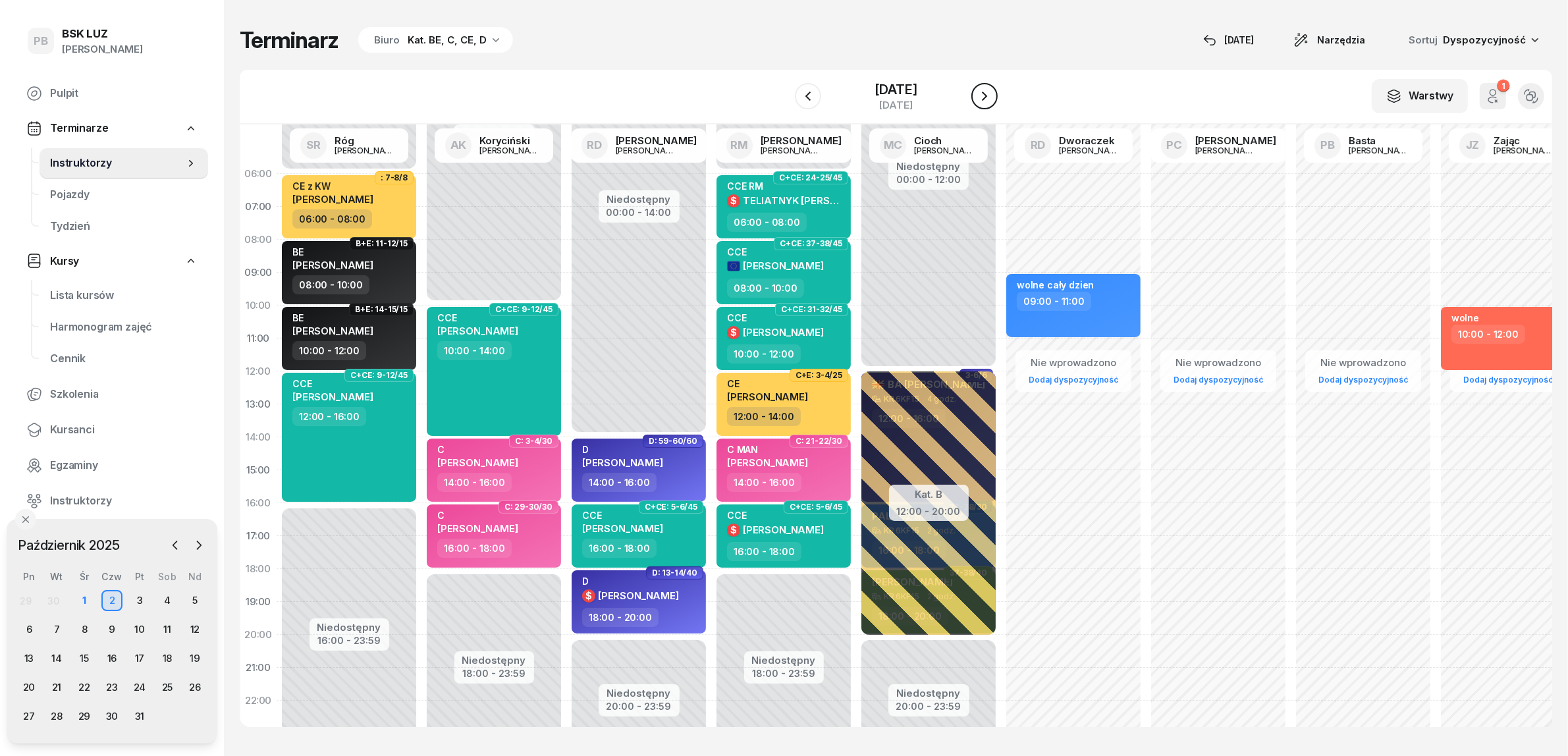
click at [992, 103] on icon "button" at bounding box center [985, 96] width 16 height 16
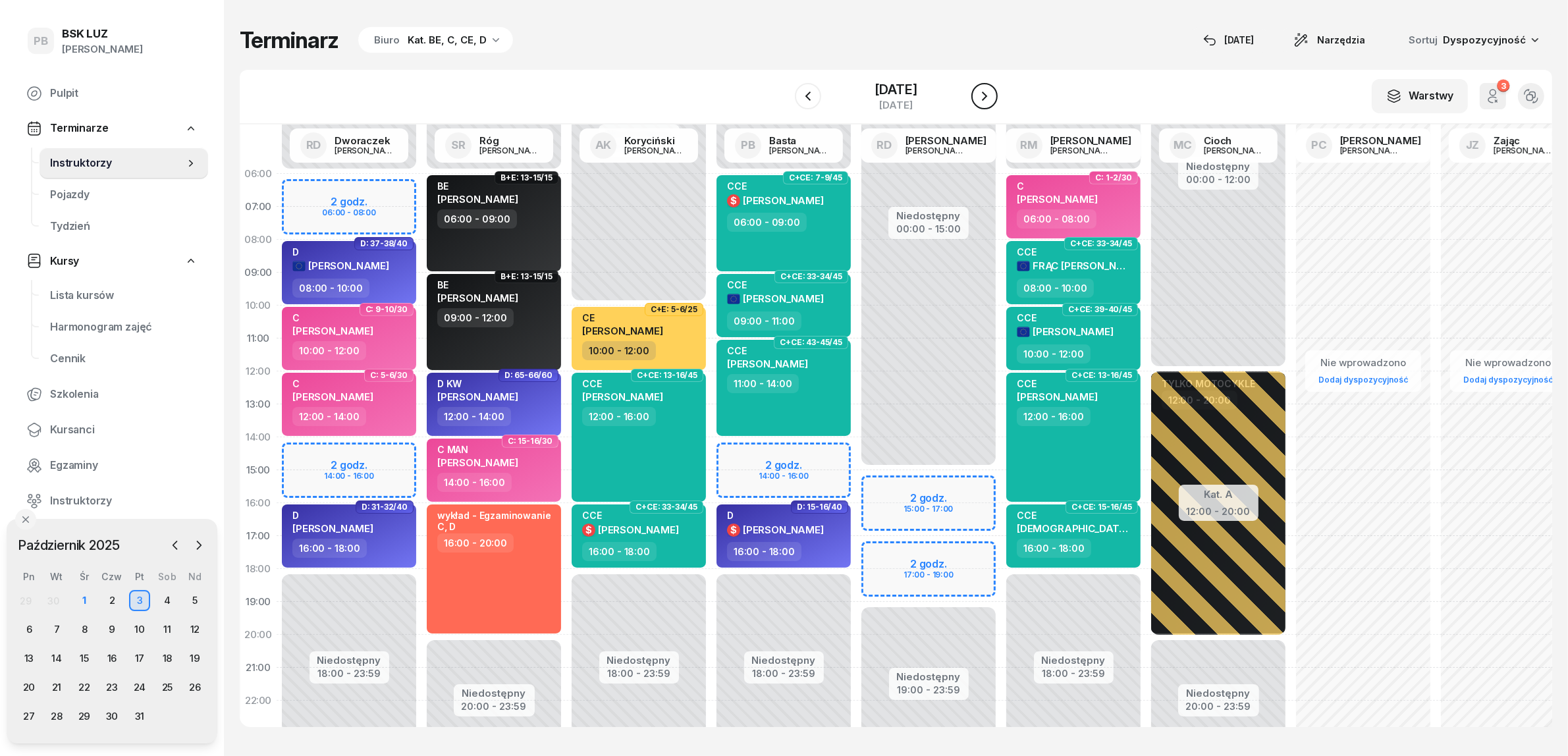
click at [992, 103] on icon "button" at bounding box center [985, 96] width 16 height 16
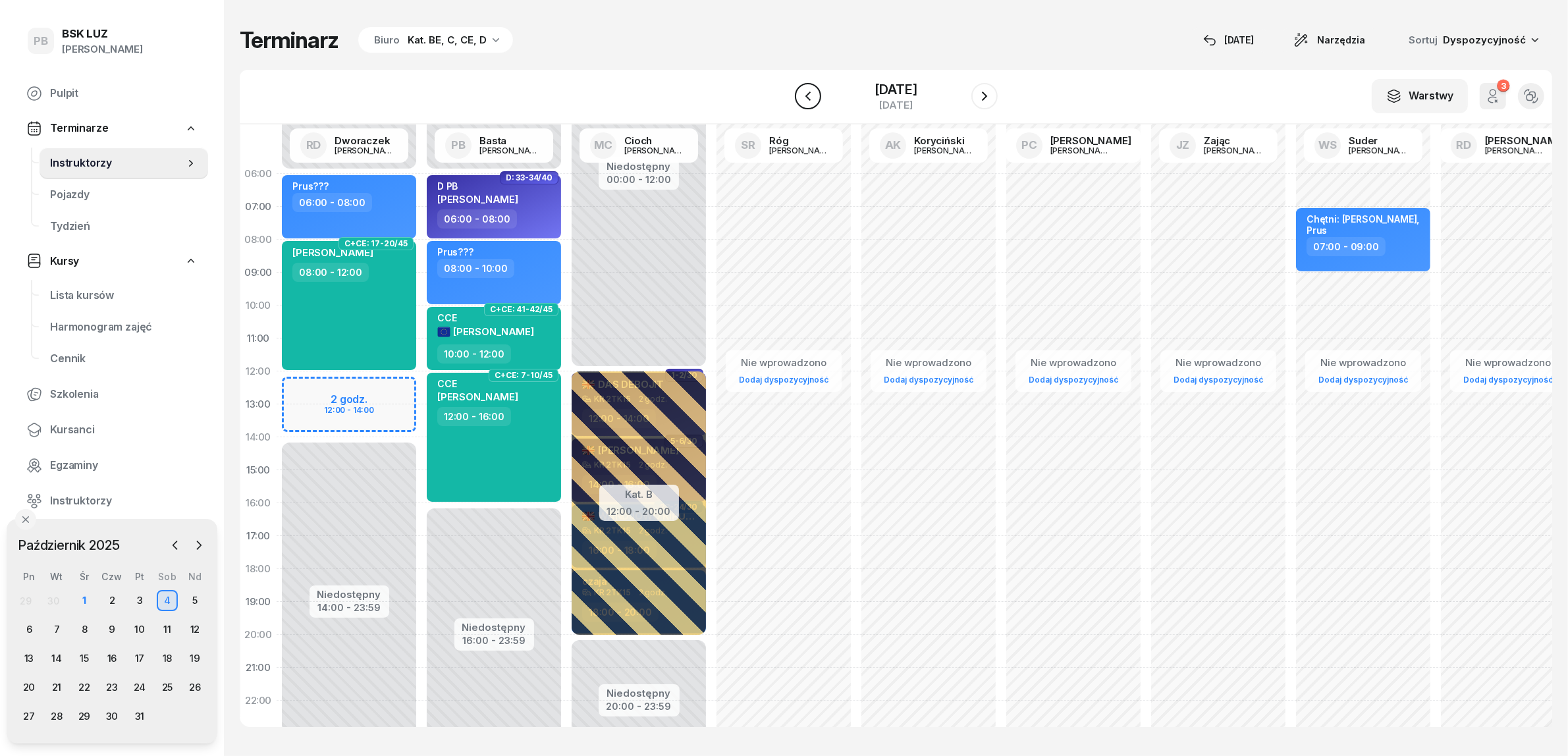
click at [802, 97] on icon "button" at bounding box center [808, 96] width 16 height 16
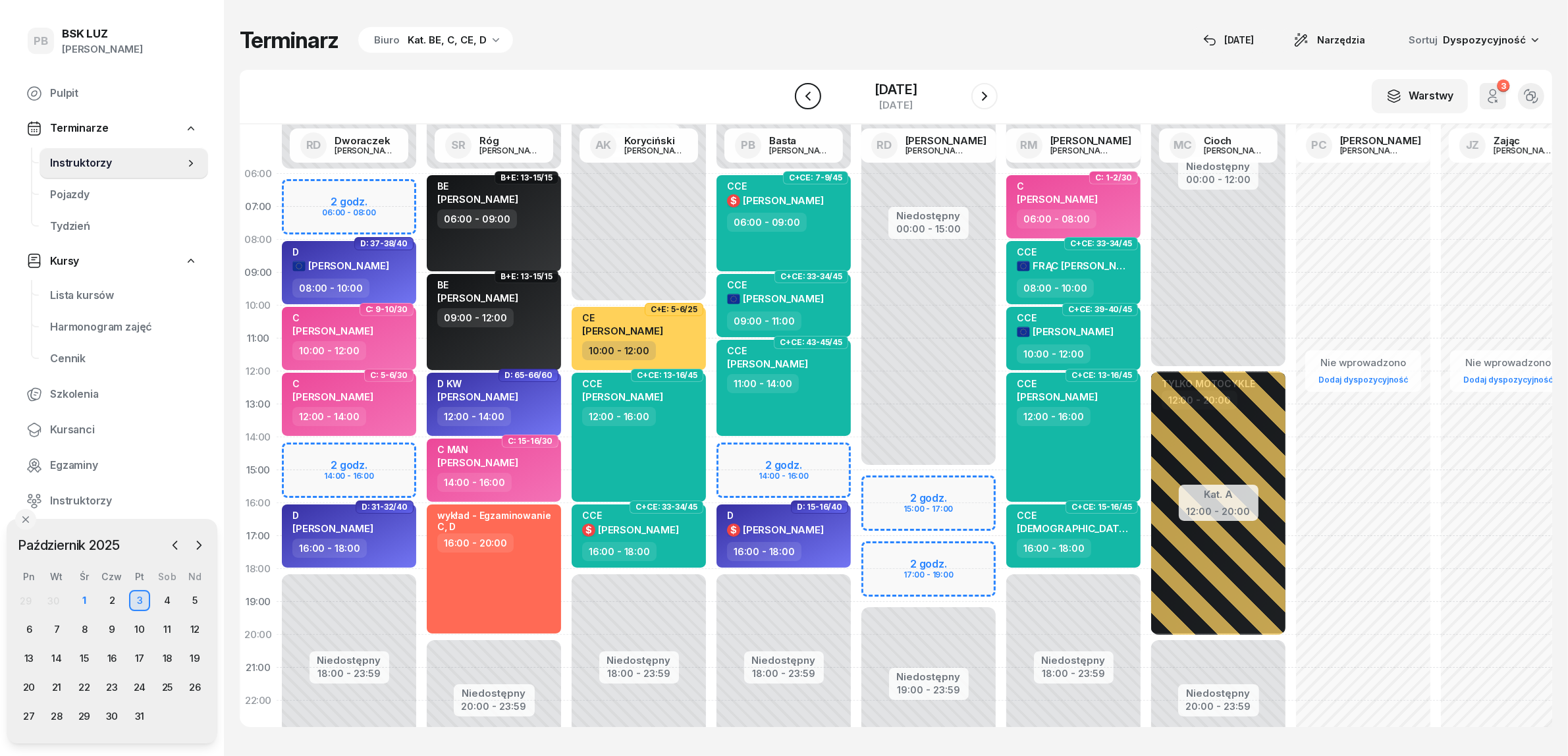
click at [802, 97] on icon "button" at bounding box center [808, 96] width 16 height 16
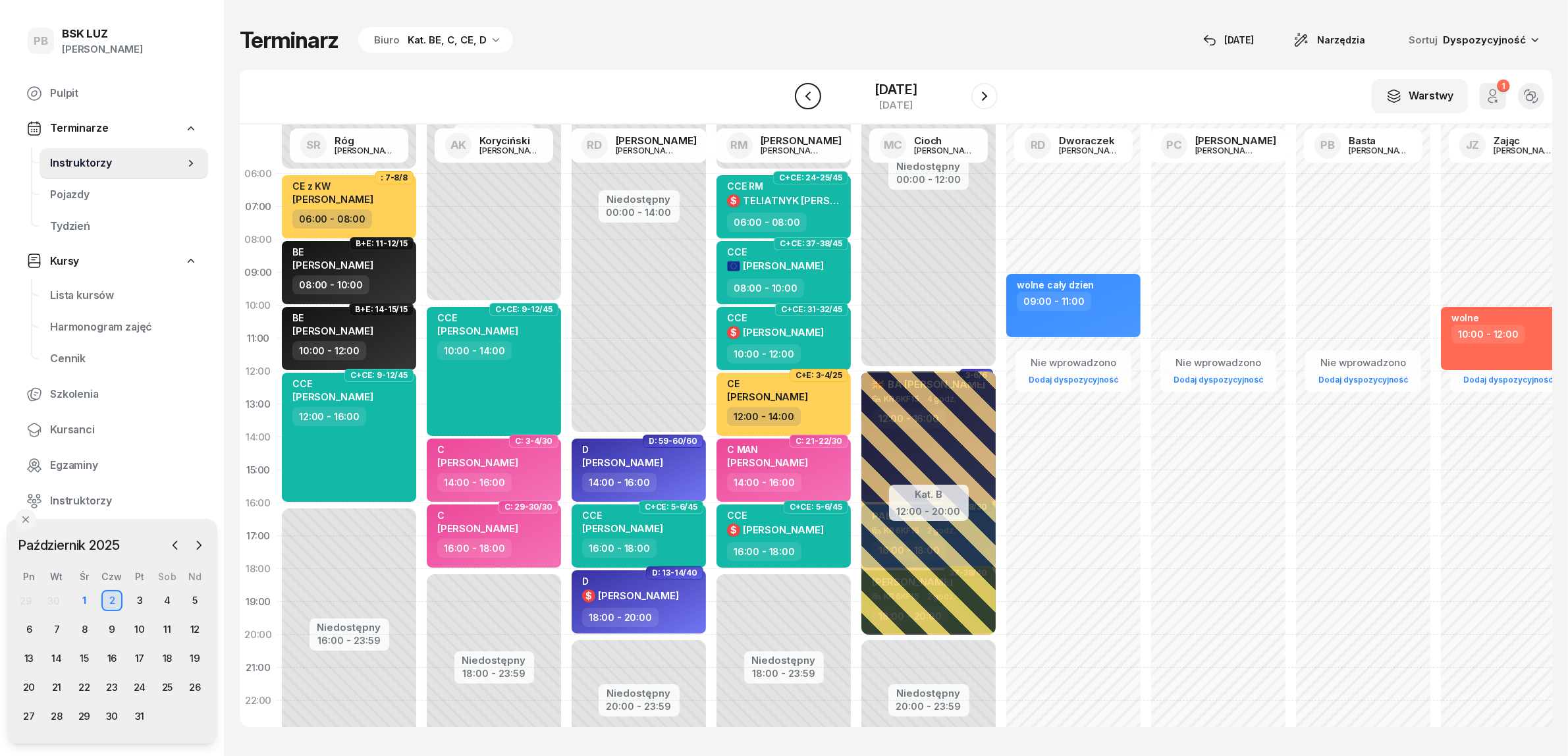
click at [802, 97] on icon "button" at bounding box center [808, 96] width 16 height 16
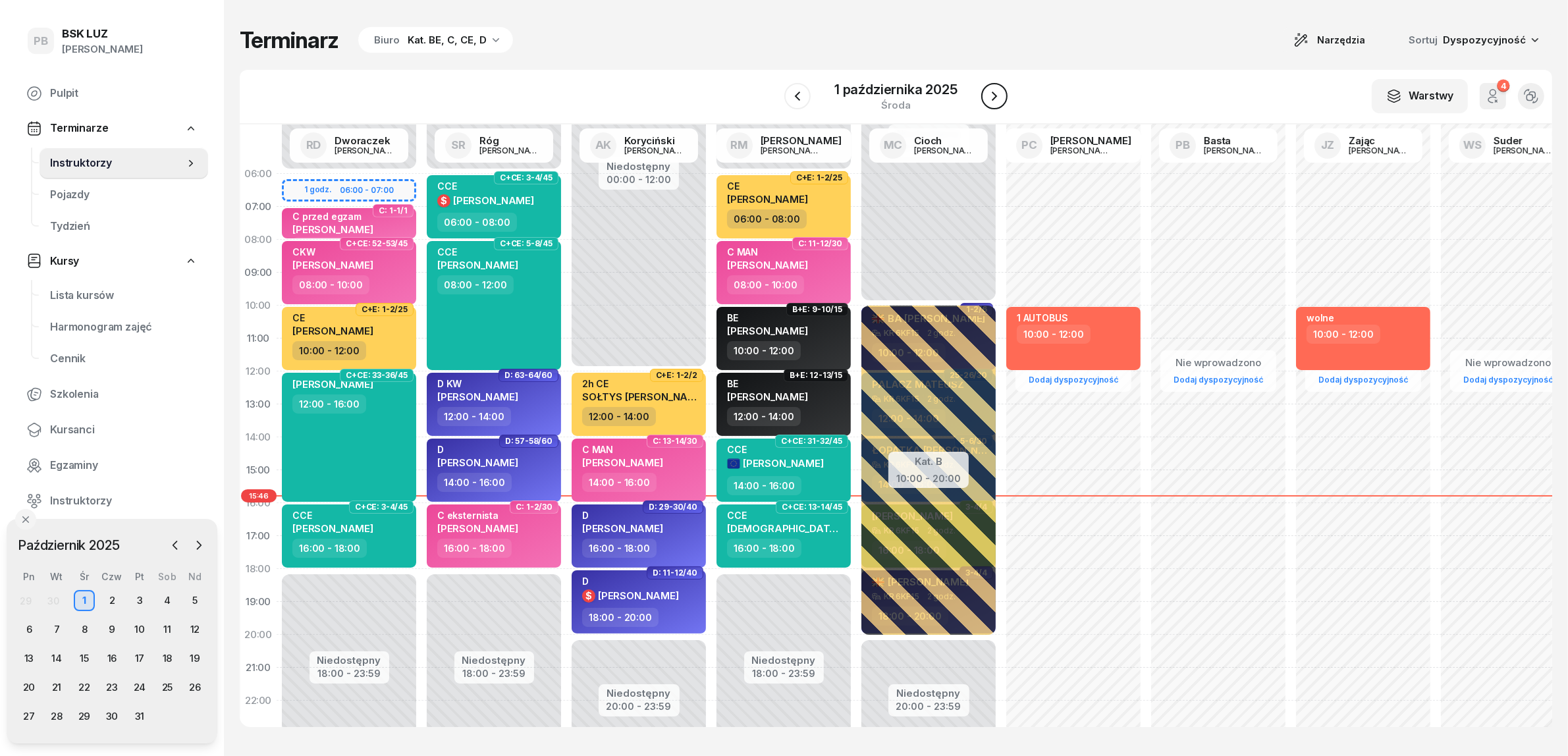
click at [995, 92] on icon "button" at bounding box center [994, 96] width 16 height 16
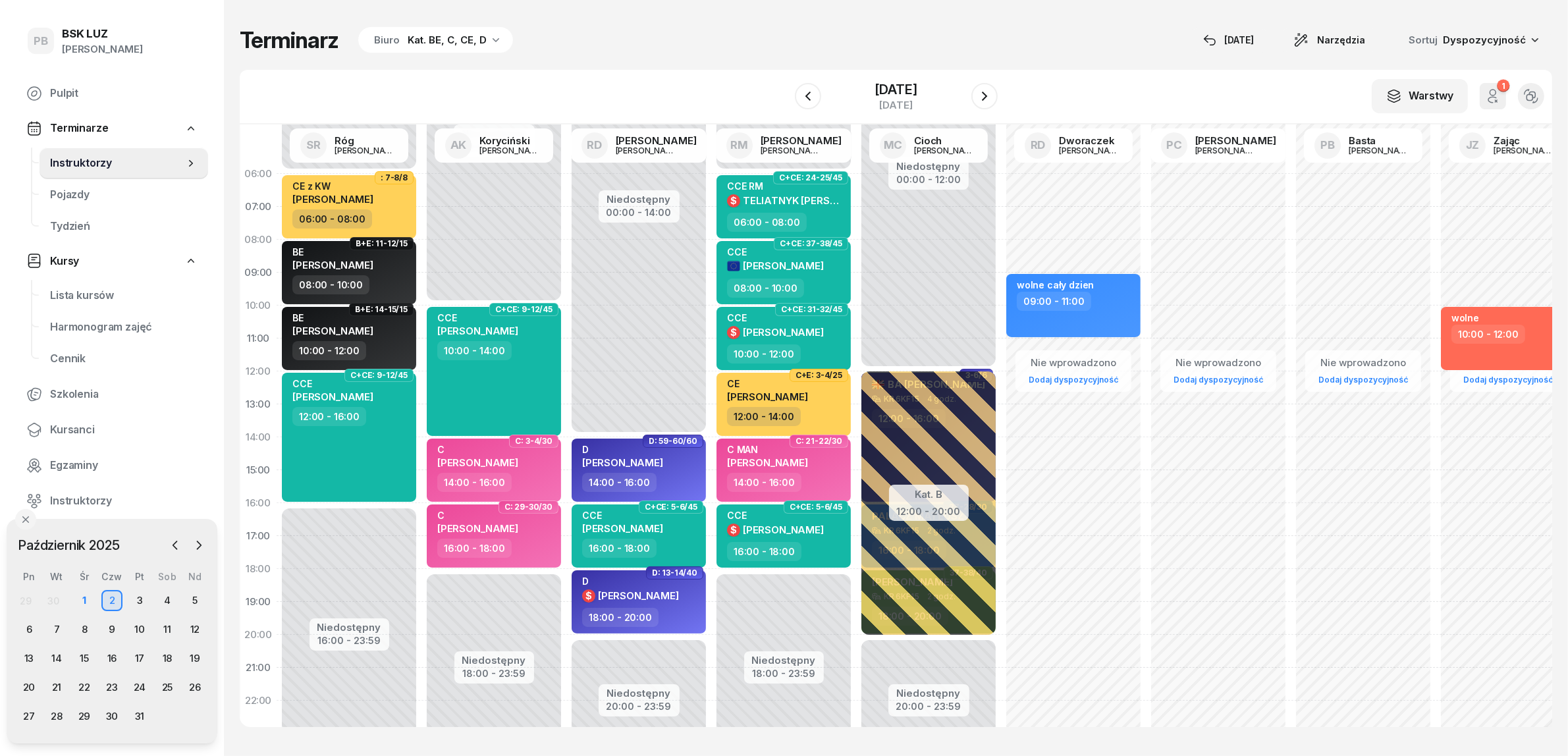
click at [832, 41] on div "Terminarz Biuro Kat. BE, C, CE, D [DATE] Narzędzia Sortuj Dyspozycyjność" at bounding box center [895, 40] width 1312 height 28
click at [82, 601] on div "1" at bounding box center [84, 600] width 21 height 21
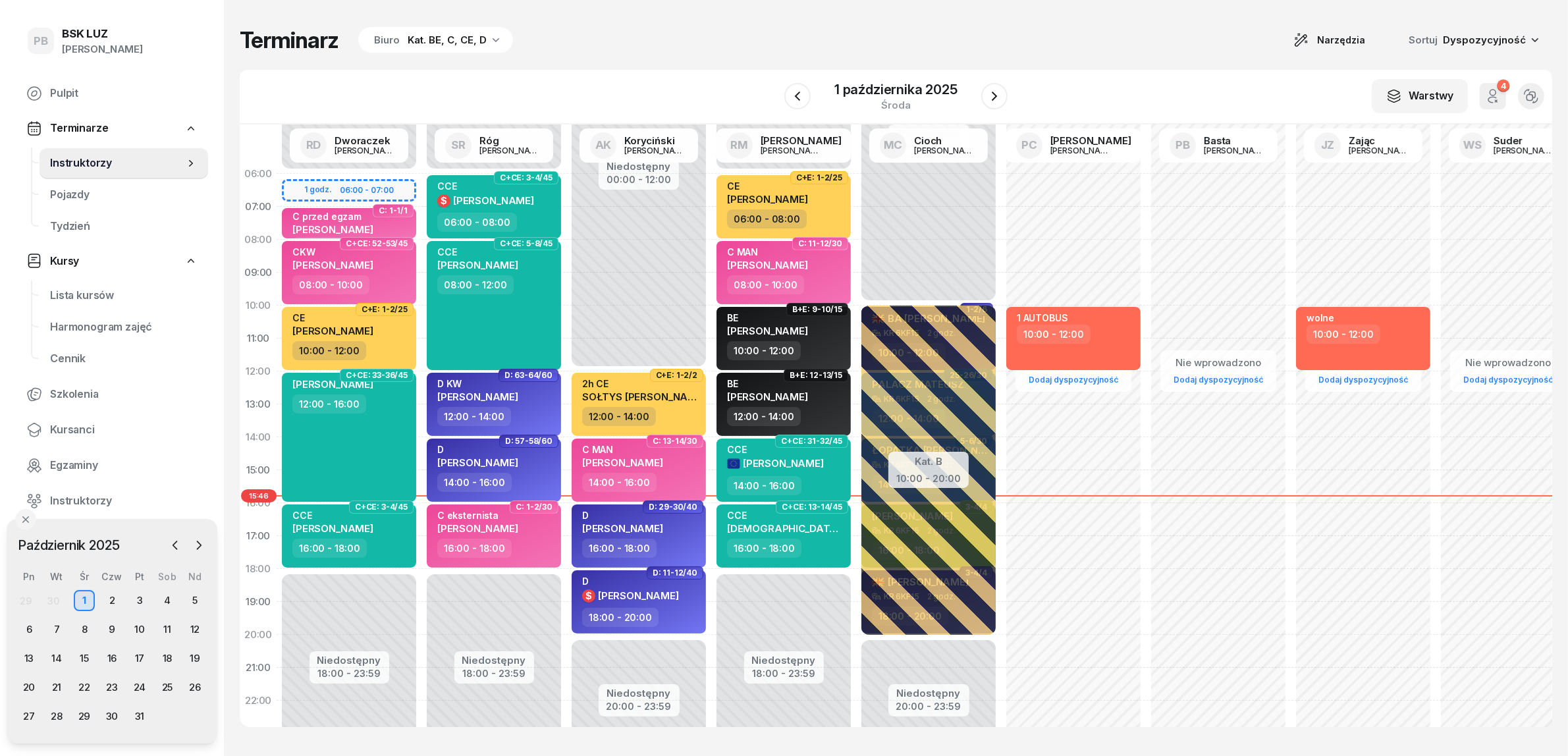
click at [624, 41] on div "Terminarz Biuro Kat. BE, C, CE, D Narzędzia Sortuj Dyspozycyjność" at bounding box center [895, 40] width 1312 height 28
click at [1077, 47] on div "Terminarz Biuro Kat. BE, C, CE, D Narzędzia Sortuj Dyspozycyjność" at bounding box center [895, 40] width 1312 height 28
